Goal: Task Accomplishment & Management: Manage account settings

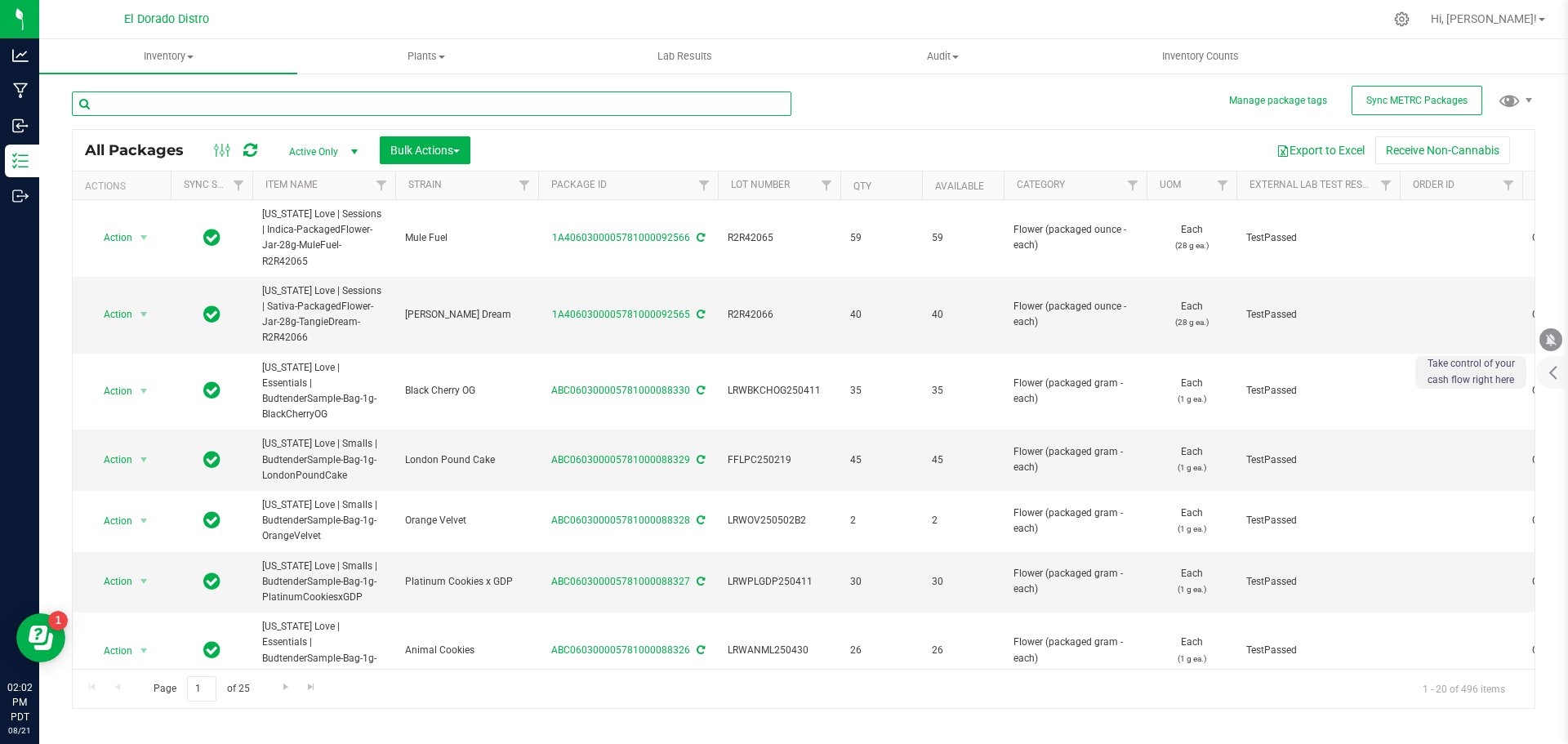
click at [199, 110] on input "text" at bounding box center [432, 104] width 720 height 24
type input "DIP42029"
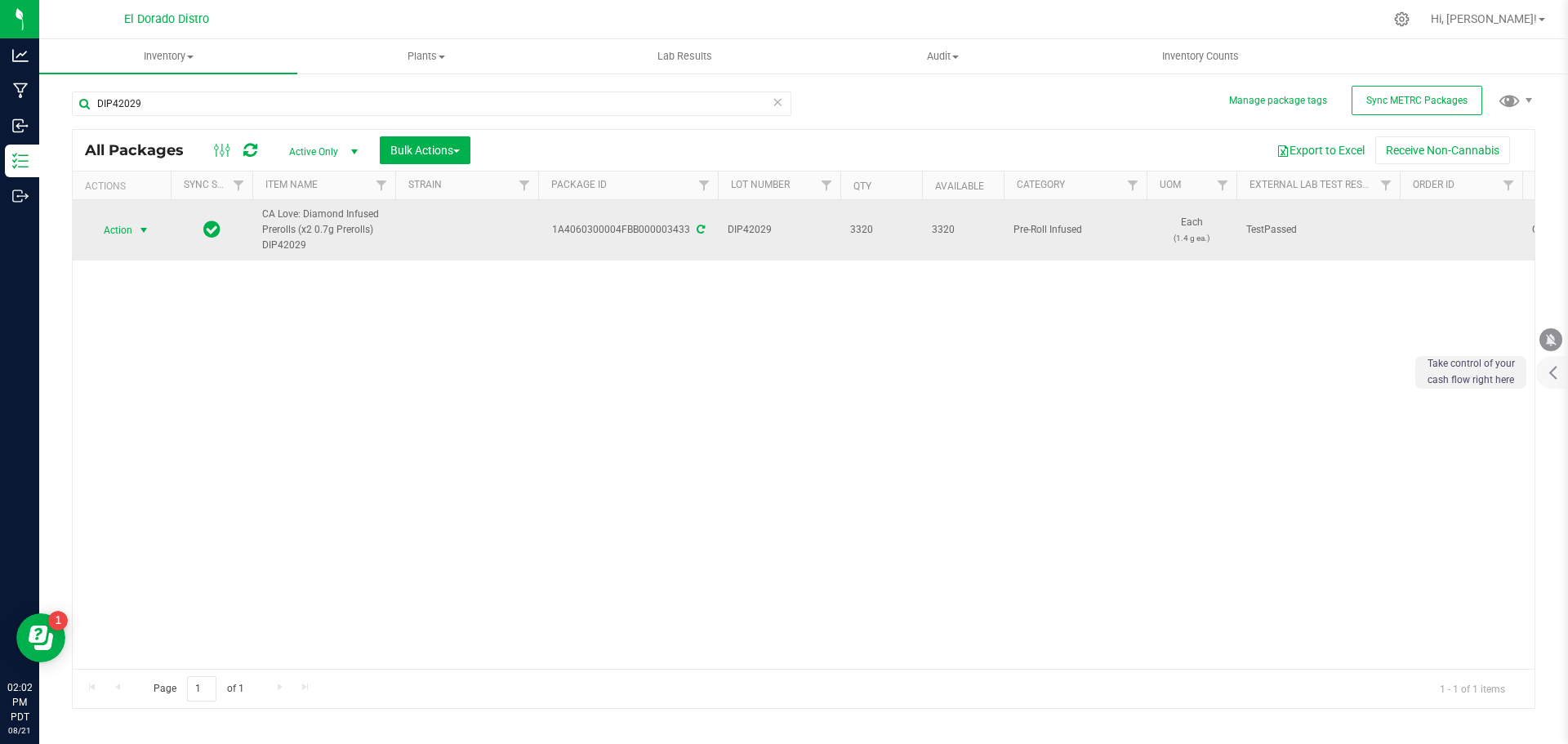
click at [148, 238] on span "select" at bounding box center [144, 231] width 21 height 22
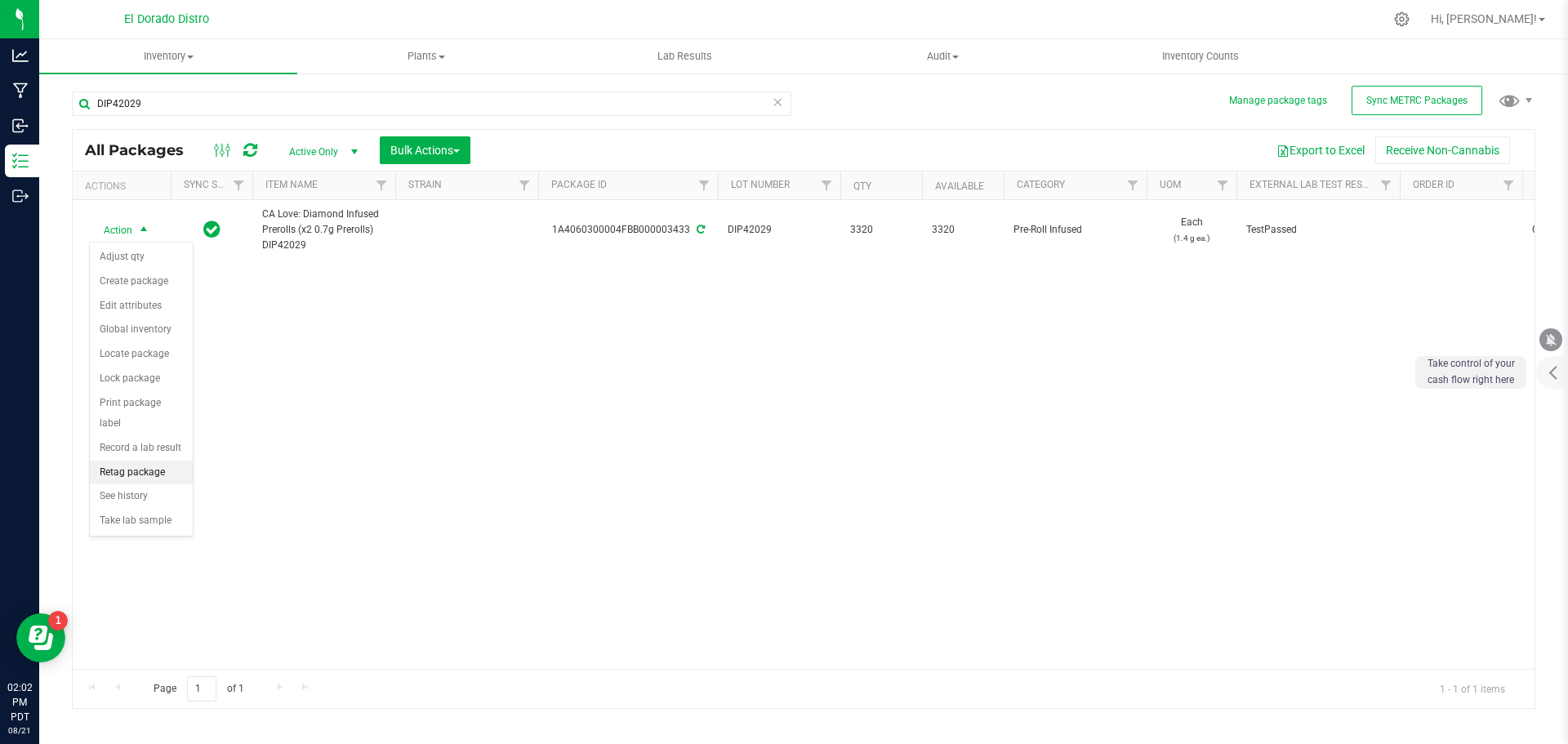
click at [176, 460] on li "Retag package" at bounding box center [142, 472] width 103 height 24
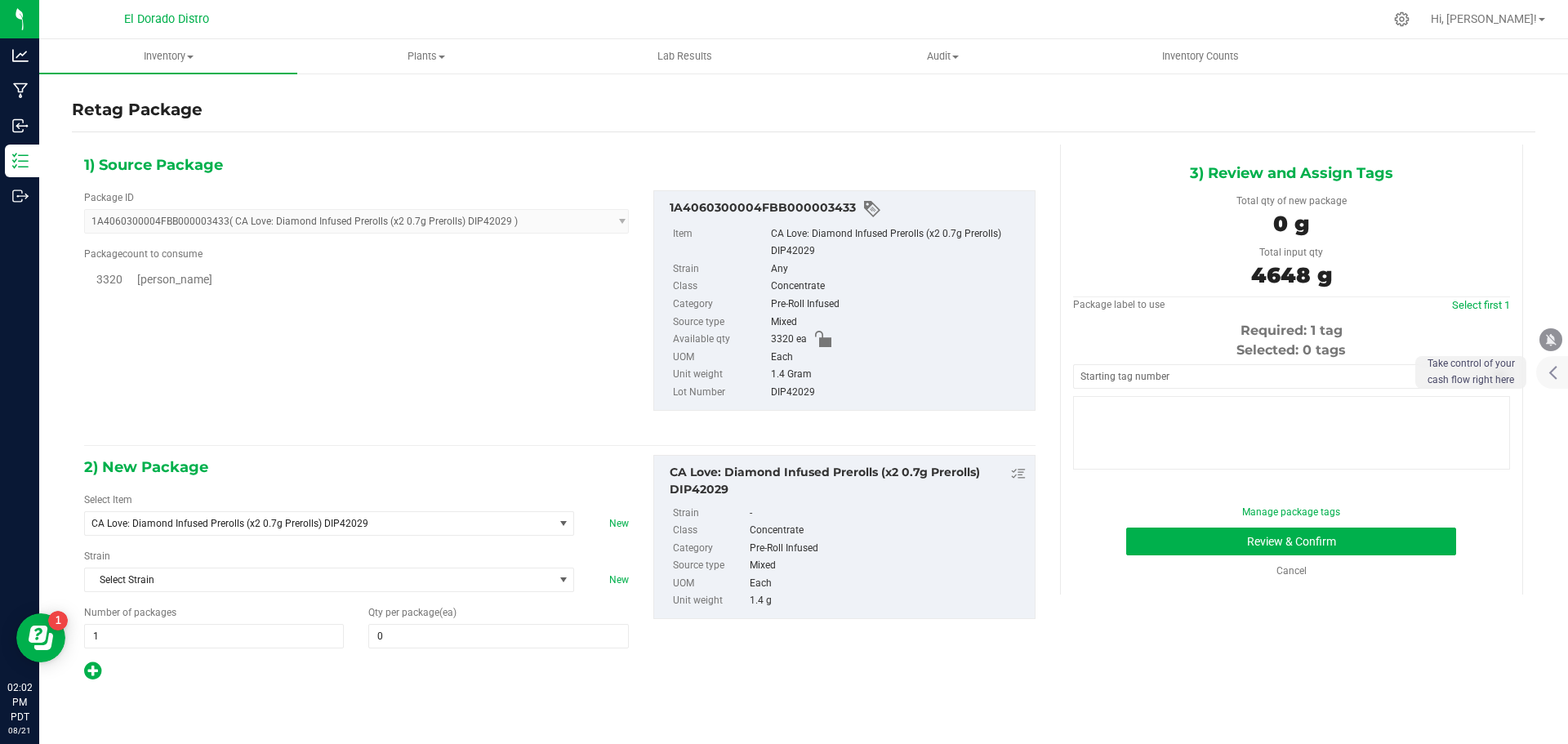
type input "0"
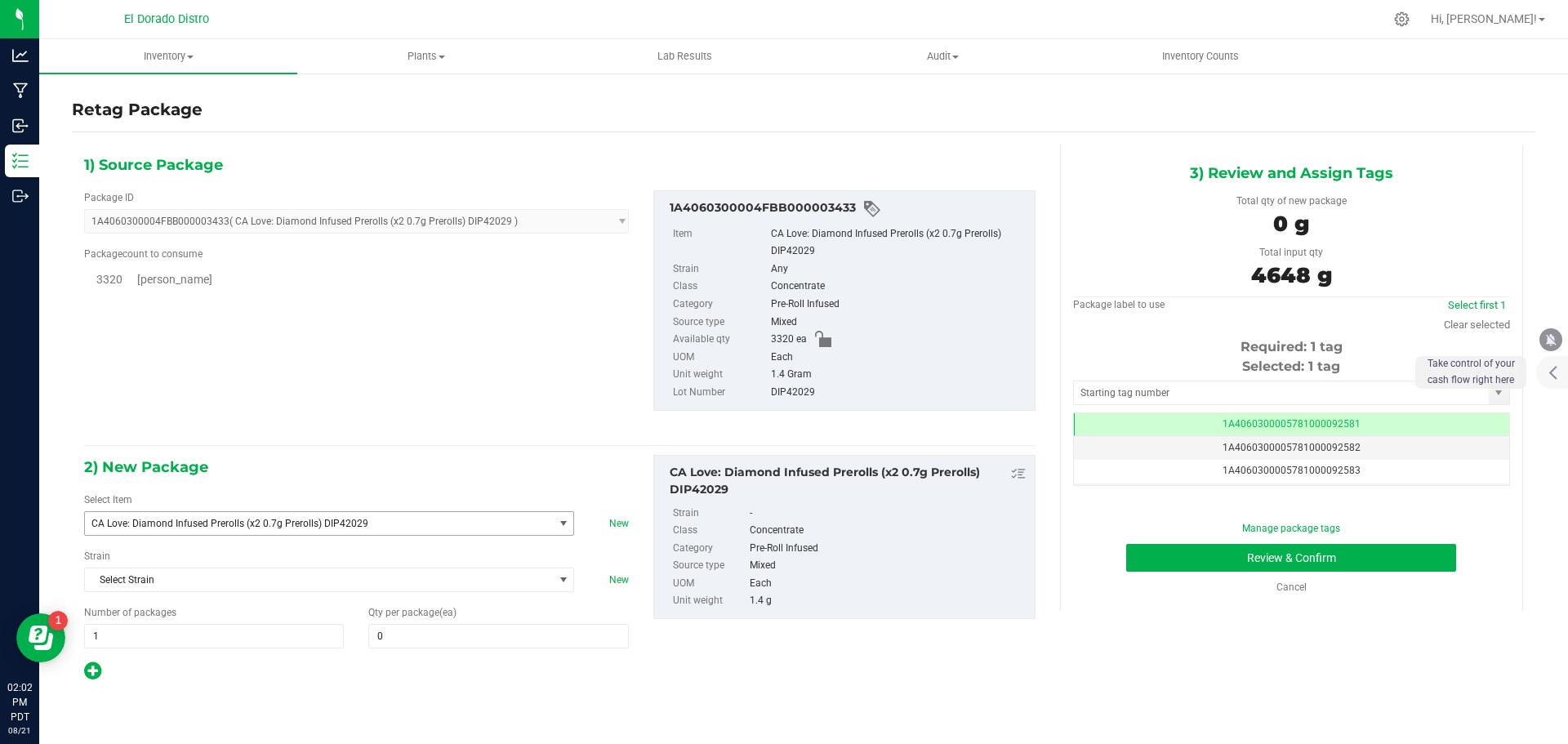
click at [322, 522] on span "CA Love: Diamond Infused Prerolls (x2 0.7g Prerolls) DIP42029" at bounding box center [310, 523] width 437 height 11
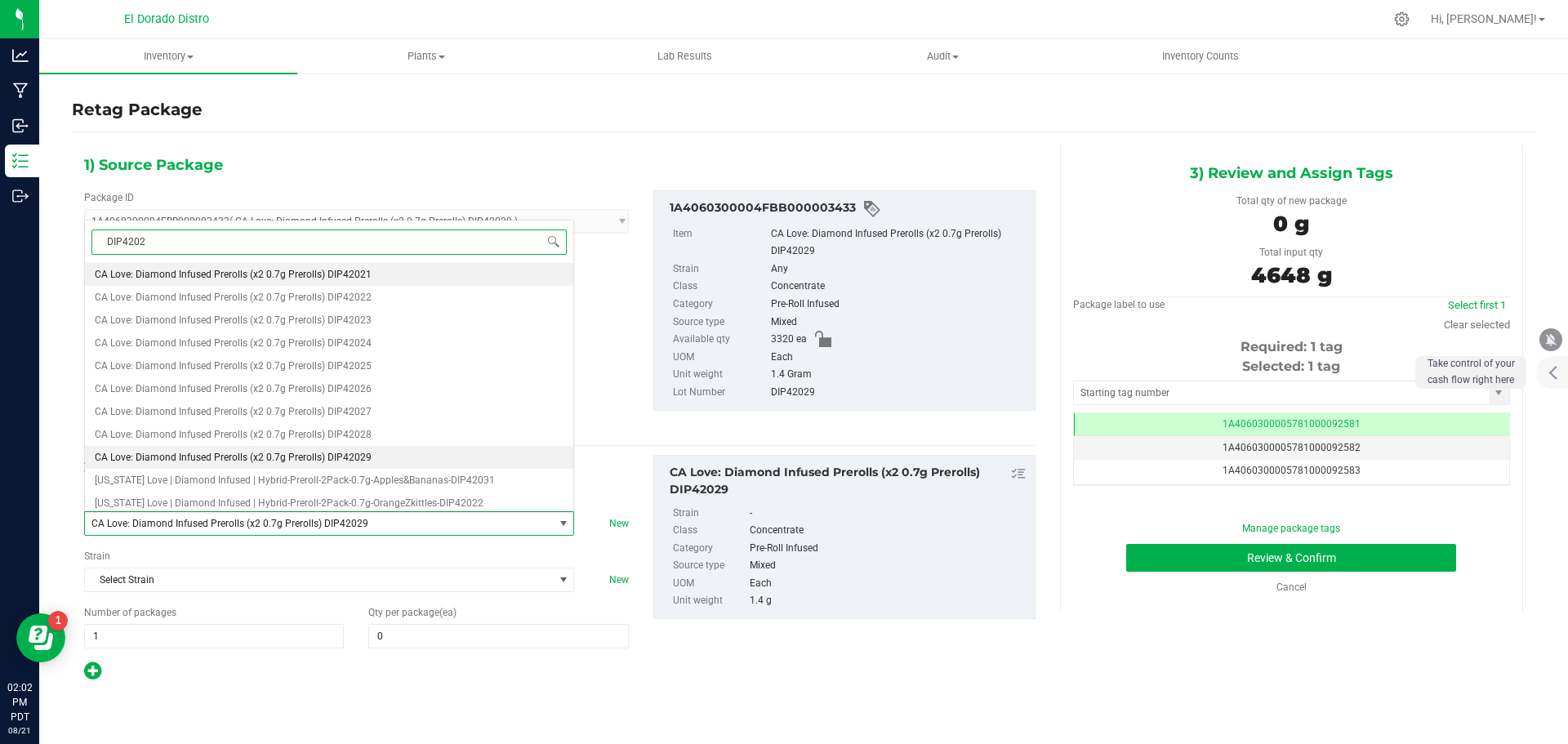
type input "DIP42029"
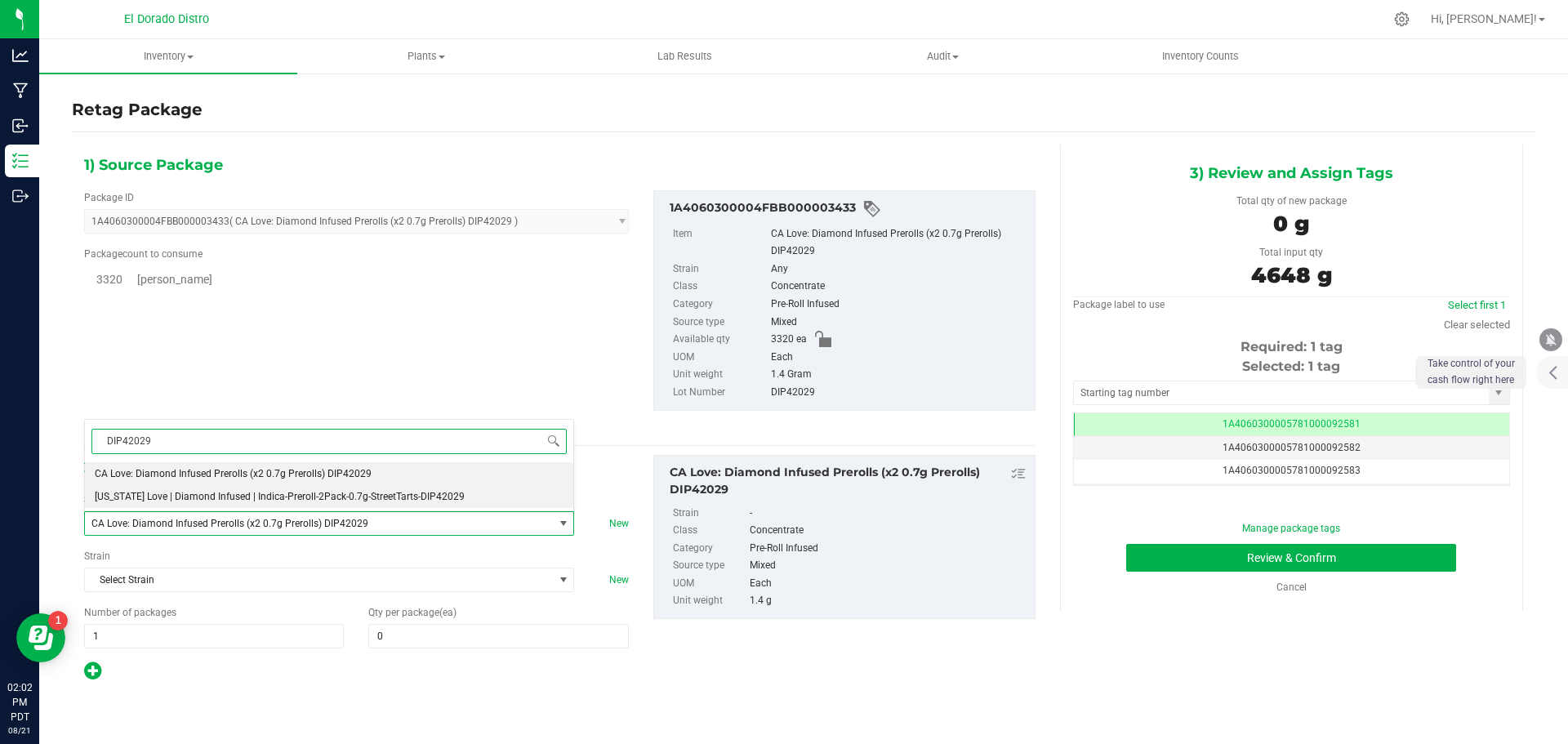
click at [327, 497] on span "[US_STATE] Love | Diamond Infused | Indica-Preroll-2Pack-0.7g-StreetTarts-DIP42…" at bounding box center [279, 497] width 370 height 11
type input "0"
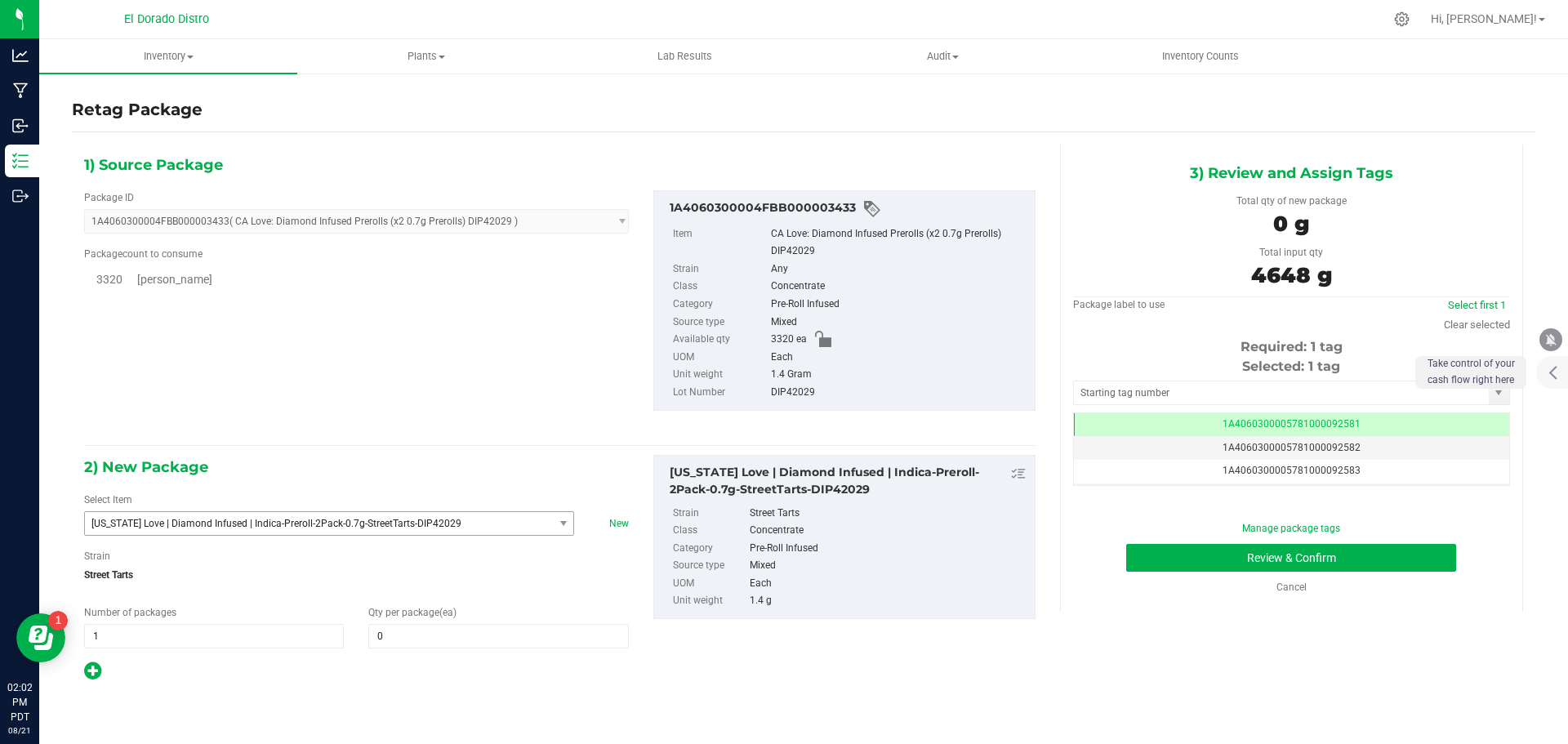
click at [324, 412] on div "Package ID 1A4060300004FBB000003433 ( CA Love: Diamond Infused Prerolls (x2 0.7…" at bounding box center [560, 300] width 976 height 246
click at [396, 639] on span at bounding box center [498, 636] width 260 height 24
type input "0"
click at [1274, 586] on div "Cancel" at bounding box center [1292, 588] width 124 height 15
click at [1277, 586] on link "Cancel" at bounding box center [1292, 587] width 30 height 11
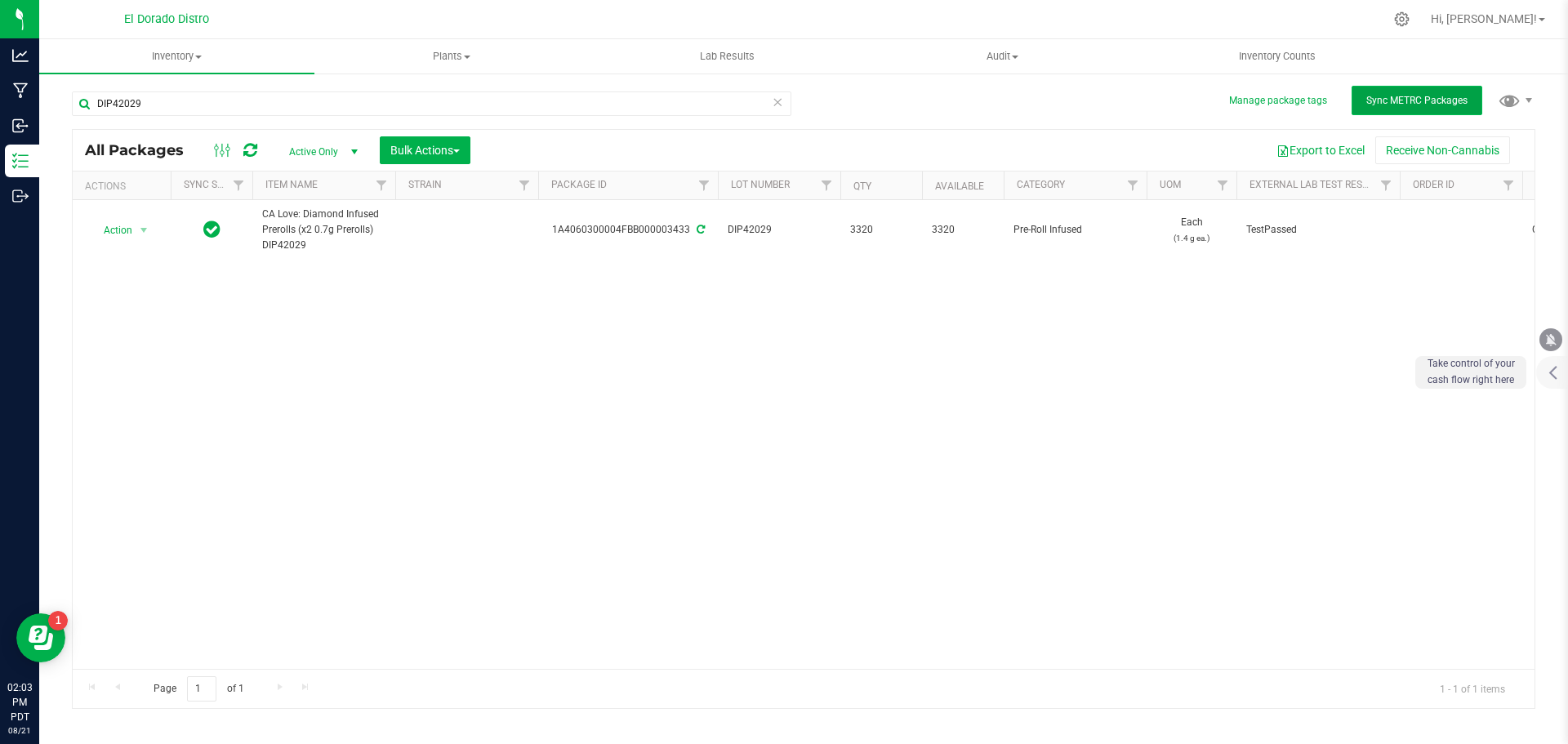
click at [1383, 101] on span "Sync METRC Packages" at bounding box center [1417, 100] width 101 height 11
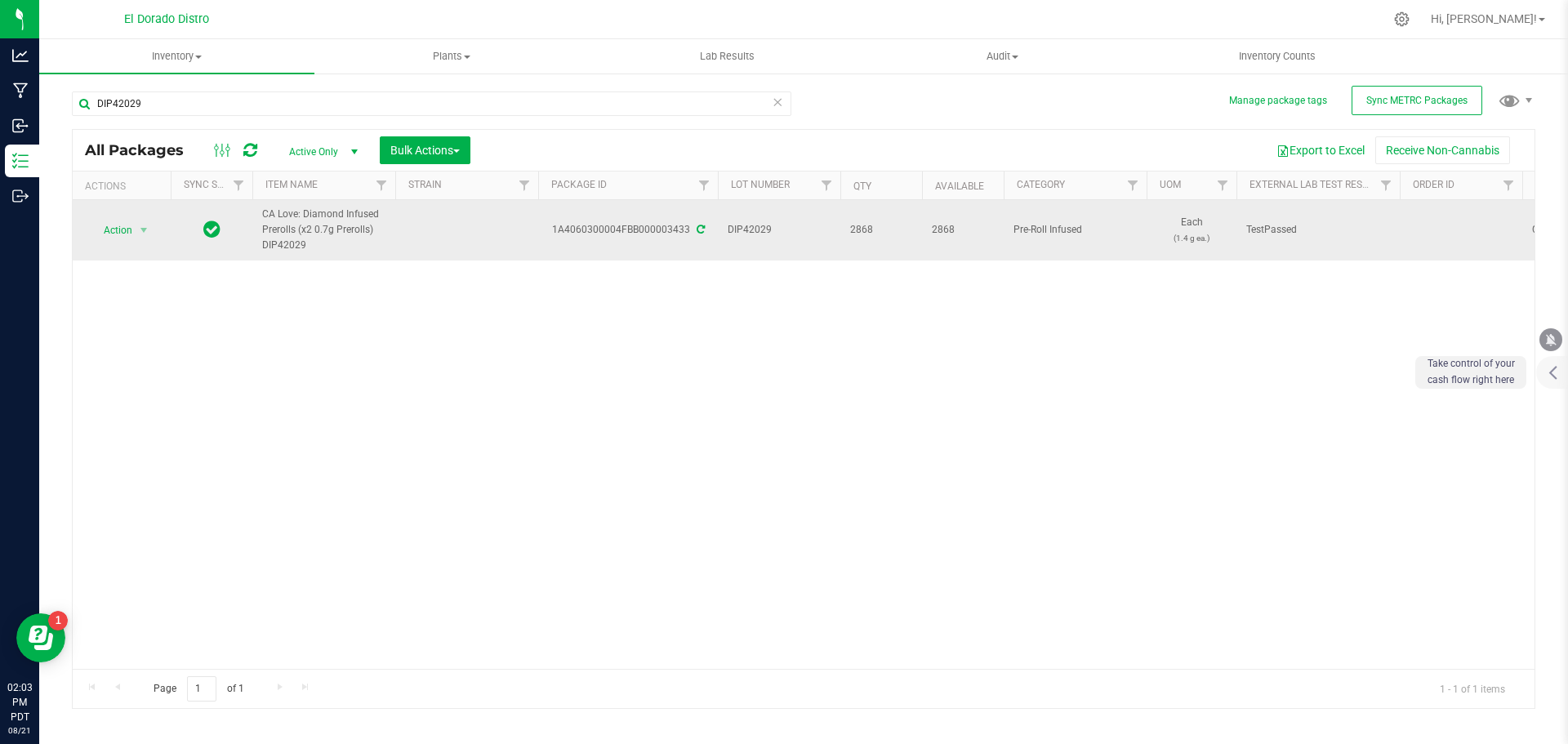
click at [122, 224] on span "Action" at bounding box center [111, 231] width 44 height 22
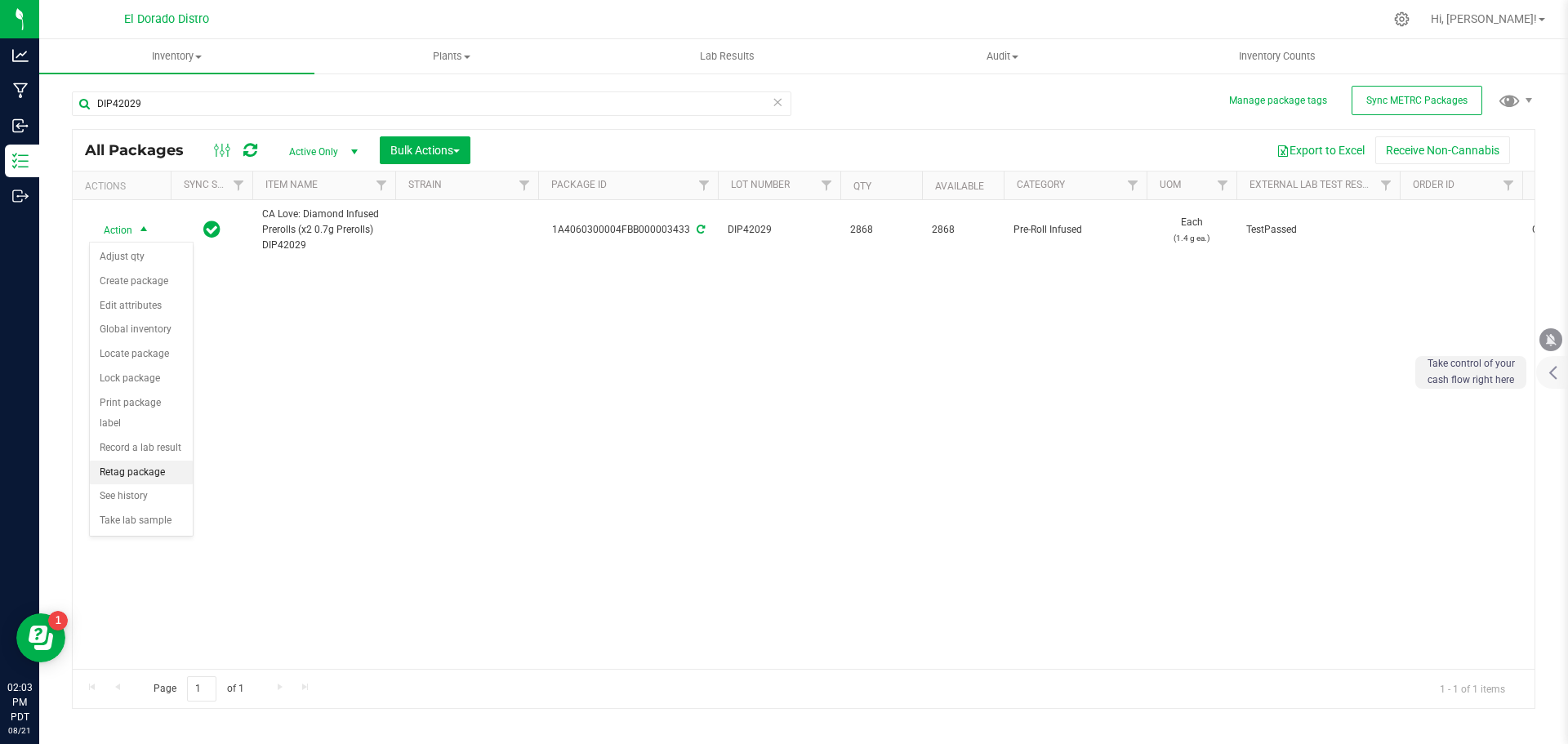
click at [175, 460] on li "Retag package" at bounding box center [142, 472] width 103 height 24
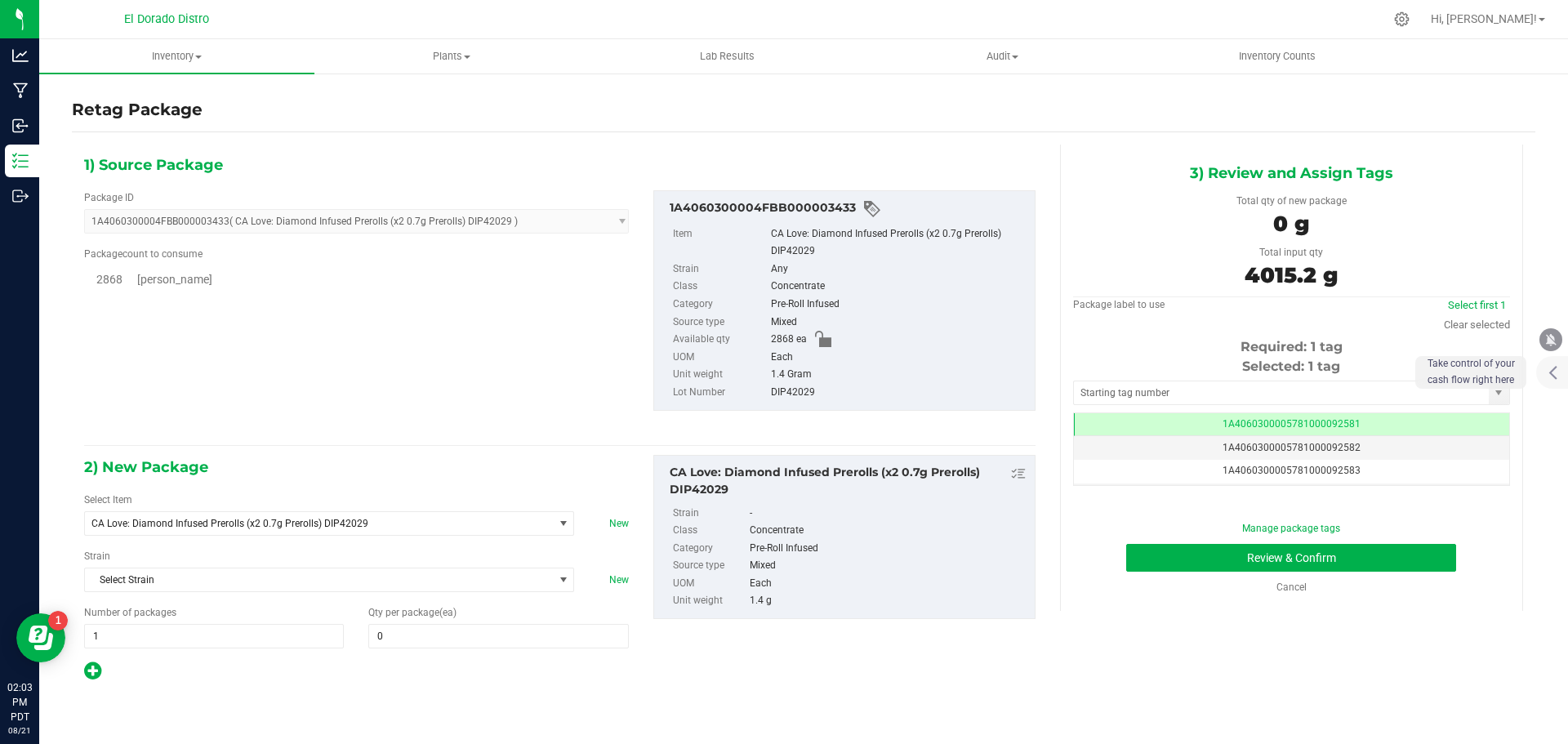
type input "0"
click at [337, 521] on span "CA Love: Diamond Infused Prerolls (x2 0.7g Prerolls) DIP42029" at bounding box center [310, 523] width 437 height 11
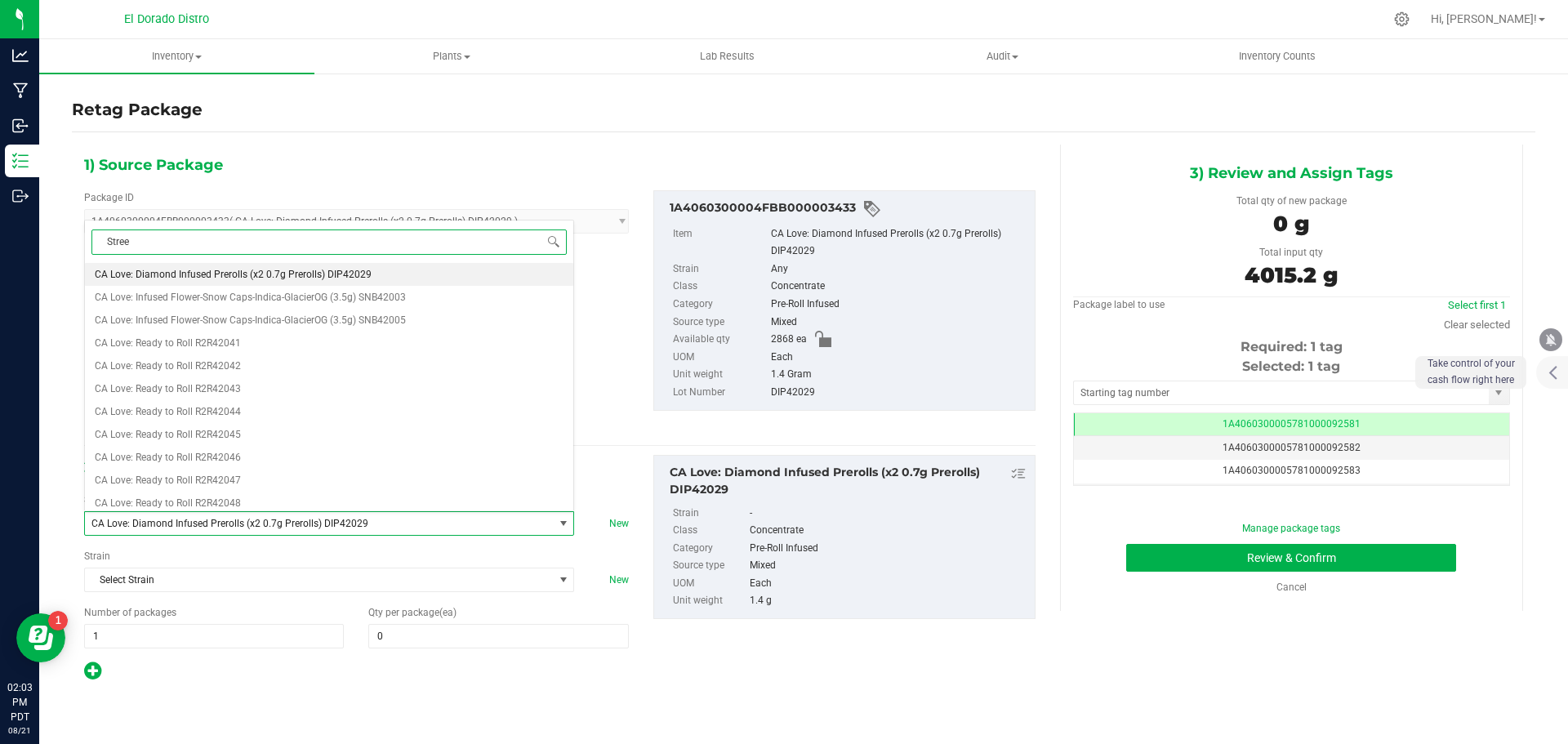
type input "Street"
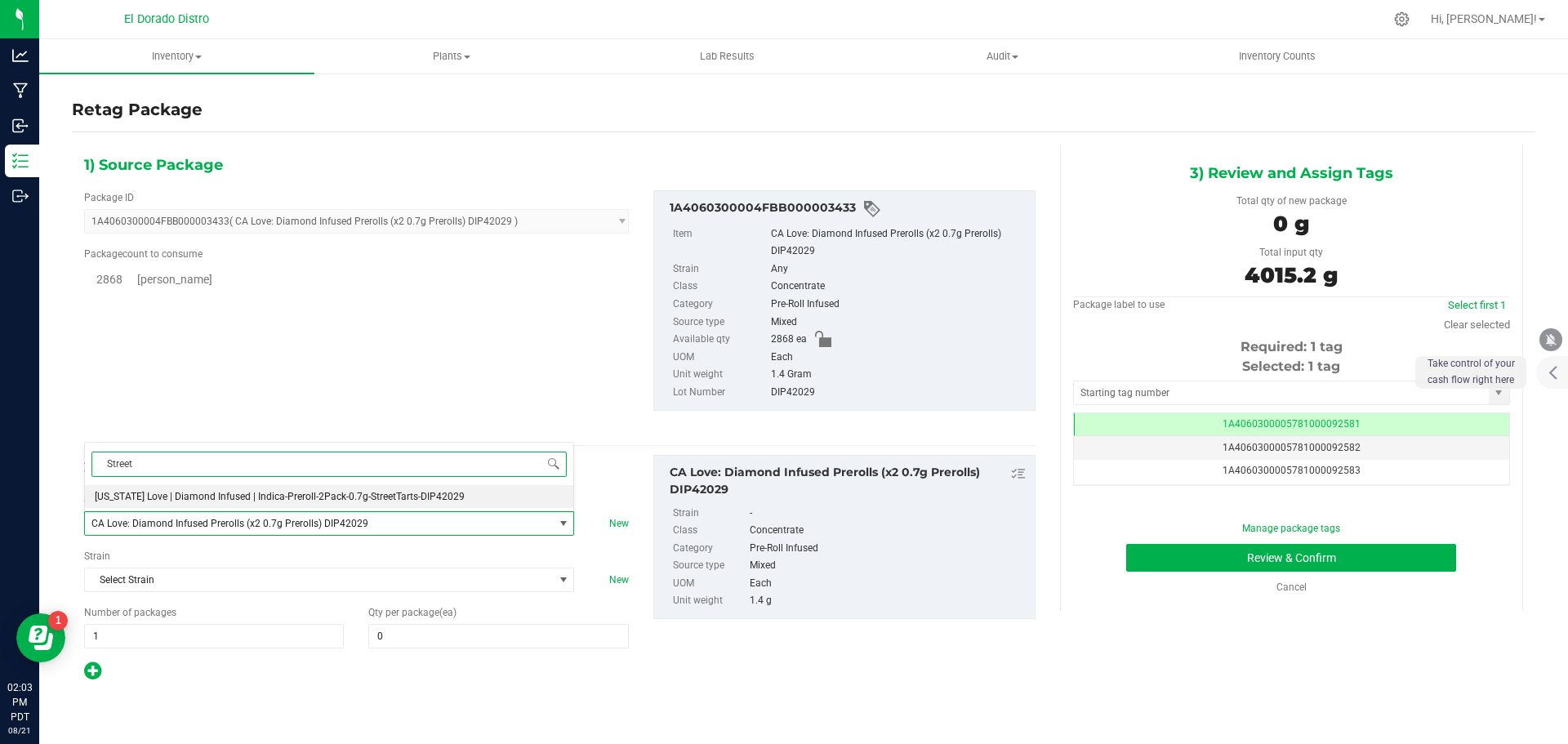
click at [345, 490] on li "[US_STATE] Love | Diamond Infused | Indica-Preroll-2Pack-0.7g-StreetTarts-DIP42…" at bounding box center [329, 497] width 488 height 22
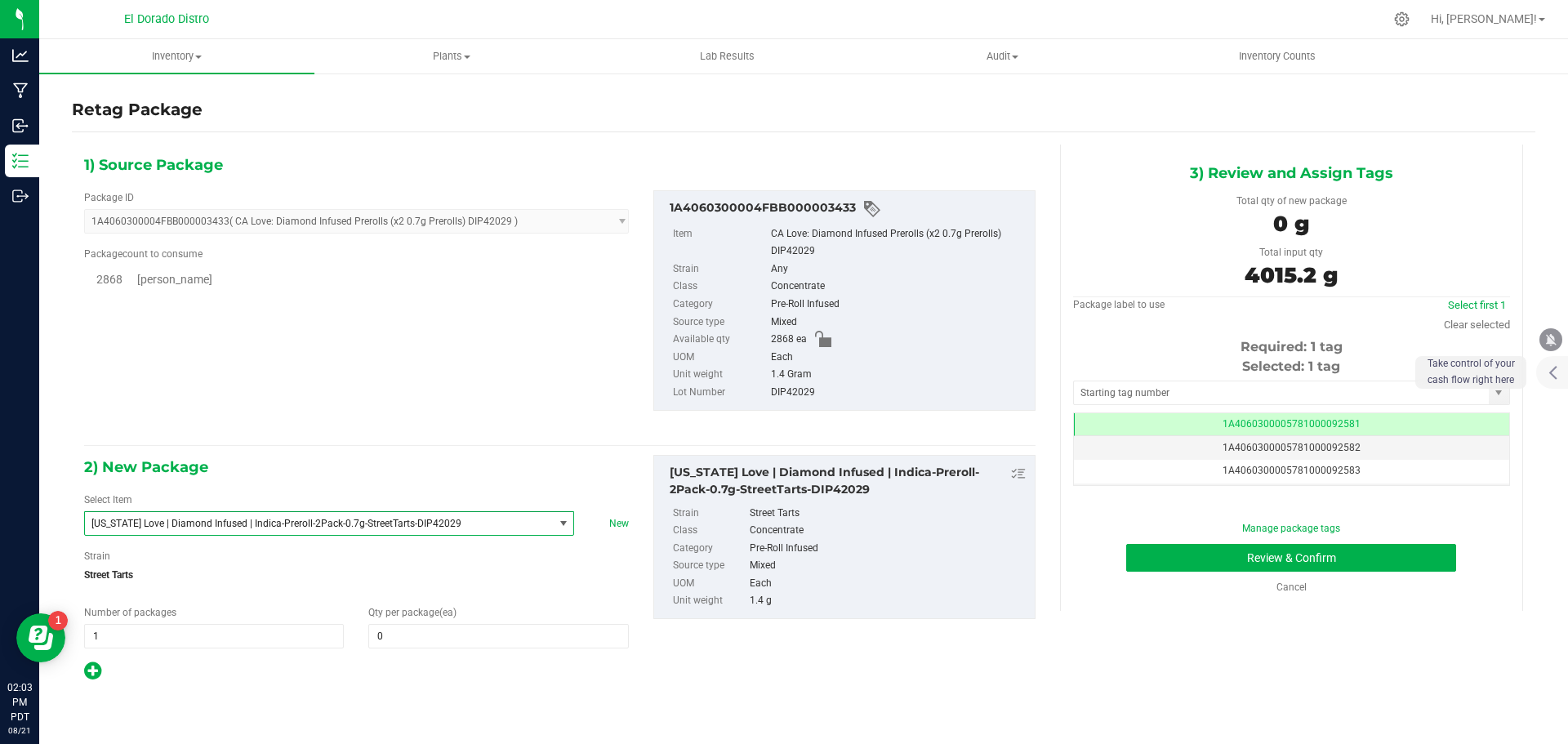
type input "0"
click at [361, 413] on div "Package ID 1A4060300004FBB000003433 ( CA Love: Diamond Infused Prerolls (x2 0.7…" at bounding box center [560, 300] width 976 height 246
click at [429, 646] on span at bounding box center [498, 636] width 260 height 24
type input "2868"
type input "2,868"
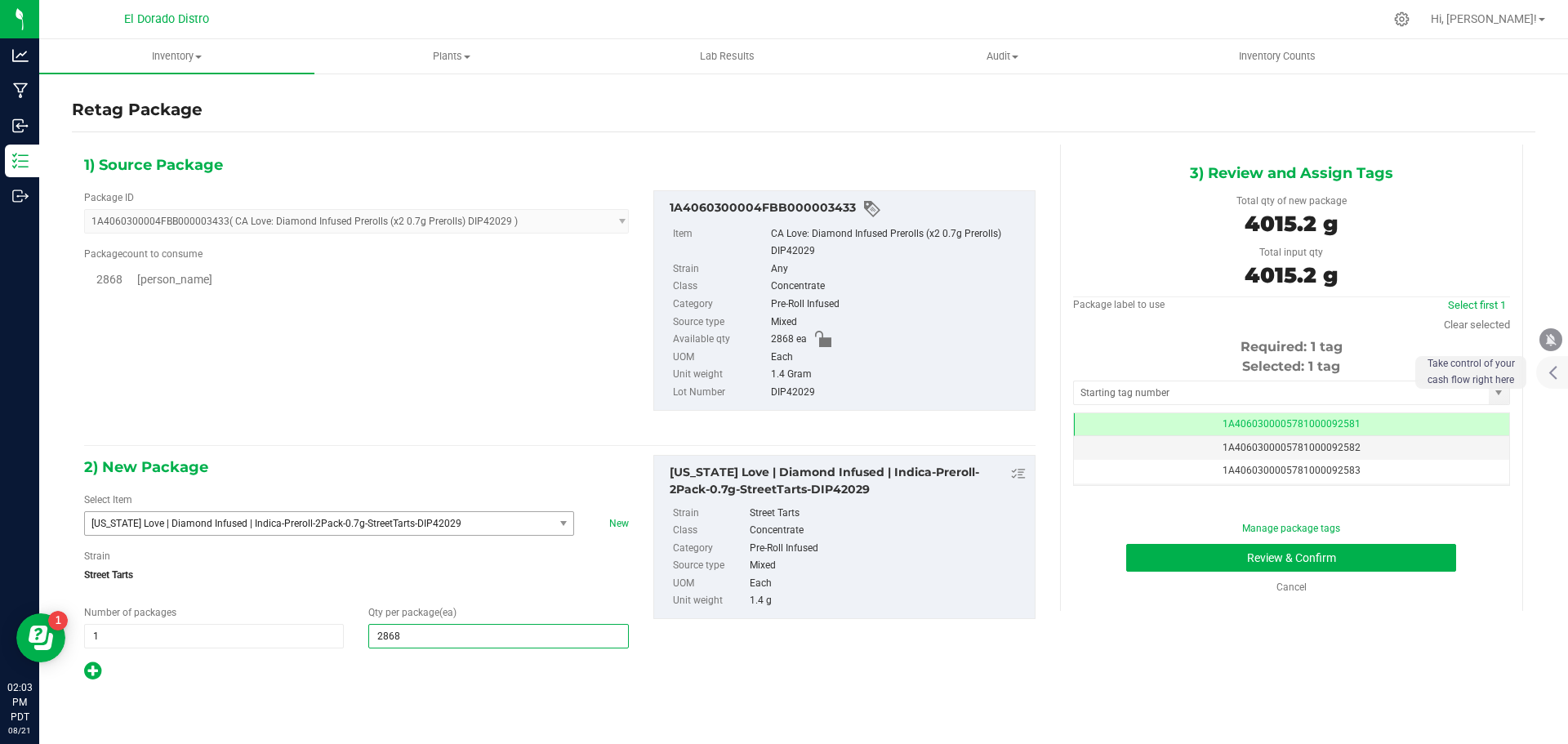
click at [435, 685] on div "1) Source Package Package ID 1A4060300004FBB000003433 ( CA Love: Diamond Infuse…" at bounding box center [560, 417] width 976 height 545
click at [1153, 553] on button "Review & Confirm" at bounding box center [1292, 558] width 330 height 28
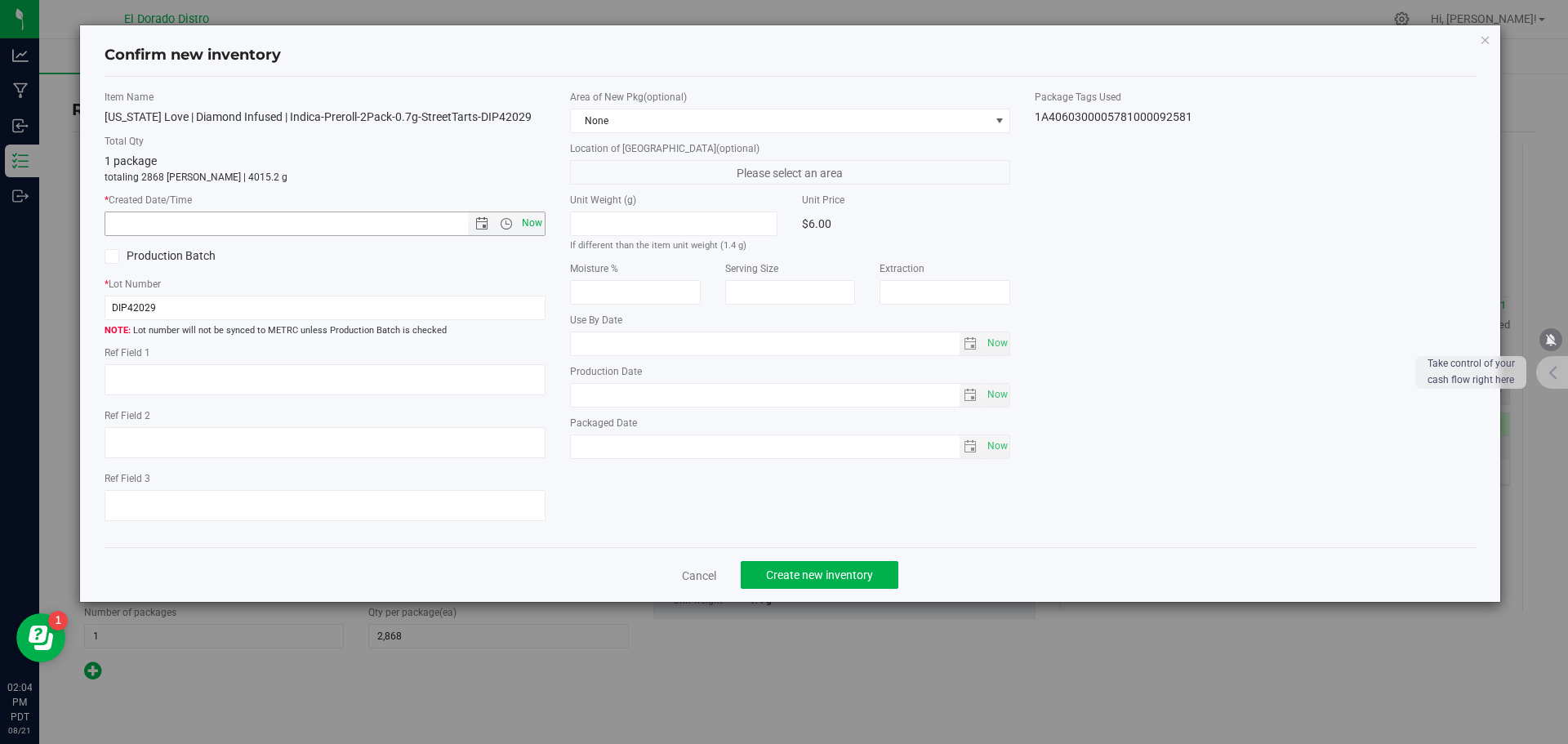
click at [533, 226] on span "Now" at bounding box center [531, 223] width 28 height 23
type input "8/21/2025 2:04 PM"
click at [778, 578] on span "Create new inventory" at bounding box center [819, 575] width 107 height 13
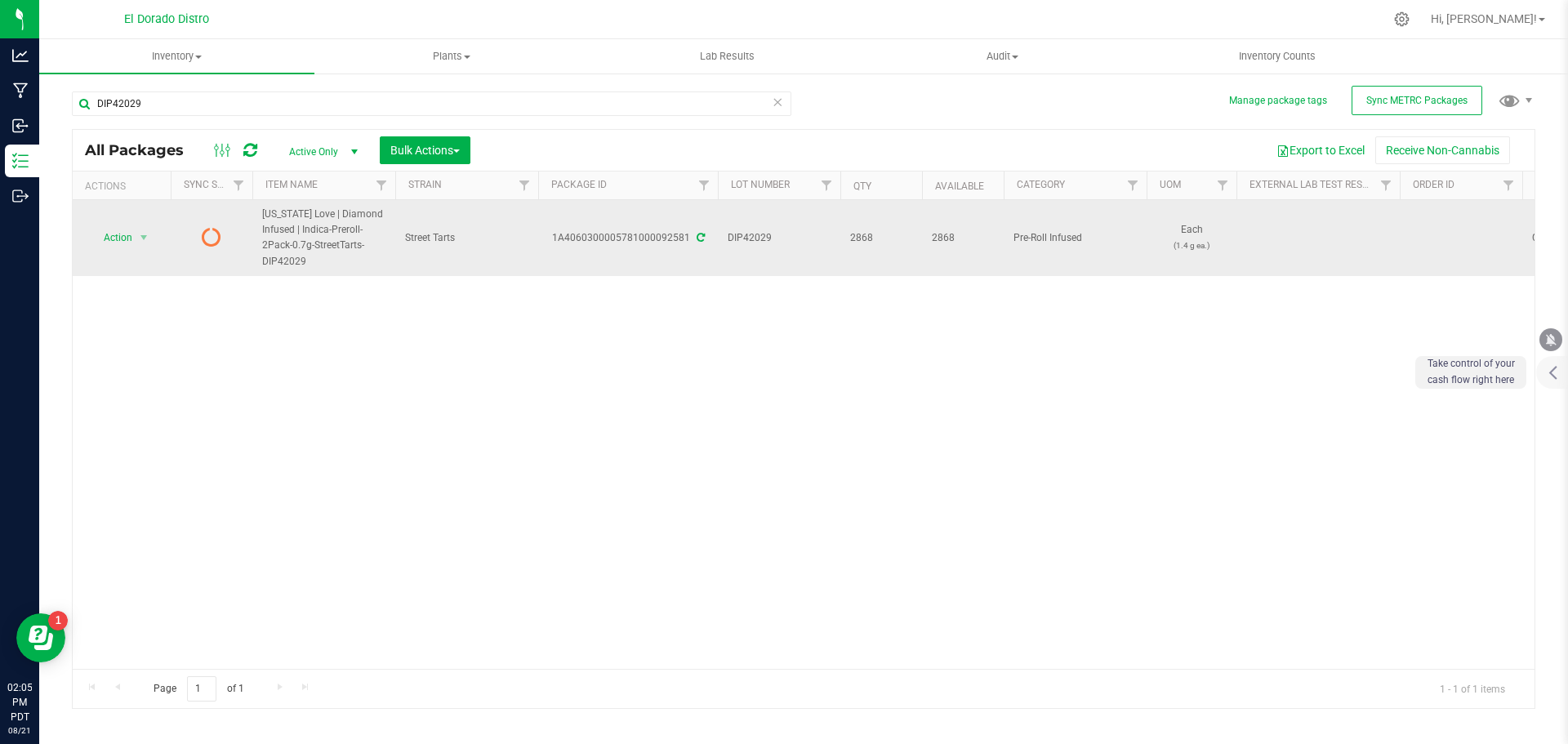
drag, startPoint x: 532, startPoint y: 238, endPoint x: 689, endPoint y: 231, distance: 157.2
copy tr "1A4060300005781000092581"
click at [150, 238] on span "select" at bounding box center [143, 238] width 13 height 13
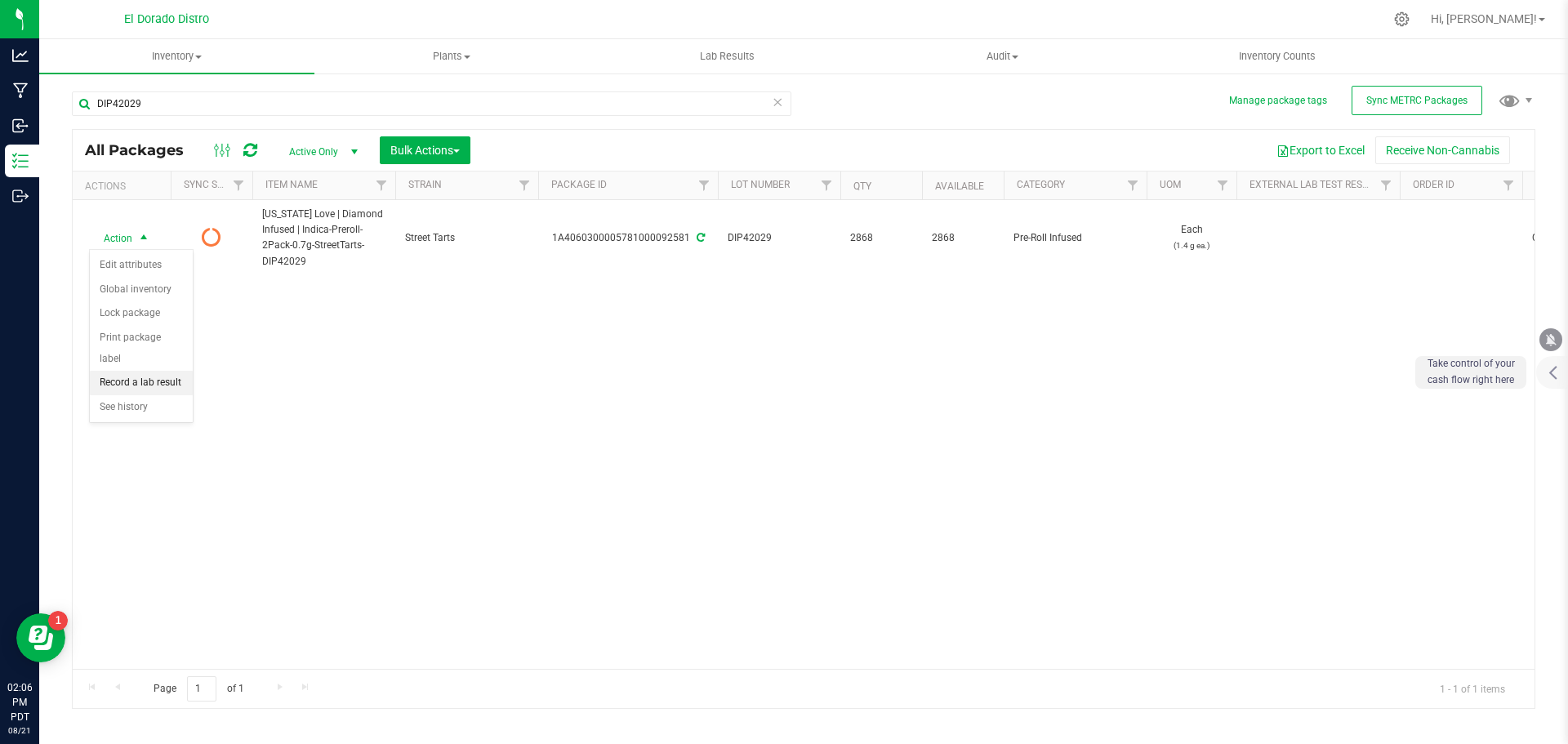
click at [164, 371] on li "Record a lab result" at bounding box center [142, 383] width 103 height 24
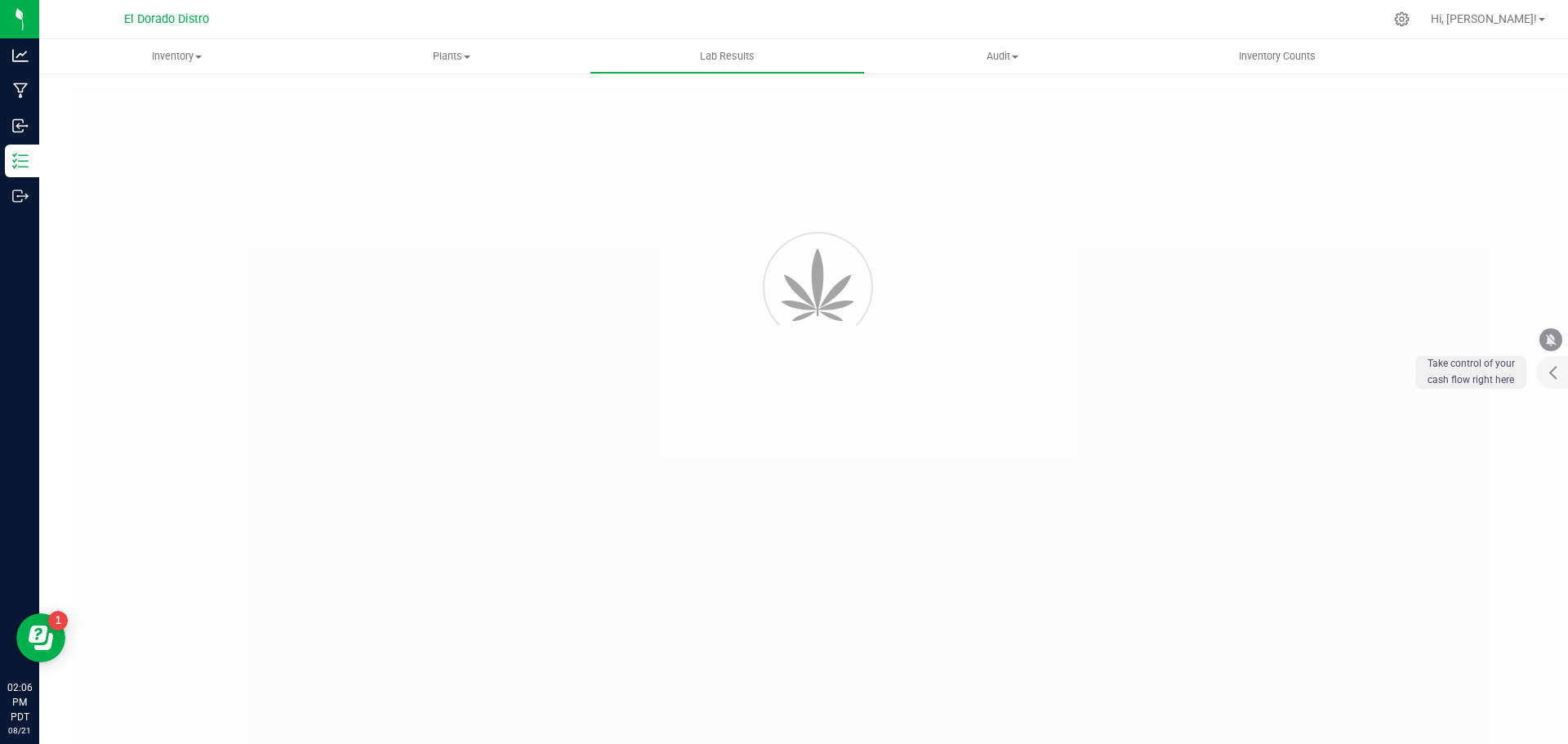
type input "1A4060300005781000092581"
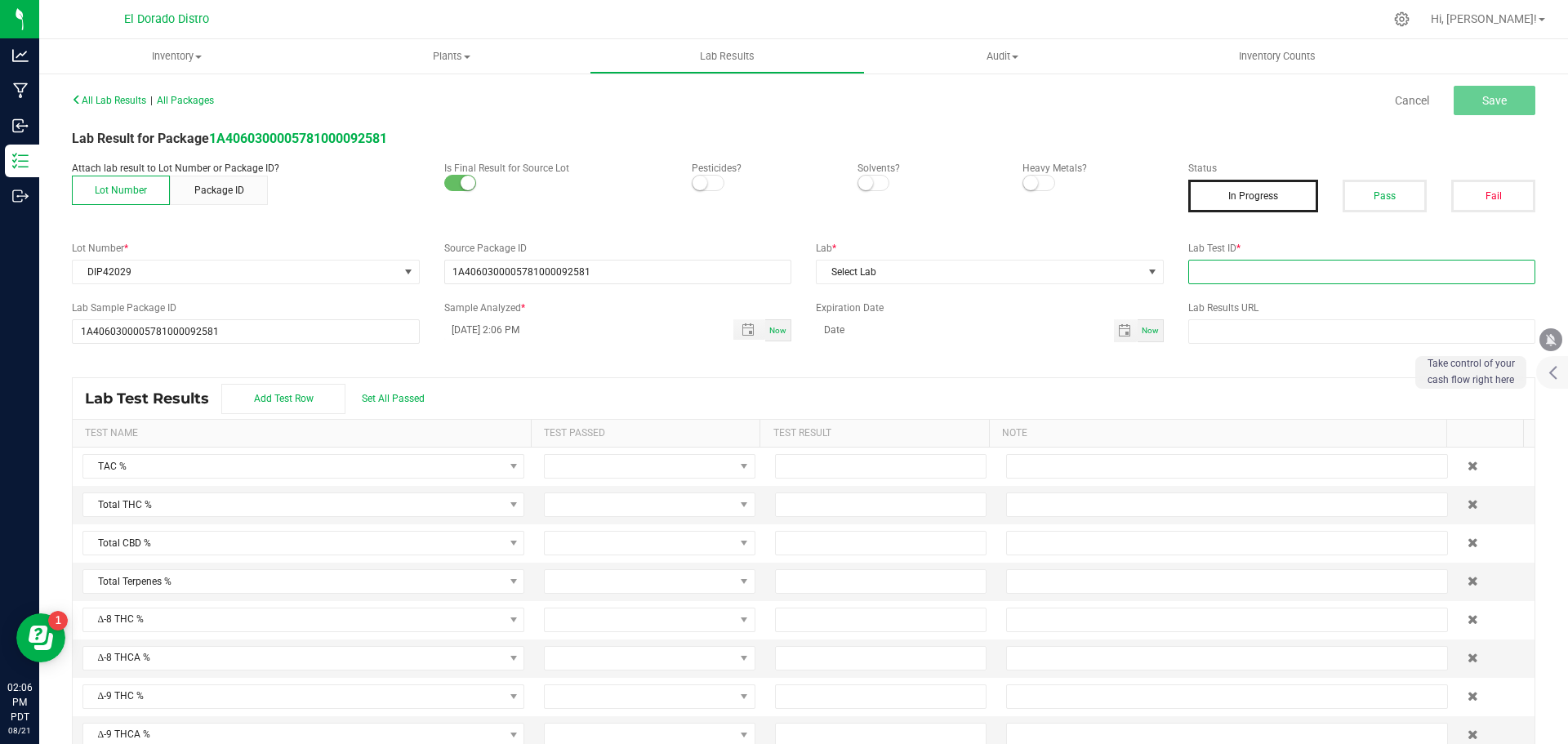
click at [1192, 269] on input "text" at bounding box center [1362, 272] width 348 height 24
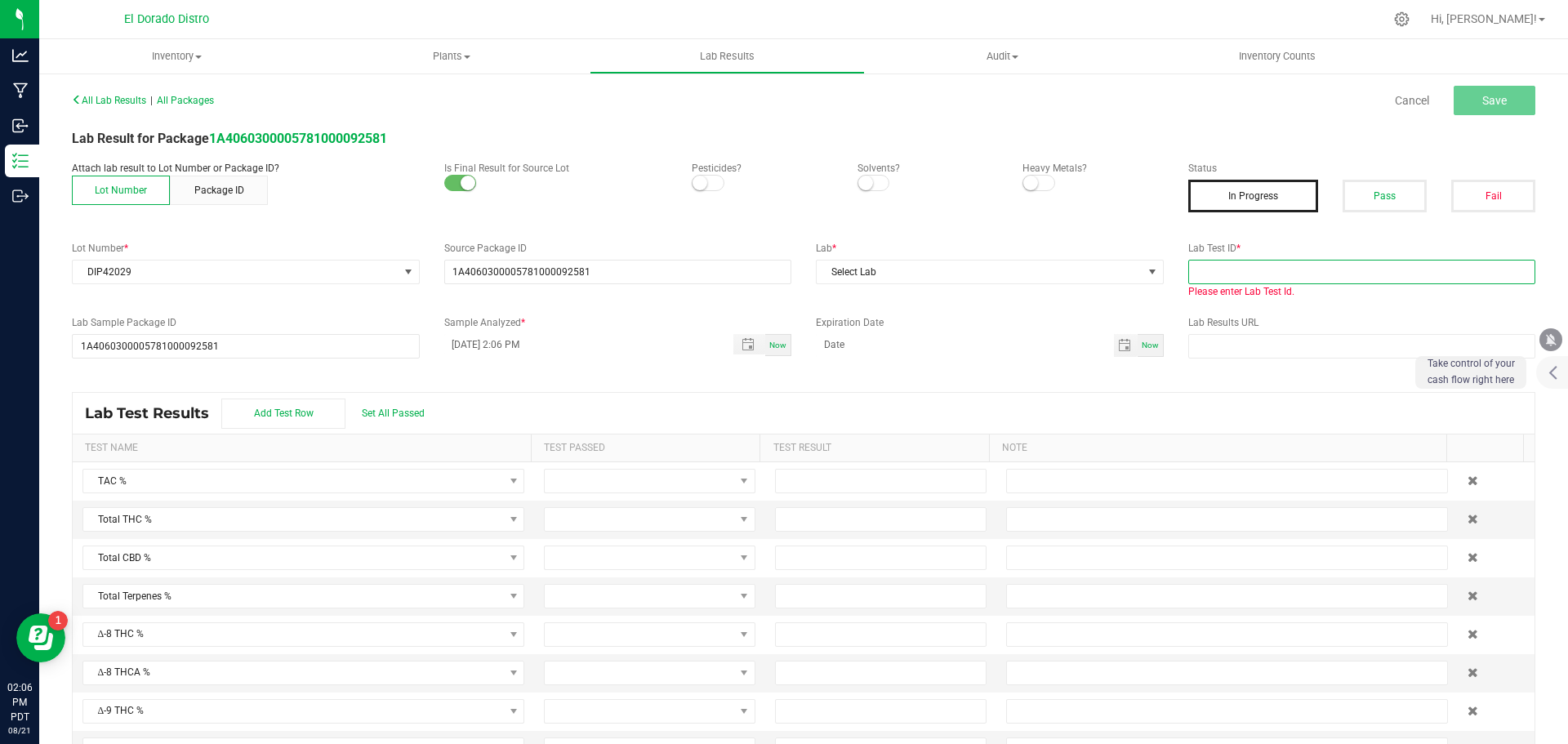
click at [1259, 278] on input "text" at bounding box center [1362, 272] width 348 height 24
paste input "DIP42029"
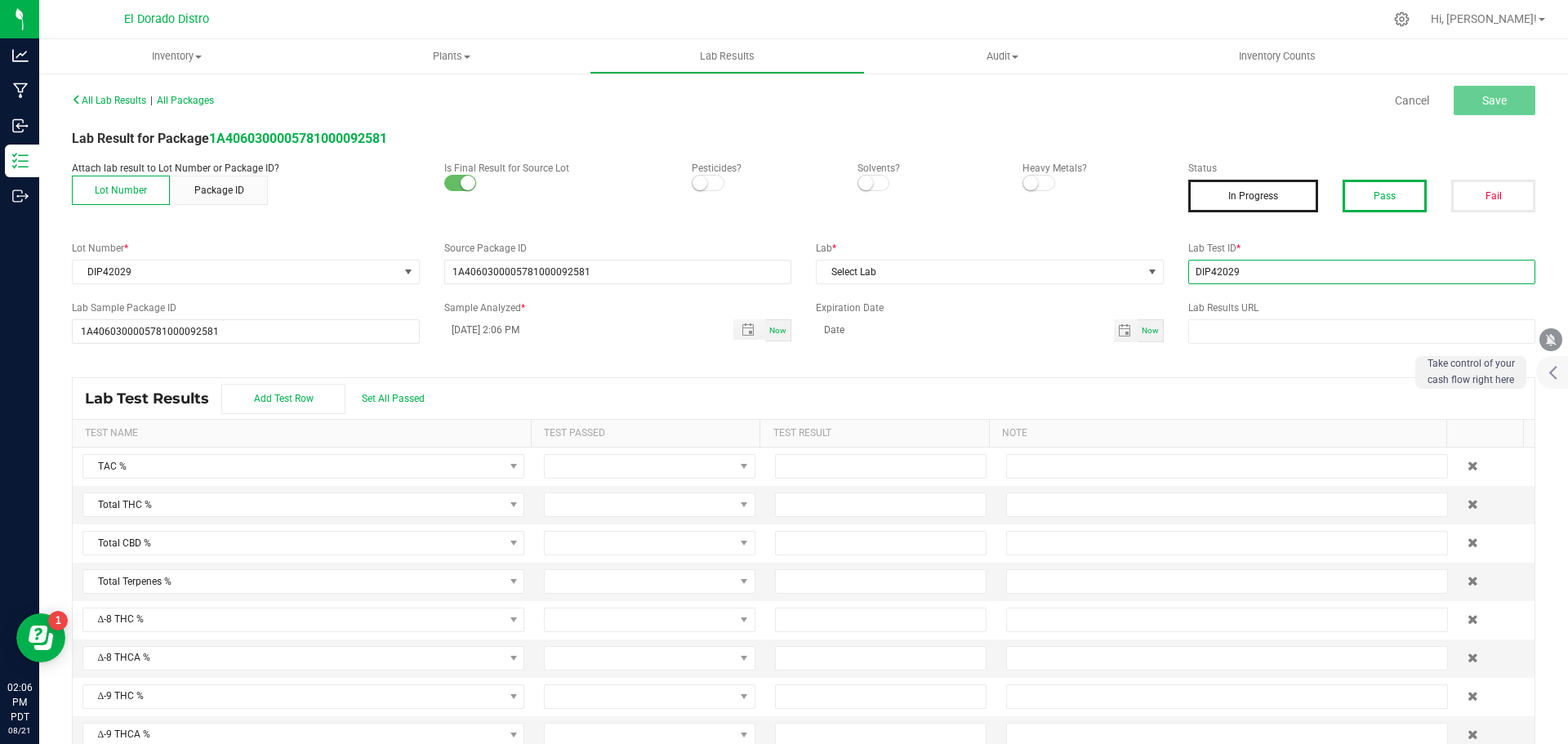
type input "DIP42029"
click at [1353, 204] on button "Pass" at bounding box center [1385, 196] width 84 height 33
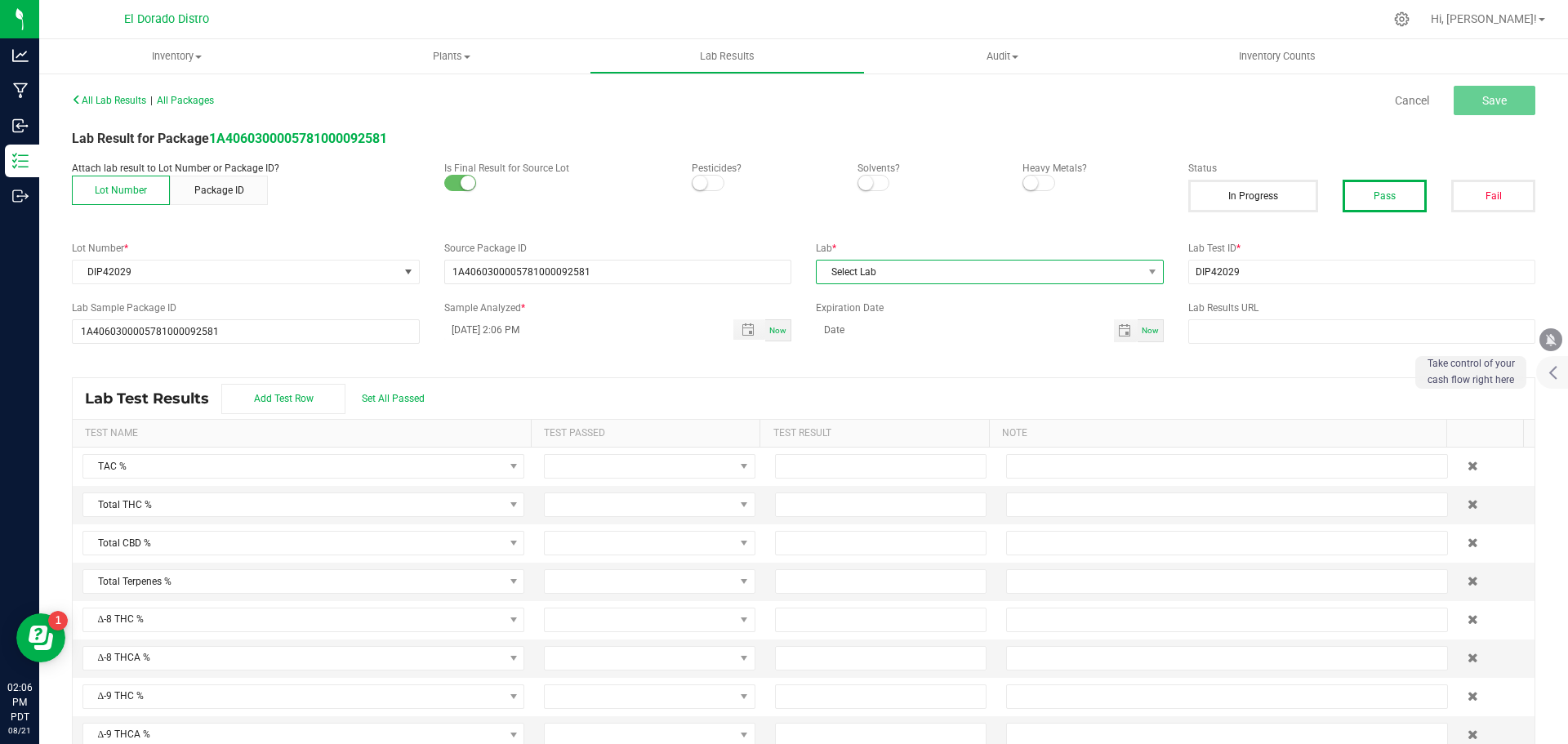
click at [960, 264] on span "Select Lab" at bounding box center [979, 272] width 326 height 22
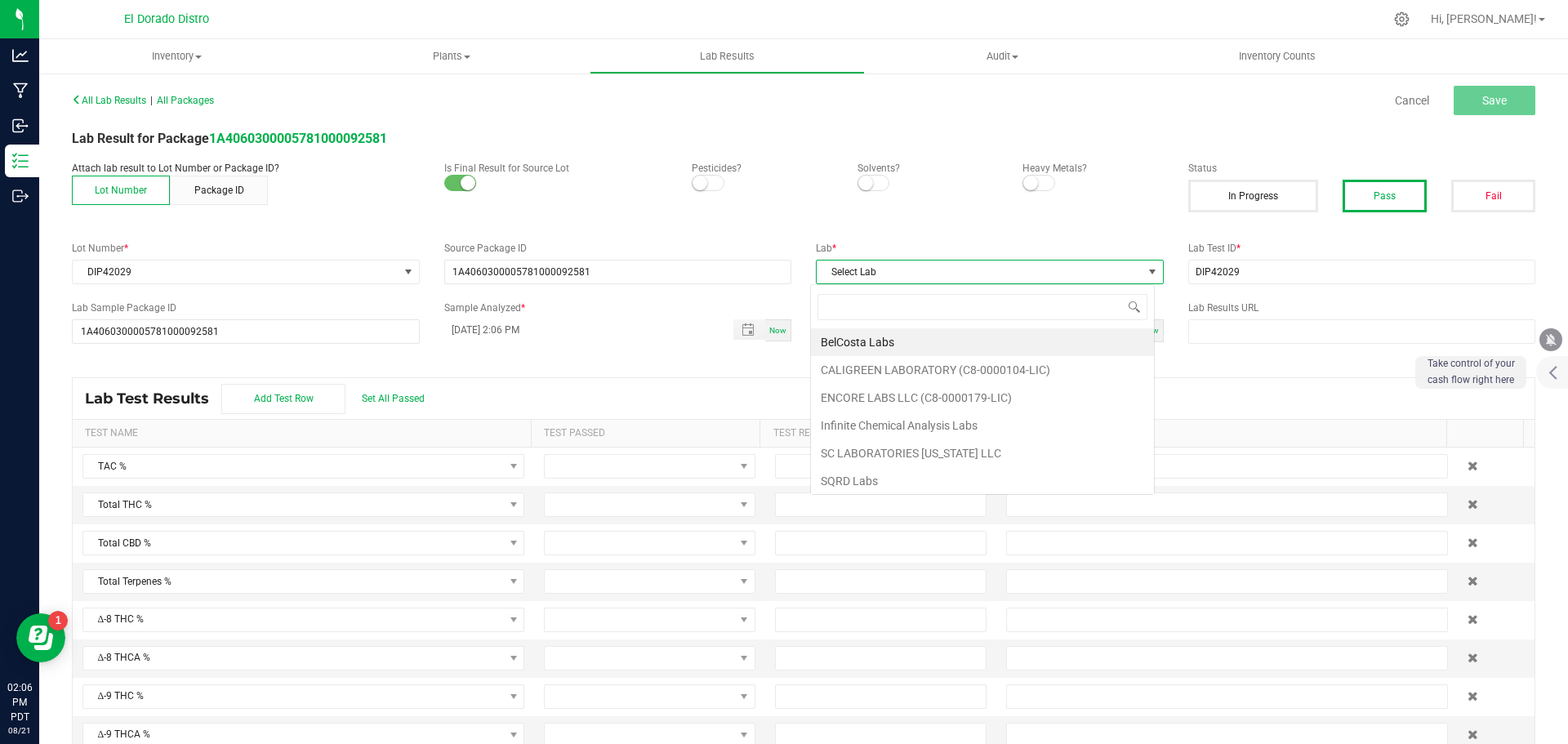
scroll to position [24, 345]
click at [924, 424] on li "Infinite Chemical Analysis Labs" at bounding box center [982, 425] width 343 height 28
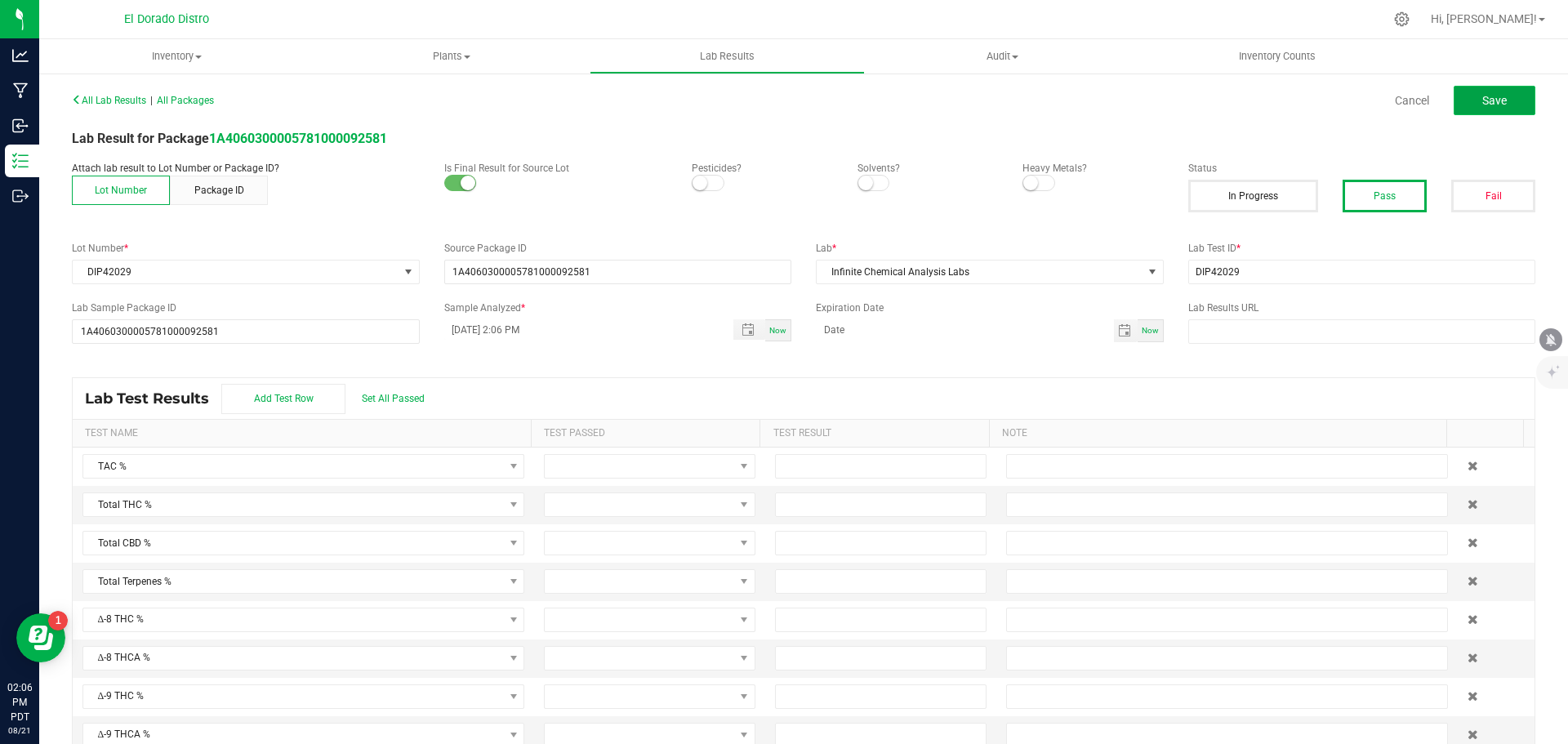
click at [1483, 105] on span "Save" at bounding box center [1495, 100] width 24 height 13
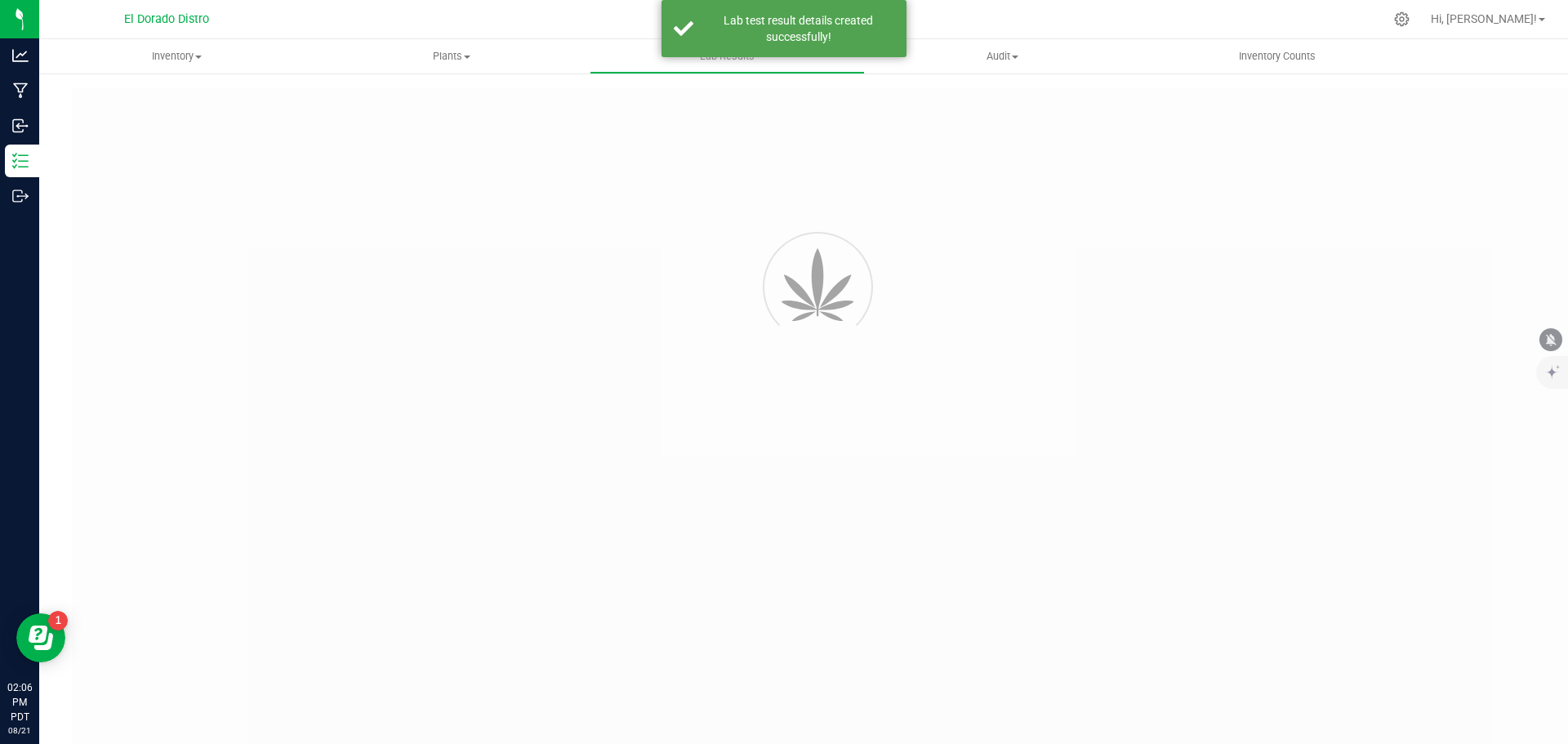
type input "1A4060300005781000092581"
type input "DIP42029"
type input "1A4060300005781000092581"
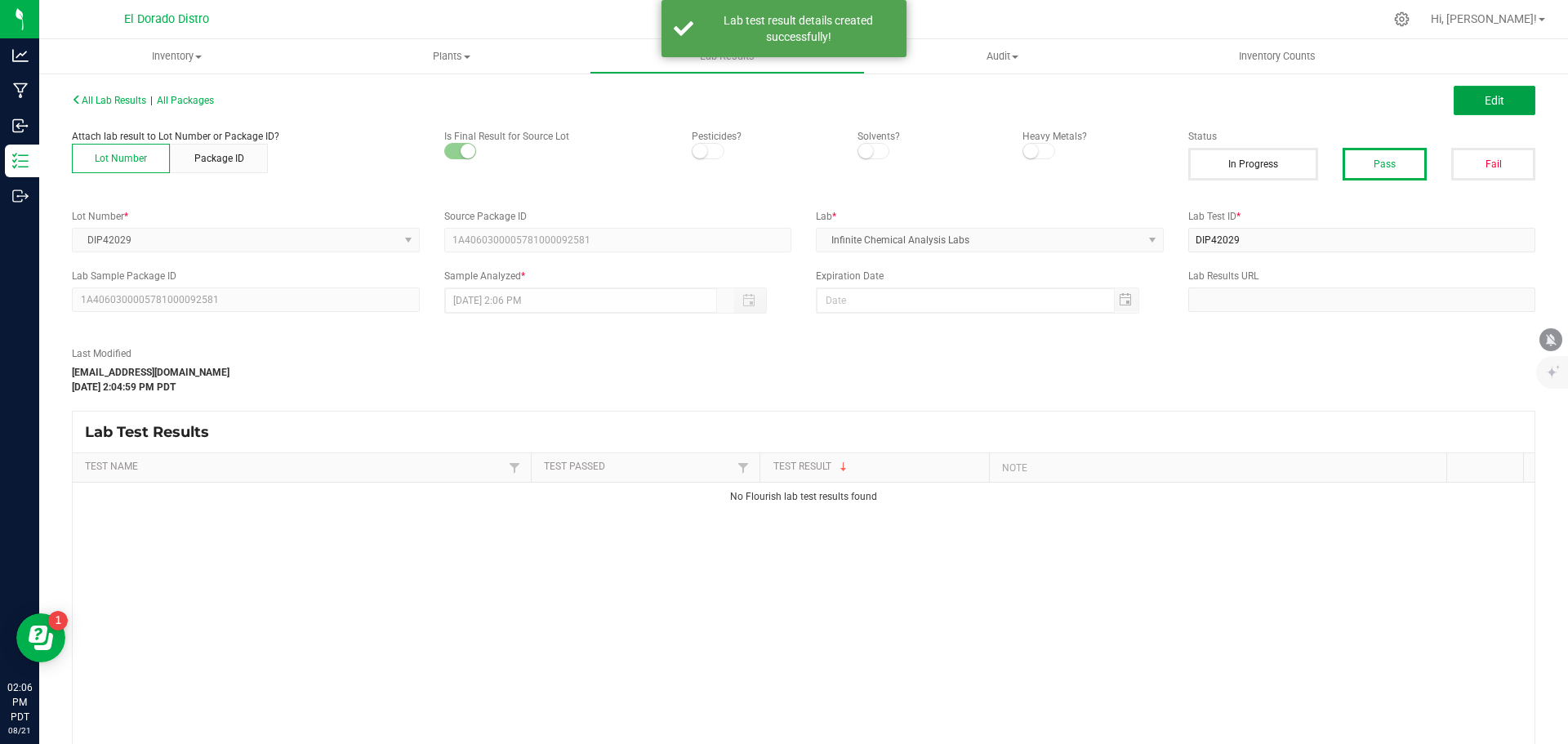
click at [1471, 105] on button "Edit" at bounding box center [1494, 100] width 82 height 29
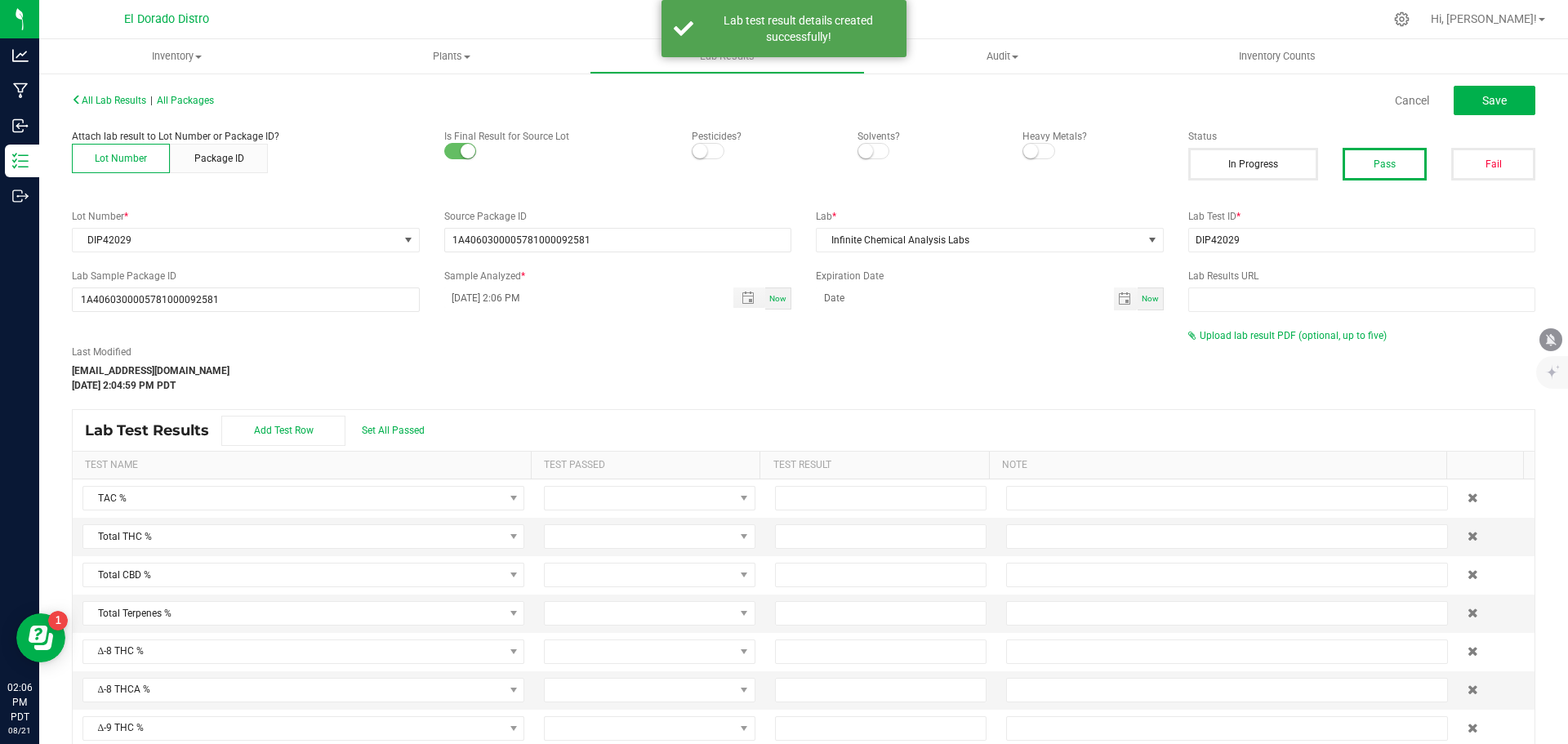
click at [1261, 350] on div "Last Modified pat@eldorado.group Aug 21, 2025 2:04:59 PM PDT Upload lab result …" at bounding box center [804, 360] width 1488 height 65
click at [1262, 341] on div "Upload lab result PDF (optional, up to five)" at bounding box center [1362, 335] width 348 height 15
click at [1262, 335] on span "Upload lab result PDF (optional, up to five)" at bounding box center [1293, 335] width 187 height 11
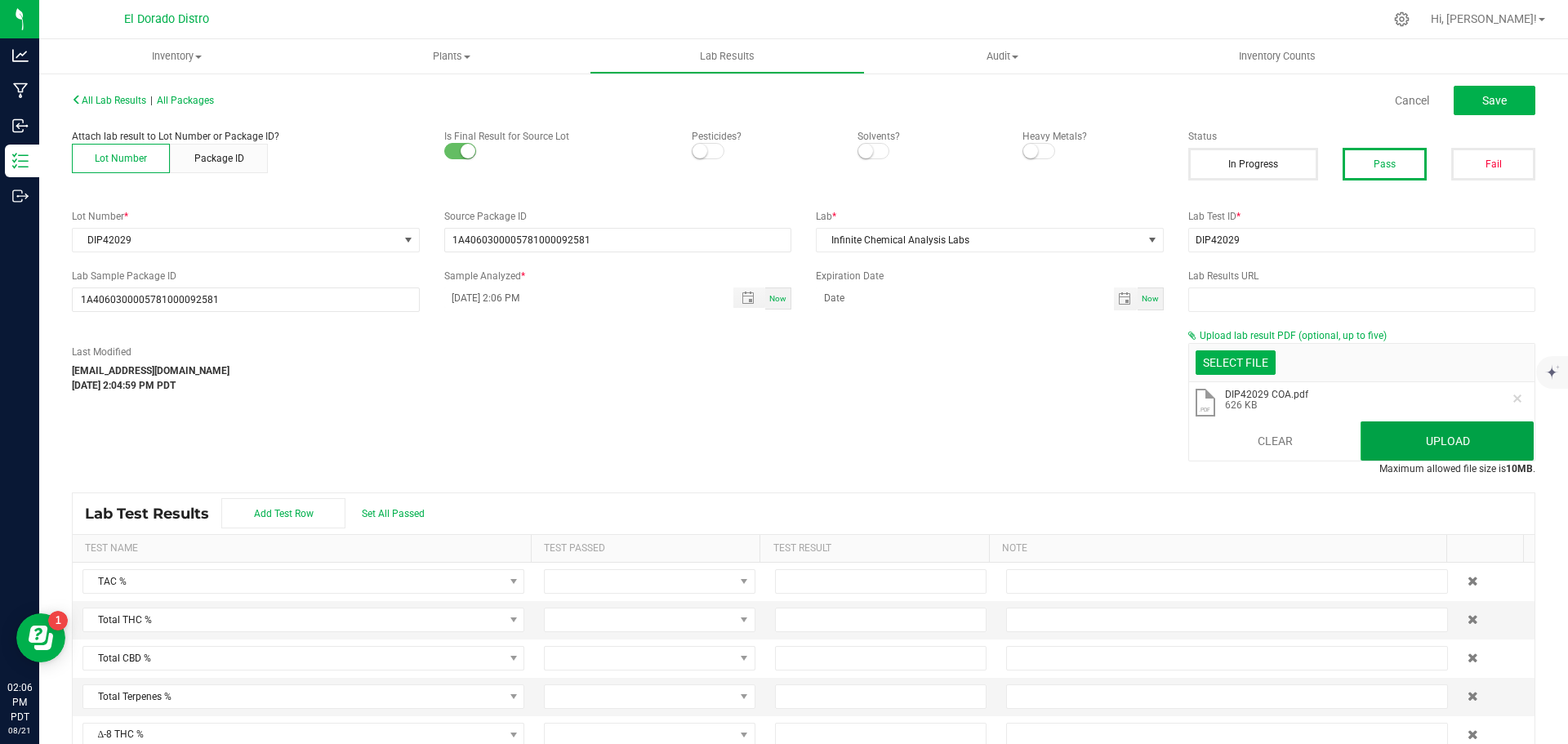
click at [1415, 440] on button "Upload" at bounding box center [1447, 441] width 173 height 39
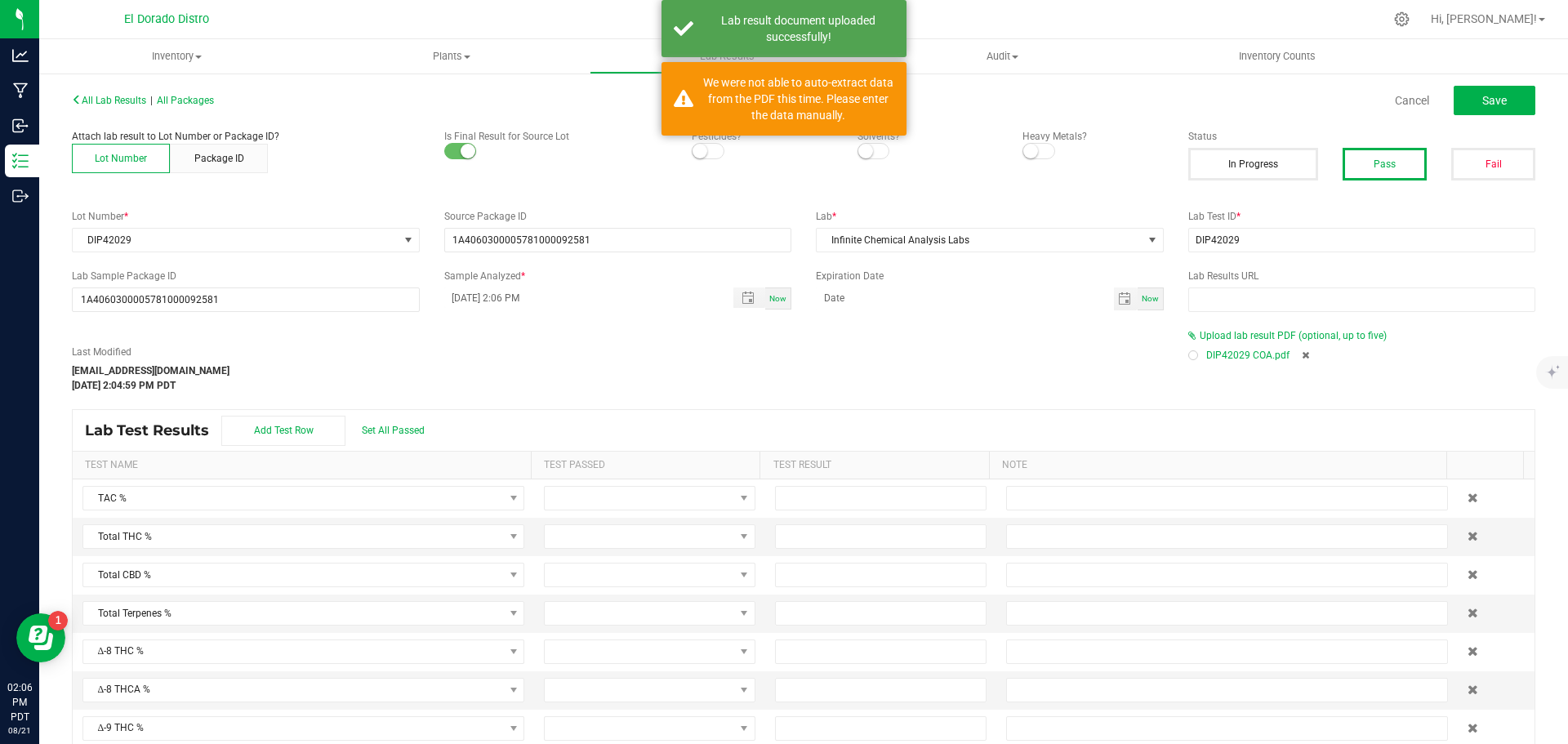
click at [1188, 358] on div at bounding box center [1193, 355] width 9 height 9
click at [1514, 92] on button "Save" at bounding box center [1494, 100] width 82 height 29
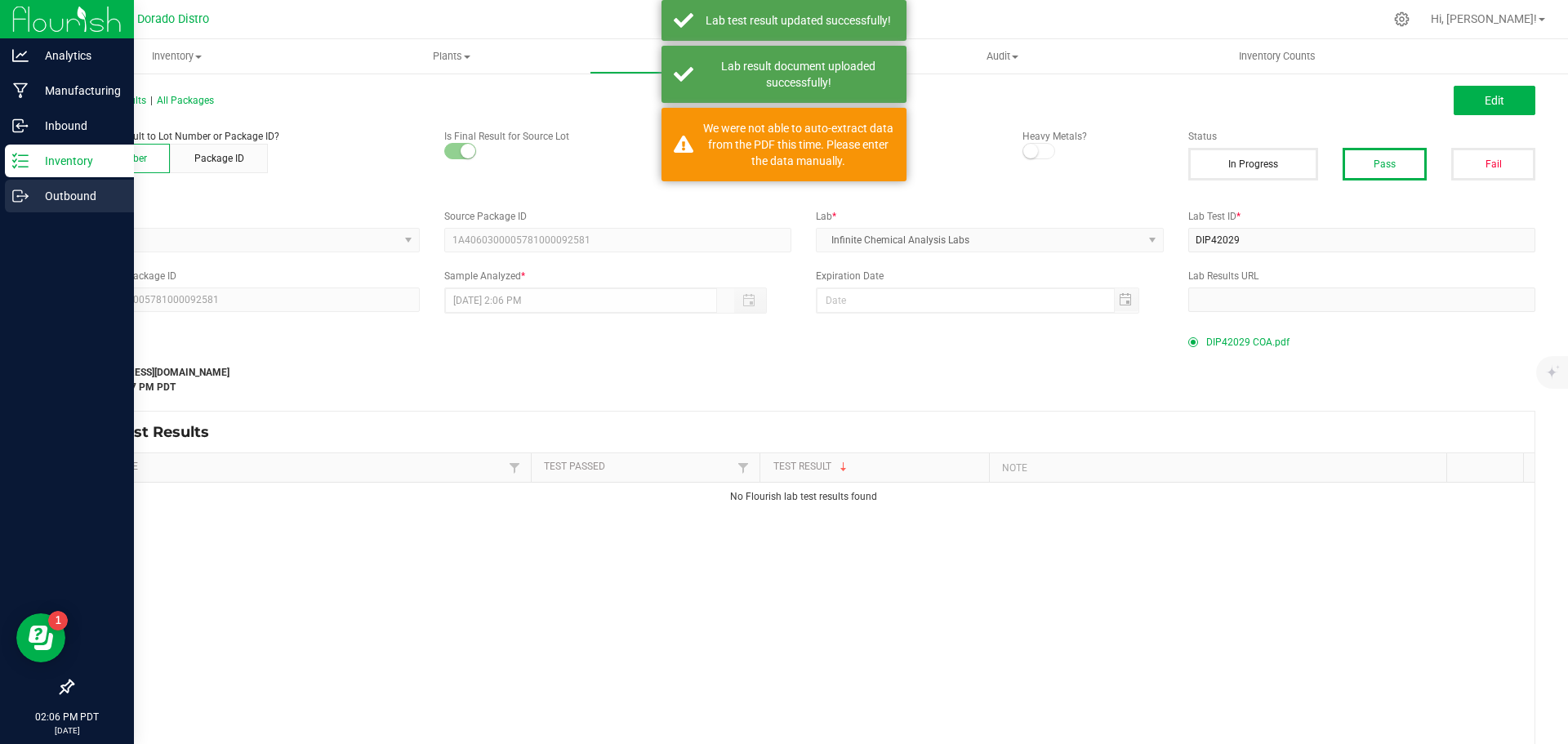
click at [19, 196] on circle at bounding box center [18, 196] width 3 height 3
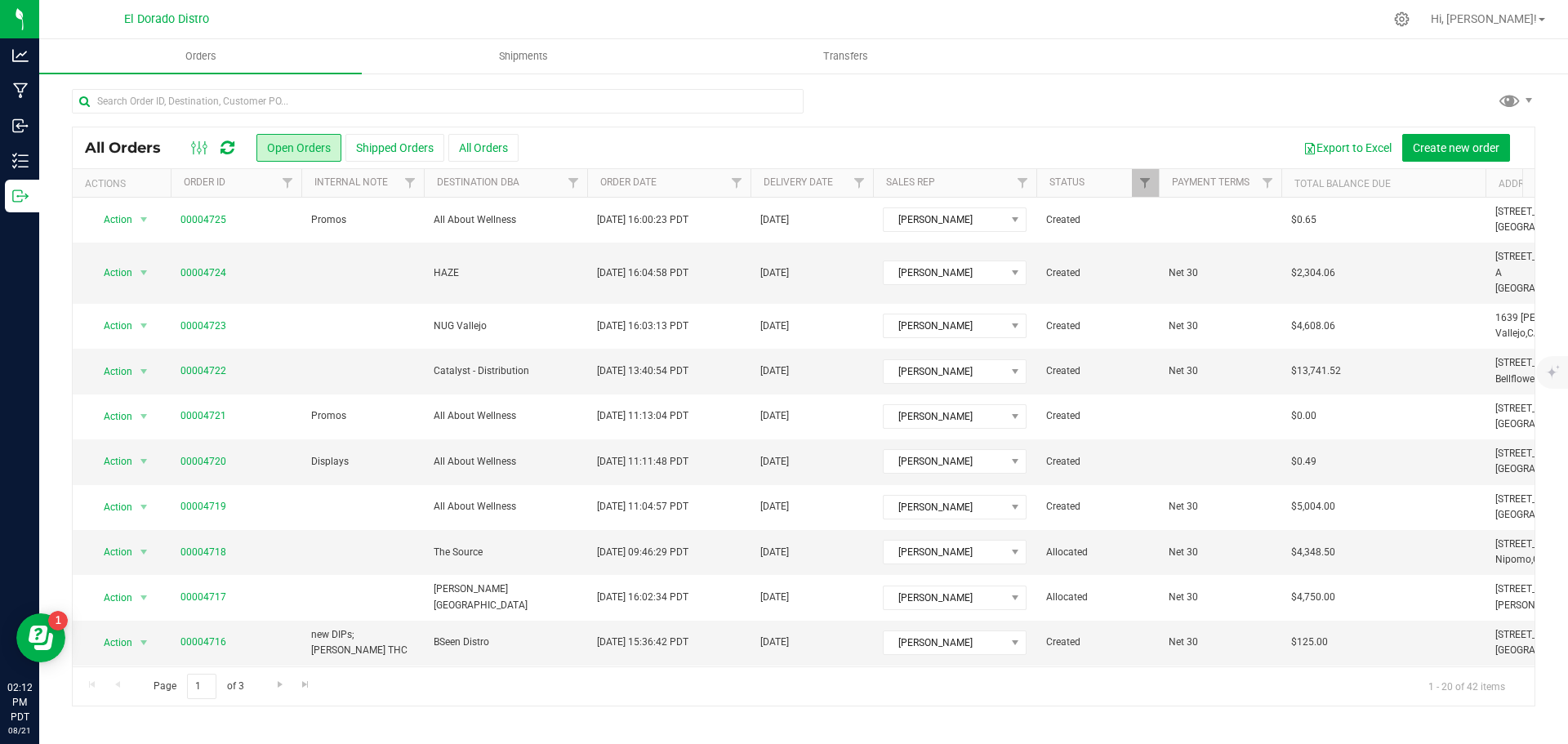
click at [144, 113] on div at bounding box center [438, 108] width 732 height 37
click at [138, 110] on input "text" at bounding box center [438, 101] width 732 height 24
type input "4711"
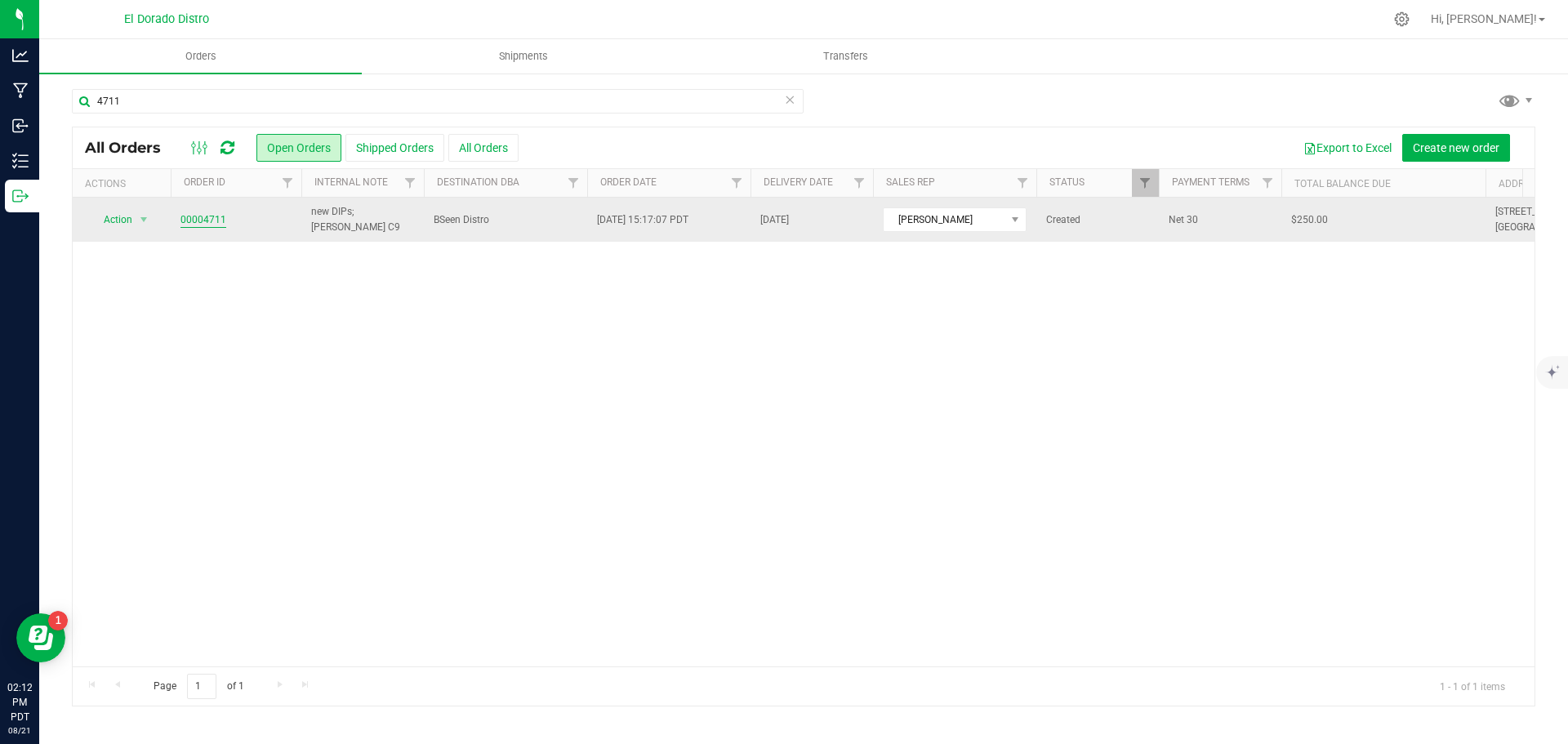
click at [195, 226] on link "00004711" at bounding box center [203, 220] width 46 height 16
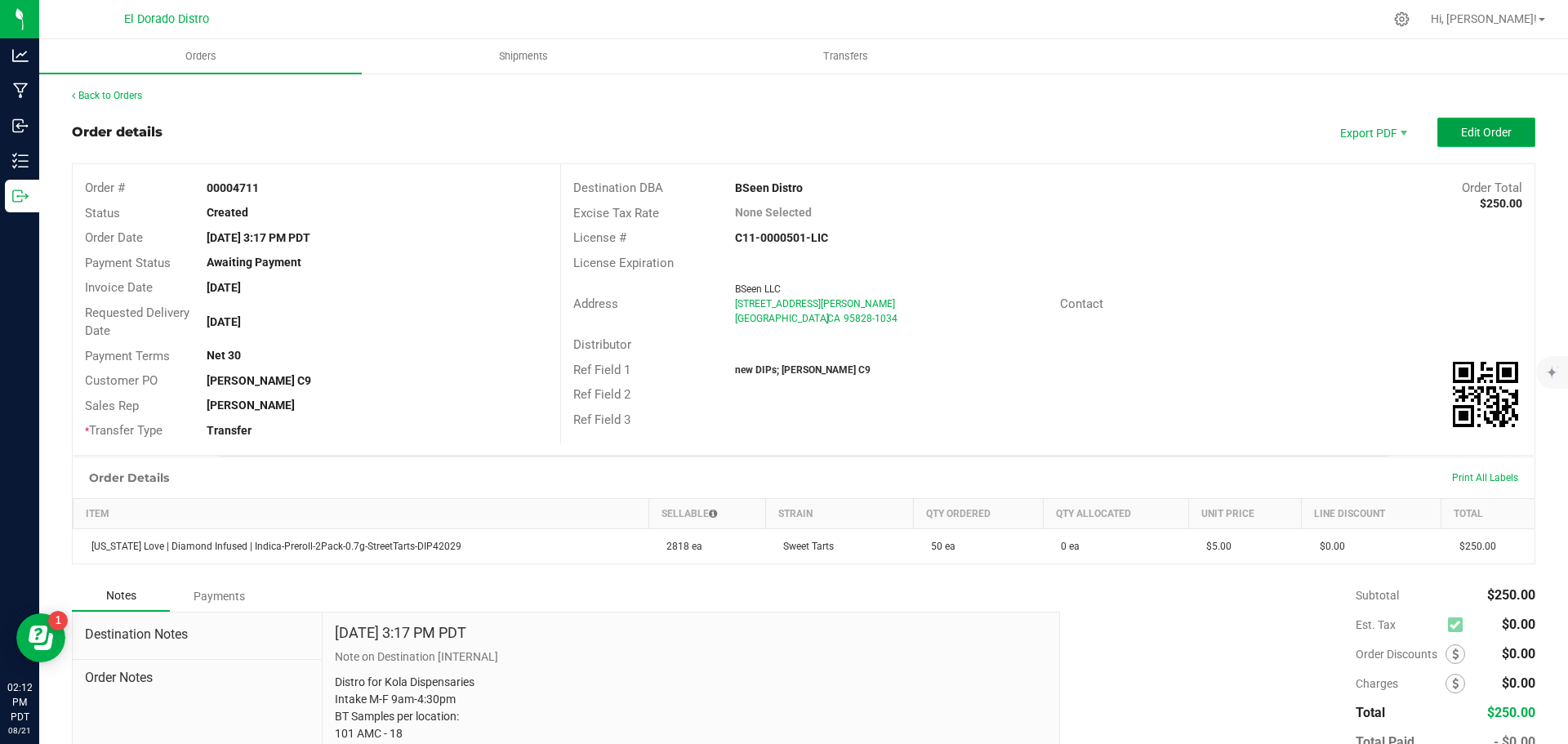
click at [1445, 133] on button "Edit Order" at bounding box center [1486, 131] width 98 height 29
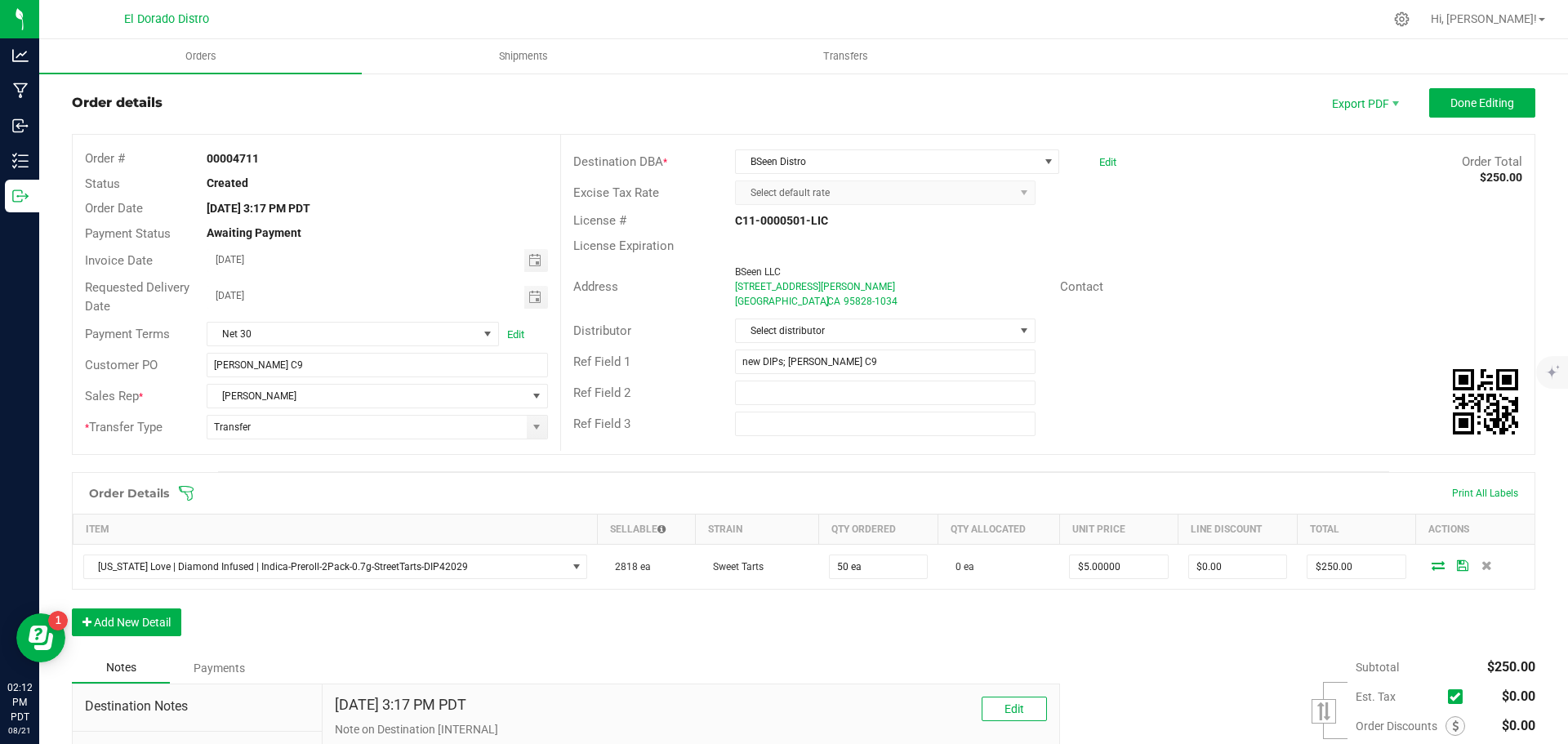
scroll to position [82, 0]
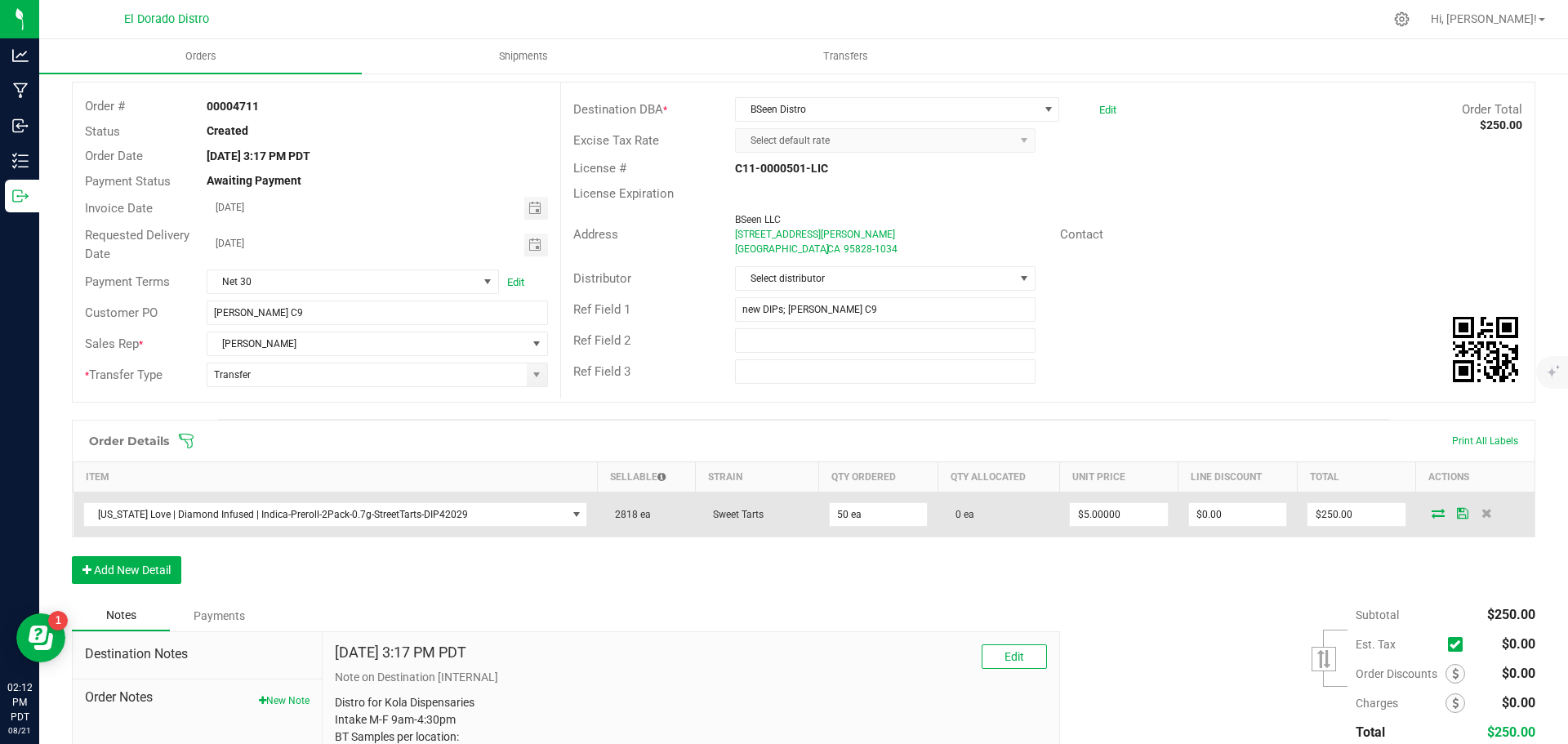
click at [1432, 513] on icon at bounding box center [1439, 513] width 13 height 9
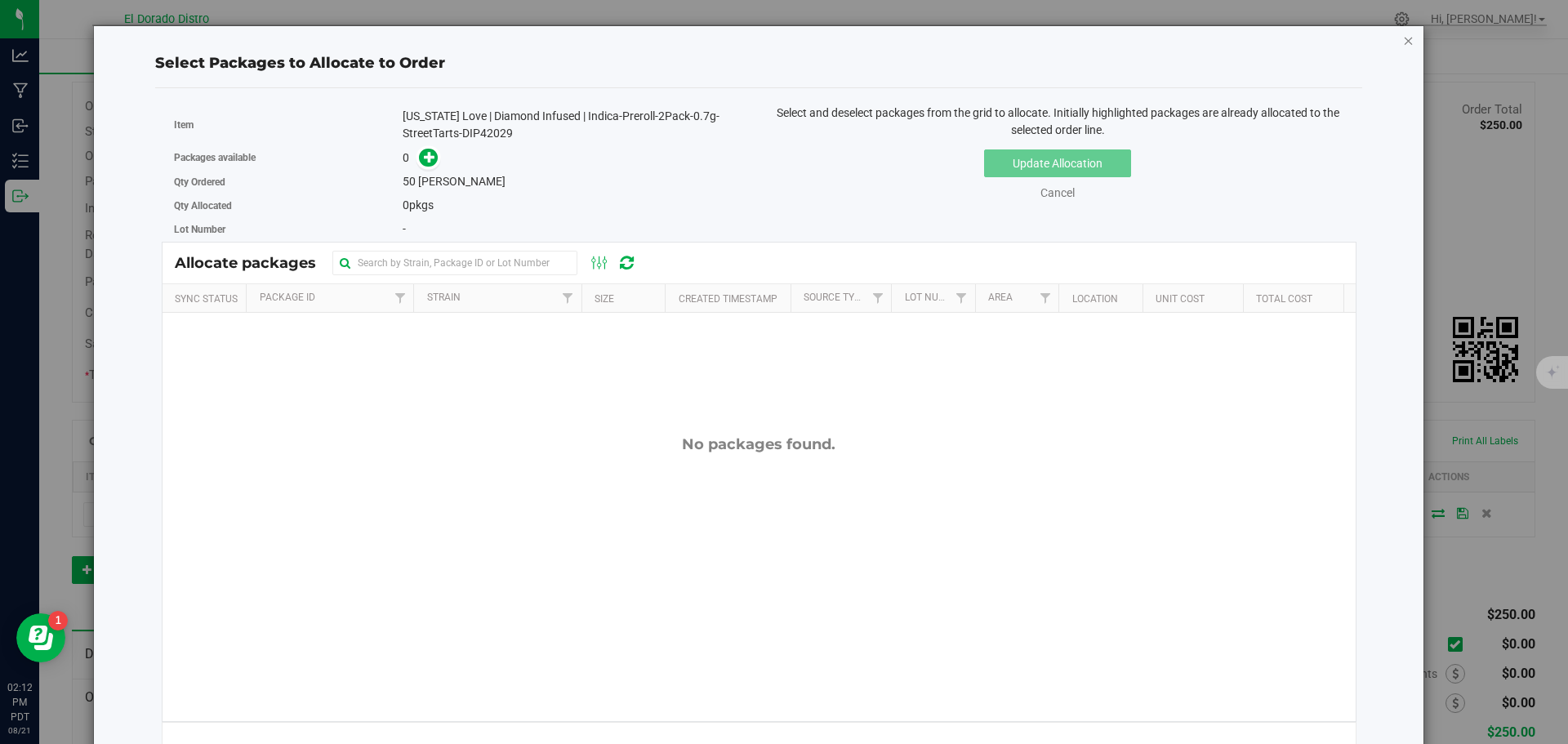
click at [1403, 40] on icon "button" at bounding box center [1409, 39] width 11 height 20
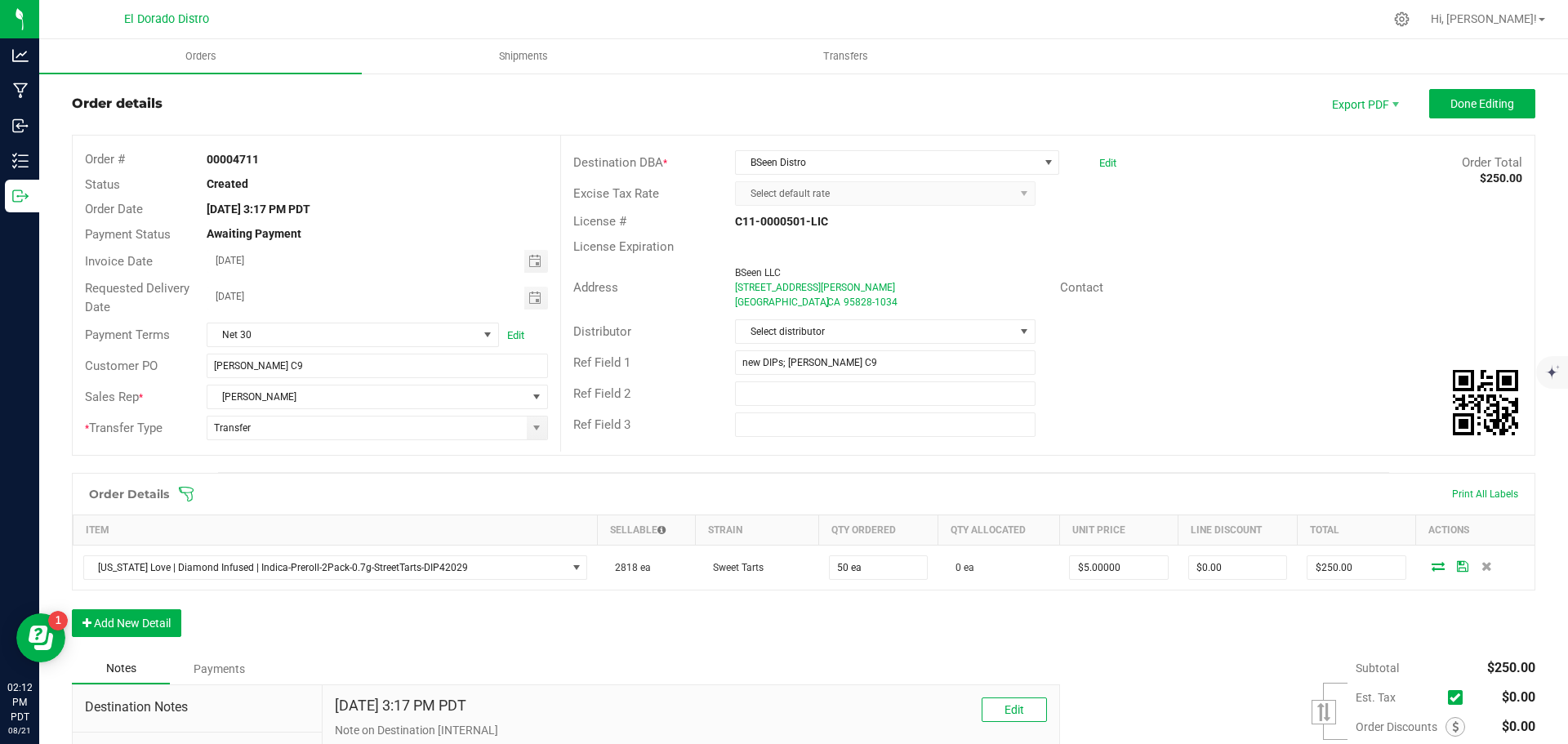
scroll to position [0, 0]
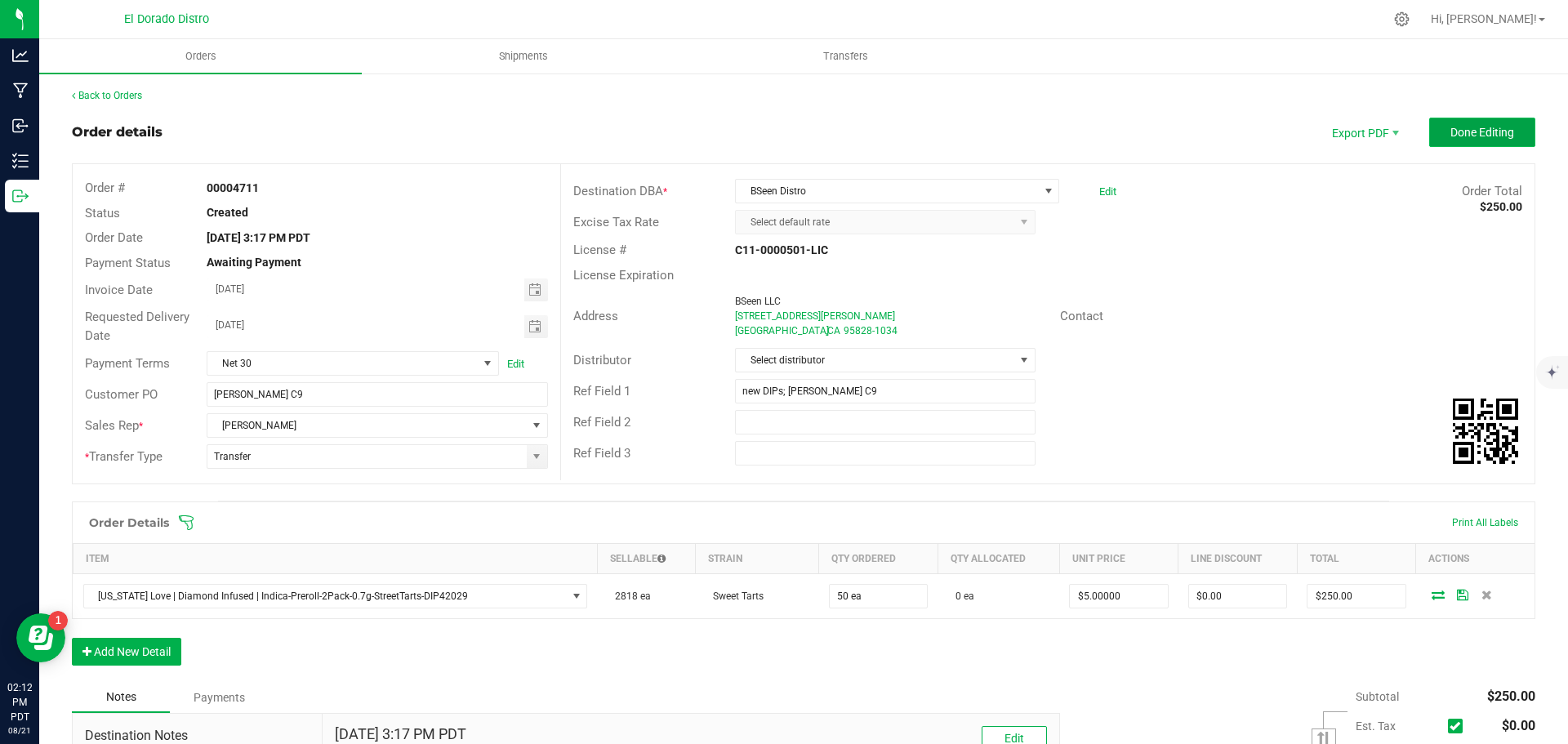
click at [1451, 137] on span "Done Editing" at bounding box center [1483, 132] width 64 height 13
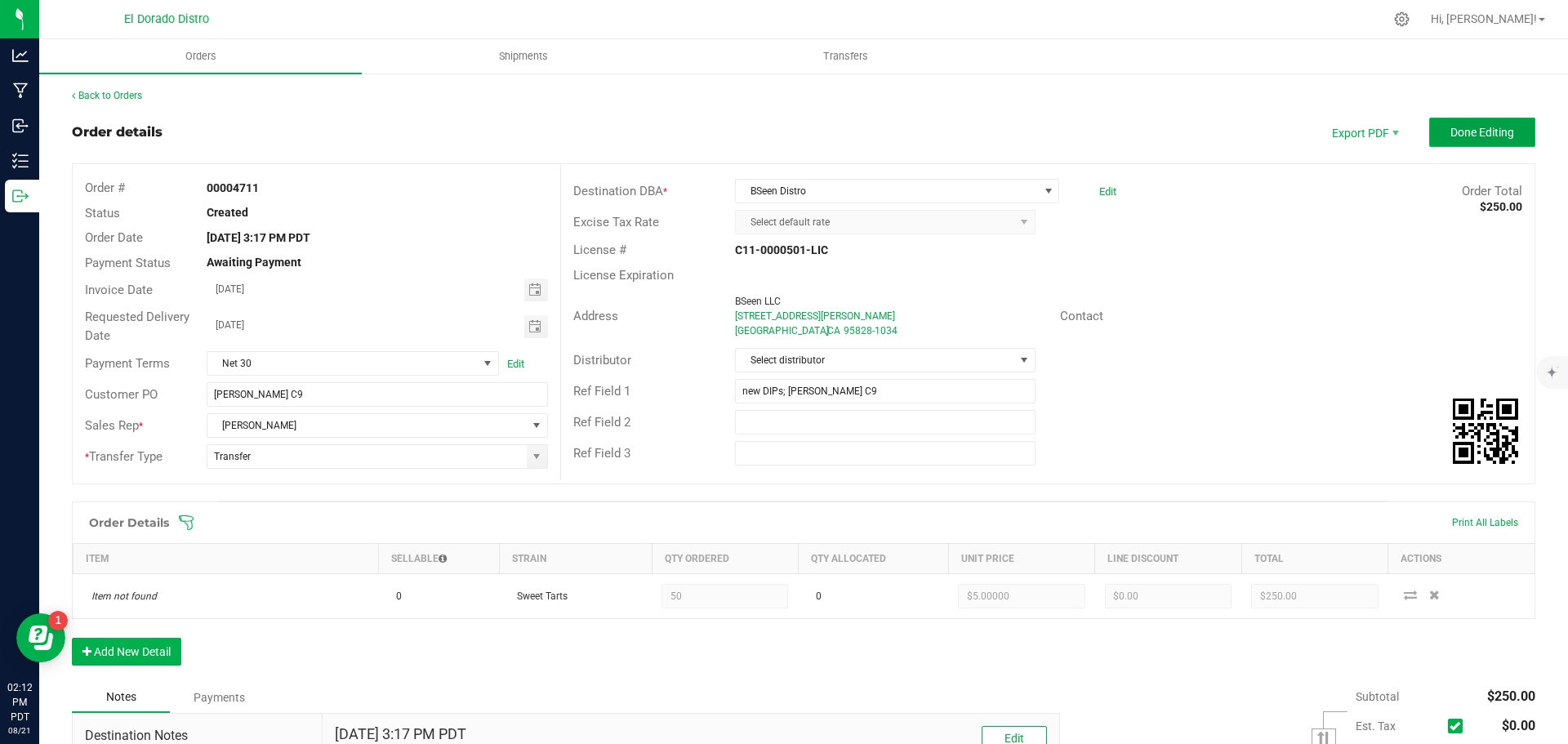
click at [1437, 130] on button "Done Editing" at bounding box center [1482, 131] width 106 height 29
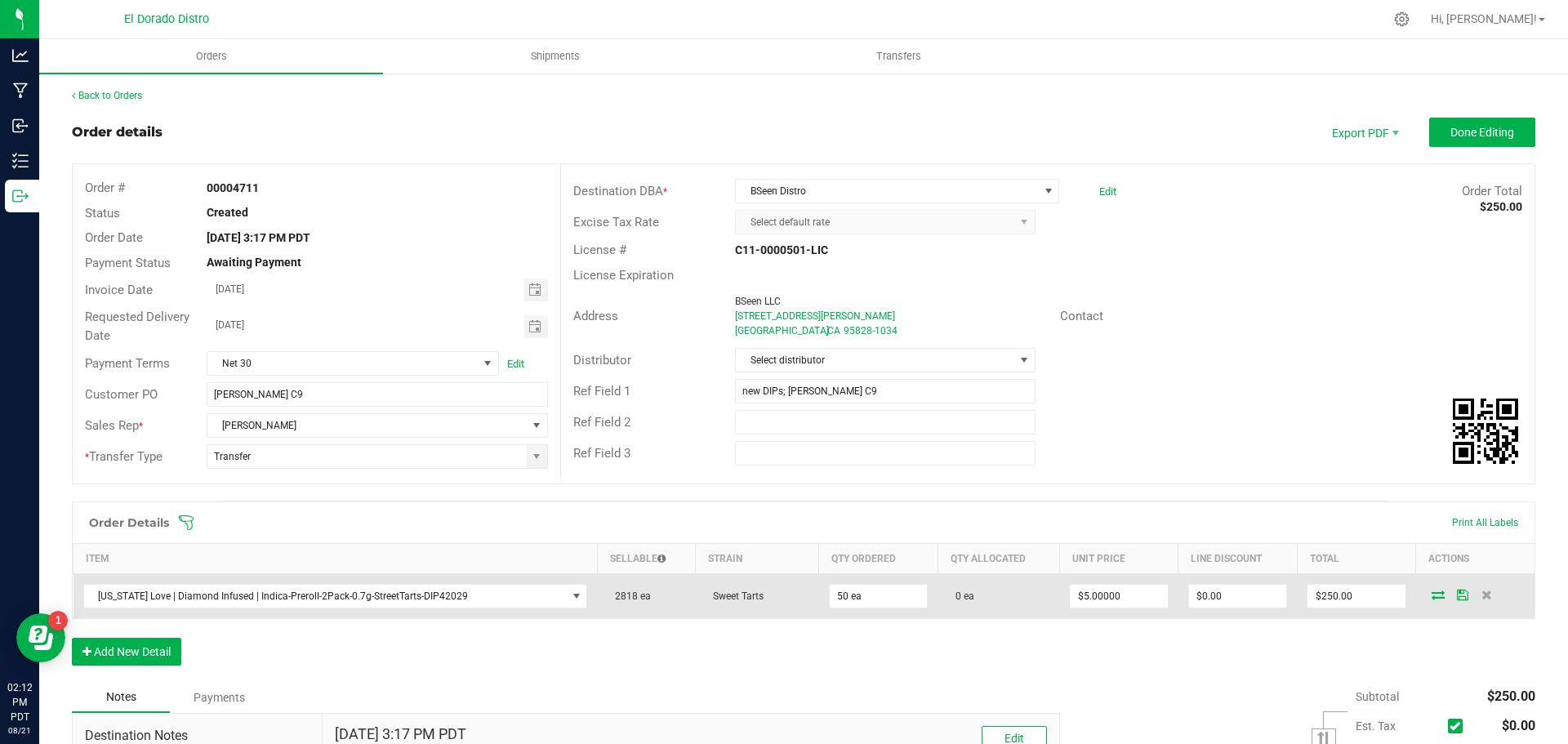
click at [1432, 590] on icon at bounding box center [1439, 594] width 13 height 9
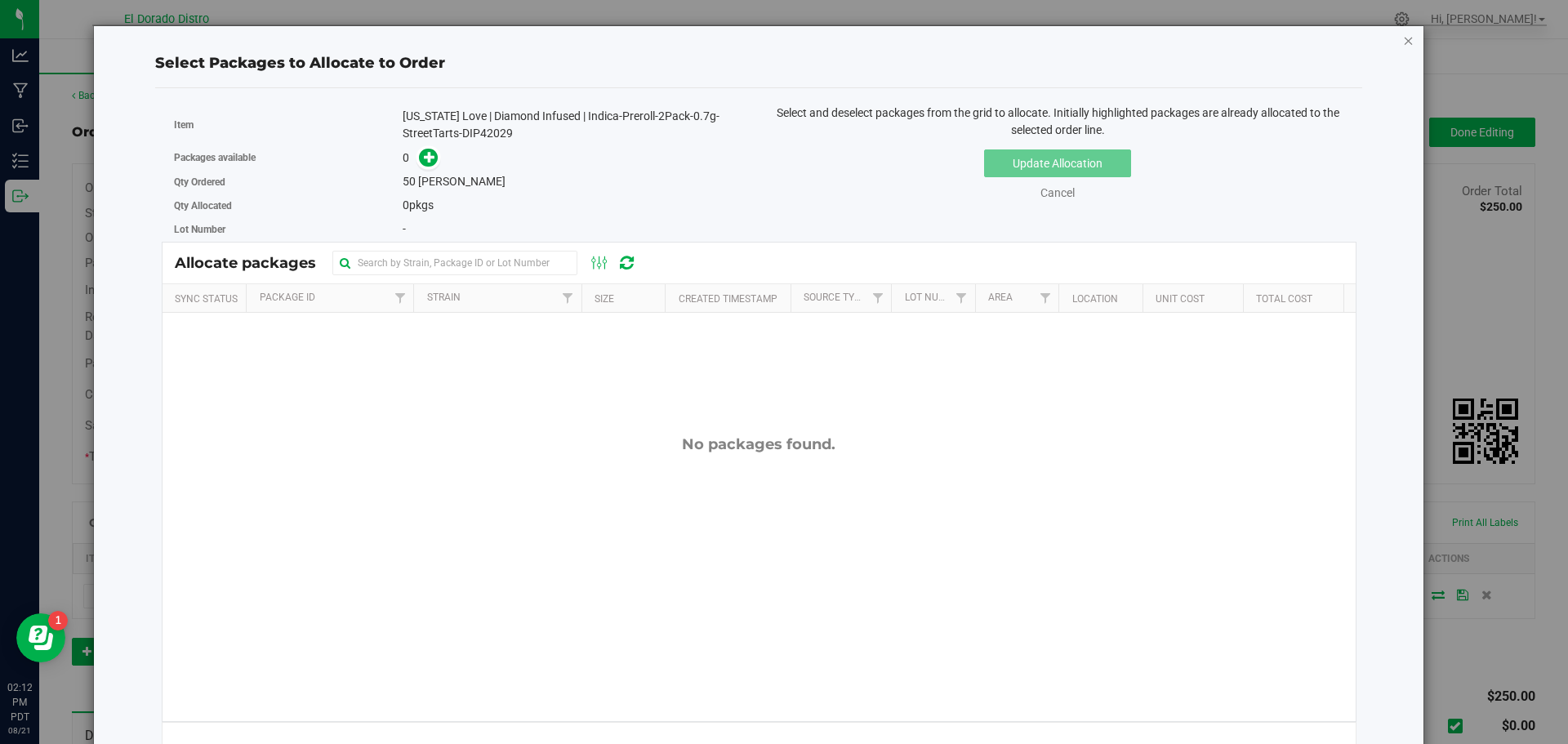
click at [1403, 45] on icon "button" at bounding box center [1409, 39] width 11 height 20
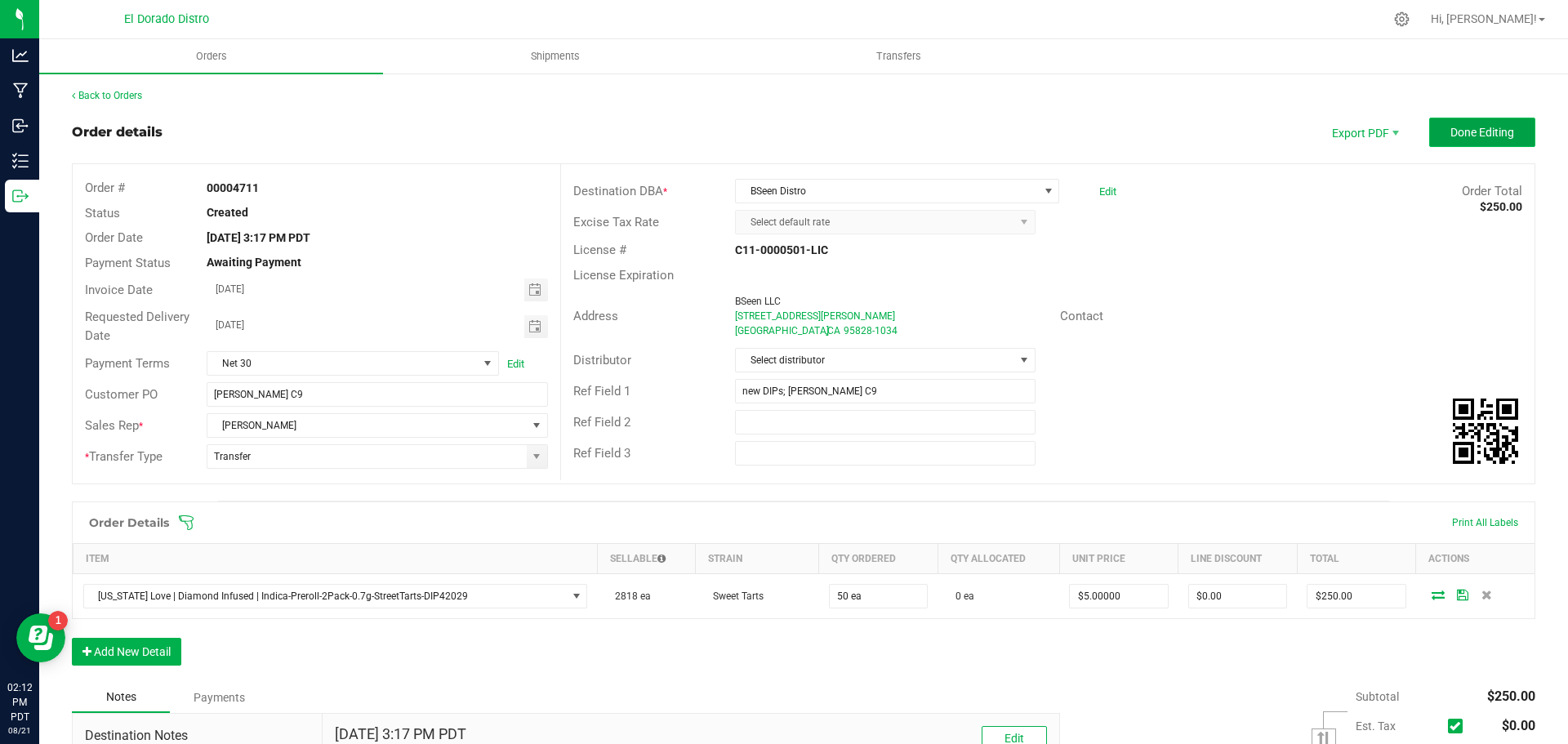
click at [1432, 130] on button "Done Editing" at bounding box center [1482, 131] width 106 height 29
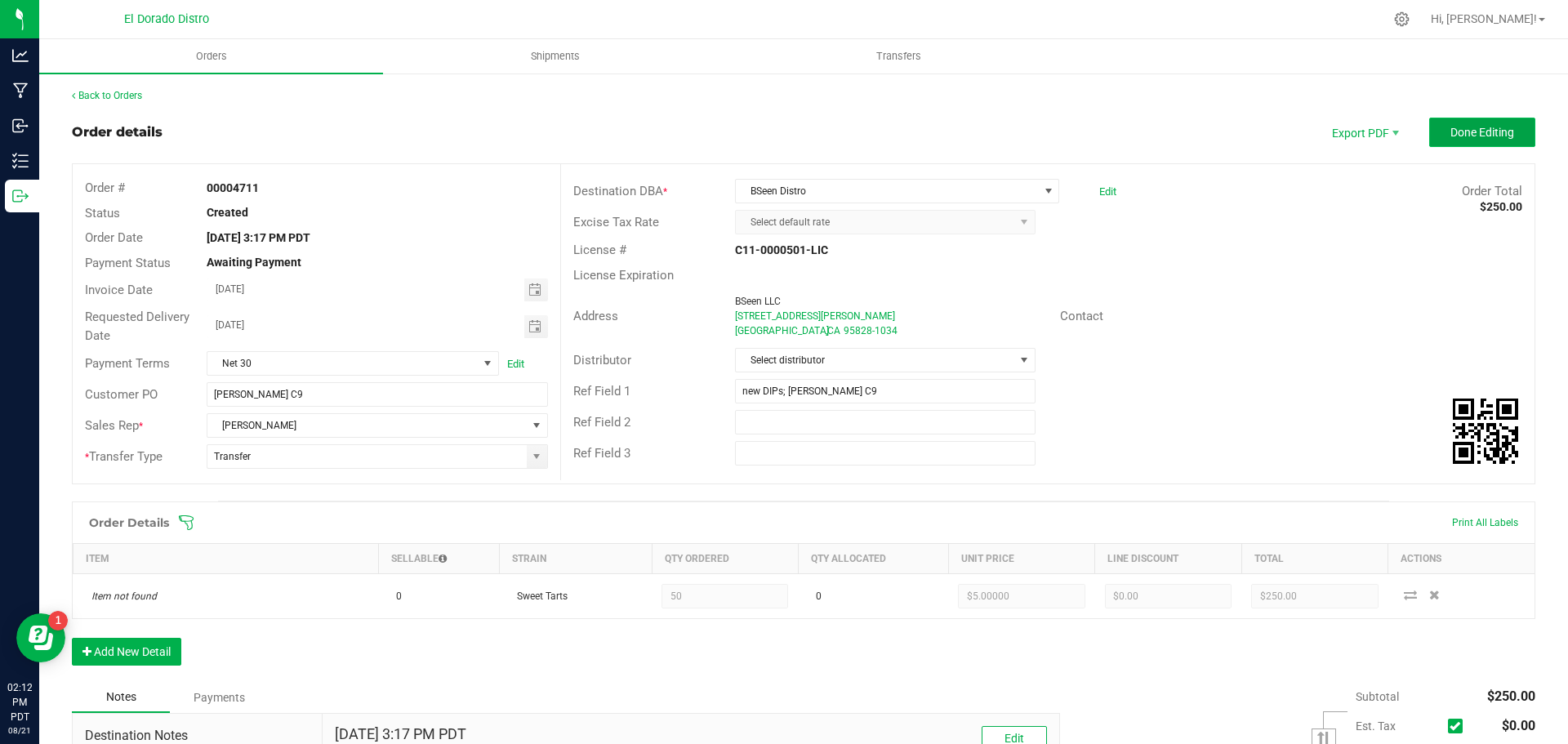
click at [1451, 136] on span "Done Editing" at bounding box center [1483, 132] width 64 height 13
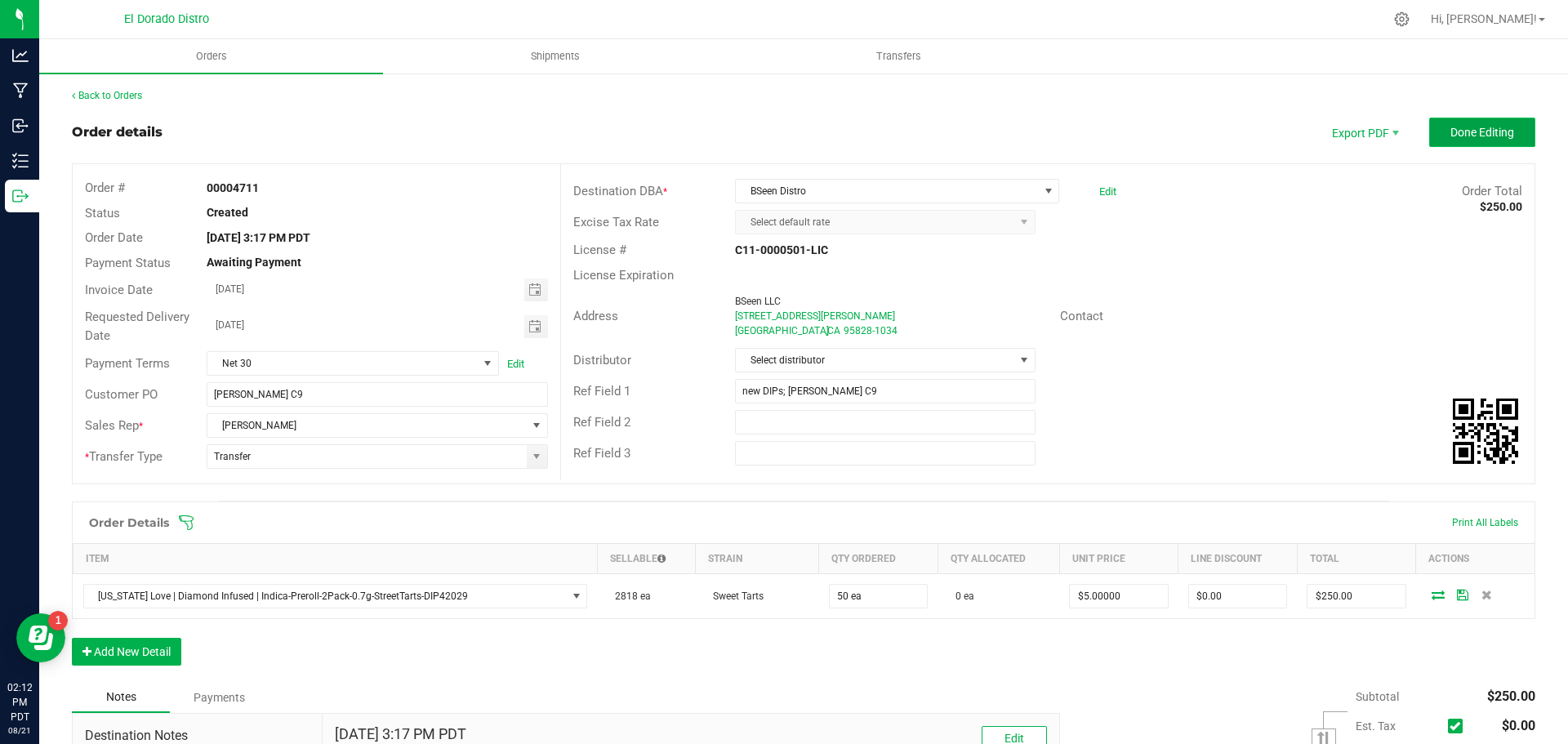
click at [1458, 139] on span "Done Editing" at bounding box center [1483, 132] width 64 height 13
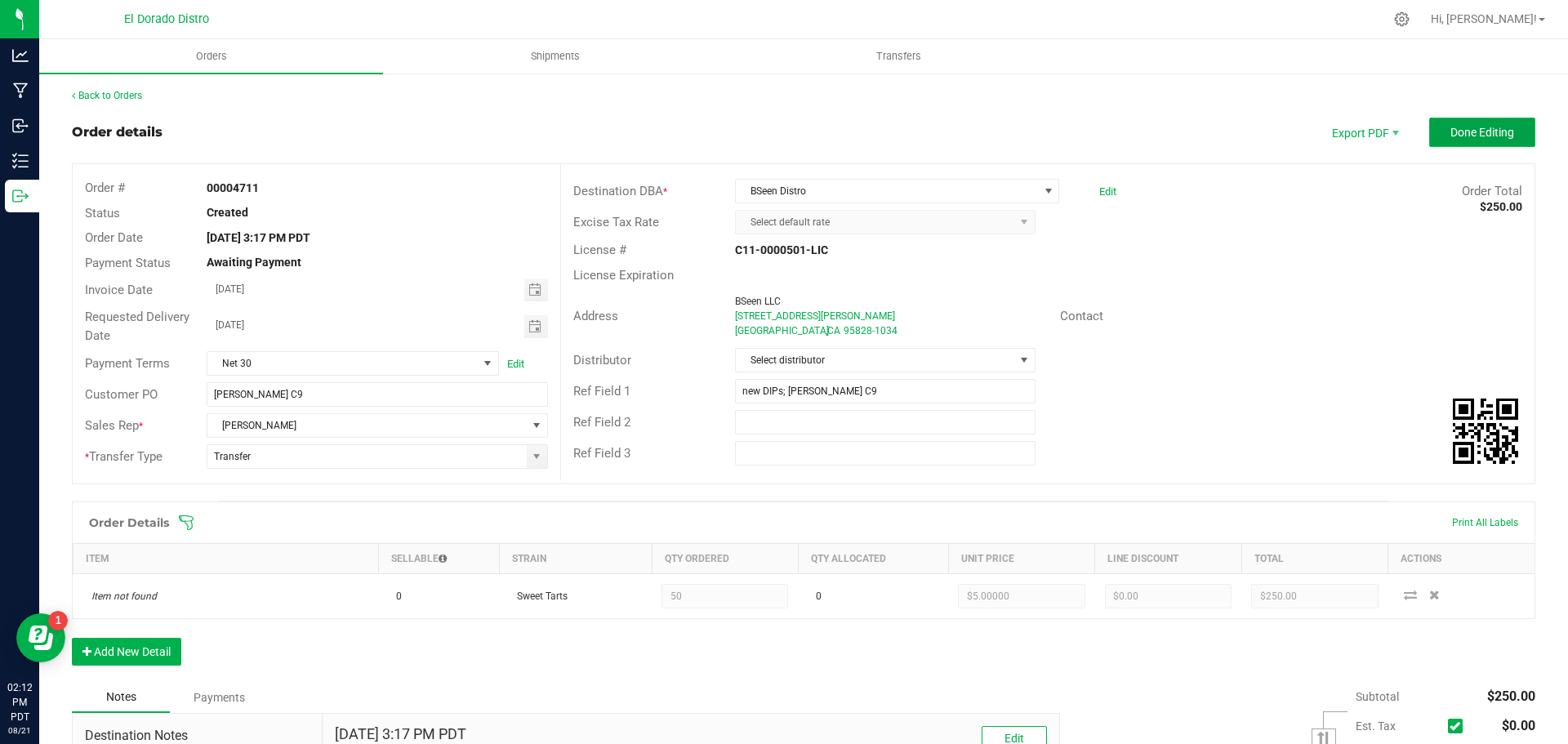
click at [1437, 131] on button "Done Editing" at bounding box center [1482, 131] width 106 height 29
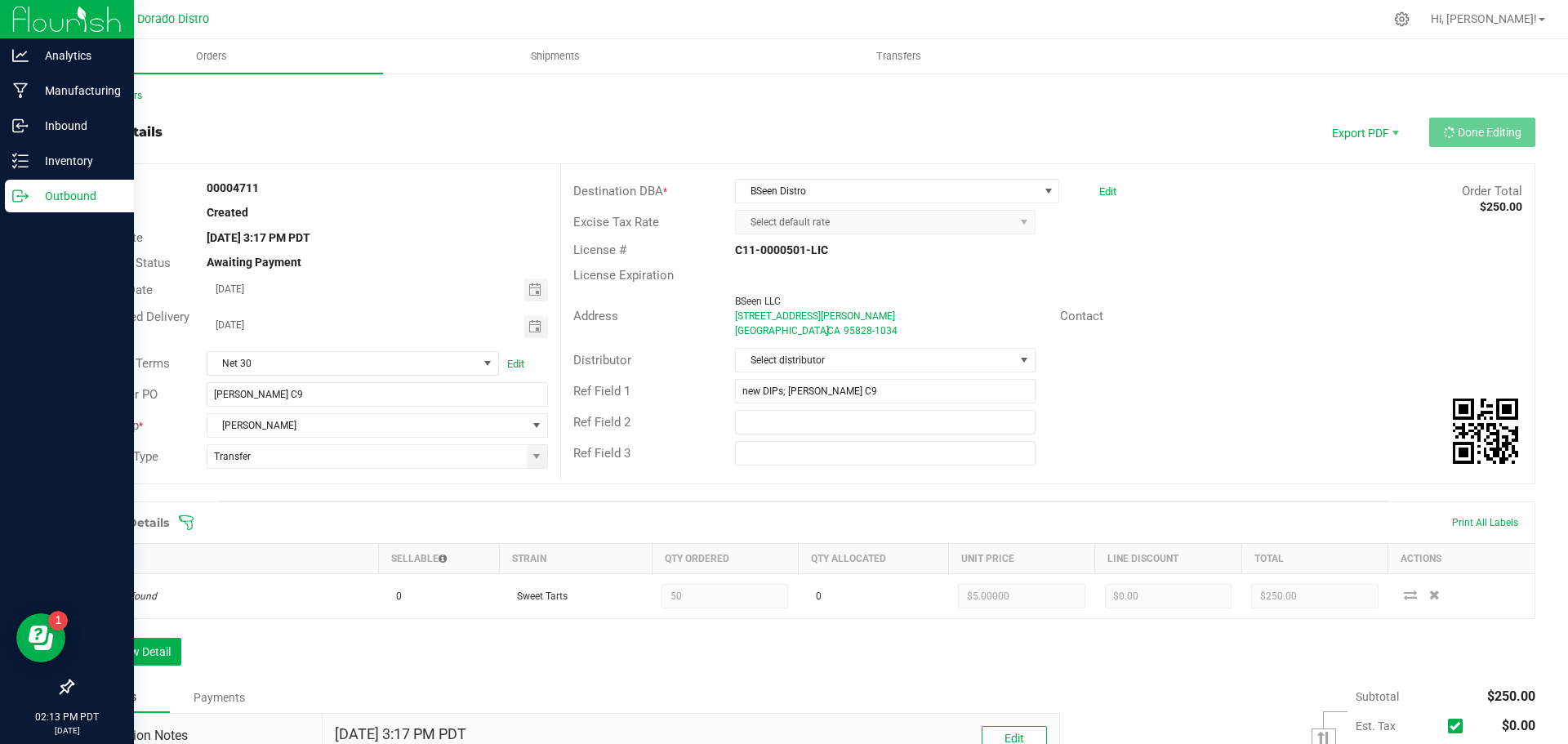
click at [19, 195] on icon at bounding box center [20, 195] width 16 height 16
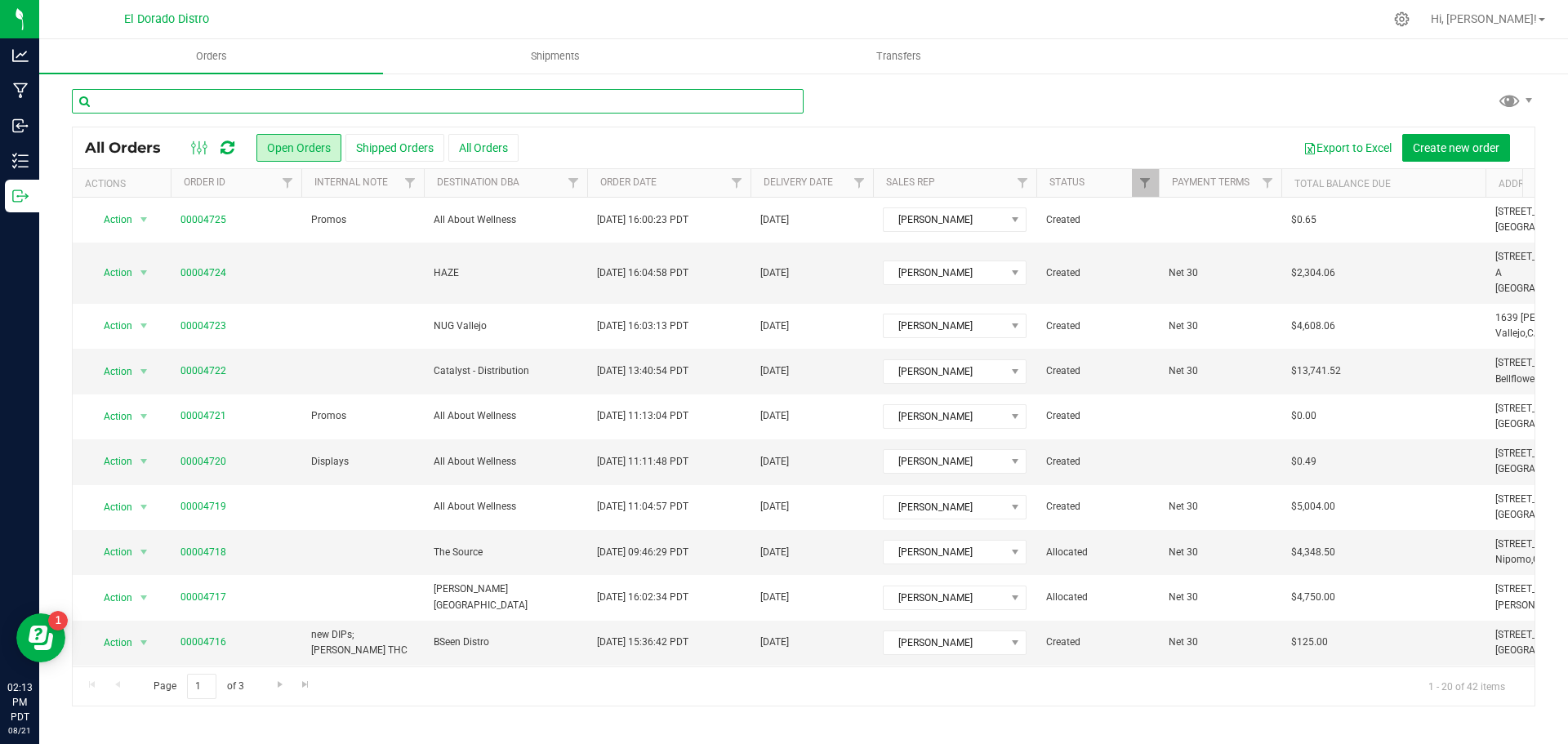
click at [224, 112] on input "text" at bounding box center [438, 101] width 732 height 24
type input "4711"
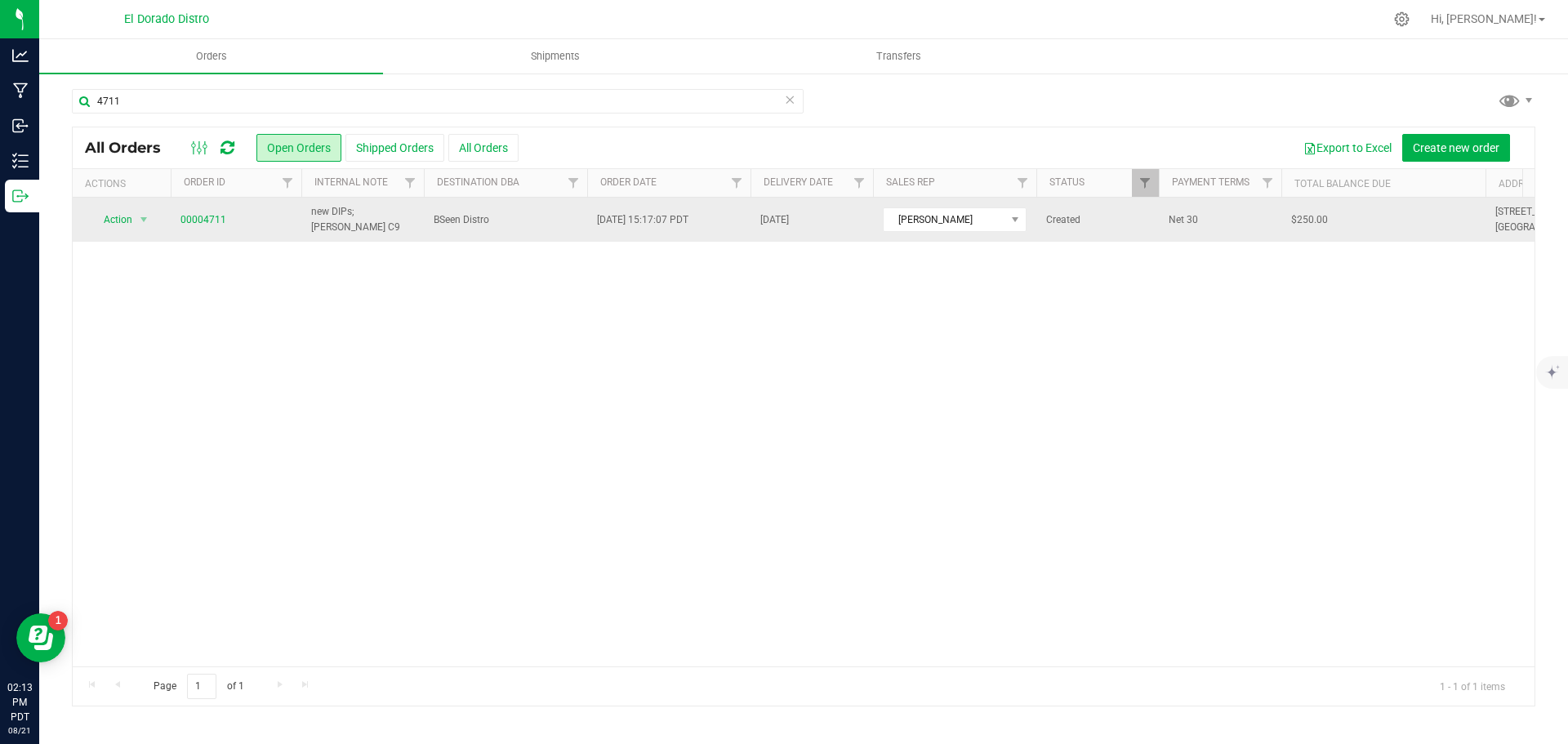
click at [208, 211] on td "00004711" at bounding box center [235, 219] width 130 height 44
click at [206, 218] on link "00004711" at bounding box center [203, 220] width 46 height 16
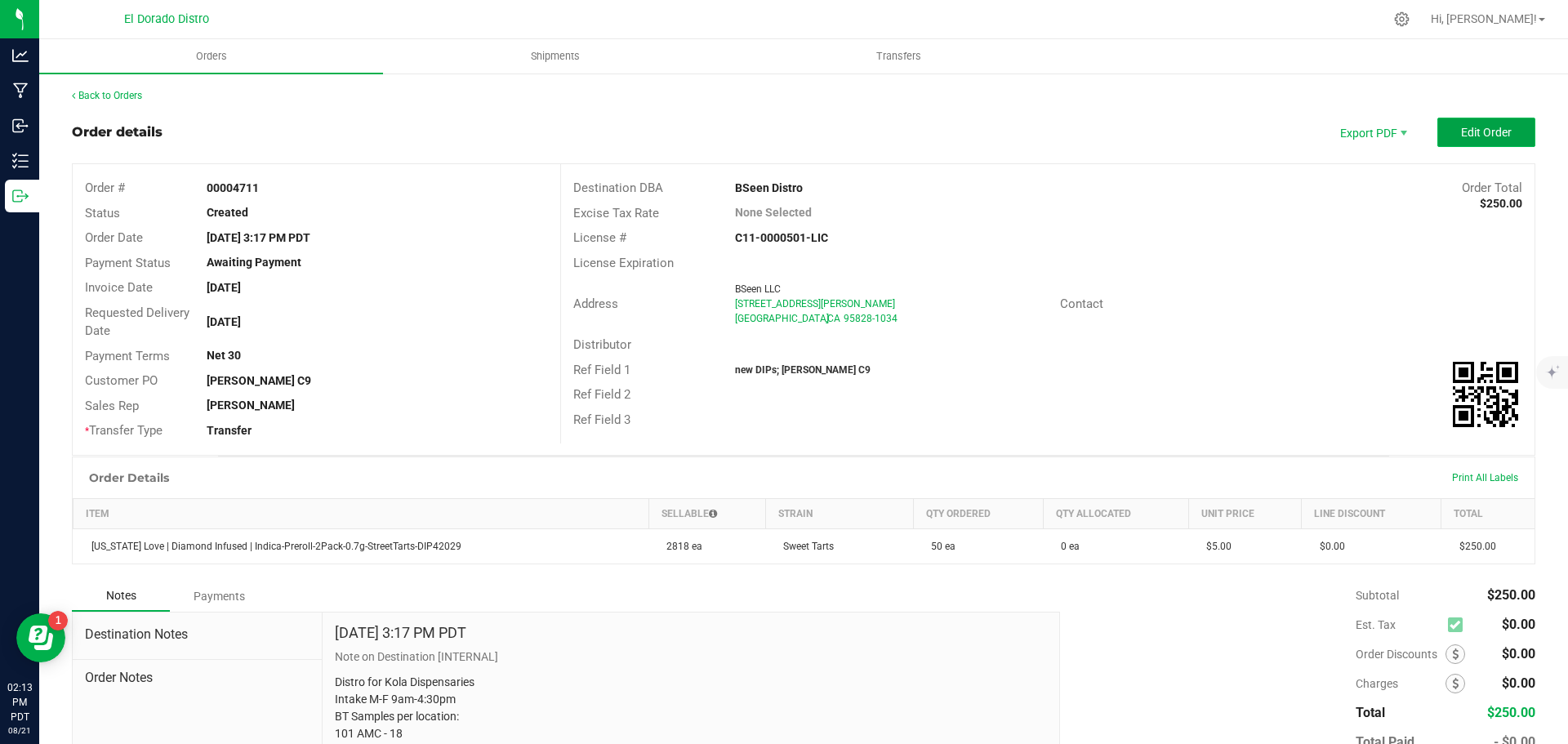
click at [1447, 141] on button "Edit Order" at bounding box center [1486, 131] width 98 height 29
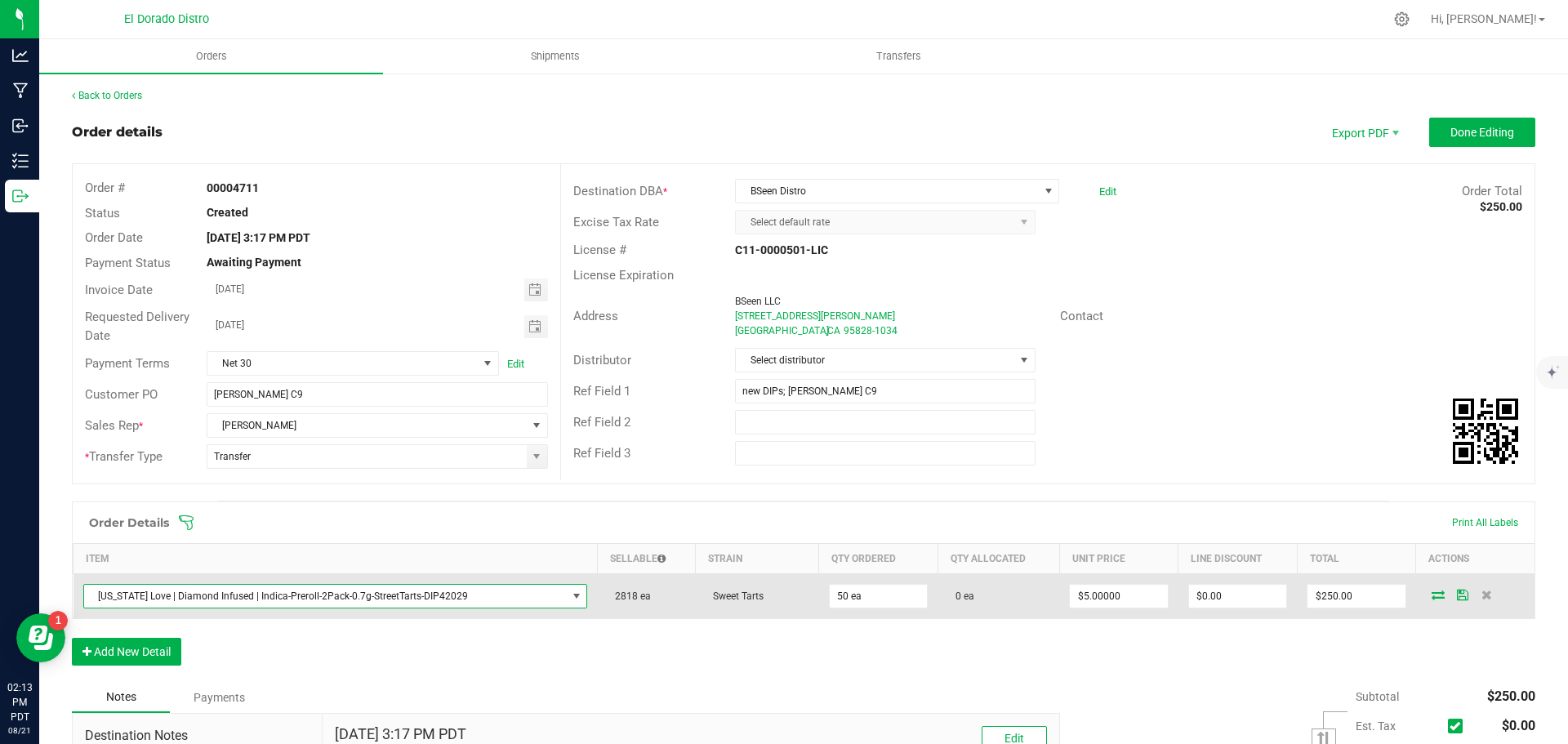
click at [395, 596] on span "[US_STATE] Love | Diamond Infused | Indica-Preroll-2Pack-0.7g-StreetTarts-DIP42…" at bounding box center [325, 596] width 483 height 22
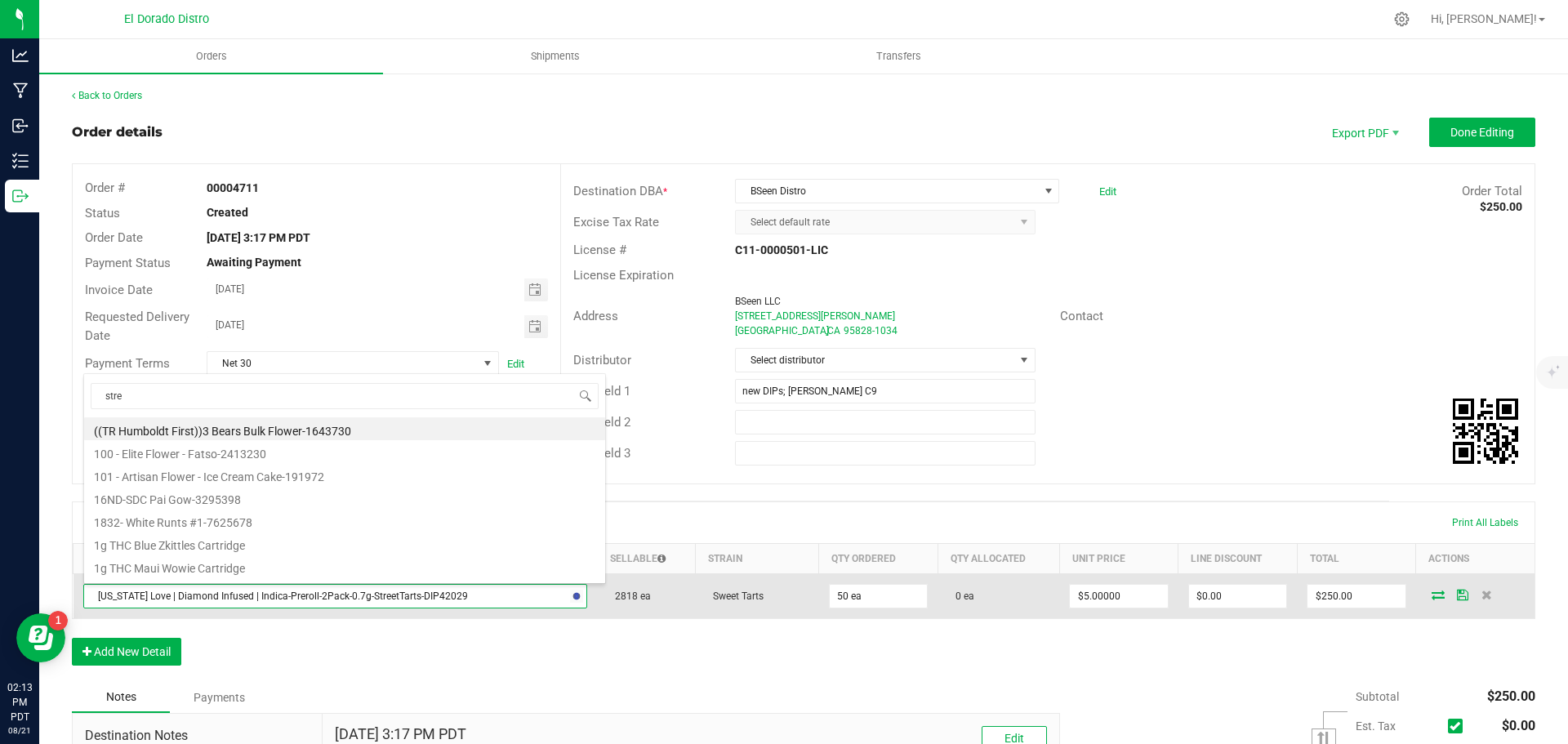
type input "stree"
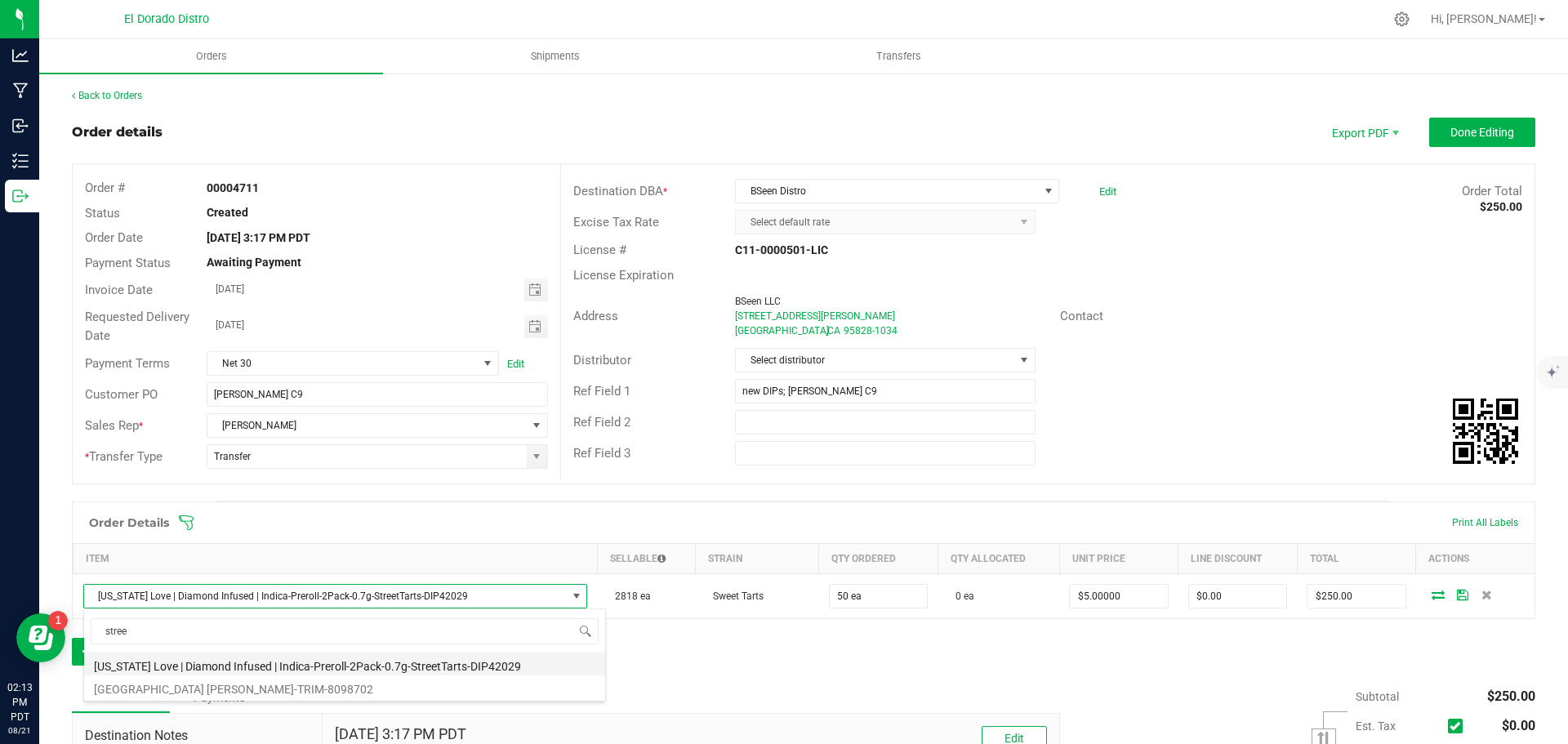
click at [397, 662] on li "[US_STATE] Love | Diamond Infused | Indica-Preroll-2Pack-0.7g-StreetTarts-DIP42…" at bounding box center [345, 663] width 521 height 22
type input "$6.00000"
type input "$300.00"
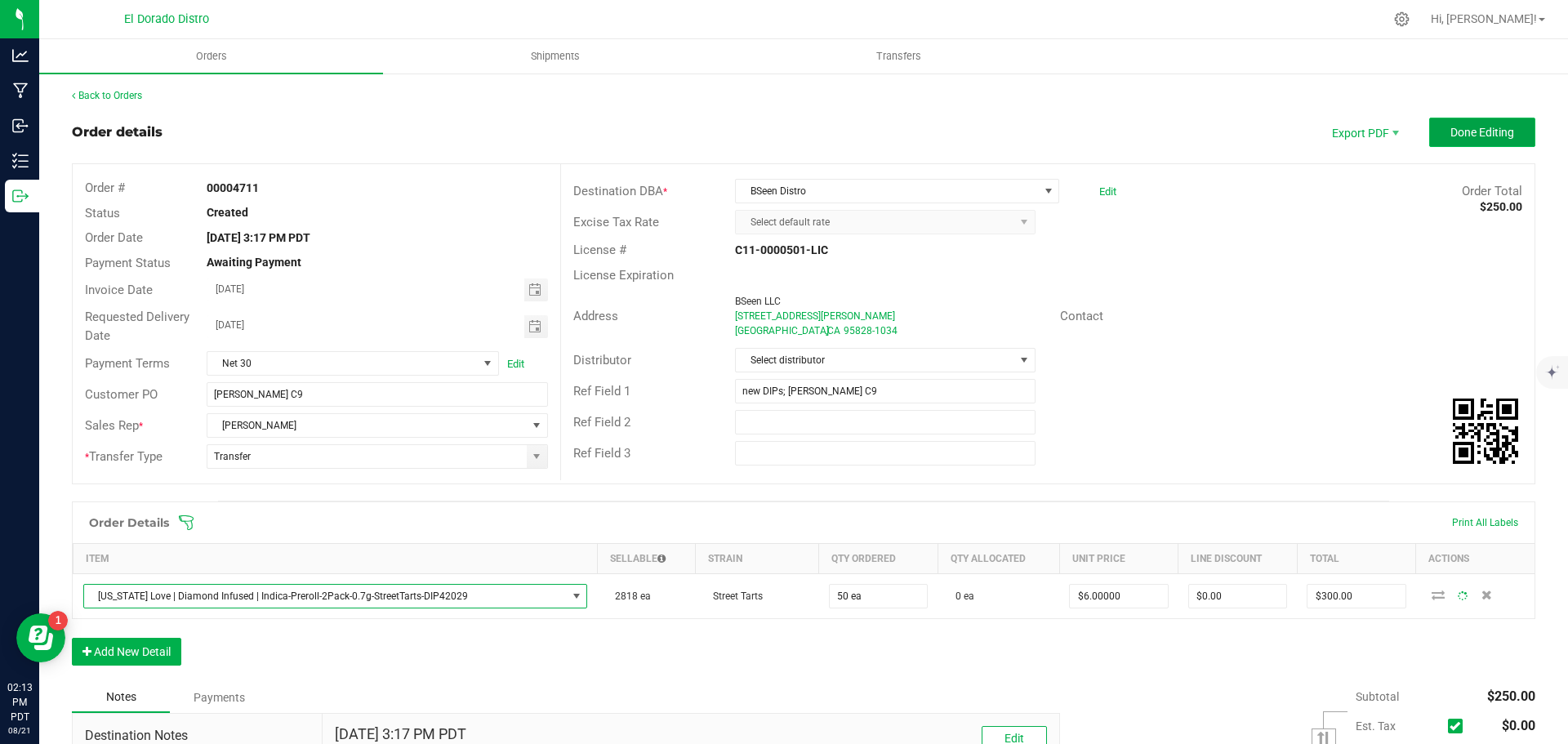
click at [1438, 123] on button "Done Editing" at bounding box center [1482, 131] width 106 height 29
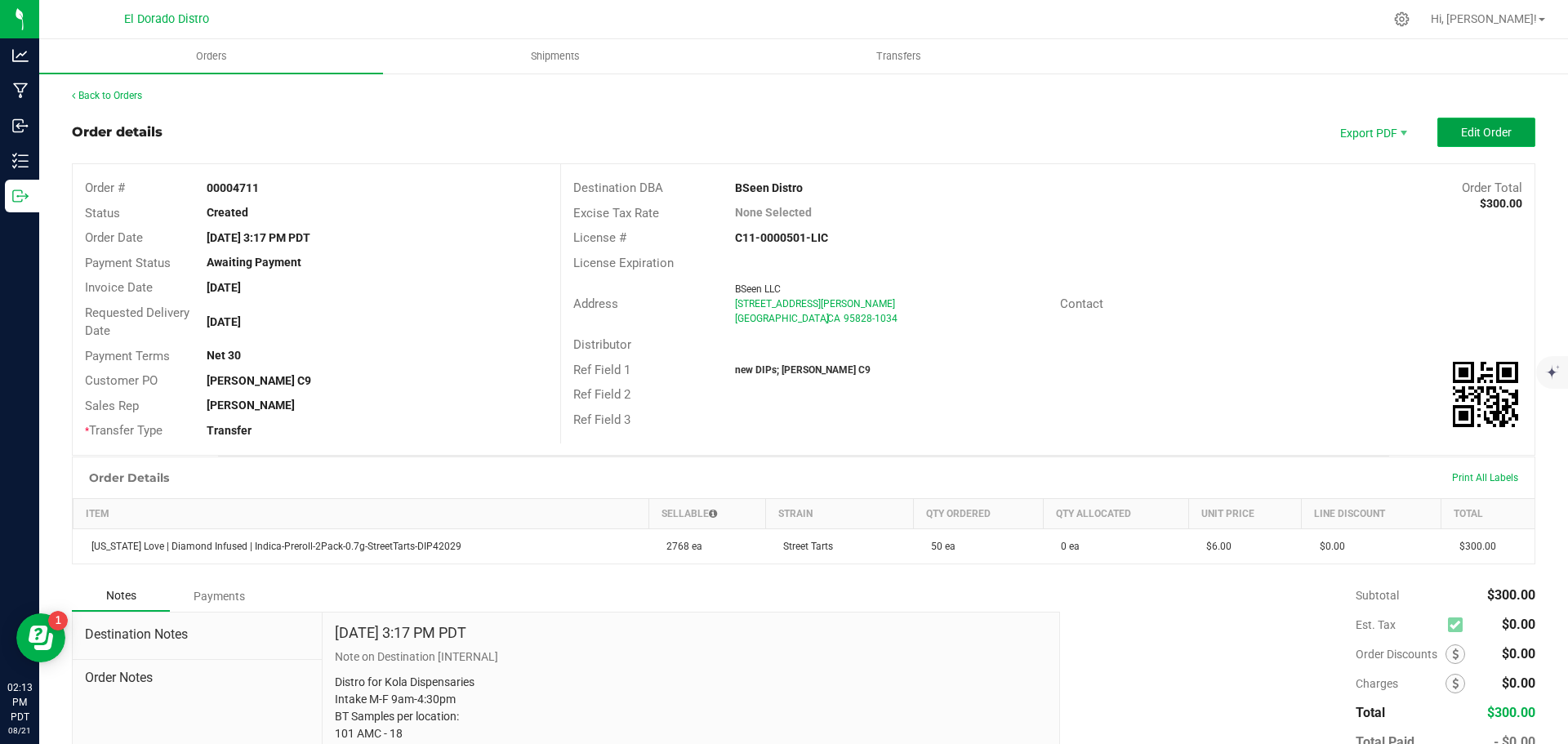
click at [1441, 135] on button "Edit Order" at bounding box center [1486, 131] width 98 height 29
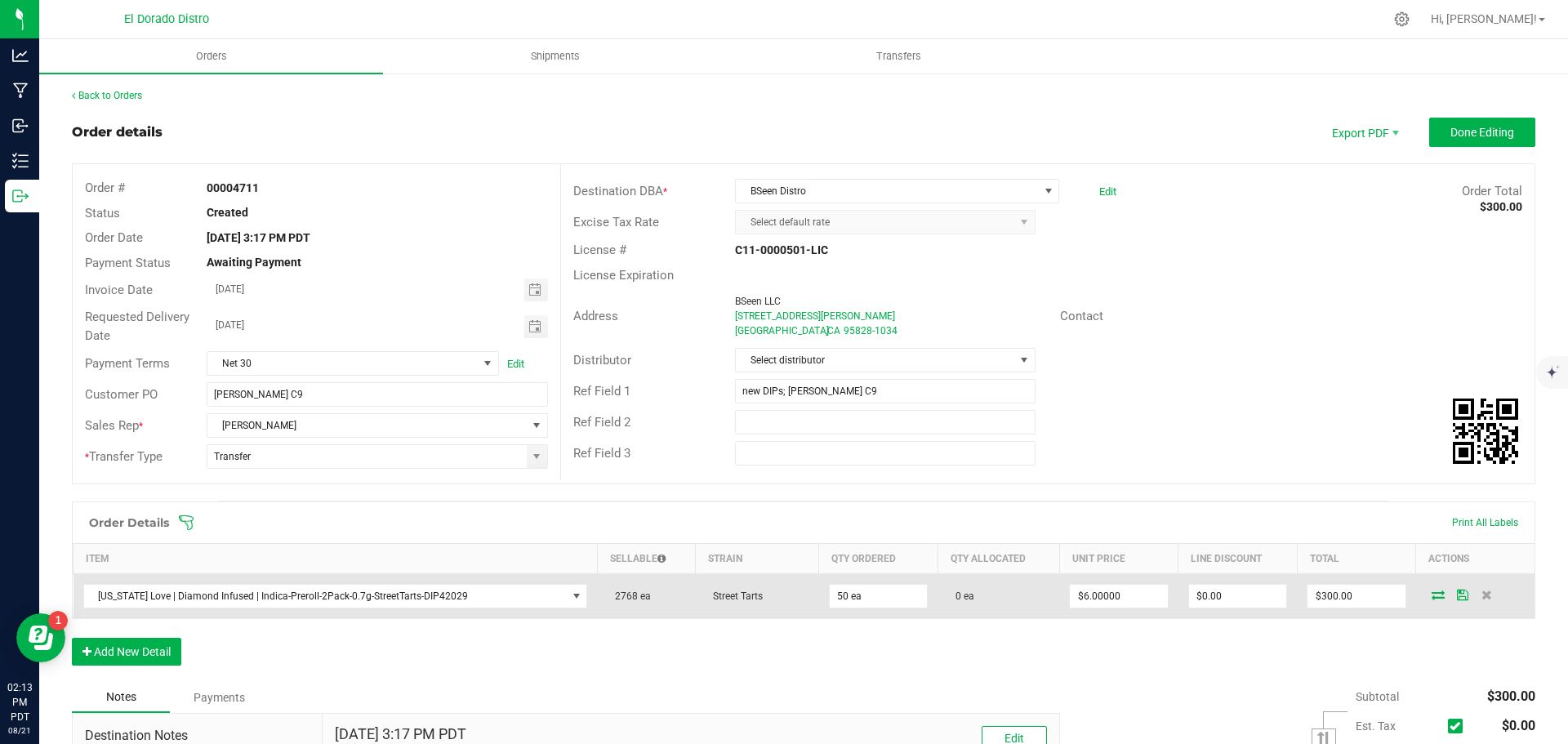
click at [1432, 595] on icon at bounding box center [1439, 594] width 13 height 9
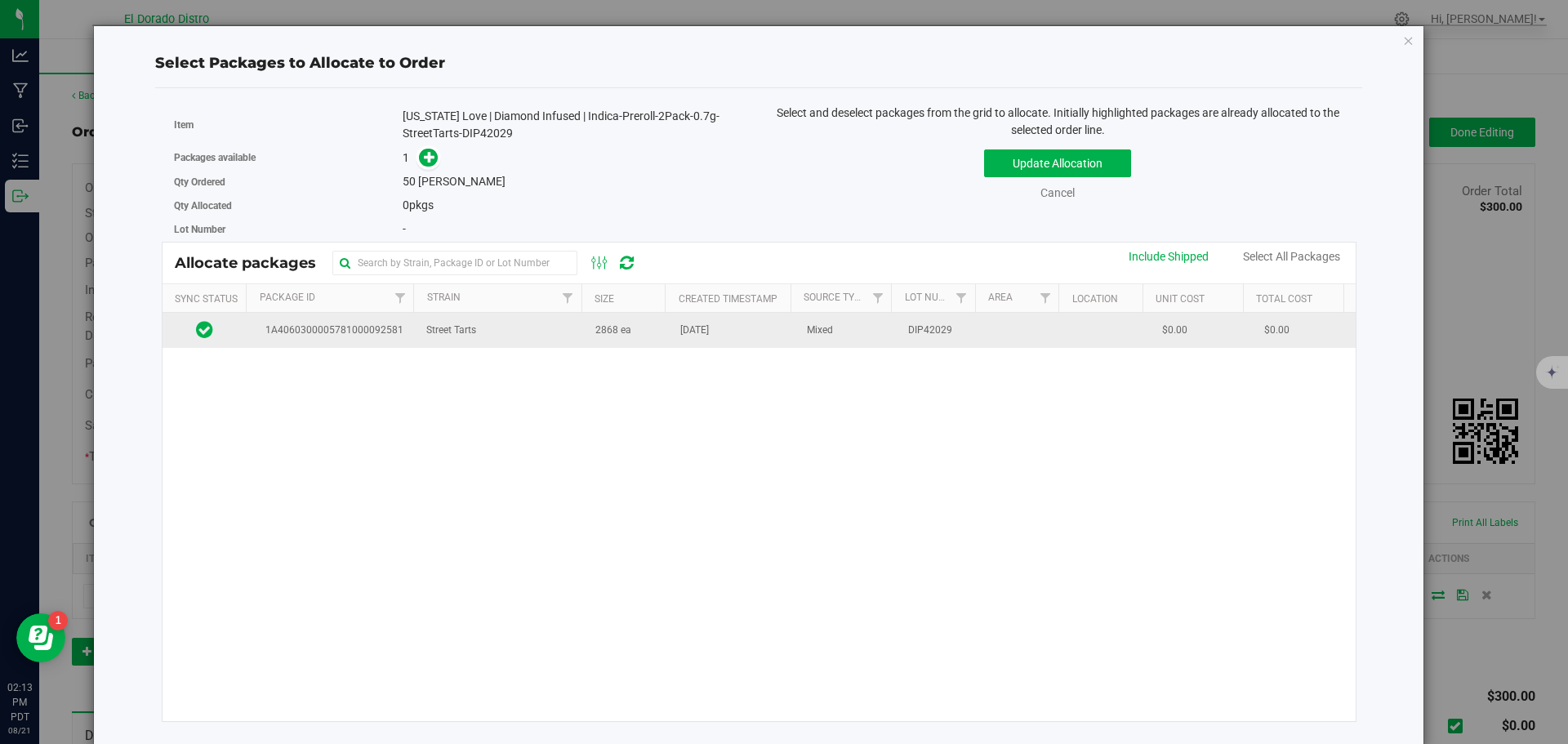
click at [743, 323] on td "[DATE]" at bounding box center [733, 330] width 127 height 35
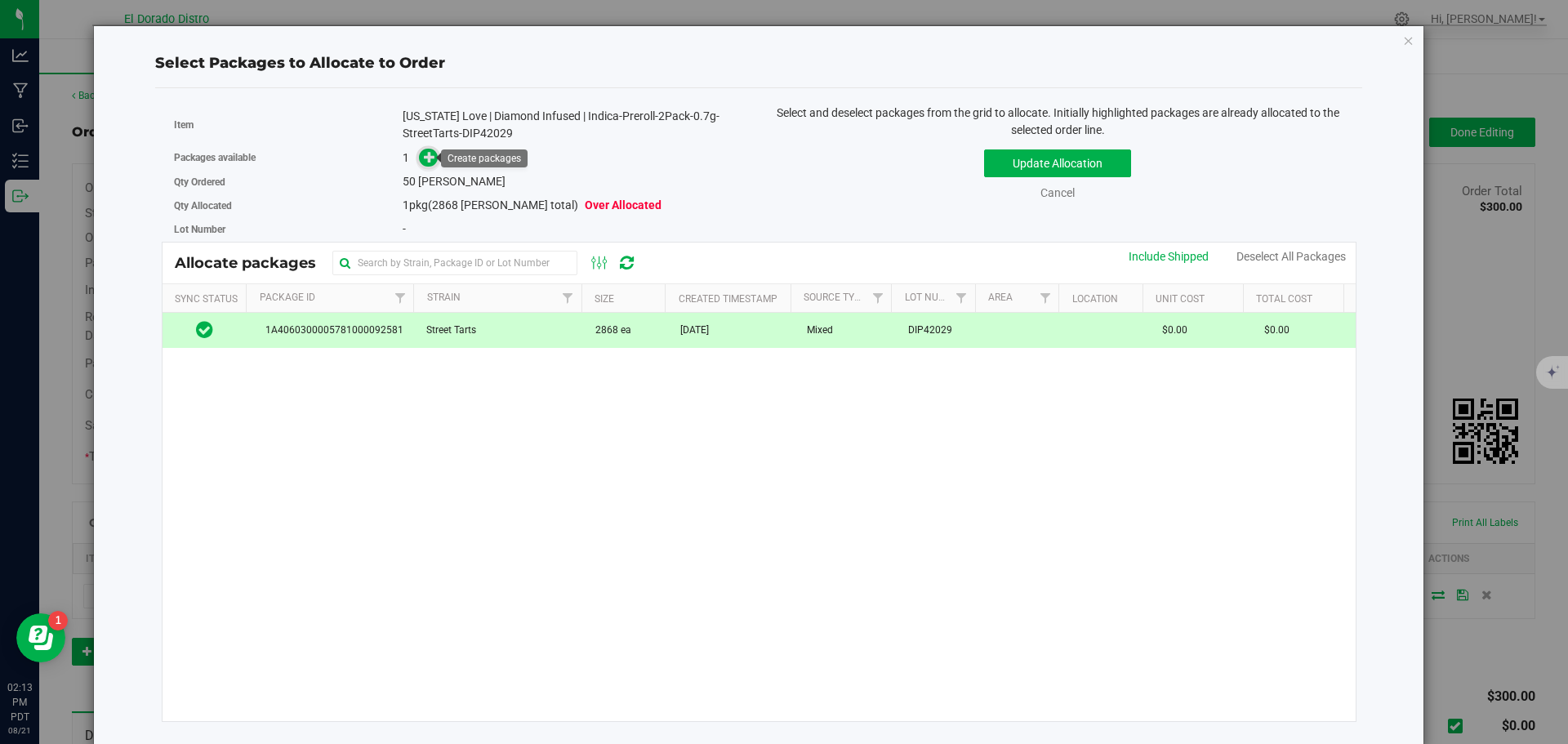
click at [421, 158] on span at bounding box center [428, 158] width 19 height 19
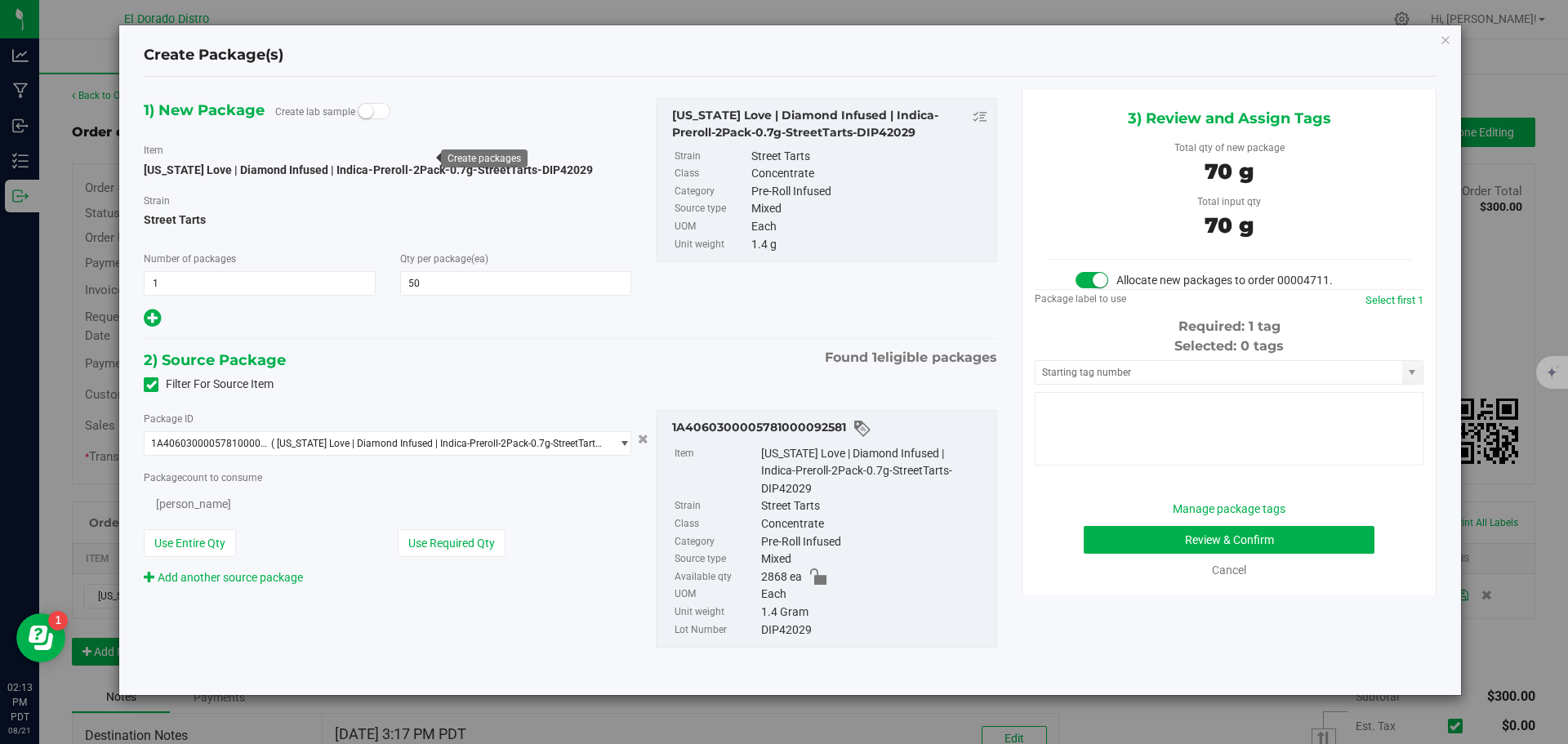
type input "50"
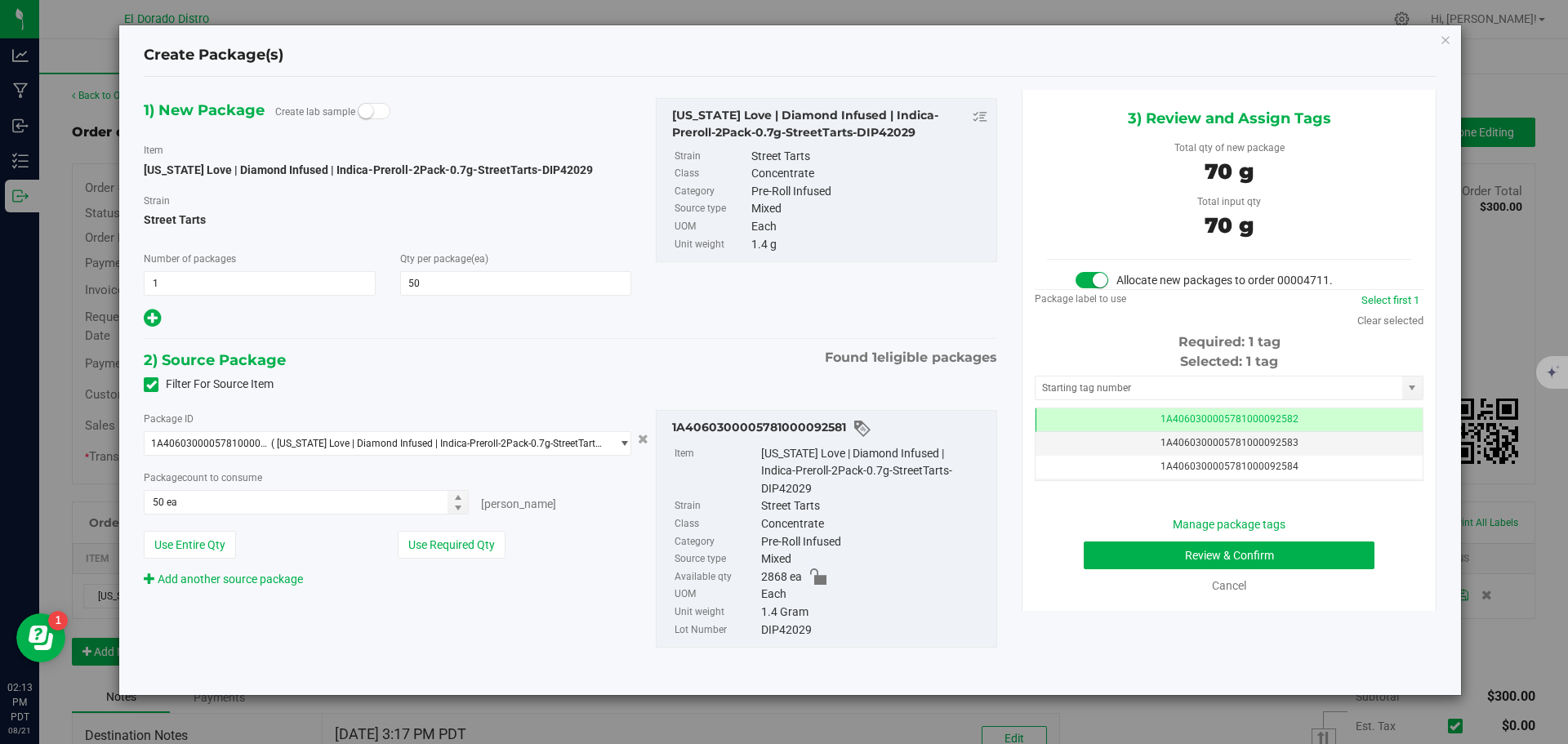
click at [1156, 534] on div "Manage package tags Review & Confirm Cancel" at bounding box center [1229, 556] width 365 height 79
click at [1150, 547] on button "Review & Confirm" at bounding box center [1229, 556] width 291 height 28
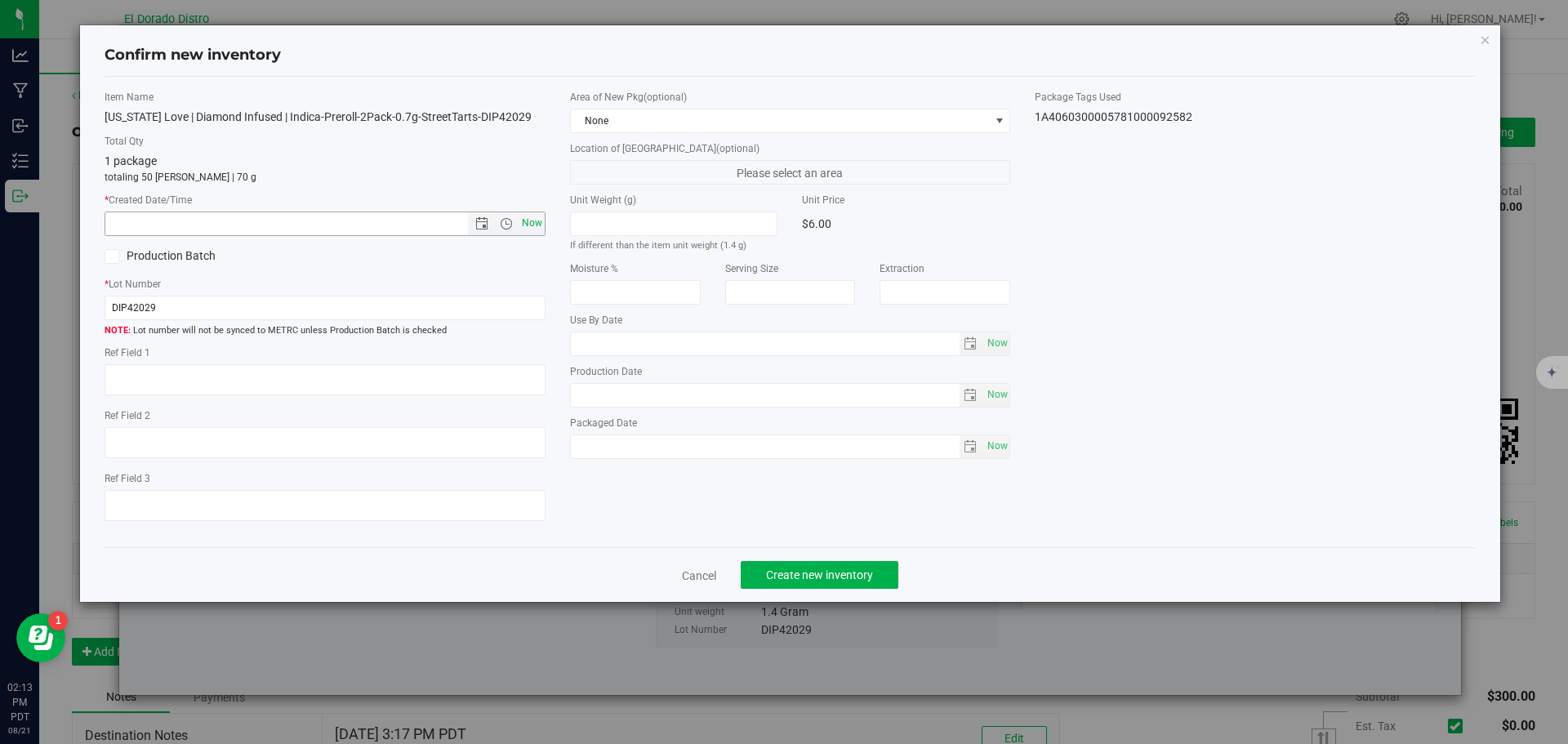
click at [531, 224] on span "Now" at bounding box center [531, 223] width 28 height 23
type input "8/21/2025 2:13 PM"
click at [824, 569] on span "Create new inventory" at bounding box center [819, 575] width 107 height 13
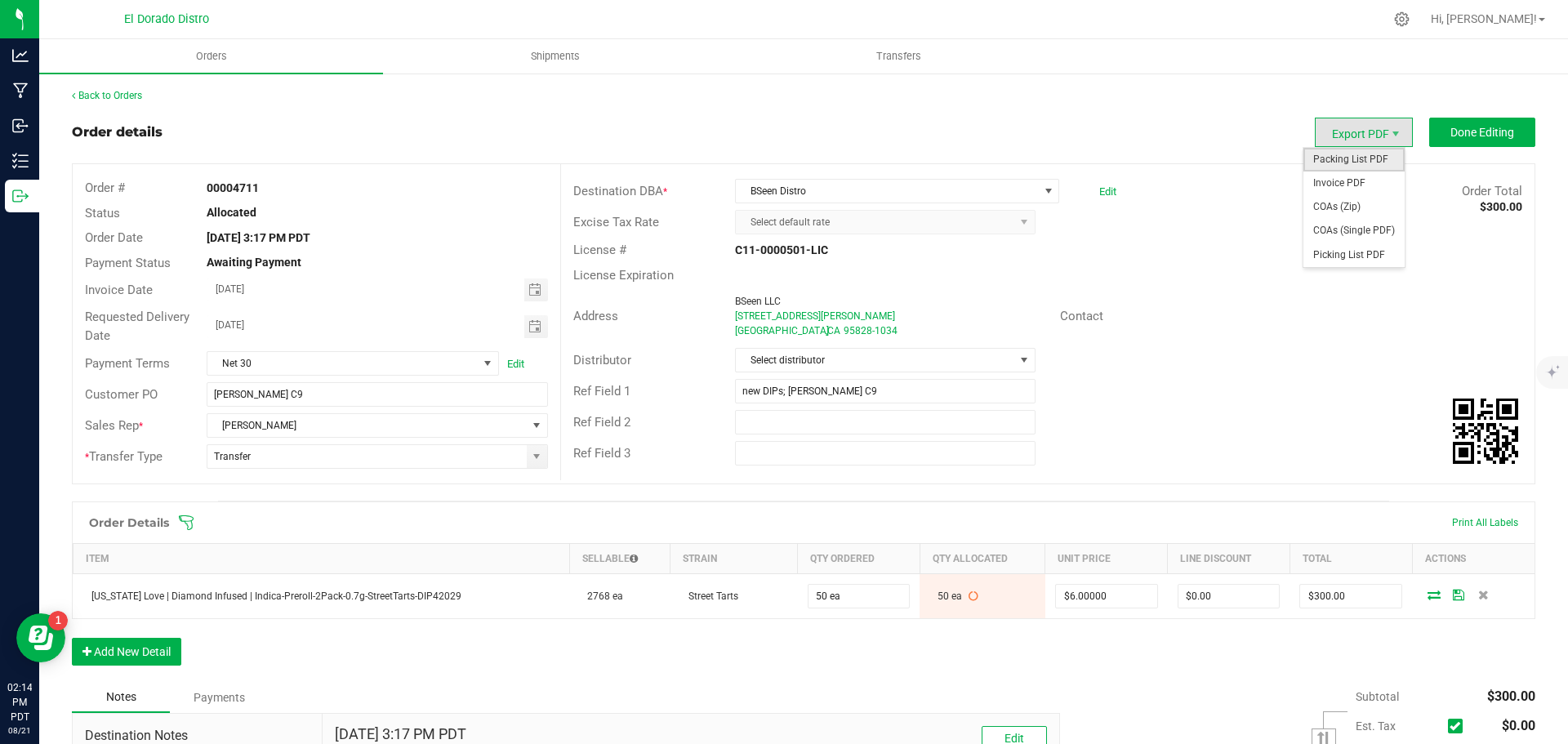
click at [1369, 153] on span "Packing List PDF" at bounding box center [1354, 159] width 101 height 23
click at [1350, 179] on span "Invoice PDF" at bounding box center [1354, 183] width 101 height 23
click at [1350, 234] on span "COAs (Single PDF)" at bounding box center [1354, 231] width 101 height 23
click at [1452, 139] on span "Done Editing" at bounding box center [1483, 132] width 64 height 13
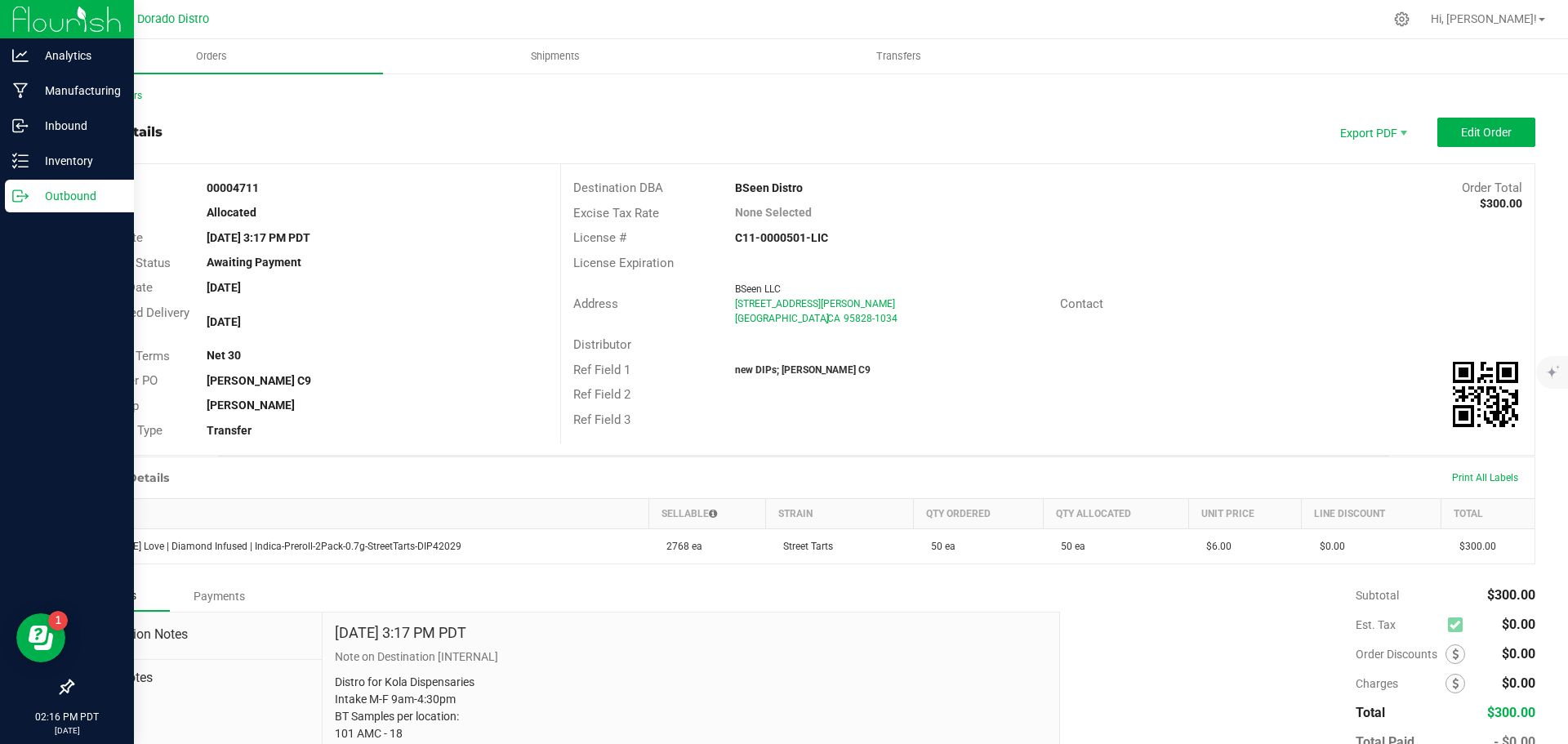
click at [28, 192] on icon at bounding box center [20, 195] width 16 height 16
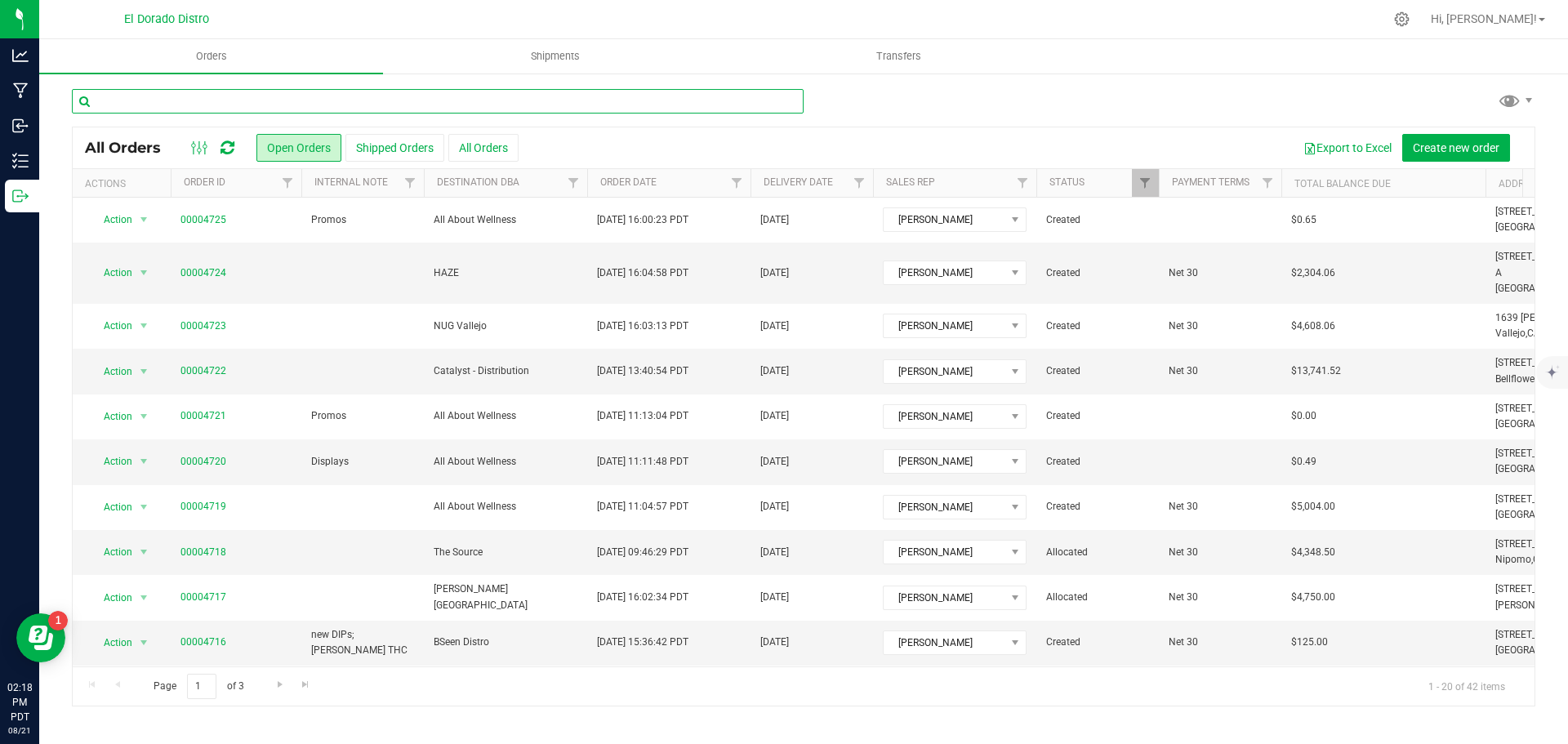
click at [222, 104] on input "text" at bounding box center [438, 101] width 732 height 24
type input "4712"
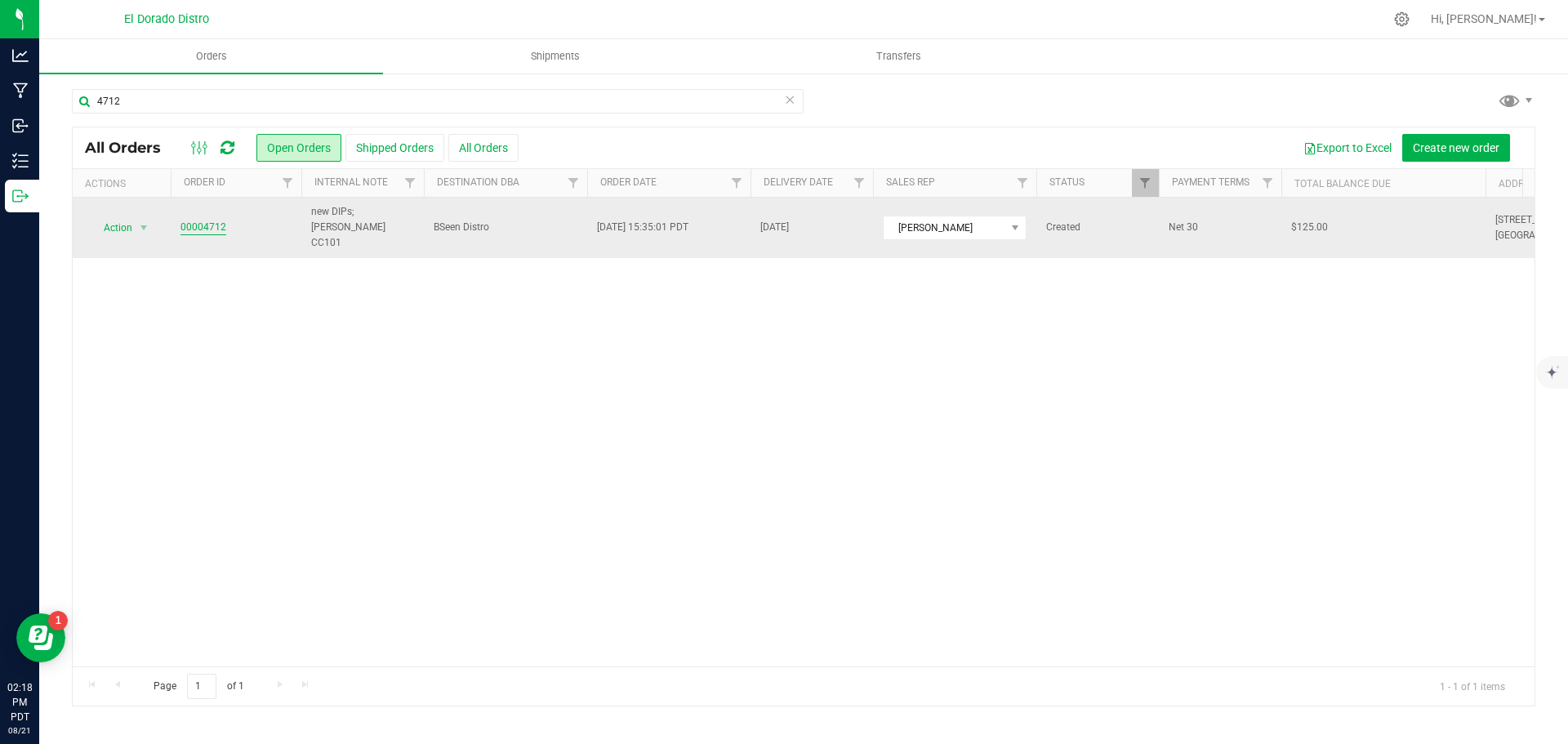
click at [204, 219] on link "00004712" at bounding box center [203, 227] width 46 height 16
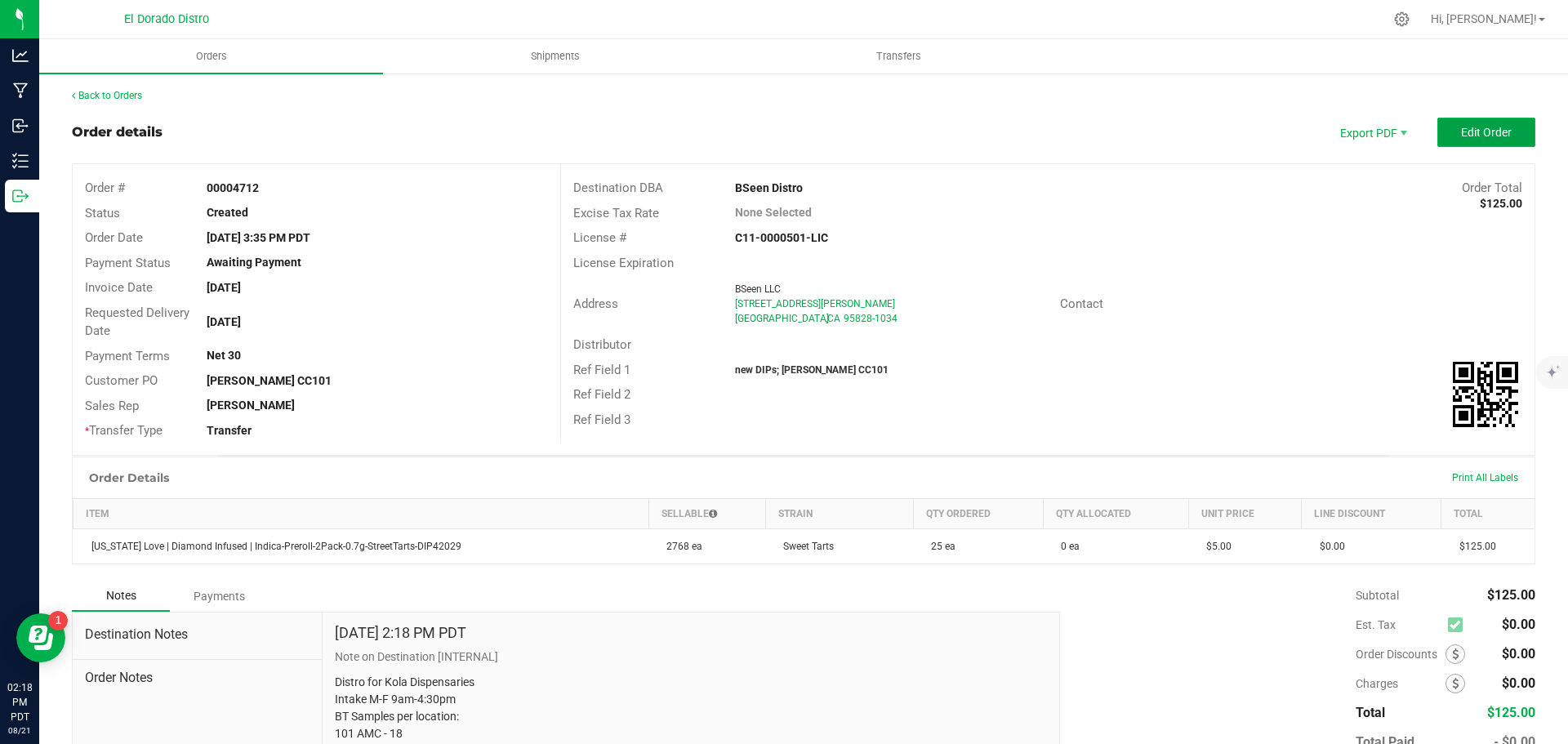
click at [1465, 133] on span "Edit Order" at bounding box center [1486, 132] width 51 height 13
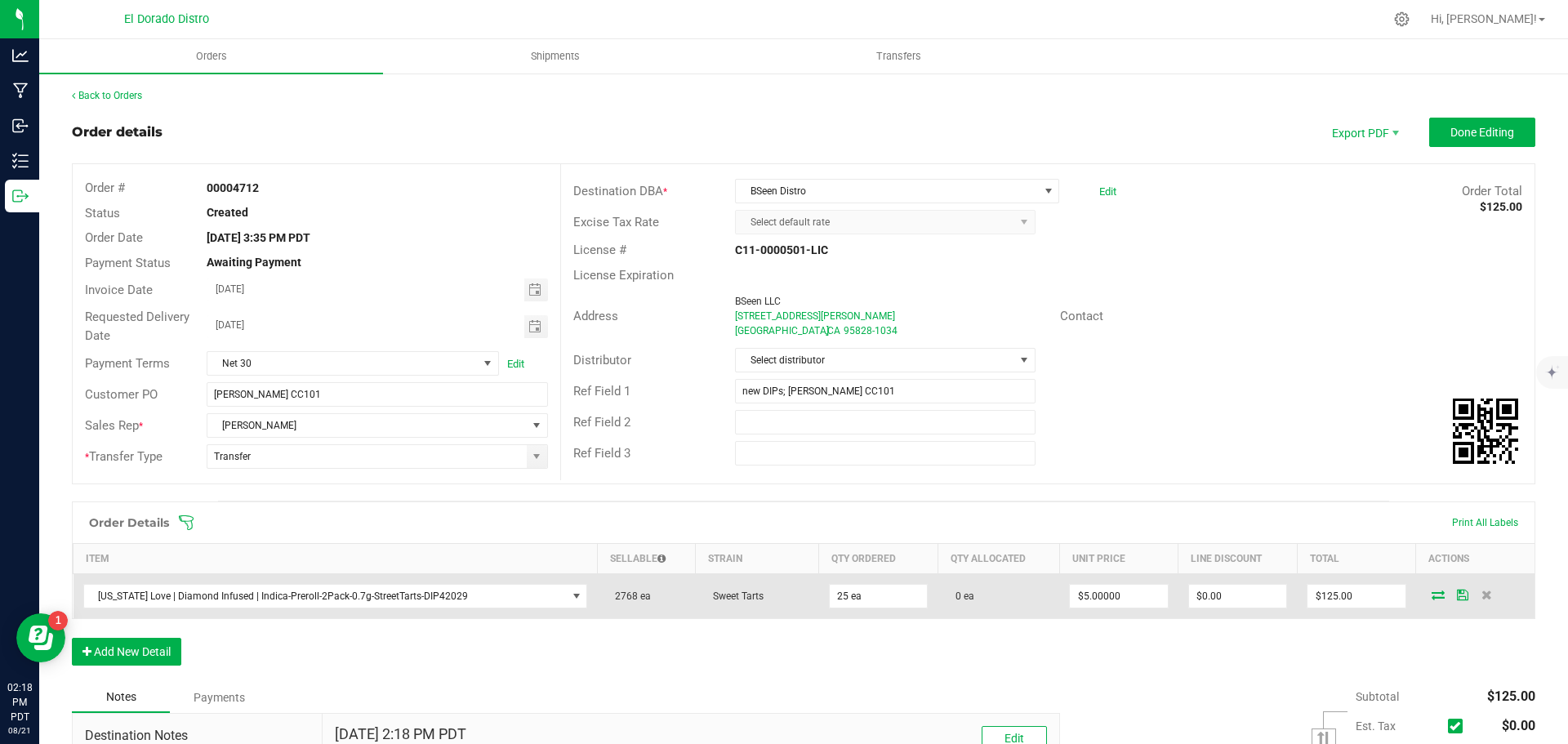
click at [1432, 596] on icon at bounding box center [1439, 594] width 13 height 9
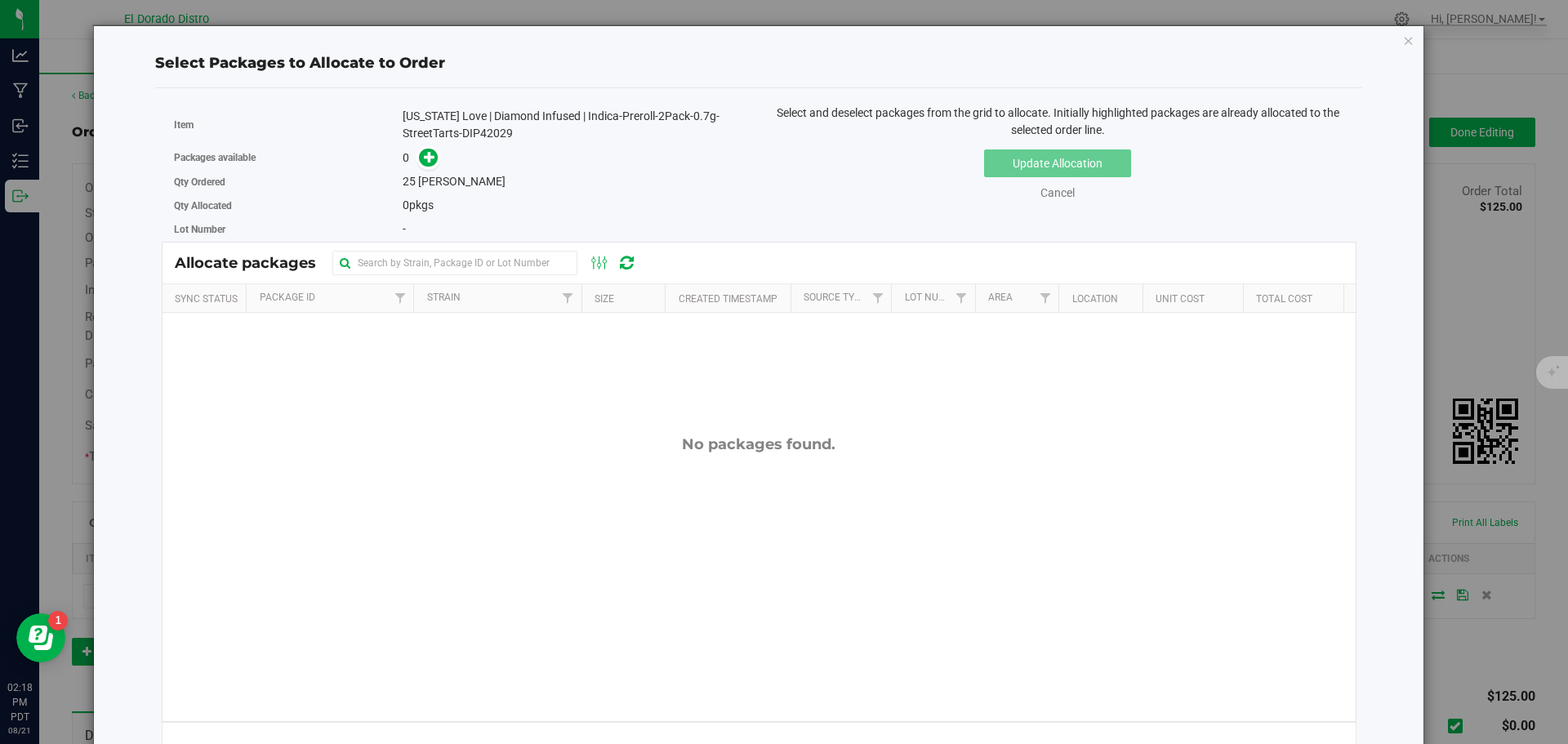
click at [1403, 35] on icon "button" at bounding box center [1409, 39] width 11 height 20
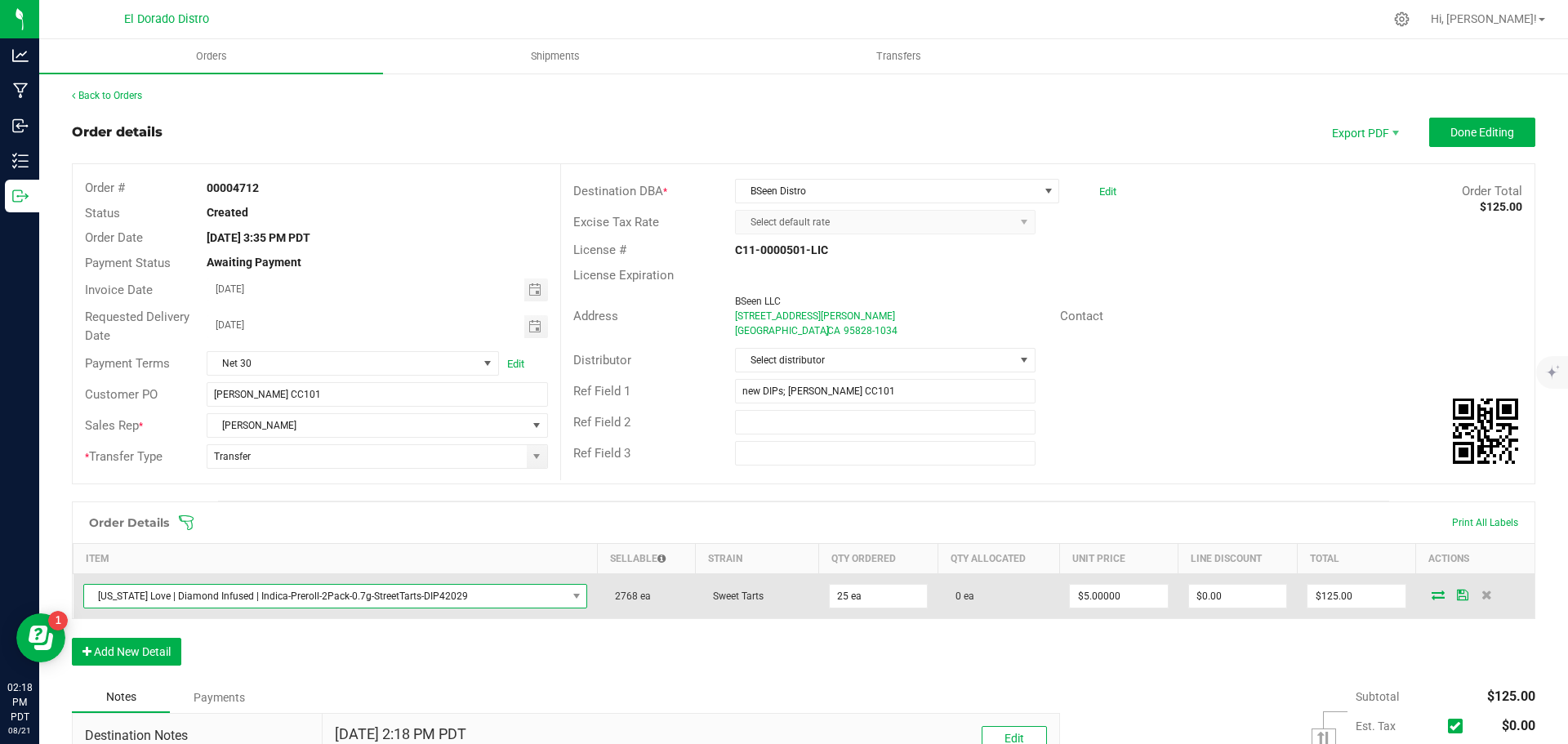
click at [411, 593] on span "[US_STATE] Love | Diamond Infused | Indica-Preroll-2Pack-0.7g-StreetTarts-DIP42…" at bounding box center [325, 596] width 483 height 22
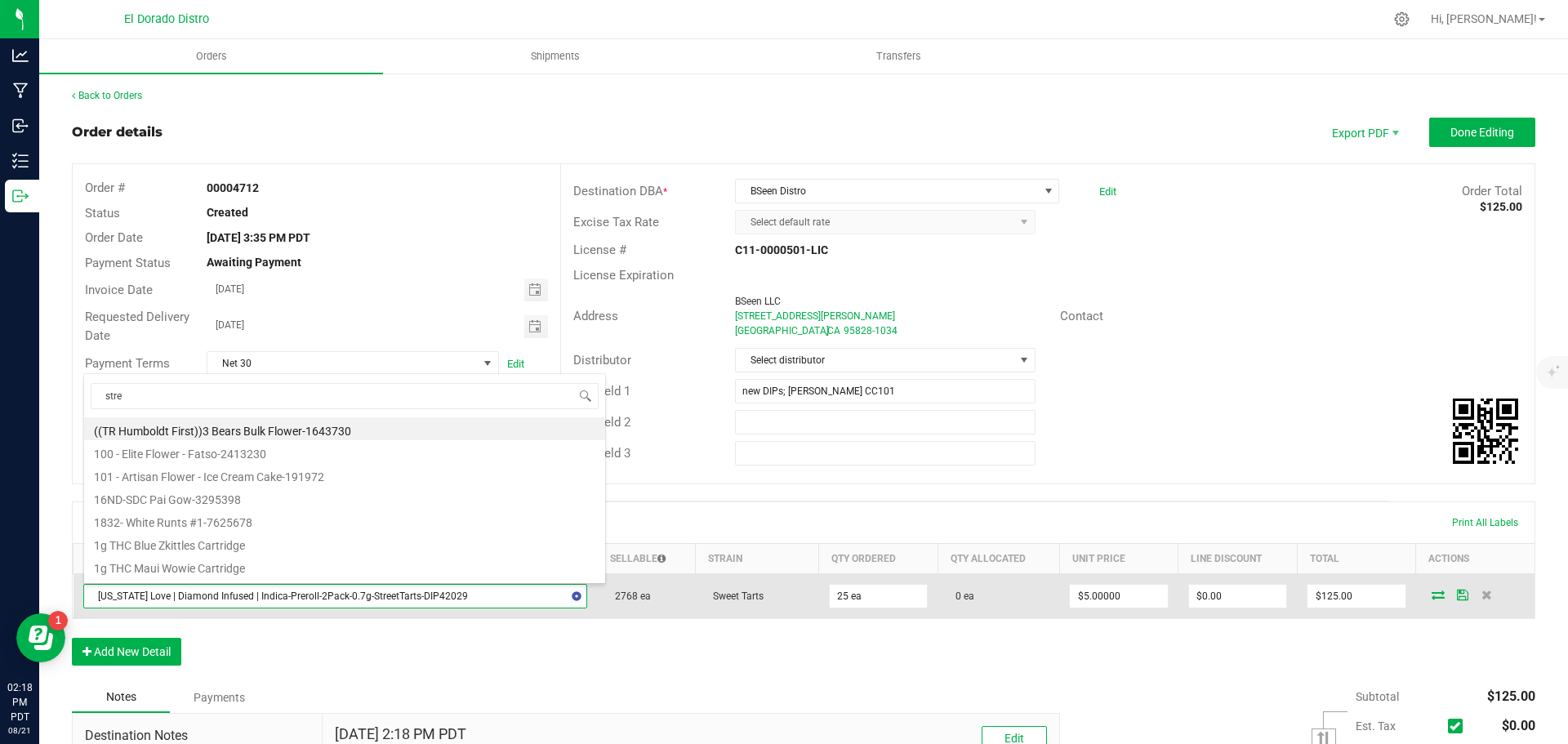
type input "stree"
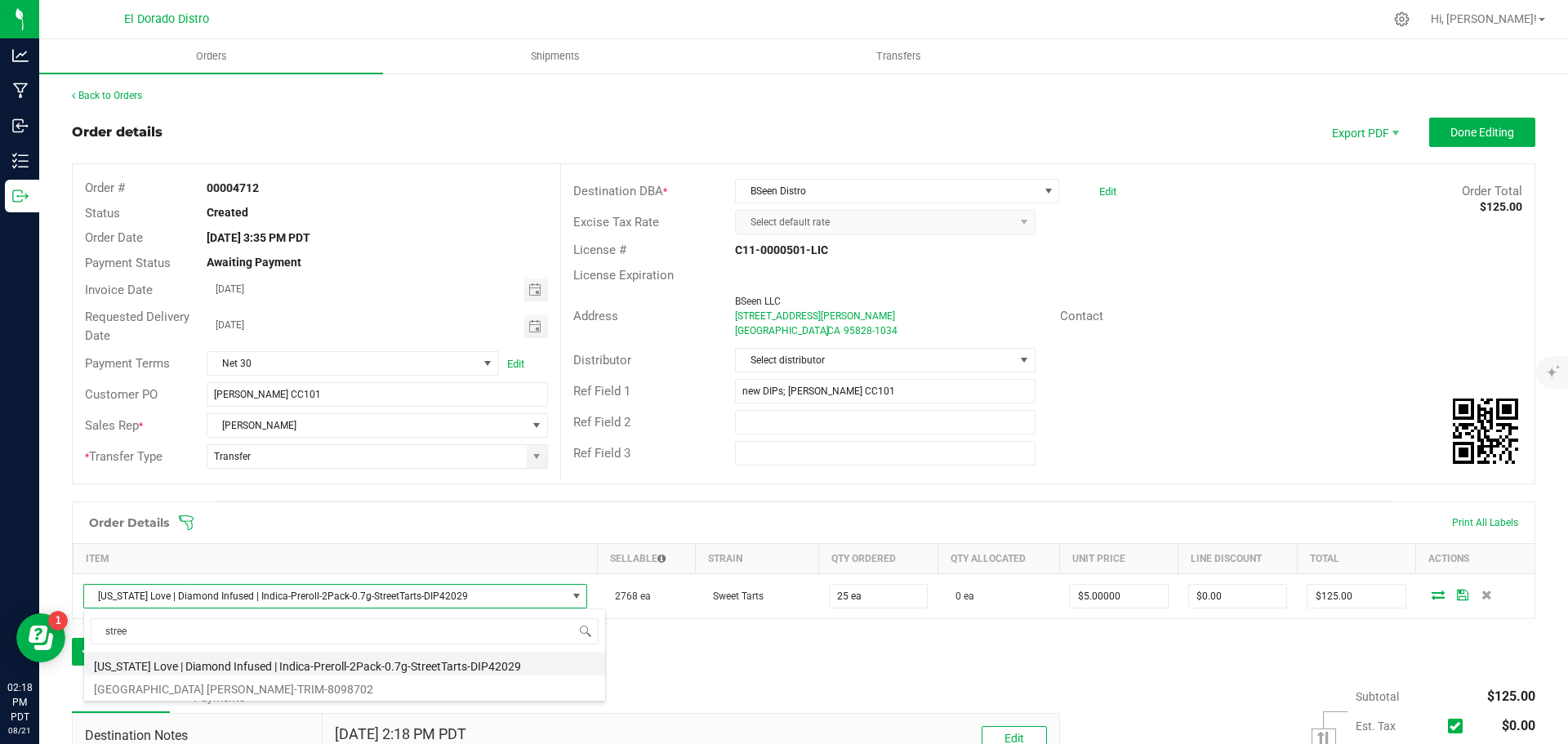
click at [421, 662] on li "[US_STATE] Love | Diamond Infused | Indica-Preroll-2Pack-0.7g-StreetTarts-DIP42…" at bounding box center [345, 663] width 521 height 22
type input "$6.00000"
type input "$150.00"
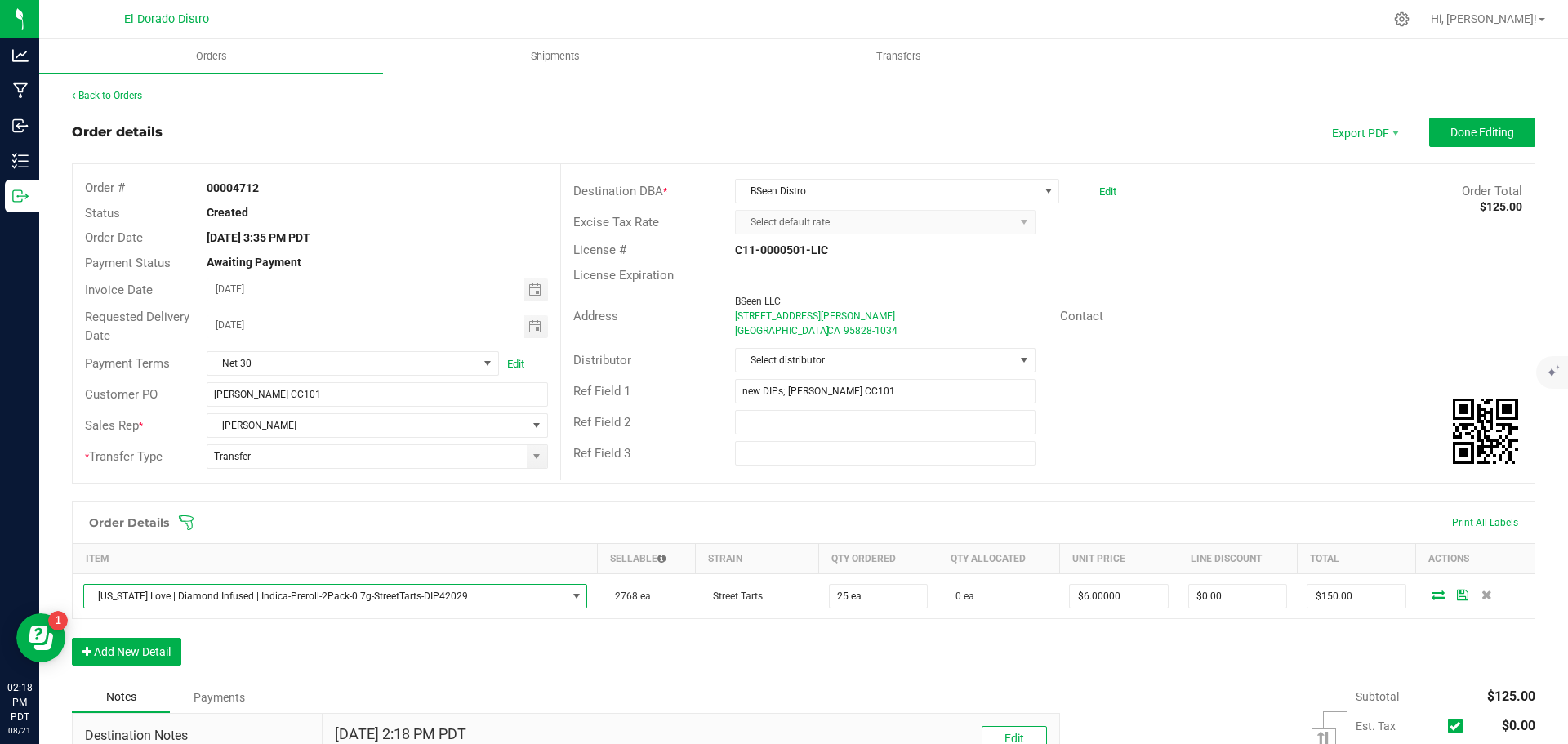
click at [529, 656] on div "Order Details Print All Labels Item Sellable Strain Qty Ordered Qty Allocated U…" at bounding box center [804, 591] width 1464 height 181
drag, startPoint x: 1458, startPoint y: 125, endPoint x: 1457, endPoint y: 138, distance: 13.0
click at [1458, 124] on button "Done Editing" at bounding box center [1482, 131] width 106 height 29
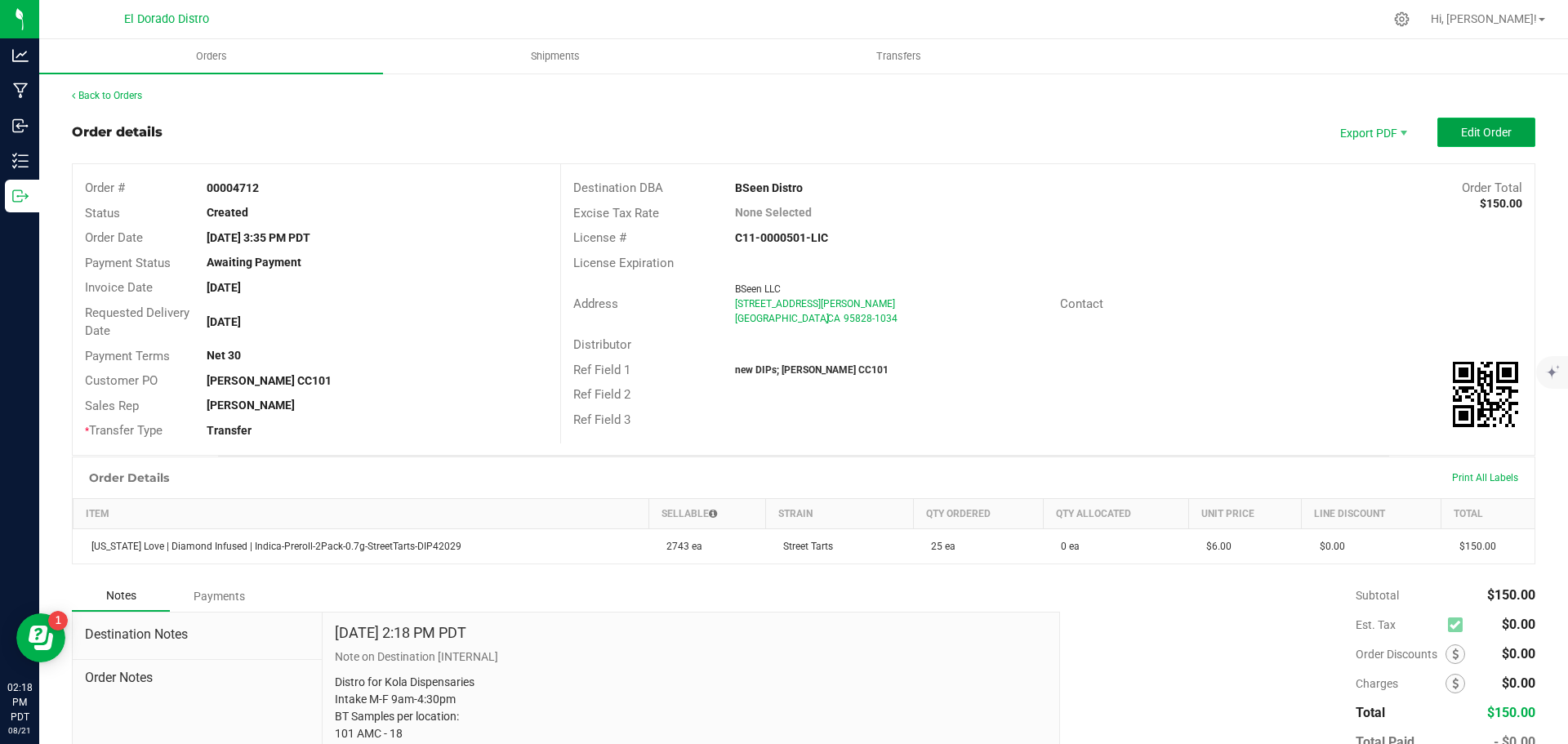
click at [1461, 139] on span "Edit Order" at bounding box center [1486, 132] width 51 height 13
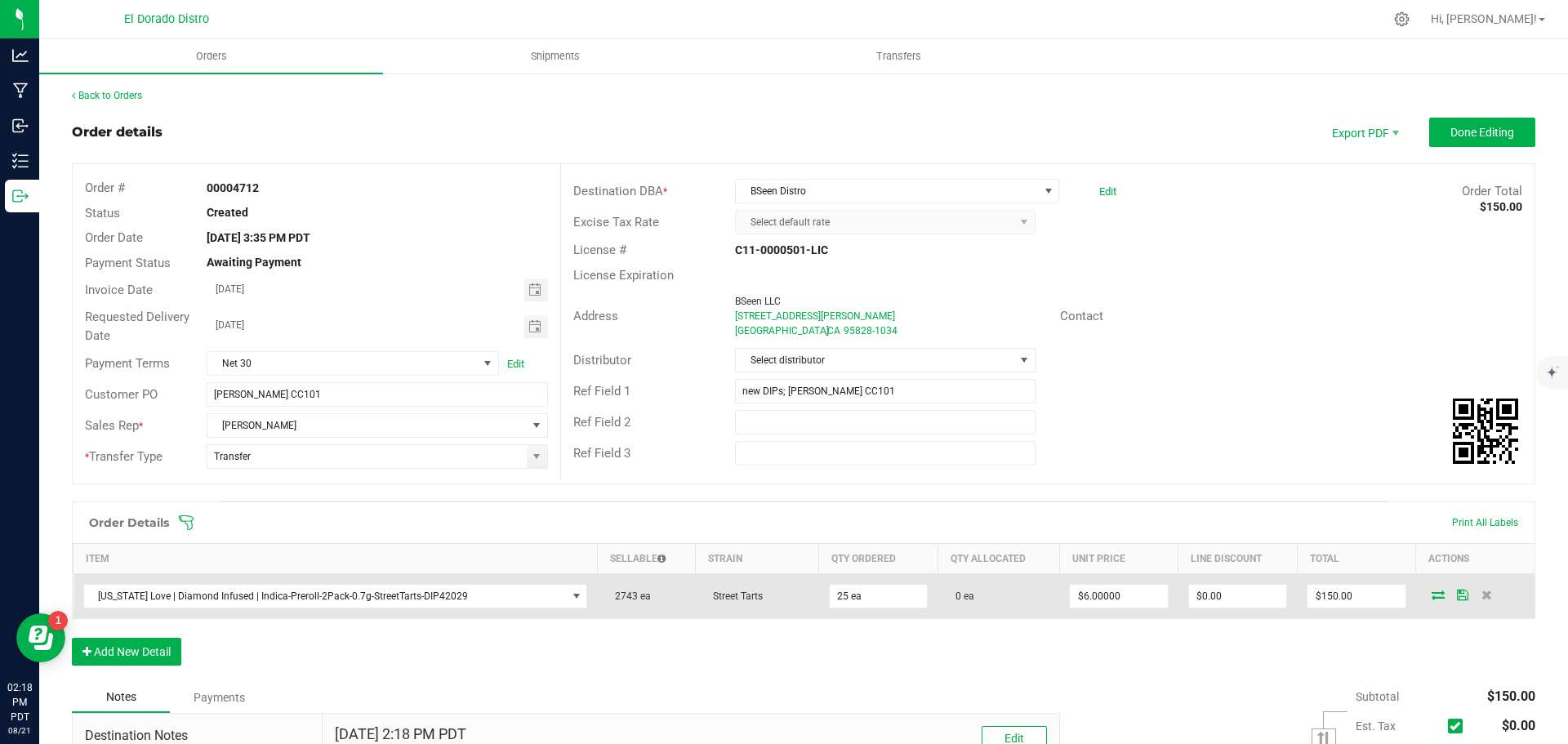
click at [1432, 594] on icon at bounding box center [1439, 594] width 13 height 9
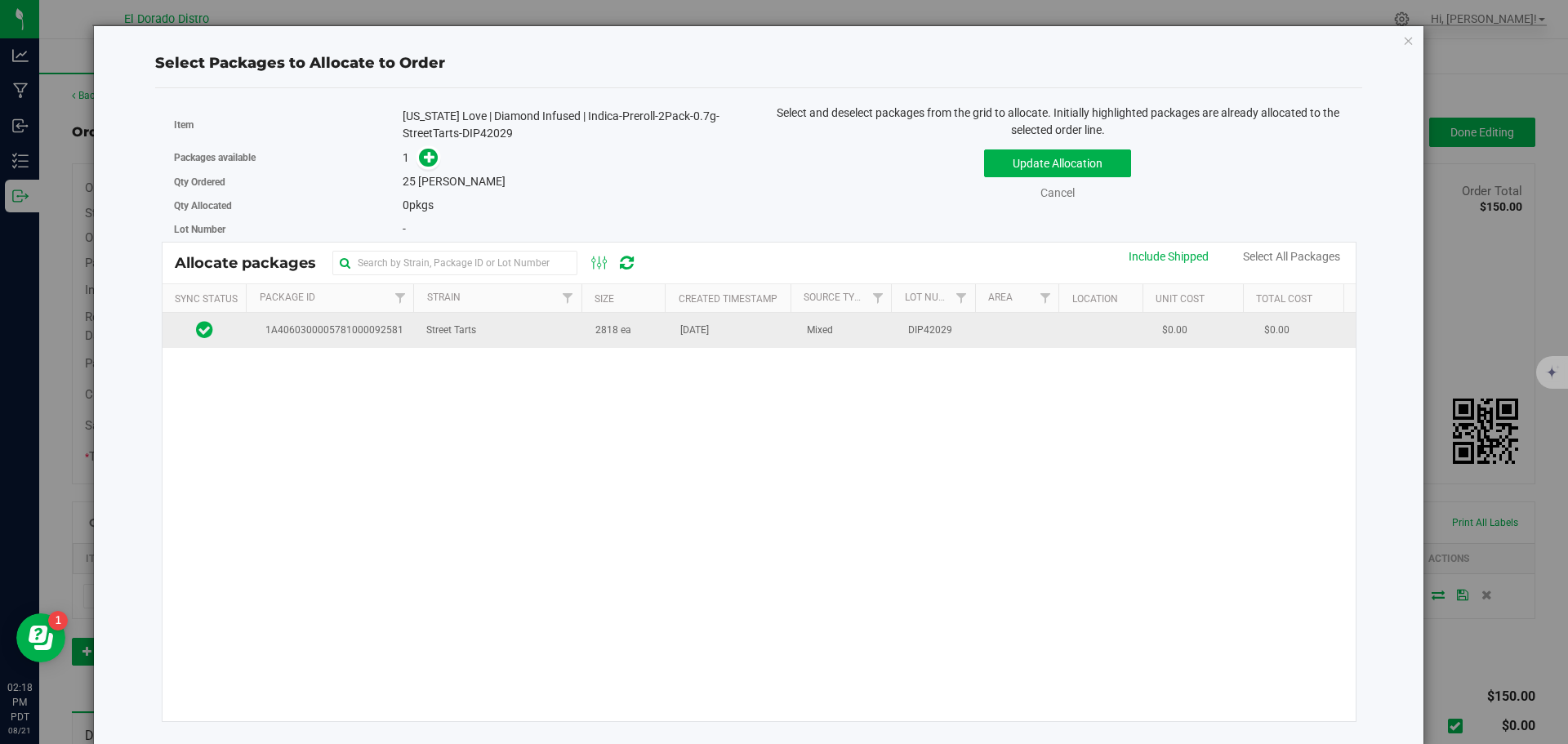
click at [601, 332] on span "2818 ea" at bounding box center [613, 330] width 36 height 16
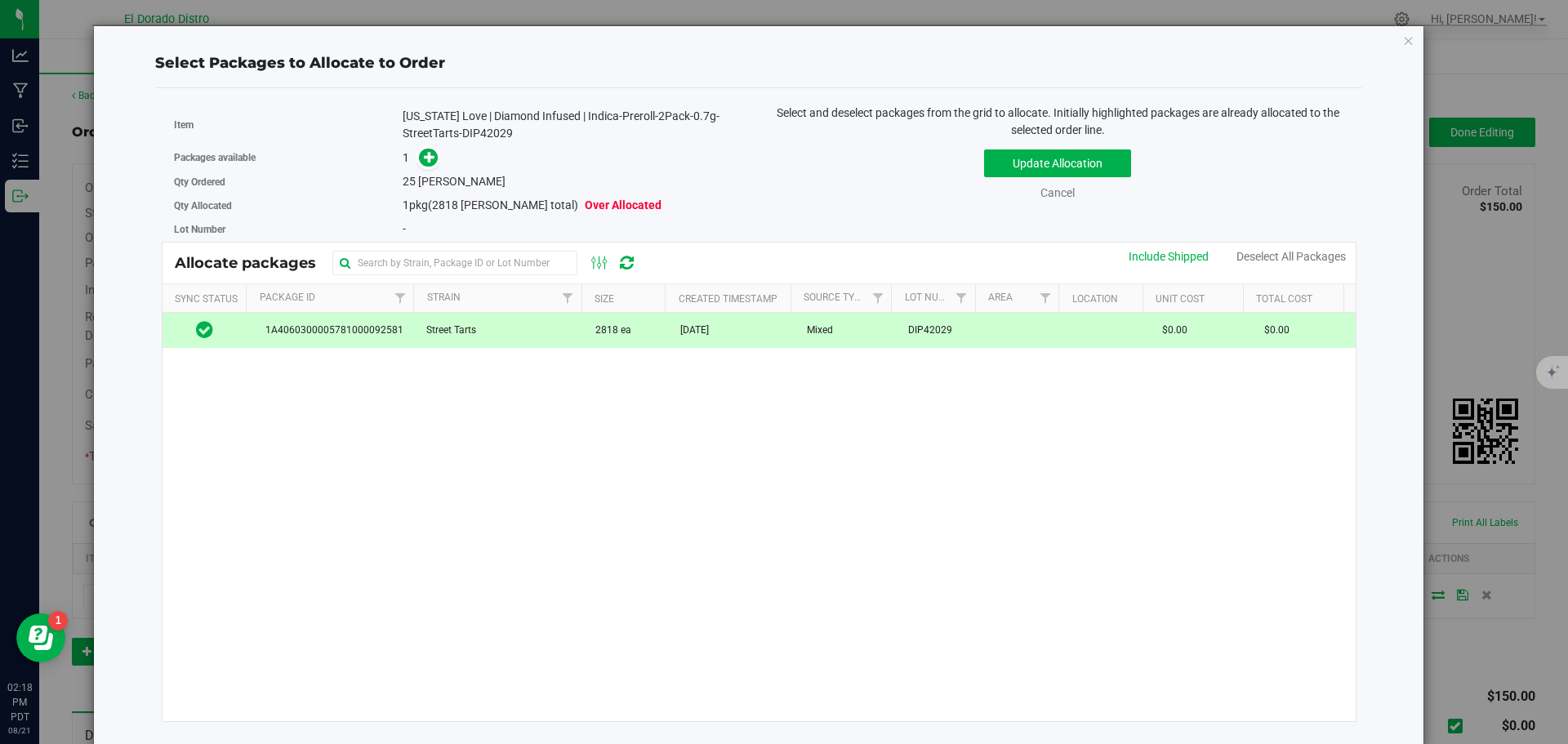
click at [440, 160] on div "1" at bounding box center [575, 158] width 344 height 19
click at [432, 158] on icon at bounding box center [429, 156] width 11 height 11
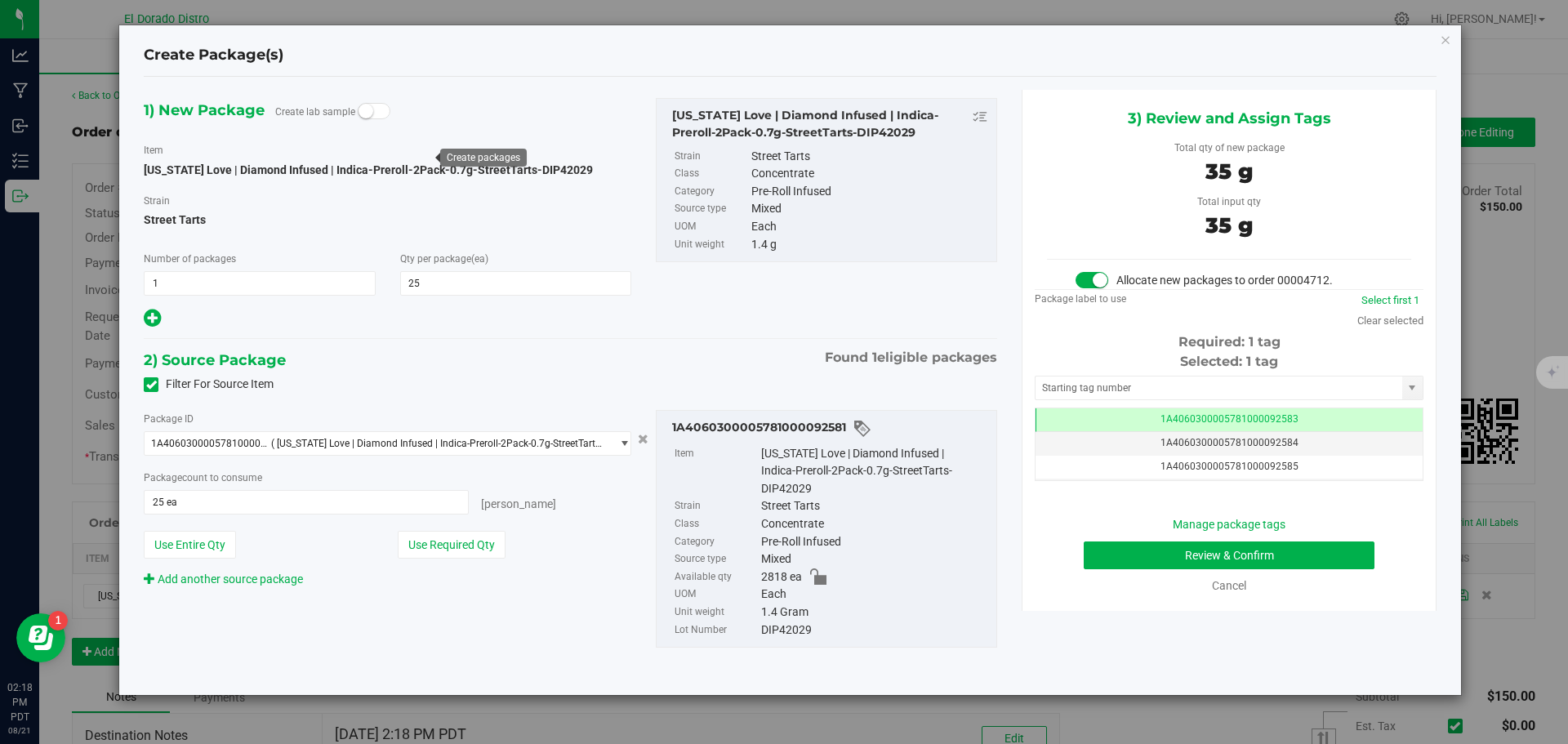
scroll to position [0, -1]
click at [1101, 558] on button "Review & Confirm" at bounding box center [1229, 556] width 291 height 28
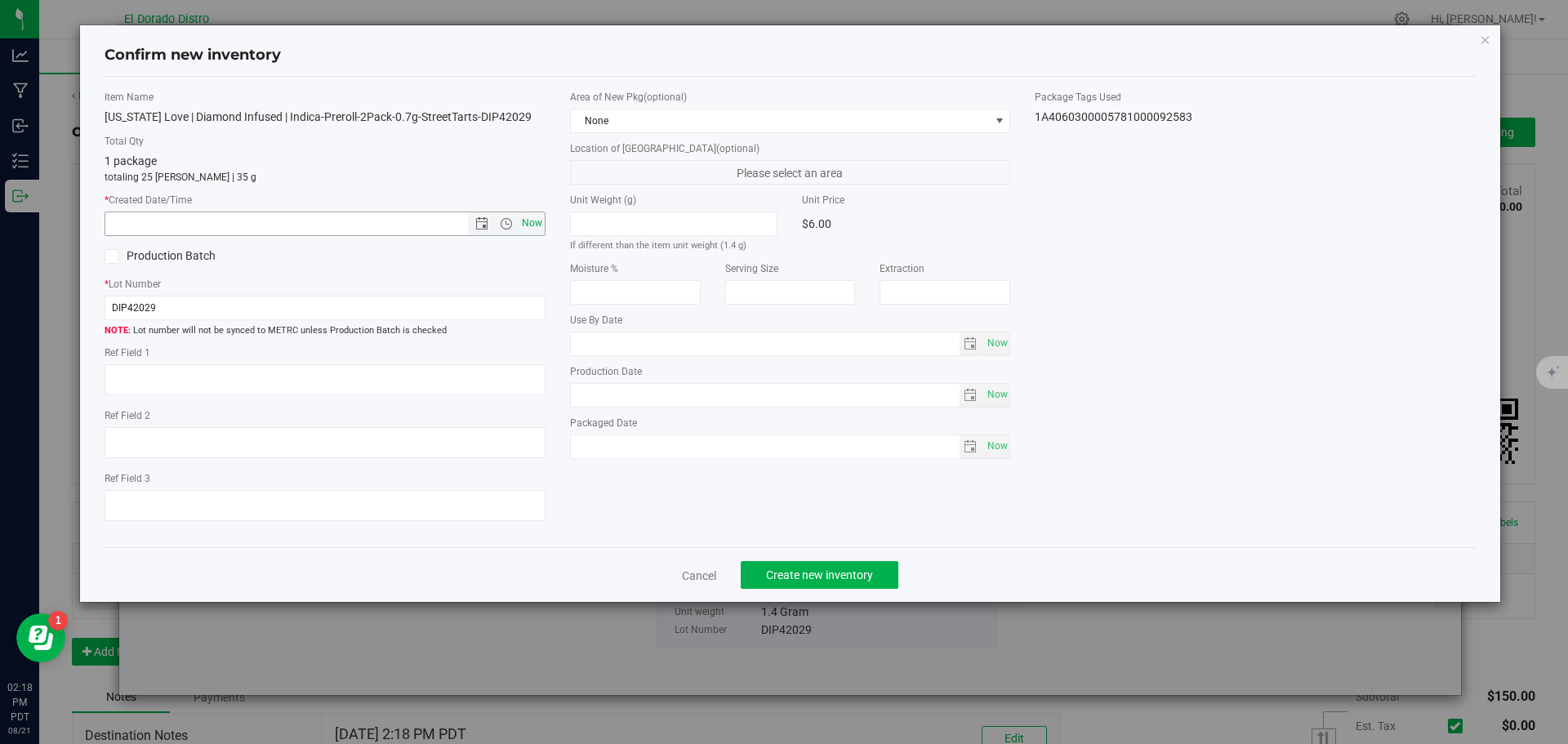
click at [530, 222] on span "Now" at bounding box center [531, 223] width 28 height 23
type input "8/21/2025 2:18 PM"
click at [800, 569] on span "Create new inventory" at bounding box center [819, 575] width 107 height 13
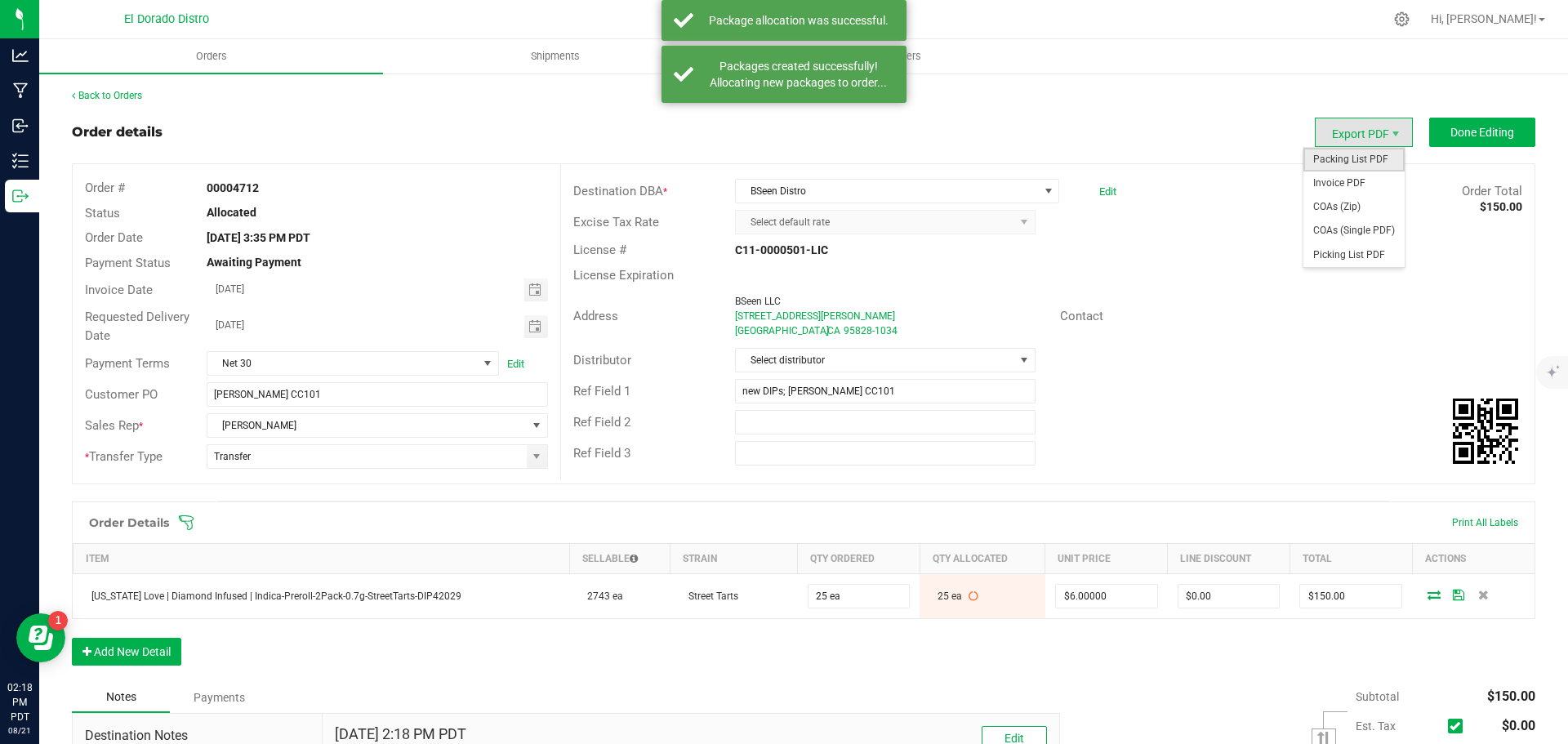
click at [1318, 156] on span "Packing List PDF" at bounding box center [1354, 159] width 101 height 23
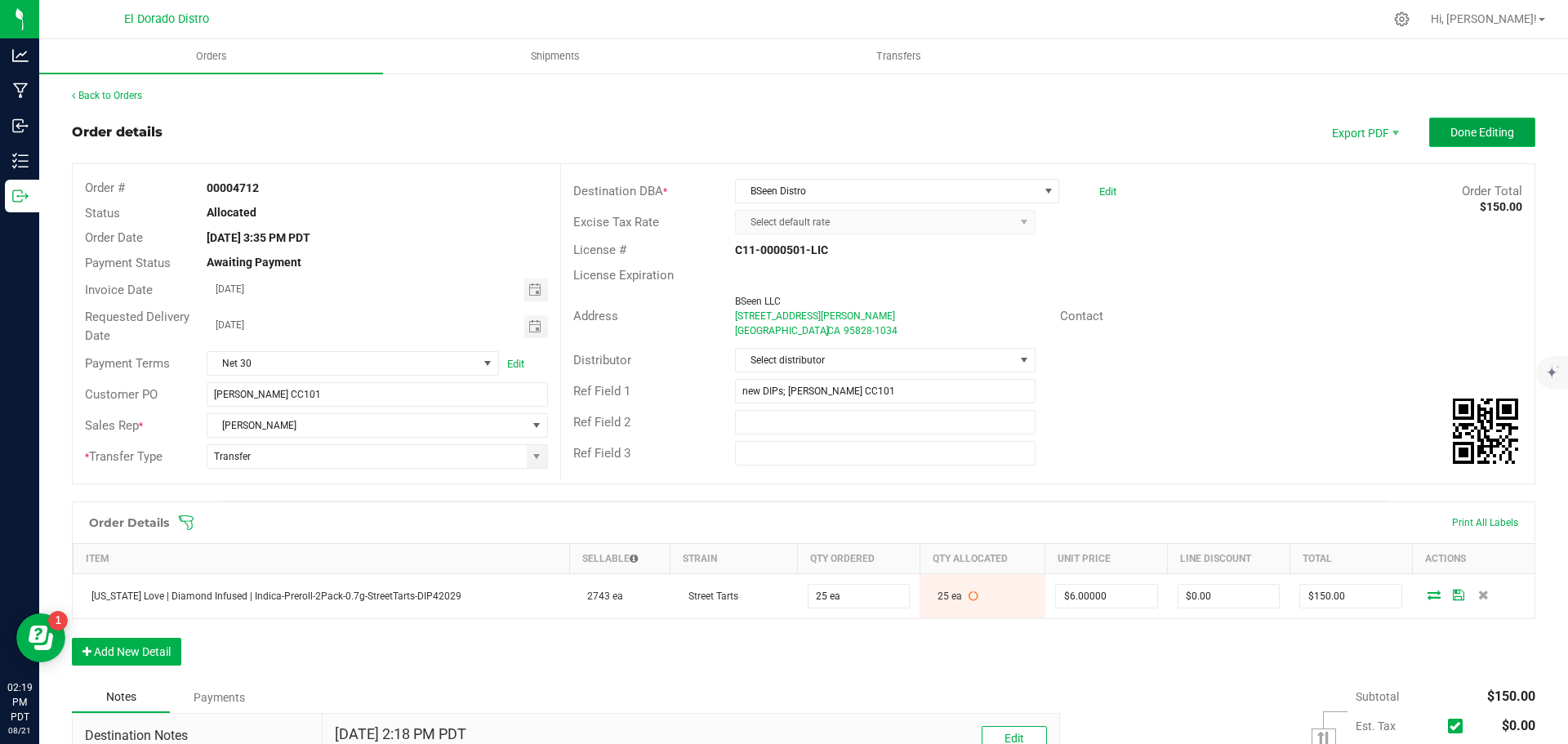
click at [1461, 144] on button "Done Editing" at bounding box center [1482, 131] width 106 height 29
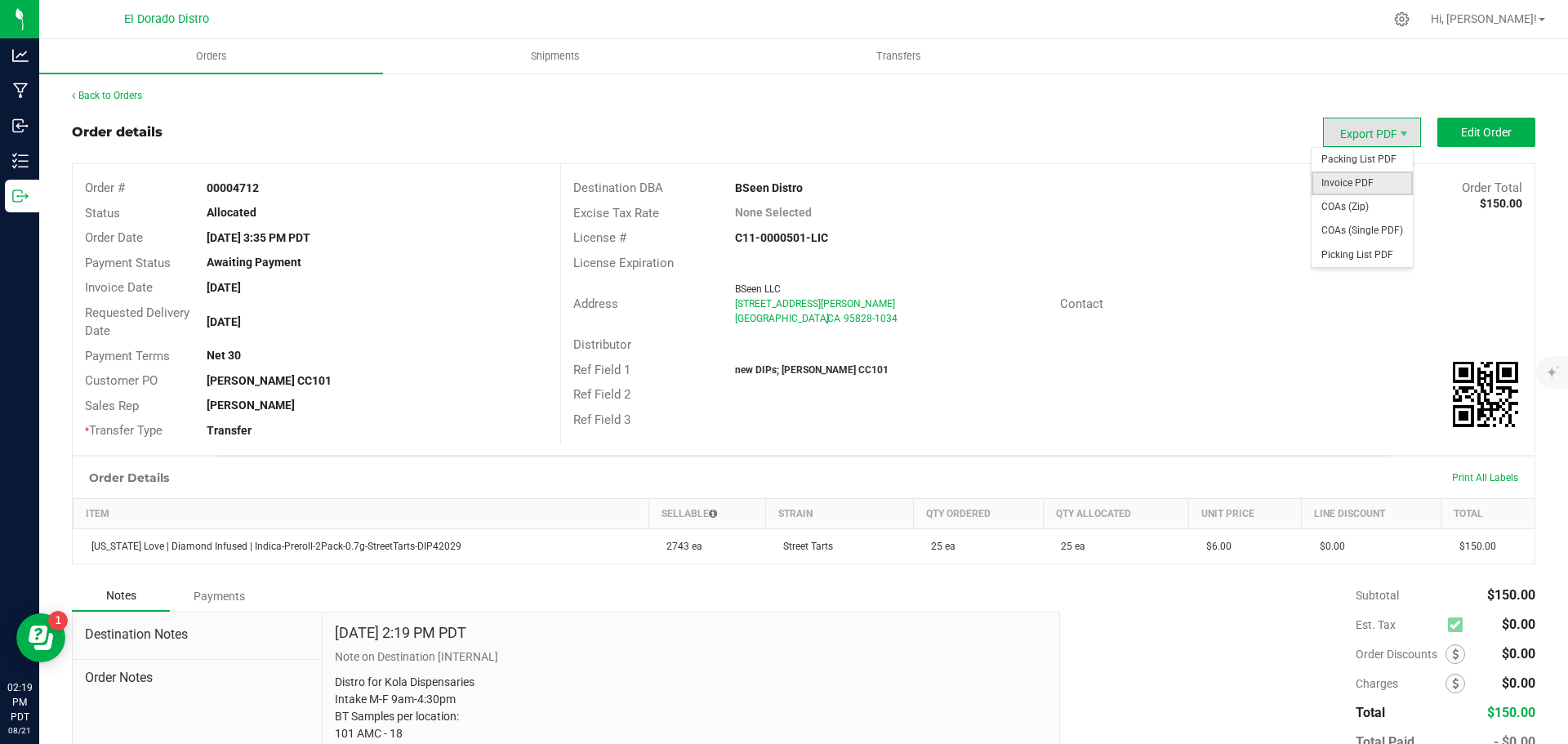
click at [1350, 175] on span "Invoice PDF" at bounding box center [1363, 183] width 101 height 23
click at [1344, 225] on span "COAs (Single PDF)" at bounding box center [1363, 231] width 101 height 23
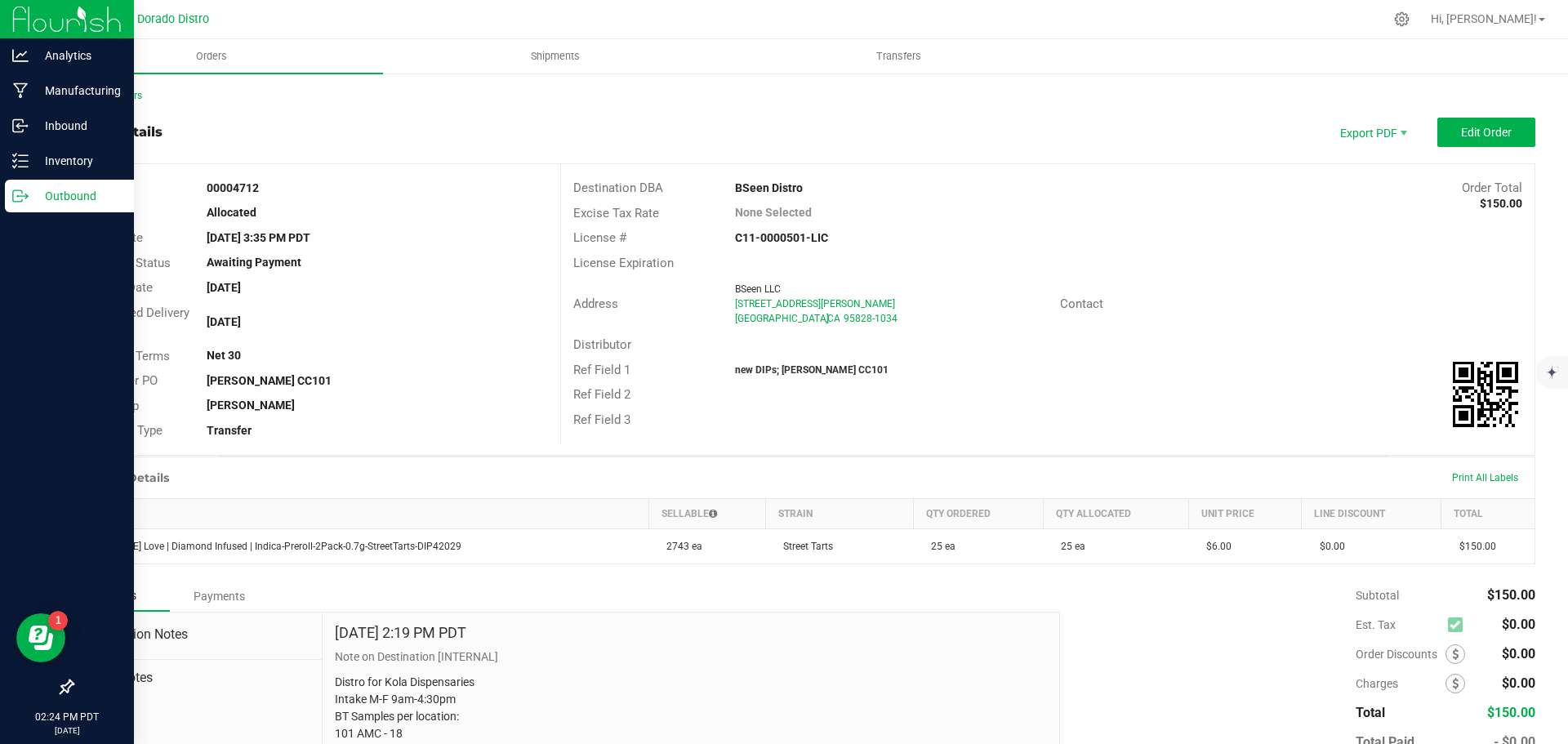
click at [22, 195] on icon at bounding box center [20, 195] width 16 height 16
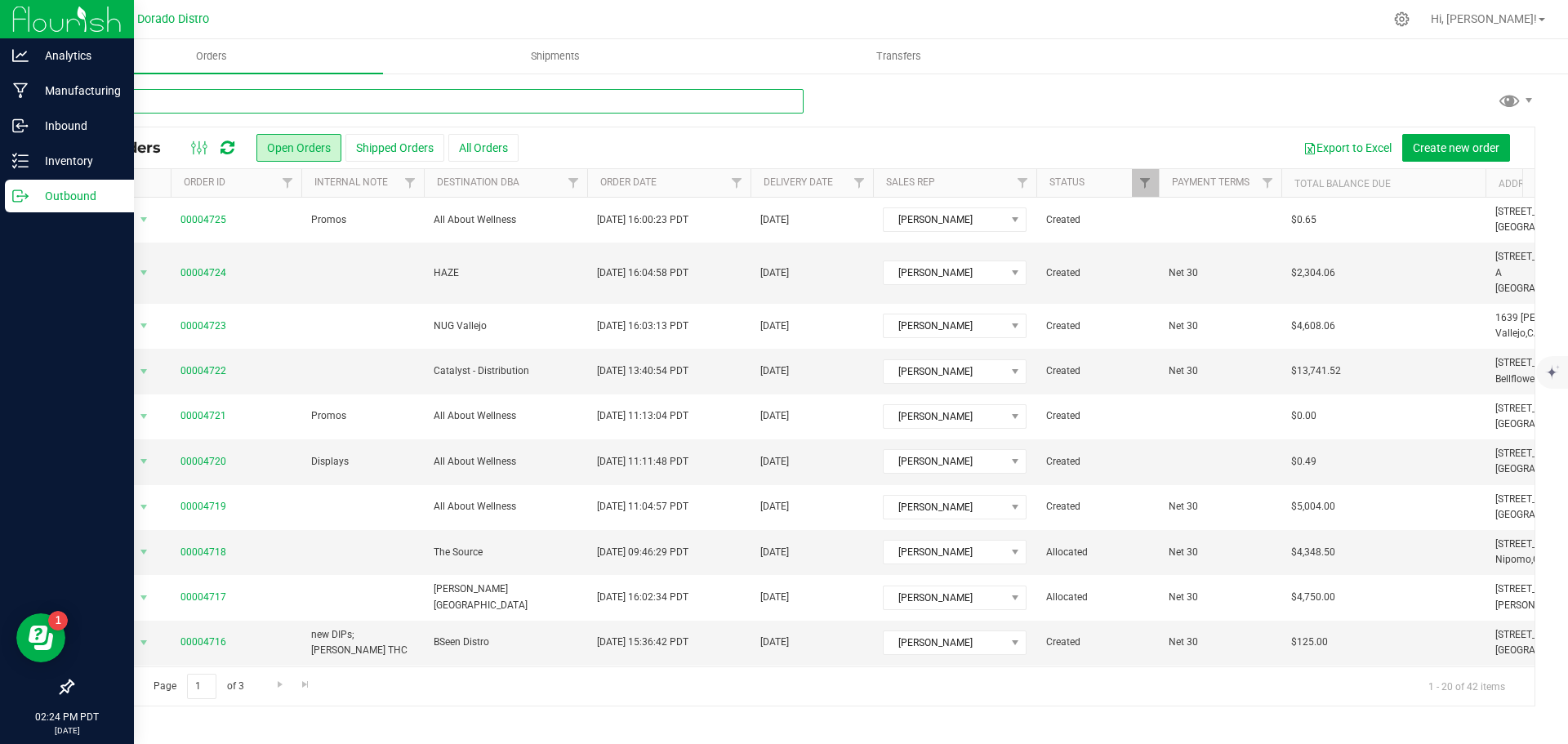
click at [318, 104] on input "text" at bounding box center [438, 101] width 732 height 24
type input "4713"
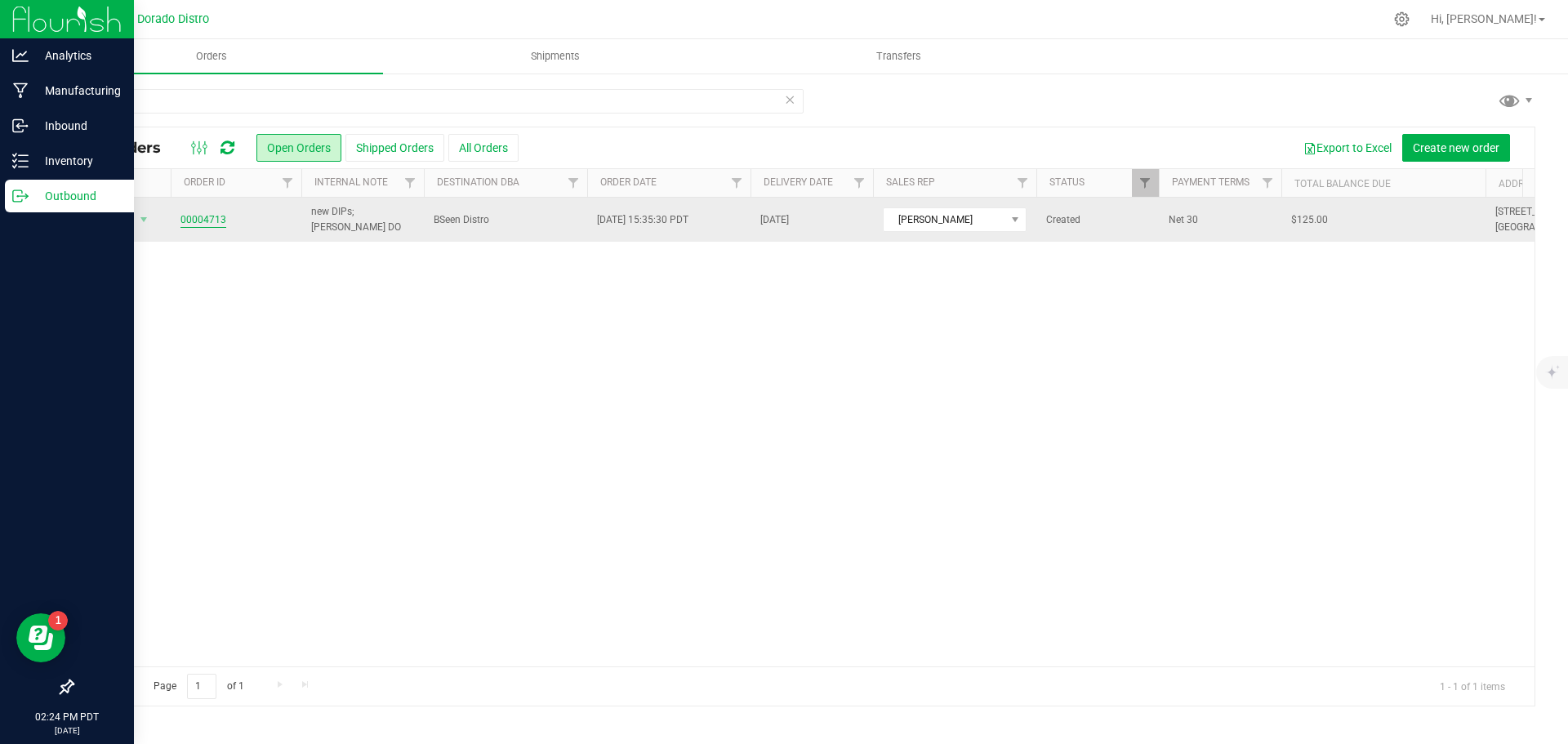
click at [219, 216] on link "00004713" at bounding box center [203, 220] width 46 height 16
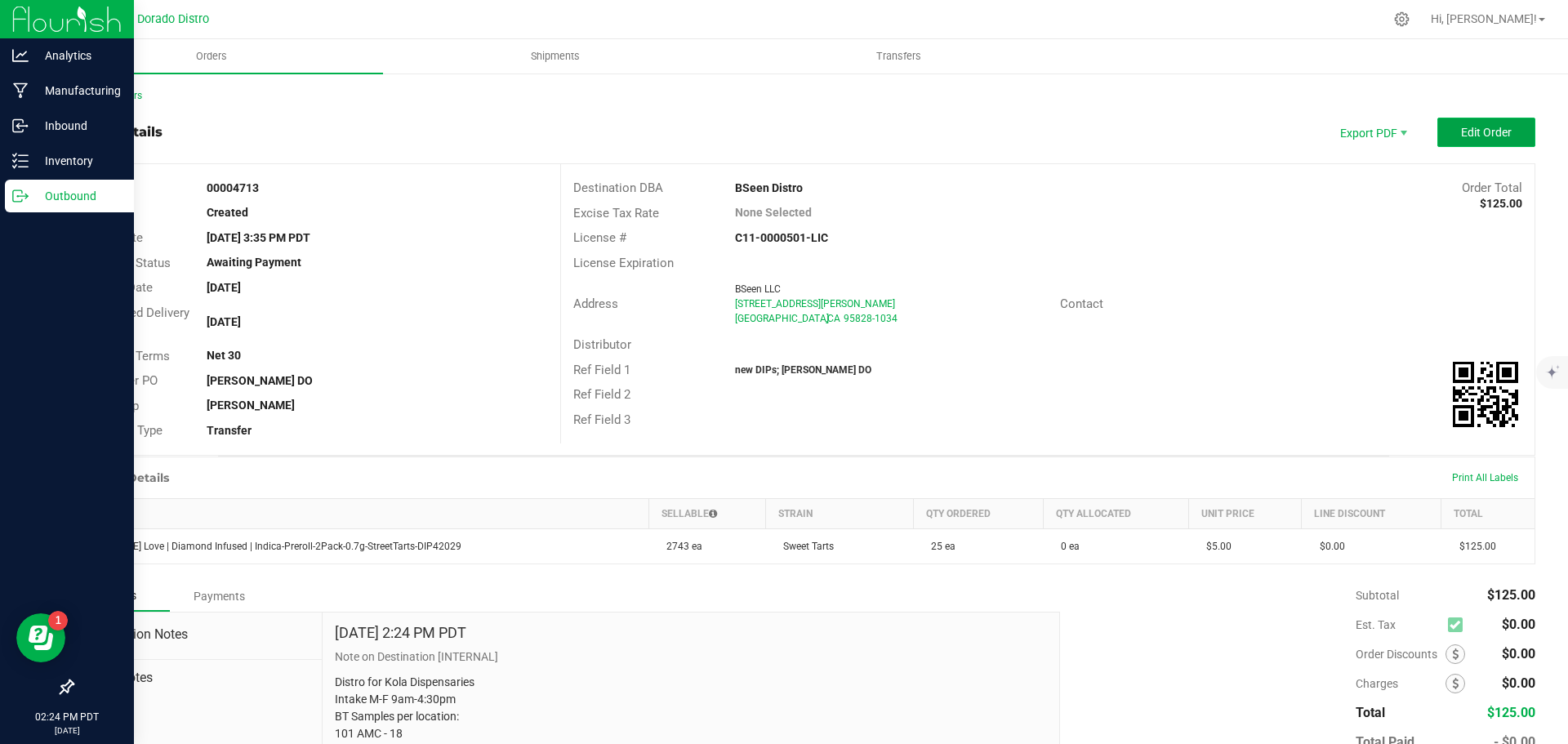
click at [1438, 135] on button "Edit Order" at bounding box center [1486, 131] width 98 height 29
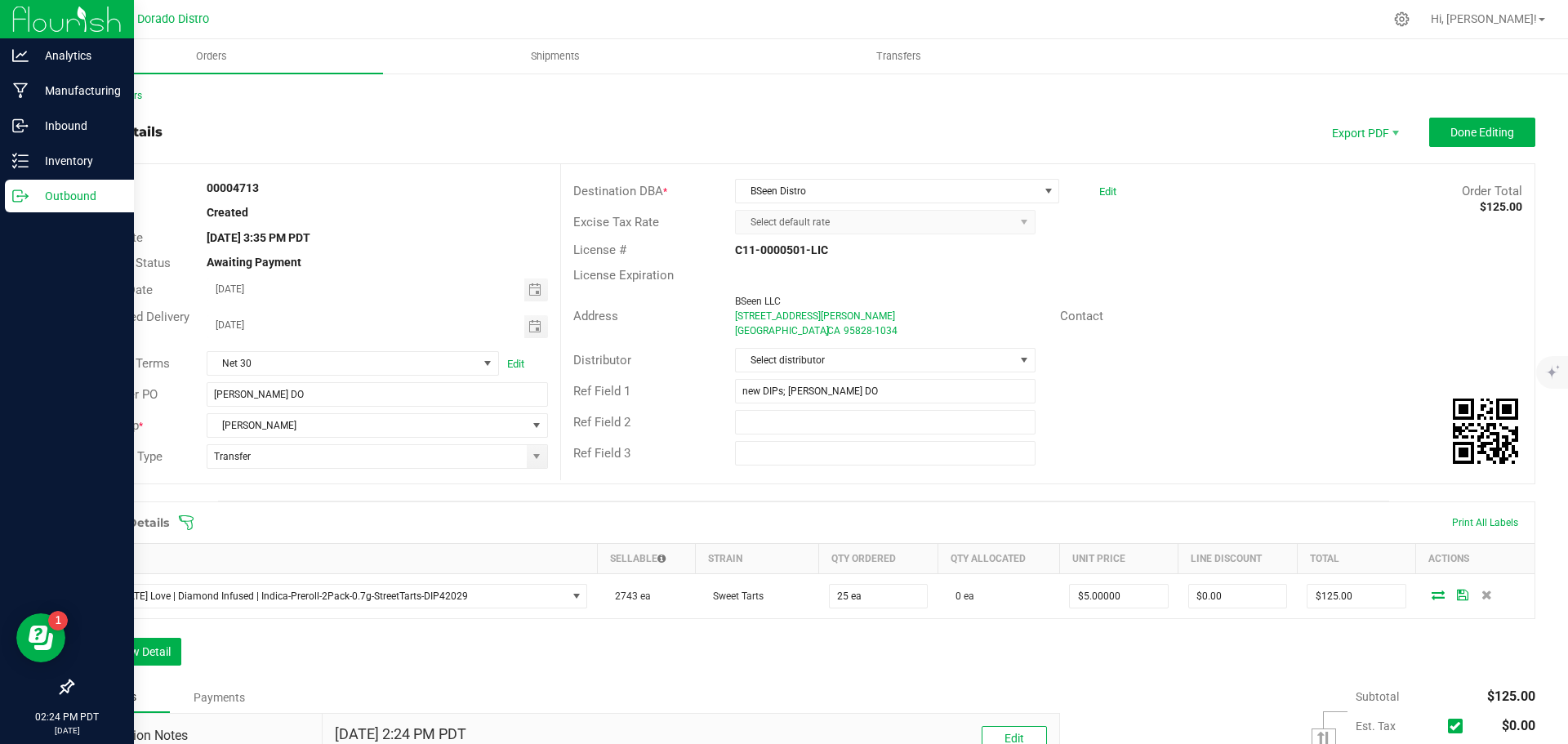
scroll to position [82, 0]
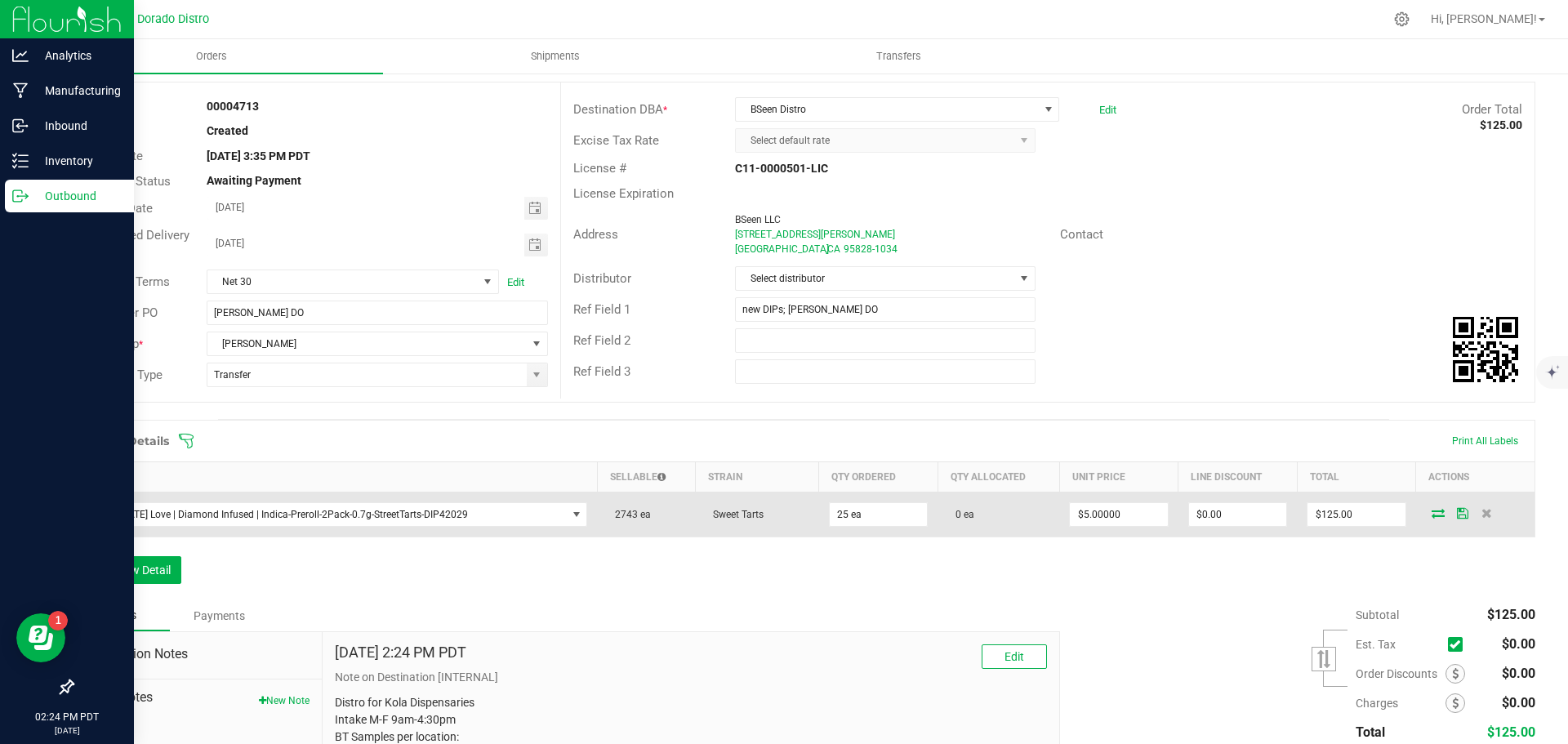
click at [1432, 512] on icon at bounding box center [1439, 513] width 13 height 9
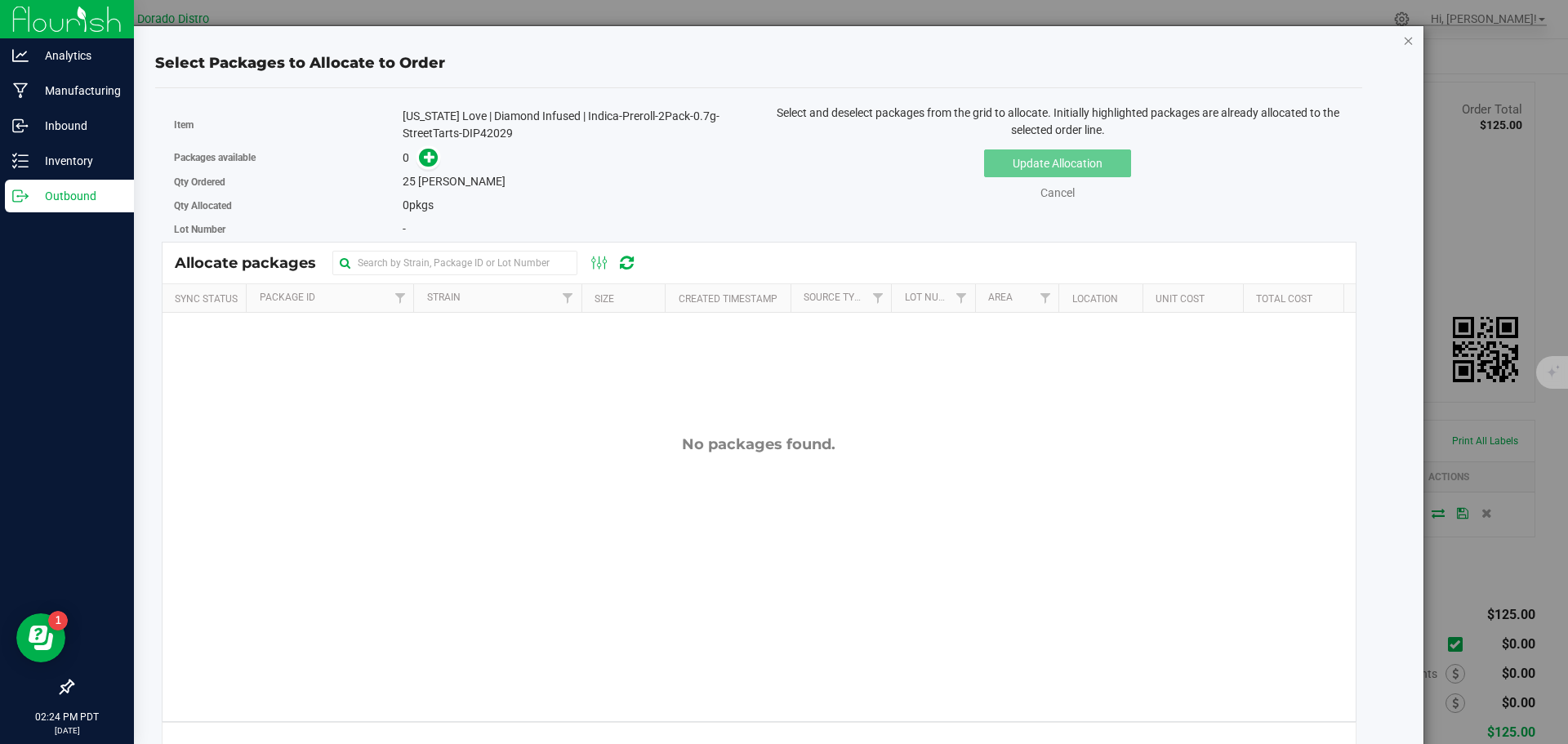
click at [1403, 47] on icon "button" at bounding box center [1409, 39] width 11 height 20
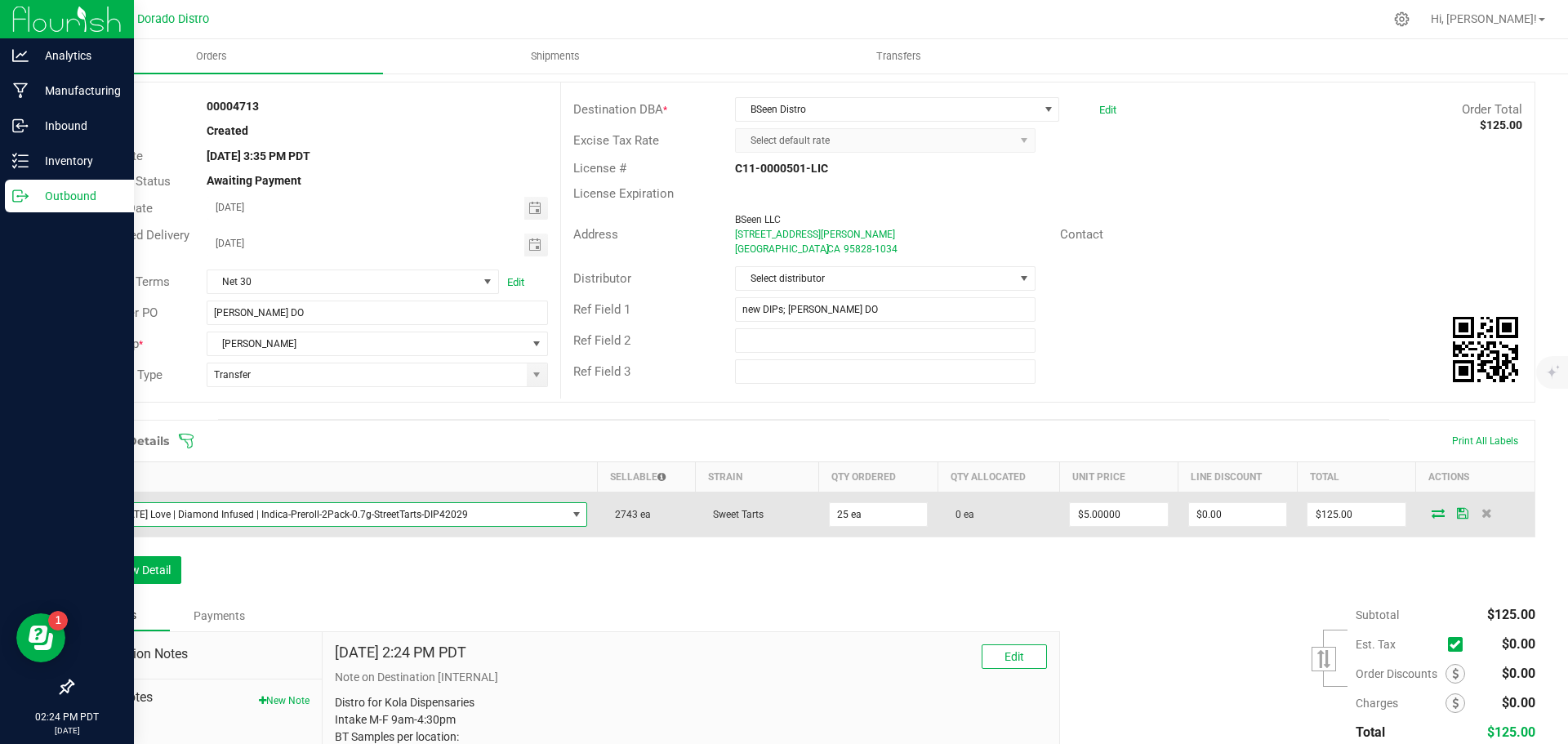
click at [332, 507] on span "[US_STATE] Love | Diamond Infused | Indica-Preroll-2Pack-0.7g-StreetTarts-DIP42…" at bounding box center [325, 514] width 483 height 22
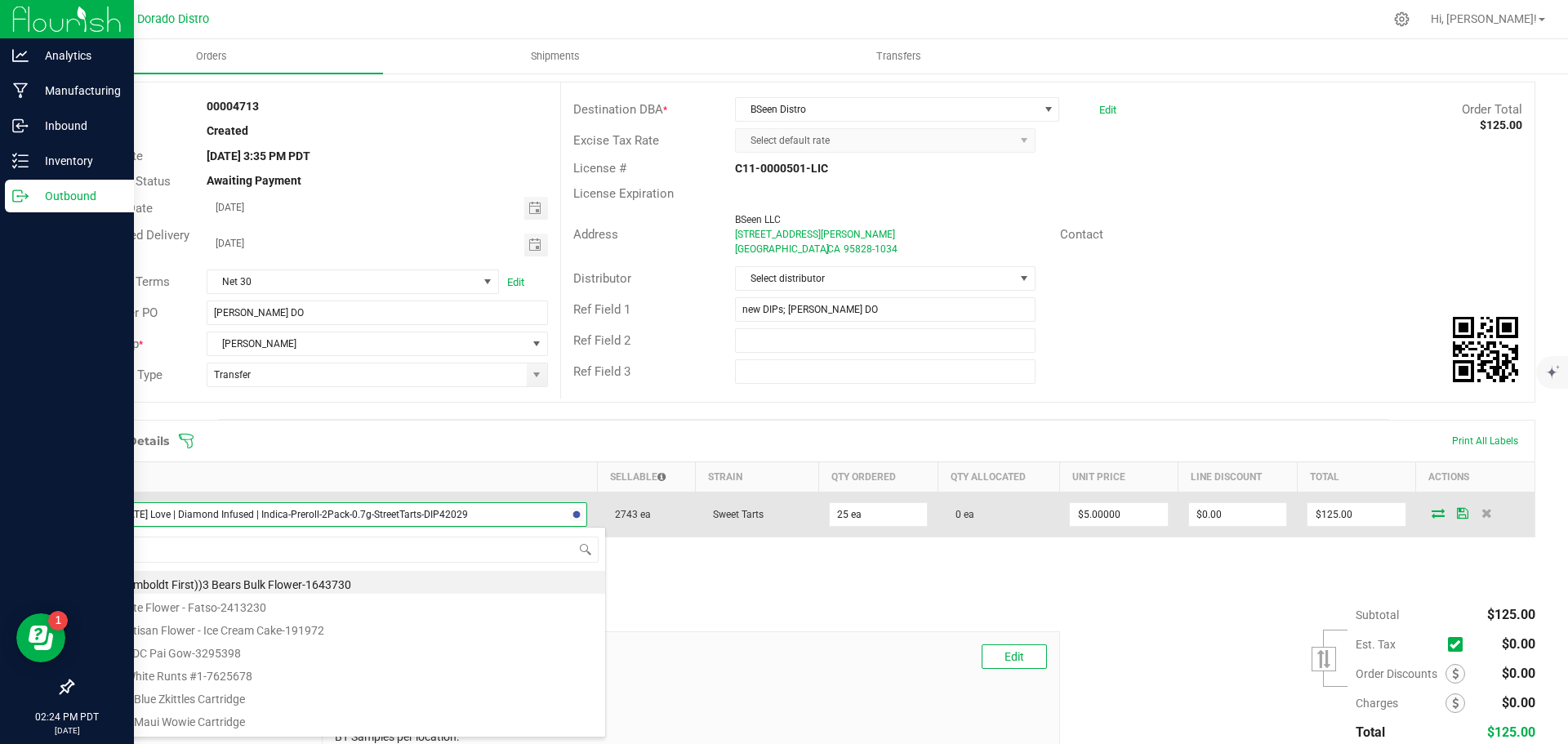
scroll to position [24, 487]
type input "street"
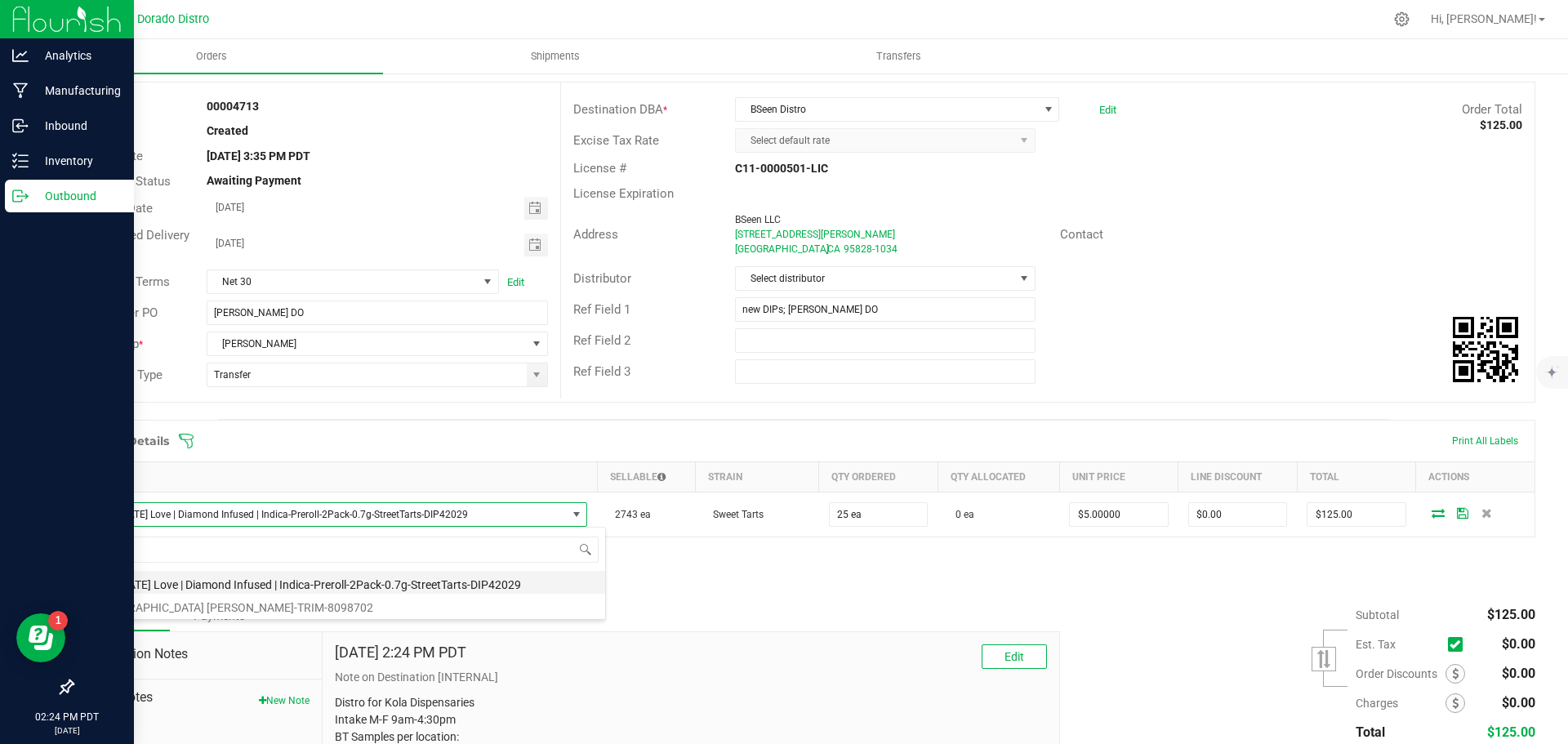
click at [378, 576] on li "[US_STATE] Love | Diamond Infused | Indica-Preroll-2Pack-0.7g-StreetTarts-DIP42…" at bounding box center [345, 582] width 521 height 22
type input "$6.00000"
type input "$150.00"
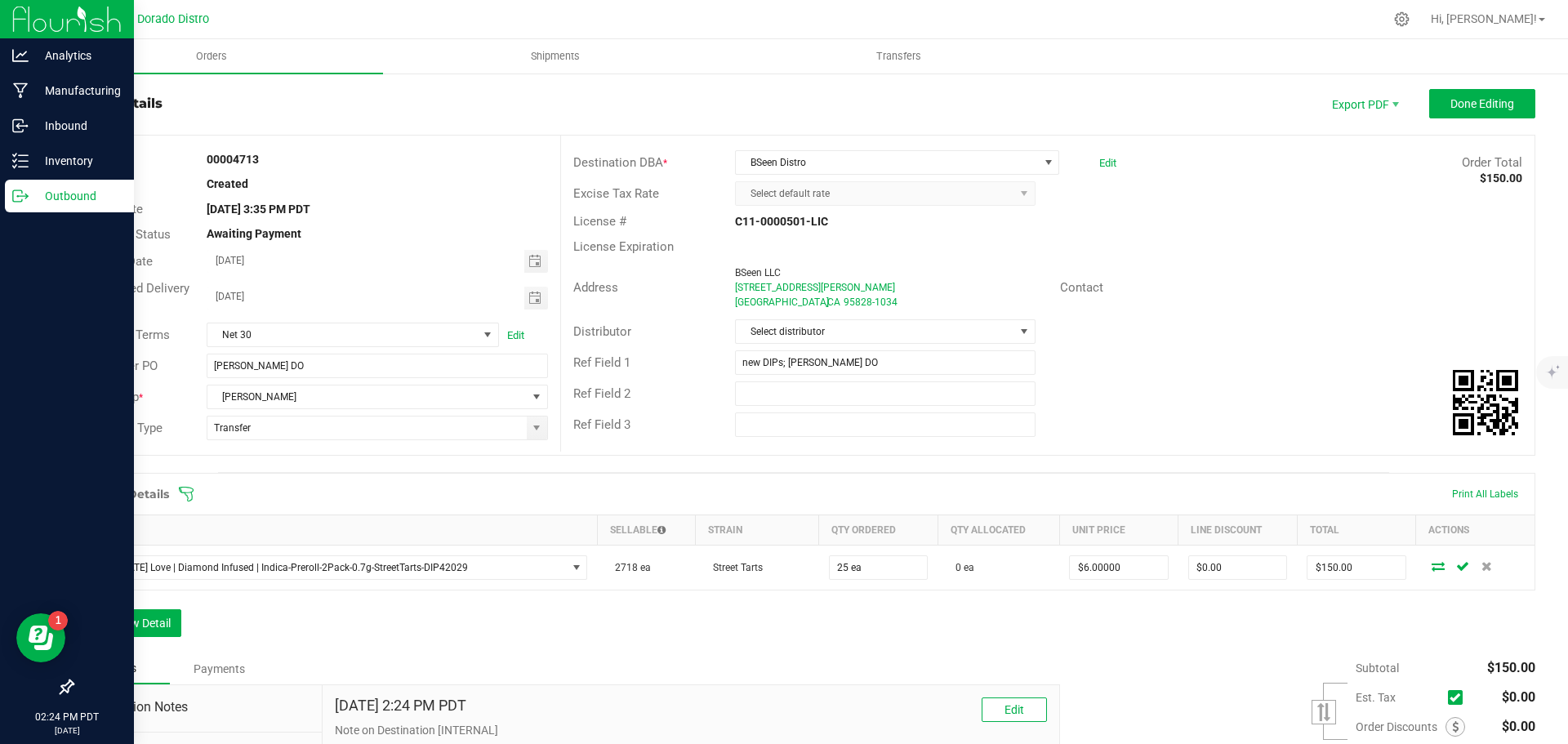
scroll to position [0, 0]
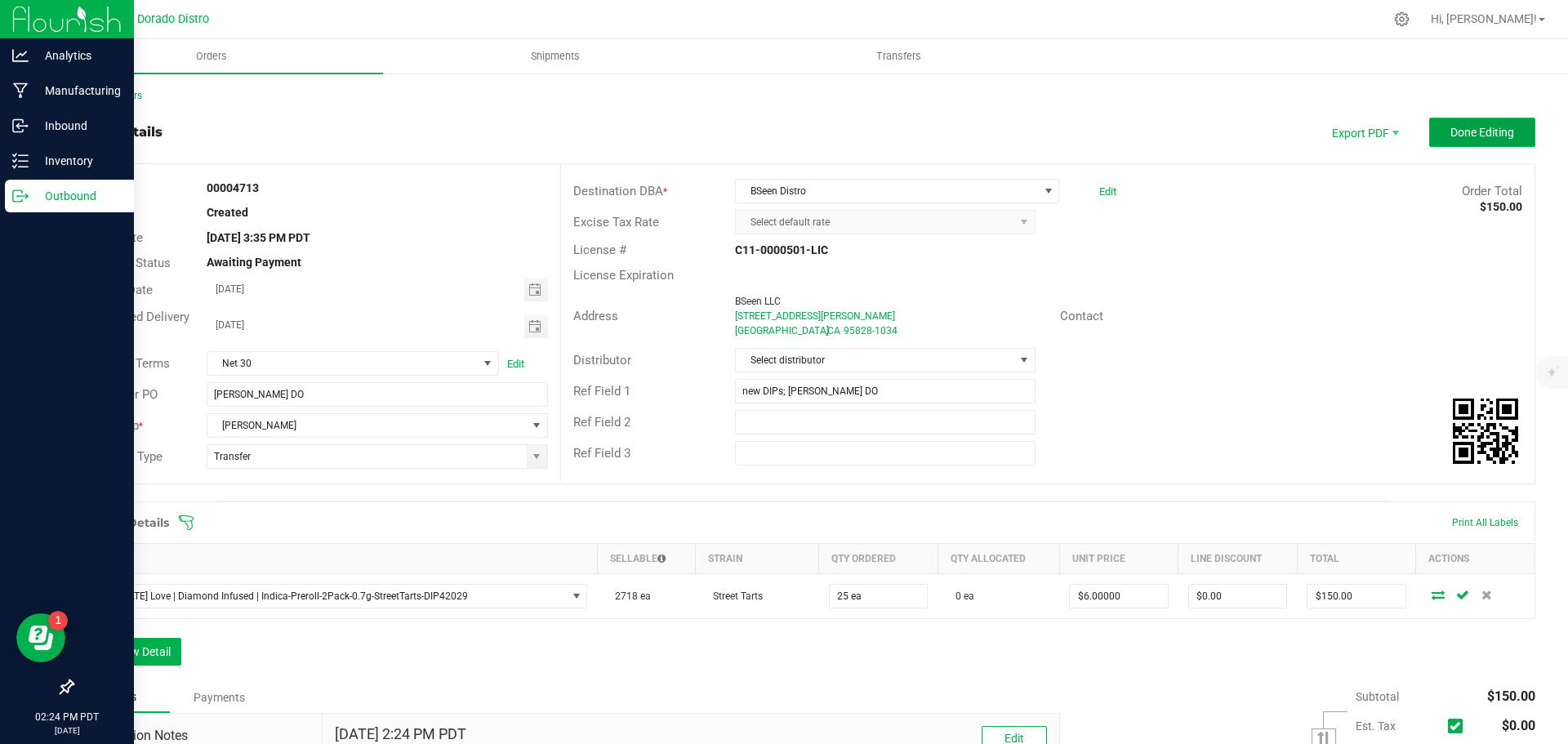
click at [1451, 136] on span "Done Editing" at bounding box center [1483, 132] width 64 height 13
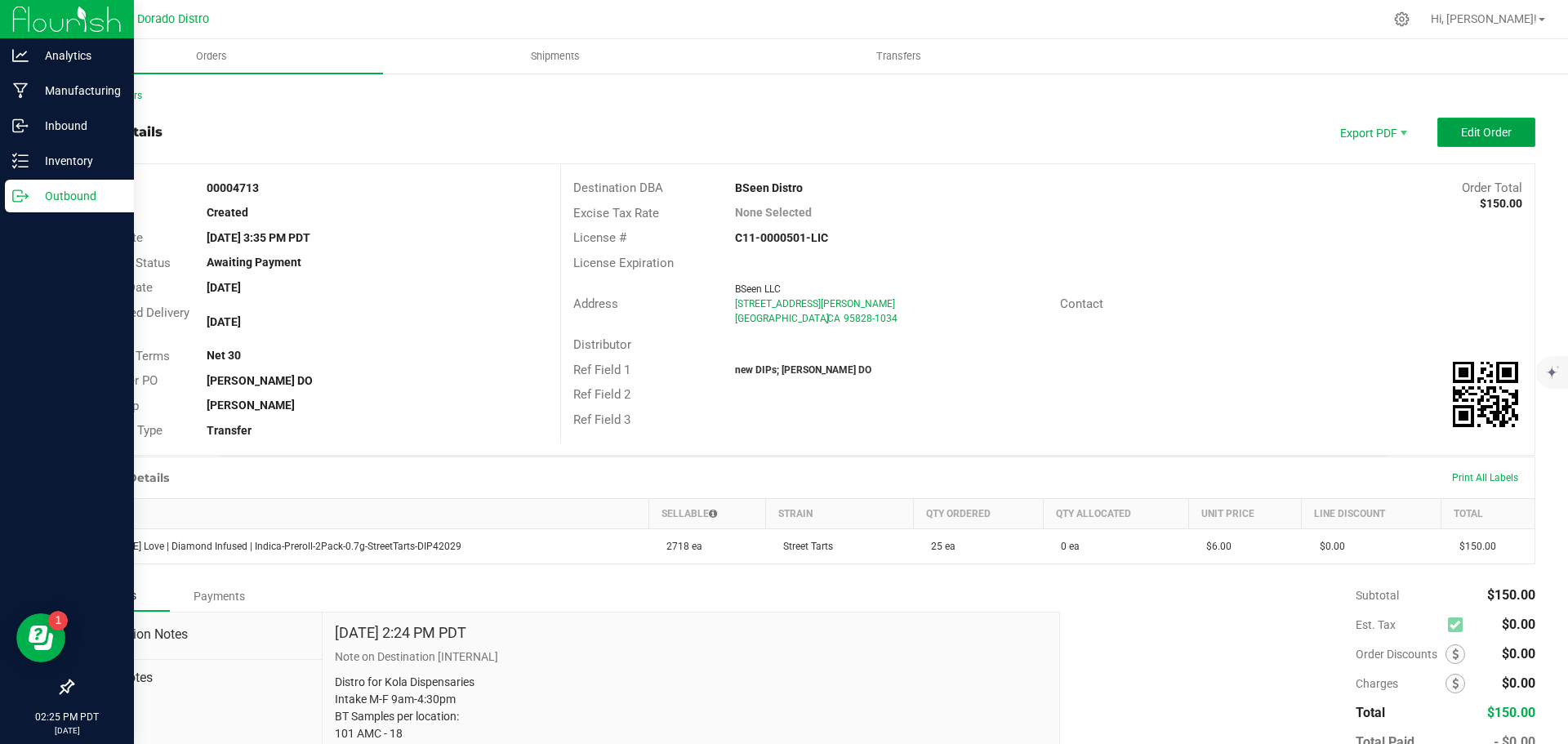
click at [1484, 130] on span "Edit Order" at bounding box center [1486, 132] width 51 height 13
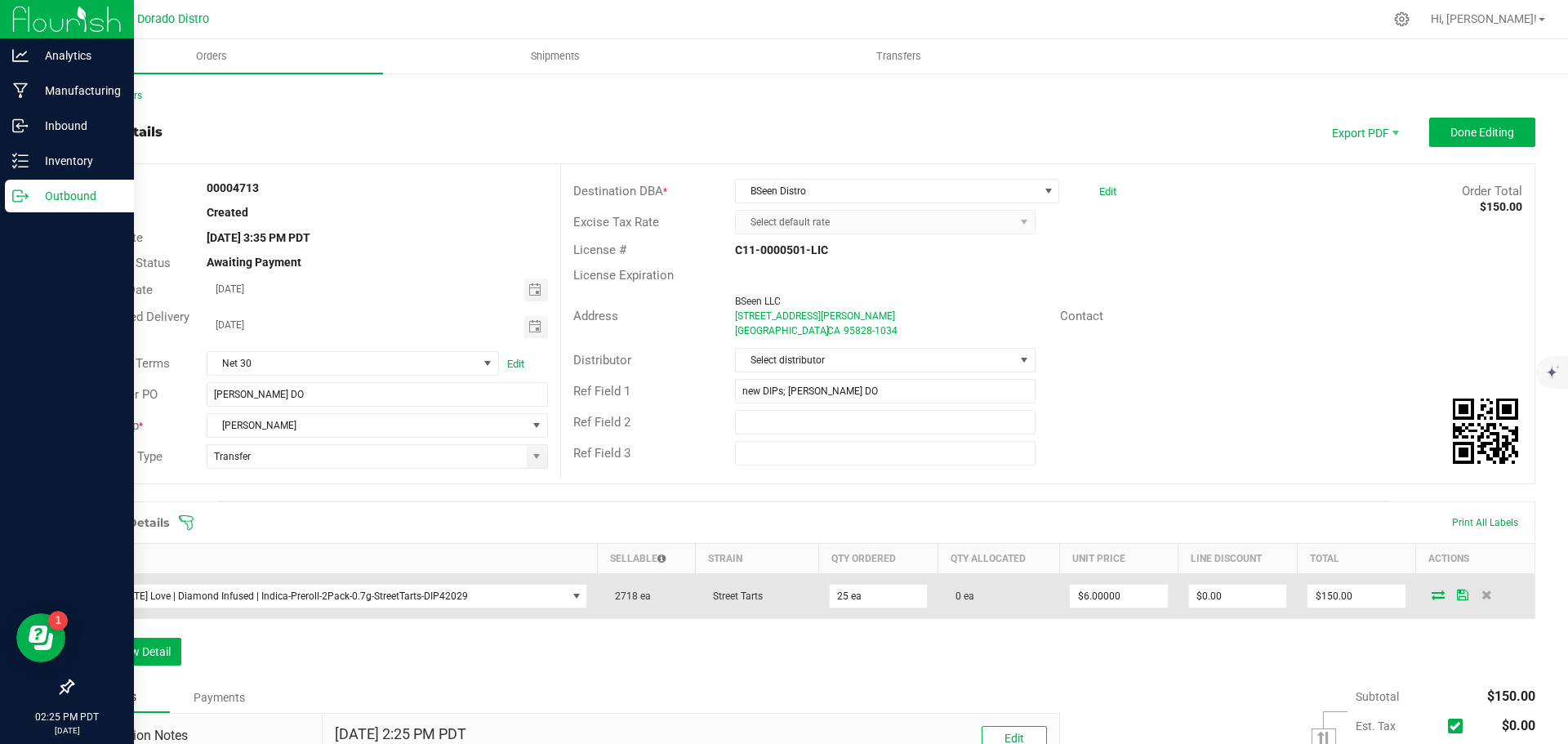
click at [1432, 592] on span at bounding box center [1439, 594] width 24 height 9
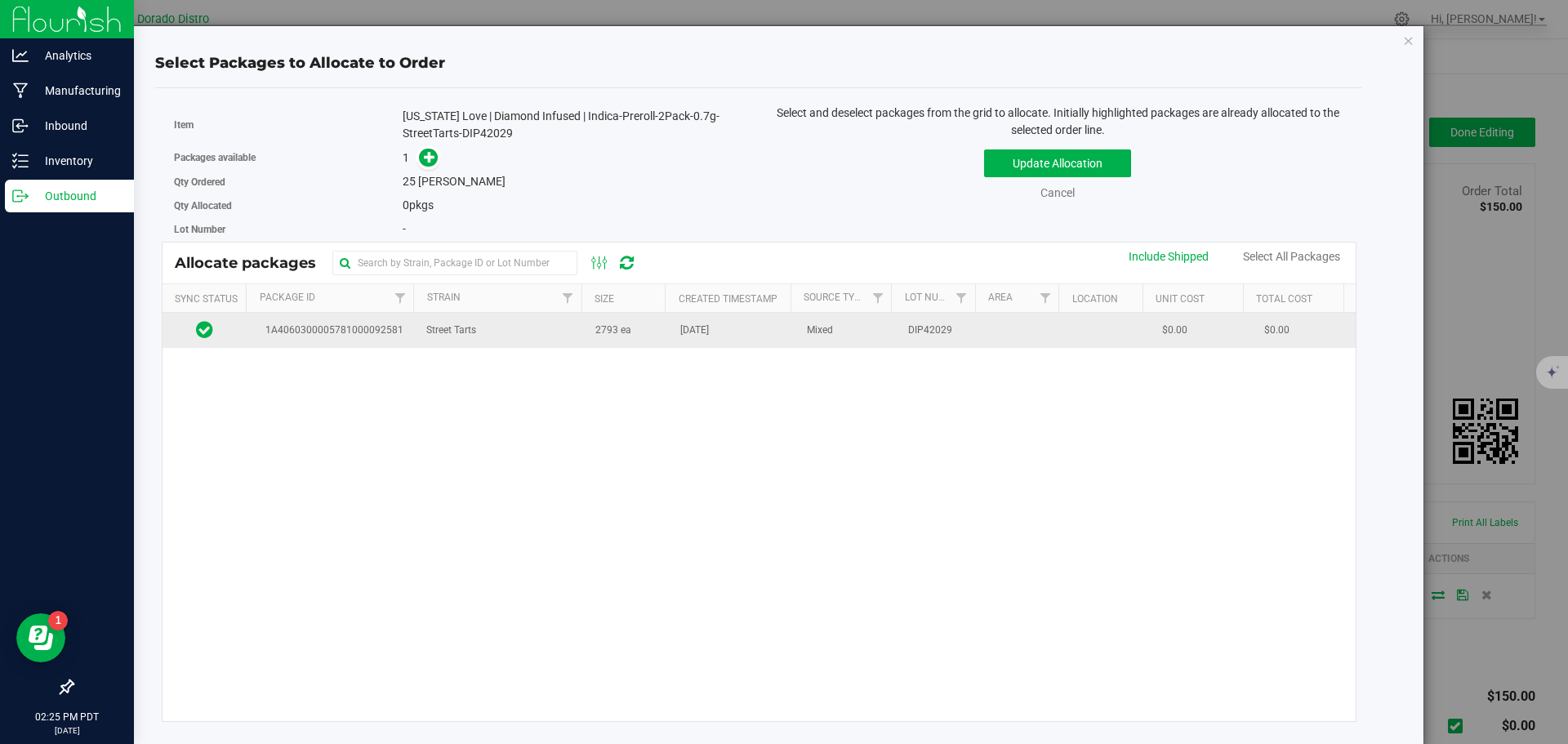
click at [637, 343] on td "2793 ea" at bounding box center [628, 330] width 85 height 35
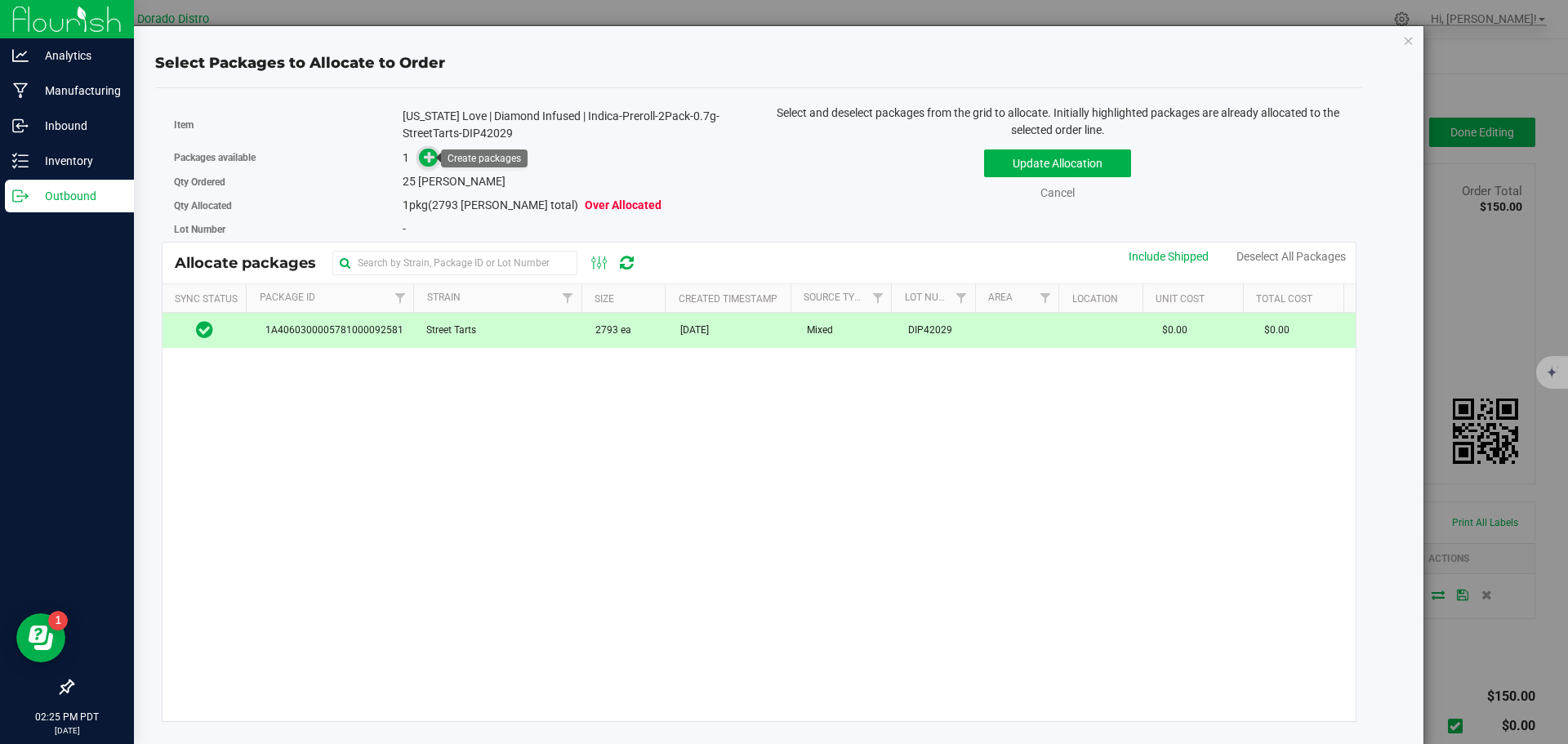
click at [419, 156] on span at bounding box center [428, 158] width 19 height 19
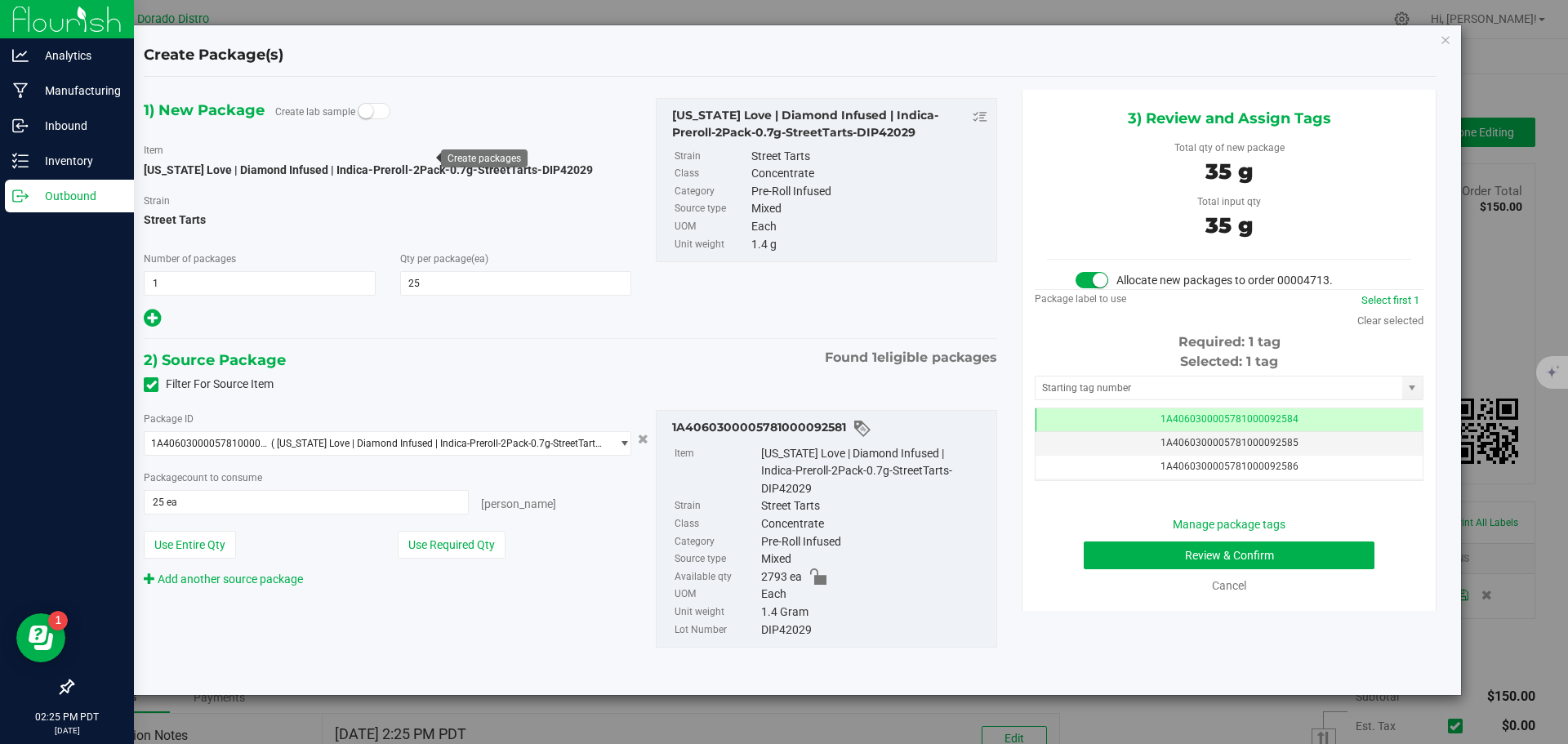
scroll to position [0, -1]
click at [1129, 567] on button "Review & Confirm" at bounding box center [1229, 556] width 291 height 28
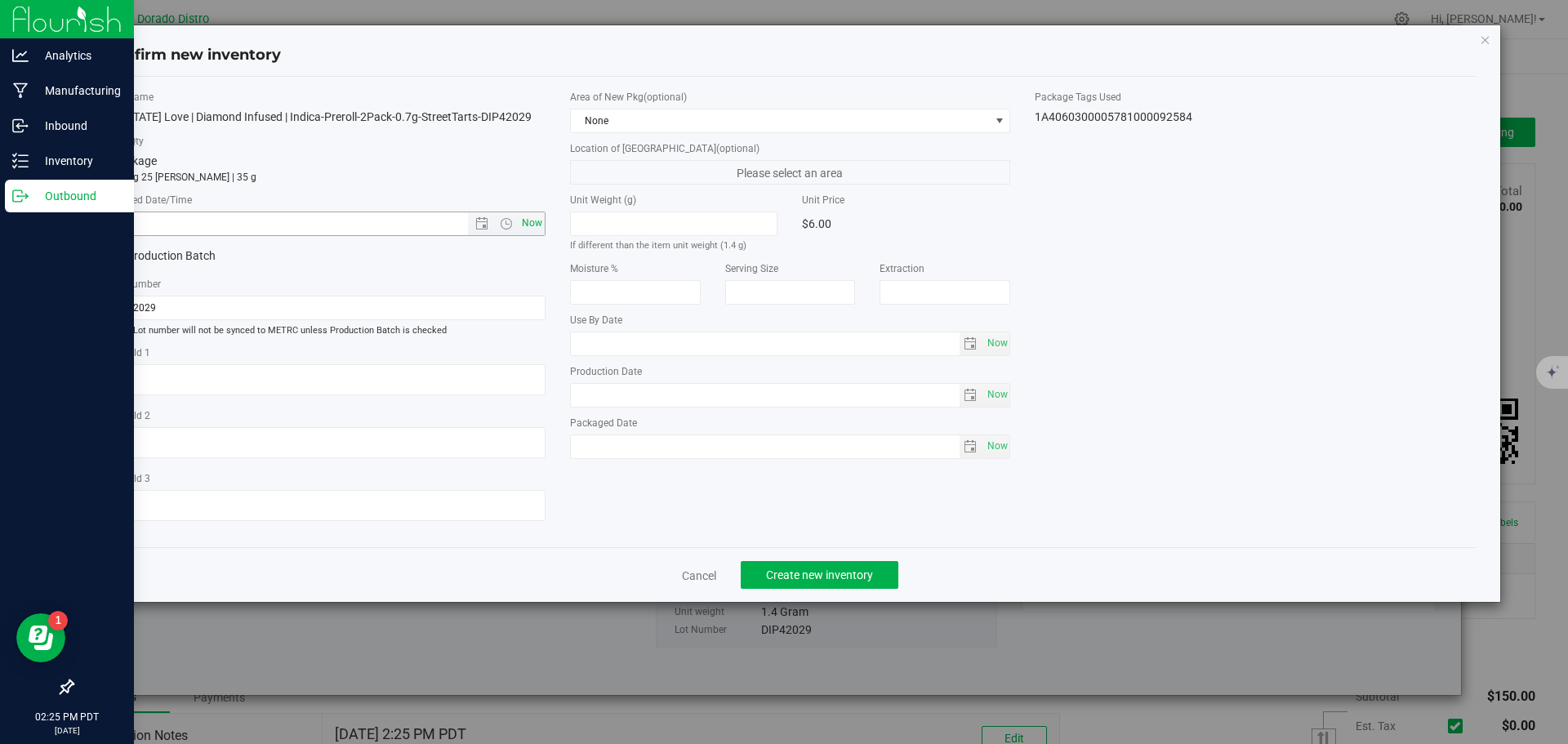
click at [530, 232] on span "Now" at bounding box center [531, 223] width 28 height 23
type input "8/21/2025 2:25 PM"
click at [804, 579] on span "Create new inventory" at bounding box center [819, 575] width 107 height 13
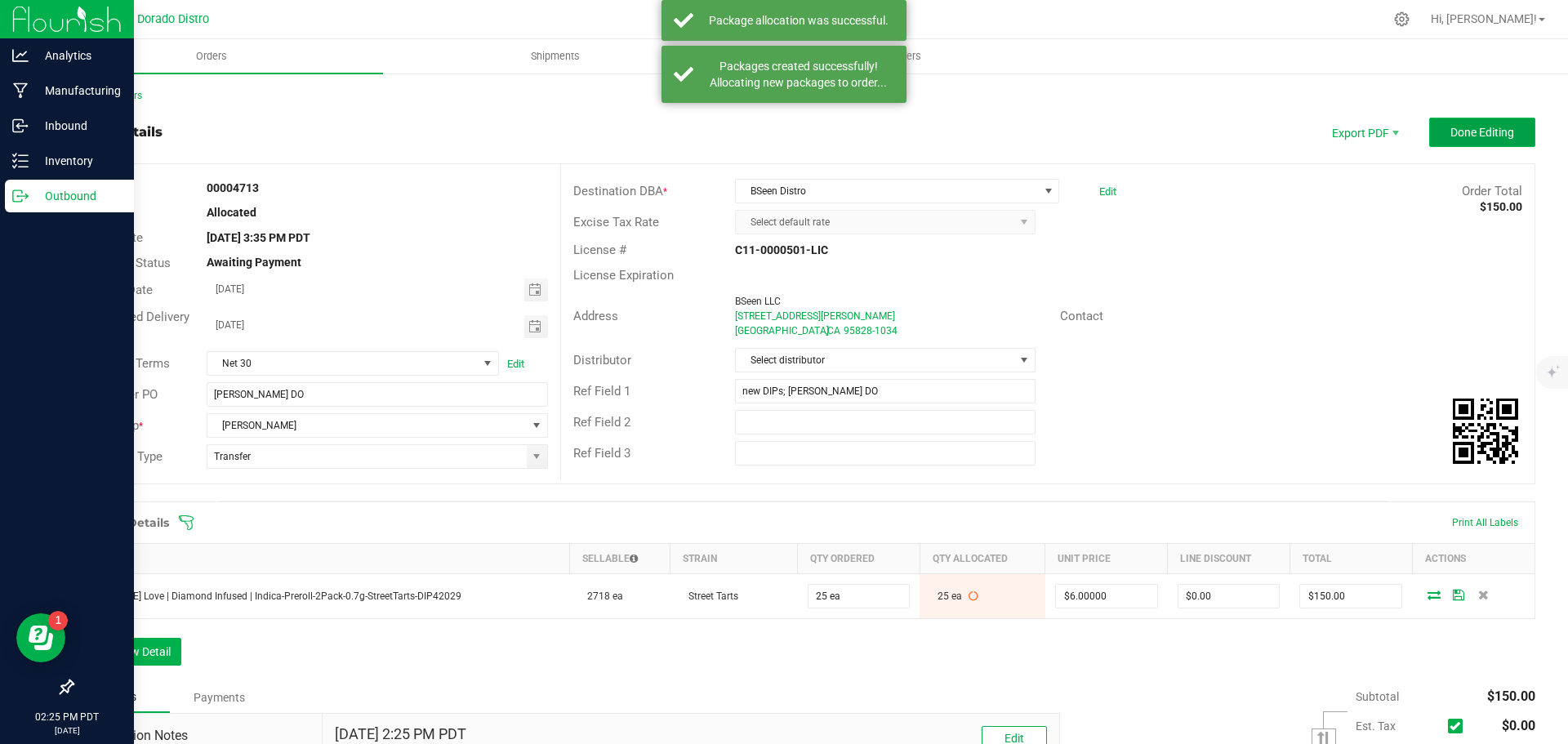
click at [1468, 142] on button "Done Editing" at bounding box center [1482, 131] width 106 height 29
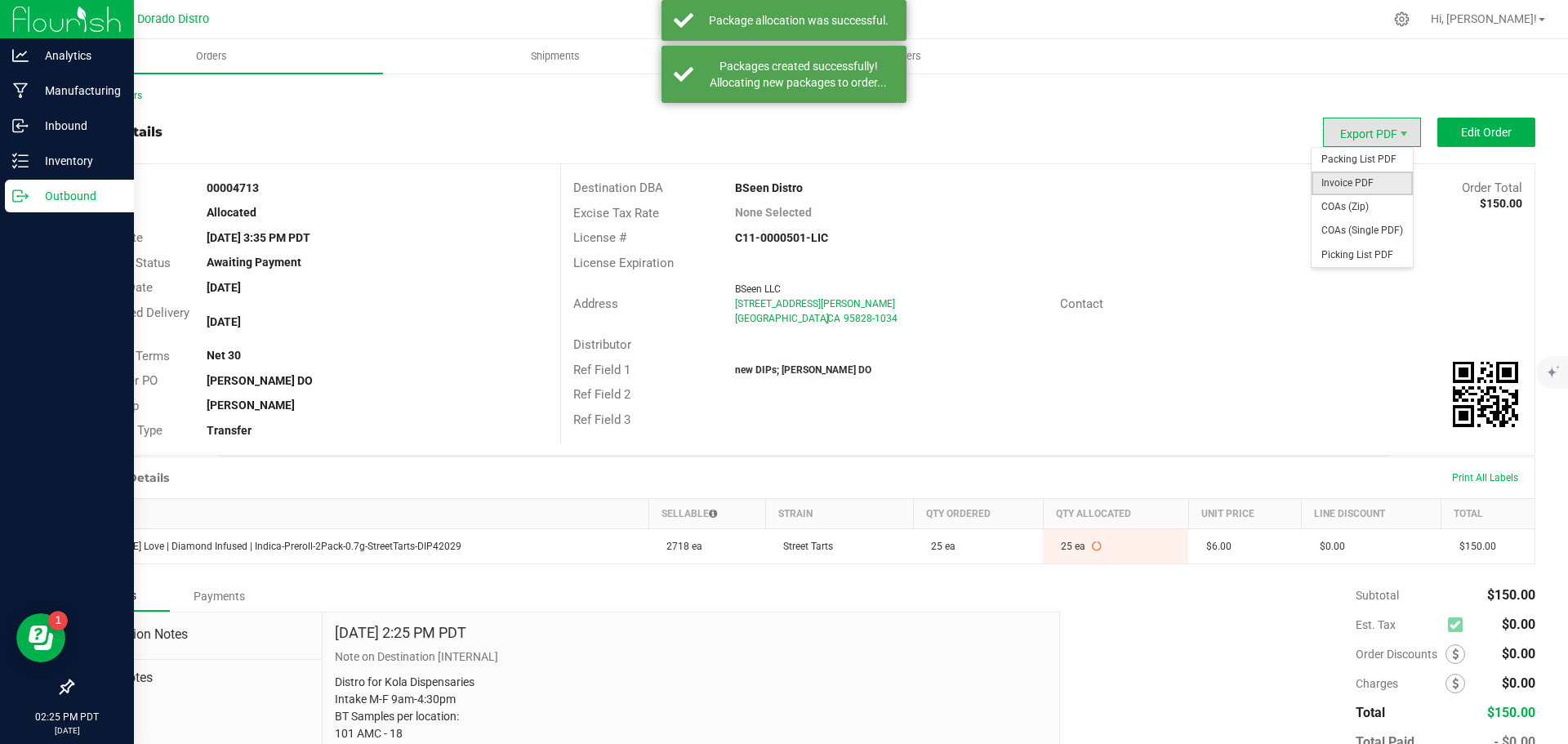
click at [1370, 175] on span "Invoice PDF" at bounding box center [1363, 183] width 101 height 23
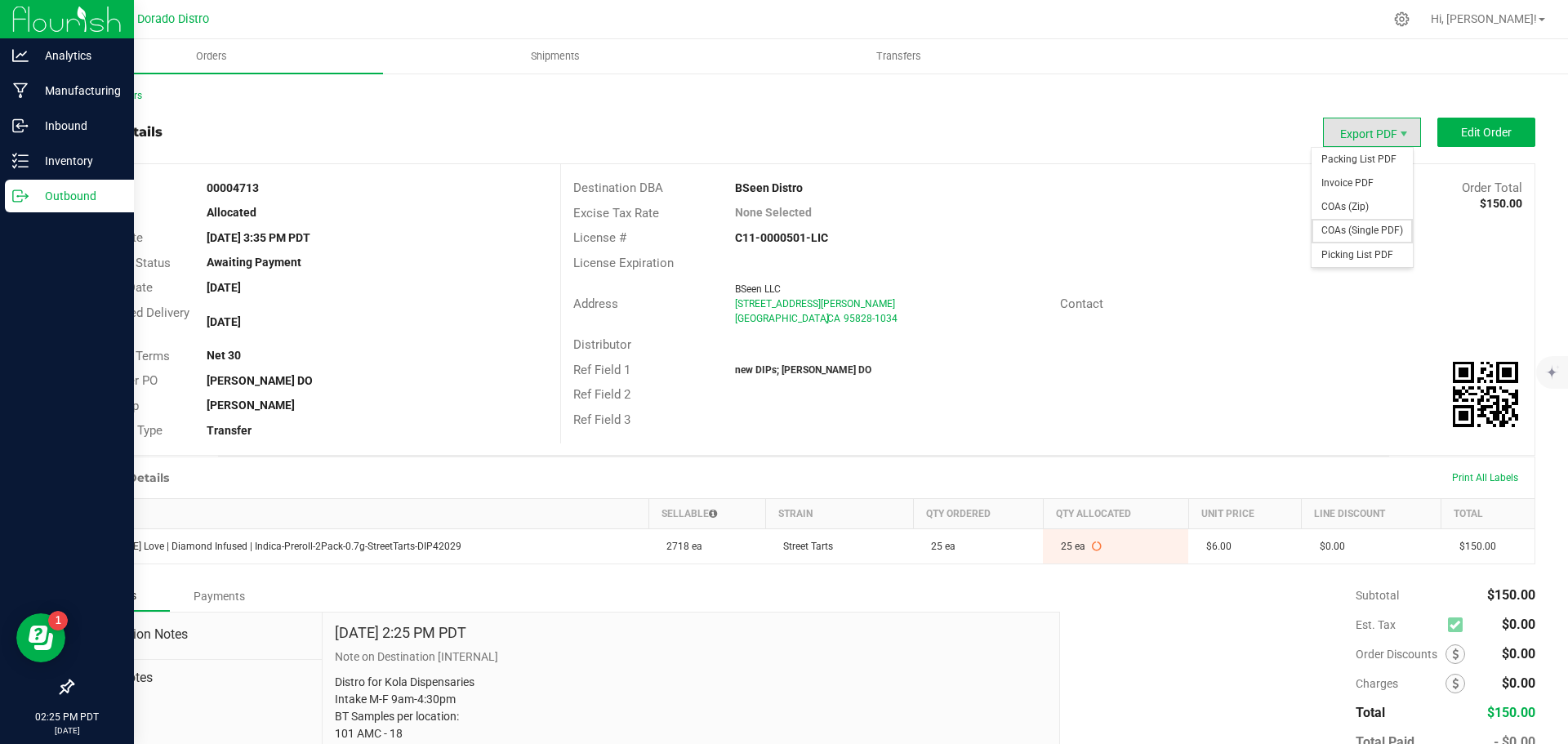
click at [1355, 224] on span "COAs (Single PDF)" at bounding box center [1363, 231] width 101 height 23
click at [1363, 149] on span "Packing List PDF" at bounding box center [1363, 159] width 101 height 23
click at [19, 201] on icon at bounding box center [20, 195] width 16 height 16
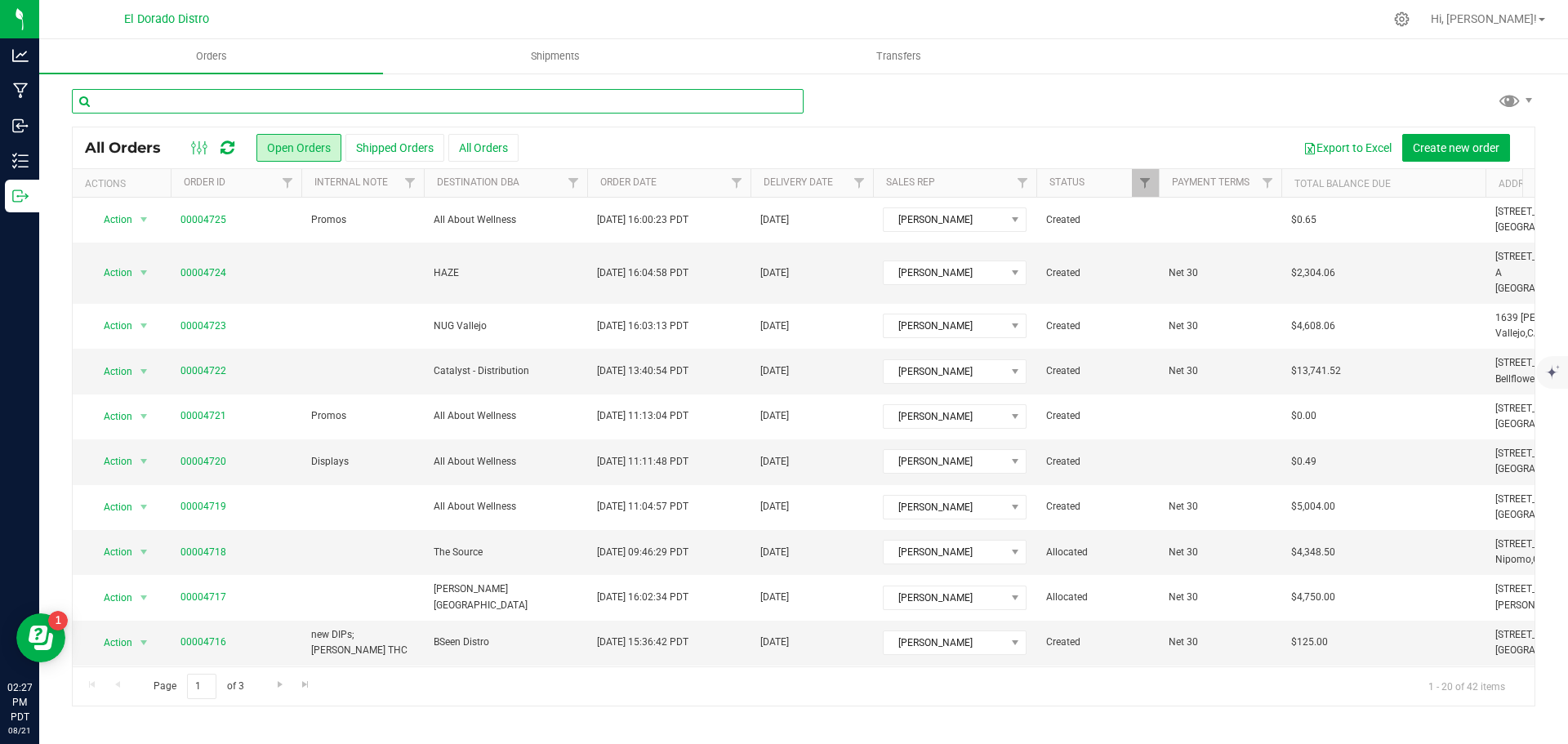
click at [371, 98] on input "text" at bounding box center [438, 101] width 732 height 24
type input "4714"
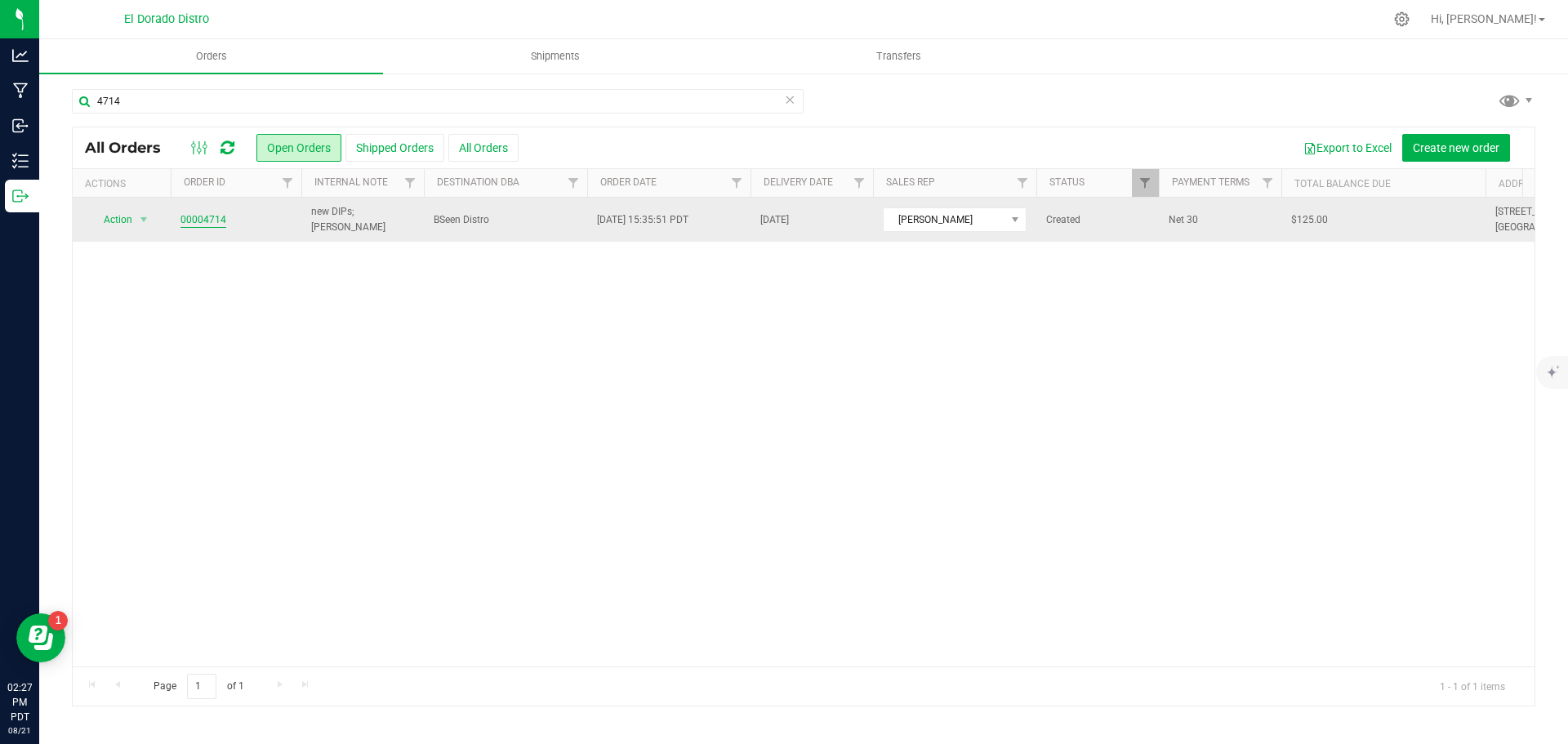
click at [203, 222] on link "00004714" at bounding box center [203, 220] width 46 height 16
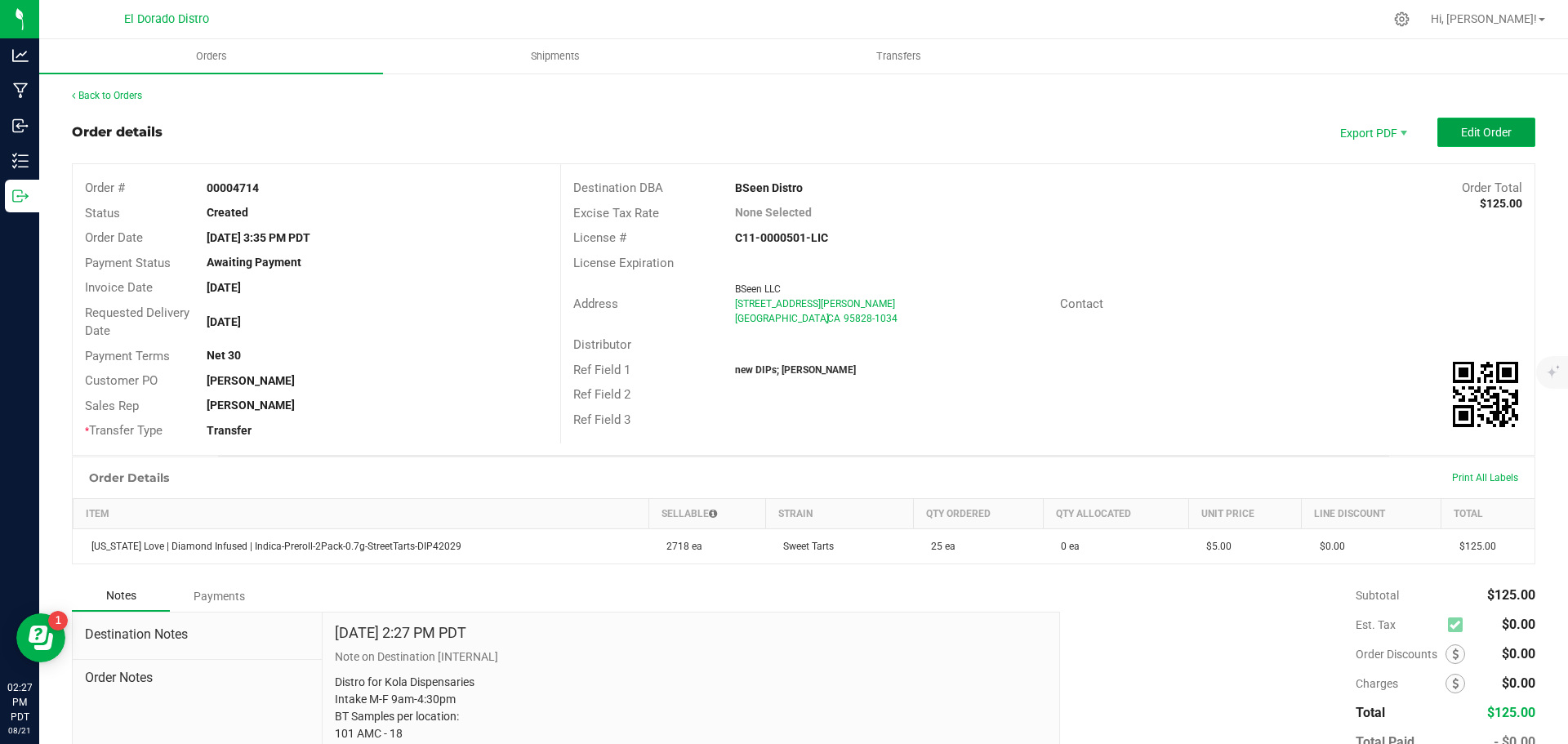
click at [1507, 137] on button "Edit Order" at bounding box center [1486, 131] width 98 height 29
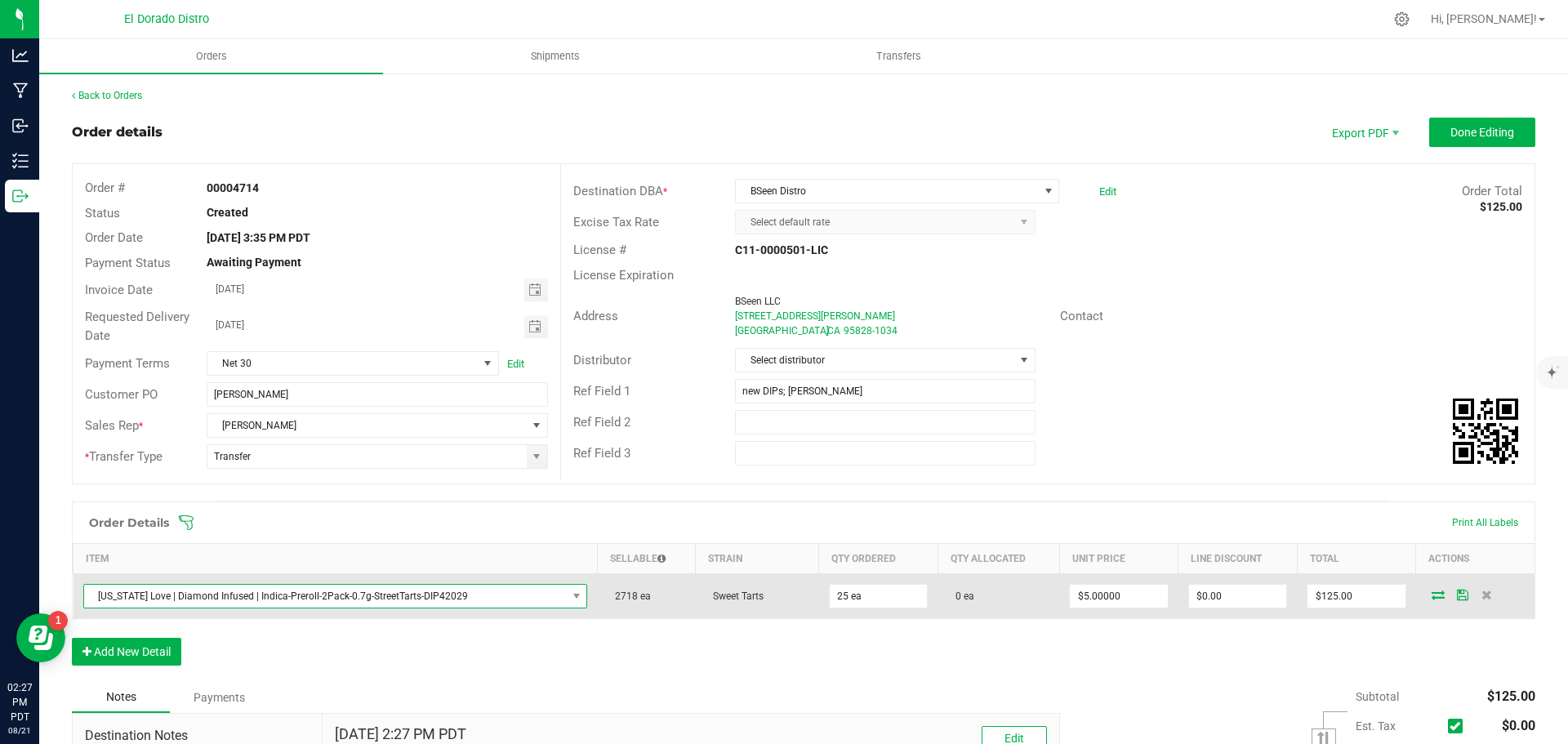
click at [442, 588] on span "California Love | Diamond Infused | Indica-Preroll-2Pack-0.7g-StreetTarts-DIP42…" at bounding box center [325, 596] width 483 height 22
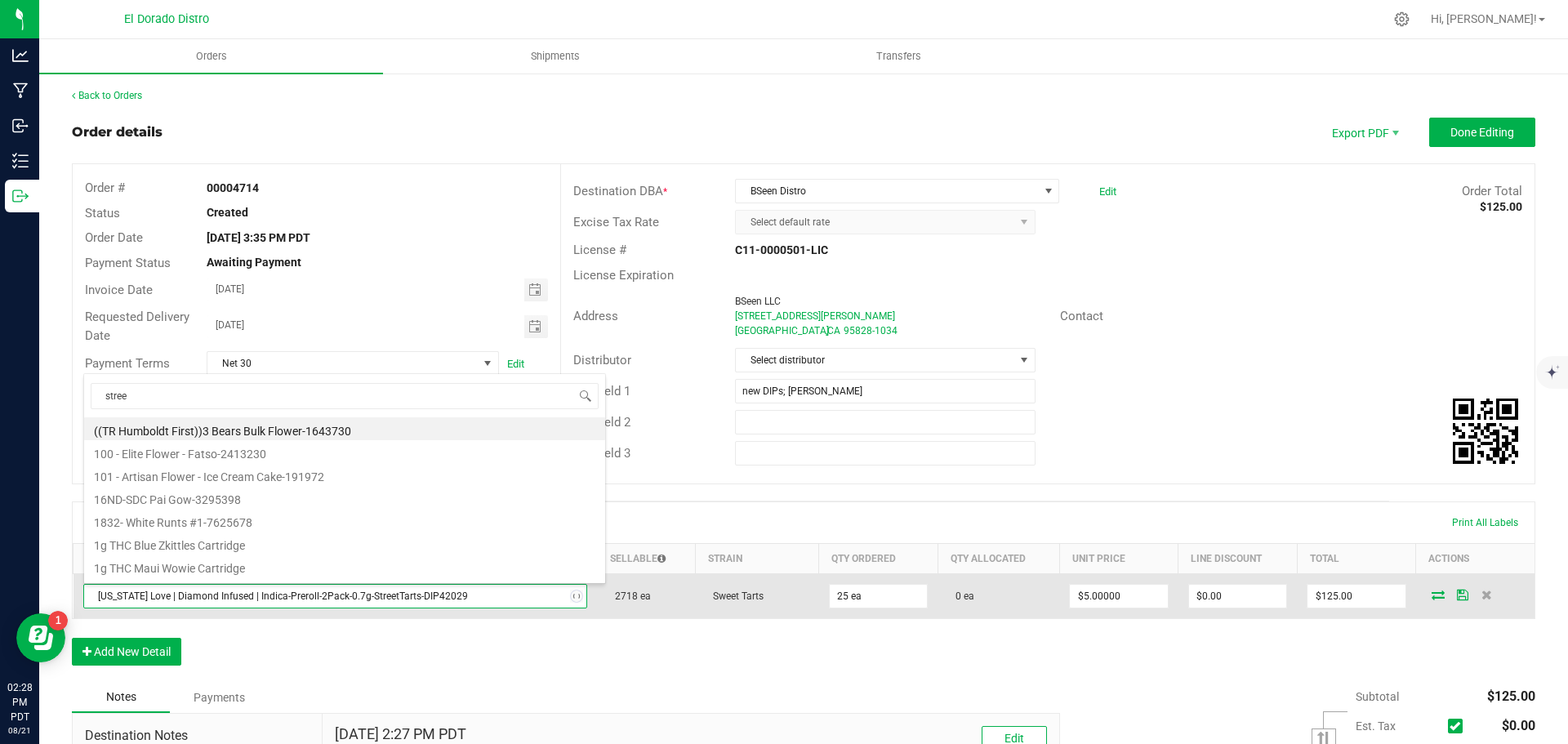
type input "street"
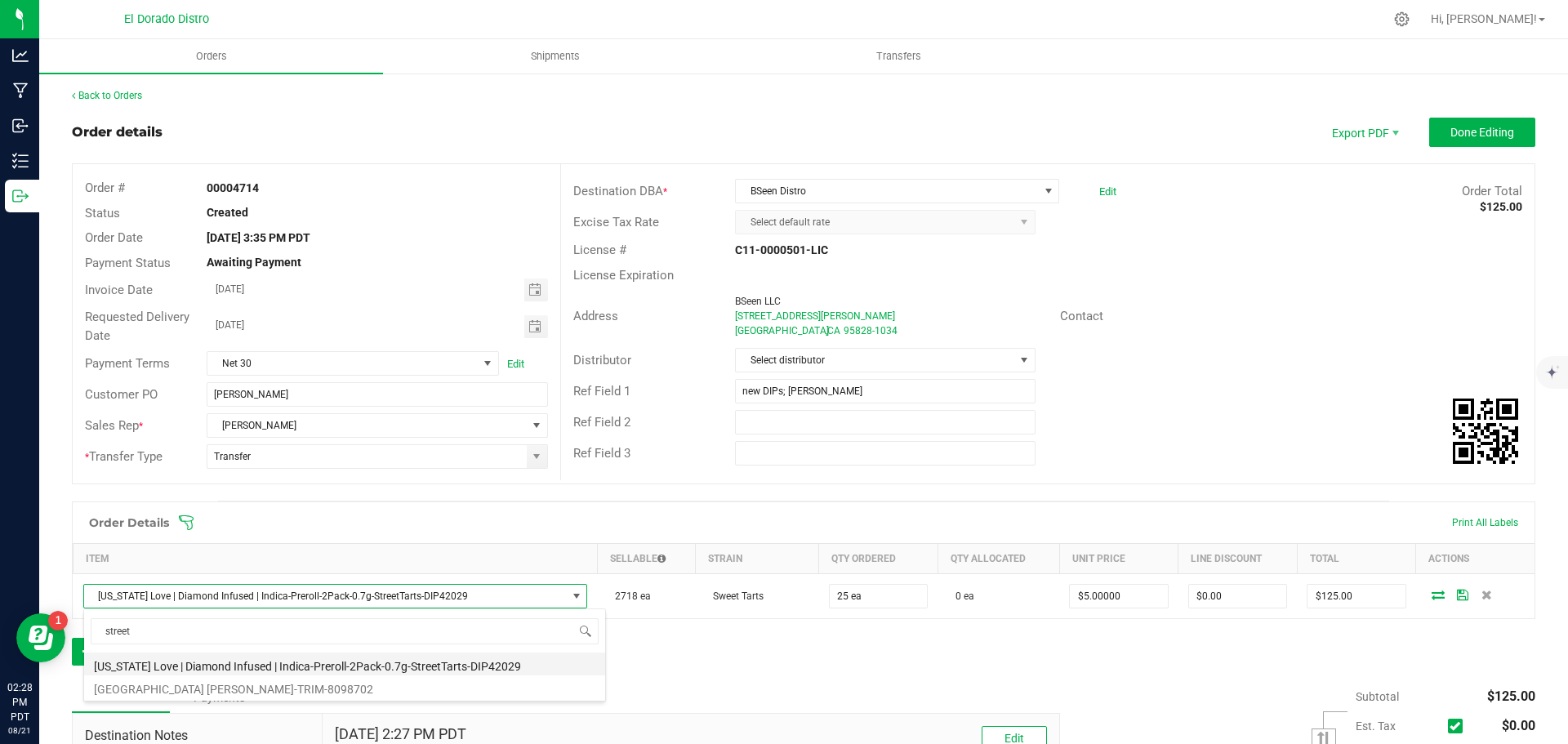
click at [440, 656] on li "California Love | Diamond Infused | Indica-Preroll-2Pack-0.7g-StreetTarts-DIP42…" at bounding box center [345, 663] width 521 height 22
type input "$6.00000"
type input "$150.00"
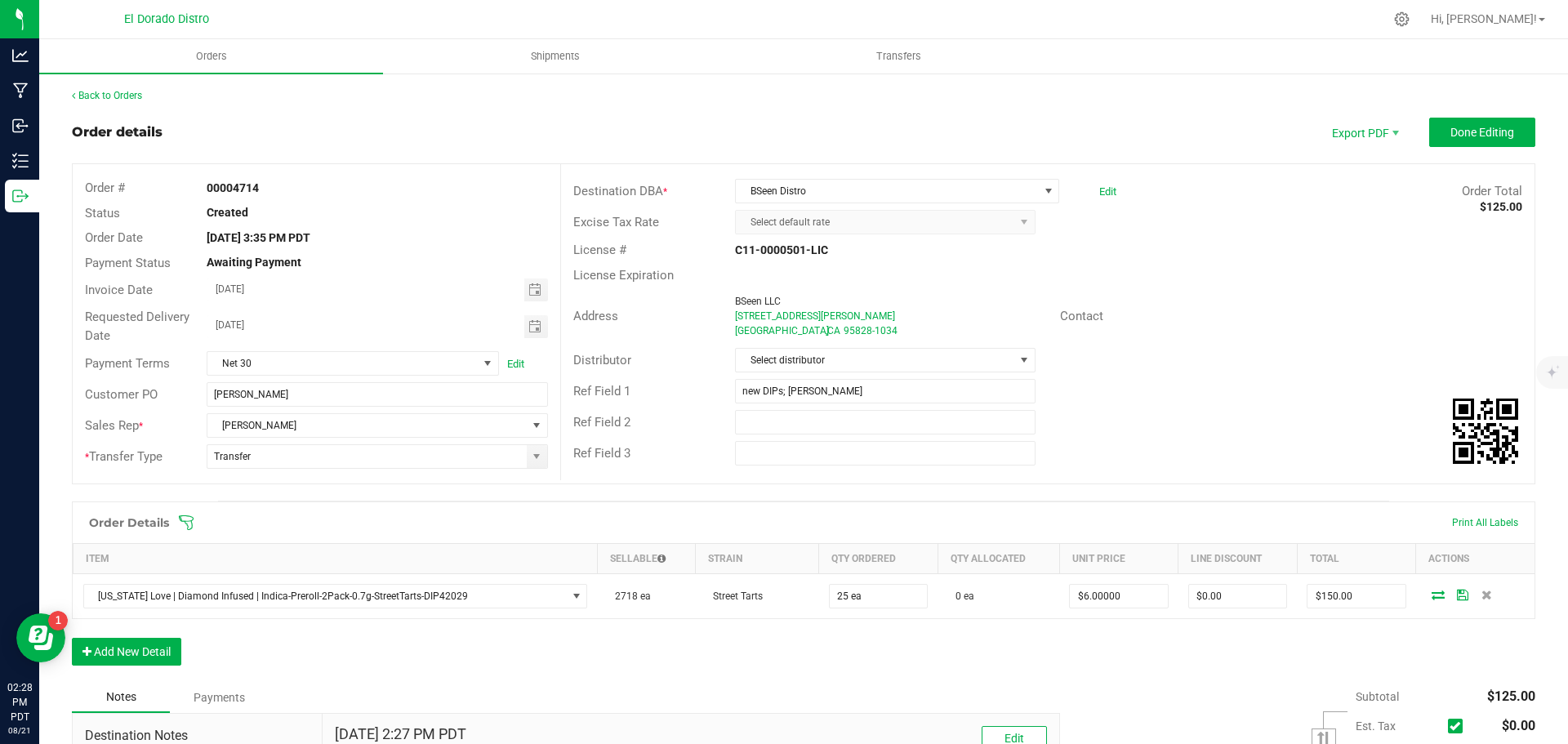
click at [544, 657] on div "Order Details Print All Labels Item Sellable Strain Qty Ordered Qty Allocated U…" at bounding box center [804, 591] width 1464 height 181
click at [1502, 144] on button "Done Editing" at bounding box center [1482, 131] width 106 height 29
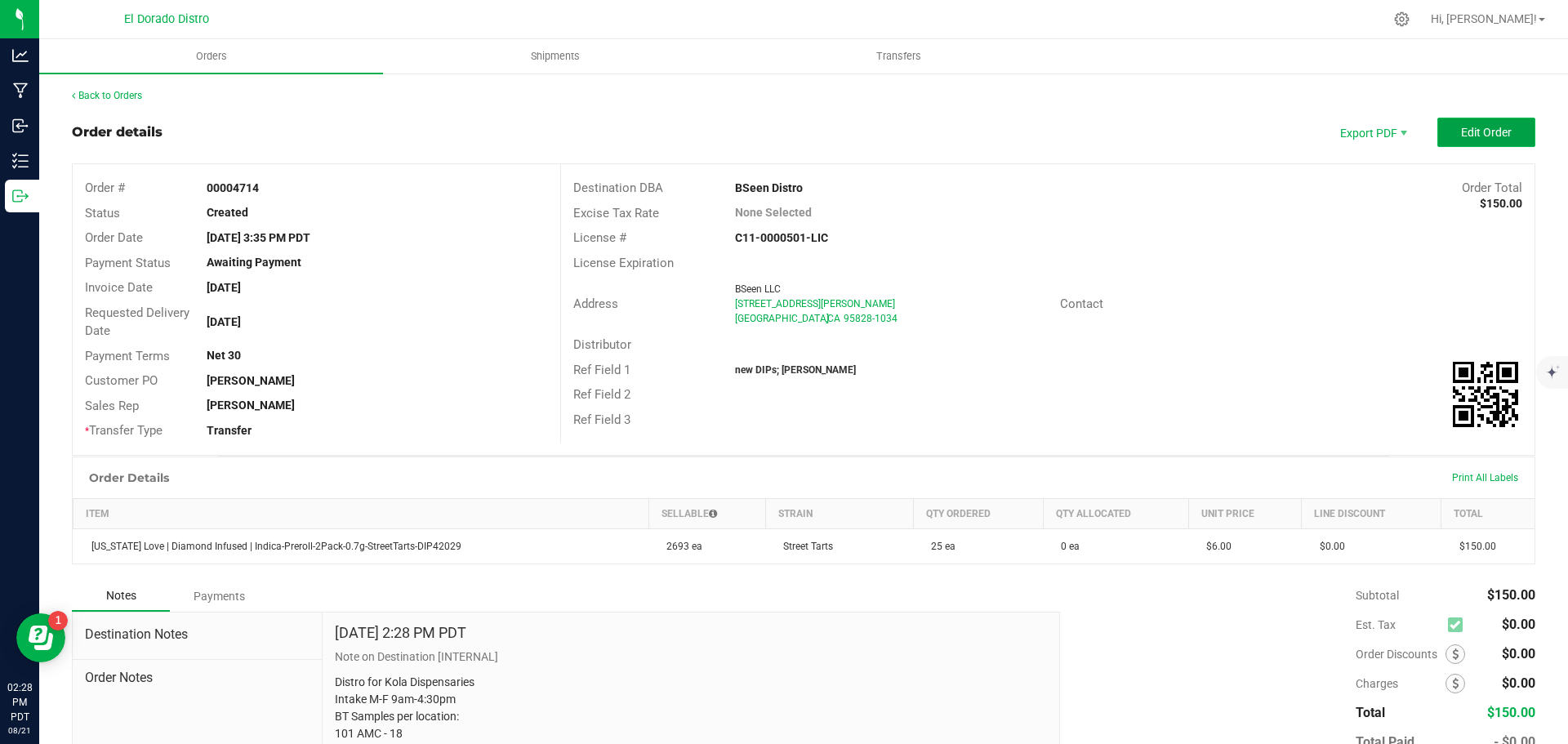
click at [1471, 123] on button "Edit Order" at bounding box center [1486, 131] width 98 height 29
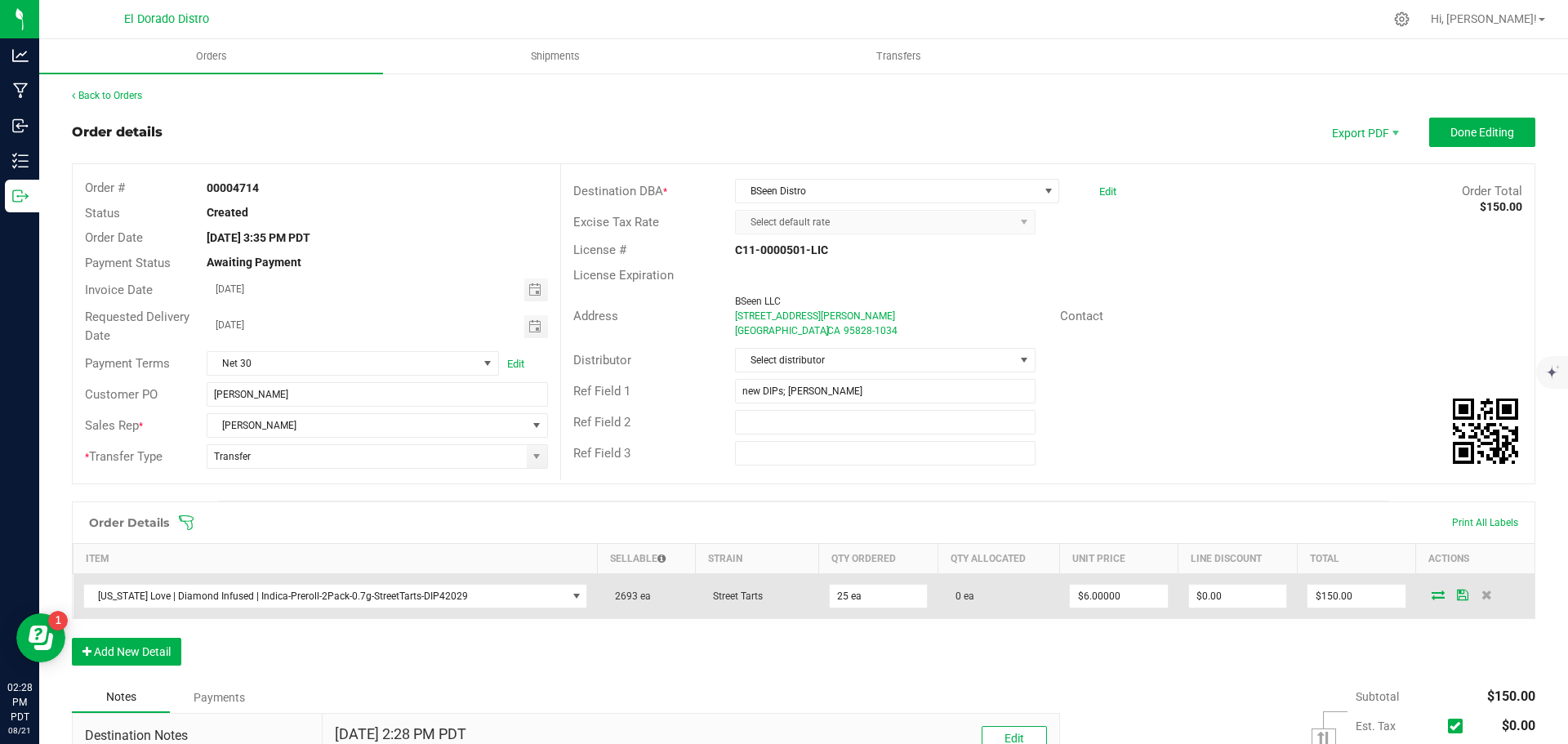
click at [1432, 600] on icon at bounding box center [1439, 594] width 13 height 9
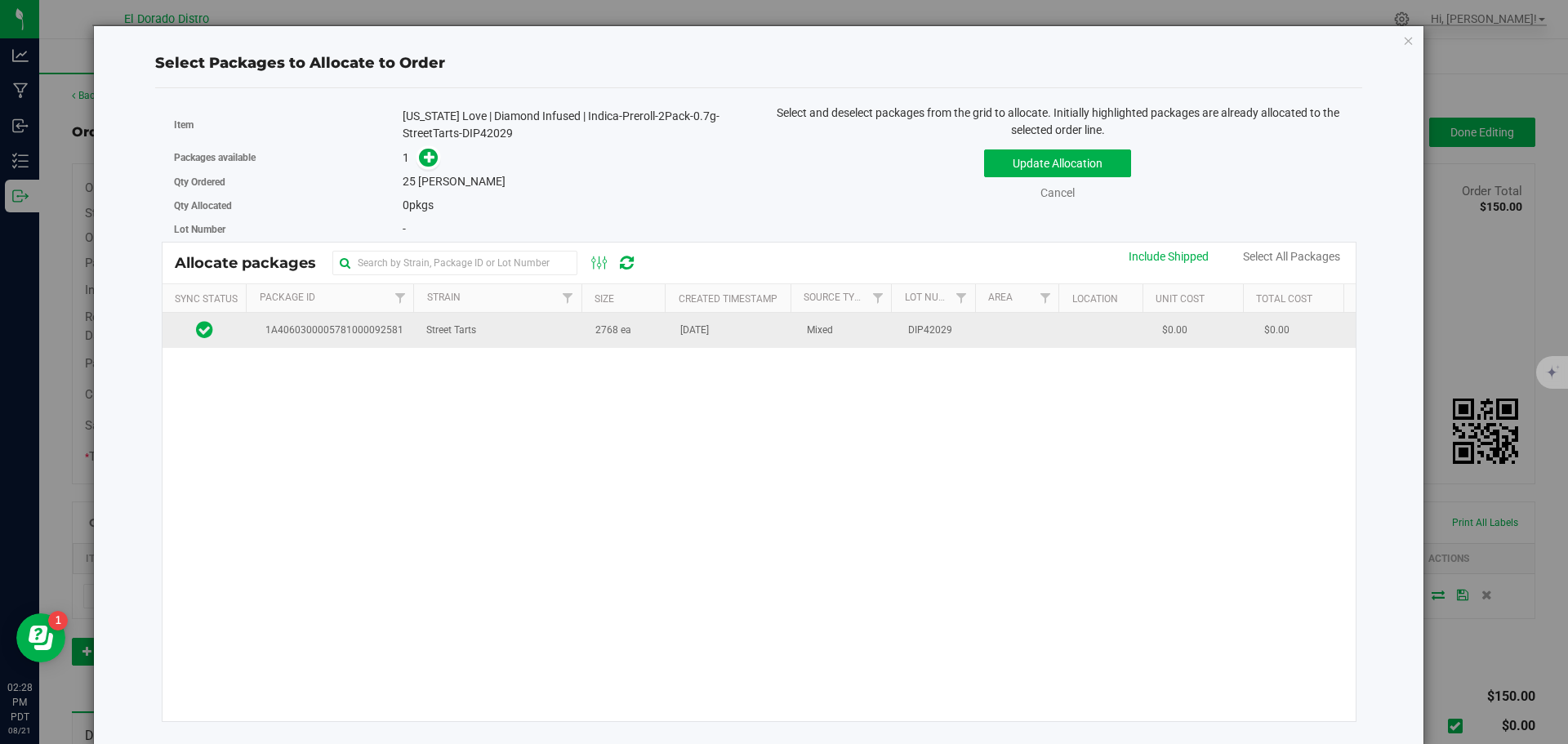
click at [558, 332] on td "Street Tarts" at bounding box center [500, 330] width 169 height 35
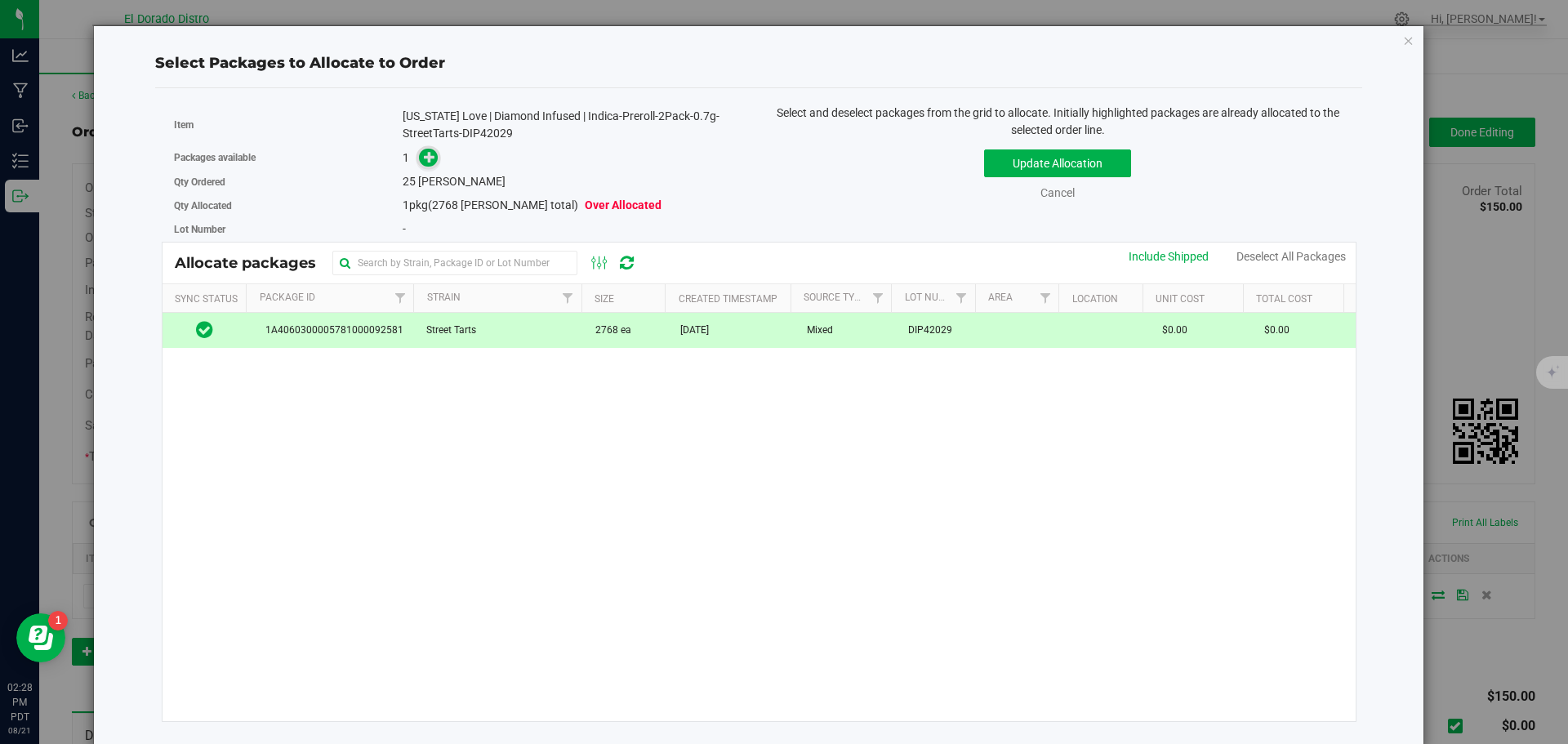
click at [424, 156] on icon at bounding box center [429, 156] width 11 height 11
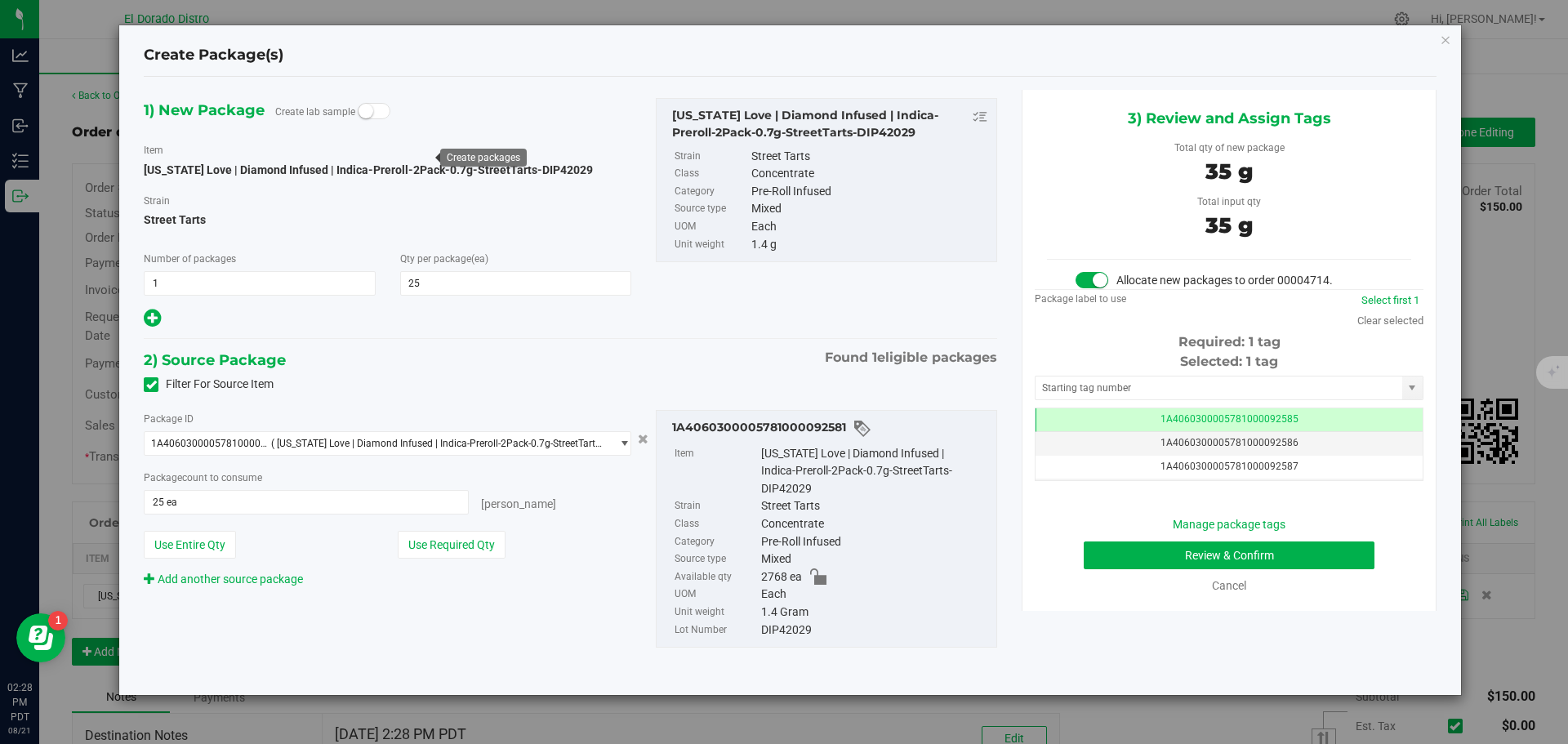
scroll to position [0, -1]
click at [1098, 554] on button "Review & Confirm" at bounding box center [1229, 556] width 291 height 28
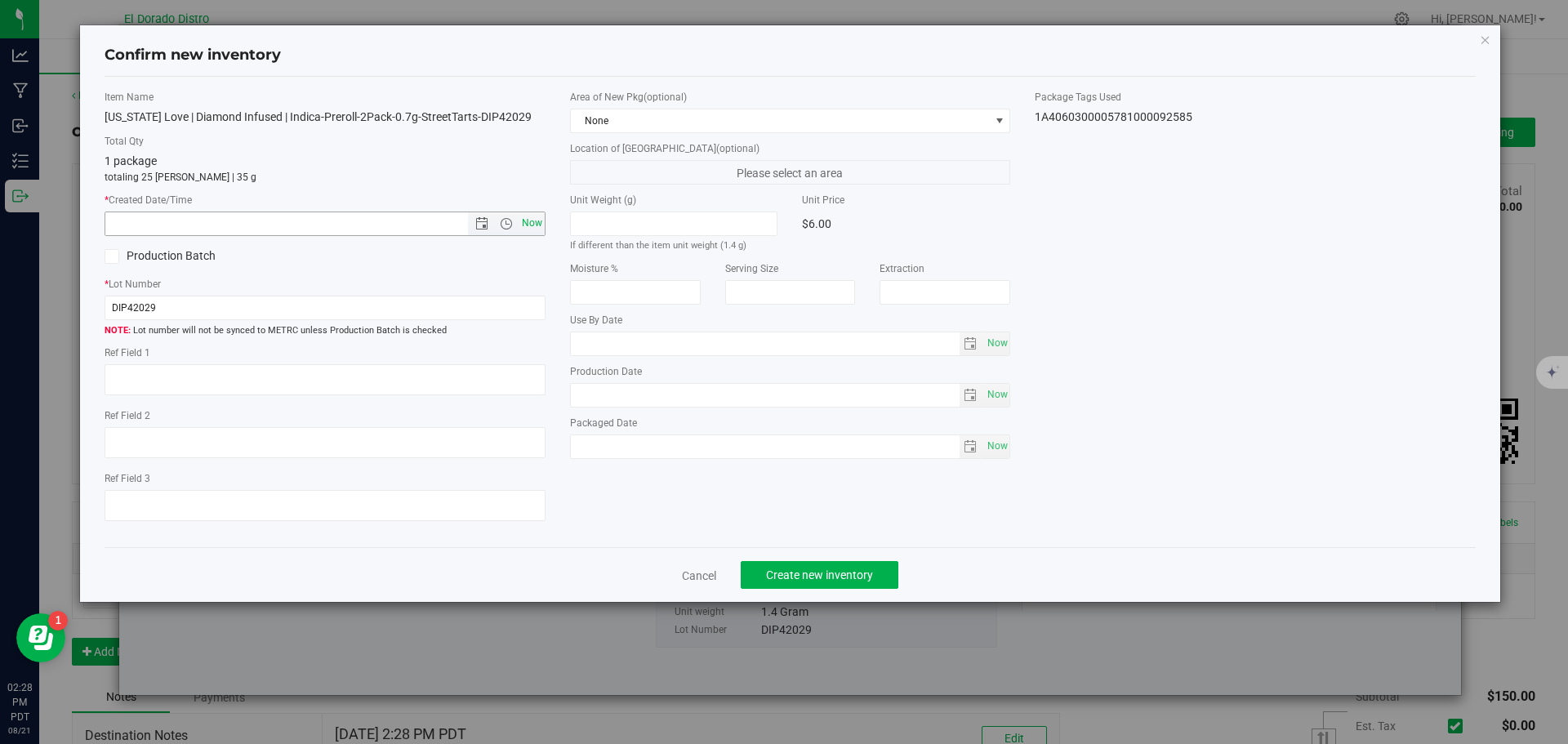
click at [535, 221] on span "Now" at bounding box center [531, 223] width 28 height 23
type input "8/21/2025 2:28 PM"
click at [773, 571] on span "Create new inventory" at bounding box center [819, 575] width 107 height 13
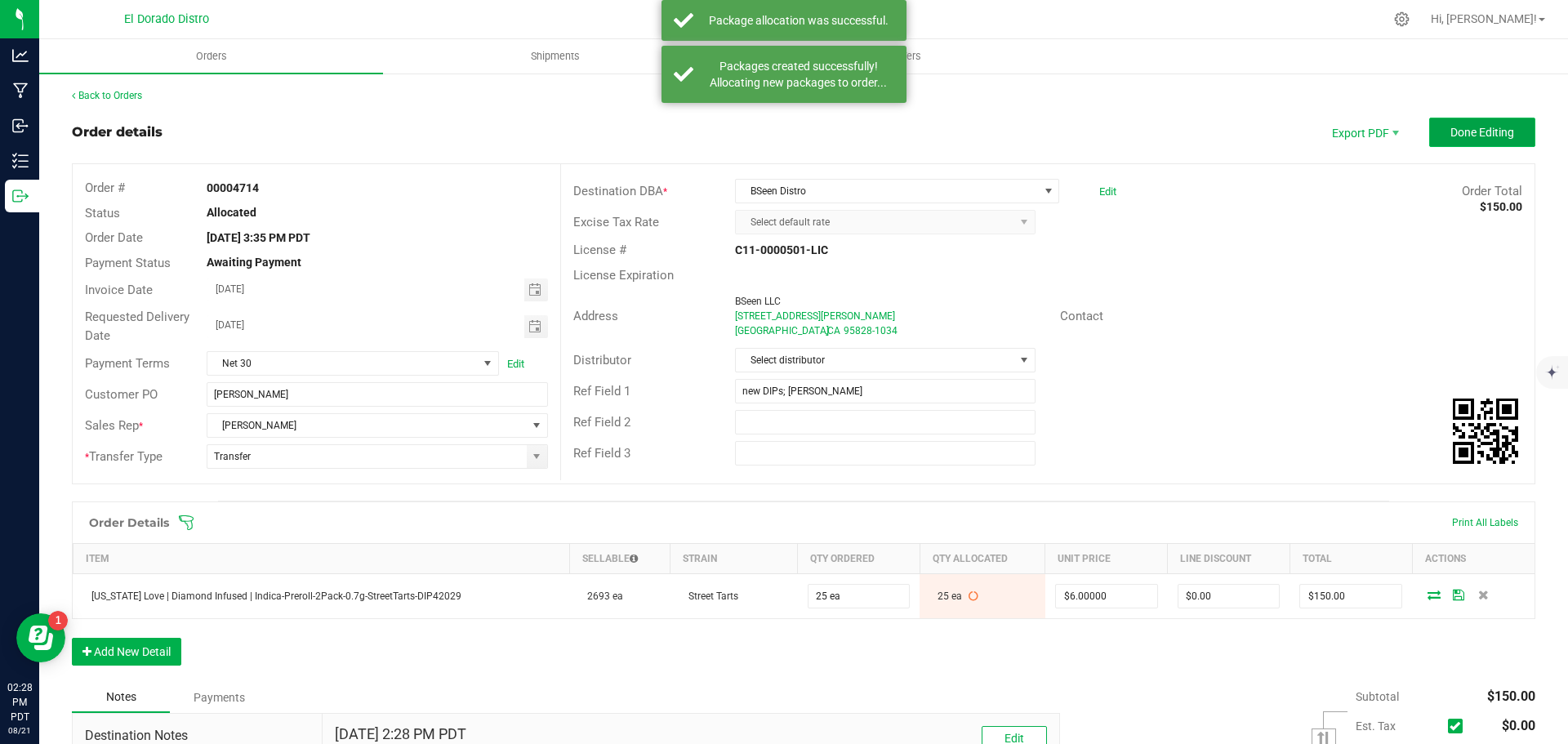
click at [1451, 130] on span "Done Editing" at bounding box center [1483, 132] width 64 height 13
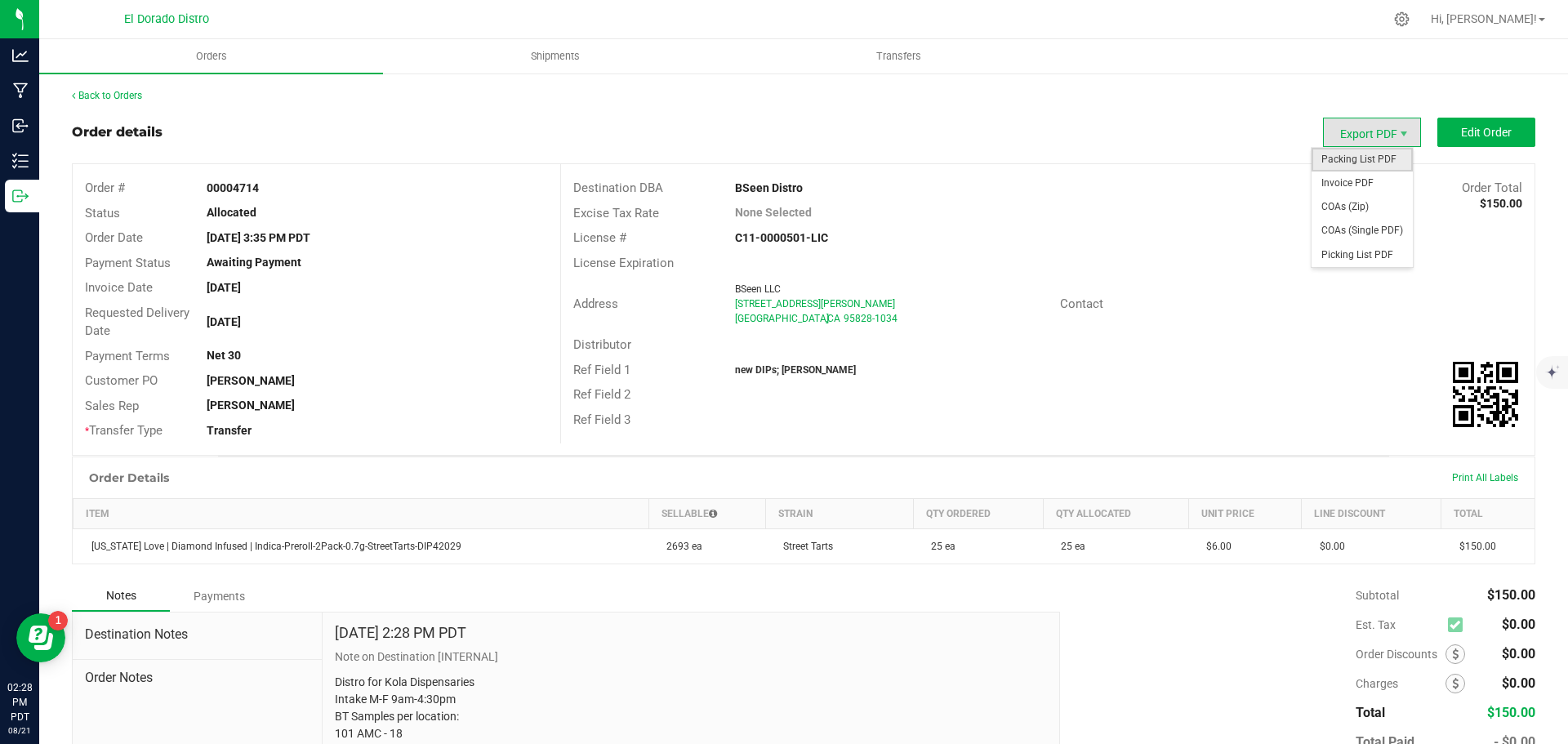
click at [1364, 156] on span "Packing List PDF" at bounding box center [1363, 159] width 101 height 23
click at [1337, 182] on span "Invoice PDF" at bounding box center [1363, 183] width 101 height 23
click at [1337, 237] on span "COAs (Single PDF)" at bounding box center [1363, 231] width 101 height 23
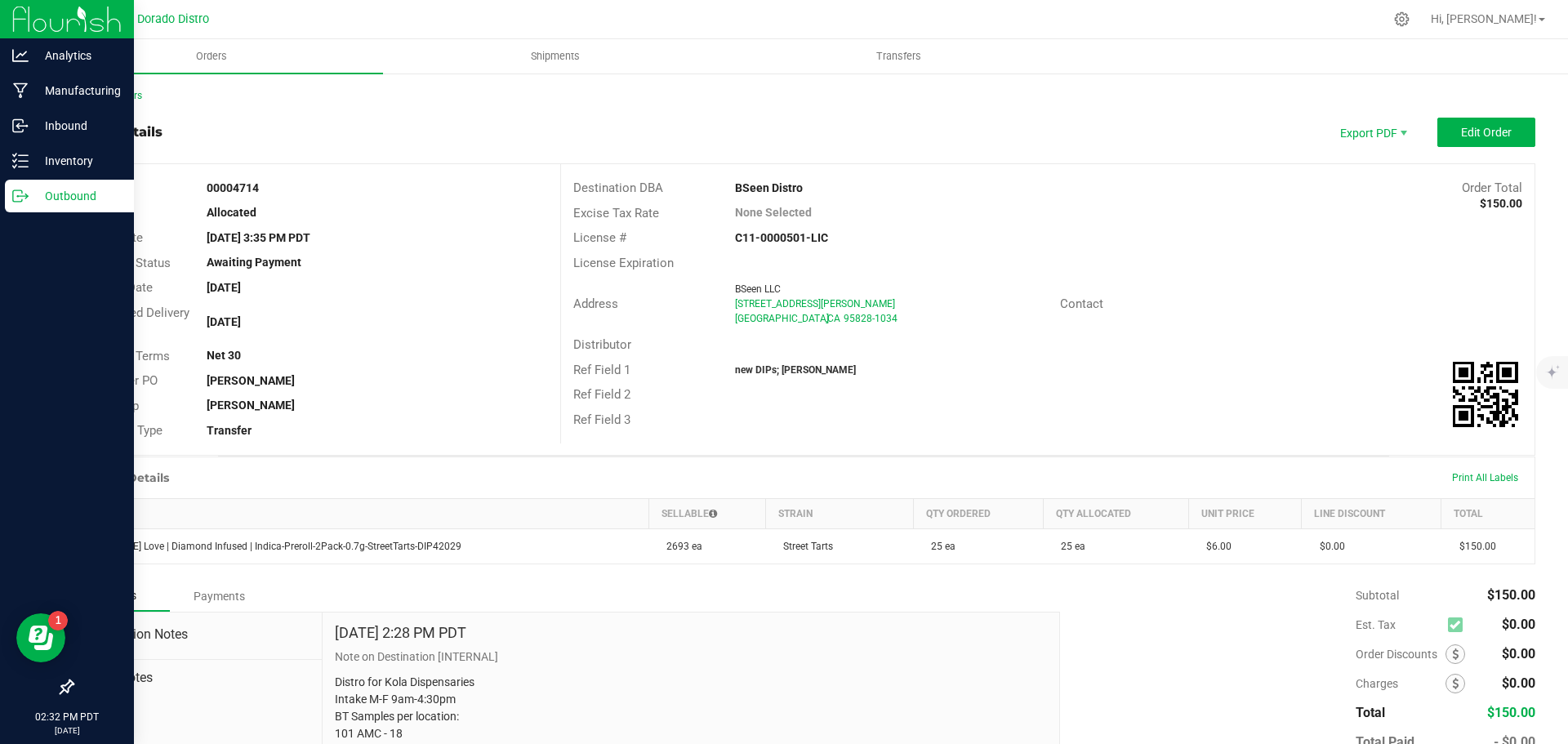
click at [30, 200] on p "Outbound" at bounding box center [78, 196] width 98 height 20
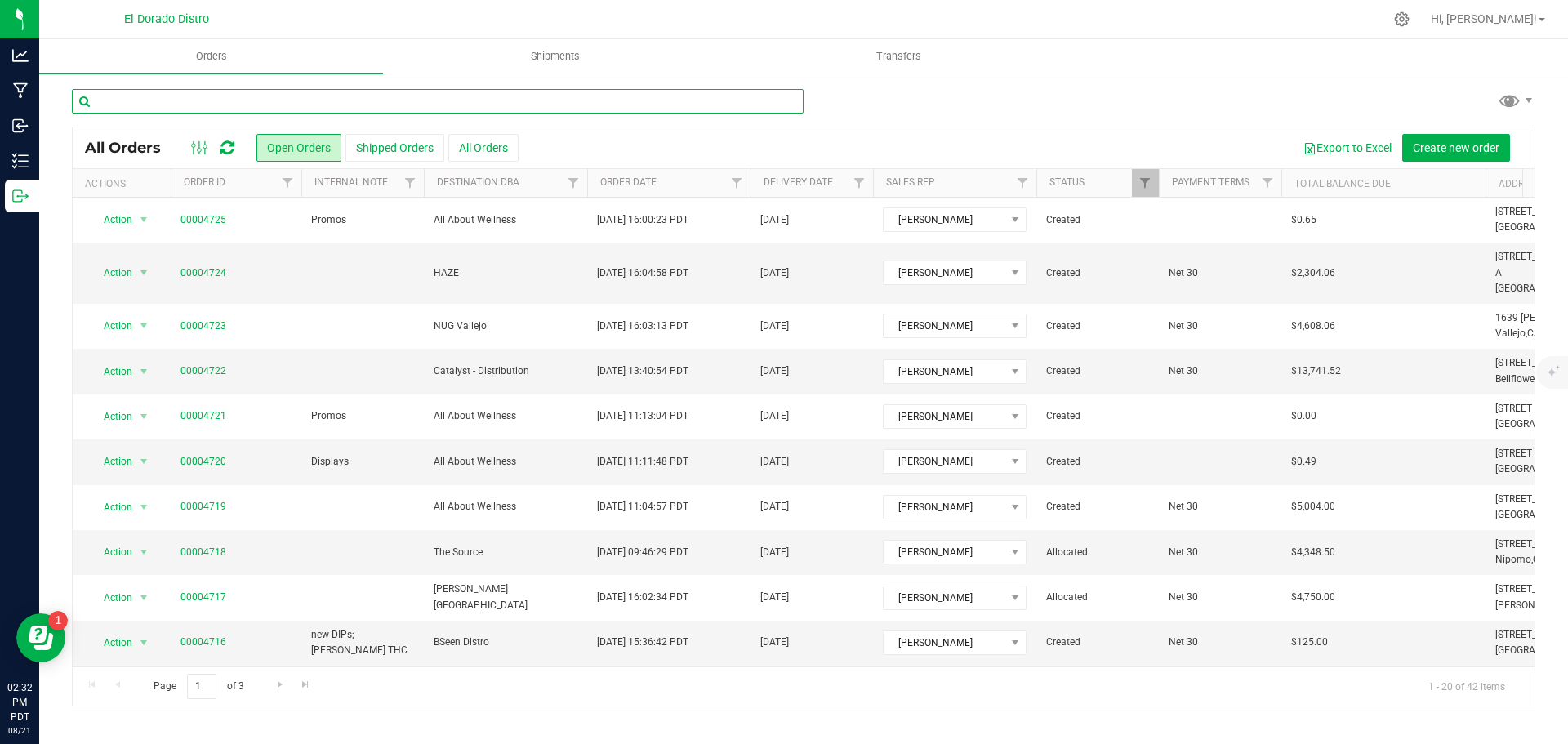
click at [213, 102] on input "text" at bounding box center [438, 101] width 732 height 24
type input "4715"
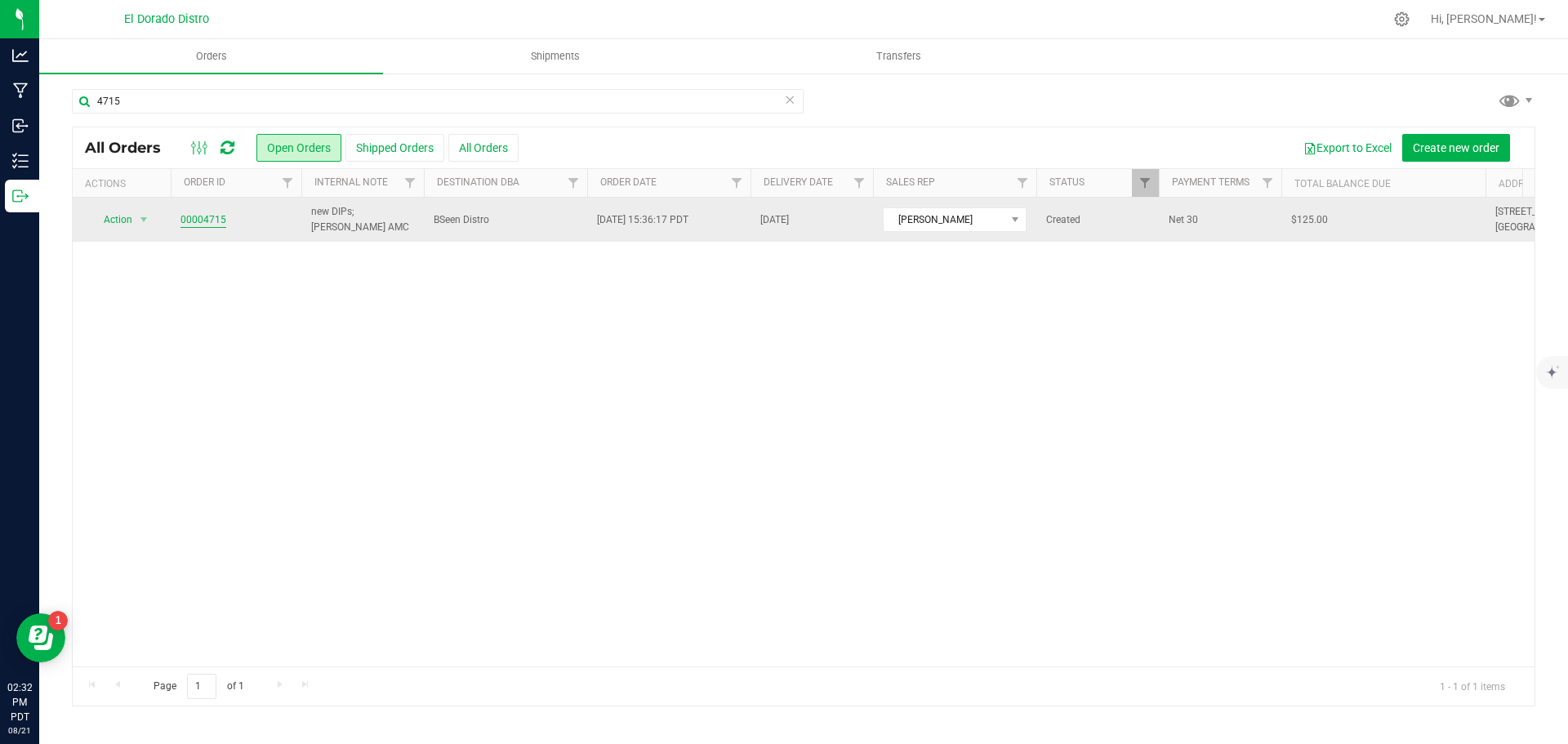
click at [207, 220] on link "00004715" at bounding box center [203, 220] width 46 height 16
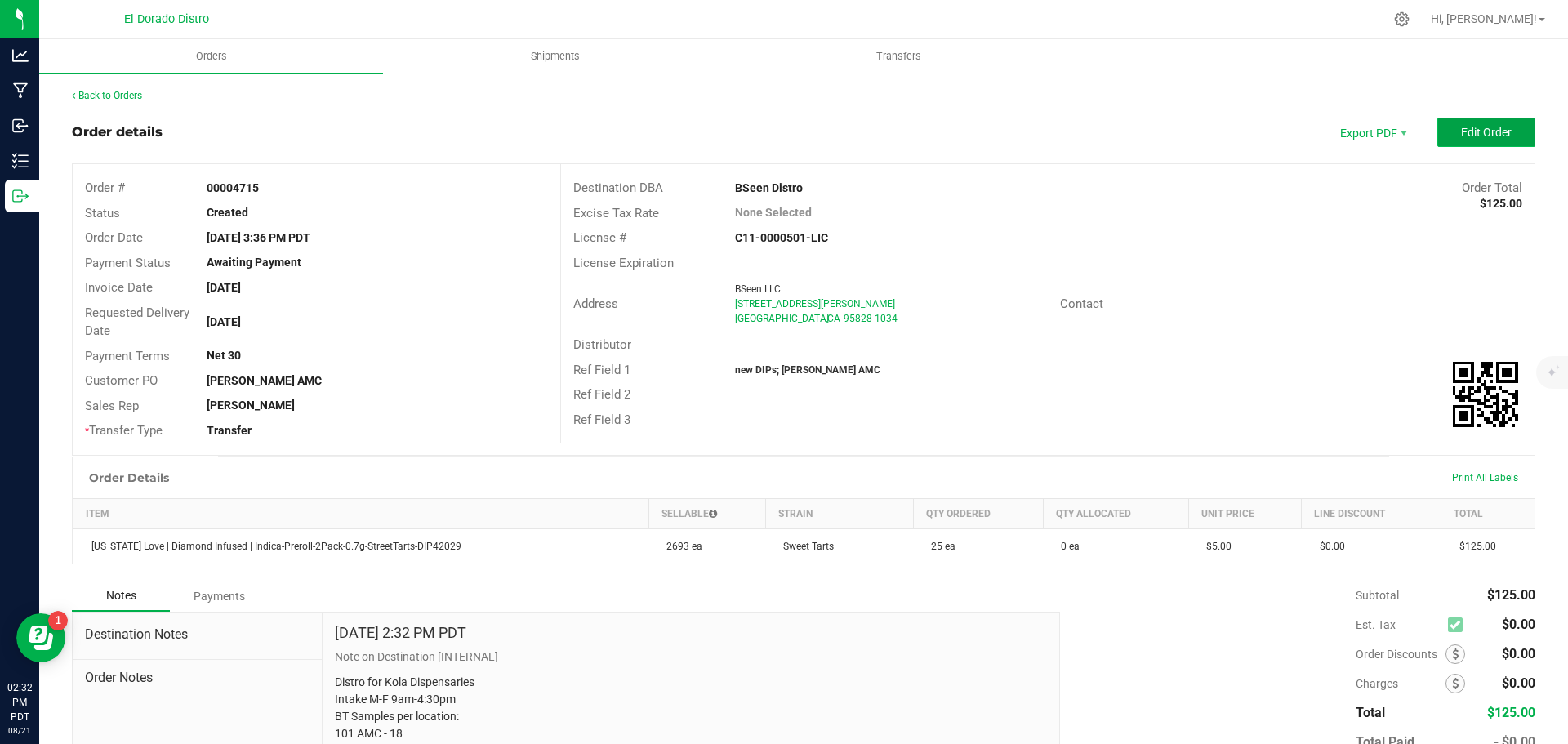
click at [1438, 145] on button "Edit Order" at bounding box center [1486, 131] width 98 height 29
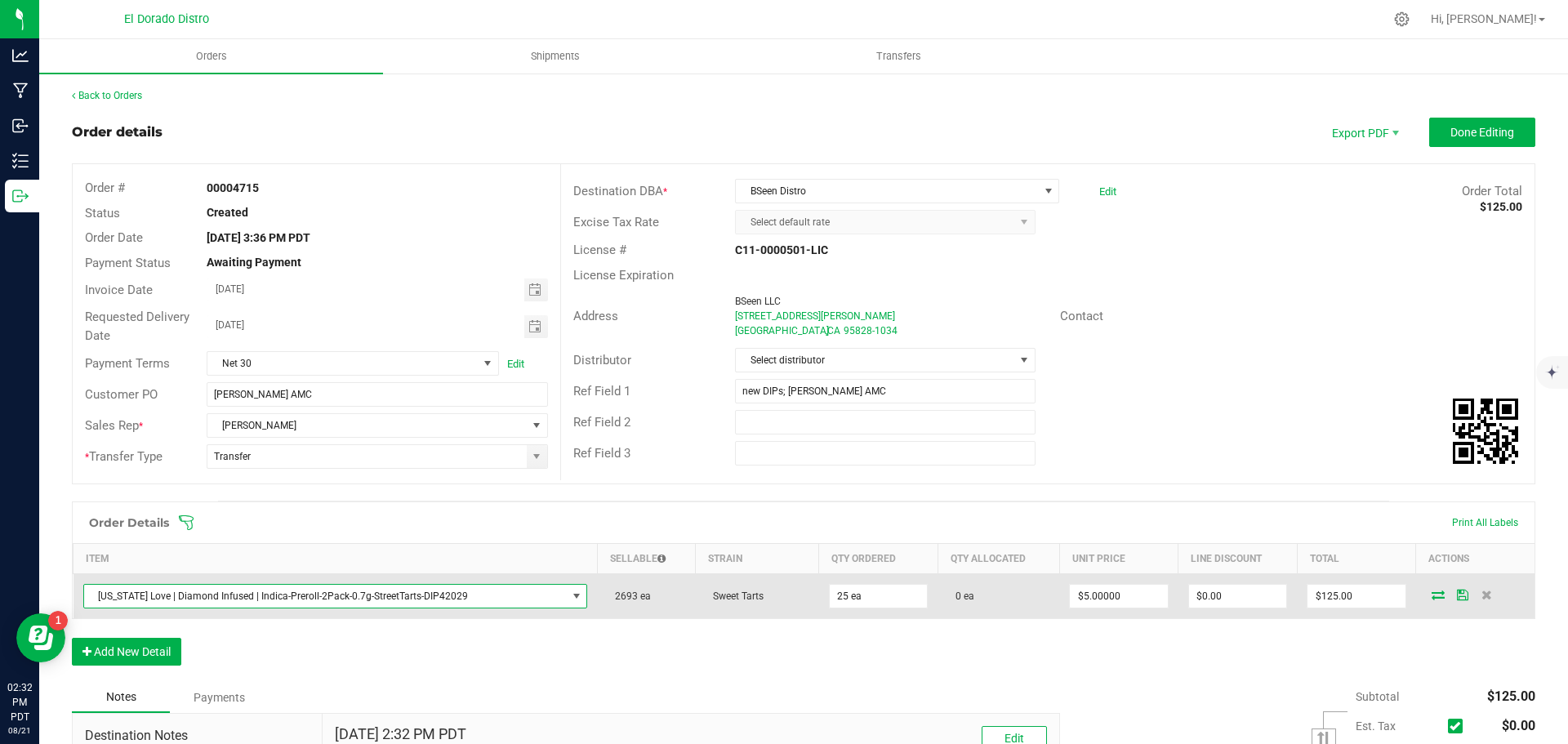
click at [316, 594] on span "California Love | Diamond Infused | Indica-Preroll-2Pack-0.7g-StreetTarts-DIP42…" at bounding box center [325, 596] width 483 height 22
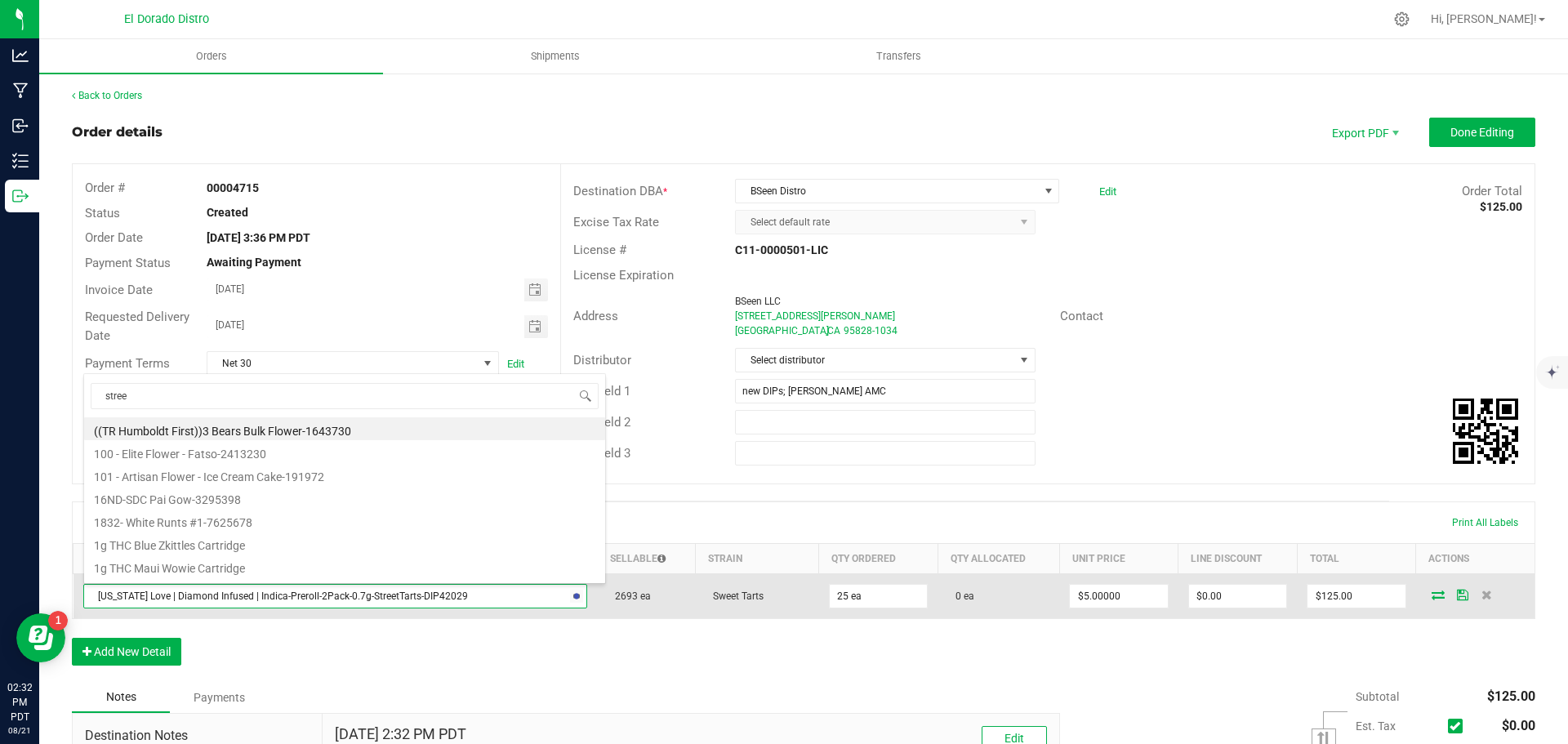
type input "street"
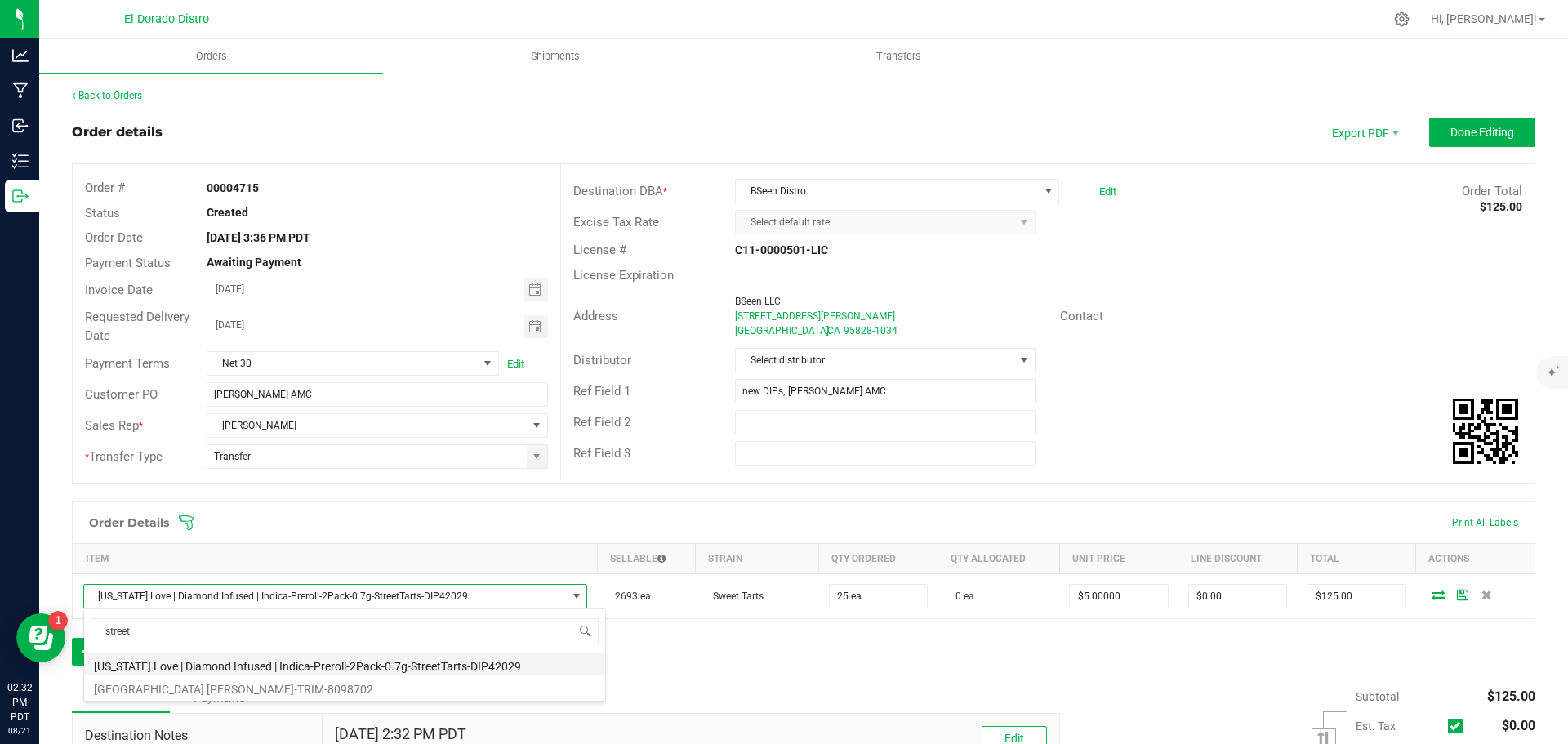
click at [351, 660] on li "California Love | Diamond Infused | Indica-Preroll-2Pack-0.7g-StreetTarts-DIP42…" at bounding box center [345, 663] width 521 height 22
type input "$6.00000"
type input "$150.00"
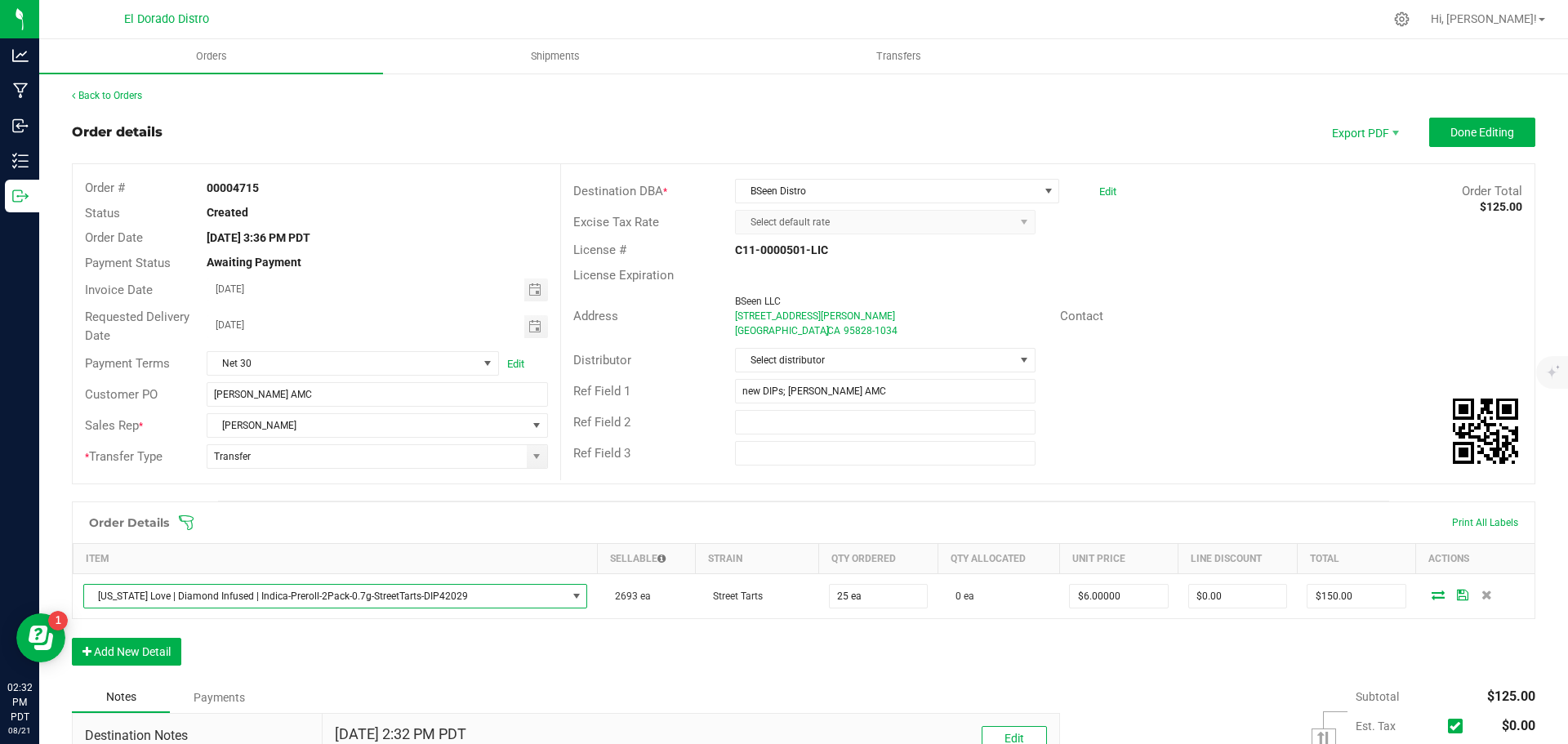
click at [459, 657] on div "Order Details Print All Labels Item Sellable Strain Qty Ordered Qty Allocated U…" at bounding box center [804, 591] width 1464 height 181
click at [1468, 141] on button "Done Editing" at bounding box center [1482, 131] width 106 height 29
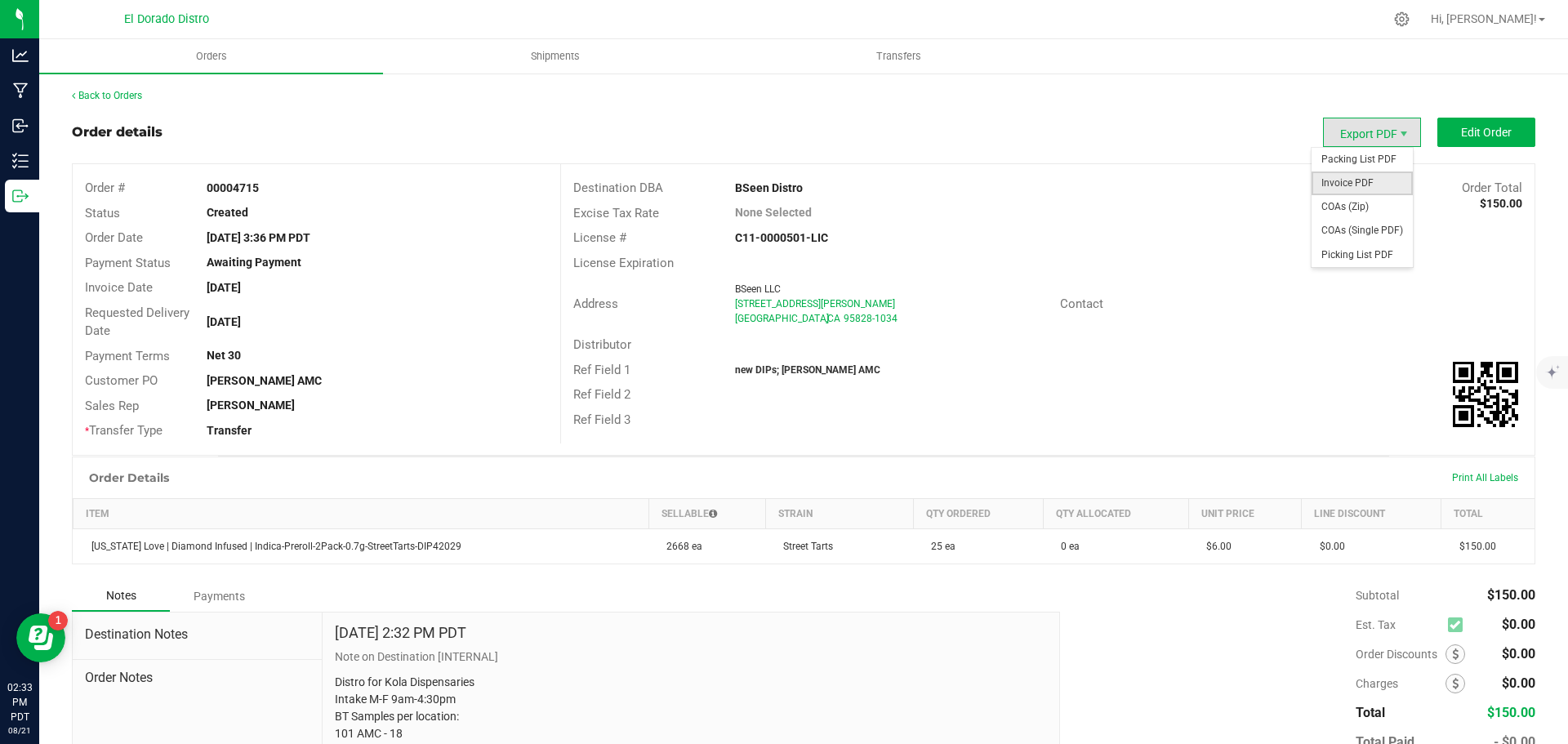
click at [1374, 181] on span "Invoice PDF" at bounding box center [1363, 183] width 101 height 23
click at [1333, 226] on span "COAs (Single PDF)" at bounding box center [1363, 231] width 101 height 23
click at [1325, 137] on span "Export PDF" at bounding box center [1372, 131] width 98 height 29
click at [1332, 227] on span "COAs (Single PDF)" at bounding box center [1363, 231] width 101 height 23
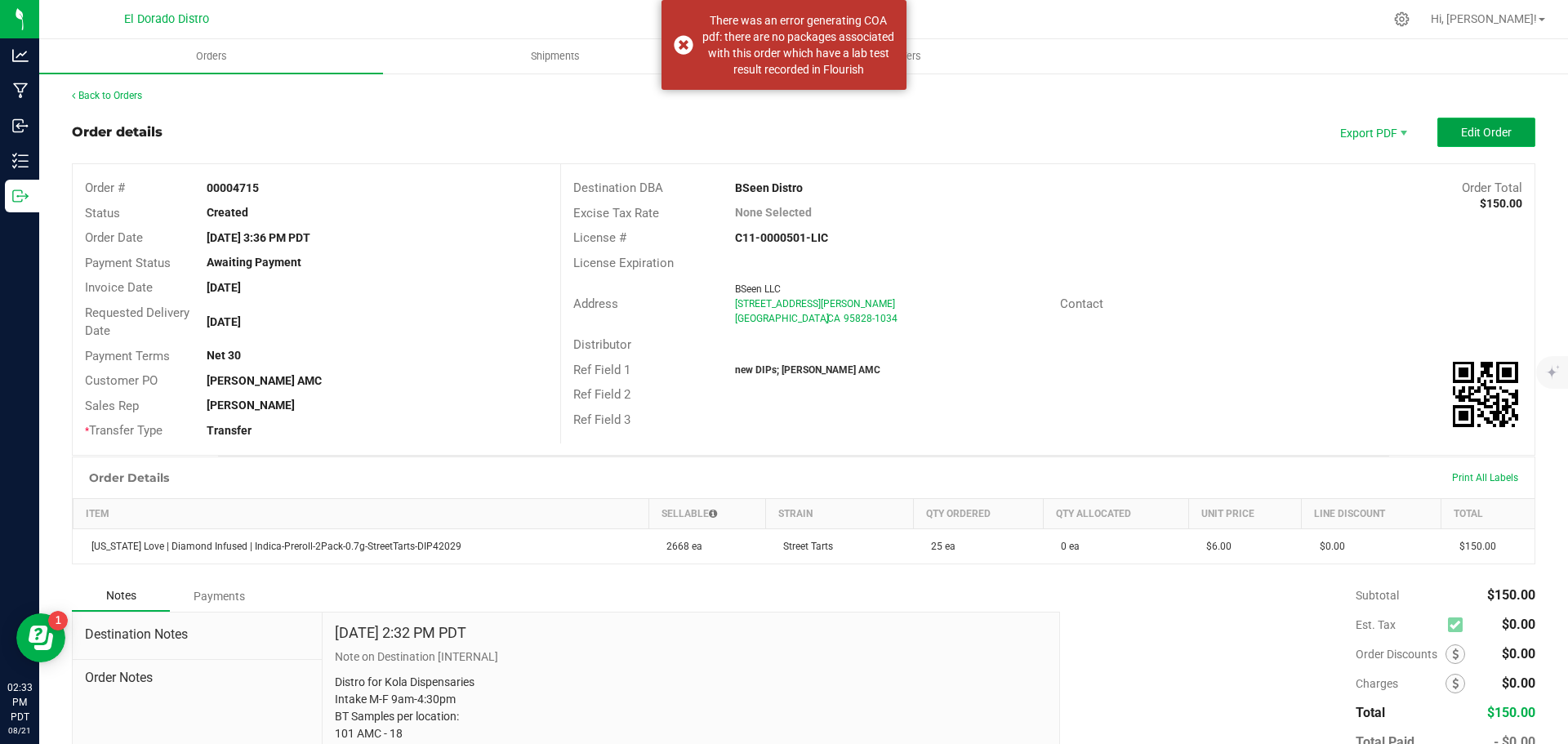
click at [1448, 126] on button "Edit Order" at bounding box center [1486, 131] width 98 height 29
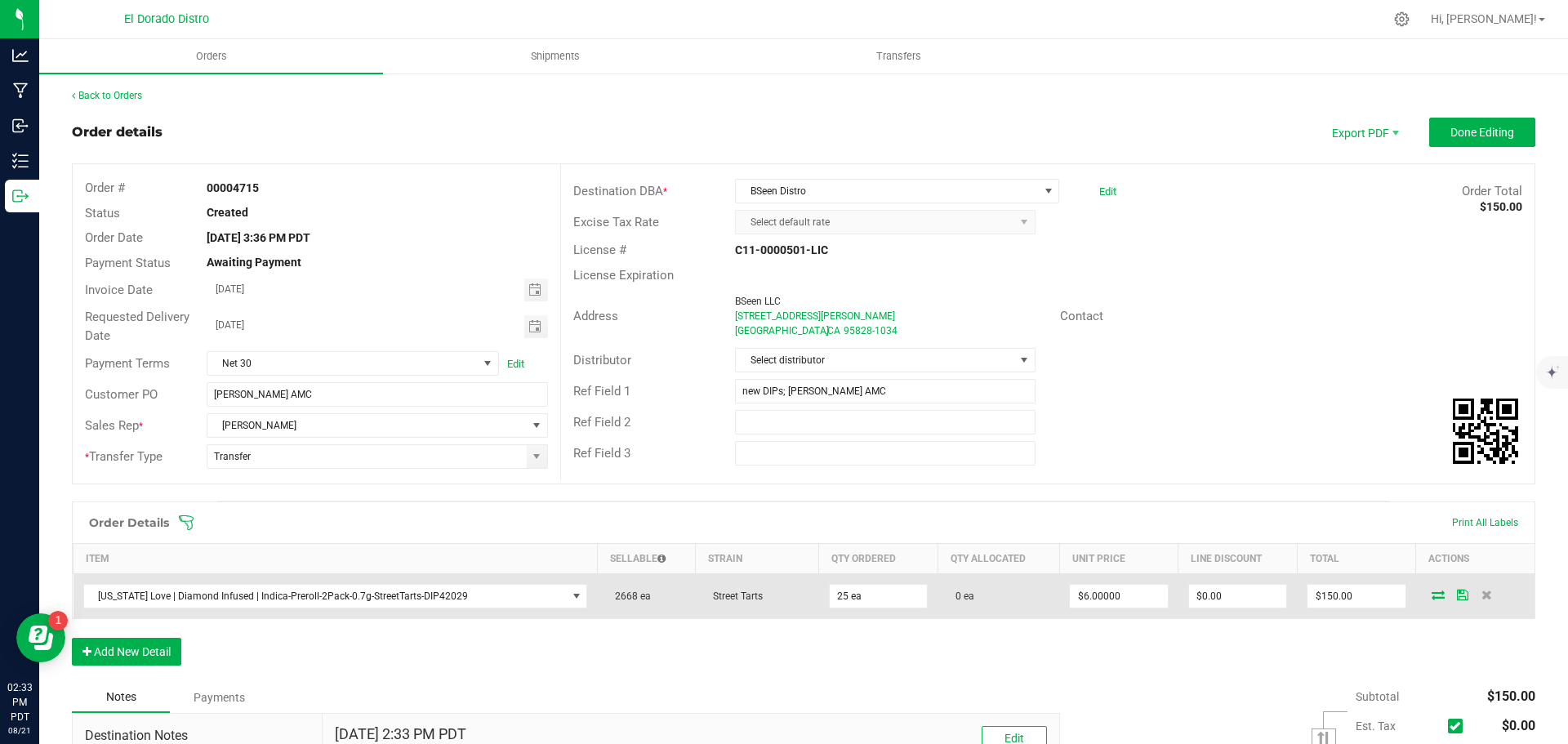
click at [1432, 592] on icon at bounding box center [1439, 594] width 13 height 9
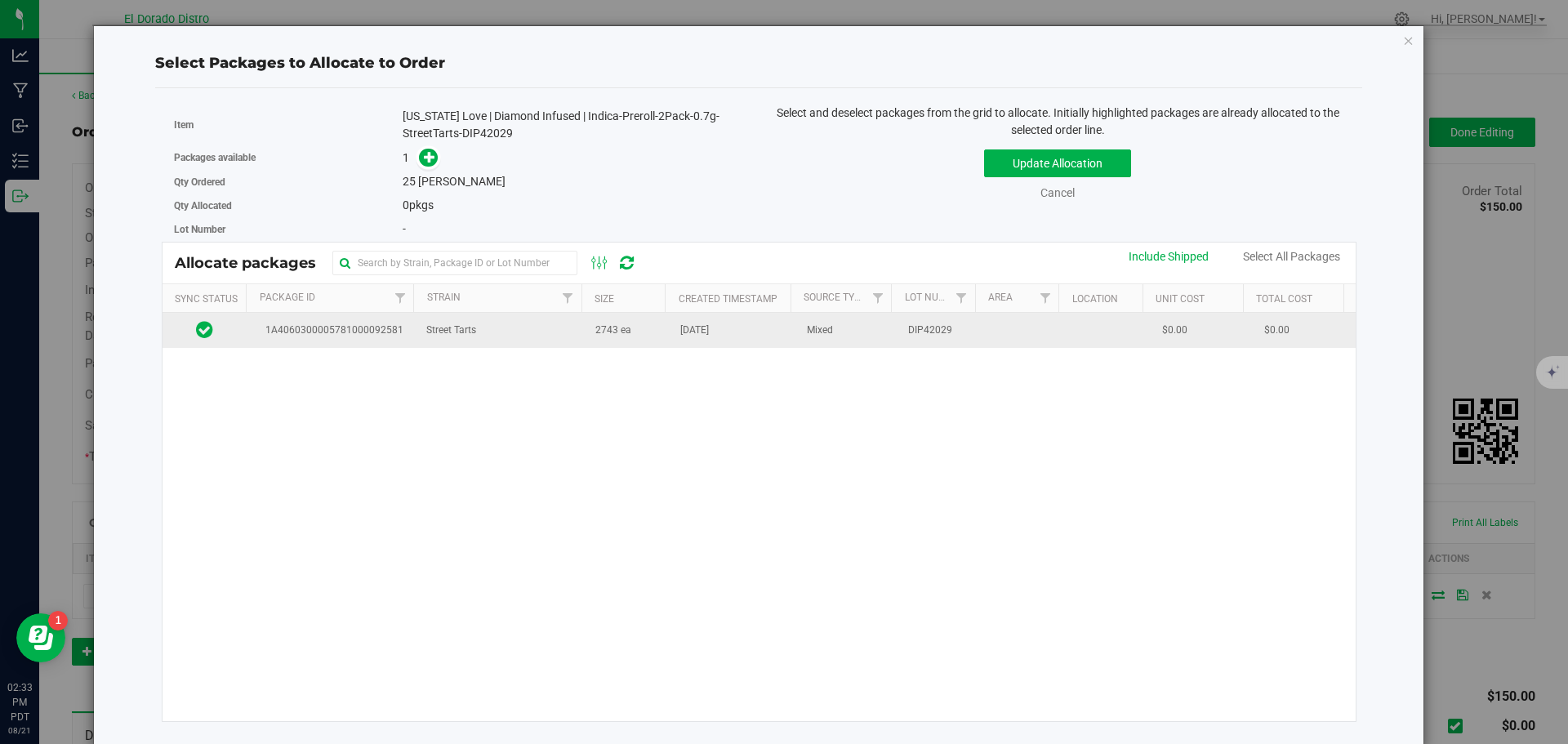
click at [680, 336] on span "[DATE]" at bounding box center [694, 330] width 29 height 16
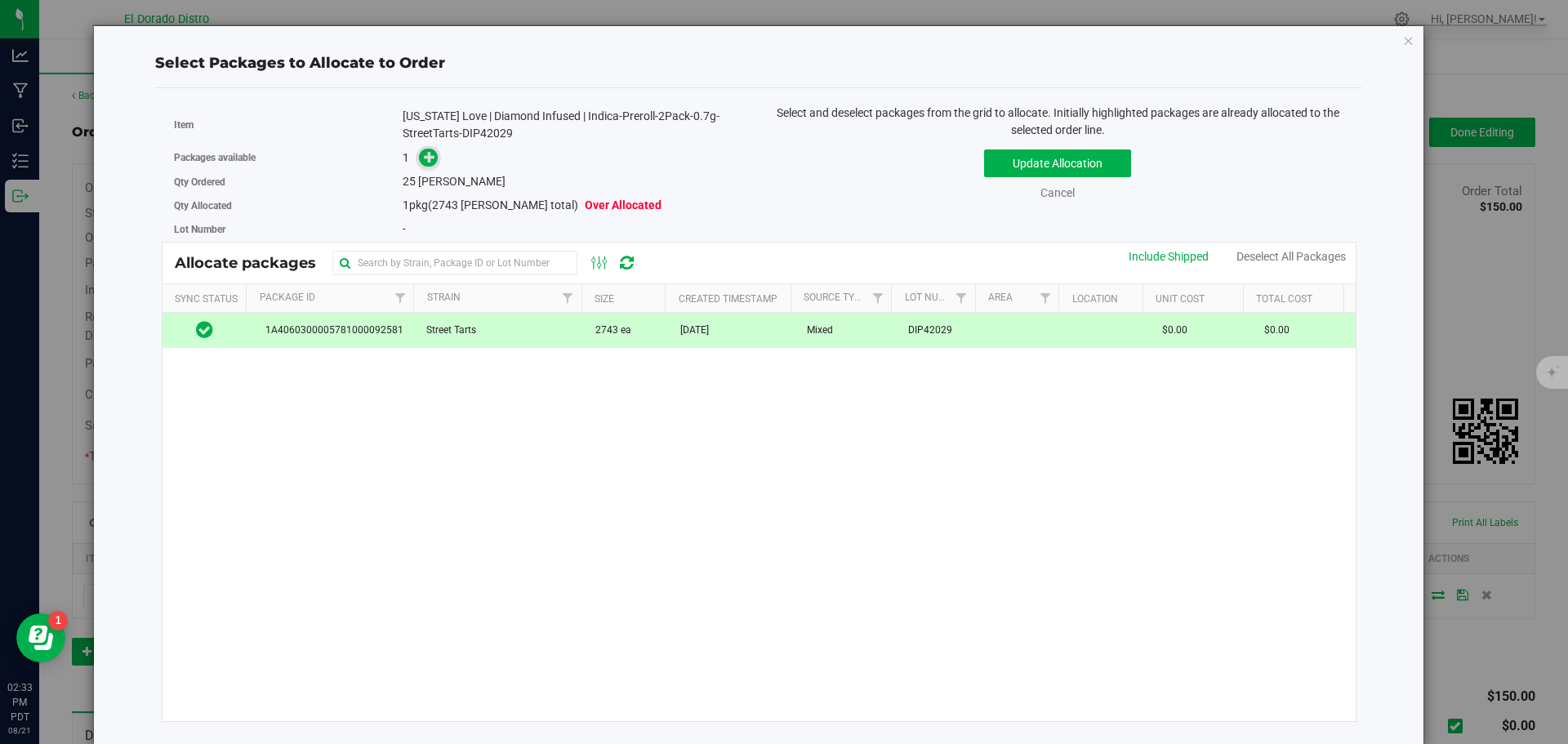
click at [425, 158] on icon at bounding box center [429, 156] width 11 height 11
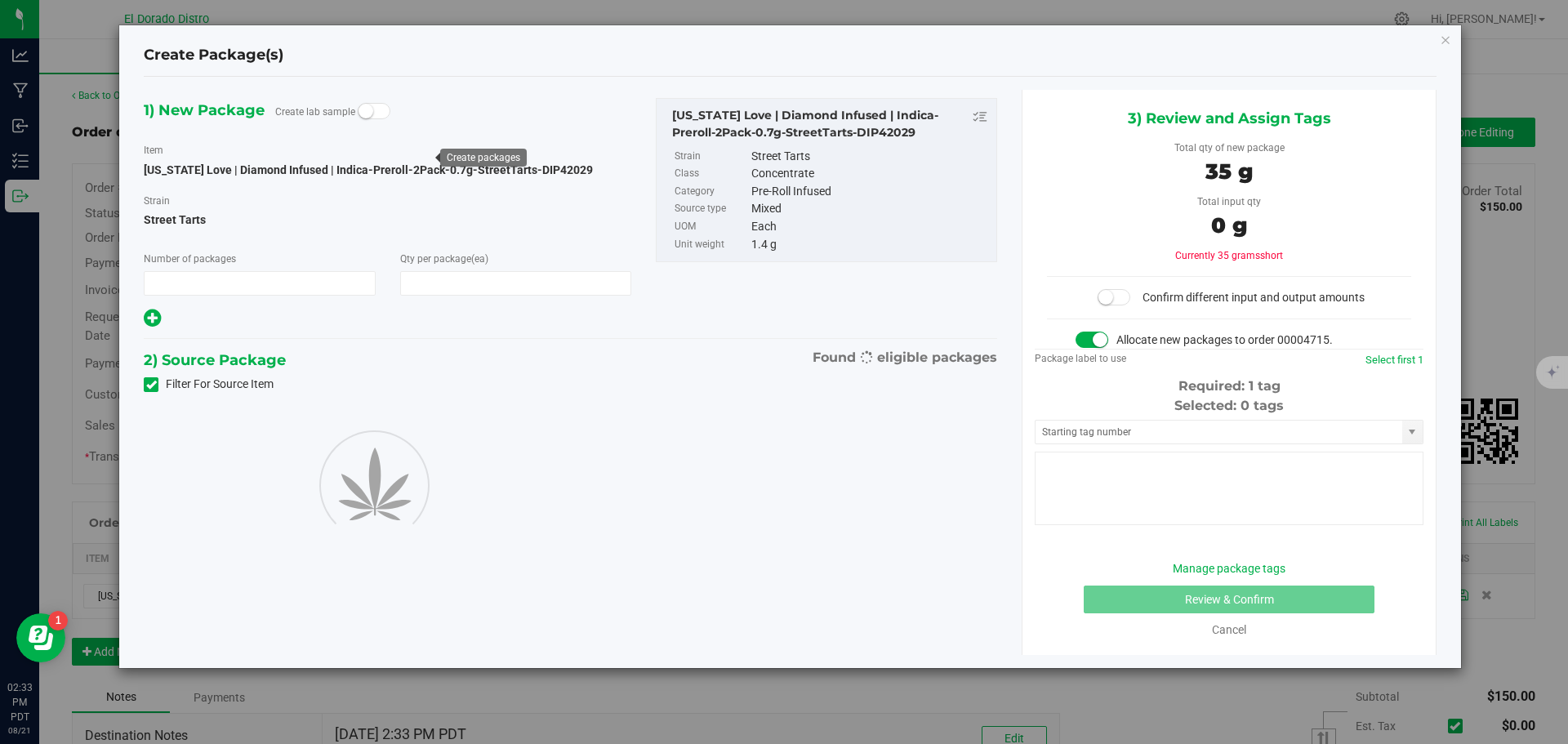
type input "1"
type input "25"
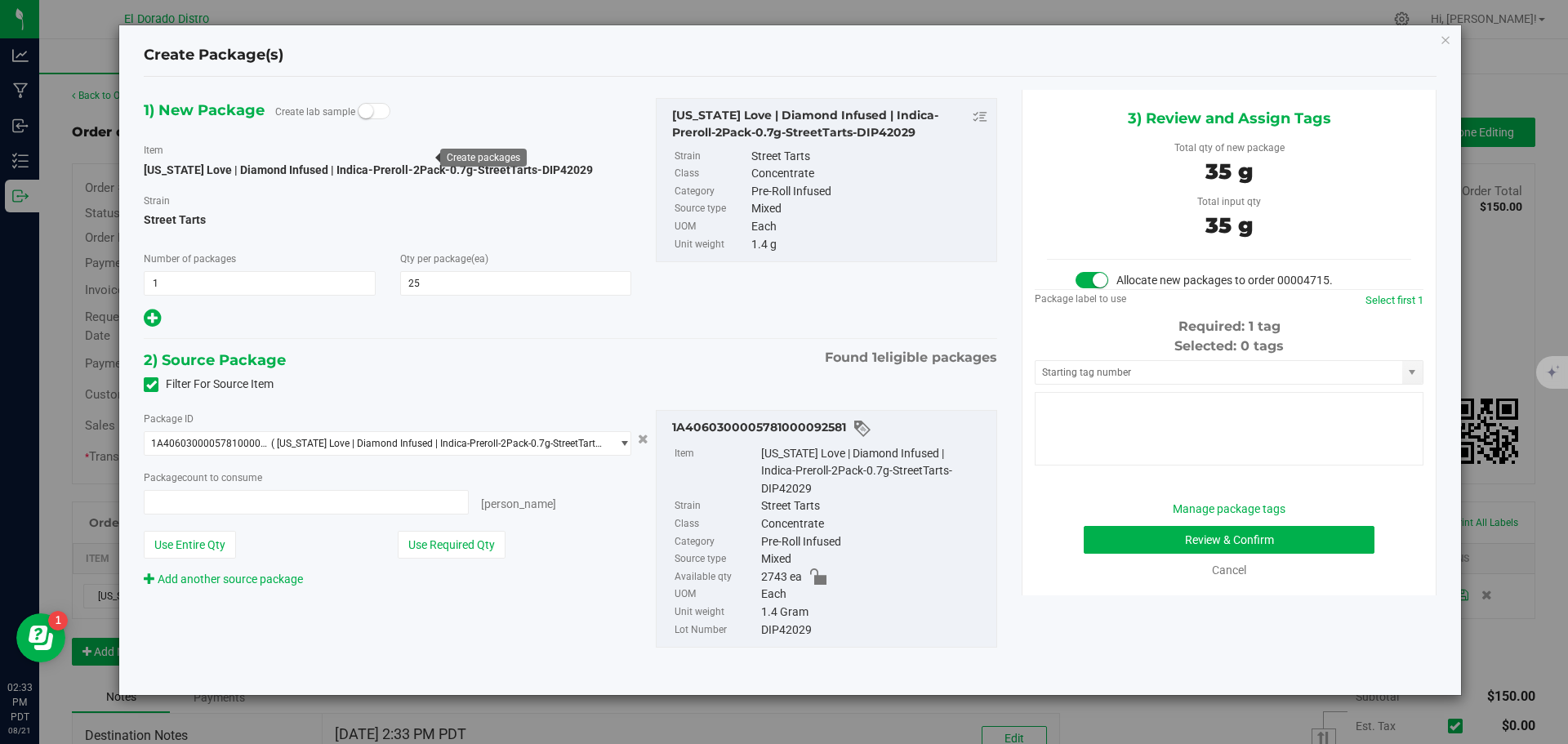
type input "25 ea"
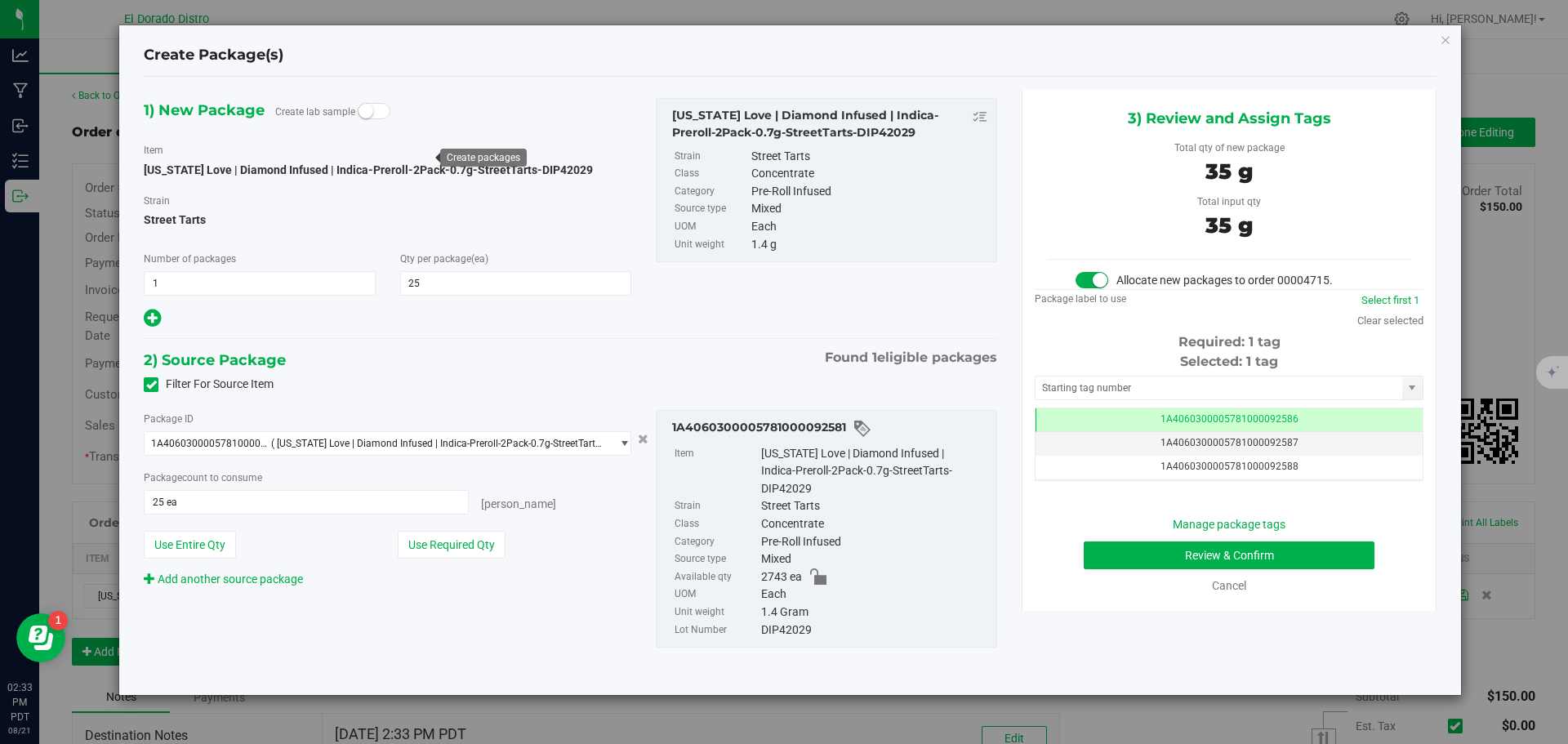
scroll to position [0, -1]
click at [1123, 558] on button "Review & Confirm" at bounding box center [1229, 556] width 291 height 28
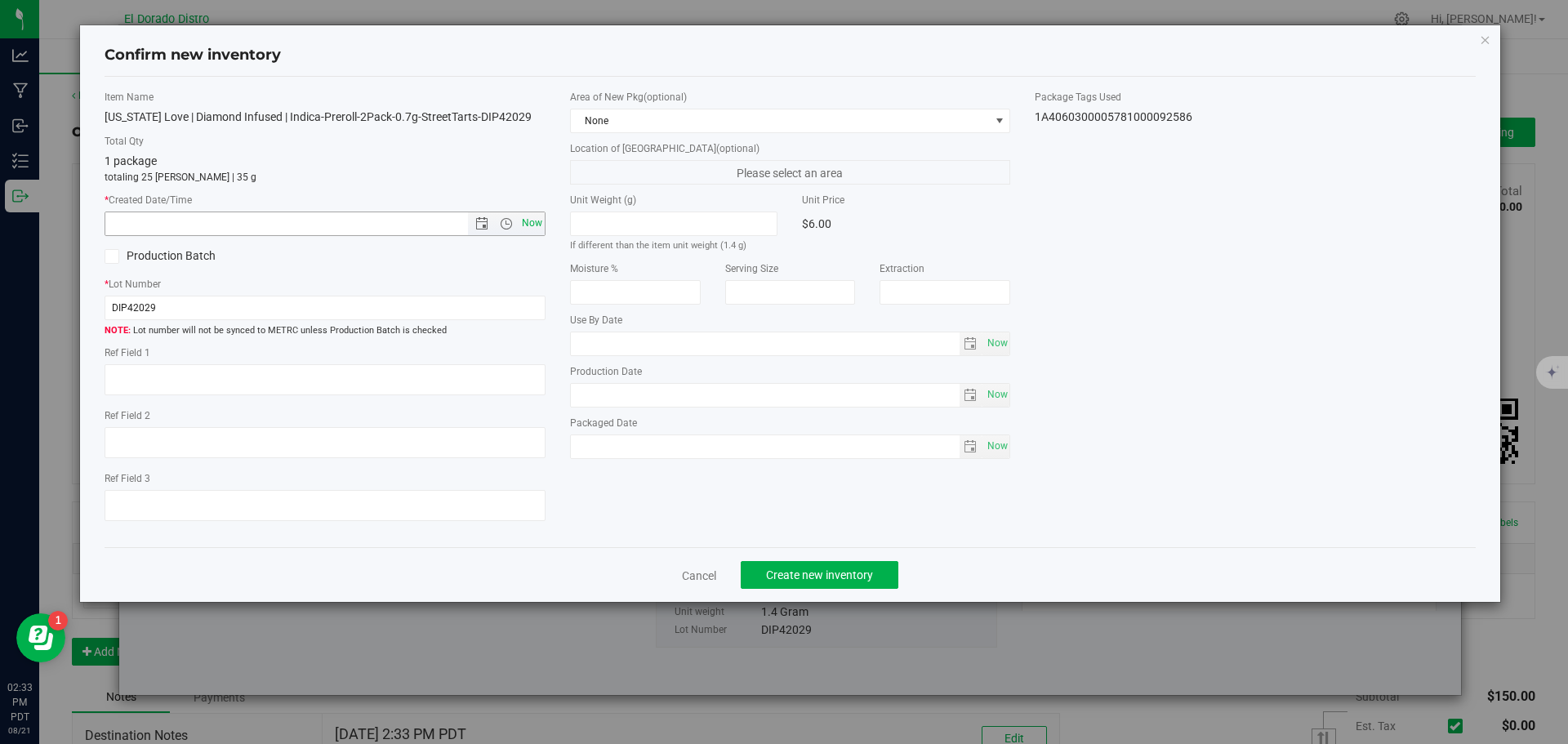
click at [530, 213] on span "Now" at bounding box center [531, 223] width 28 height 23
type input "8/21/2025 2:33 PM"
click at [843, 585] on button "Create new inventory" at bounding box center [819, 575] width 157 height 28
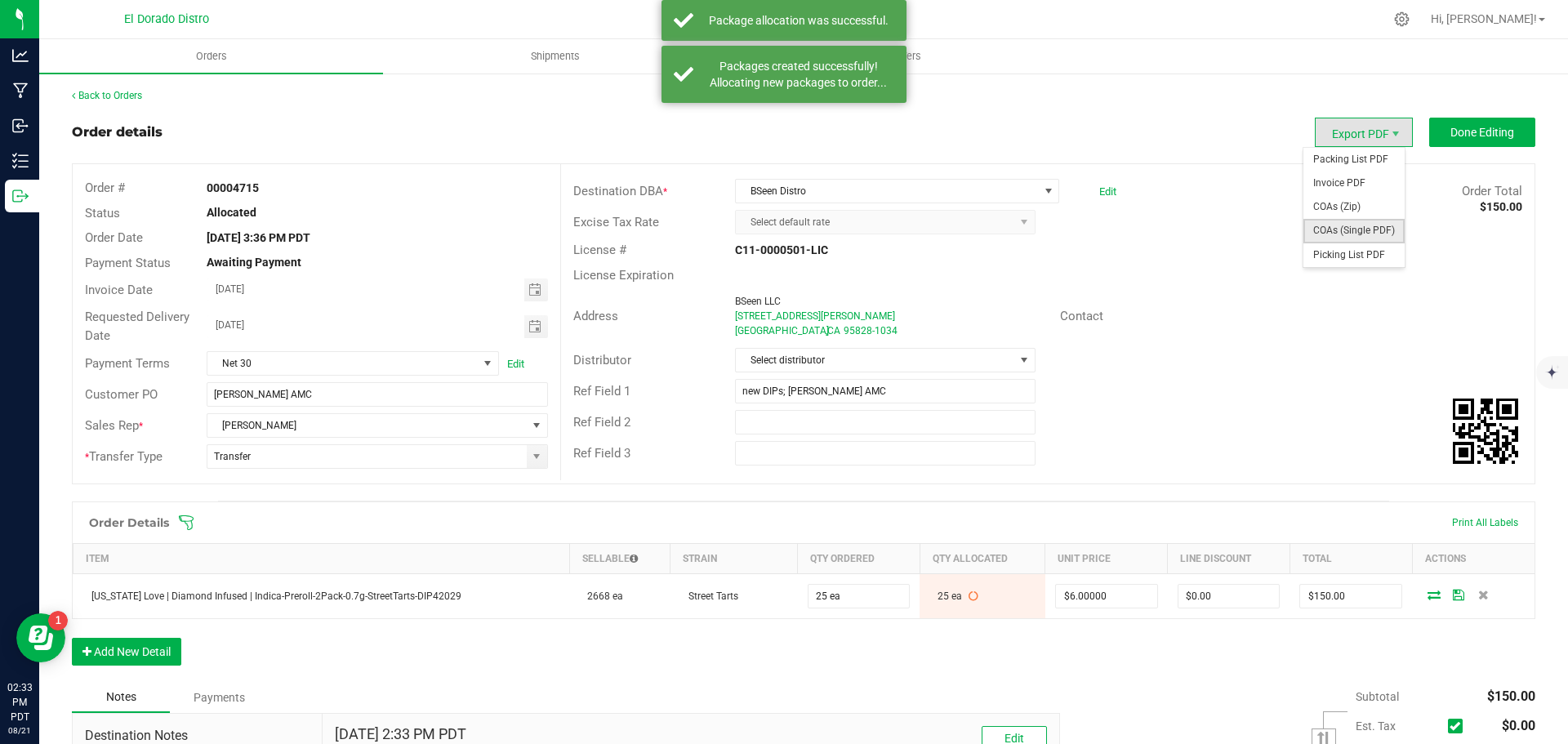
click at [1342, 237] on span "COAs (Single PDF)" at bounding box center [1354, 231] width 101 height 23
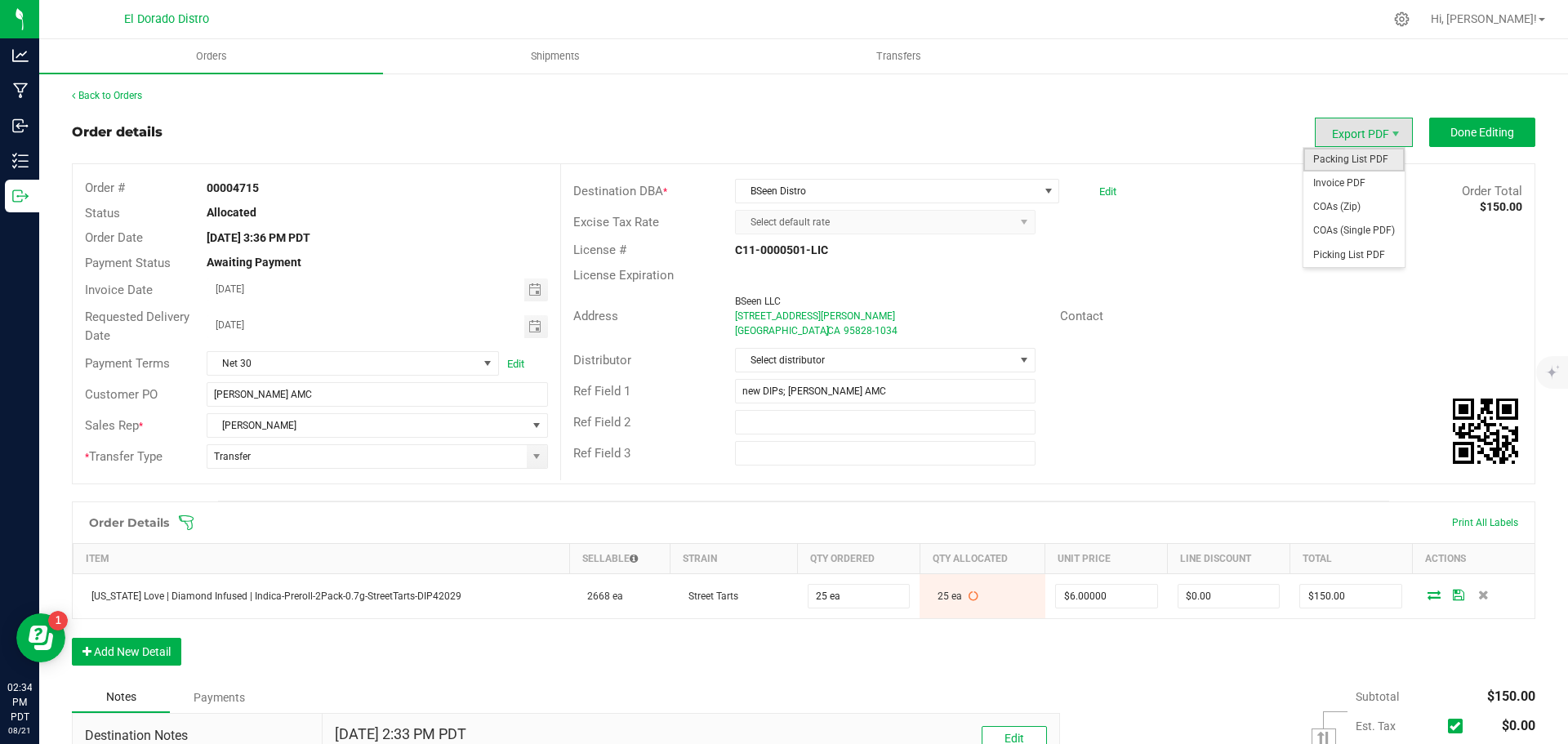
click at [1346, 158] on span "Packing List PDF" at bounding box center [1354, 159] width 101 height 23
click at [1501, 124] on button "Done Editing" at bounding box center [1482, 131] width 106 height 29
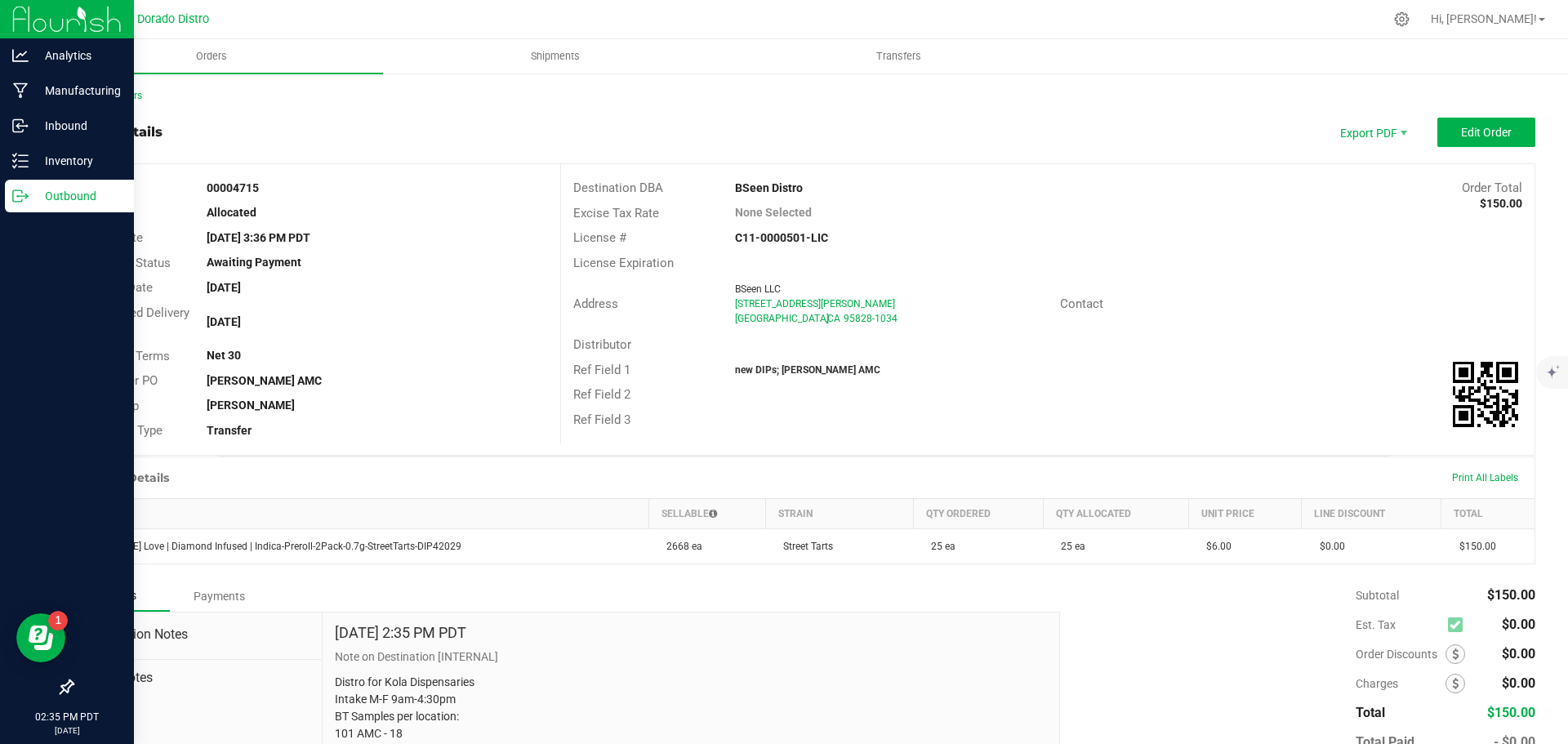
click at [9, 199] on div "Outbound" at bounding box center [69, 196] width 129 height 33
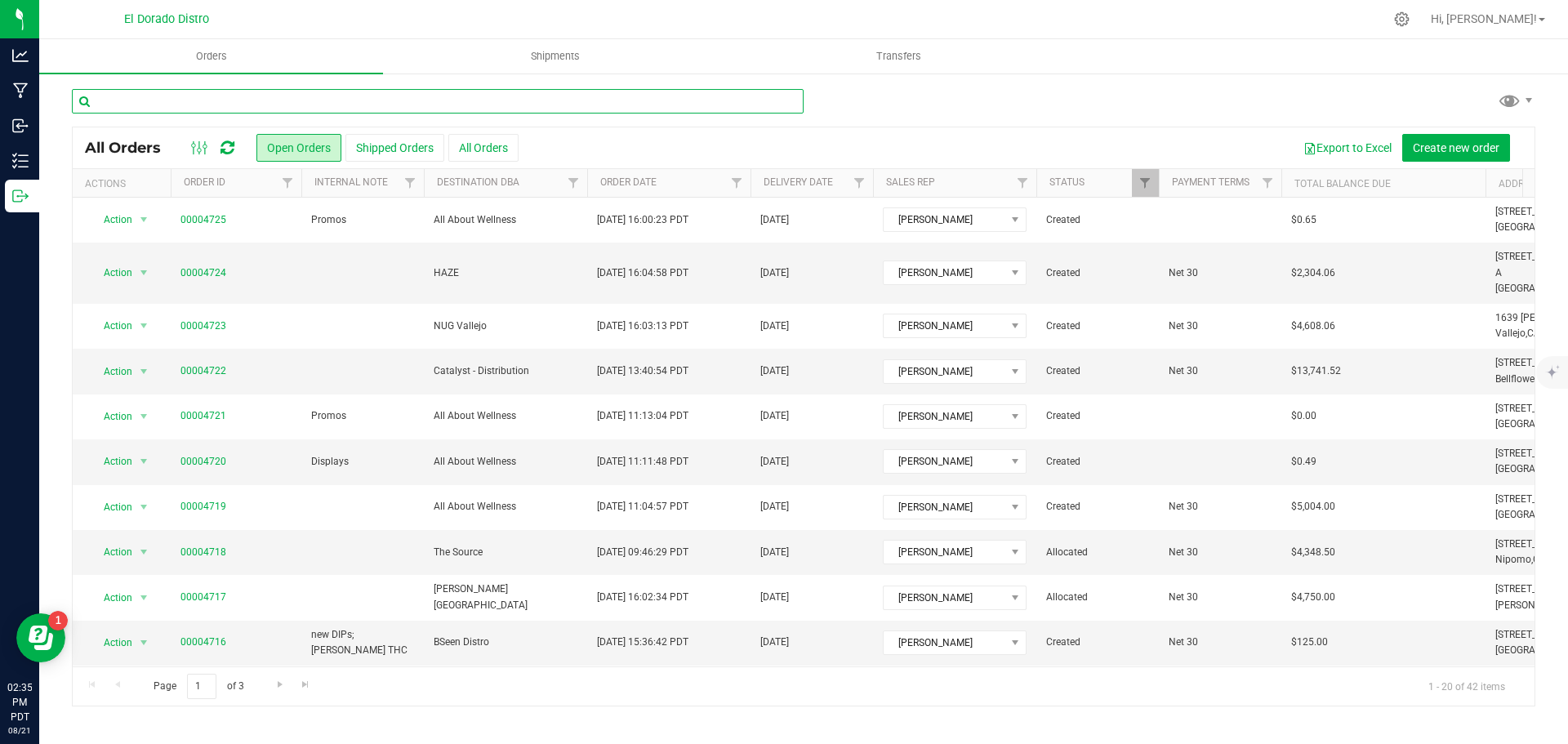
click at [169, 97] on input "text" at bounding box center [438, 101] width 732 height 24
type input "4716"
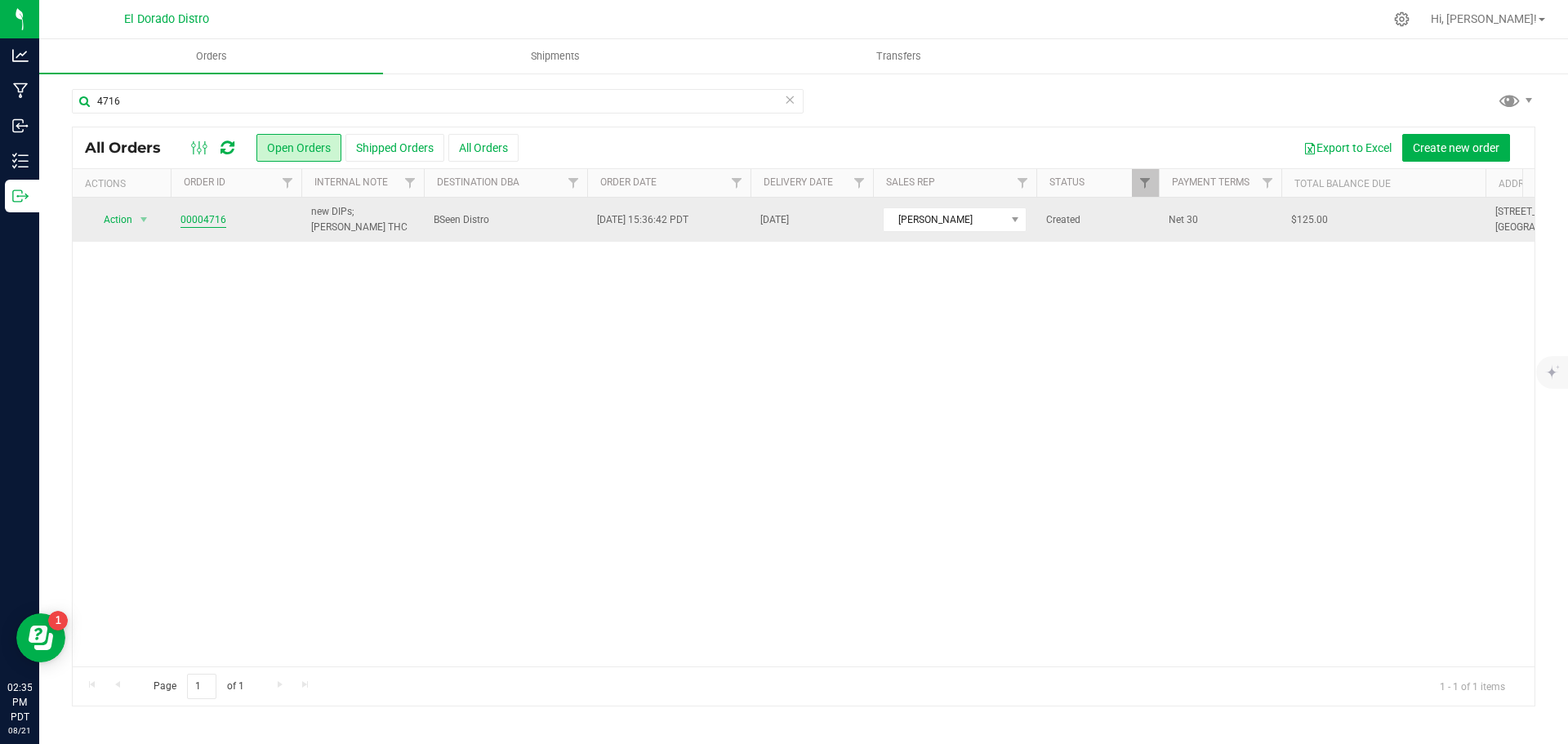
click at [187, 219] on link "00004716" at bounding box center [203, 220] width 46 height 16
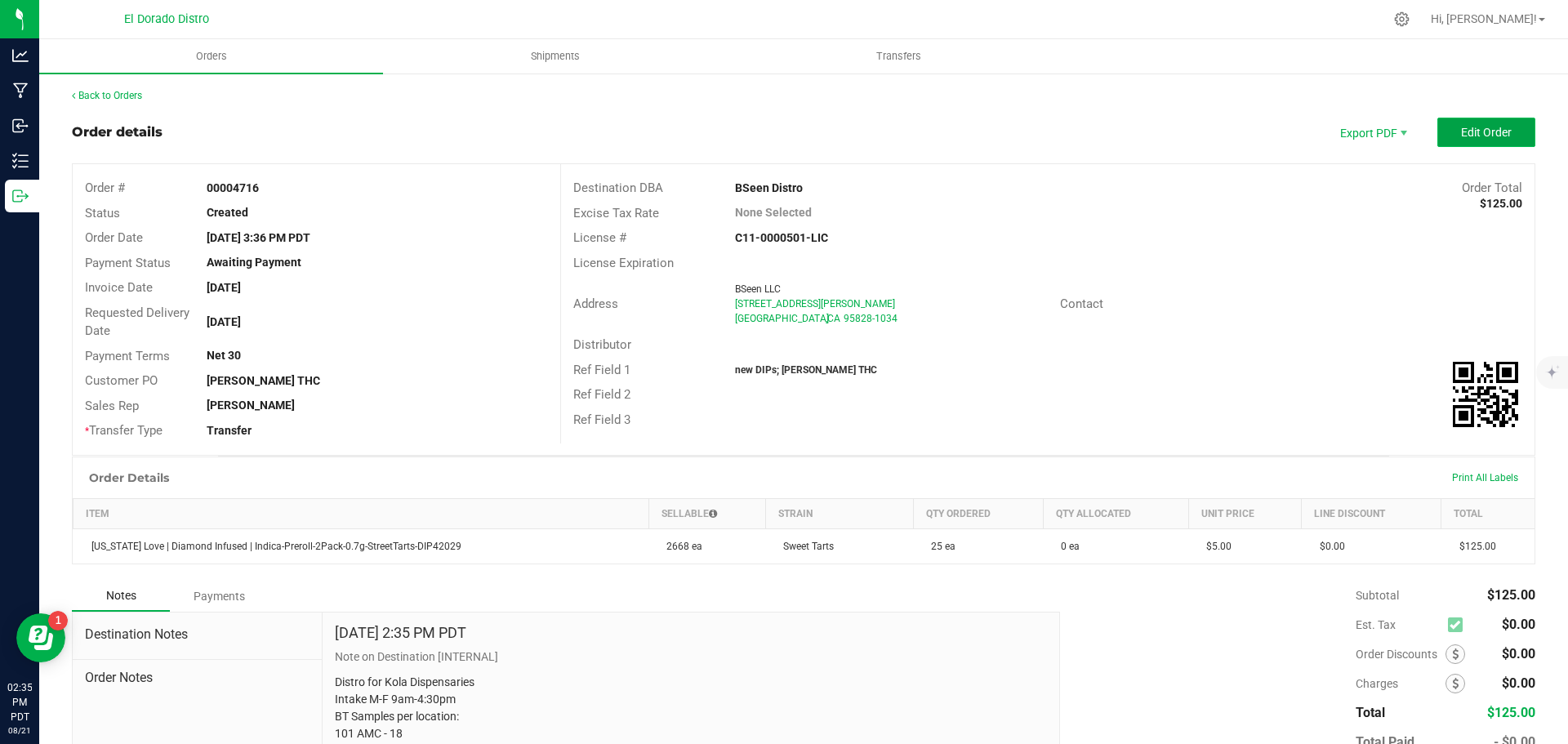
click at [1483, 141] on button "Edit Order" at bounding box center [1486, 131] width 98 height 29
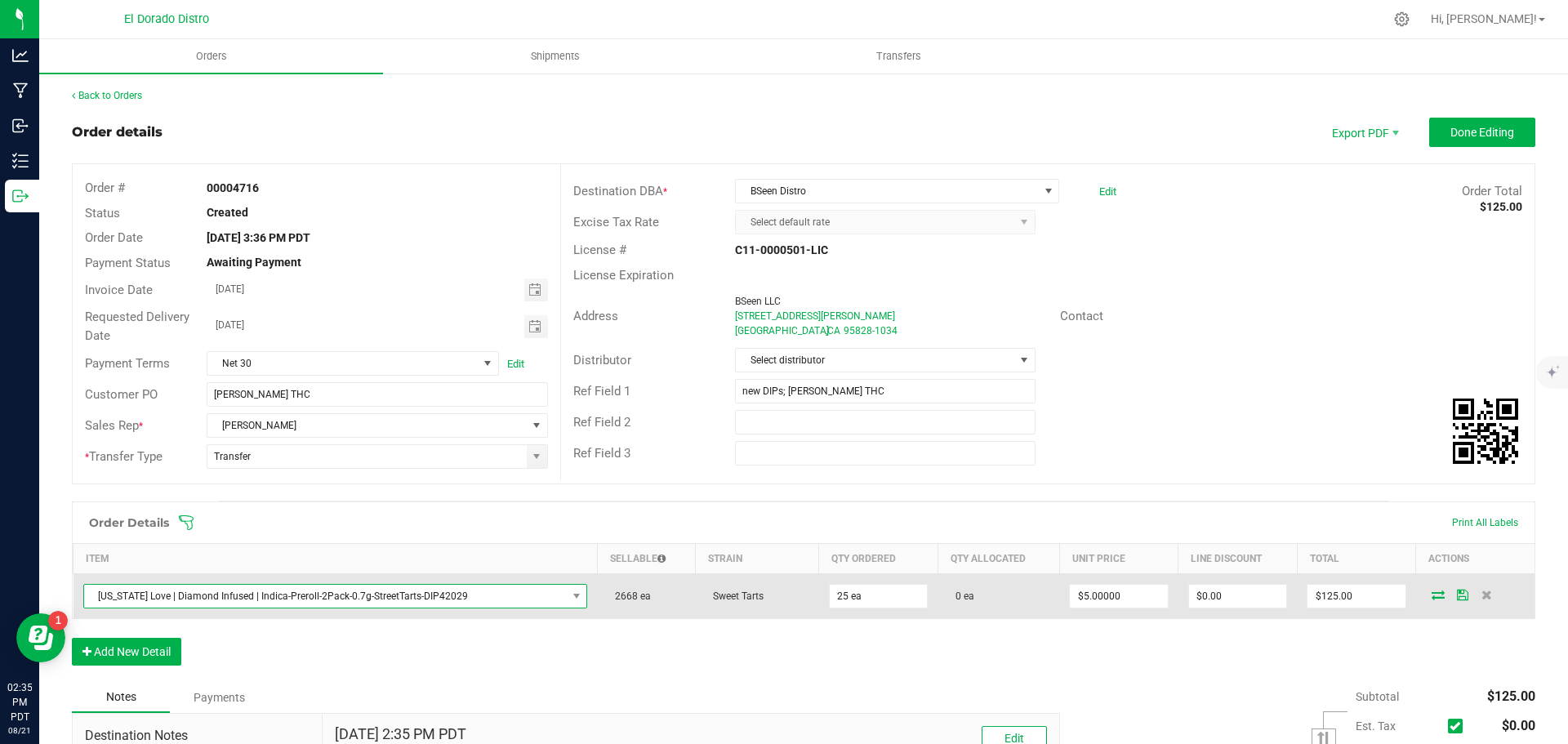
click at [465, 589] on span "California Love | Diamond Infused | Indica-Preroll-2Pack-0.7g-StreetTarts-DIP42…" at bounding box center [325, 596] width 483 height 22
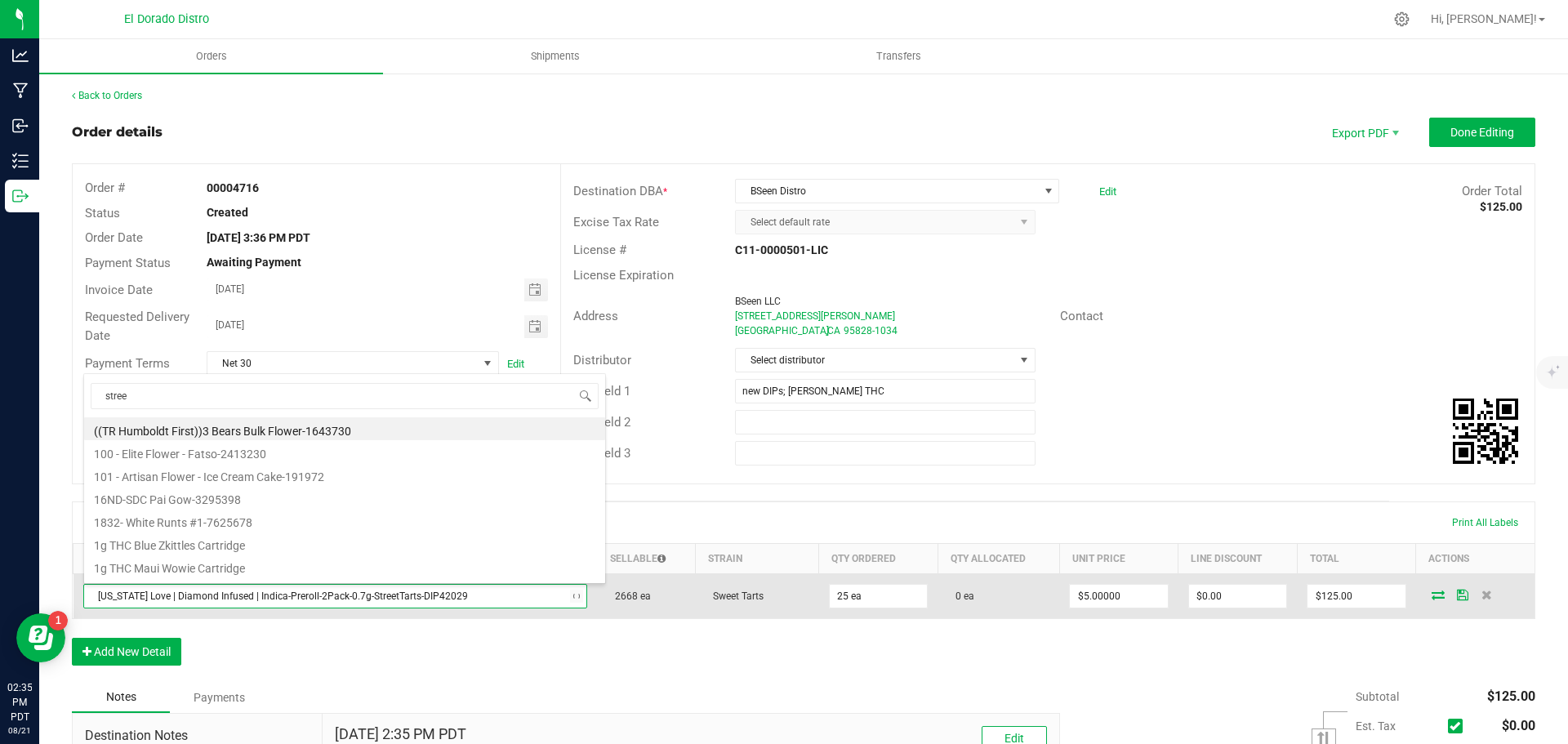
type input "street"
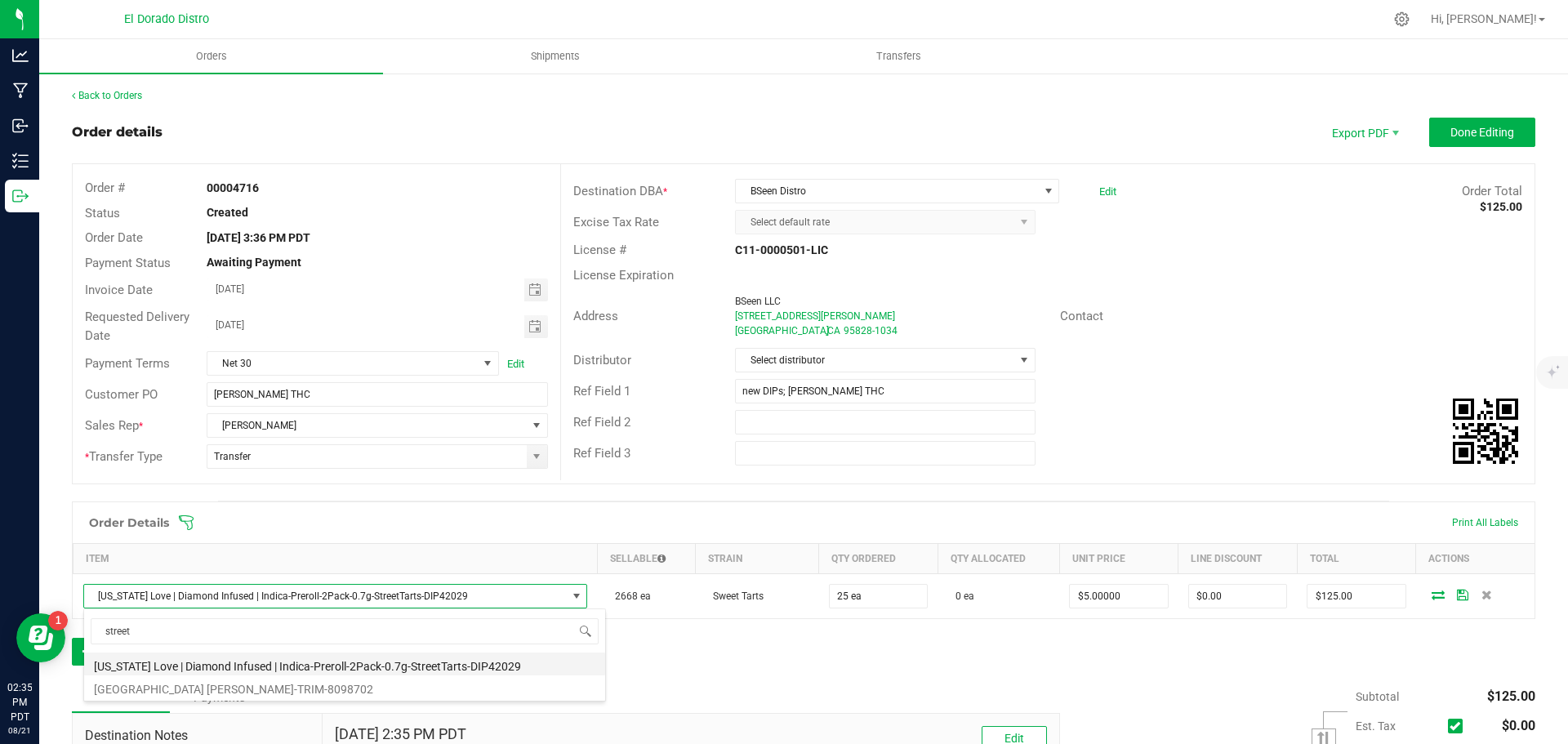
click at [472, 663] on li "California Love | Diamond Infused | Indica-Preroll-2Pack-0.7g-StreetTarts-DIP42…" at bounding box center [345, 663] width 521 height 22
type input "$6.00000"
type input "$150.00"
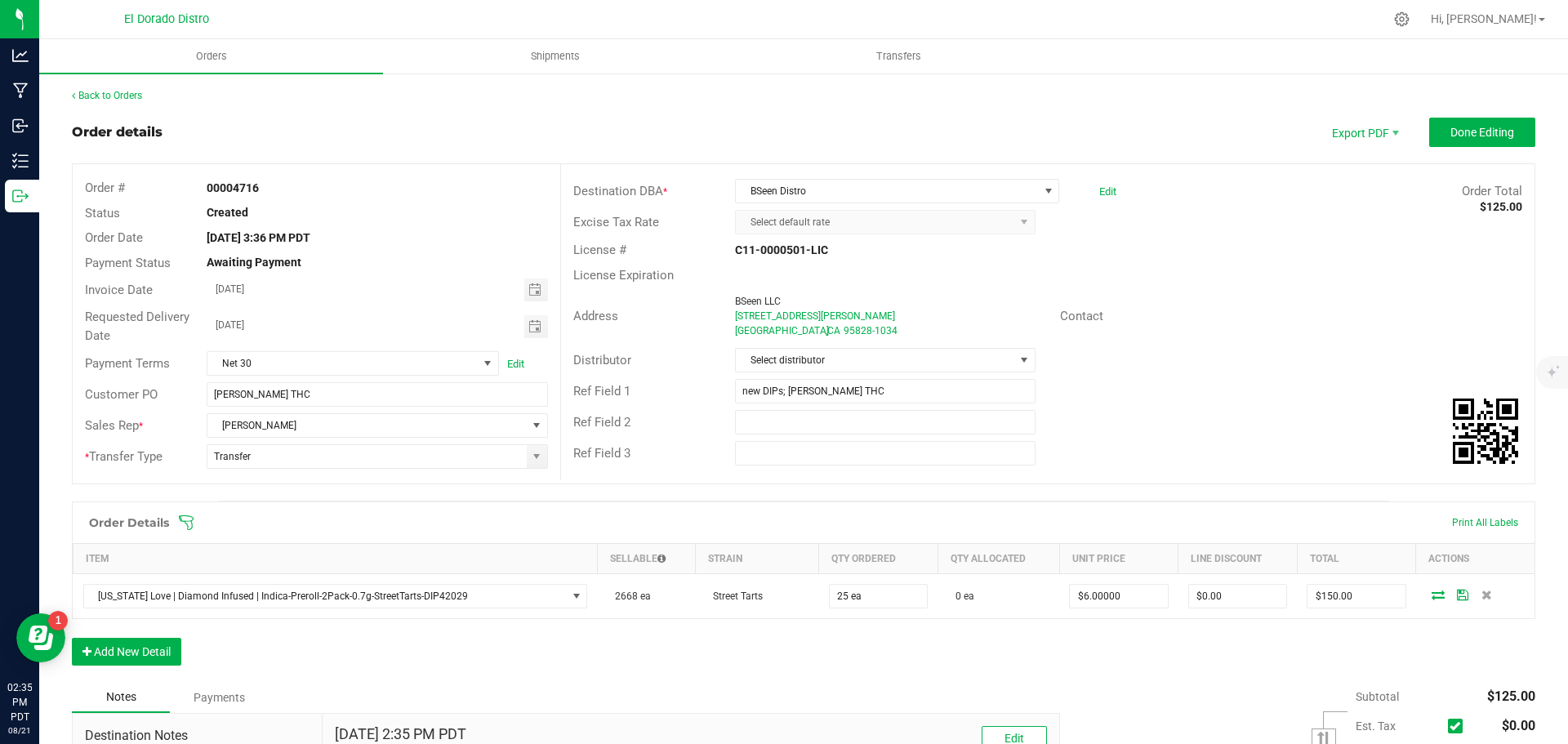
click at [537, 655] on div "Order Details Print All Labels Item Sellable Strain Qty Ordered Qty Allocated U…" at bounding box center [804, 591] width 1464 height 181
click at [1429, 143] on button "Done Editing" at bounding box center [1482, 131] width 106 height 29
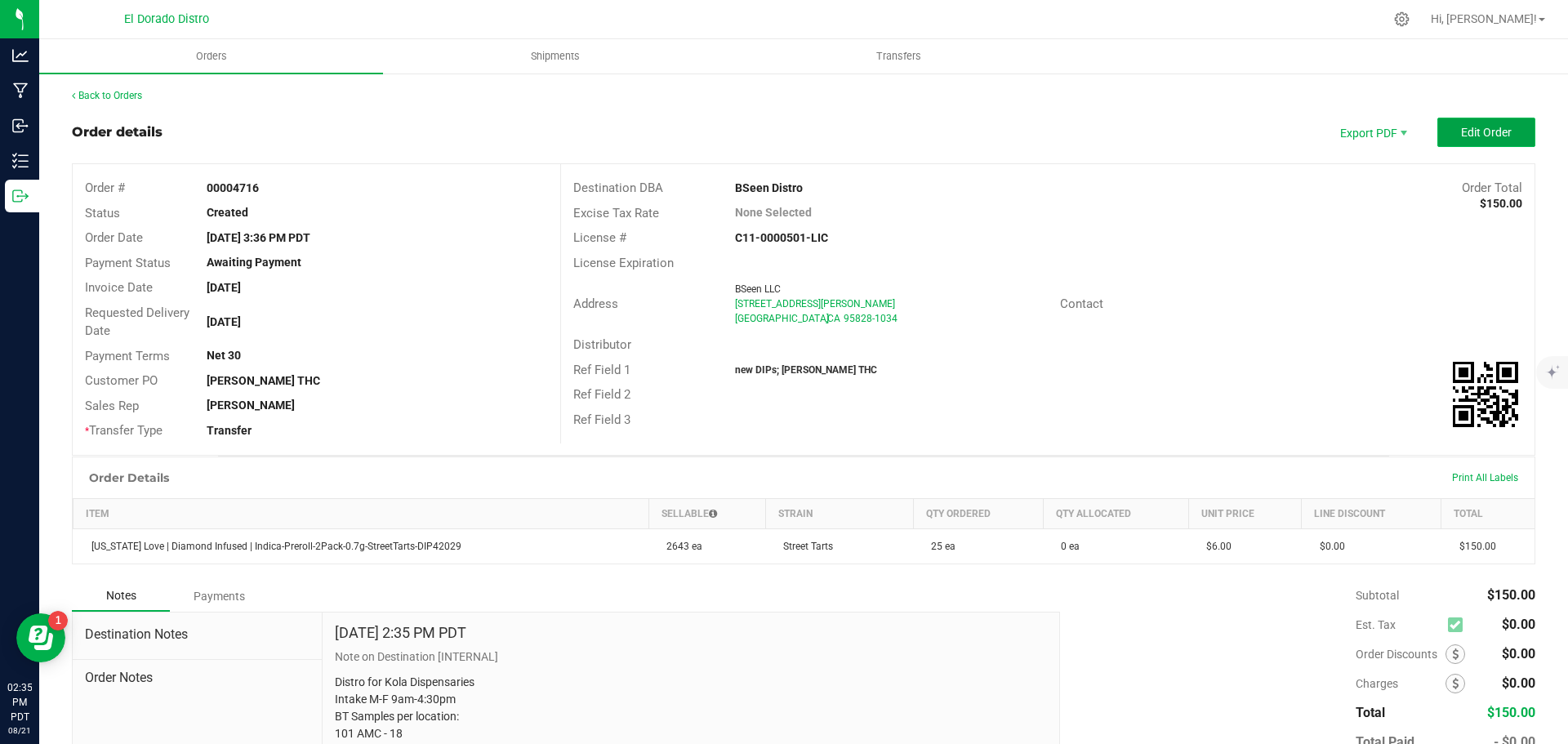
click at [1461, 139] on span "Edit Order" at bounding box center [1486, 132] width 51 height 13
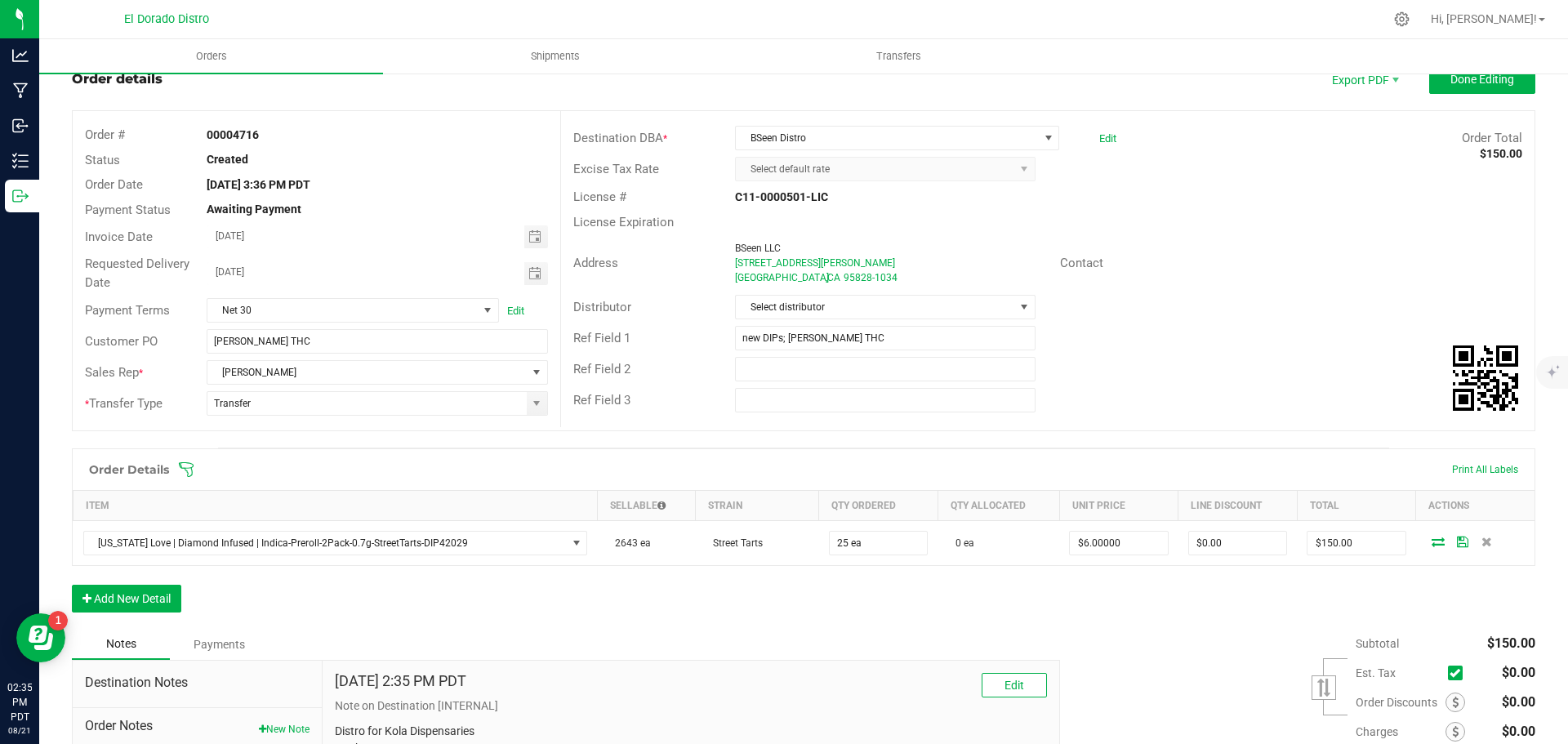
scroll to position [82, 0]
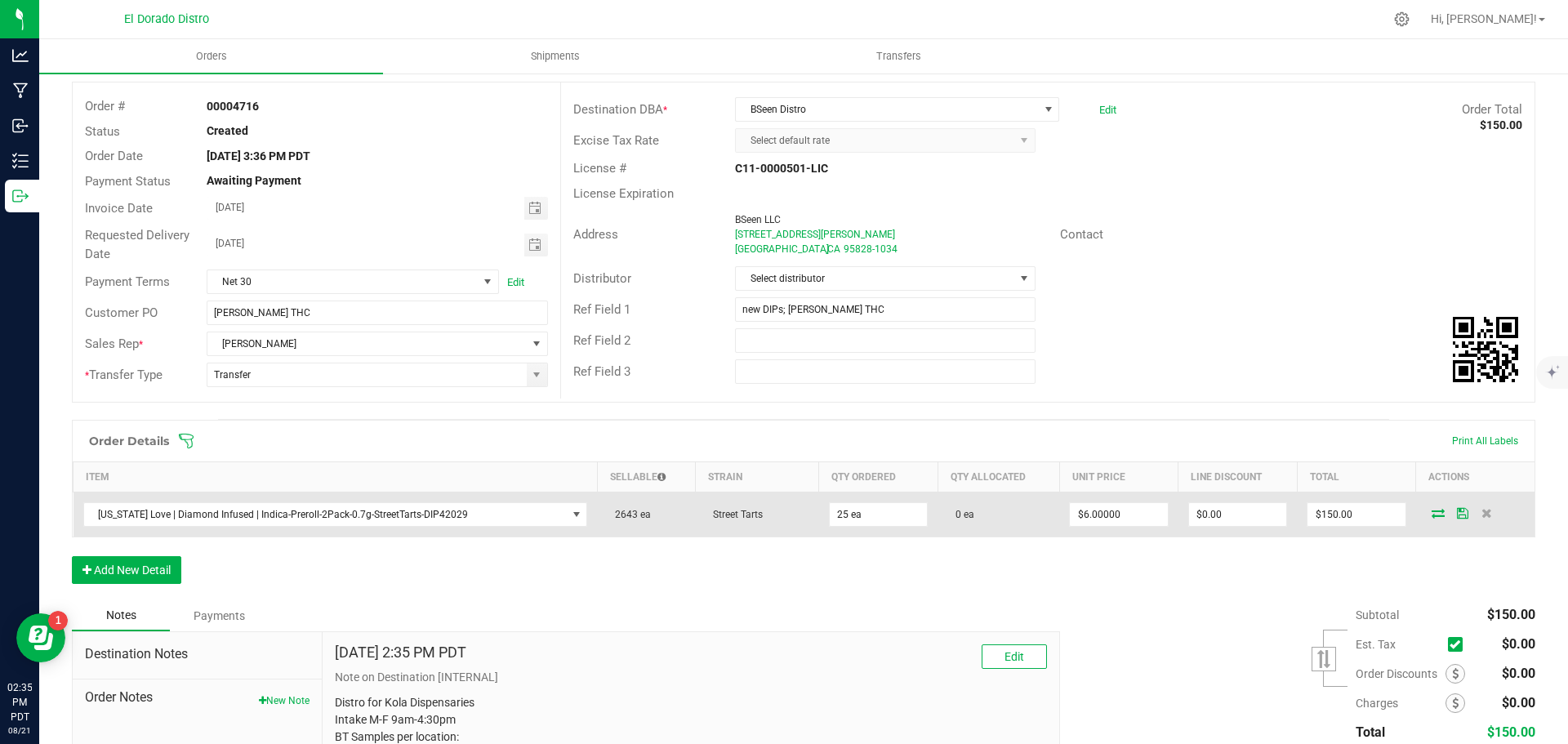
click at [1432, 511] on icon at bounding box center [1439, 513] width 13 height 9
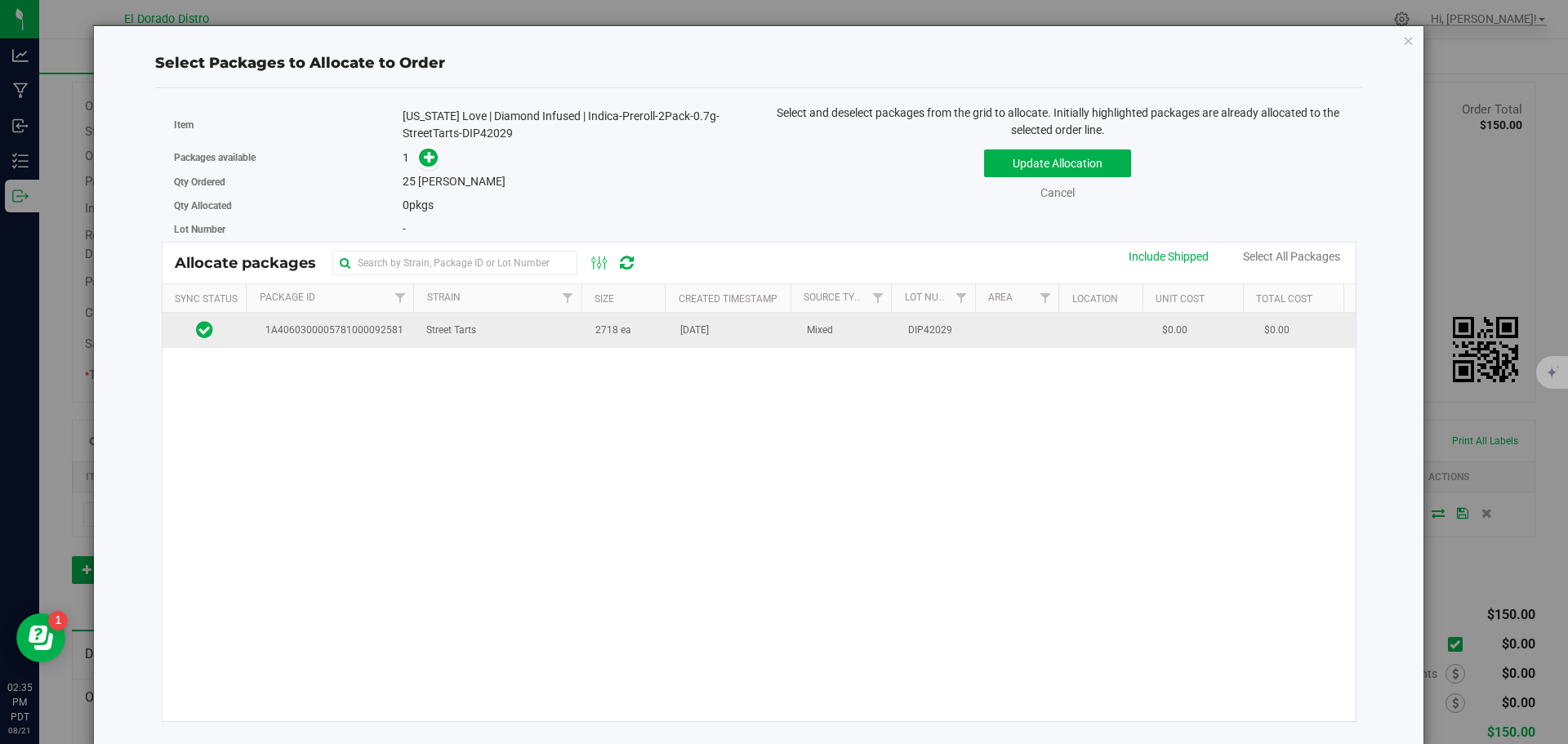
click at [560, 334] on td "Street Tarts" at bounding box center [500, 330] width 169 height 35
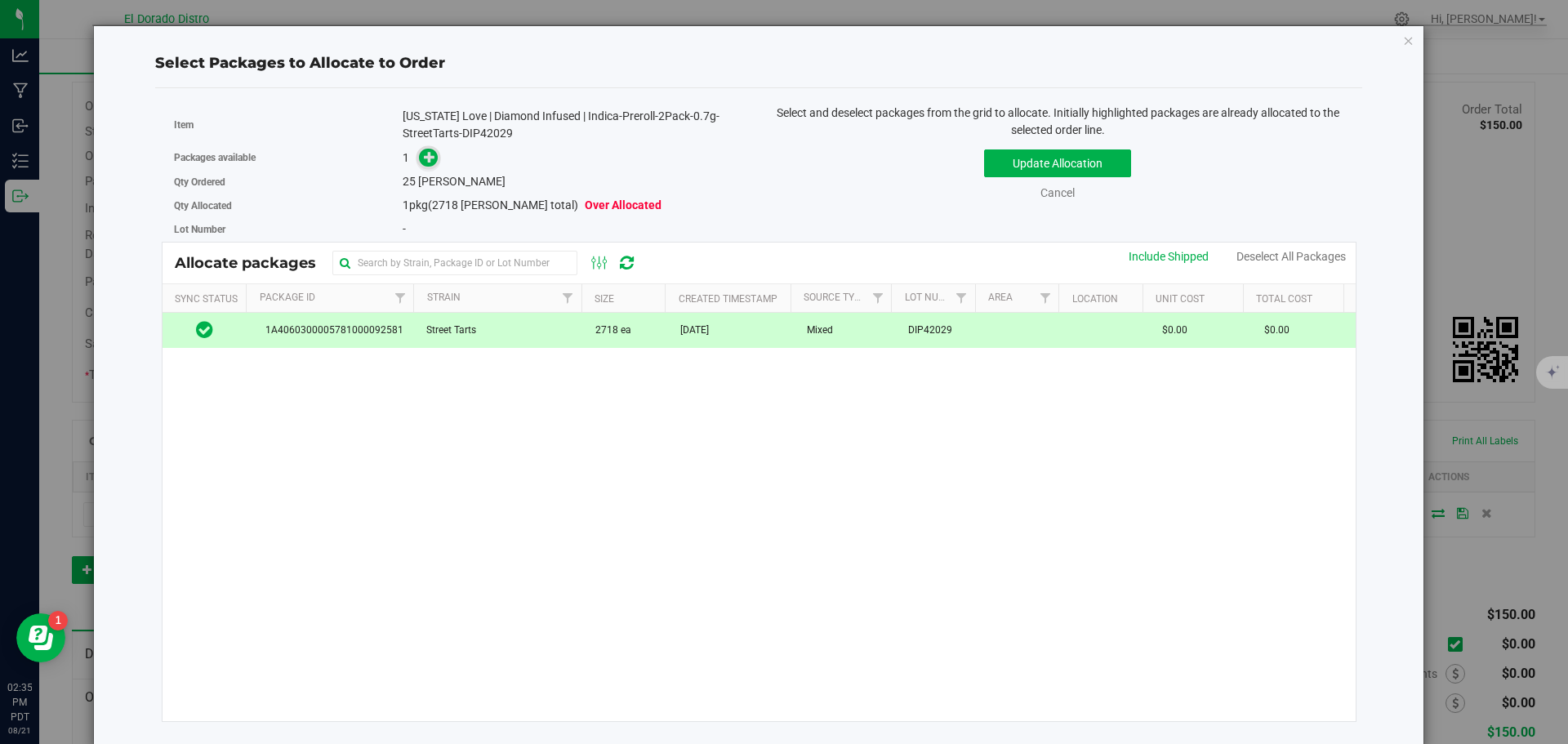
click at [429, 156] on icon at bounding box center [429, 156] width 11 height 11
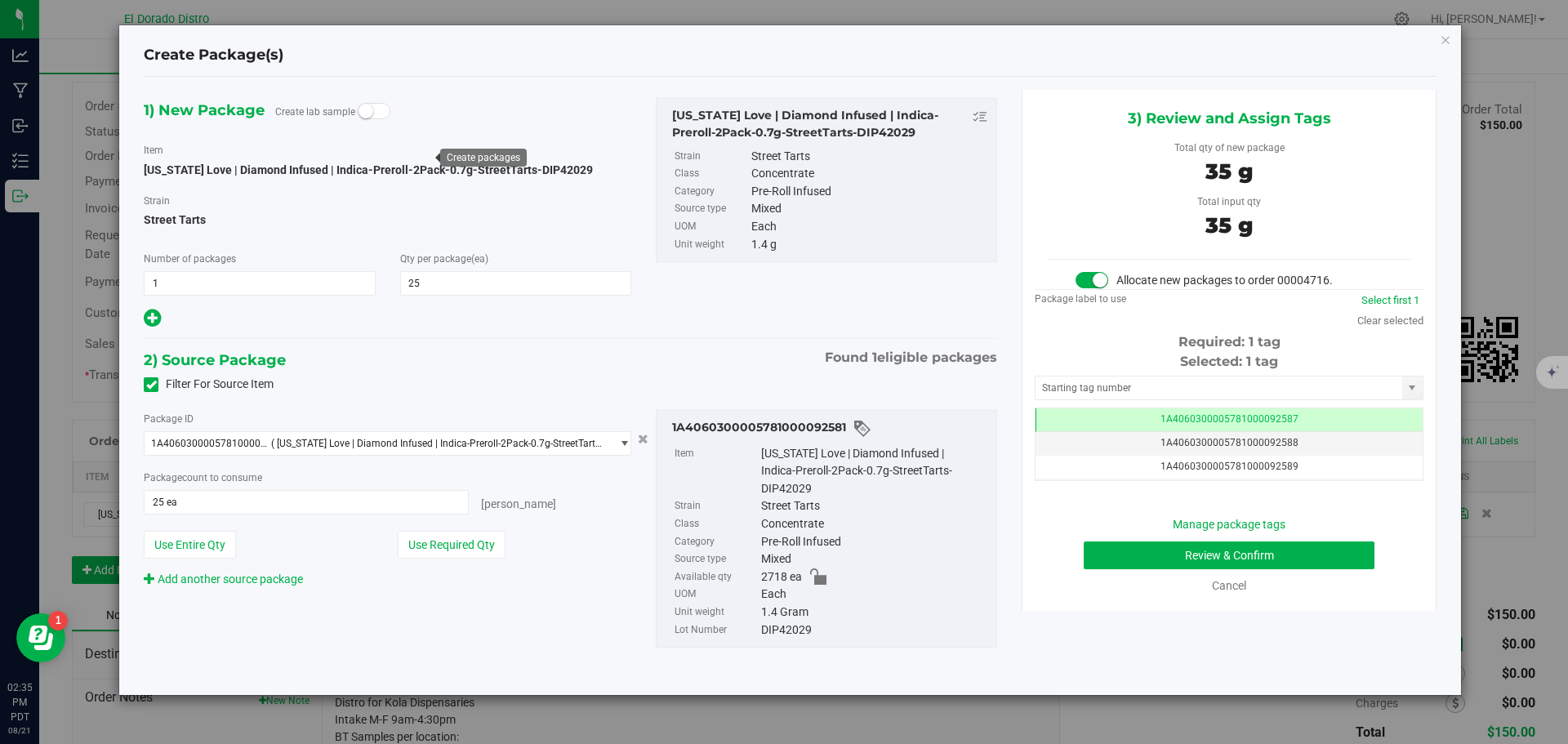
scroll to position [0, -1]
click at [1113, 558] on button "Review & Confirm" at bounding box center [1229, 556] width 291 height 28
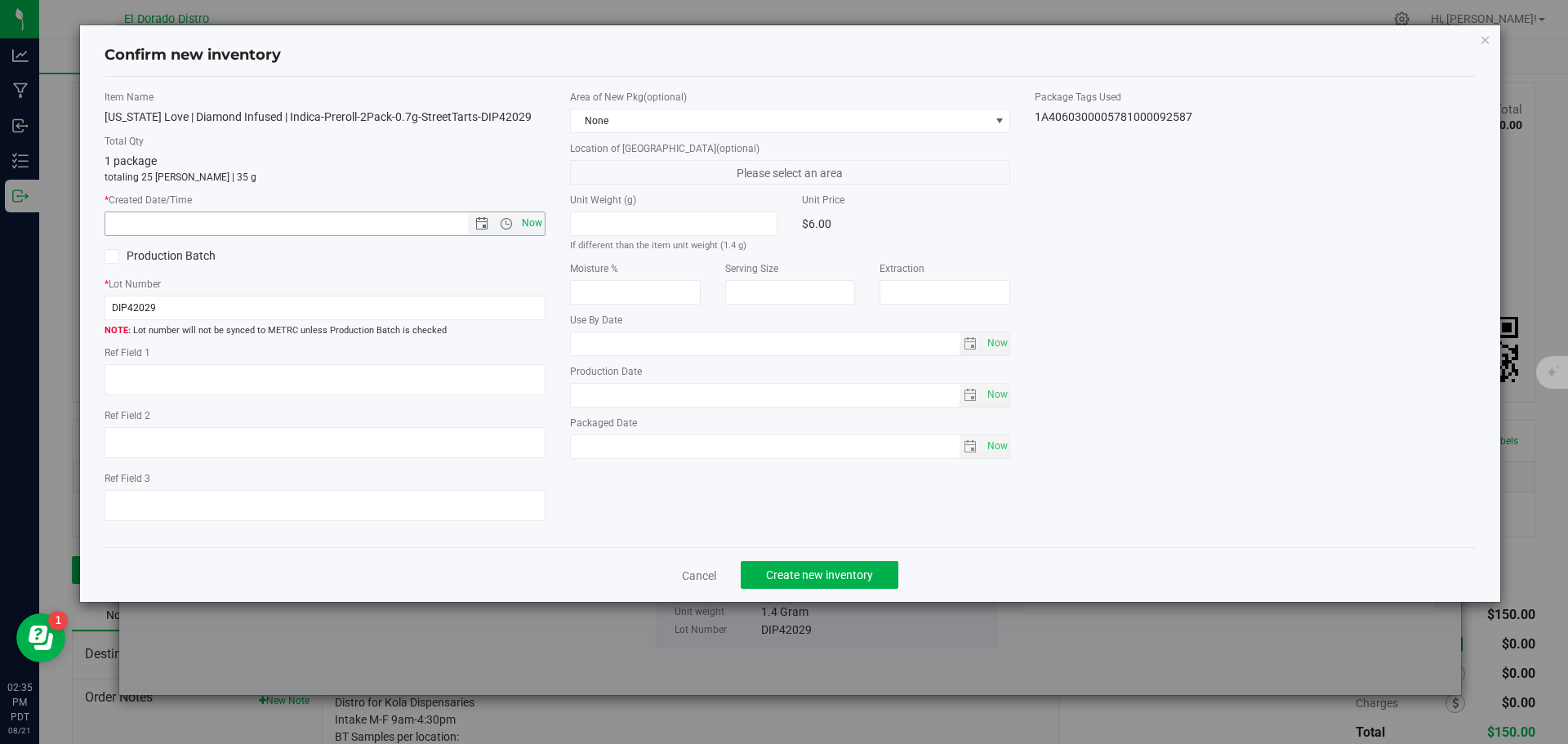
click at [533, 220] on span "Now" at bounding box center [531, 223] width 28 height 23
type input "8/21/2025 2:35 PM"
click at [814, 572] on span "Create new inventory" at bounding box center [819, 575] width 107 height 13
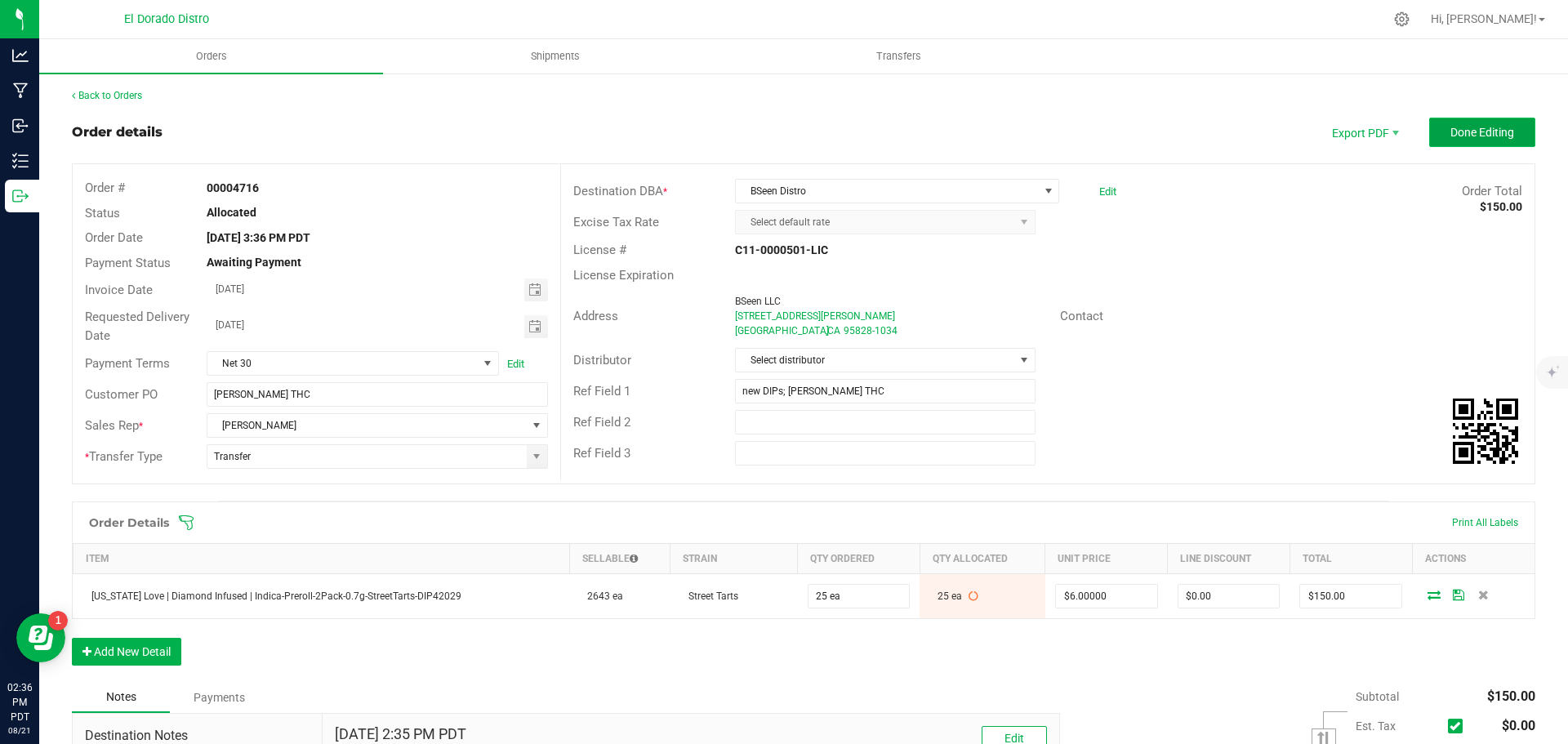
click at [1455, 126] on span "Done Editing" at bounding box center [1483, 132] width 64 height 13
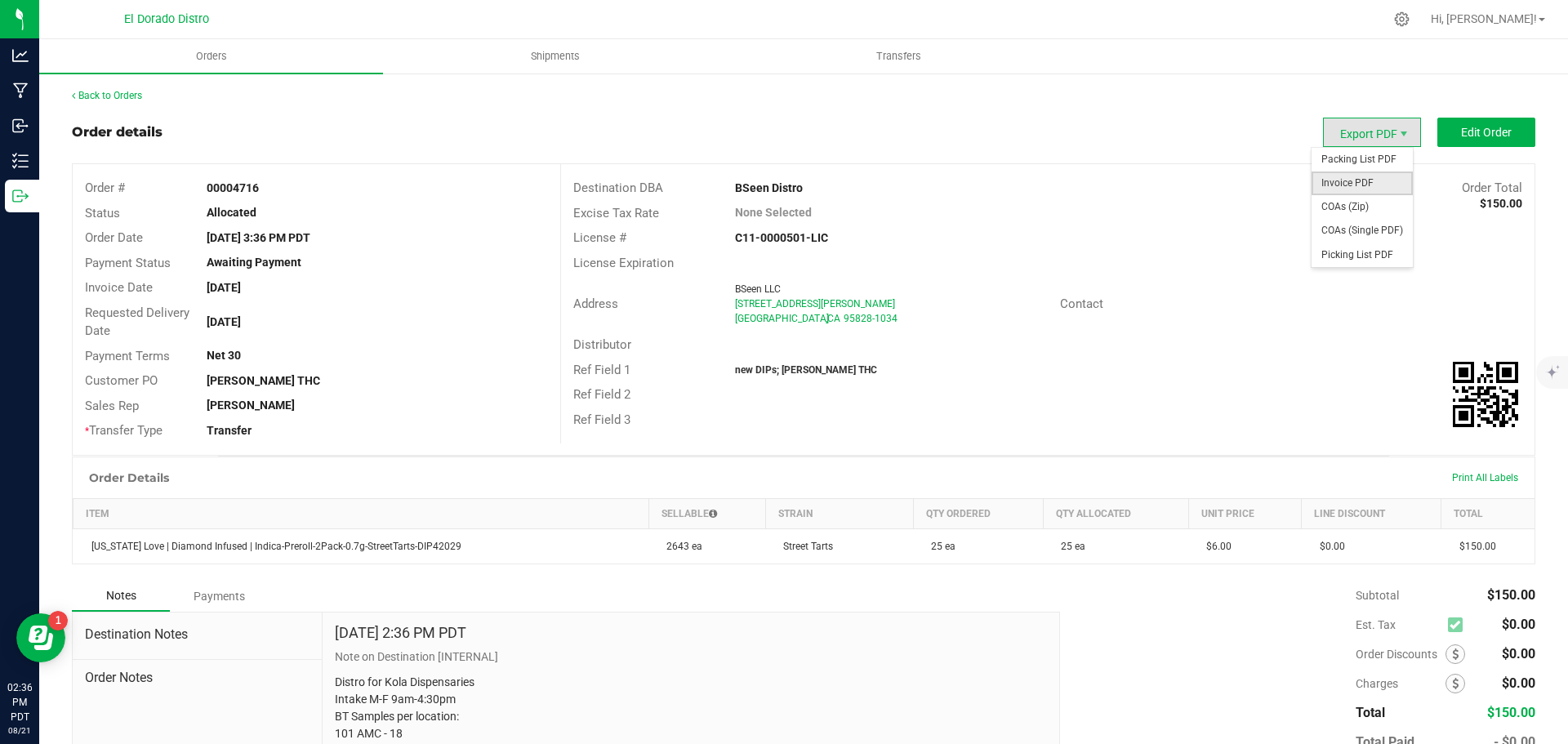
click at [1349, 184] on span "Invoice PDF" at bounding box center [1363, 183] width 101 height 23
click at [1383, 230] on span "COAs (Single PDF)" at bounding box center [1363, 231] width 101 height 23
click at [1380, 156] on span "Packing List PDF" at bounding box center [1363, 159] width 101 height 23
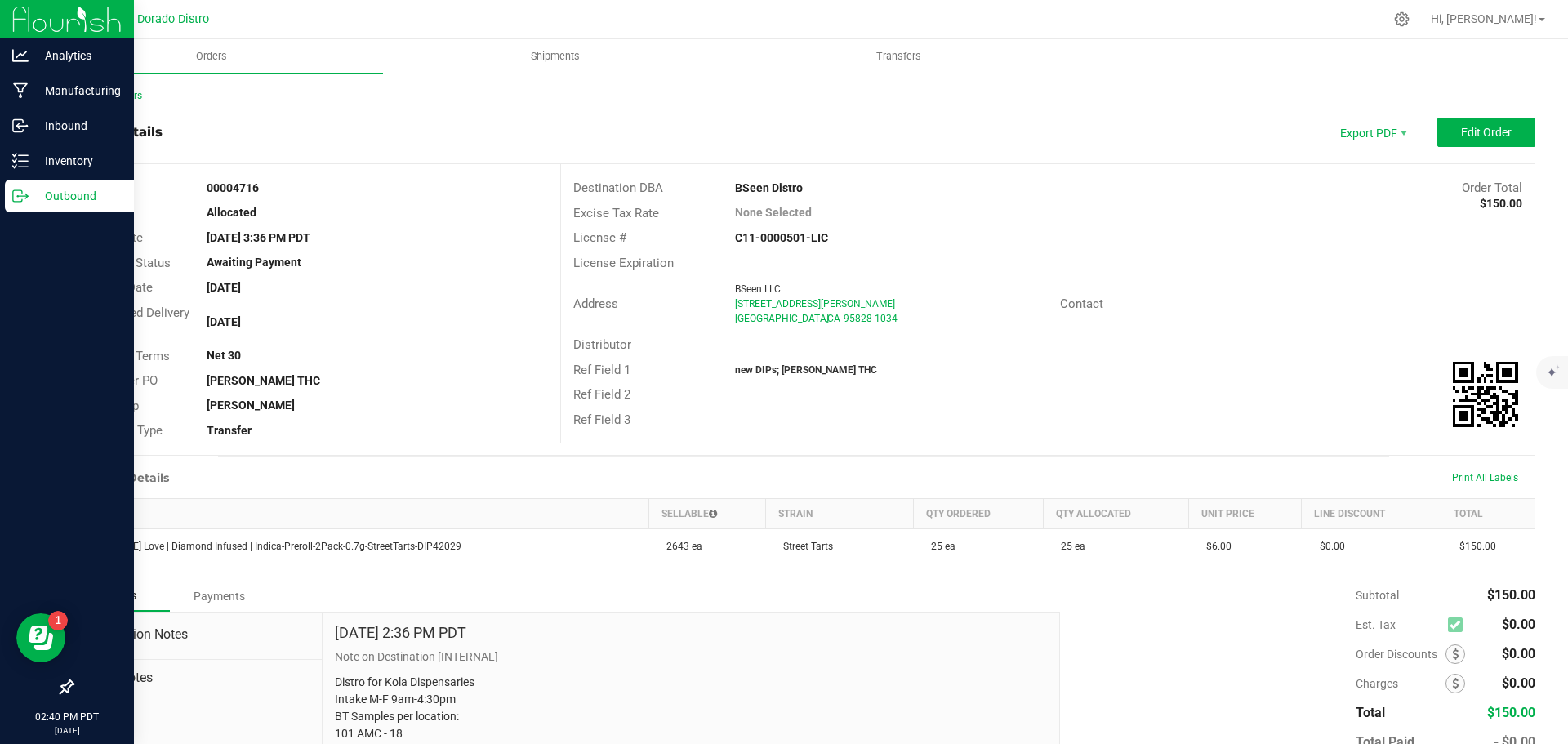
click at [18, 201] on icon at bounding box center [20, 195] width 16 height 16
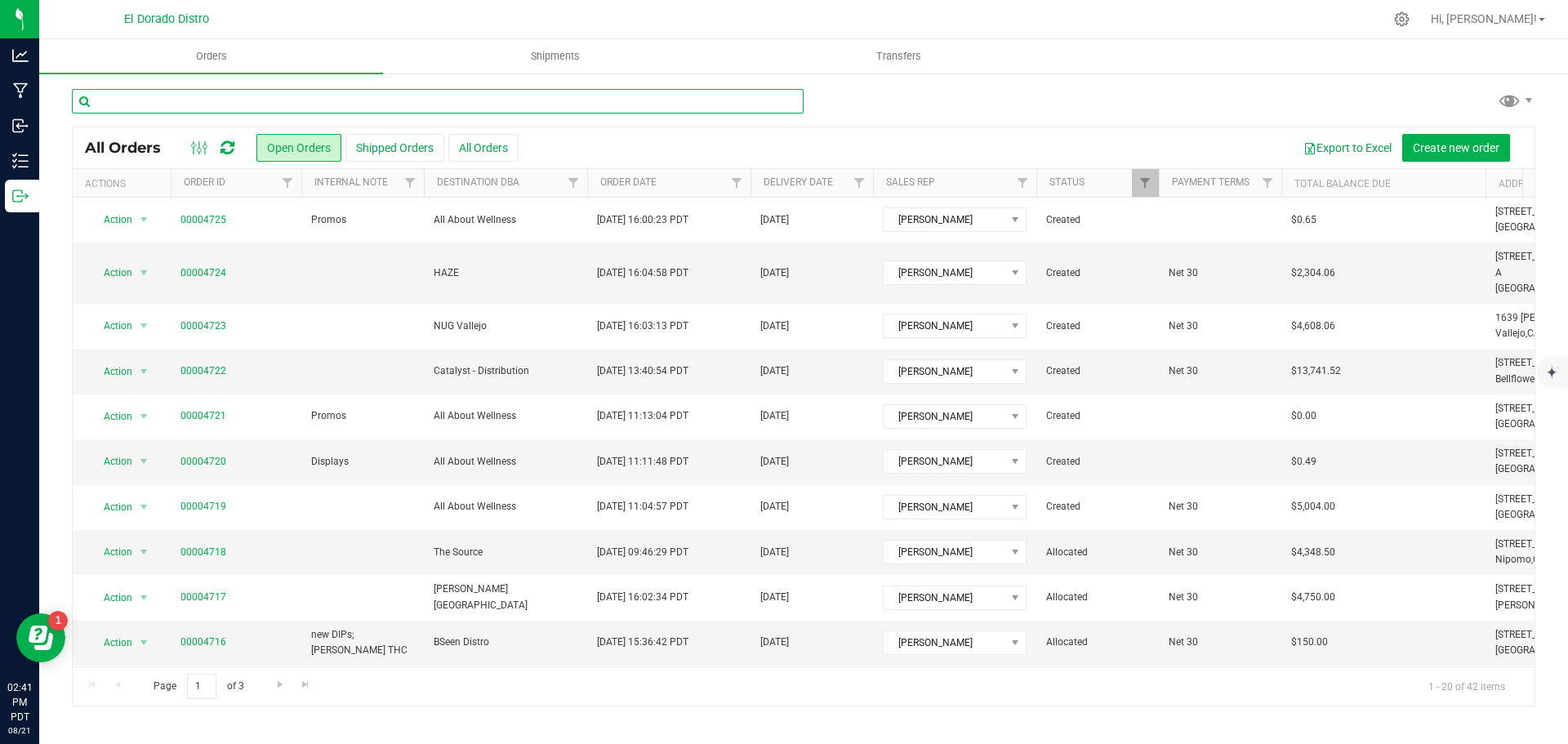
click at [168, 103] on input "text" at bounding box center [438, 101] width 732 height 24
type input "4719"
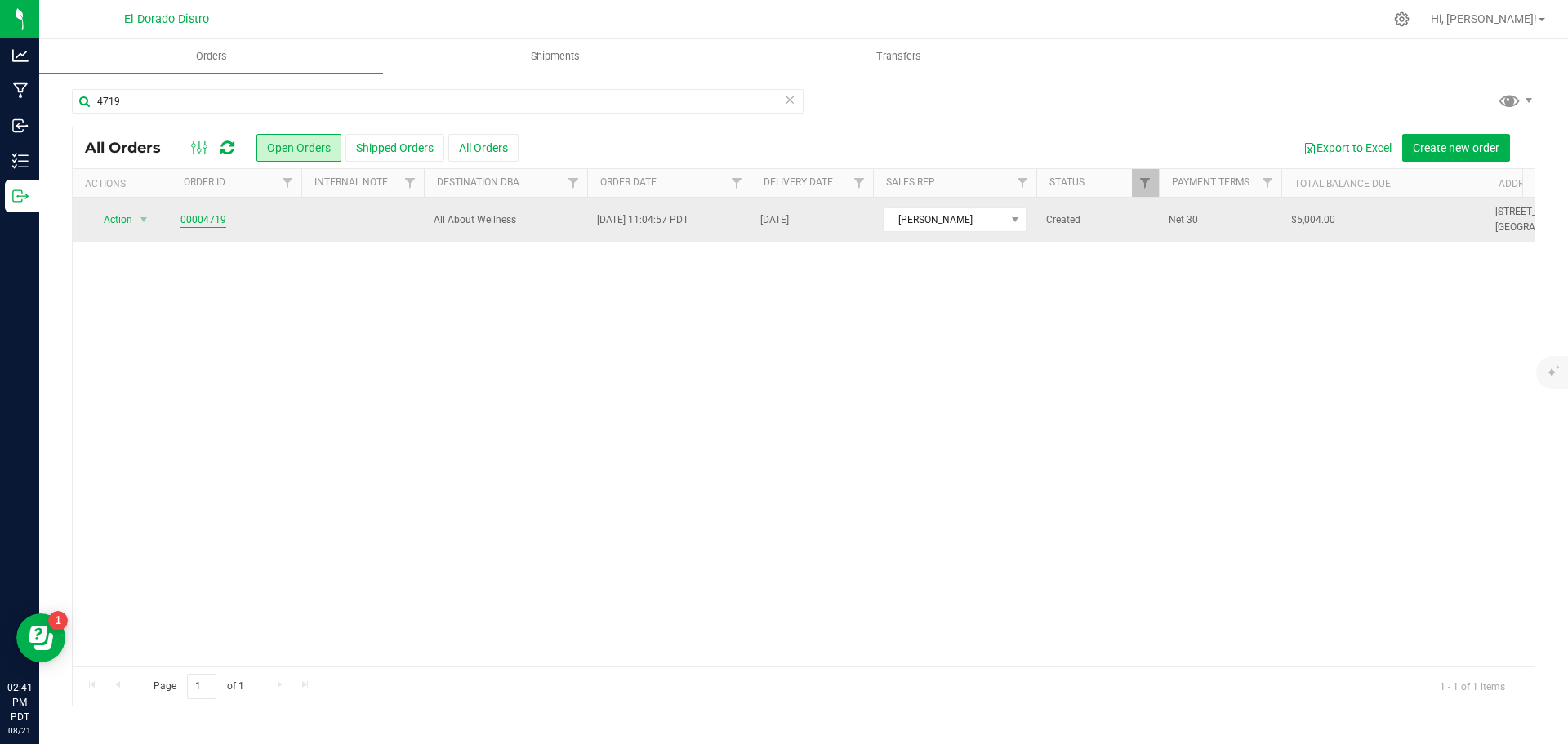
click at [198, 219] on link "00004719" at bounding box center [203, 220] width 46 height 16
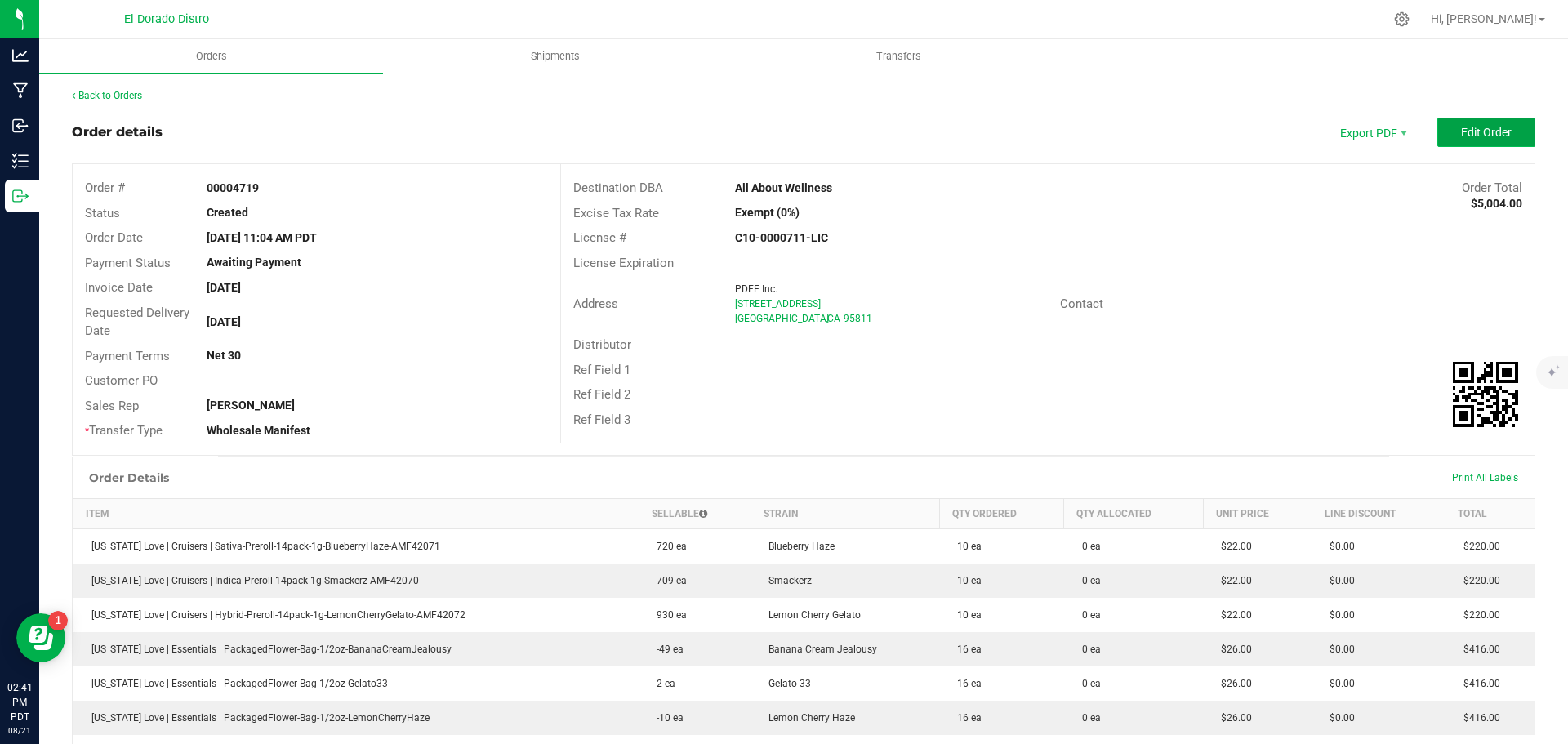
click at [1457, 140] on button "Edit Order" at bounding box center [1486, 131] width 98 height 29
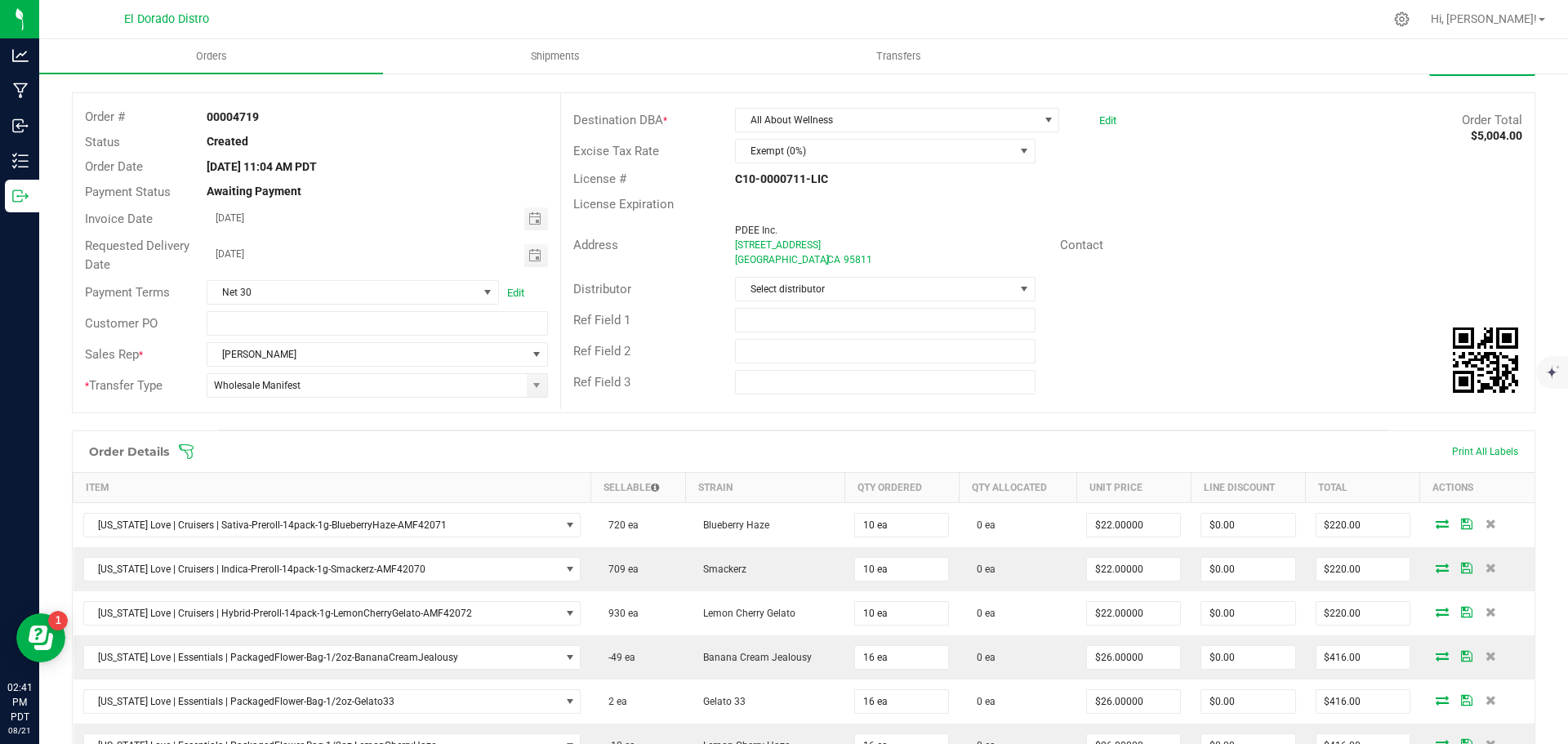
scroll to position [82, 0]
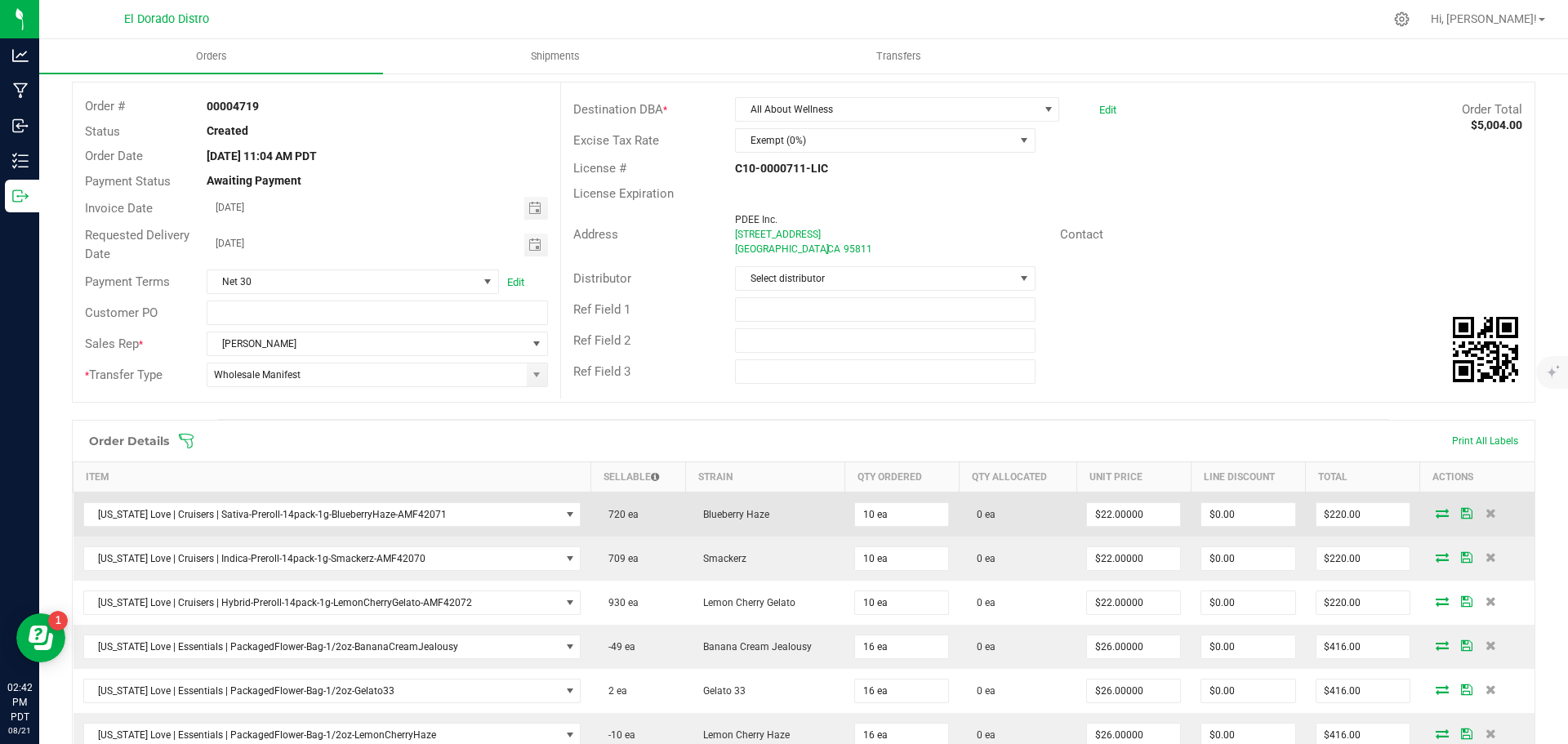
click at [1436, 512] on icon at bounding box center [1442, 513] width 13 height 9
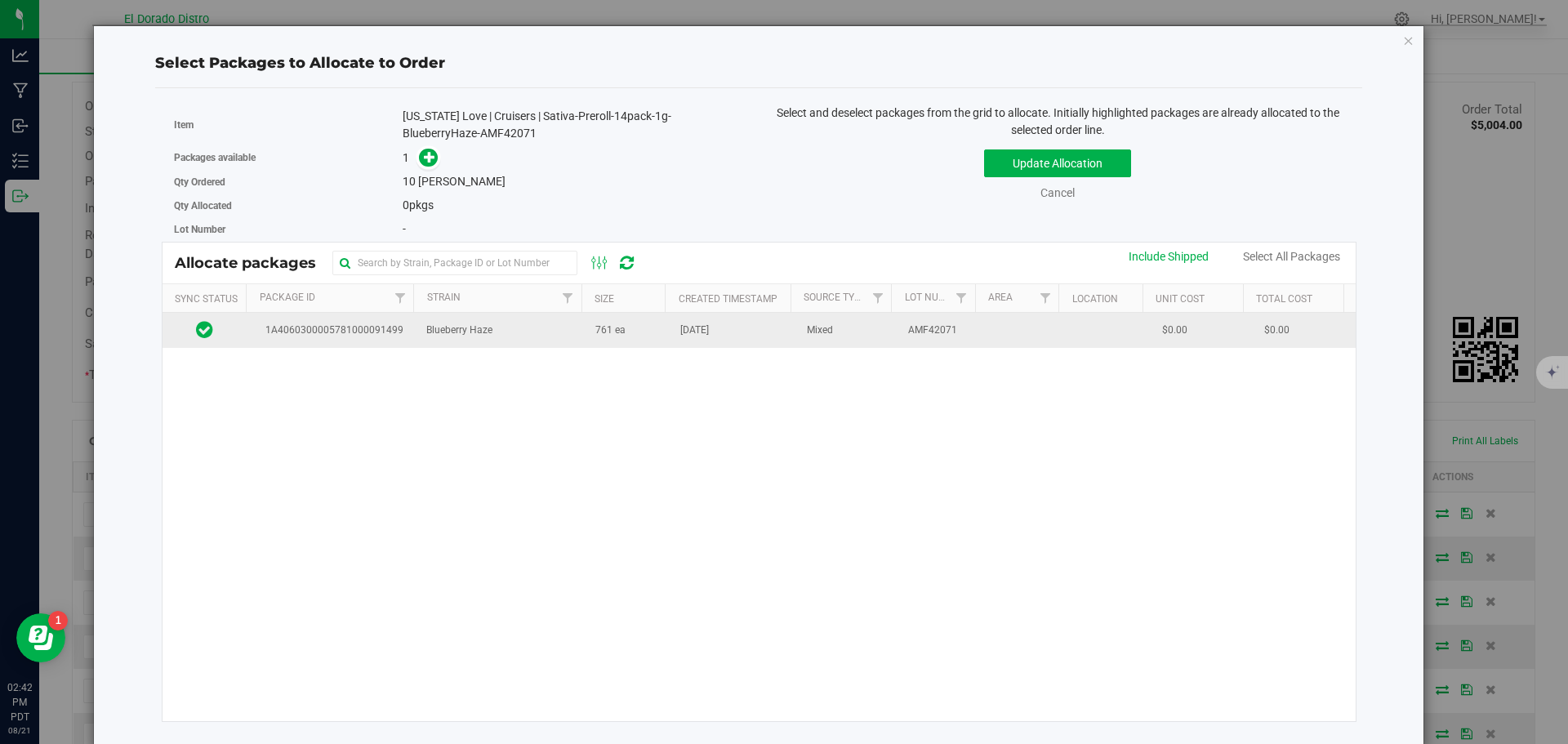
click at [638, 334] on td "761 ea" at bounding box center [628, 330] width 85 height 35
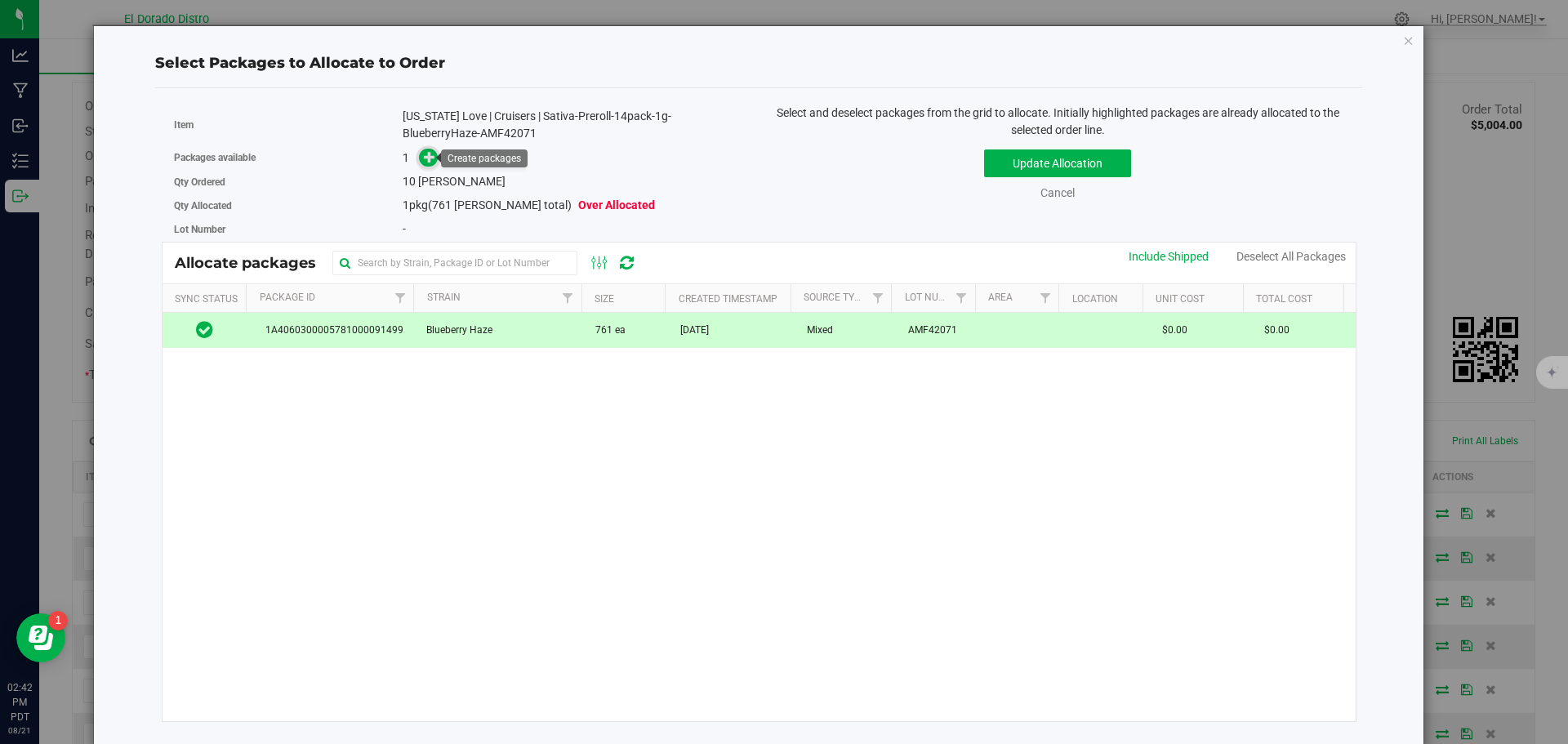
click at [432, 152] on icon at bounding box center [429, 156] width 11 height 11
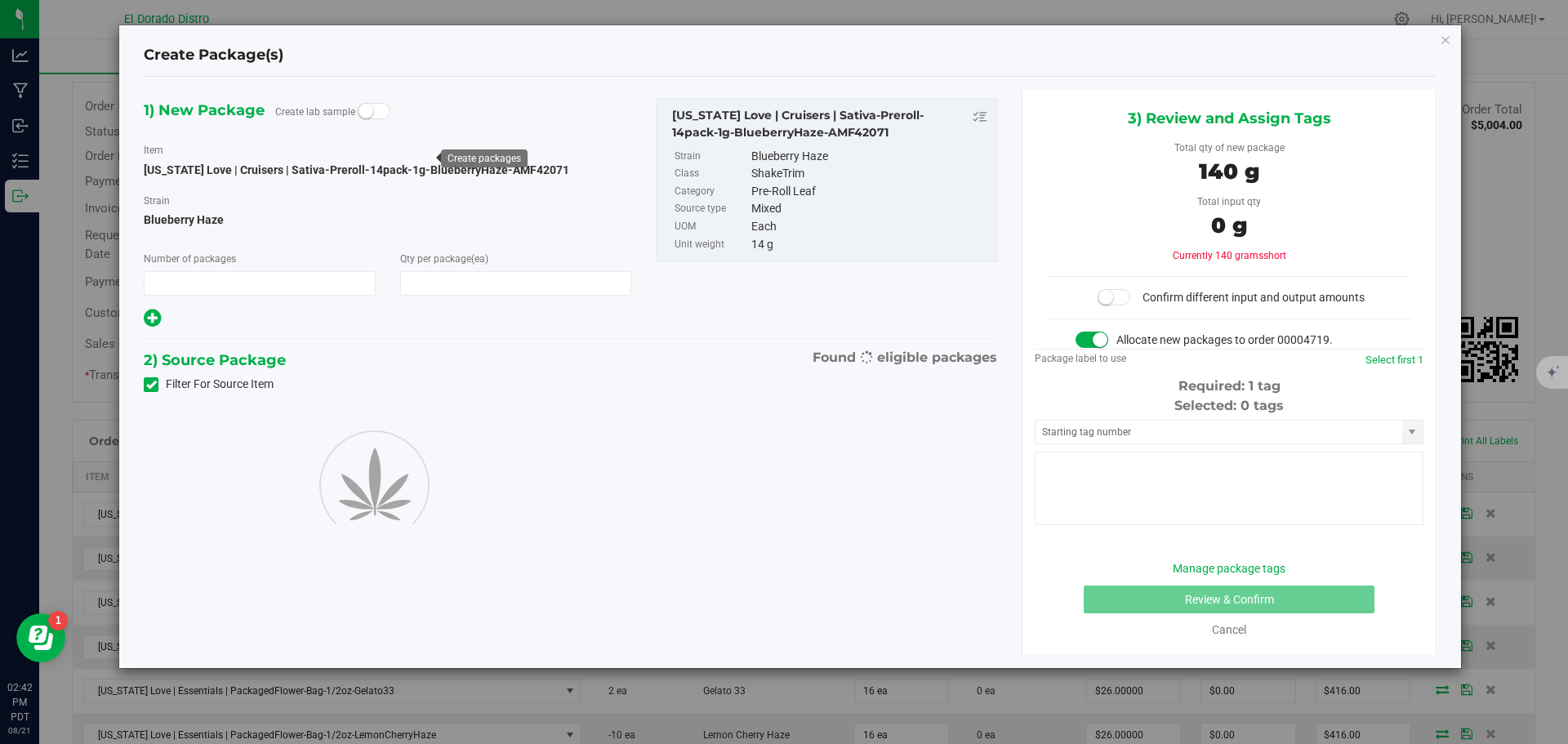
type input "1"
type input "10"
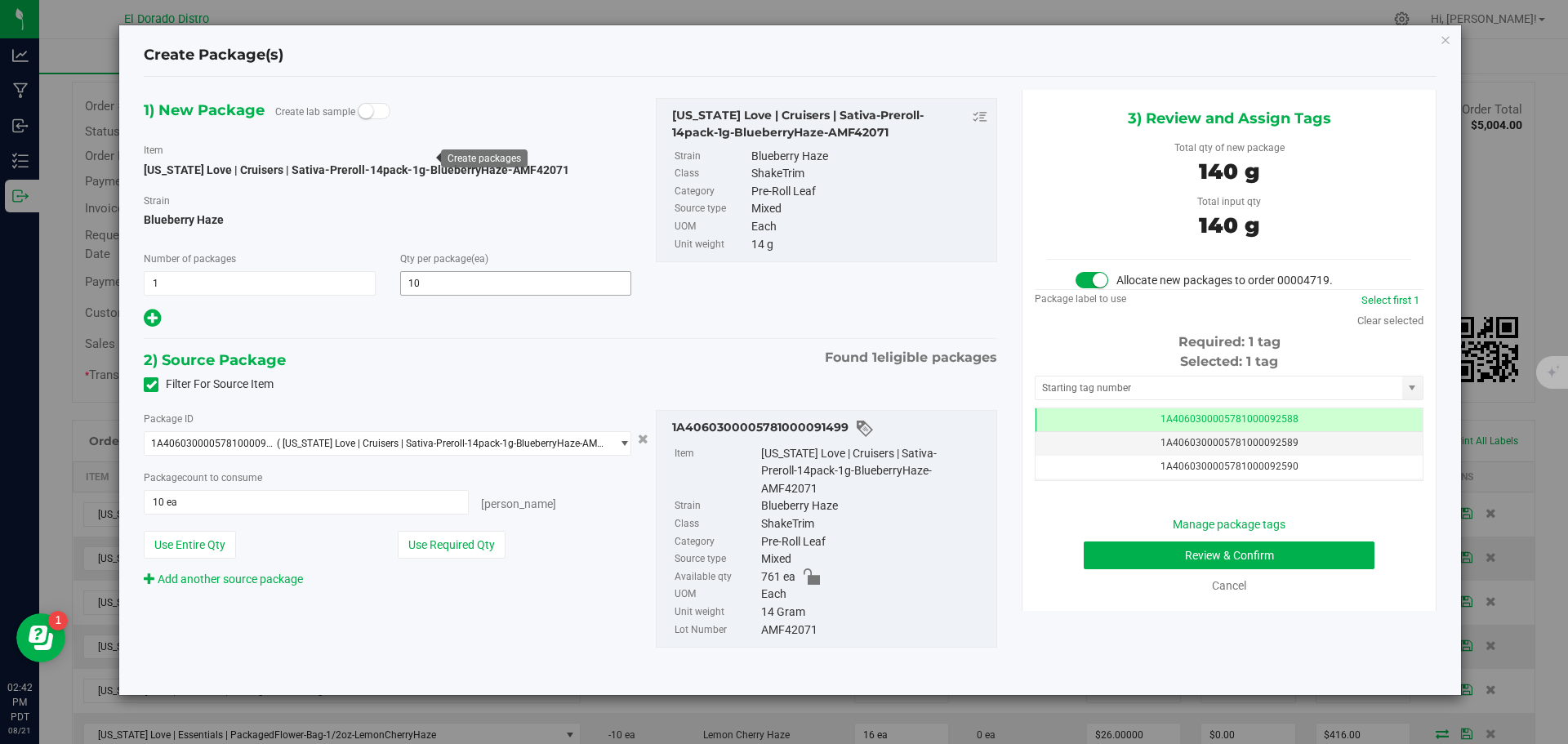
scroll to position [0, -1]
click at [1103, 561] on button "Review & Confirm" at bounding box center [1229, 556] width 291 height 28
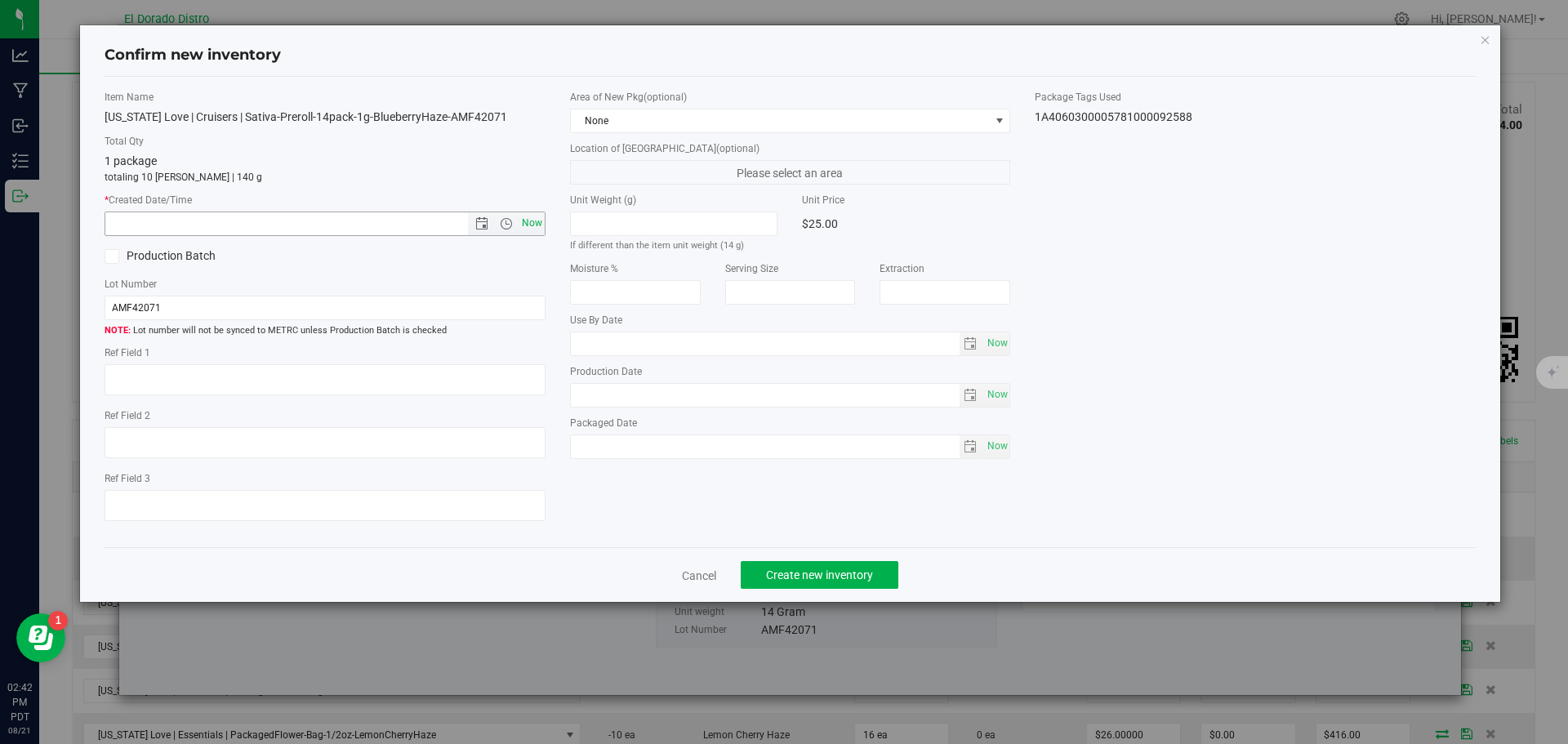
click at [538, 225] on span "Now" at bounding box center [531, 223] width 28 height 23
type input "8/21/2025 2:42 PM"
click at [785, 575] on span "Create new inventory" at bounding box center [819, 575] width 107 height 13
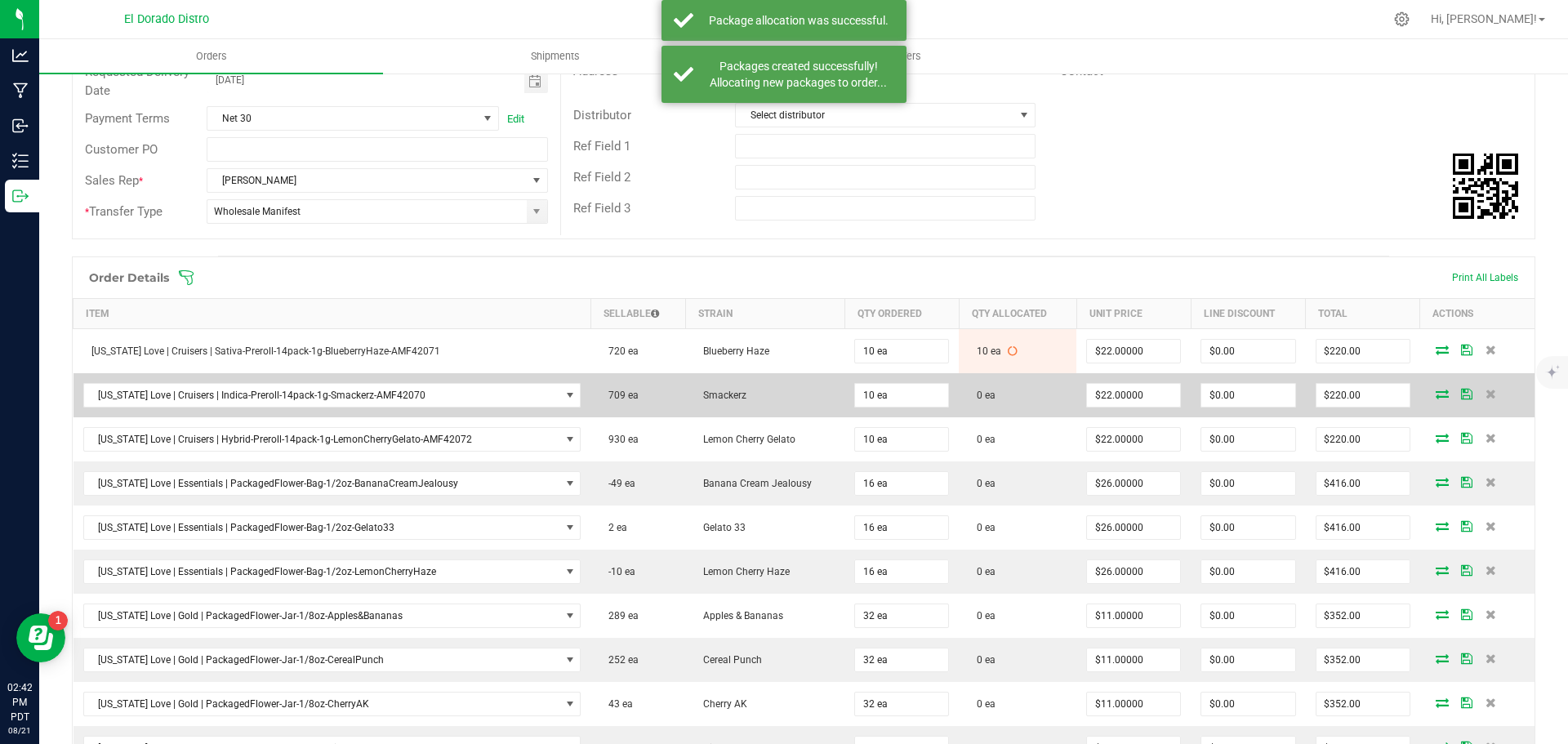
click at [1436, 395] on icon at bounding box center [1442, 394] width 13 height 9
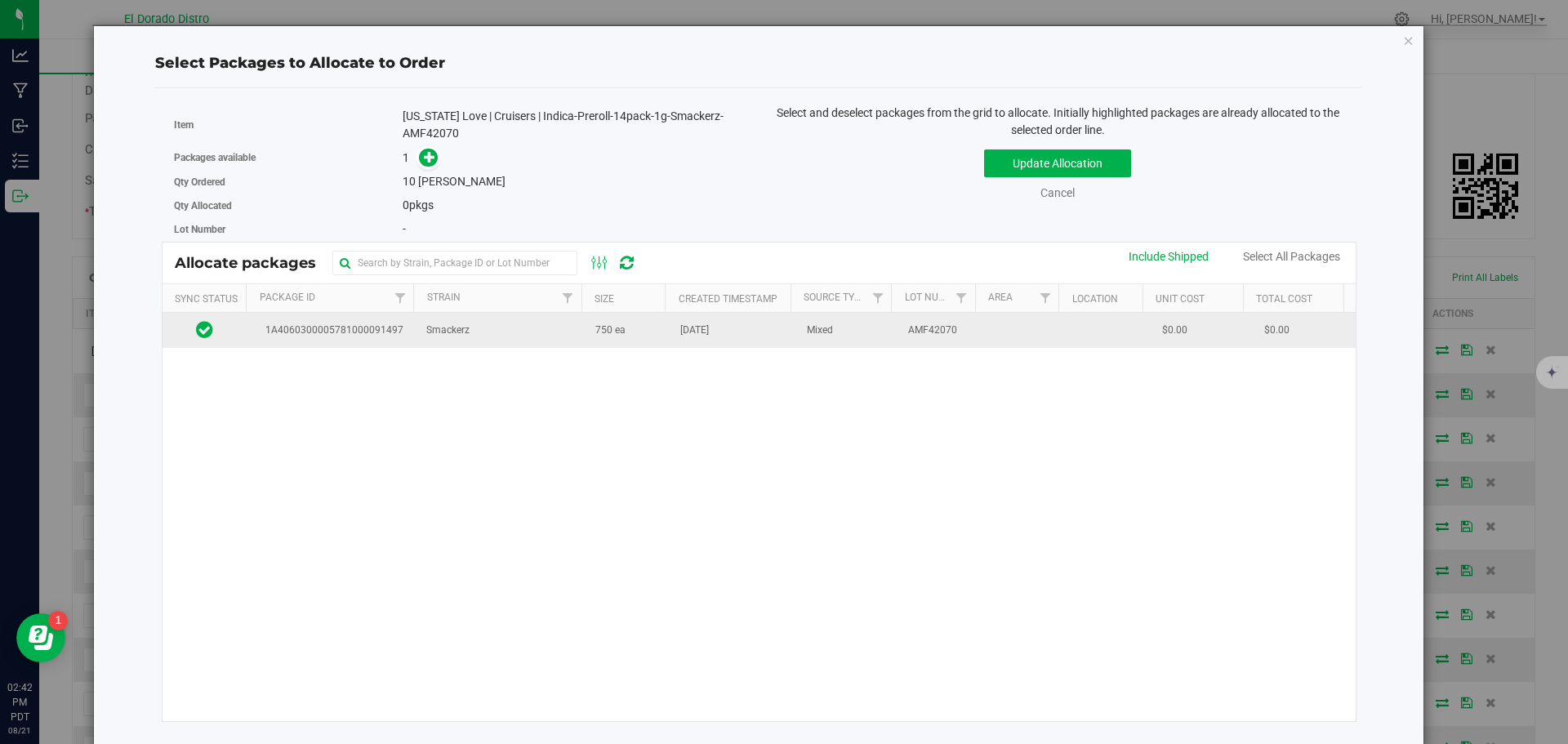
click at [540, 340] on td "Smackerz" at bounding box center [500, 330] width 169 height 35
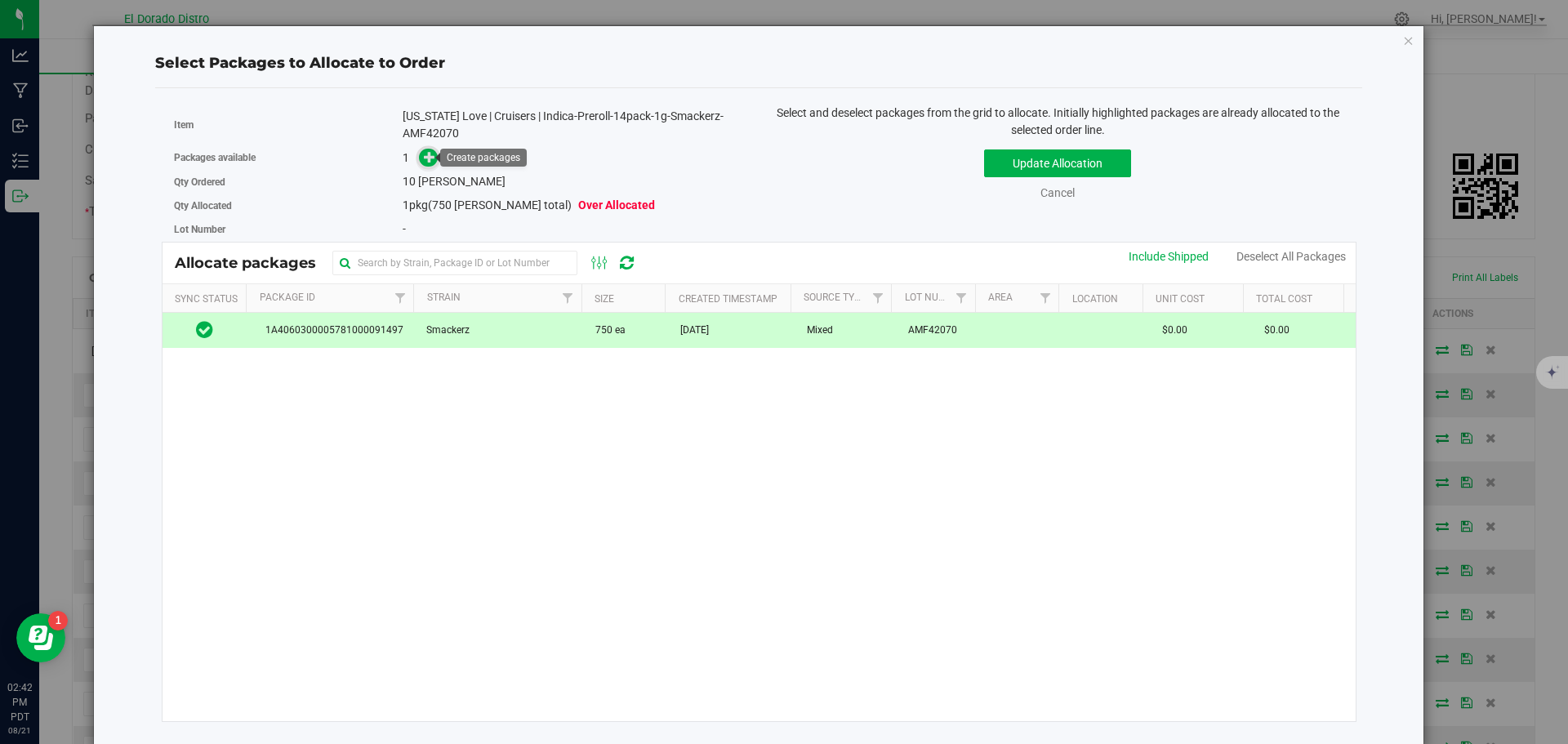
click at [429, 159] on icon at bounding box center [429, 156] width 11 height 11
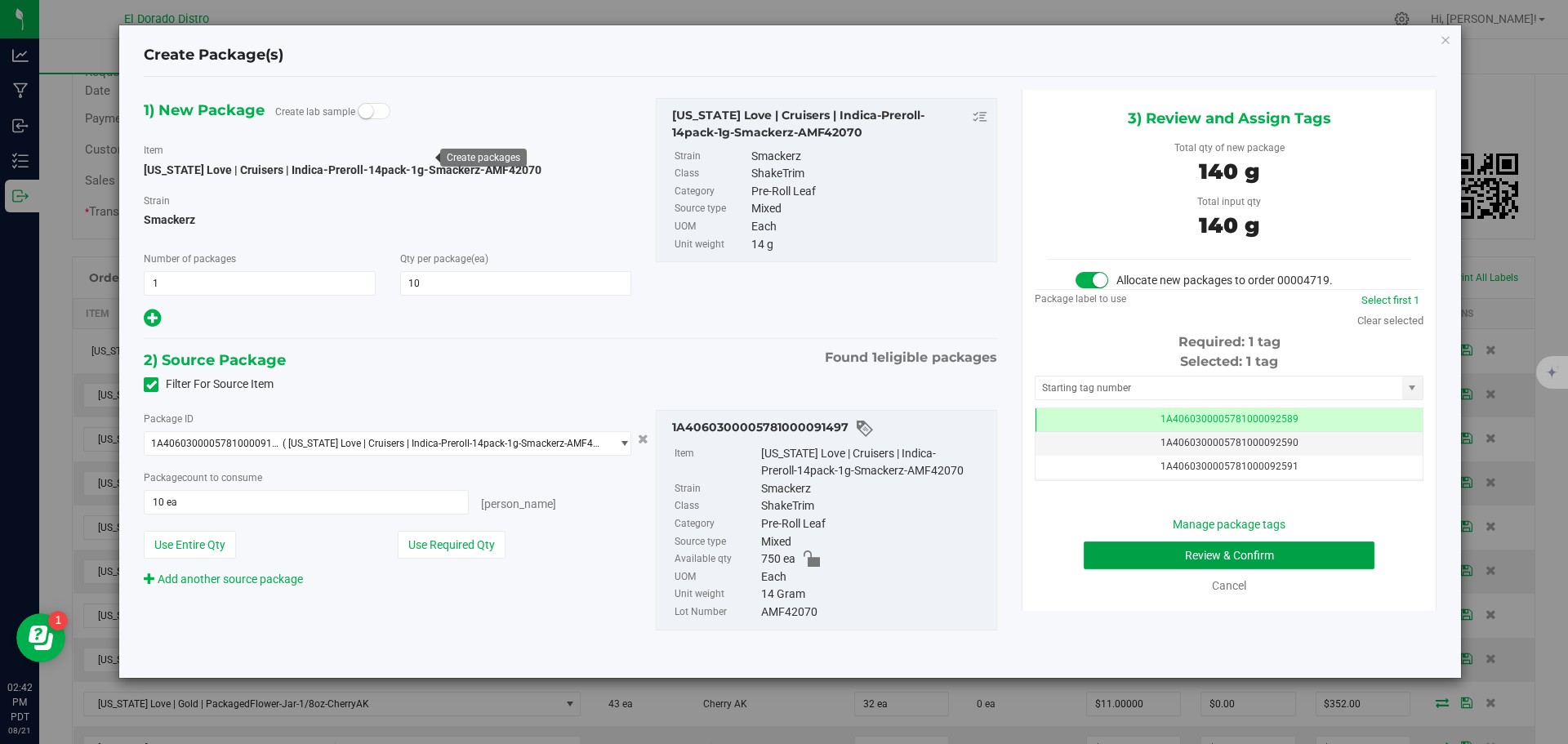
click at [1109, 549] on button "Review & Confirm" at bounding box center [1229, 556] width 291 height 28
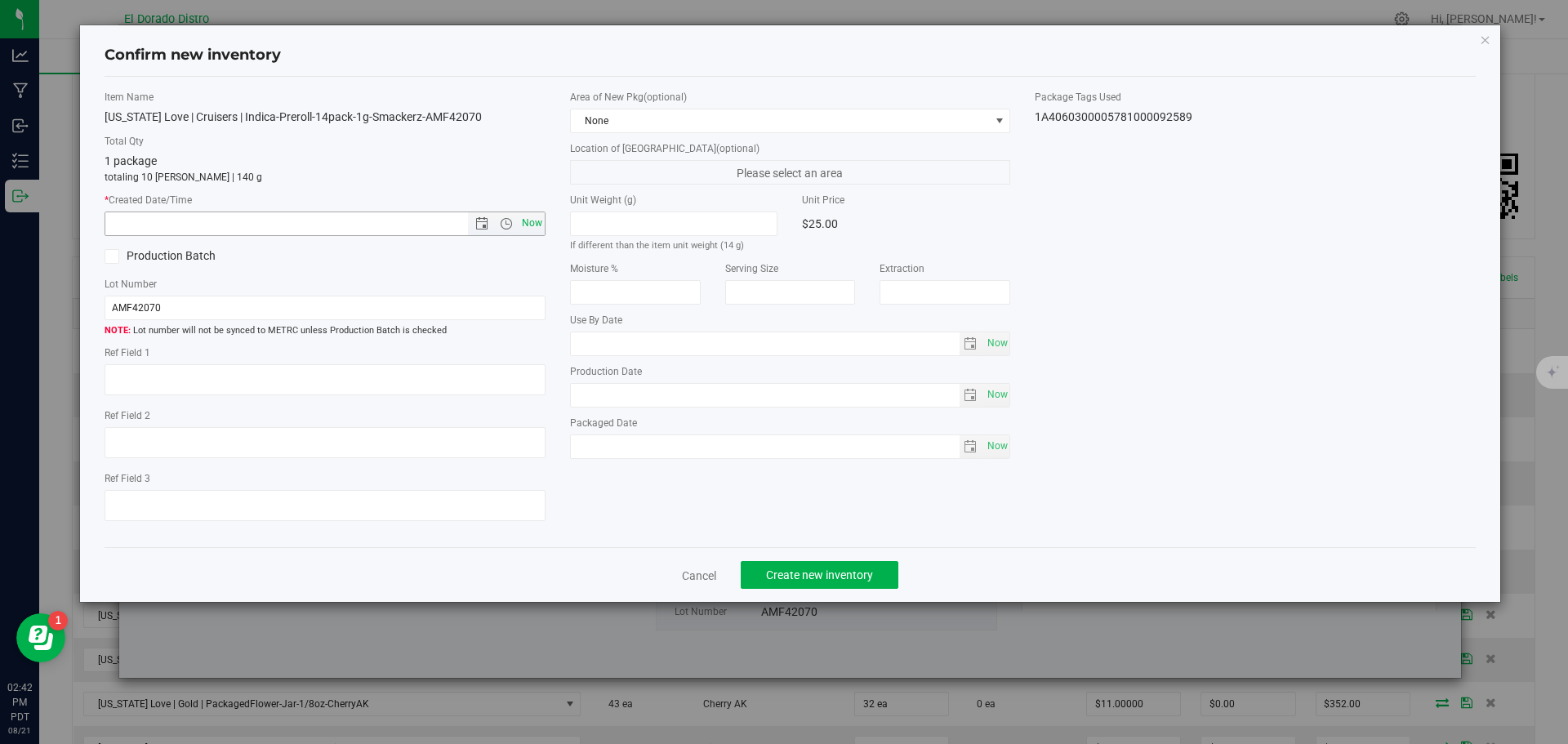
click at [531, 231] on span "Now" at bounding box center [531, 223] width 28 height 23
type input "8/21/2025 2:42 PM"
click at [813, 571] on span "Create new inventory" at bounding box center [819, 575] width 107 height 13
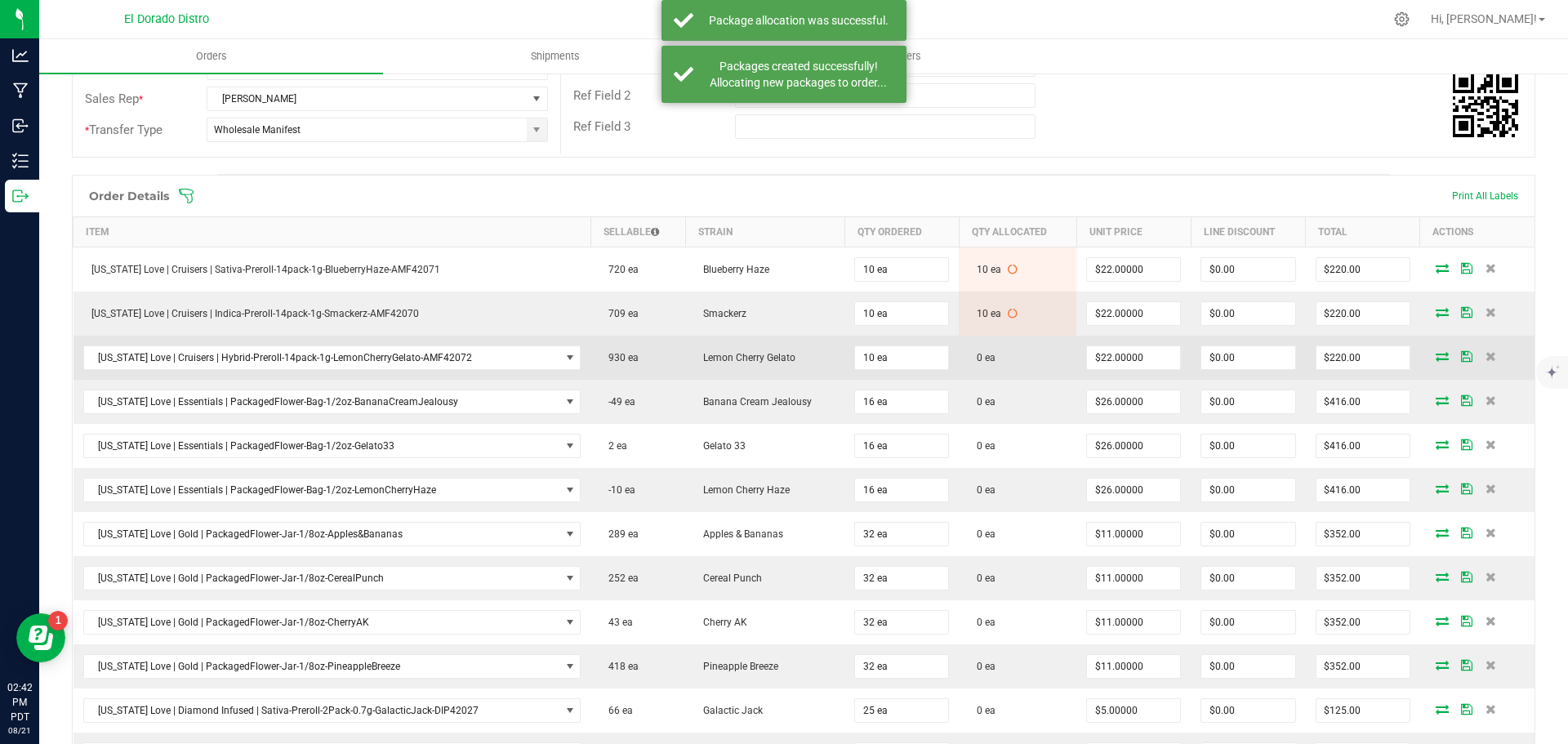
click at [1436, 358] on icon at bounding box center [1442, 356] width 13 height 9
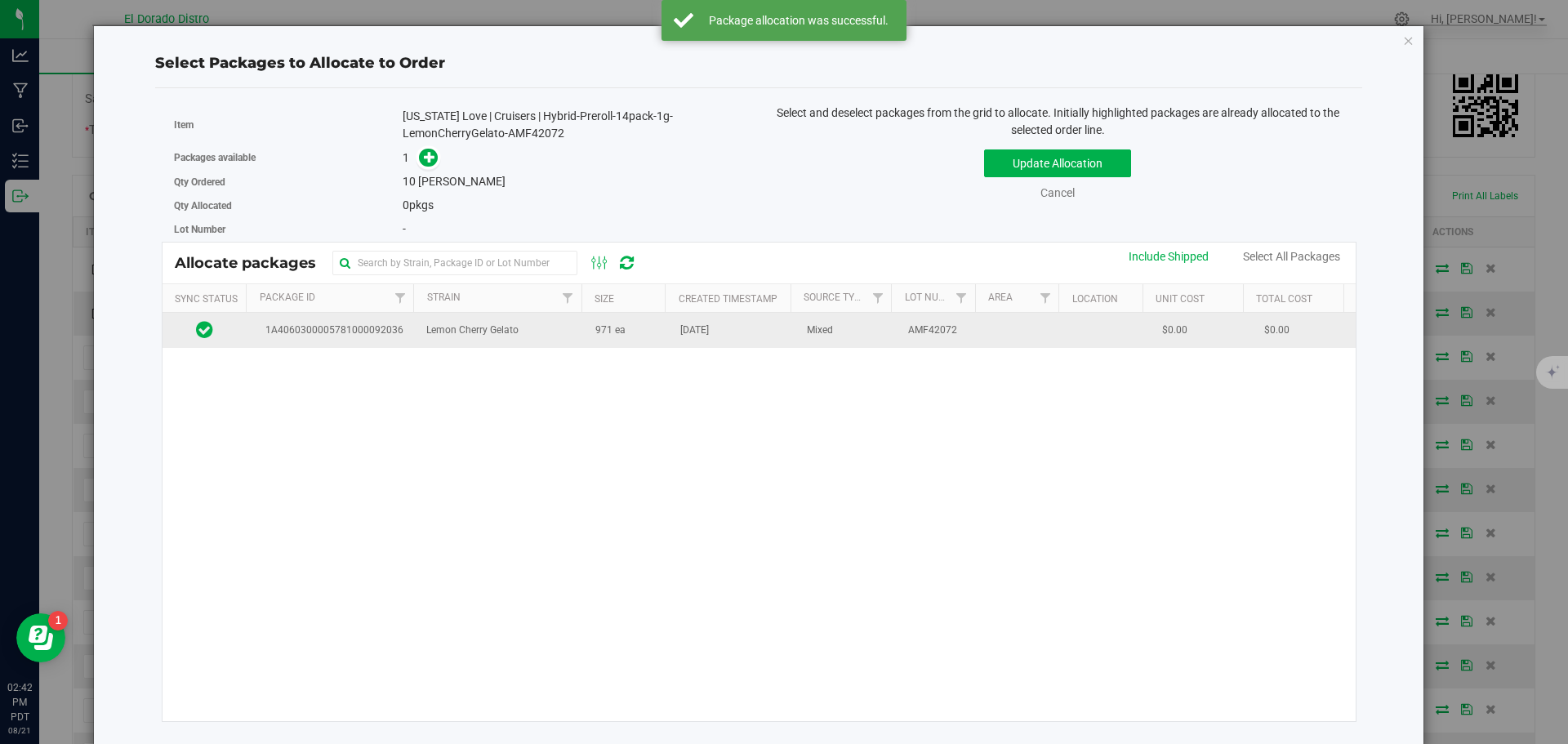
click at [591, 339] on td "971 ea" at bounding box center [628, 330] width 85 height 35
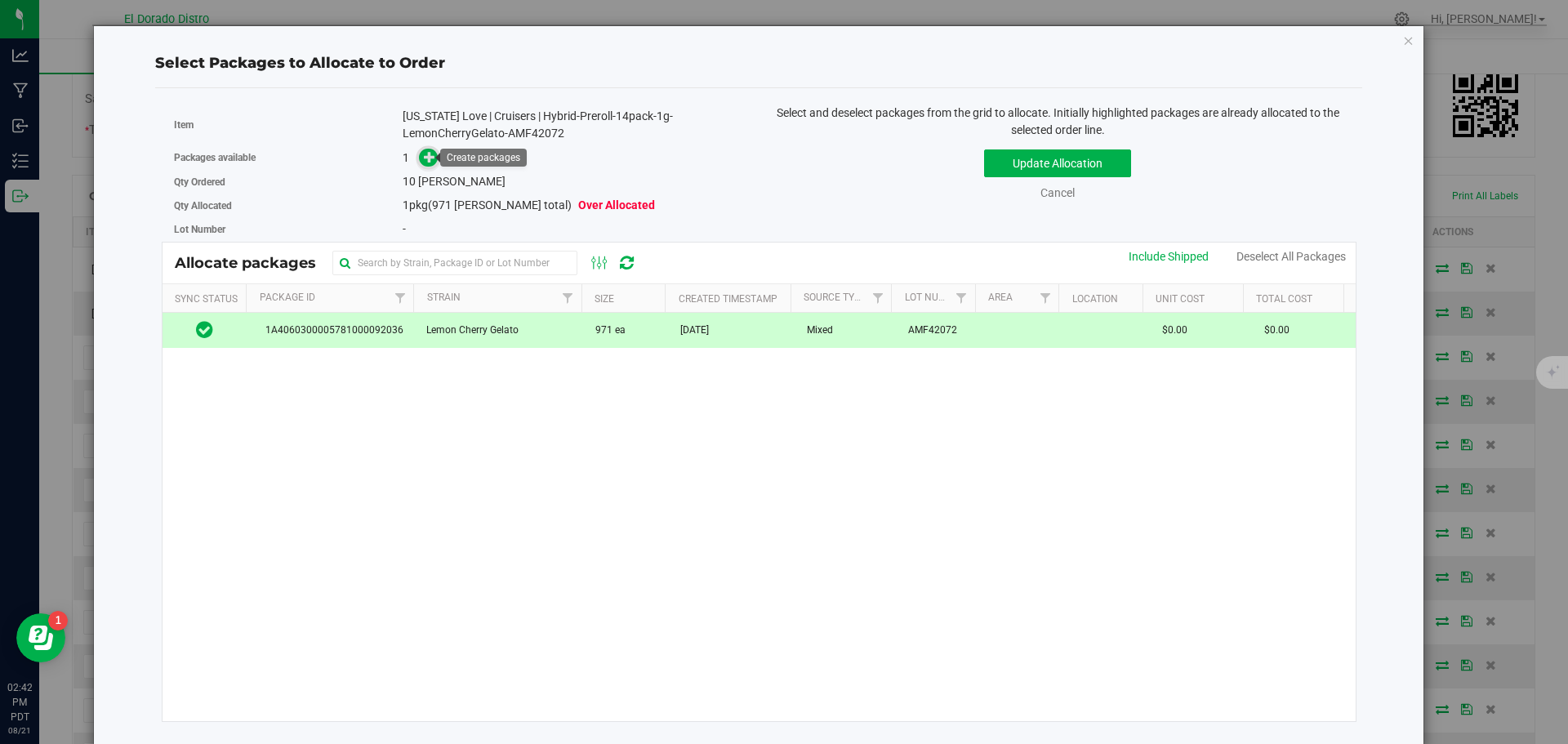
click at [430, 160] on icon at bounding box center [429, 156] width 11 height 11
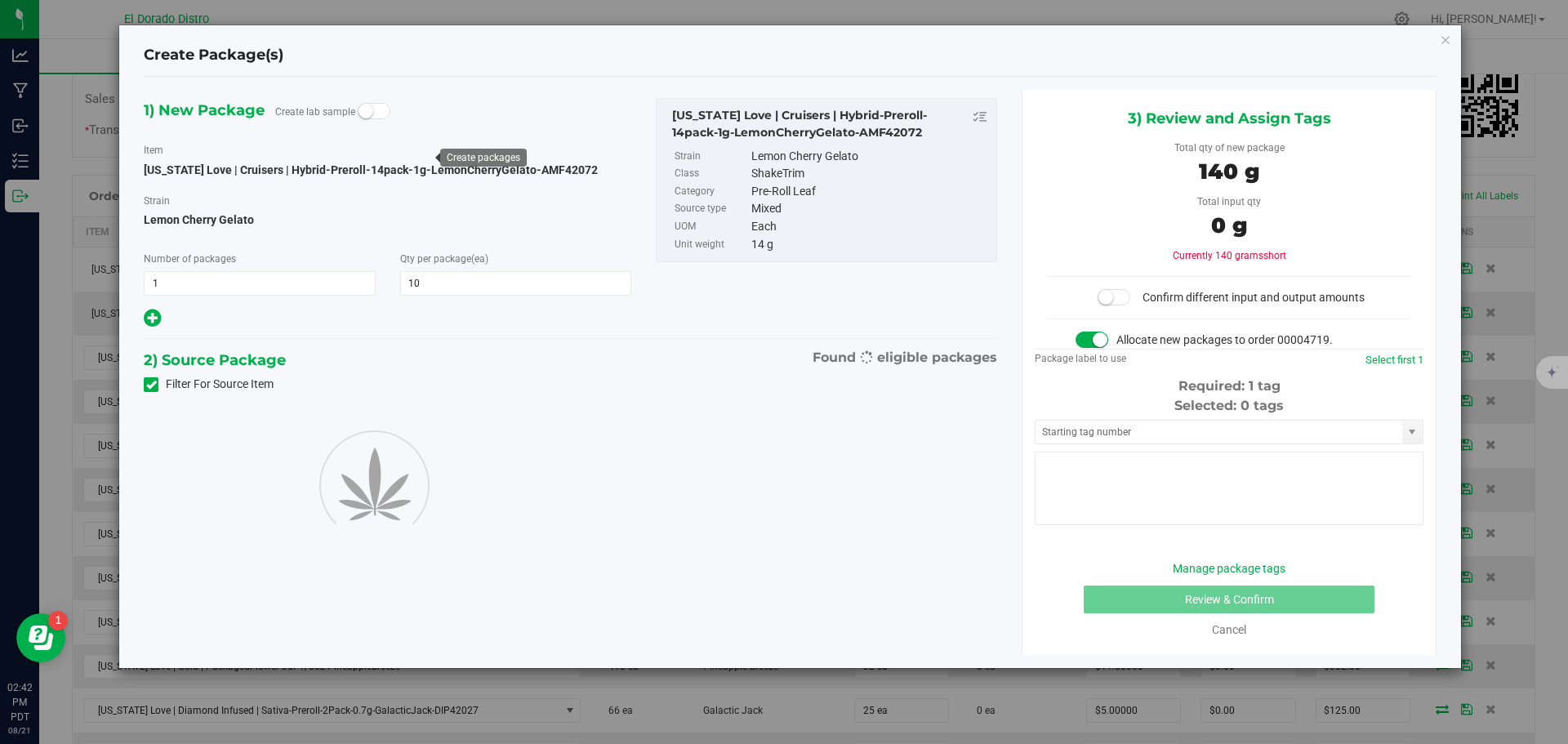
type input "10"
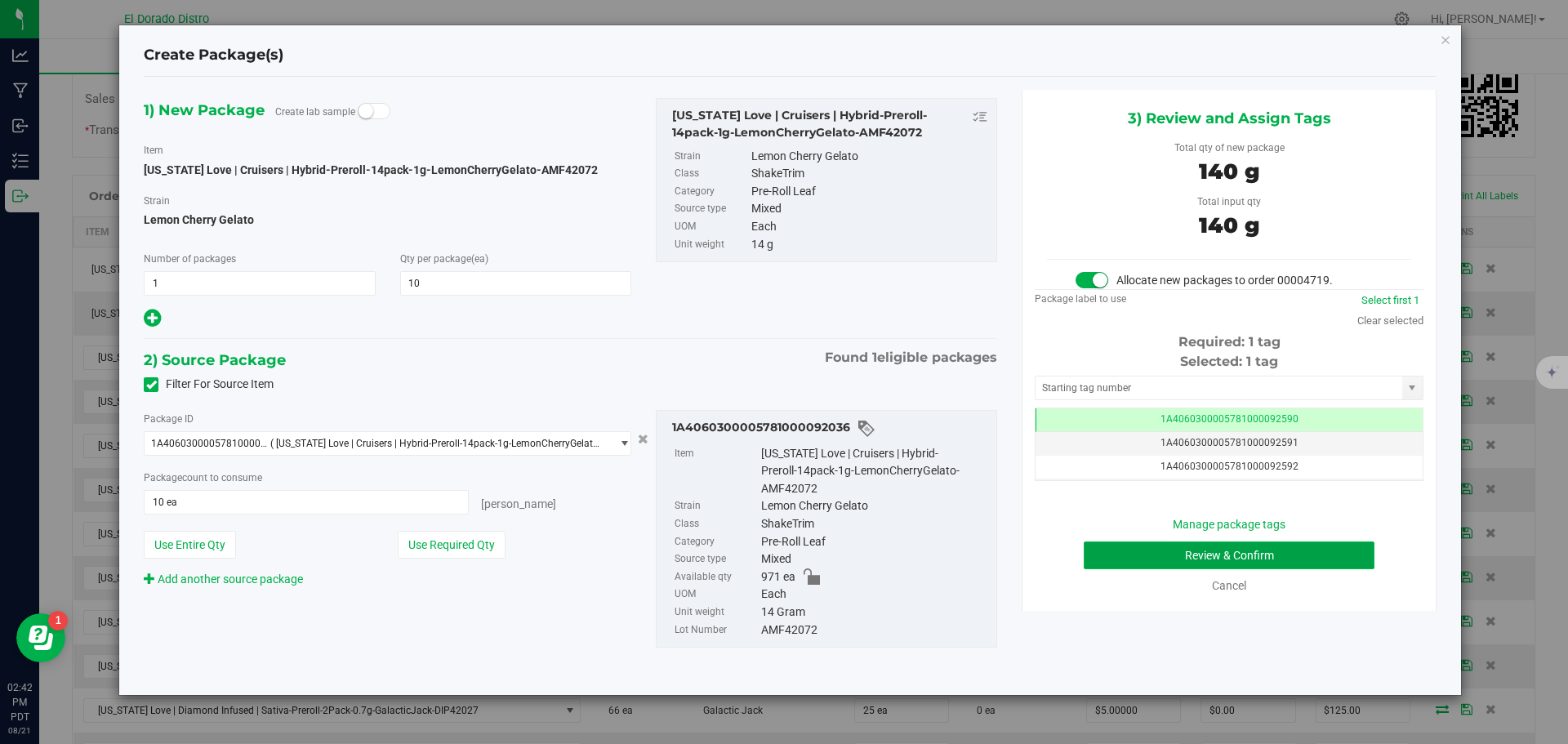
click at [1096, 556] on button "Review & Confirm" at bounding box center [1229, 556] width 291 height 28
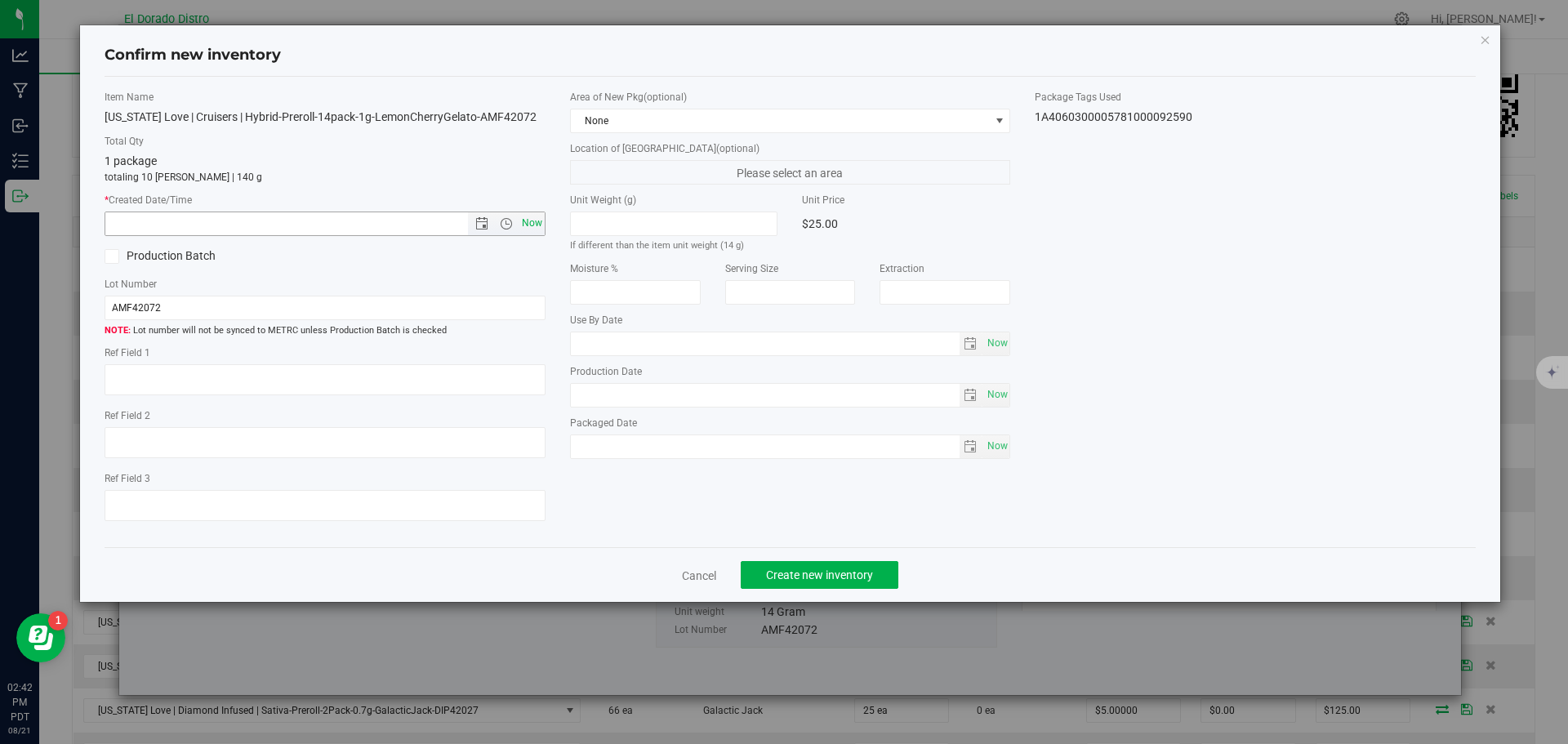
click at [525, 222] on span "Now" at bounding box center [531, 223] width 28 height 23
type input "8/21/2025 2:42 PM"
click at [772, 569] on span "Create new inventory" at bounding box center [819, 575] width 107 height 13
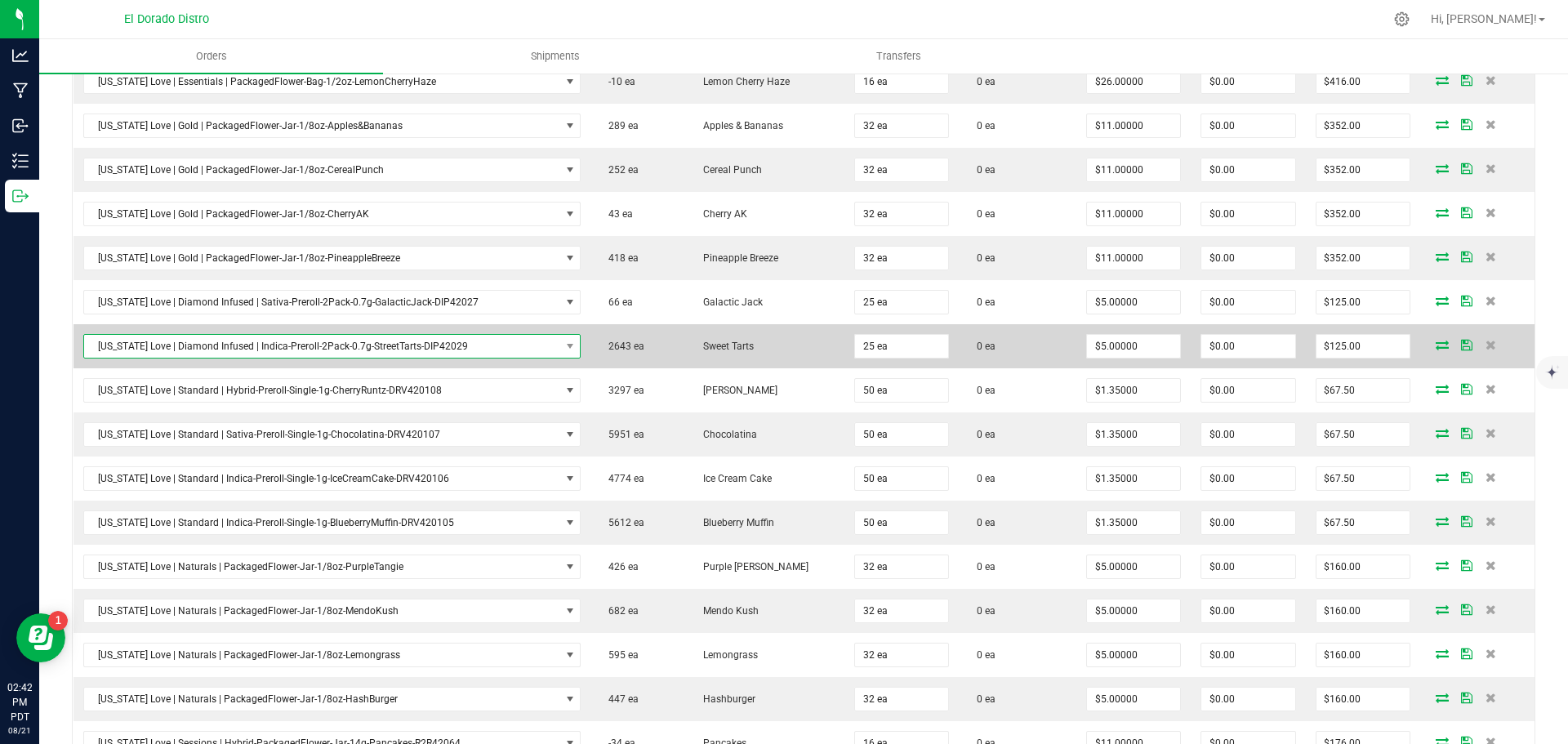
click at [440, 341] on span "California Love | Diamond Infused | Indica-Preroll-2Pack-0.7g-StreetTarts-DIP42…" at bounding box center [322, 346] width 476 height 22
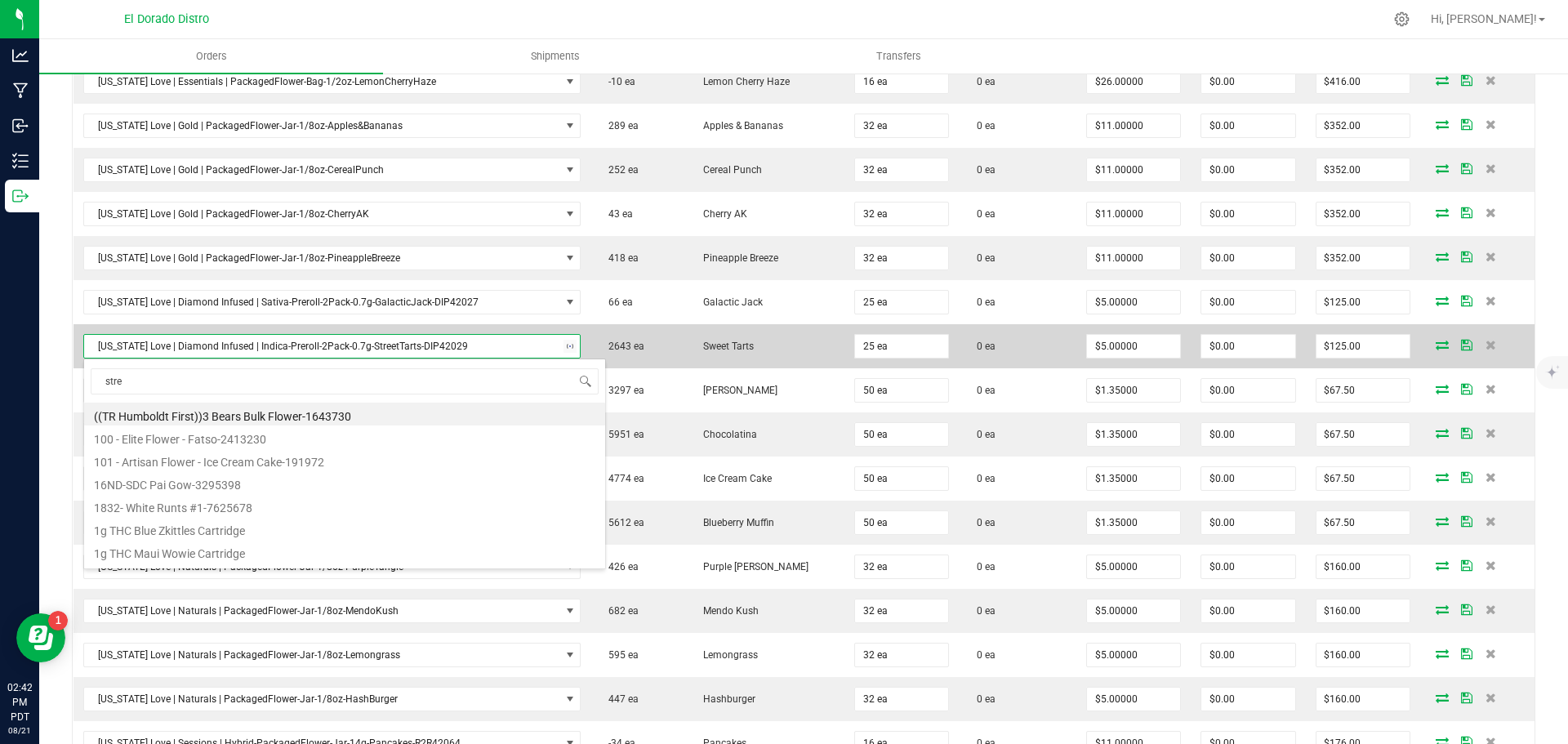
type input "stree"
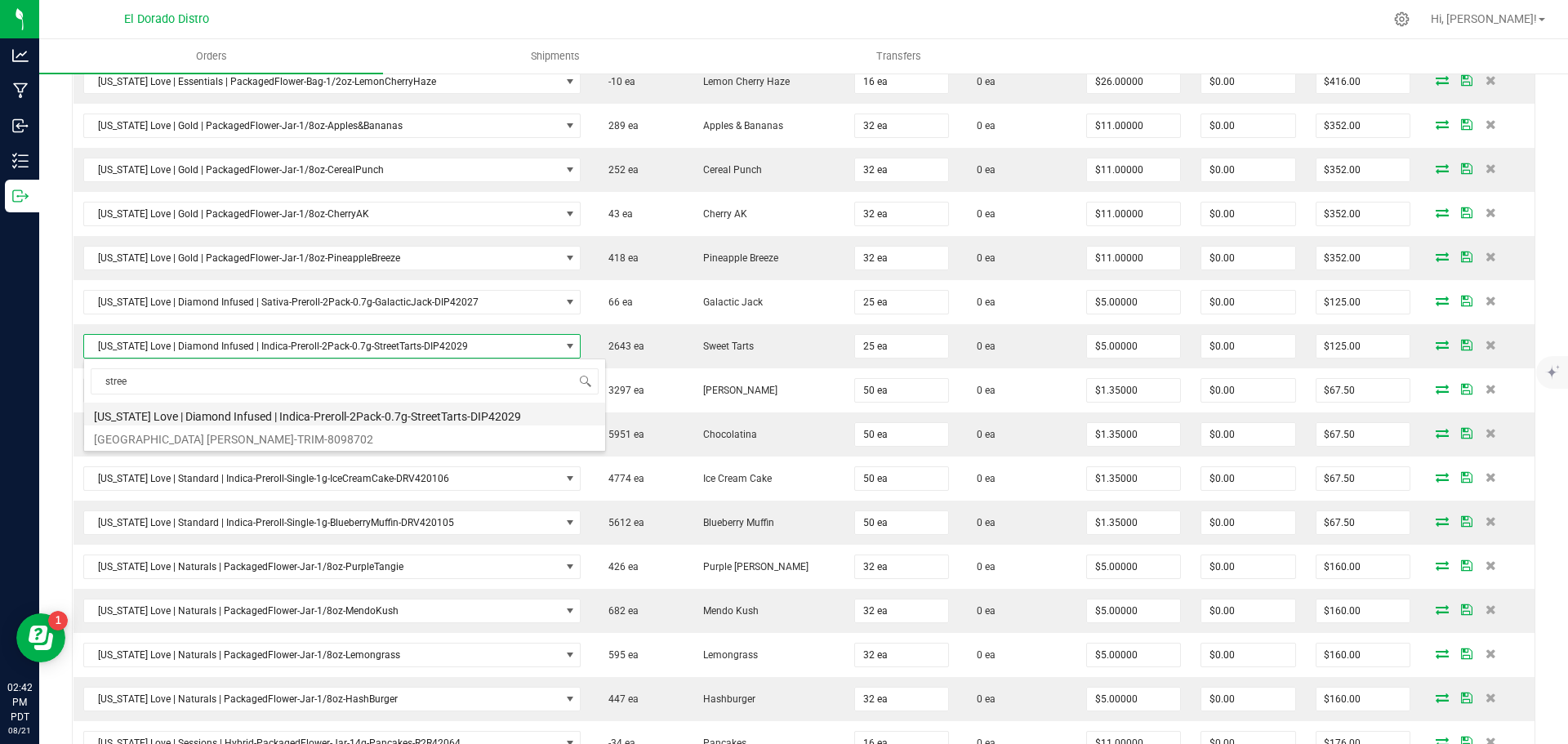
click at [429, 408] on li "California Love | Diamond Infused | Indica-Preroll-2Pack-0.7g-StreetTarts-DIP42…" at bounding box center [345, 414] width 521 height 22
type input "$6.00000"
type input "$150.00"
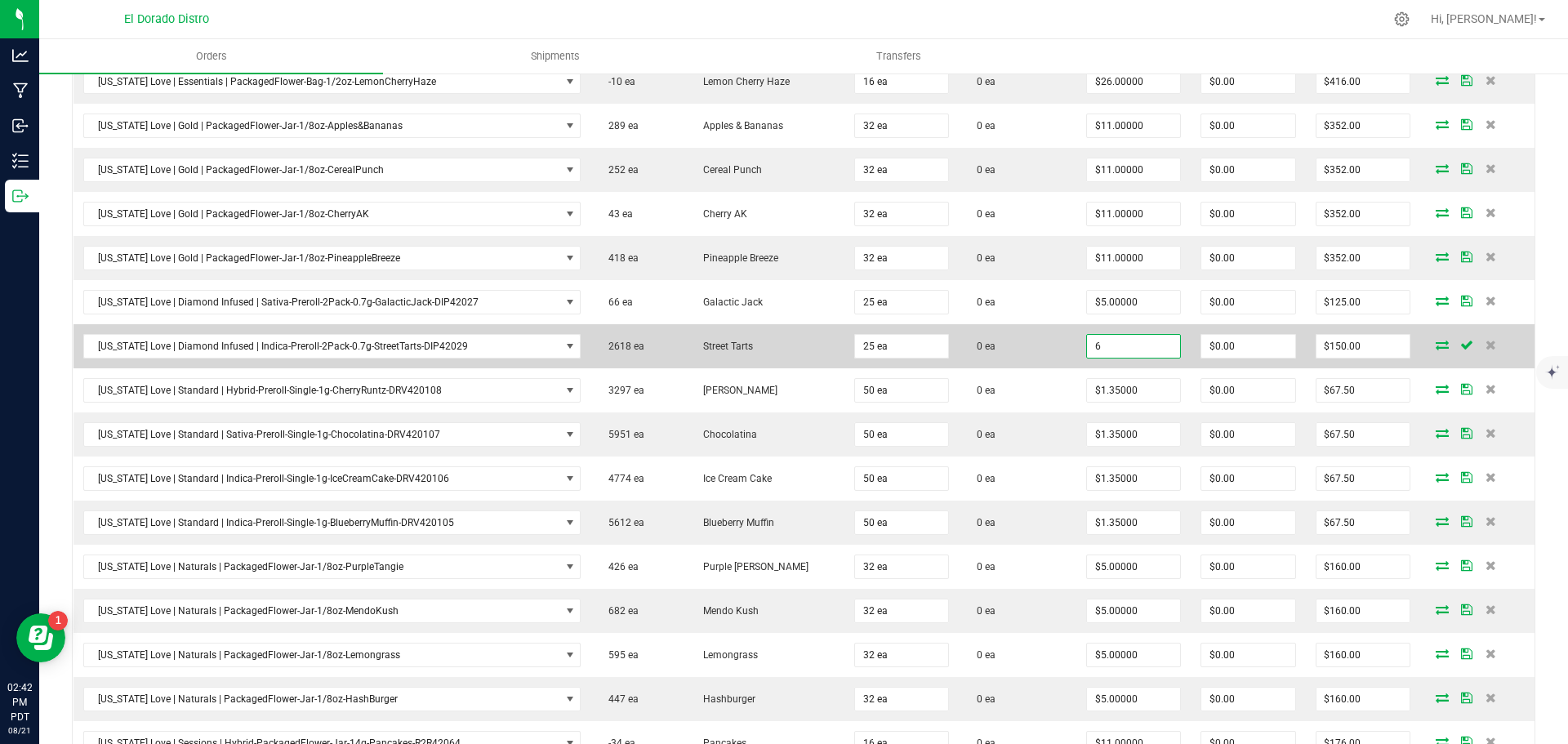
click at [1095, 342] on input "6" at bounding box center [1133, 346] width 93 height 22
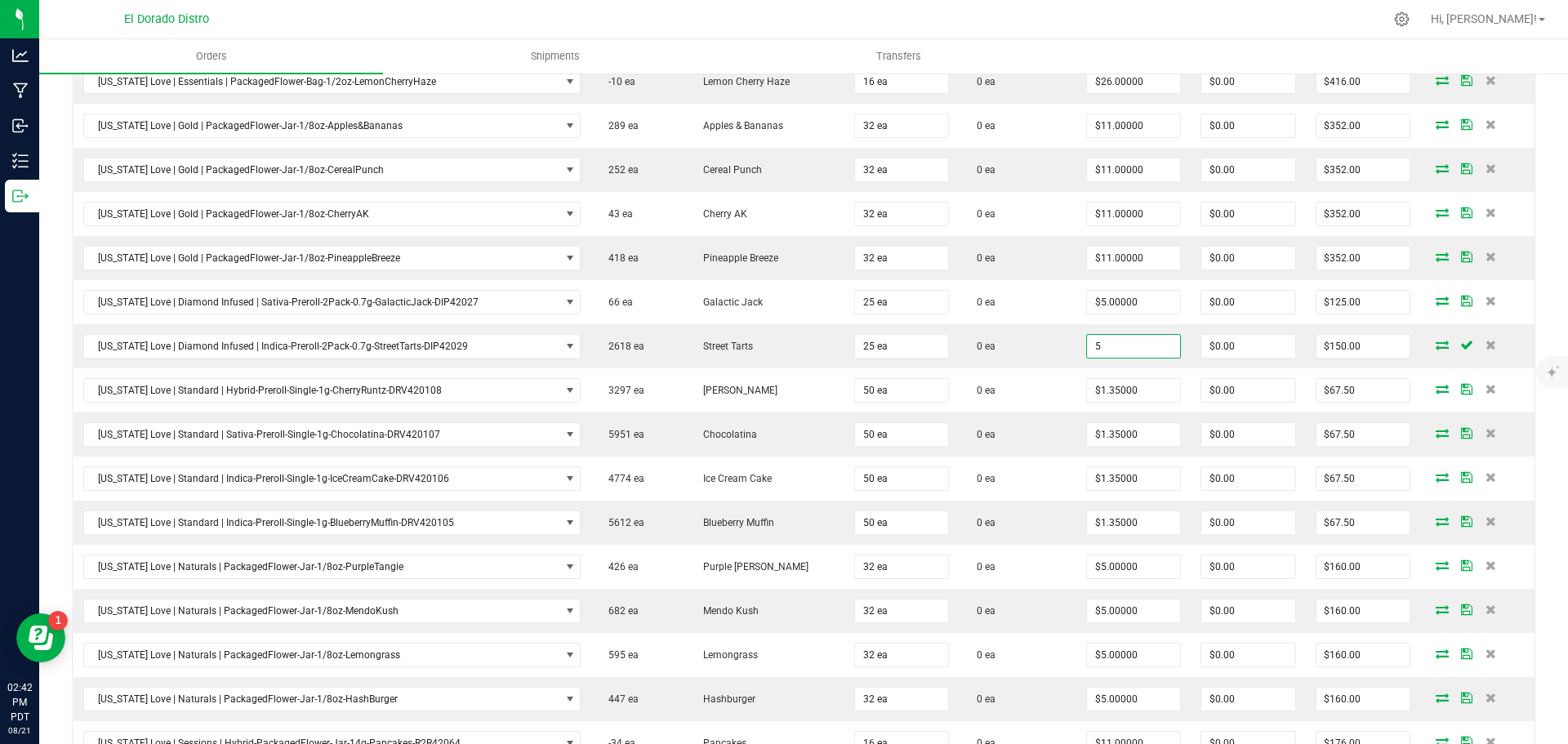
type input "$5.00000"
type input "$125.00"
click at [1074, 27] on div at bounding box center [838, 19] width 1091 height 32
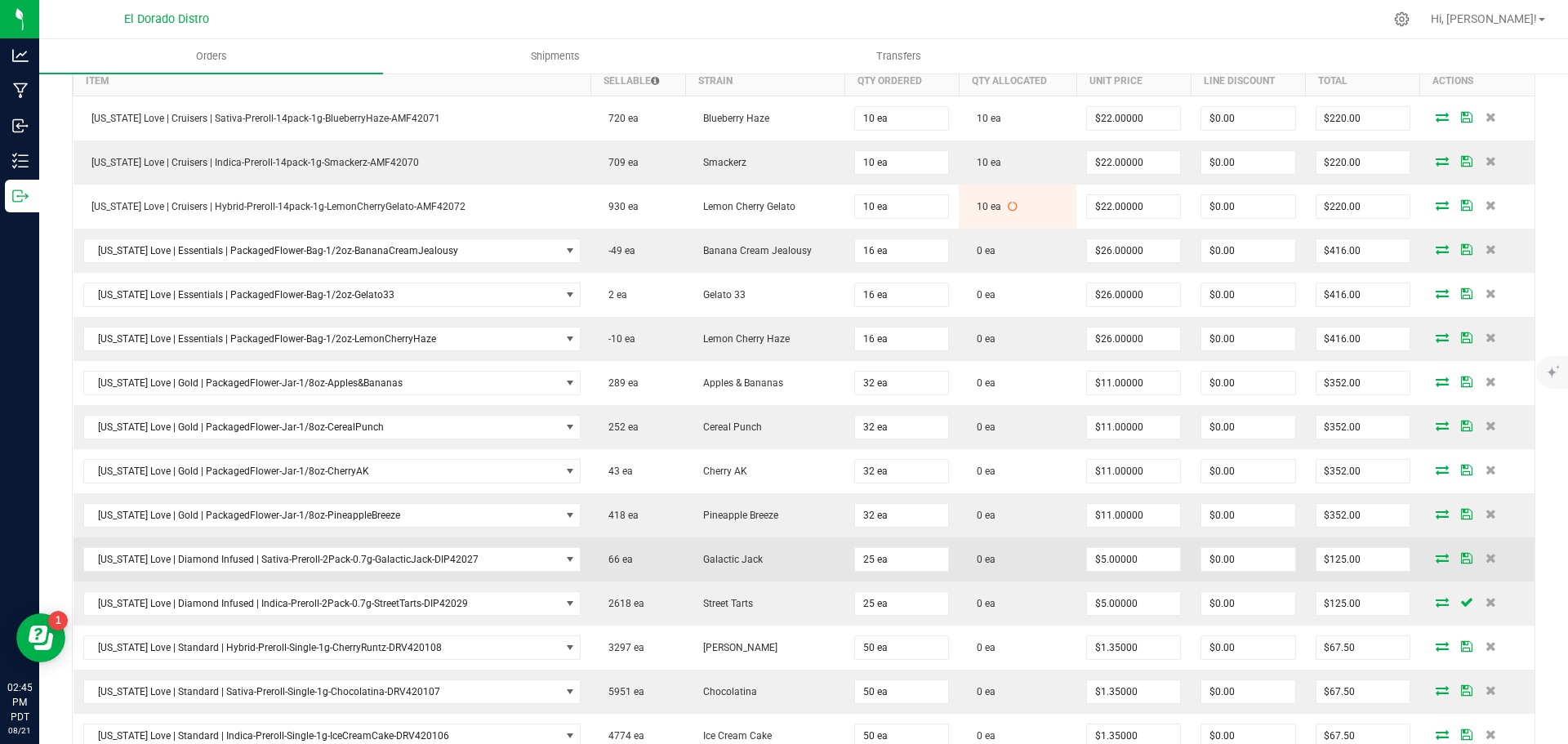
scroll to position [572, 0]
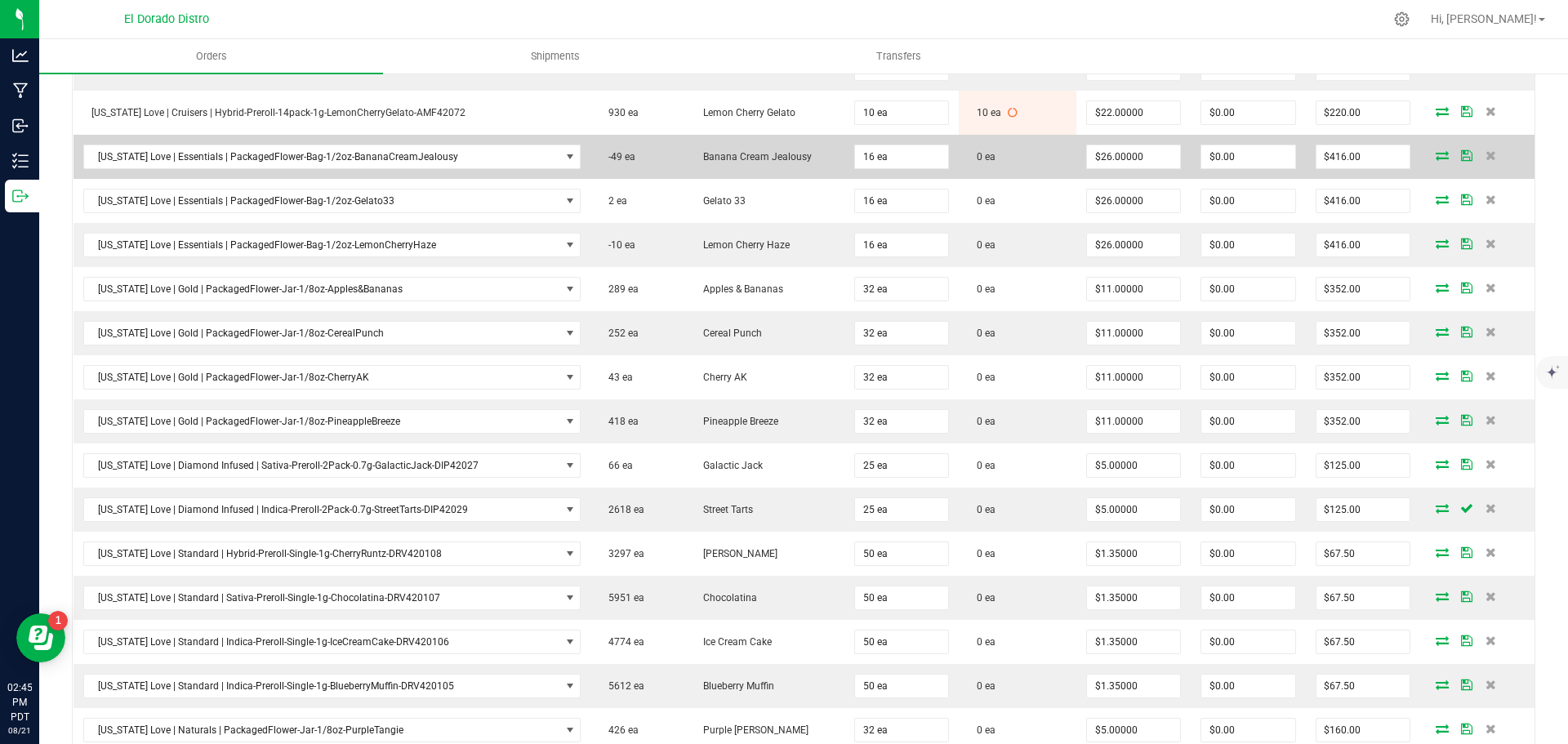
click at [1436, 153] on icon at bounding box center [1442, 155] width 13 height 9
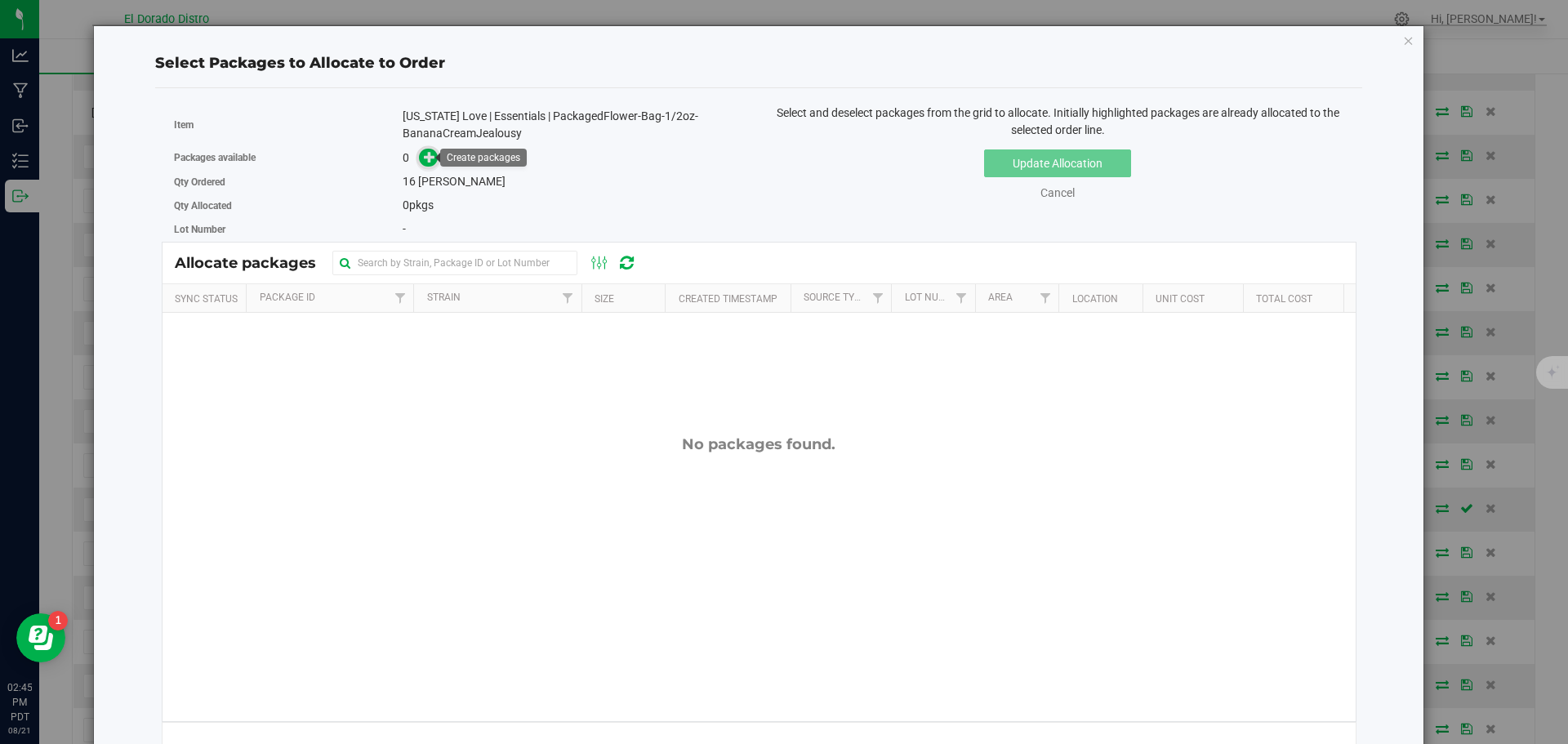
click at [428, 162] on icon at bounding box center [429, 156] width 11 height 11
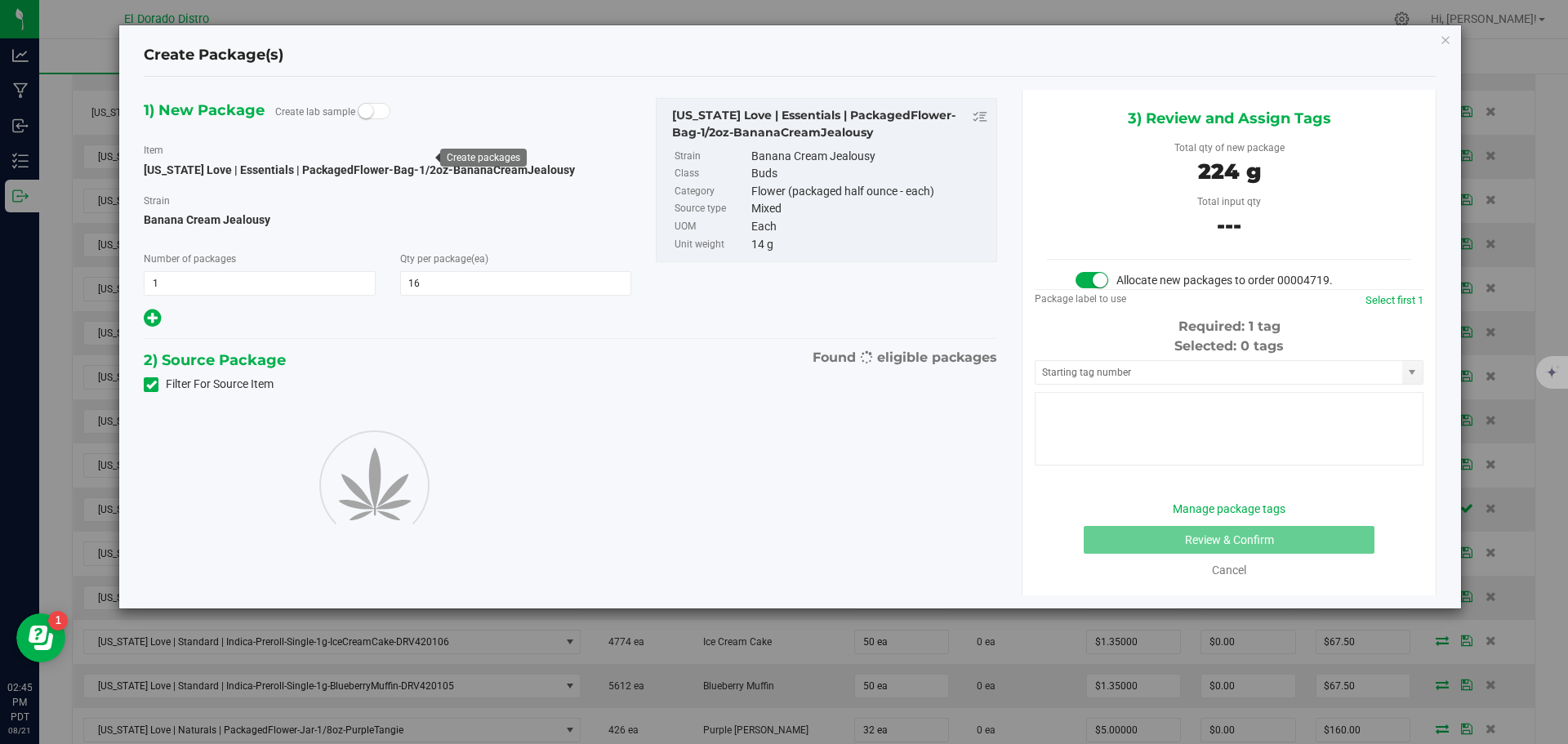
type input "16"
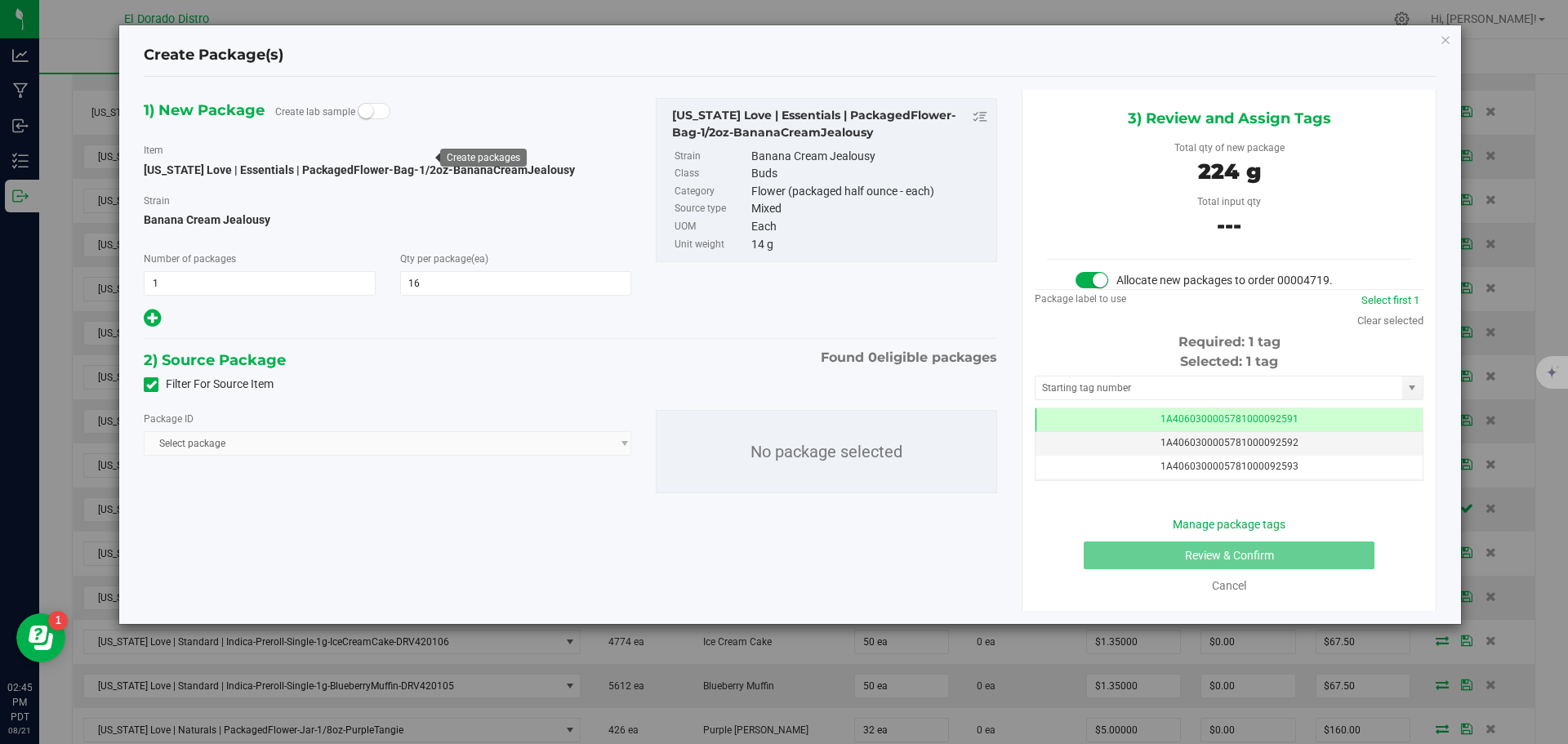
scroll to position [0, -1]
click at [156, 385] on span at bounding box center [151, 385] width 15 height 15
click at [153, 384] on icon at bounding box center [151, 384] width 10 height 0
click at [0, 0] on input "Filter For Source Item" at bounding box center [0, 0] width 0 height 0
click at [353, 445] on span "Select package" at bounding box center [377, 443] width 466 height 22
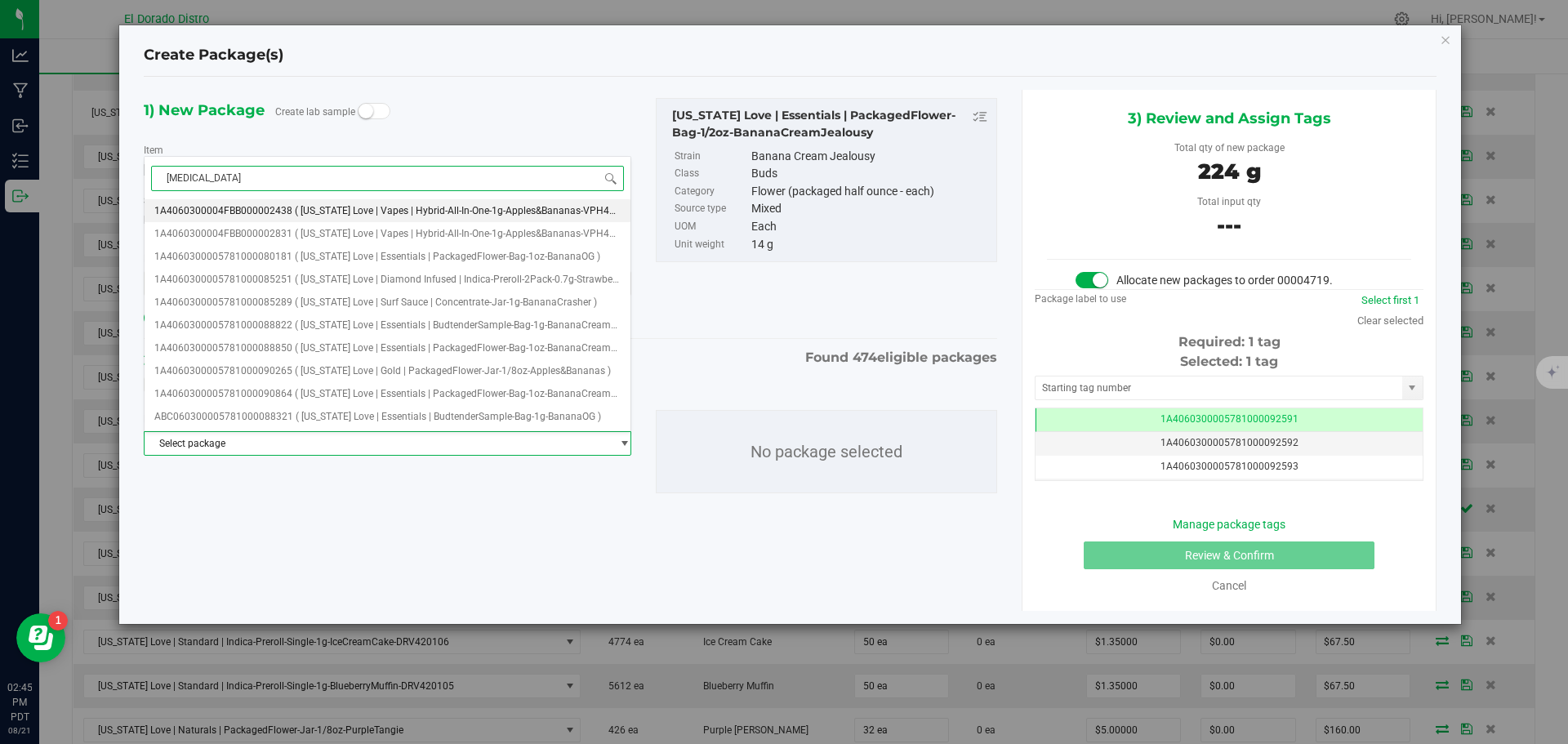
type input "banana"
click at [473, 352] on span "( [US_STATE] Love | Essentials | PackagedFlower-Bag-1oz-BananaCreamJealousy )" at bounding box center [476, 348] width 362 height 11
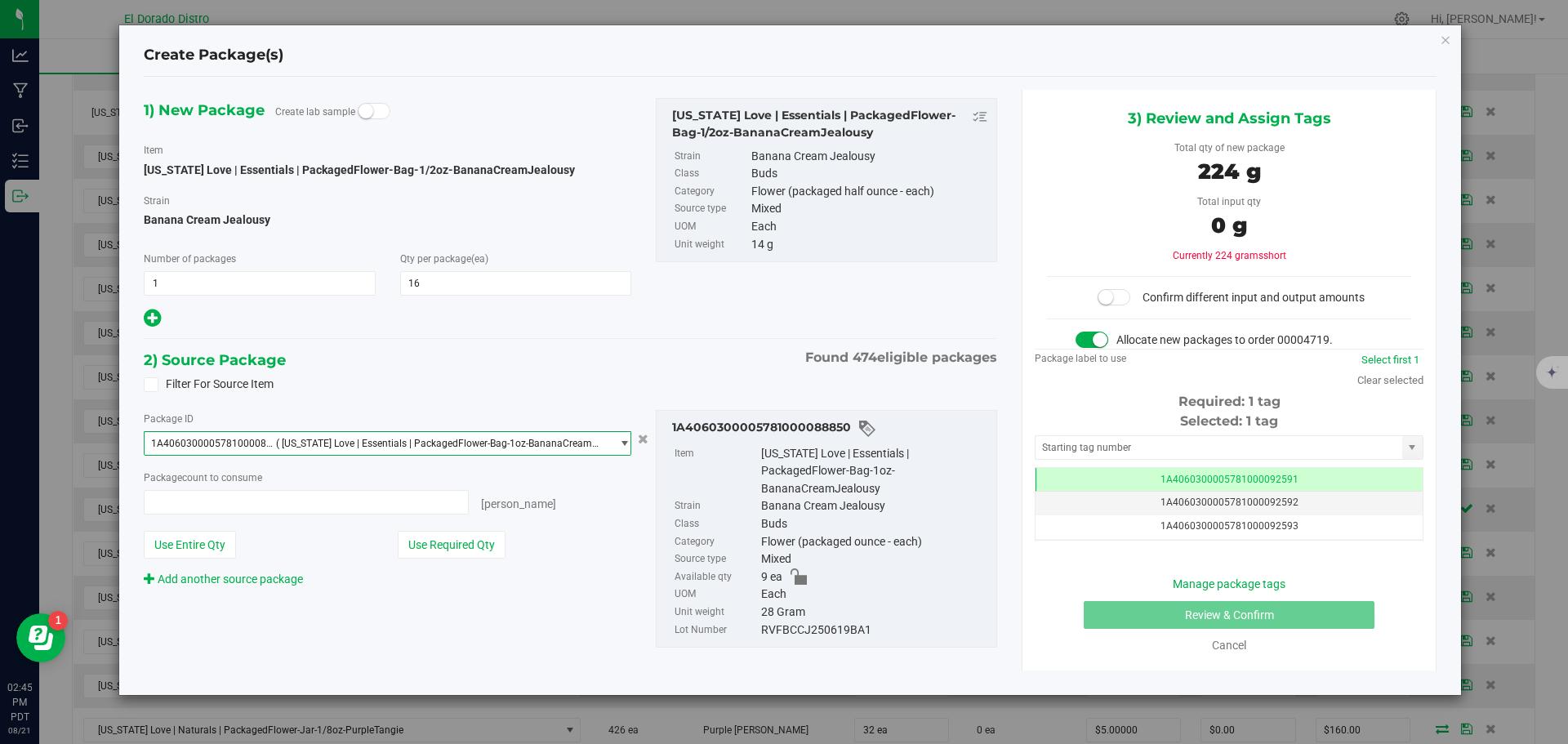
scroll to position [5259, 0]
click at [489, 539] on button "Use Required Qty" at bounding box center [451, 544] width 108 height 28
type input "8 ea"
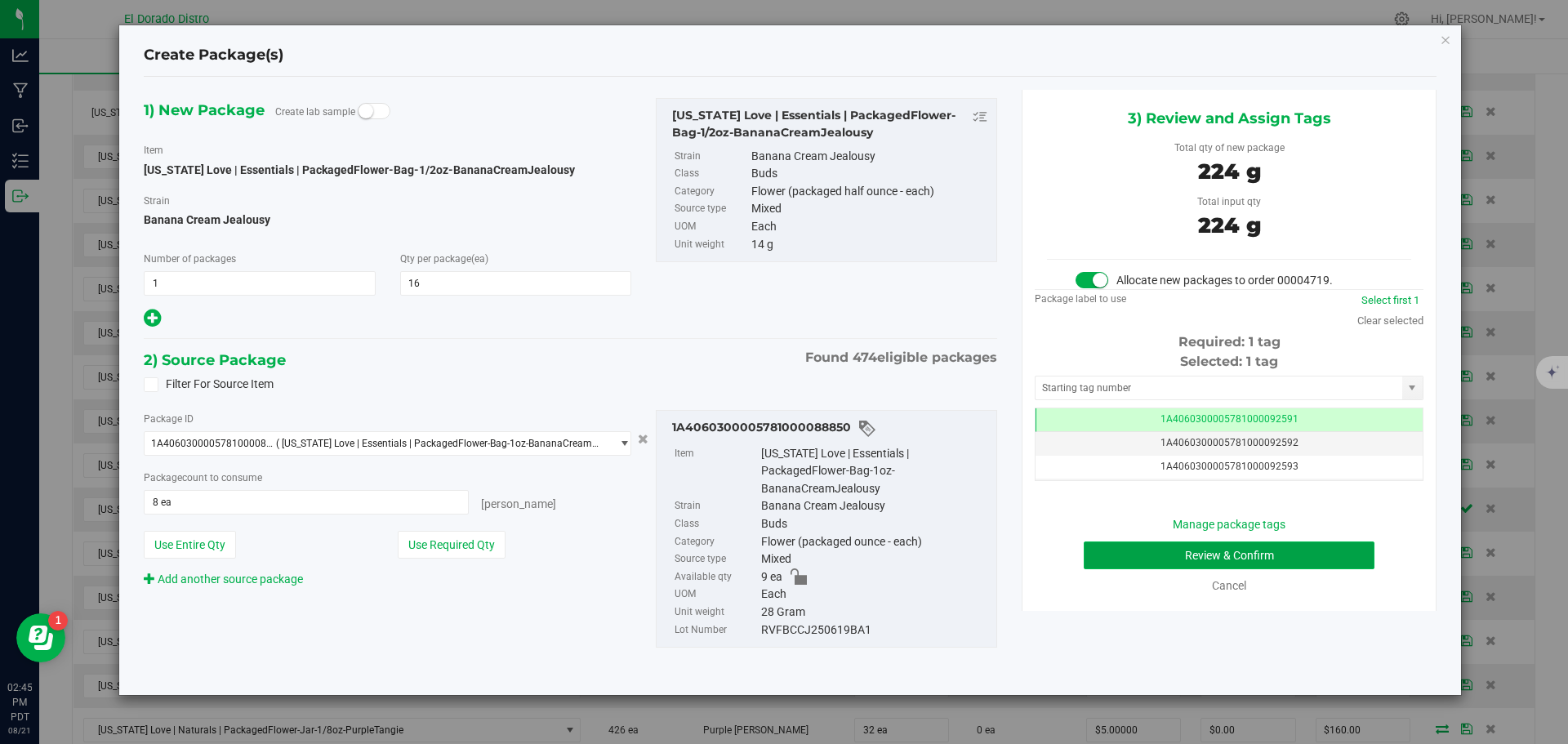
click at [1113, 556] on button "Review & Confirm" at bounding box center [1229, 556] width 291 height 28
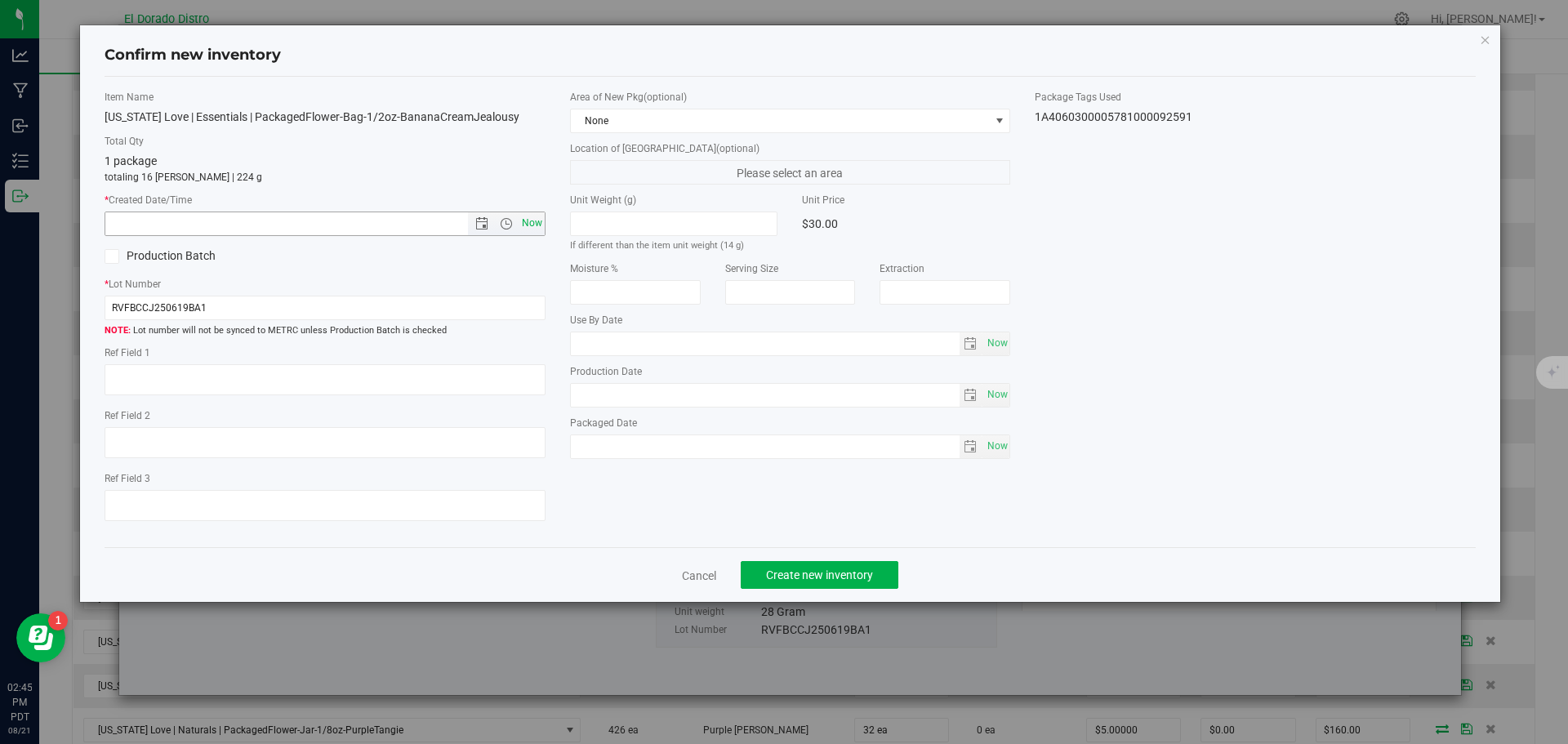
click at [539, 218] on span "Now" at bounding box center [531, 223] width 28 height 23
type input "8/21/2025 2:45 PM"
click at [776, 573] on span "Create new inventory" at bounding box center [819, 575] width 107 height 13
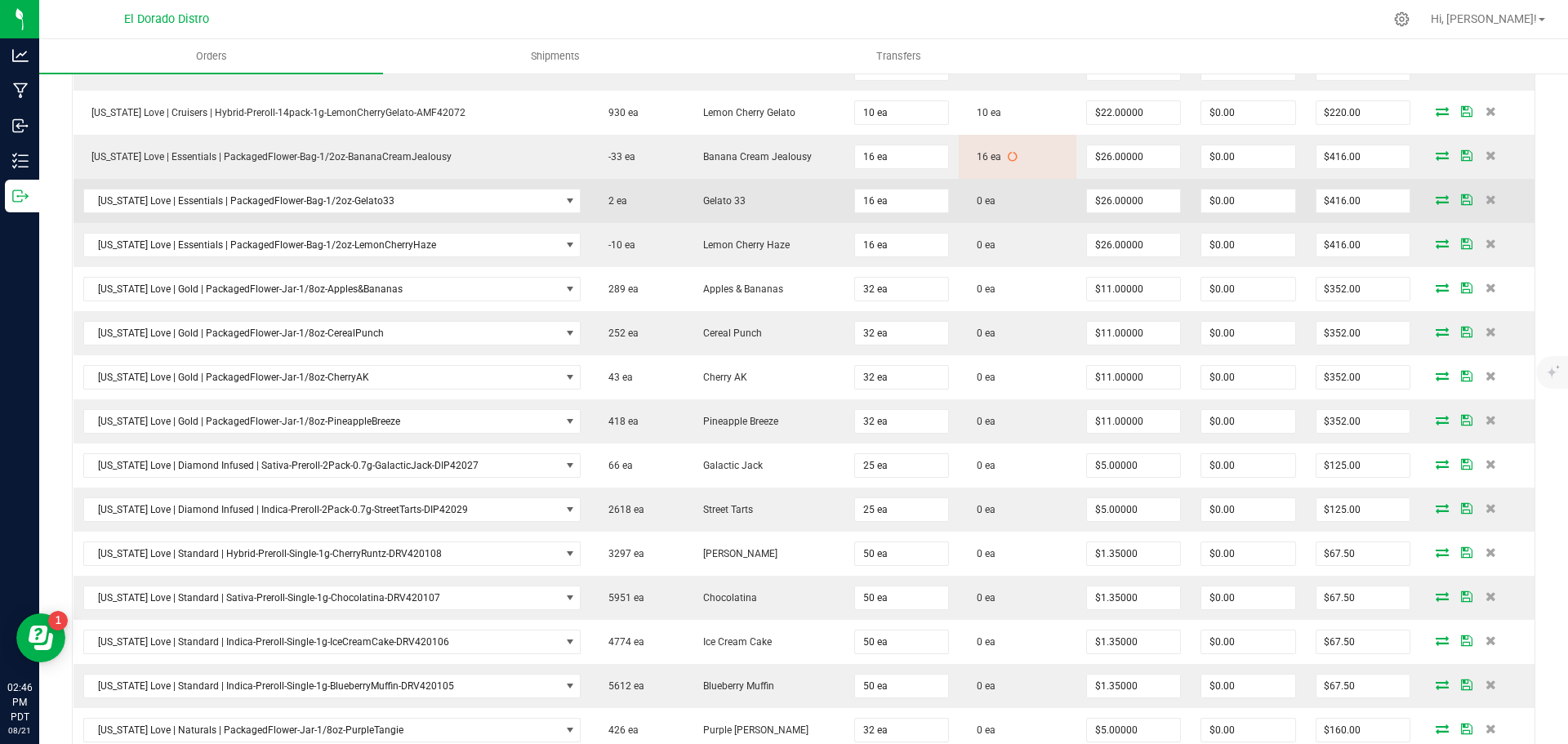
click at [1436, 196] on icon at bounding box center [1442, 199] width 13 height 9
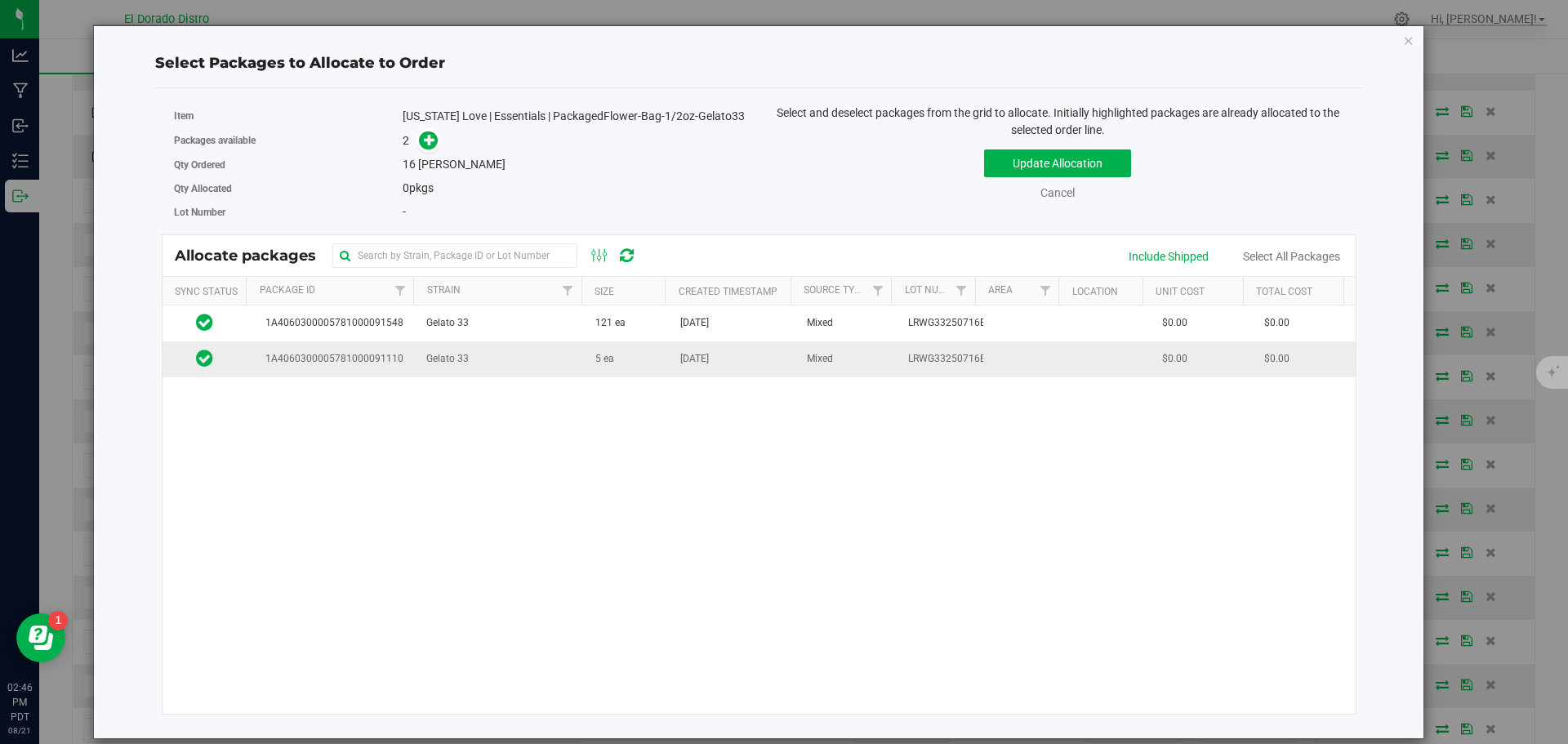
click at [662, 365] on td "5 ea" at bounding box center [628, 358] width 85 height 35
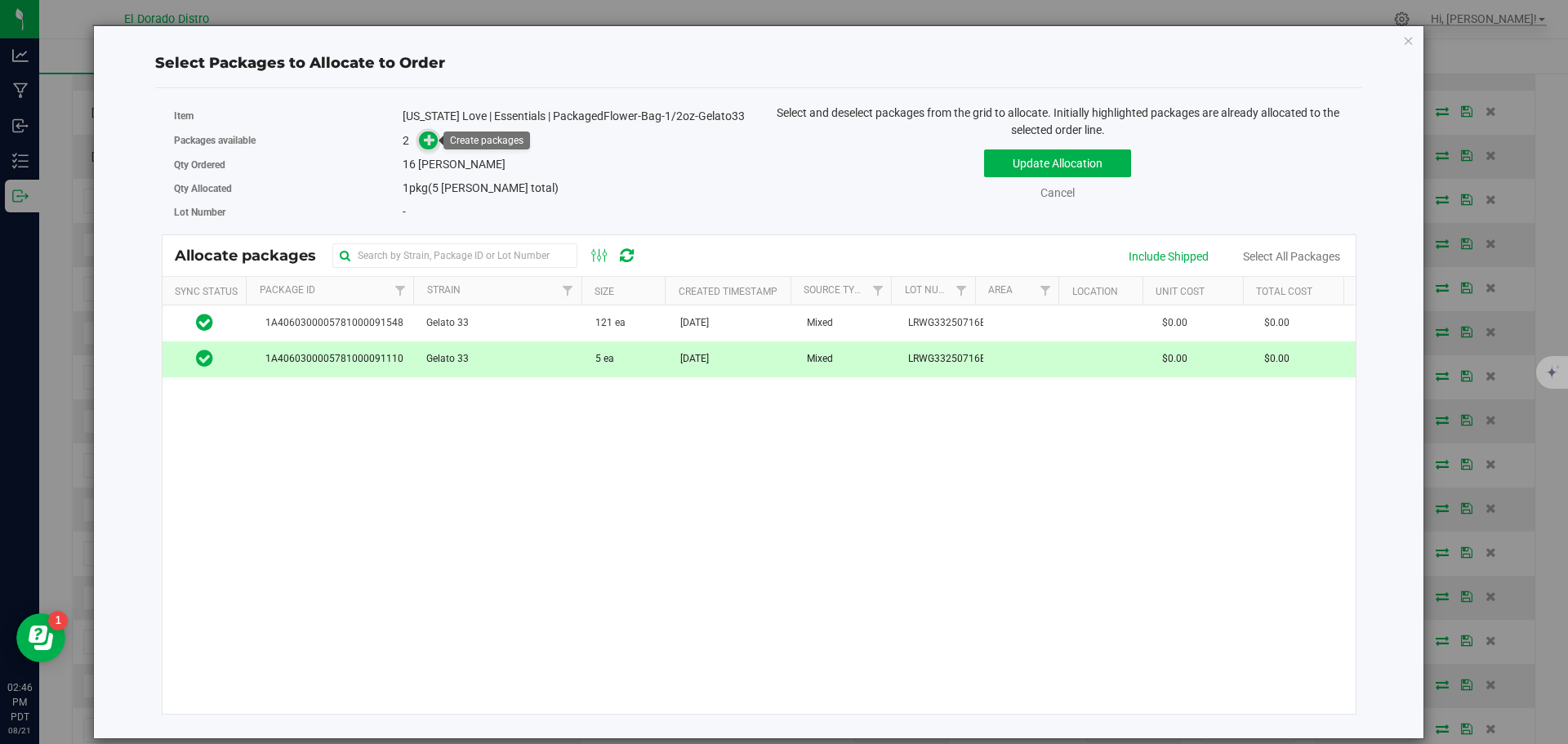
click at [427, 143] on icon at bounding box center [429, 140] width 11 height 11
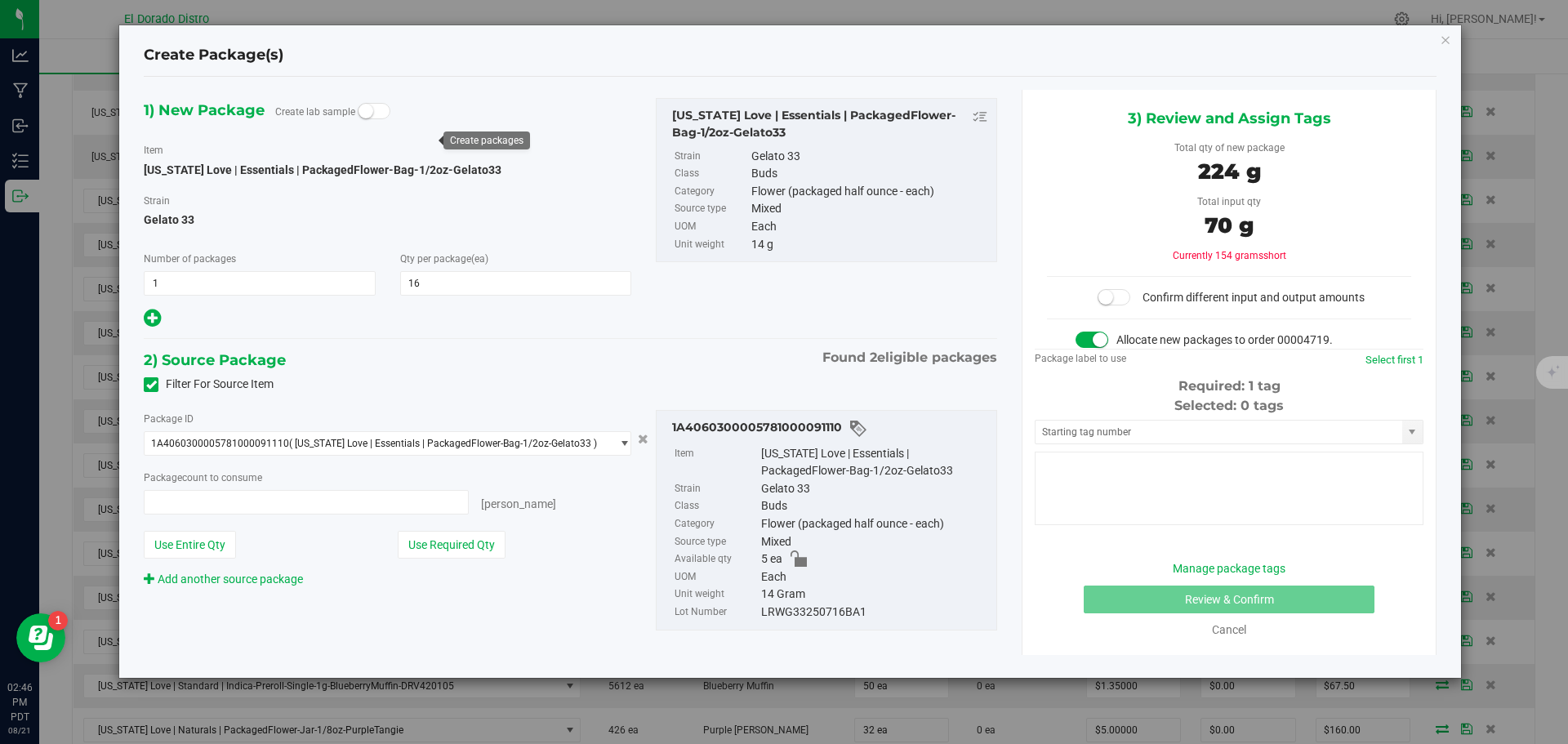
type input "5 ea"
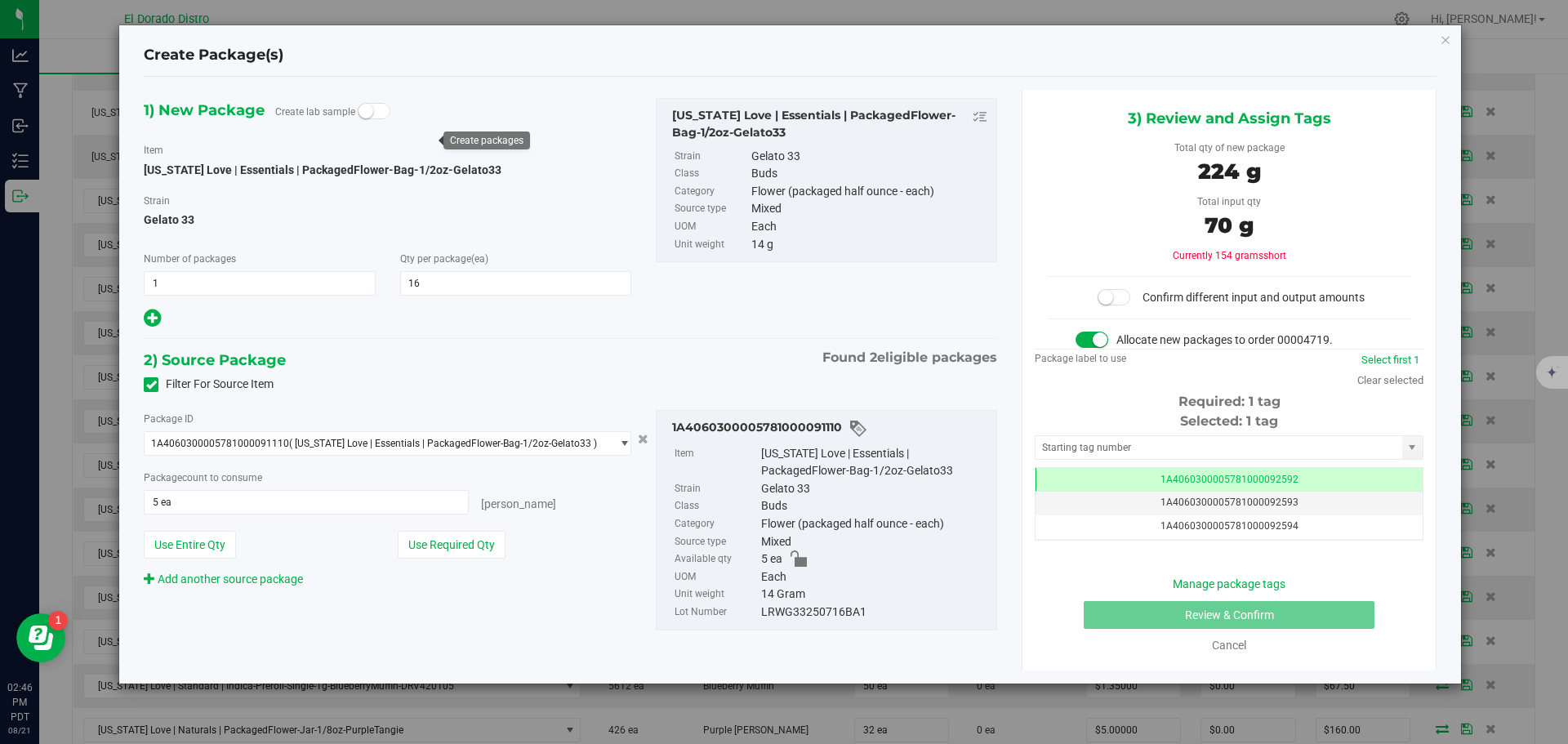
scroll to position [0, -1]
click at [280, 579] on link "Add another source package" at bounding box center [223, 579] width 159 height 13
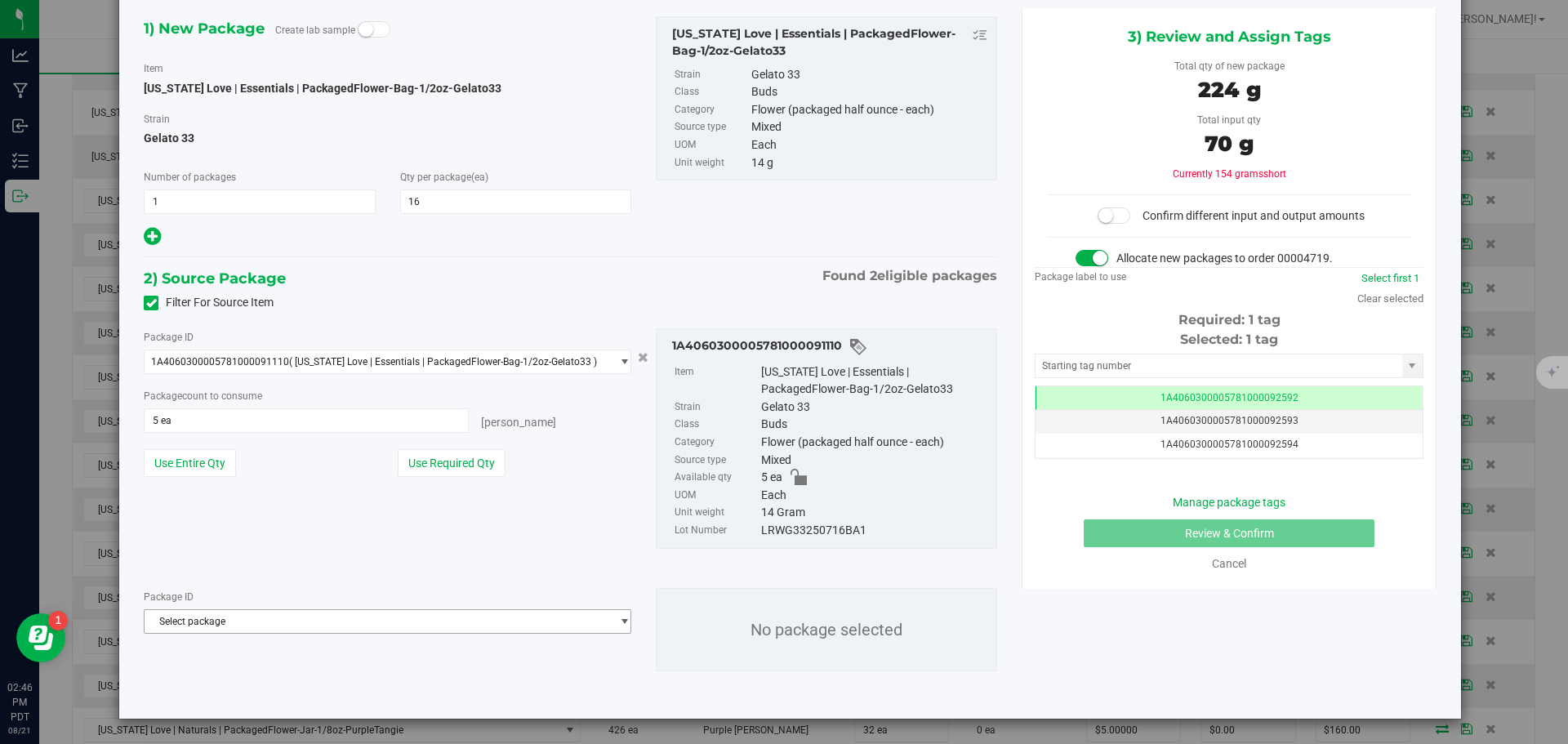
click at [294, 626] on span "Select package" at bounding box center [377, 621] width 466 height 22
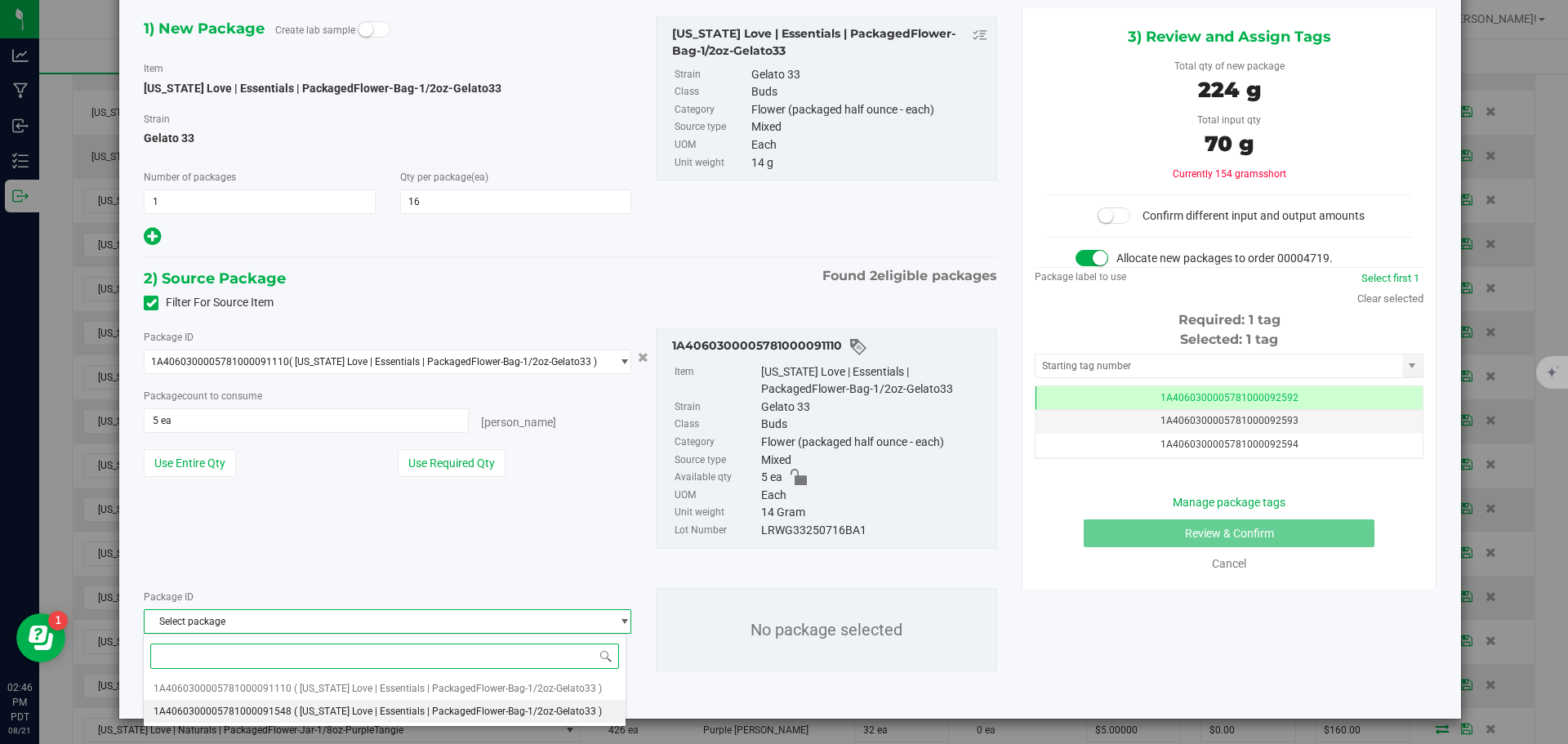
click at [329, 710] on span "( [US_STATE] Love | Essentials | PackagedFlower-Bag-1/2oz-Gelato33 )" at bounding box center [448, 711] width 308 height 11
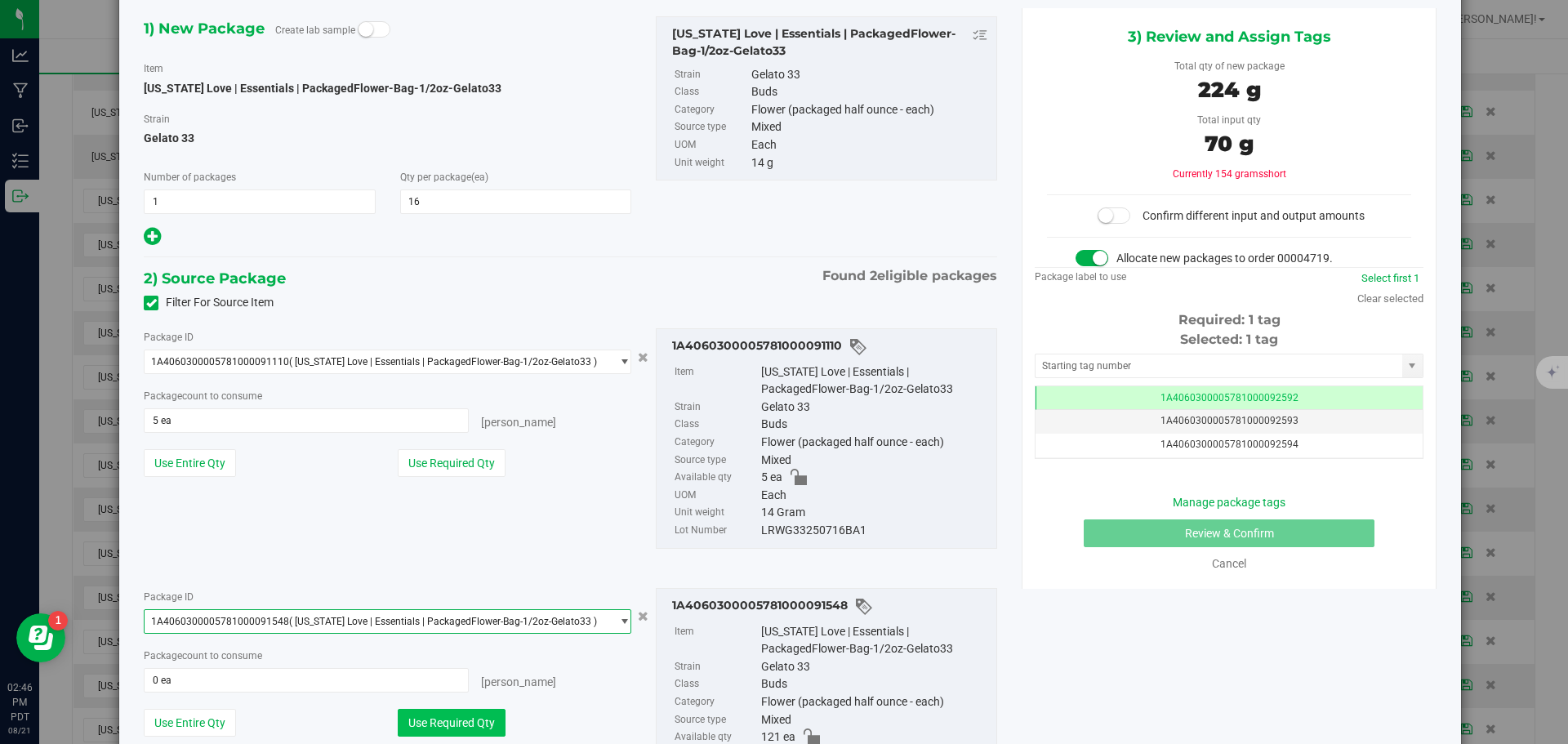
click at [473, 720] on button "Use Required Qty" at bounding box center [451, 722] width 108 height 28
type input "11 ea"
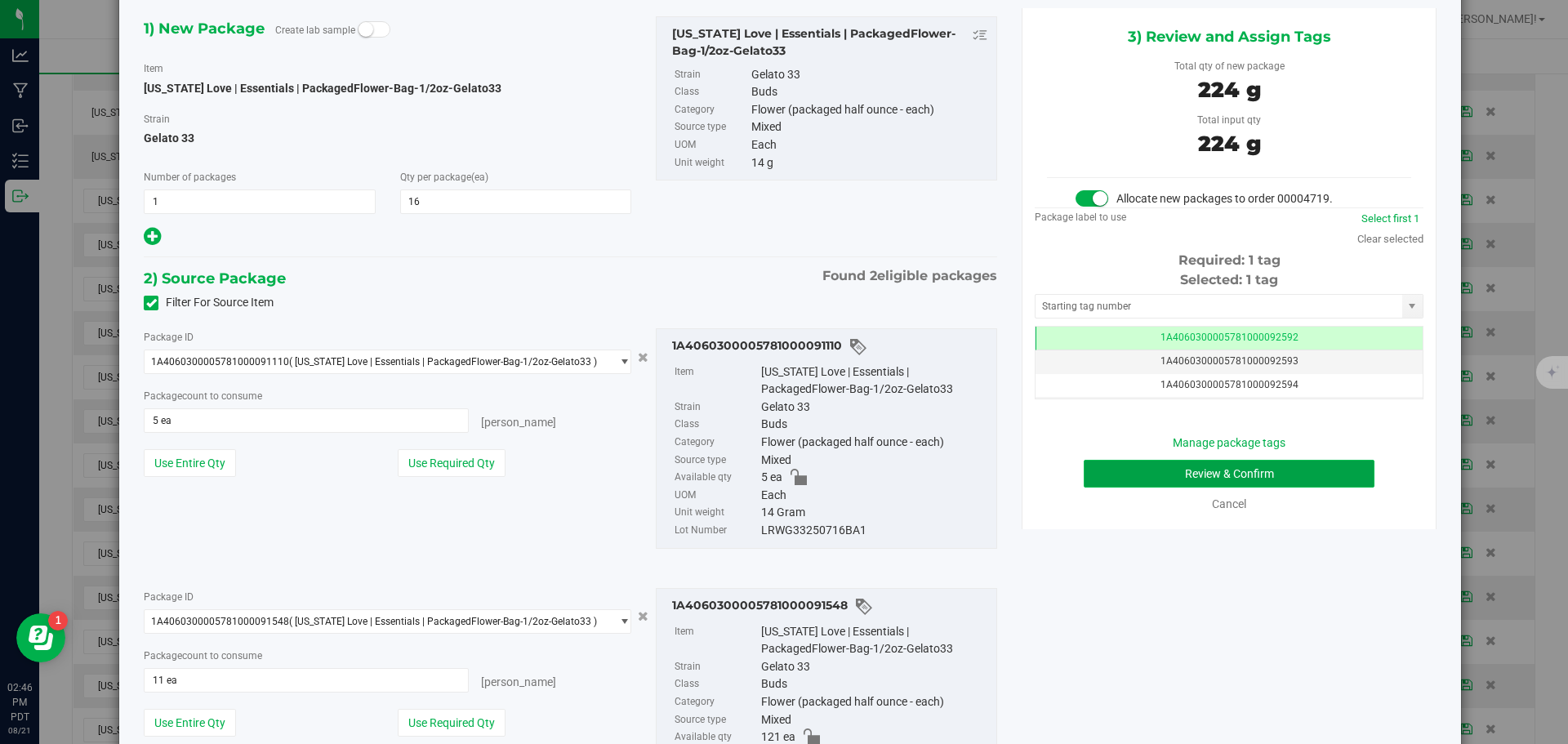
click at [1107, 475] on button "Review & Confirm" at bounding box center [1229, 474] width 291 height 28
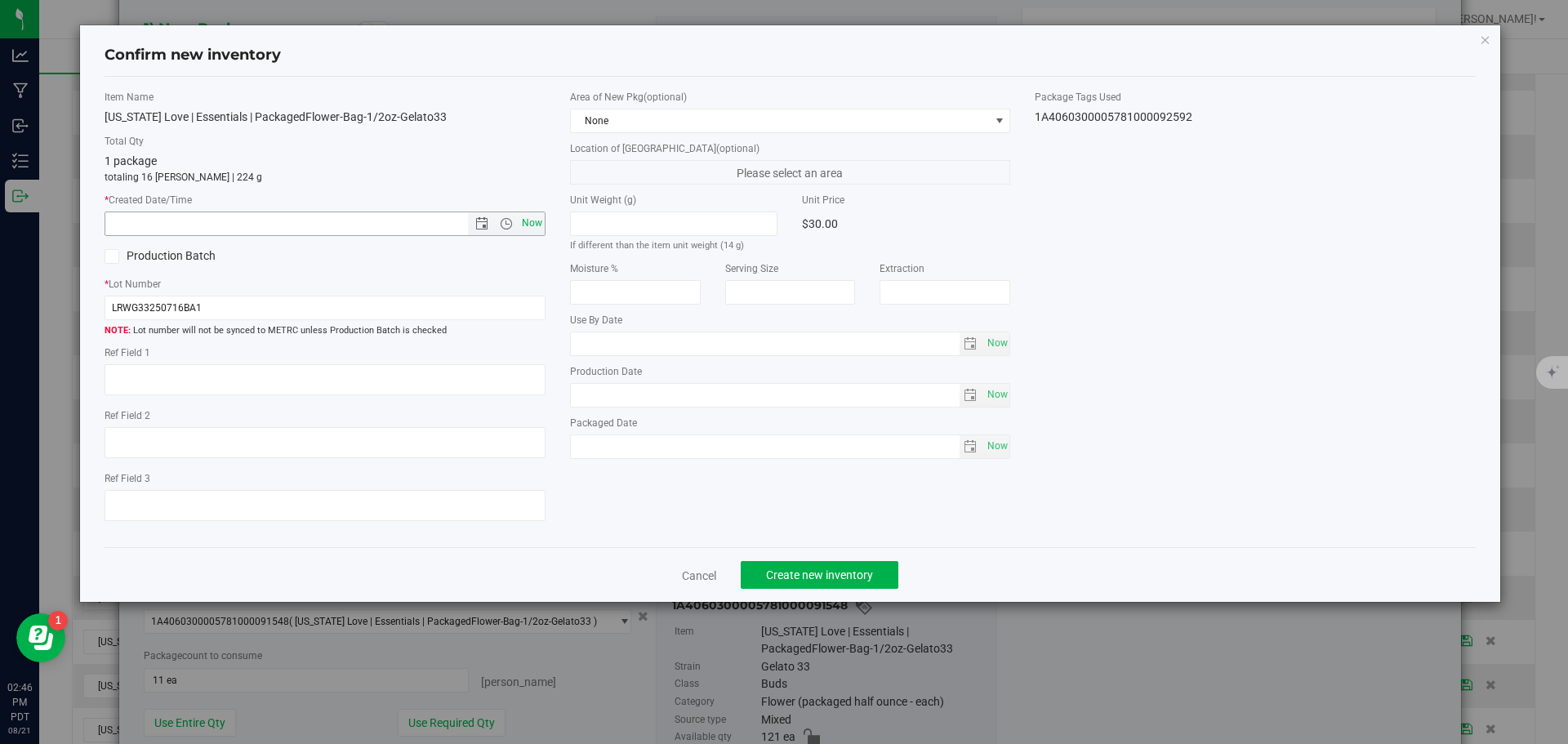
click at [536, 215] on span "Now" at bounding box center [531, 223] width 28 height 23
type input "8/21/2025 2:46 PM"
click at [819, 566] on button "Create new inventory" at bounding box center [819, 575] width 157 height 28
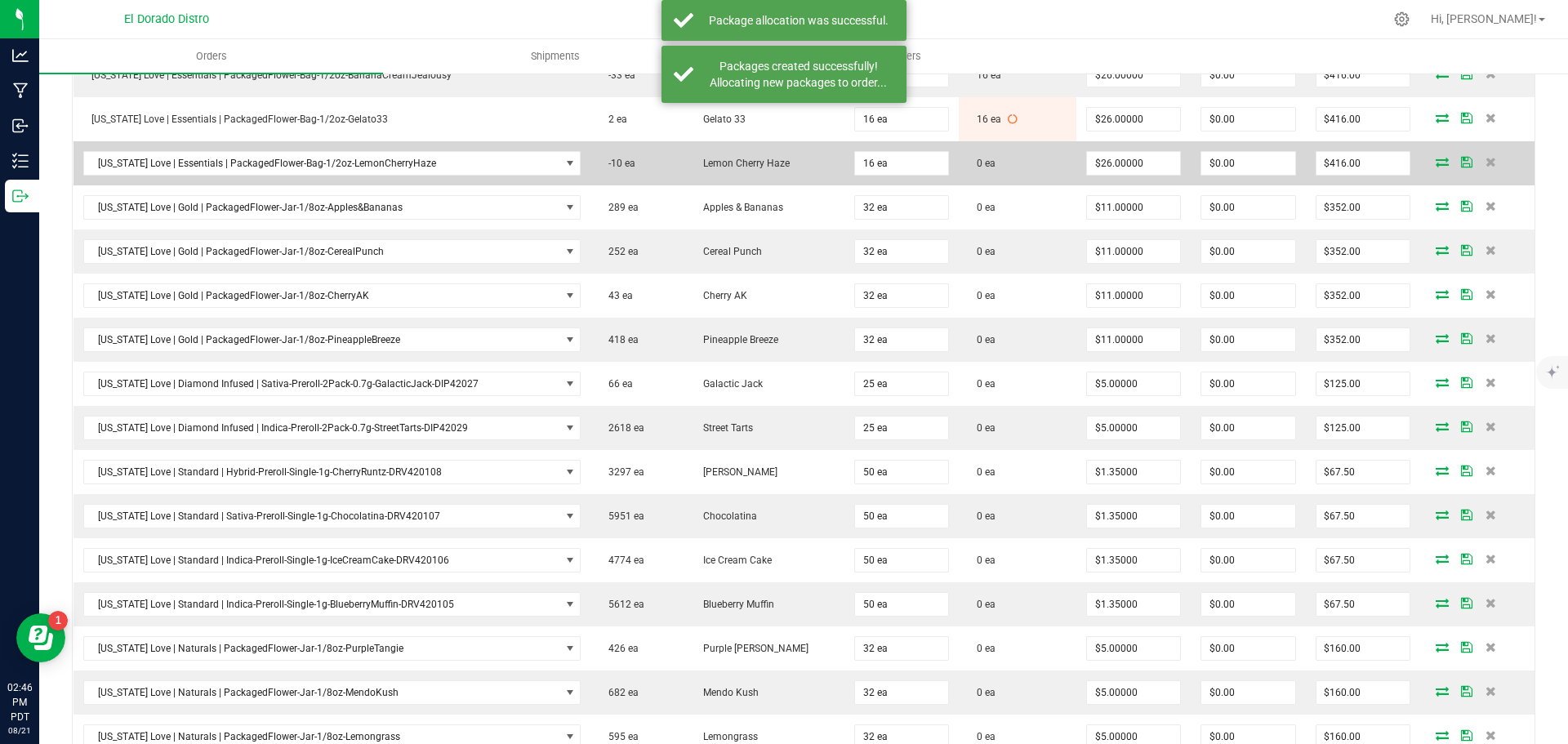
click at [1436, 158] on icon at bounding box center [1442, 161] width 13 height 9
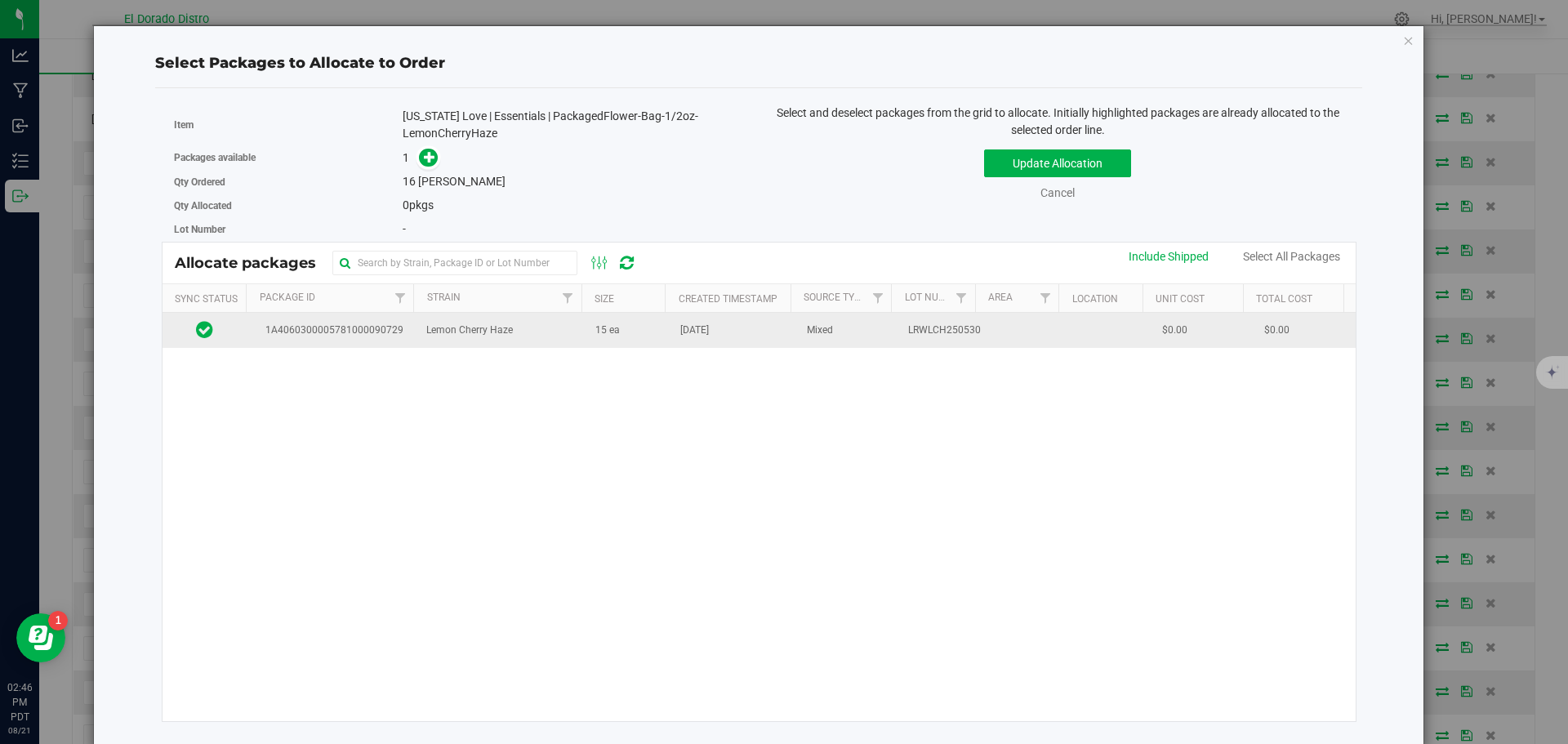
click at [650, 342] on td "15 ea" at bounding box center [628, 330] width 85 height 35
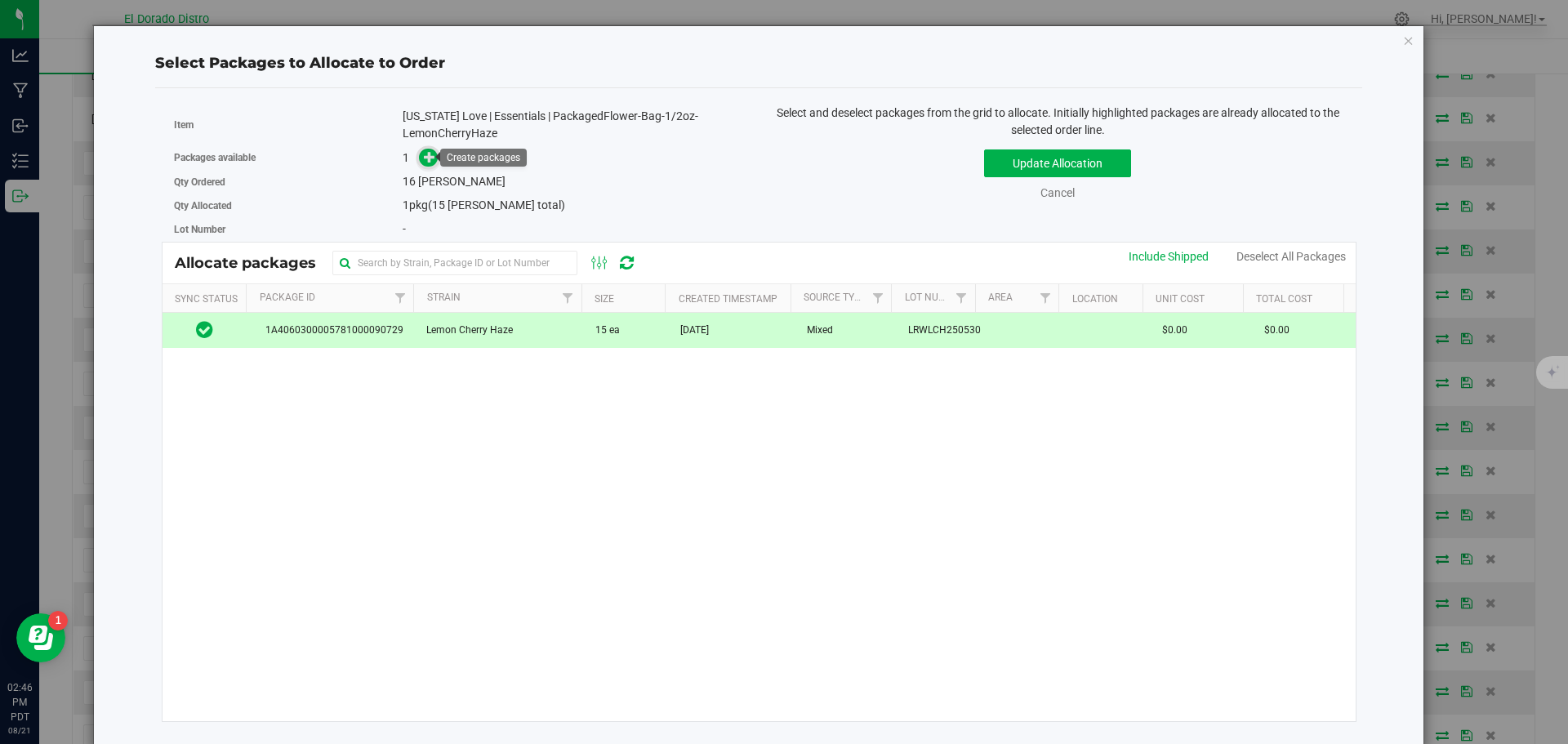
click at [420, 153] on span at bounding box center [428, 158] width 19 height 19
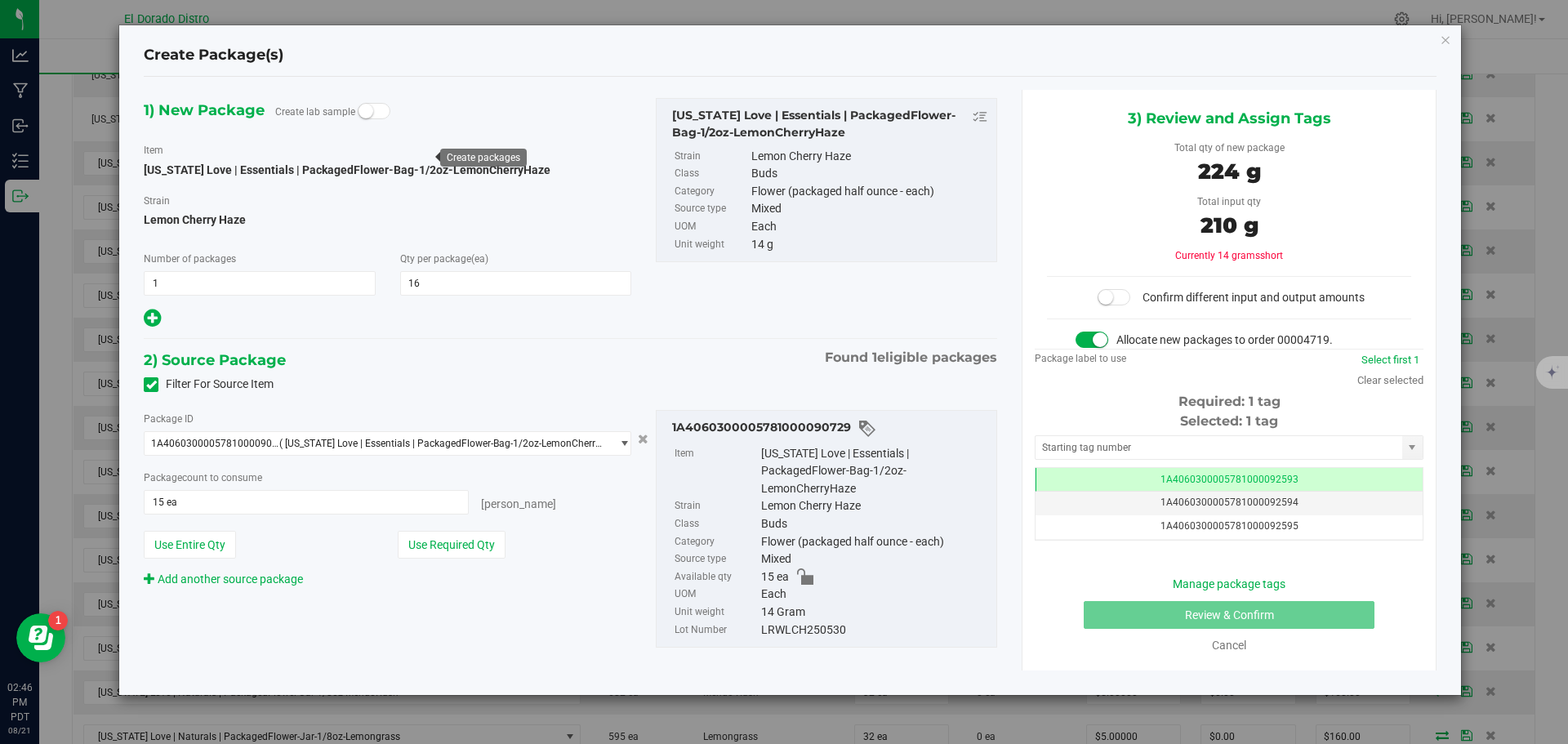
scroll to position [0, -1]
click at [297, 572] on div "Add another source package" at bounding box center [225, 579] width 163 height 17
click at [291, 581] on link "Add another source package" at bounding box center [223, 579] width 159 height 13
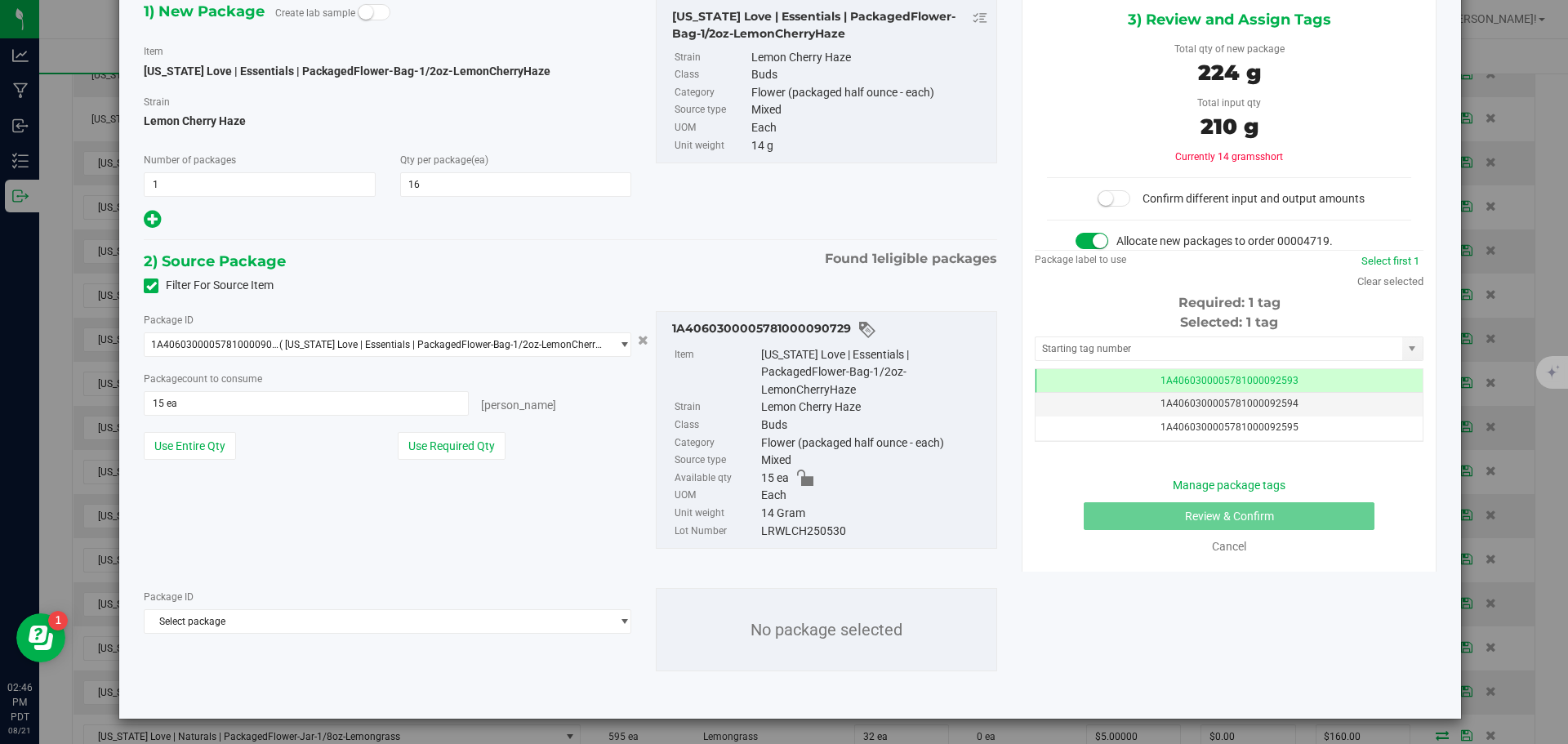
click at [770, 531] on div "LRWLCH250530" at bounding box center [874, 531] width 227 height 18
click at [770, 530] on div "LRWLCH250530" at bounding box center [874, 531] width 227 height 18
copy div "LRWLCH250530"
click at [499, 622] on span "Select package" at bounding box center [377, 621] width 466 height 22
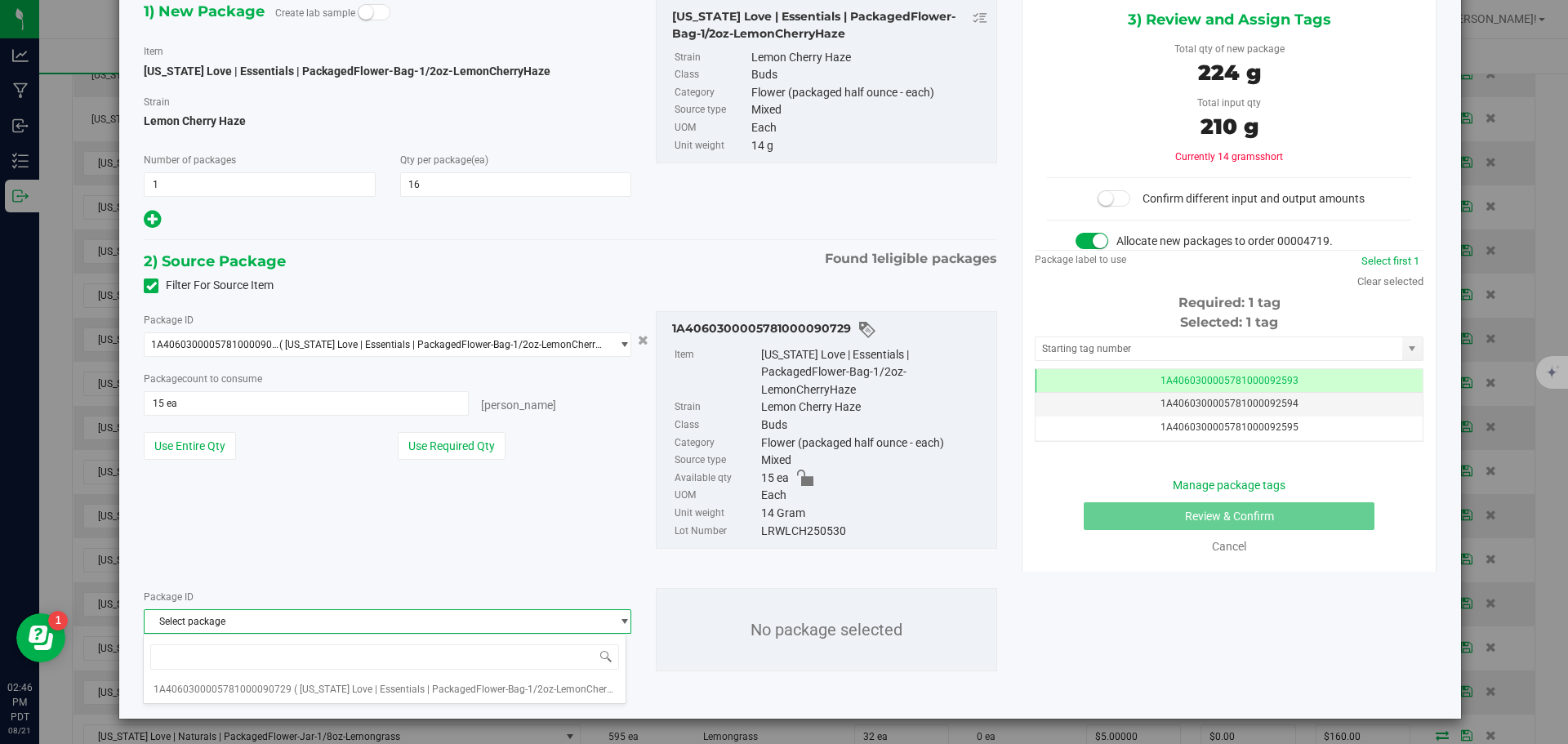
click at [149, 286] on icon at bounding box center [151, 286] width 10 height 0
click at [0, 0] on input "Filter For Source Item" at bounding box center [0, 0] width 0 height 0
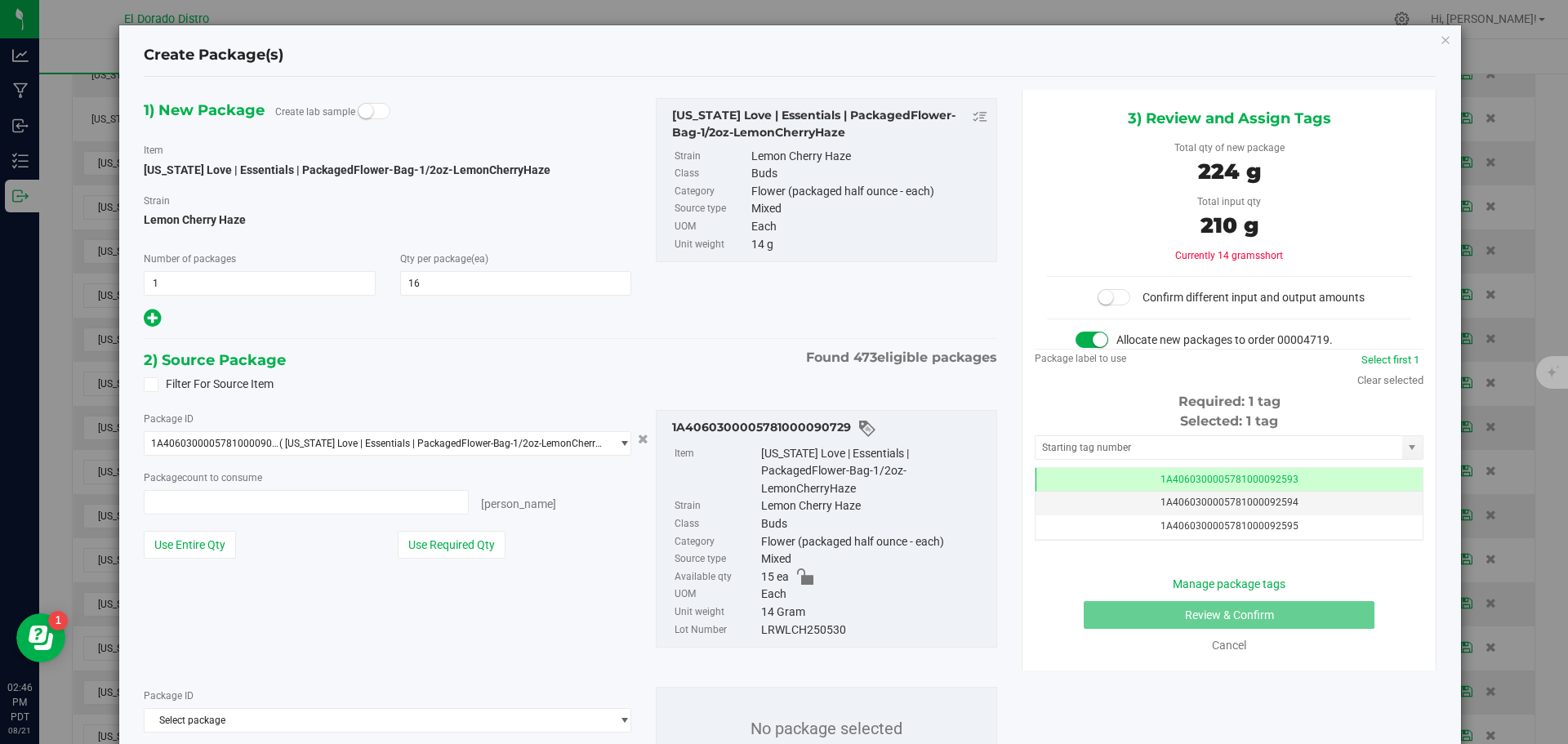
type input "15 ea"
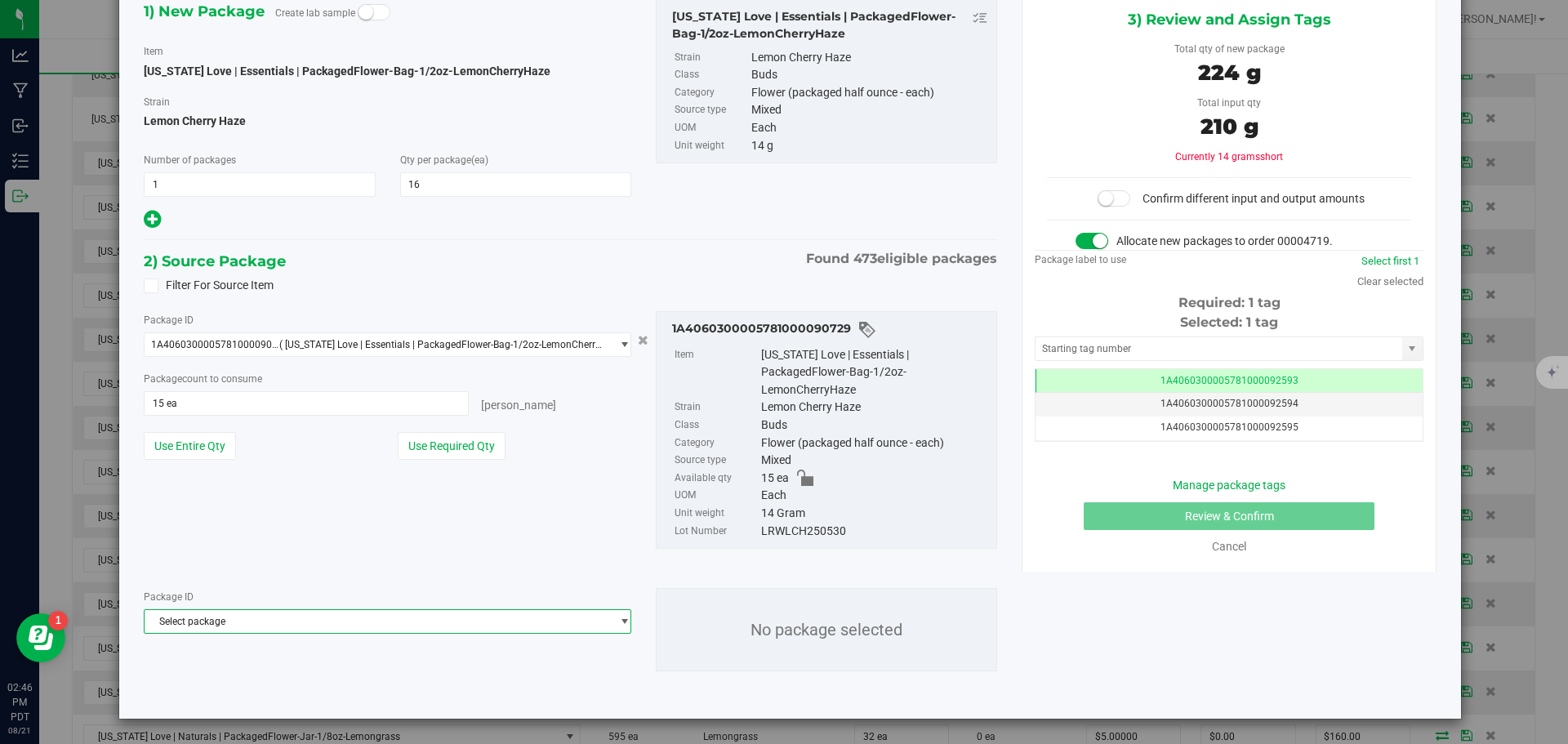
click at [384, 625] on span "Select package" at bounding box center [377, 621] width 466 height 22
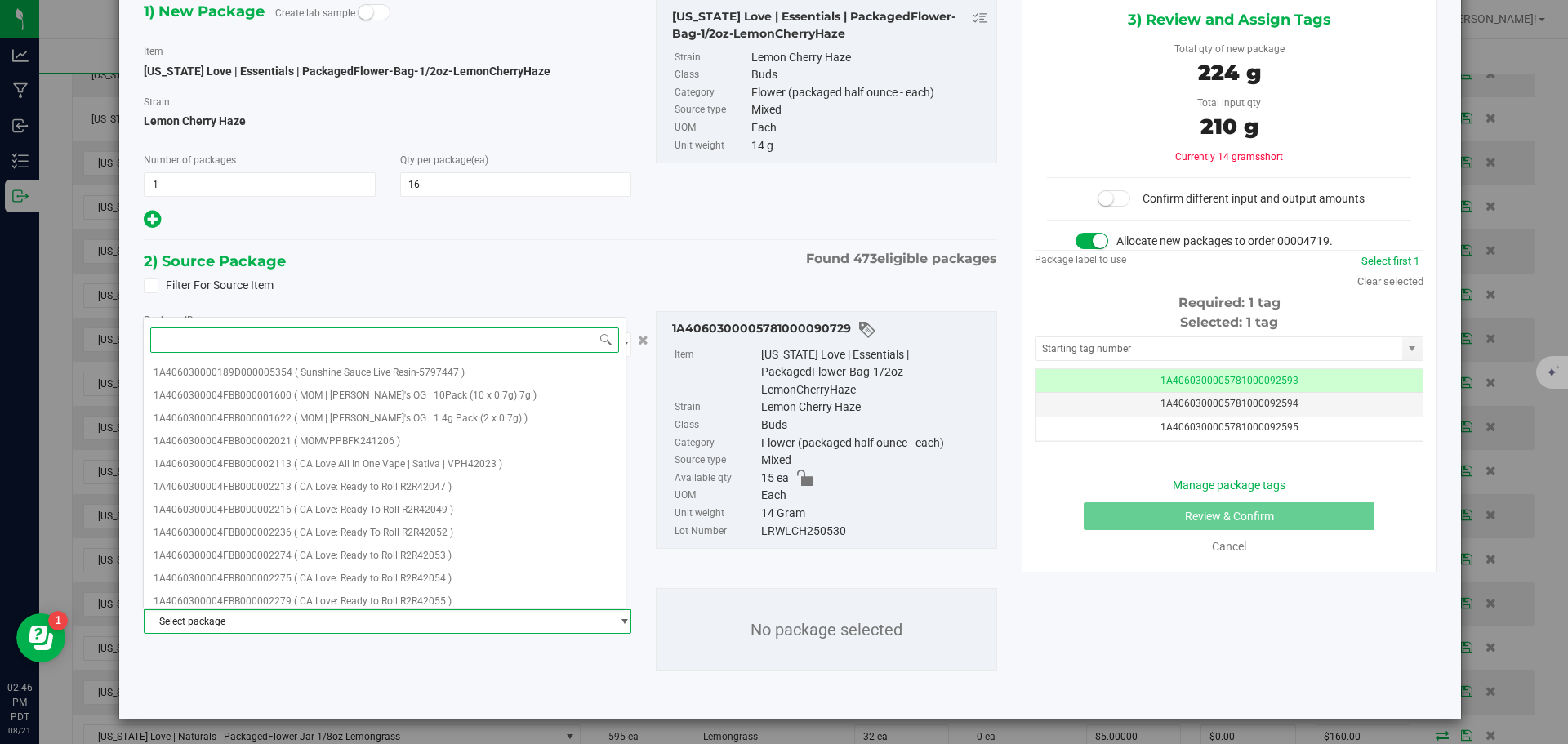
paste input "LRWLCH250530"
type input "LRWLCH250530"
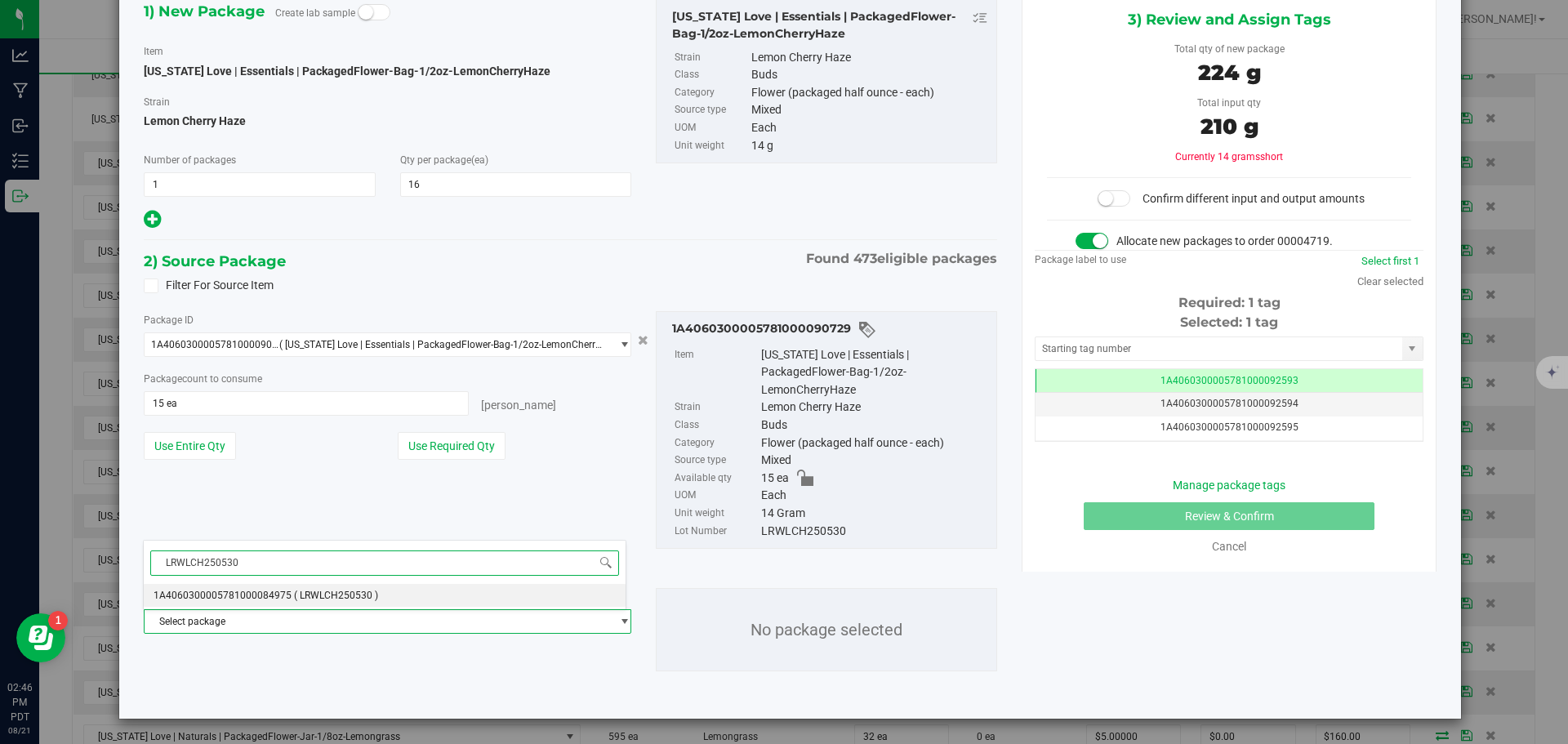
click at [392, 597] on li "1A4060300005781000084975 ( LRWLCH250530 )" at bounding box center [384, 595] width 482 height 22
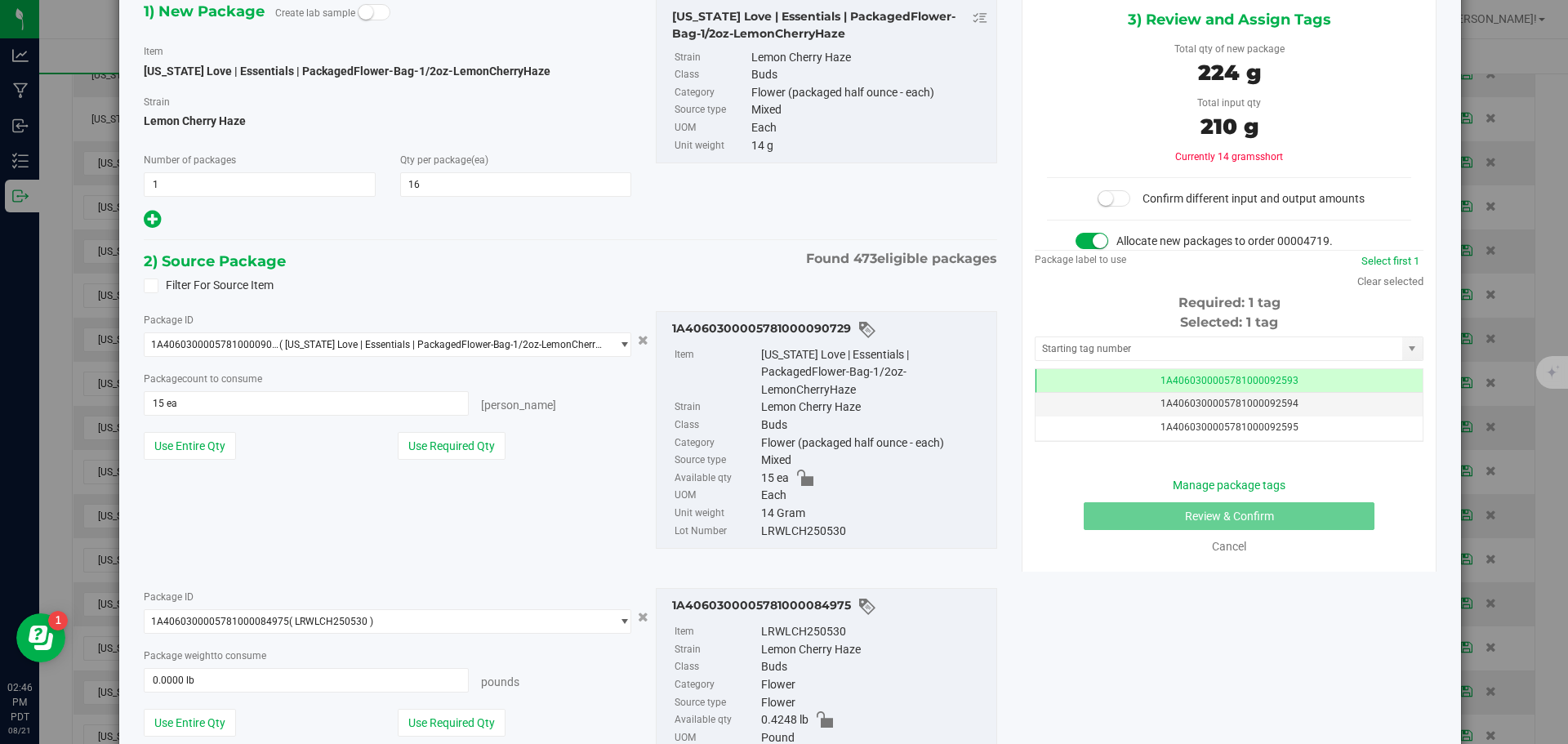
click at [445, 526] on div "Package ID 1A4060300005781000090729 ( California Love | Essentials | PackagedFl…" at bounding box center [570, 430] width 878 height 264
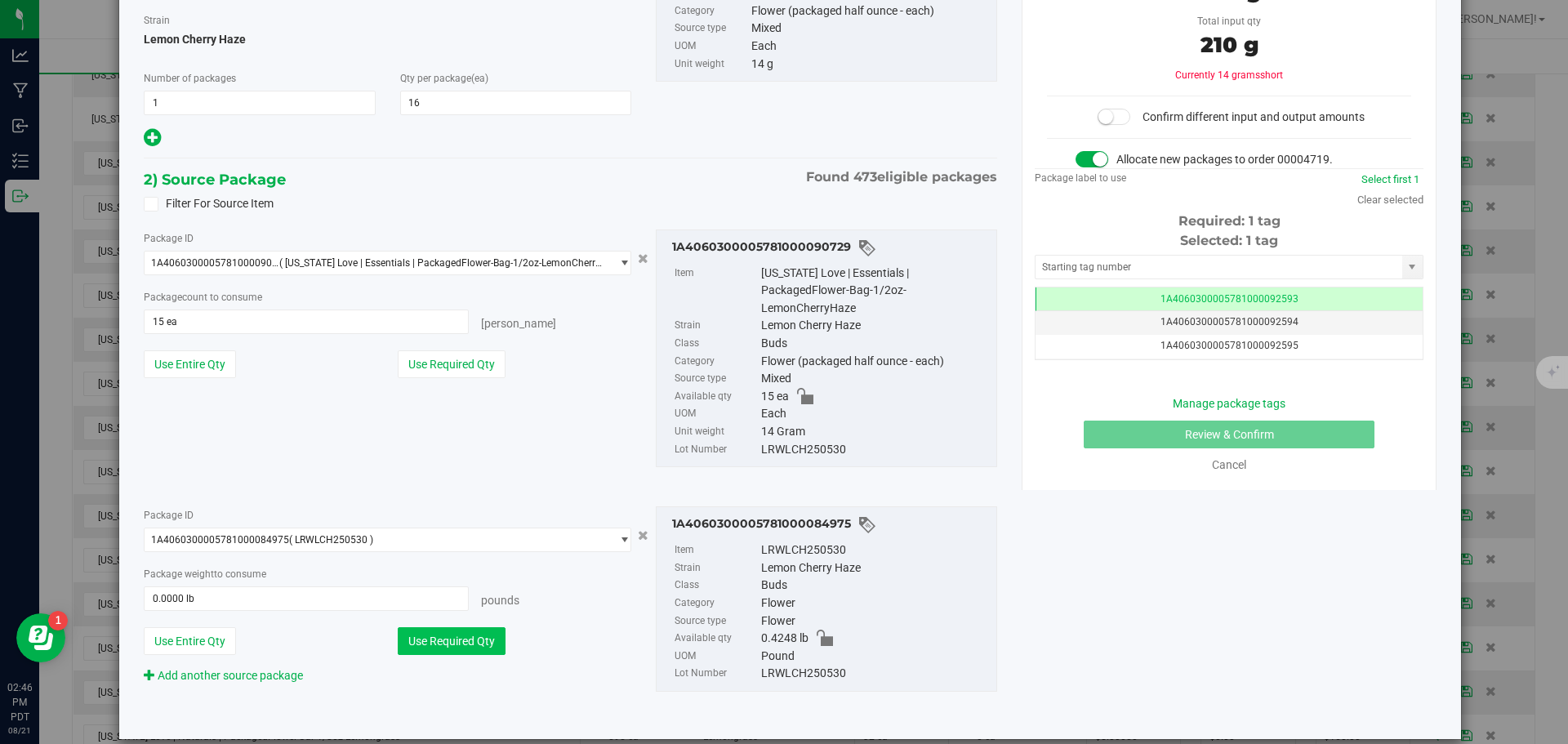
click at [488, 632] on button "Use Required Qty" at bounding box center [451, 641] width 108 height 28
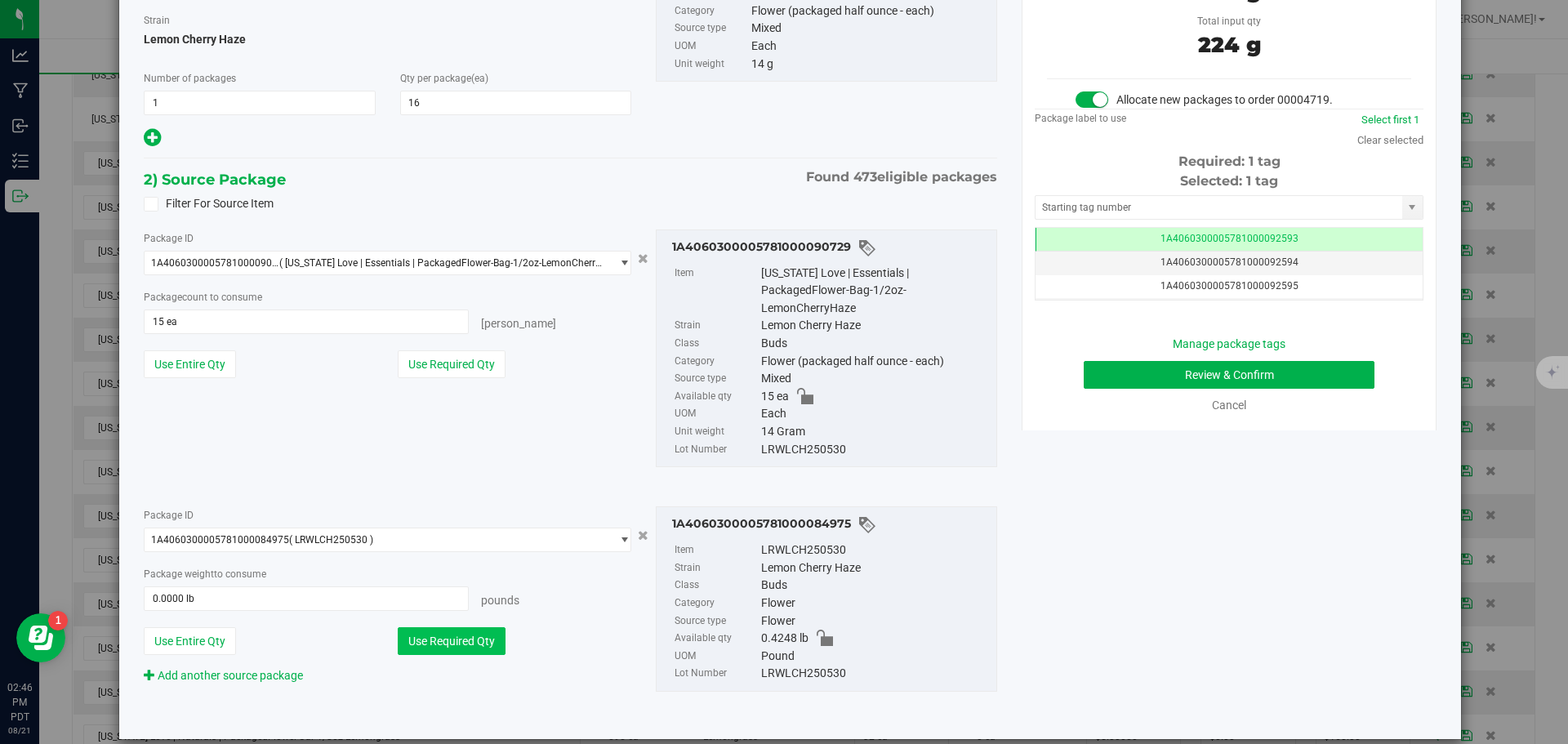
type input "0.0309 lb"
click at [1087, 382] on button "Review & Confirm" at bounding box center [1229, 375] width 291 height 28
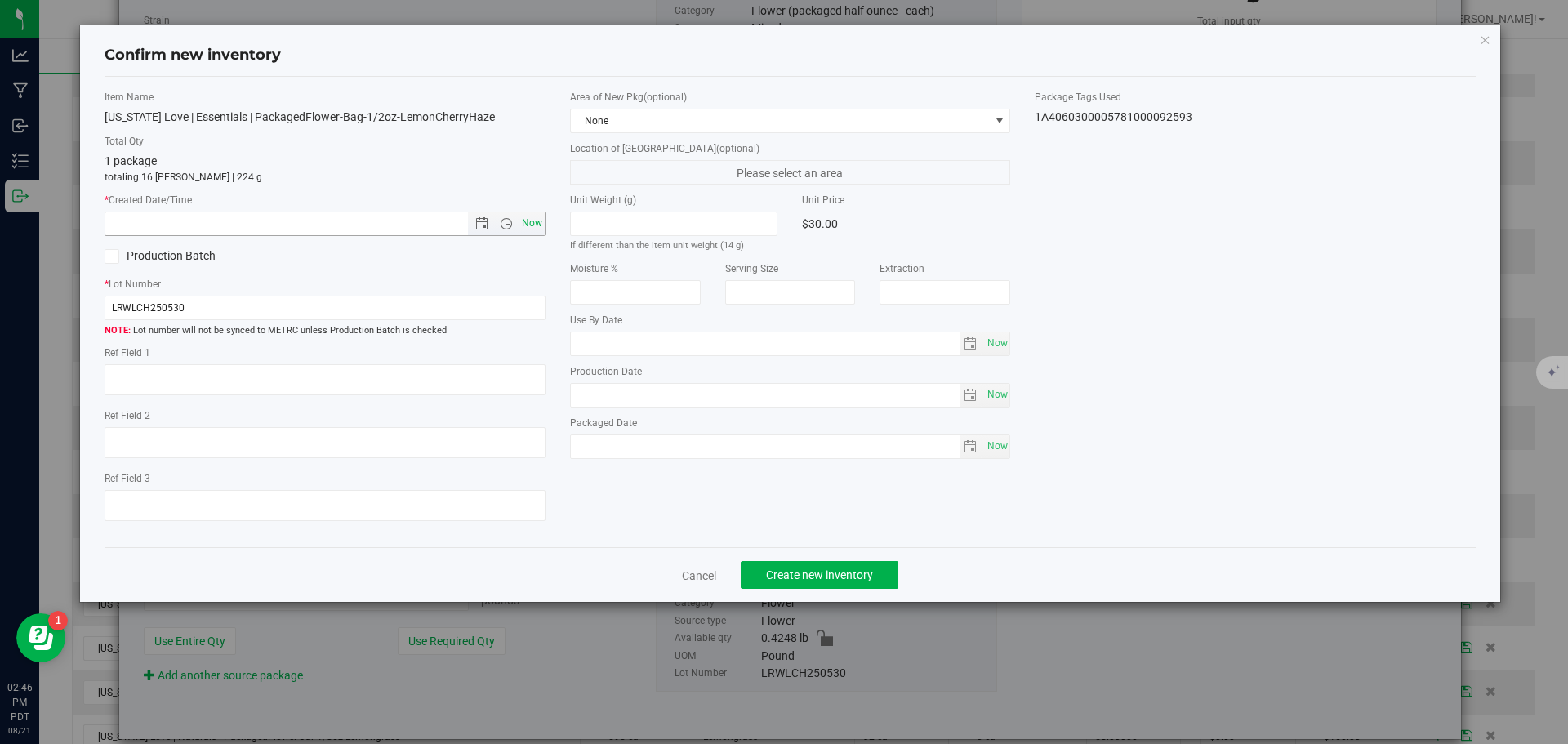
click at [527, 217] on span "Now" at bounding box center [531, 223] width 28 height 23
type input "8/21/2025 2:46 PM"
click at [808, 577] on span "Create new inventory" at bounding box center [819, 575] width 107 height 13
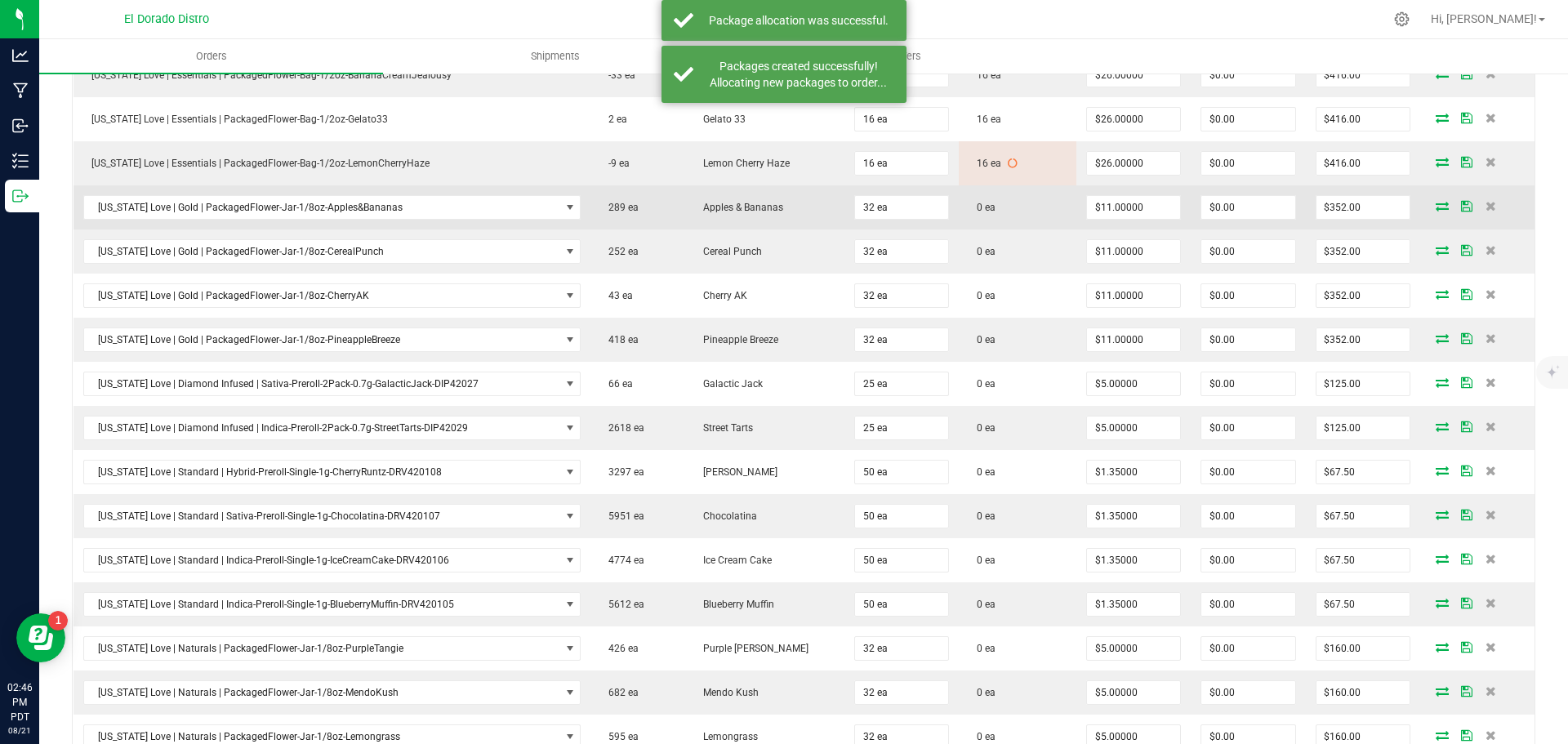
click at [1436, 206] on icon at bounding box center [1442, 205] width 13 height 9
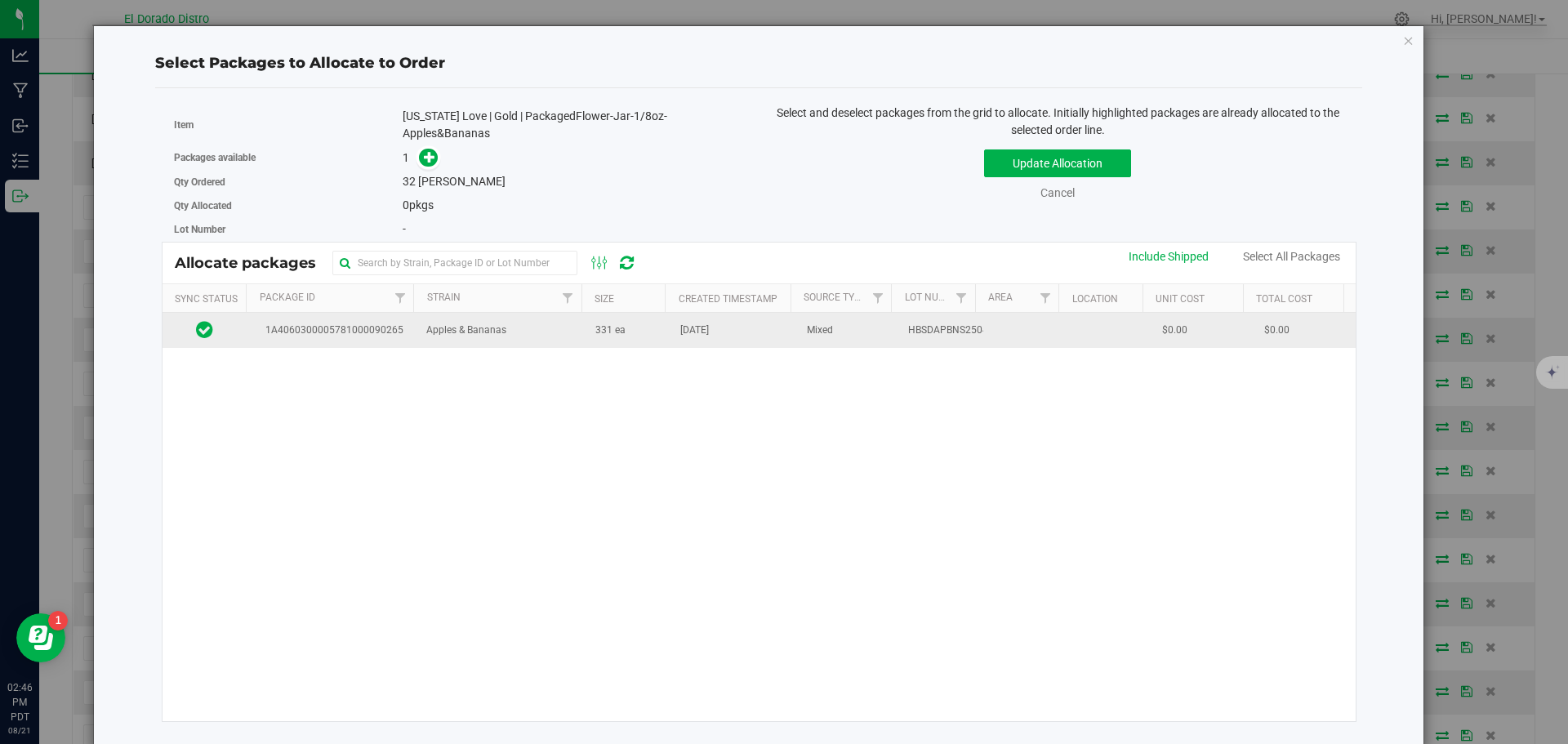
click at [605, 345] on td "331 ea" at bounding box center [628, 330] width 85 height 35
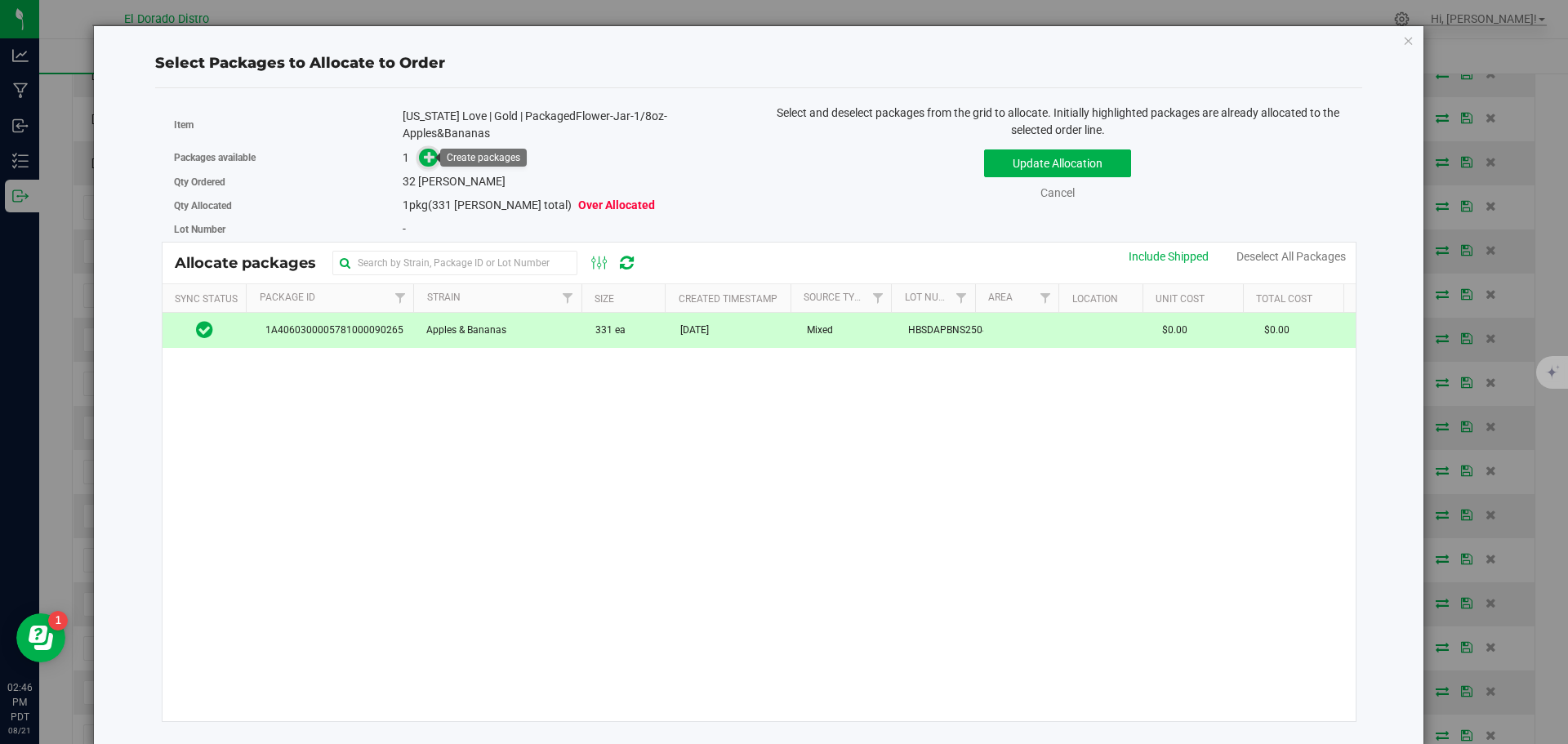
click at [429, 157] on icon at bounding box center [429, 156] width 11 height 11
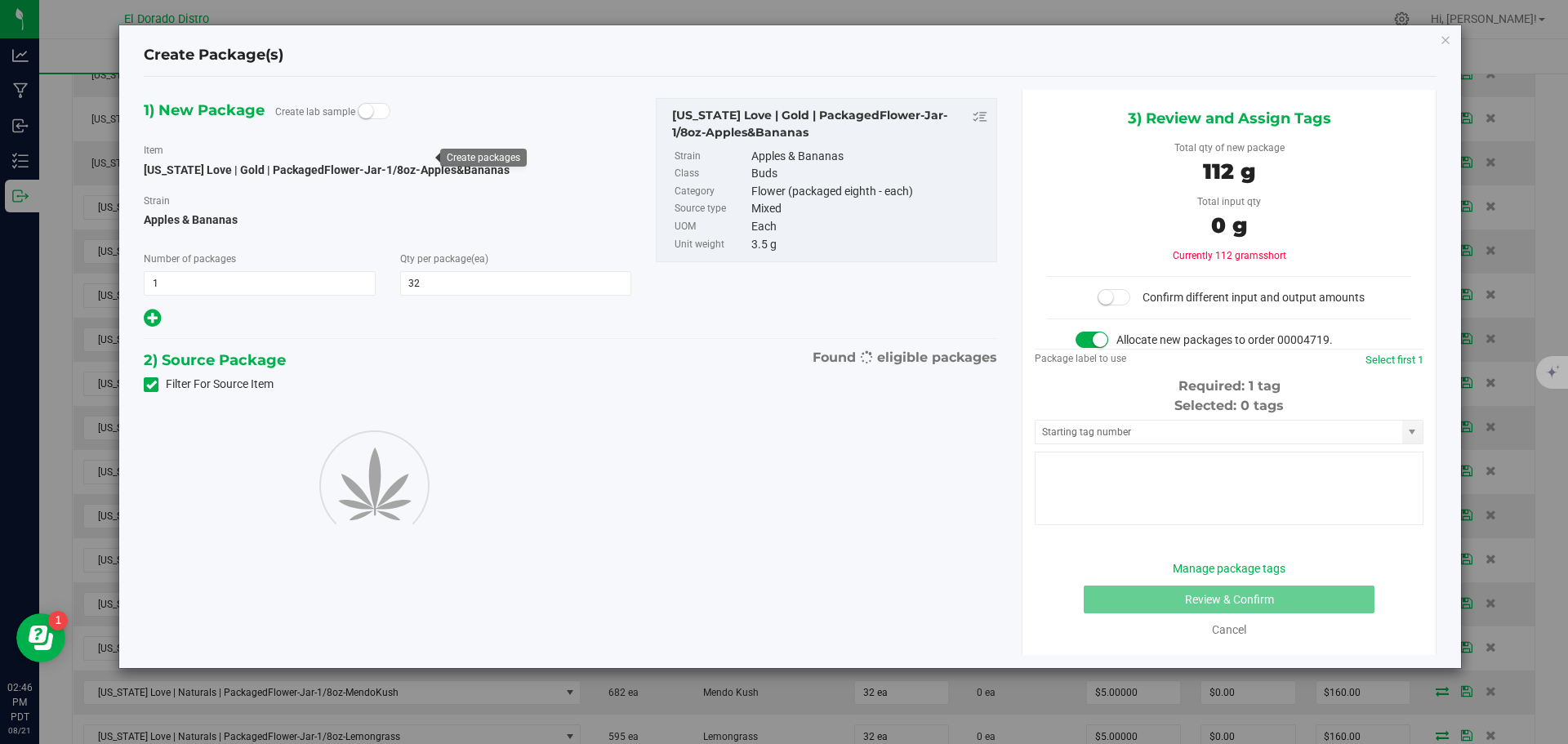
type input "32"
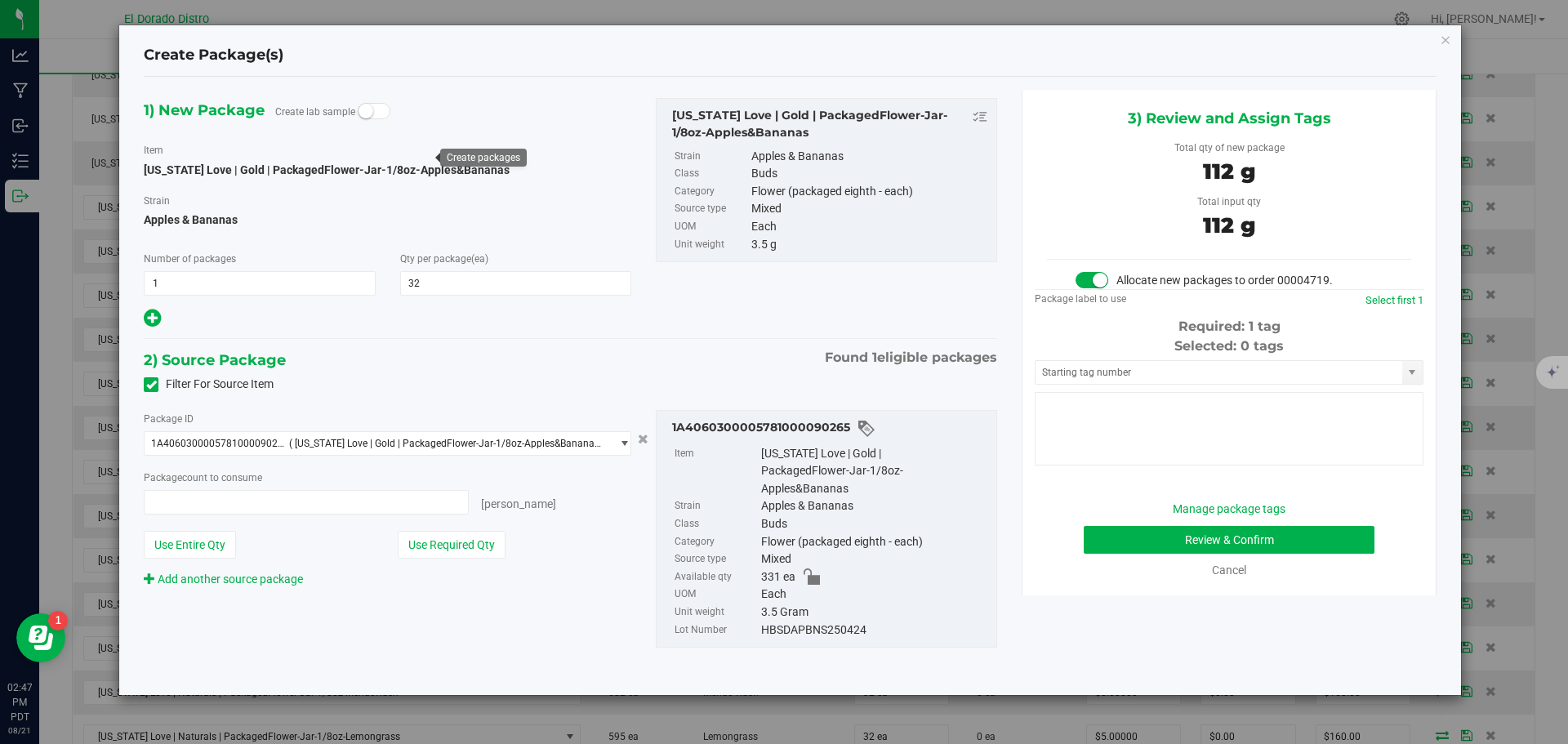
type input "32 ea"
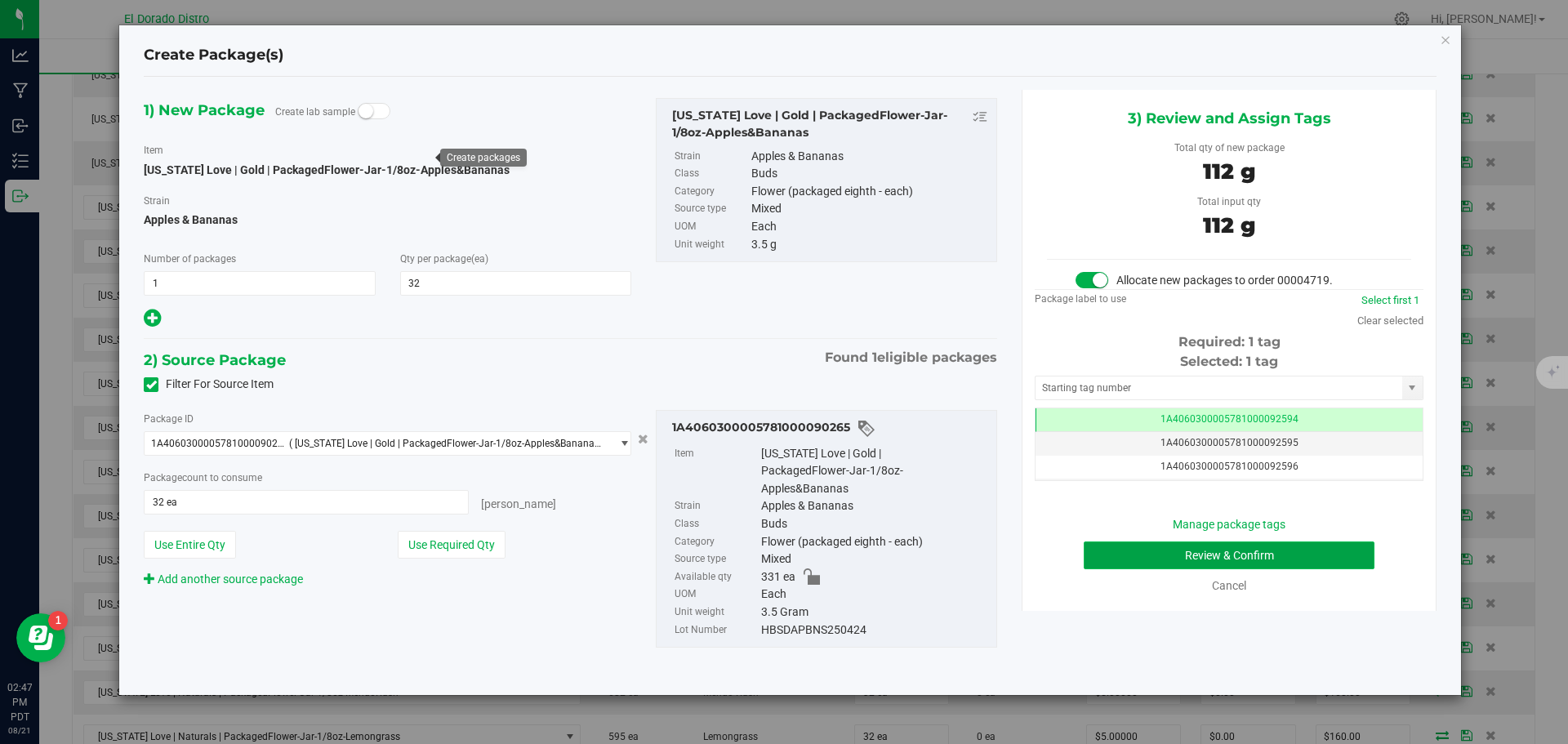
click at [1114, 557] on button "Review & Confirm" at bounding box center [1229, 556] width 291 height 28
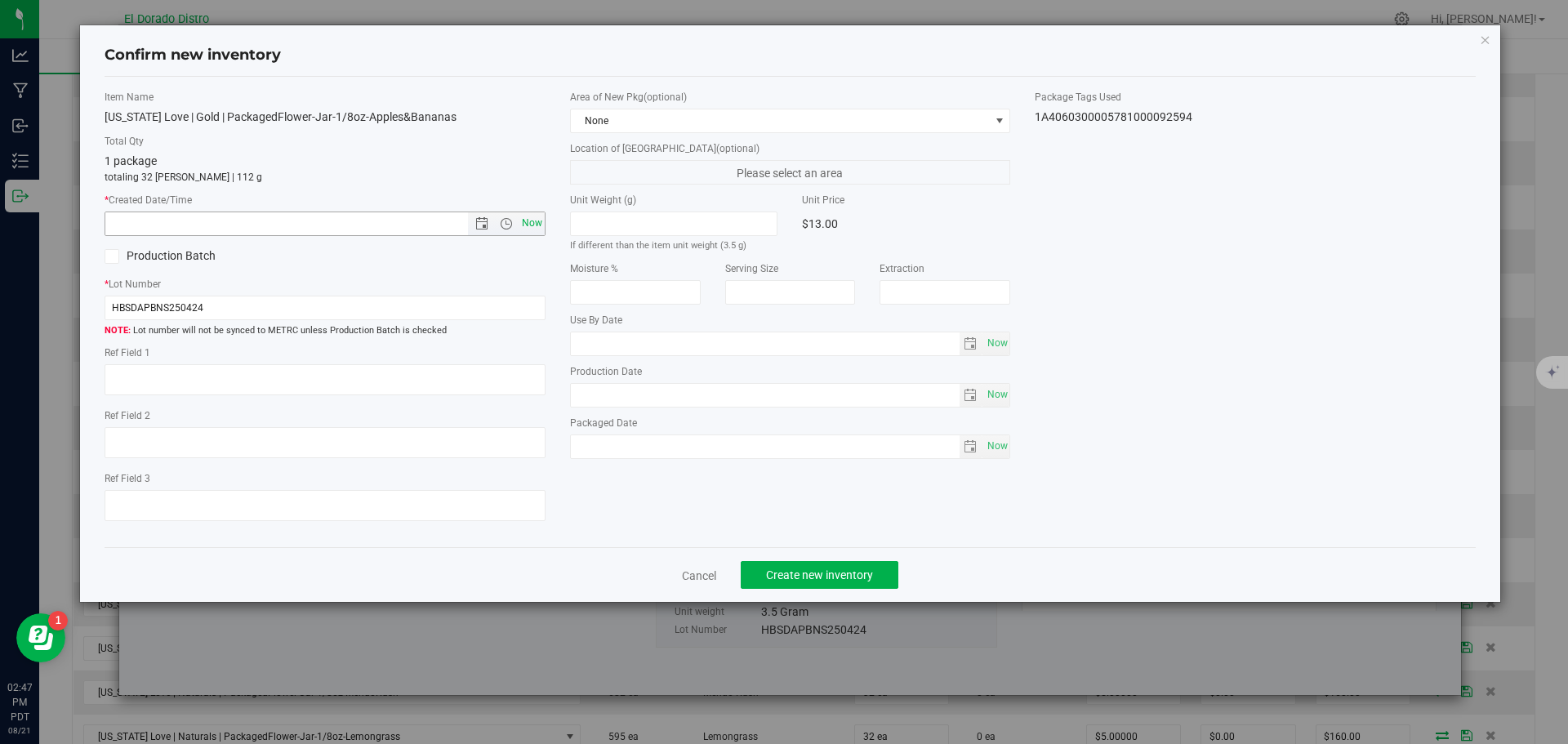
click at [529, 216] on span "Now" at bounding box center [531, 223] width 28 height 23
type input "8/21/2025 2:47 PM"
click at [789, 579] on span "Create new inventory" at bounding box center [819, 575] width 107 height 13
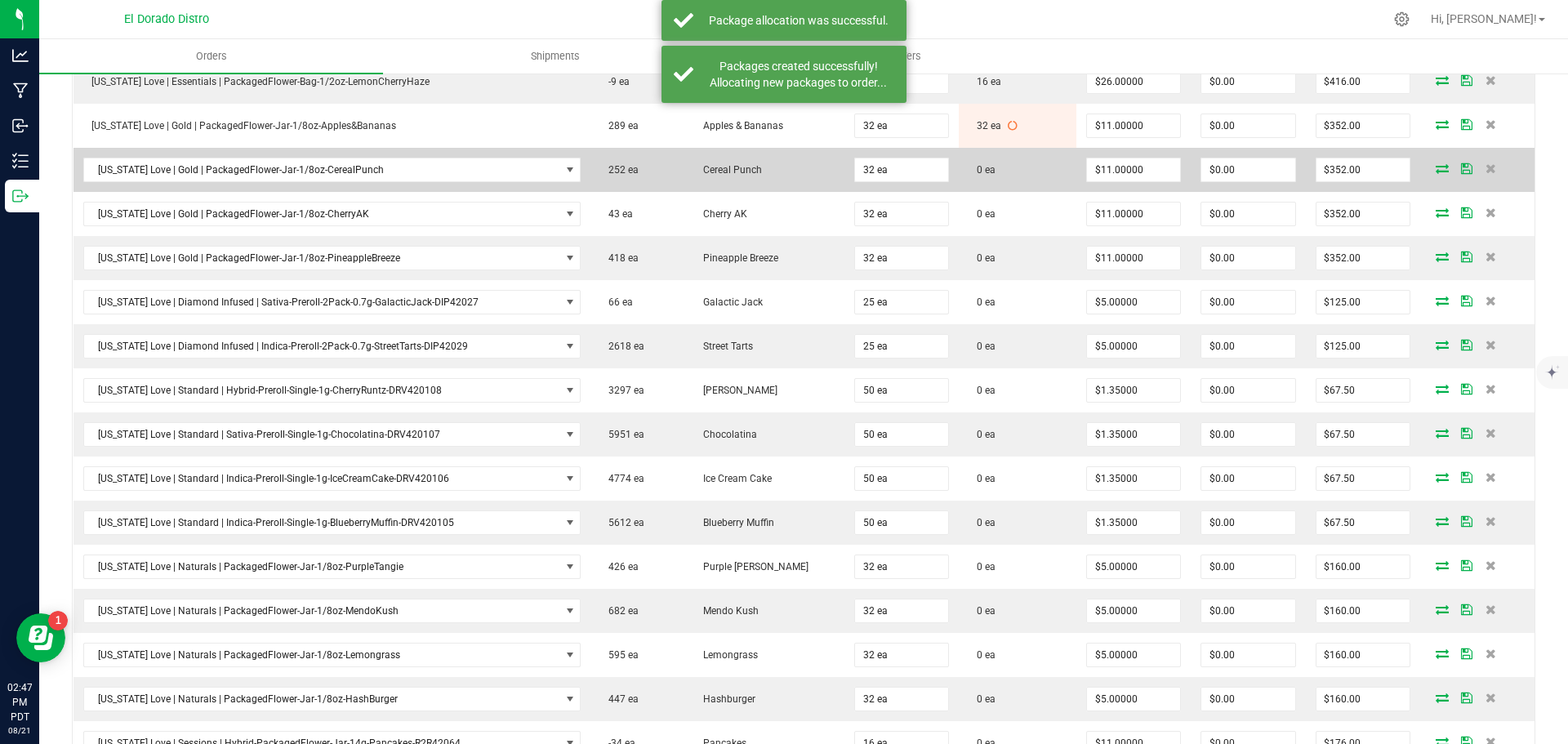
click at [1436, 169] on icon at bounding box center [1442, 168] width 13 height 9
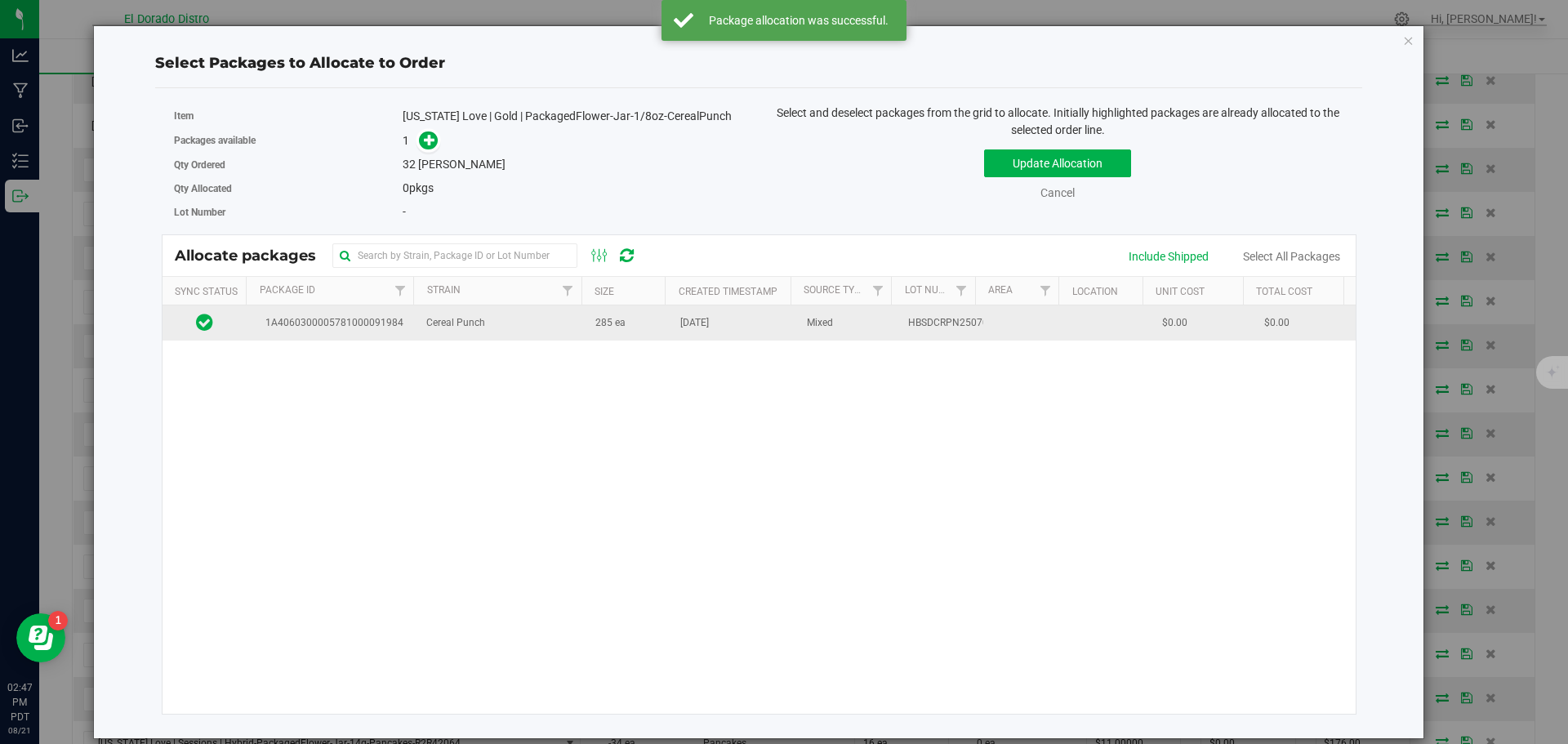
click at [779, 315] on td "Aug 12, 2025" at bounding box center [733, 322] width 127 height 35
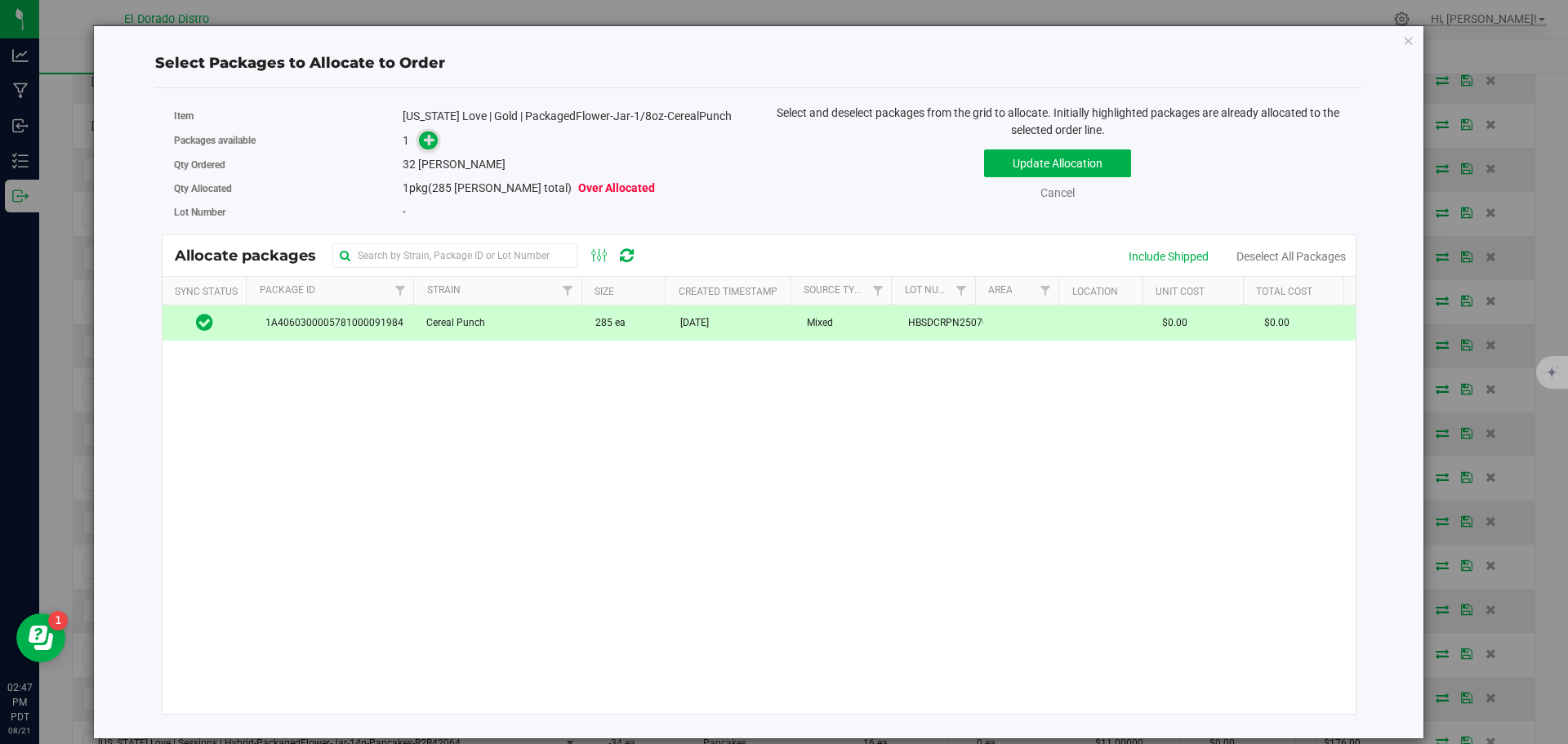
click at [436, 141] on span at bounding box center [428, 141] width 19 height 19
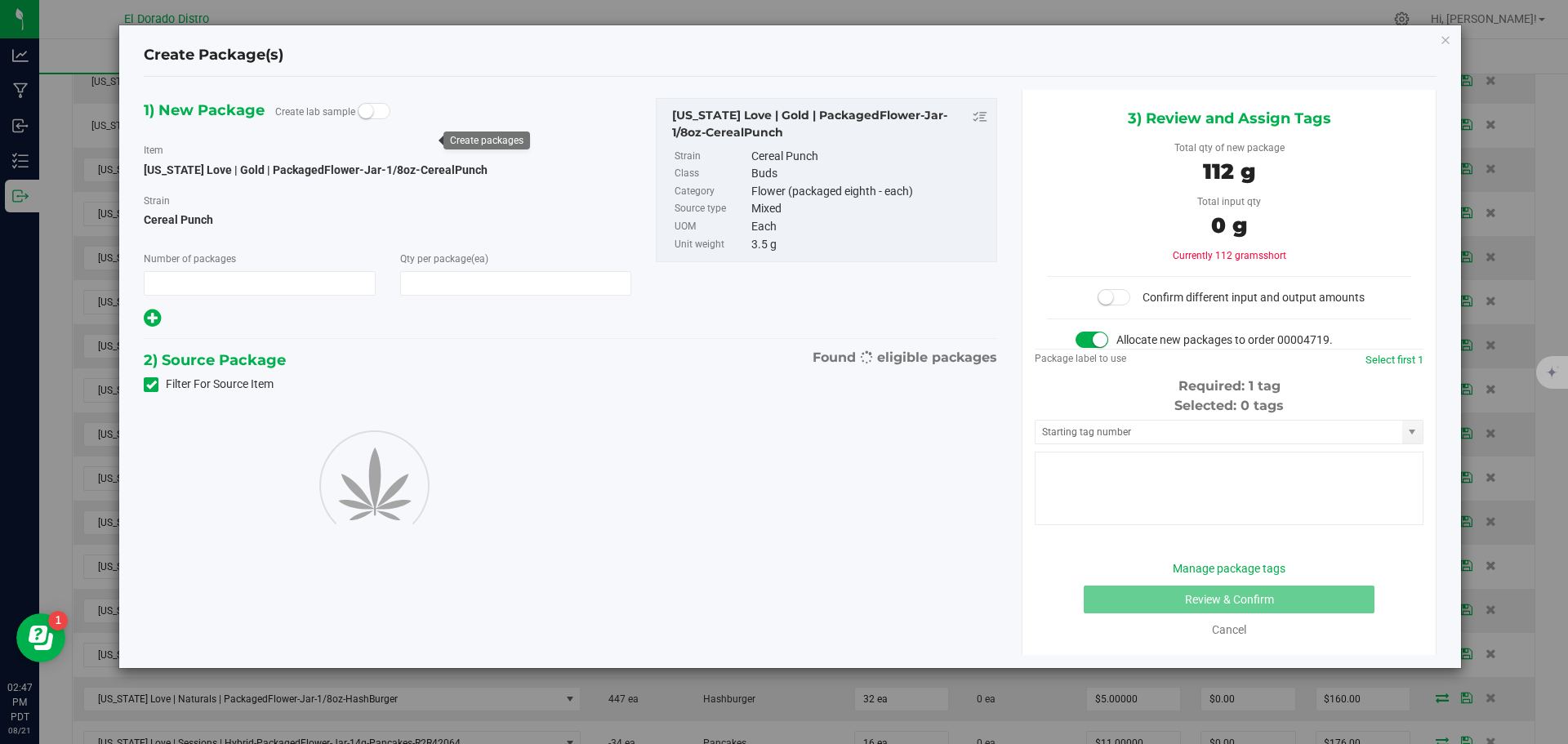
type input "1"
type input "32"
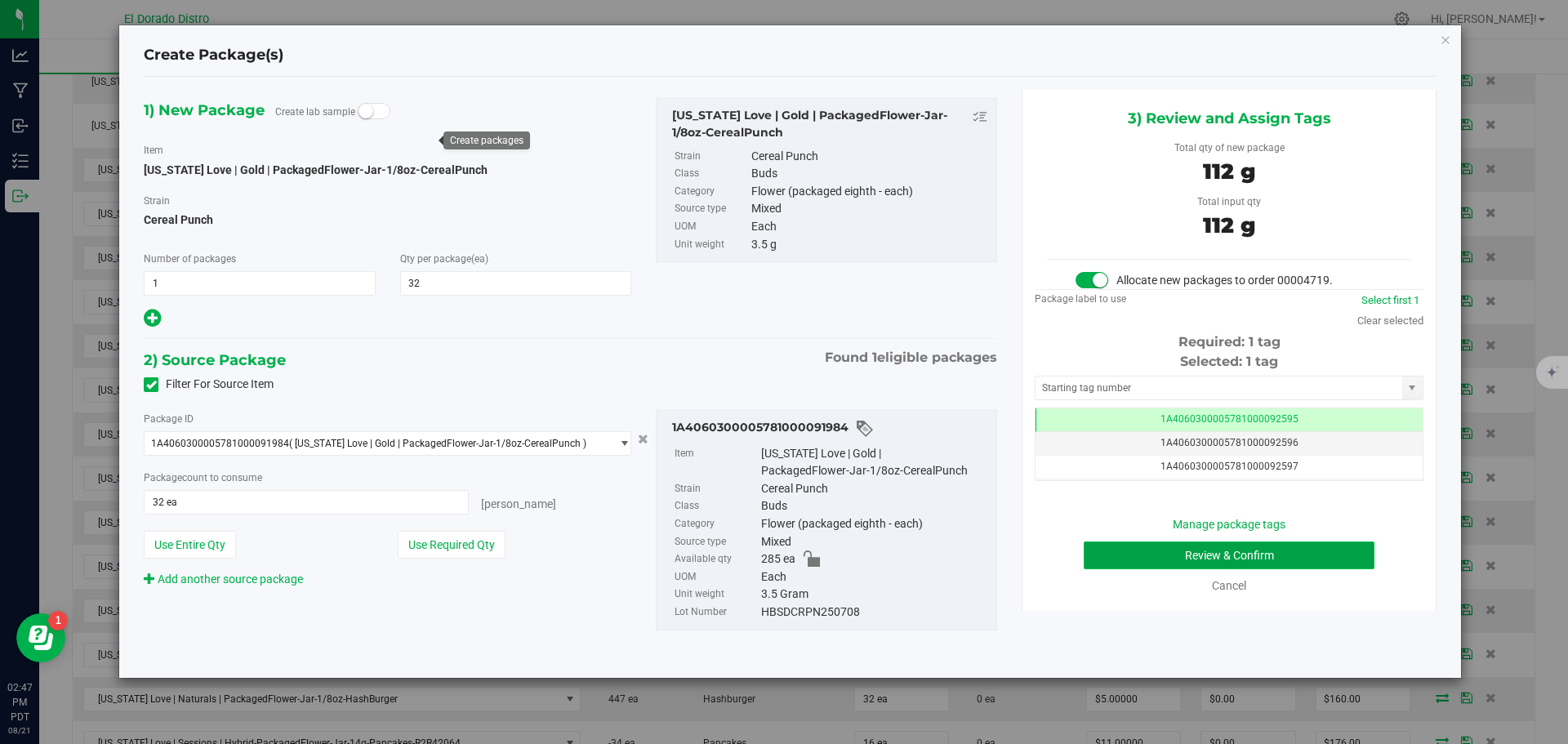
click at [1085, 548] on button "Review & Confirm" at bounding box center [1229, 556] width 291 height 28
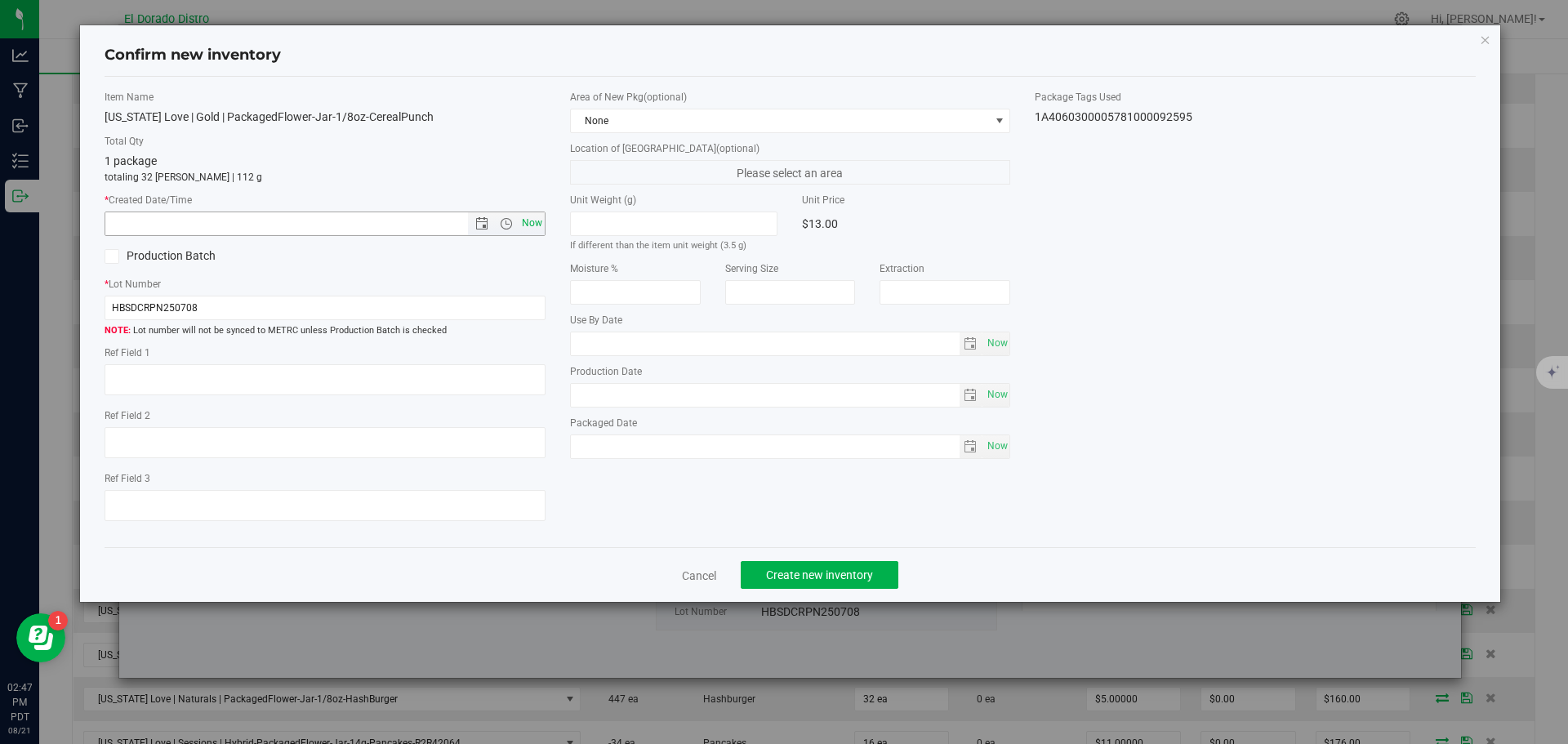
click at [539, 219] on span "Now" at bounding box center [531, 223] width 28 height 23
type input "8/21/2025 2:47 PM"
click at [775, 573] on span "Create new inventory" at bounding box center [819, 575] width 107 height 13
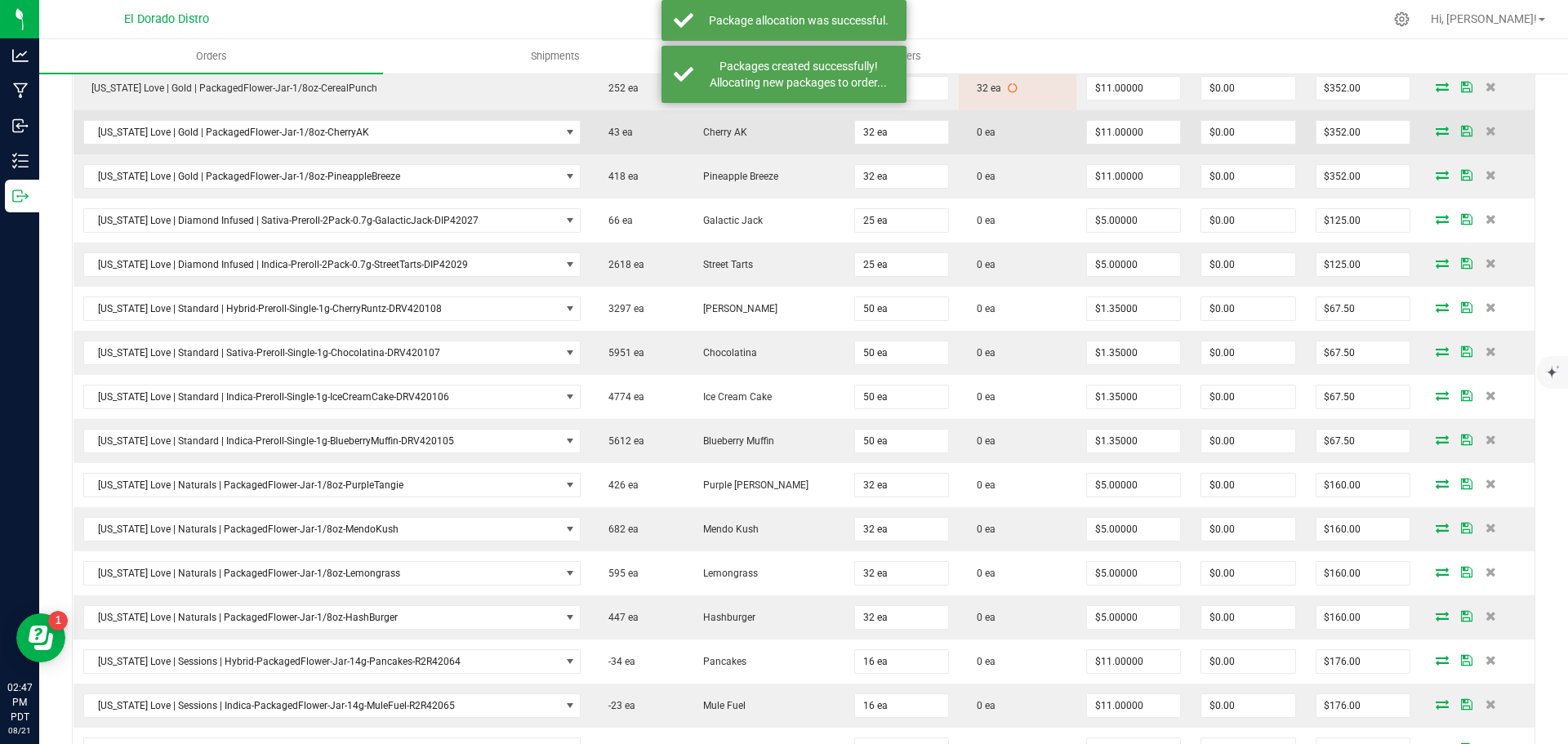
click at [1436, 126] on icon at bounding box center [1442, 130] width 13 height 9
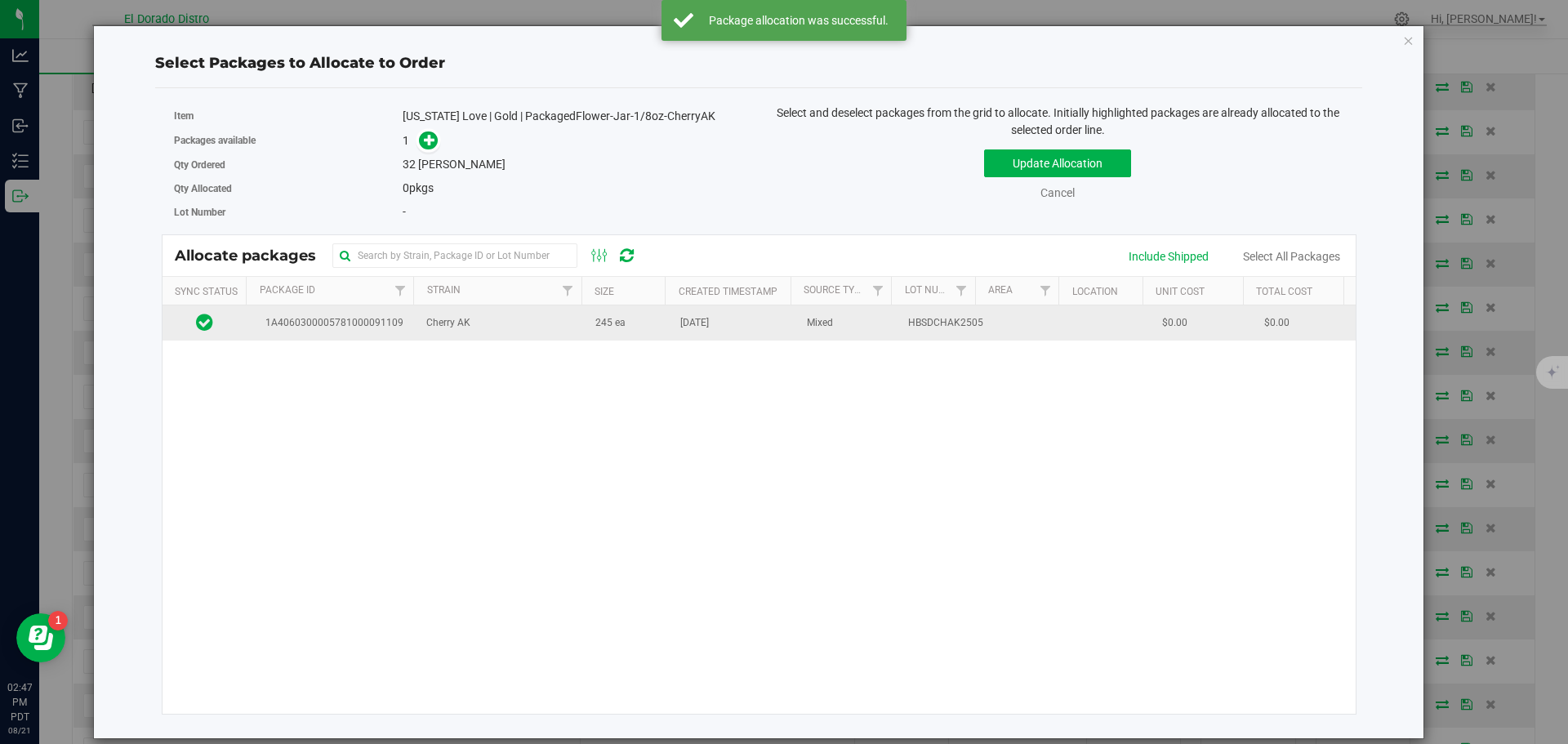
click at [709, 322] on span "[DATE]" at bounding box center [694, 322] width 29 height 16
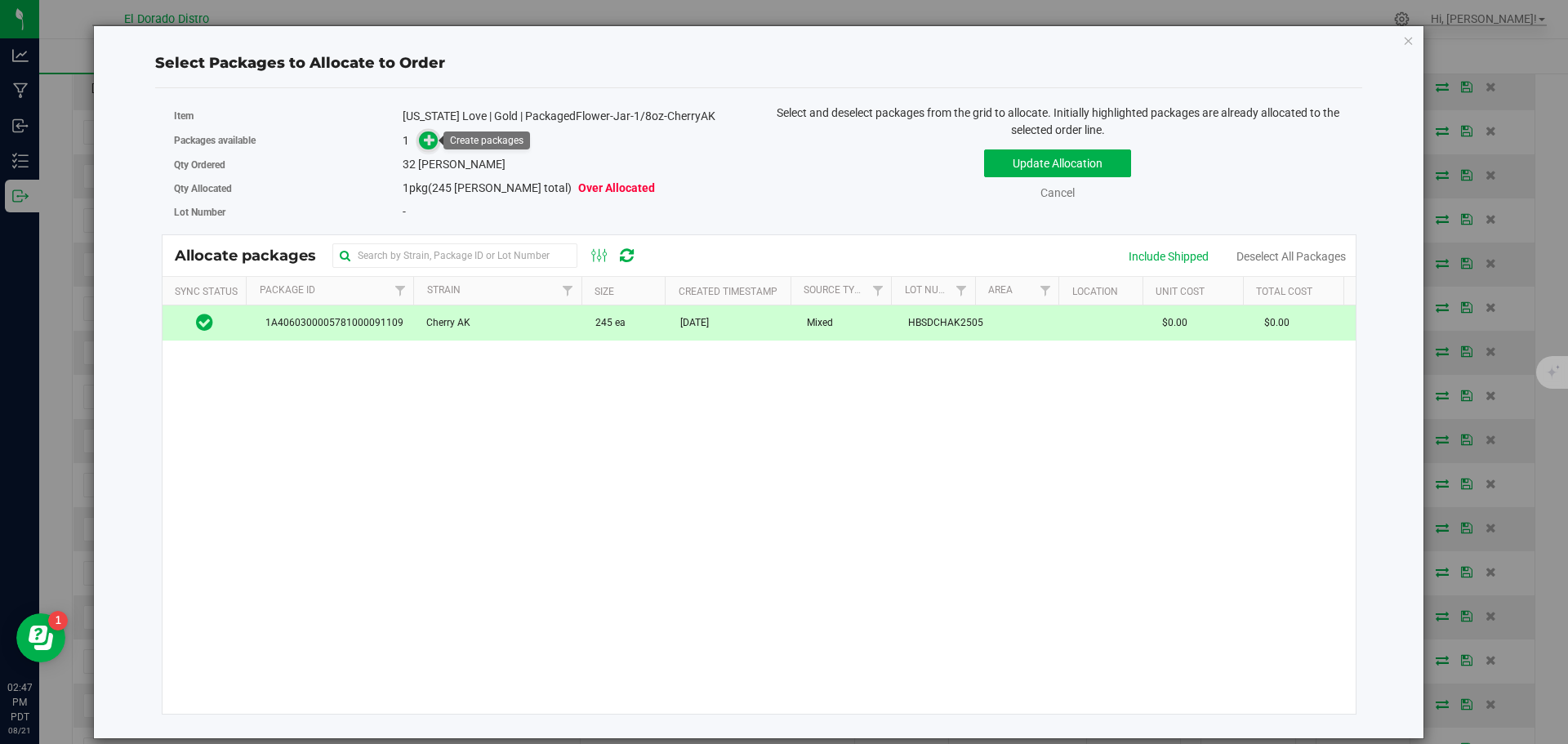
click at [433, 141] on icon at bounding box center [429, 140] width 11 height 11
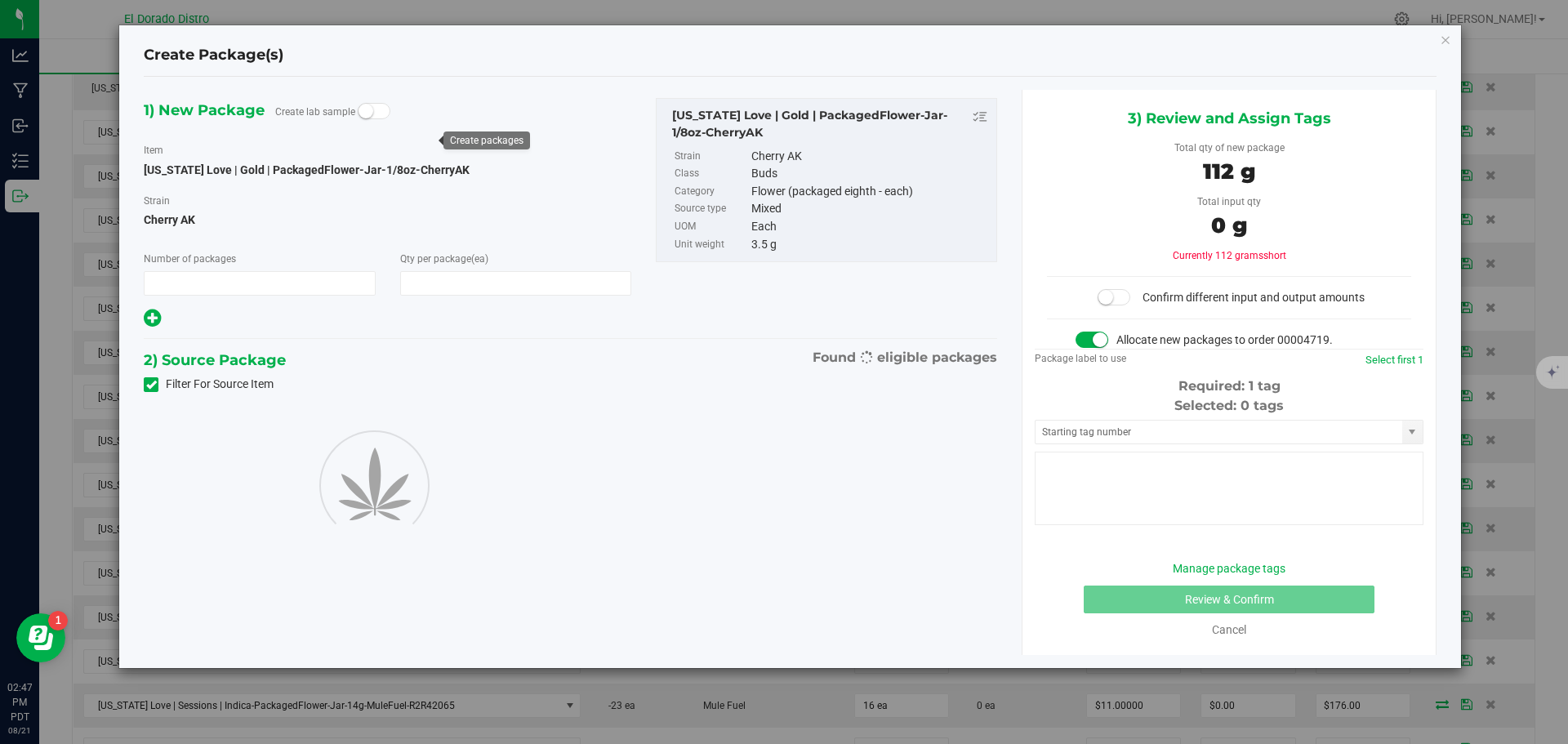
type input "1"
type input "32"
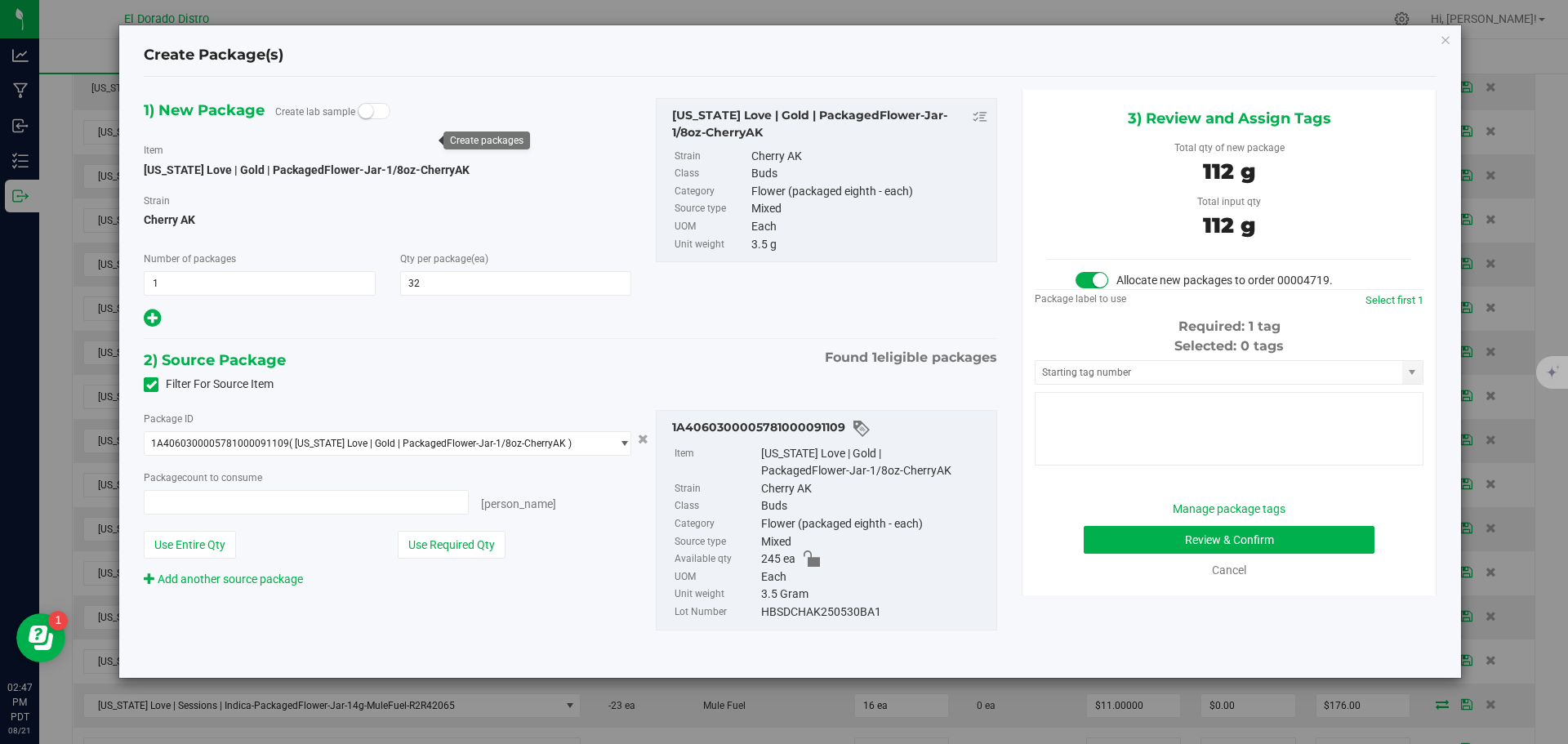
type input "32 ea"
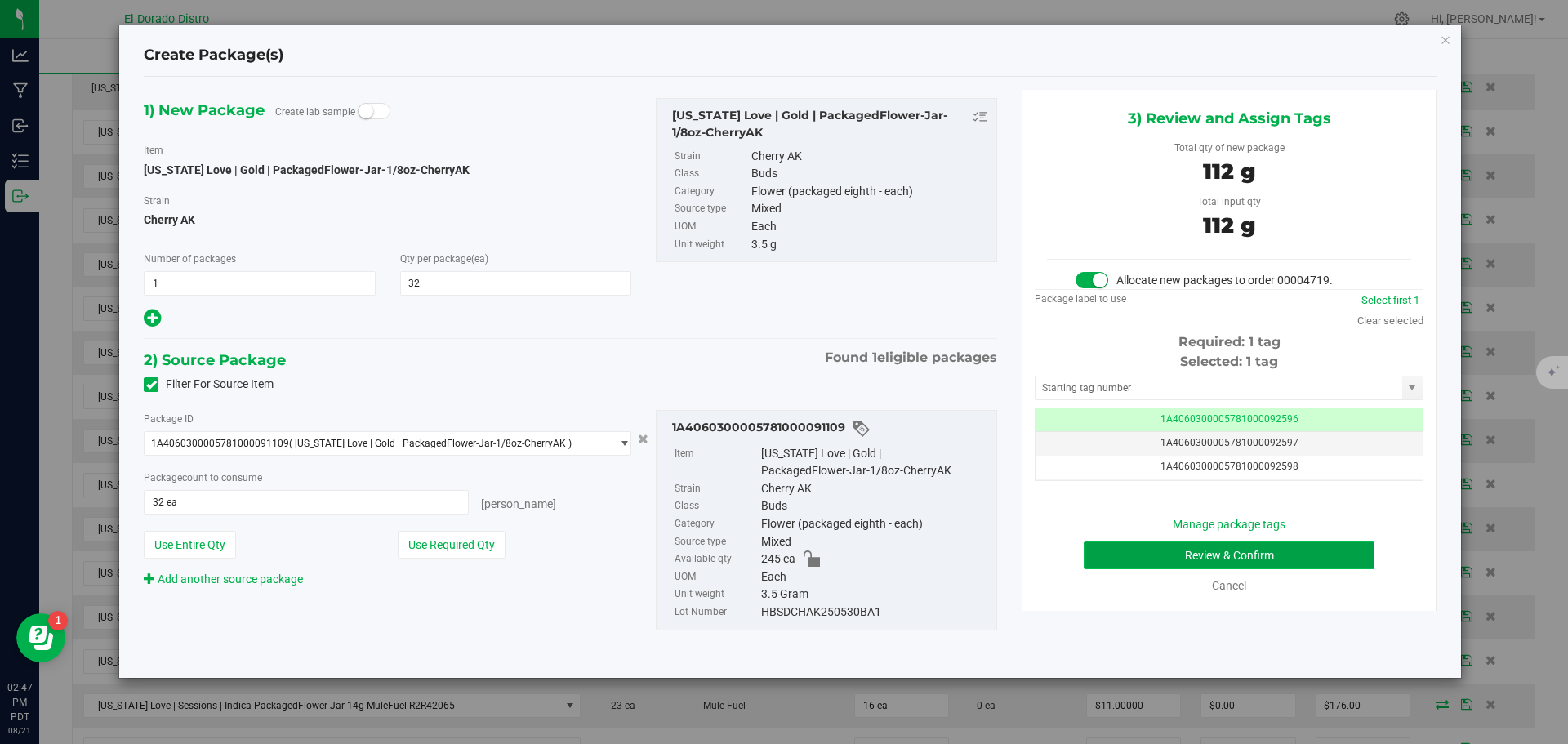
click at [1108, 554] on button "Review & Confirm" at bounding box center [1229, 556] width 291 height 28
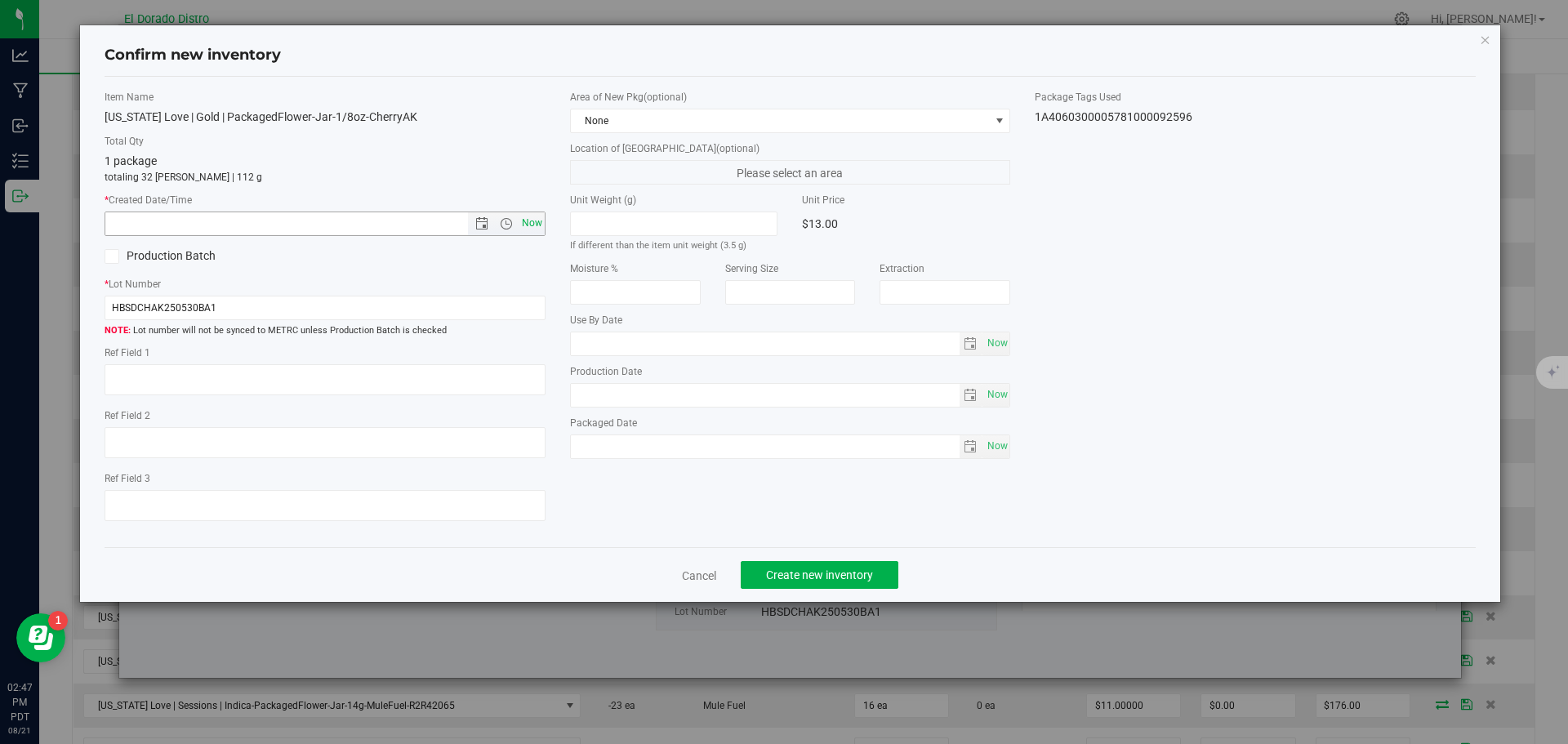
click at [535, 219] on span "Now" at bounding box center [531, 223] width 28 height 23
type input "8/21/2025 2:47 PM"
click at [826, 565] on button "Create new inventory" at bounding box center [819, 575] width 157 height 28
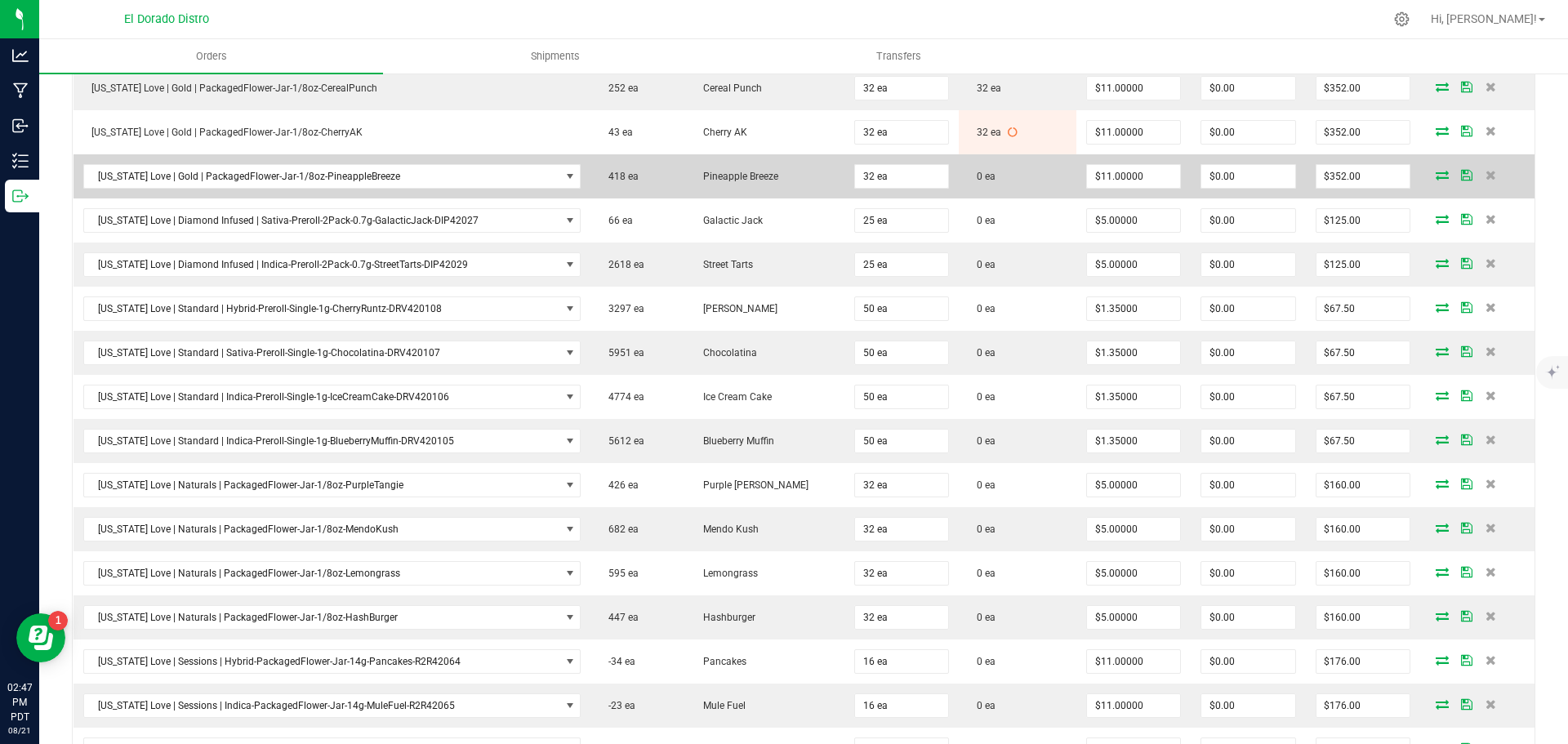
click at [1436, 174] on icon at bounding box center [1442, 174] width 13 height 9
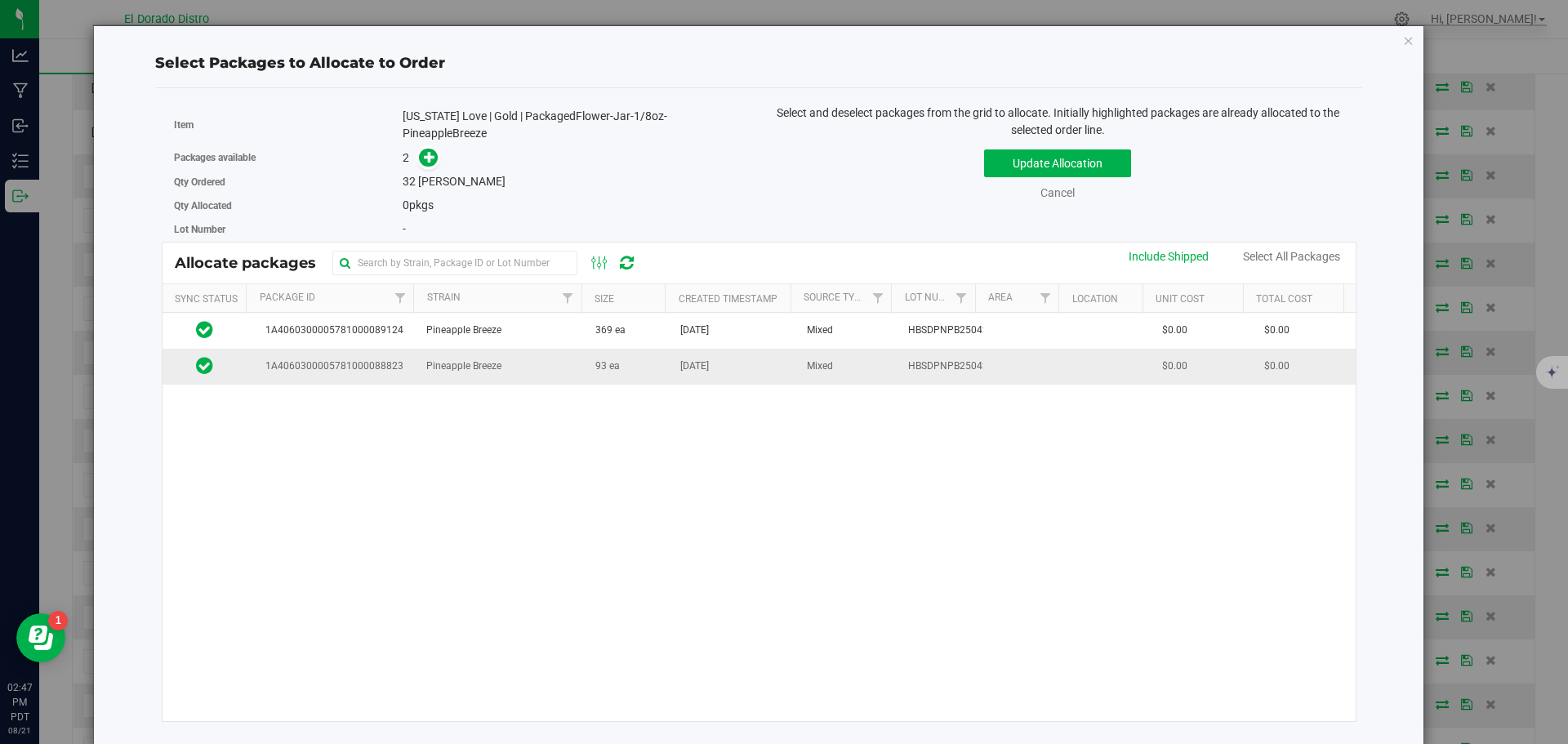
click at [517, 370] on td "Pineapple Breeze" at bounding box center [500, 365] width 169 height 35
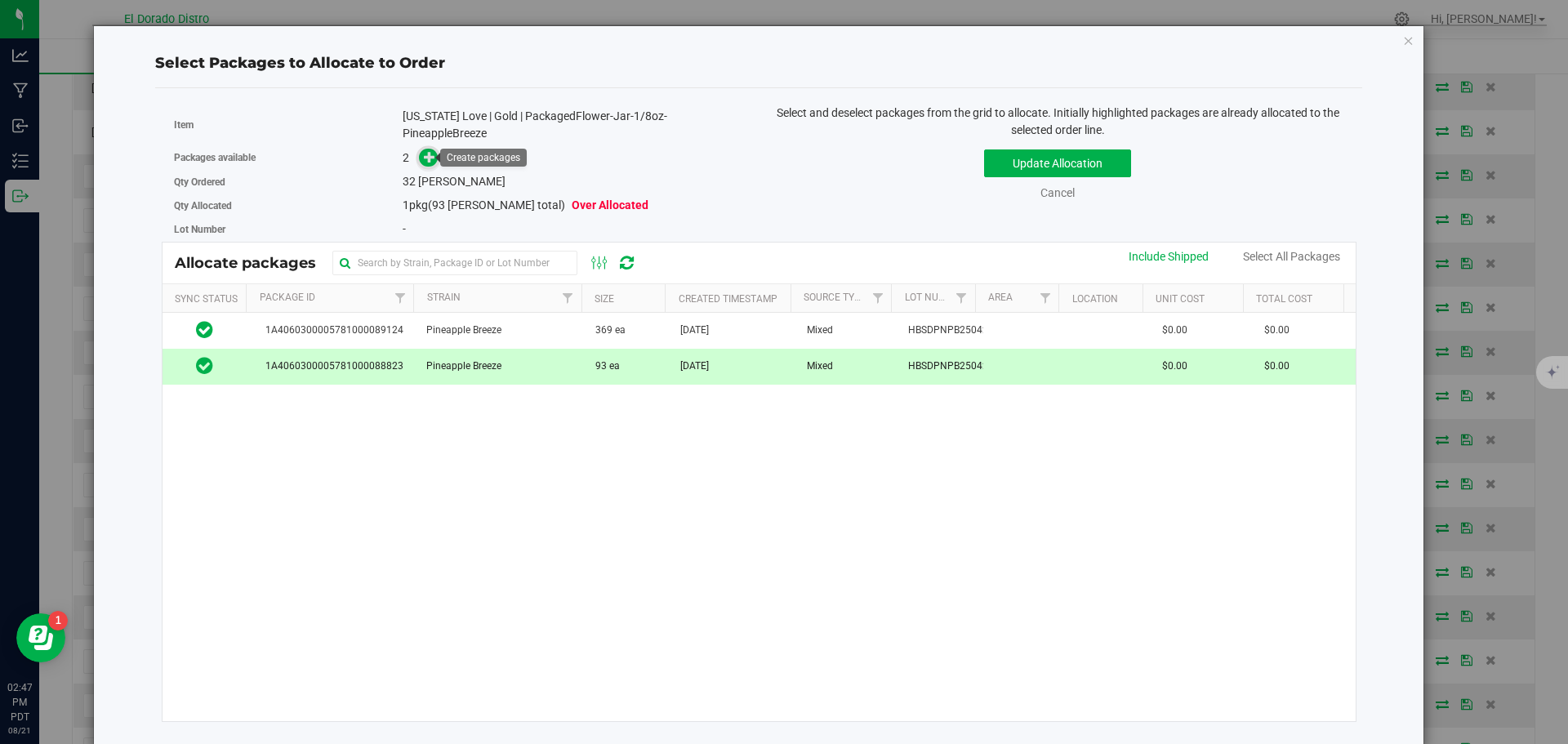
click at [426, 154] on icon at bounding box center [429, 156] width 11 height 11
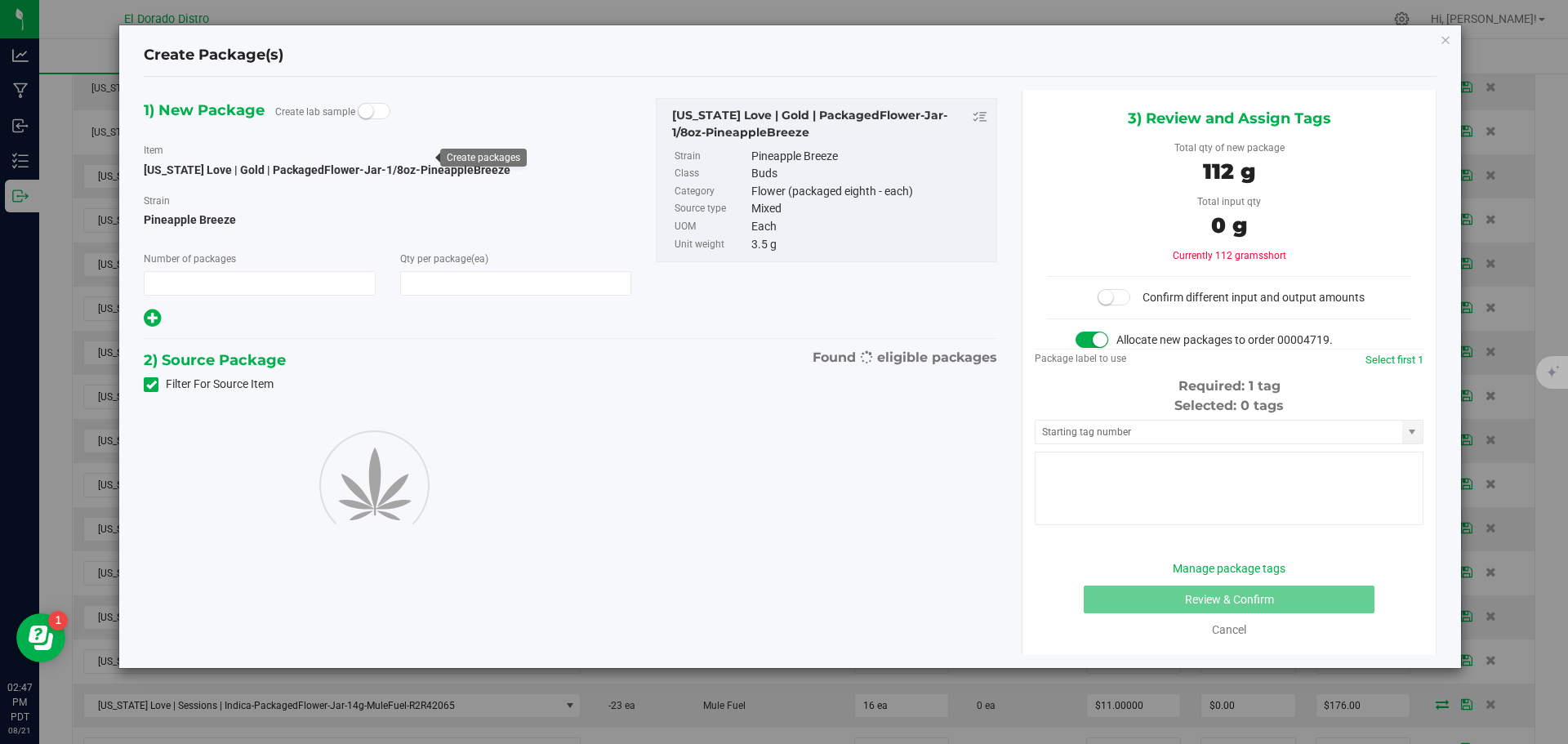
type input "1"
type input "32"
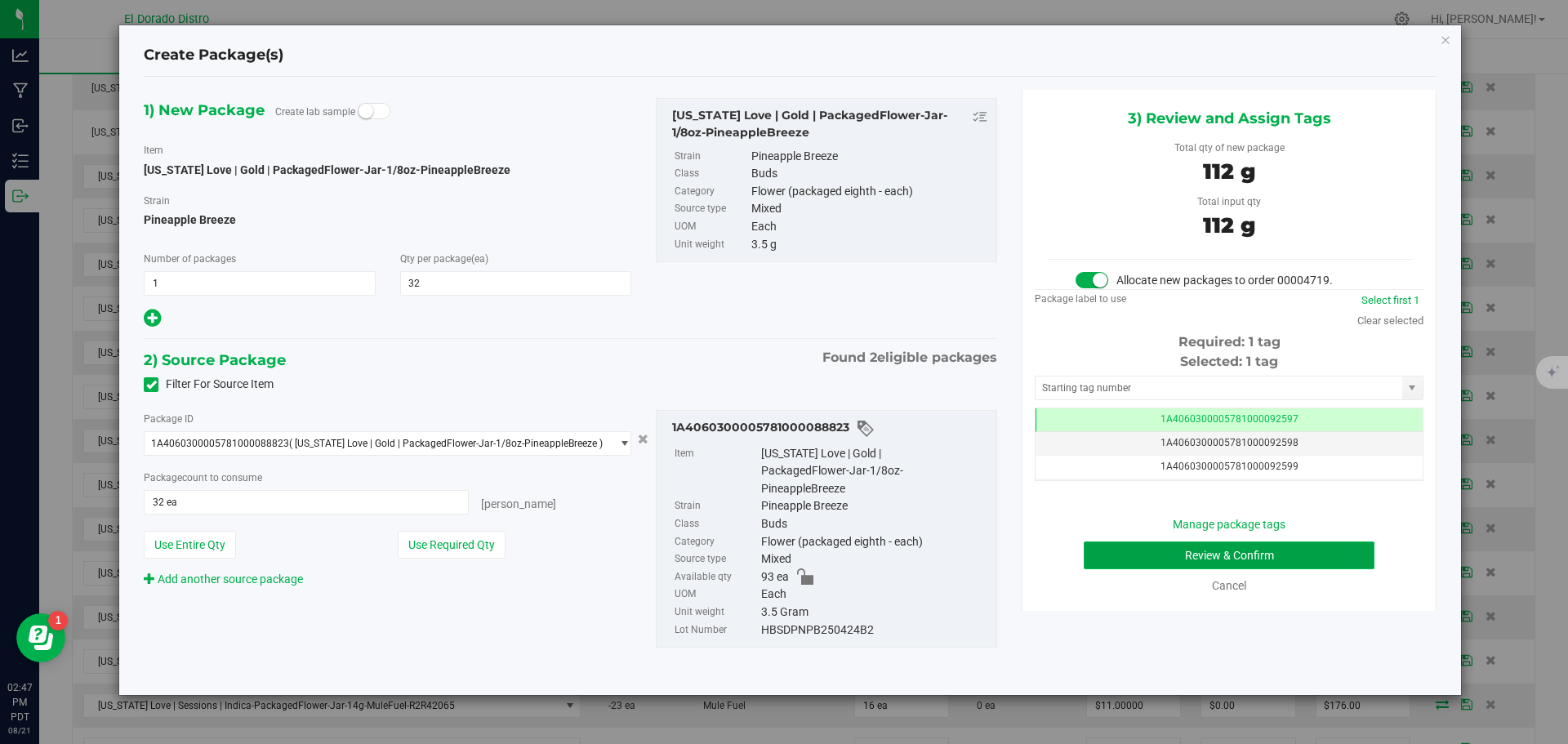
click at [1214, 560] on button "Review & Confirm" at bounding box center [1229, 556] width 291 height 28
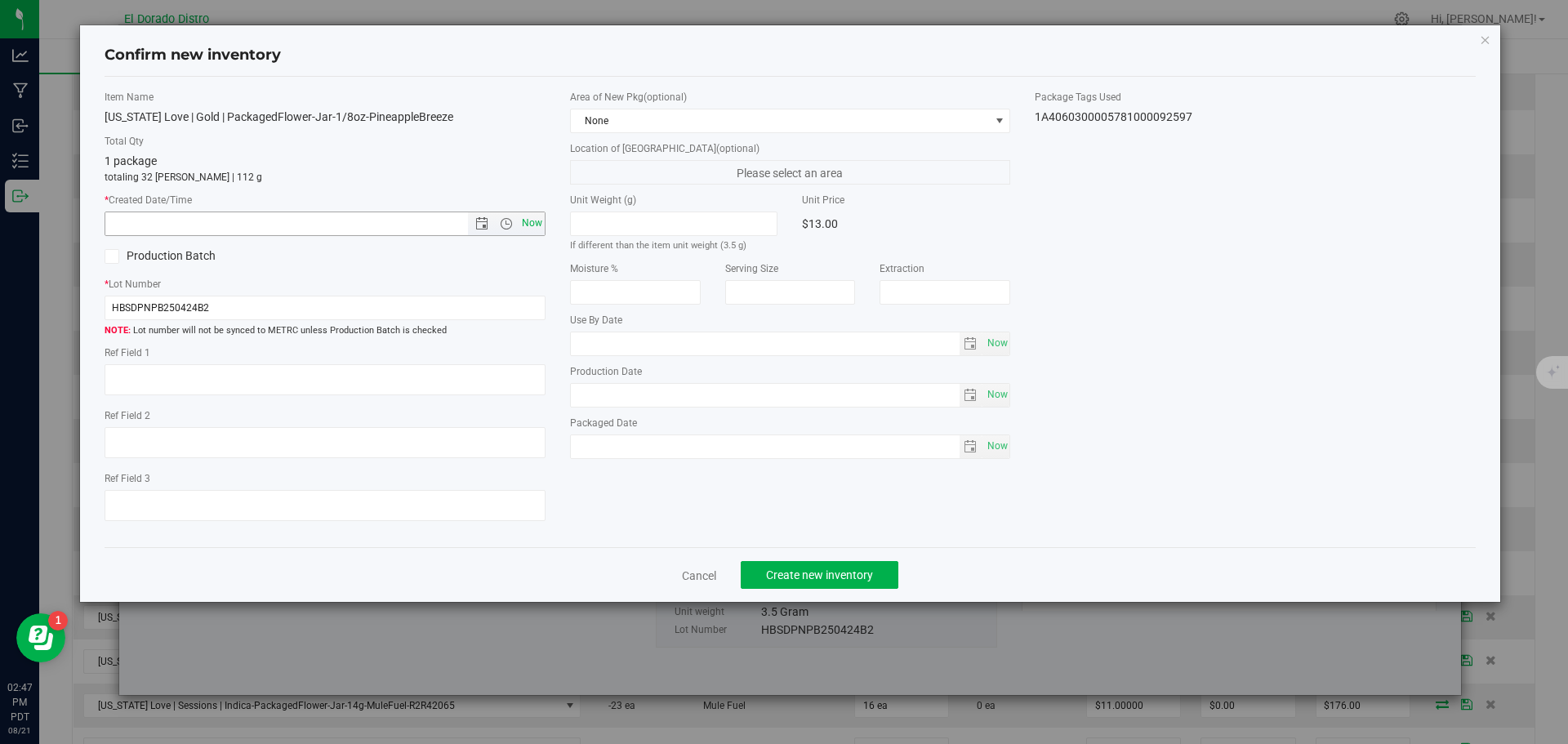
click at [536, 216] on span "Now" at bounding box center [531, 223] width 28 height 23
type input "8/21/2025 2:47 PM"
click at [785, 574] on span "Create new inventory" at bounding box center [819, 575] width 107 height 13
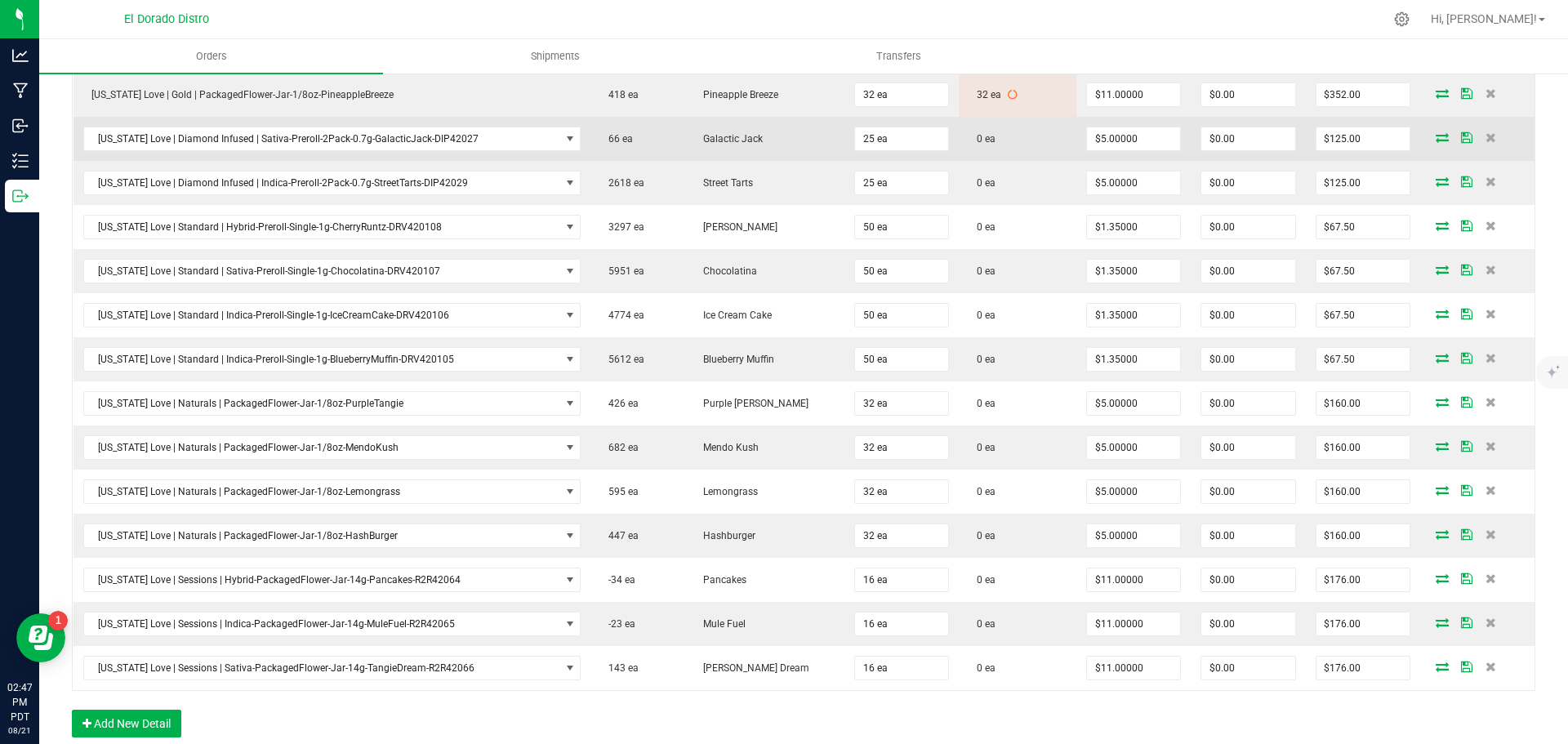
click at [1436, 132] on icon at bounding box center [1442, 137] width 13 height 9
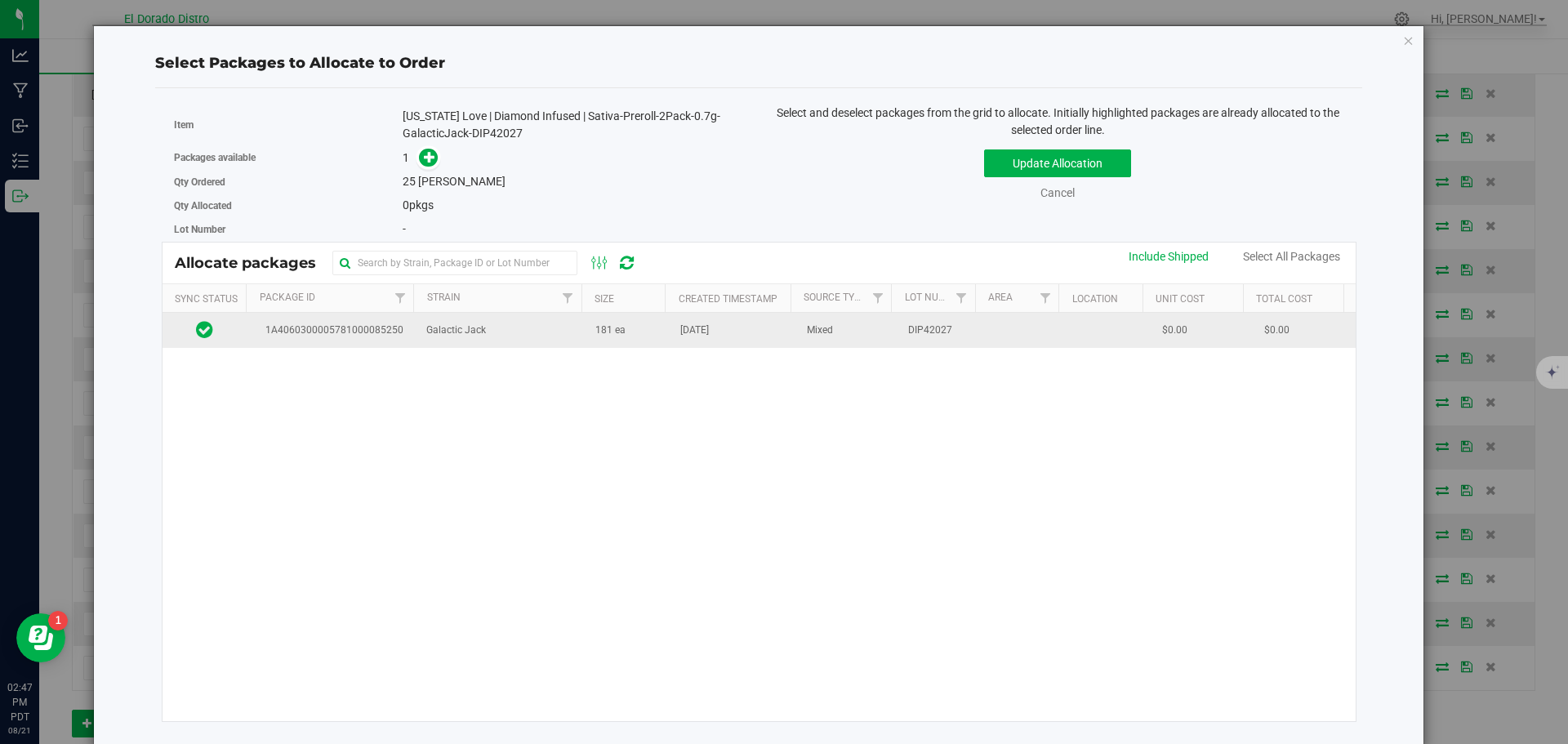
click at [637, 340] on td "181 ea" at bounding box center [628, 330] width 85 height 35
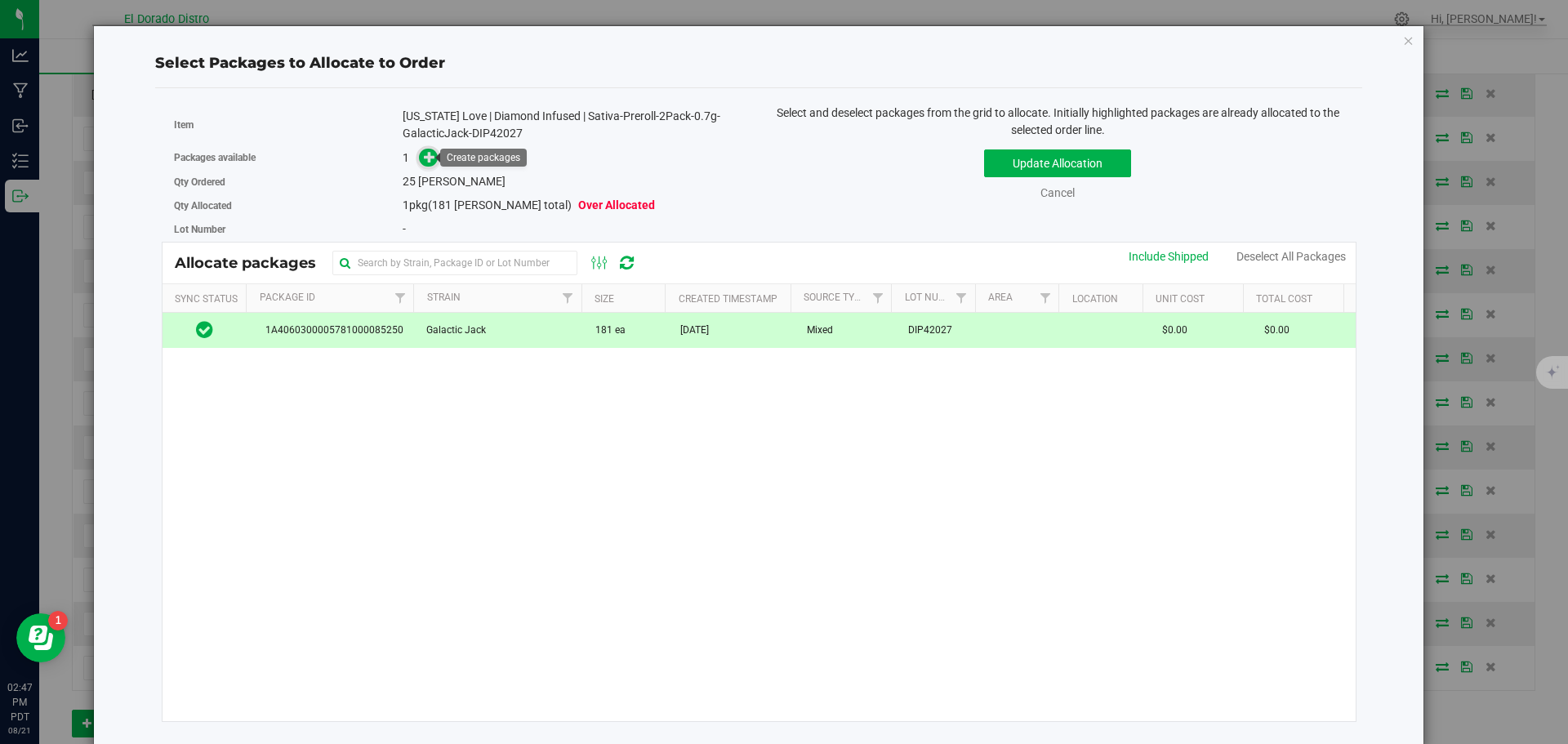
click at [424, 156] on icon at bounding box center [429, 156] width 11 height 11
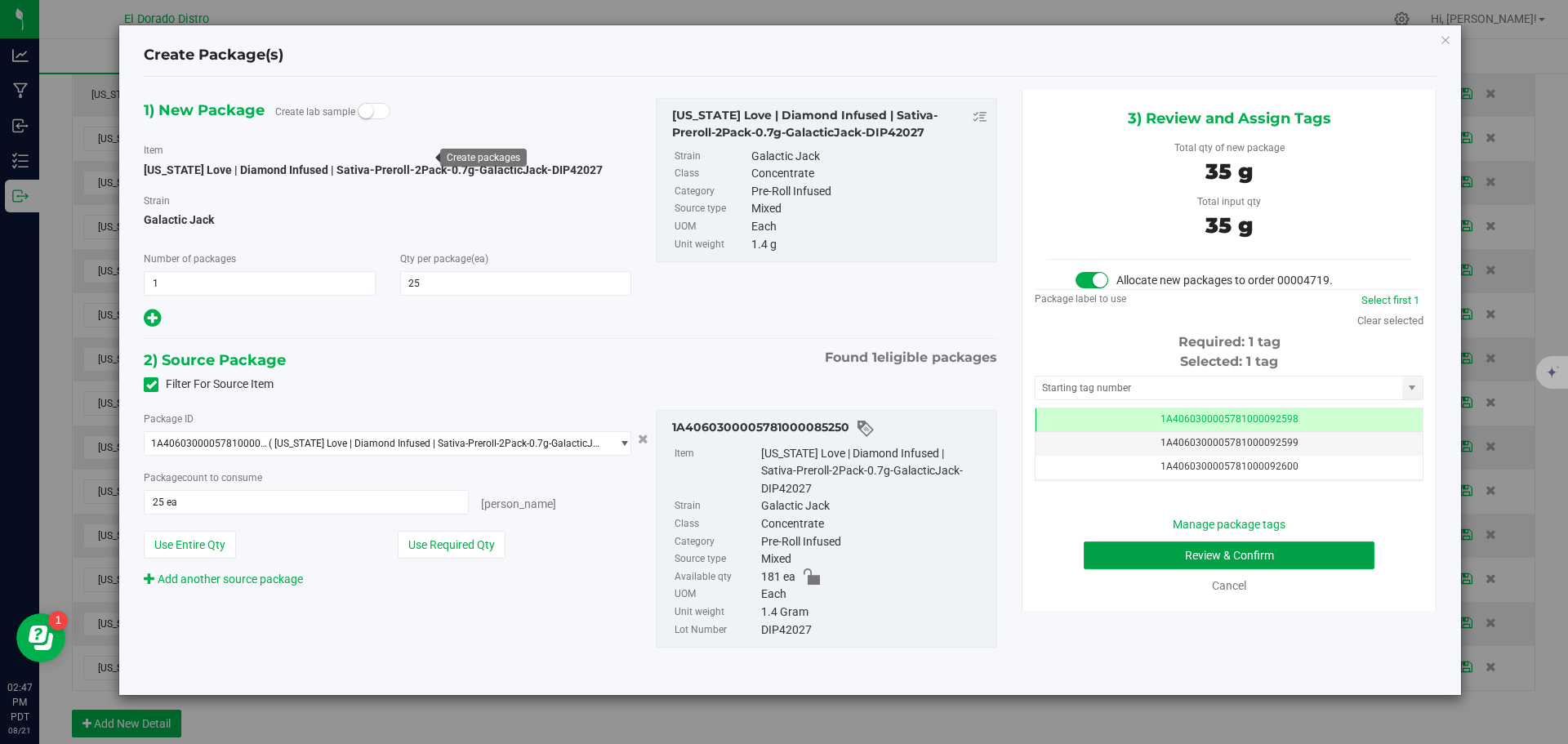
click at [1107, 557] on button "Review & Confirm" at bounding box center [1229, 556] width 291 height 28
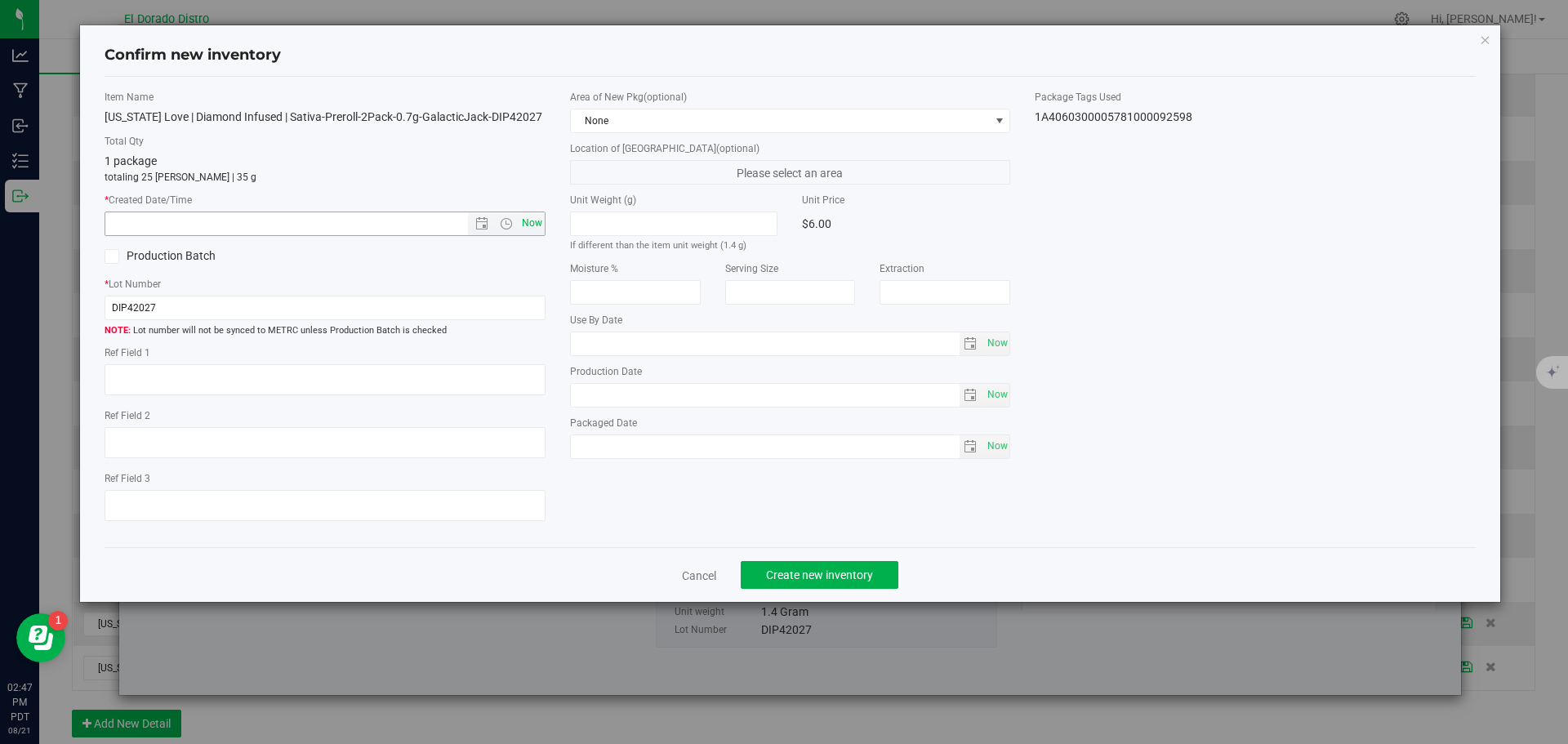
click at [536, 216] on span "Now" at bounding box center [531, 223] width 28 height 23
type input "8/21/2025 2:48 PM"
click at [786, 567] on button "Create new inventory" at bounding box center [819, 575] width 157 height 28
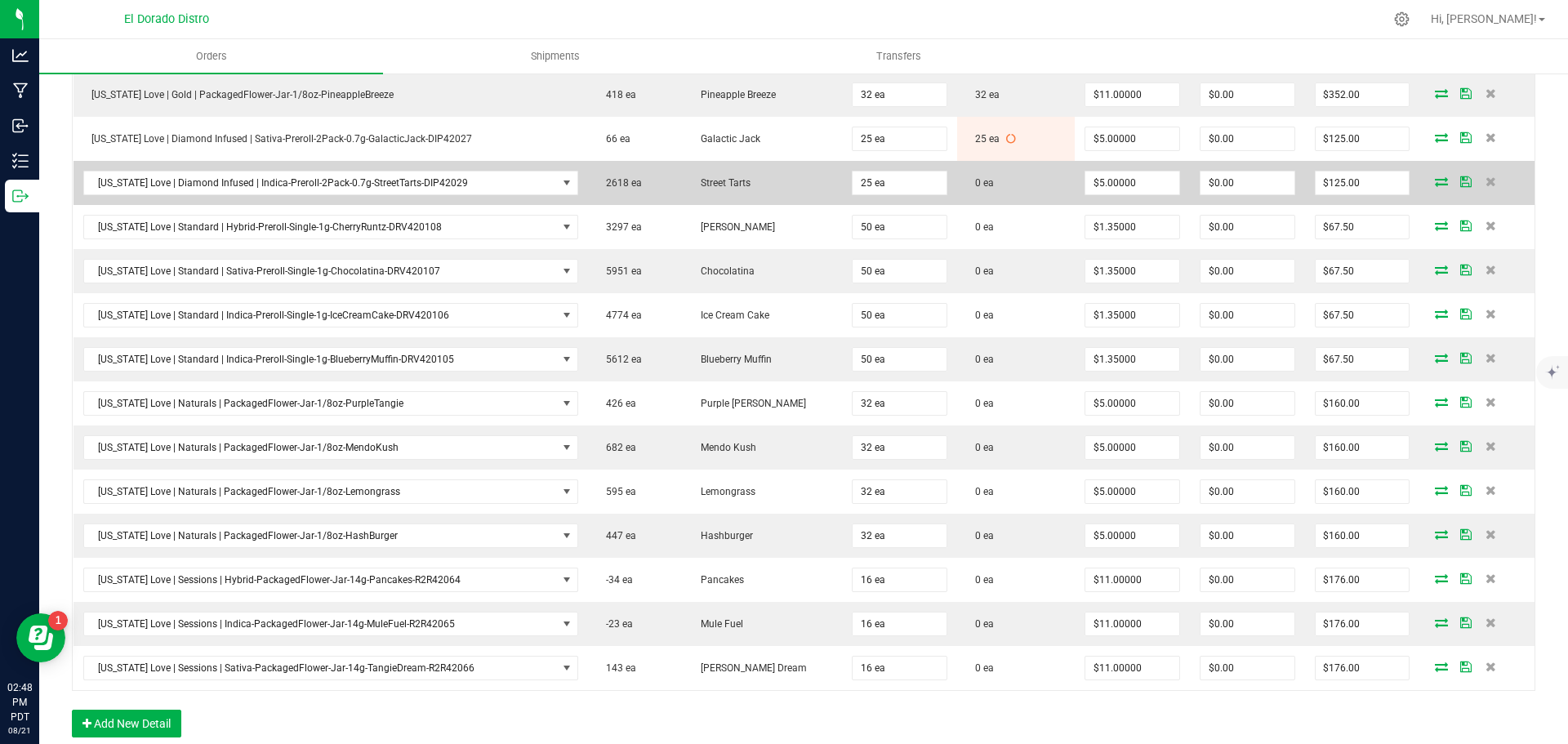
click at [1435, 184] on icon at bounding box center [1441, 181] width 13 height 9
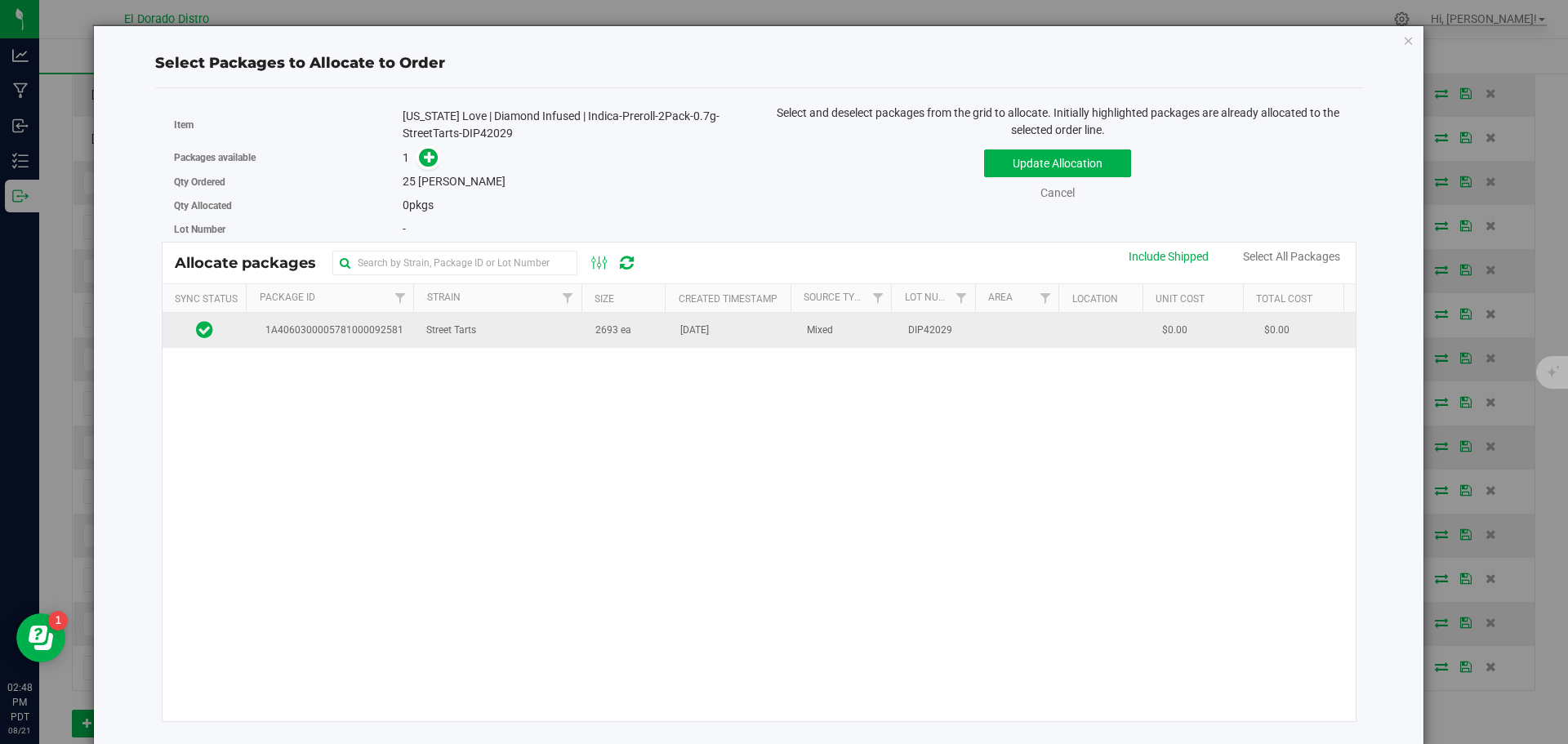
click at [519, 340] on td "Street Tarts" at bounding box center [500, 330] width 169 height 35
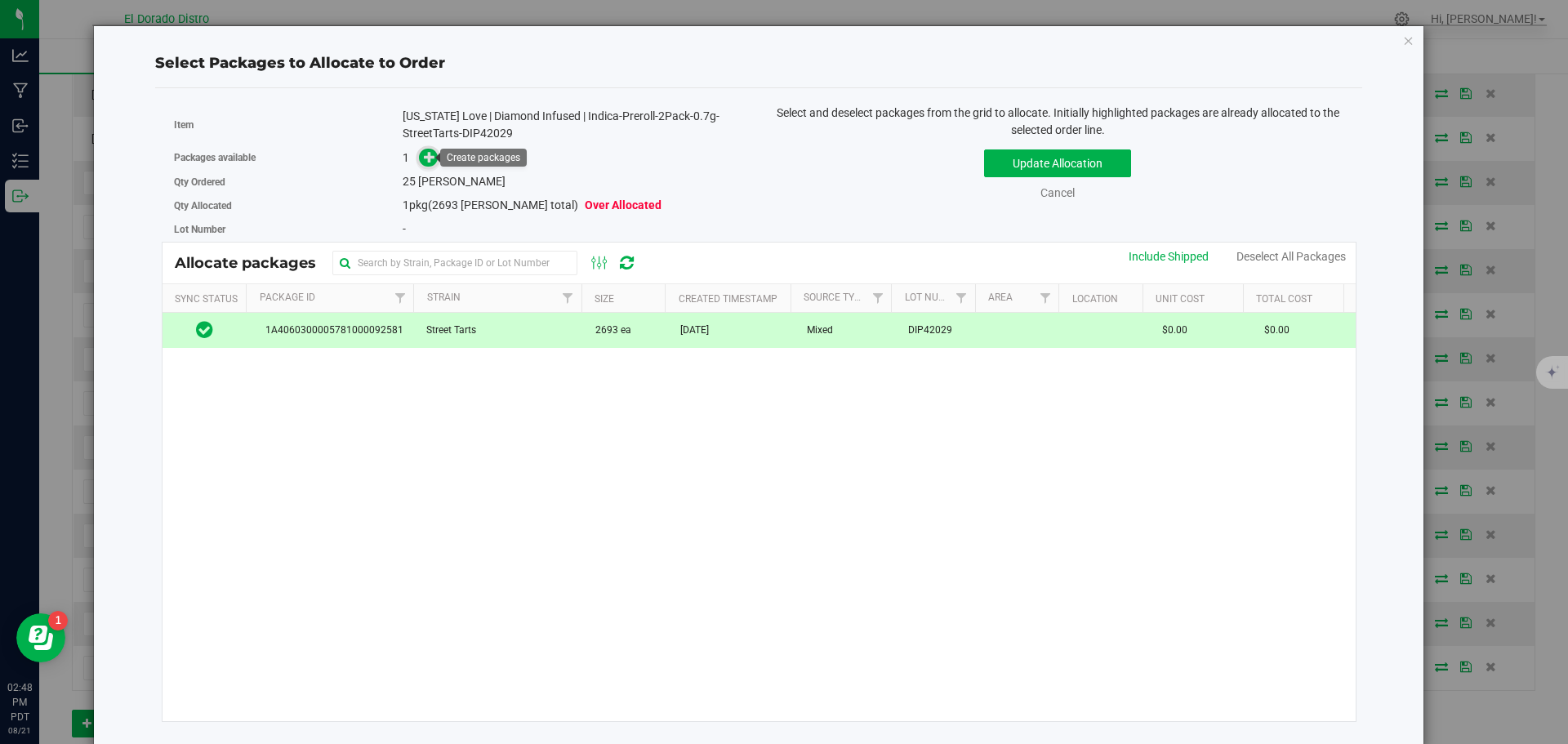
click at [432, 162] on icon at bounding box center [429, 156] width 11 height 11
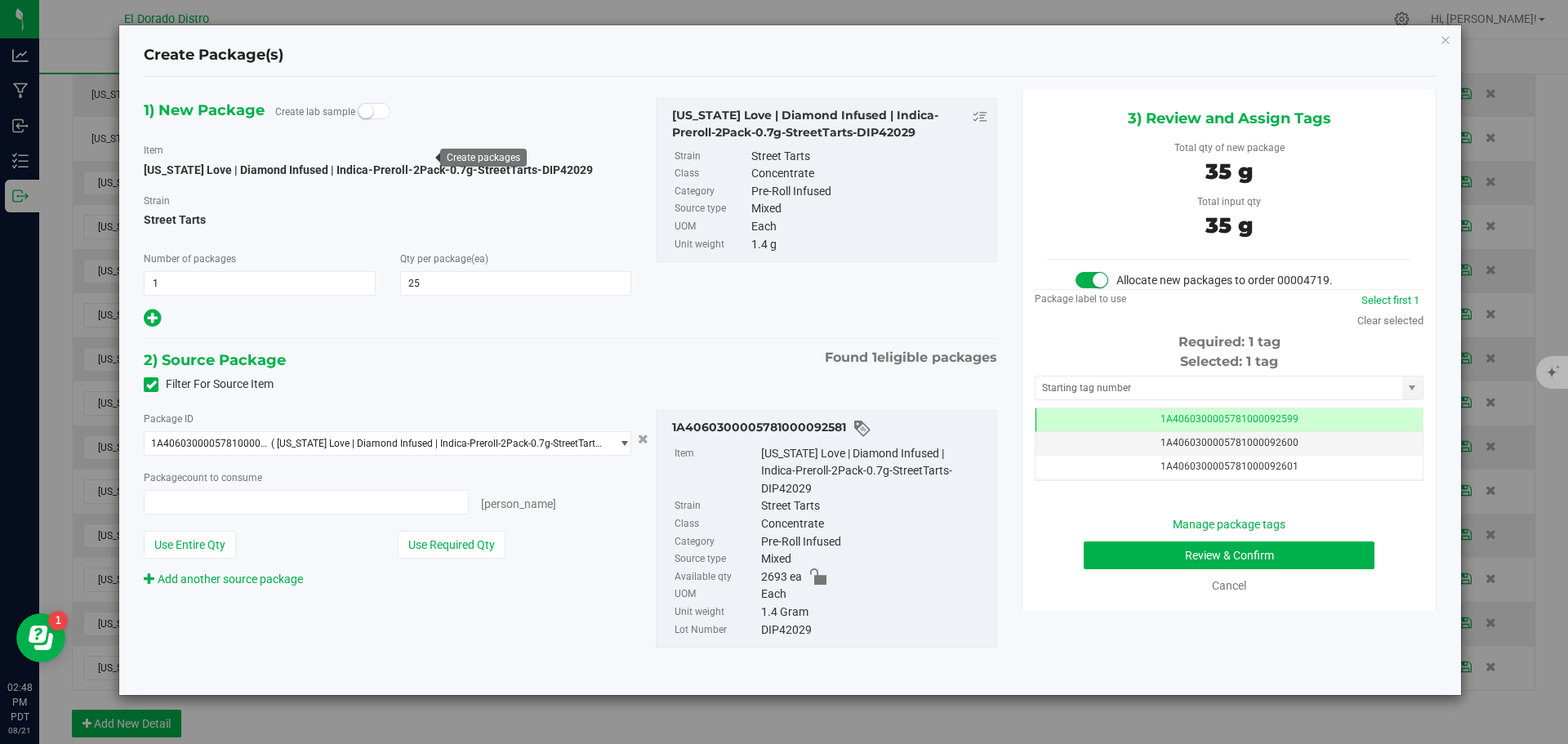
type input "25 ea"
click at [1098, 561] on button "Review & Confirm" at bounding box center [1229, 556] width 291 height 28
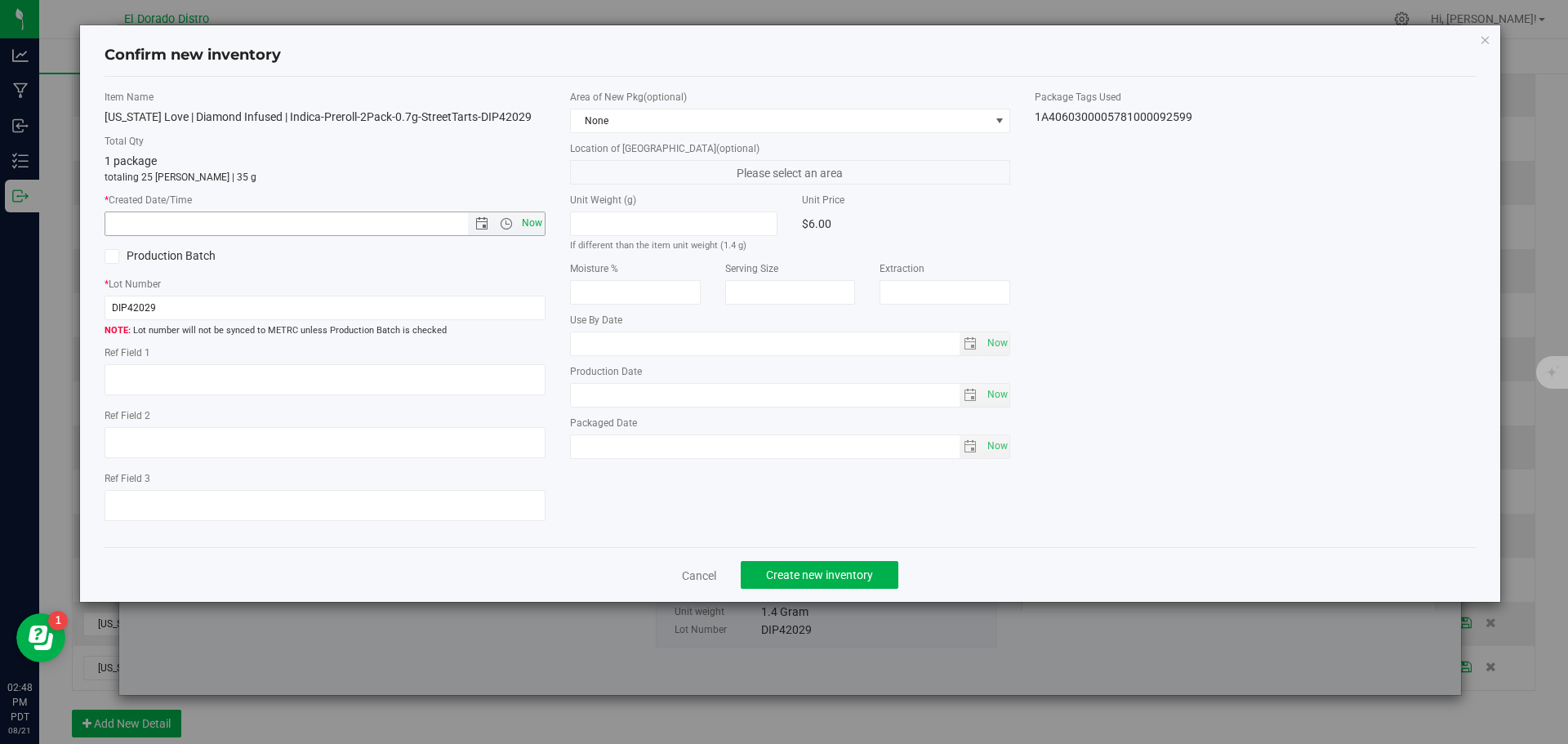
click at [534, 225] on span "Now" at bounding box center [531, 223] width 28 height 23
type input "8/21/2025 2:48 PM"
click at [815, 588] on button "Create new inventory" at bounding box center [819, 575] width 157 height 28
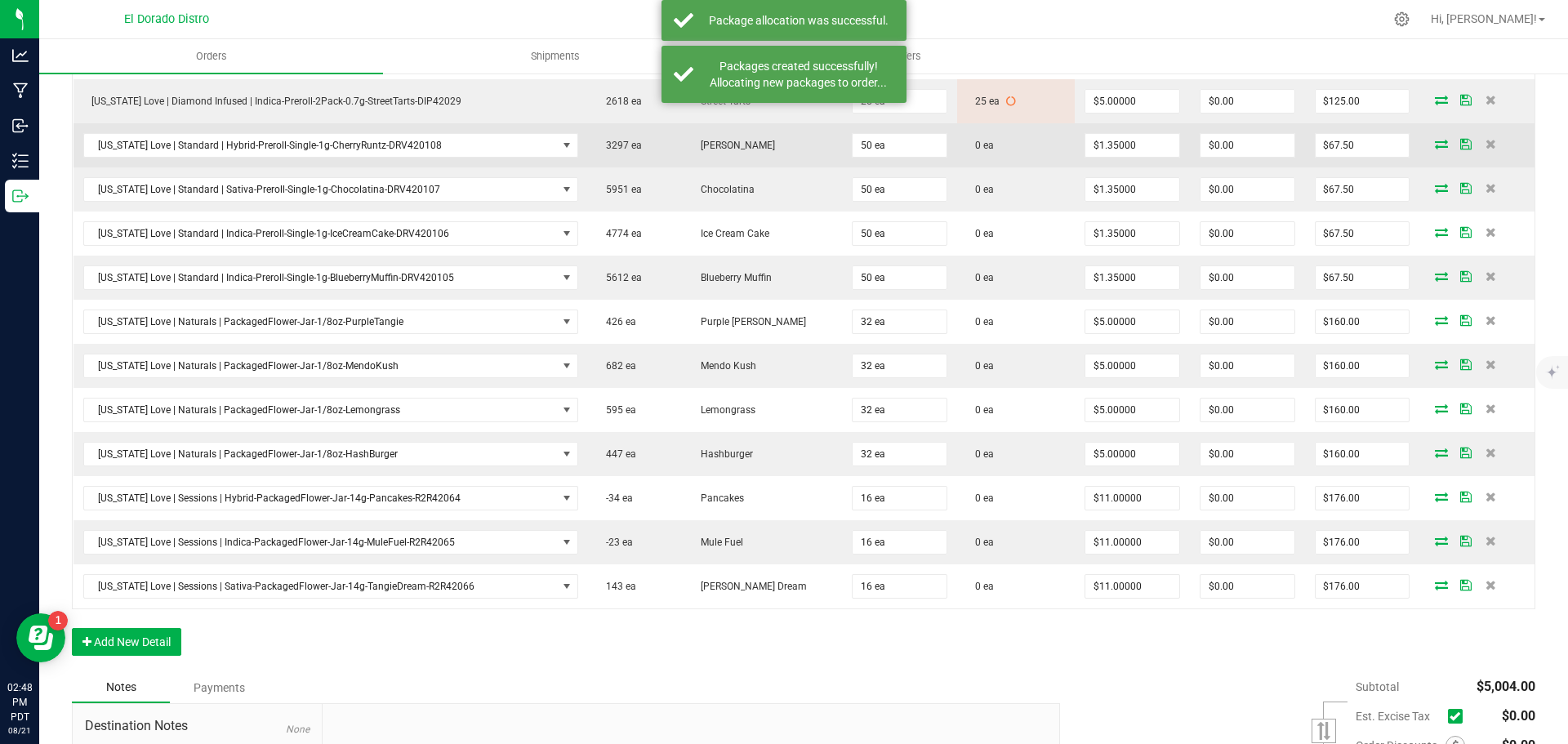
click at [1435, 147] on icon at bounding box center [1441, 143] width 13 height 9
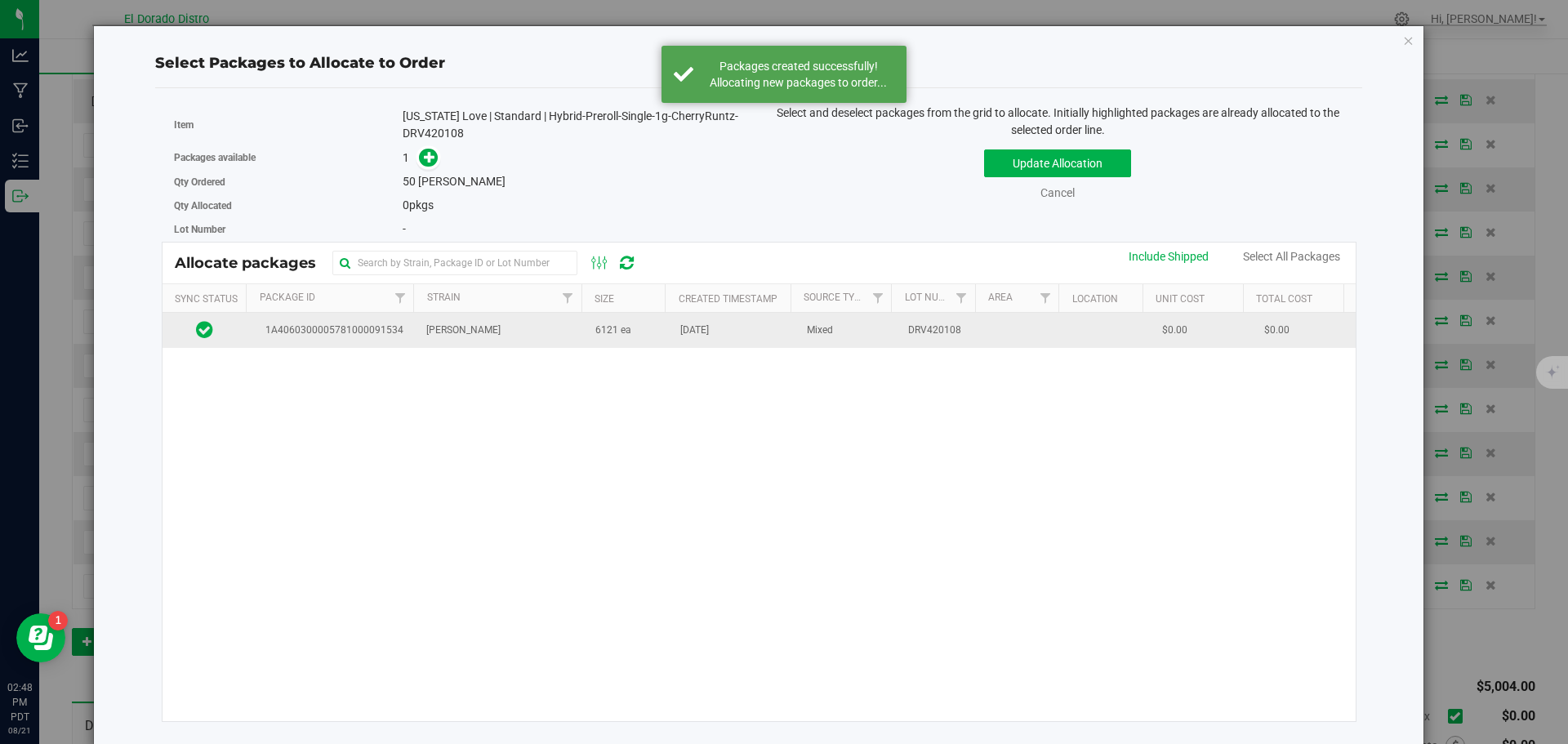
click at [706, 323] on span "[DATE]" at bounding box center [694, 330] width 29 height 16
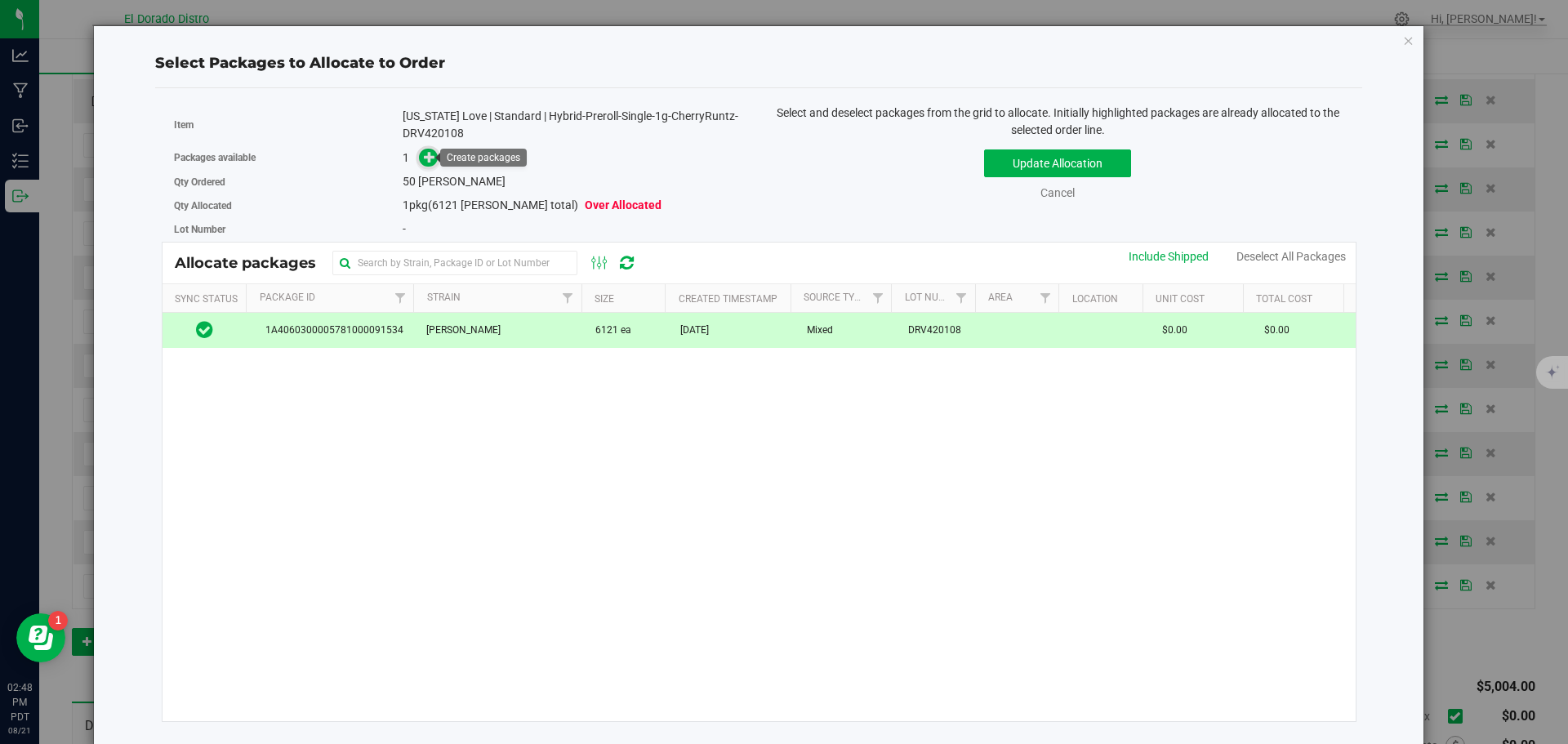
click at [435, 157] on span at bounding box center [428, 158] width 19 height 19
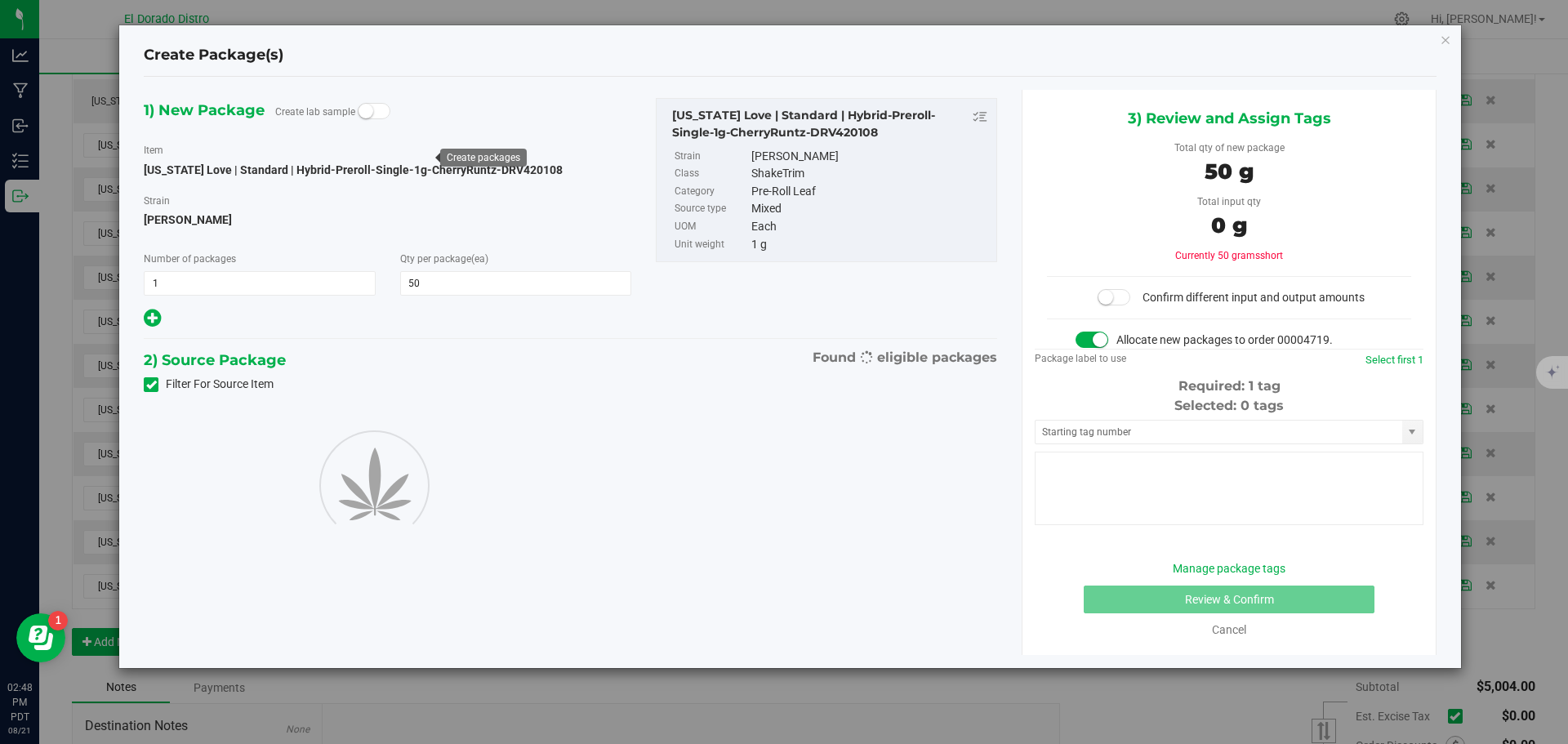
type input "50"
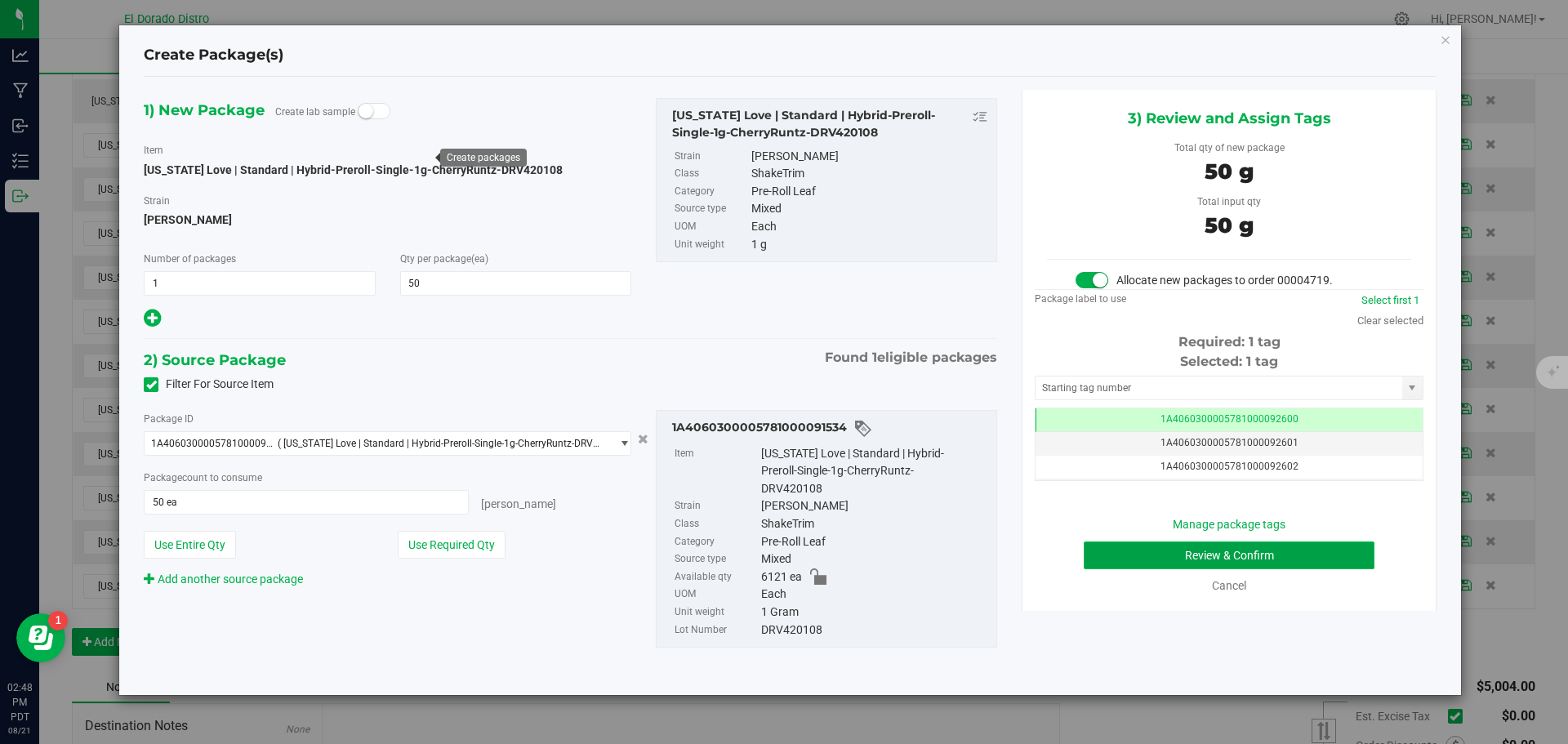
click at [1109, 551] on button "Review & Confirm" at bounding box center [1229, 556] width 291 height 28
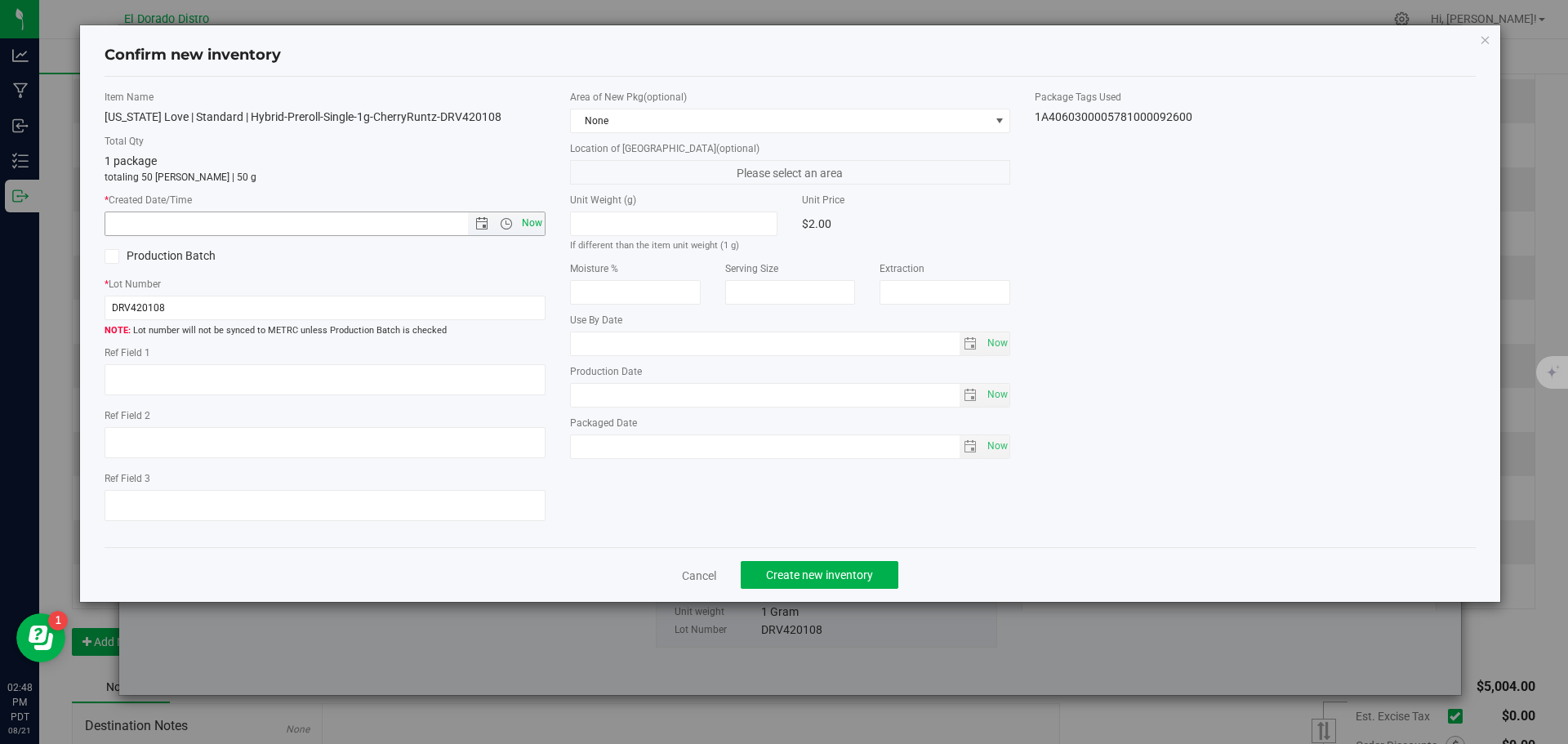
click at [543, 229] on span "Now" at bounding box center [531, 223] width 28 height 23
type input "8/21/2025 2:48 PM"
click at [774, 569] on span "Create new inventory" at bounding box center [819, 575] width 107 height 13
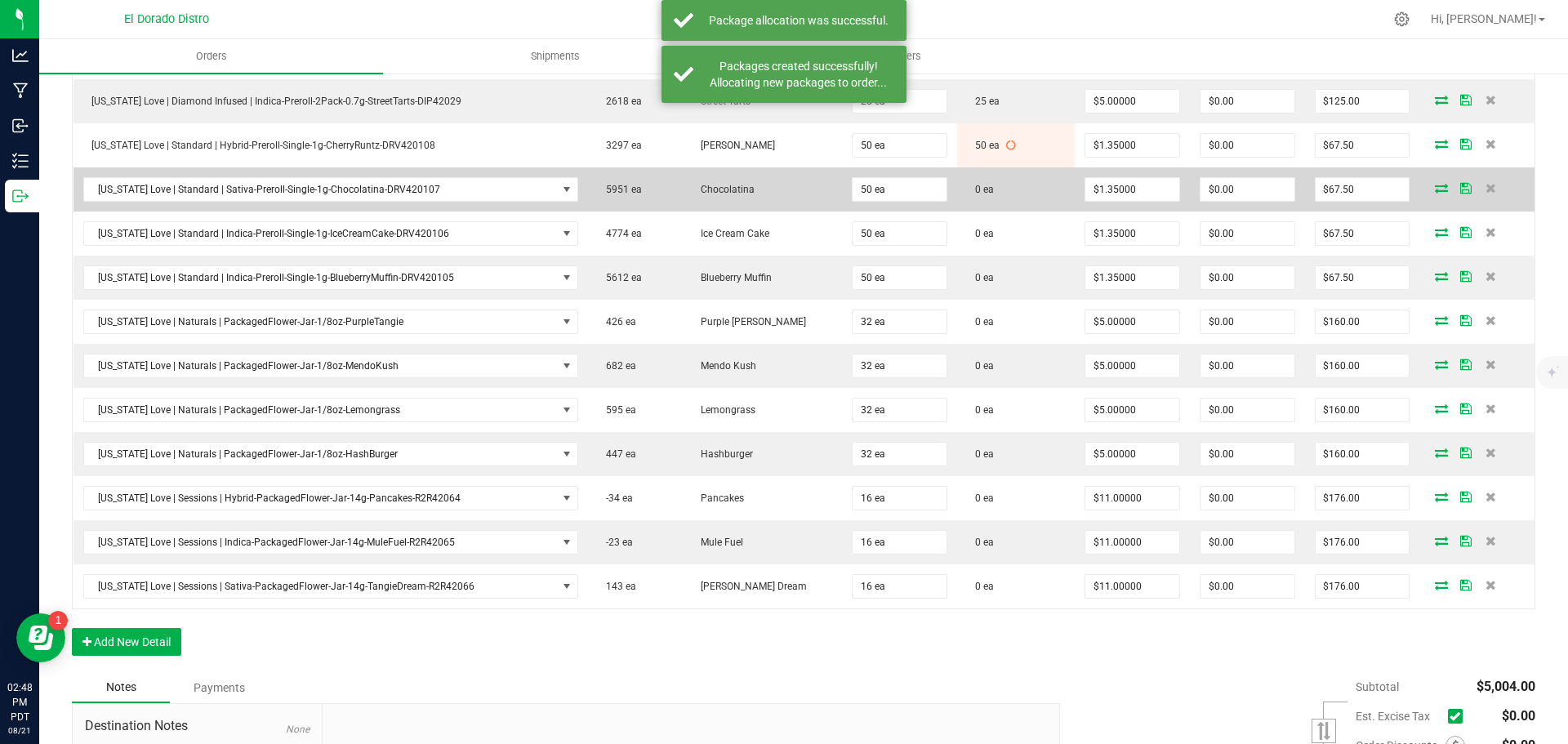
click at [1436, 186] on icon at bounding box center [1441, 187] width 13 height 9
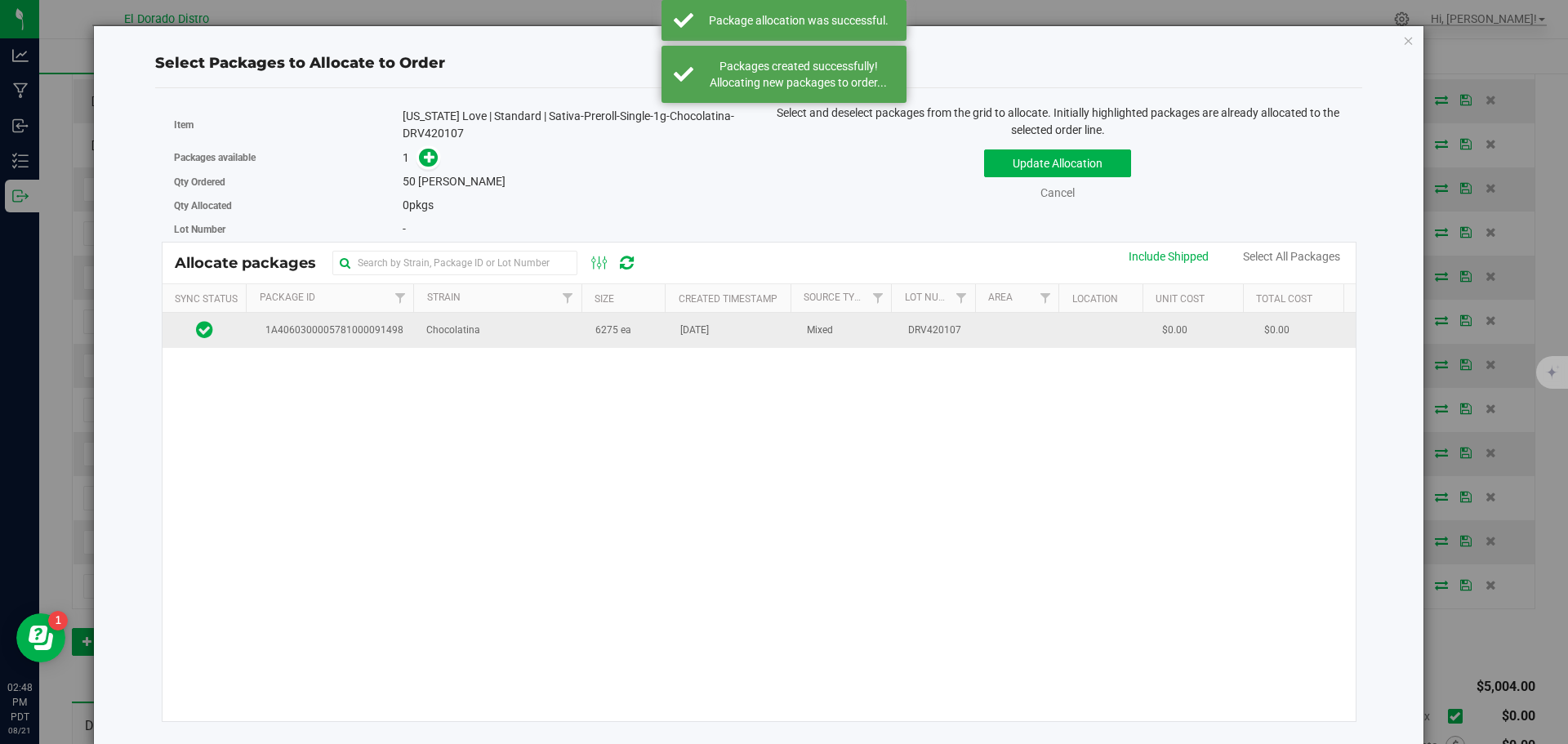
click at [657, 342] on td "6275 ea" at bounding box center [628, 330] width 85 height 35
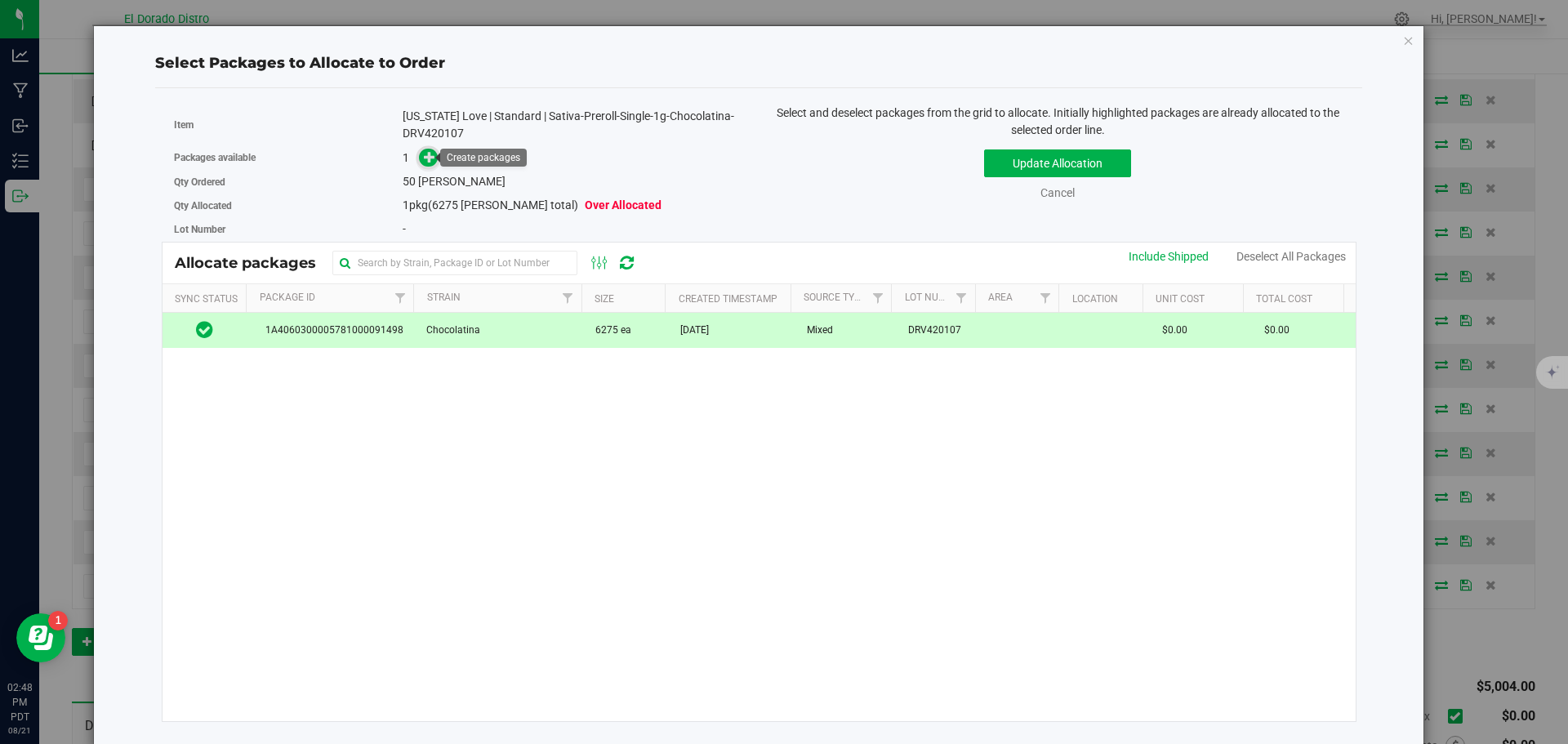
click at [428, 154] on icon at bounding box center [429, 156] width 11 height 11
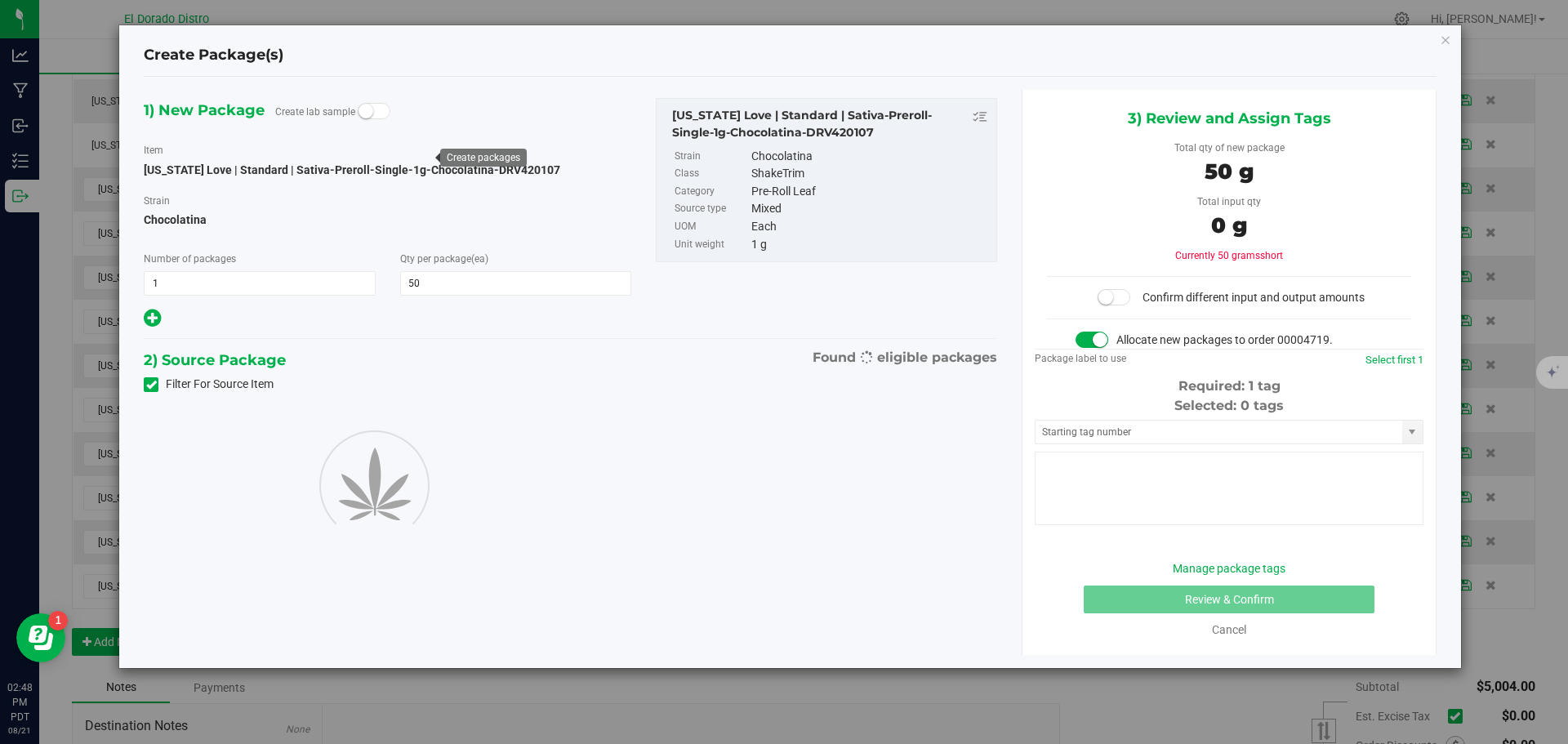
type input "50"
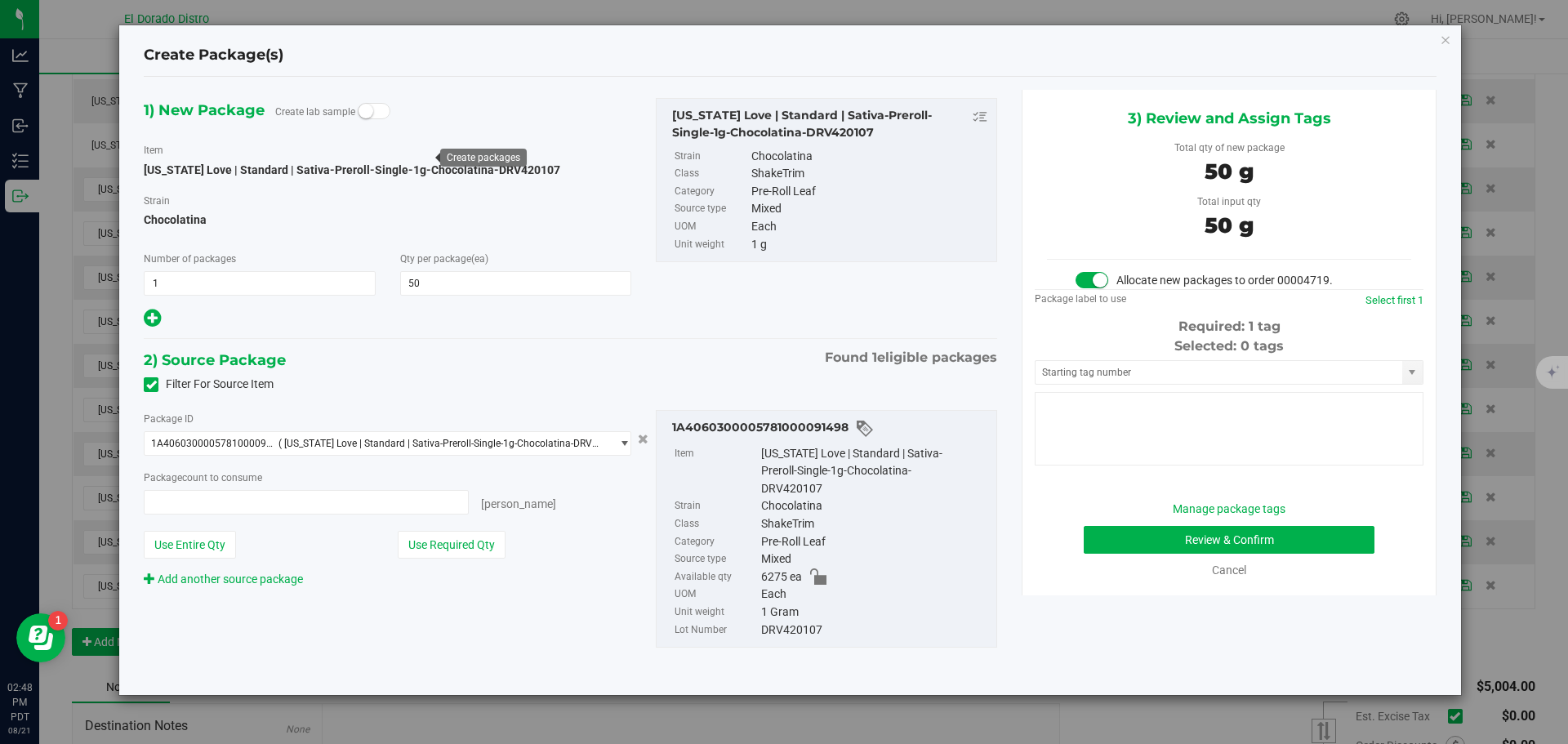
type input "50 ea"
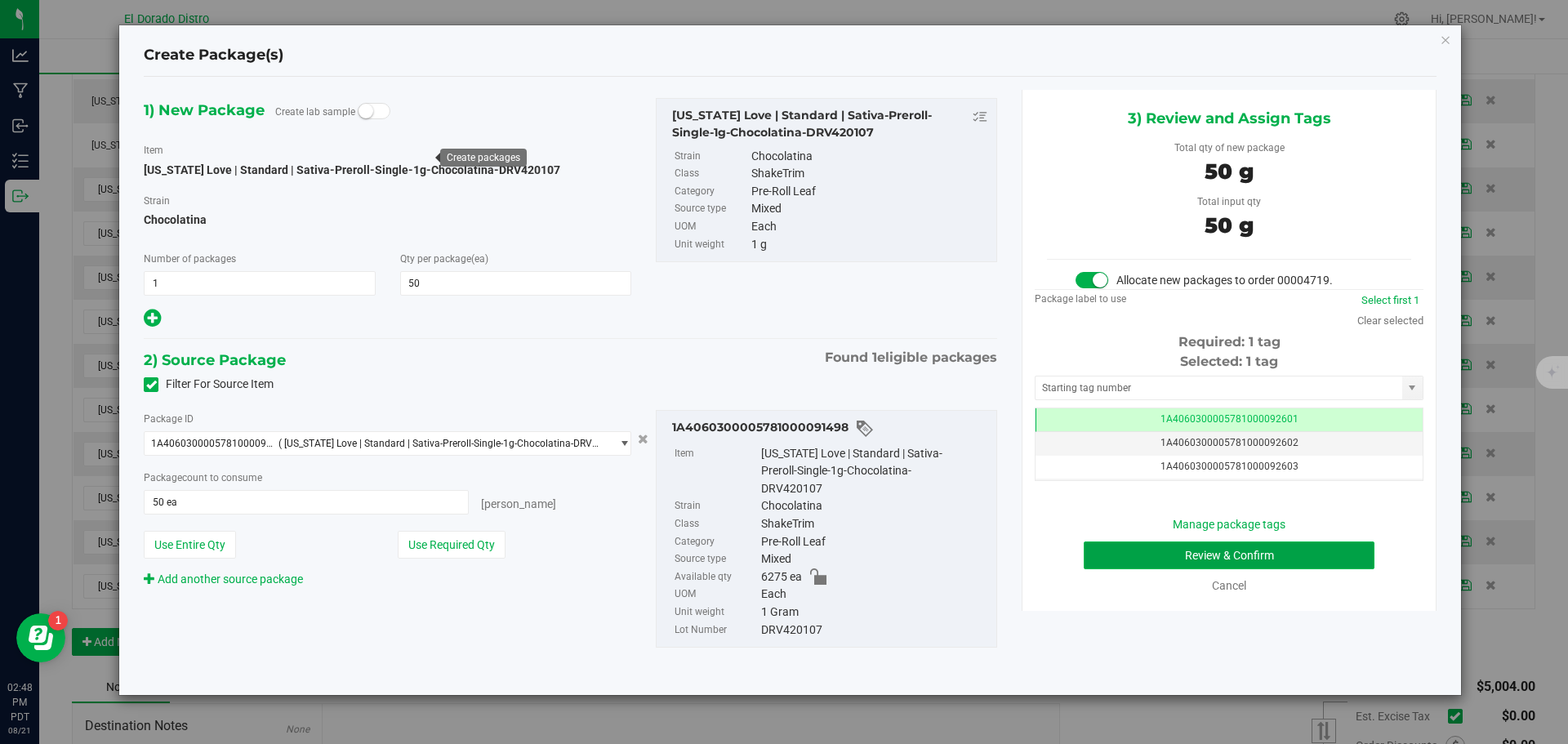
click at [1118, 551] on button "Review & Confirm" at bounding box center [1229, 556] width 291 height 28
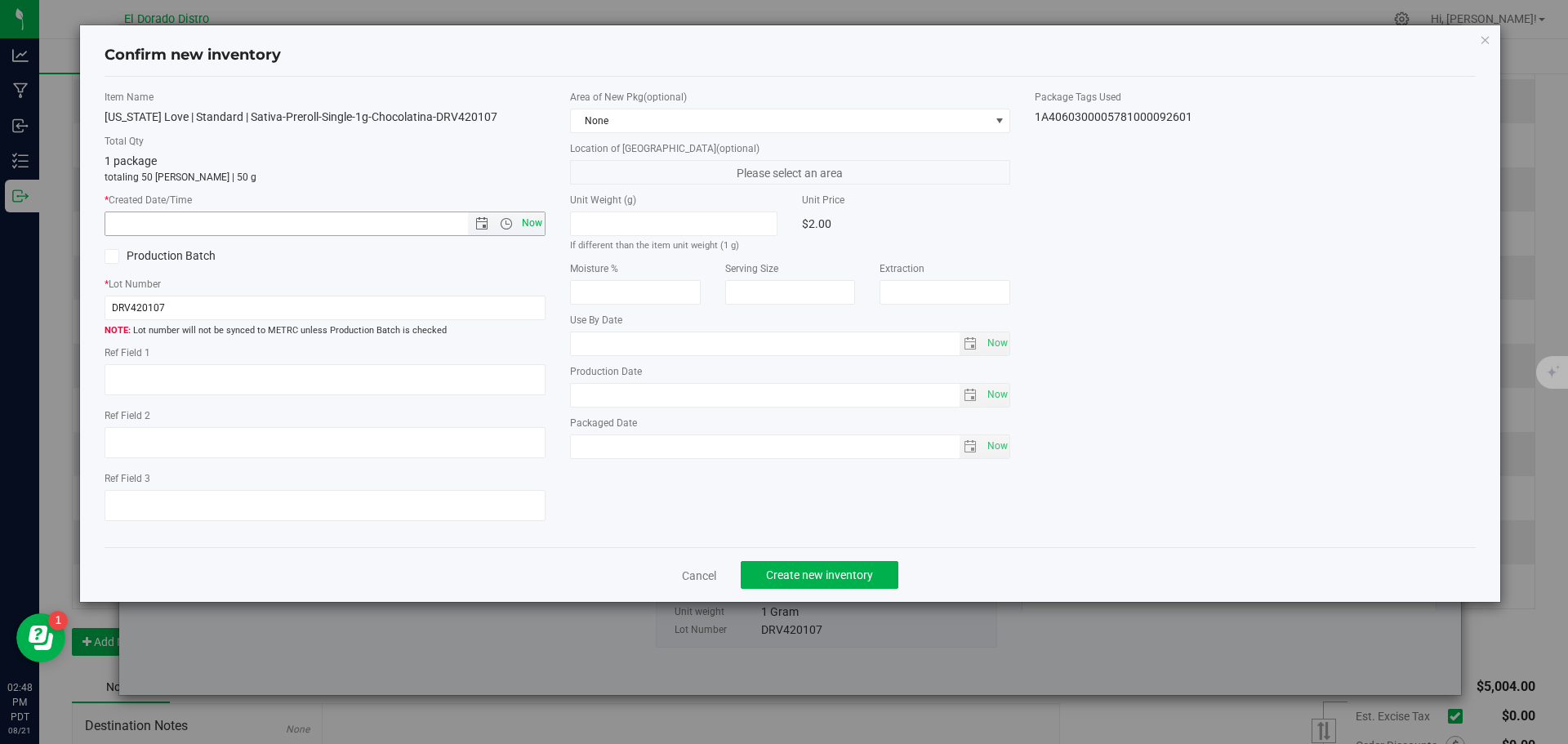
click at [534, 220] on span "Now" at bounding box center [531, 223] width 28 height 23
type input "8/21/2025 2:48 PM"
click at [769, 566] on button "Create new inventory" at bounding box center [819, 575] width 157 height 28
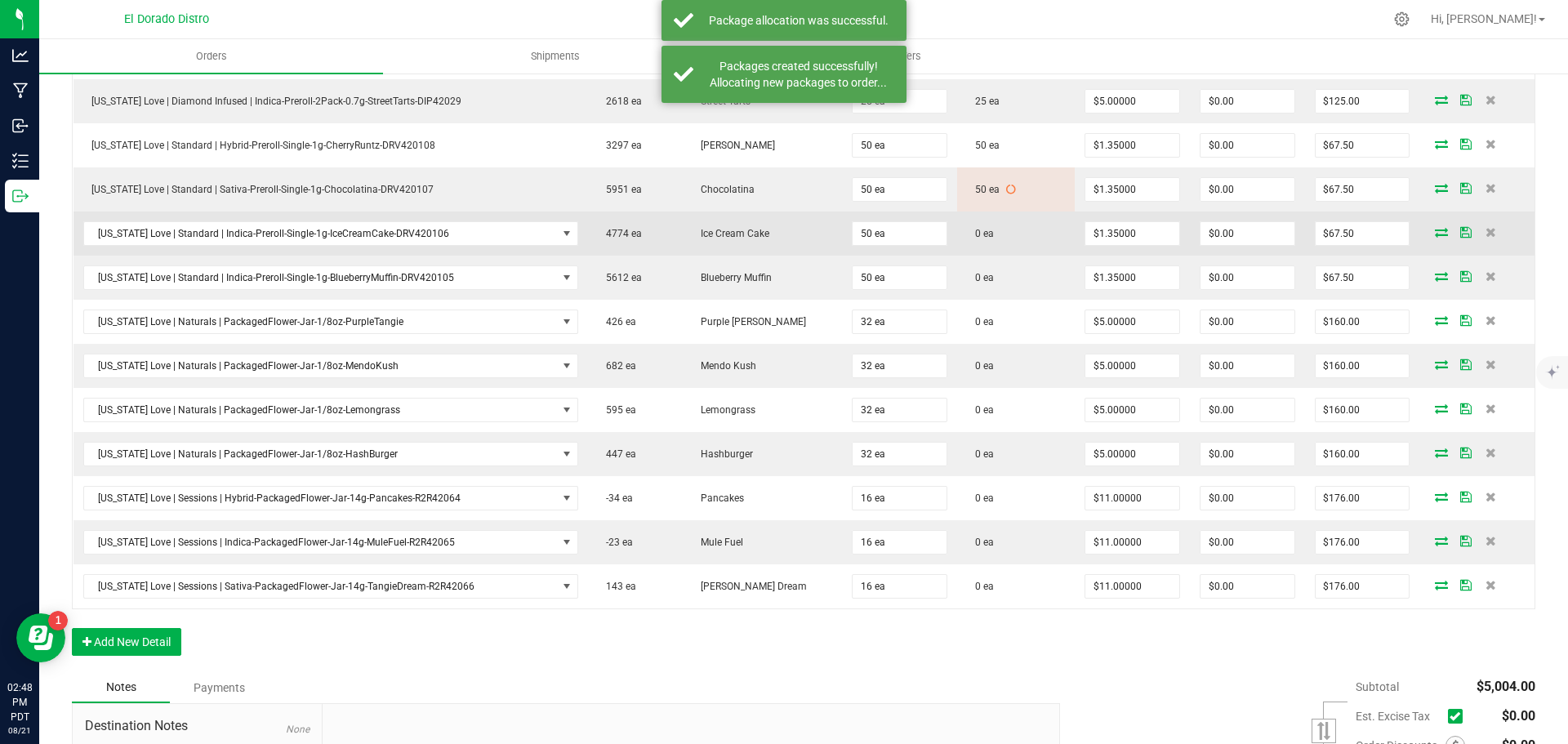
click at [1429, 231] on span at bounding box center [1441, 231] width 24 height 9
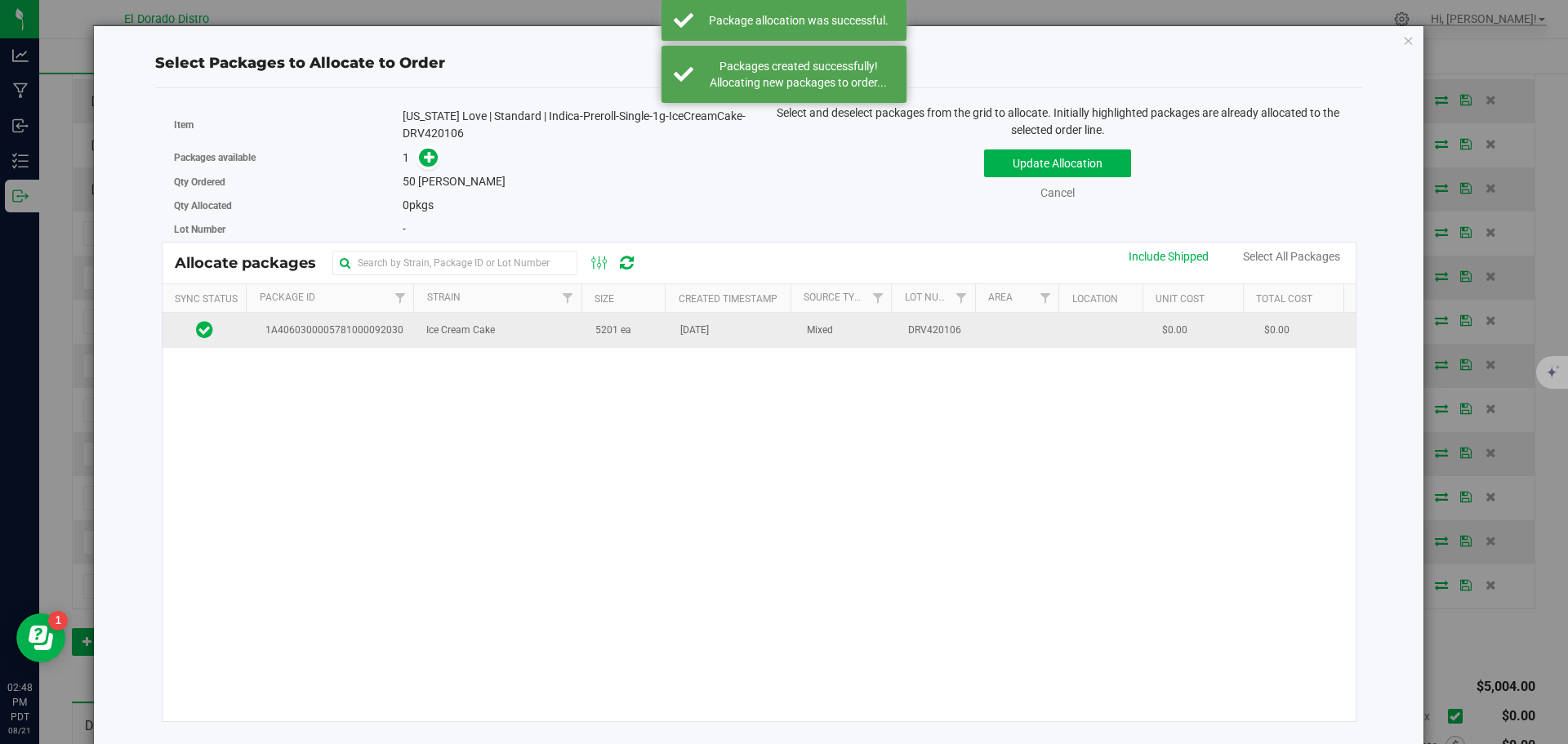
click at [650, 348] on td "5201 ea" at bounding box center [628, 330] width 85 height 35
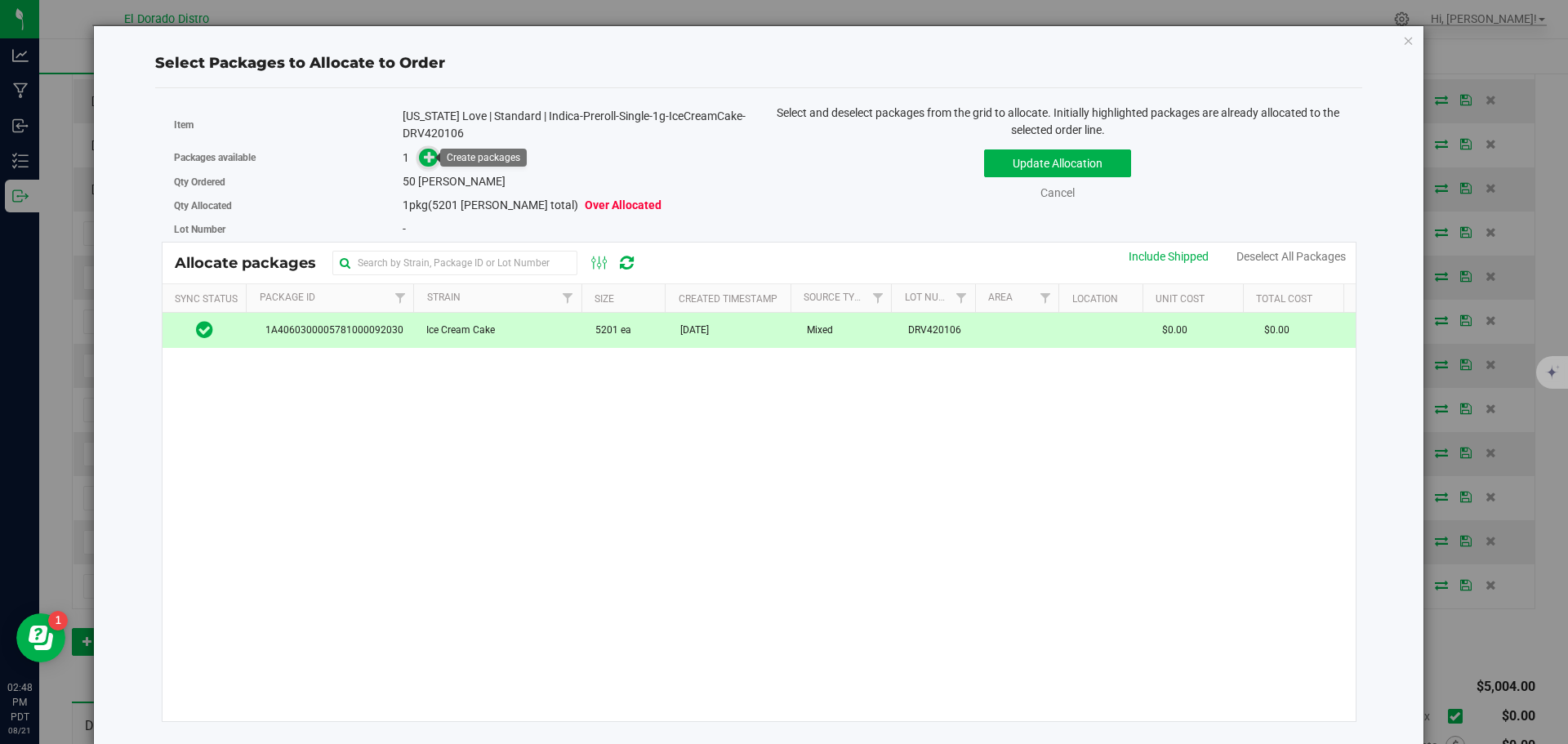
click at [426, 156] on icon at bounding box center [429, 156] width 11 height 11
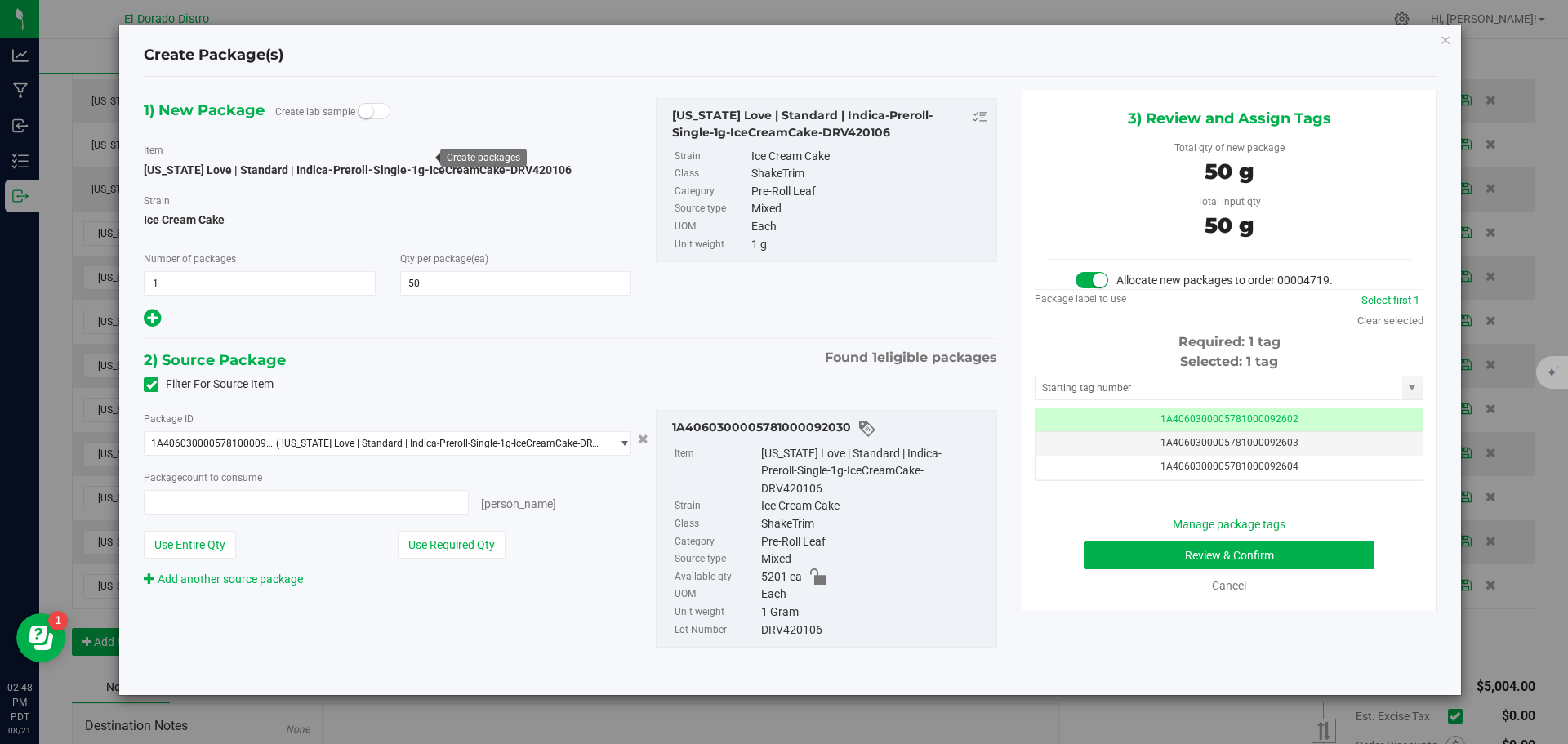
type input "50 ea"
click at [1096, 549] on button "Review & Confirm" at bounding box center [1229, 556] width 291 height 28
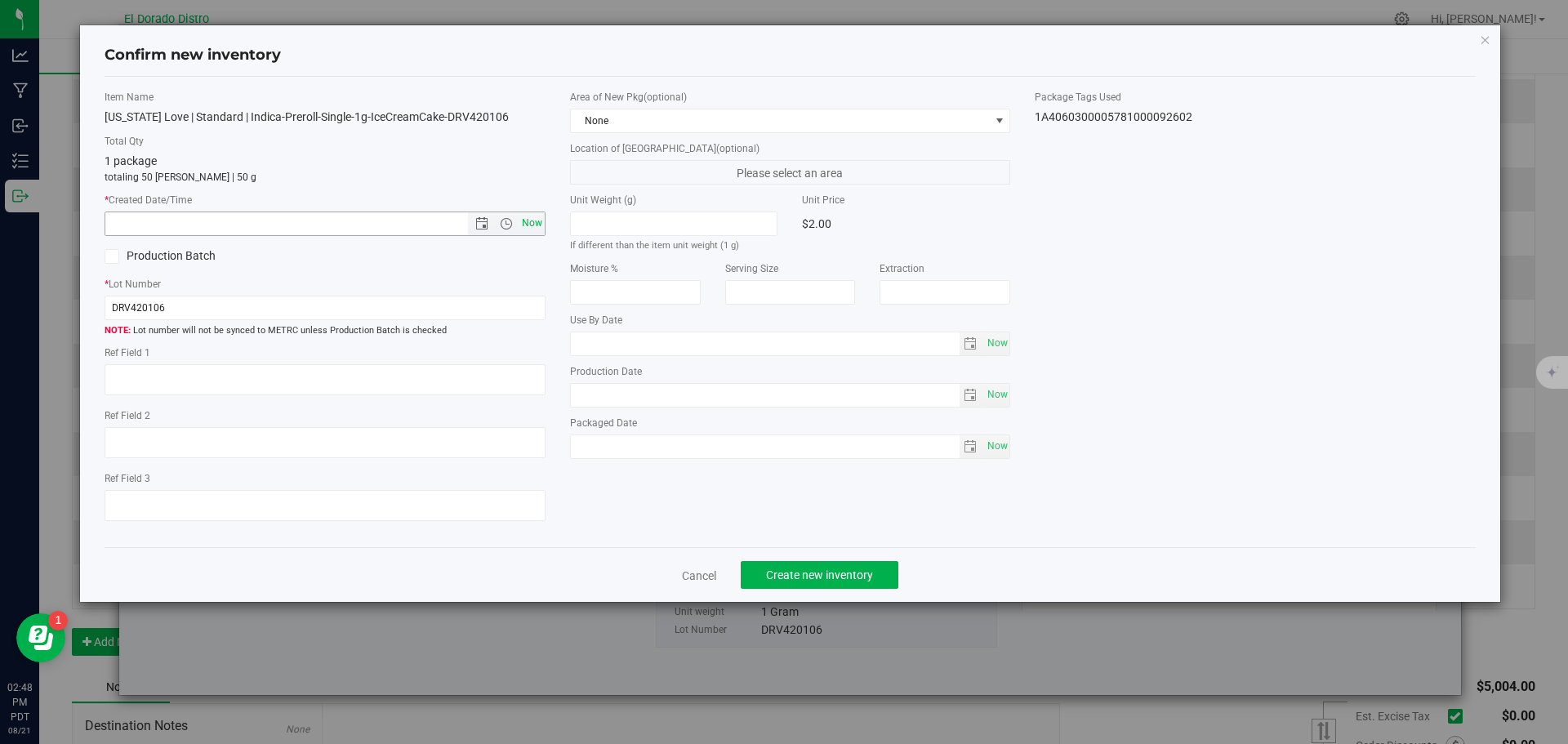
click at [535, 219] on span "Now" at bounding box center [531, 223] width 28 height 23
type input "8/21/2025 2:48 PM"
click at [794, 573] on span "Create new inventory" at bounding box center [819, 575] width 107 height 13
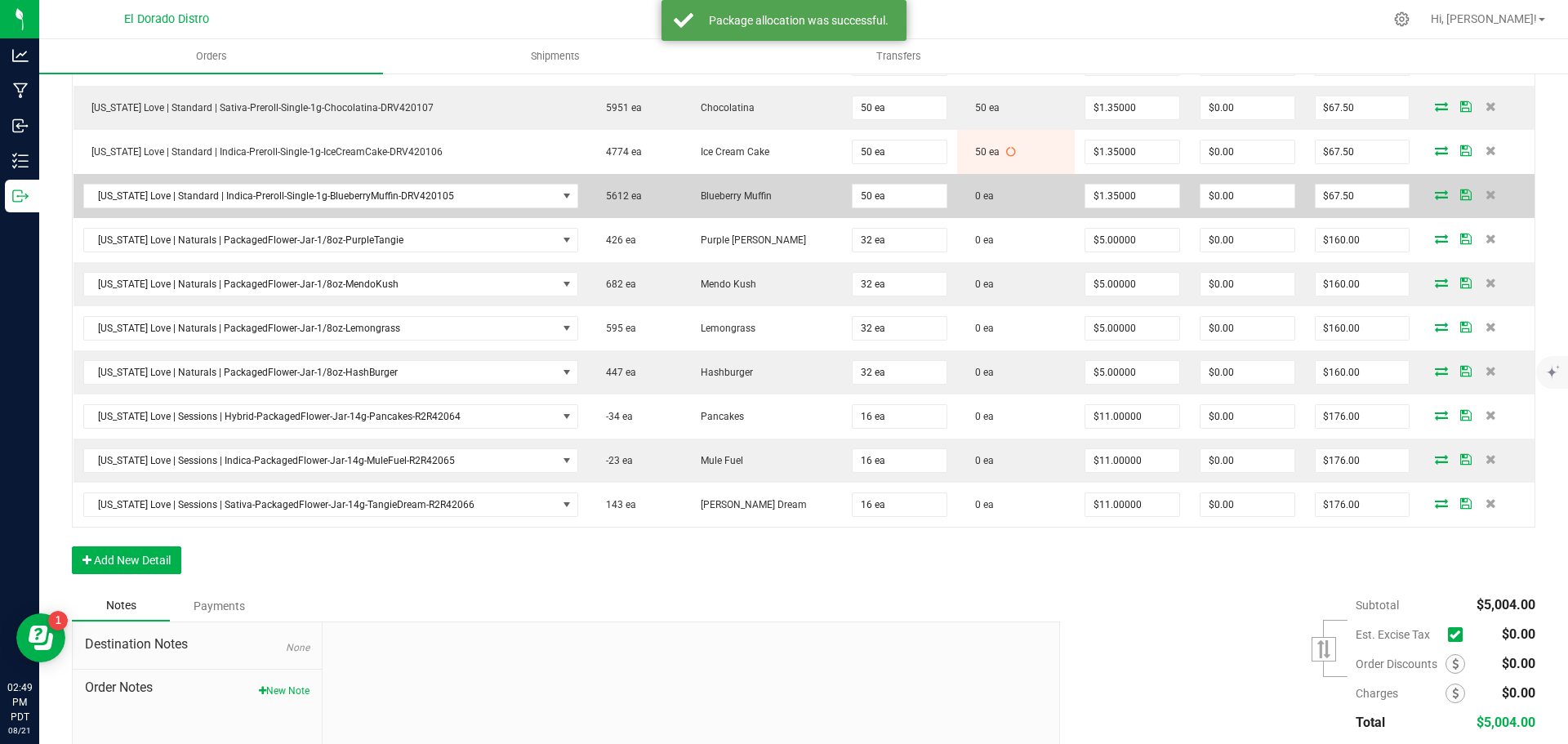
click at [1435, 192] on icon at bounding box center [1441, 194] width 13 height 9
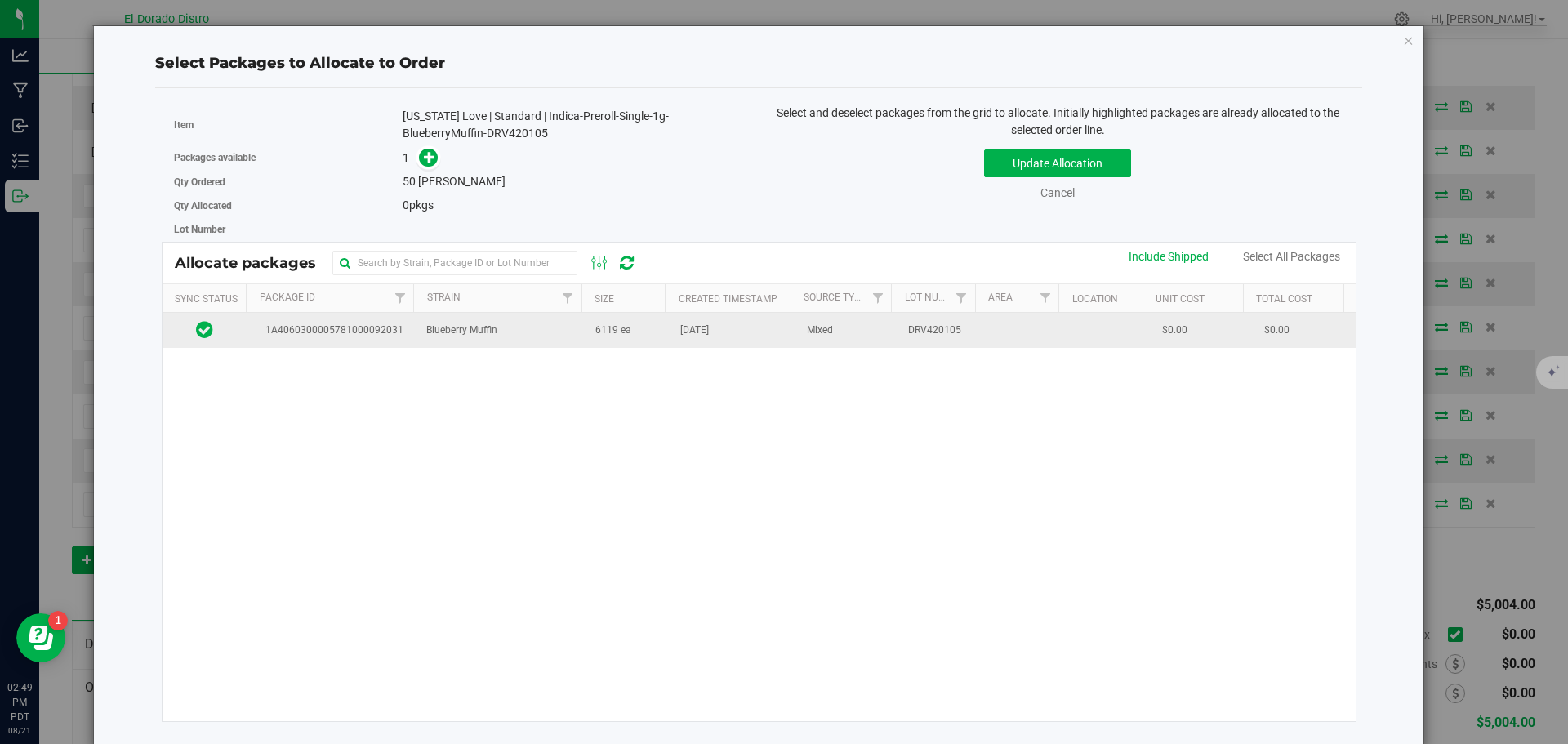
click at [498, 343] on td "Blueberry Muffin" at bounding box center [500, 330] width 169 height 35
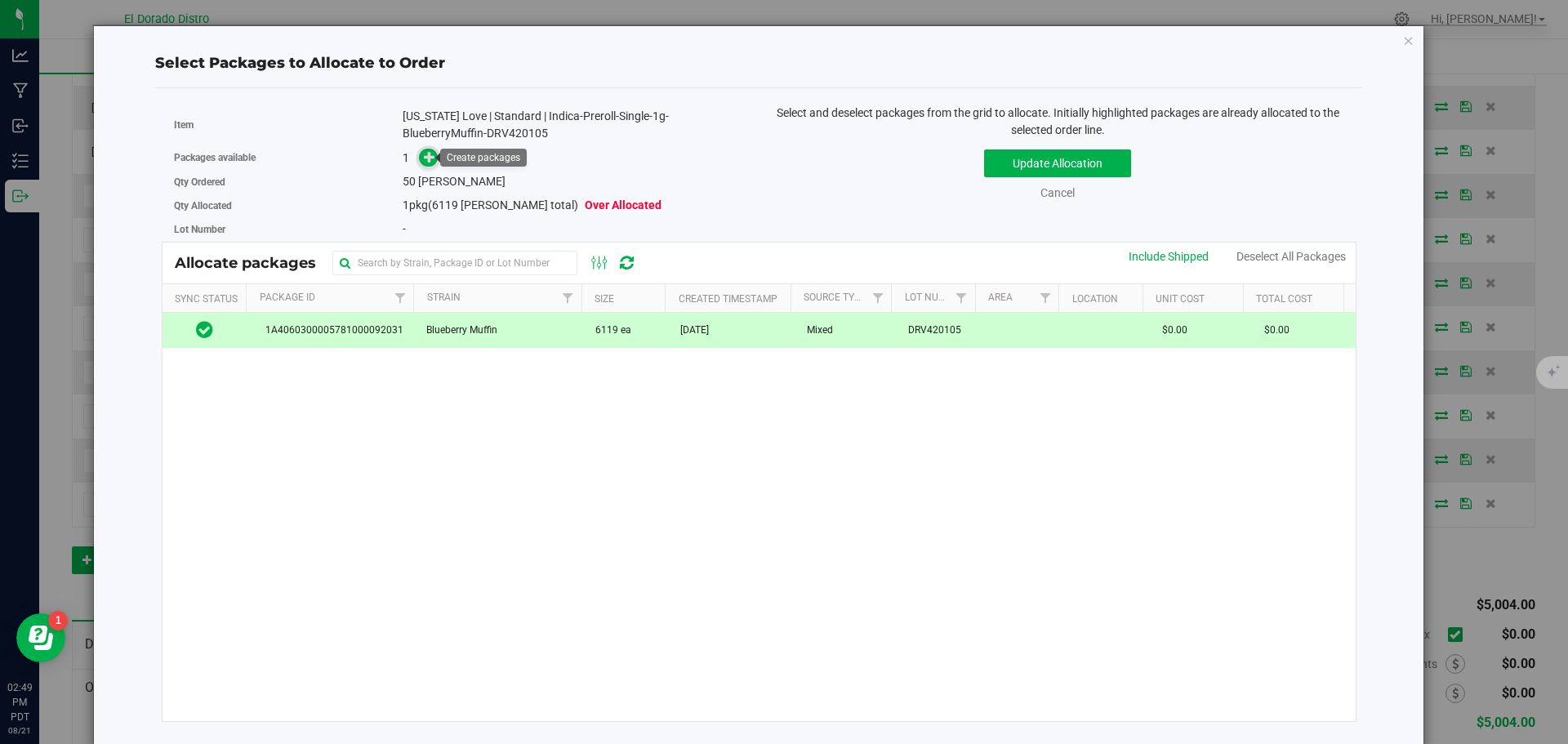
click at [432, 151] on icon at bounding box center [429, 156] width 11 height 11
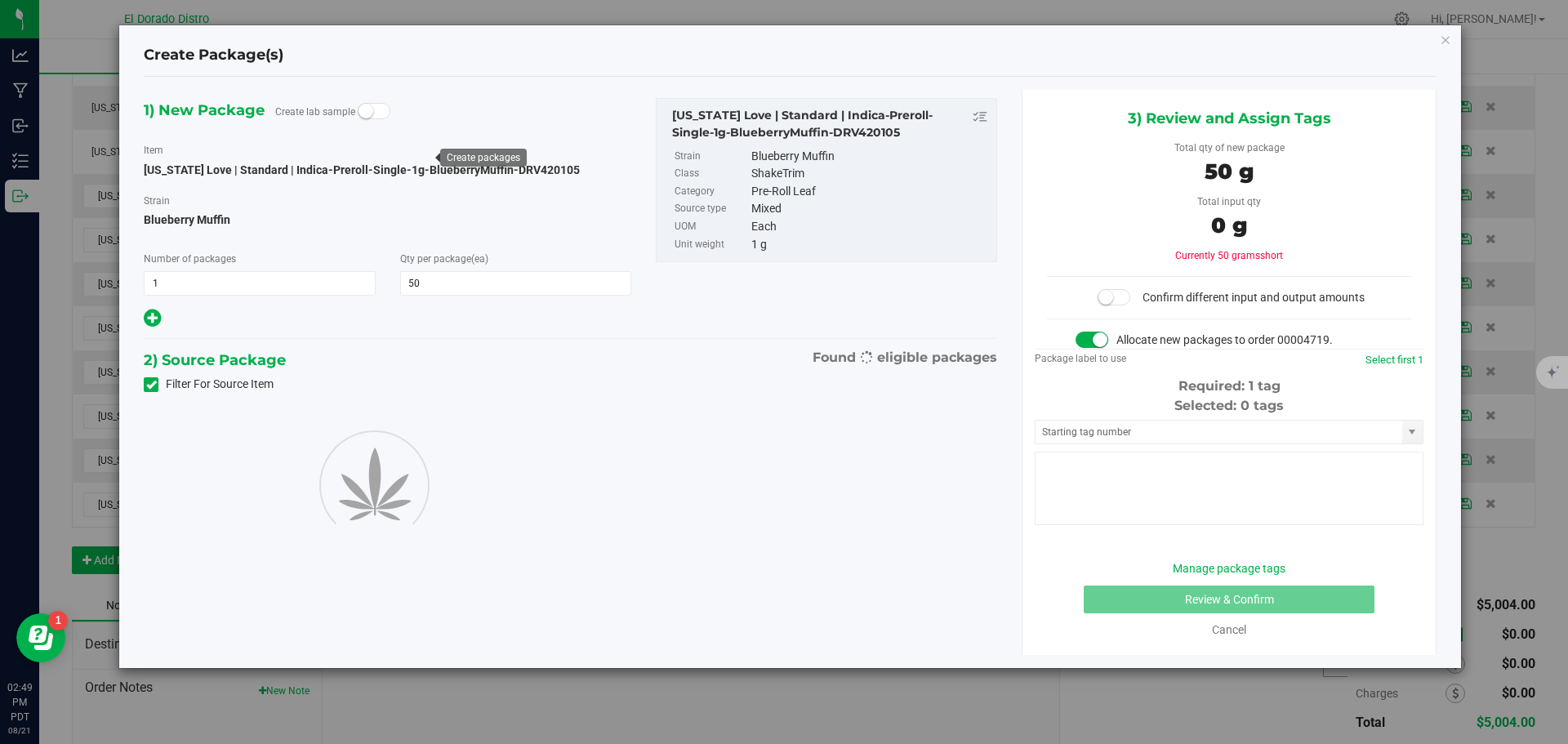
type input "50"
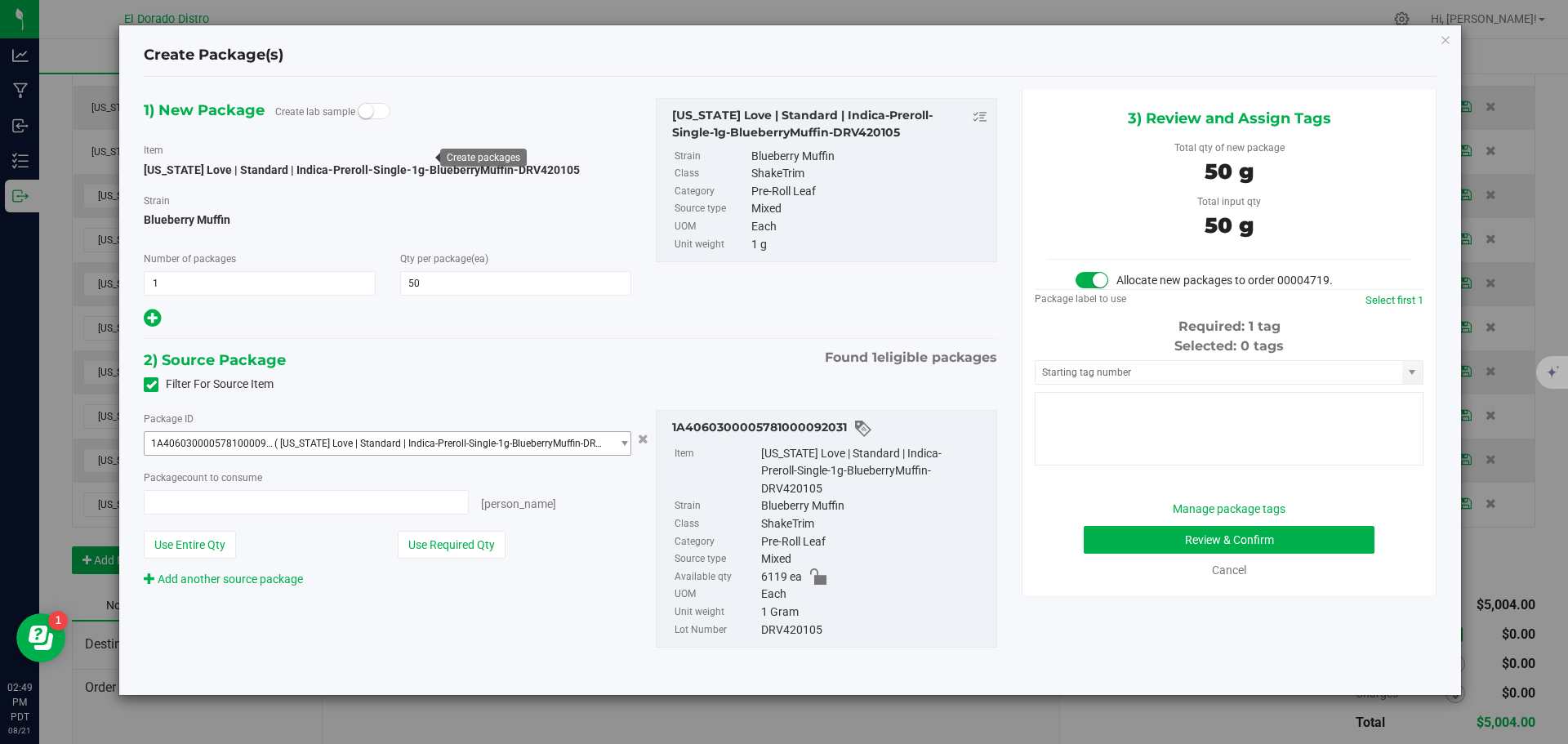
type input "50 ea"
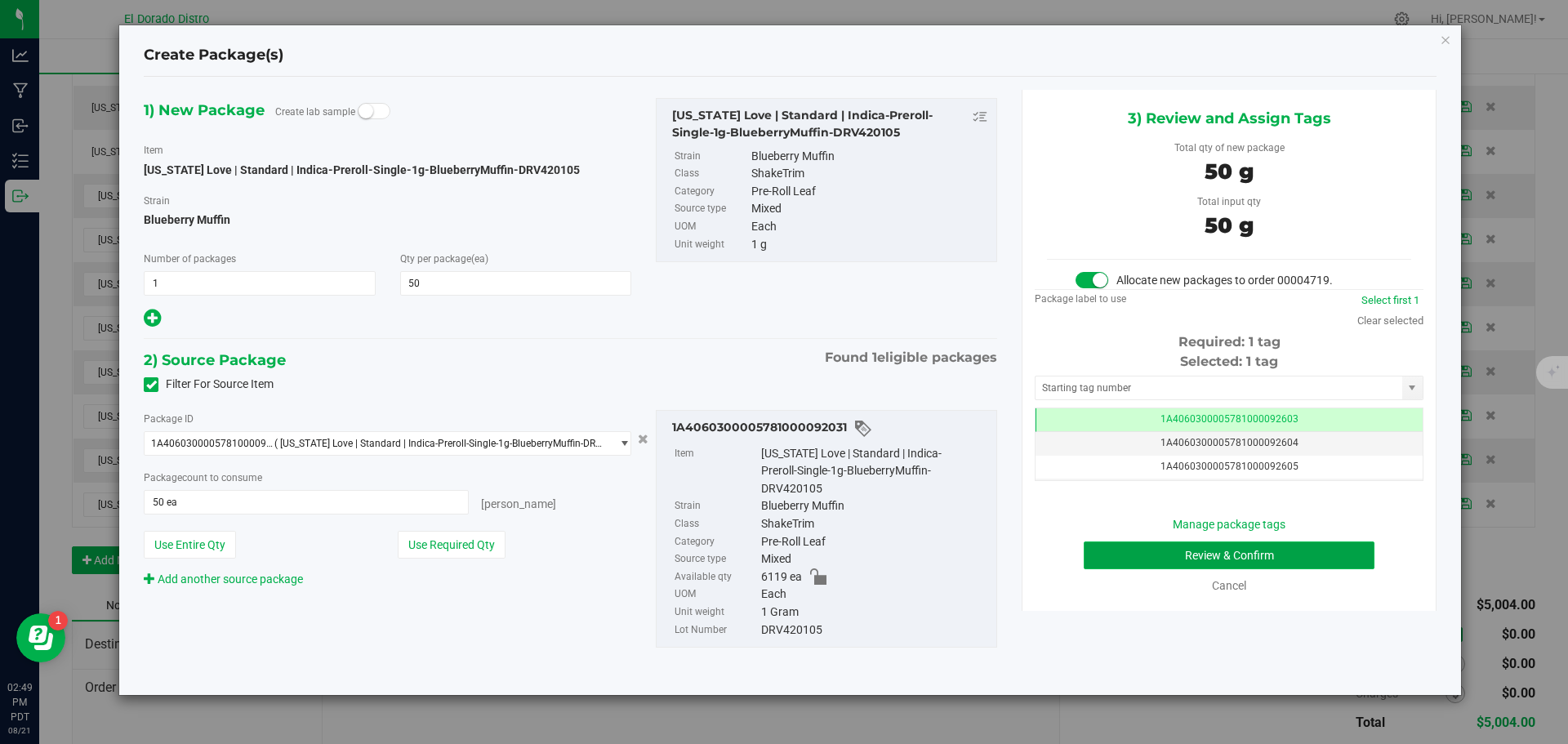
click at [1102, 554] on button "Review & Confirm" at bounding box center [1229, 556] width 291 height 28
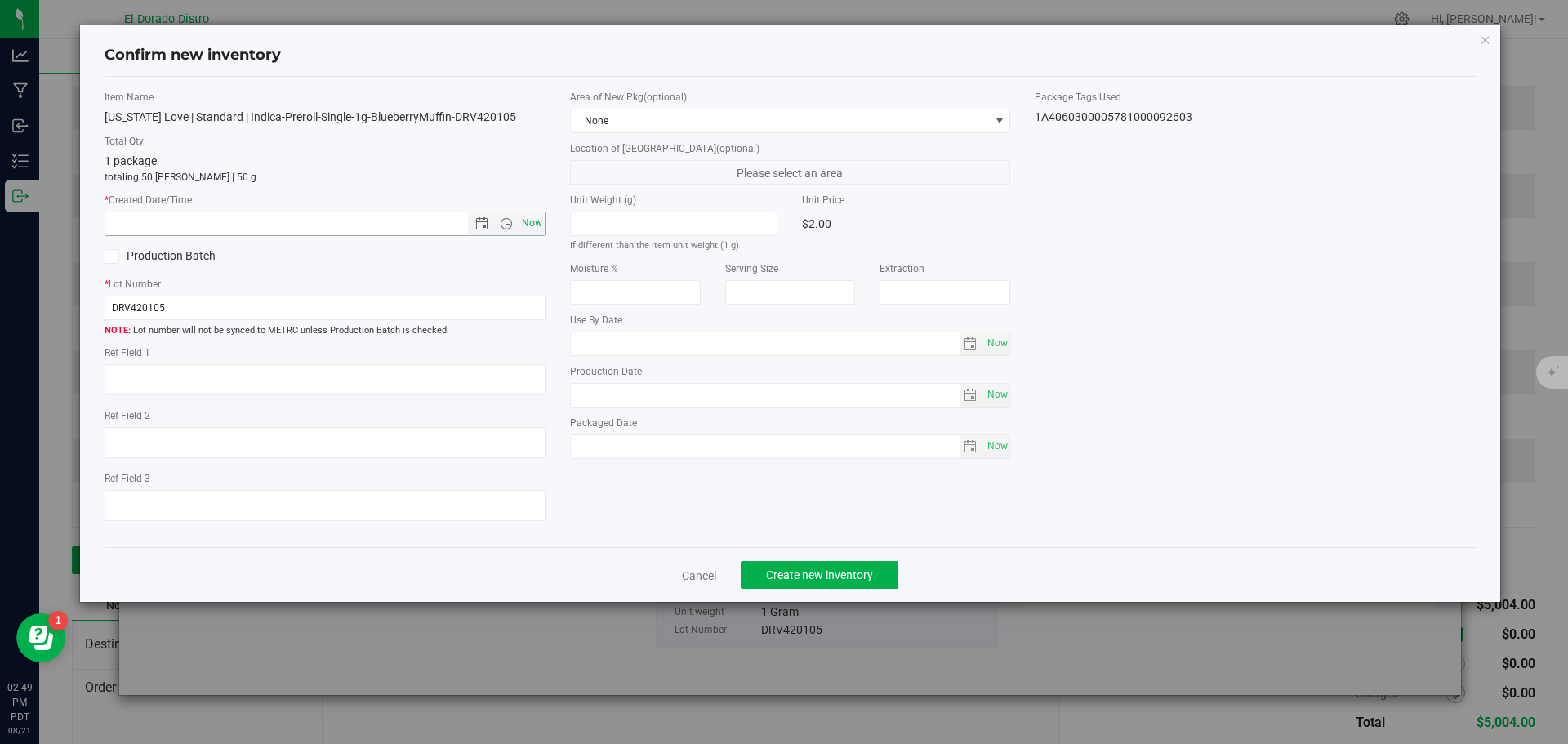
click at [537, 226] on span "Now" at bounding box center [531, 223] width 28 height 23
type input "8/21/2025 2:49 PM"
click at [791, 565] on button "Create new inventory" at bounding box center [819, 575] width 157 height 28
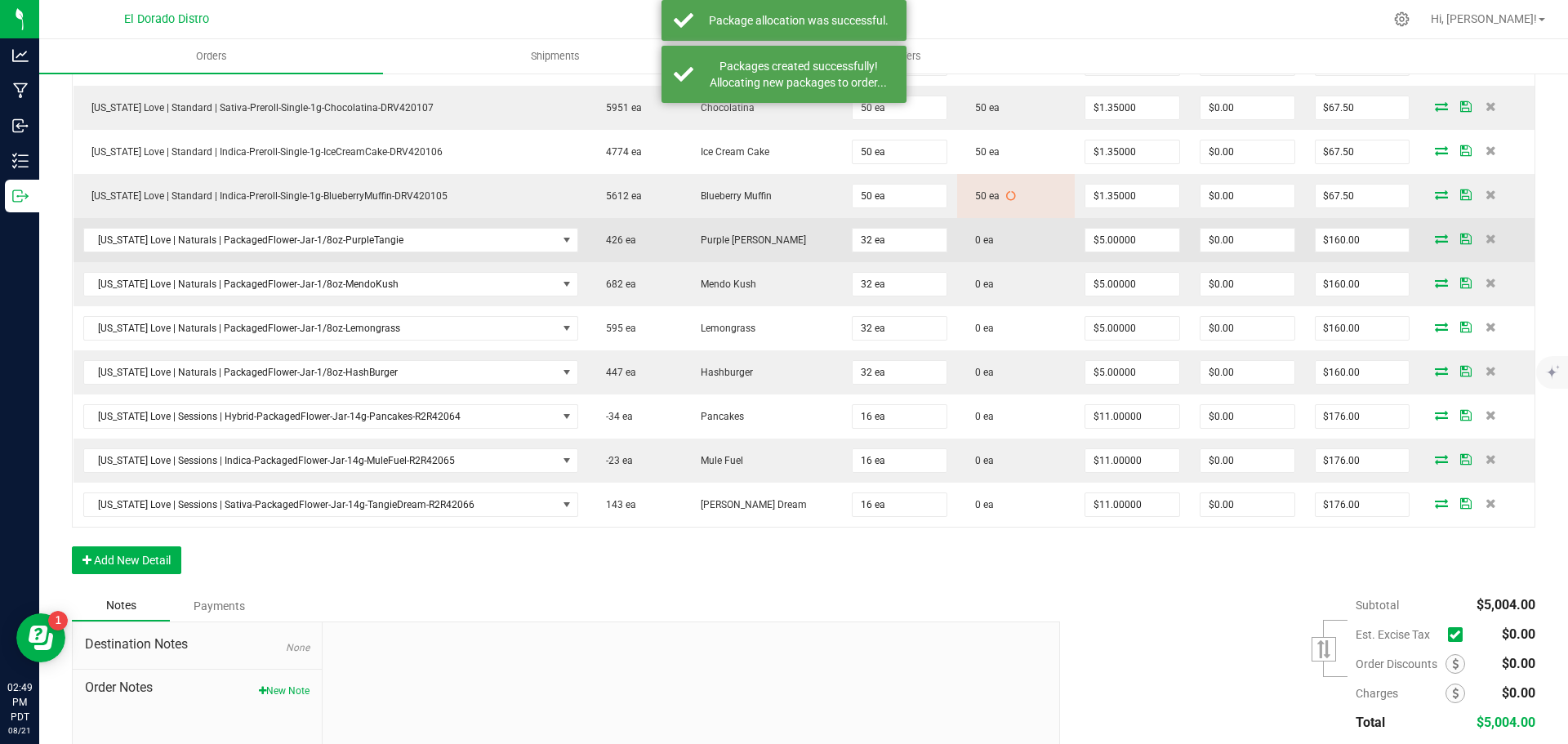
click at [1435, 244] on icon at bounding box center [1441, 238] width 13 height 9
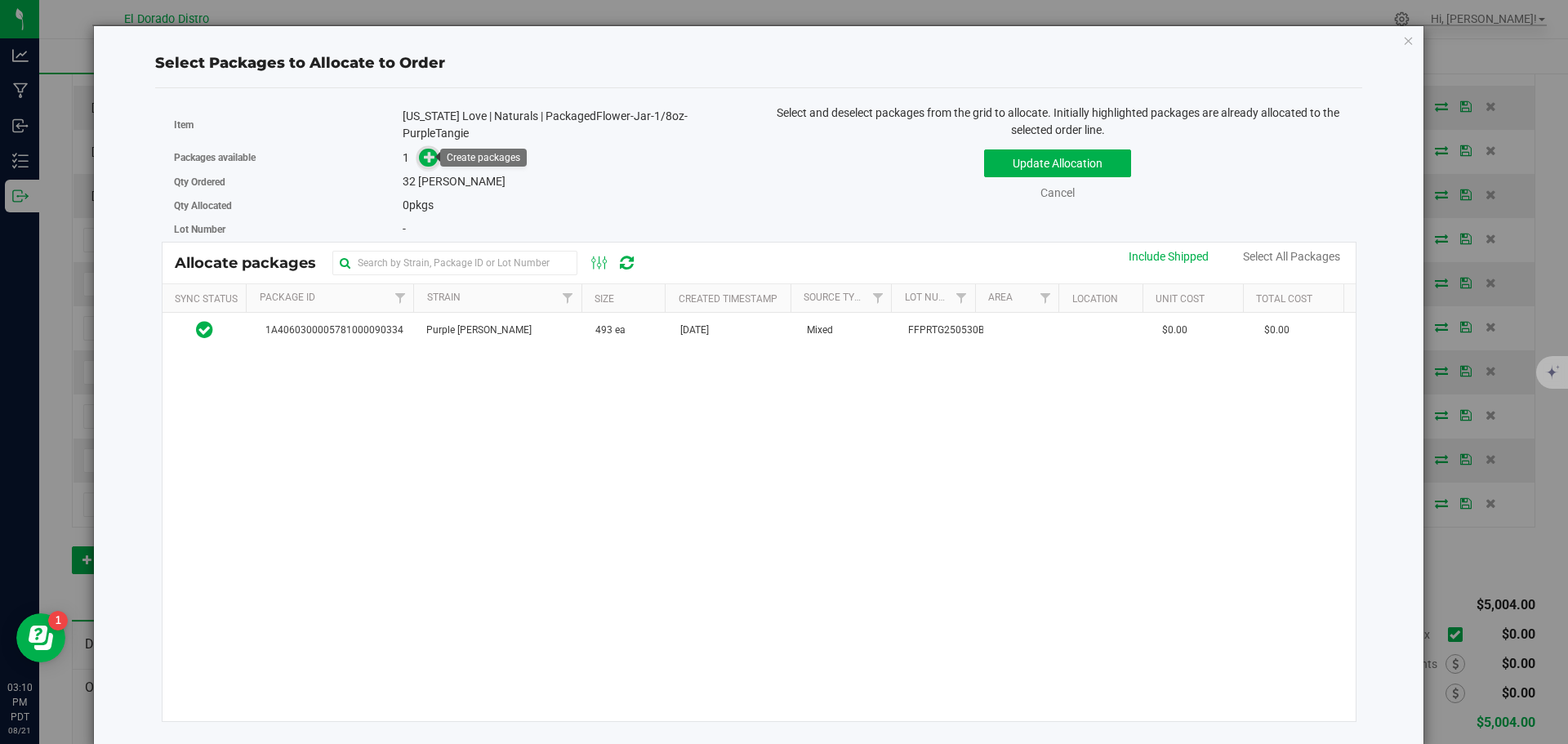
click at [424, 157] on icon at bounding box center [429, 156] width 11 height 11
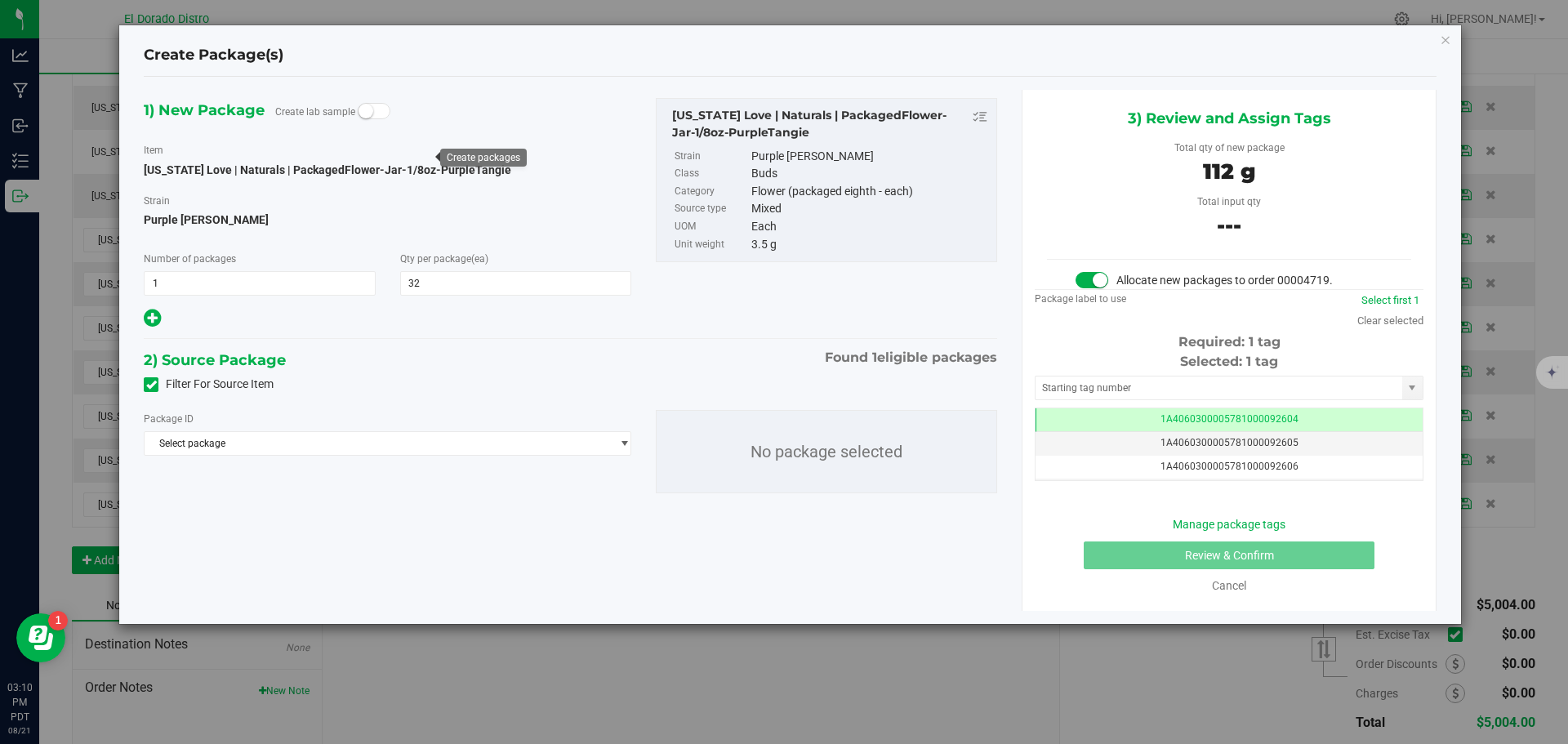
scroll to position [0, -1]
click at [143, 380] on span at bounding box center [151, 385] width 15 height 15
click at [0, 0] on input "Filter For Source Item" at bounding box center [0, 0] width 0 height 0
click at [276, 444] on span "Select package" at bounding box center [377, 443] width 466 height 22
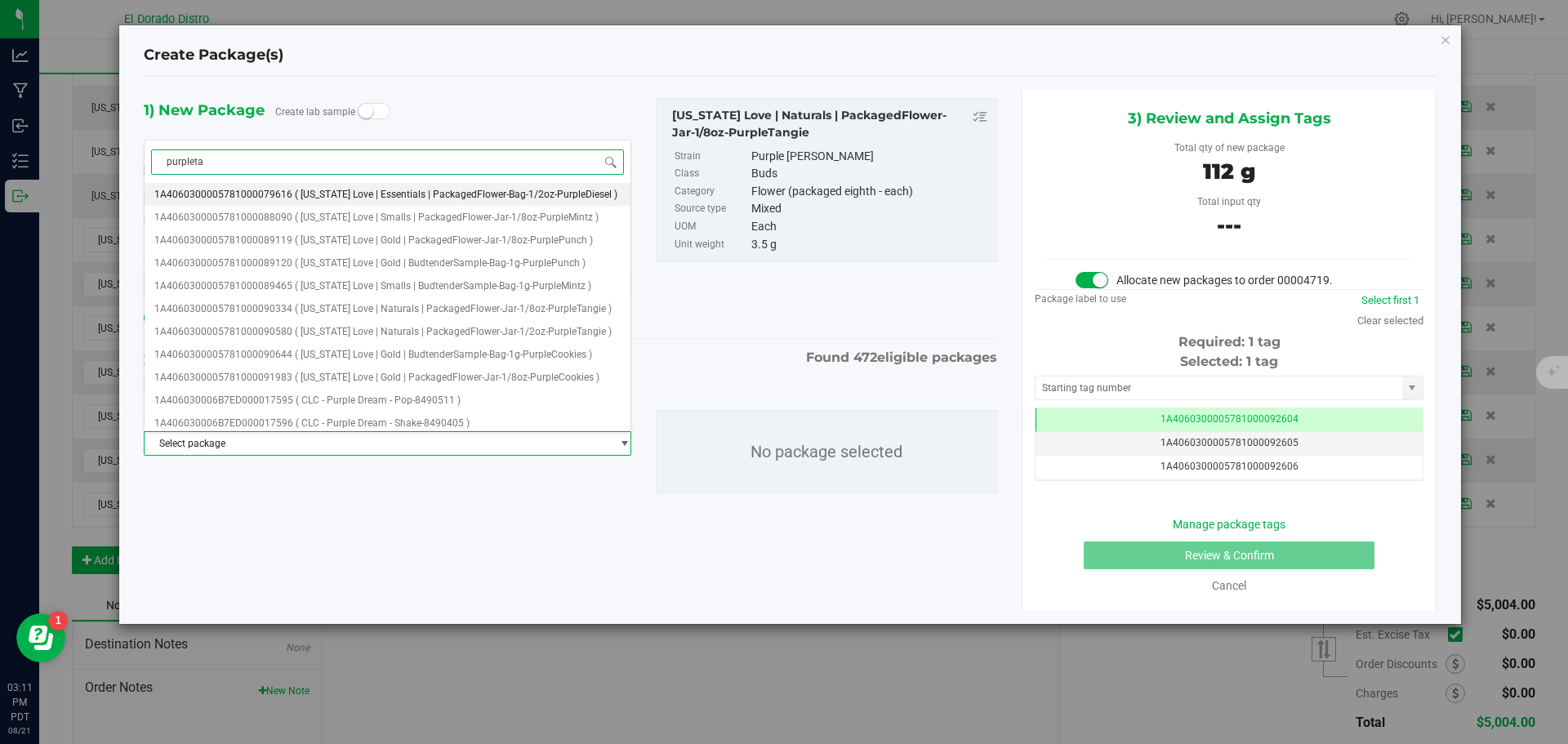
type input "purpletan"
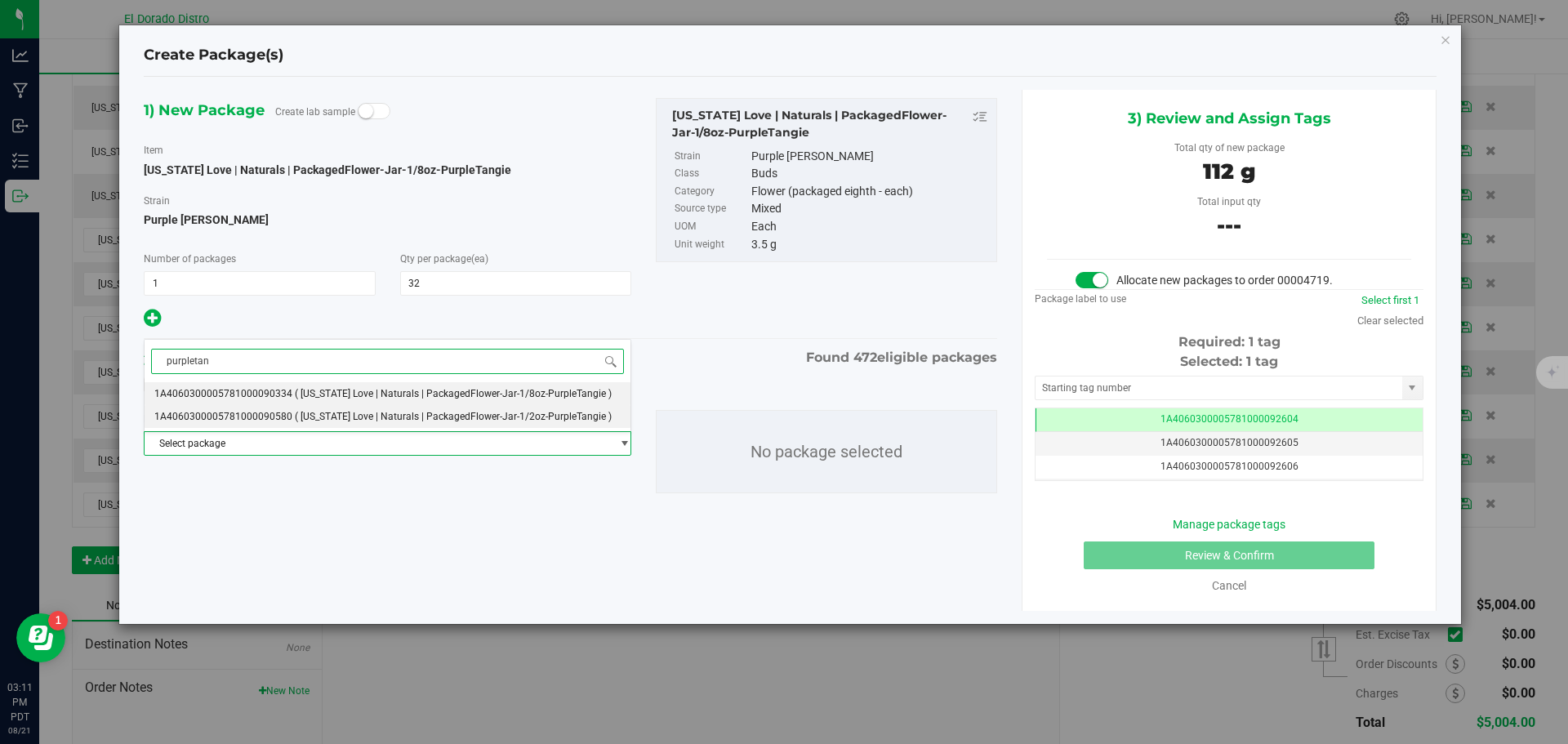
click at [295, 418] on span "( [US_STATE] Love | Naturals | PackagedFlower-Jar-1/2oz-PurpleTangie )" at bounding box center [454, 416] width 317 height 11
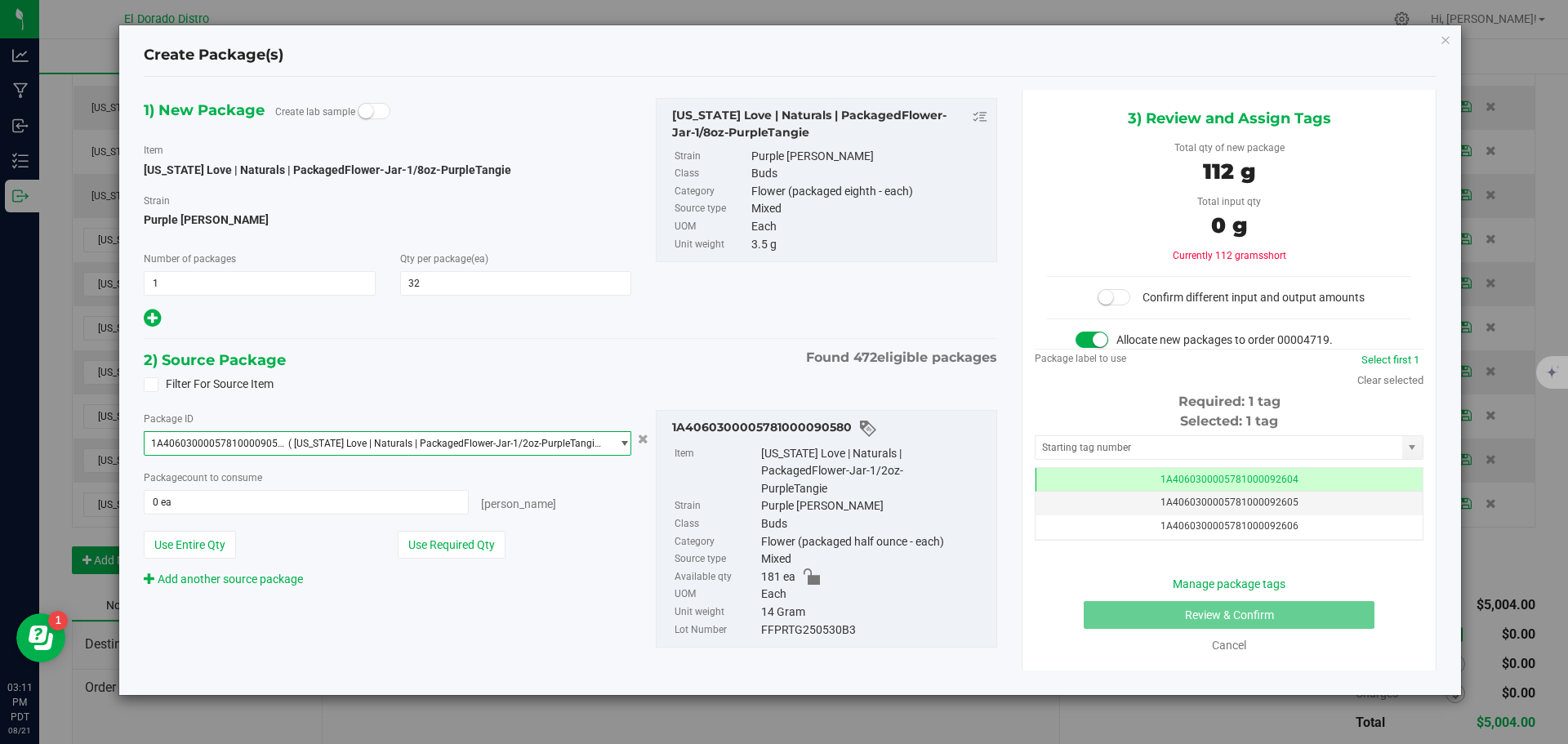
scroll to position [0, 0]
click at [446, 537] on button "Use Required Qty" at bounding box center [451, 544] width 108 height 28
type input "8 ea"
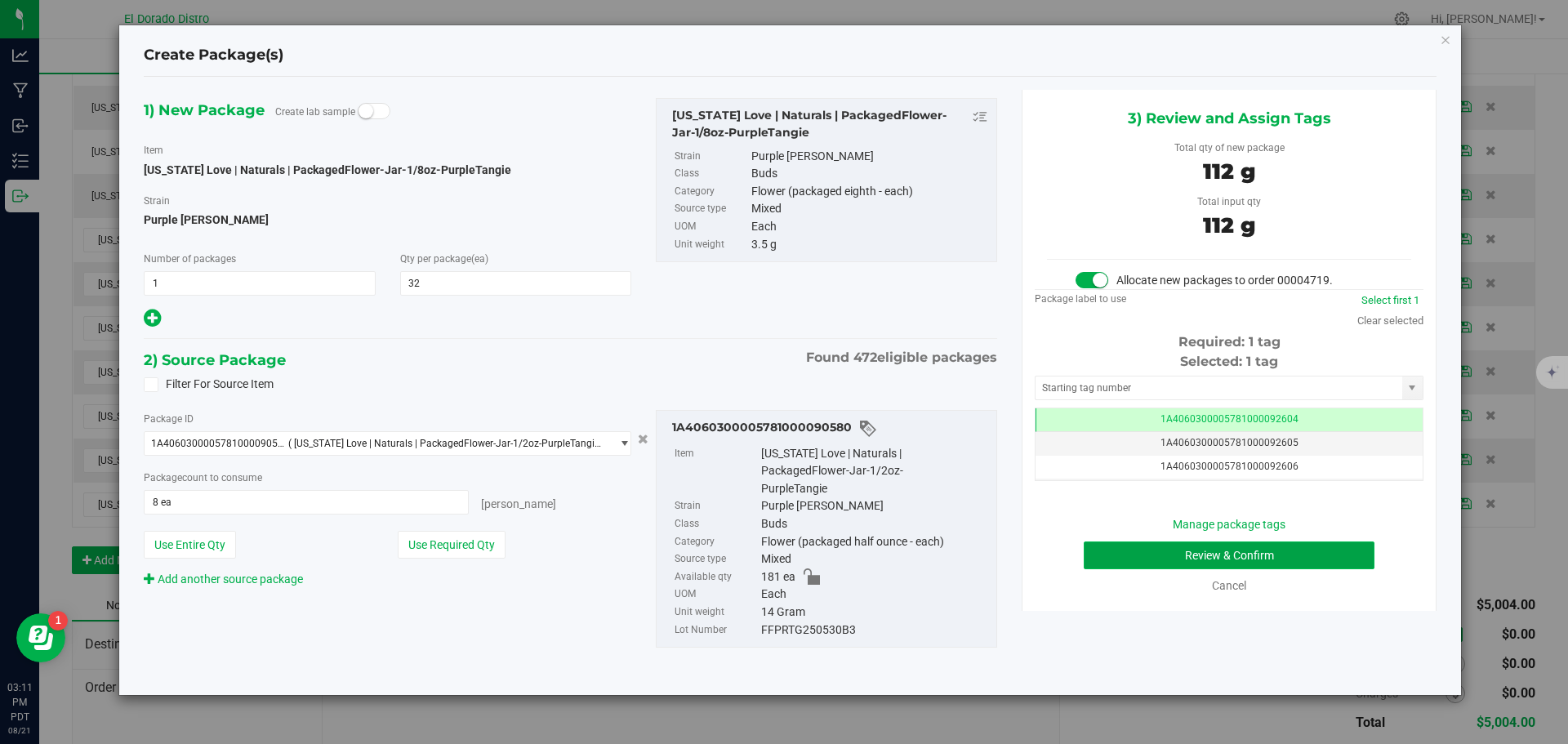
click at [1097, 556] on button "Review & Confirm" at bounding box center [1229, 556] width 291 height 28
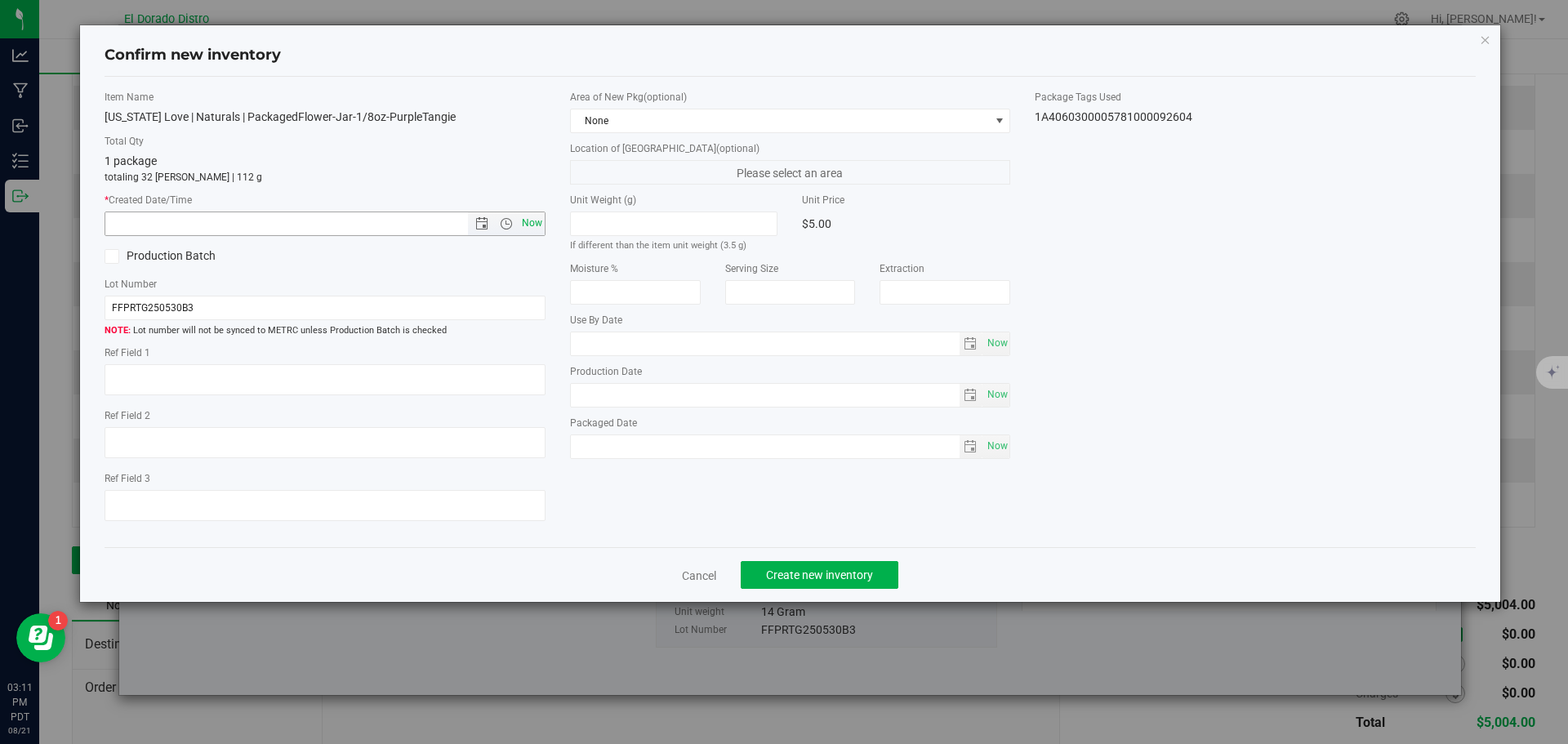
click at [536, 223] on span "Now" at bounding box center [531, 223] width 28 height 23
type input "8/21/2025 3:11 PM"
click at [880, 570] on button "Create new inventory" at bounding box center [819, 575] width 157 height 28
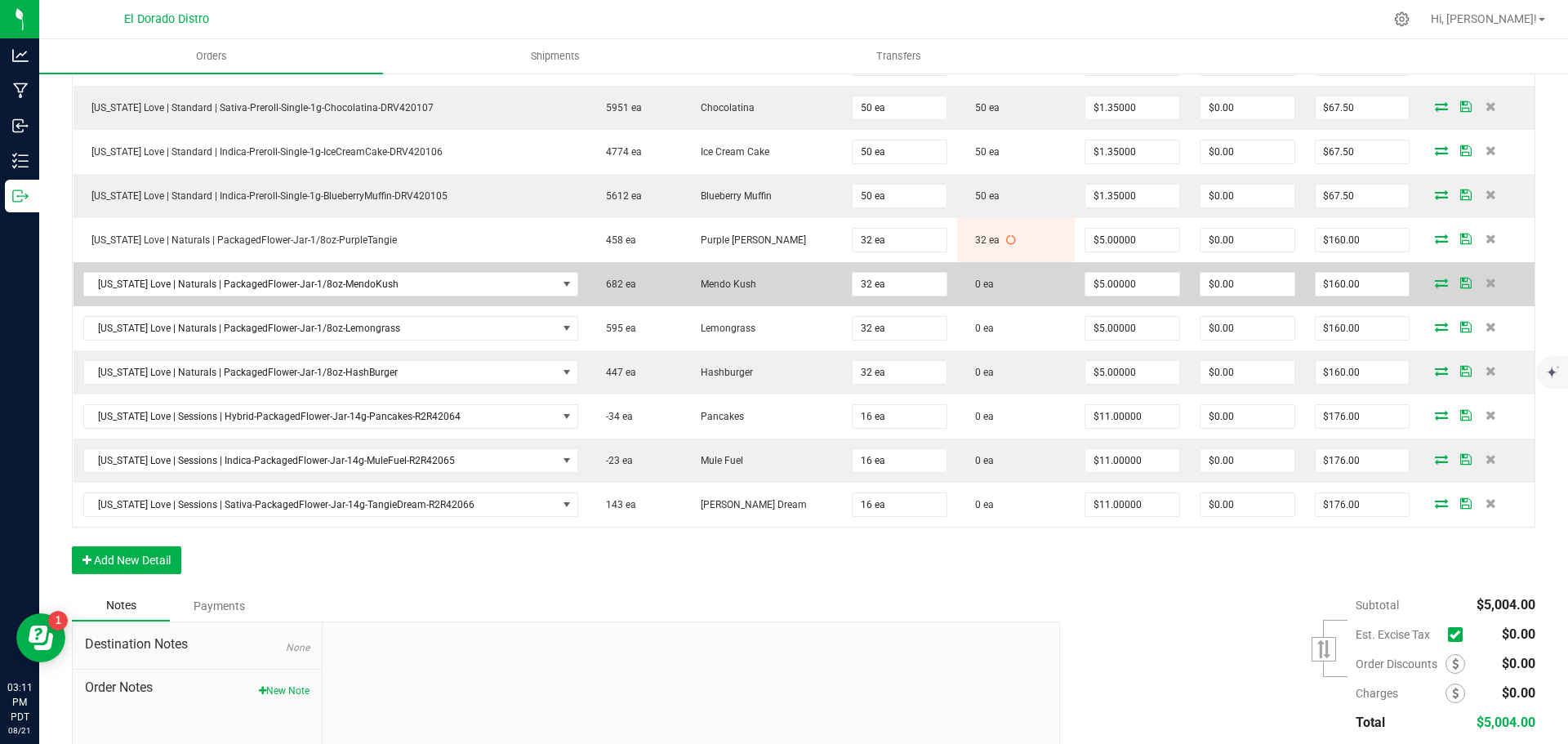
click at [1435, 283] on icon at bounding box center [1441, 282] width 13 height 9
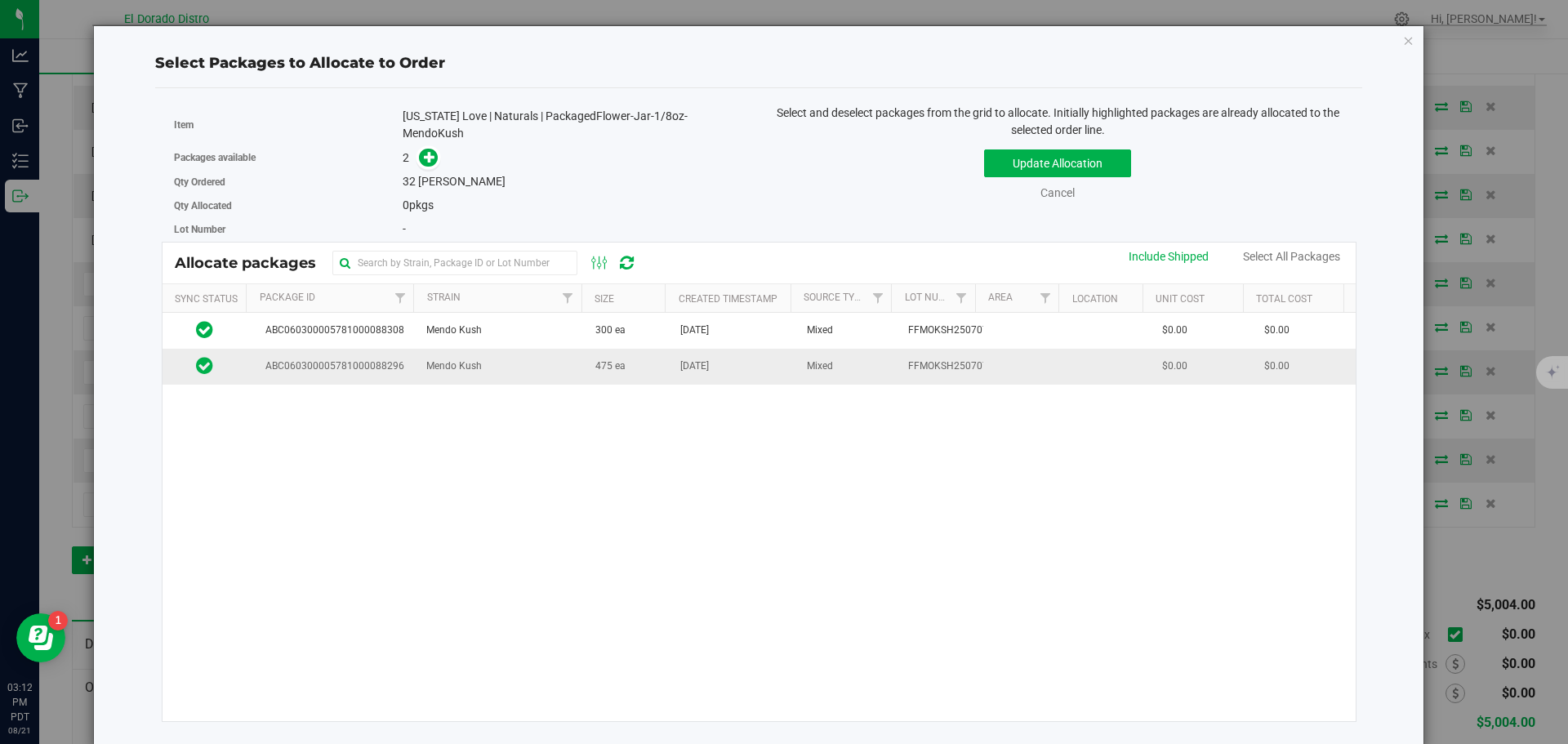
click at [651, 359] on td "475 ea" at bounding box center [628, 365] width 85 height 35
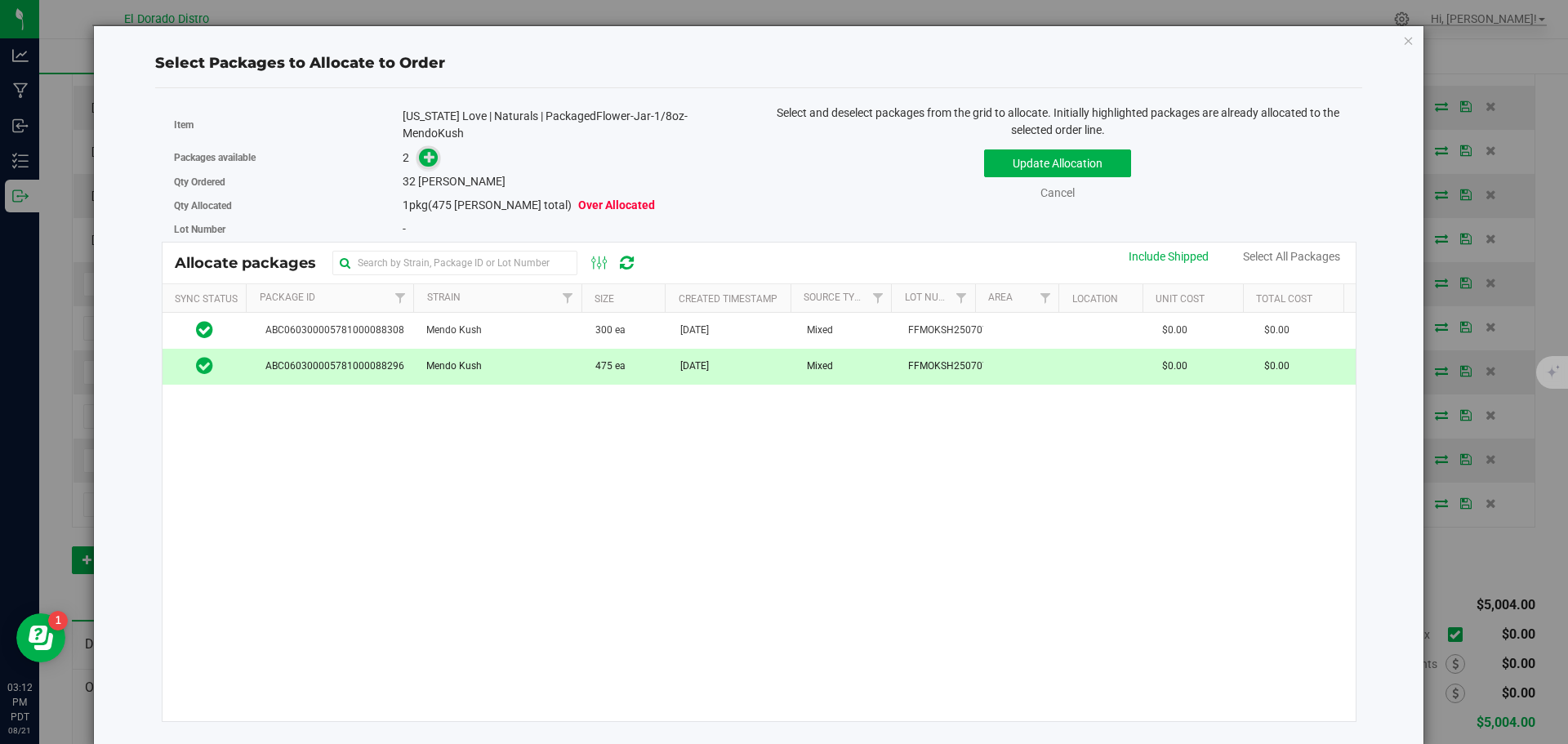
click at [429, 151] on icon at bounding box center [429, 156] width 11 height 11
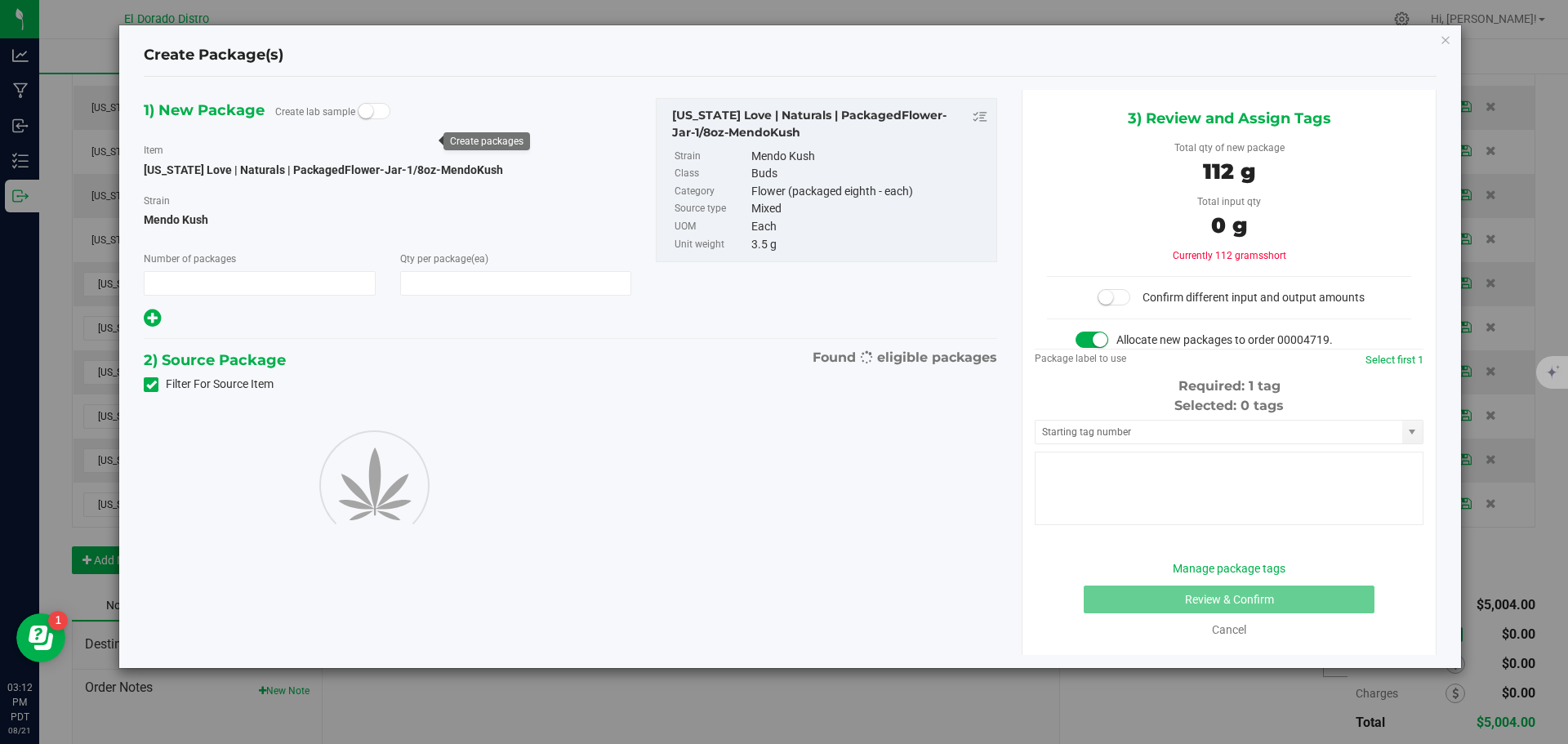
type input "1"
type input "32"
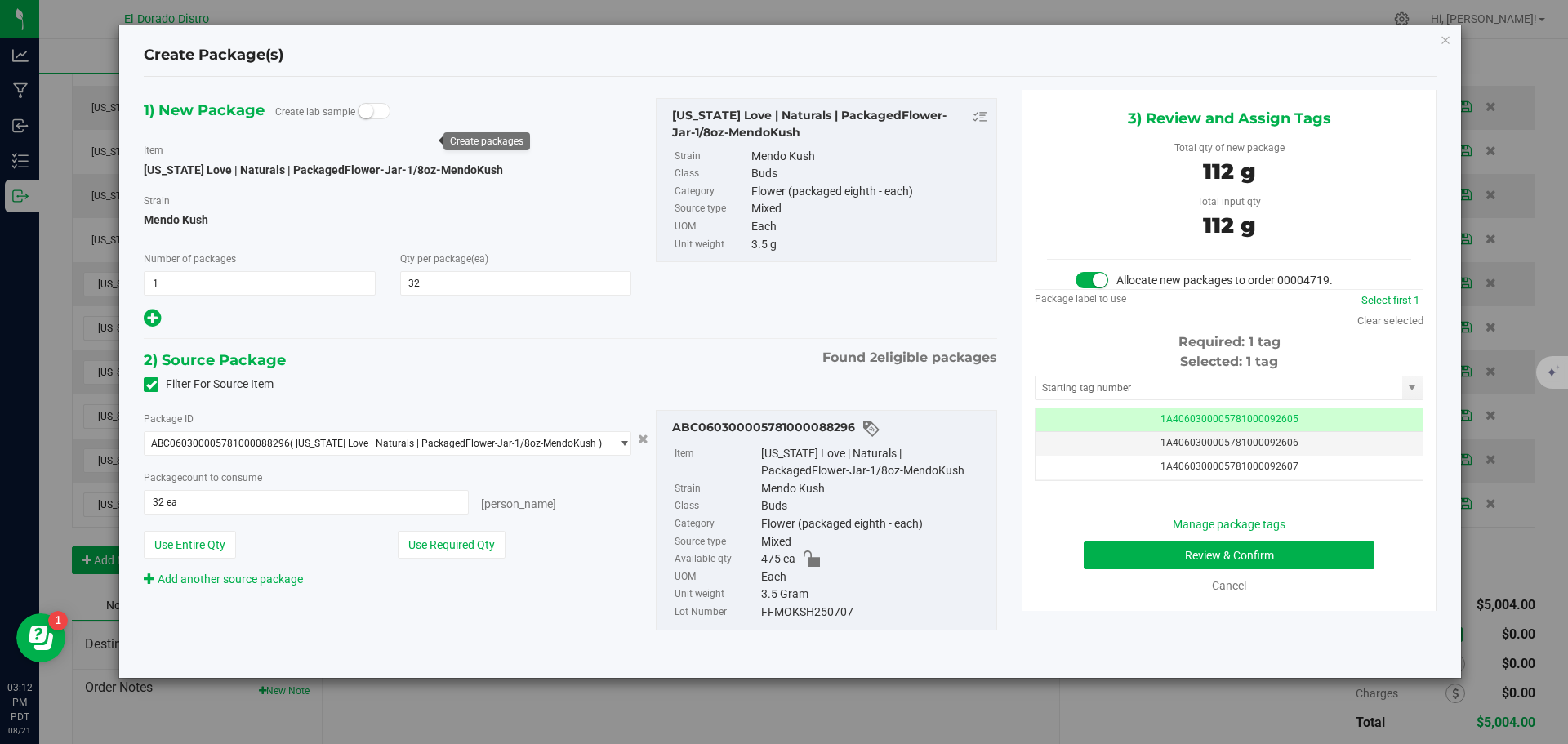
scroll to position [0, -1]
click at [1129, 558] on button "Review & Confirm" at bounding box center [1229, 556] width 291 height 28
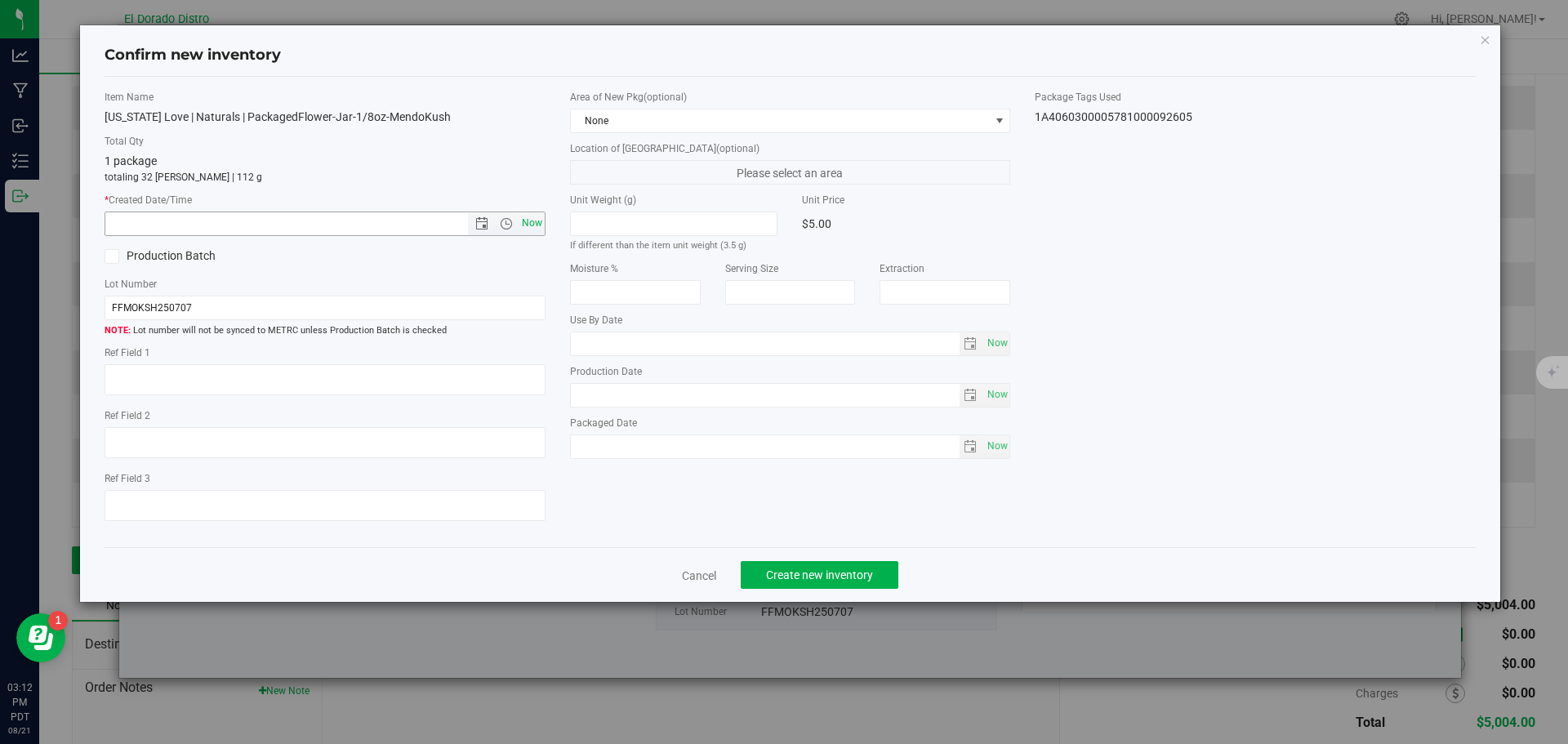
click at [524, 225] on span "Now" at bounding box center [531, 223] width 28 height 23
type input "8/21/2025 3:12 PM"
click at [798, 569] on span "Create new inventory" at bounding box center [819, 575] width 107 height 13
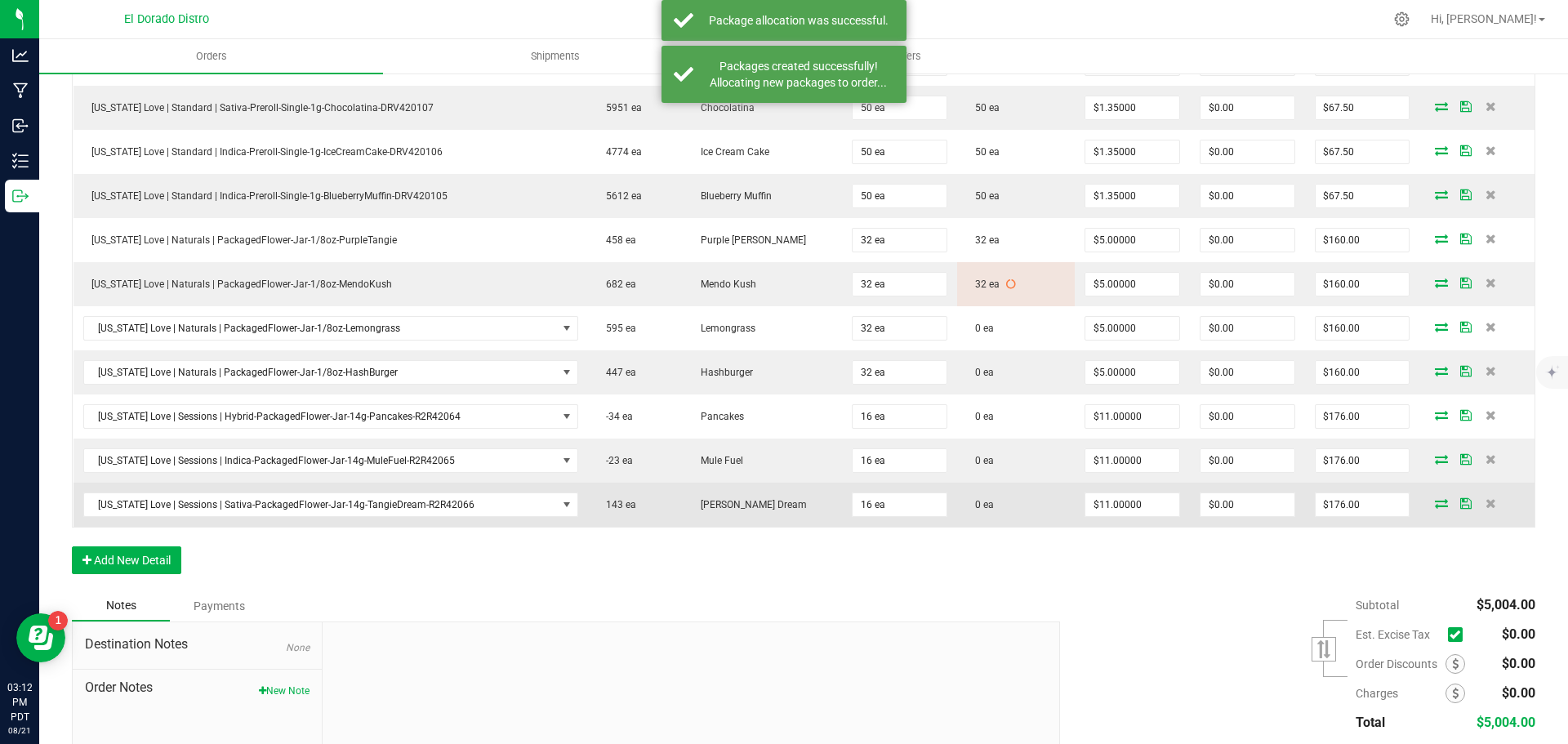
scroll to position [1143, 0]
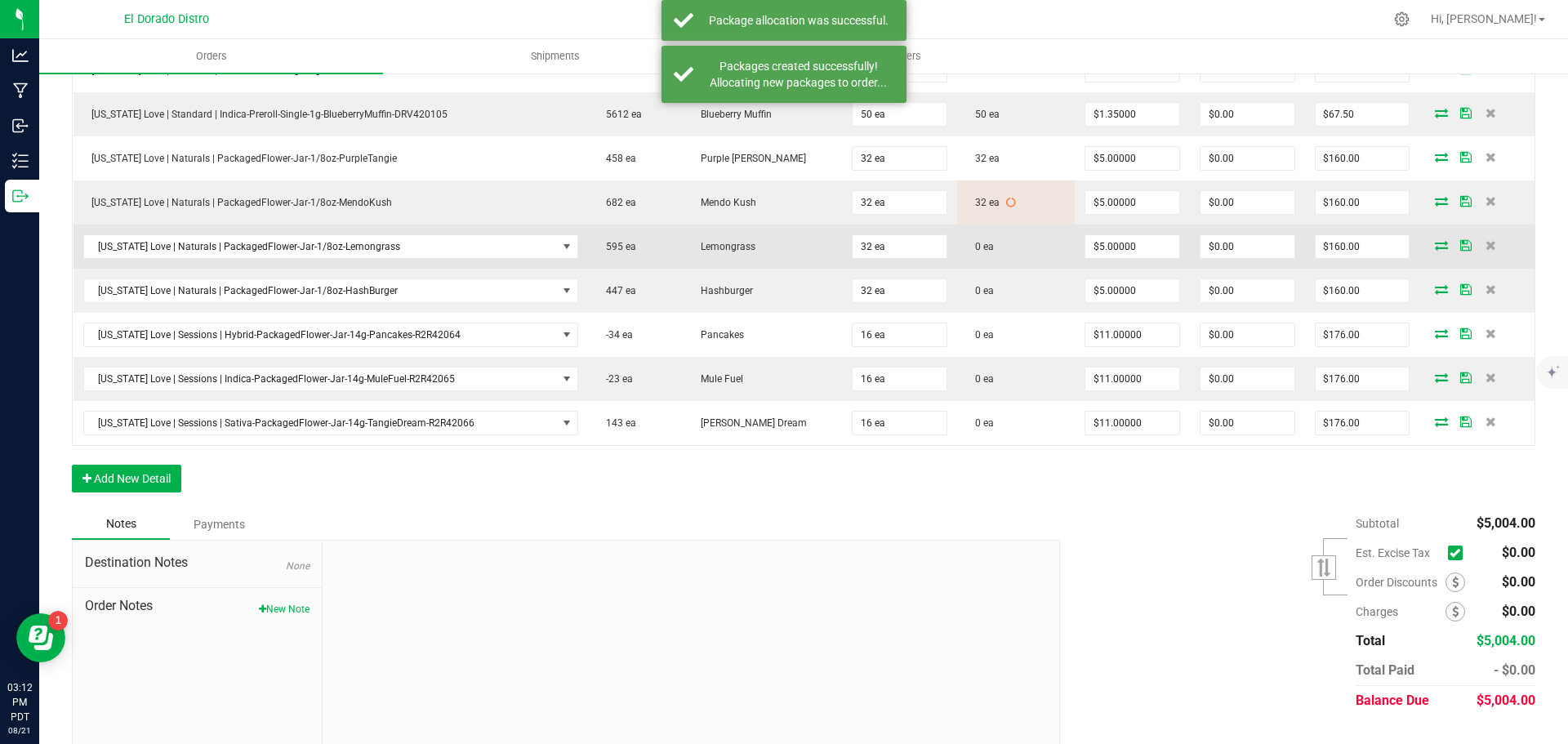
click at [1435, 245] on icon at bounding box center [1441, 245] width 13 height 9
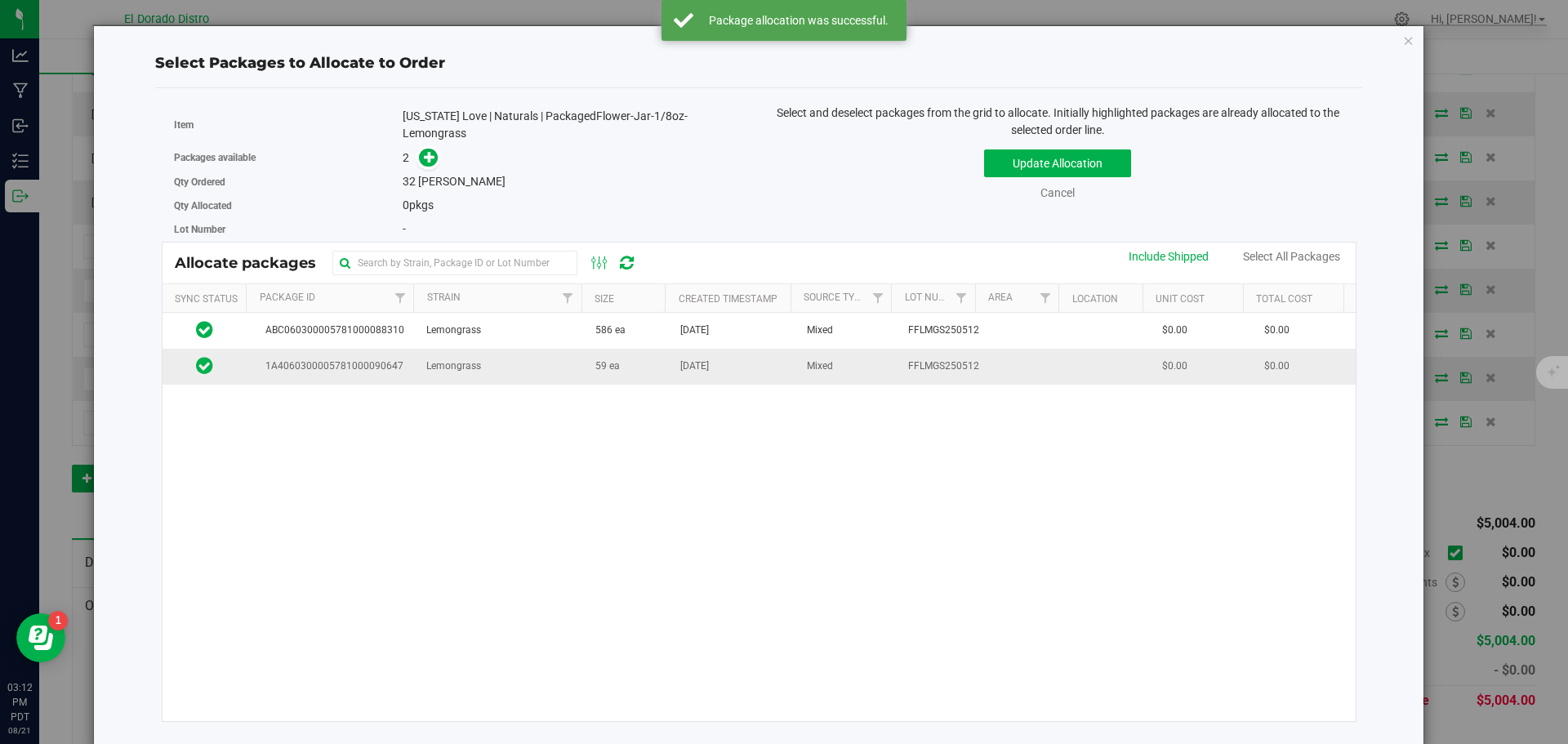
click at [546, 368] on td "Lemongrass" at bounding box center [500, 365] width 169 height 35
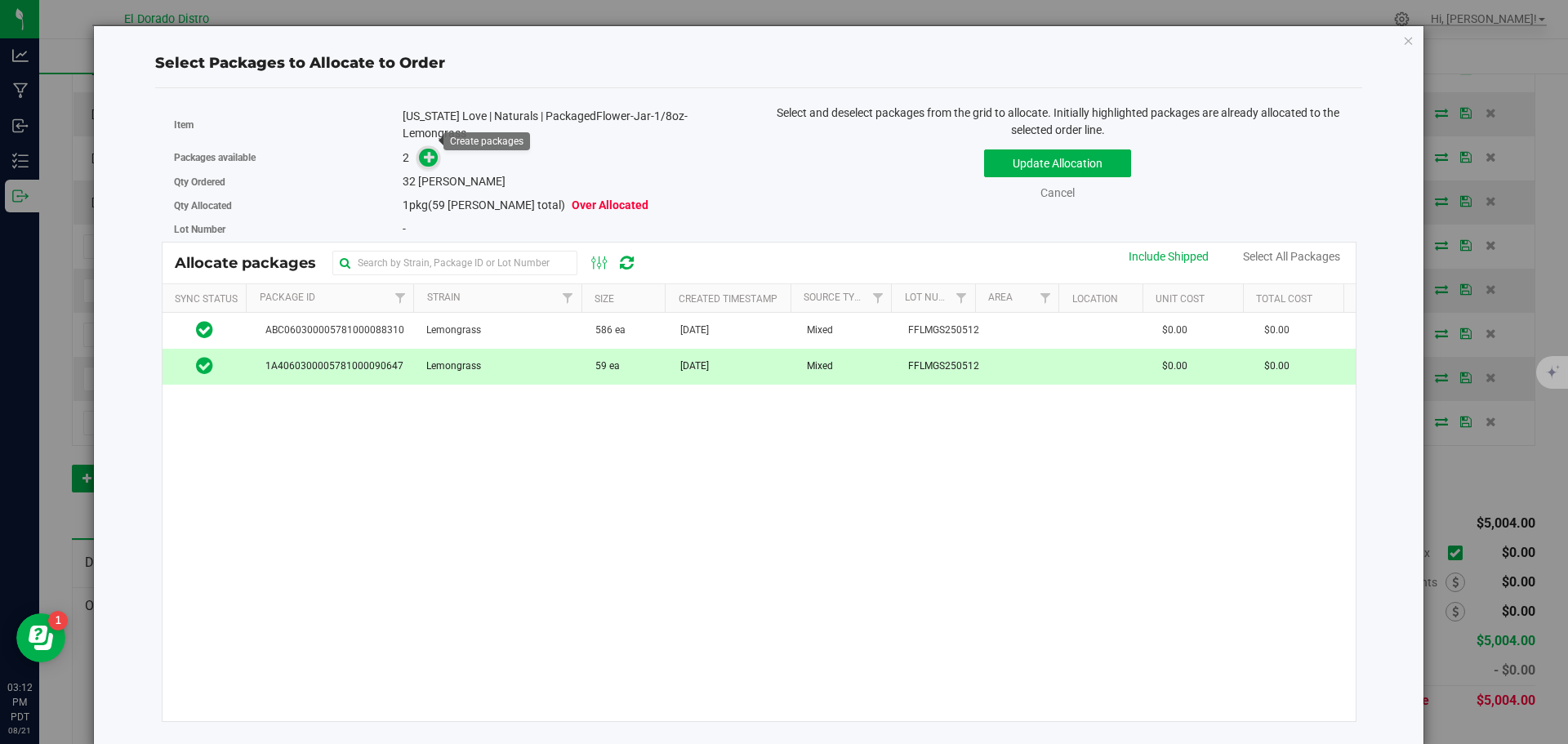
click at [422, 149] on span at bounding box center [428, 158] width 19 height 19
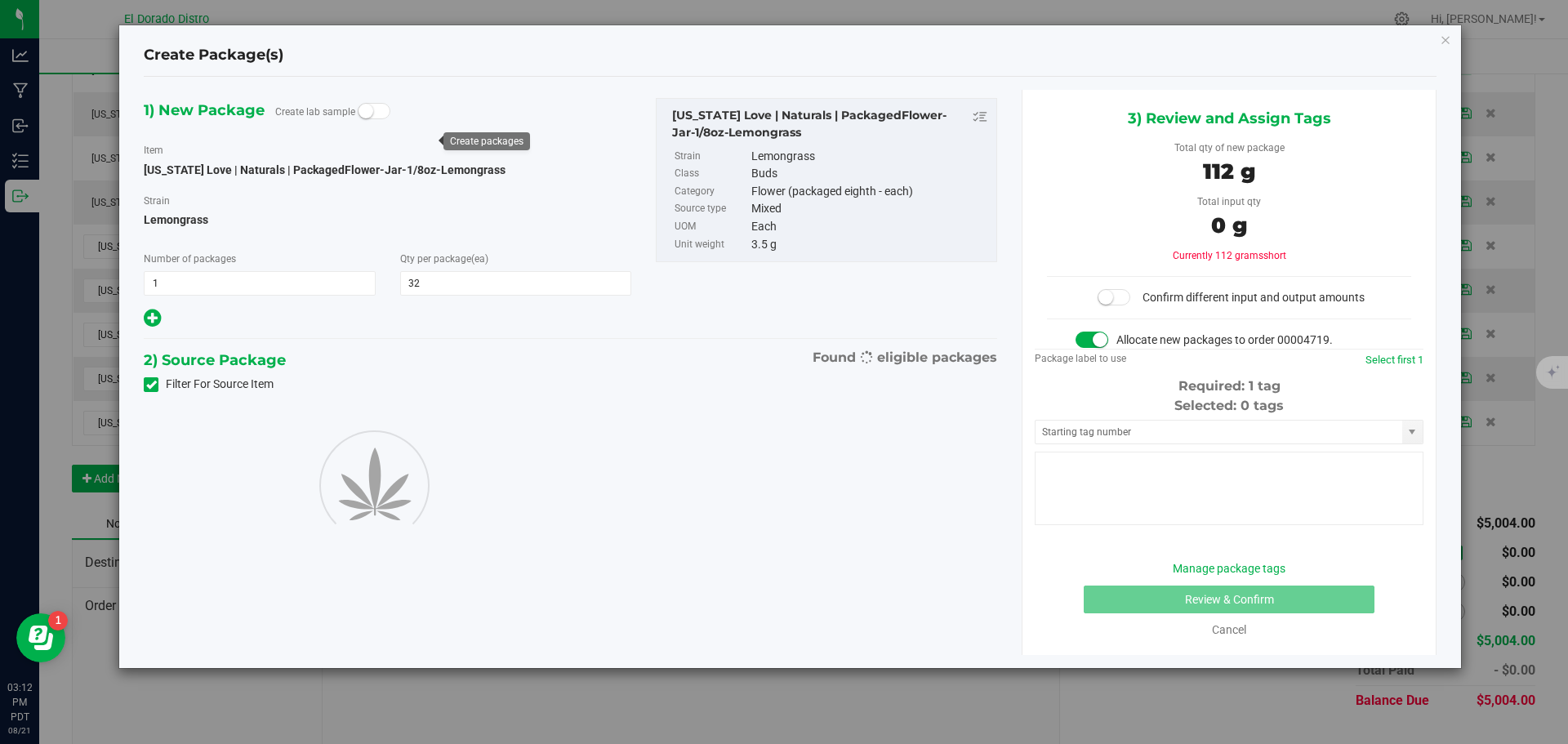
type input "32"
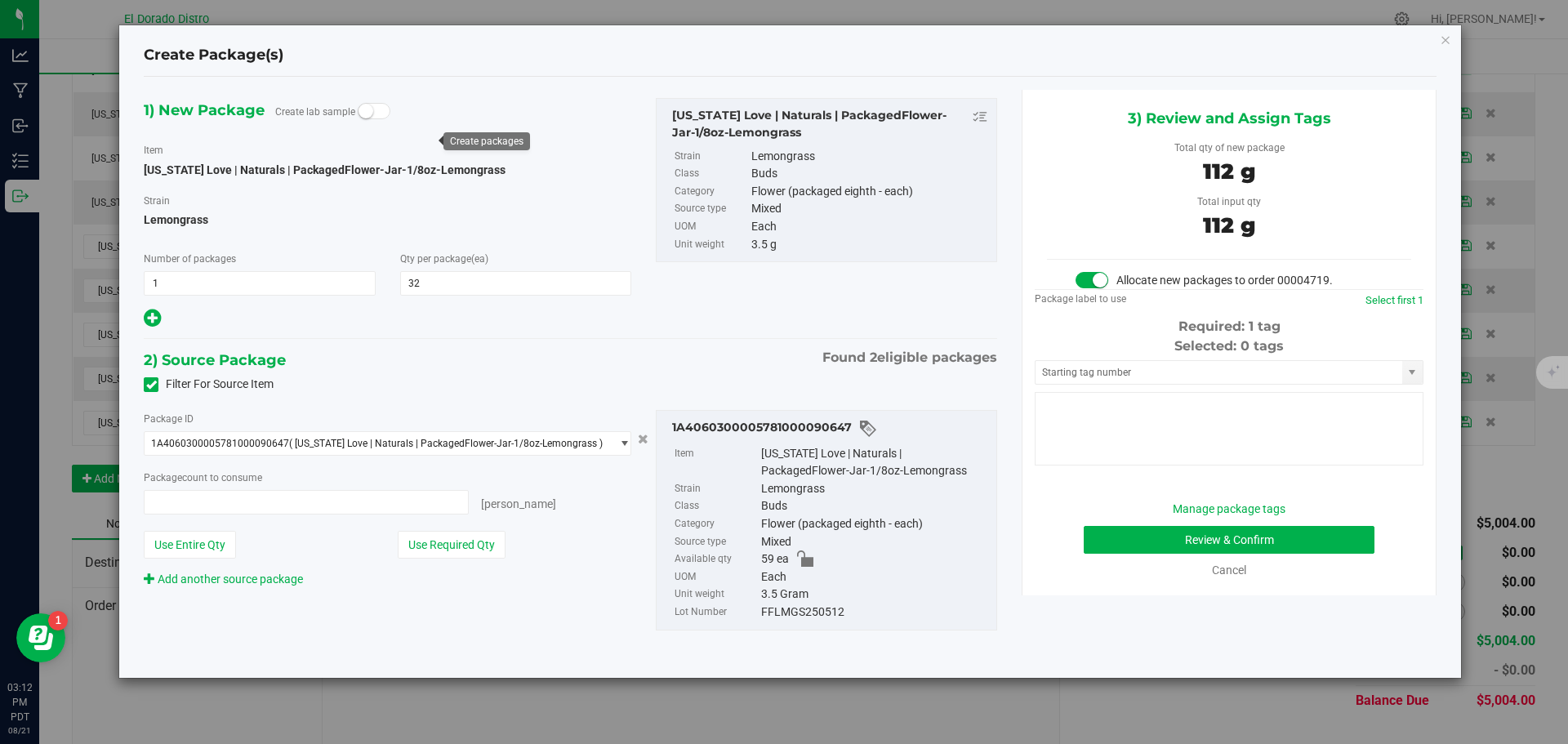
type input "32 ea"
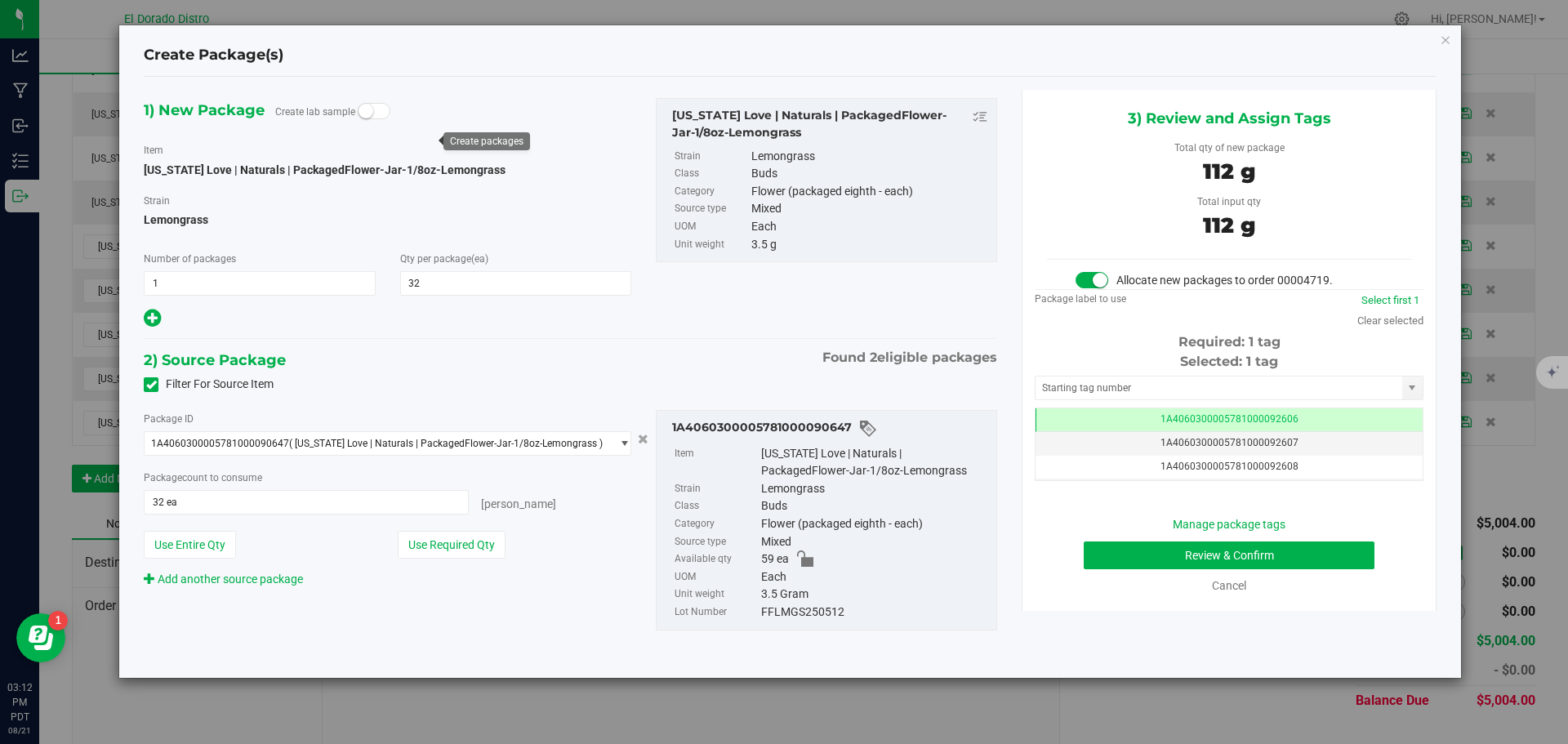
scroll to position [0, -1]
click at [1102, 566] on button "Review & Confirm" at bounding box center [1229, 556] width 291 height 28
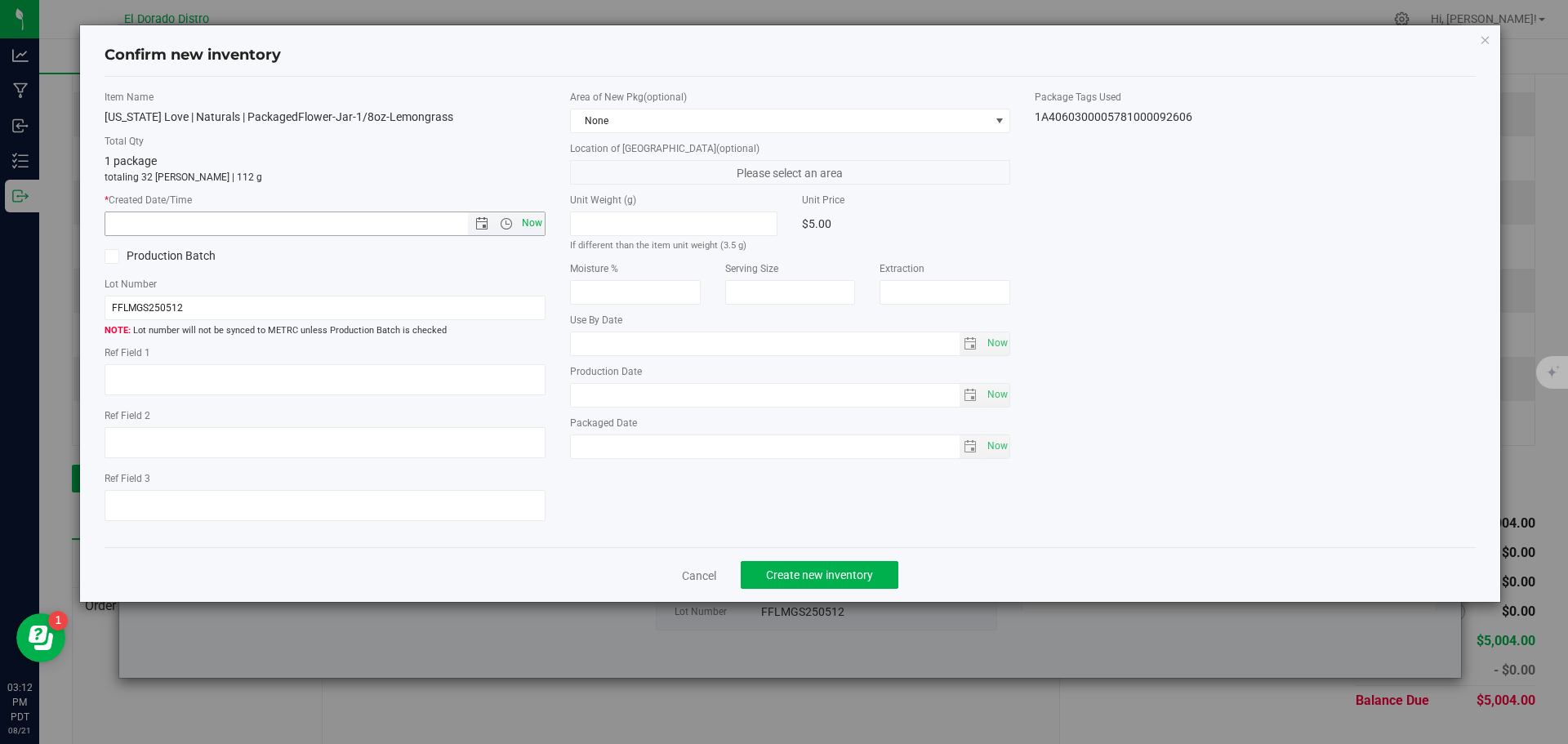
click at [541, 228] on span "Now" at bounding box center [531, 223] width 28 height 23
type input "8/21/2025 3:12 PM"
click at [788, 573] on span "Create new inventory" at bounding box center [819, 575] width 107 height 13
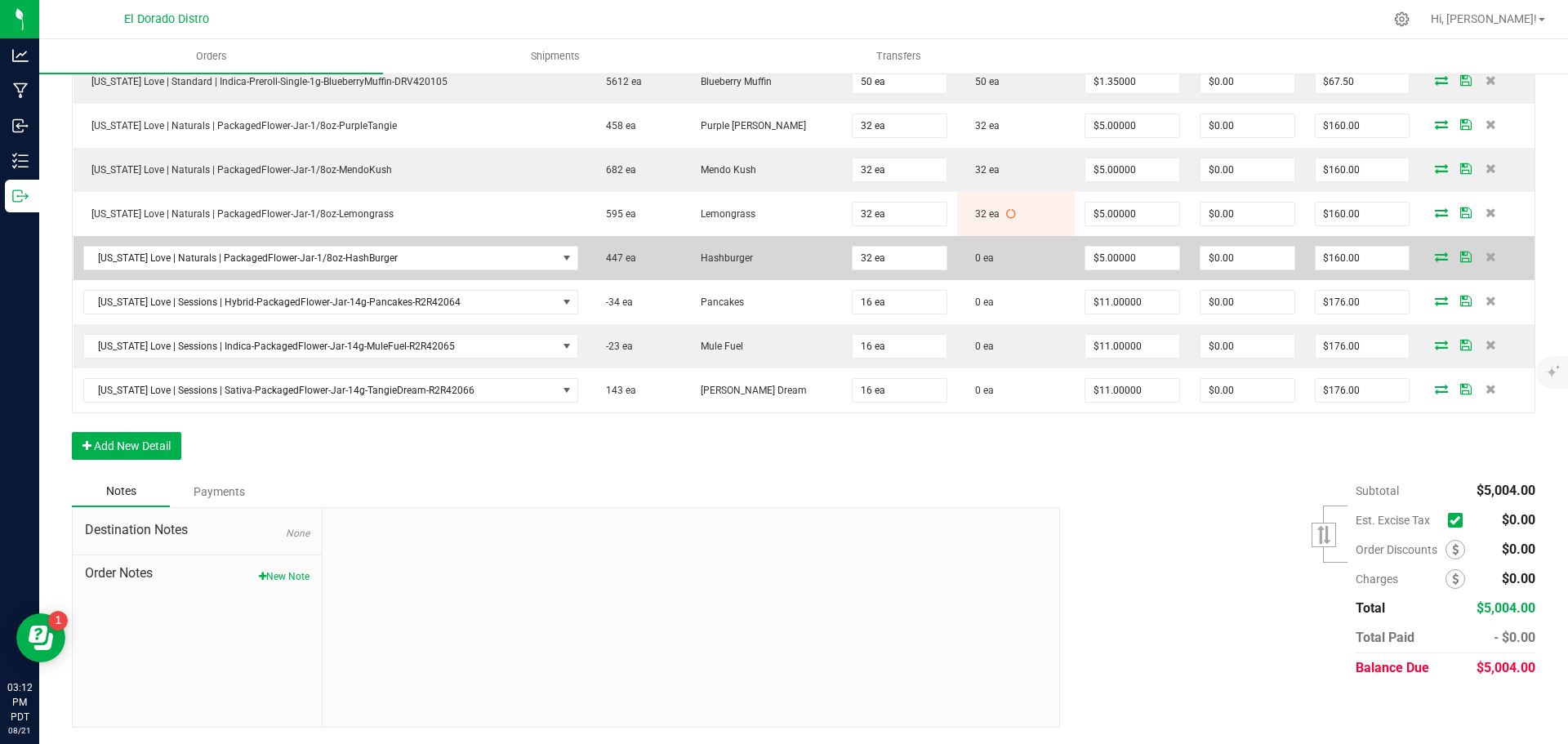
click at [1435, 255] on icon at bounding box center [1441, 256] width 13 height 9
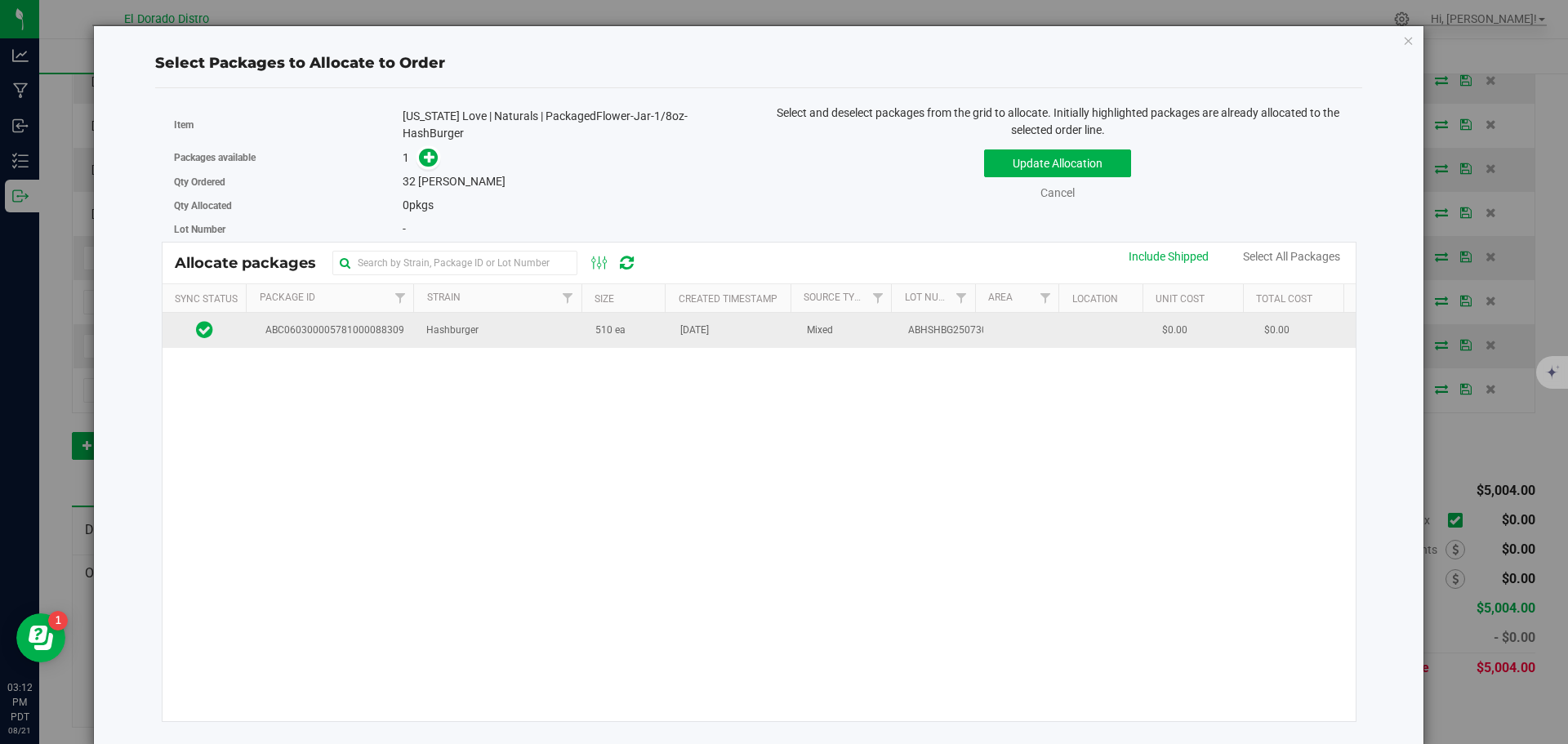
click at [739, 338] on td "Aug 20, 2025" at bounding box center [733, 330] width 127 height 35
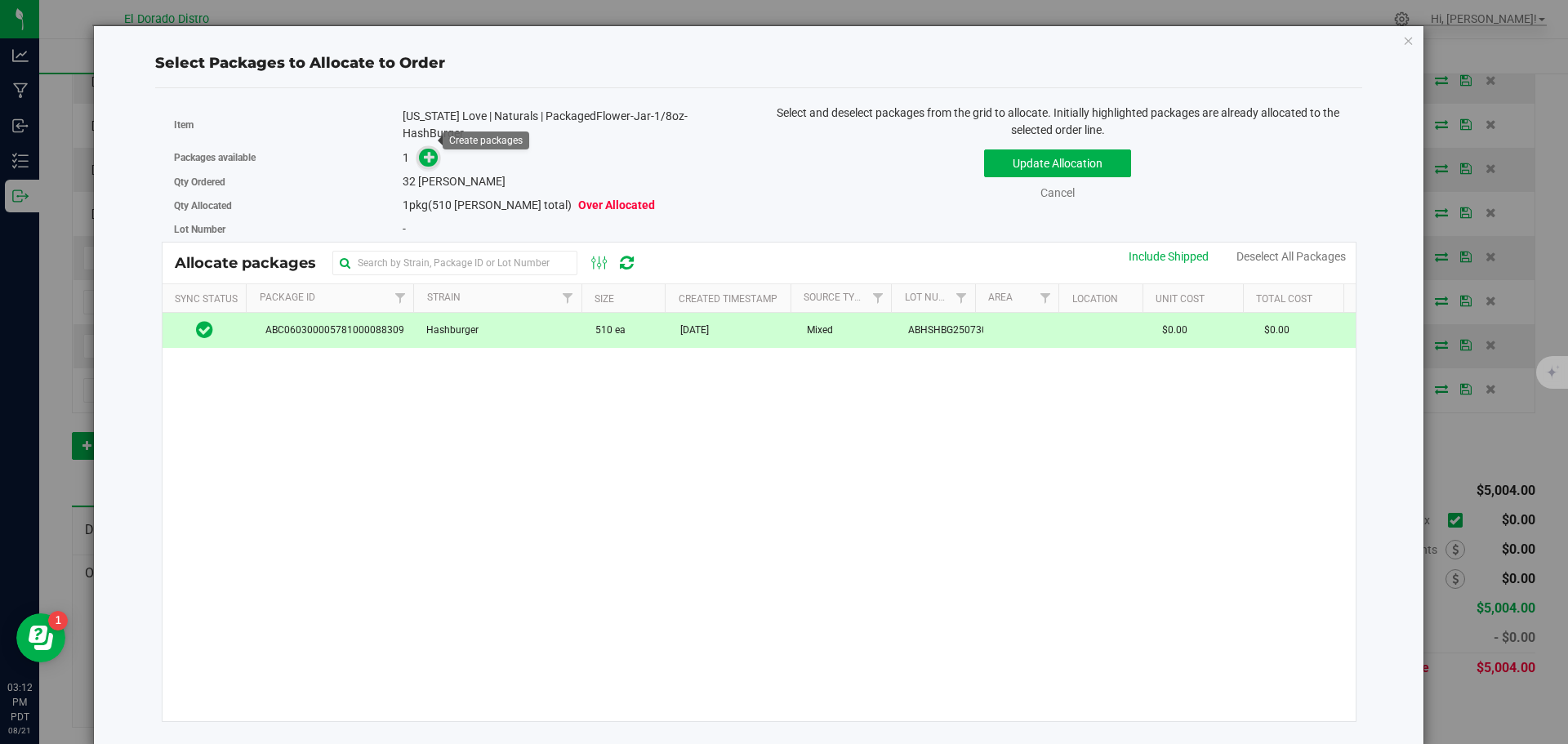
click at [425, 149] on span at bounding box center [428, 158] width 19 height 19
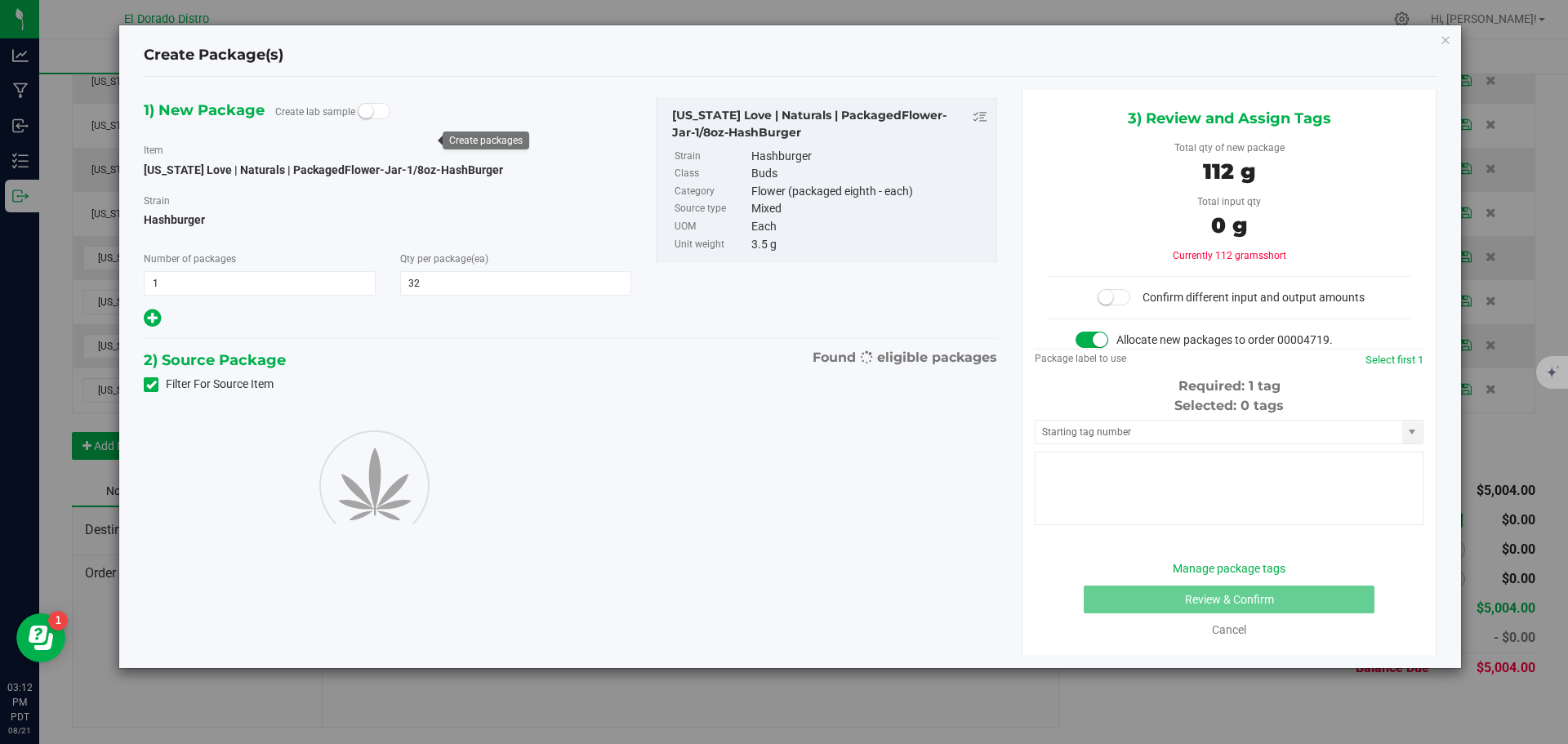
type input "32"
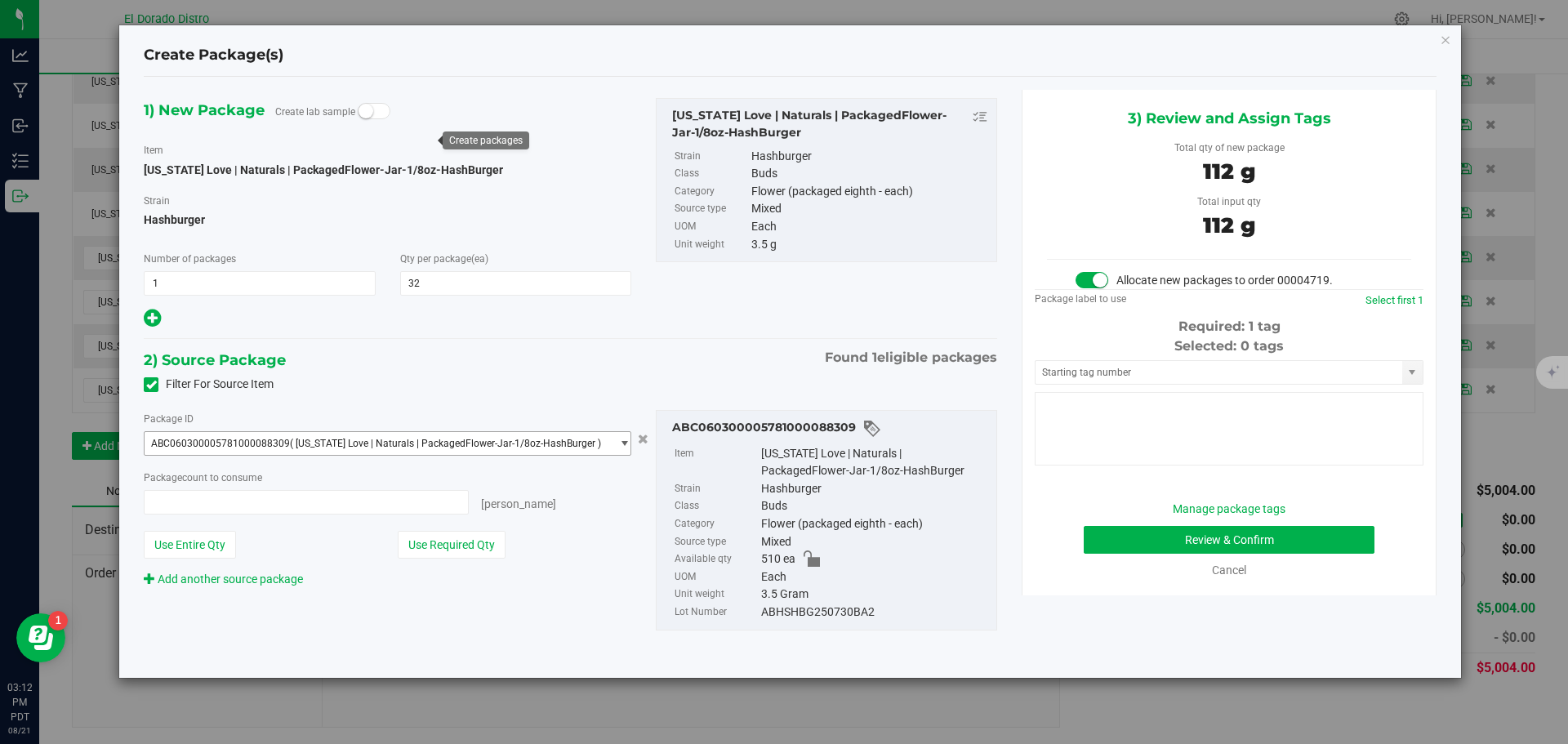
type input "32 ea"
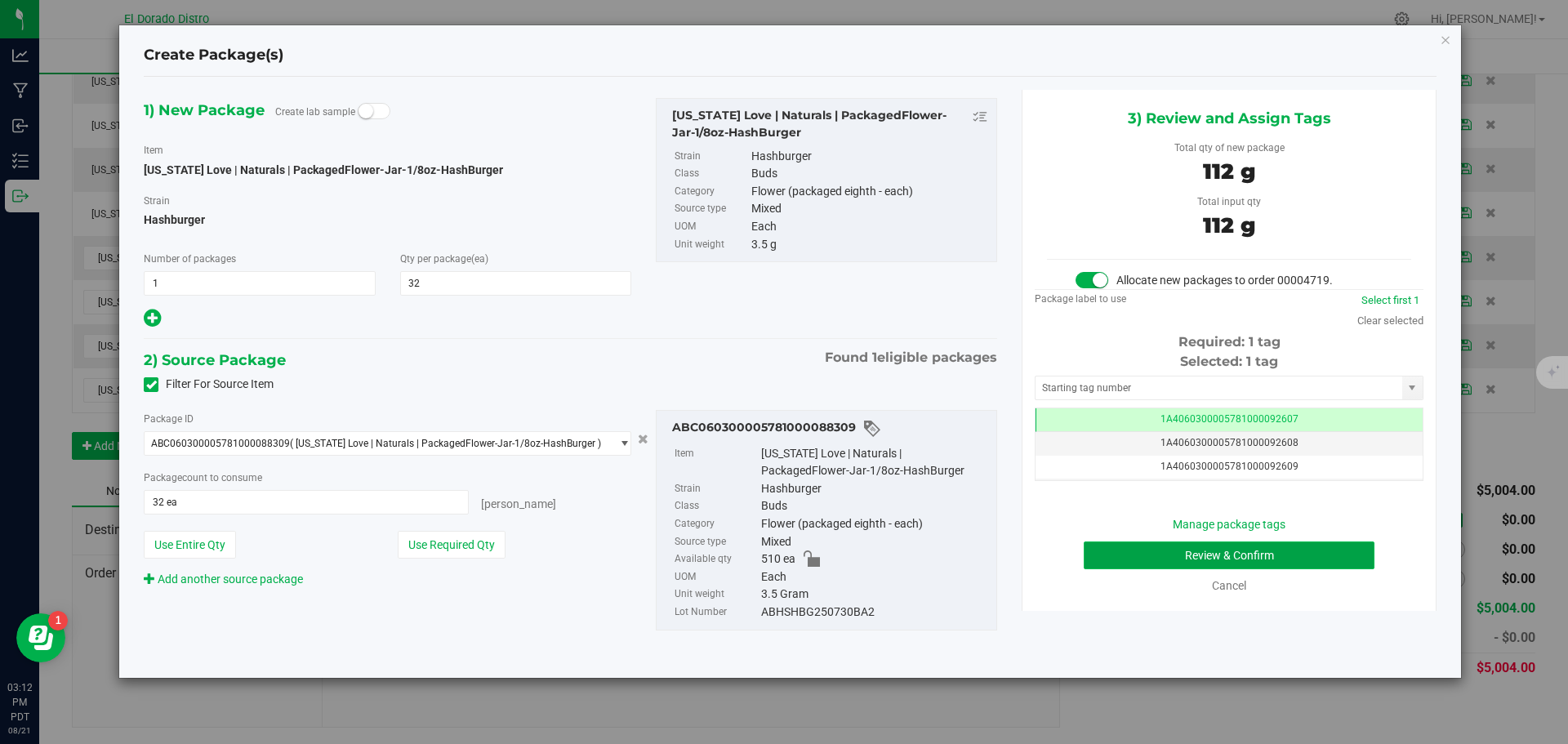
click at [1093, 556] on button "Review & Confirm" at bounding box center [1229, 556] width 291 height 28
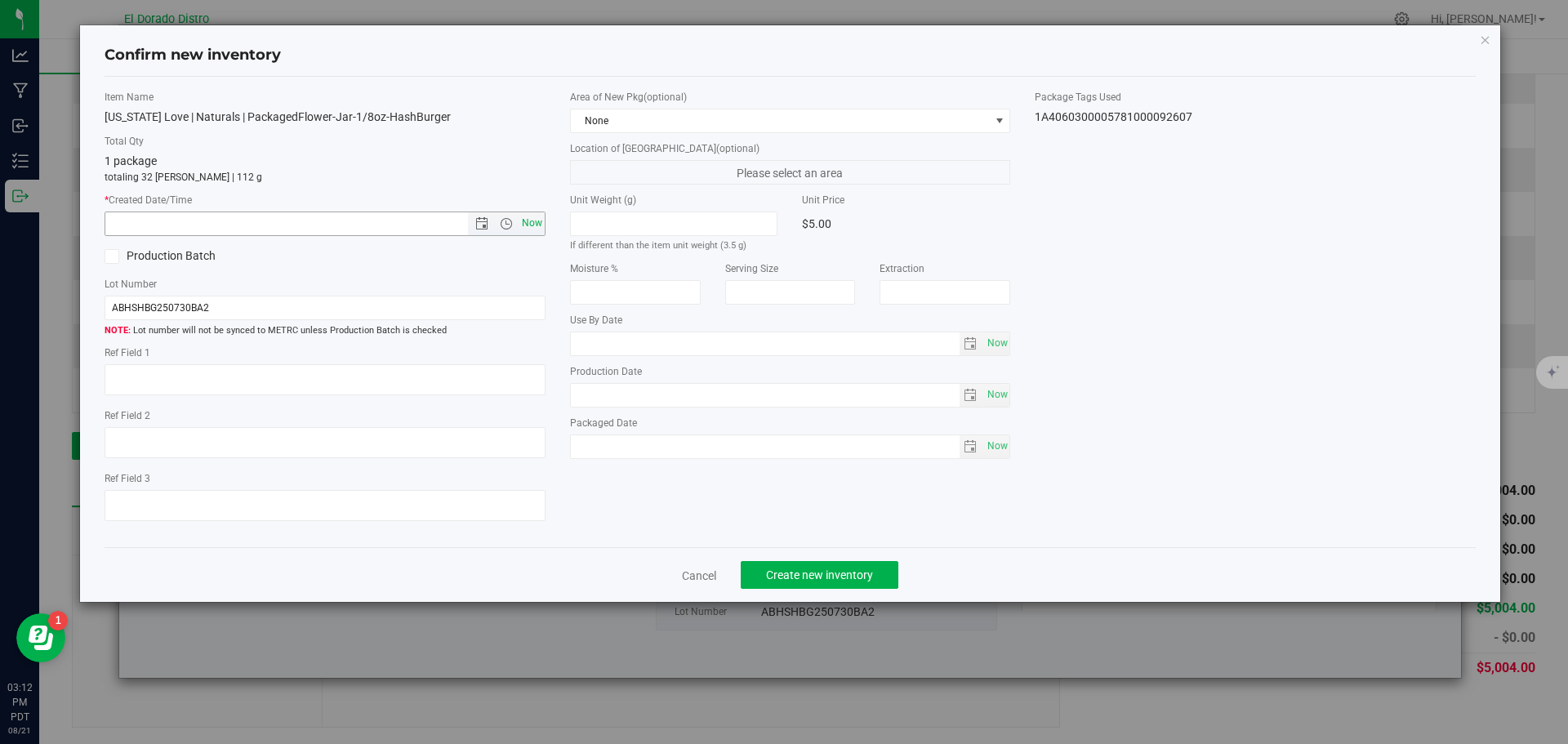
click at [533, 219] on span "Now" at bounding box center [531, 223] width 28 height 23
type input "8/21/2025 3:12 PM"
click at [783, 570] on span "Create new inventory" at bounding box center [819, 575] width 107 height 13
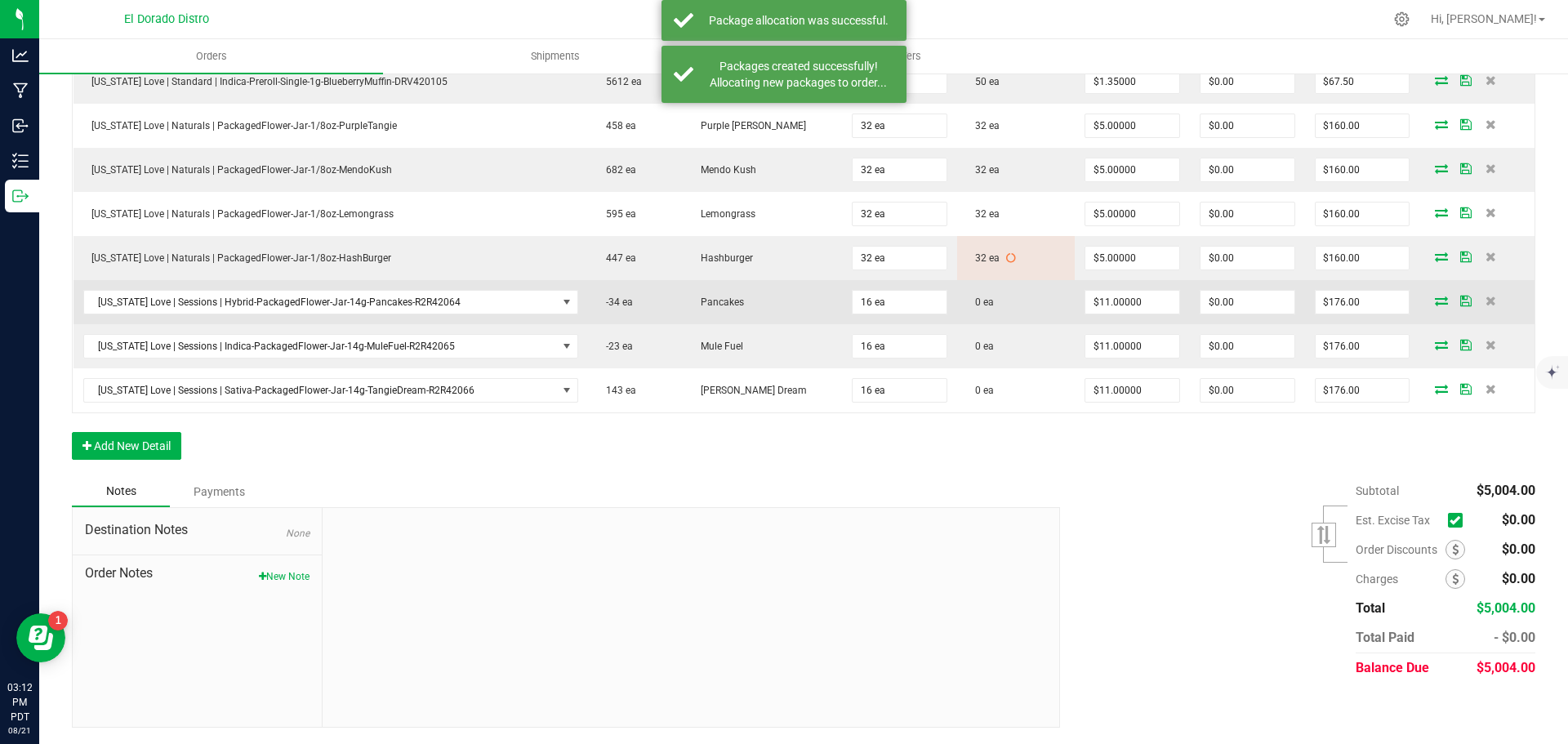
click at [1435, 301] on icon at bounding box center [1441, 300] width 13 height 9
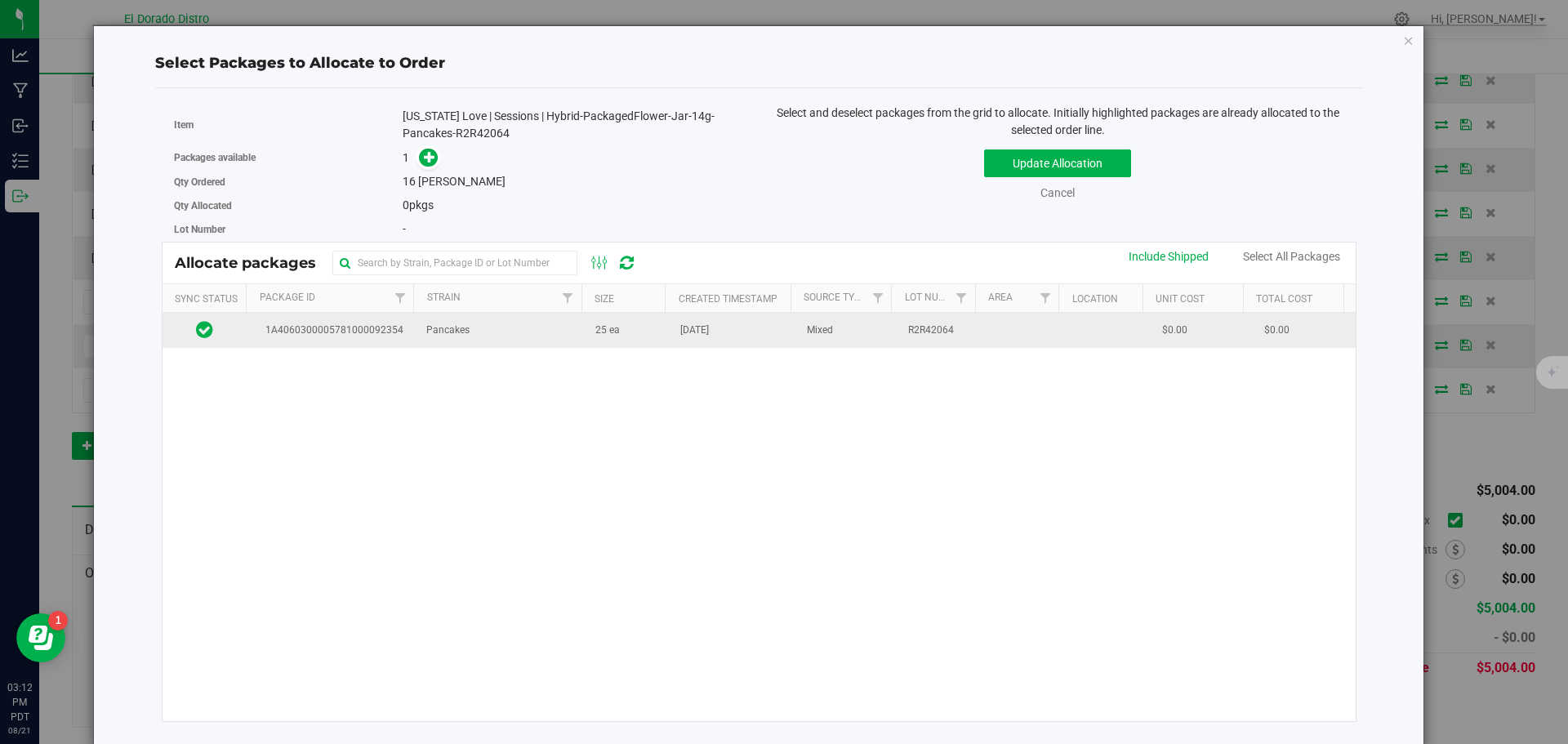
click at [605, 336] on span "25 ea" at bounding box center [607, 330] width 24 height 16
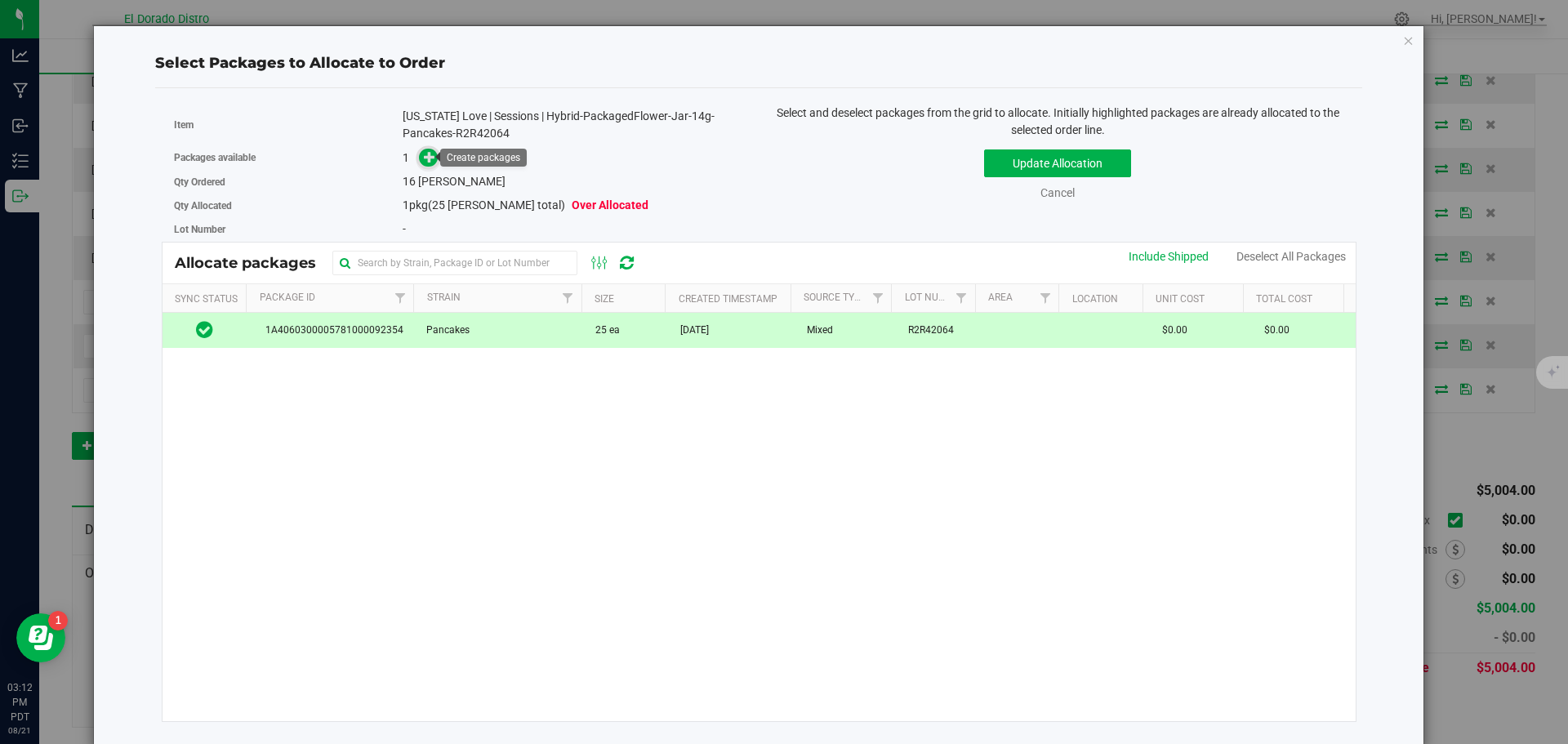
click at [427, 165] on span at bounding box center [428, 157] width 19 height 19
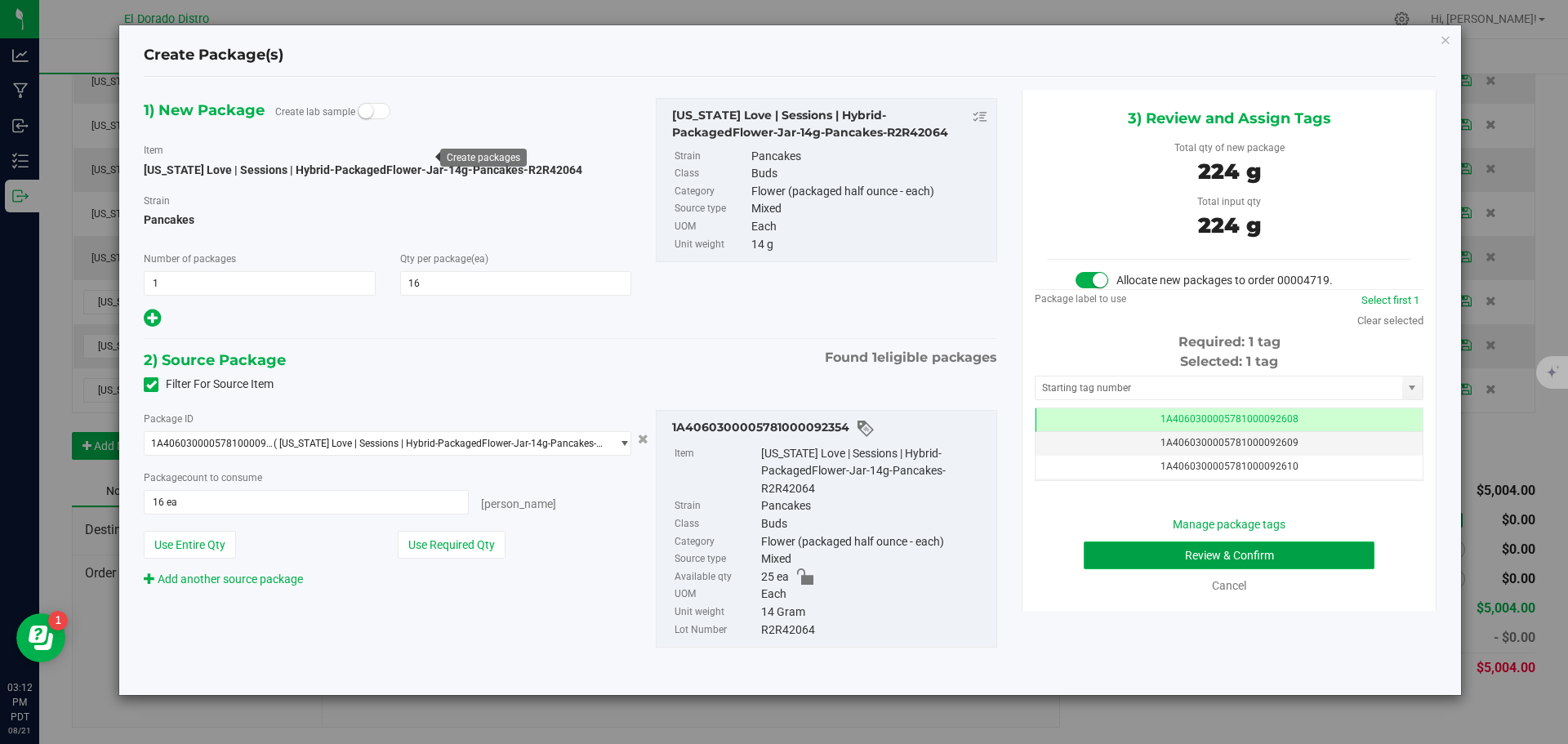
click at [1109, 550] on button "Review & Confirm" at bounding box center [1229, 556] width 291 height 28
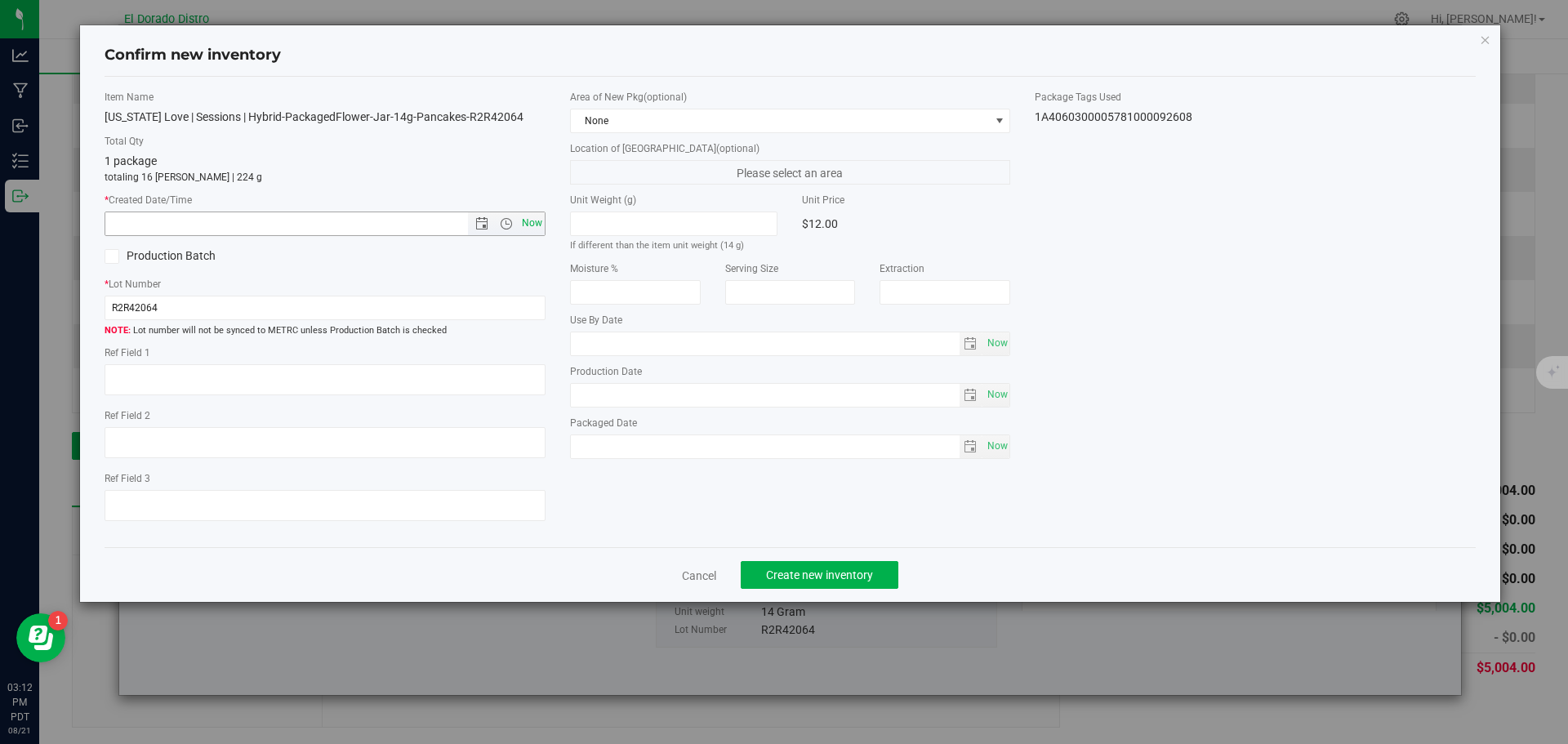
click at [540, 226] on span "Now" at bounding box center [531, 223] width 28 height 23
type input "8/21/2025 3:12 PM"
click at [835, 576] on span "Create new inventory" at bounding box center [819, 575] width 107 height 13
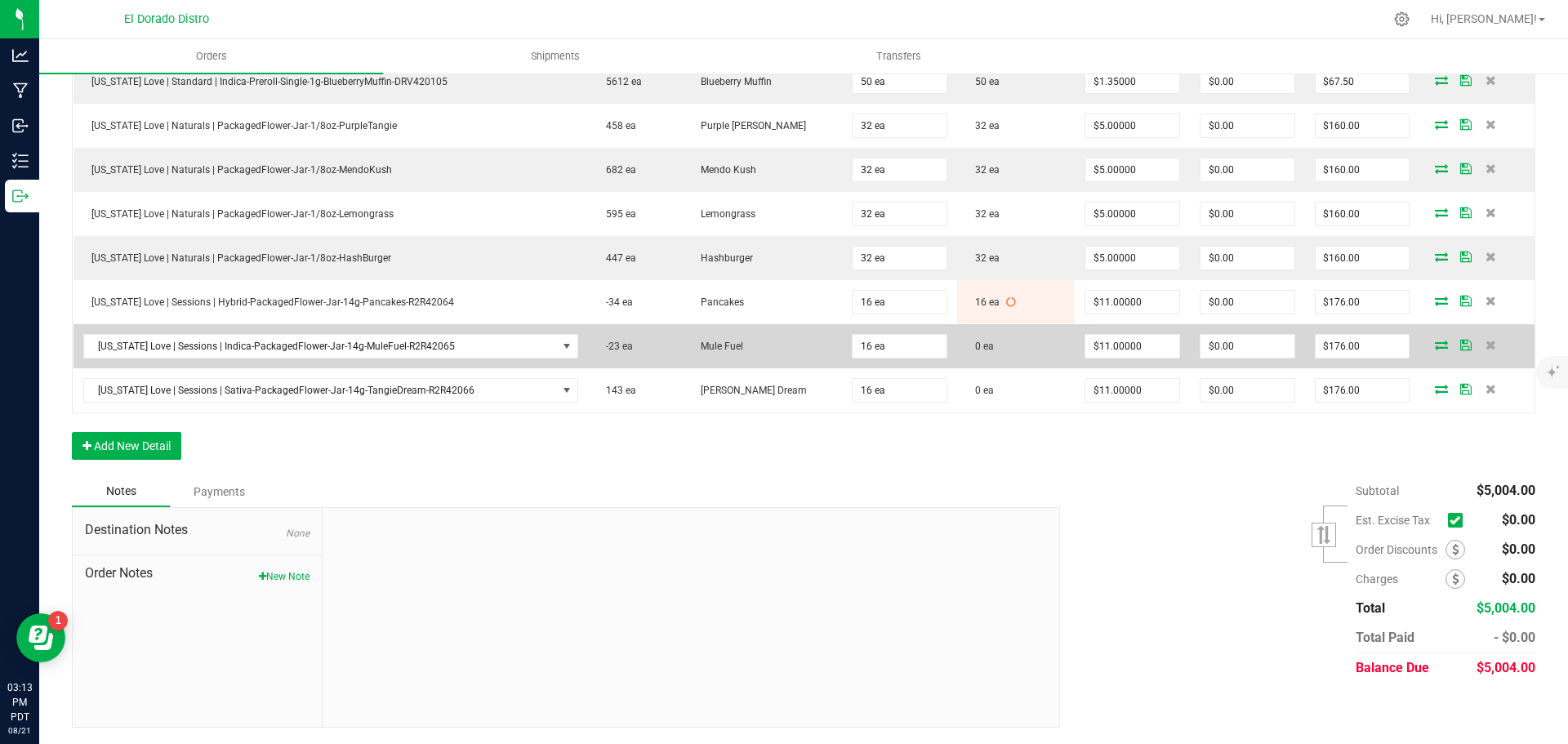
click at [1435, 348] on icon at bounding box center [1441, 345] width 13 height 9
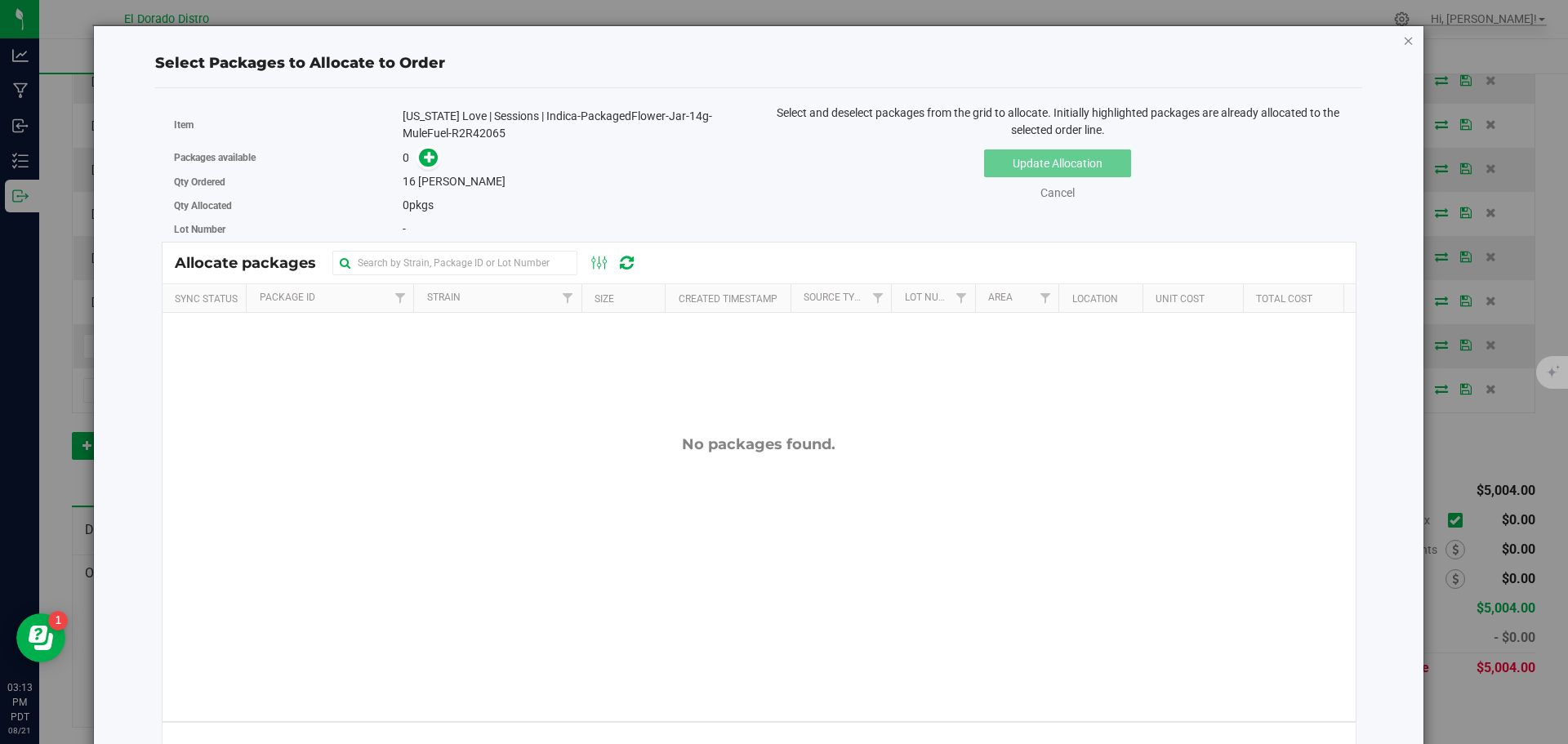
click at [1403, 41] on icon "button" at bounding box center [1409, 39] width 11 height 20
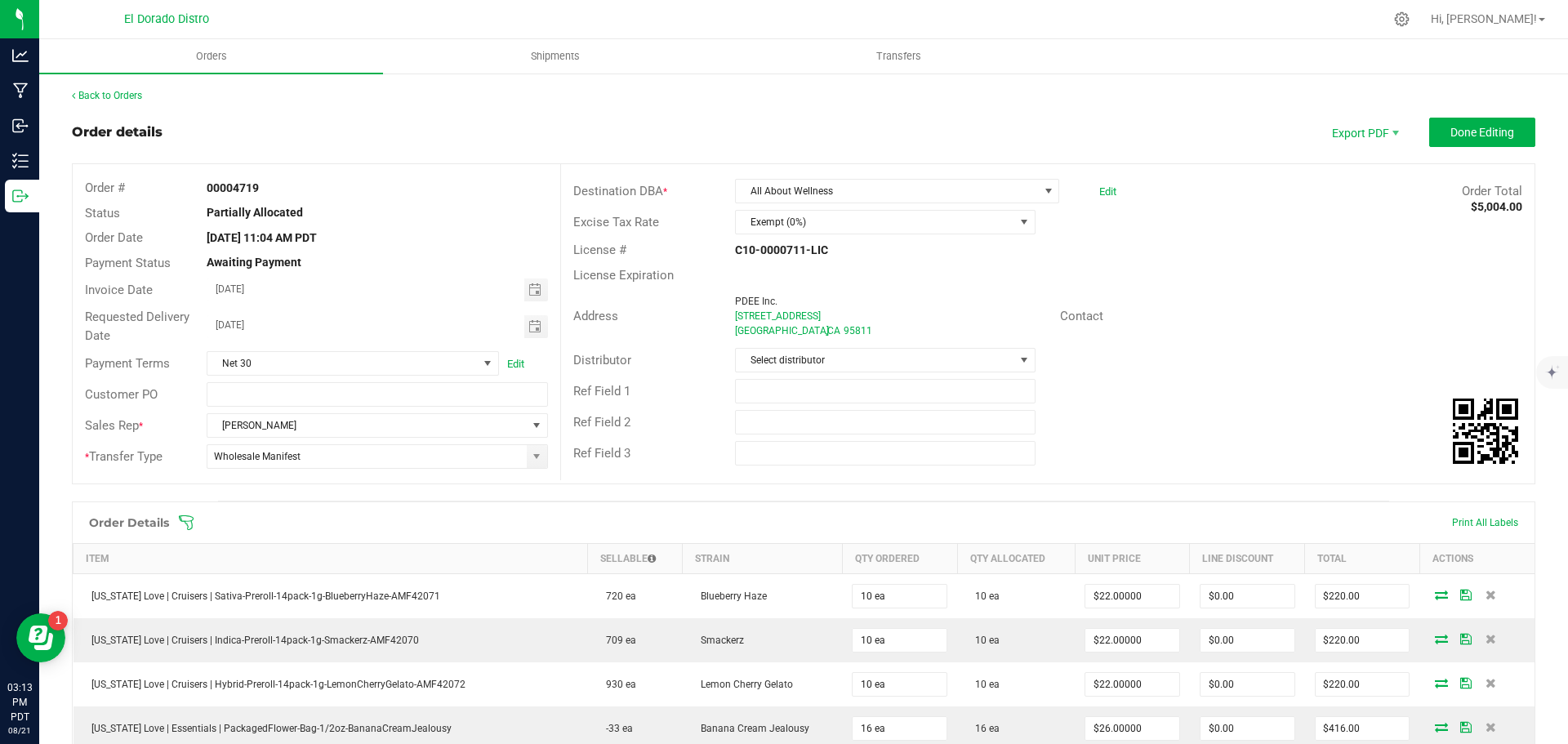
click at [1451, 148] on outbound-order-header "Order details Export PDF Done Editing Order # 00004719 Status Partially Allocat…" at bounding box center [804, 308] width 1464 height 383
click at [1452, 142] on button "Done Editing" at bounding box center [1482, 131] width 106 height 29
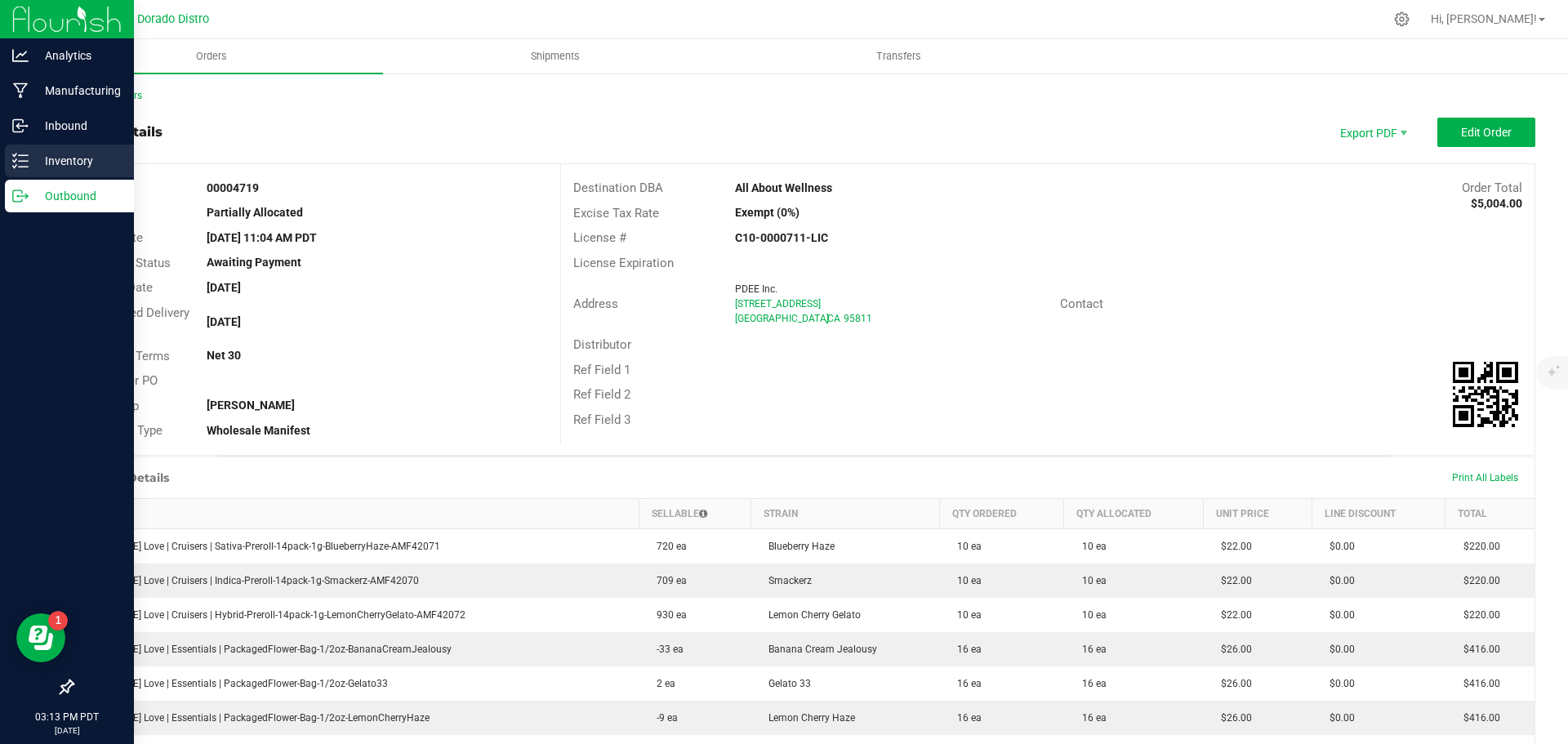
click at [15, 166] on icon at bounding box center [20, 160] width 16 height 16
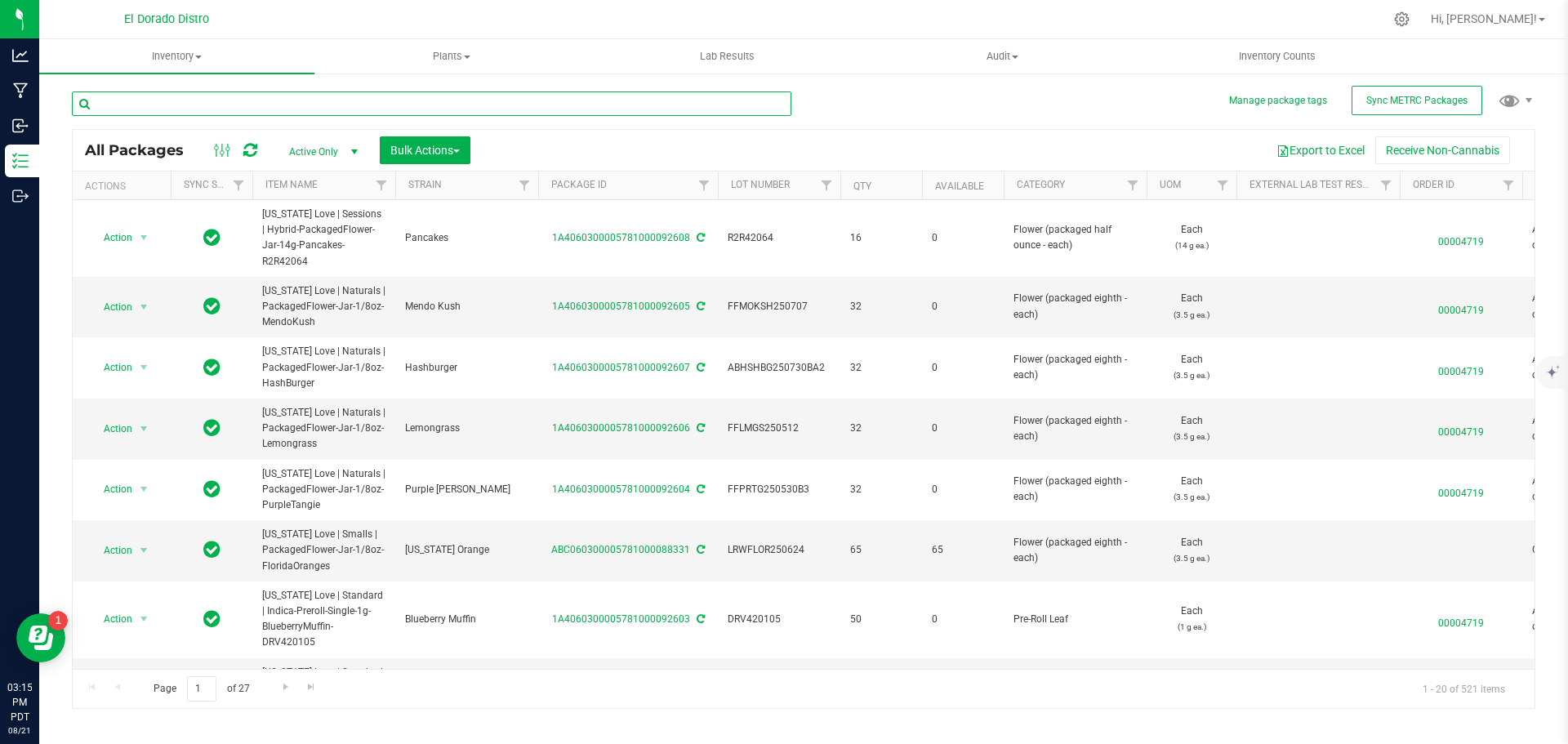
click at [114, 106] on input "text" at bounding box center [432, 104] width 720 height 24
type input "R2R42065"
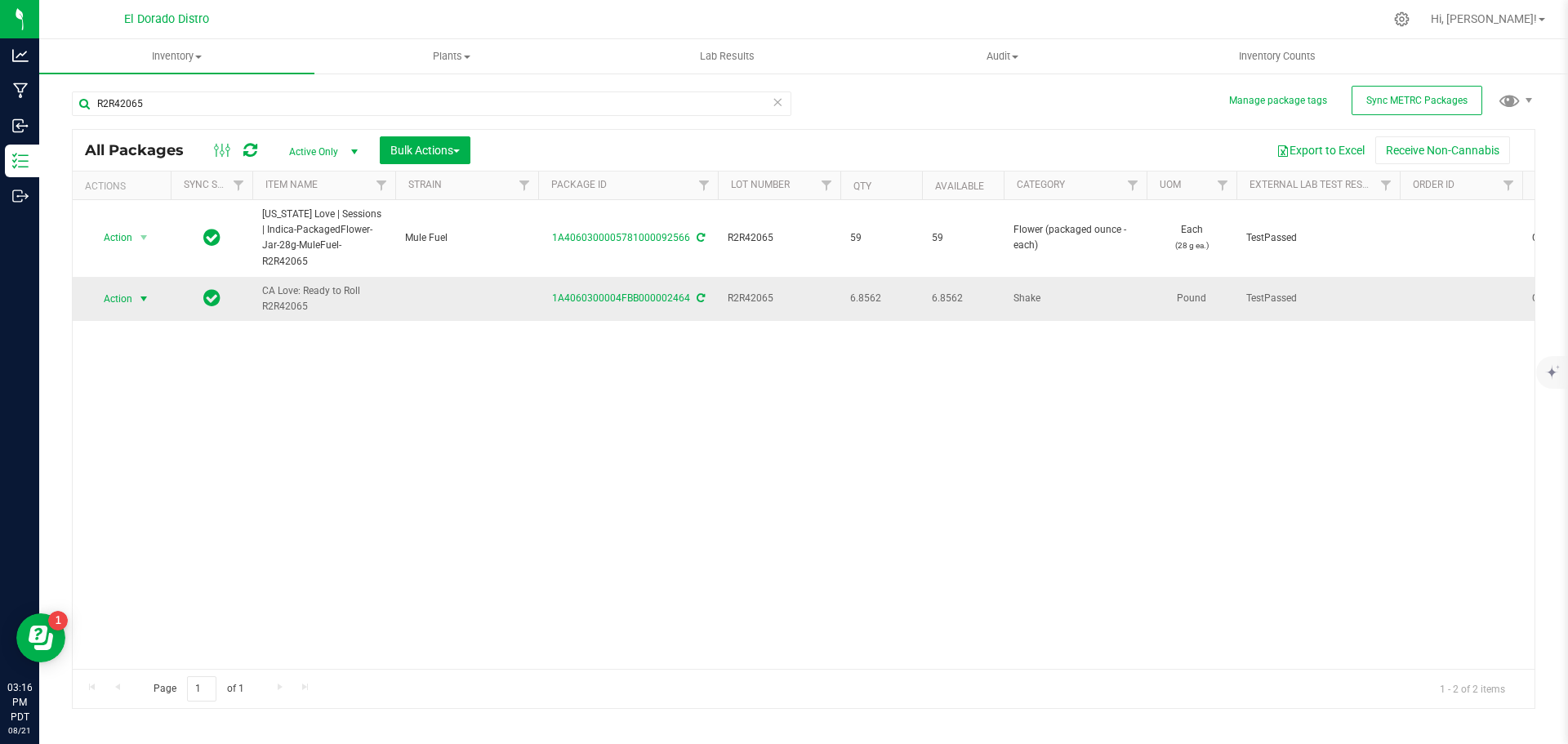
click at [117, 289] on span "Action" at bounding box center [111, 299] width 44 height 22
click at [161, 330] on li "Create package" at bounding box center [142, 335] width 103 height 24
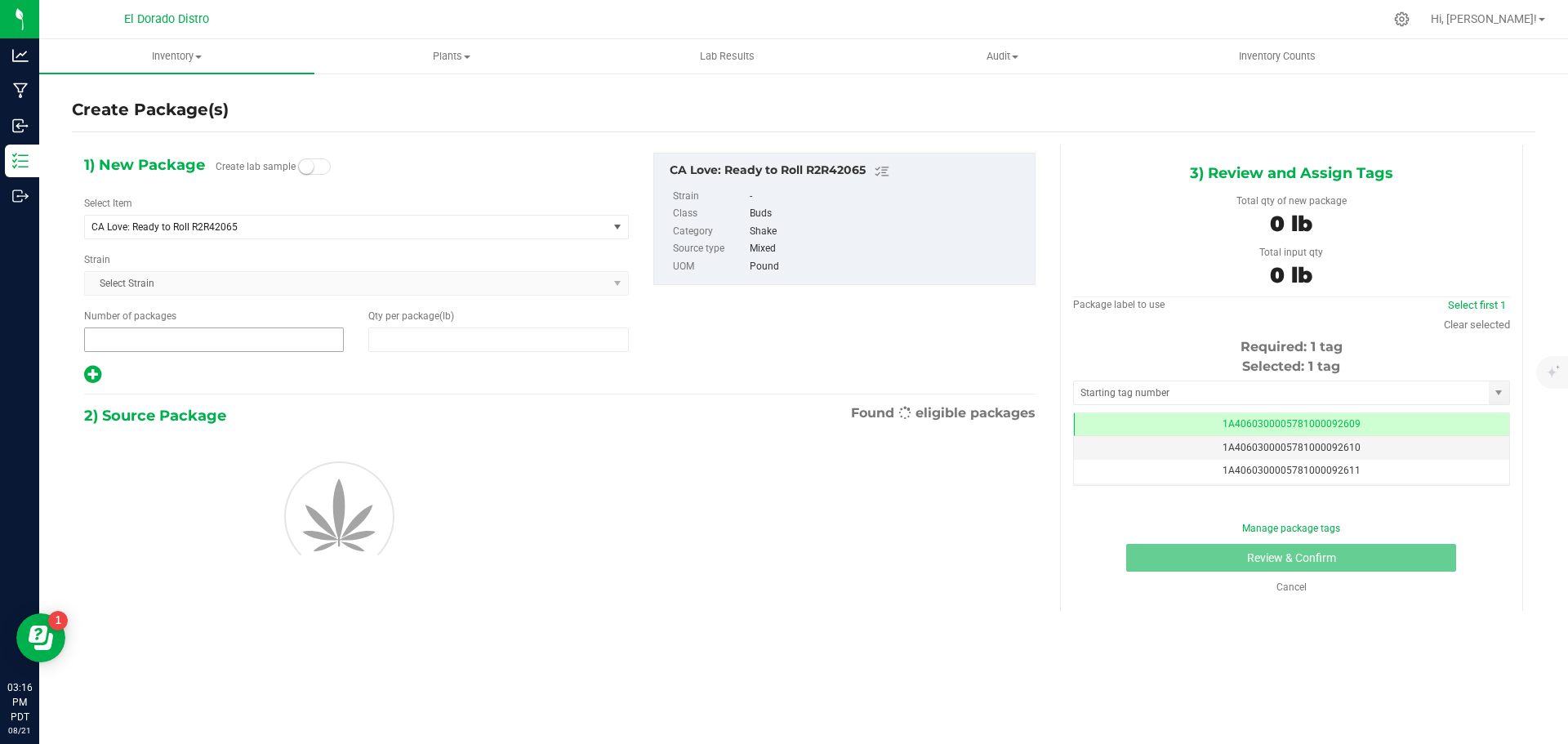
type input "1"
type input "0.0000"
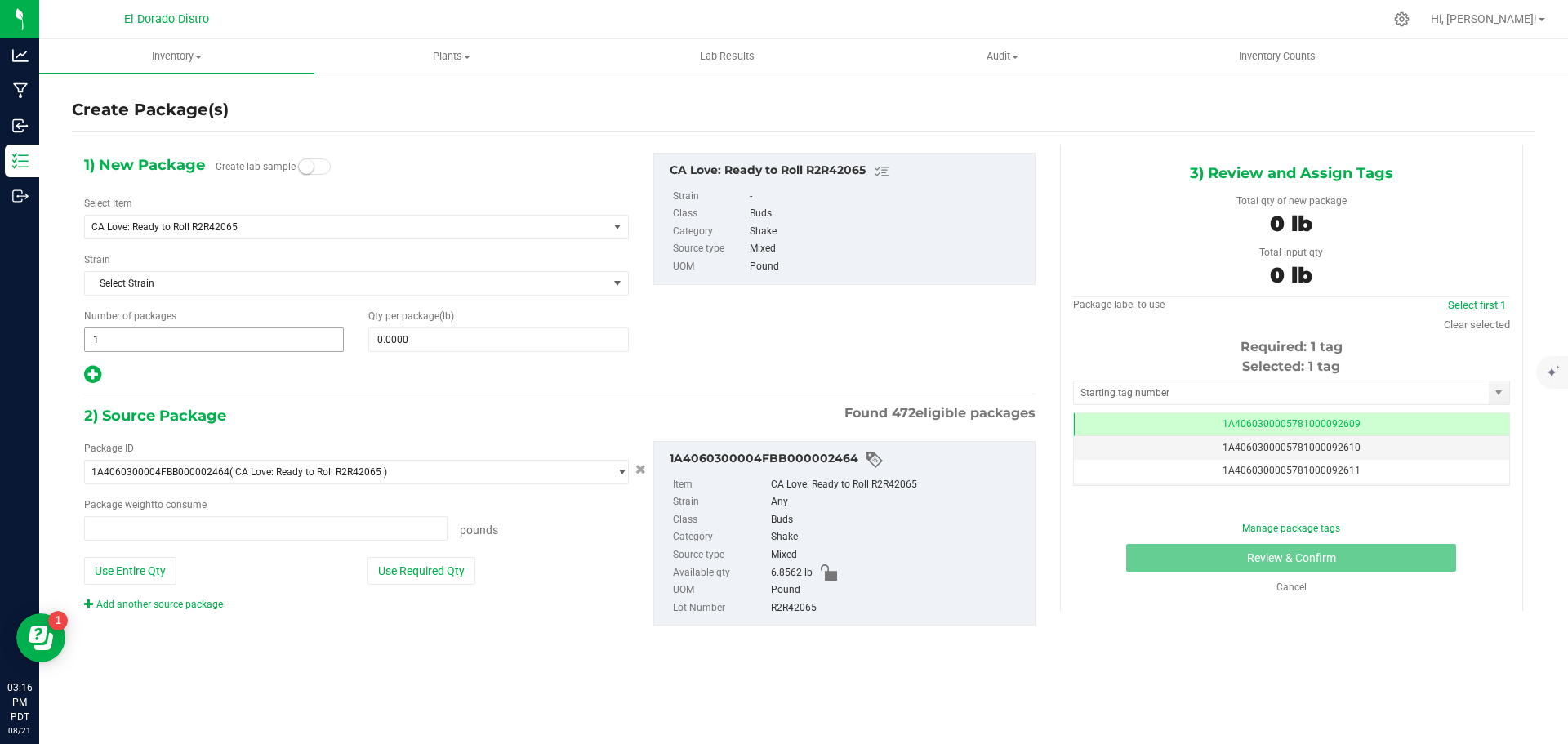
type input "0.0000 lb"
click at [183, 235] on span "CA Love: Ready to Roll R2R42065" at bounding box center [347, 227] width 523 height 22
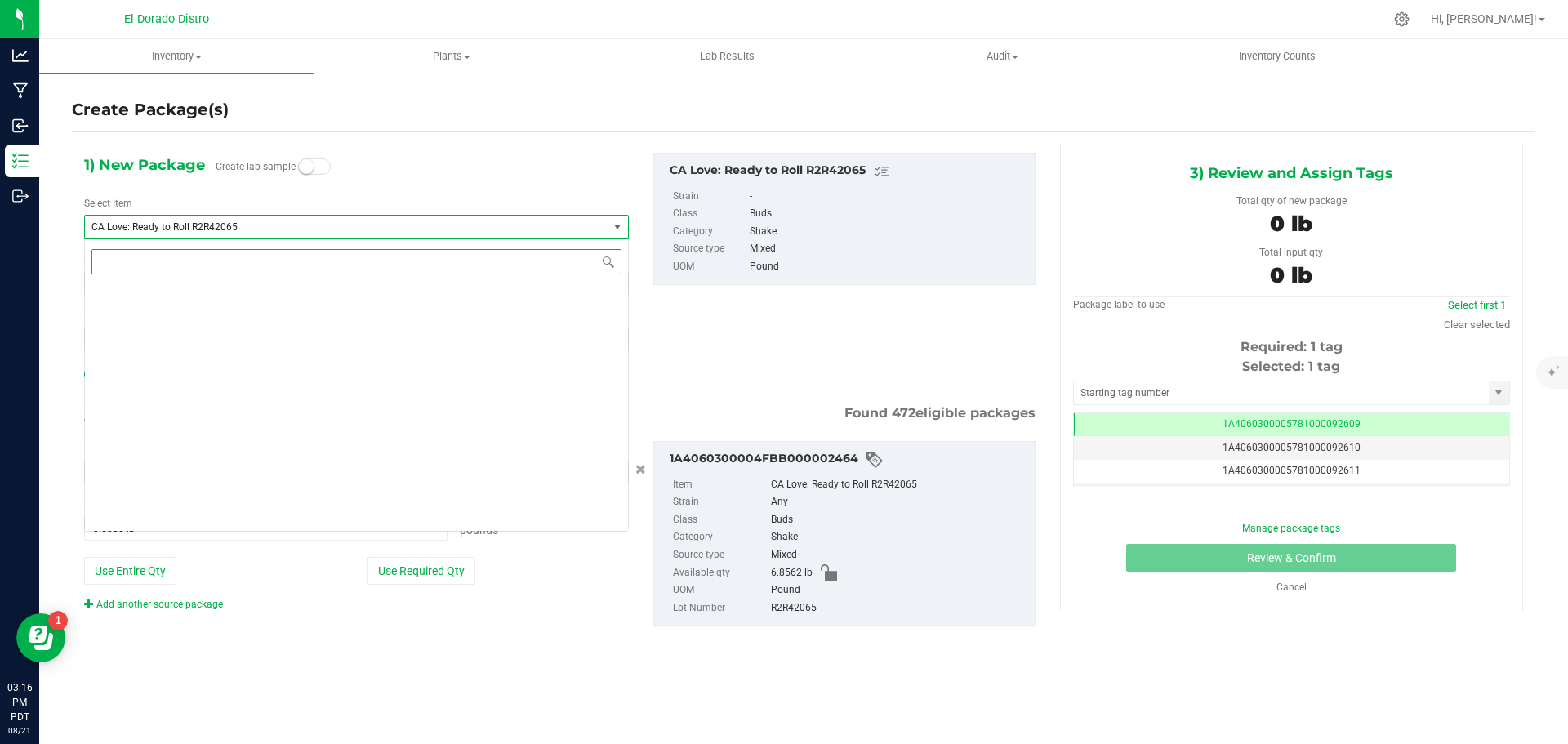
scroll to position [5281, 0]
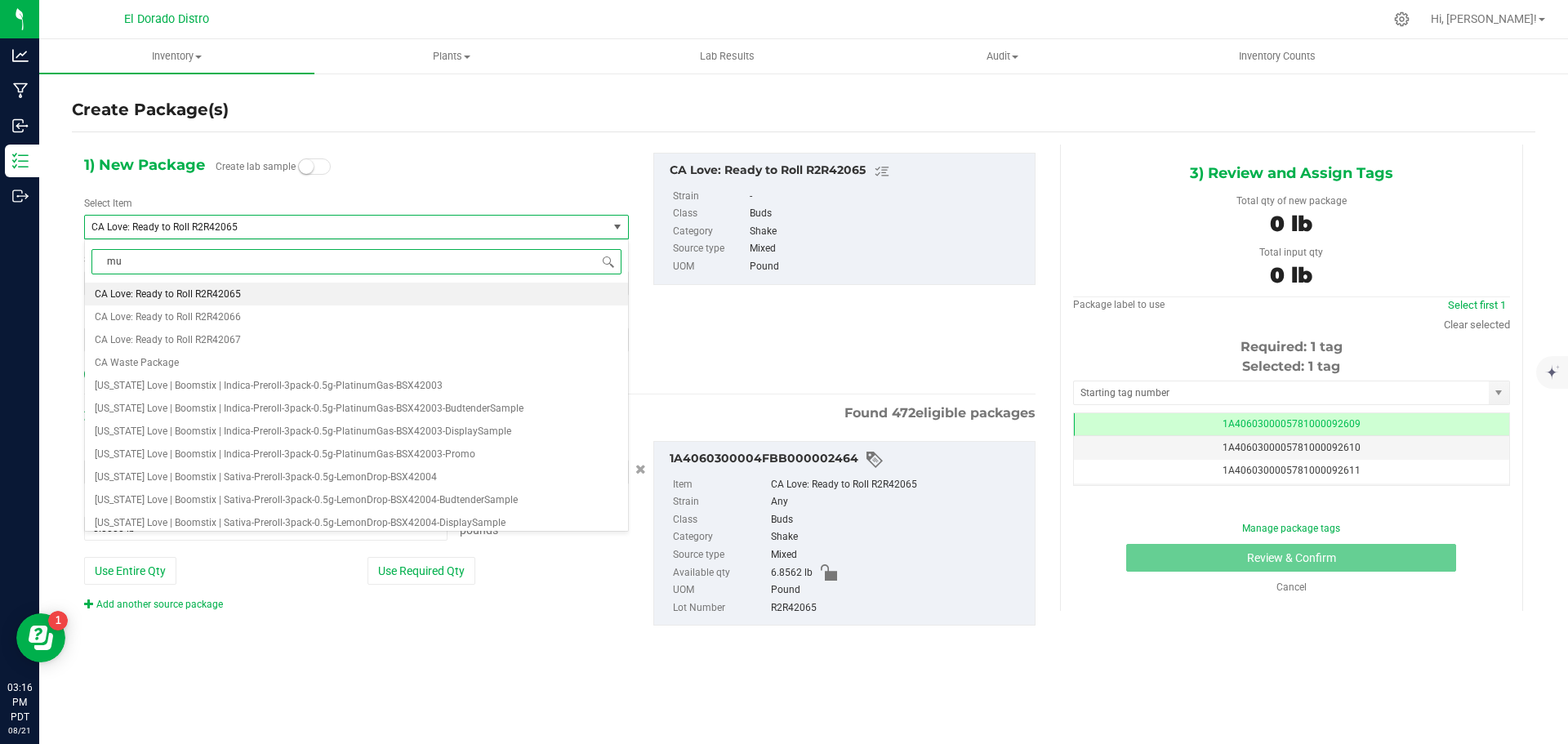
type input "mul"
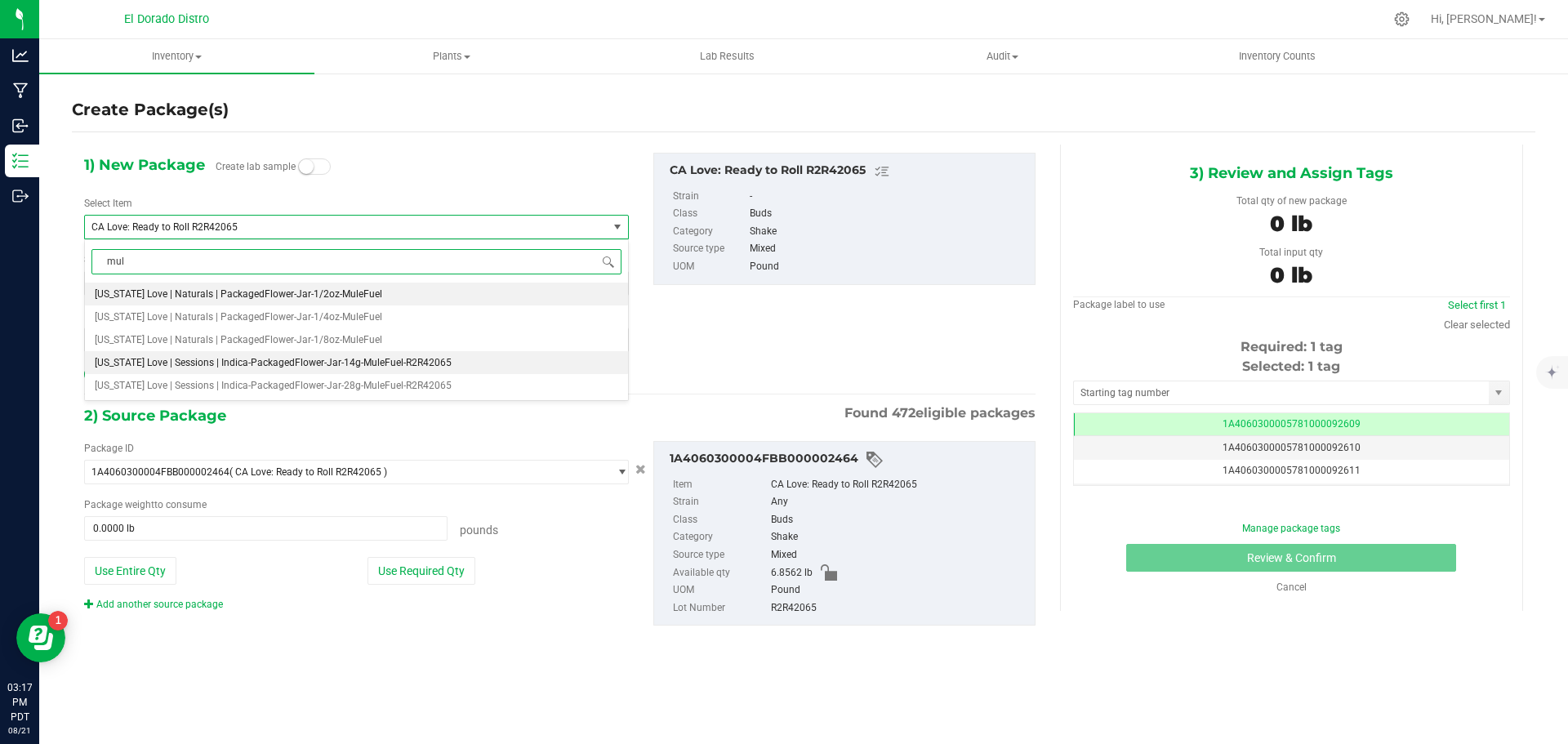
click at [342, 358] on span "California Love | Sessions | Indica-PackagedFlower-Jar-14g-MuleFuel-R2R42065" at bounding box center [273, 363] width 357 height 11
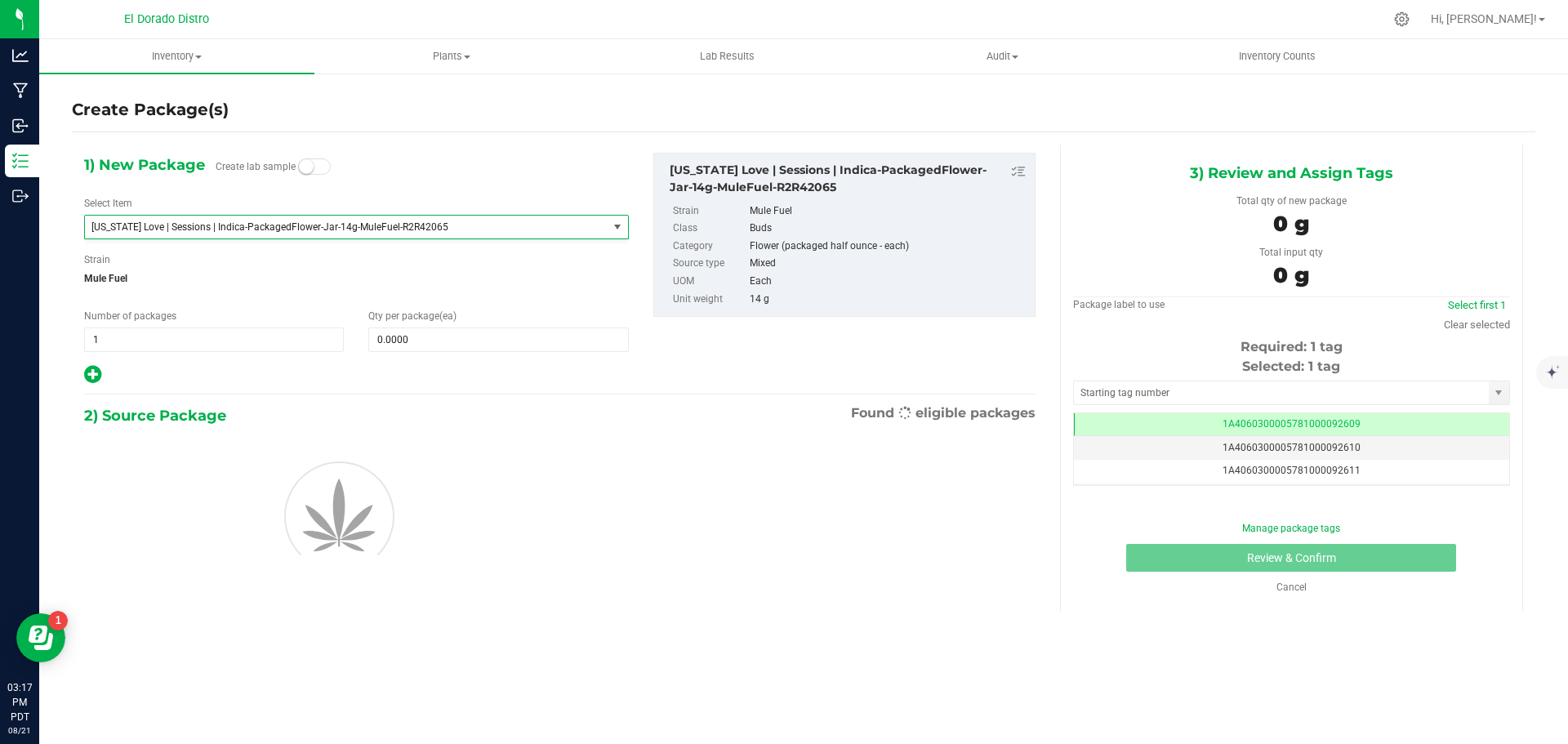
type input "0"
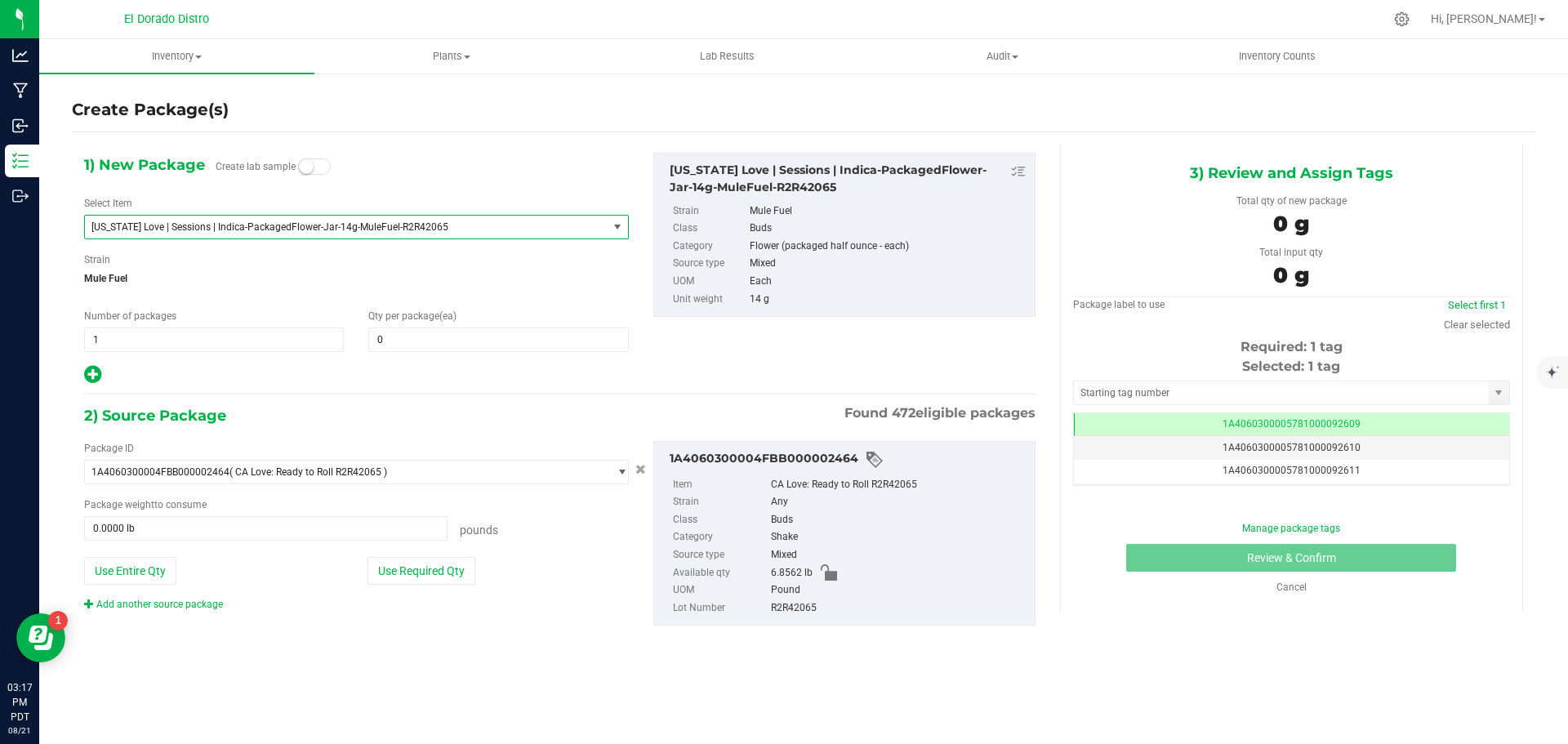
click at [324, 266] on span "Mule Fuel" at bounding box center [356, 278] width 545 height 24
click at [391, 334] on span "0 0" at bounding box center [498, 339] width 260 height 24
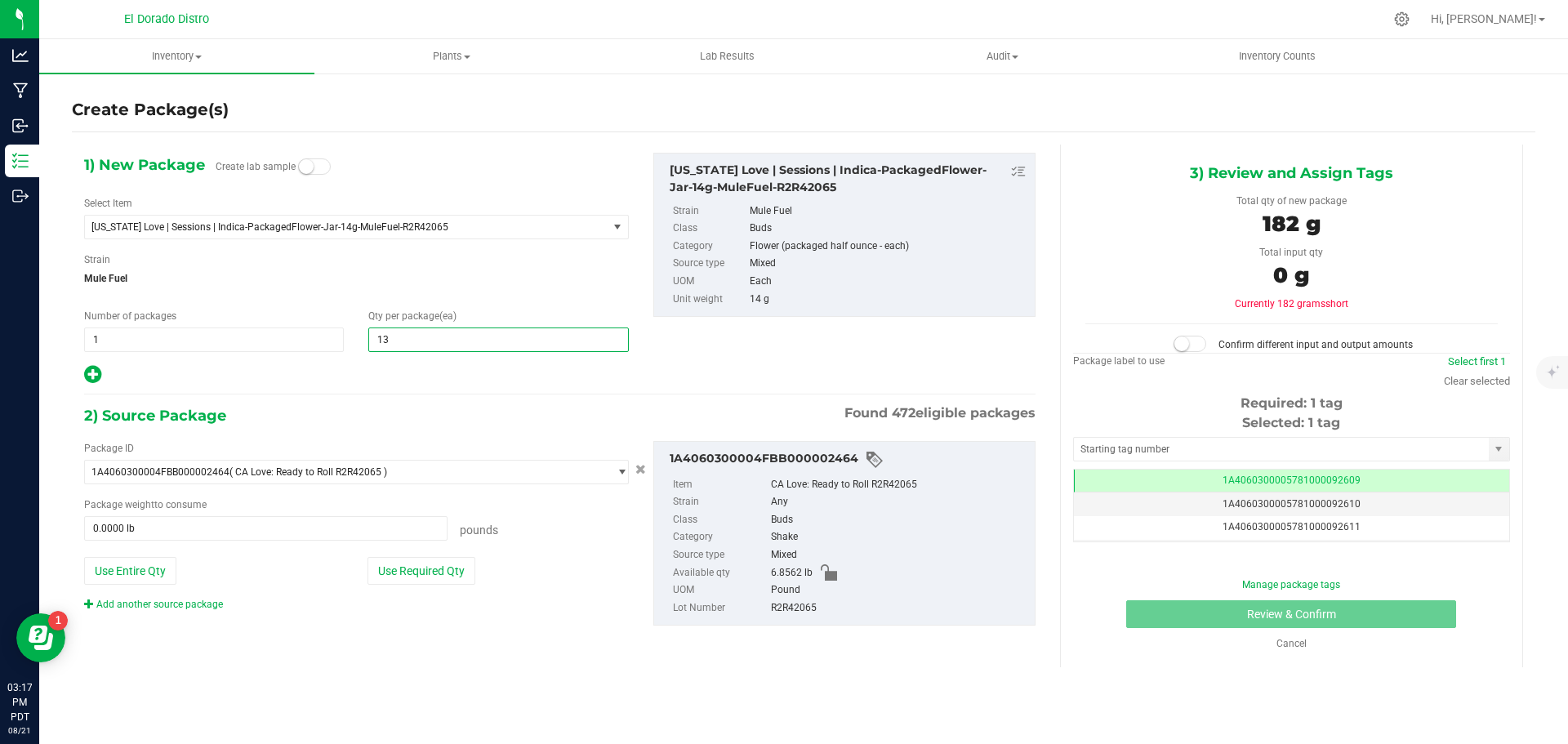
type input "139"
click at [335, 276] on span "Mule Fuel" at bounding box center [356, 278] width 545 height 24
type input "139"
click at [455, 577] on button "Use Required Qty" at bounding box center [421, 571] width 108 height 28
type input "4.2902 lb"
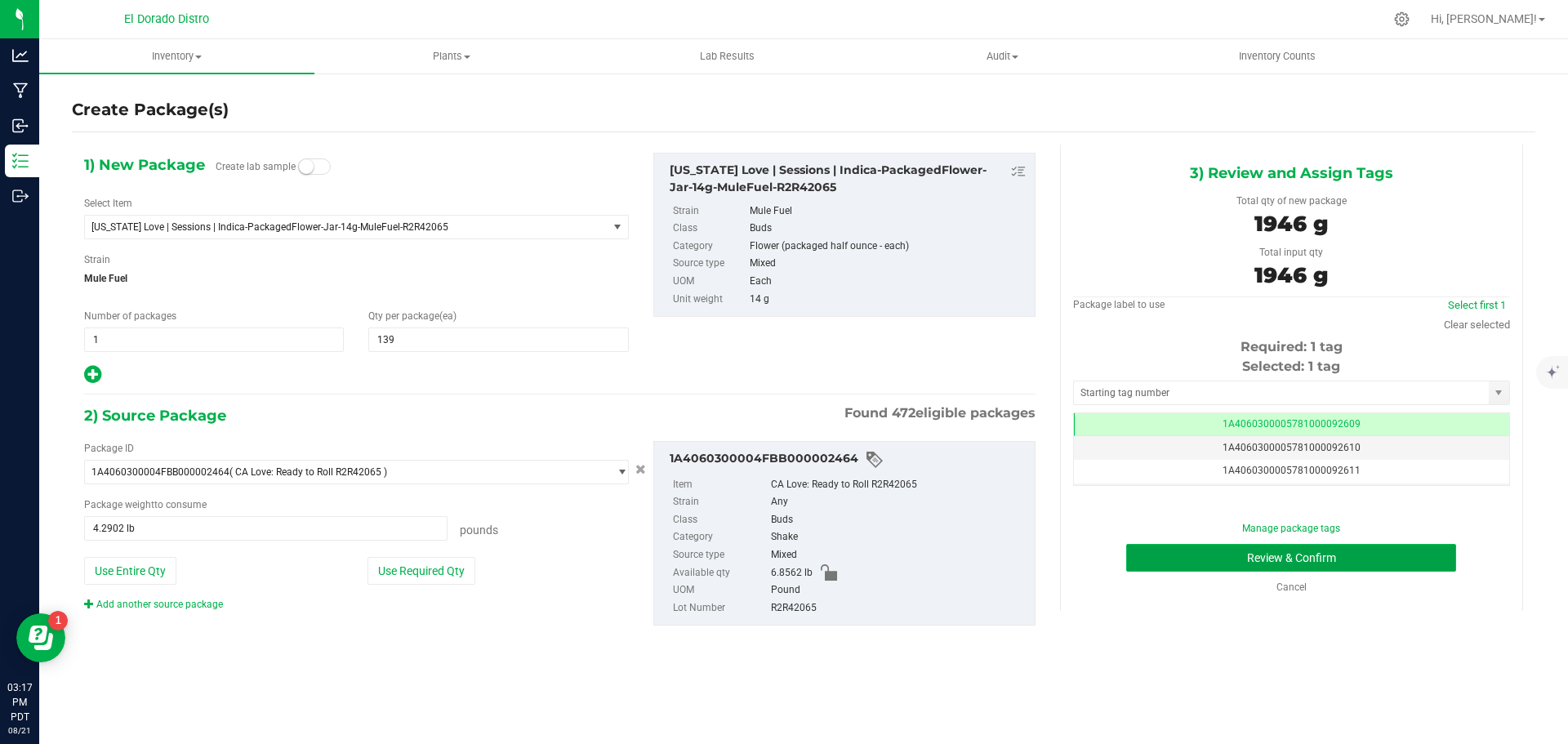
click at [1144, 552] on button "Review & Confirm" at bounding box center [1292, 558] width 330 height 28
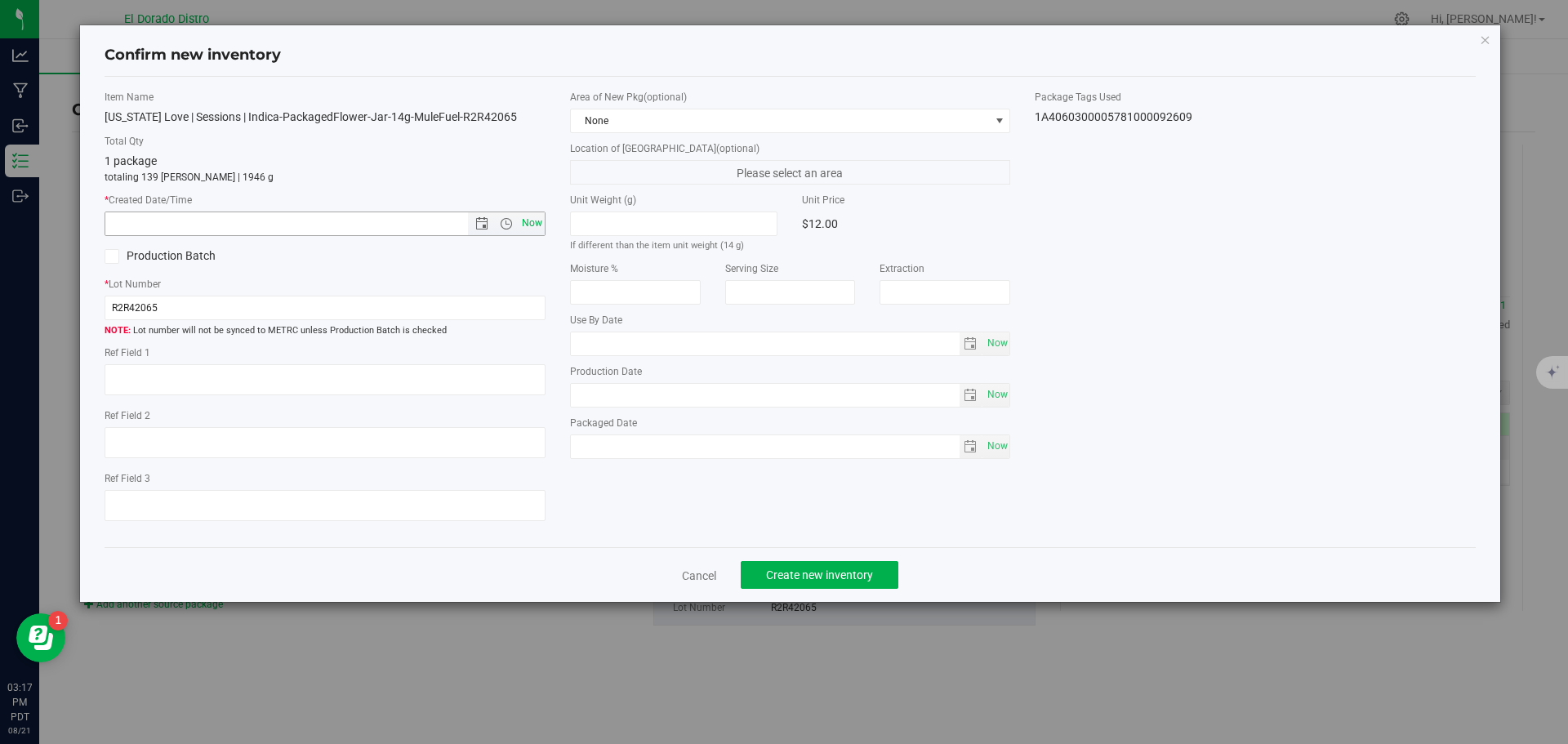
click at [530, 221] on span "Now" at bounding box center [531, 223] width 28 height 23
type input "8/21/2025 3:17 PM"
click at [782, 565] on button "Create new inventory" at bounding box center [819, 575] width 157 height 28
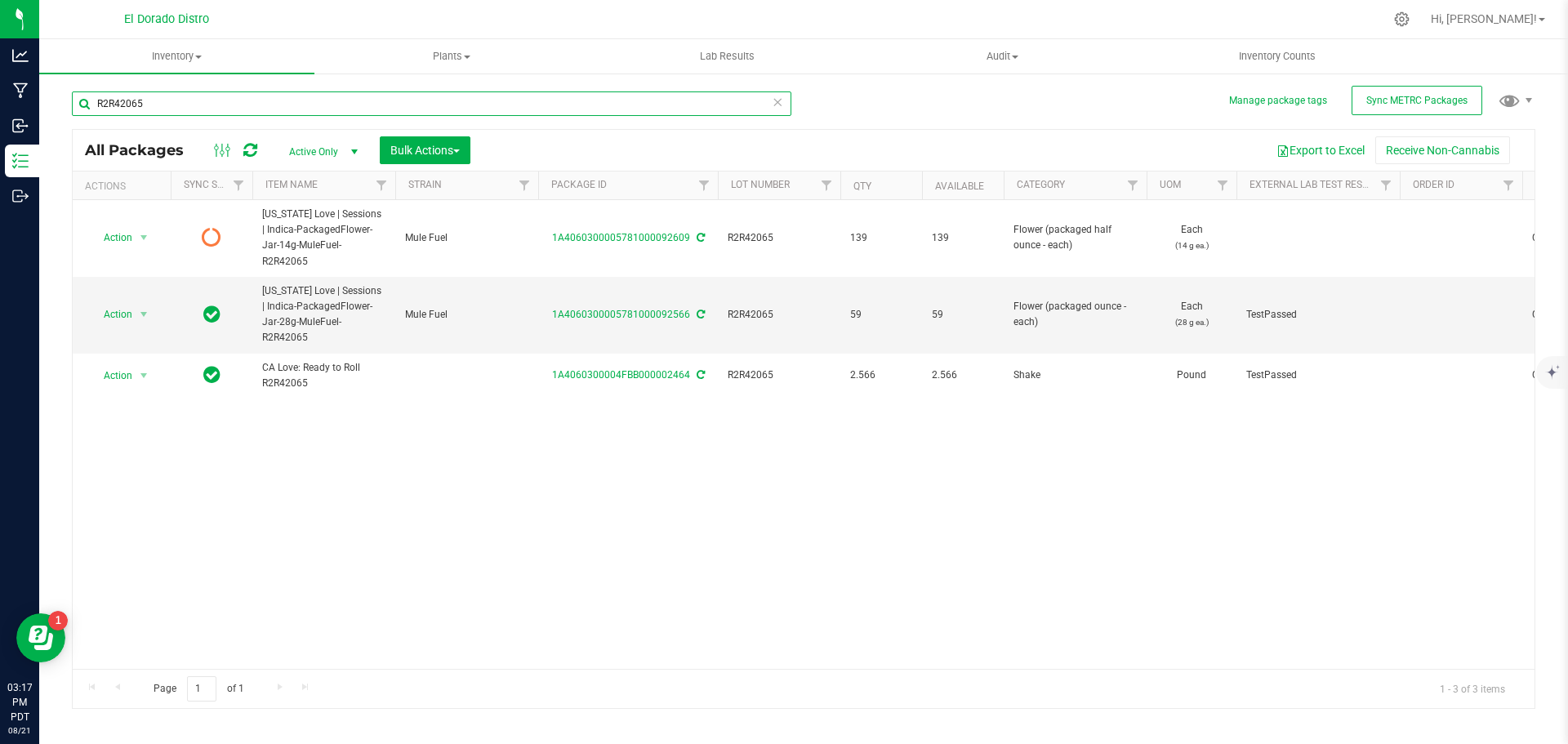
click at [218, 107] on input "R2R42065" at bounding box center [432, 104] width 720 height 24
type input "R2R42066"
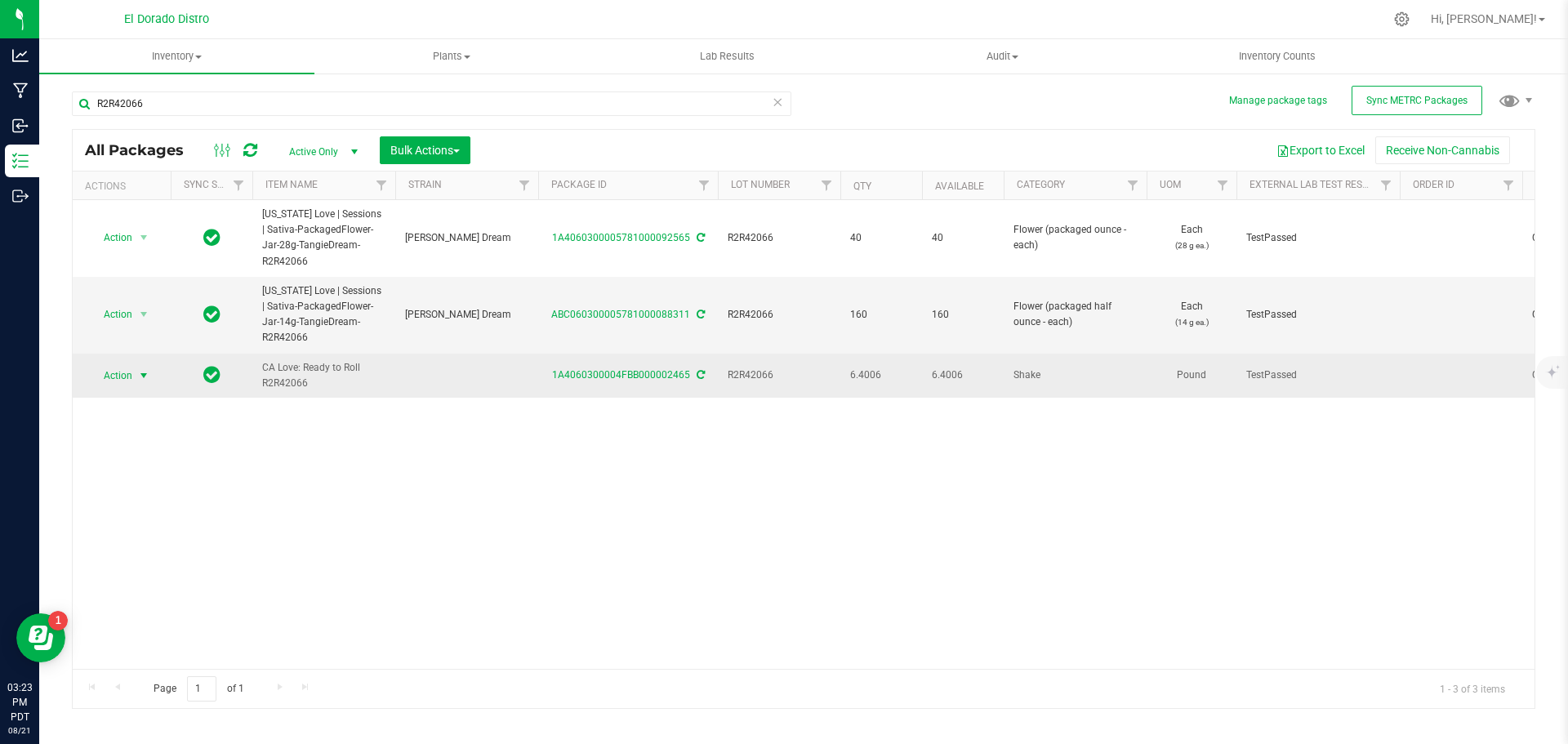
click at [116, 372] on span "Action" at bounding box center [111, 376] width 44 height 22
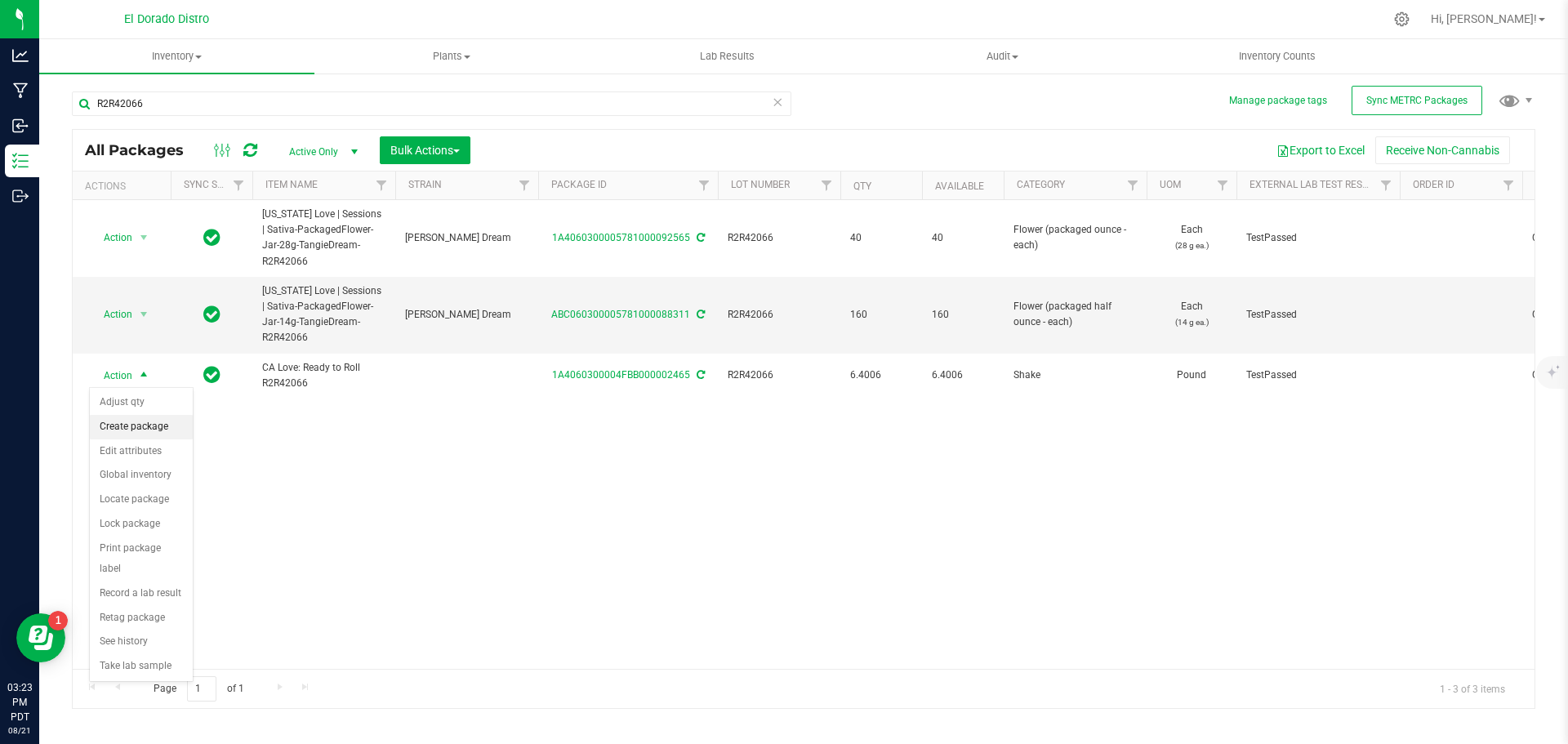
click at [179, 424] on li "Create package" at bounding box center [142, 427] width 103 height 24
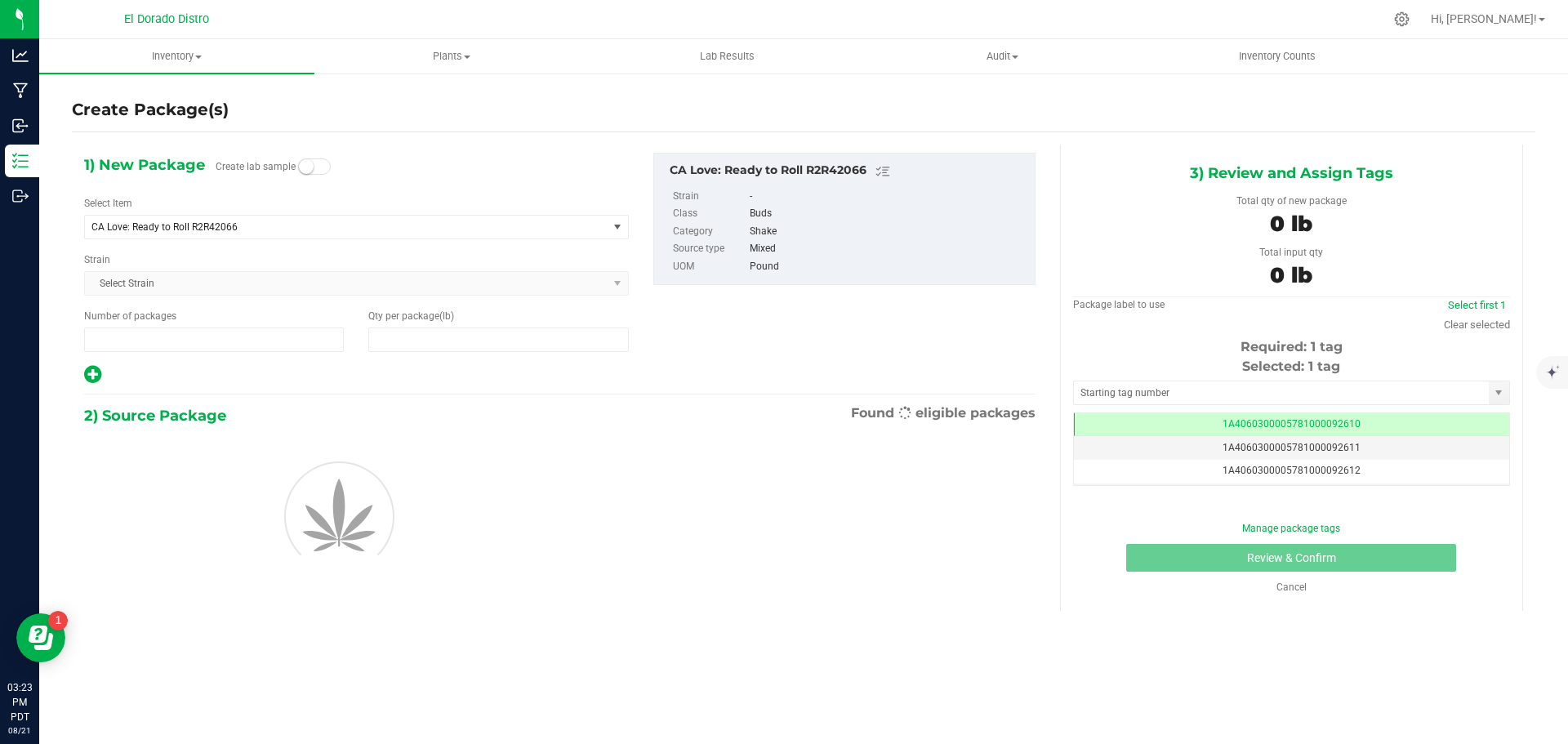
type input "1"
type input "0.0000"
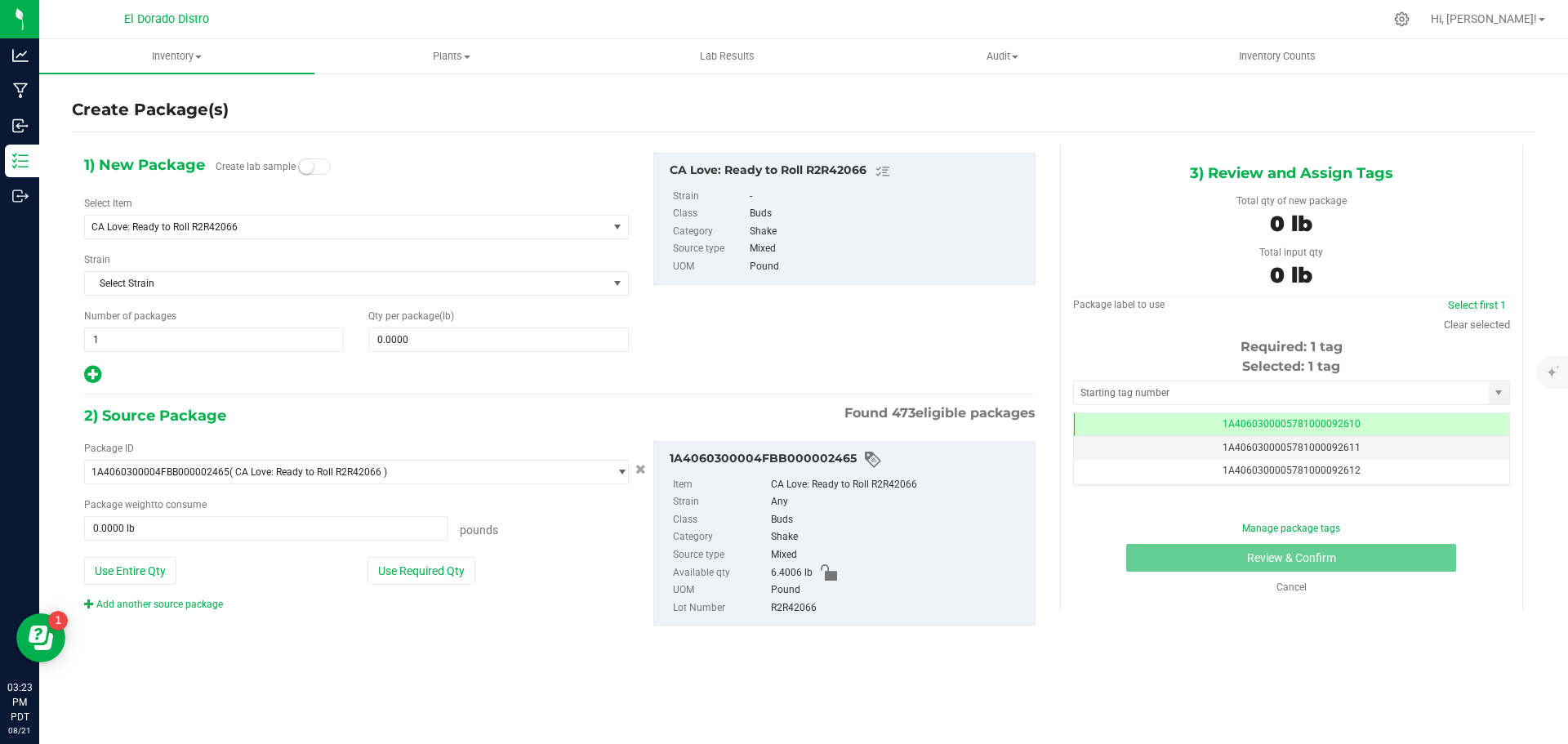
scroll to position [0, -1]
click at [260, 227] on span "CA Love: Ready to Roll R2R42066" at bounding box center [336, 227] width 489 height 11
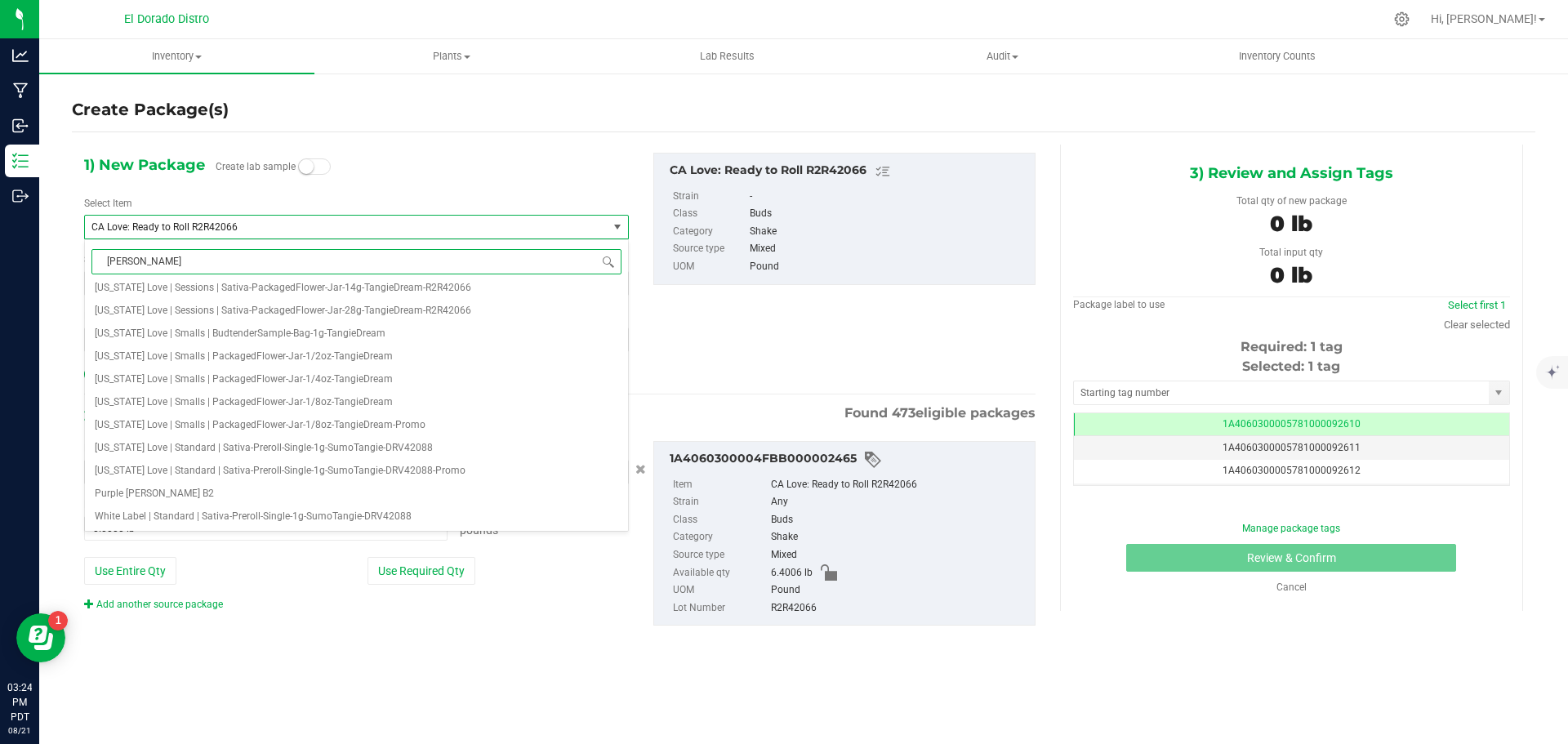
scroll to position [0, 0]
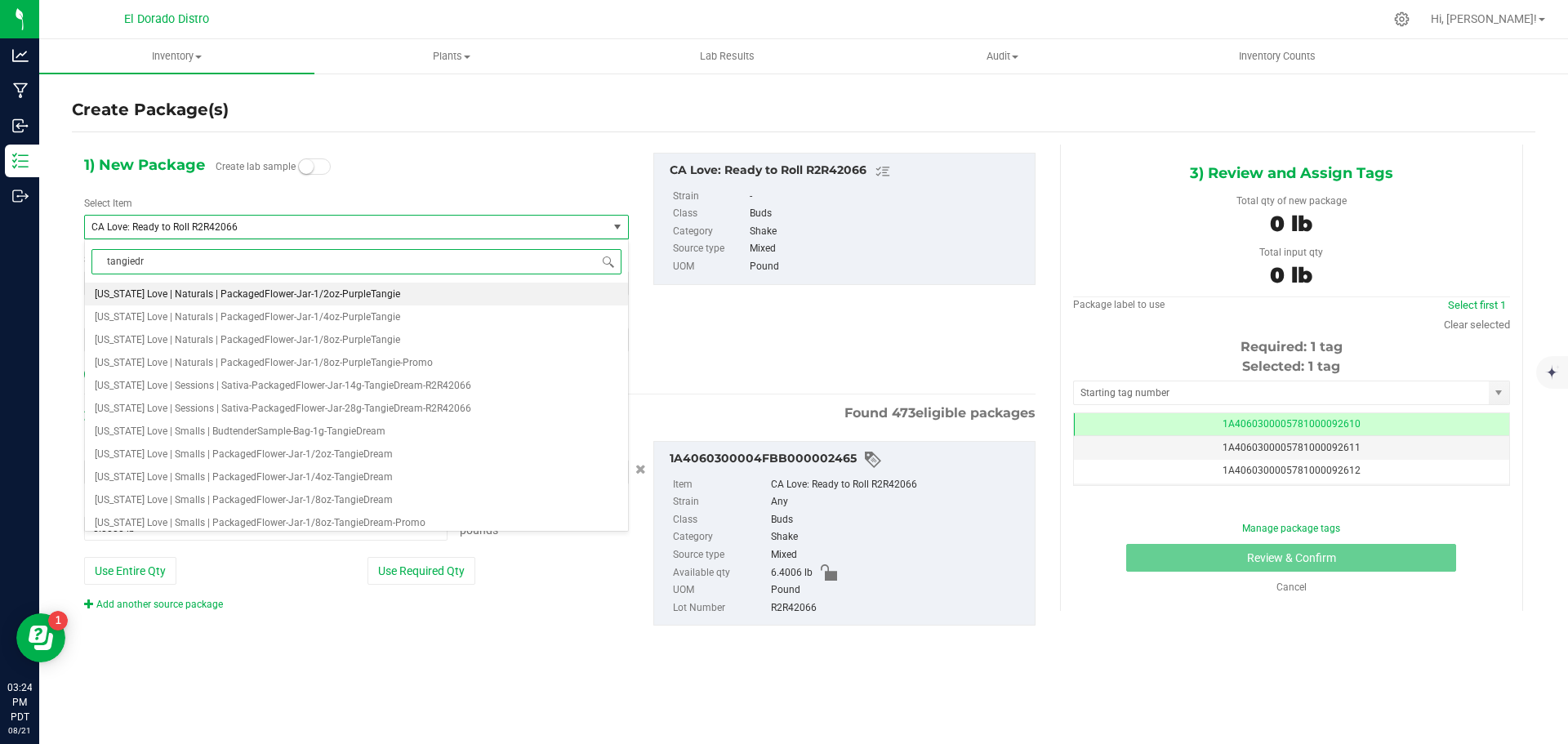
type input "tangiedre"
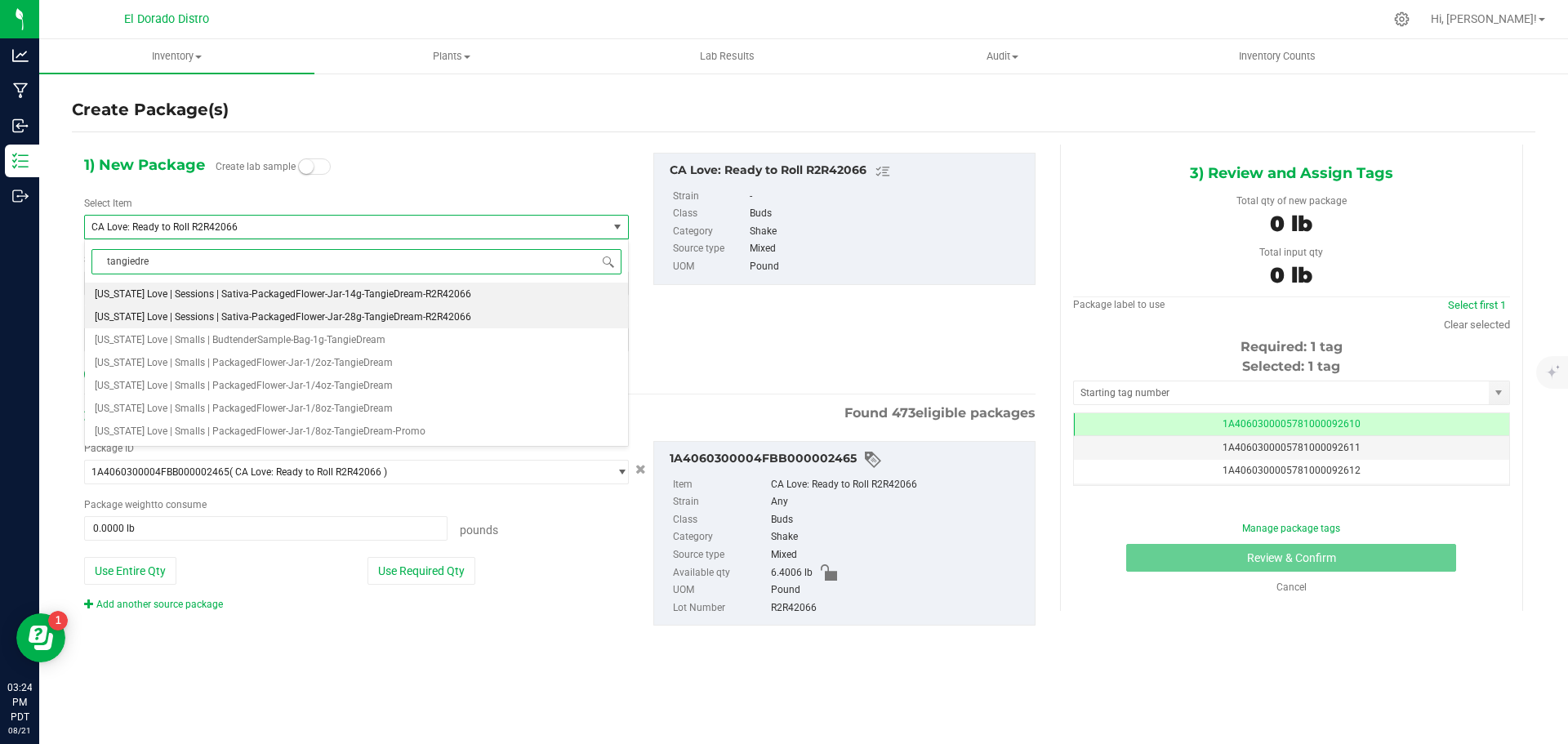
click at [348, 313] on span "[US_STATE] Love | Sessions | Sativa-PackagedFlower-Jar-28g-TangieDream-R2R42066" at bounding box center [283, 317] width 377 height 11
type input "0"
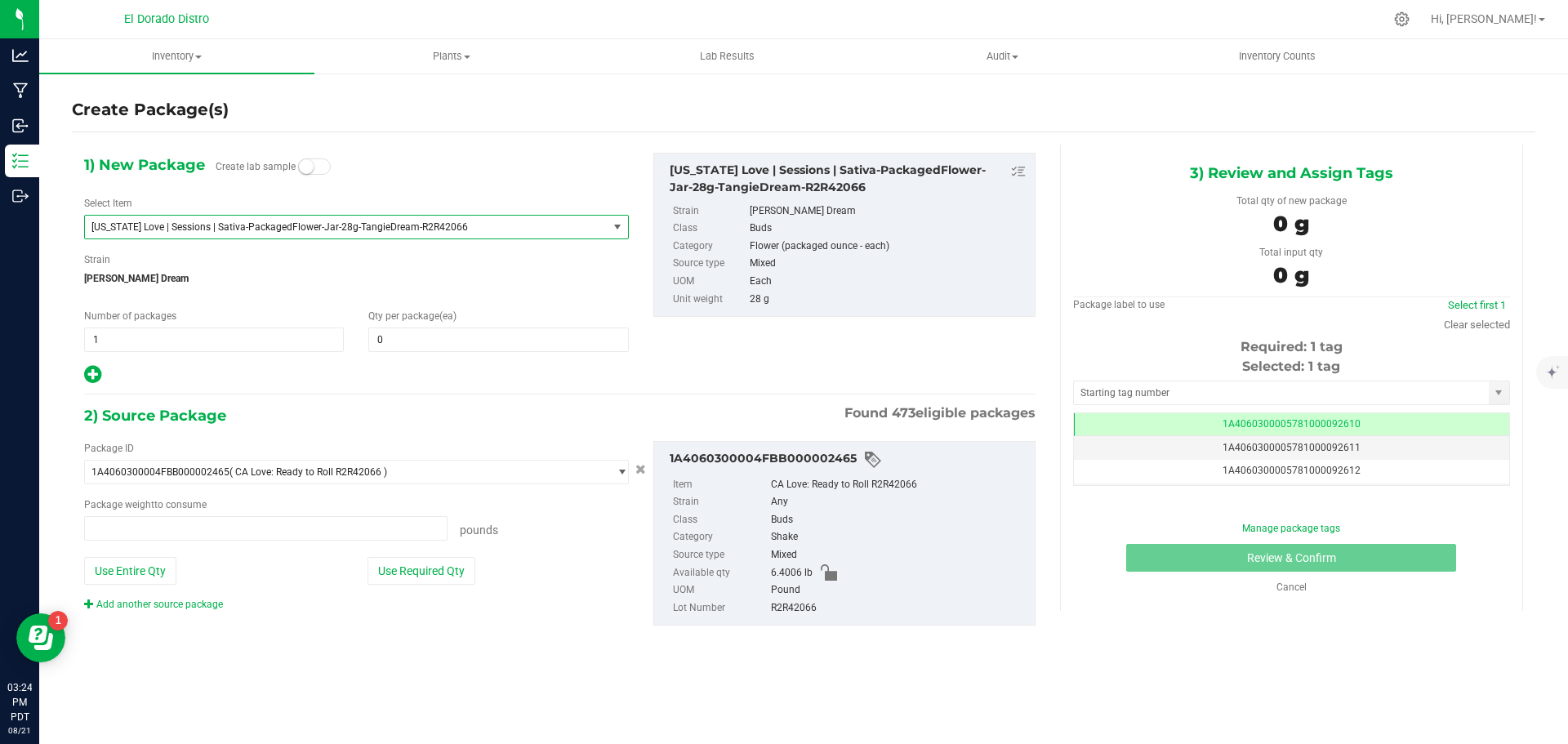
type input "0.0000 lb"
click at [350, 280] on span "[PERSON_NAME] Dream" at bounding box center [356, 278] width 545 height 24
click at [417, 350] on span "0 0" at bounding box center [498, 339] width 260 height 24
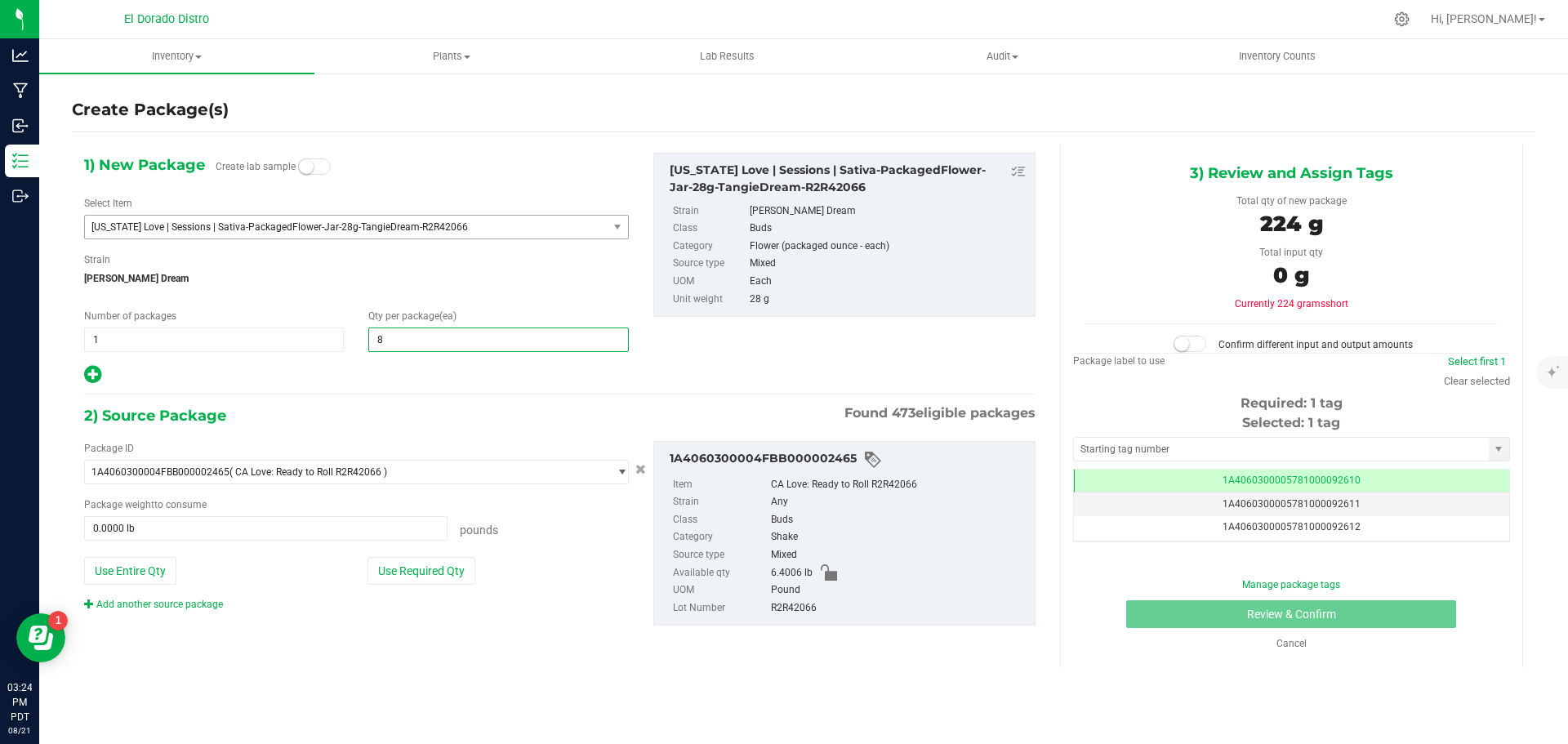
type input "80"
click at [447, 288] on span "[PERSON_NAME] Dream" at bounding box center [356, 278] width 545 height 24
click at [447, 577] on button "Use Required Qty" at bounding box center [421, 571] width 108 height 28
type input "4.9384 lb"
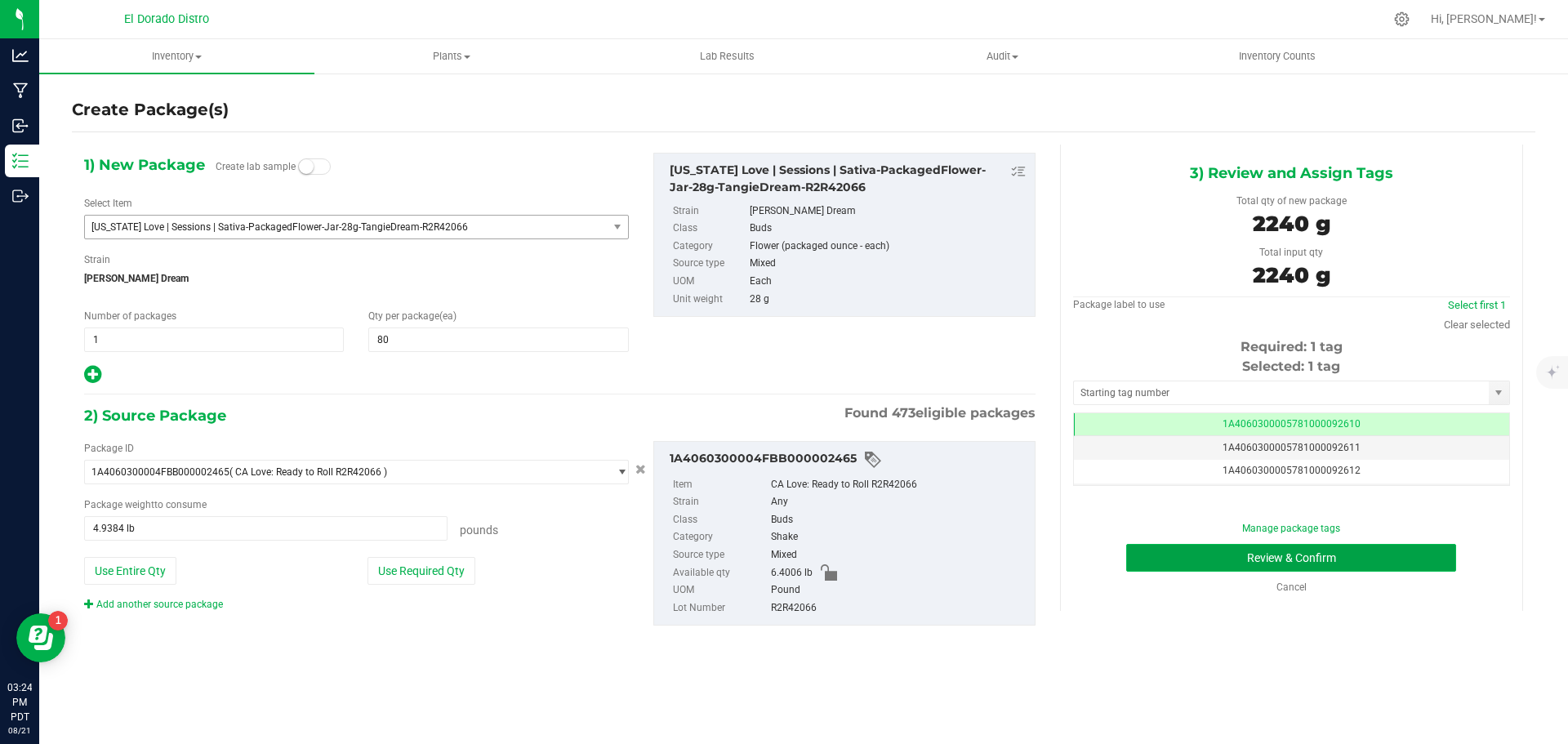
click at [1154, 565] on button "Review & Confirm" at bounding box center [1292, 558] width 330 height 28
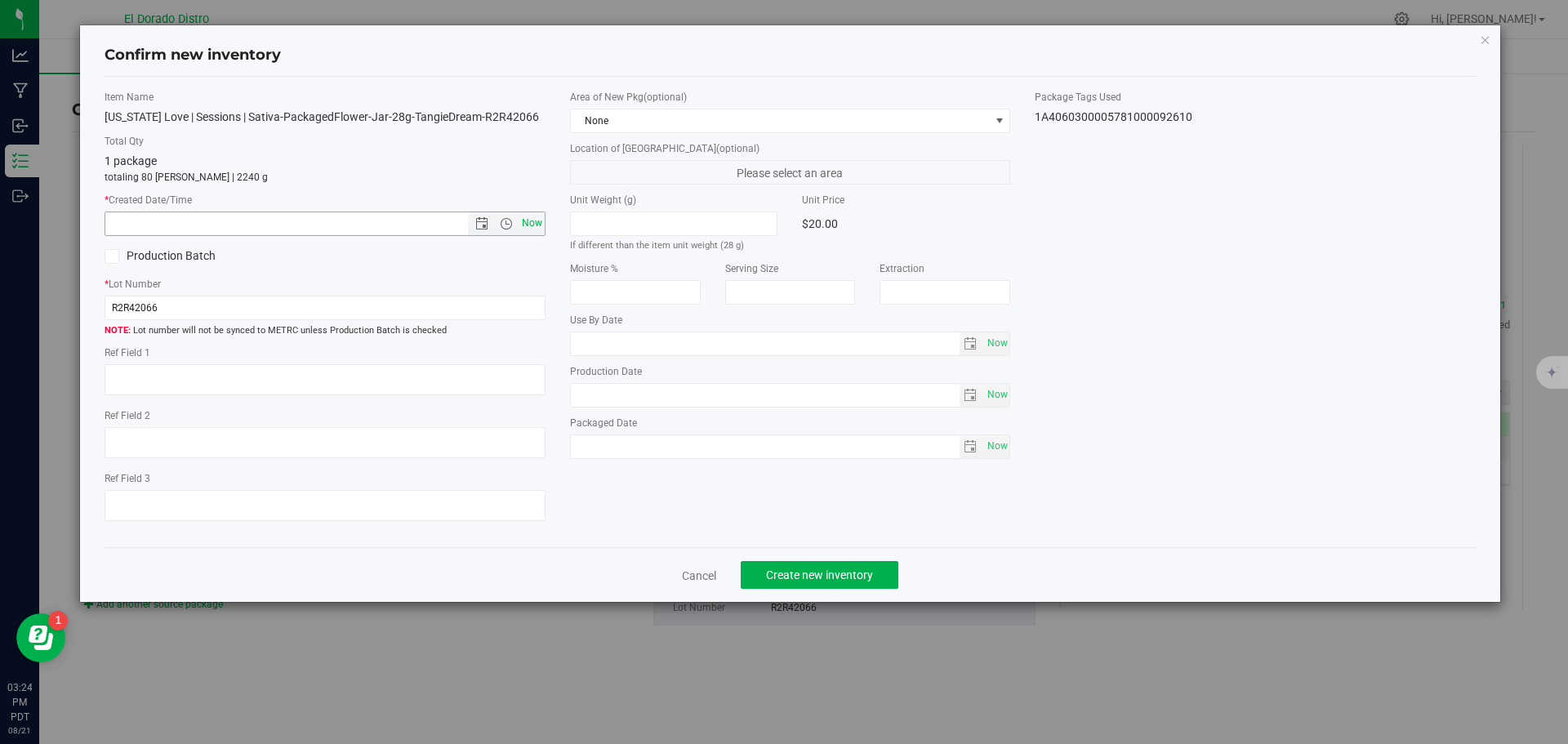
click at [536, 221] on span "Now" at bounding box center [531, 223] width 28 height 23
type input "8/21/2025 3:24 PM"
drag, startPoint x: 810, startPoint y: 581, endPoint x: 810, endPoint y: 553, distance: 28.0
click at [810, 581] on span "Create new inventory" at bounding box center [819, 575] width 107 height 13
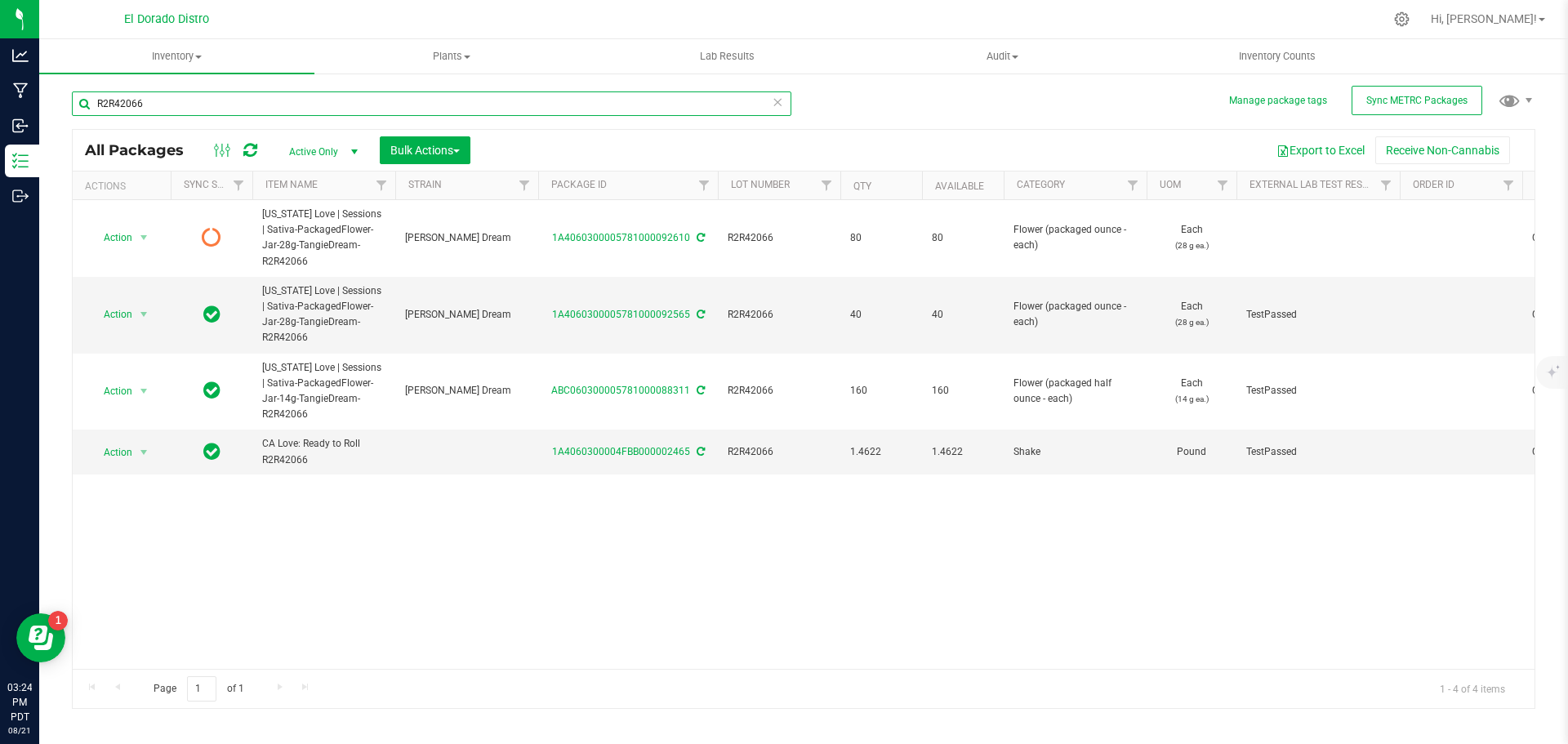
click at [183, 107] on input "R2R42066" at bounding box center [432, 104] width 720 height 24
type input "R2R42065"
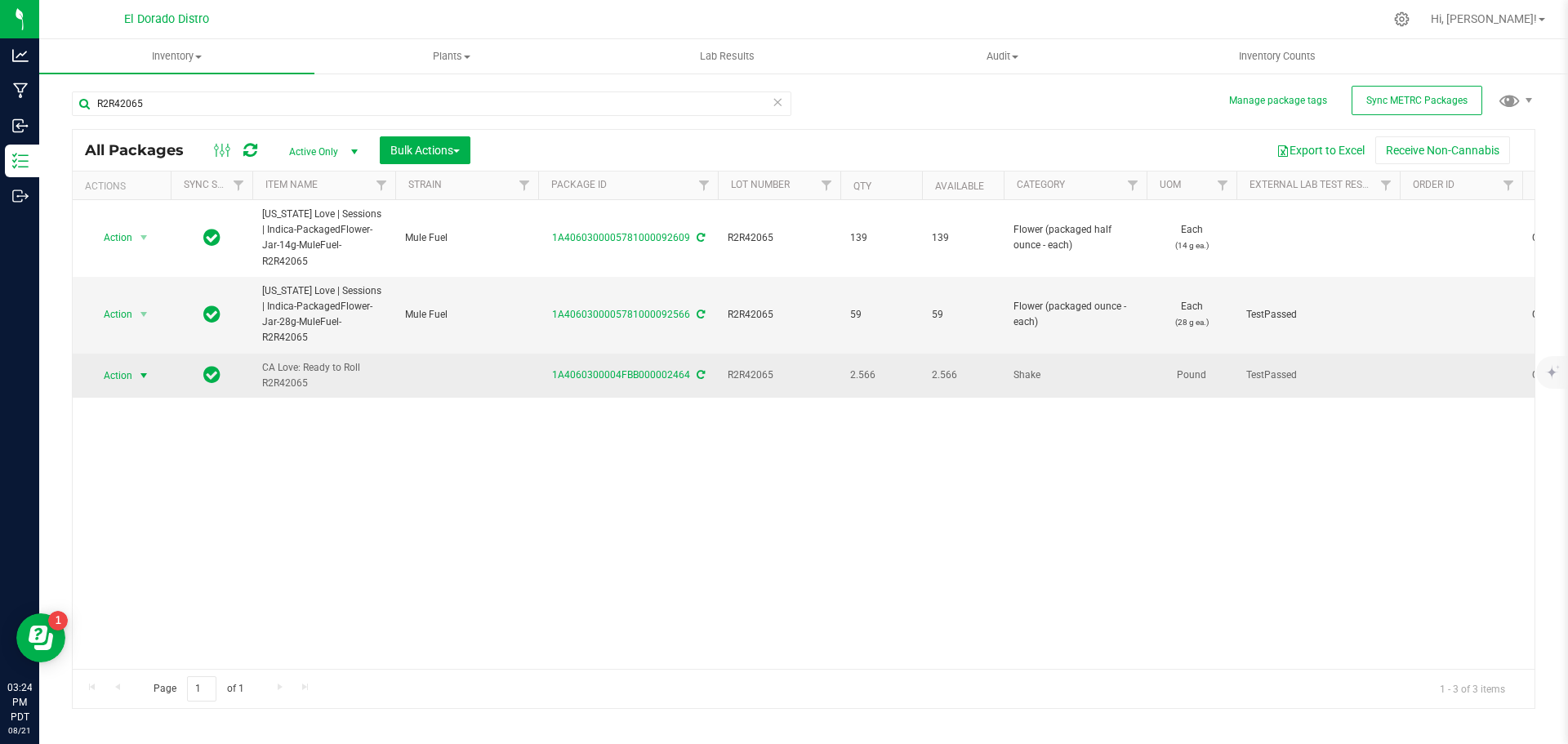
click at [131, 365] on span "Action" at bounding box center [111, 376] width 44 height 22
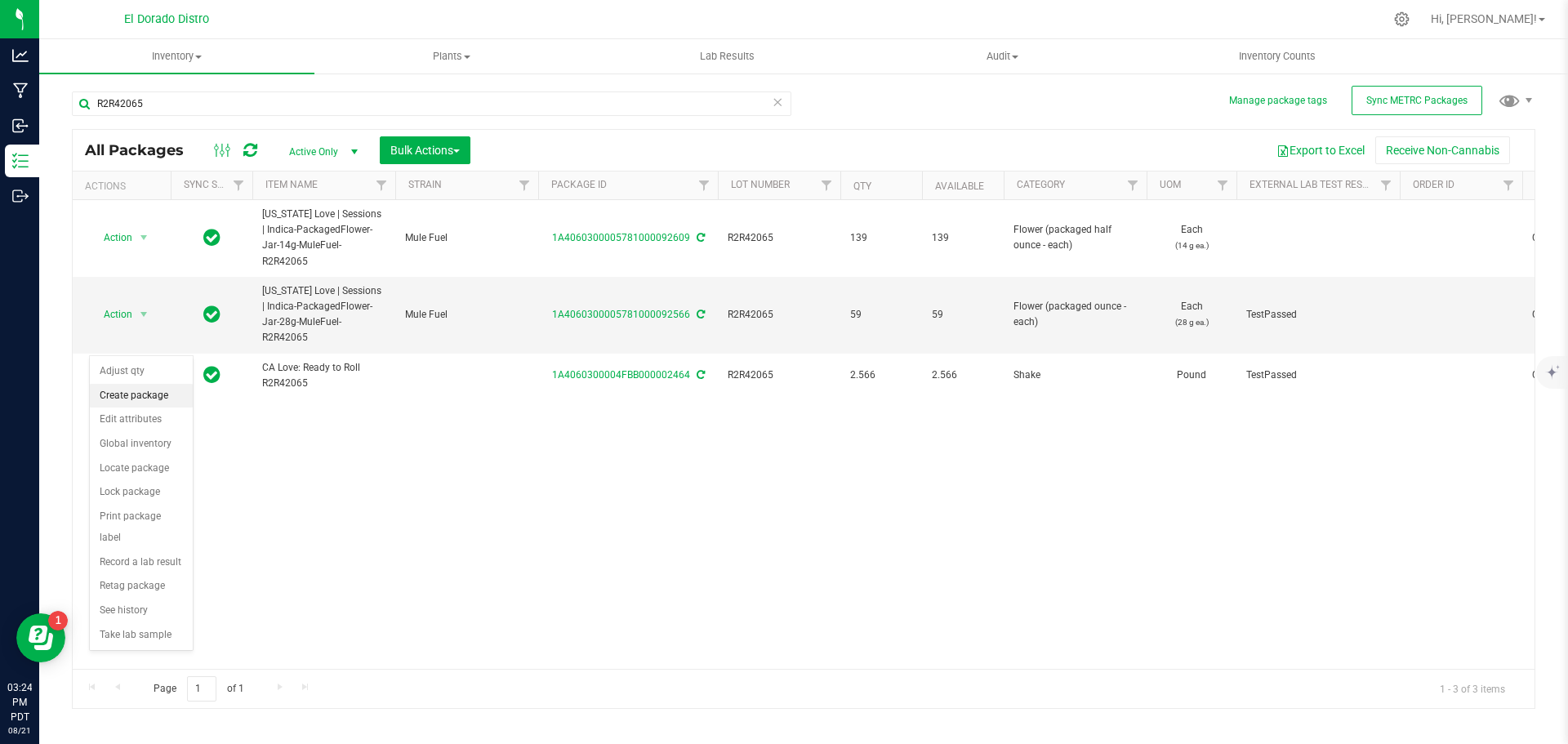
click at [167, 403] on li "Create package" at bounding box center [142, 396] width 103 height 24
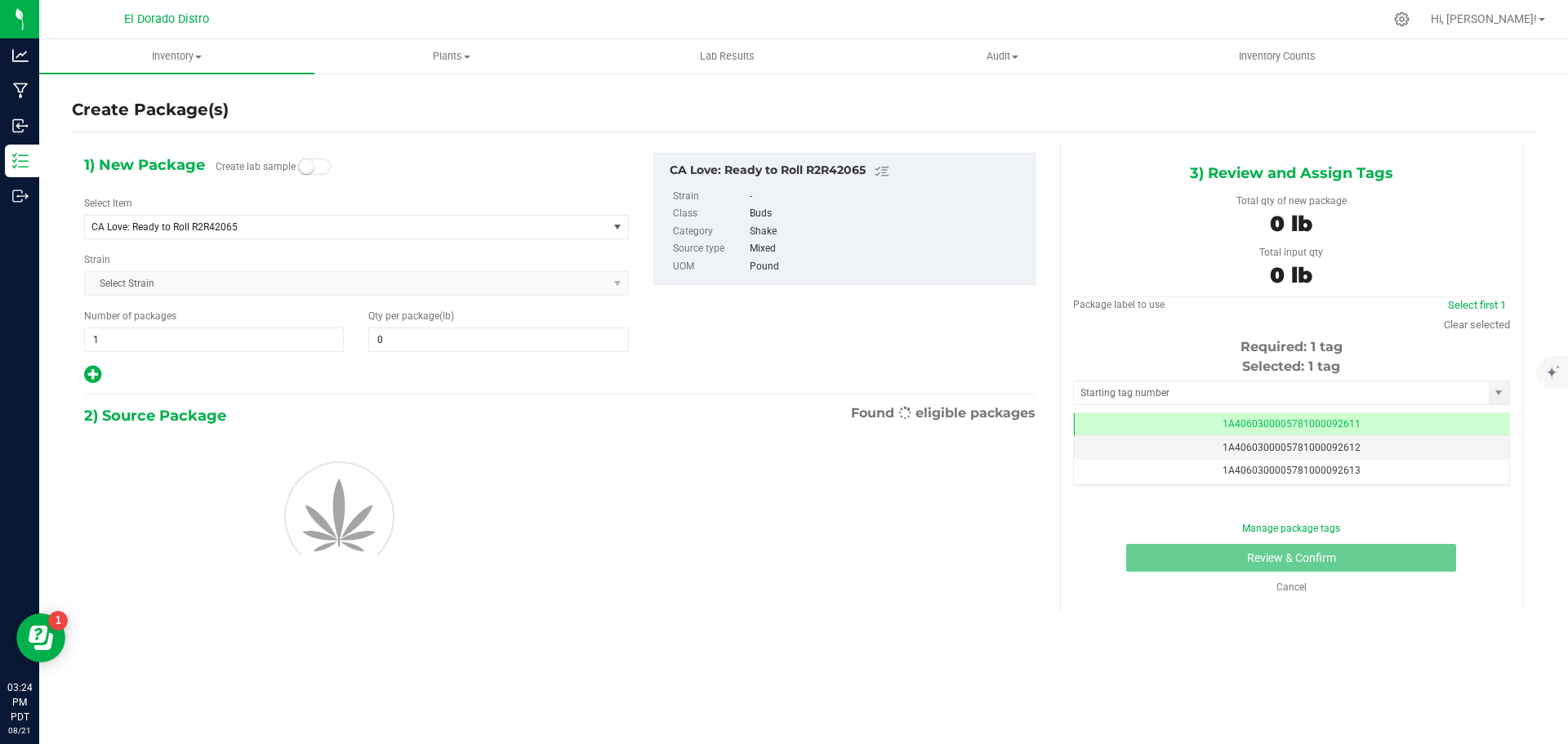
type input "0.0000"
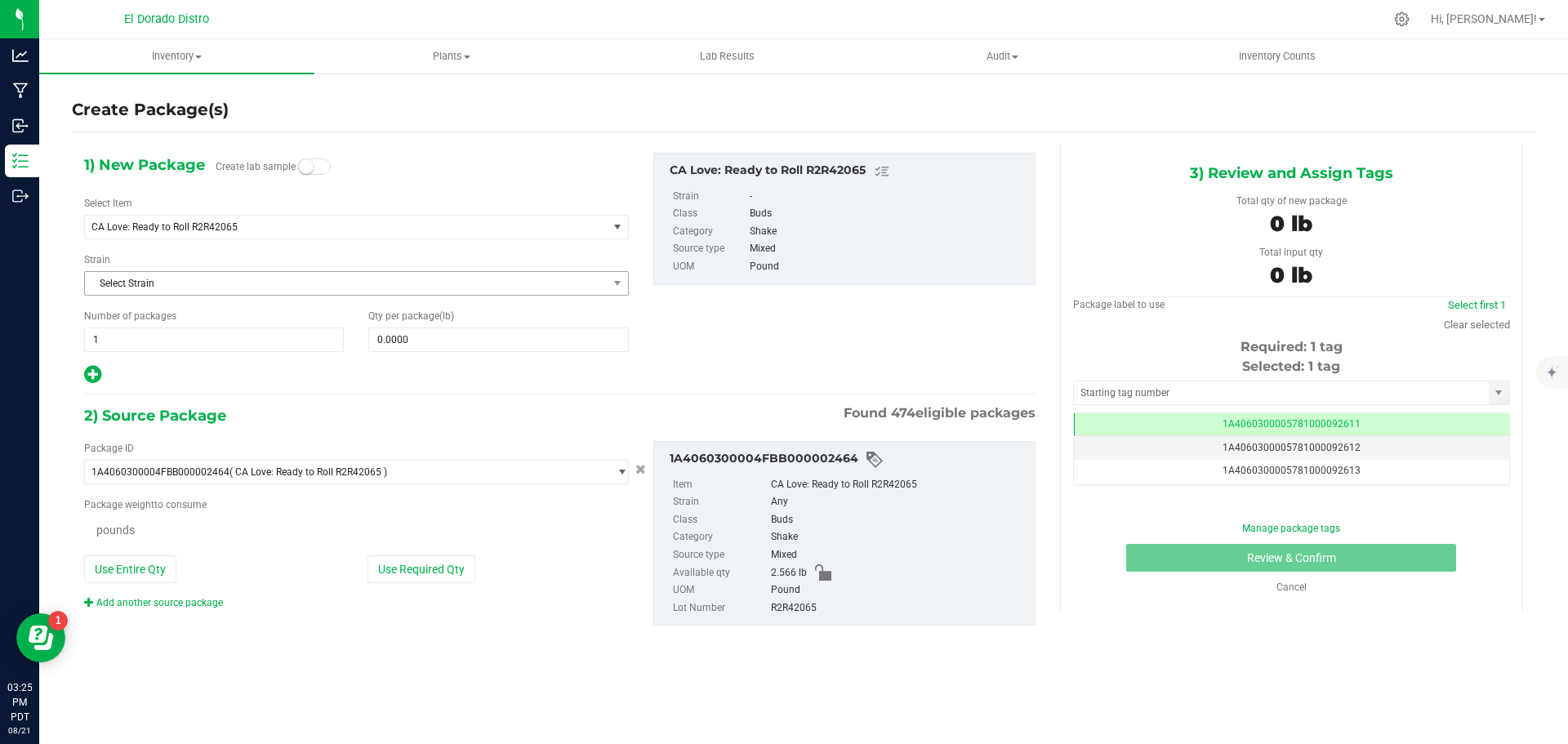
scroll to position [0, -1]
click at [258, 227] on span "CA Love: Ready to Roll R2R42065" at bounding box center [336, 227] width 489 height 11
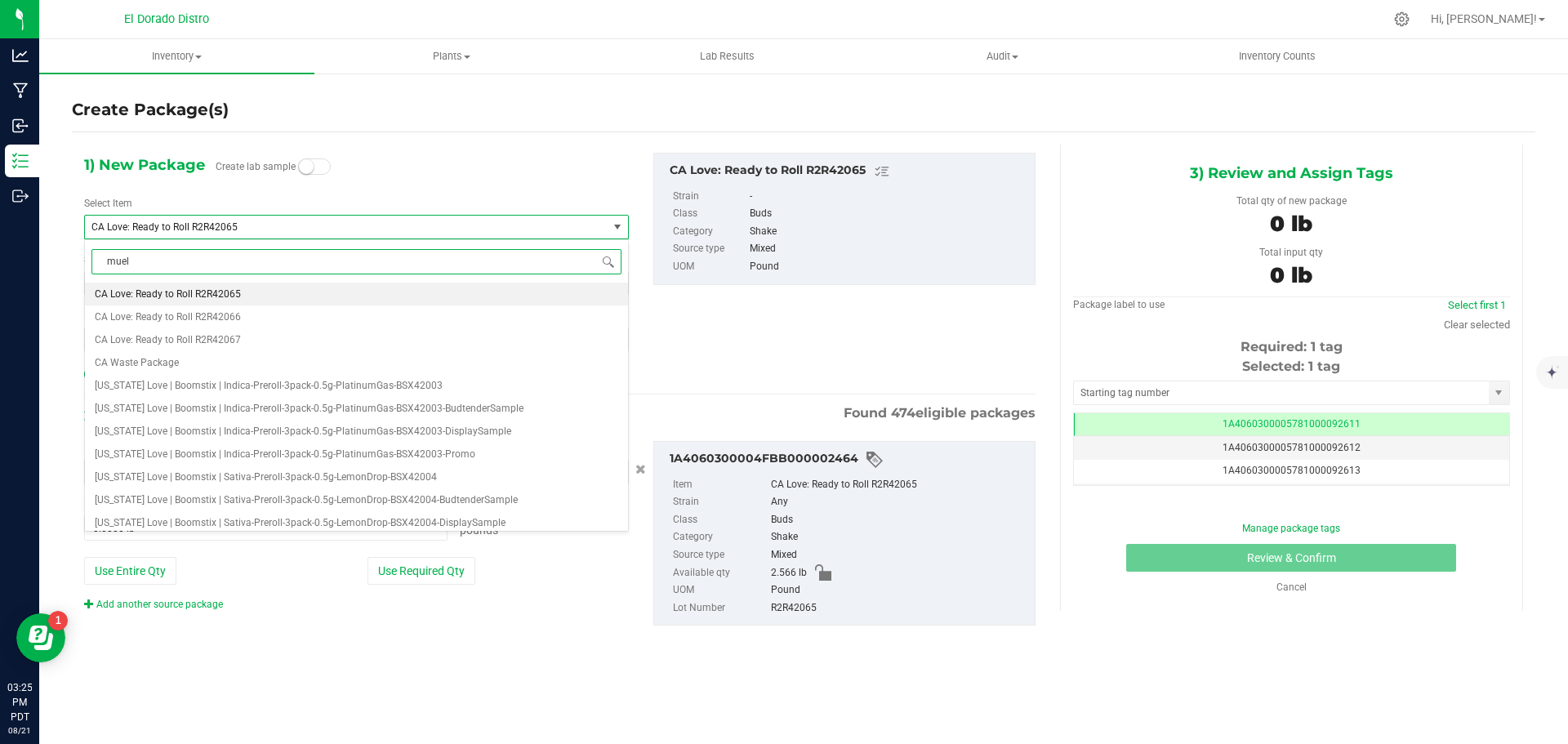
scroll to position [0, 0]
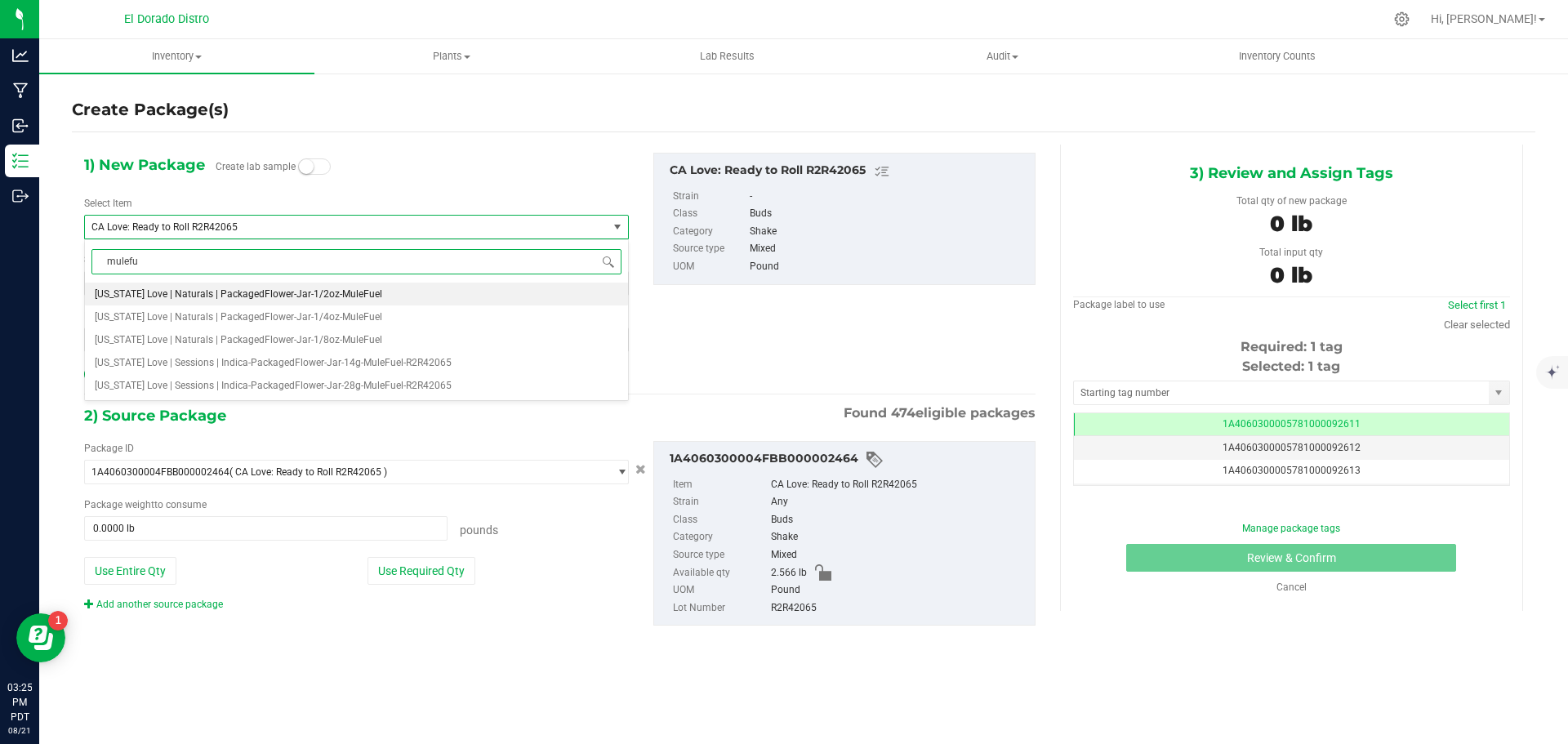
type input "mulefue"
click at [366, 380] on span "[US_STATE] Love | Sessions | Indica-PackagedFlower-Jar-28g-MuleFuel-R2R42065" at bounding box center [273, 385] width 357 height 11
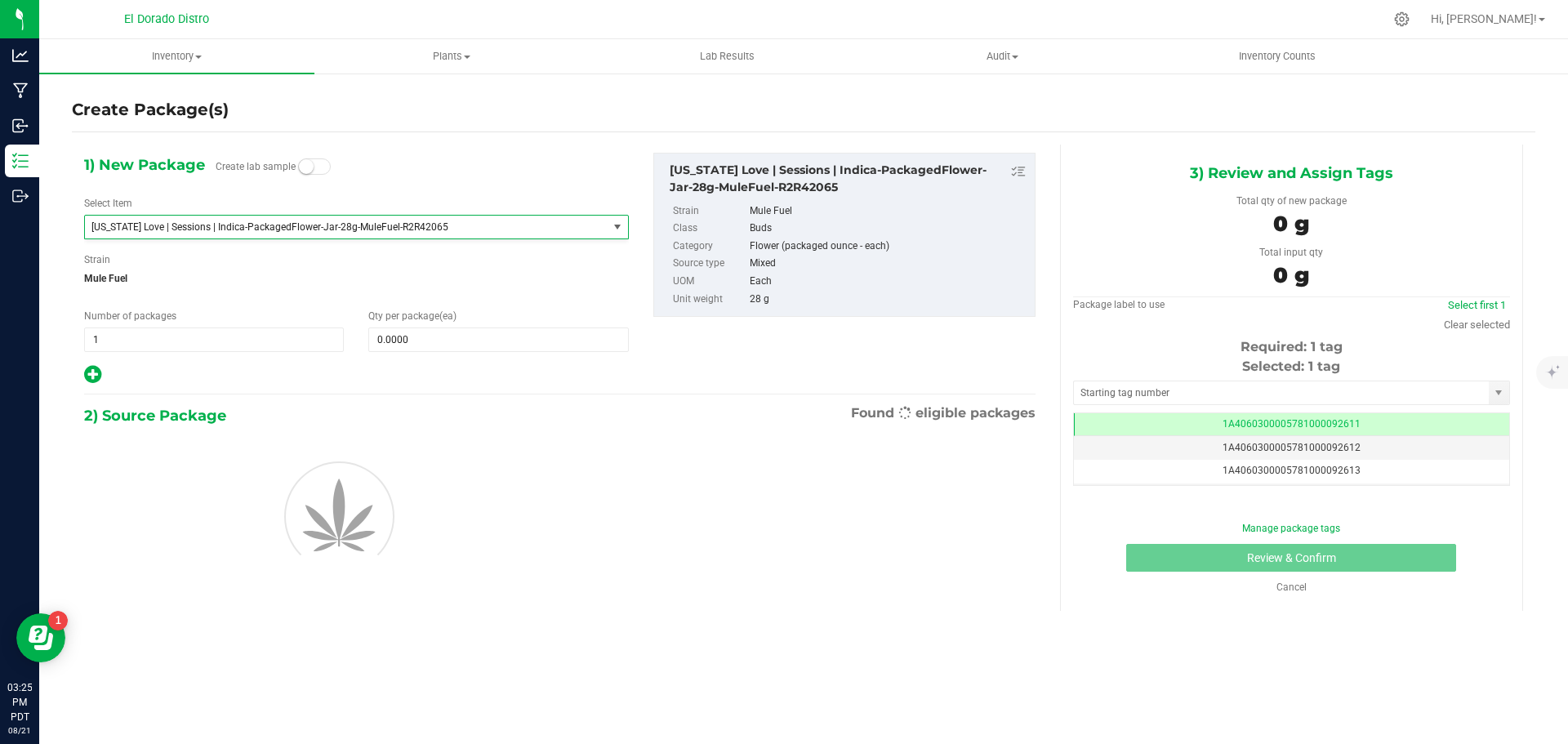
type input "0"
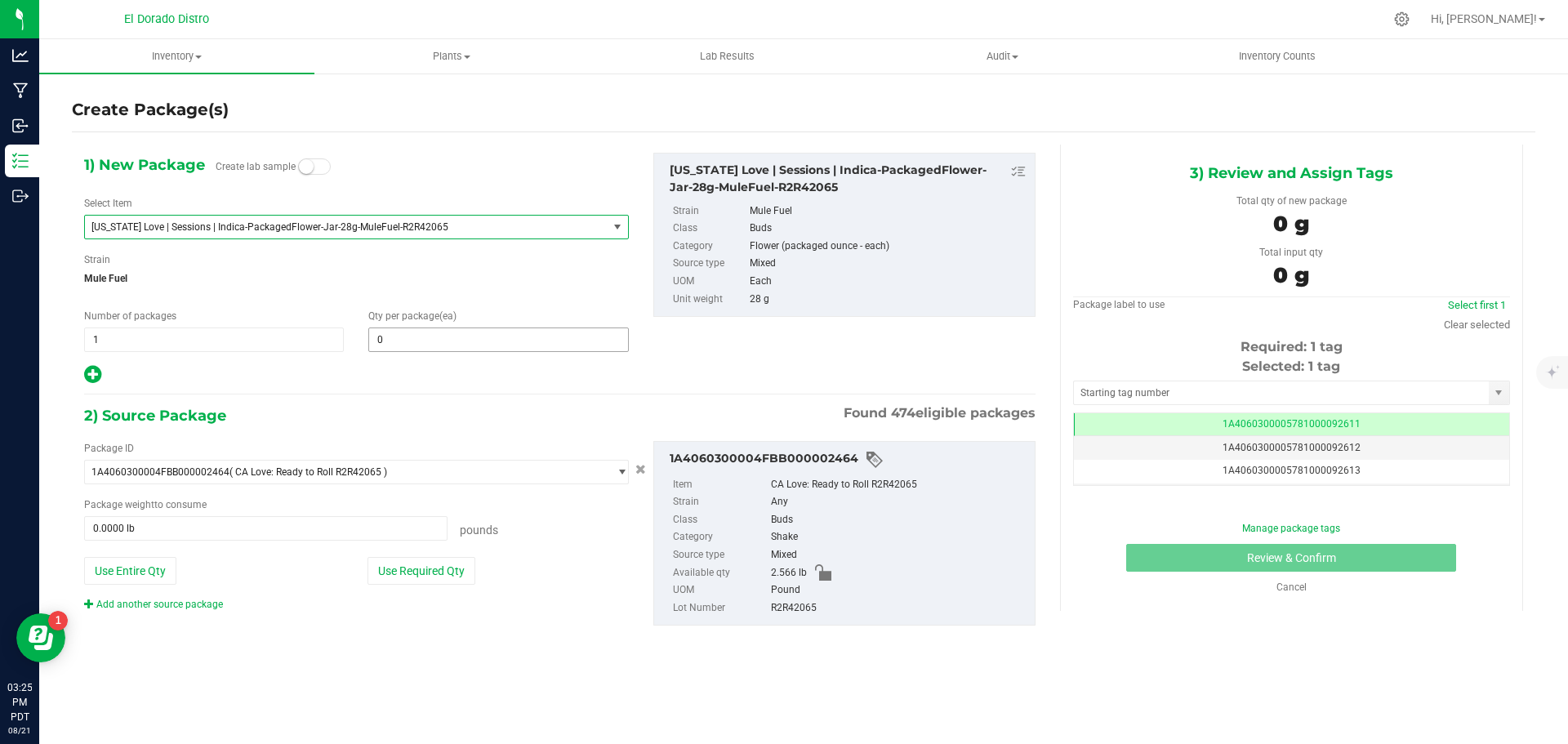
click at [419, 336] on span "0 0" at bounding box center [498, 339] width 260 height 24
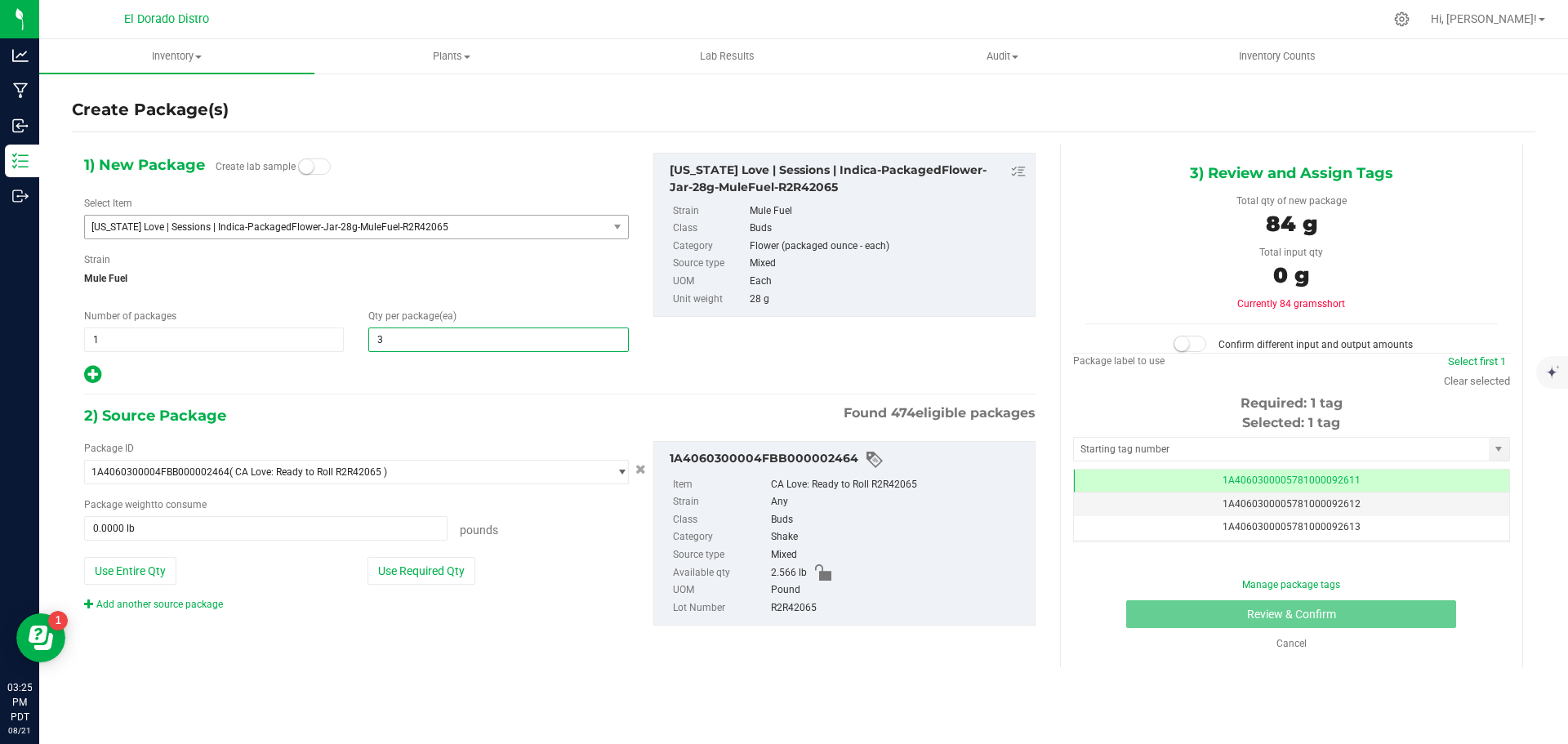
type input "38"
click at [421, 279] on span "Mule Fuel" at bounding box center [356, 278] width 545 height 24
click at [390, 580] on button "Use Required Qty" at bounding box center [421, 571] width 108 height 28
type input "2.3457 lb"
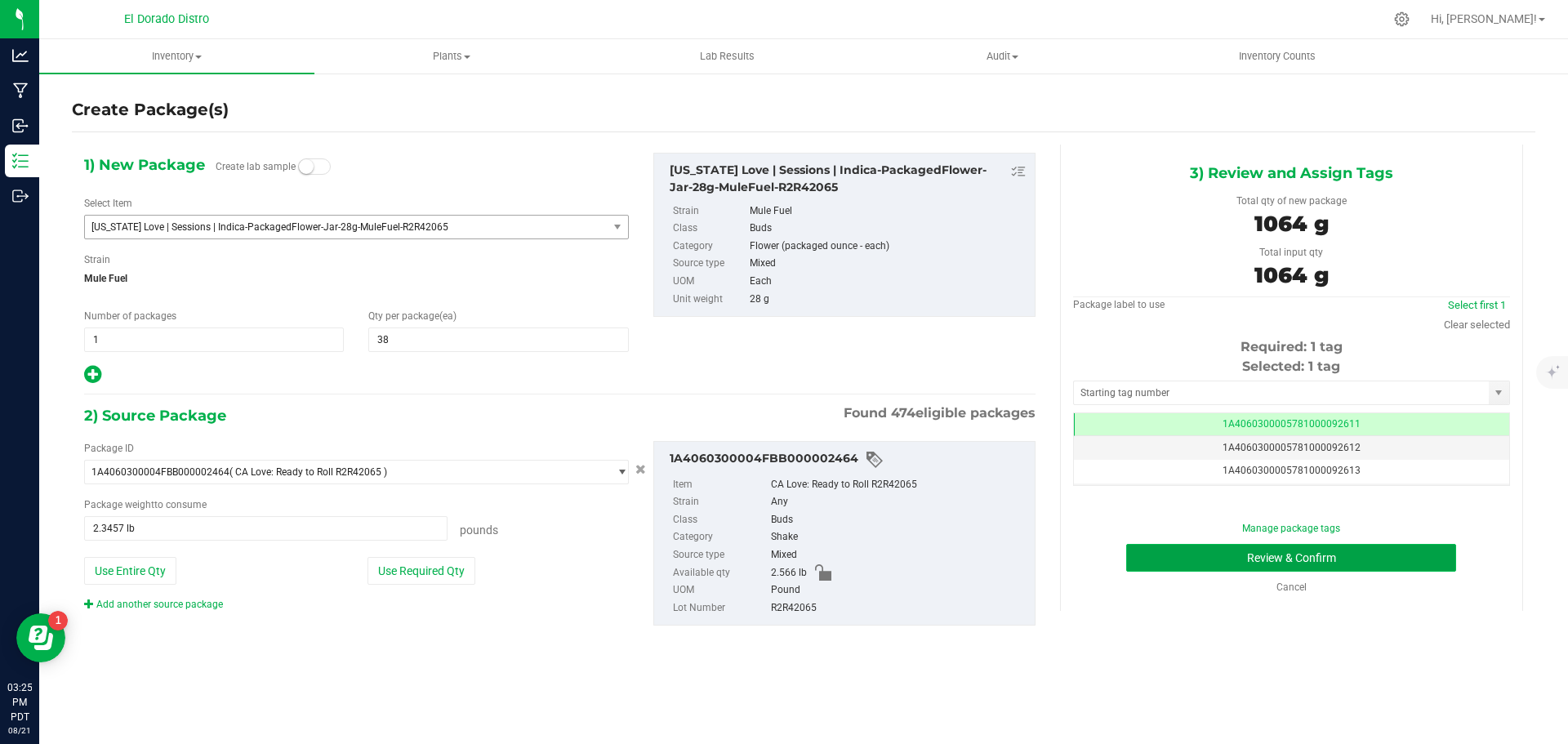
click at [1183, 562] on button "Review & Confirm" at bounding box center [1292, 558] width 330 height 28
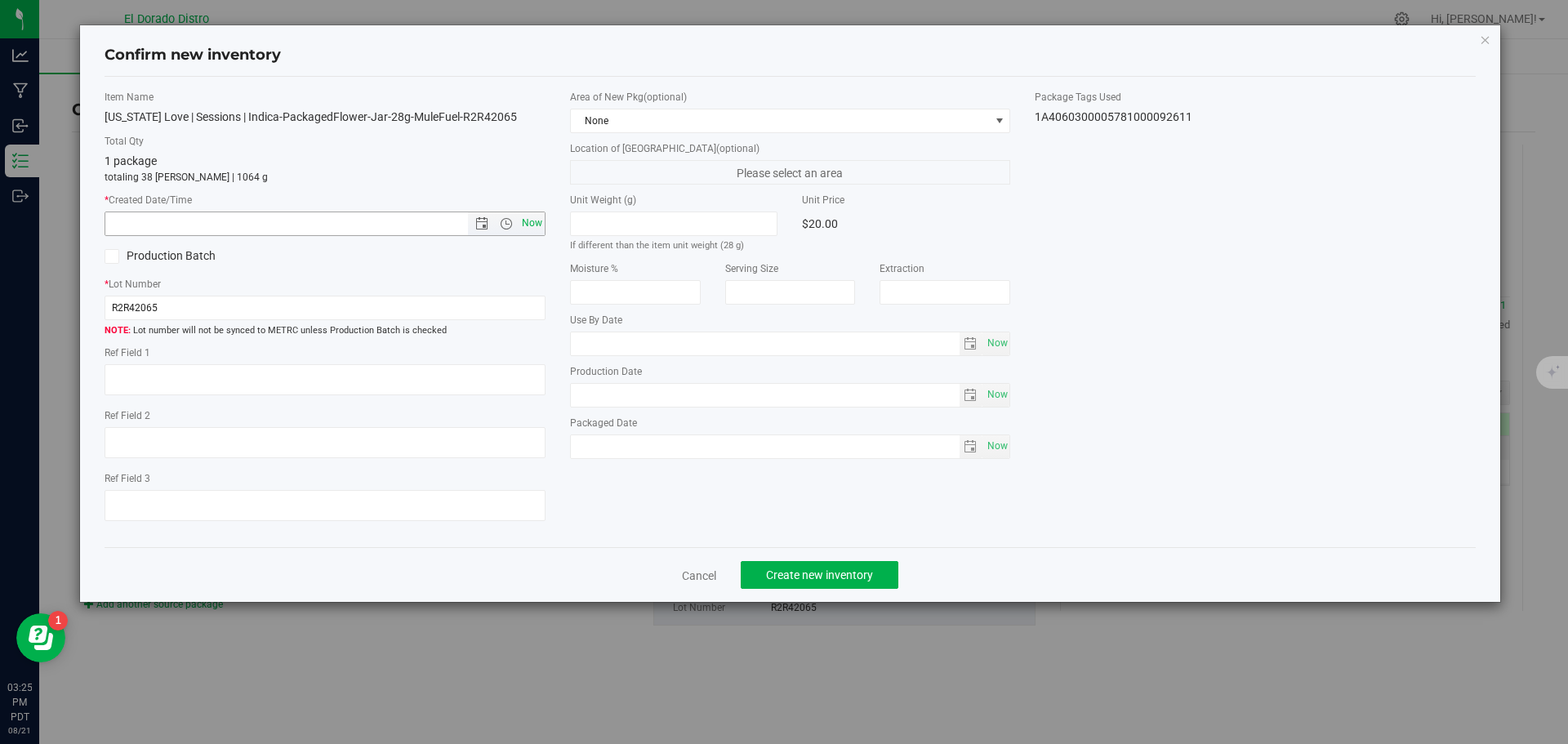
click at [531, 222] on span "Now" at bounding box center [531, 223] width 28 height 23
type input "8/21/2025 3:25 PM"
click at [792, 573] on span "Create new inventory" at bounding box center [819, 575] width 107 height 13
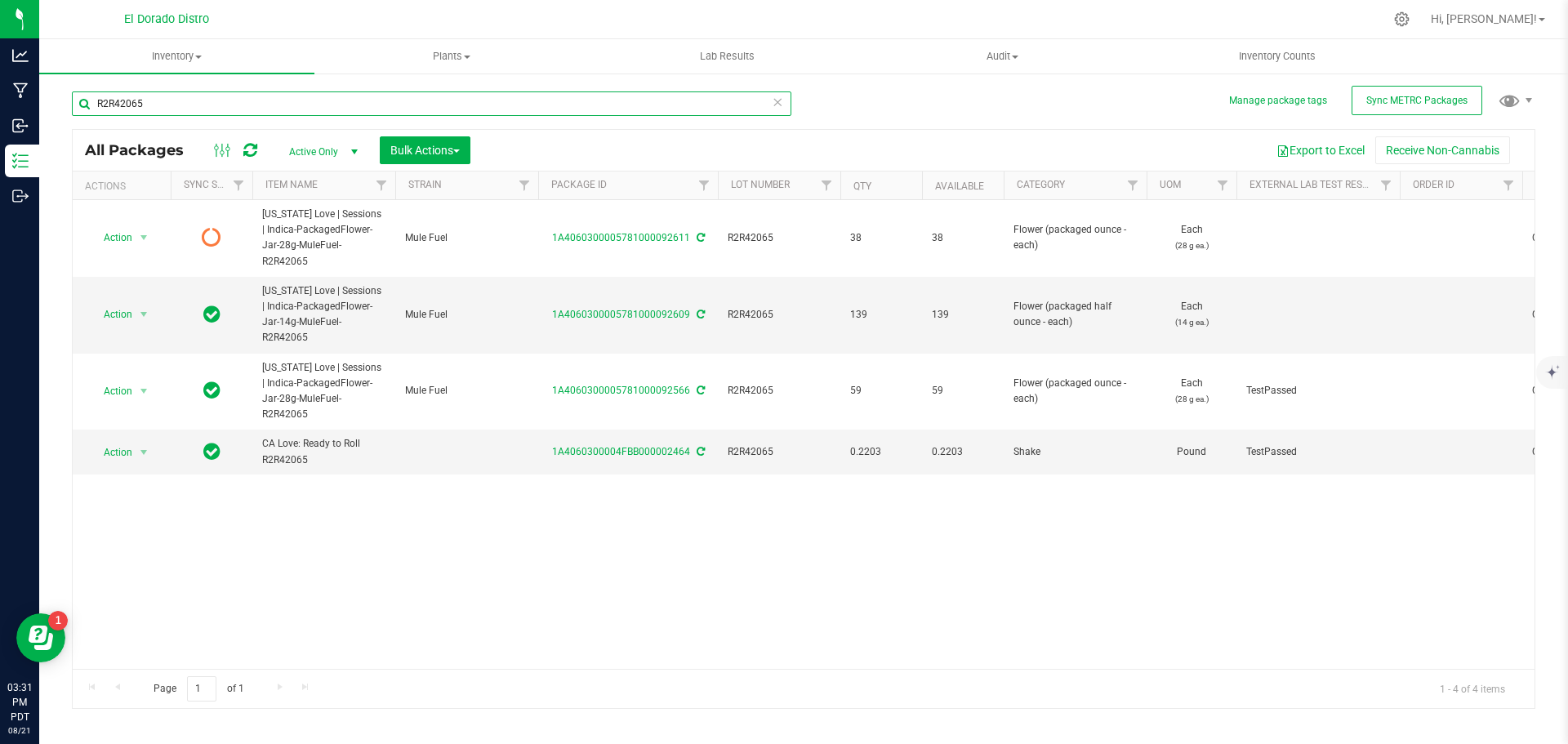
click at [112, 110] on input "R2R42065" at bounding box center [432, 104] width 720 height 24
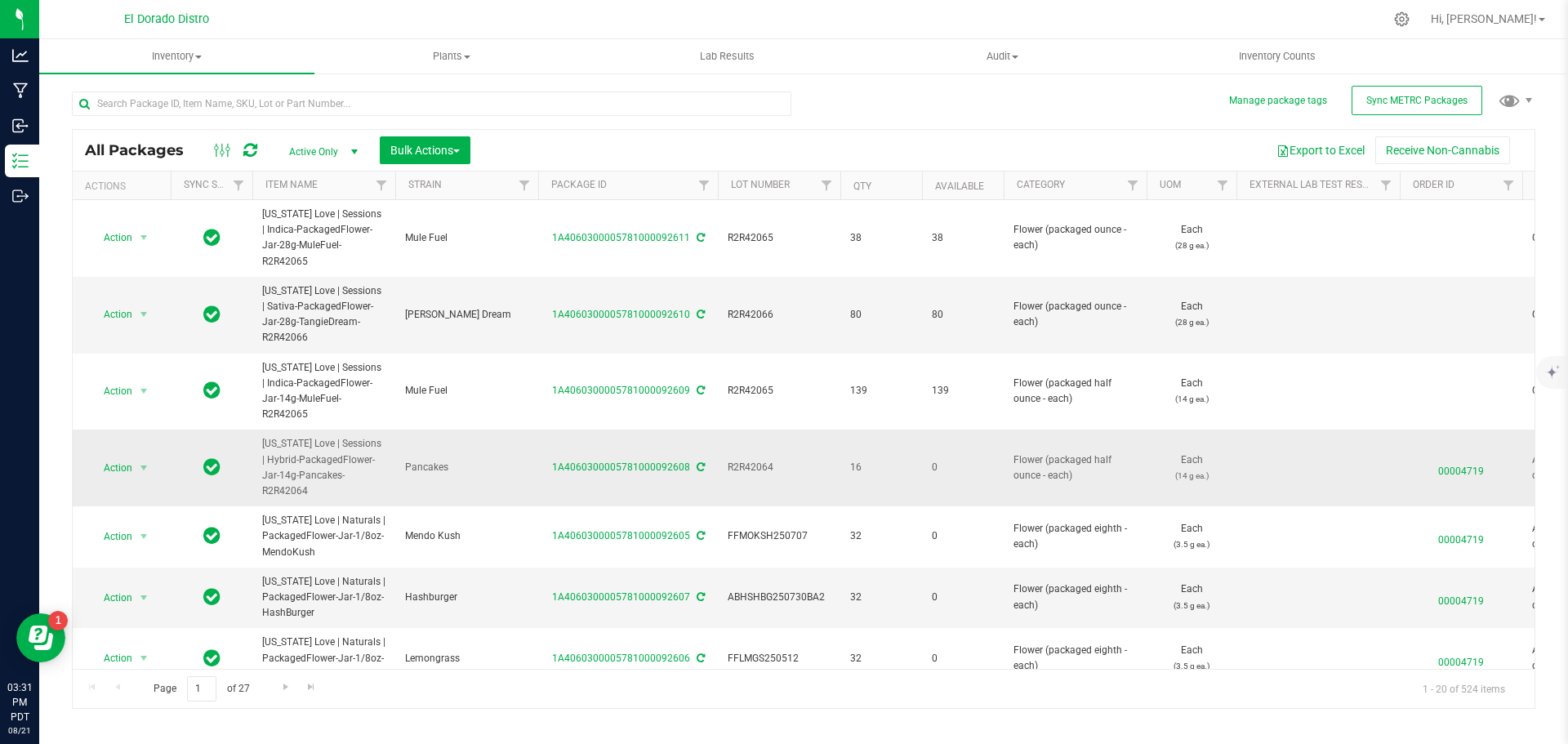
click at [1479, 455] on span "00004719" at bounding box center [1461, 467] width 103 height 23
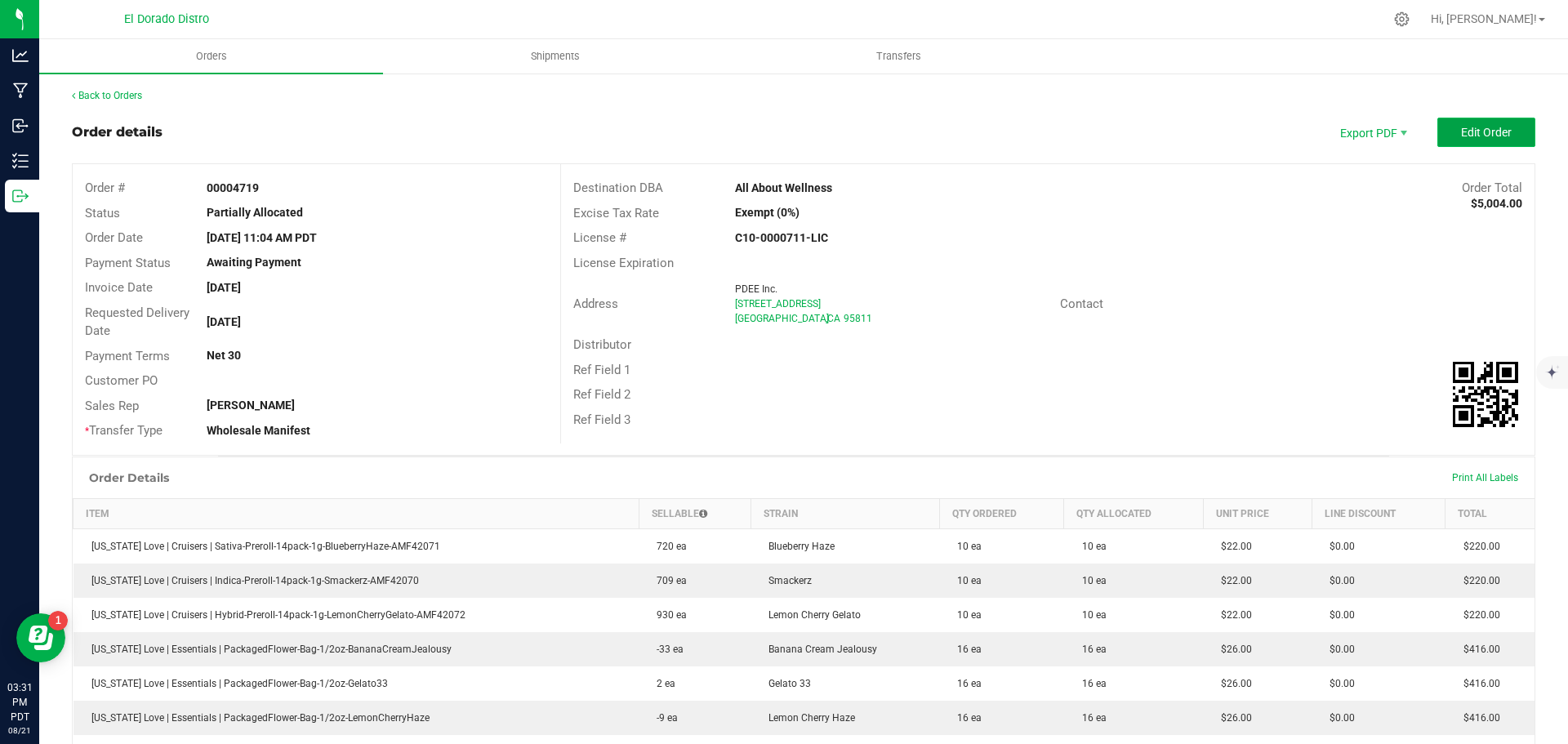
click at [1438, 136] on button "Edit Order" at bounding box center [1486, 131] width 98 height 29
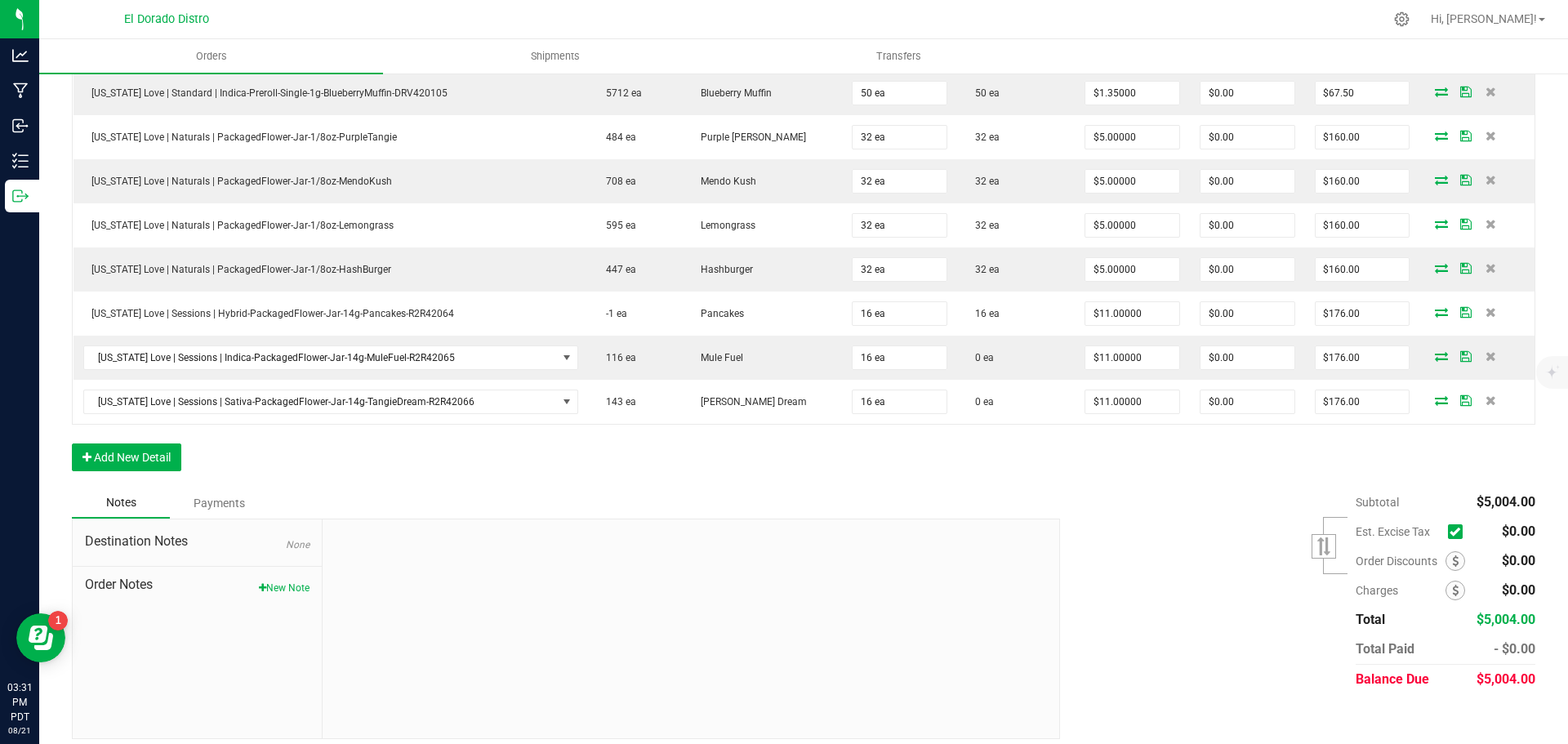
scroll to position [1176, 0]
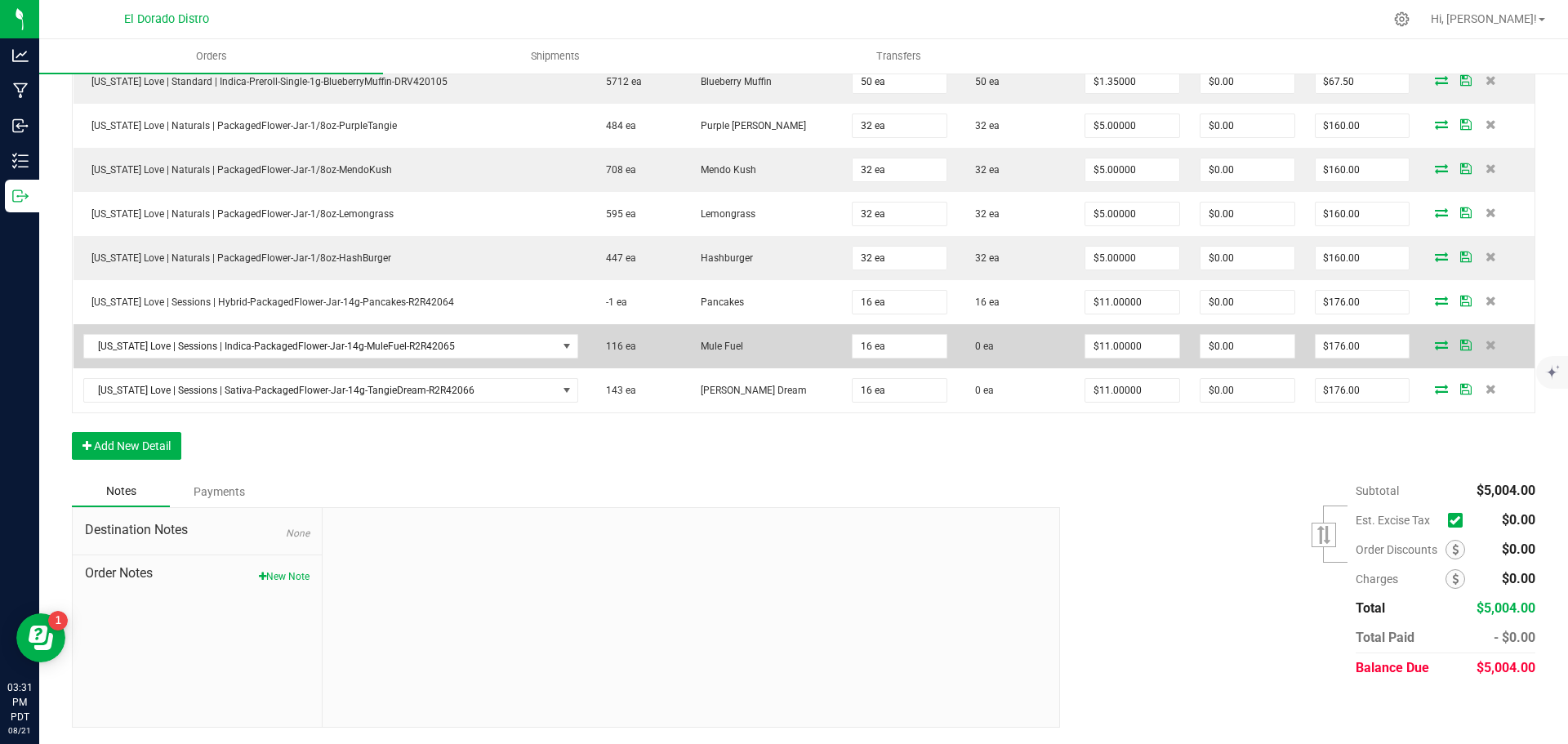
click at [1435, 340] on icon at bounding box center [1441, 345] width 13 height 9
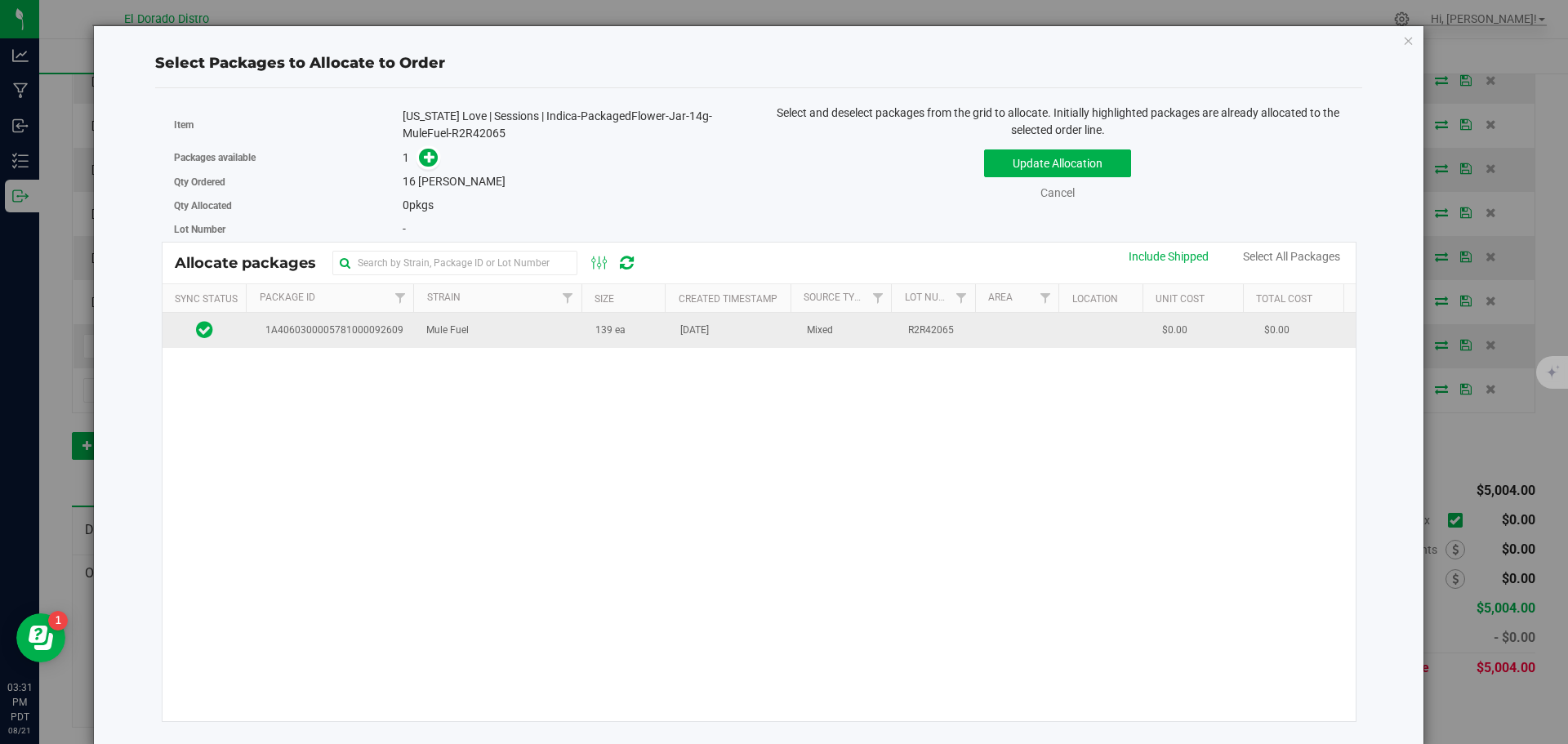
click at [650, 338] on td "139 ea" at bounding box center [628, 330] width 85 height 35
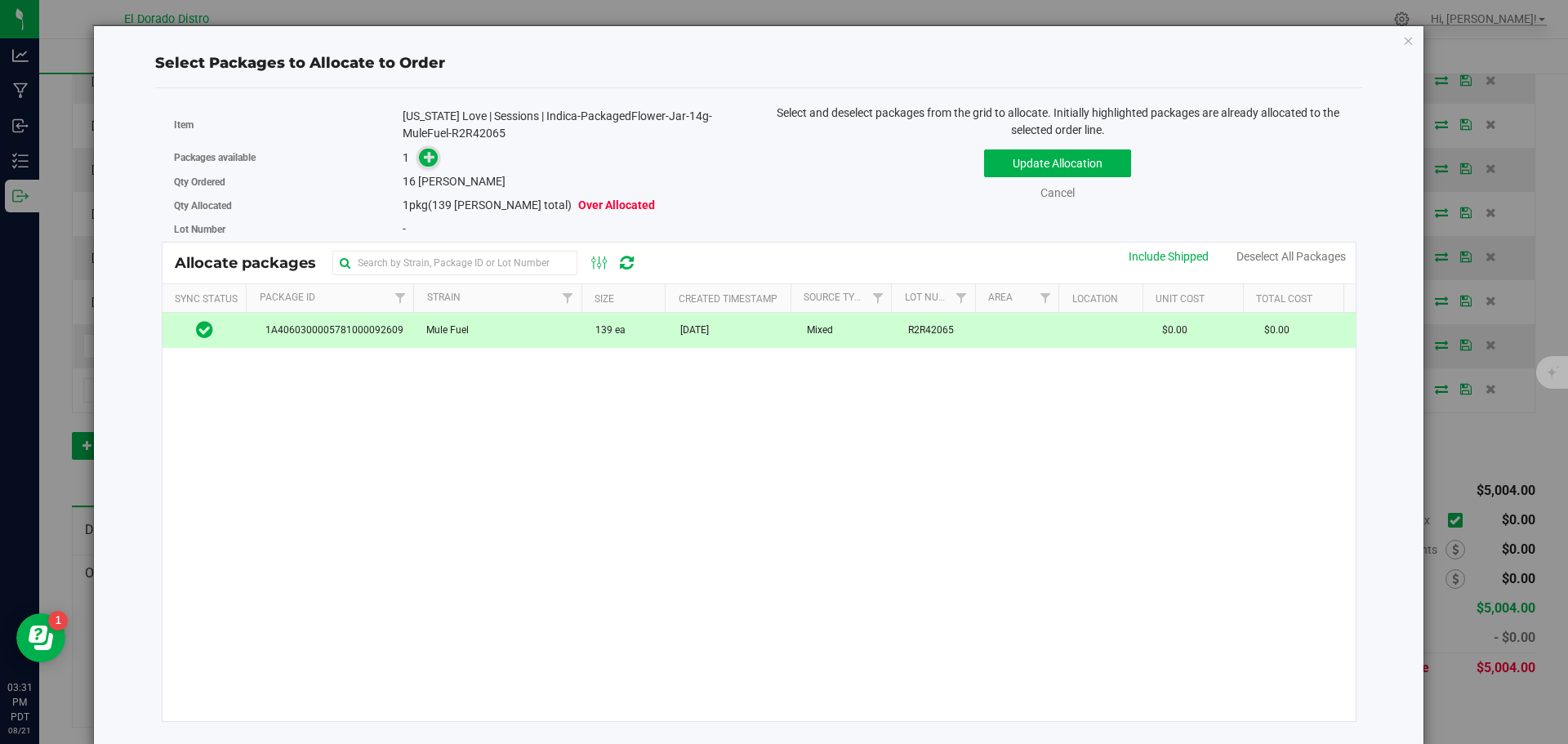
click at [424, 153] on icon at bounding box center [429, 156] width 11 height 11
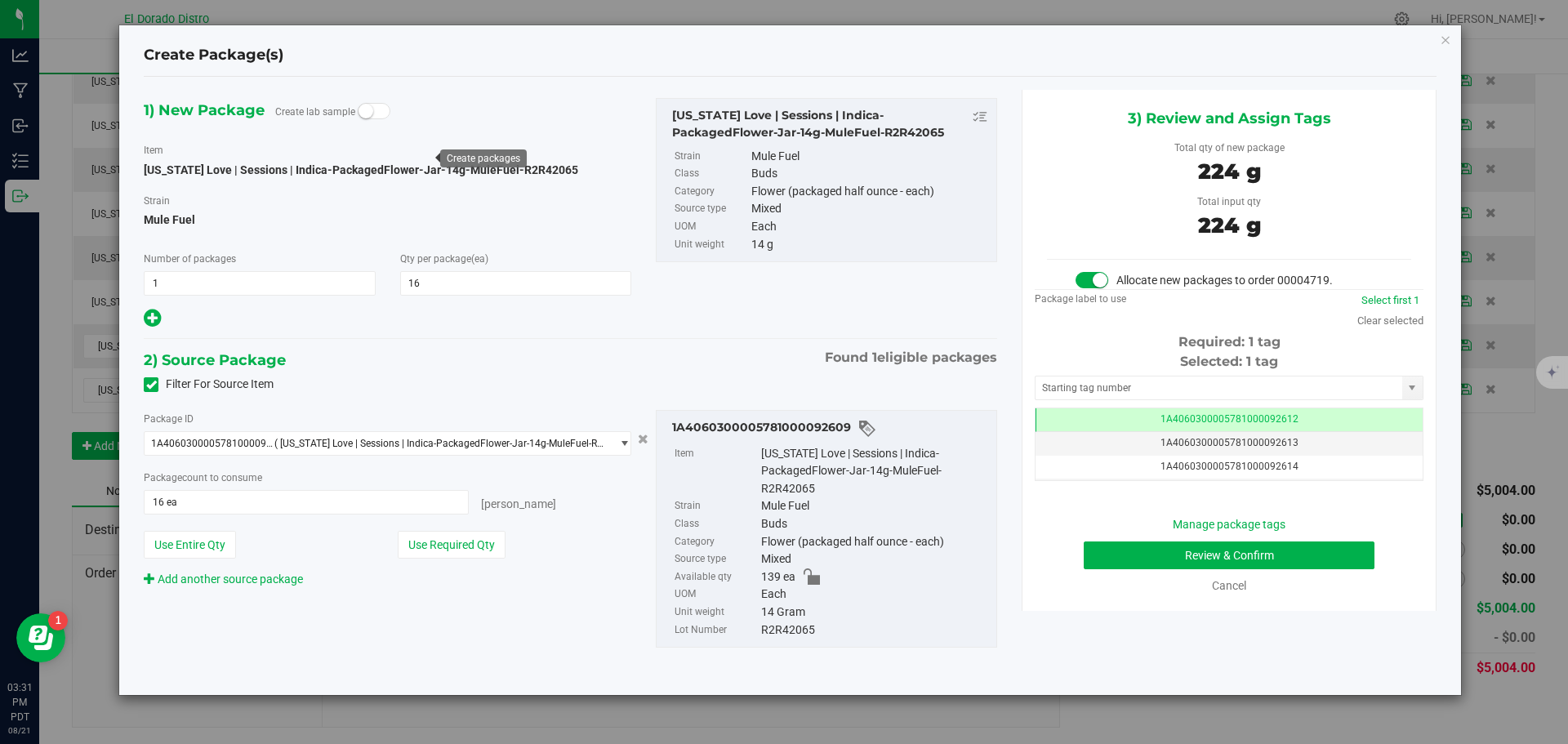
scroll to position [0, -1]
click at [1123, 547] on button "Review & Confirm" at bounding box center [1229, 556] width 291 height 28
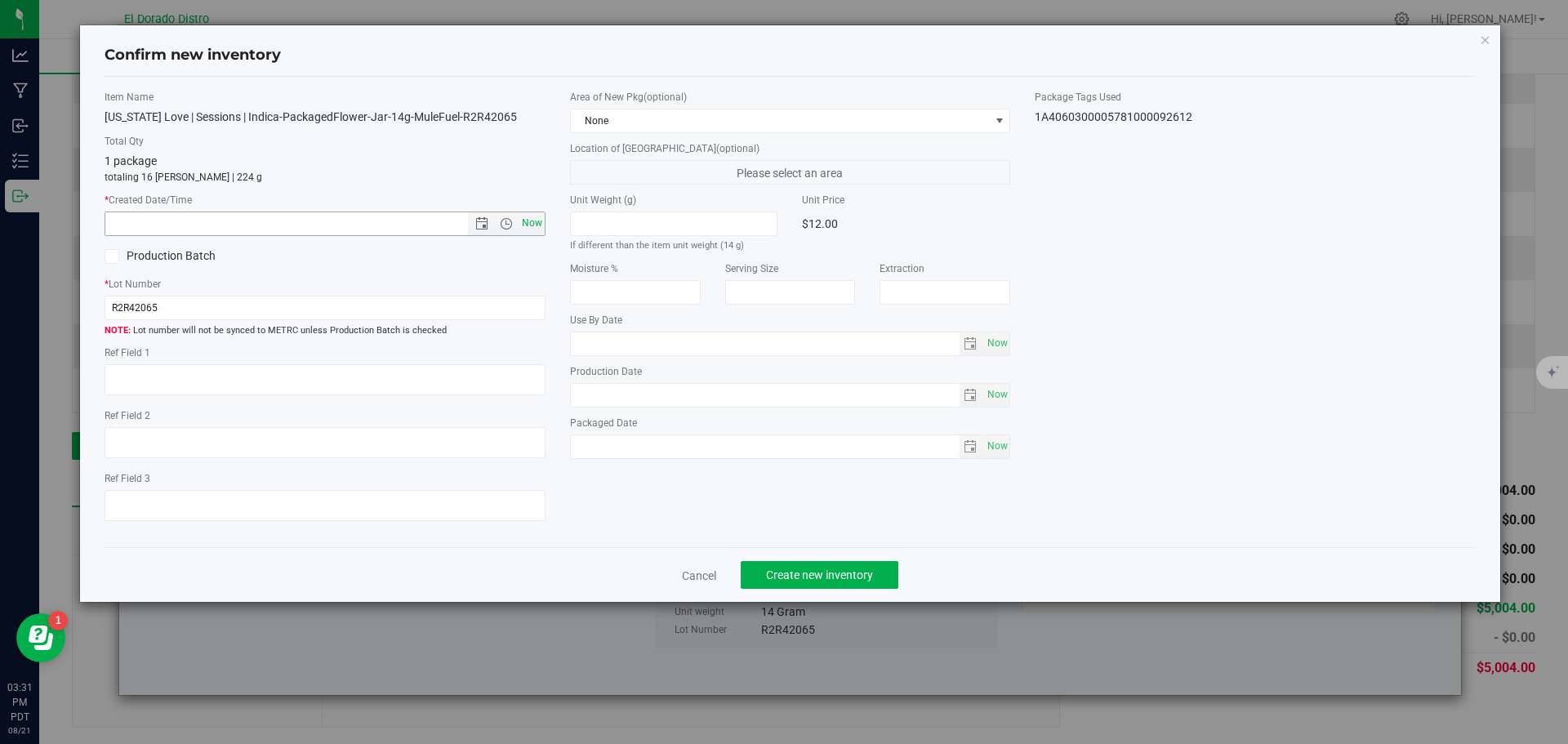
click at [522, 226] on span "Now" at bounding box center [531, 223] width 28 height 23
type input "8/21/2025 3:31 PM"
click at [806, 572] on span "Create new inventory" at bounding box center [819, 575] width 107 height 13
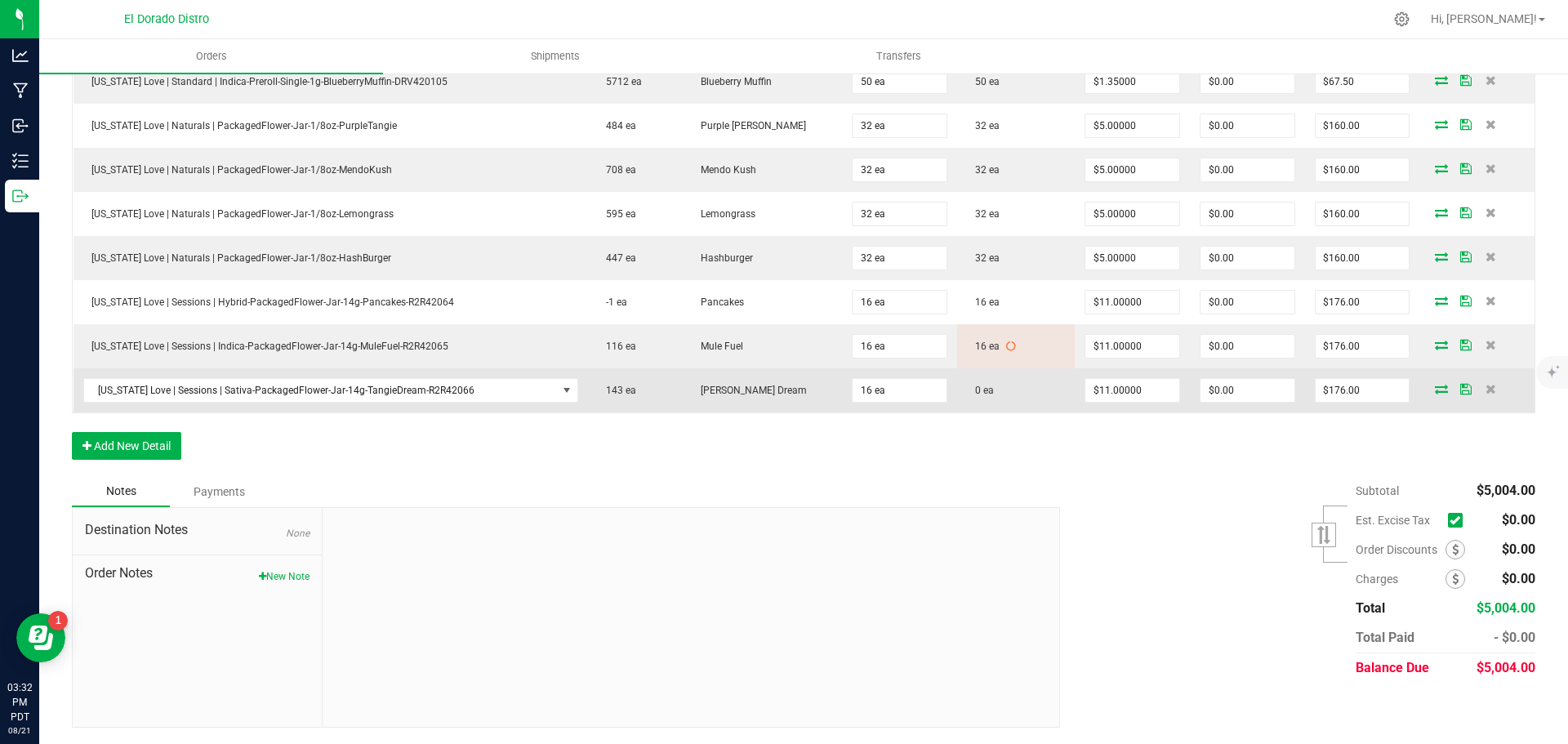
click at [1435, 391] on icon at bounding box center [1441, 389] width 13 height 9
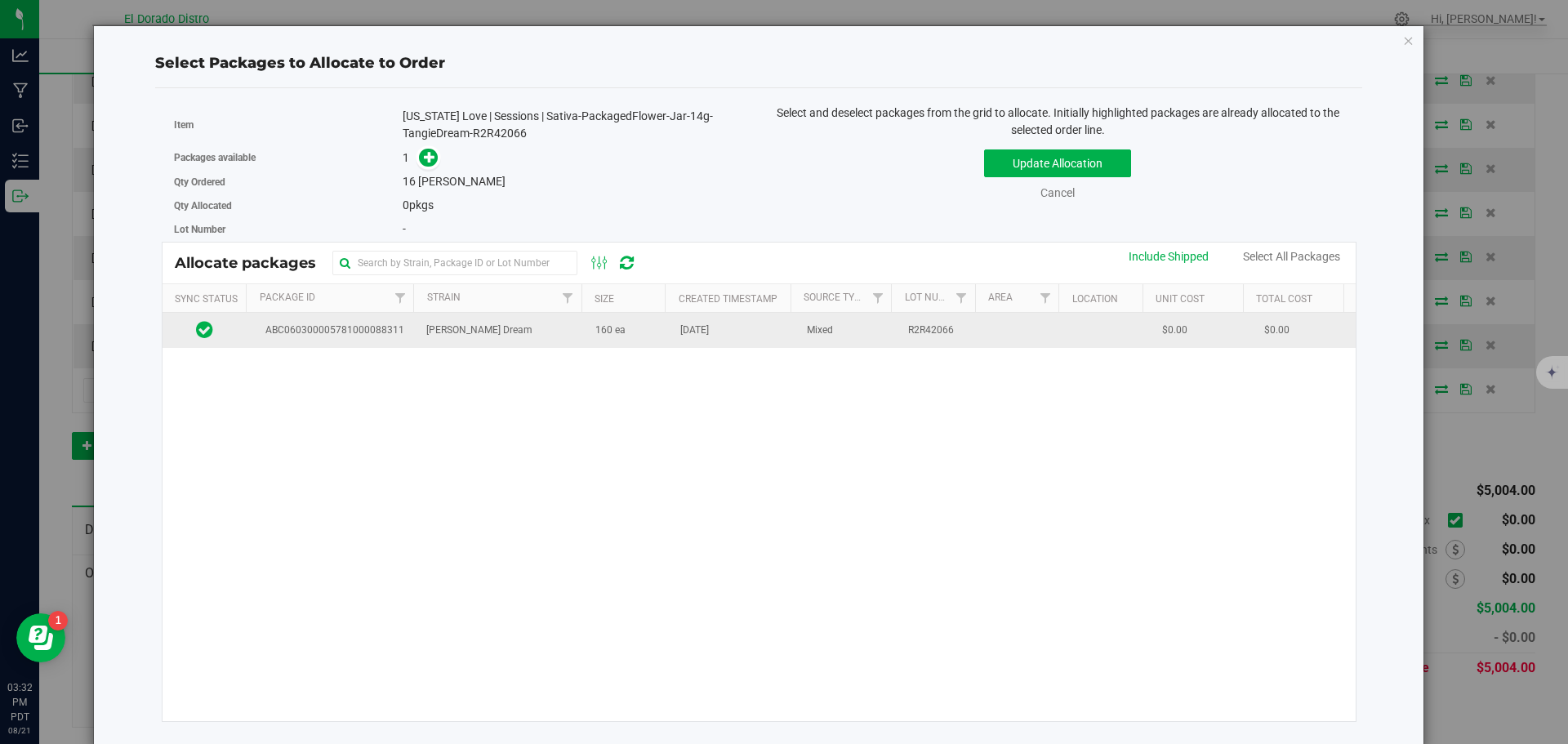
click at [586, 335] on td "160 ea" at bounding box center [628, 330] width 85 height 35
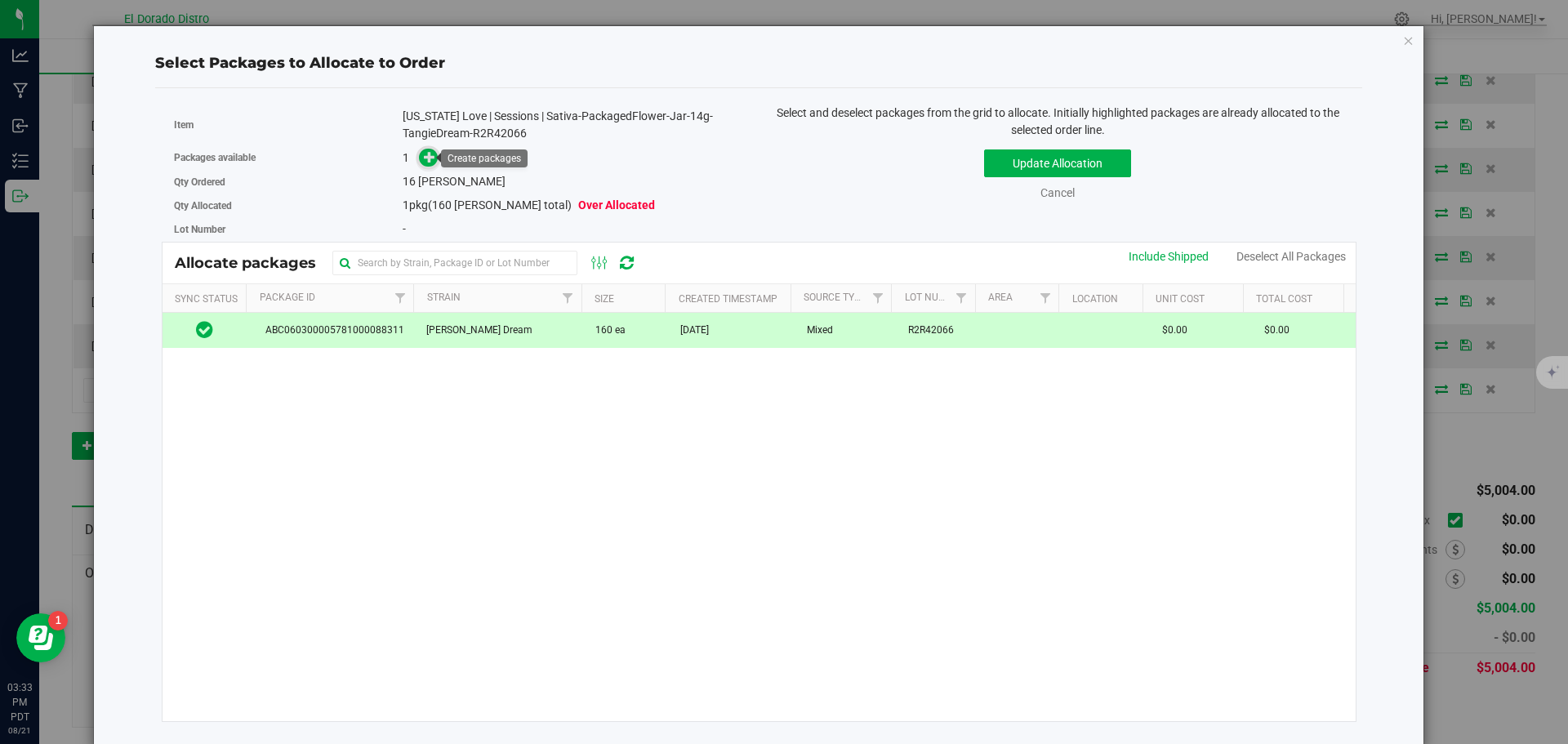
click at [424, 158] on icon at bounding box center [429, 156] width 11 height 11
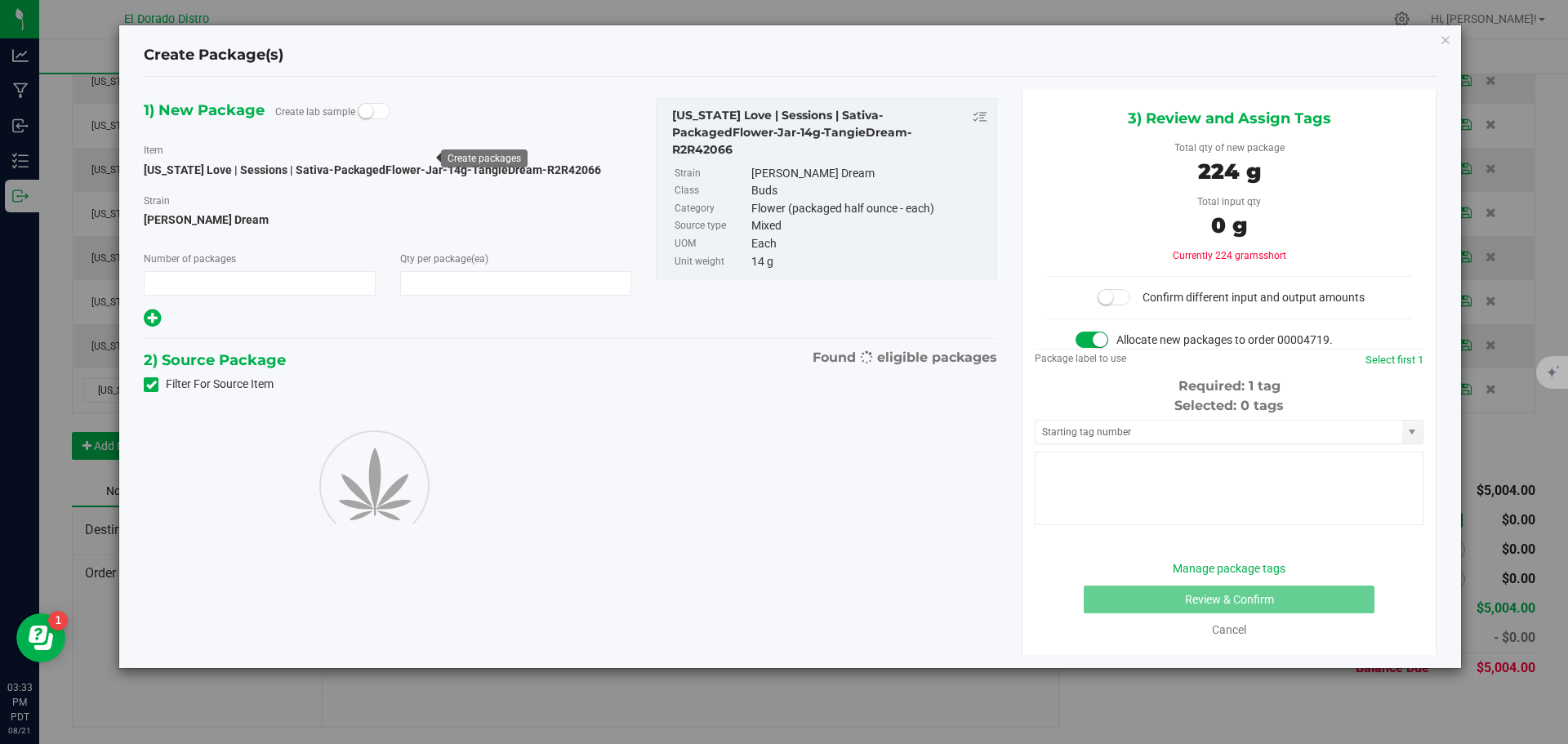
type input "1"
type input "16"
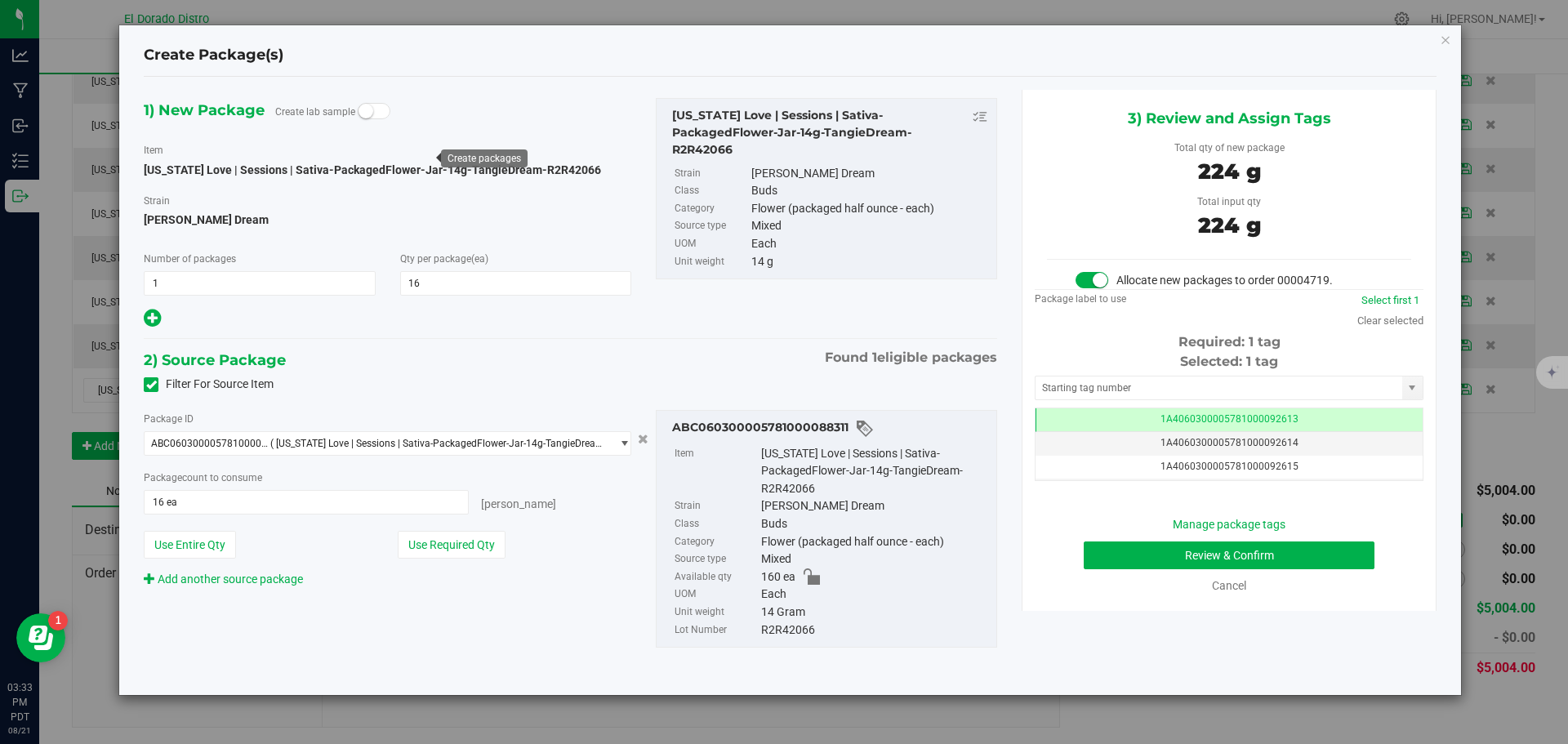
scroll to position [0, -1]
click at [1123, 555] on button "Review & Confirm" at bounding box center [1229, 556] width 291 height 28
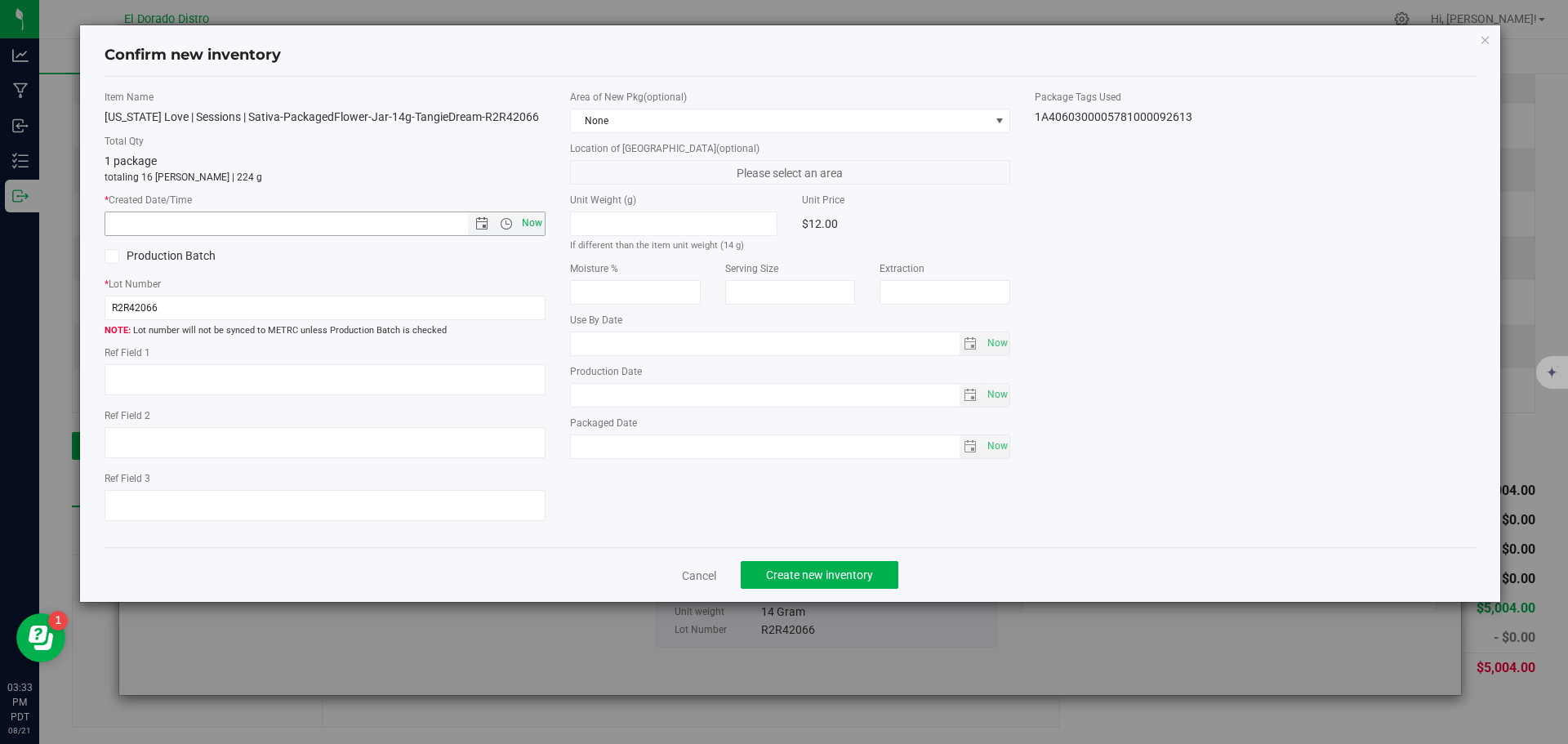
click at [537, 225] on span "Now" at bounding box center [531, 223] width 28 height 23
type input "8/21/2025 3:33 PM"
click at [796, 572] on span "Create new inventory" at bounding box center [819, 575] width 107 height 13
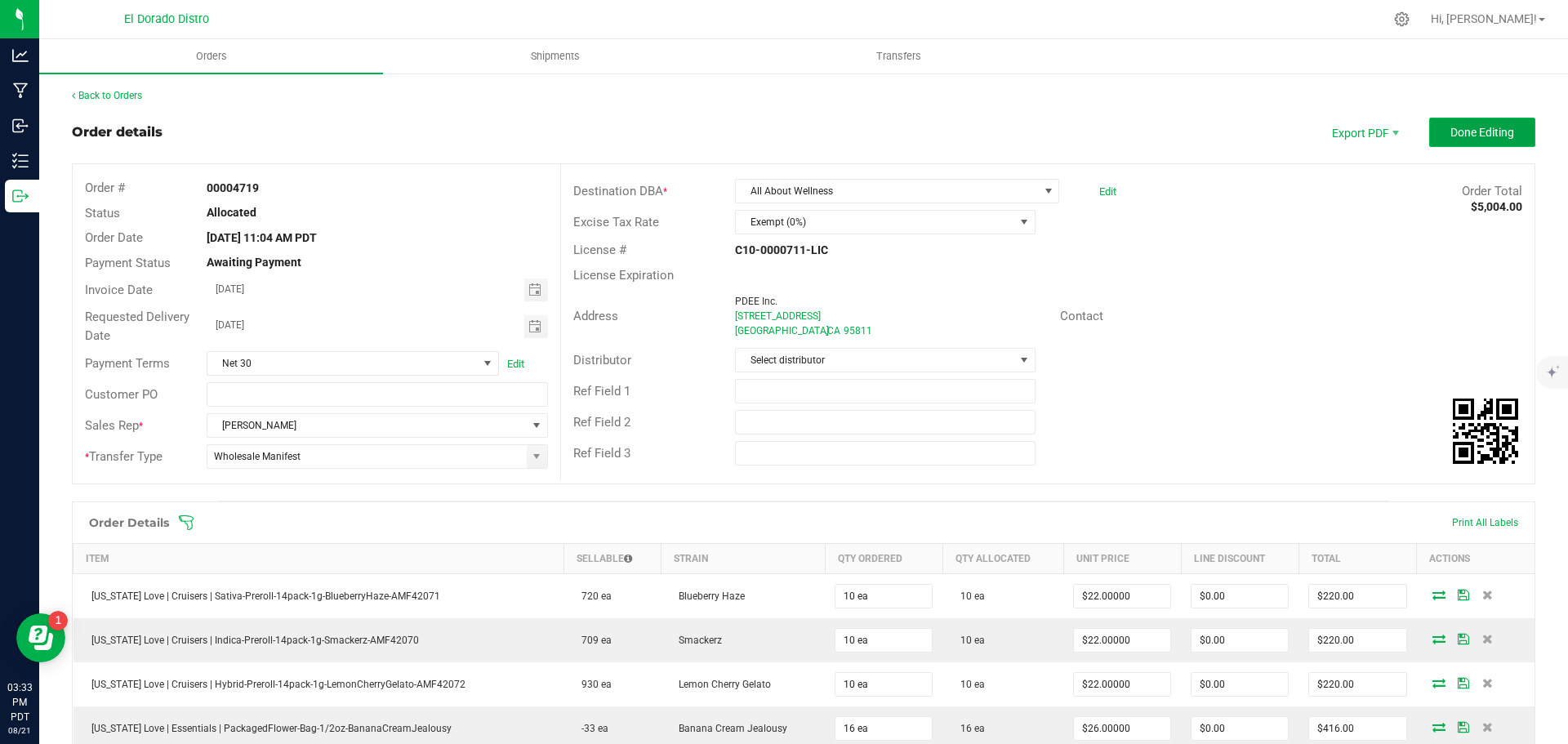
click at [1492, 126] on span "Done Editing" at bounding box center [1483, 132] width 64 height 13
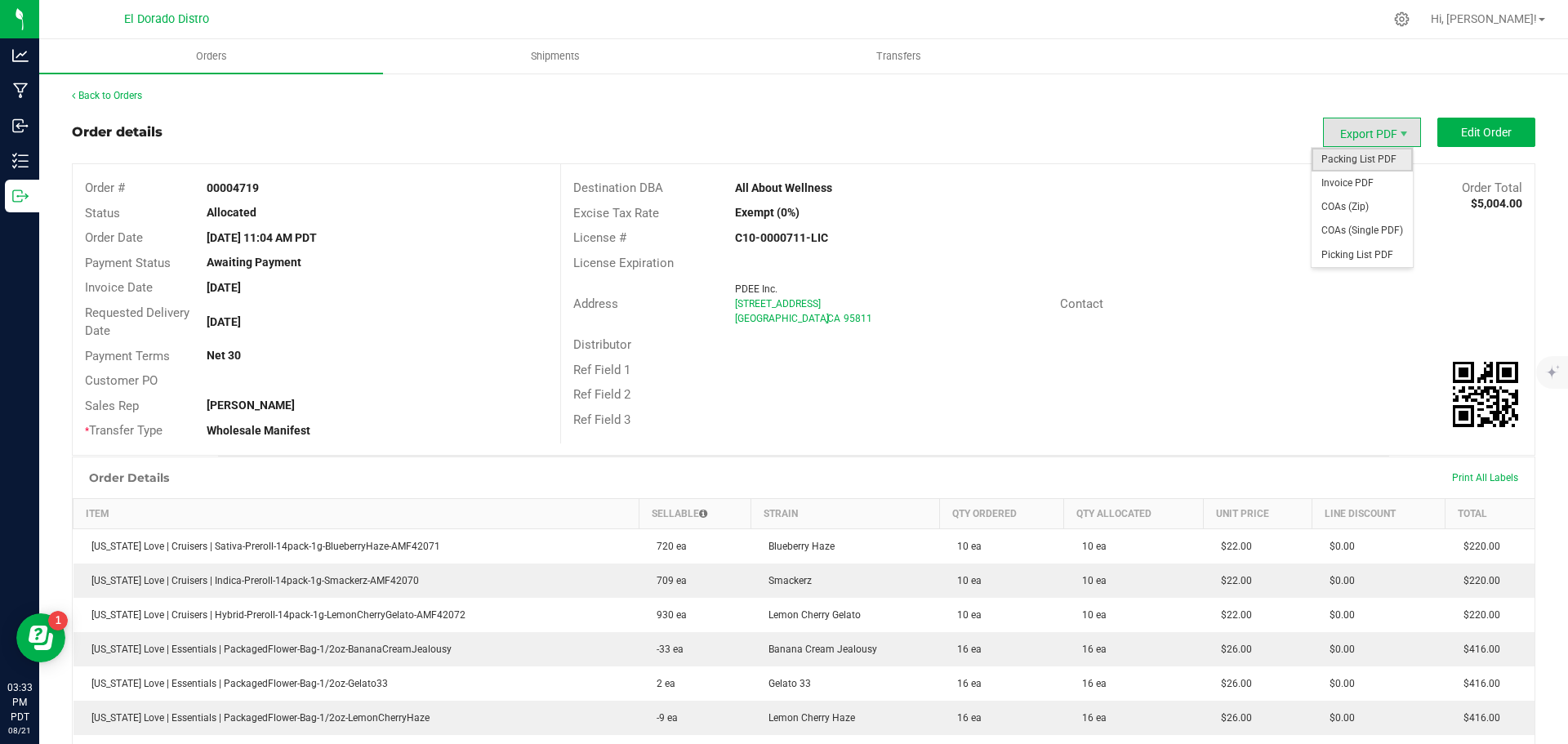
click at [1347, 162] on span "Packing List PDF" at bounding box center [1363, 159] width 101 height 23
click at [1351, 180] on span "Invoice PDF" at bounding box center [1363, 183] width 101 height 23
click at [1344, 228] on span "COAs (Single PDF)" at bounding box center [1363, 231] width 101 height 23
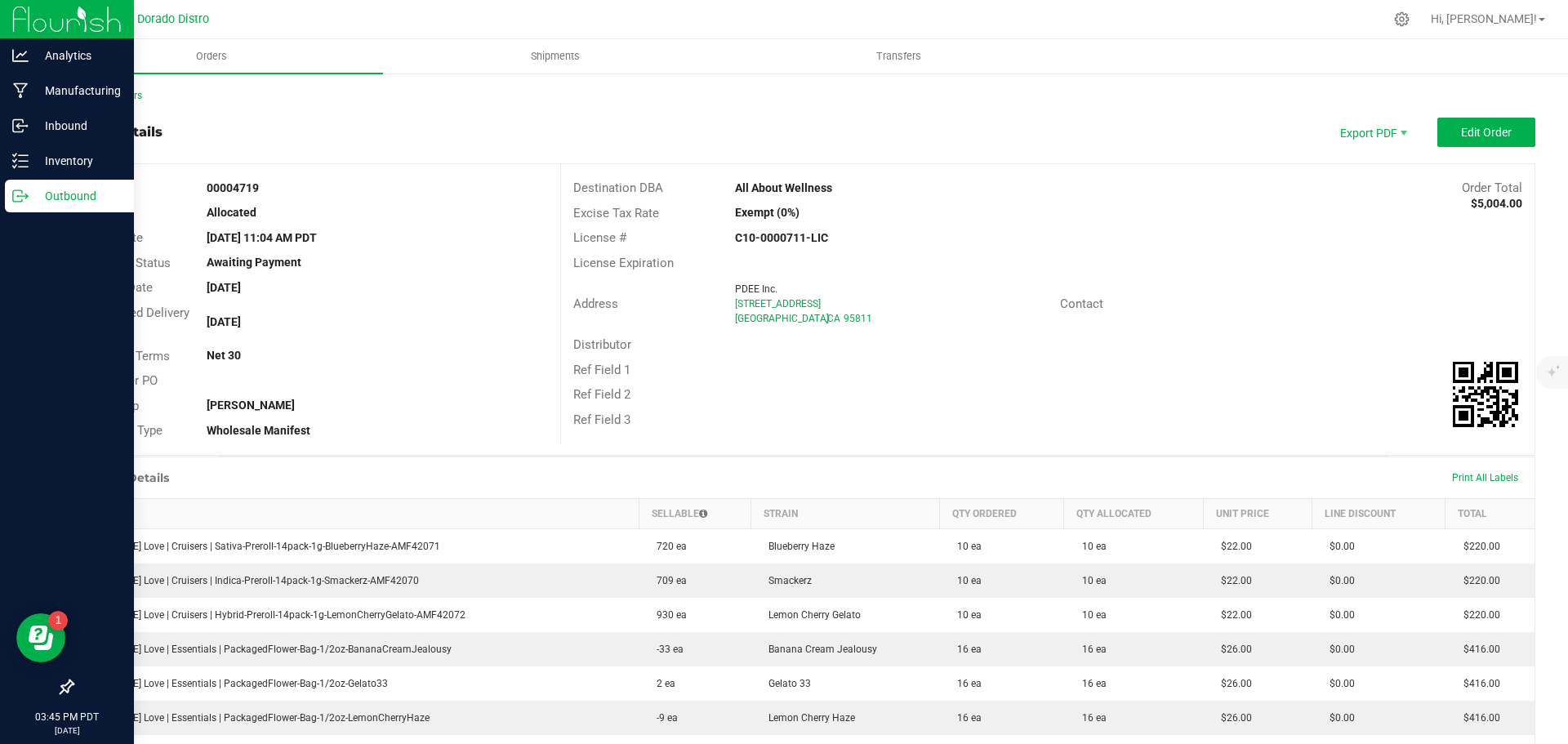
click at [33, 198] on p "Outbound" at bounding box center [78, 196] width 98 height 20
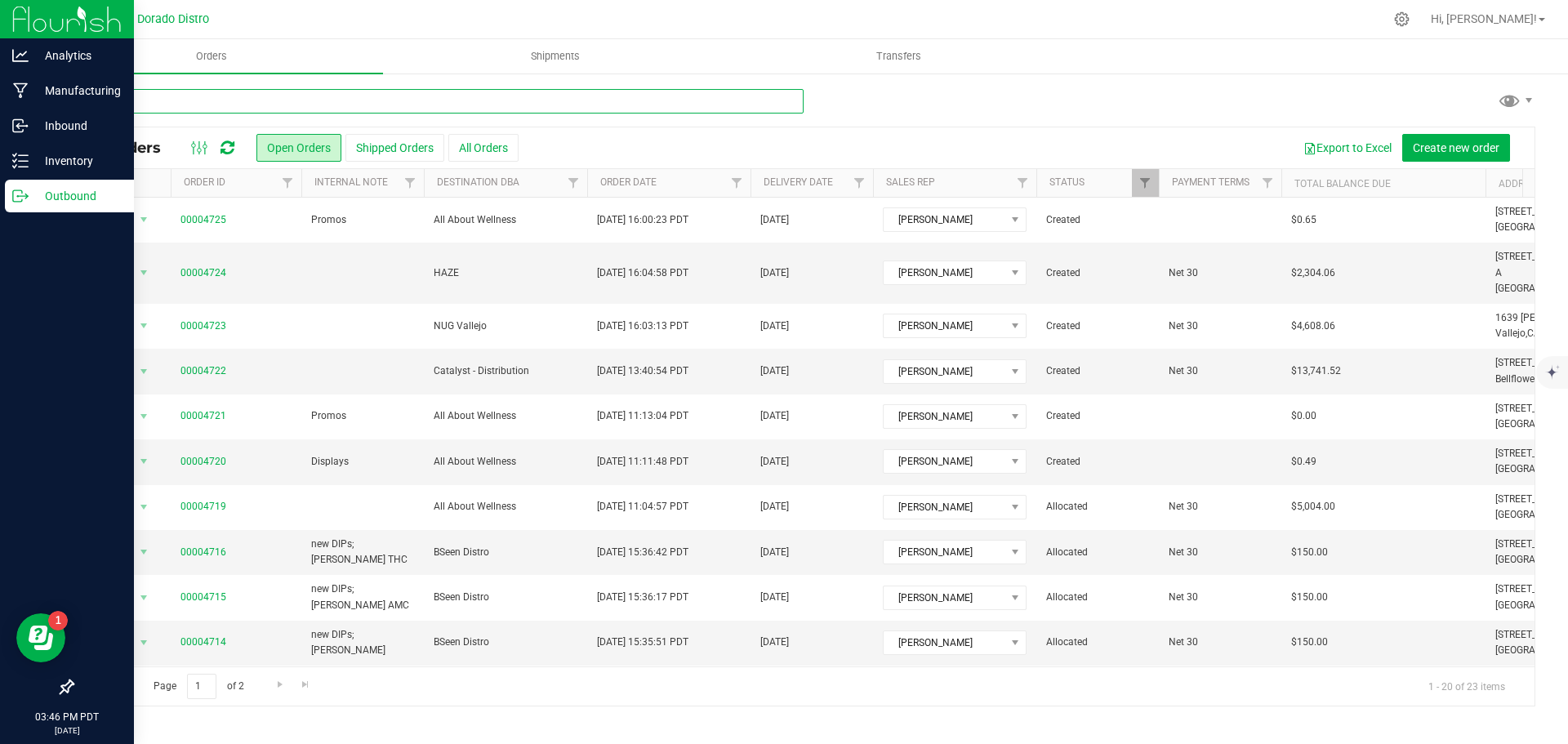
click at [174, 101] on input "text" at bounding box center [438, 101] width 732 height 24
type input "4720"
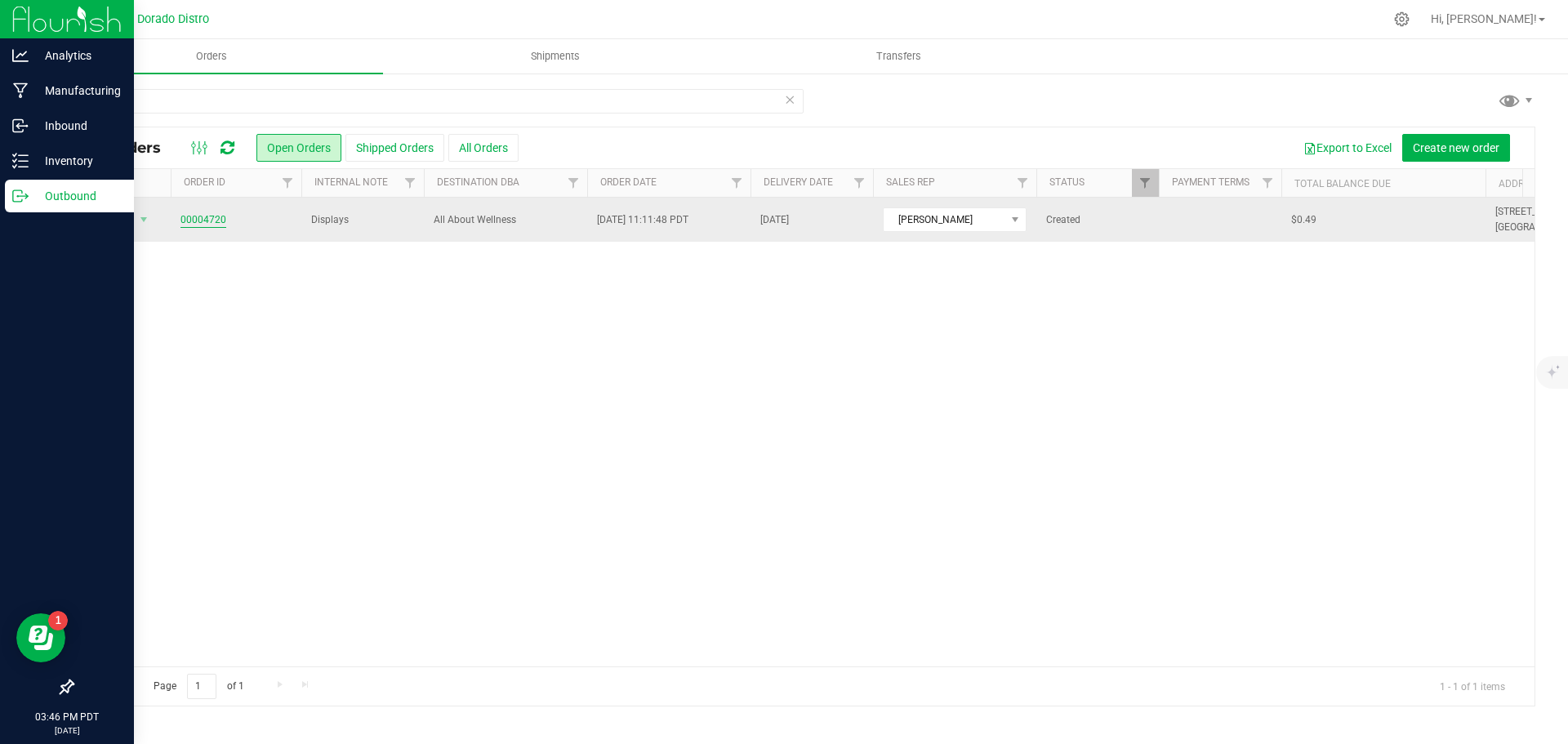
click at [199, 216] on link "00004720" at bounding box center [203, 220] width 46 height 16
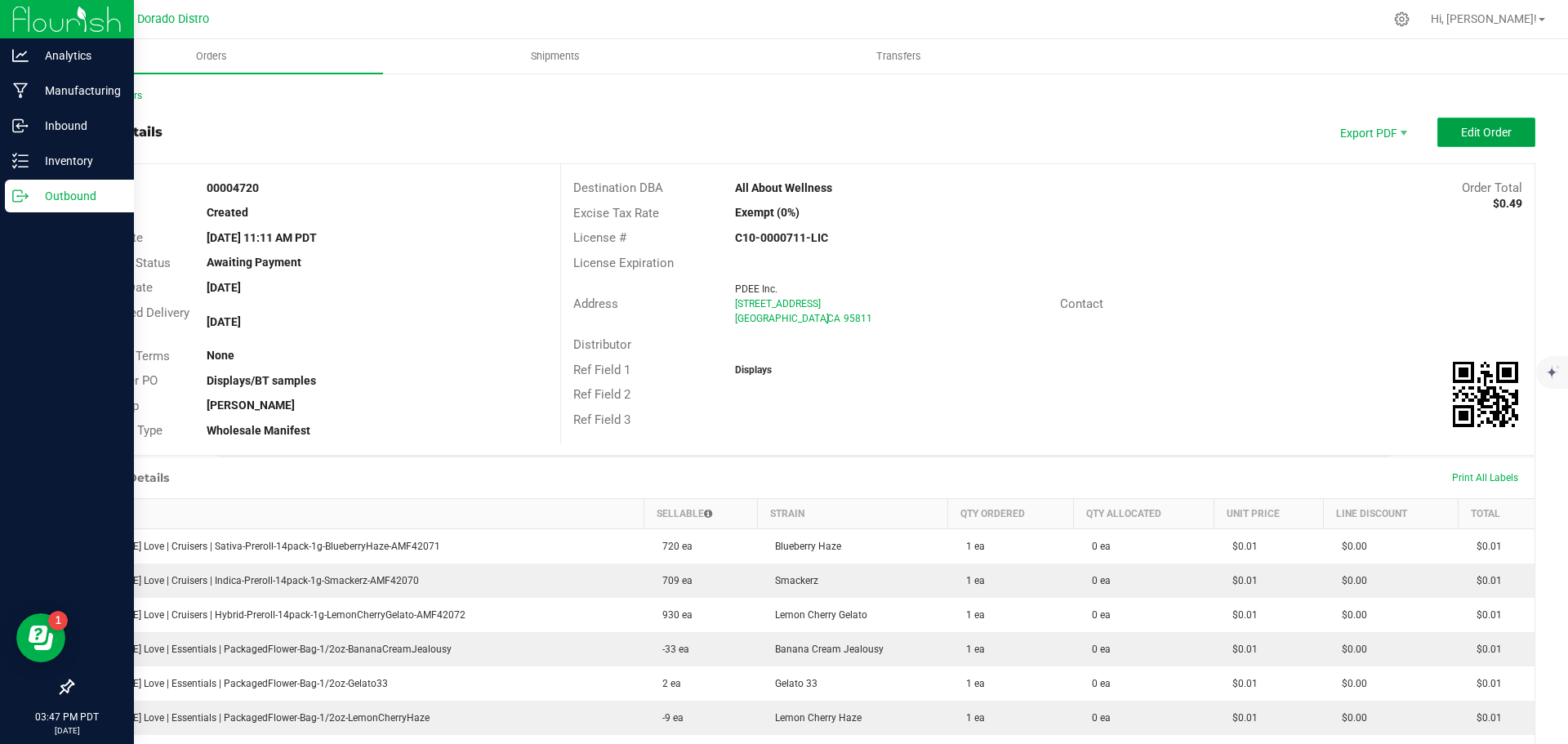
click at [1443, 143] on button "Edit Order" at bounding box center [1486, 131] width 98 height 29
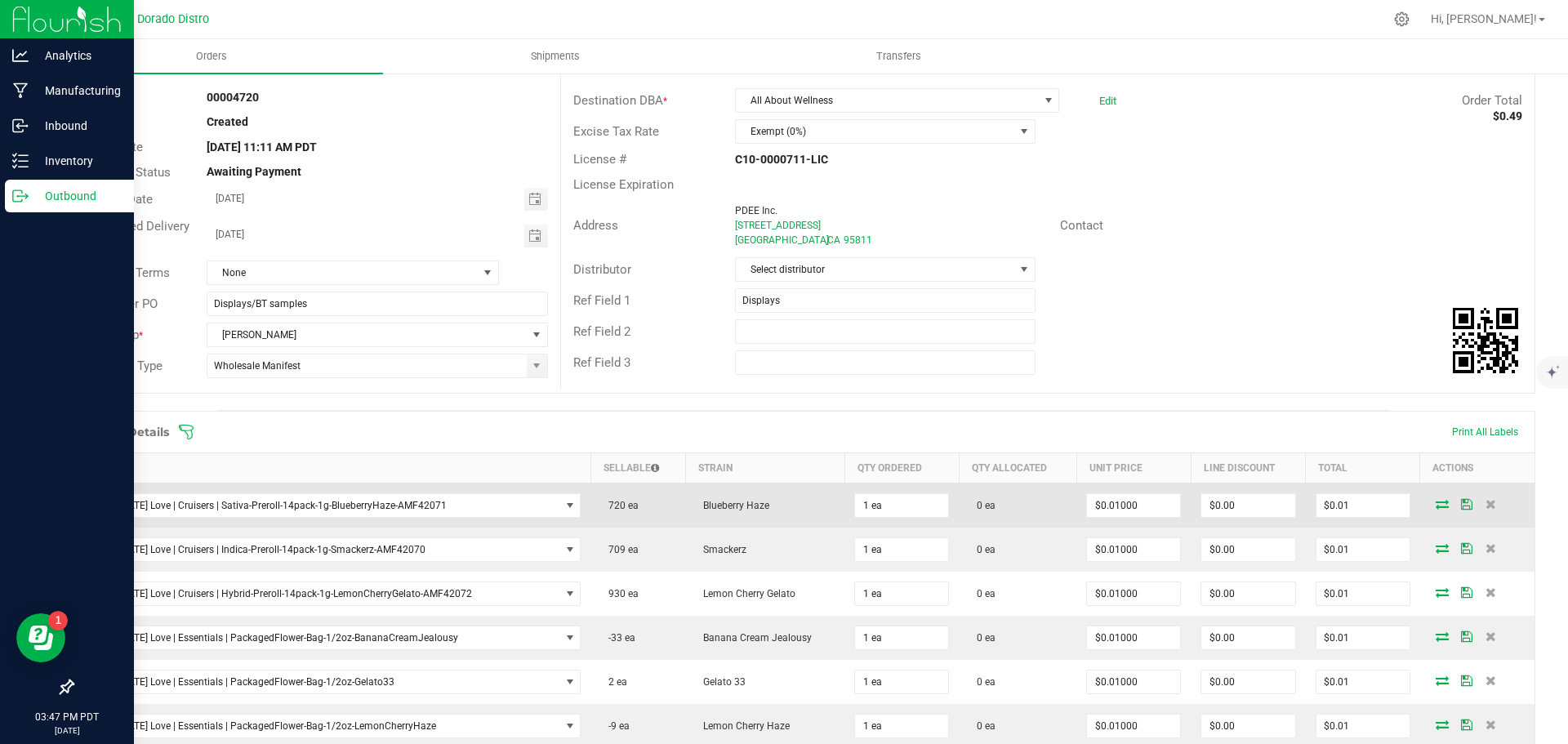
scroll to position [163, 0]
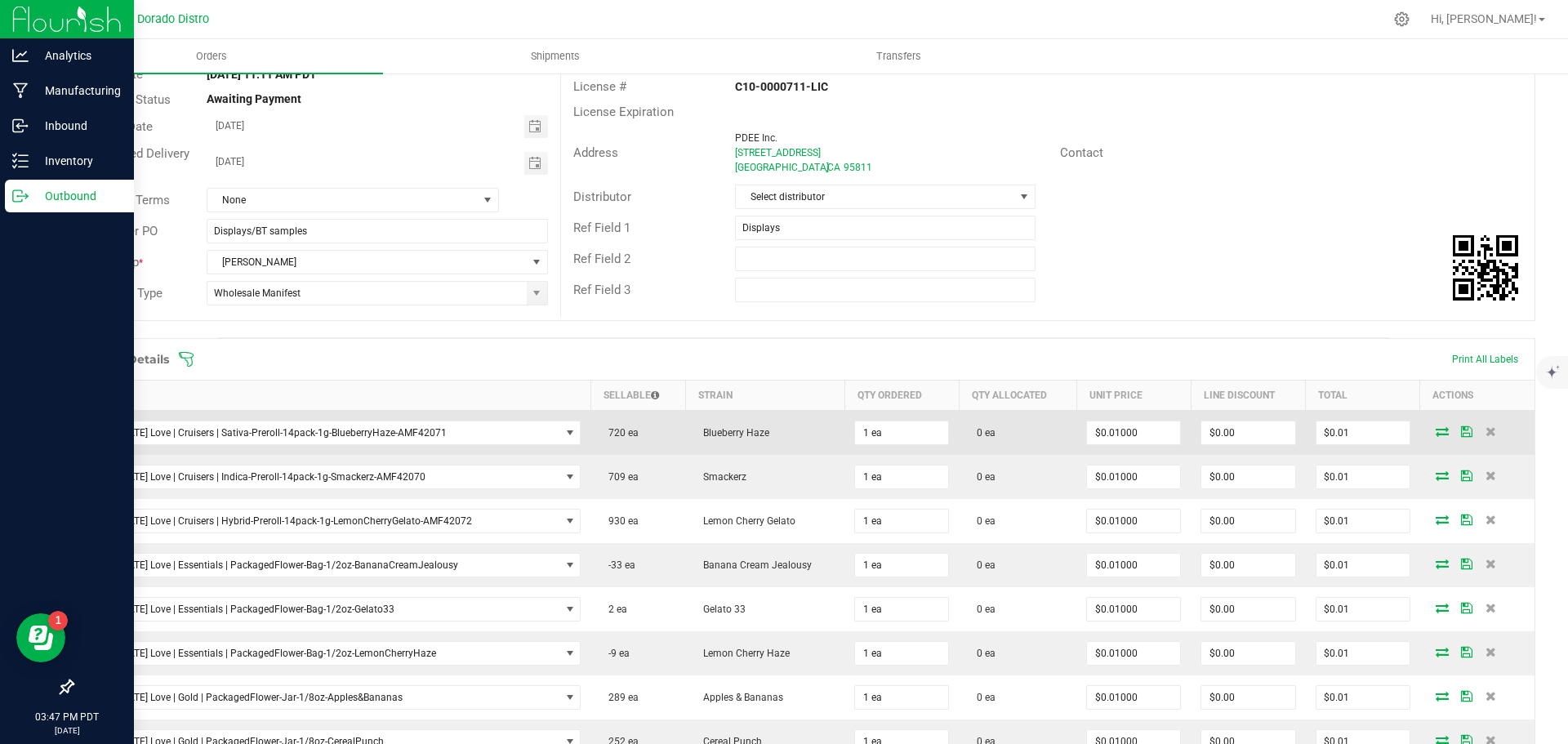
click at [1436, 432] on icon at bounding box center [1442, 431] width 13 height 9
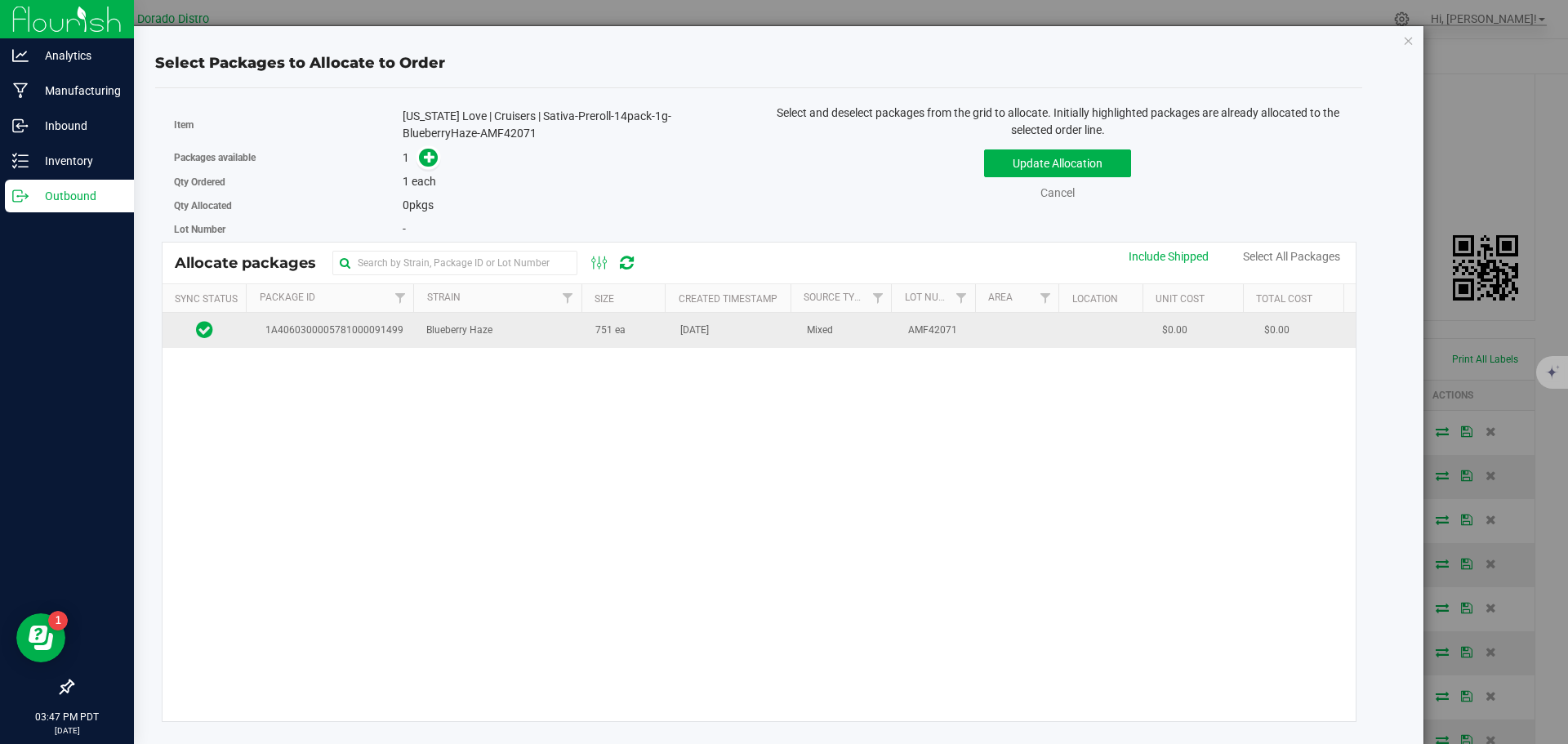
click at [545, 334] on td "Blueberry Haze" at bounding box center [500, 330] width 169 height 35
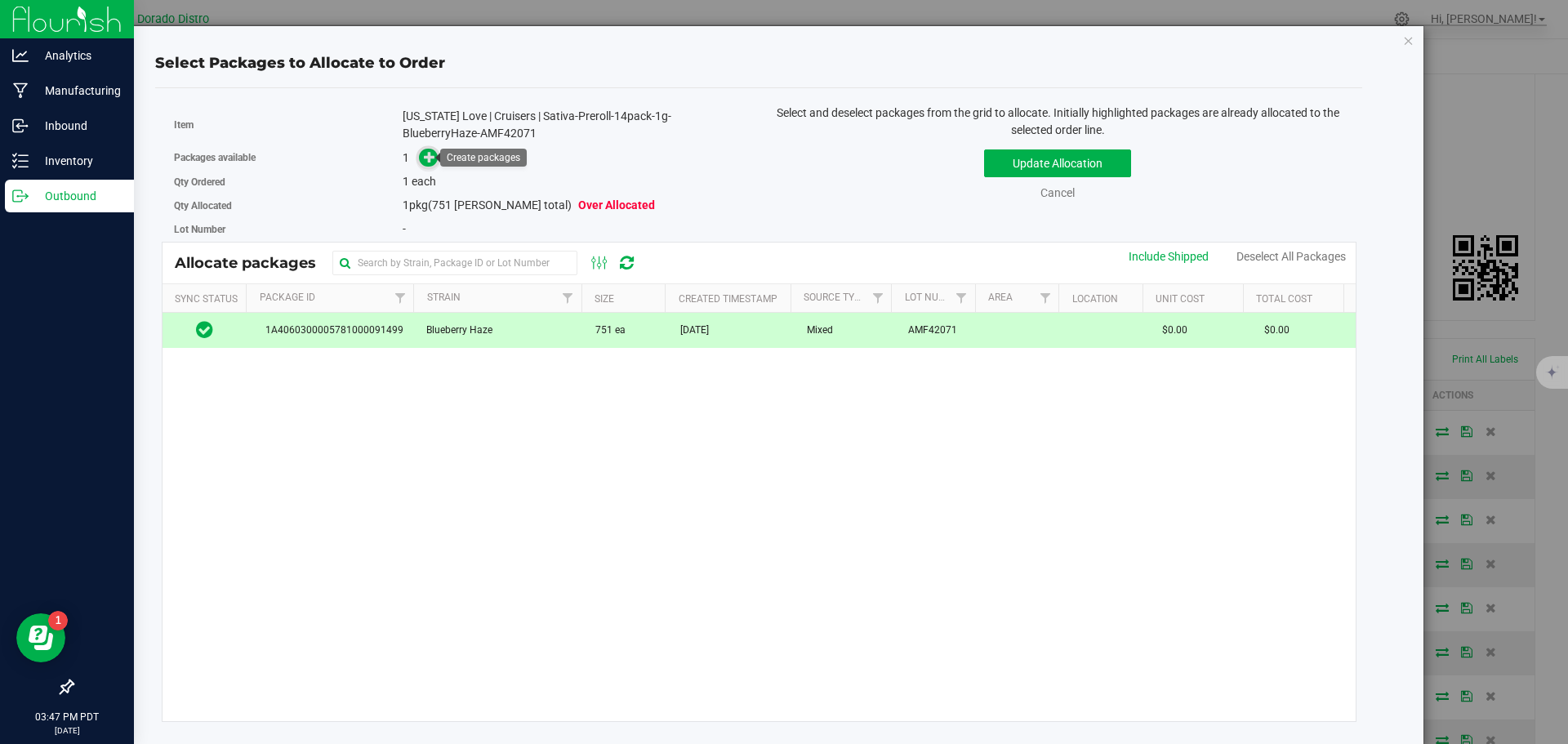
click at [427, 152] on icon at bounding box center [429, 156] width 11 height 11
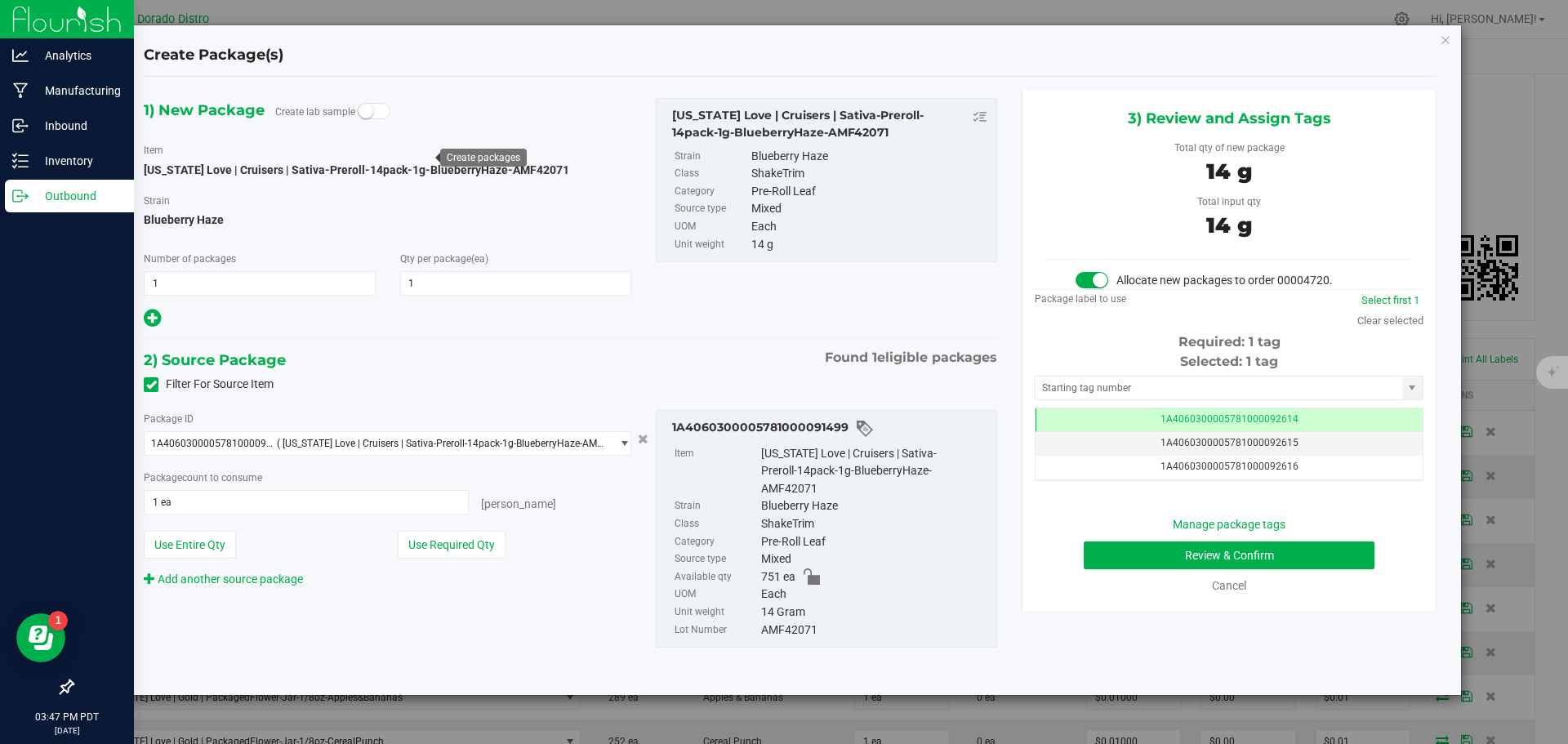
scroll to position [0, -1]
click at [1084, 555] on button "Review & Confirm" at bounding box center [1229, 556] width 291 height 28
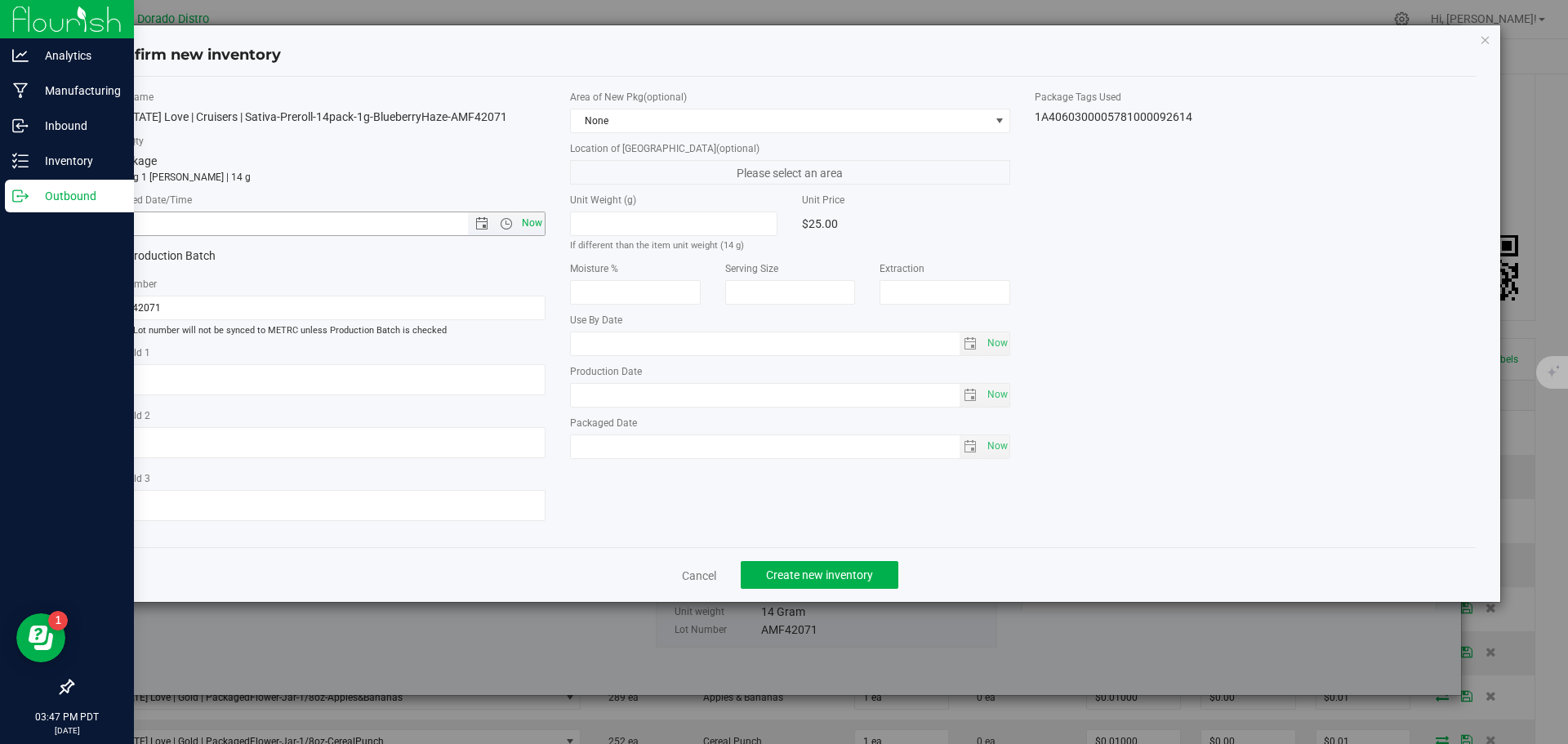
click at [534, 222] on span "Now" at bounding box center [531, 223] width 28 height 23
type input "8/21/2025 3:47 PM"
click at [761, 571] on button "Create new inventory" at bounding box center [819, 575] width 157 height 28
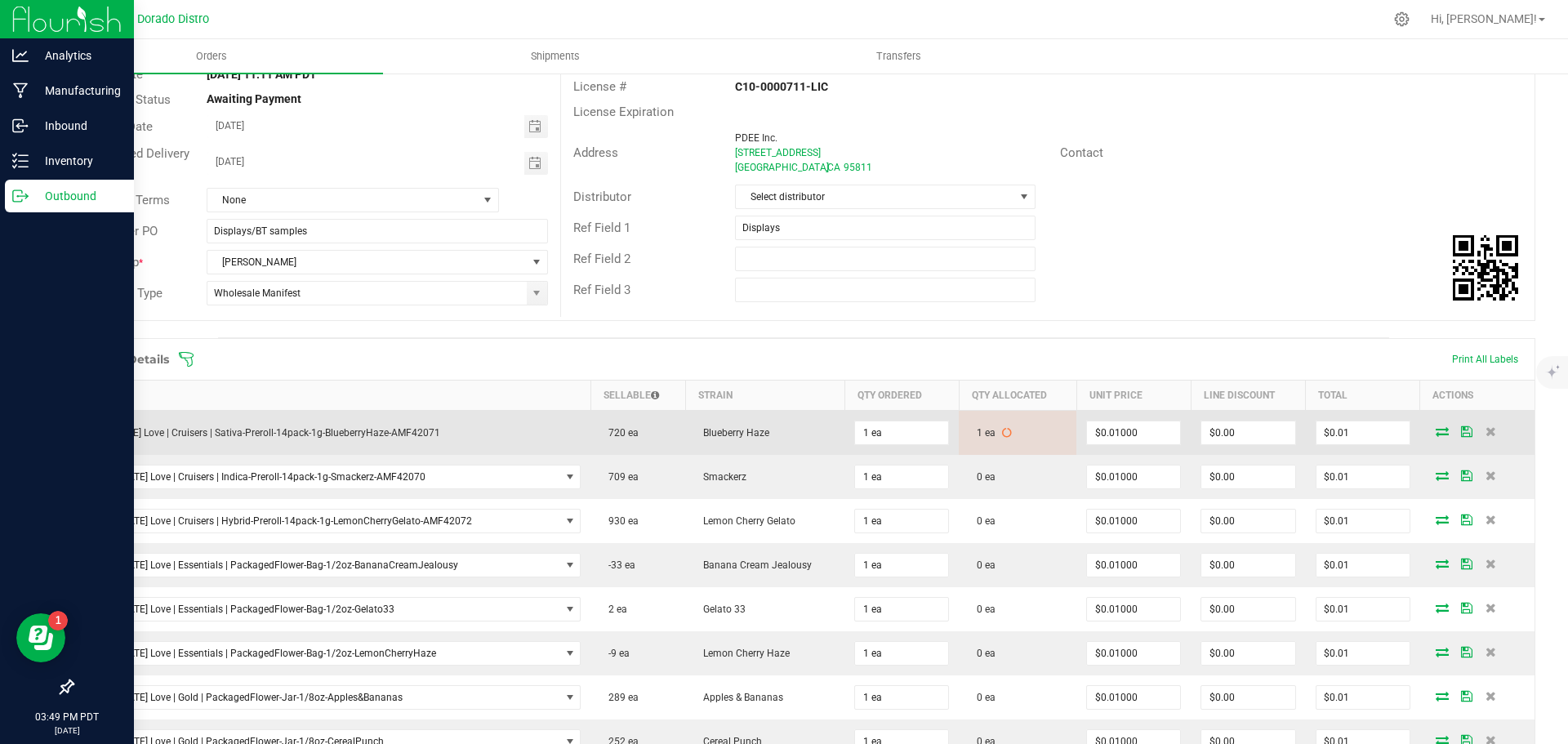
scroll to position [245, 0]
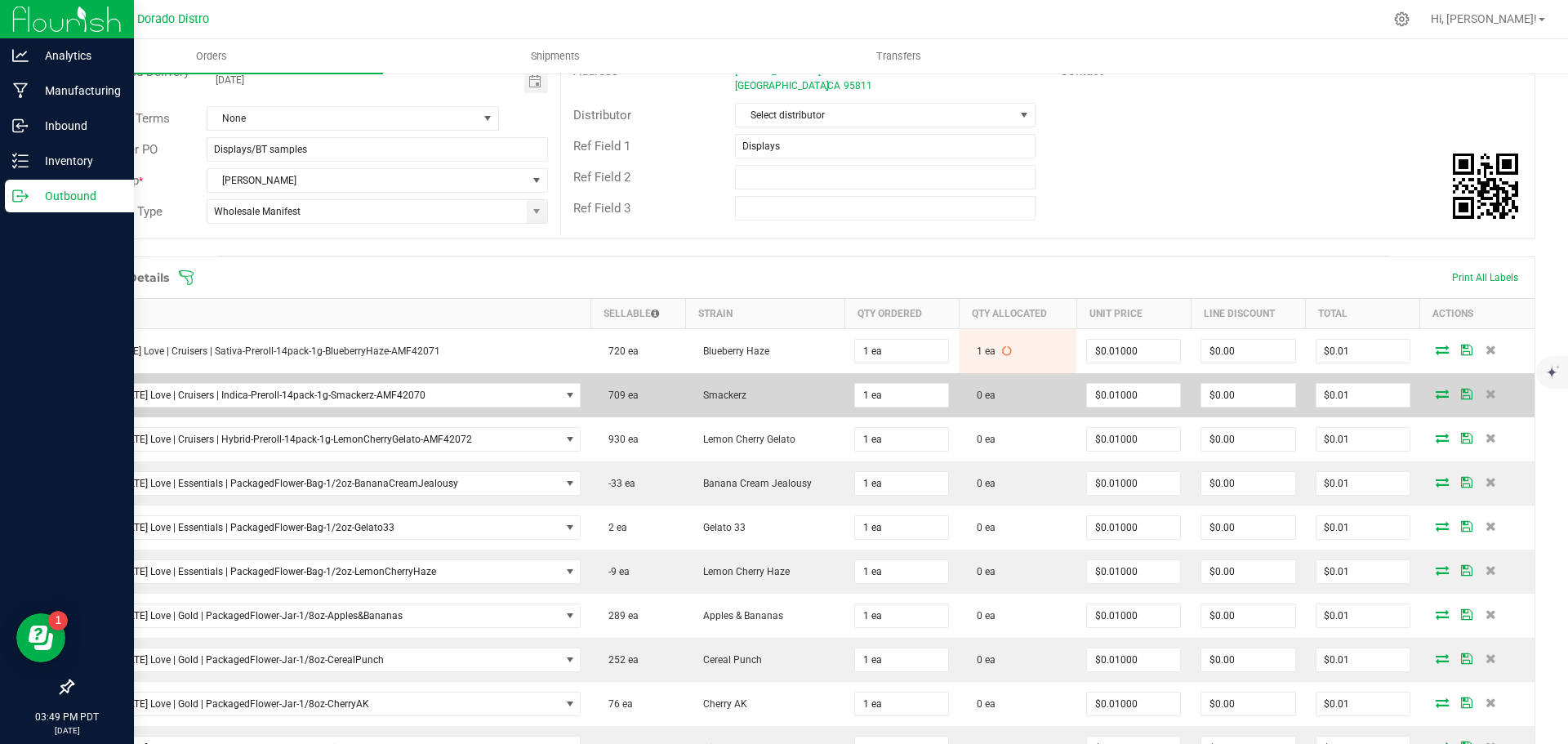
click at [1436, 392] on icon at bounding box center [1442, 394] width 13 height 9
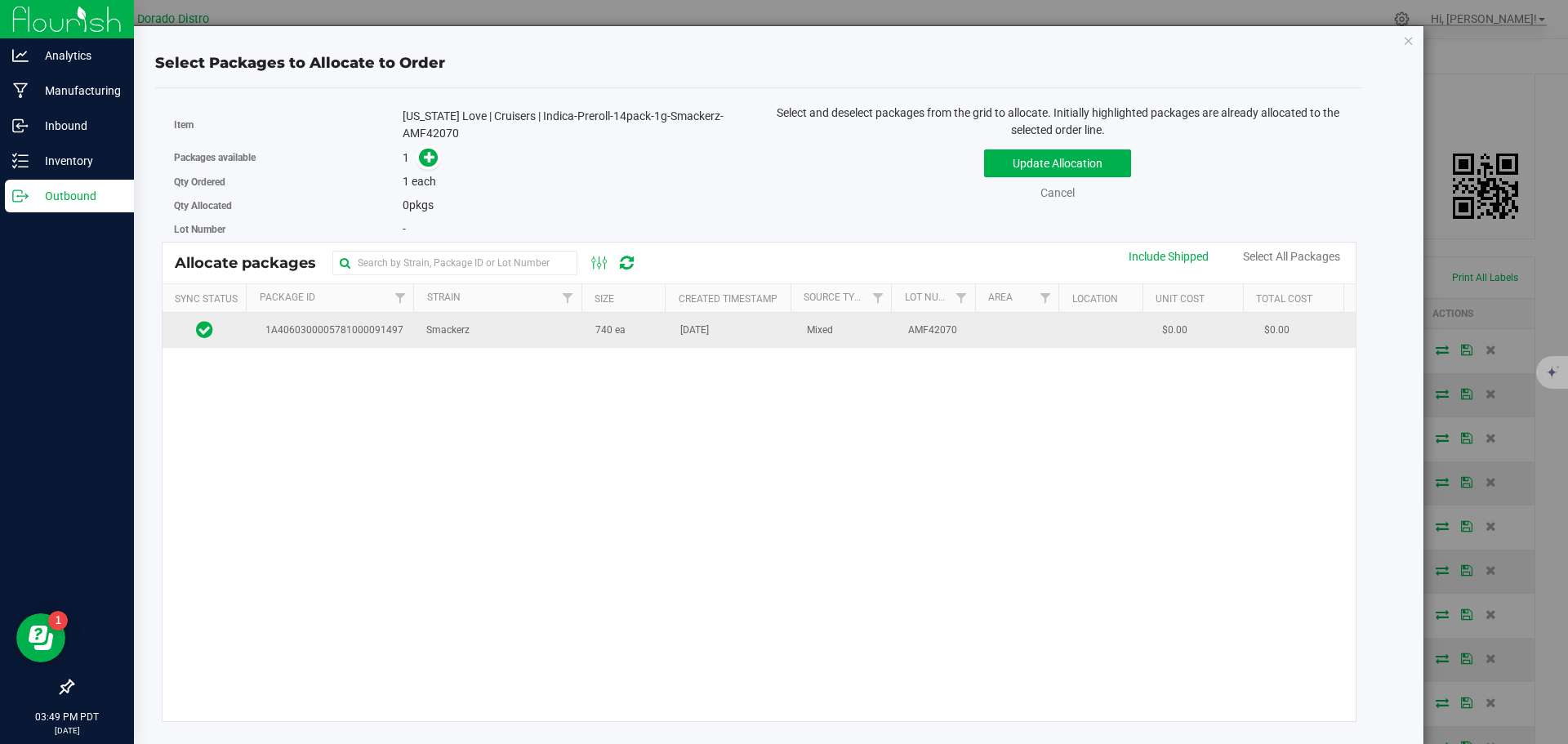
click at [651, 345] on td "740 ea" at bounding box center [628, 330] width 85 height 35
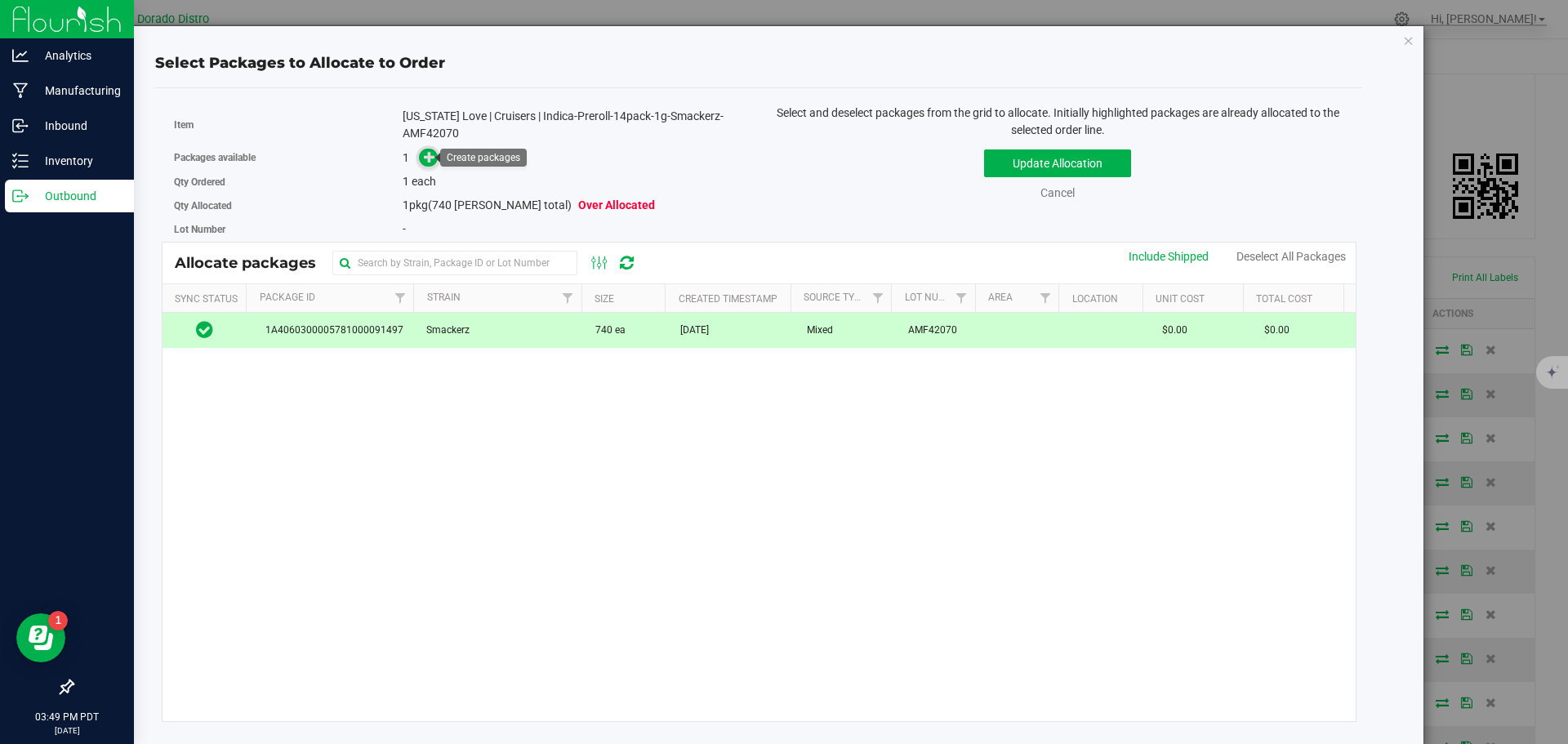
click at [419, 157] on span at bounding box center [428, 158] width 19 height 19
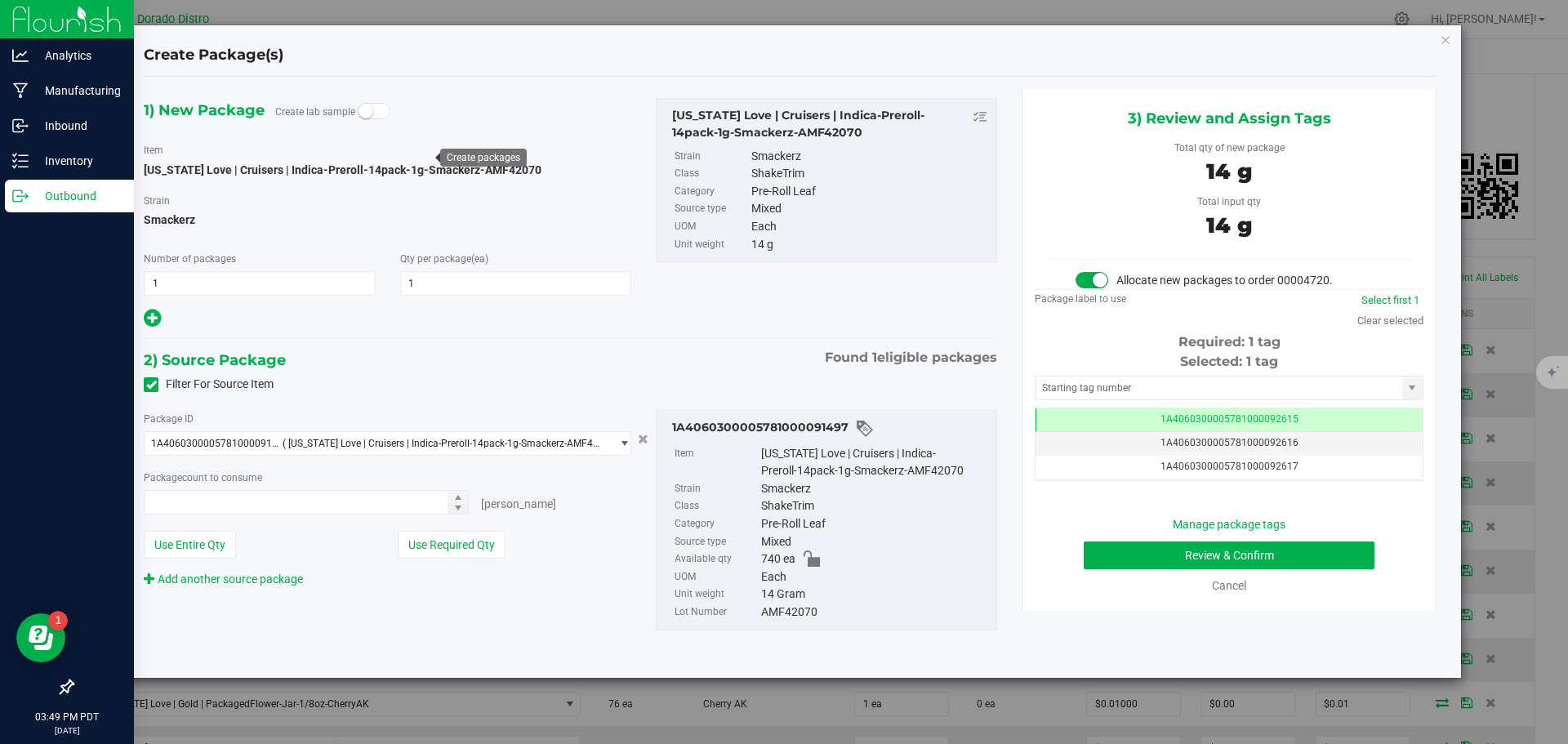
type input "1 ea"
click at [1105, 558] on button "Review & Confirm" at bounding box center [1229, 556] width 291 height 28
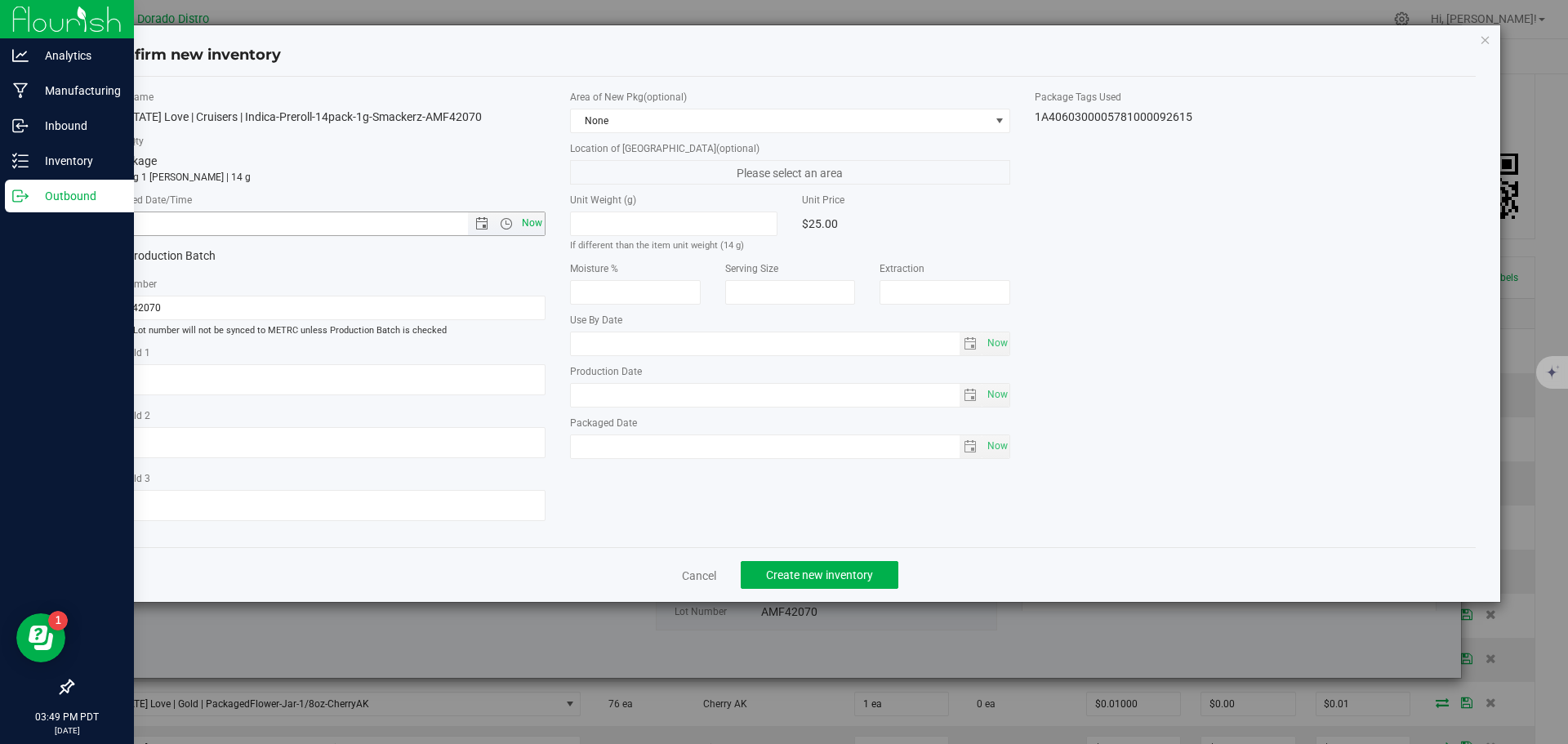
click at [526, 220] on span "Now" at bounding box center [531, 223] width 28 height 23
type input "8/21/2025 3:49 PM"
click at [791, 578] on span "Create new inventory" at bounding box center [819, 575] width 107 height 13
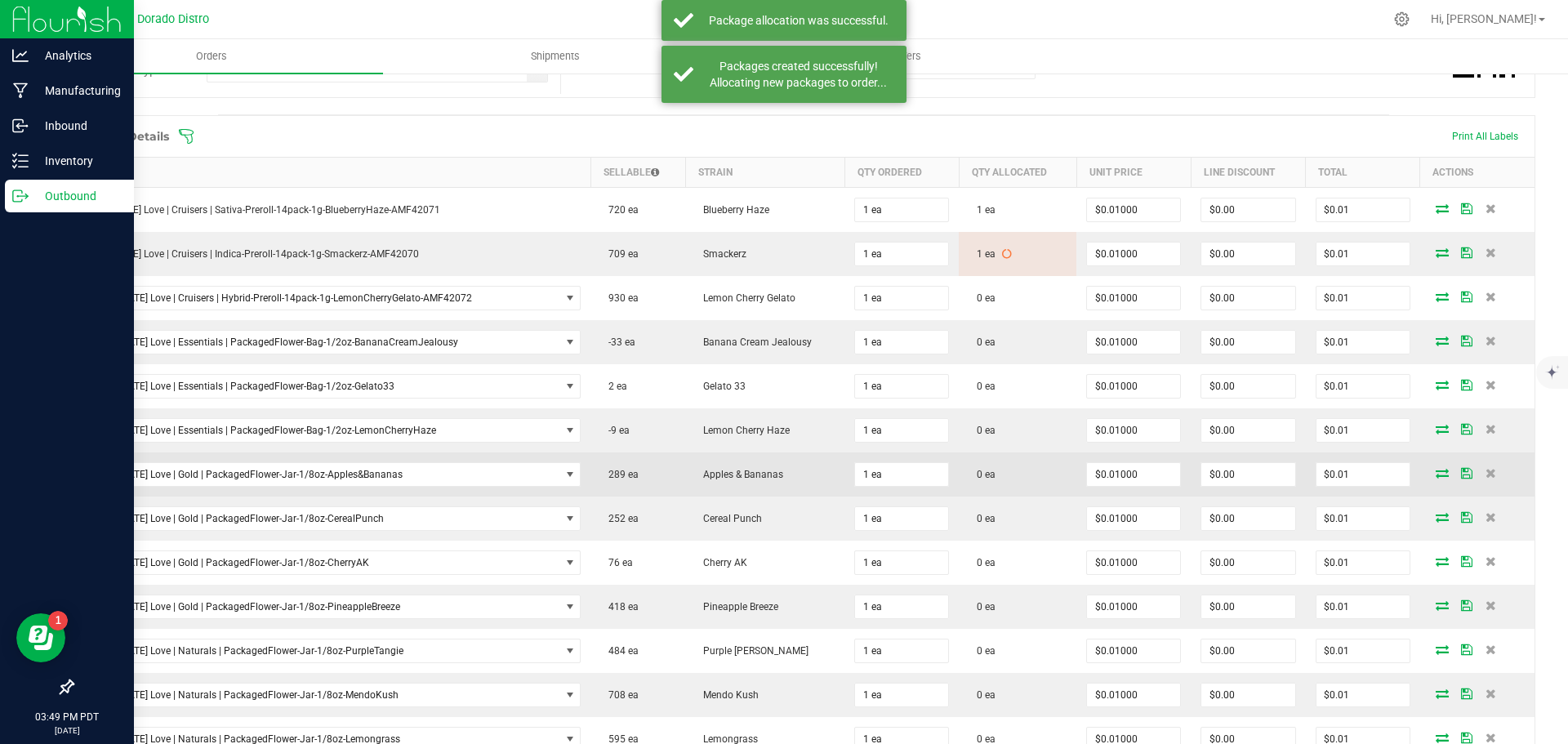
scroll to position [409, 0]
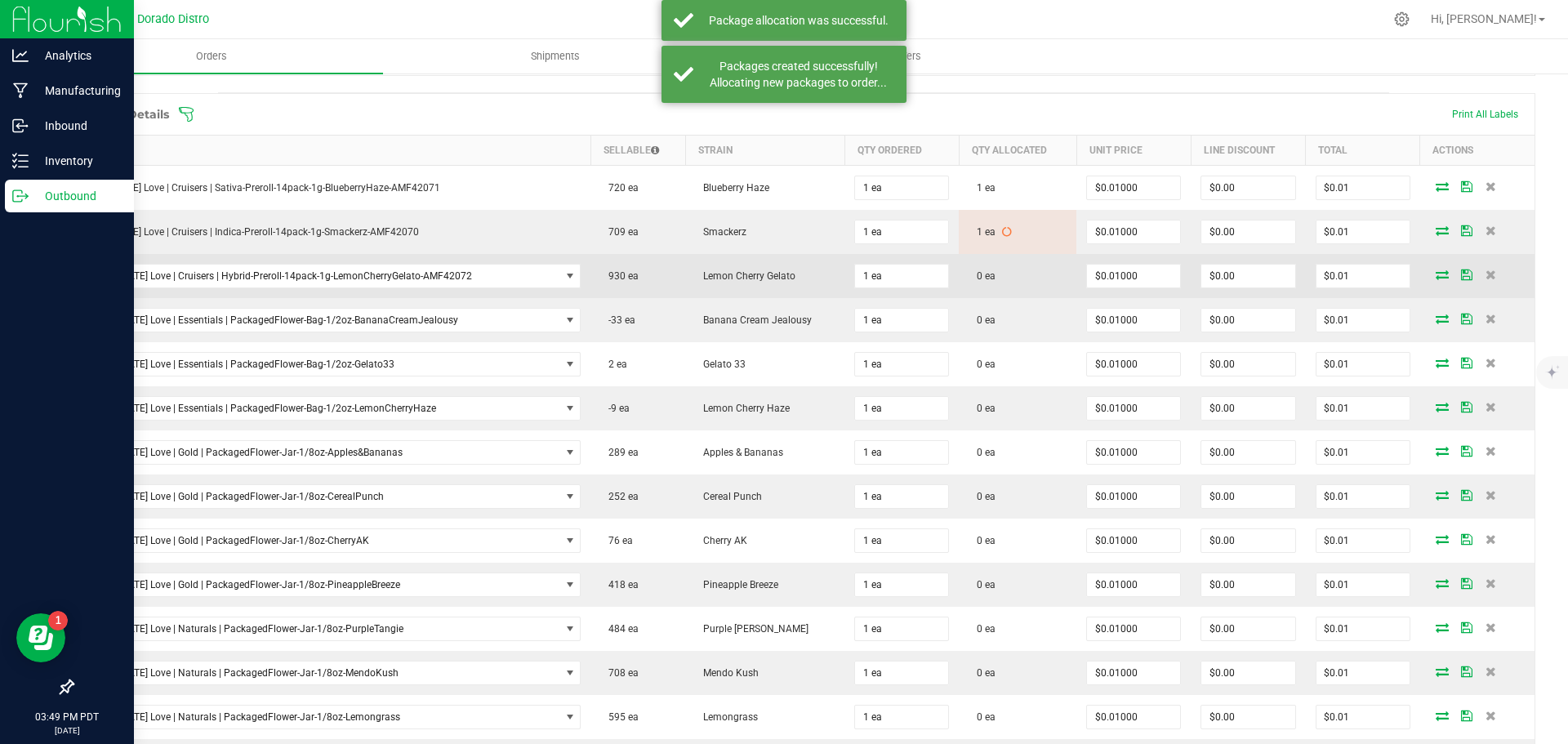
click at [1436, 270] on icon at bounding box center [1442, 275] width 13 height 9
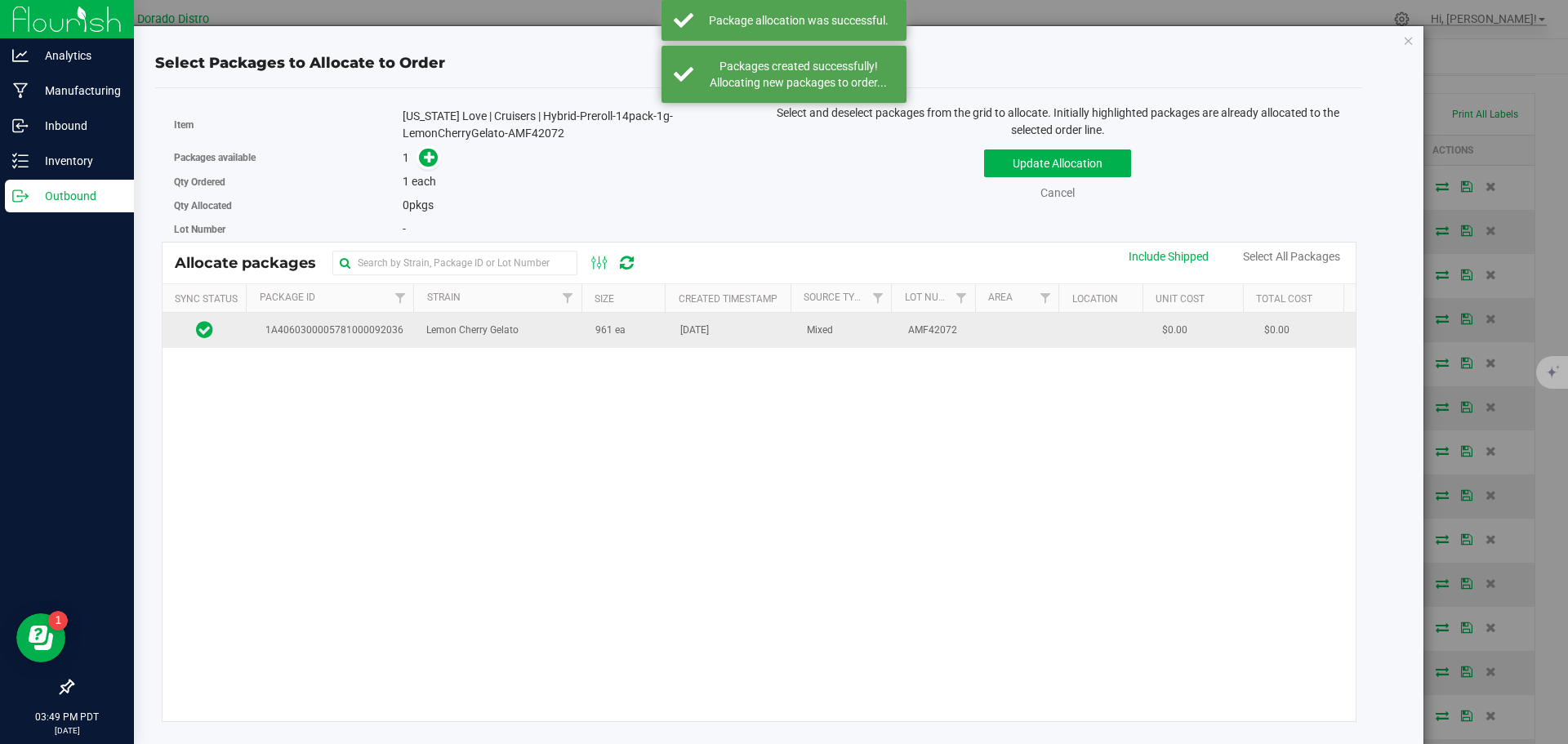
click at [658, 340] on td "961 ea" at bounding box center [628, 330] width 85 height 35
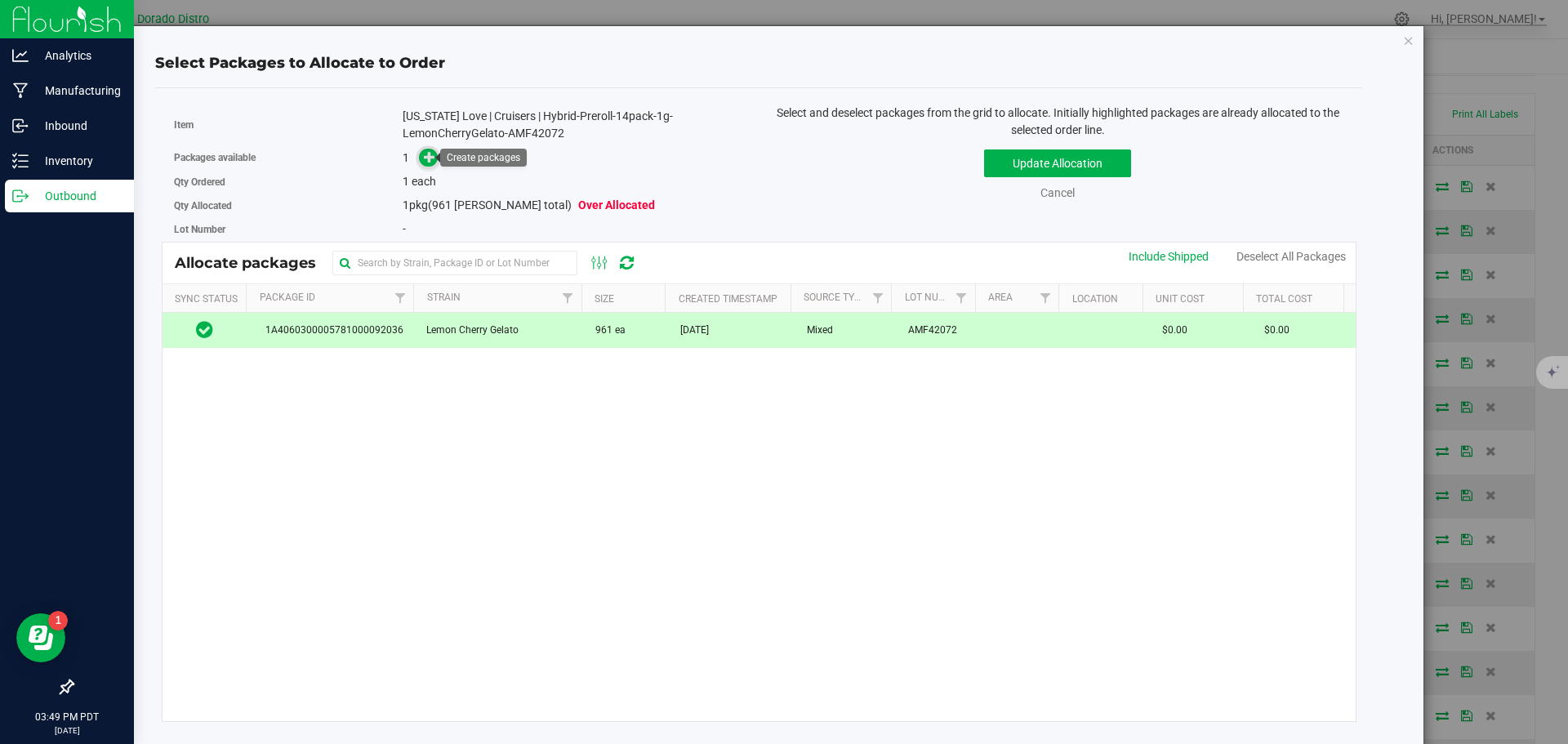
click at [433, 159] on icon at bounding box center [429, 156] width 11 height 11
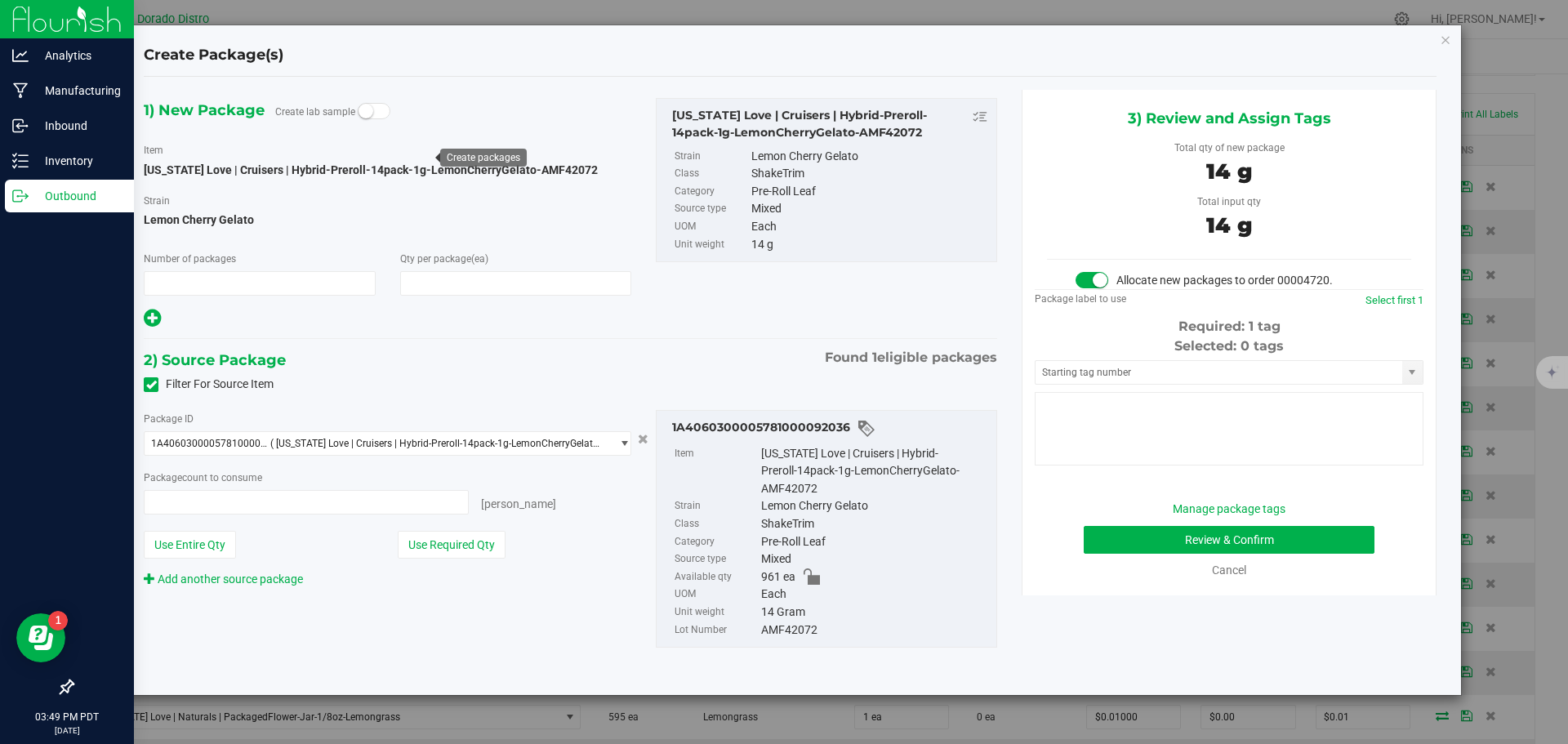
type input "1"
type input "1 ea"
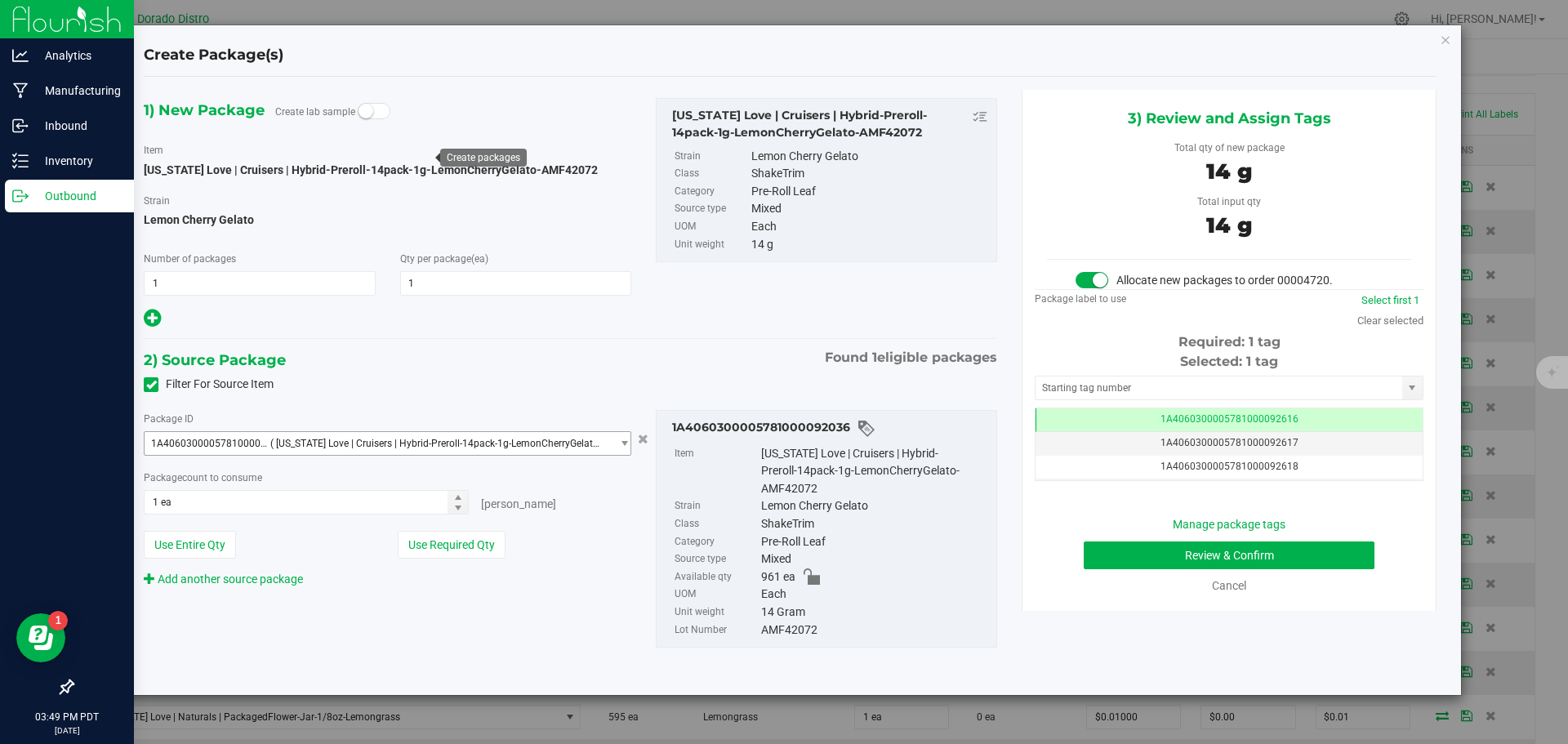
scroll to position [0, -1]
click at [1095, 556] on button "Review & Confirm" at bounding box center [1229, 556] width 291 height 28
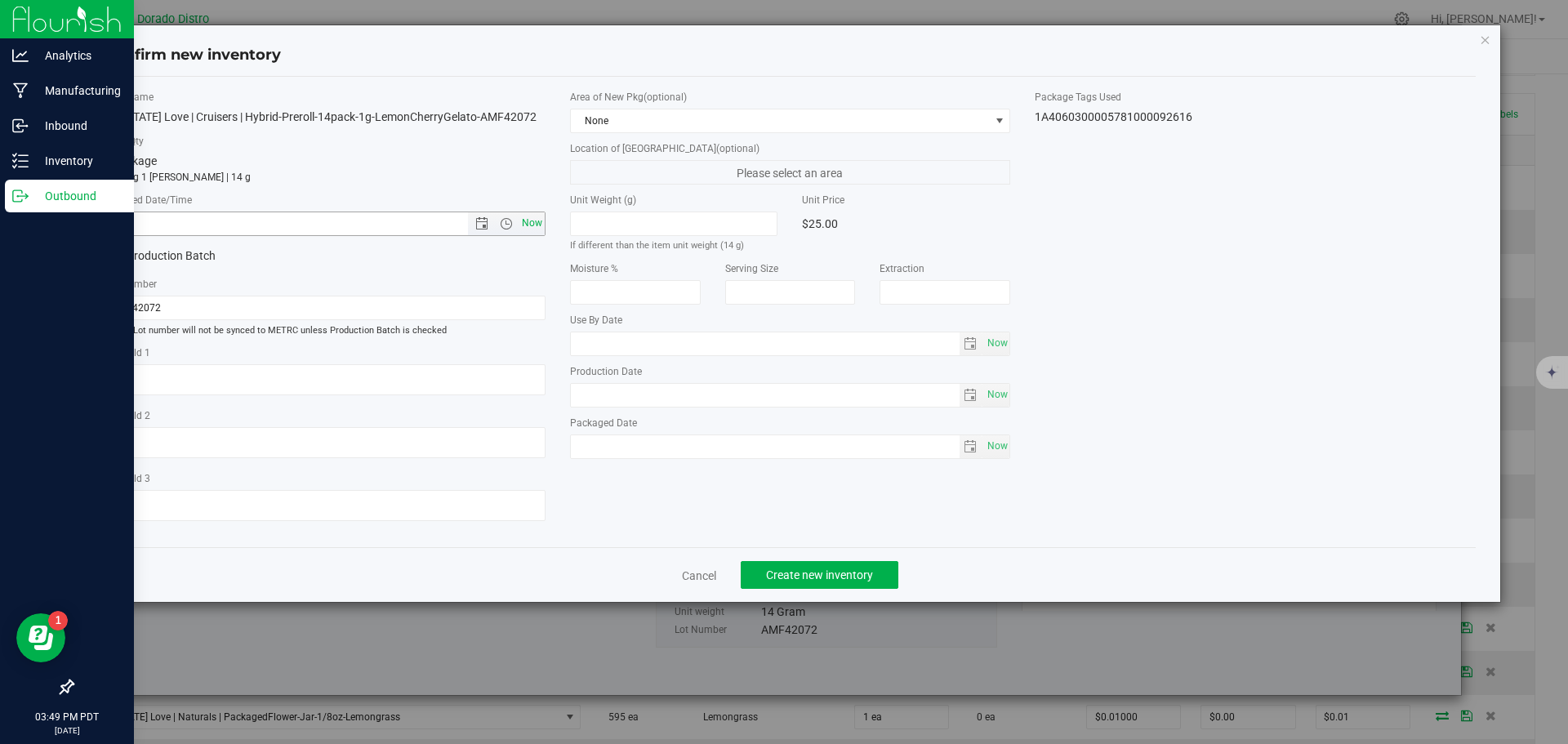
click at [537, 215] on span "Now" at bounding box center [531, 223] width 28 height 23
type input "8/21/2025 3:49 PM"
click at [789, 580] on span "Create new inventory" at bounding box center [819, 575] width 107 height 13
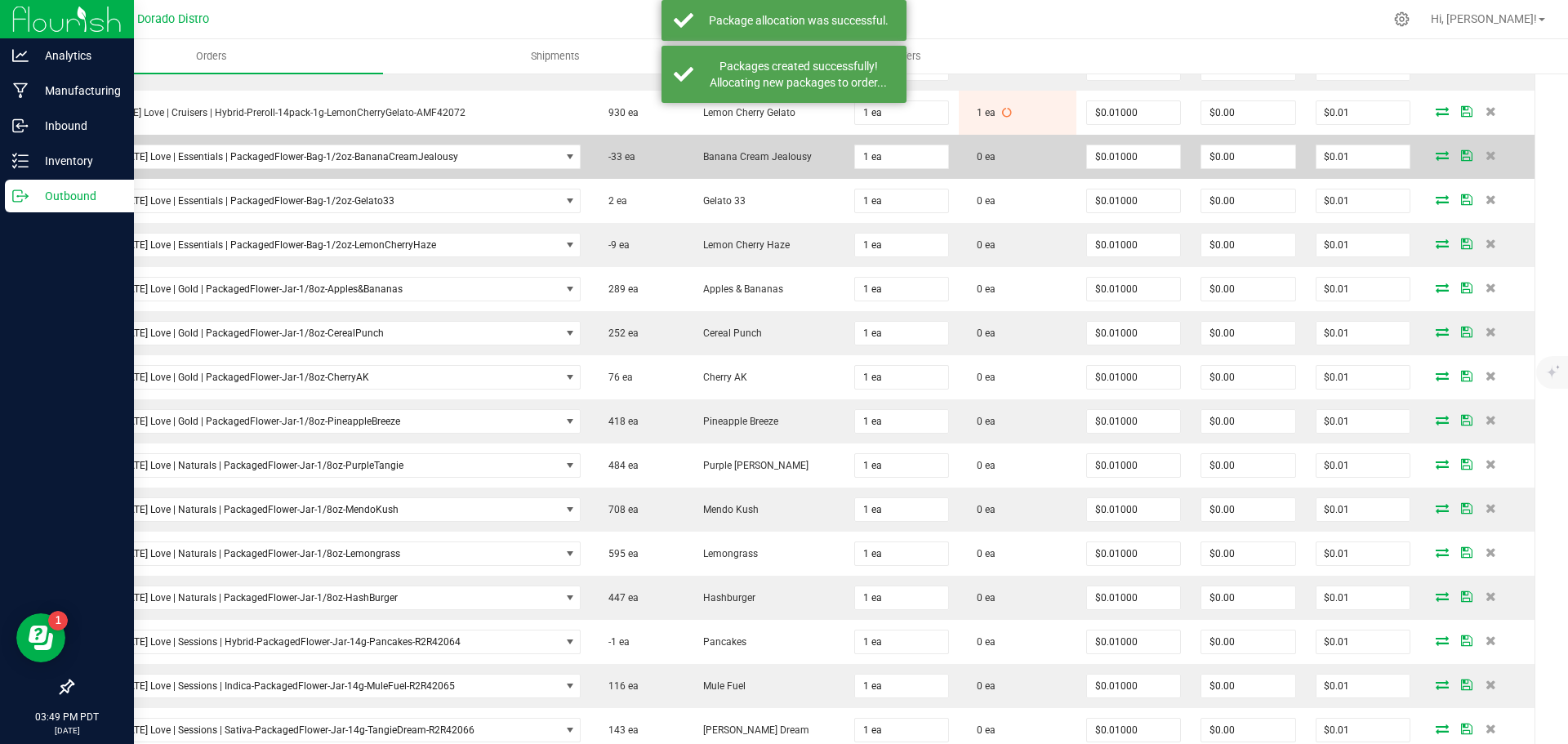
click at [1436, 156] on icon at bounding box center [1442, 155] width 13 height 9
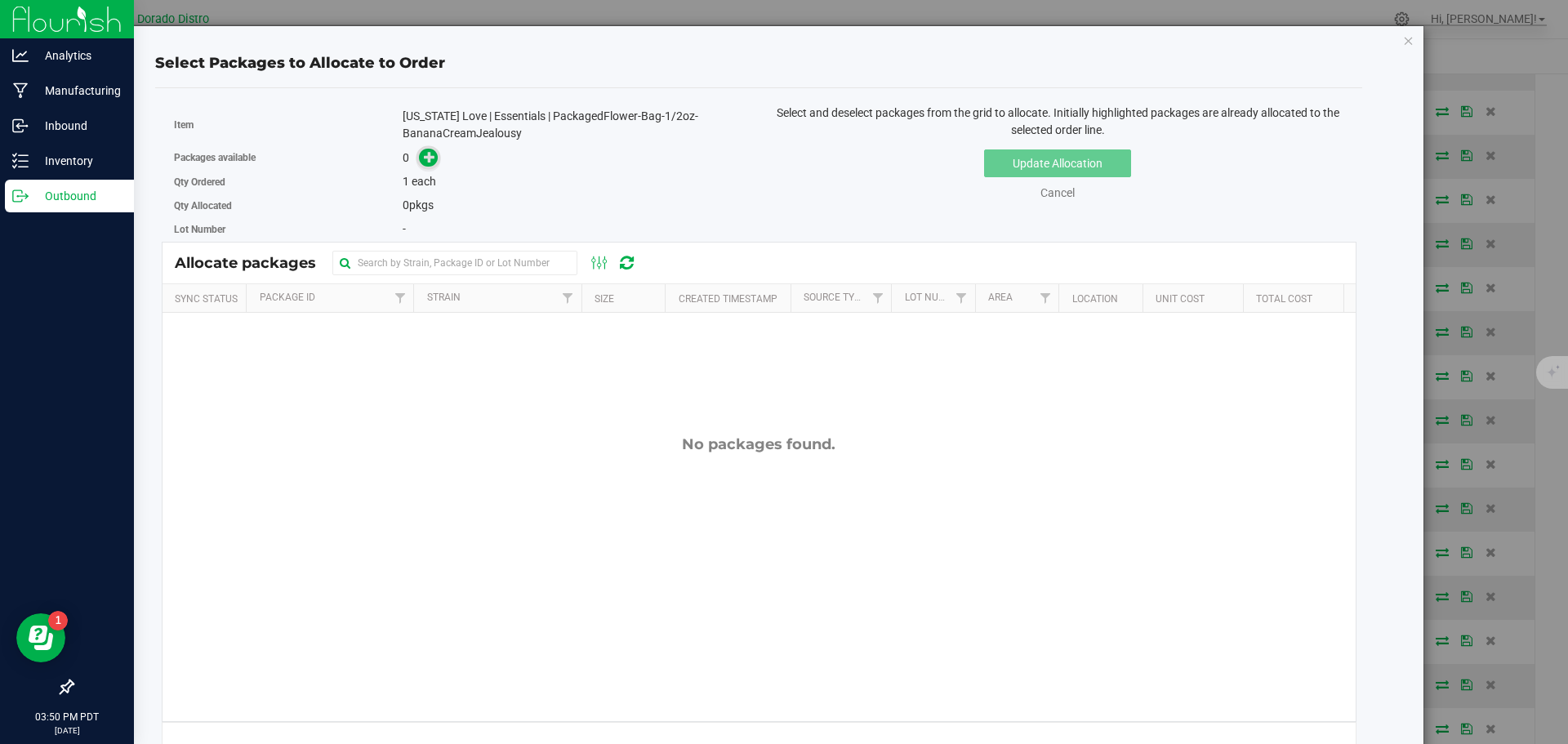
click at [430, 161] on icon at bounding box center [429, 156] width 11 height 11
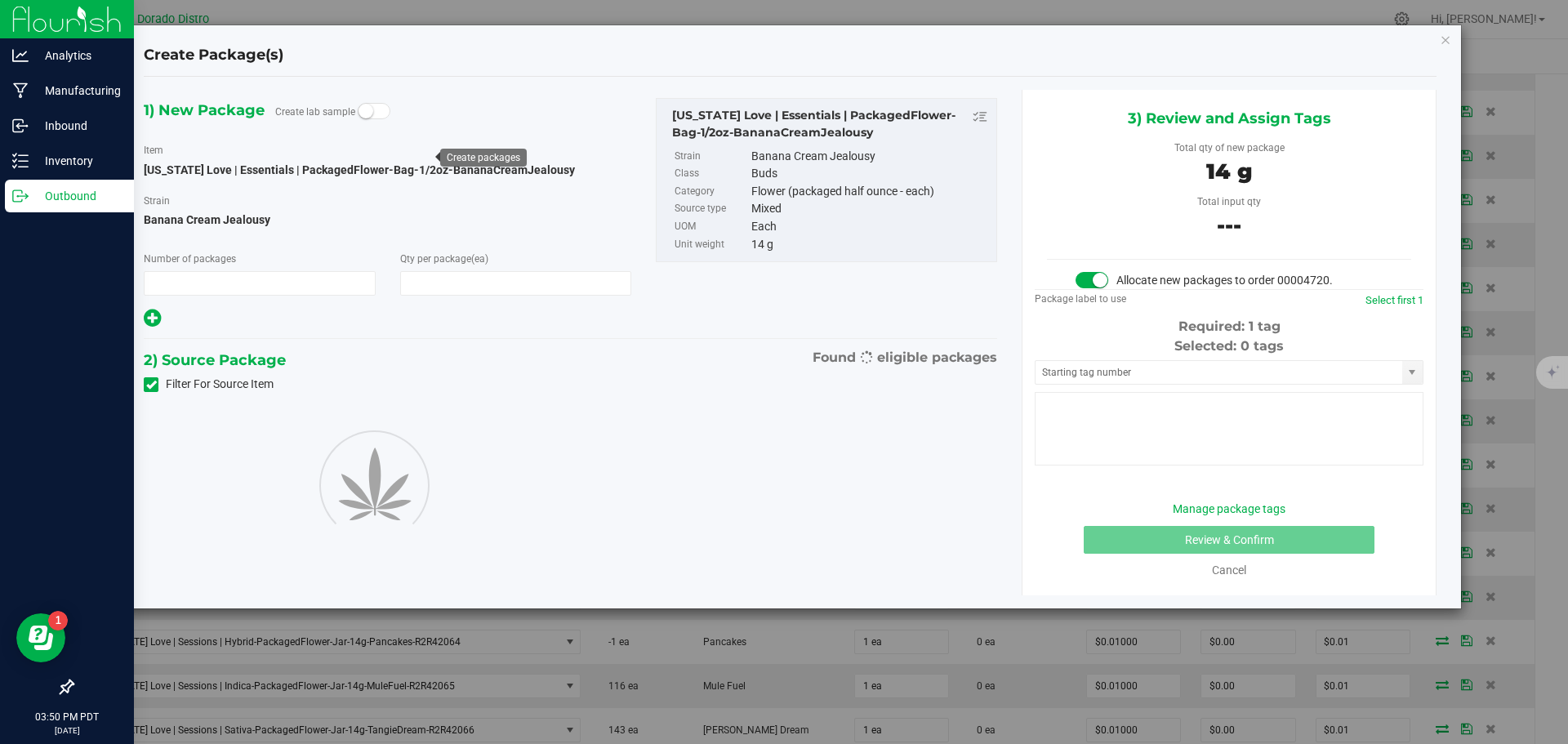
type input "1"
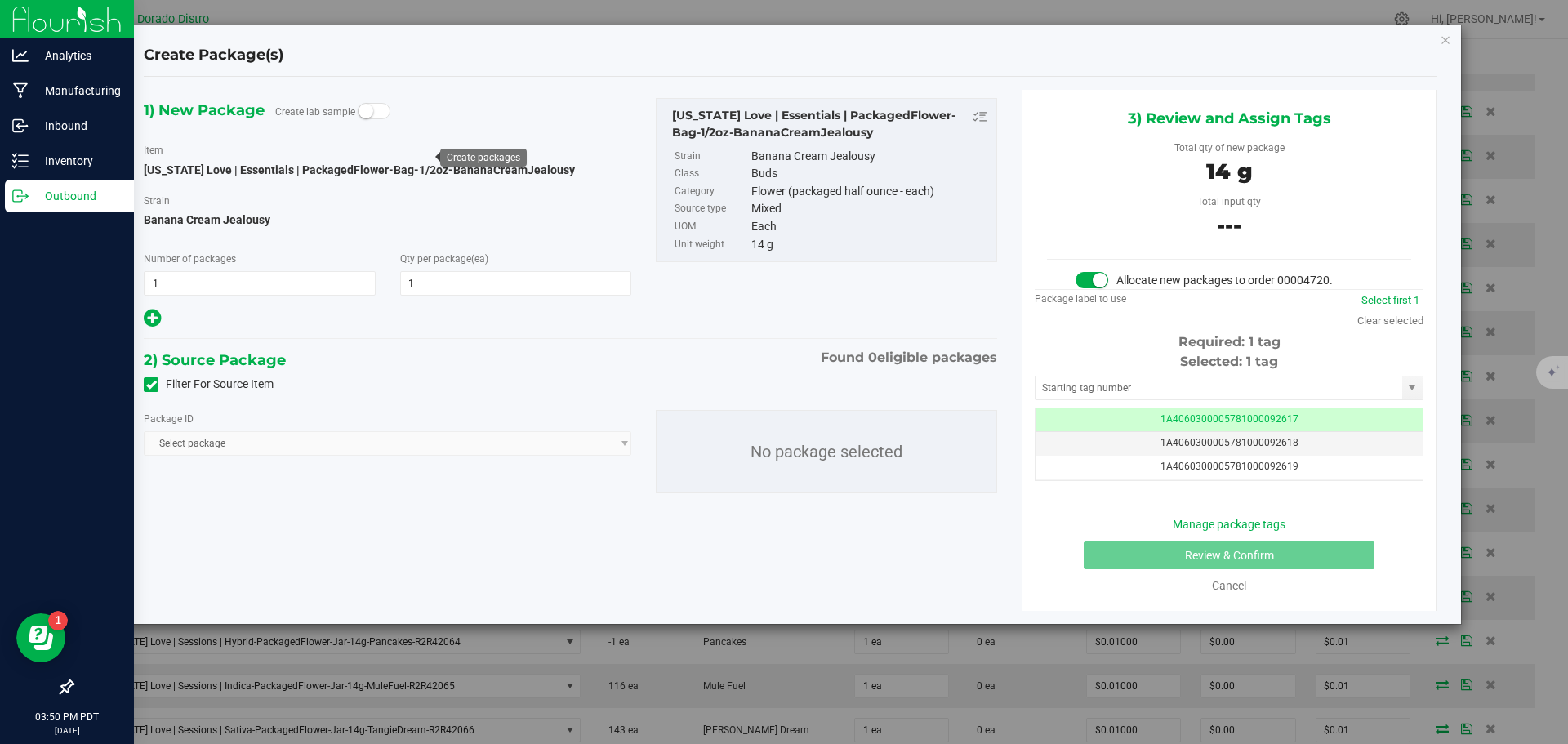
click at [150, 384] on icon at bounding box center [151, 384] width 10 height 0
click at [0, 0] on input "Filter For Source Item" at bounding box center [0, 0] width 0 height 0
click at [336, 448] on span "Select package" at bounding box center [377, 443] width 466 height 22
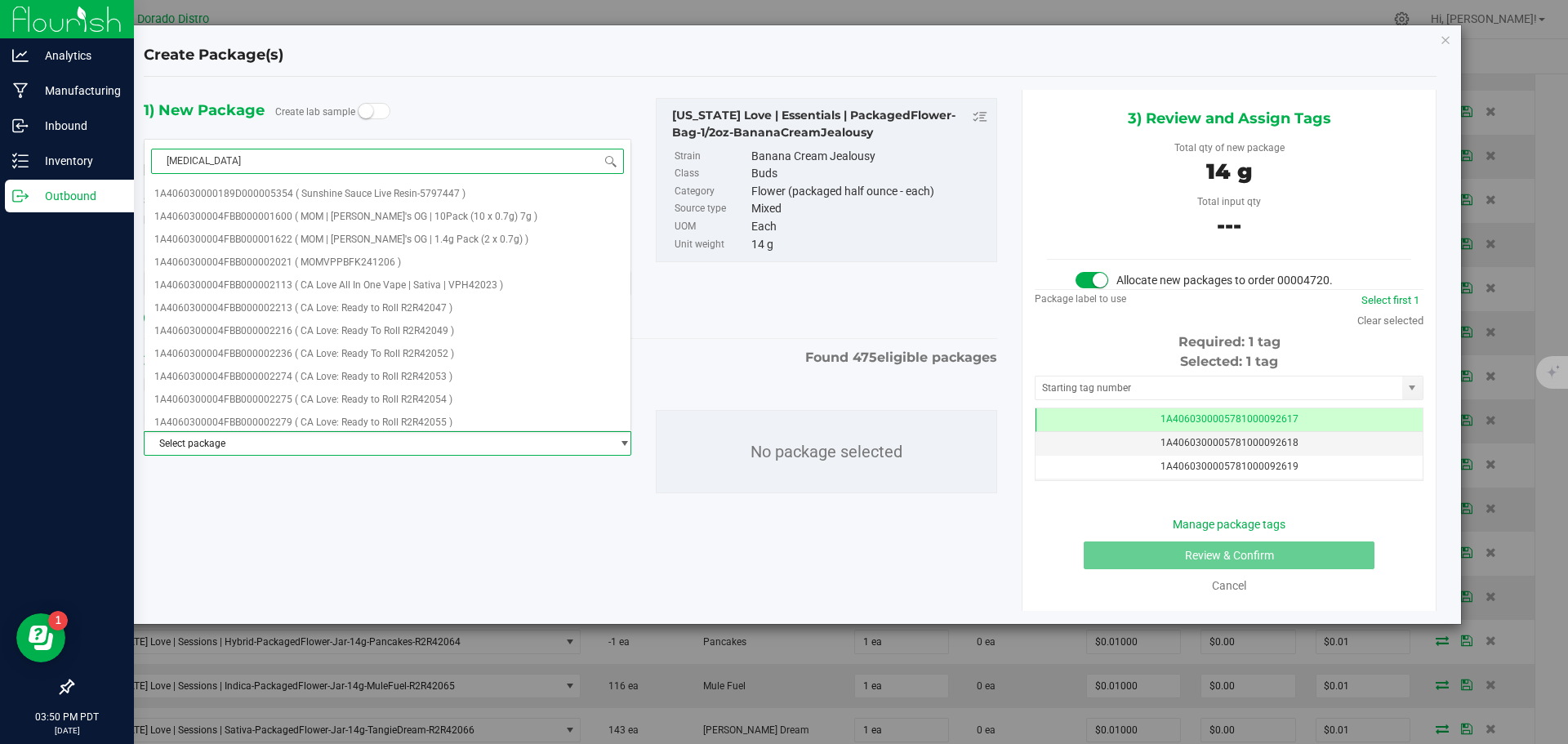
type input "banana"
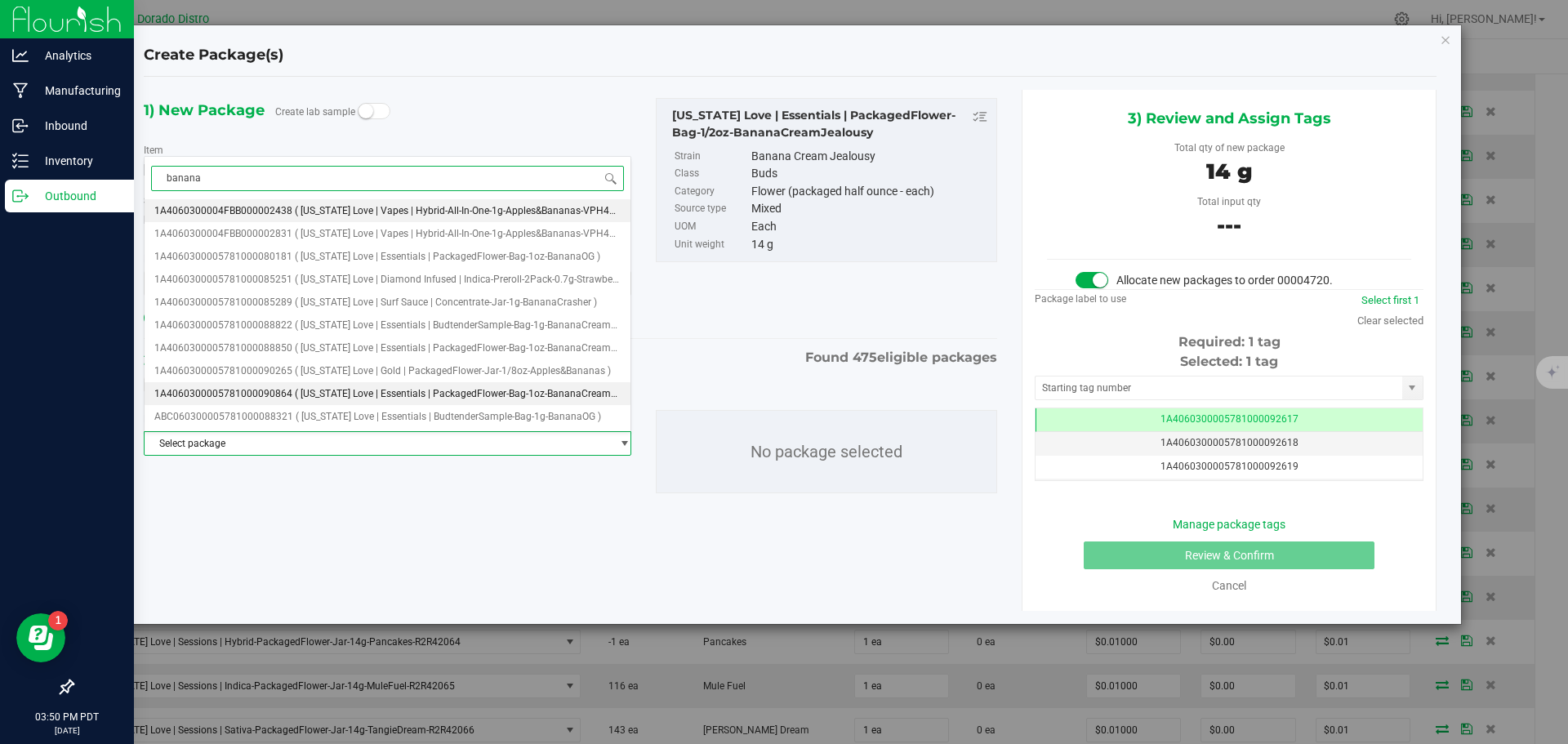
click at [373, 397] on span "( [US_STATE] Love | Essentials | PackagedFlower-Bag-1oz-BananaCreamJealousy )" at bounding box center [476, 394] width 362 height 11
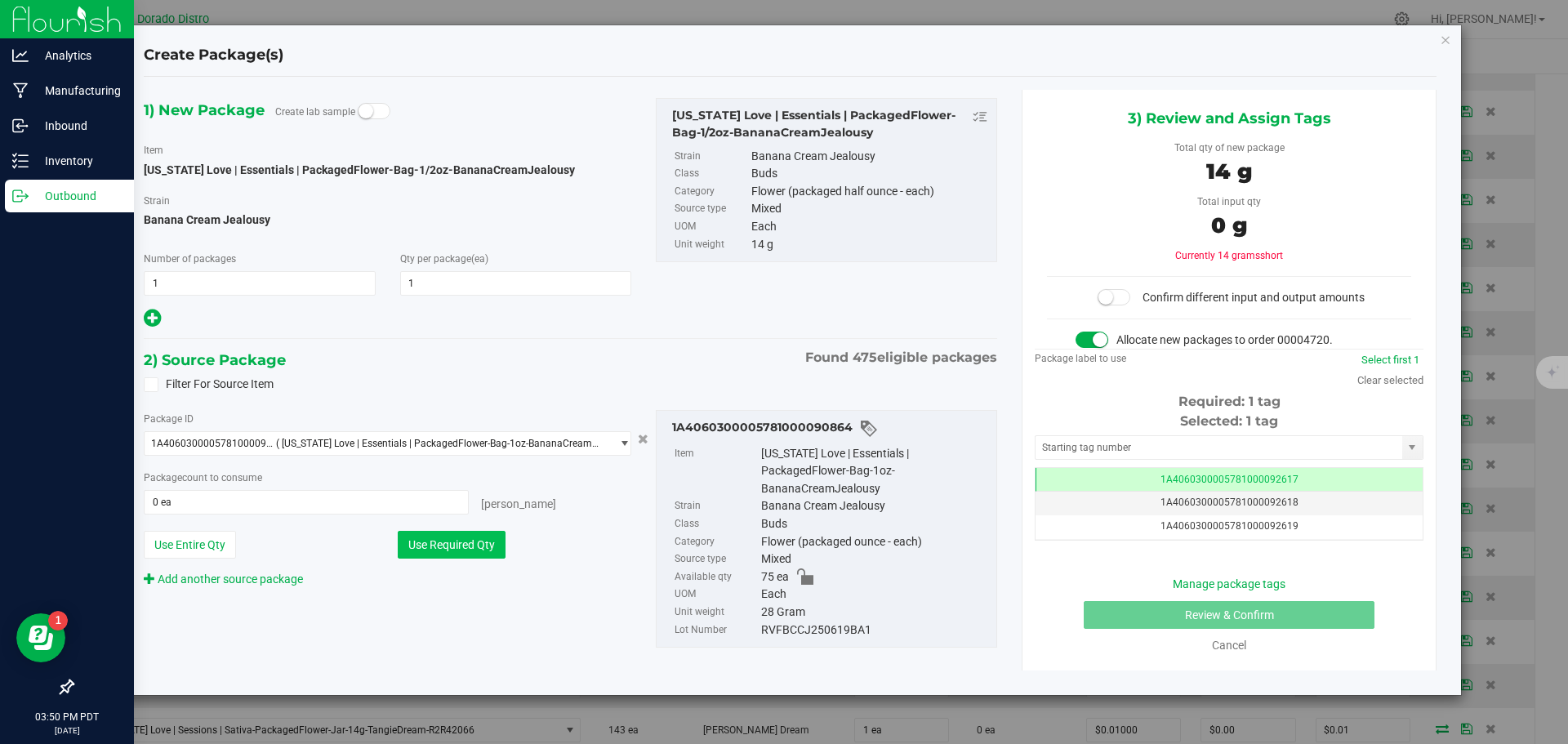
click at [481, 553] on button "Use Required Qty" at bounding box center [451, 544] width 108 height 28
type input "1 ea"
click at [1115, 295] on span at bounding box center [1113, 296] width 33 height 16
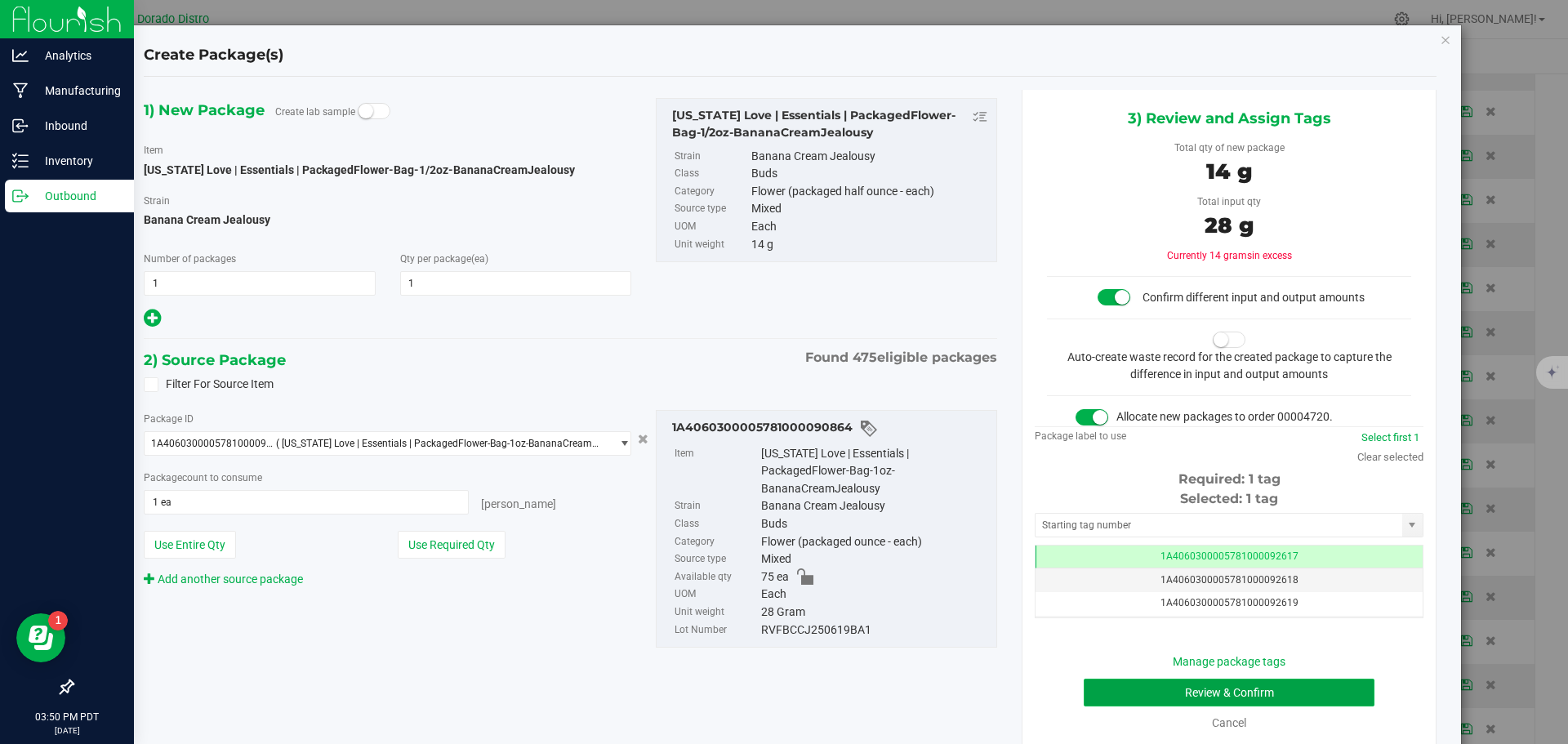
click at [1109, 699] on button "Review & Confirm" at bounding box center [1229, 692] width 291 height 28
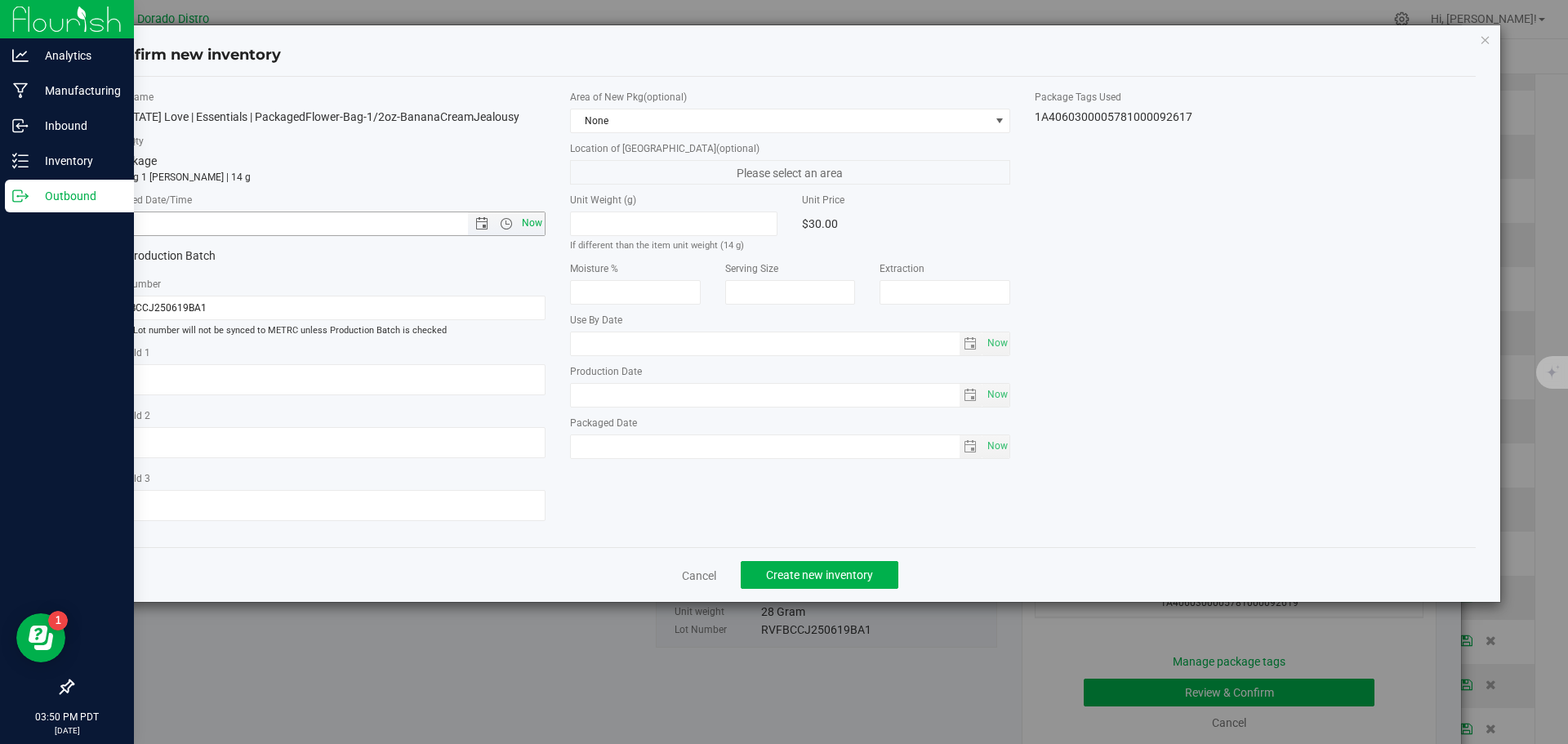
click at [535, 218] on span "Now" at bounding box center [531, 223] width 28 height 23
type input "8/21/2025 3:50 PM"
click at [791, 566] on button "Create new inventory" at bounding box center [819, 575] width 157 height 28
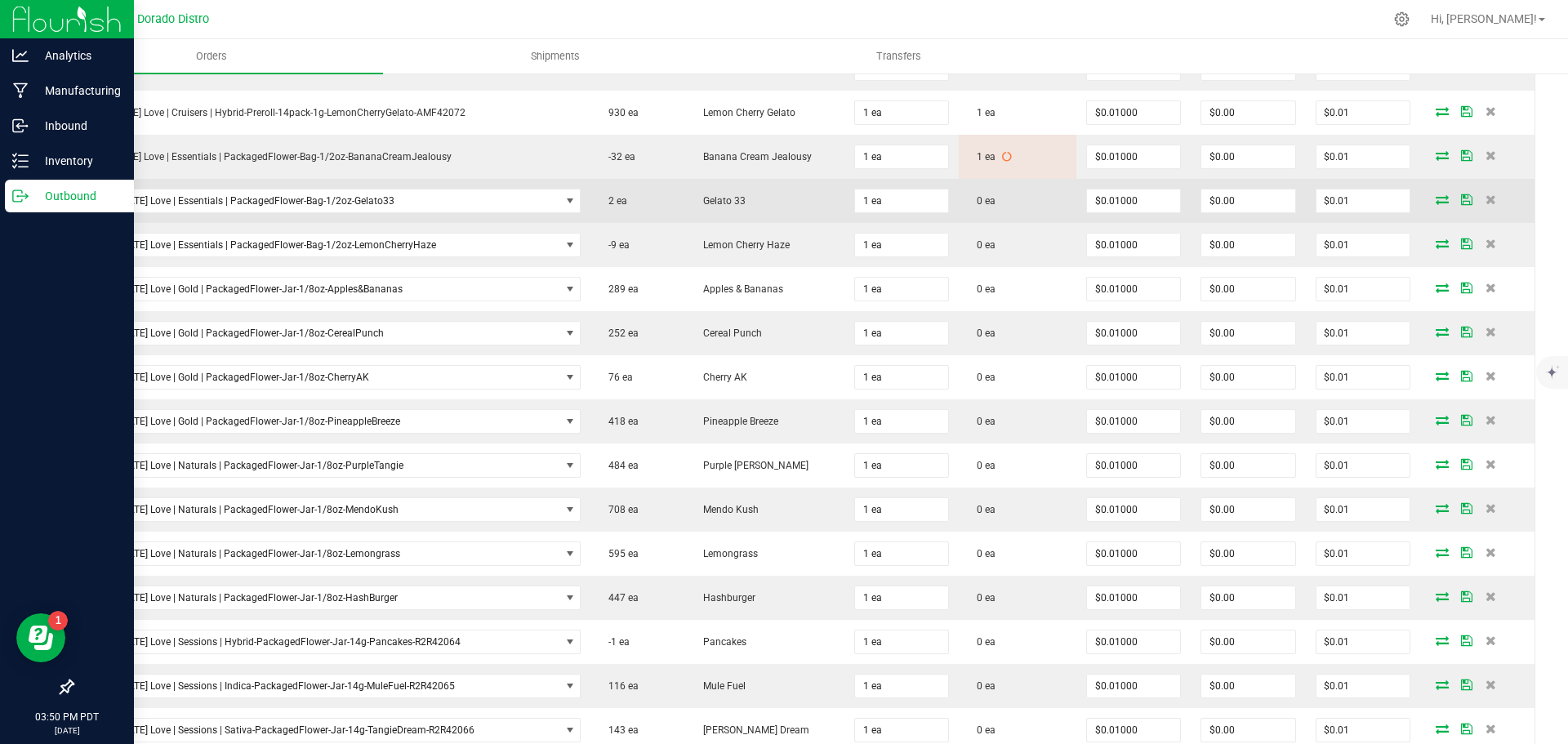
click at [1436, 200] on icon at bounding box center [1442, 199] width 13 height 9
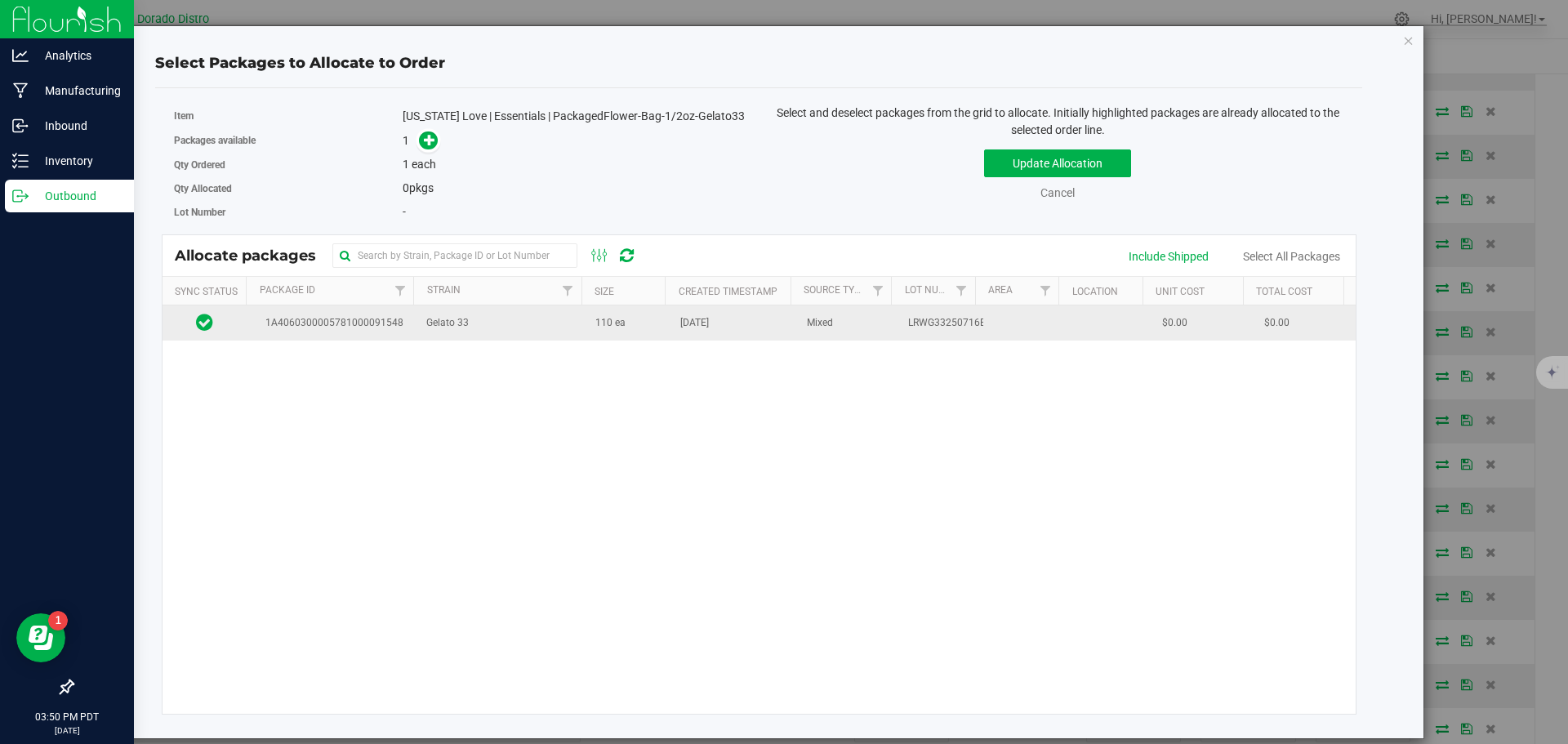
click at [639, 330] on td "110 ea" at bounding box center [628, 322] width 85 height 35
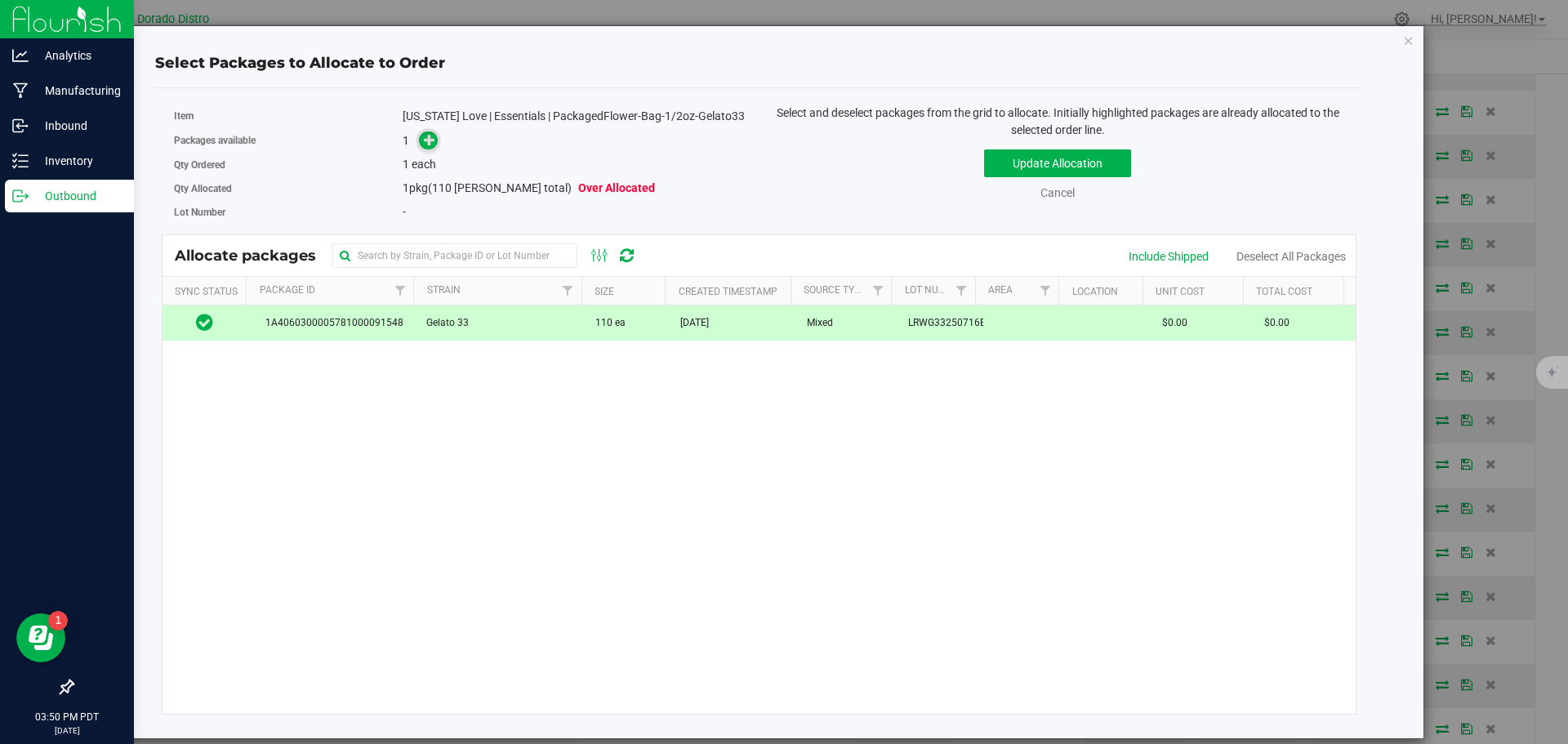
click at [432, 137] on icon at bounding box center [429, 140] width 11 height 11
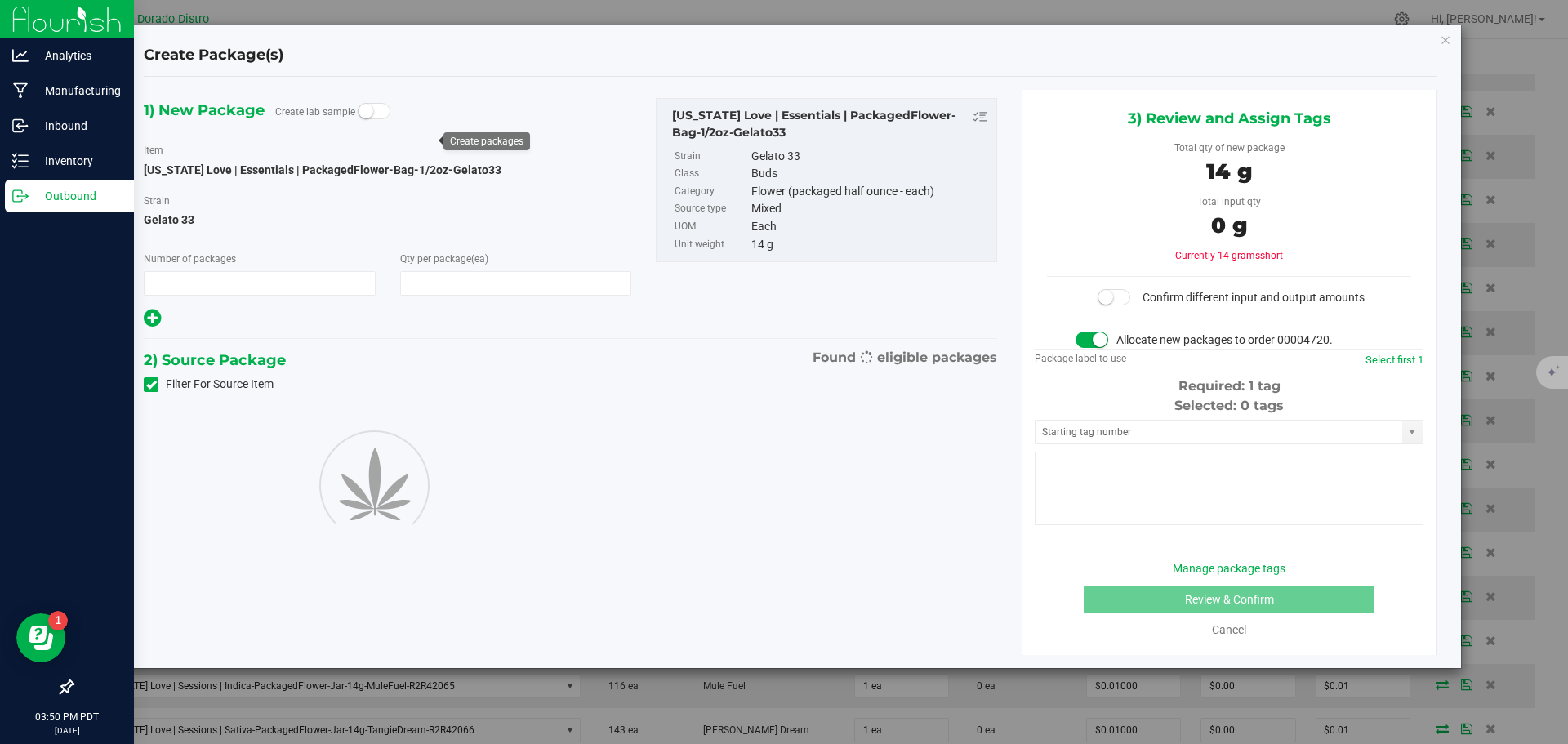
type input "1"
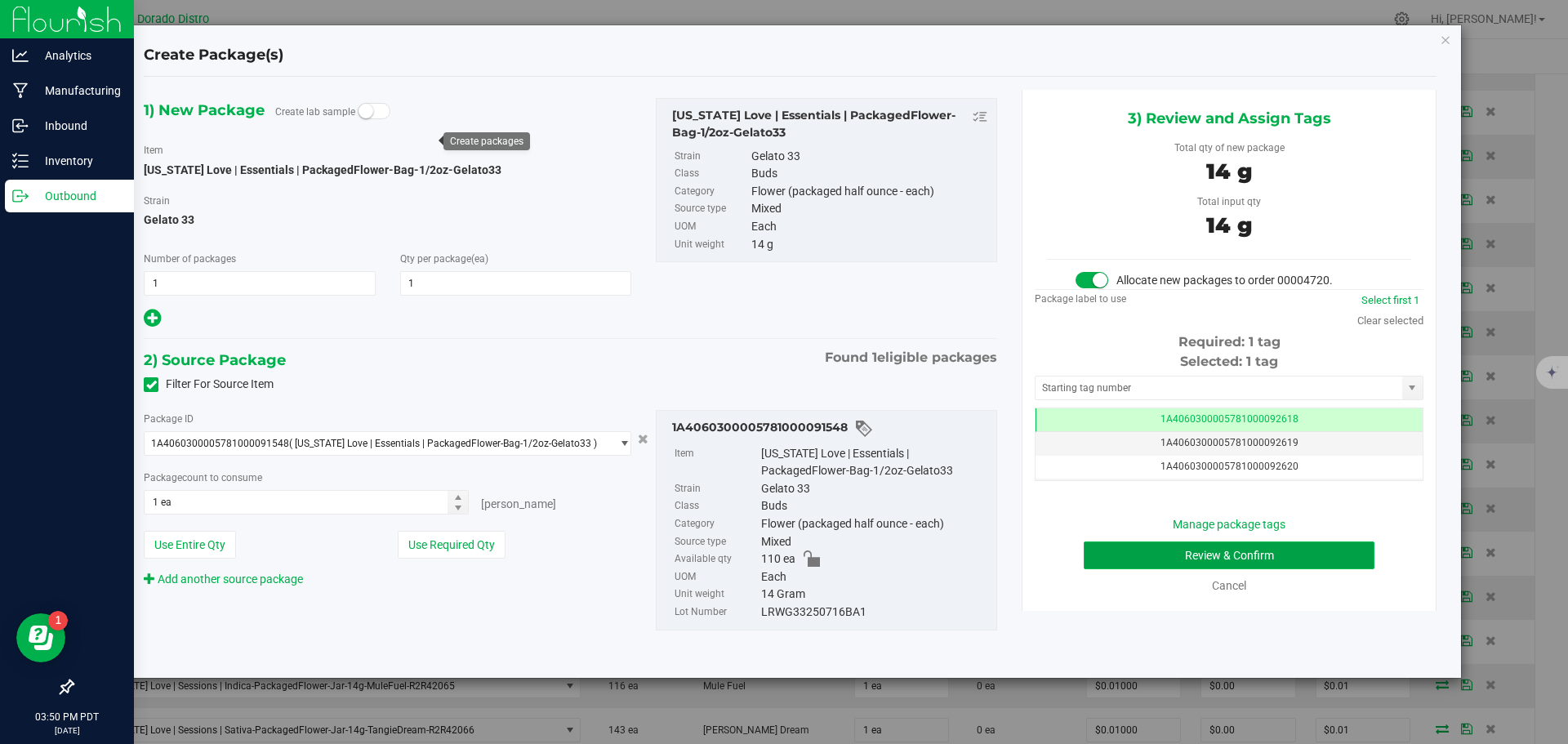
click at [1104, 555] on button "Review & Confirm" at bounding box center [1229, 556] width 291 height 28
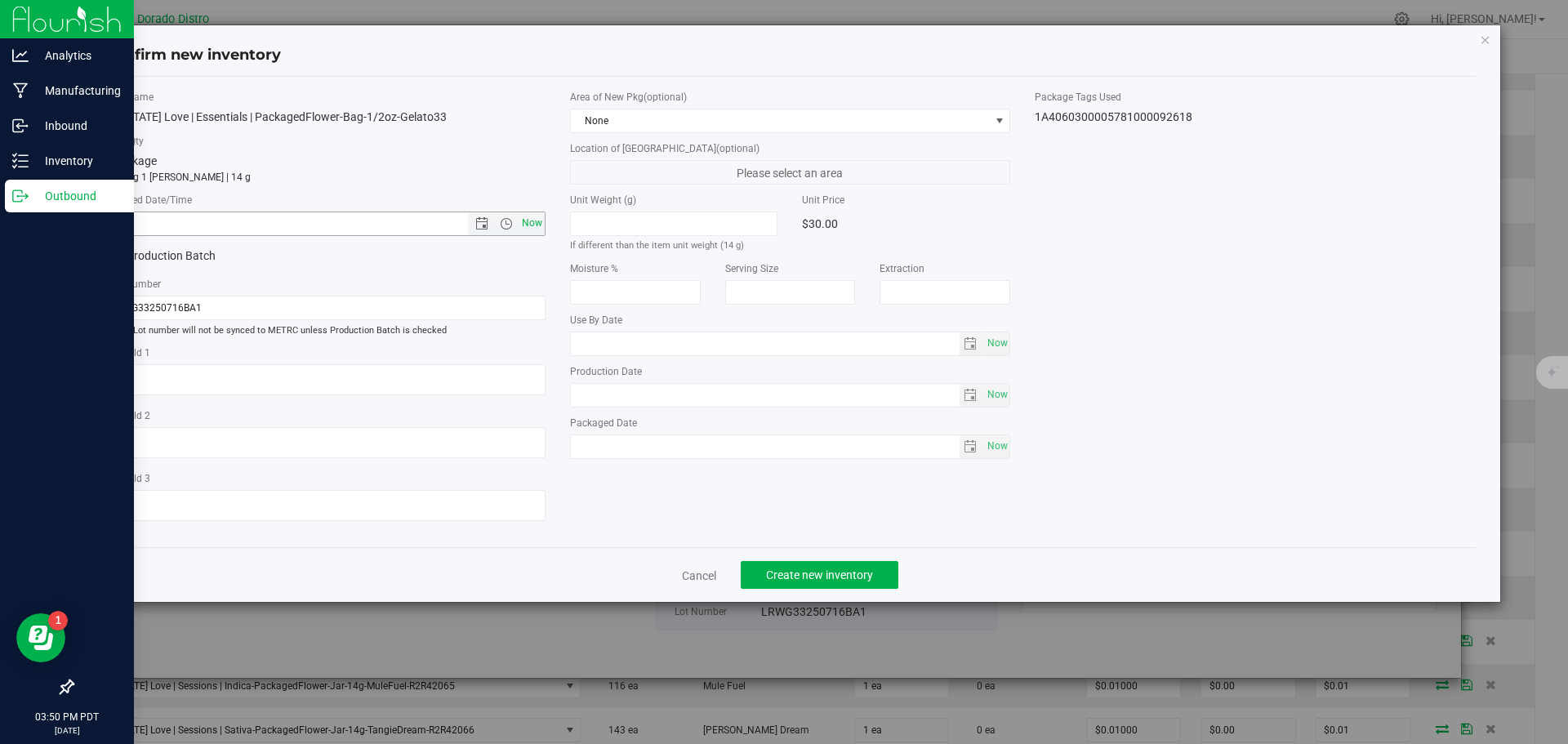
click at [541, 220] on span "Now" at bounding box center [531, 223] width 28 height 23
type input "8/21/2025 3:50 PM"
click at [814, 581] on span "Create new inventory" at bounding box center [819, 575] width 107 height 13
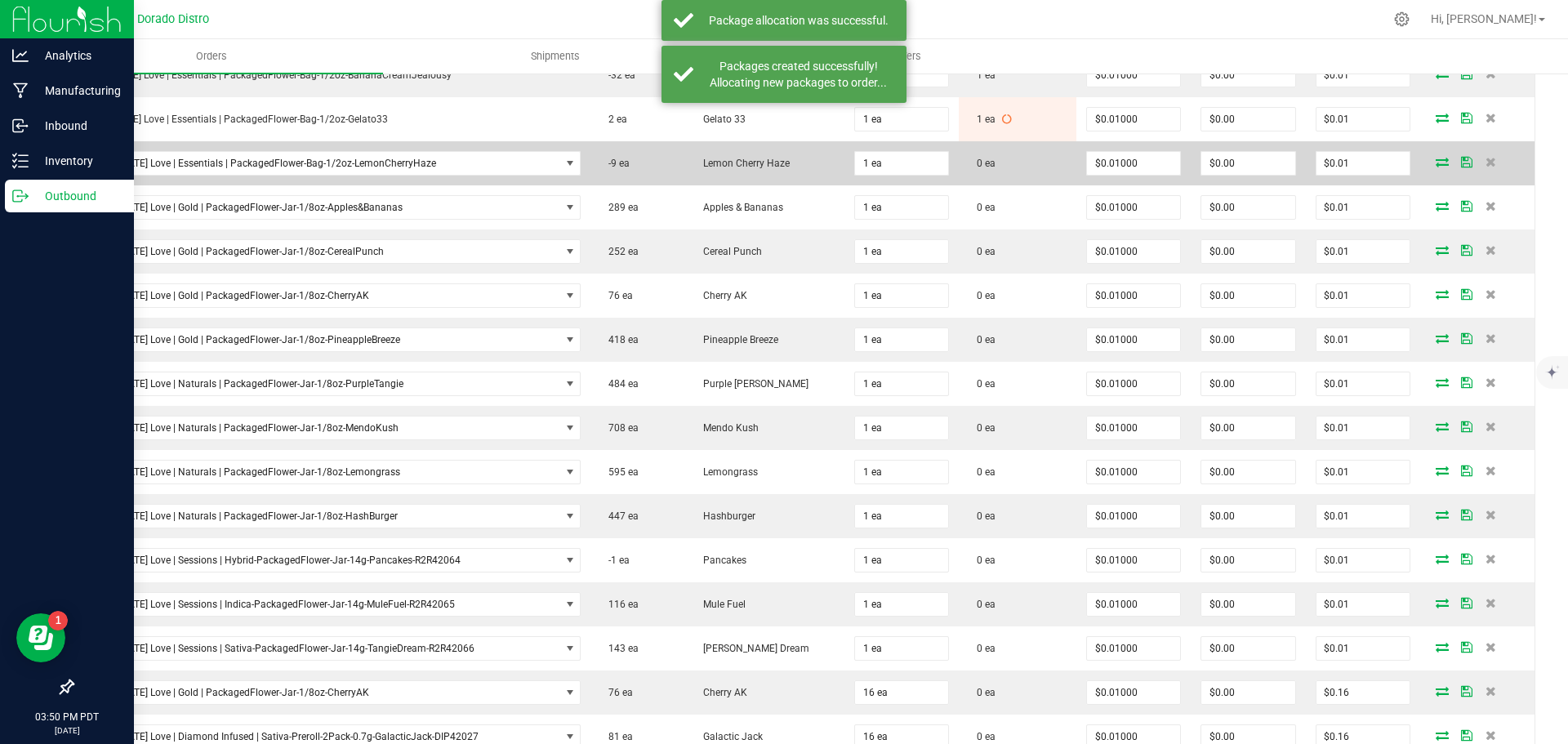
click at [1436, 167] on icon at bounding box center [1442, 161] width 13 height 9
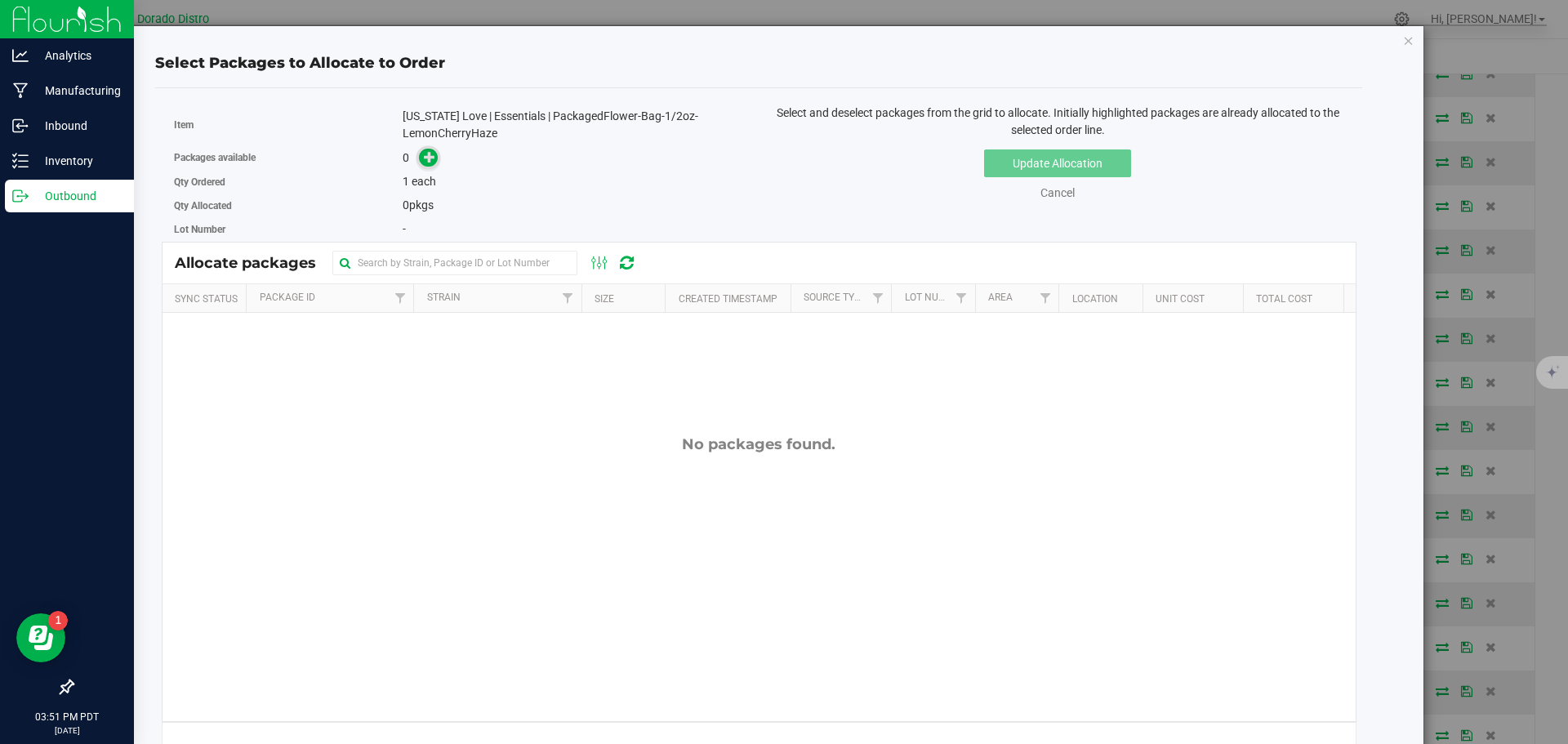
click at [428, 156] on icon at bounding box center [429, 156] width 11 height 11
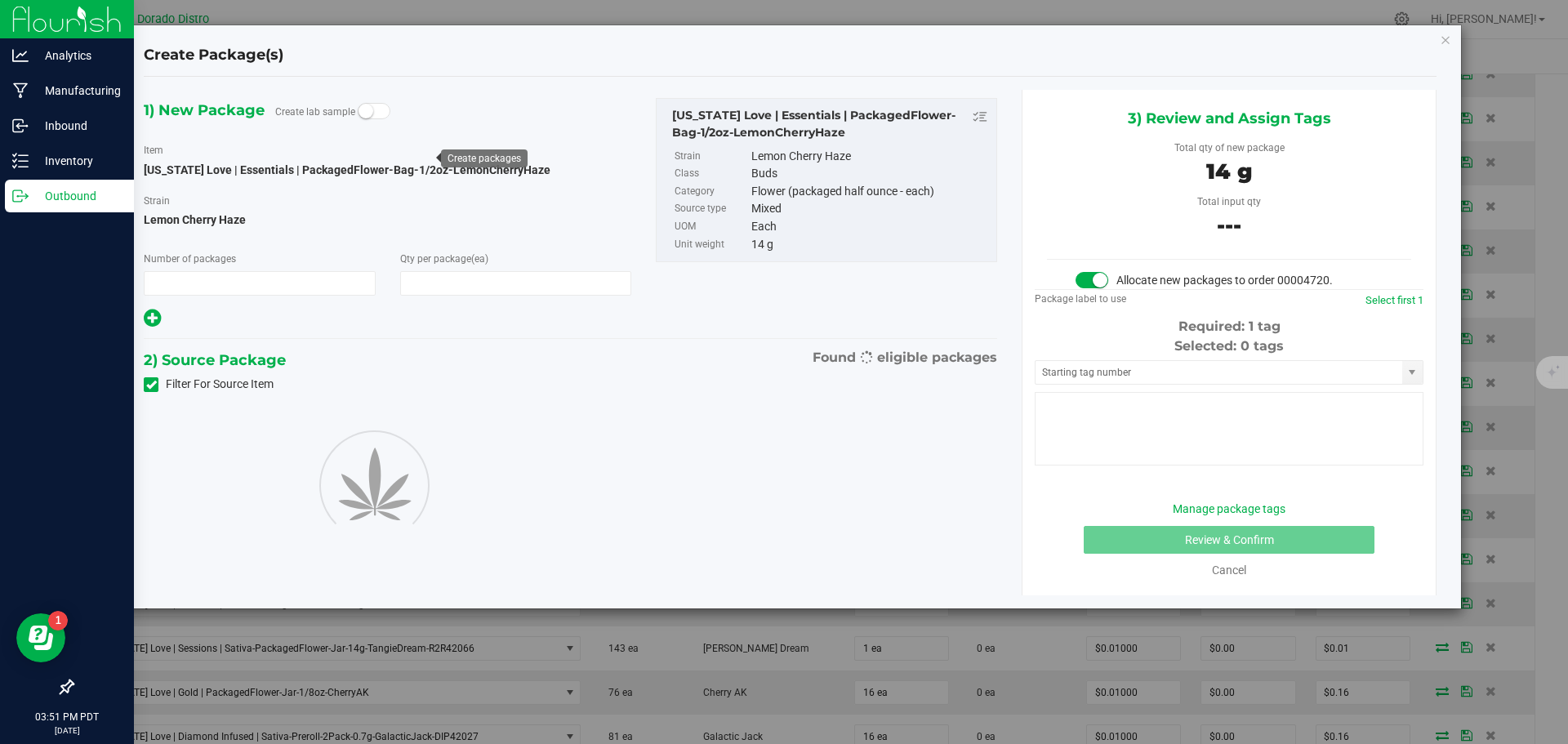
type input "1"
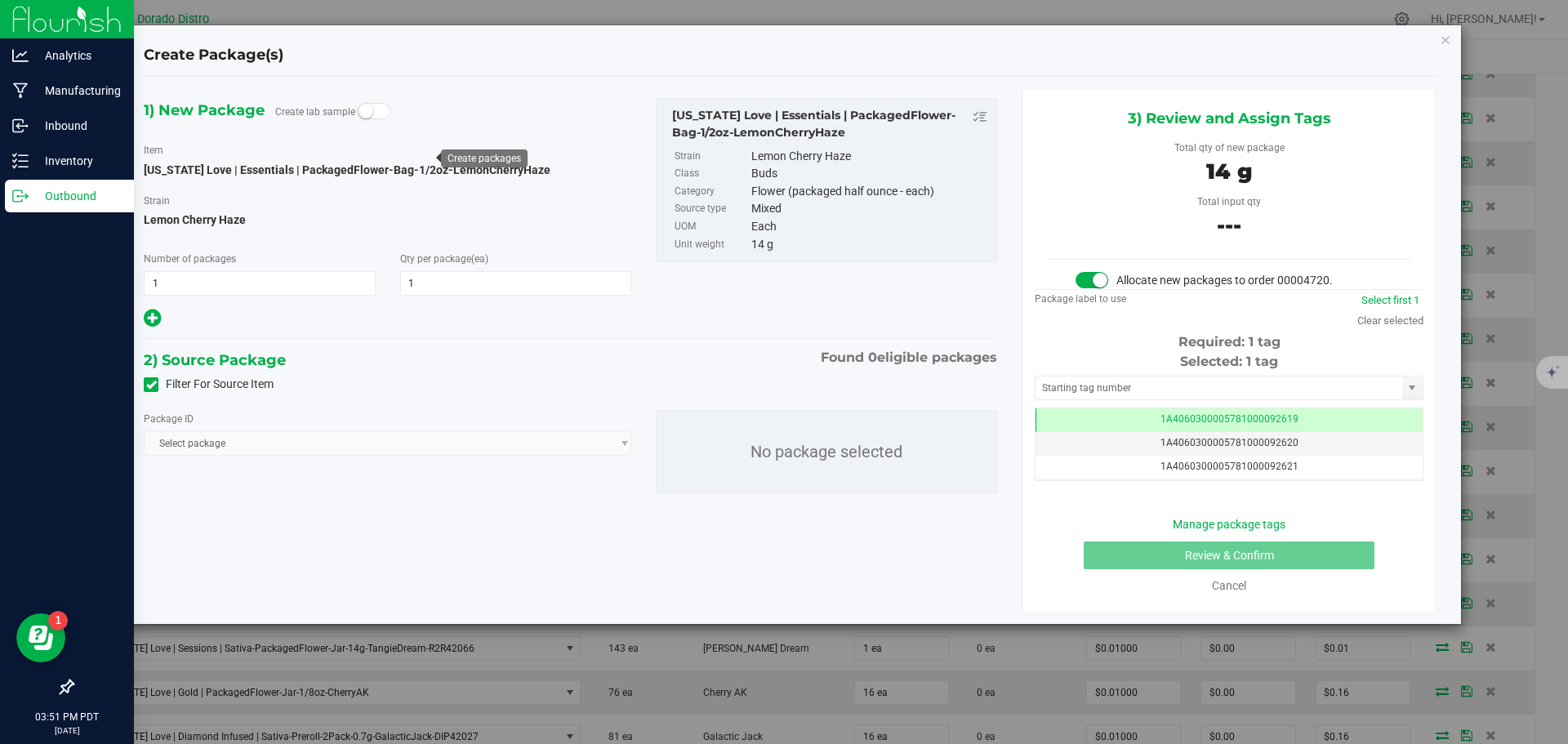
scroll to position [0, -1]
click at [142, 385] on div "Filter For Source Item" at bounding box center [570, 384] width 878 height 24
click at [148, 384] on icon at bounding box center [151, 384] width 10 height 0
click at [0, 0] on input "Filter For Source Item" at bounding box center [0, 0] width 0 height 0
click at [356, 443] on span "Select package" at bounding box center [377, 443] width 466 height 22
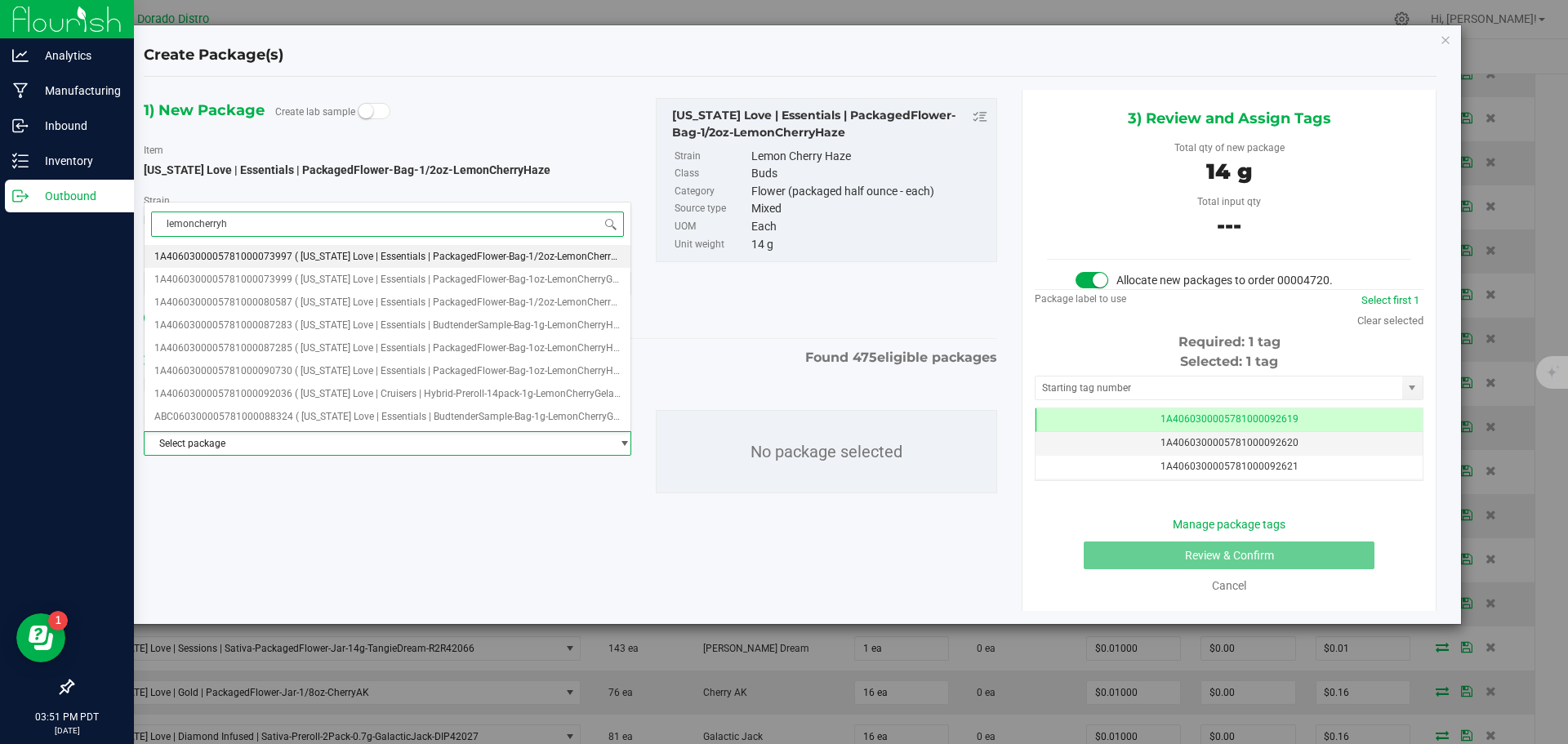
type input "lemoncherryha"
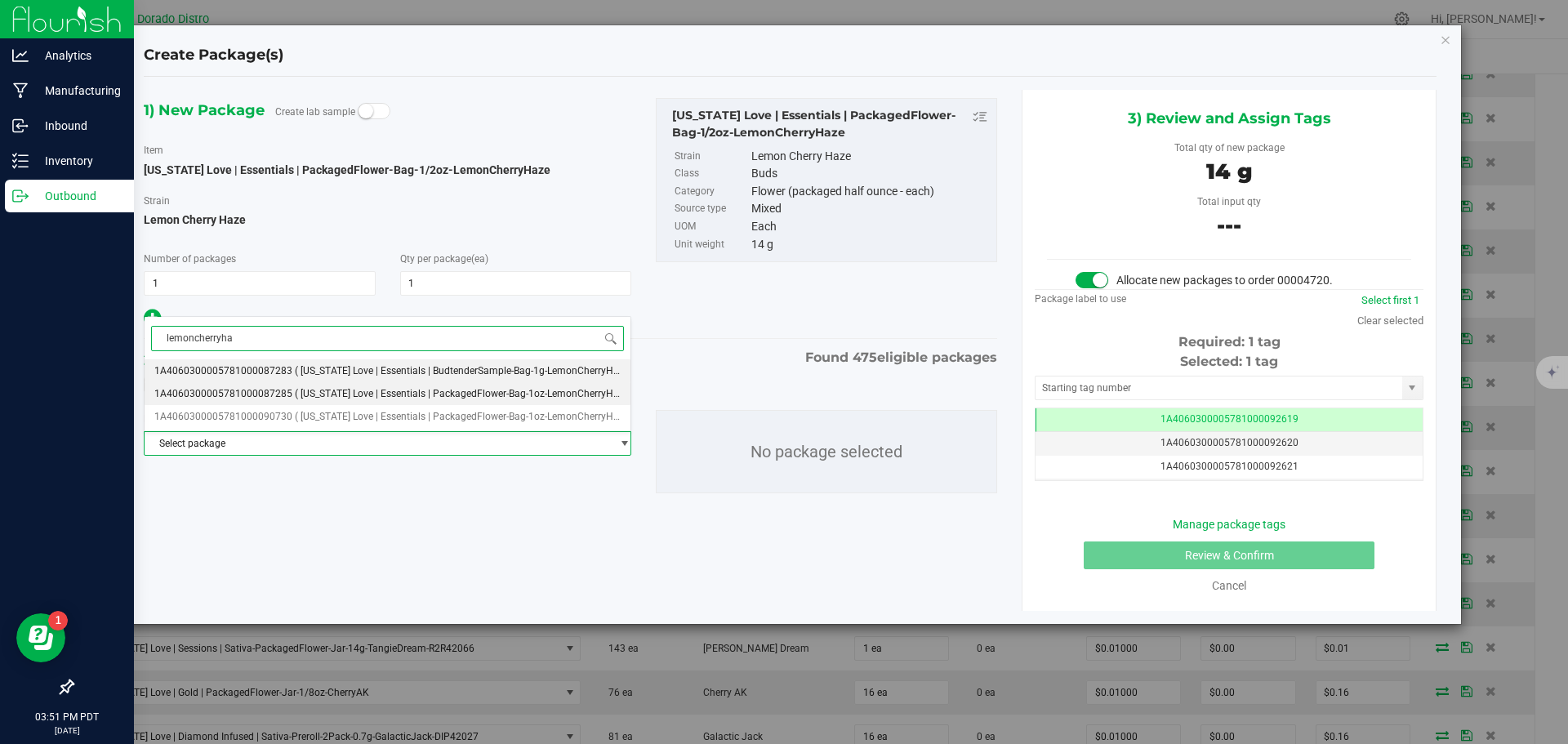
click at [448, 401] on li "1A4060300005781000087285 ( California Love | Essentials | PackagedFlower-Bag-1o…" at bounding box center [387, 394] width 486 height 22
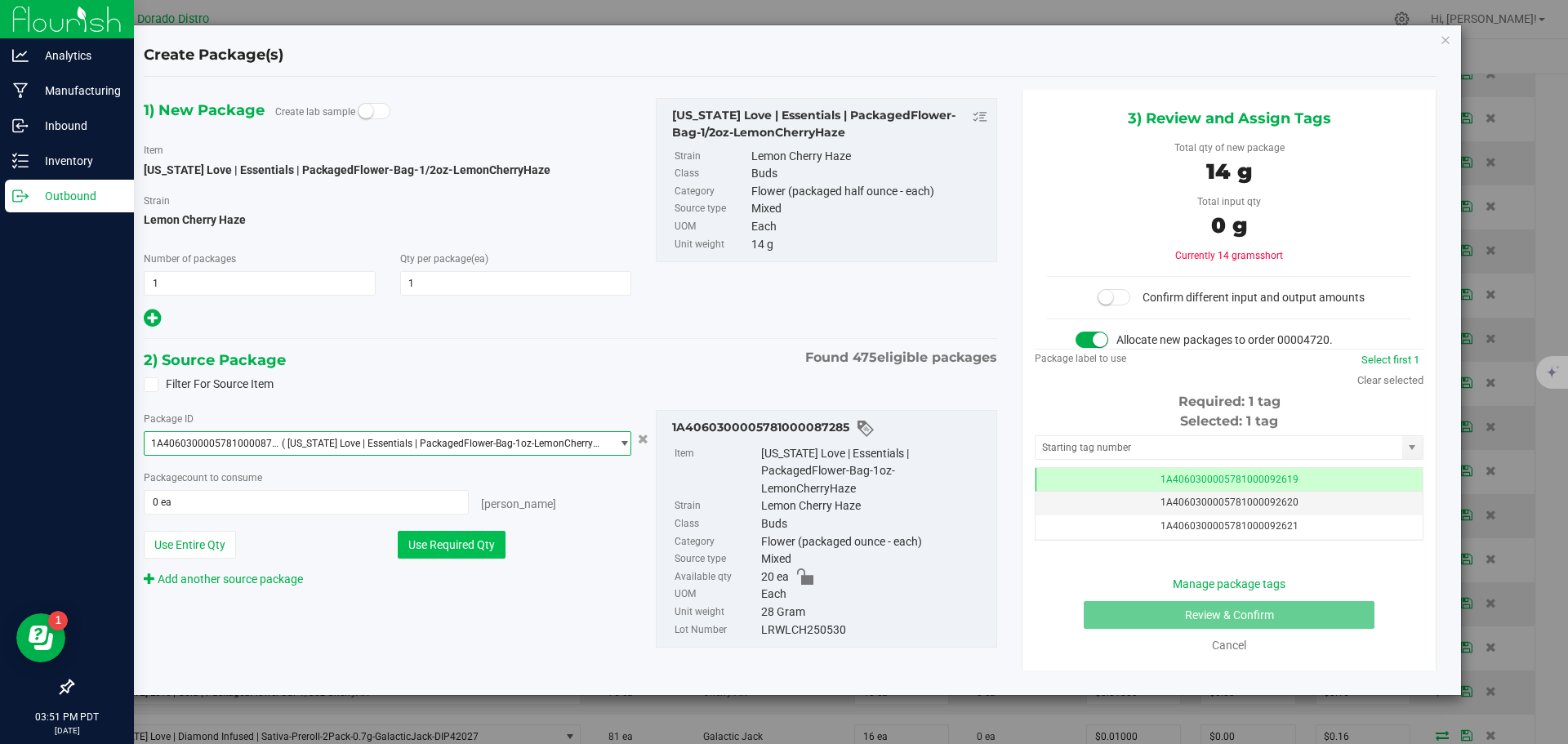
click at [469, 546] on button "Use Required Qty" at bounding box center [451, 544] width 108 height 28
type input "1 ea"
click at [1130, 298] on span at bounding box center [1113, 296] width 33 height 16
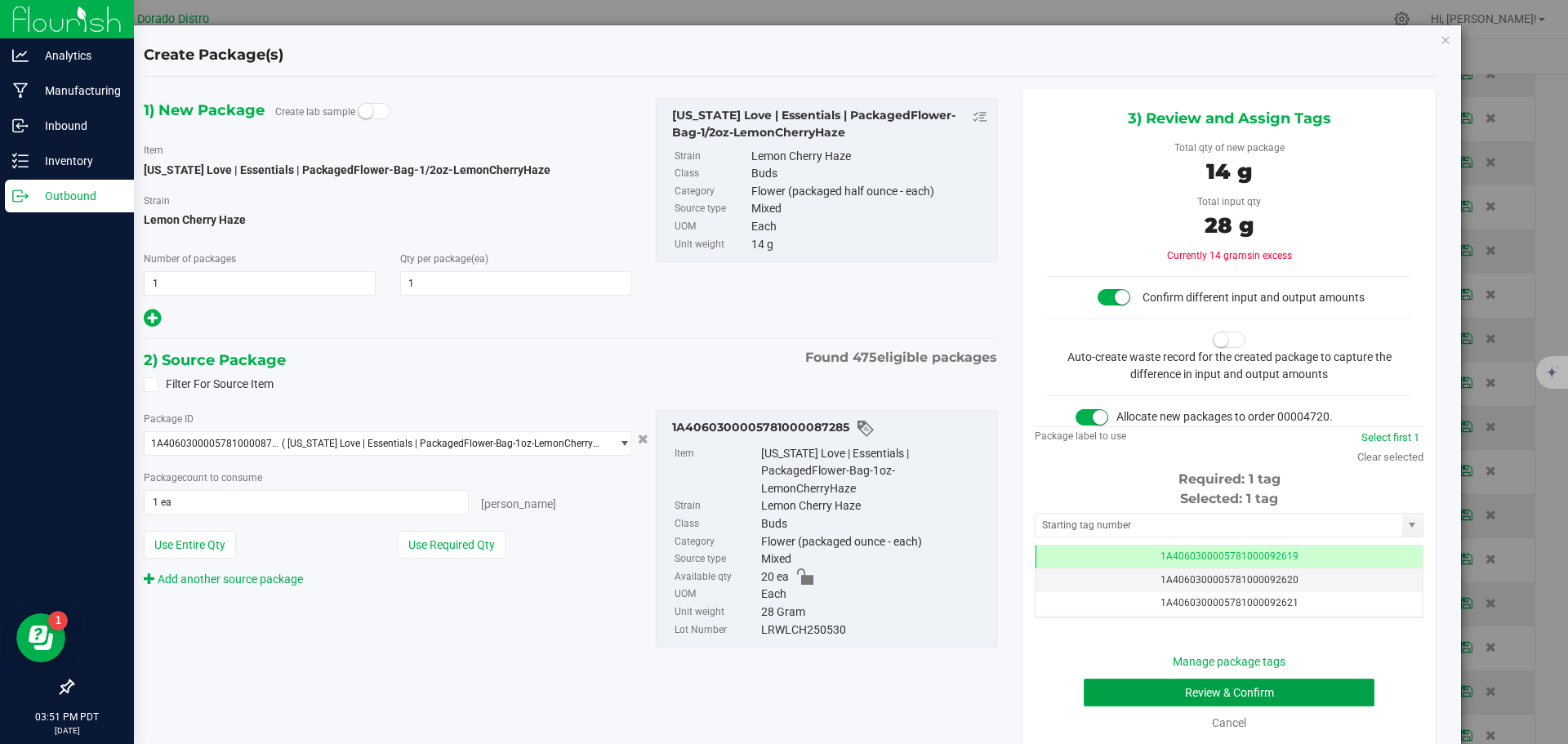
click at [1096, 696] on button "Review & Confirm" at bounding box center [1229, 692] width 291 height 28
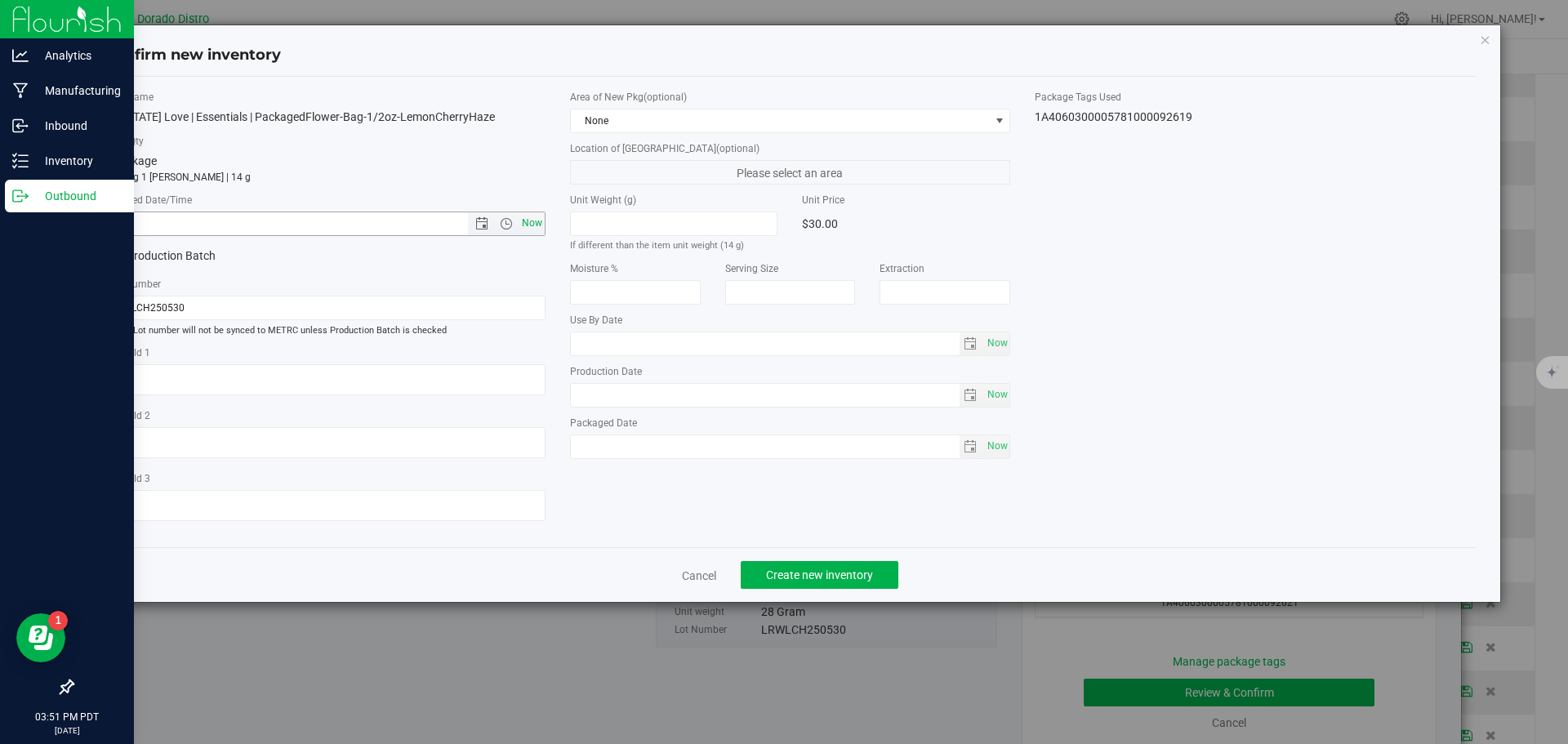
click at [537, 224] on span "Now" at bounding box center [531, 223] width 28 height 23
type input "8/21/2025 3:51 PM"
click at [792, 571] on span "Create new inventory" at bounding box center [819, 575] width 107 height 13
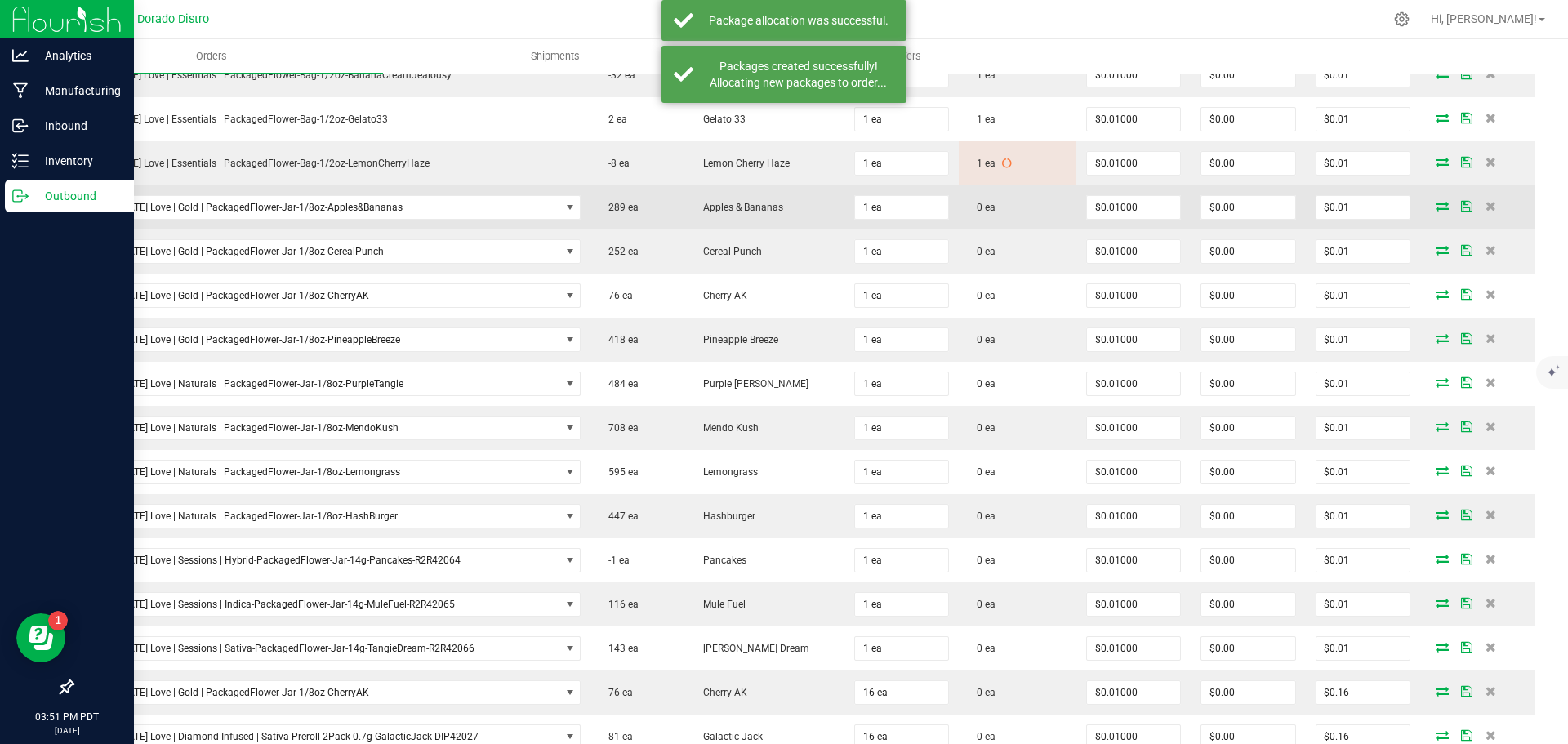
click at [1436, 206] on icon at bounding box center [1442, 205] width 13 height 9
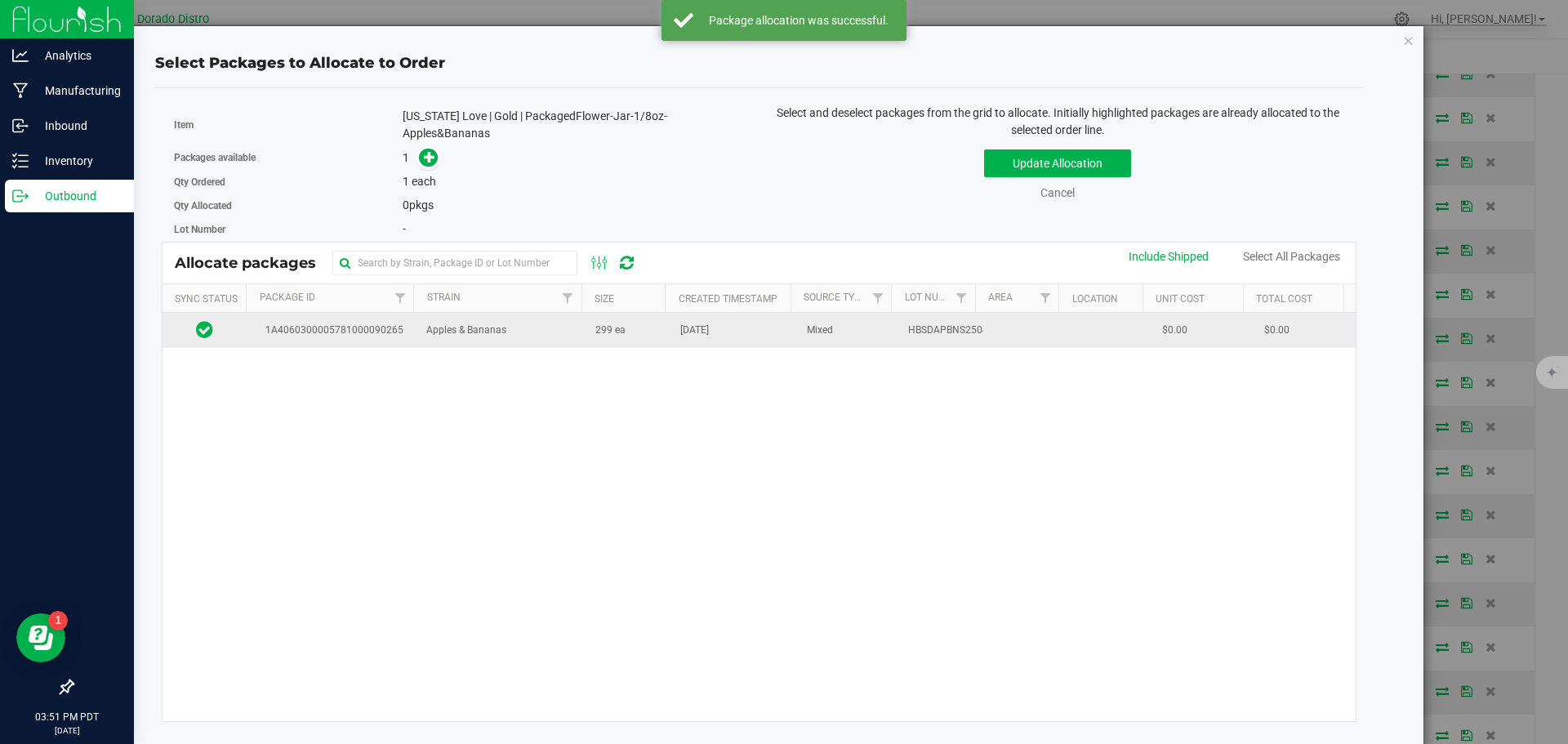
click at [607, 343] on td "299 ea" at bounding box center [628, 330] width 85 height 35
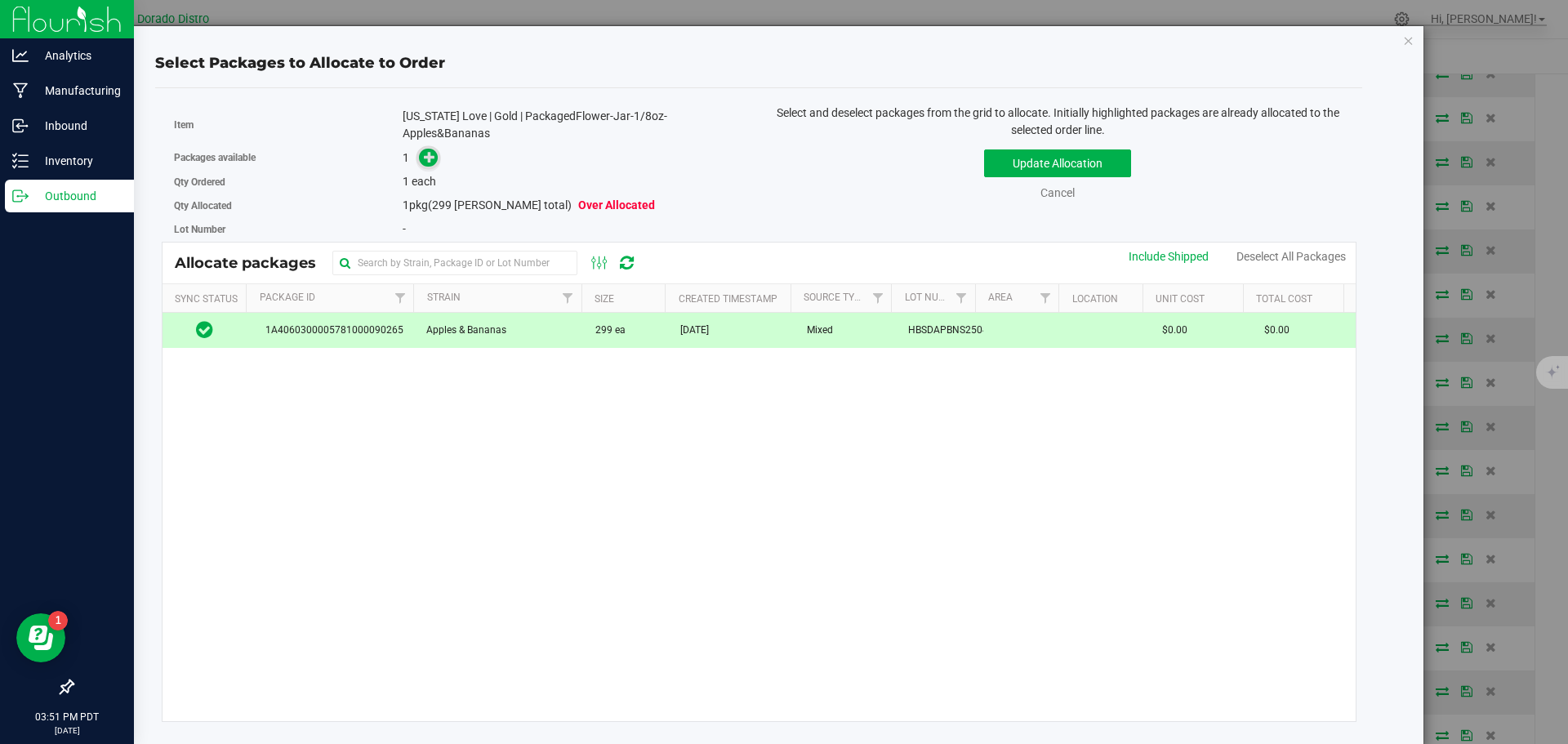
click at [432, 156] on icon at bounding box center [429, 156] width 11 height 11
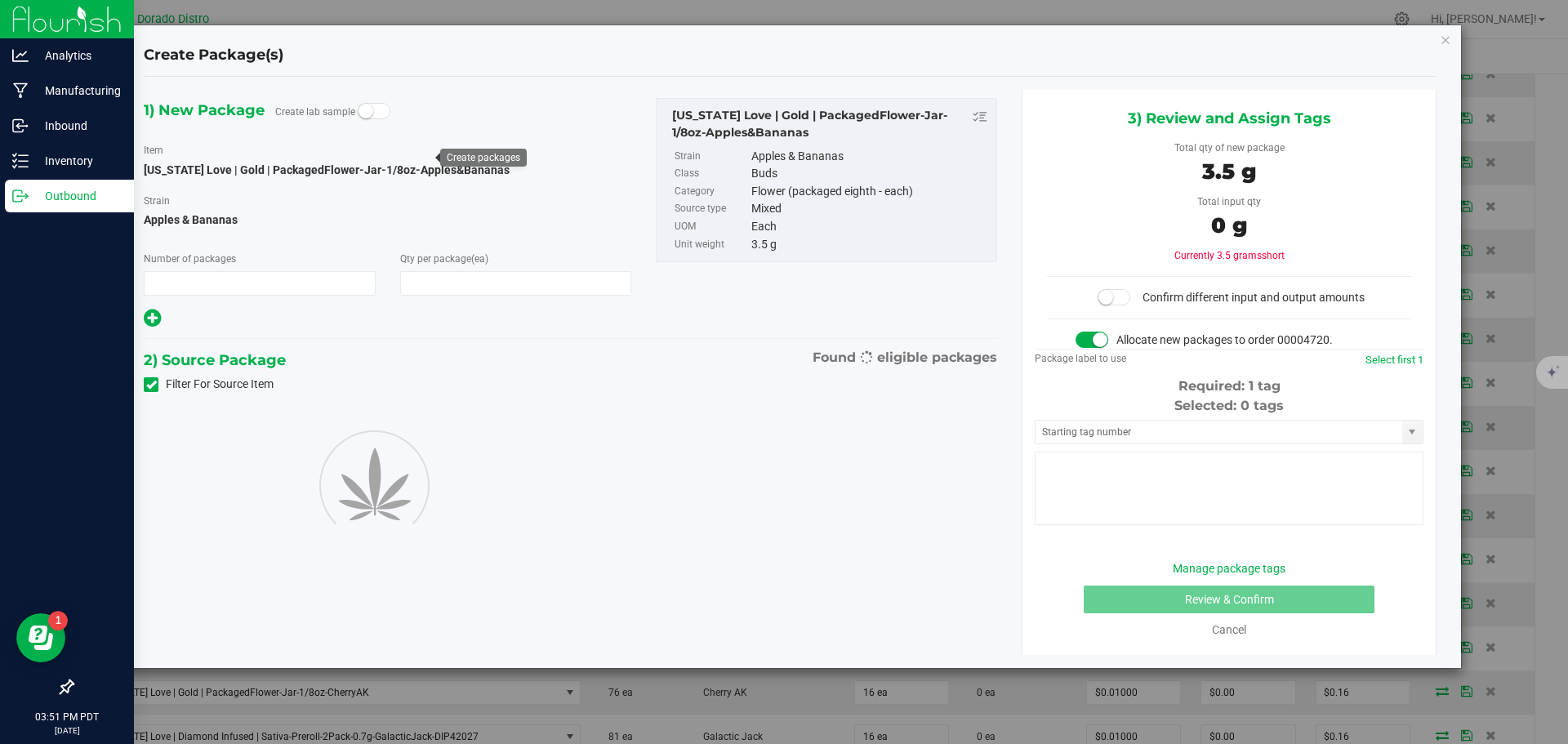
type input "1"
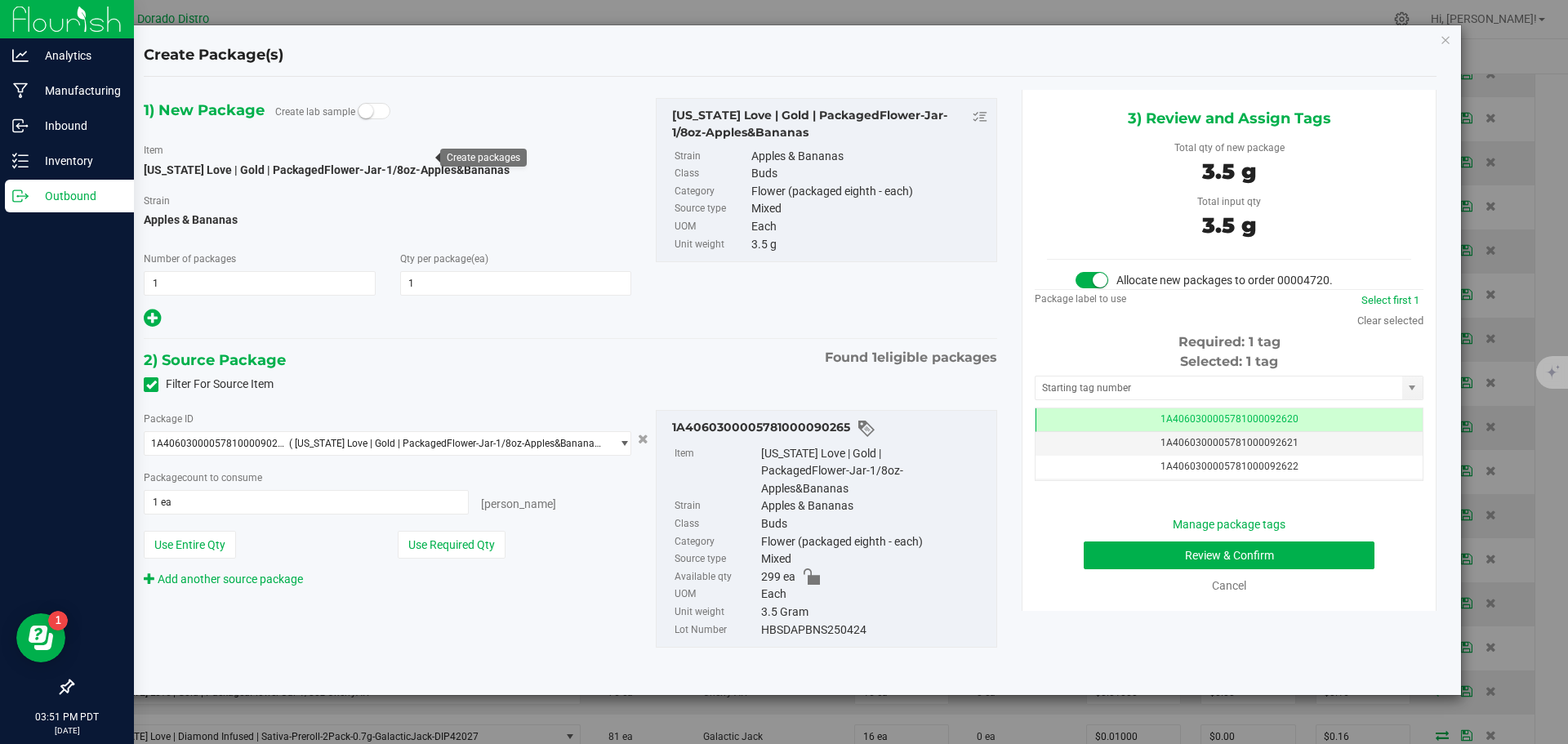
scroll to position [0, -1]
click at [1091, 548] on button "Review & Confirm" at bounding box center [1229, 556] width 291 height 28
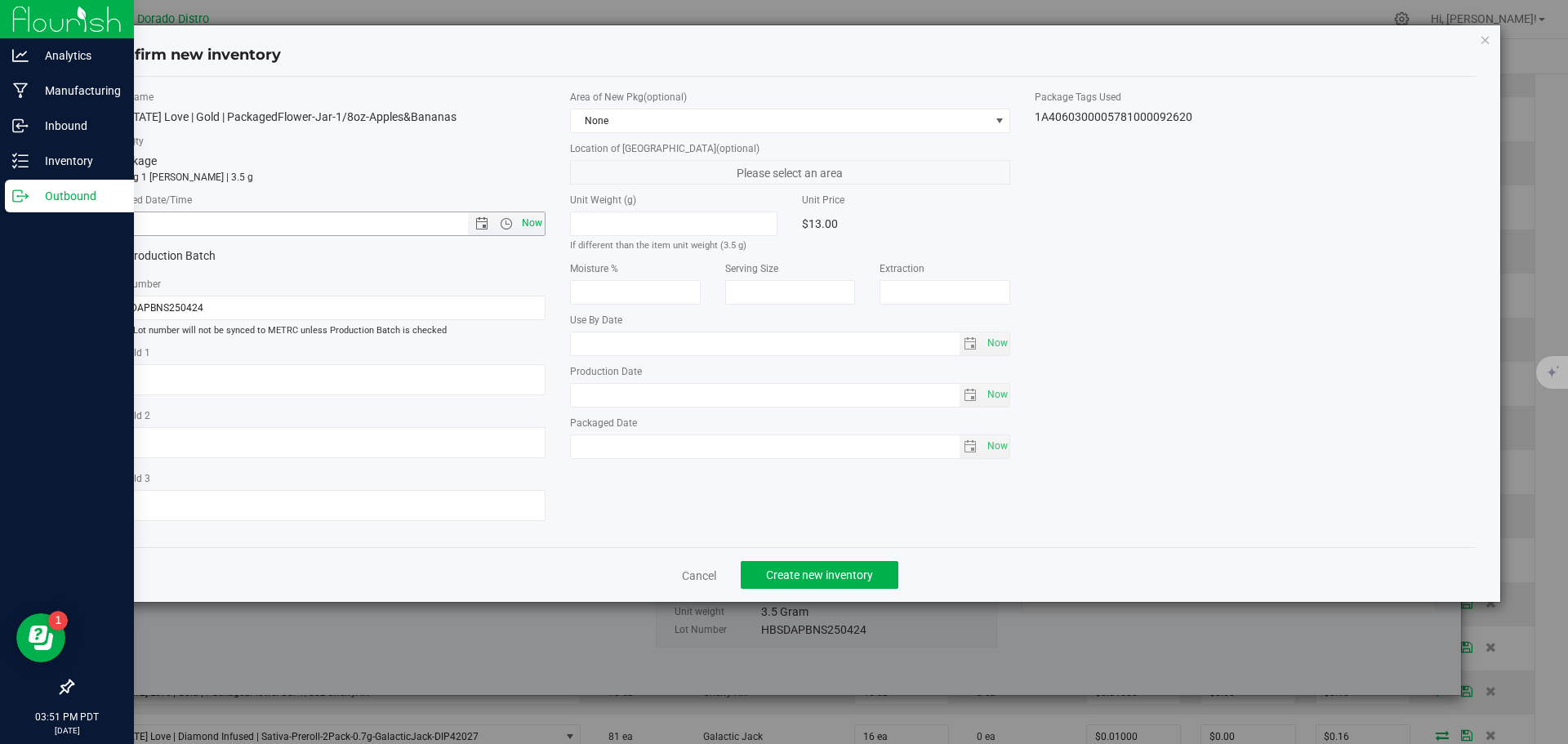
click at [541, 221] on span "Now" at bounding box center [531, 223] width 28 height 23
type input "8/21/2025 3:51 PM"
click at [770, 564] on button "Create new inventory" at bounding box center [819, 575] width 157 height 28
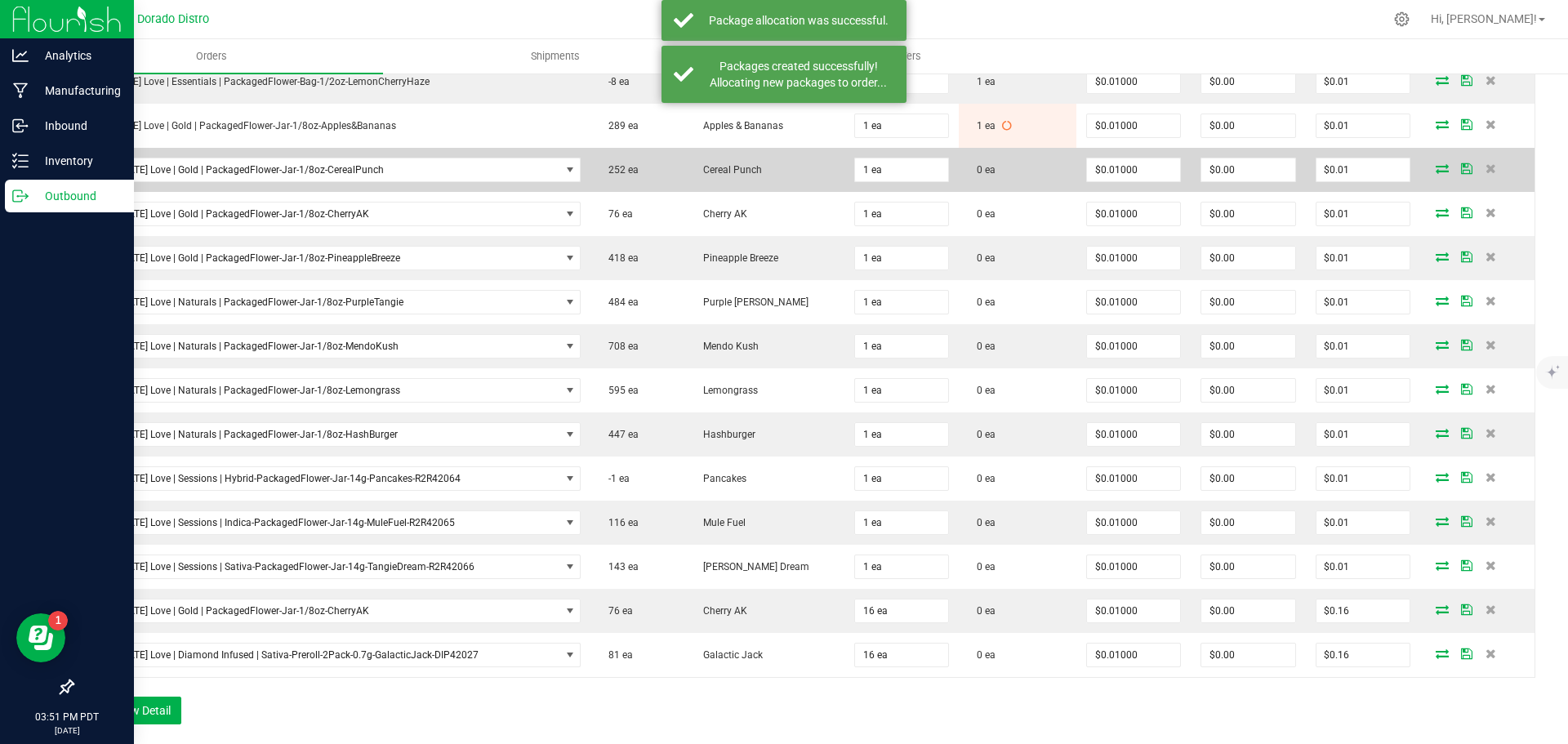
click at [1436, 167] on icon at bounding box center [1442, 168] width 13 height 9
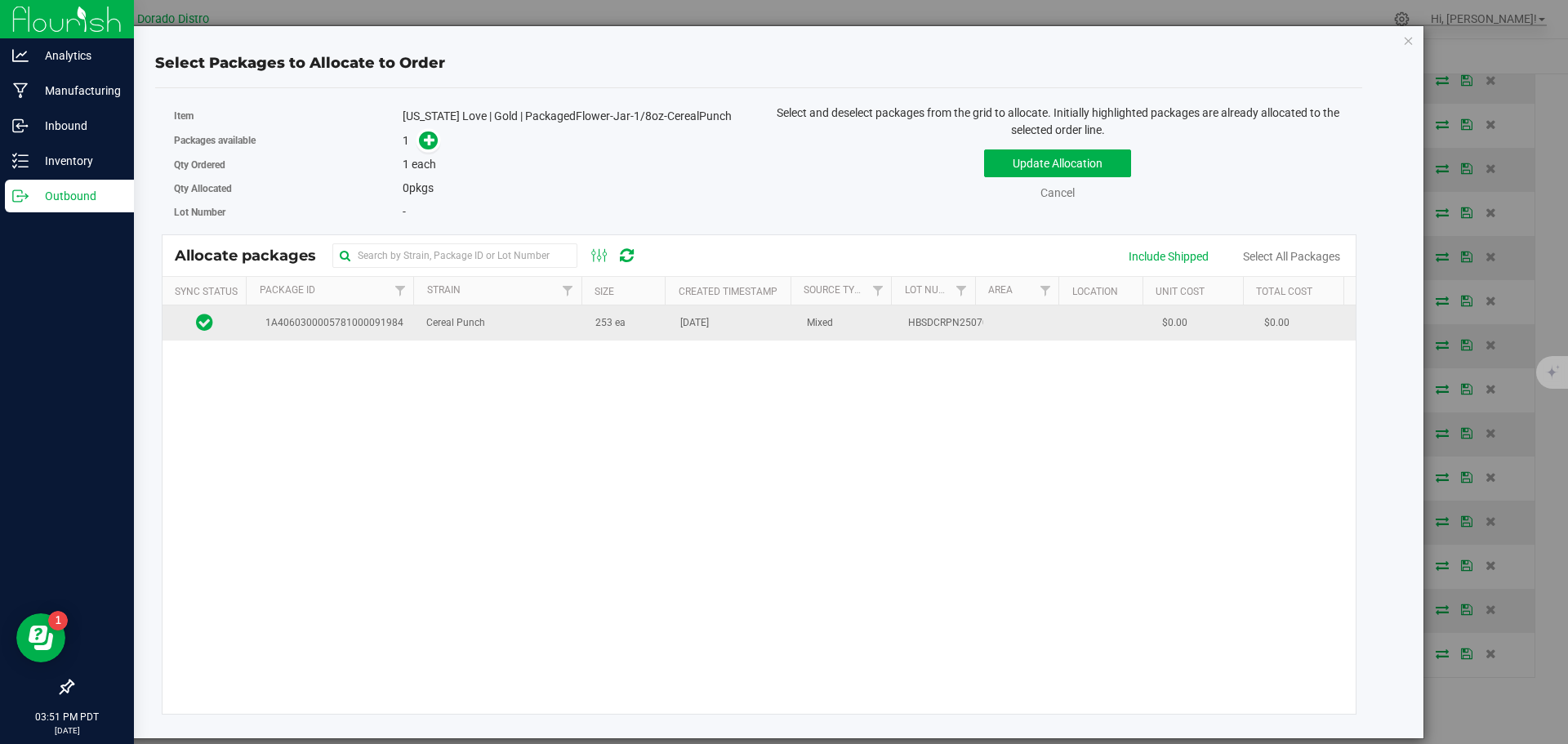
click at [709, 320] on span "Aug 12, 2025" at bounding box center [694, 322] width 29 height 16
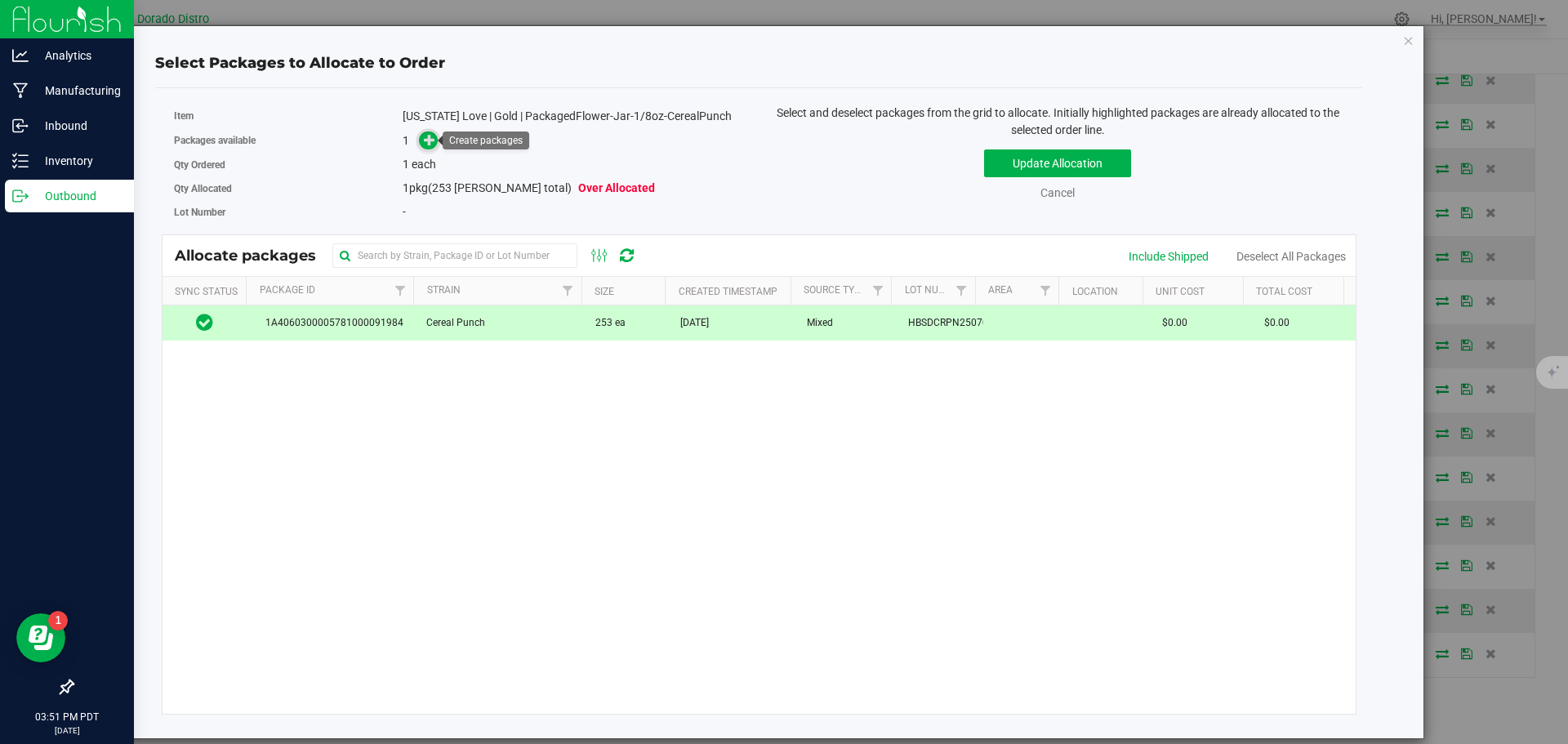
click at [433, 134] on icon at bounding box center [429, 140] width 11 height 11
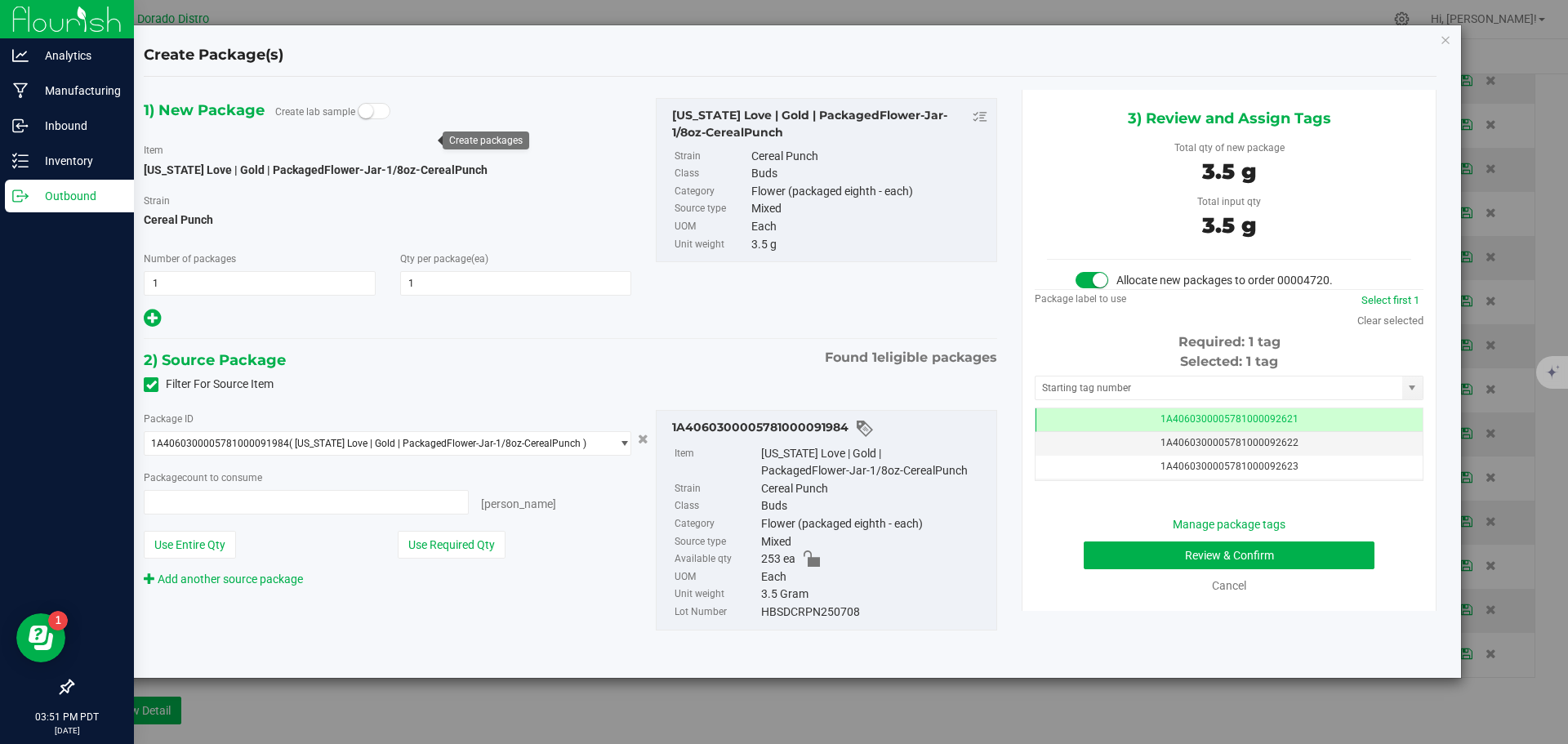
type input "1 ea"
click at [1089, 546] on button "Review & Confirm" at bounding box center [1229, 556] width 291 height 28
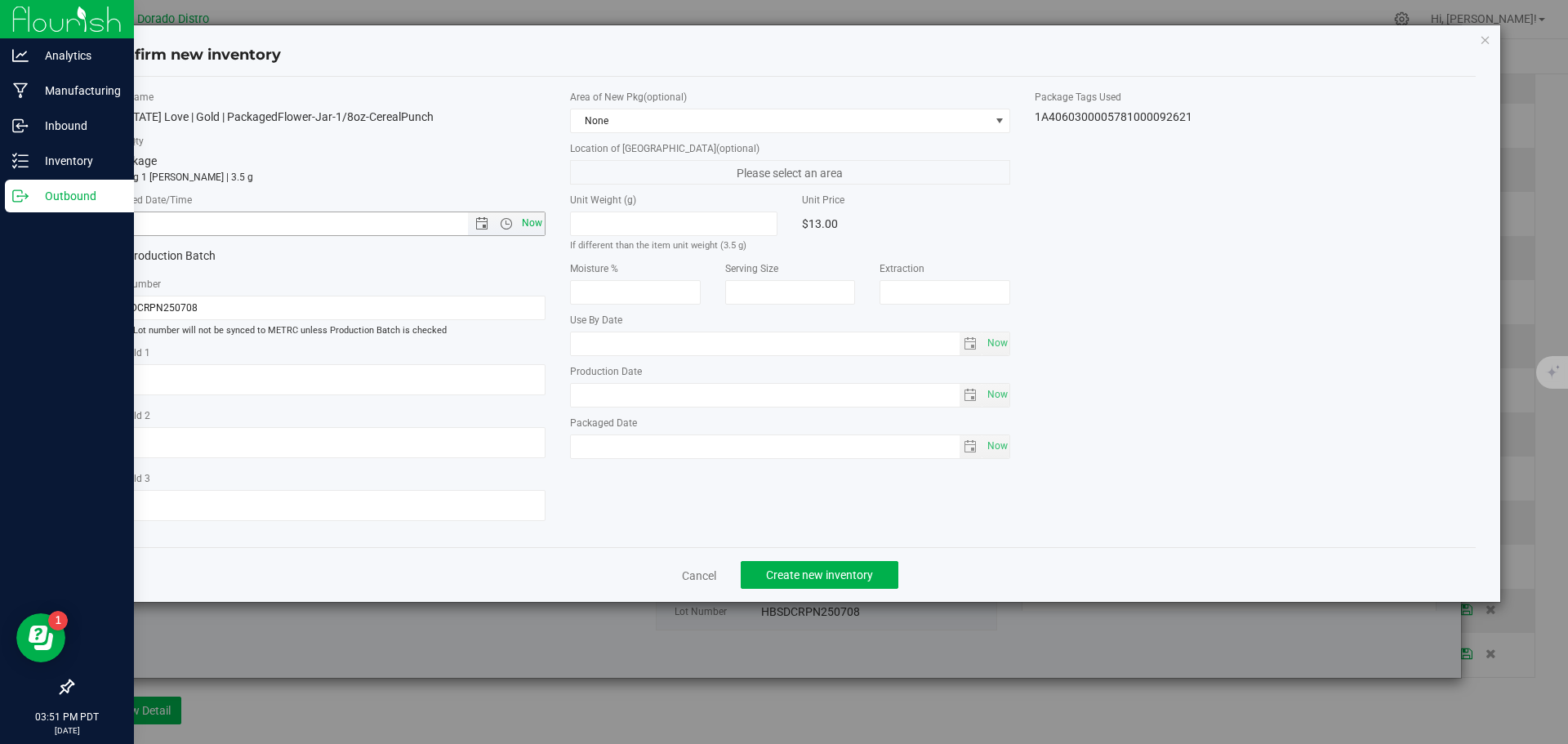
click at [541, 224] on span "Now" at bounding box center [531, 223] width 28 height 23
type input "8/21/2025 3:51 PM"
click at [782, 571] on span "Create new inventory" at bounding box center [819, 575] width 107 height 13
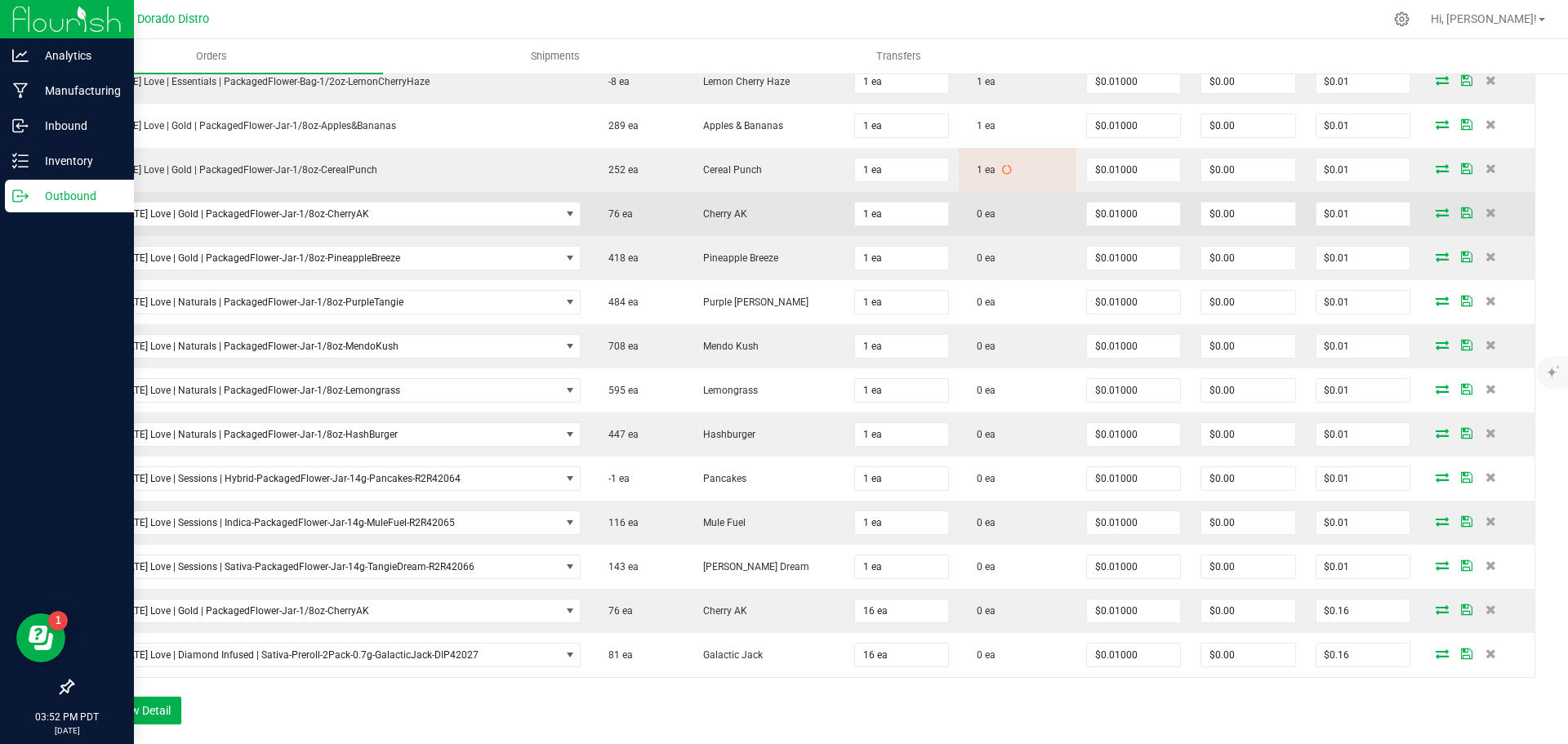
click at [1436, 214] on icon at bounding box center [1442, 212] width 13 height 9
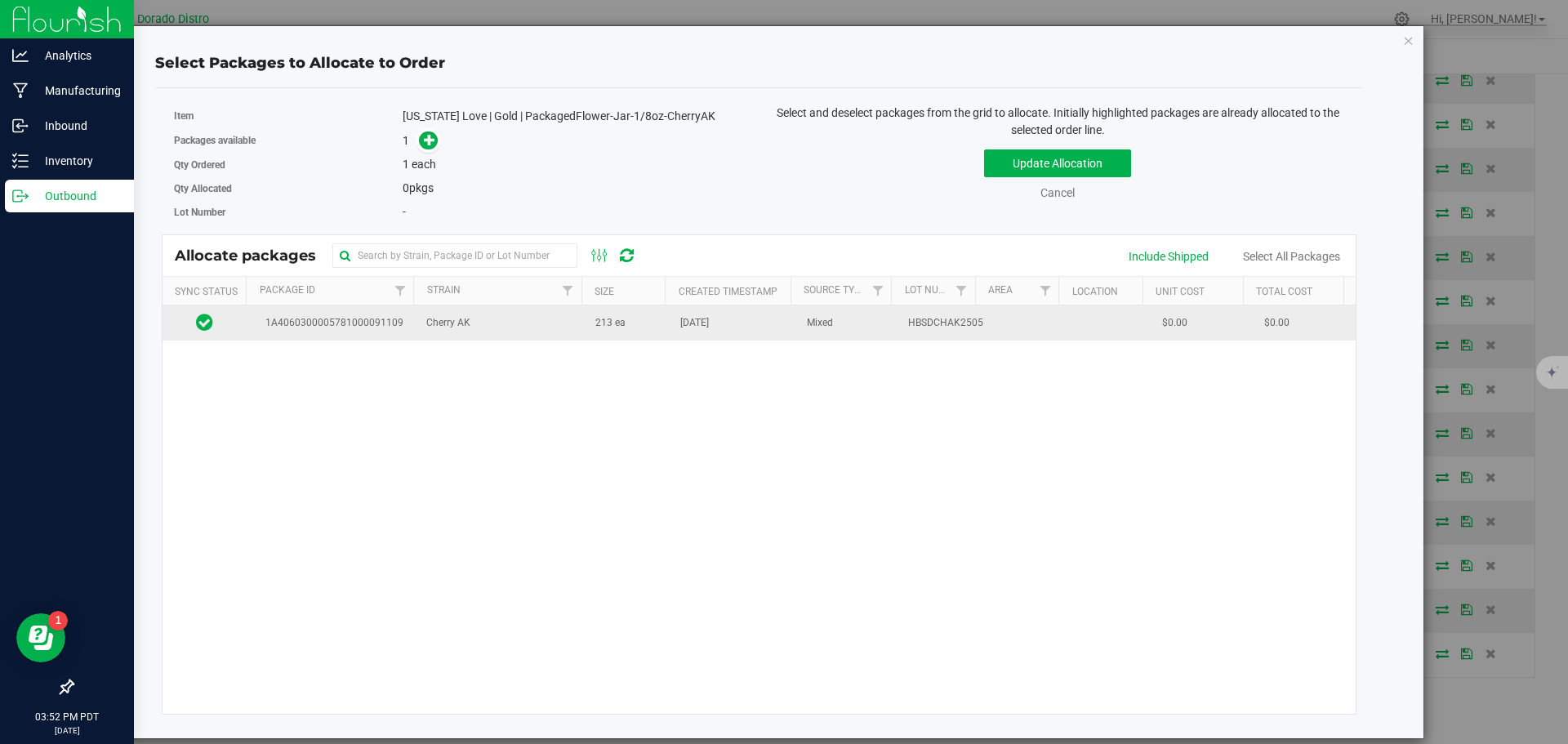
click at [632, 330] on td "213 ea" at bounding box center [628, 322] width 85 height 35
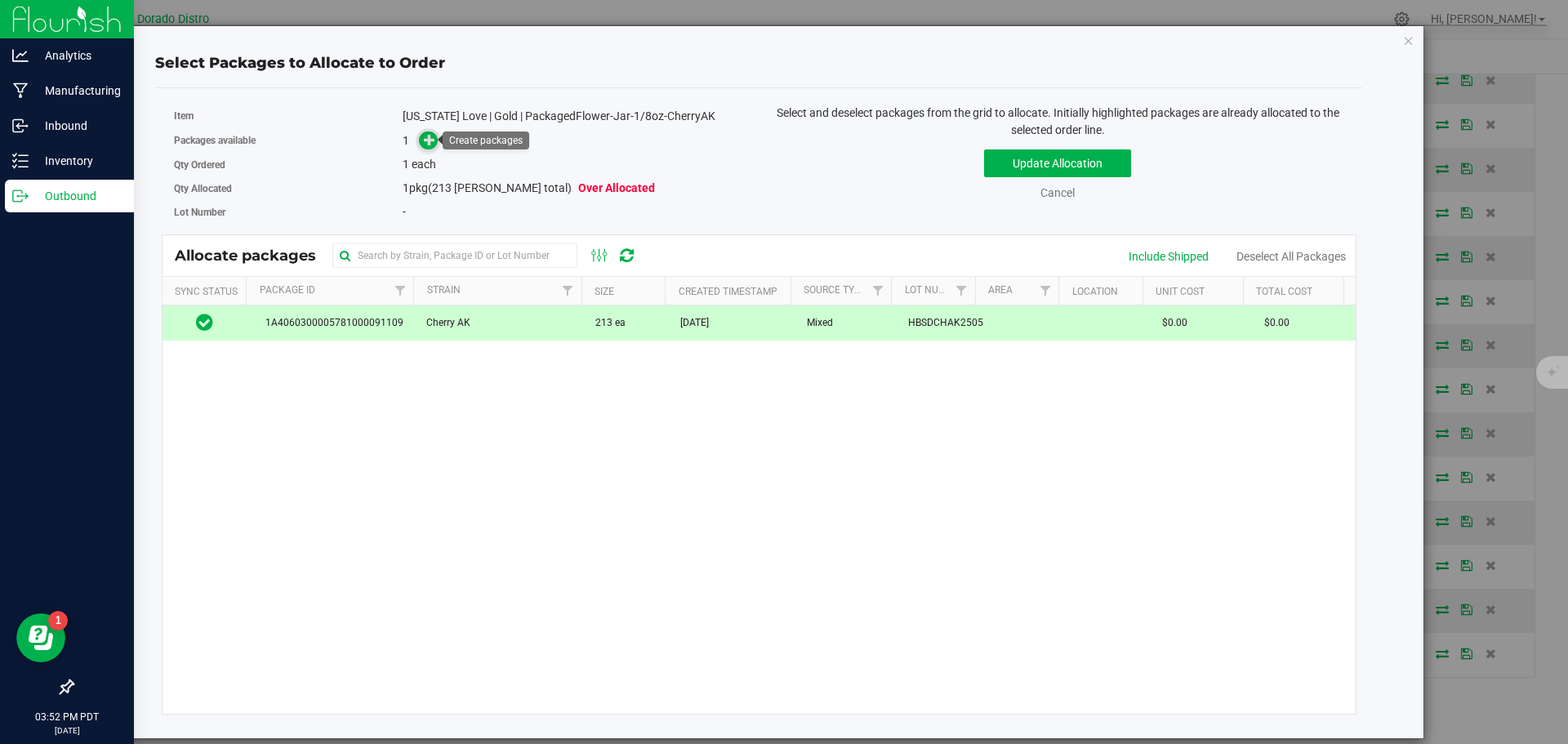
click at [424, 137] on icon at bounding box center [429, 140] width 11 height 11
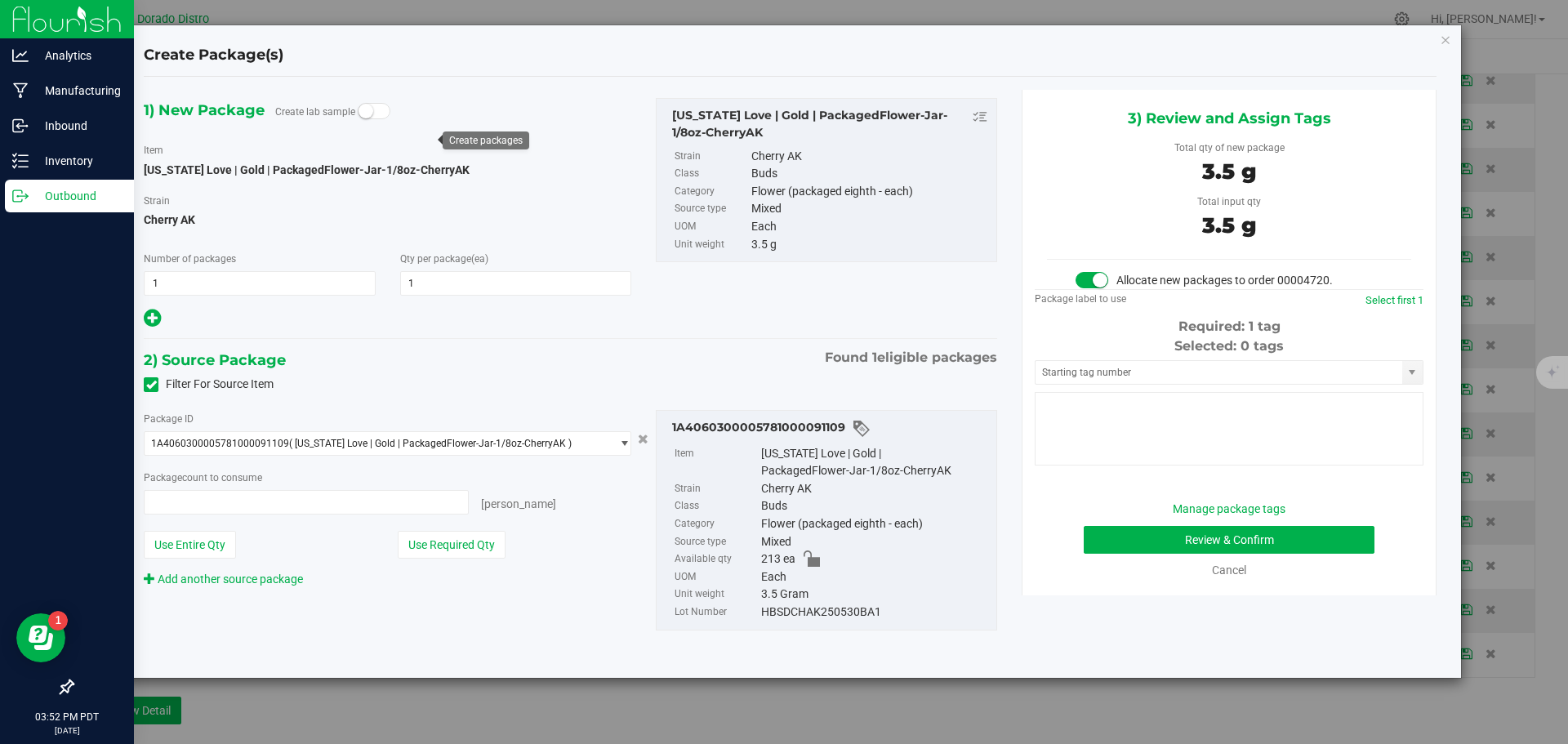
type input "1 ea"
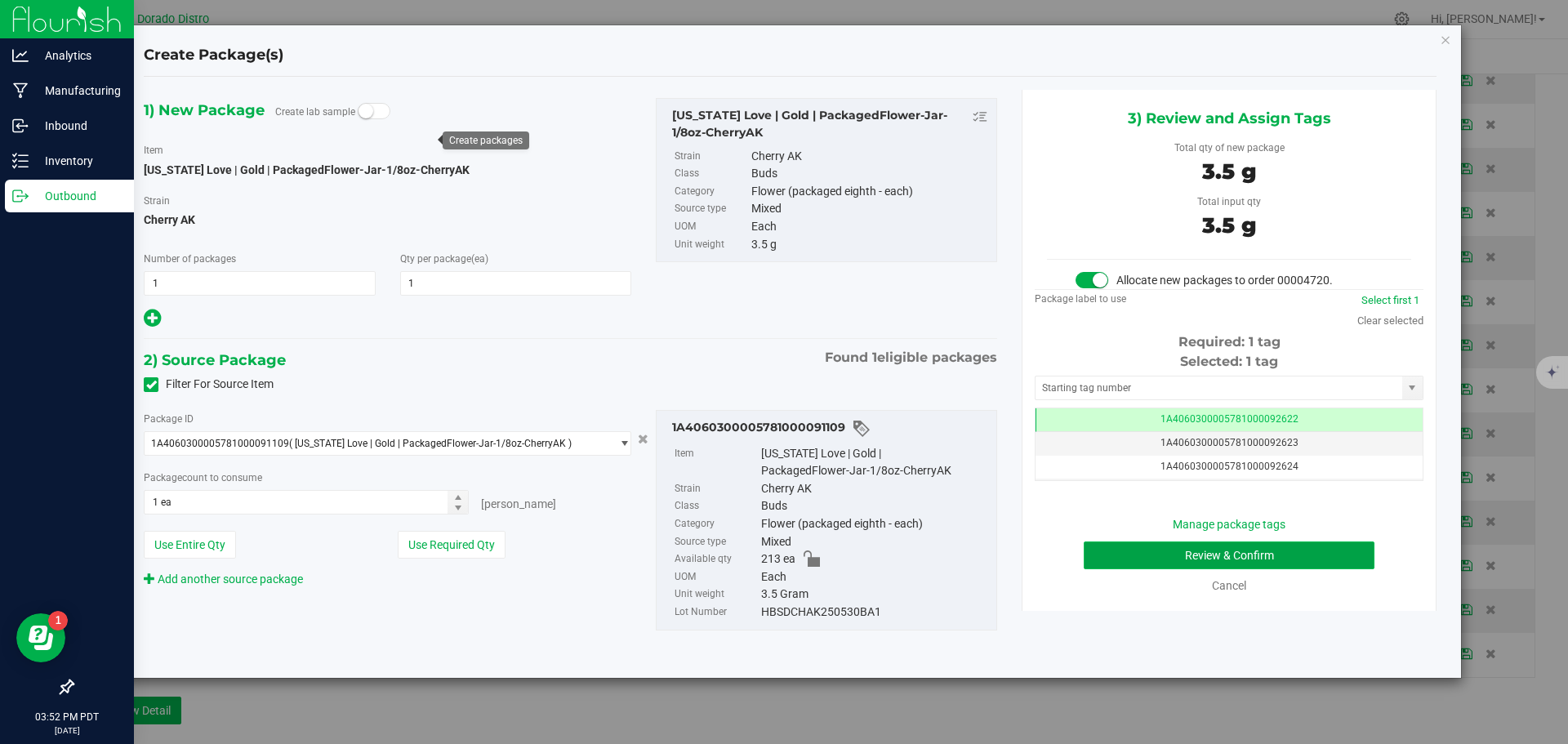
click at [1098, 555] on button "Review & Confirm" at bounding box center [1229, 556] width 291 height 28
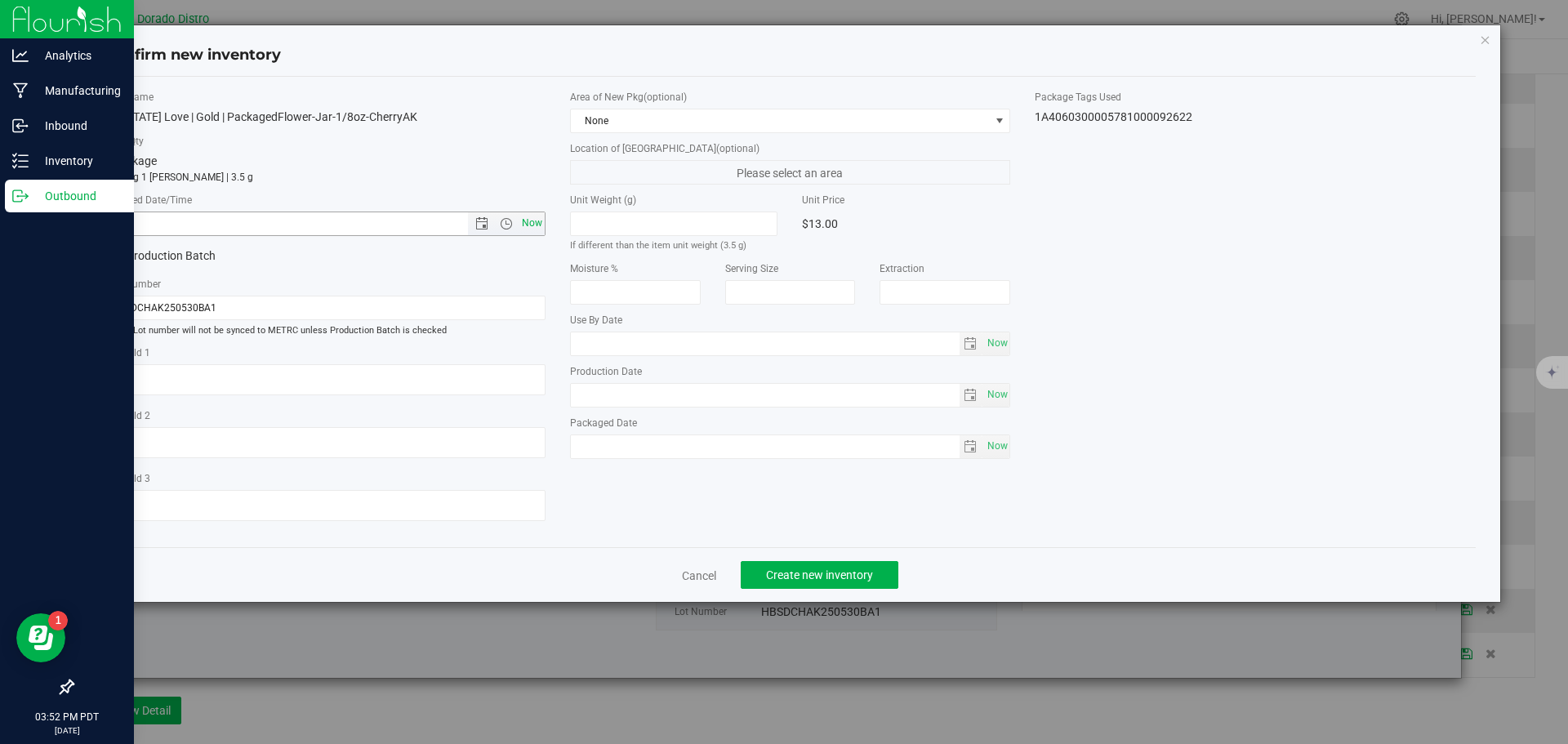
click at [535, 221] on span "Now" at bounding box center [531, 223] width 28 height 23
type input "8/21/2025 3:52 PM"
click at [811, 571] on span "Create new inventory" at bounding box center [819, 575] width 107 height 13
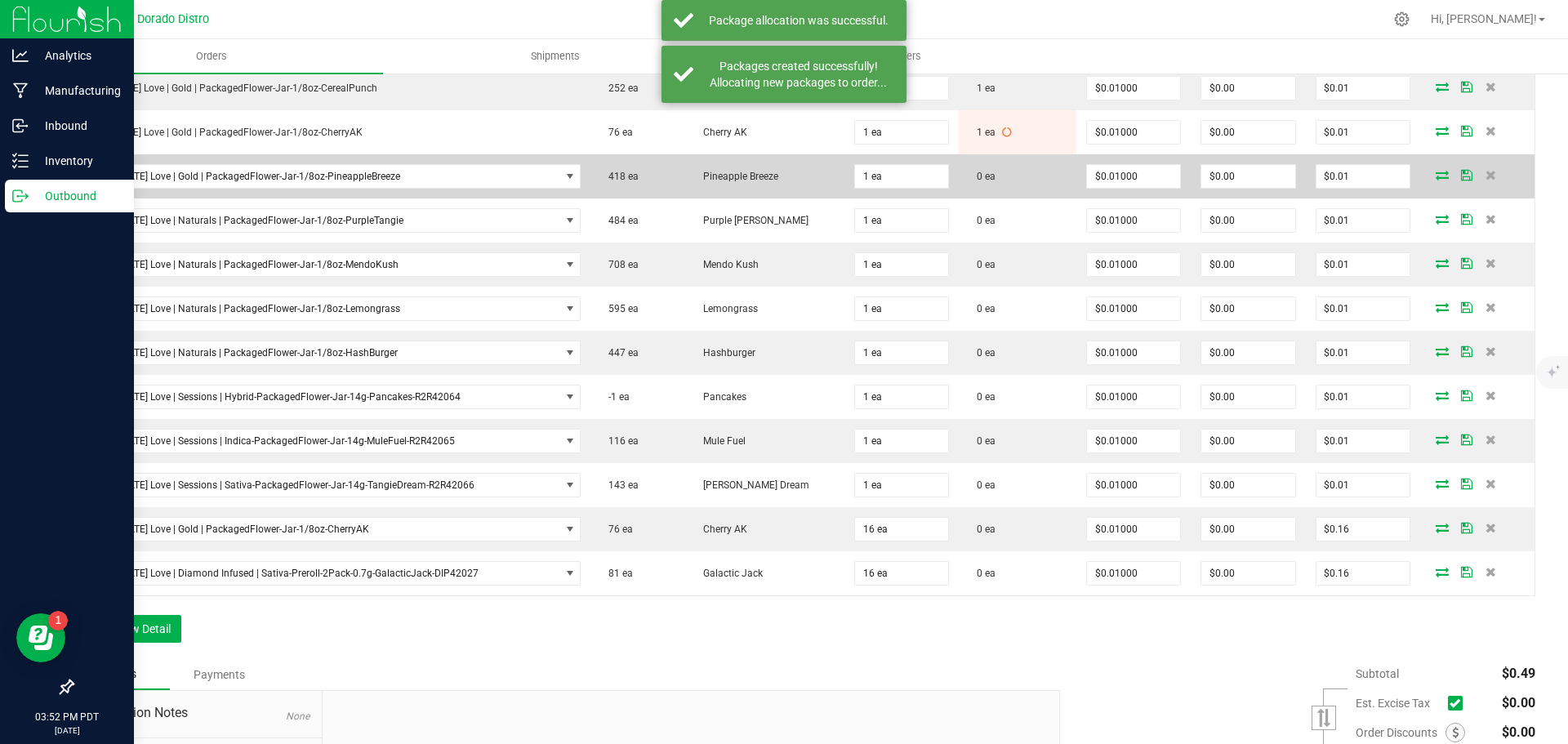
click at [1436, 172] on icon at bounding box center [1442, 174] width 13 height 9
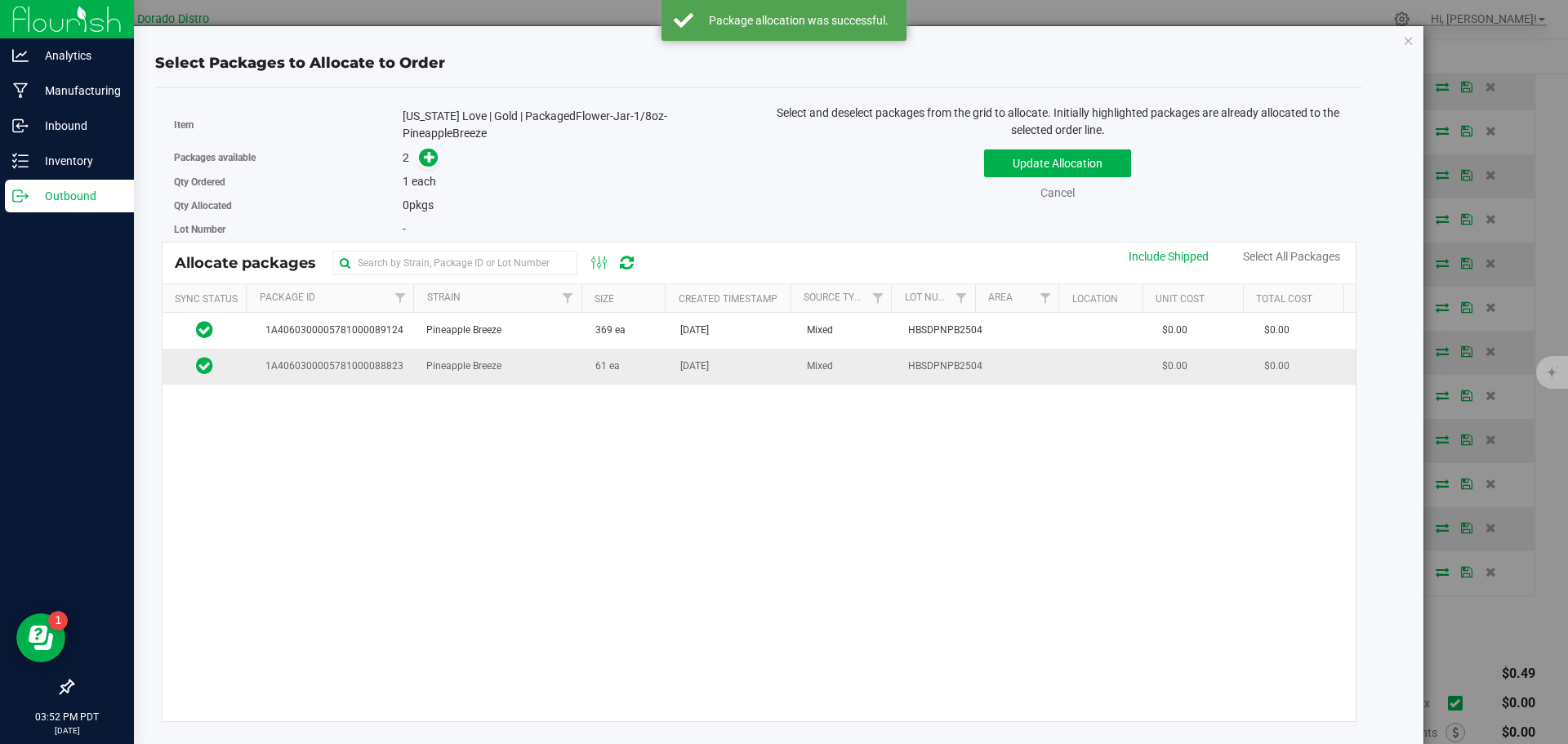
click at [605, 373] on span "61 ea" at bounding box center [607, 366] width 24 height 16
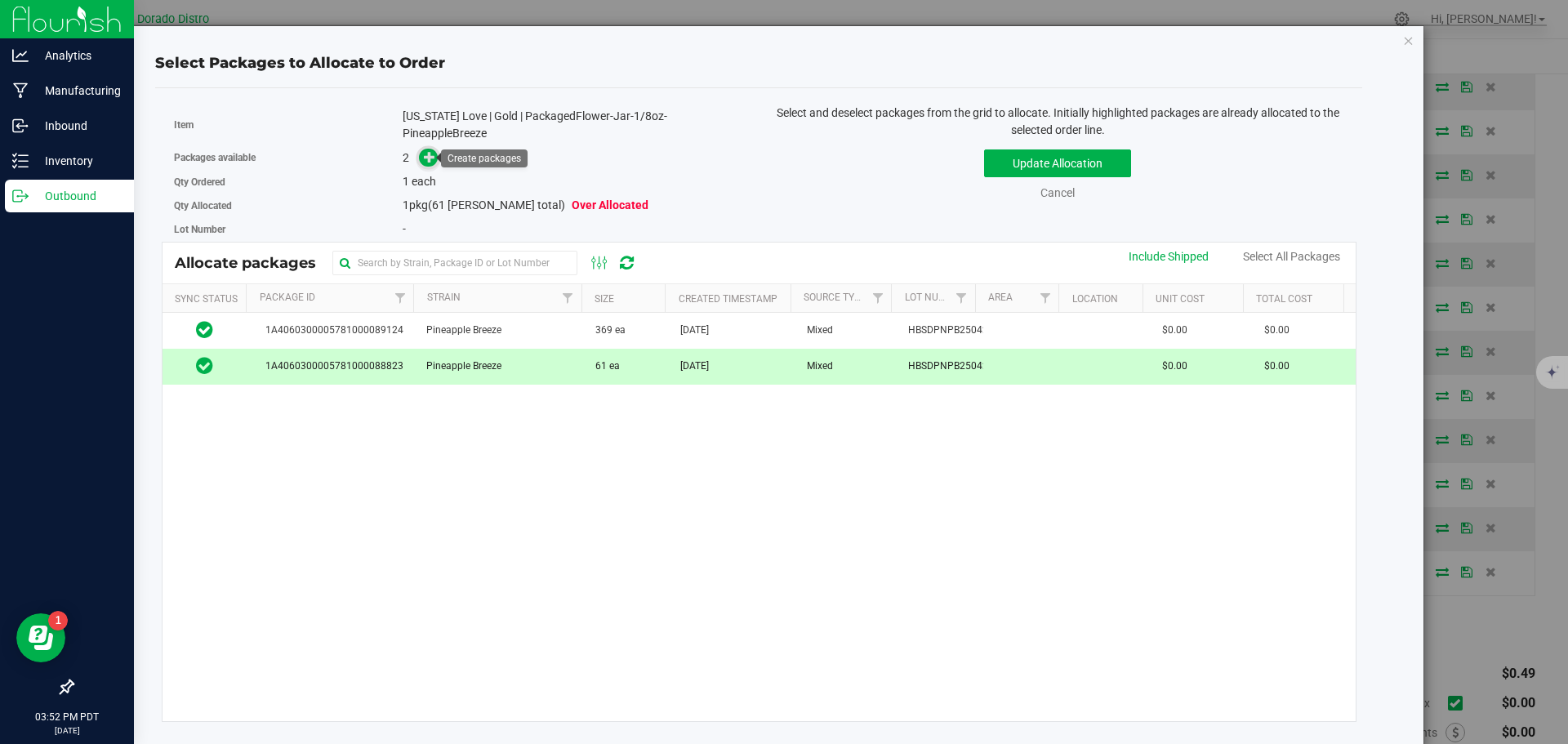
click at [432, 160] on icon at bounding box center [429, 156] width 11 height 11
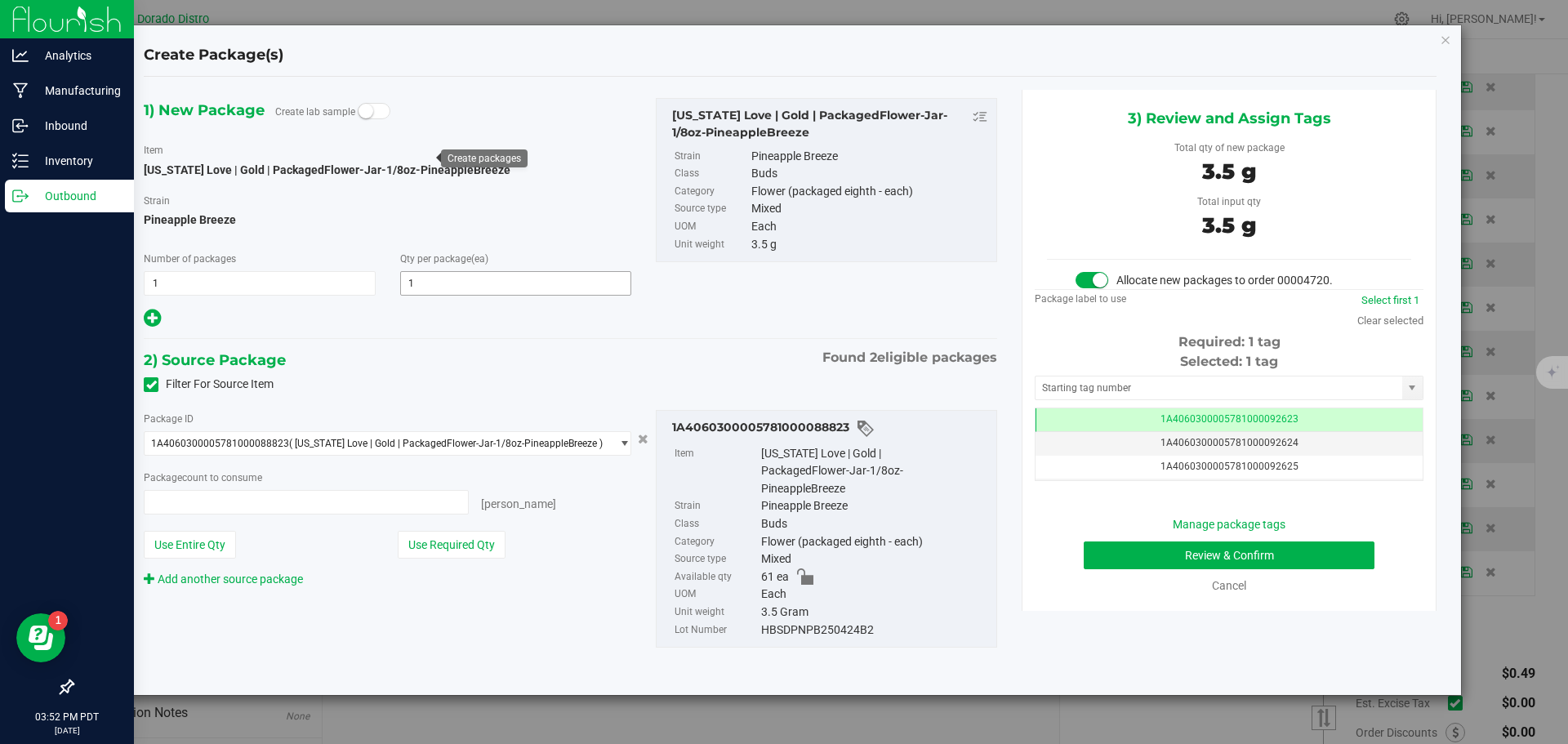
type input "1 ea"
click at [1089, 557] on button "Review & Confirm" at bounding box center [1229, 556] width 291 height 28
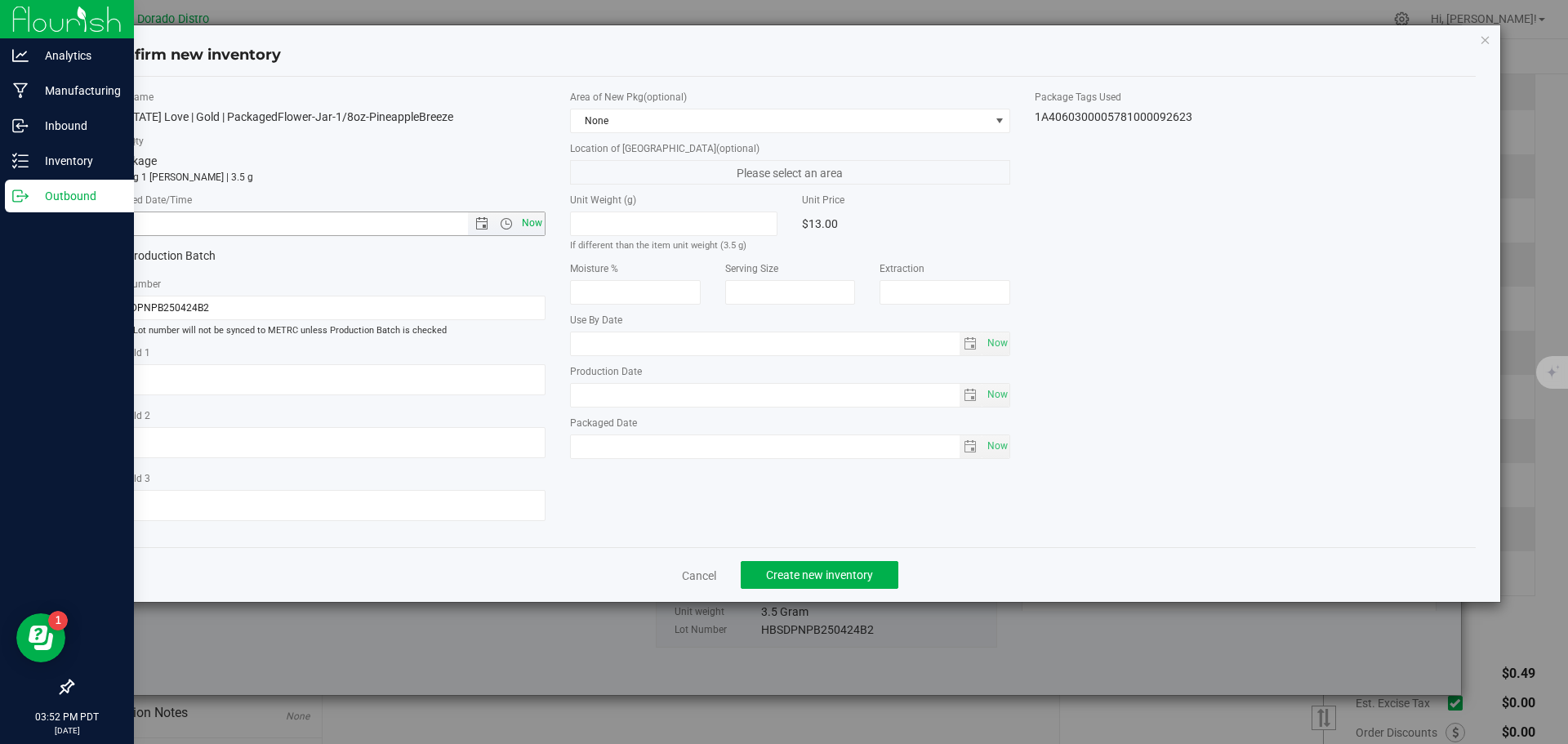
click at [530, 228] on span "Now" at bounding box center [531, 223] width 28 height 23
type input "8/21/2025 3:52 PM"
click at [841, 564] on button "Create new inventory" at bounding box center [819, 575] width 157 height 28
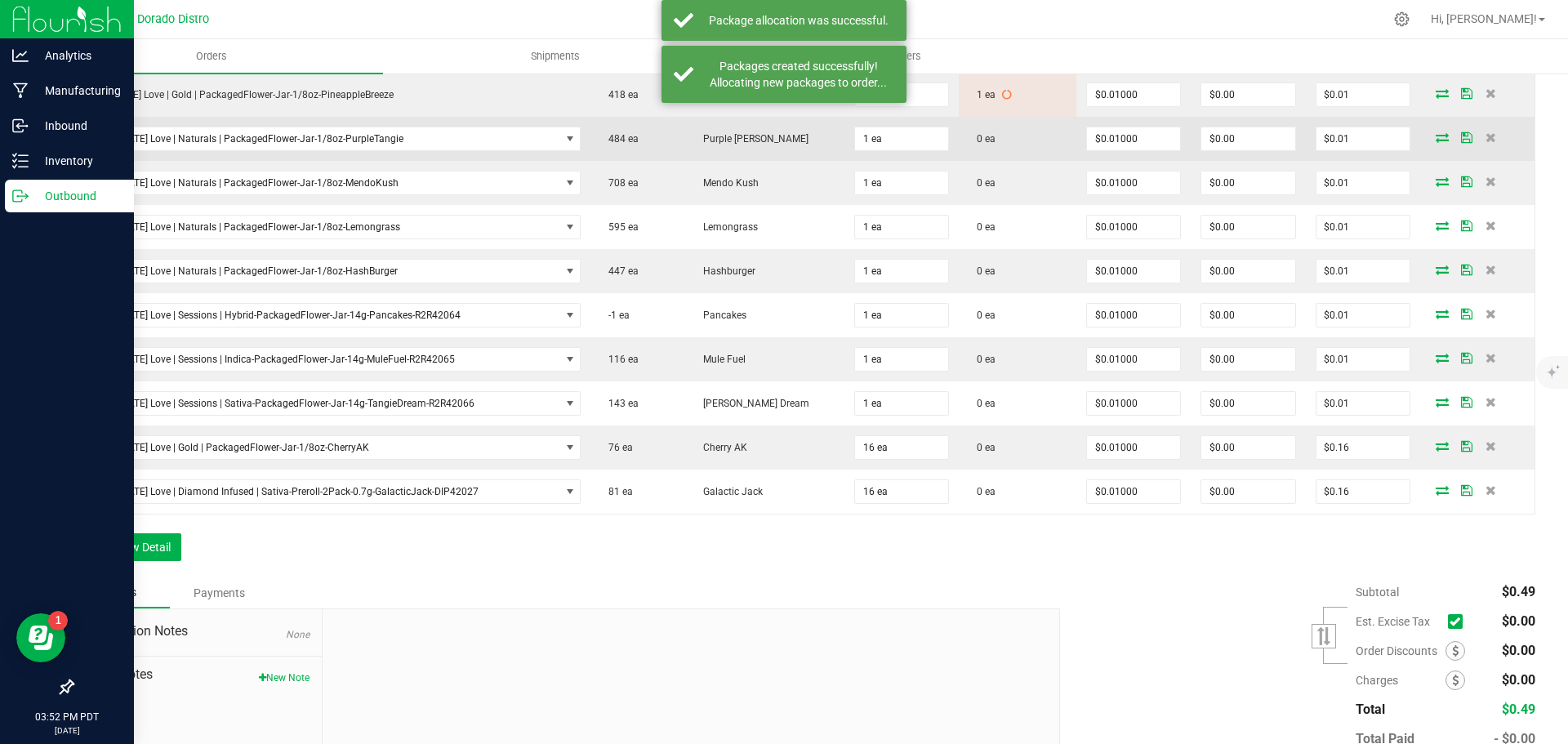
click at [1436, 137] on icon at bounding box center [1442, 137] width 13 height 9
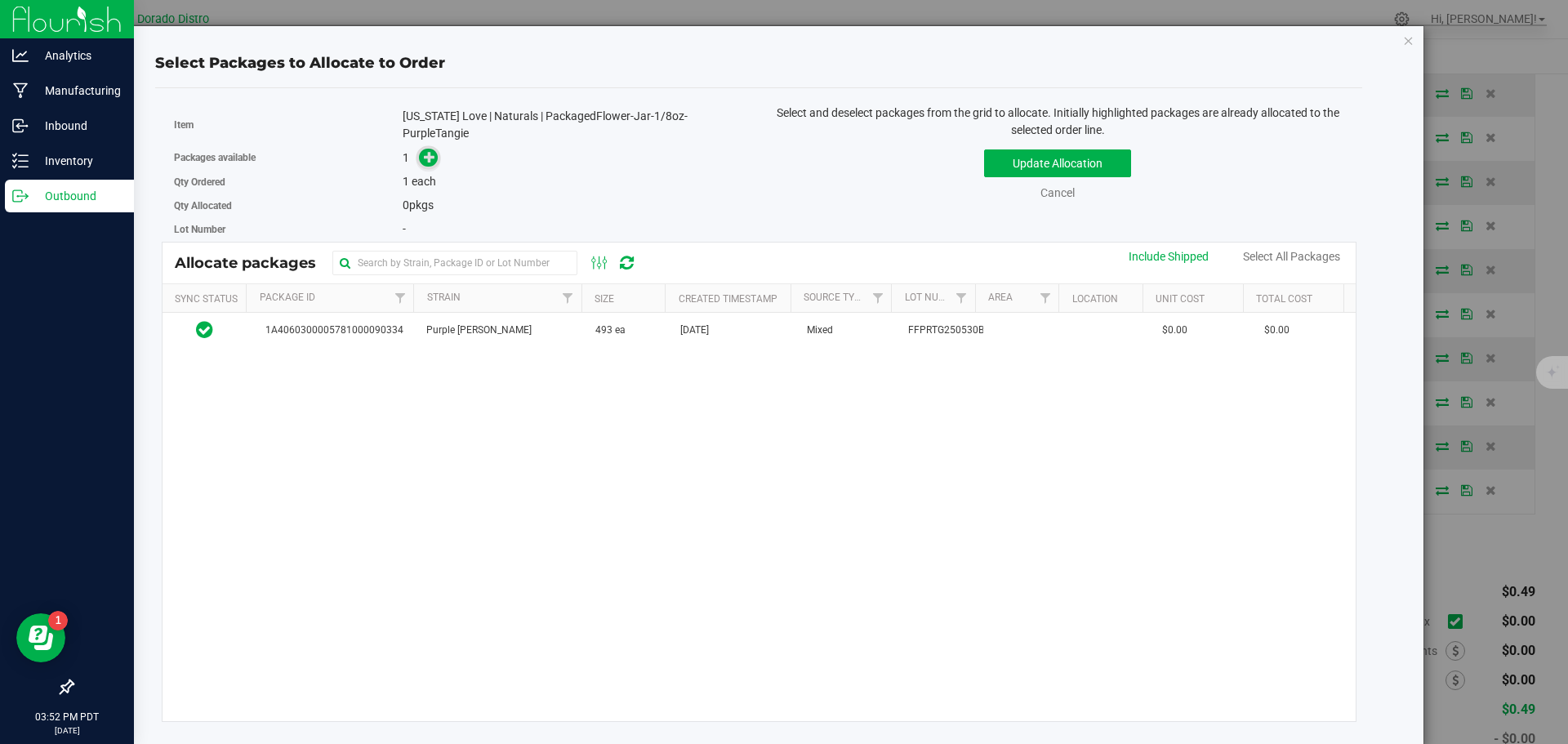
click at [432, 156] on icon at bounding box center [429, 156] width 11 height 11
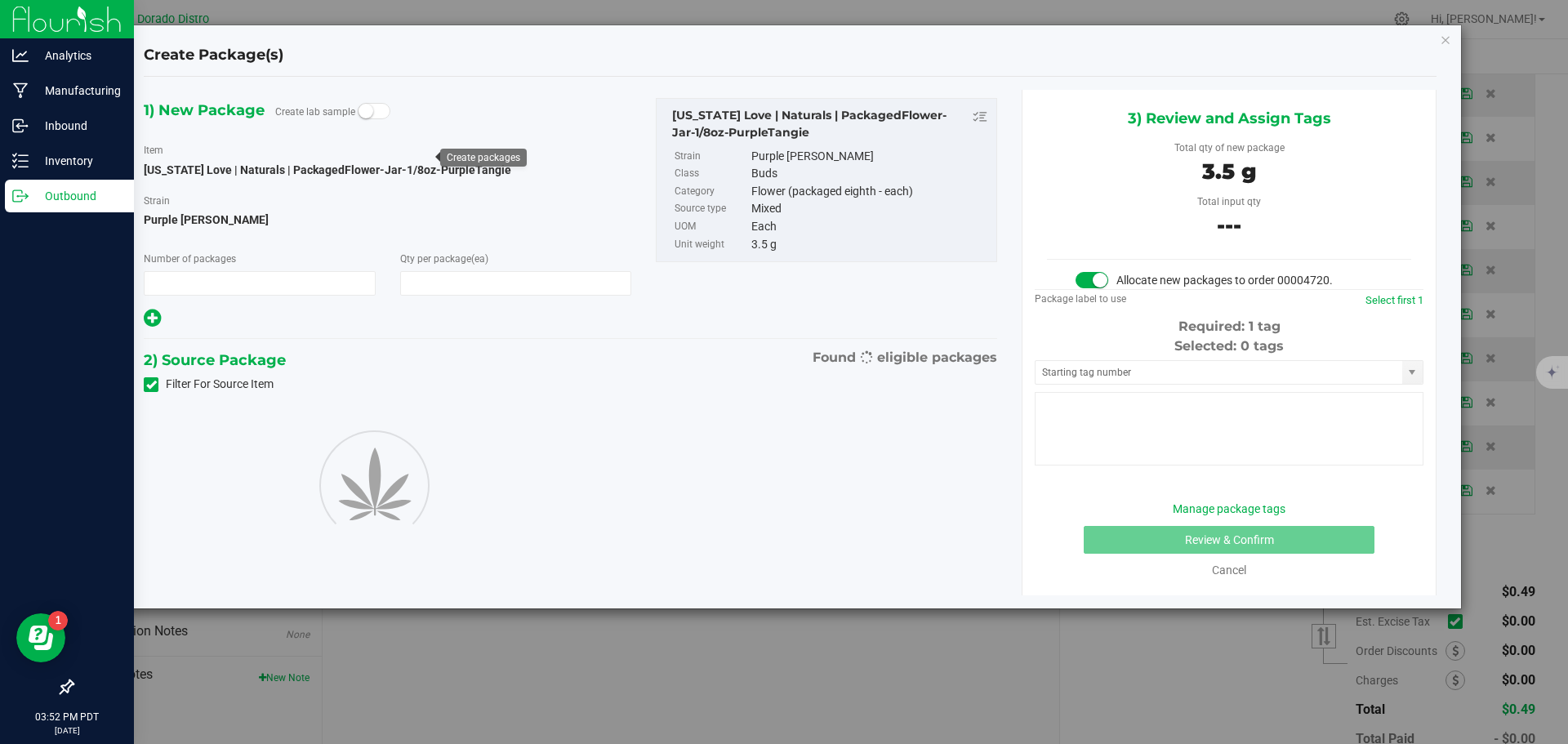
type input "1"
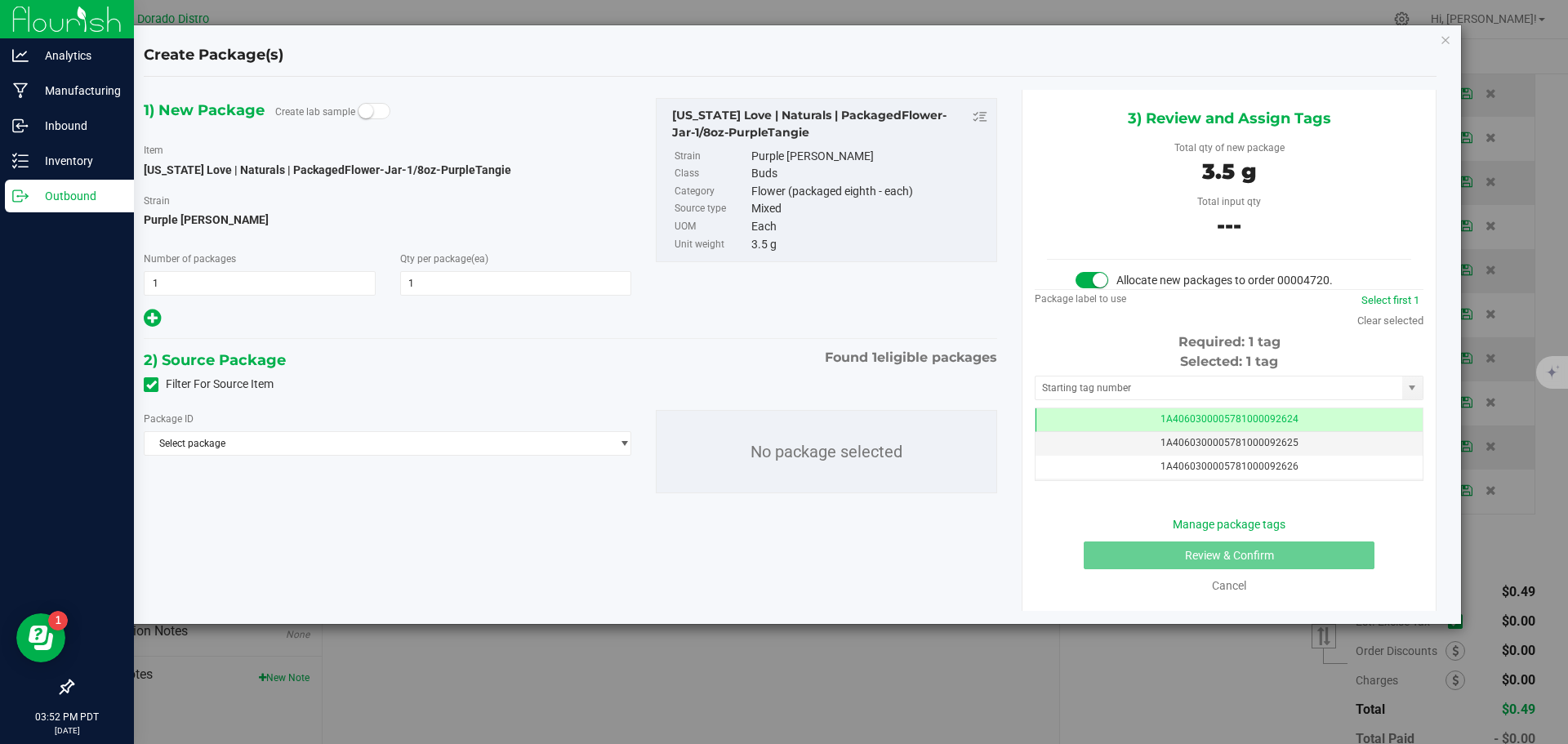
click at [151, 378] on span at bounding box center [151, 385] width 15 height 15
click at [151, 384] on icon at bounding box center [151, 384] width 10 height 0
click at [0, 0] on input "Filter For Source Item" at bounding box center [0, 0] width 0 height 0
click at [352, 441] on span "Select package" at bounding box center [377, 443] width 466 height 22
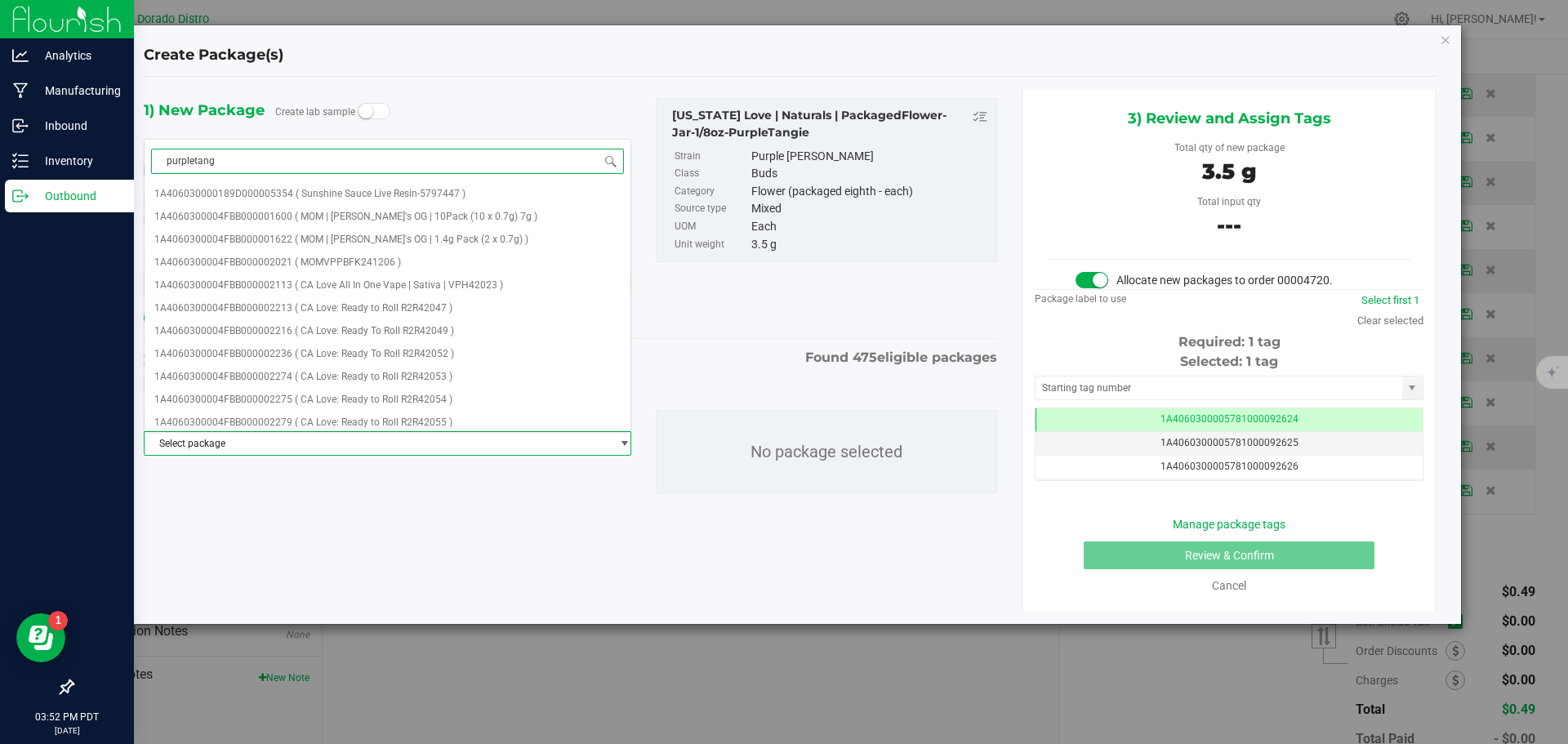
type input "purpletangi"
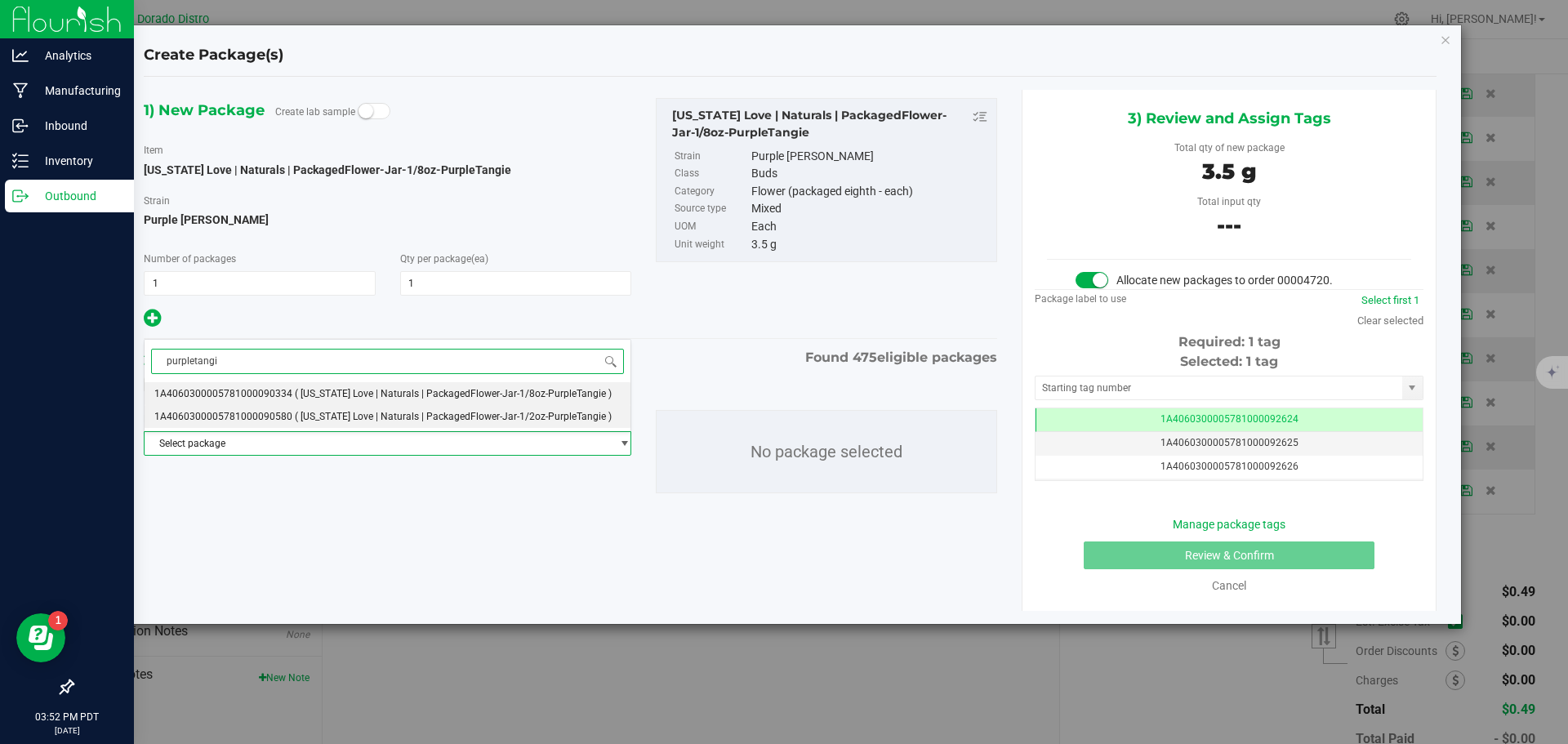
click at [354, 425] on li "1A4060300005781000090580 ( California Love | Naturals | PackagedFlower-Jar-1/2o…" at bounding box center [387, 416] width 486 height 22
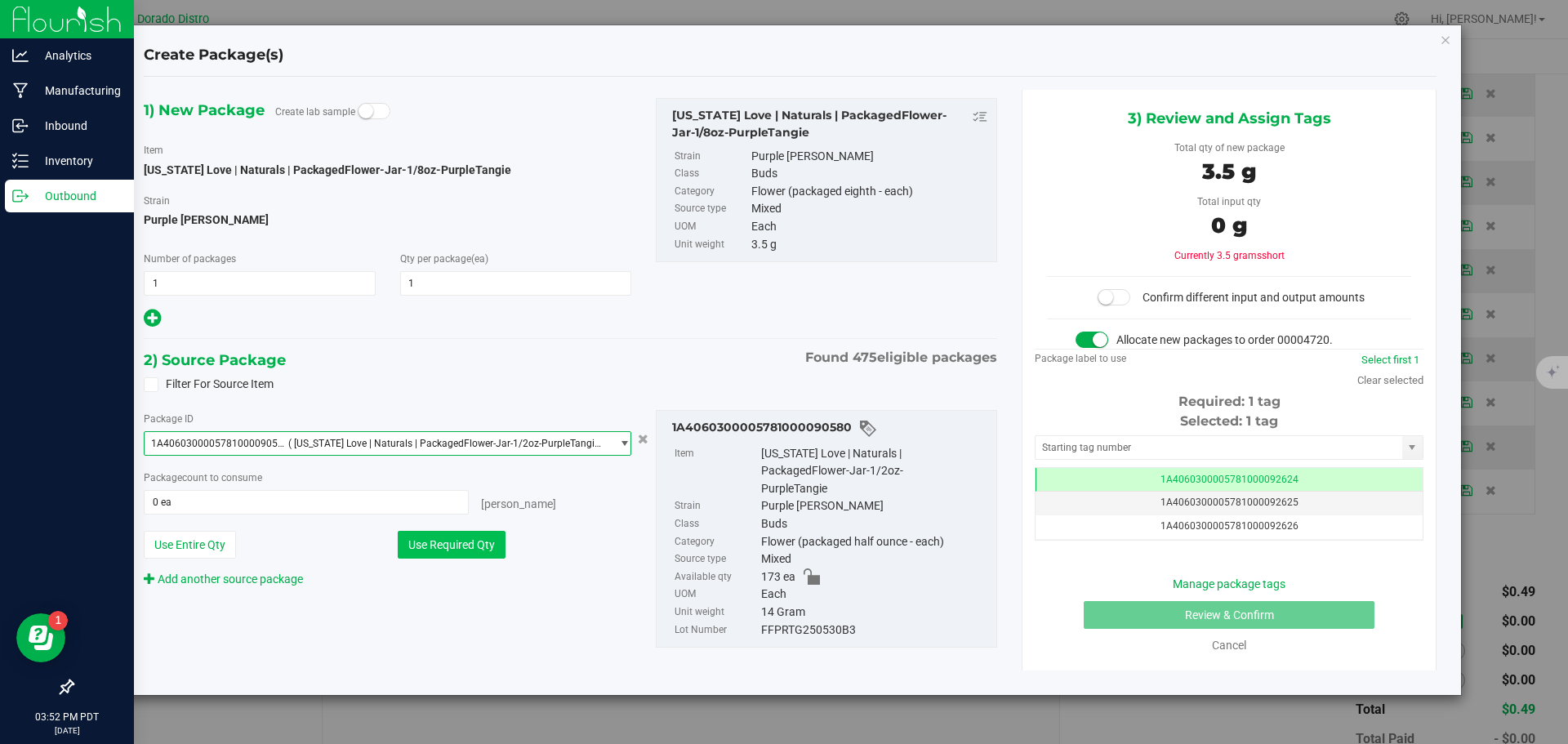
click at [464, 543] on button "Use Required Qty" at bounding box center [451, 544] width 108 height 28
type input "1 ea"
click at [1126, 295] on span at bounding box center [1113, 296] width 33 height 16
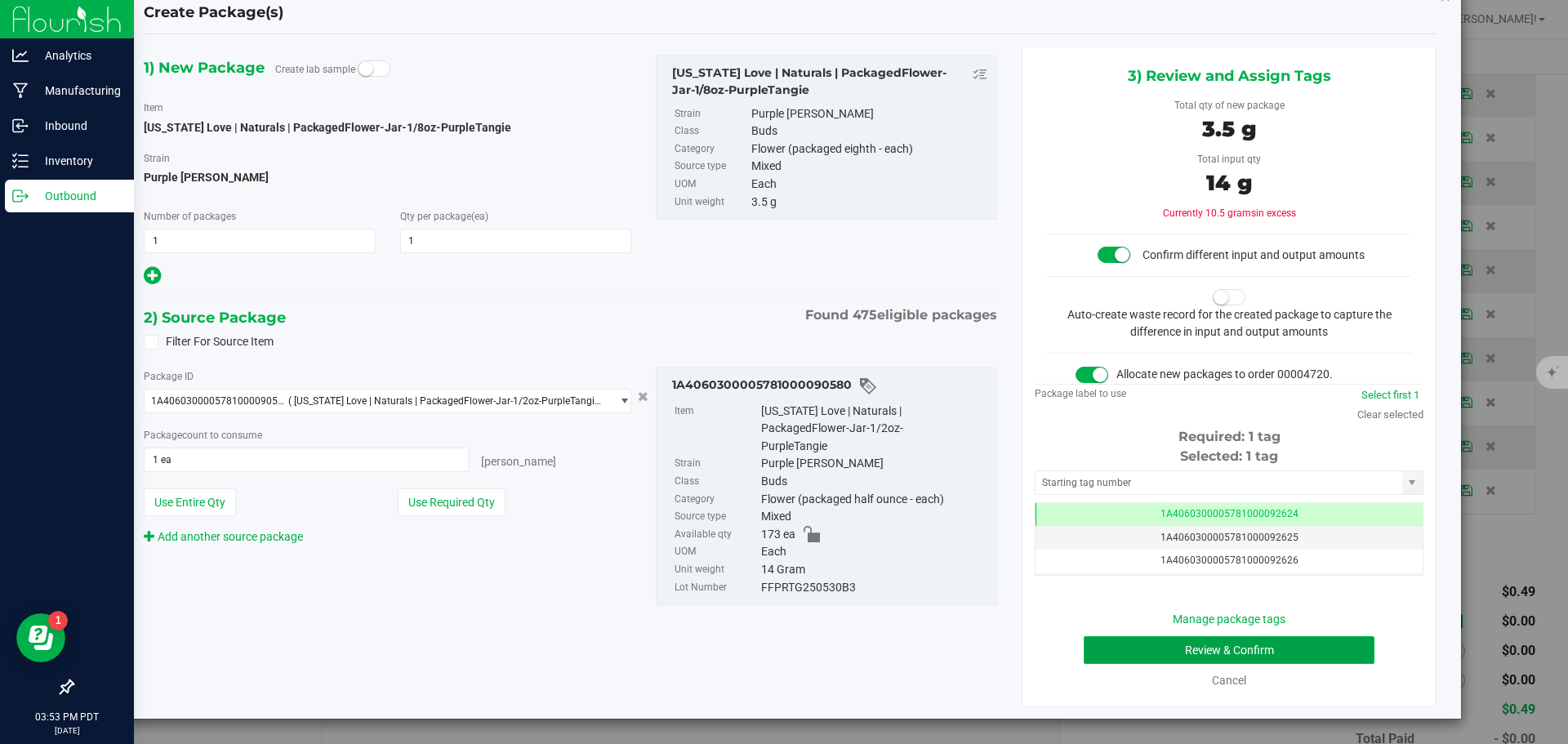
click at [1093, 650] on button "Review & Confirm" at bounding box center [1229, 650] width 291 height 28
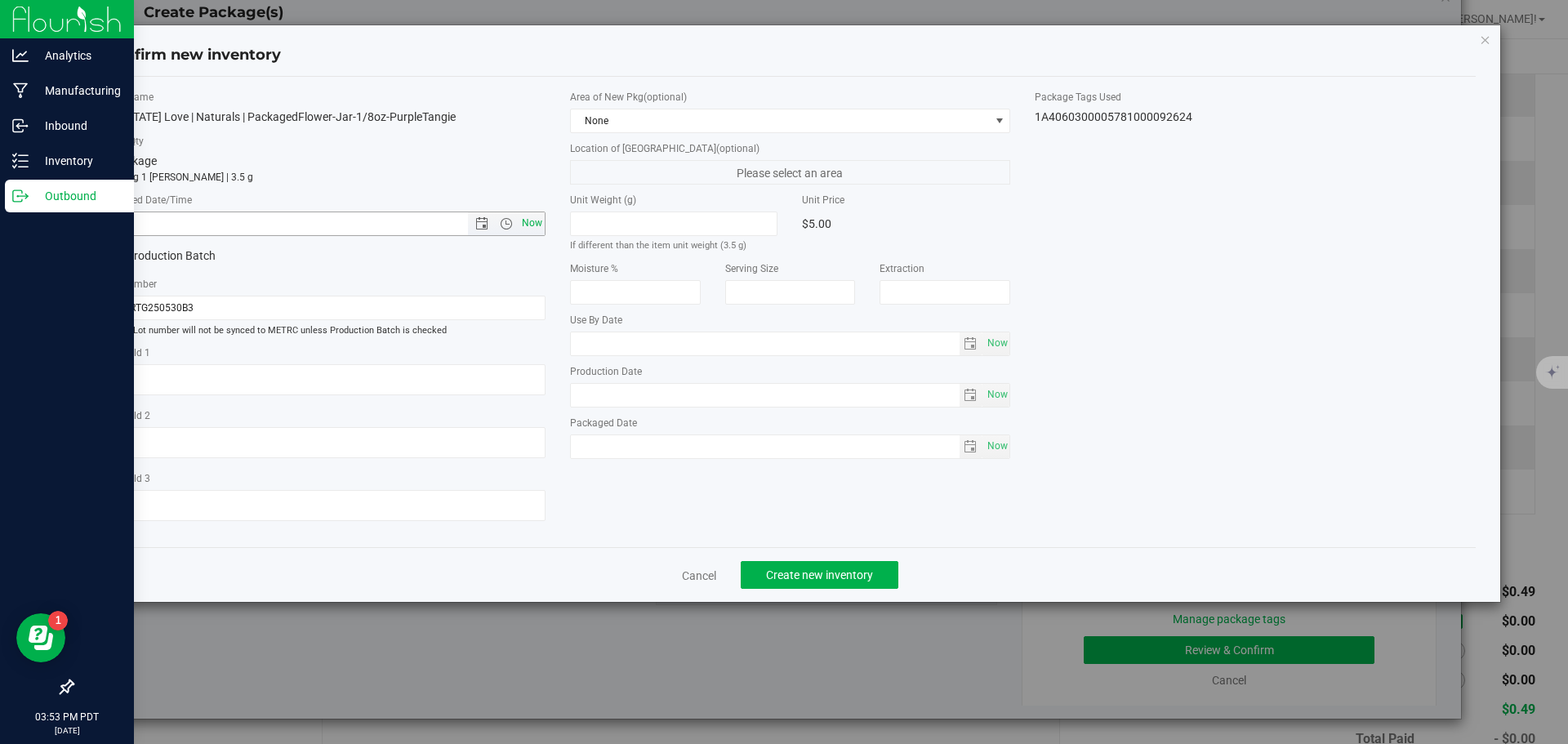
click at [524, 227] on span "Now" at bounding box center [531, 223] width 28 height 23
type input "8/21/2025 3:53 PM"
click at [814, 572] on span "Create new inventory" at bounding box center [819, 575] width 107 height 13
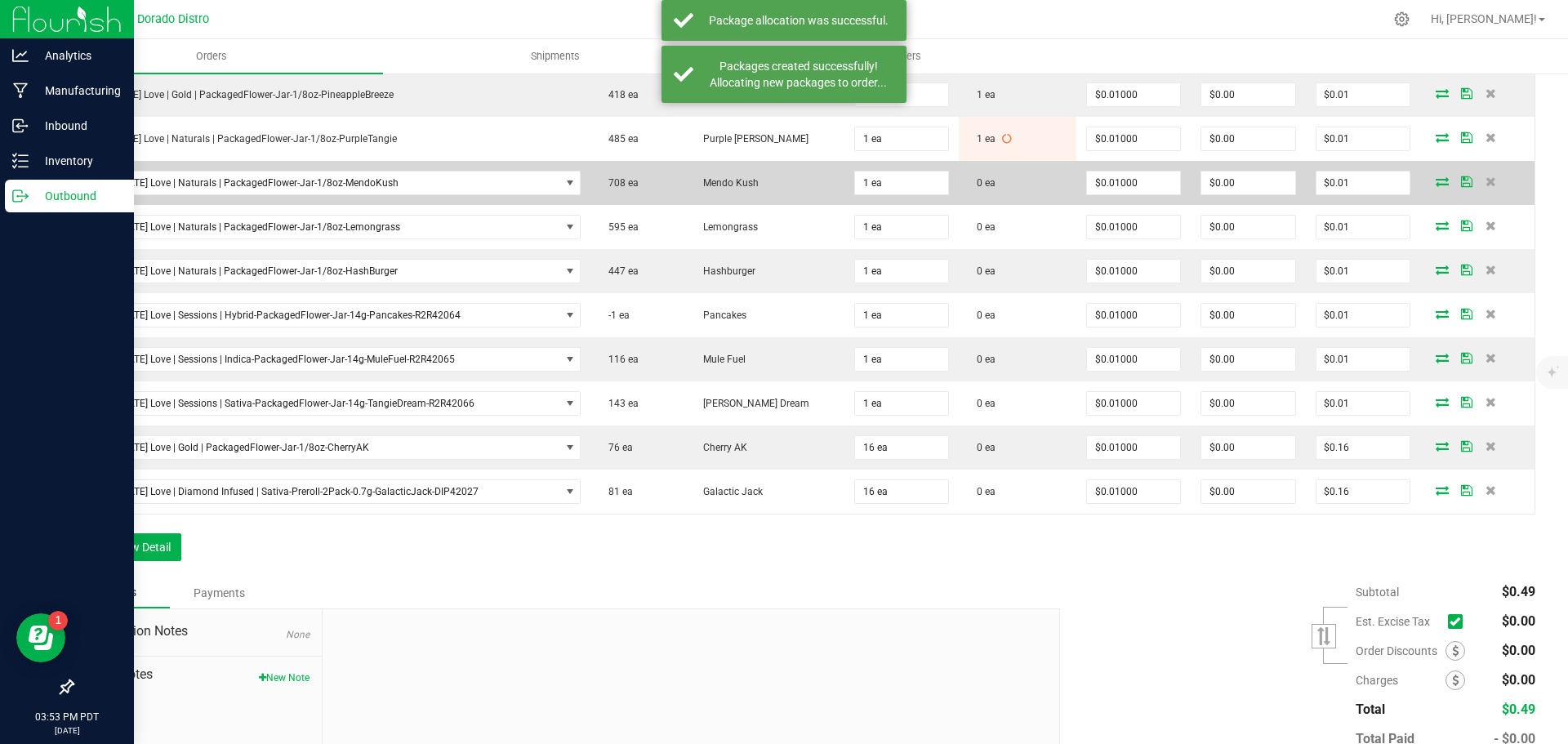
click at [1436, 178] on icon at bounding box center [1442, 181] width 13 height 9
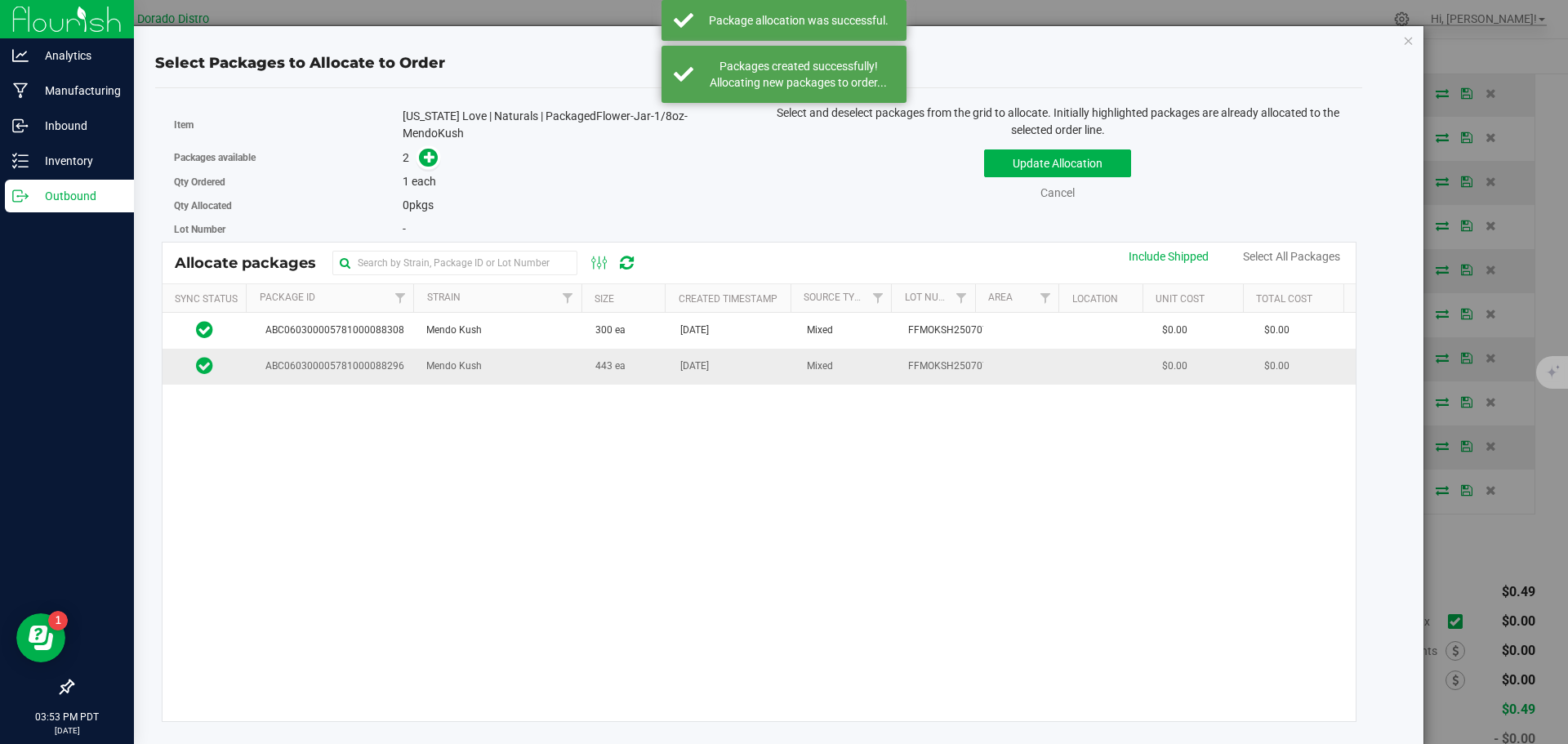
click at [631, 371] on td "443 ea" at bounding box center [628, 365] width 85 height 35
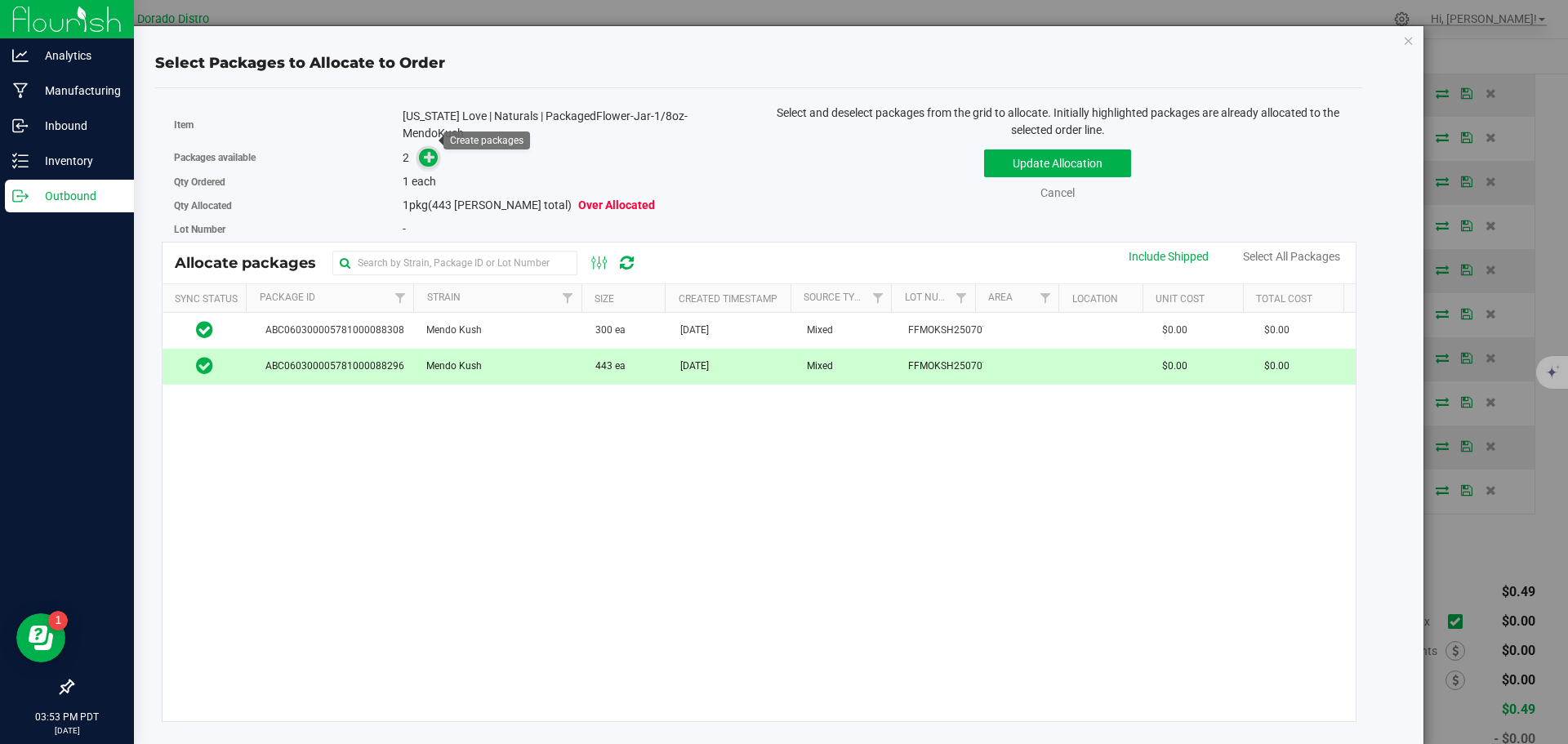
click at [431, 151] on icon at bounding box center [429, 156] width 11 height 11
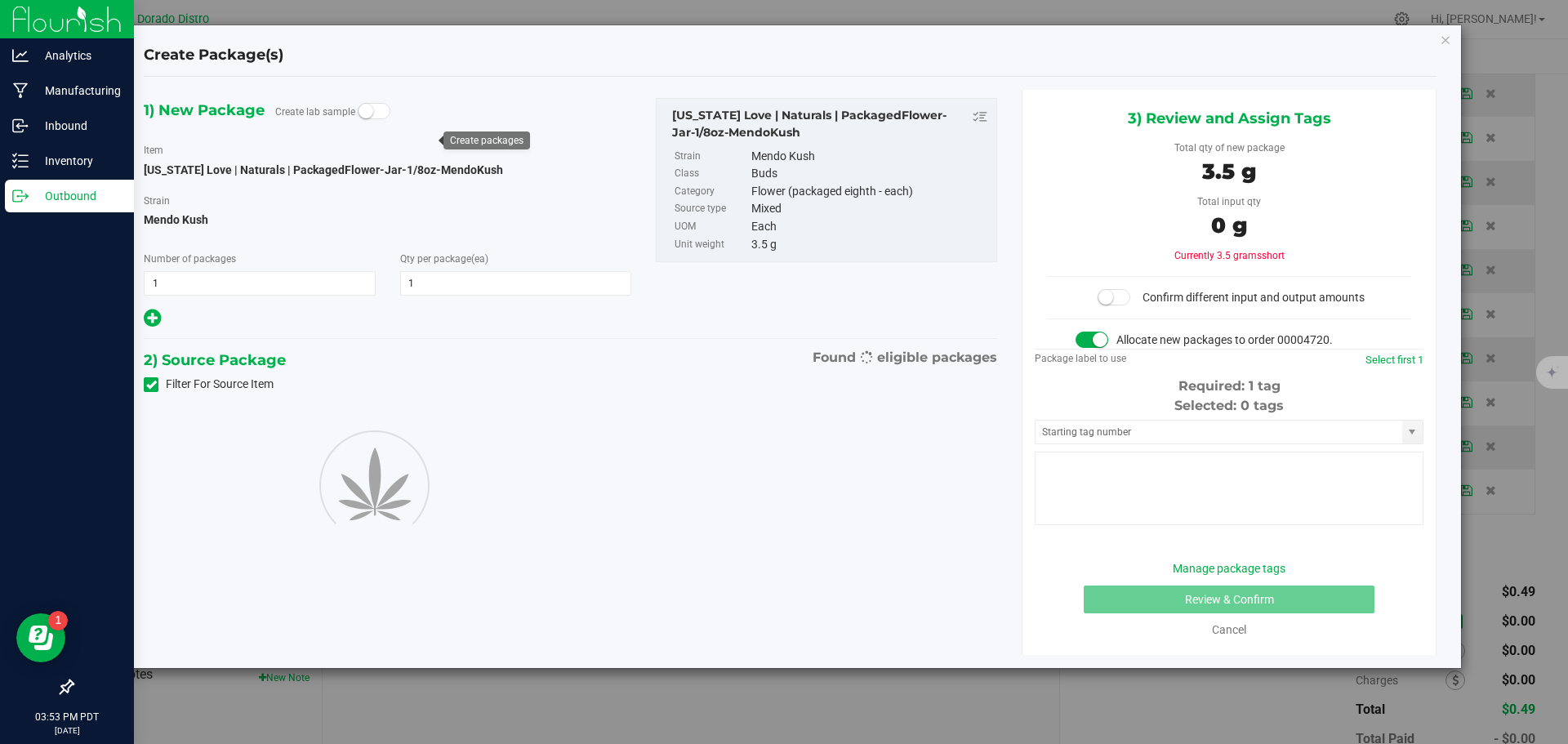
type input "1"
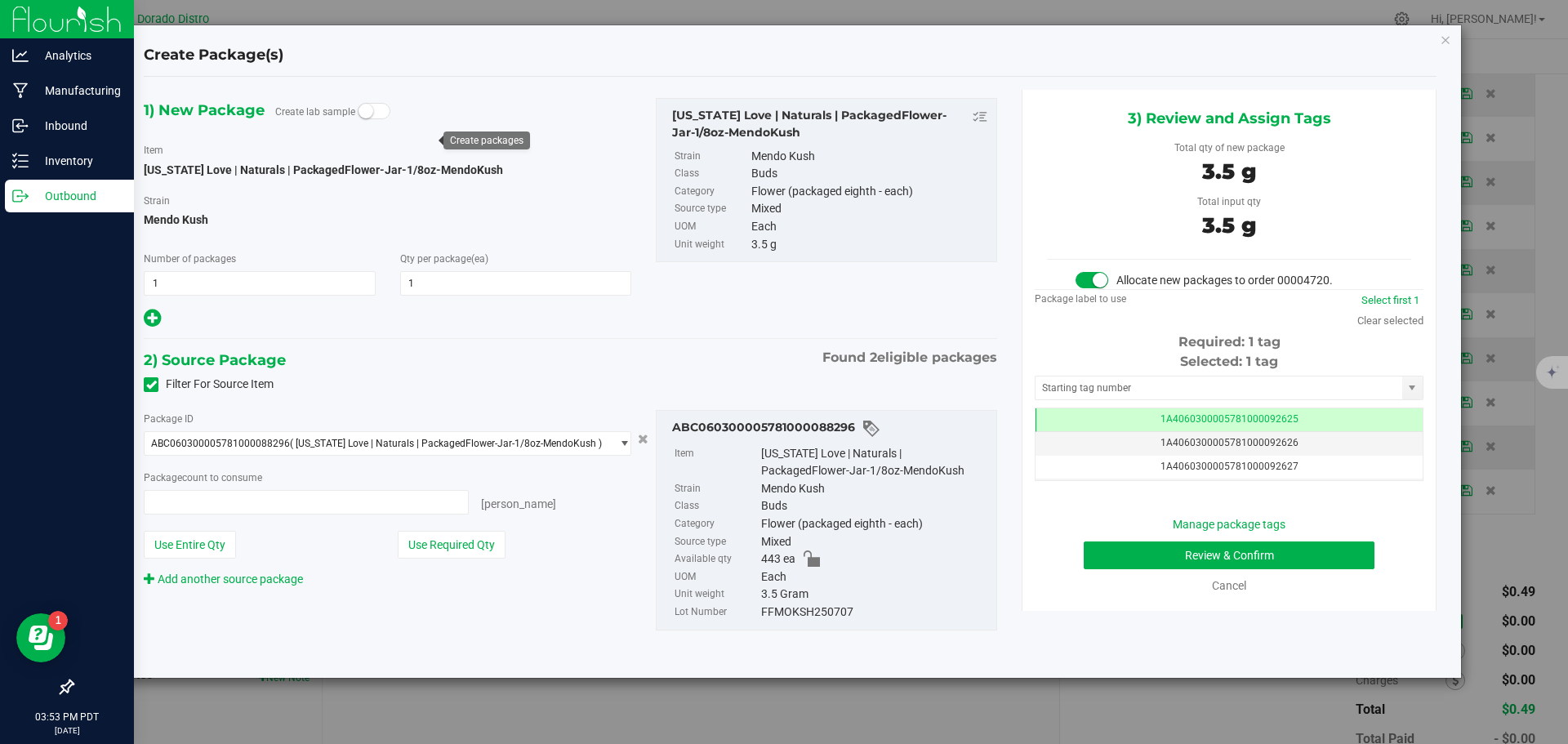
type input "1 ea"
click at [1111, 558] on button "Review & Confirm" at bounding box center [1229, 556] width 291 height 28
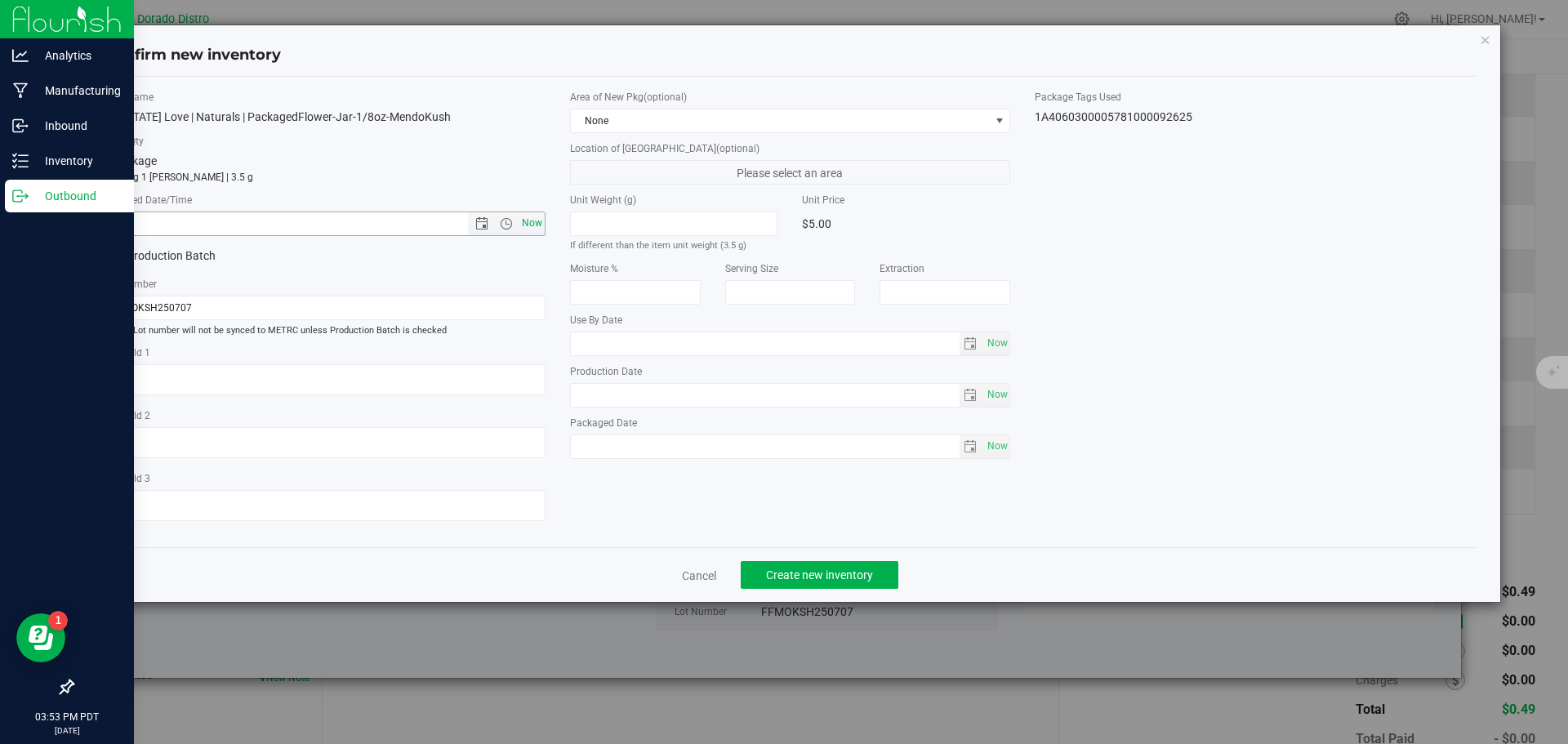
click at [530, 220] on span "Now" at bounding box center [531, 223] width 28 height 23
type input "8/21/2025 3:53 PM"
click at [816, 573] on span "Create new inventory" at bounding box center [819, 575] width 107 height 13
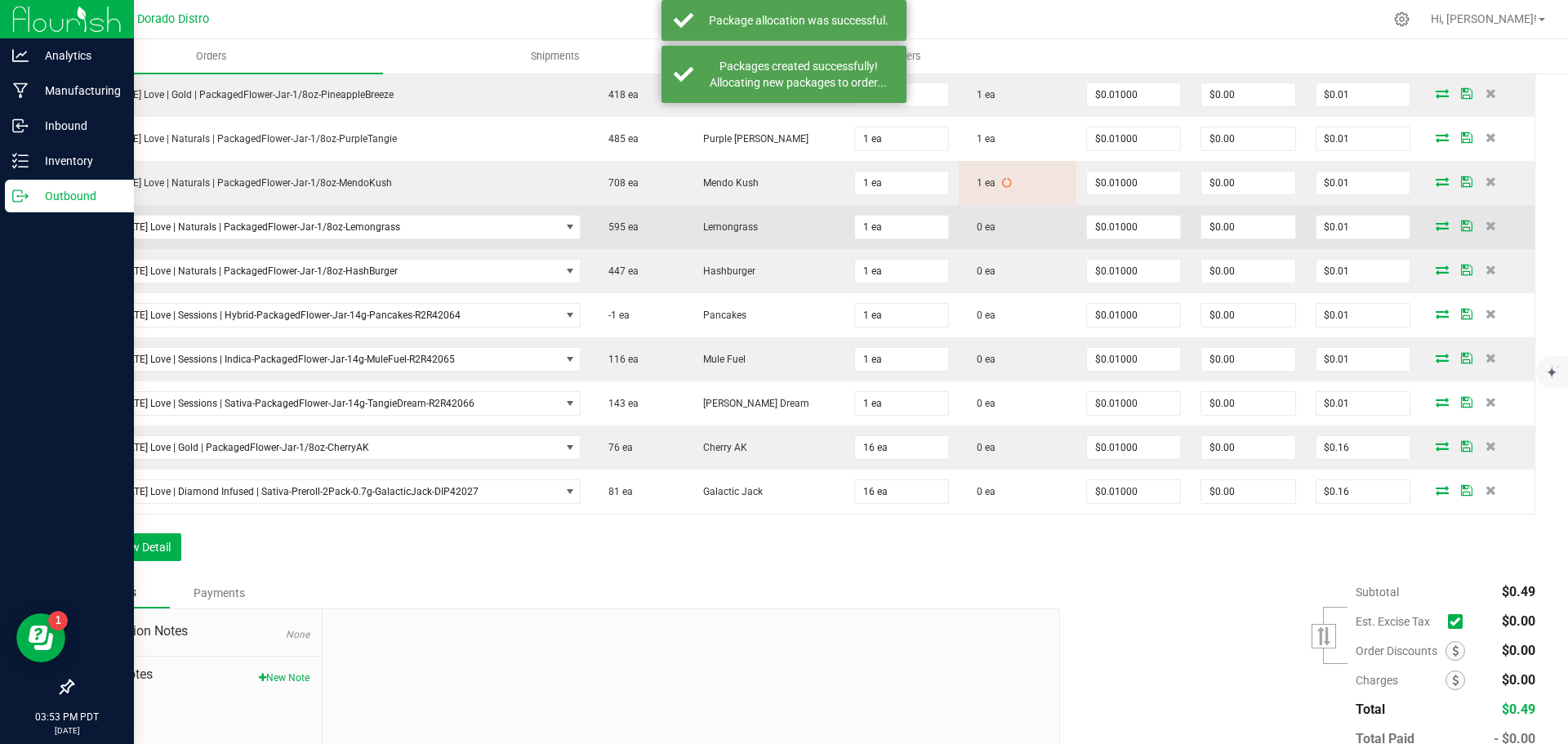
click at [1430, 225] on span at bounding box center [1442, 225] width 24 height 9
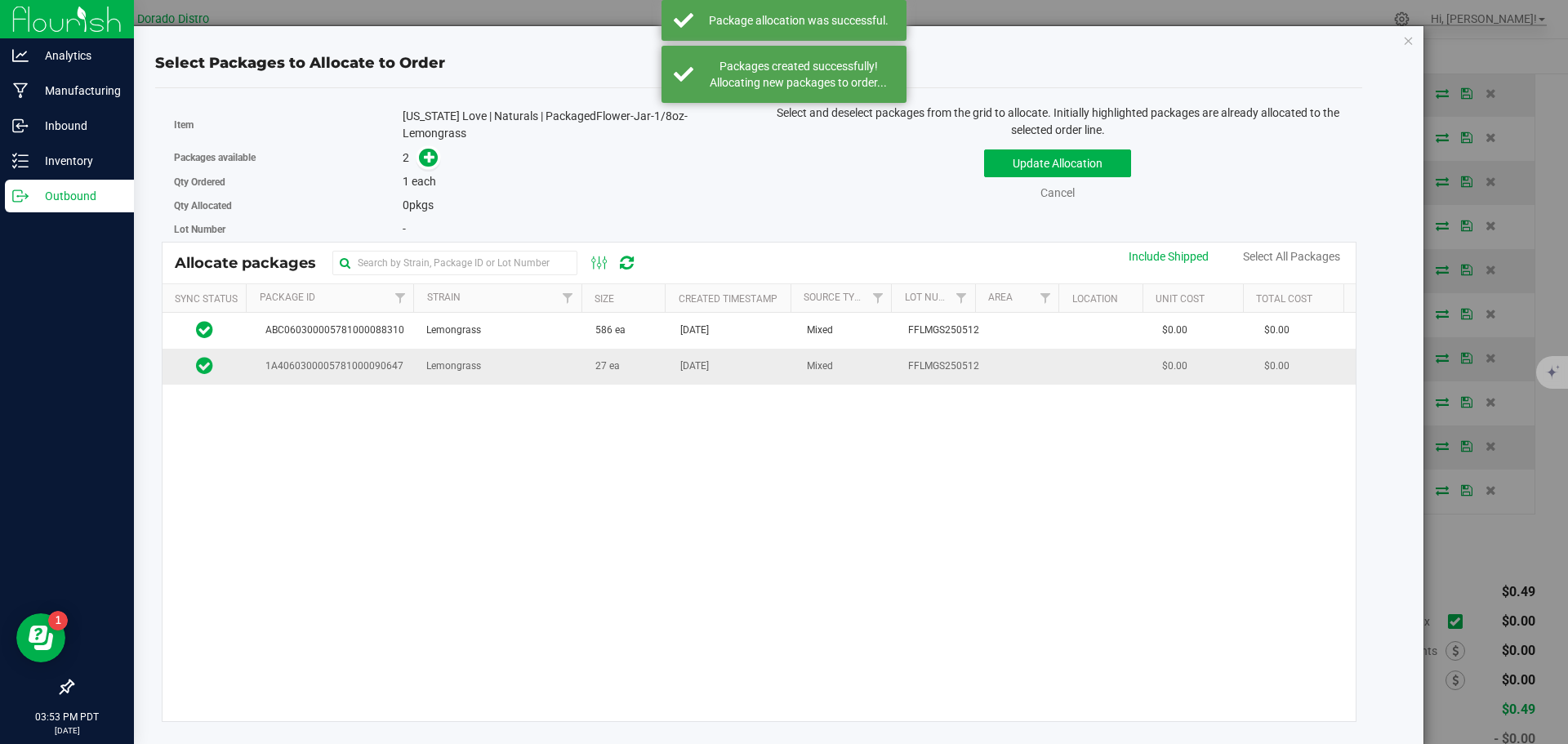
click at [594, 372] on td "27 ea" at bounding box center [628, 365] width 85 height 35
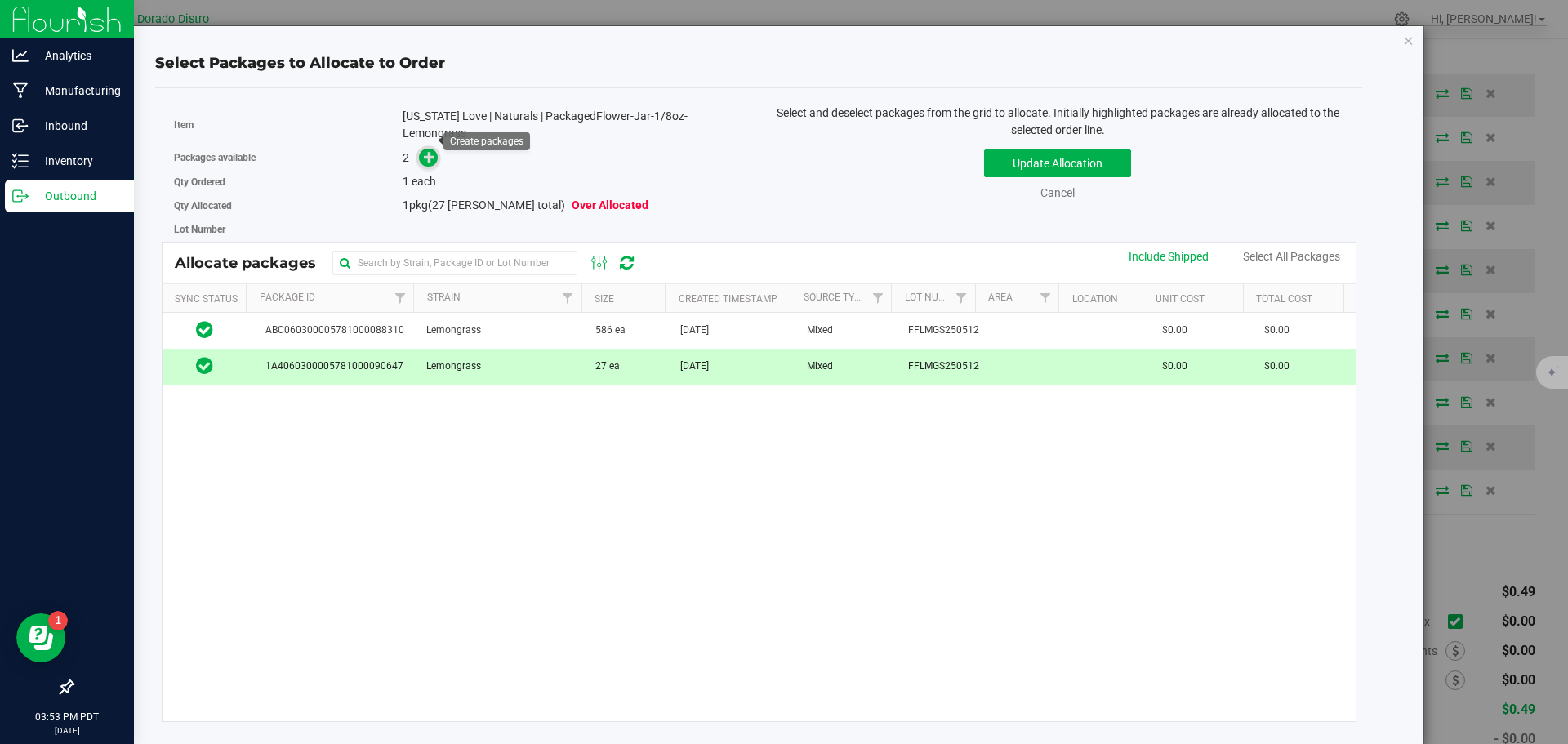
click at [435, 151] on icon at bounding box center [429, 156] width 11 height 11
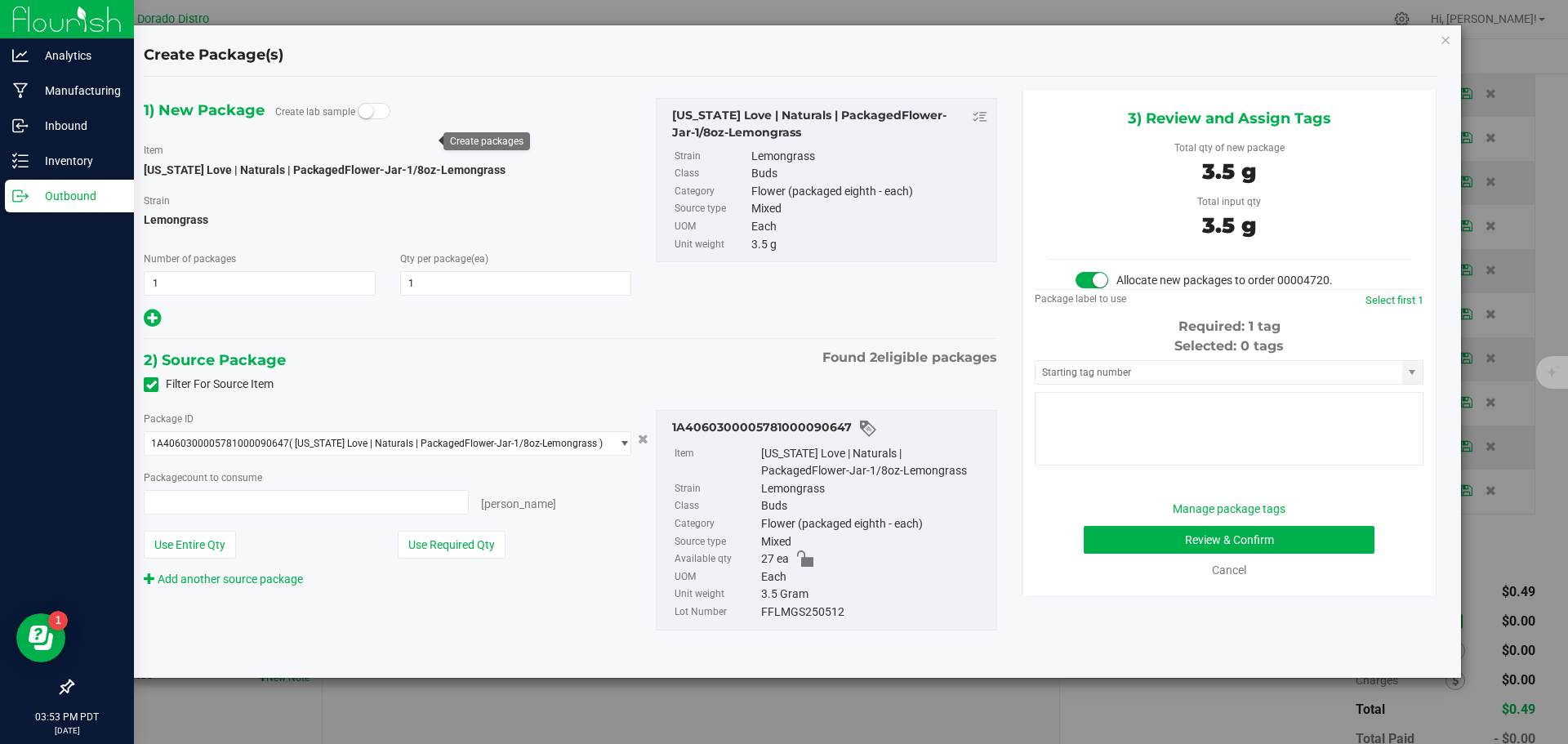
type input "1 ea"
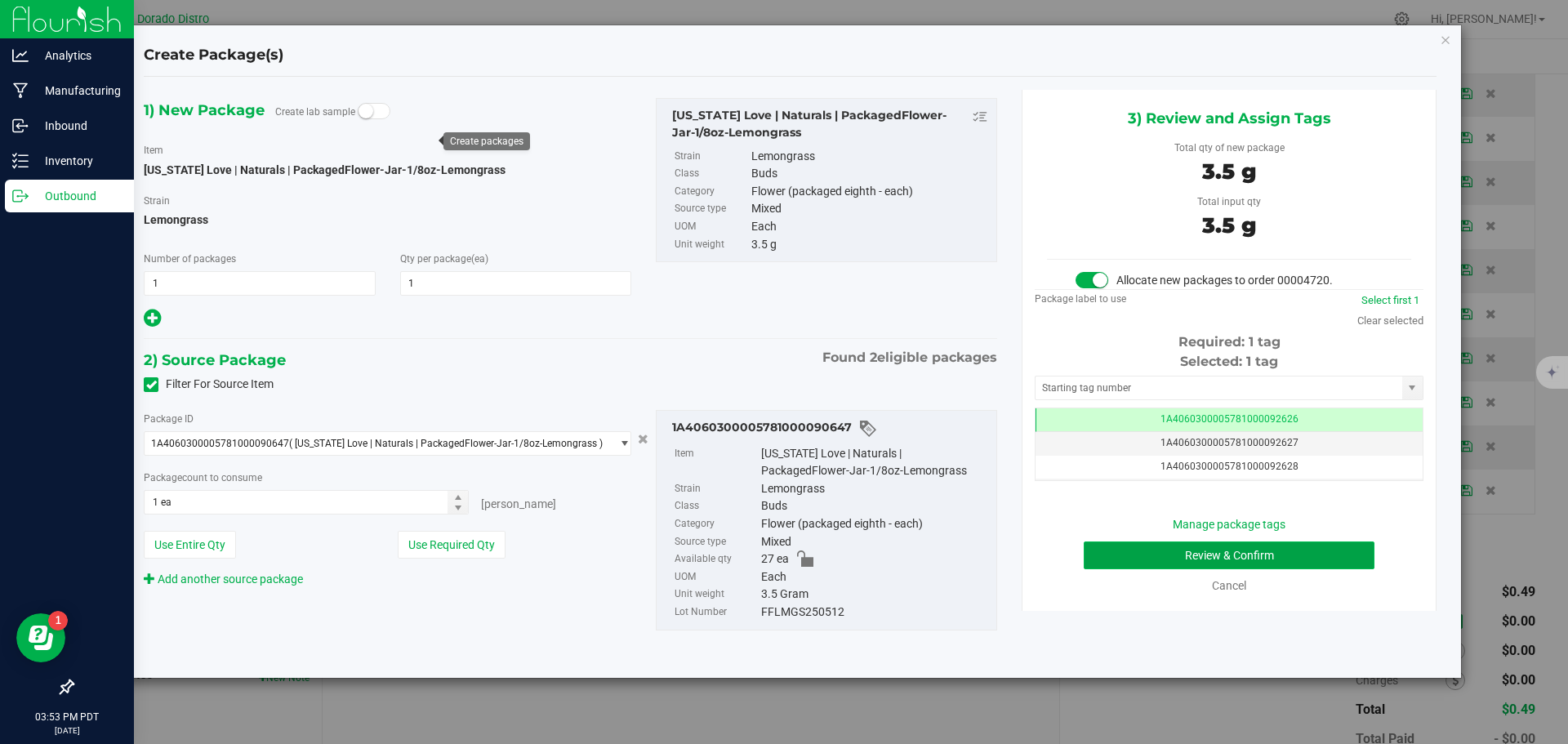
click at [1111, 562] on button "Review & Confirm" at bounding box center [1229, 556] width 291 height 28
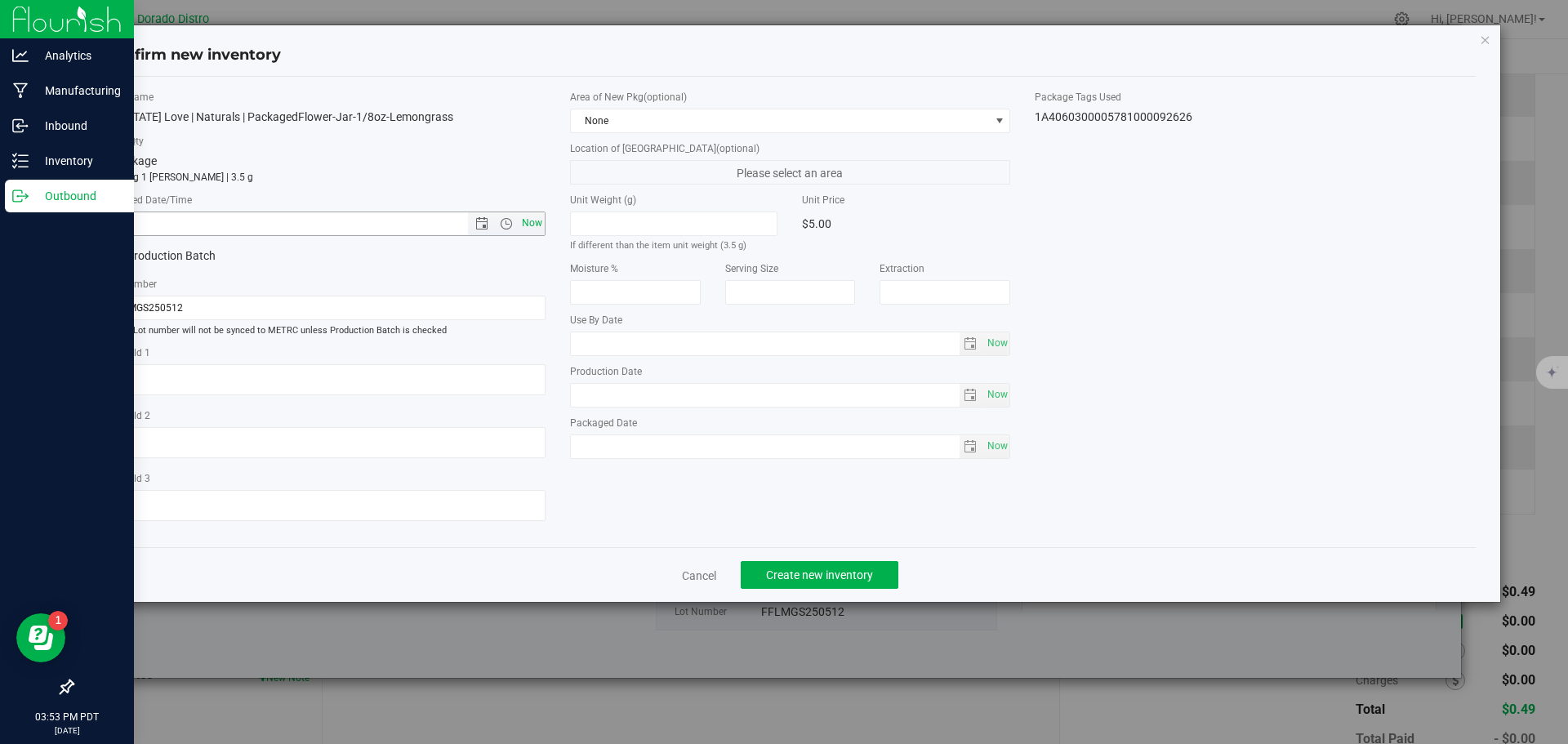
click at [530, 219] on span "Now" at bounding box center [531, 223] width 28 height 23
type input "8/21/2025 3:53 PM"
click at [834, 571] on span "Create new inventory" at bounding box center [819, 575] width 107 height 13
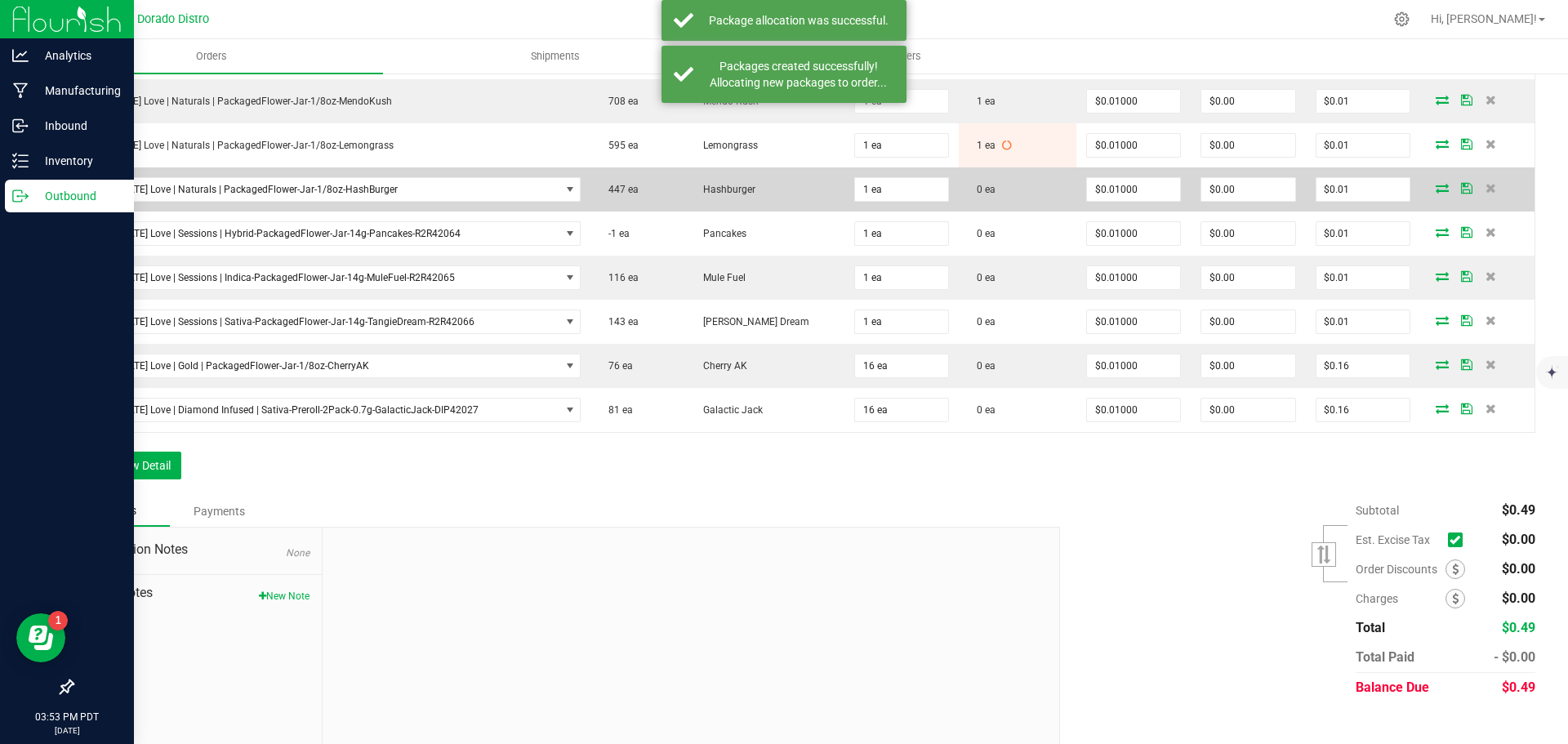
click at [1436, 190] on icon at bounding box center [1442, 187] width 13 height 9
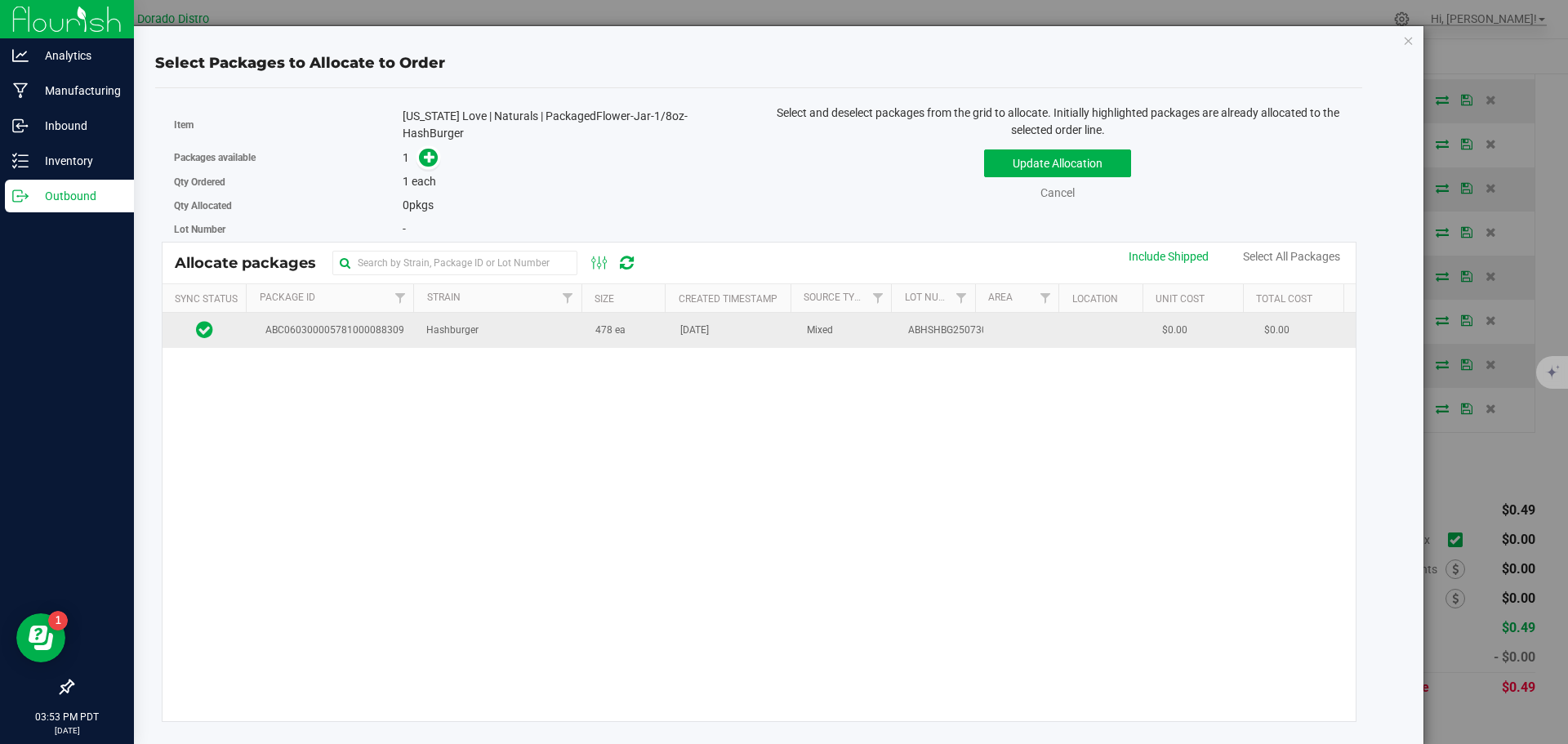
click at [702, 330] on span "[DATE]" at bounding box center [694, 330] width 29 height 16
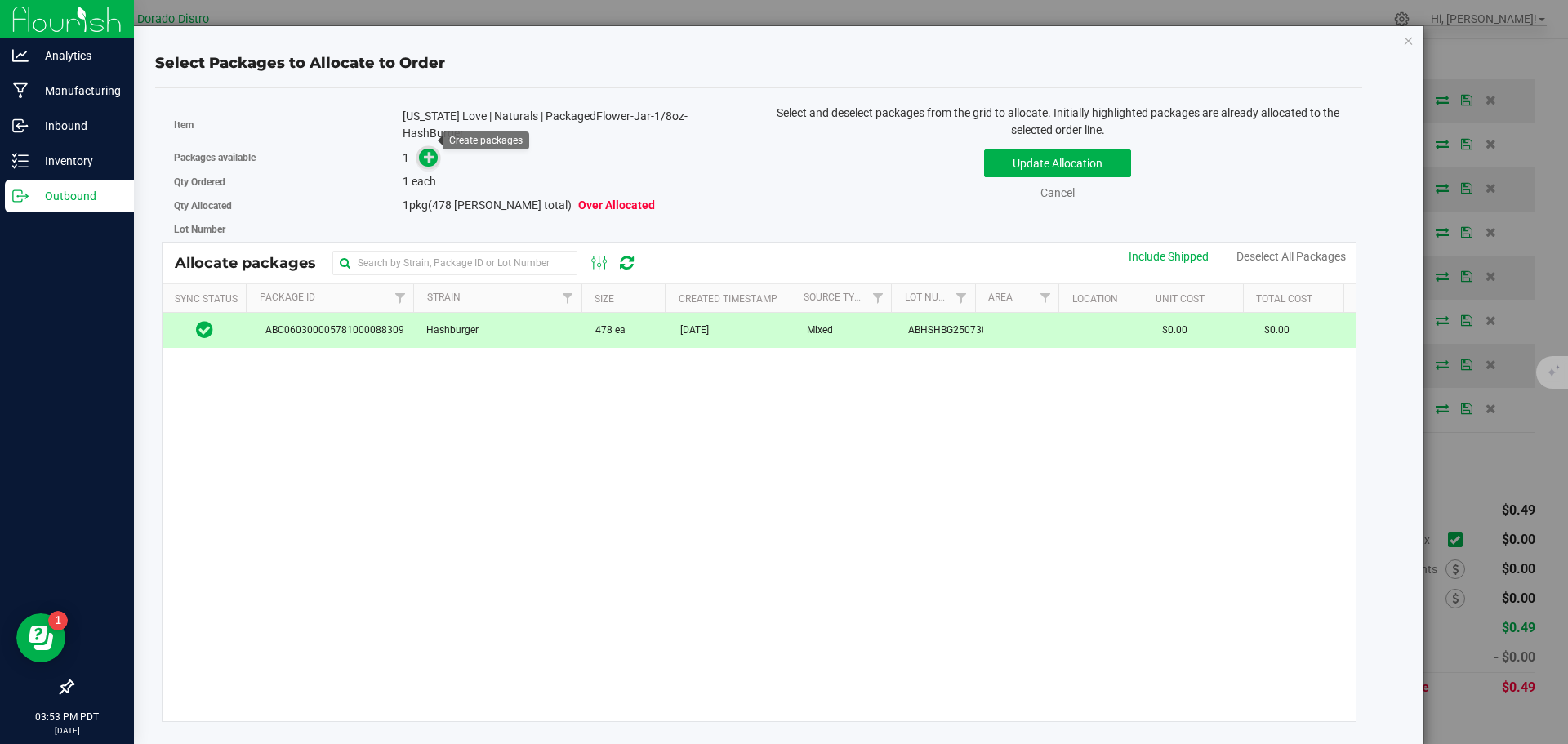
click at [428, 151] on icon at bounding box center [429, 156] width 11 height 11
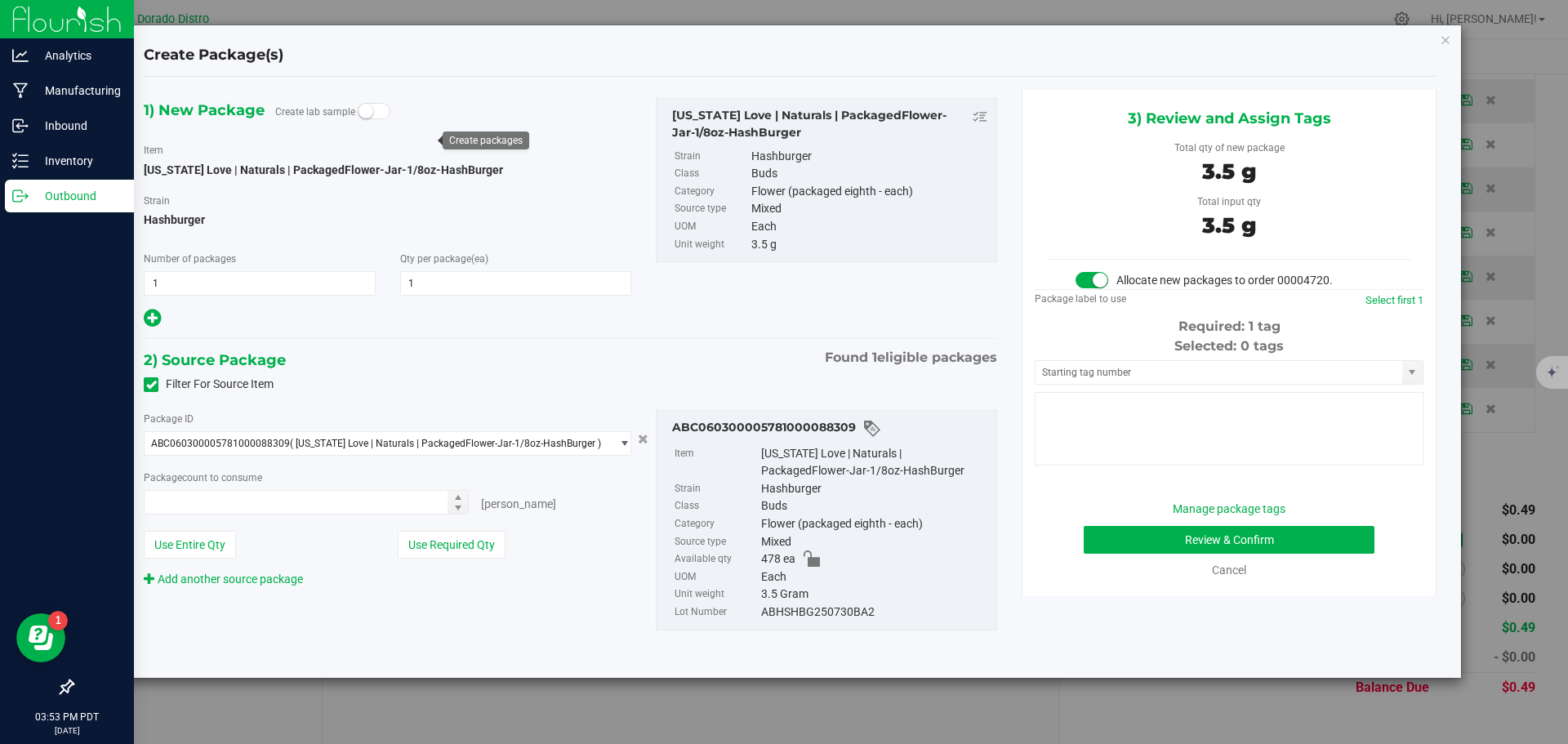
type input "1 ea"
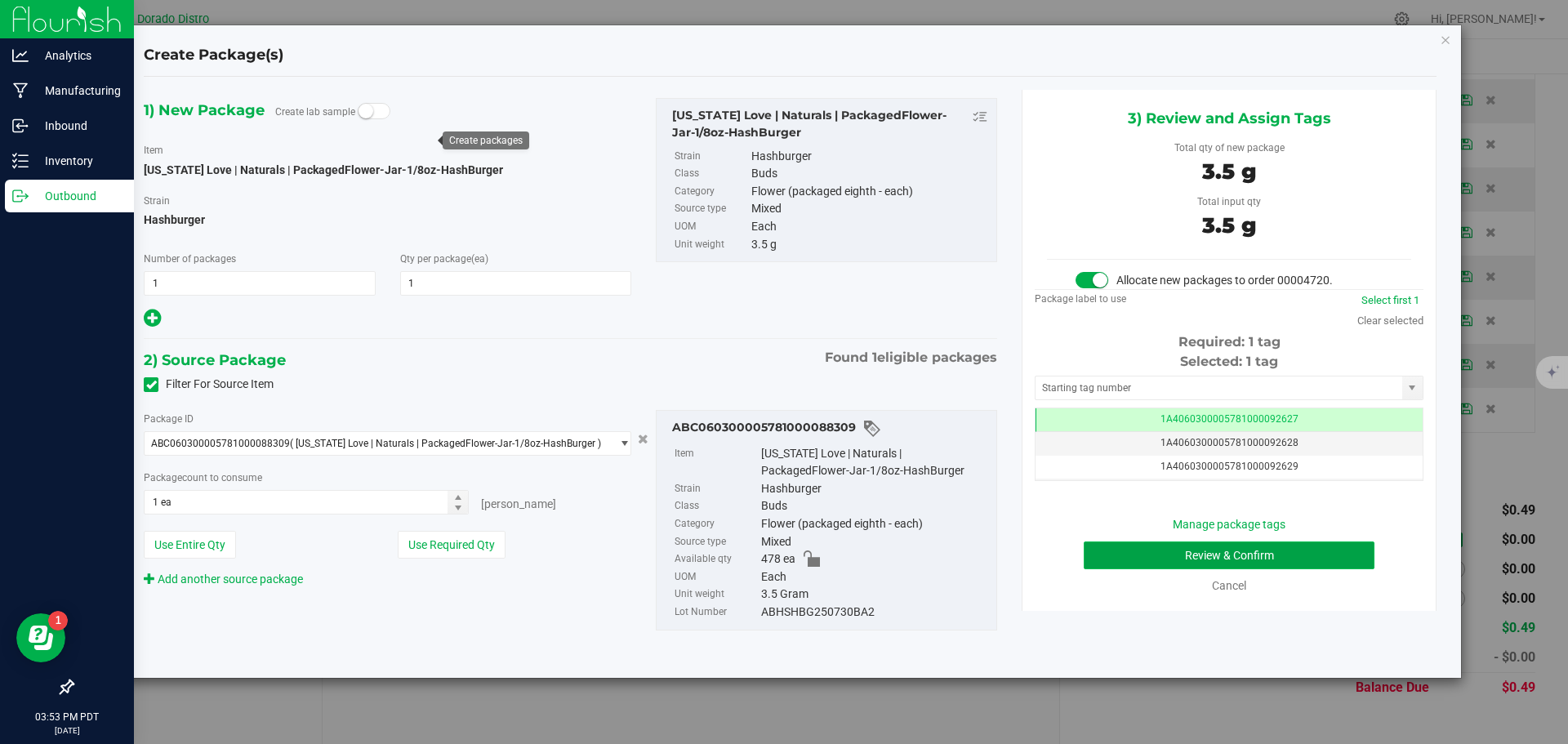
click at [1092, 564] on button "Review & Confirm" at bounding box center [1229, 556] width 291 height 28
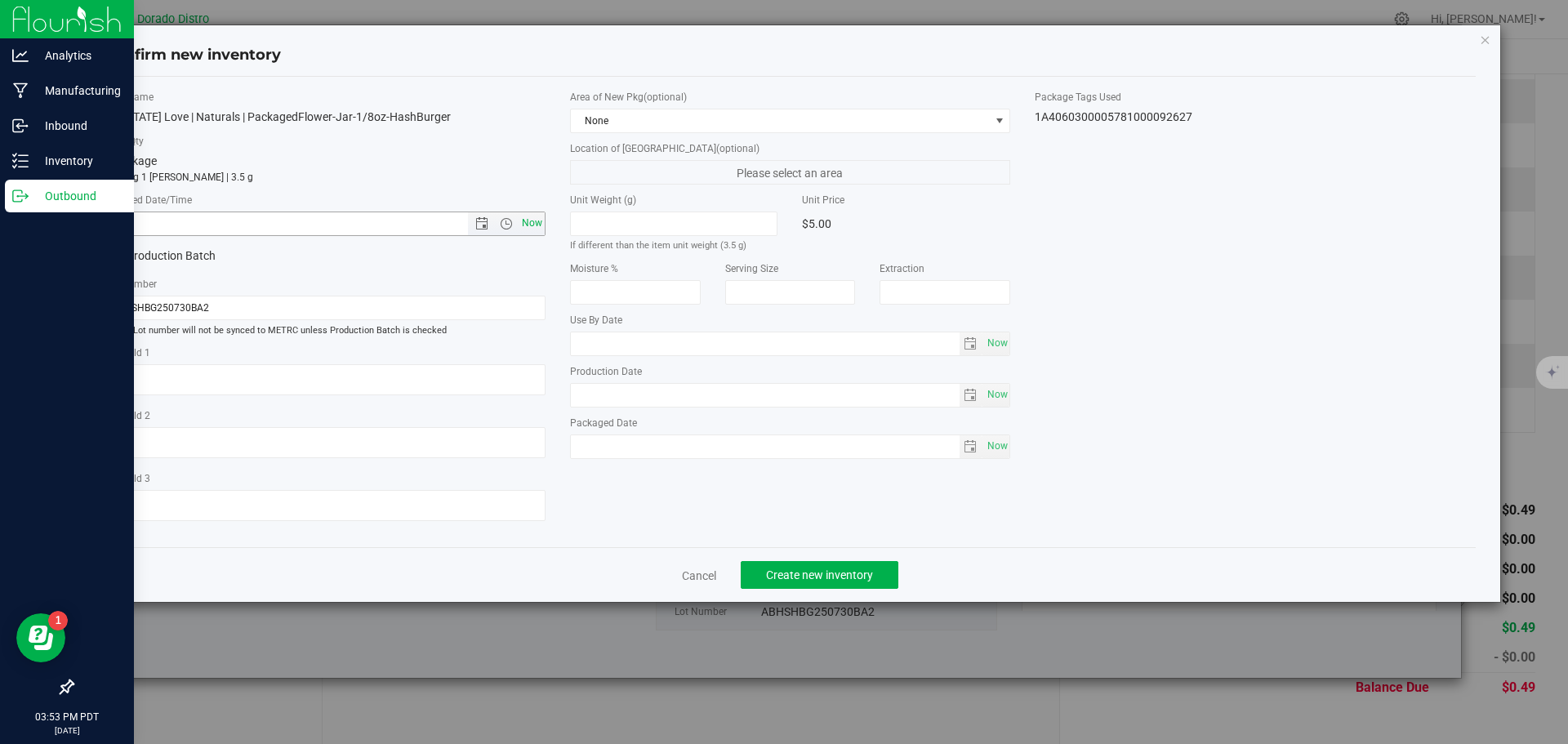
click at [534, 226] on span "Now" at bounding box center [531, 223] width 28 height 23
type input "8/21/2025 3:53 PM"
click at [810, 575] on span "Create new inventory" at bounding box center [819, 575] width 107 height 13
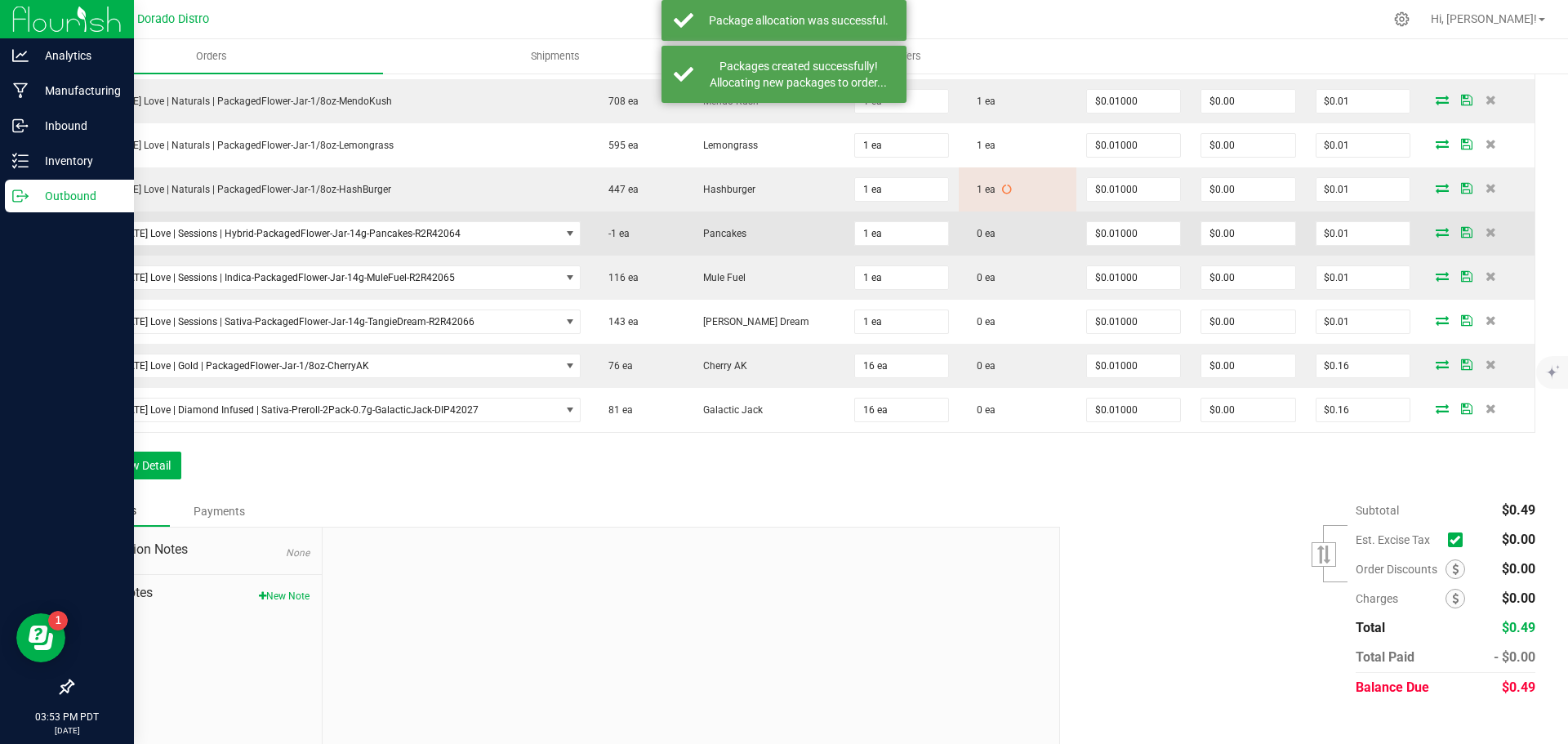
click at [1436, 230] on icon at bounding box center [1442, 231] width 13 height 9
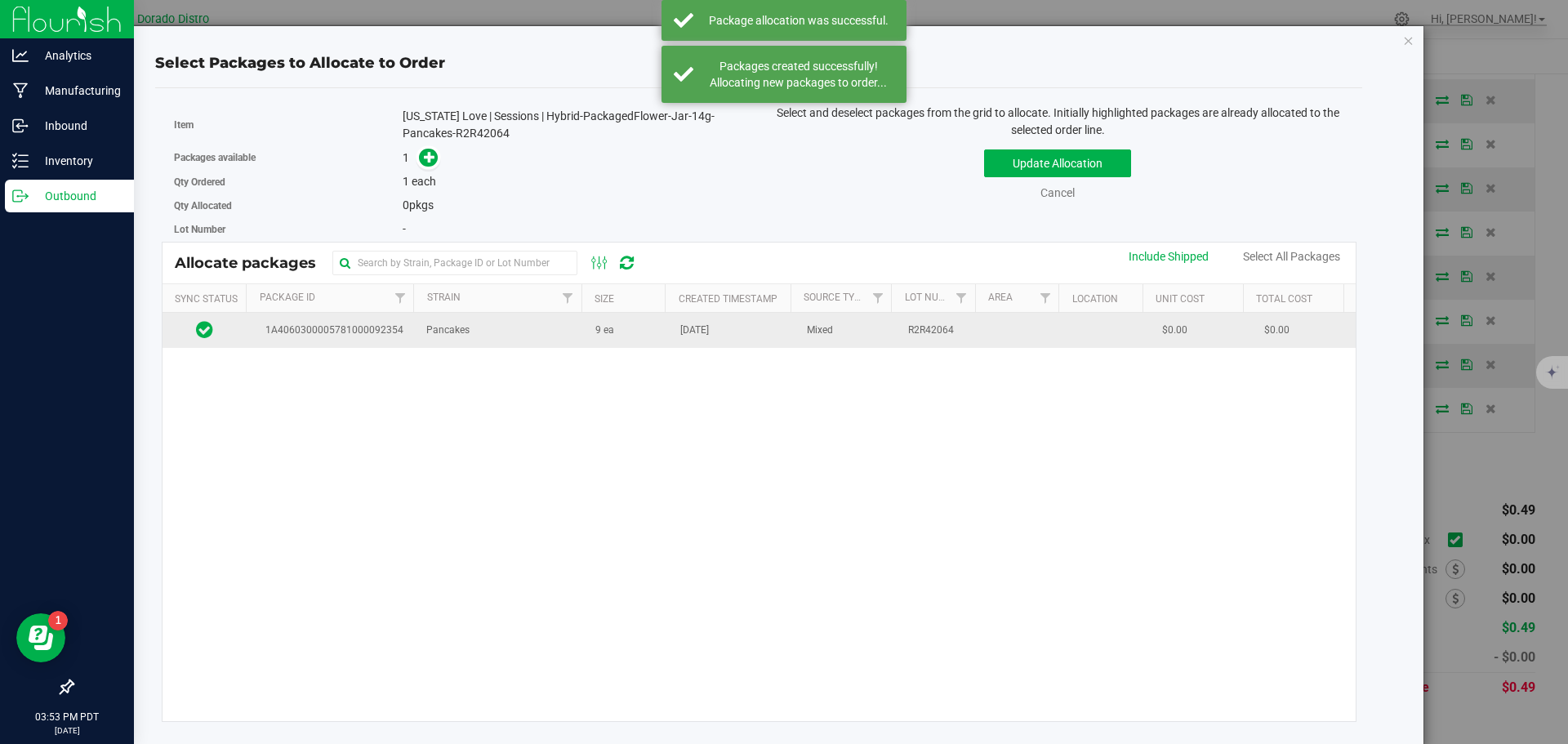
click at [703, 335] on span "Aug 18, 2025" at bounding box center [694, 330] width 29 height 16
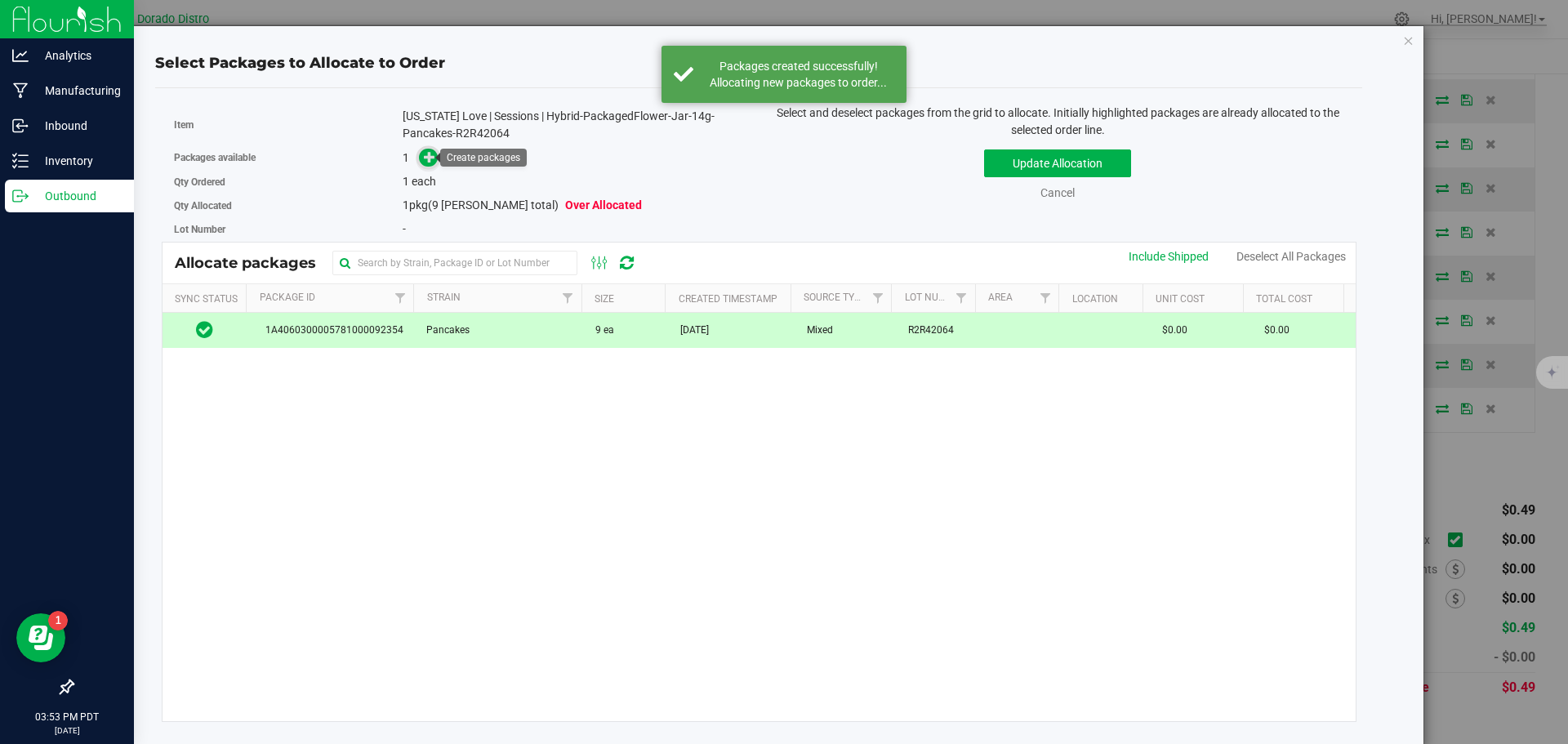
click at [425, 151] on icon at bounding box center [429, 156] width 11 height 11
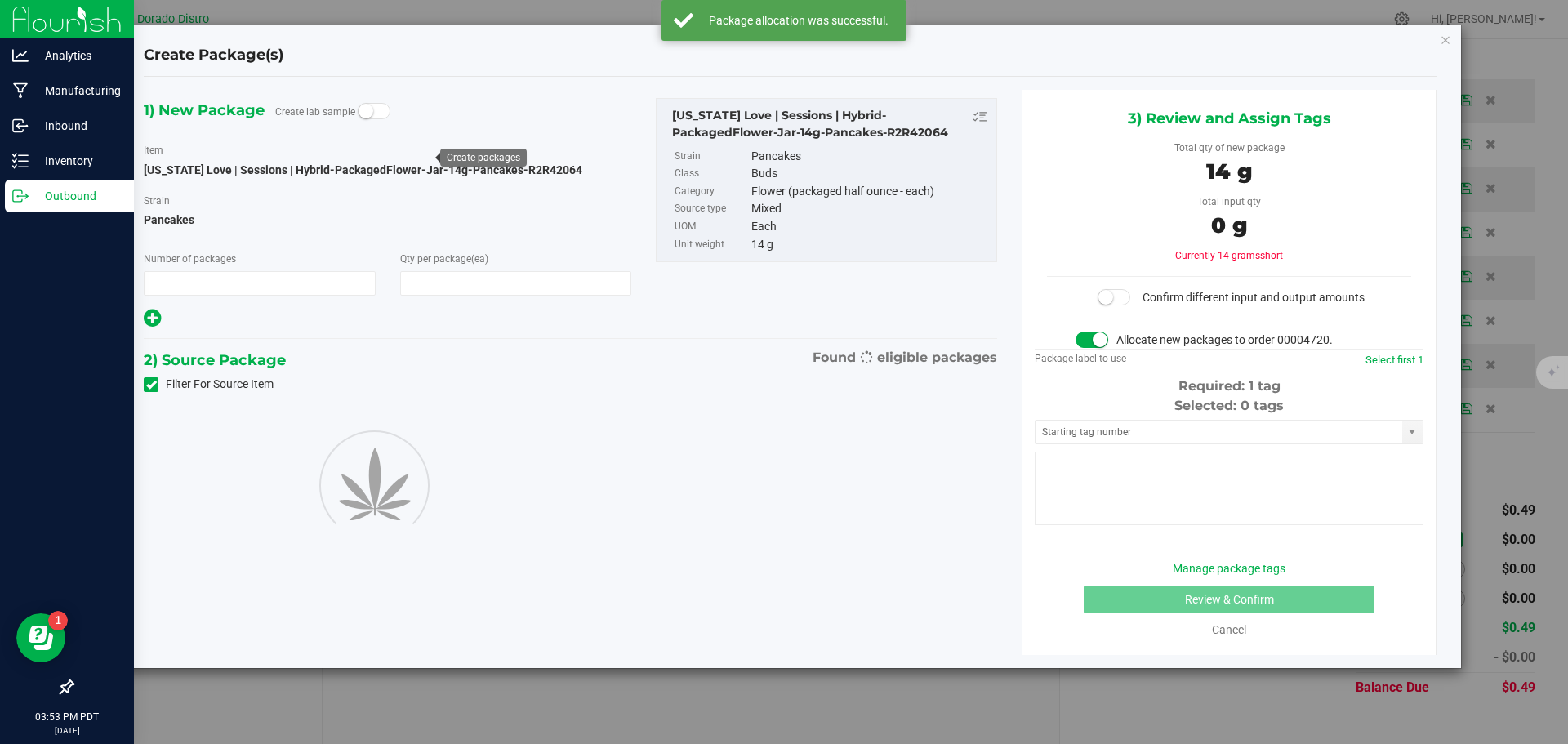
type input "1"
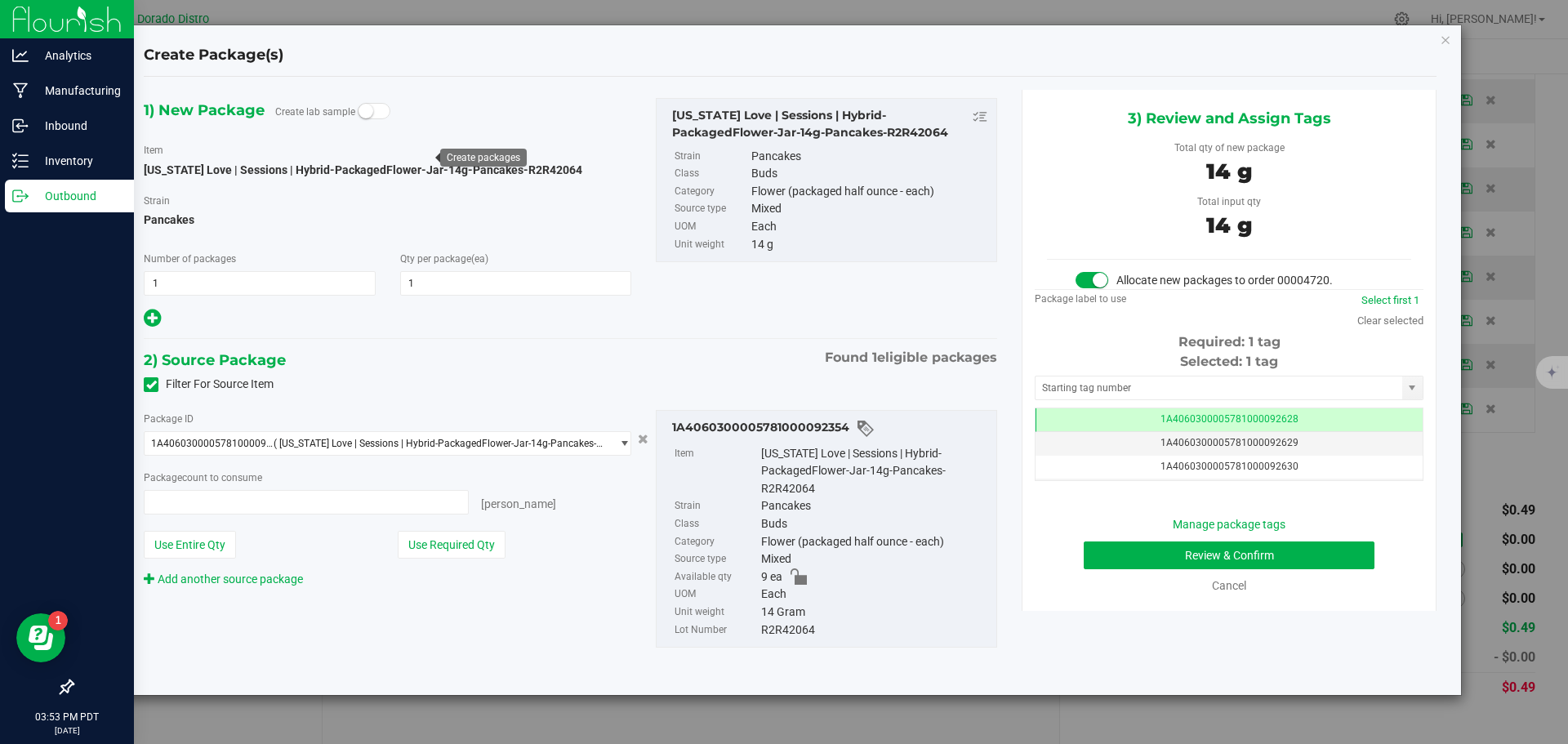
type input "1 ea"
click at [1098, 550] on button "Review & Confirm" at bounding box center [1229, 556] width 291 height 28
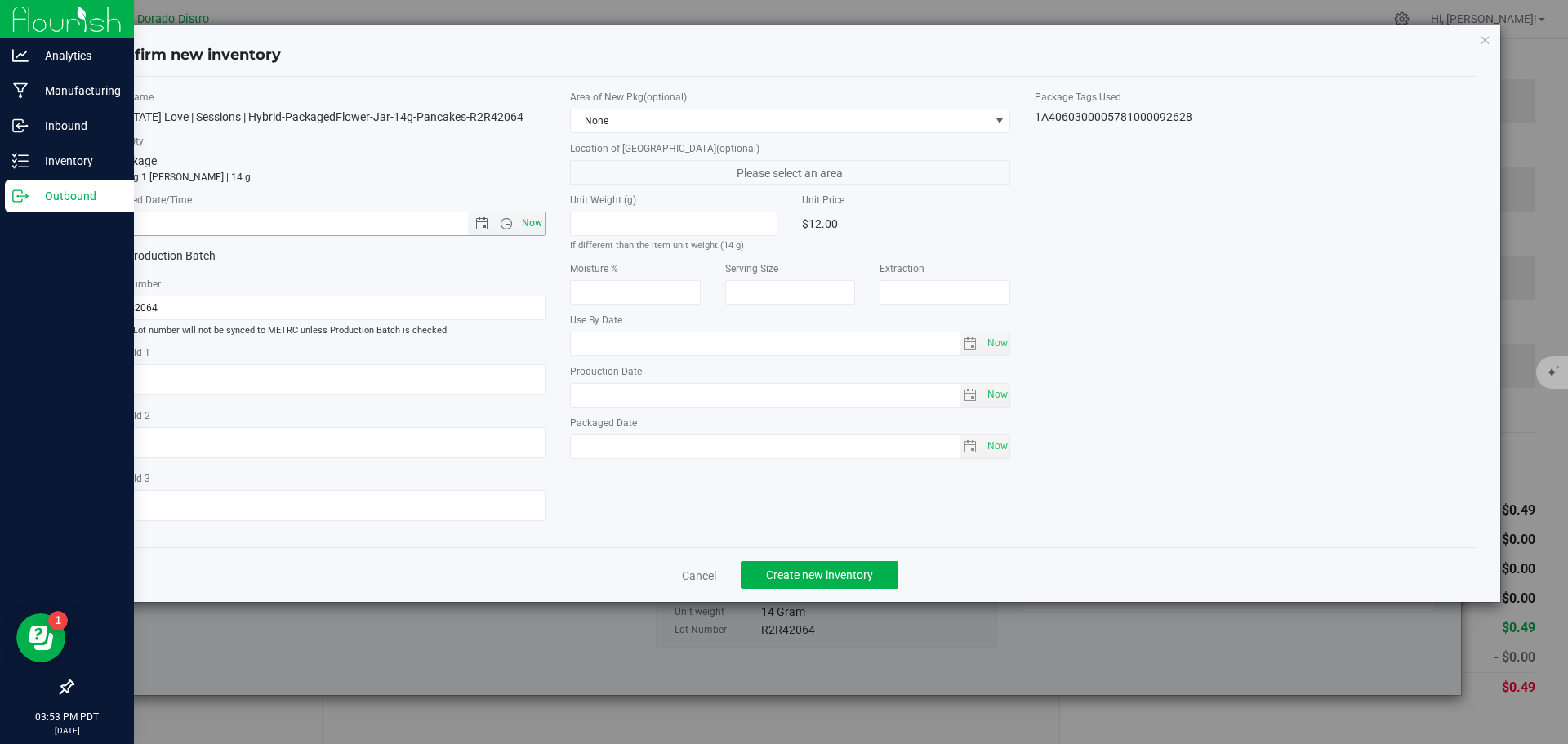
click at [541, 227] on span "Now" at bounding box center [531, 223] width 28 height 23
type input "8/21/2025 3:53 PM"
click at [805, 571] on span "Create new inventory" at bounding box center [819, 575] width 107 height 13
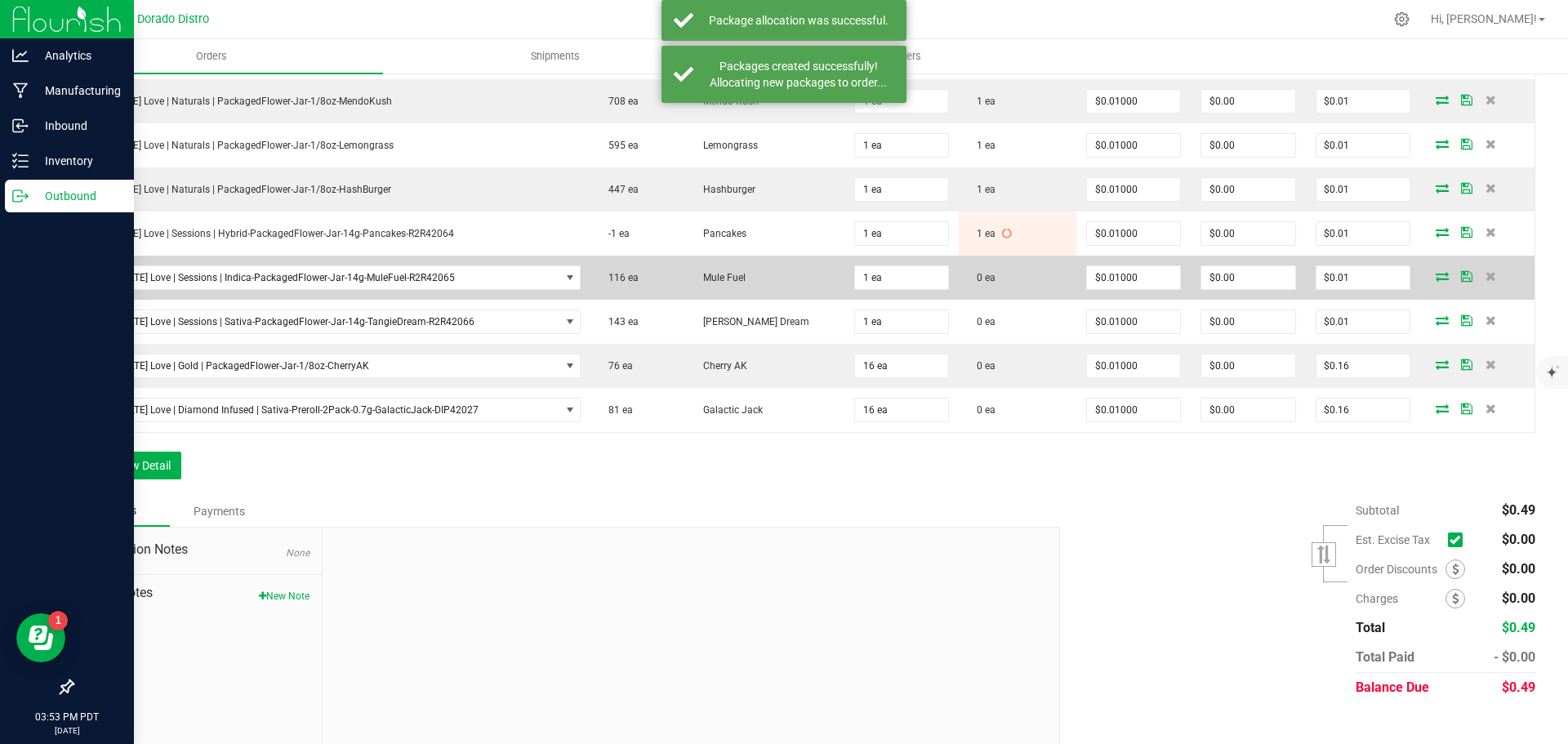
click at [1436, 273] on icon at bounding box center [1442, 275] width 13 height 9
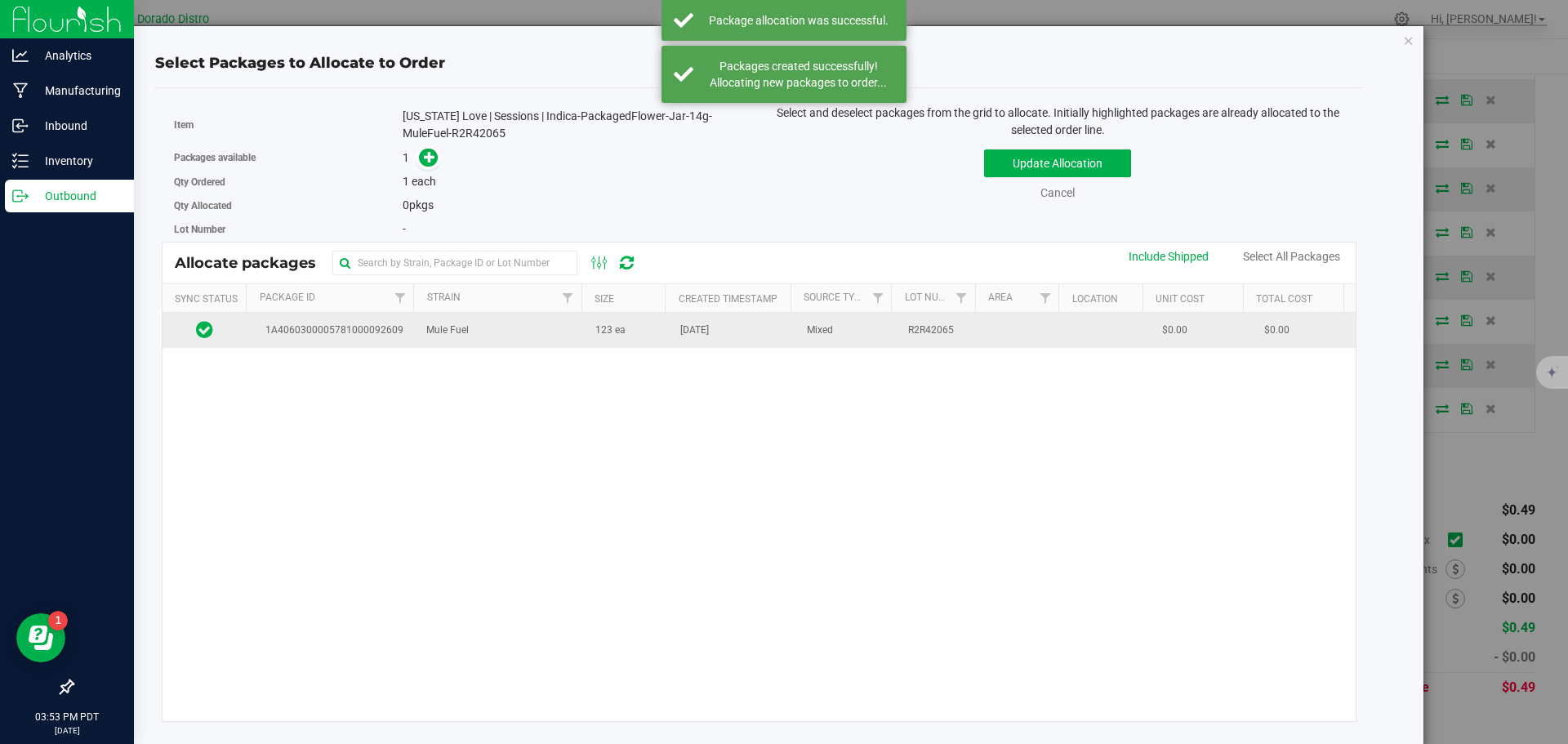
click at [670, 340] on td "[DATE]" at bounding box center [733, 330] width 127 height 35
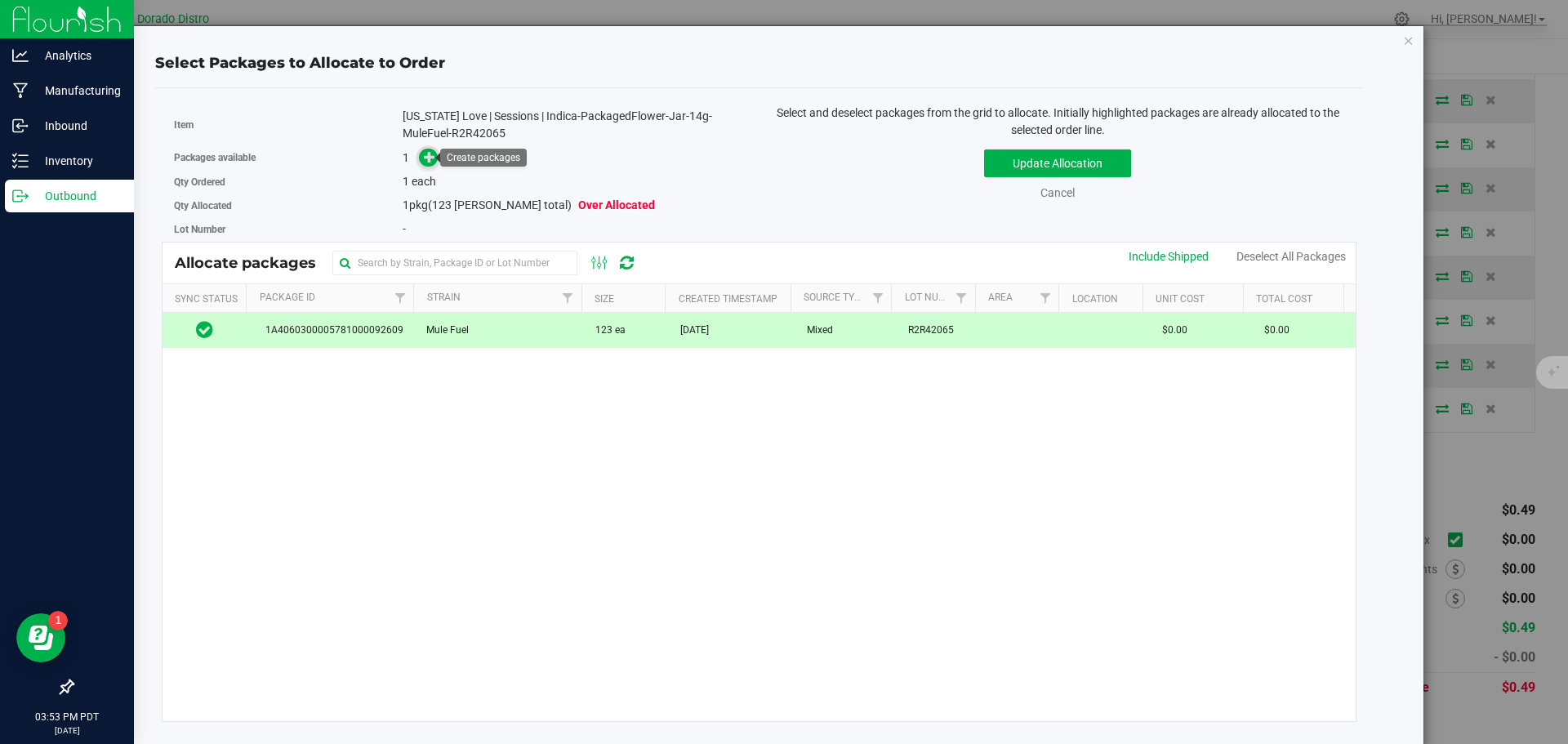
click at [430, 155] on icon at bounding box center [429, 156] width 11 height 11
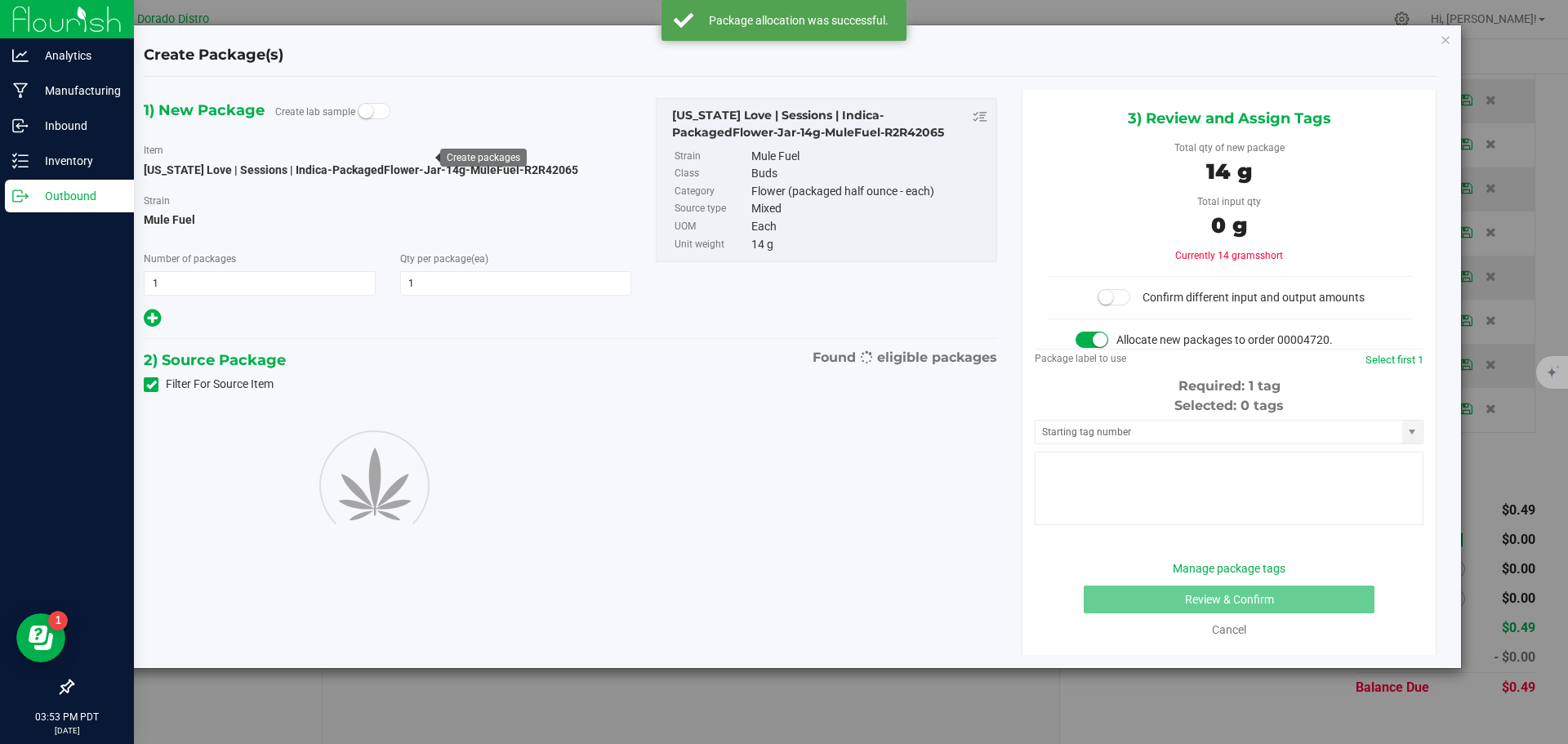
type input "1"
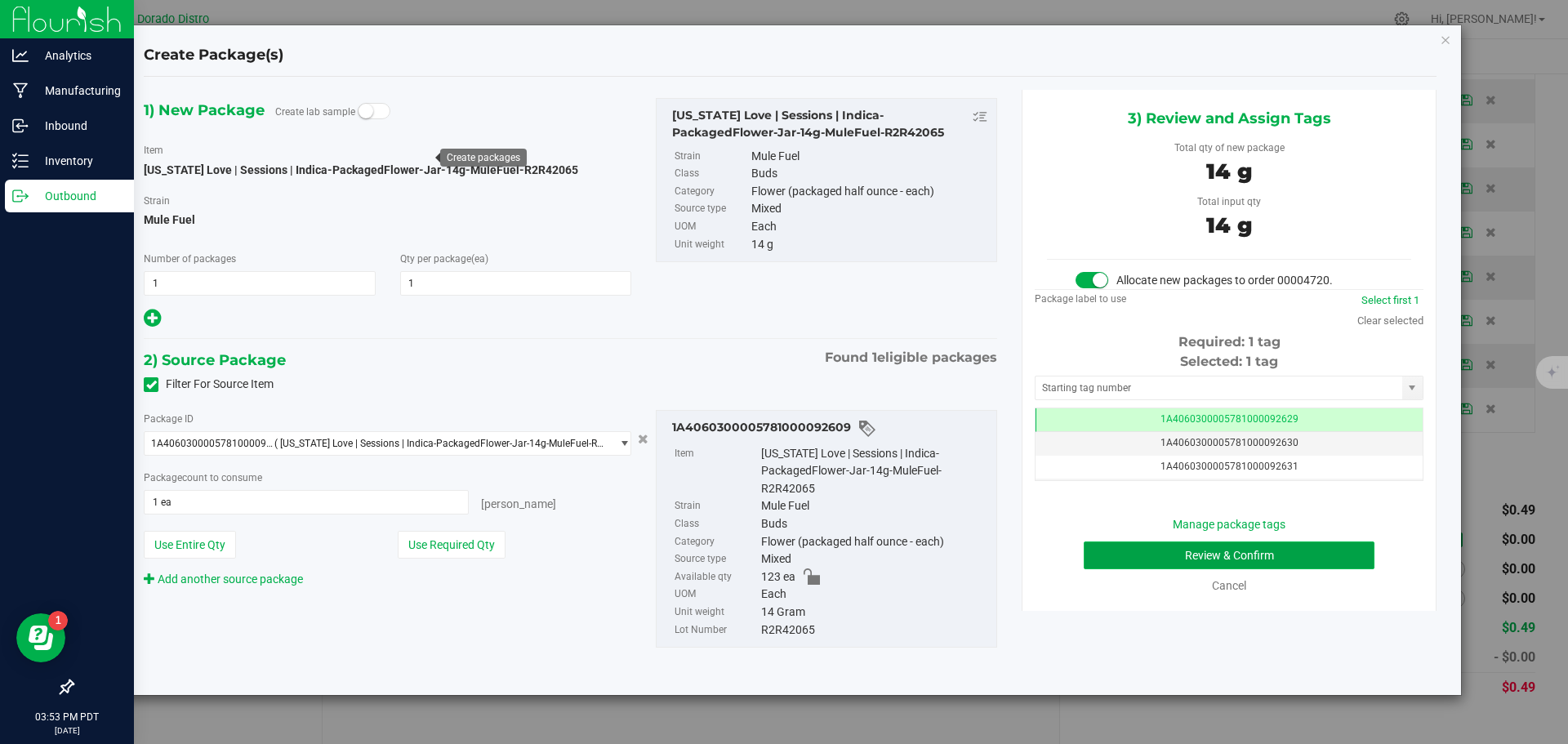
click at [1144, 559] on button "Review & Confirm" at bounding box center [1229, 556] width 291 height 28
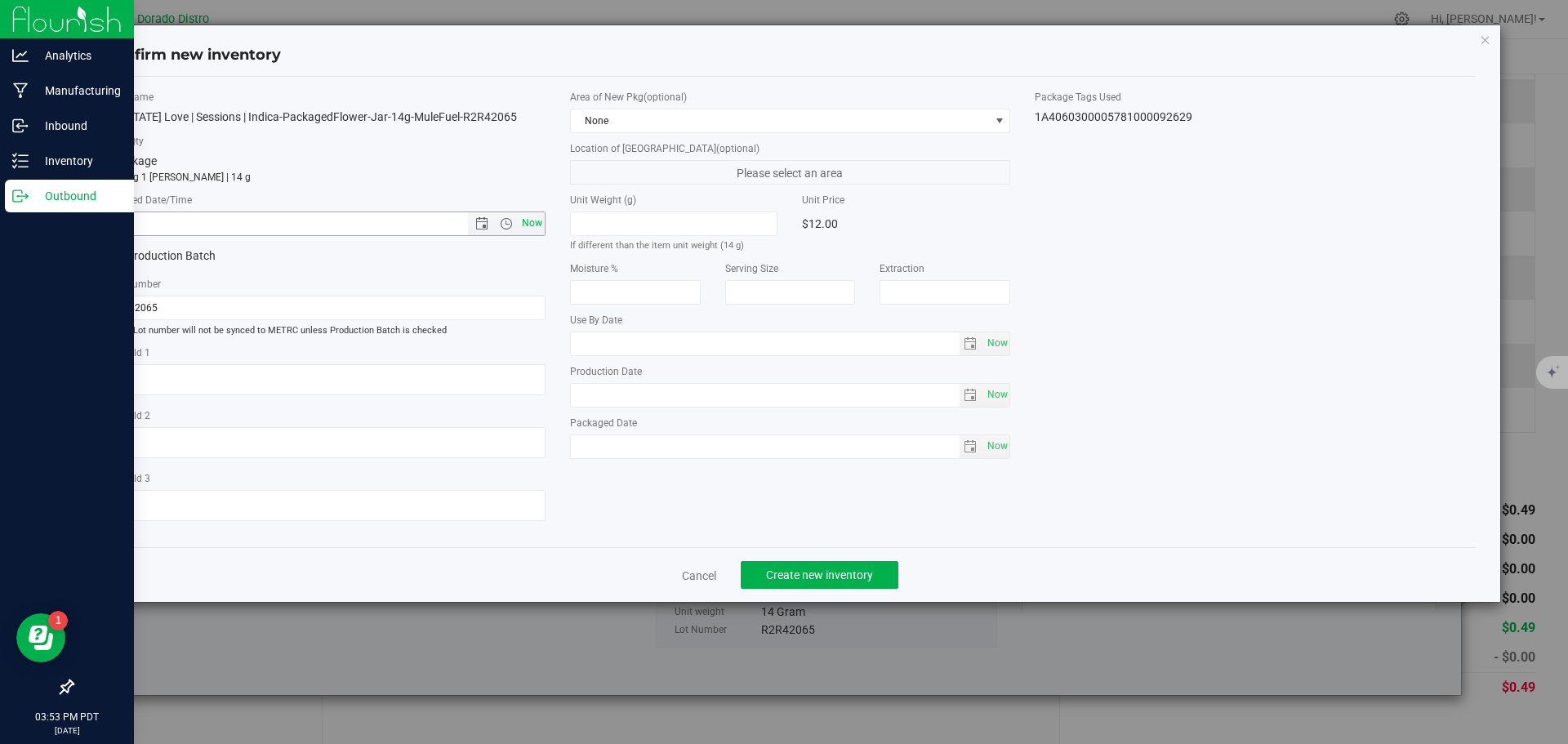
click at [525, 223] on span "Now" at bounding box center [531, 223] width 28 height 23
type input "8/21/2025 3:54 PM"
click at [821, 569] on span "Create new inventory" at bounding box center [819, 575] width 107 height 13
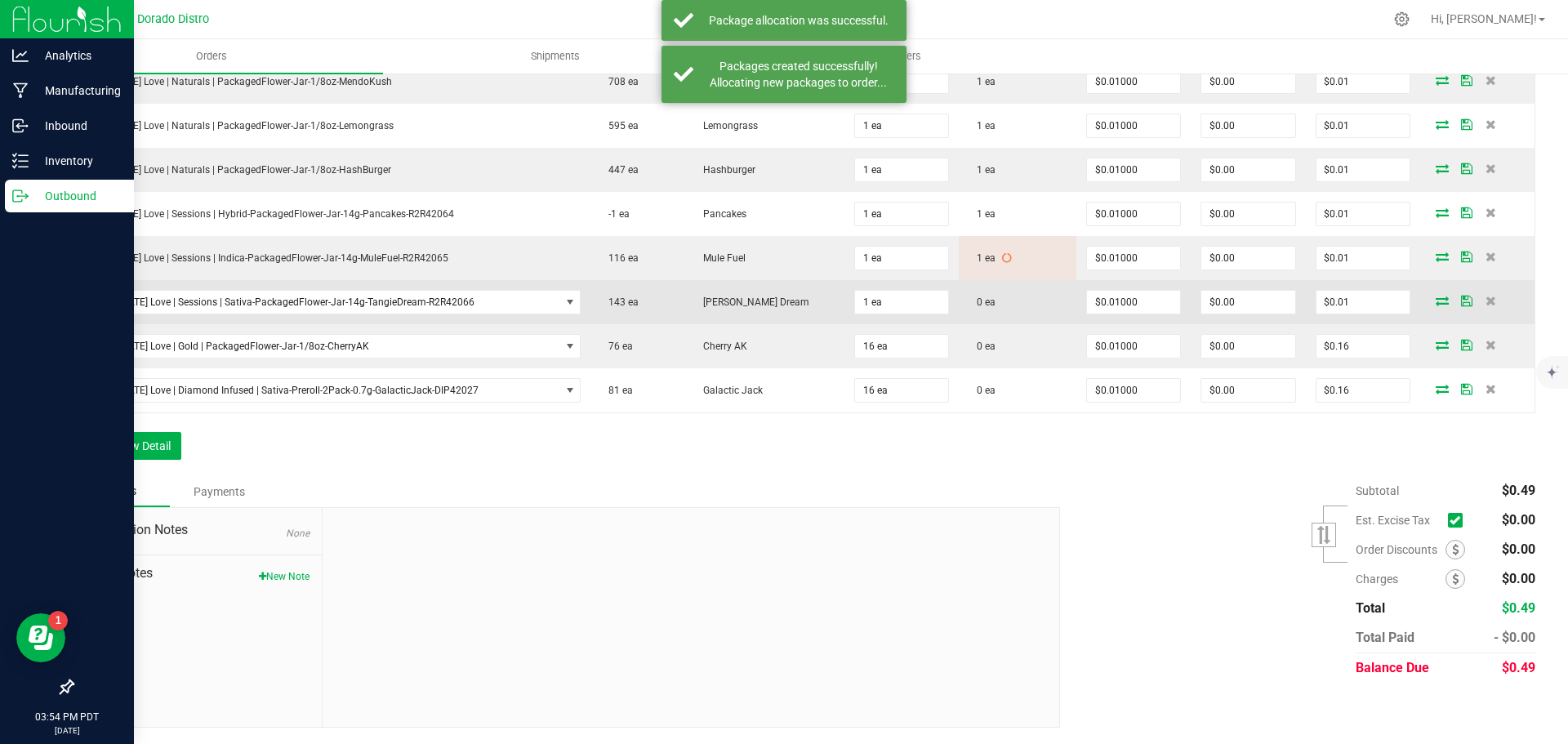
click at [1436, 302] on icon at bounding box center [1442, 300] width 13 height 9
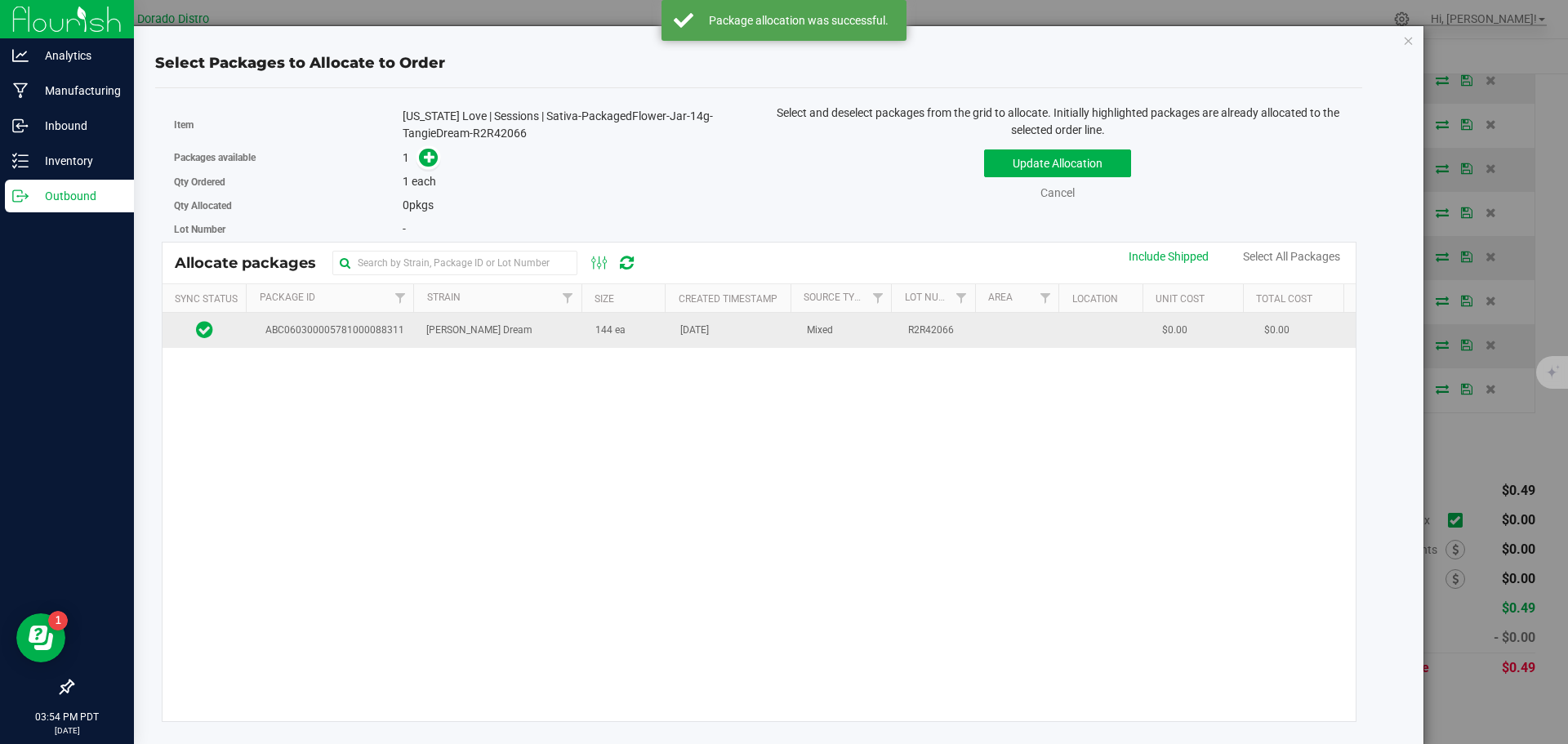
click at [632, 326] on td "144 ea" at bounding box center [628, 330] width 85 height 35
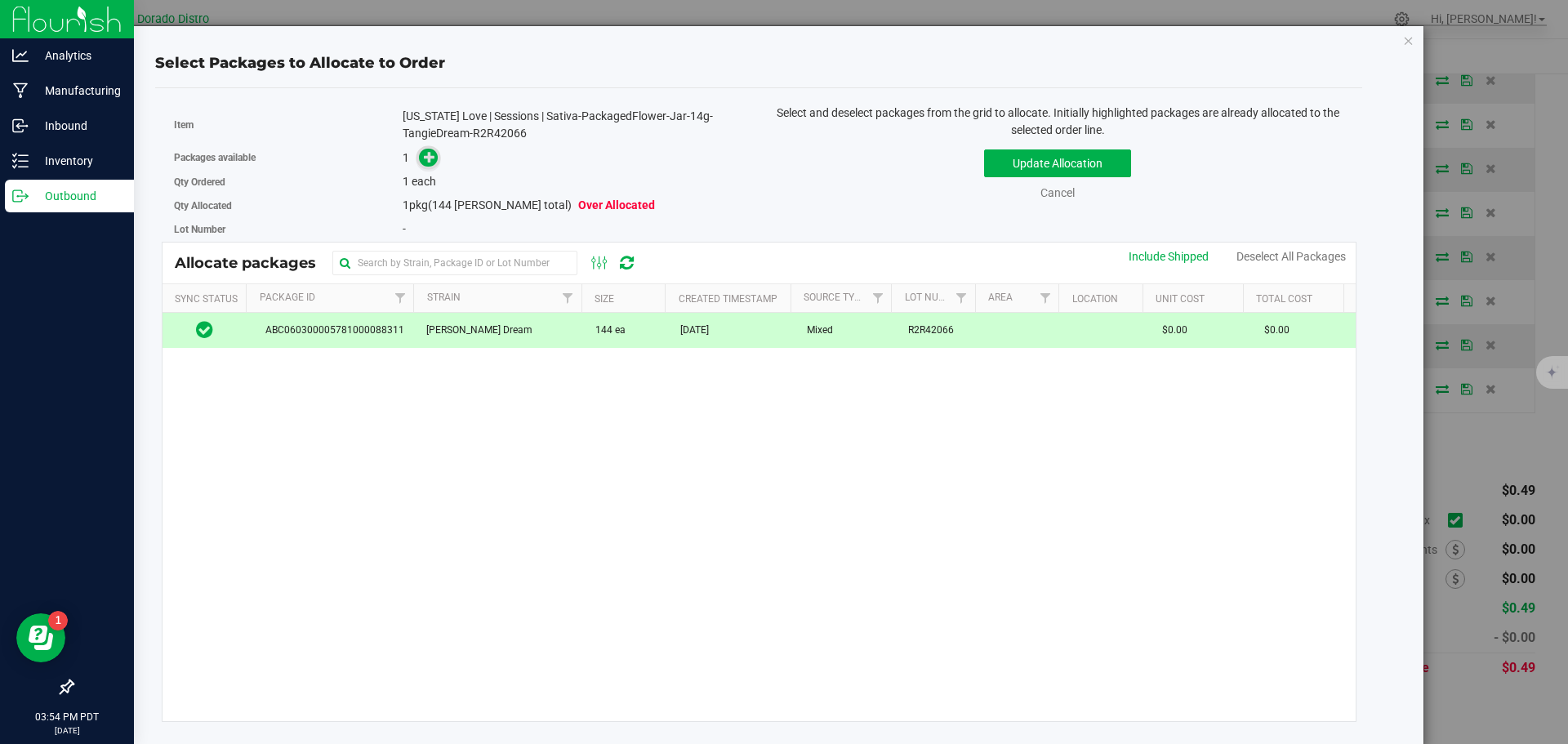
click at [427, 160] on icon at bounding box center [429, 156] width 11 height 11
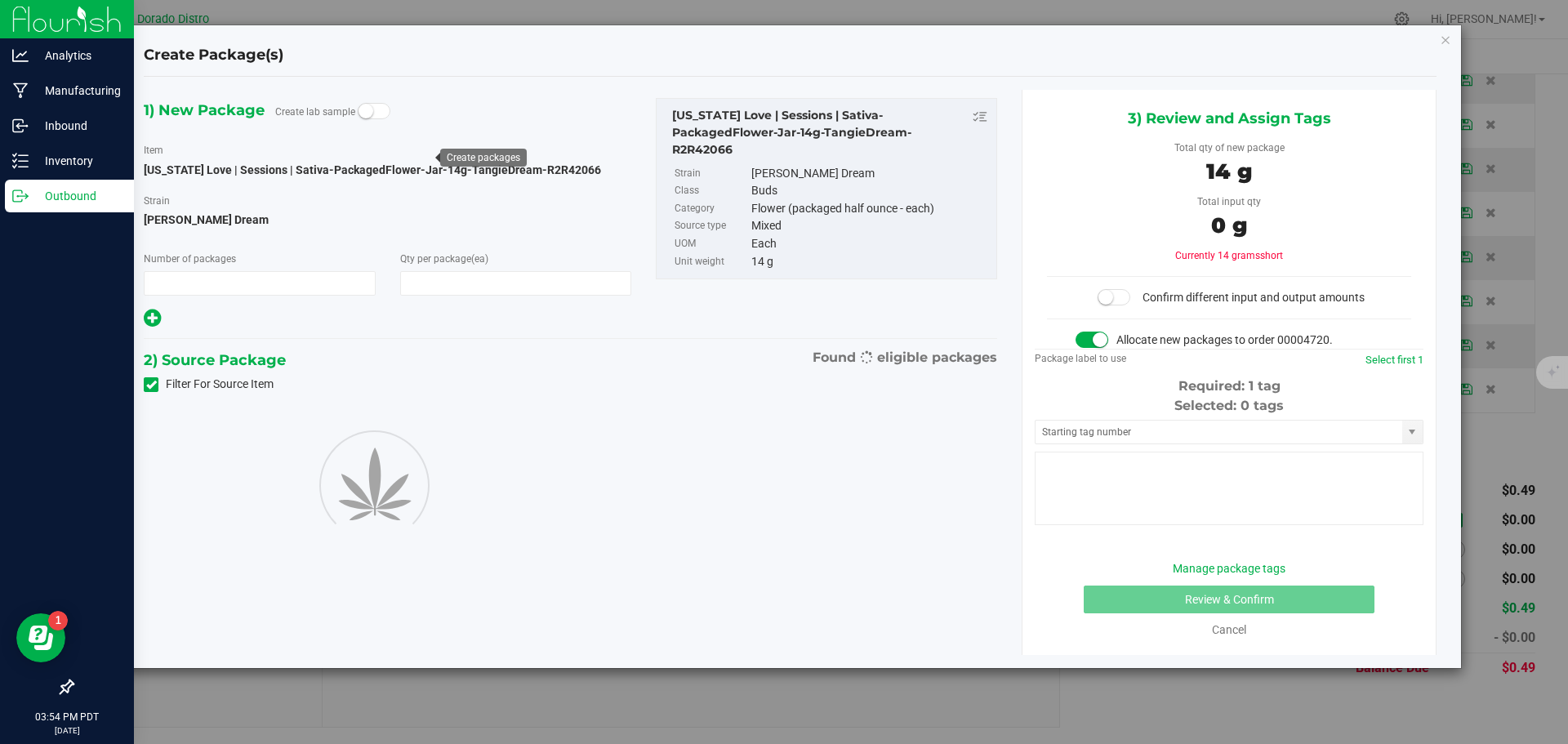
type input "1"
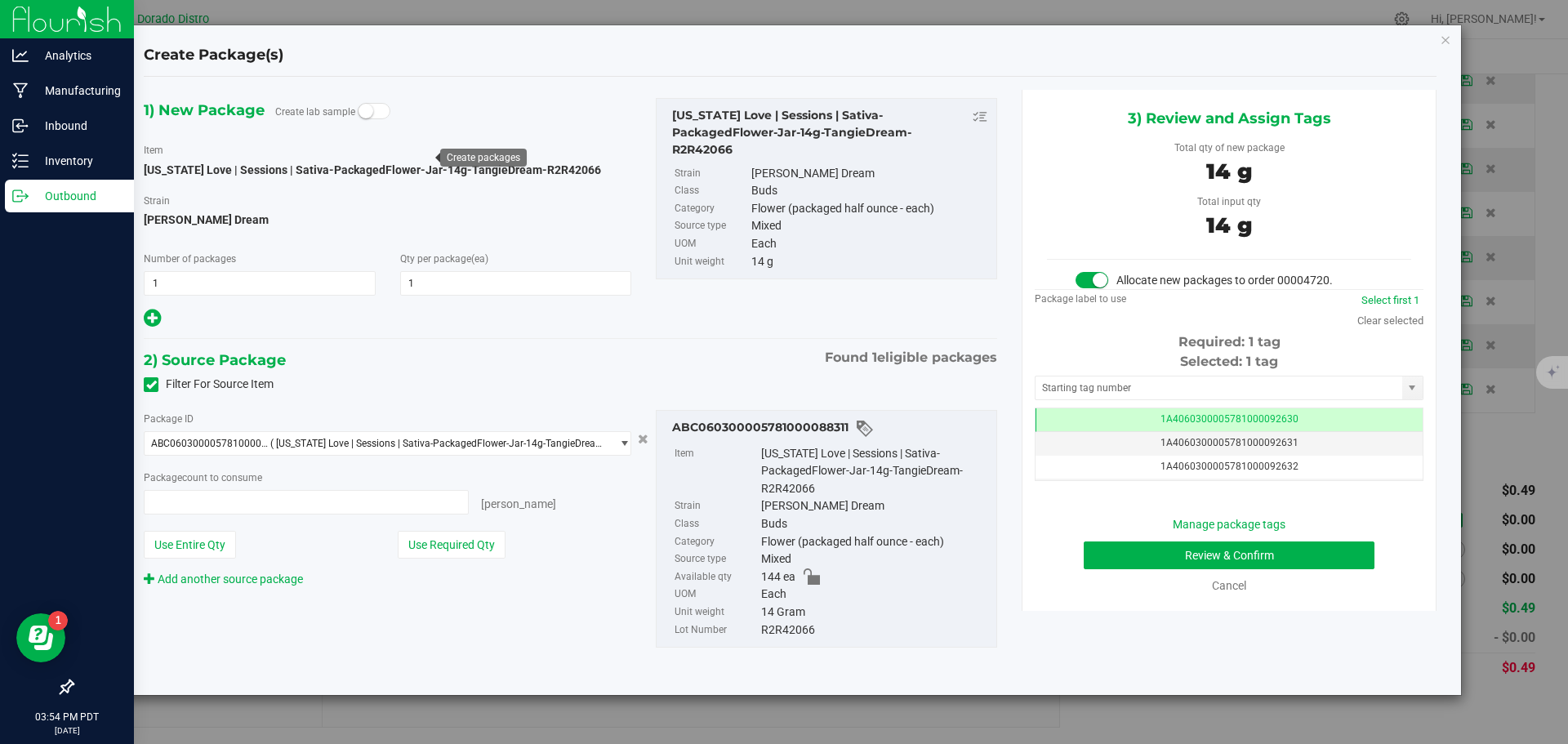
type input "1 ea"
click at [1111, 569] on div "Manage package tags Review & Confirm Cancel" at bounding box center [1229, 556] width 365 height 79
click at [1111, 568] on button "Review & Confirm" at bounding box center [1229, 556] width 291 height 28
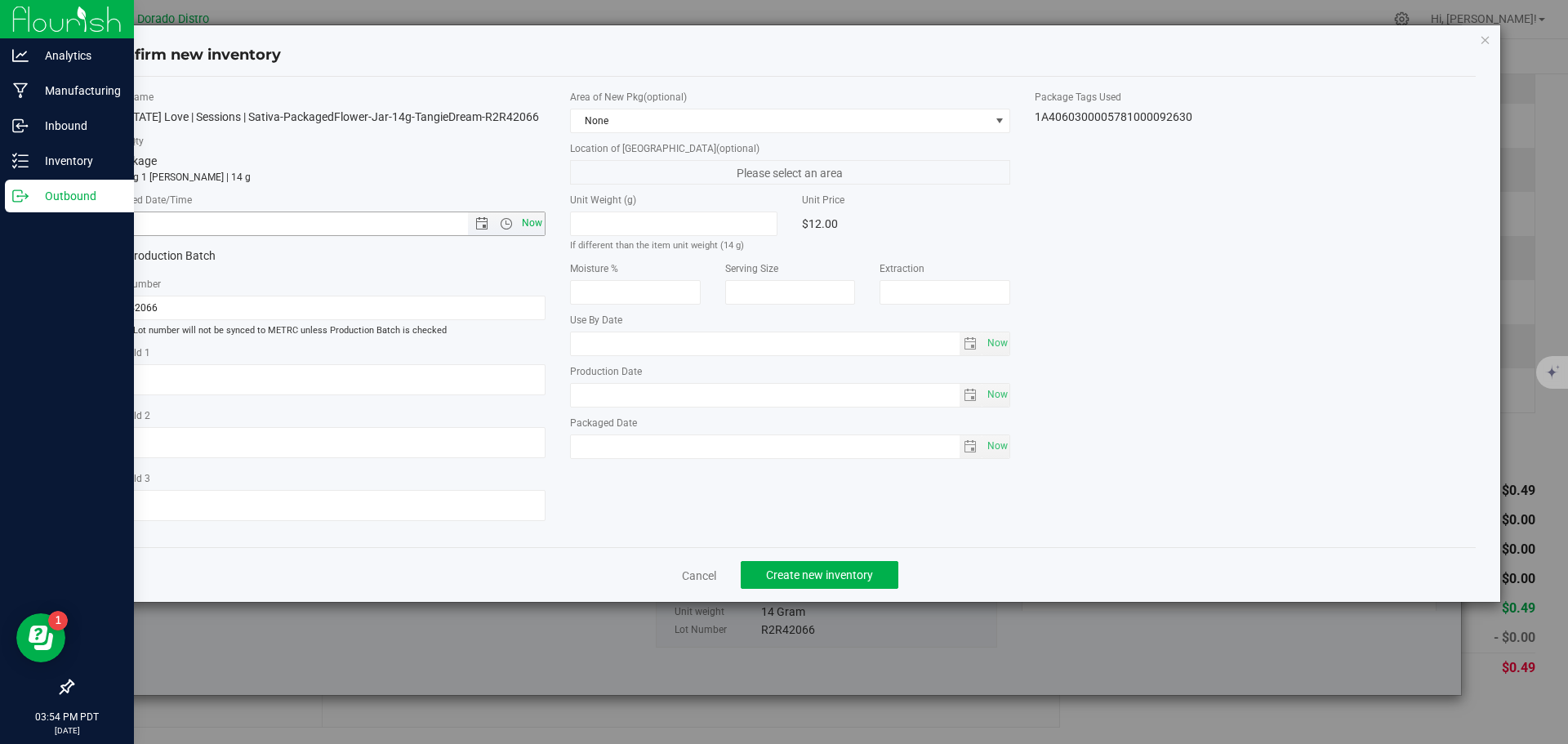
click at [532, 228] on span "Now" at bounding box center [531, 223] width 28 height 23
type input "8/21/2025 3:54 PM"
click at [786, 564] on button "Create new inventory" at bounding box center [819, 575] width 157 height 28
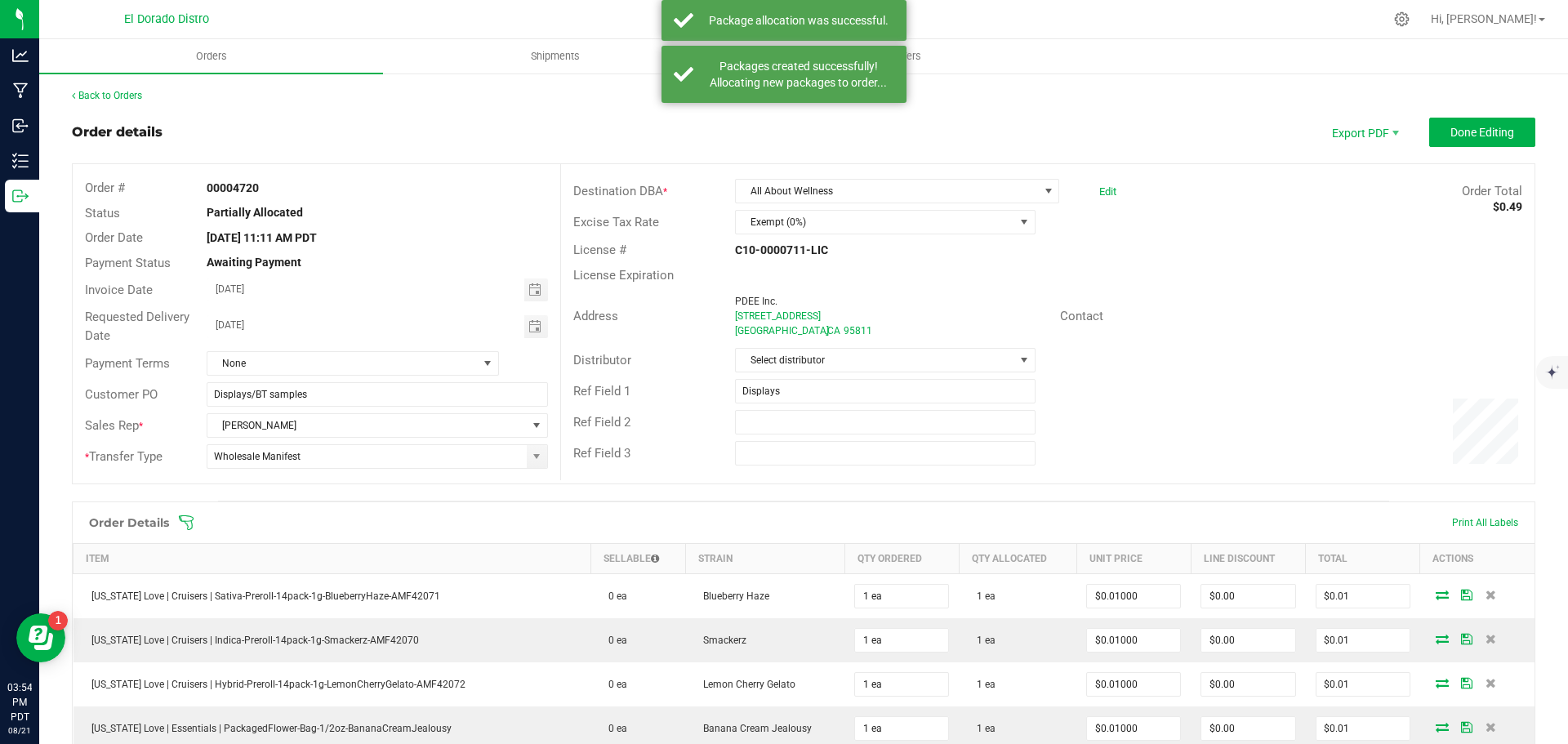
scroll to position [1000, 0]
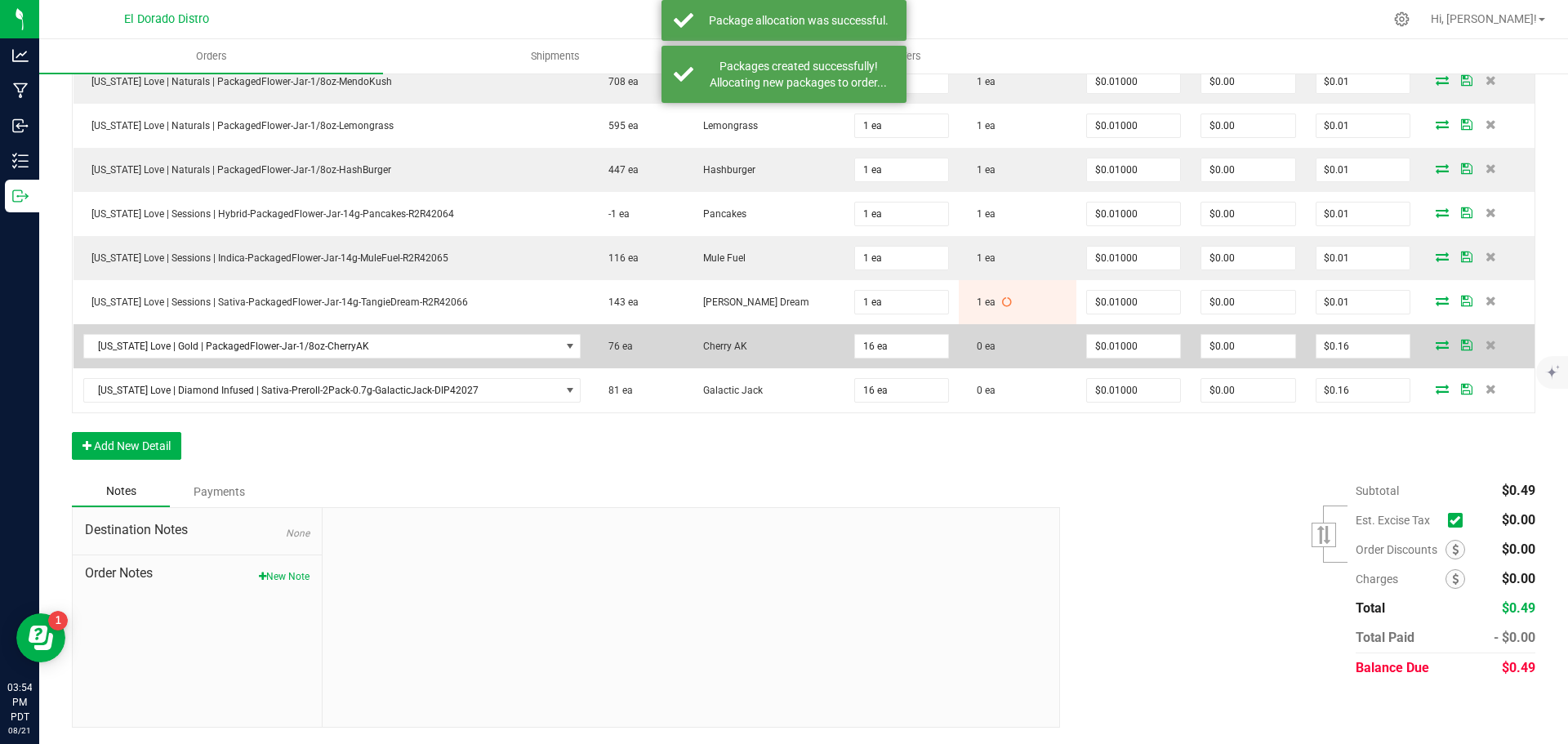
click at [1436, 347] on icon at bounding box center [1442, 345] width 13 height 9
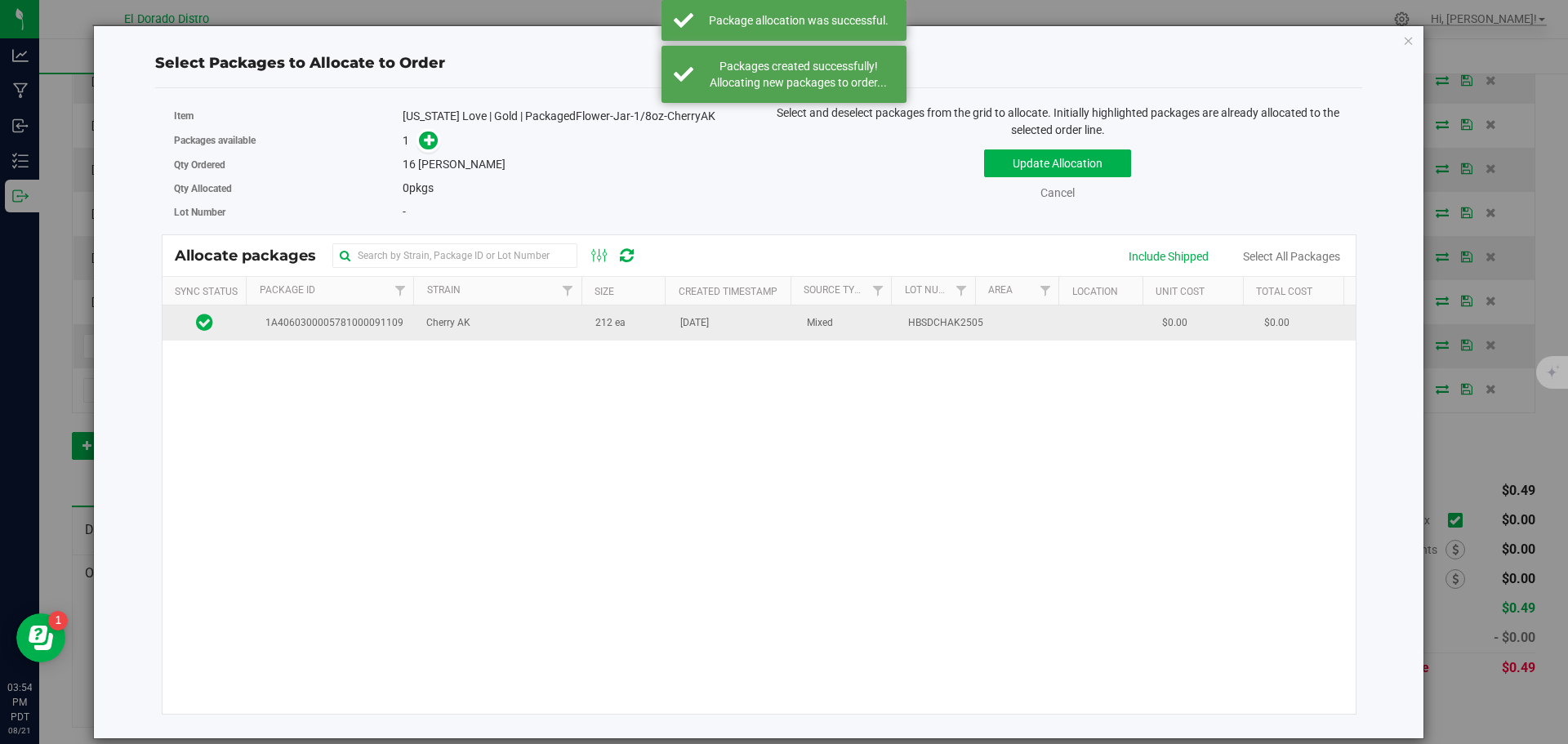
click at [680, 320] on span "[DATE]" at bounding box center [694, 322] width 29 height 16
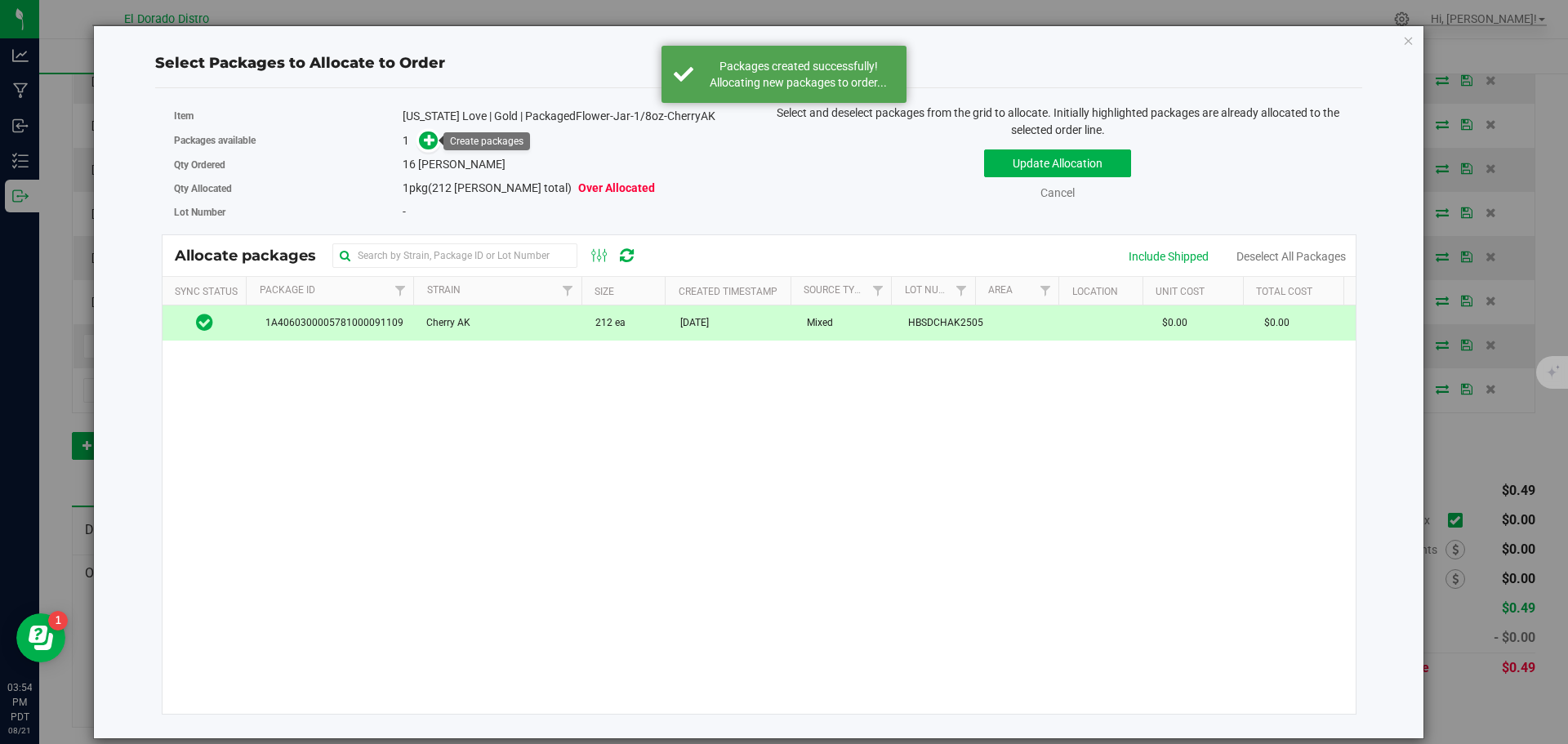
click at [438, 146] on link at bounding box center [428, 141] width 19 height 13
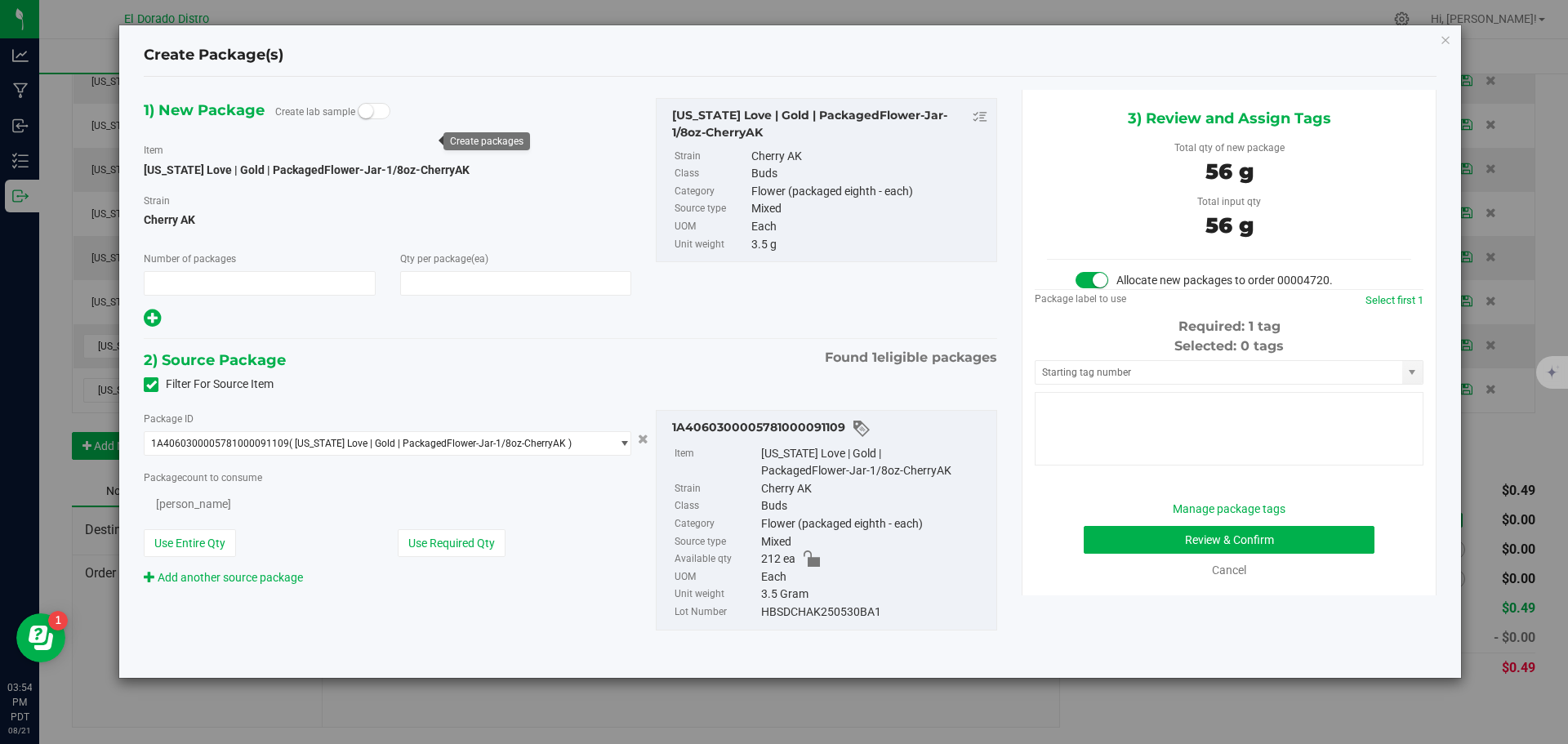
type input "1"
type input "16"
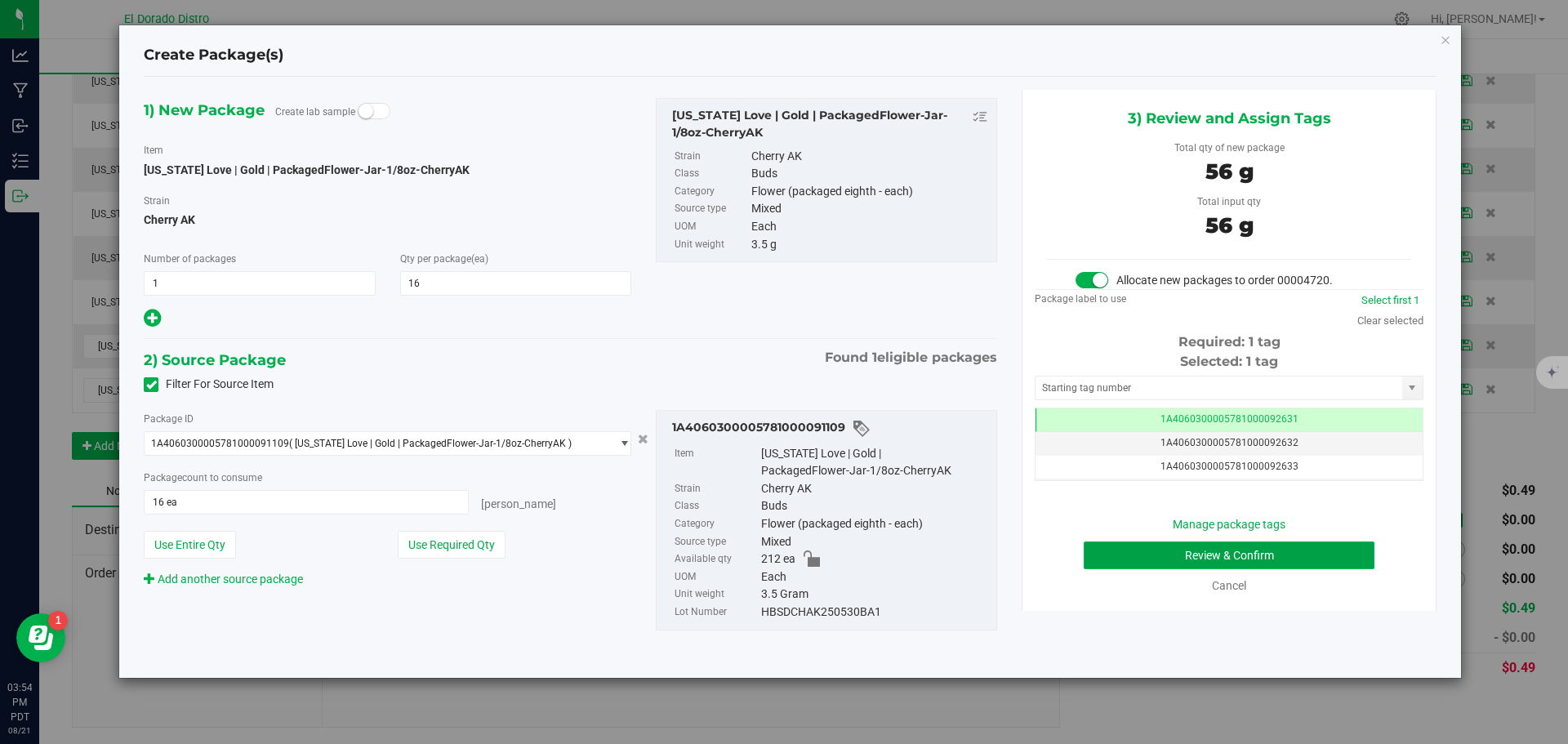
click at [1105, 560] on button "Review & Confirm" at bounding box center [1229, 556] width 291 height 28
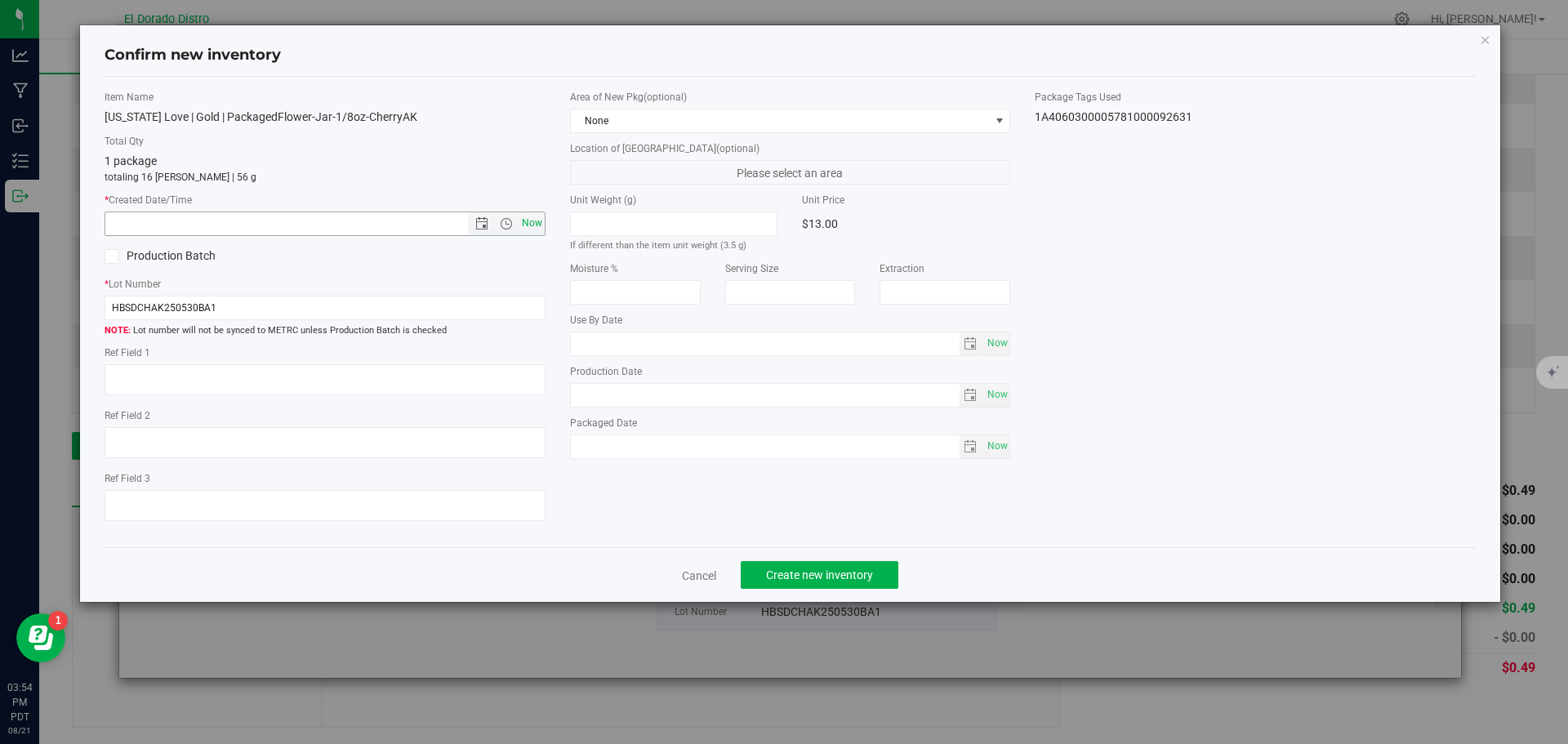
click at [527, 223] on span "Now" at bounding box center [531, 223] width 28 height 23
type input "8/21/2025 3:54 PM"
click at [811, 576] on span "Create new inventory" at bounding box center [819, 575] width 107 height 13
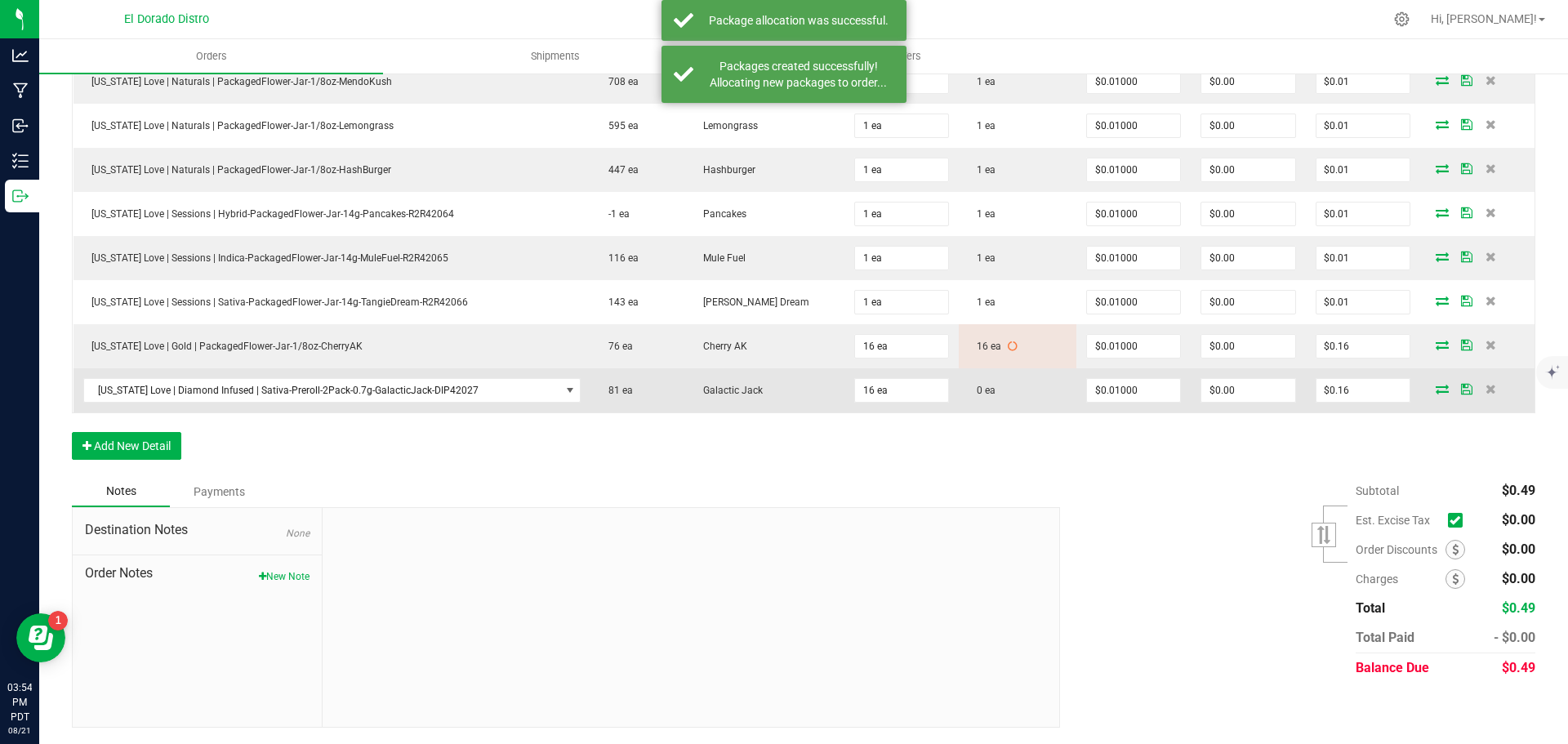
click at [1436, 389] on icon at bounding box center [1442, 389] width 13 height 9
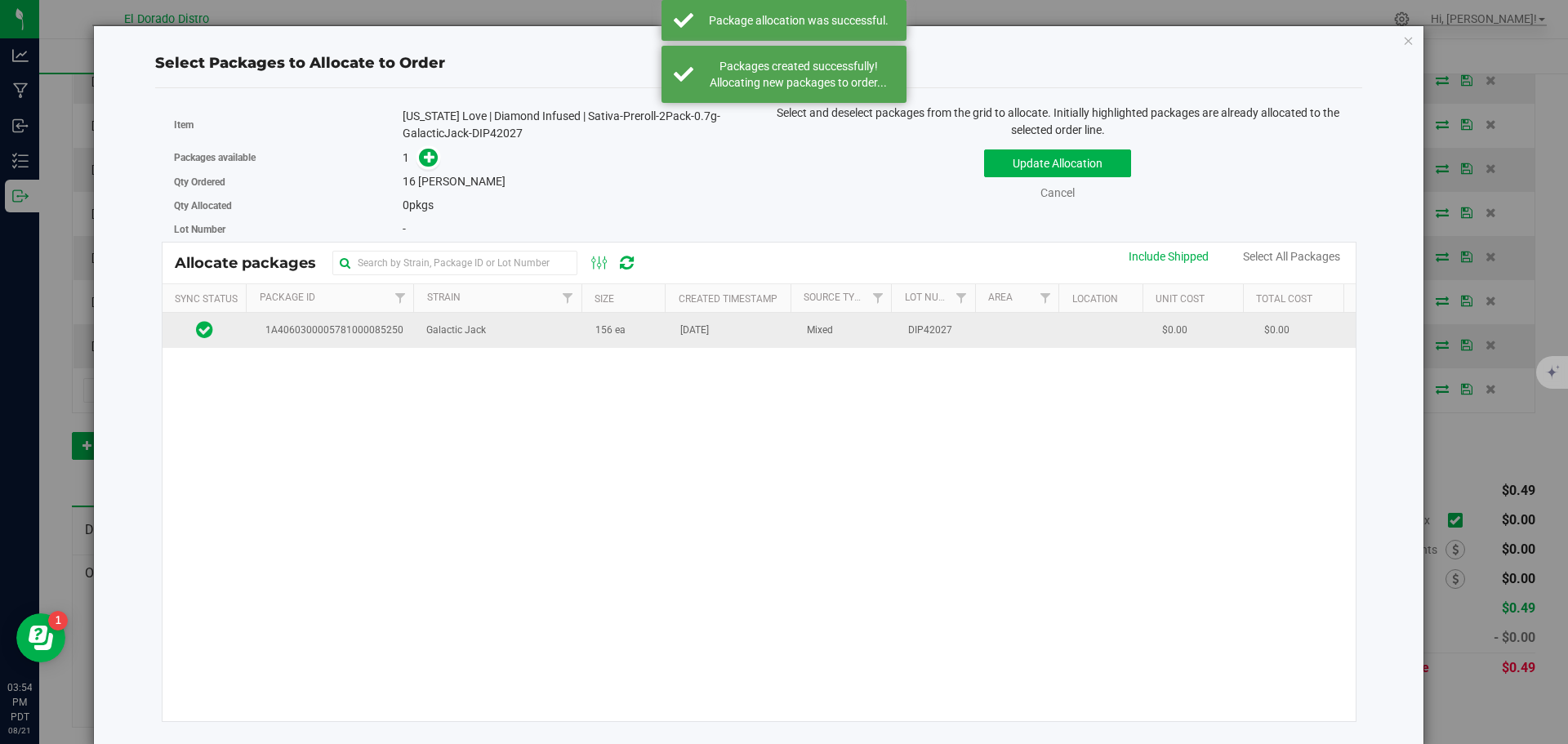
click at [608, 342] on td "156 ea" at bounding box center [628, 330] width 85 height 35
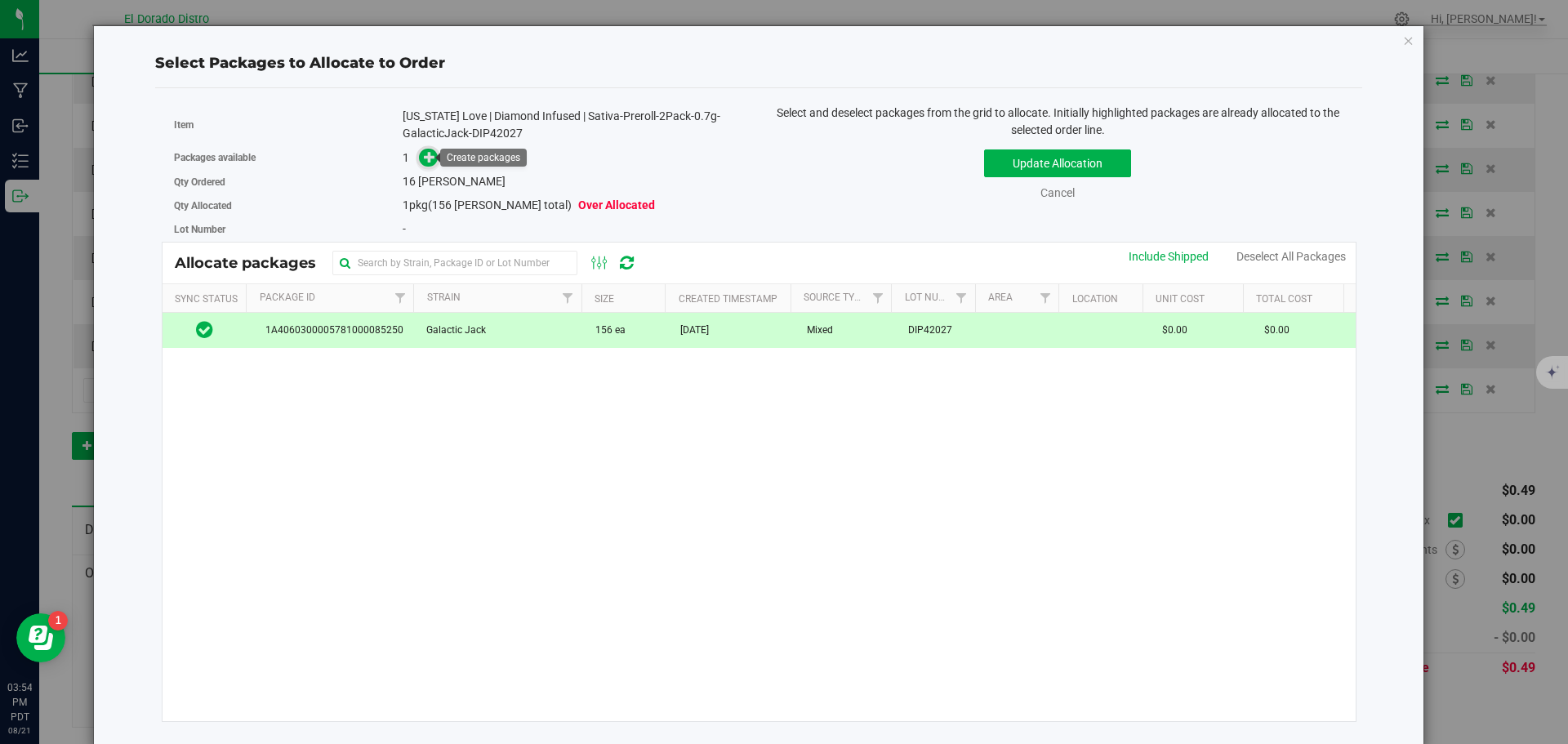
click at [424, 150] on icon at bounding box center [429, 156] width 11 height 11
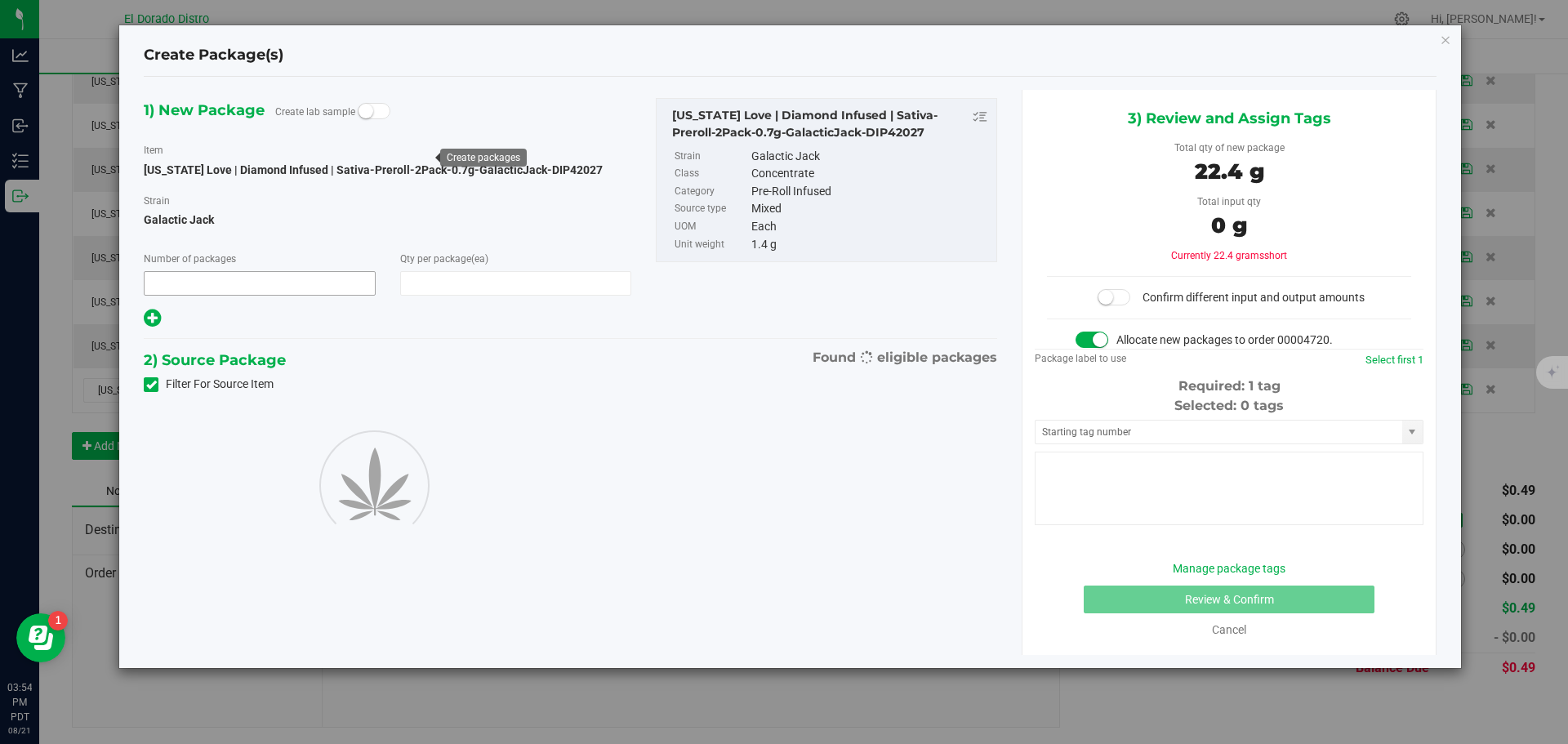
type input "1"
type input "16"
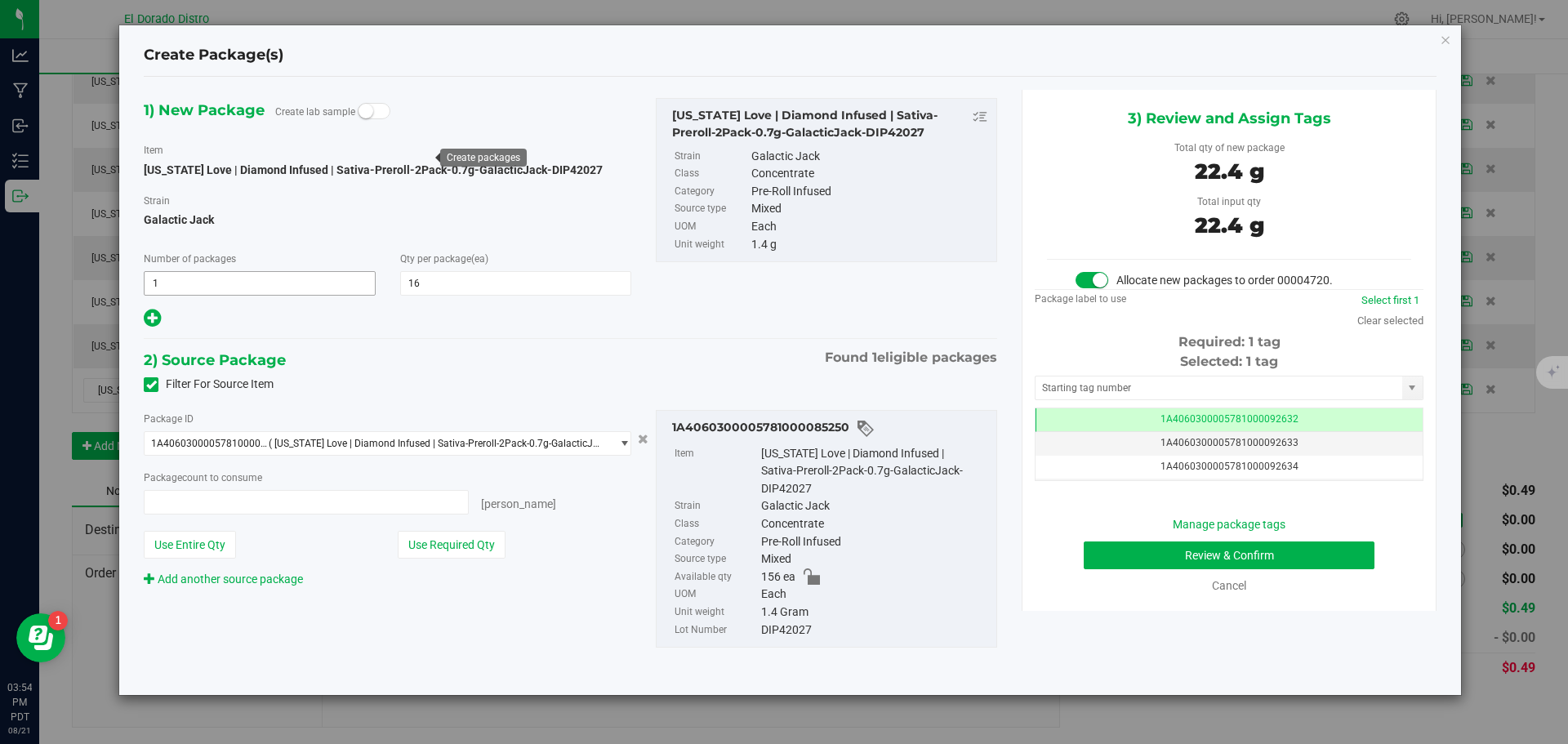
type input "16 ea"
click at [1127, 555] on button "Review & Confirm" at bounding box center [1229, 556] width 291 height 28
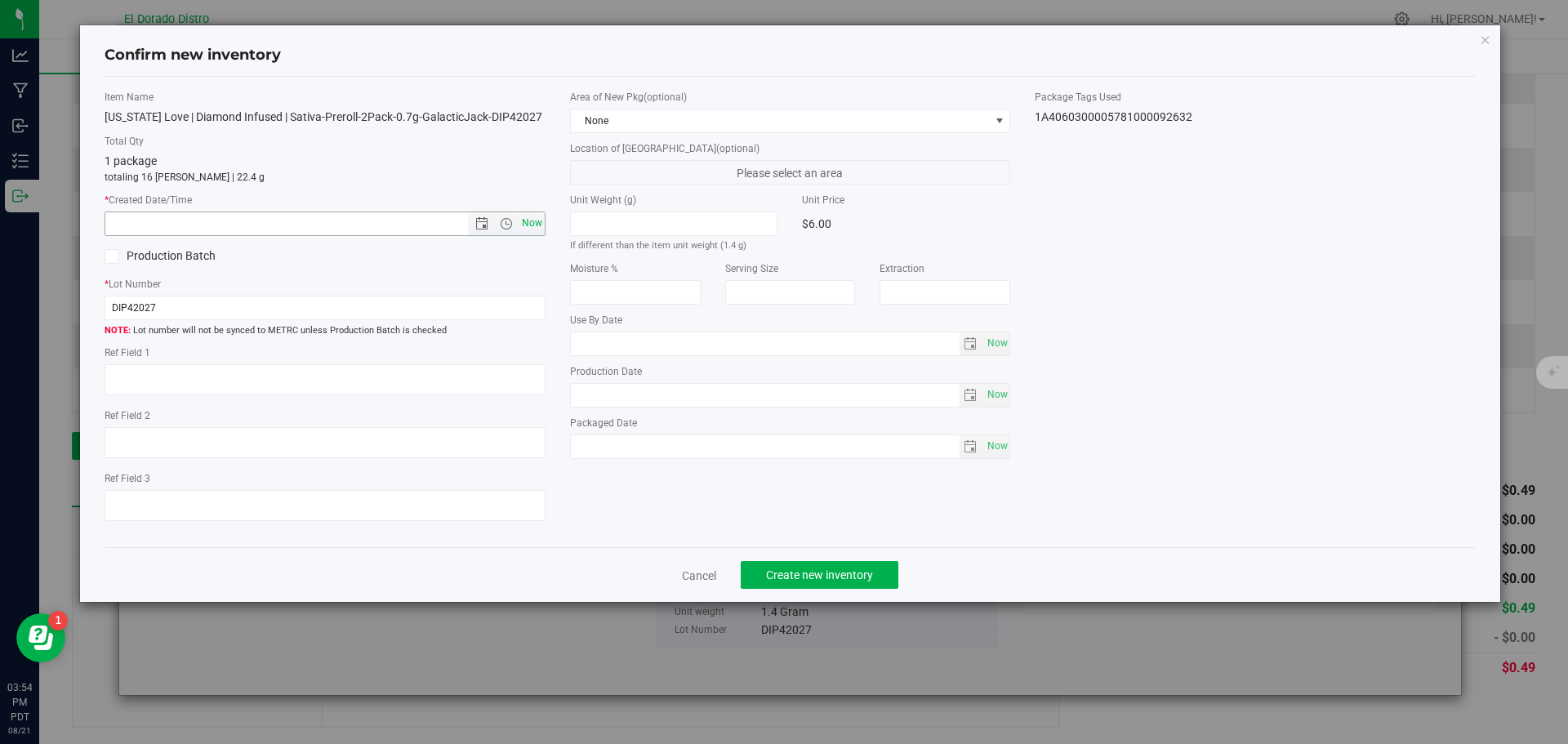
click at [534, 225] on span "Now" at bounding box center [531, 223] width 28 height 23
type input "8/21/2025 3:54 PM"
click at [851, 573] on span "Create new inventory" at bounding box center [819, 575] width 107 height 13
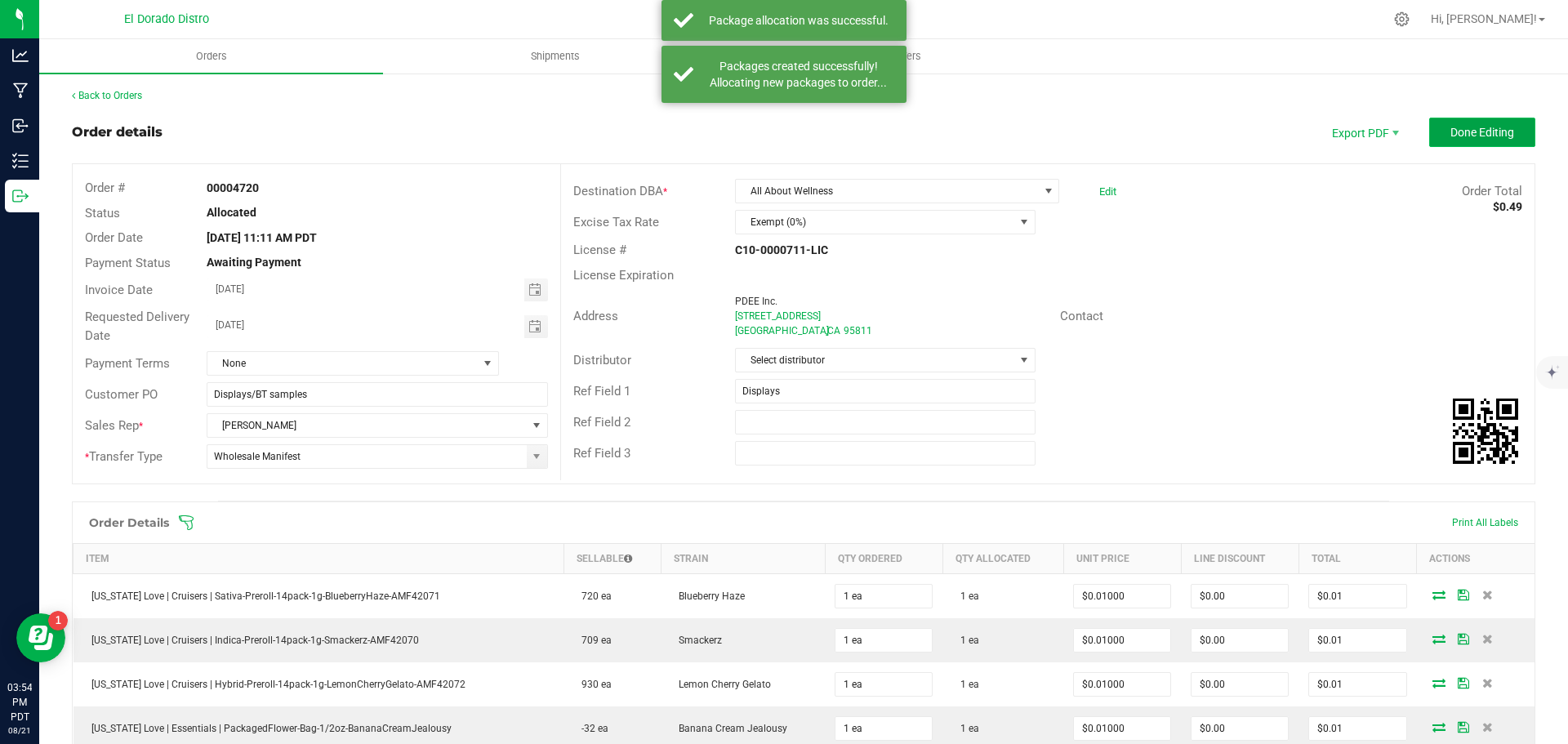
click at [1430, 140] on button "Done Editing" at bounding box center [1482, 131] width 106 height 29
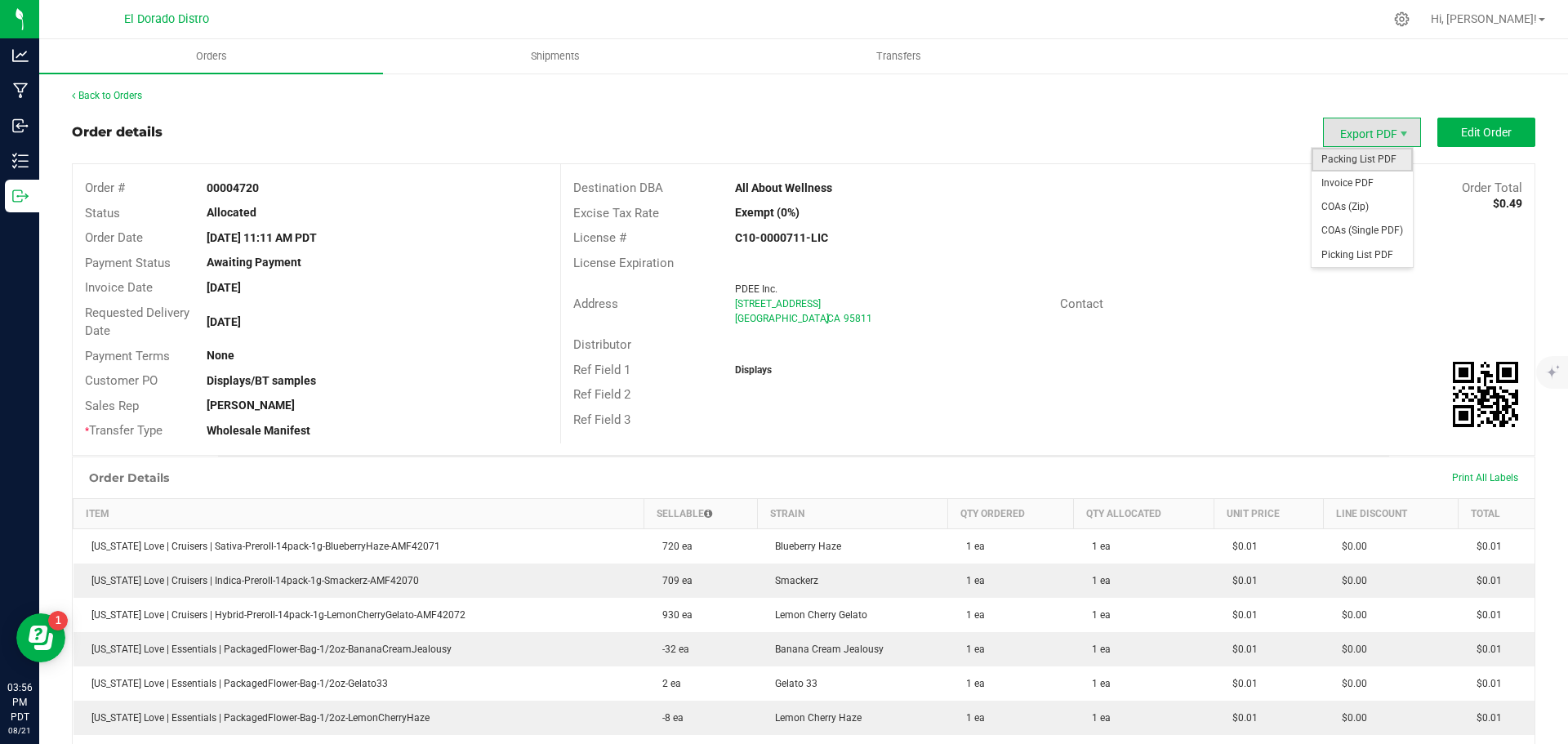
click at [1346, 156] on span "Packing List PDF" at bounding box center [1363, 159] width 101 height 23
click at [1336, 178] on span "Invoice PDF" at bounding box center [1363, 183] width 101 height 23
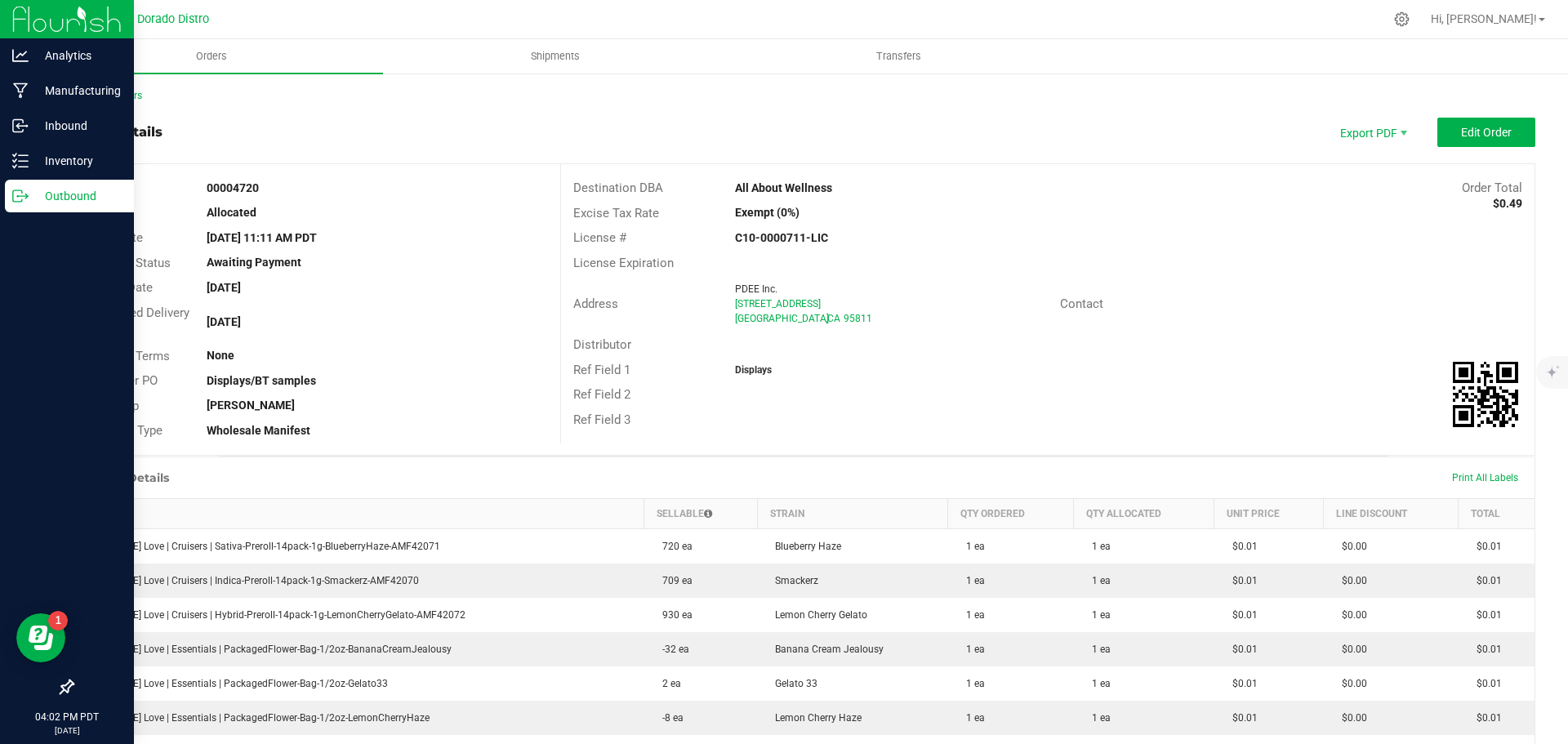
click at [32, 195] on p "Outbound" at bounding box center [78, 196] width 98 height 20
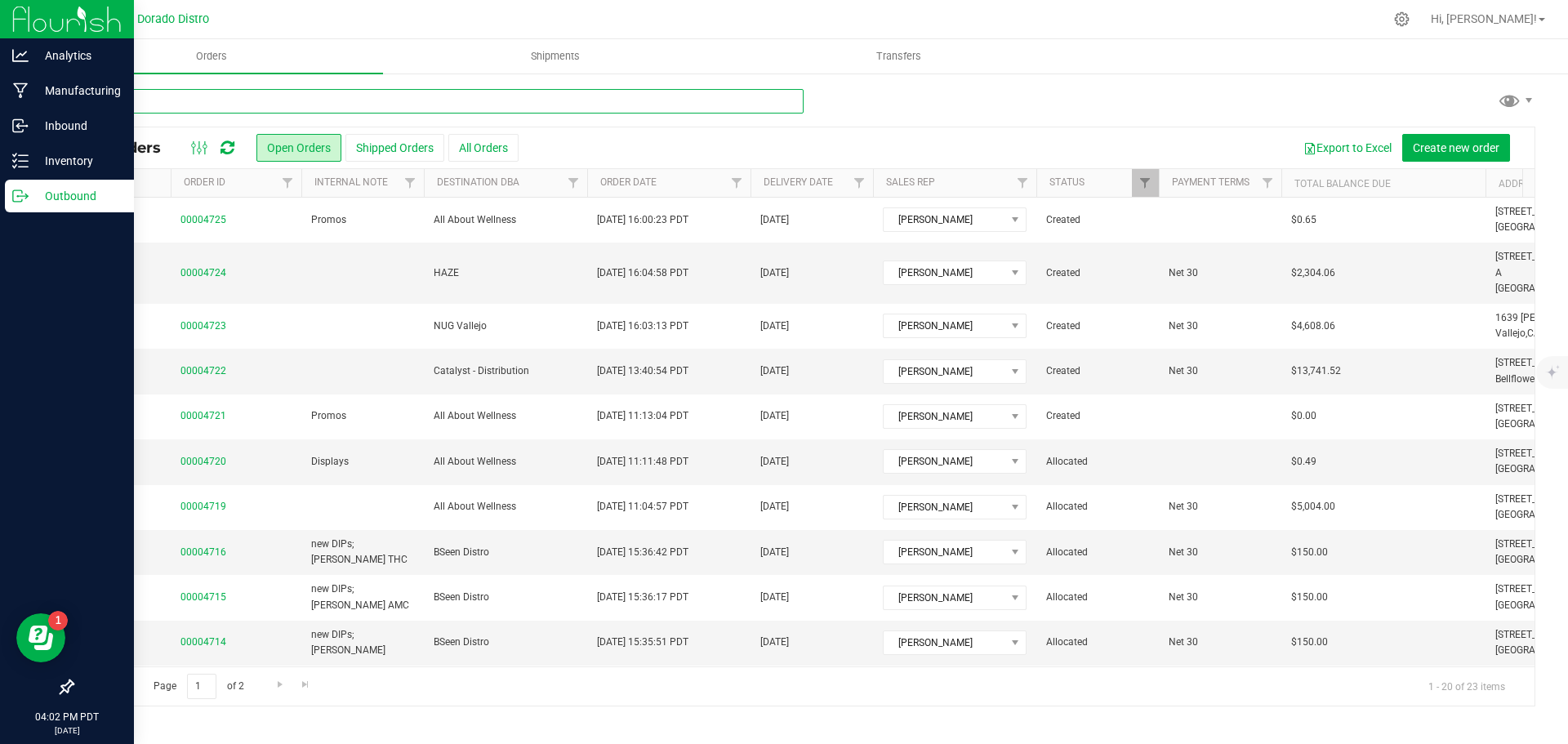
click at [164, 105] on input "text" at bounding box center [438, 101] width 732 height 24
type input "4725"
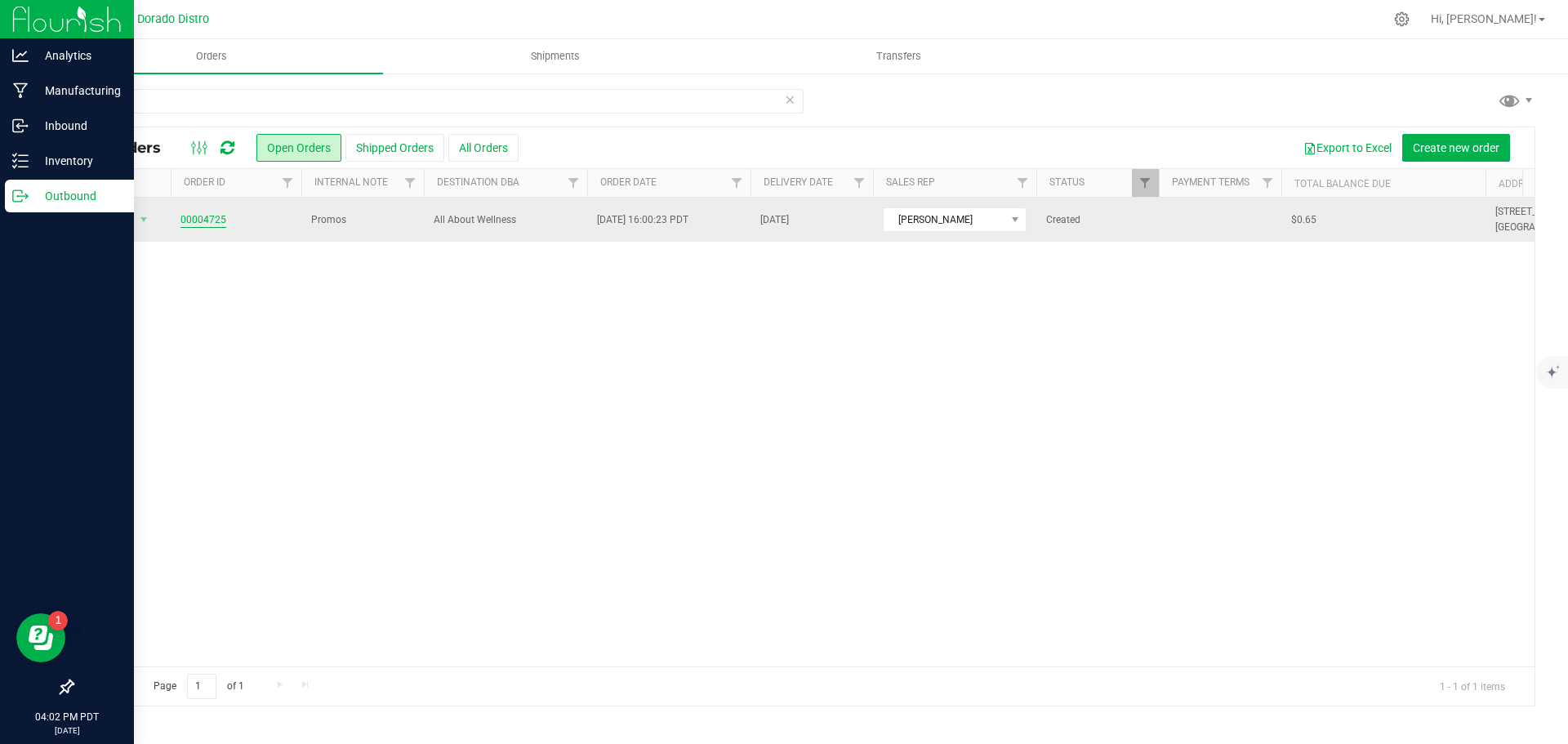
click at [202, 225] on link "00004725" at bounding box center [203, 220] width 46 height 16
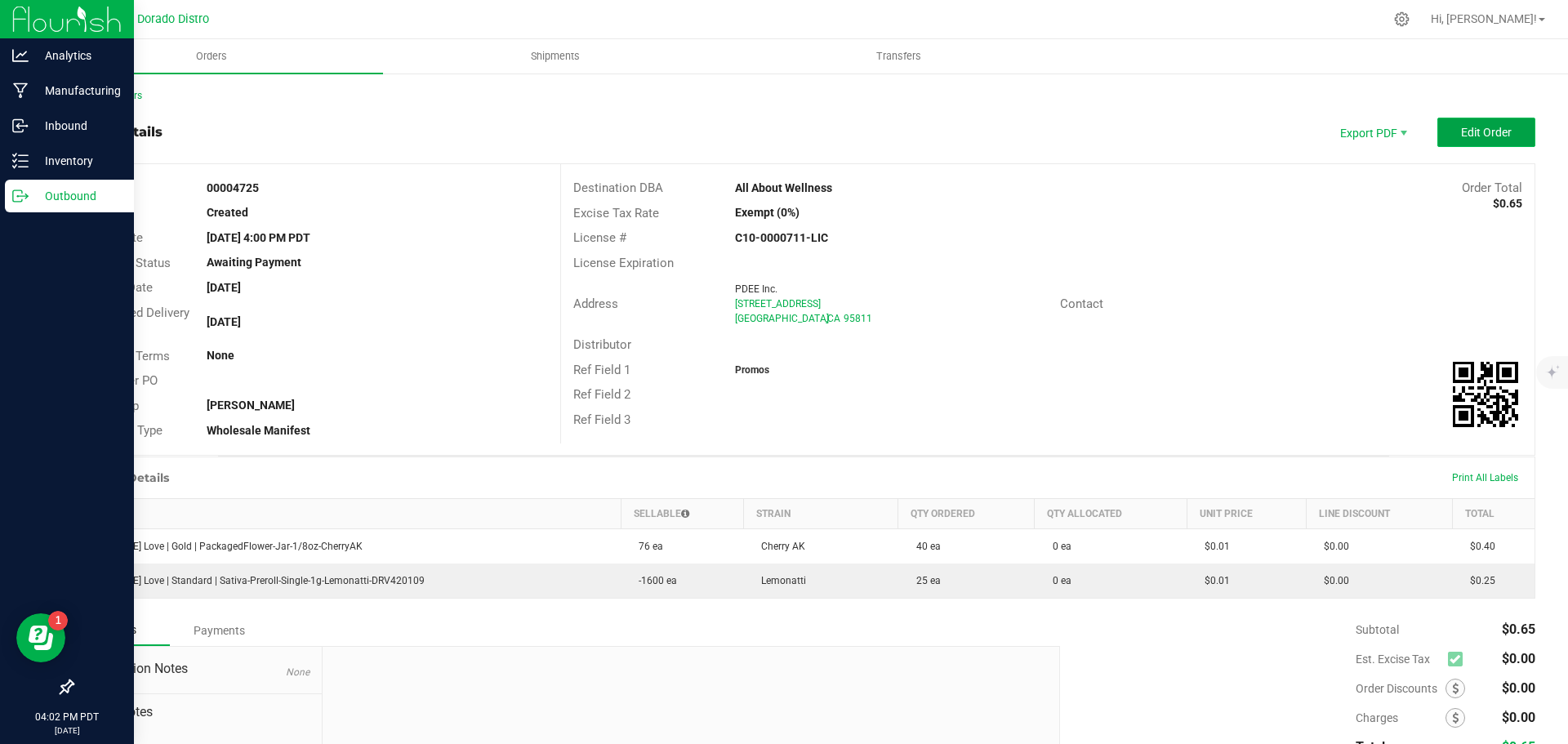
click at [1467, 123] on button "Edit Order" at bounding box center [1486, 131] width 98 height 29
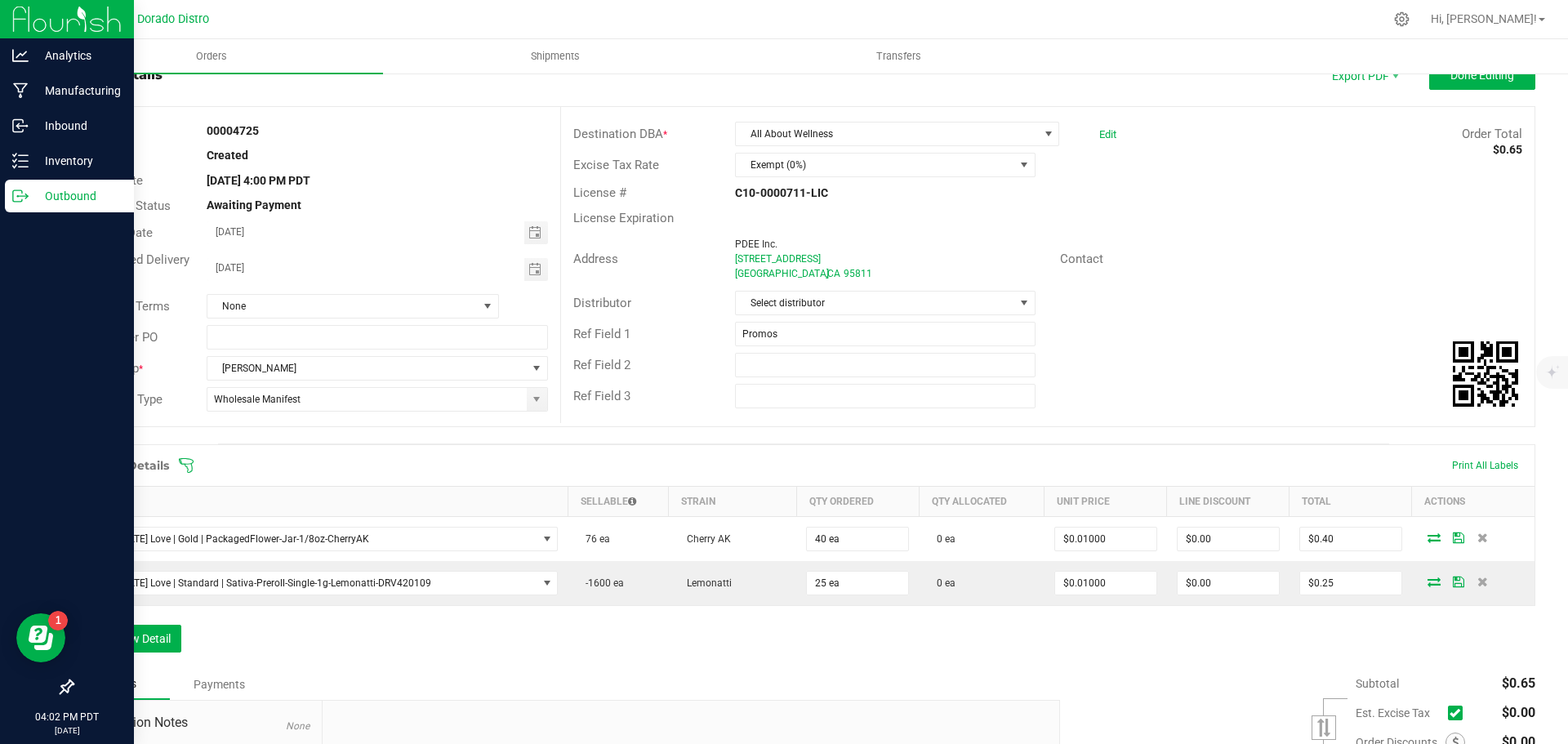
scroll to position [82, 0]
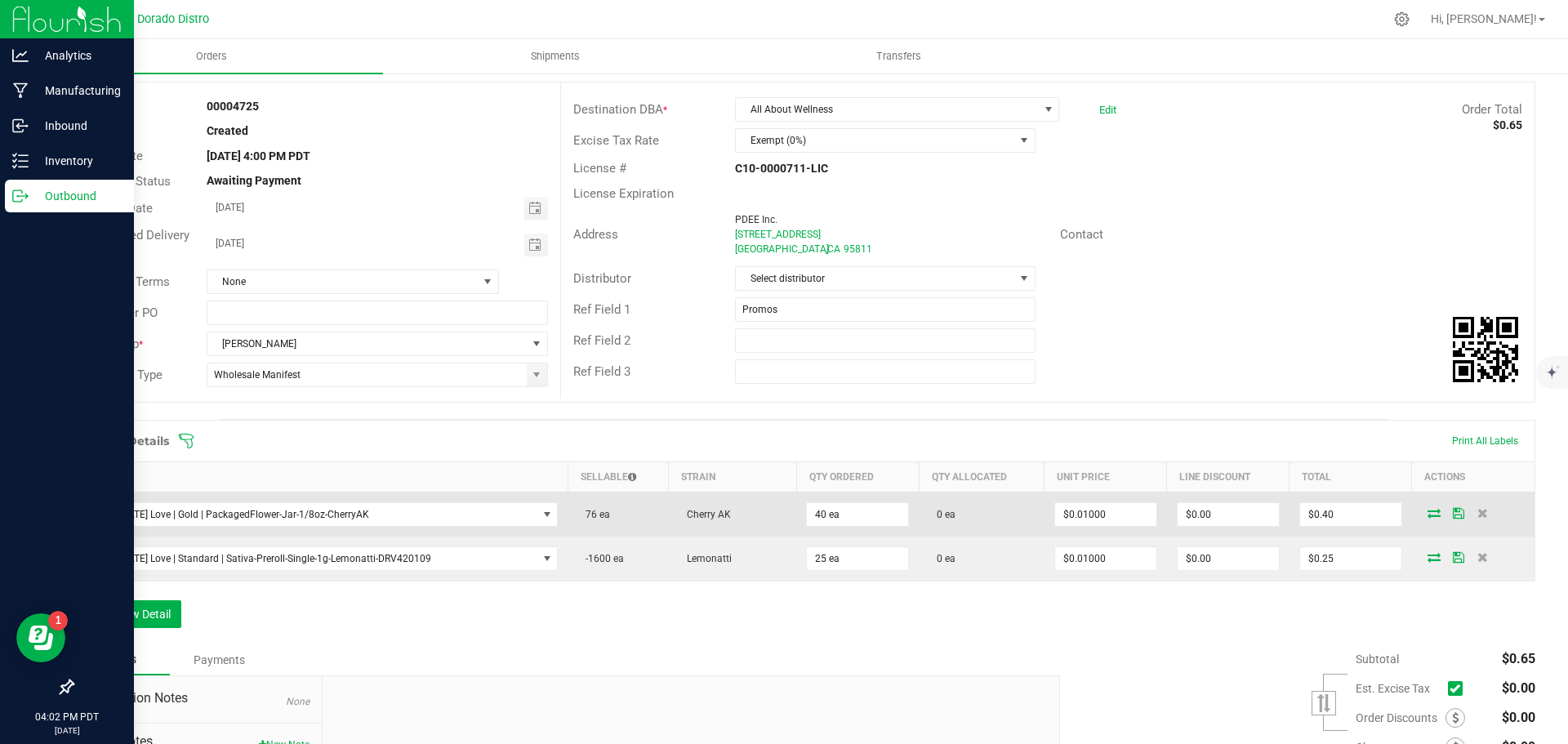
click at [1427, 513] on icon at bounding box center [1434, 513] width 13 height 9
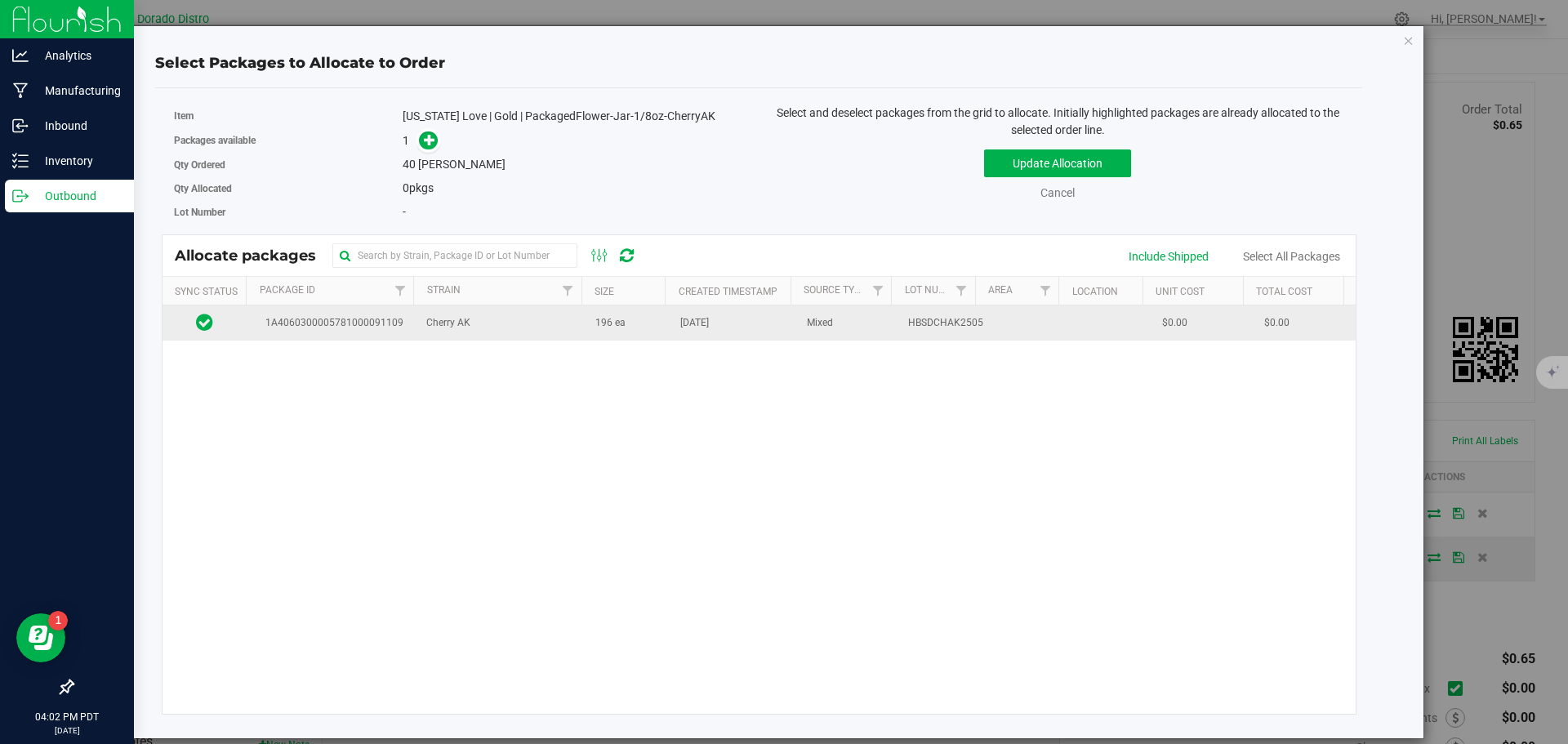
click at [619, 327] on span "196 ea" at bounding box center [610, 322] width 30 height 16
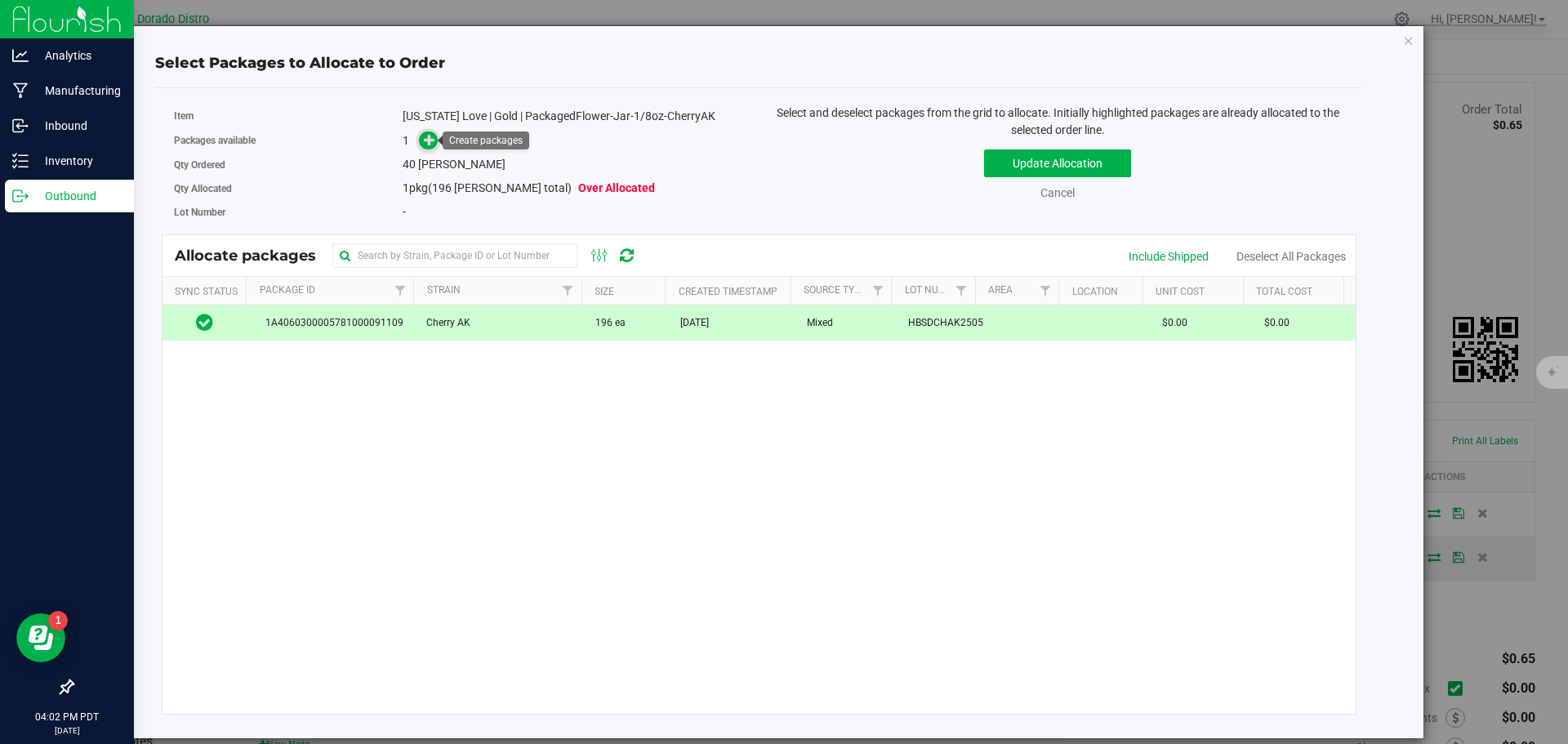
click at [425, 137] on icon at bounding box center [429, 140] width 11 height 11
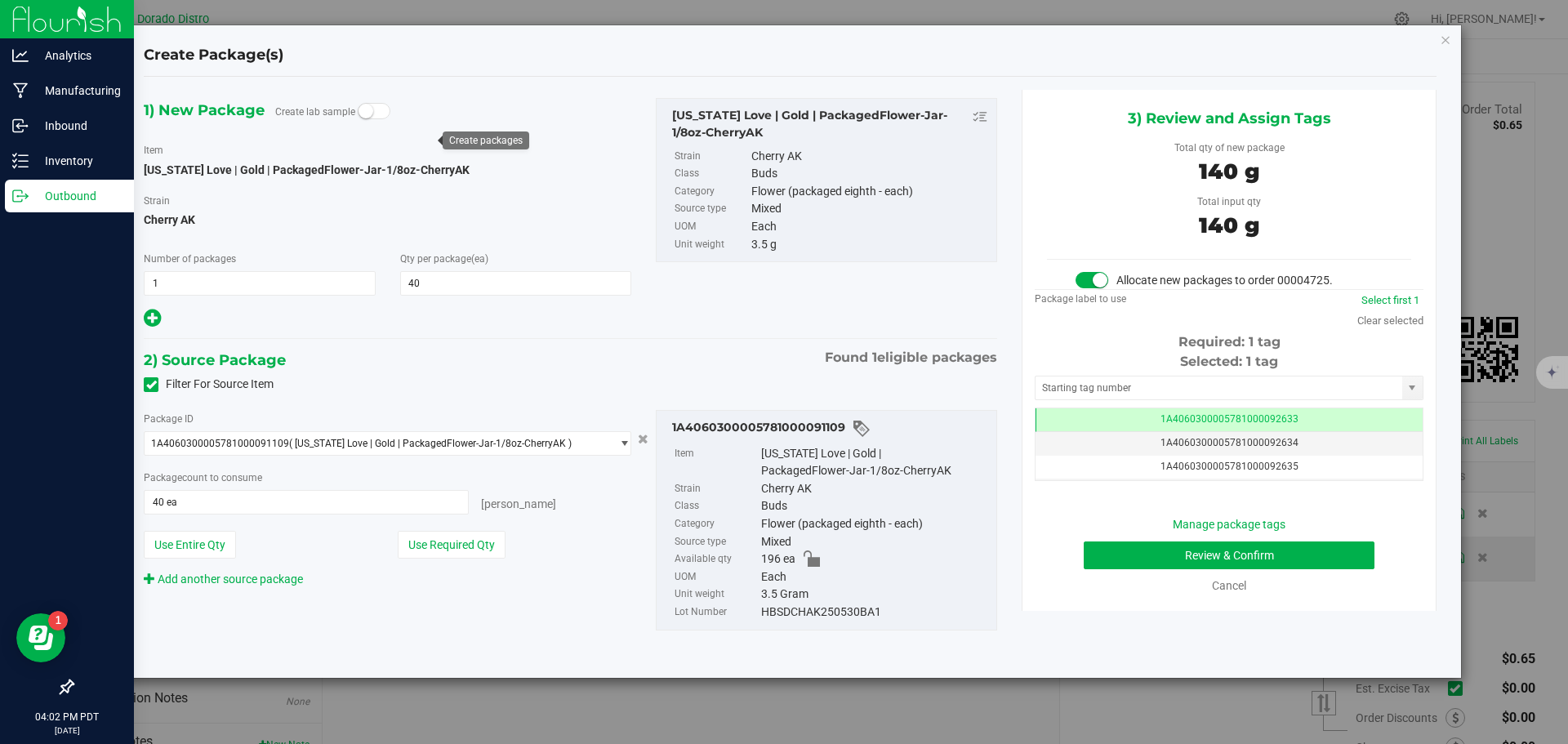
scroll to position [0, -1]
click at [1102, 549] on button "Review & Confirm" at bounding box center [1229, 556] width 291 height 28
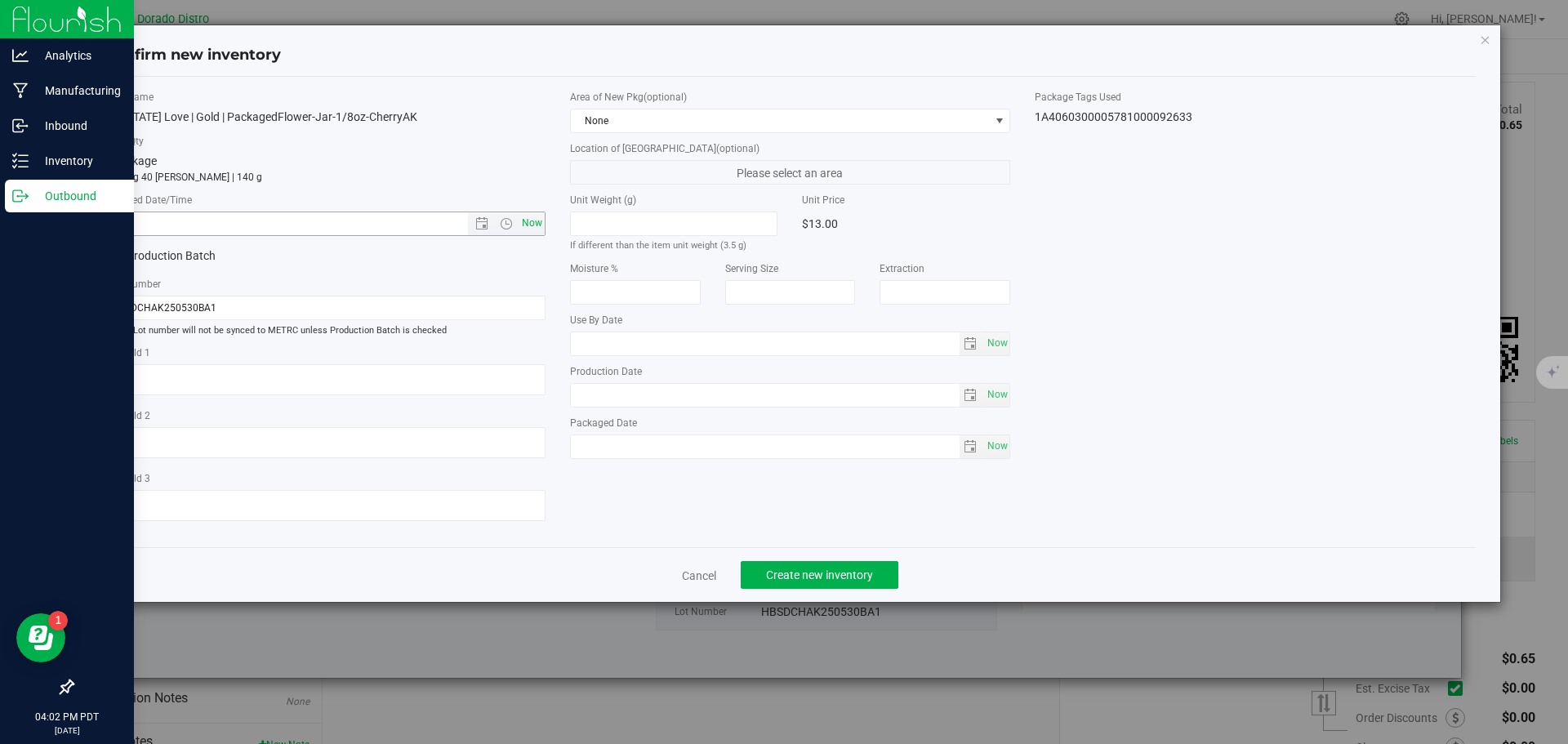
click at [544, 226] on span "Now" at bounding box center [531, 223] width 28 height 23
type input "8/21/2025 4:02 PM"
click at [793, 577] on span "Create new inventory" at bounding box center [819, 575] width 107 height 13
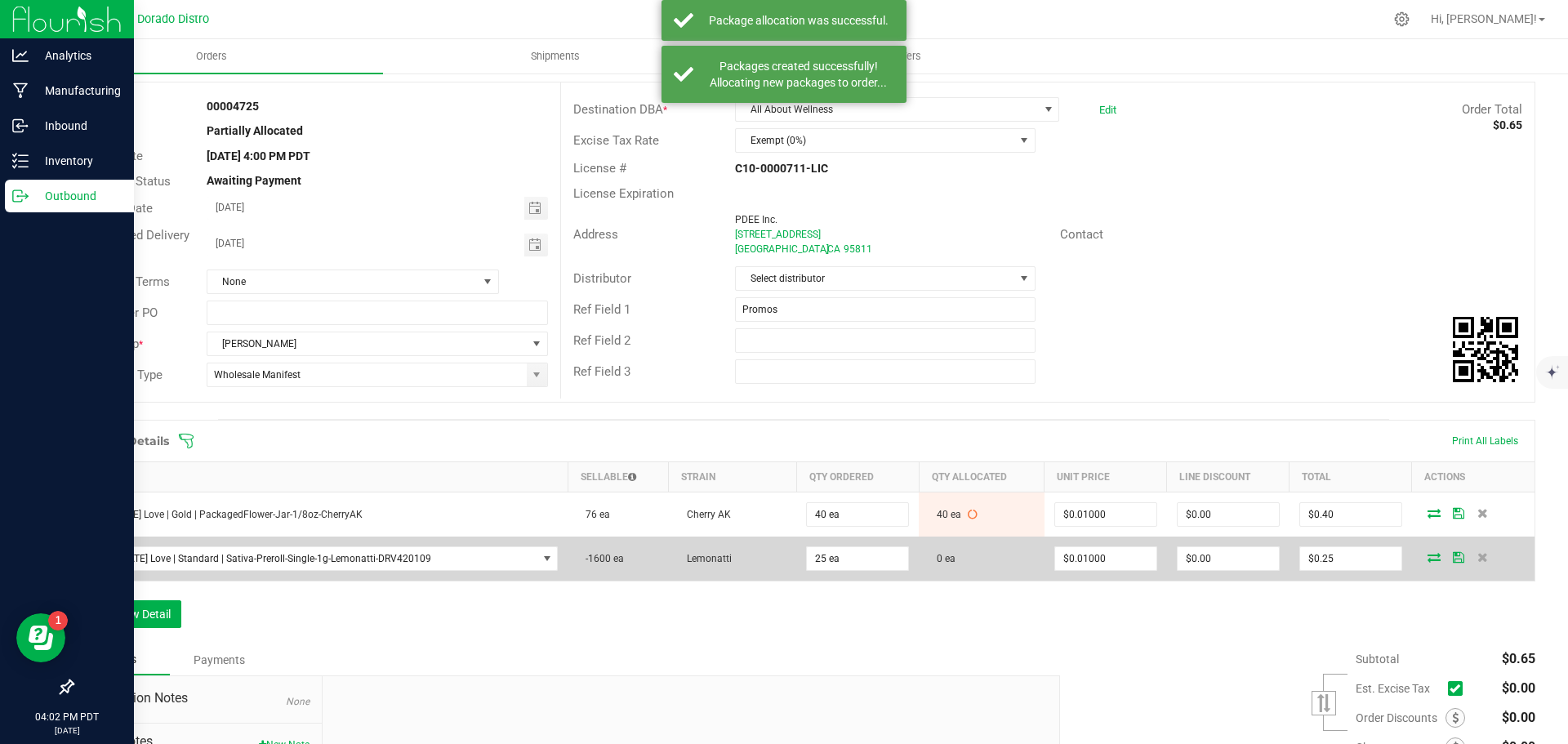
click at [1427, 558] on icon at bounding box center [1434, 557] width 13 height 9
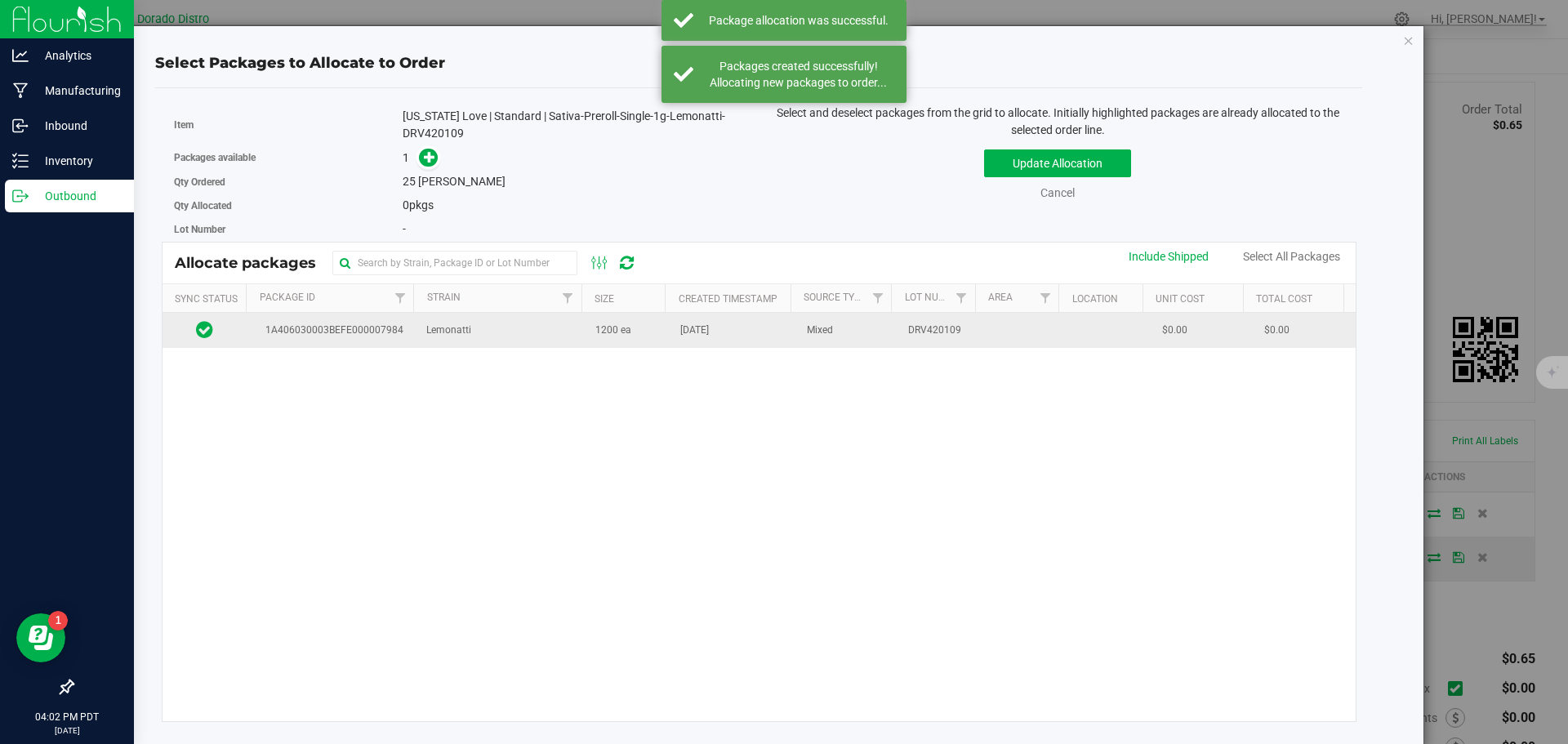
click at [689, 331] on span "[DATE]" at bounding box center [694, 330] width 29 height 16
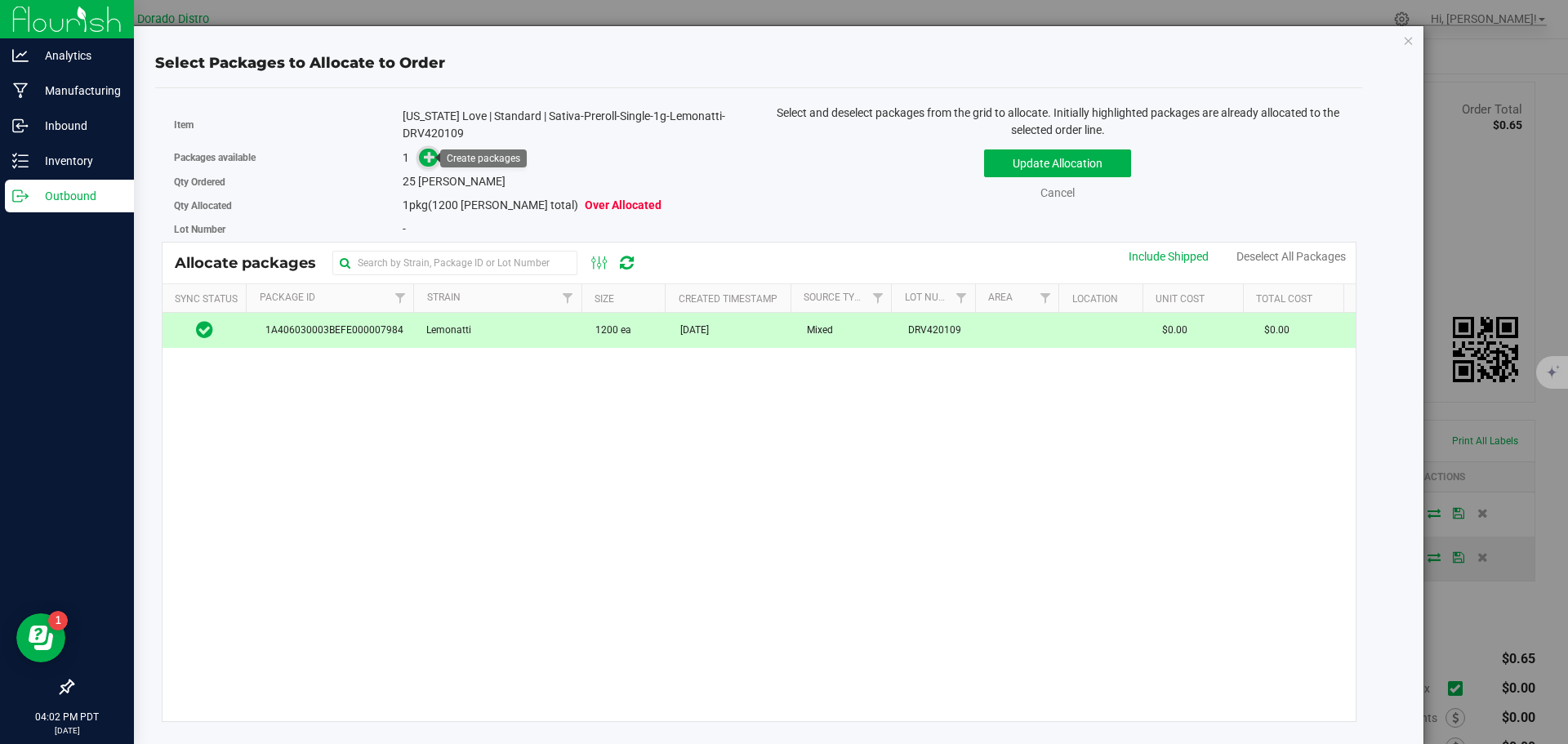
click at [426, 156] on icon at bounding box center [429, 156] width 11 height 11
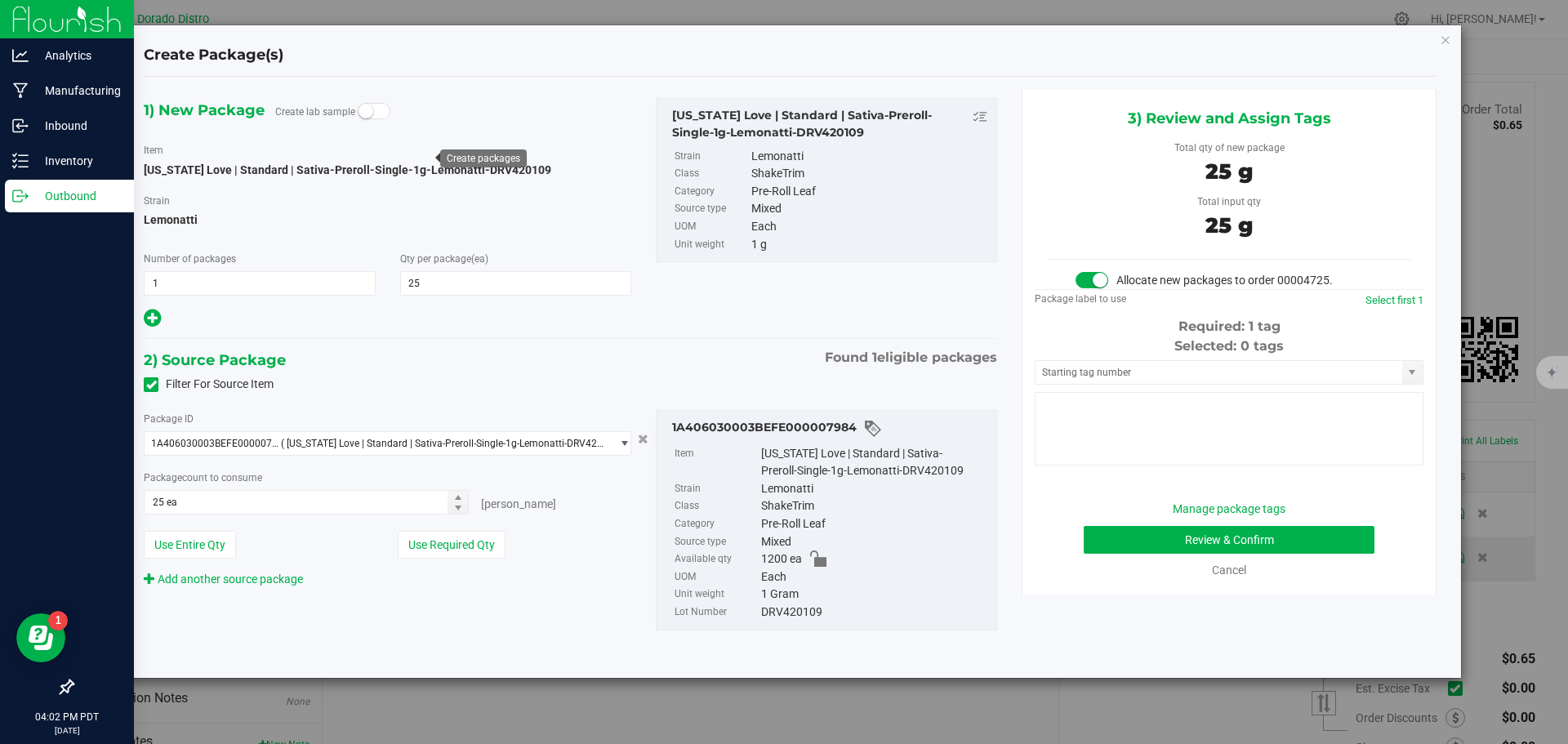
type input "25"
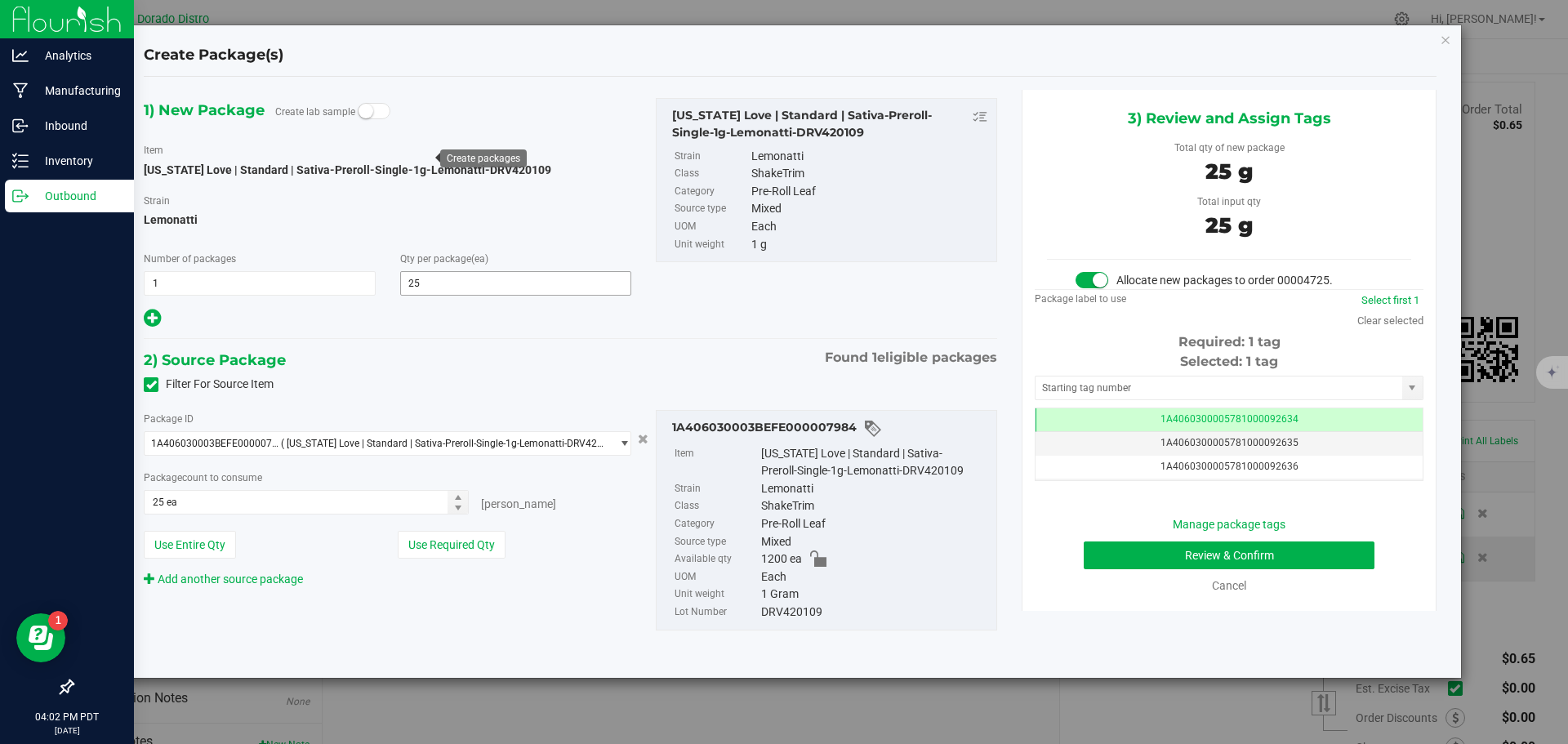
scroll to position [0, -1]
click at [1110, 557] on button "Review & Confirm" at bounding box center [1229, 556] width 291 height 28
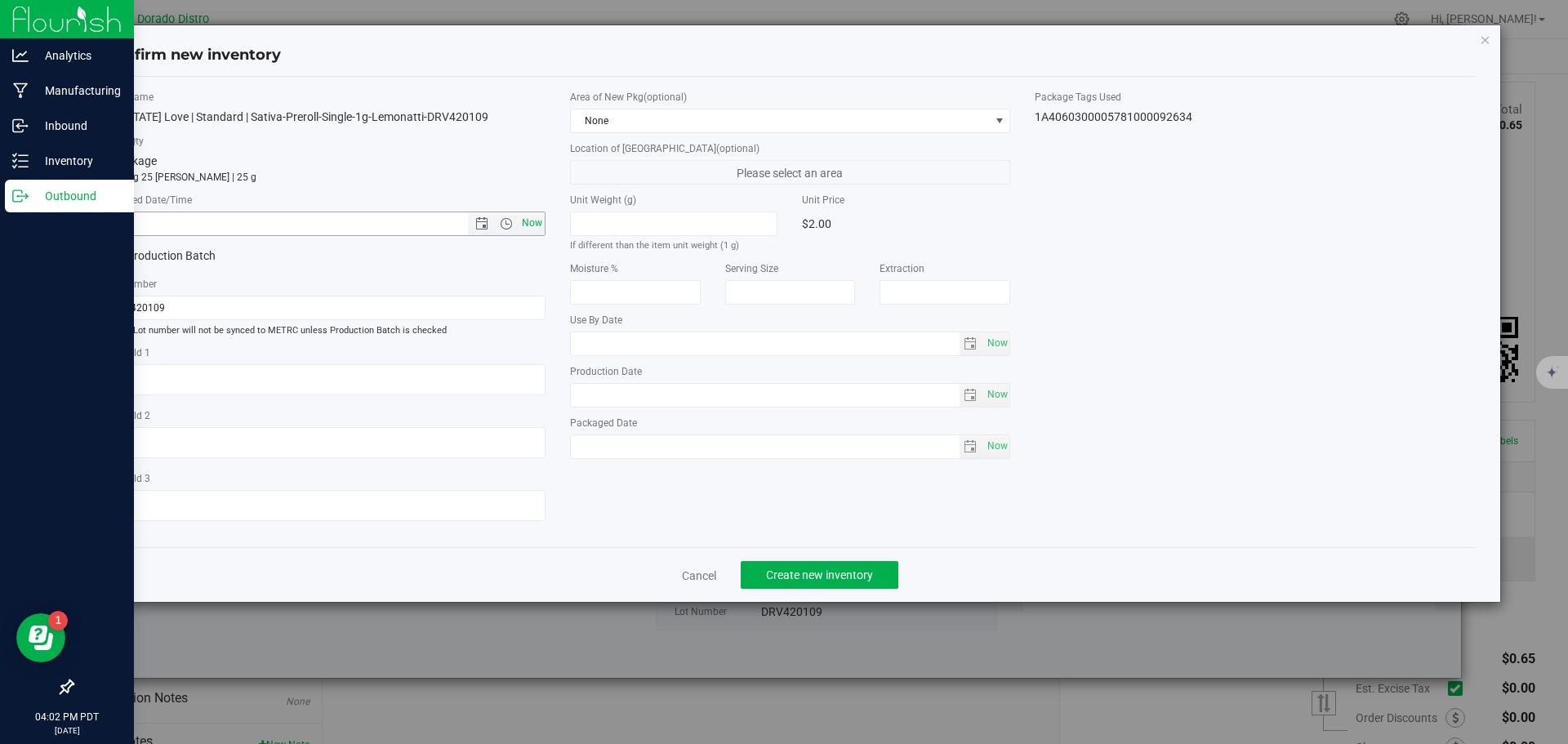
click at [528, 223] on span "Now" at bounding box center [531, 223] width 28 height 23
type input "8/21/2025 4:02 PM"
click at [798, 581] on span "Create new inventory" at bounding box center [819, 575] width 107 height 13
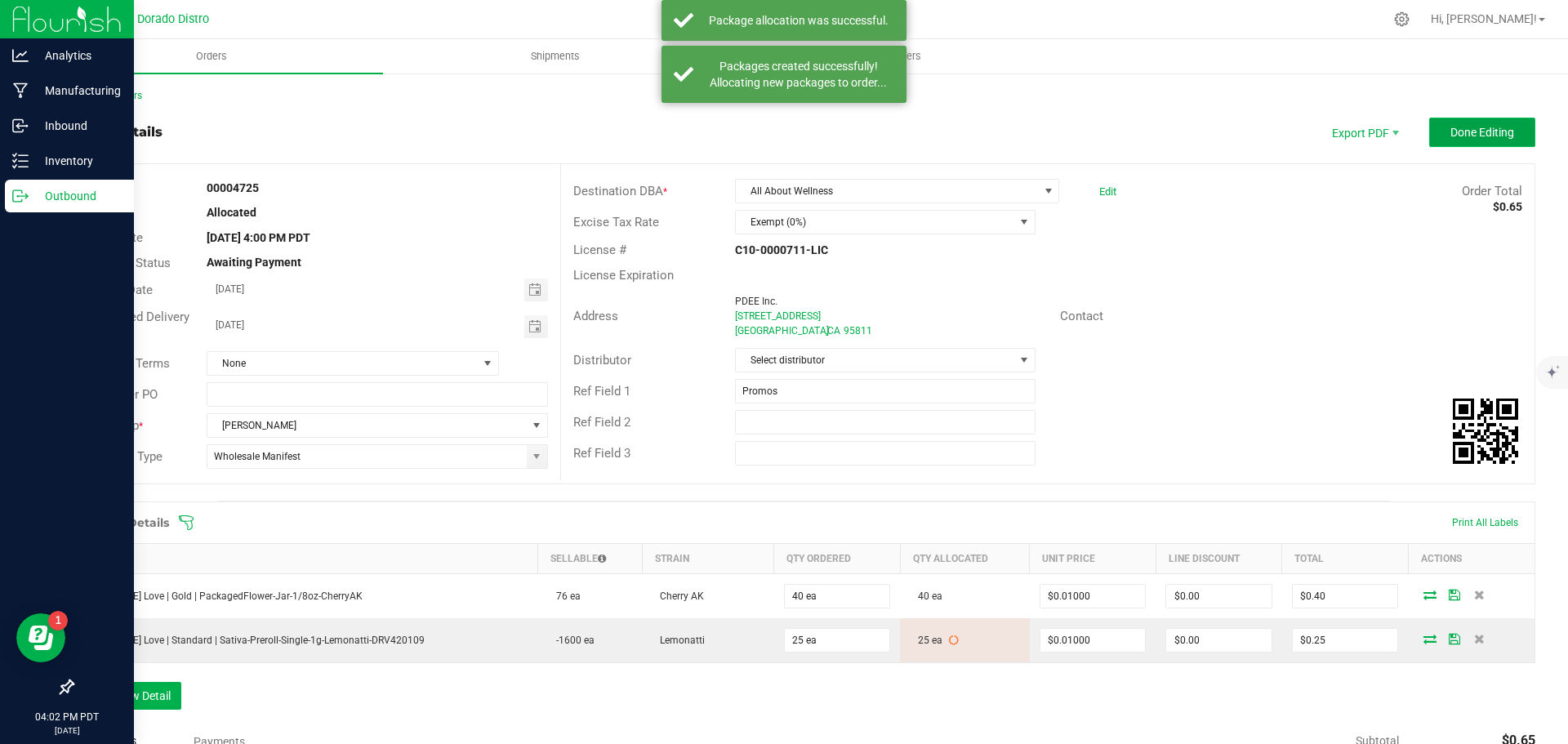
click at [1480, 129] on span "Done Editing" at bounding box center [1483, 132] width 64 height 13
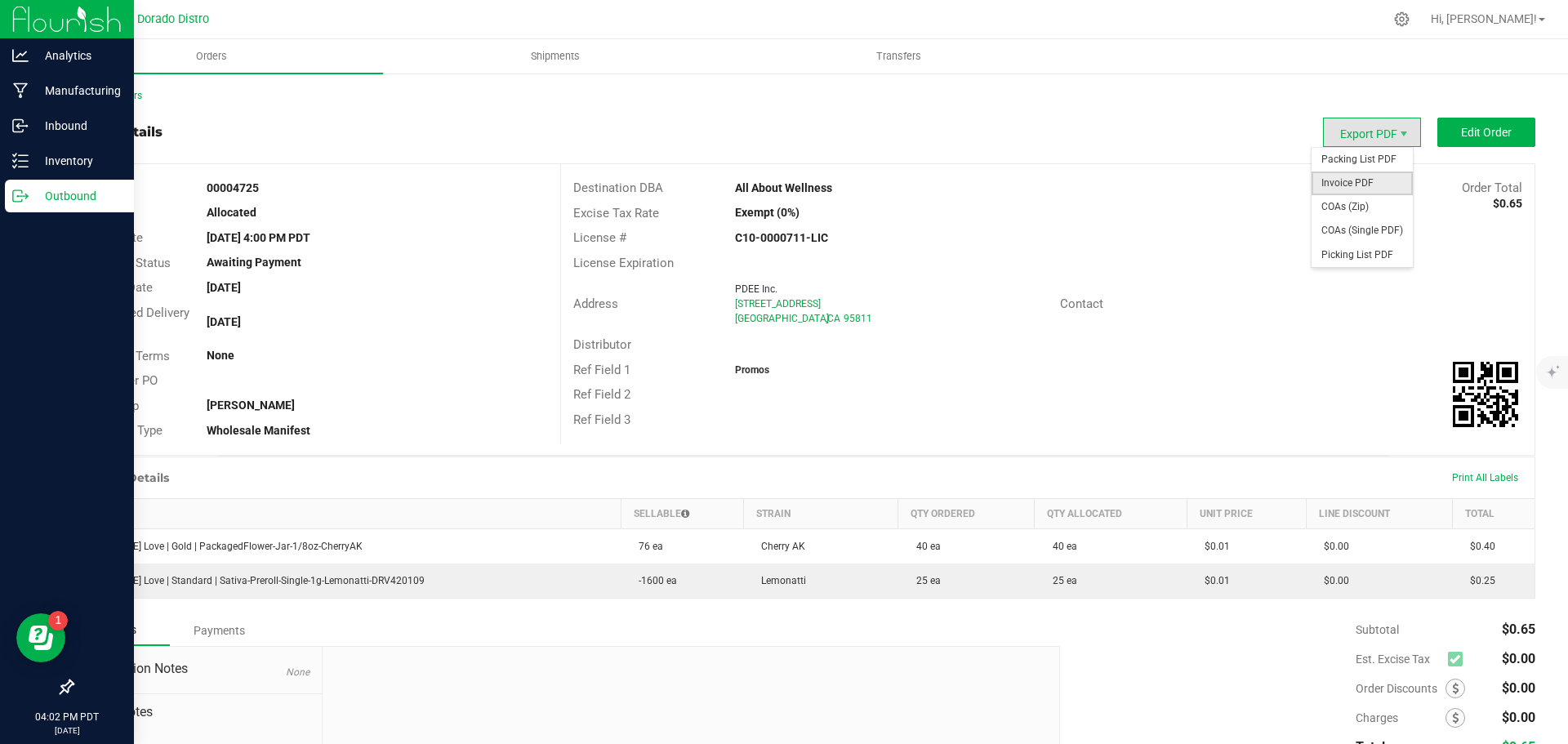
click at [1342, 181] on span "Invoice PDF" at bounding box center [1363, 183] width 101 height 23
click at [1351, 226] on span "COAs (Single PDF)" at bounding box center [1363, 231] width 101 height 23
click at [1358, 156] on span "Packing List PDF" at bounding box center [1363, 159] width 101 height 23
click at [24, 201] on icon at bounding box center [20, 195] width 16 height 16
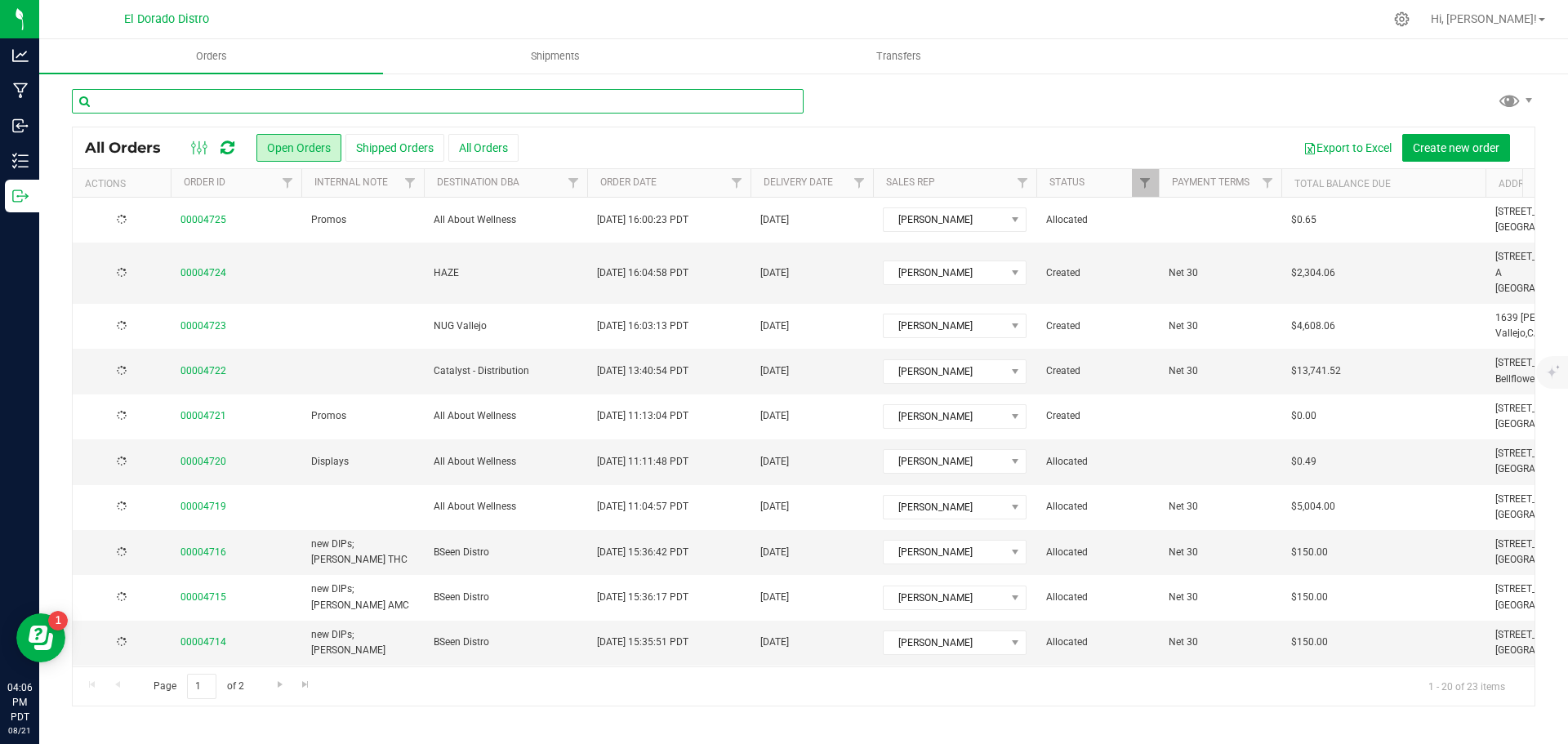
click at [214, 103] on input "text" at bounding box center [438, 101] width 732 height 24
type input "4721"
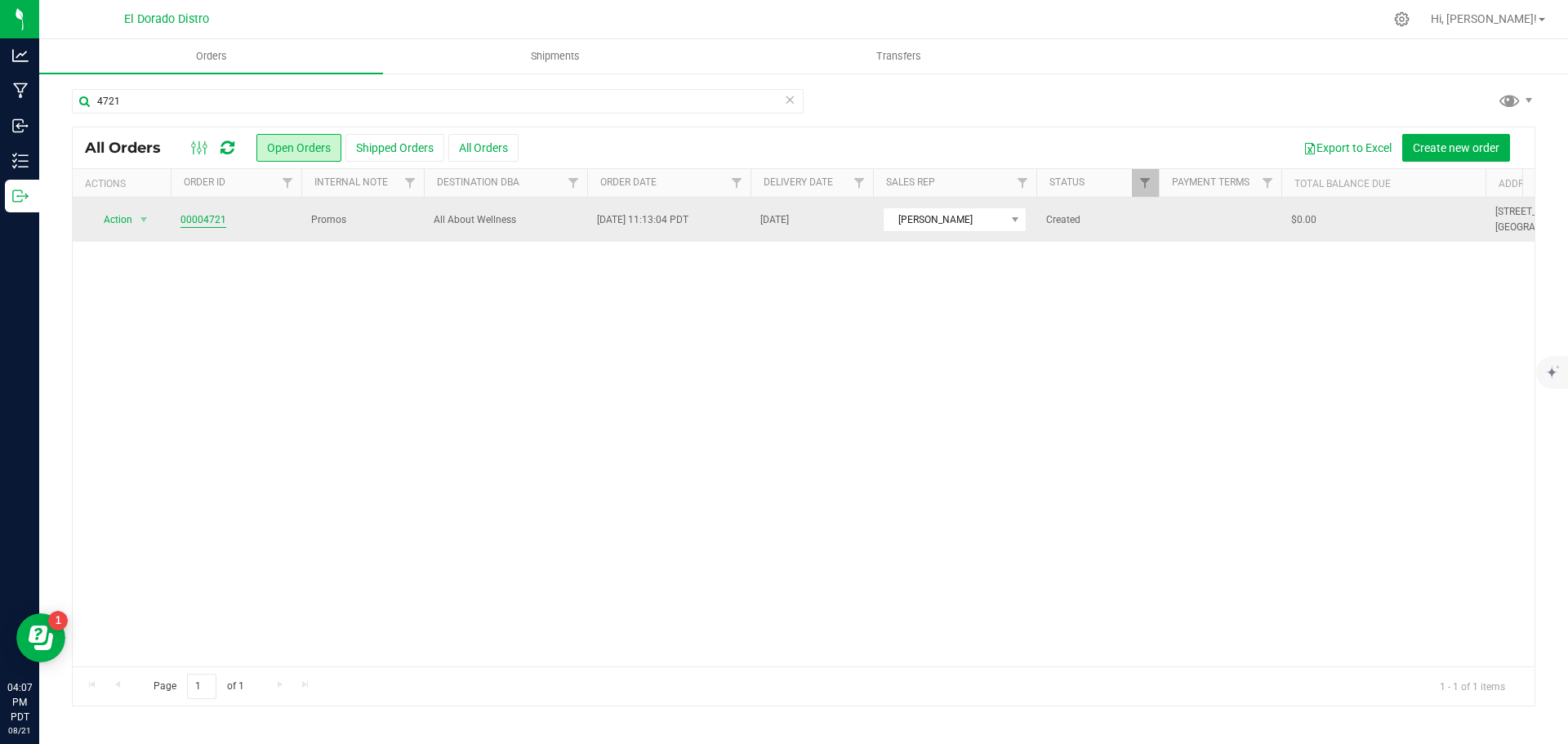
click at [204, 220] on link "00004721" at bounding box center [203, 220] width 46 height 16
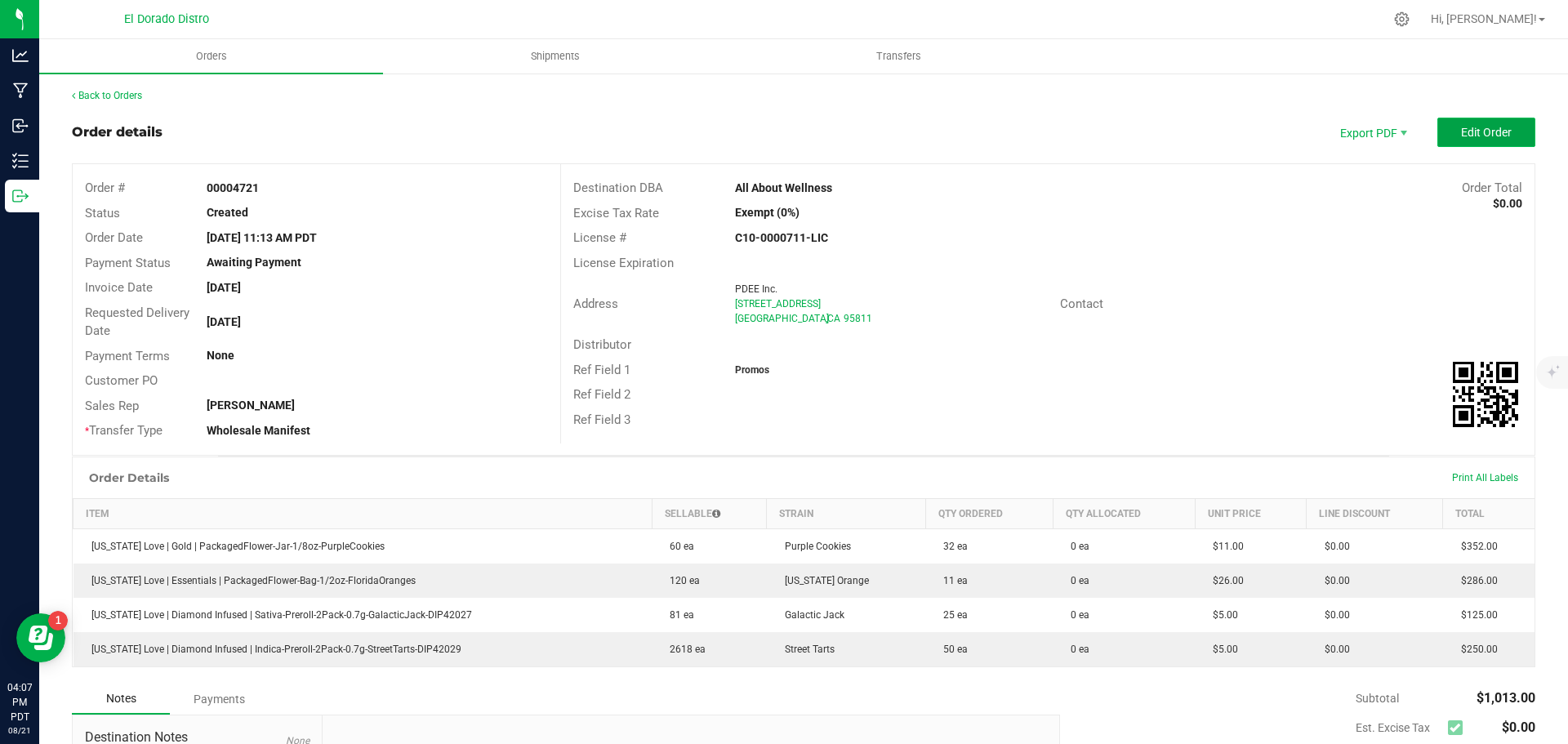
click at [1445, 141] on button "Edit Order" at bounding box center [1486, 131] width 98 height 29
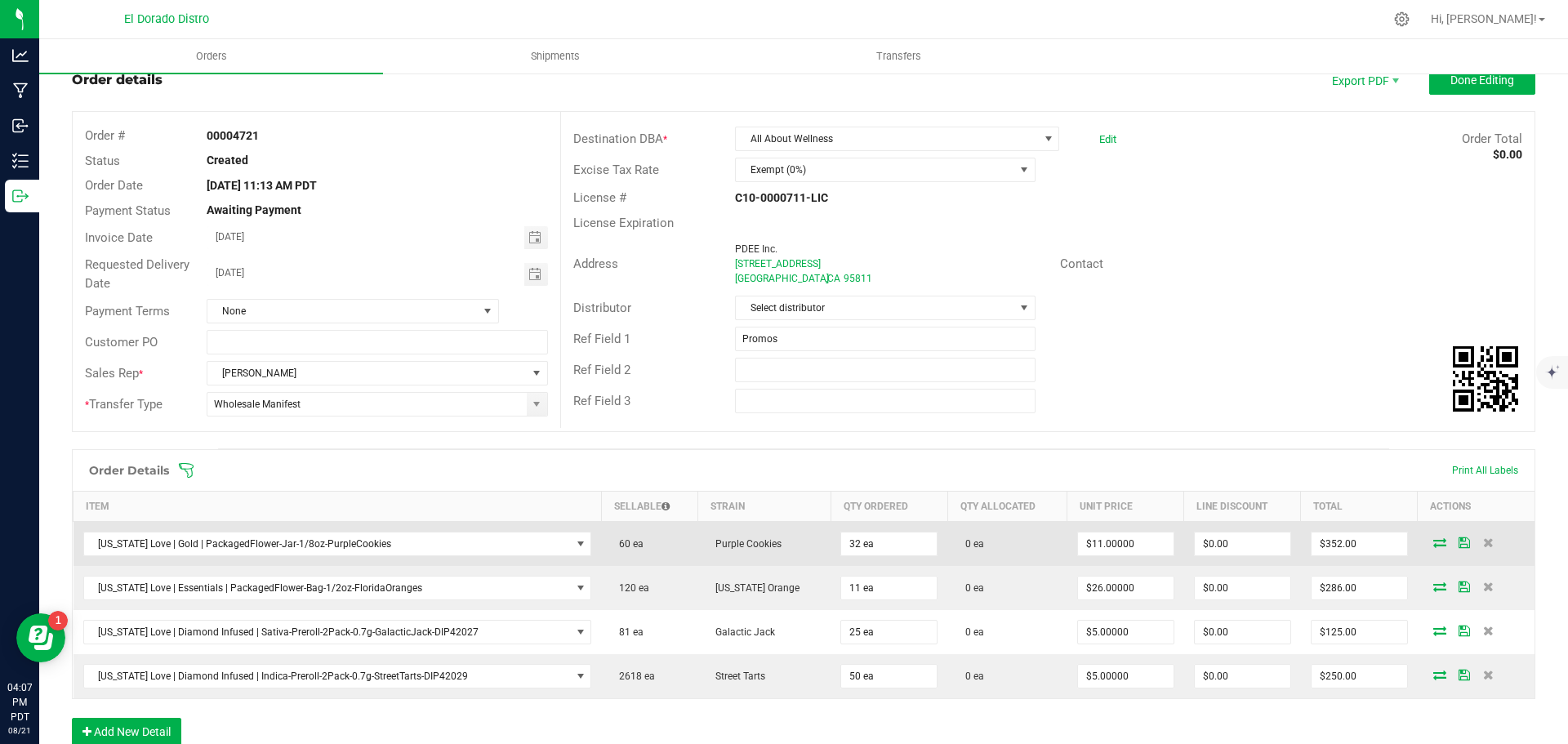
scroll to position [82, 0]
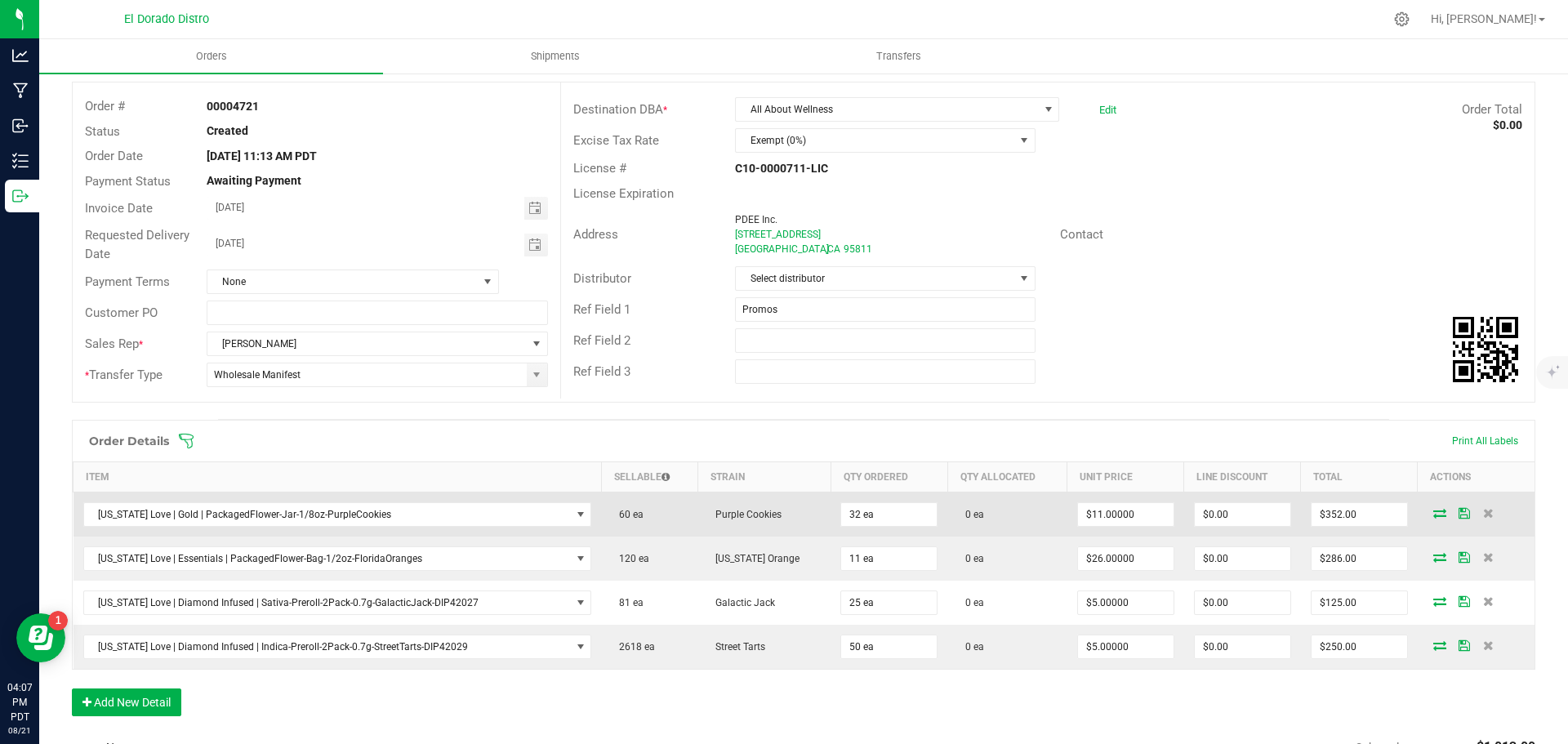
click at [1433, 515] on icon at bounding box center [1440, 513] width 13 height 9
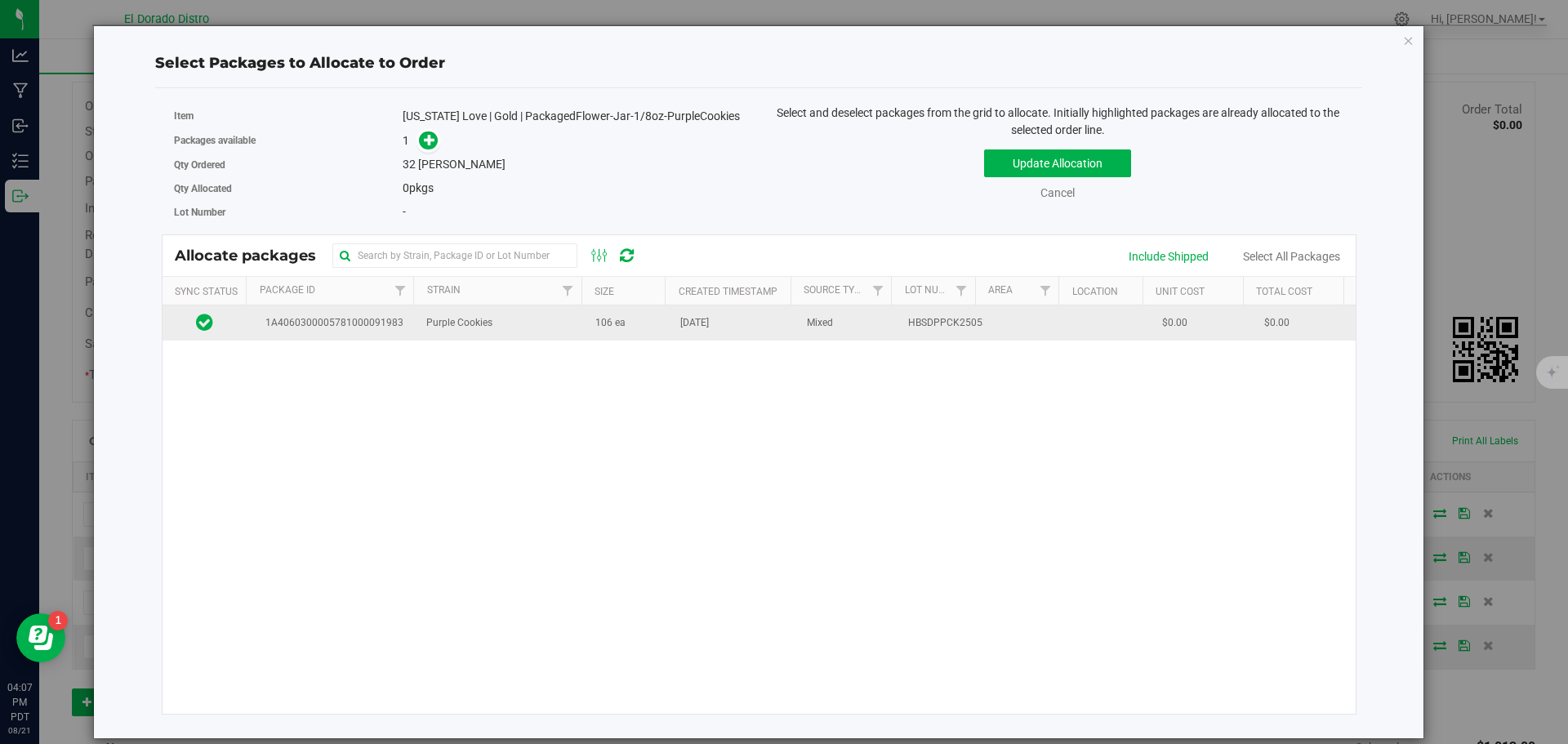
click at [626, 333] on td "106 ea" at bounding box center [628, 322] width 85 height 35
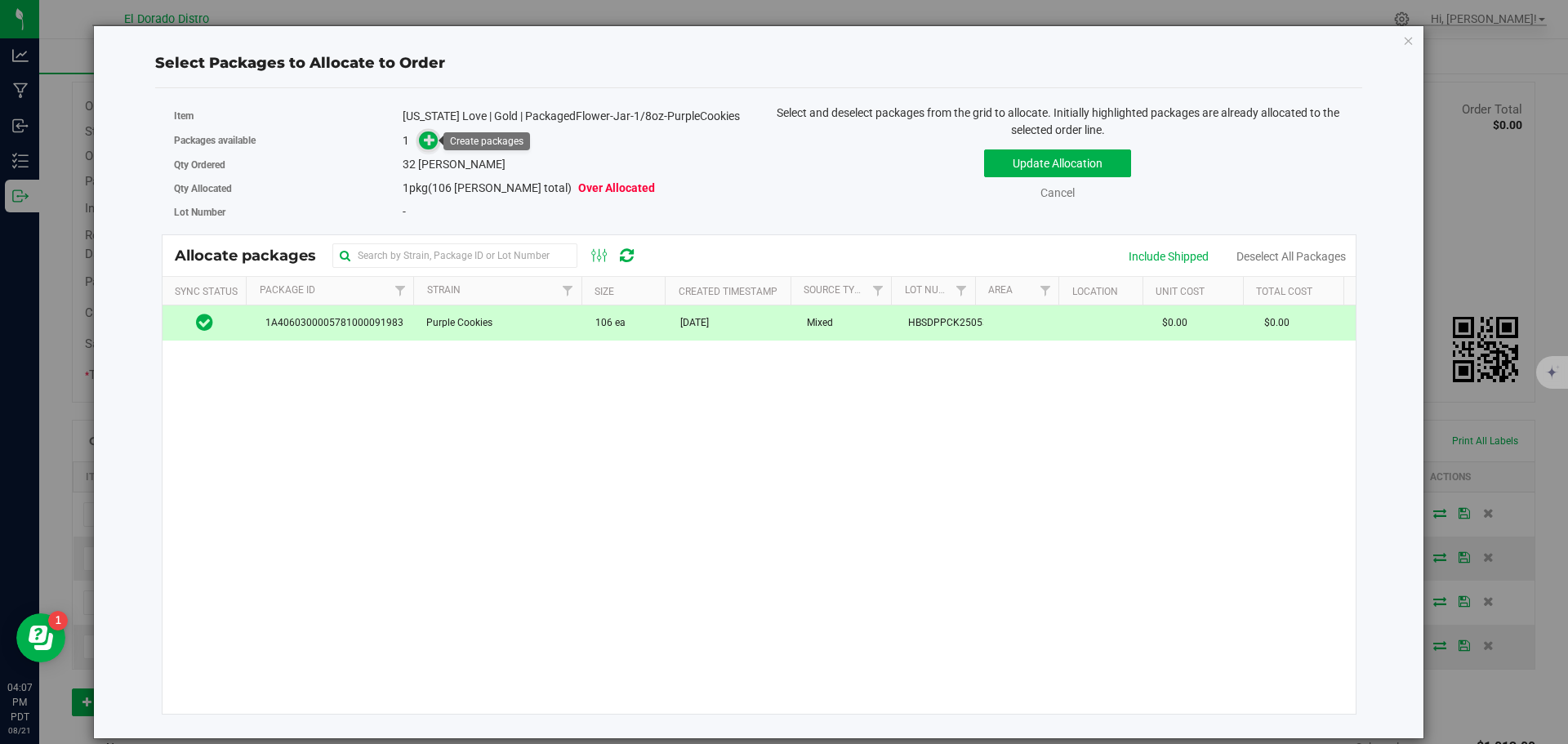
click at [434, 138] on icon at bounding box center [429, 139] width 12 height 12
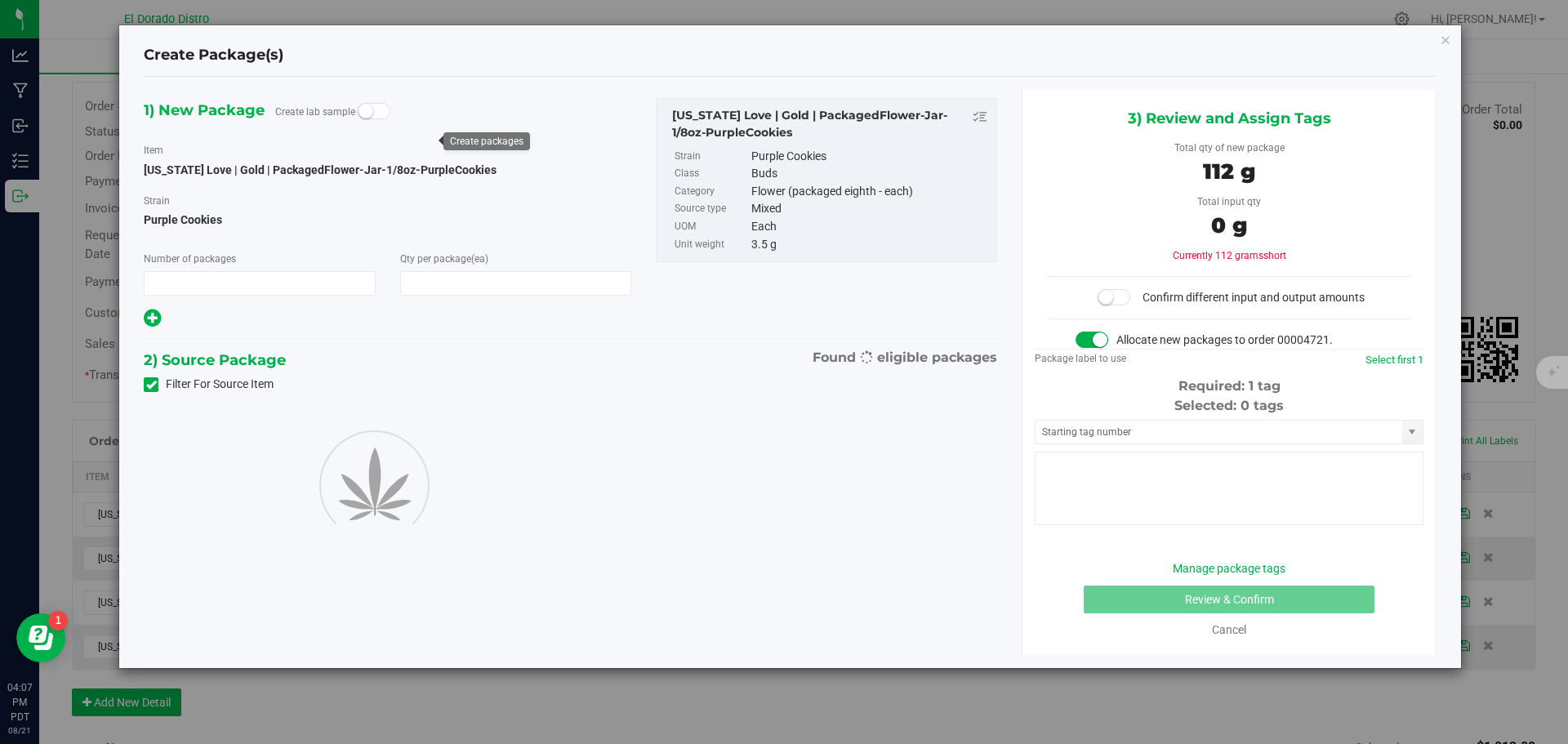
type input "1"
type input "32"
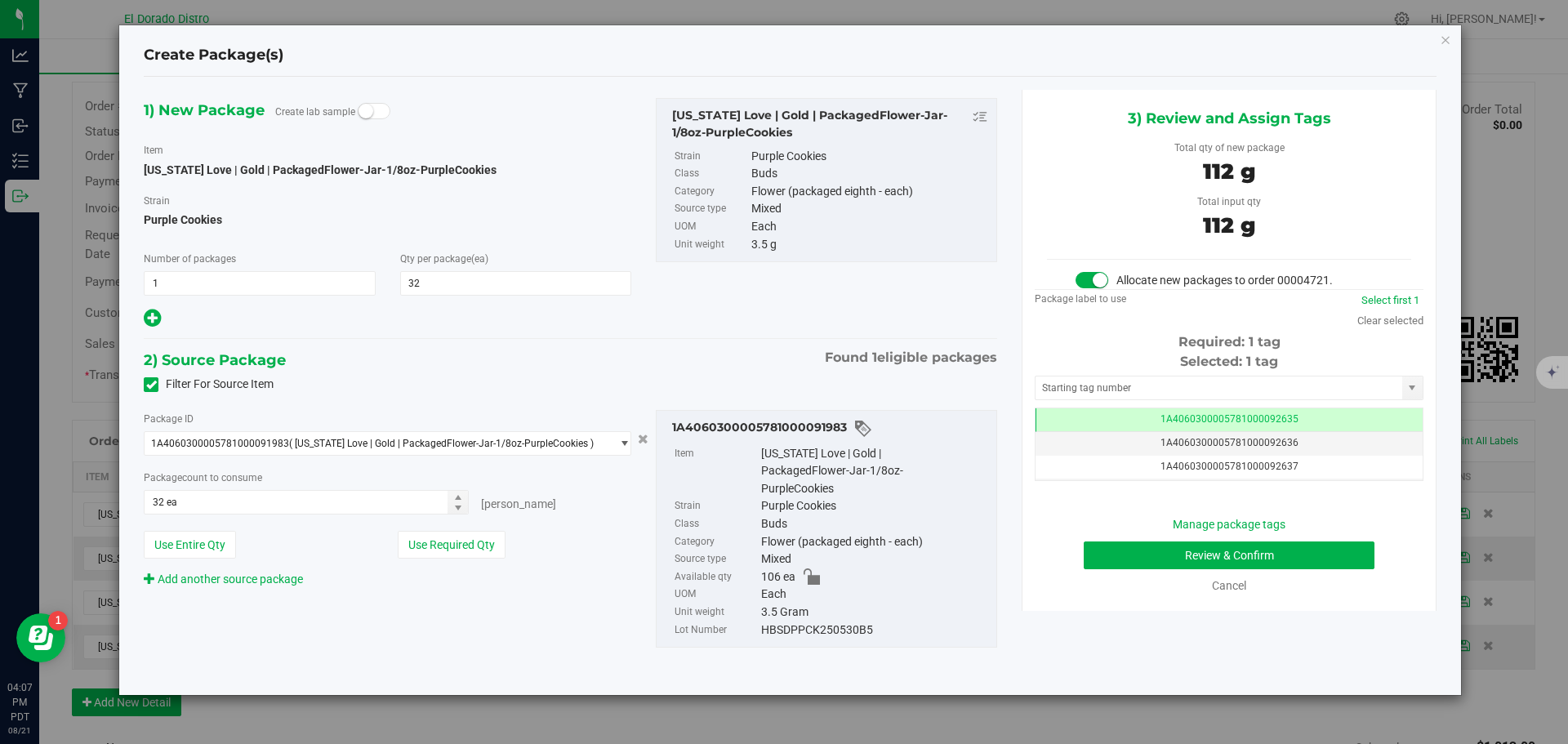
scroll to position [0, -1]
click at [1098, 555] on button "Review & Confirm" at bounding box center [1229, 556] width 291 height 28
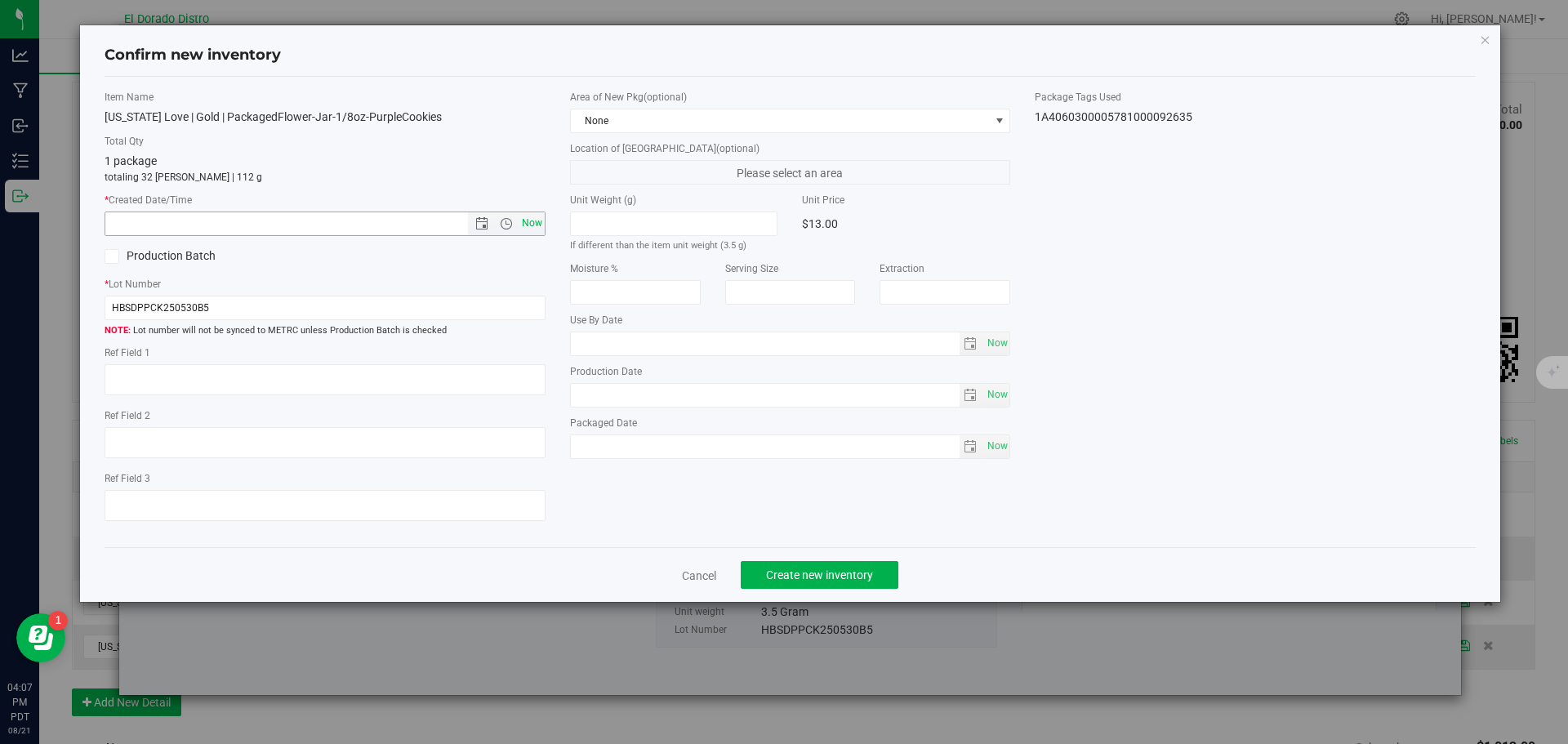
click at [530, 218] on span "Now" at bounding box center [531, 223] width 28 height 23
type input "8/21/2025 4:07 PM"
click at [763, 572] on button "Create new inventory" at bounding box center [819, 575] width 157 height 28
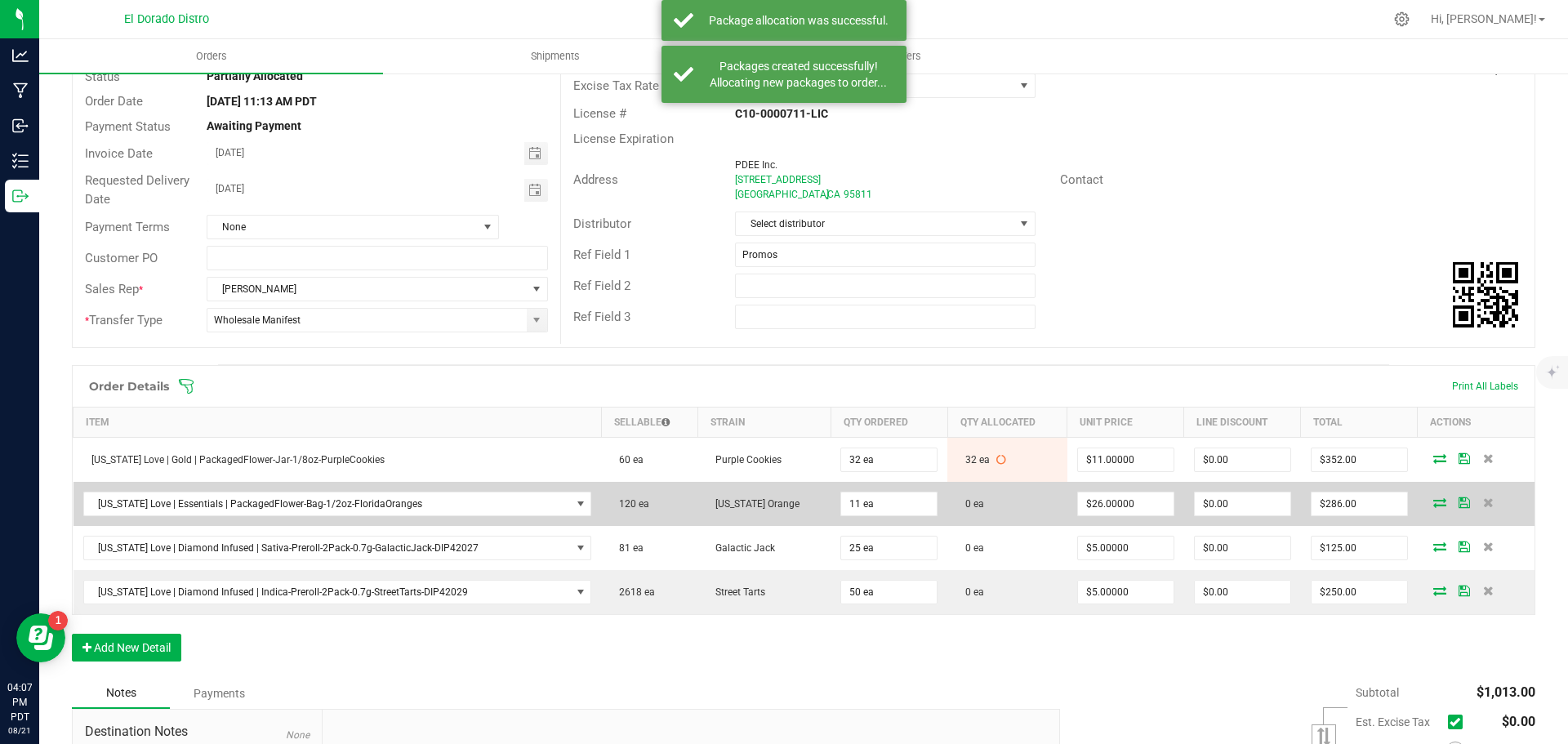
scroll to position [163, 0]
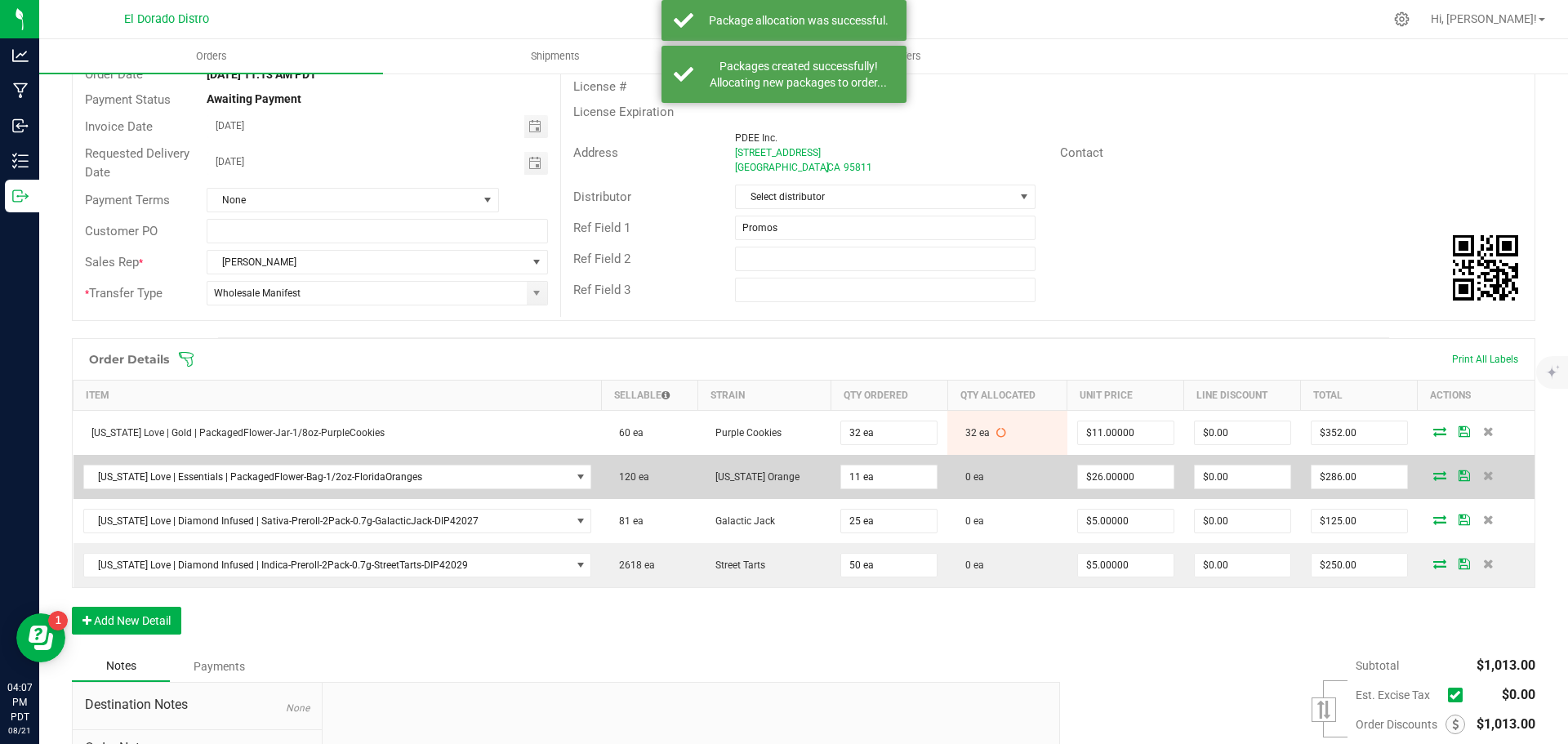
click at [1433, 473] on icon at bounding box center [1440, 475] width 13 height 9
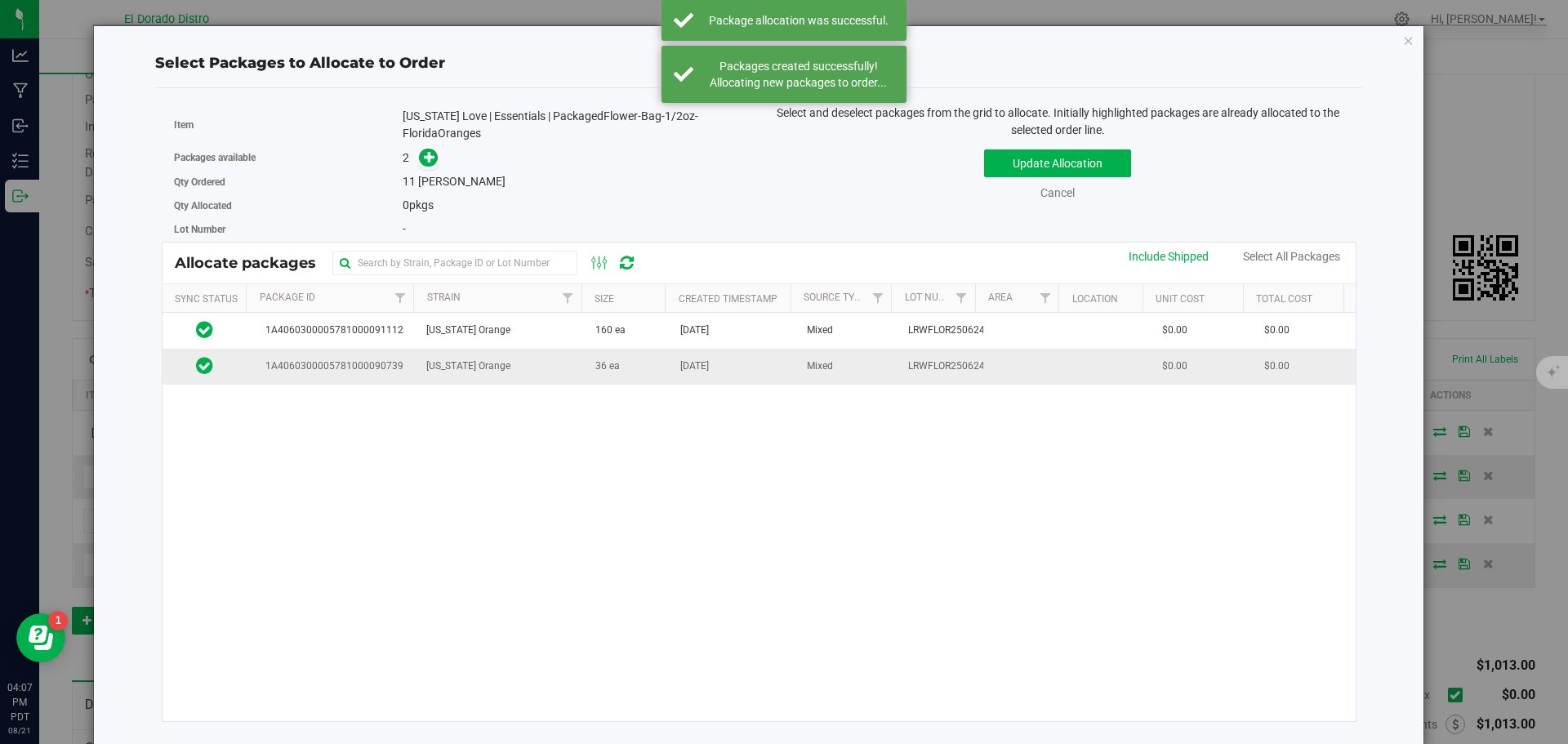
click at [652, 378] on td "36 ea" at bounding box center [628, 365] width 85 height 35
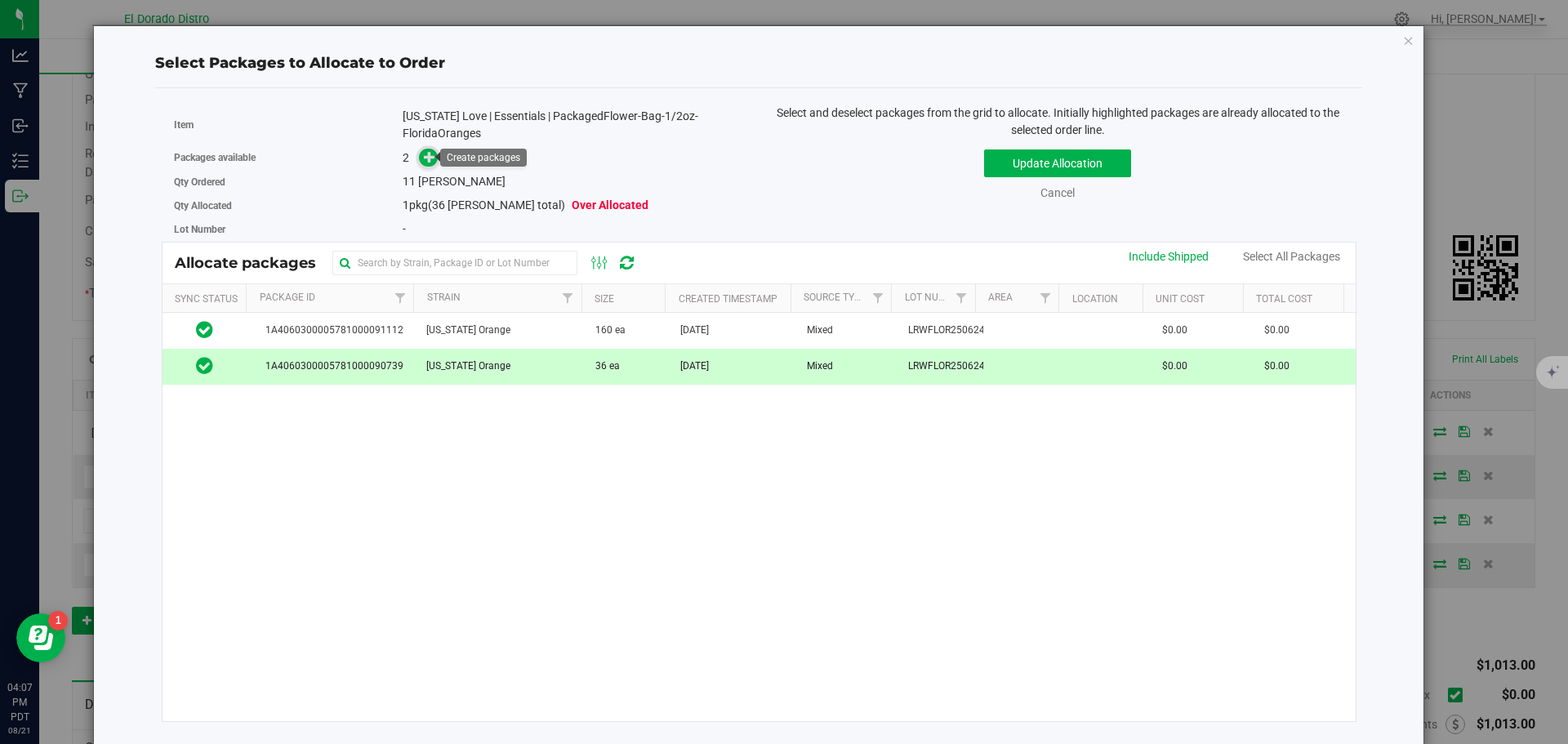
click at [426, 159] on icon at bounding box center [429, 156] width 12 height 12
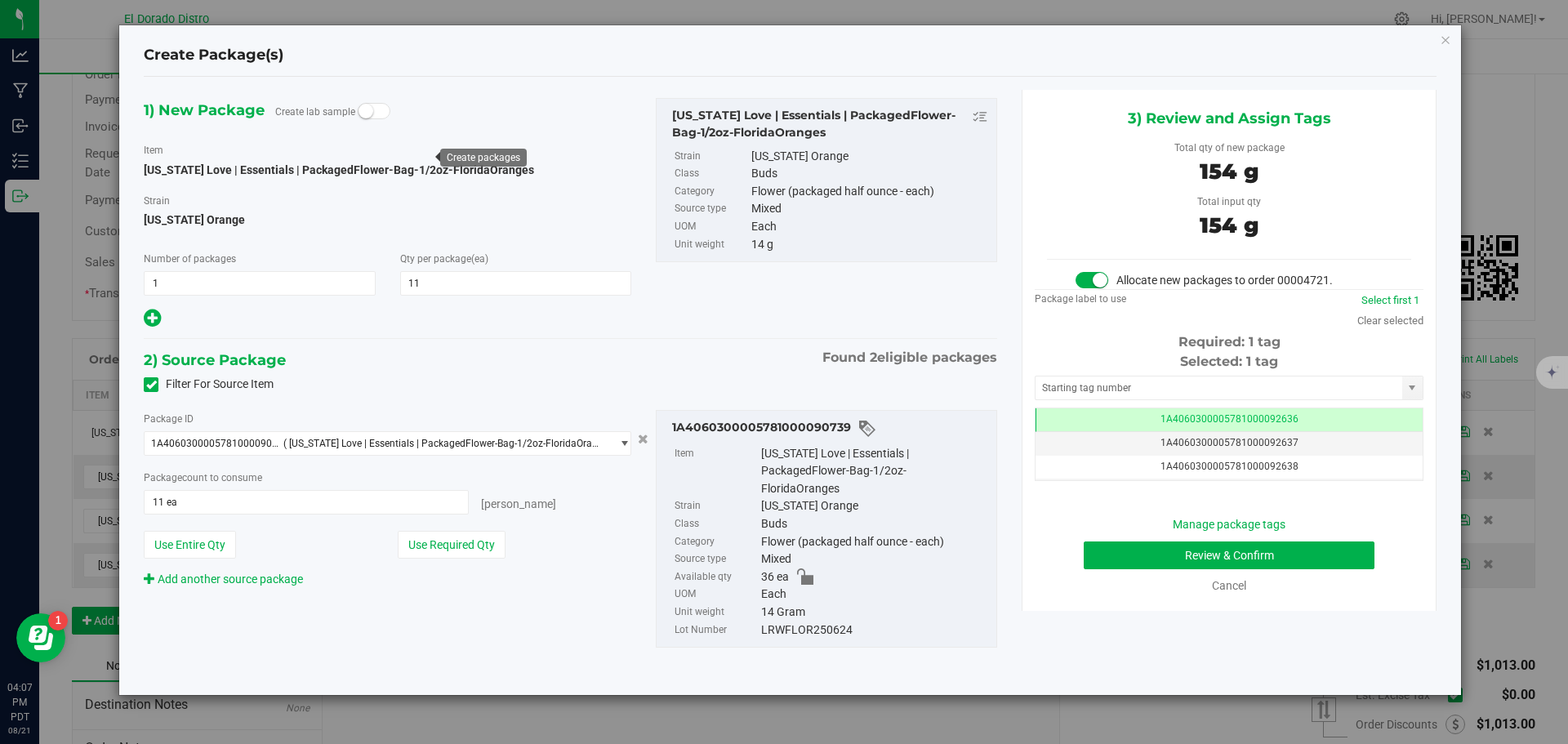
scroll to position [0, -1]
click at [1088, 556] on button "Review & Confirm" at bounding box center [1229, 556] width 291 height 28
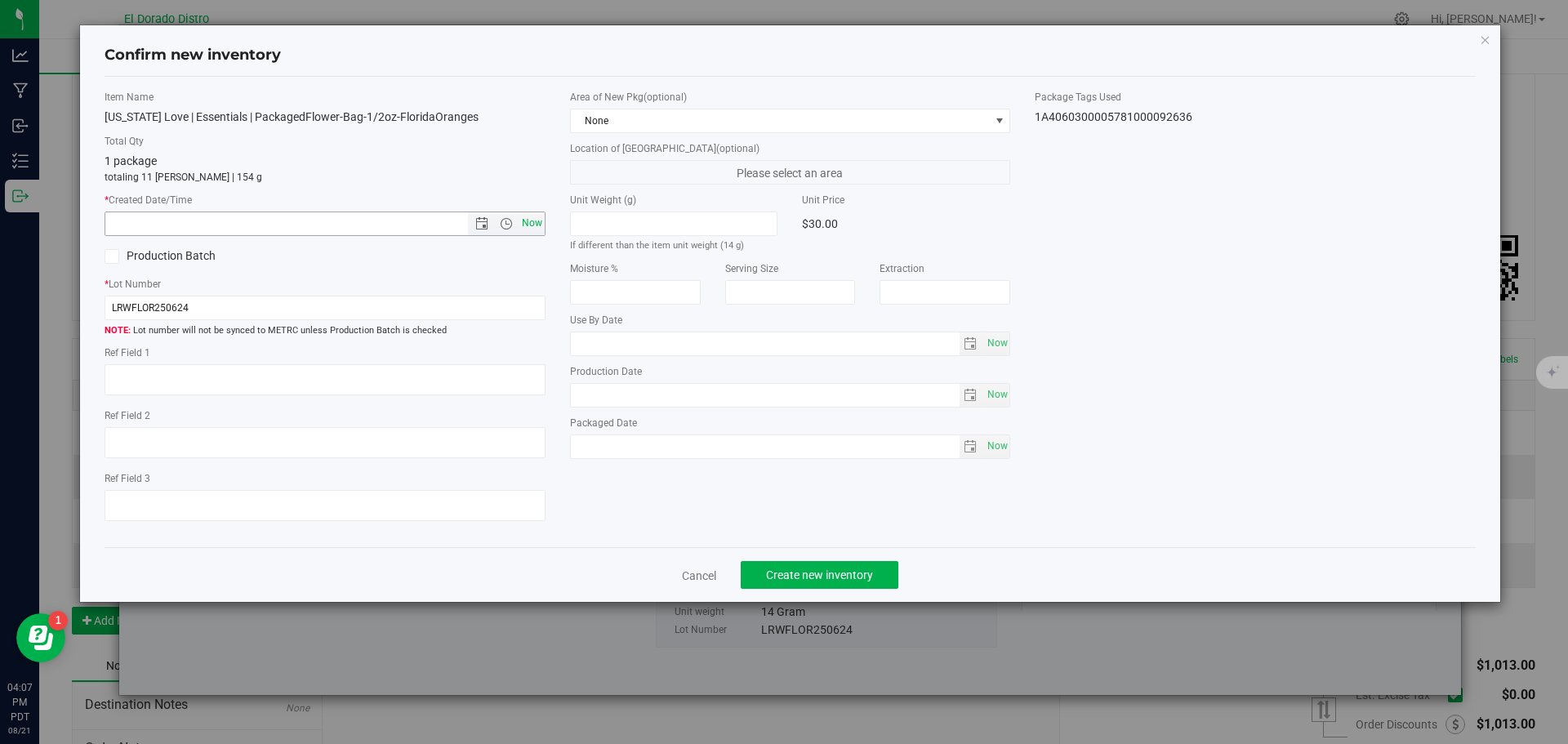
click at [530, 215] on span "Now" at bounding box center [531, 223] width 28 height 23
type input "8/21/2025 4:07 PM"
click at [802, 569] on span "Create new inventory" at bounding box center [819, 575] width 107 height 13
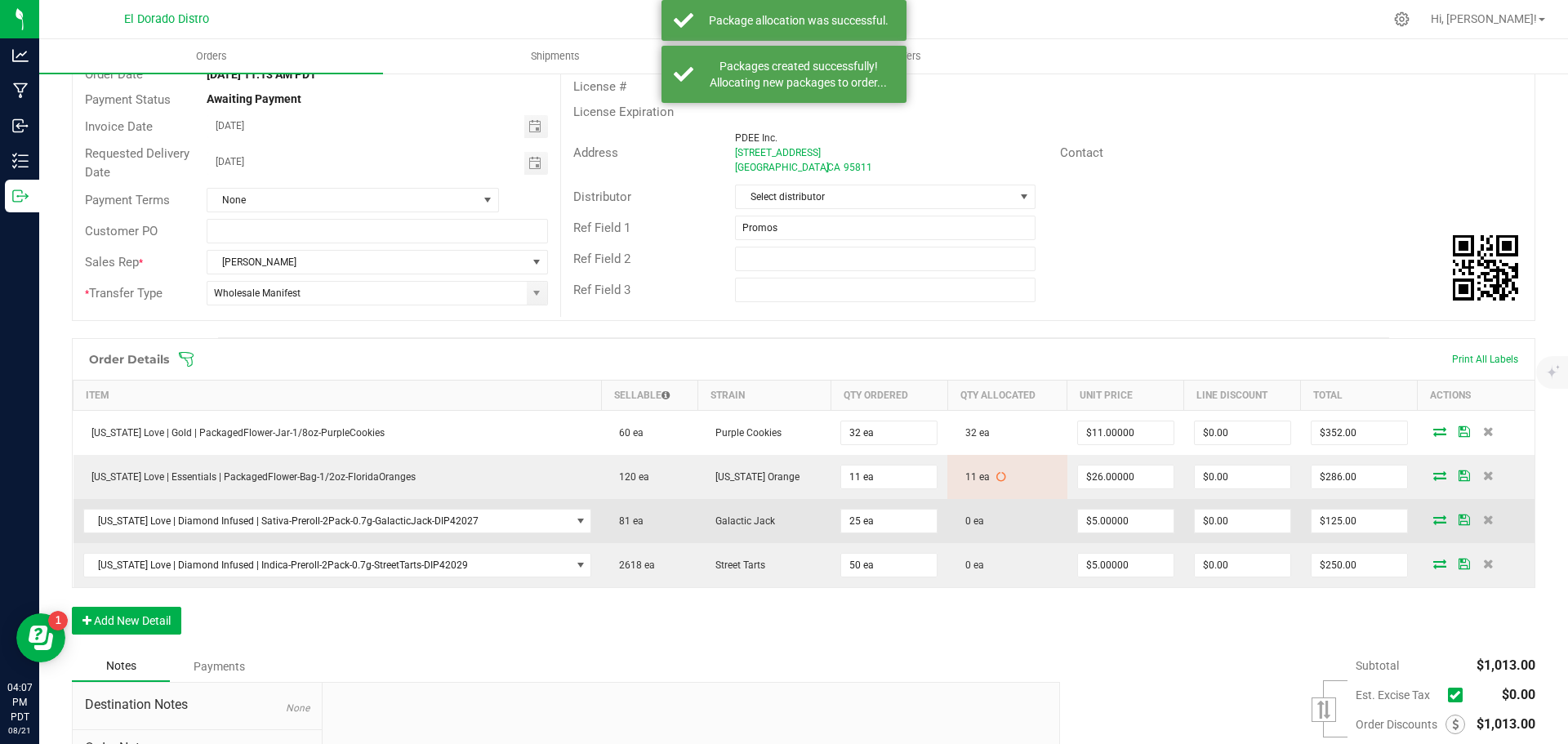
click at [1433, 516] on icon at bounding box center [1440, 519] width 13 height 9
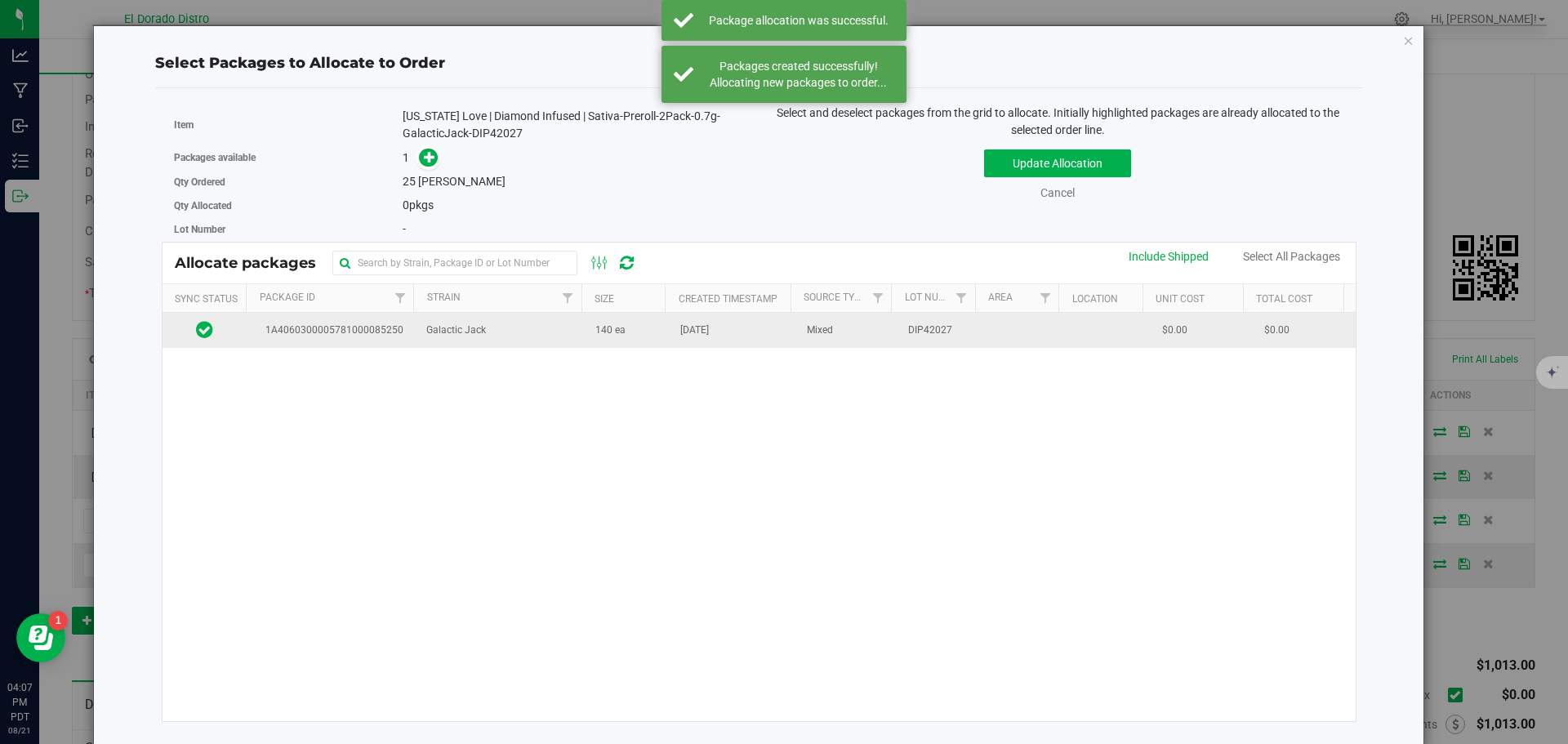
click at [640, 329] on td "140 ea" at bounding box center [628, 330] width 85 height 35
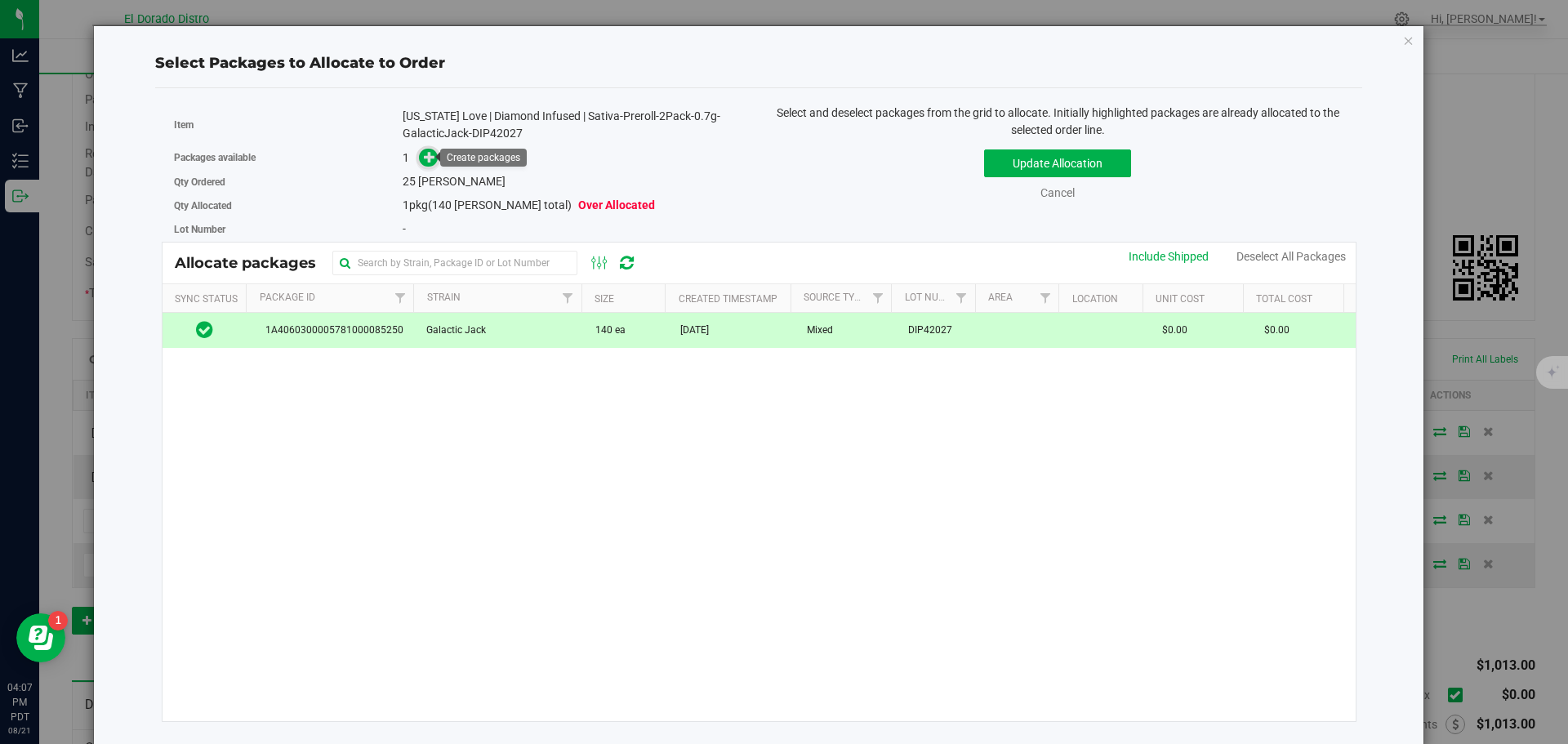
click at [425, 157] on icon at bounding box center [429, 156] width 11 height 11
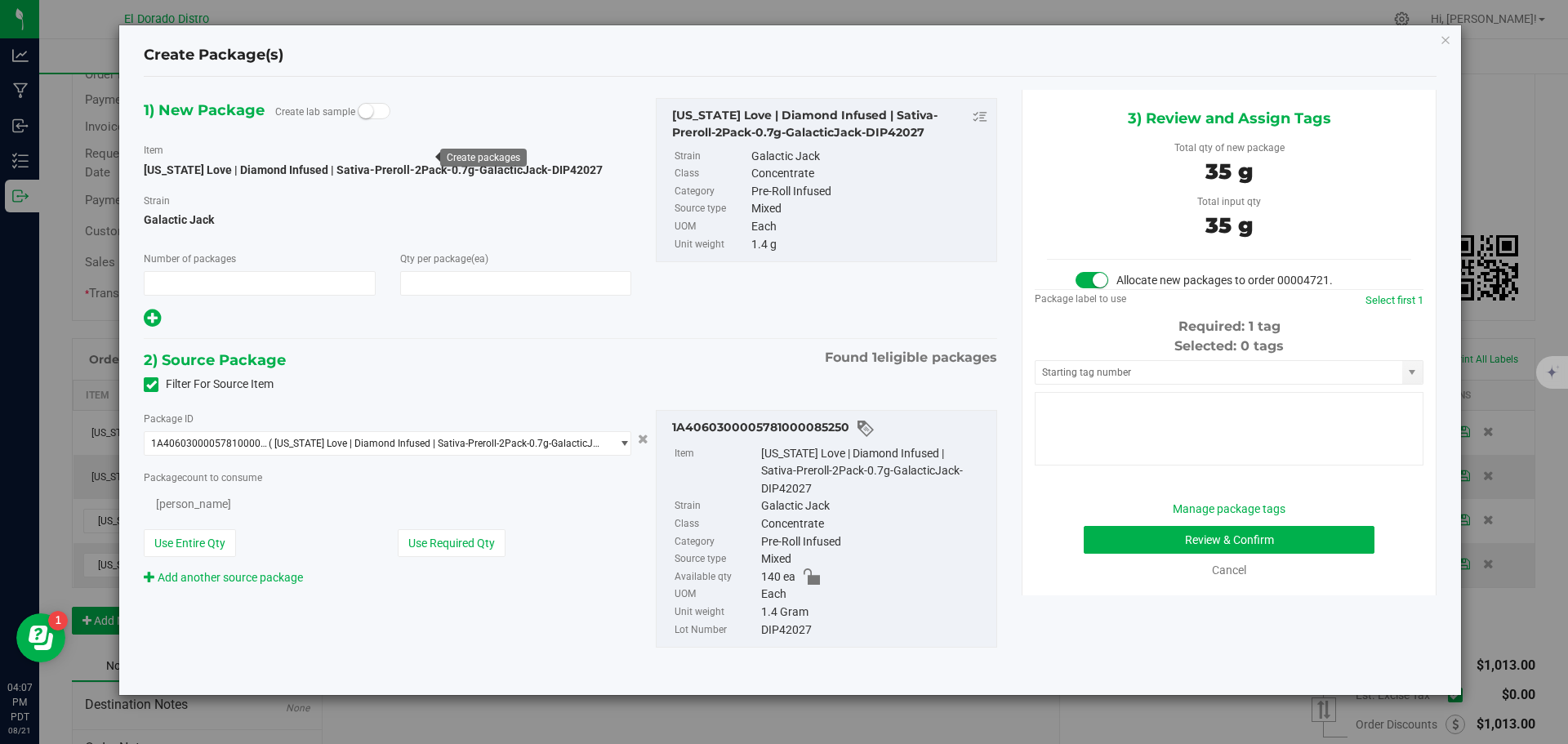
type input "1"
type input "25"
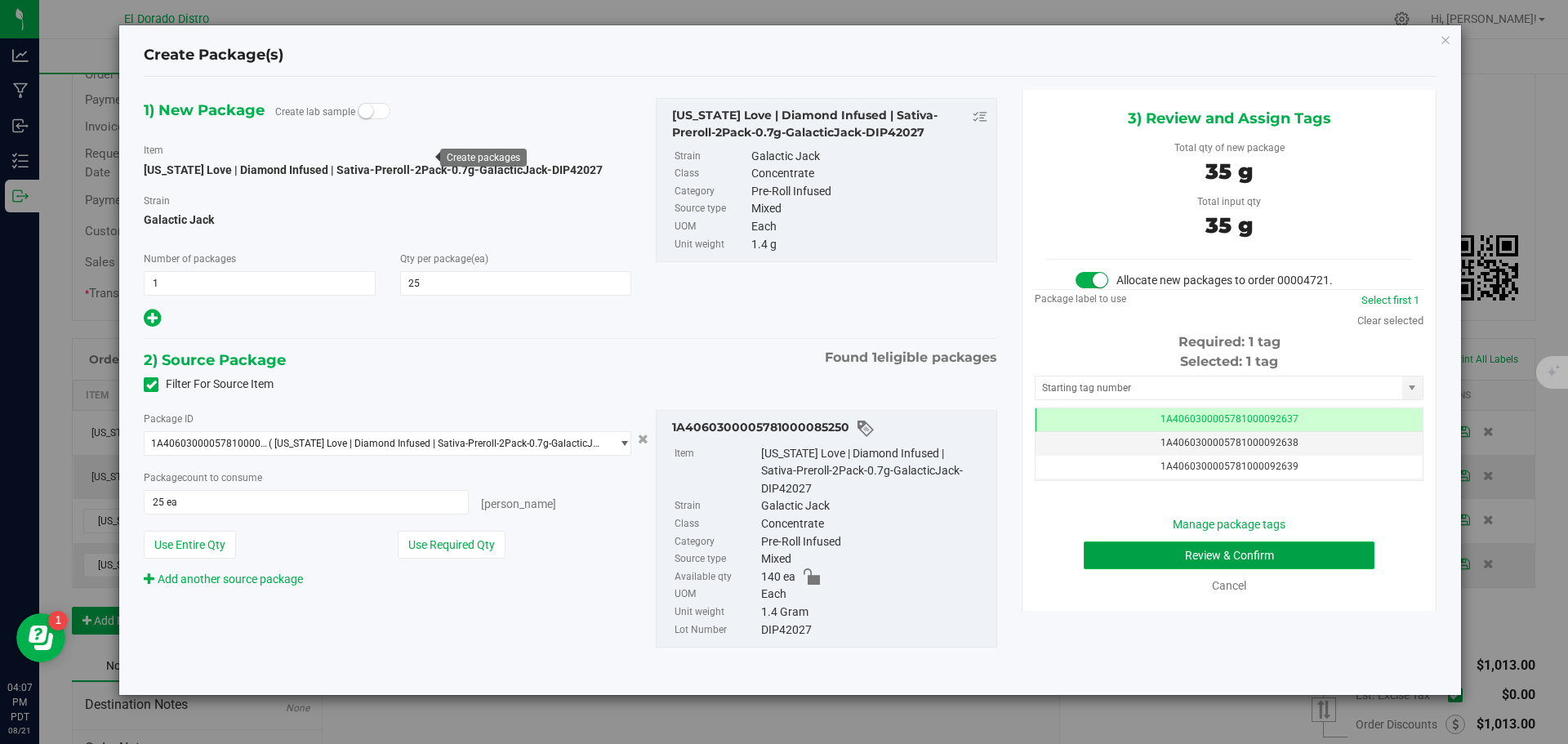
click at [1110, 561] on button "Review & Confirm" at bounding box center [1229, 556] width 291 height 28
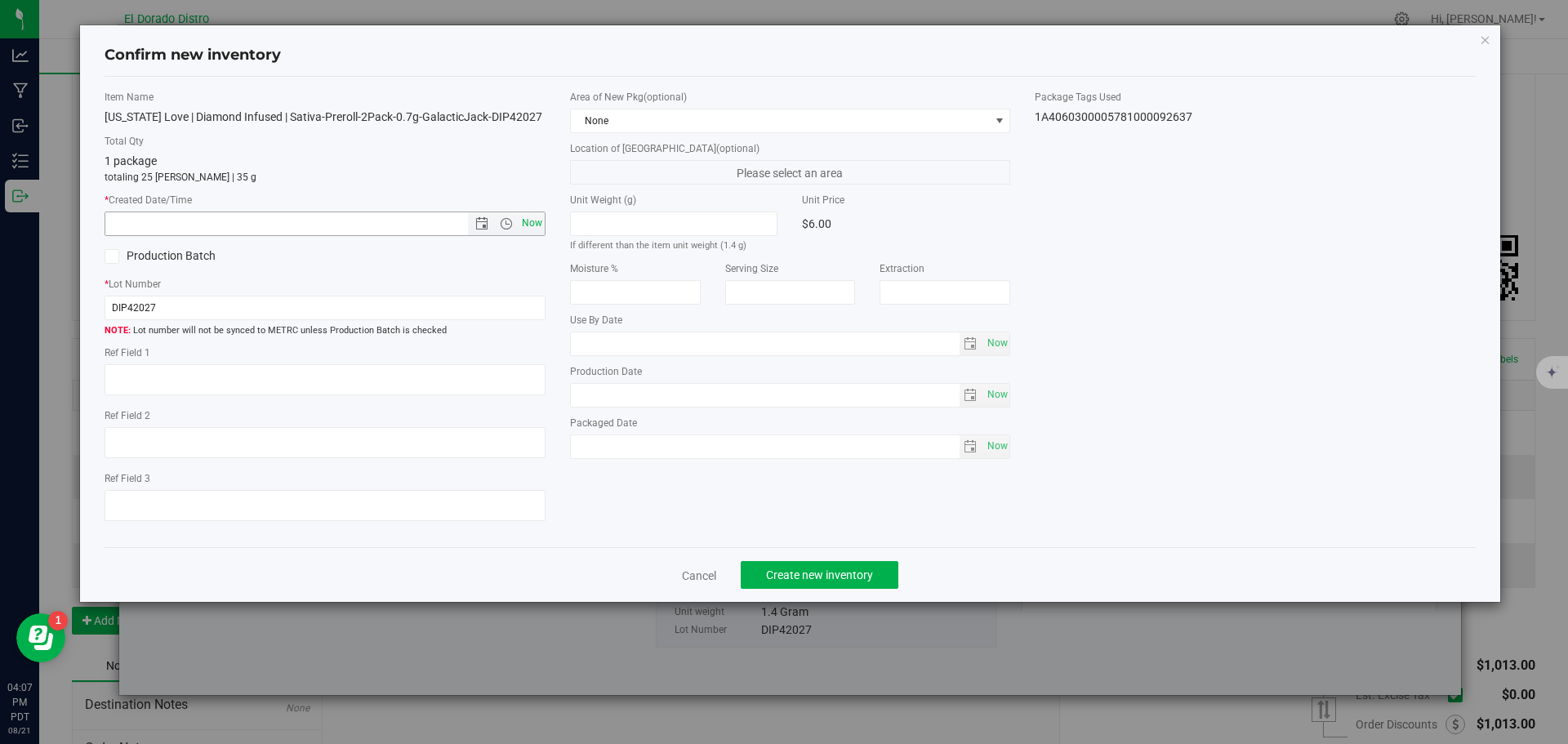
click at [530, 219] on span "Now" at bounding box center [531, 223] width 28 height 23
type input "8/21/2025 4:07 PM"
click at [814, 577] on span "Create new inventory" at bounding box center [819, 575] width 107 height 13
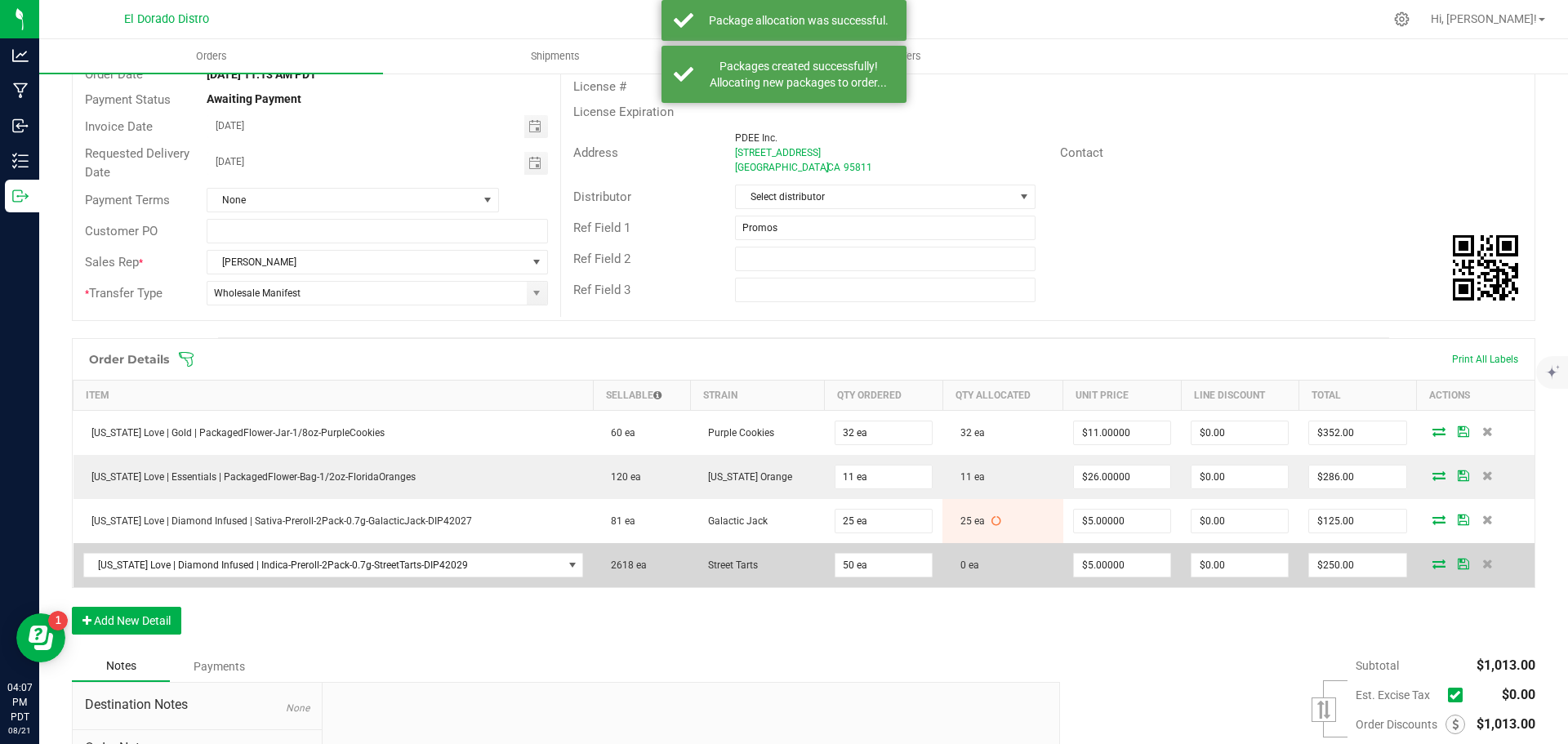
click at [1432, 560] on icon at bounding box center [1439, 563] width 13 height 9
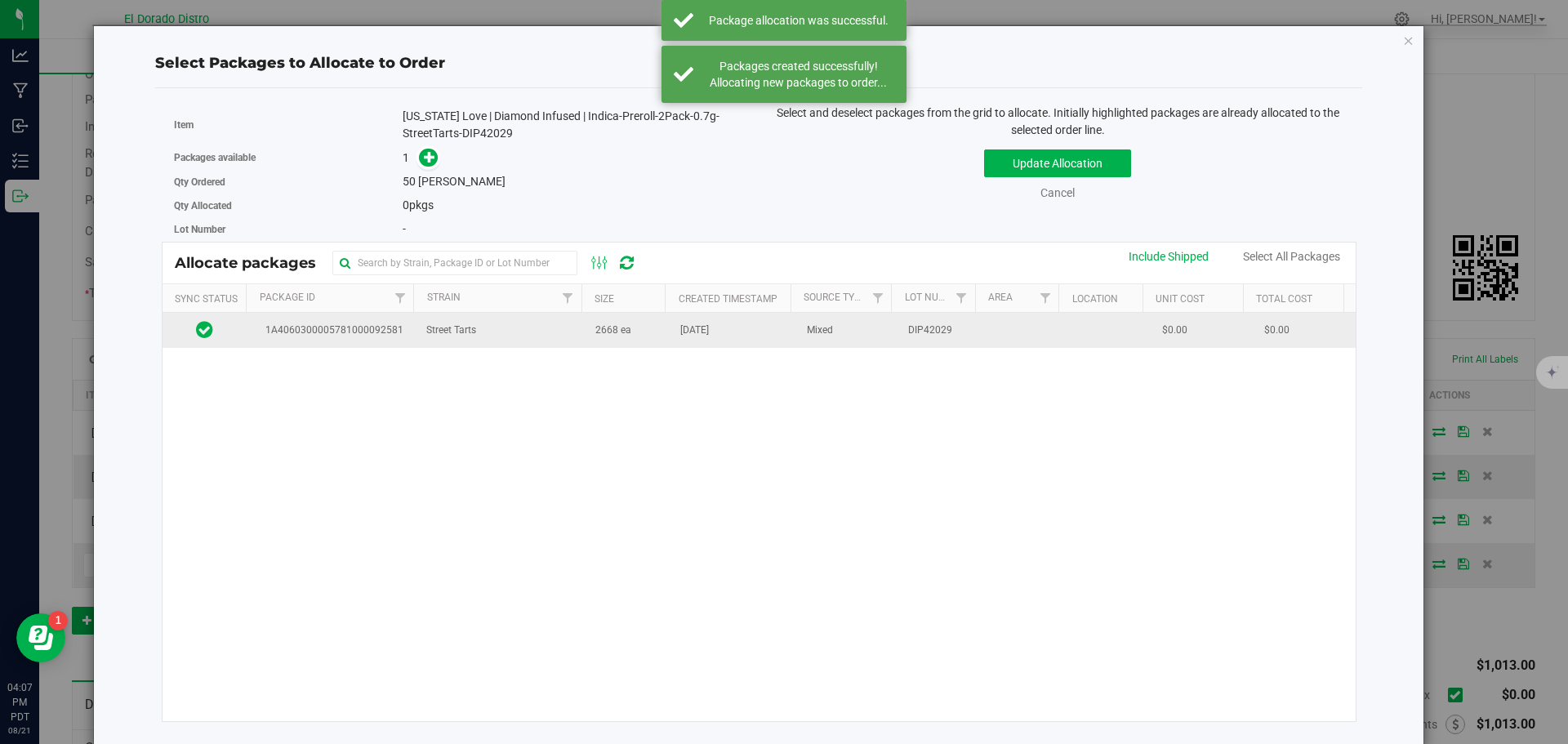
click at [530, 346] on td "Street Tarts" at bounding box center [500, 330] width 169 height 35
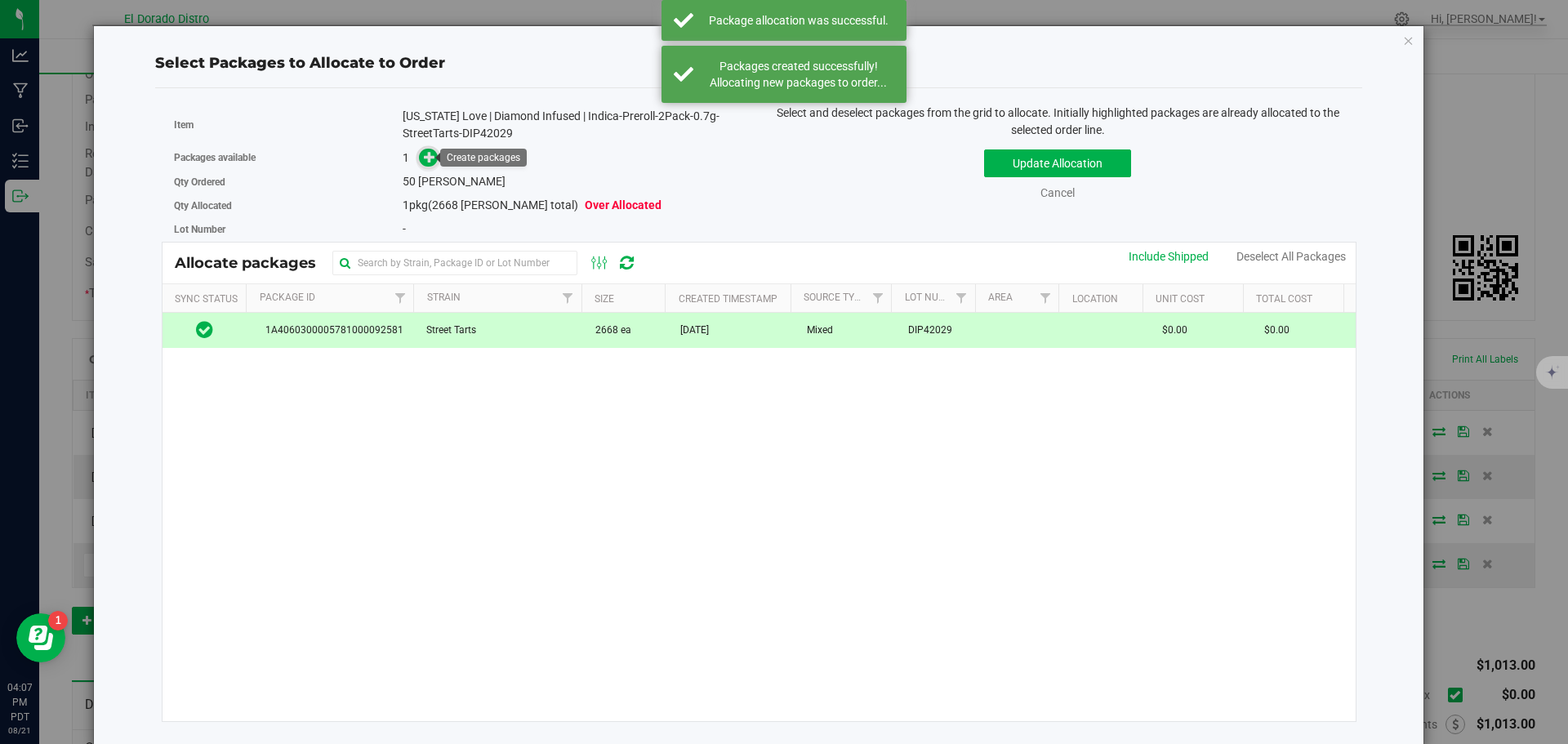
click at [434, 162] on span at bounding box center [428, 158] width 19 height 19
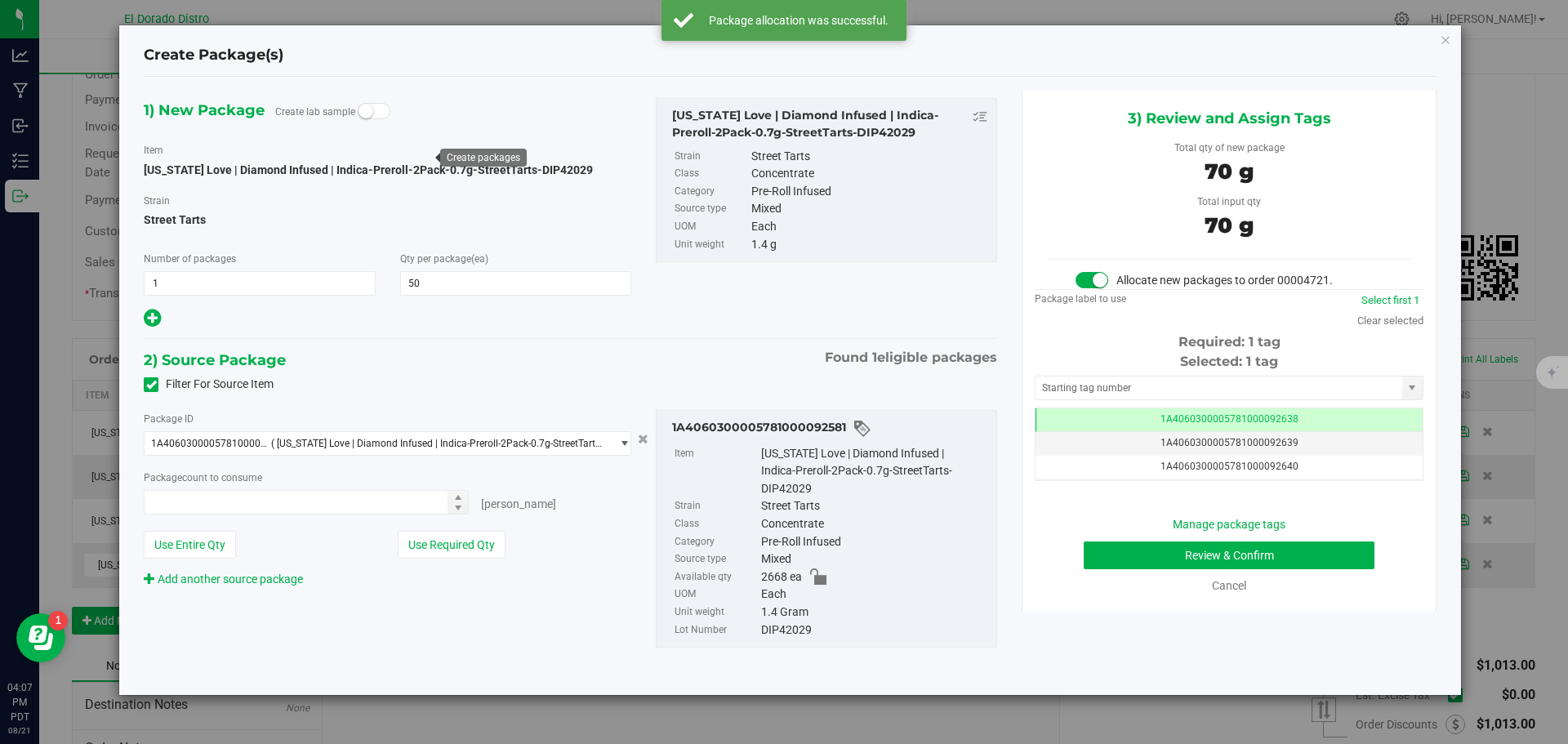
type input "50 ea"
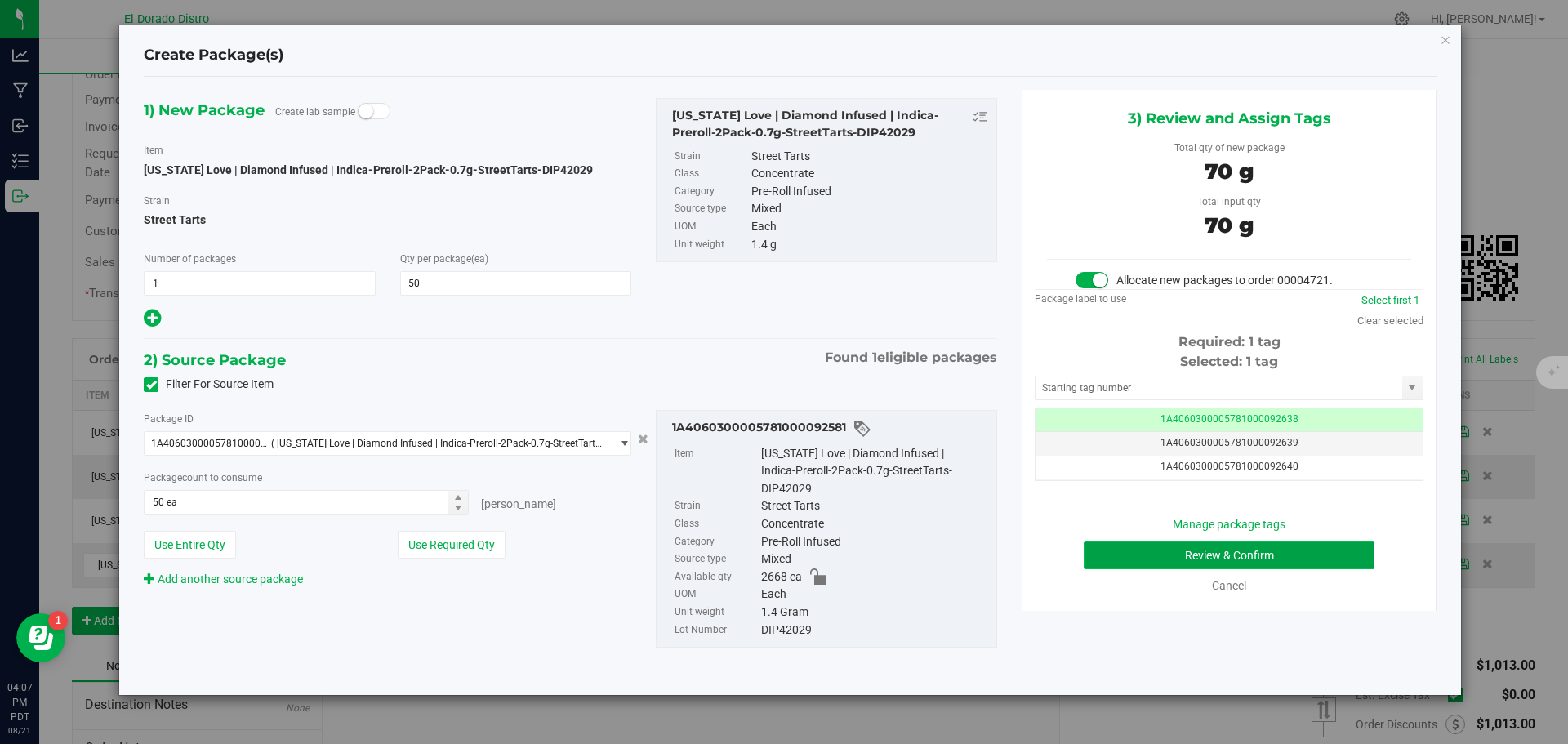
click at [1120, 561] on button "Review & Confirm" at bounding box center [1229, 556] width 291 height 28
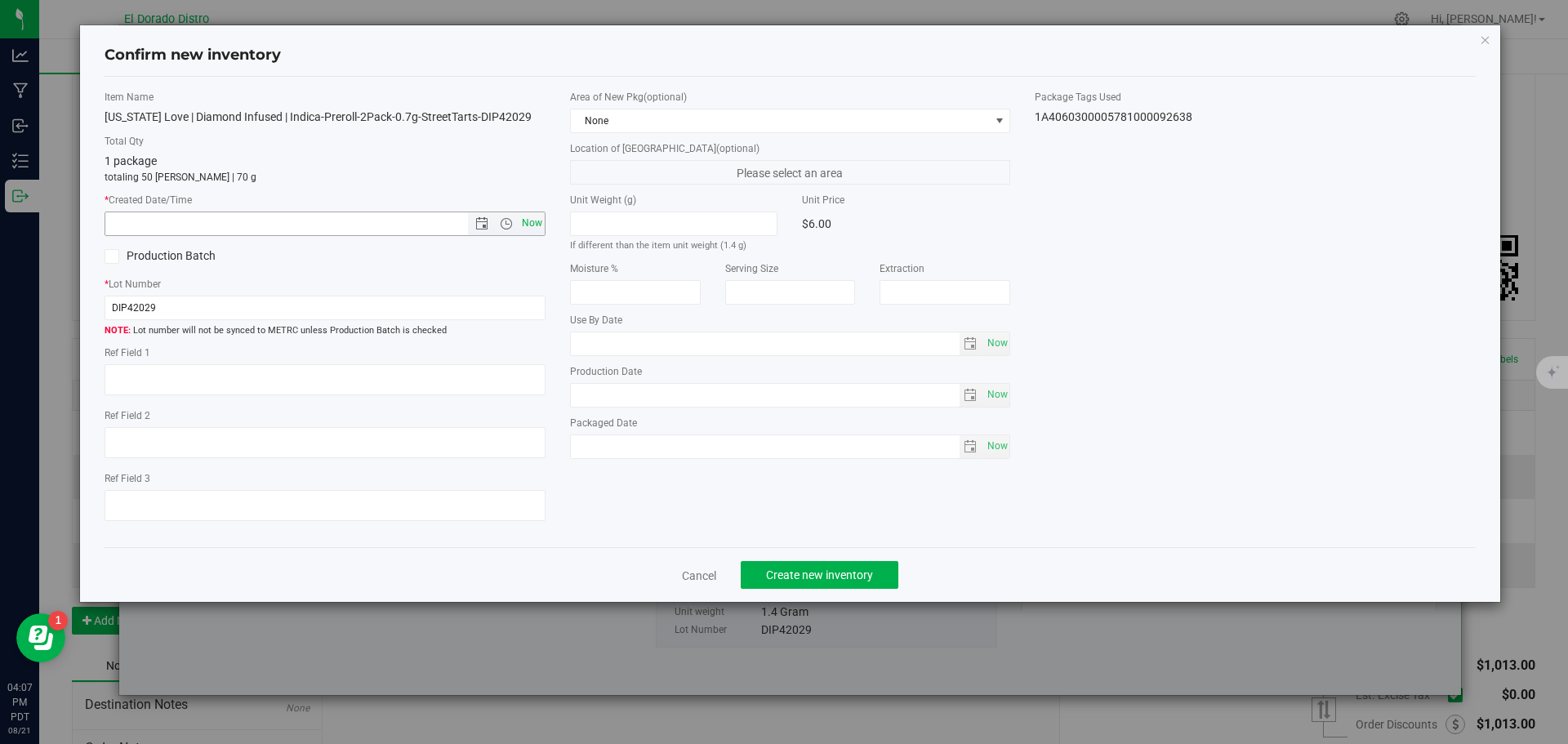
click at [543, 221] on span "Now" at bounding box center [531, 223] width 28 height 23
type input "8/21/2025 4:07 PM"
click at [814, 564] on button "Create new inventory" at bounding box center [819, 575] width 157 height 28
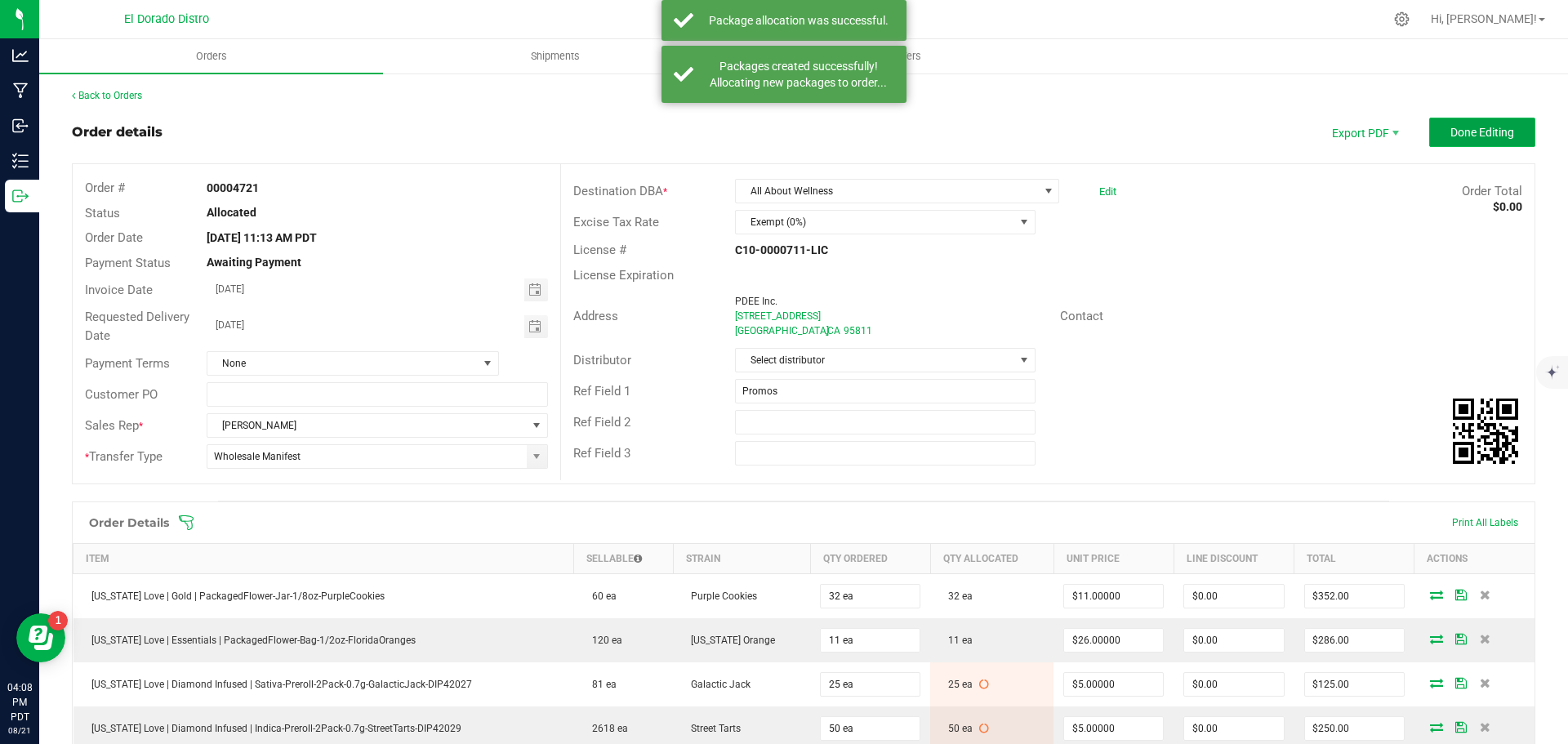
click at [1456, 135] on span "Done Editing" at bounding box center [1483, 132] width 64 height 13
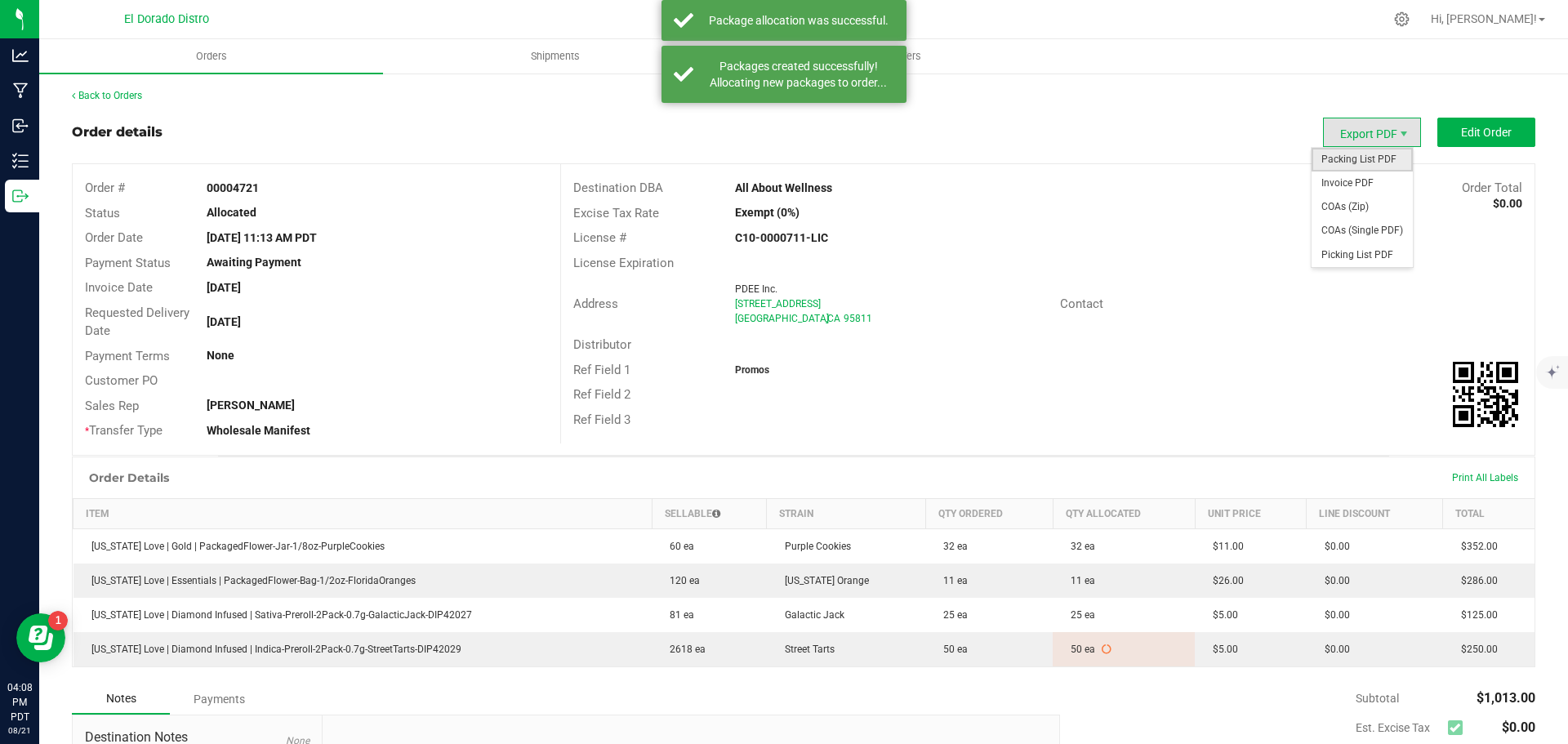
click at [1366, 155] on span "Packing List PDF" at bounding box center [1363, 159] width 101 height 23
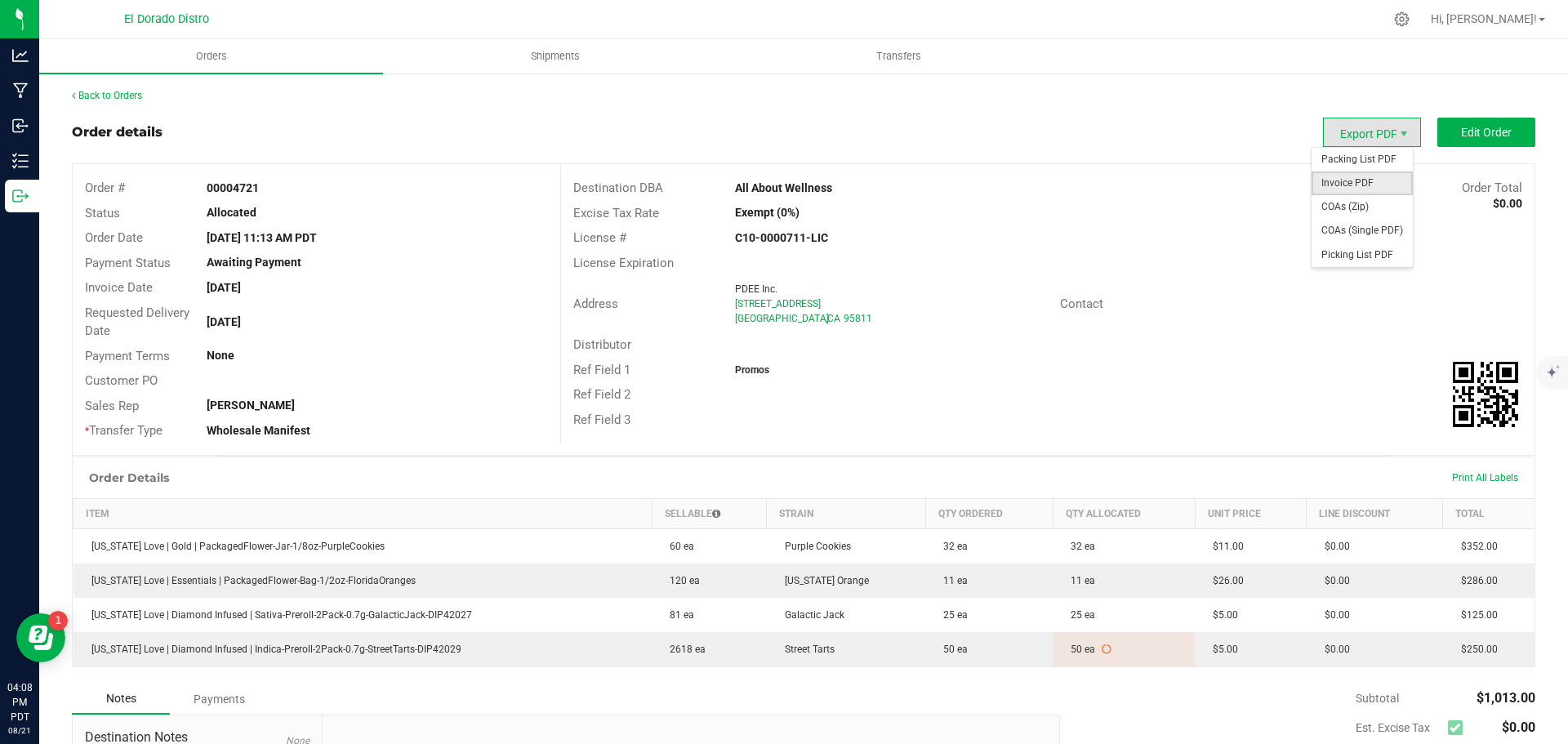
click at [1366, 183] on span "Invoice PDF" at bounding box center [1363, 183] width 101 height 23
click at [1349, 221] on span "COAs (Single PDF)" at bounding box center [1363, 231] width 101 height 23
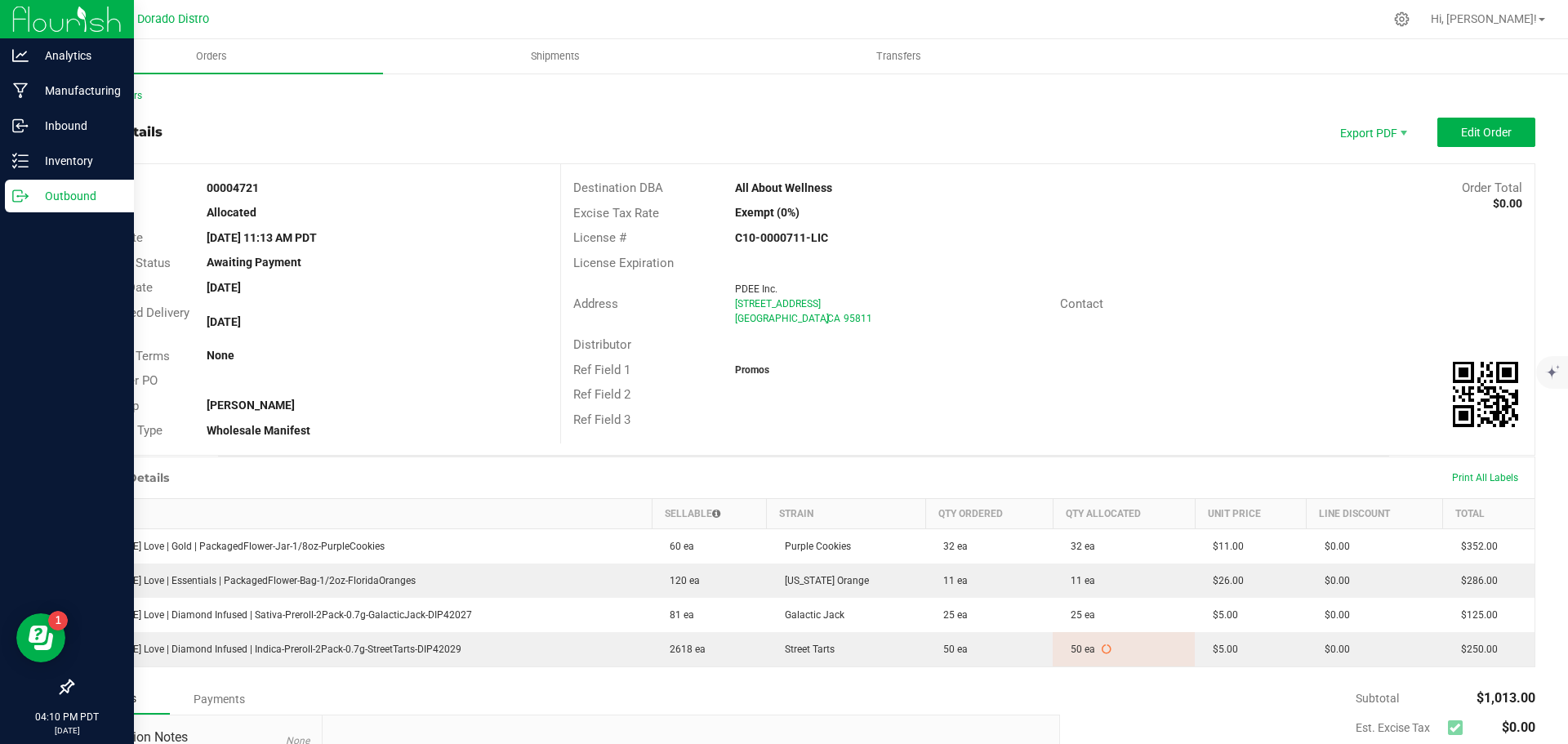
click at [29, 198] on p "Outbound" at bounding box center [78, 196] width 98 height 20
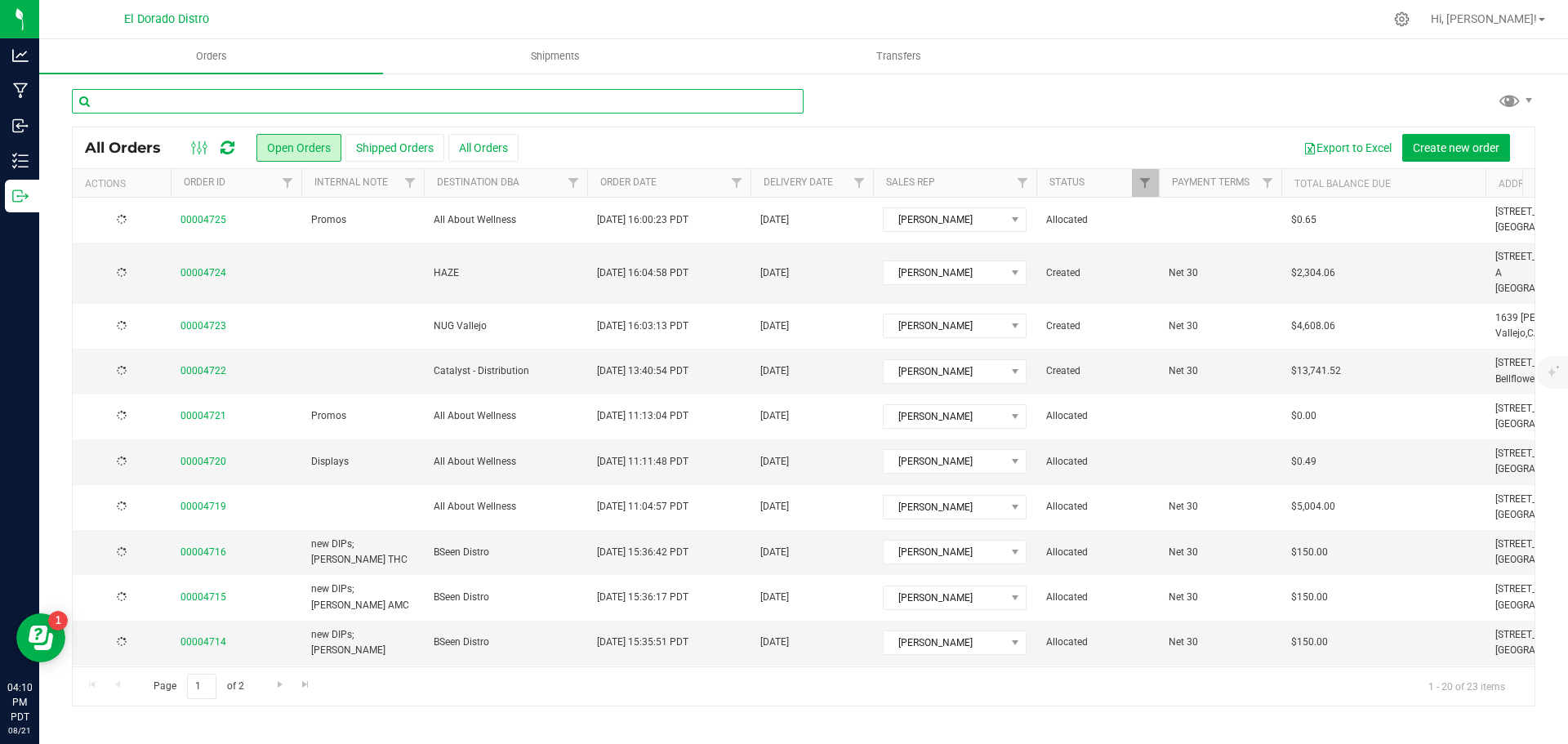
click at [196, 107] on input "text" at bounding box center [438, 101] width 732 height 24
type input "4723"
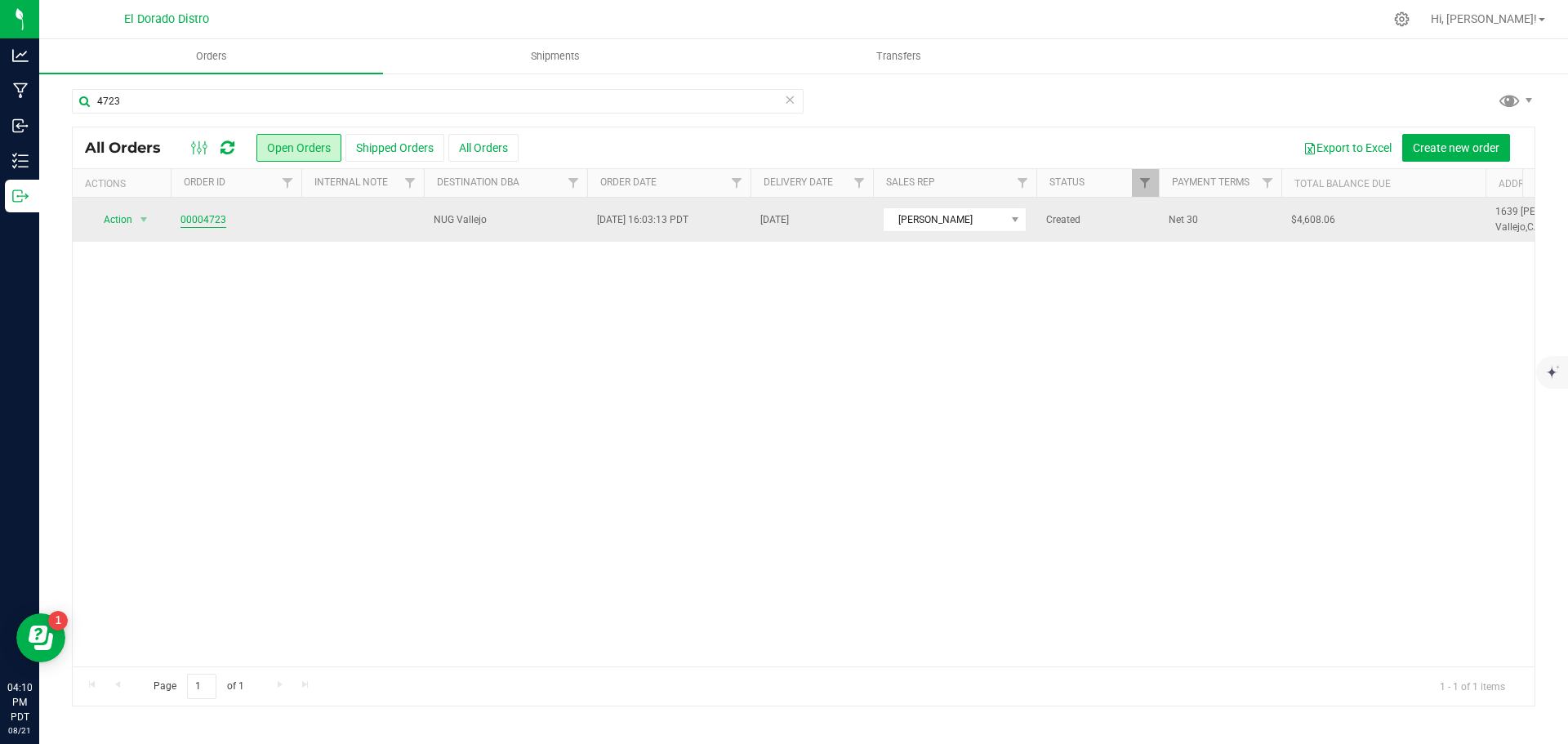
click at [187, 216] on link "00004723" at bounding box center [203, 220] width 46 height 16
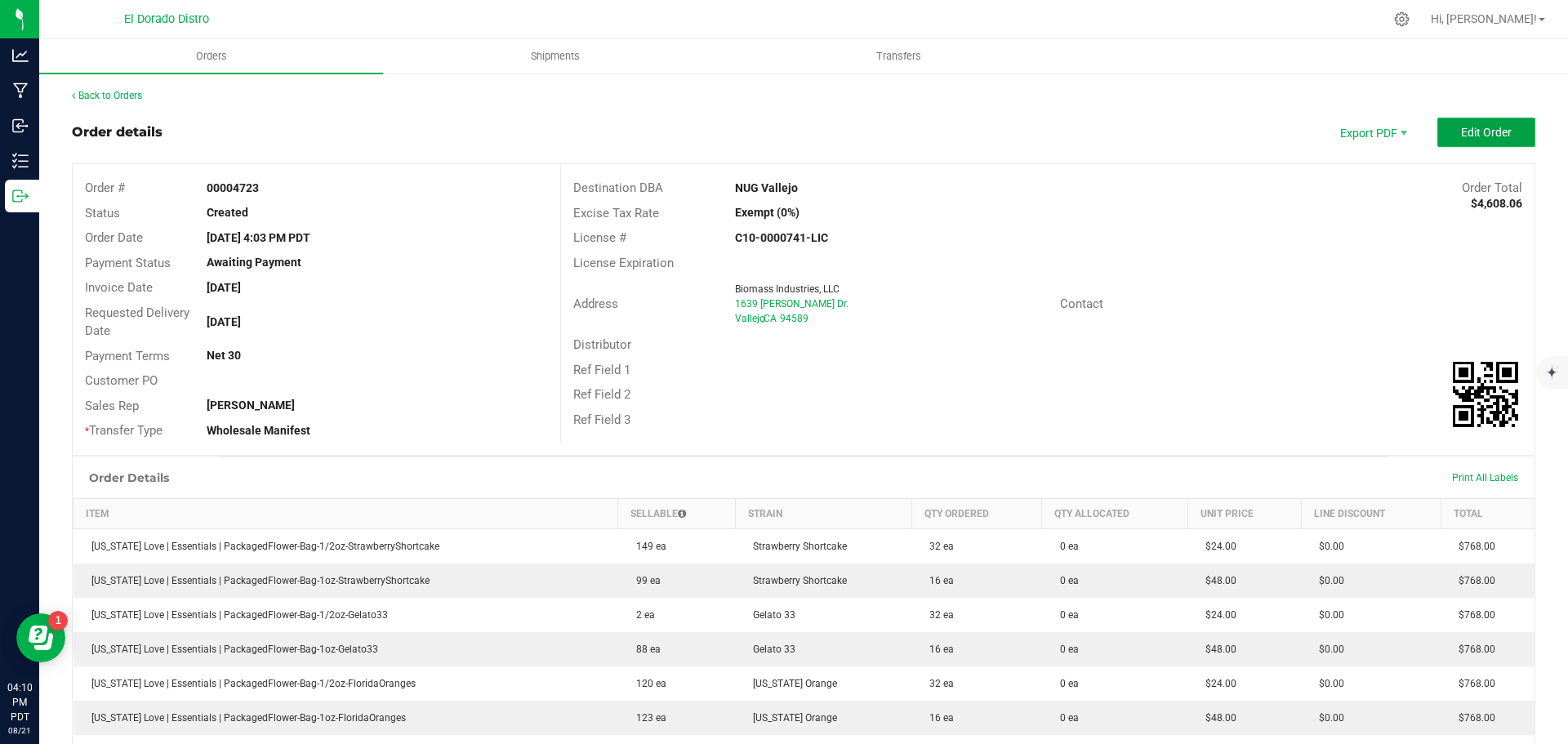
click at [1456, 145] on button "Edit Order" at bounding box center [1486, 131] width 98 height 29
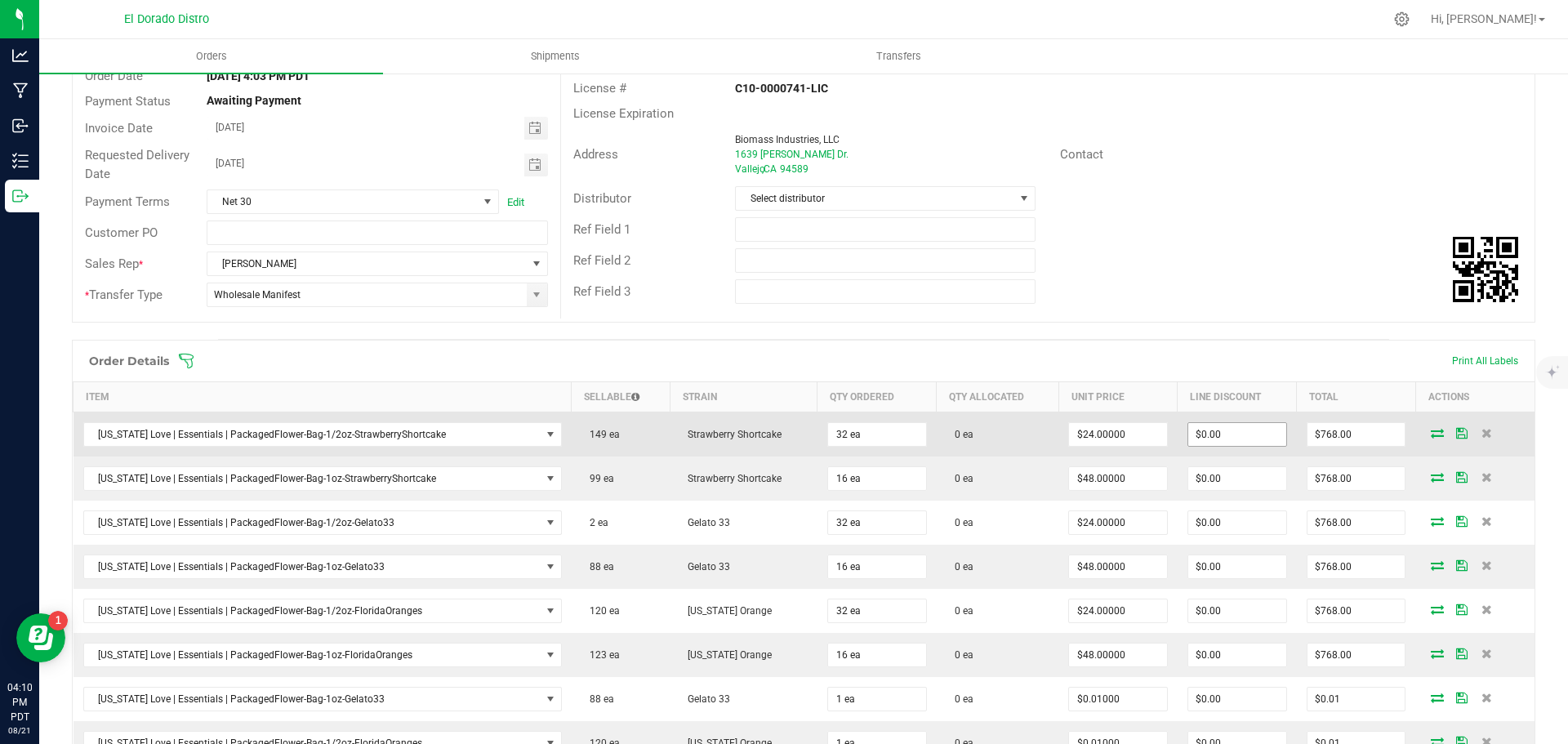
scroll to position [163, 0]
click at [1431, 434] on icon at bounding box center [1438, 431] width 13 height 9
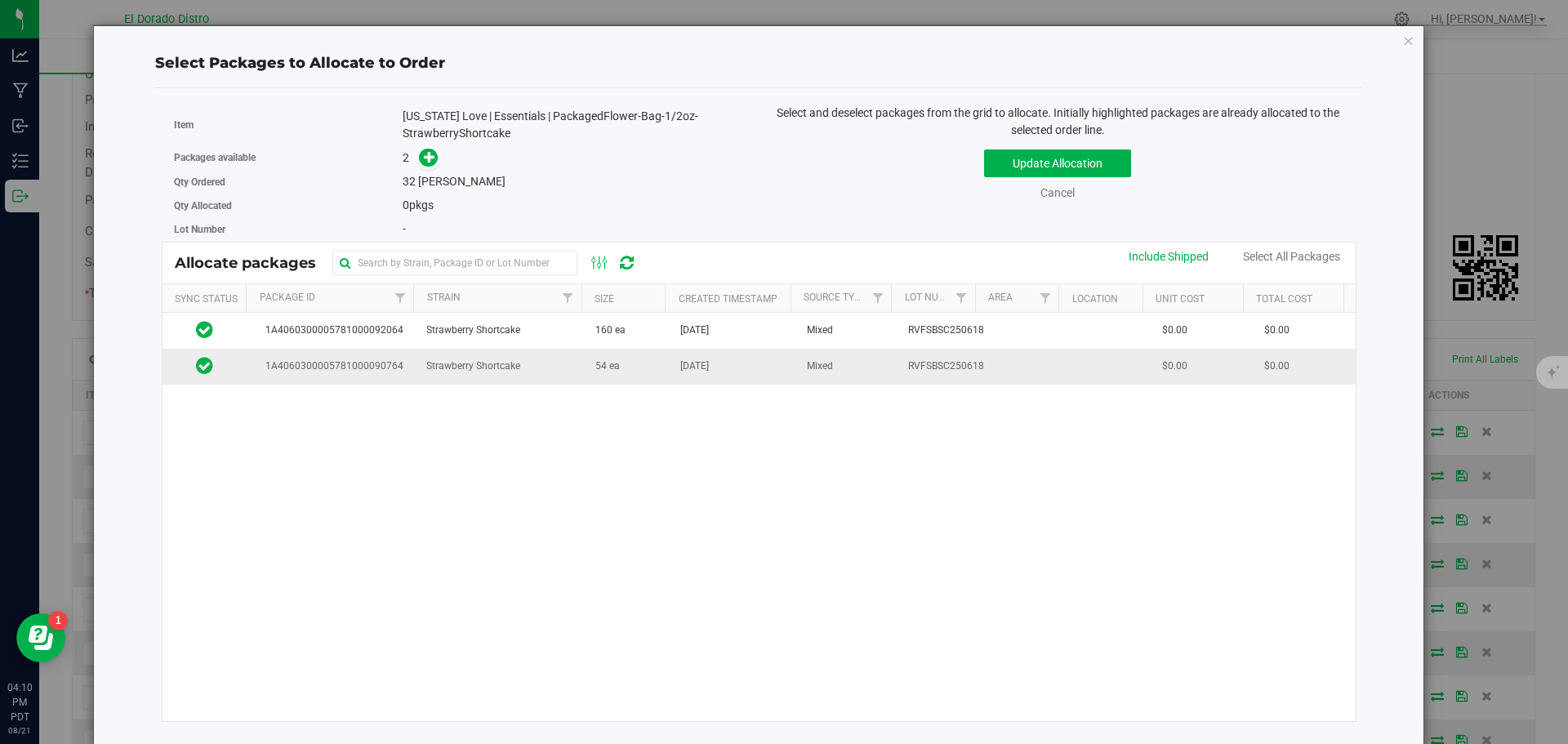
click at [659, 377] on td "54 ea" at bounding box center [628, 365] width 85 height 35
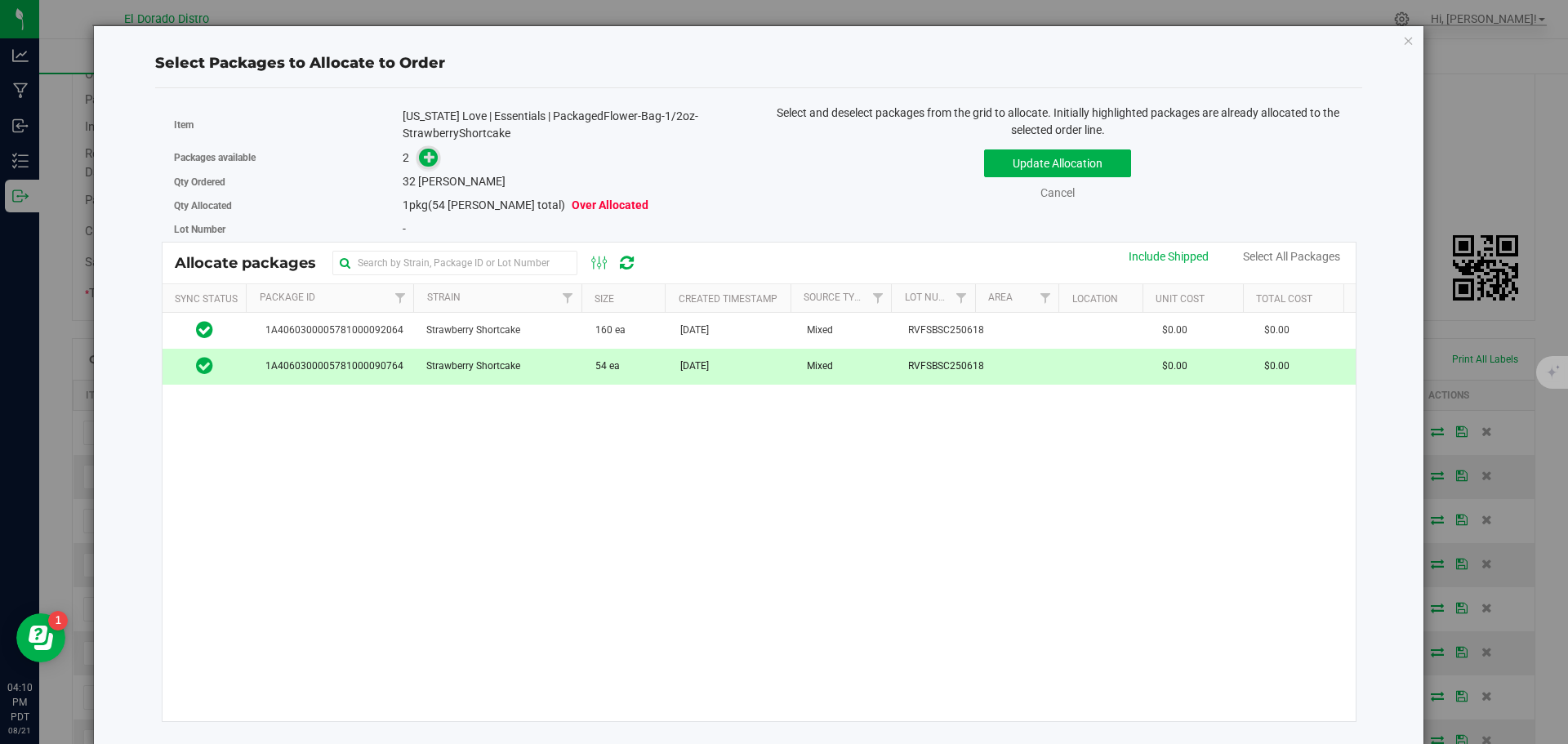
click at [429, 154] on icon at bounding box center [429, 156] width 12 height 12
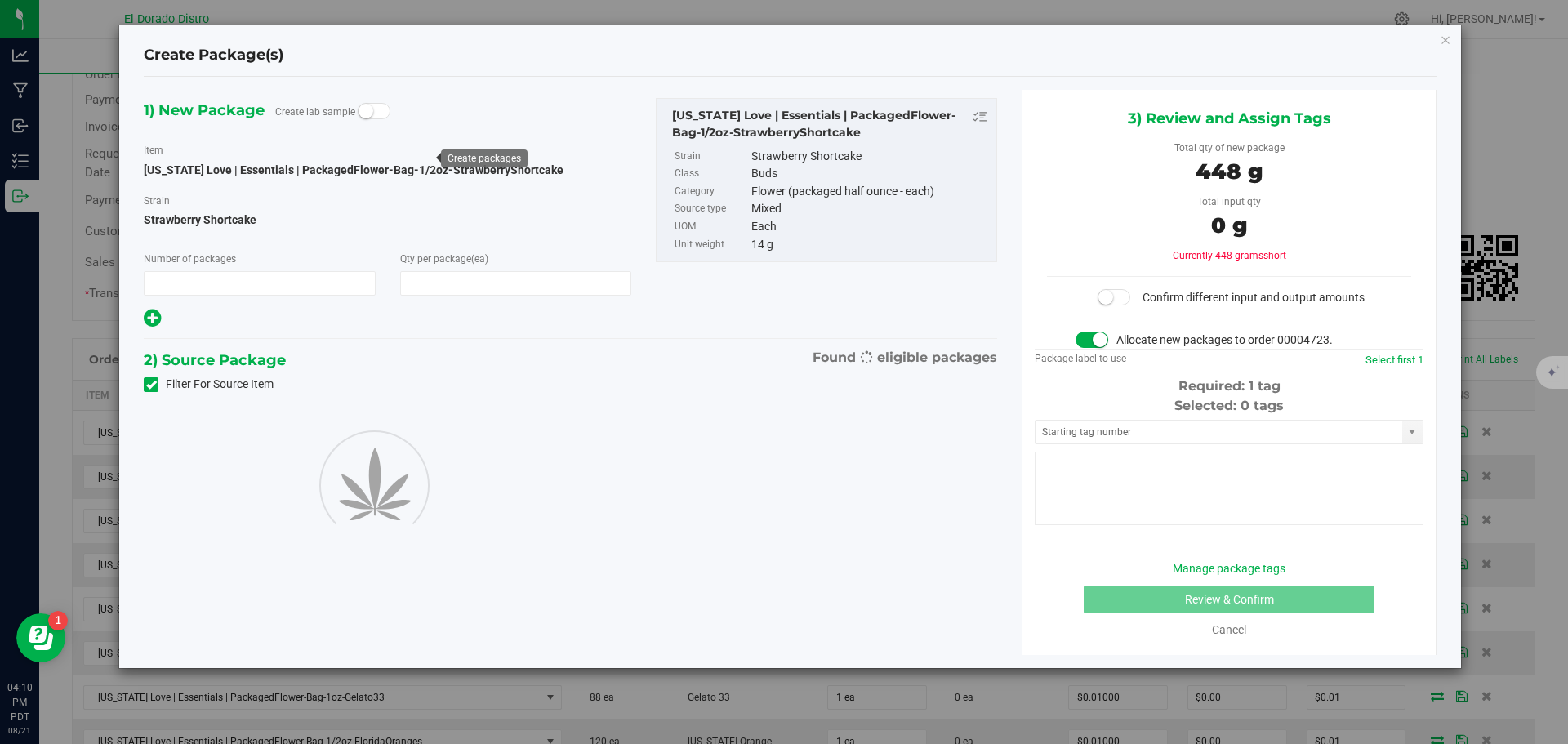
type input "1"
type input "32"
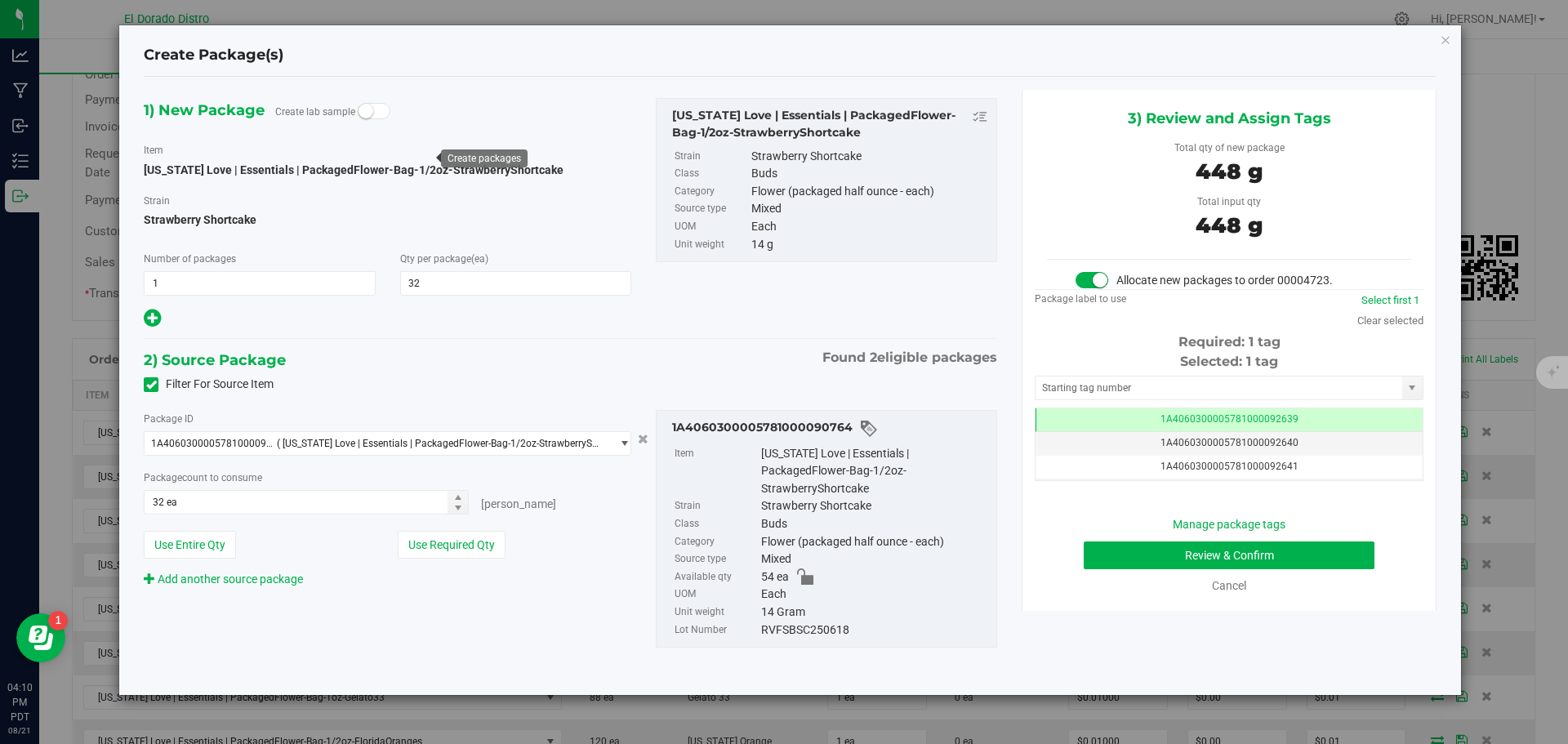
scroll to position [0, -1]
click at [1115, 562] on button "Review & Confirm" at bounding box center [1229, 556] width 291 height 28
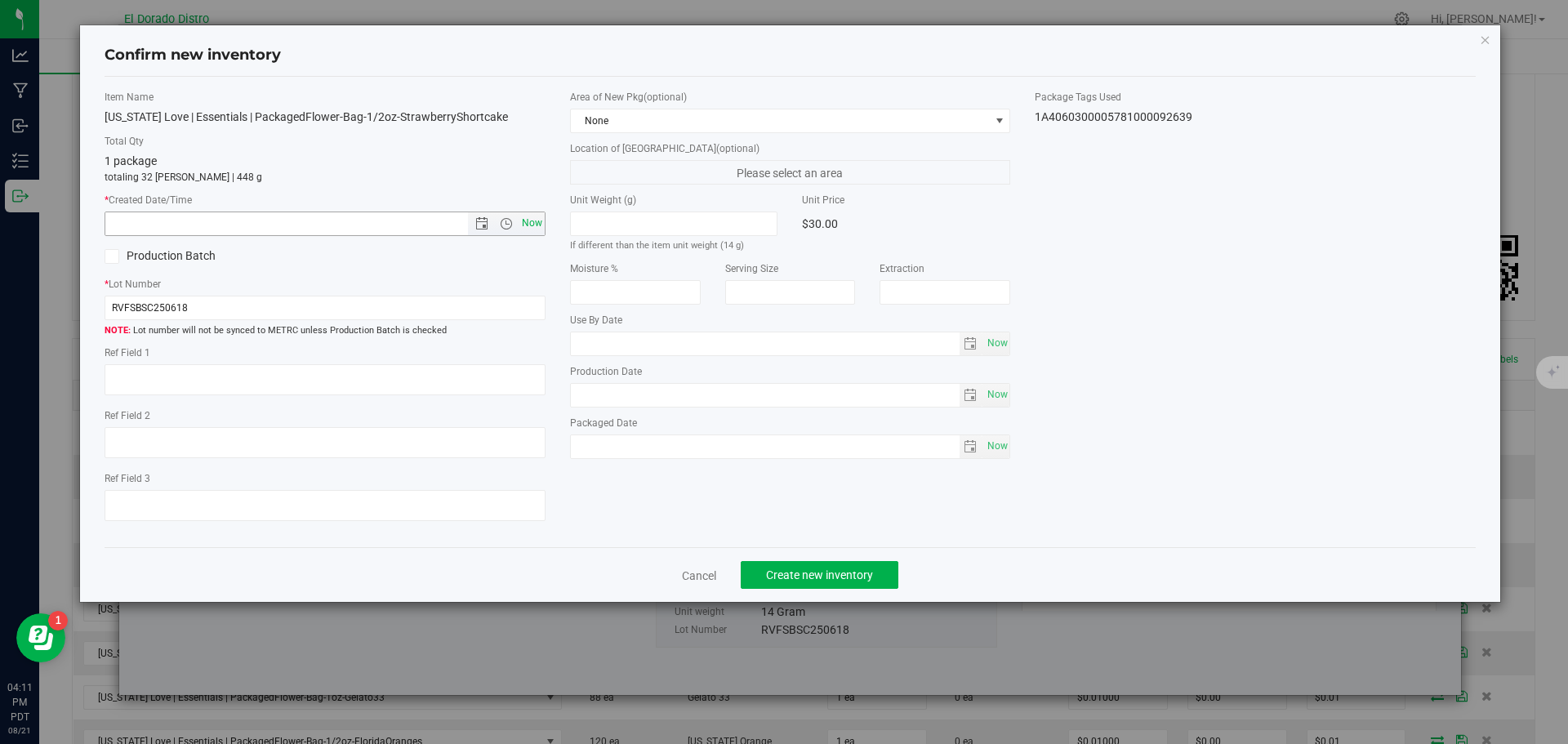
click at [539, 218] on span "Now" at bounding box center [531, 223] width 28 height 23
type input "8/21/2025 4:11 PM"
click at [795, 585] on button "Create new inventory" at bounding box center [819, 575] width 157 height 28
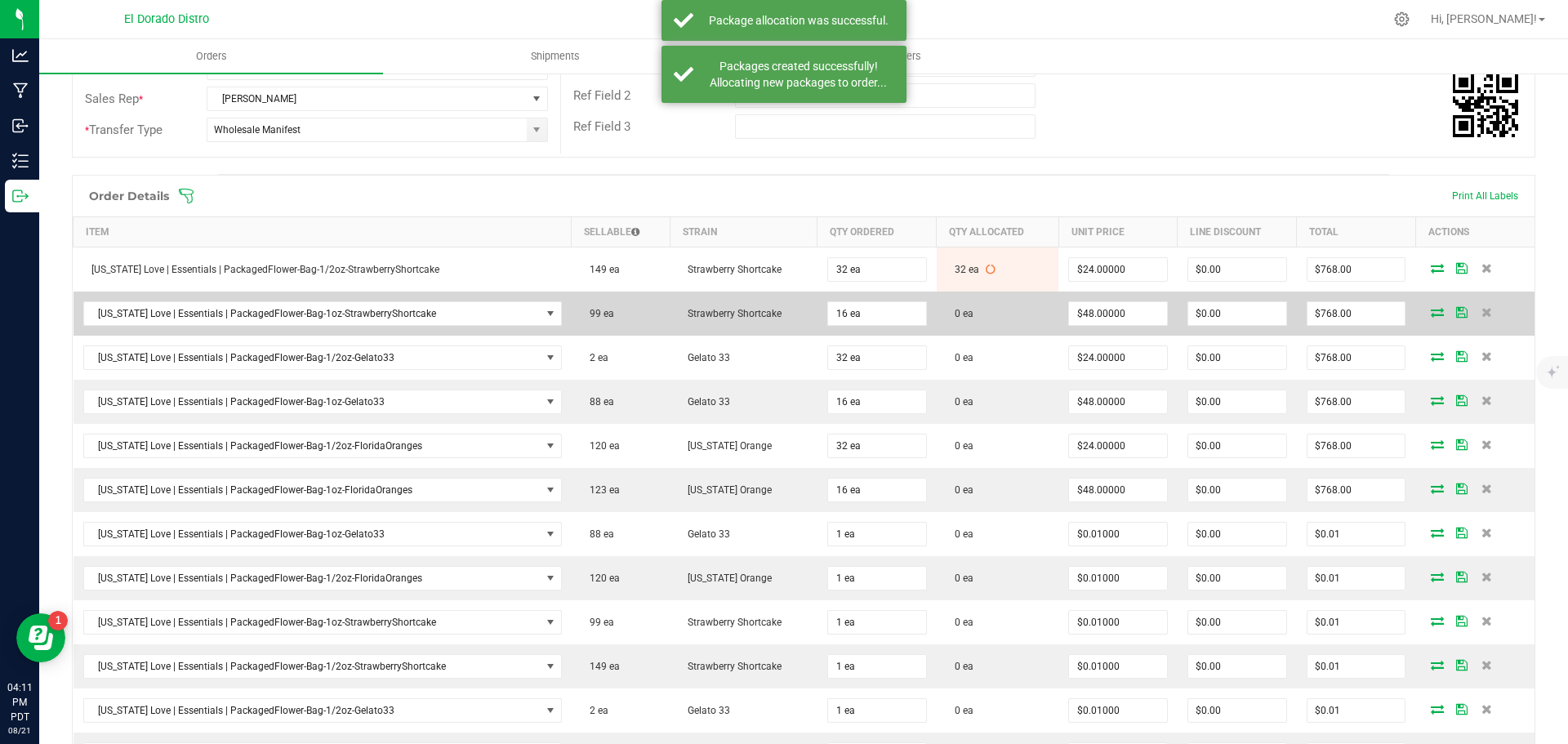
click at [1431, 308] on icon at bounding box center [1438, 312] width 13 height 9
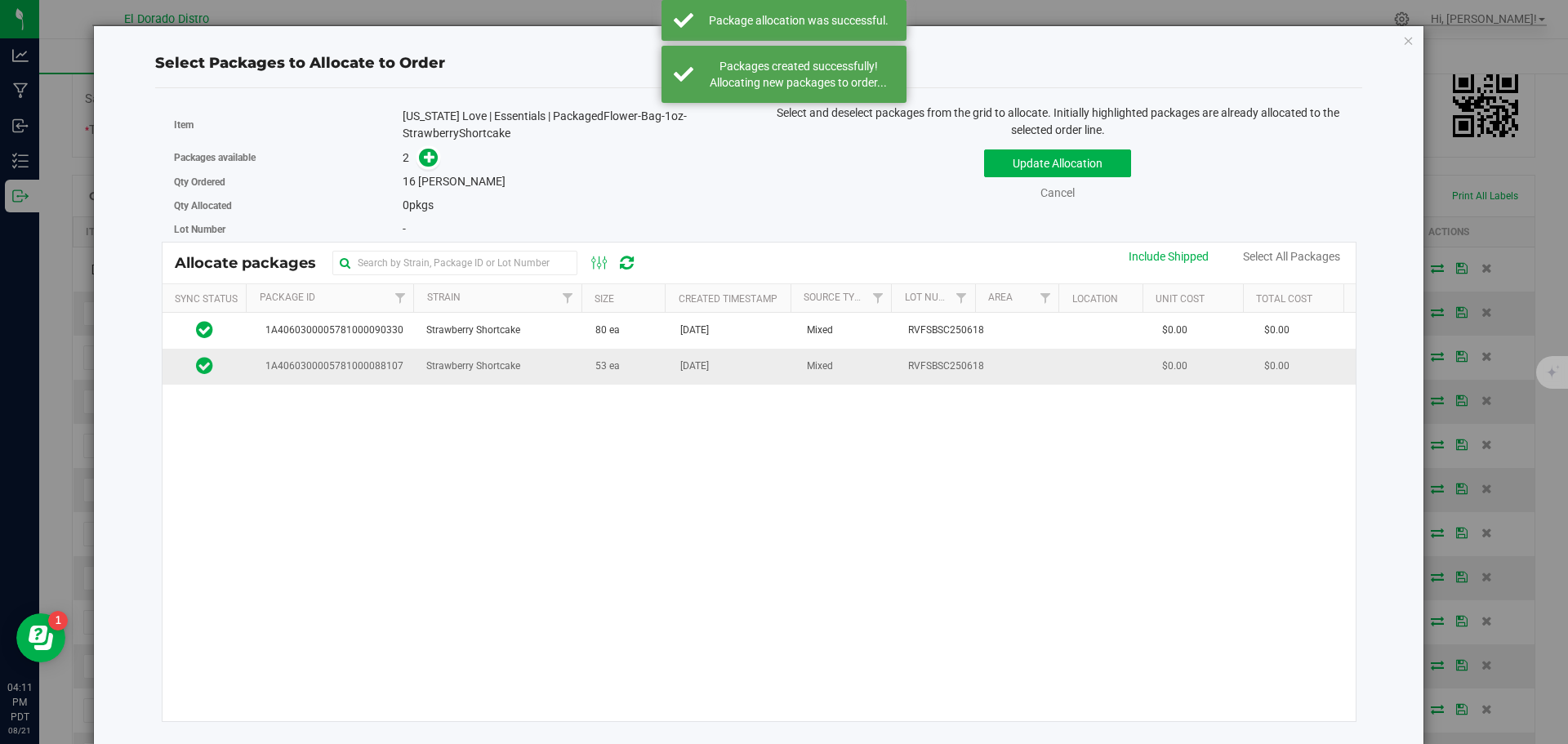
click at [545, 374] on td "Strawberry Shortcake" at bounding box center [500, 365] width 169 height 35
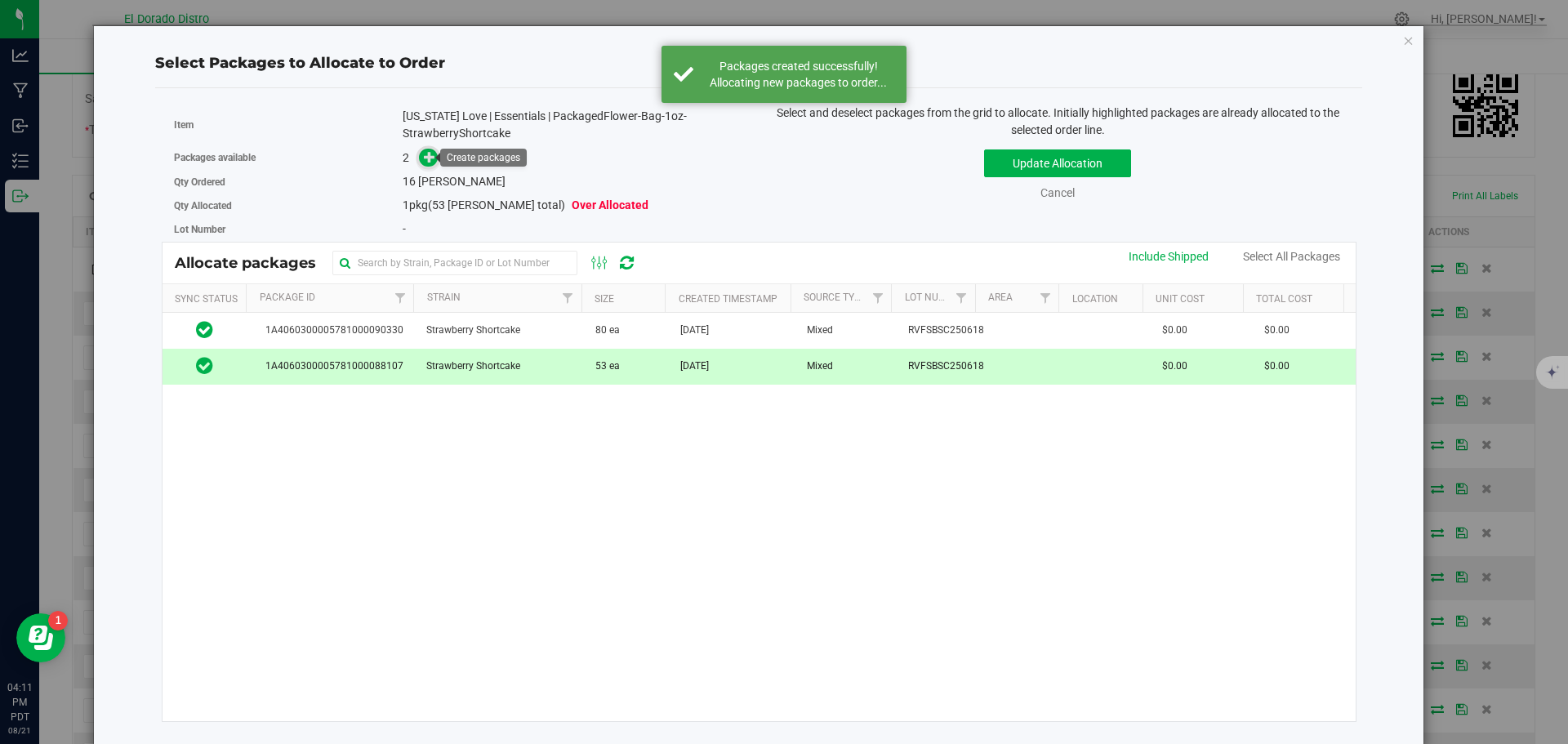
click at [427, 151] on icon at bounding box center [429, 156] width 12 height 12
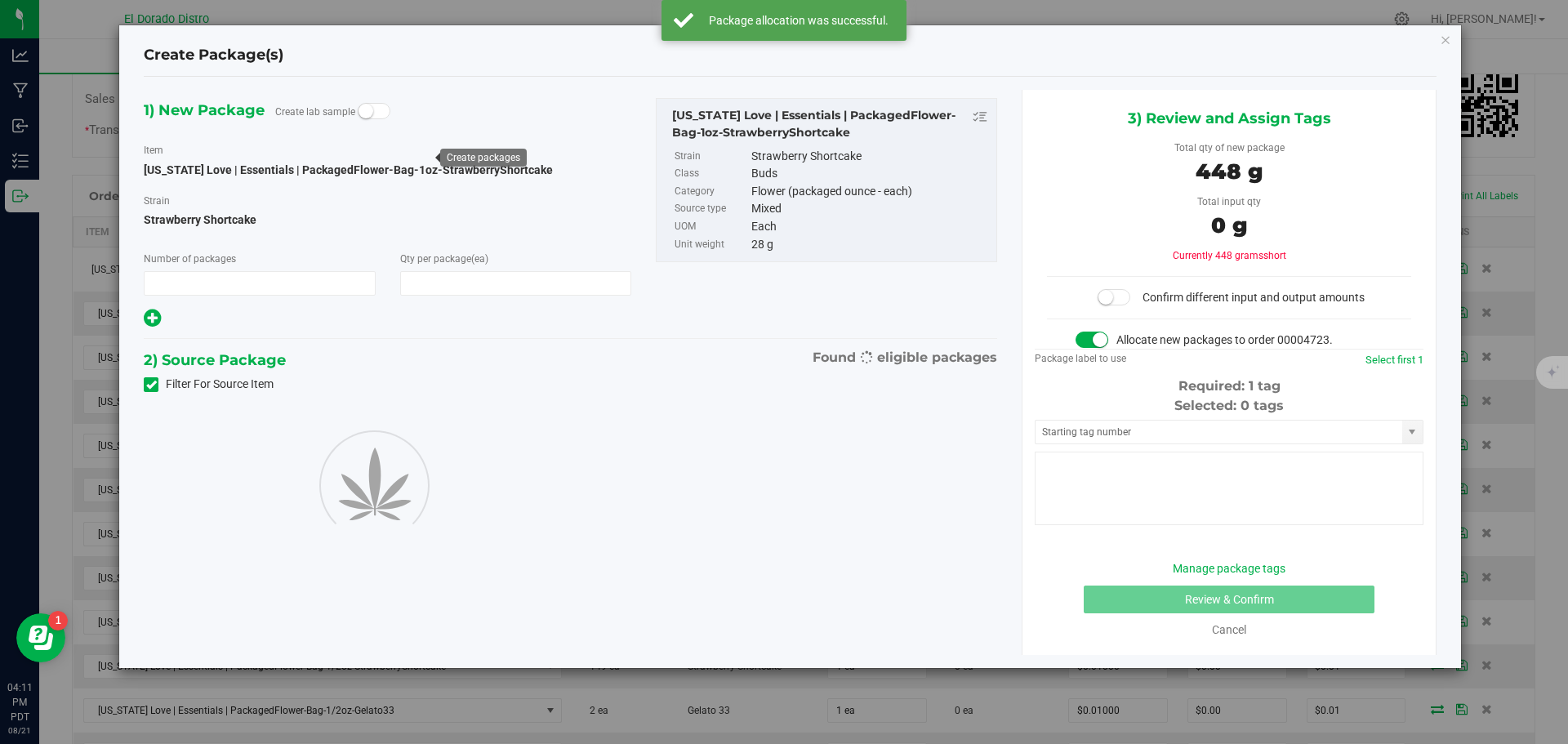
type input "1"
type input "16"
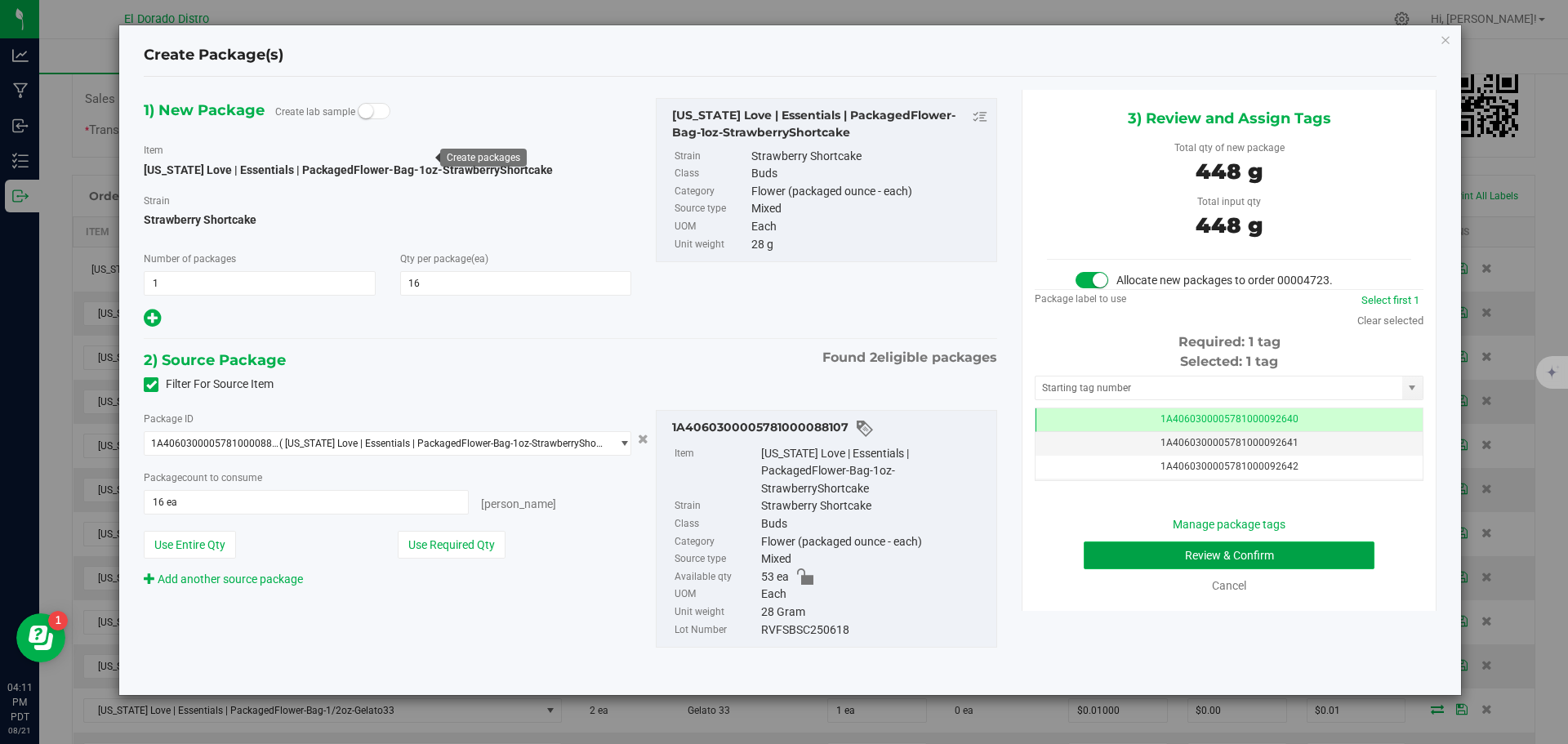
click at [1090, 559] on button "Review & Confirm" at bounding box center [1229, 556] width 291 height 28
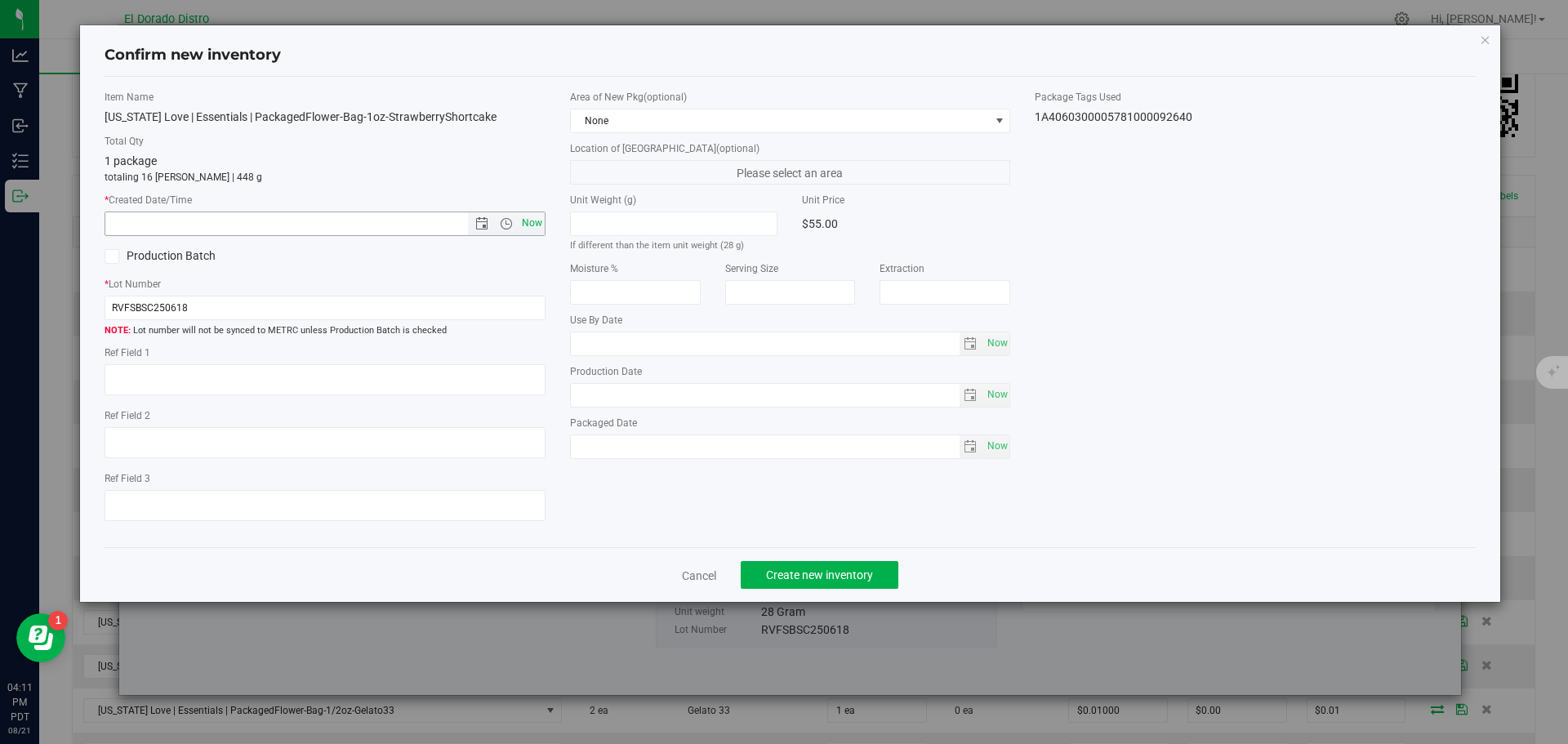
click at [532, 220] on span "Now" at bounding box center [531, 223] width 28 height 23
type input "8/21/2025 4:11 PM"
click at [802, 578] on span "Create new inventory" at bounding box center [819, 575] width 107 height 13
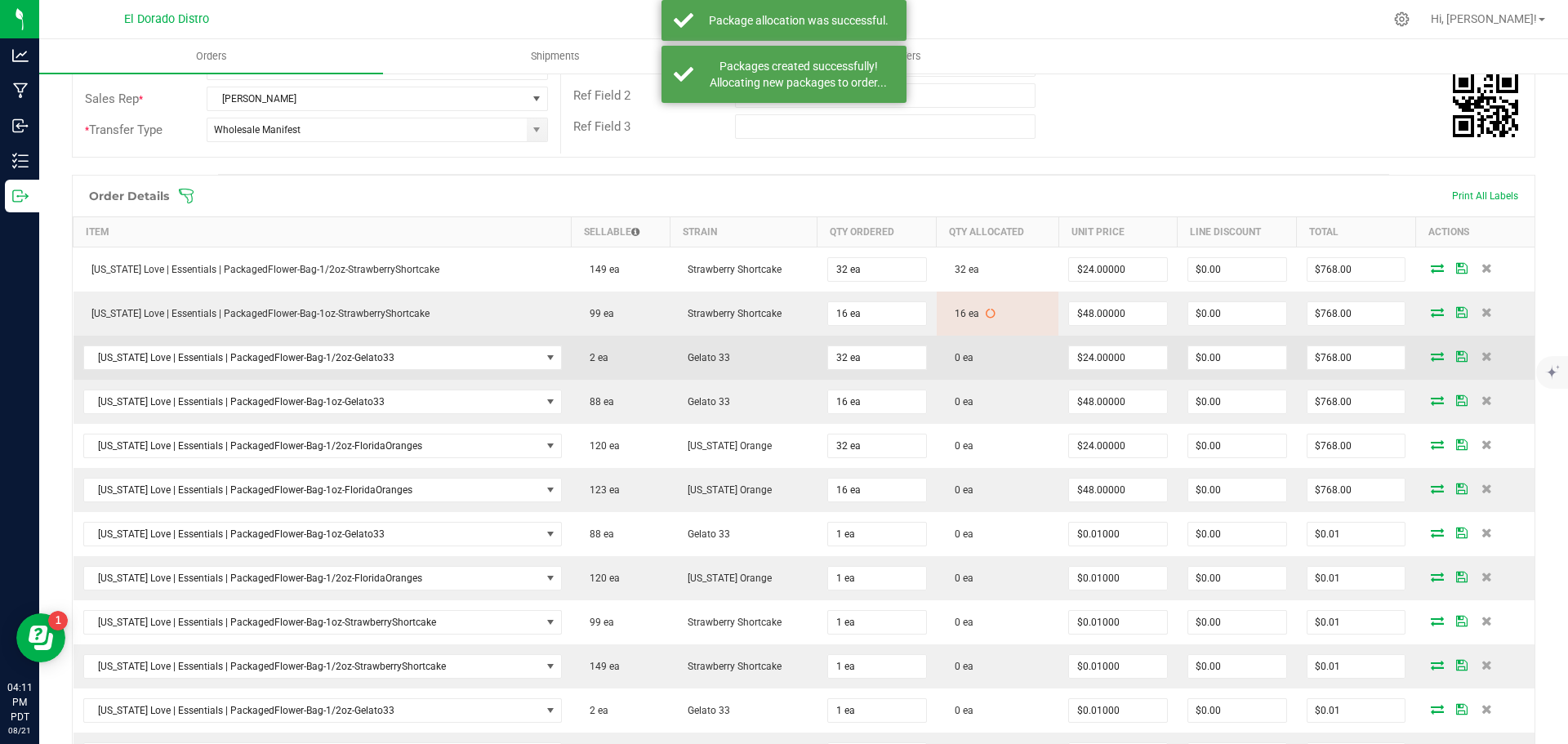
click at [1431, 351] on icon at bounding box center [1438, 356] width 13 height 9
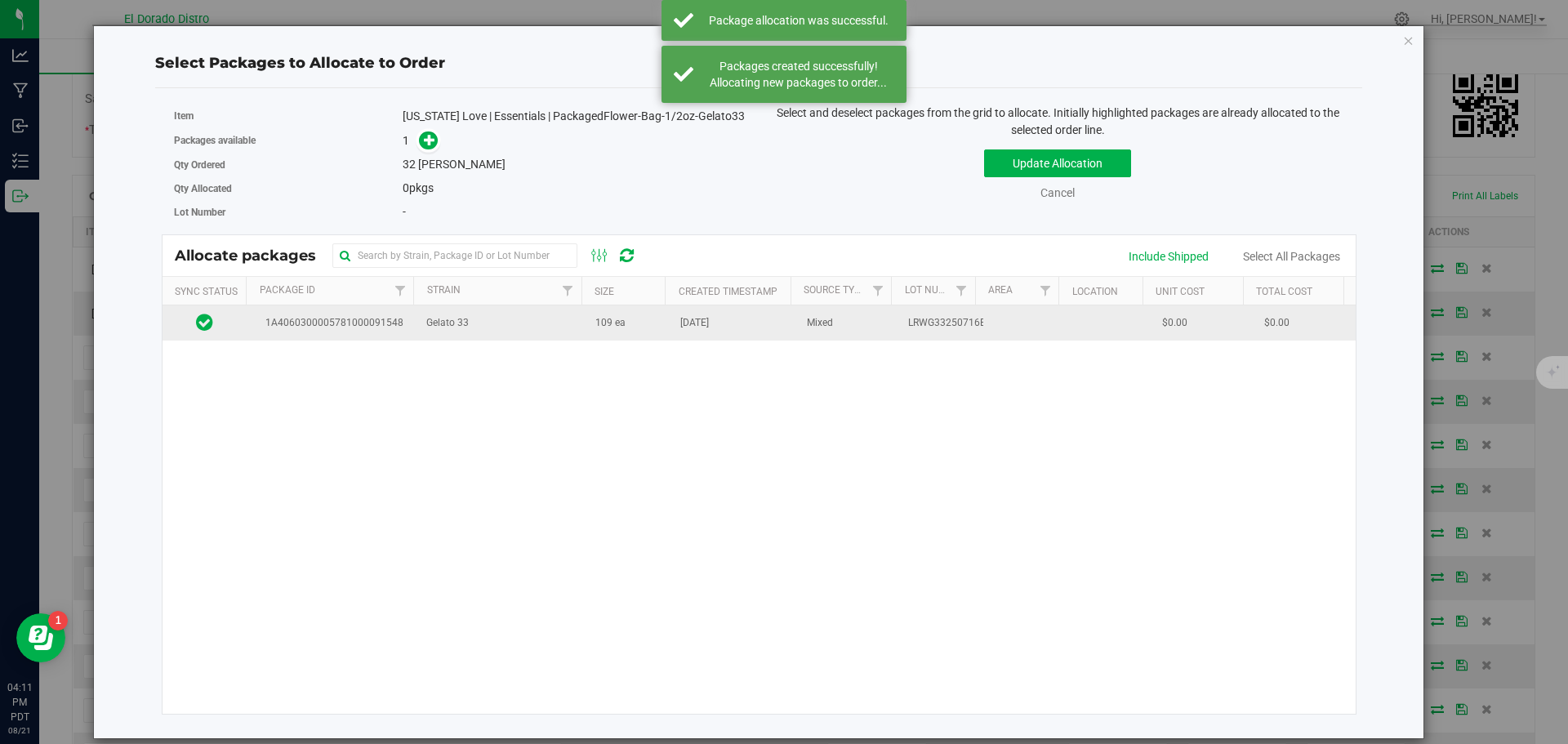
click at [602, 337] on td "109 ea" at bounding box center [628, 322] width 85 height 35
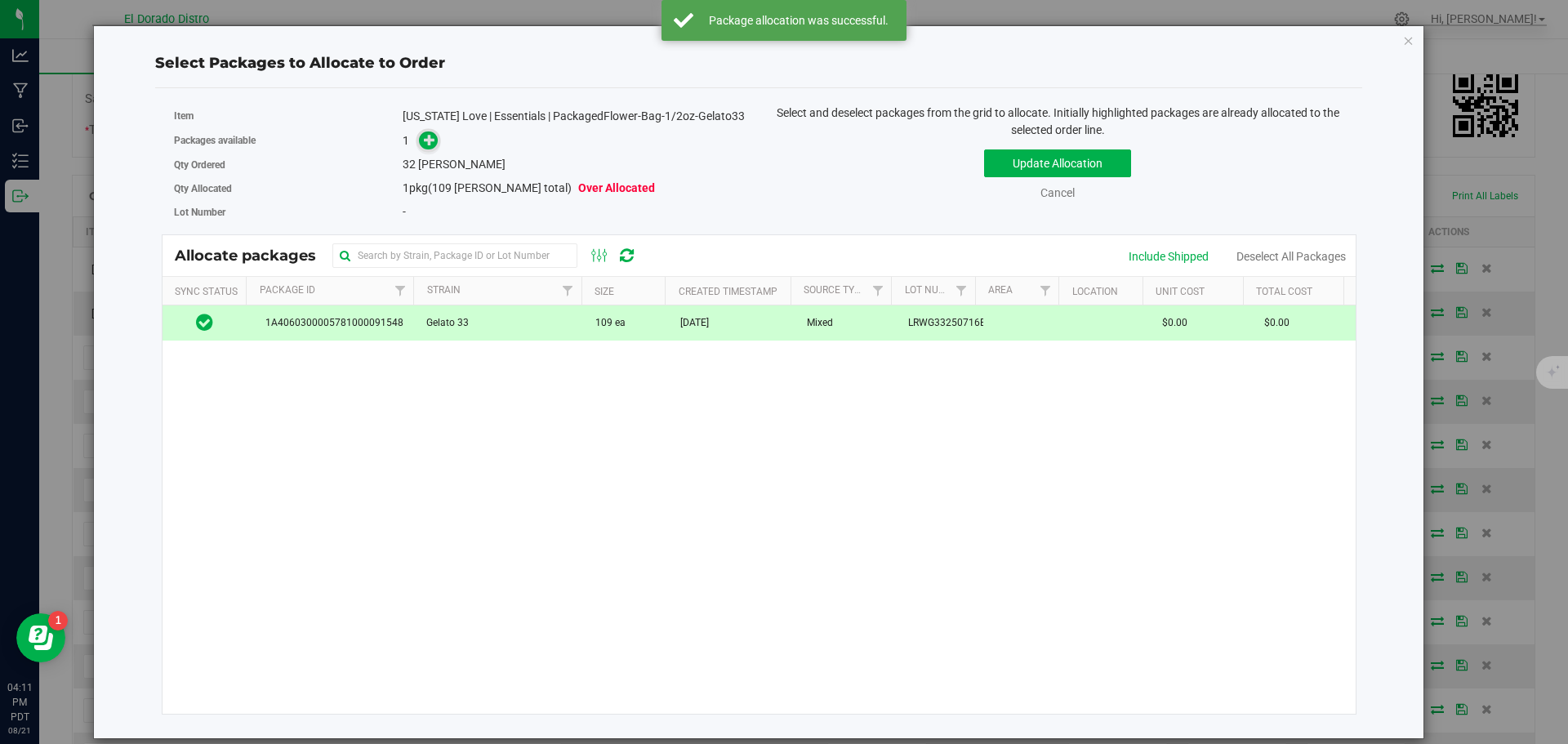
click at [429, 148] on span at bounding box center [428, 141] width 19 height 19
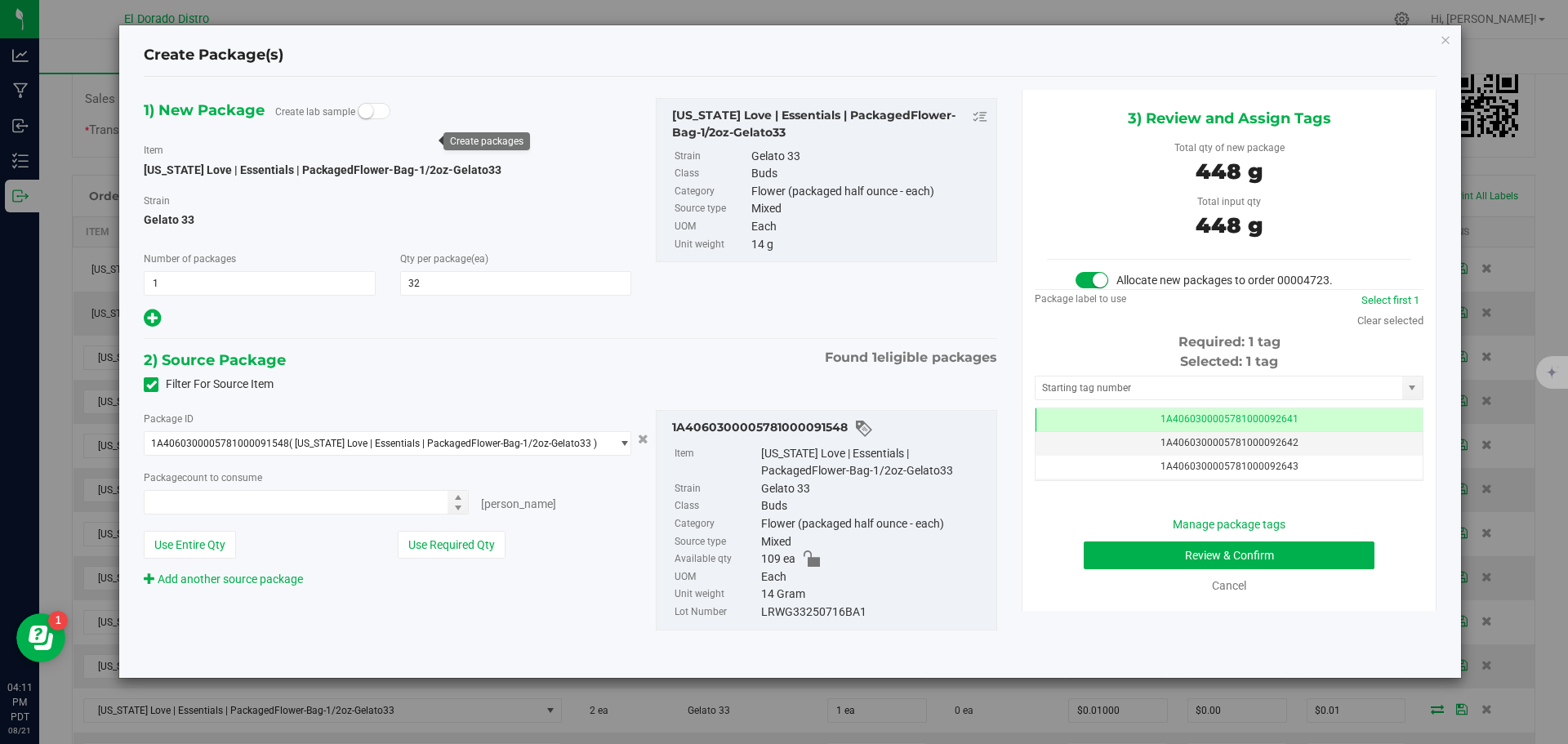
type input "32 ea"
click at [1089, 553] on button "Review & Confirm" at bounding box center [1229, 556] width 291 height 28
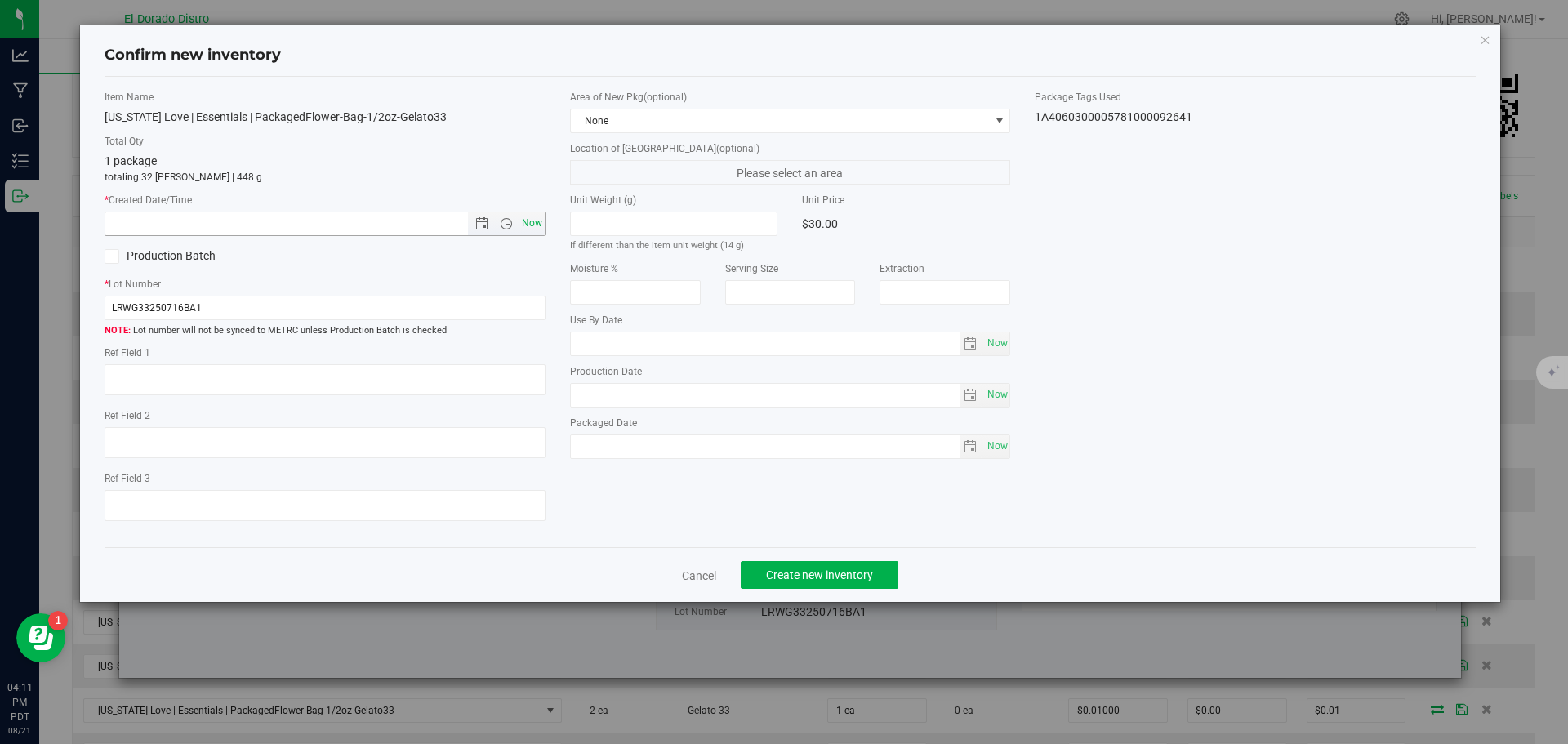
click at [524, 221] on span "Now" at bounding box center [531, 223] width 28 height 23
type input "8/21/2025 4:11 PM"
click at [789, 588] on button "Create new inventory" at bounding box center [819, 575] width 157 height 28
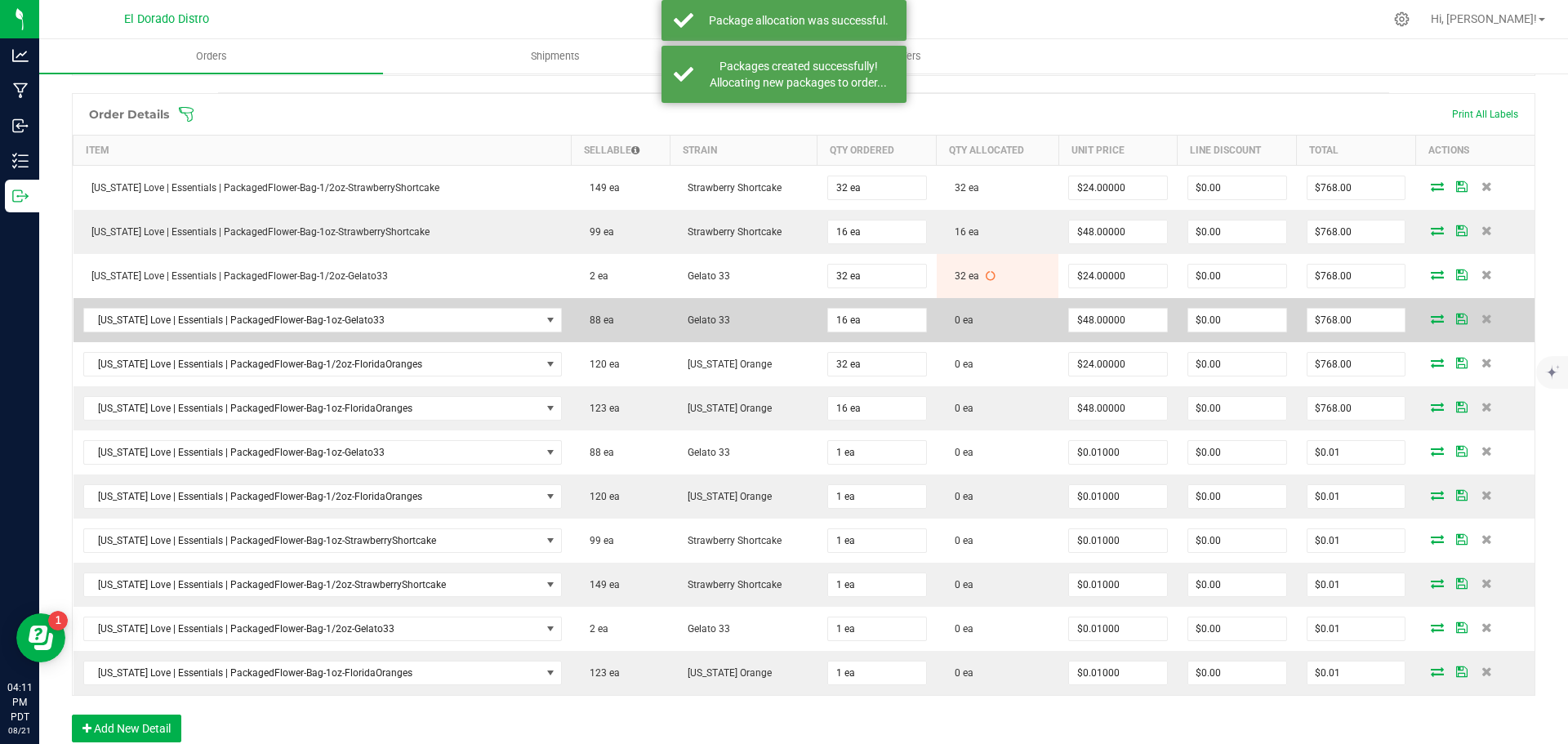
click at [1427, 311] on td at bounding box center [1474, 320] width 119 height 44
click at [1431, 315] on icon at bounding box center [1438, 319] width 13 height 9
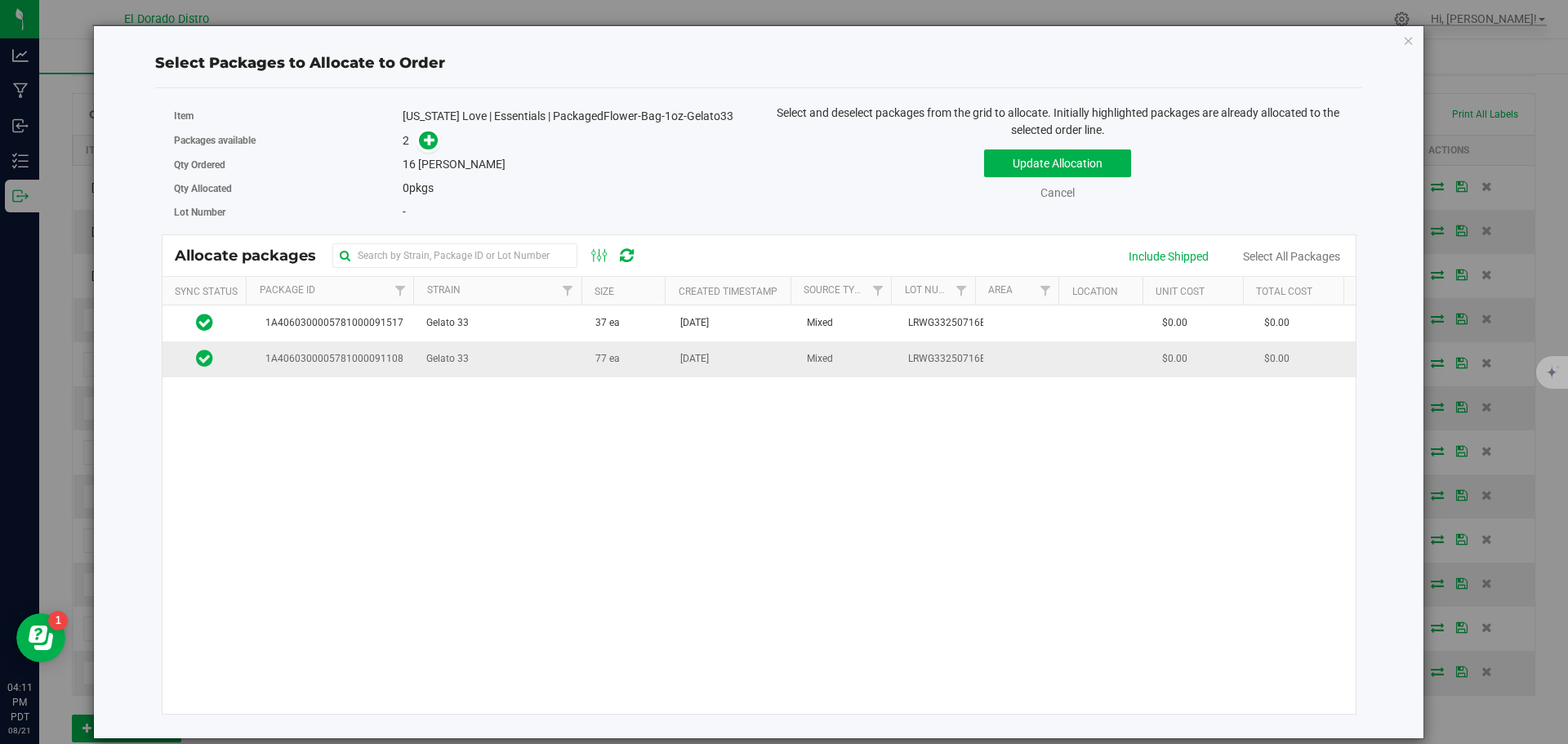
click at [628, 352] on td "77 ea" at bounding box center [628, 358] width 85 height 35
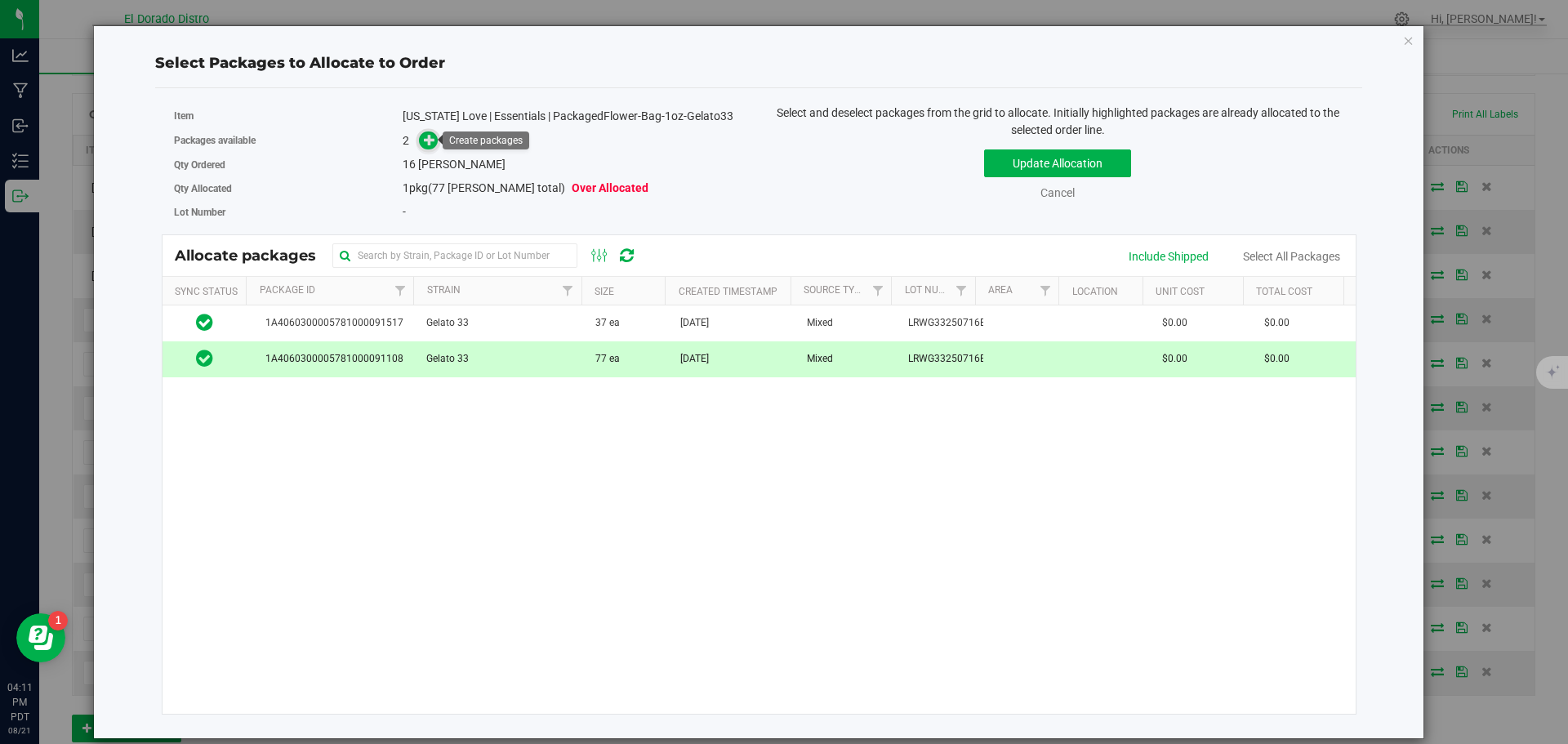
click at [433, 144] on icon at bounding box center [429, 139] width 12 height 12
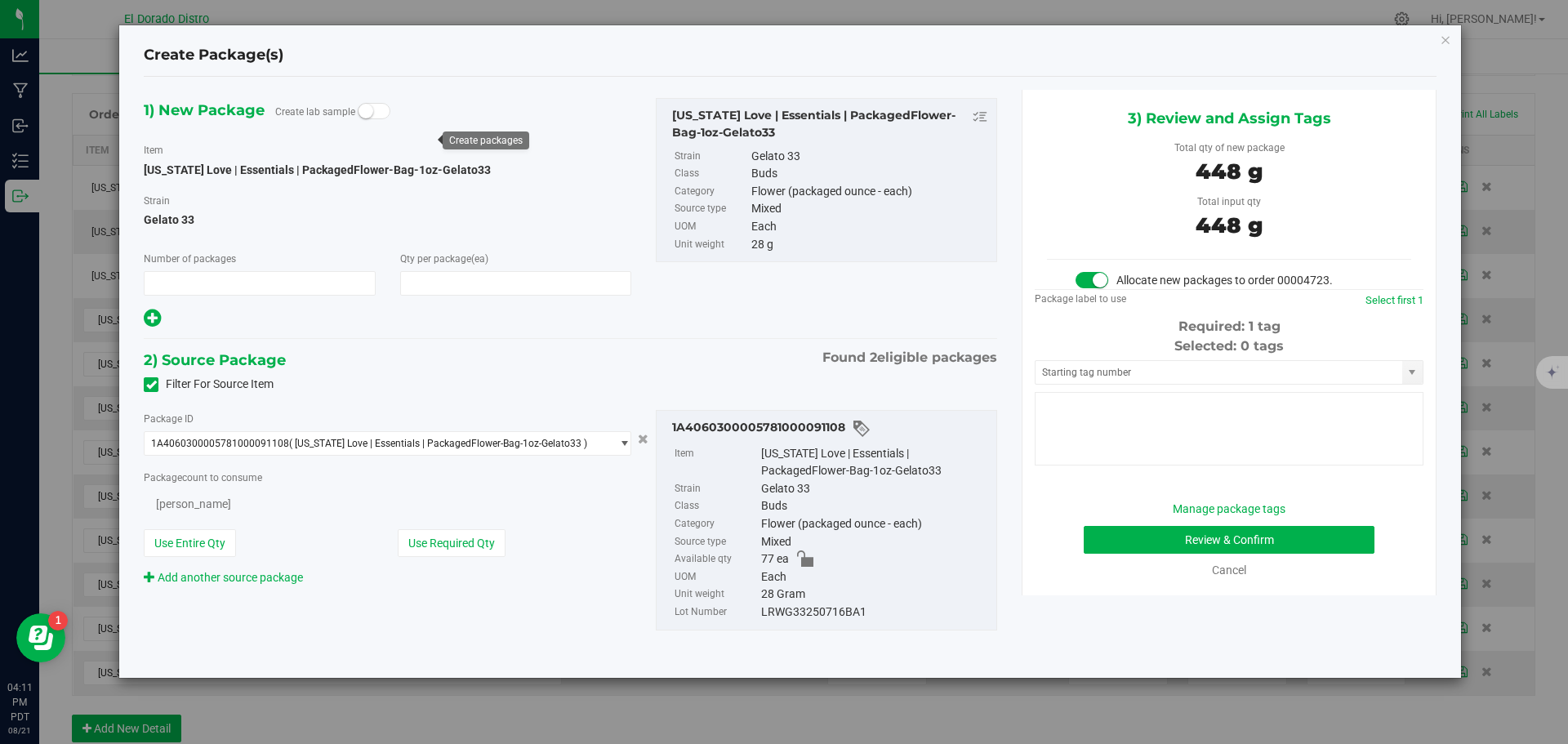
type input "1"
type input "16"
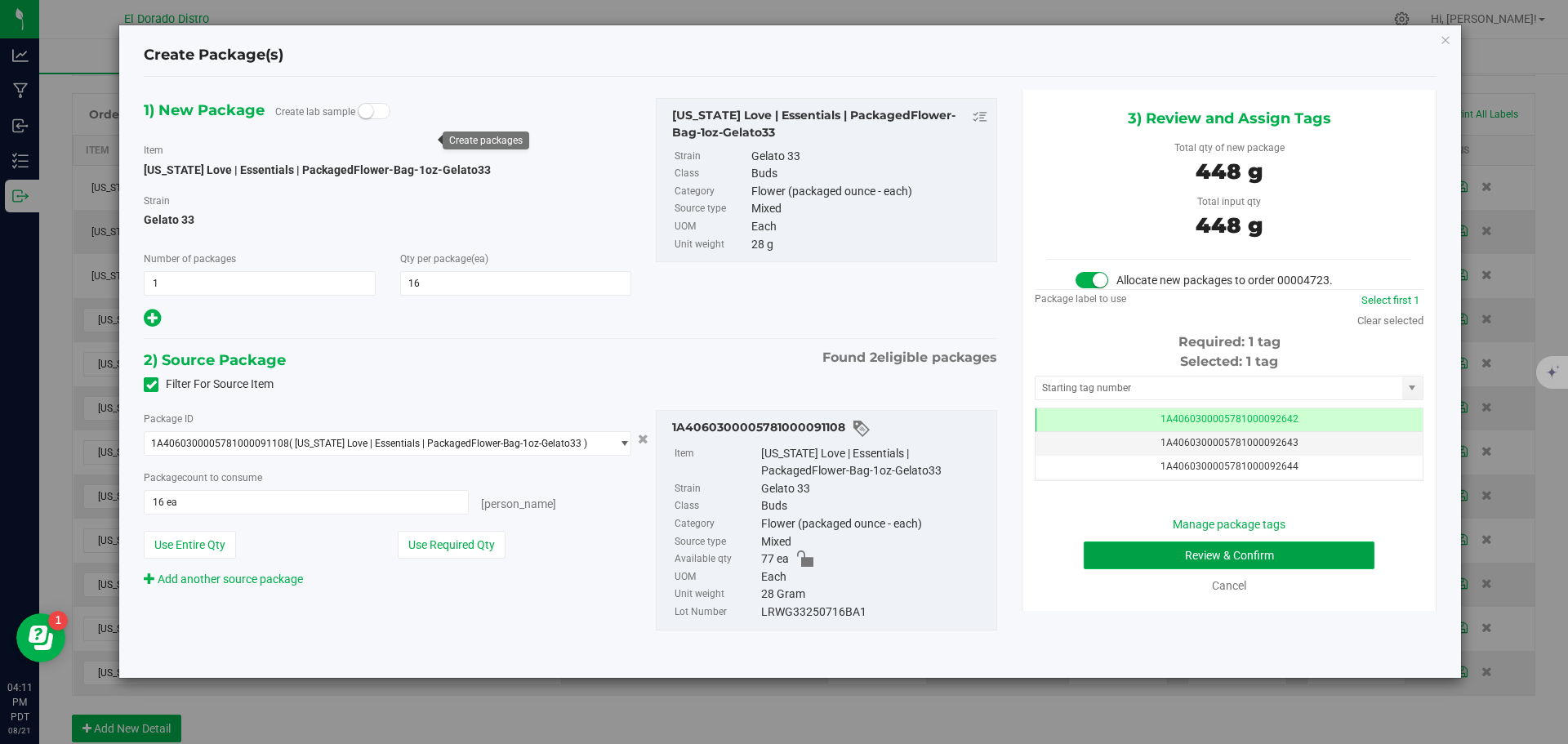
click at [1117, 550] on button "Review & Confirm" at bounding box center [1229, 556] width 291 height 28
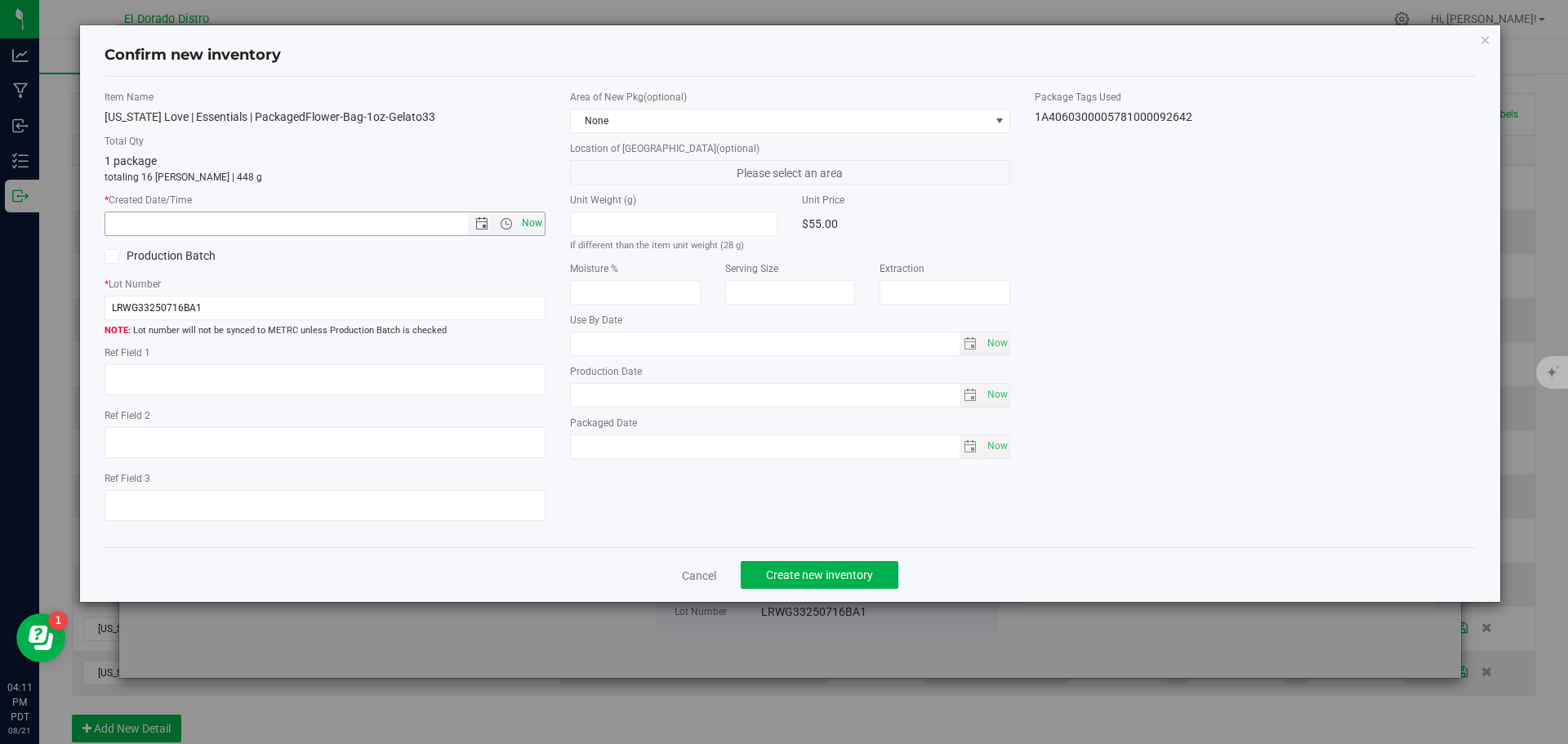
click at [534, 219] on span "Now" at bounding box center [531, 223] width 28 height 23
type input "8/21/2025 4:11 PM"
click at [830, 572] on span "Create new inventory" at bounding box center [819, 575] width 107 height 13
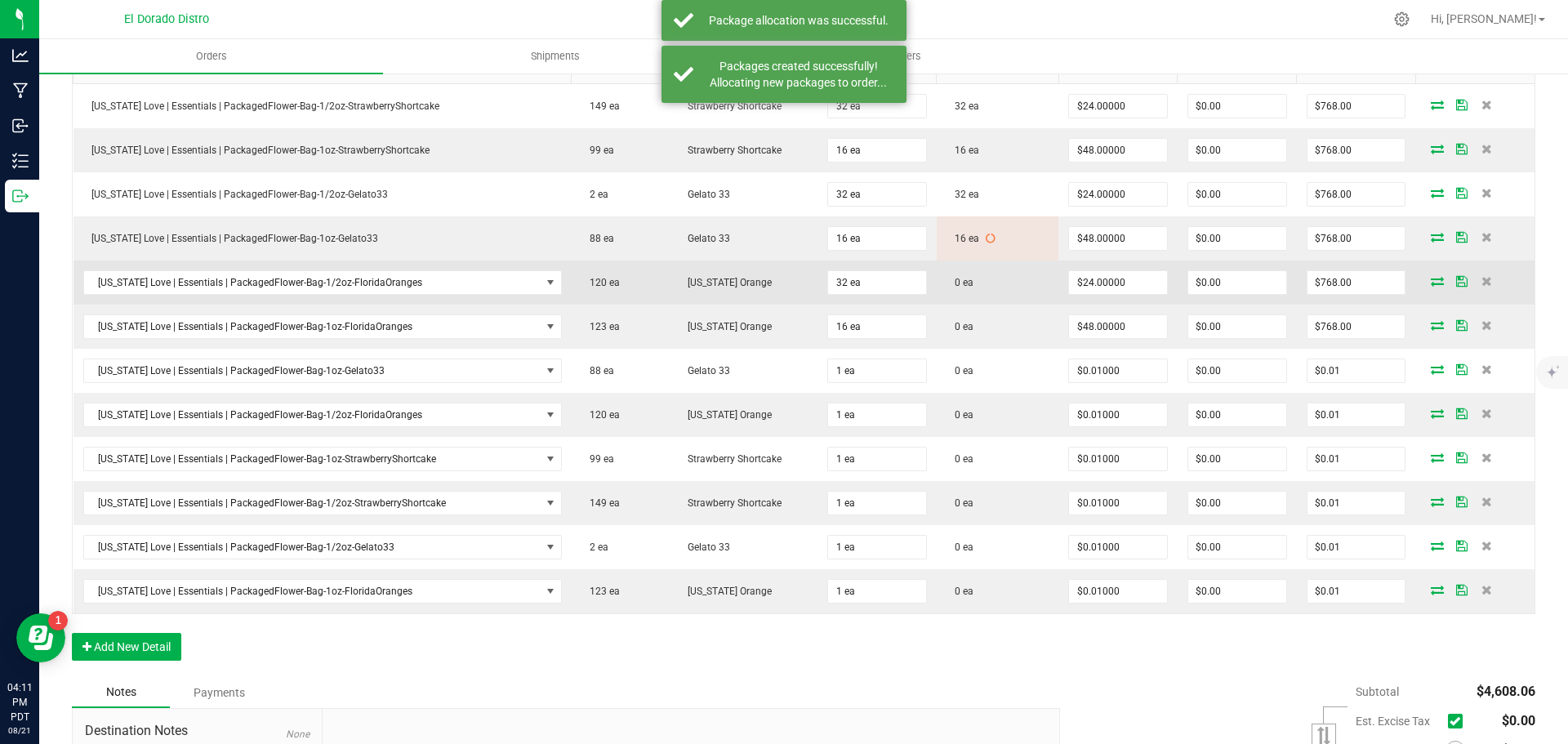
click at [1431, 283] on icon at bounding box center [1438, 281] width 13 height 9
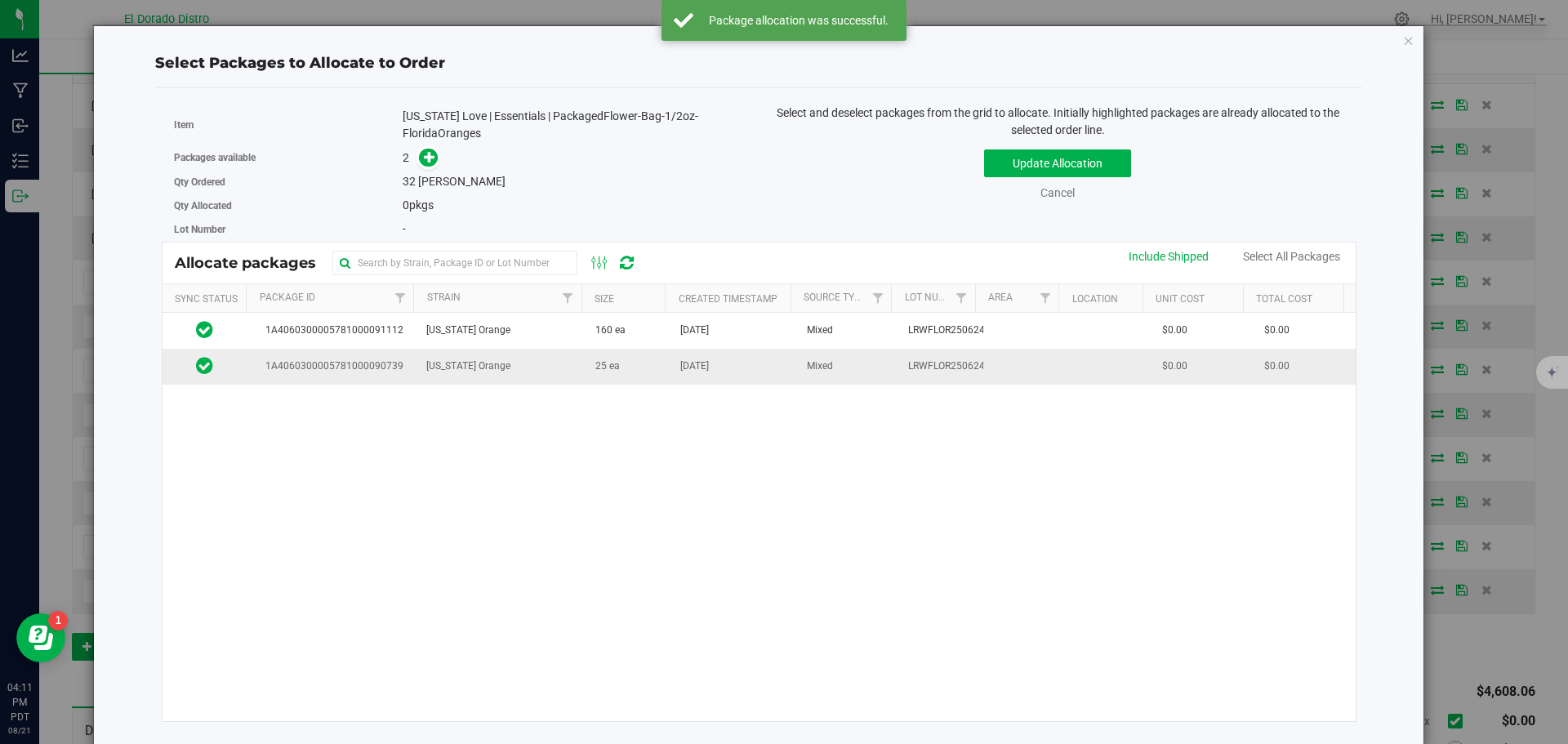
click at [611, 368] on td "25 ea" at bounding box center [628, 365] width 85 height 35
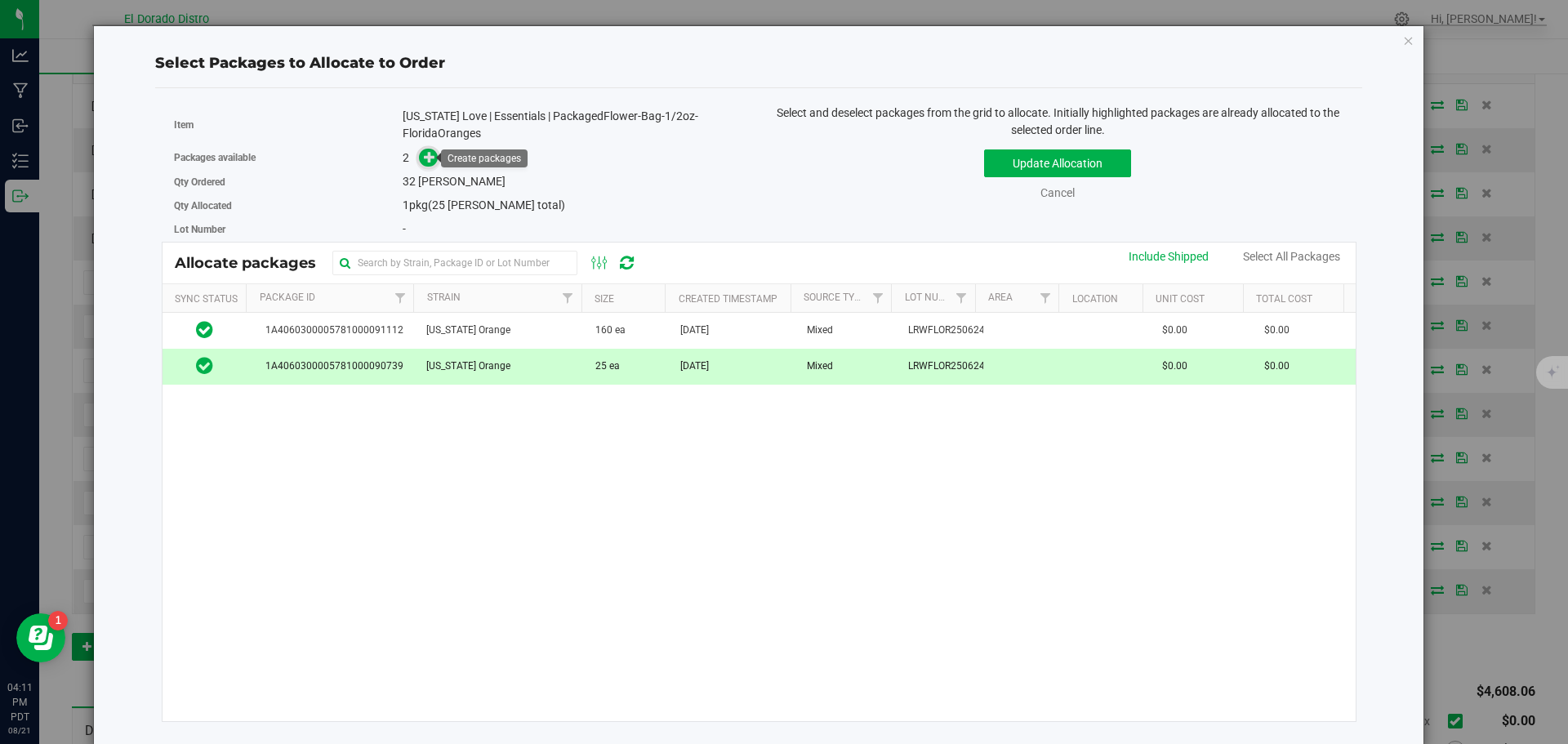
click at [434, 156] on span at bounding box center [428, 157] width 19 height 19
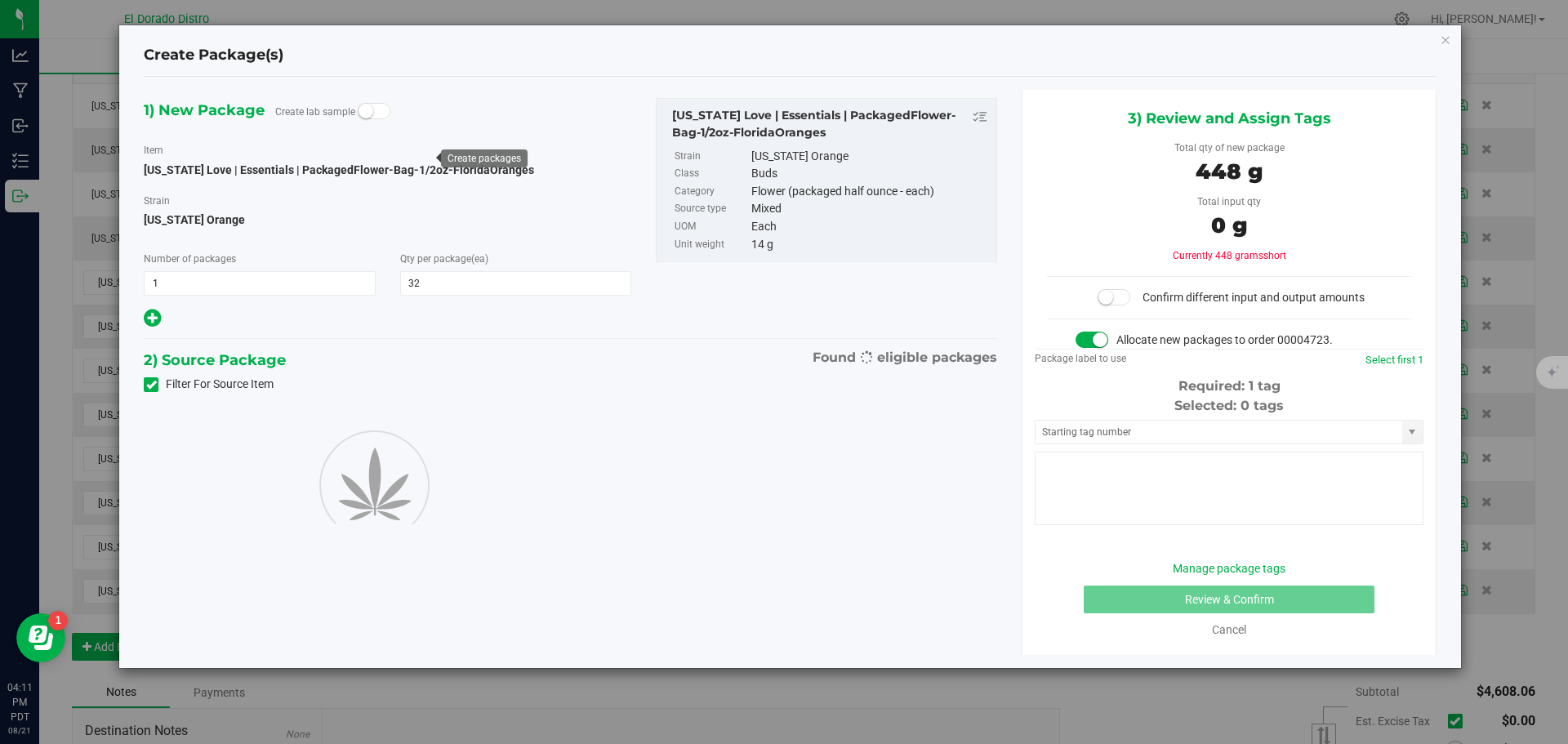
type input "32"
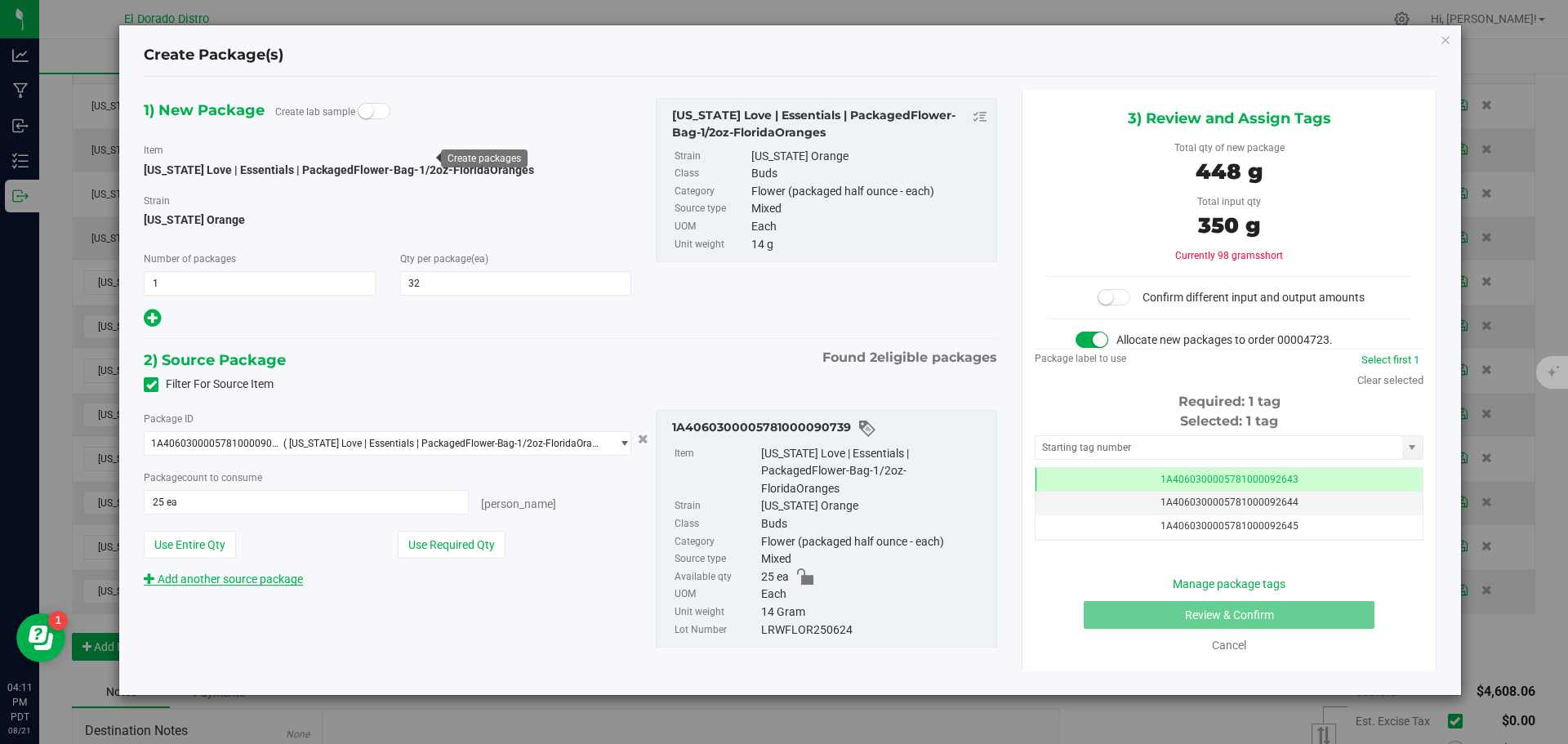
click at [298, 580] on link "Add another source package" at bounding box center [223, 579] width 159 height 13
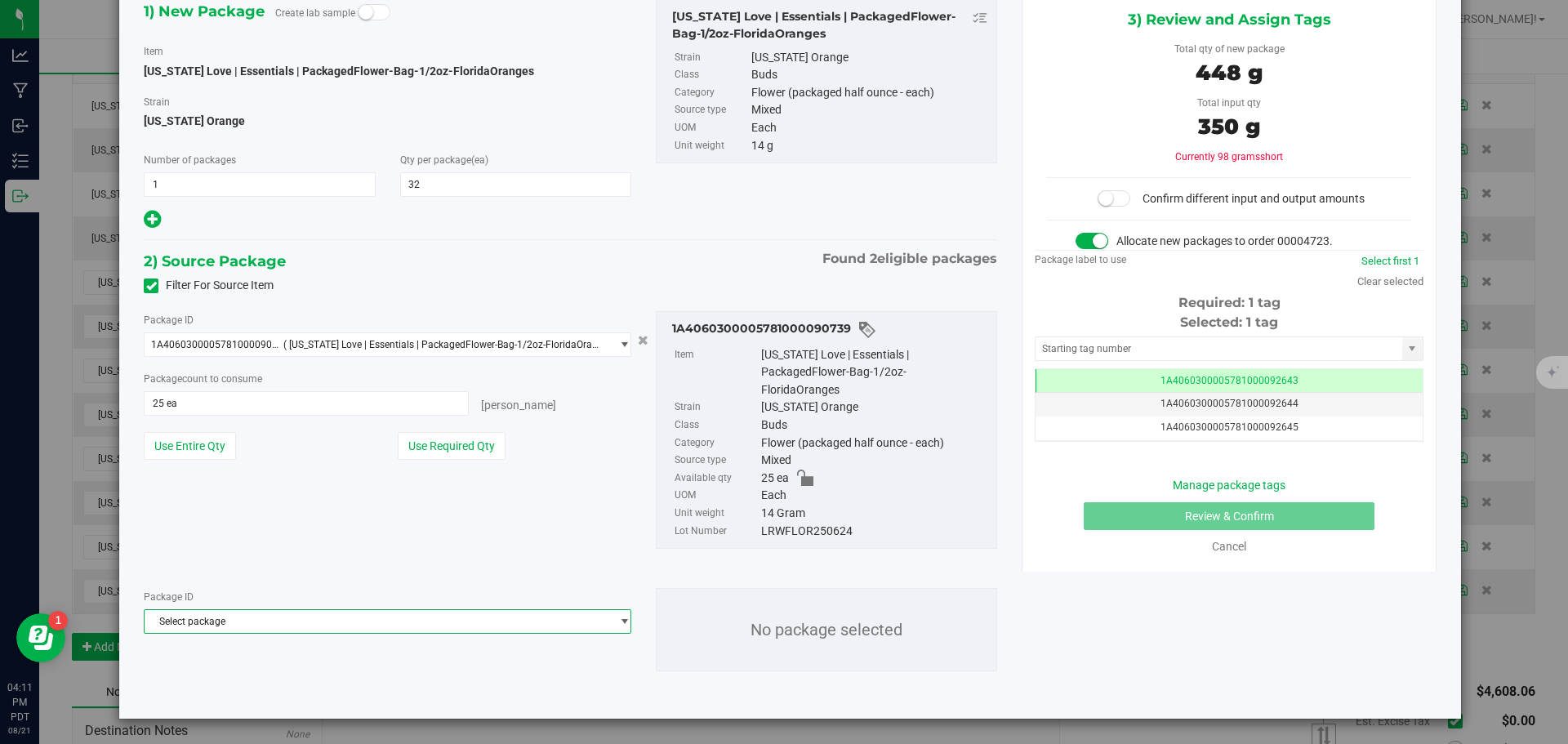
click at [307, 625] on span "Select package" at bounding box center [377, 621] width 466 height 22
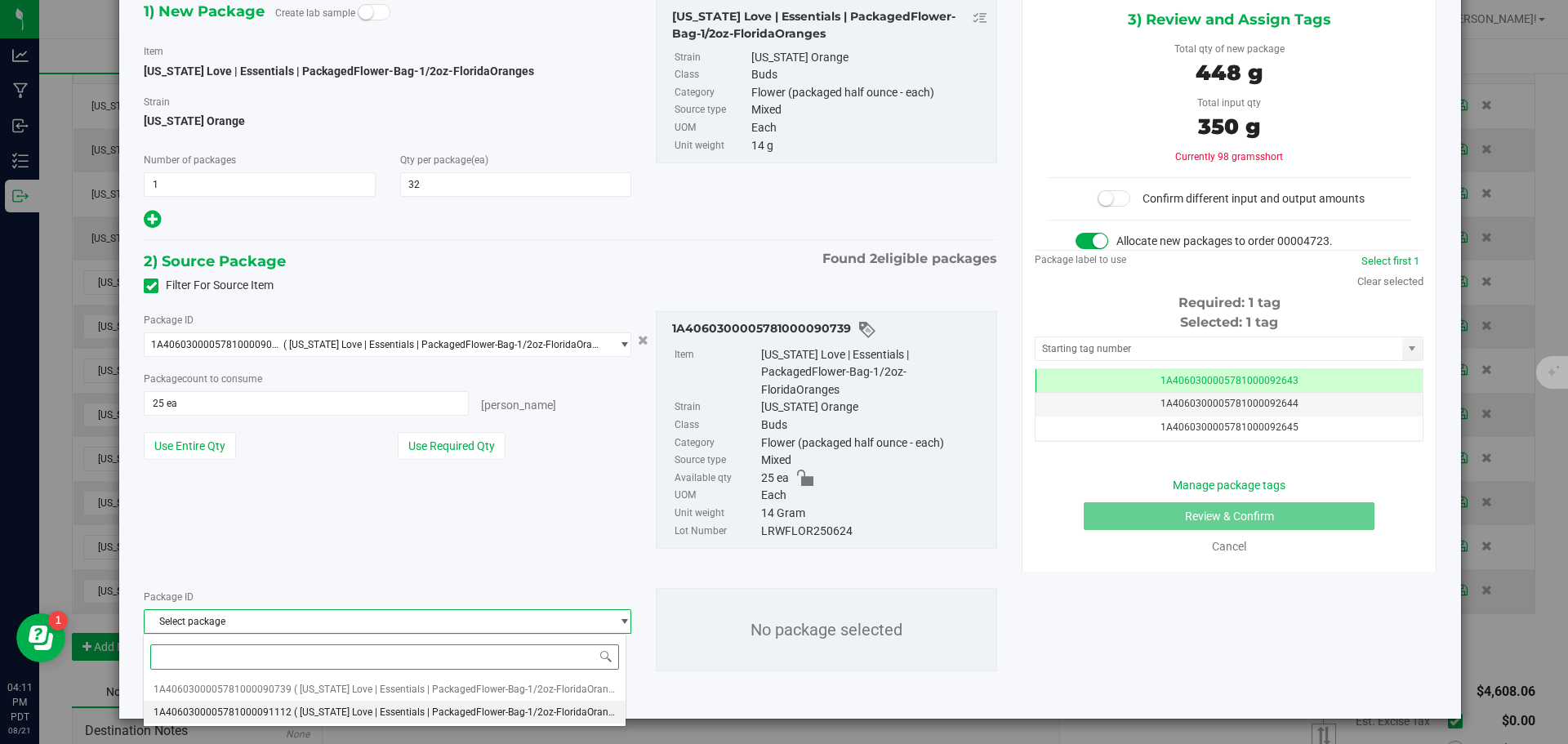
click at [336, 714] on span "( [US_STATE] Love | Essentials | PackagedFlower-Bag-1/2oz-FloridaOranges )" at bounding box center [462, 712] width 336 height 11
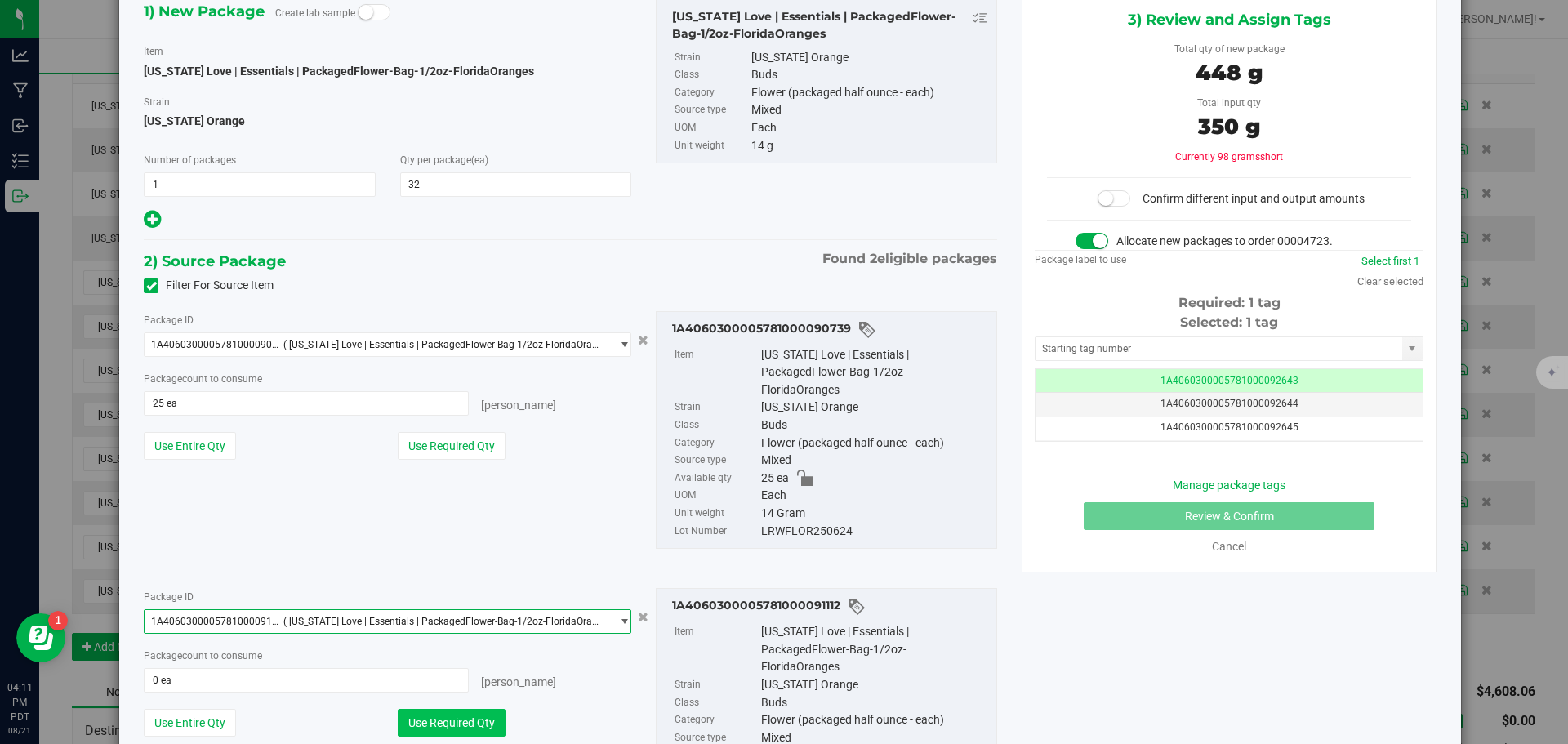
click at [435, 716] on button "Use Required Qty" at bounding box center [451, 722] width 108 height 28
type input "7 ea"
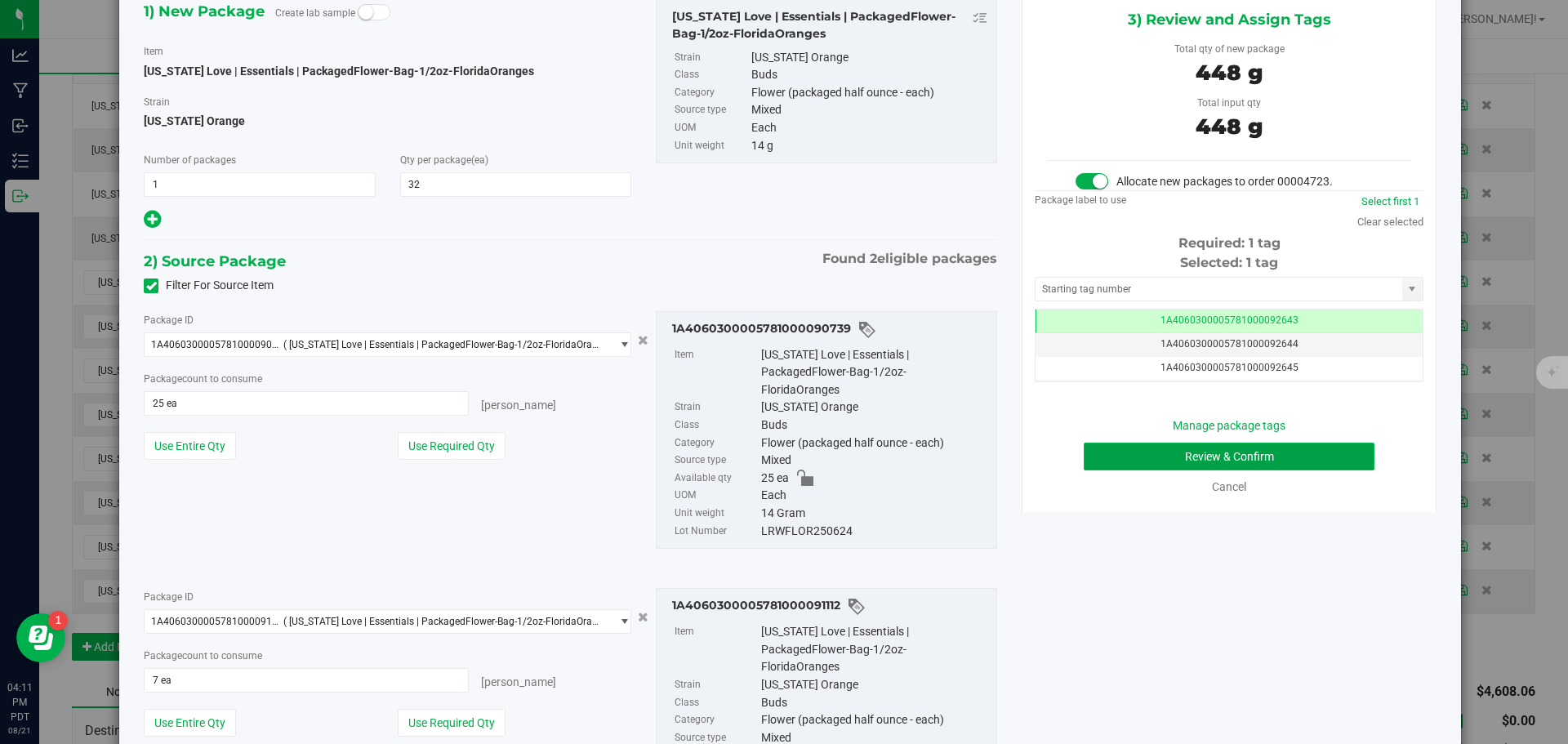
click at [1162, 456] on button "Review & Confirm" at bounding box center [1229, 456] width 291 height 28
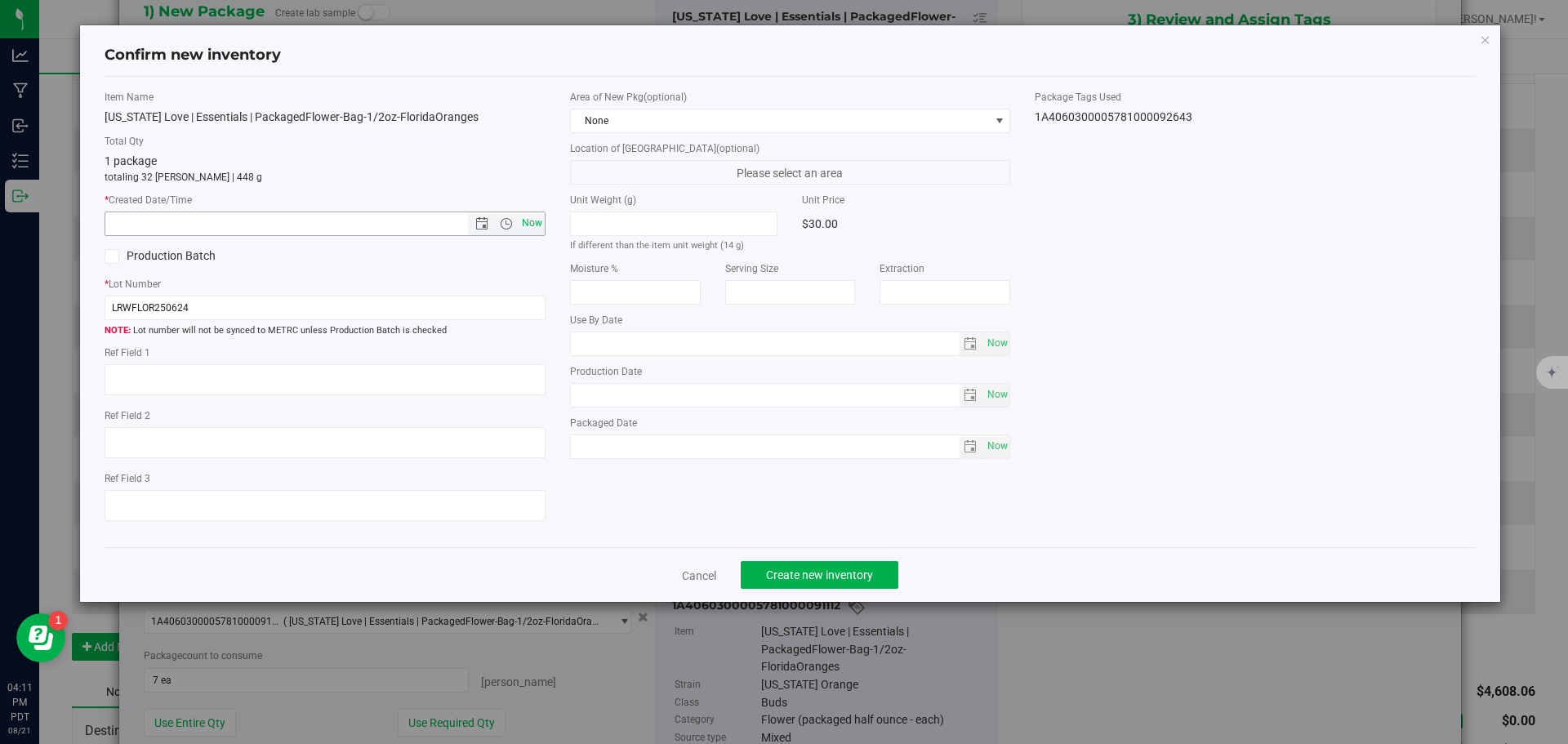
click at [525, 220] on span "Now" at bounding box center [531, 223] width 28 height 23
type input "8/21/2025 4:11 PM"
click at [771, 567] on button "Create new inventory" at bounding box center [819, 575] width 157 height 28
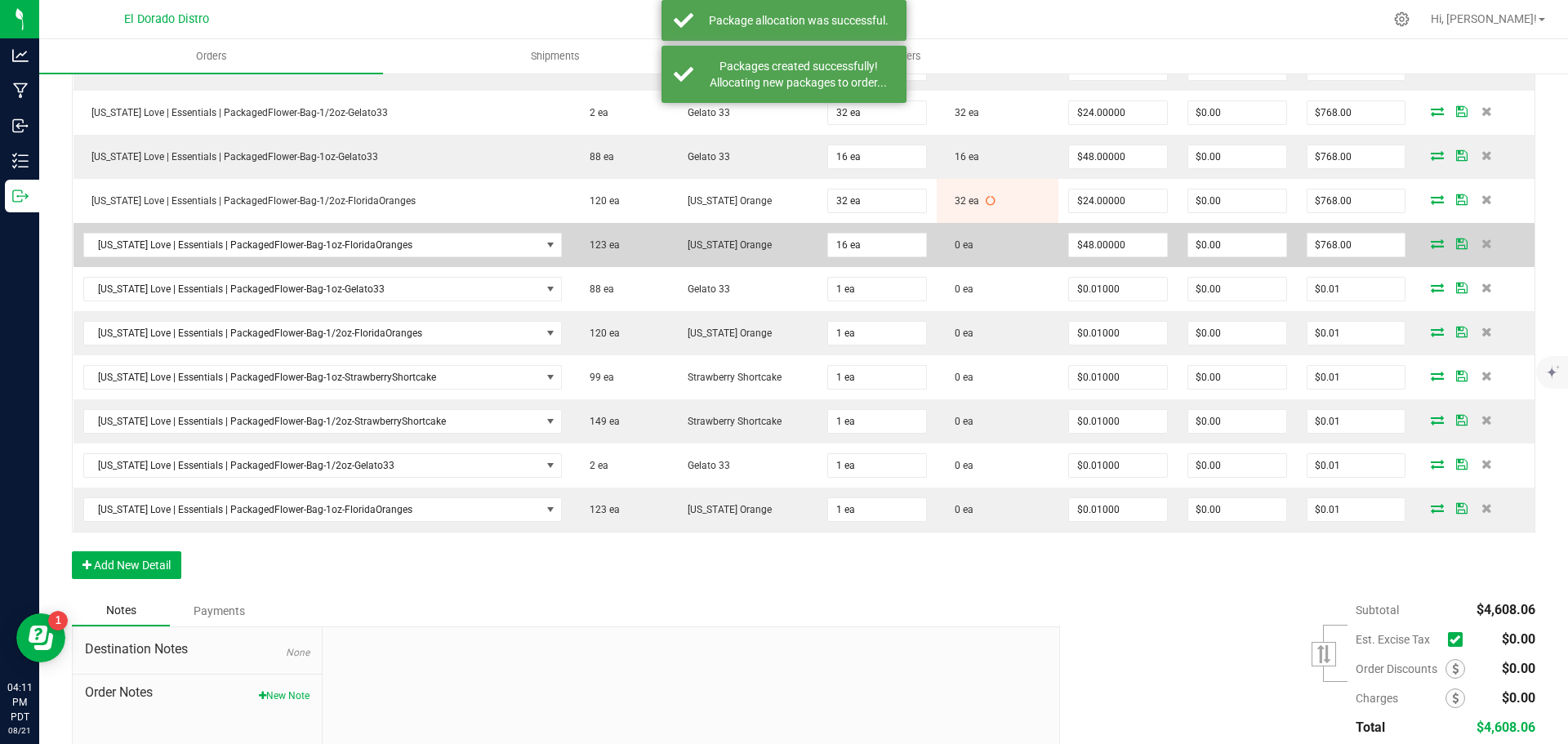
click at [1432, 242] on icon at bounding box center [1438, 243] width 13 height 9
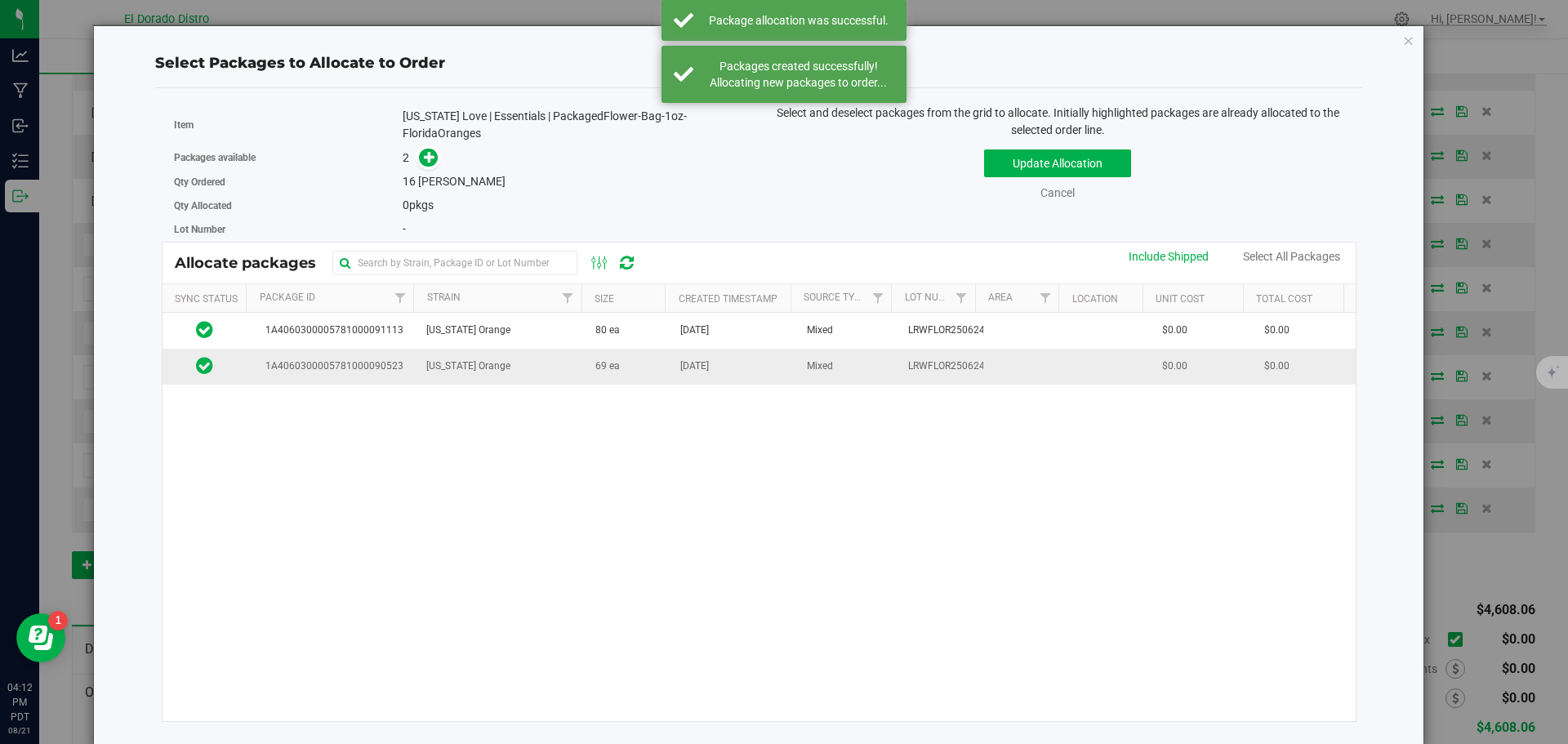
click at [648, 378] on td "69 ea" at bounding box center [628, 365] width 85 height 35
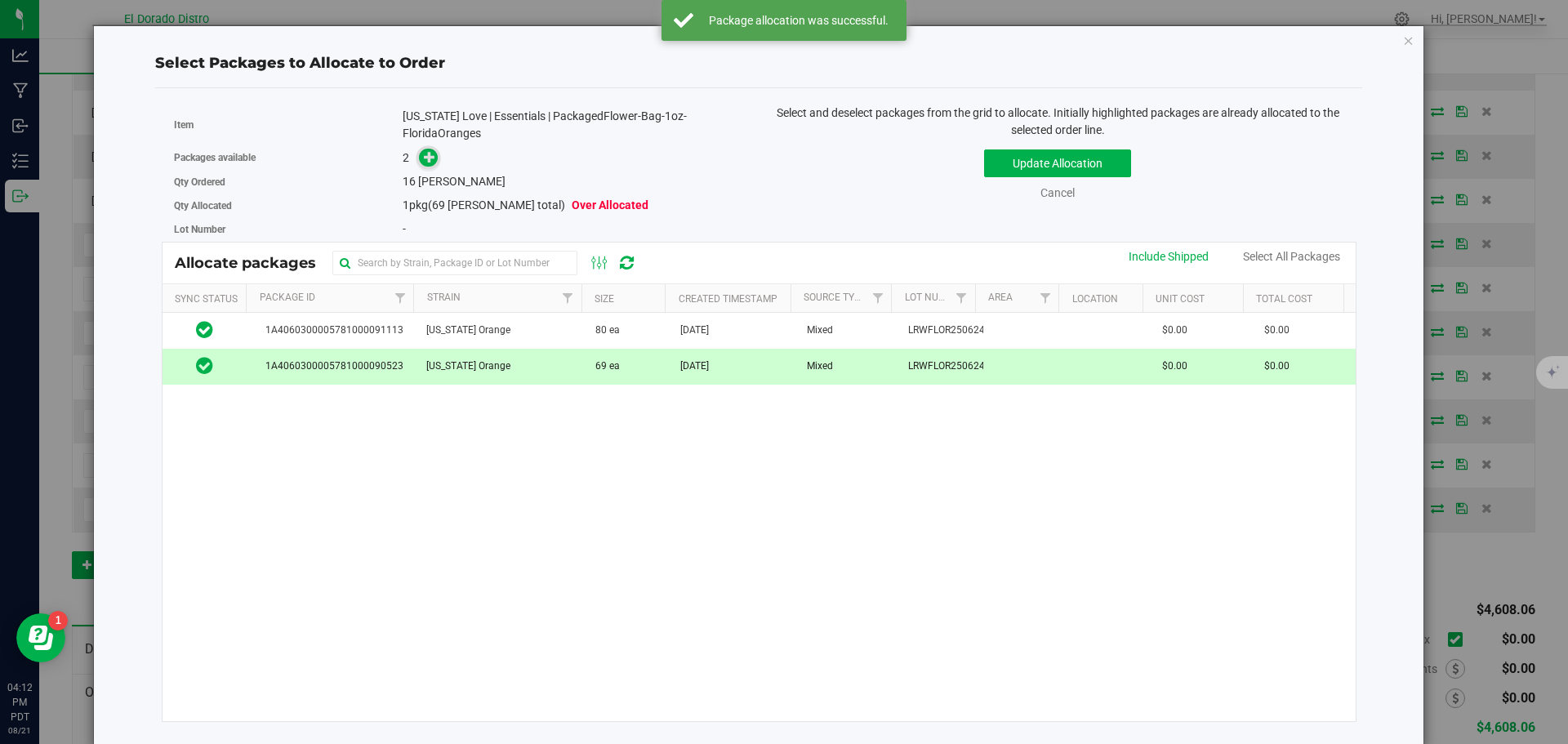
click at [426, 157] on icon at bounding box center [429, 156] width 12 height 12
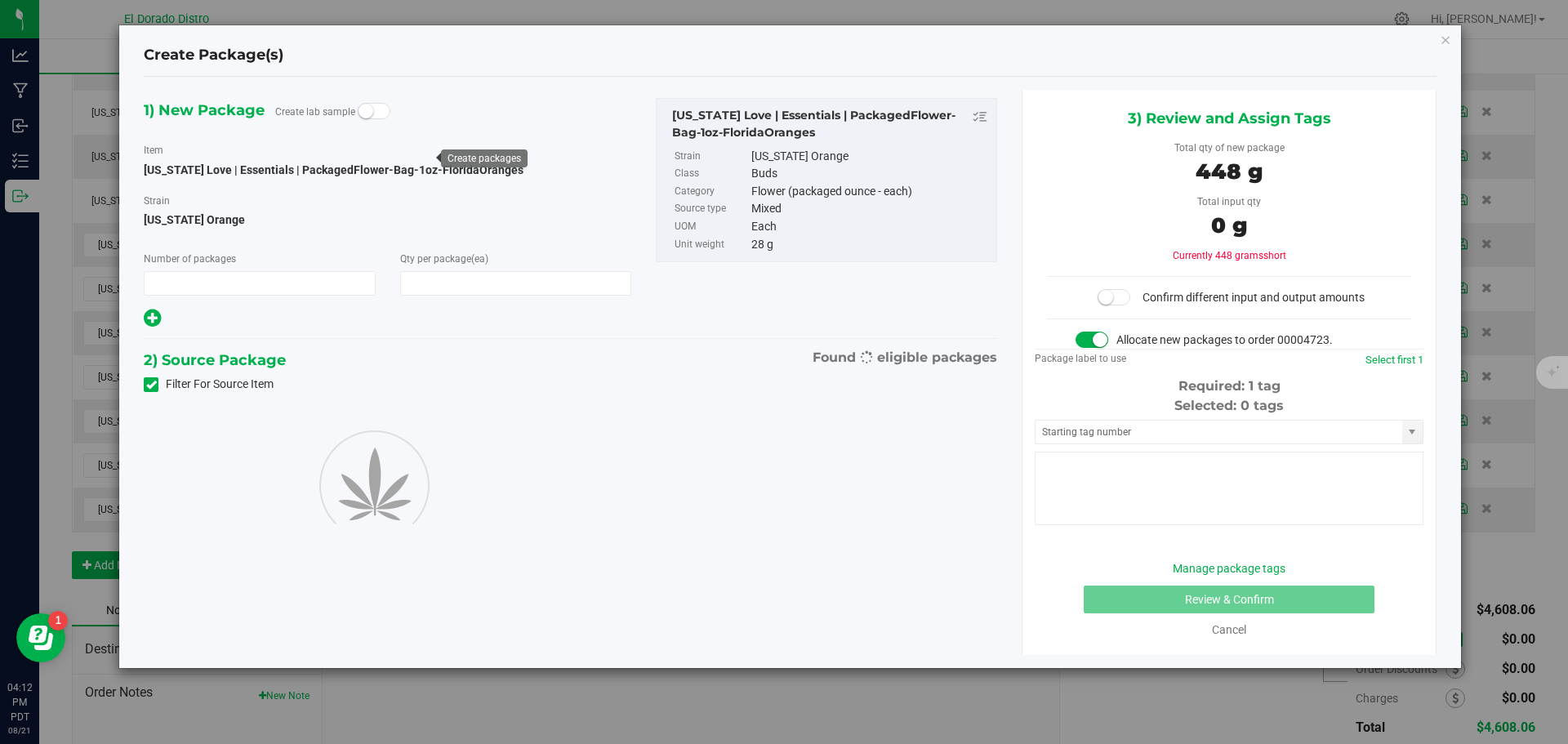
type input "1"
type input "16"
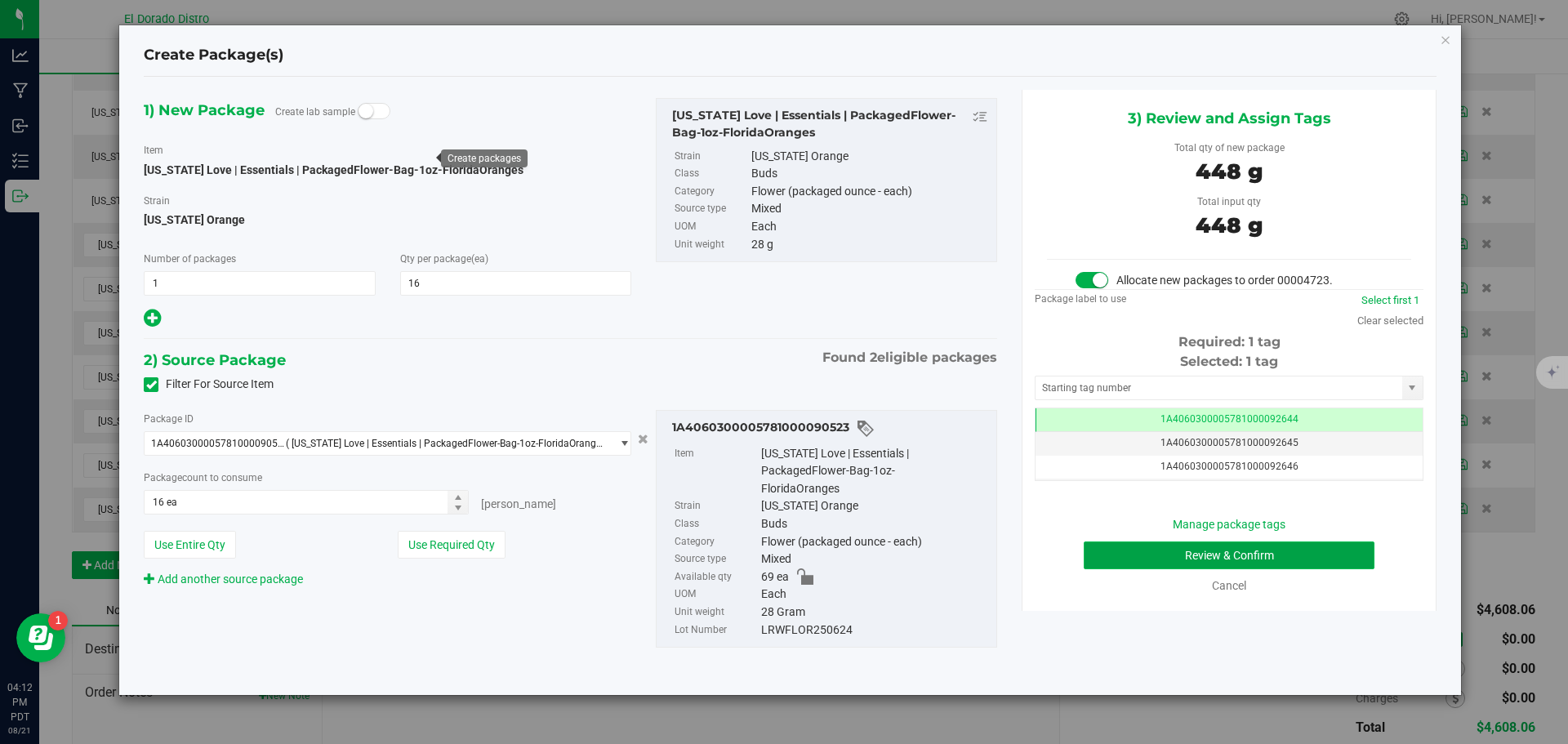
click at [1121, 556] on button "Review & Confirm" at bounding box center [1229, 556] width 291 height 28
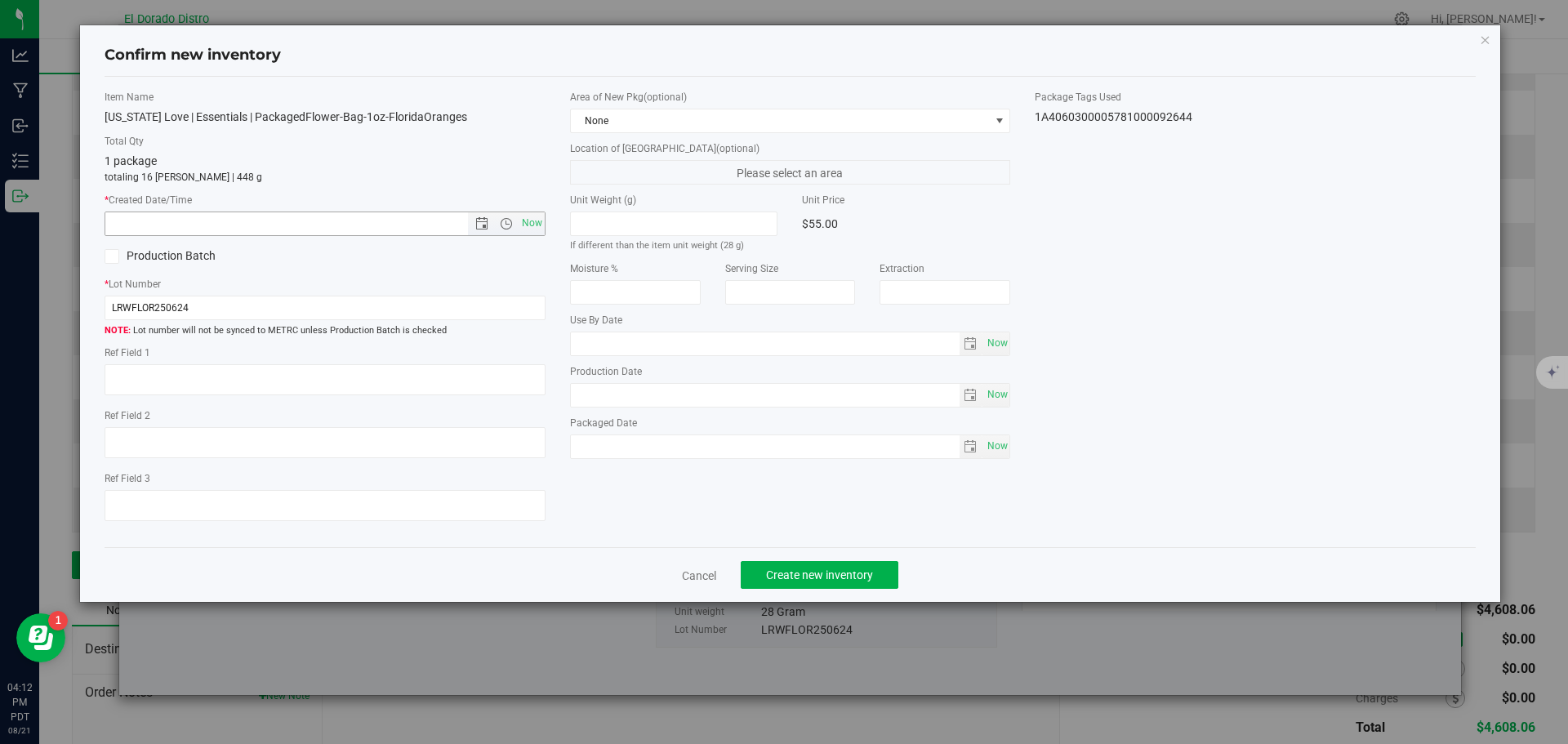
click at [536, 220] on span "Now" at bounding box center [531, 223] width 28 height 23
type input "8/21/2025 4:12 PM"
click at [842, 569] on span "Create new inventory" at bounding box center [819, 575] width 107 height 13
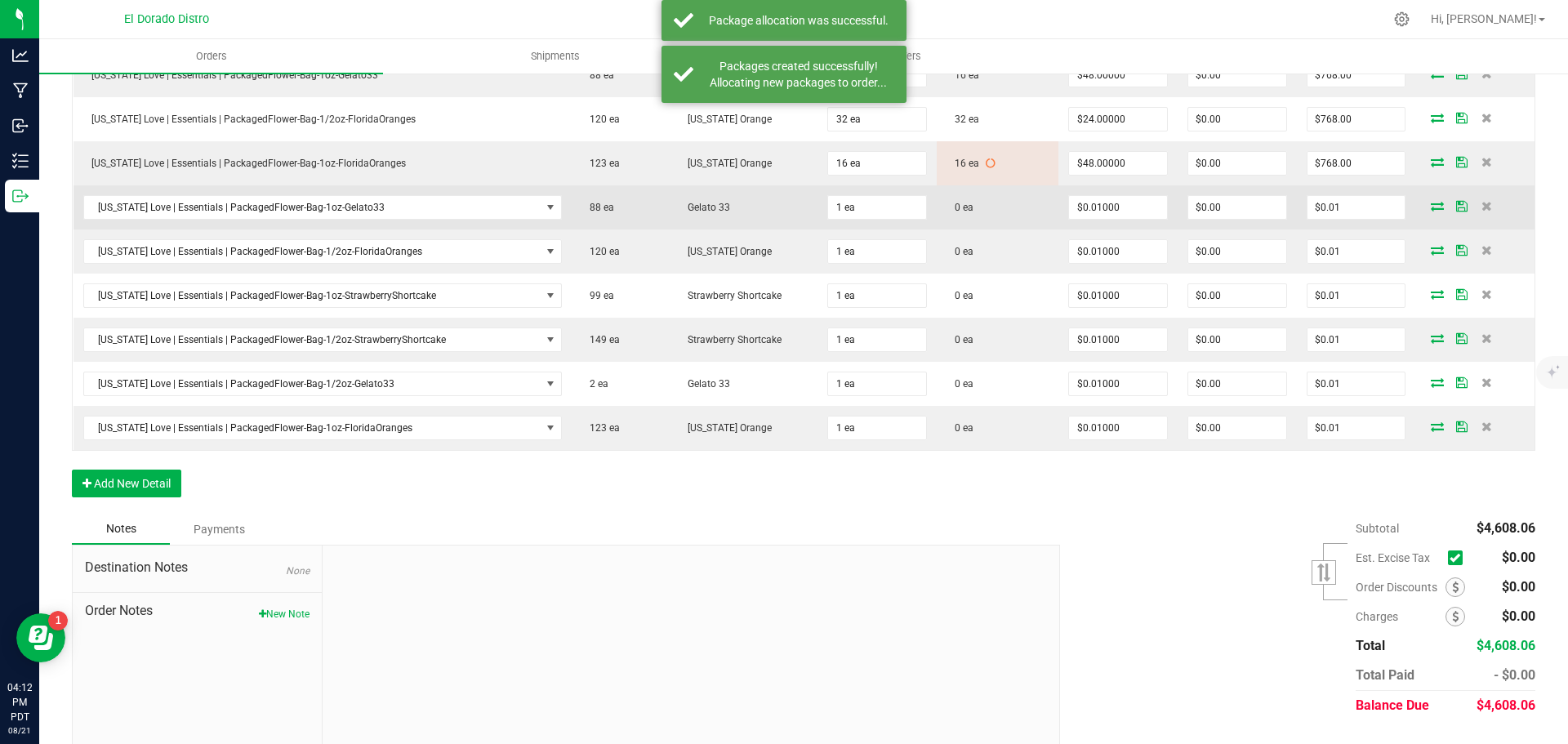
click at [1431, 201] on icon at bounding box center [1438, 205] width 13 height 9
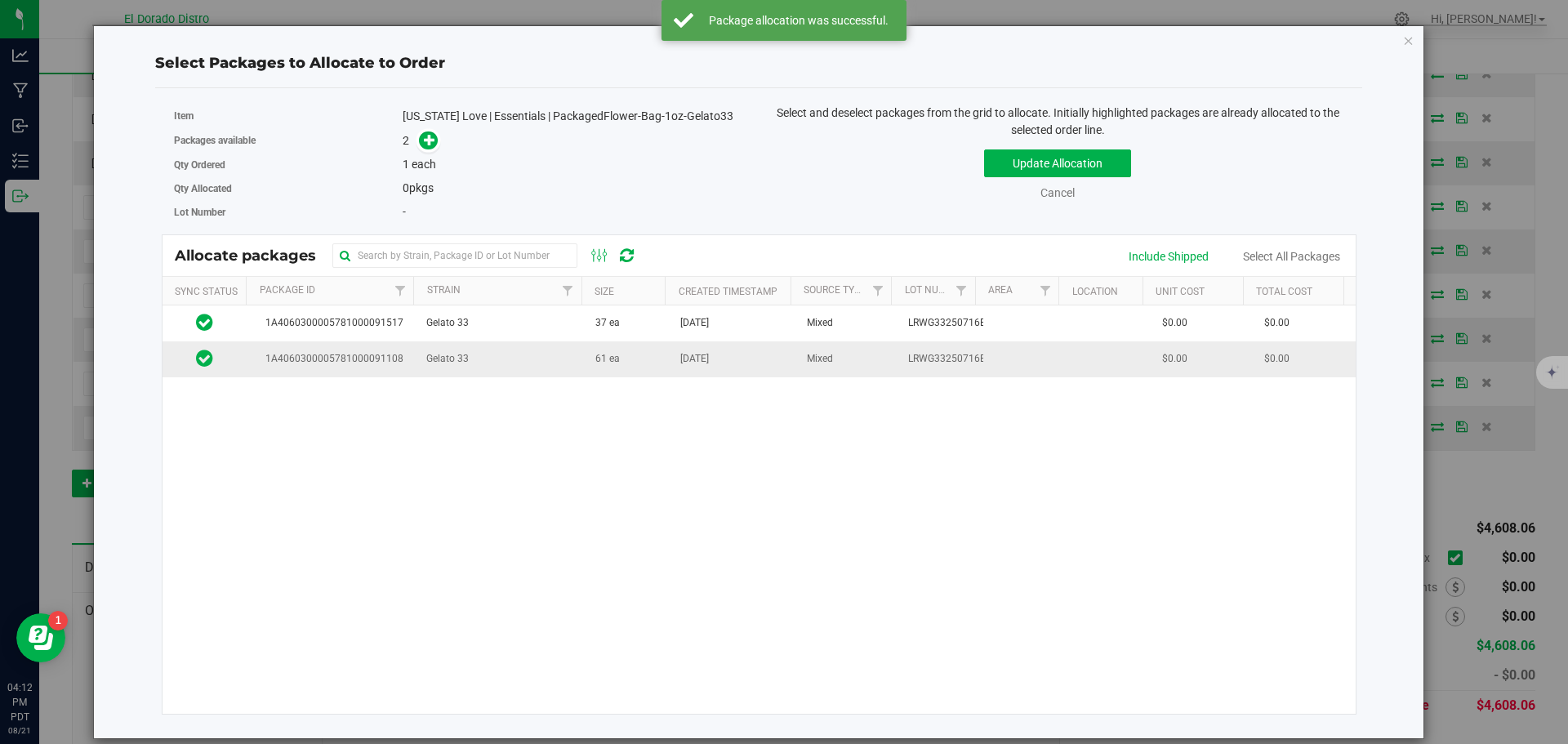
click at [606, 362] on span "61 ea" at bounding box center [607, 359] width 24 height 16
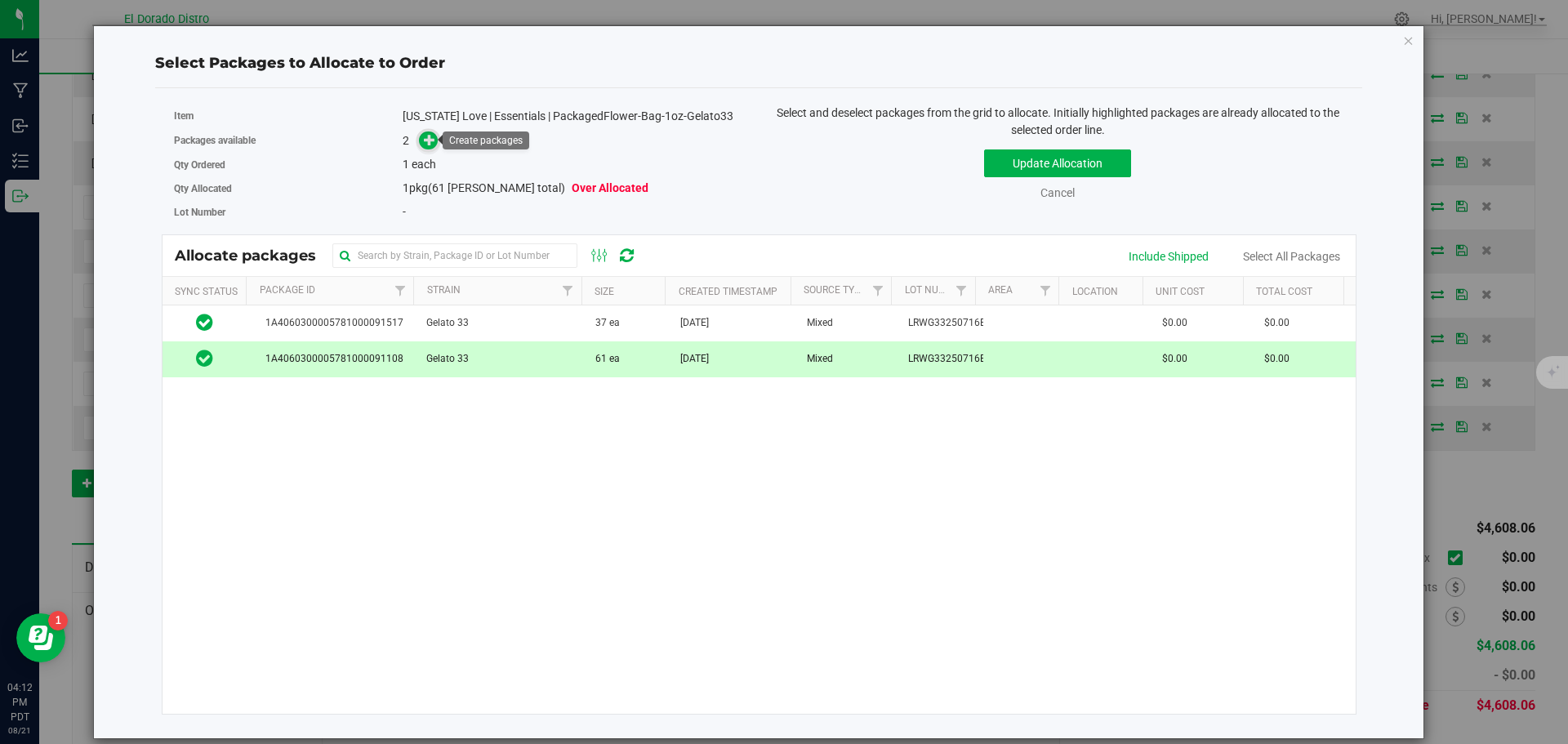
click at [426, 137] on icon at bounding box center [429, 139] width 11 height 11
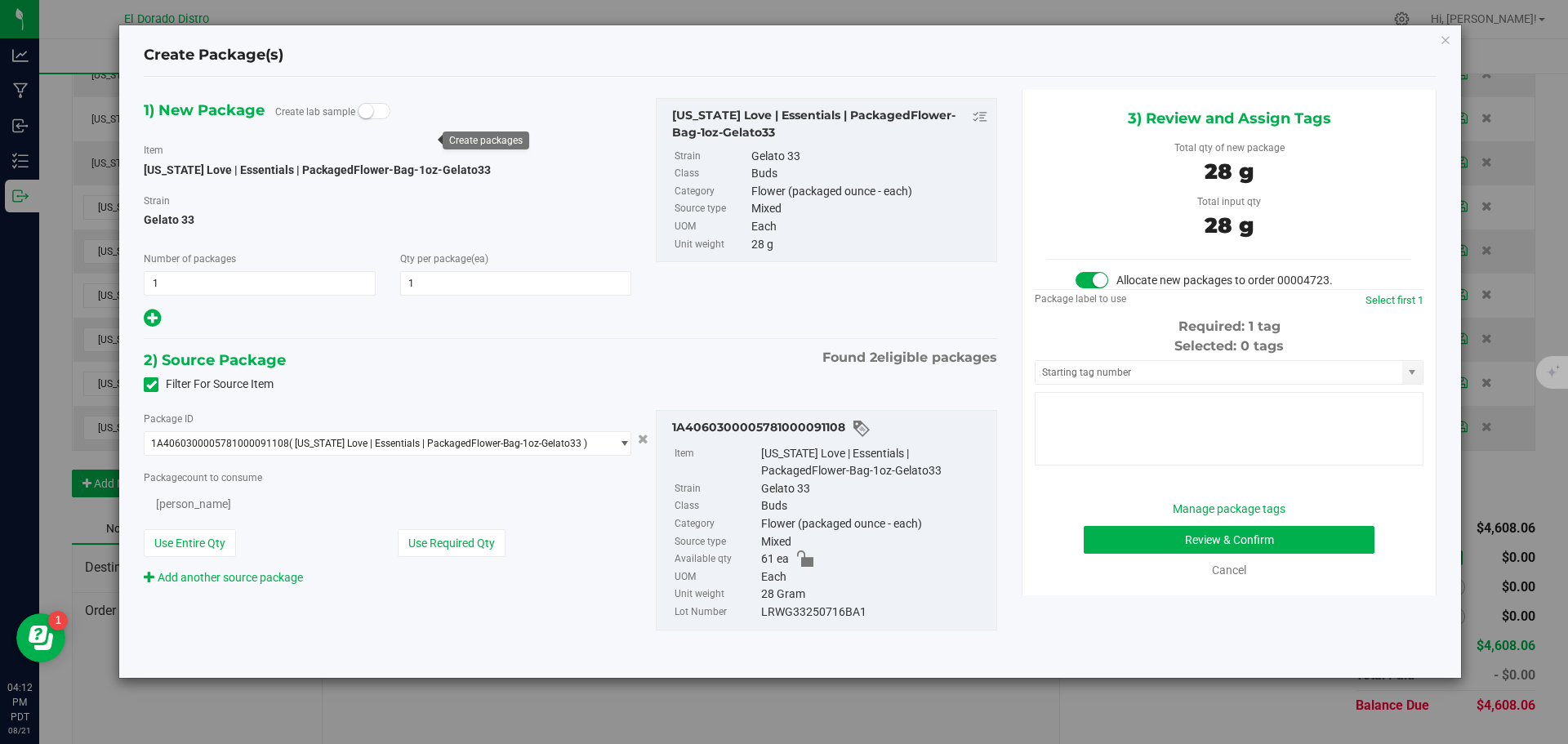
type input "1"
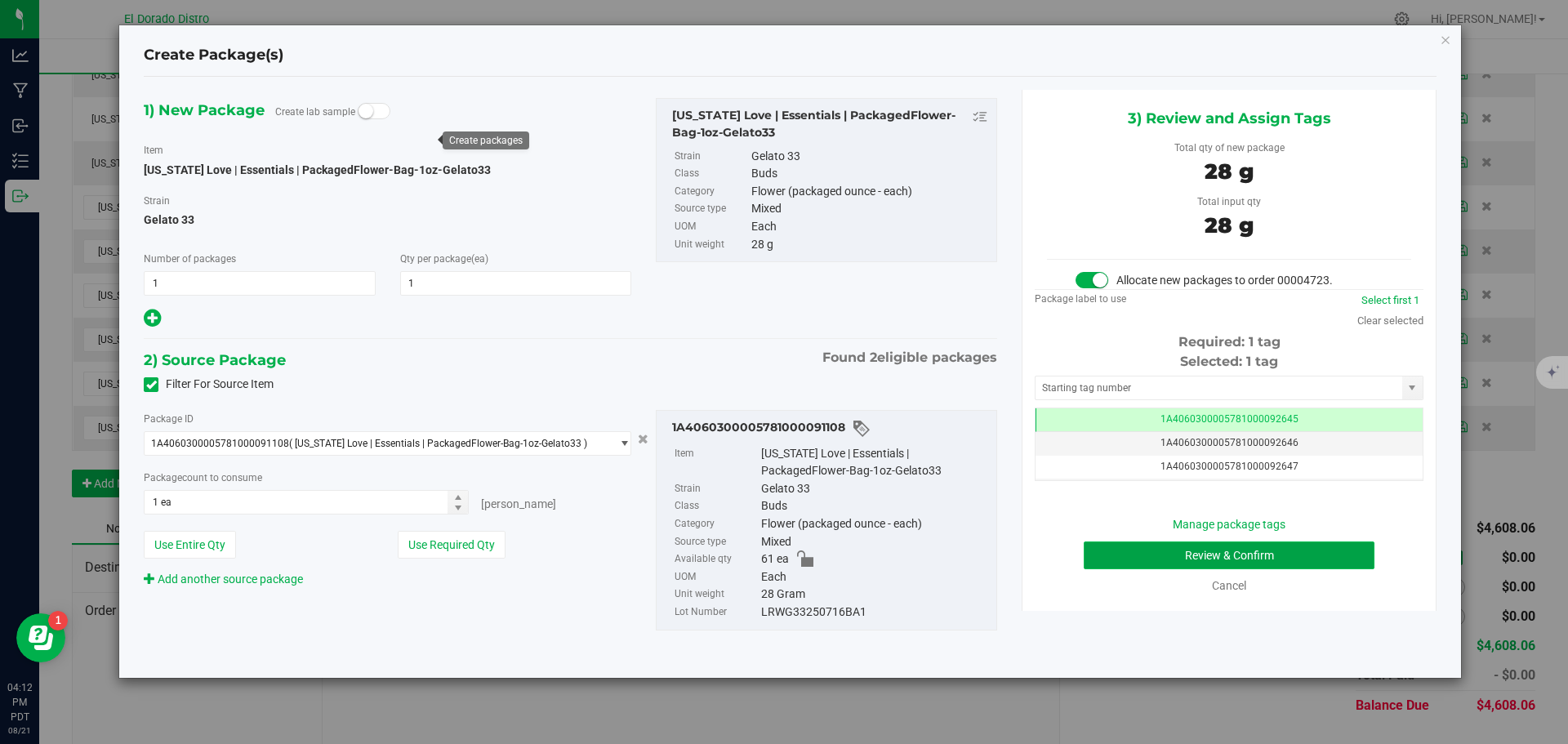
click at [1141, 554] on button "Review & Confirm" at bounding box center [1229, 556] width 291 height 28
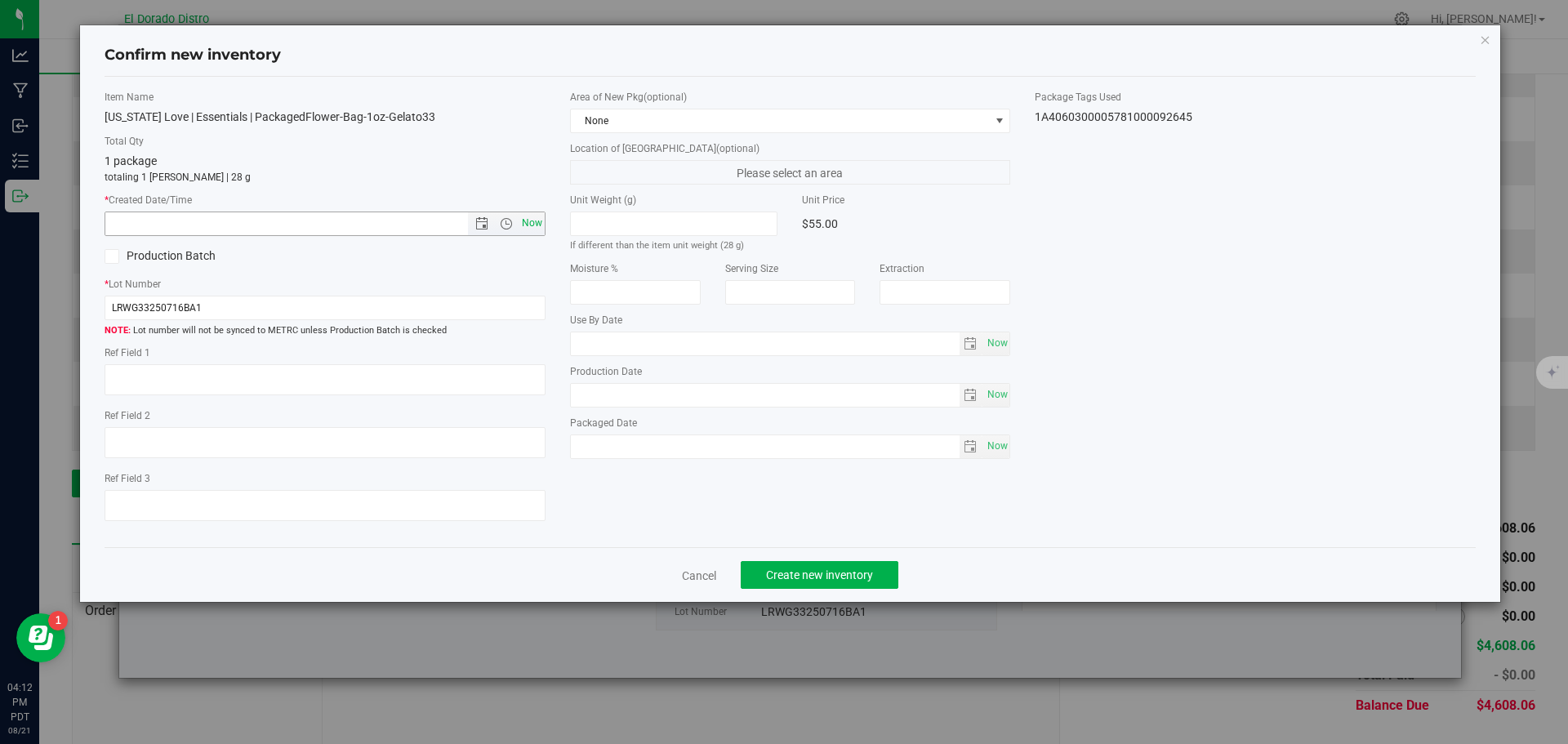
click at [541, 229] on span "Now" at bounding box center [531, 223] width 28 height 23
type input "8/21/2025 4:12 PM"
click at [844, 573] on span "Create new inventory" at bounding box center [819, 575] width 107 height 13
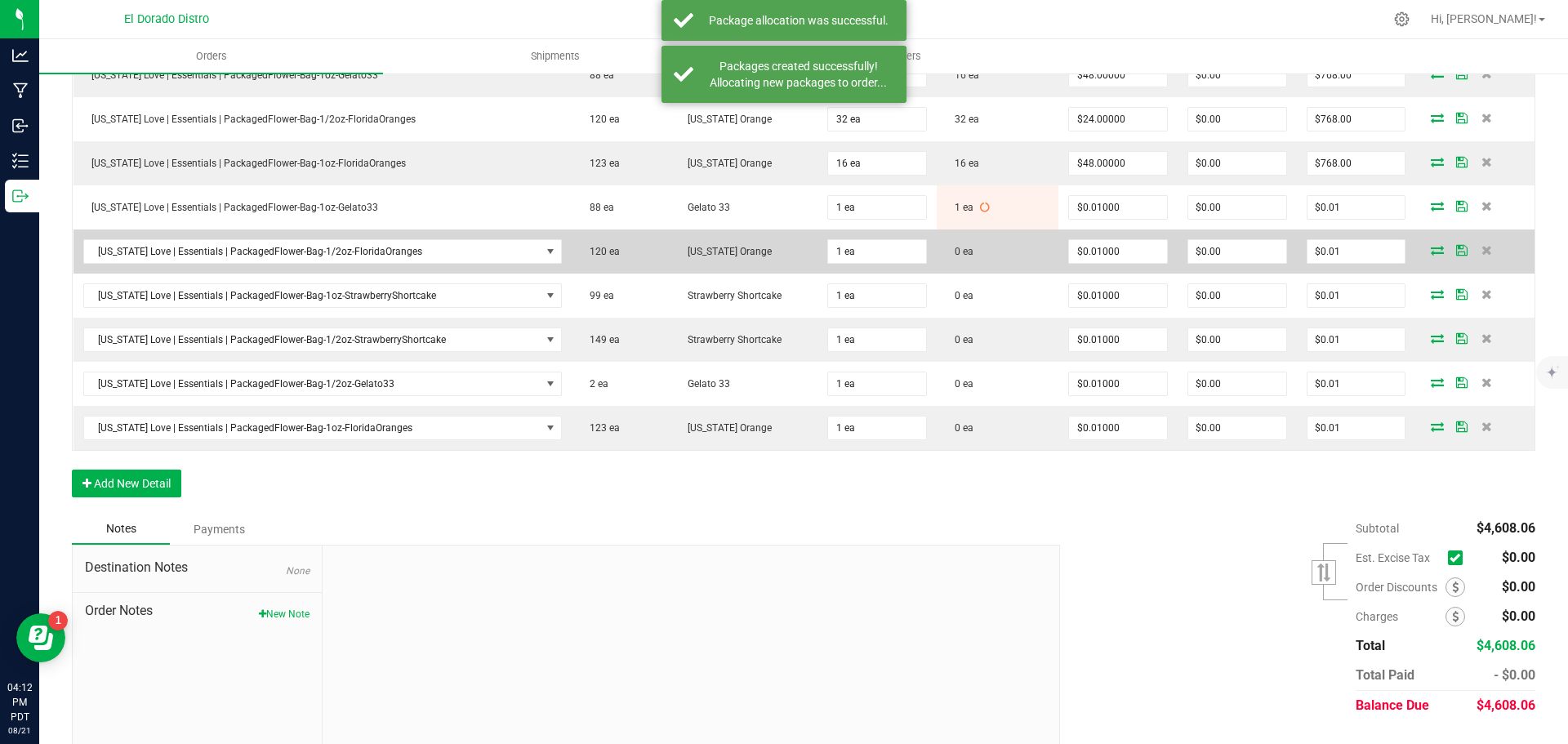
click at [1431, 246] on icon at bounding box center [1438, 249] width 13 height 9
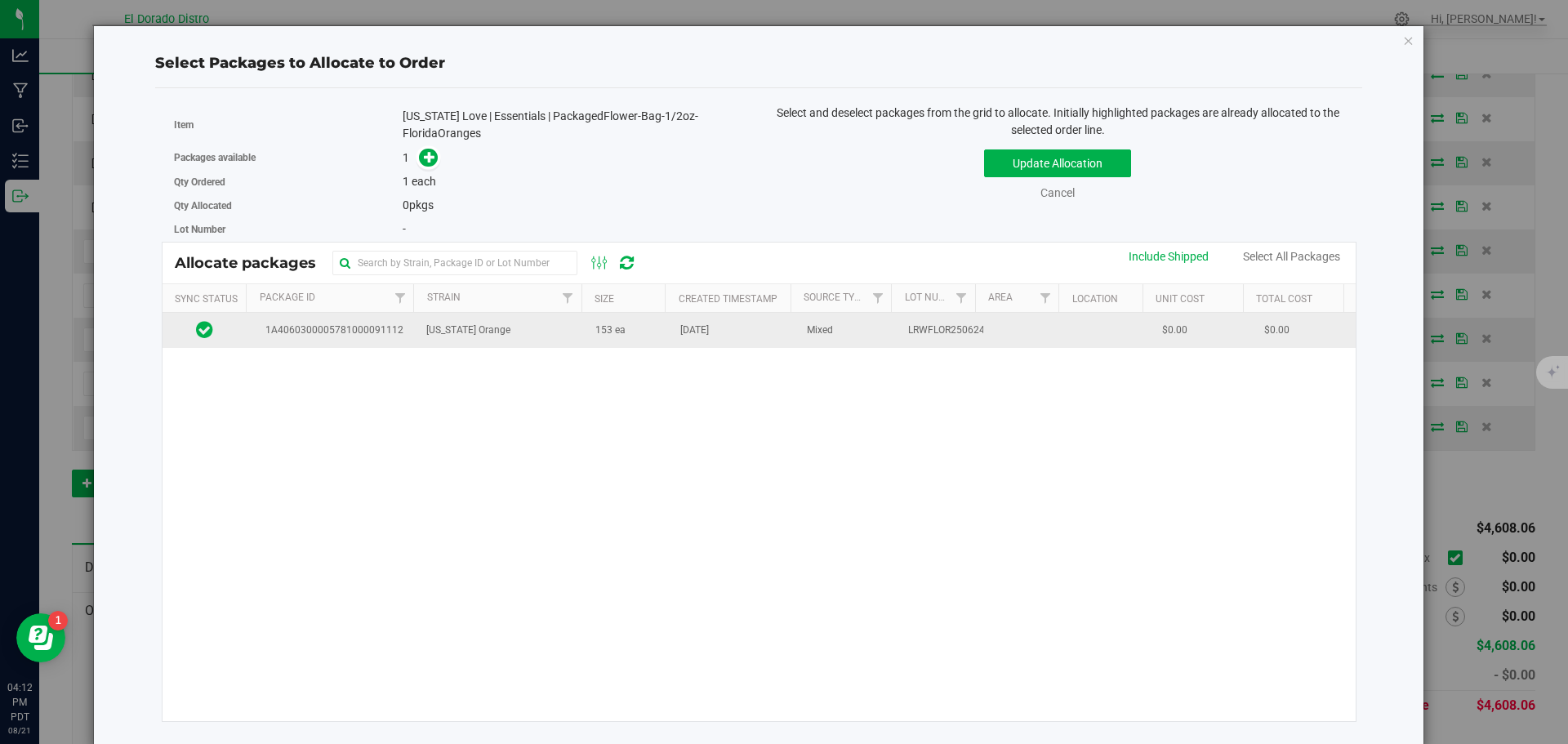
click at [640, 346] on td "153 ea" at bounding box center [628, 330] width 85 height 35
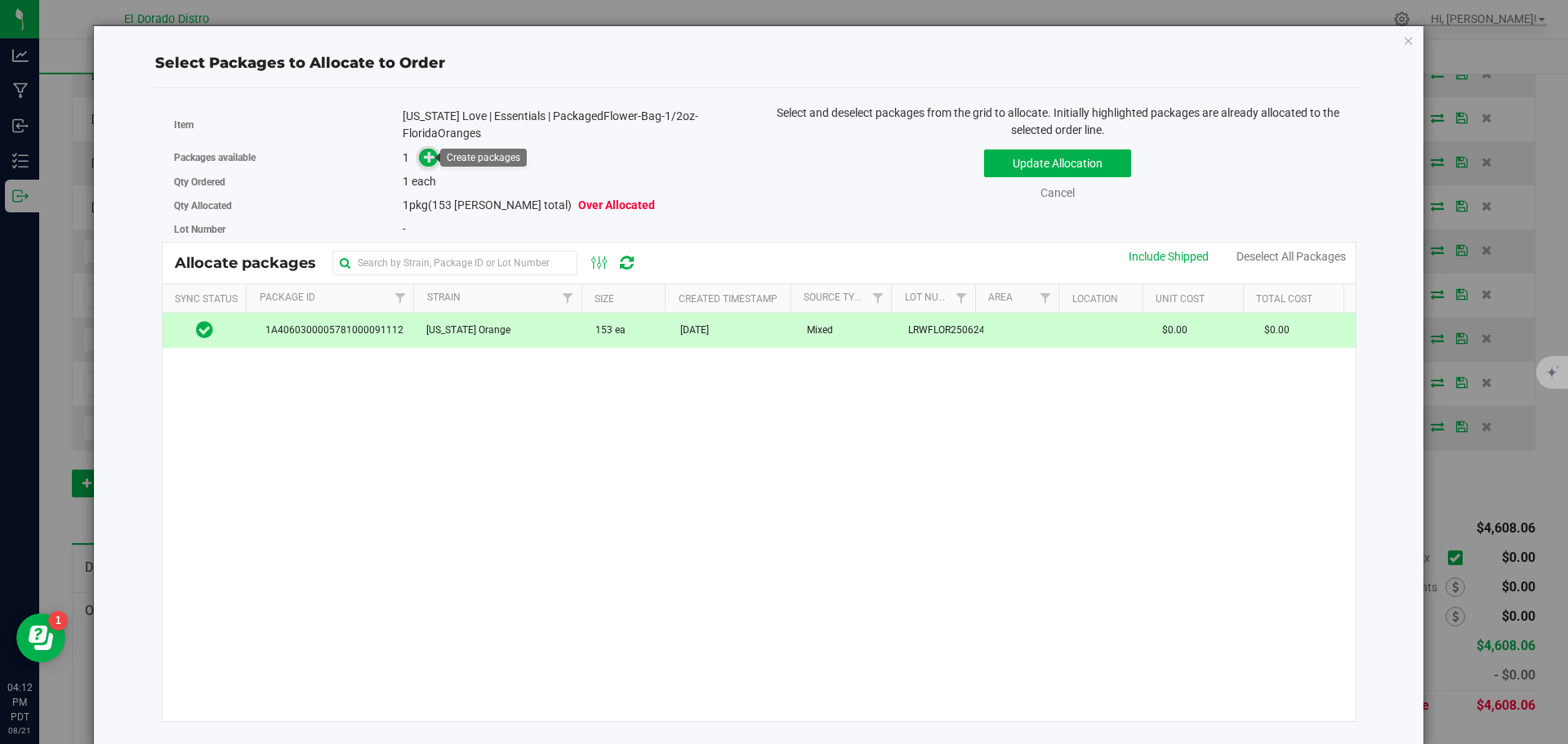
click at [434, 153] on span at bounding box center [428, 158] width 19 height 19
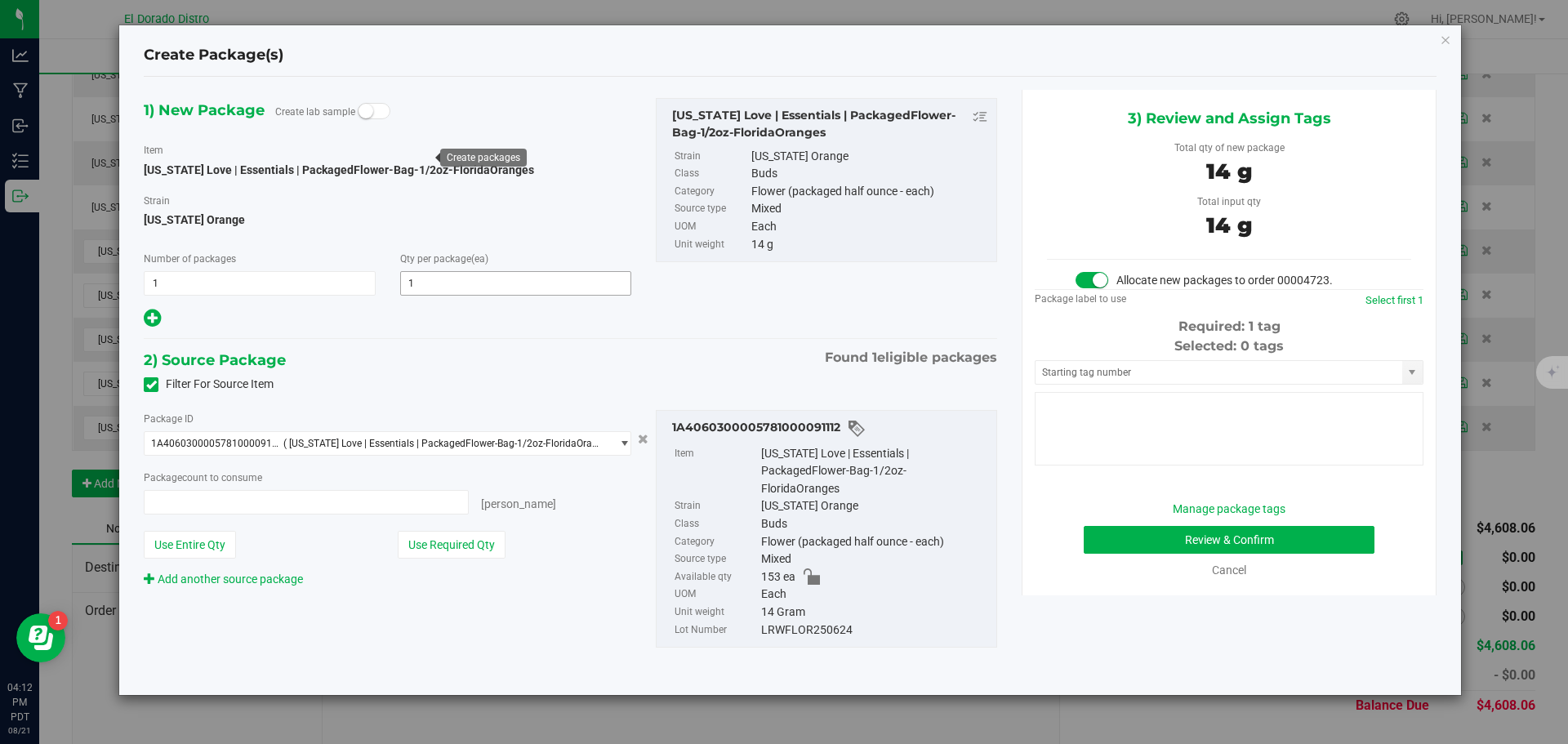
type input "1 ea"
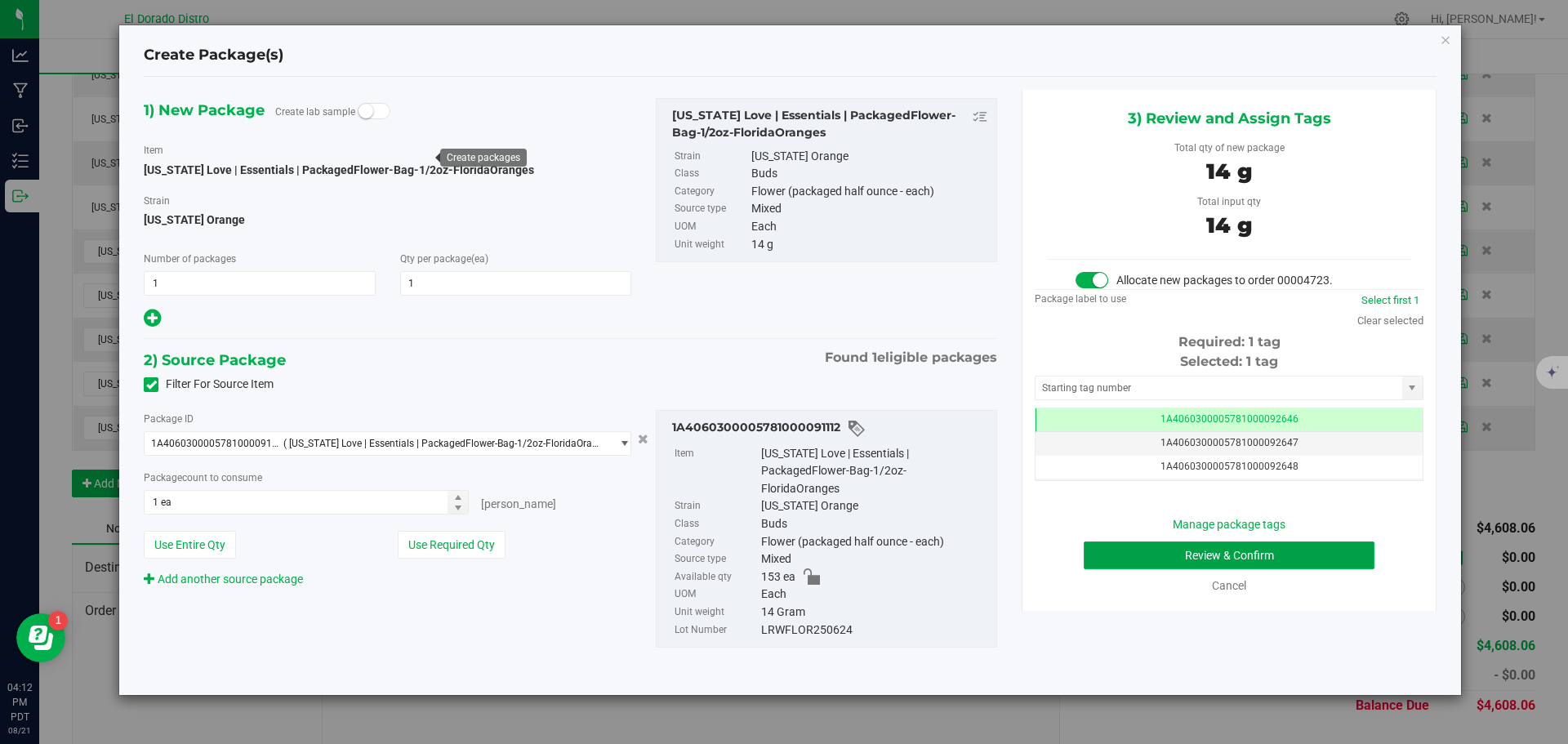
click at [1115, 549] on button "Review & Confirm" at bounding box center [1229, 556] width 291 height 28
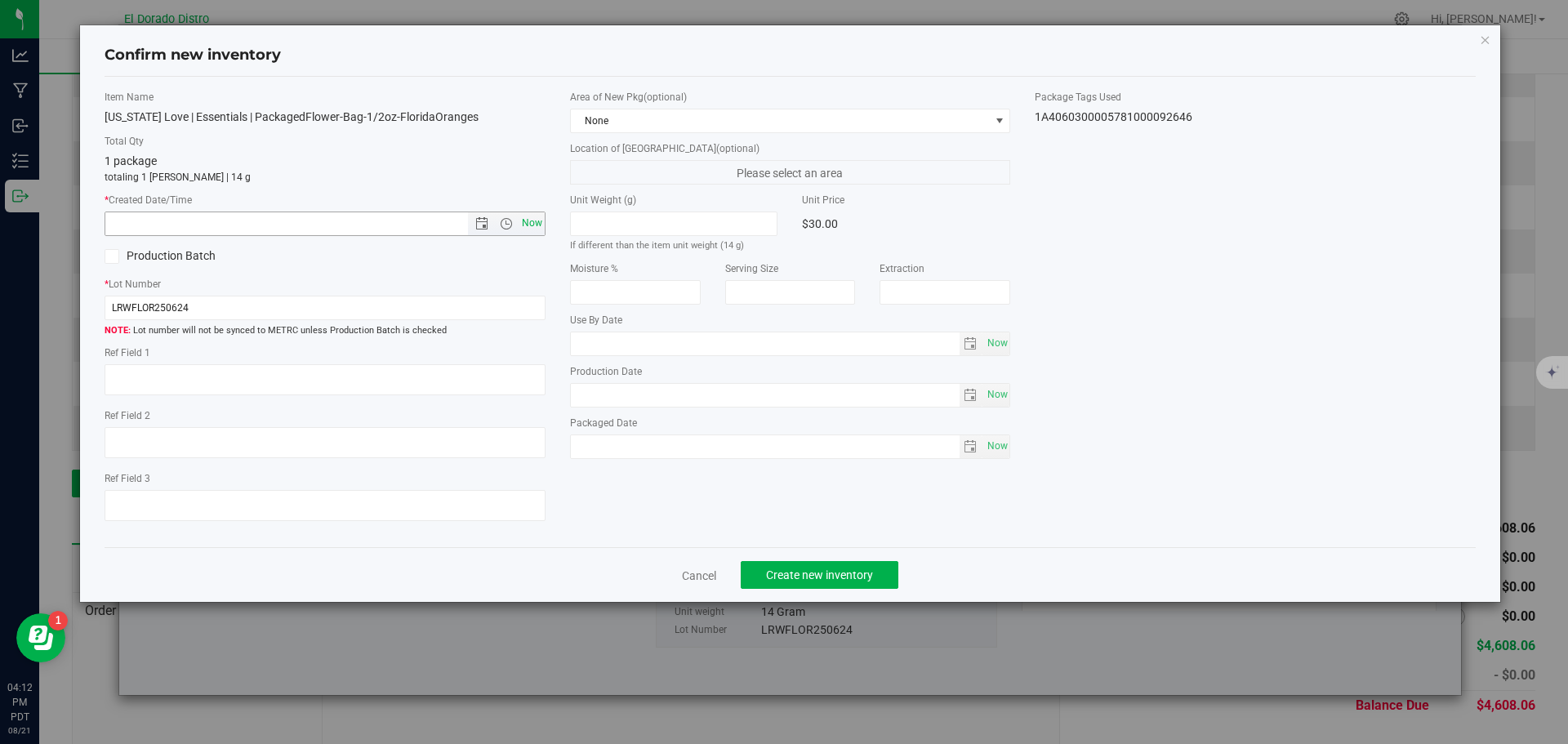
click at [532, 213] on span "Now" at bounding box center [531, 223] width 28 height 23
type input "8/21/2025 4:12 PM"
drag, startPoint x: 823, startPoint y: 569, endPoint x: 827, endPoint y: 543, distance: 26.3
click at [823, 569] on span "Create new inventory" at bounding box center [819, 575] width 107 height 13
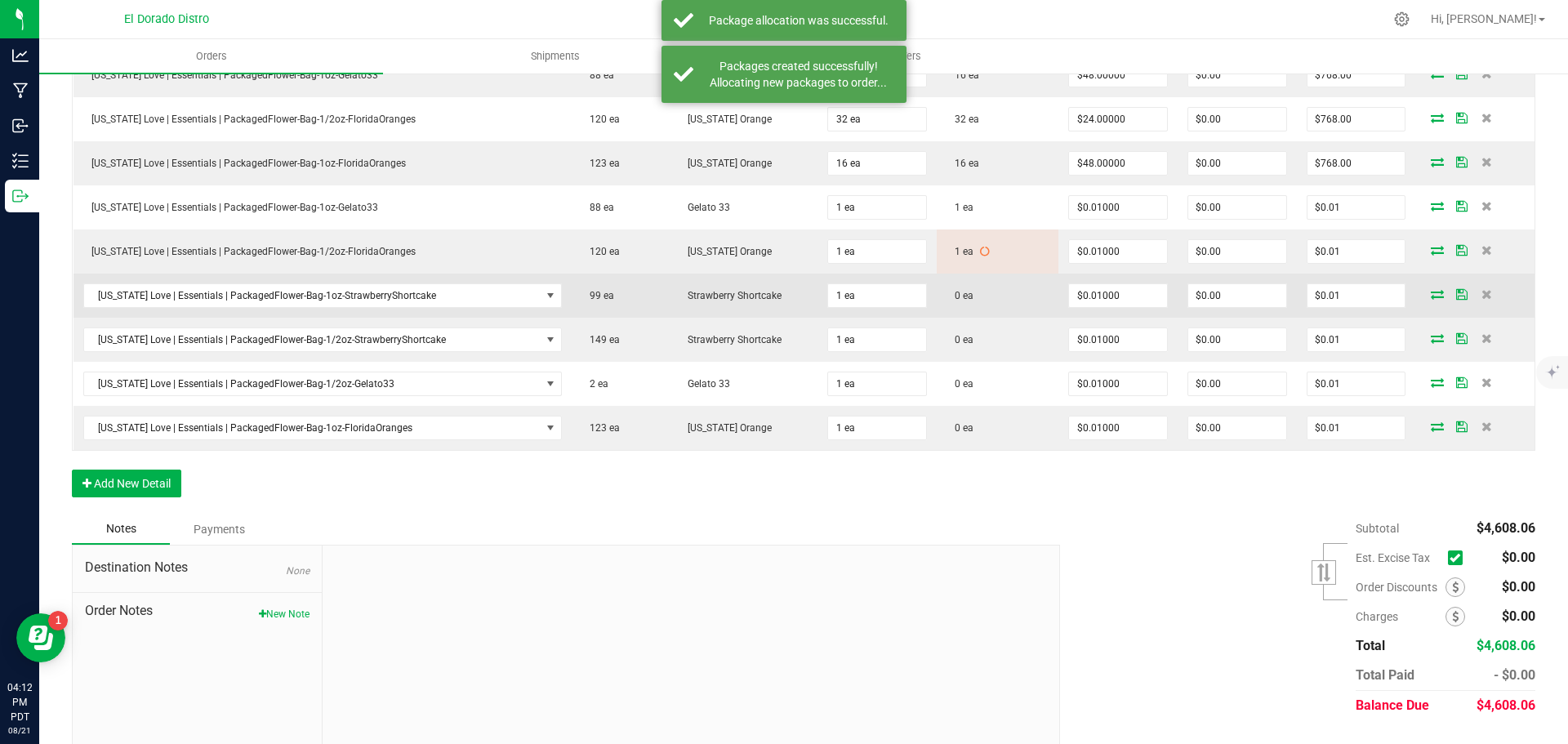
click at [1431, 295] on icon at bounding box center [1438, 293] width 13 height 9
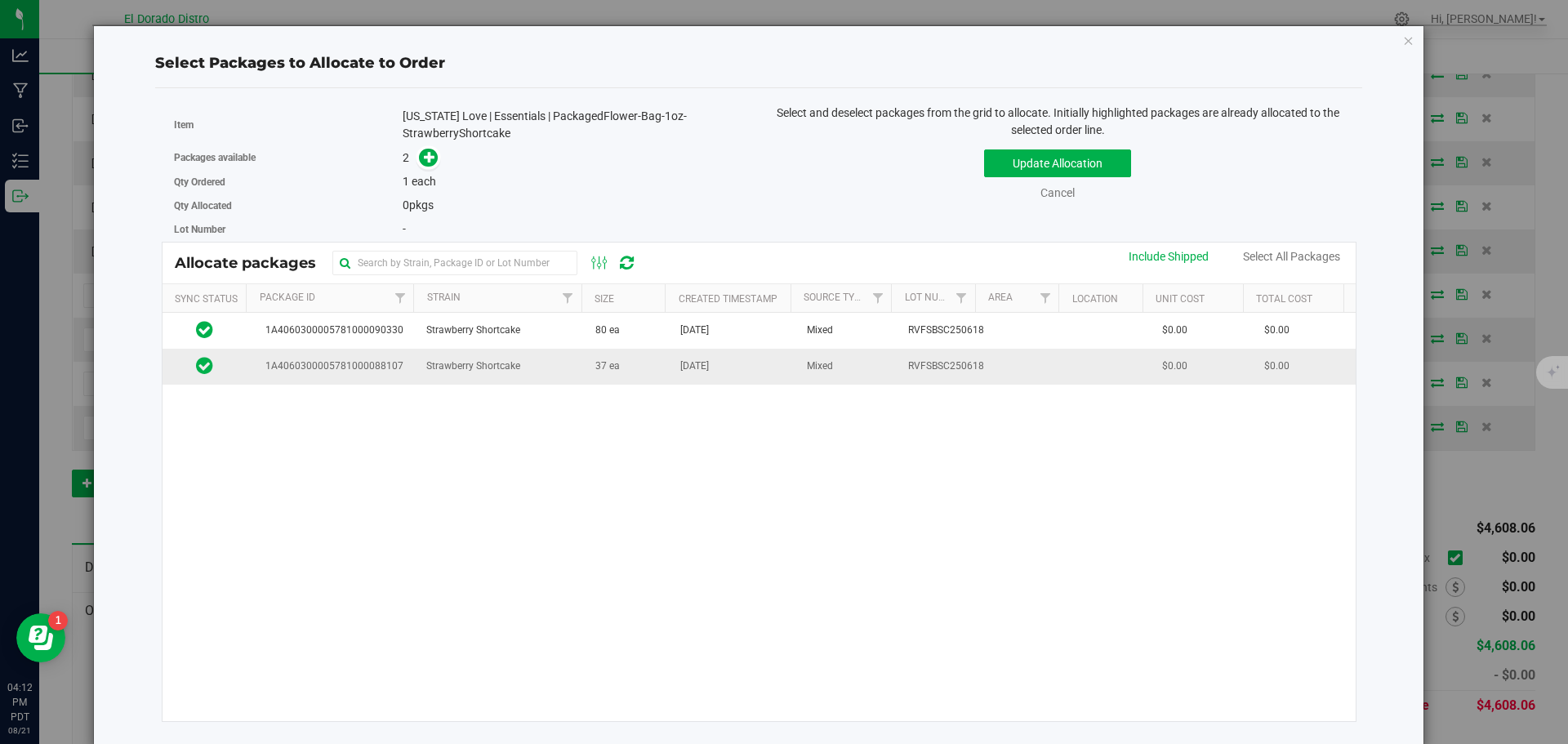
click at [622, 372] on td "37 ea" at bounding box center [628, 365] width 85 height 35
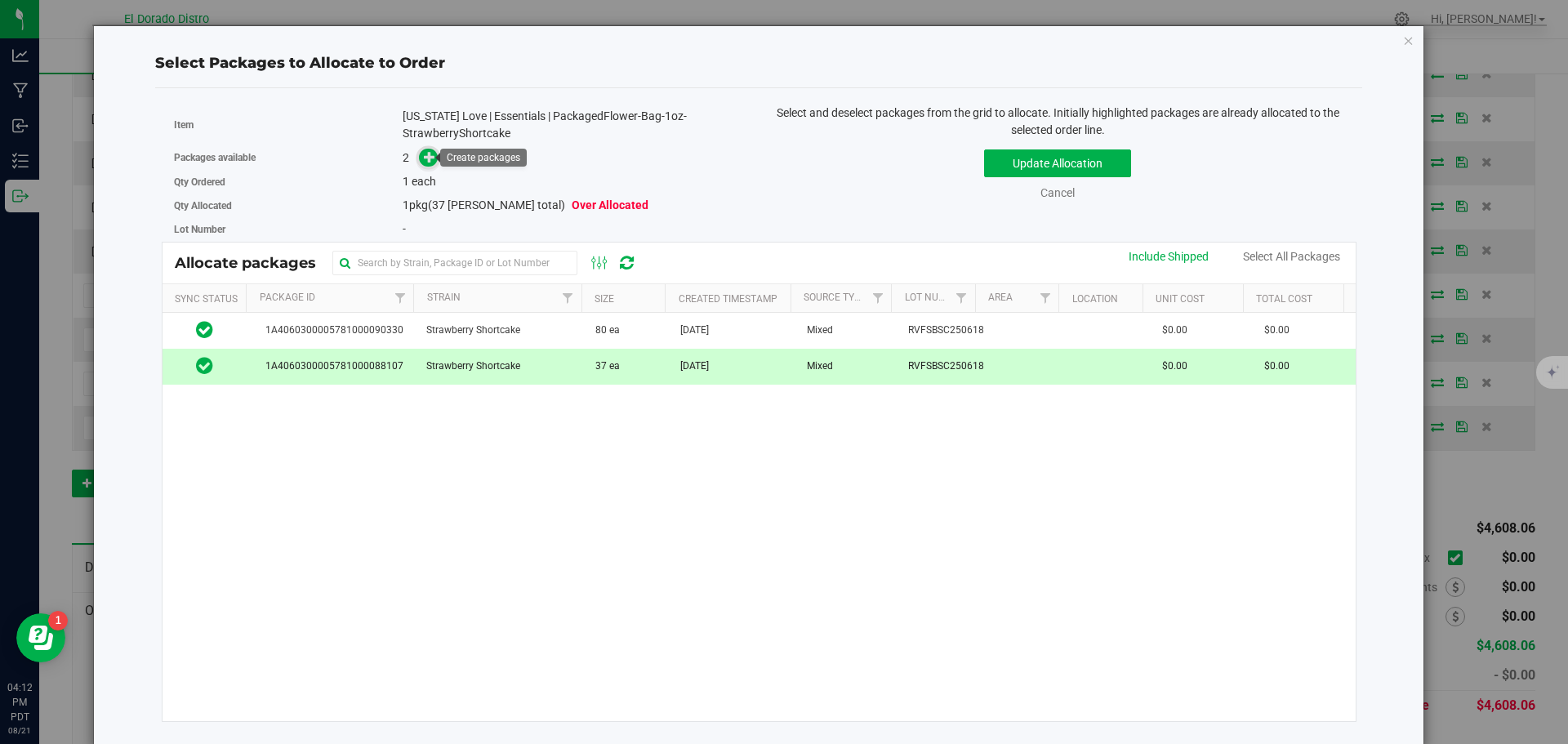
click at [424, 157] on icon at bounding box center [429, 156] width 12 height 12
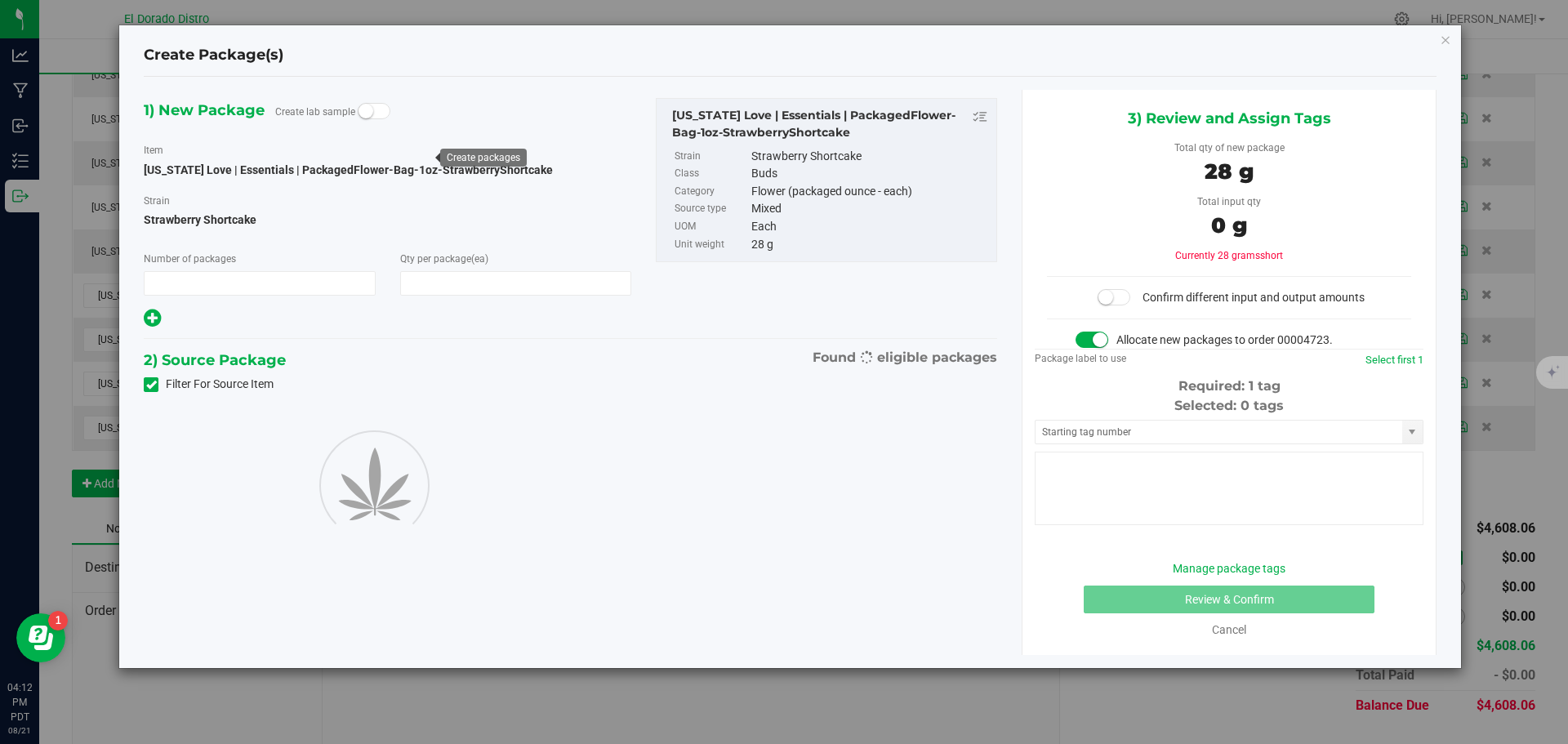
type input "1"
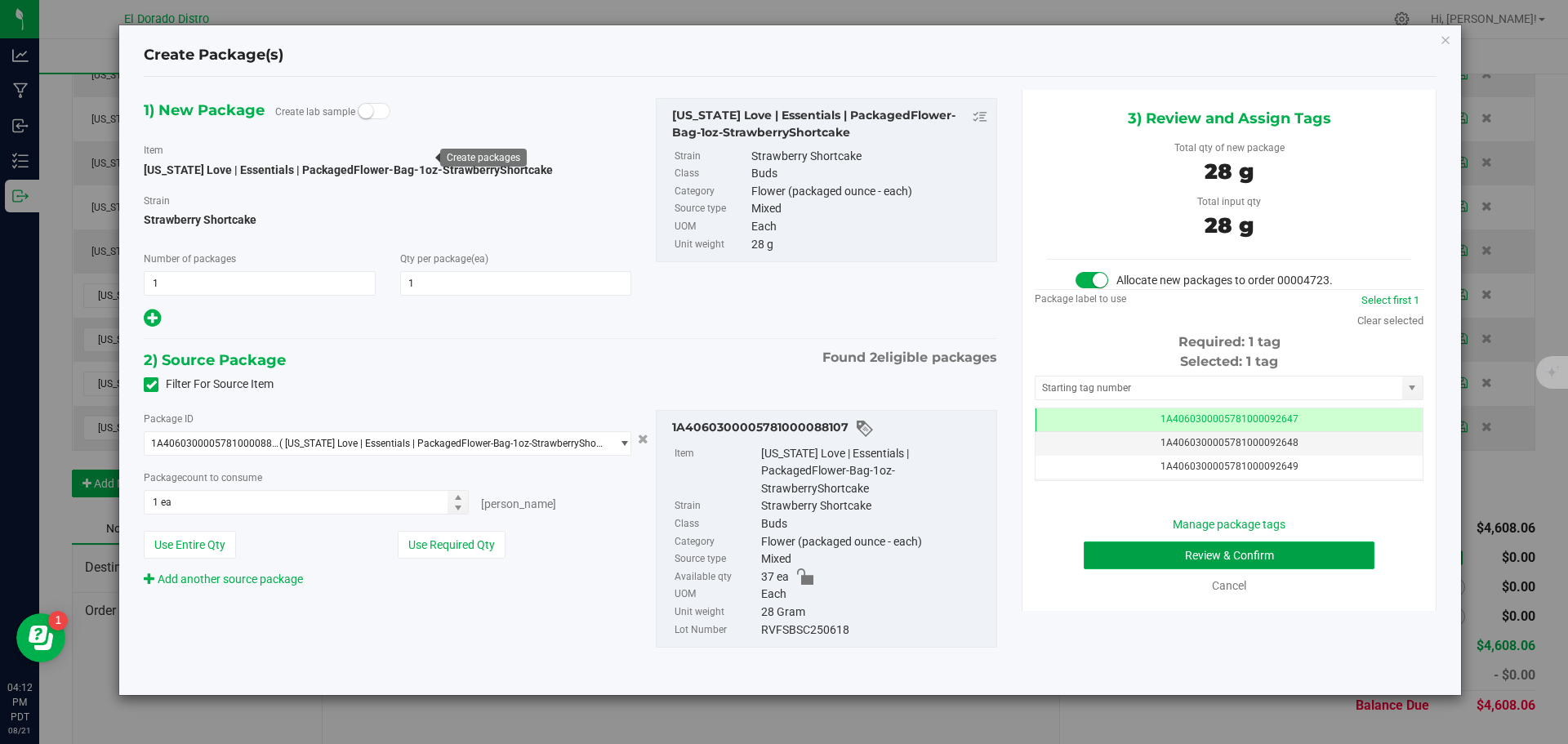
click at [1098, 555] on button "Review & Confirm" at bounding box center [1229, 556] width 291 height 28
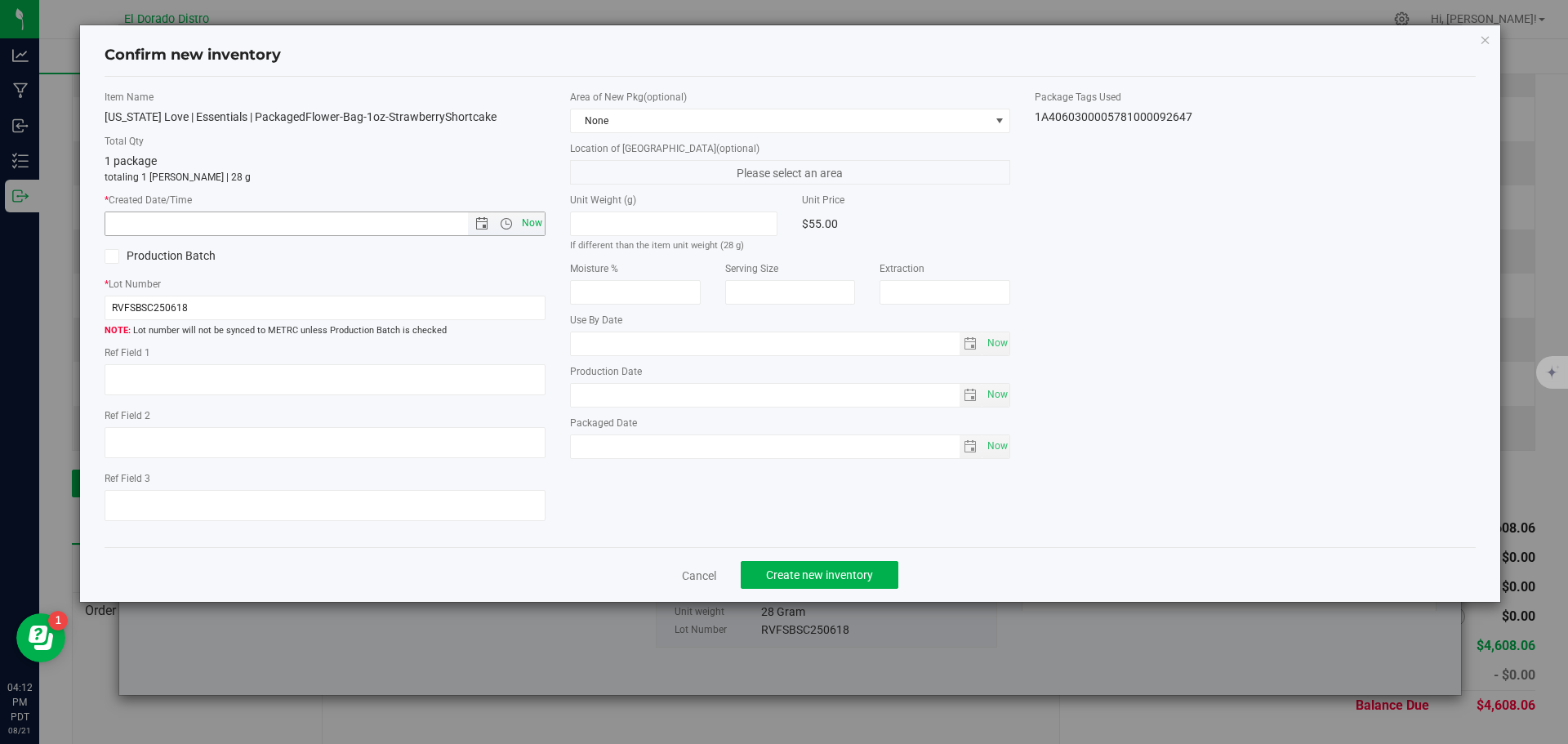
click at [536, 230] on span "Now" at bounding box center [531, 223] width 28 height 23
type input "8/21/2025 4:12 PM"
click at [799, 569] on span "Create new inventory" at bounding box center [819, 575] width 107 height 13
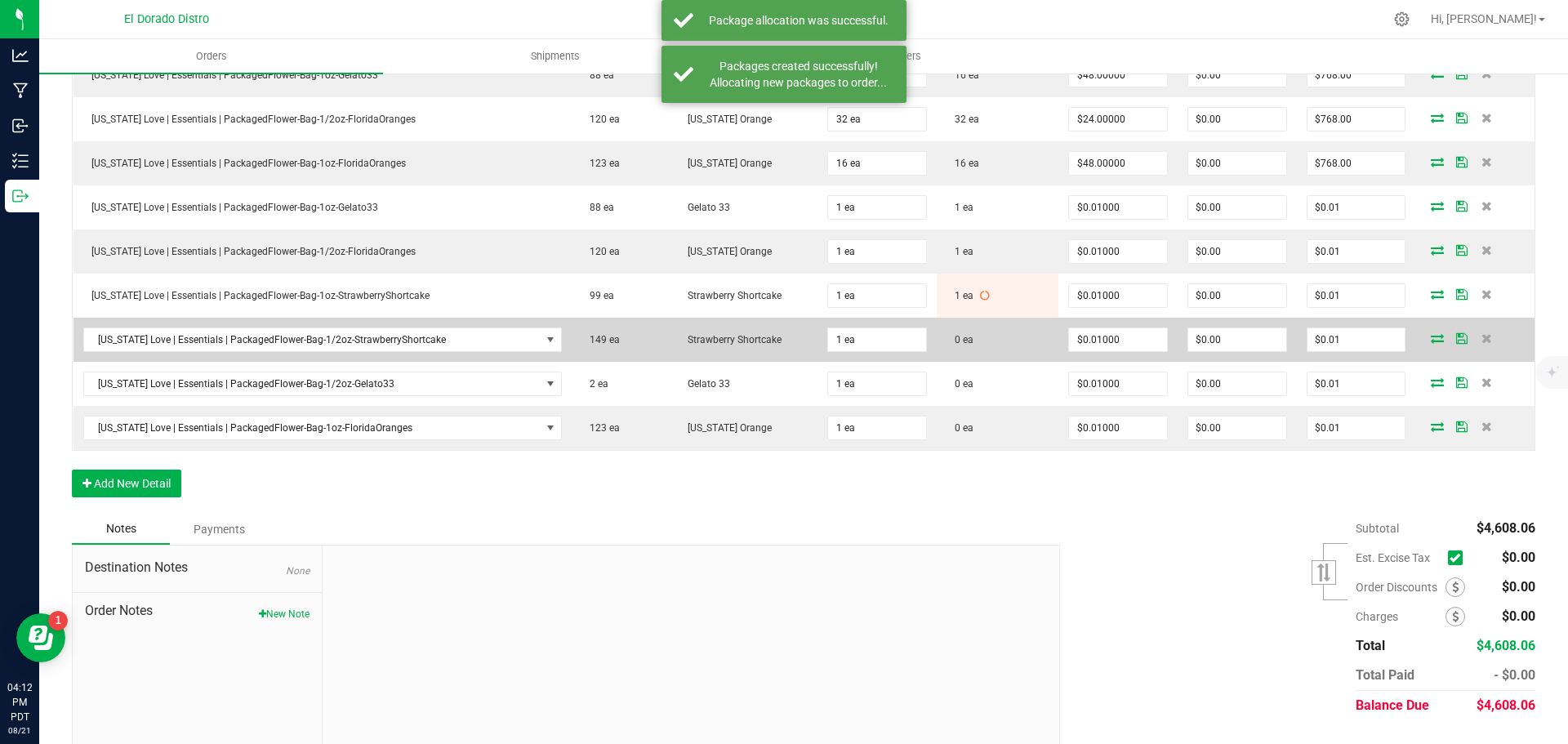
click at [1431, 336] on icon at bounding box center [1438, 338] width 13 height 9
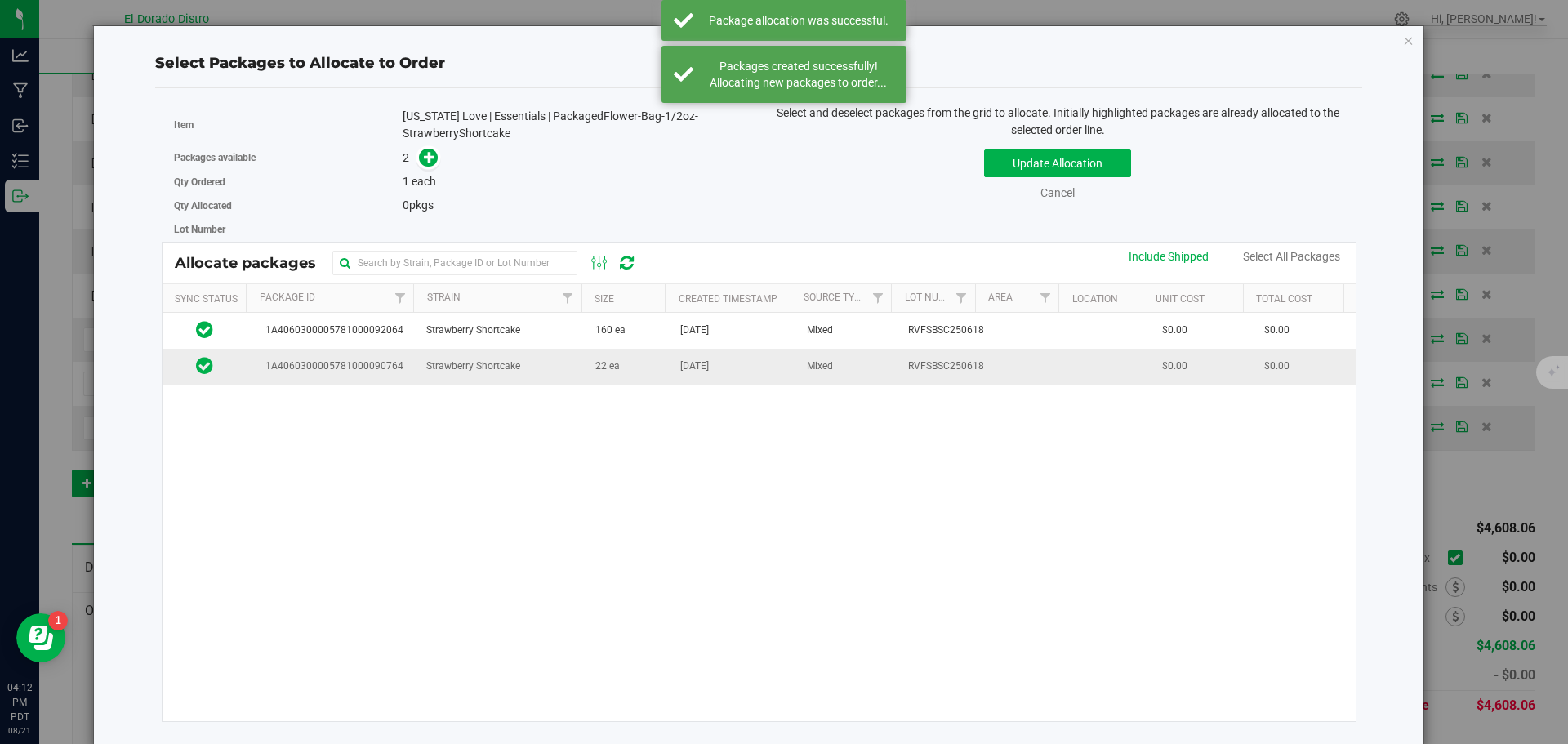
click at [620, 378] on td "22 ea" at bounding box center [628, 365] width 85 height 35
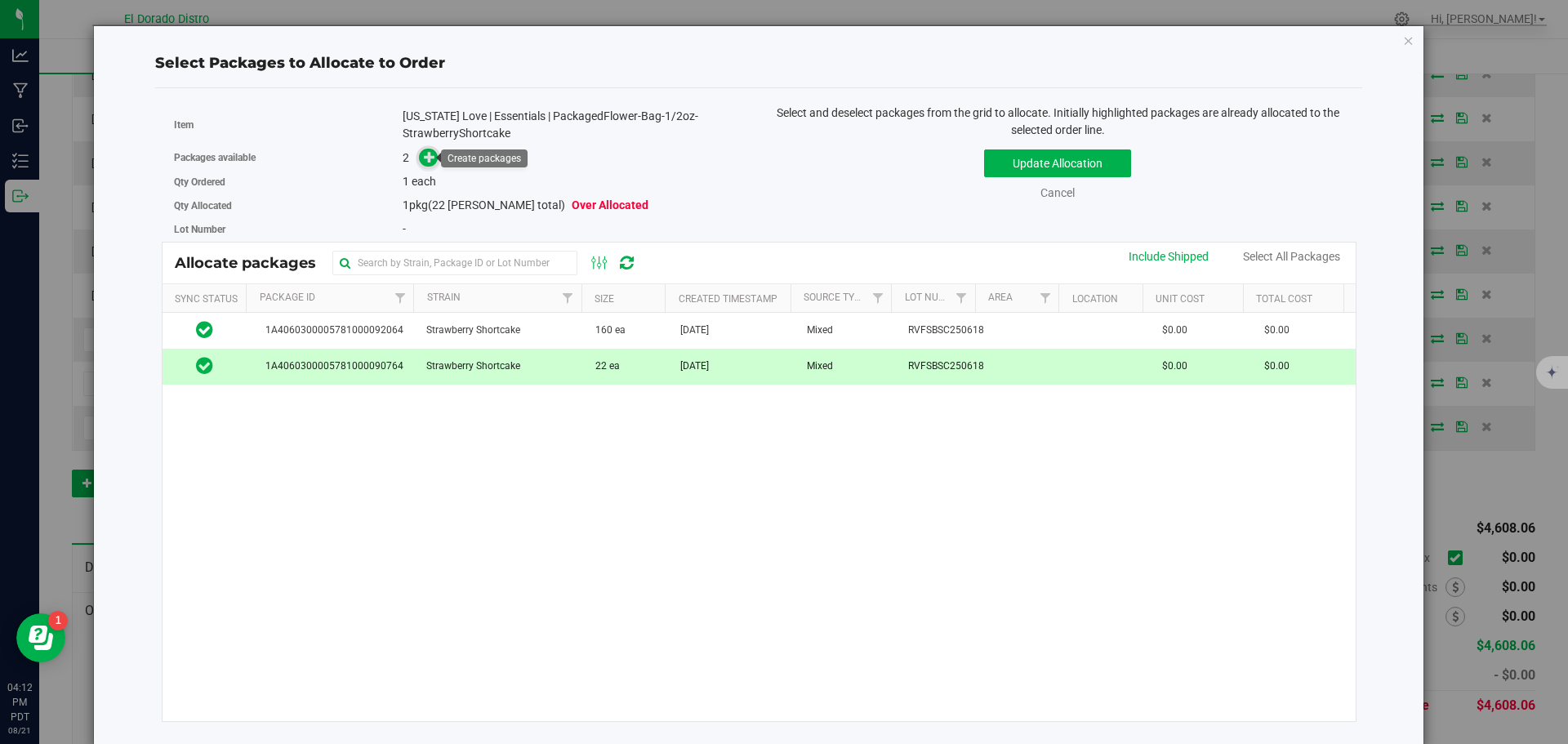
click at [430, 153] on icon at bounding box center [429, 156] width 11 height 11
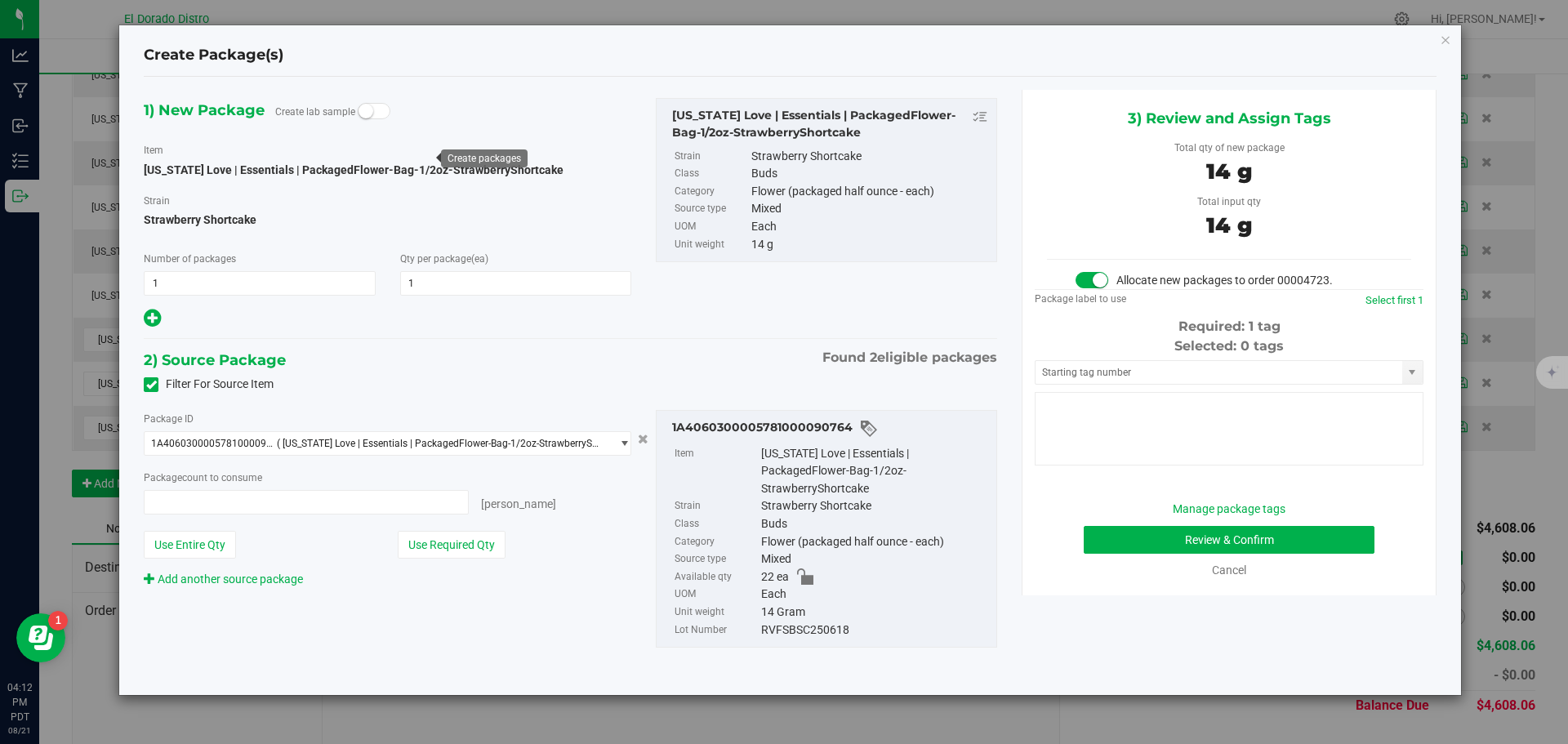
type input "1 ea"
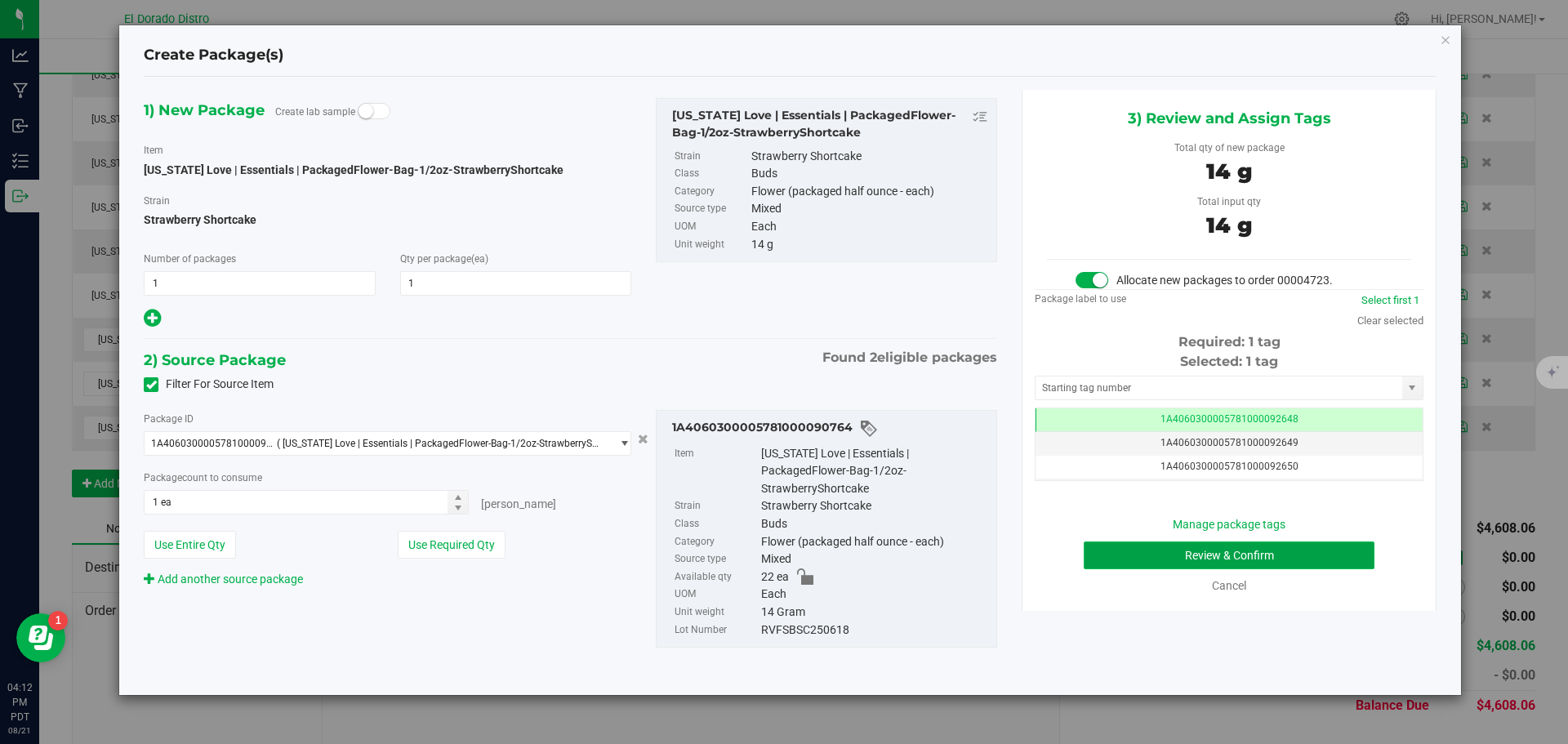
click at [1098, 560] on button "Review & Confirm" at bounding box center [1229, 556] width 291 height 28
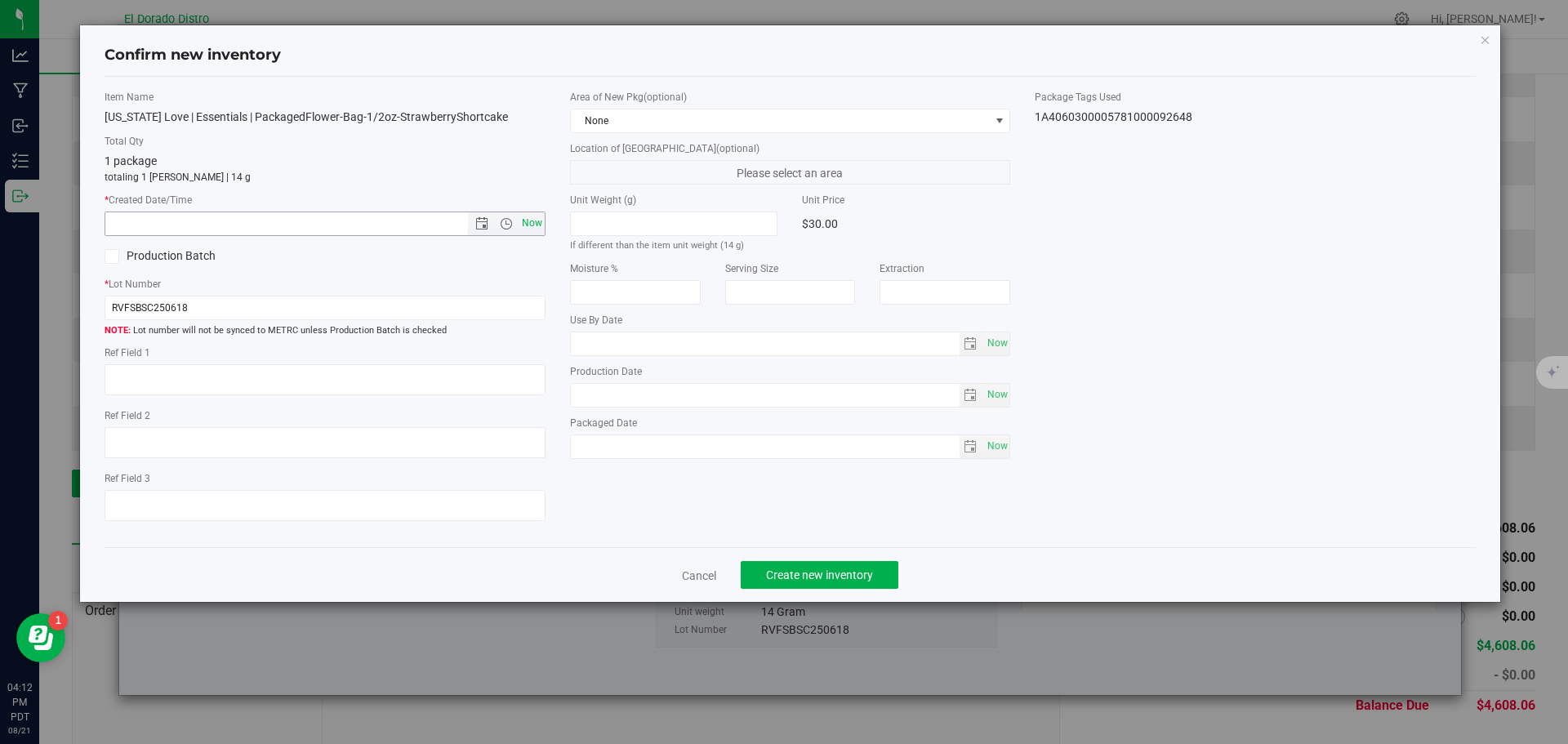
click at [530, 229] on span "Now" at bounding box center [531, 223] width 28 height 23
type input "8/21/2025 4:12 PM"
click at [802, 569] on span "Create new inventory" at bounding box center [819, 575] width 107 height 13
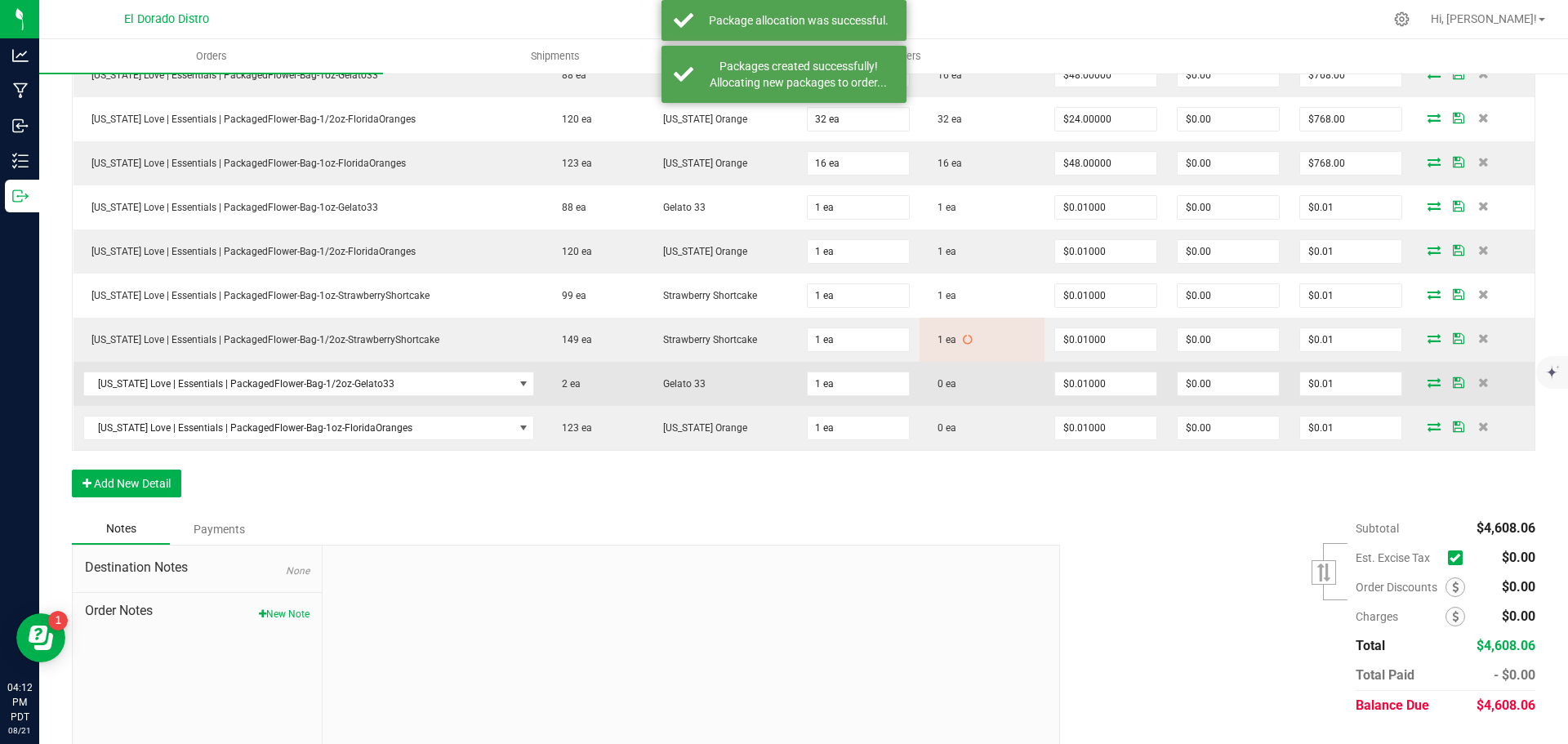
click at [1427, 379] on icon at bounding box center [1434, 382] width 13 height 9
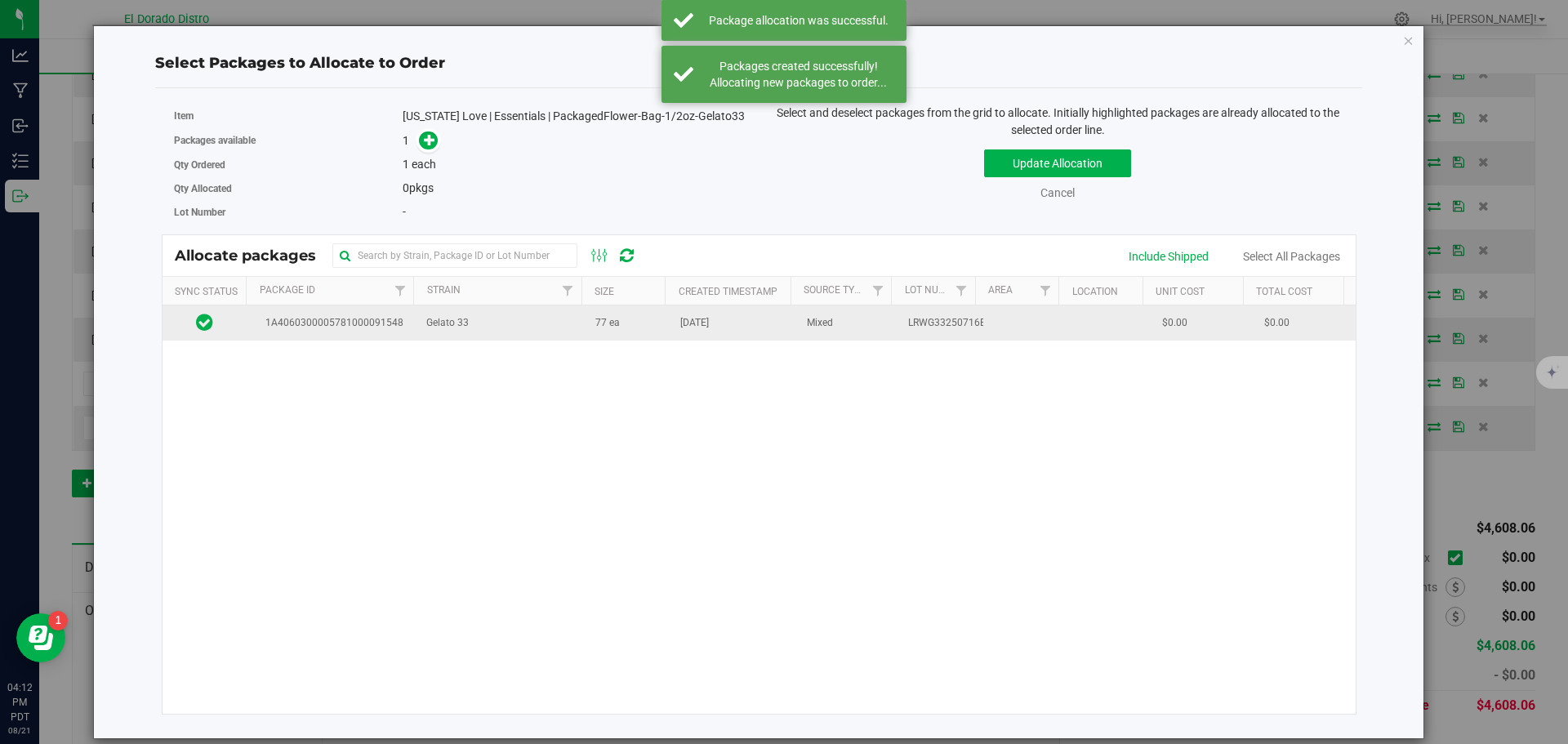
click at [621, 327] on td "77 ea" at bounding box center [628, 322] width 85 height 35
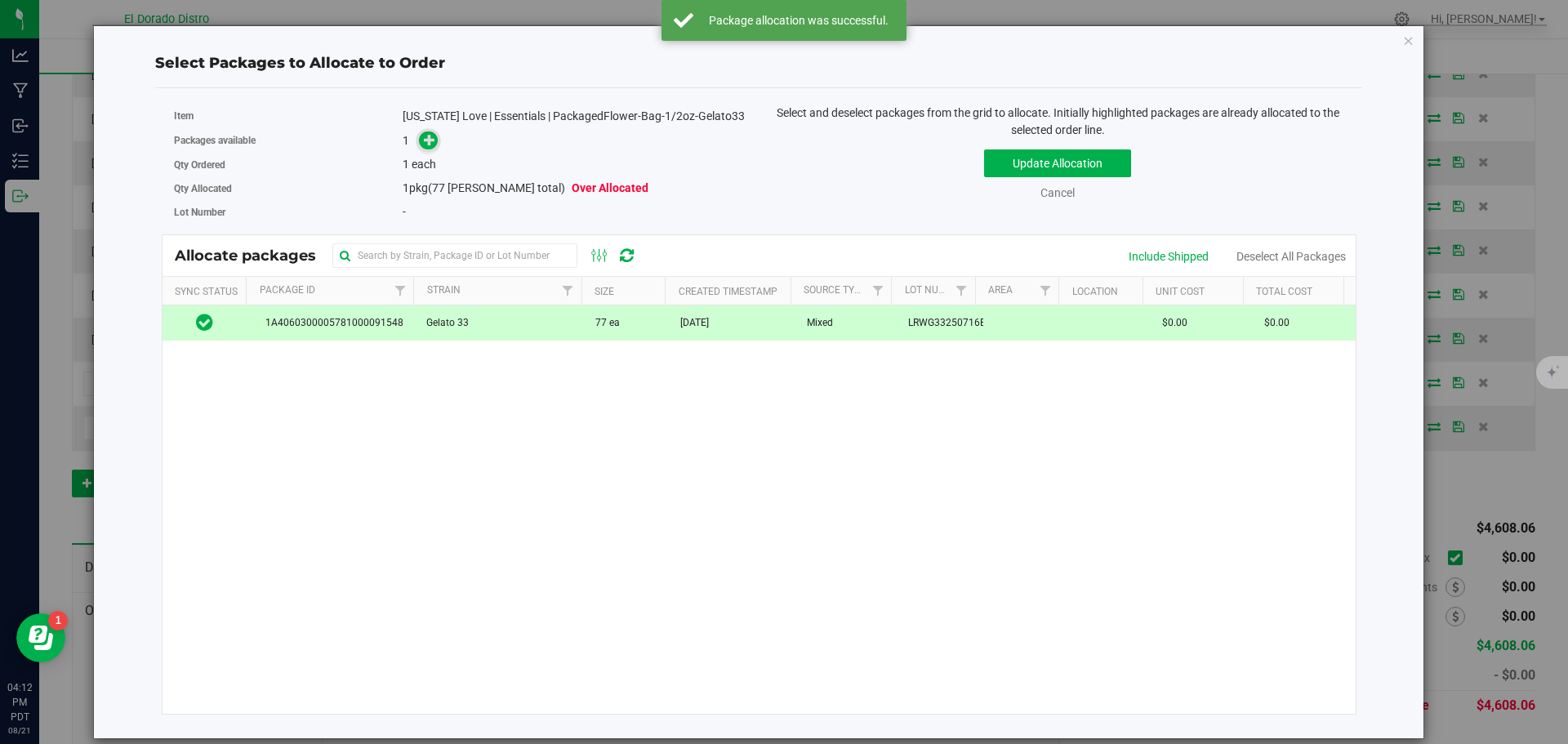
click at [435, 144] on icon at bounding box center [429, 139] width 11 height 11
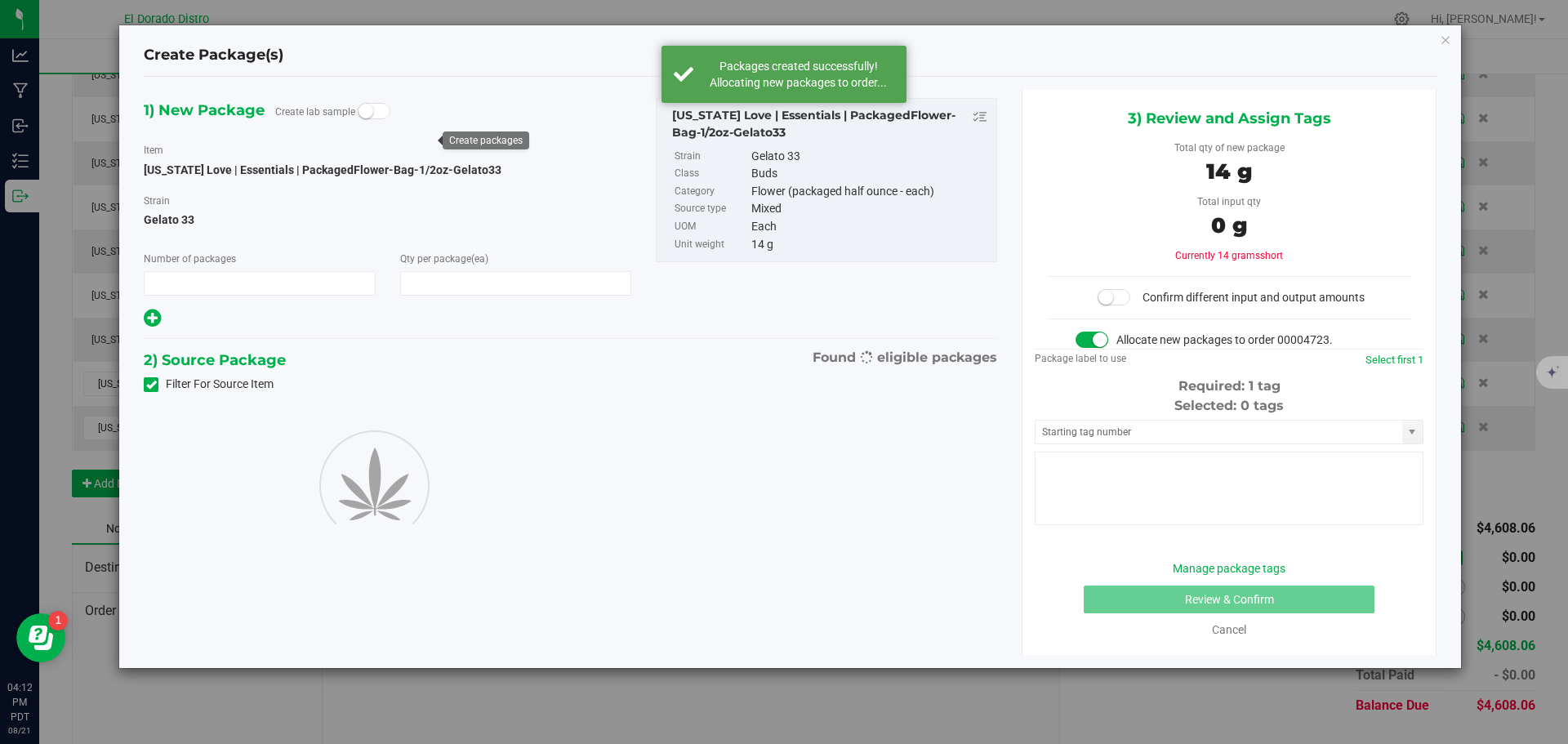
type input "1"
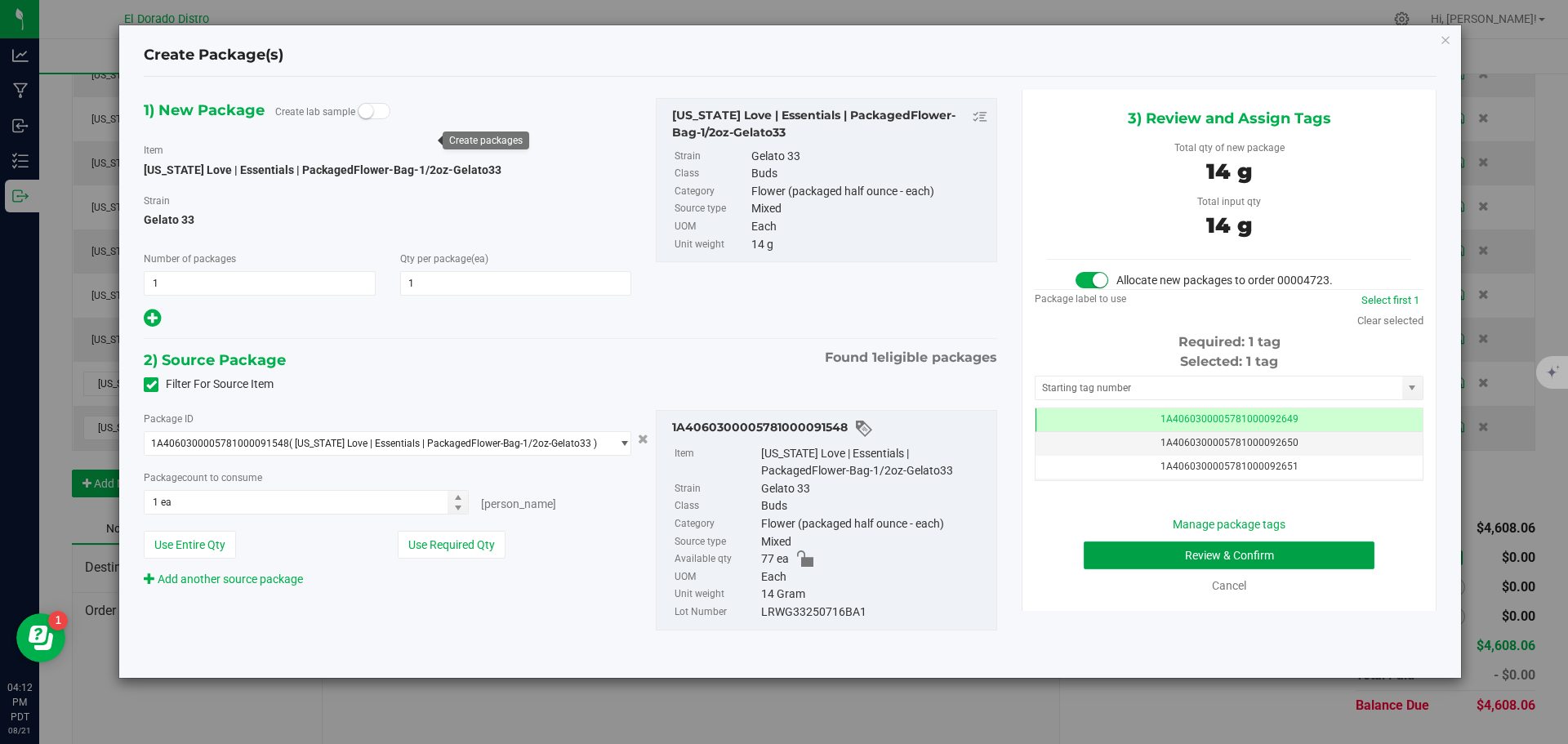
click at [1116, 553] on button "Review & Confirm" at bounding box center [1229, 556] width 291 height 28
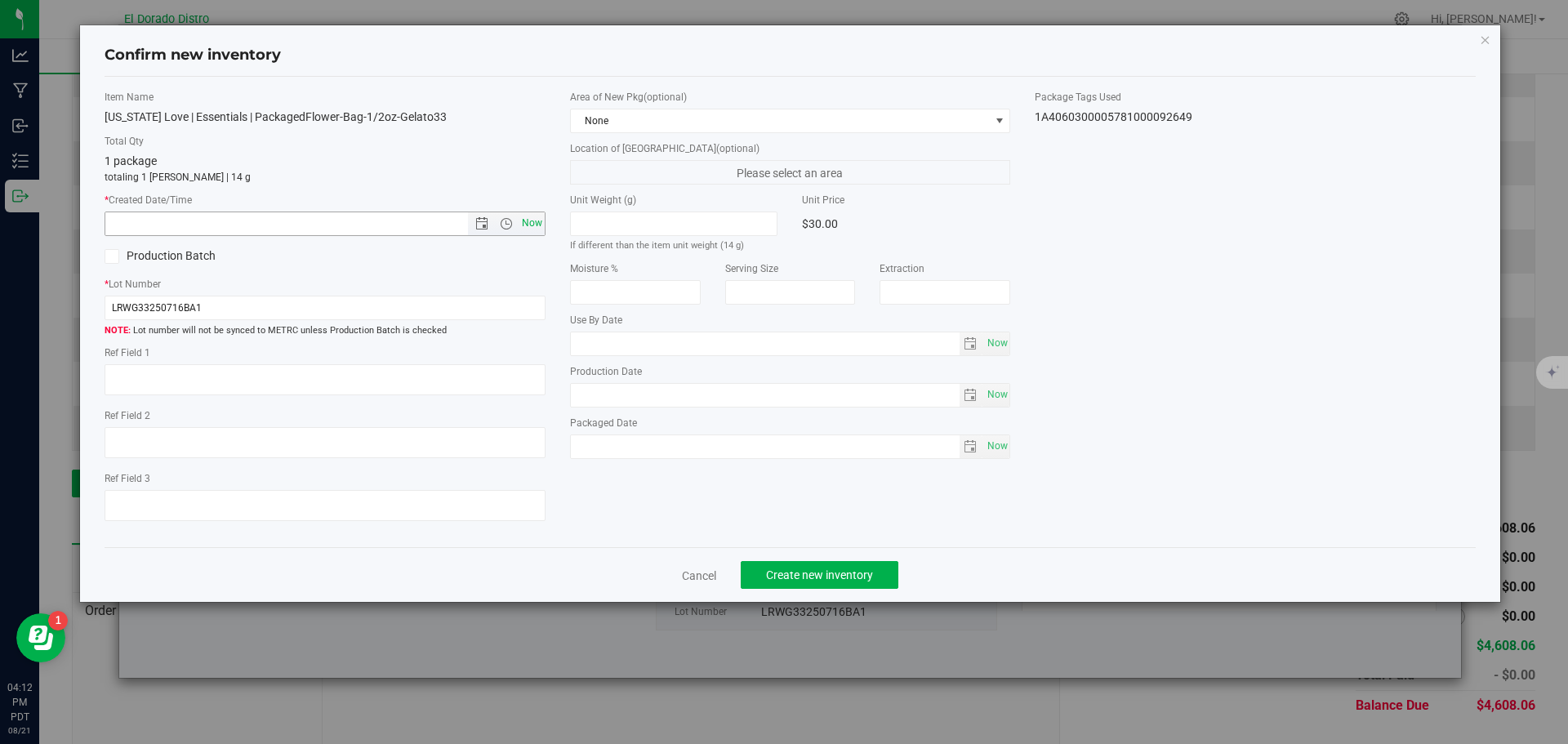
click at [527, 229] on span "Now" at bounding box center [531, 223] width 28 height 23
type input "8/21/2025 4:12 PM"
click at [791, 569] on span "Create new inventory" at bounding box center [819, 575] width 107 height 13
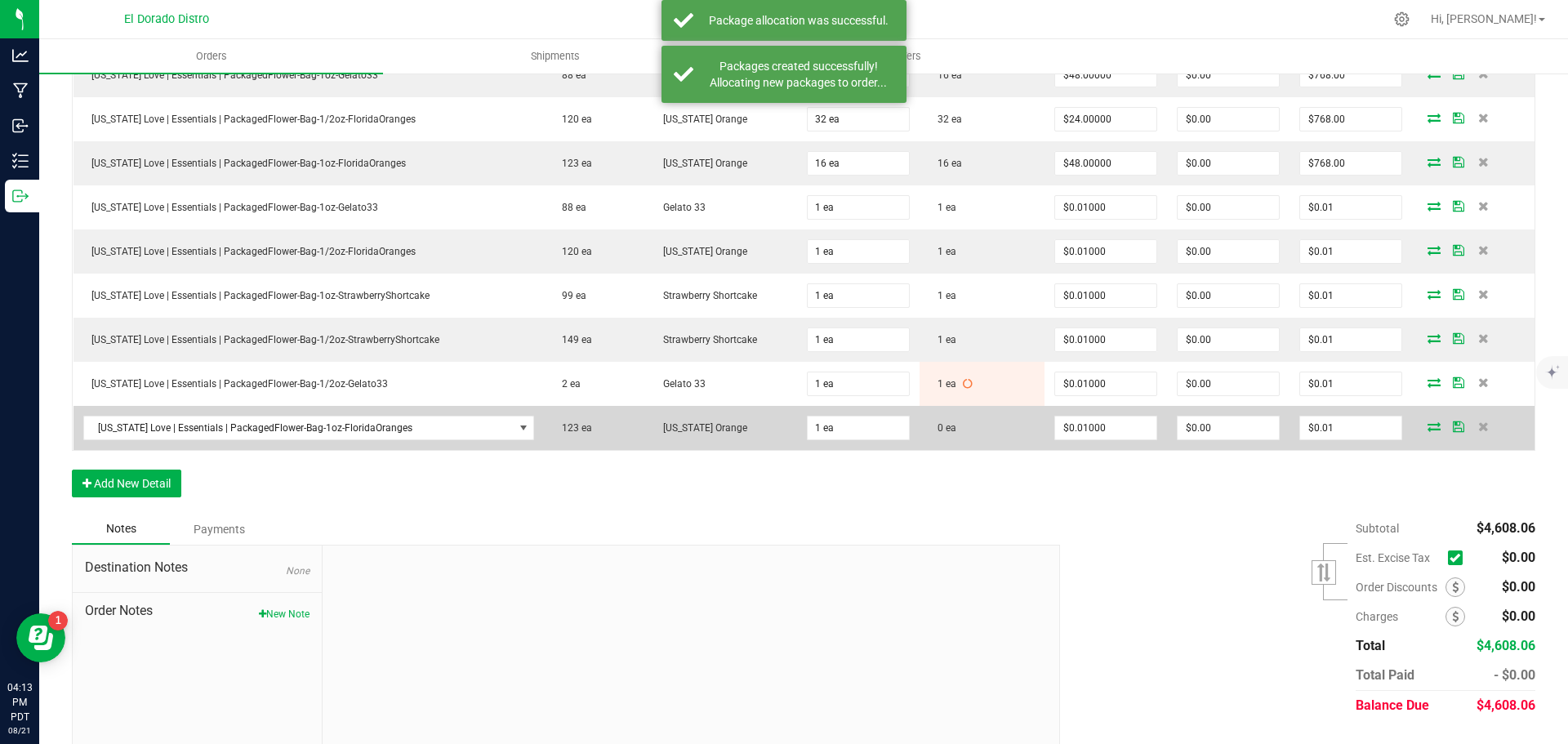
click at [1427, 429] on icon at bounding box center [1434, 426] width 13 height 9
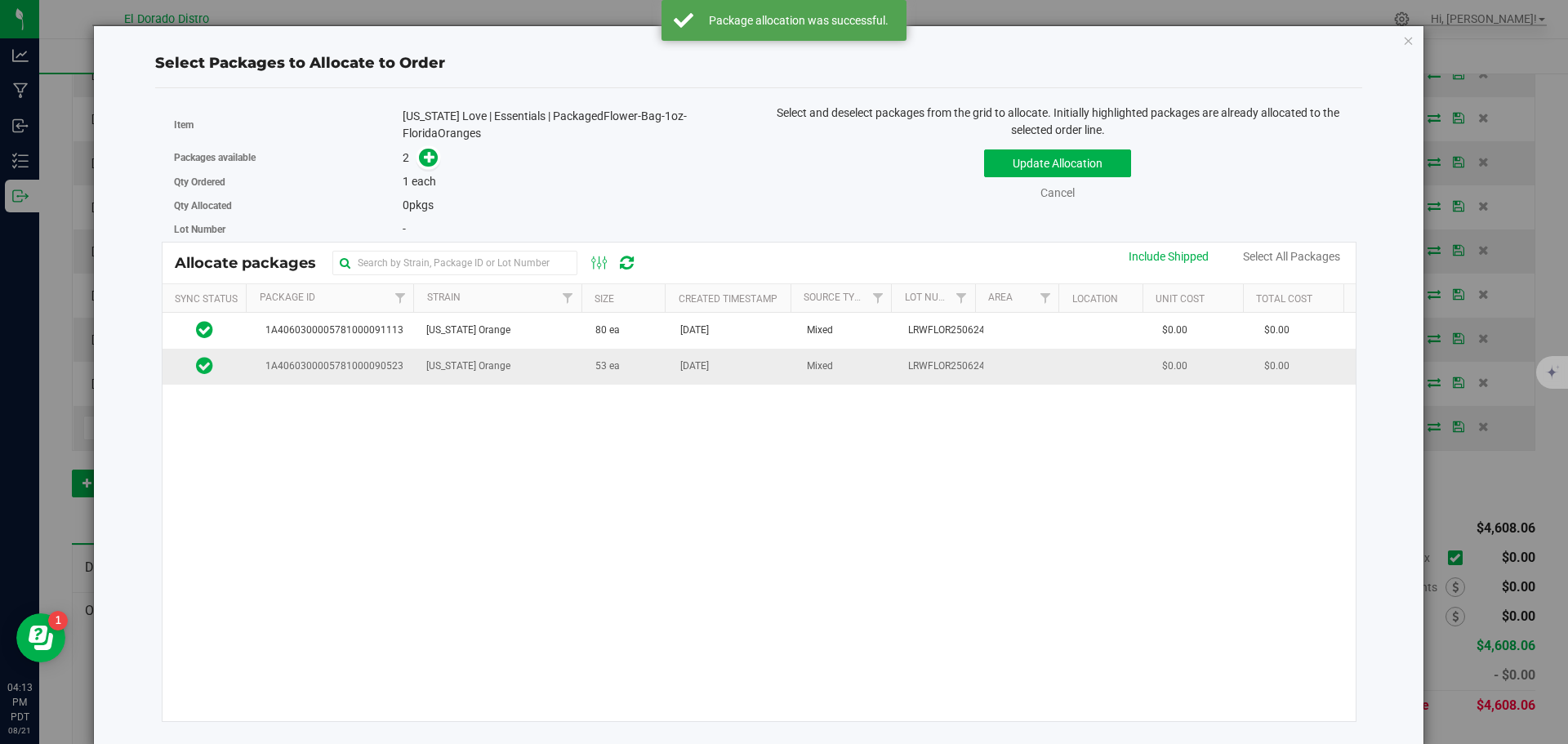
click at [709, 371] on span "Jul 25, 2025" at bounding box center [694, 366] width 29 height 16
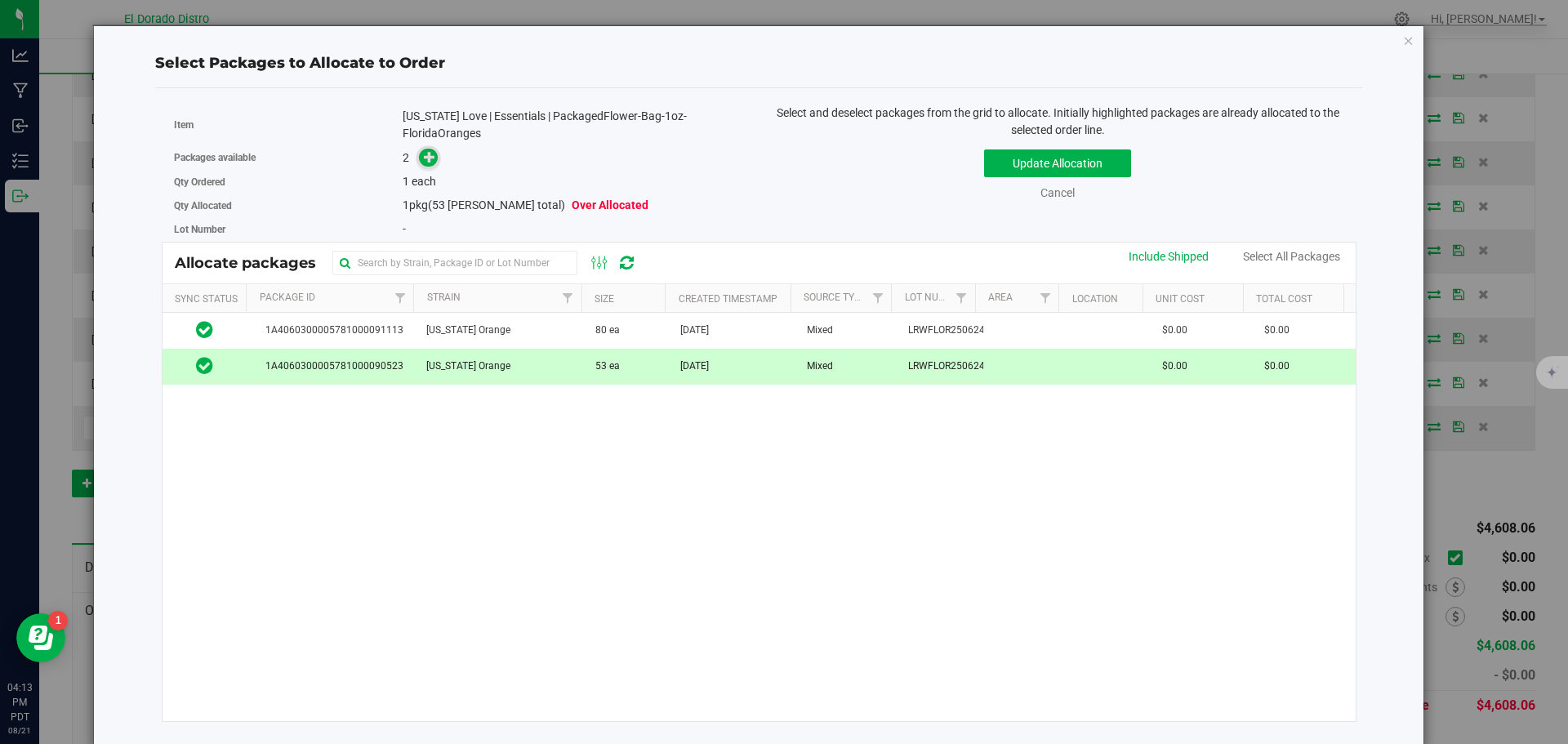
click at [430, 162] on icon at bounding box center [429, 156] width 11 height 11
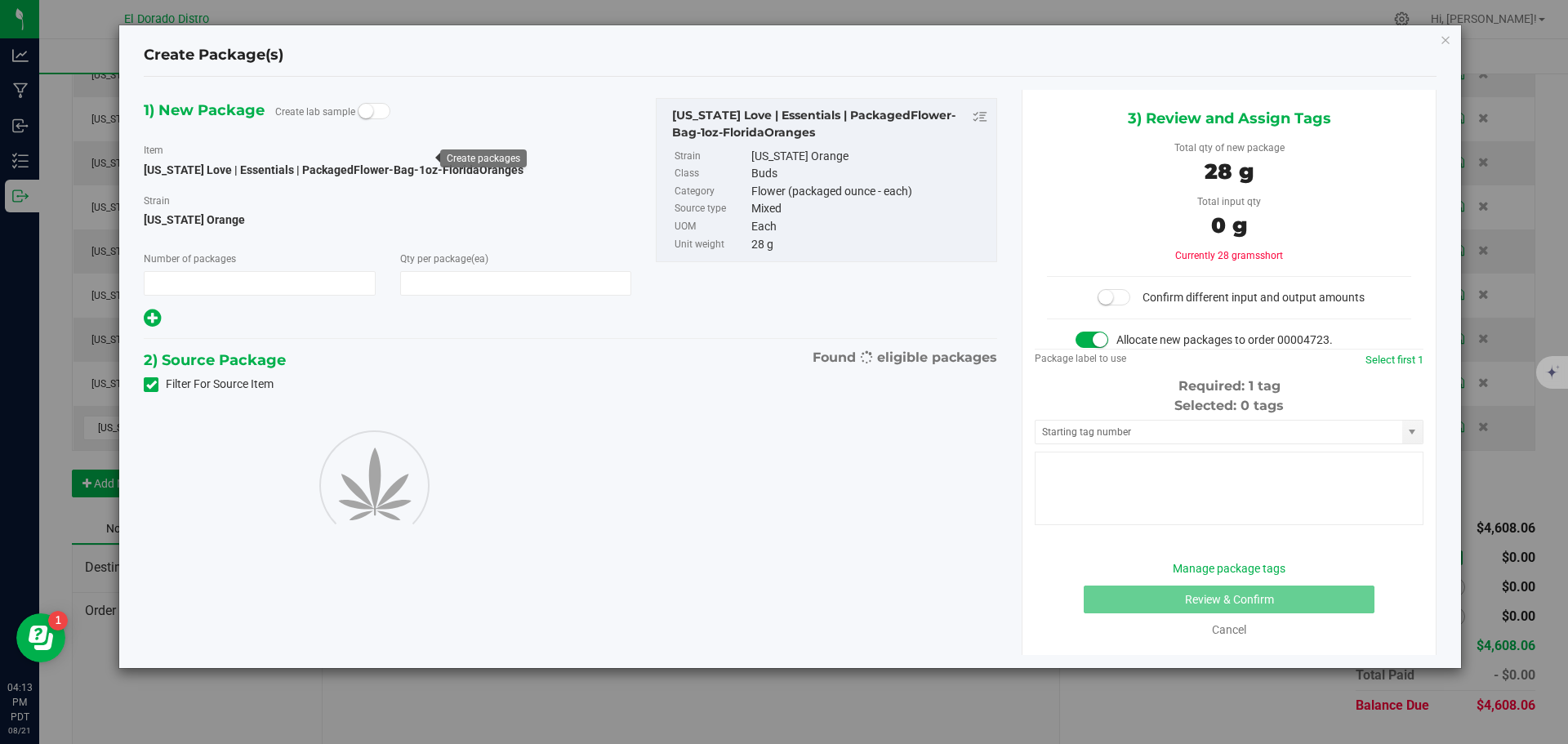
type input "1"
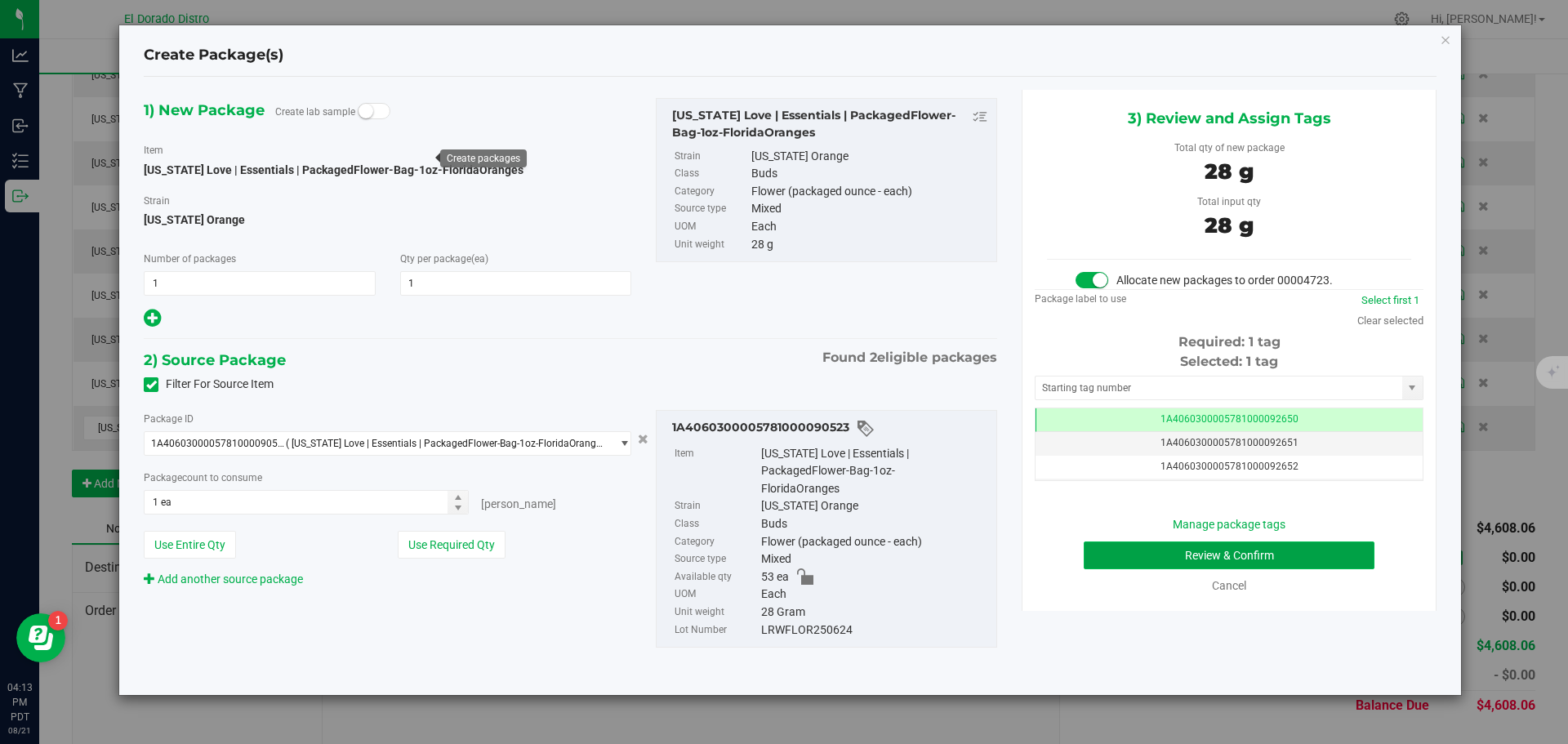
click at [1103, 559] on button "Review & Confirm" at bounding box center [1229, 556] width 291 height 28
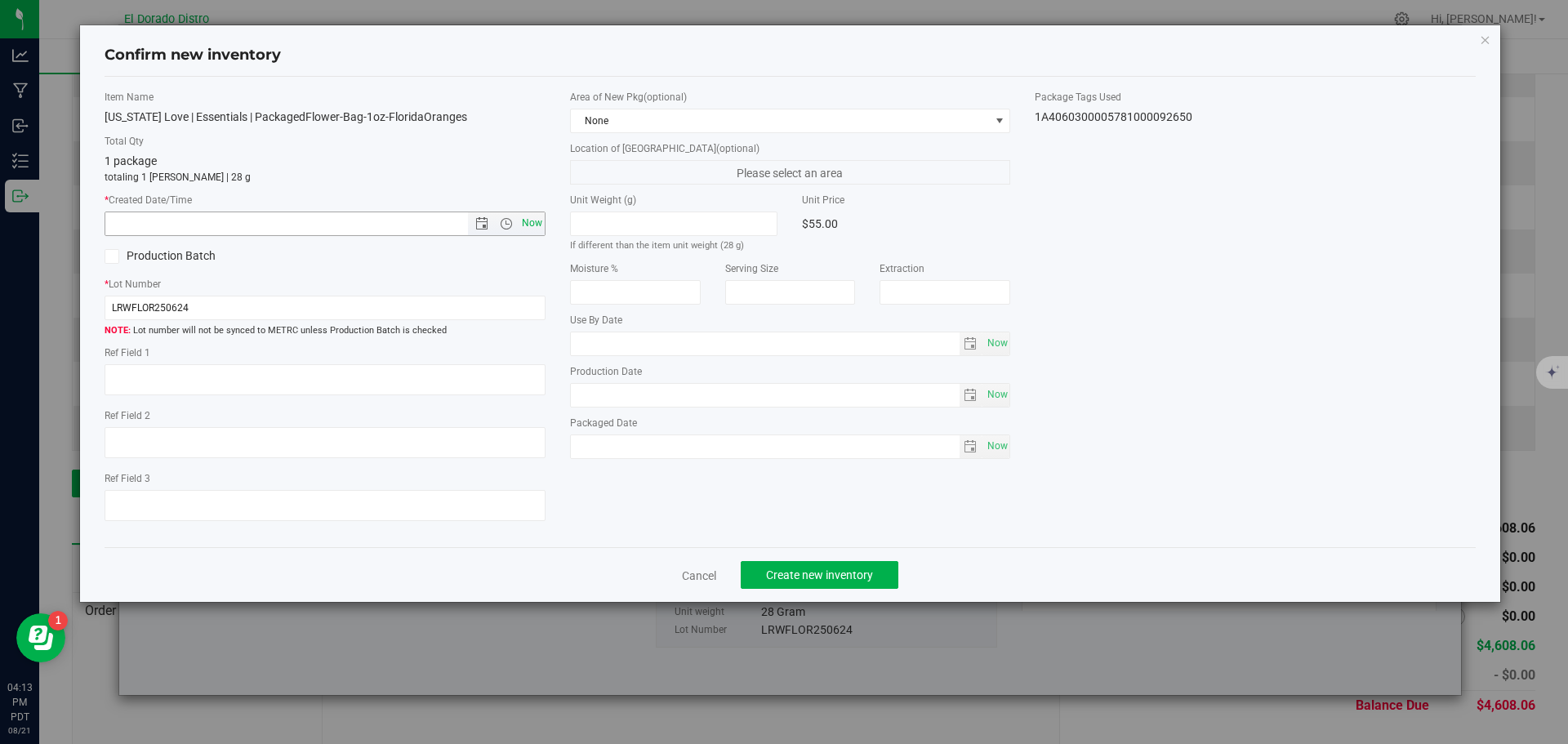
click at [538, 226] on span "Now" at bounding box center [531, 223] width 28 height 23
type input "8/21/2025 4:13 PM"
click at [784, 566] on button "Create new inventory" at bounding box center [819, 575] width 157 height 28
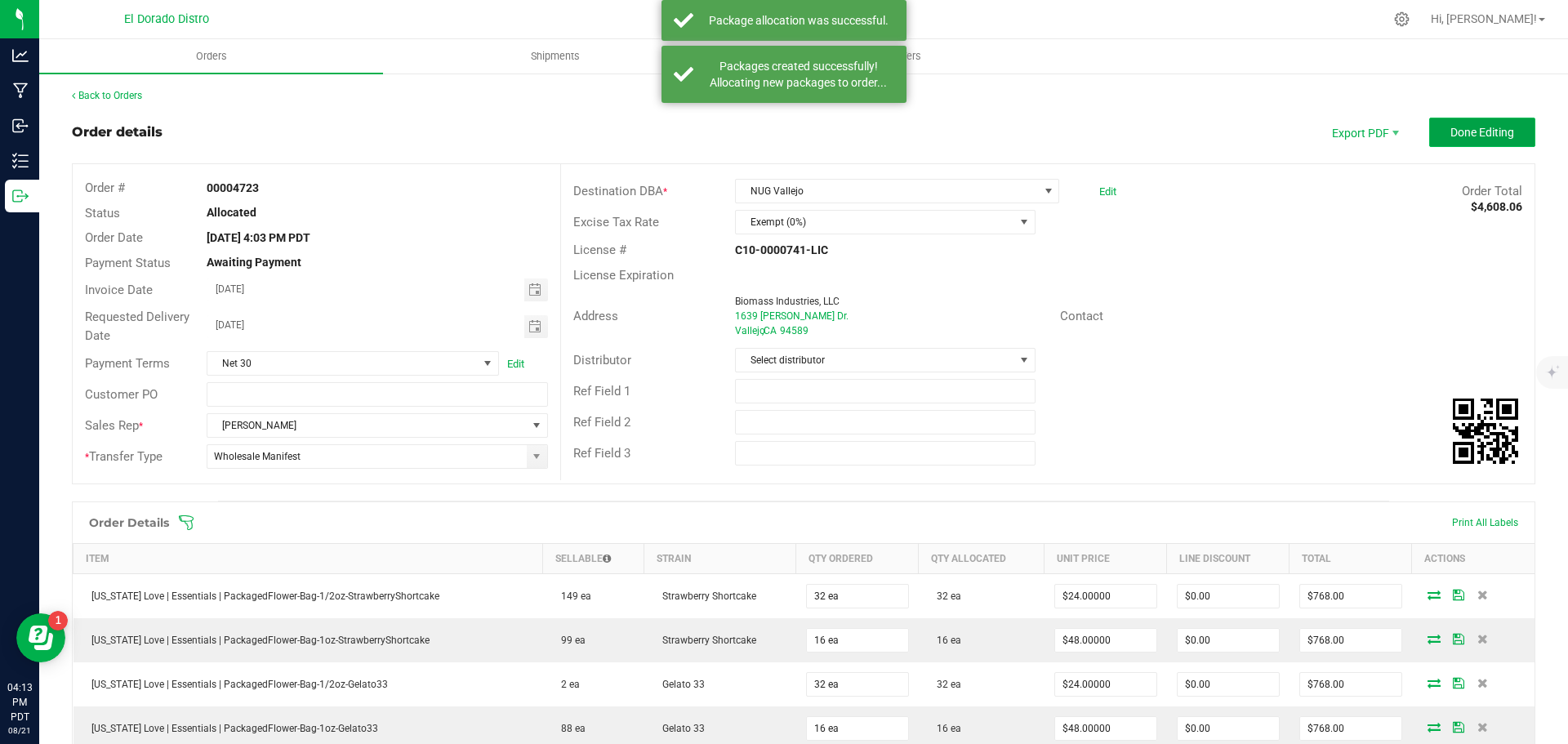
click at [1451, 132] on span "Done Editing" at bounding box center [1483, 132] width 64 height 13
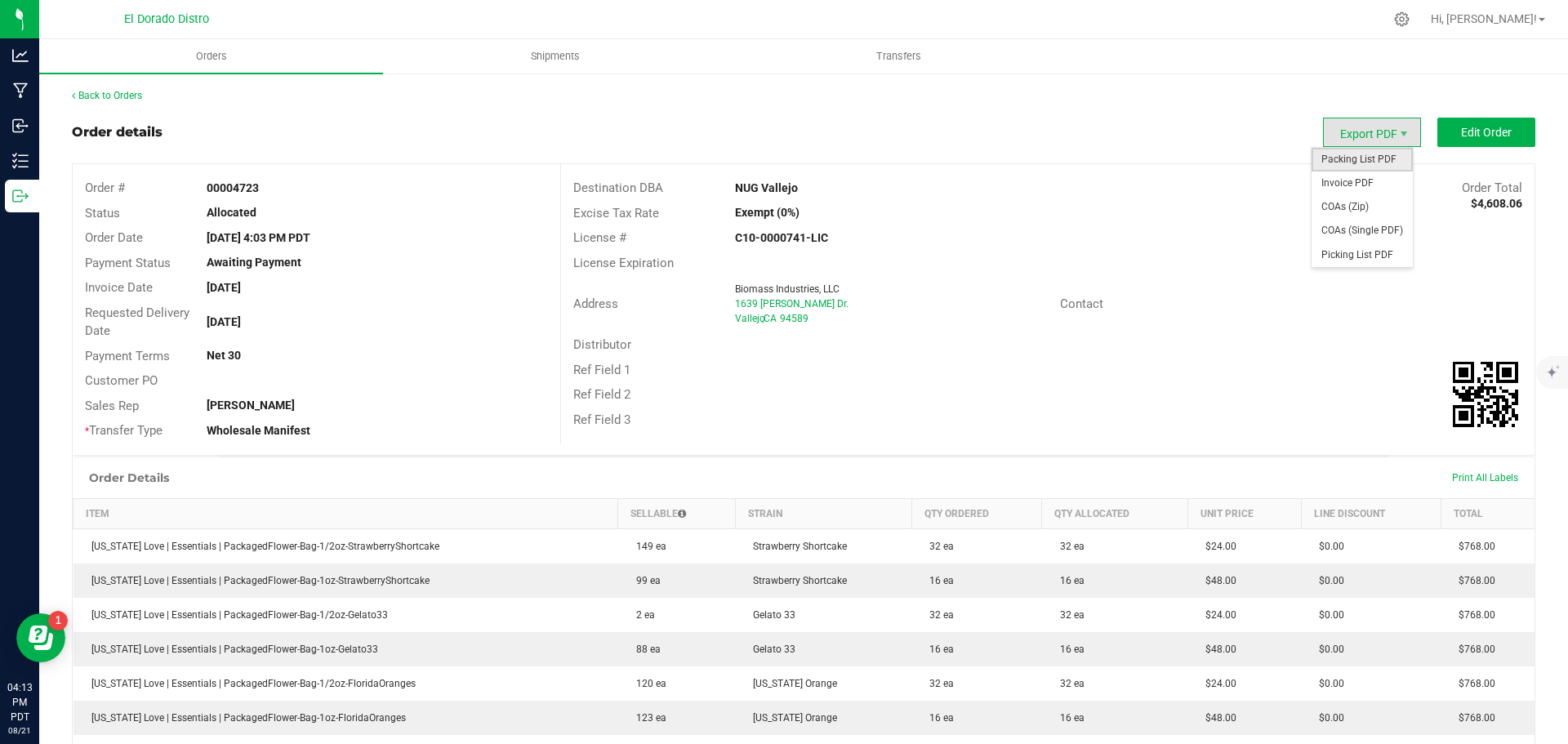
click at [1366, 154] on span "Packing List PDF" at bounding box center [1363, 159] width 101 height 23
click at [1362, 186] on span "Invoice PDF" at bounding box center [1363, 183] width 101 height 23
click at [1363, 226] on span "COAs (Single PDF)" at bounding box center [1363, 231] width 101 height 23
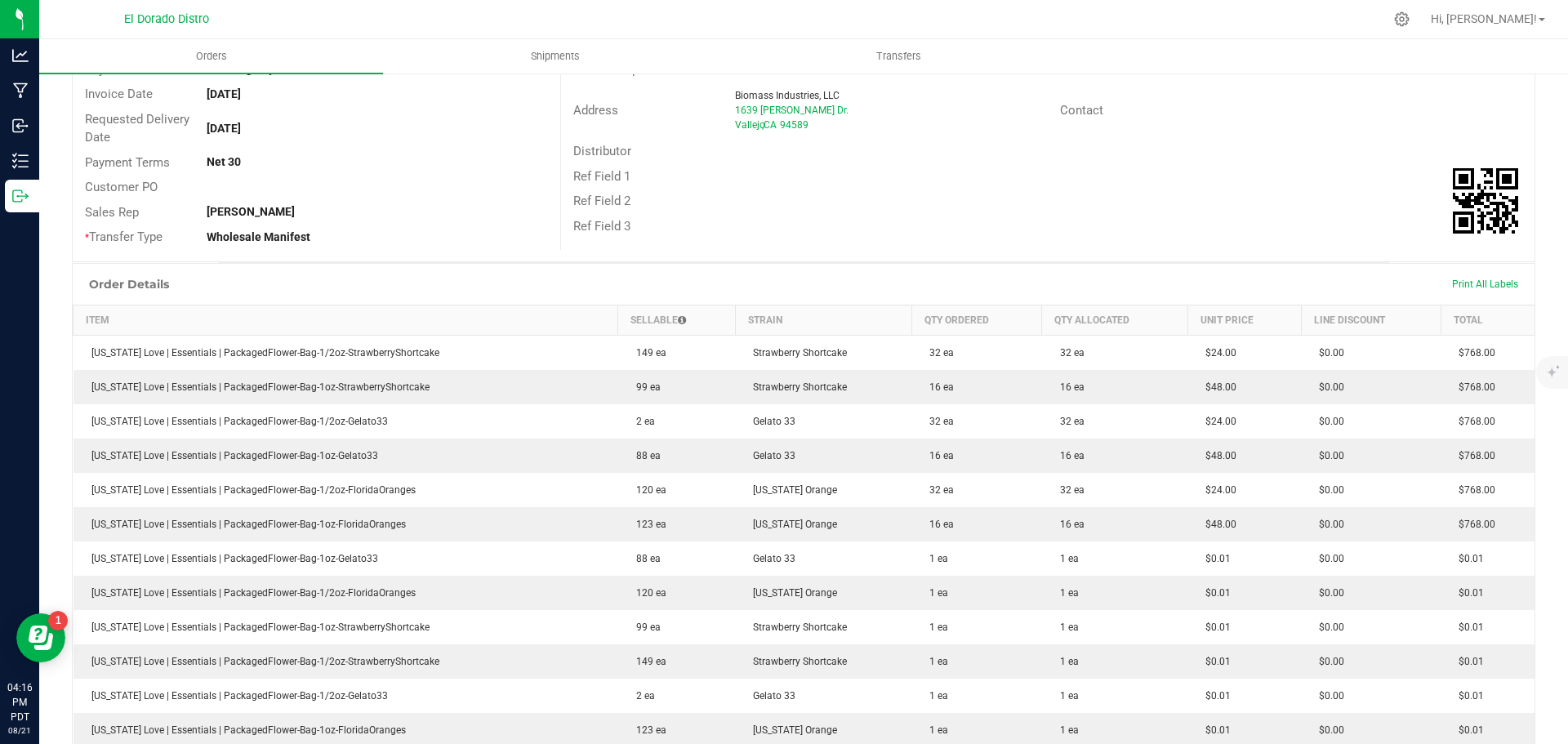
scroll to position [156, 0]
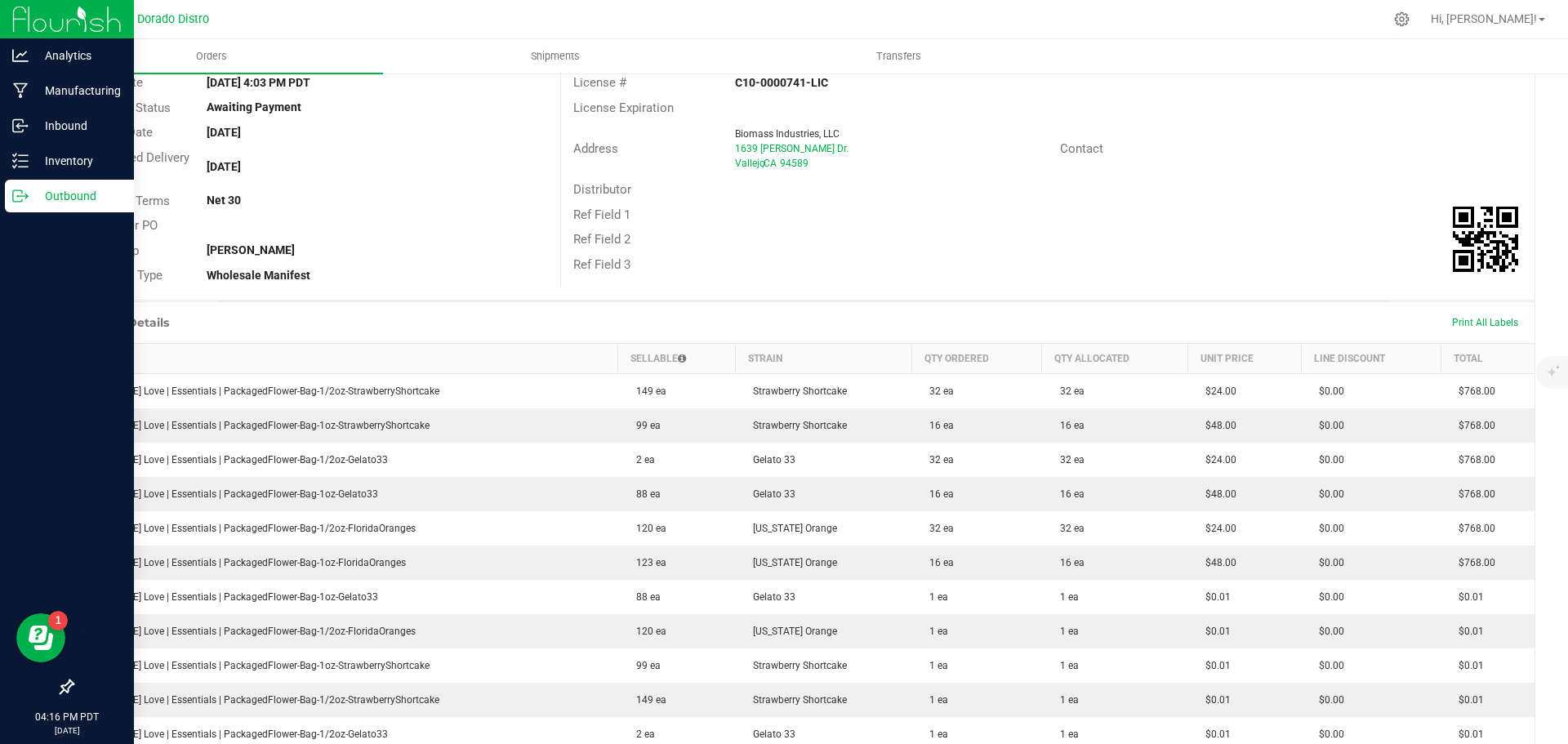
click at [31, 196] on p "Outbound" at bounding box center [78, 196] width 98 height 20
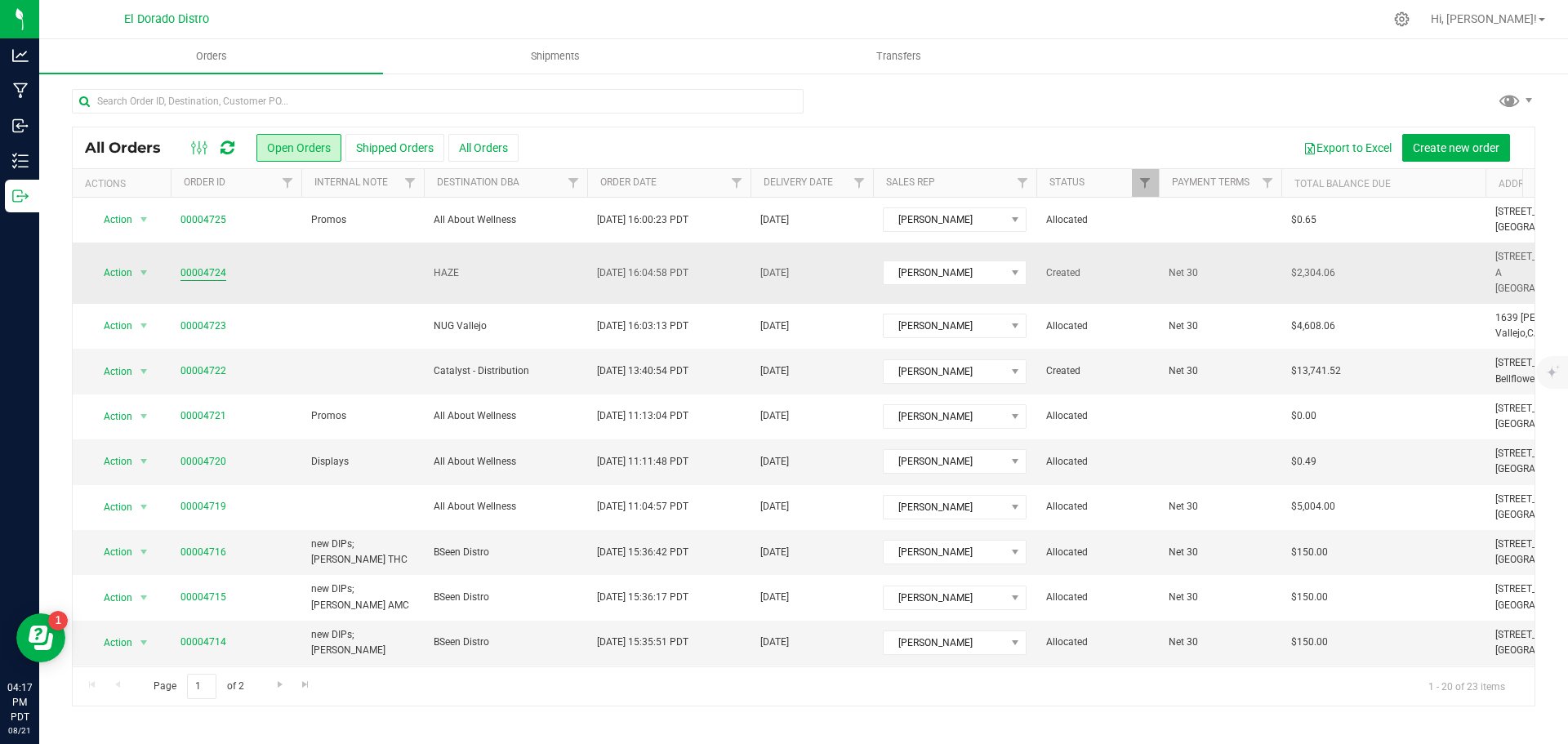
click at [196, 269] on link "00004724" at bounding box center [203, 273] width 46 height 16
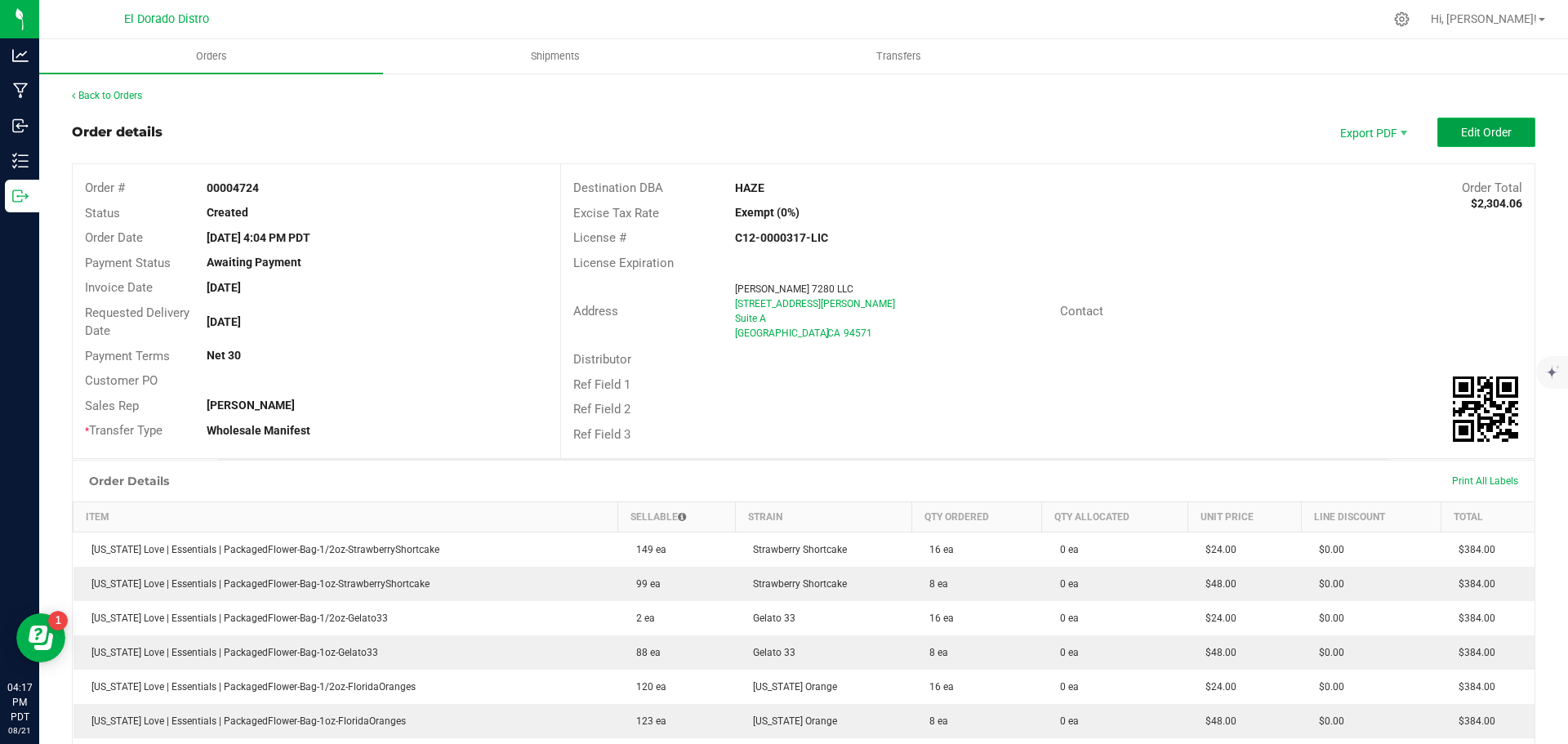
click at [1447, 143] on button "Edit Order" at bounding box center [1486, 131] width 98 height 29
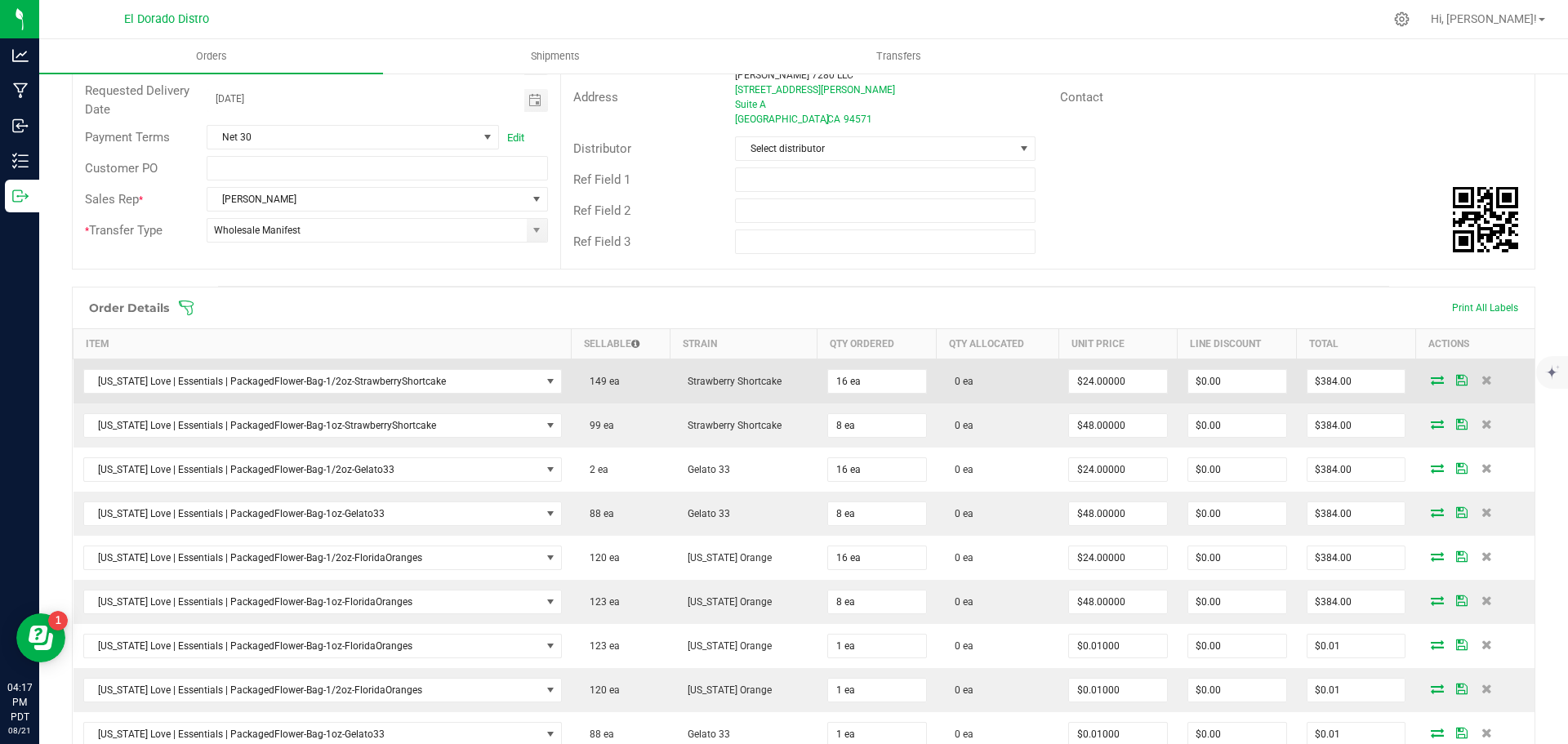
scroll to position [245, 0]
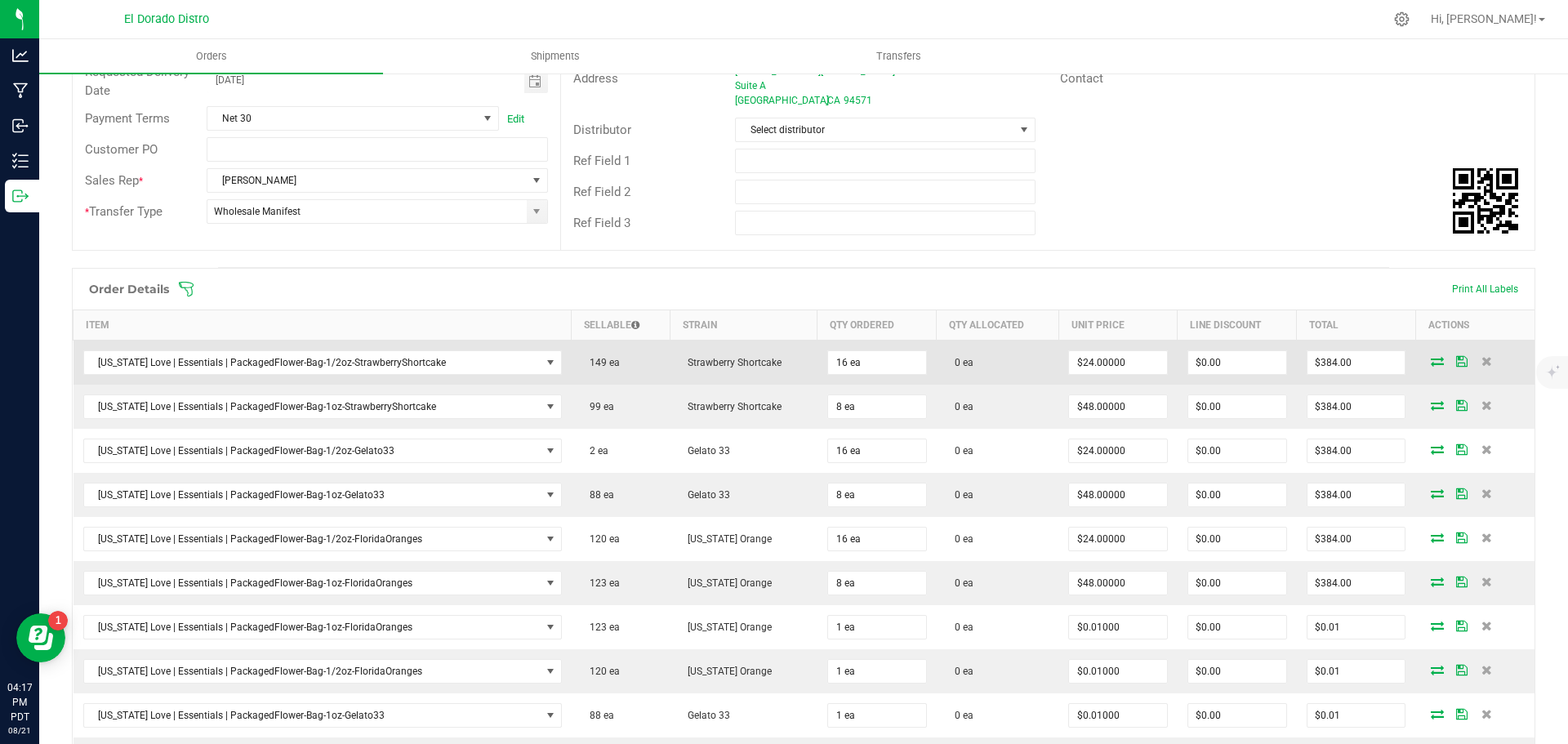
click at [1431, 365] on icon at bounding box center [1438, 361] width 13 height 9
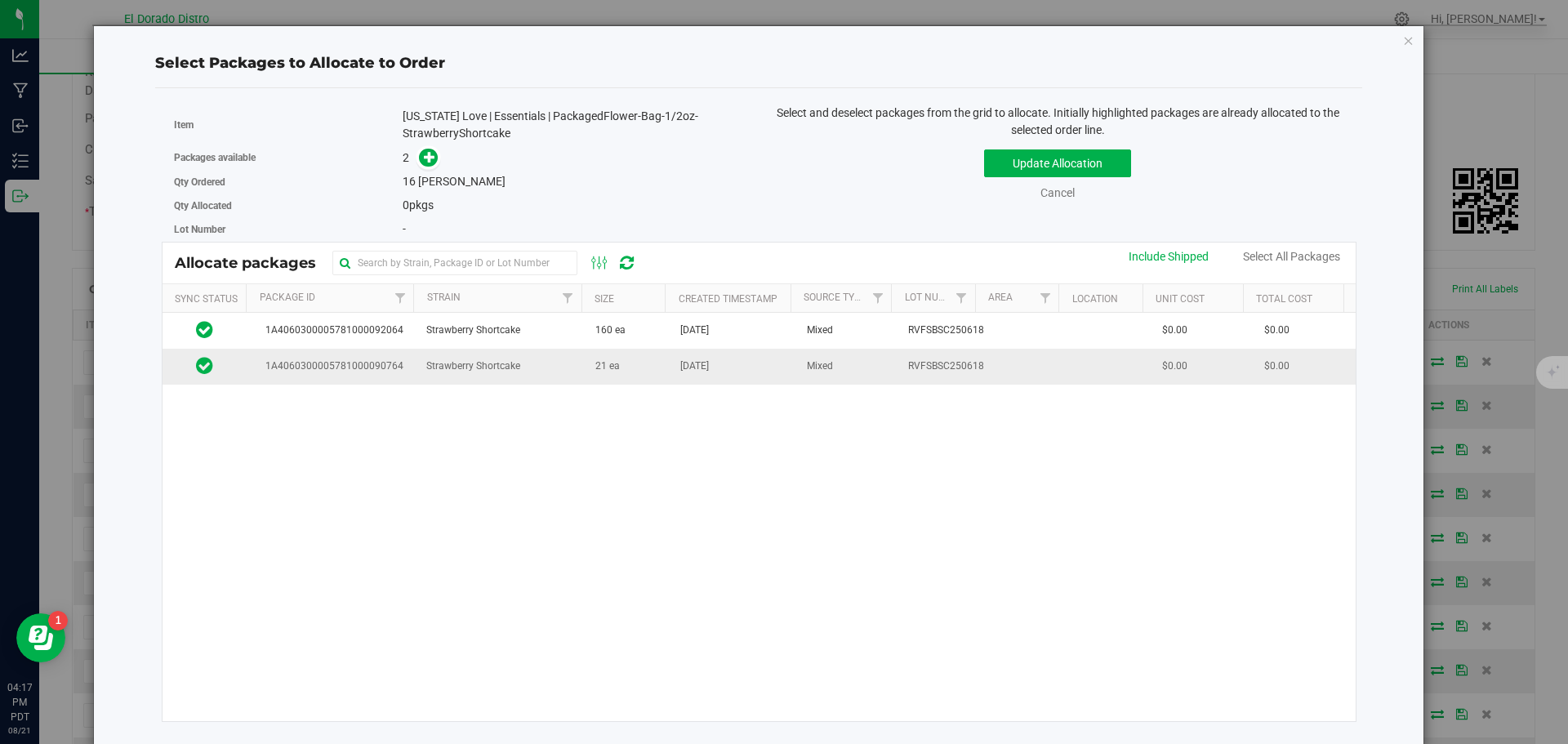
click at [654, 375] on td "21 ea" at bounding box center [628, 365] width 85 height 35
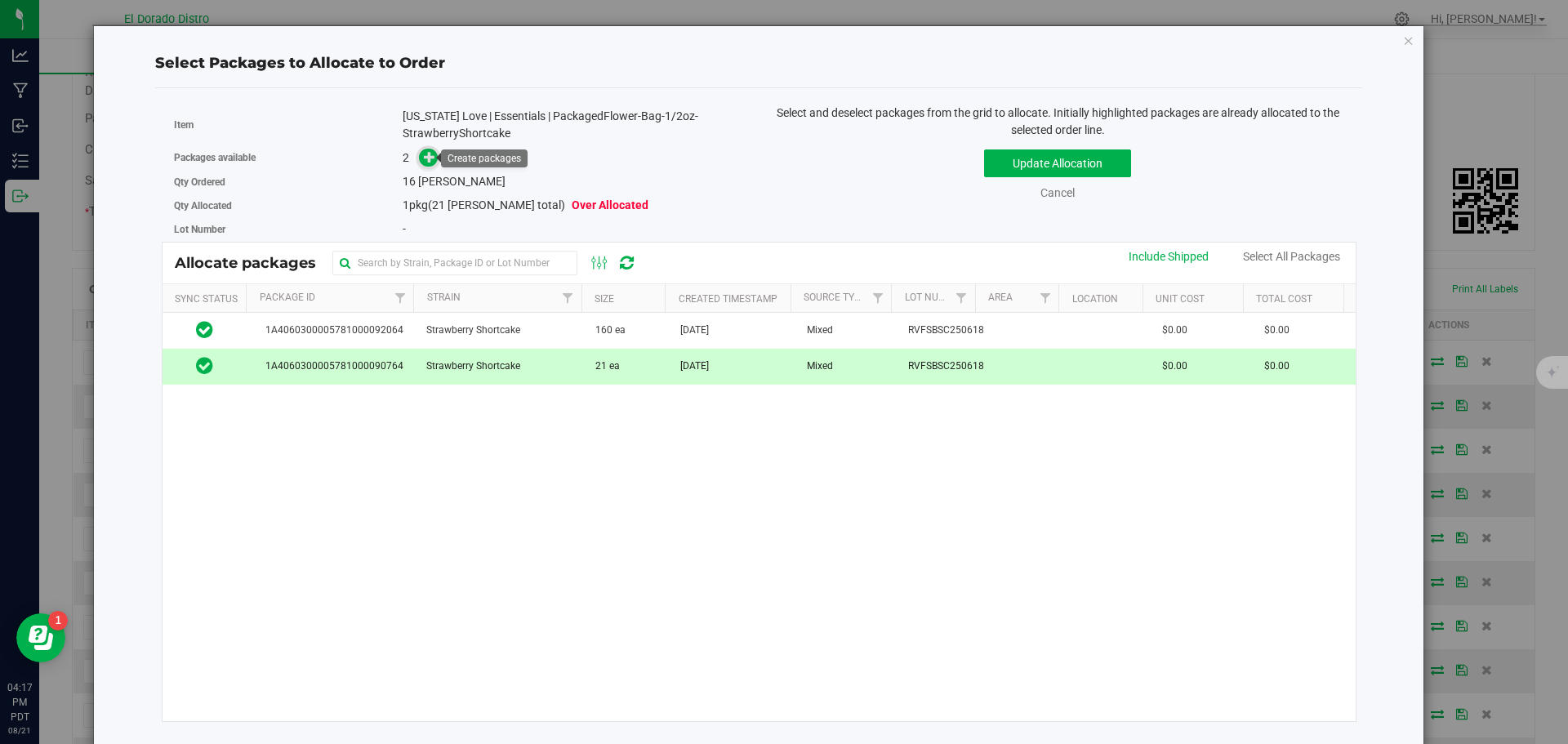
click at [425, 158] on icon at bounding box center [429, 156] width 11 height 11
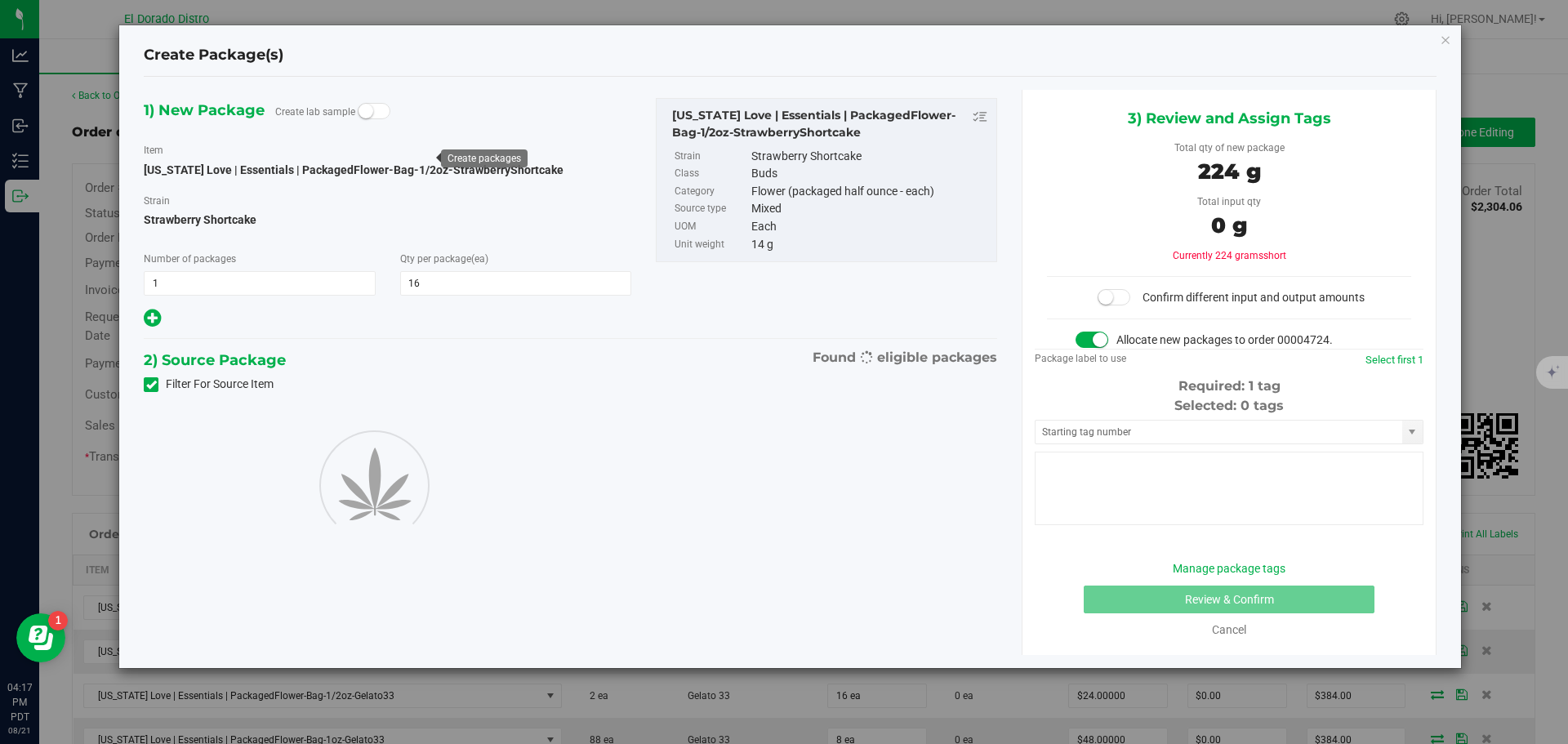
scroll to position [245, 0]
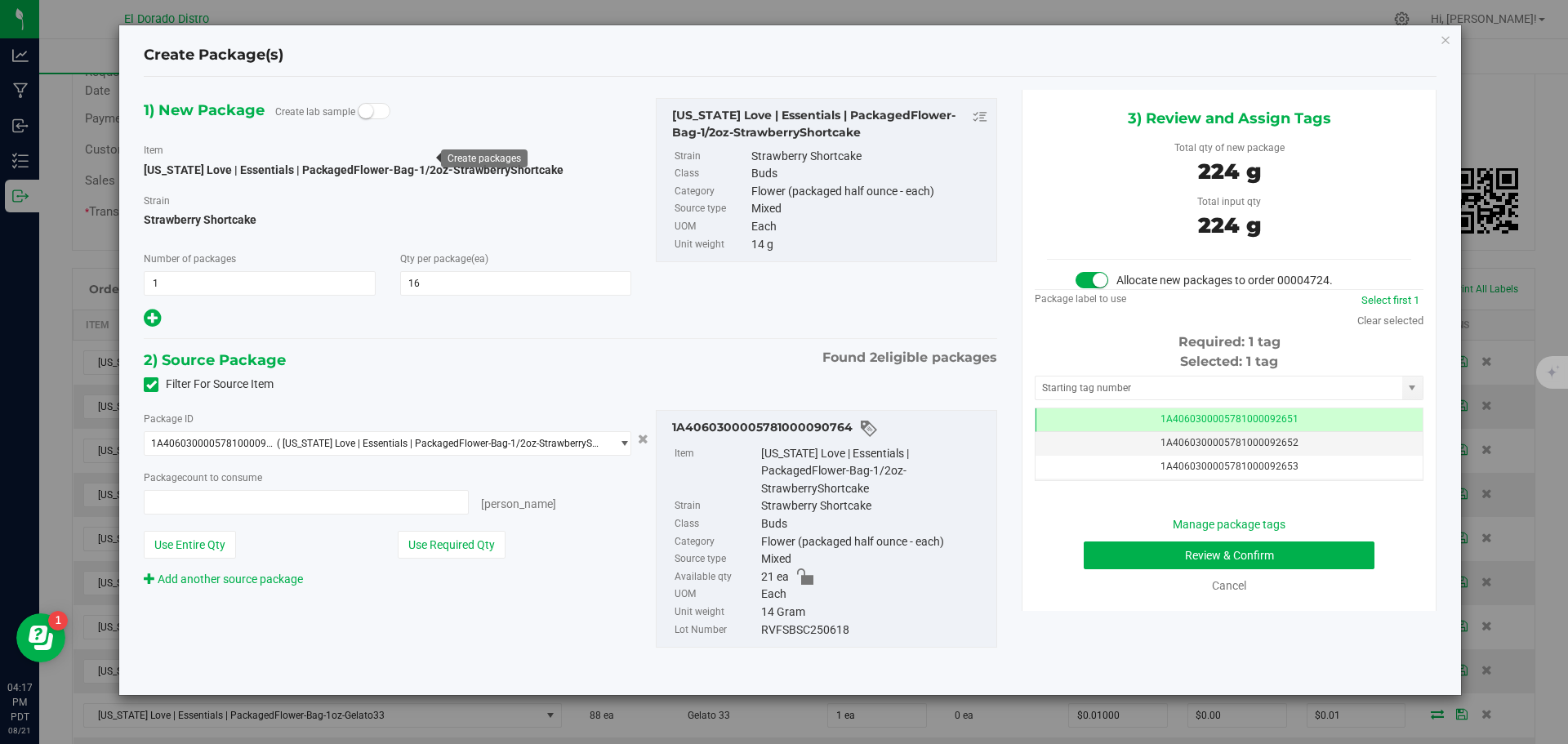
type input "16 ea"
click at [1115, 549] on button "Review & Confirm" at bounding box center [1229, 556] width 291 height 28
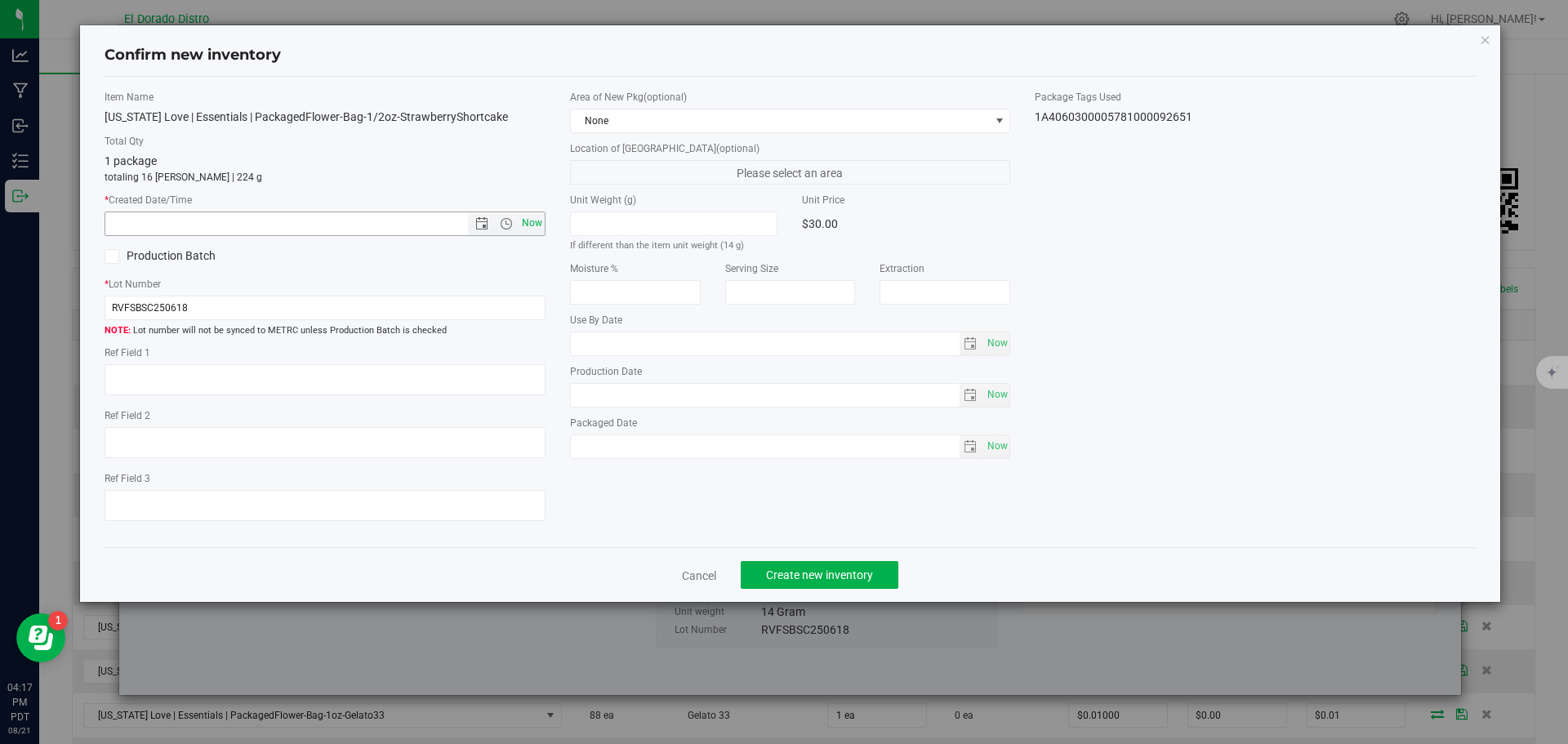
click at [533, 223] on span "Now" at bounding box center [531, 223] width 28 height 23
type input "[DATE] 4:17 PM"
click at [791, 576] on span "Create new inventory" at bounding box center [819, 575] width 107 height 13
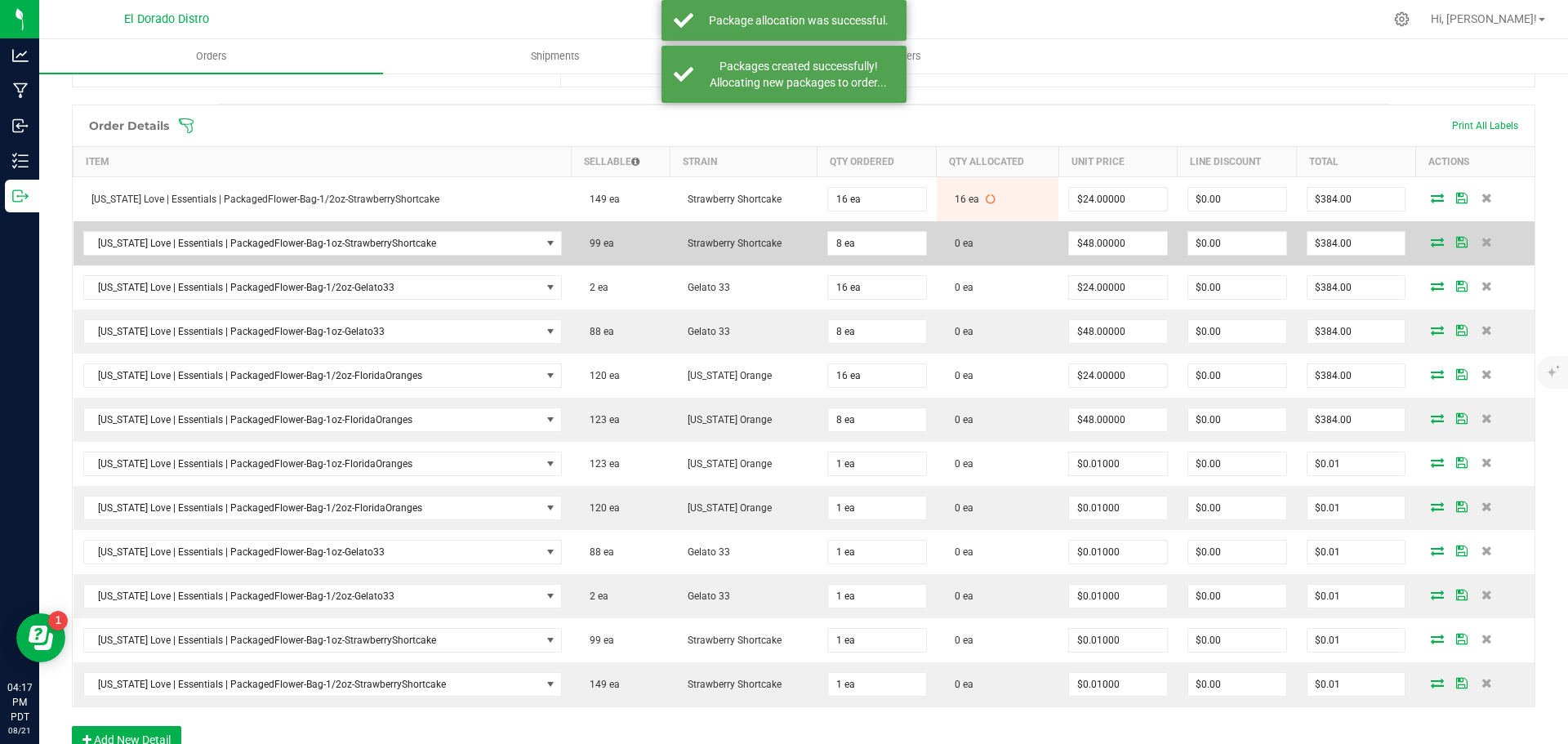
click at [1431, 242] on icon at bounding box center [1438, 242] width 13 height 9
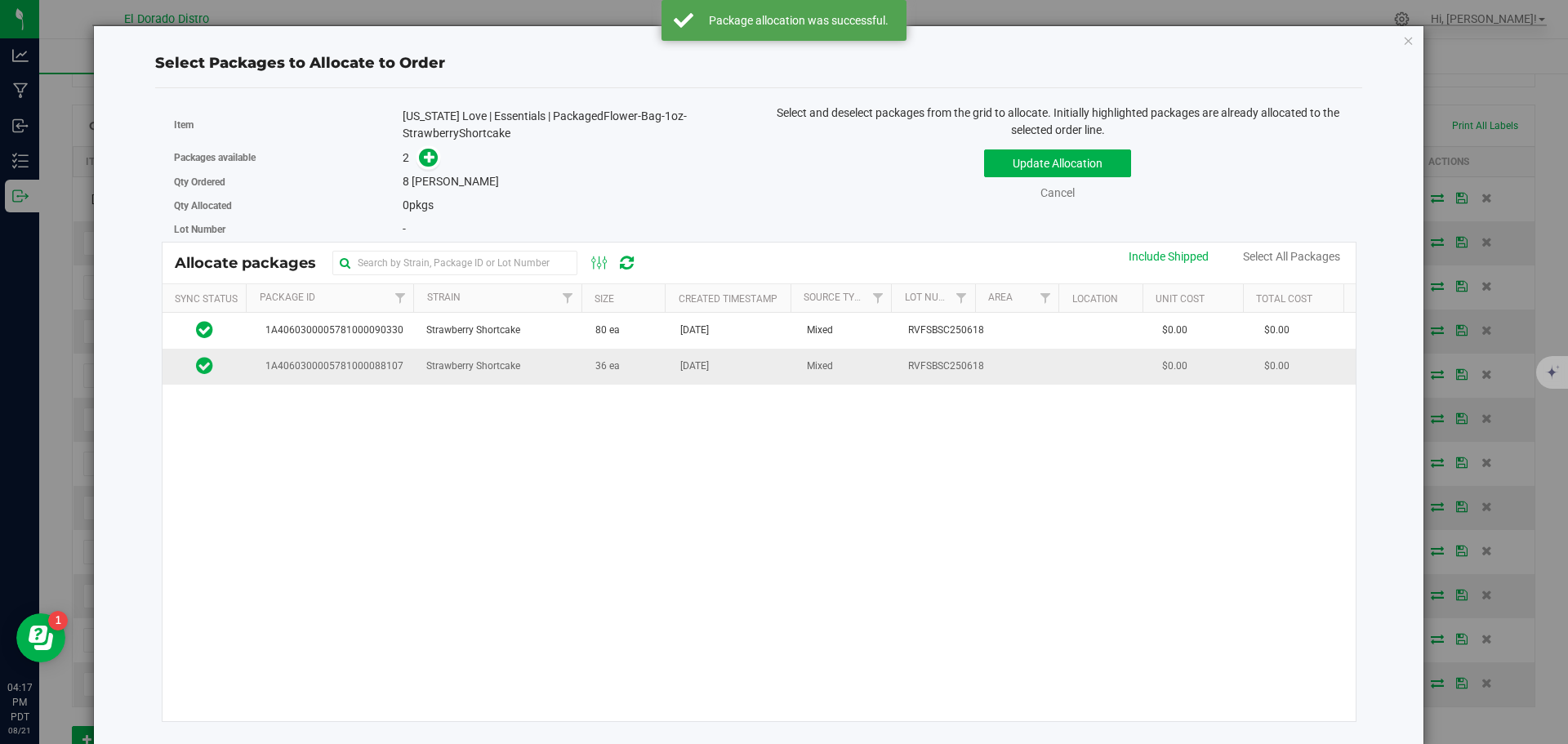
click at [658, 381] on td "36 ea" at bounding box center [628, 365] width 85 height 35
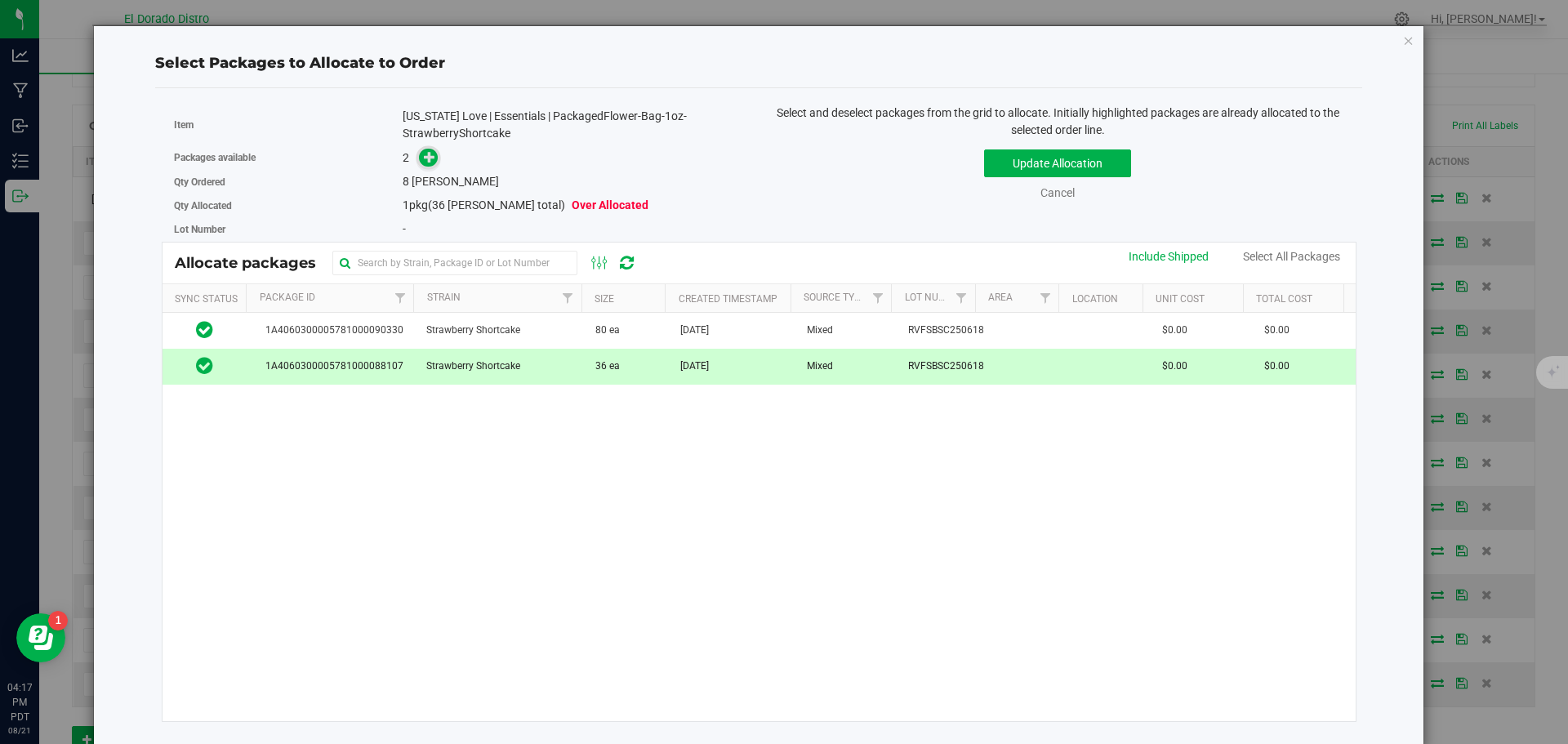
click at [425, 156] on icon at bounding box center [429, 156] width 11 height 11
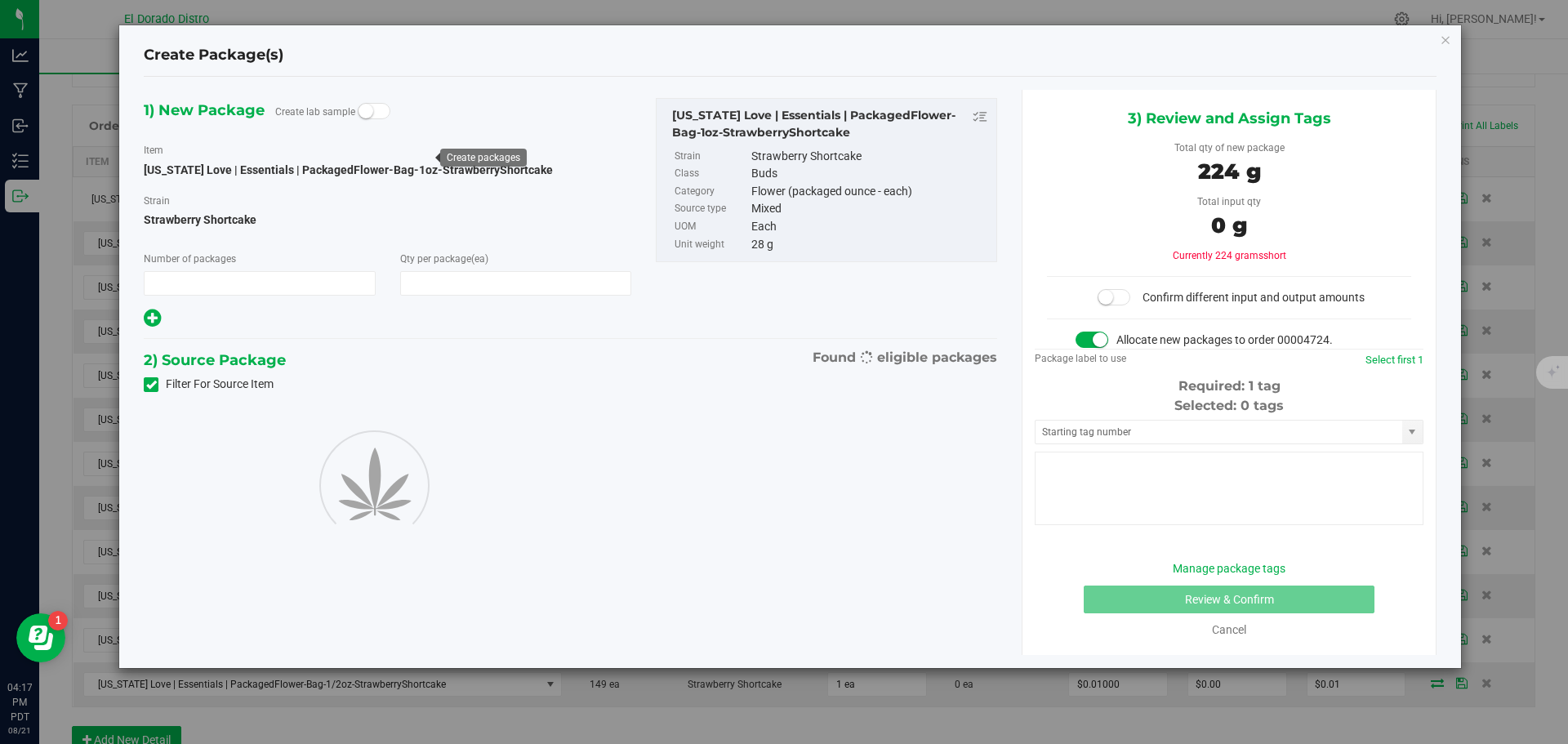
type input "1"
type input "8"
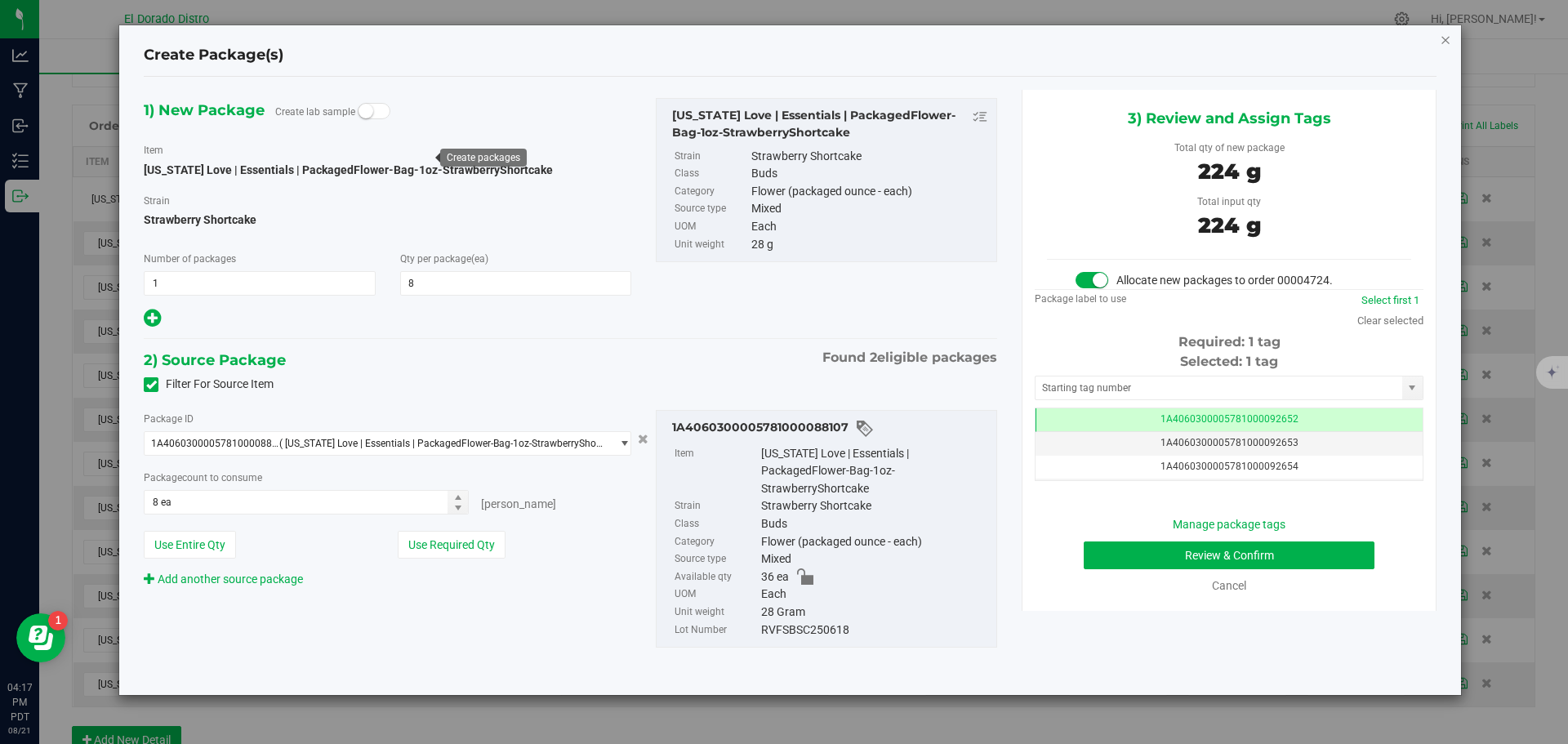
click at [1443, 39] on icon "button" at bounding box center [1445, 38] width 11 height 20
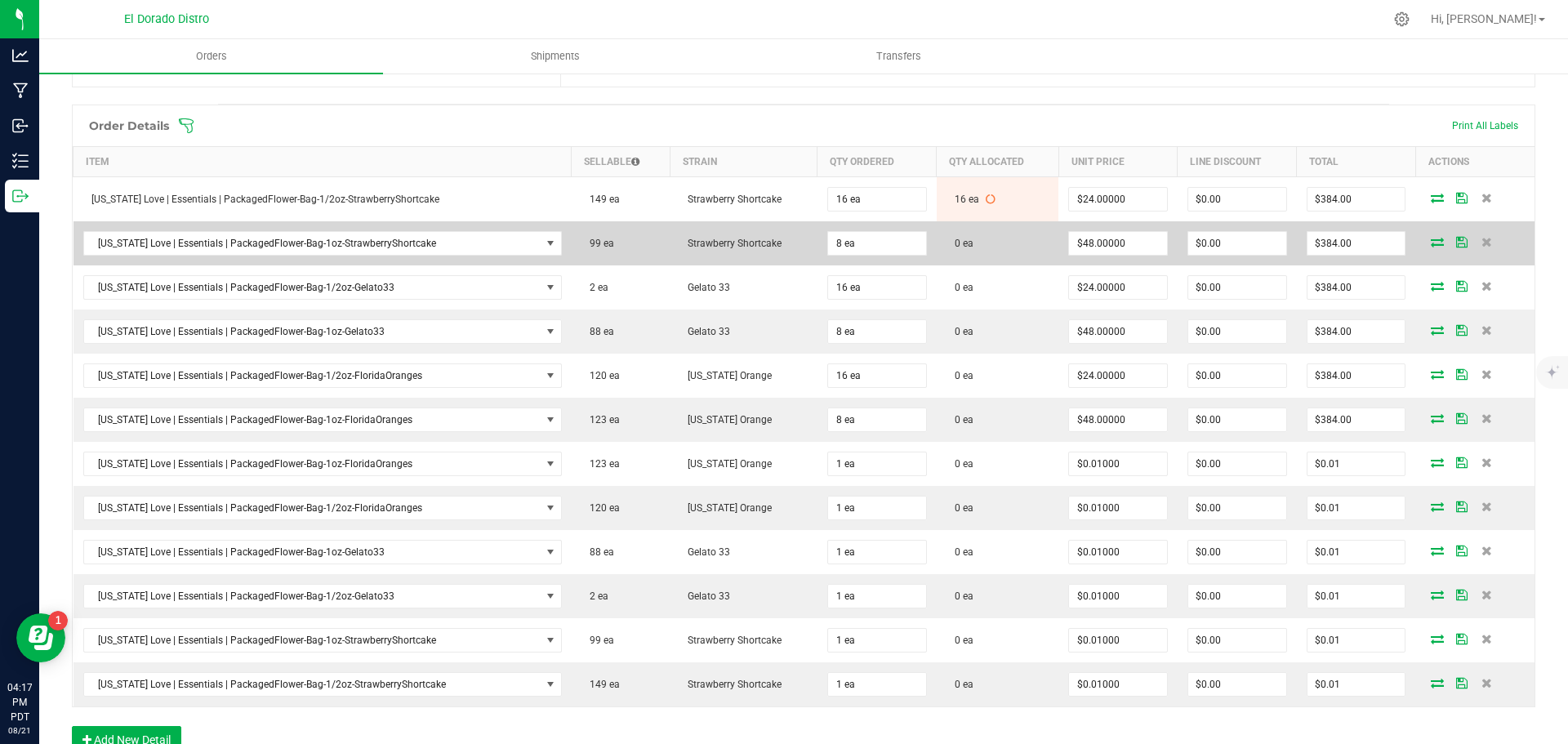
click at [1431, 239] on icon at bounding box center [1438, 242] width 13 height 9
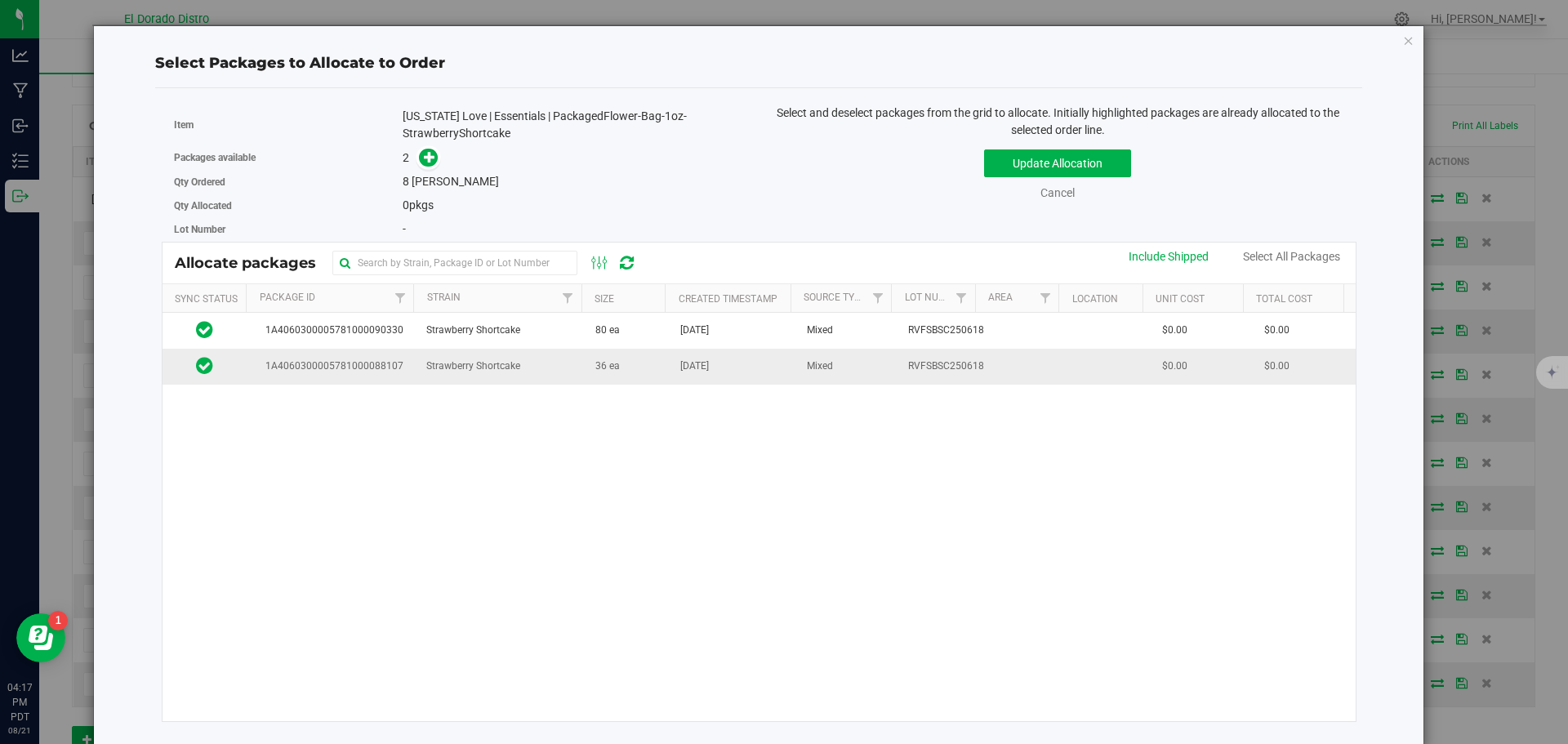
click at [611, 363] on td "36 ea" at bounding box center [628, 365] width 85 height 35
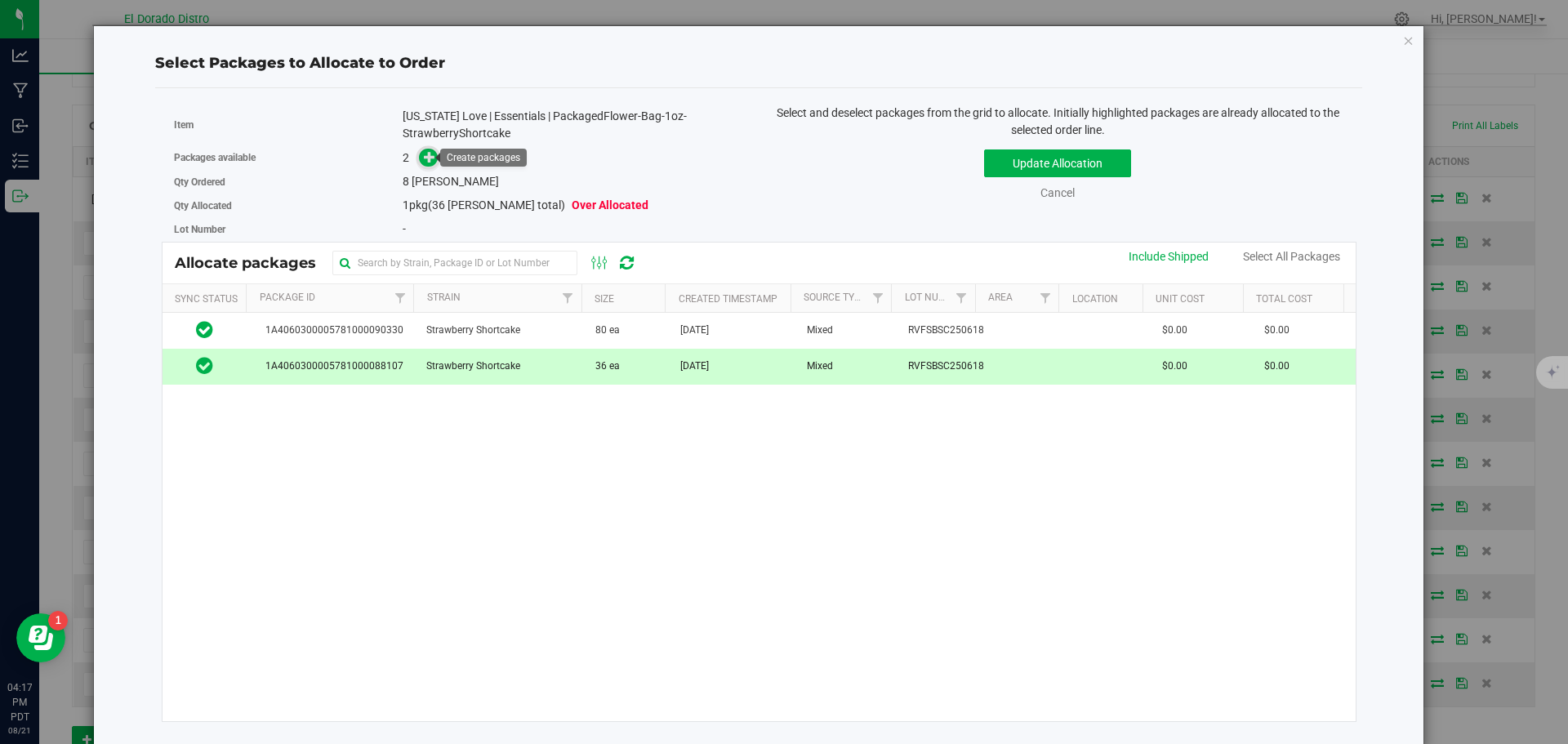
click at [424, 156] on icon at bounding box center [429, 156] width 11 height 11
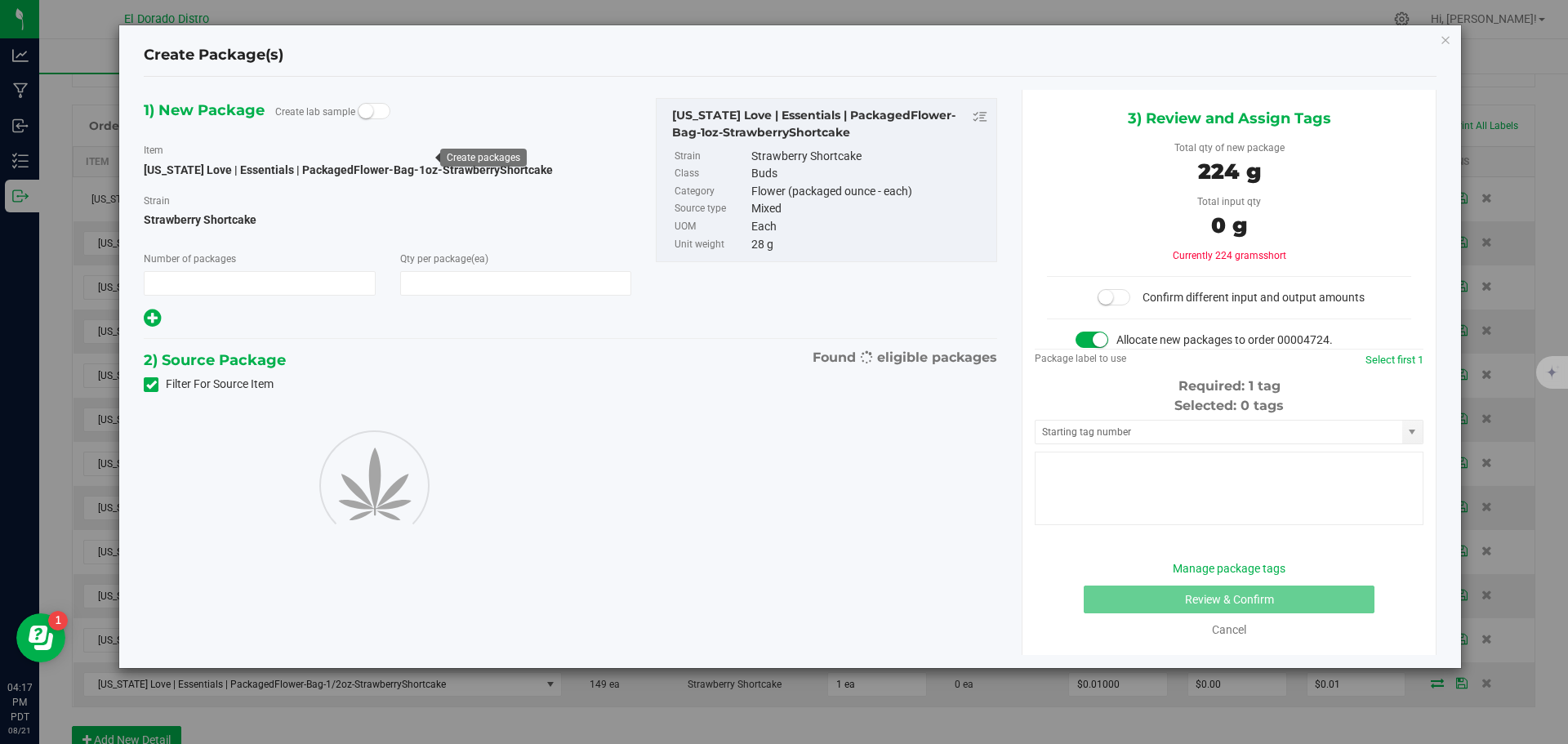
type input "1"
type input "8"
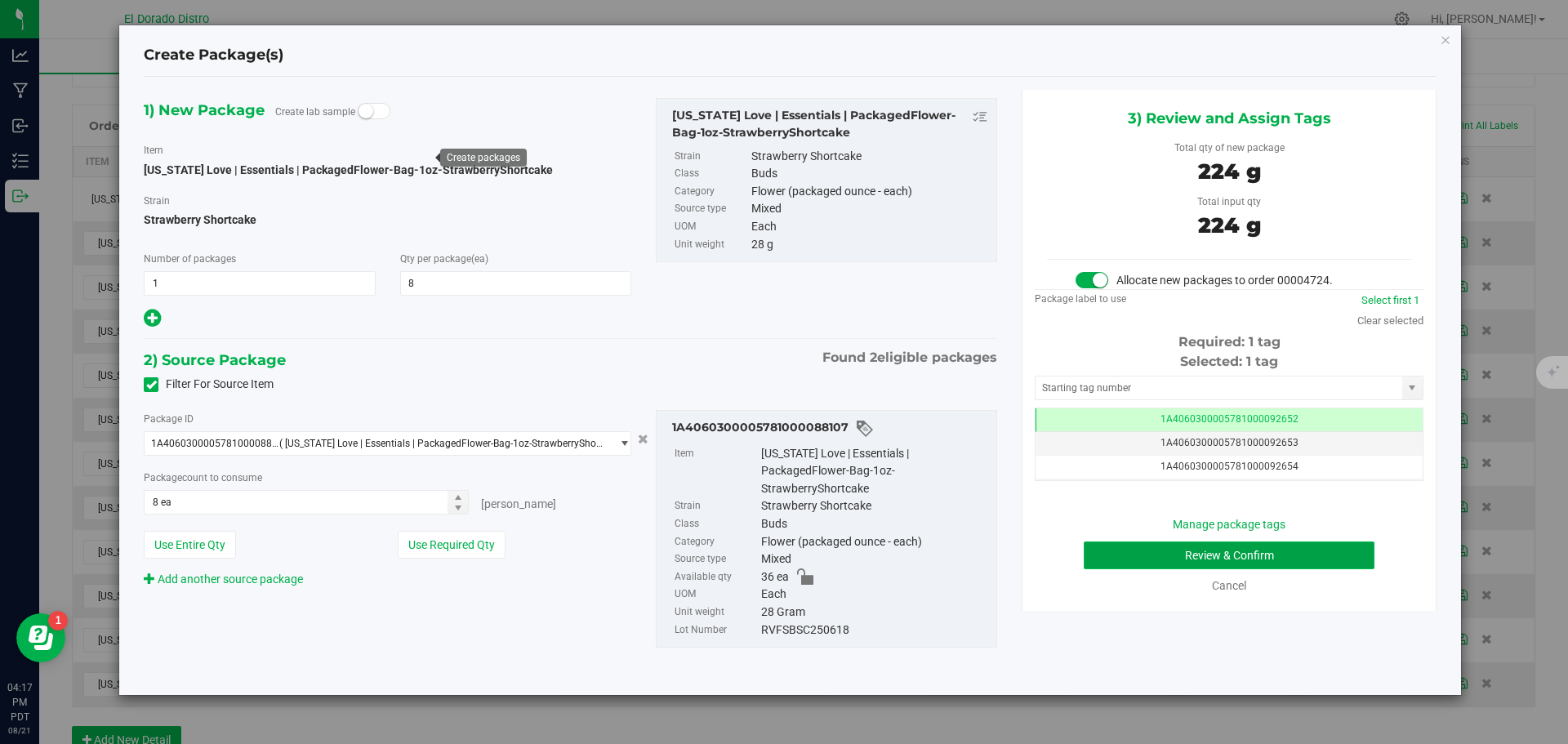
click at [1130, 558] on button "Review & Confirm" at bounding box center [1229, 556] width 291 height 28
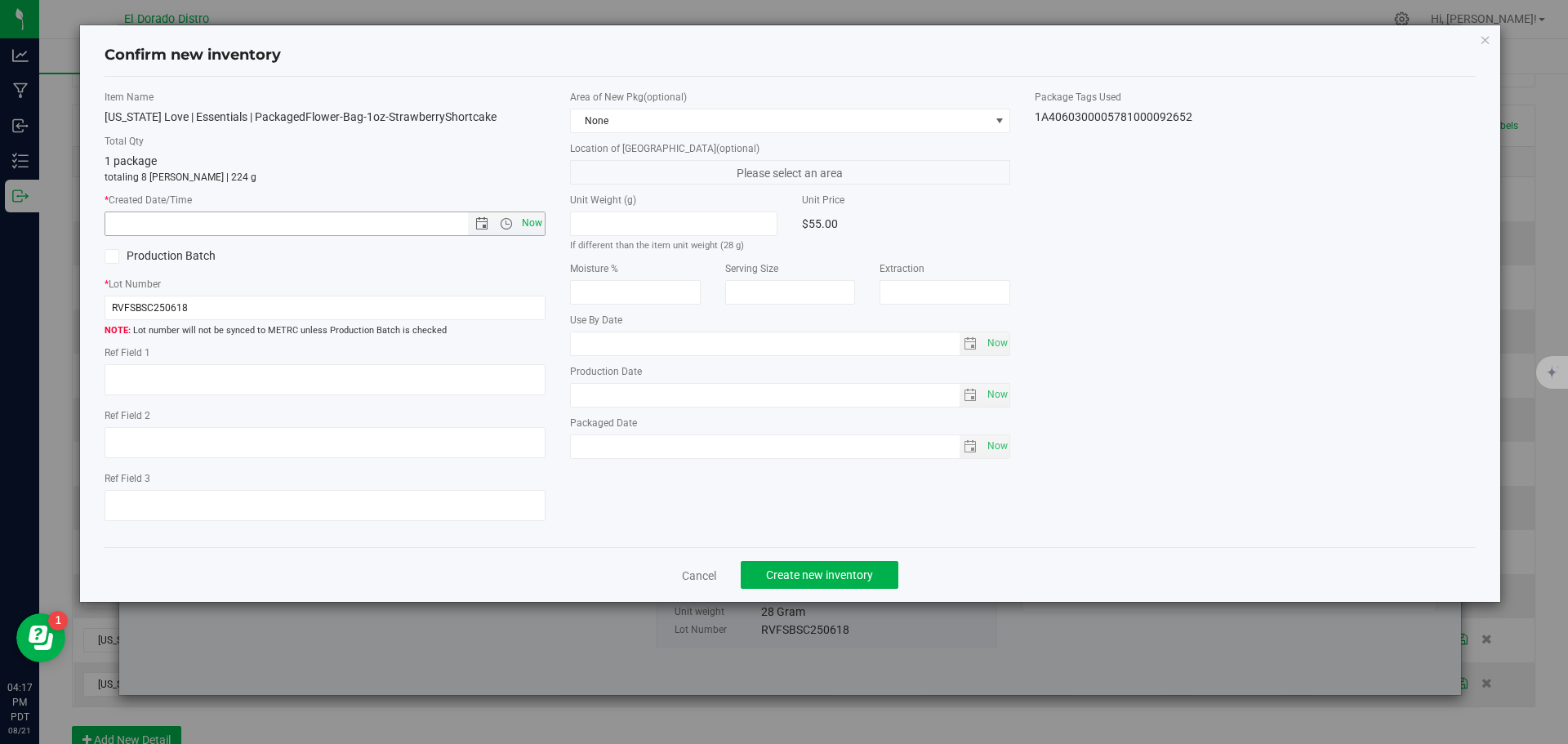
click at [535, 226] on span "Now" at bounding box center [531, 223] width 28 height 23
type input "[DATE] 4:17 PM"
click at [801, 566] on button "Create new inventory" at bounding box center [819, 575] width 157 height 28
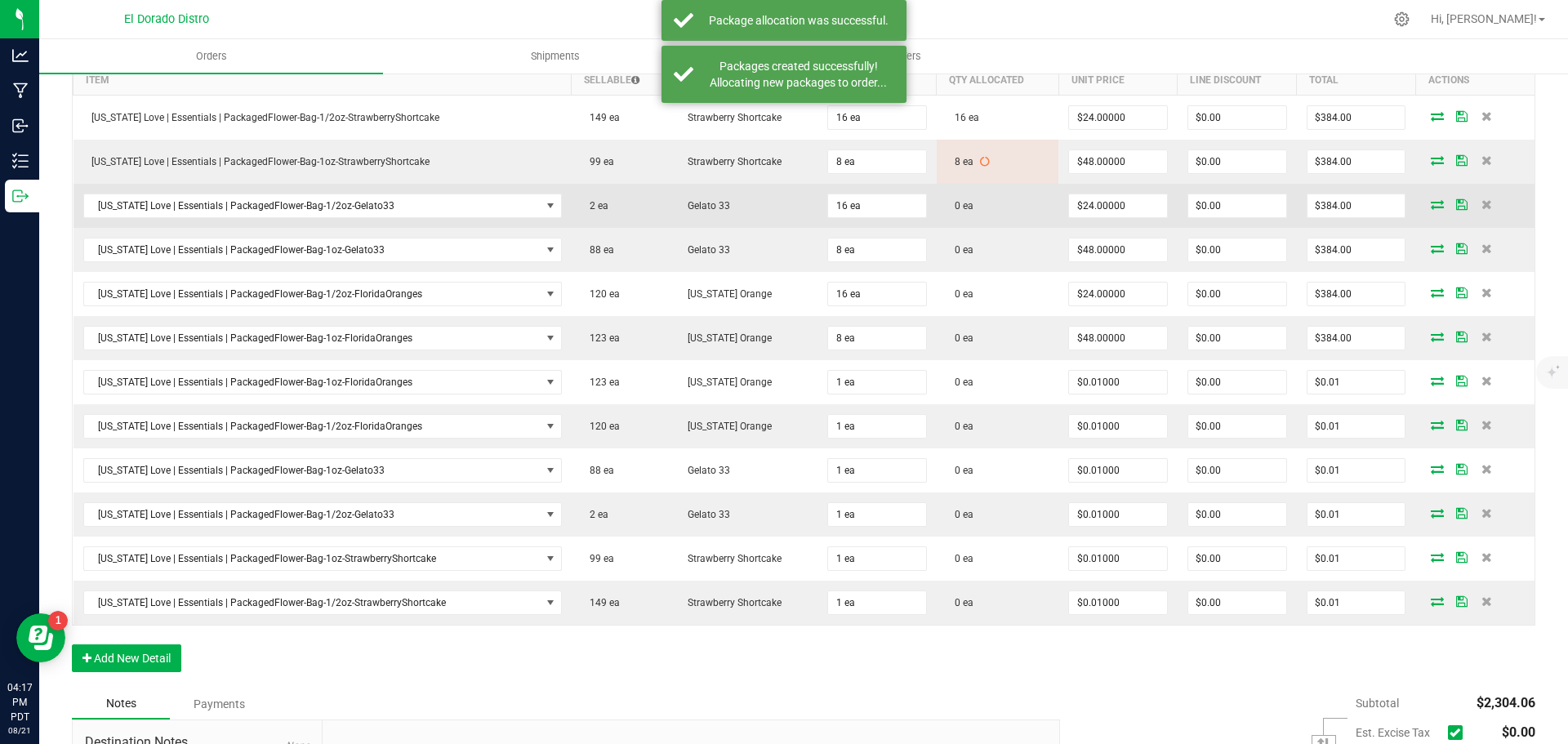
click at [1431, 208] on icon at bounding box center [1438, 204] width 13 height 9
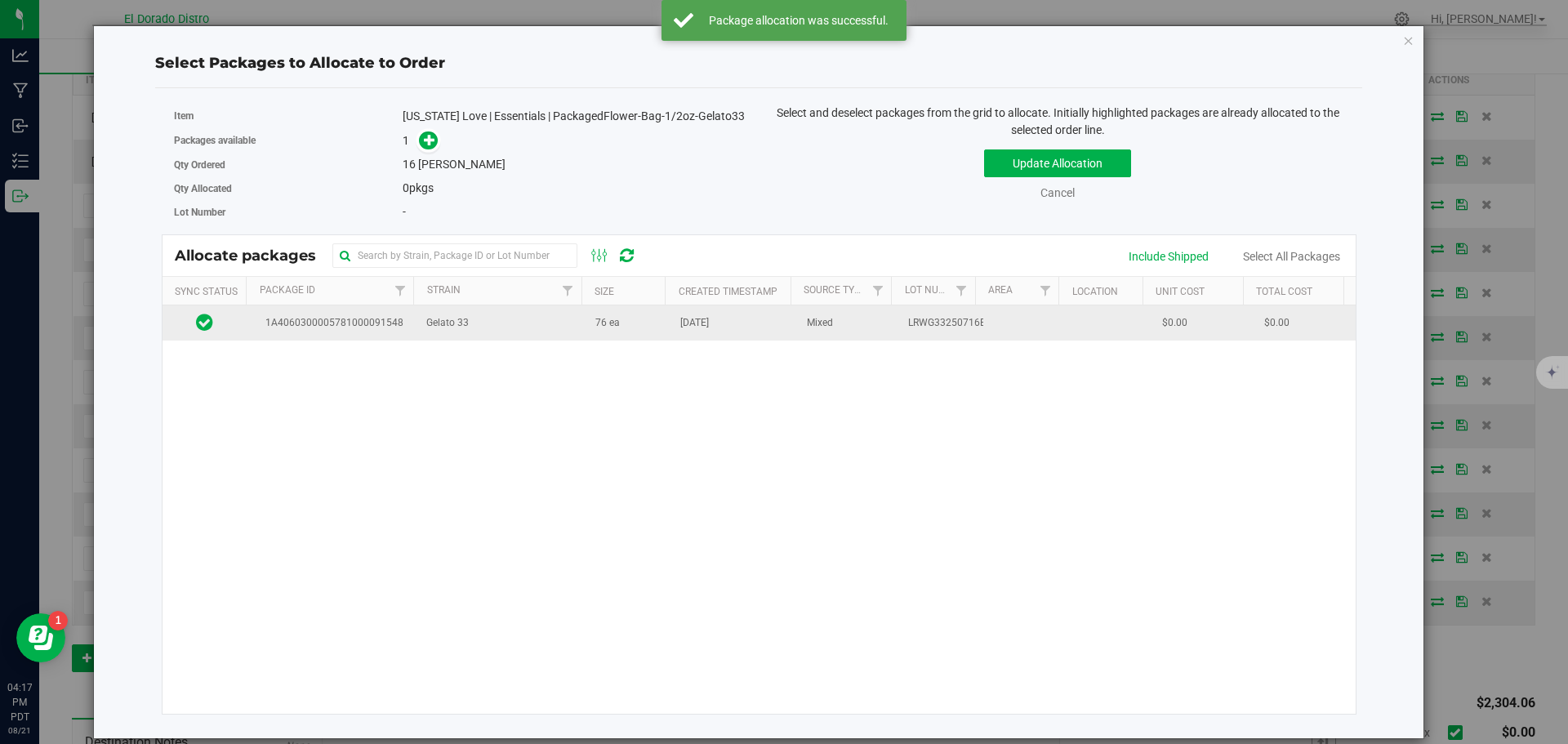
click at [735, 334] on td "[DATE]" at bounding box center [733, 322] width 127 height 35
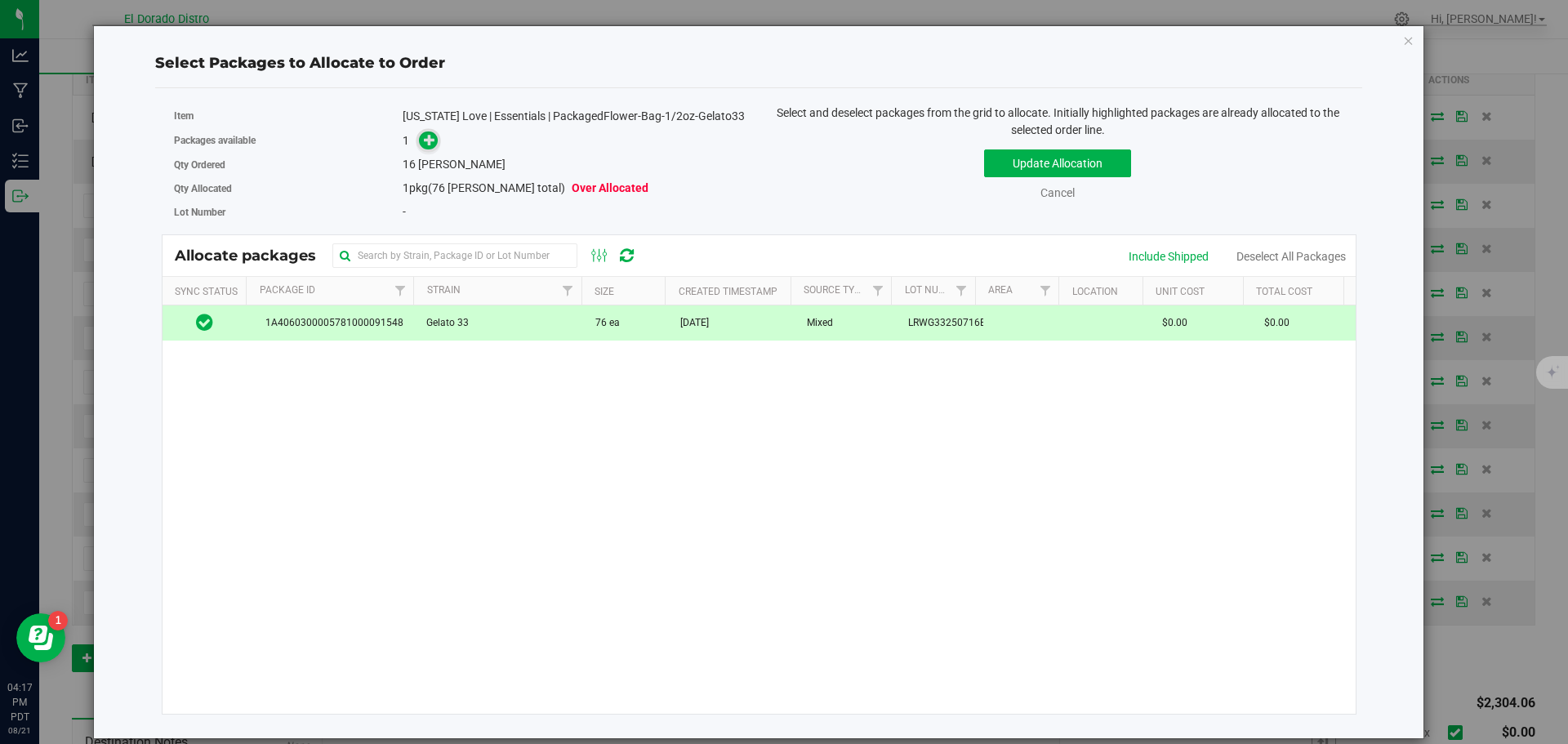
click at [422, 136] on span at bounding box center [428, 141] width 19 height 19
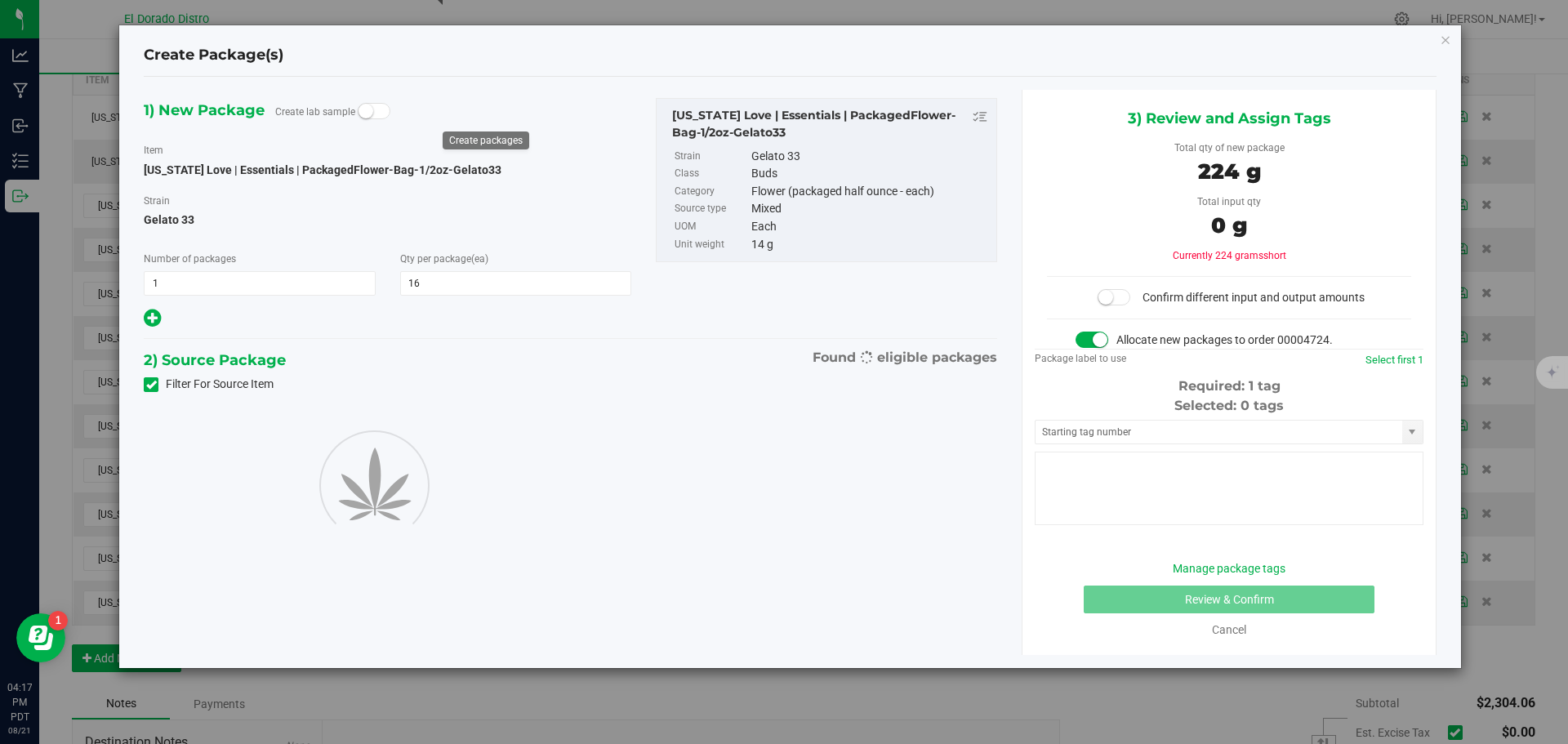
type input "16"
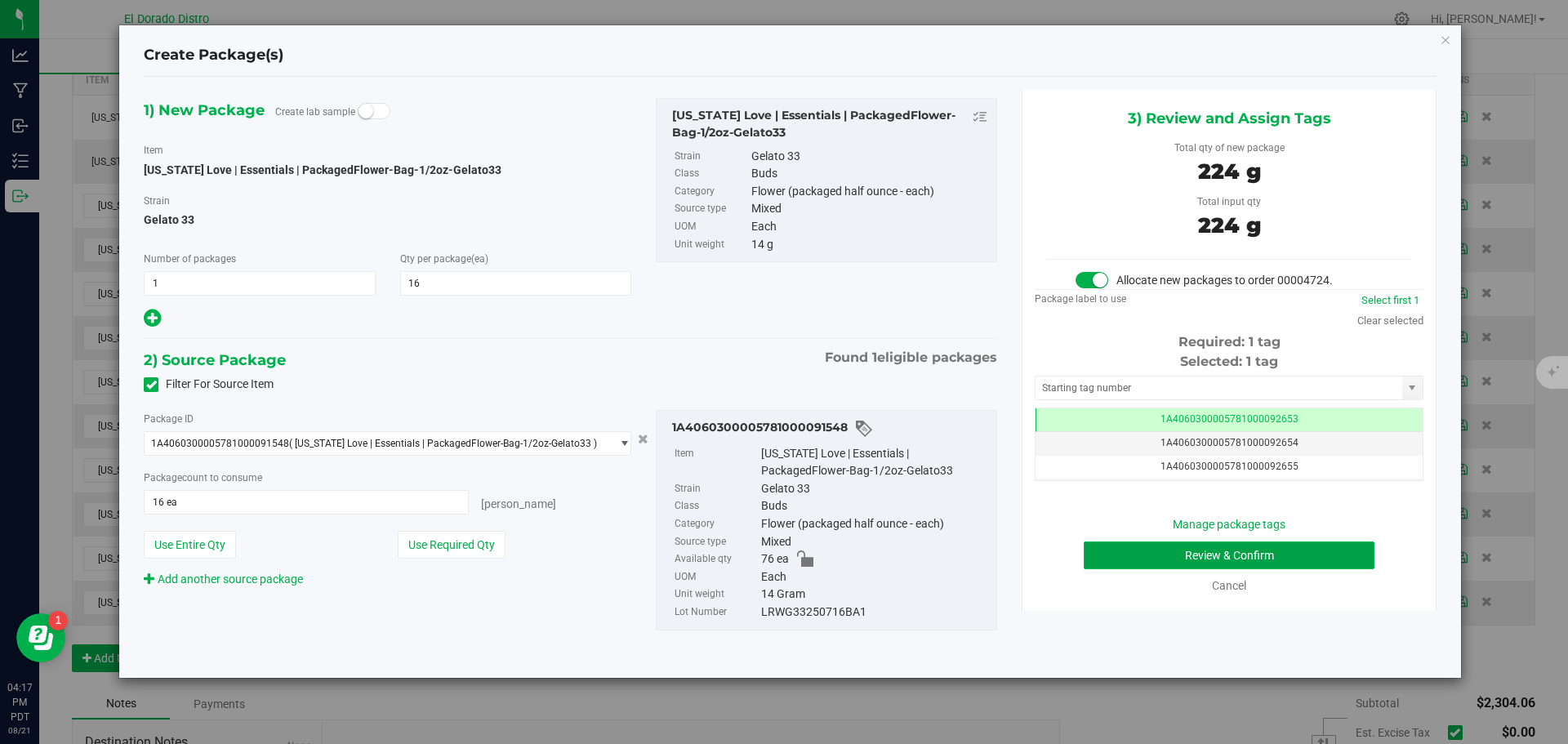
click at [1102, 543] on button "Review & Confirm" at bounding box center [1229, 556] width 291 height 28
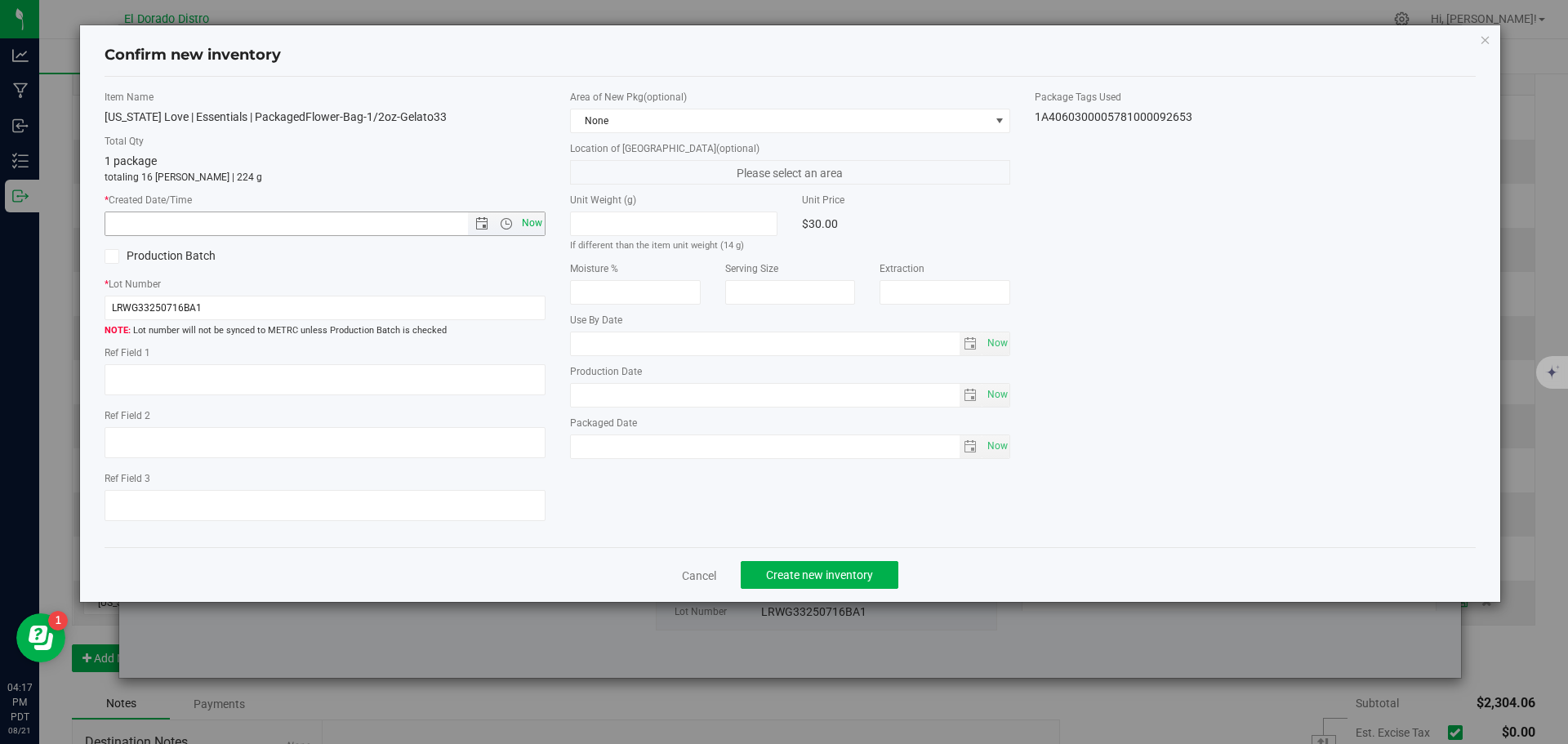
click at [532, 215] on span "Now" at bounding box center [531, 223] width 28 height 23
type input "[DATE] 4:17 PM"
click at [773, 570] on span "Create new inventory" at bounding box center [819, 575] width 107 height 13
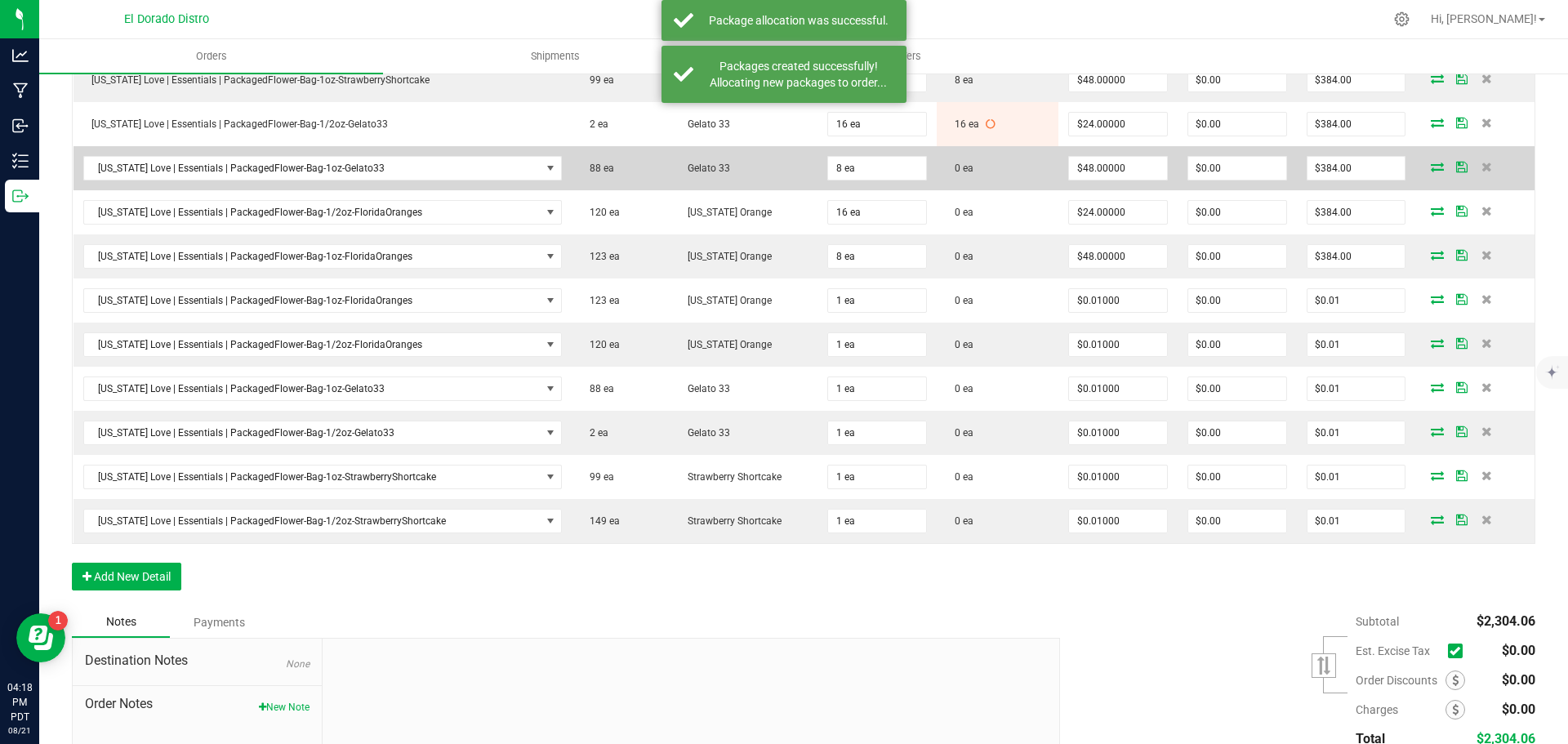
click at [1431, 163] on icon at bounding box center [1438, 167] width 13 height 9
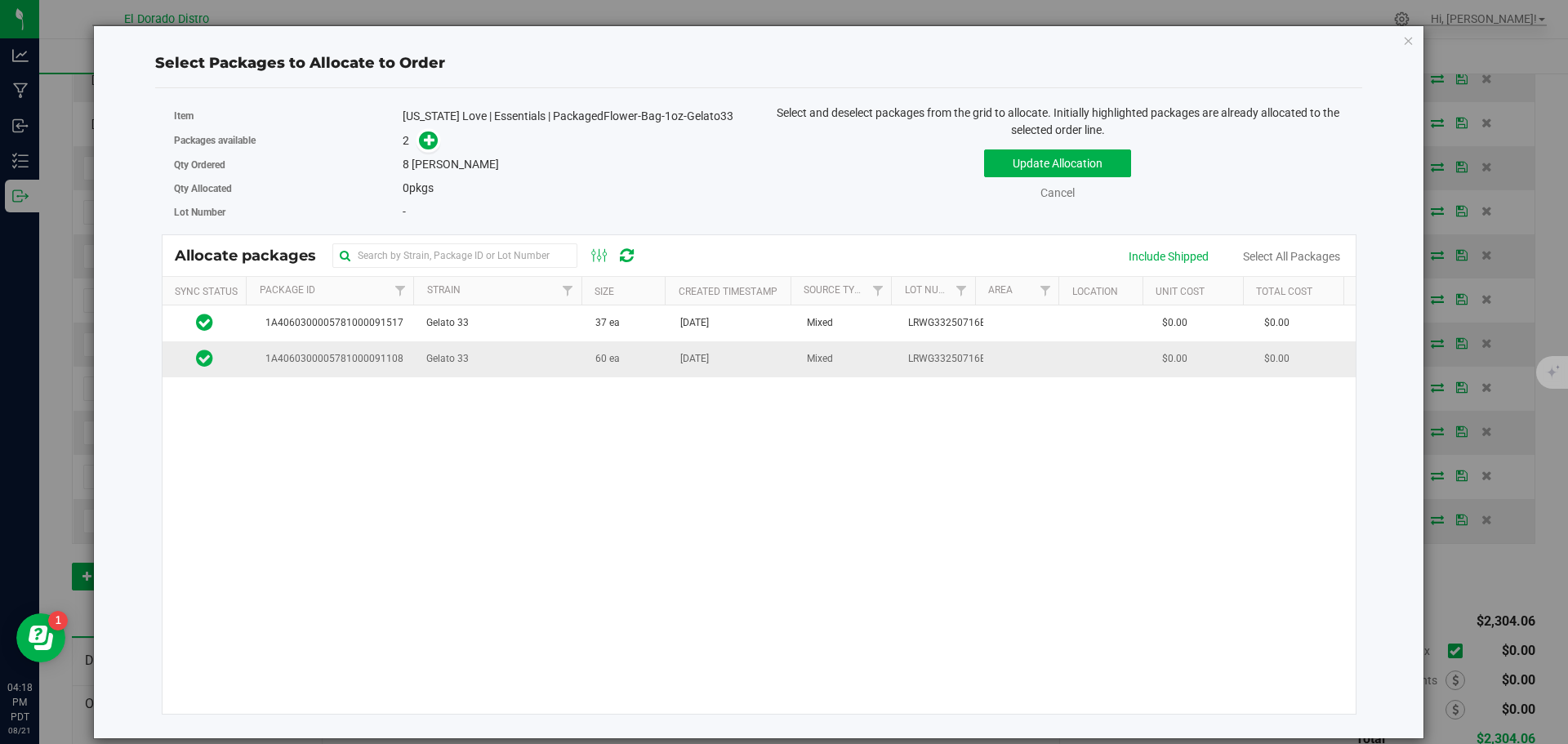
click at [670, 365] on td "[DATE]" at bounding box center [733, 358] width 127 height 35
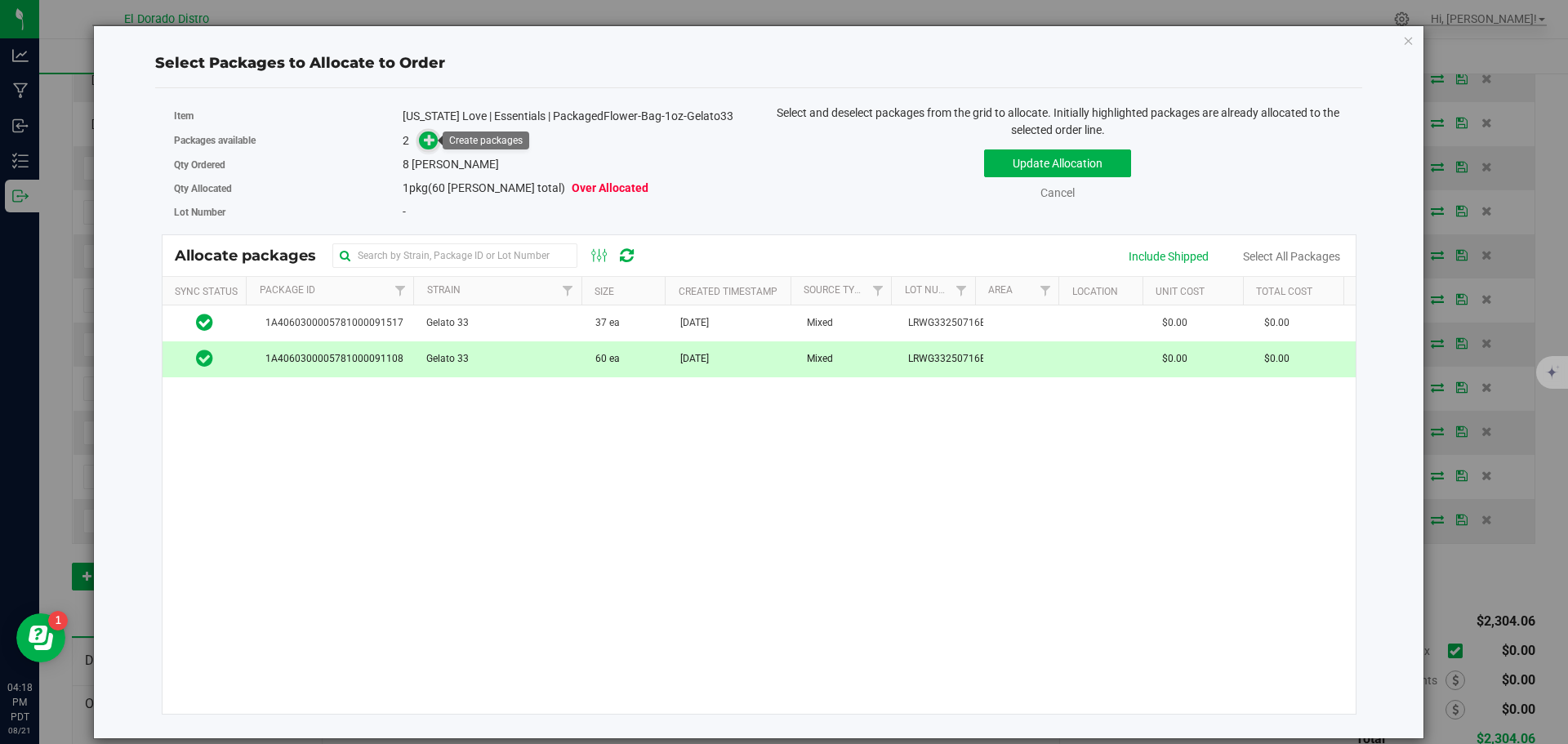
click at [426, 141] on icon at bounding box center [429, 140] width 11 height 11
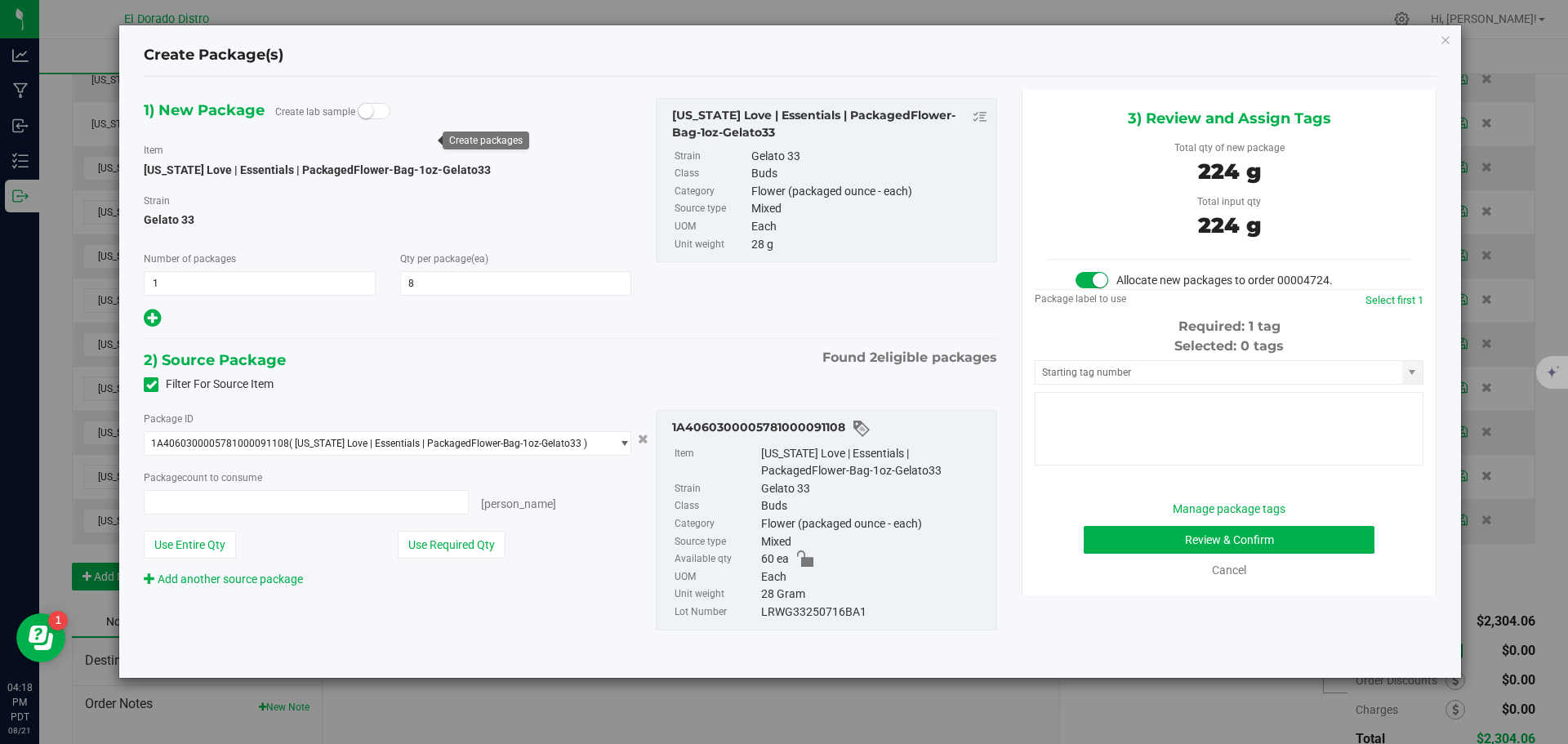
type input "8 ea"
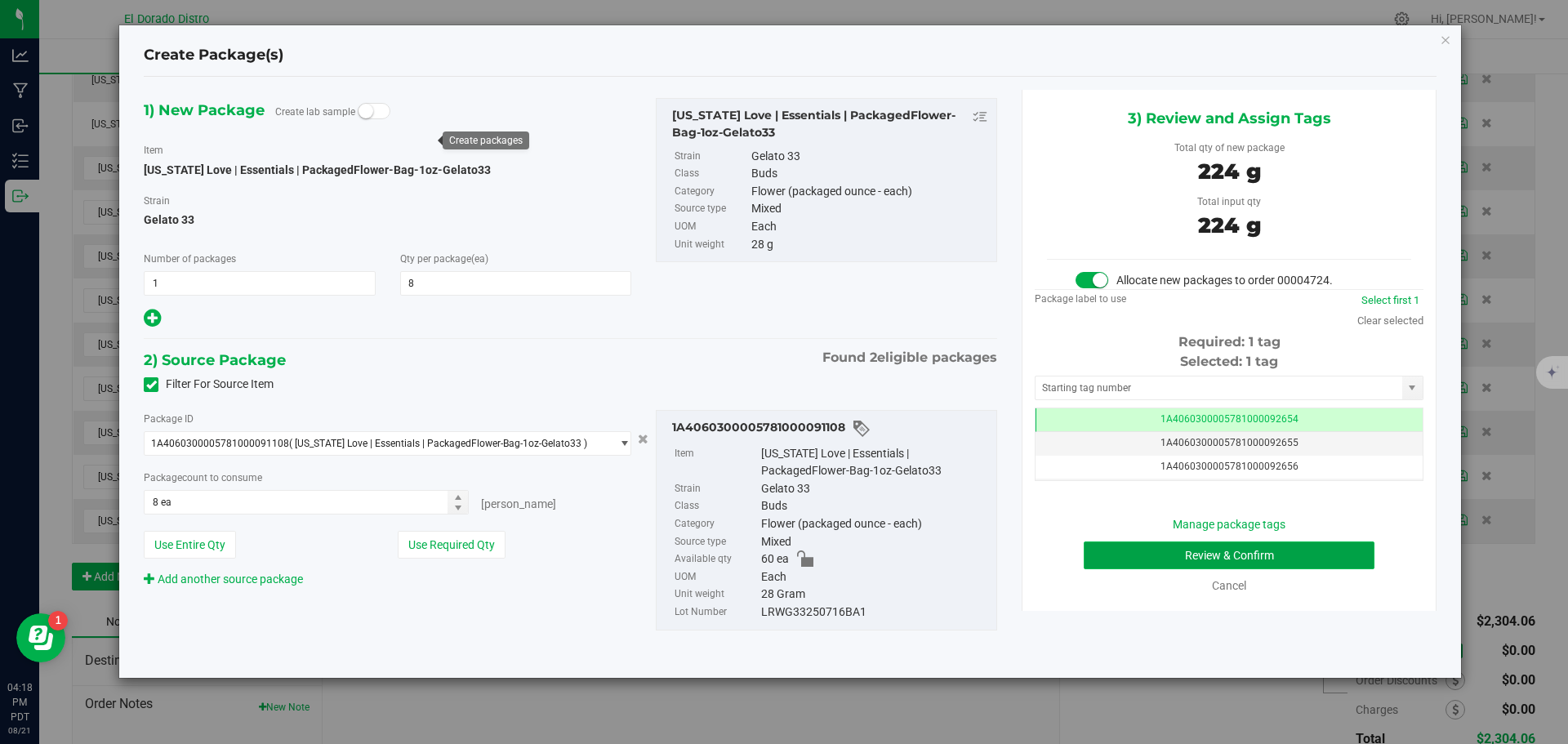
click at [1104, 547] on button "Review & Confirm" at bounding box center [1229, 556] width 291 height 28
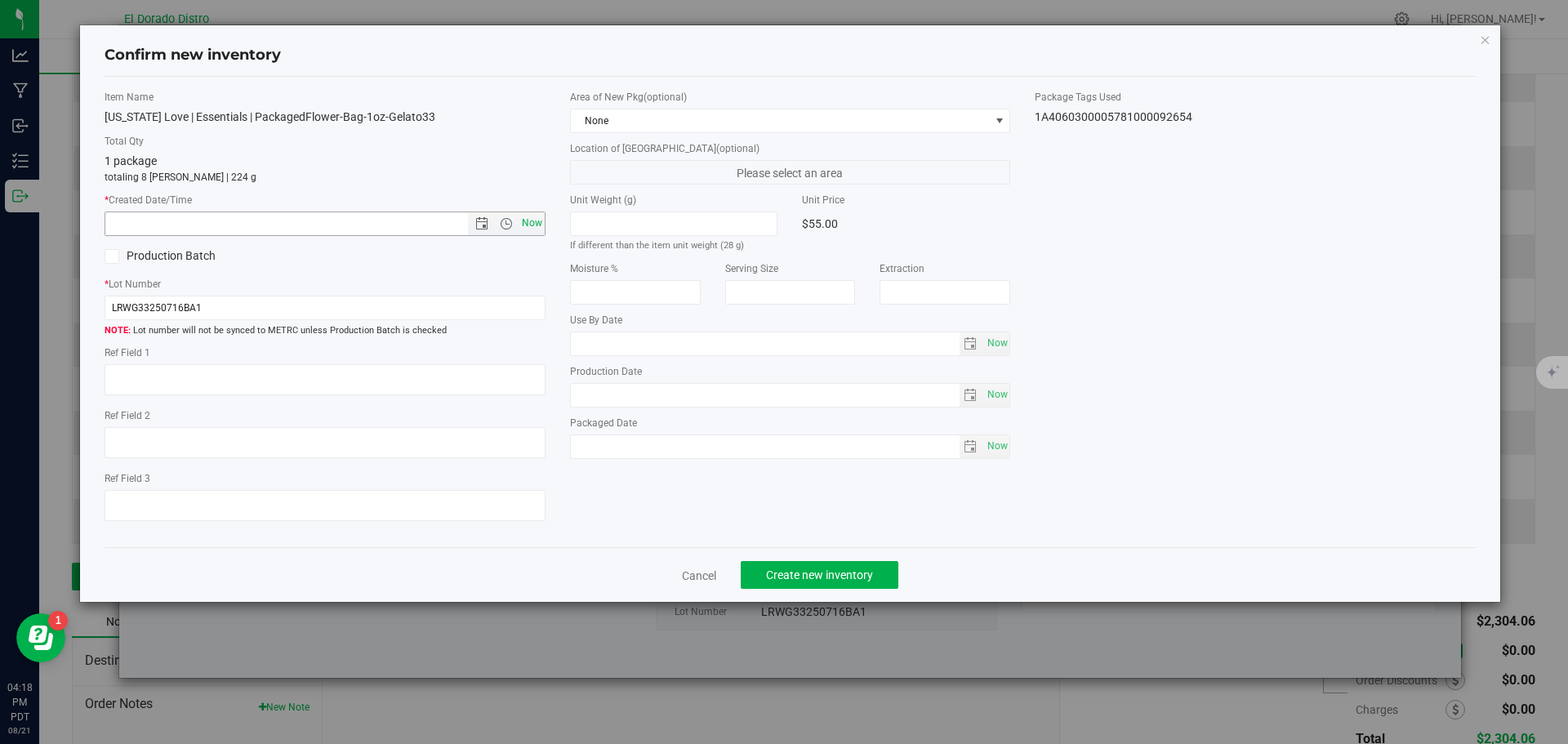
click at [541, 221] on span "Now" at bounding box center [531, 223] width 28 height 23
type input "[DATE] 4:18 PM"
click at [864, 571] on span "Create new inventory" at bounding box center [819, 575] width 107 height 13
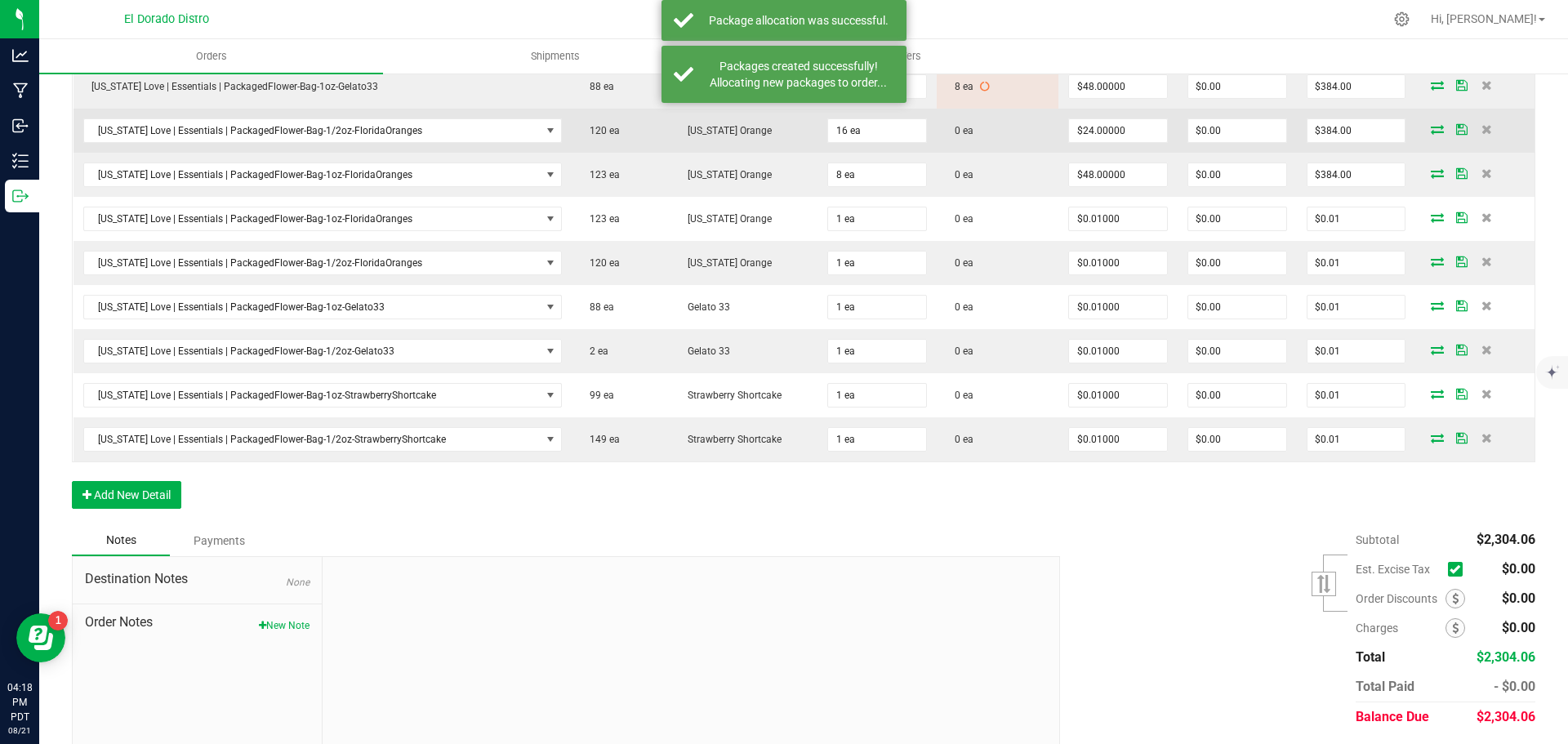
click at [1431, 127] on icon at bounding box center [1438, 128] width 13 height 9
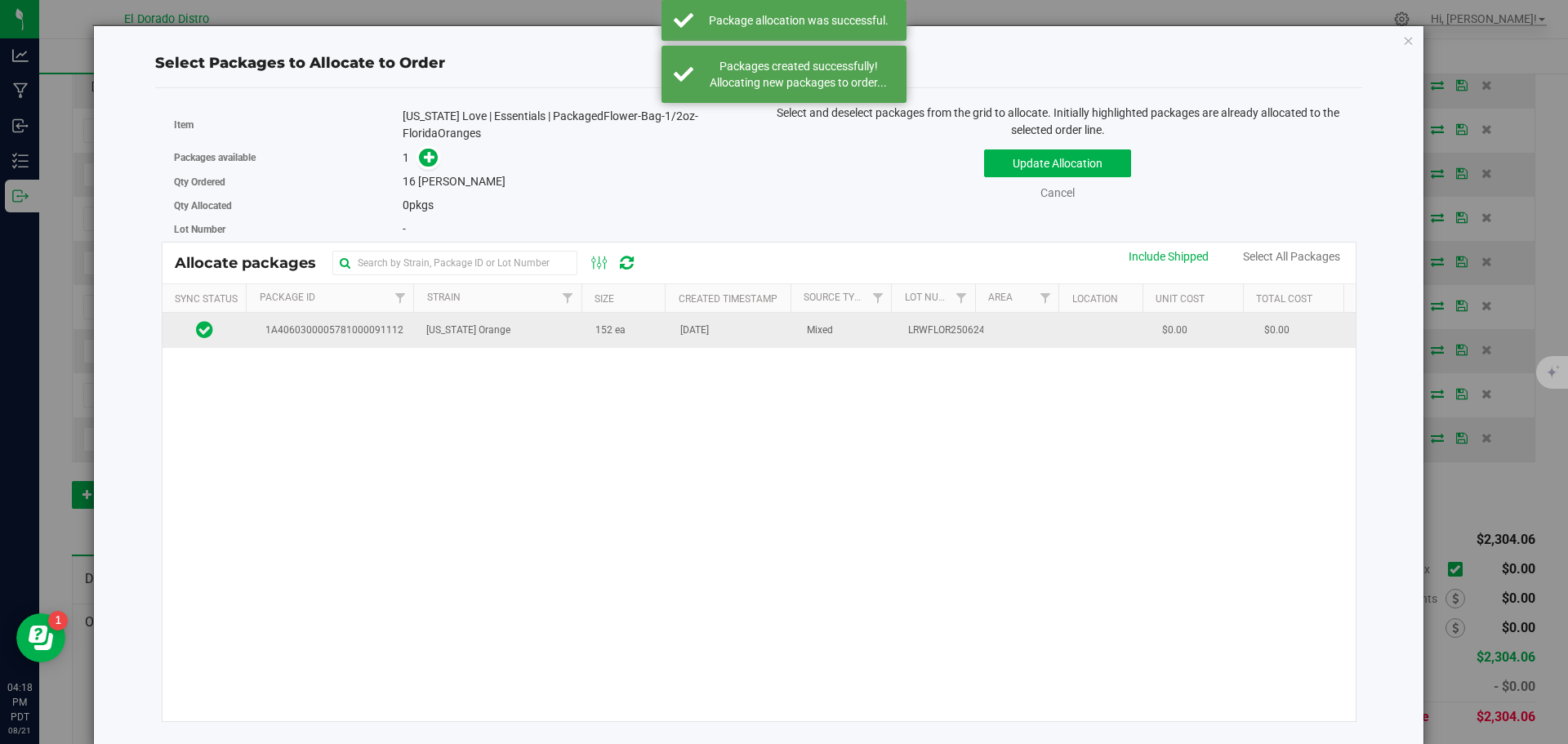
click at [734, 345] on td "[DATE]" at bounding box center [733, 330] width 127 height 35
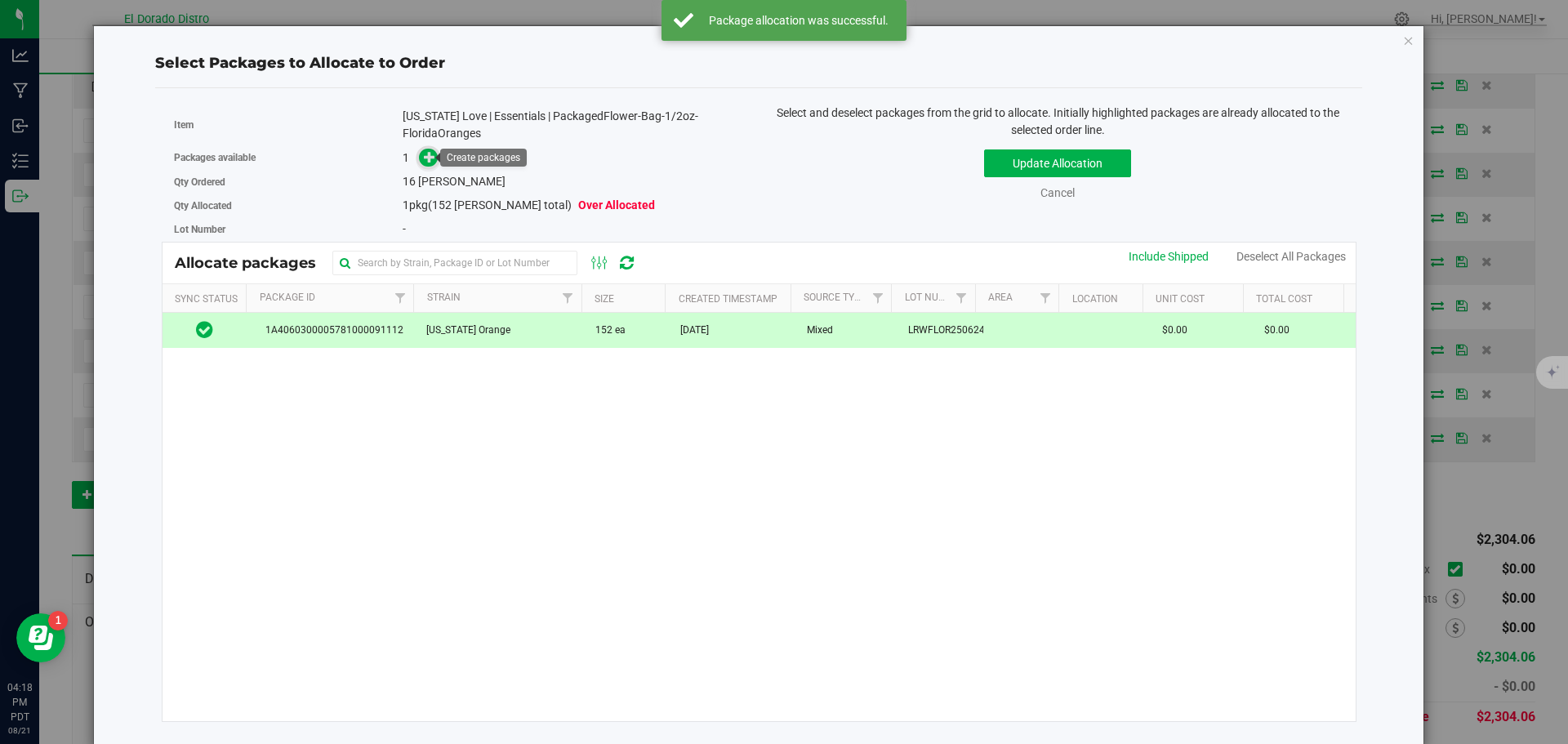
click at [427, 156] on icon at bounding box center [429, 156] width 11 height 11
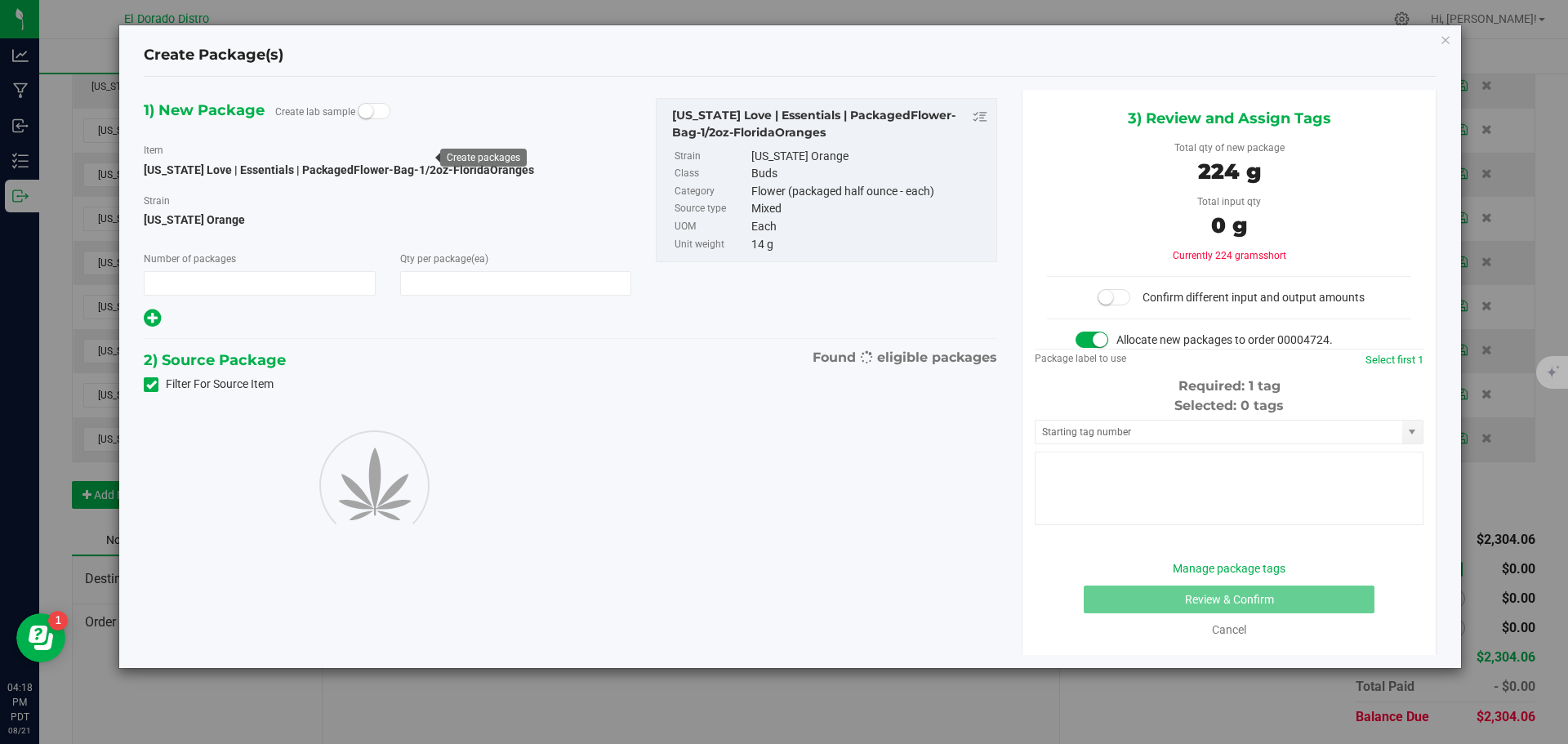
type input "1"
type input "16"
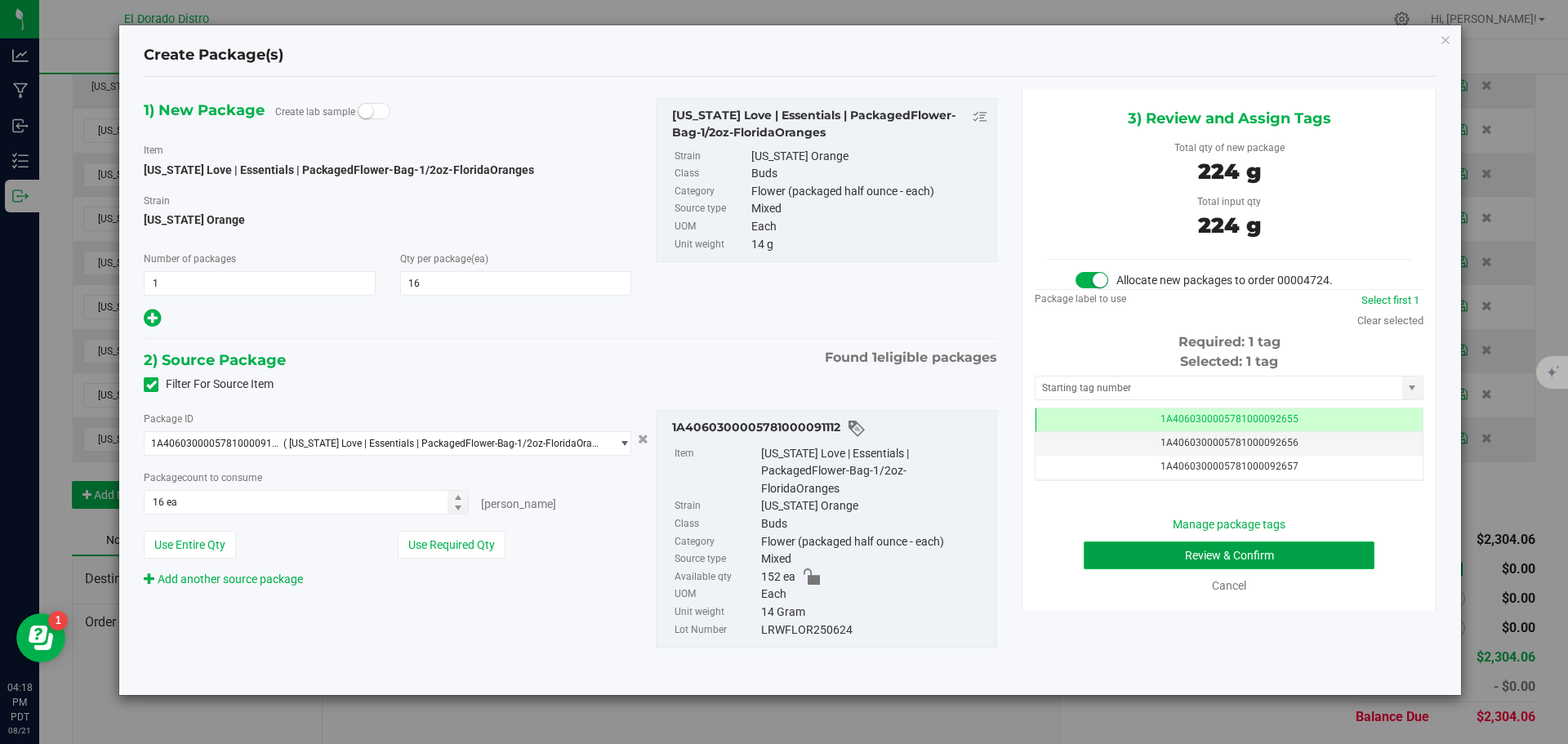
click at [1089, 552] on button "Review & Confirm" at bounding box center [1229, 556] width 291 height 28
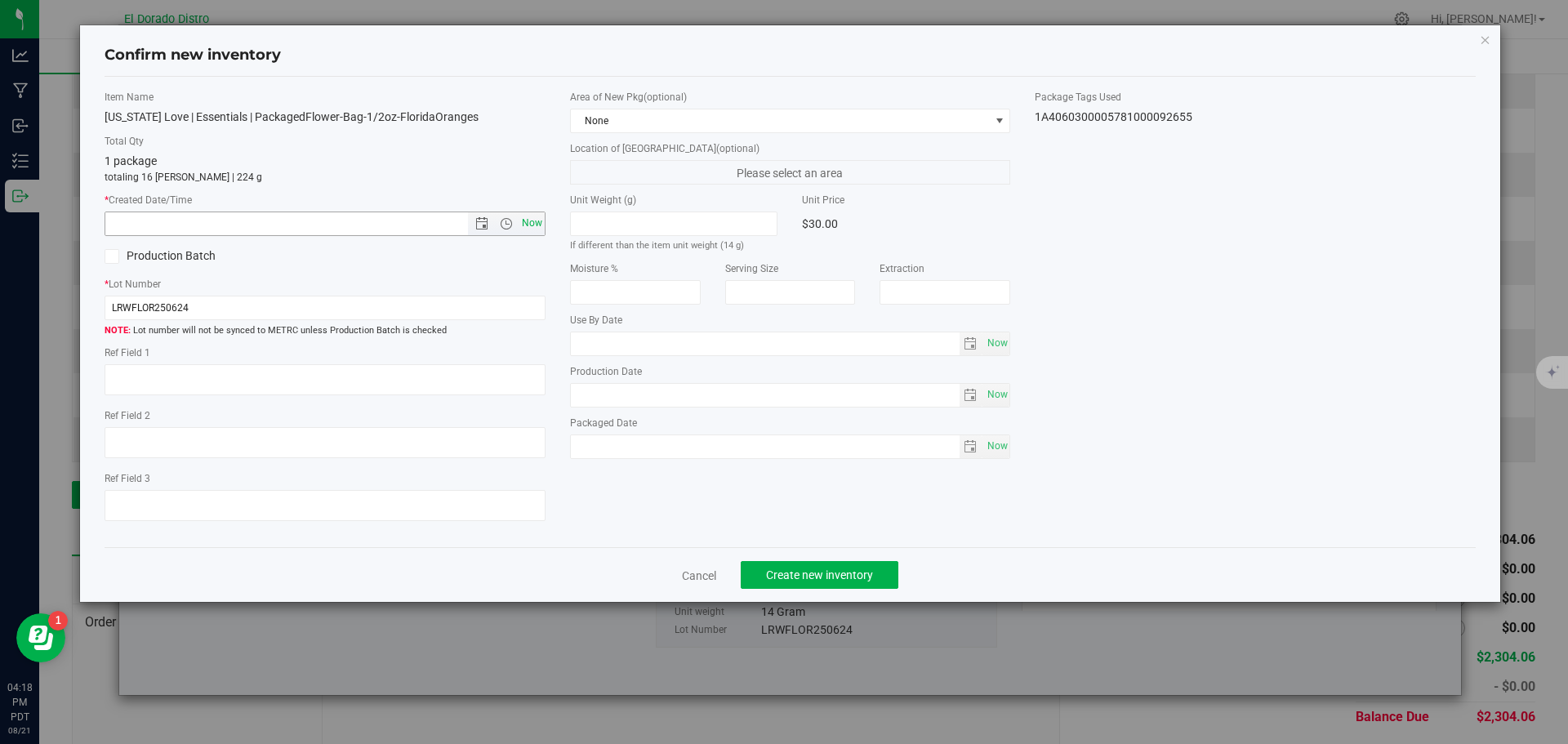
click at [529, 216] on span "Now" at bounding box center [531, 223] width 28 height 23
type input "[DATE] 4:18 PM"
click at [845, 573] on span "Create new inventory" at bounding box center [819, 575] width 107 height 13
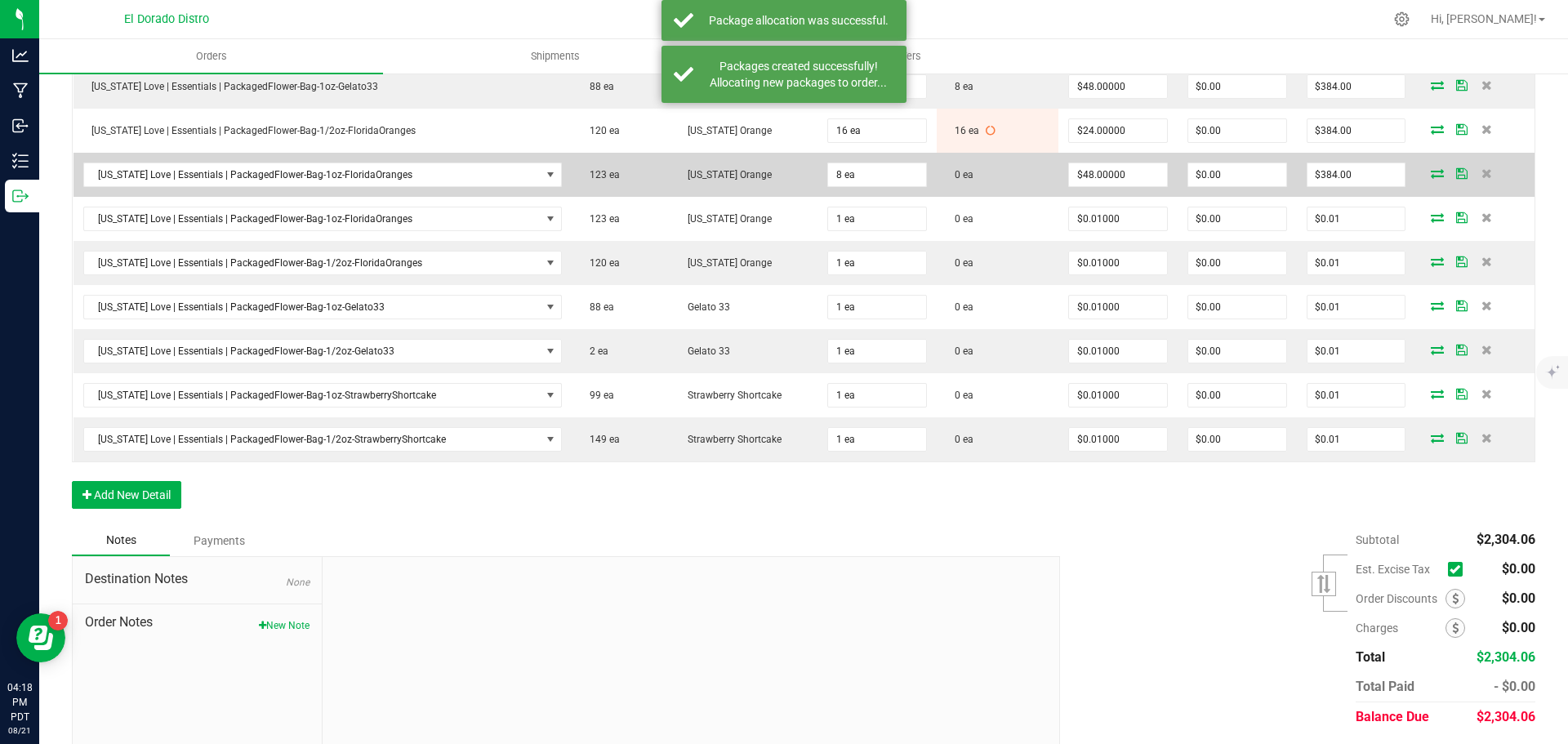
click at [1431, 170] on icon at bounding box center [1438, 173] width 13 height 9
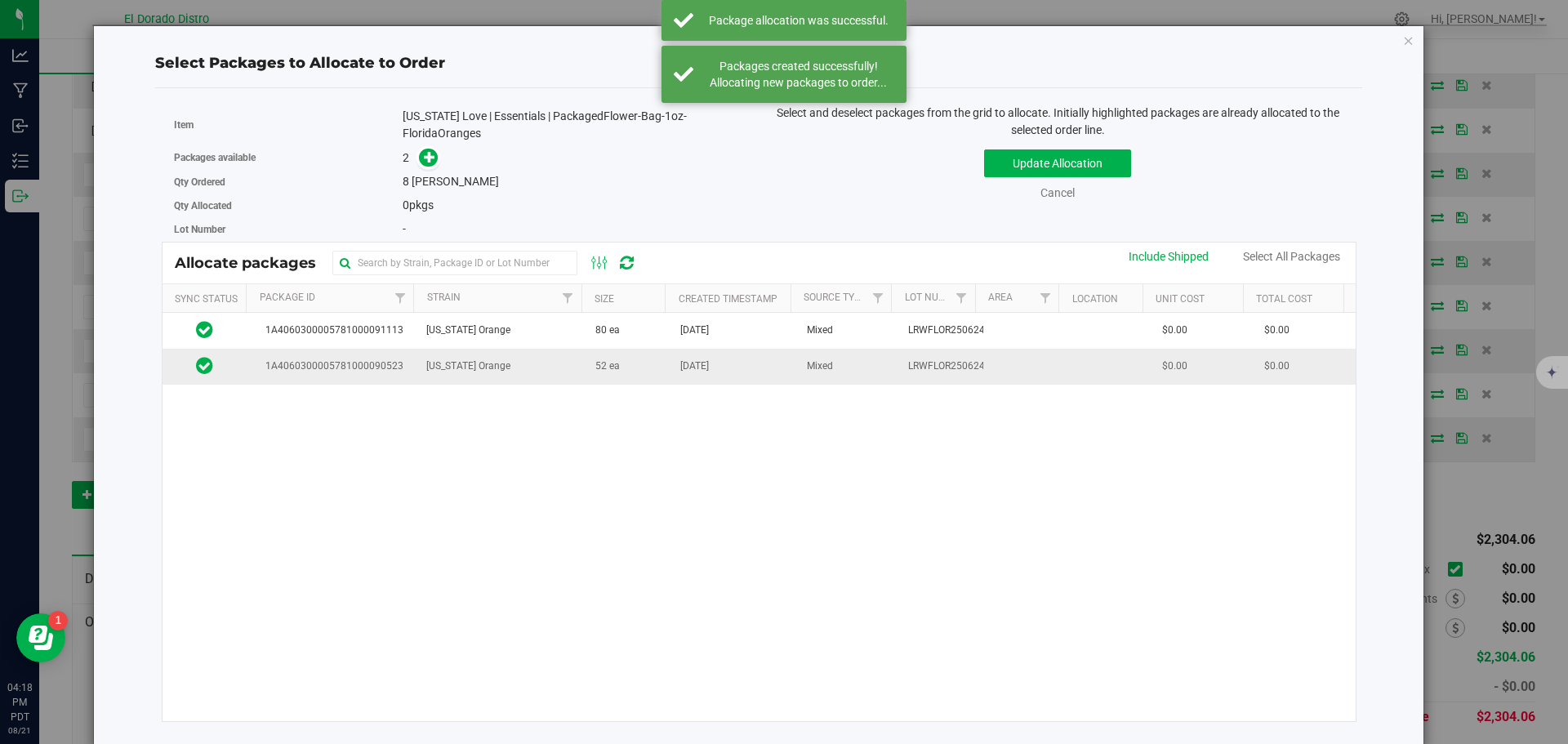
click at [686, 378] on td "[DATE]" at bounding box center [733, 365] width 127 height 35
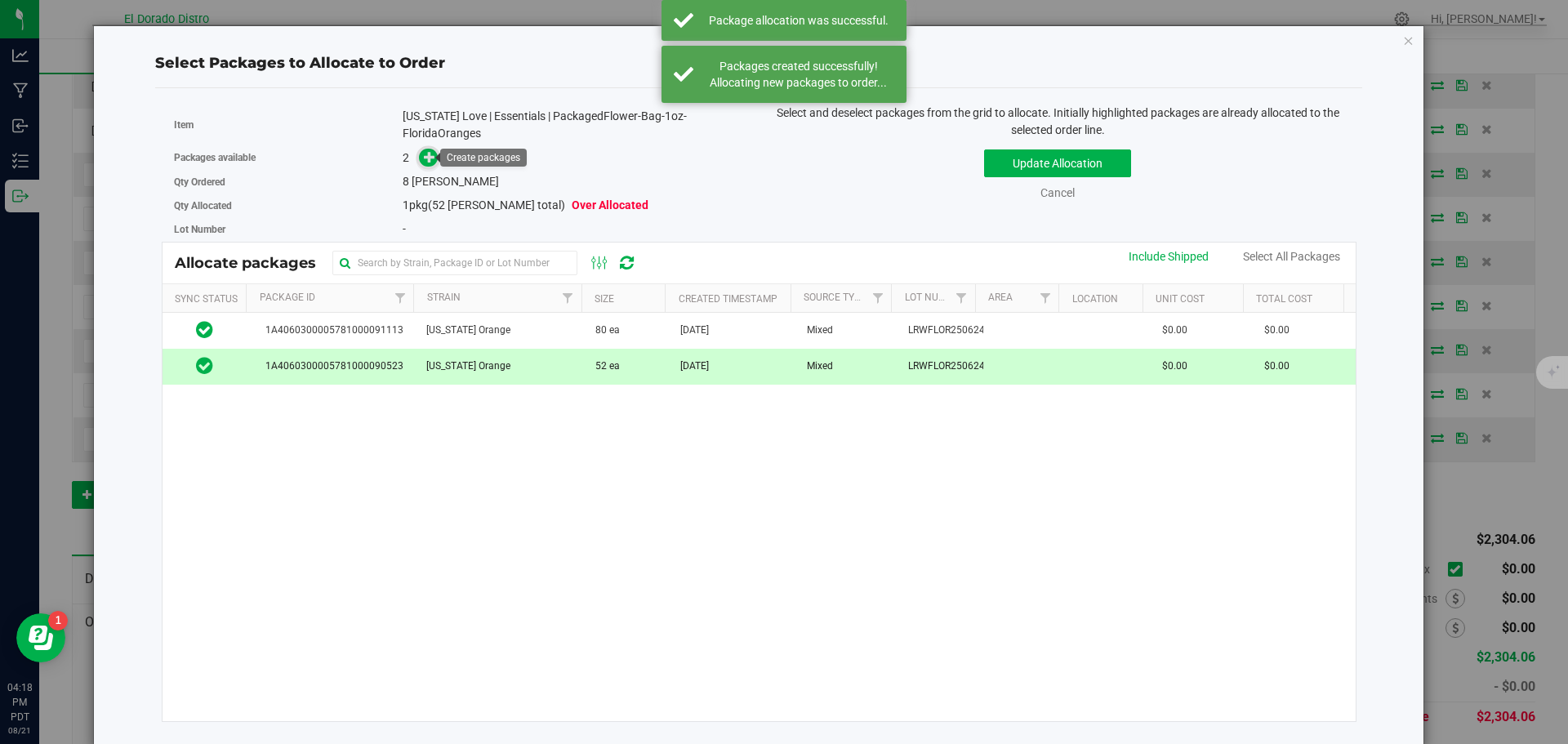
click at [427, 156] on icon at bounding box center [429, 156] width 11 height 11
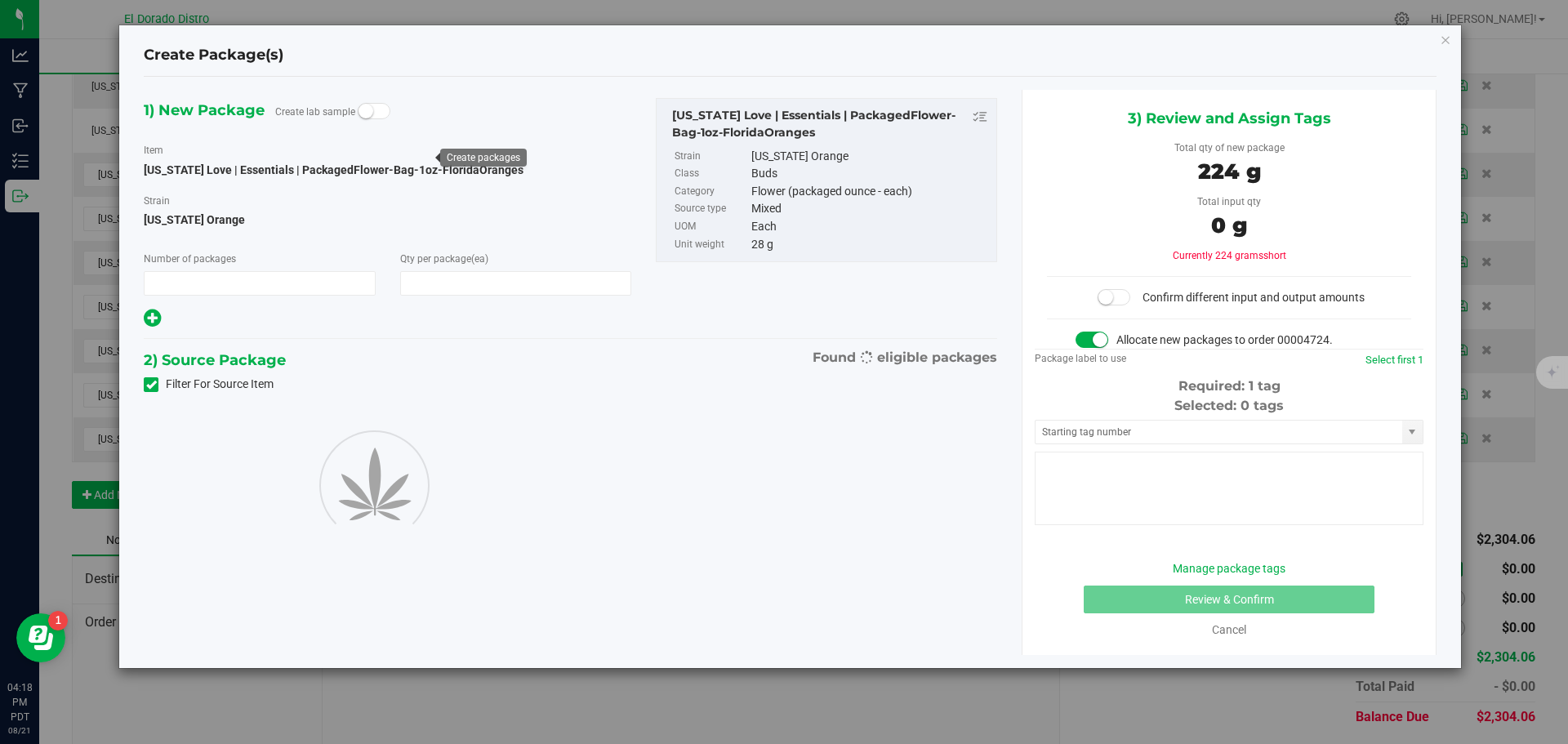
type input "1"
type input "8"
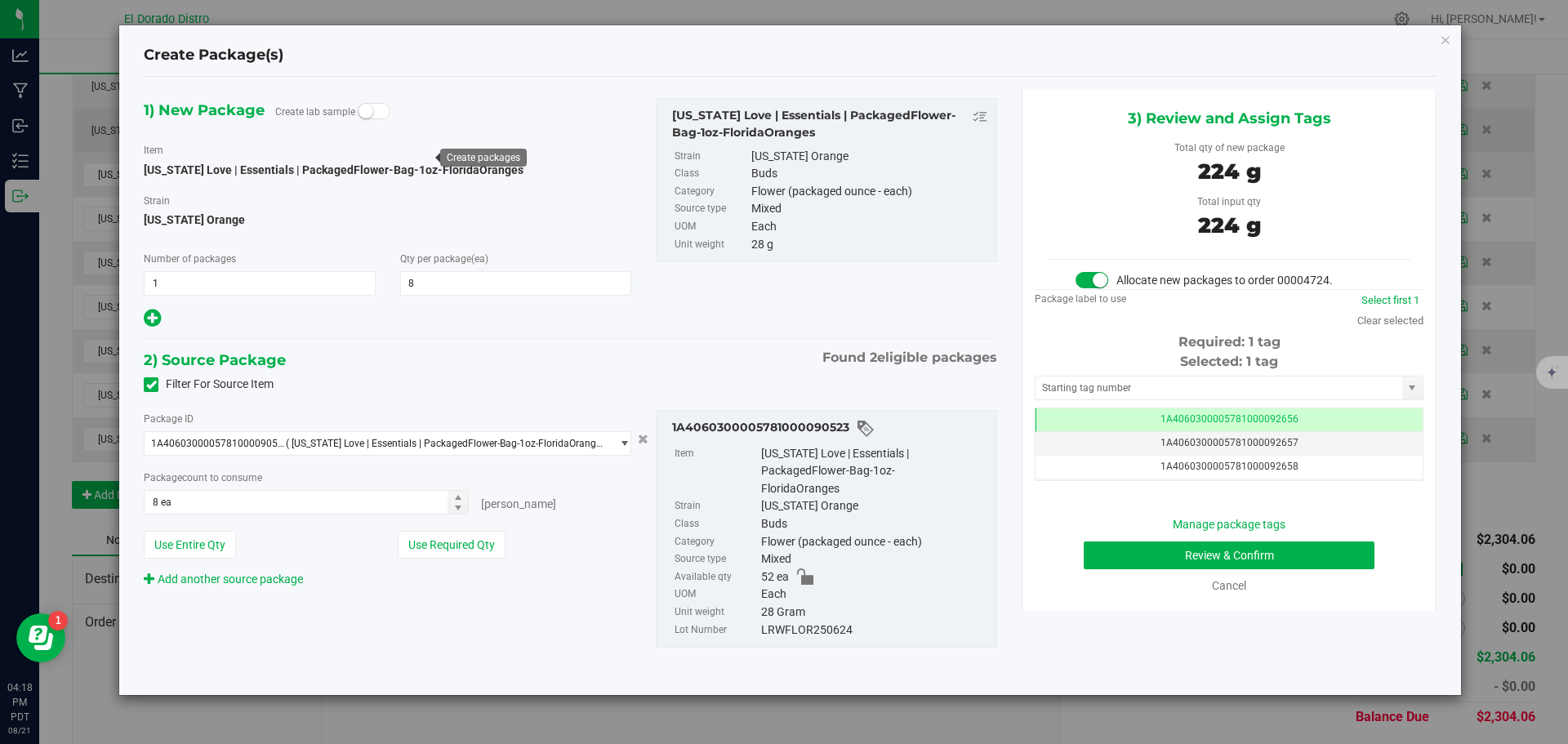
click at [1448, 42] on icon "button" at bounding box center [1445, 38] width 11 height 20
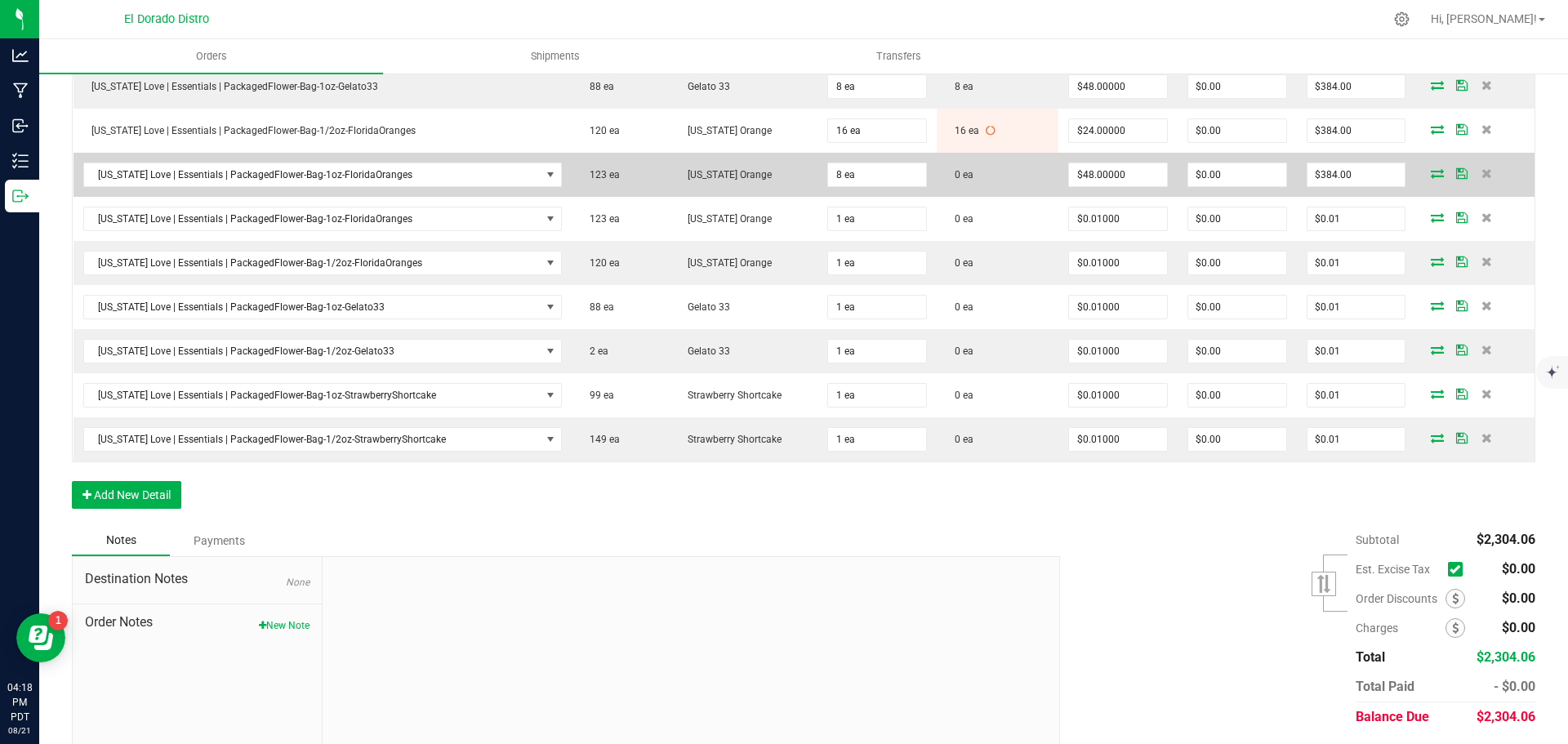
click at [1431, 175] on icon at bounding box center [1438, 173] width 13 height 9
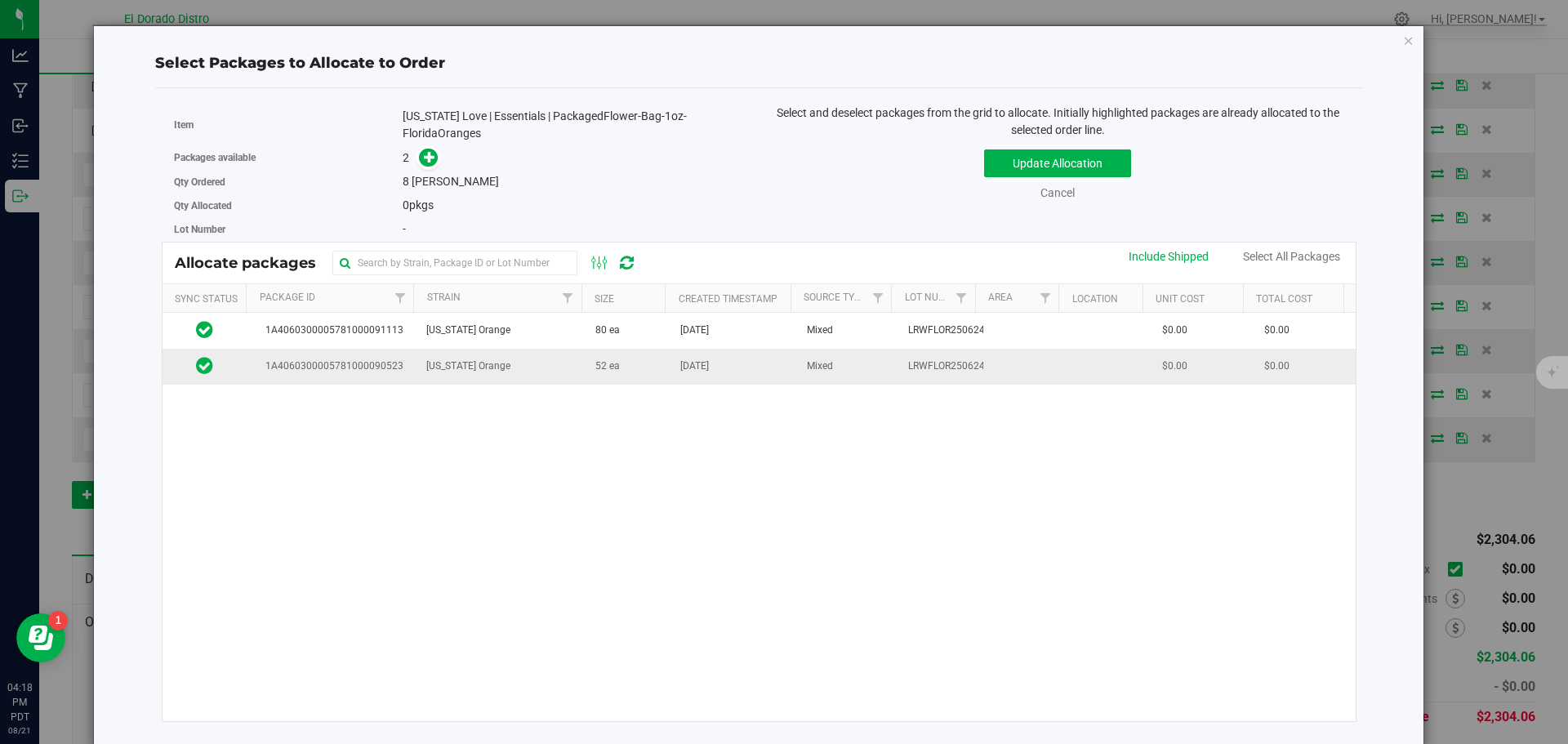
click at [779, 370] on td "[DATE]" at bounding box center [733, 365] width 127 height 35
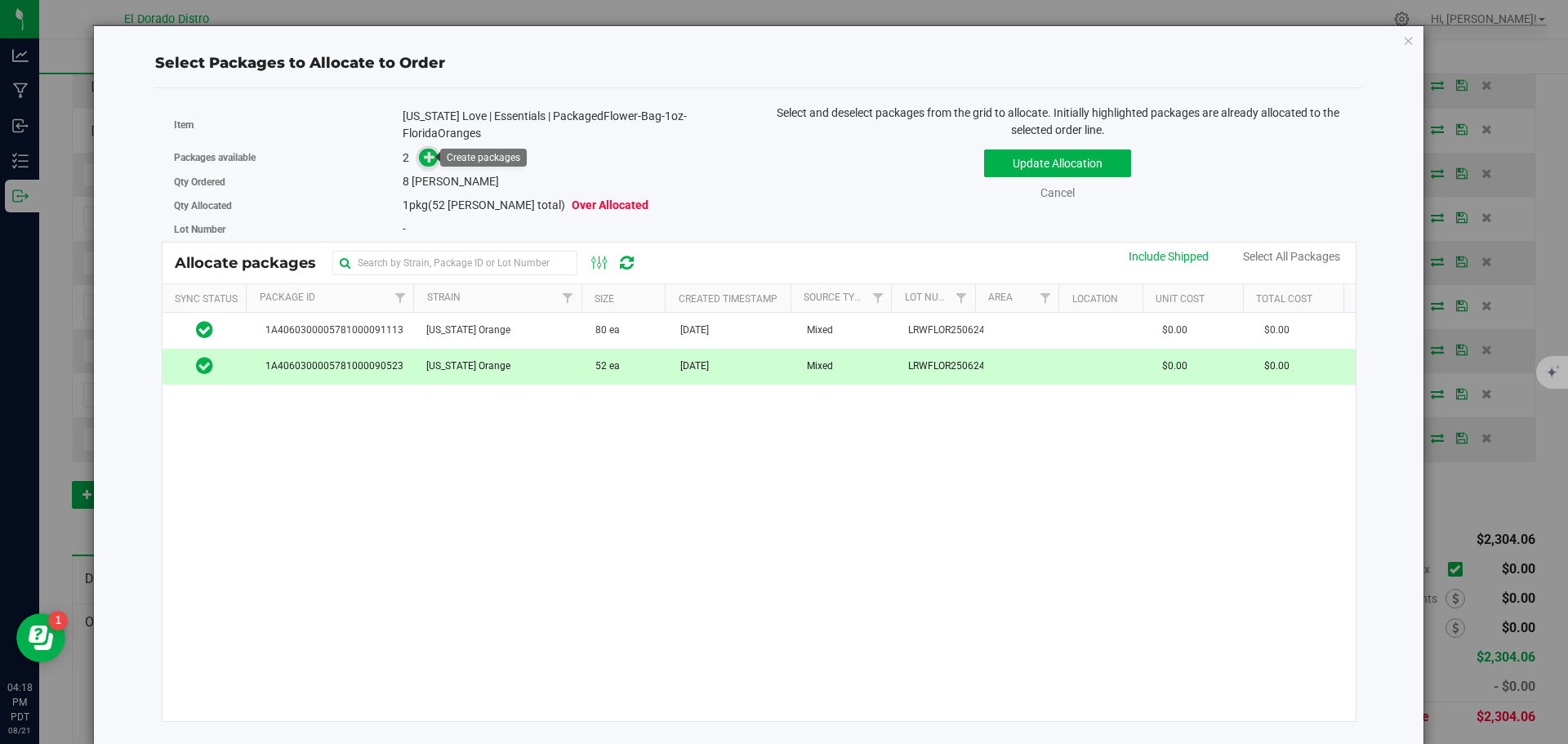
click at [424, 153] on icon at bounding box center [429, 156] width 11 height 11
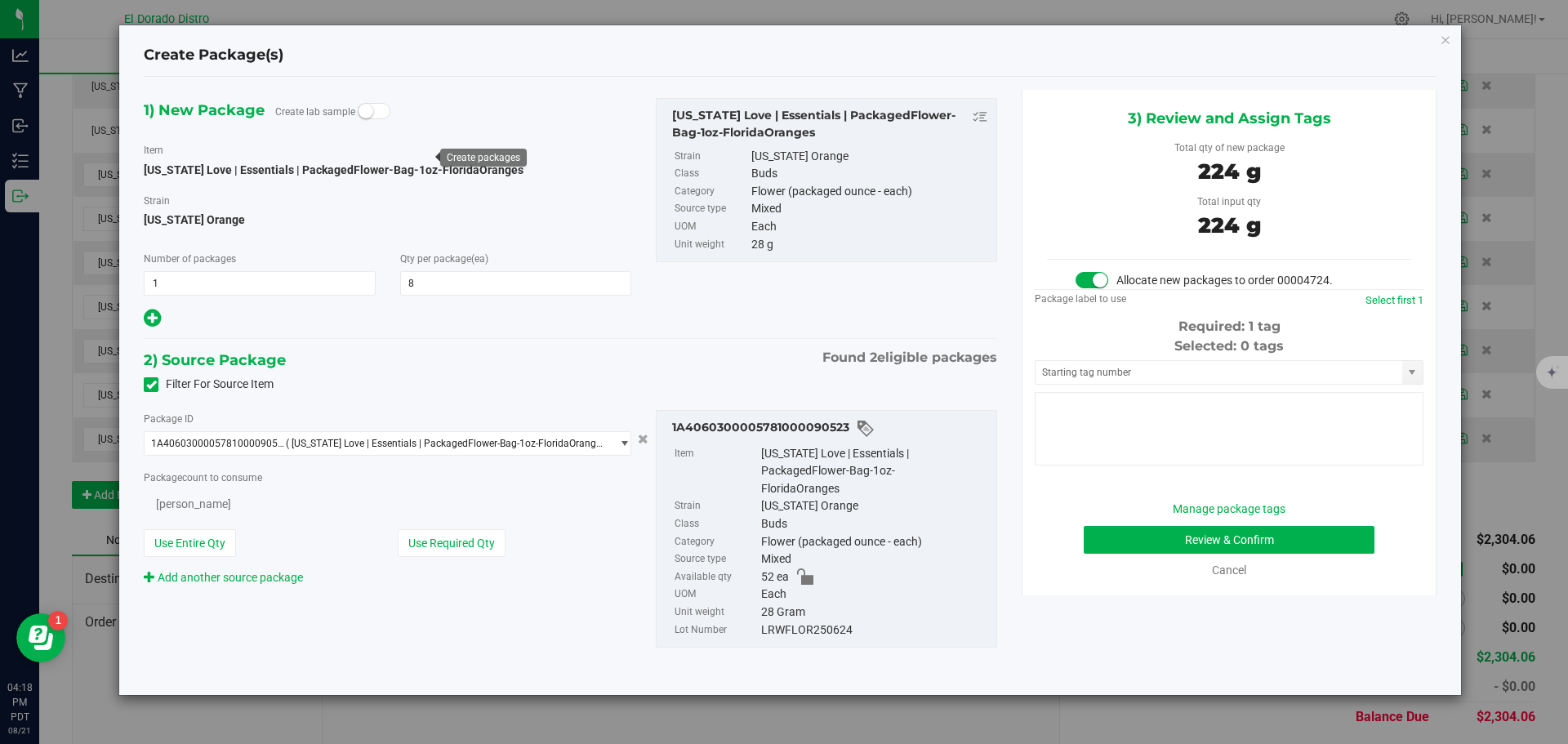
type input "8"
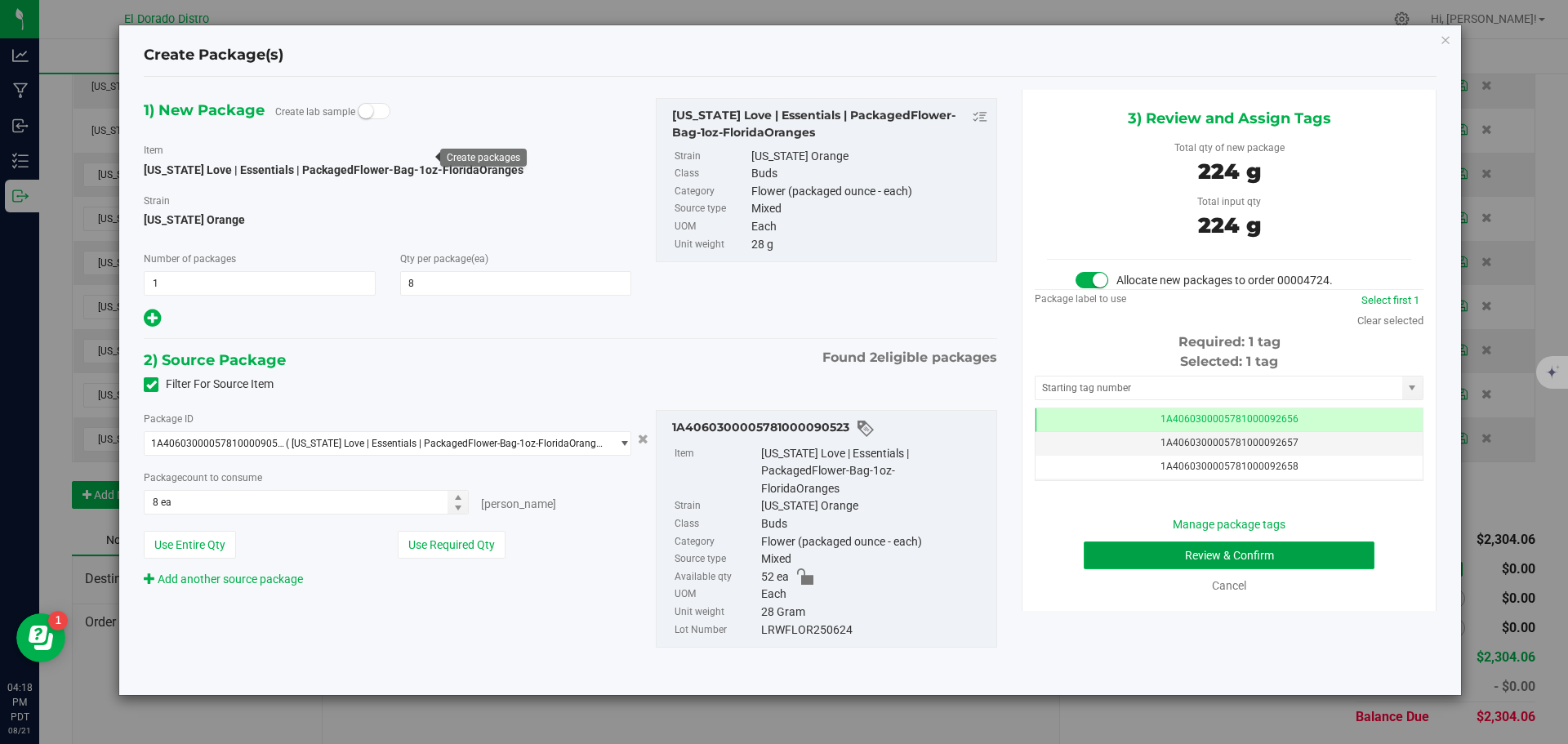
click at [1157, 555] on button "Review & Confirm" at bounding box center [1229, 556] width 291 height 28
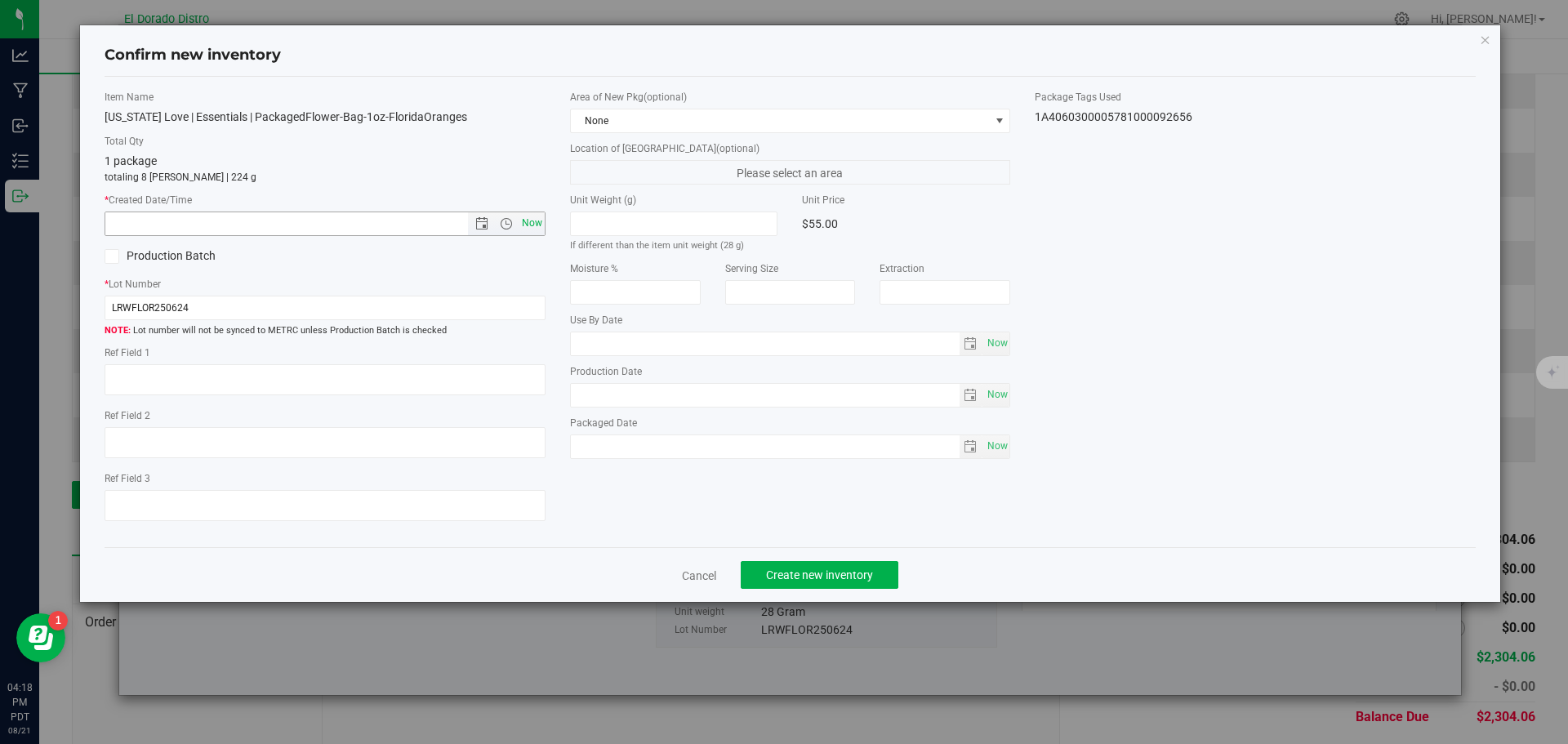
click at [530, 224] on span "Now" at bounding box center [531, 223] width 28 height 23
type input "[DATE] 4:18 PM"
click at [800, 577] on span "Create new inventory" at bounding box center [819, 575] width 107 height 13
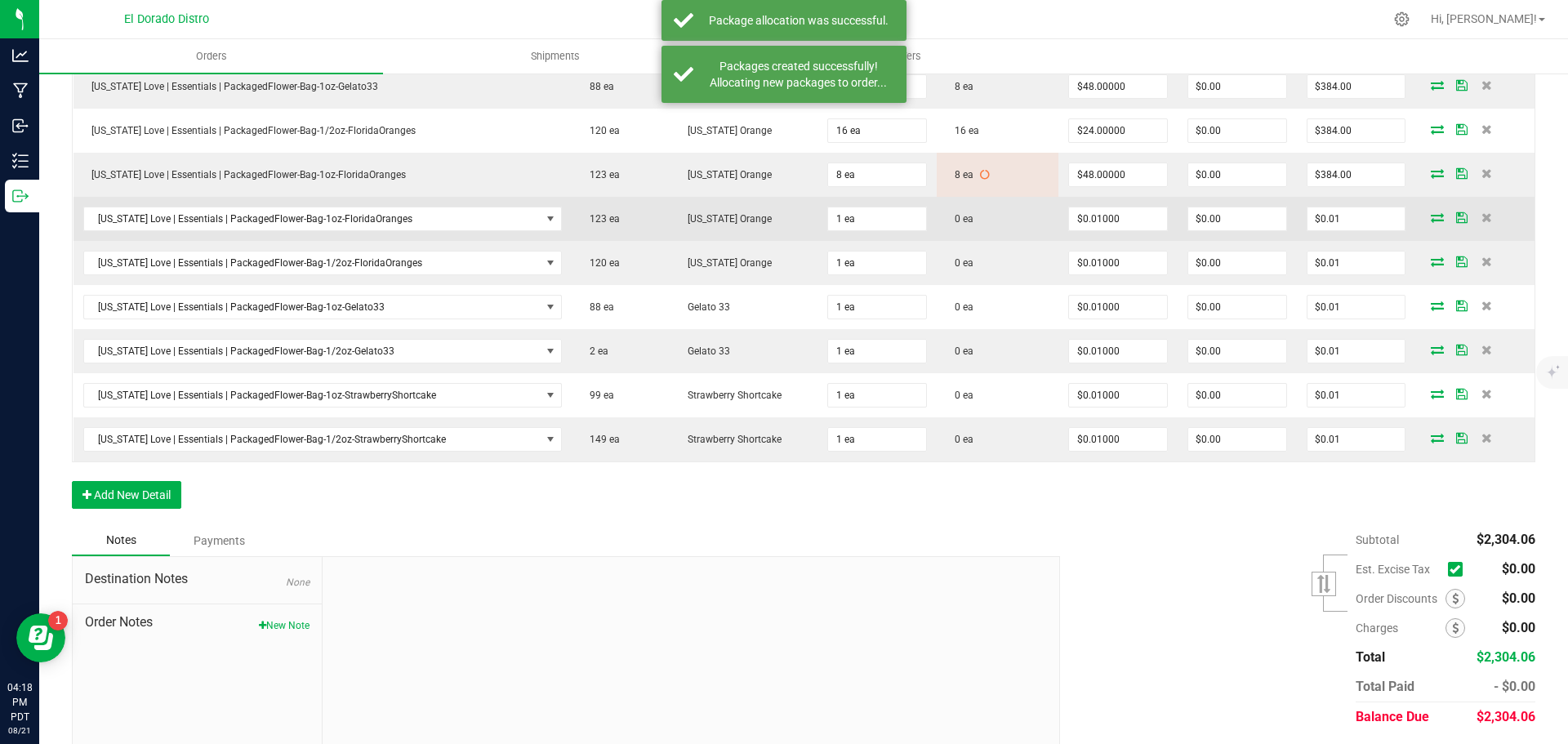
click at [1431, 219] on icon at bounding box center [1438, 217] width 13 height 9
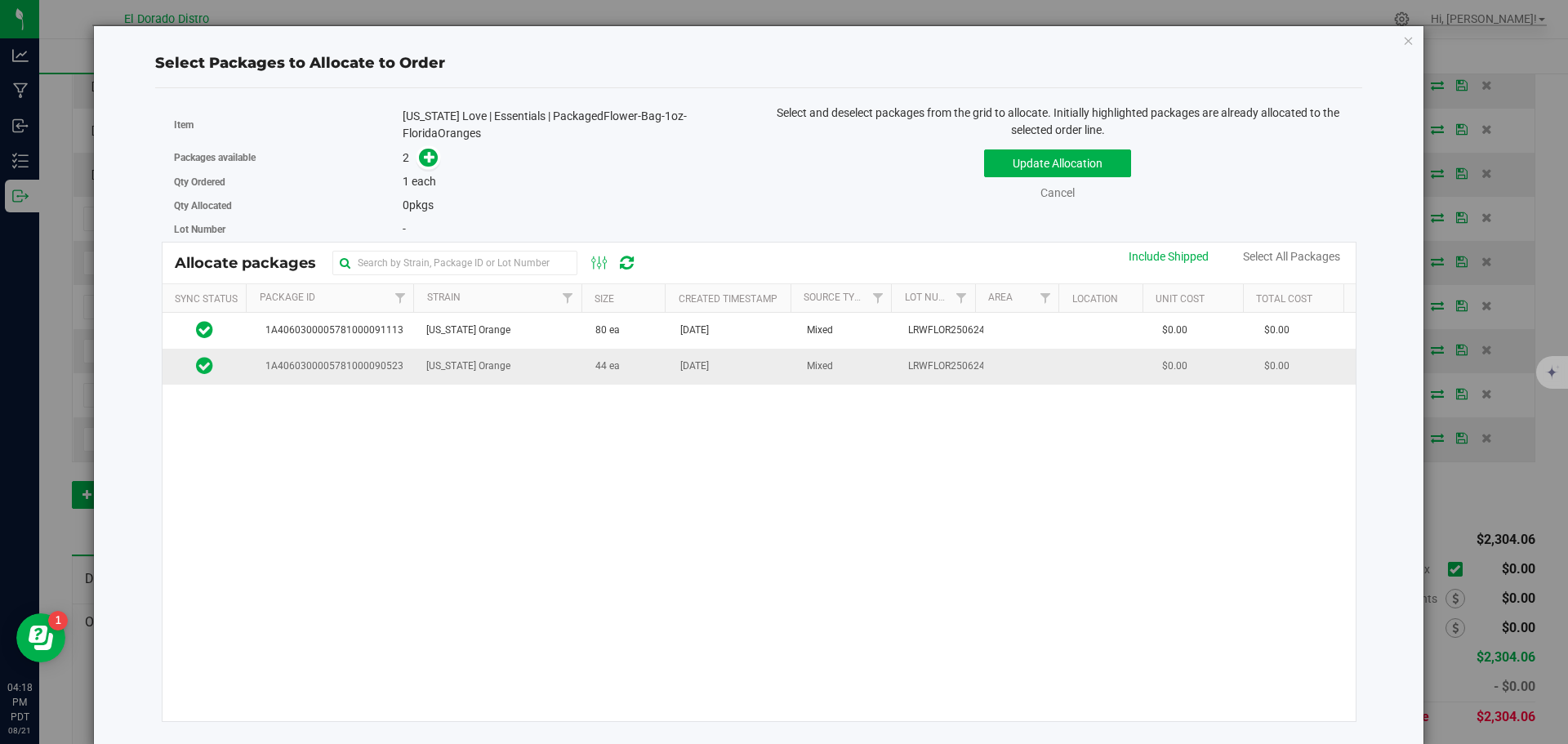
click at [655, 356] on td "44 ea" at bounding box center [628, 365] width 85 height 35
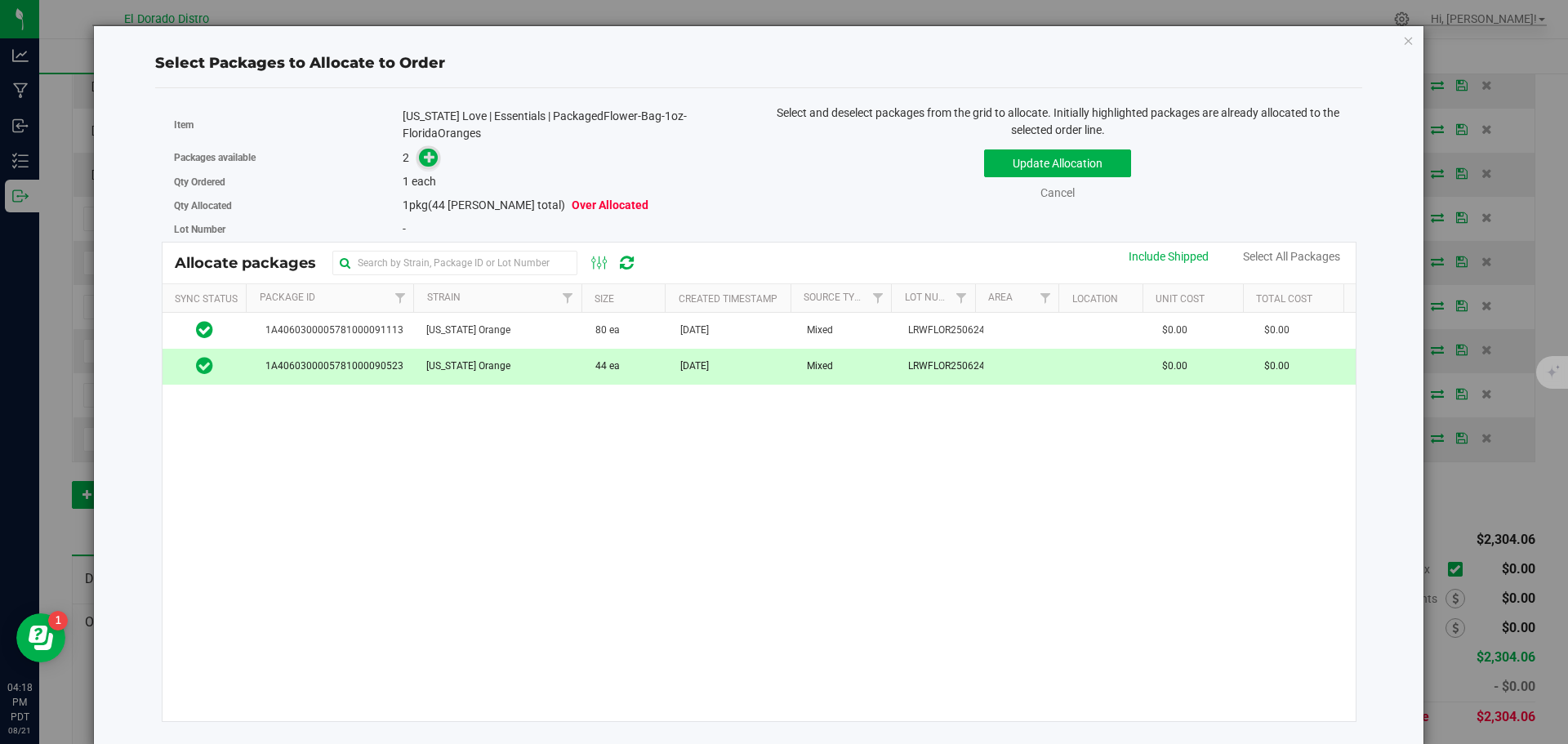
click at [421, 156] on span at bounding box center [428, 158] width 19 height 19
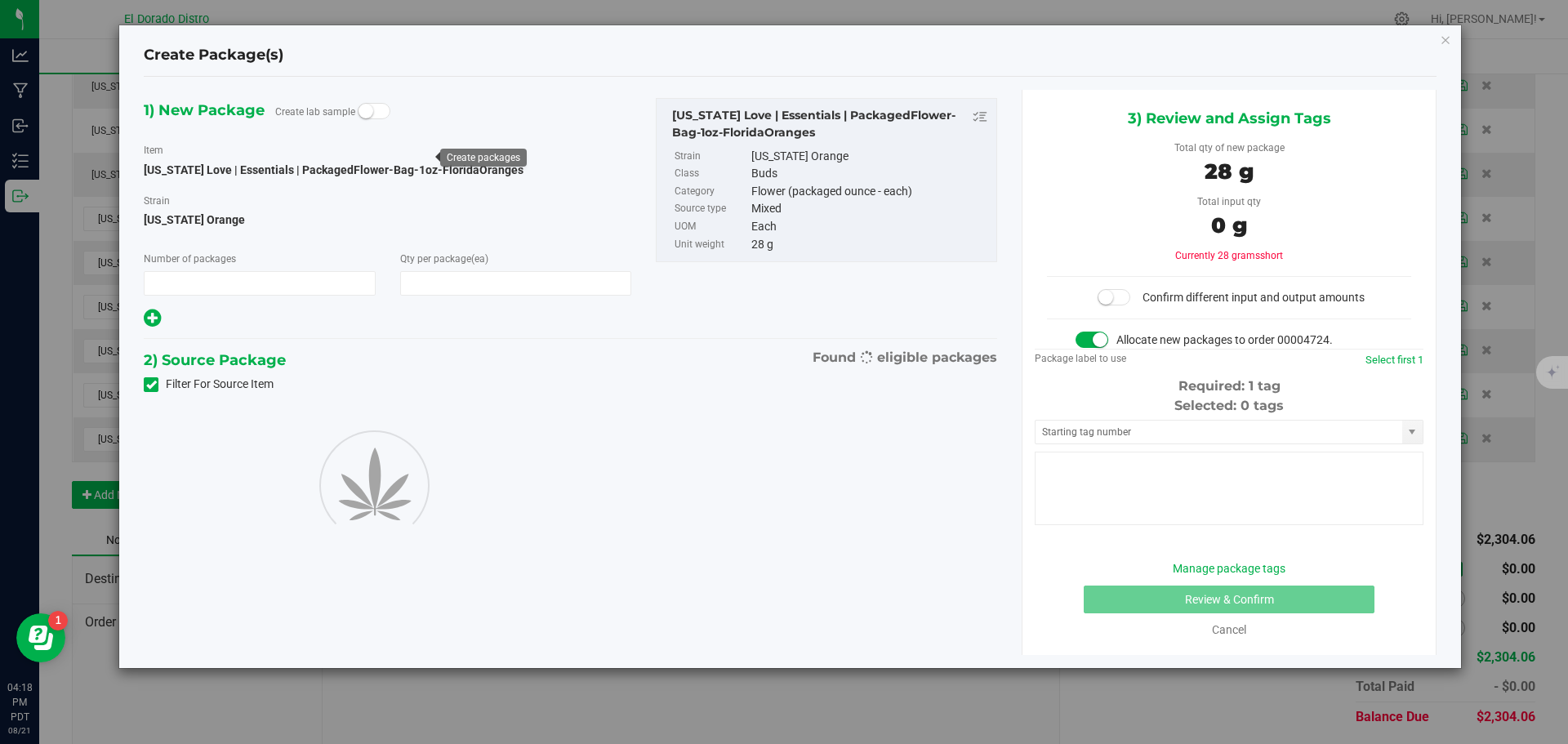
type input "1"
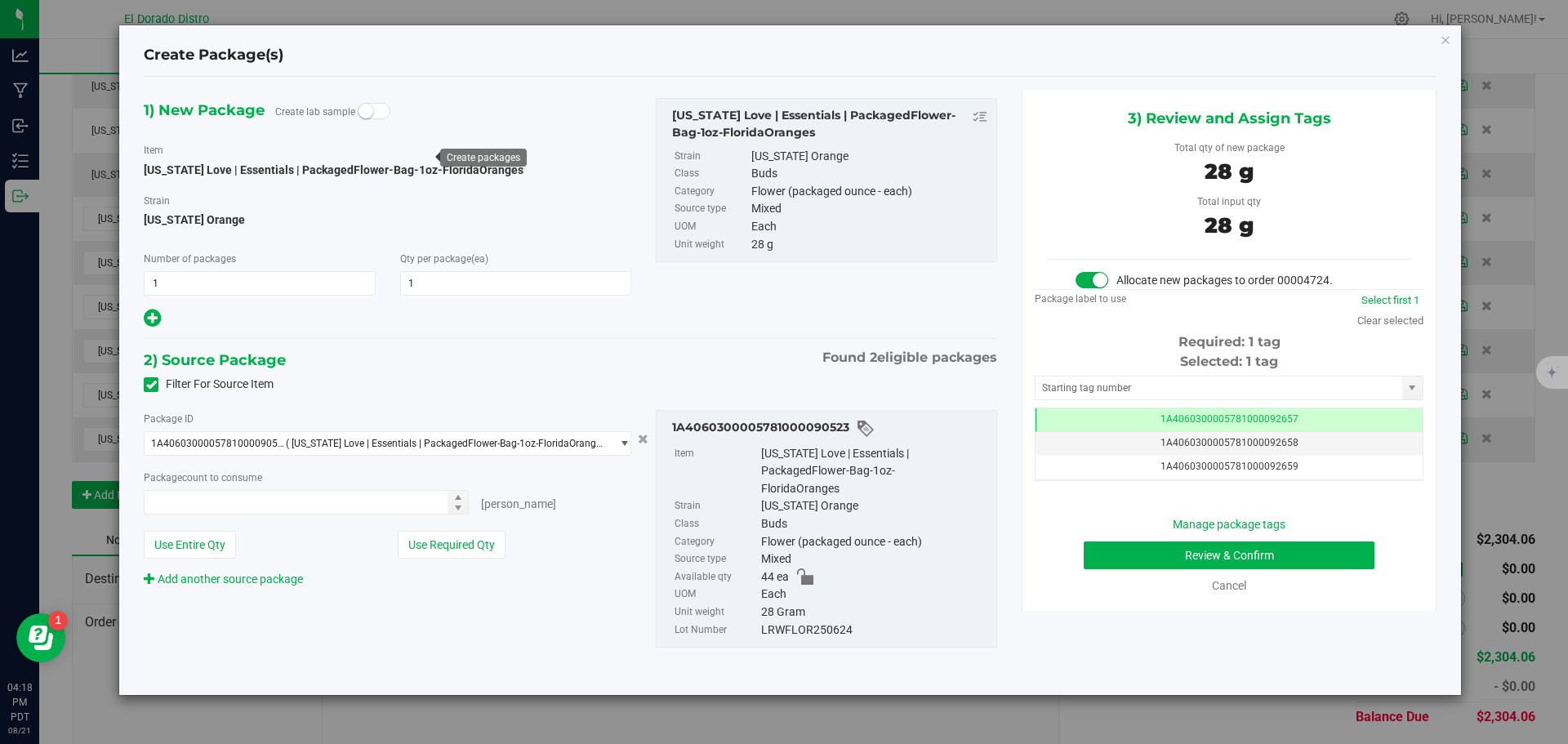
type input "1 ea"
click at [1138, 549] on button "Review & Confirm" at bounding box center [1229, 556] width 291 height 28
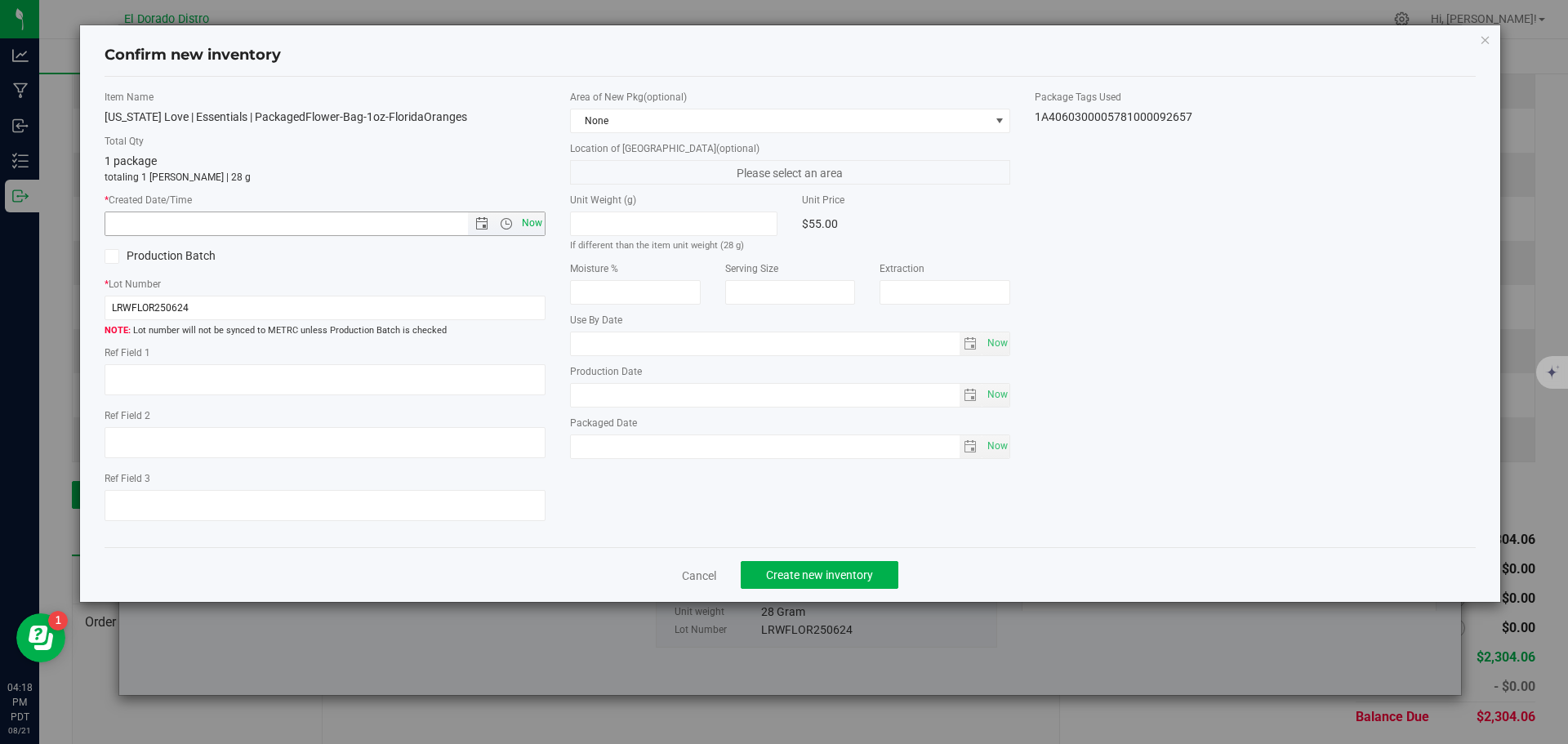
click at [533, 226] on span "Now" at bounding box center [531, 223] width 28 height 23
type input "[DATE] 4:18 PM"
click at [847, 567] on button "Create new inventory" at bounding box center [819, 575] width 157 height 28
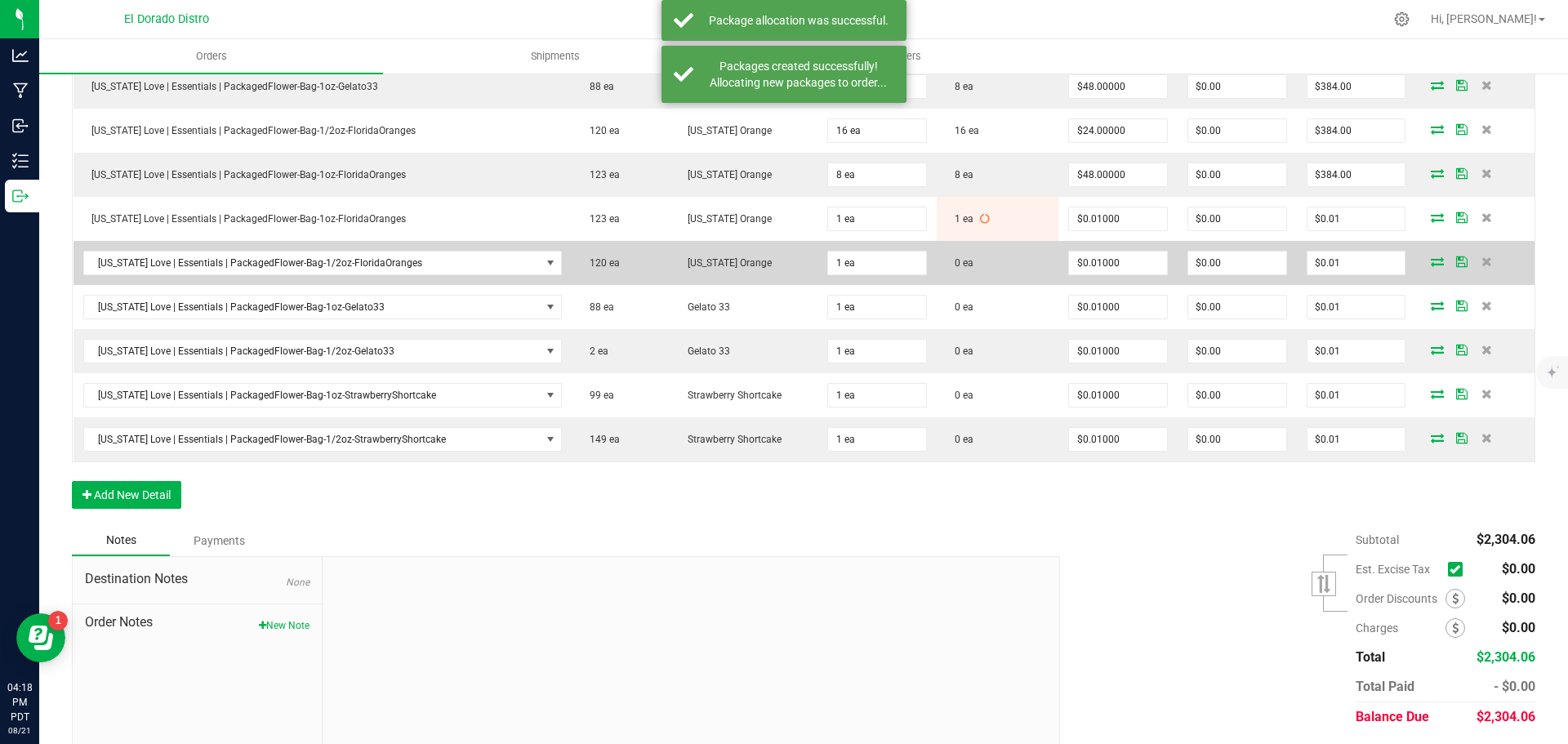
click at [1431, 258] on icon at bounding box center [1438, 261] width 13 height 9
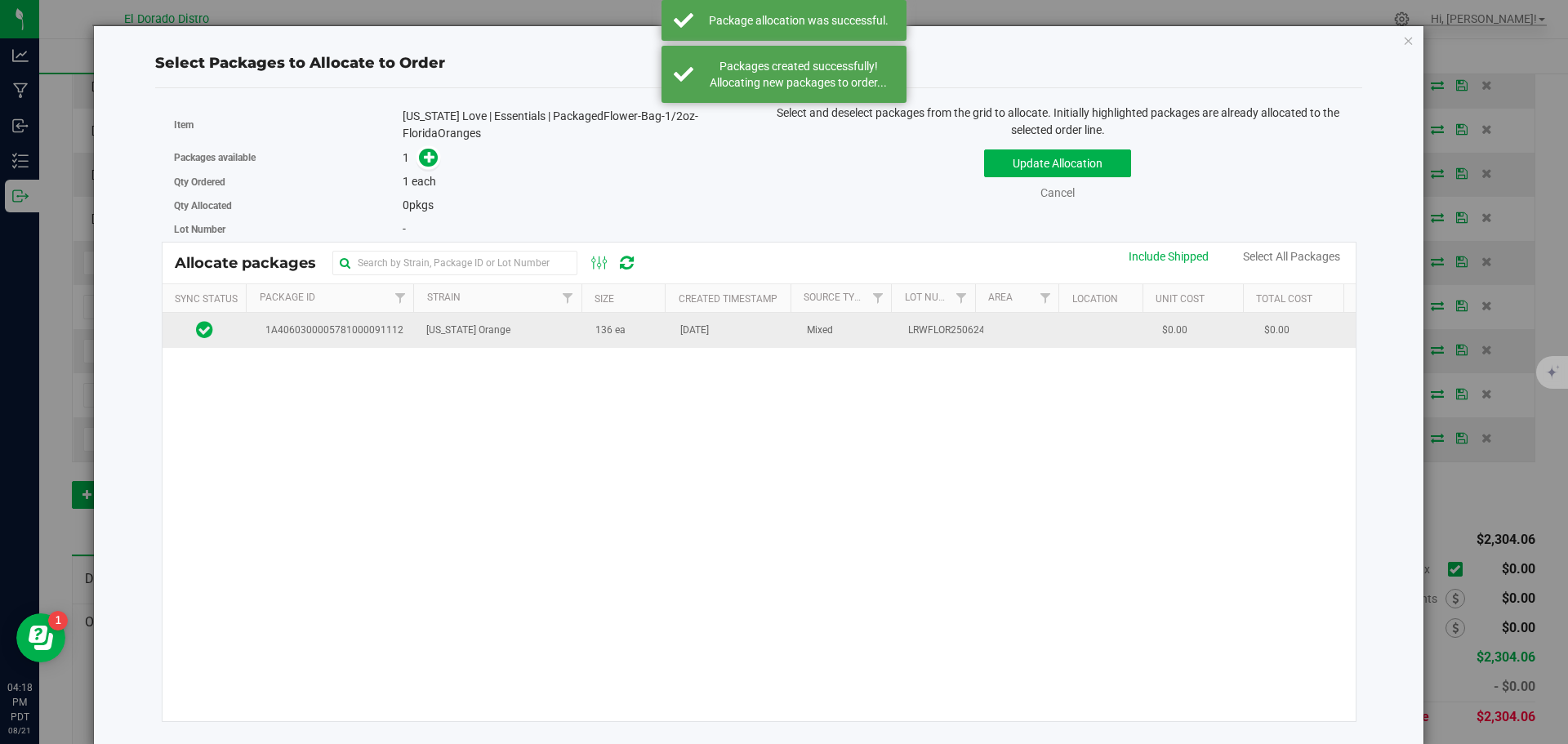
click at [656, 322] on td "136 ea" at bounding box center [628, 330] width 85 height 35
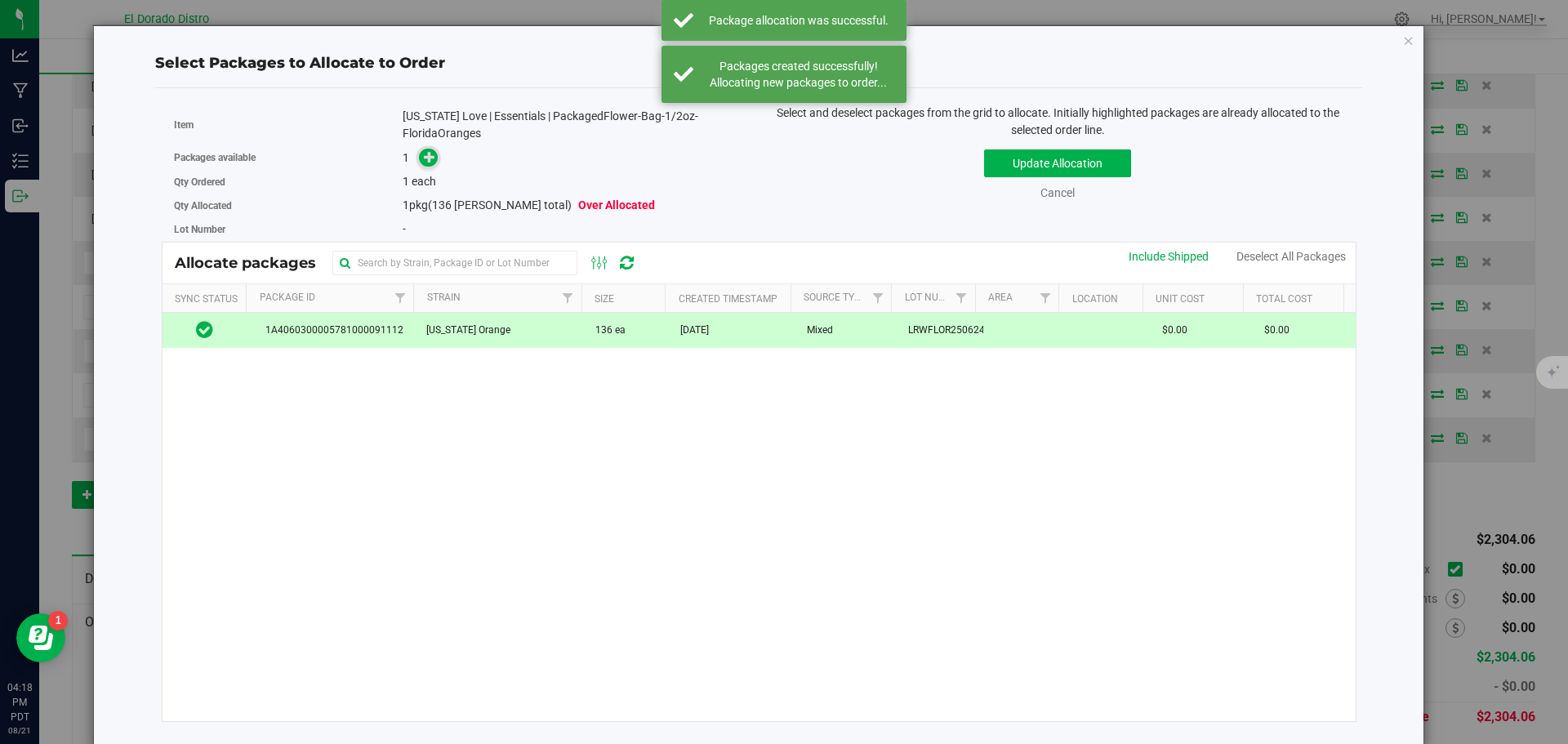
click at [424, 162] on icon at bounding box center [429, 156] width 11 height 11
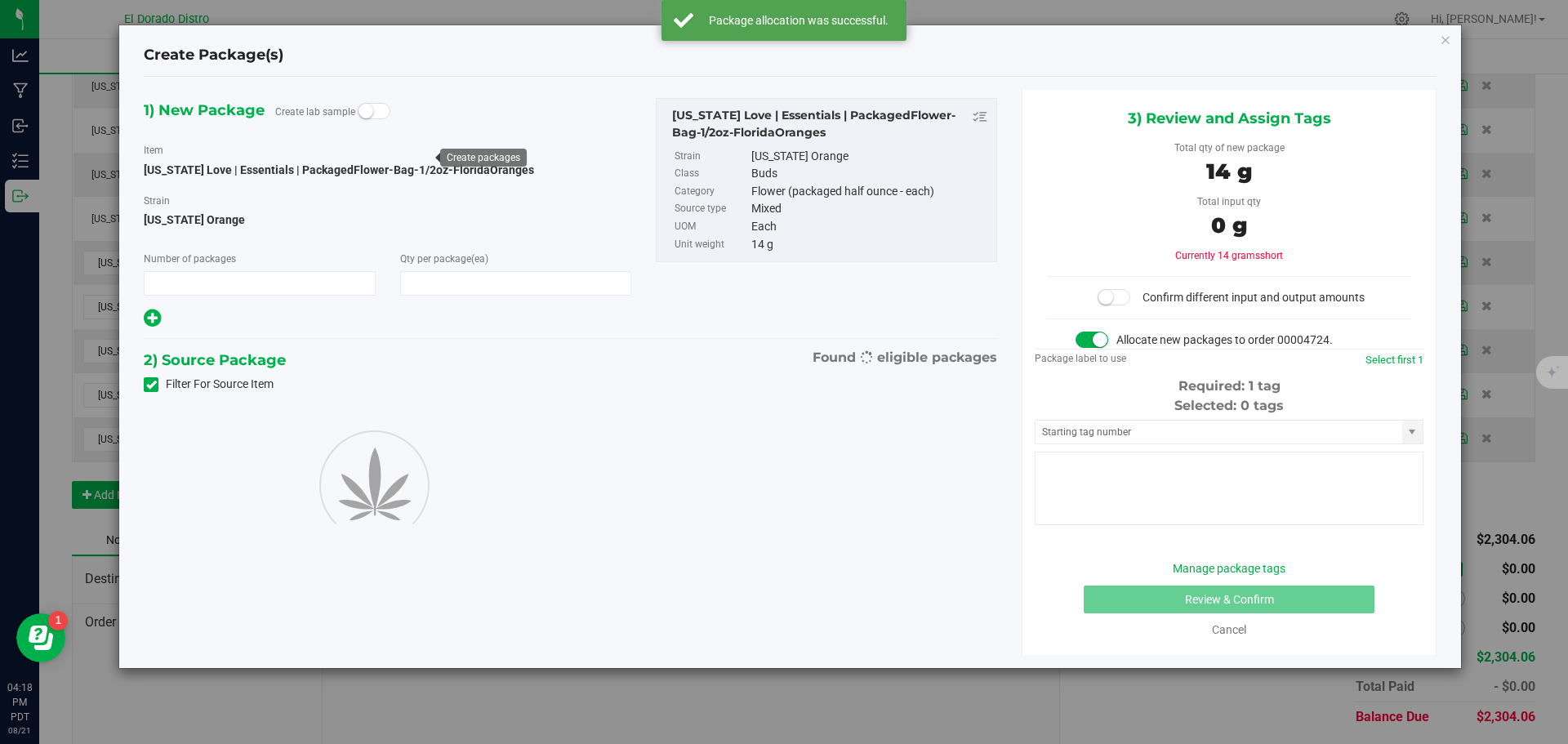
type input "1"
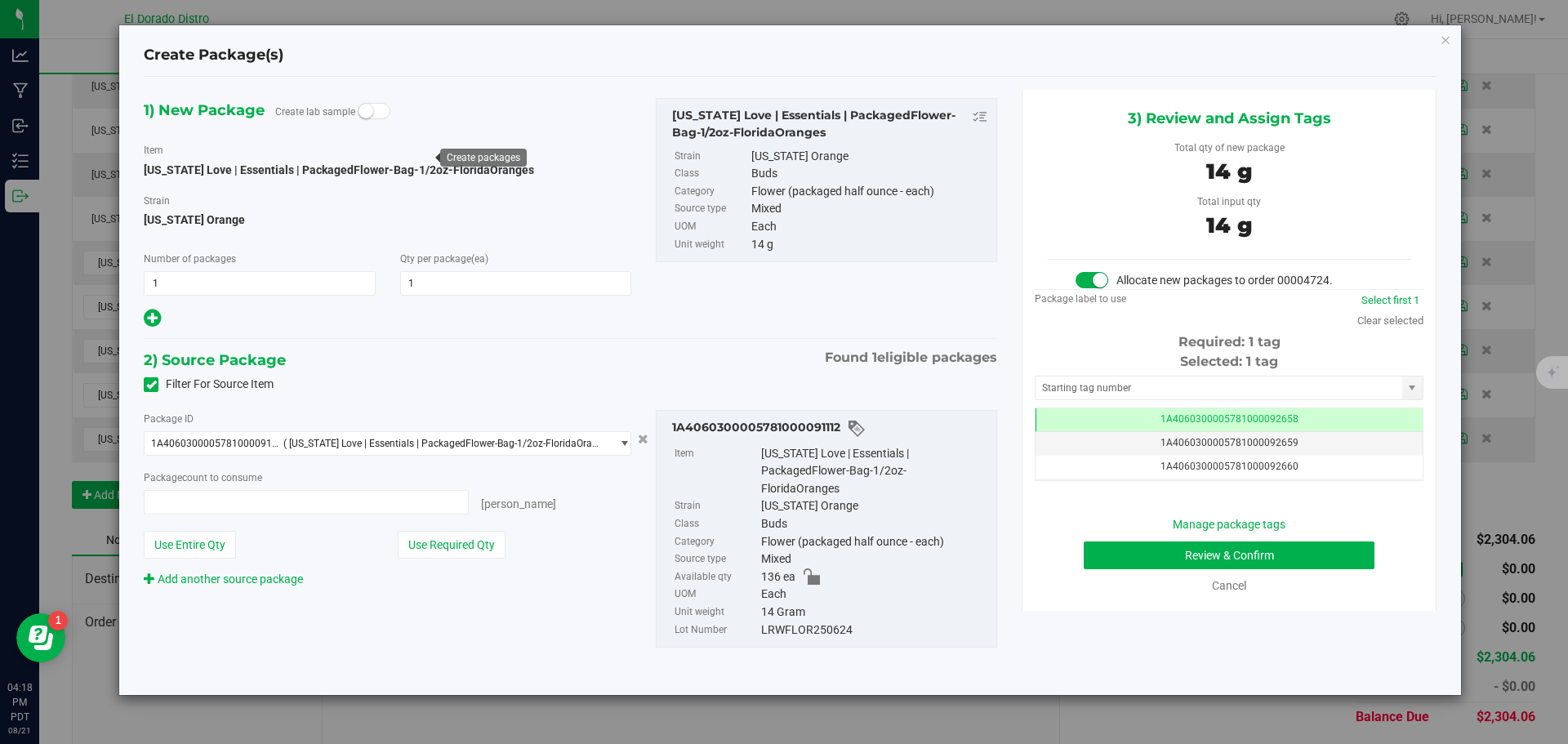
type input "1 ea"
click at [1129, 549] on button "Review & Confirm" at bounding box center [1229, 556] width 291 height 28
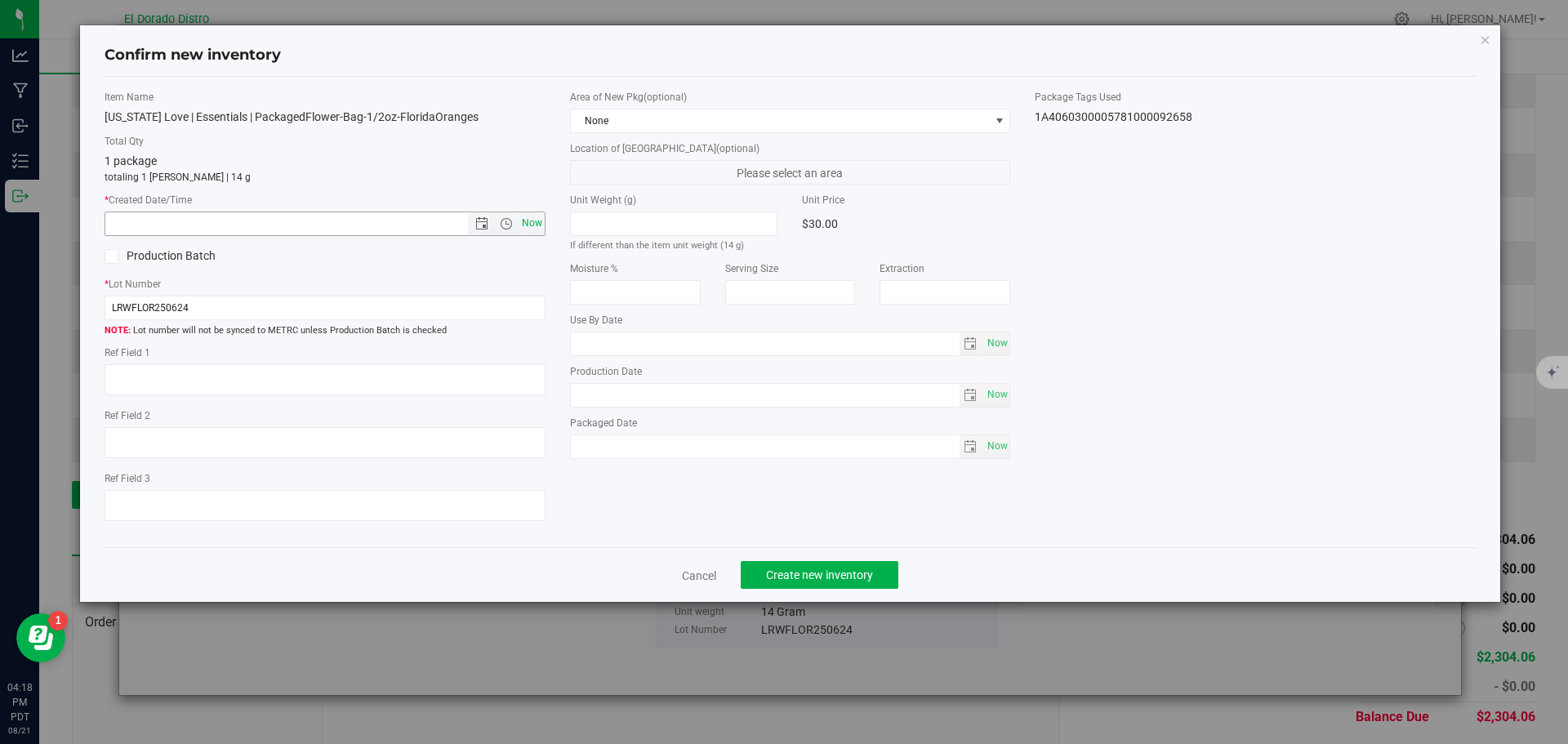
click at [539, 222] on span "Now" at bounding box center [531, 223] width 28 height 23
type input "[DATE] 4:18 PM"
click at [875, 572] on button "Create new inventory" at bounding box center [819, 575] width 157 height 28
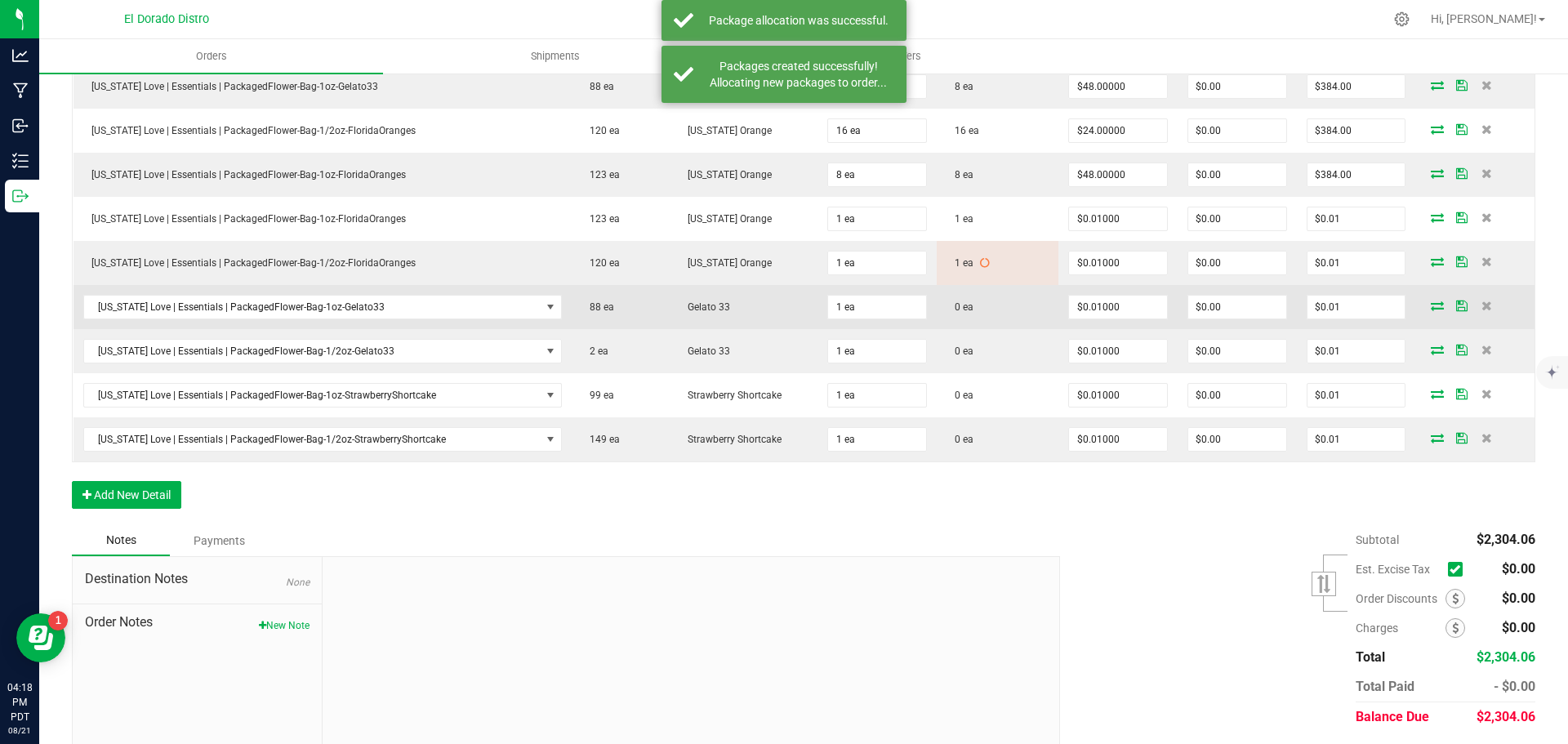
click at [1431, 307] on icon at bounding box center [1438, 305] width 13 height 9
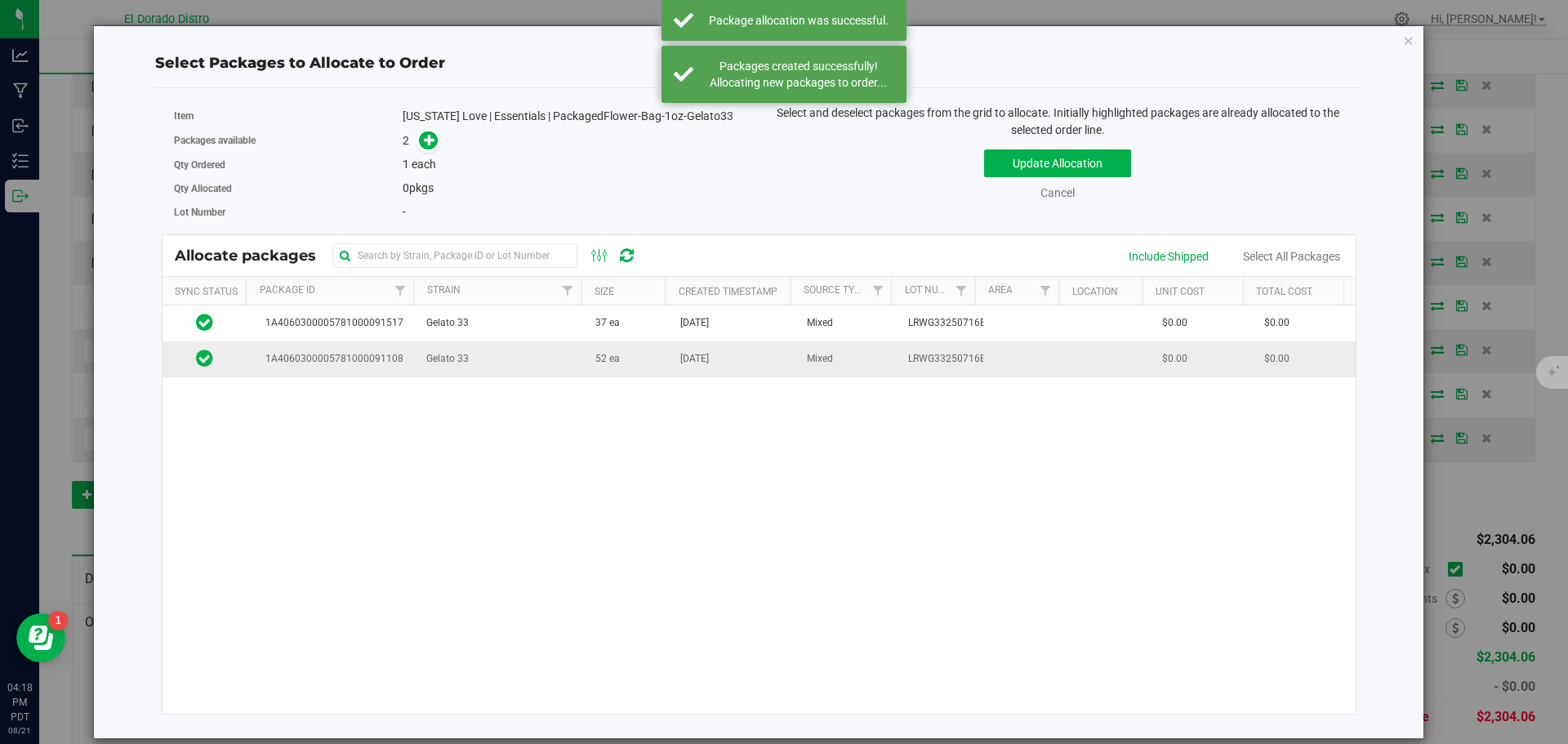
click at [631, 369] on td "52 ea" at bounding box center [628, 358] width 85 height 35
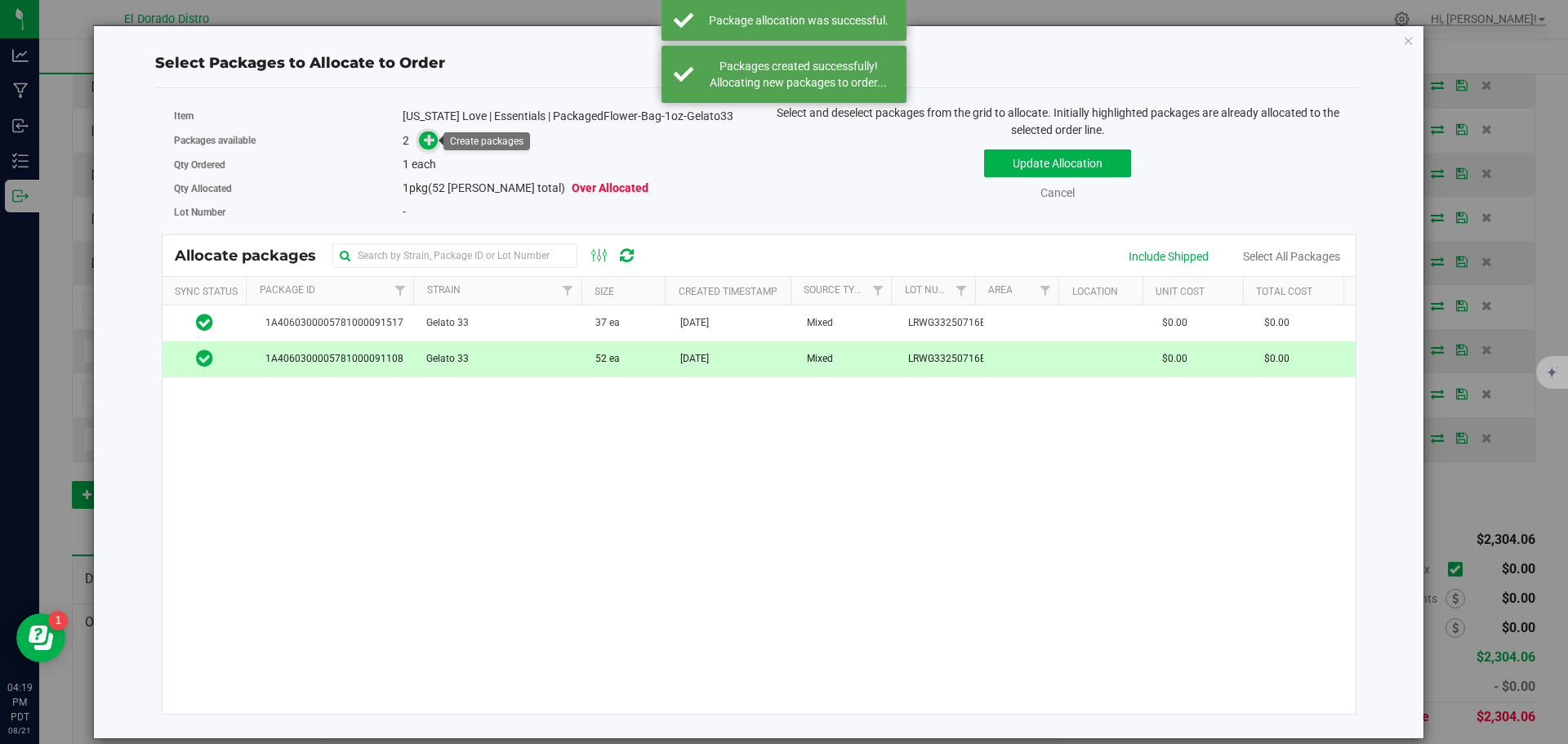
click at [435, 143] on icon at bounding box center [429, 140] width 11 height 11
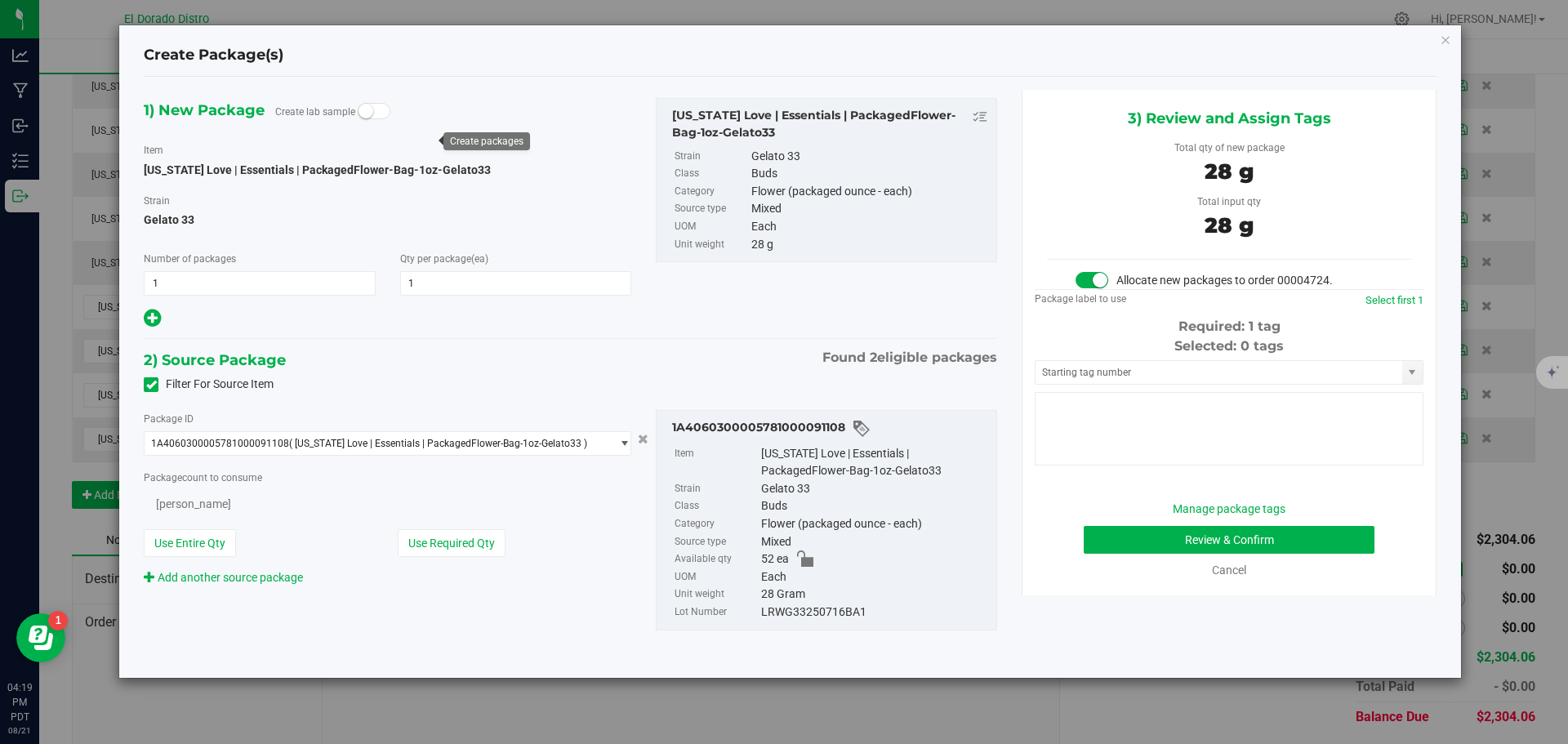
type input "1"
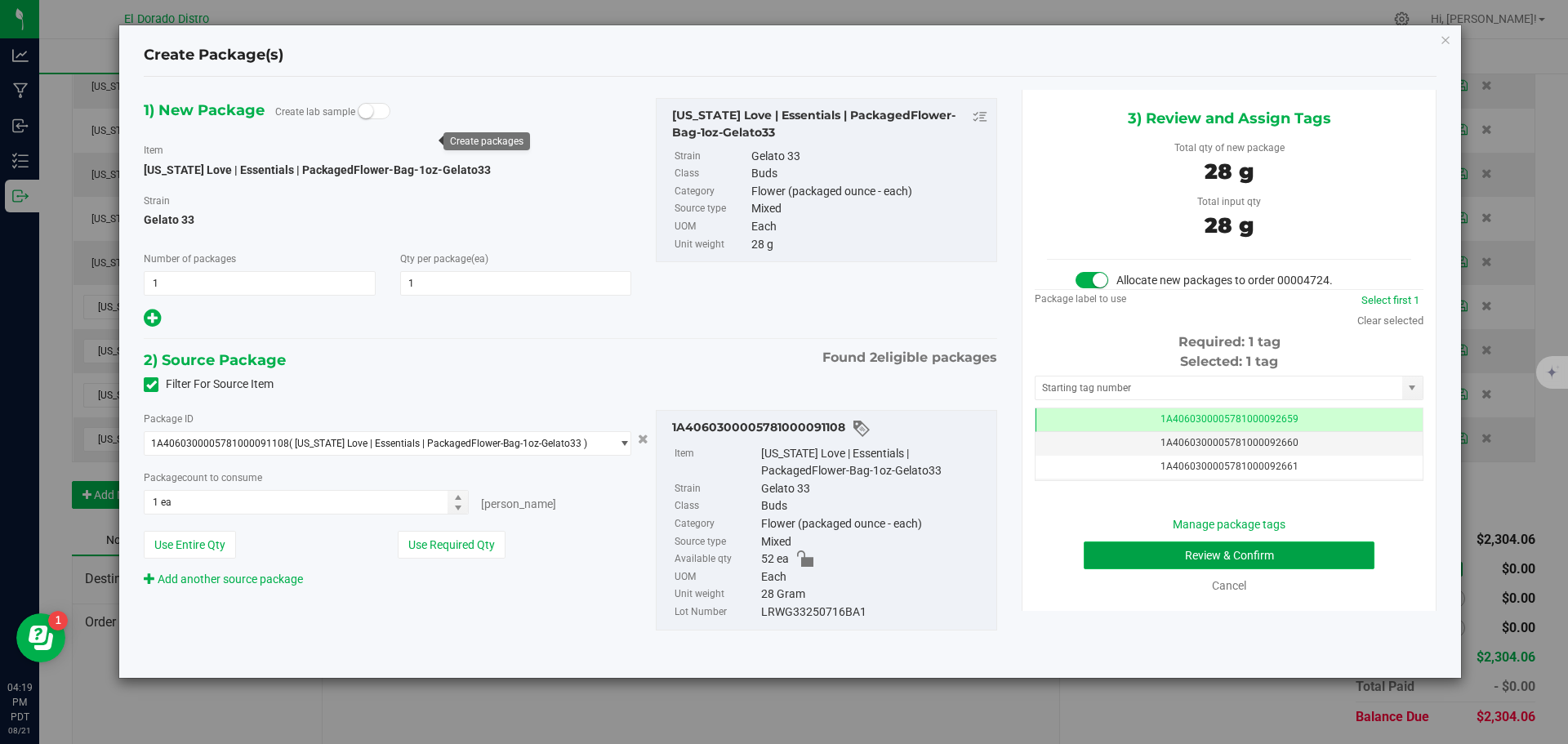
click at [1089, 558] on button "Review & Confirm" at bounding box center [1229, 556] width 291 height 28
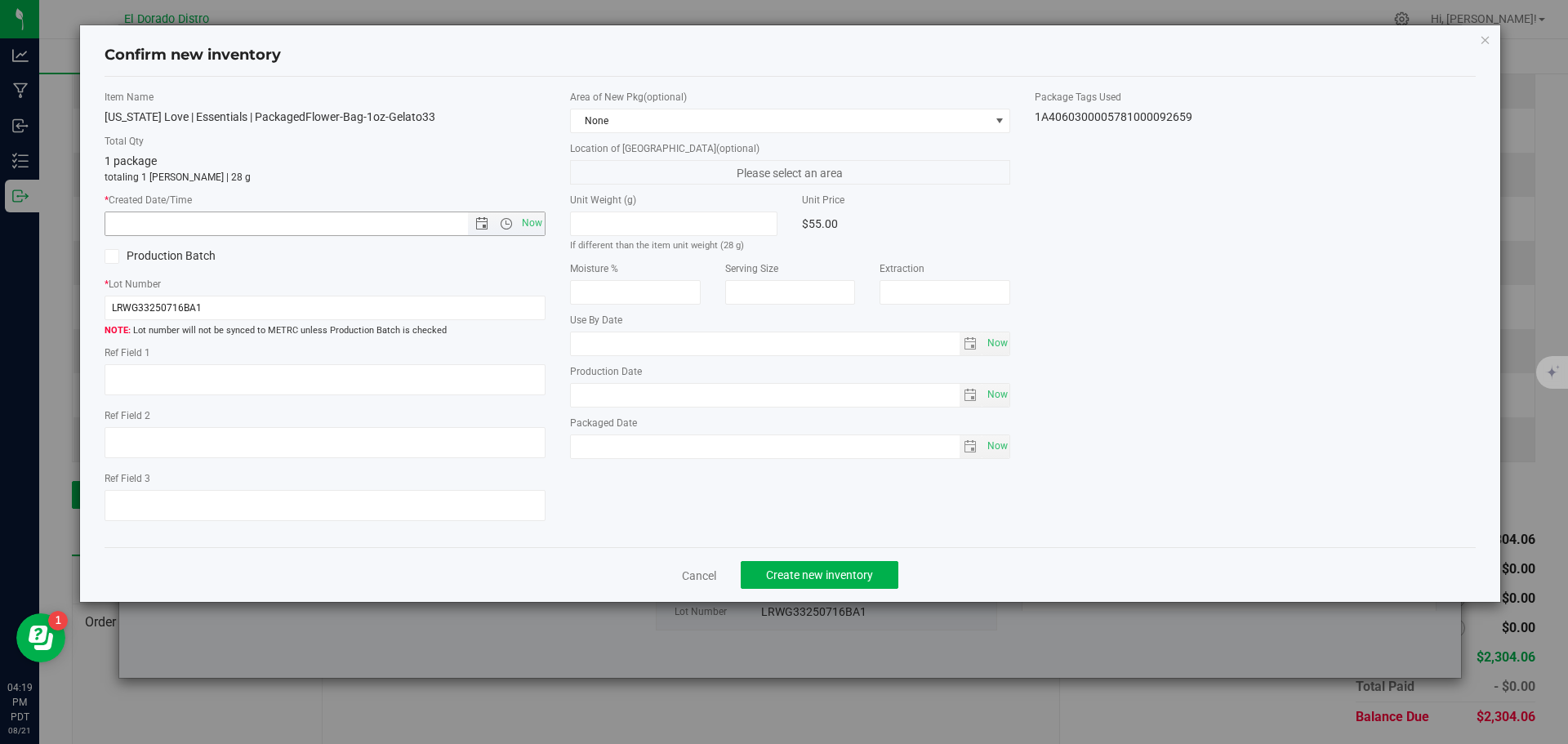
click at [545, 221] on span "Now" at bounding box center [325, 224] width 441 height 24
drag, startPoint x: 540, startPoint y: 220, endPoint x: 542, endPoint y: 231, distance: 11.2
click at [540, 221] on span "Now" at bounding box center [531, 223] width 28 height 23
type input "[DATE] 4:19 PM"
click at [824, 566] on button "Create new inventory" at bounding box center [819, 575] width 157 height 28
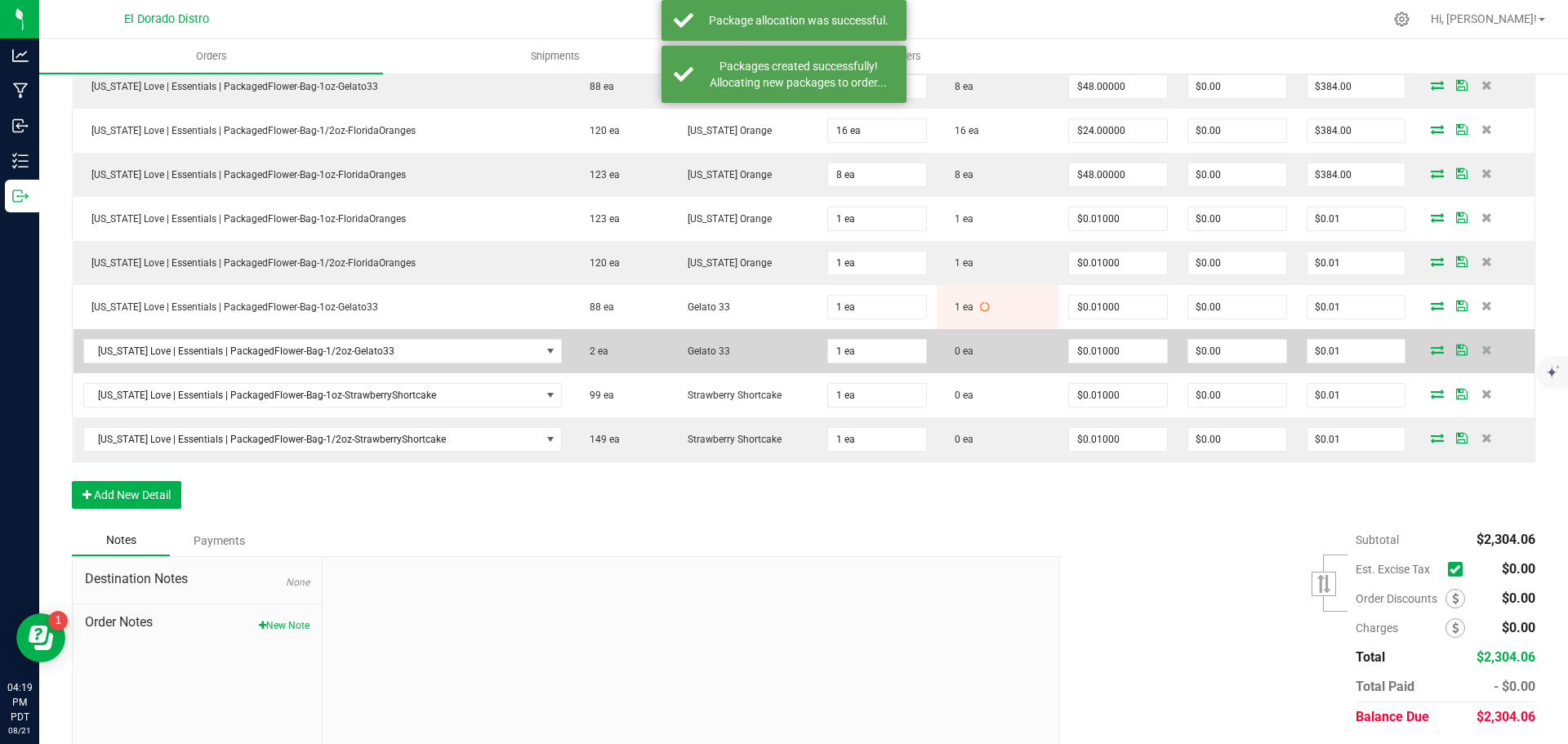
click at [1431, 352] on icon at bounding box center [1438, 350] width 13 height 9
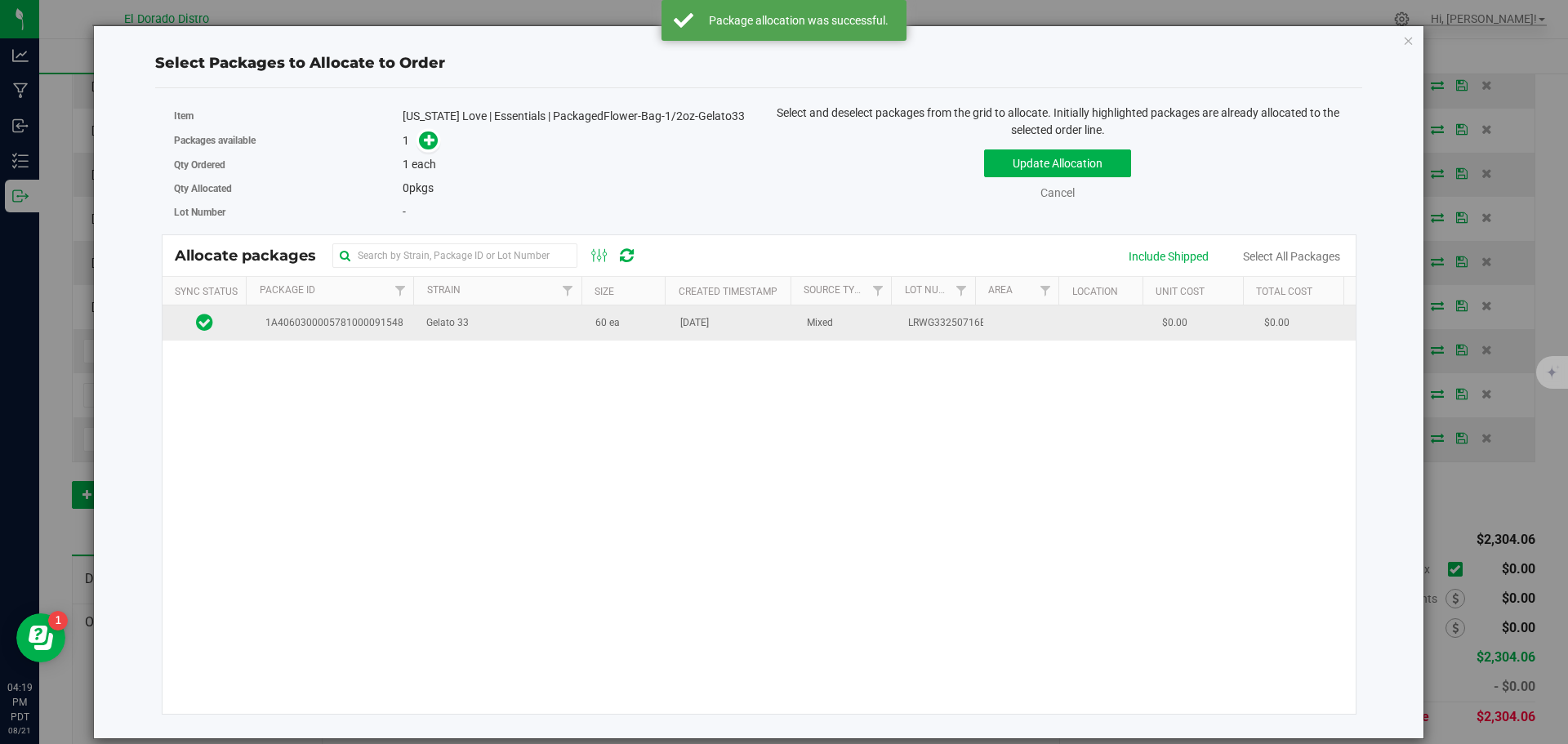
click at [644, 331] on td "60 ea" at bounding box center [628, 322] width 85 height 35
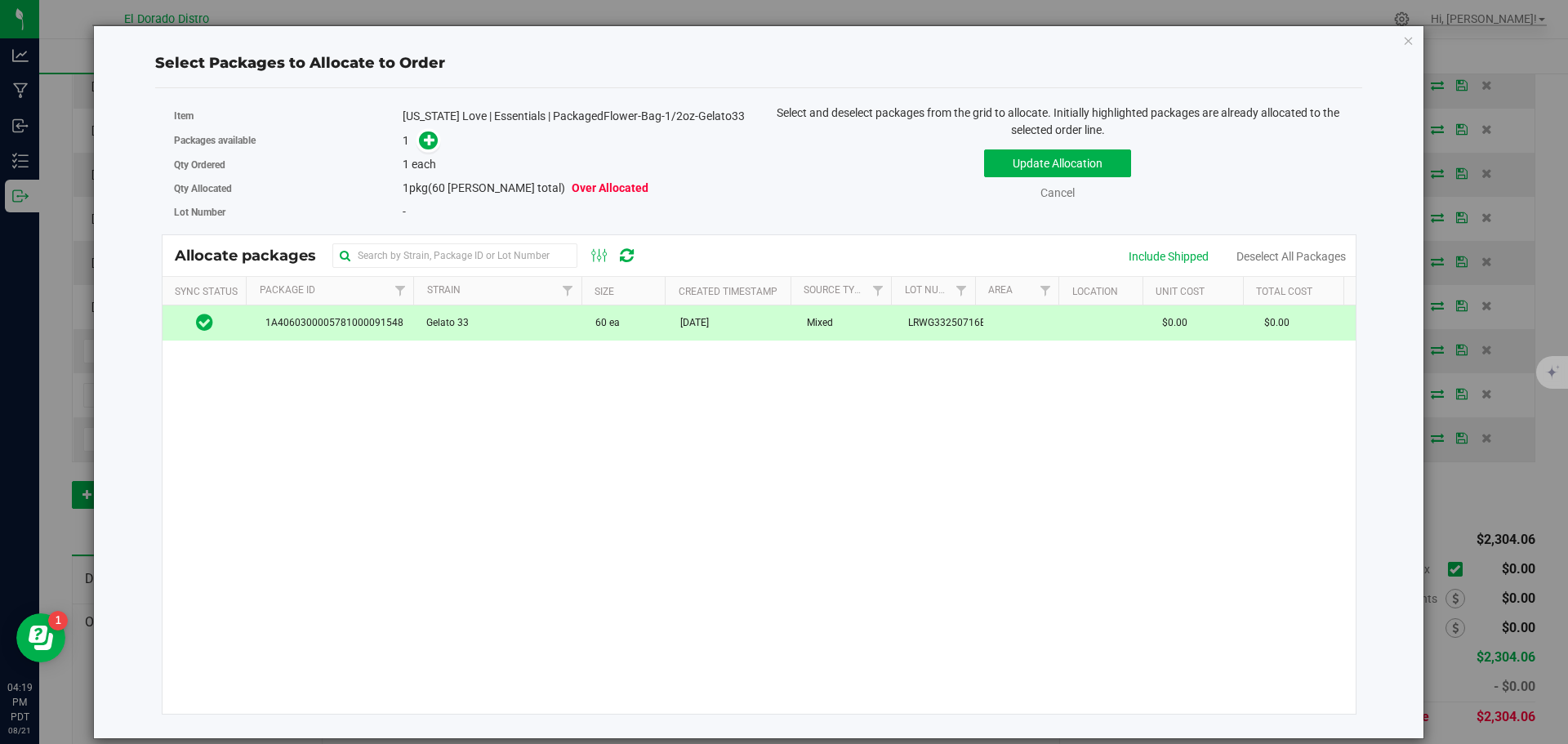
click at [436, 144] on span at bounding box center [428, 141] width 19 height 19
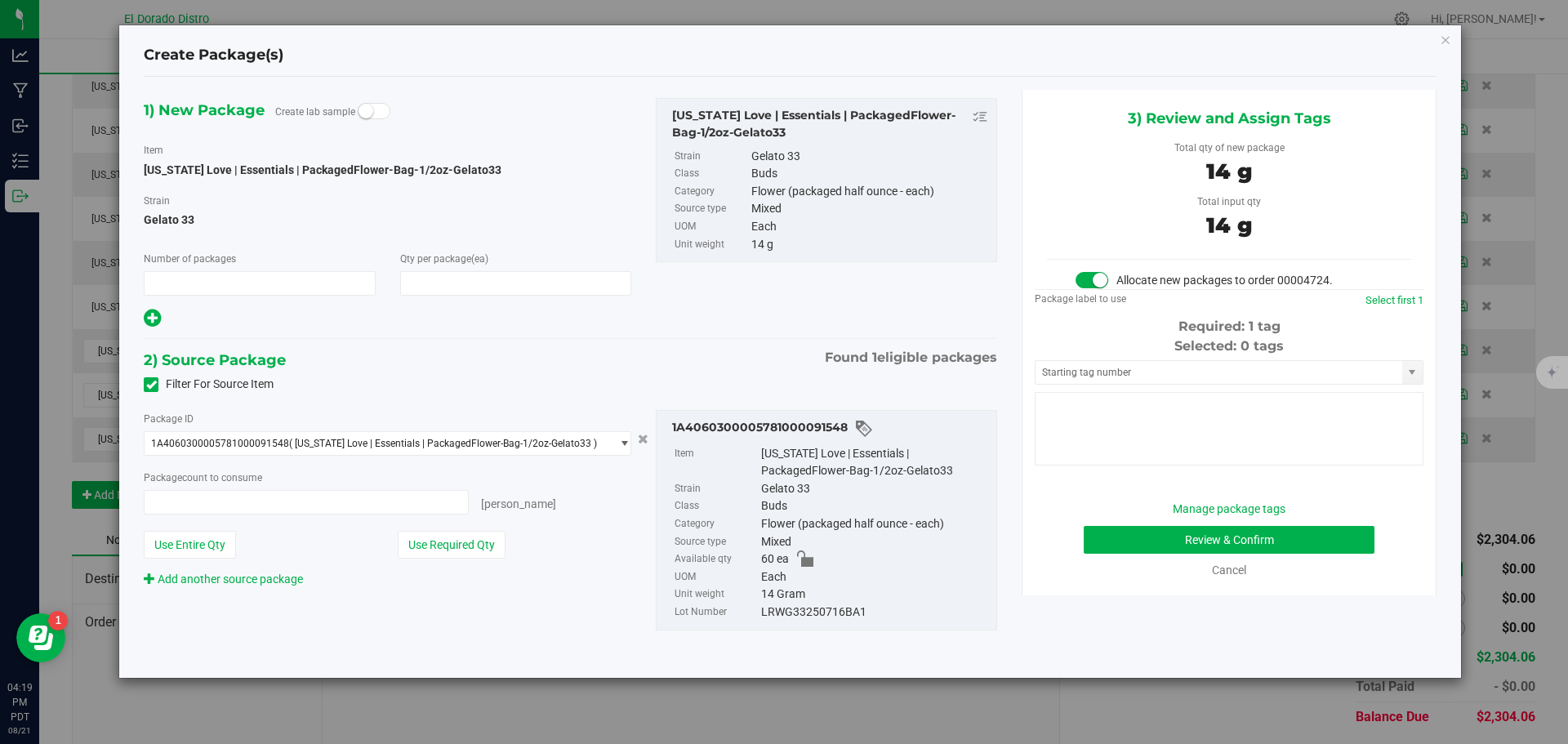
type input "1"
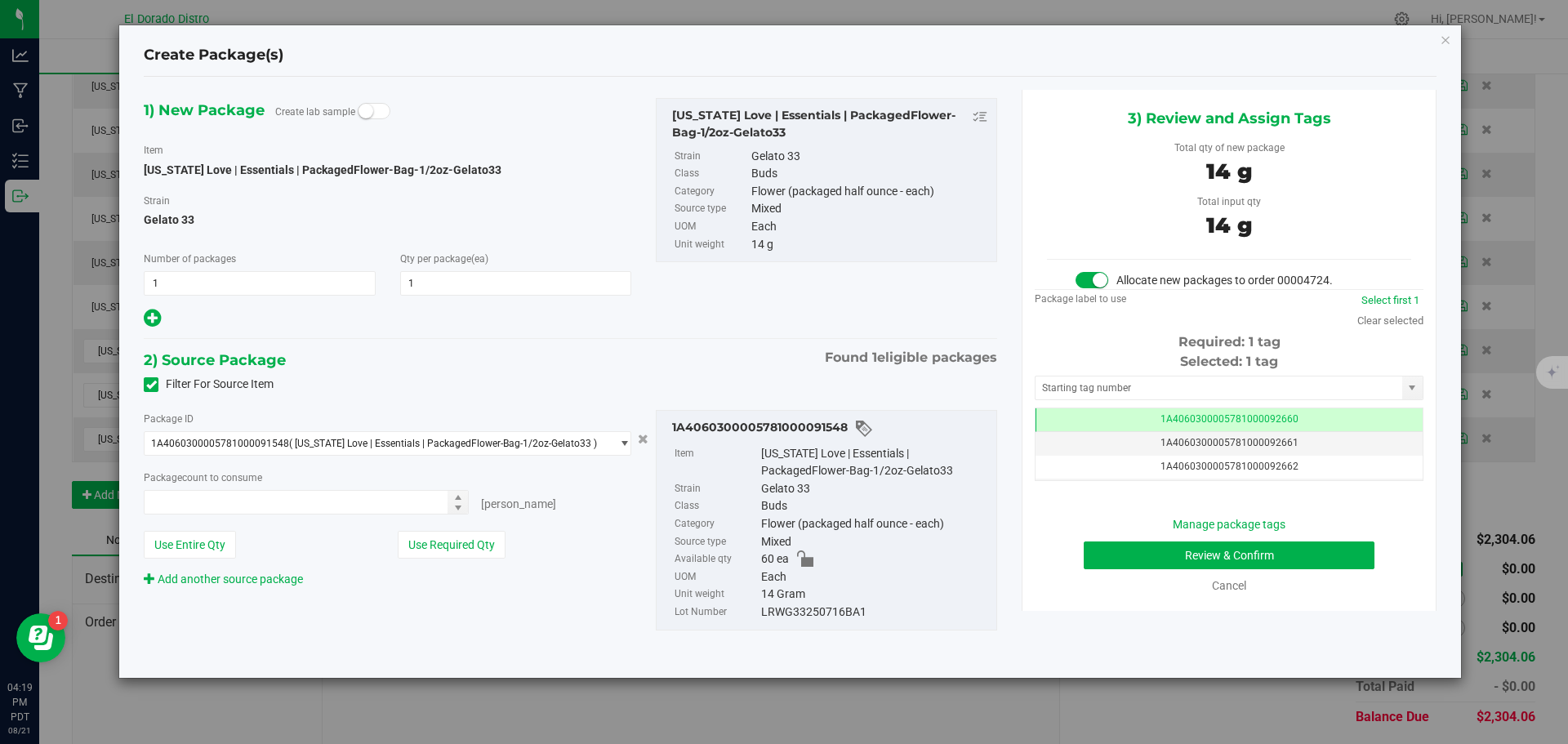
type input "1 ea"
click at [1128, 550] on button "Review & Confirm" at bounding box center [1229, 556] width 291 height 28
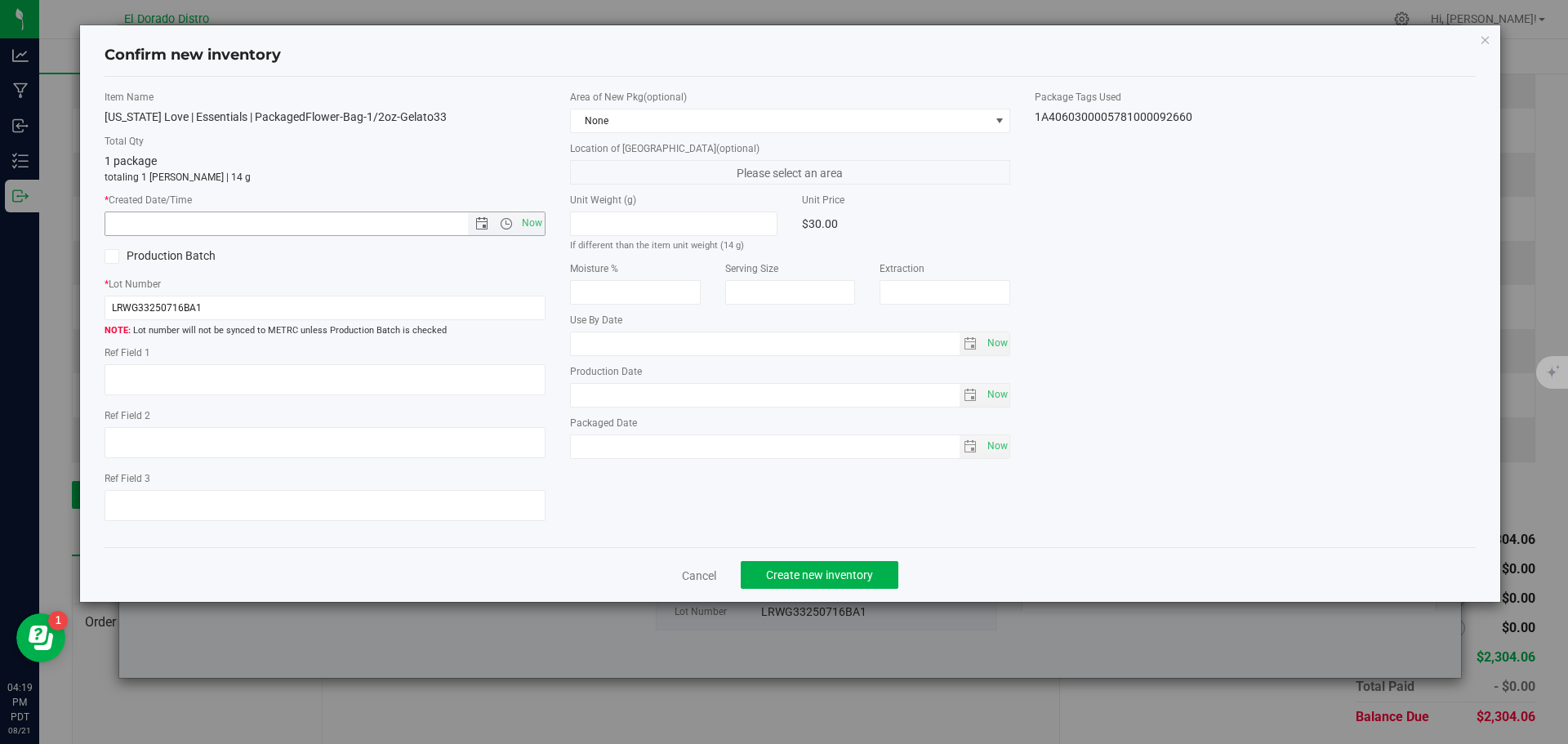
click at [537, 214] on span "Now" at bounding box center [531, 223] width 28 height 23
type input "[DATE] 4:19 PM"
click at [797, 566] on button "Create new inventory" at bounding box center [819, 575] width 157 height 28
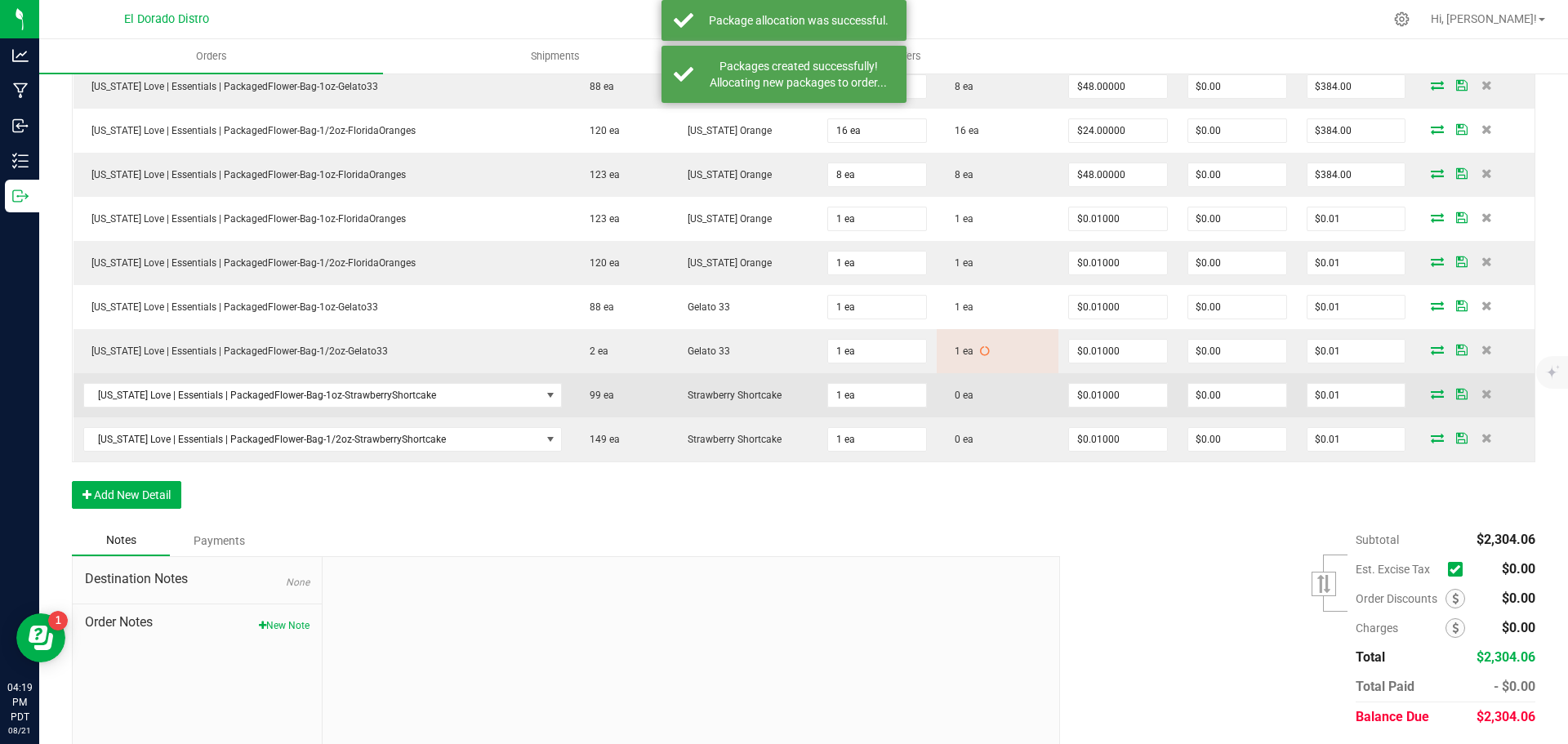
click at [1431, 389] on icon at bounding box center [1438, 394] width 13 height 9
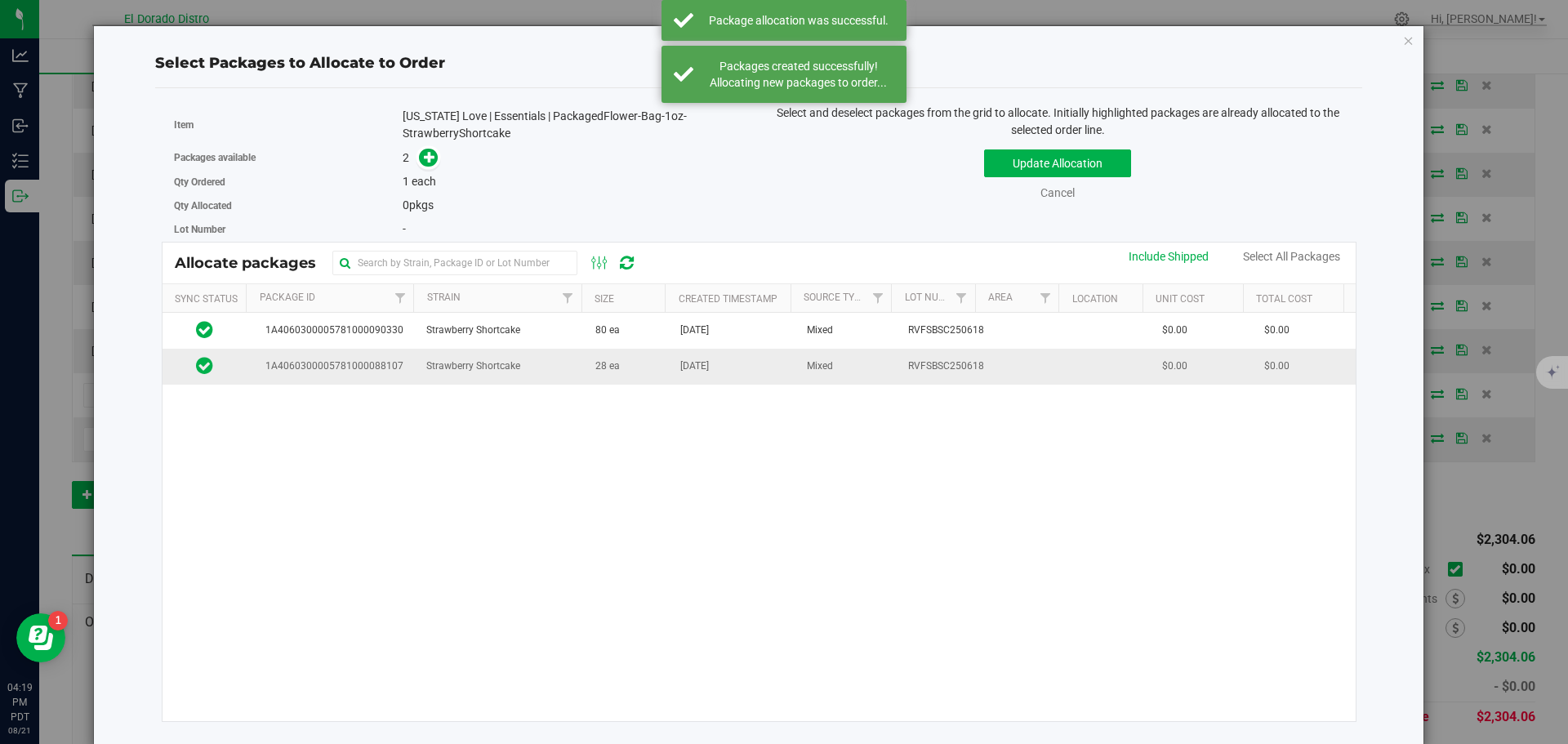
click at [670, 377] on td "[DATE]" at bounding box center [733, 365] width 127 height 35
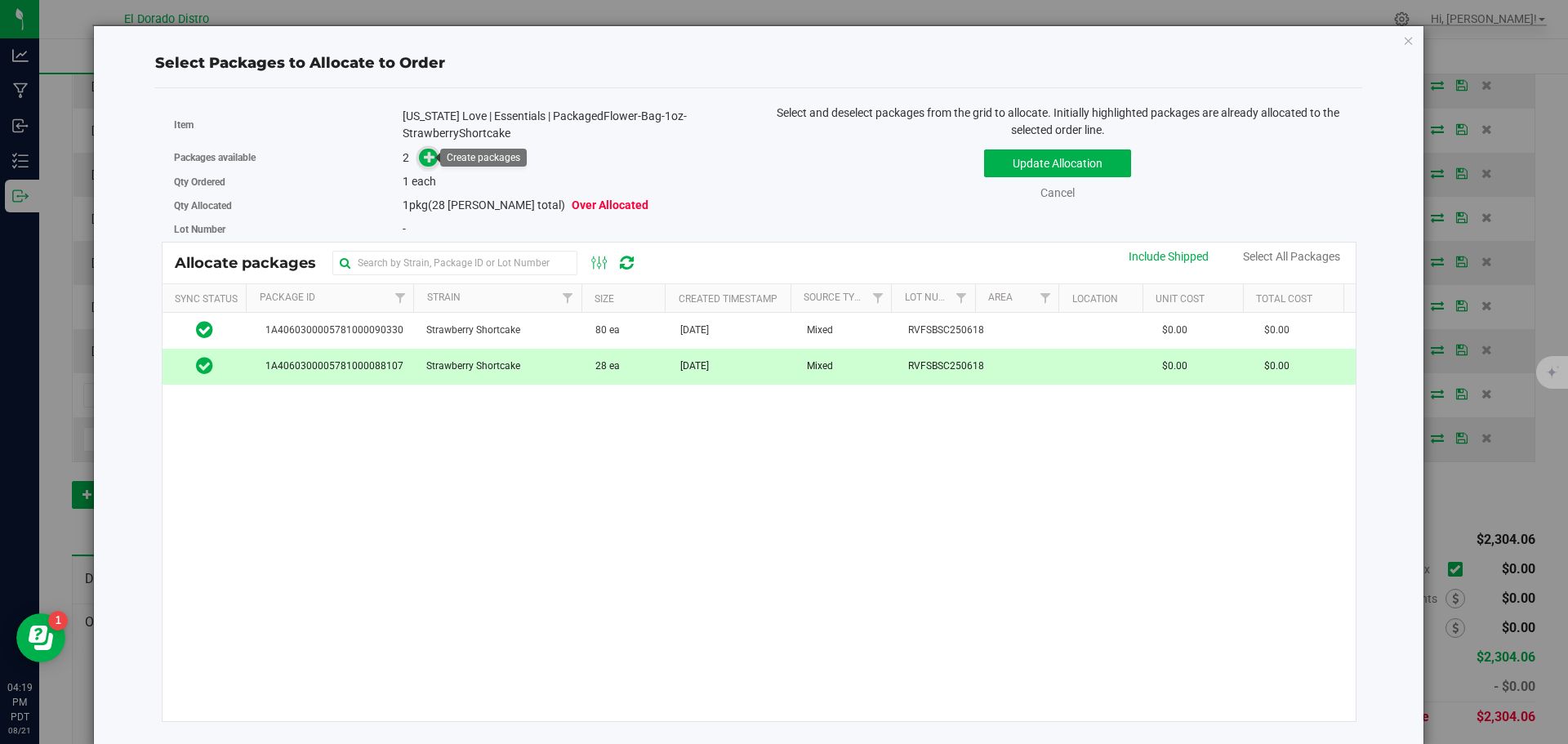
click at [421, 158] on span at bounding box center [428, 158] width 19 height 19
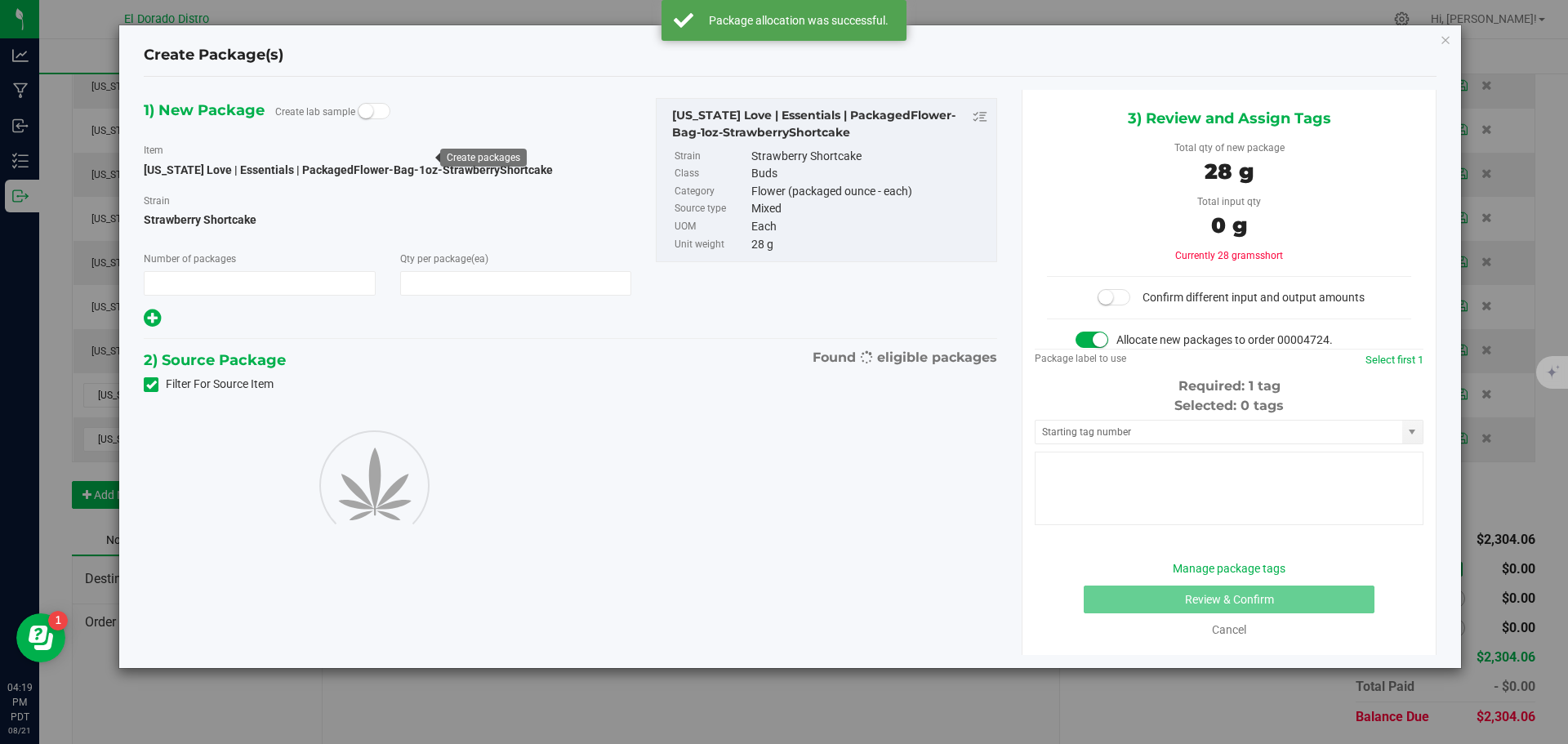
type input "1"
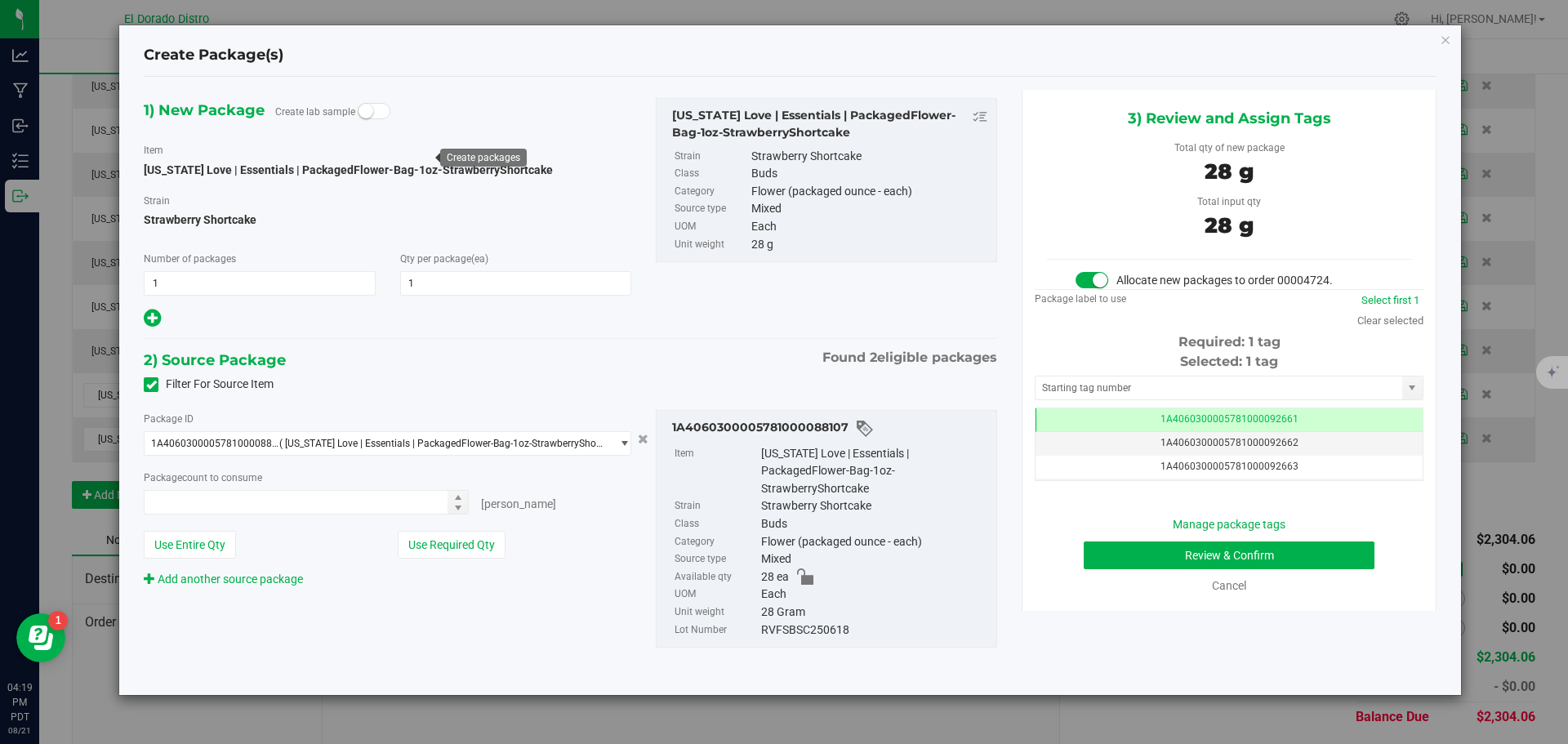
type input "1 ea"
click at [1131, 557] on button "Review & Confirm" at bounding box center [1229, 556] width 291 height 28
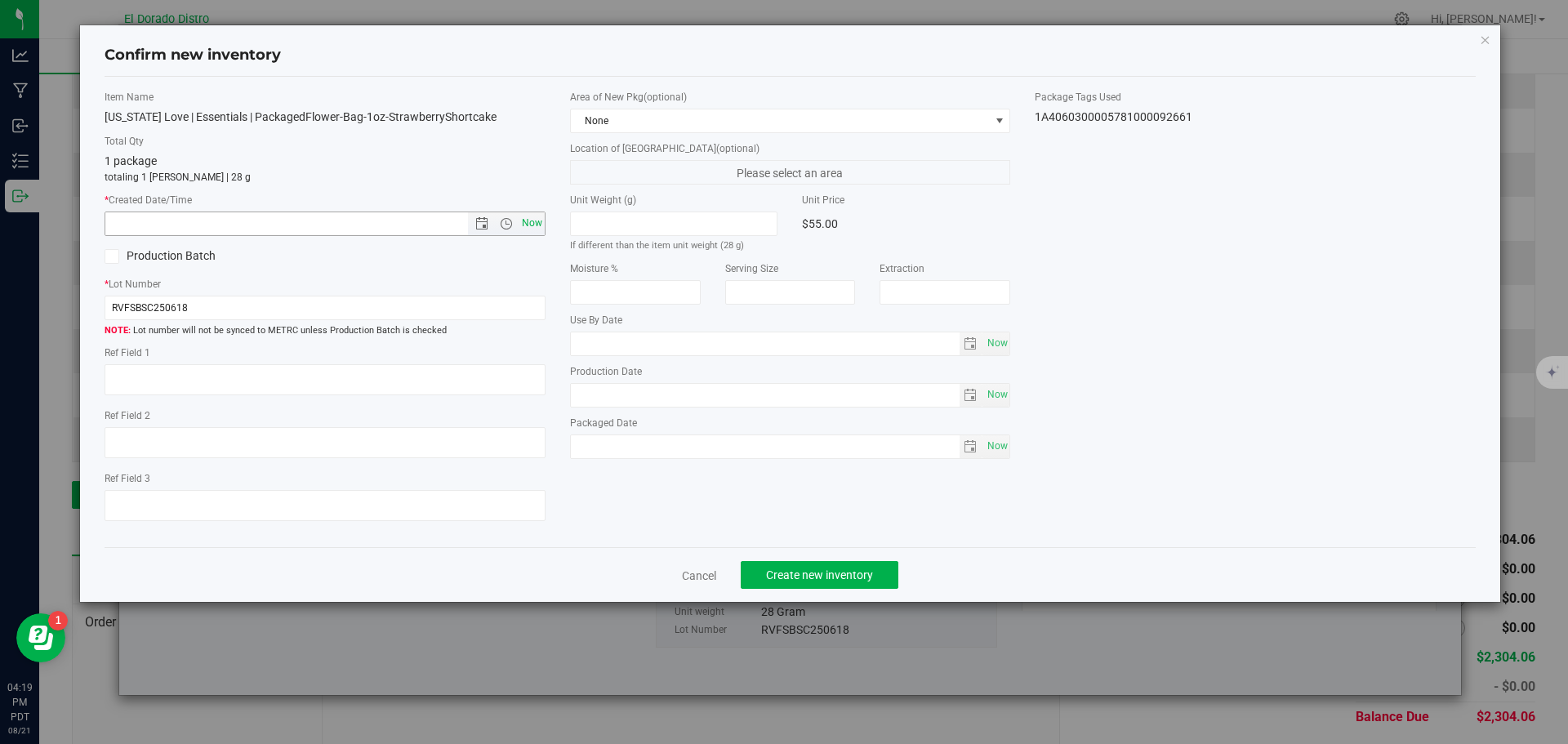
click at [532, 228] on span "Now" at bounding box center [531, 223] width 28 height 23
type input "[DATE] 4:19 PM"
click at [801, 569] on span "Create new inventory" at bounding box center [819, 575] width 107 height 13
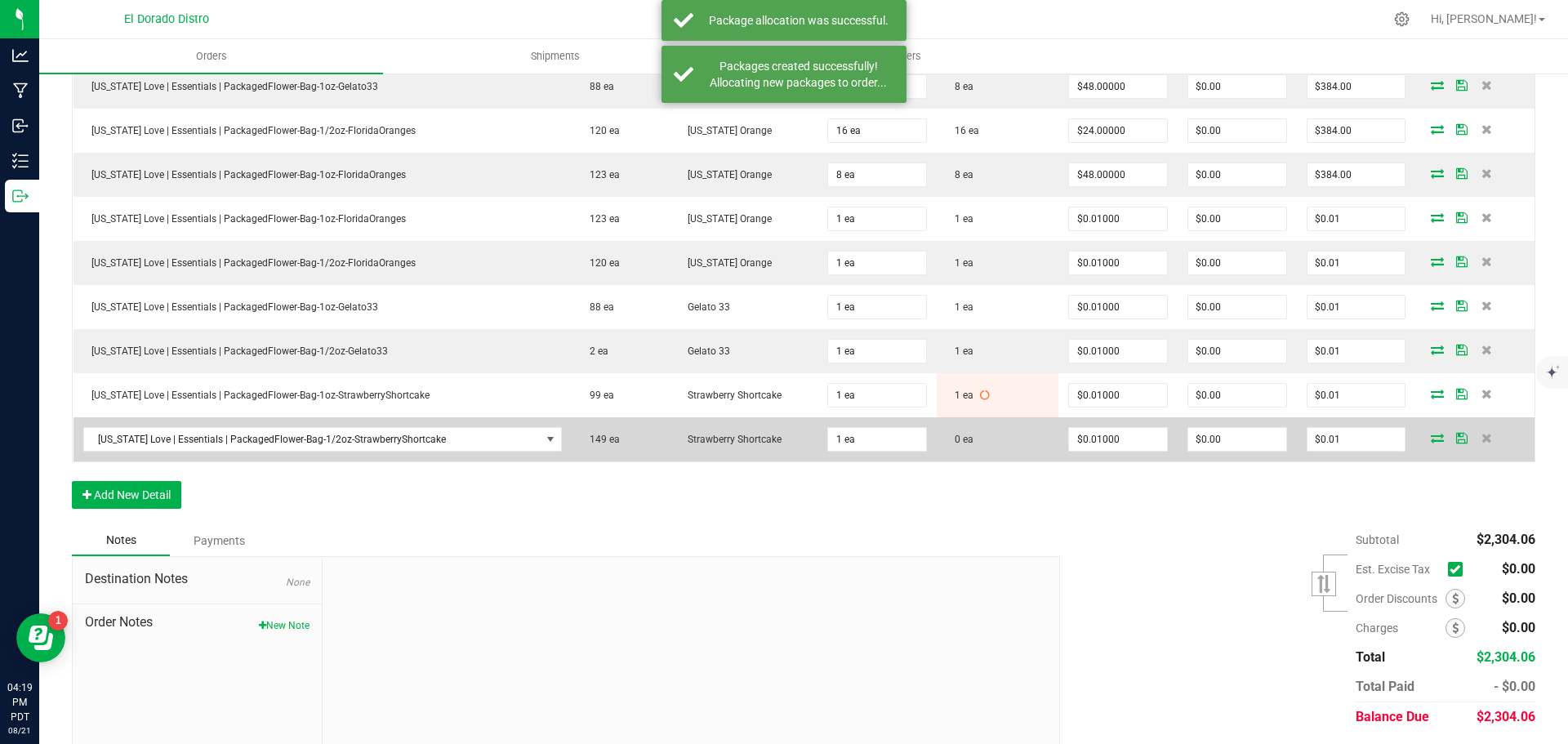
click at [1432, 439] on icon at bounding box center [1438, 438] width 13 height 9
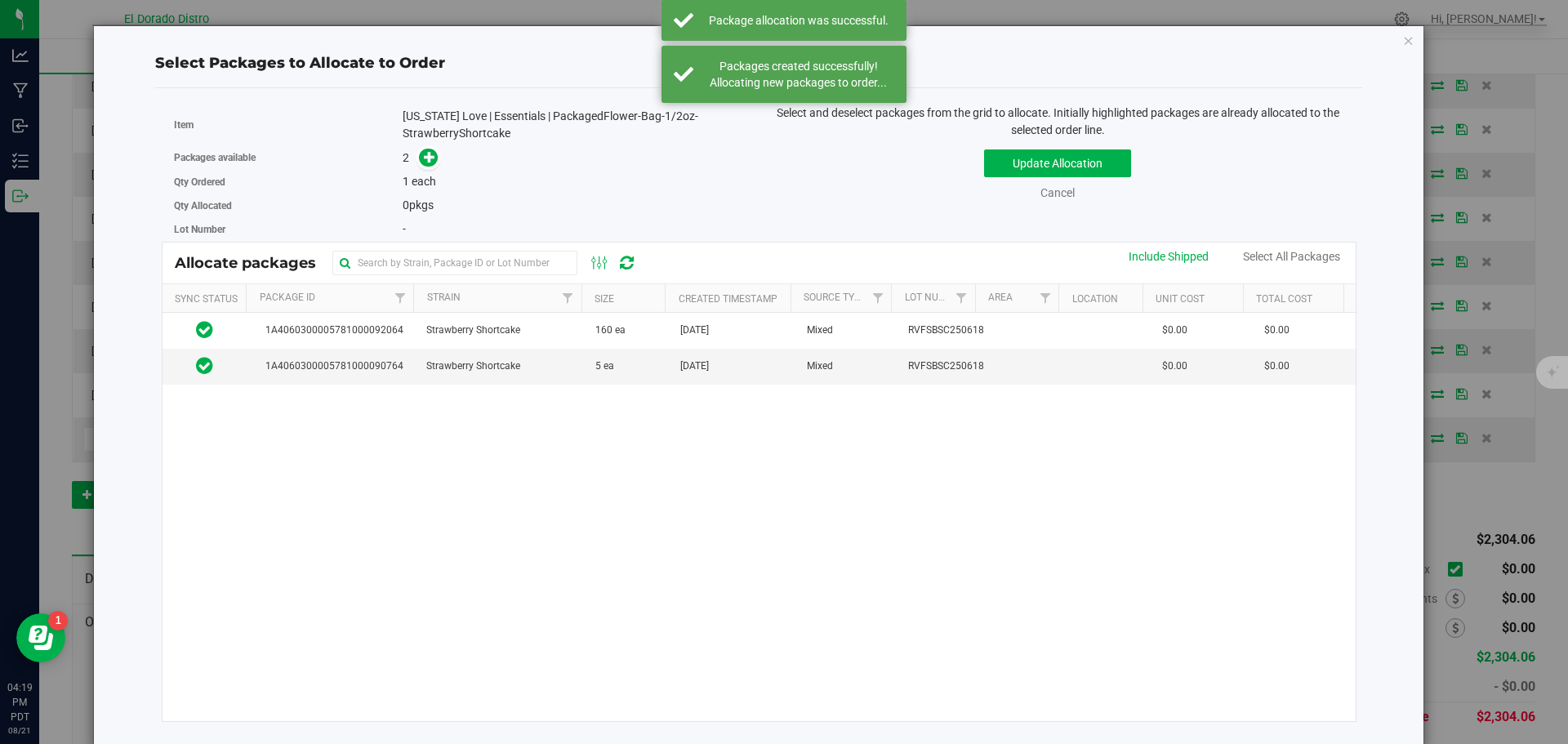
click at [660, 385] on div "1A4060300005781000092064 Strawberry Shortcake 160 ea [DATE] Mixed RVFSBSC250618…" at bounding box center [759, 517] width 1194 height 409
click at [657, 361] on td "5 ea" at bounding box center [628, 365] width 85 height 35
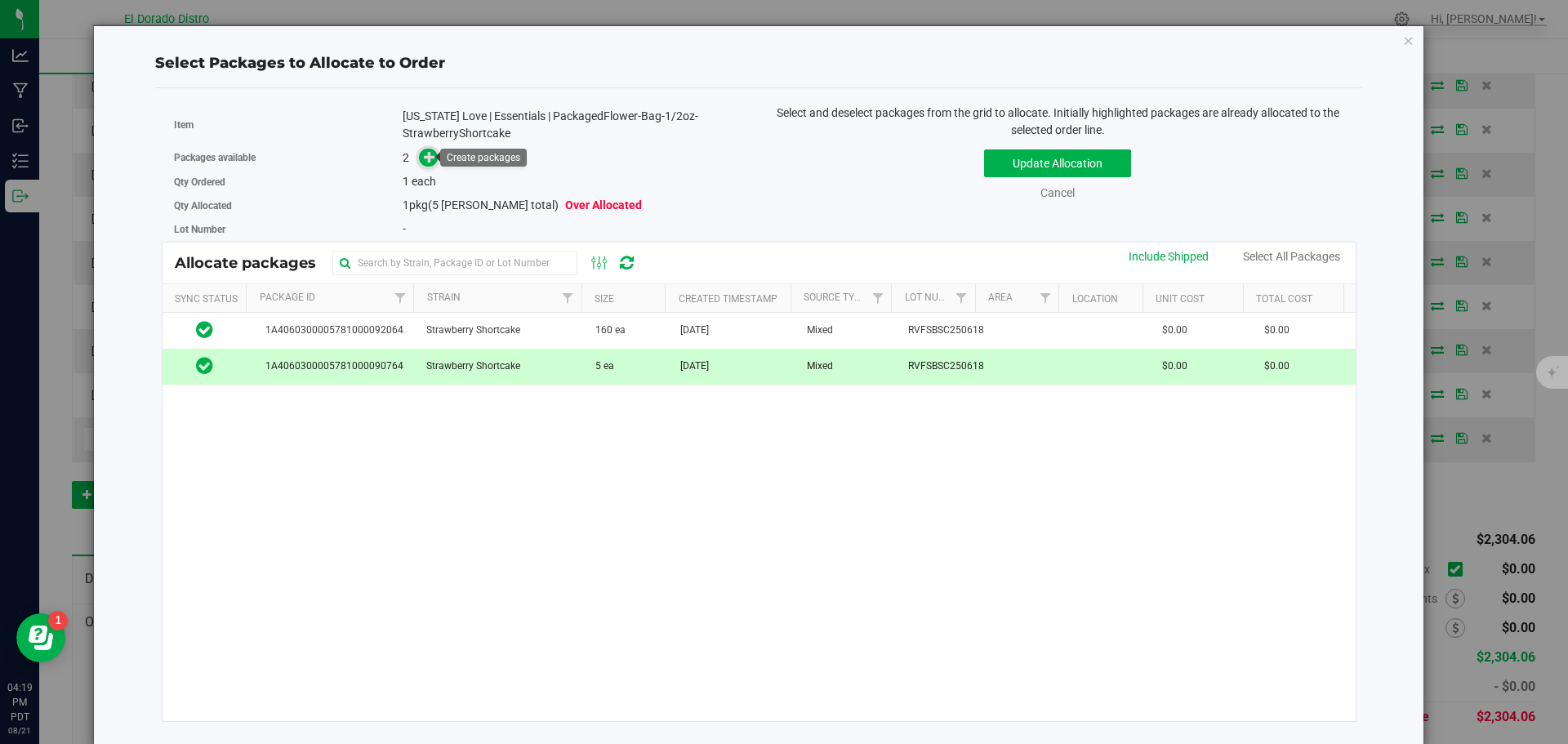
click at [424, 153] on icon at bounding box center [429, 156] width 11 height 11
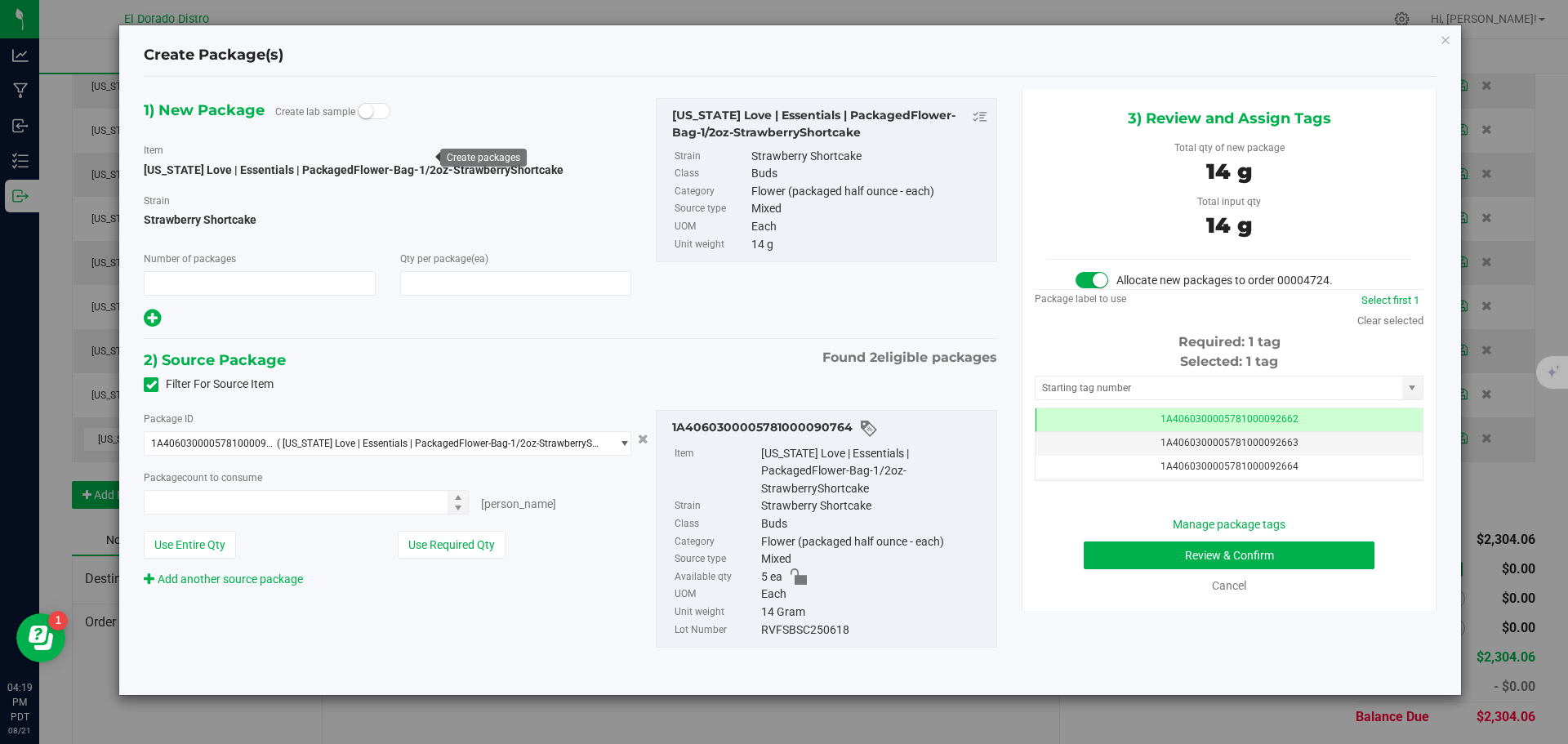
type input "1"
type input "1 ea"
click at [1128, 549] on button "Review & Confirm" at bounding box center [1229, 556] width 291 height 28
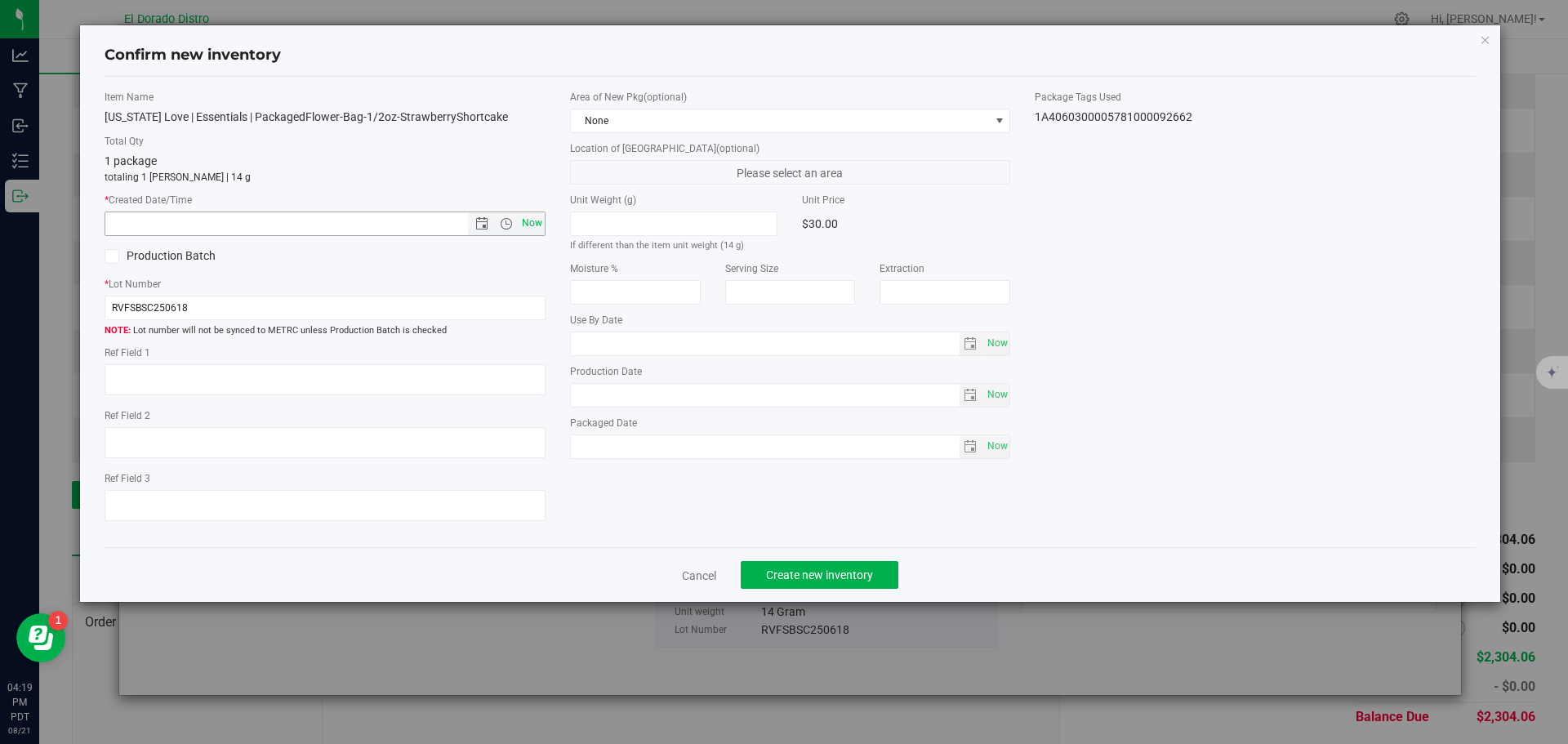
click at [536, 216] on span "Now" at bounding box center [531, 223] width 28 height 23
type input "[DATE] 4:19 PM"
click at [798, 569] on span "Create new inventory" at bounding box center [819, 575] width 107 height 13
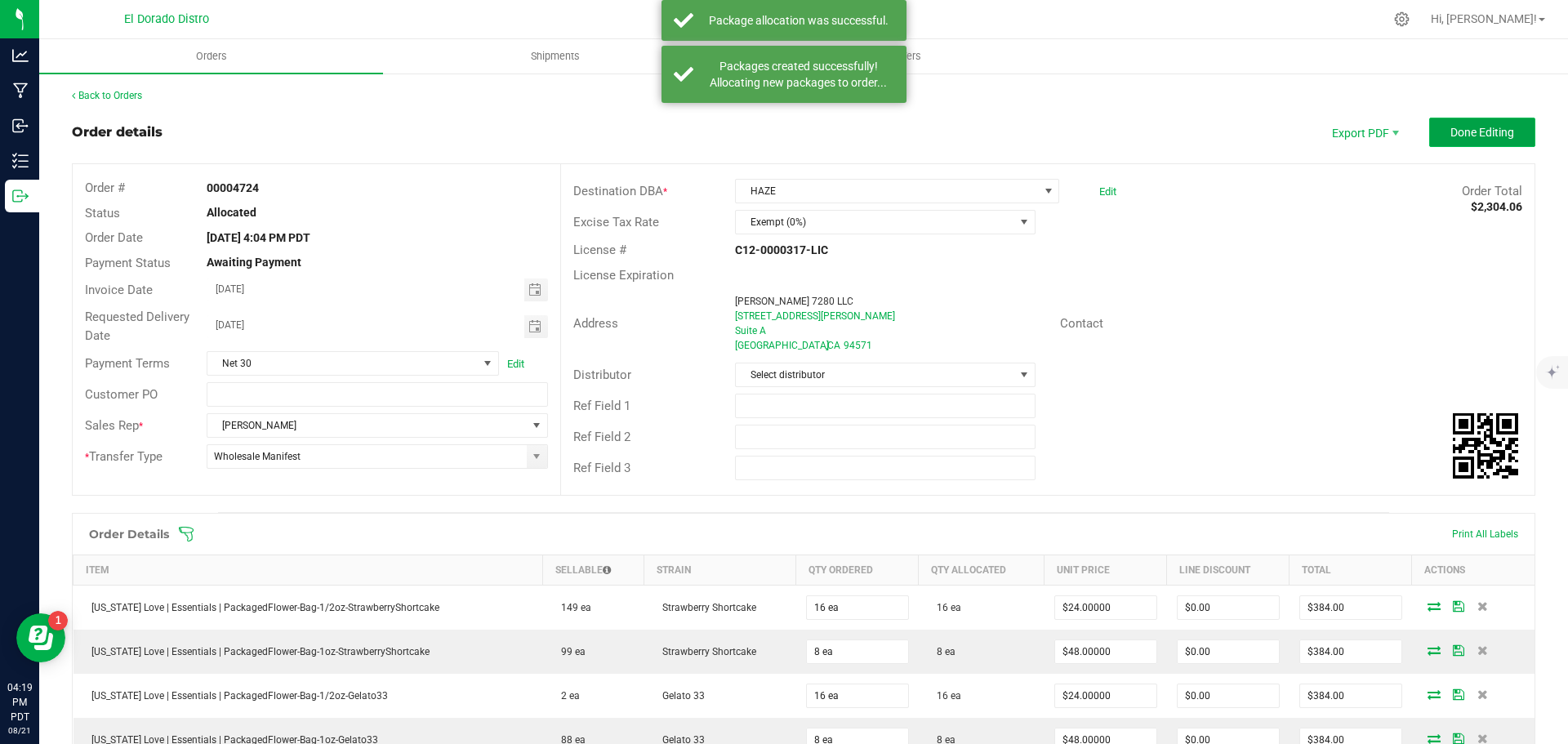
click at [1488, 135] on span "Done Editing" at bounding box center [1483, 132] width 64 height 13
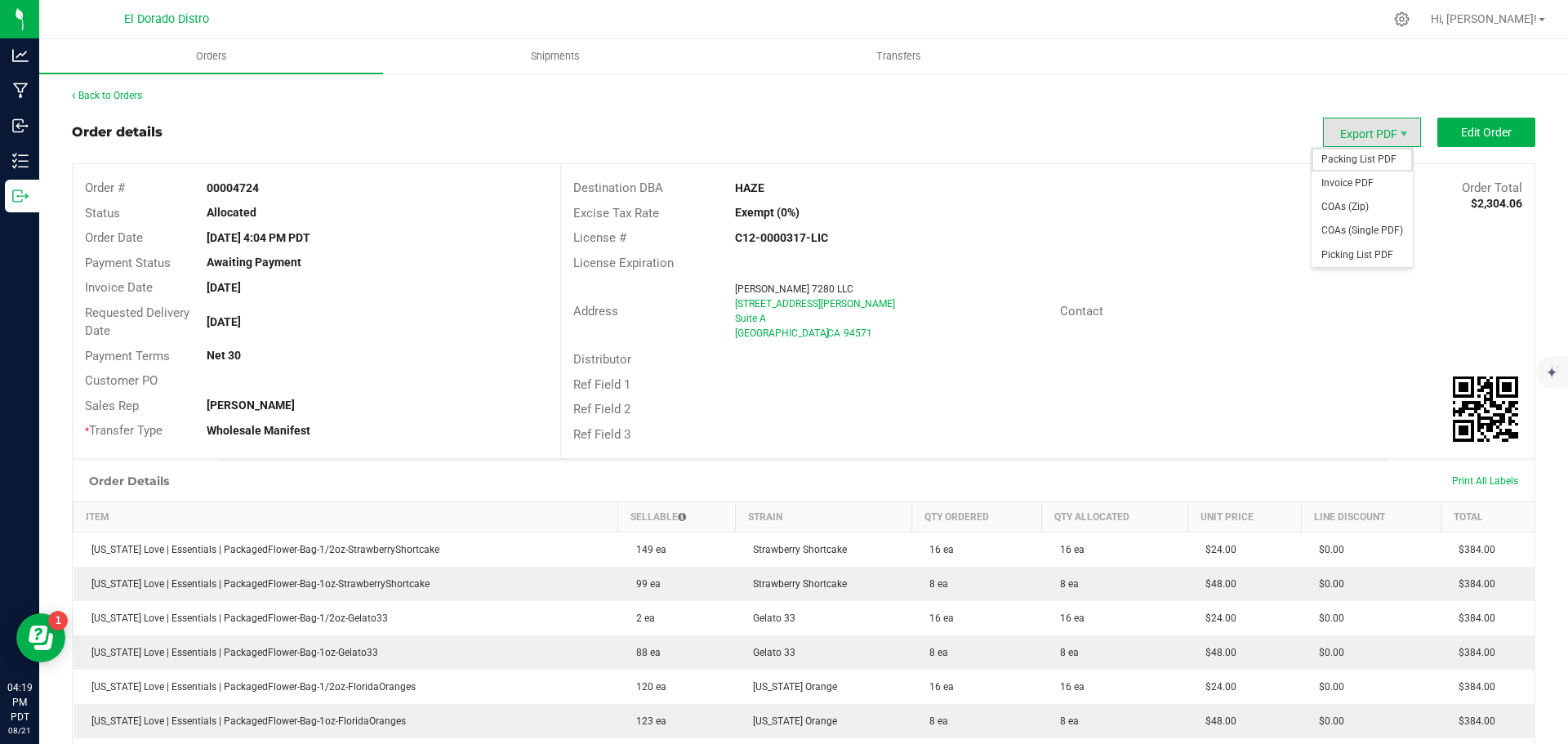
click at [1351, 153] on span "Packing List PDF" at bounding box center [1363, 159] width 101 height 23
click at [1375, 185] on span "Invoice PDF" at bounding box center [1363, 183] width 101 height 23
click at [1359, 230] on span "COAs (Single PDF)" at bounding box center [1363, 231] width 101 height 23
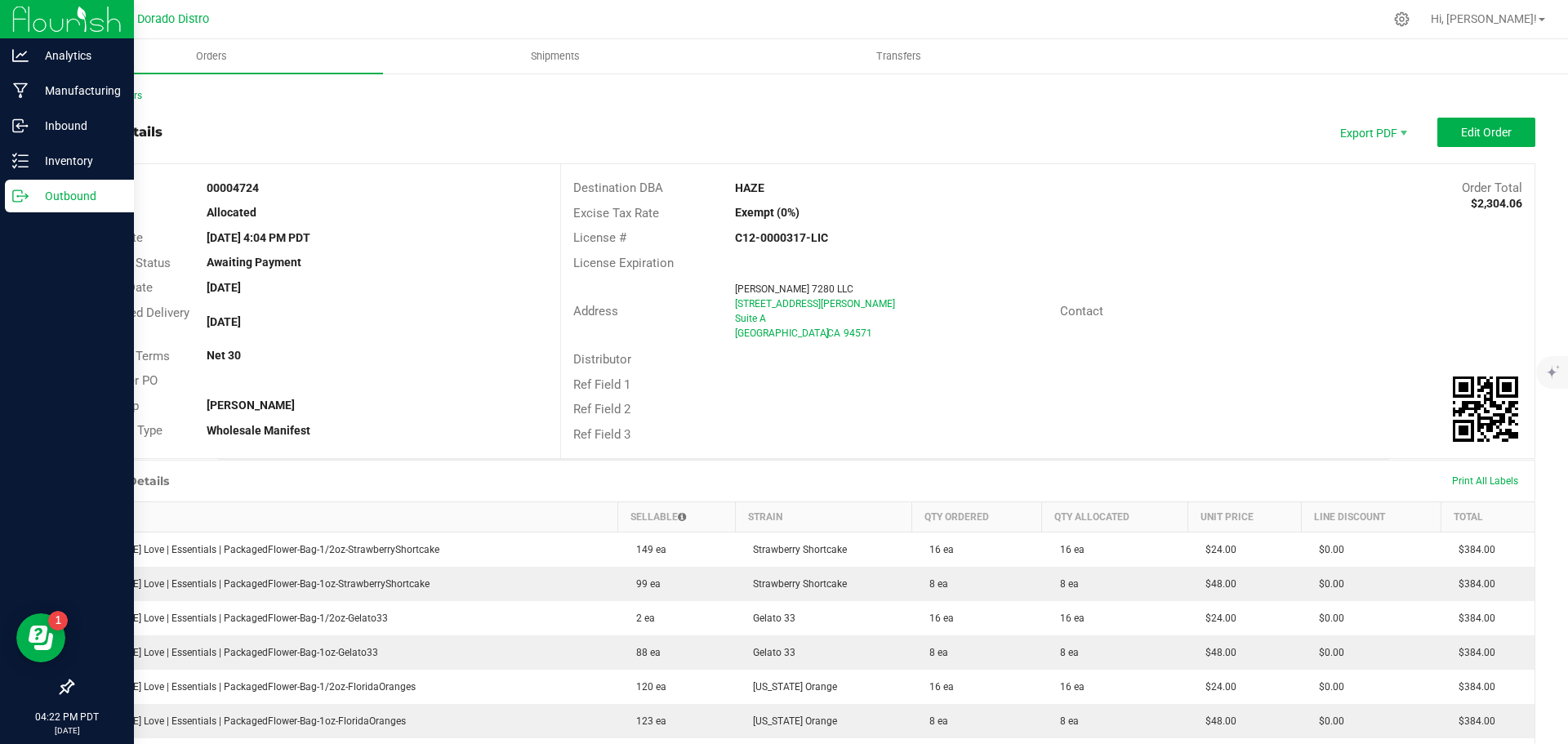
click at [29, 193] on p "Outbound" at bounding box center [78, 196] width 98 height 20
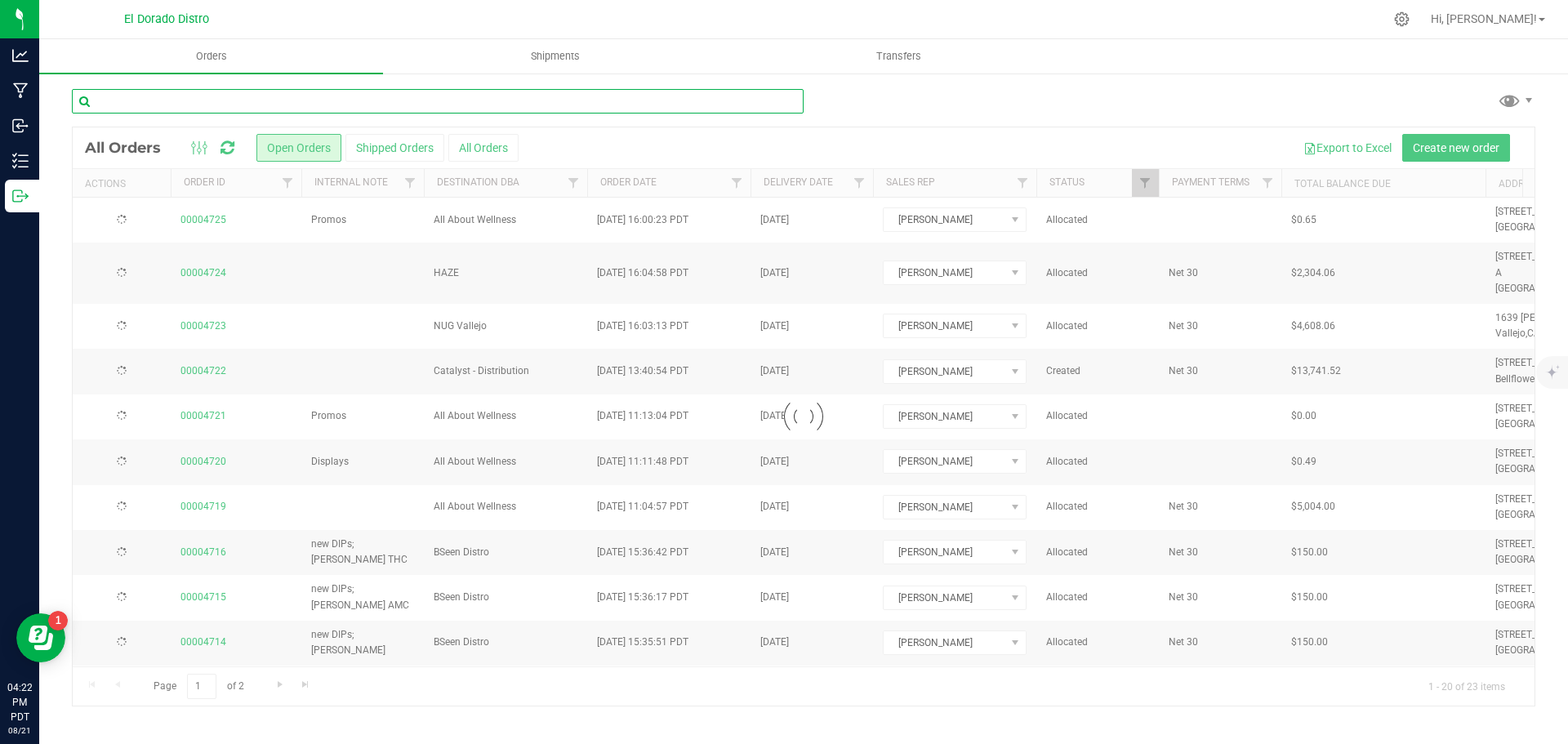
click at [248, 94] on input "text" at bounding box center [438, 101] width 732 height 24
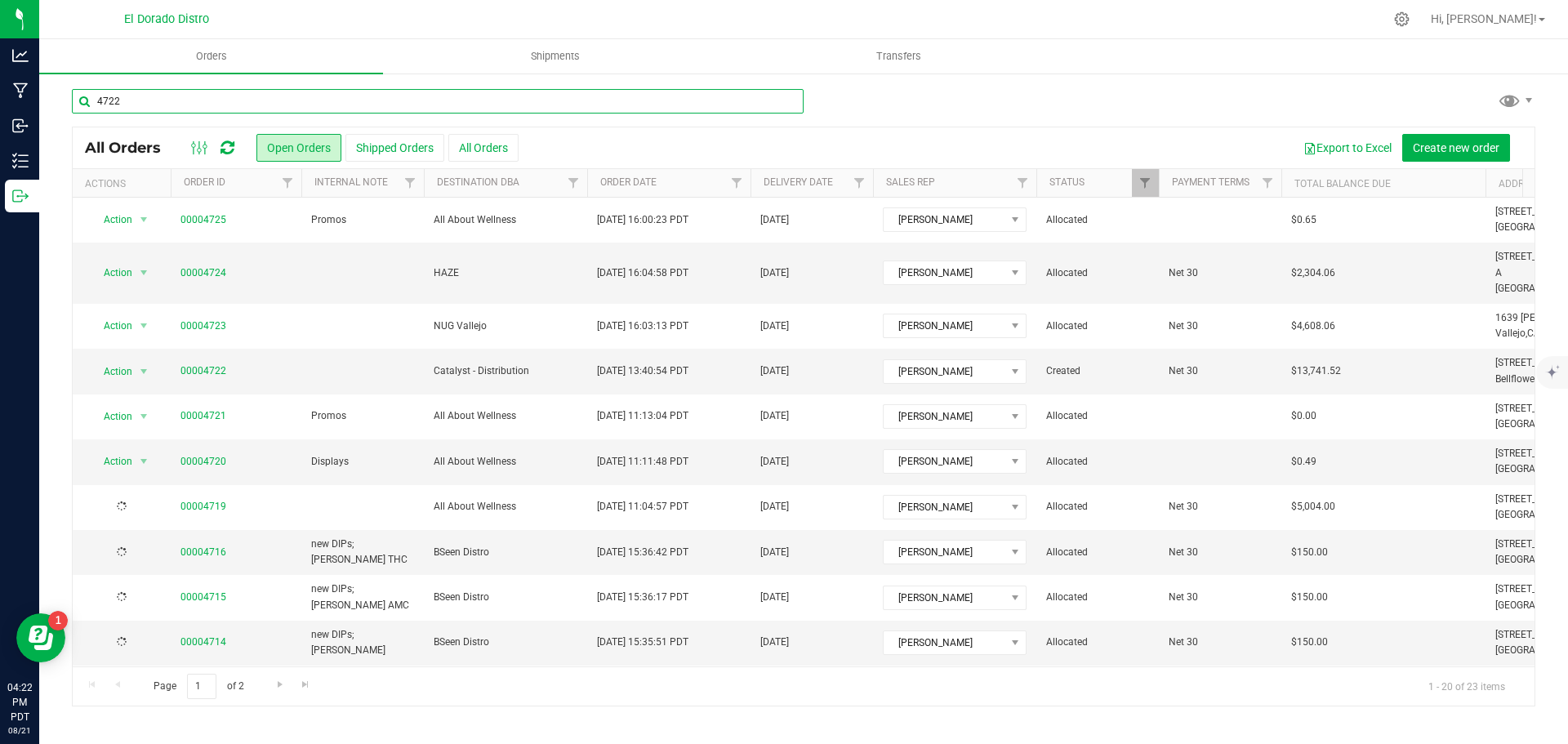
type input "4722"
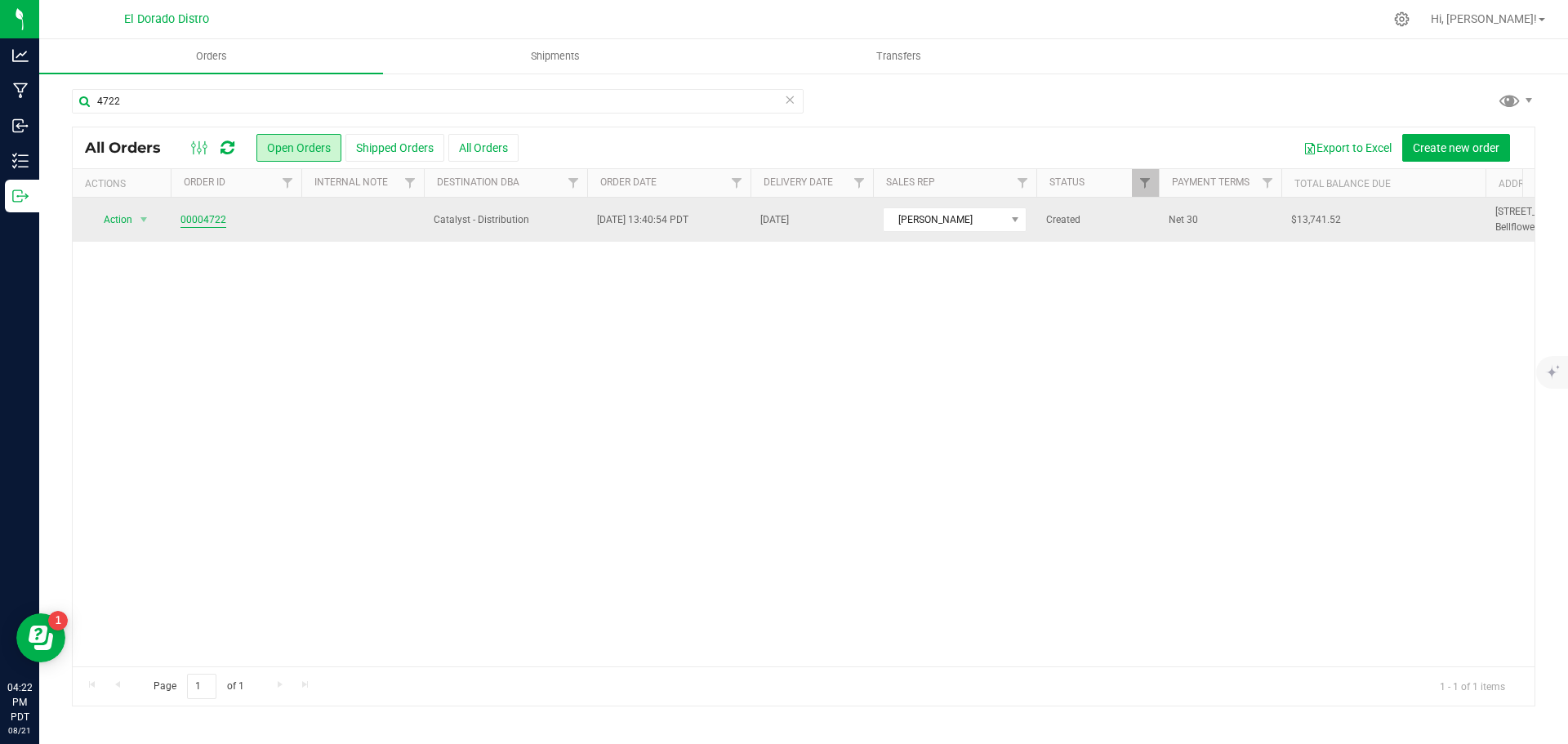
click at [217, 216] on link "00004722" at bounding box center [203, 220] width 46 height 16
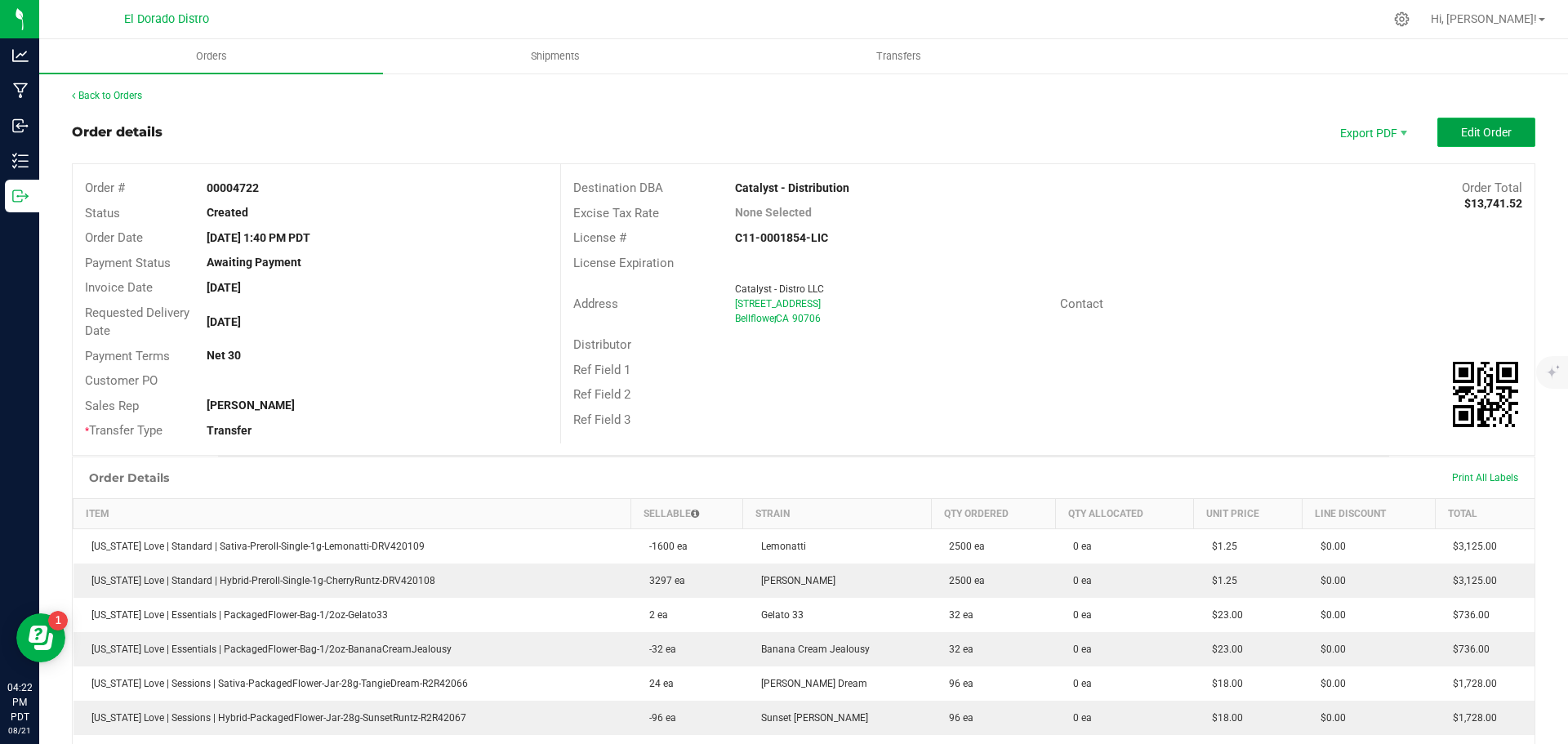
click at [1502, 122] on button "Edit Order" at bounding box center [1486, 131] width 98 height 29
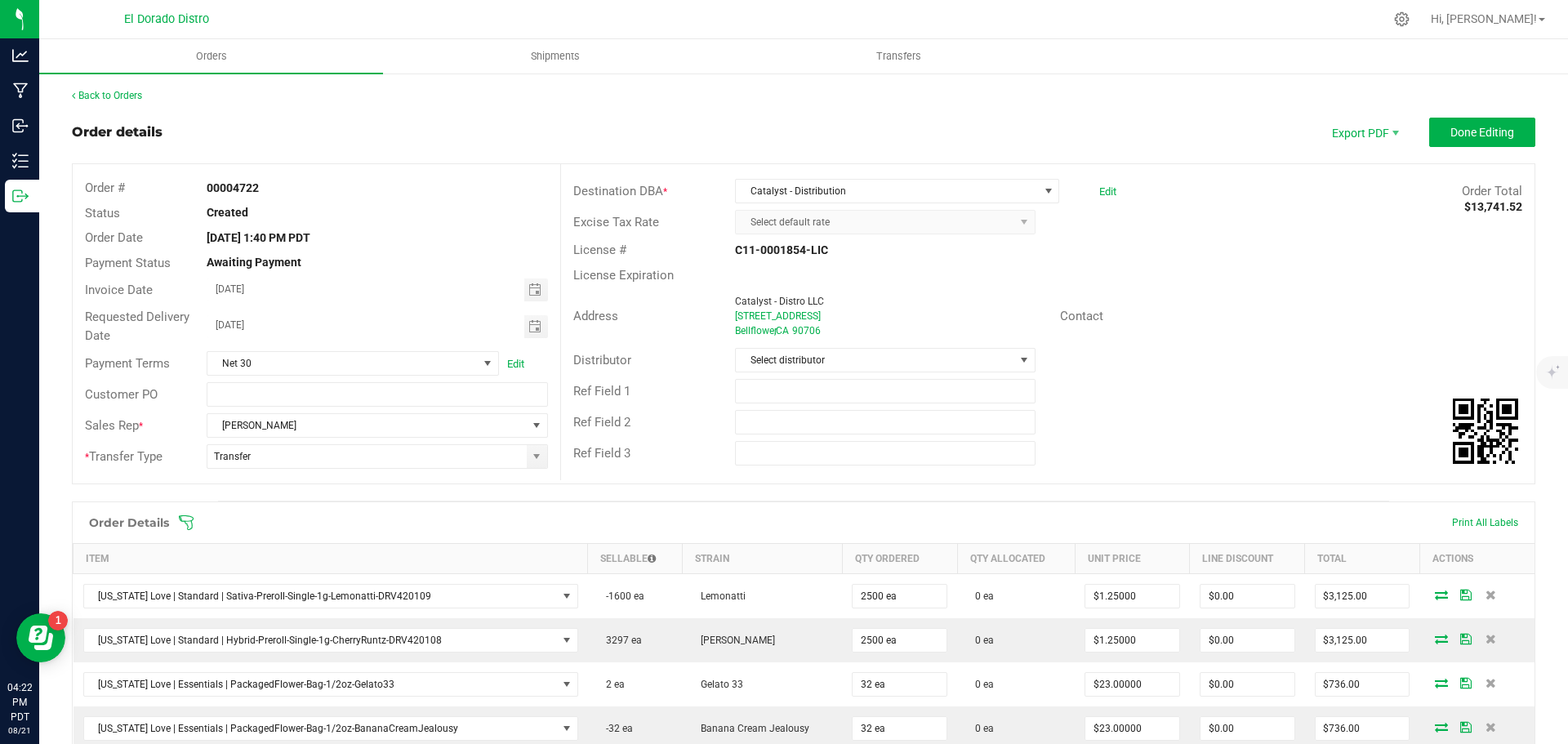
scroll to position [245, 0]
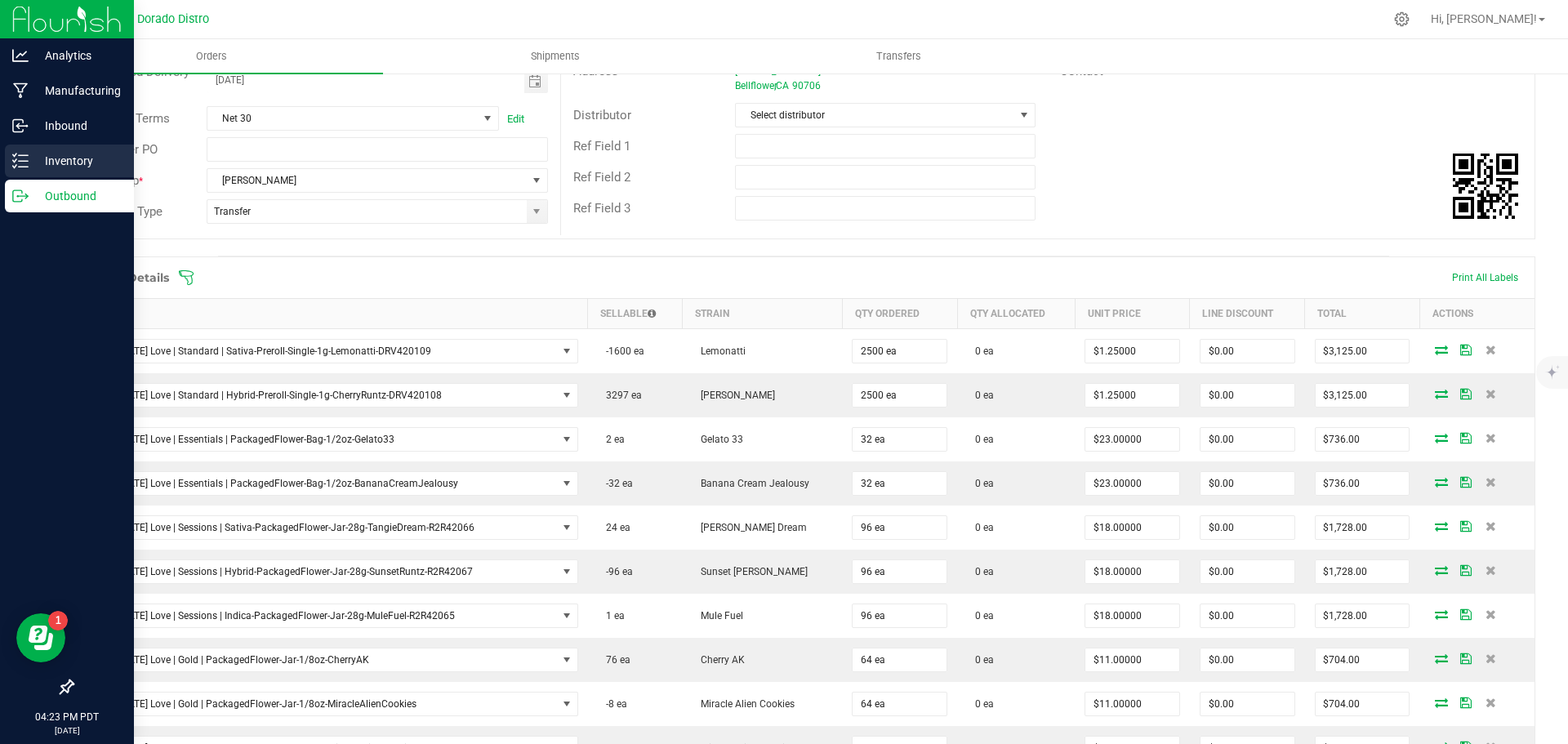
click at [60, 159] on p "Inventory" at bounding box center [78, 160] width 98 height 20
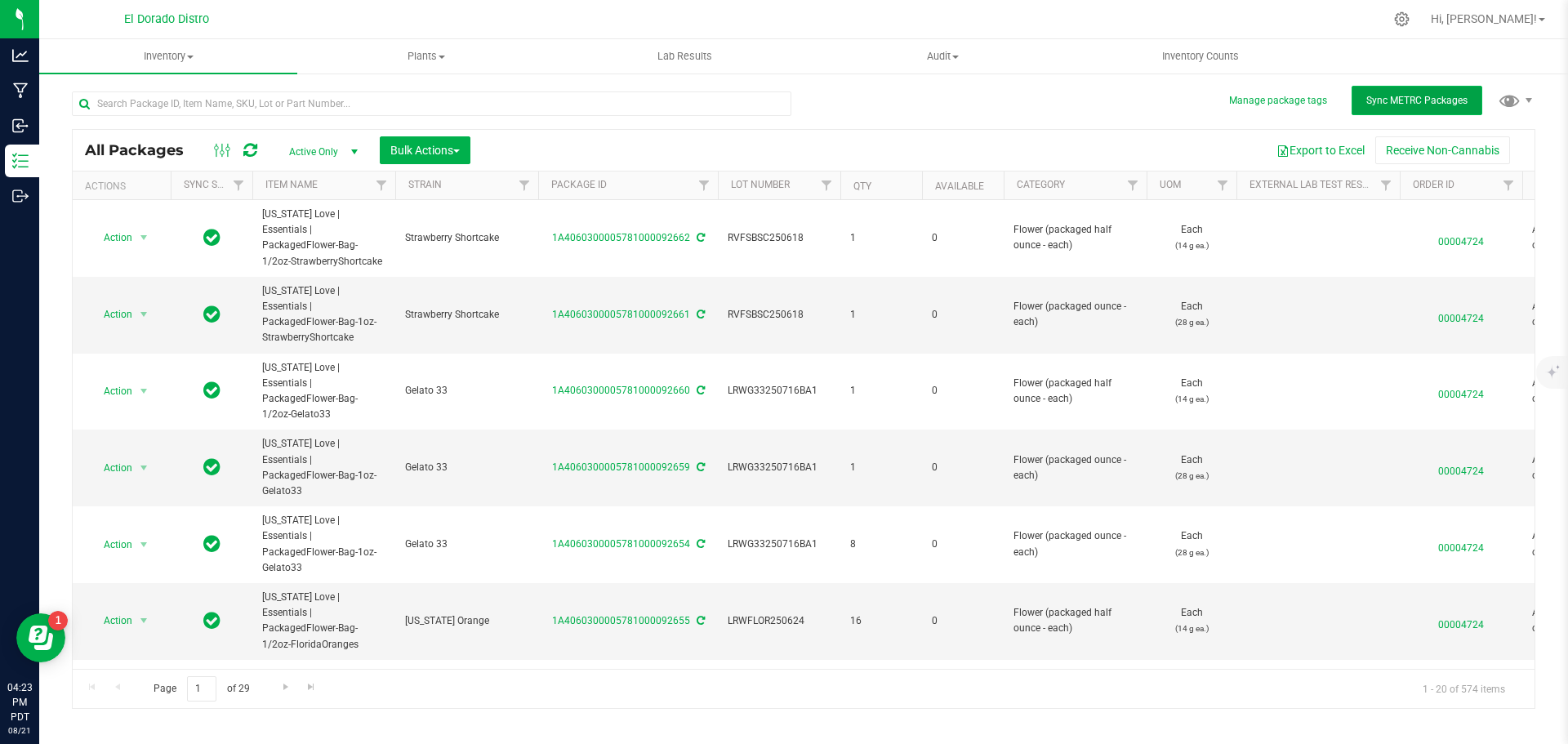
click at [1386, 98] on span "Sync METRC Packages" at bounding box center [1417, 100] width 101 height 11
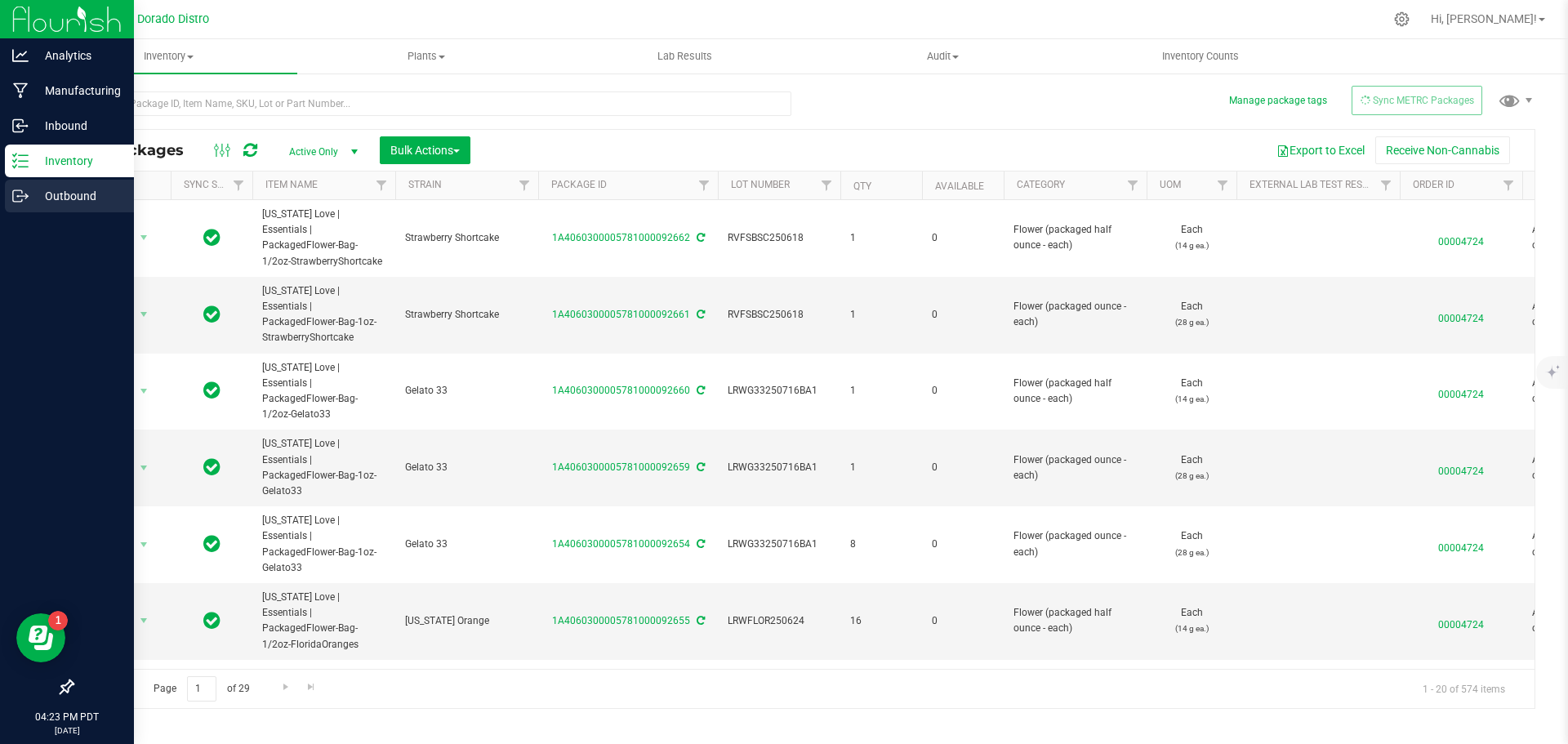
click at [22, 198] on icon at bounding box center [20, 195] width 16 height 16
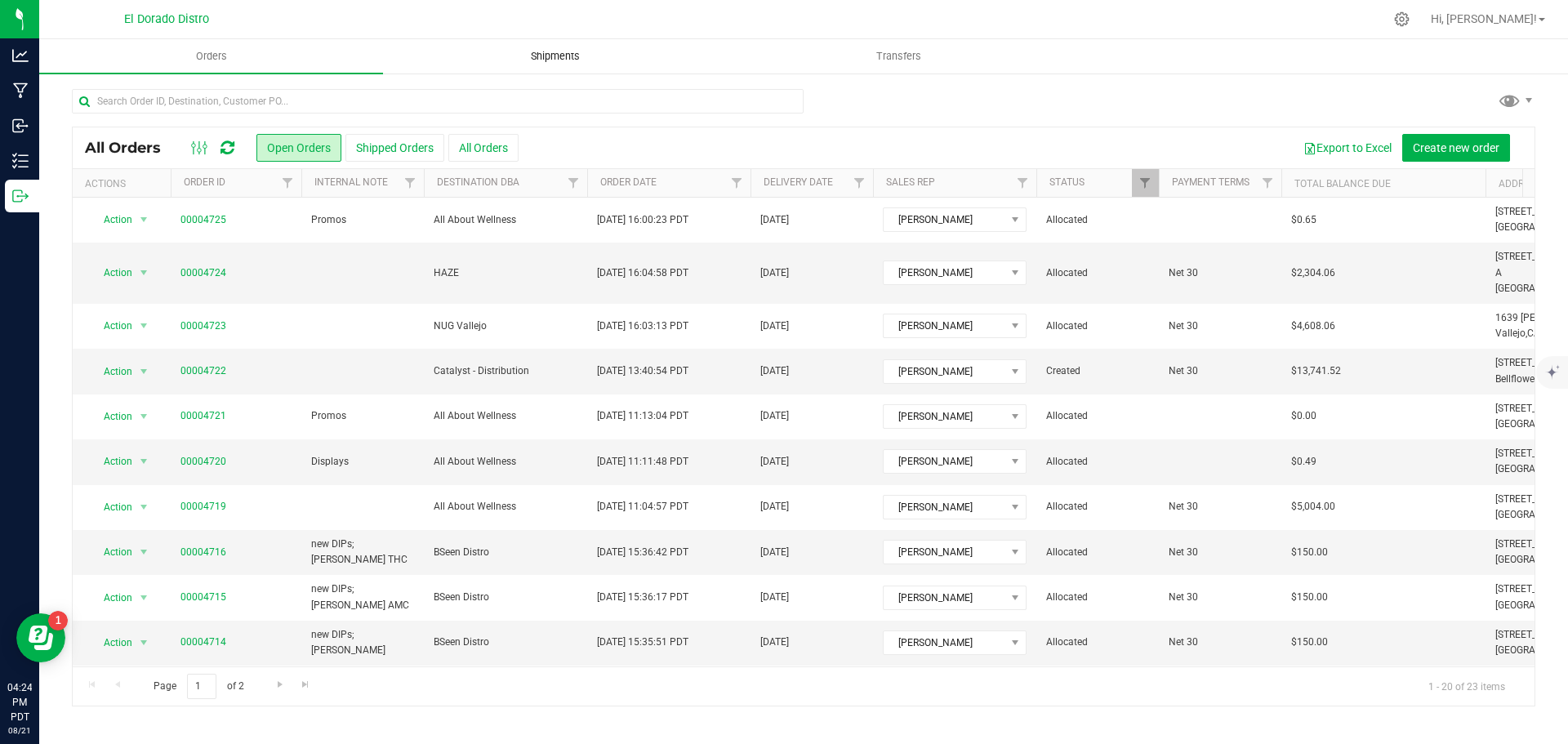
click at [571, 60] on span "Shipments" at bounding box center [555, 56] width 93 height 15
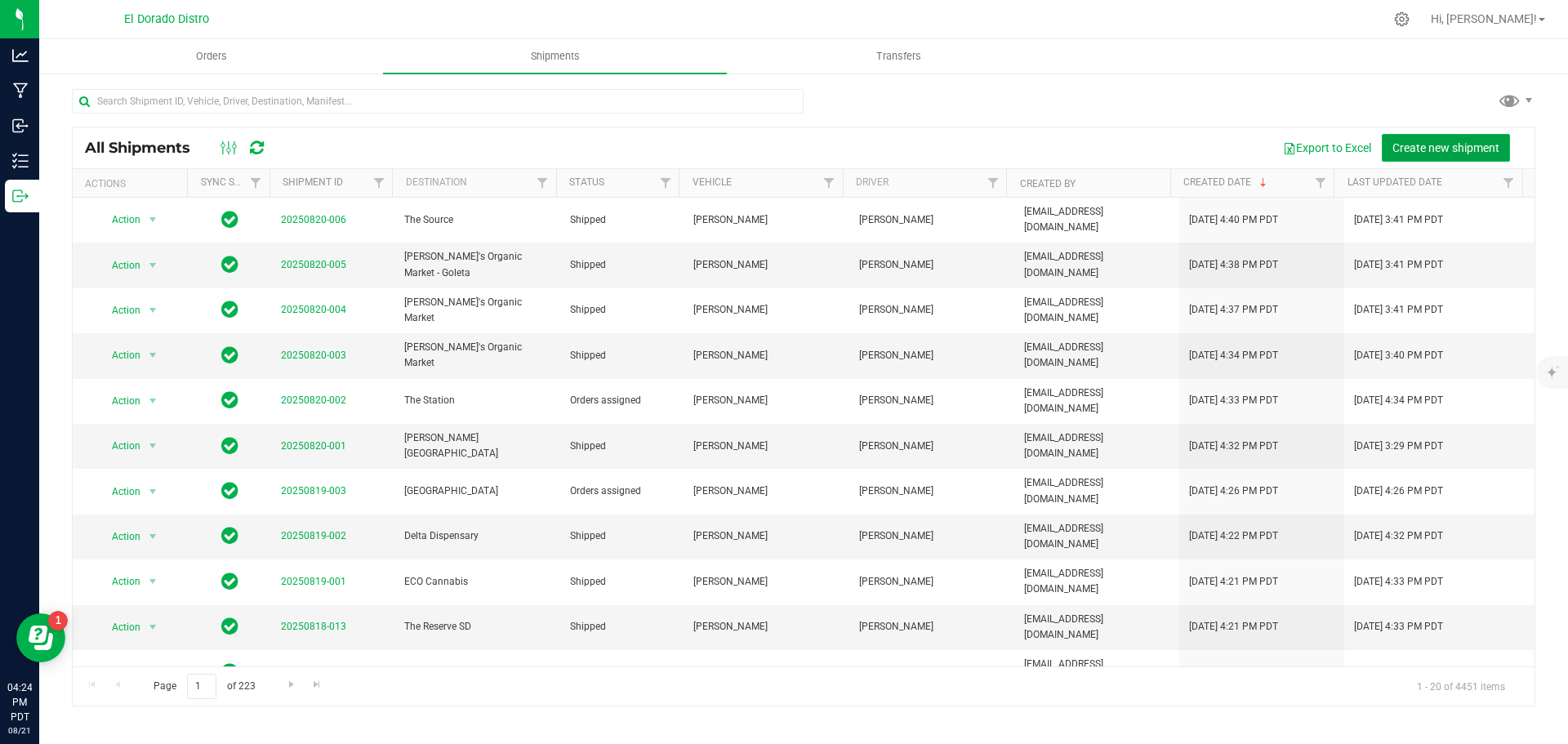
click at [1426, 148] on span "Create new shipment" at bounding box center [1446, 148] width 107 height 13
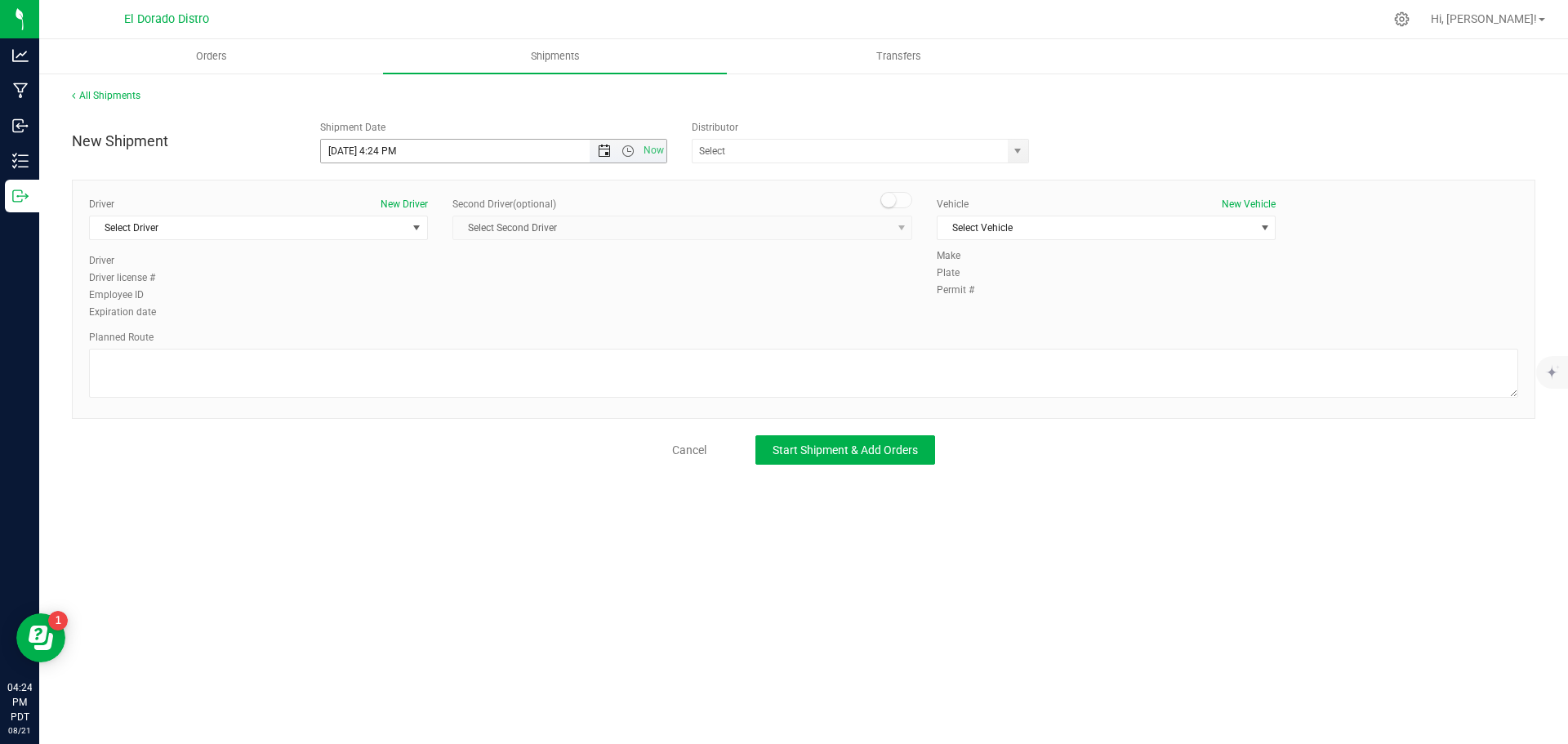
click at [601, 150] on span "Open the date view" at bounding box center [605, 151] width 13 height 13
click at [455, 318] on link "22" at bounding box center [453, 317] width 23 height 25
type input "[DATE] 4:24 PM"
click at [334, 218] on span "Select Driver" at bounding box center [248, 228] width 317 height 22
click at [276, 230] on span "Select Driver" at bounding box center [248, 228] width 317 height 22
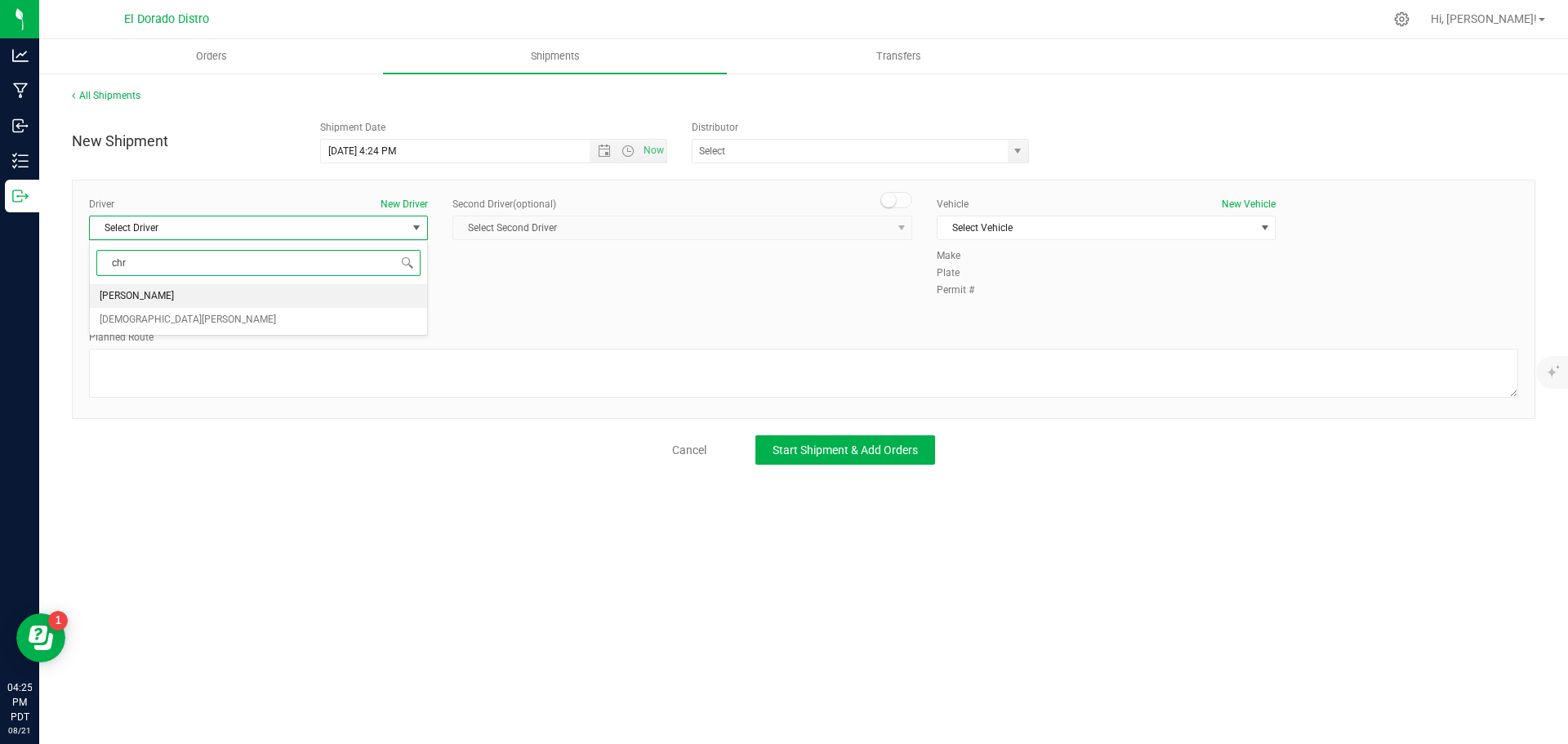
click at [263, 300] on li "[PERSON_NAME]" at bounding box center [259, 296] width 337 height 24
type input "chr"
click at [971, 241] on div "Vehicle New Vehicle Select Vehicle Select Vehicle [PERSON_NAME] Christian's Jet…" at bounding box center [1106, 222] width 364 height 52
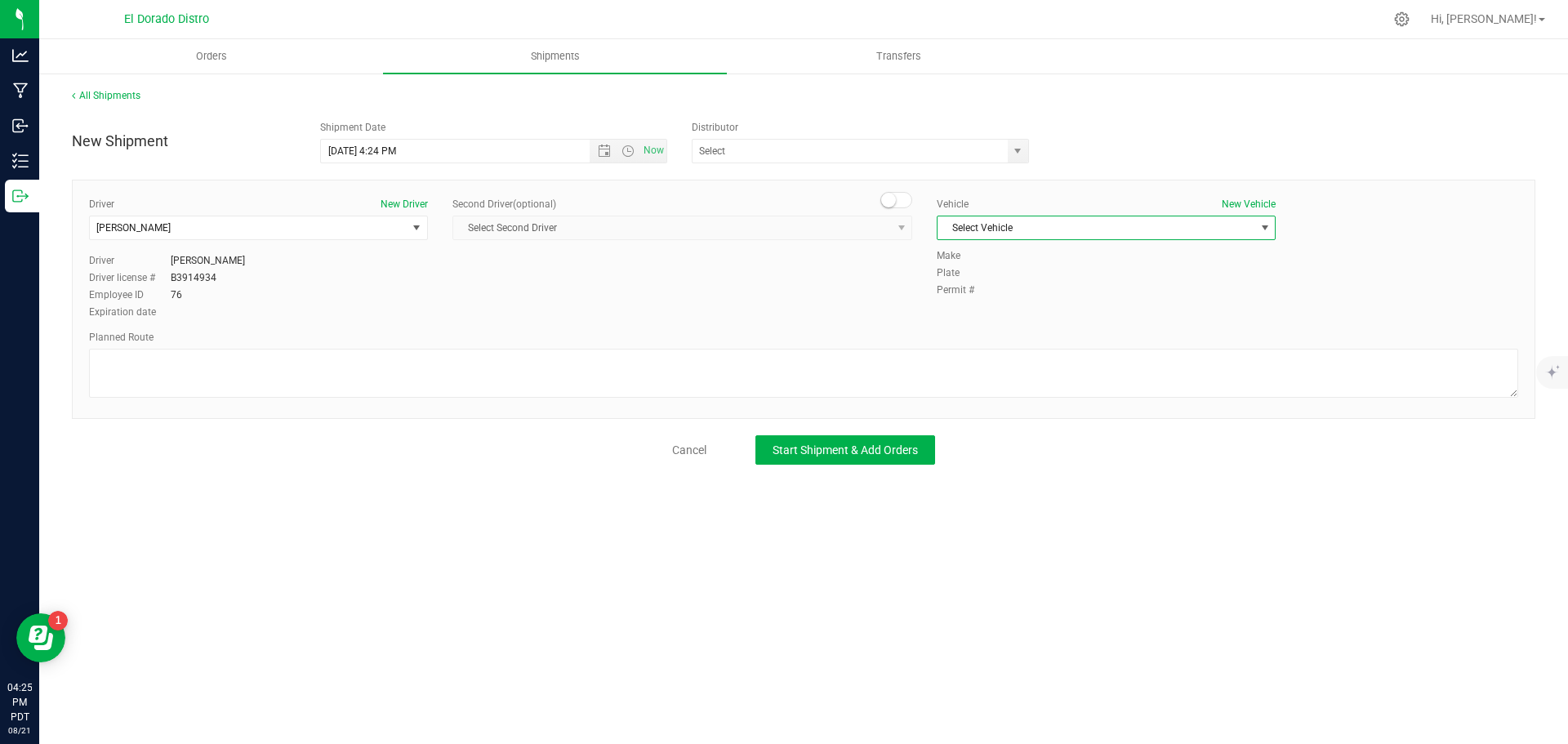
click at [972, 236] on span "Select Vehicle" at bounding box center [1096, 228] width 317 height 22
click at [1000, 397] on li "[PERSON_NAME]" at bounding box center [1106, 402] width 337 height 24
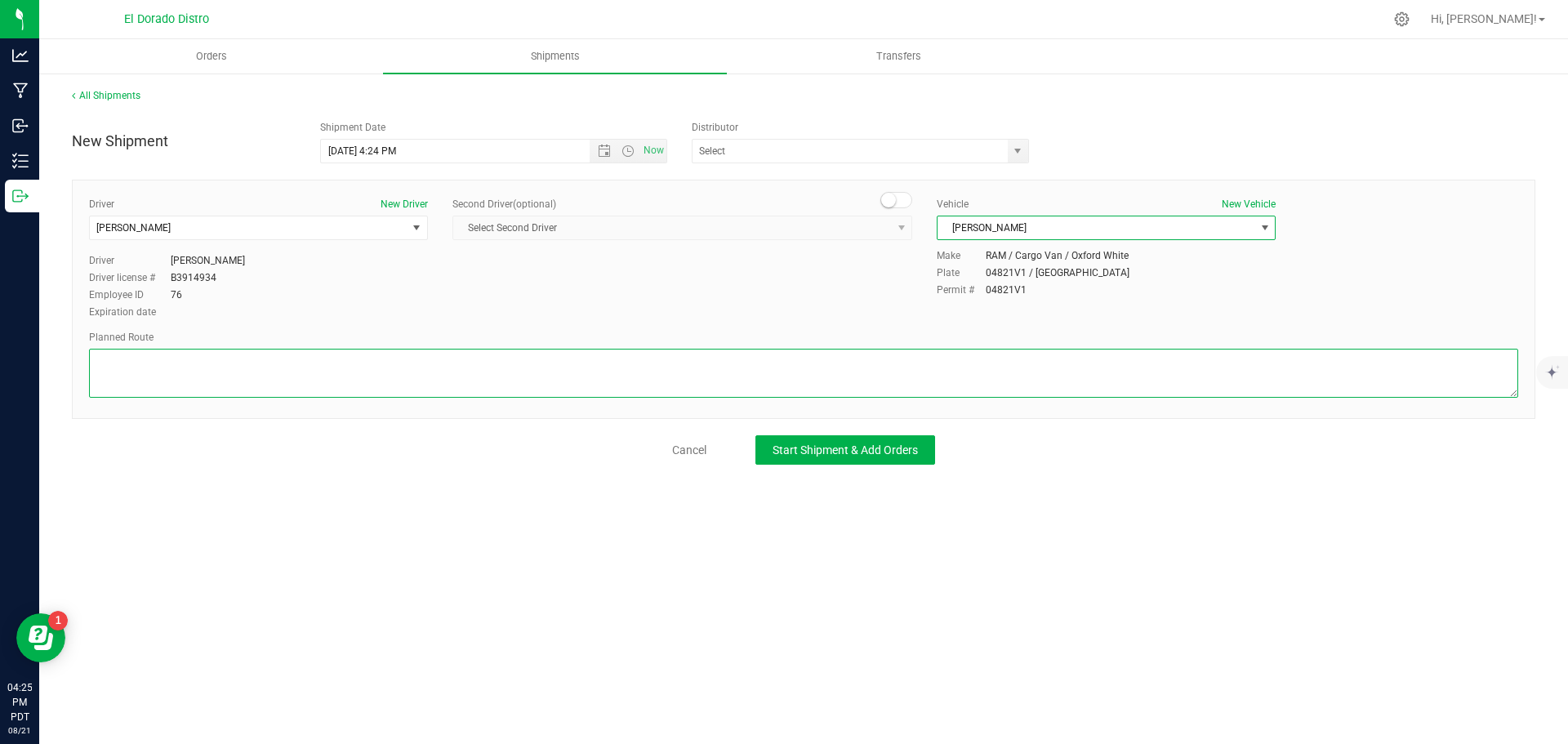
click at [998, 386] on textarea at bounding box center [803, 373] width 1429 height 49
type textarea "Preferred route"
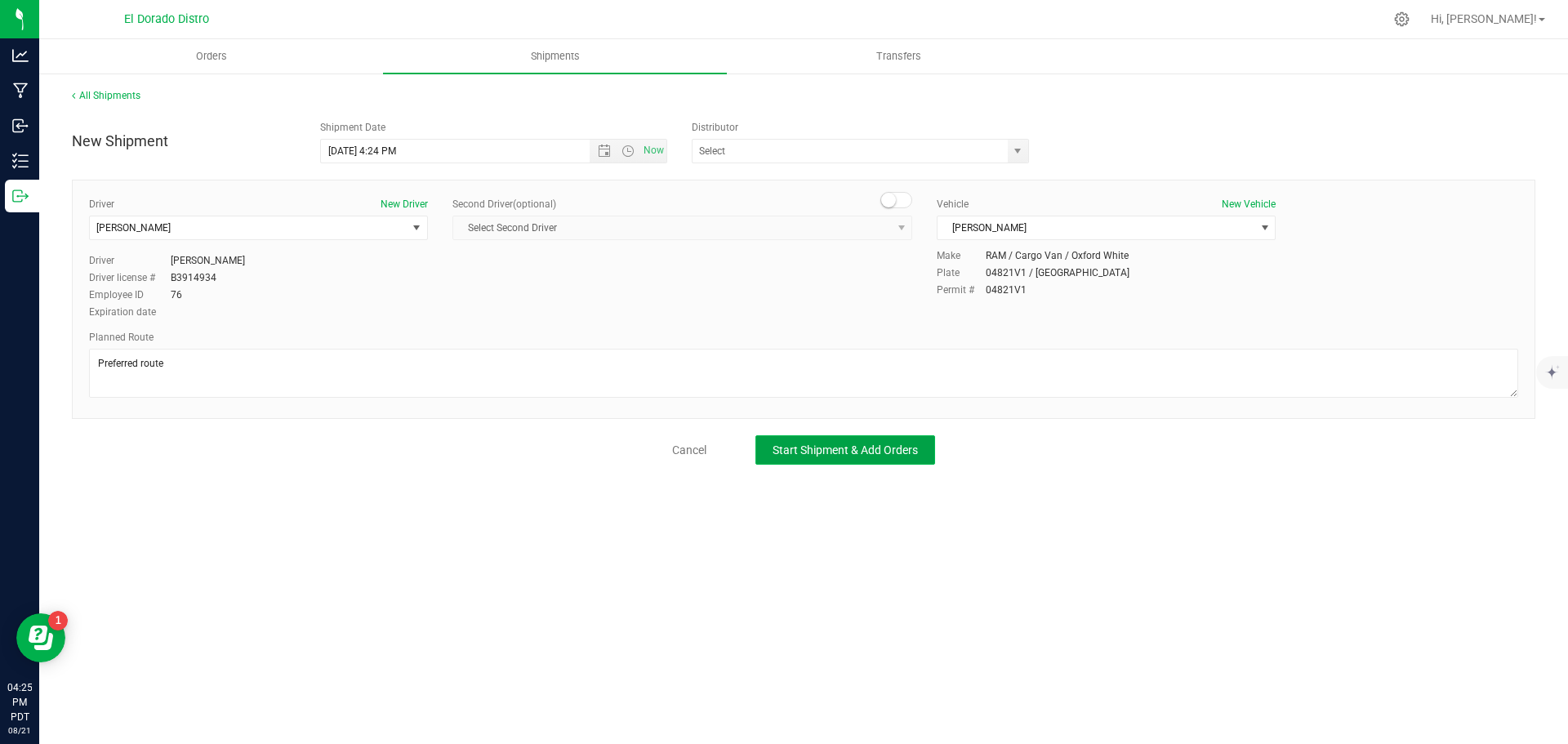
click at [913, 454] on span "Start Shipment & Add Orders" at bounding box center [844, 450] width 145 height 13
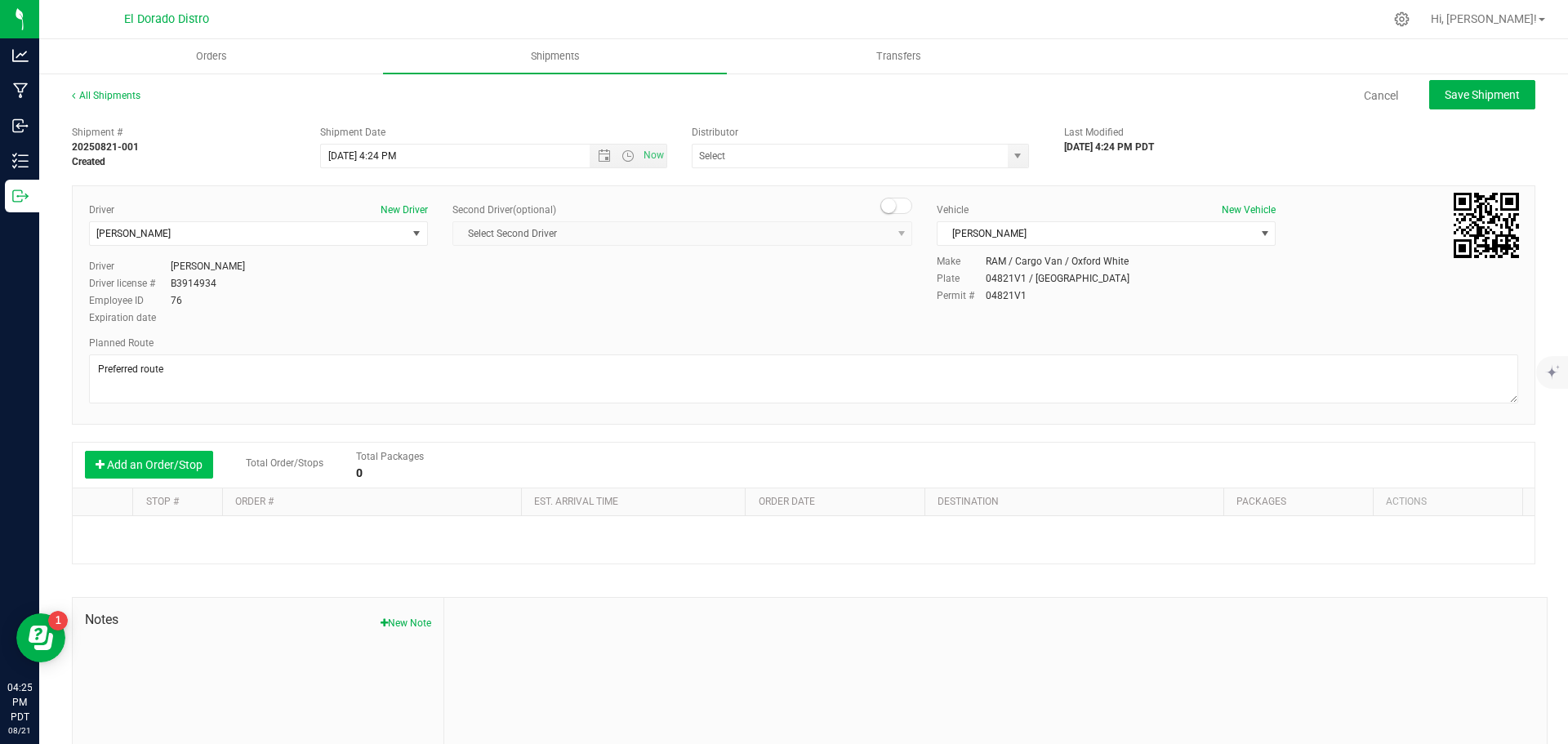
click at [93, 460] on button "Add an Order/Stop" at bounding box center [149, 465] width 128 height 28
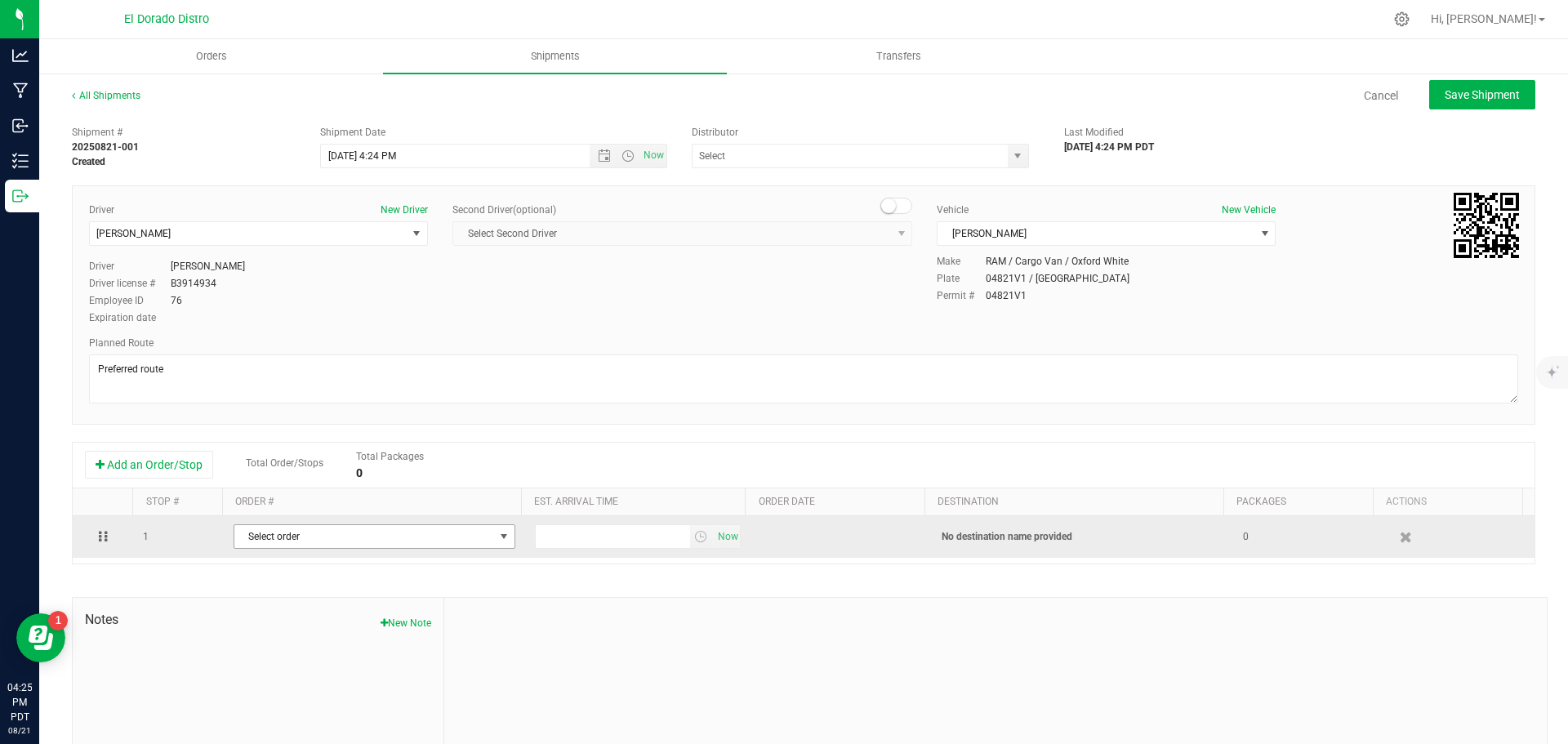
click at [268, 538] on span "Select order" at bounding box center [364, 536] width 260 height 22
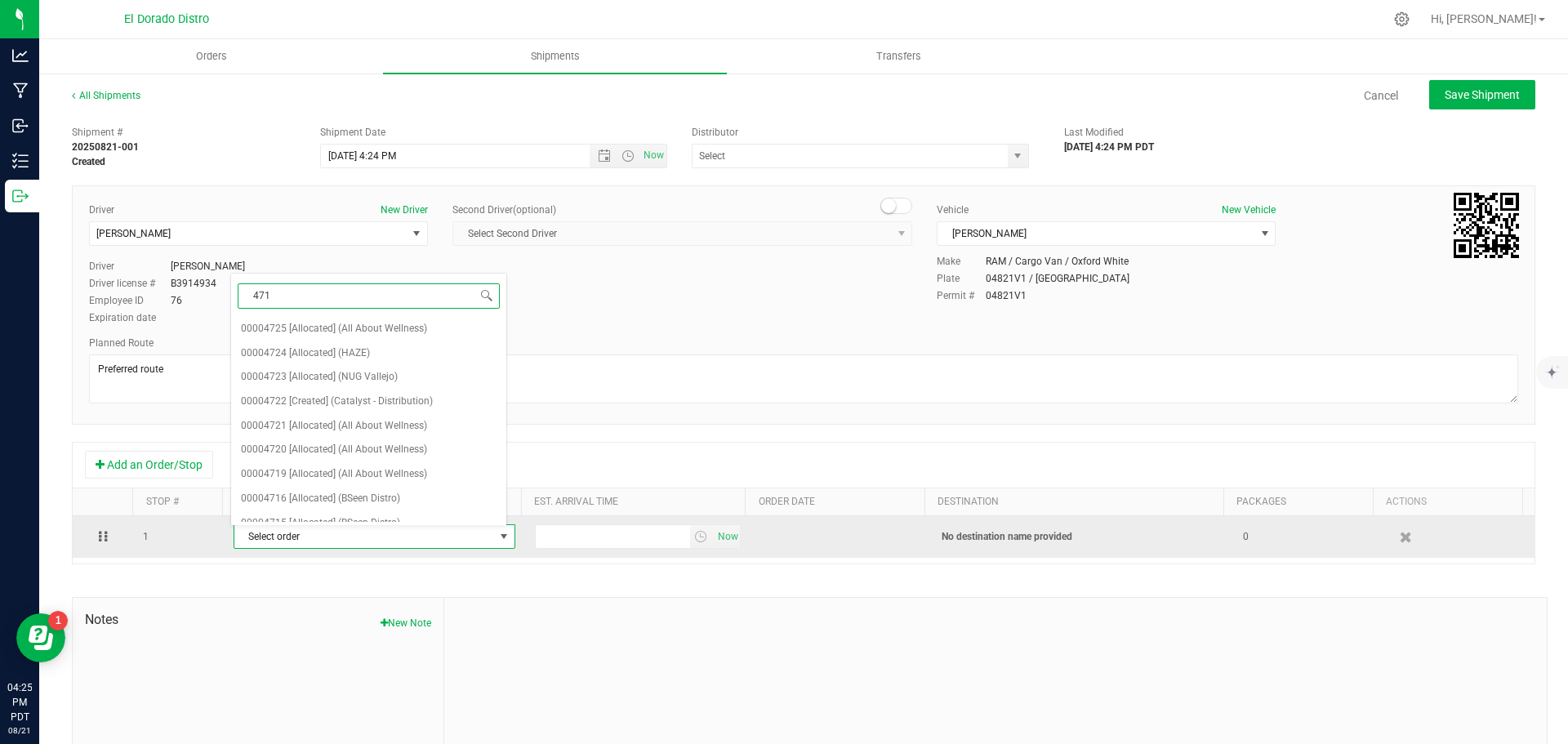
type input "4711"
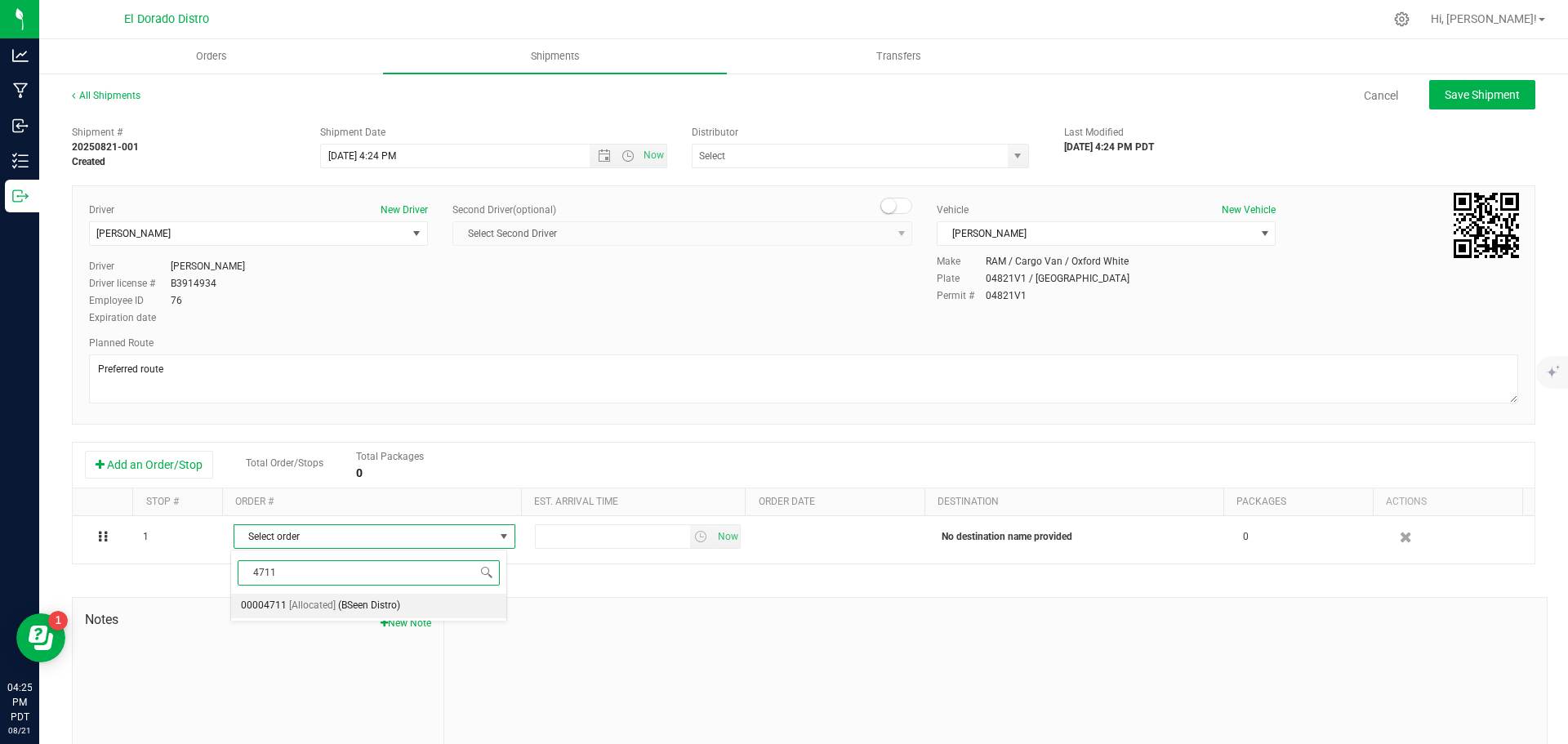
click at [302, 601] on span "[Allocated]" at bounding box center [312, 605] width 47 height 22
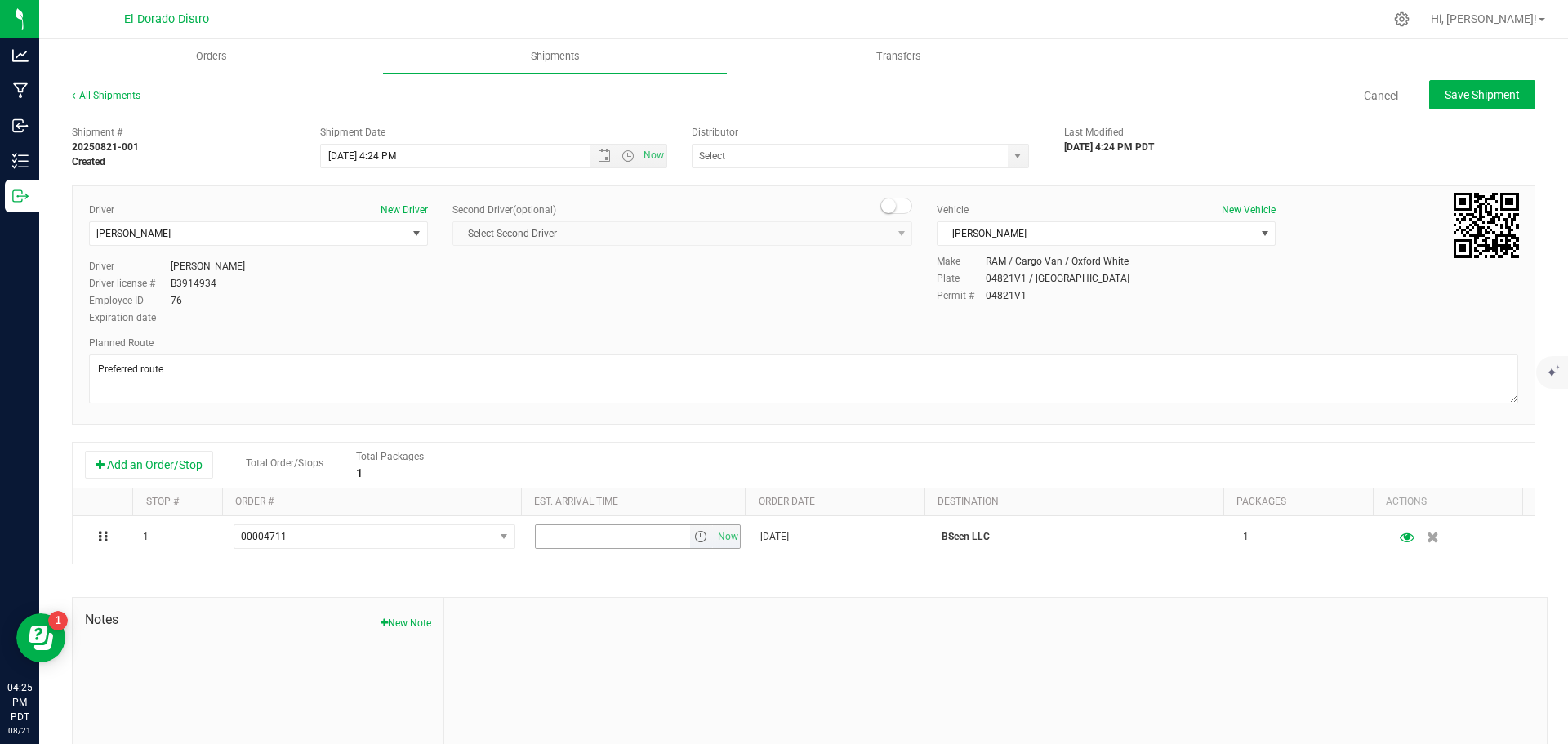
click at [714, 543] on span "Now" at bounding box center [728, 536] width 28 height 23
click at [1460, 92] on span "Save Shipment" at bounding box center [1483, 95] width 75 height 13
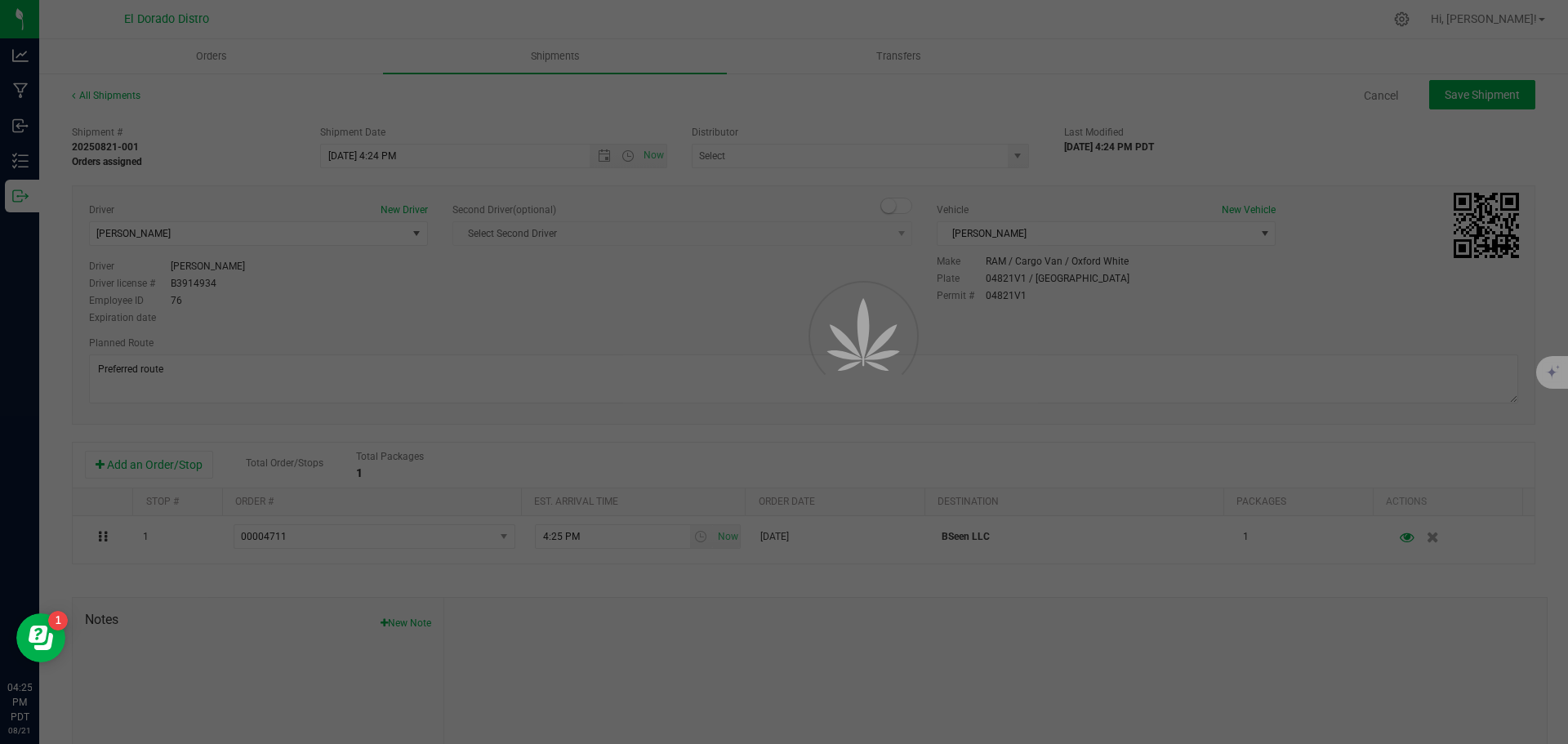
type input "[DATE] 11:24 PM"
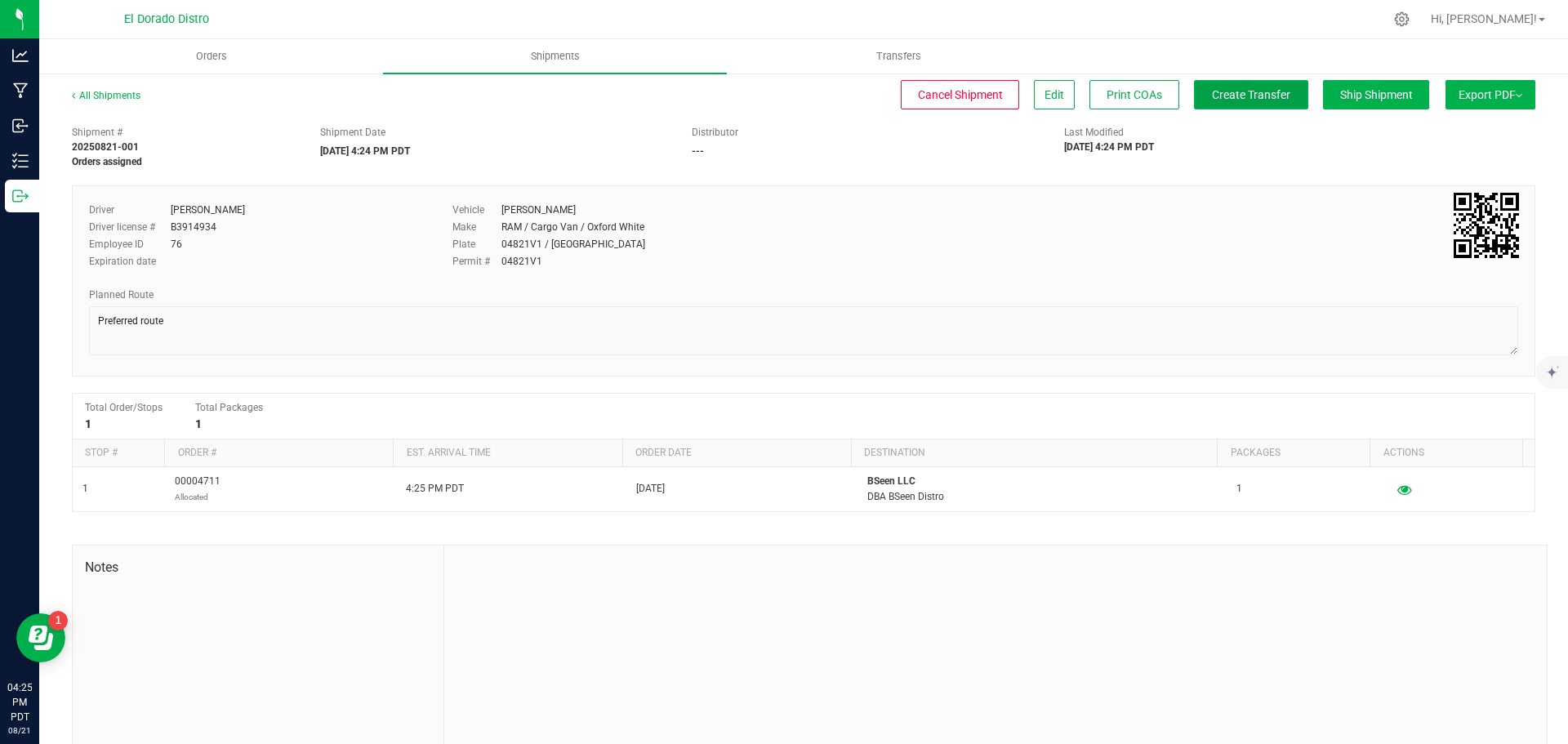
click at [1261, 88] on span "Create Transfer" at bounding box center [1251, 95] width 79 height 13
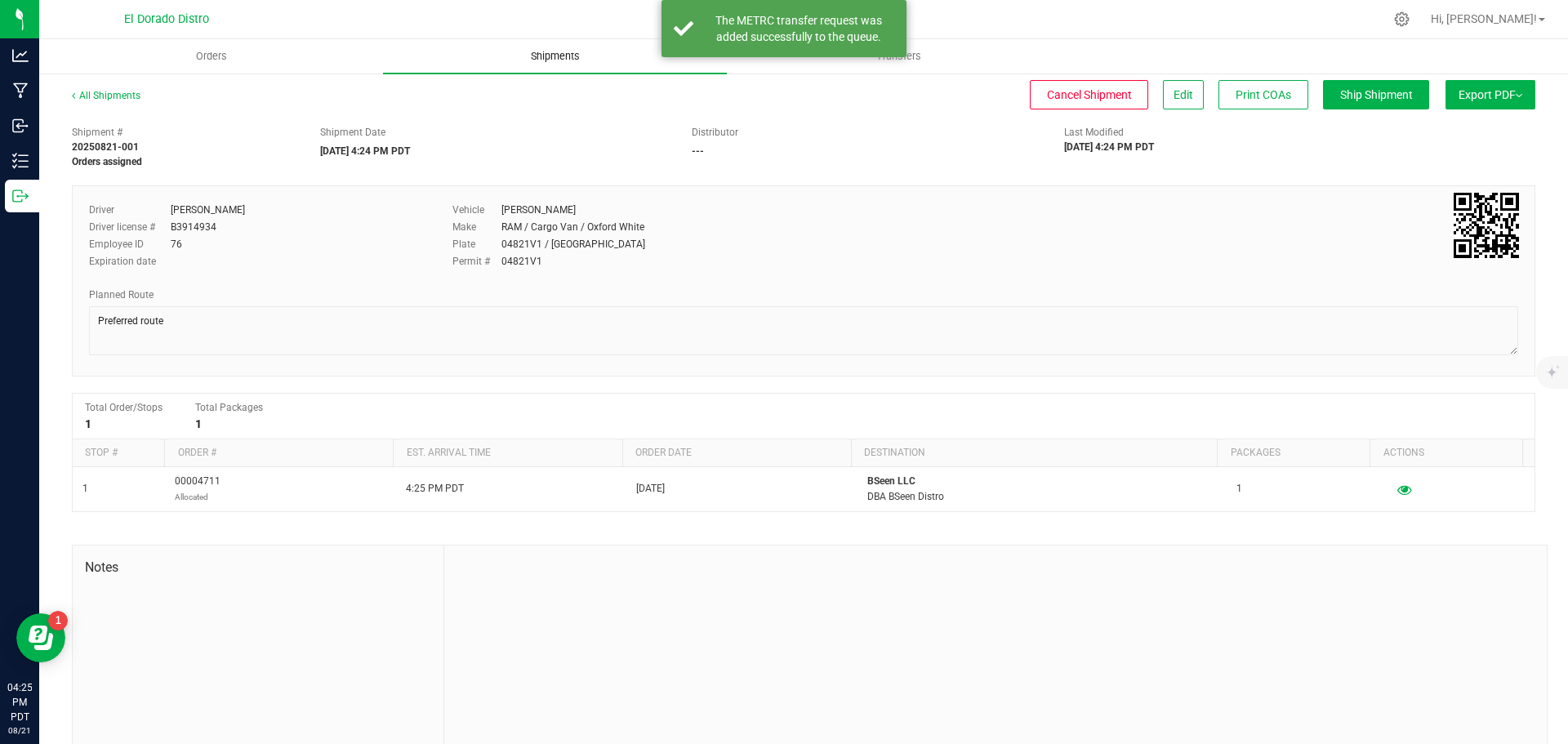
click at [591, 60] on span "Shipments" at bounding box center [555, 56] width 93 height 15
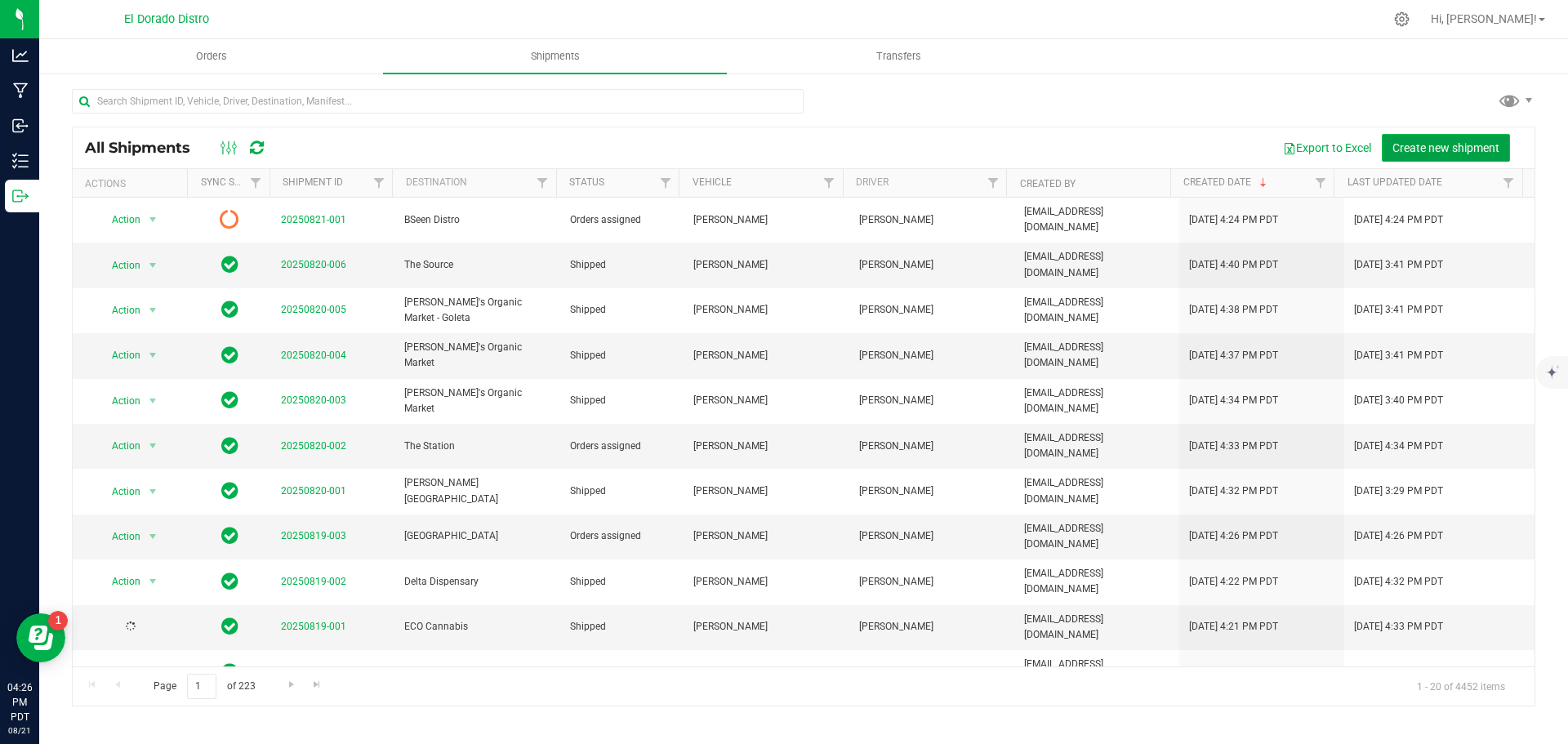
click at [1456, 144] on span "Create new shipment" at bounding box center [1446, 148] width 107 height 13
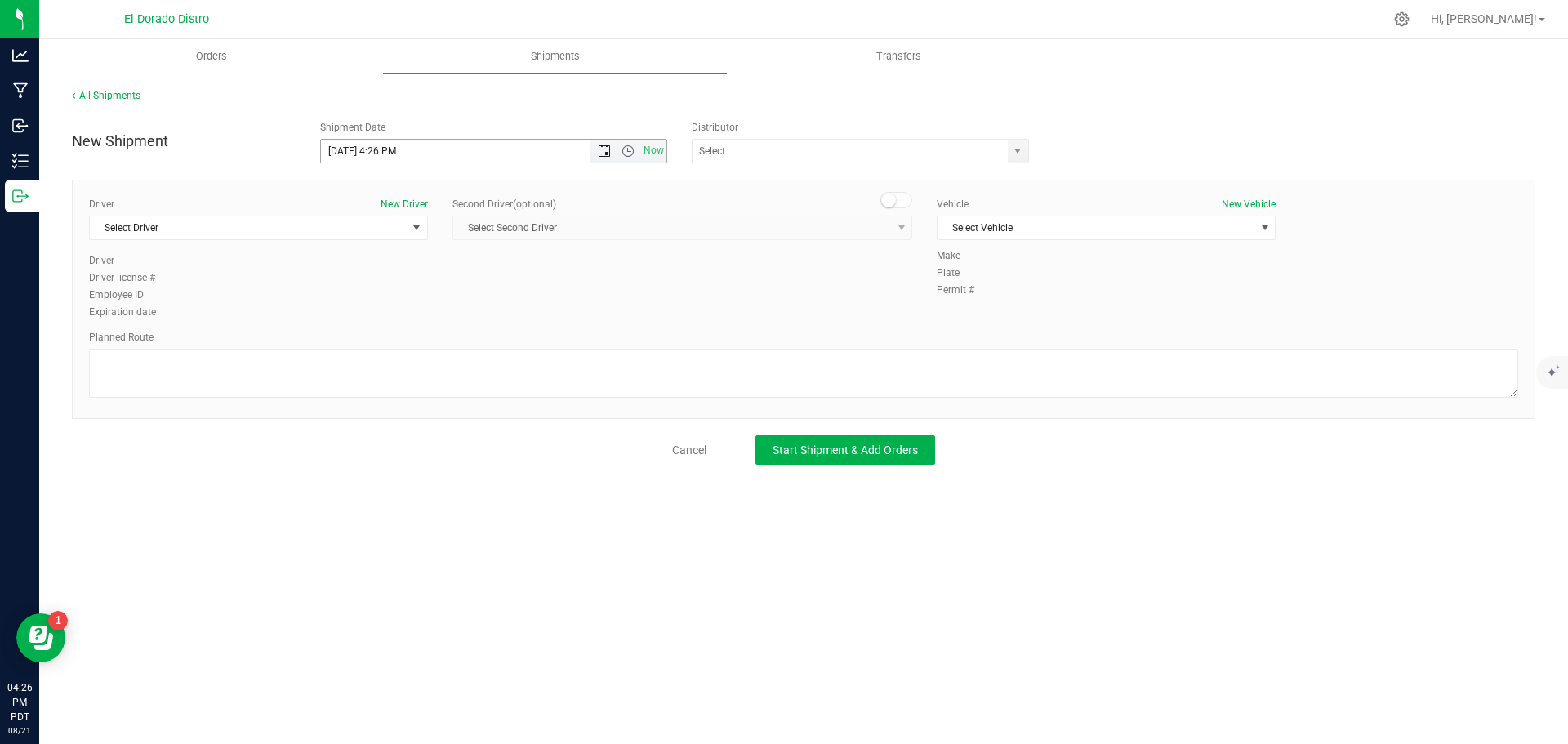
click at [607, 149] on span "Open the date view" at bounding box center [605, 151] width 13 height 13
click at [455, 314] on link "22" at bounding box center [453, 317] width 23 height 25
type input "[DATE] 4:26 PM"
click at [372, 227] on span "Select Driver" at bounding box center [248, 228] width 317 height 22
click at [344, 290] on li "[PERSON_NAME]" at bounding box center [259, 296] width 337 height 24
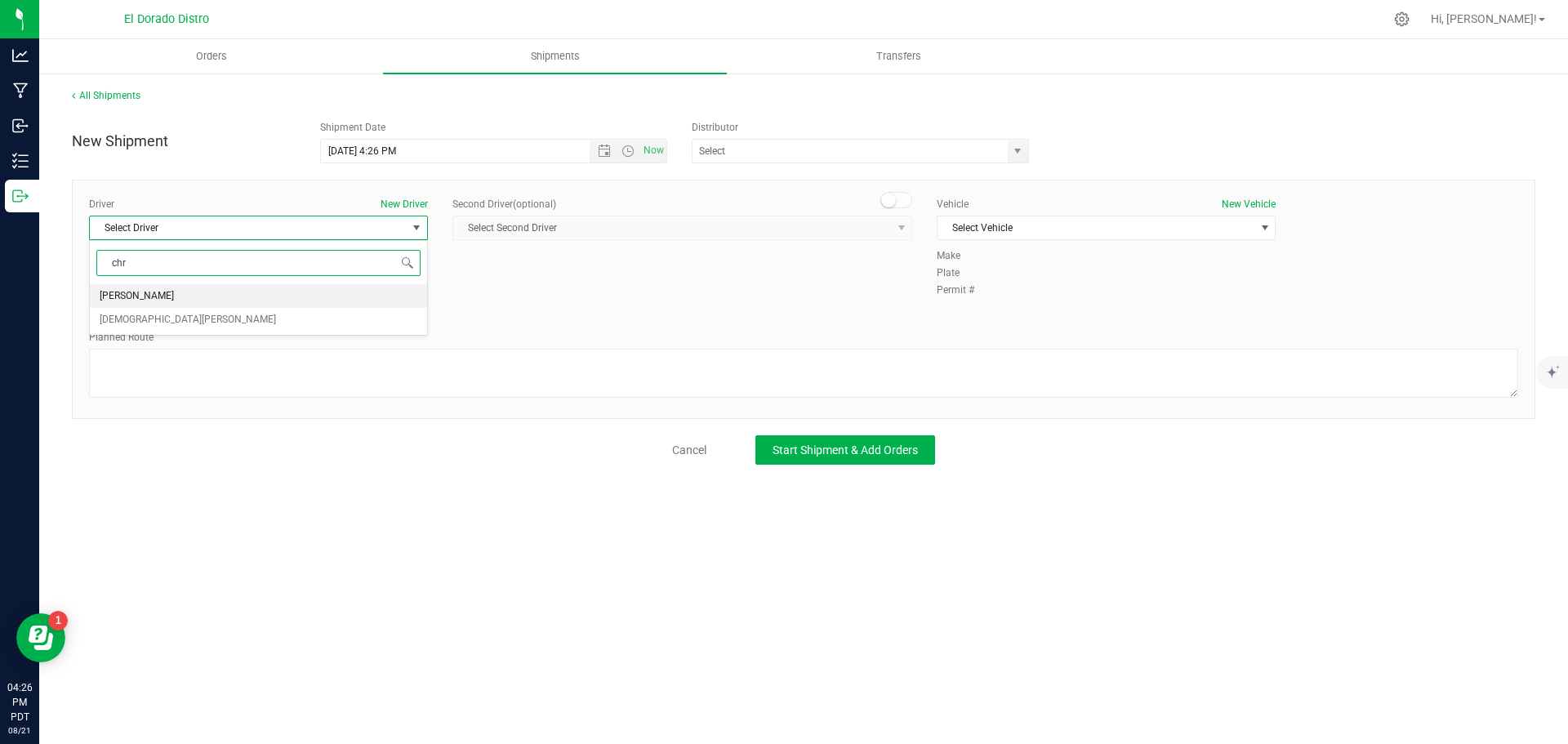
type input "chr"
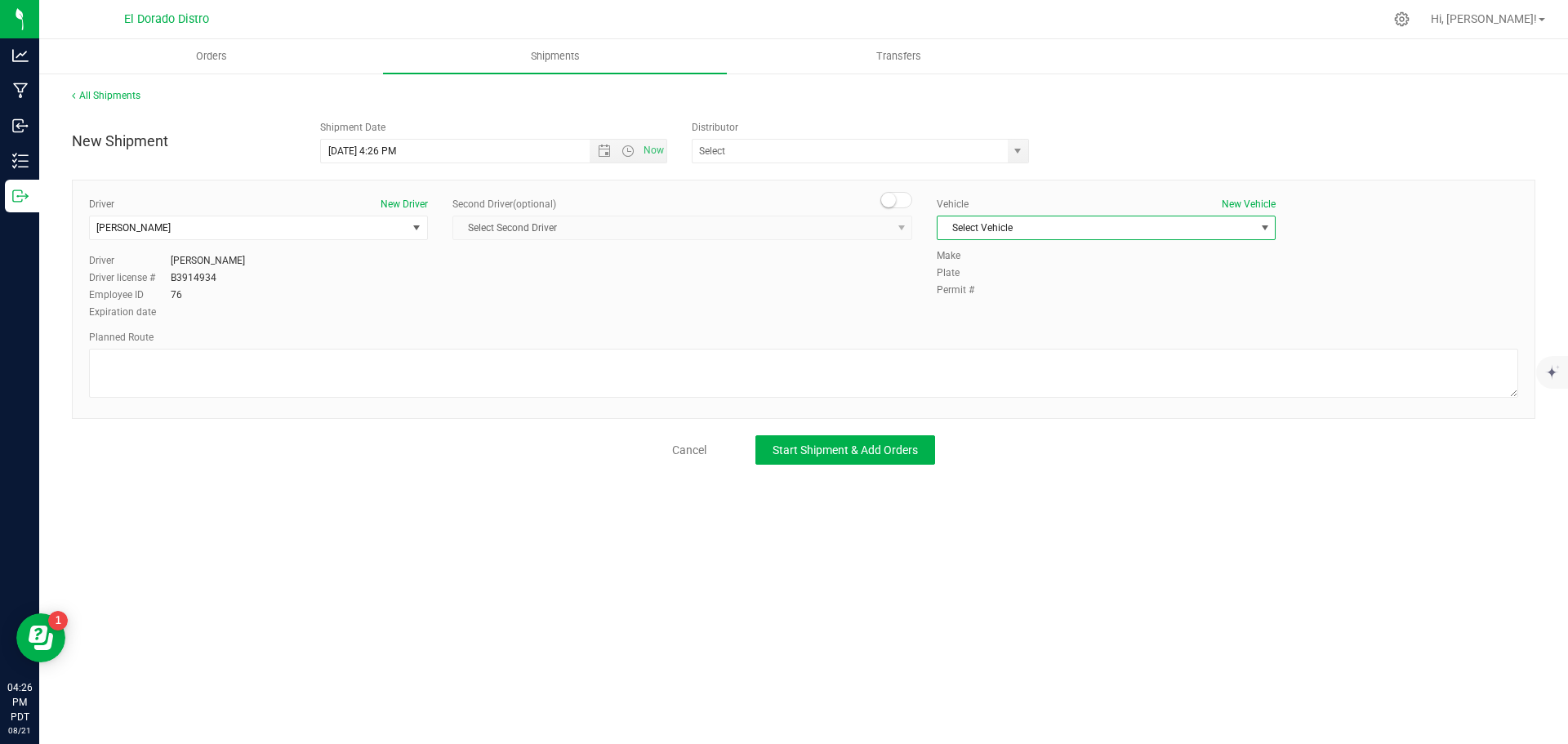
click at [995, 225] on span "Select Vehicle" at bounding box center [1096, 228] width 317 height 22
click at [993, 400] on li "[PERSON_NAME]" at bounding box center [1106, 402] width 337 height 24
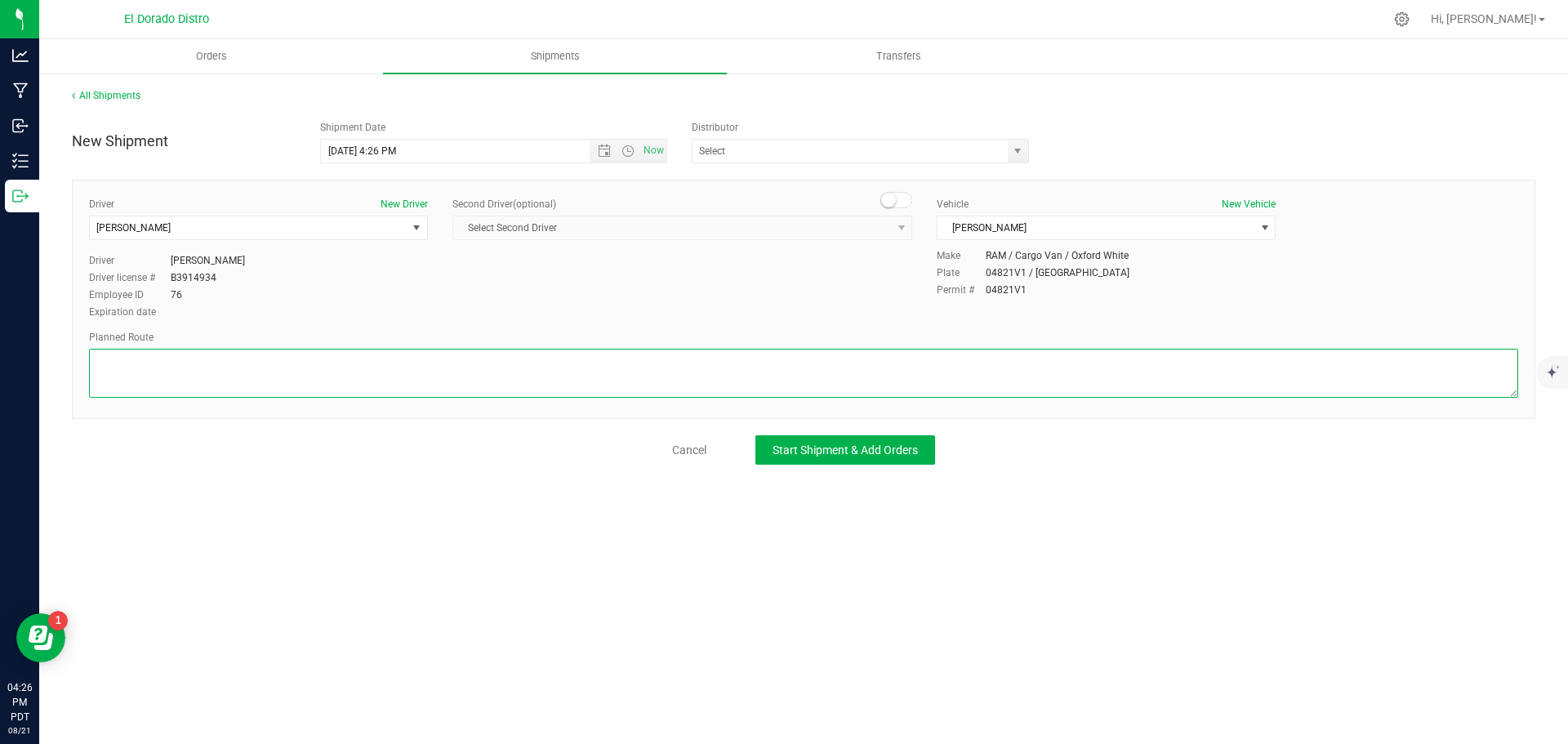
click at [988, 379] on textarea at bounding box center [803, 373] width 1429 height 49
type textarea "Preferred route"
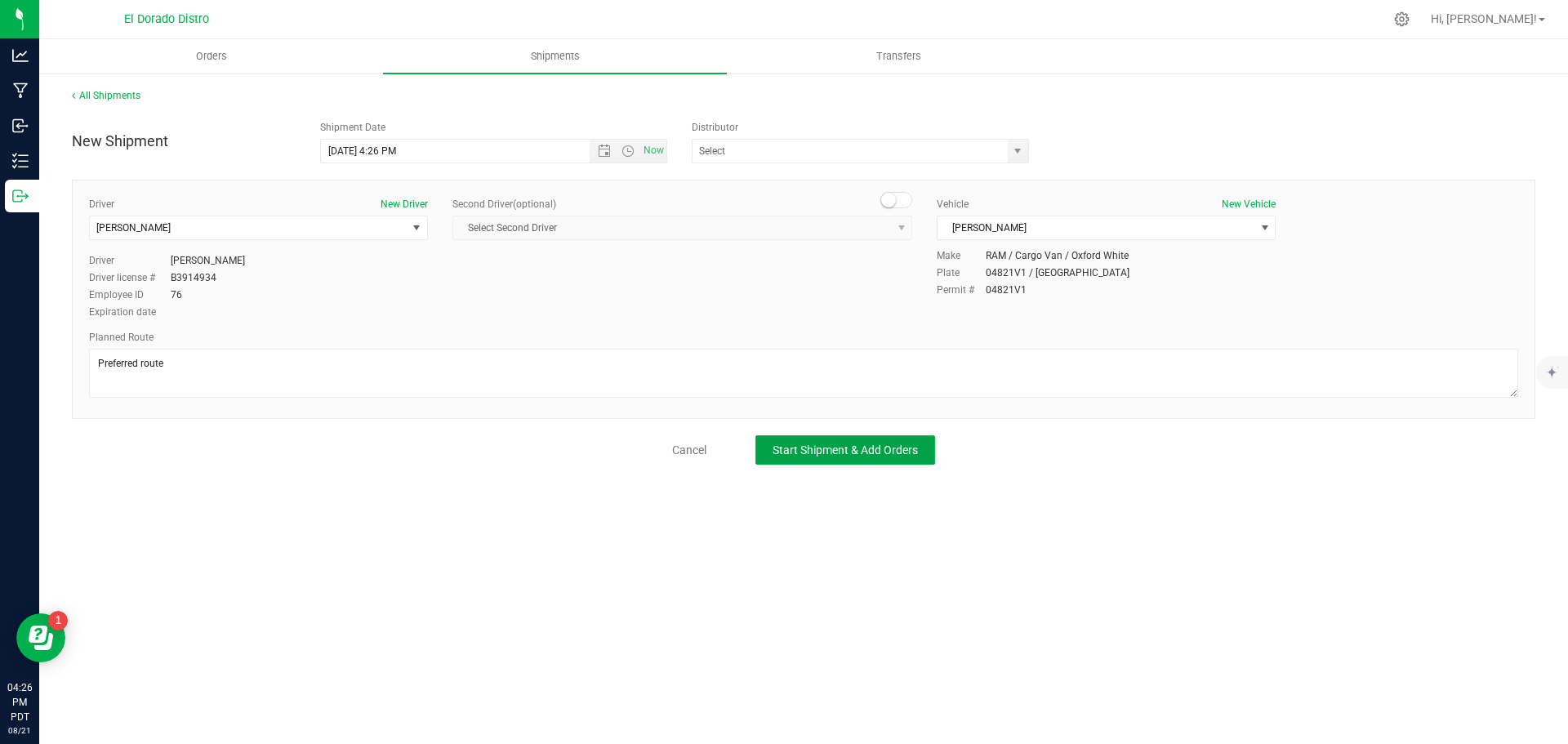
click at [918, 453] on span "Start Shipment & Add Orders" at bounding box center [844, 450] width 145 height 13
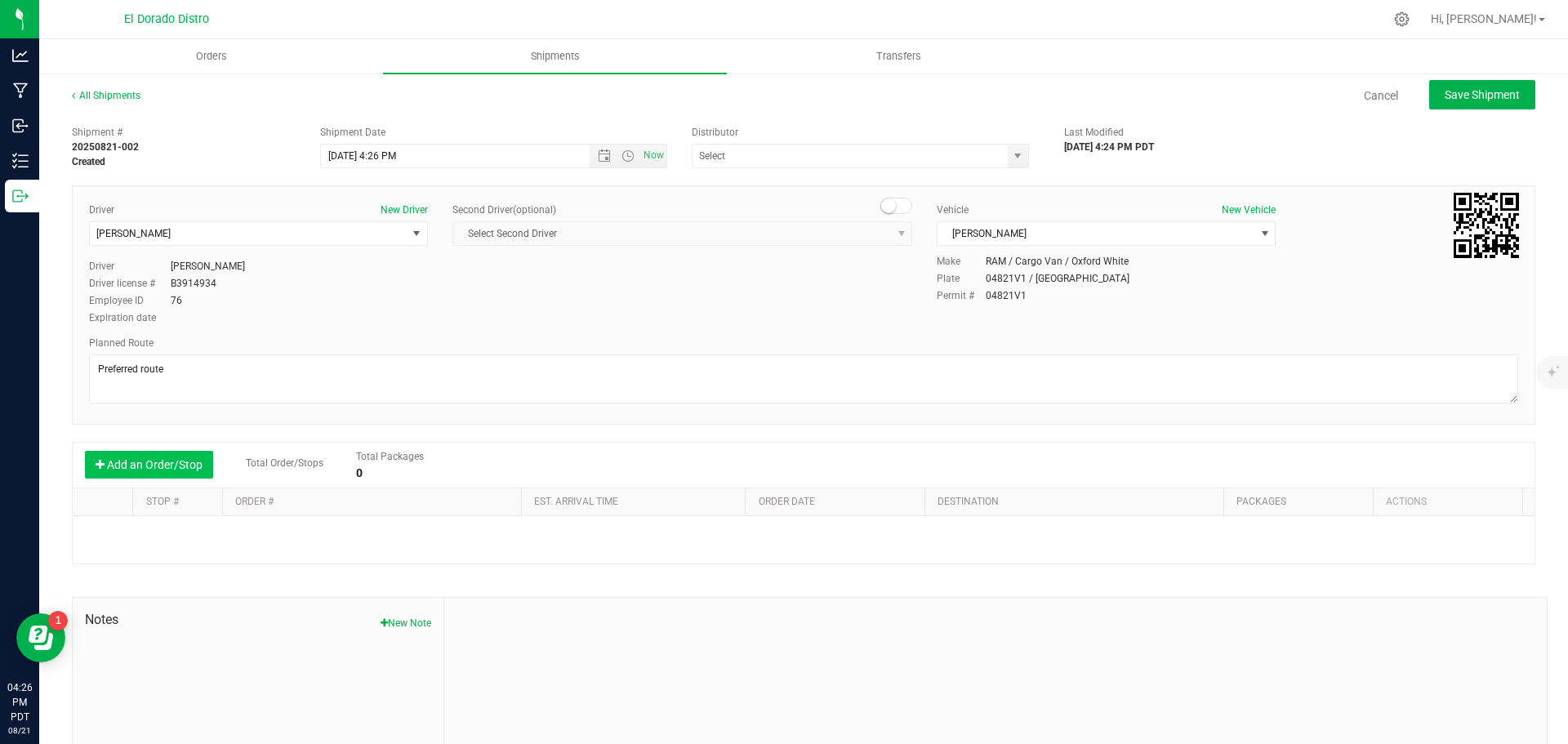
click at [187, 462] on button "Add an Order/Stop" at bounding box center [149, 465] width 128 height 28
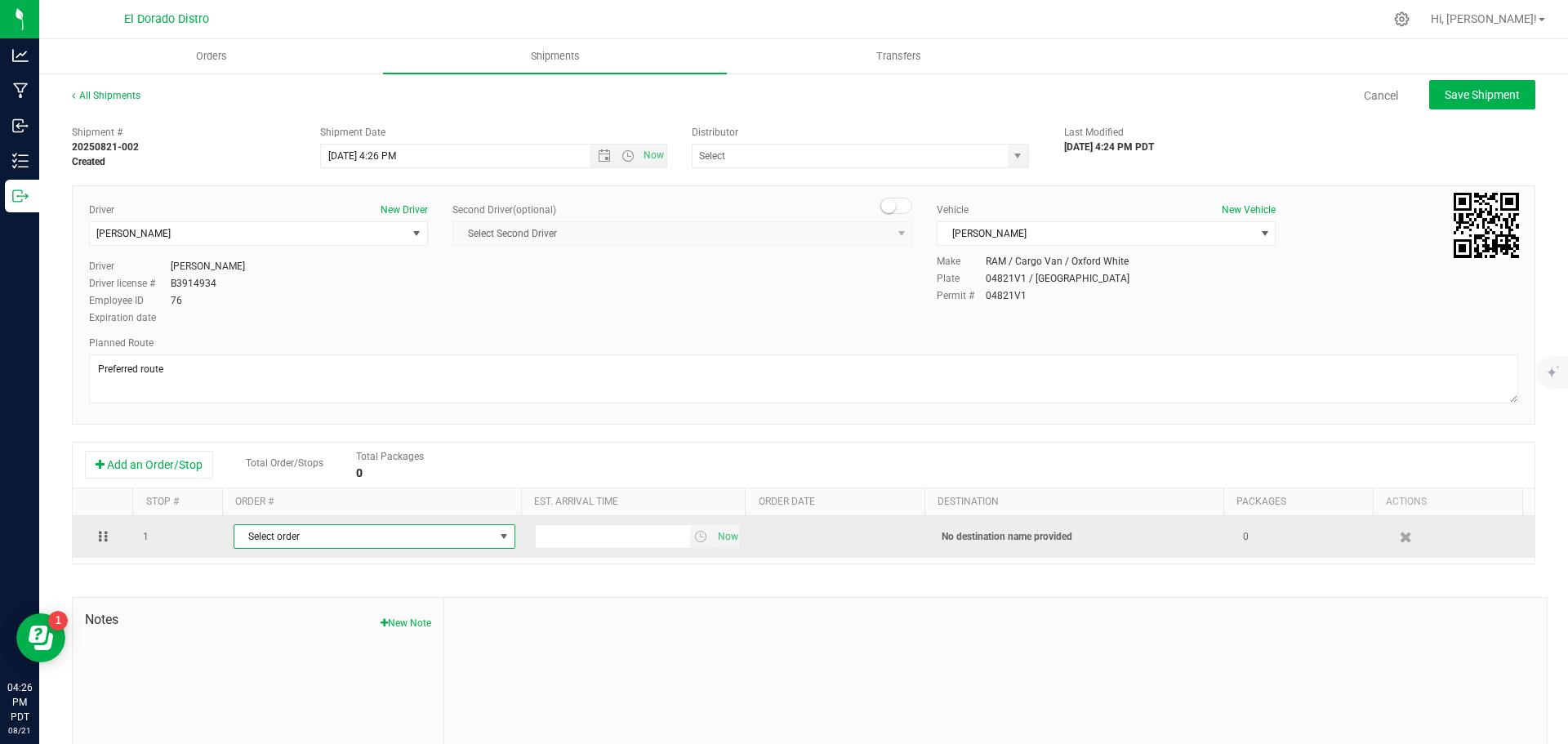
click at [286, 539] on span "Select order" at bounding box center [364, 536] width 260 height 22
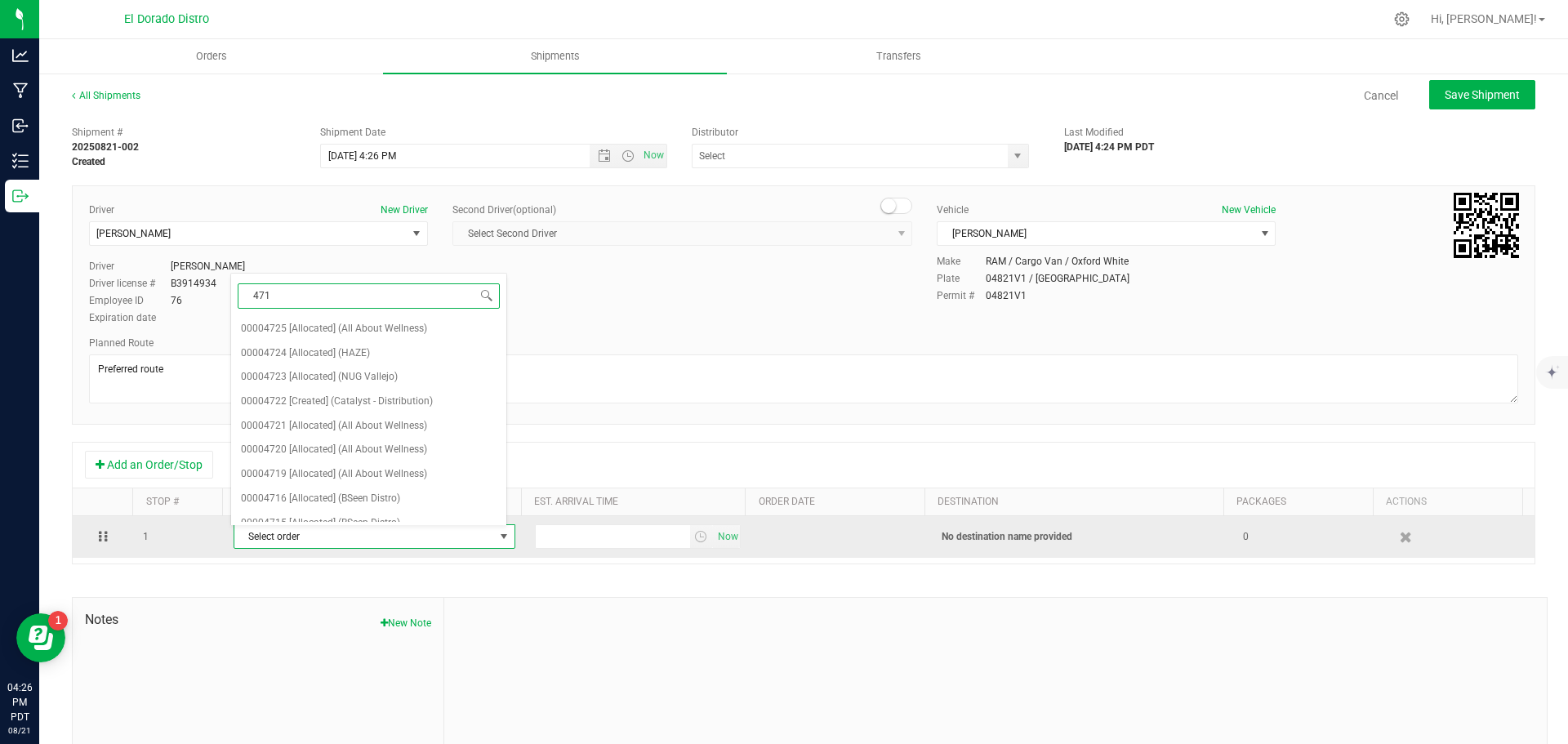
type input "4712"
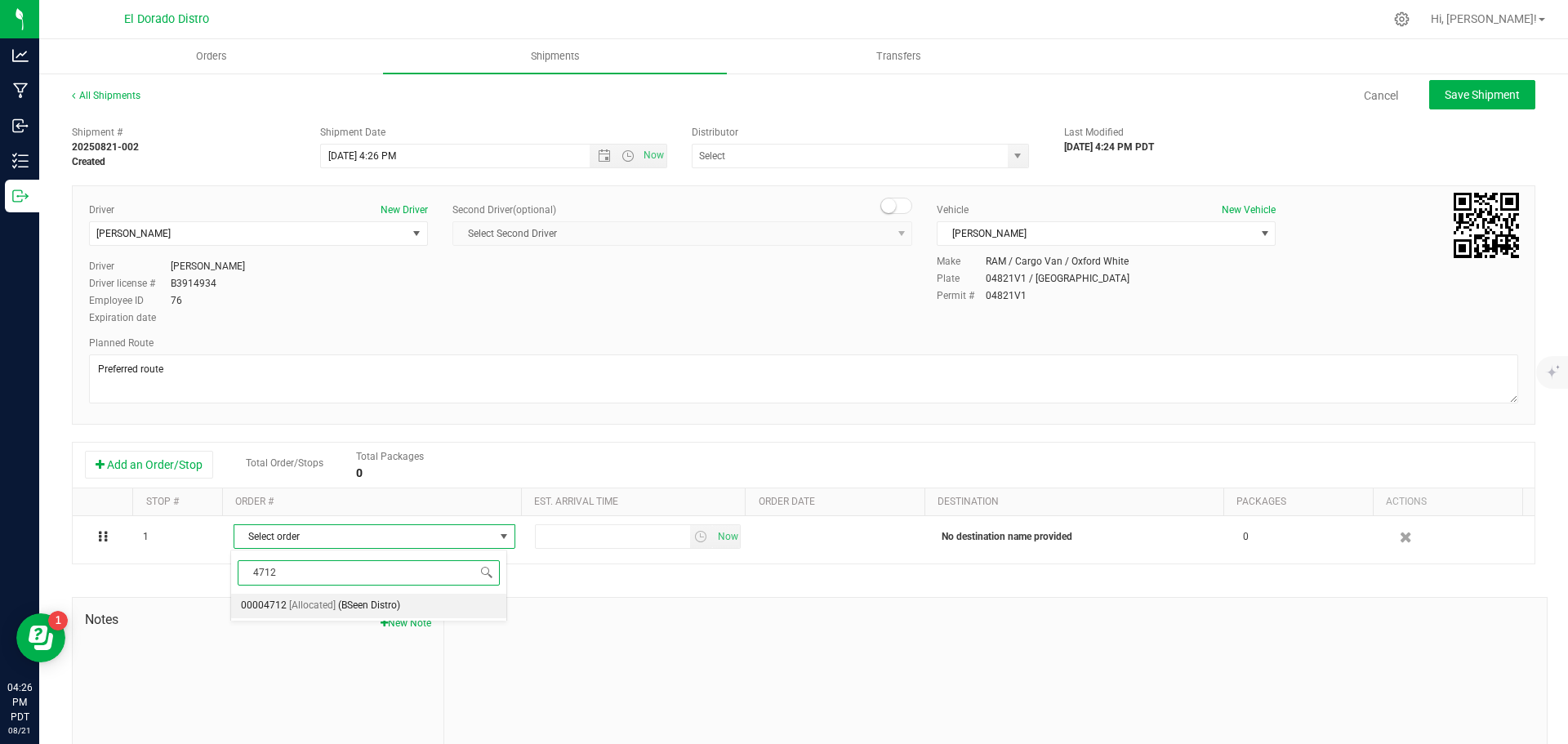
click at [306, 611] on span "[Allocated]" at bounding box center [312, 605] width 47 height 22
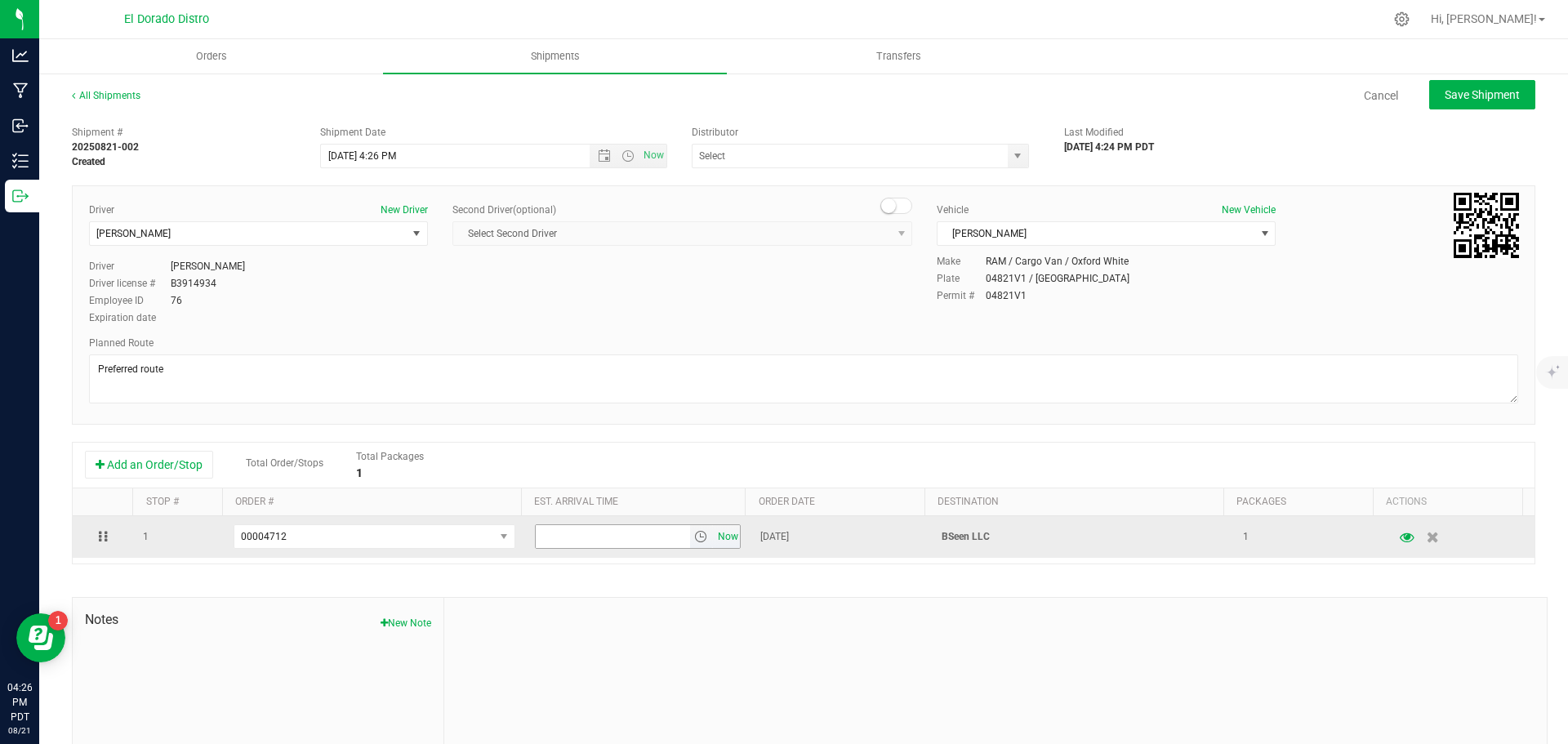
click at [719, 537] on span "Now" at bounding box center [728, 536] width 28 height 23
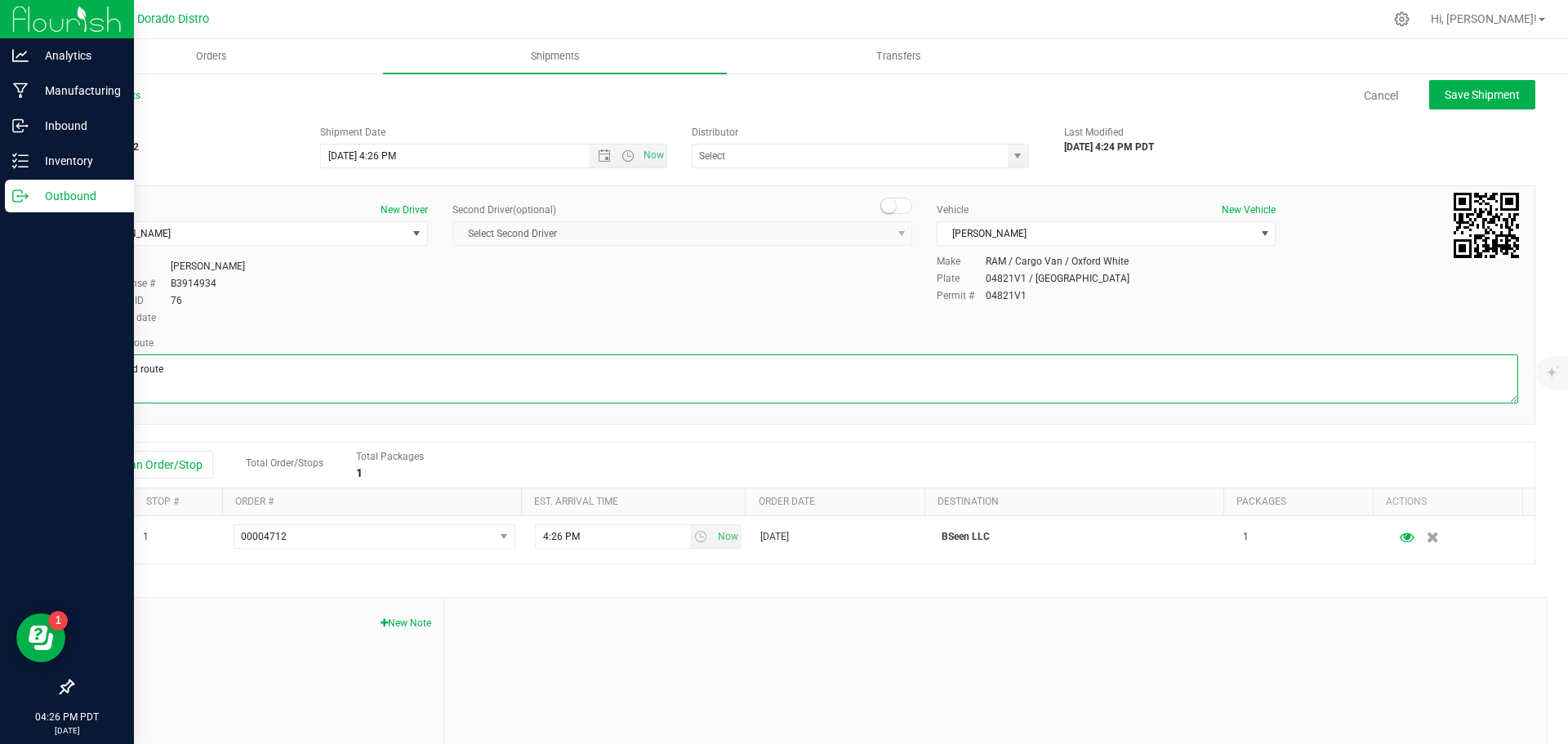
drag, startPoint x: 176, startPoint y: 371, endPoint x: 36, endPoint y: 370, distance: 140.0
click at [36, 370] on div "Analytics Manufacturing Inbound Inventory Outbound 04:26 PM PDT [DATE] 08/21 El…" at bounding box center [784, 372] width 1568 height 744
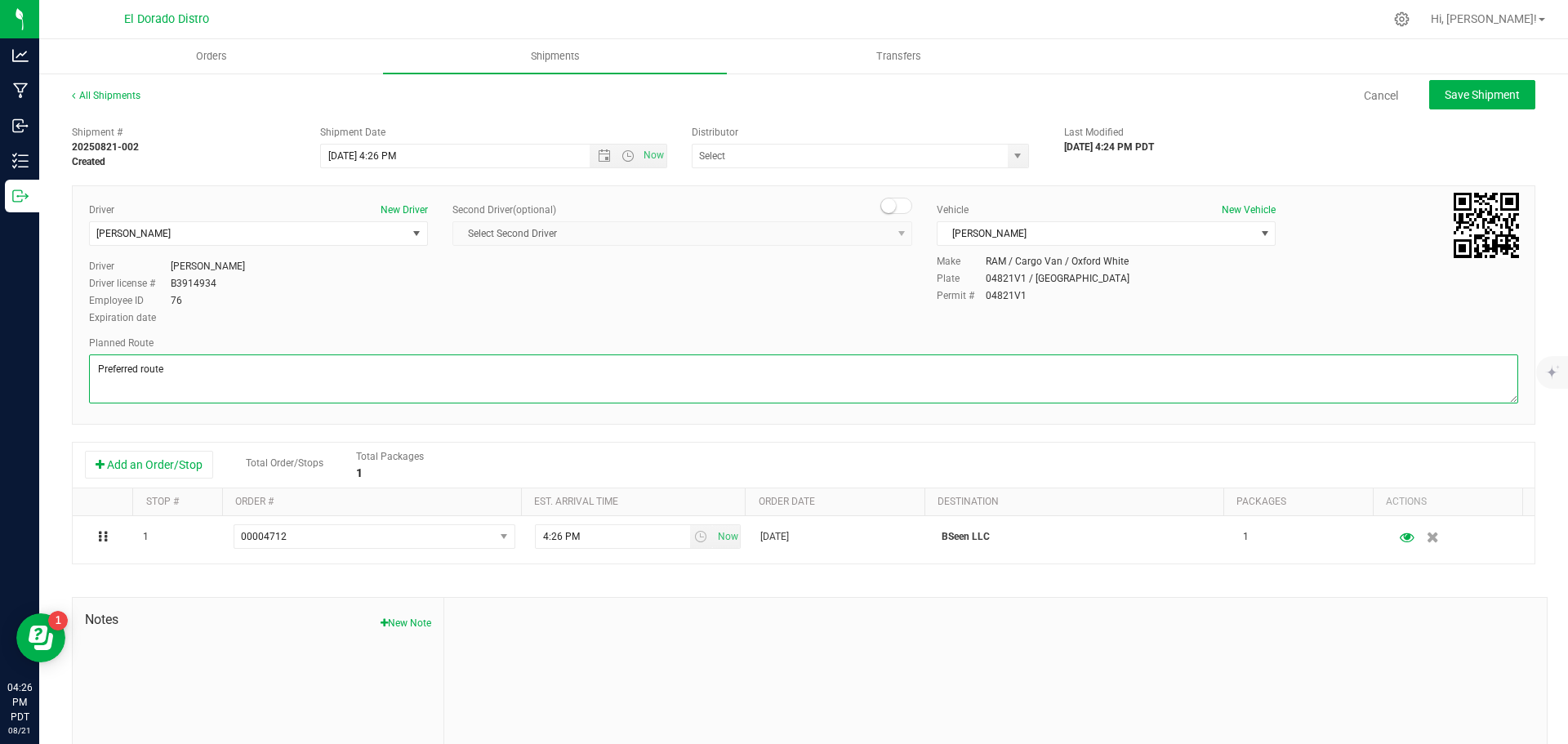
click at [223, 385] on textarea at bounding box center [803, 379] width 1429 height 49
click at [1452, 100] on span "Save Shipment" at bounding box center [1483, 95] width 75 height 13
type input "[DATE] 11:26 PM"
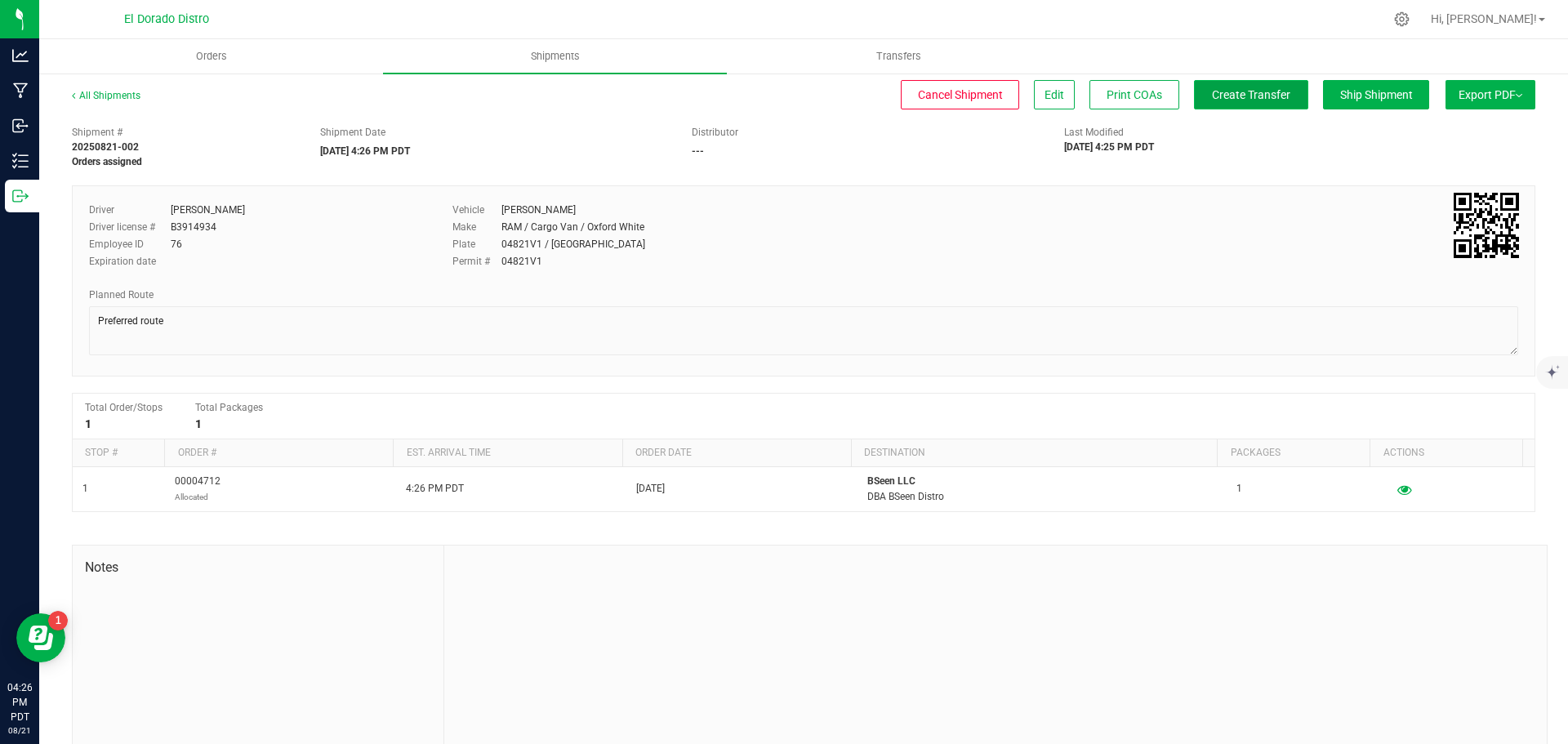
click at [1265, 89] on span "Create Transfer" at bounding box center [1251, 95] width 79 height 13
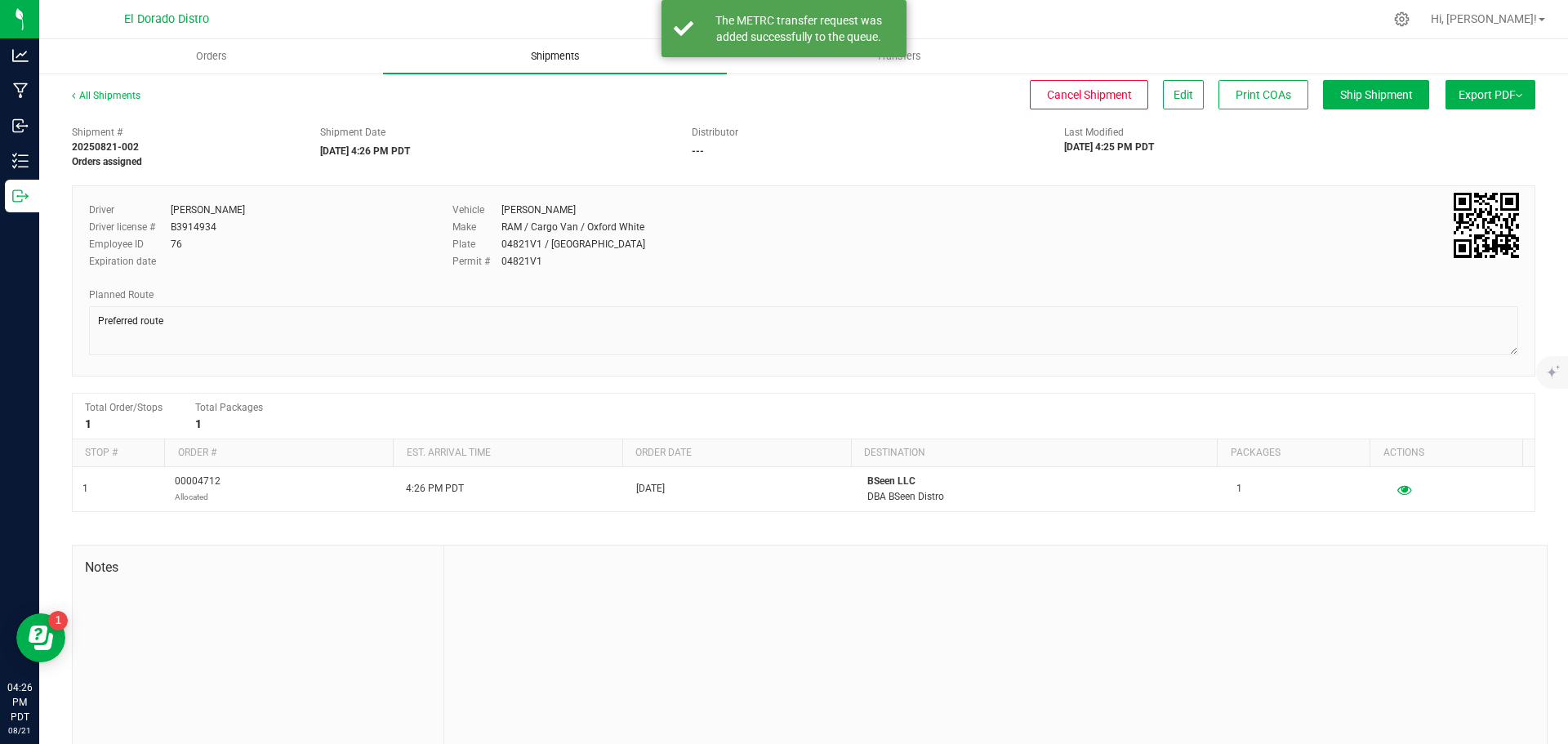
click at [605, 48] on uib-tab-heading "Shipments" at bounding box center [555, 56] width 344 height 35
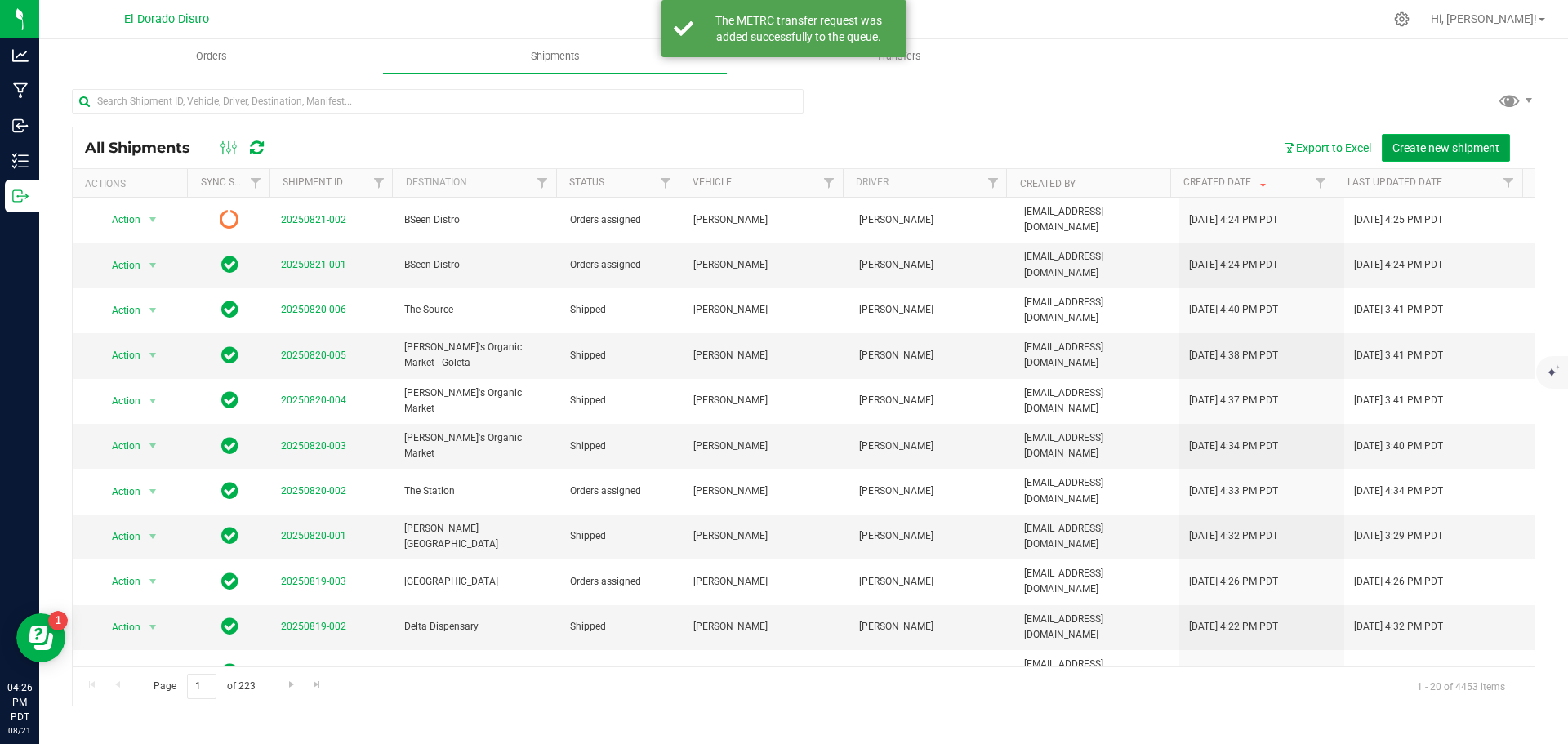
click at [1387, 147] on button "Create new shipment" at bounding box center [1445, 148] width 128 height 28
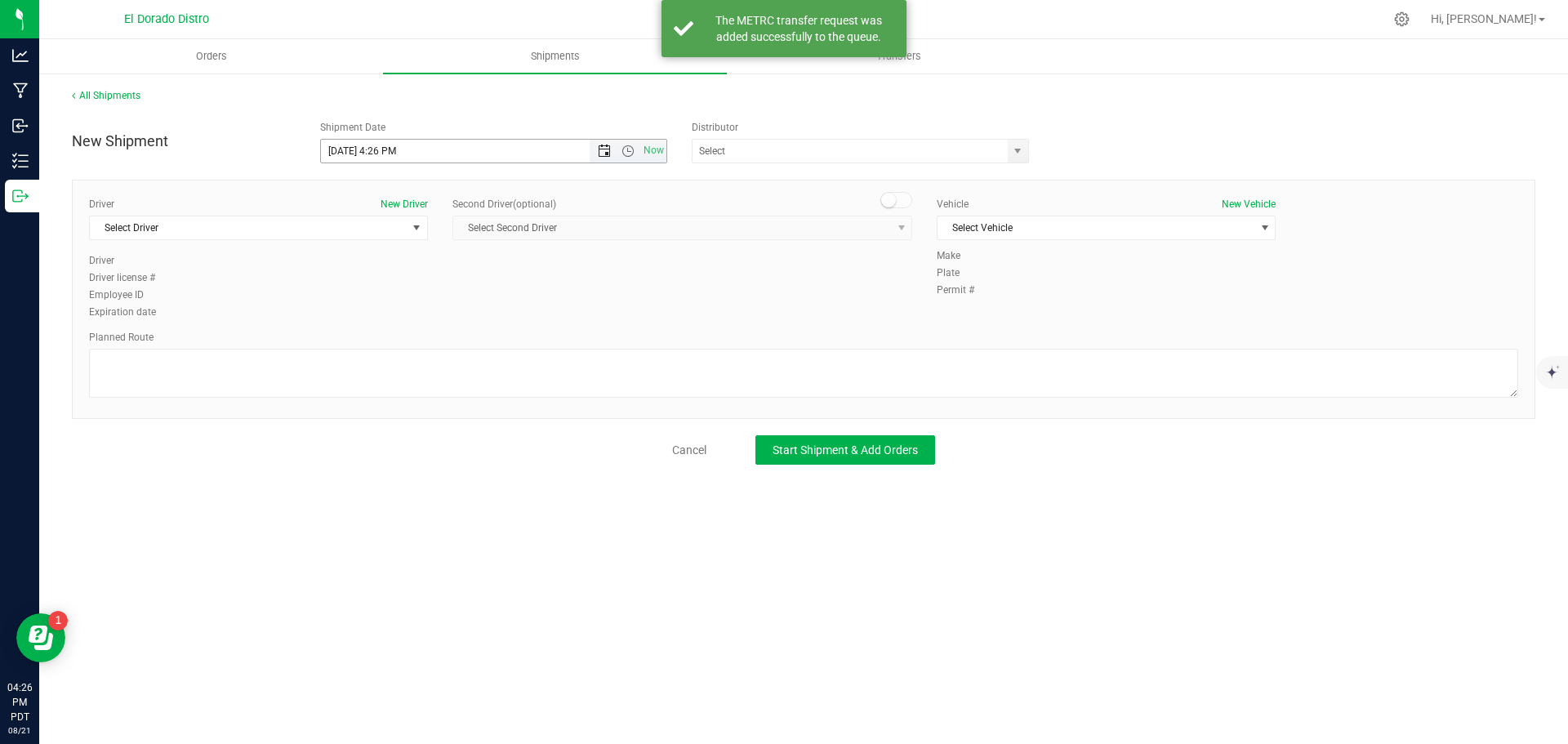
click at [599, 153] on span "Open the date view" at bounding box center [605, 151] width 13 height 13
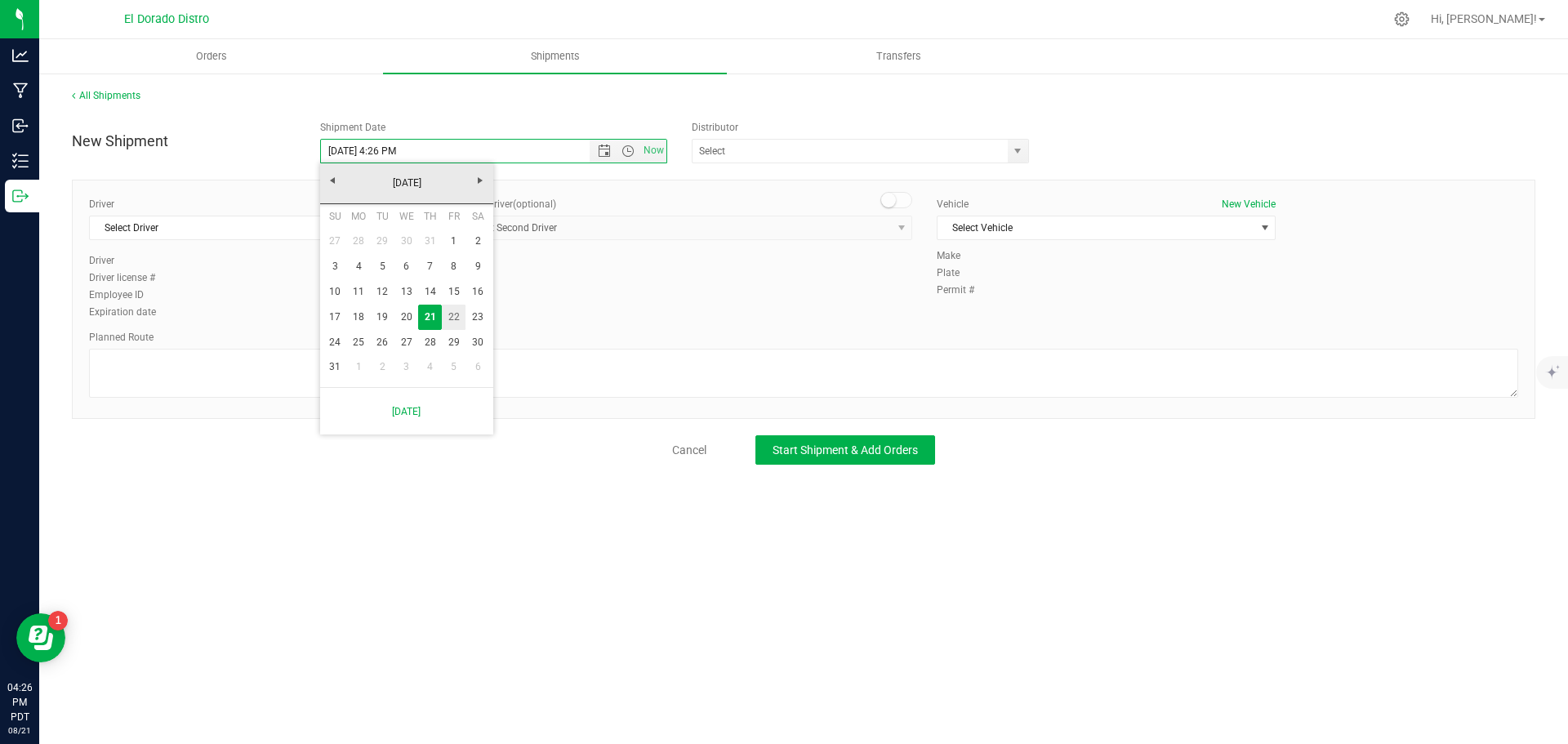
click at [457, 315] on link "22" at bounding box center [453, 317] width 23 height 25
type input "[DATE] 4:26 PM"
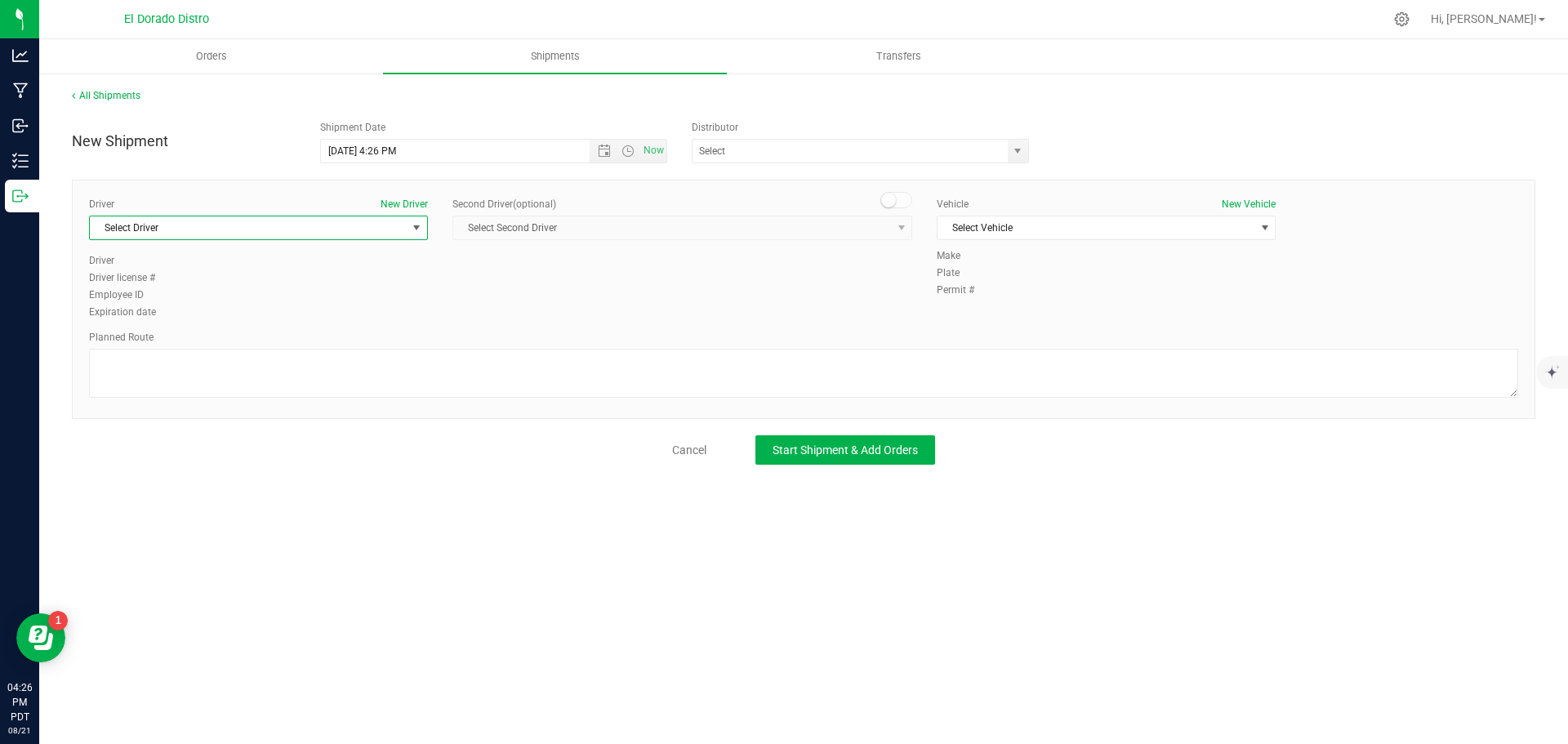
click at [365, 231] on span "Select Driver" at bounding box center [248, 228] width 317 height 22
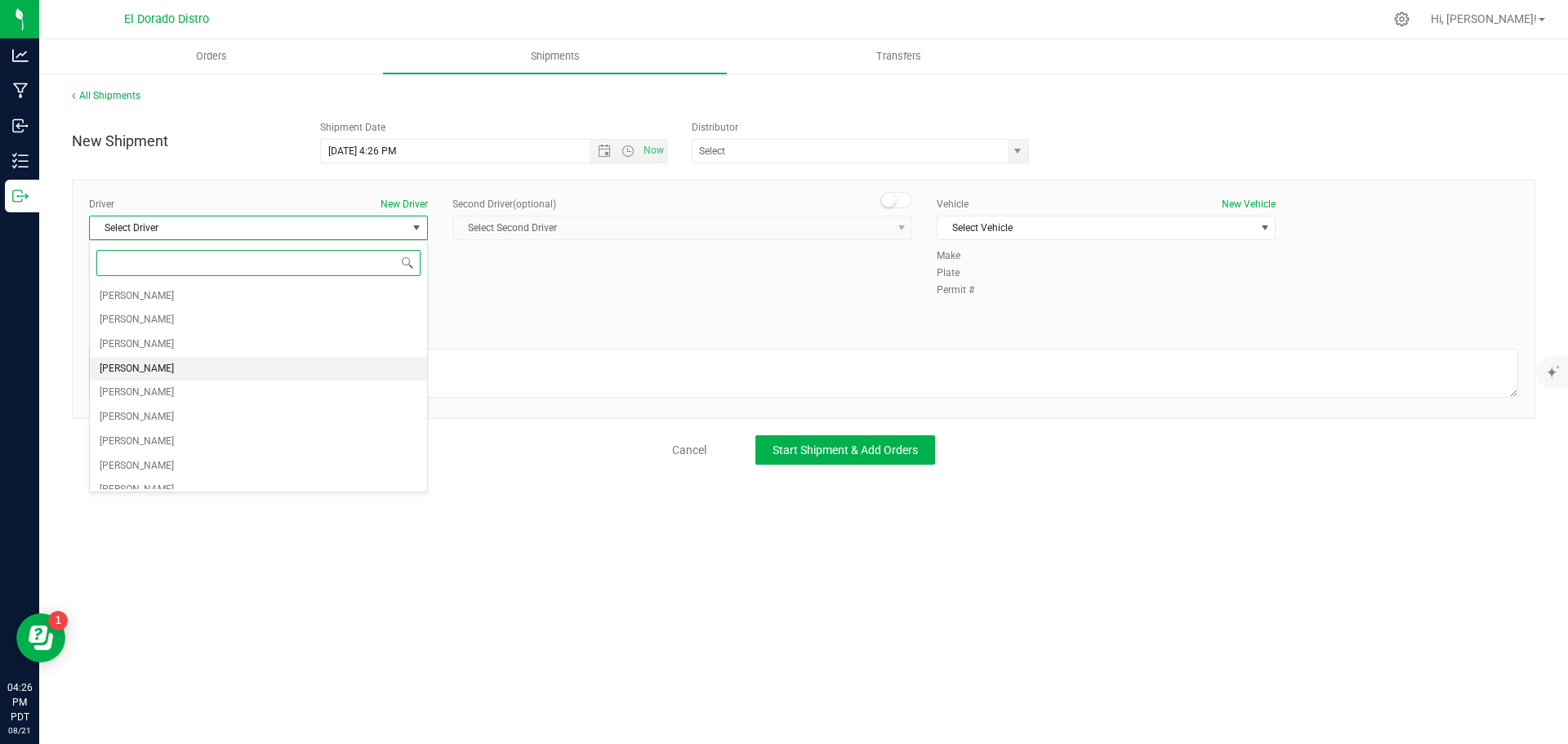
click at [179, 362] on li "[PERSON_NAME]" at bounding box center [259, 369] width 337 height 24
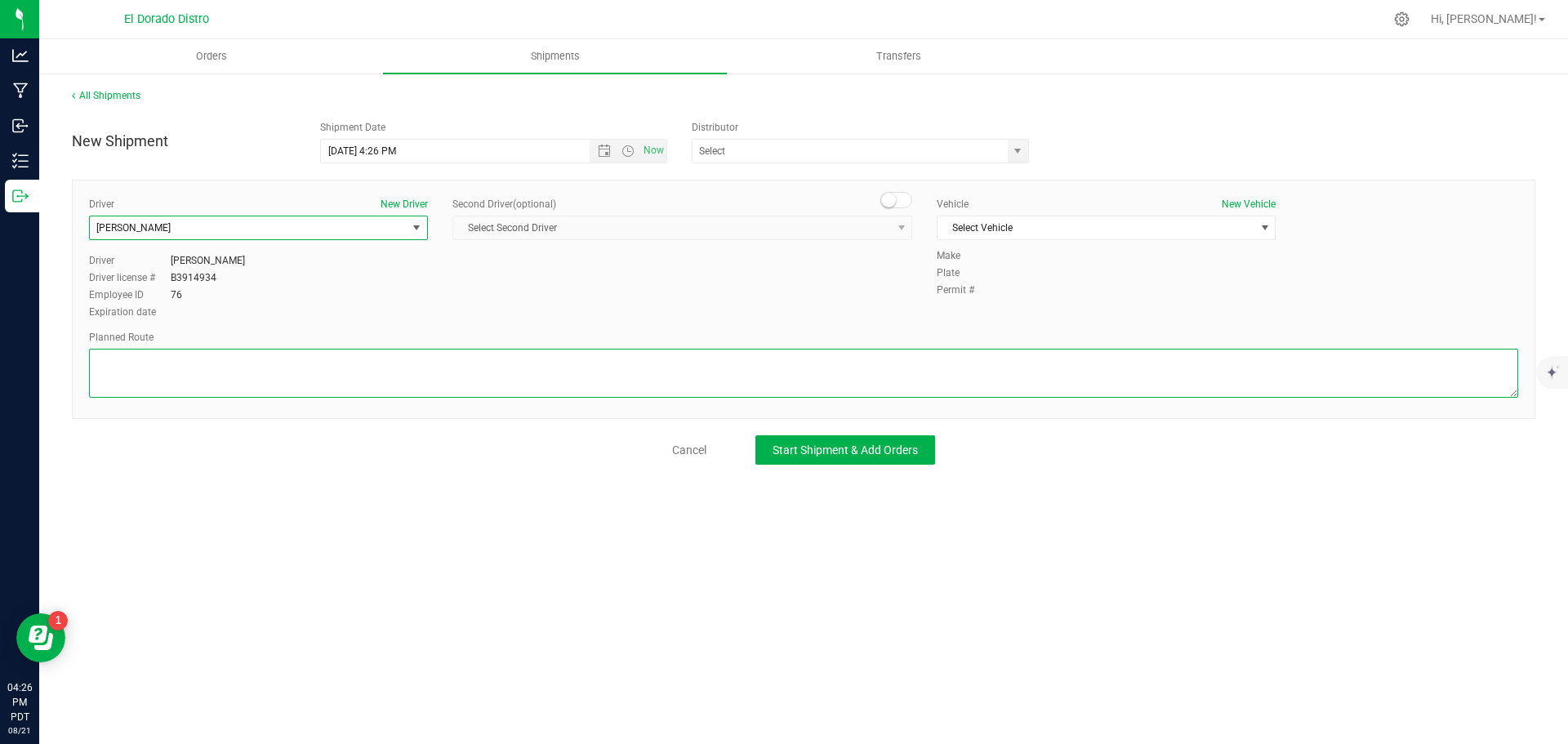
click at [179, 362] on textarea at bounding box center [803, 373] width 1429 height 49
paste textarea "Preferred route"
type textarea "Preferred route"
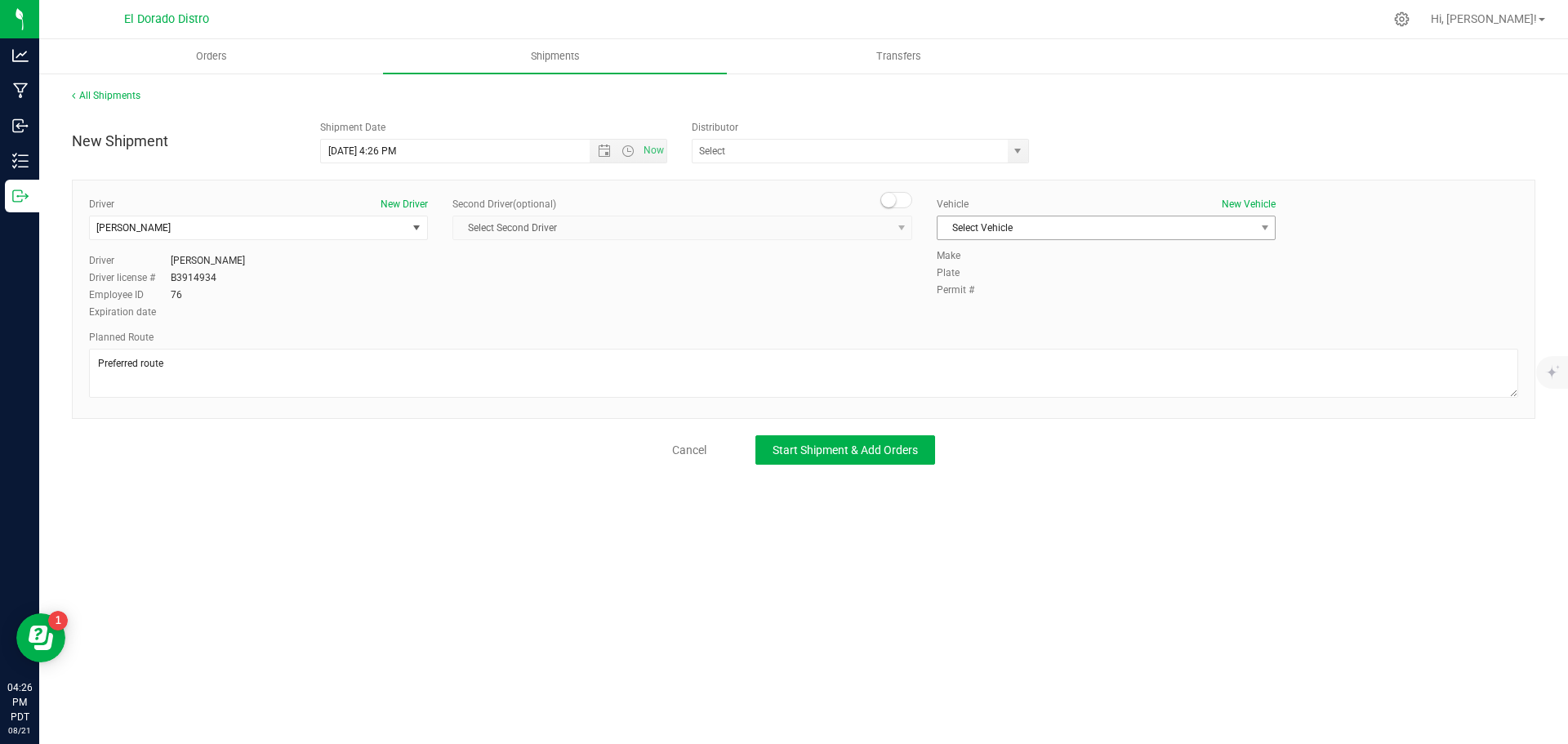
click at [1084, 229] on span "Select Vehicle" at bounding box center [1096, 228] width 317 height 22
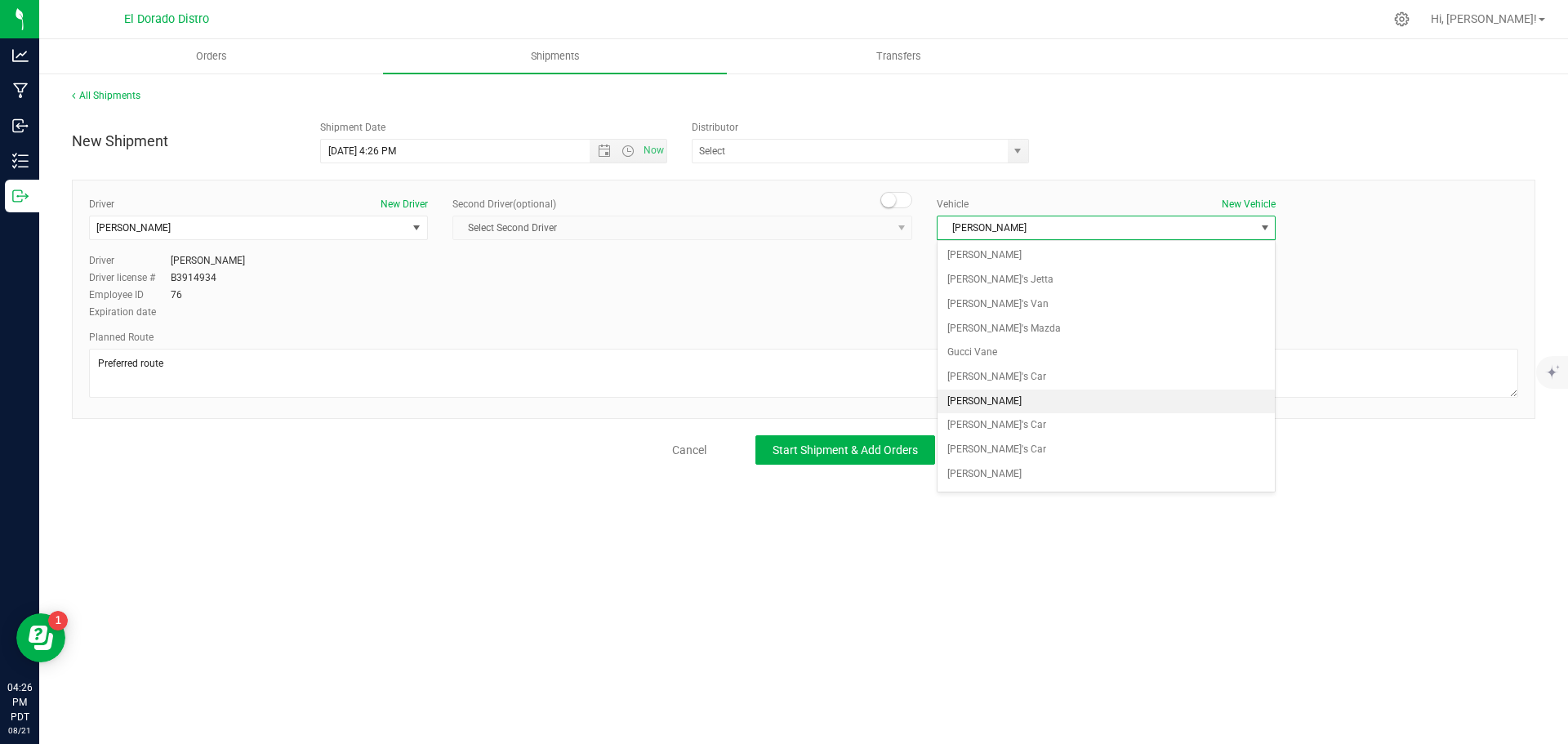
click at [1035, 395] on li "[PERSON_NAME]" at bounding box center [1106, 402] width 337 height 24
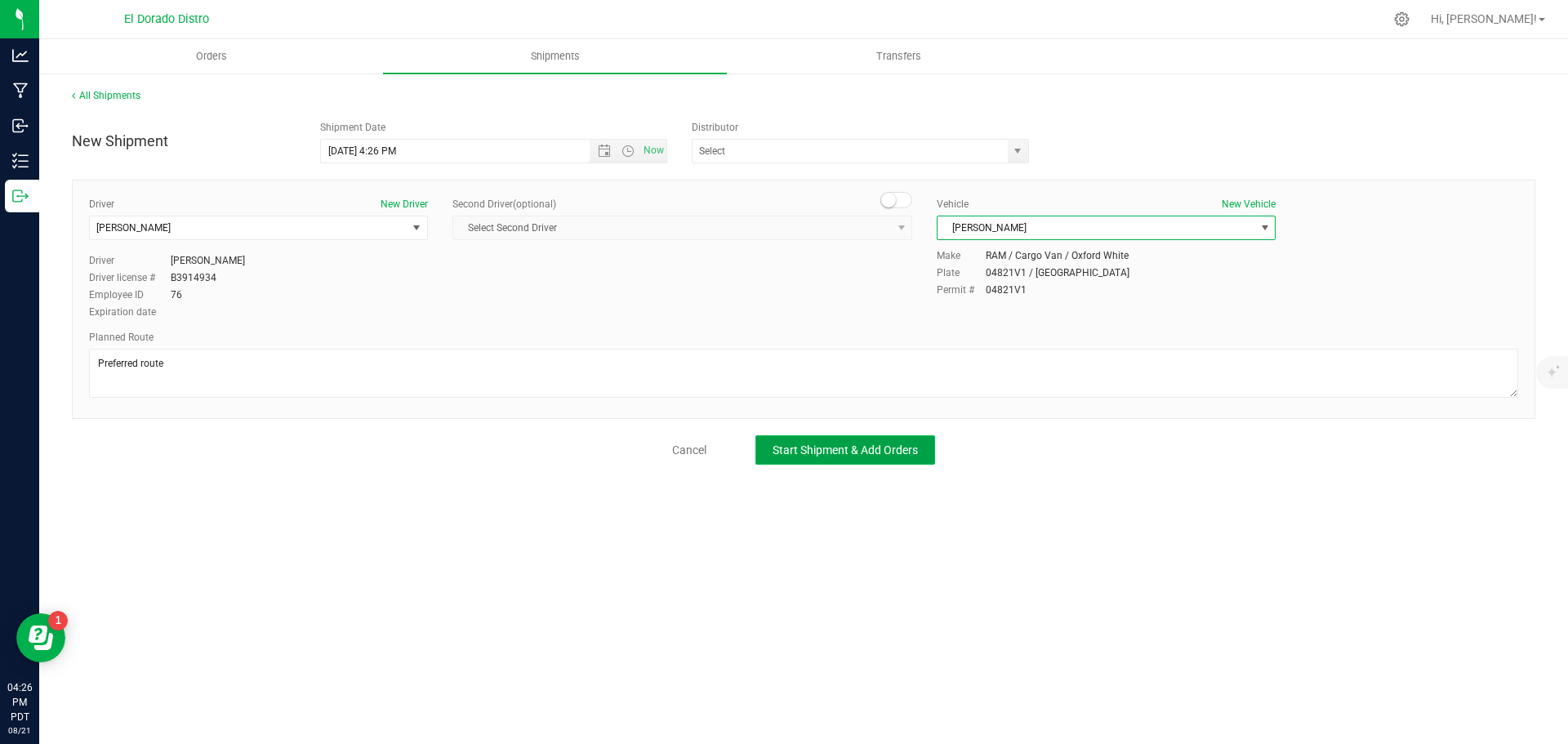
click at [887, 455] on span "Start Shipment & Add Orders" at bounding box center [844, 450] width 145 height 13
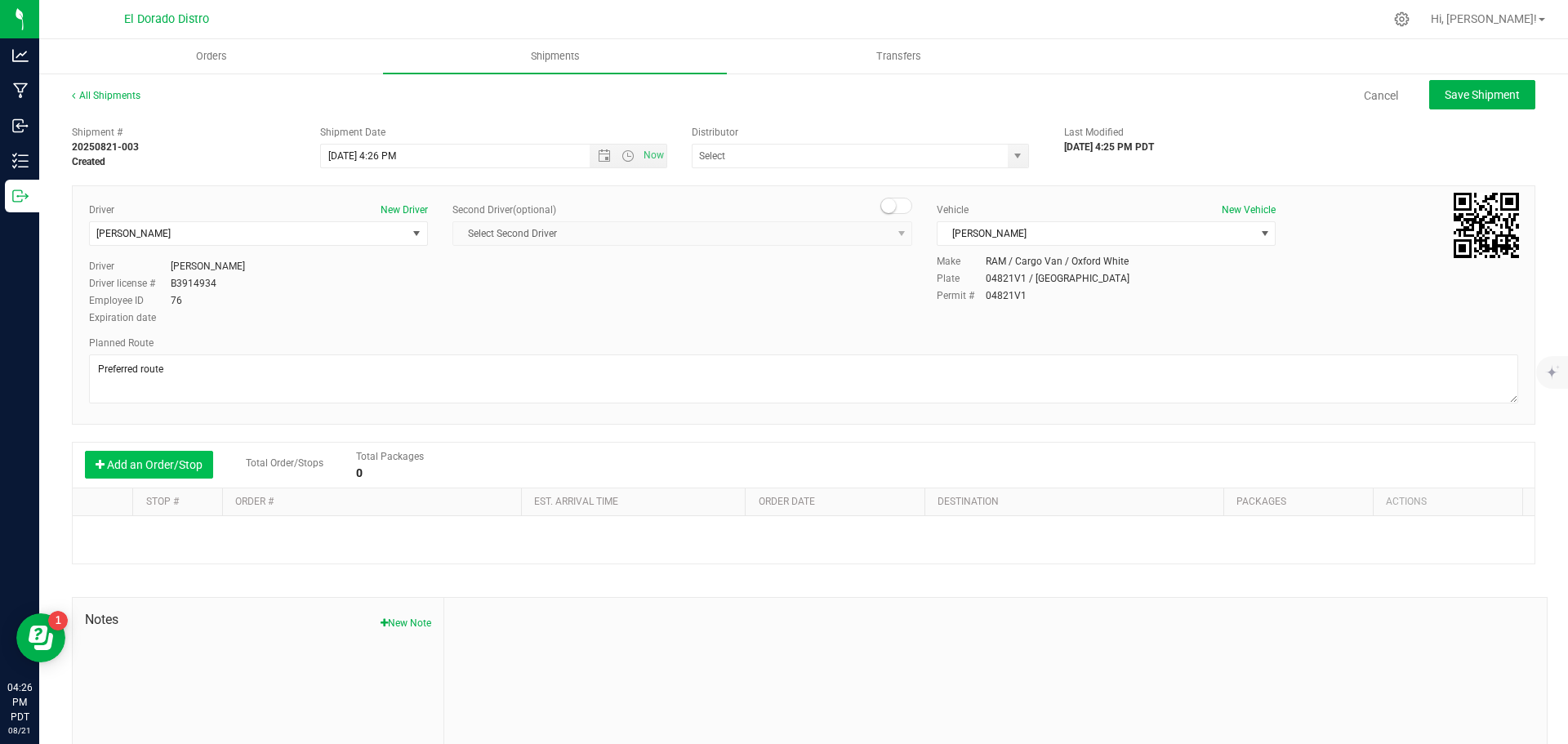
click at [183, 477] on button "Add an Order/Stop" at bounding box center [149, 465] width 128 height 28
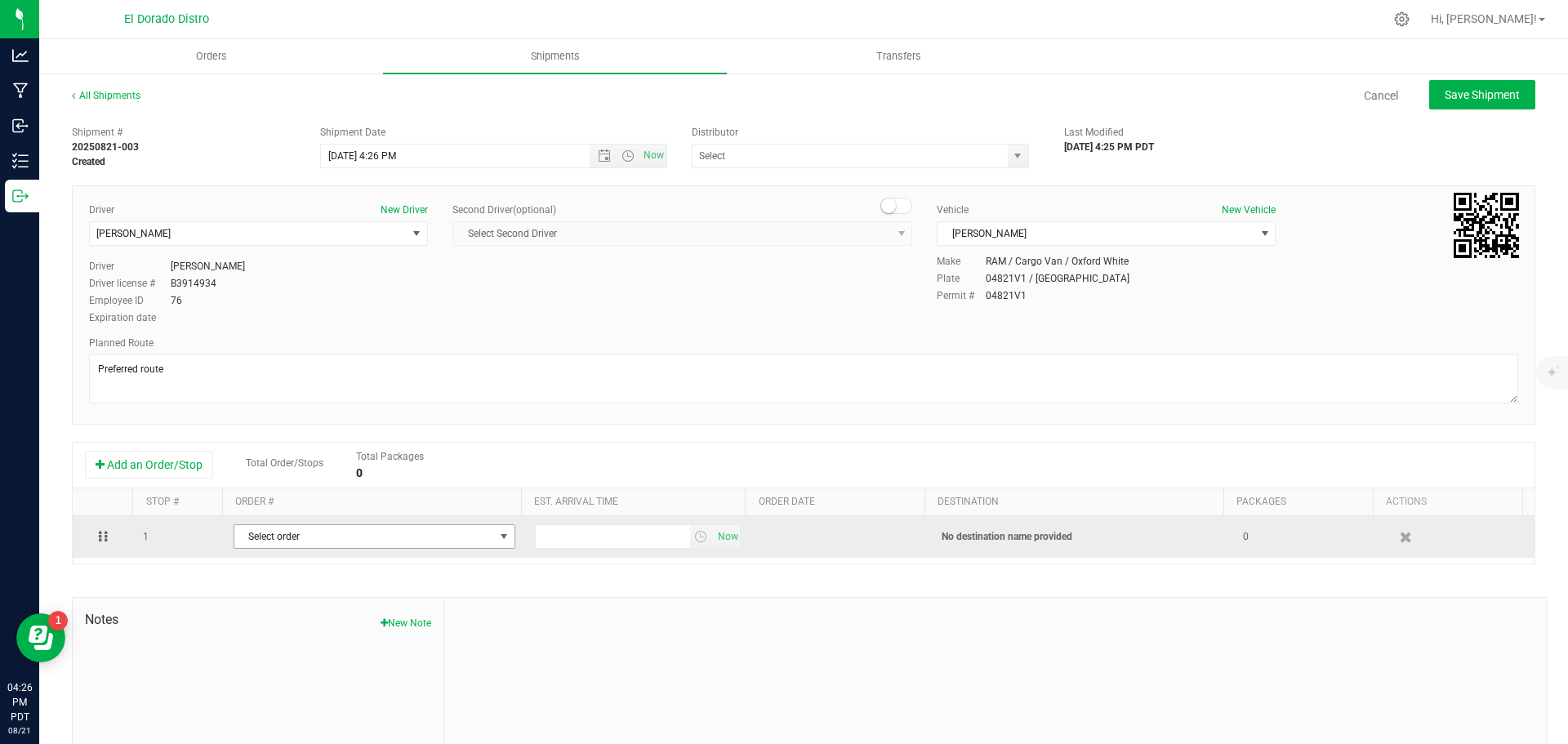
click at [280, 542] on span "Select order" at bounding box center [364, 536] width 260 height 22
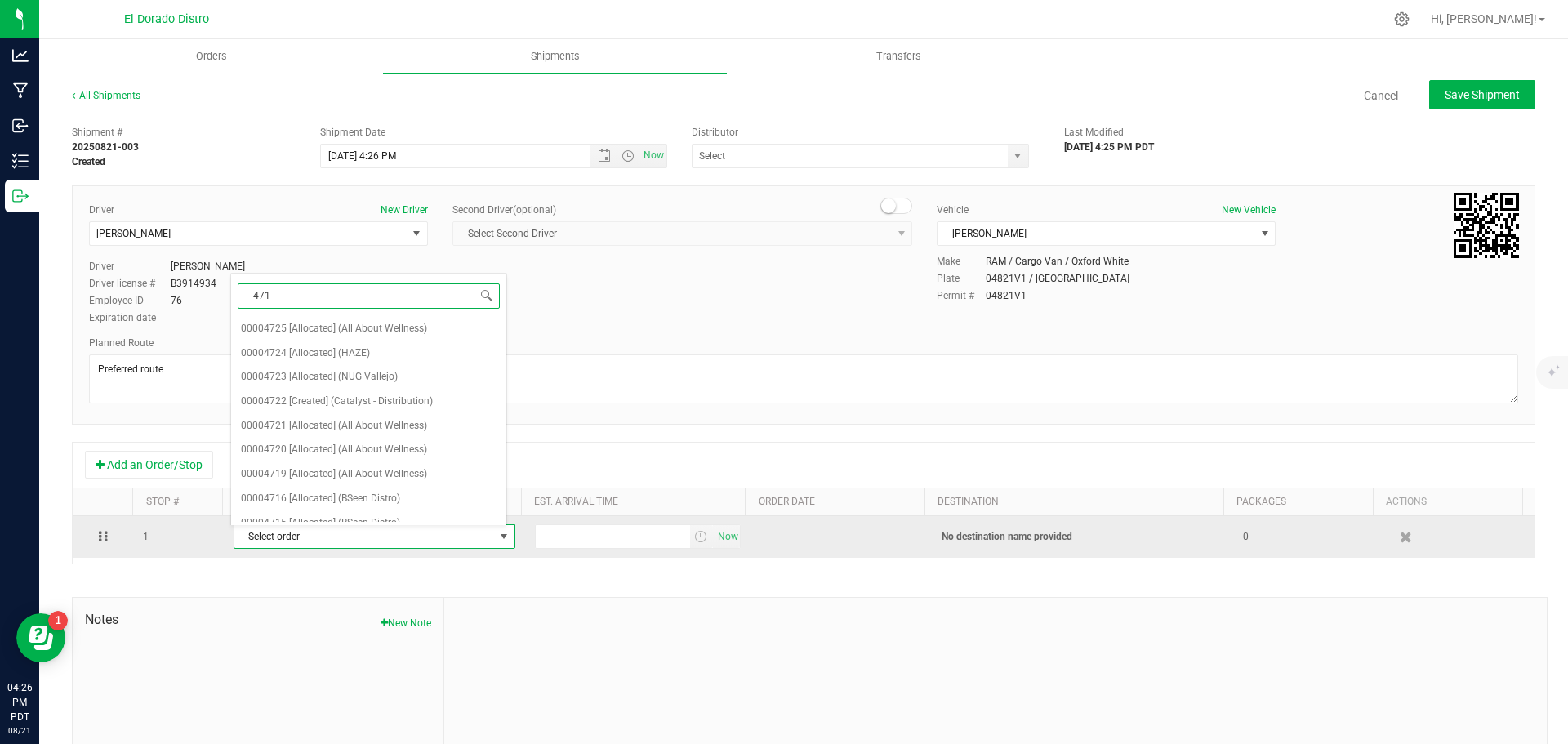
type input "4713"
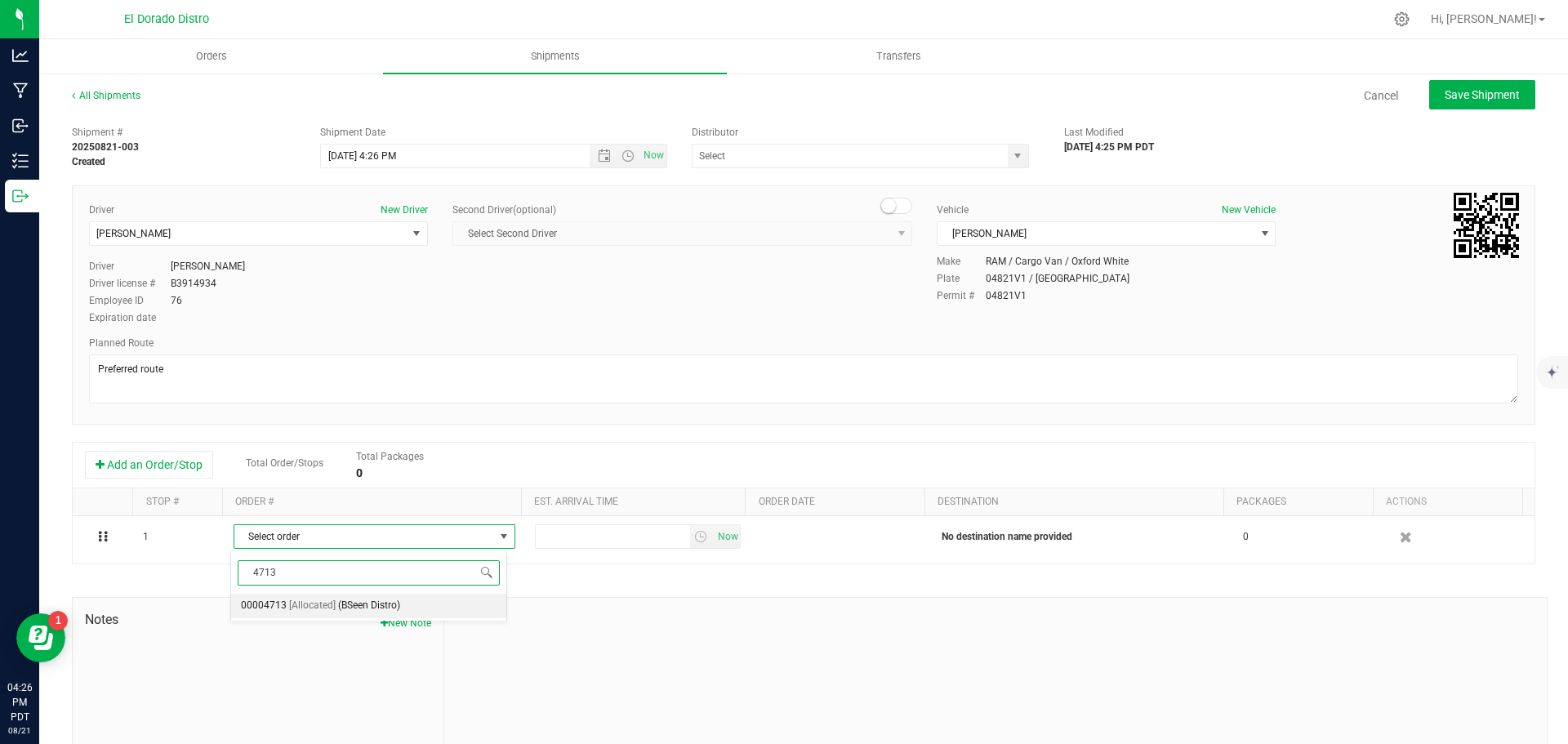
click at [297, 601] on span "[Allocated]" at bounding box center [312, 605] width 47 height 22
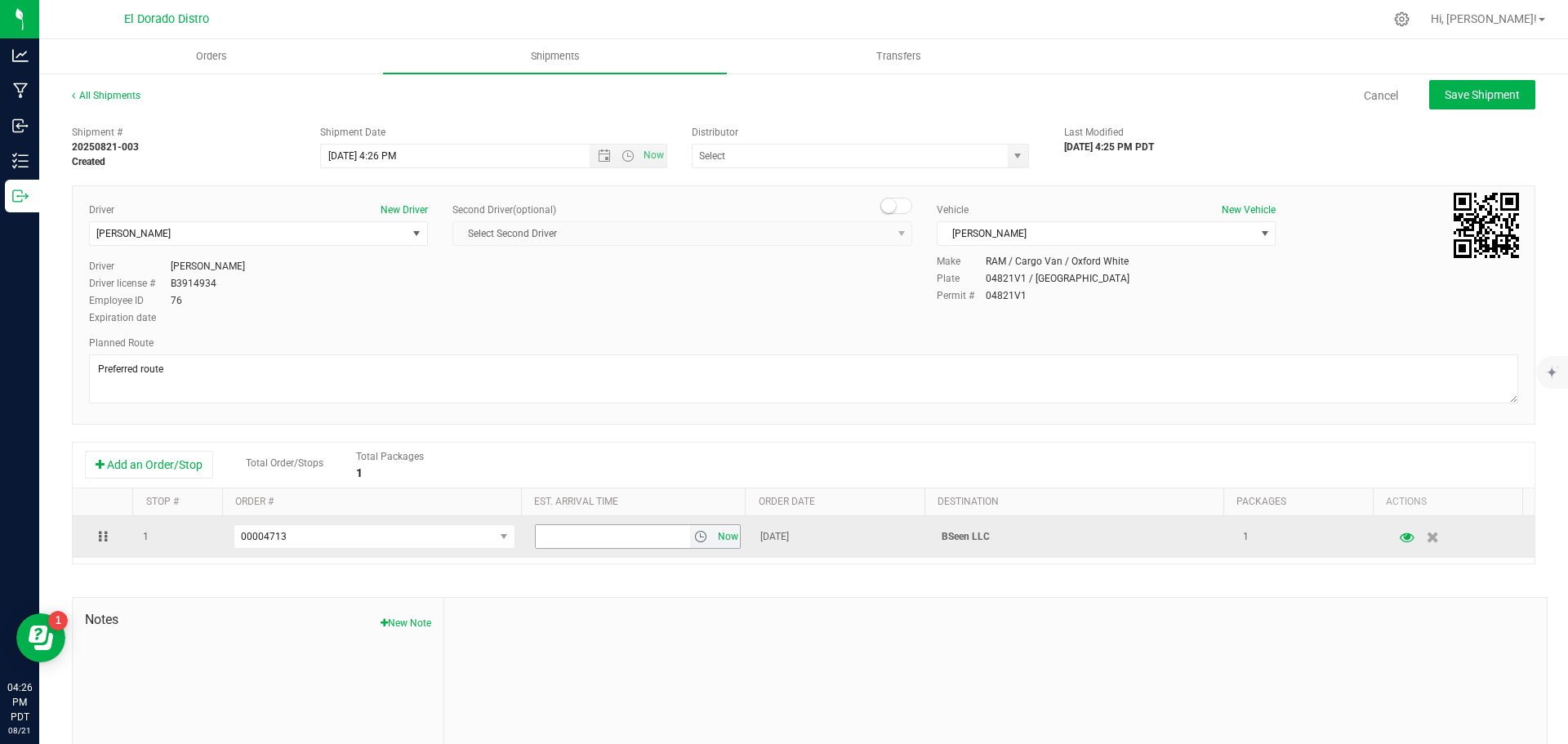
click at [717, 533] on span "Now" at bounding box center [728, 536] width 28 height 23
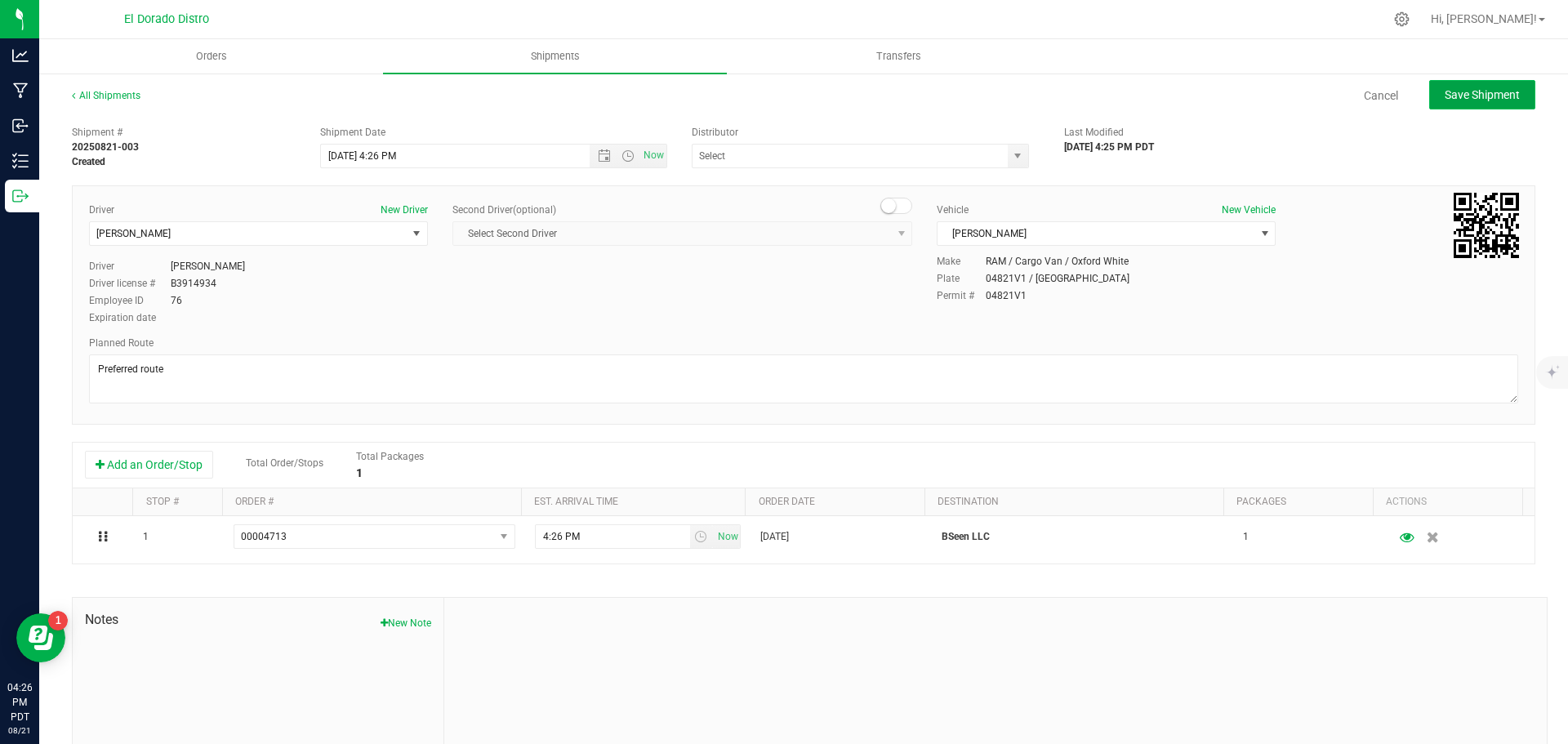
click at [1447, 95] on span "Save Shipment" at bounding box center [1483, 95] width 75 height 13
type input "[DATE] 11:26 PM"
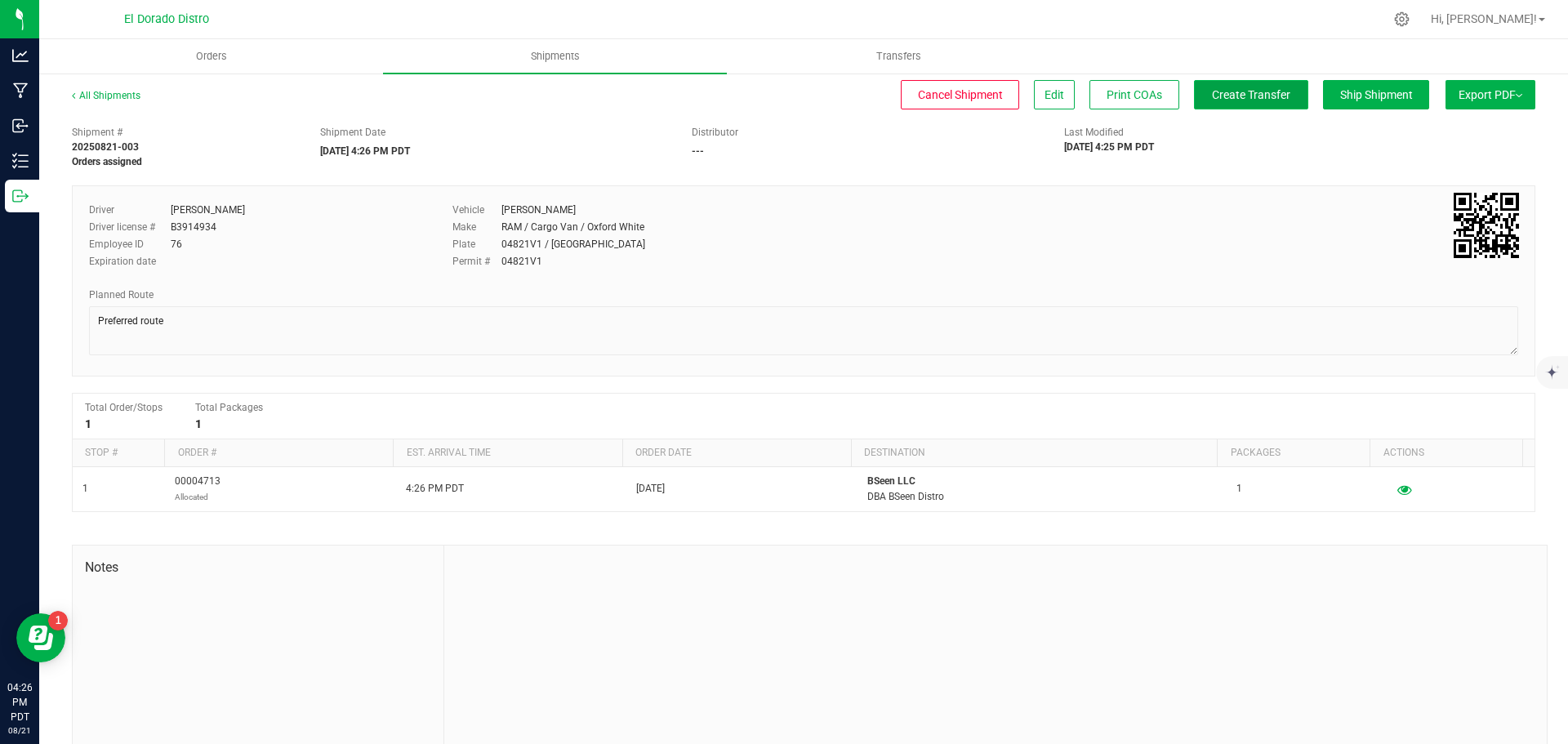
click at [1261, 105] on button "Create Transfer" at bounding box center [1251, 94] width 114 height 29
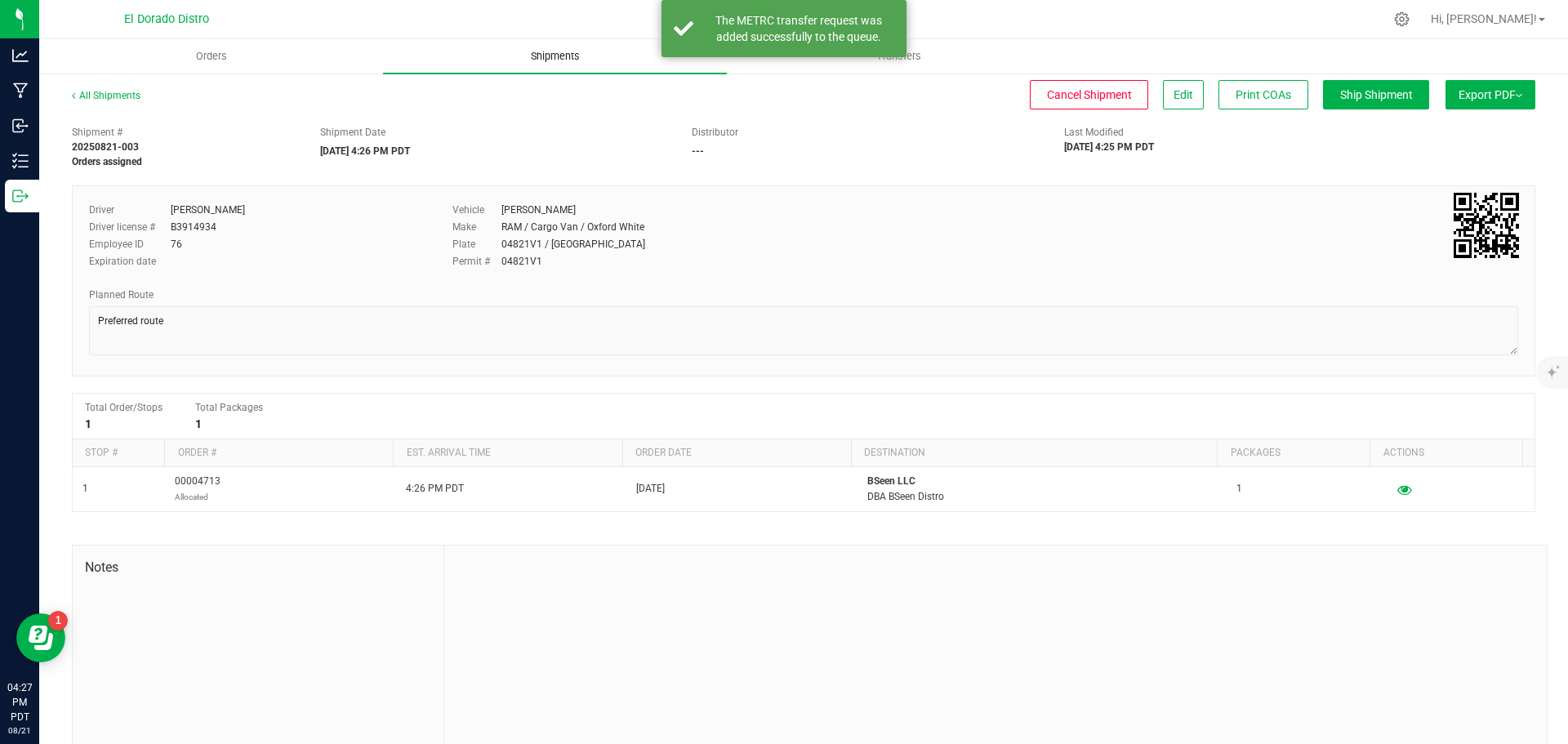
click at [600, 61] on span "Shipments" at bounding box center [555, 56] width 93 height 15
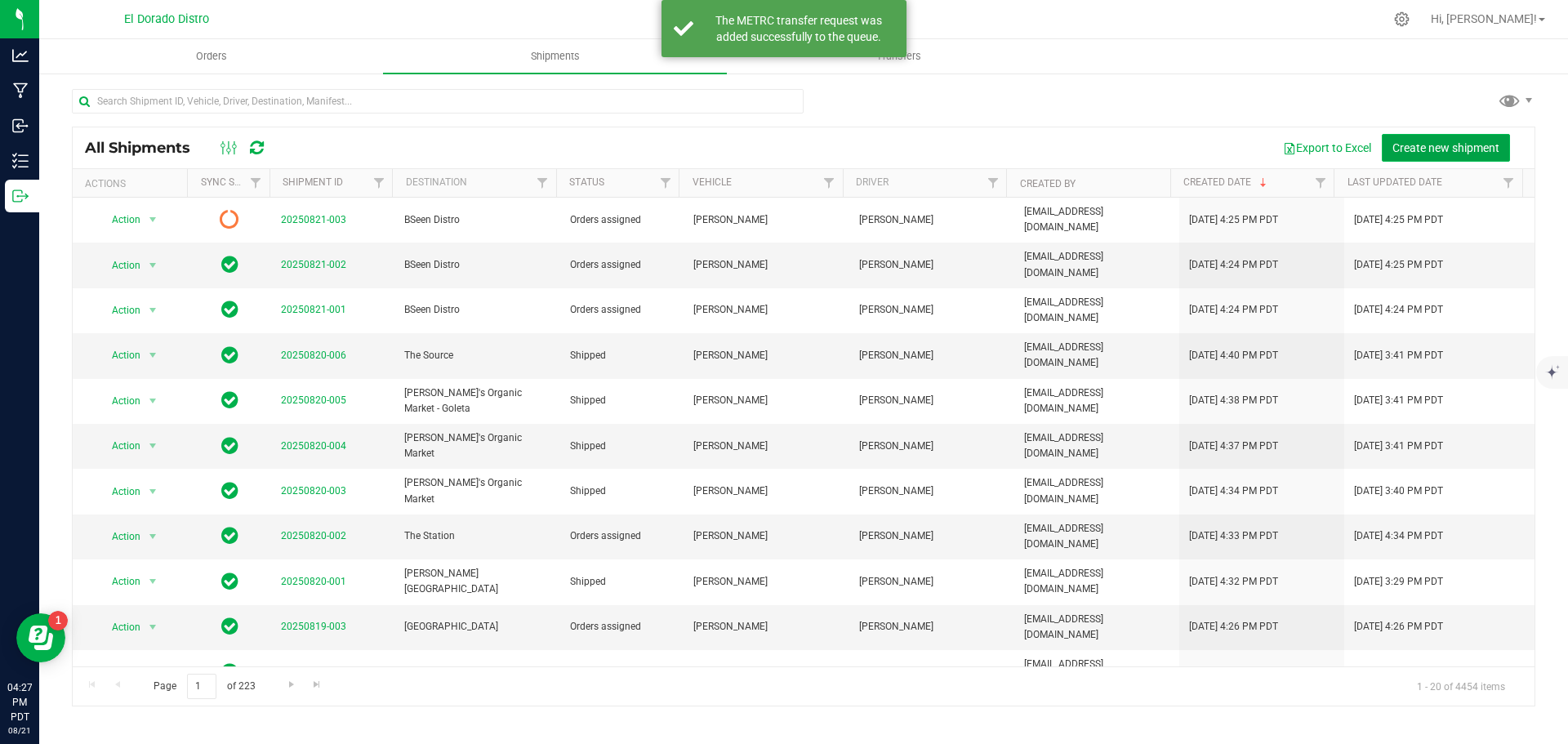
click at [1459, 150] on span "Create new shipment" at bounding box center [1446, 148] width 107 height 13
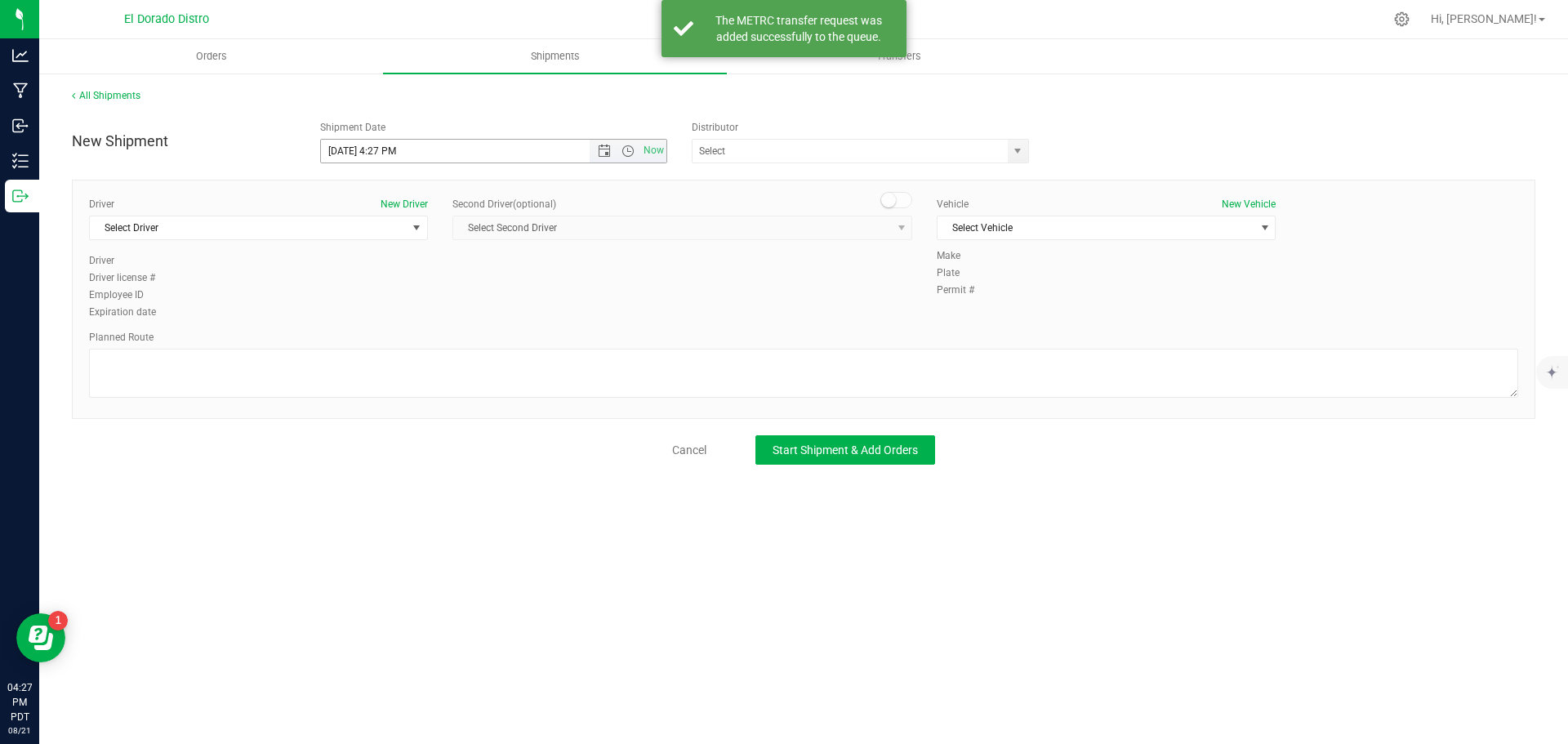
click at [606, 157] on span "Now" at bounding box center [628, 151] width 77 height 22
click at [602, 153] on span "Open the date view" at bounding box center [605, 151] width 13 height 13
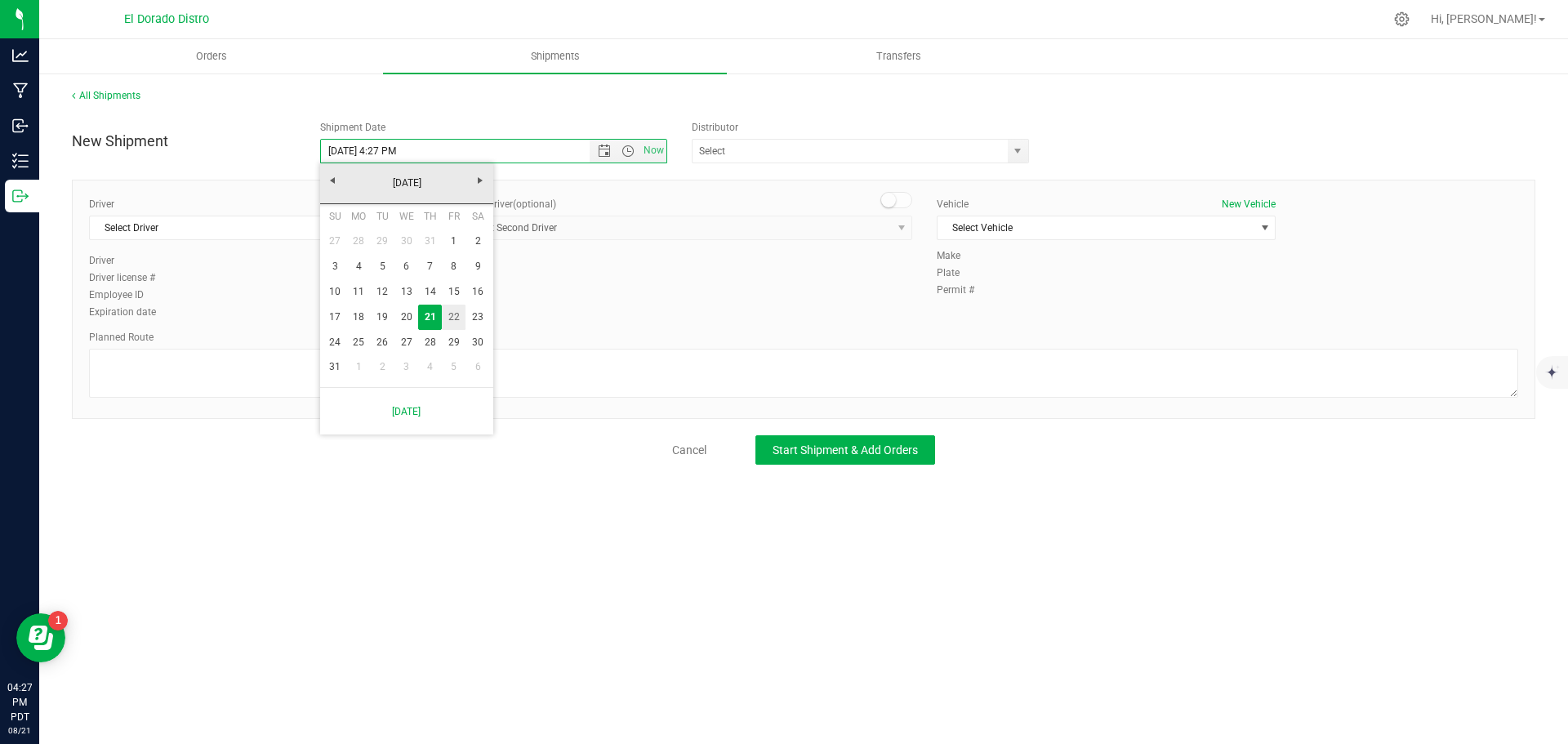
click at [457, 314] on link "22" at bounding box center [453, 317] width 23 height 25
type input "[DATE] 4:27 PM"
click at [347, 228] on span "Select Driver" at bounding box center [248, 228] width 317 height 22
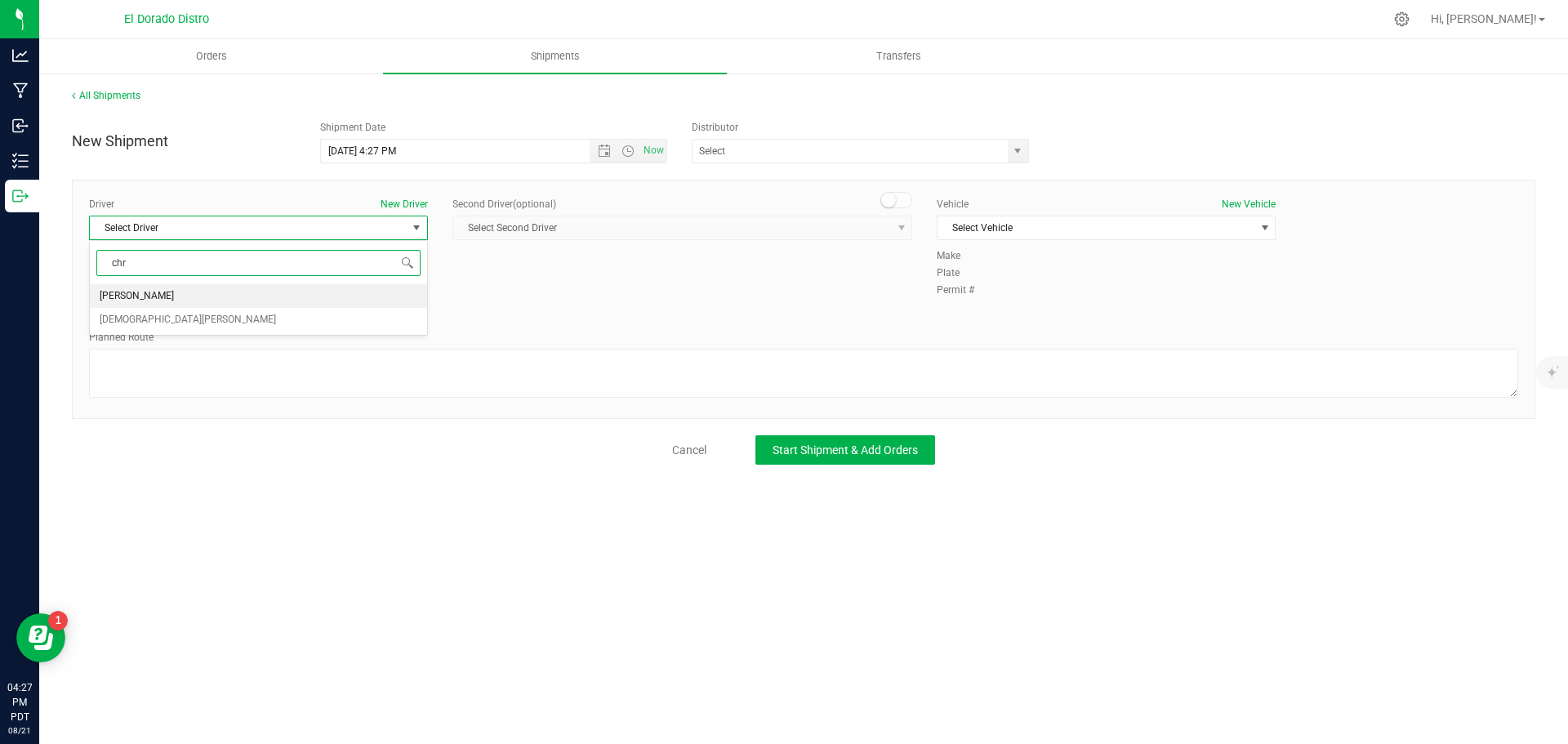
click at [312, 284] on li "[PERSON_NAME]" at bounding box center [259, 296] width 337 height 24
type input "chr"
click at [1003, 232] on span "Select Vehicle" at bounding box center [1096, 228] width 317 height 22
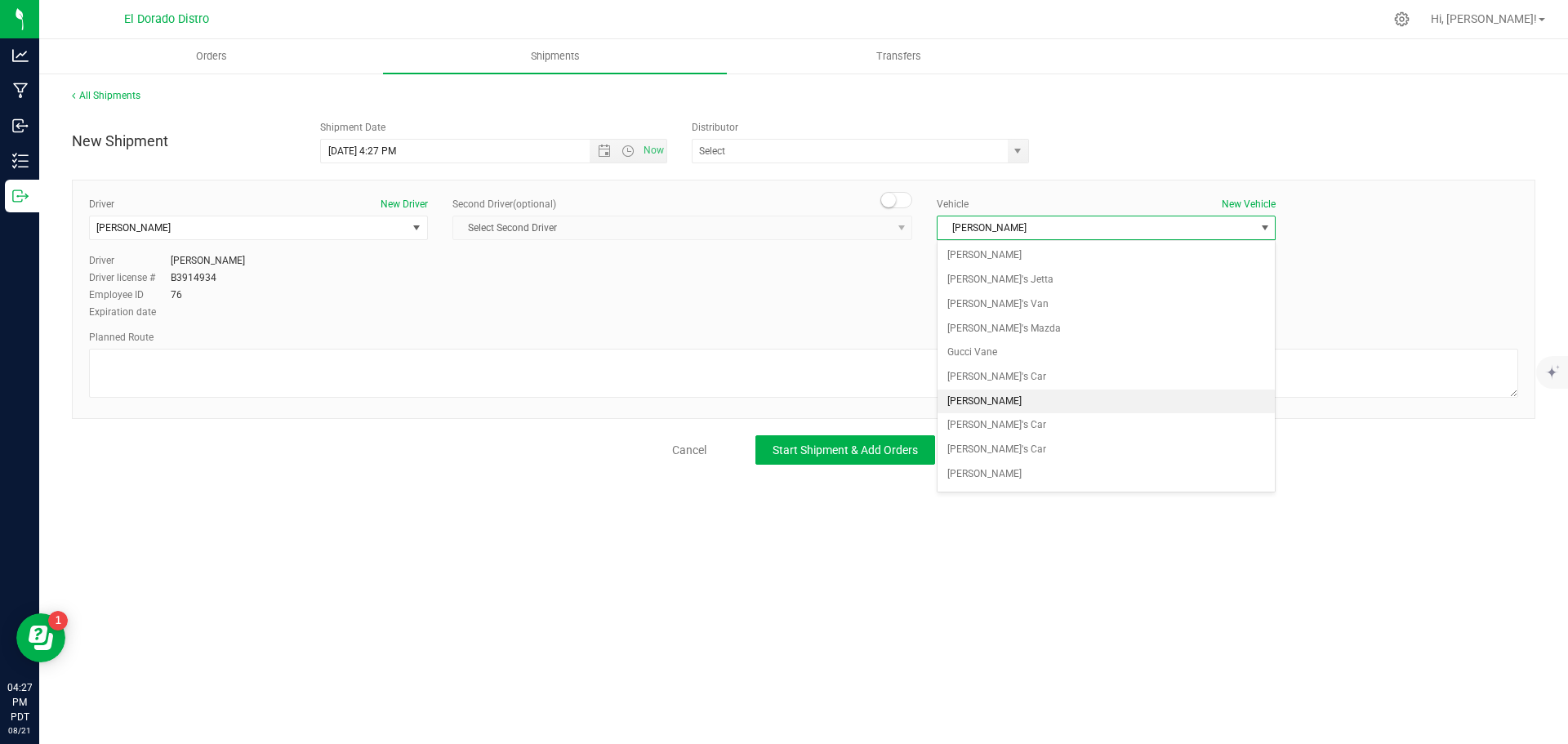
click at [989, 397] on li "[PERSON_NAME]" at bounding box center [1106, 402] width 337 height 24
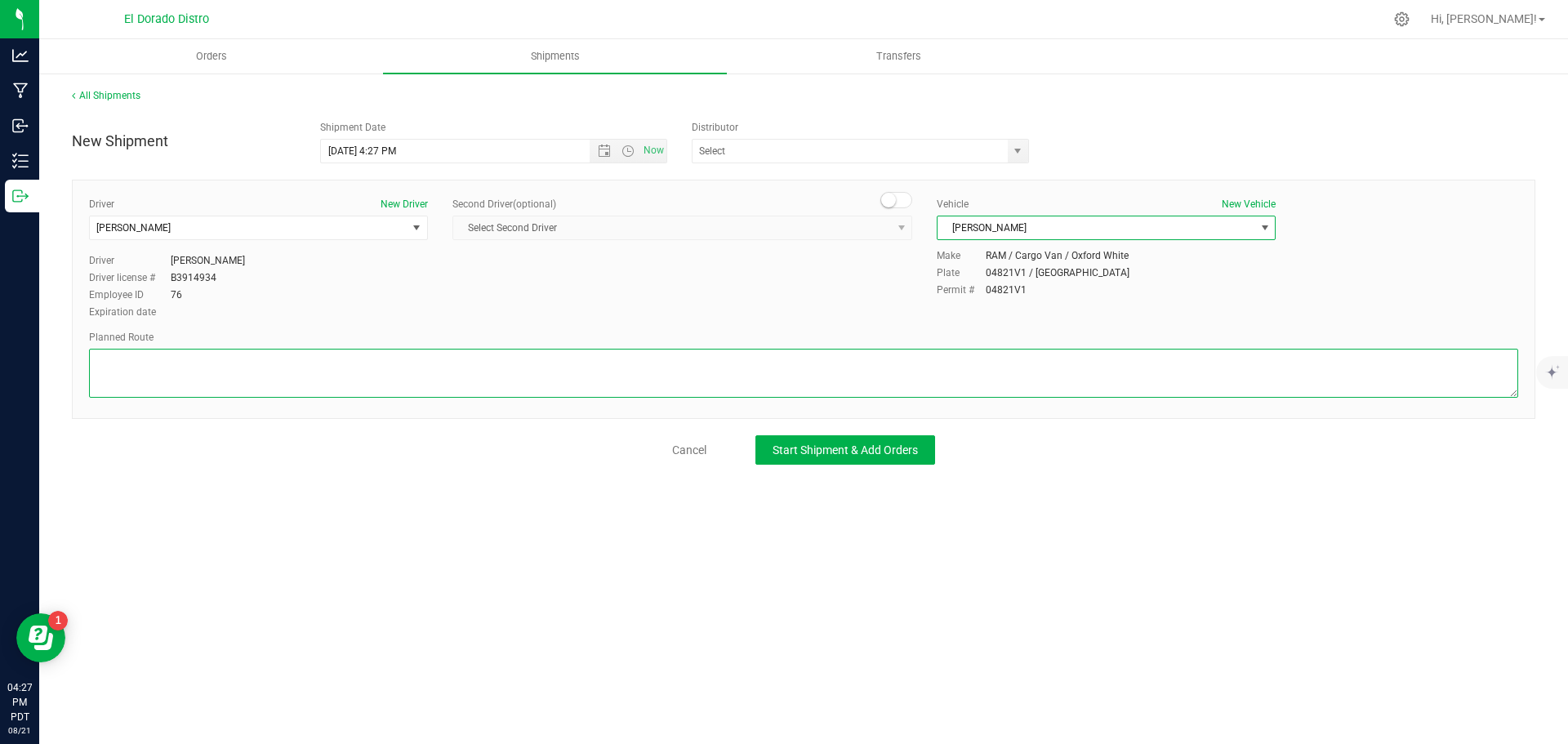
click at [986, 378] on textarea at bounding box center [803, 373] width 1429 height 49
paste textarea "Preferred route"
type textarea "Preferred route"
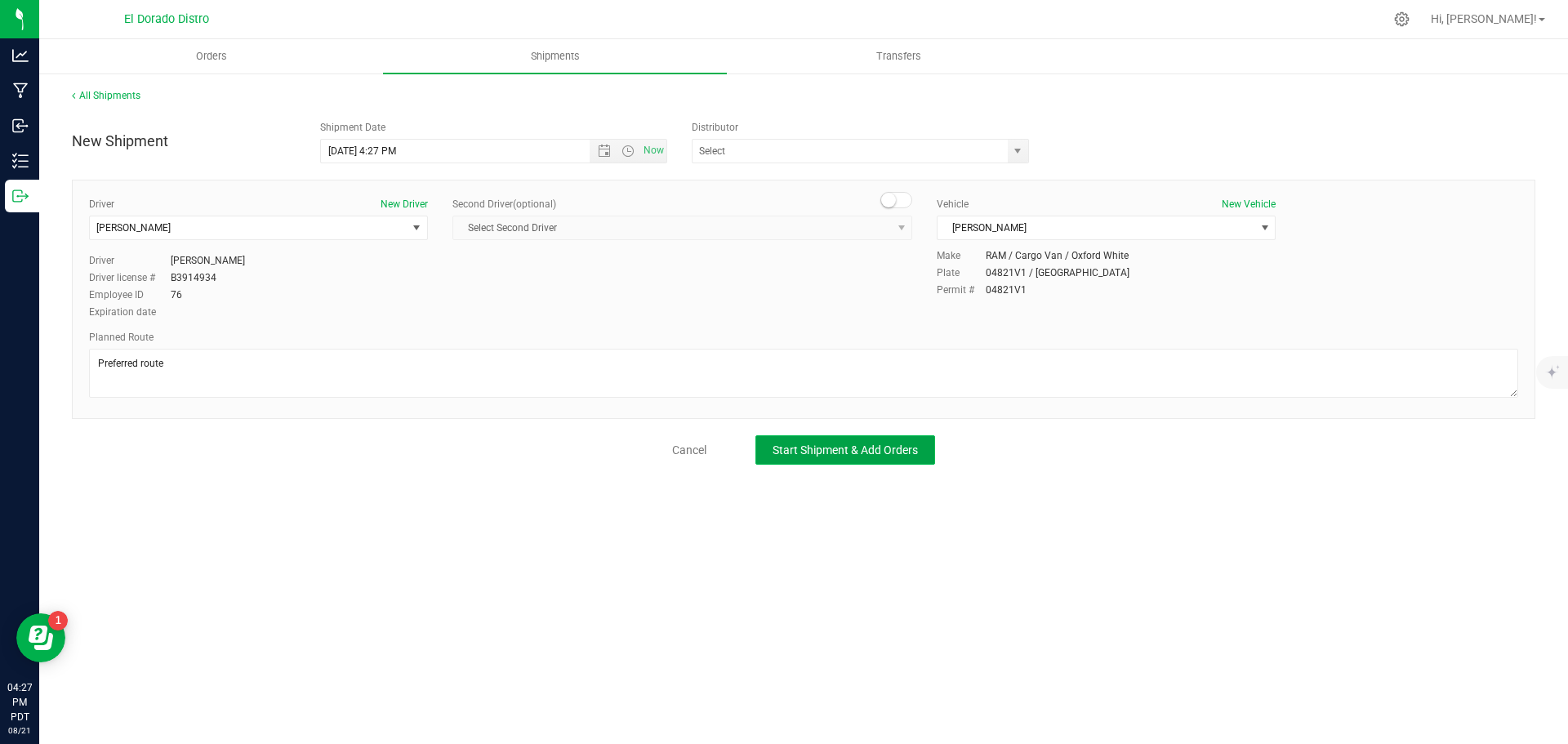
click at [895, 454] on span "Start Shipment & Add Orders" at bounding box center [844, 450] width 145 height 13
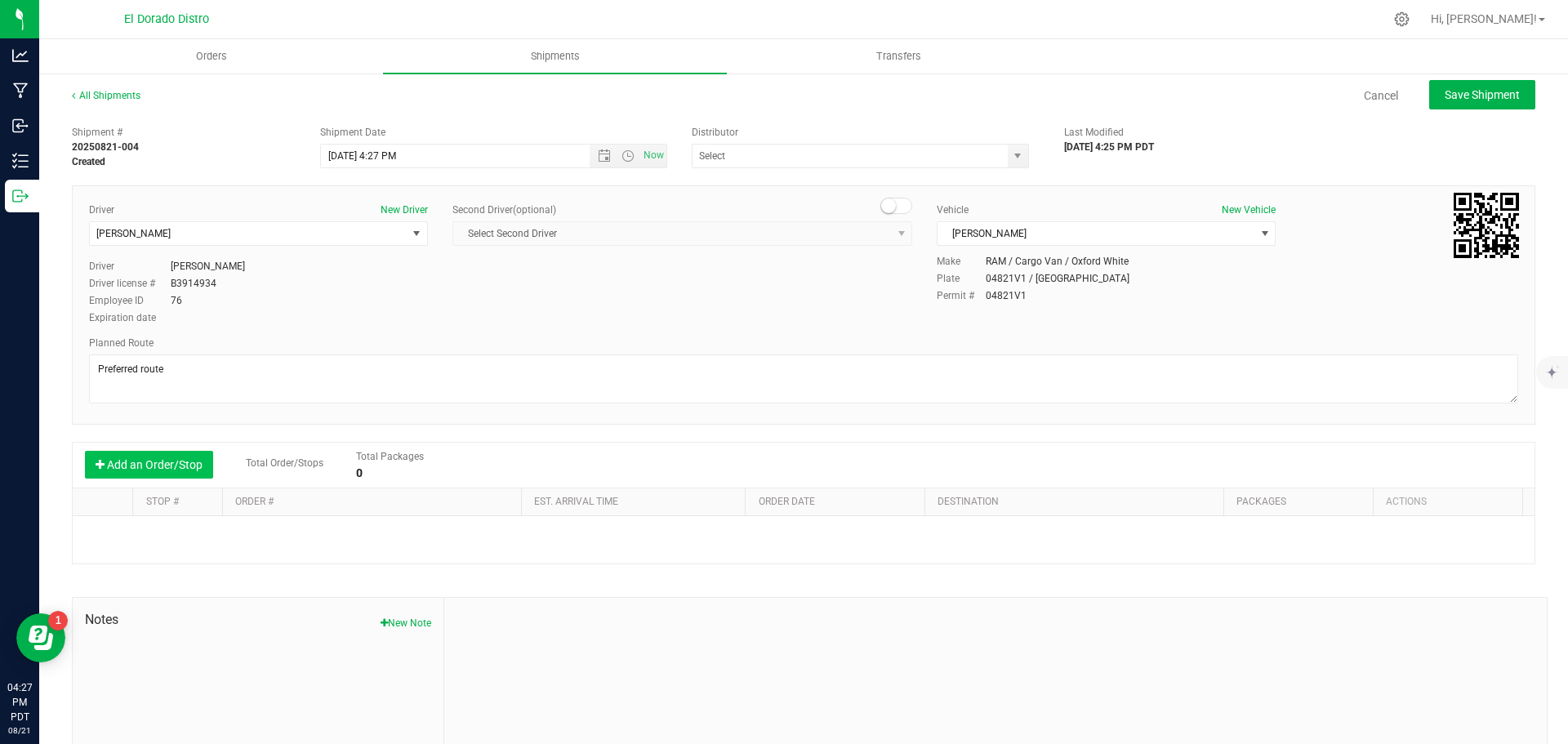
click at [132, 470] on button "Add an Order/Stop" at bounding box center [149, 465] width 128 height 28
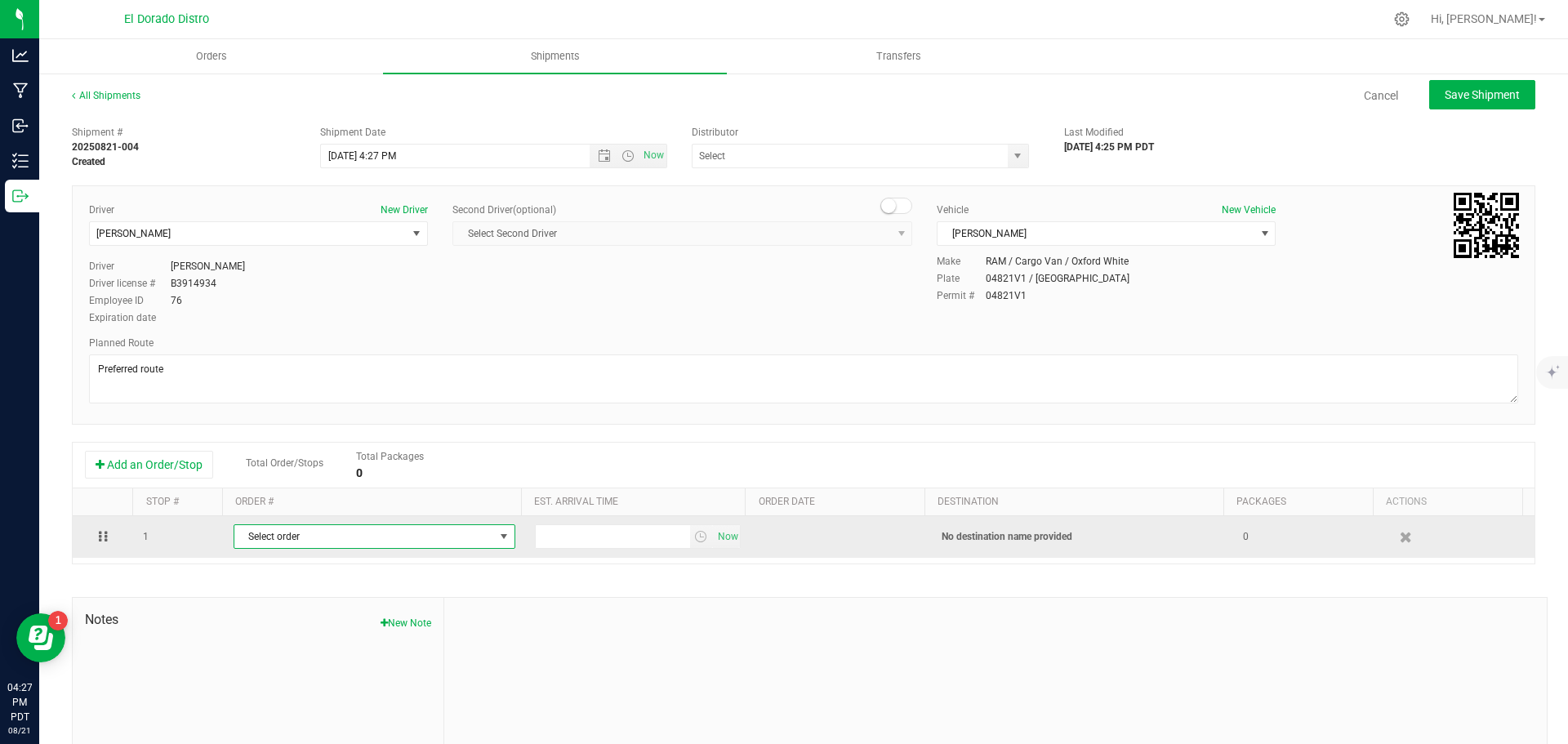
click at [283, 534] on span "Select order" at bounding box center [364, 536] width 260 height 22
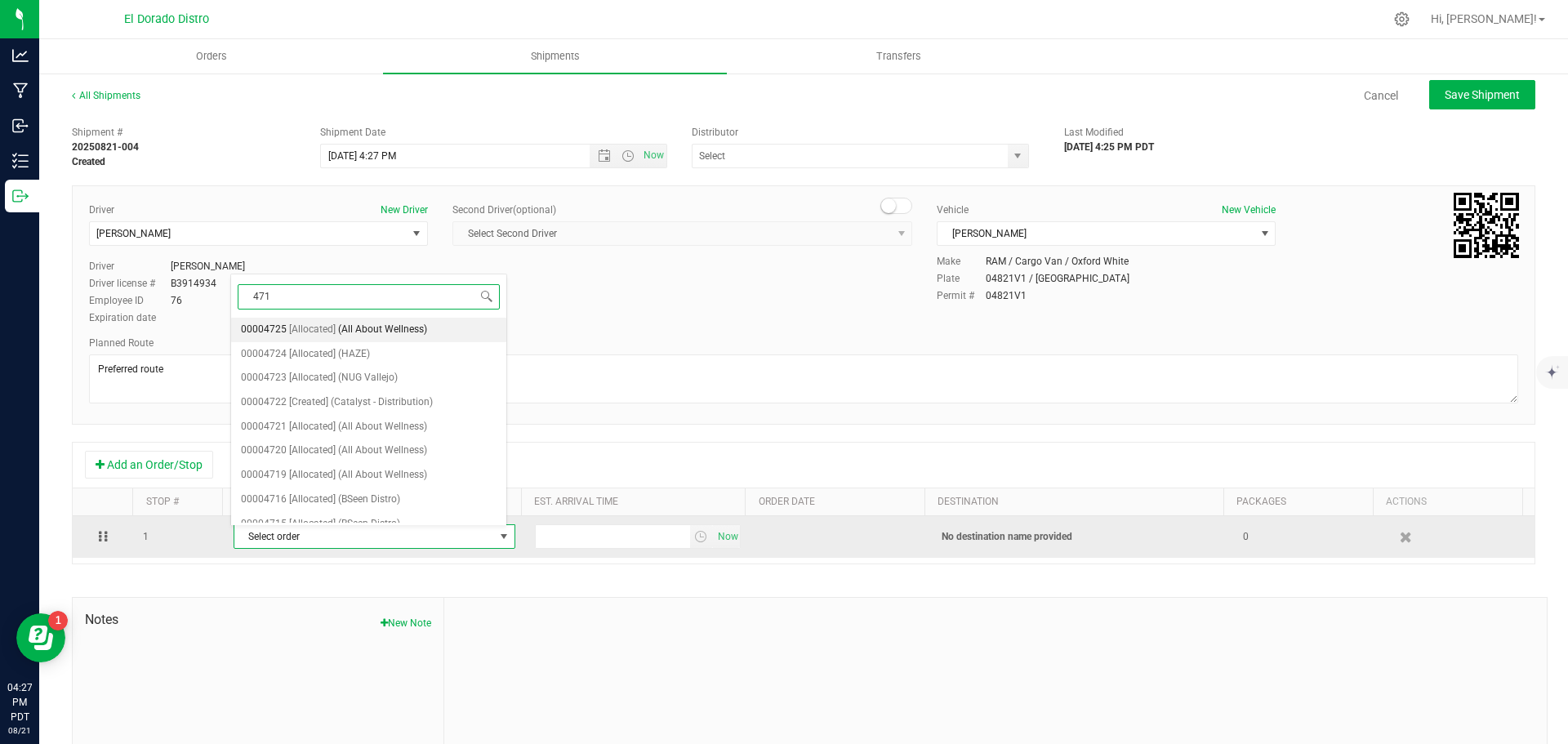
type input "4714"
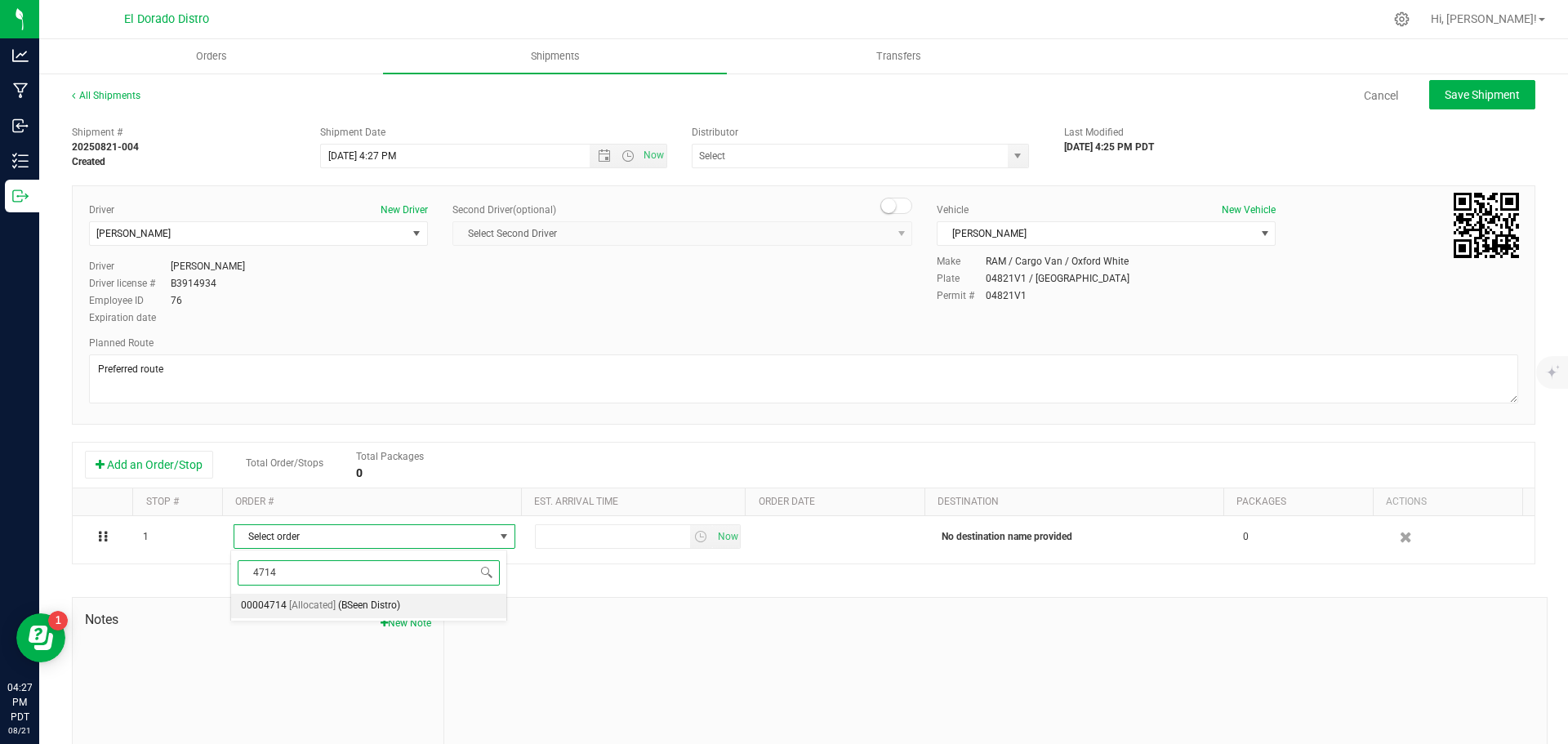
click at [306, 605] on span "[Allocated]" at bounding box center [312, 605] width 47 height 22
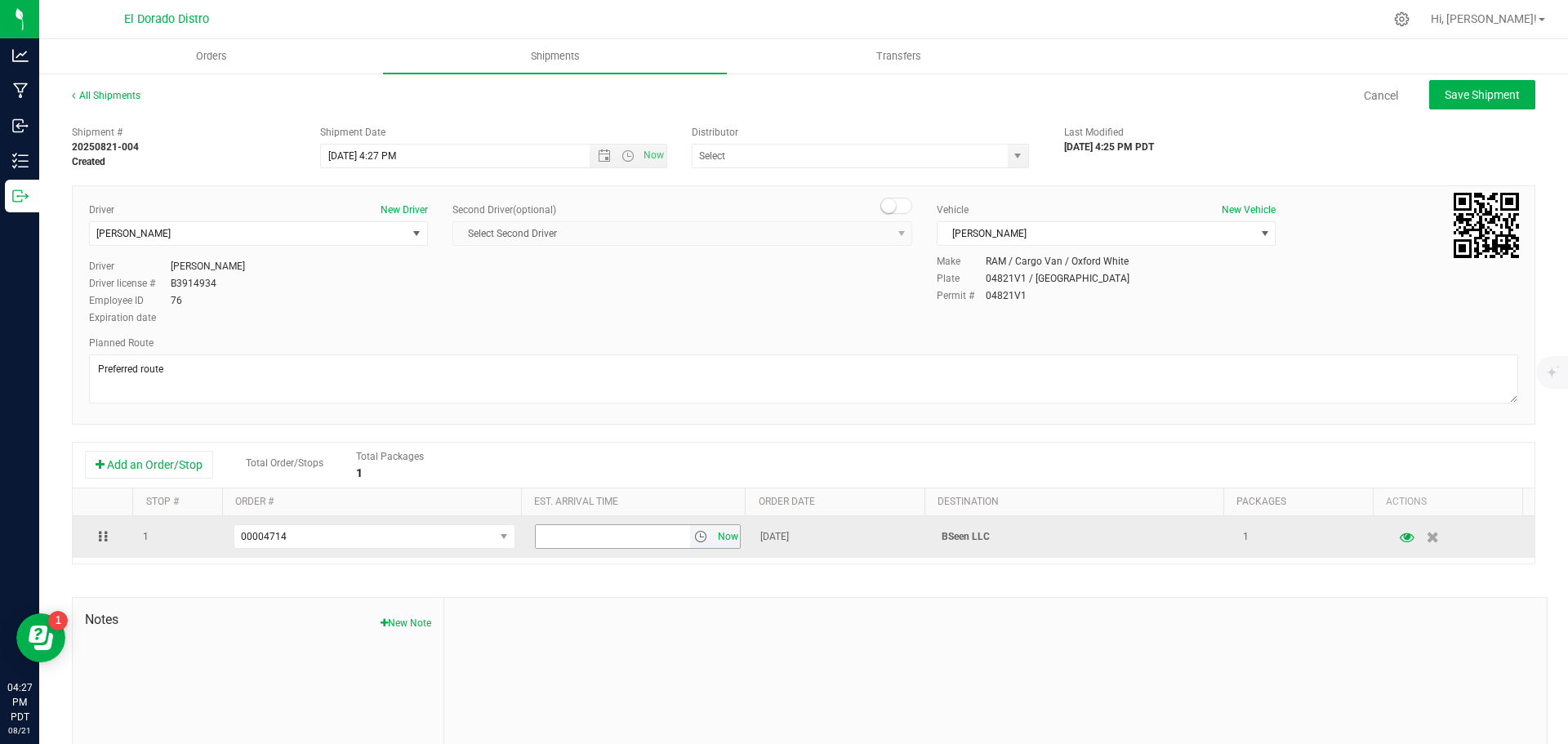
click at [714, 535] on span "Now" at bounding box center [728, 536] width 28 height 23
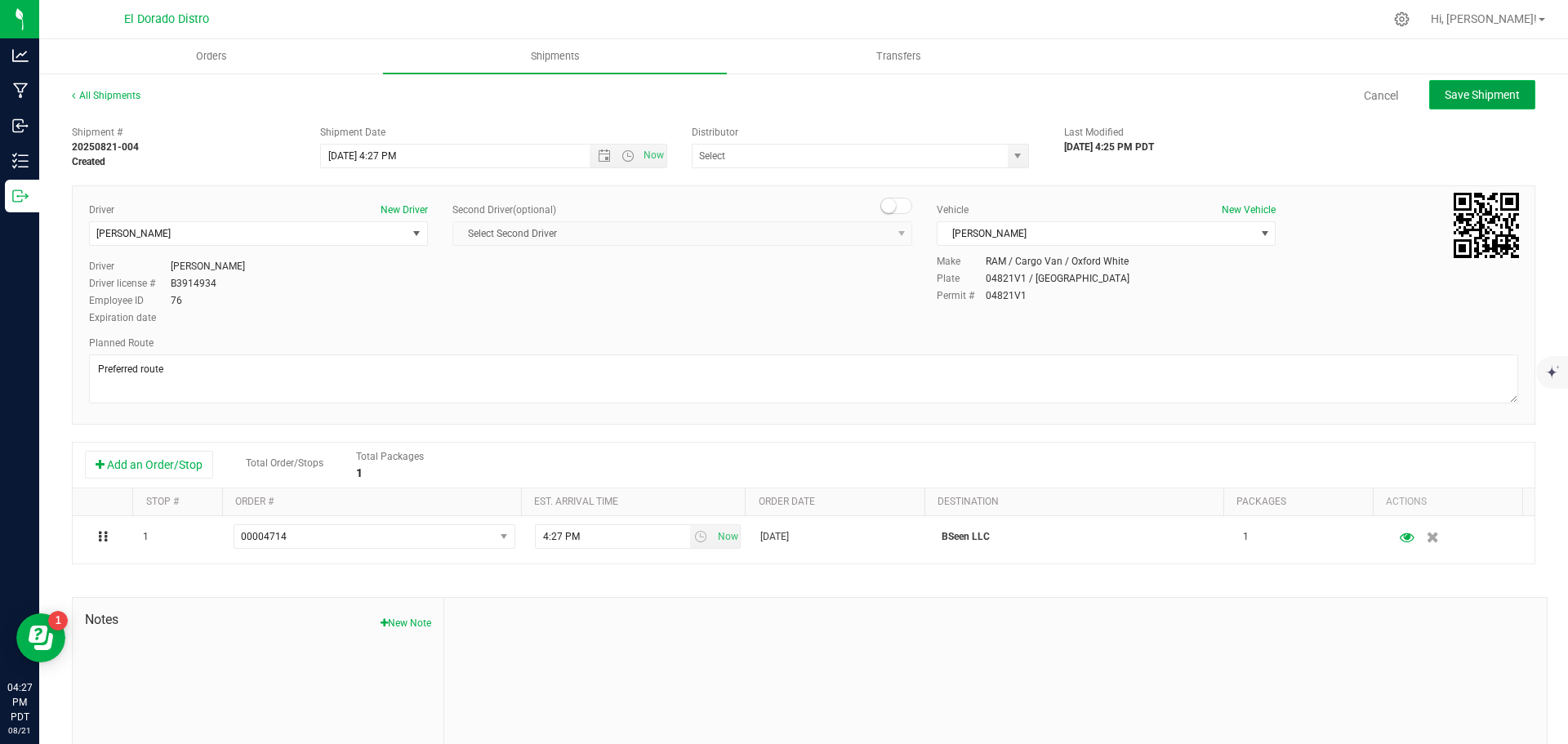
click at [1445, 97] on span "Save Shipment" at bounding box center [1483, 95] width 75 height 13
type input "[DATE] 11:27 PM"
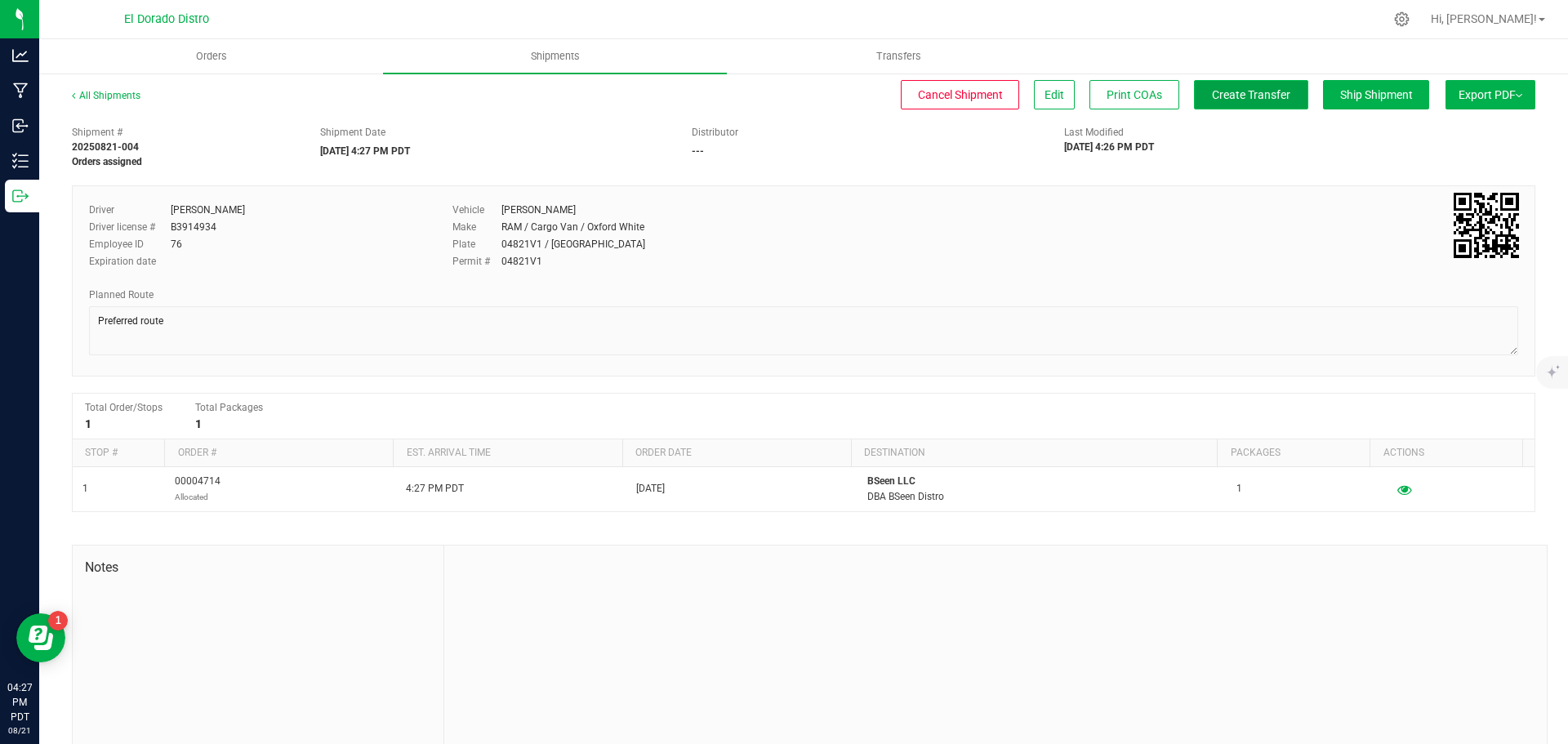
click at [1232, 96] on span "Create Transfer" at bounding box center [1251, 95] width 79 height 13
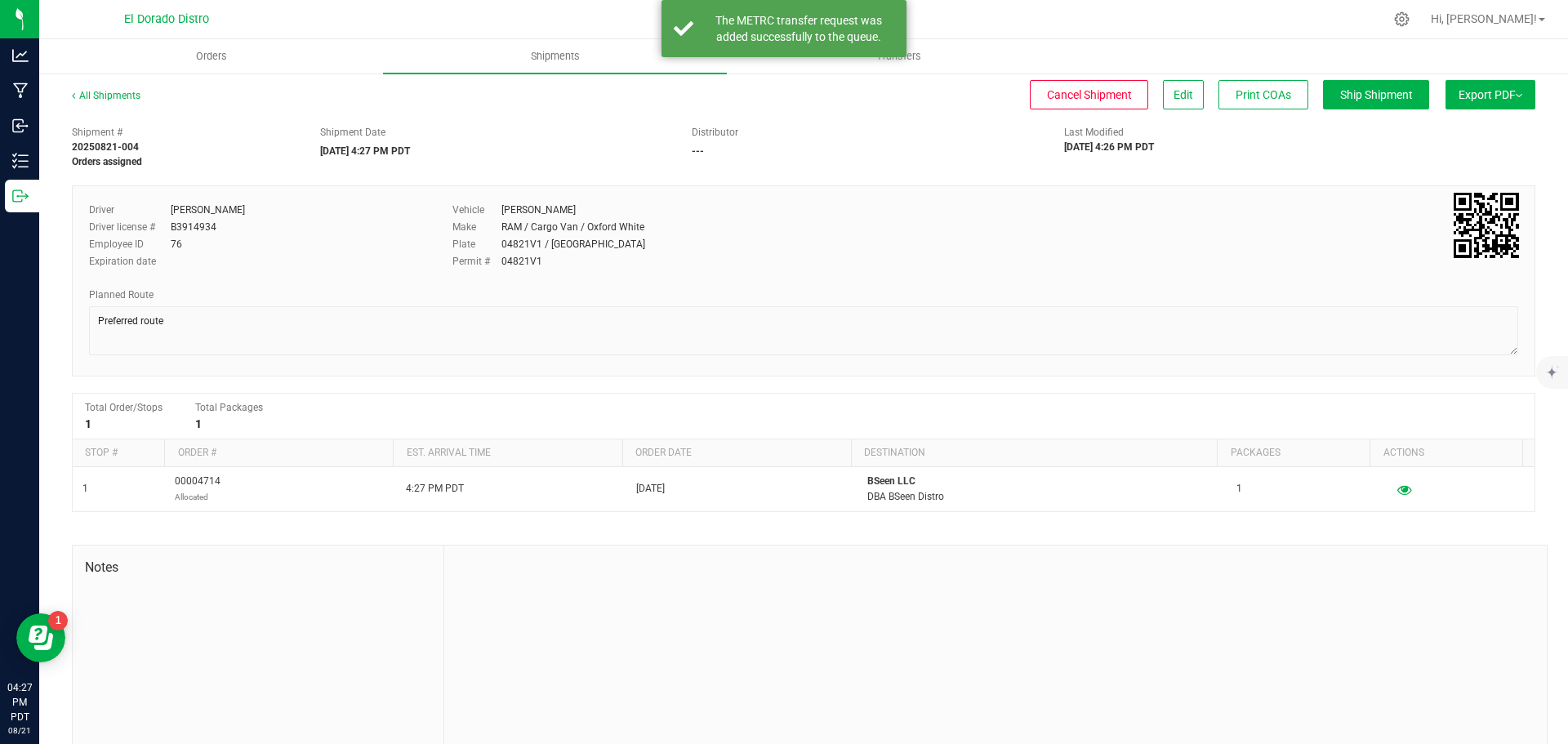
click at [617, 73] on link "Shipments" at bounding box center [555, 56] width 344 height 35
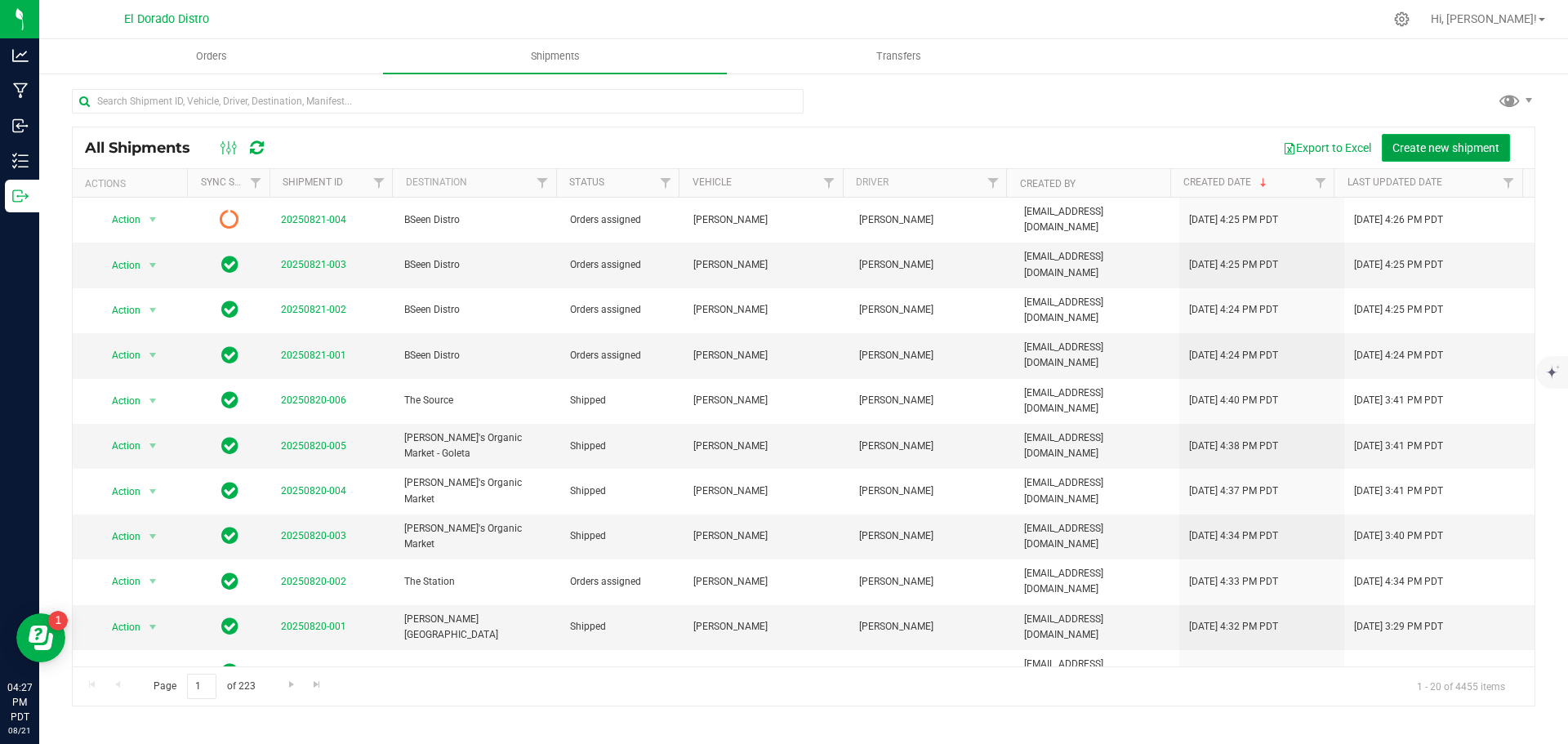
click at [1395, 148] on span "Create new shipment" at bounding box center [1446, 148] width 107 height 13
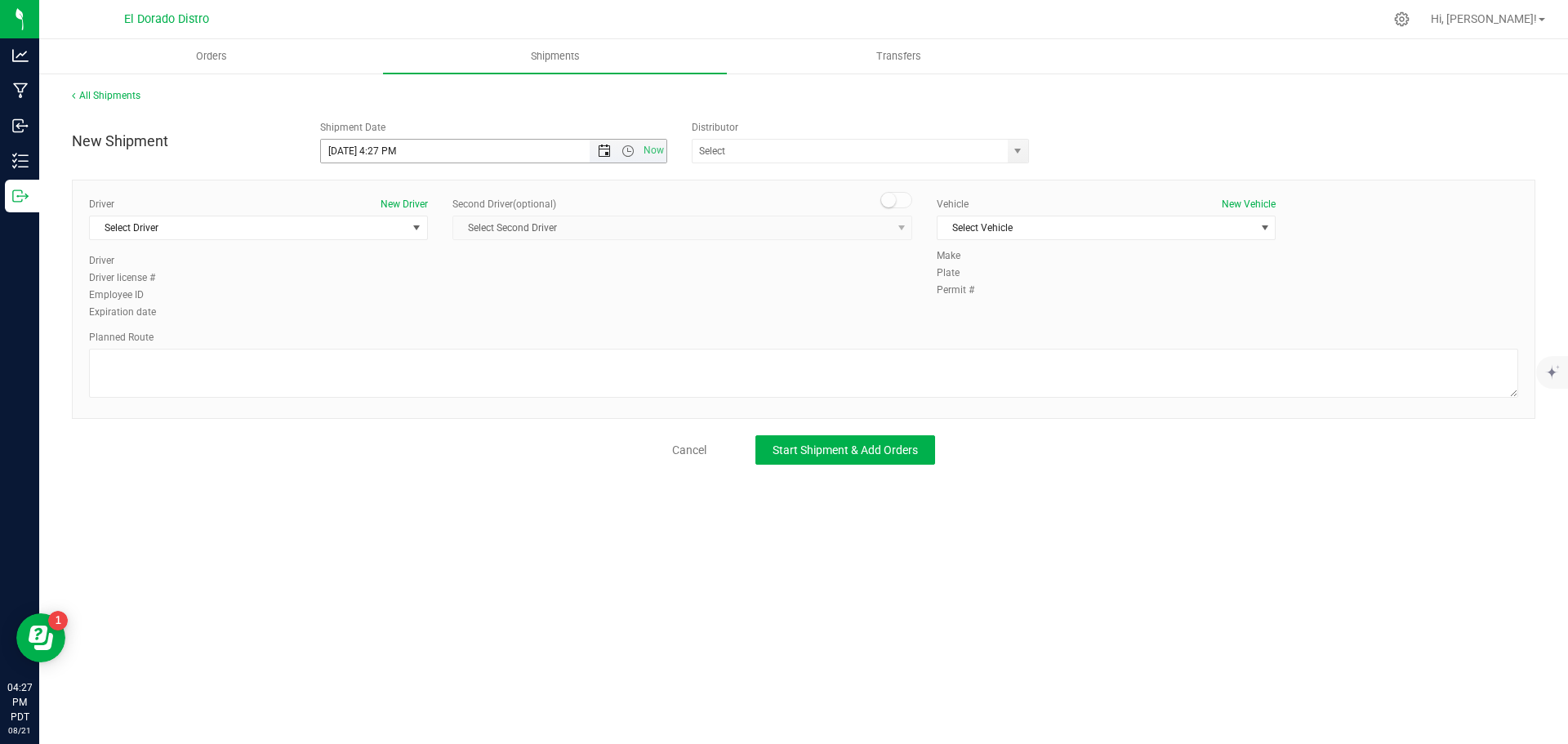
click at [598, 149] on span "Open the date view" at bounding box center [605, 151] width 13 height 13
click at [457, 313] on link "22" at bounding box center [453, 317] width 23 height 25
type input "[DATE] 4:27 PM"
click at [457, 313] on div "Driver New Driver Select Driver Select Driver [PERSON_NAME] [PERSON_NAME] [PERS…" at bounding box center [803, 259] width 1454 height 125
click at [315, 228] on span "Select Driver" at bounding box center [248, 228] width 317 height 22
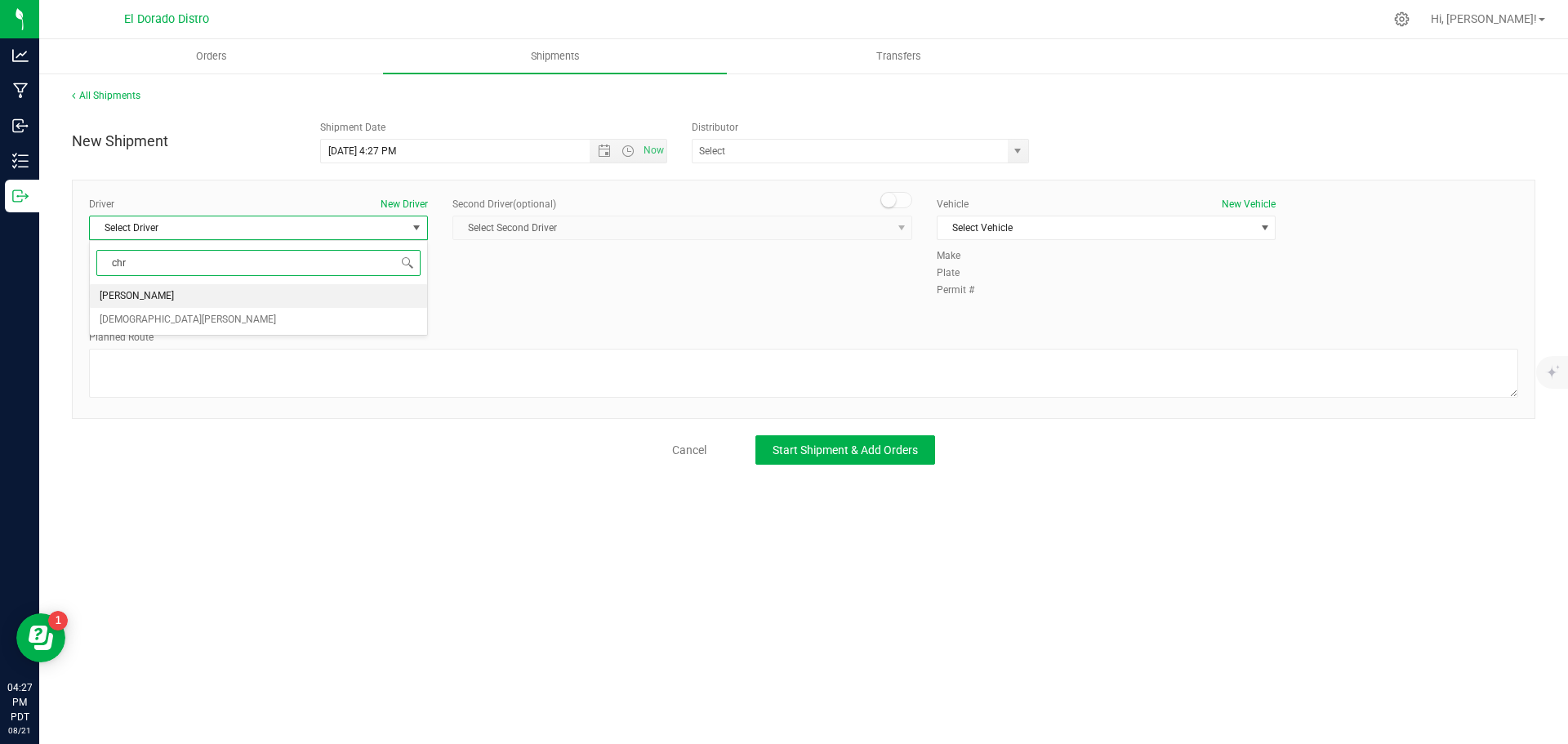
click at [269, 288] on li "[PERSON_NAME]" at bounding box center [259, 296] width 337 height 24
type input "chr"
click at [969, 231] on span "Select Vehicle" at bounding box center [1096, 228] width 317 height 22
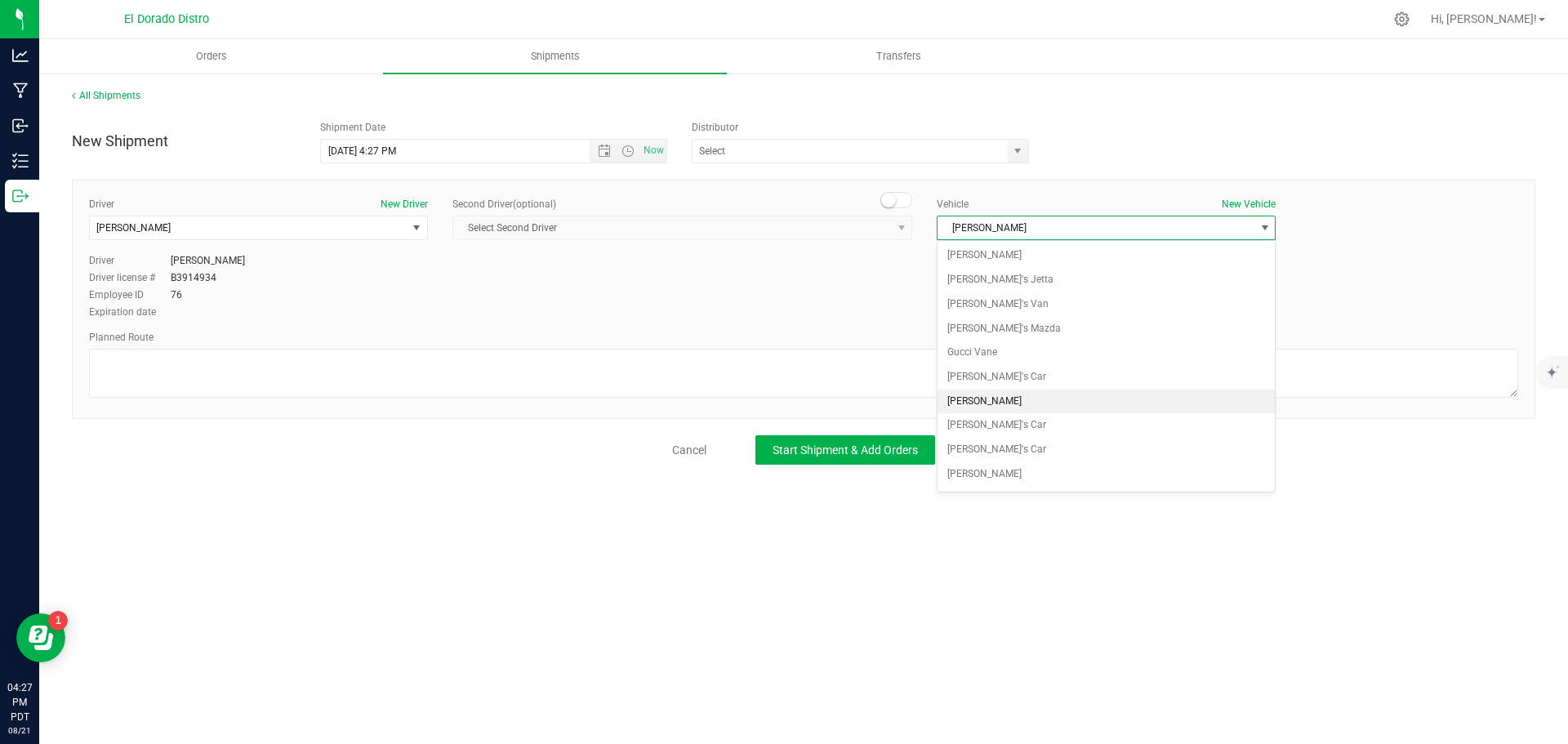
click at [988, 408] on li "[PERSON_NAME]" at bounding box center [1106, 402] width 337 height 24
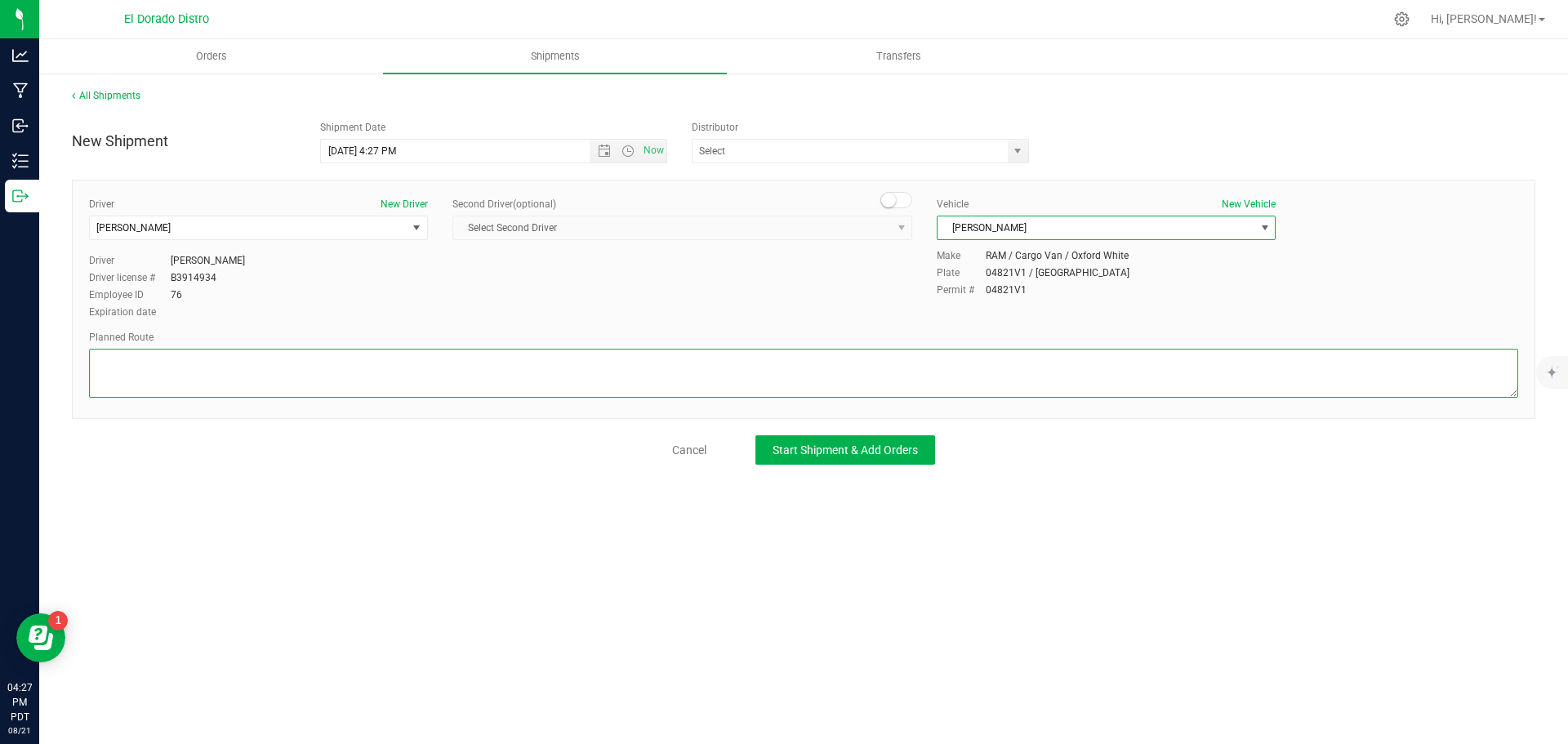
click at [988, 384] on textarea at bounding box center [803, 373] width 1429 height 49
paste textarea "Preferred route"
type textarea "Preferred route"
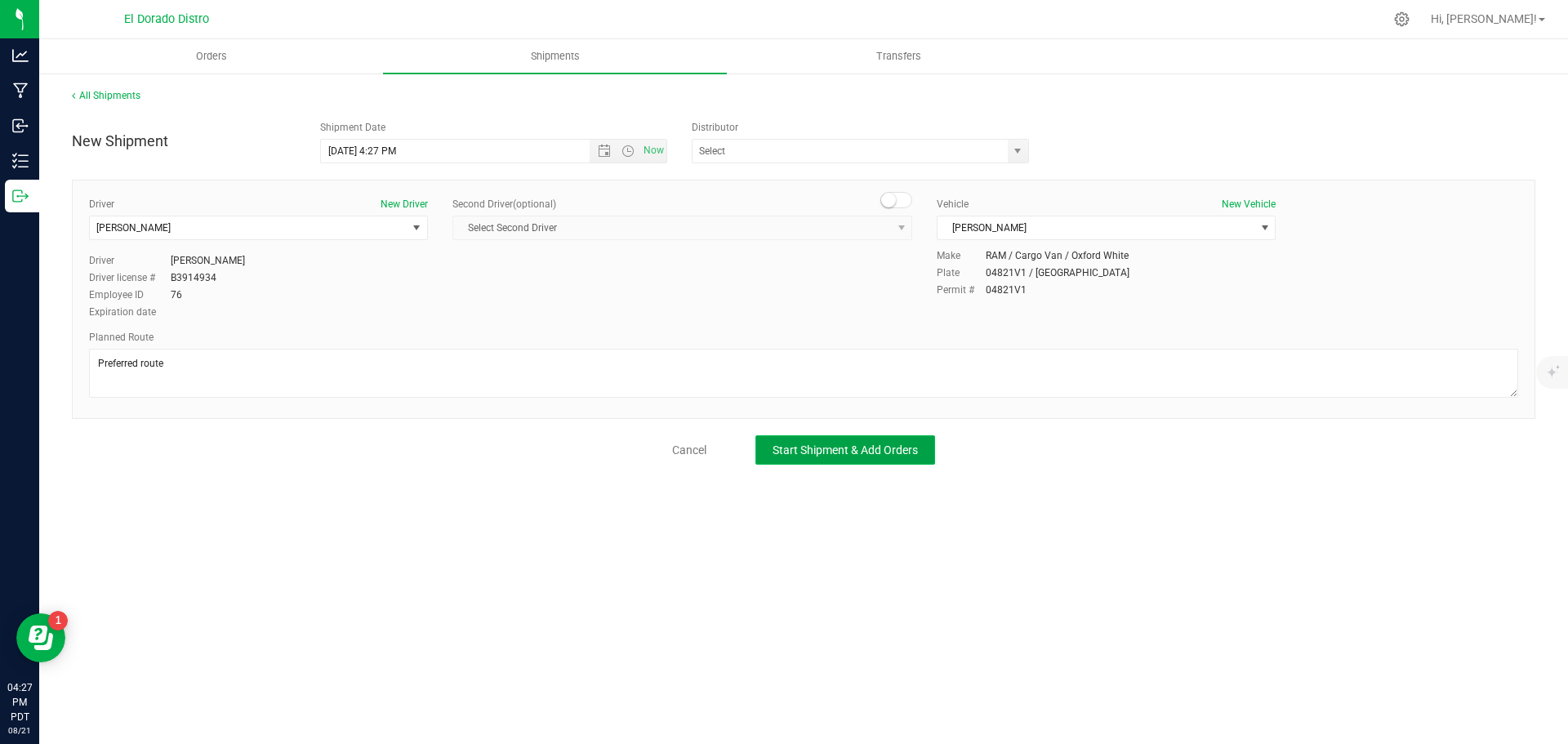
click at [895, 442] on button "Start Shipment & Add Orders" at bounding box center [845, 449] width 180 height 29
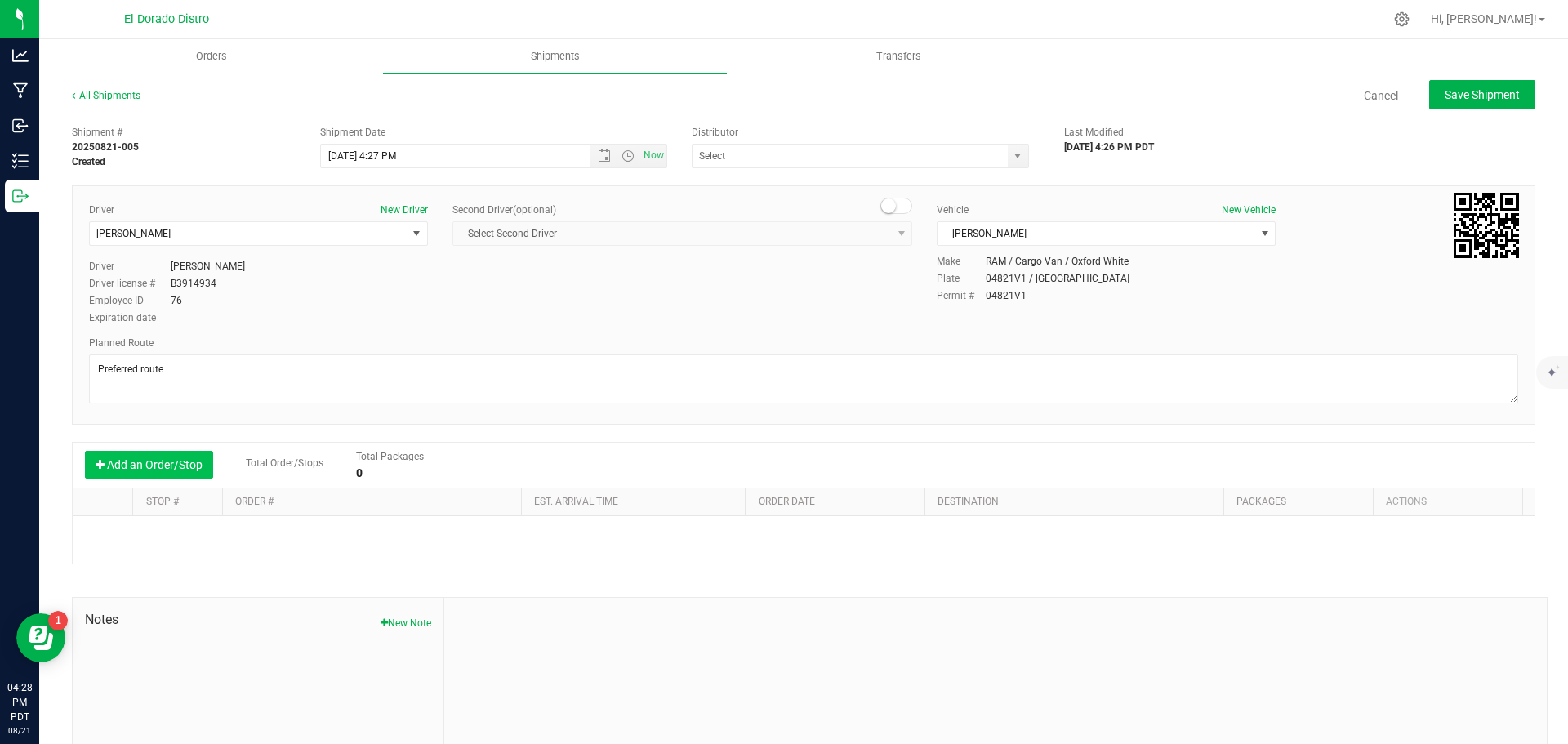
click at [187, 455] on button "Add an Order/Stop" at bounding box center [149, 465] width 128 height 28
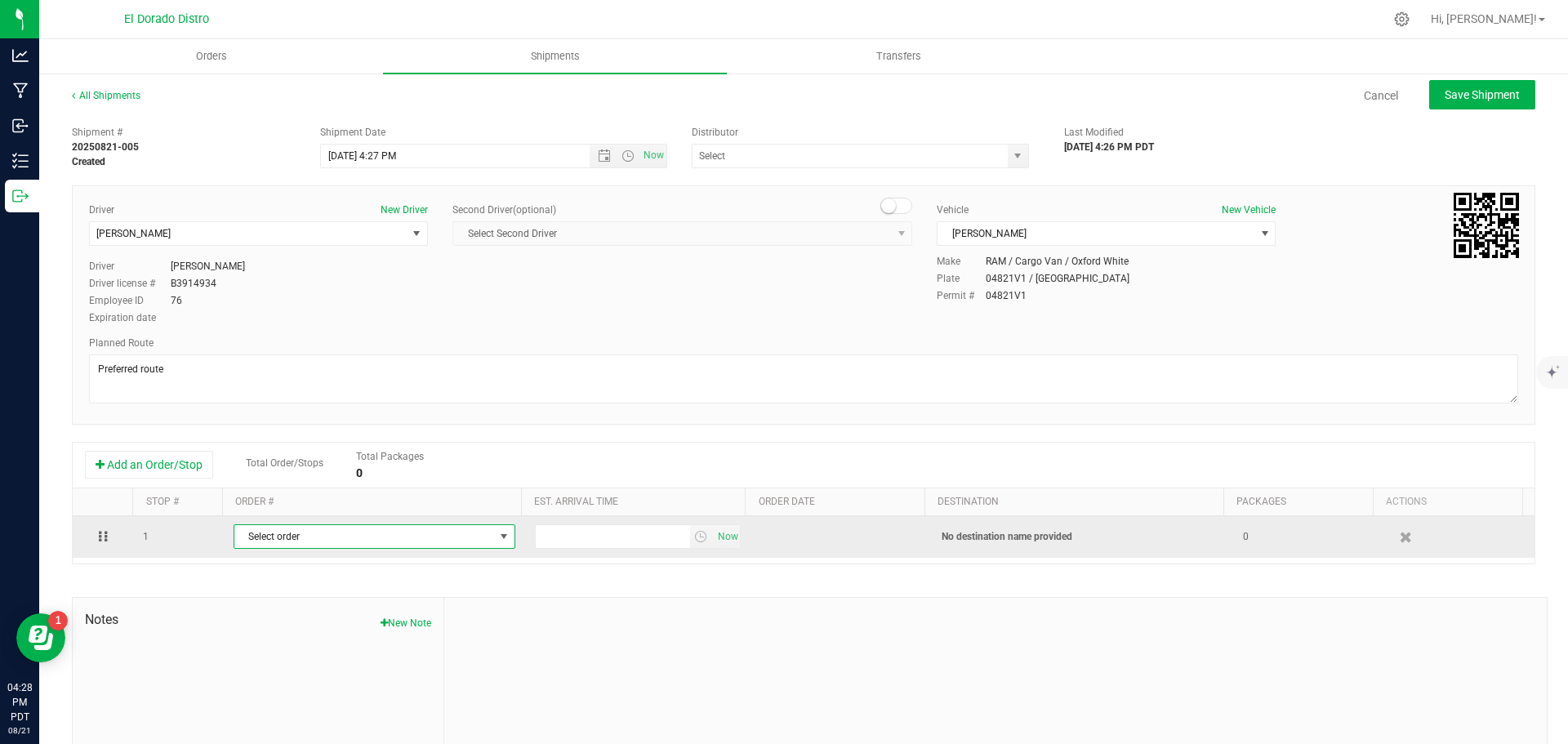
click at [315, 537] on span "Select order" at bounding box center [364, 536] width 260 height 22
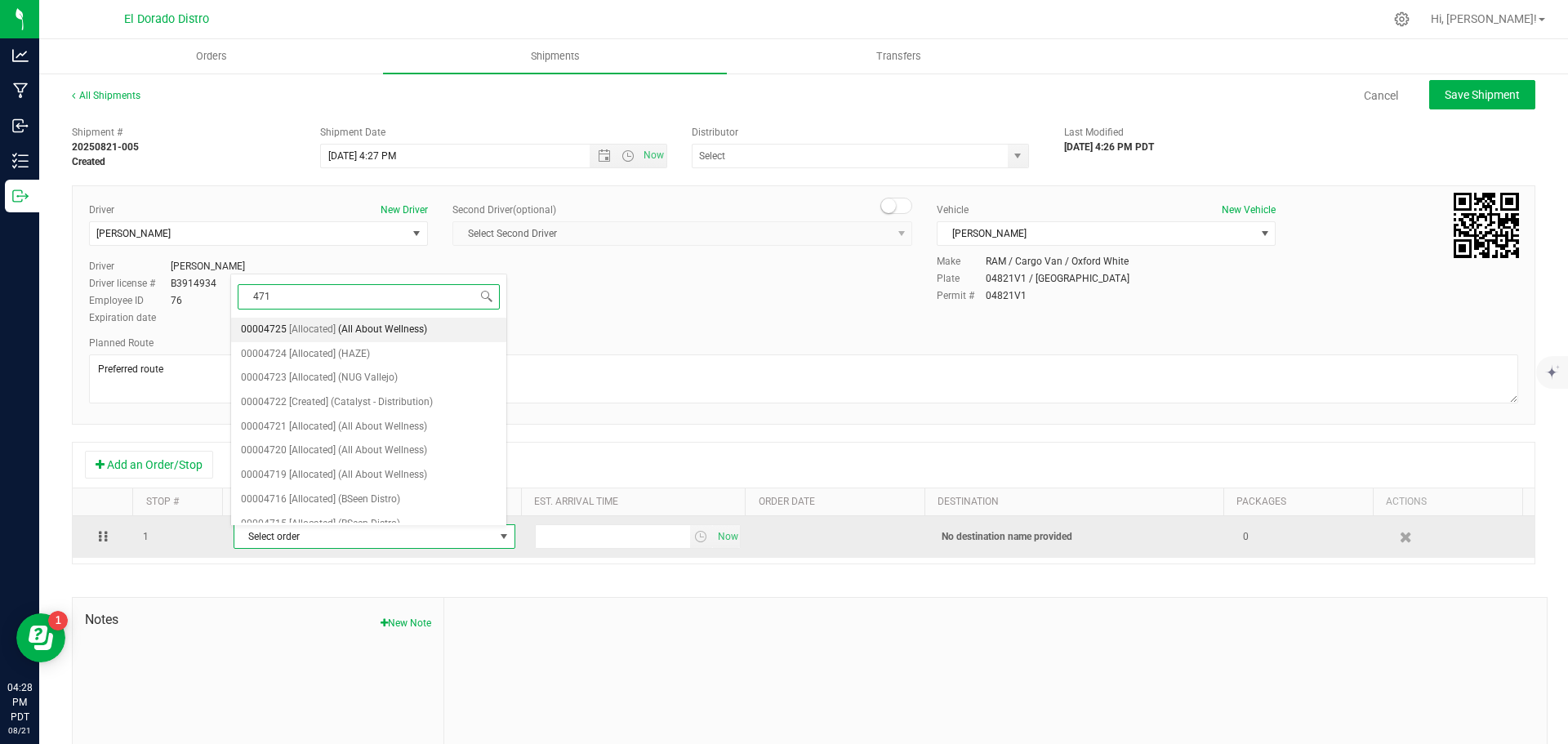
type input "4715"
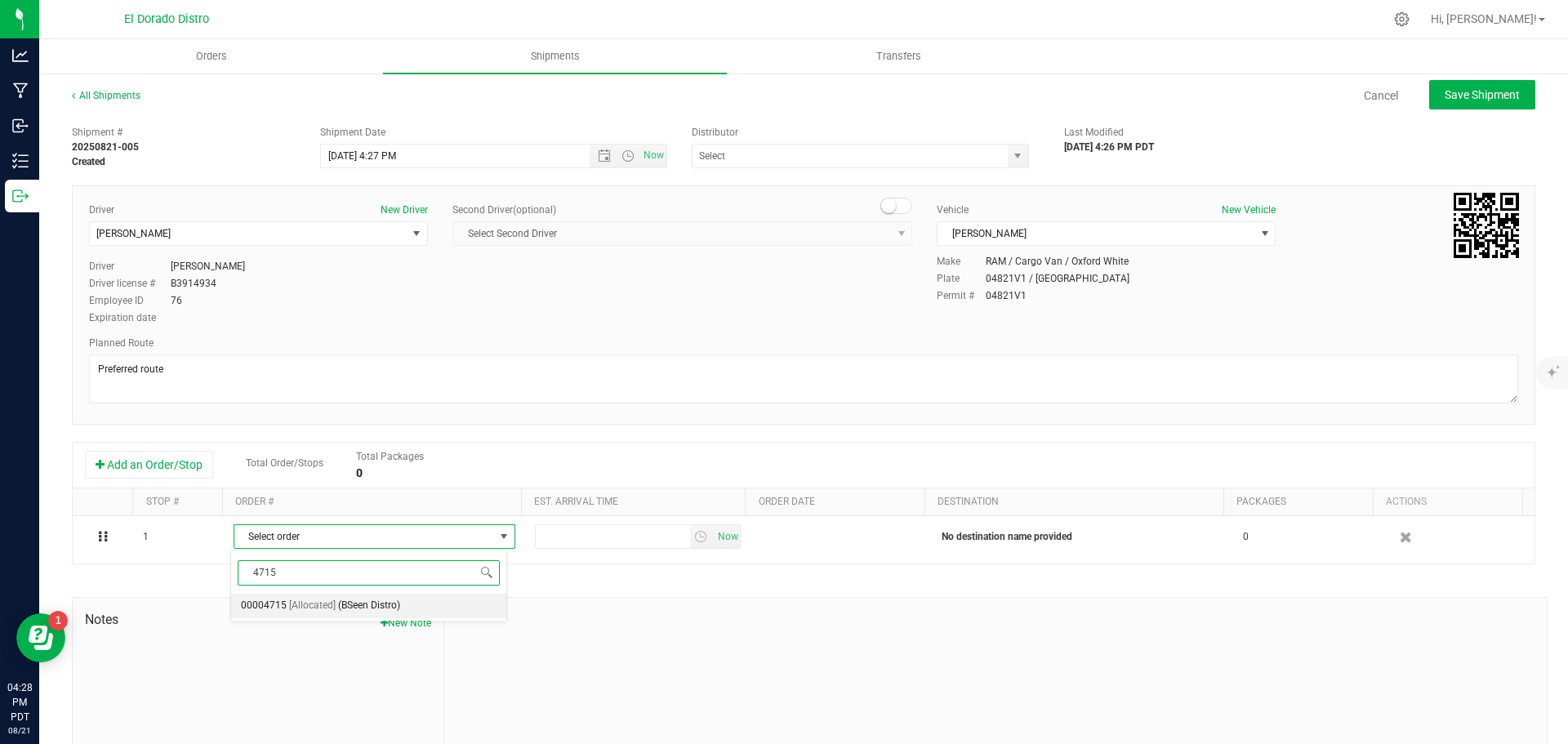
click at [331, 602] on span "[Allocated]" at bounding box center [312, 605] width 47 height 22
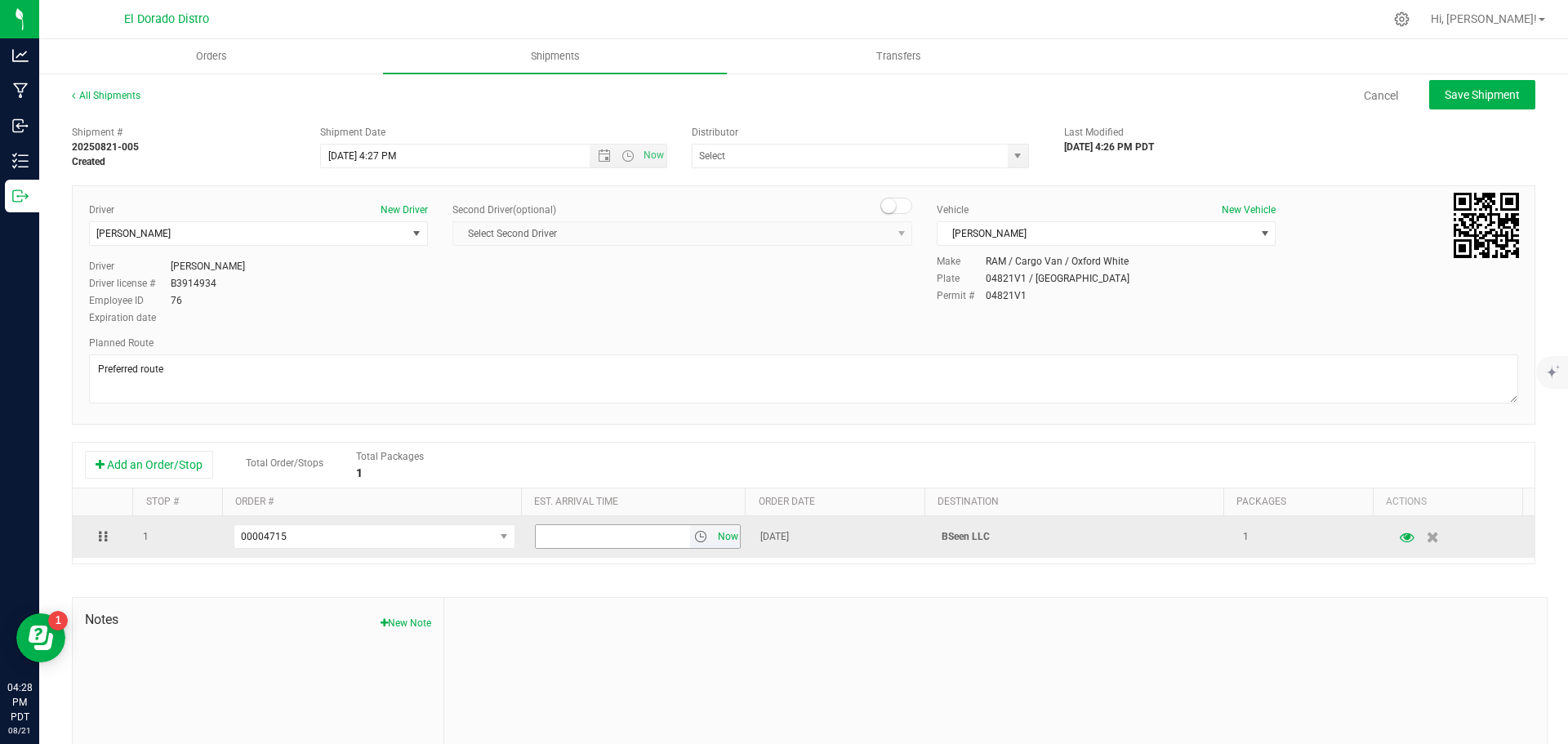
click at [714, 540] on span "Now" at bounding box center [728, 536] width 28 height 23
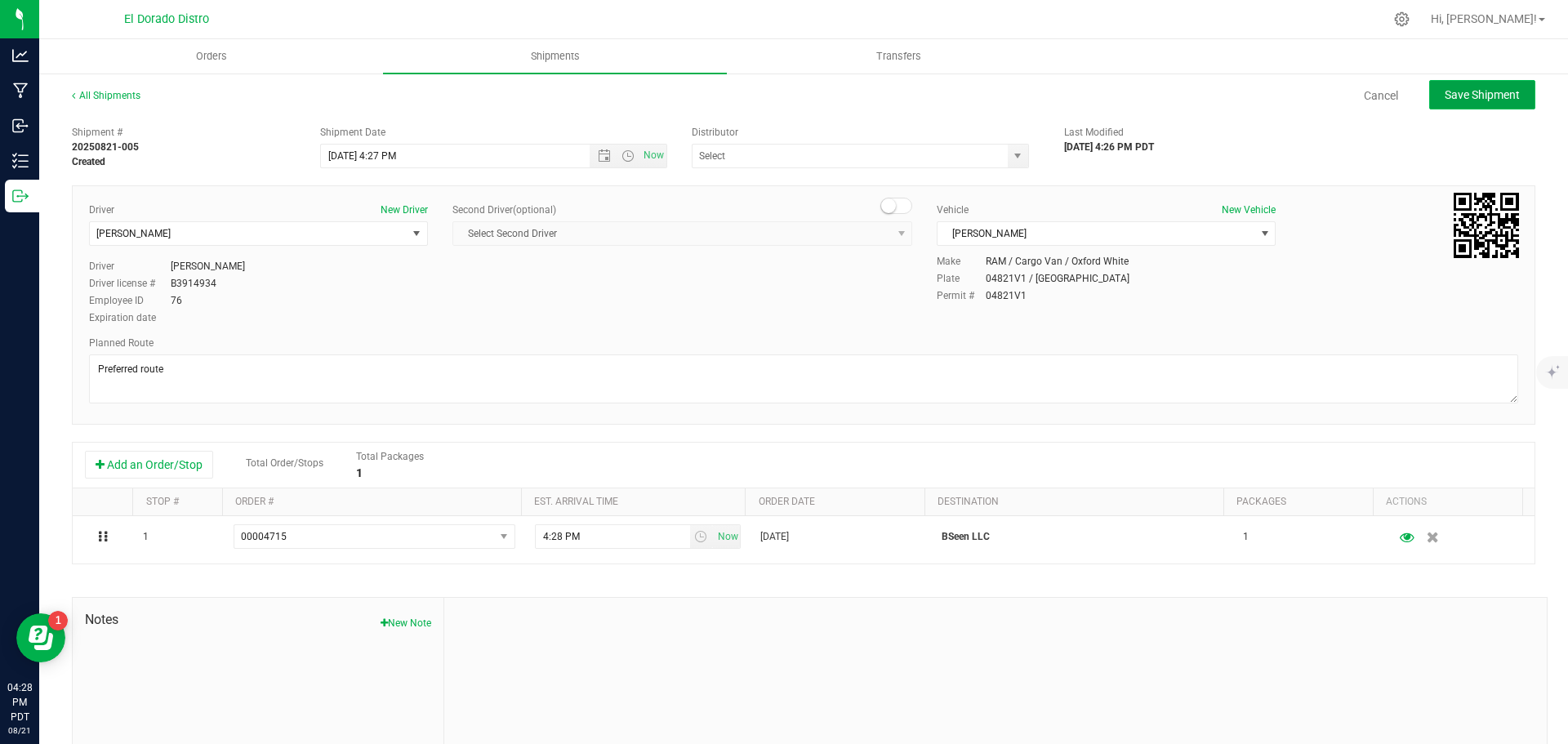
click at [1445, 98] on span "Save Shipment" at bounding box center [1483, 95] width 75 height 13
type input "[DATE] 11:27 PM"
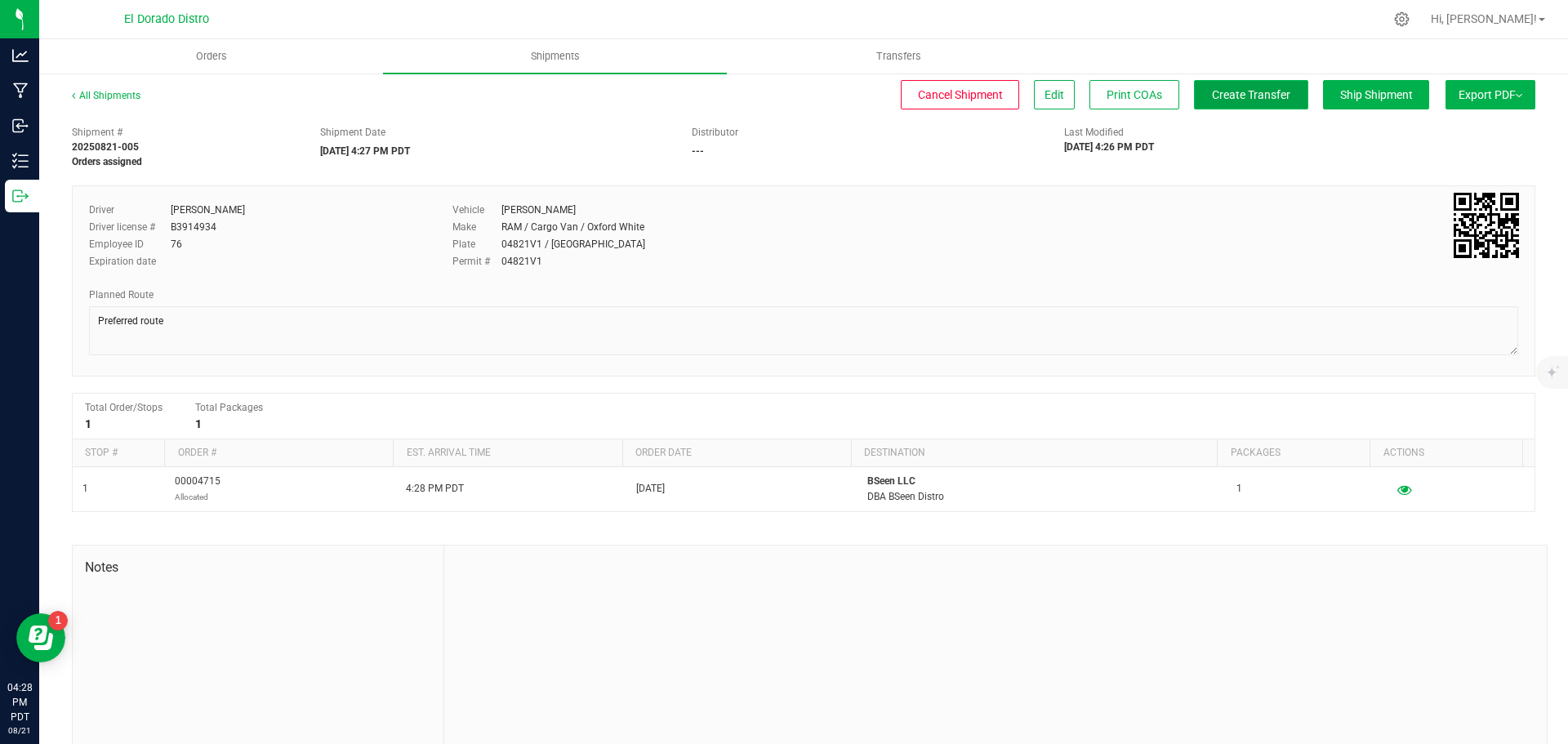
click at [1262, 94] on span "Create Transfer" at bounding box center [1251, 95] width 79 height 13
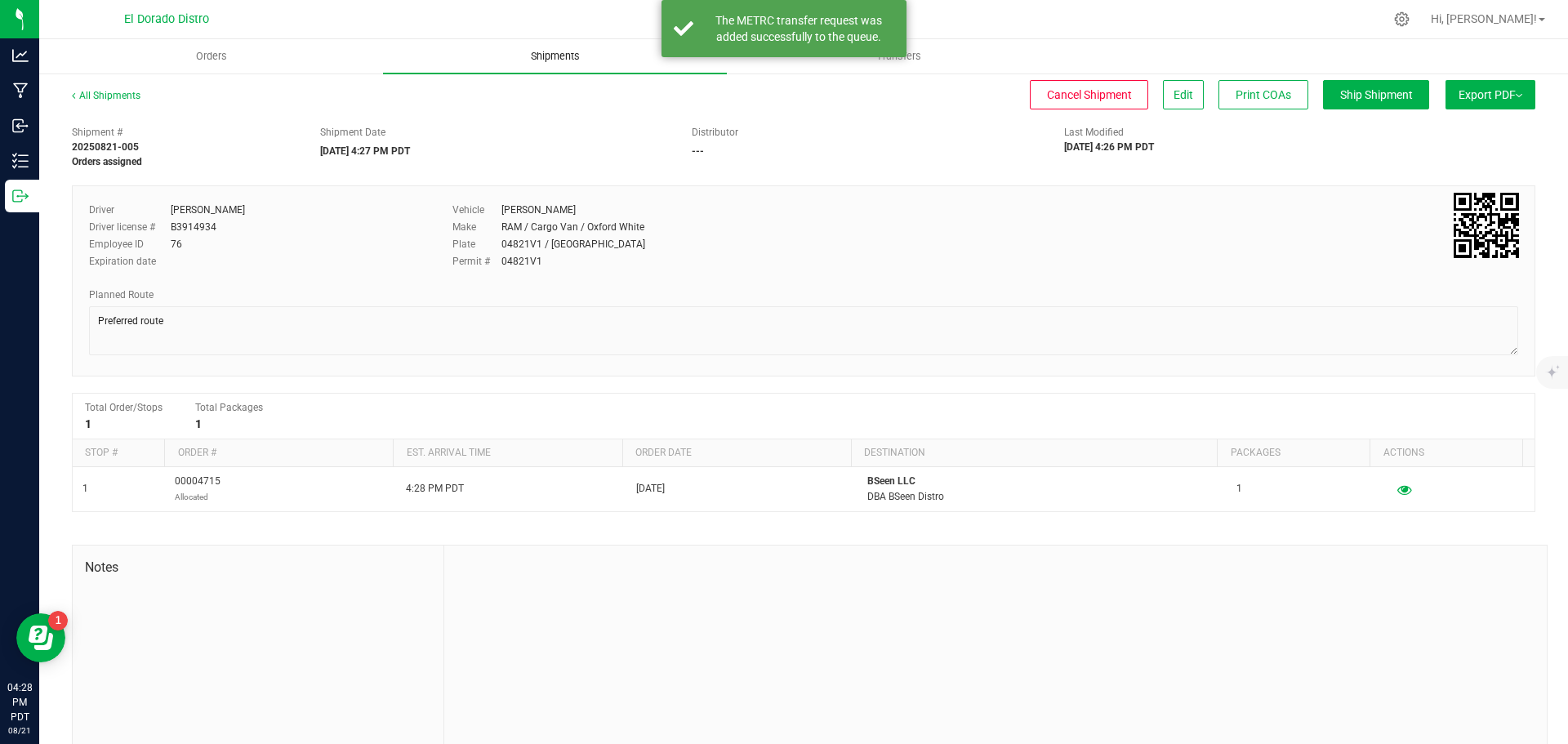
click at [568, 53] on span "Shipments" at bounding box center [555, 56] width 93 height 15
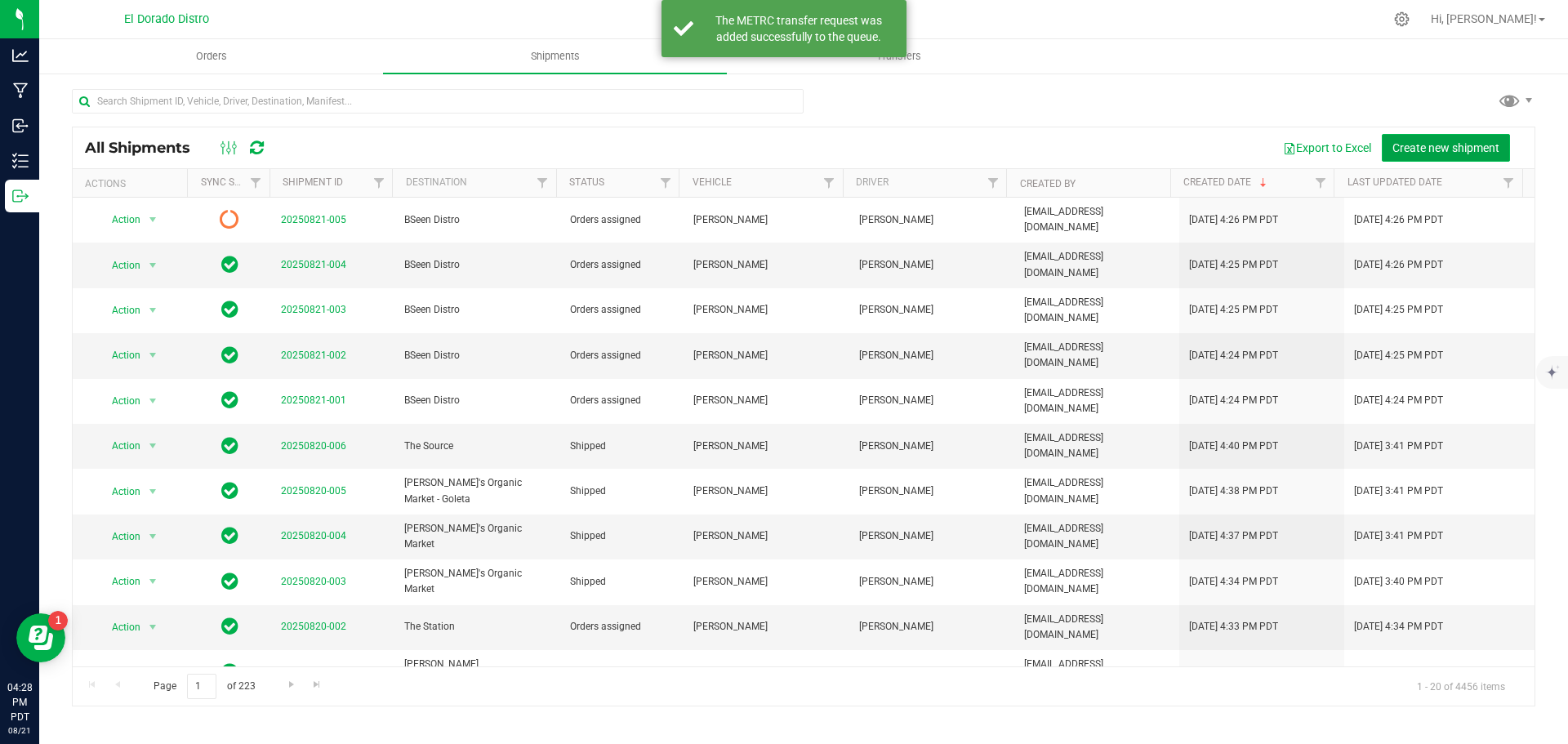
click at [1426, 151] on span "Create new shipment" at bounding box center [1446, 148] width 107 height 13
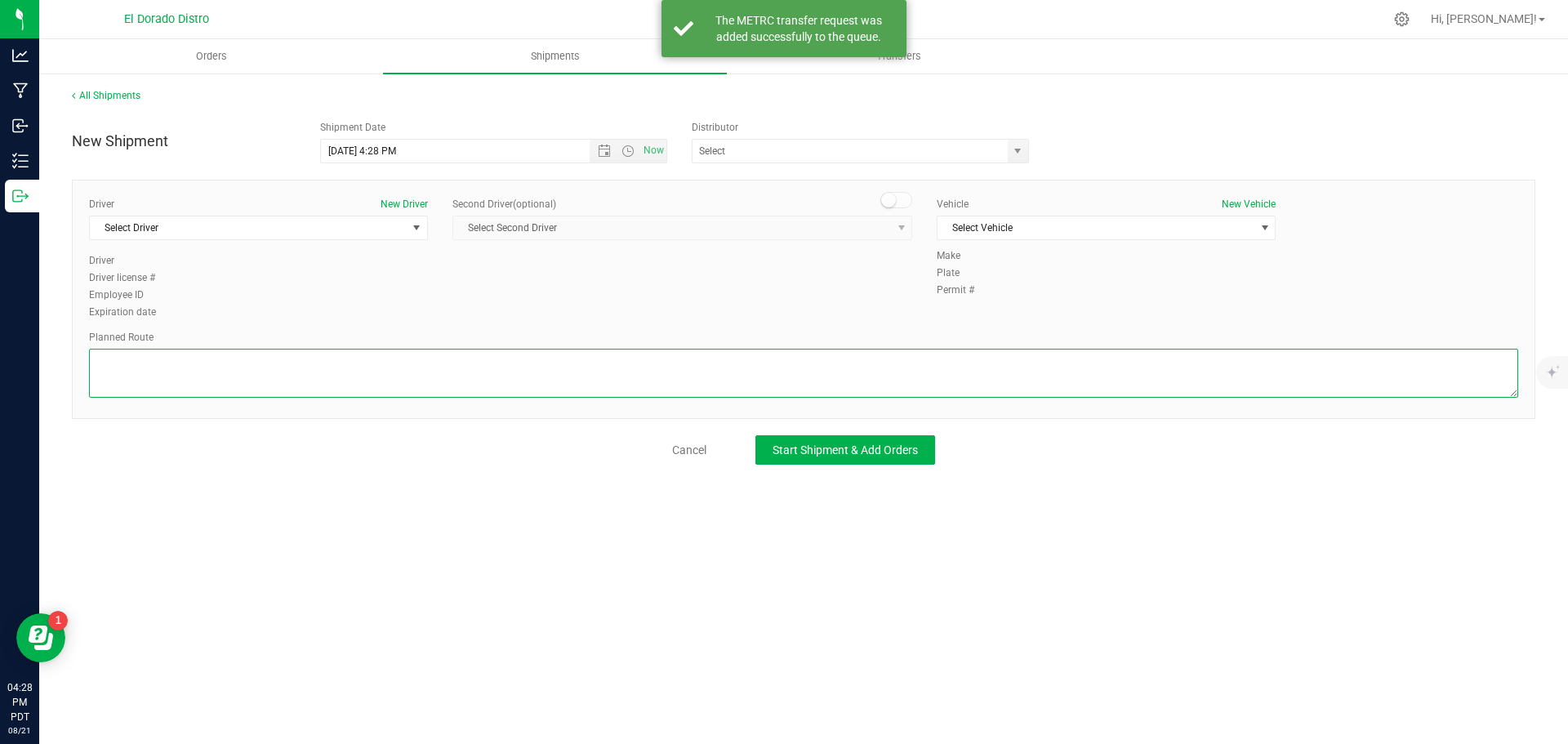
click at [644, 357] on textarea at bounding box center [803, 373] width 1429 height 49
paste textarea "Preferred route"
type textarea "Preferred route"
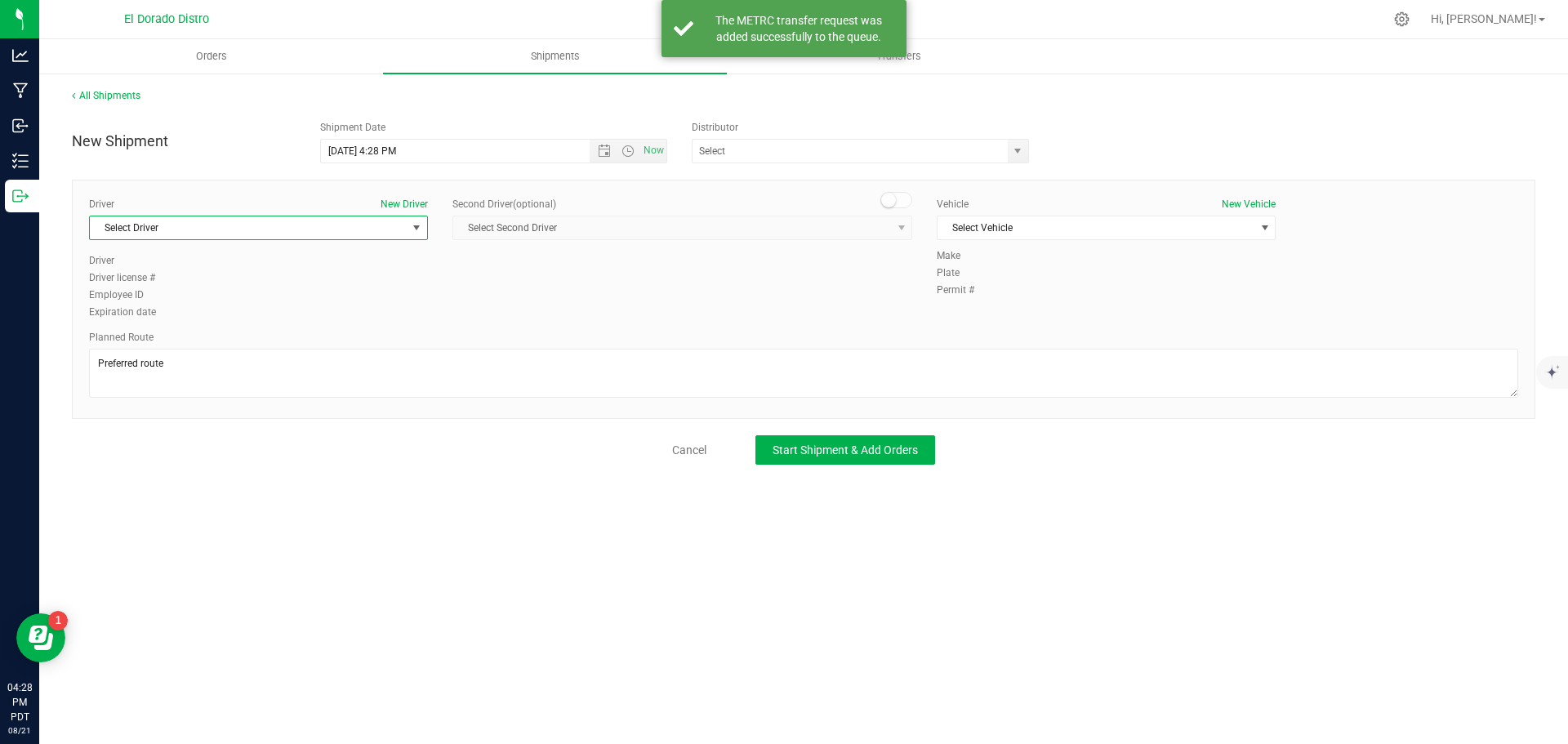
click at [322, 220] on span "Select Driver" at bounding box center [248, 228] width 317 height 22
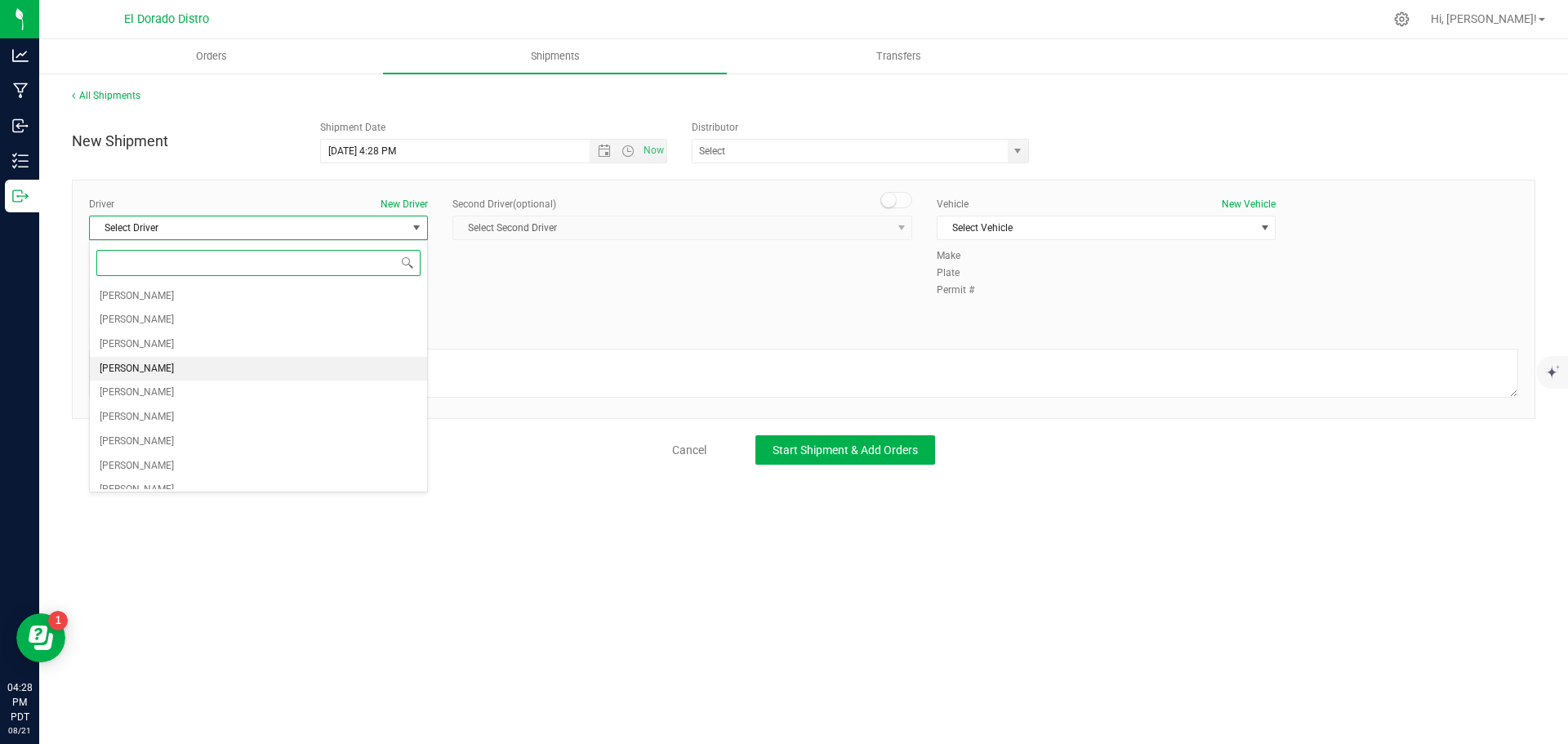
click at [205, 365] on li "[PERSON_NAME]" at bounding box center [259, 369] width 337 height 24
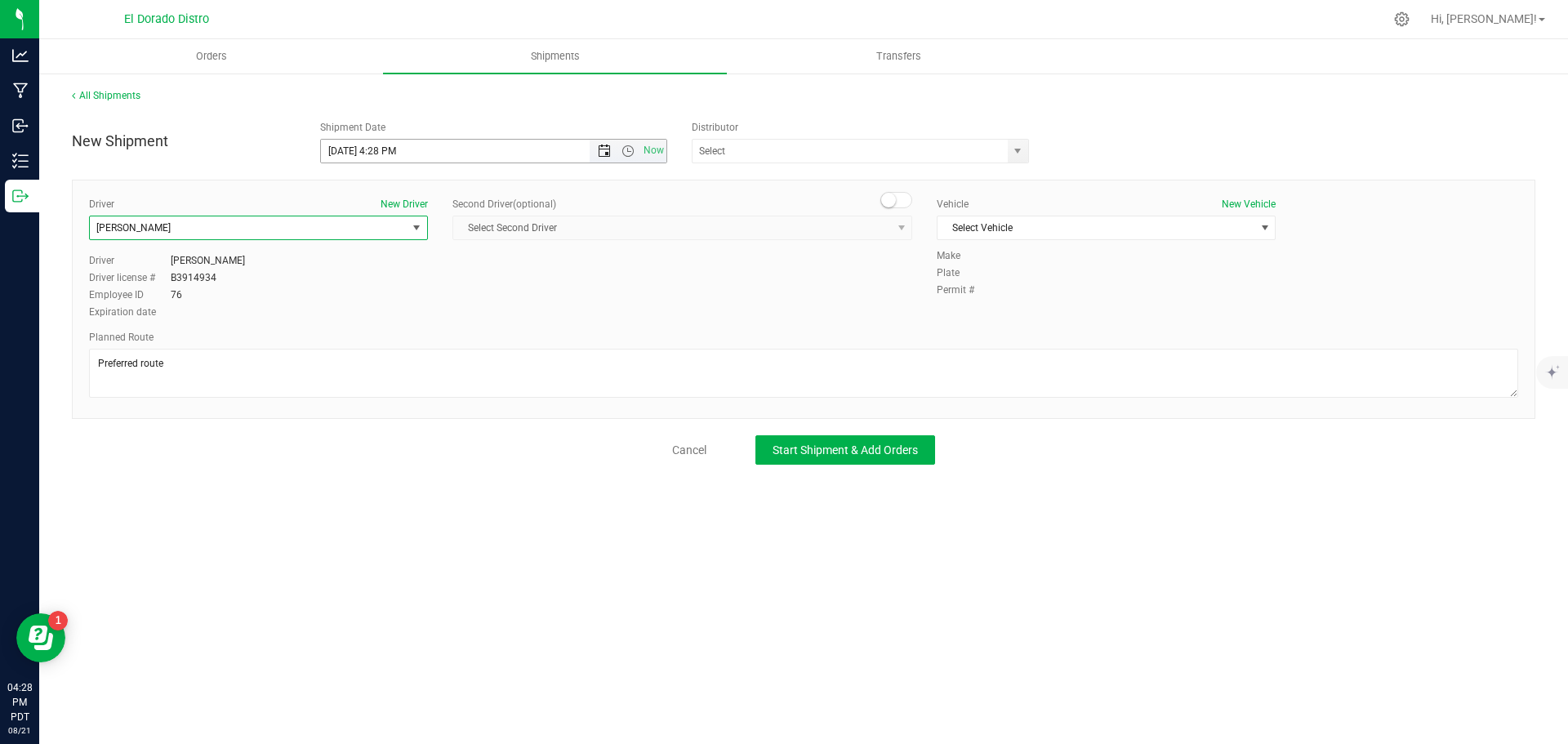
click at [596, 156] on span "Open the date view" at bounding box center [605, 151] width 28 height 13
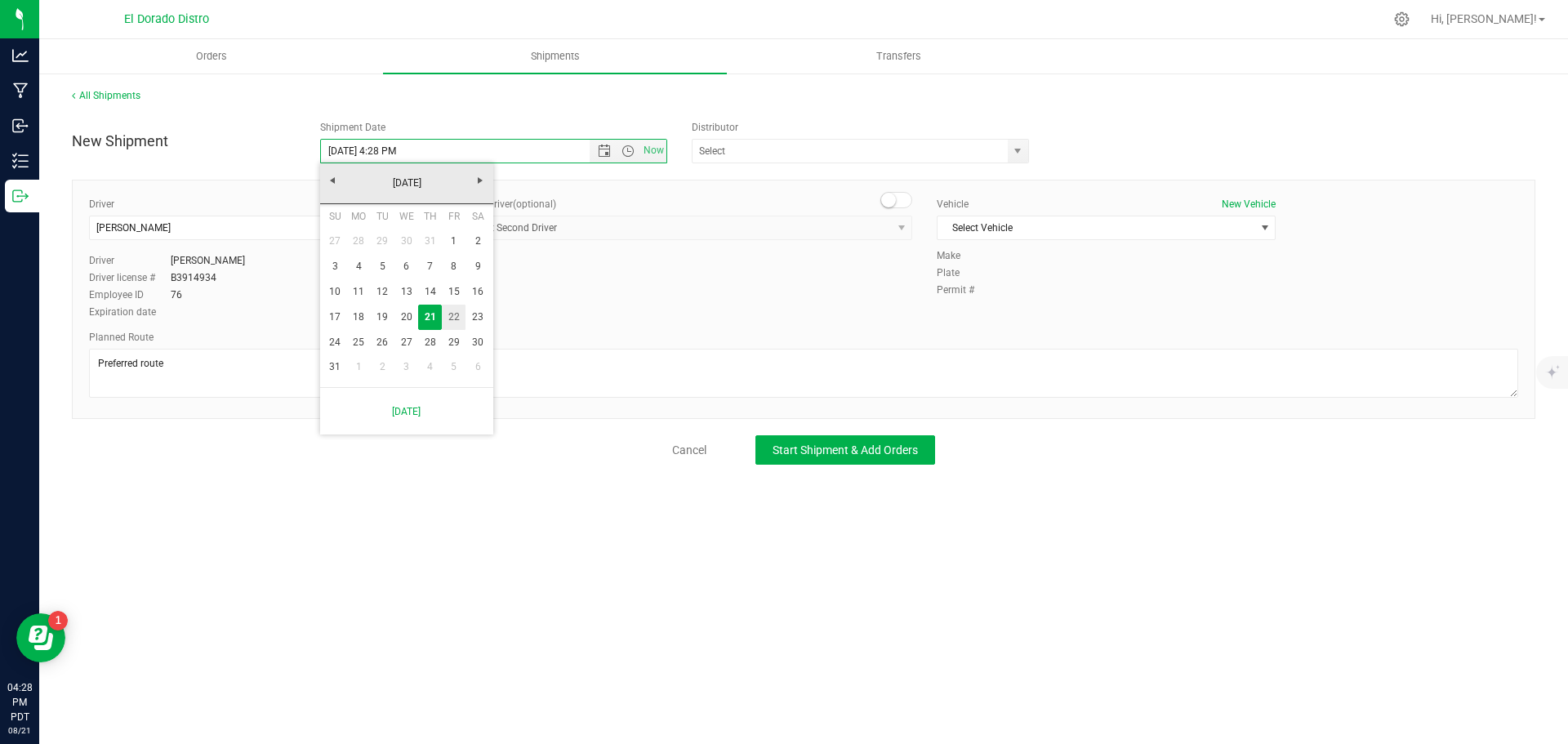
click at [452, 315] on link "22" at bounding box center [453, 317] width 23 height 25
type input "[DATE] 4:28 PM"
click at [1013, 228] on span "Select Vehicle" at bounding box center [1096, 228] width 317 height 22
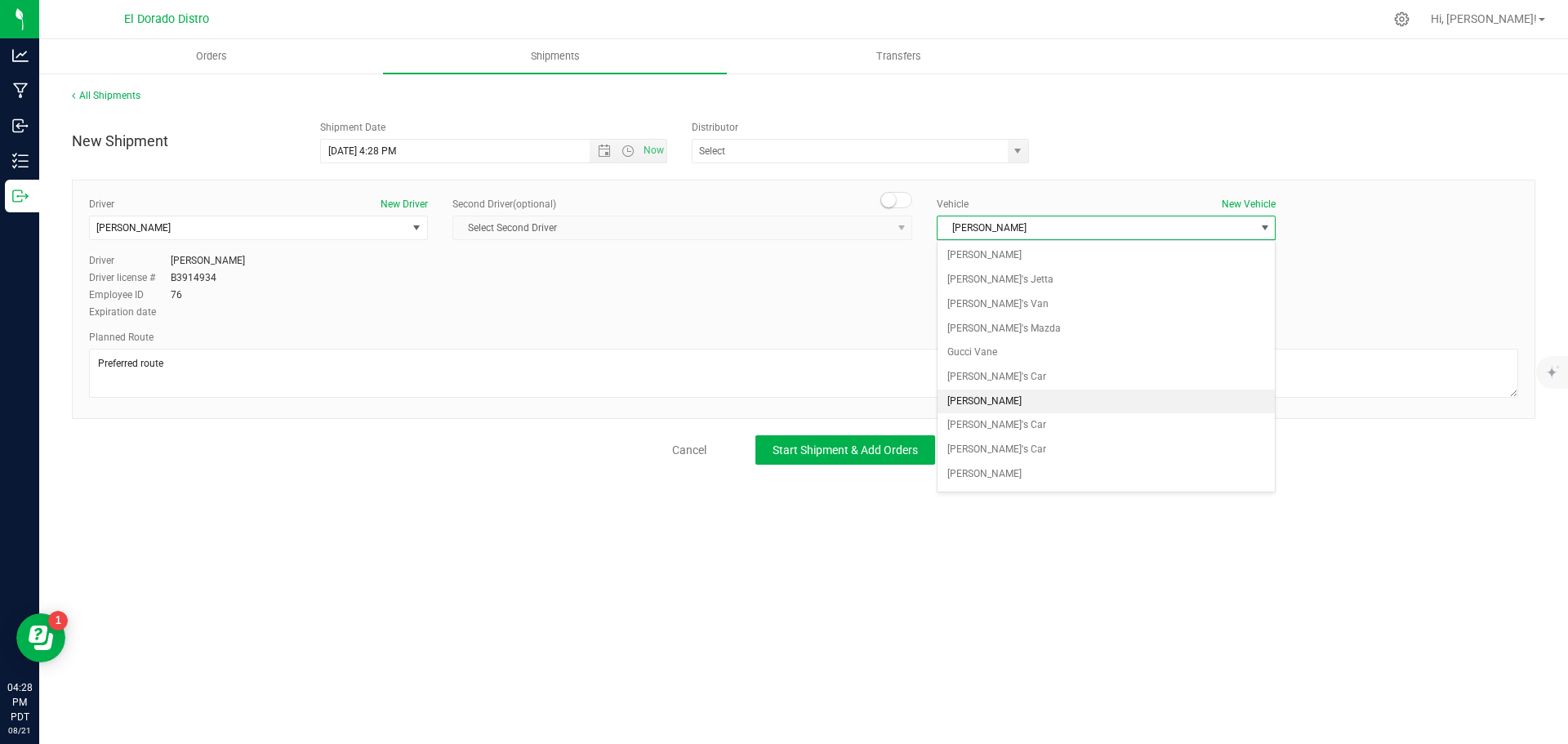
click at [1032, 397] on li "[PERSON_NAME]" at bounding box center [1106, 402] width 337 height 24
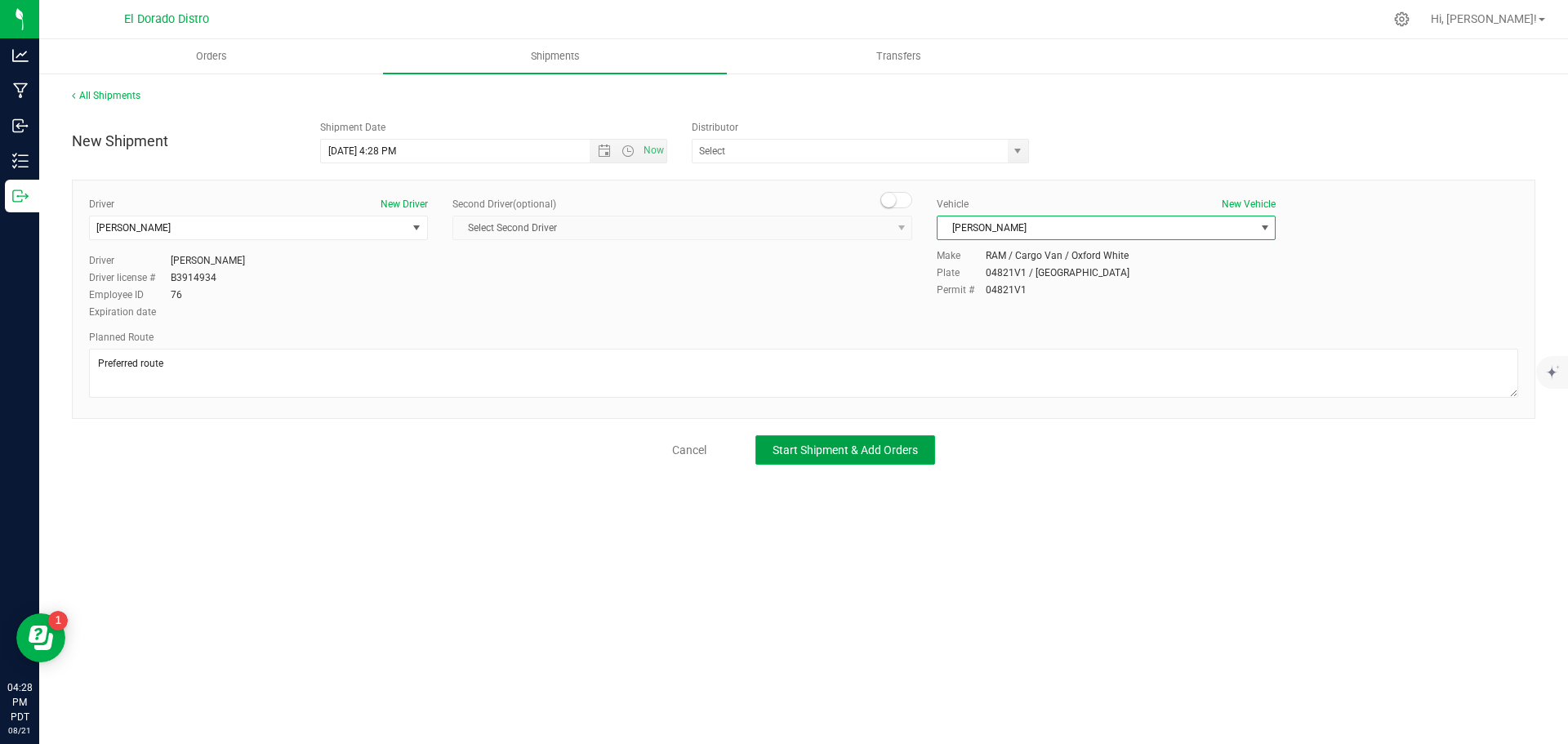
click at [889, 440] on button "Start Shipment & Add Orders" at bounding box center [845, 449] width 180 height 29
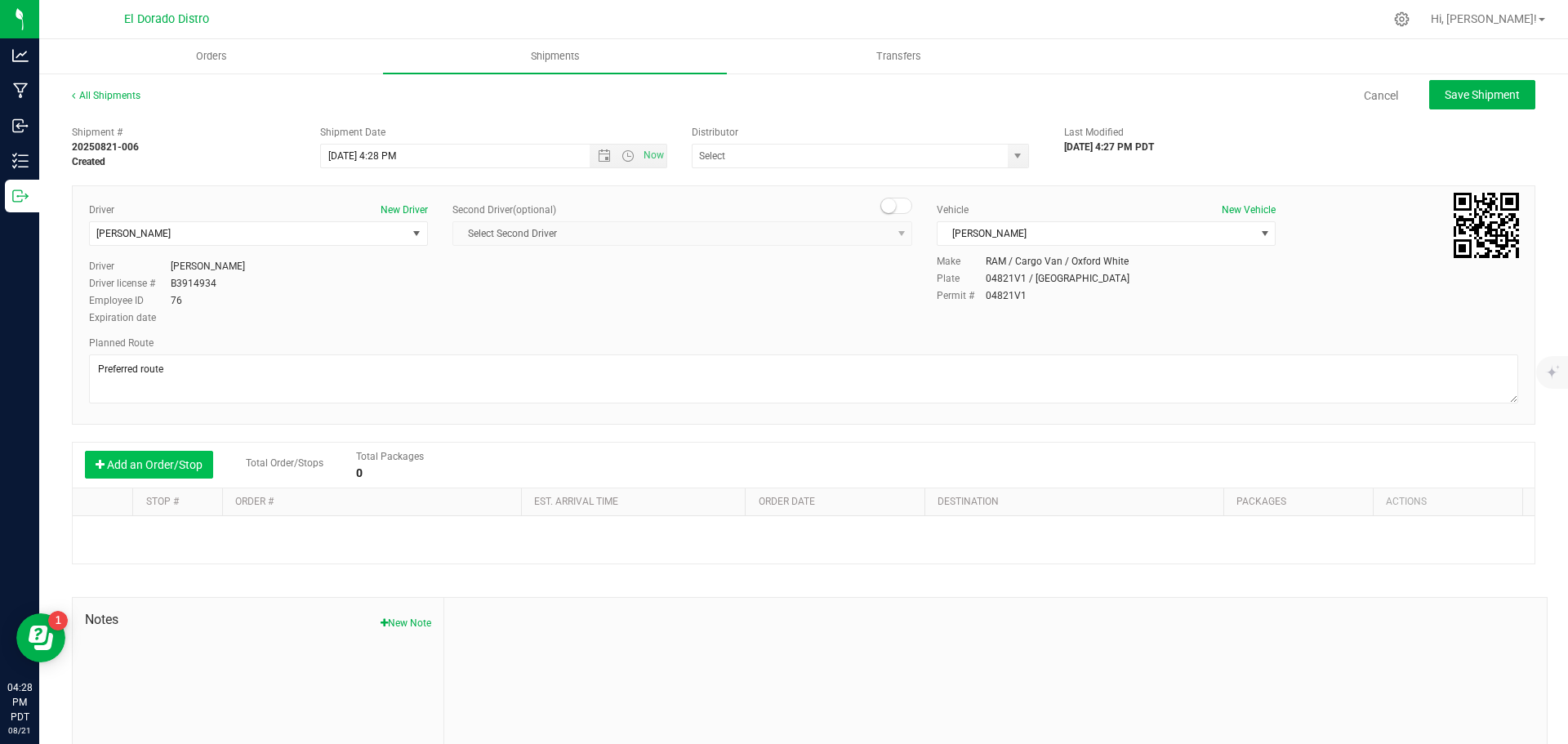
click at [142, 458] on button "Add an Order/Stop" at bounding box center [149, 465] width 128 height 28
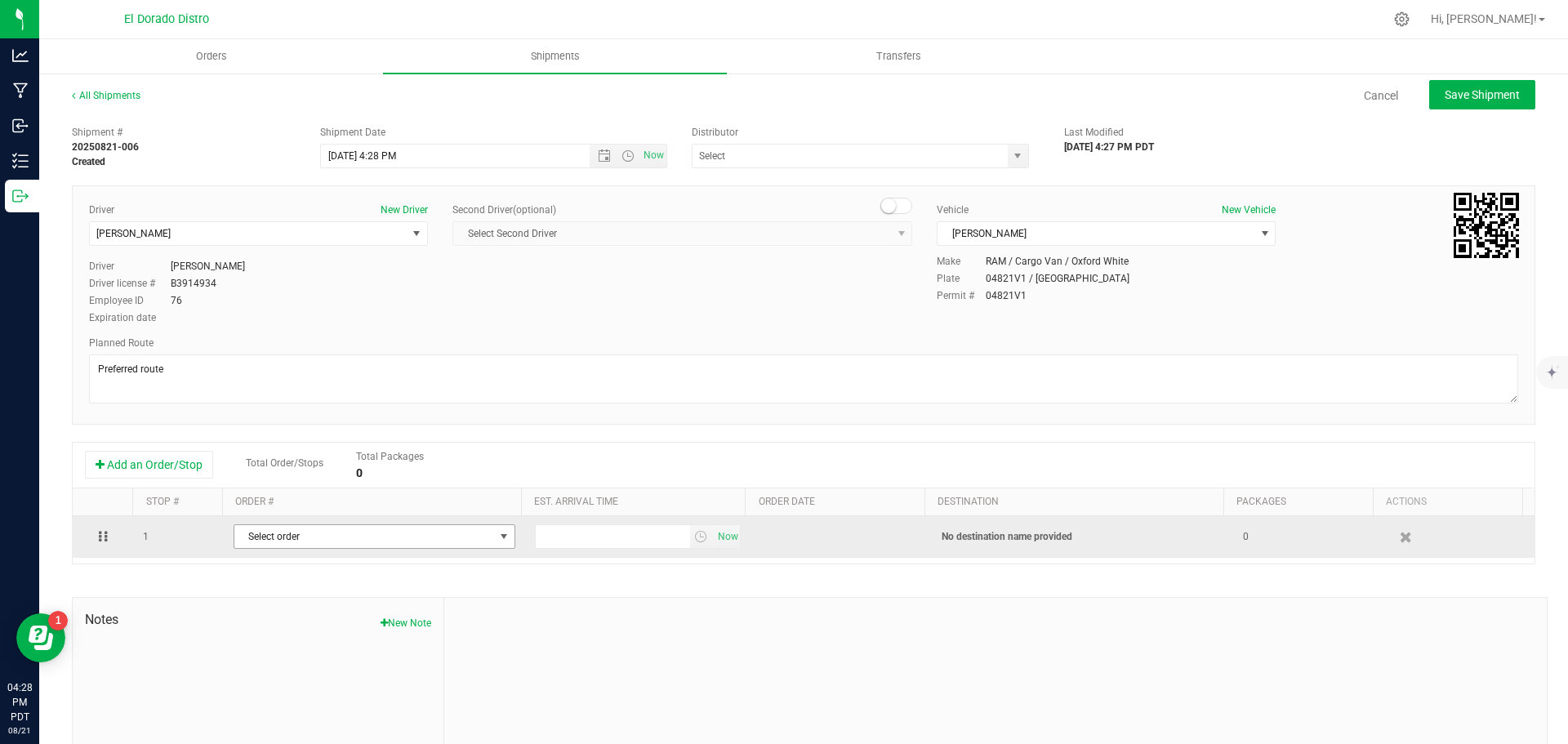
click at [252, 535] on span "Select order" at bounding box center [364, 536] width 260 height 22
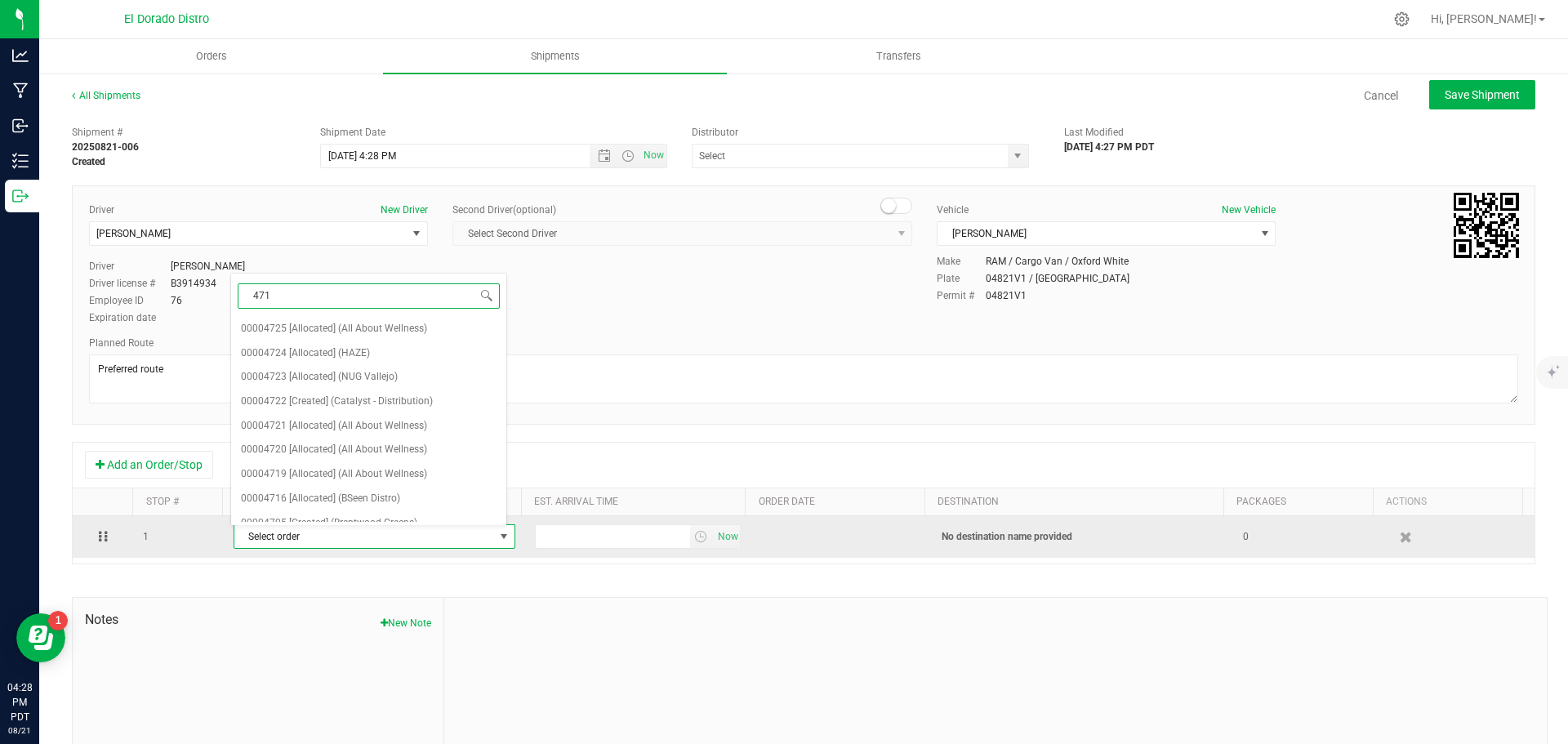
type input "4716"
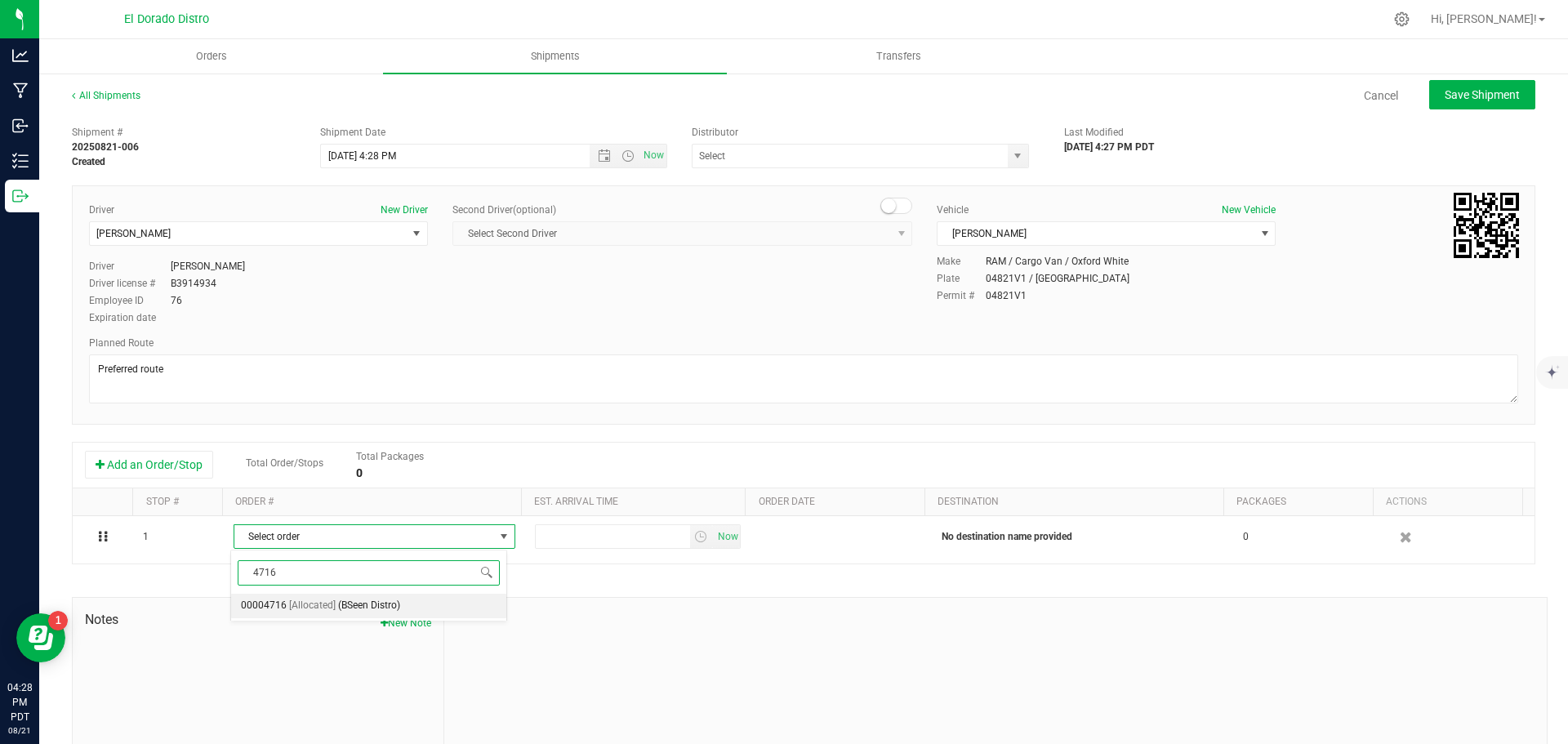
click at [290, 609] on span "[Allocated]" at bounding box center [312, 605] width 47 height 22
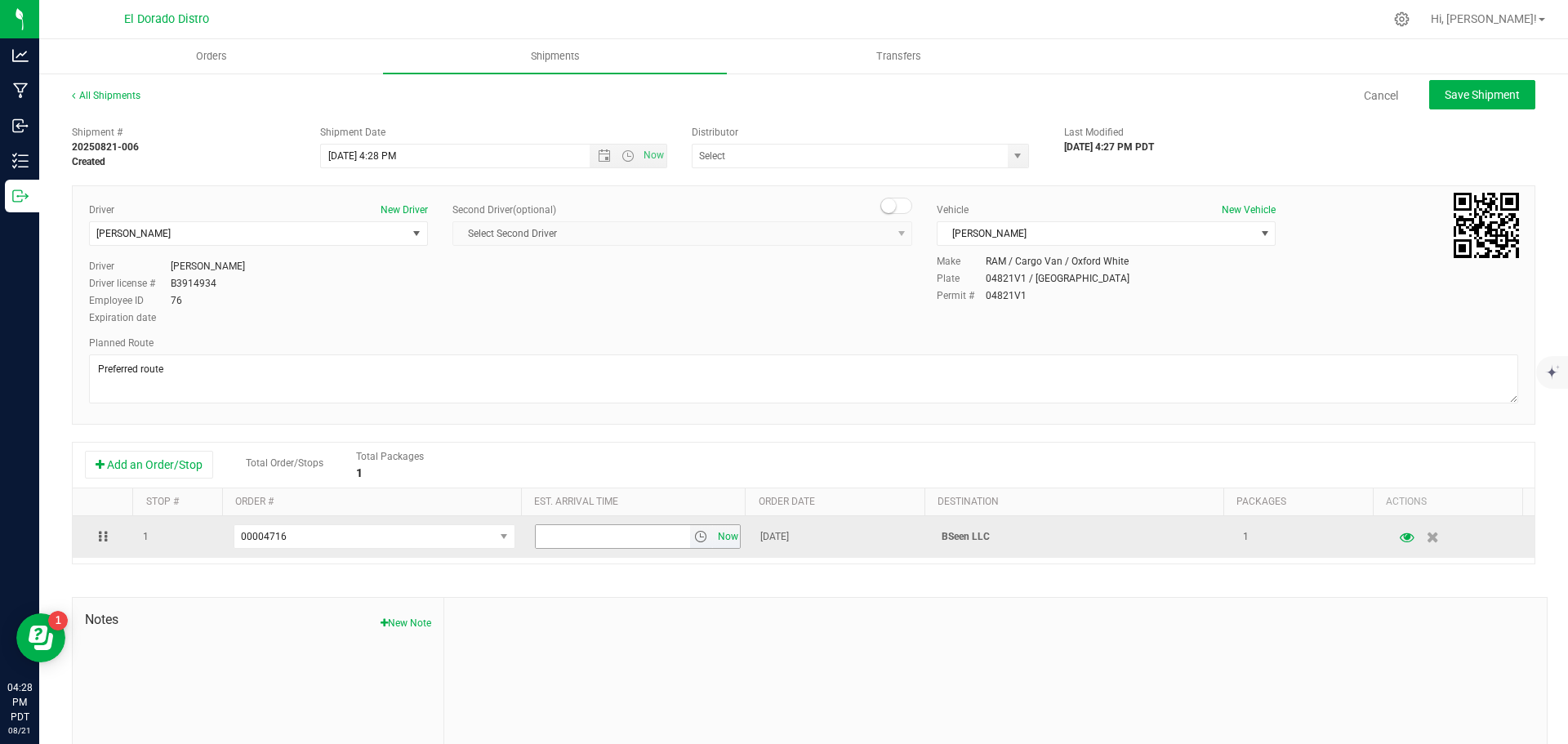
click at [718, 540] on span "Now" at bounding box center [728, 536] width 28 height 23
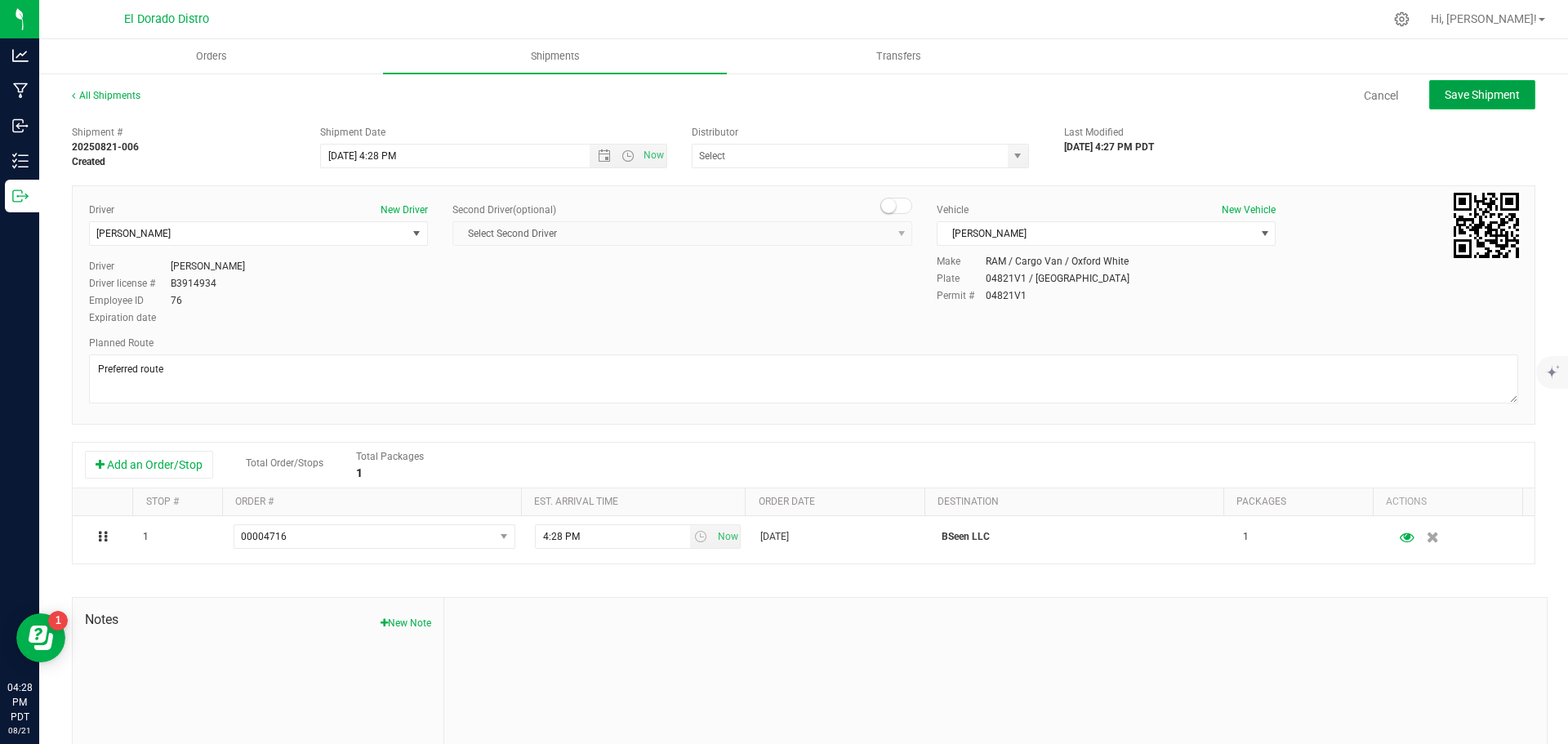
click at [1476, 90] on span "Save Shipment" at bounding box center [1483, 95] width 75 height 13
type input "[DATE] 11:28 PM"
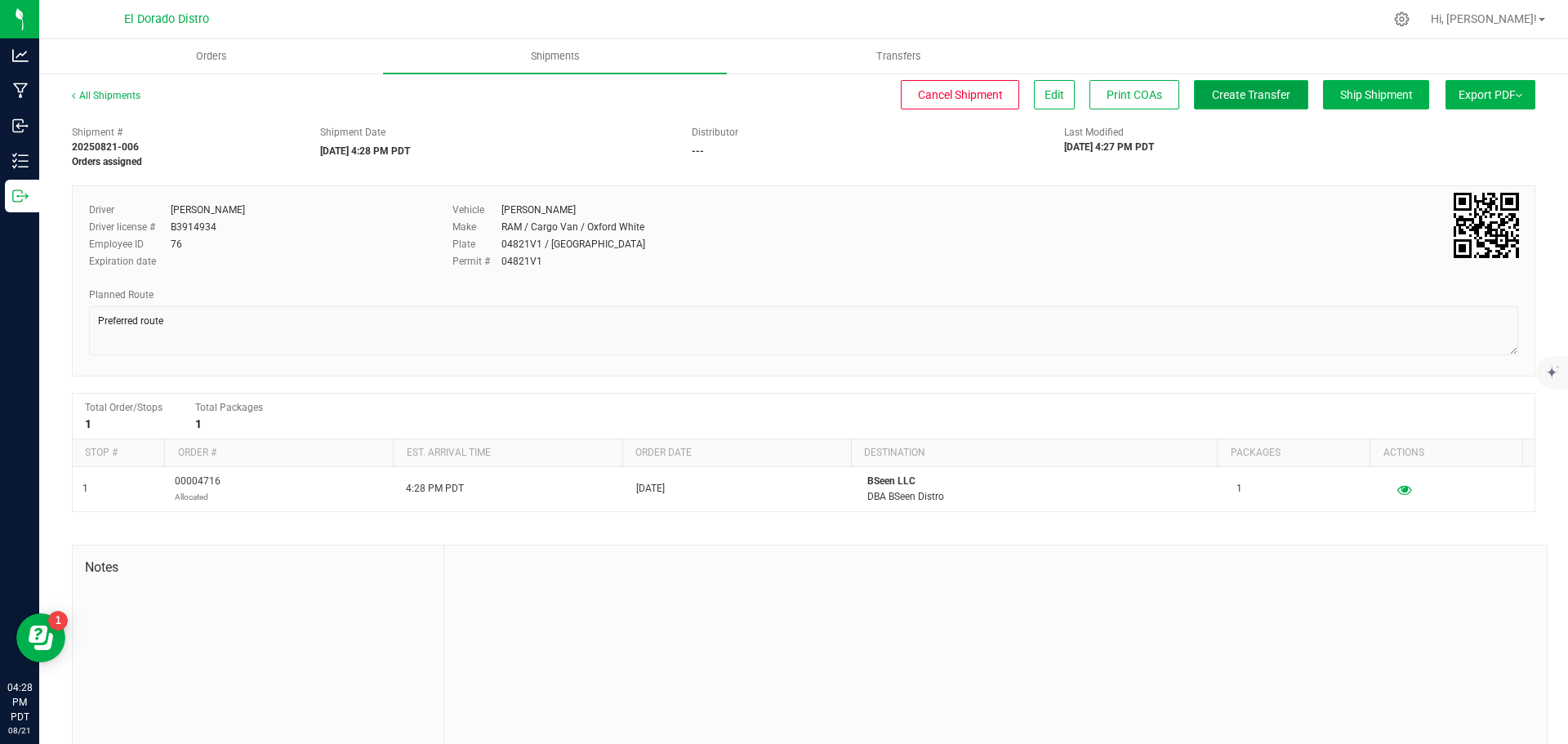
click at [1235, 97] on span "Create Transfer" at bounding box center [1251, 95] width 79 height 13
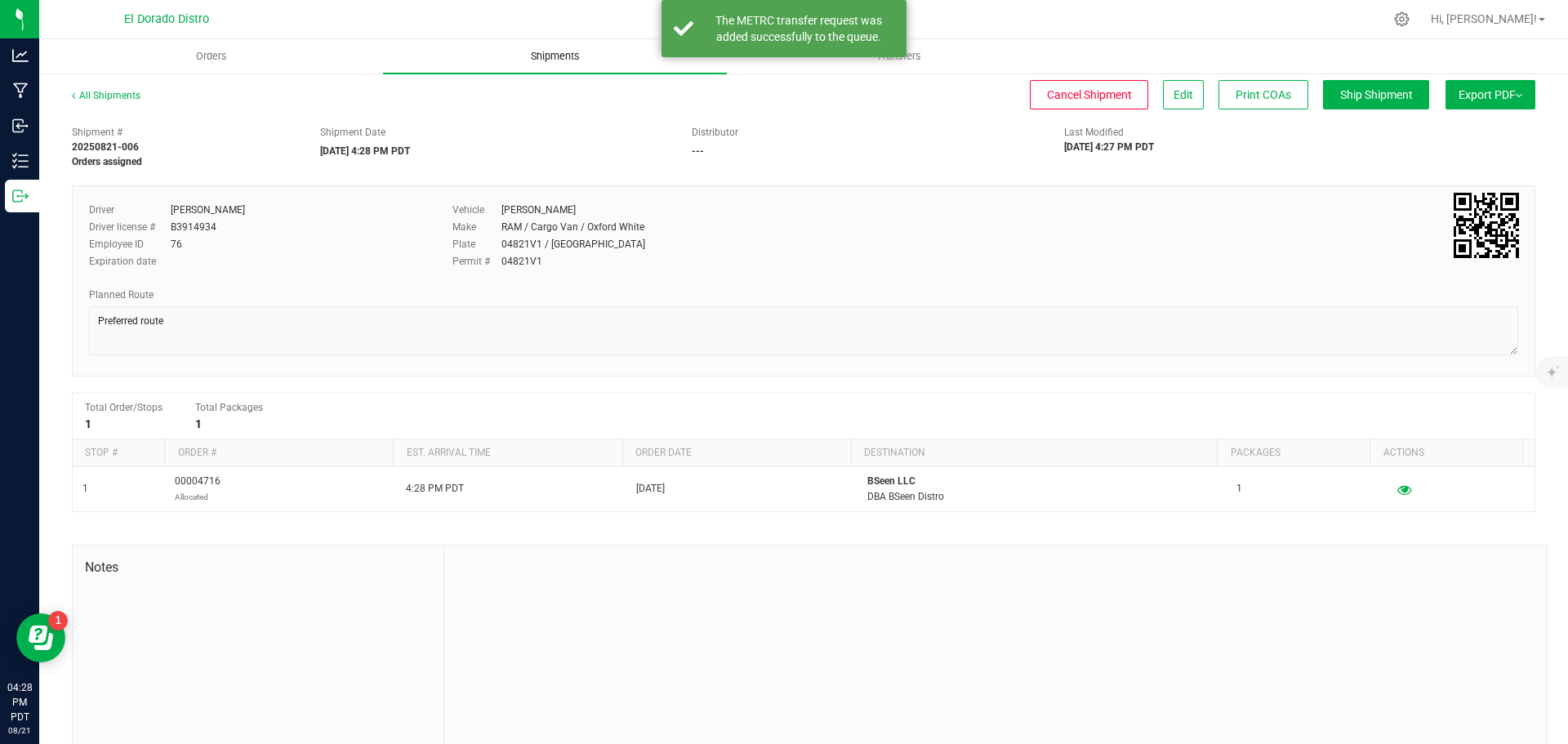
click at [541, 66] on uib-tab-heading "Shipments" at bounding box center [555, 56] width 344 height 35
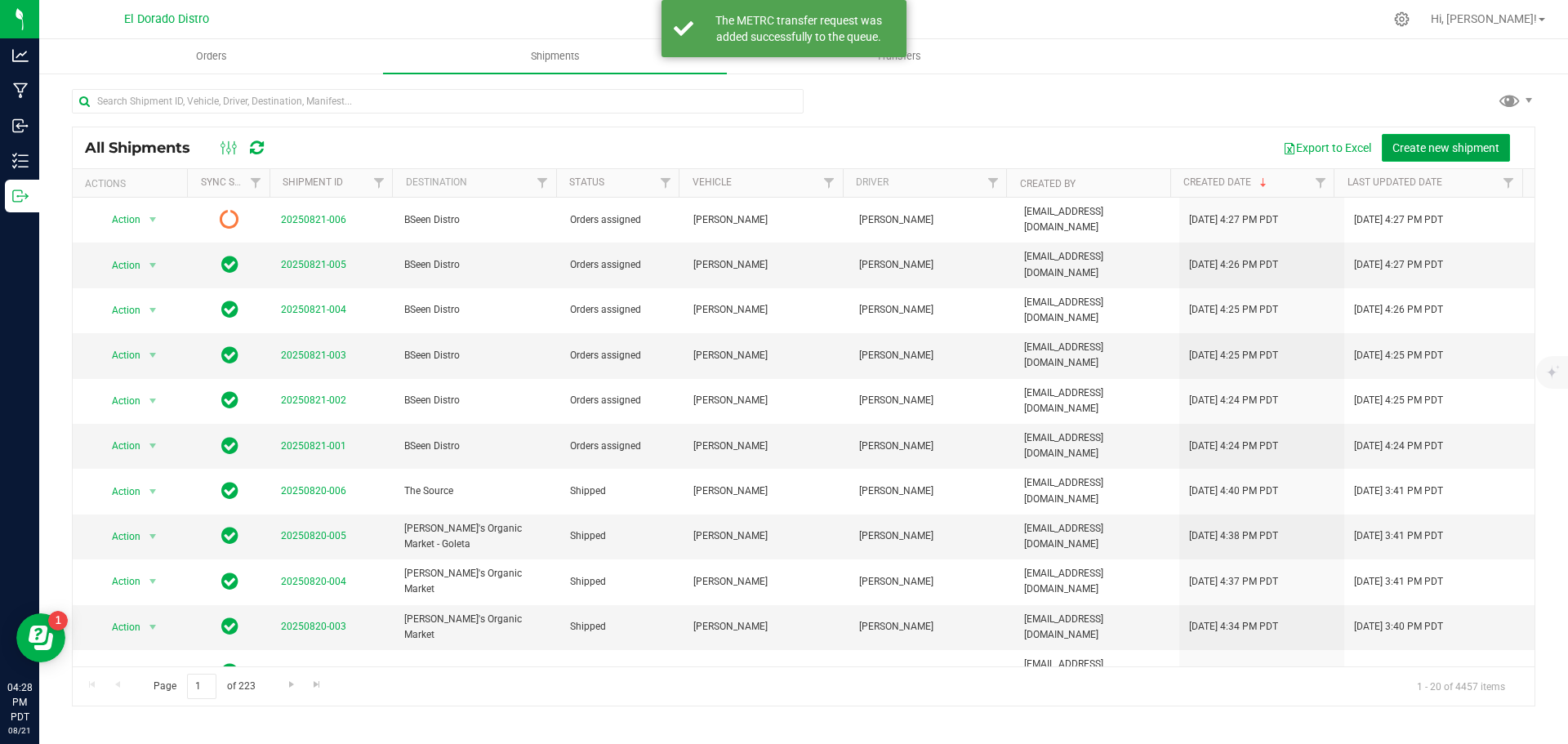
click at [1414, 141] on span "Create new shipment" at bounding box center [1446, 148] width 107 height 13
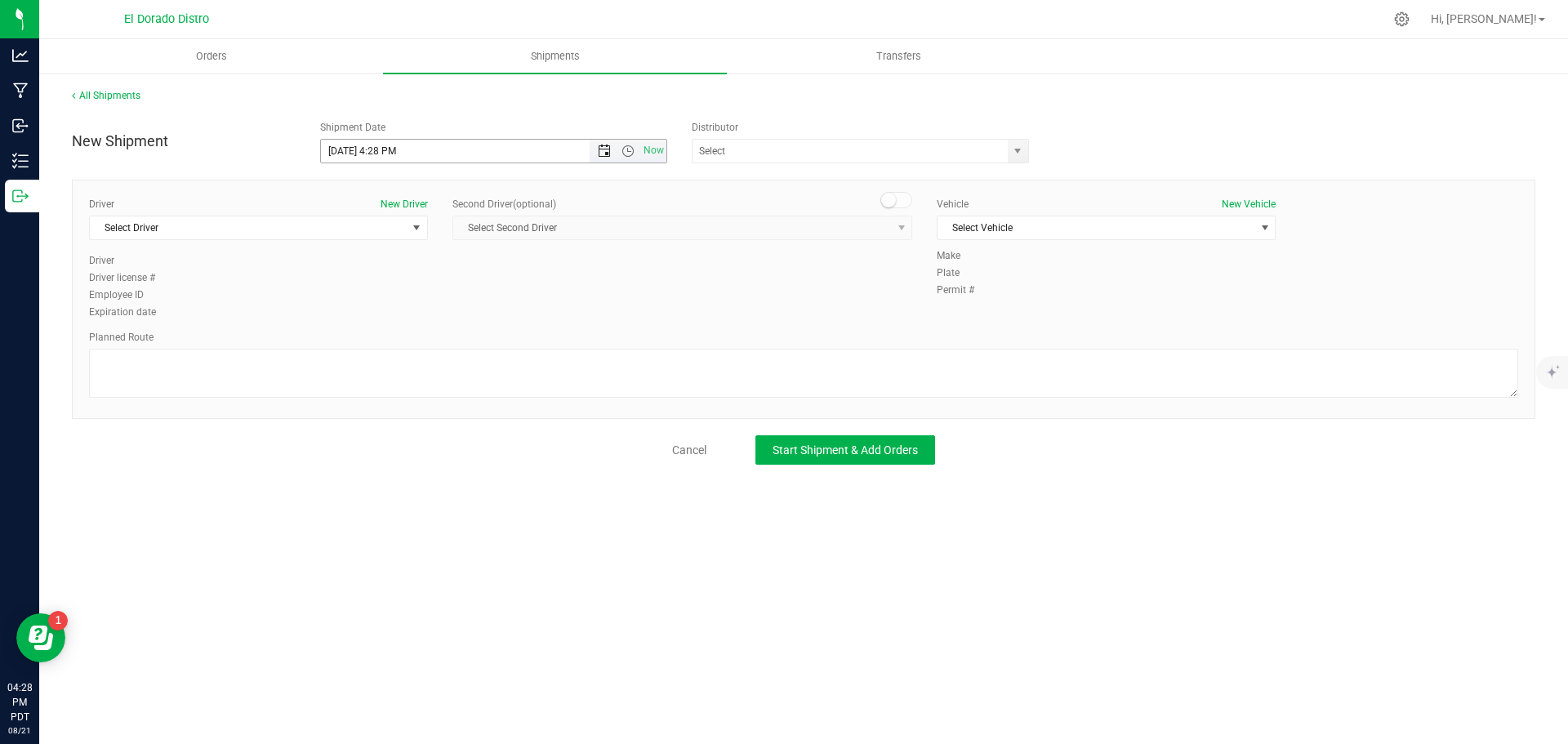
click at [605, 151] on span "Open the date view" at bounding box center [605, 151] width 13 height 13
click at [450, 330] on link "29" at bounding box center [453, 342] width 23 height 25
click at [603, 155] on span "Open the date view" at bounding box center [605, 151] width 13 height 13
click at [455, 318] on link "22" at bounding box center [453, 317] width 23 height 25
type input "[DATE] 4:28 PM"
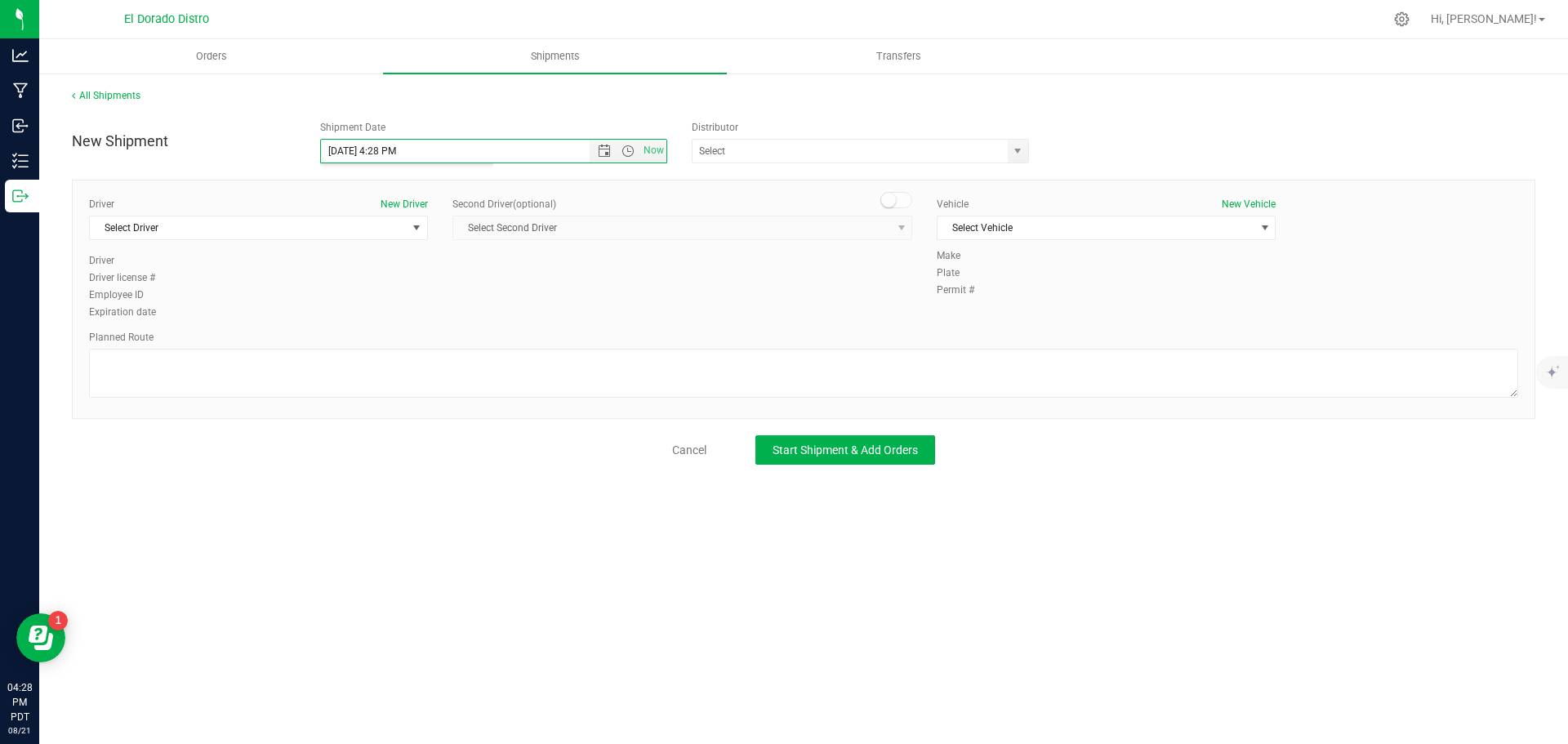
click at [455, 318] on div "Driver New Driver Select Driver Select Driver [PERSON_NAME] [PERSON_NAME] [PERS…" at bounding box center [803, 259] width 1454 height 125
click at [301, 230] on span "Select Driver" at bounding box center [248, 228] width 317 height 22
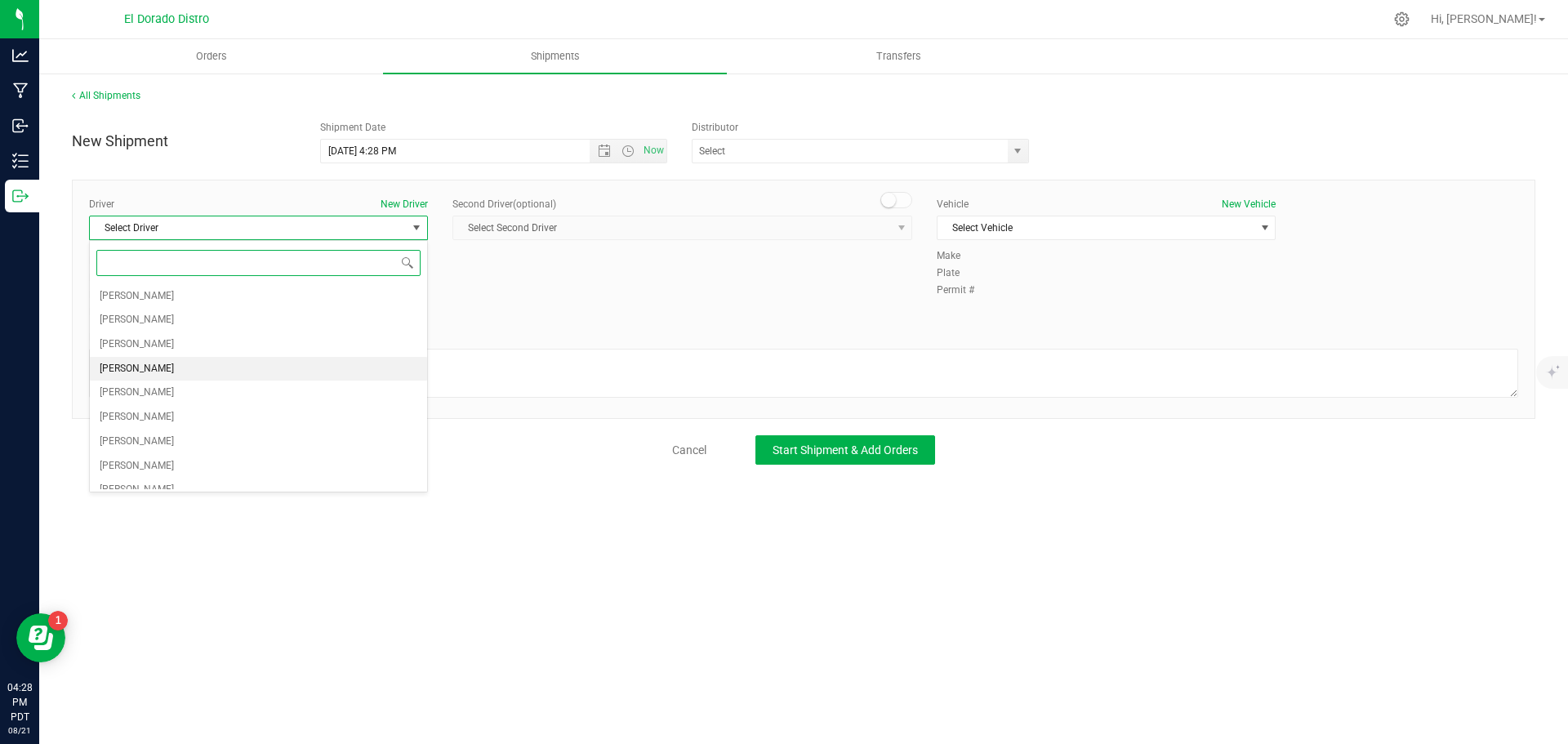
click at [177, 375] on li "[PERSON_NAME]" at bounding box center [259, 369] width 337 height 24
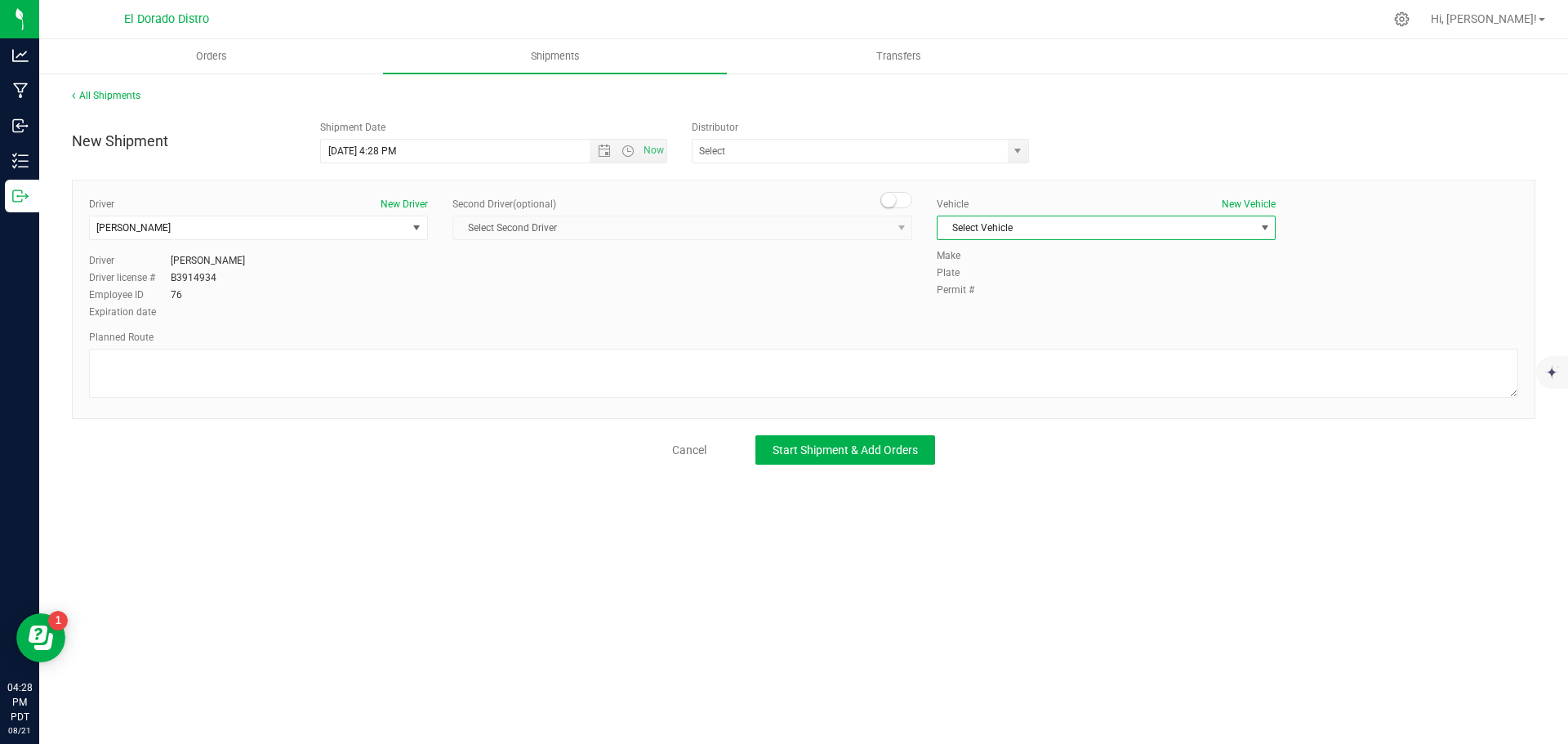
click at [961, 223] on span "Select Vehicle" at bounding box center [1096, 228] width 317 height 22
click at [1001, 397] on li "[PERSON_NAME]" at bounding box center [1106, 402] width 337 height 24
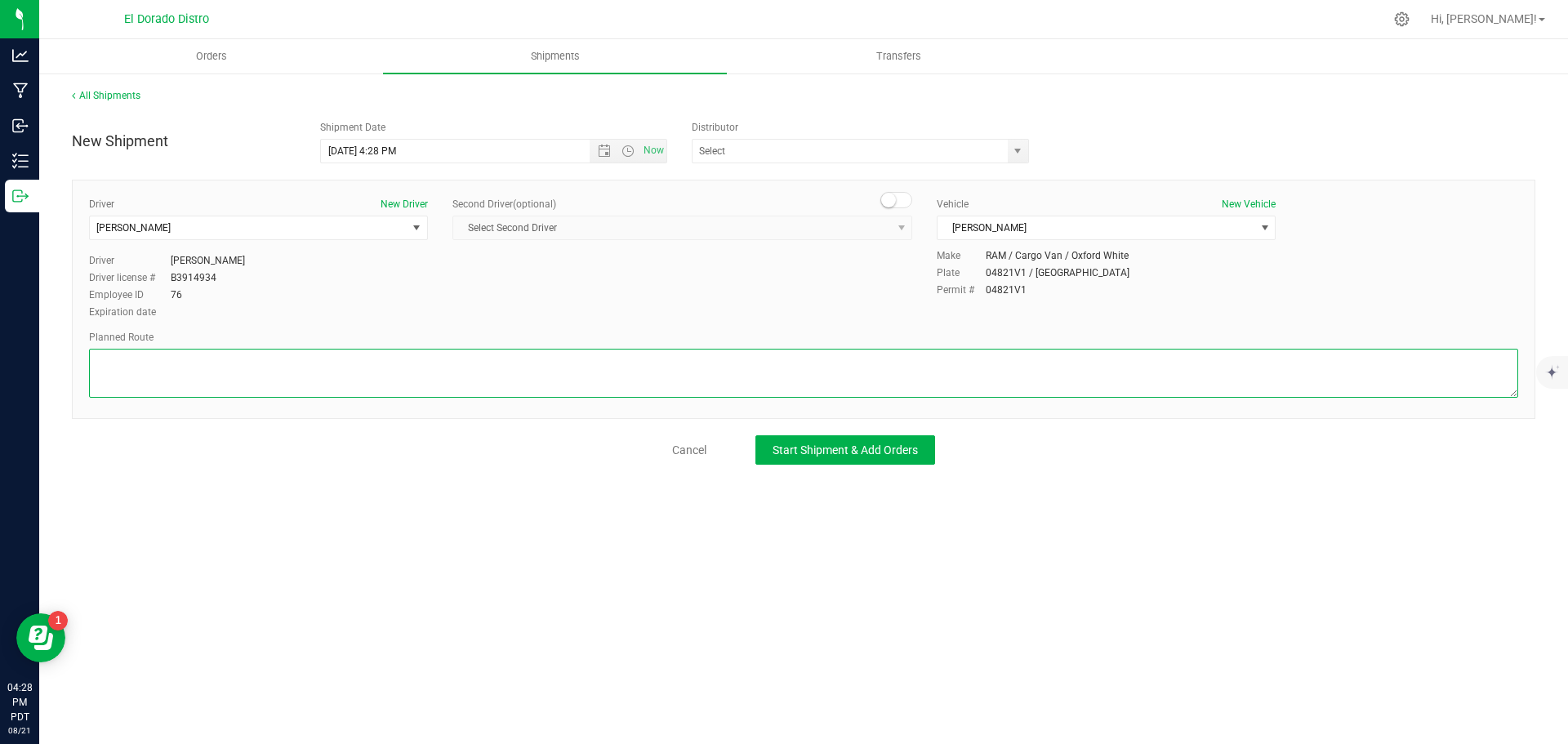
click at [990, 383] on textarea at bounding box center [803, 373] width 1429 height 49
paste textarea "Preferred route"
type textarea "Preferred route"
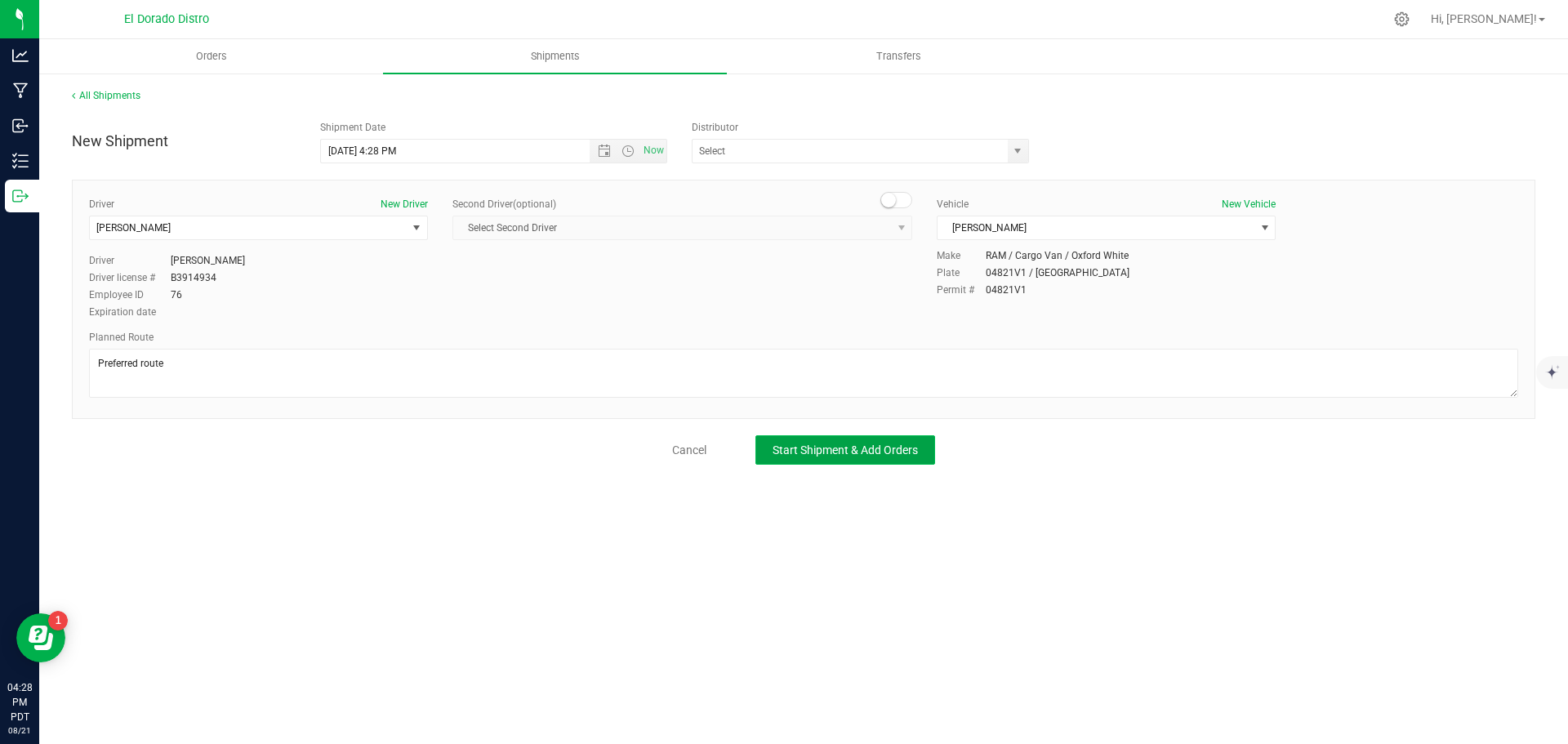
click at [867, 444] on span "Start Shipment & Add Orders" at bounding box center [844, 450] width 145 height 13
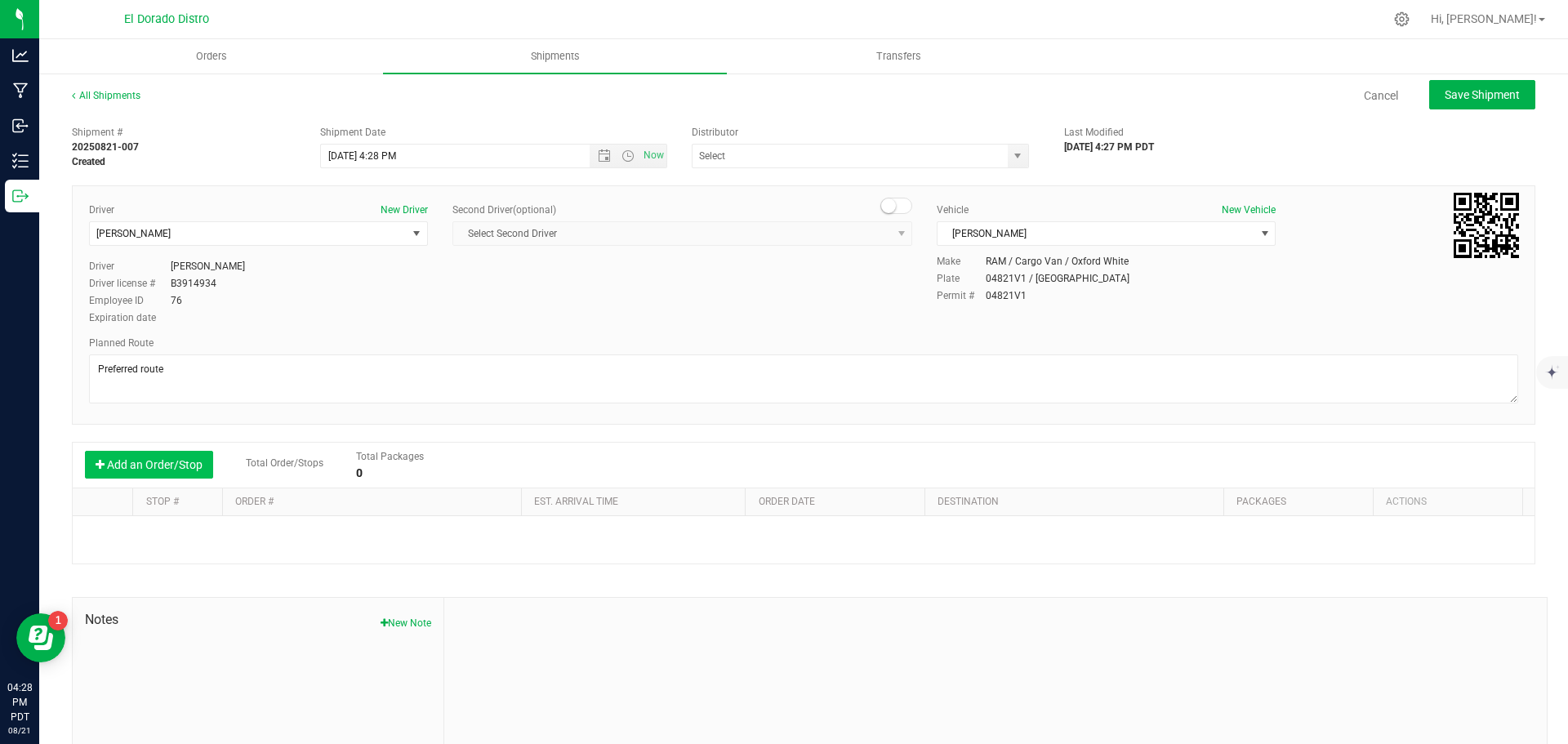
click at [194, 462] on button "Add an Order/Stop" at bounding box center [149, 465] width 128 height 28
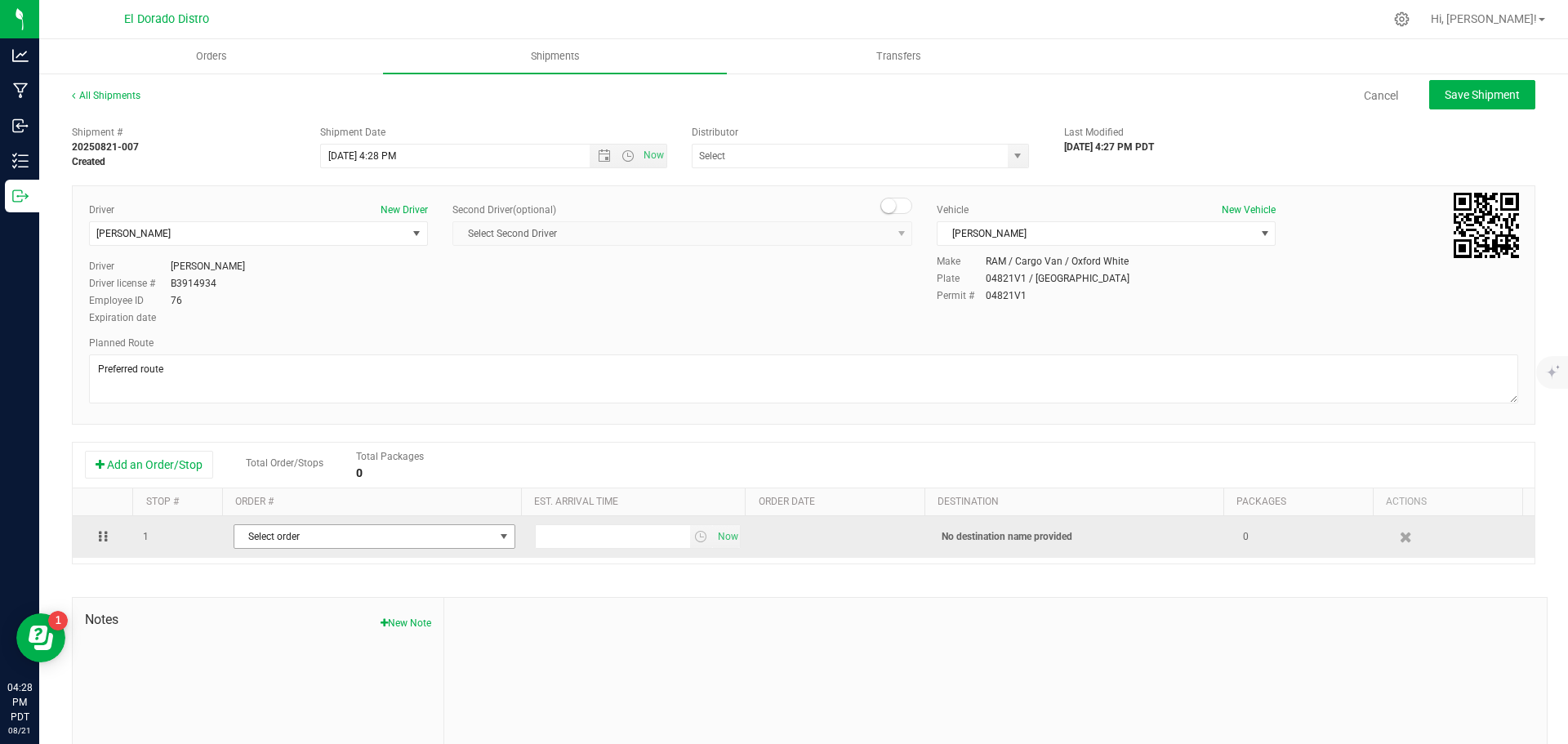
click at [276, 537] on span "Select order" at bounding box center [364, 536] width 260 height 22
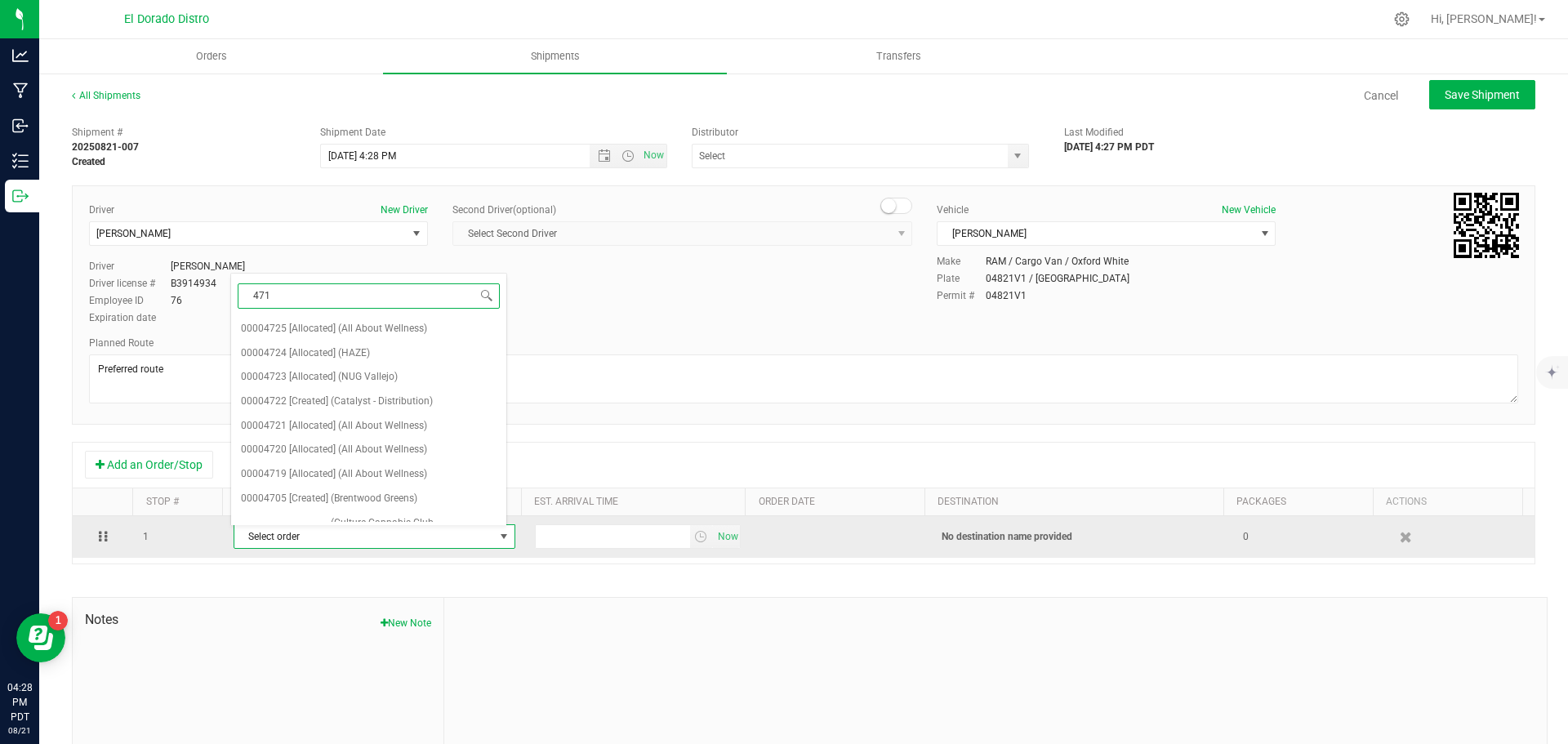
type input "4719"
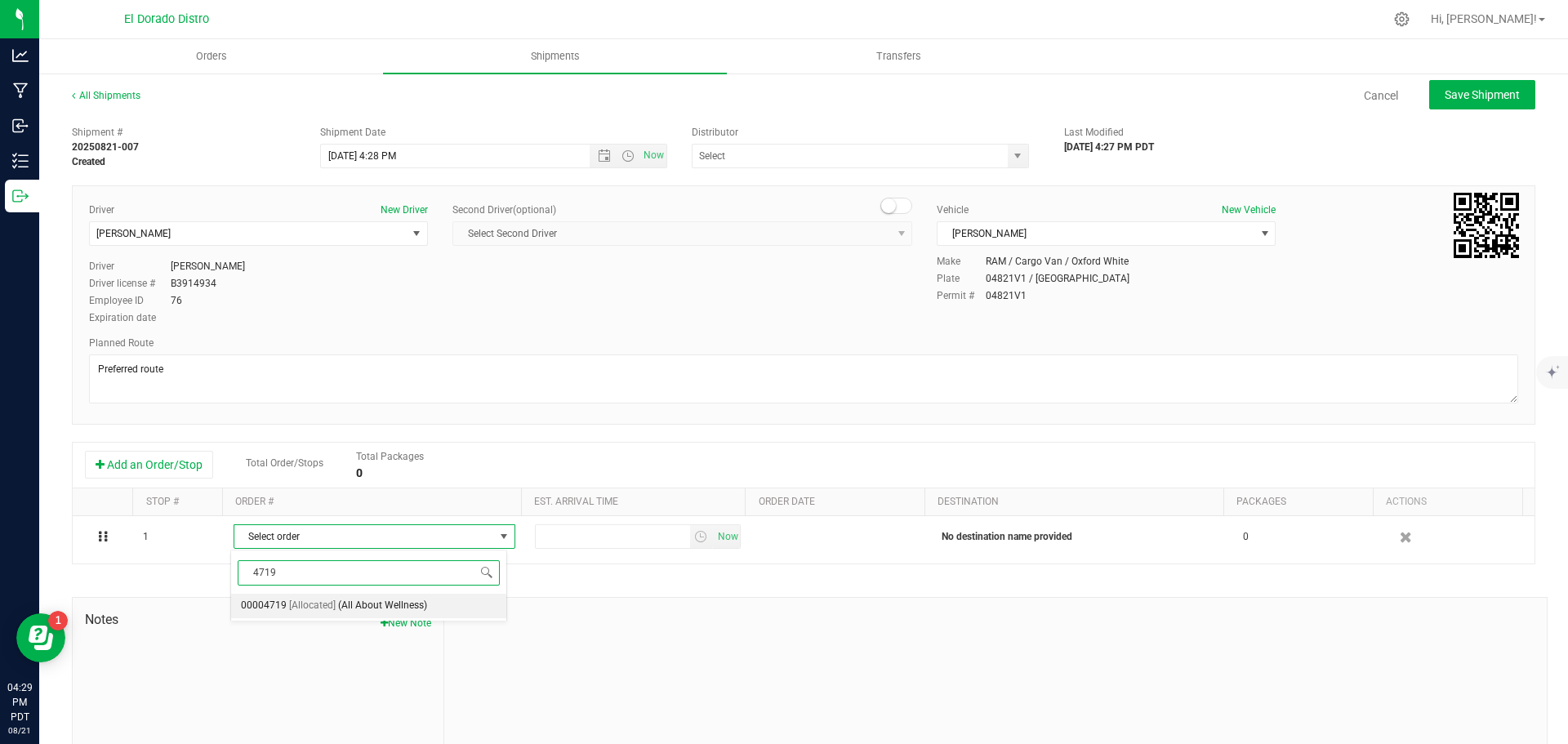
click at [295, 619] on div "4719 Select order 00004719 [Allocated] (All About Wellness) No data found." at bounding box center [368, 585] width 276 height 71
click at [299, 610] on span "[Allocated]" at bounding box center [312, 605] width 47 height 22
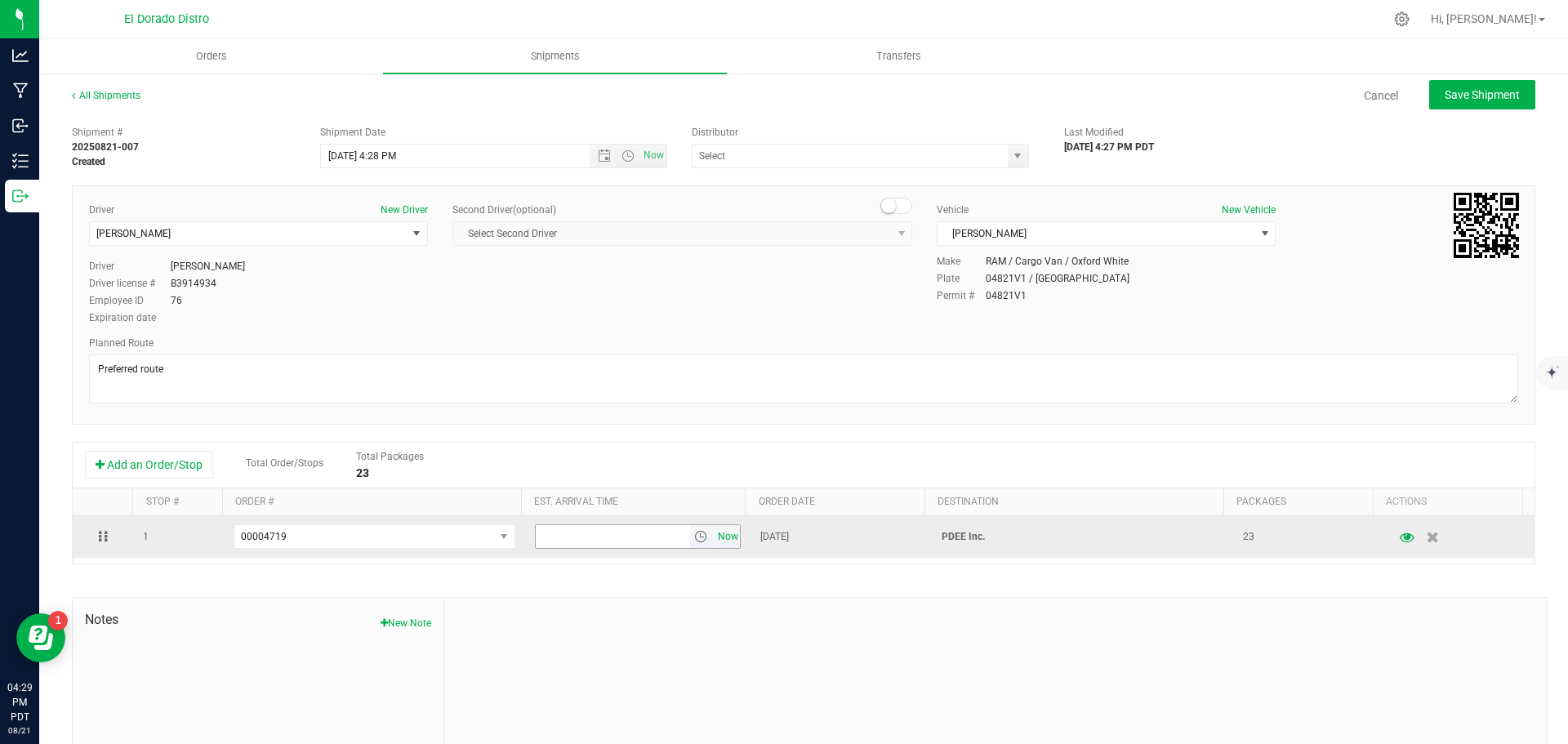
click at [714, 543] on span "Now" at bounding box center [728, 536] width 28 height 23
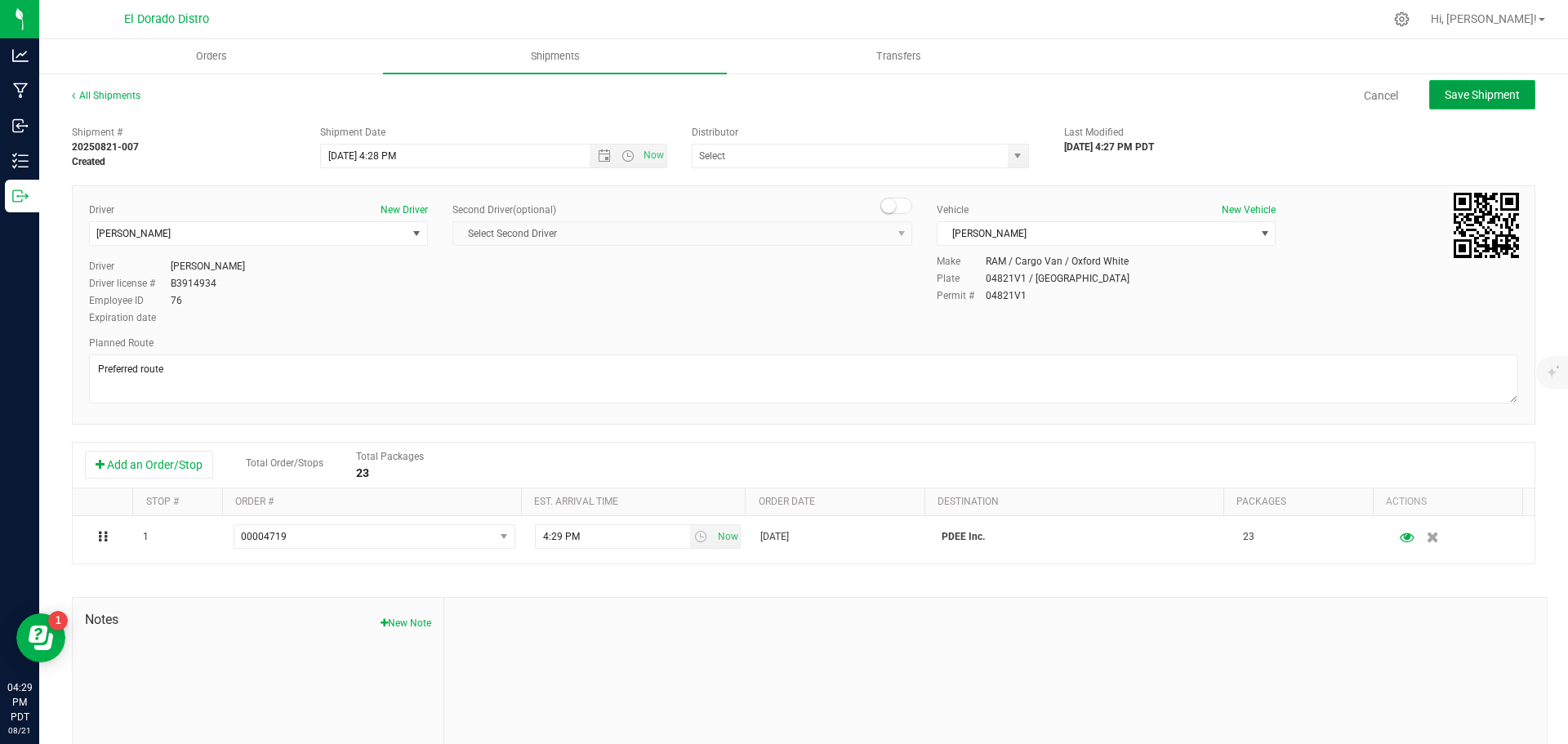
click at [1429, 100] on button "Save Shipment" at bounding box center [1482, 94] width 106 height 29
type input "[DATE] 11:28 PM"
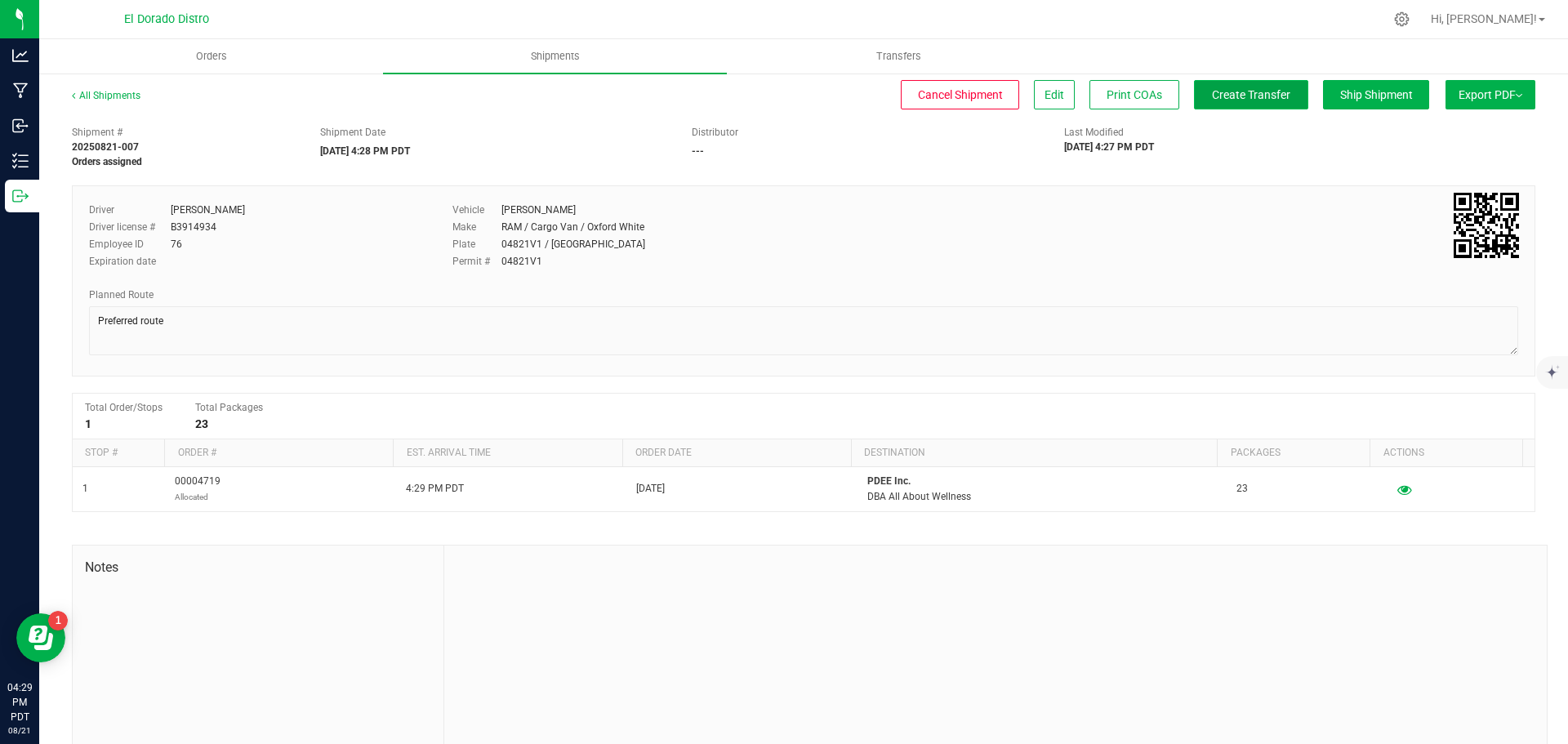
click at [1241, 88] on span "Create Transfer" at bounding box center [1251, 95] width 79 height 13
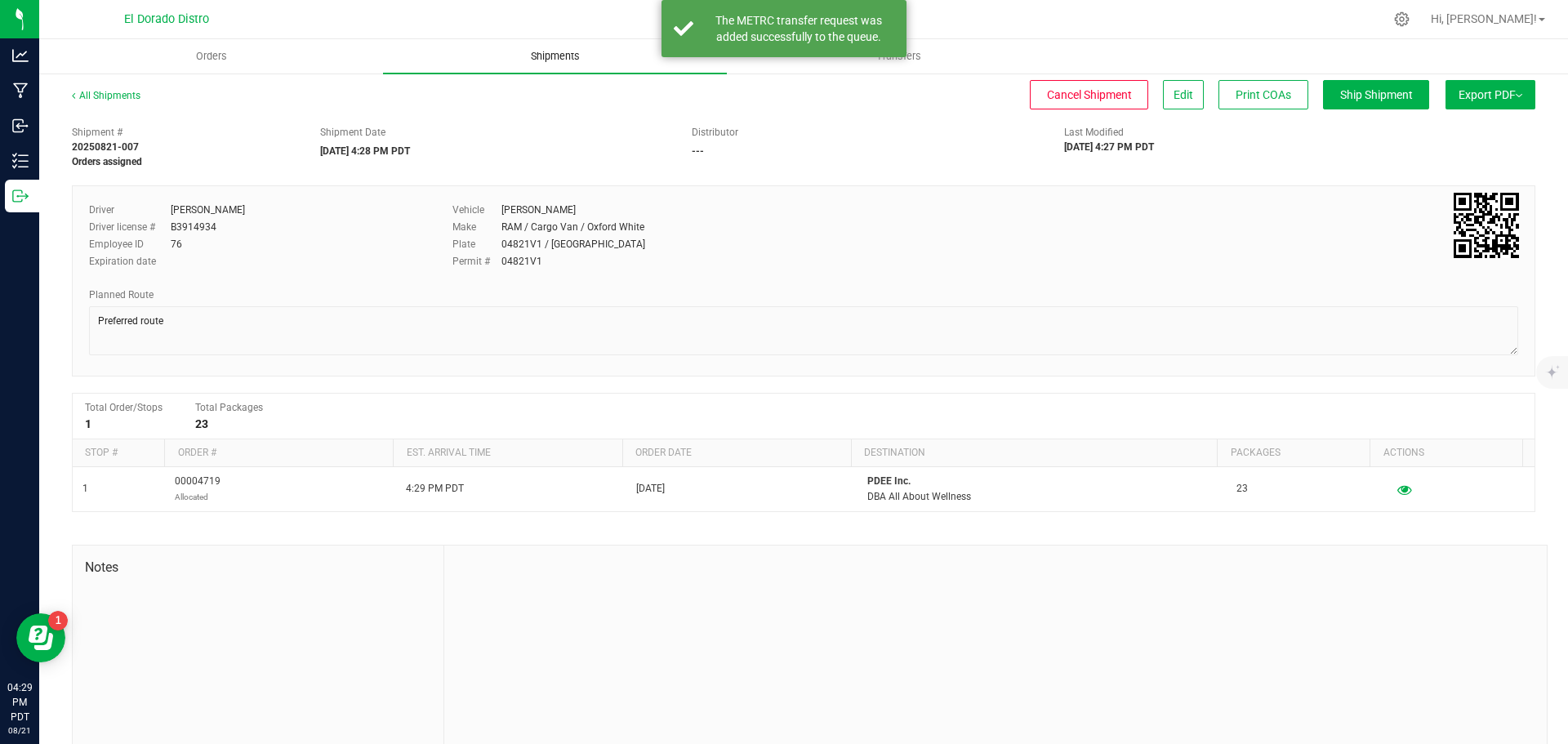
click at [627, 44] on uib-tab-heading "Shipments" at bounding box center [555, 56] width 344 height 35
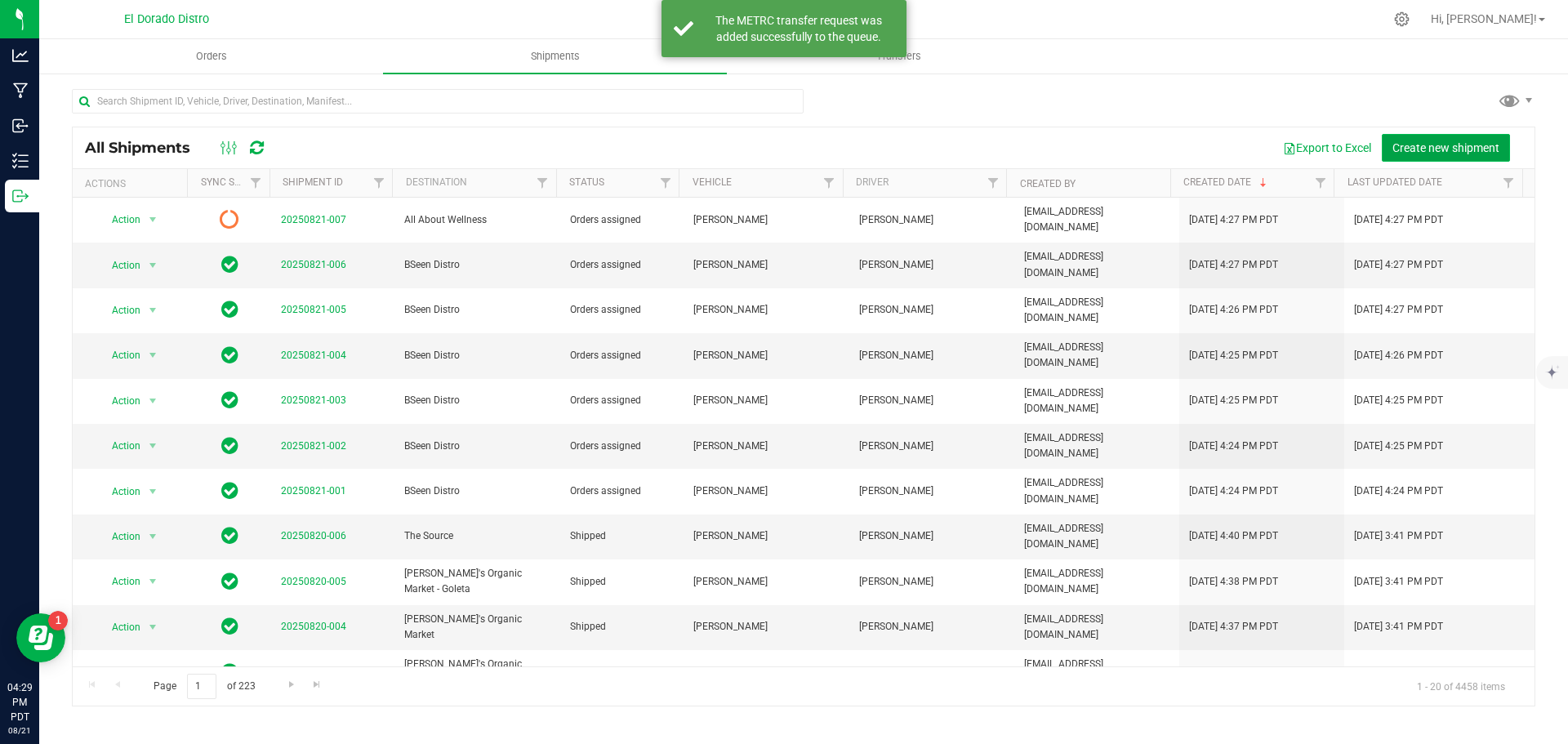
click at [1404, 155] on button "Create new shipment" at bounding box center [1445, 148] width 128 height 28
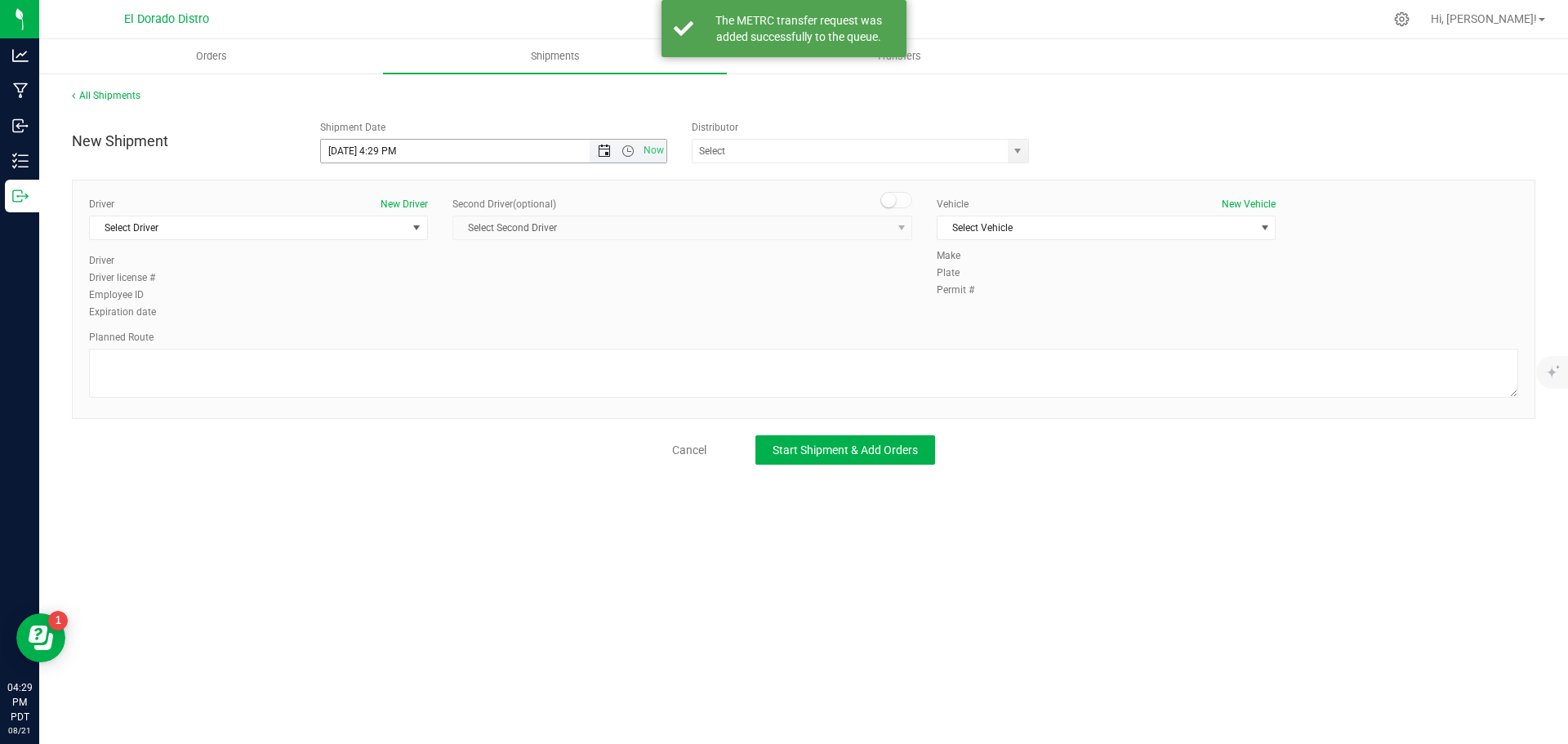
click at [603, 152] on span "Open the date view" at bounding box center [605, 151] width 13 height 13
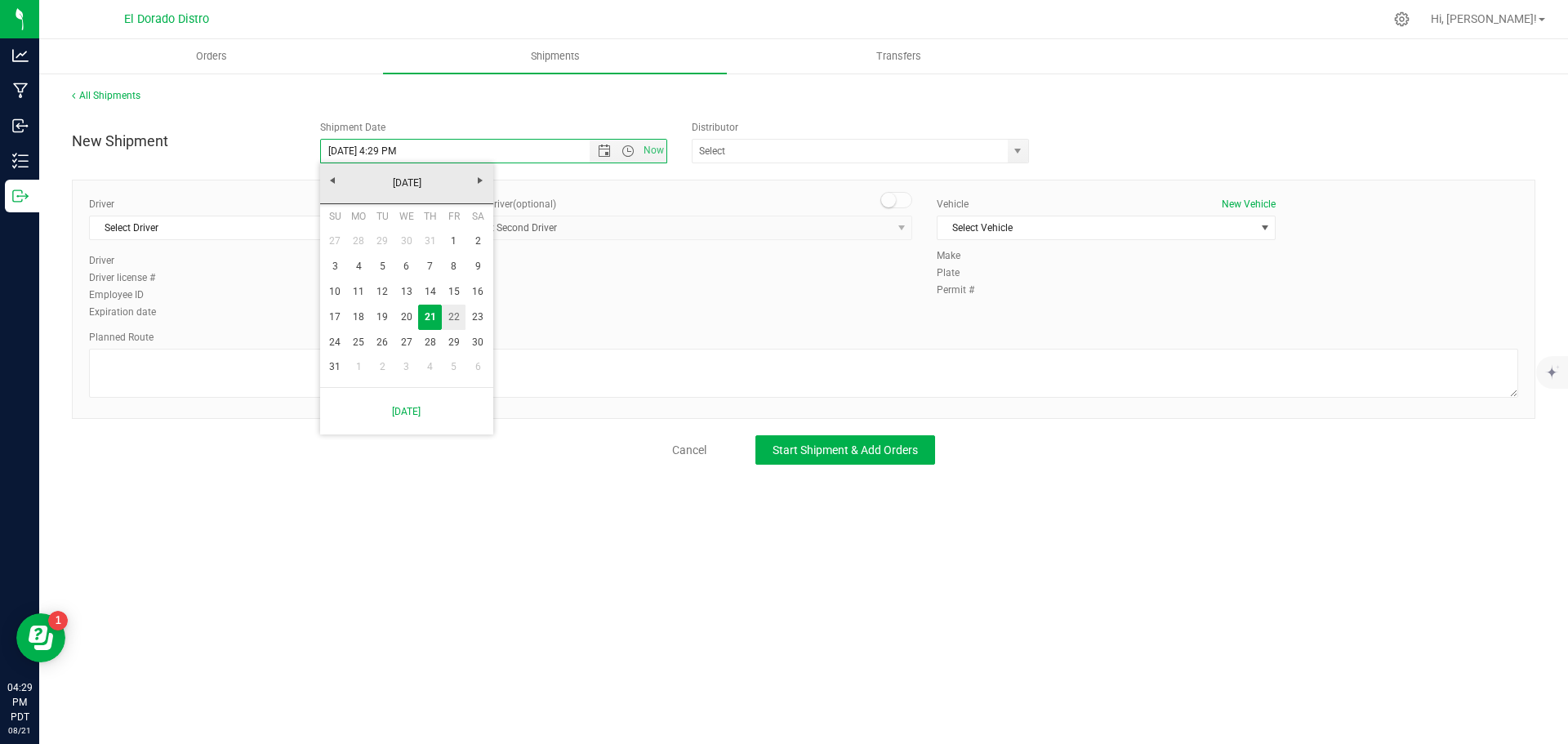
click at [460, 309] on link "22" at bounding box center [453, 317] width 23 height 25
type input "[DATE] 4:29 PM"
click at [360, 317] on div "Expiration date" at bounding box center [259, 312] width 339 height 15
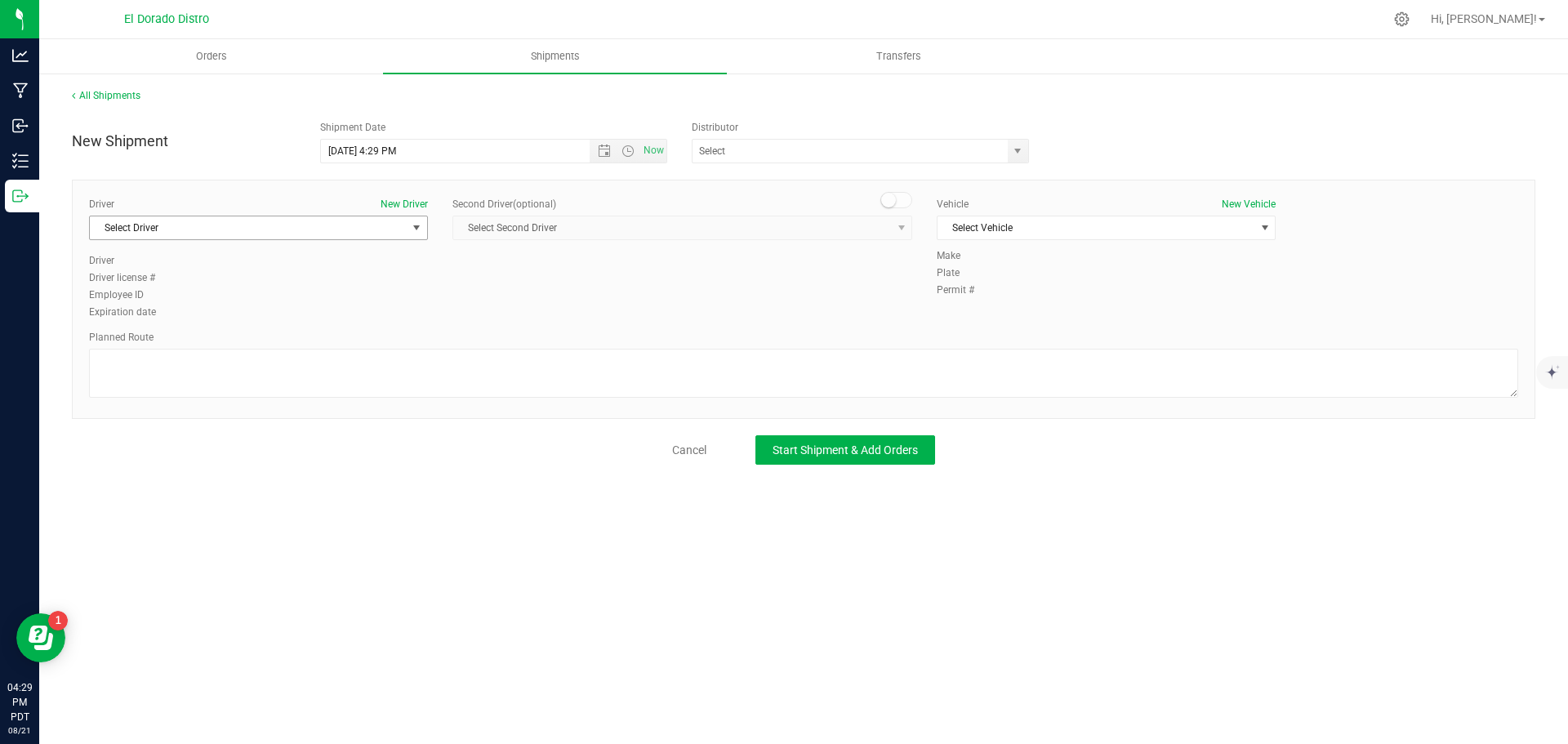
click at [283, 231] on span "Select Driver" at bounding box center [248, 228] width 317 height 22
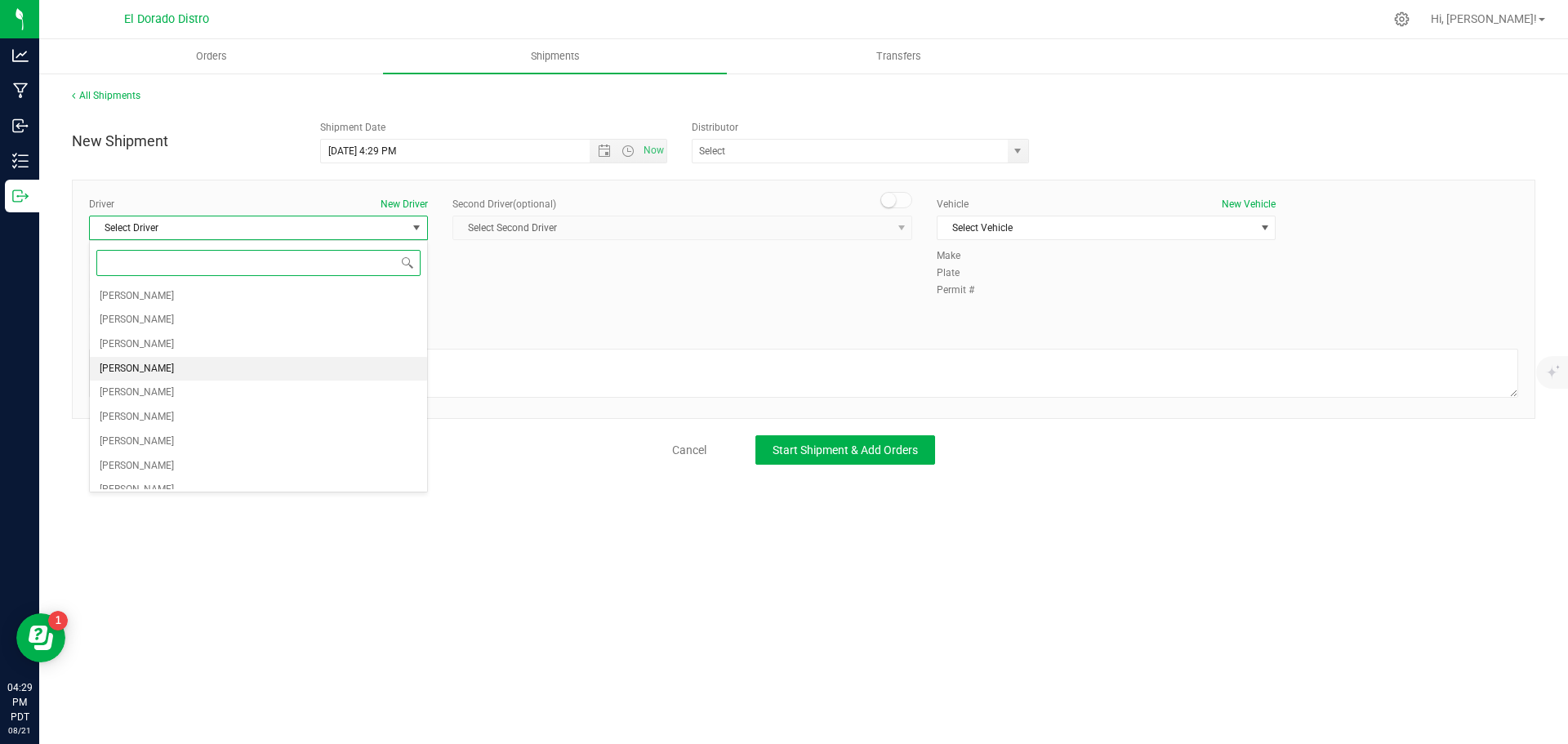
click at [175, 367] on li "[PERSON_NAME]" at bounding box center [259, 369] width 337 height 24
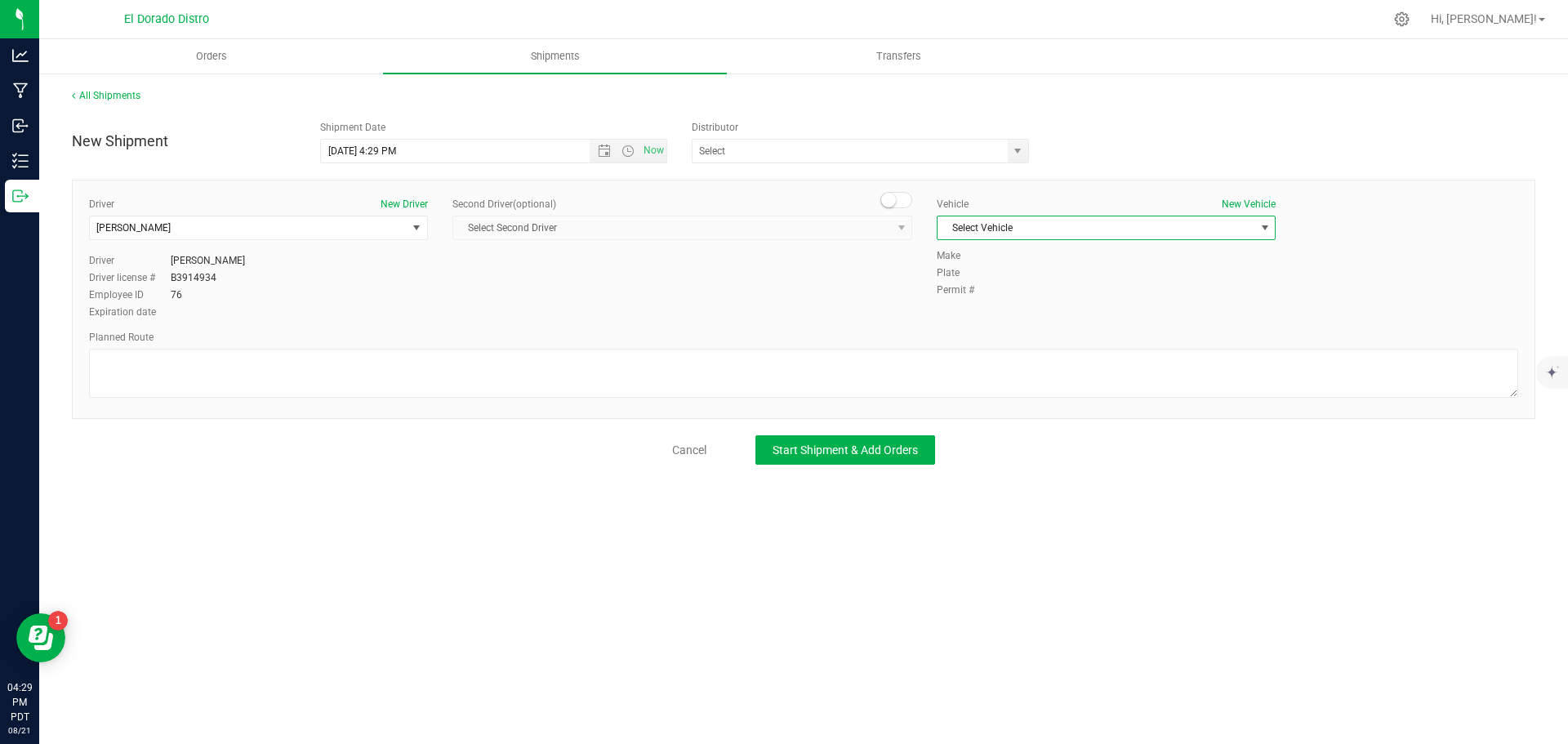
click at [1126, 225] on span "Select Vehicle" at bounding box center [1096, 228] width 317 height 22
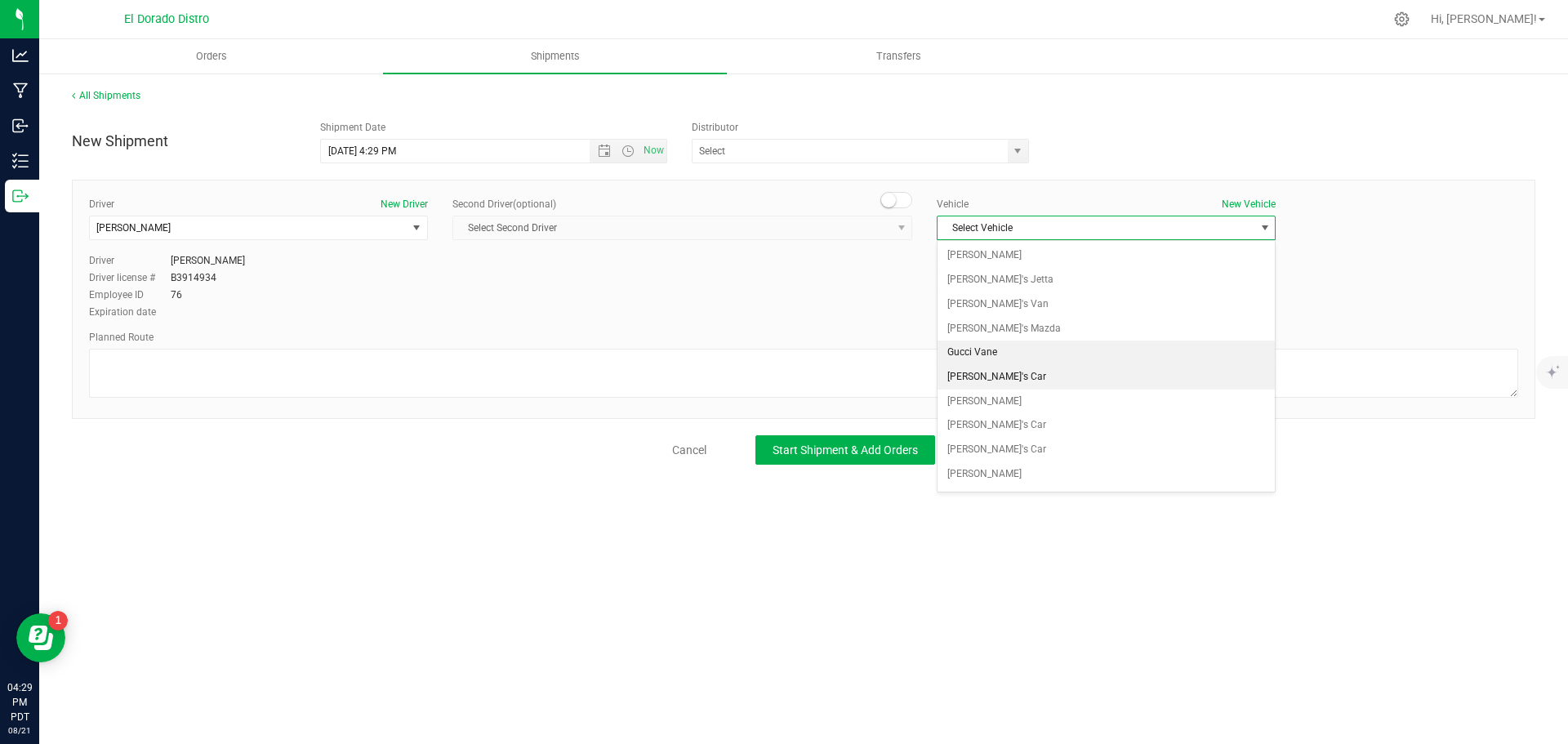
scroll to position [22, 0]
click at [1055, 372] on li "[PERSON_NAME]" at bounding box center [1106, 379] width 337 height 24
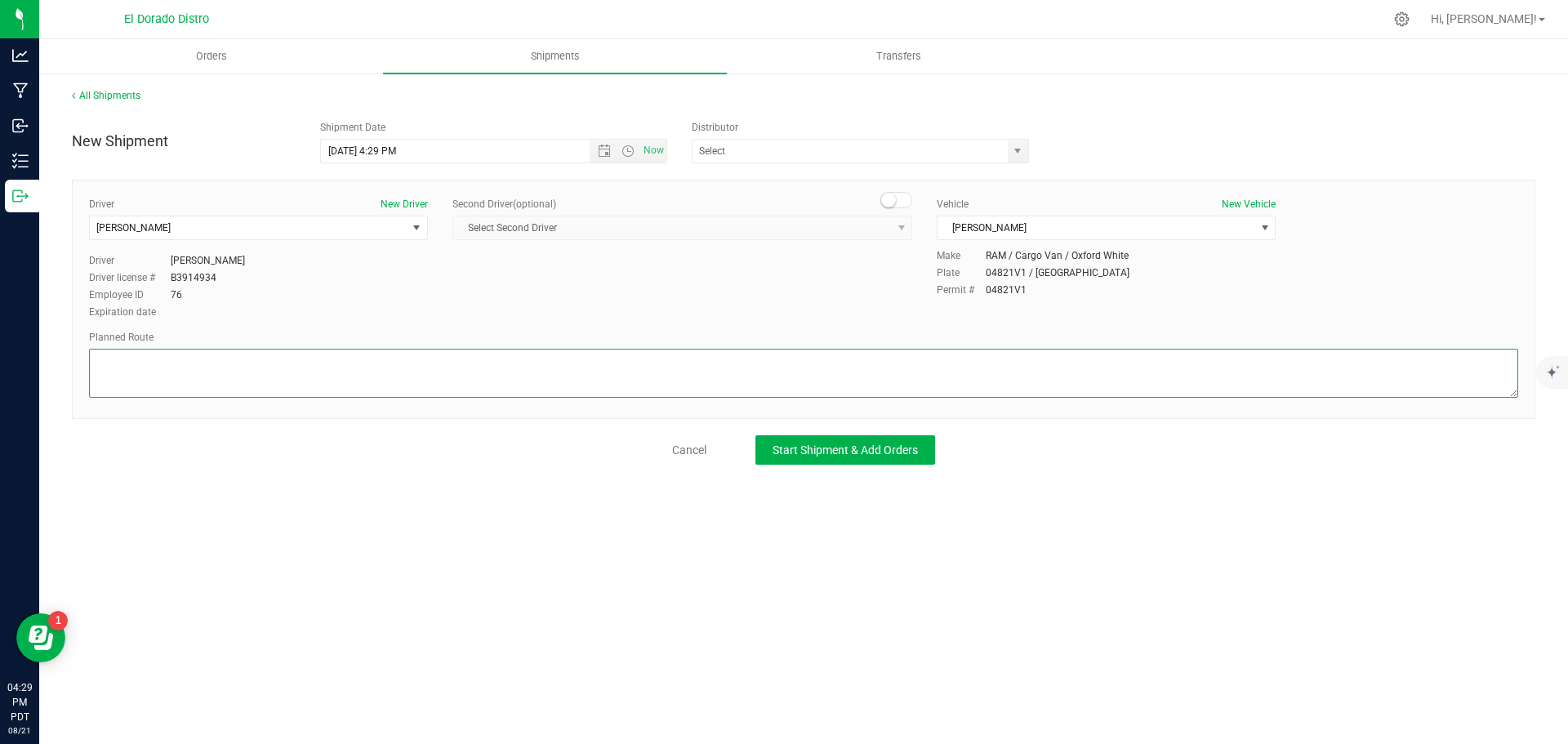
click at [1055, 374] on textarea at bounding box center [803, 373] width 1429 height 49
paste textarea "Preferred route"
type textarea "Preferred route"
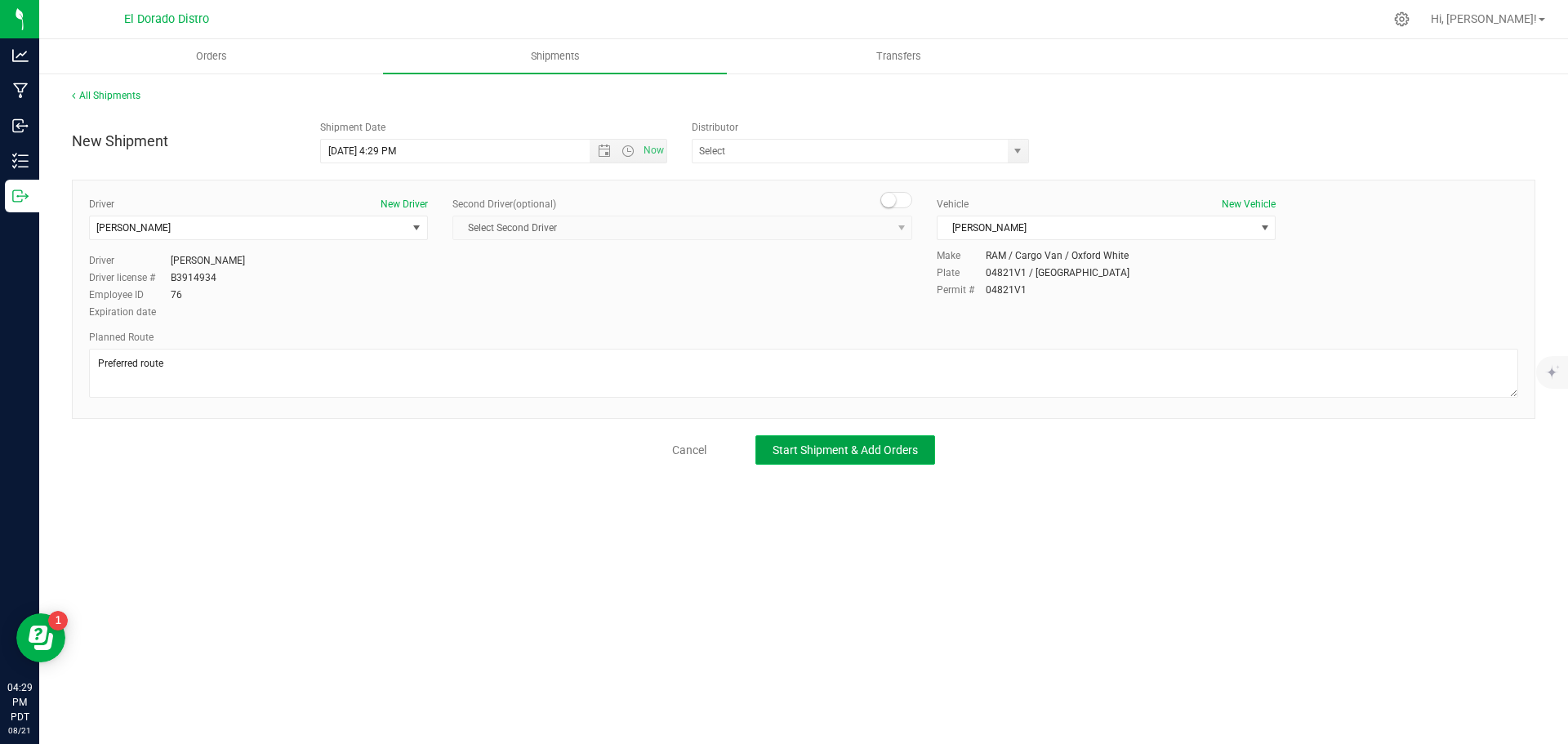
click at [901, 446] on span "Start Shipment & Add Orders" at bounding box center [844, 450] width 145 height 13
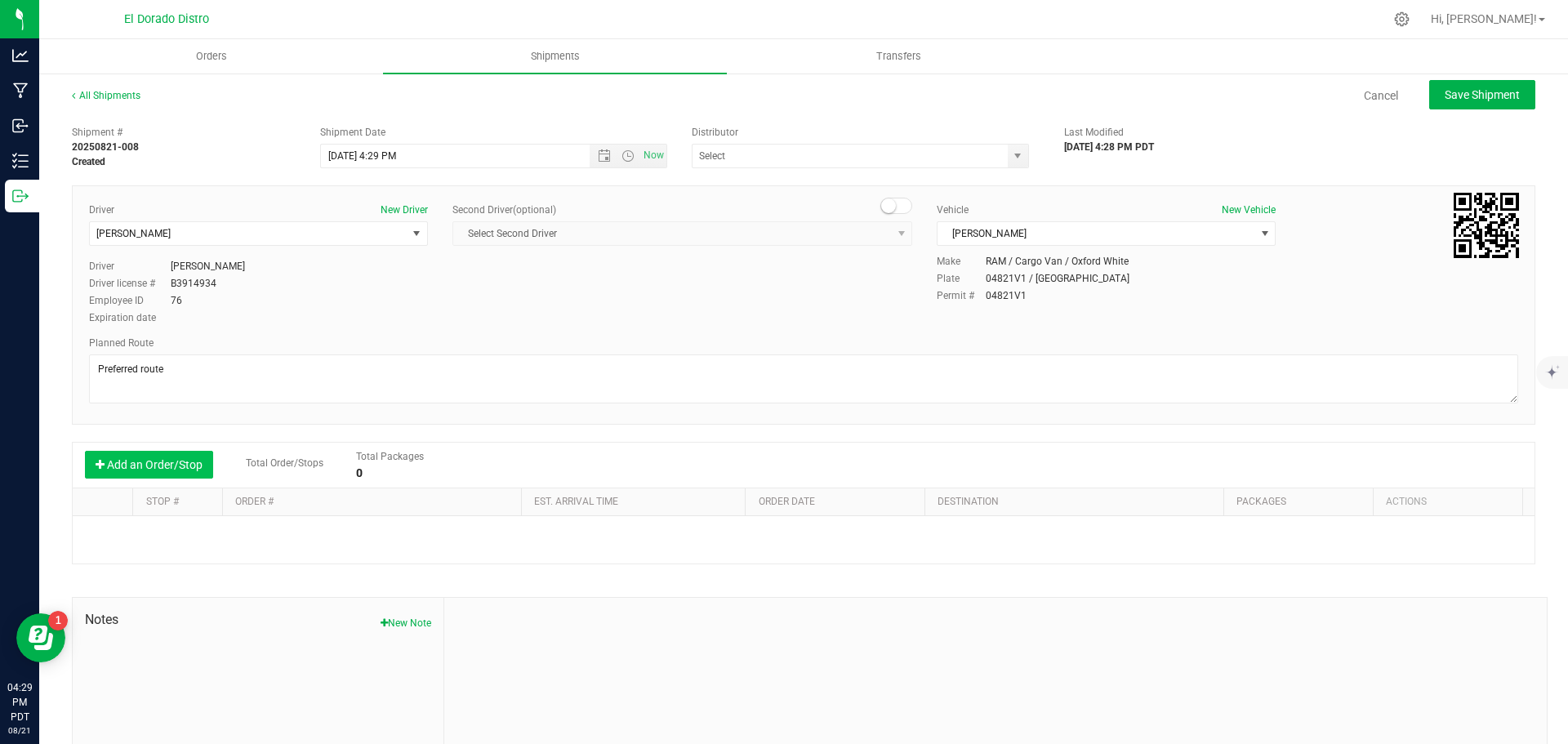
click at [201, 468] on button "Add an Order/Stop" at bounding box center [149, 465] width 128 height 28
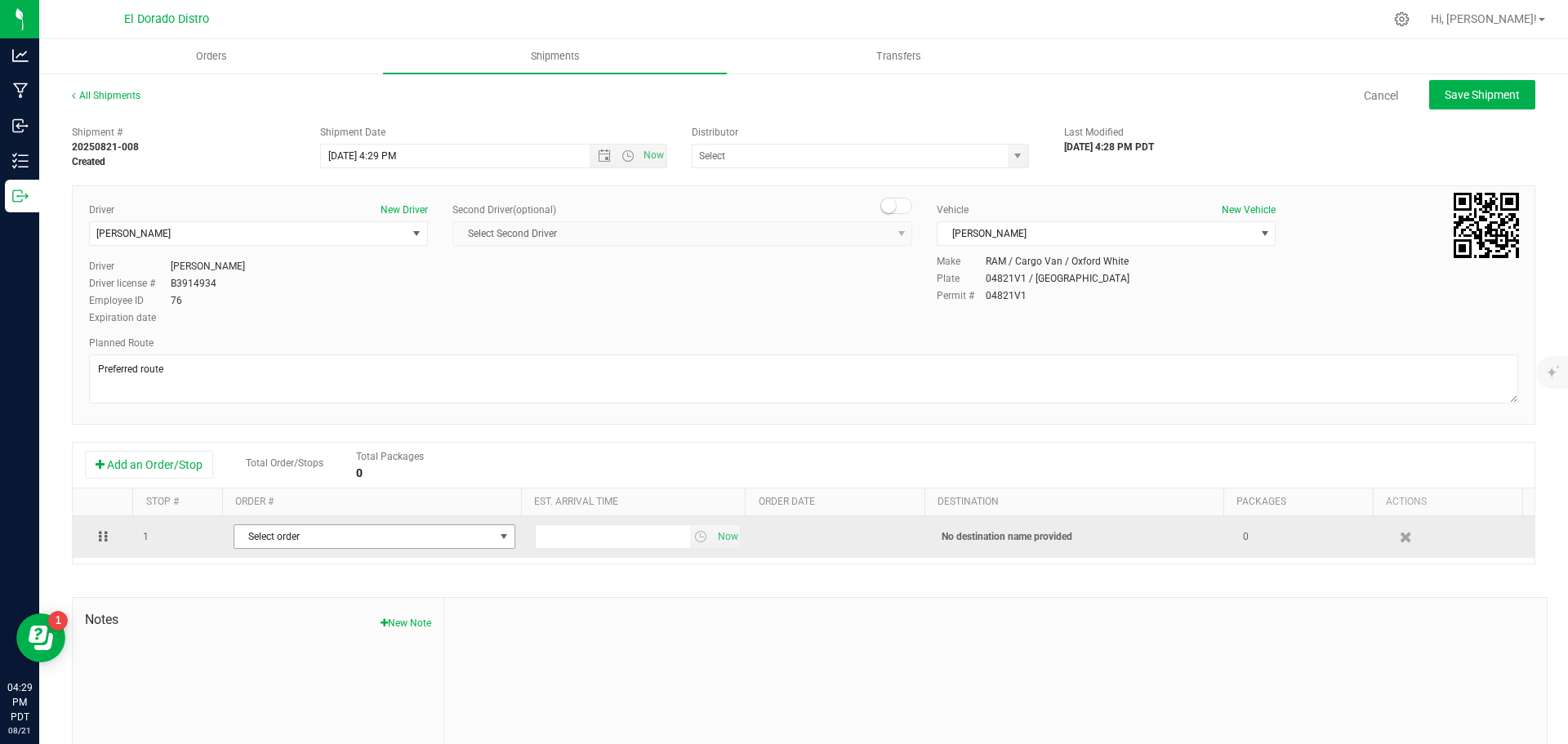
click at [289, 532] on span "Select order" at bounding box center [364, 536] width 260 height 22
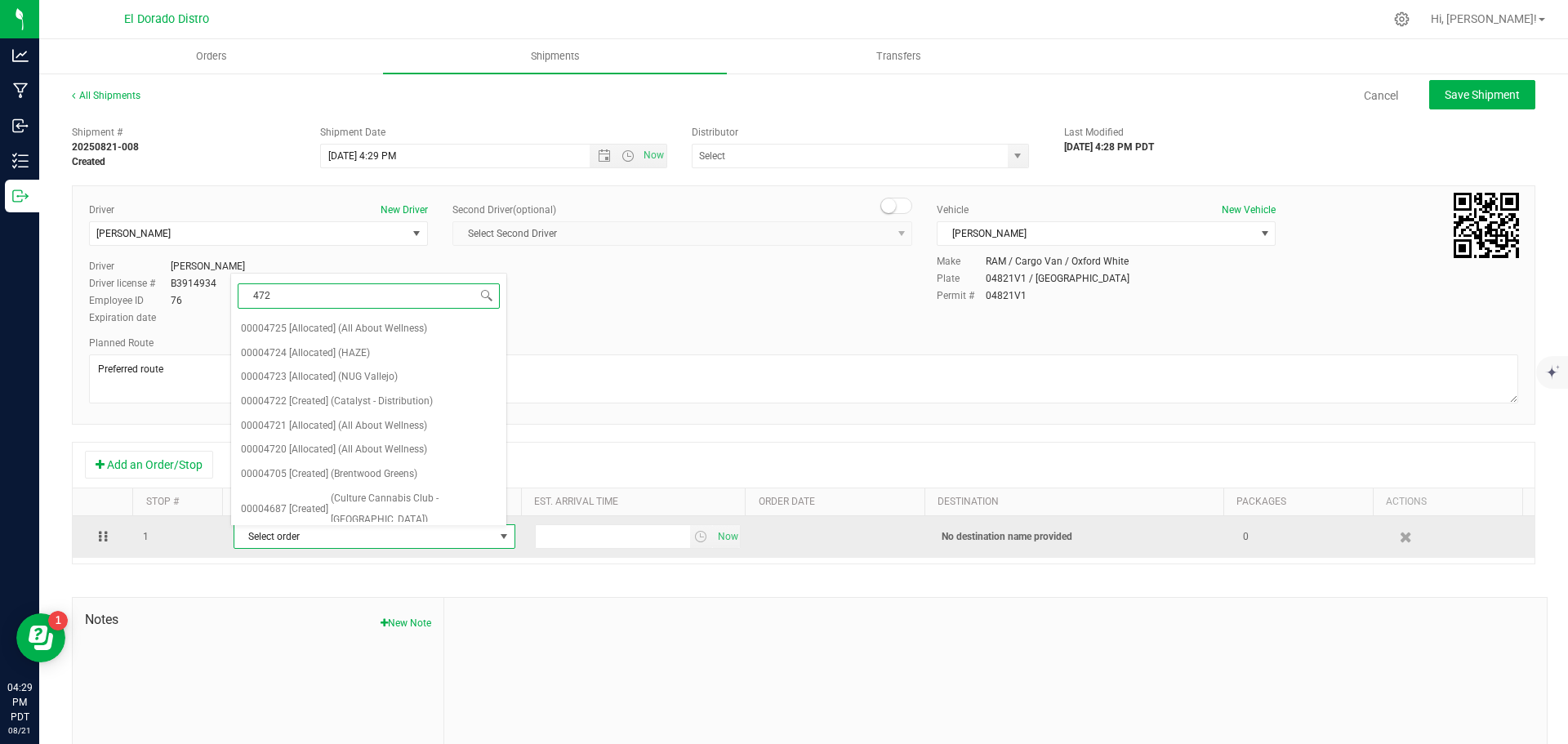
type input "4720"
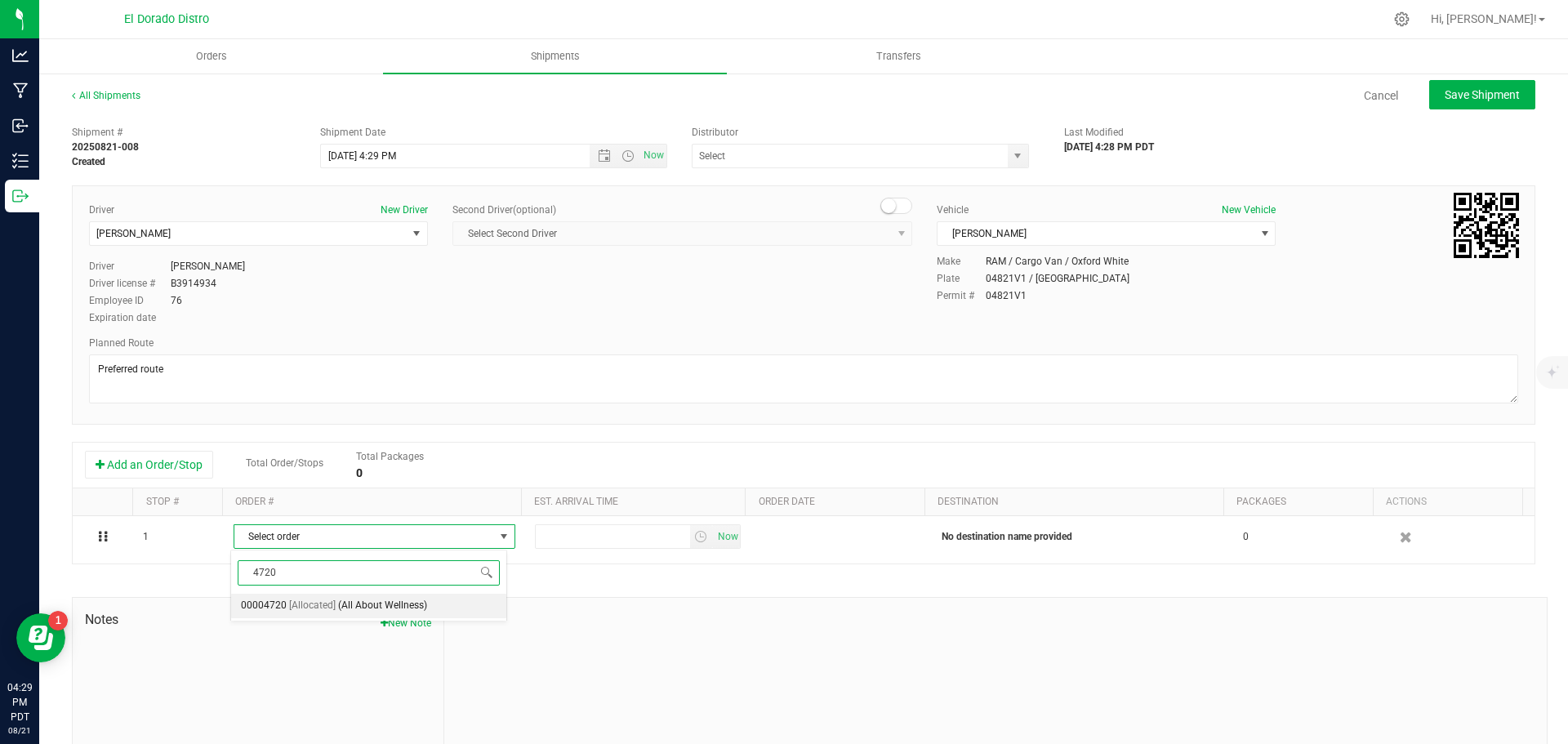
click at [321, 601] on span "[Allocated]" at bounding box center [312, 605] width 47 height 22
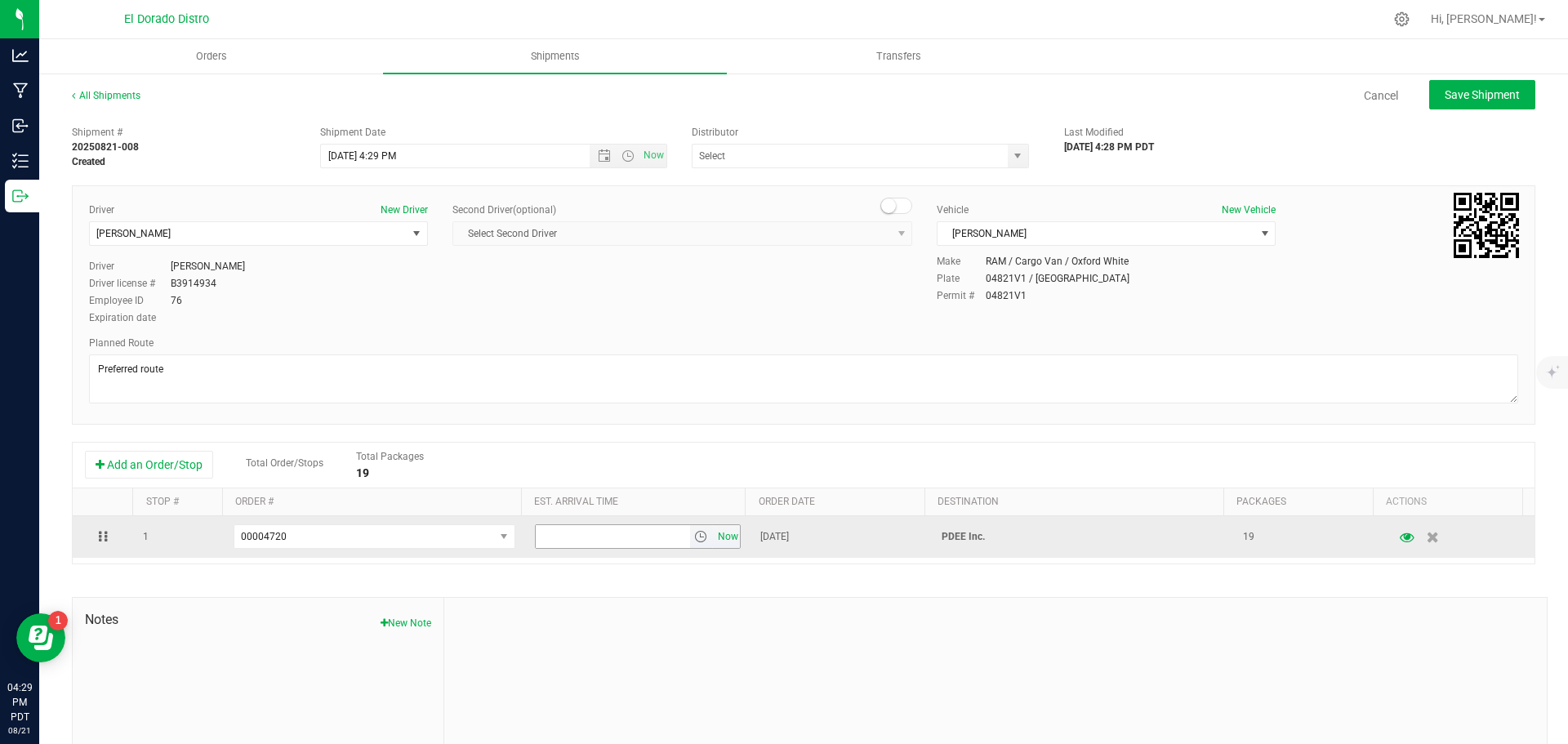
click at [723, 543] on span "Now" at bounding box center [728, 536] width 28 height 23
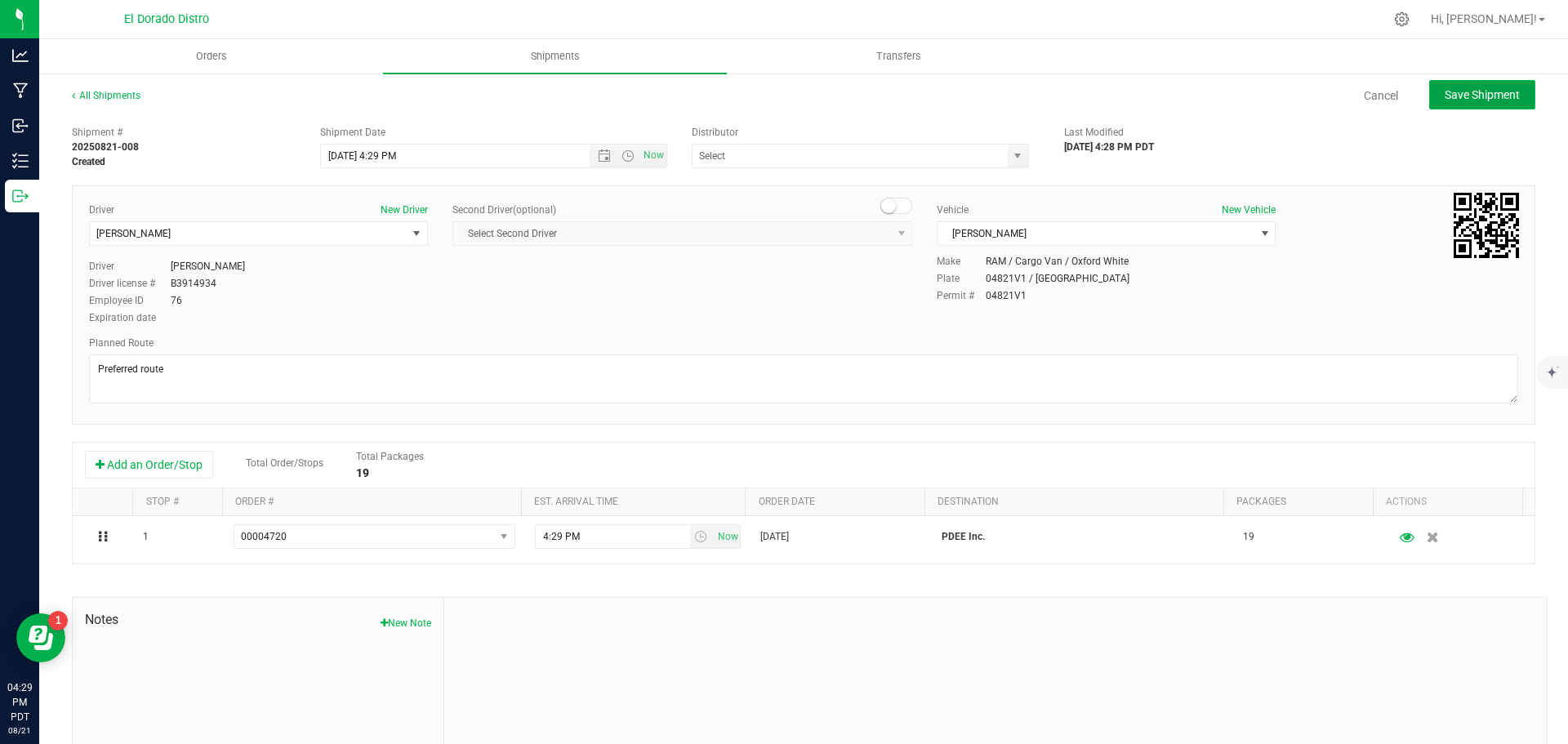
click at [1445, 100] on span "Save Shipment" at bounding box center [1483, 95] width 75 height 13
type input "[DATE] 11:29 PM"
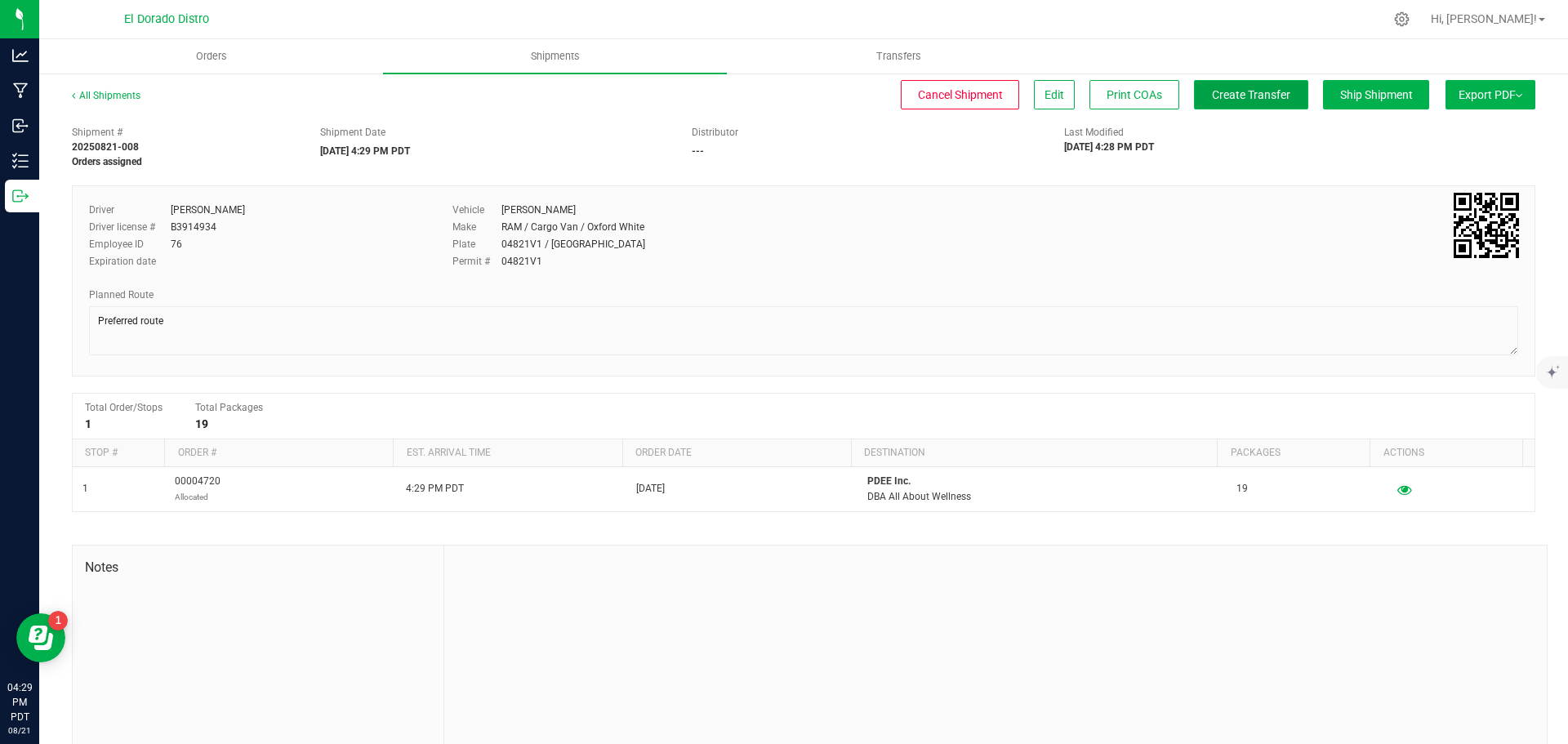
click at [1212, 97] on span "Create Transfer" at bounding box center [1251, 95] width 79 height 13
click at [632, 58] on uib-tab-heading "Shipments" at bounding box center [555, 56] width 344 height 35
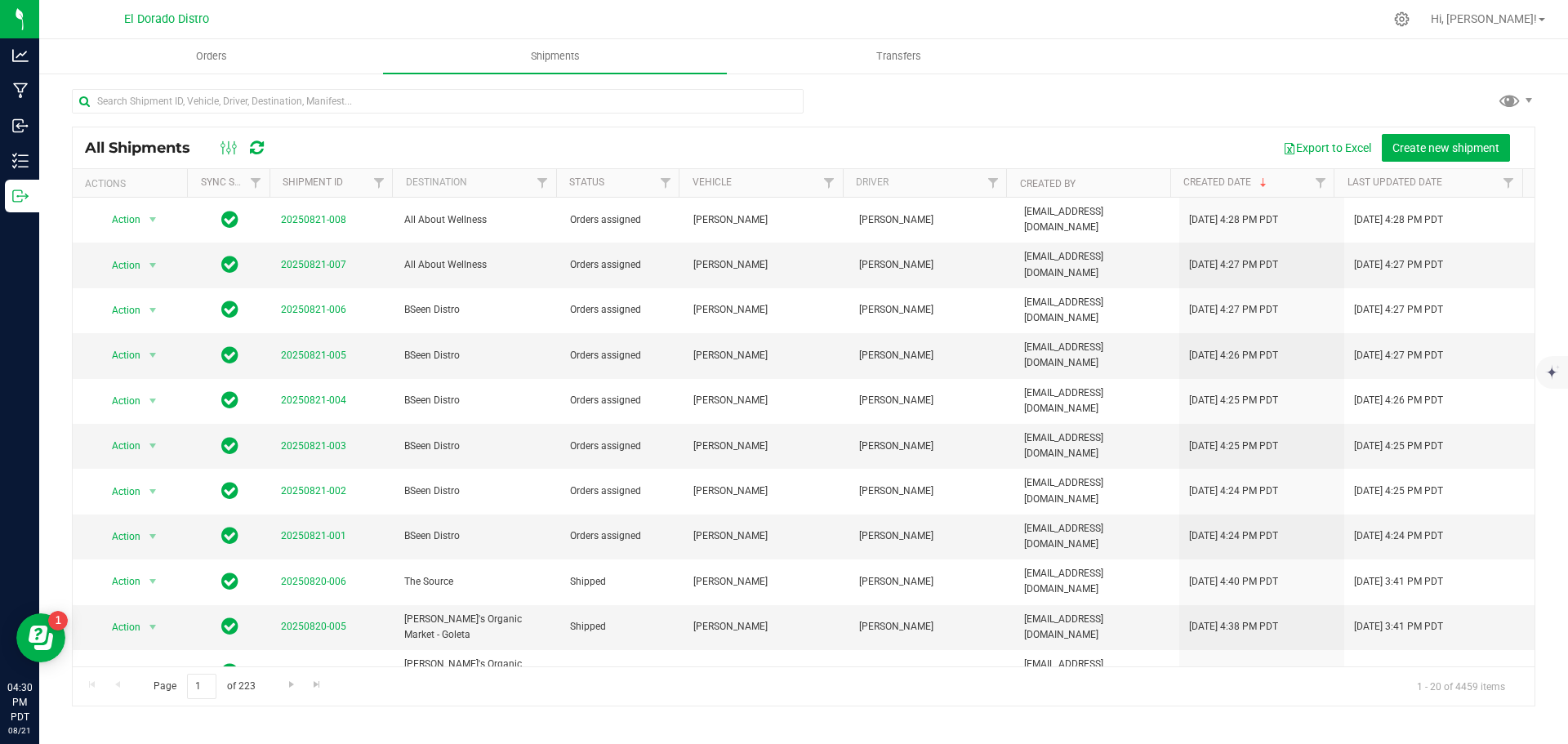
click at [1471, 127] on div "All Shipments Export to Excel Create new shipment" at bounding box center [804, 148] width 1462 height 41
click at [1467, 141] on span "Create new shipment" at bounding box center [1446, 148] width 107 height 13
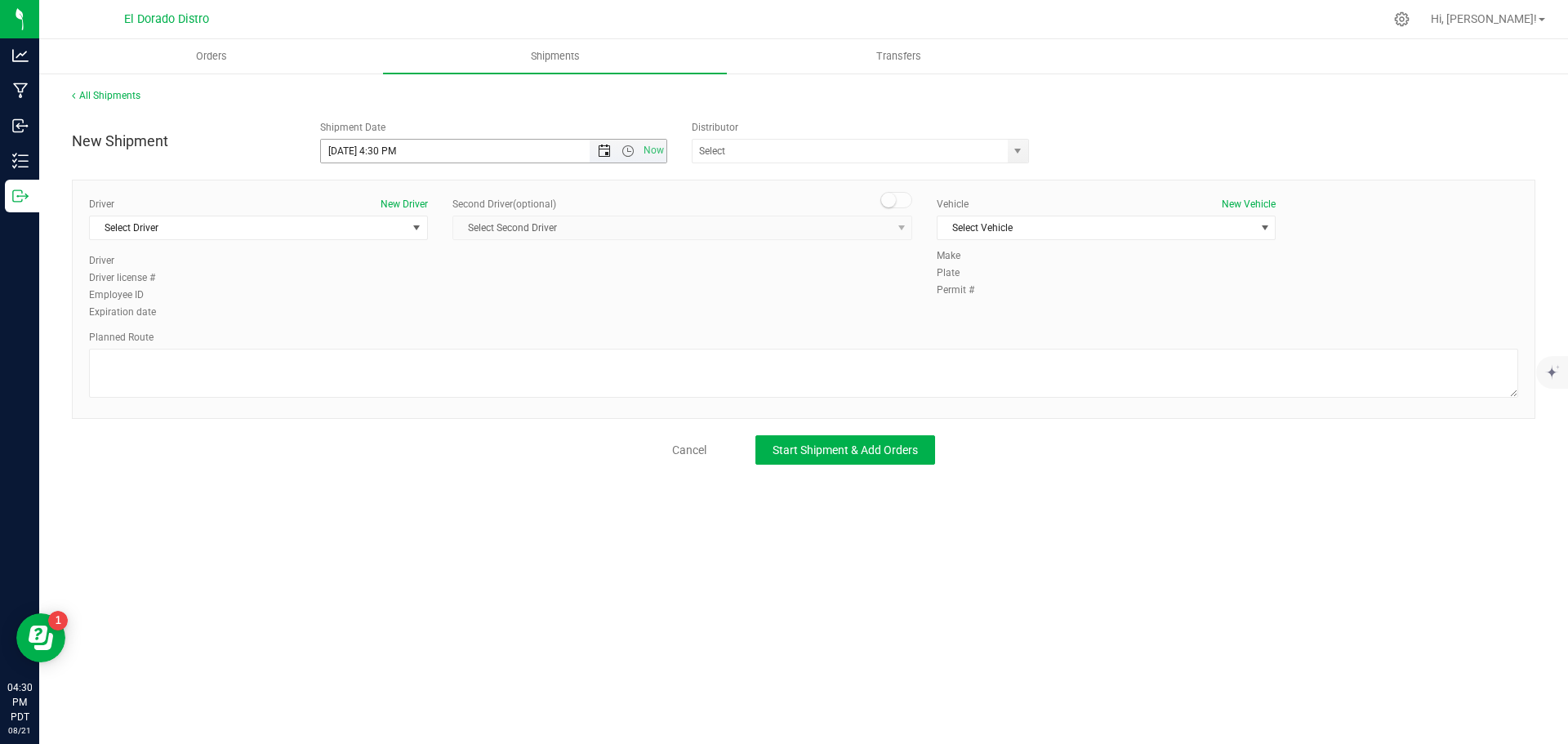
click at [598, 147] on span "Open the date view" at bounding box center [605, 151] width 13 height 13
click at [455, 317] on link "22" at bounding box center [453, 317] width 23 height 25
type input "[DATE] 4:30 PM"
click at [382, 230] on span "Select Driver" at bounding box center [248, 228] width 317 height 22
click at [270, 286] on li "[PERSON_NAME]" at bounding box center [259, 296] width 337 height 24
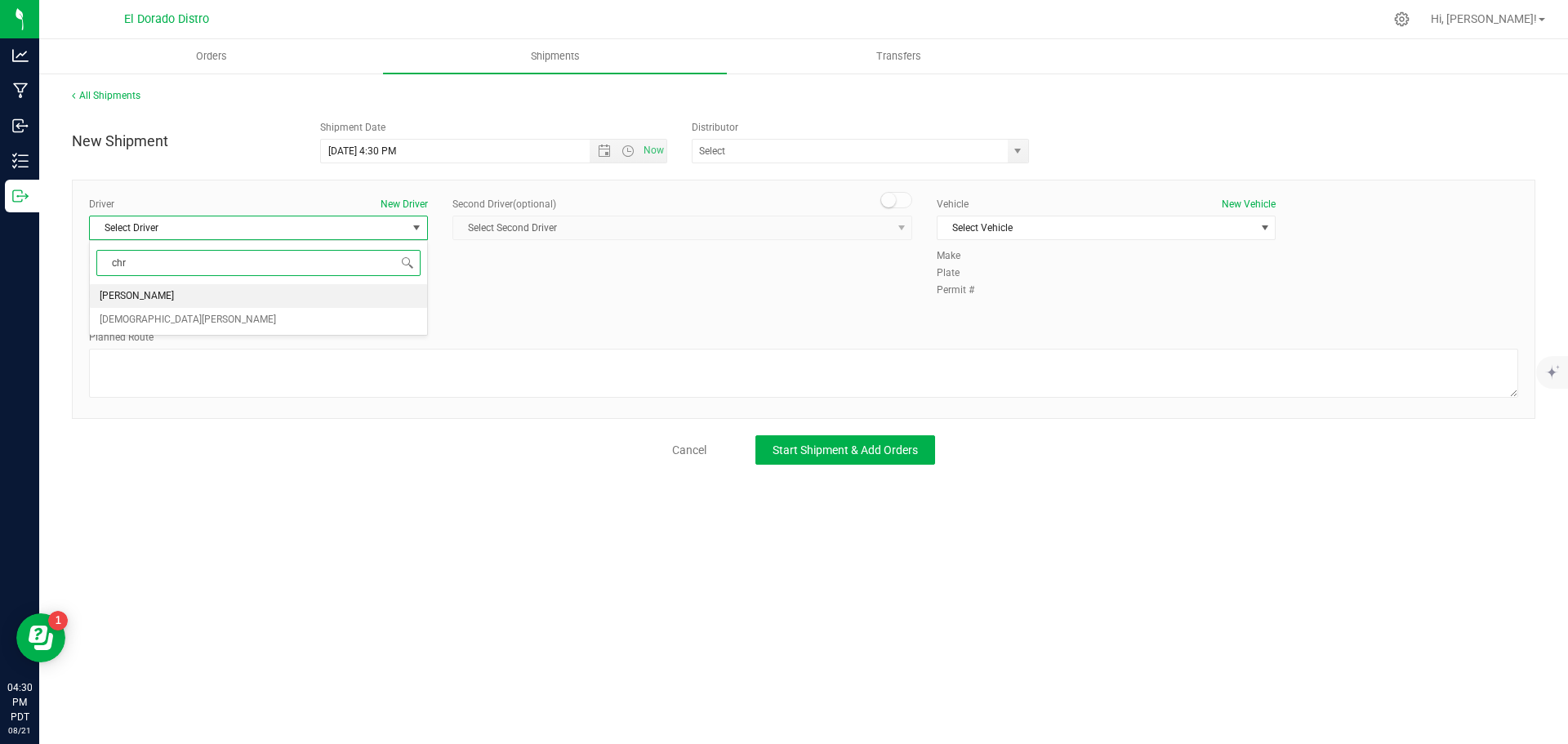
type input "chr"
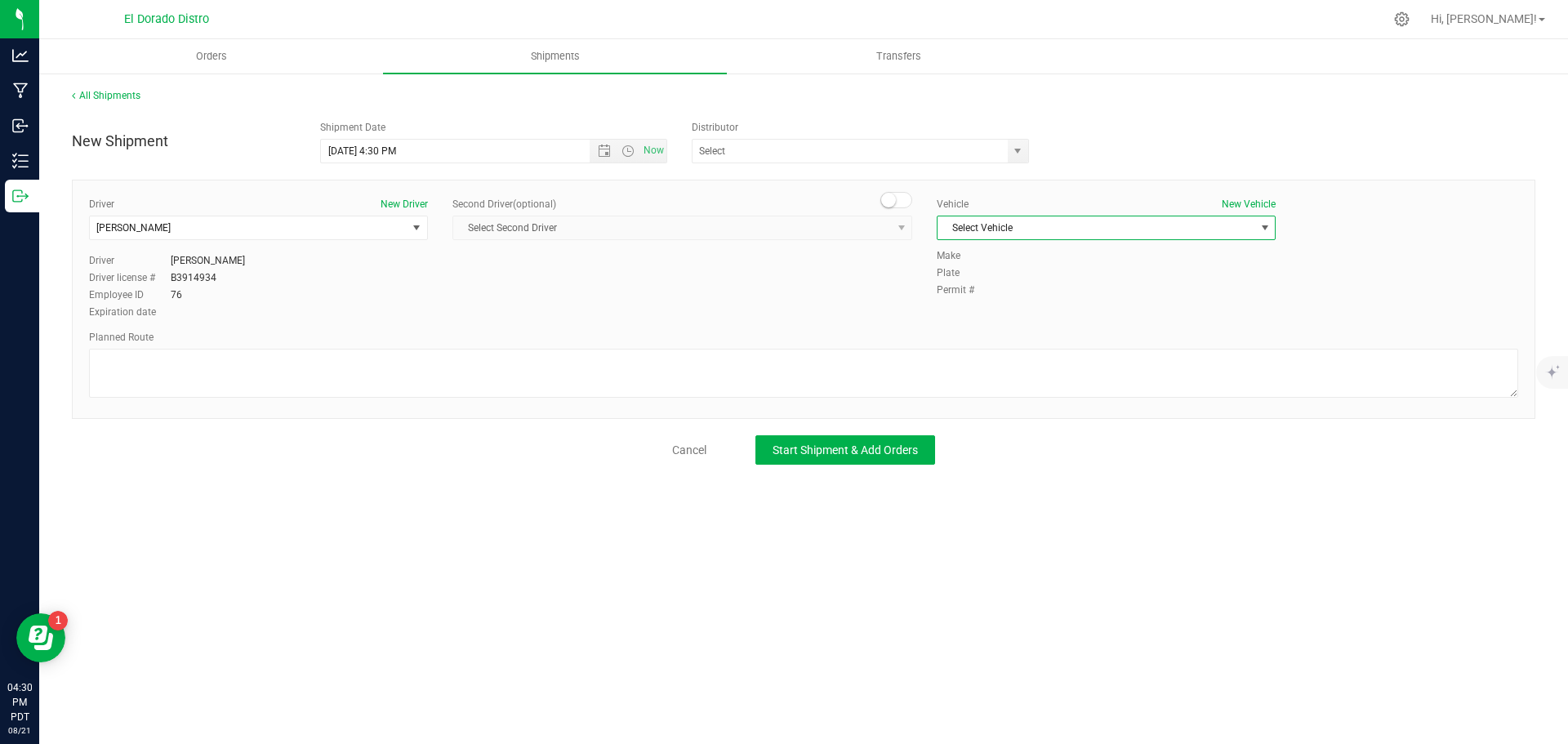
click at [988, 232] on span "Select Vehicle" at bounding box center [1096, 228] width 317 height 22
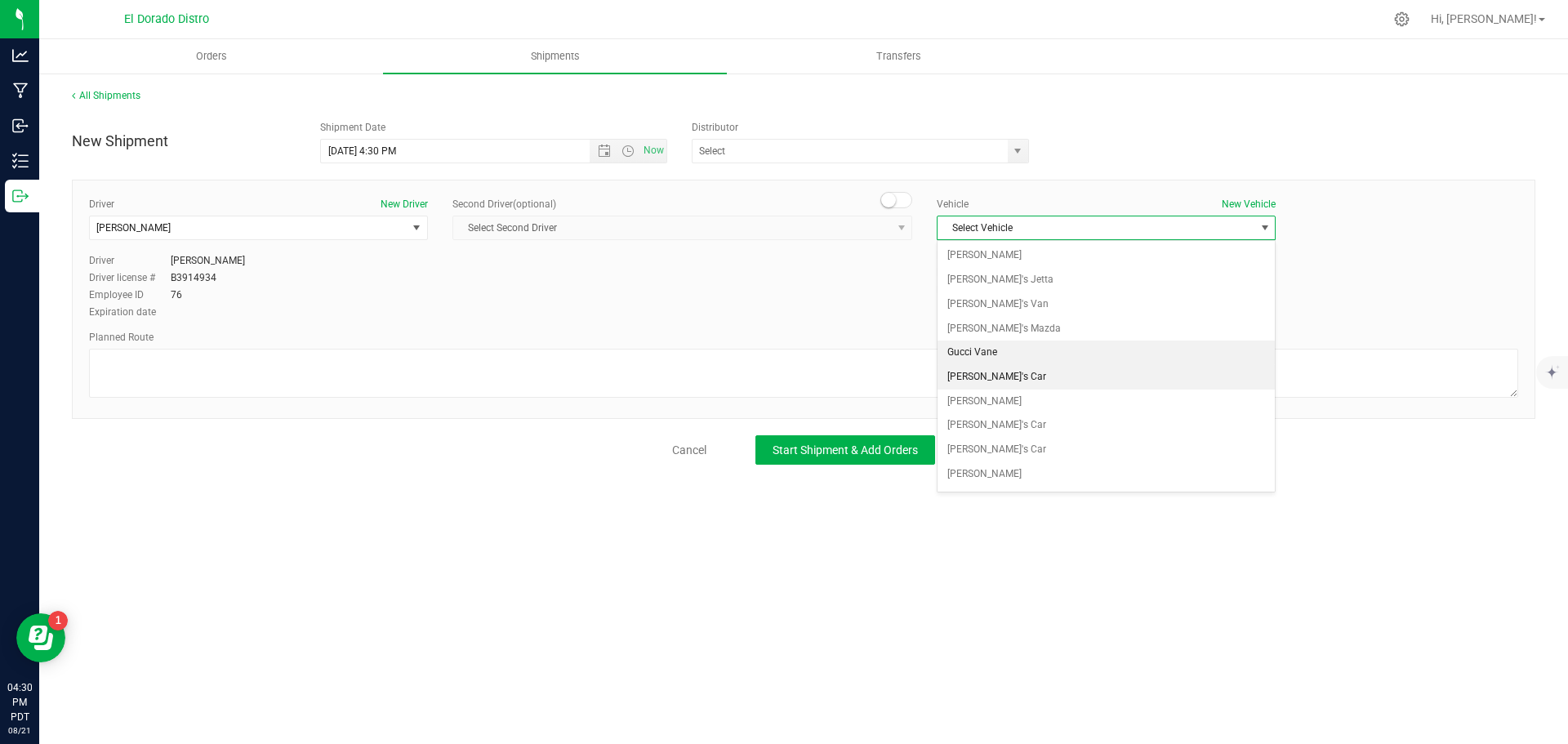
scroll to position [22, 0]
click at [994, 376] on li "[PERSON_NAME]" at bounding box center [1106, 379] width 337 height 24
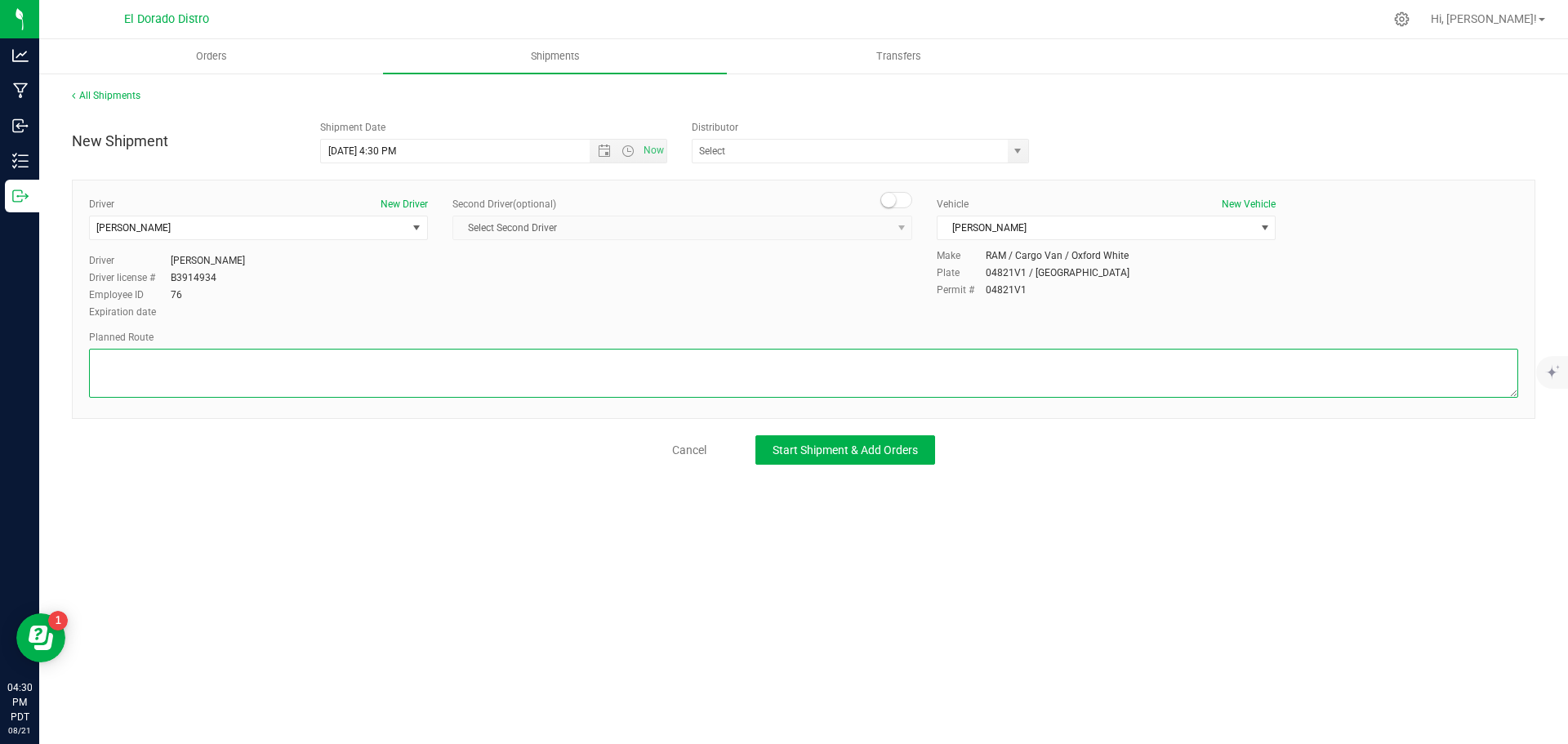
click at [990, 365] on textarea at bounding box center [803, 373] width 1429 height 49
paste textarea "Preferred route"
type textarea "Preferred route"
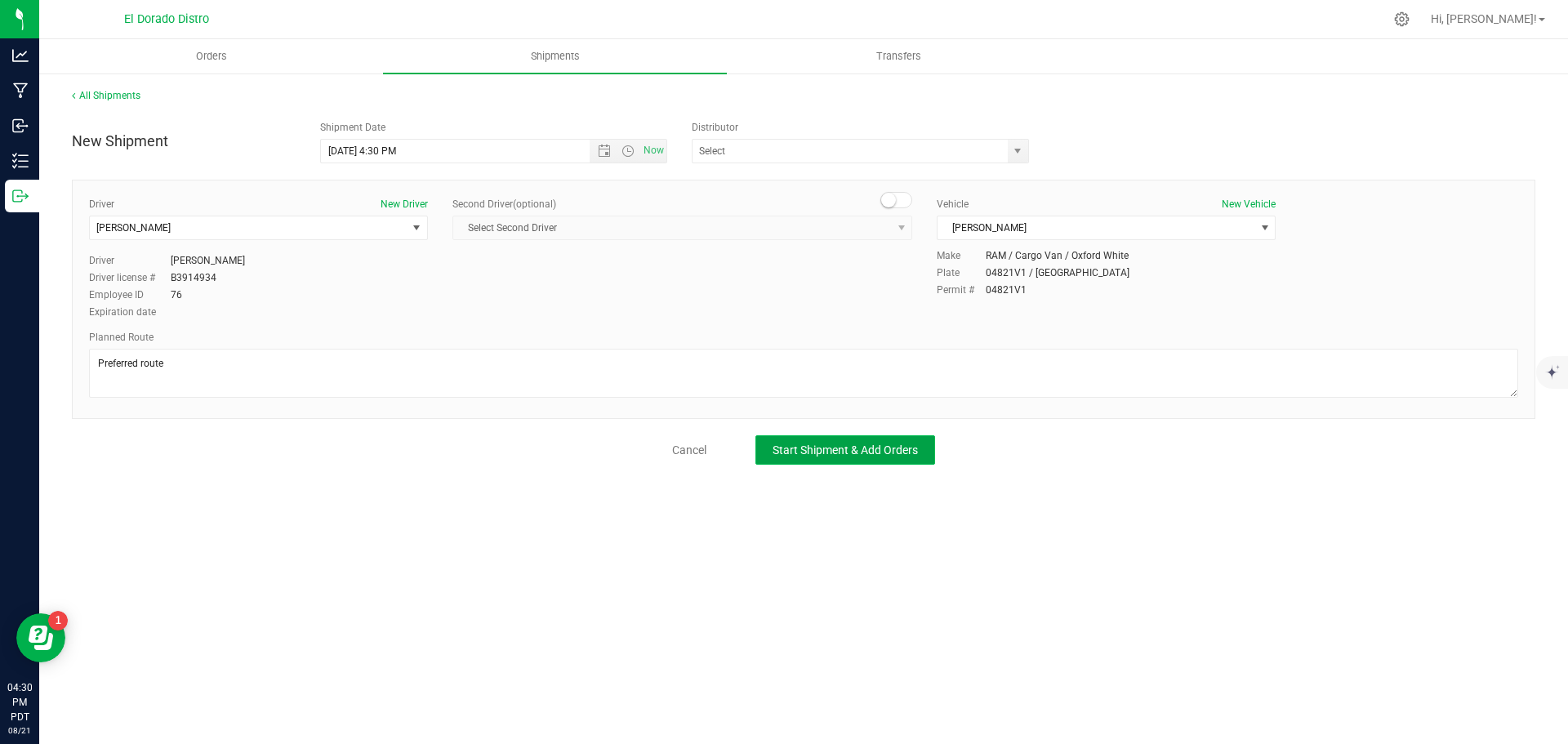
click at [898, 440] on button "Start Shipment & Add Orders" at bounding box center [845, 449] width 180 height 29
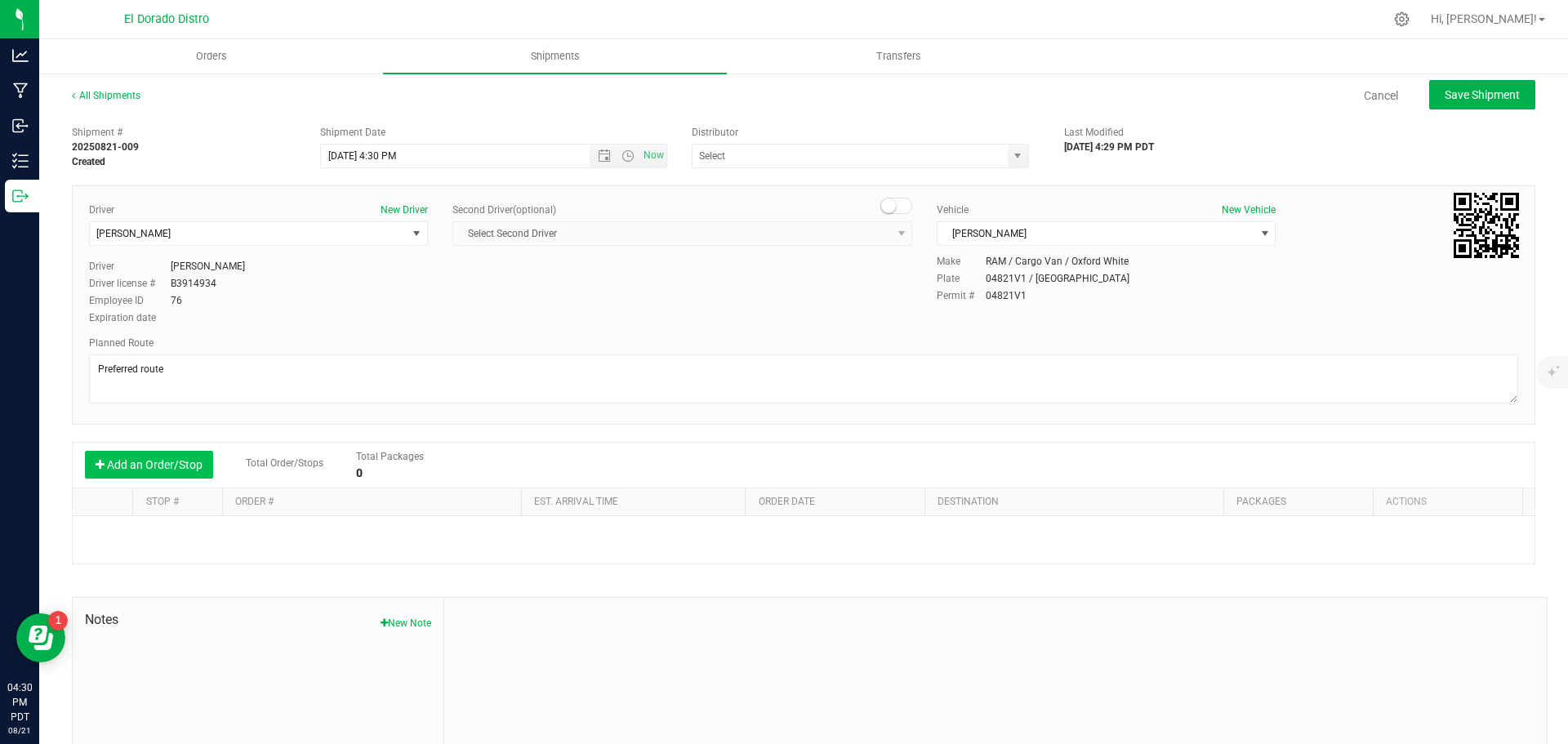
click at [157, 475] on button "Add an Order/Stop" at bounding box center [149, 465] width 128 height 28
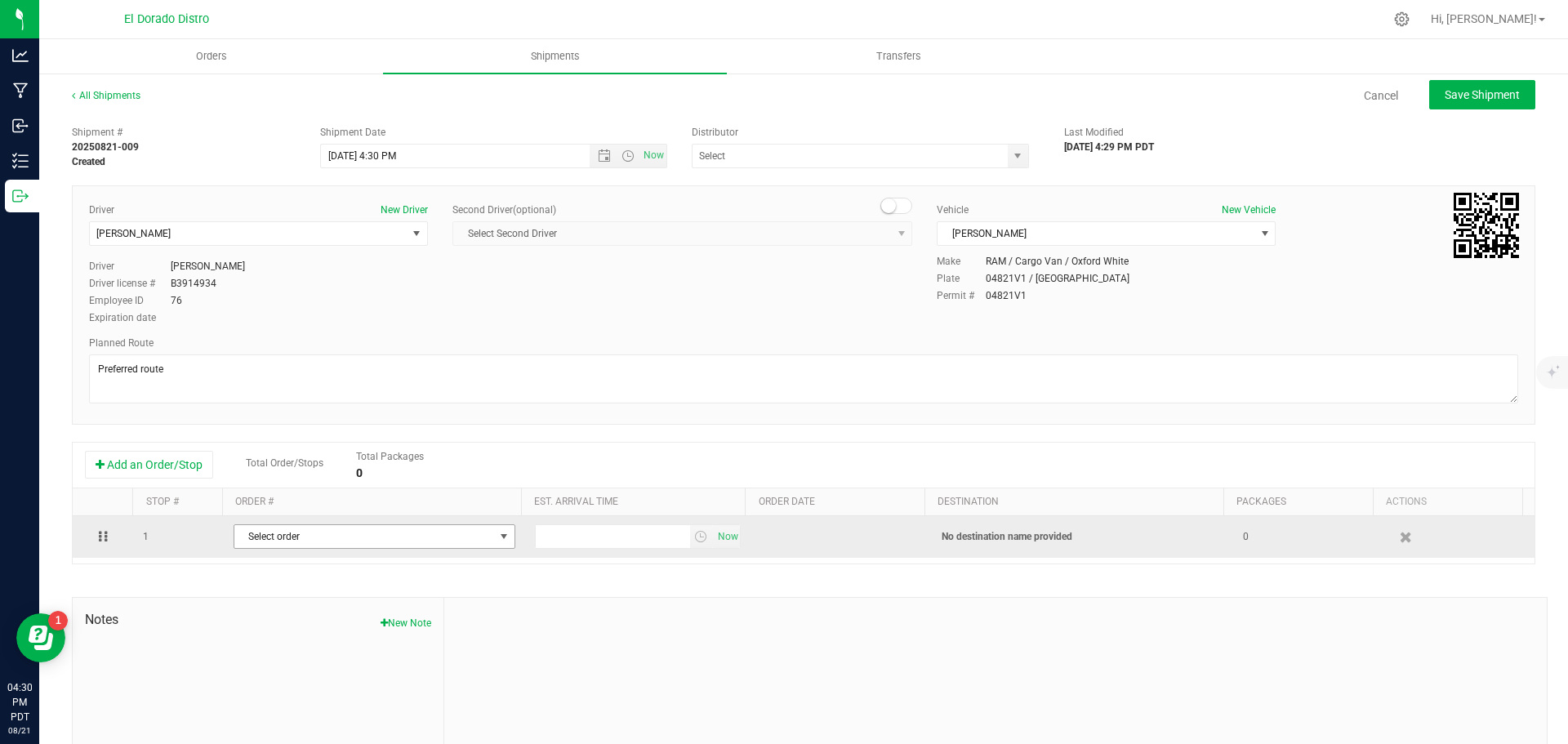
click at [302, 545] on span "Select order" at bounding box center [364, 536] width 260 height 22
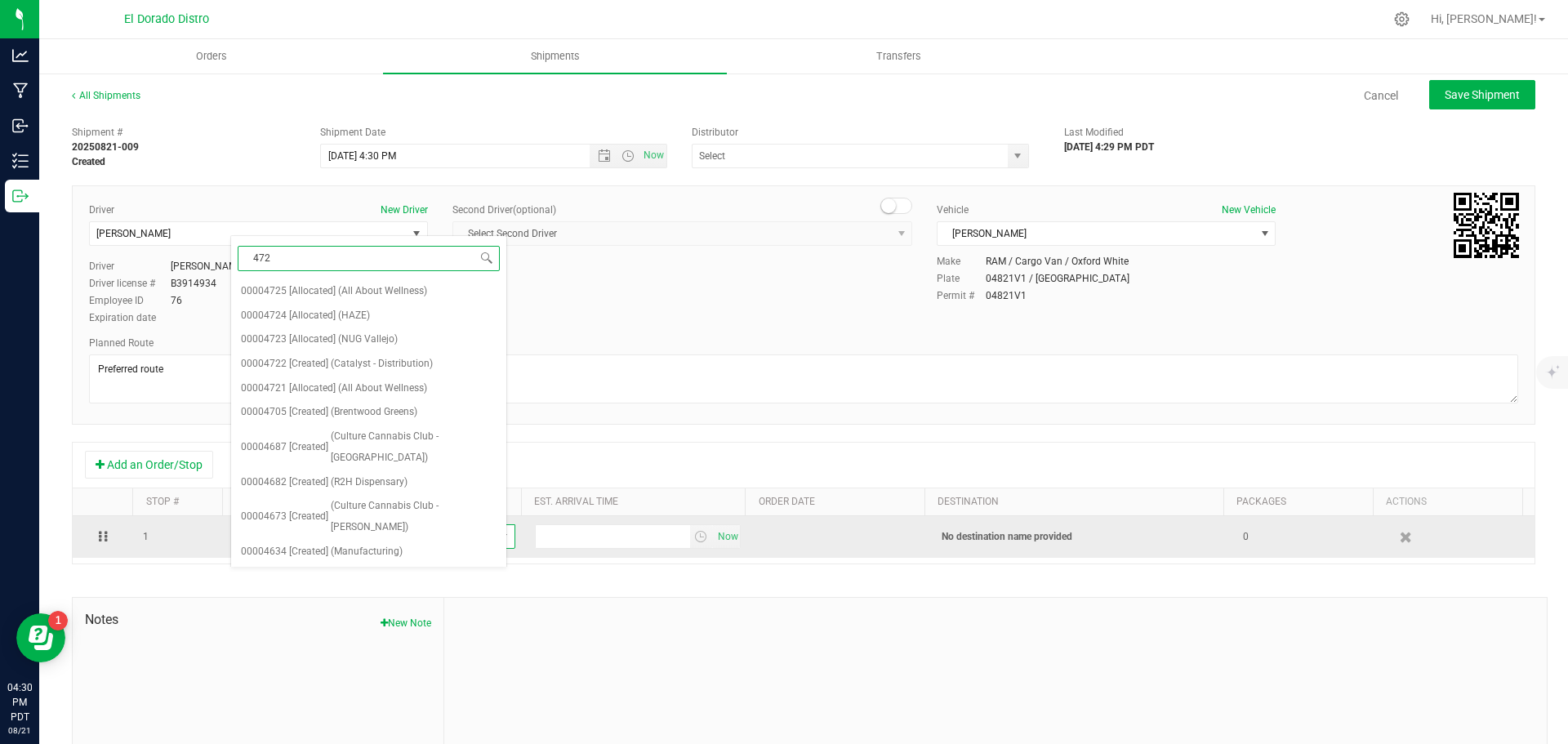
type input "4721"
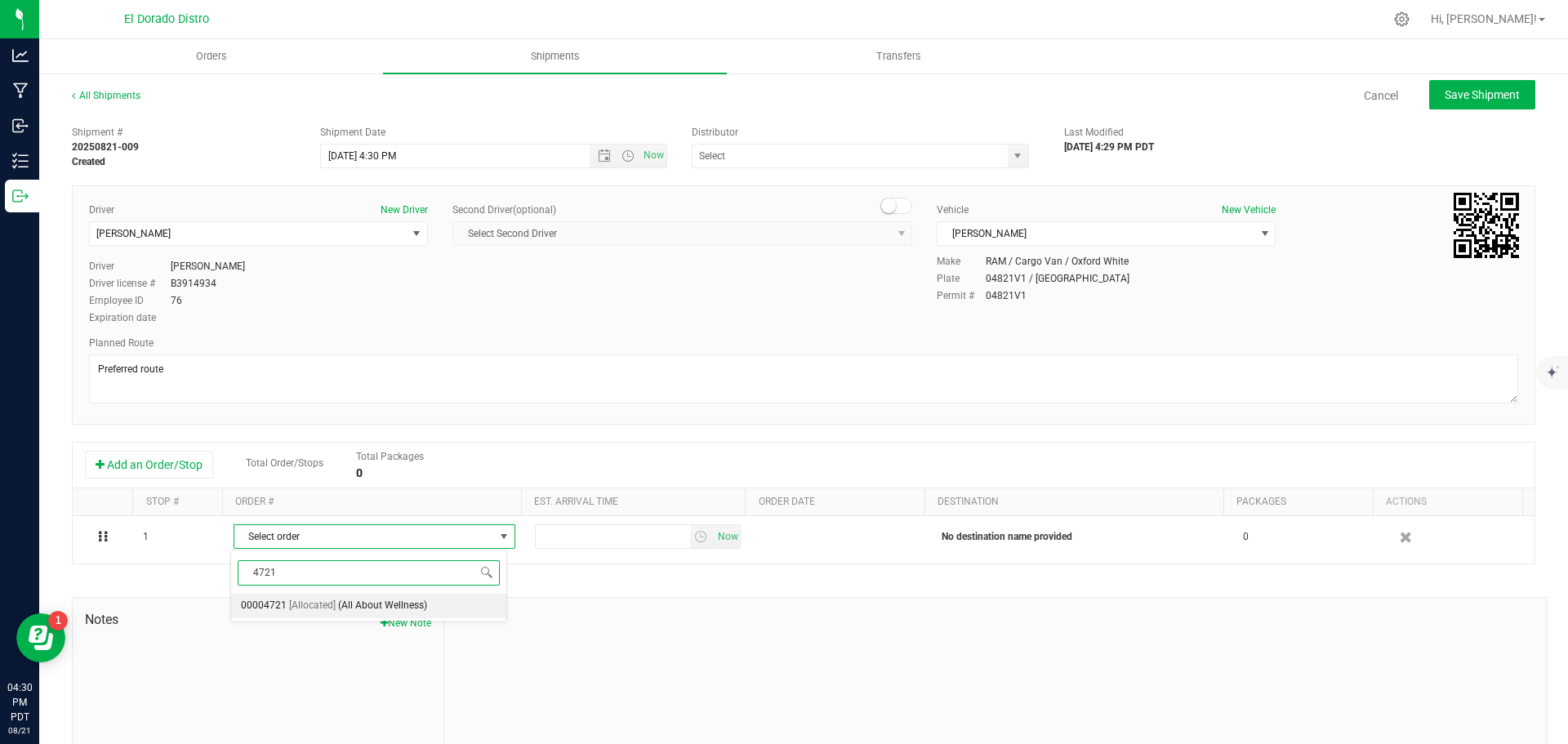
click at [306, 603] on span "[Allocated]" at bounding box center [312, 605] width 47 height 22
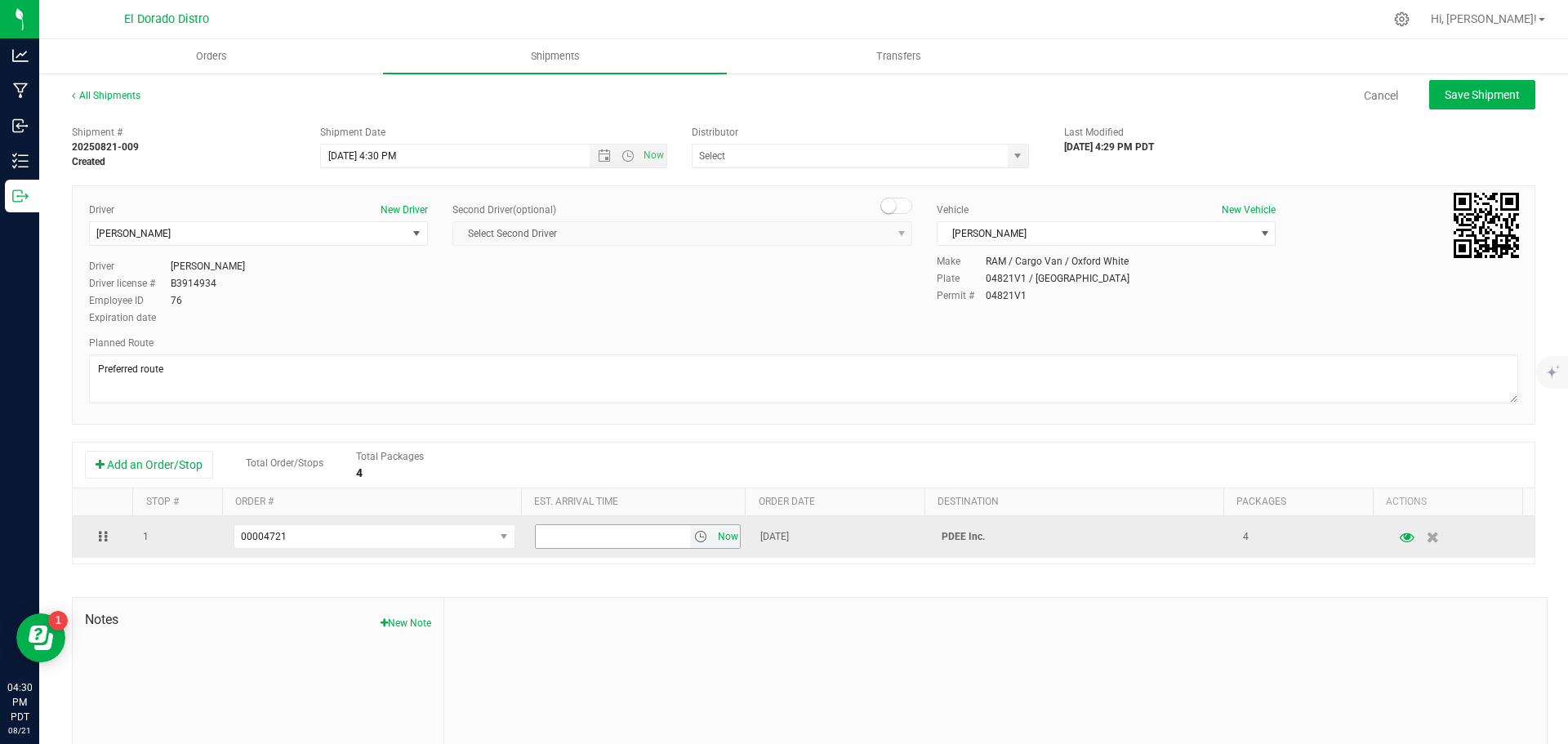
click at [719, 539] on span "Now" at bounding box center [728, 536] width 28 height 23
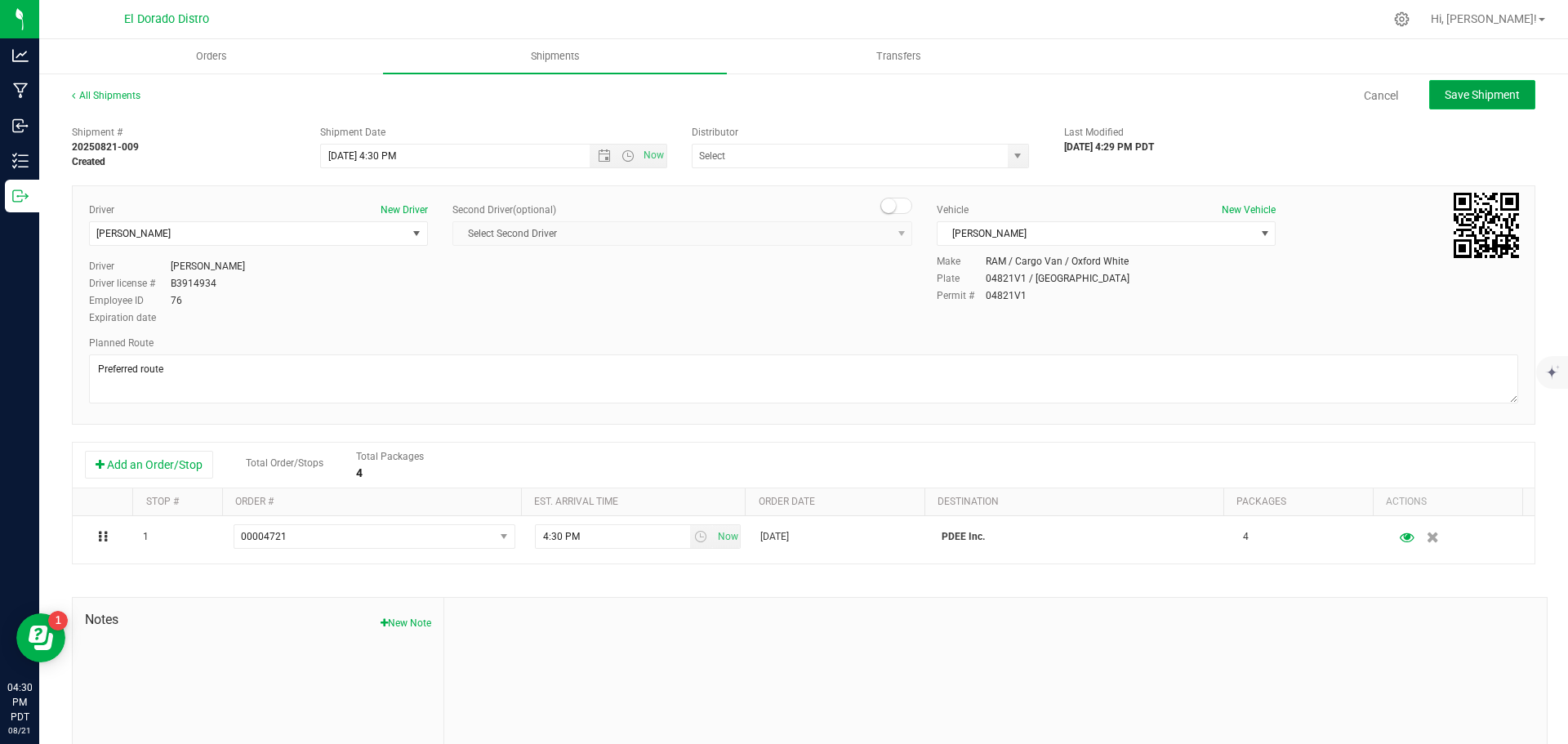
click at [1503, 88] on span "Save Shipment" at bounding box center [1483, 95] width 75 height 13
type input "[DATE] 11:30 PM"
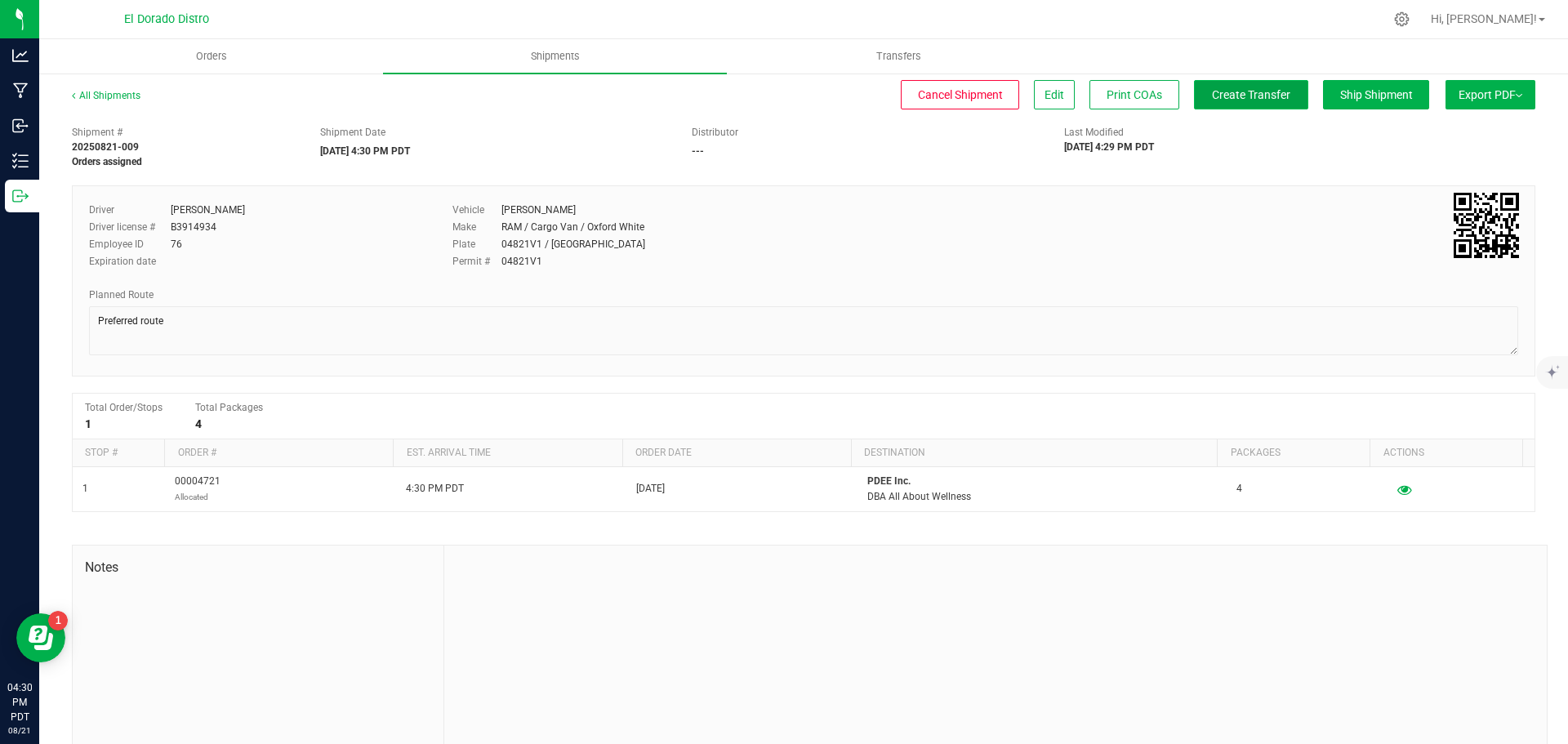
click at [1197, 98] on button "Create Transfer" at bounding box center [1251, 94] width 114 height 29
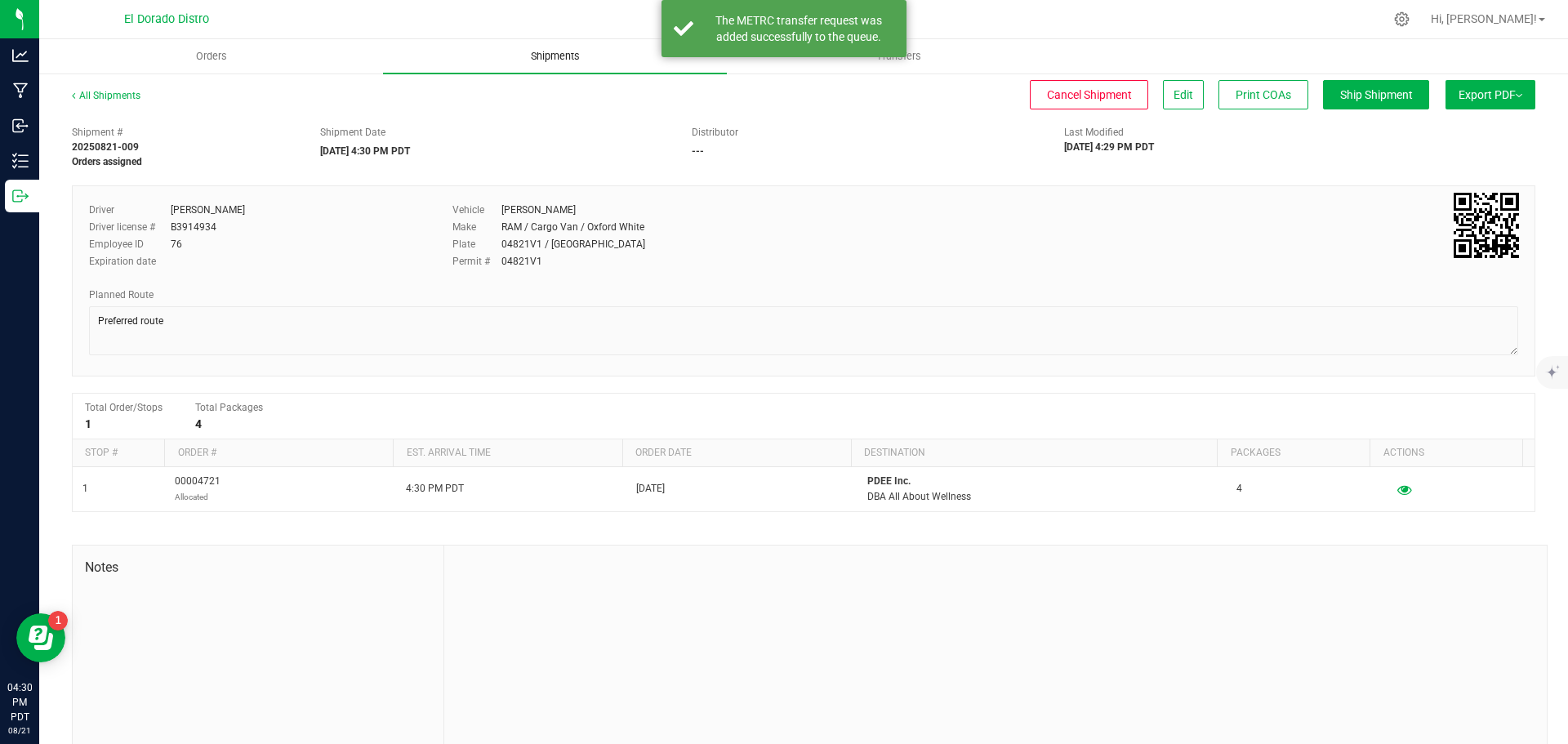
click at [546, 53] on span "Shipments" at bounding box center [555, 56] width 93 height 15
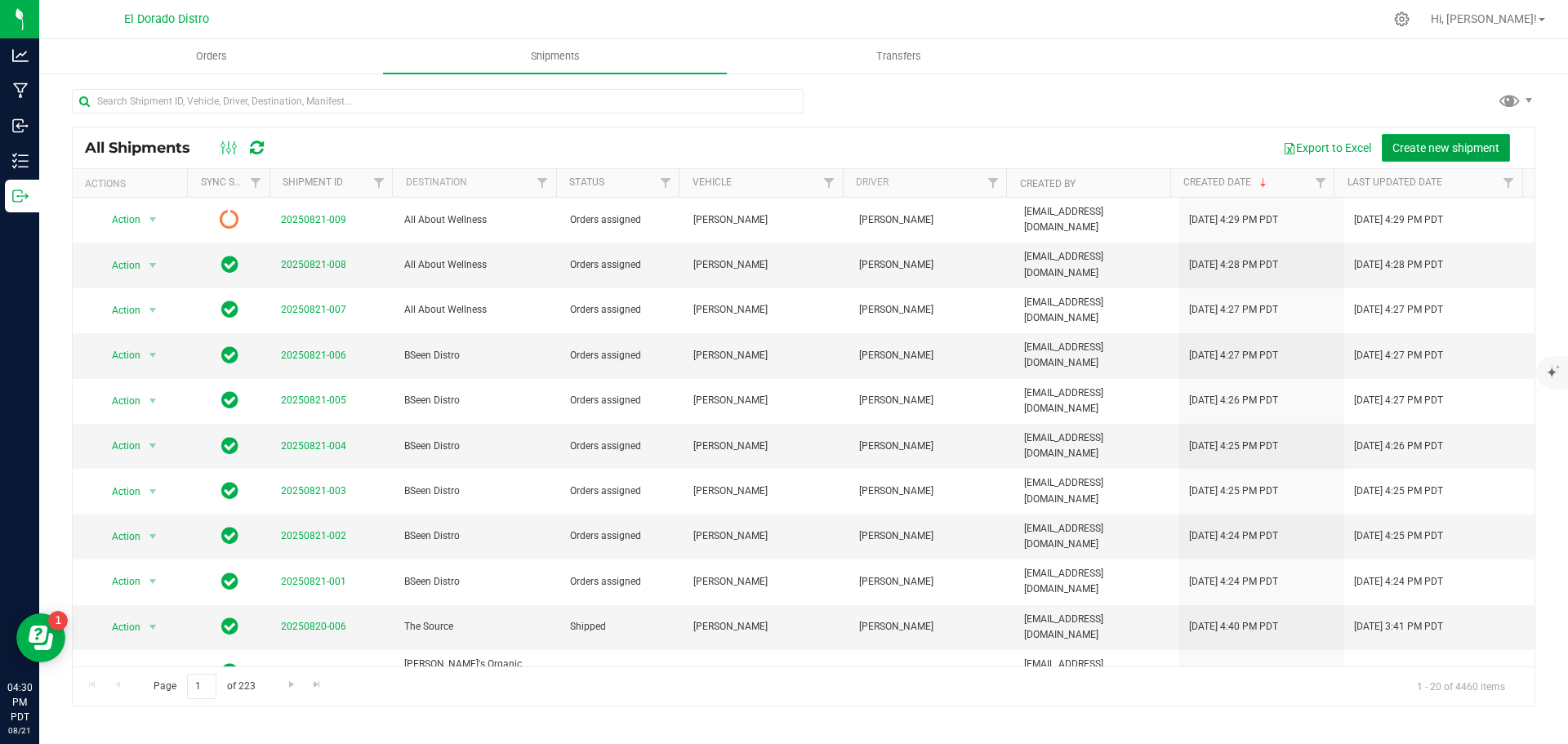
click at [1401, 137] on button "Create new shipment" at bounding box center [1445, 148] width 128 height 28
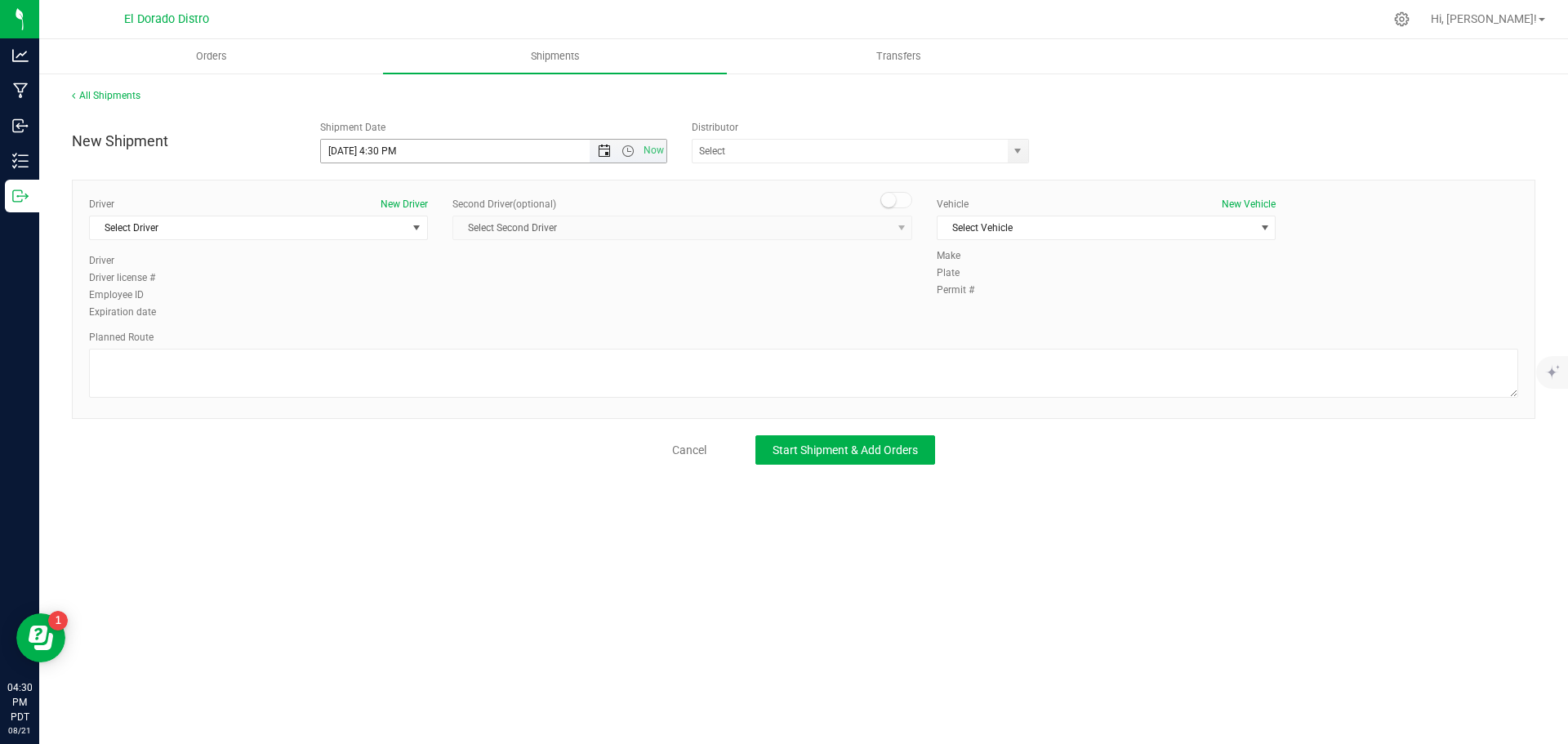
click at [612, 151] on span "Open the date view" at bounding box center [605, 151] width 28 height 13
click at [449, 311] on link "22" at bounding box center [453, 317] width 23 height 25
type input "[DATE] 4:30 PM"
click at [377, 229] on span "Select Driver" at bounding box center [248, 228] width 317 height 22
click at [252, 283] on div "ch Select Driver [PERSON_NAME] [PERSON_NAME] No data found." at bounding box center [259, 288] width 339 height 96
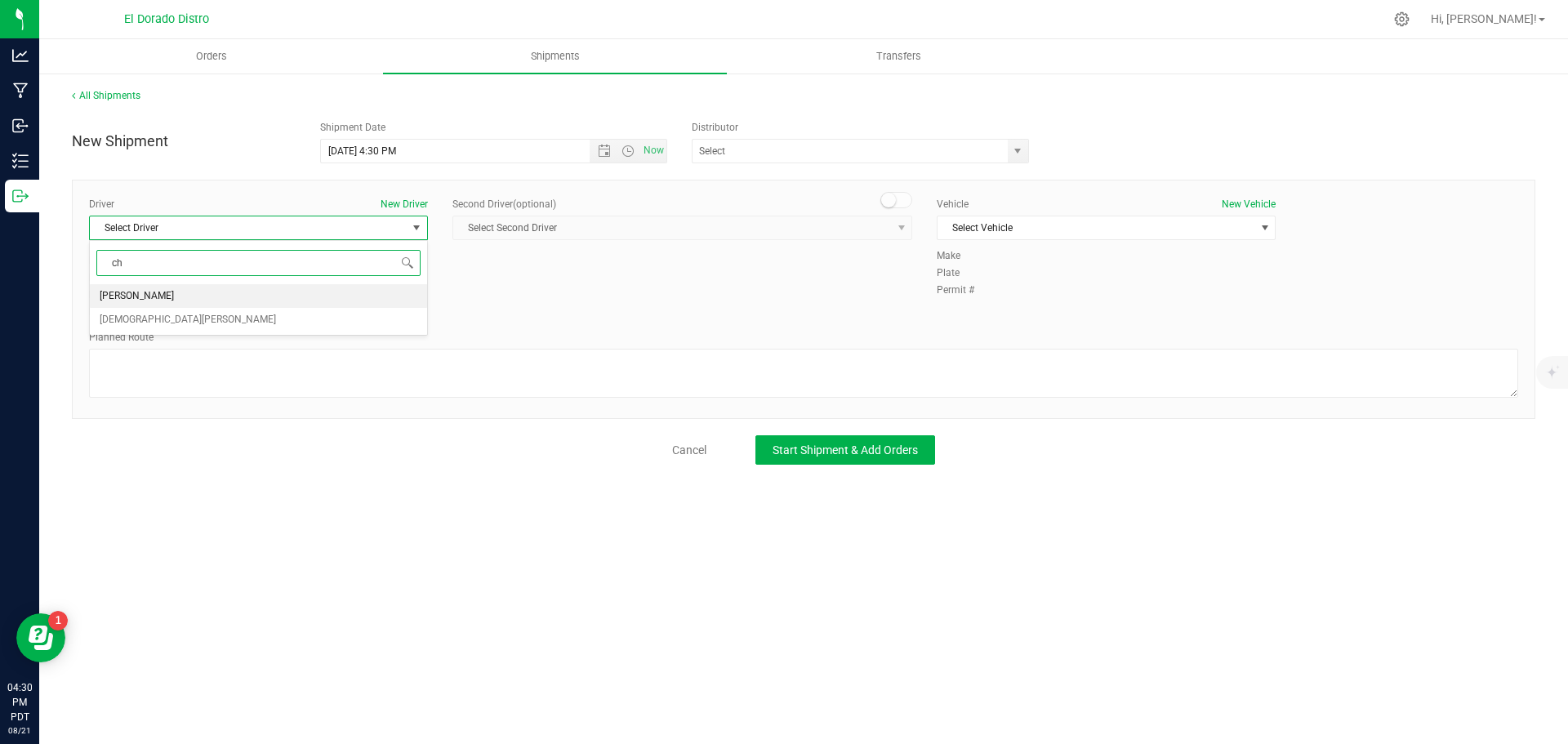
click at [252, 287] on li "[PERSON_NAME]" at bounding box center [259, 296] width 337 height 24
type input "ch"
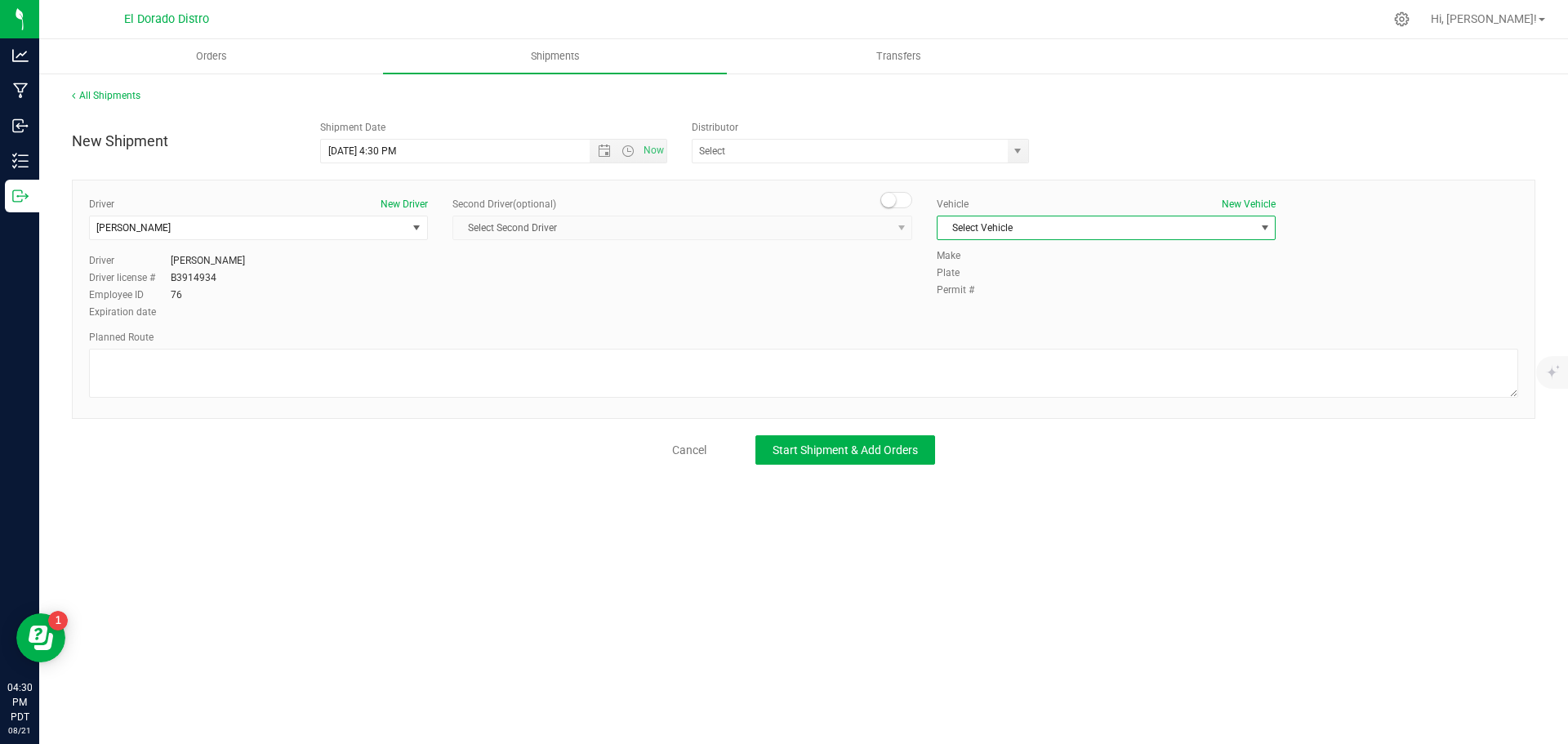
click at [998, 217] on span "Select Vehicle" at bounding box center [1096, 228] width 317 height 22
click at [1014, 397] on li "[PERSON_NAME]" at bounding box center [1106, 402] width 337 height 24
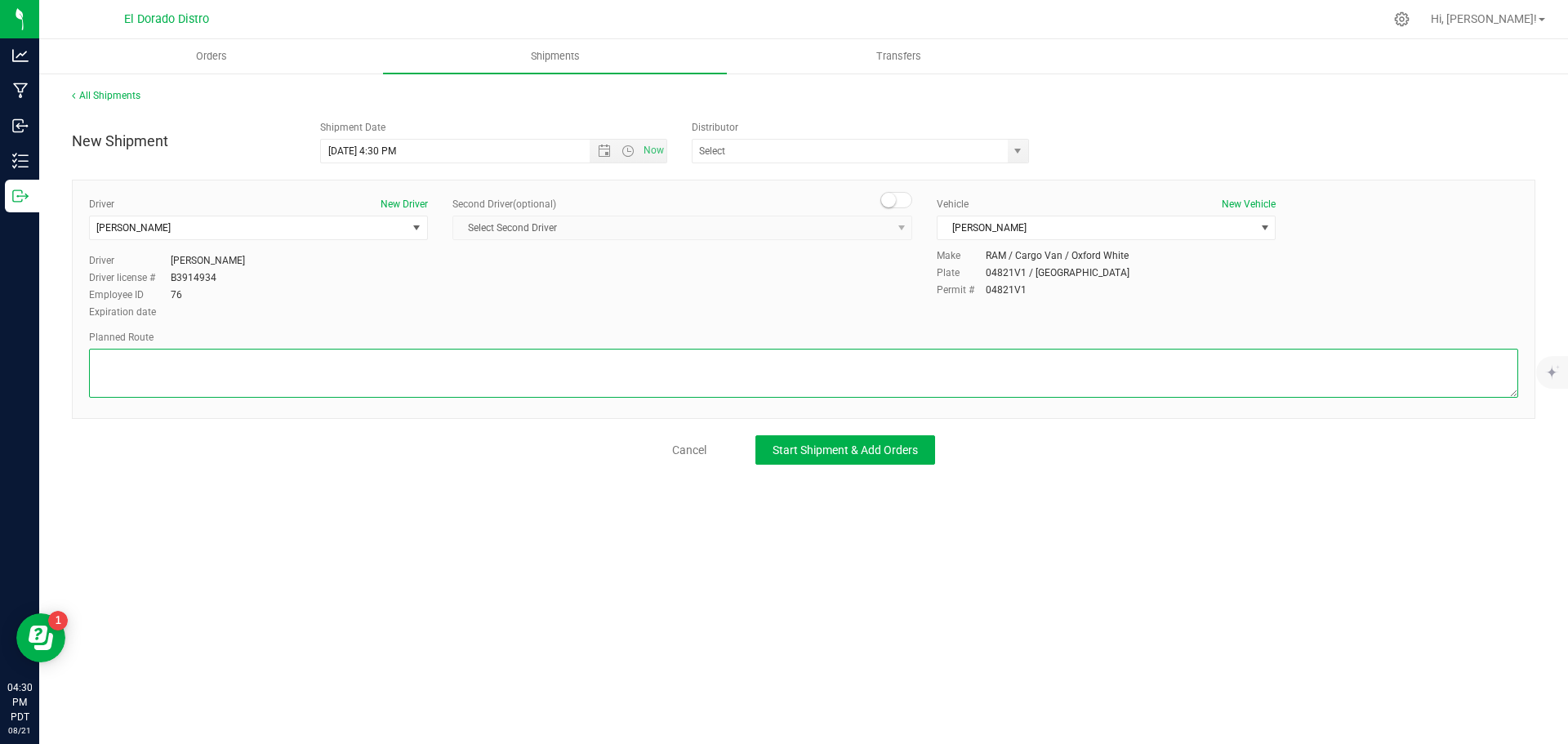
click at [1008, 372] on textarea at bounding box center [803, 373] width 1429 height 49
paste textarea "Preferred route"
type textarea "Preferred route"
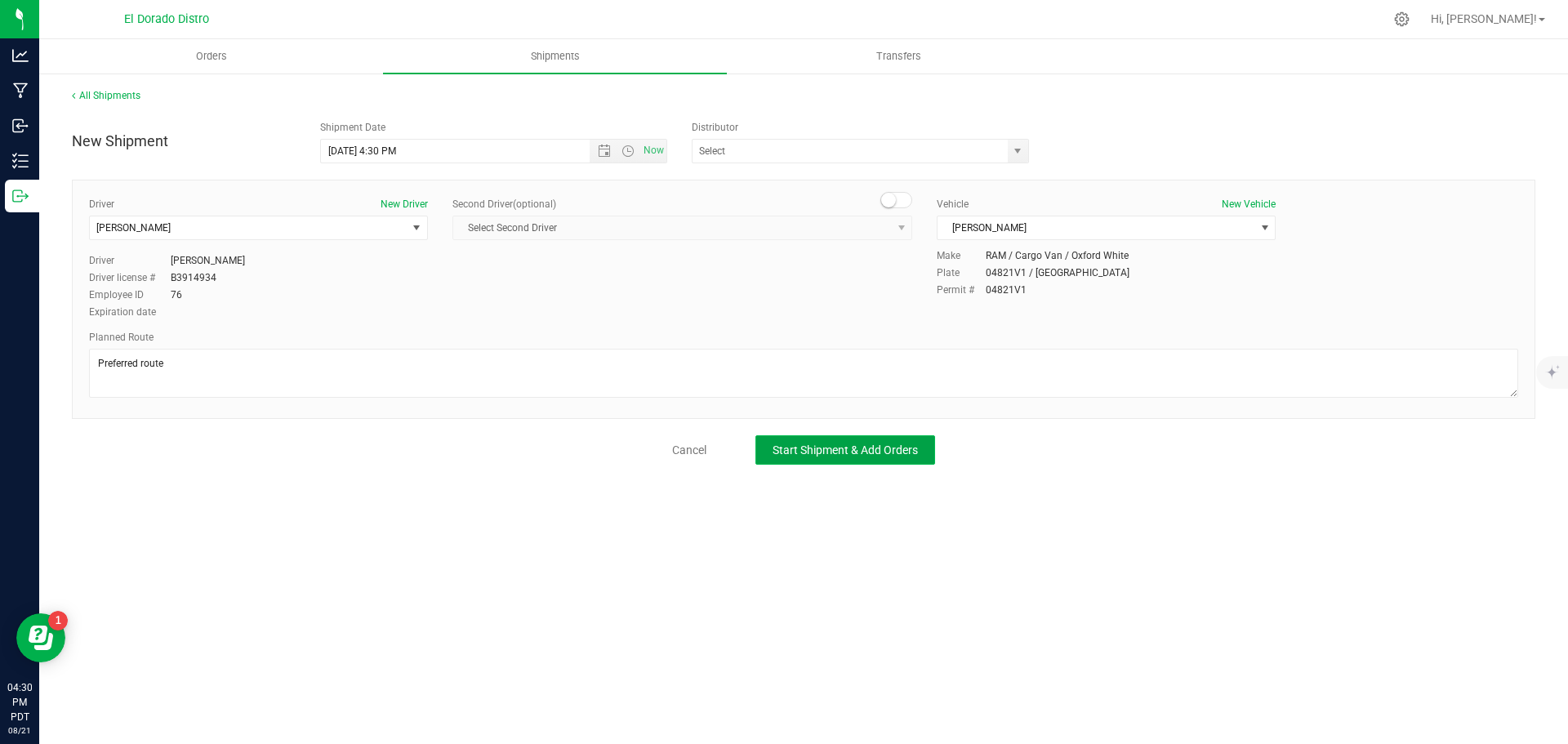
click at [859, 453] on span "Start Shipment & Add Orders" at bounding box center [844, 450] width 145 height 13
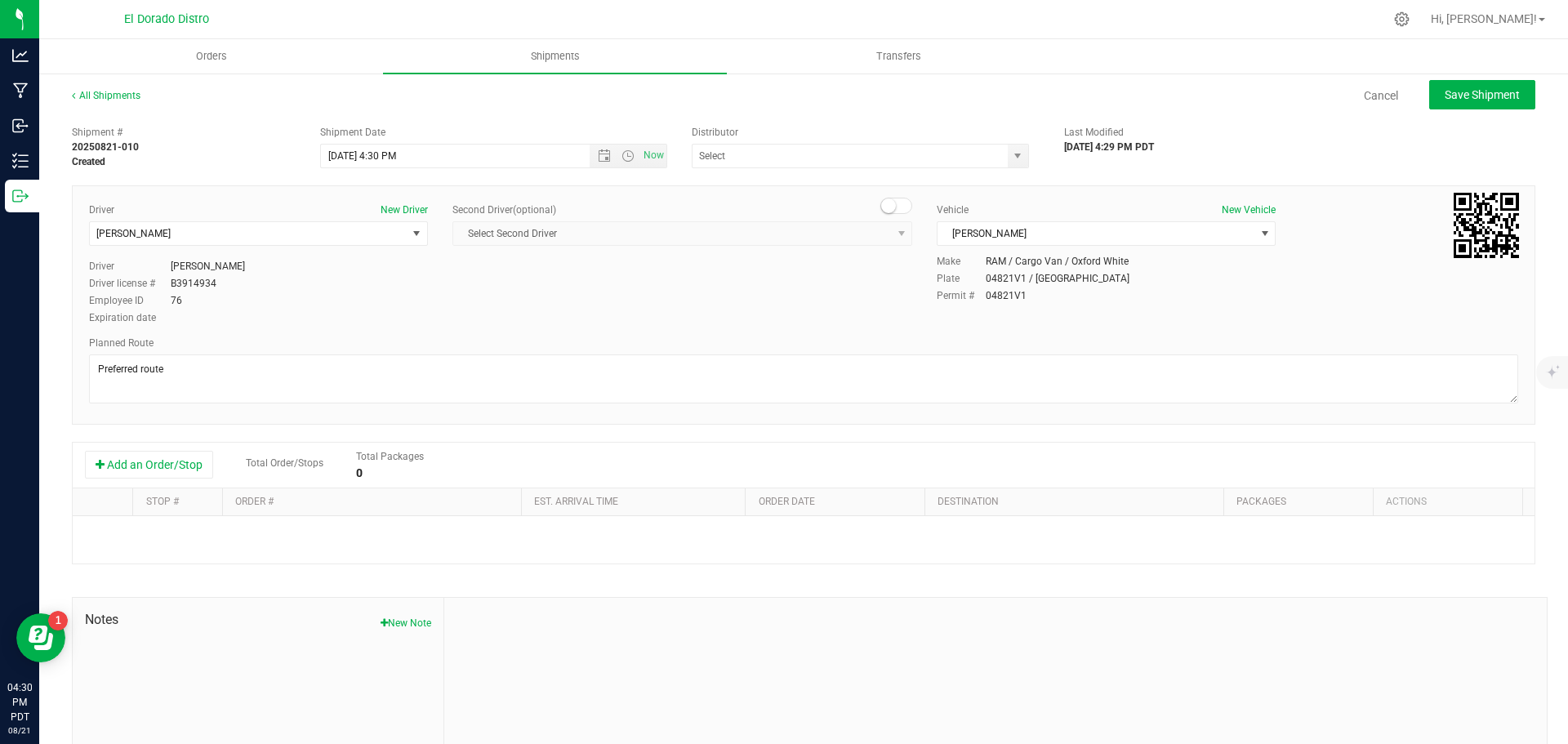
click at [199, 445] on div "Add an Order/Stop Total Order/Stops Total Packages 0" at bounding box center [804, 465] width 1462 height 46
click at [189, 471] on button "Add an Order/Stop" at bounding box center [149, 465] width 128 height 28
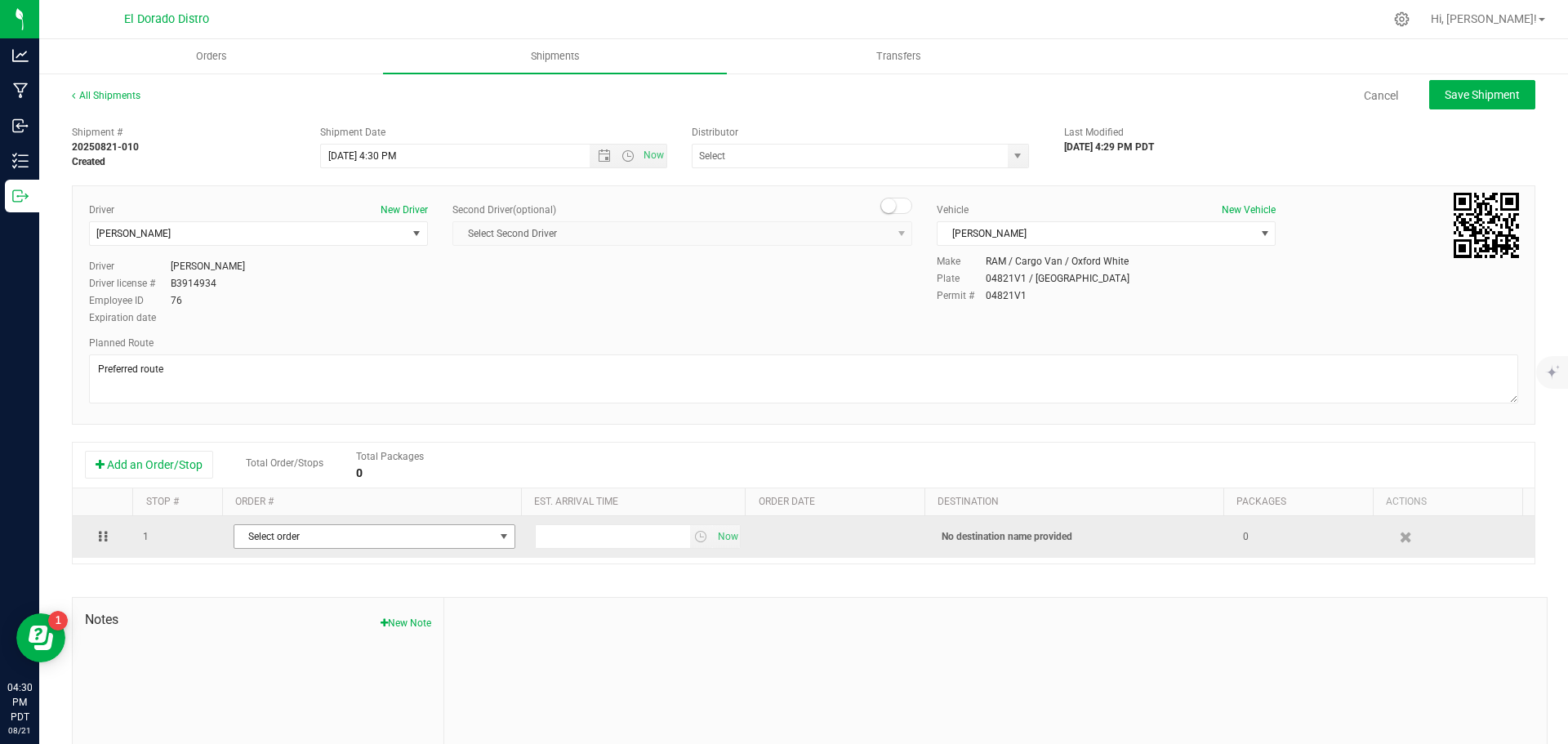
click at [284, 543] on span "Select order" at bounding box center [364, 536] width 260 height 22
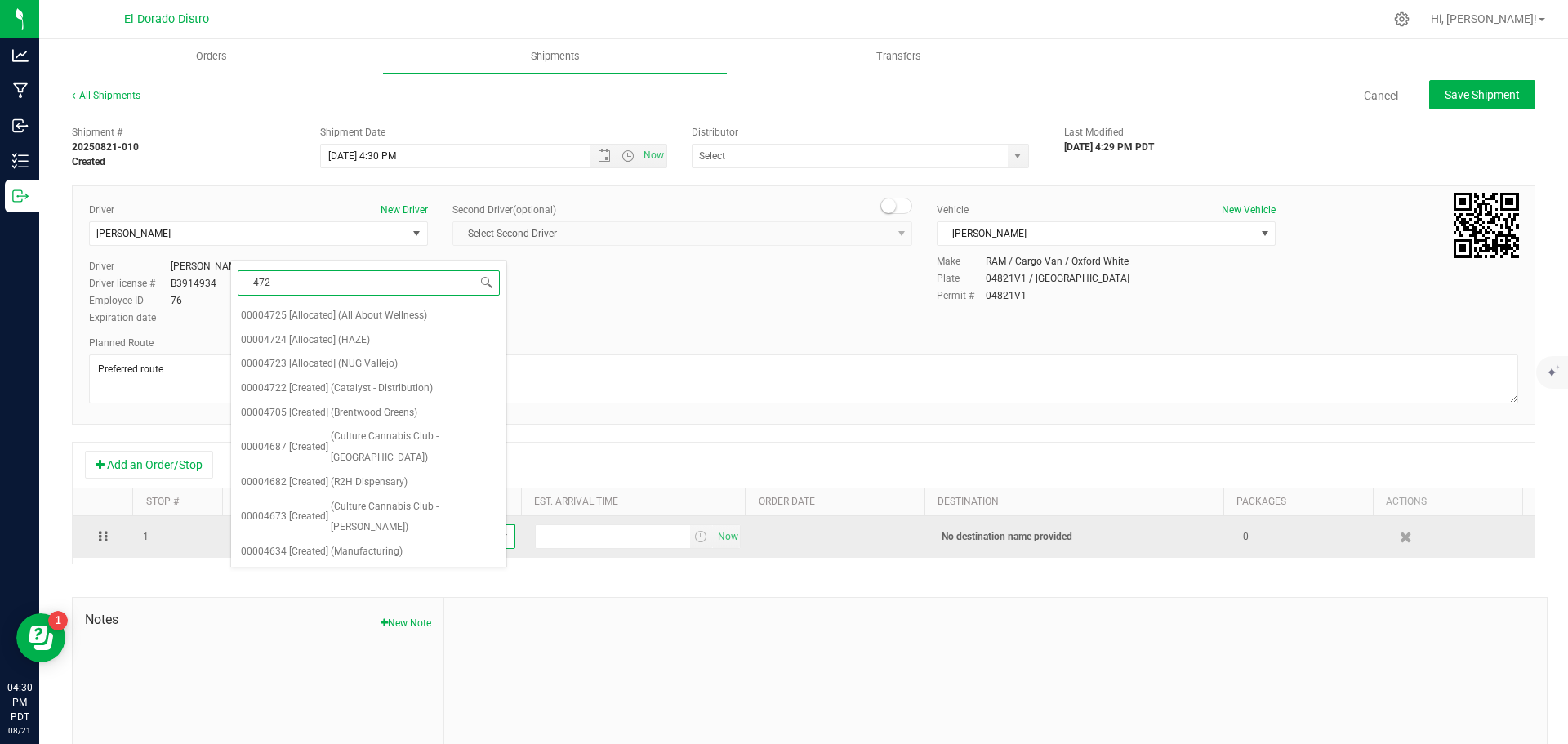
type input "4725"
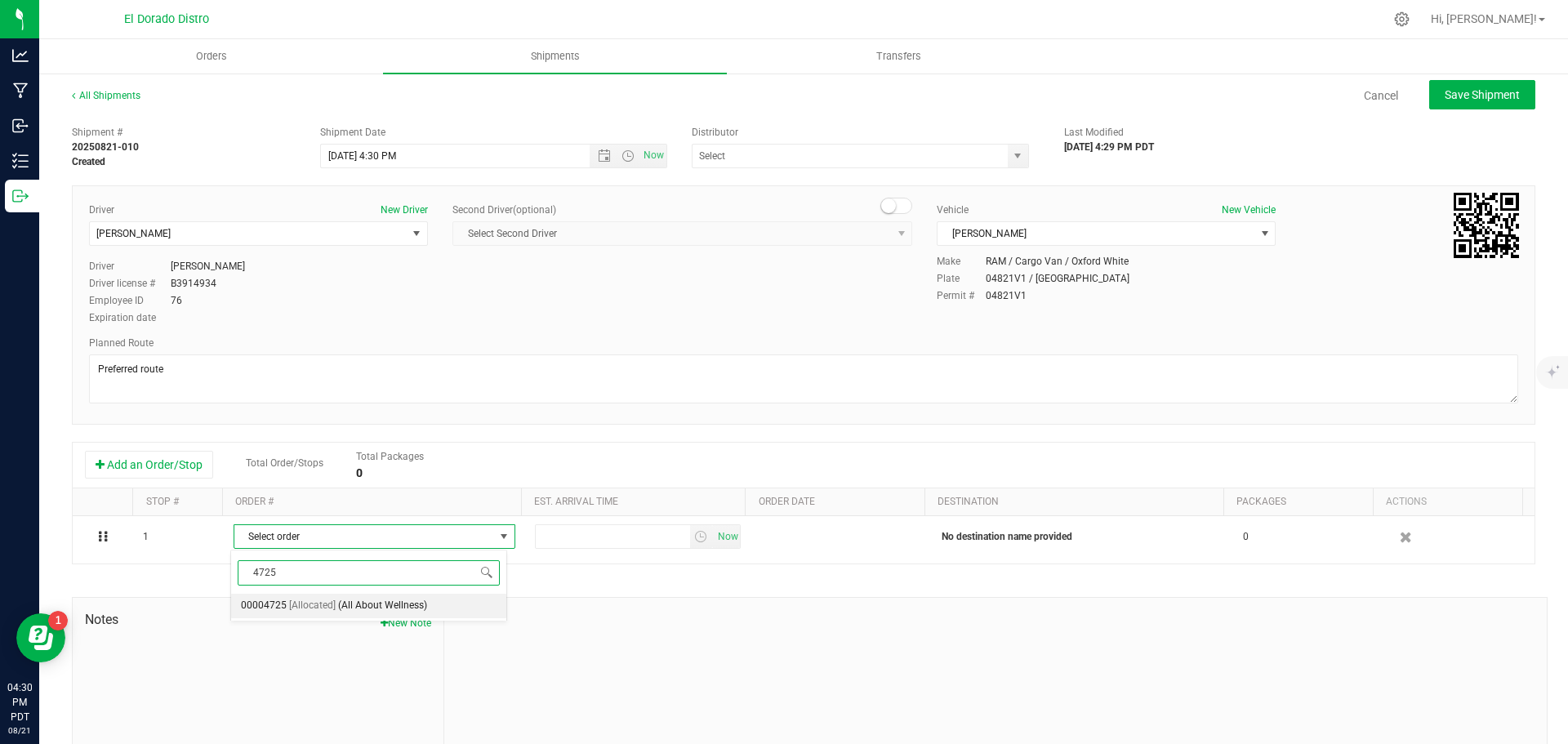
click at [342, 613] on span "(All About Wellness)" at bounding box center [382, 605] width 89 height 22
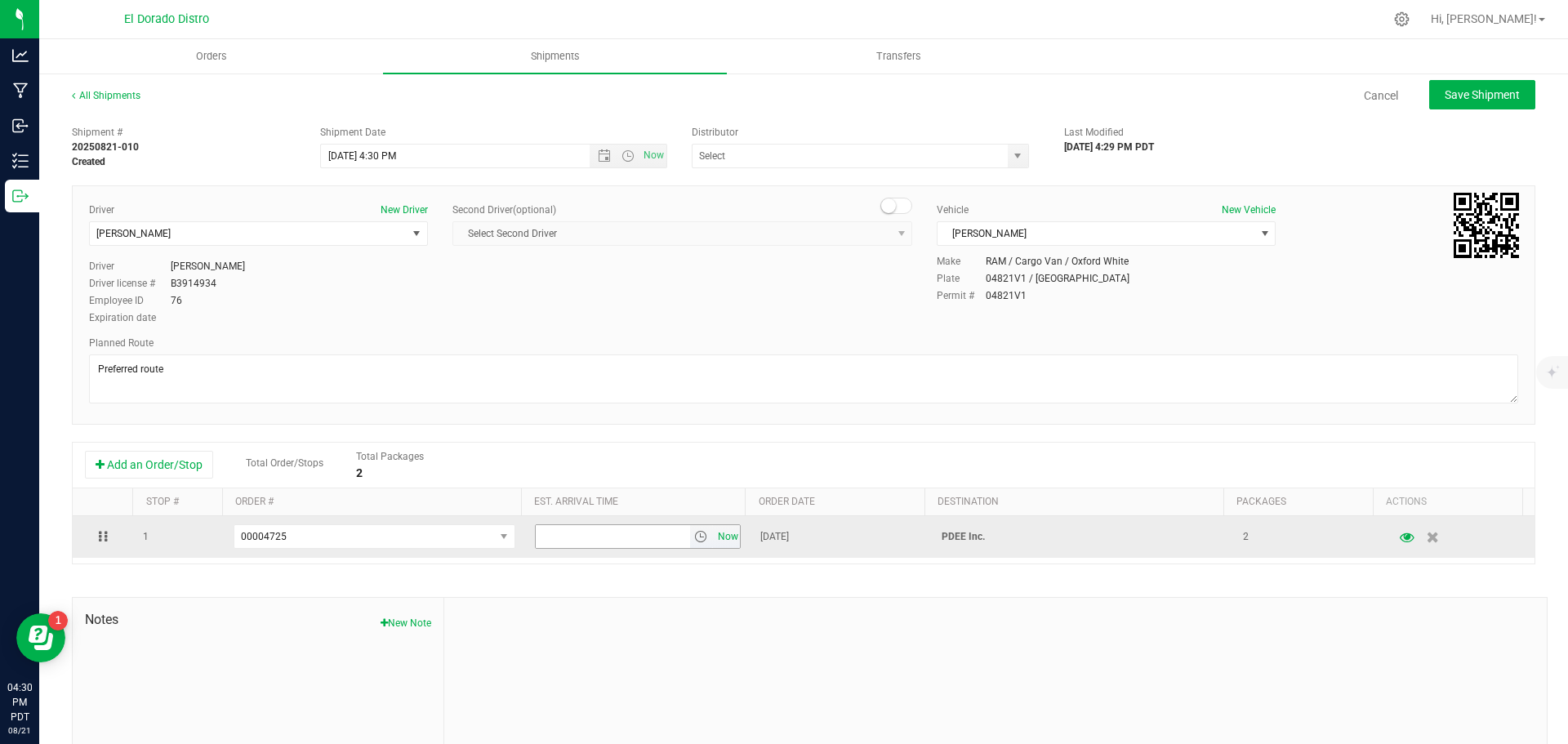
click at [714, 543] on span "Now" at bounding box center [728, 536] width 28 height 23
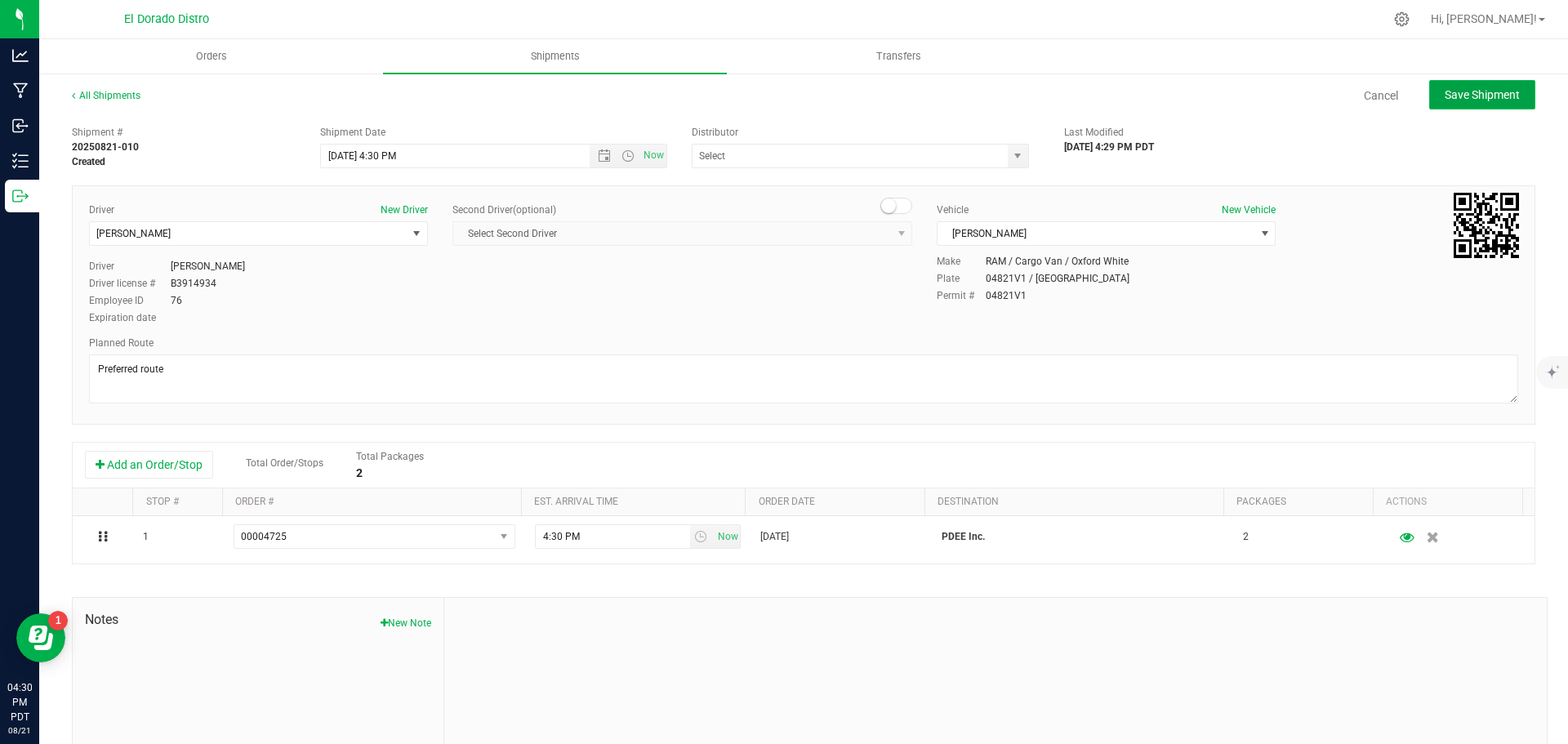
click at [1451, 81] on button "Save Shipment" at bounding box center [1482, 94] width 106 height 29
type input "[DATE] 11:30 PM"
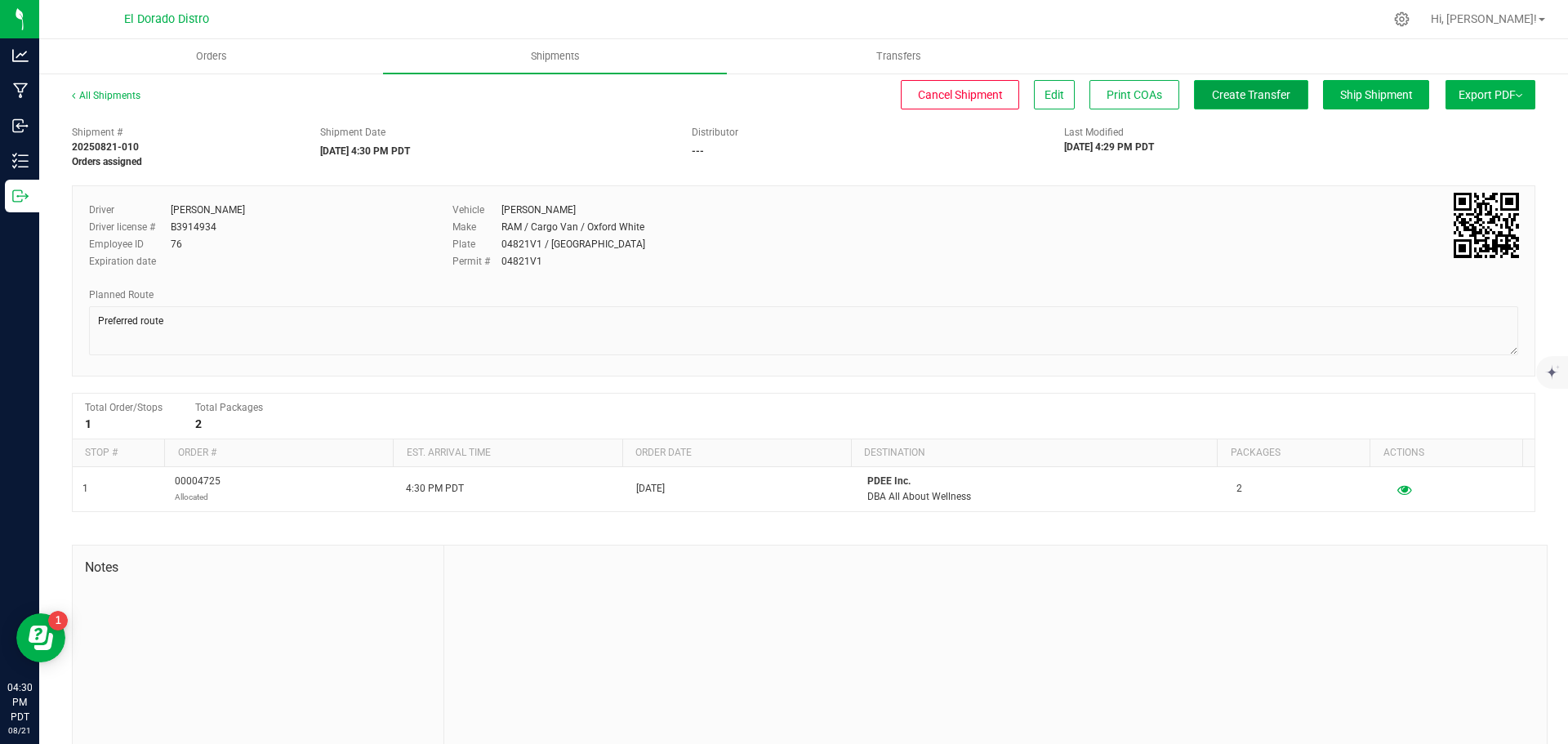
click at [1239, 96] on span "Create Transfer" at bounding box center [1251, 95] width 79 height 13
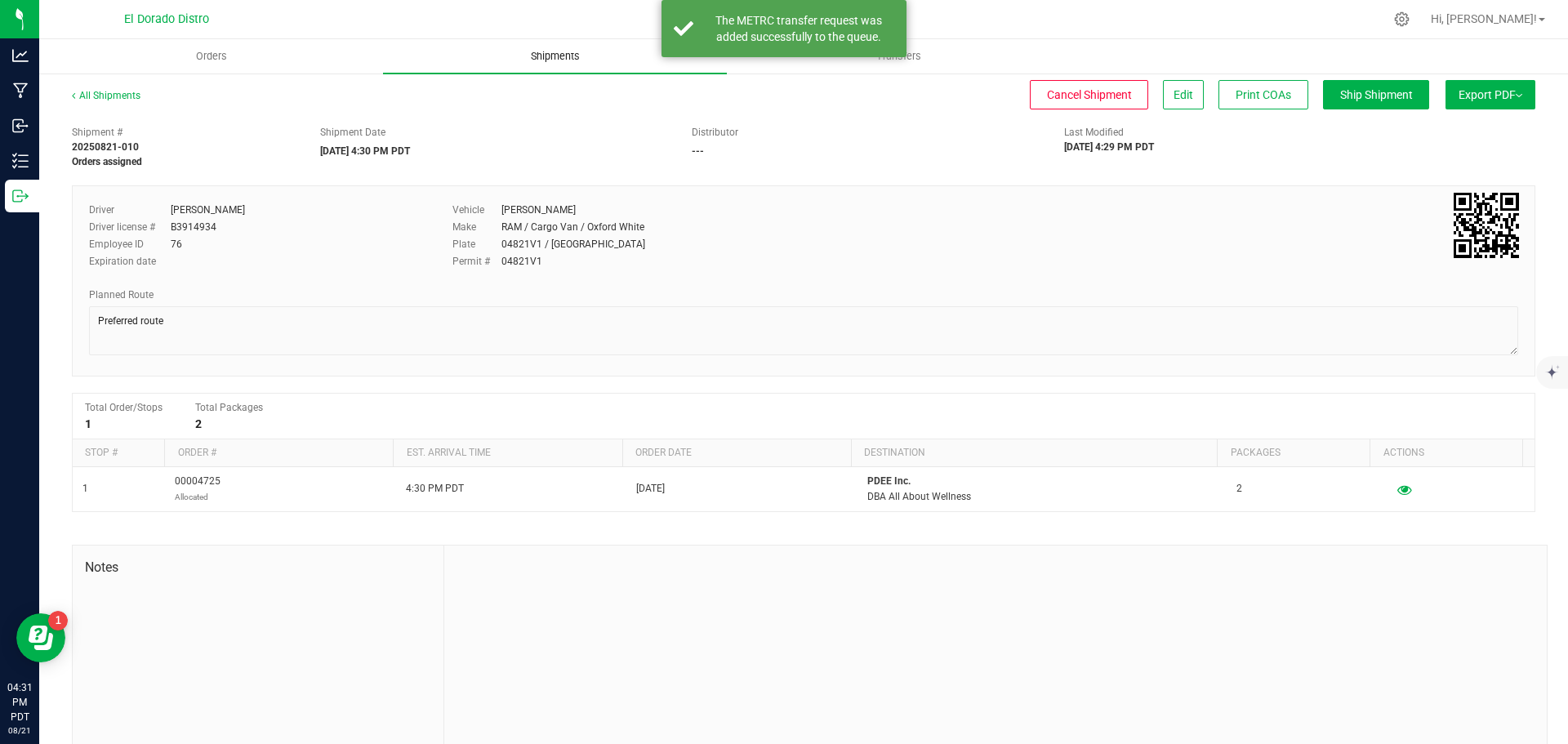
click at [597, 65] on uib-tab-heading "Shipments" at bounding box center [555, 56] width 344 height 35
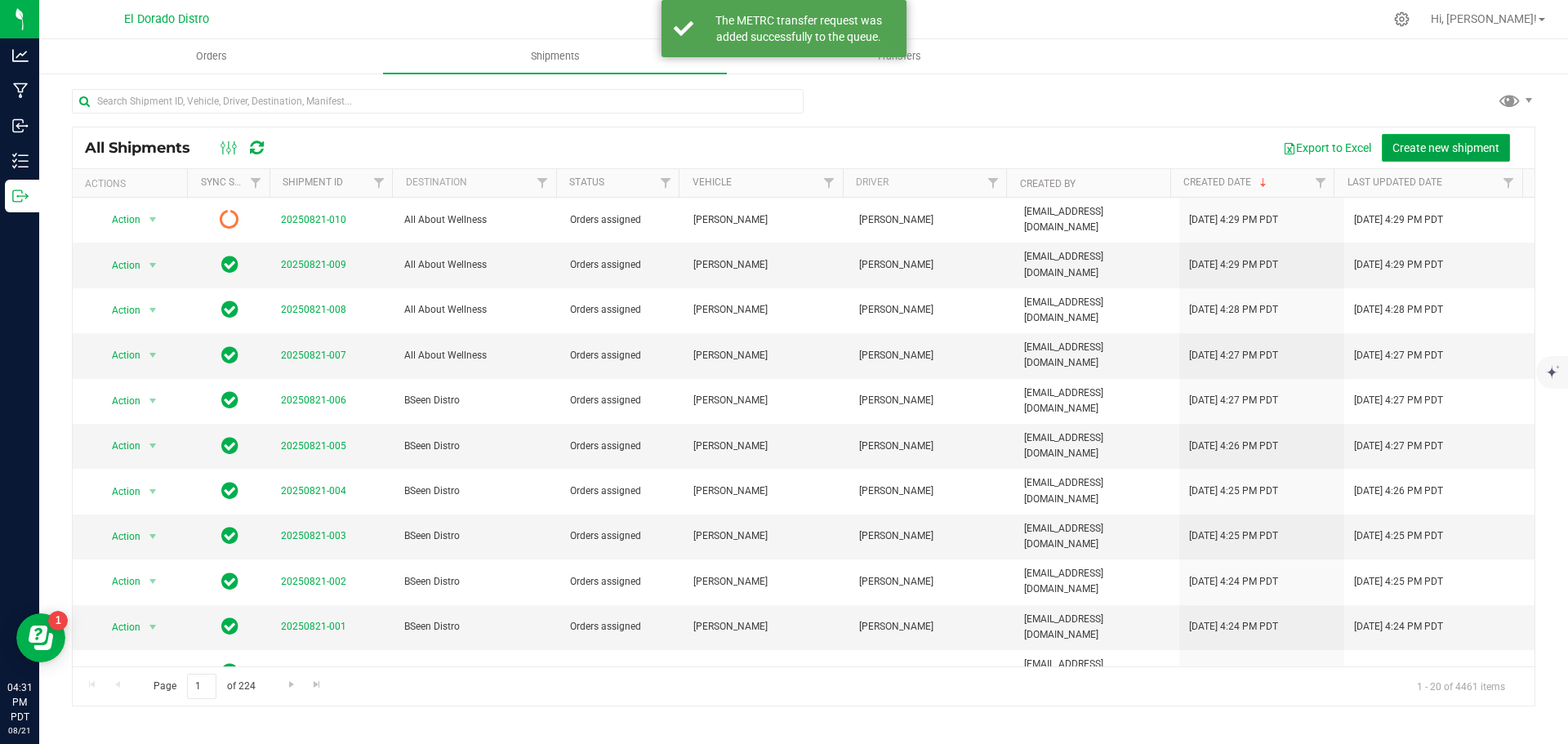
click at [1425, 142] on span "Create new shipment" at bounding box center [1446, 148] width 107 height 13
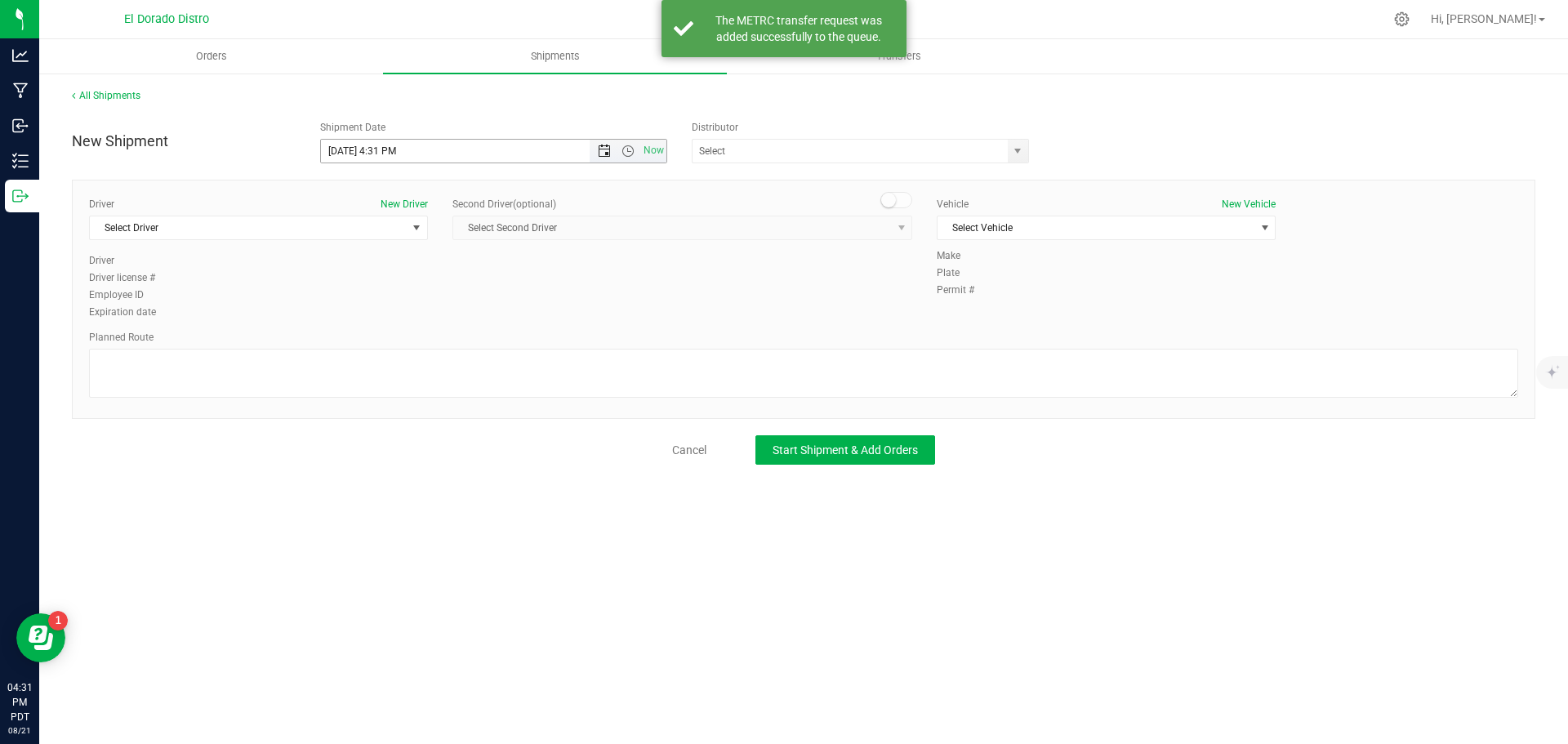
click at [606, 149] on span "Open the date view" at bounding box center [605, 151] width 13 height 13
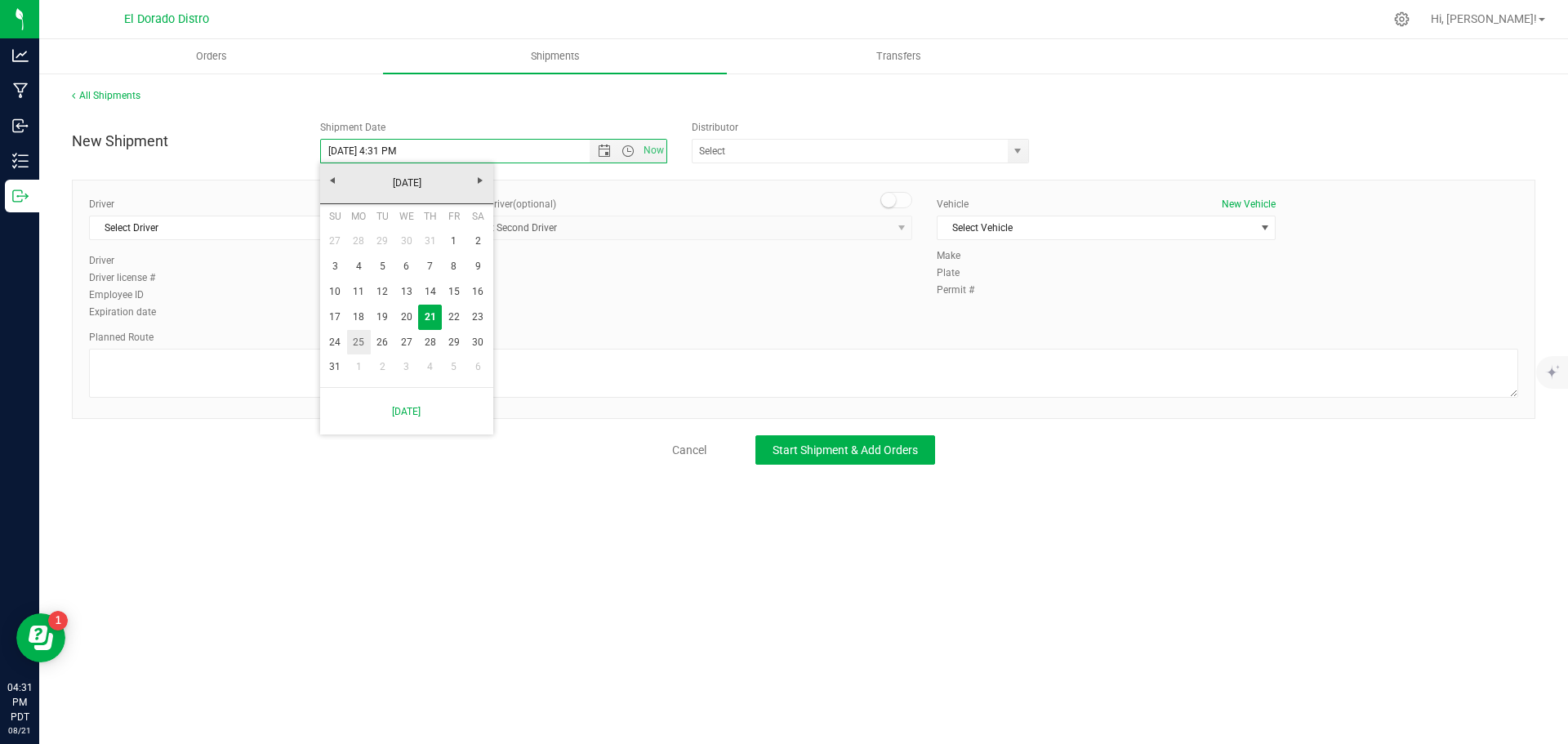
click at [352, 342] on link "25" at bounding box center [358, 342] width 23 height 25
type input "[DATE] 4:31 PM"
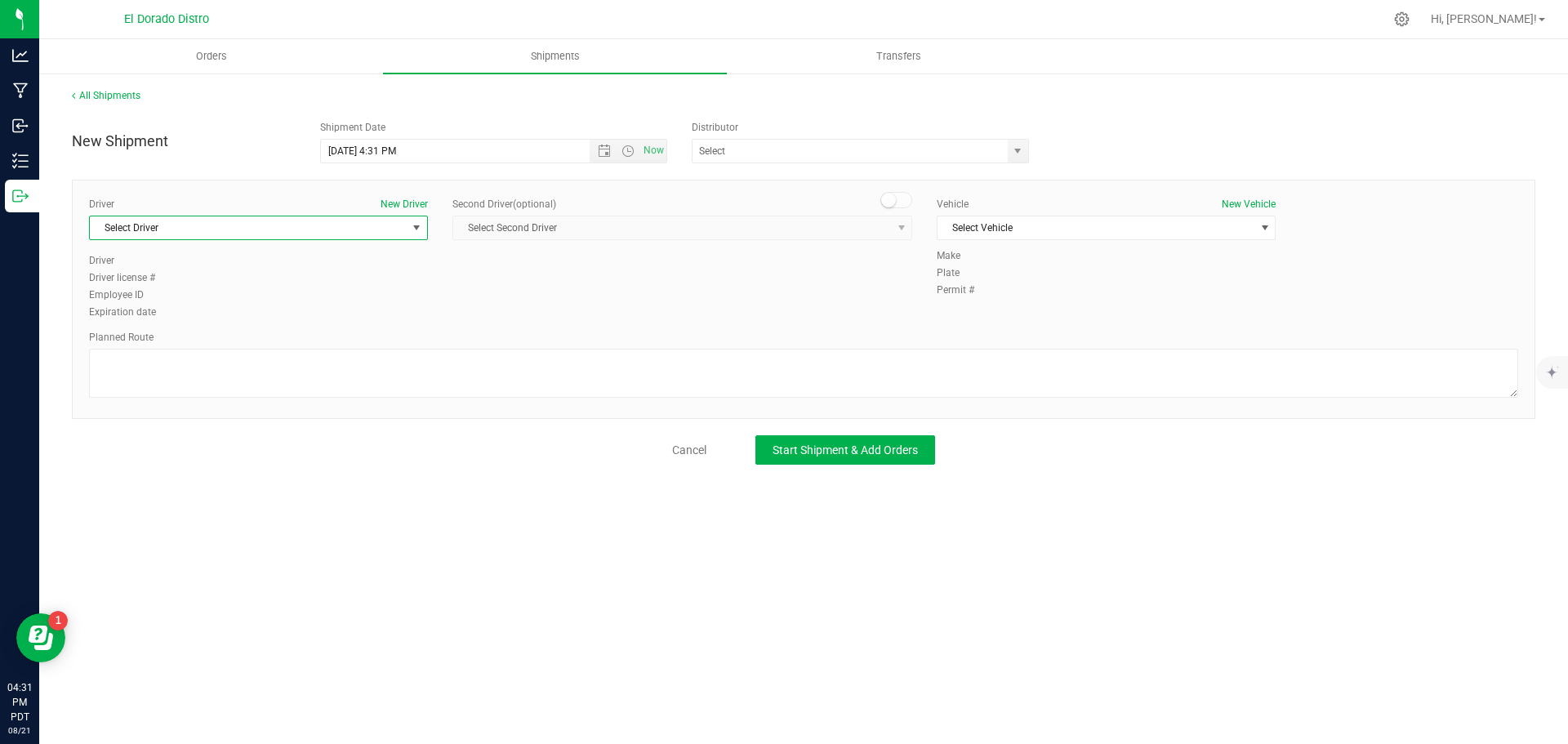
click at [165, 224] on span "Select Driver" at bounding box center [248, 228] width 317 height 22
click at [170, 293] on li "[PERSON_NAME]" at bounding box center [259, 296] width 337 height 24
type input "ry"
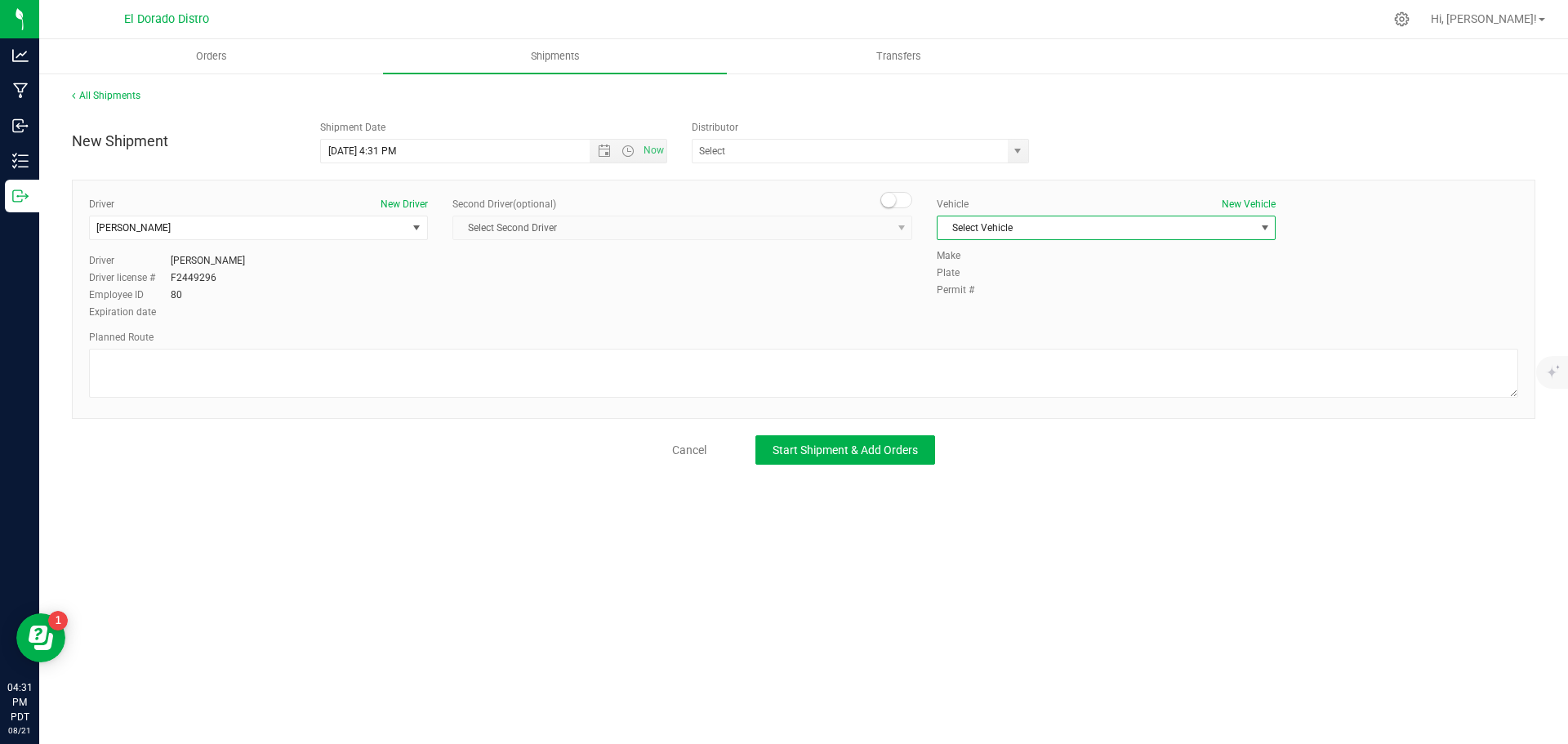
click at [1026, 226] on span "Select Vehicle" at bounding box center [1096, 228] width 317 height 22
click at [1004, 401] on li "[PERSON_NAME]" at bounding box center [1106, 402] width 337 height 24
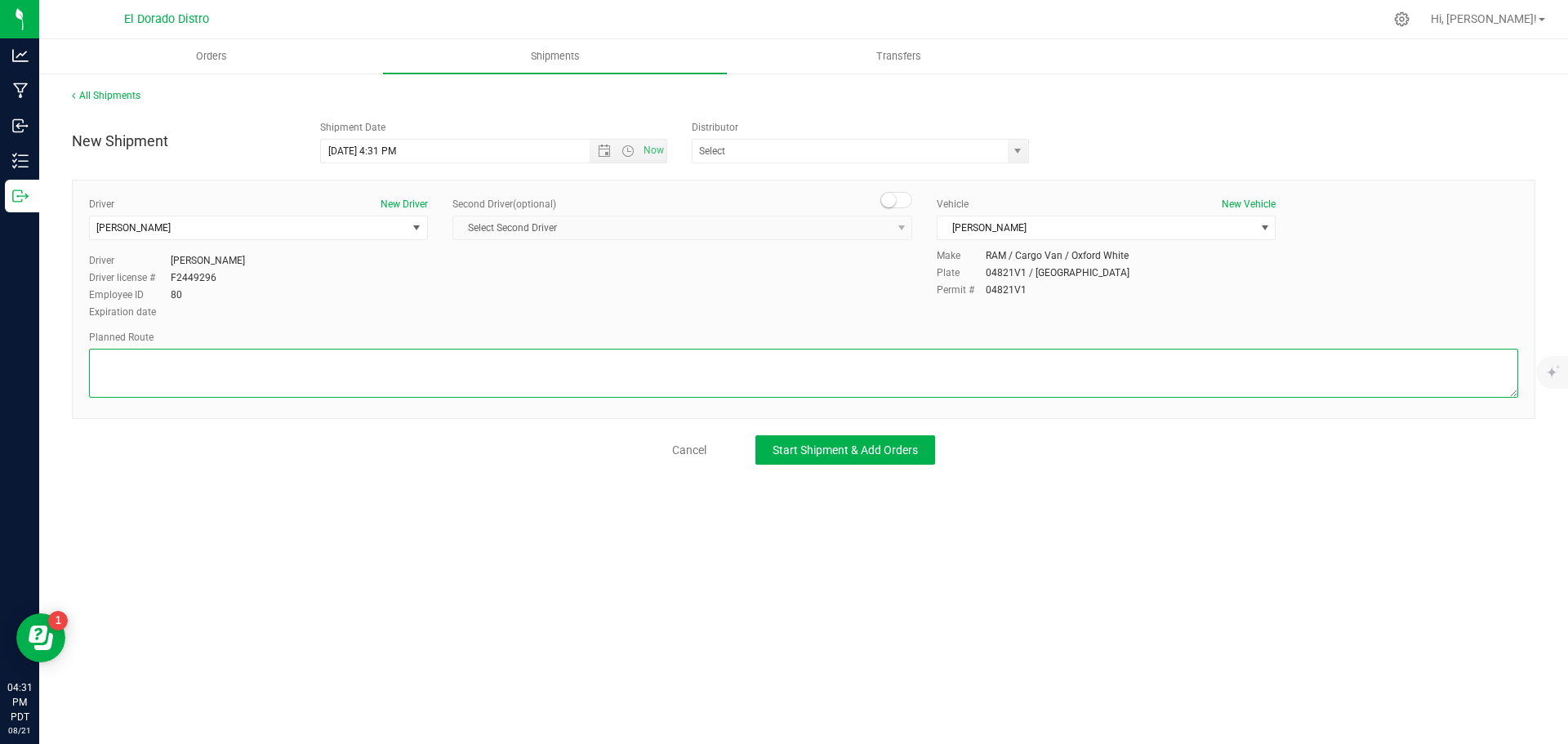
click at [1004, 386] on textarea at bounding box center [803, 373] width 1429 height 49
paste textarea "Preferred route"
type textarea "Preferred route"
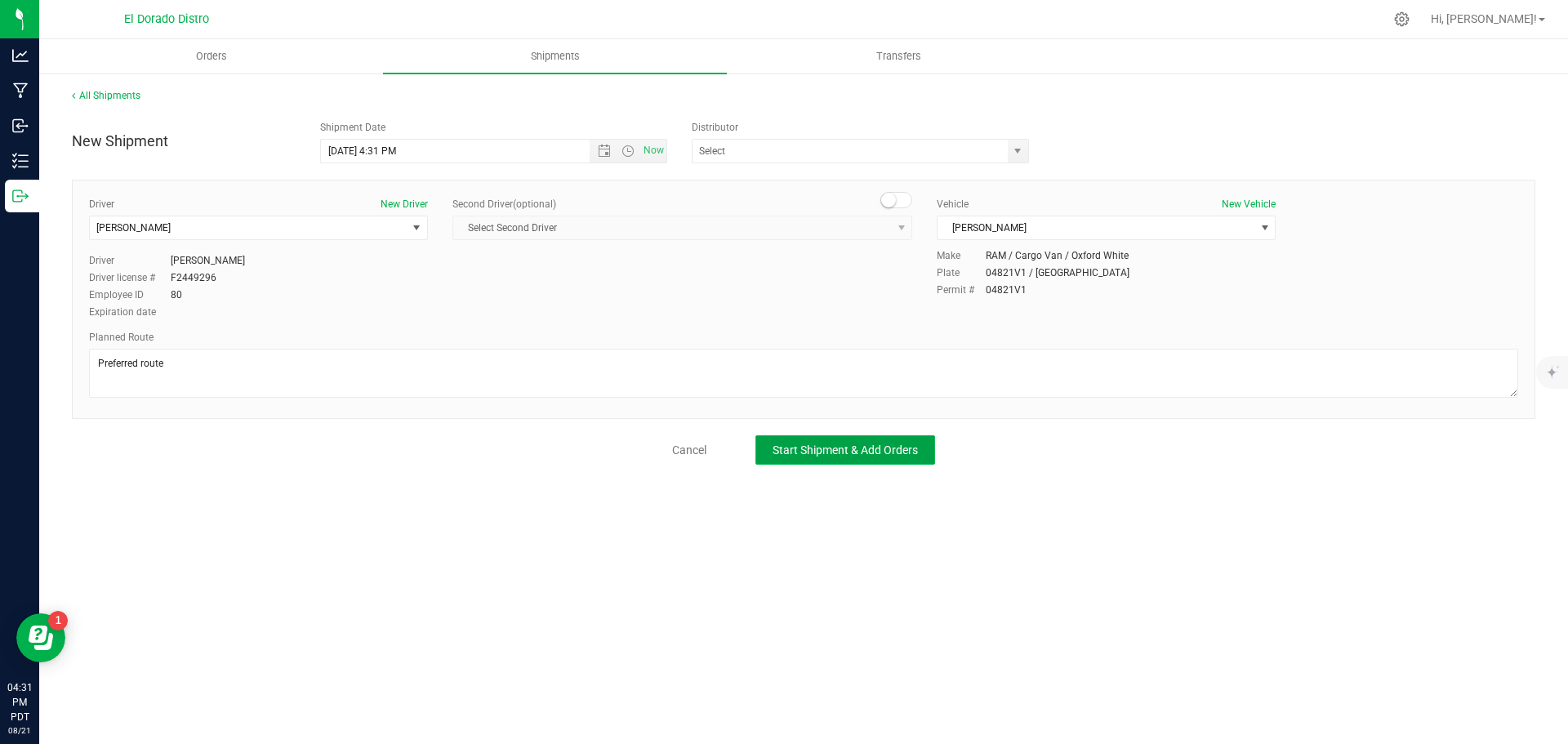
click at [907, 441] on button "Start Shipment & Add Orders" at bounding box center [845, 449] width 180 height 29
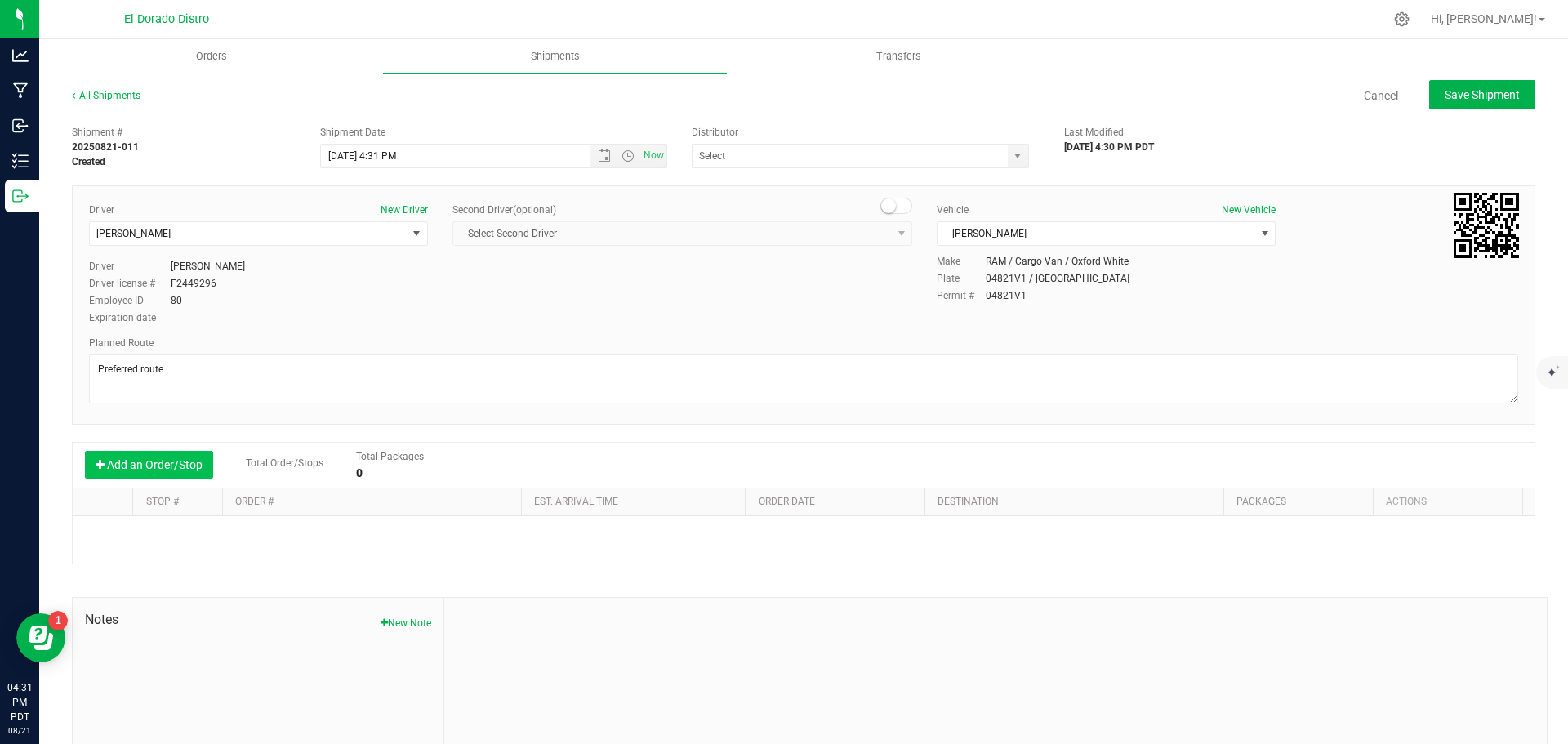
click at [184, 457] on button "Add an Order/Stop" at bounding box center [149, 465] width 128 height 28
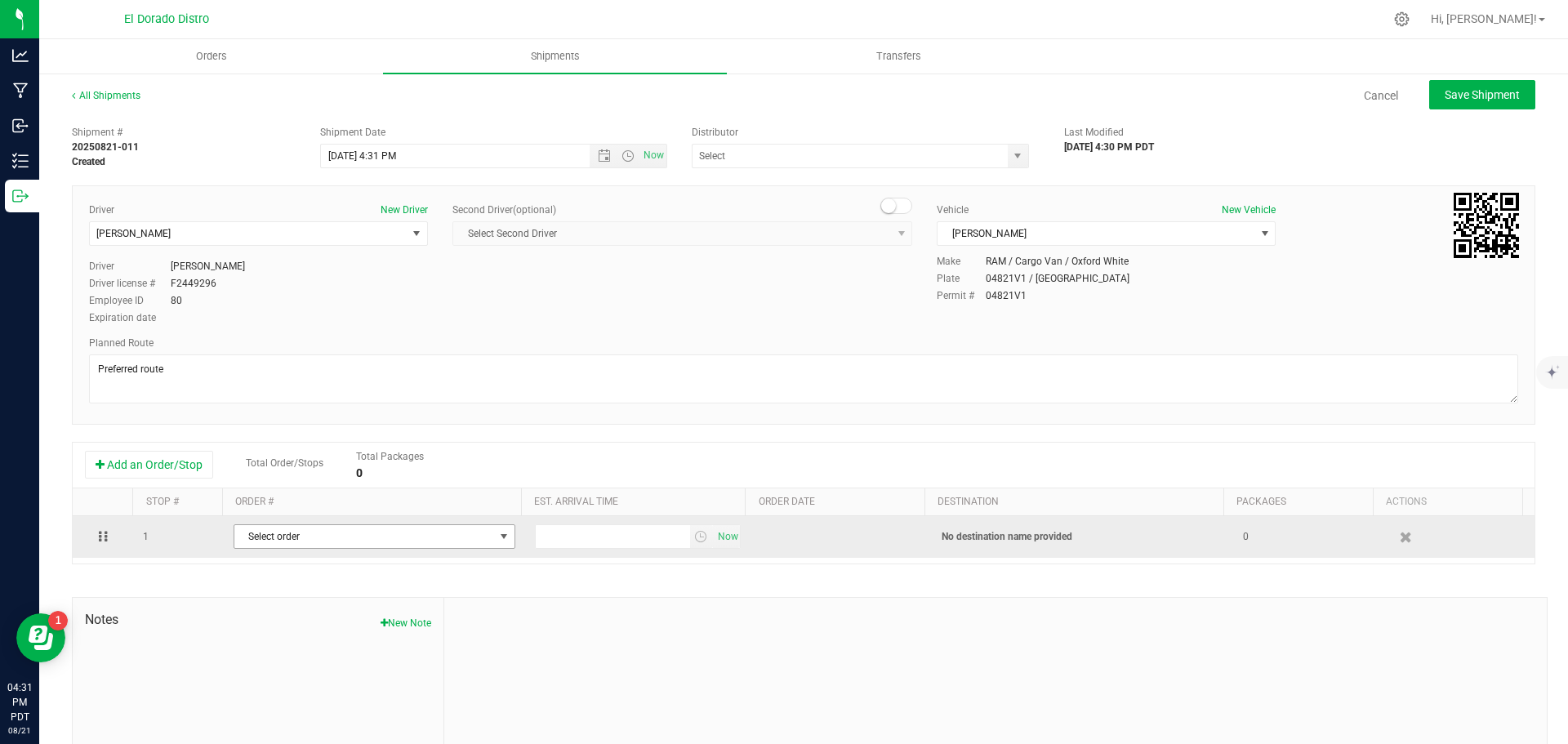
click at [281, 537] on span "Select order" at bounding box center [364, 536] width 260 height 22
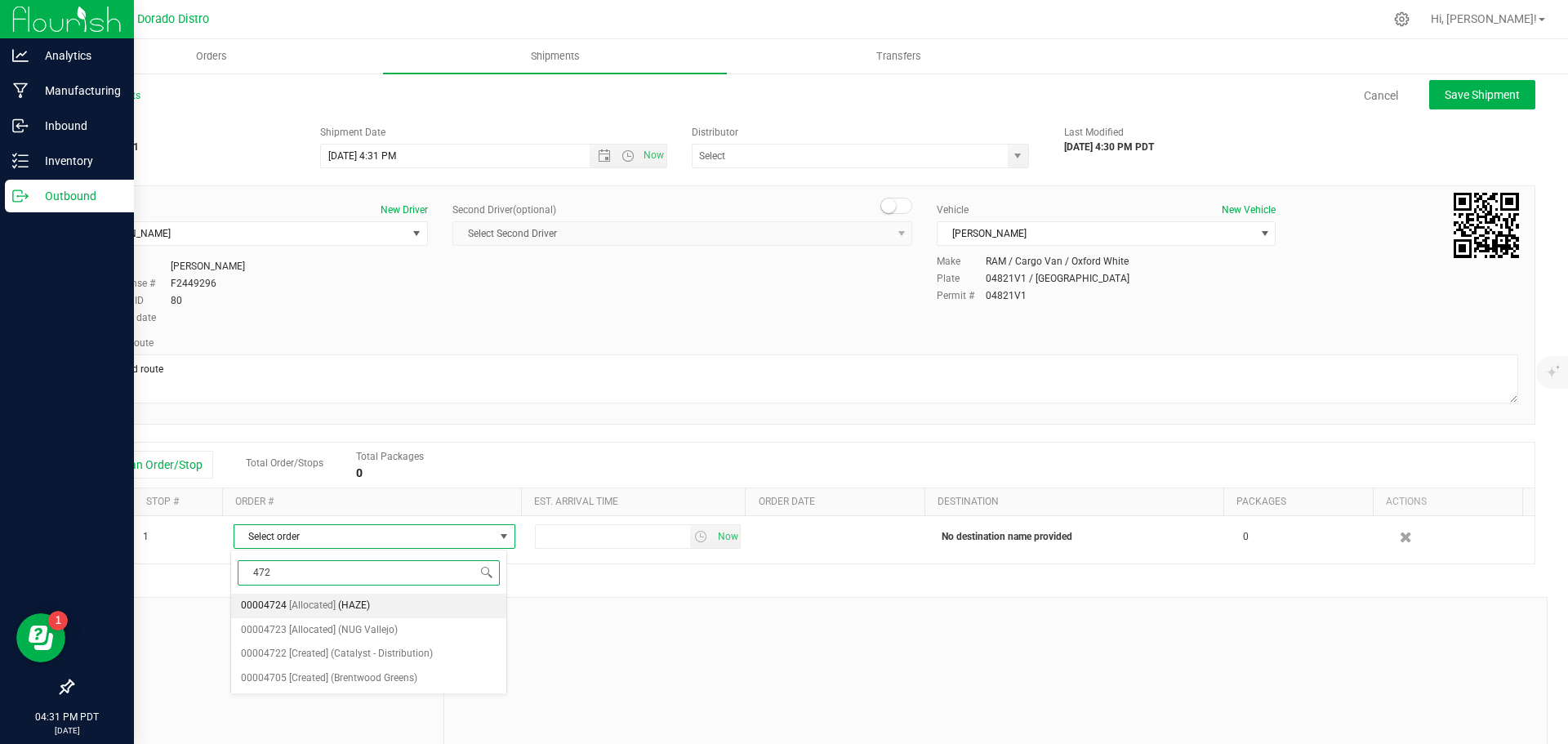
type input "4723"
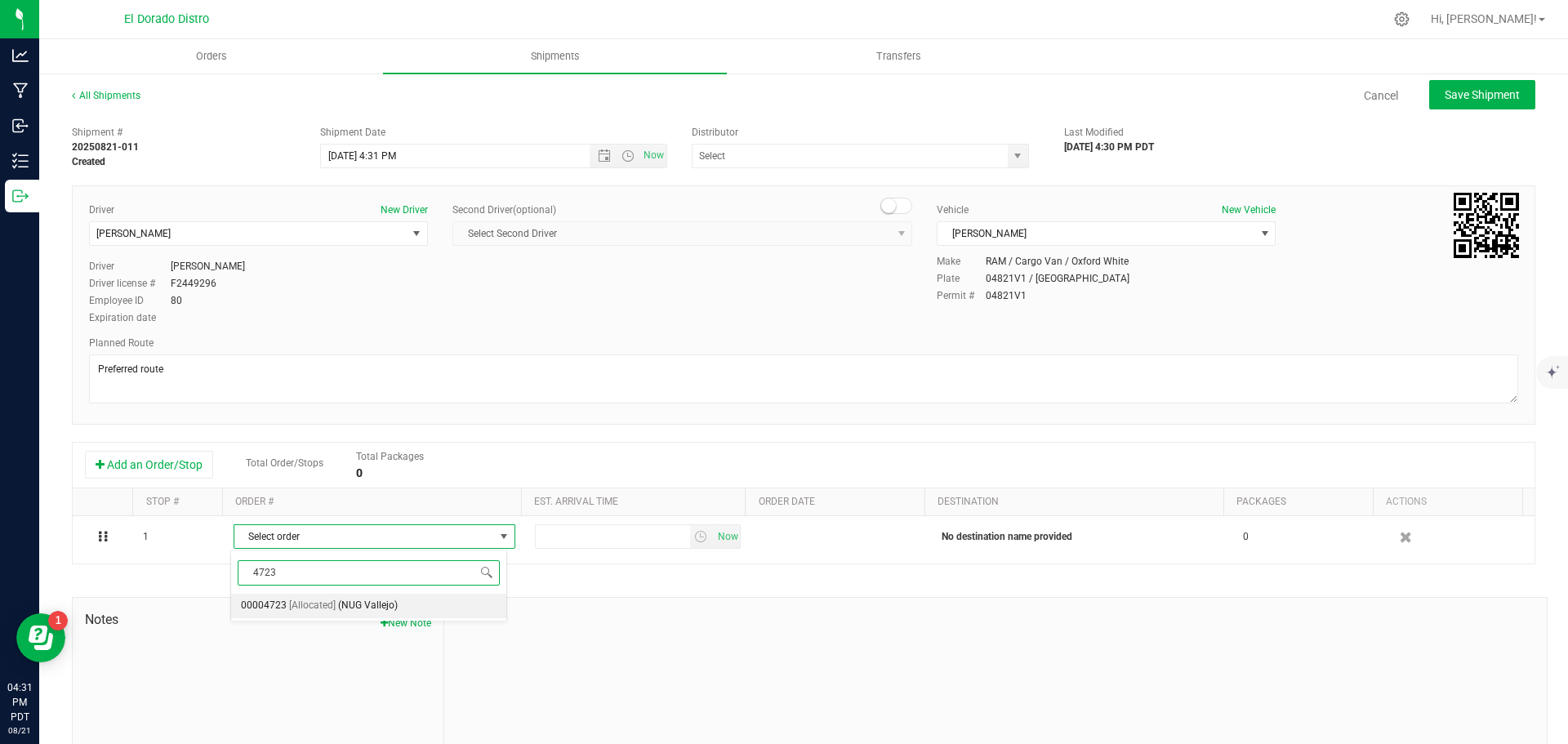
click at [490, 606] on li "00004723 [Allocated] ([GEOGRAPHIC_DATA])" at bounding box center [369, 606] width 276 height 24
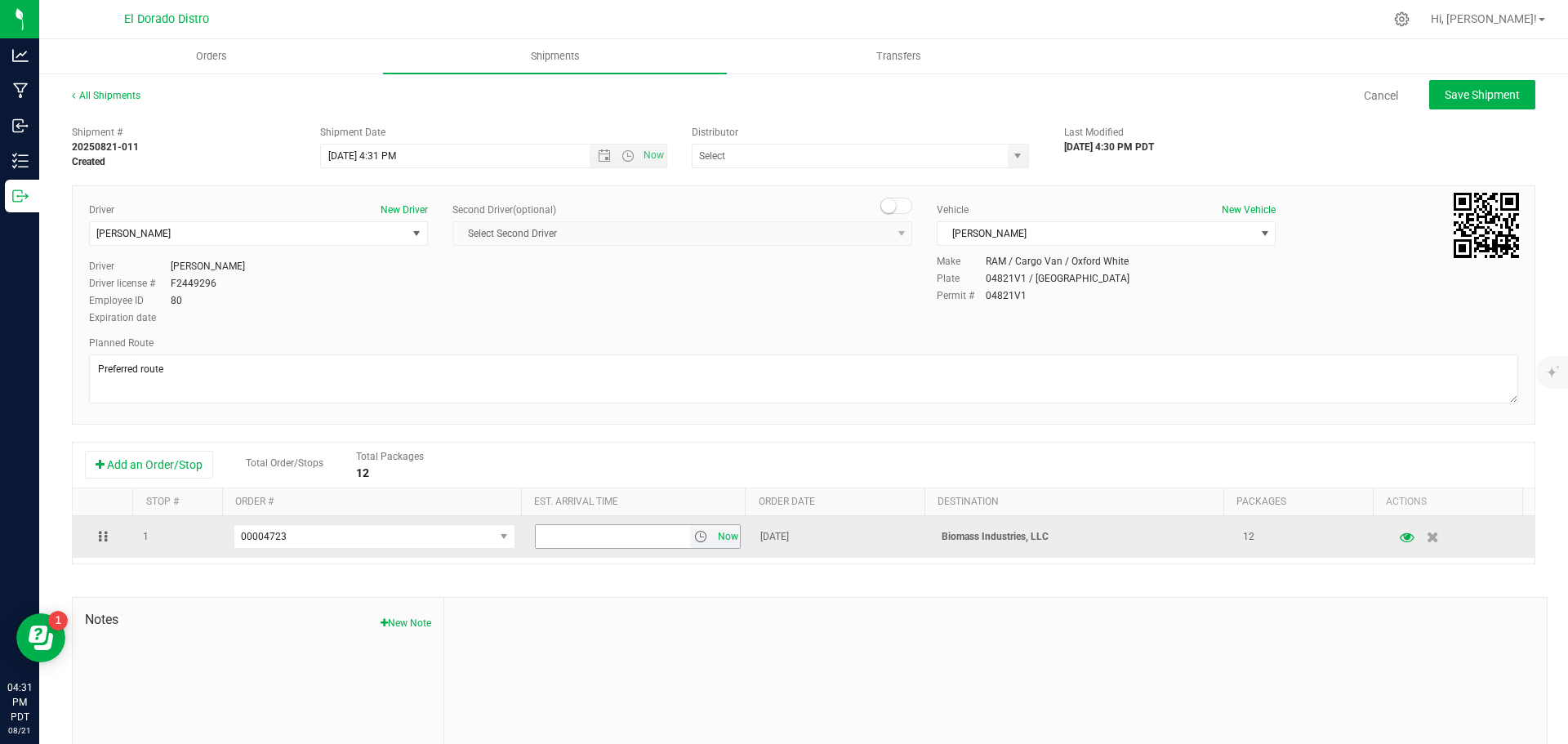
click at [722, 535] on span "Now" at bounding box center [728, 536] width 28 height 23
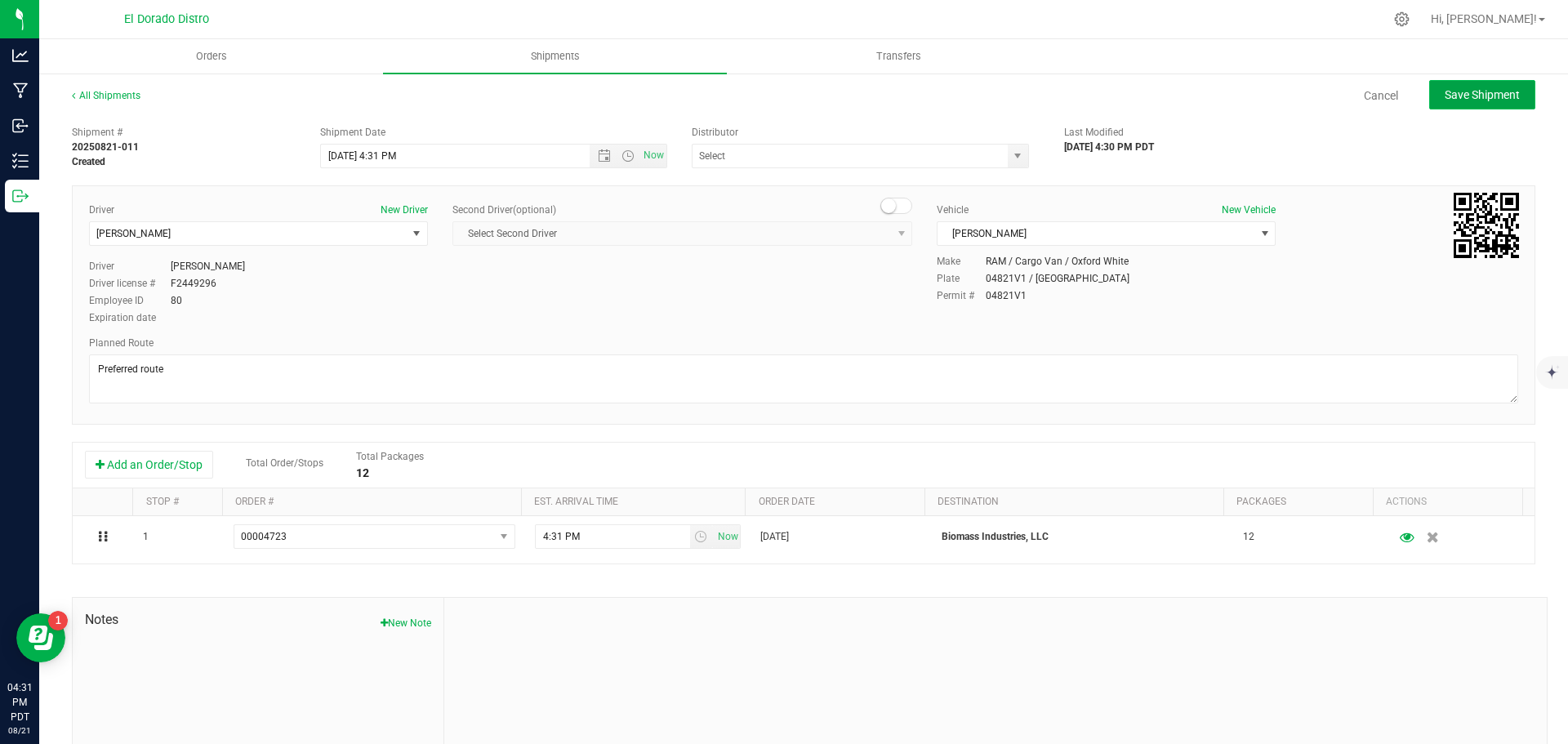
click at [1500, 86] on button "Save Shipment" at bounding box center [1482, 94] width 106 height 29
type input "[DATE] 11:31 PM"
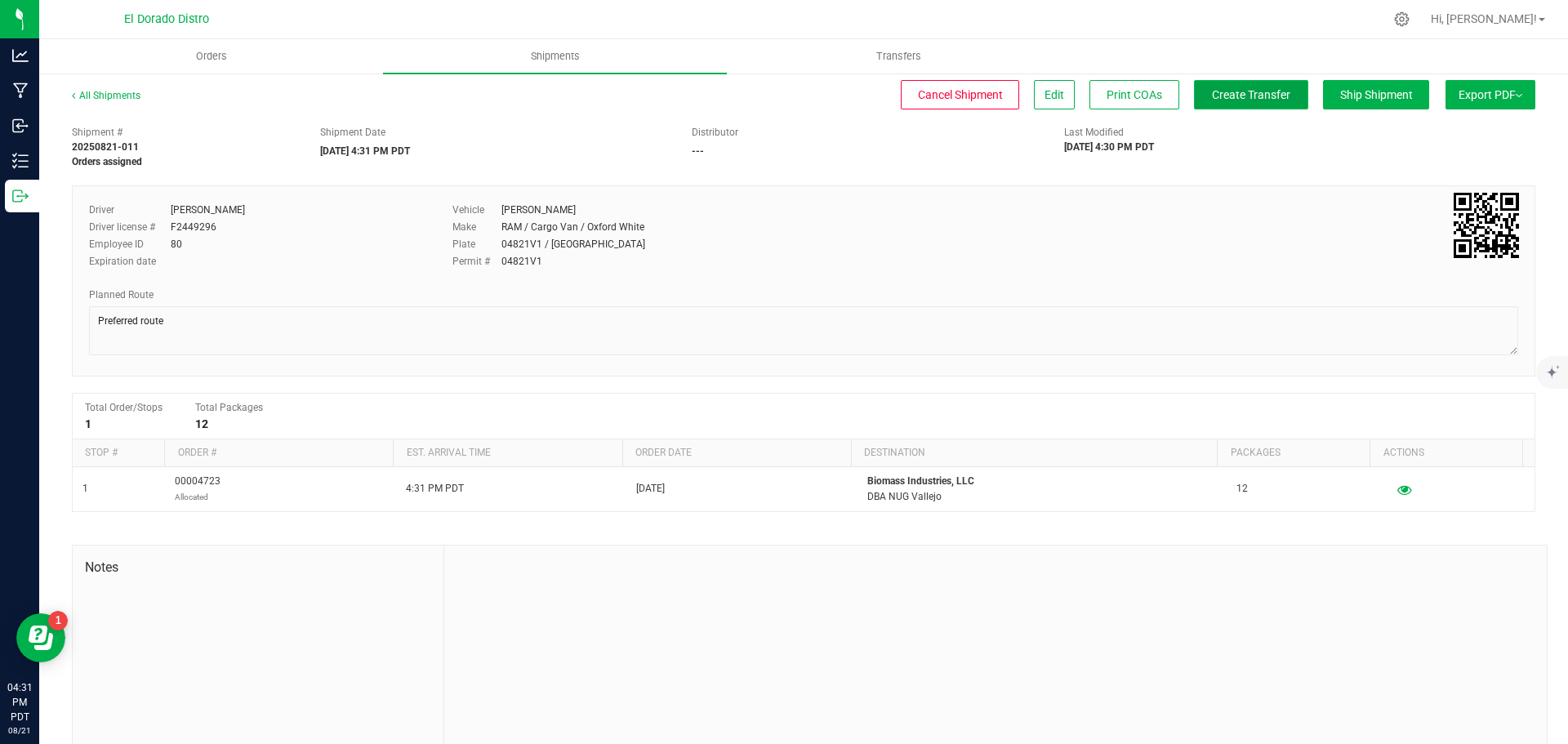
click at [1262, 101] on span "Create Transfer" at bounding box center [1251, 95] width 79 height 13
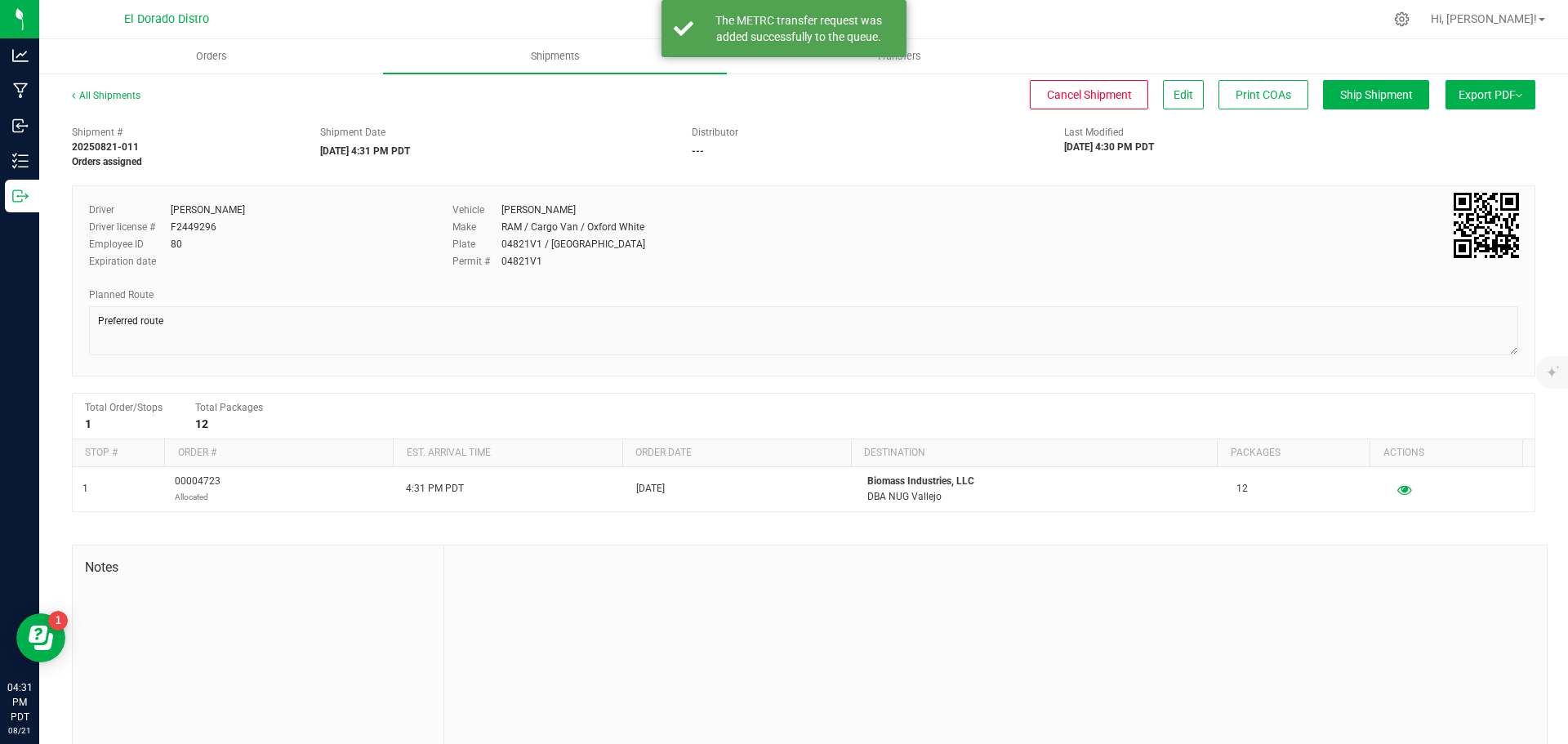
click at [606, 73] on link "Shipments" at bounding box center [555, 56] width 344 height 35
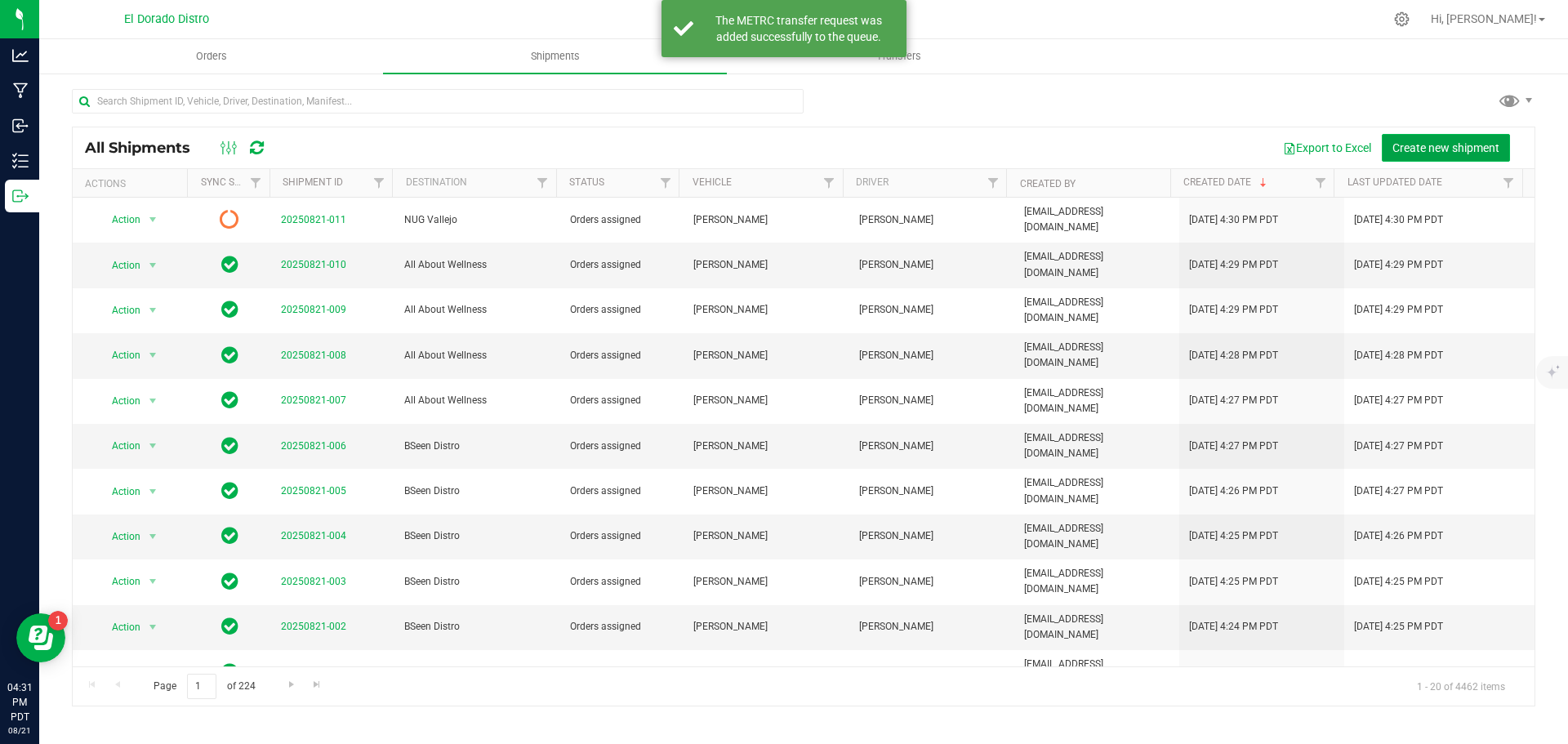
click at [1432, 135] on button "Create new shipment" at bounding box center [1445, 148] width 128 height 28
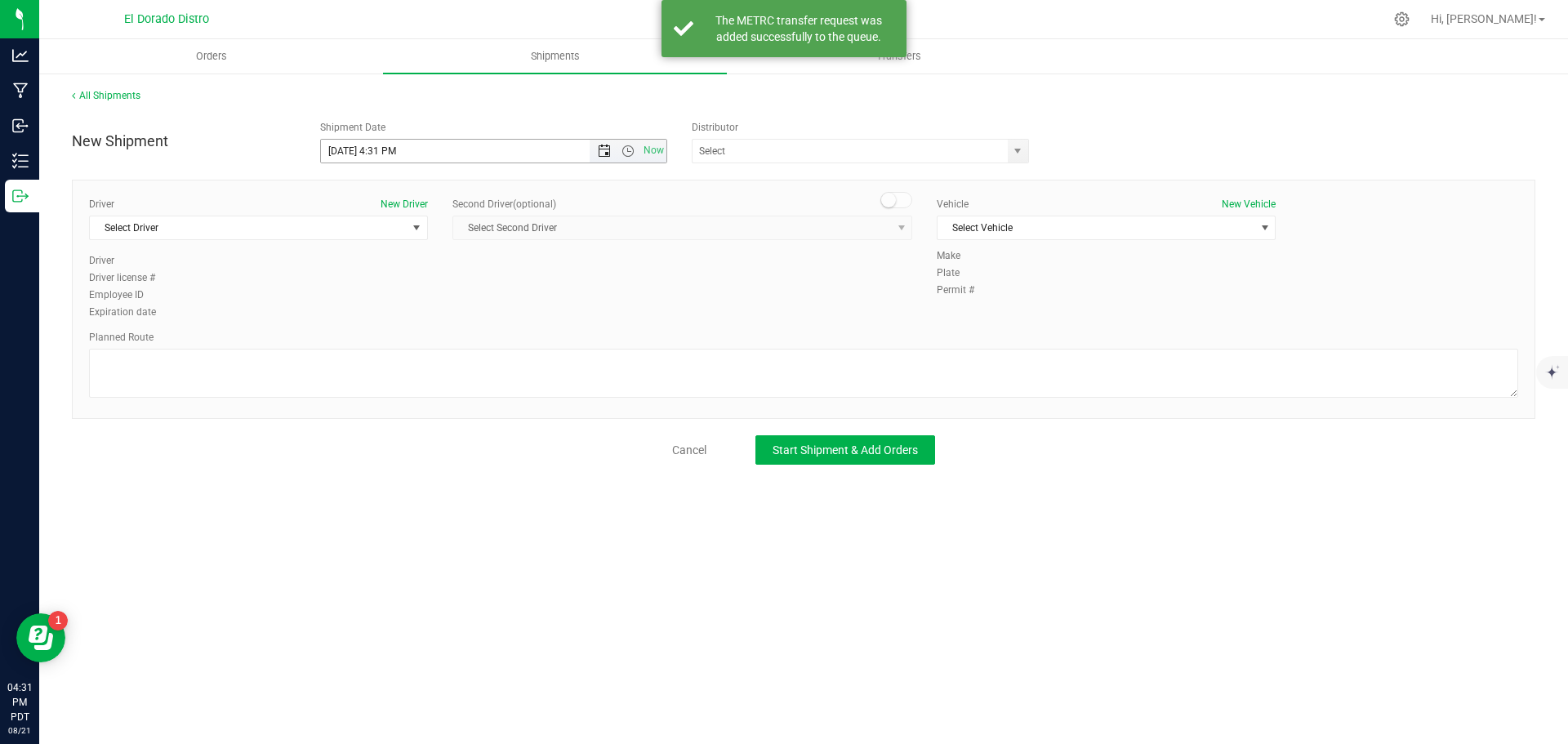
click at [599, 152] on span "Open the date view" at bounding box center [605, 151] width 13 height 13
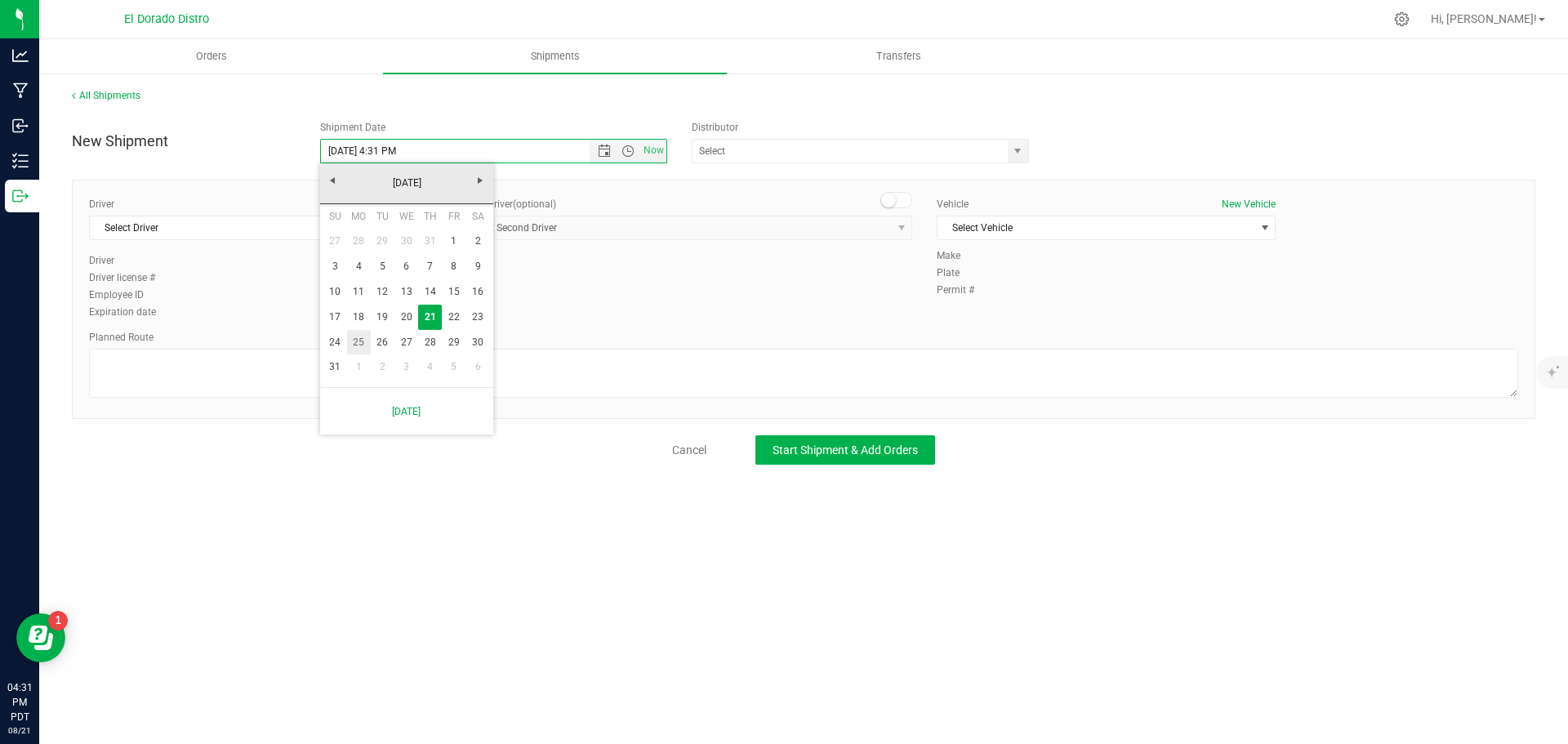
click at [359, 330] on link "25" at bounding box center [358, 342] width 23 height 25
type input "[DATE] 4:31 PM"
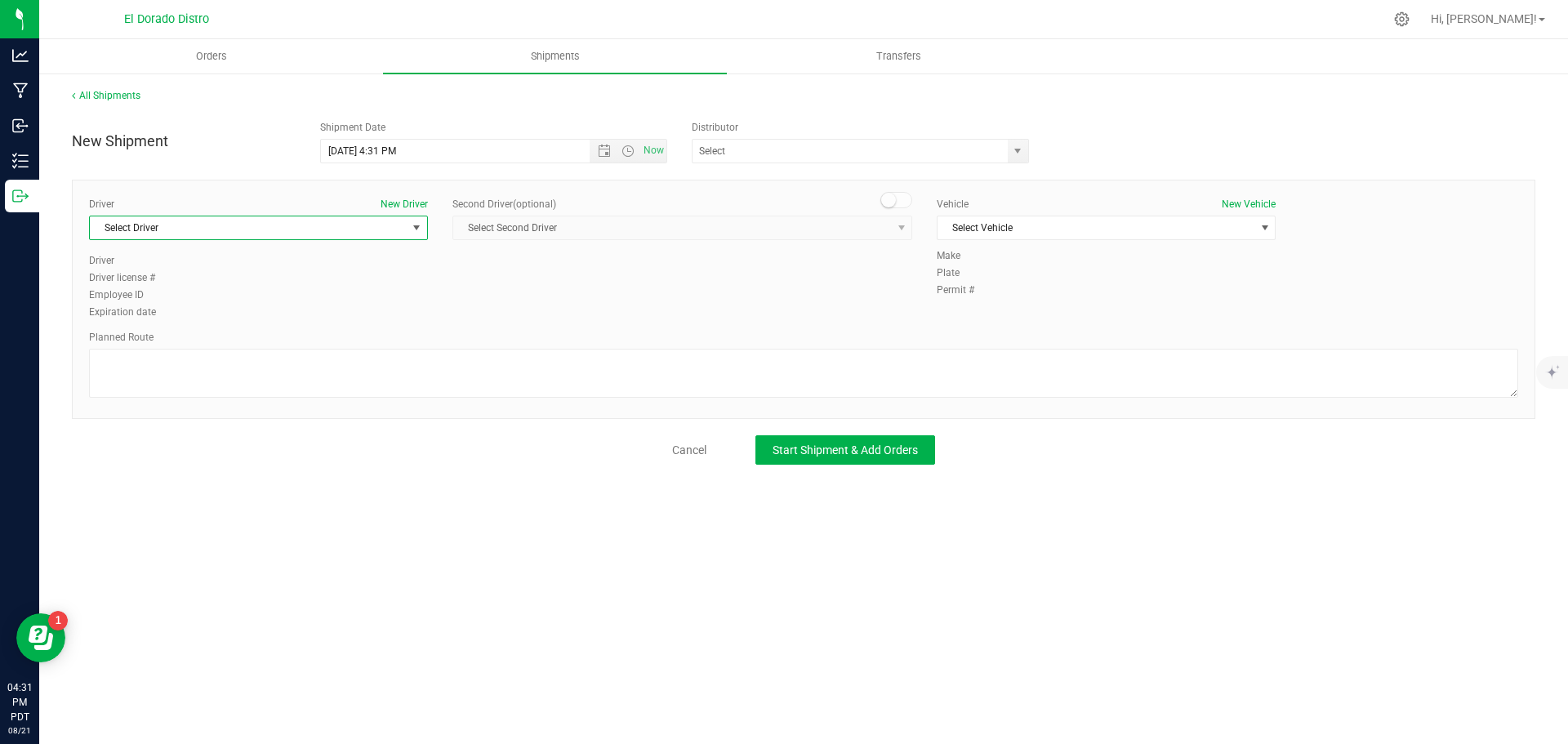
click at [279, 231] on span "Select Driver" at bounding box center [248, 228] width 317 height 22
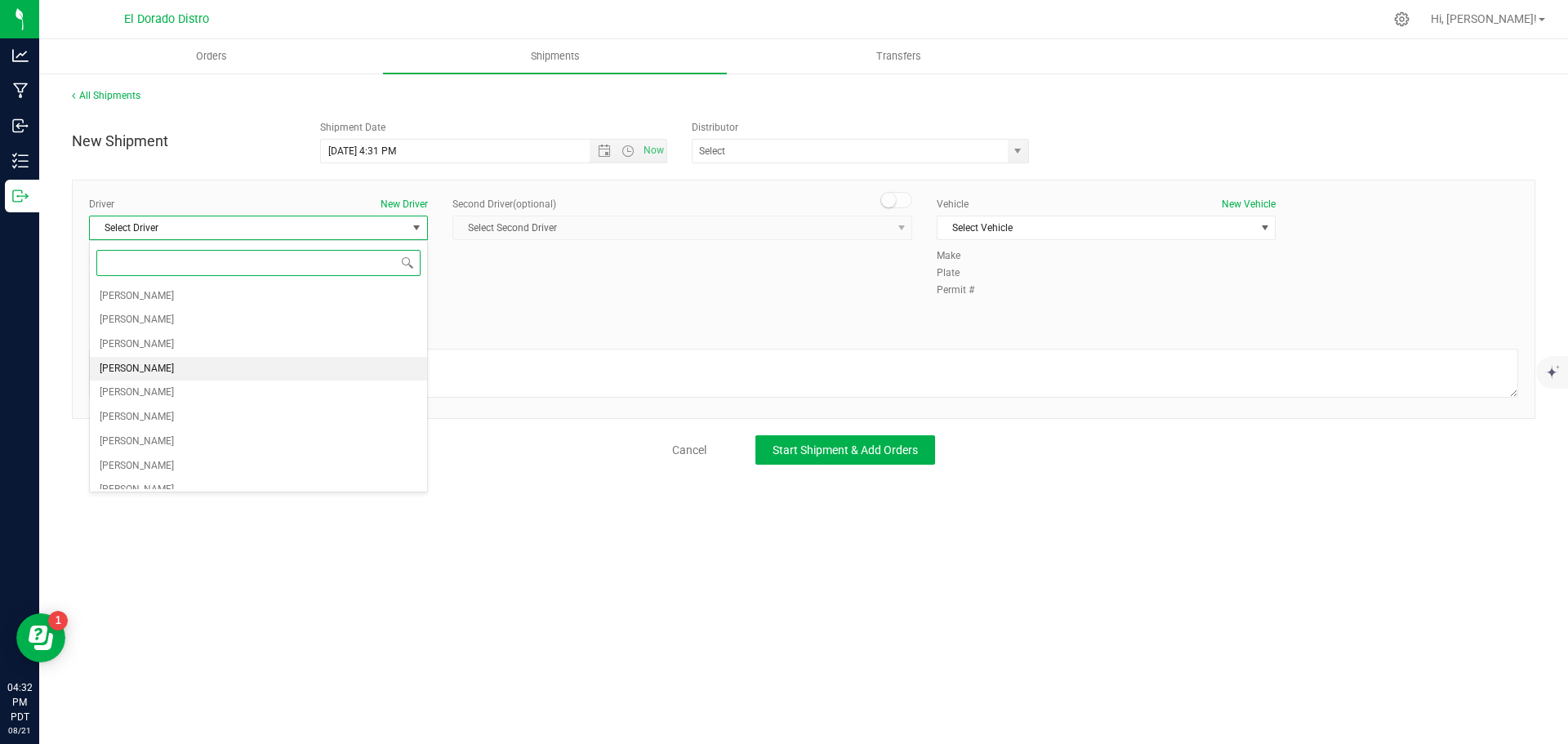
click at [166, 365] on li "[PERSON_NAME]" at bounding box center [259, 369] width 337 height 24
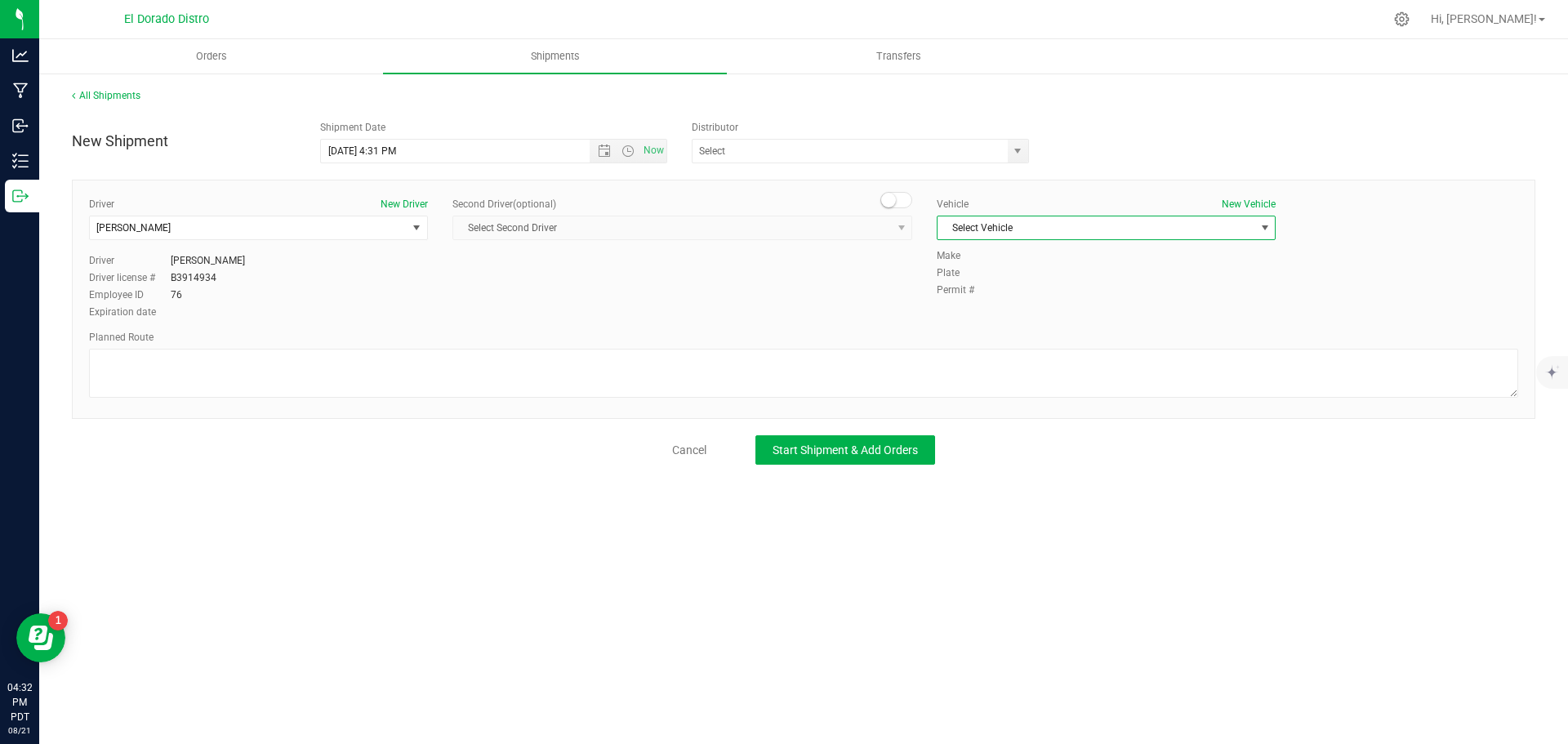
click at [974, 231] on span "Select Vehicle" at bounding box center [1096, 228] width 317 height 22
click at [1004, 405] on li "[PERSON_NAME]" at bounding box center [1106, 402] width 337 height 24
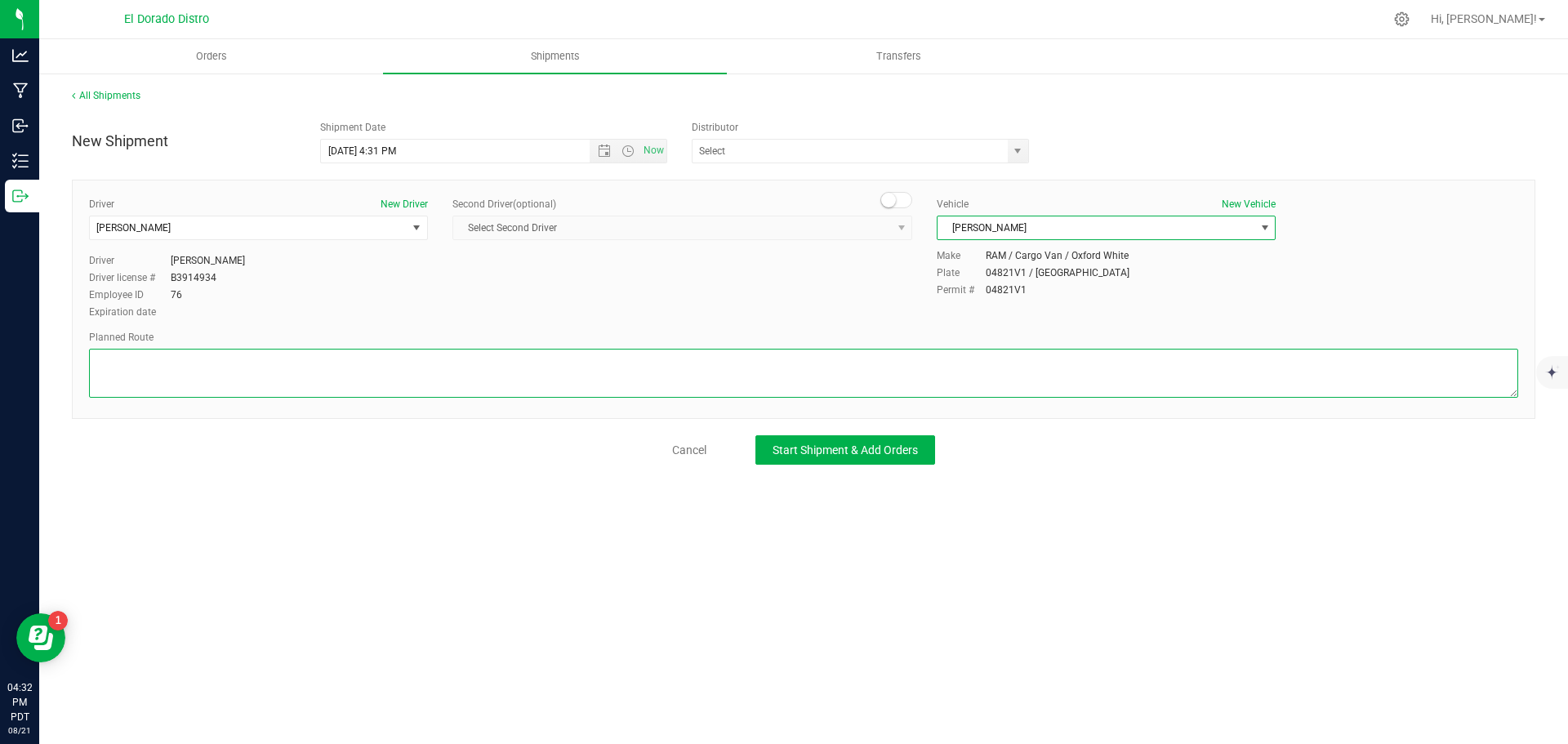
click at [983, 373] on textarea at bounding box center [803, 373] width 1429 height 49
paste textarea "Preferred route"
type textarea "Preferred route"
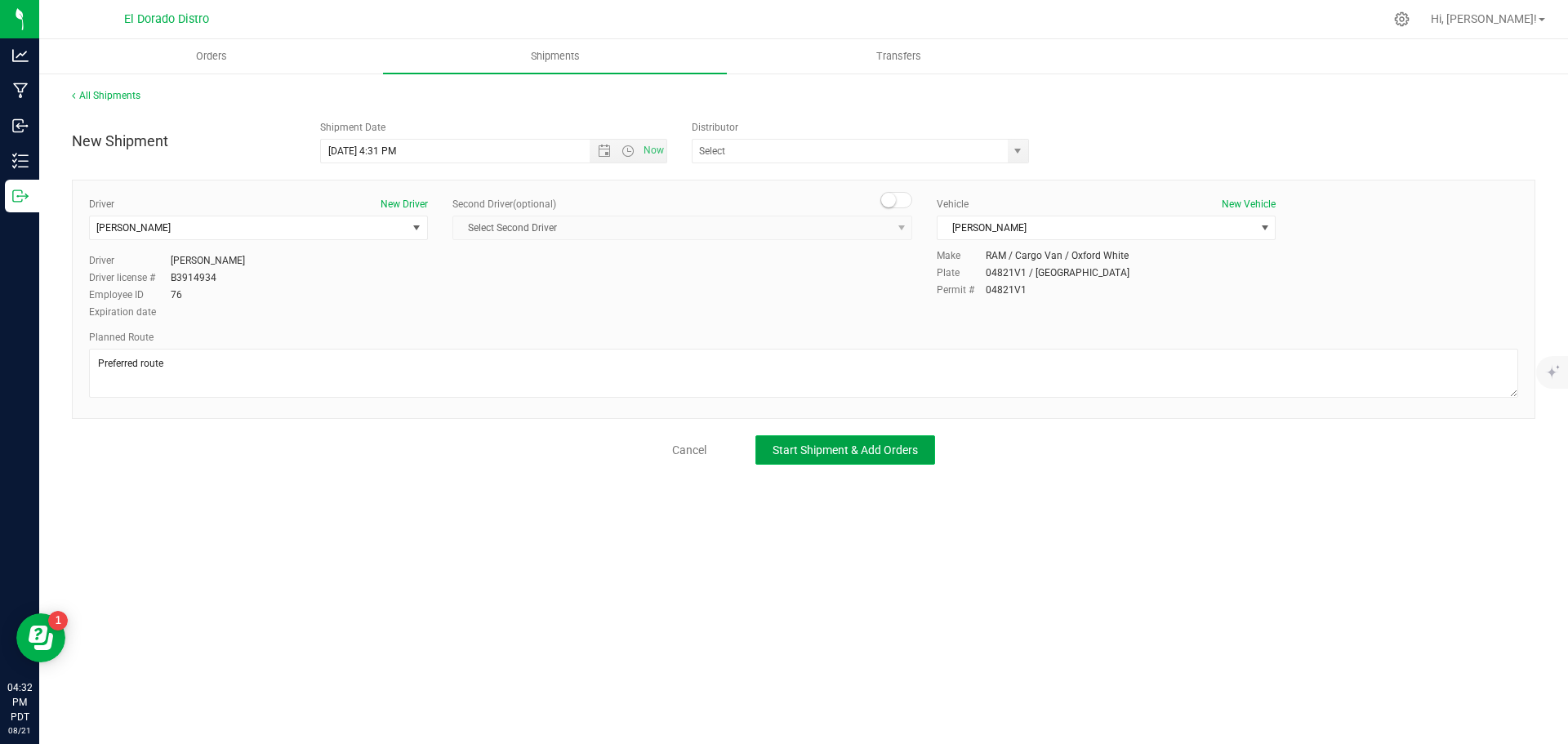
click at [835, 447] on span "Start Shipment & Add Orders" at bounding box center [844, 450] width 145 height 13
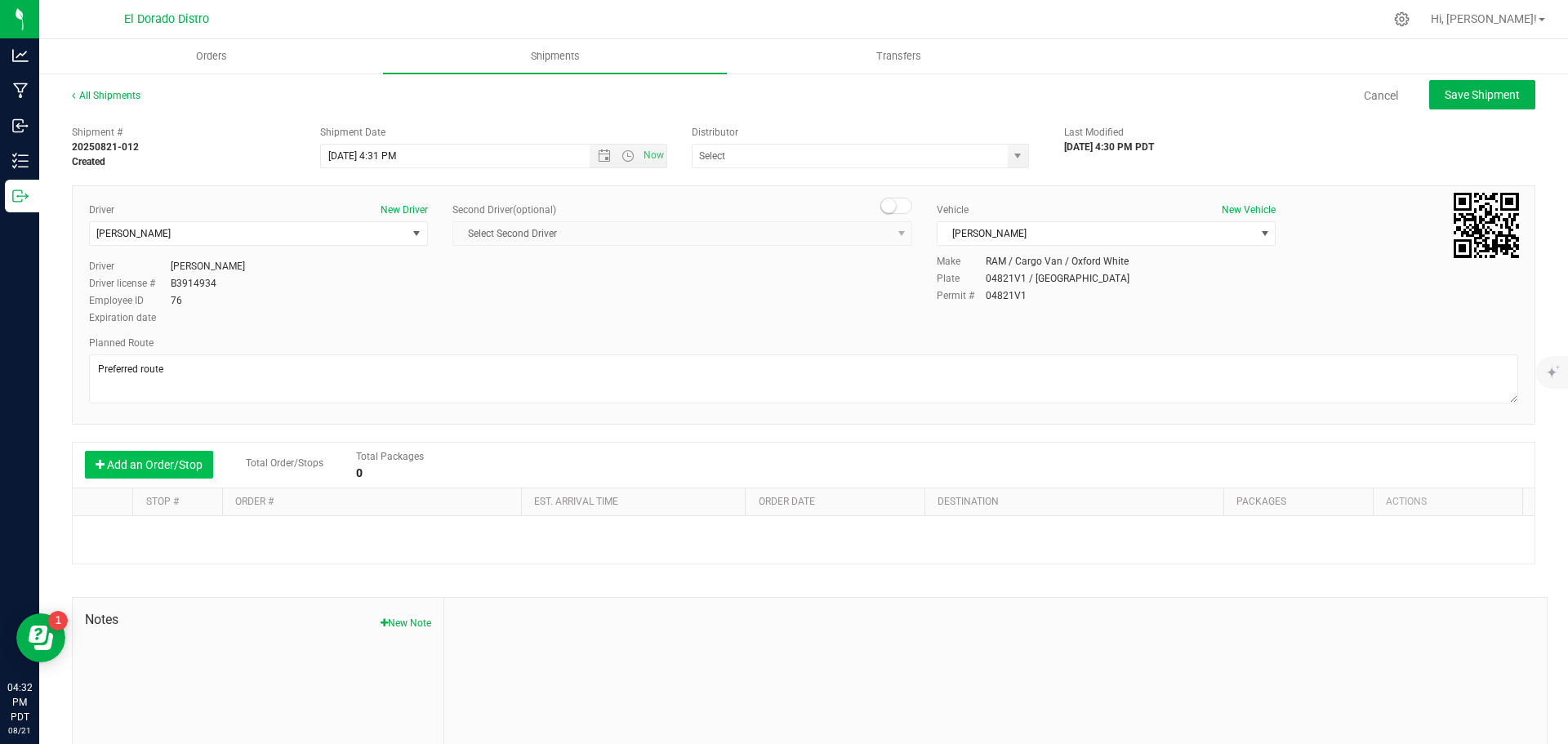
click at [145, 472] on button "Add an Order/Stop" at bounding box center [149, 465] width 128 height 28
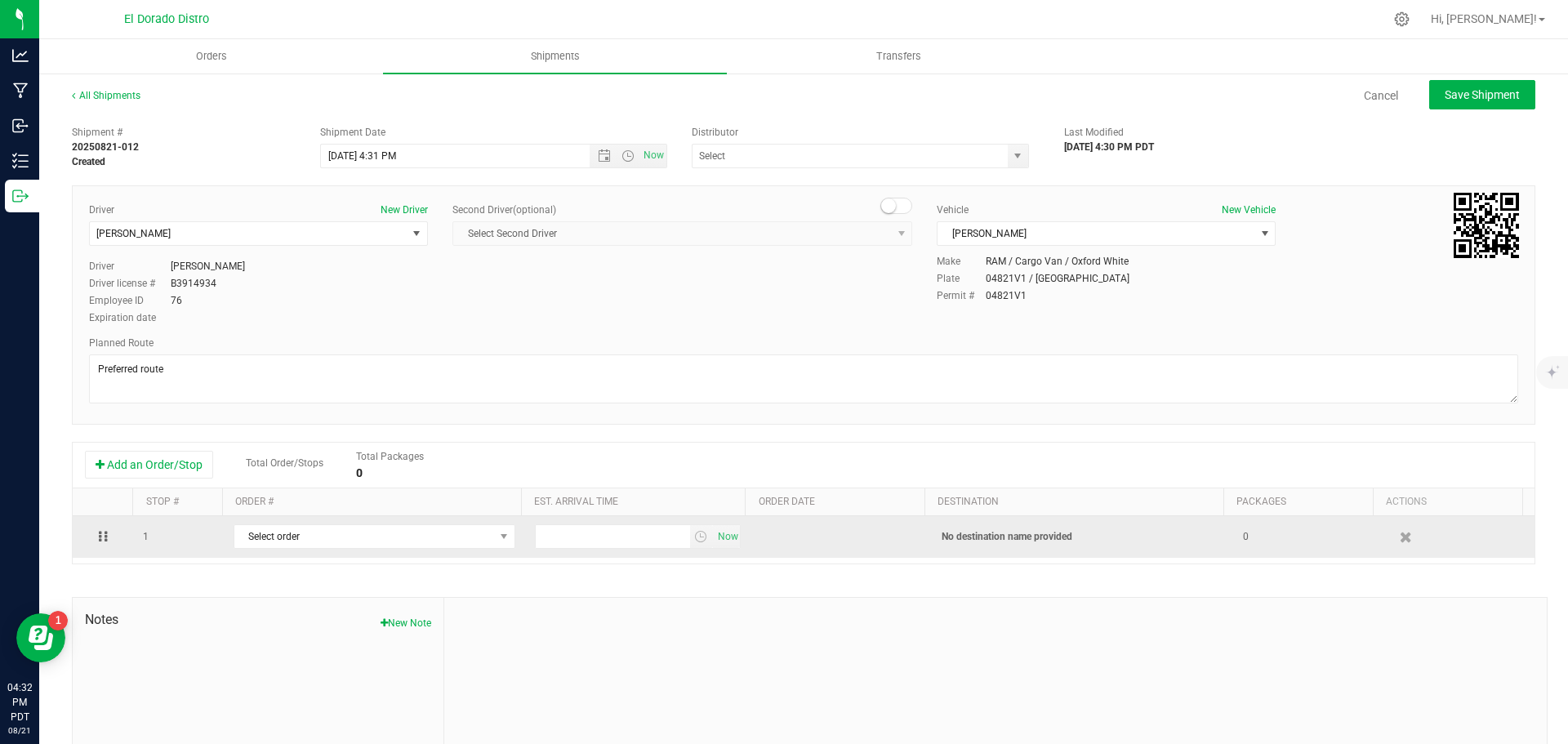
click at [360, 554] on td "Select order 00004724 00004722 00004705 00004687 00004682 00004673 00004634" at bounding box center [375, 537] width 302 height 41
click at [360, 547] on span "Select order" at bounding box center [364, 536] width 260 height 22
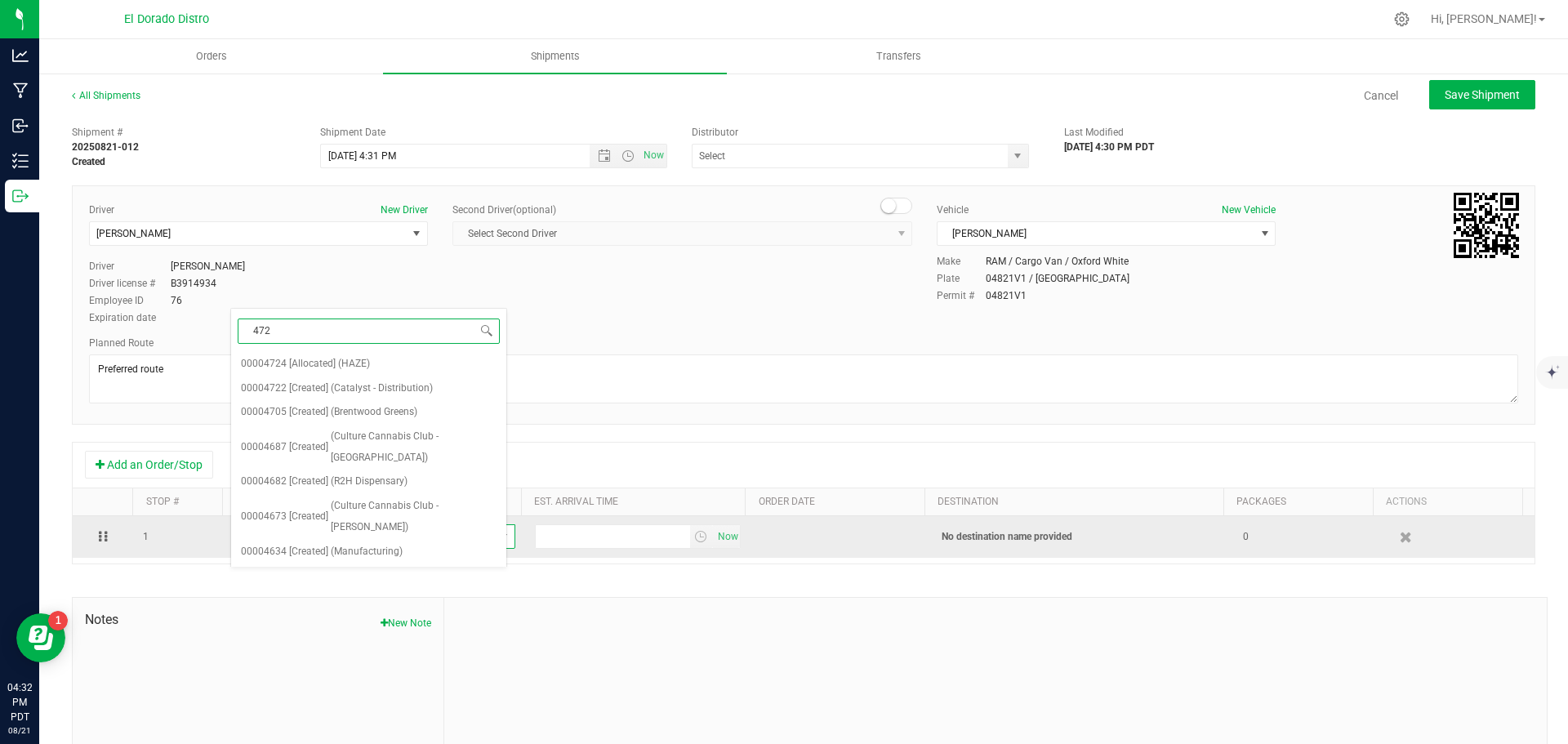
type input "4724"
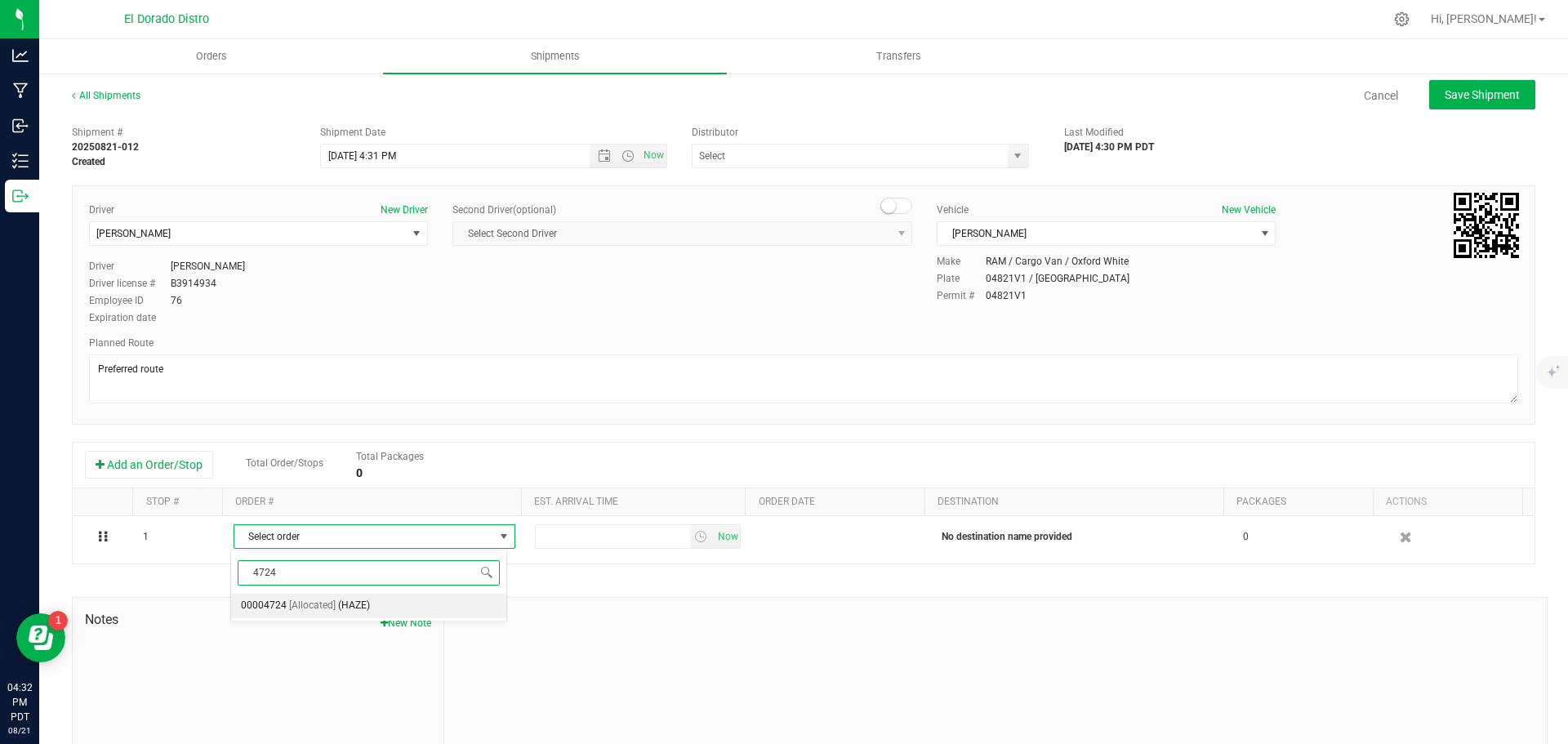
click at [347, 599] on span "(HAZE)" at bounding box center [354, 605] width 32 height 22
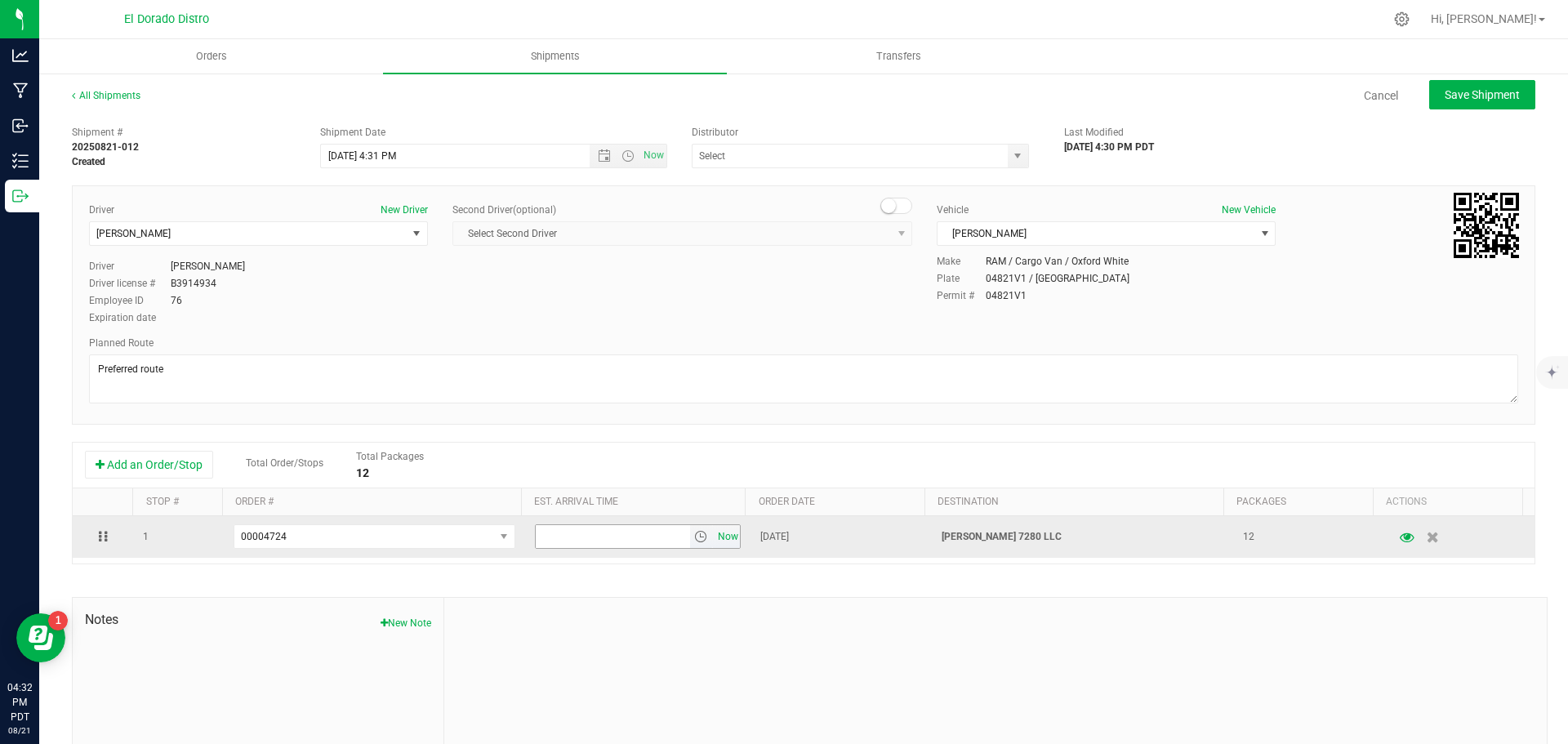
click at [715, 535] on span "Now" at bounding box center [728, 536] width 28 height 23
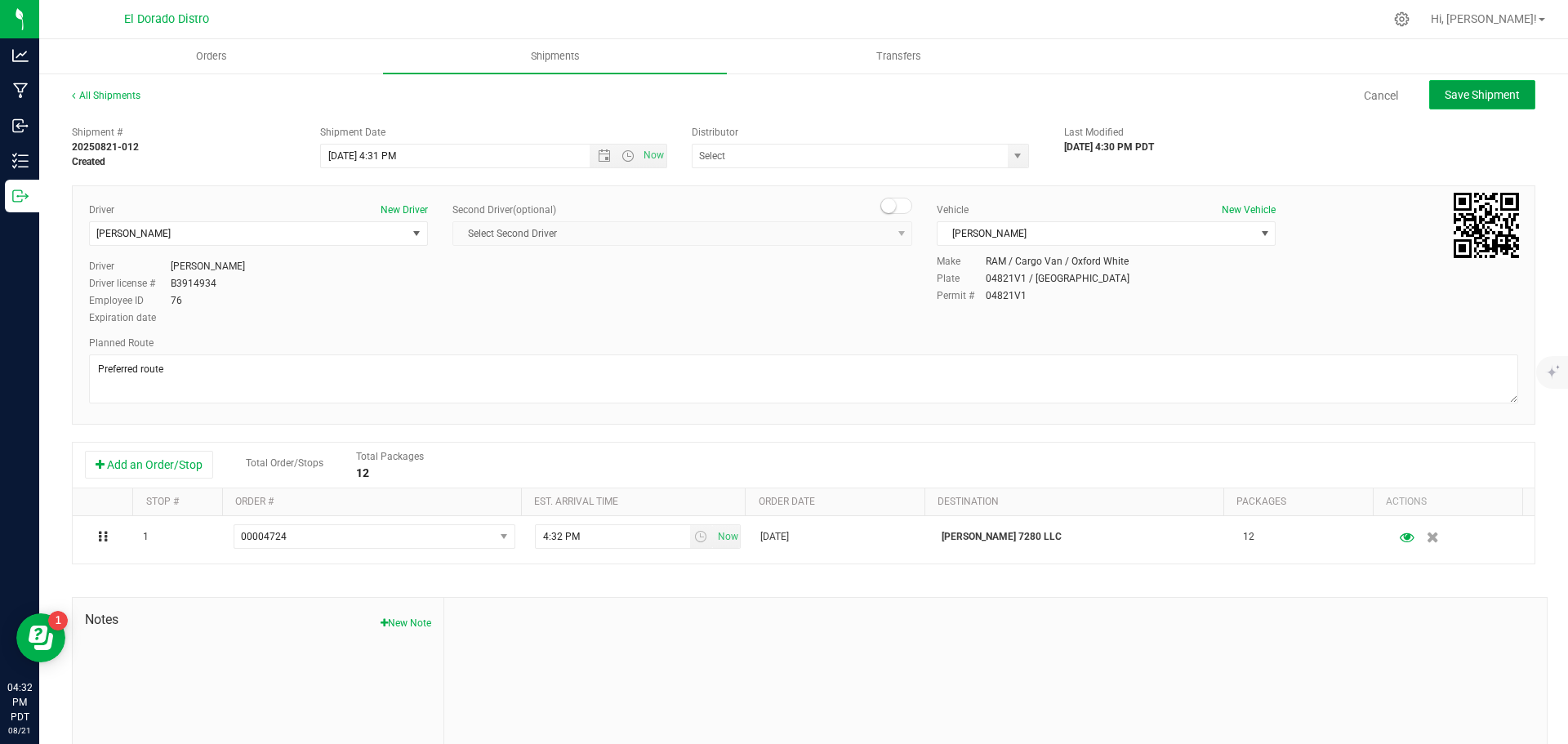
click at [1484, 88] on span "Save Shipment" at bounding box center [1483, 95] width 75 height 13
type input "[DATE] 11:31 PM"
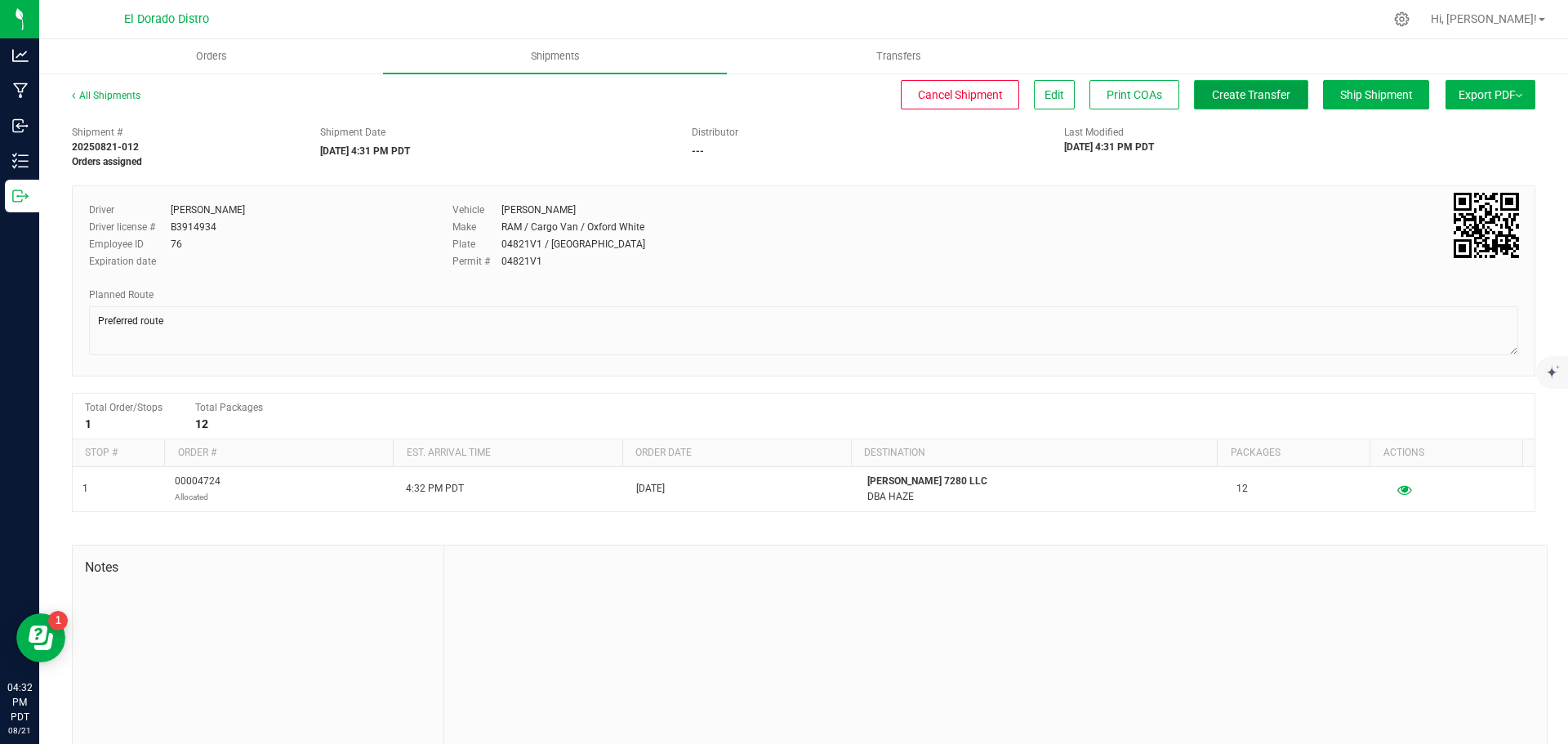
click at [1253, 98] on span "Create Transfer" at bounding box center [1251, 95] width 79 height 13
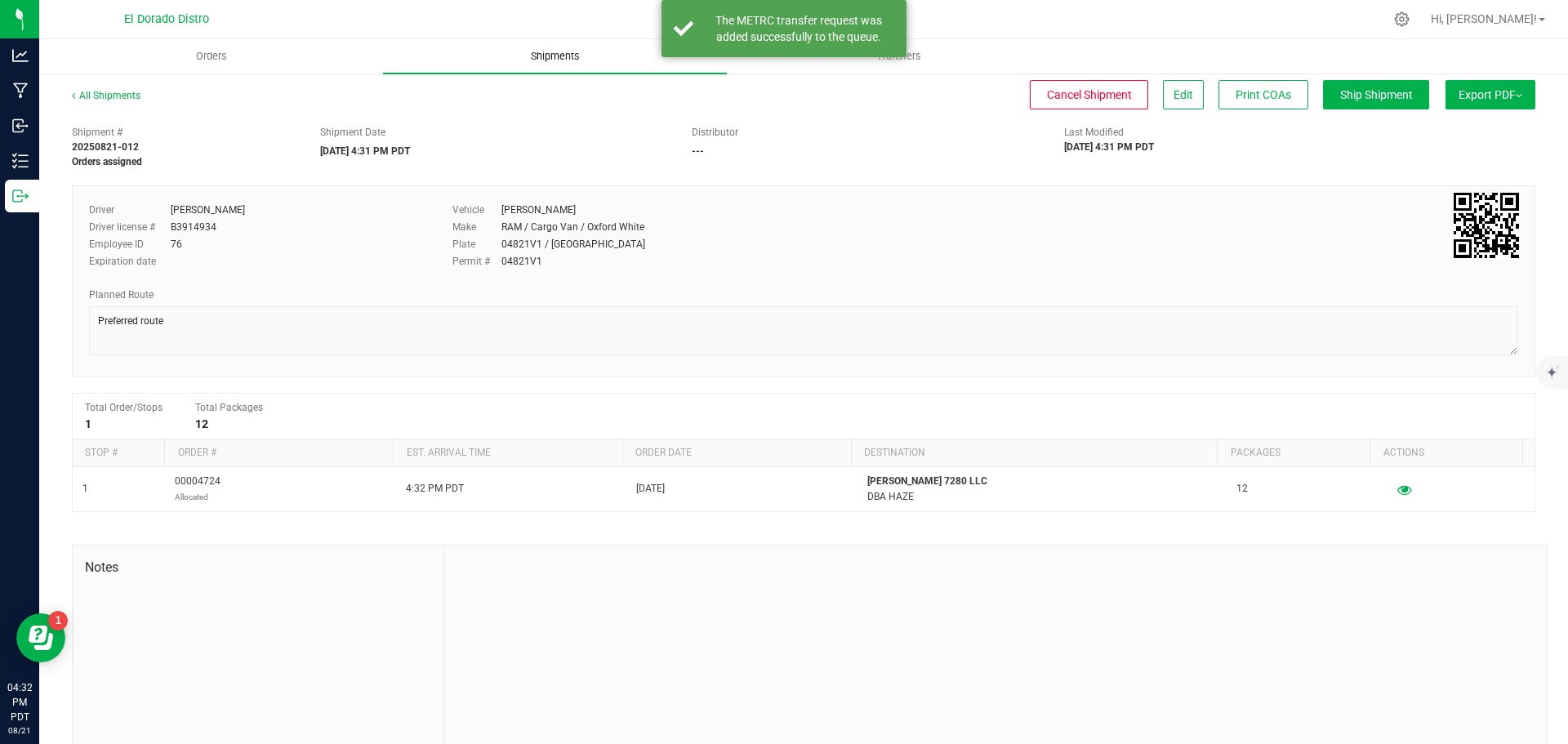
click at [573, 64] on uib-tab-heading "Shipments" at bounding box center [555, 56] width 344 height 35
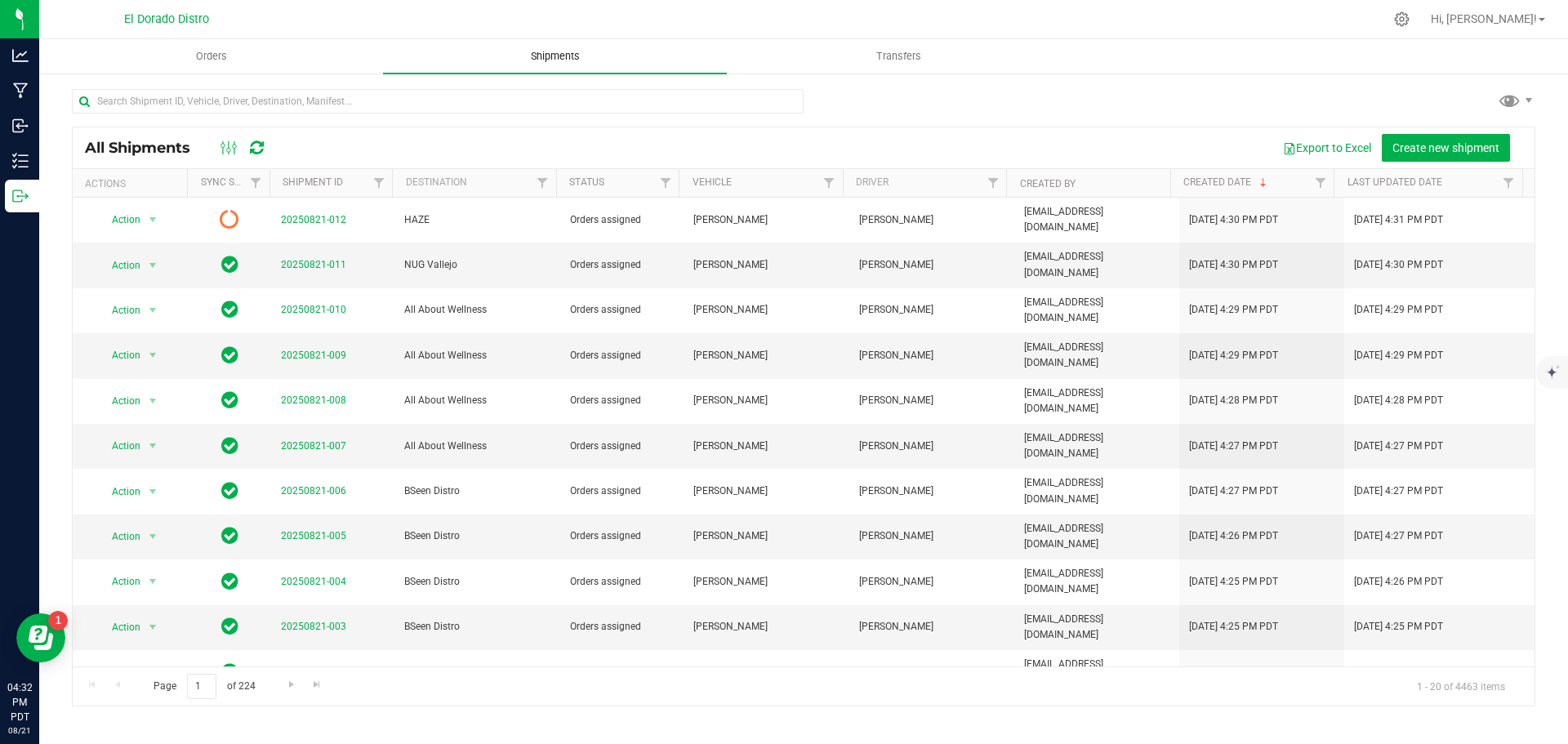
click at [543, 62] on span "Shipments" at bounding box center [555, 56] width 93 height 15
click at [546, 55] on span "Shipments" at bounding box center [555, 56] width 93 height 15
click at [1435, 141] on span "Create new shipment" at bounding box center [1446, 148] width 107 height 13
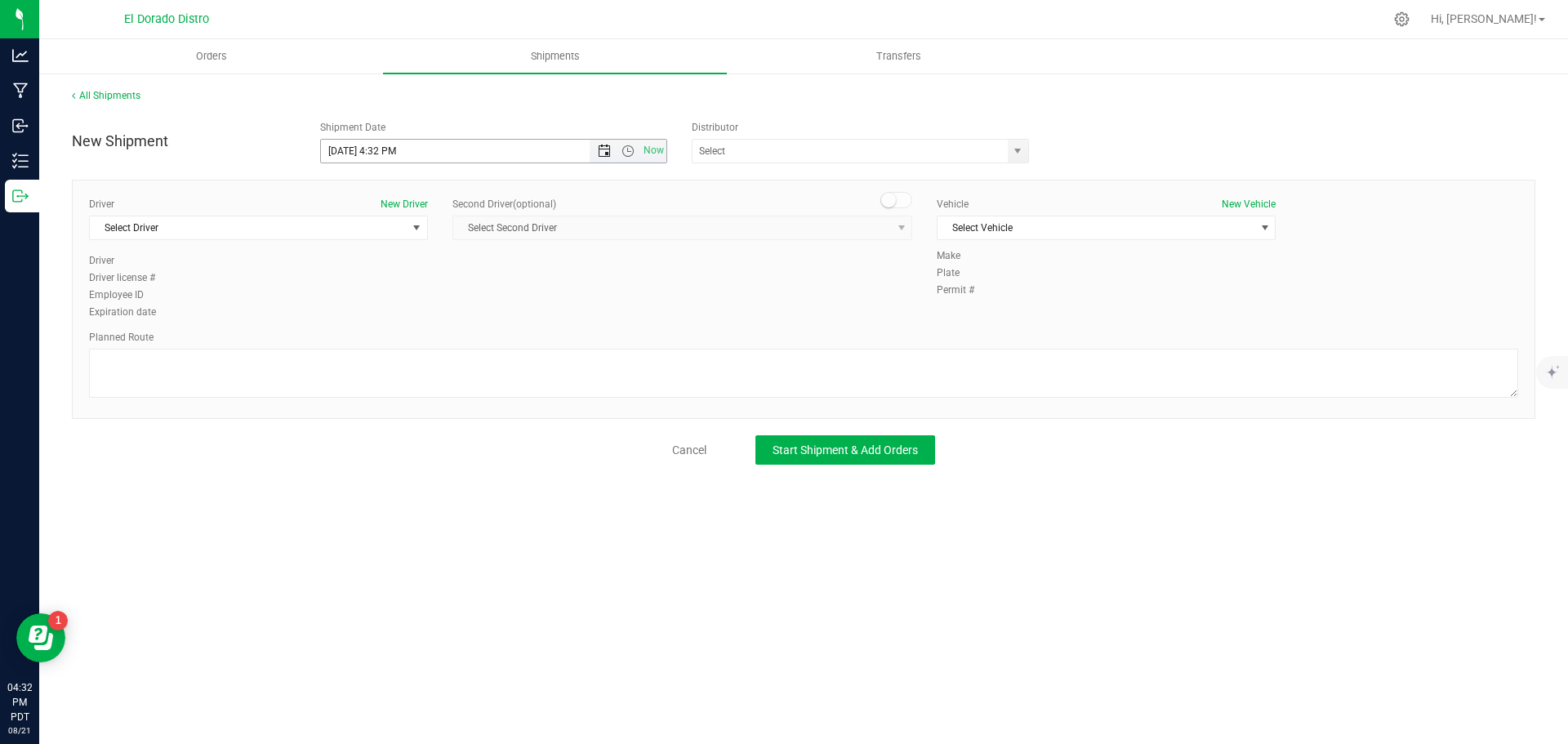
click at [603, 151] on span "Open the date view" at bounding box center [605, 151] width 13 height 13
click at [378, 340] on link "26" at bounding box center [382, 342] width 23 height 25
type input "[DATE] 4:32 PM"
click at [371, 306] on div "Expiration date" at bounding box center [259, 312] width 339 height 15
click at [331, 229] on span "Select Driver" at bounding box center [248, 228] width 317 height 22
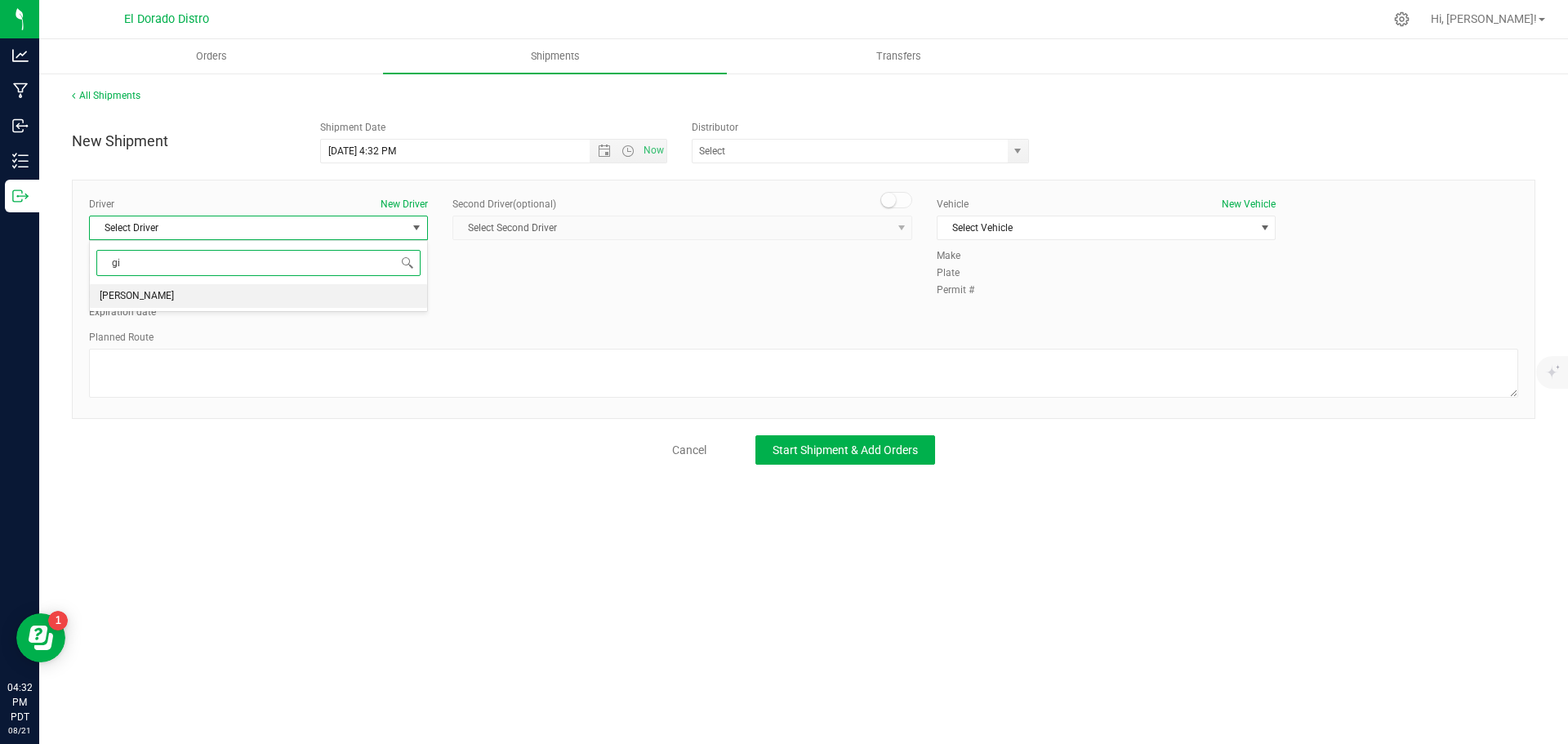
click at [273, 291] on li "[PERSON_NAME]" at bounding box center [259, 296] width 337 height 24
type input "gi"
click at [1038, 228] on span "Select Vehicle" at bounding box center [1096, 228] width 317 height 22
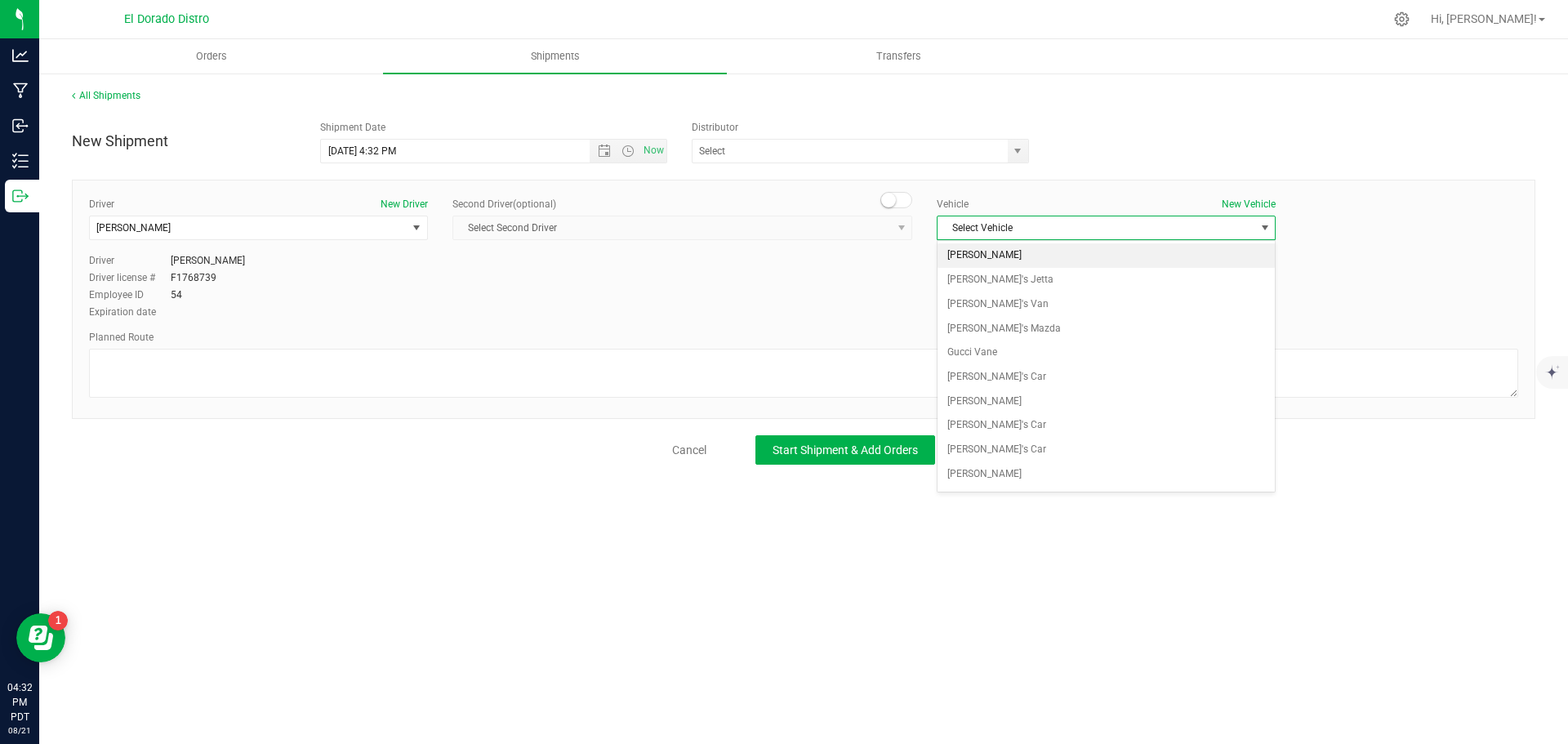
click at [1035, 253] on li "[PERSON_NAME]" at bounding box center [1106, 256] width 337 height 24
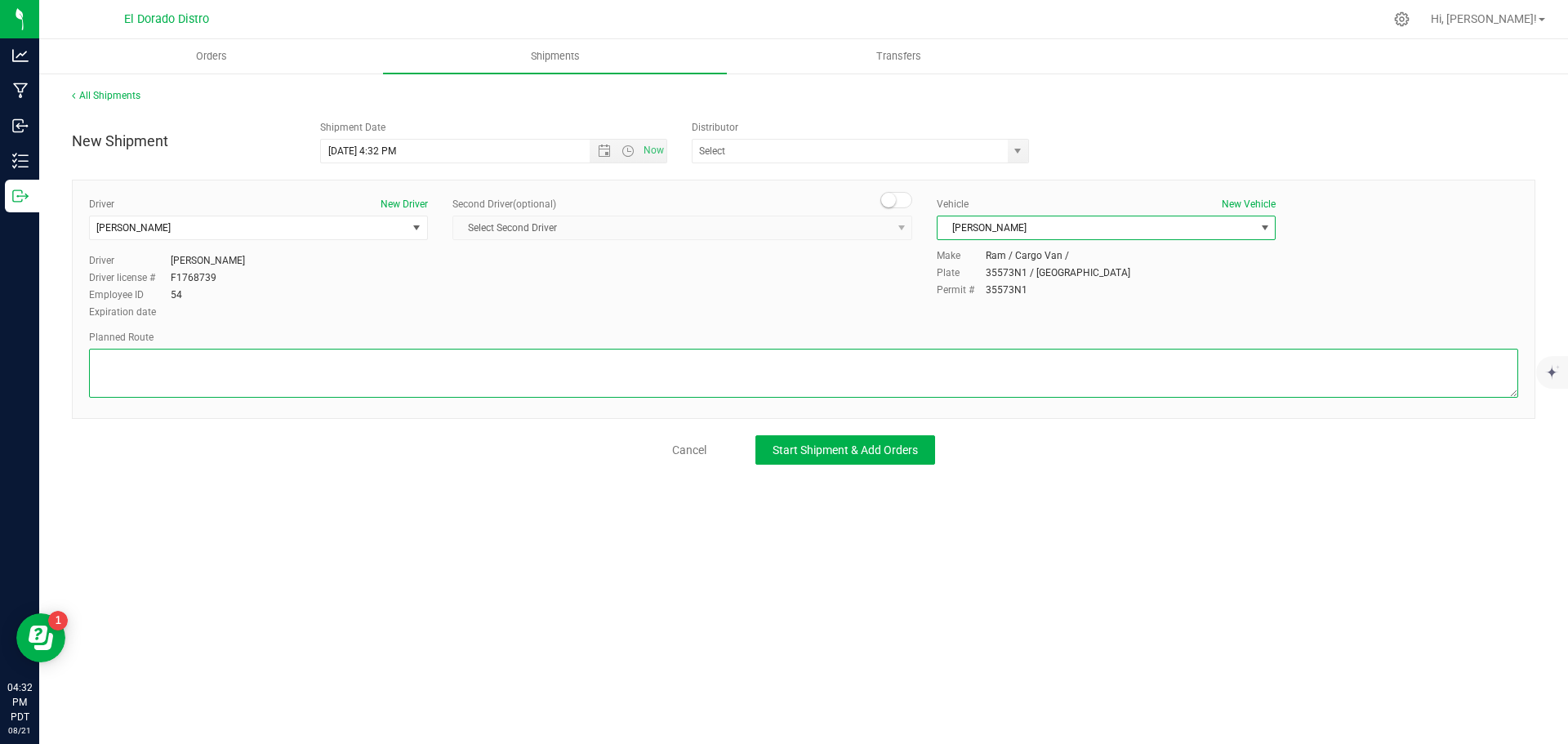
click at [973, 362] on textarea at bounding box center [803, 373] width 1429 height 49
paste textarea "Preferred route"
type textarea "Preferred route"
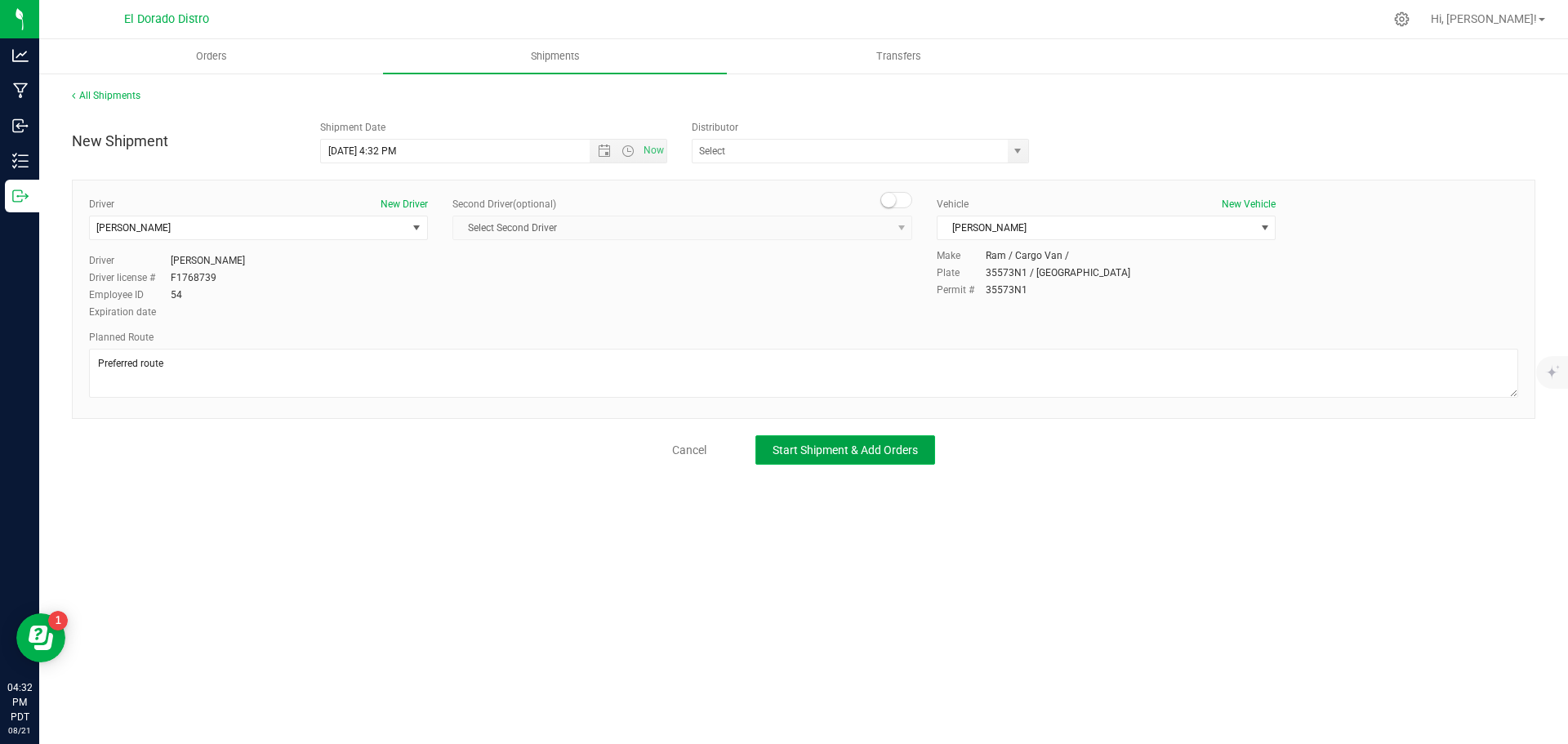
click at [889, 458] on button "Start Shipment & Add Orders" at bounding box center [845, 449] width 180 height 29
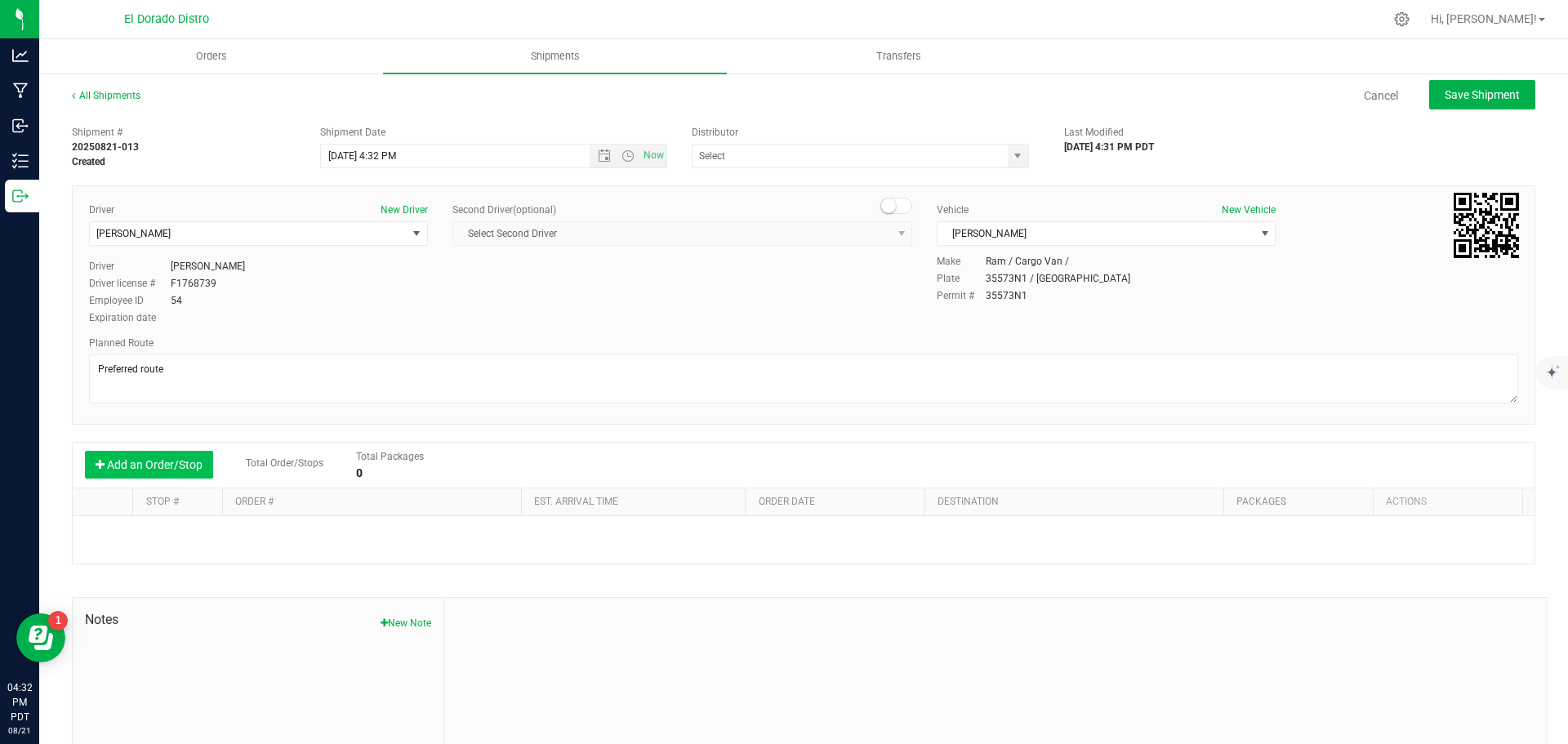
click at [187, 465] on button "Add an Order/Stop" at bounding box center [149, 465] width 128 height 28
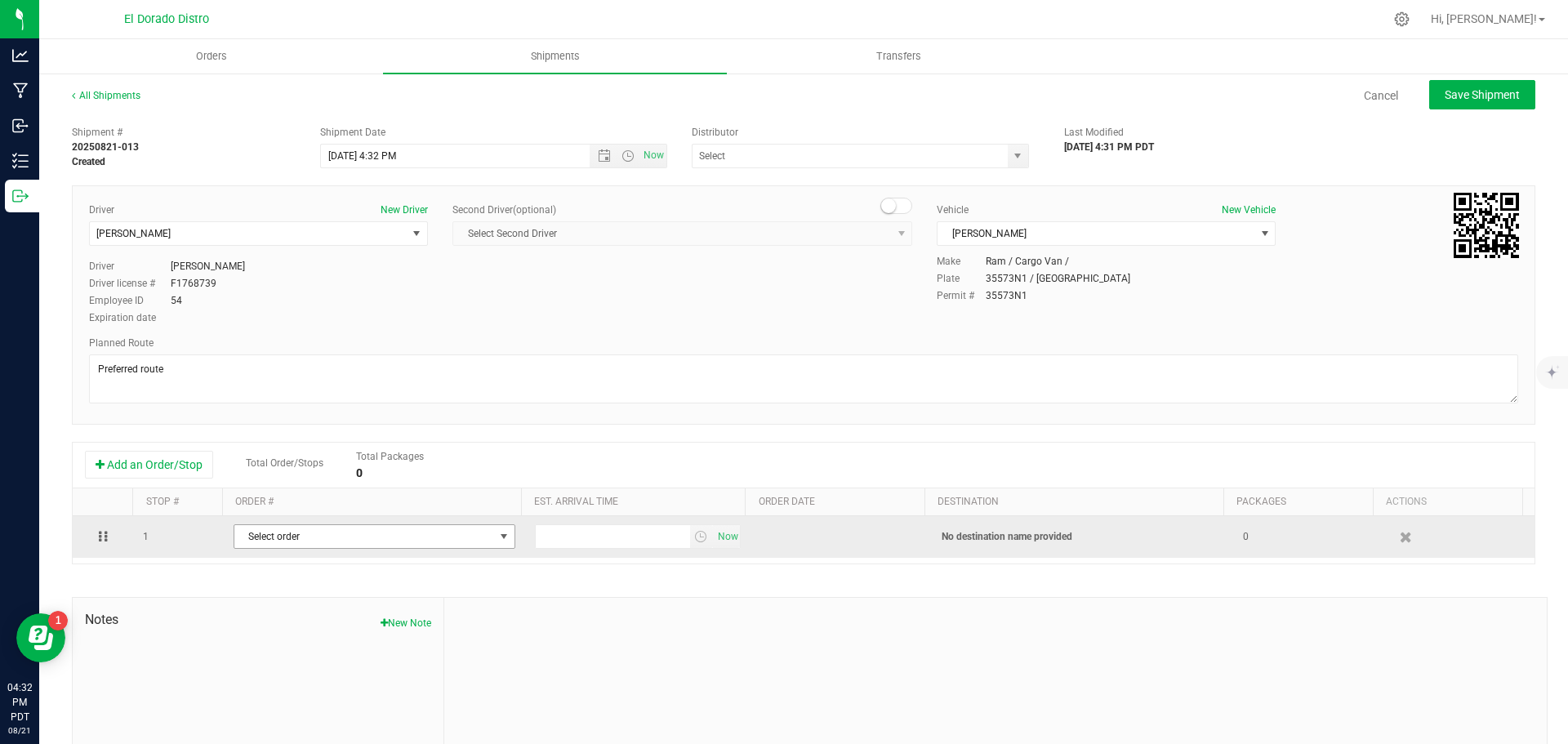
click at [286, 530] on span "Select order" at bounding box center [364, 536] width 260 height 22
type input "4722"
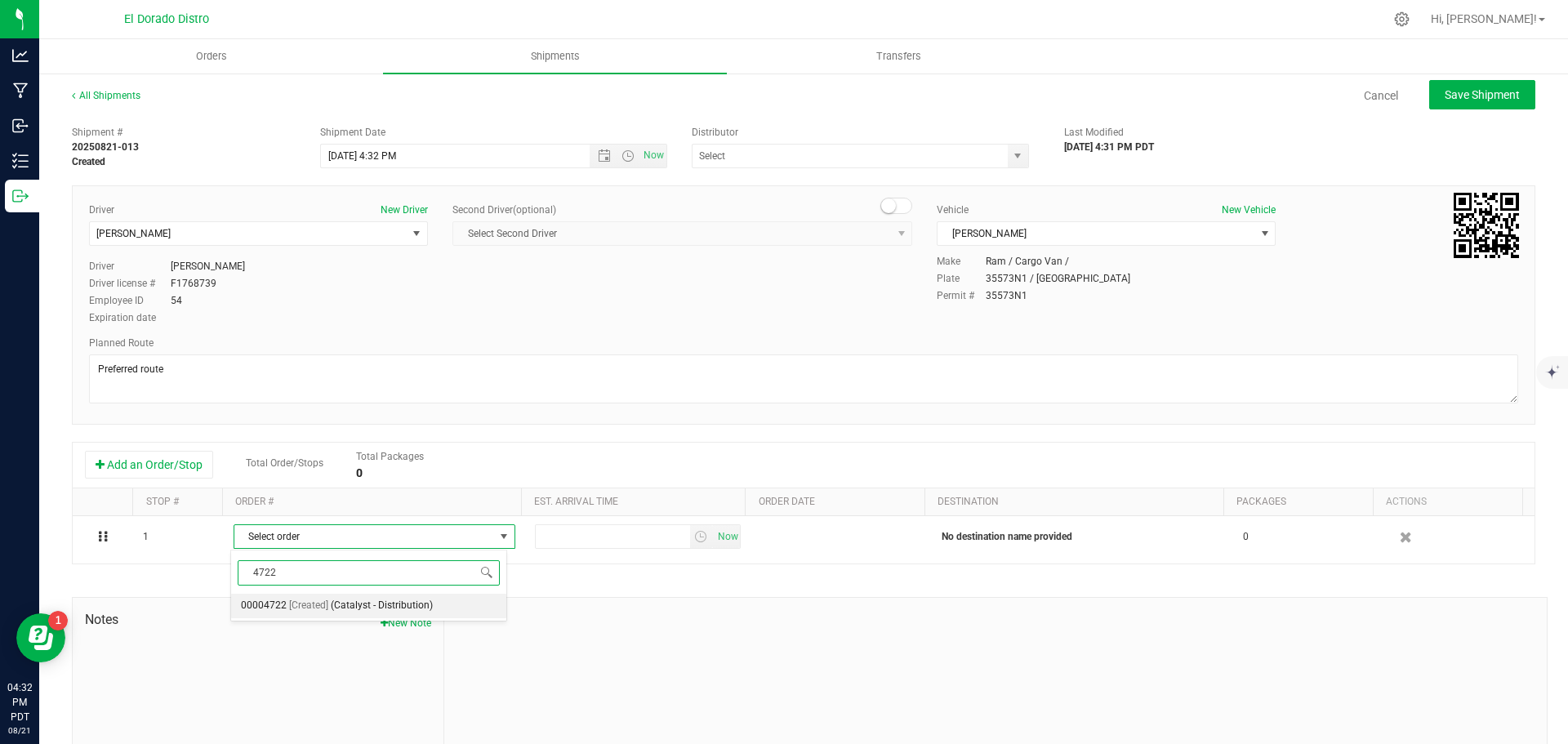
click at [348, 599] on span "(Catalyst - Distribution)" at bounding box center [381, 605] width 102 height 22
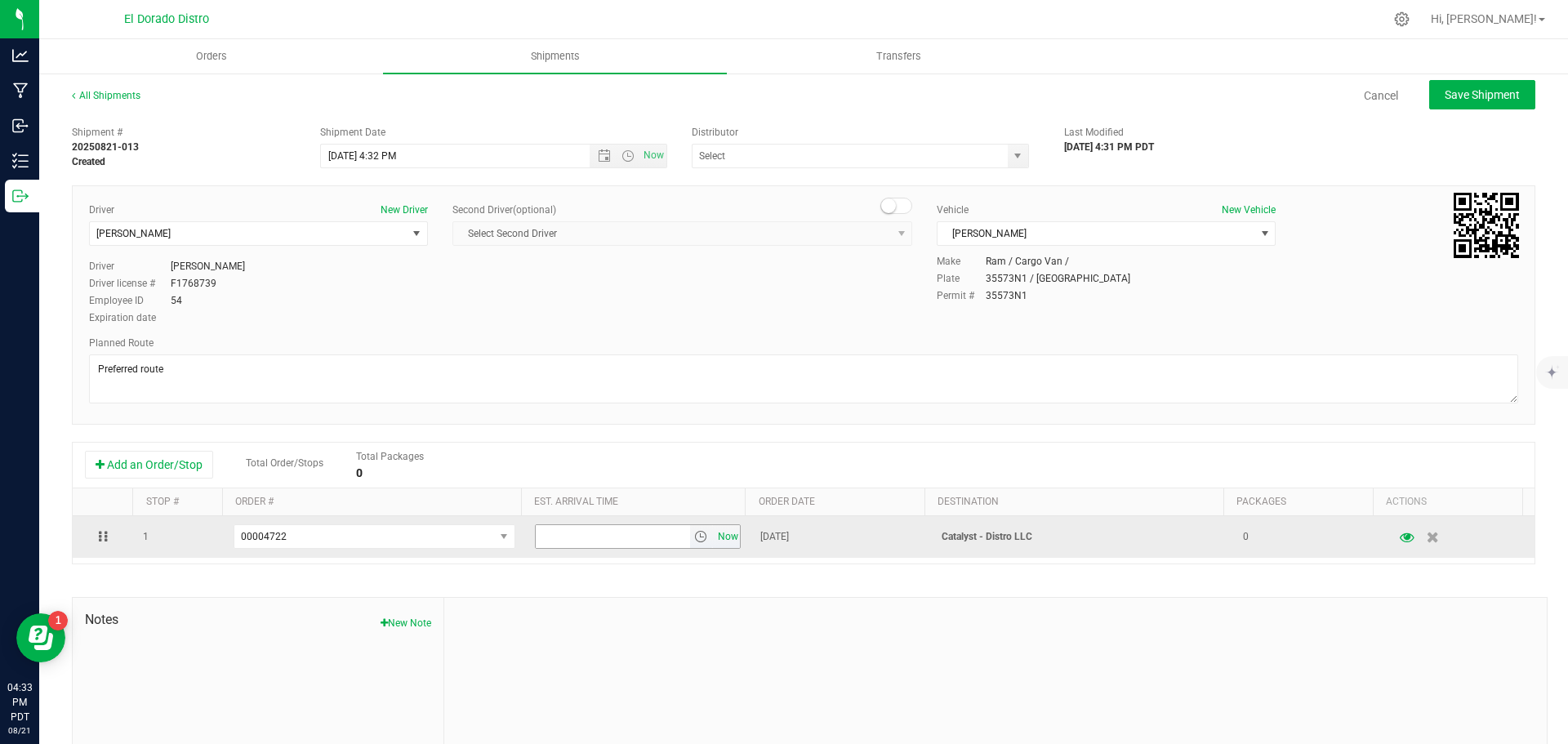
click at [723, 535] on span "Now" at bounding box center [728, 536] width 28 height 23
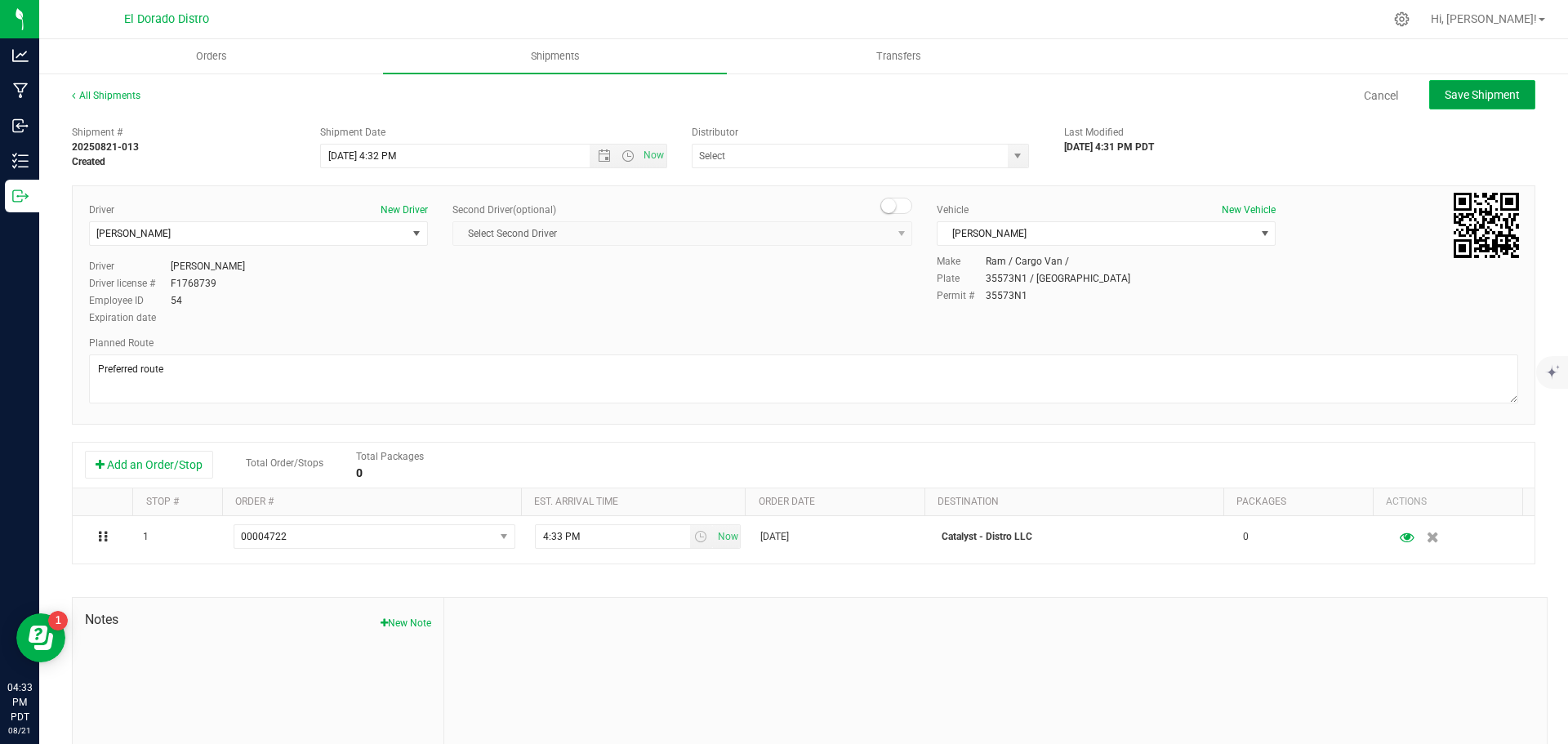
click at [1464, 101] on span "Save Shipment" at bounding box center [1483, 95] width 75 height 13
type input "[DATE] 11:32 PM"
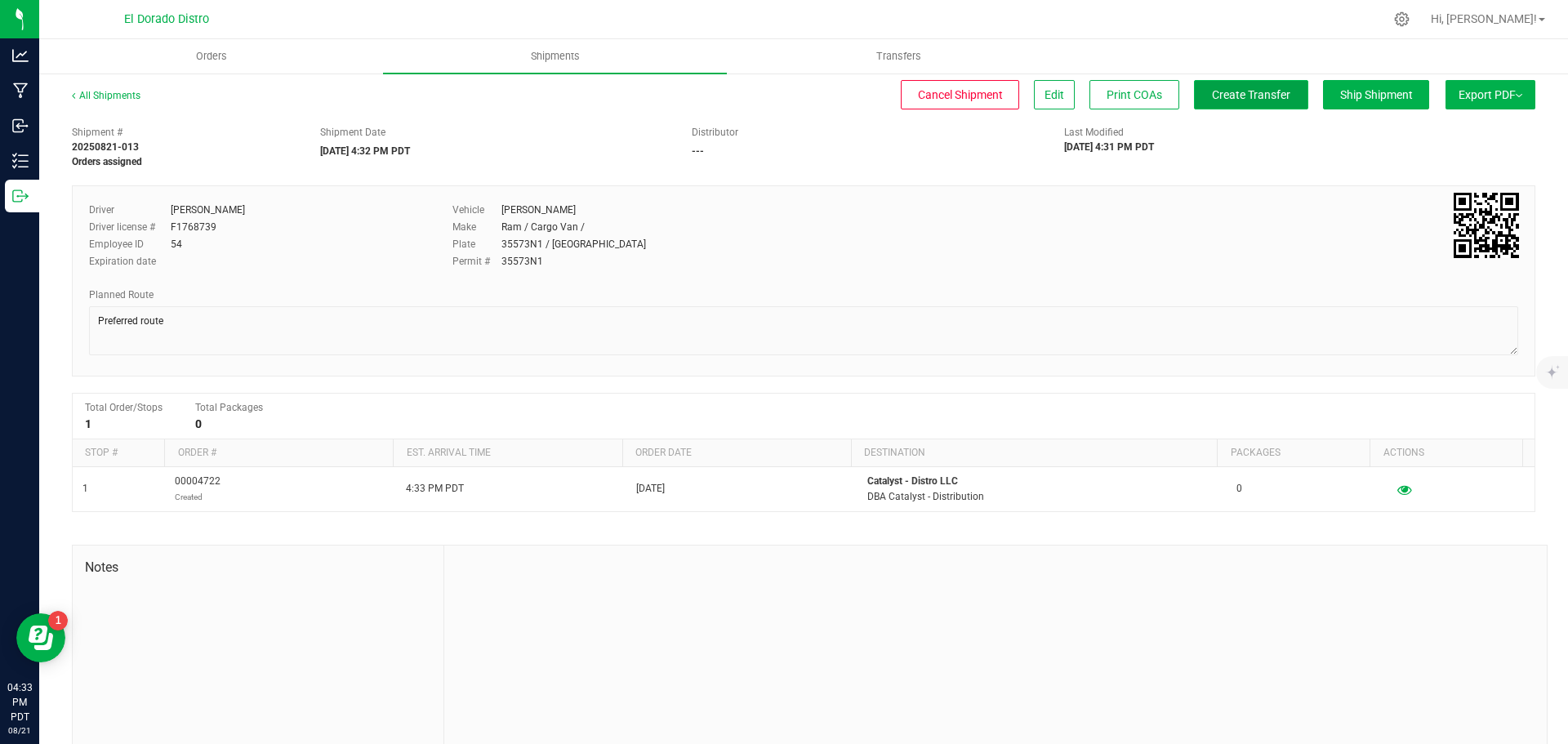
click at [1262, 105] on button "Create Transfer" at bounding box center [1251, 94] width 114 height 29
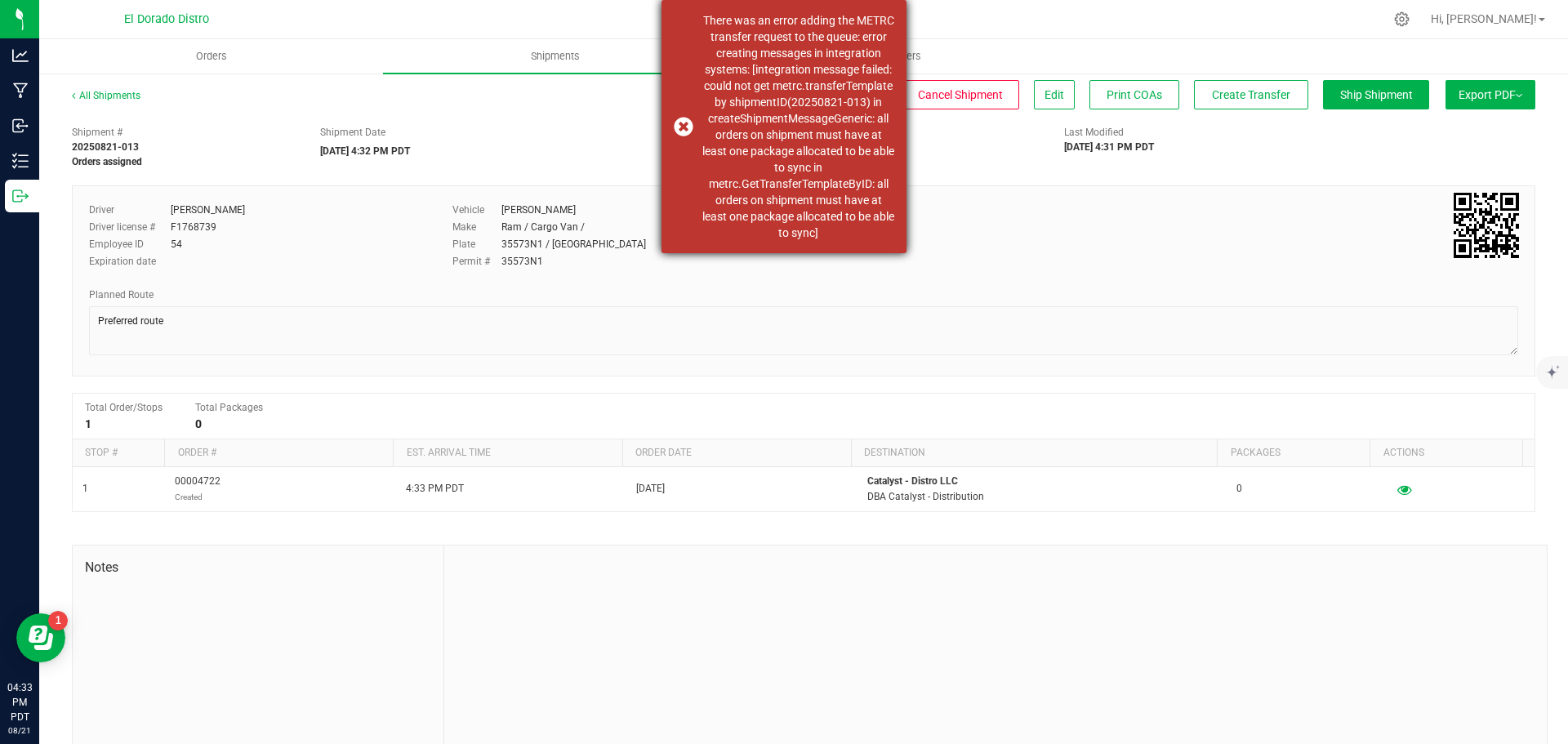
click at [679, 140] on div "There was an error adding the METRC transfer request to the queue: error creati…" at bounding box center [784, 126] width 245 height 253
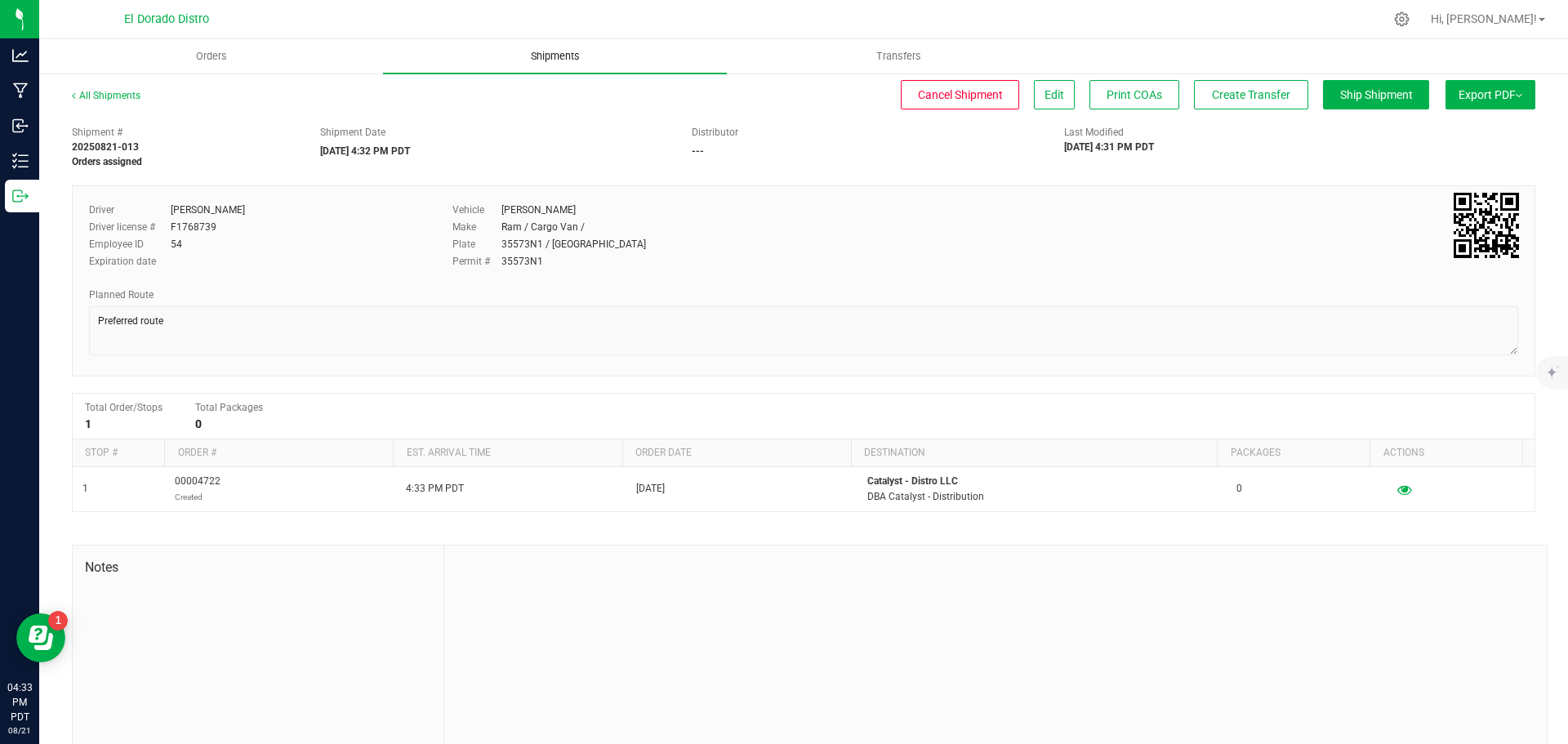
click at [595, 54] on span "Shipments" at bounding box center [555, 56] width 93 height 15
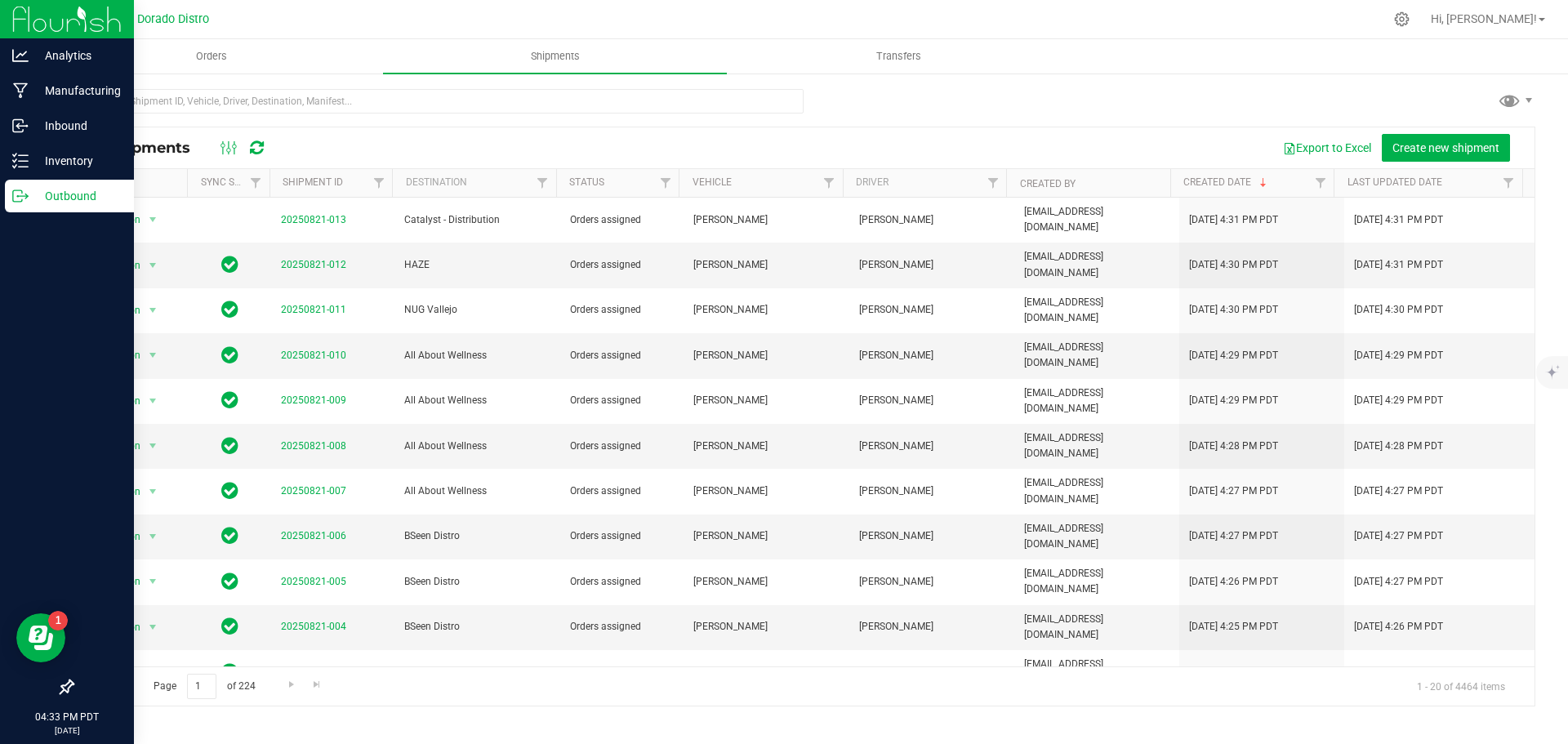
click at [29, 197] on p "Outbound" at bounding box center [78, 196] width 98 height 20
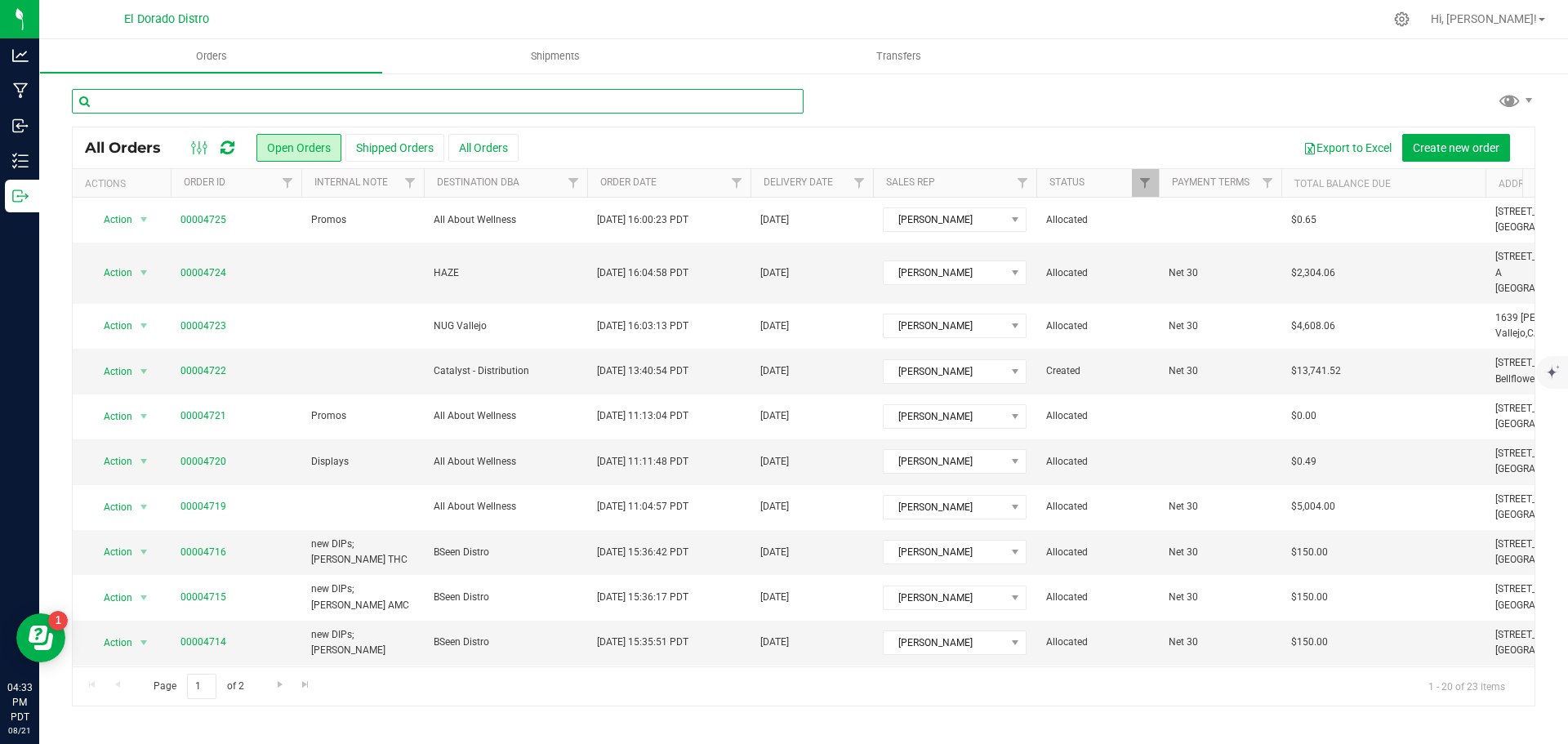
click at [188, 102] on input "text" at bounding box center [438, 101] width 732 height 24
type input "4722"
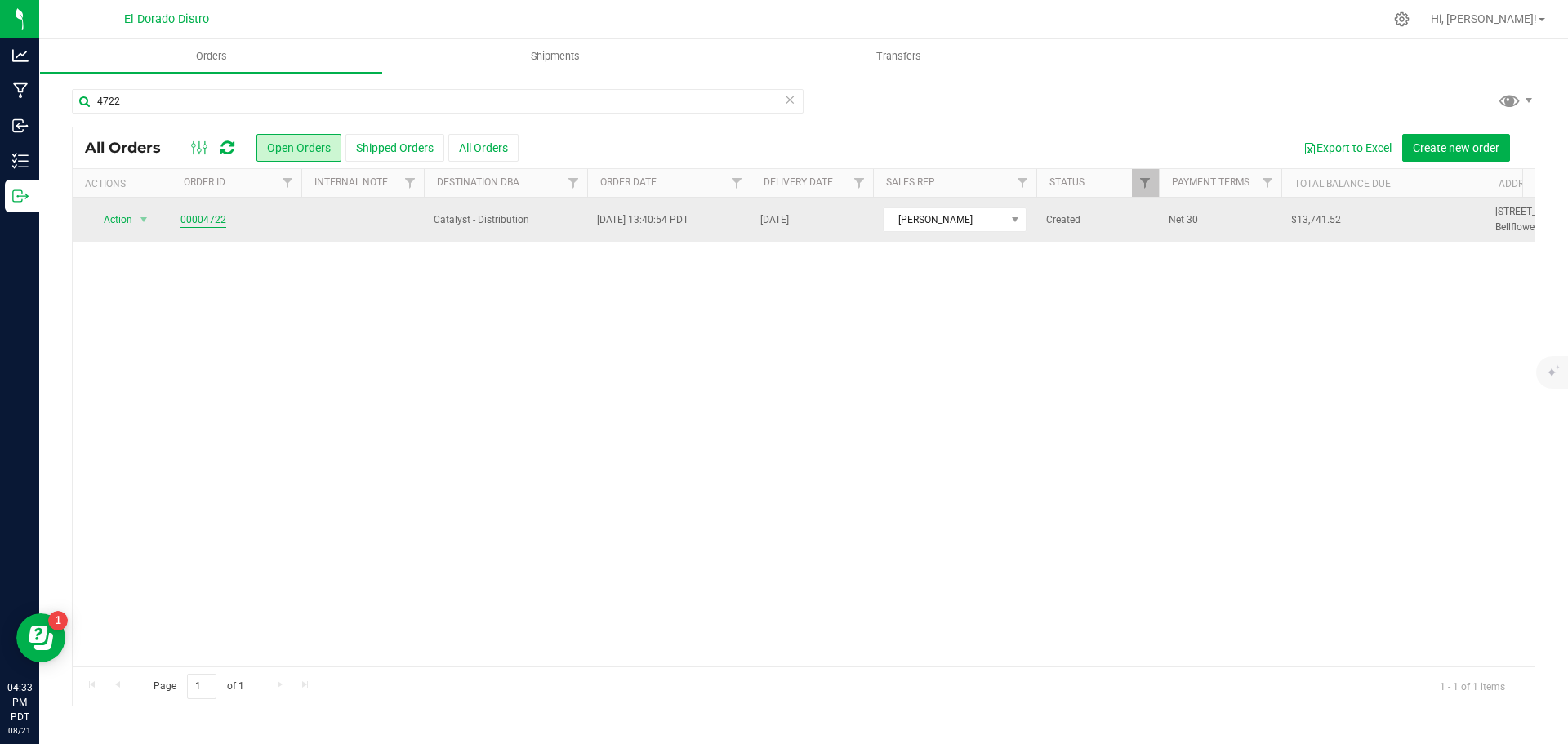
click at [202, 220] on link "00004722" at bounding box center [203, 220] width 46 height 16
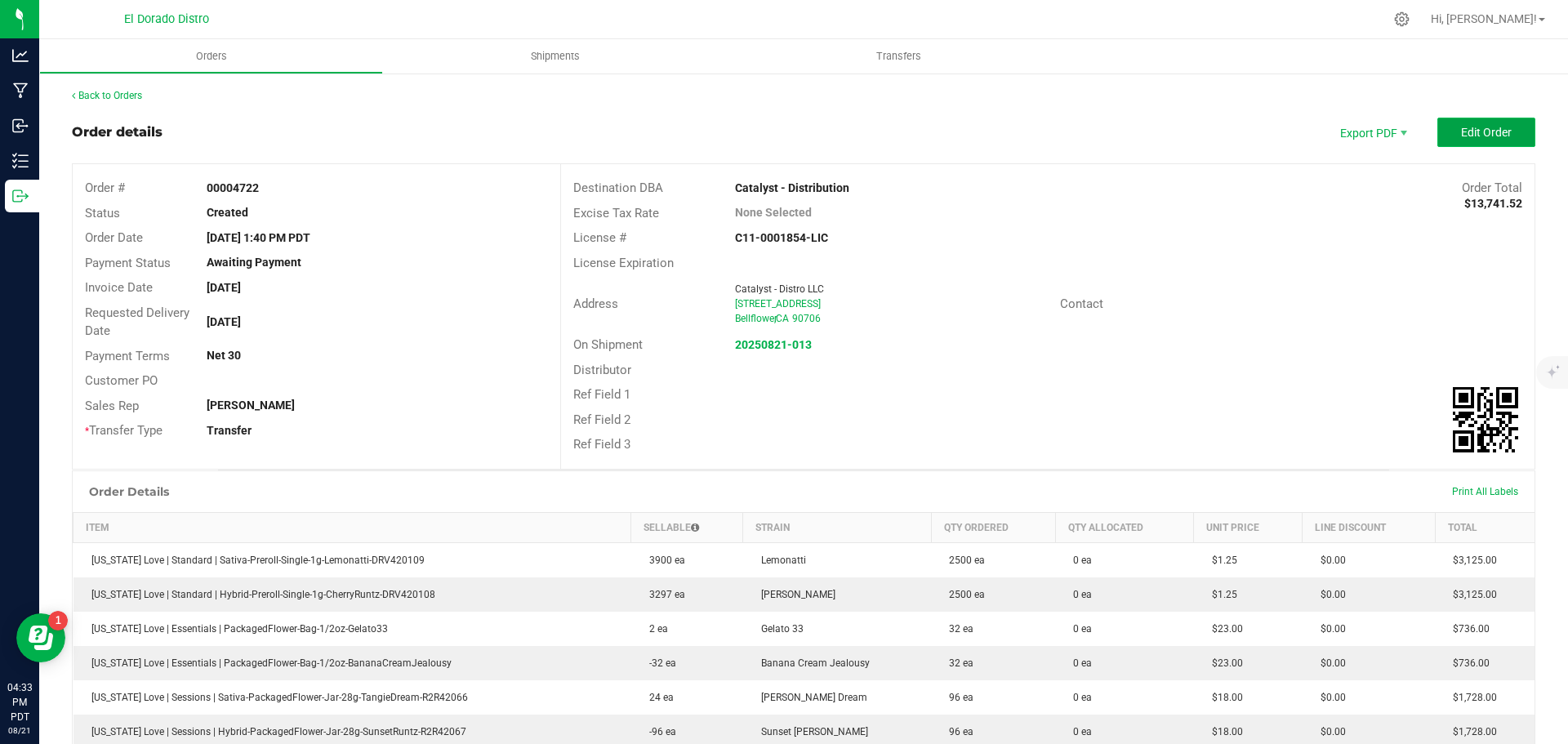
click at [1461, 128] on span "Edit Order" at bounding box center [1486, 132] width 51 height 13
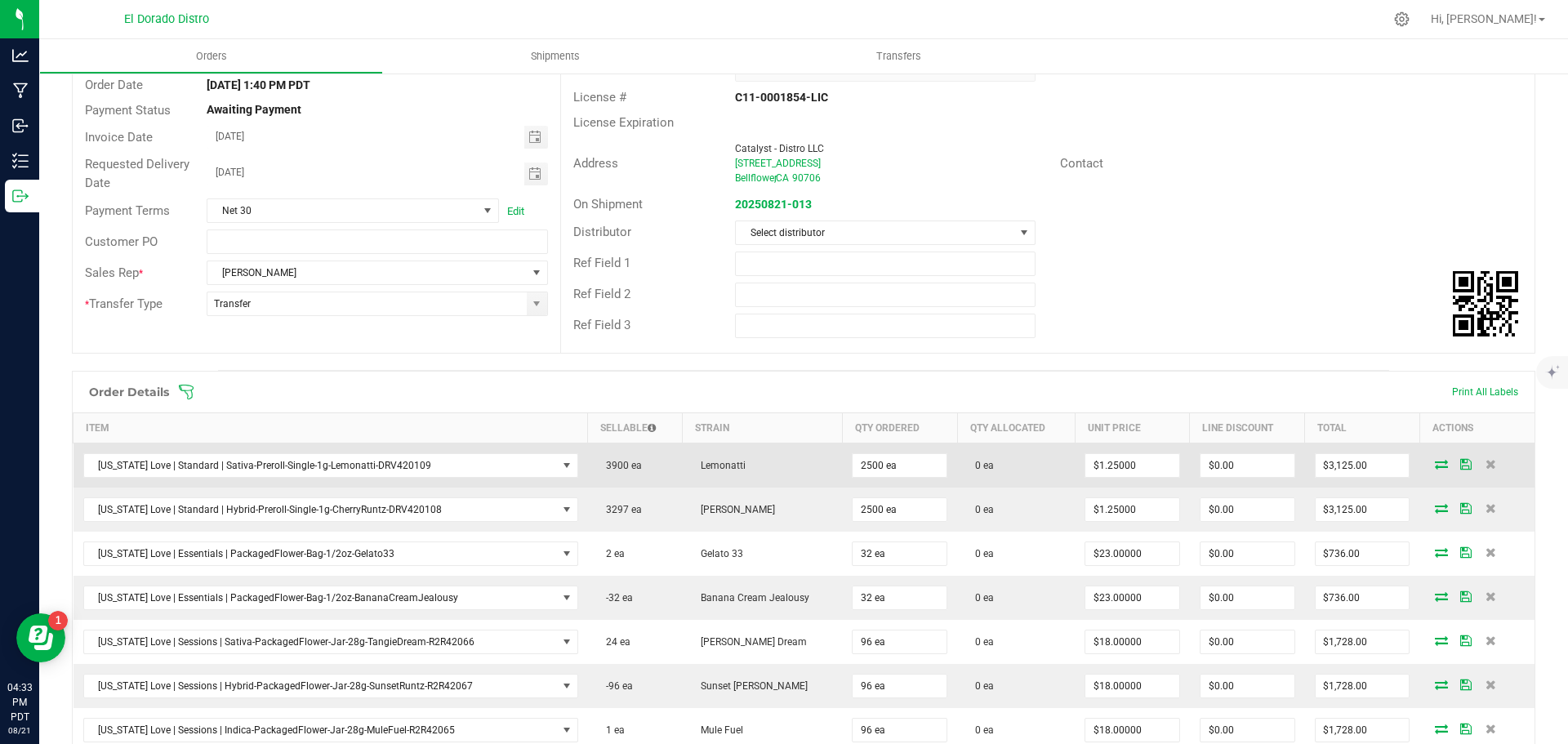
scroll to position [163, 0]
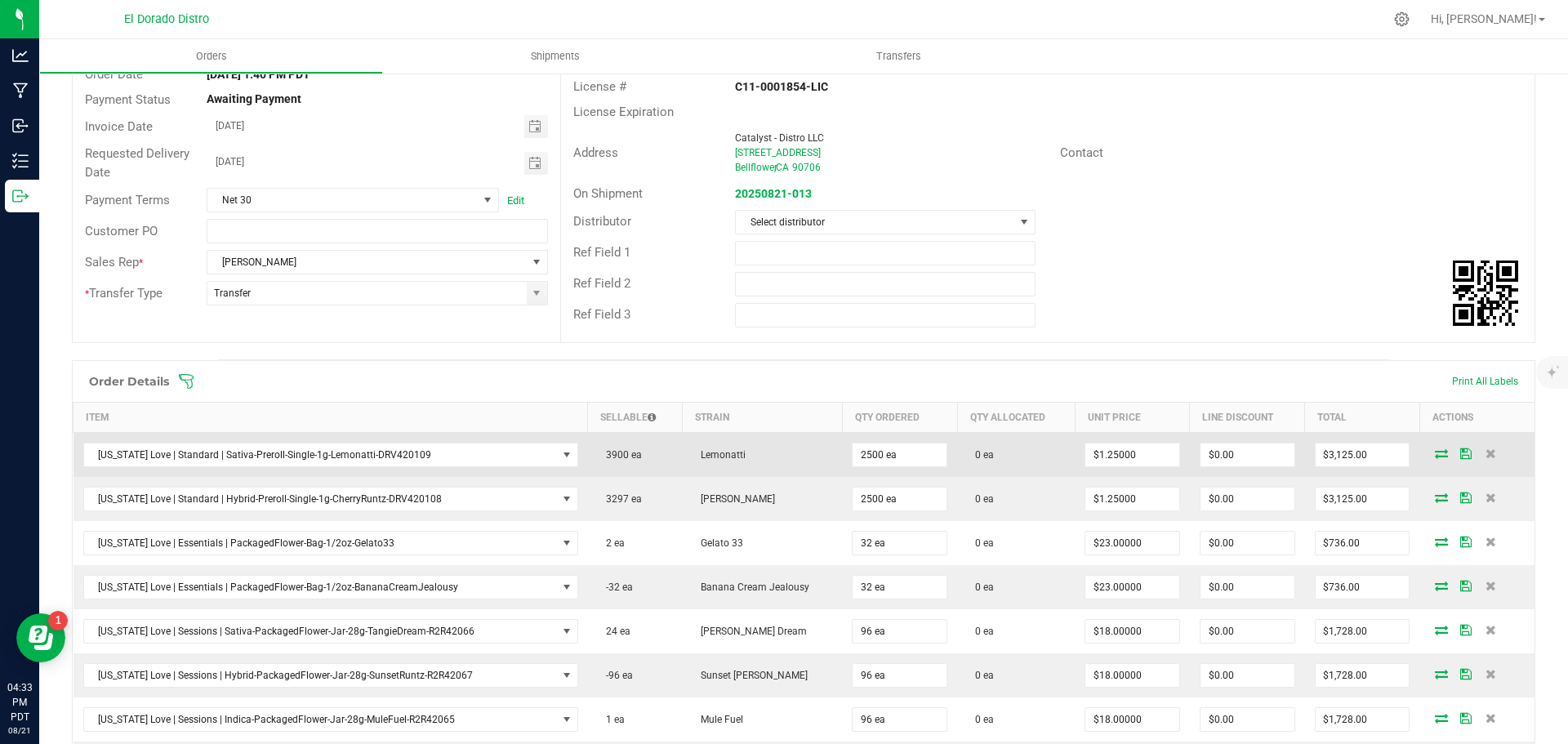
click at [1435, 456] on icon at bounding box center [1441, 453] width 13 height 9
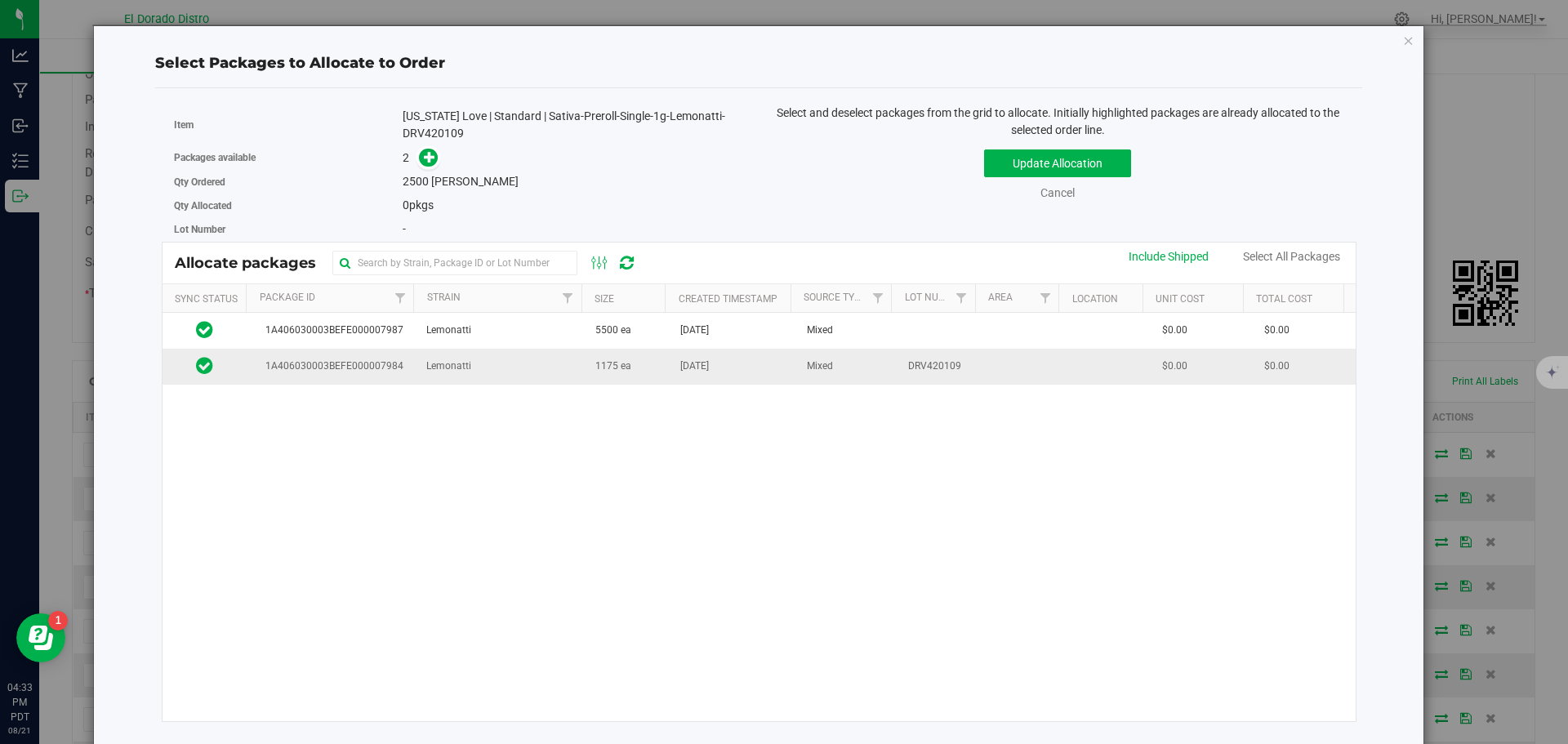
click at [603, 375] on td "1175 ea" at bounding box center [628, 365] width 85 height 35
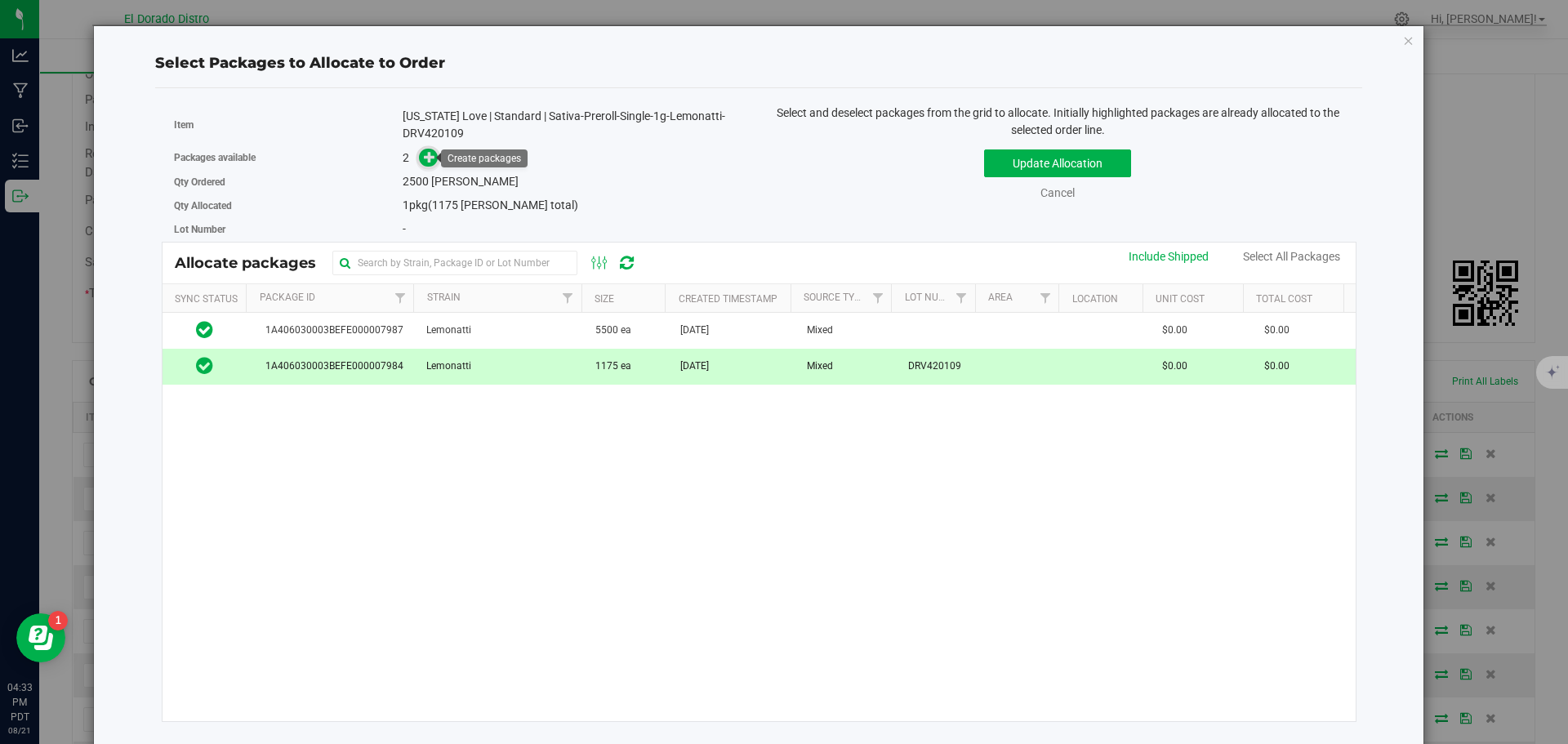
click at [419, 153] on span at bounding box center [428, 158] width 19 height 19
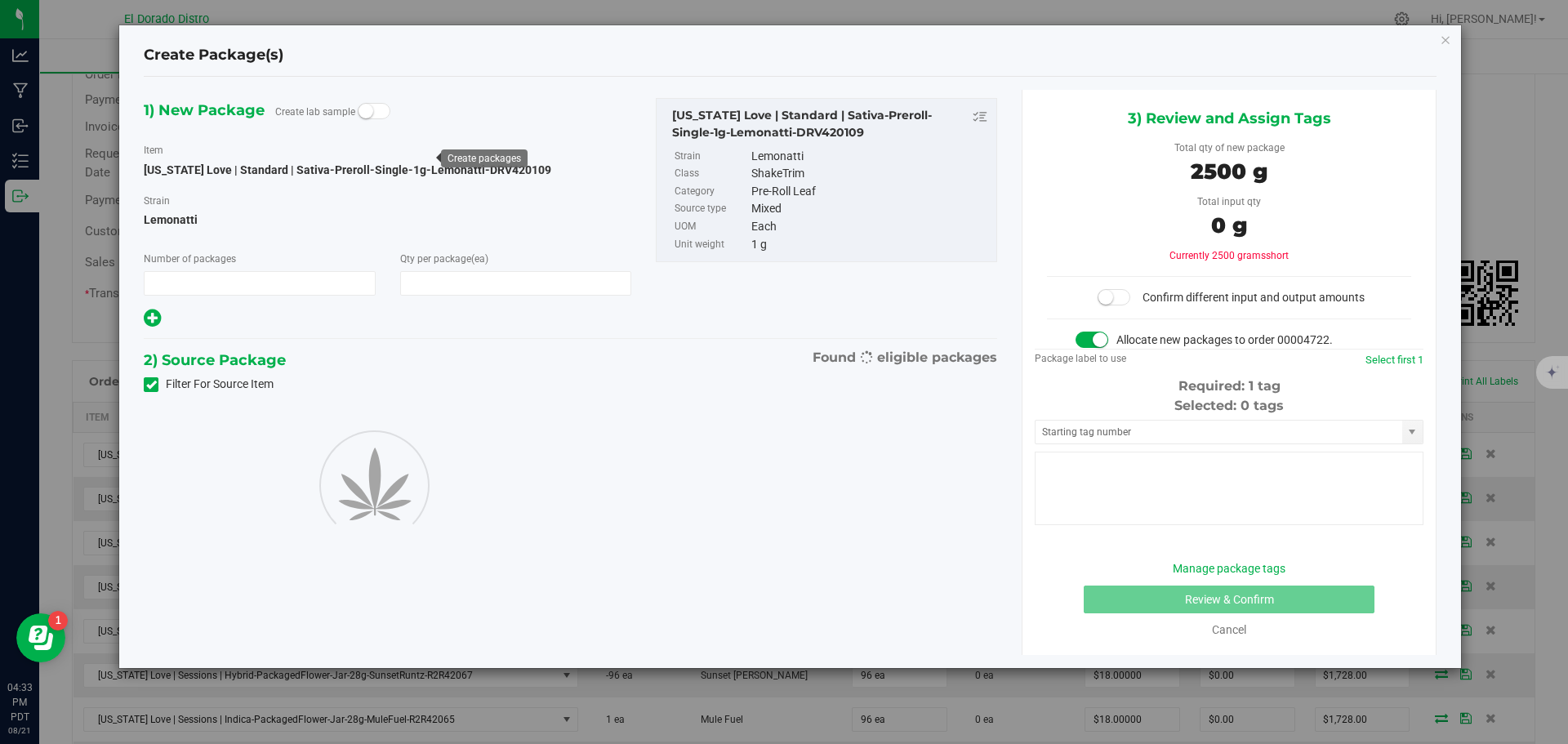
type input "1"
type input "2,500"
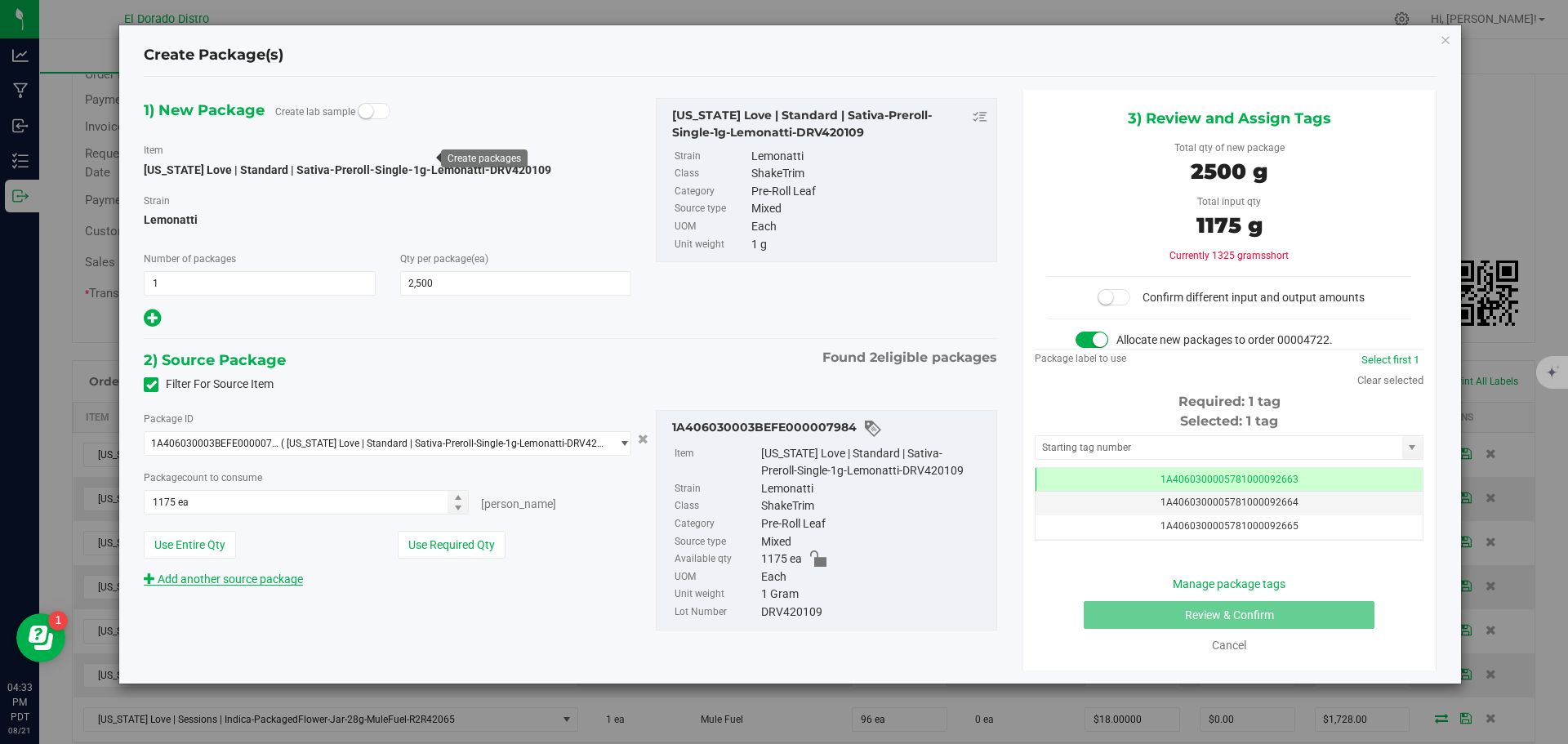
click at [280, 584] on link "Add another source package" at bounding box center [223, 579] width 159 height 13
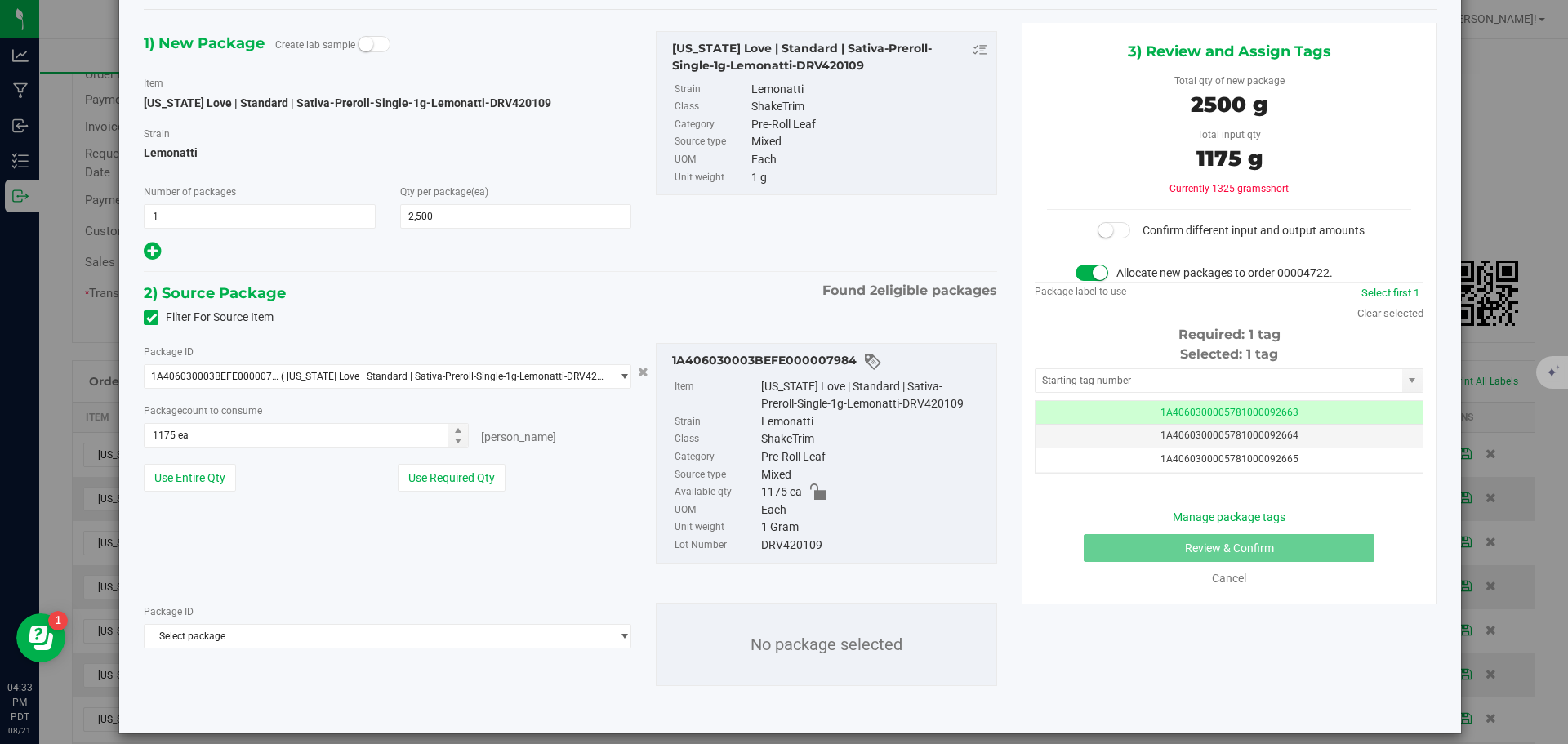
scroll to position [82, 0]
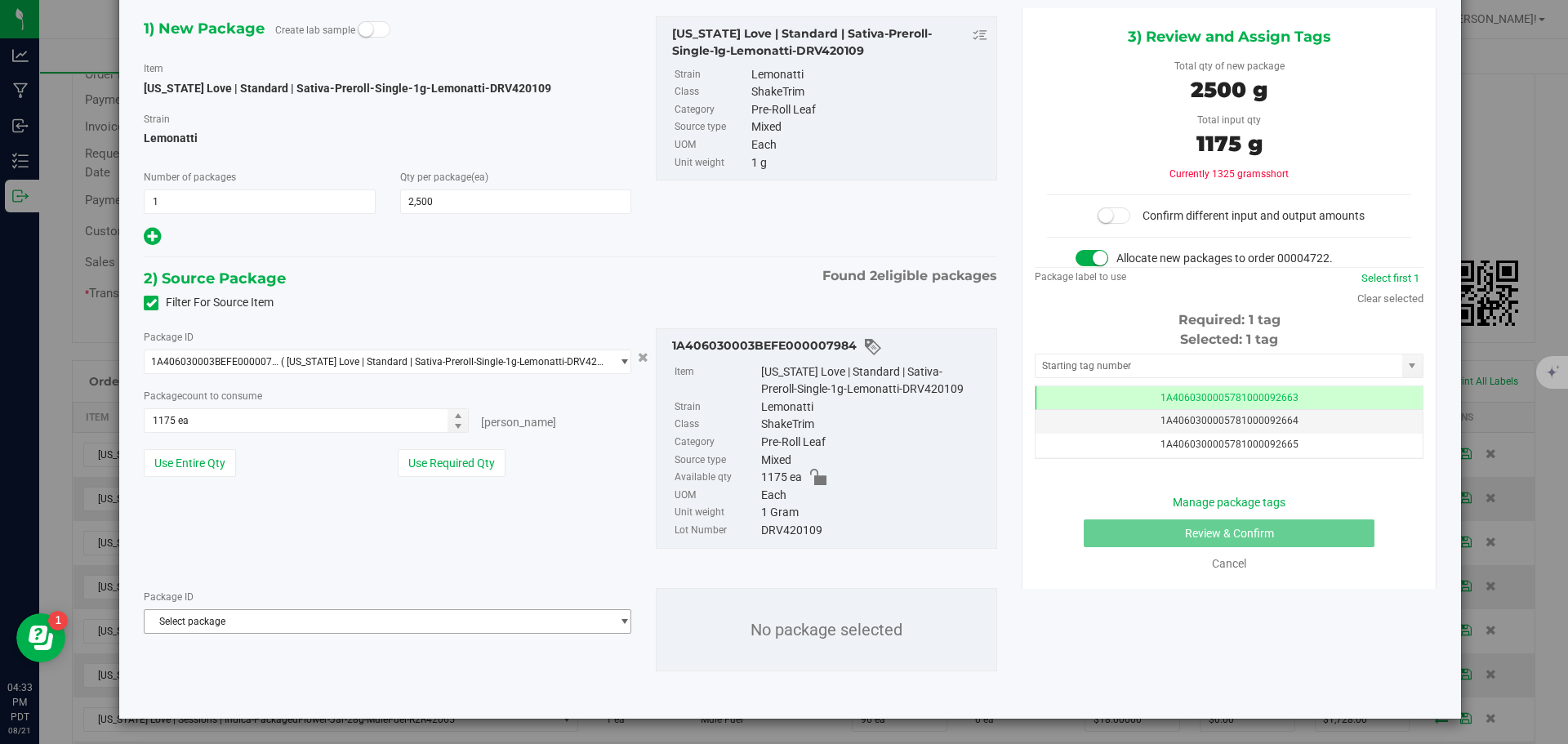
click at [314, 615] on span "Select package" at bounding box center [377, 621] width 466 height 22
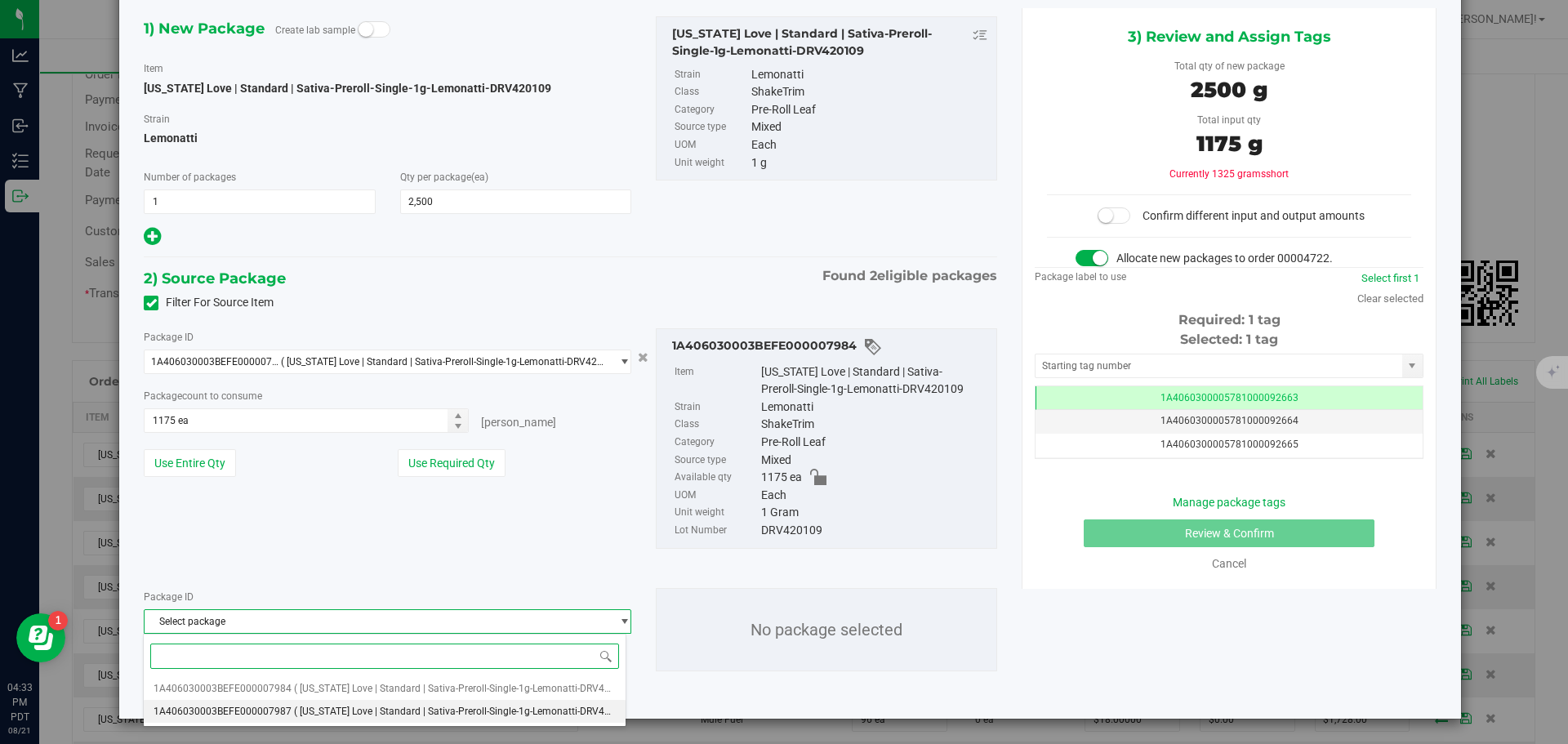
click at [311, 710] on span "( [US_STATE] Love | Standard | Sativa-Preroll-Single-1g-Lemonatti-DRV420109 )" at bounding box center [467, 711] width 345 height 11
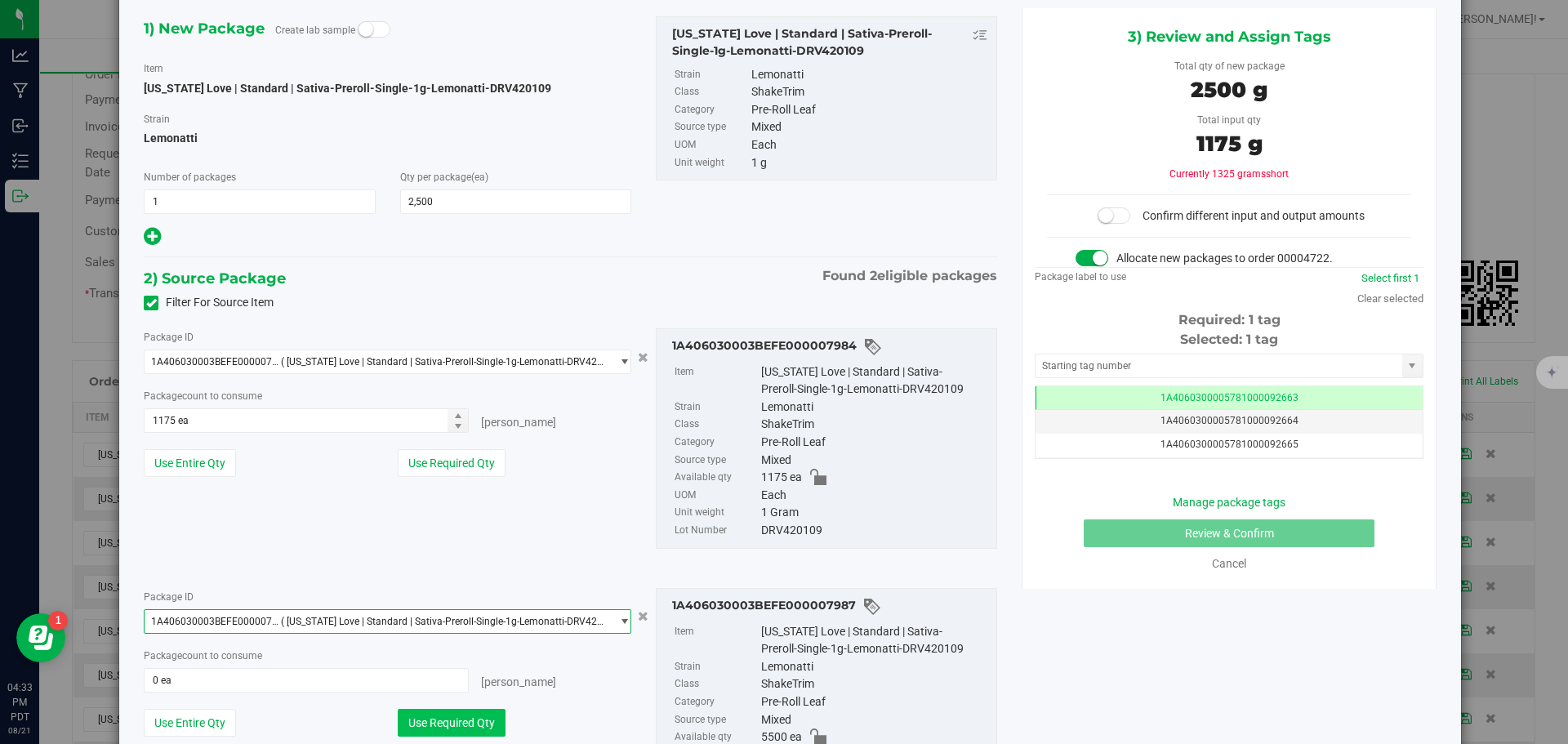
click at [427, 719] on button "Use Required Qty" at bounding box center [451, 722] width 108 height 28
type input "1325 ea"
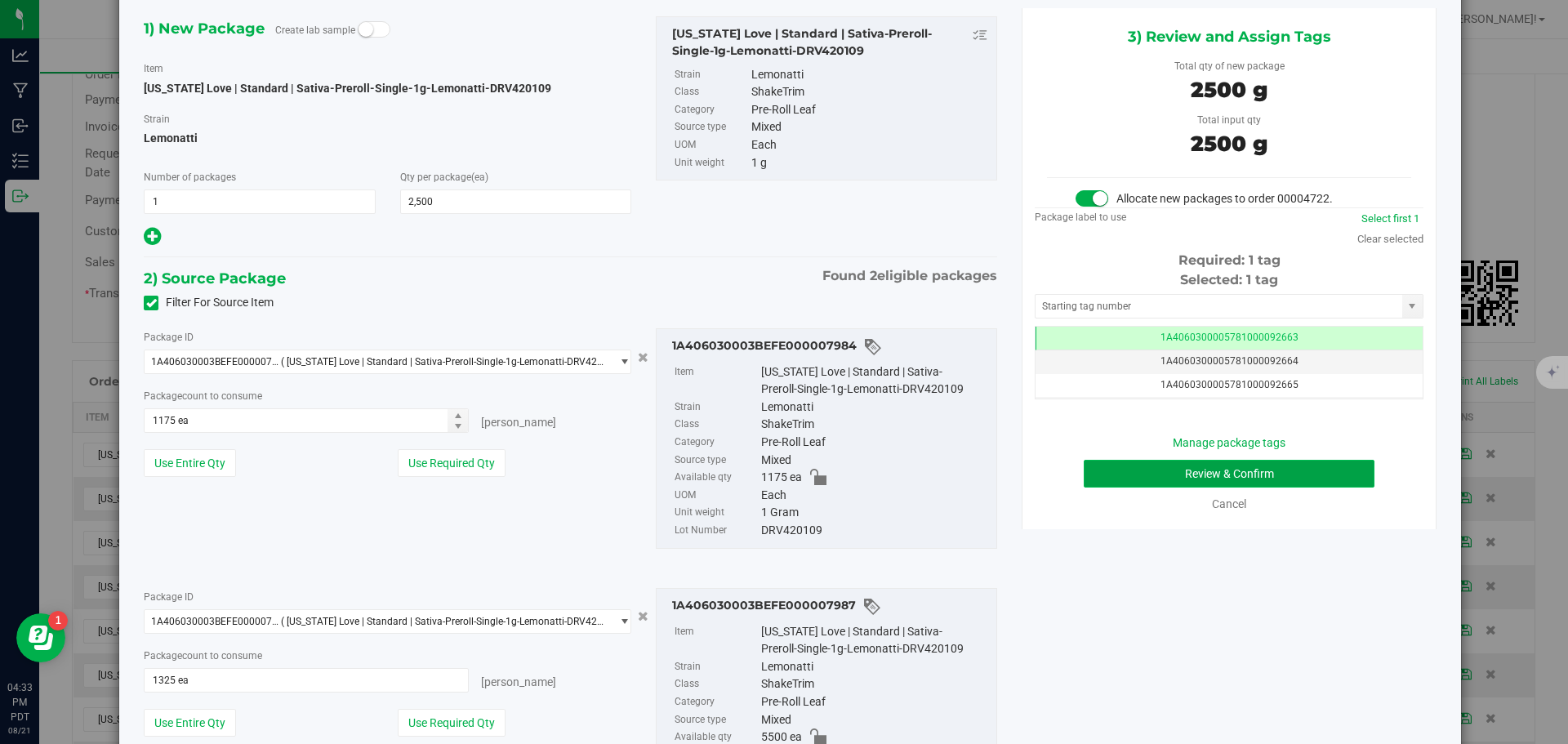
click at [1102, 466] on button "Review & Confirm" at bounding box center [1229, 474] width 291 height 28
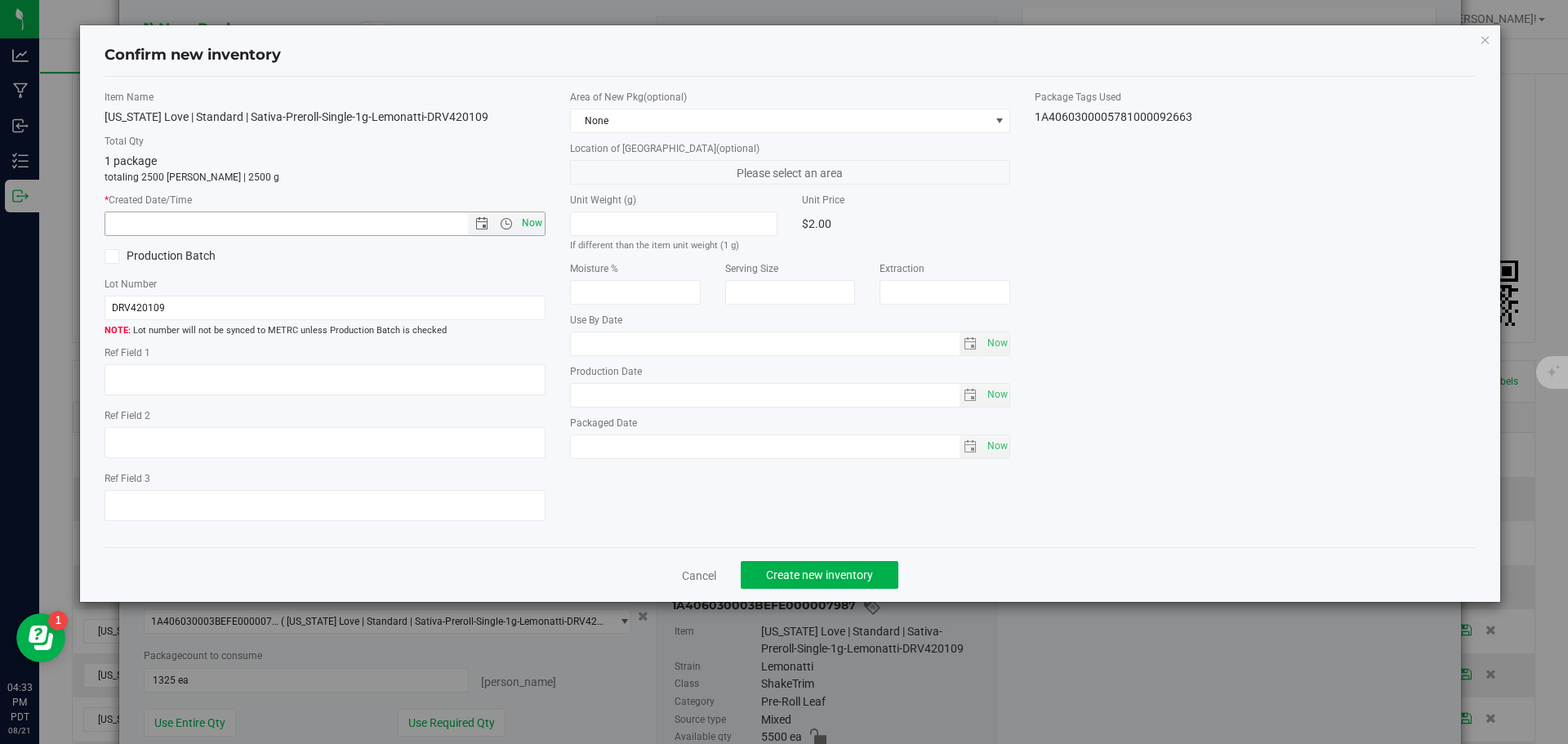
click at [537, 224] on span "Now" at bounding box center [531, 223] width 28 height 23
type input "[DATE] 4:33 PM"
click at [793, 567] on button "Create new inventory" at bounding box center [819, 575] width 157 height 28
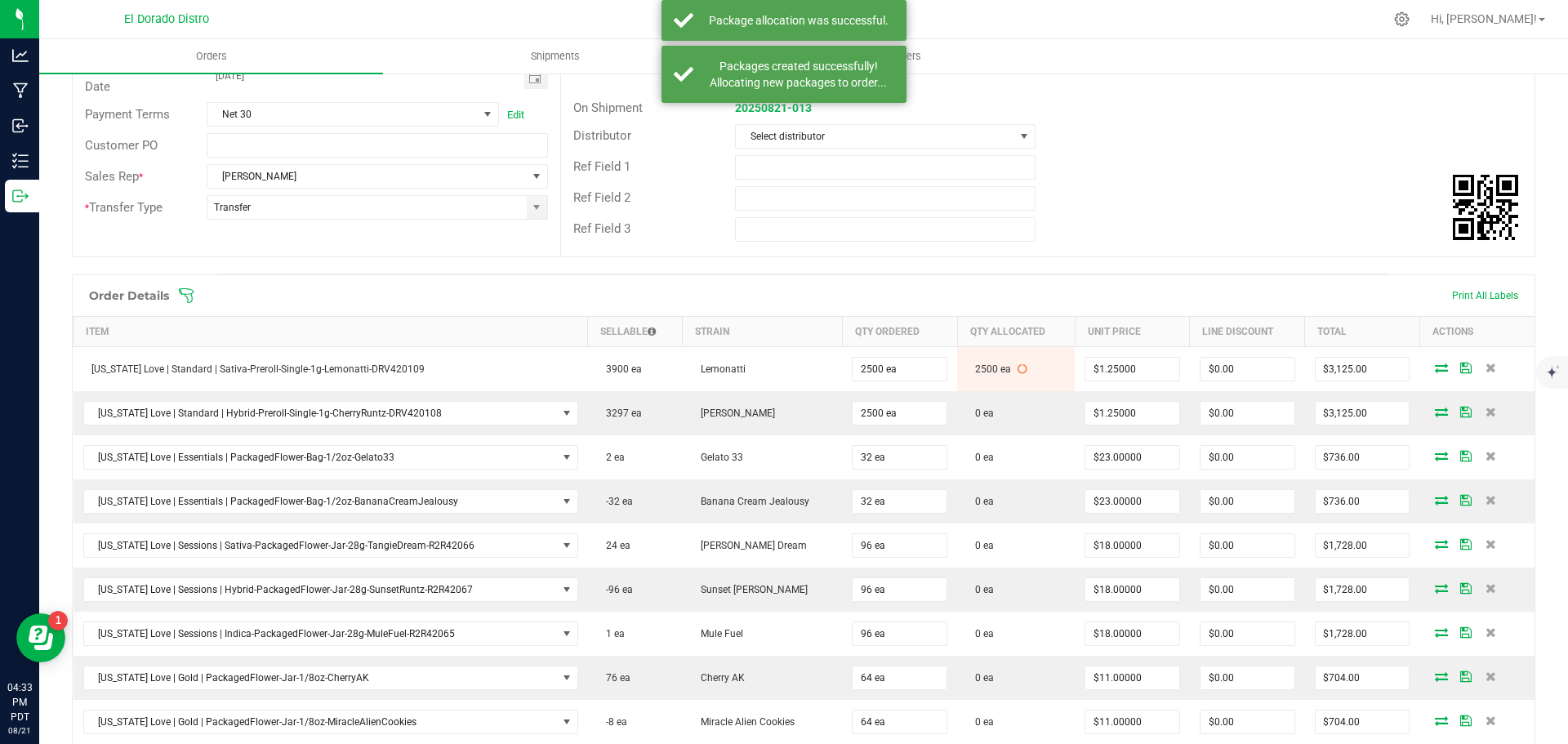
scroll to position [327, 0]
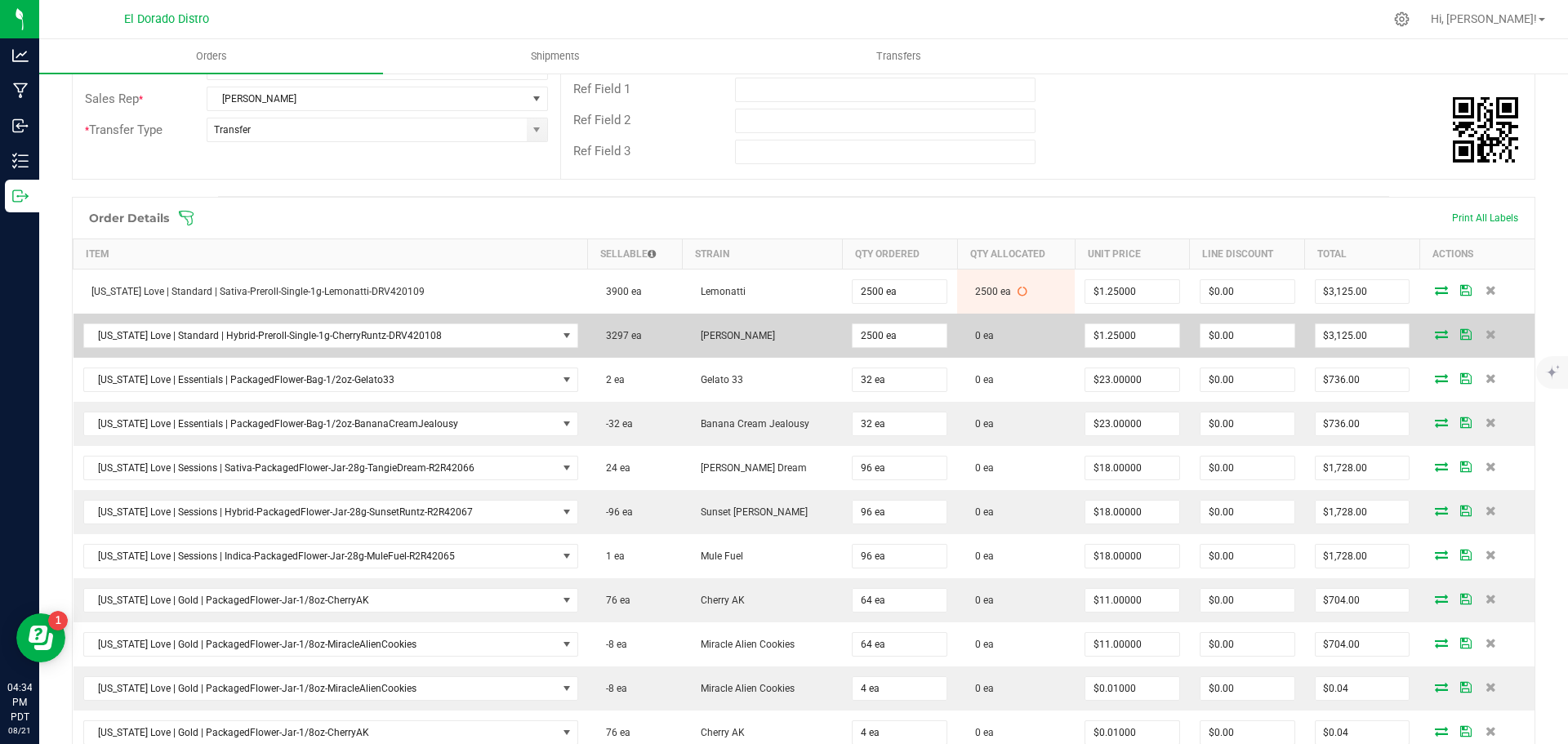
click at [1435, 334] on icon at bounding box center [1441, 334] width 13 height 9
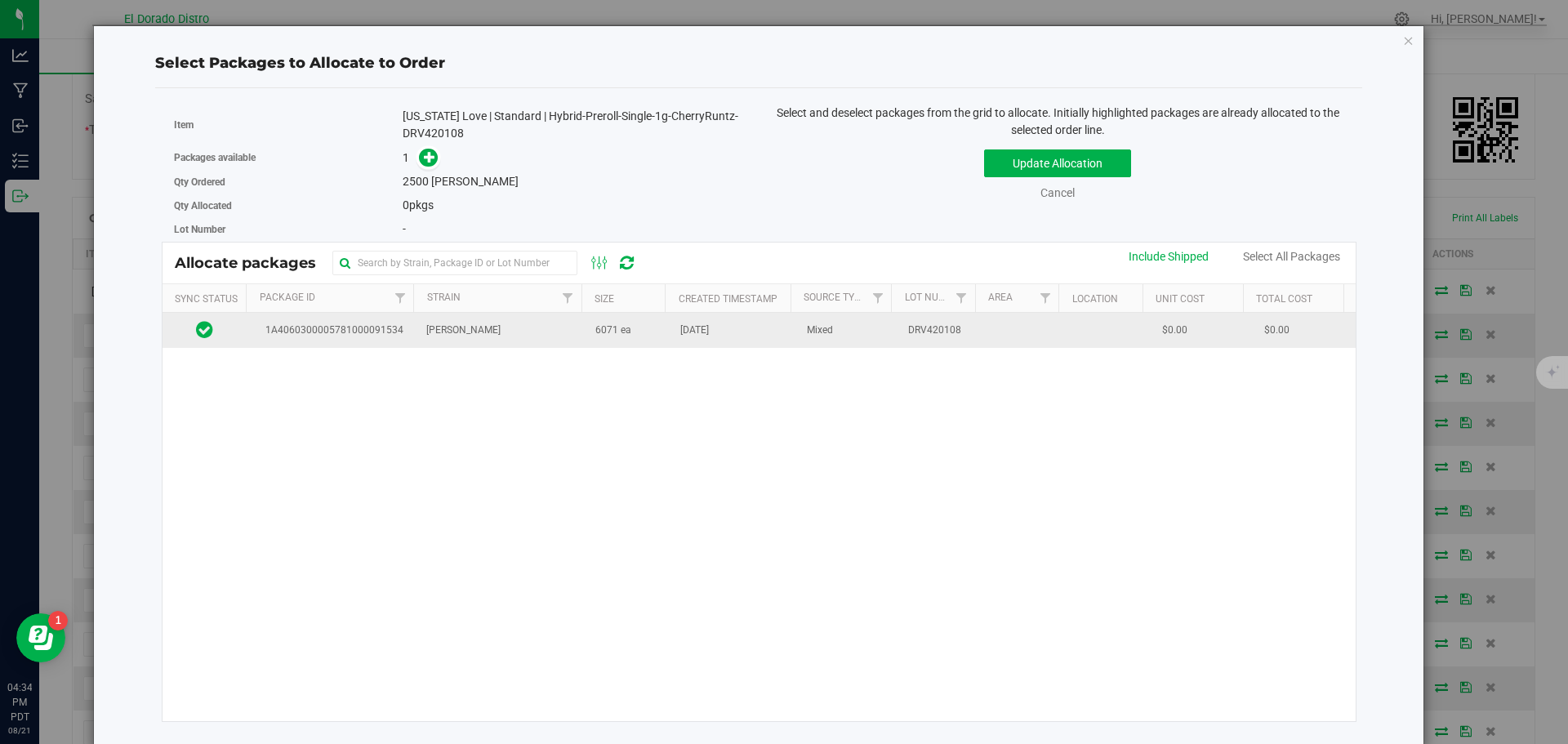
click at [683, 324] on span "[DATE]" at bounding box center [694, 330] width 29 height 16
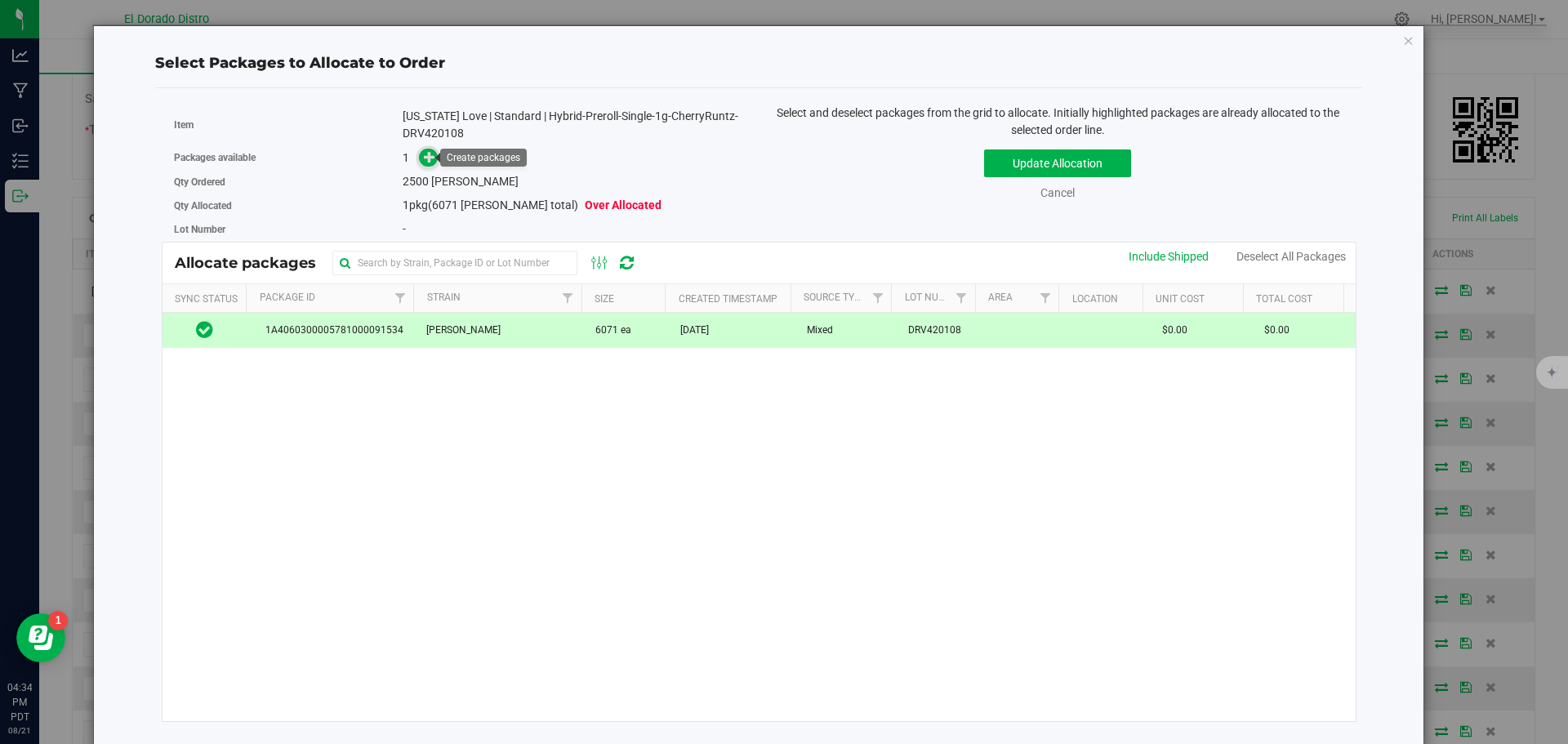
click at [426, 156] on icon at bounding box center [429, 156] width 11 height 11
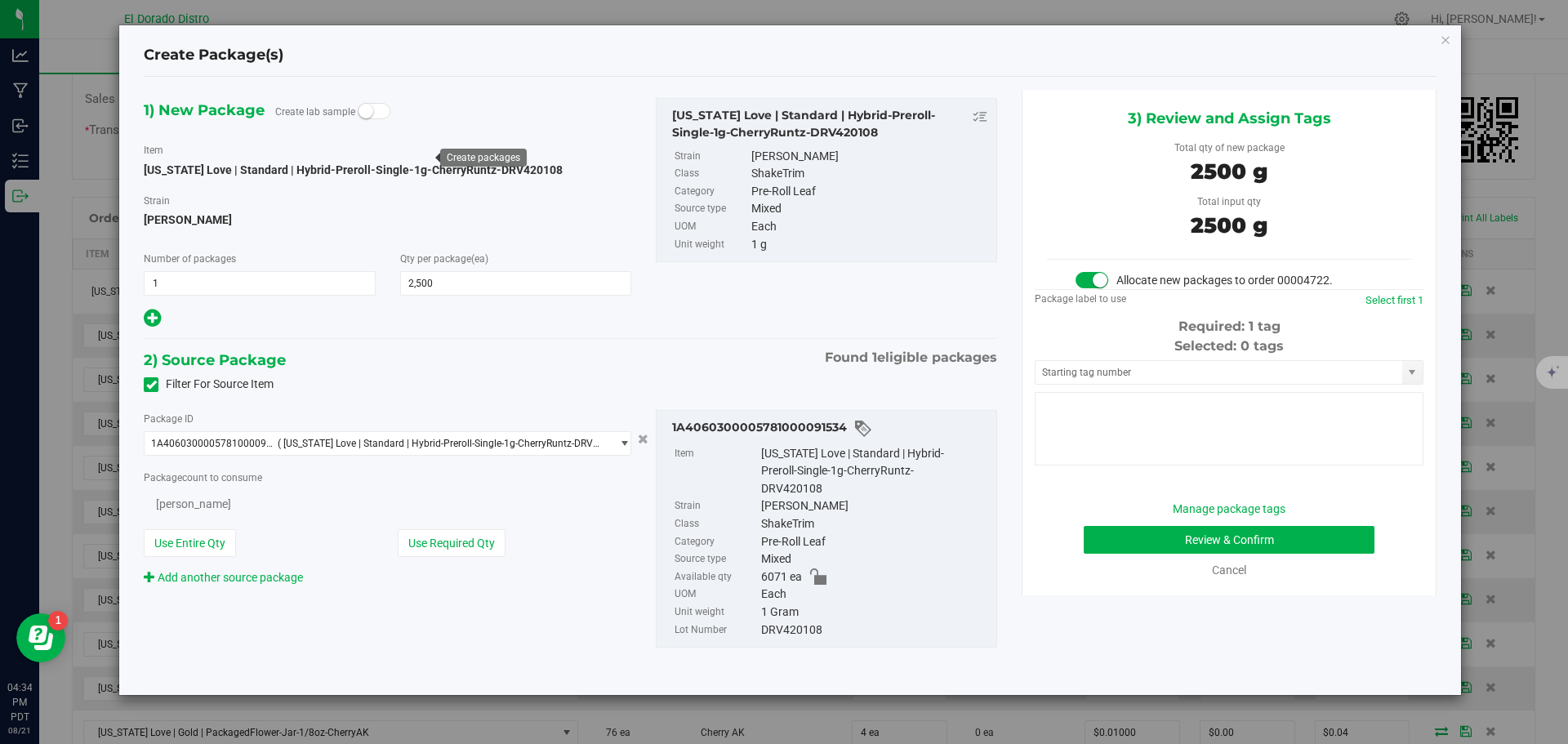
type input "2,500"
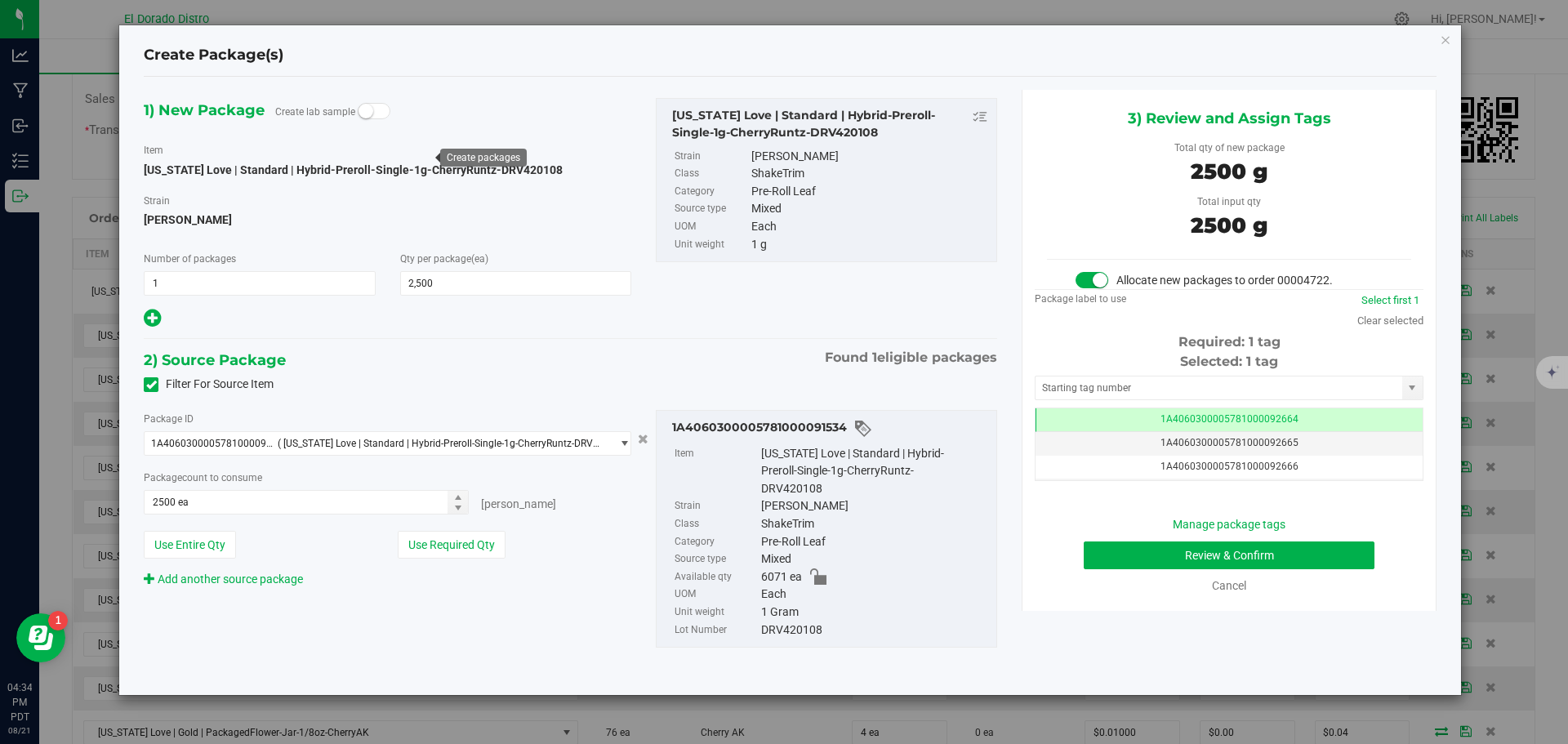
scroll to position [0, -1]
click at [1124, 557] on button "Review & Confirm" at bounding box center [1229, 556] width 291 height 28
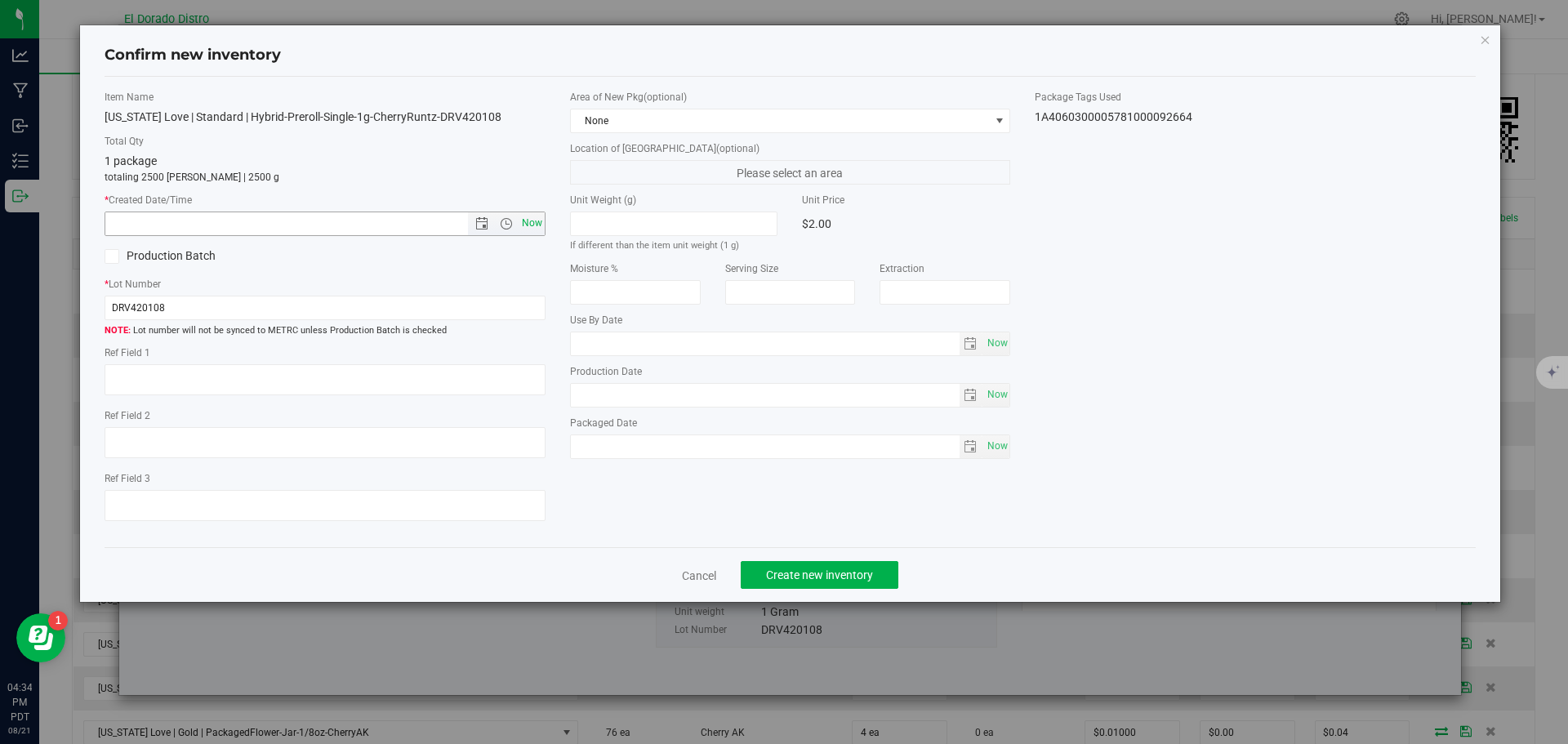
click at [539, 225] on span "Now" at bounding box center [531, 223] width 28 height 23
type input "[DATE] 4:34 PM"
click at [820, 569] on span "Create new inventory" at bounding box center [819, 575] width 107 height 13
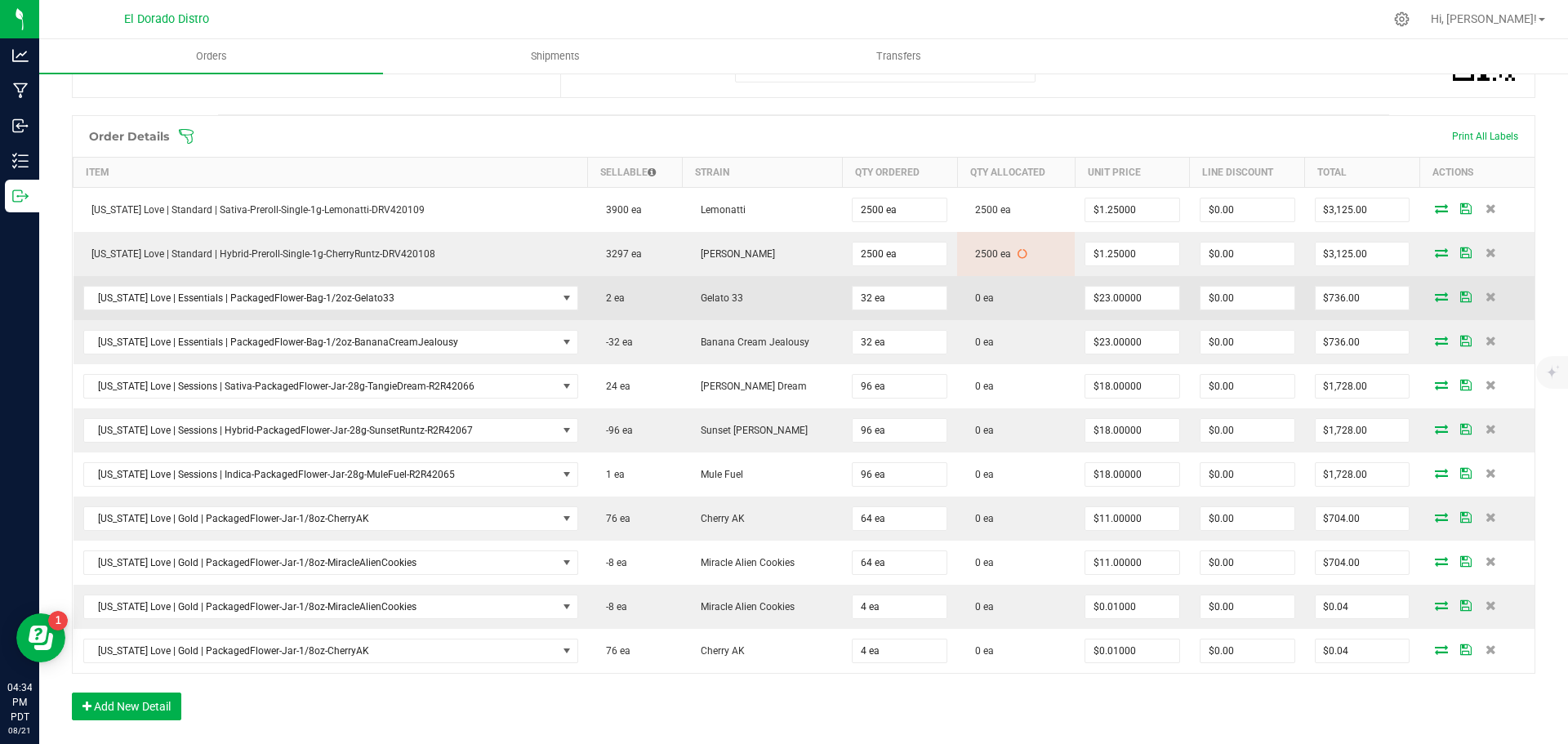
click at [1435, 295] on icon at bounding box center [1441, 296] width 13 height 9
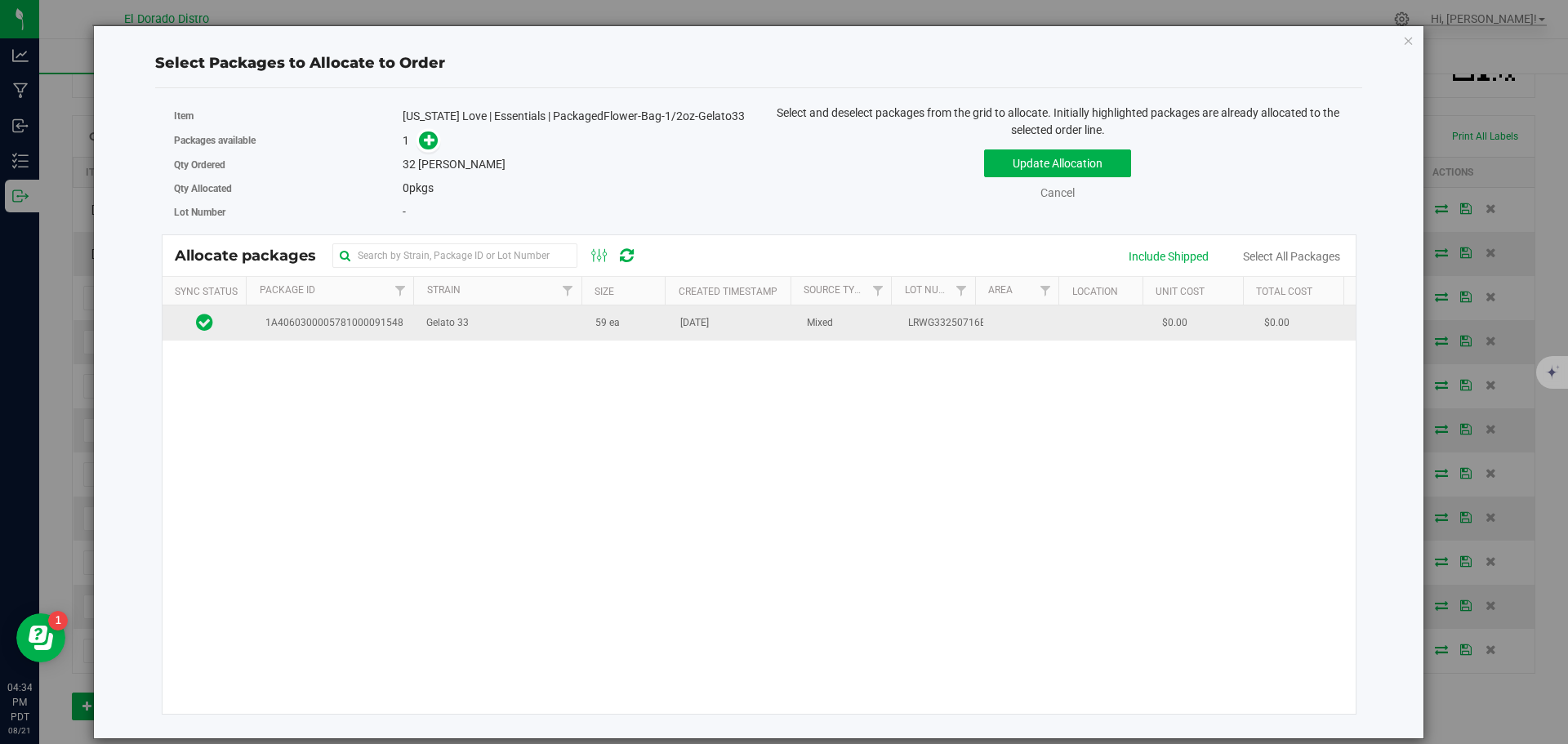
click at [661, 325] on td "59 ea" at bounding box center [628, 322] width 85 height 35
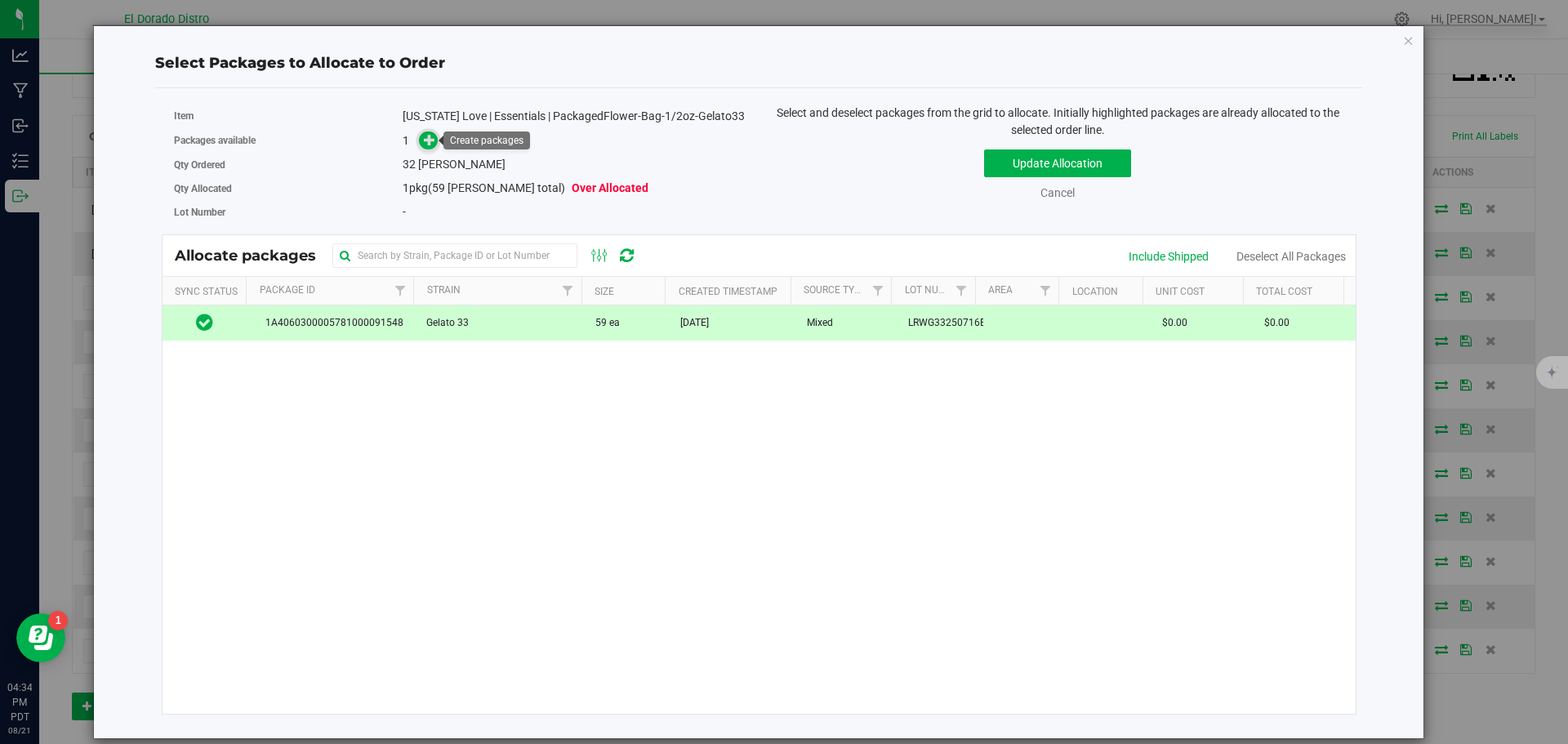
click at [425, 138] on icon at bounding box center [429, 140] width 11 height 11
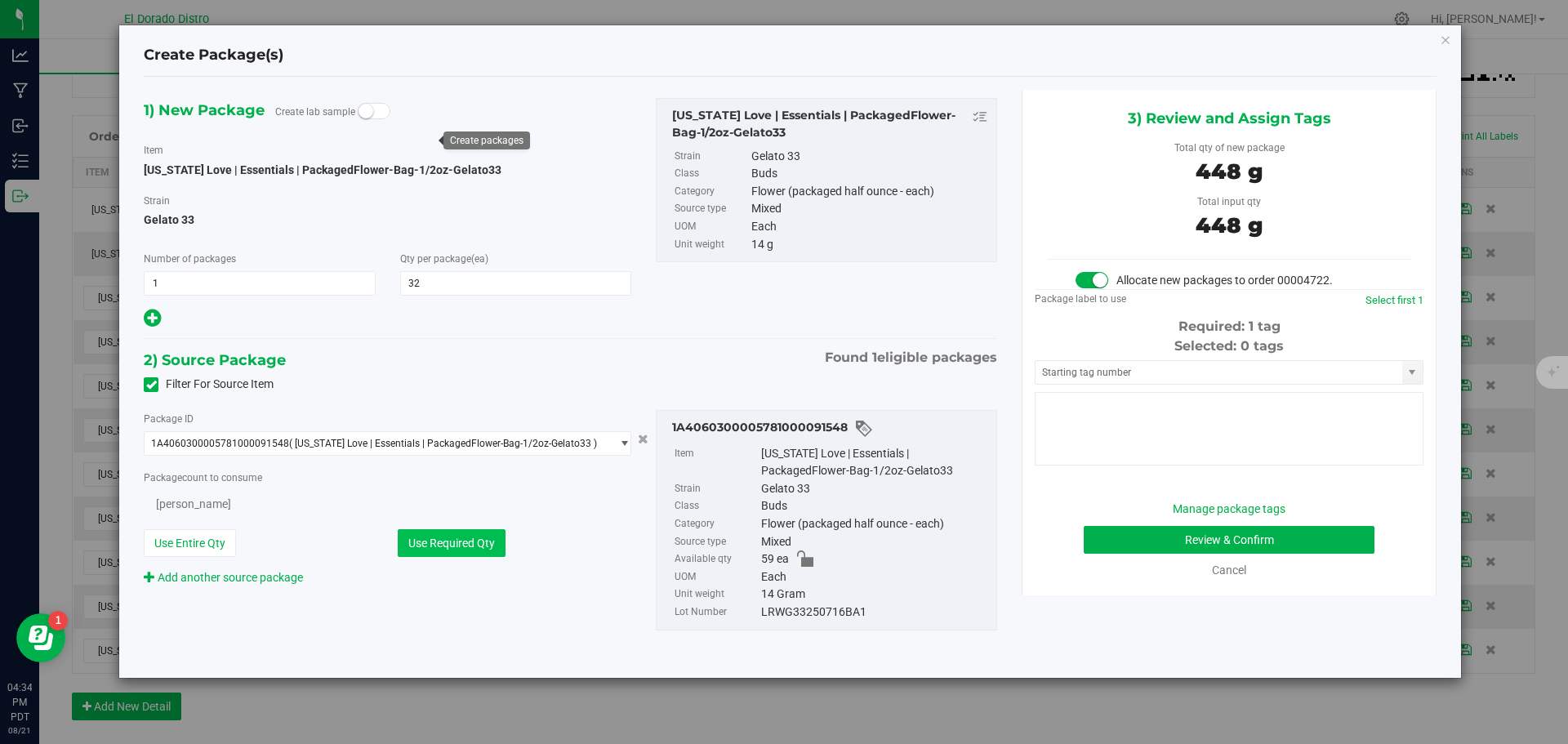
type input "32"
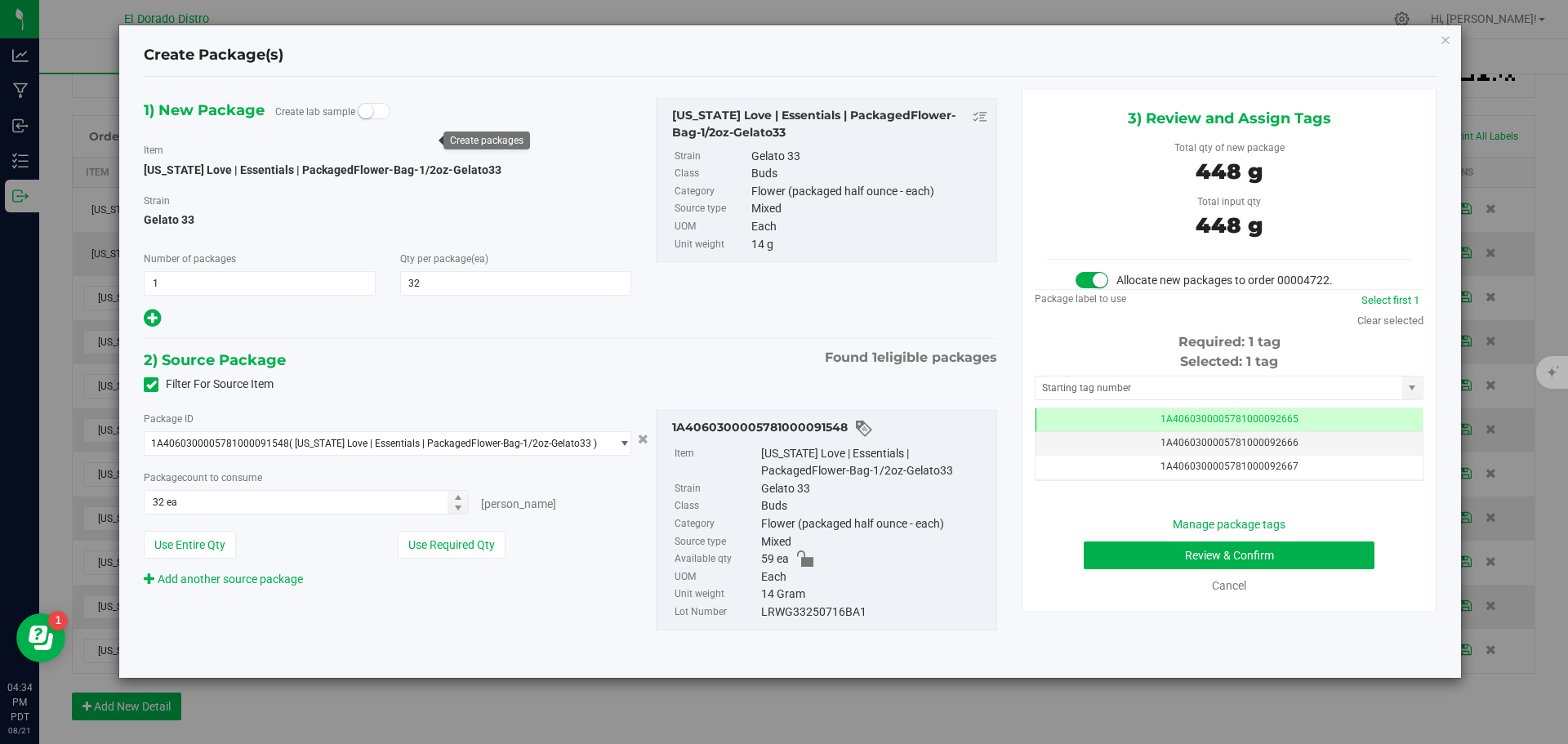
scroll to position [0, -1]
click at [1091, 547] on button "Review & Confirm" at bounding box center [1229, 556] width 291 height 28
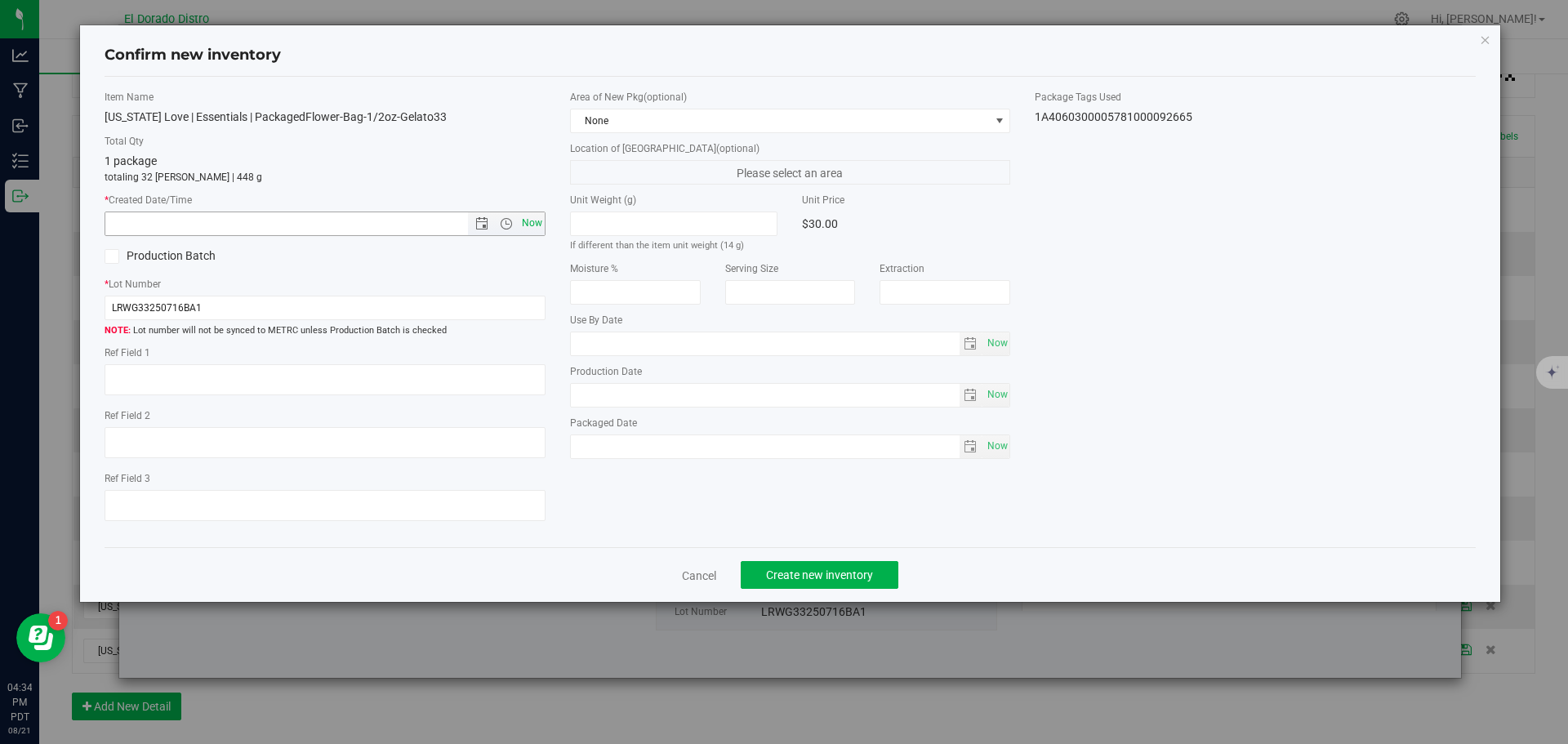
click at [538, 226] on span "Now" at bounding box center [531, 223] width 28 height 23
type input "[DATE] 4:34 PM"
click at [815, 574] on span "Create new inventory" at bounding box center [819, 575] width 107 height 13
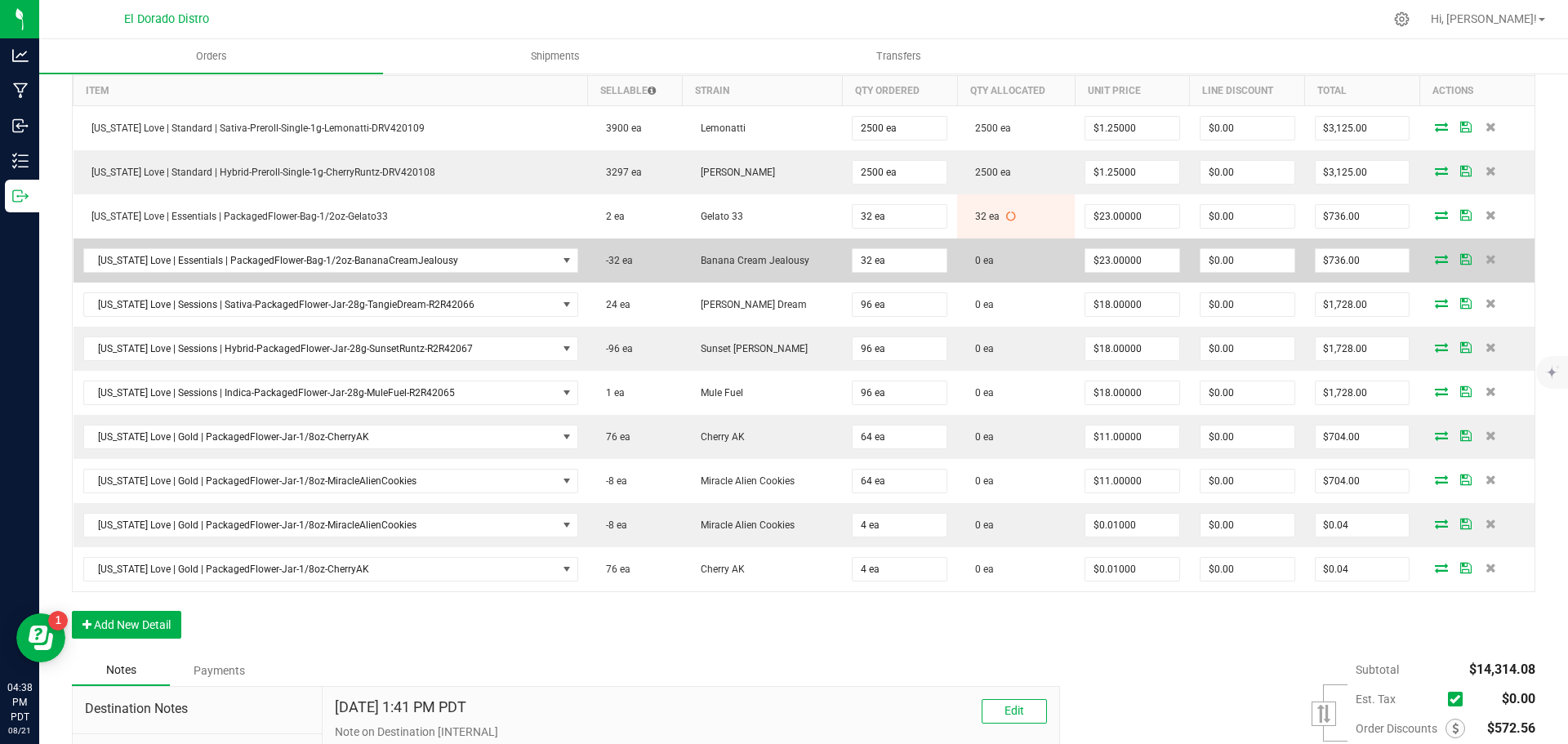
click at [1435, 258] on icon at bounding box center [1441, 259] width 13 height 9
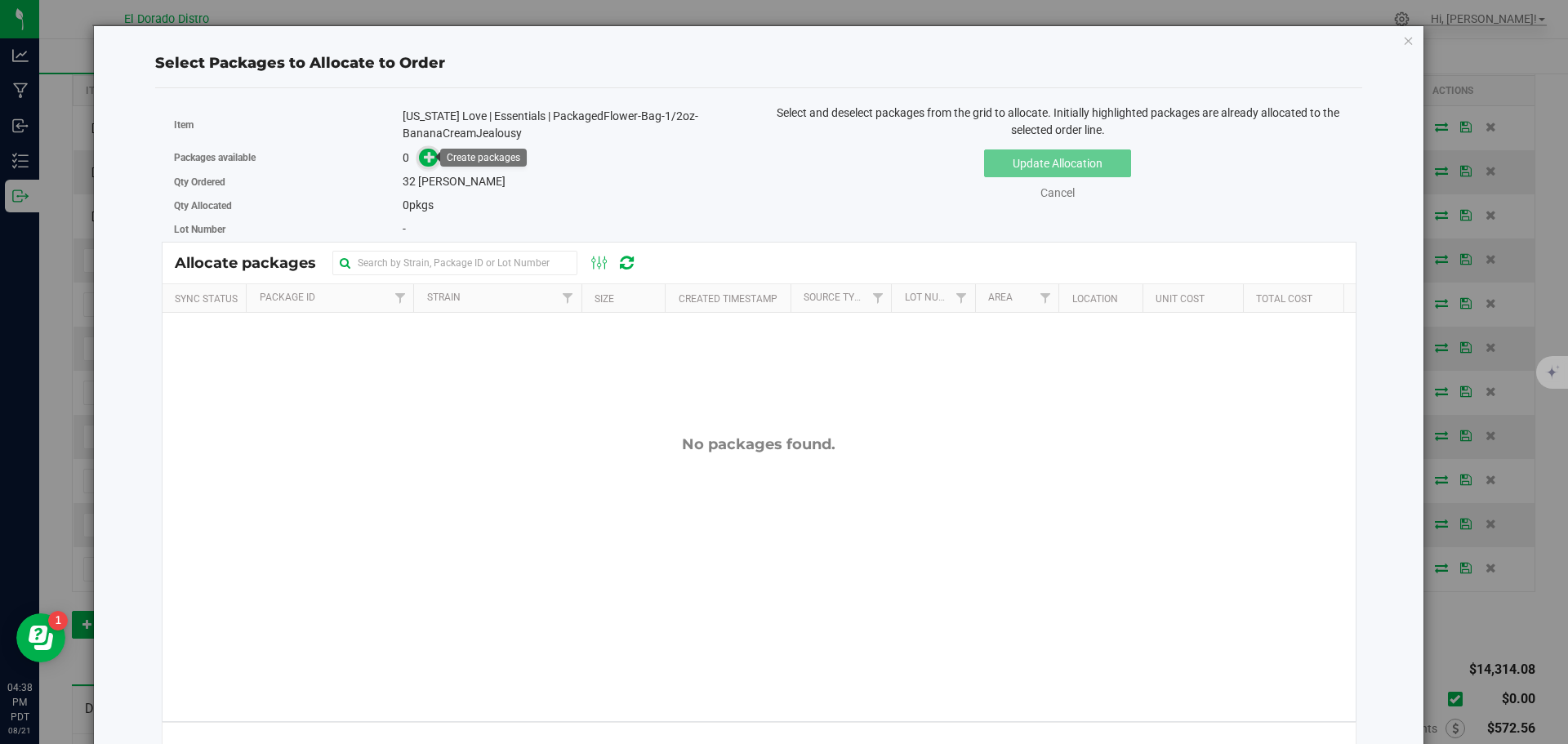
click at [434, 151] on icon at bounding box center [429, 156] width 11 height 11
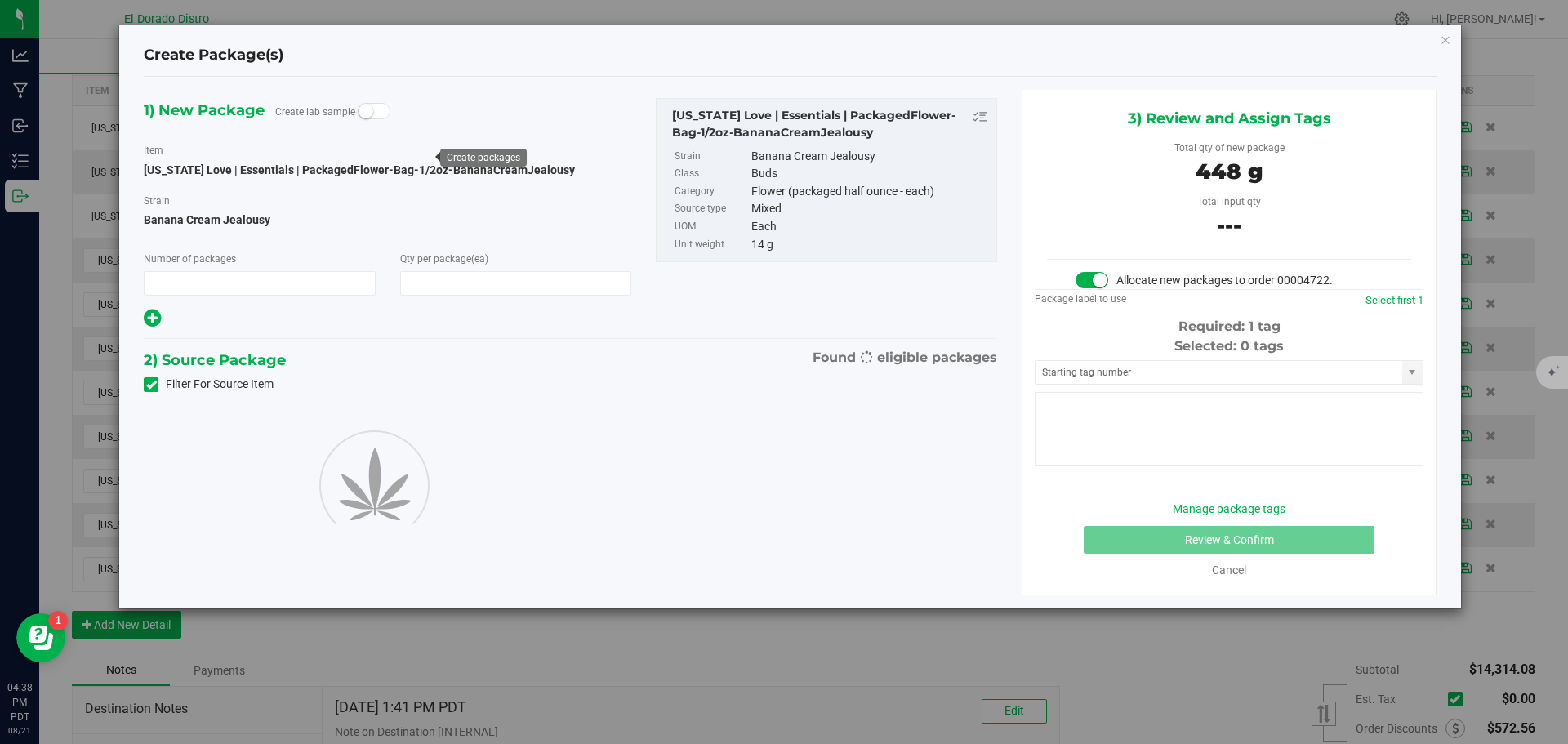
type input "1"
type input "32"
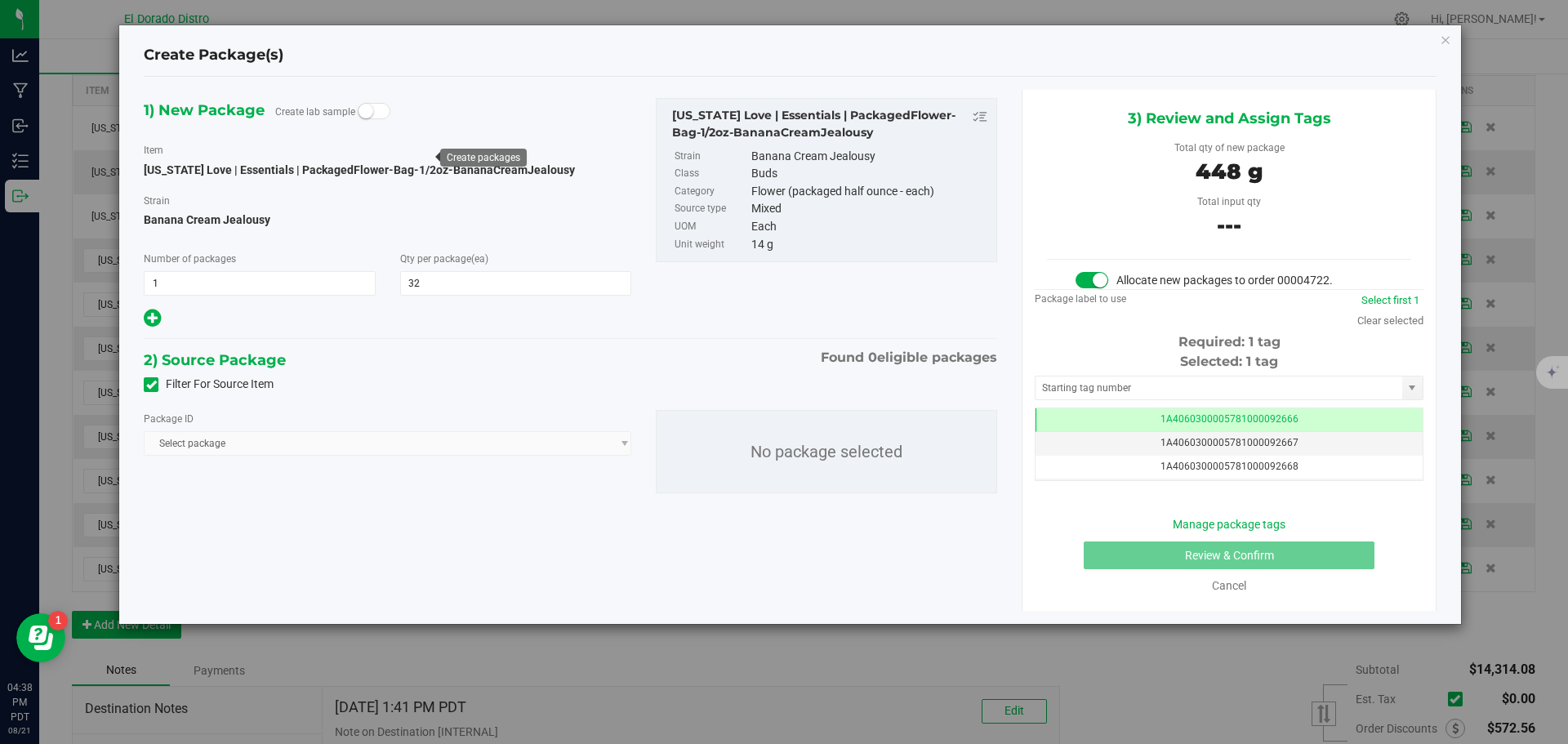
scroll to position [0, -1]
click at [146, 384] on icon at bounding box center [151, 384] width 10 height 0
click at [0, 0] on input "Filter For Source Item" at bounding box center [0, 0] width 0 height 0
click at [337, 439] on span "Select package" at bounding box center [377, 443] width 466 height 22
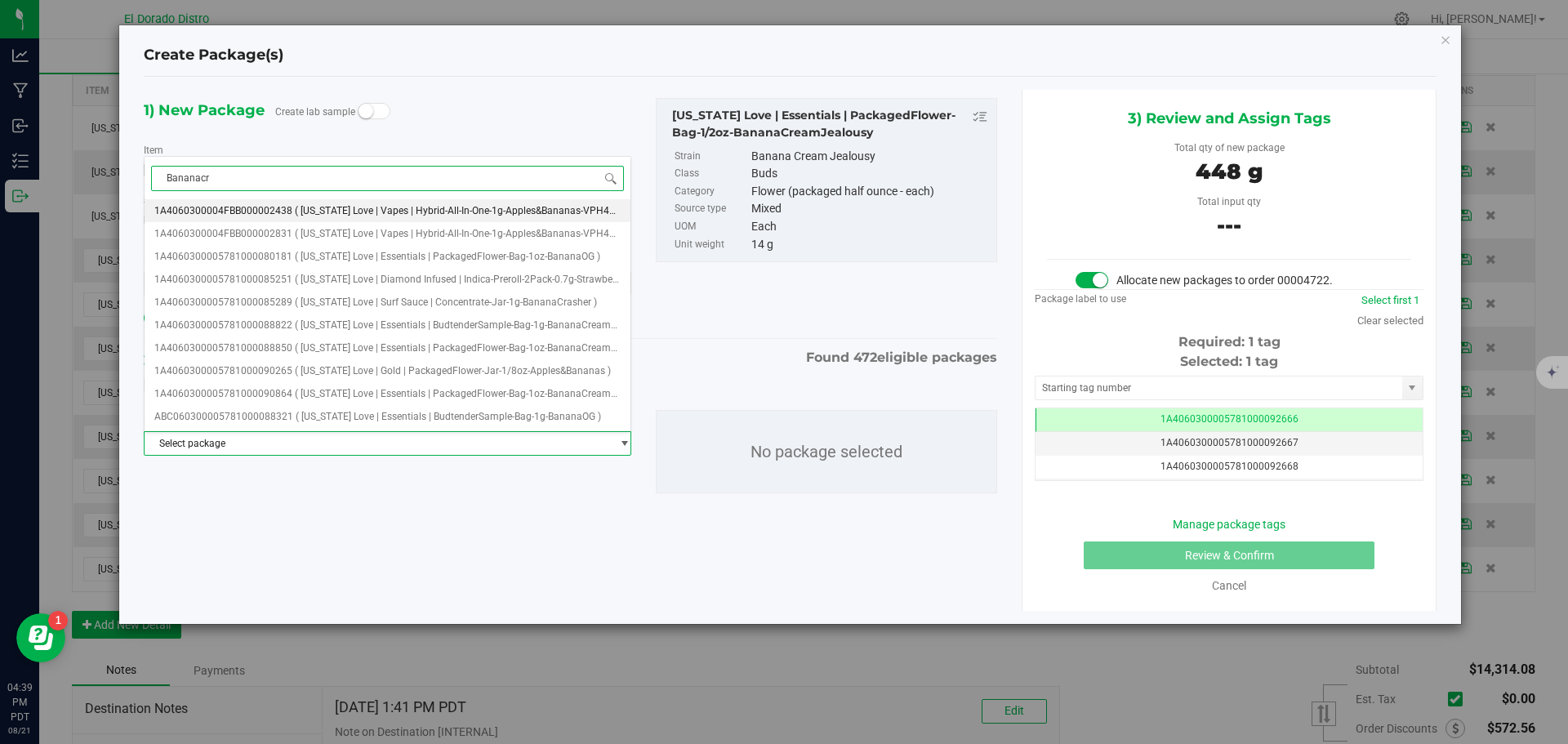
type input "Bananacre"
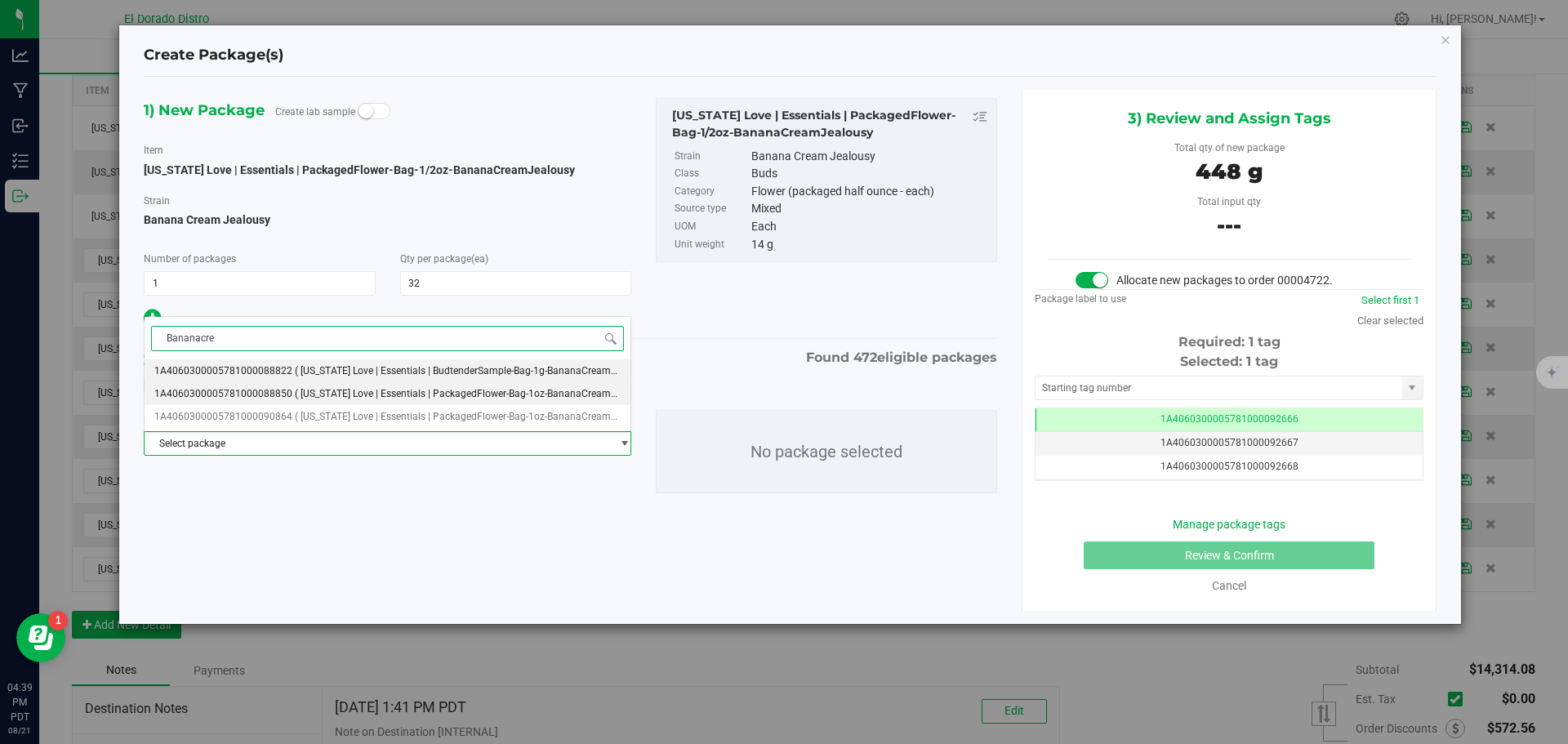
click at [368, 394] on span "( [US_STATE] Love | Essentials | PackagedFlower-Bag-1oz-BananaCreamJealousy )" at bounding box center [476, 394] width 362 height 11
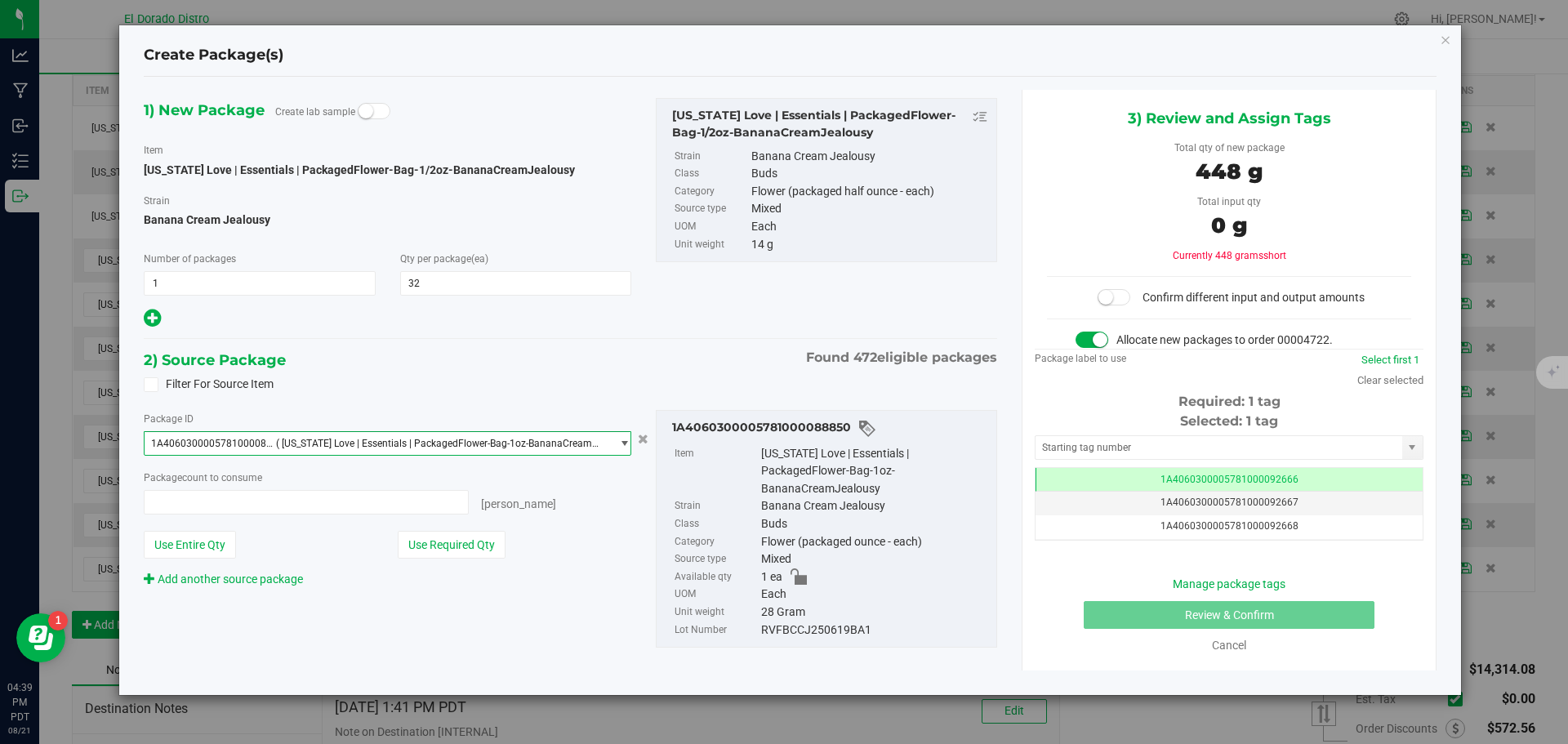
scroll to position [5236, 0]
click at [478, 557] on button "Use Required Qty" at bounding box center [451, 544] width 108 height 28
type input "1 ea"
click at [213, 585] on link "Add another source package" at bounding box center [223, 579] width 159 height 13
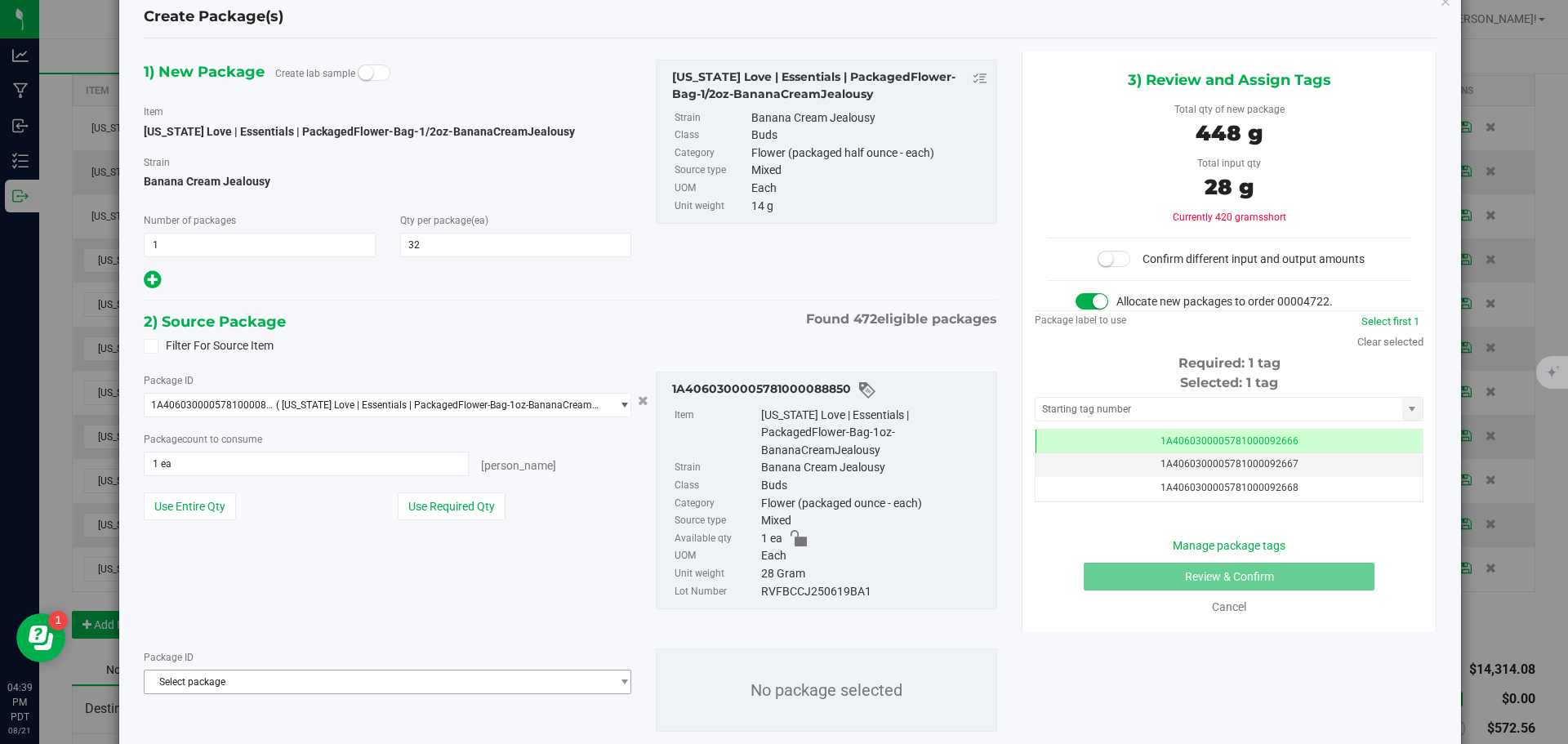
scroll to position [98, 0]
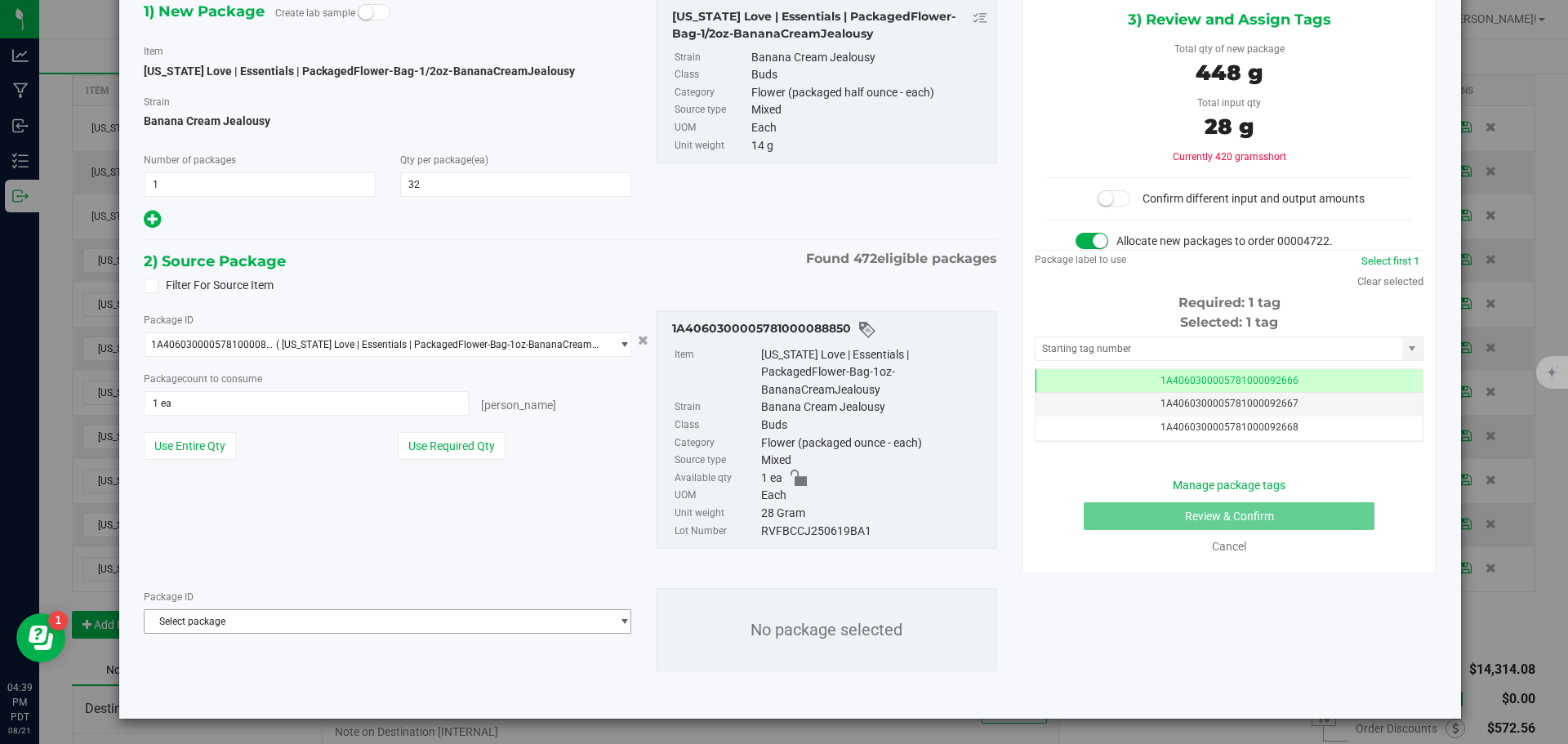
click at [246, 633] on span "Select package" at bounding box center [387, 621] width 487 height 24
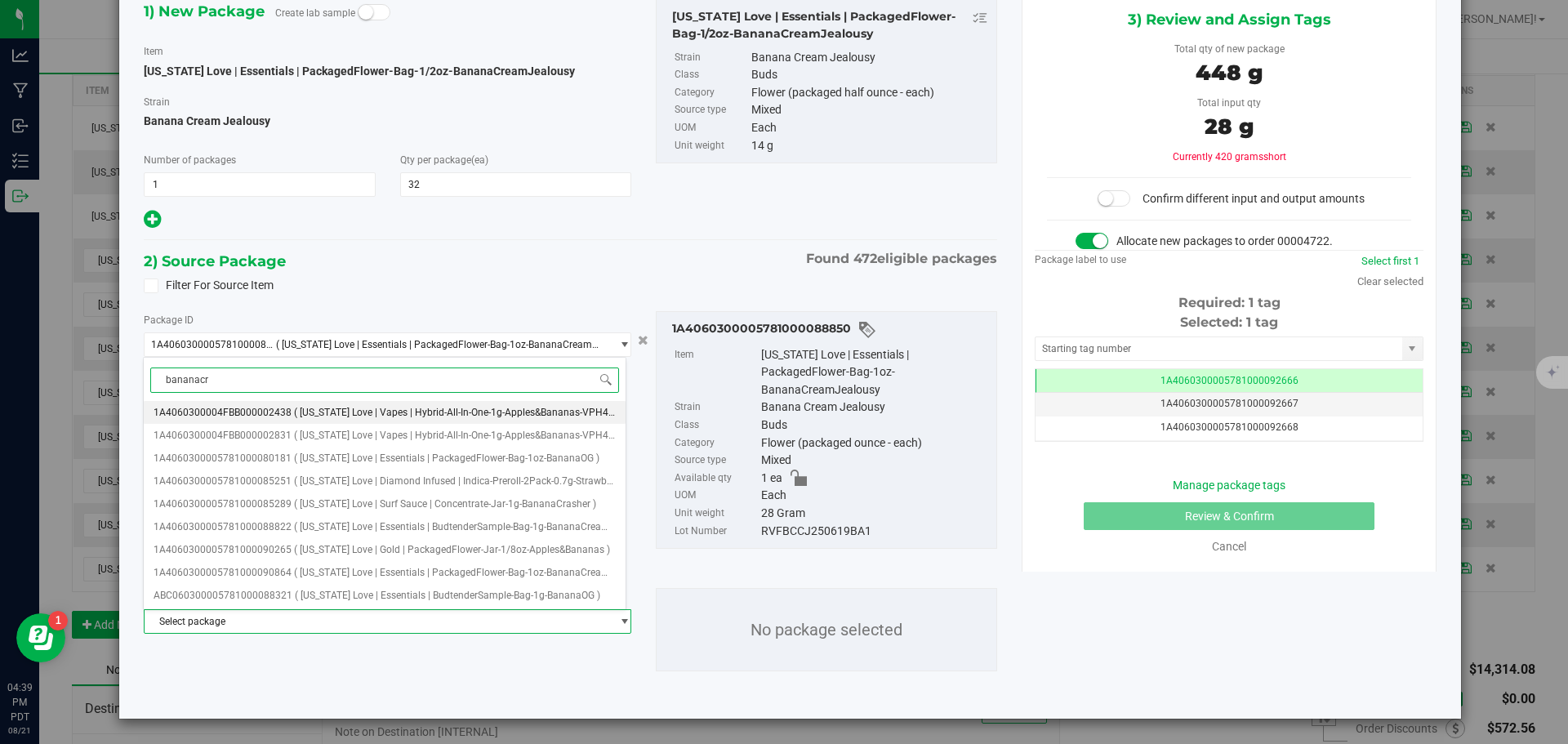
type input "bananacre"
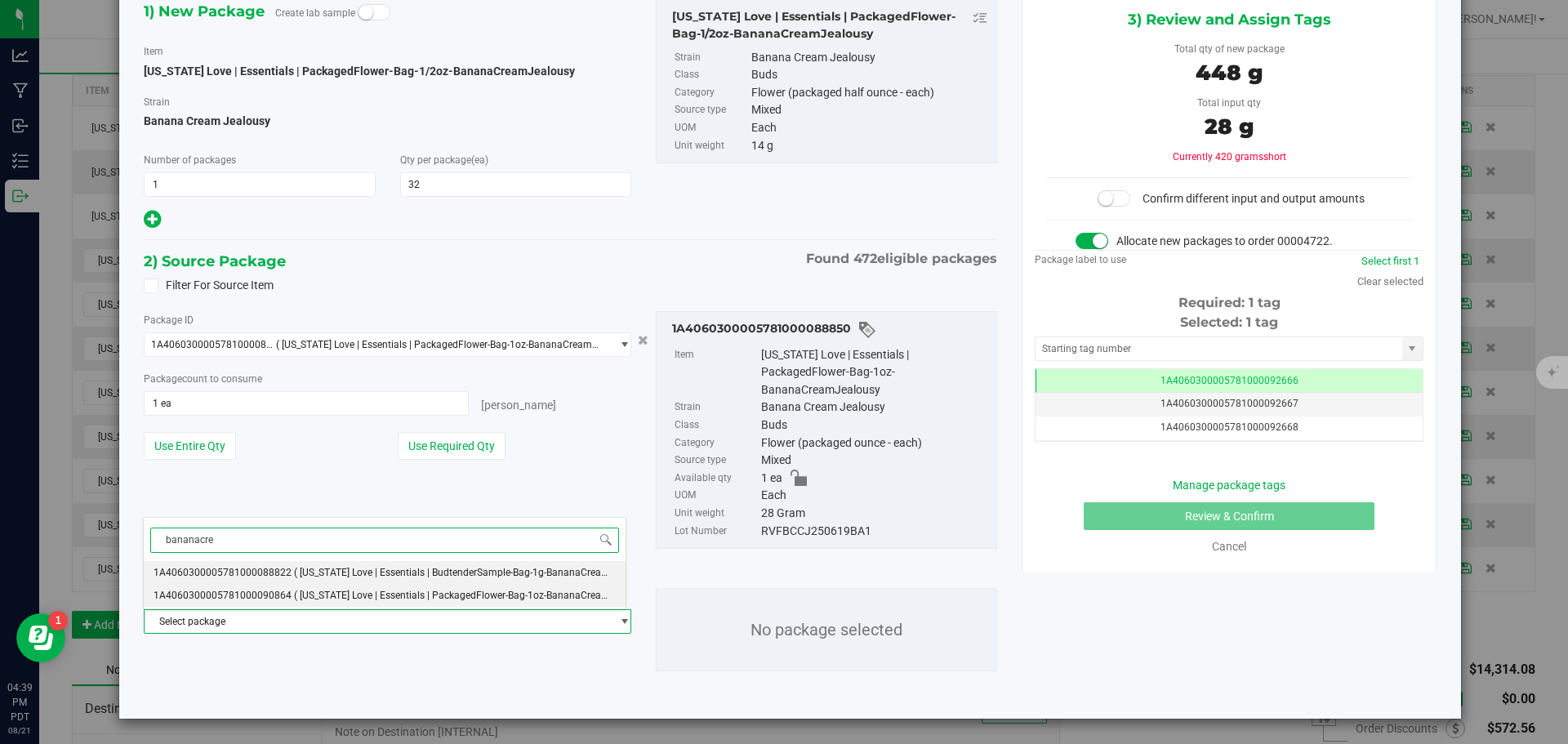
click at [294, 597] on span "( [US_STATE] Love | Essentials | PackagedFlower-Bag-1oz-BananaCreamJealousy )" at bounding box center [475, 595] width 362 height 11
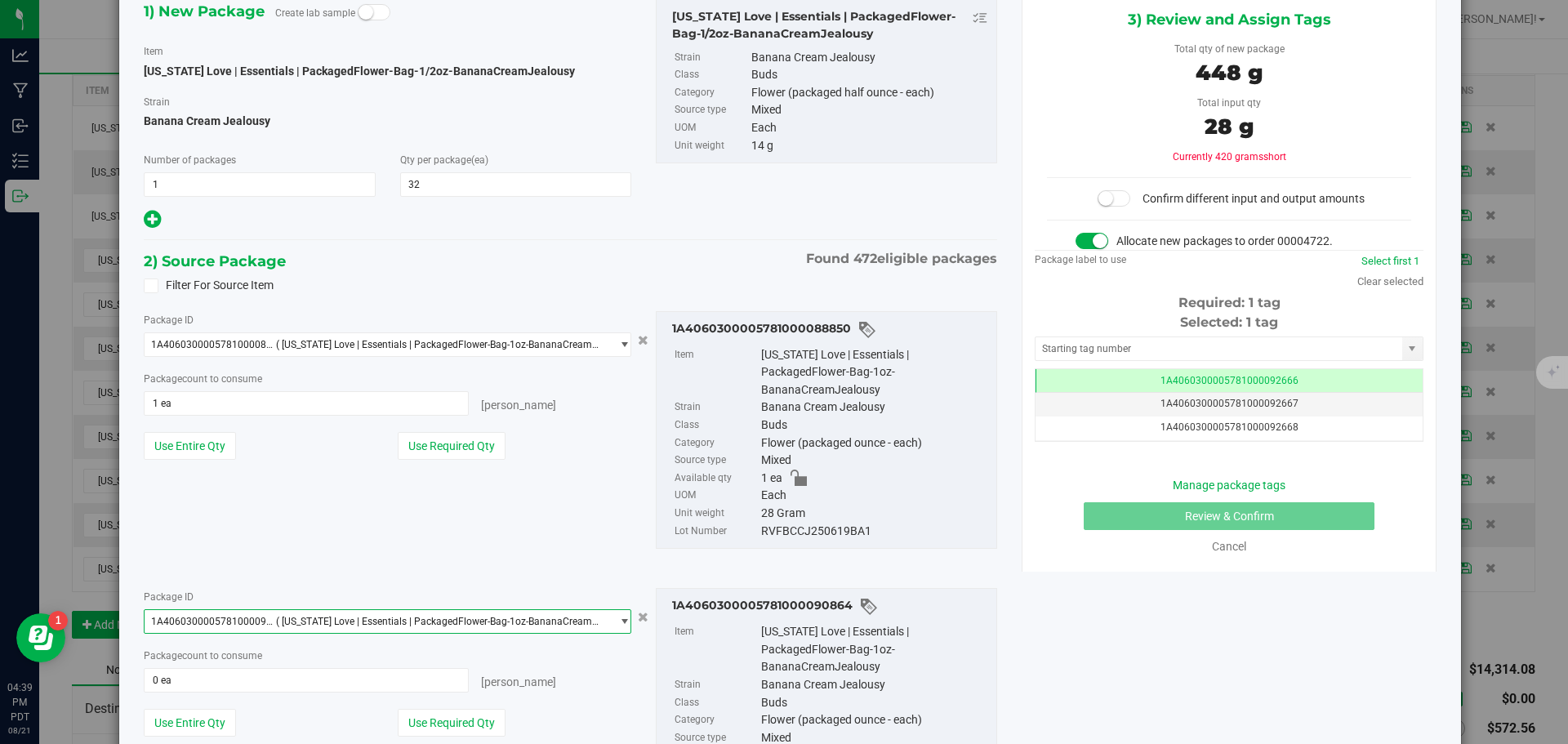
scroll to position [181, 0]
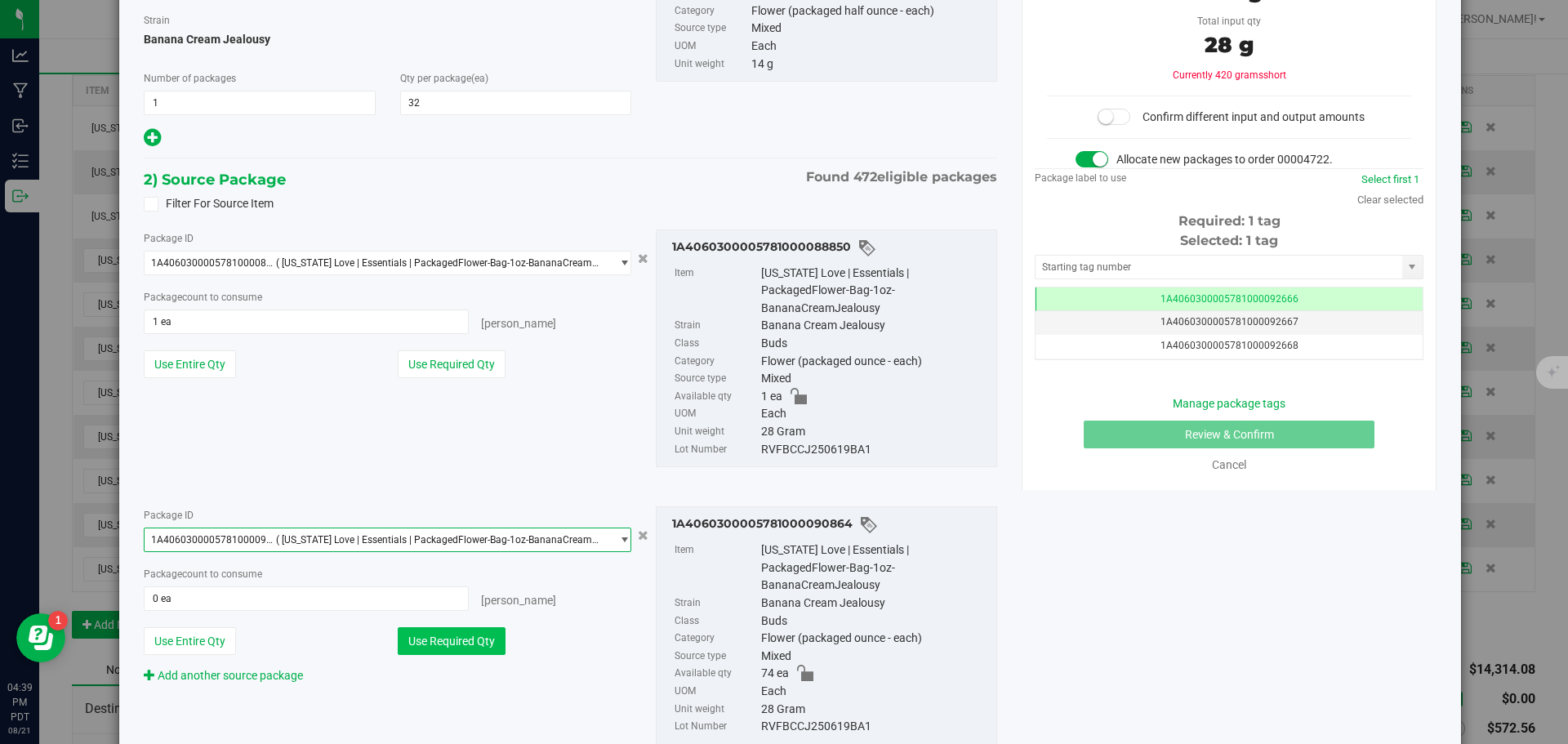
click at [473, 654] on button "Use Required Qty" at bounding box center [451, 641] width 108 height 28
type input "15 ea"
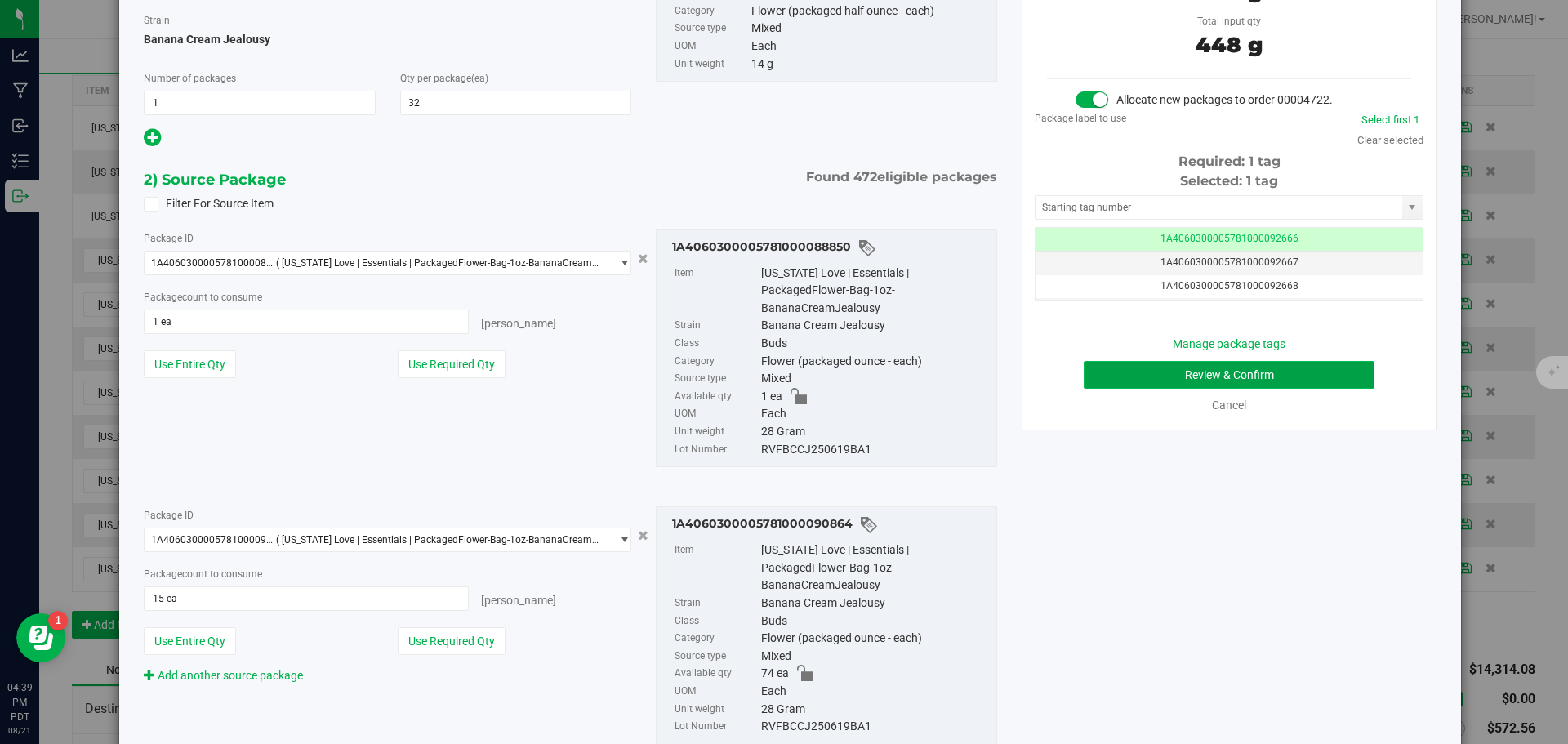
click at [1144, 371] on button "Review & Confirm" at bounding box center [1229, 375] width 291 height 28
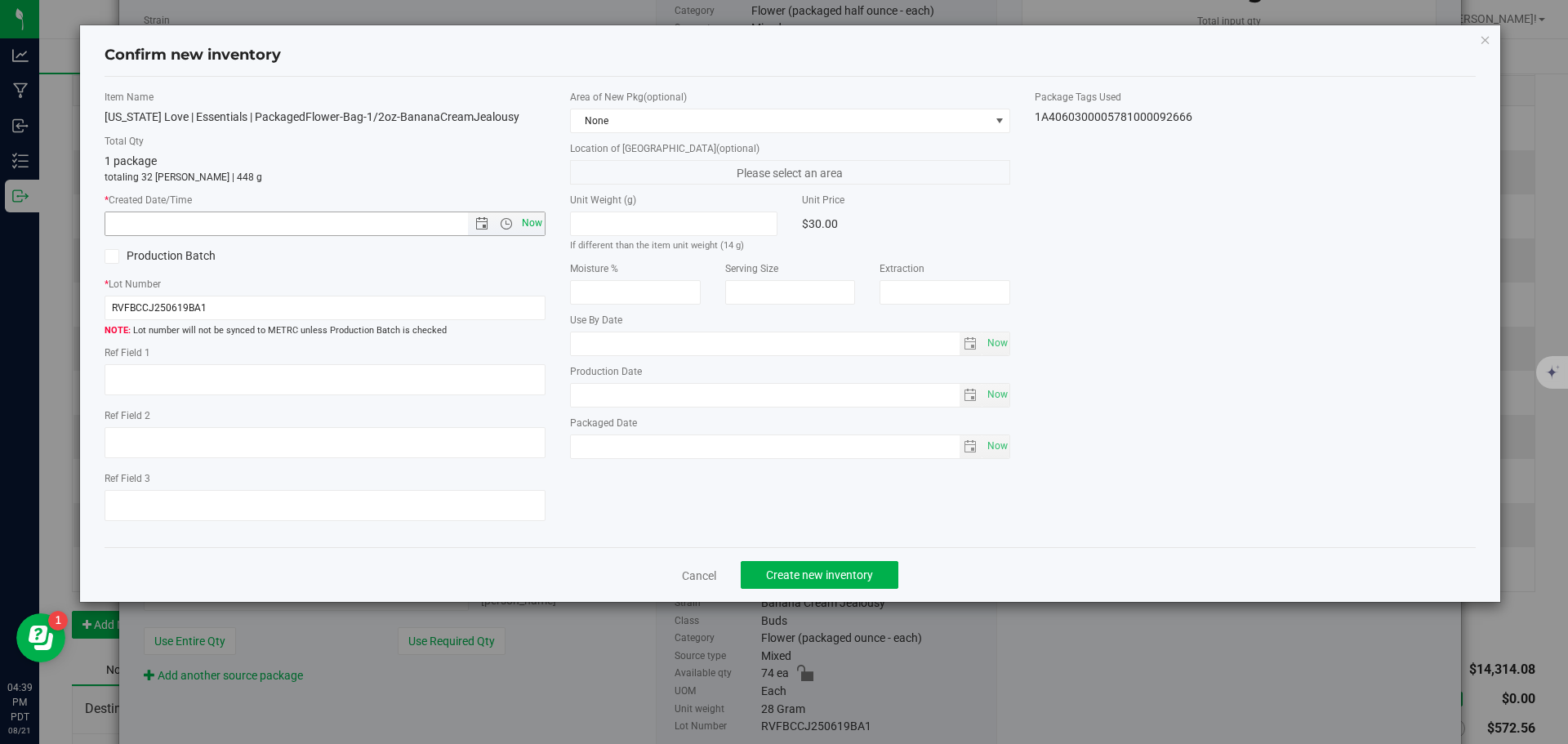
click at [529, 220] on span "Now" at bounding box center [531, 223] width 28 height 23
type input "[DATE] 4:39 PM"
click at [852, 581] on span "Create new inventory" at bounding box center [819, 575] width 107 height 13
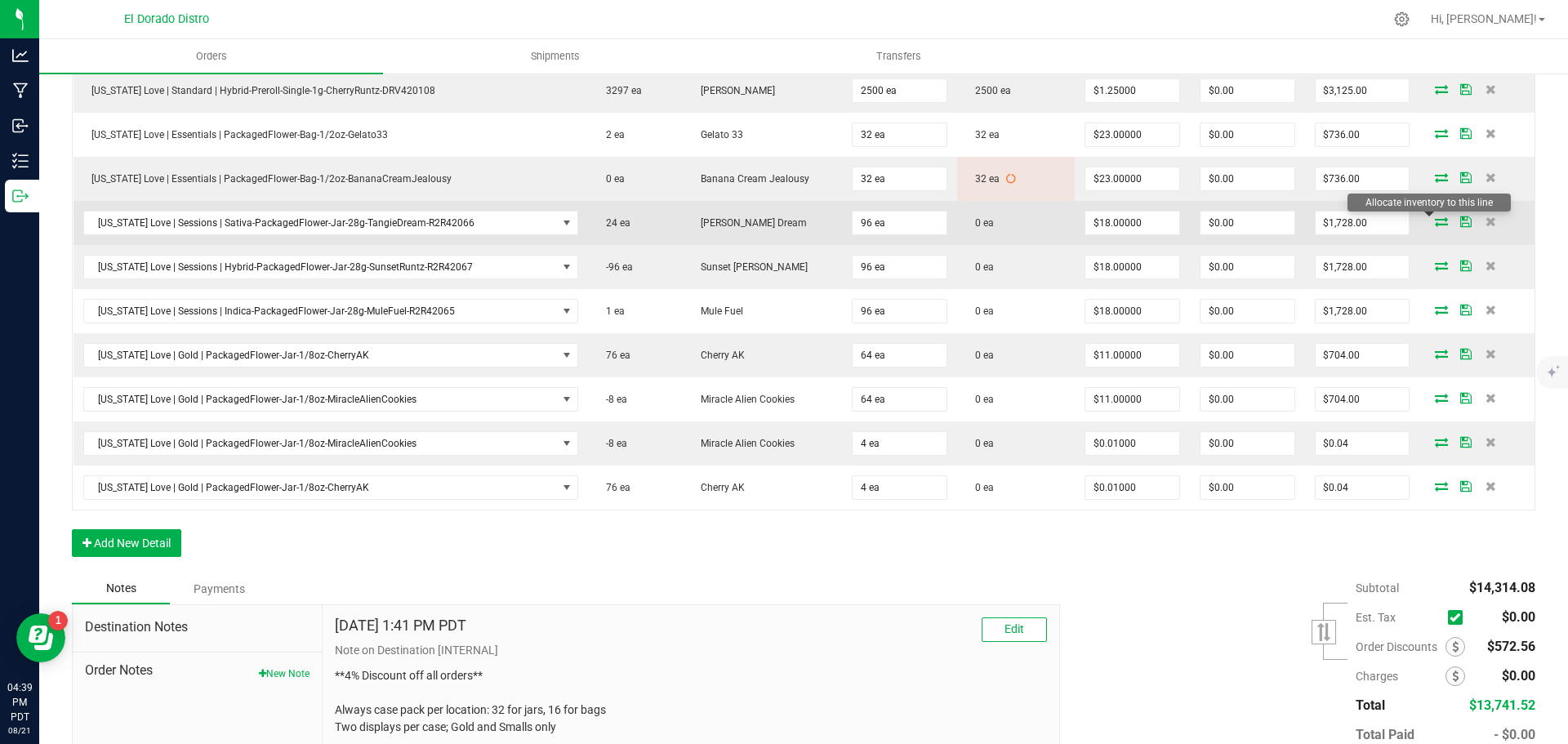
click at [1435, 222] on icon at bounding box center [1441, 221] width 13 height 9
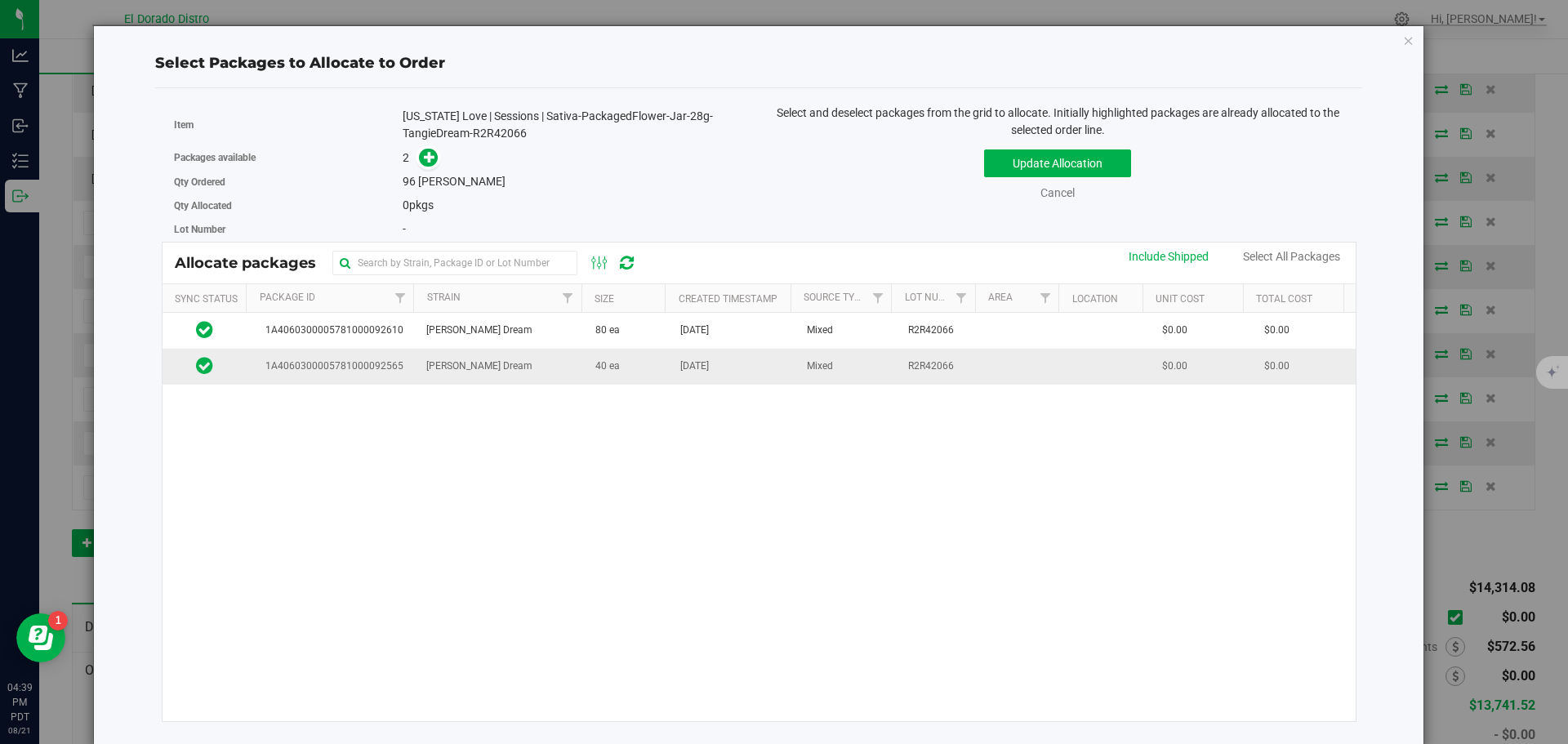
click at [673, 378] on td "[DATE]" at bounding box center [733, 365] width 127 height 35
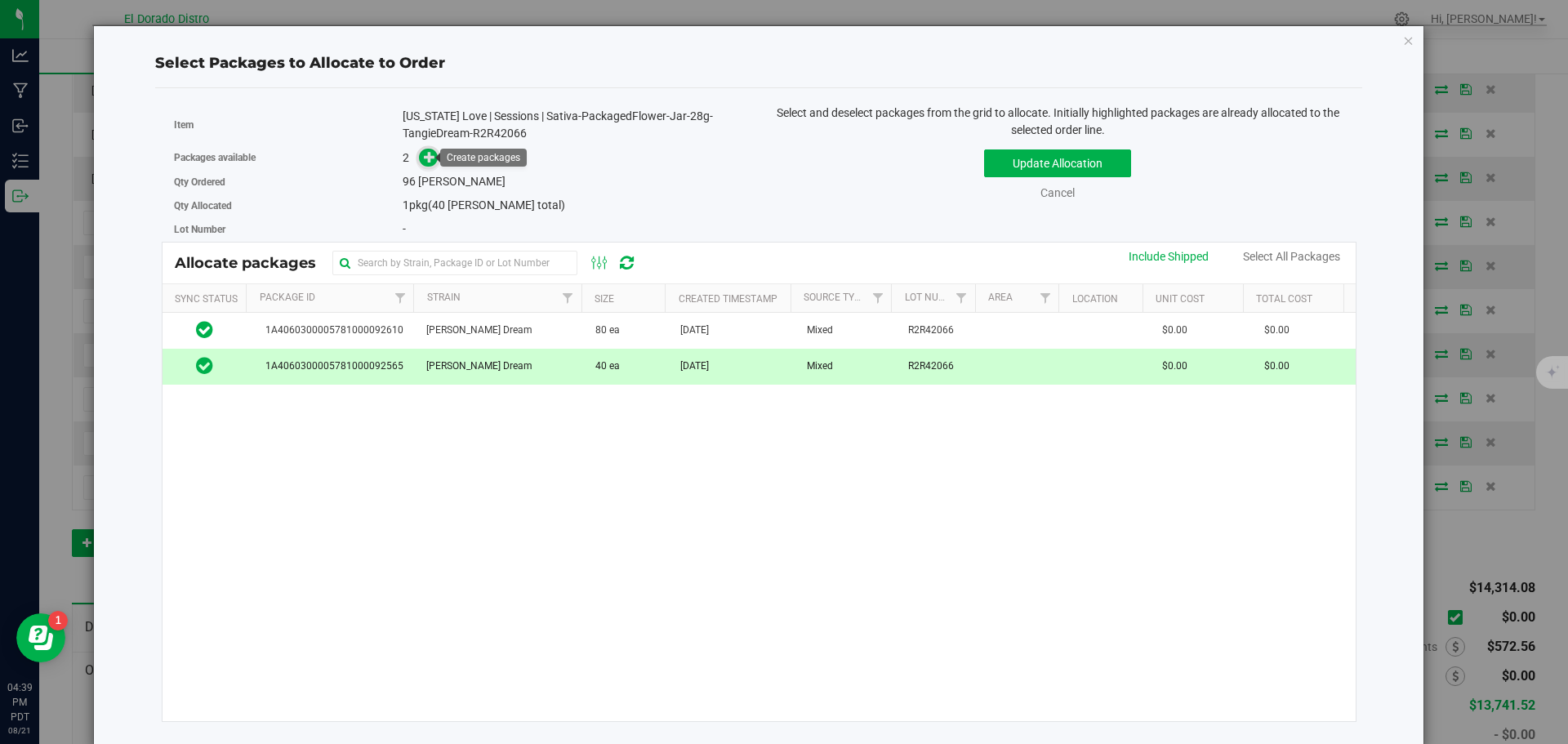
click at [429, 156] on icon at bounding box center [429, 156] width 11 height 11
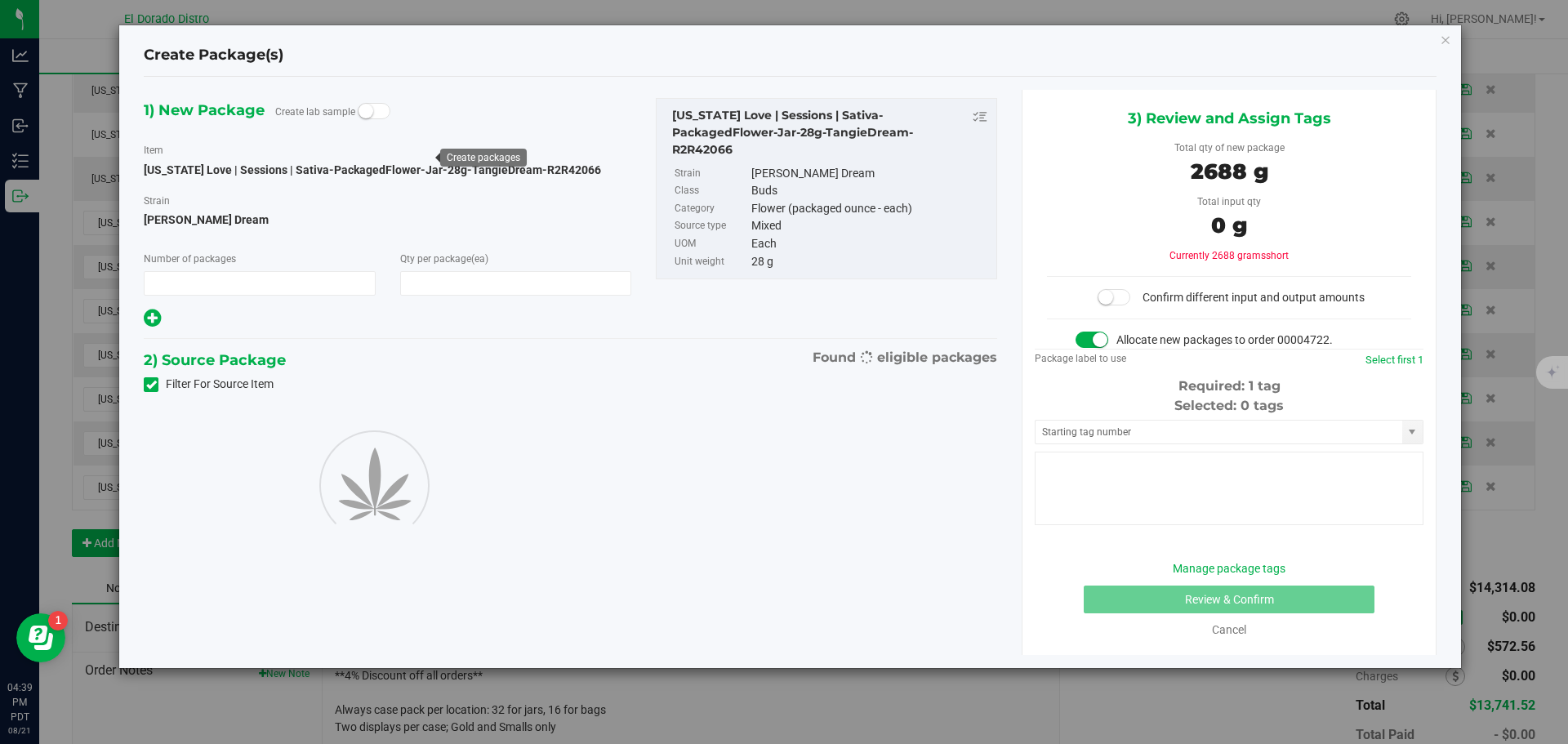
type input "1"
type input "96"
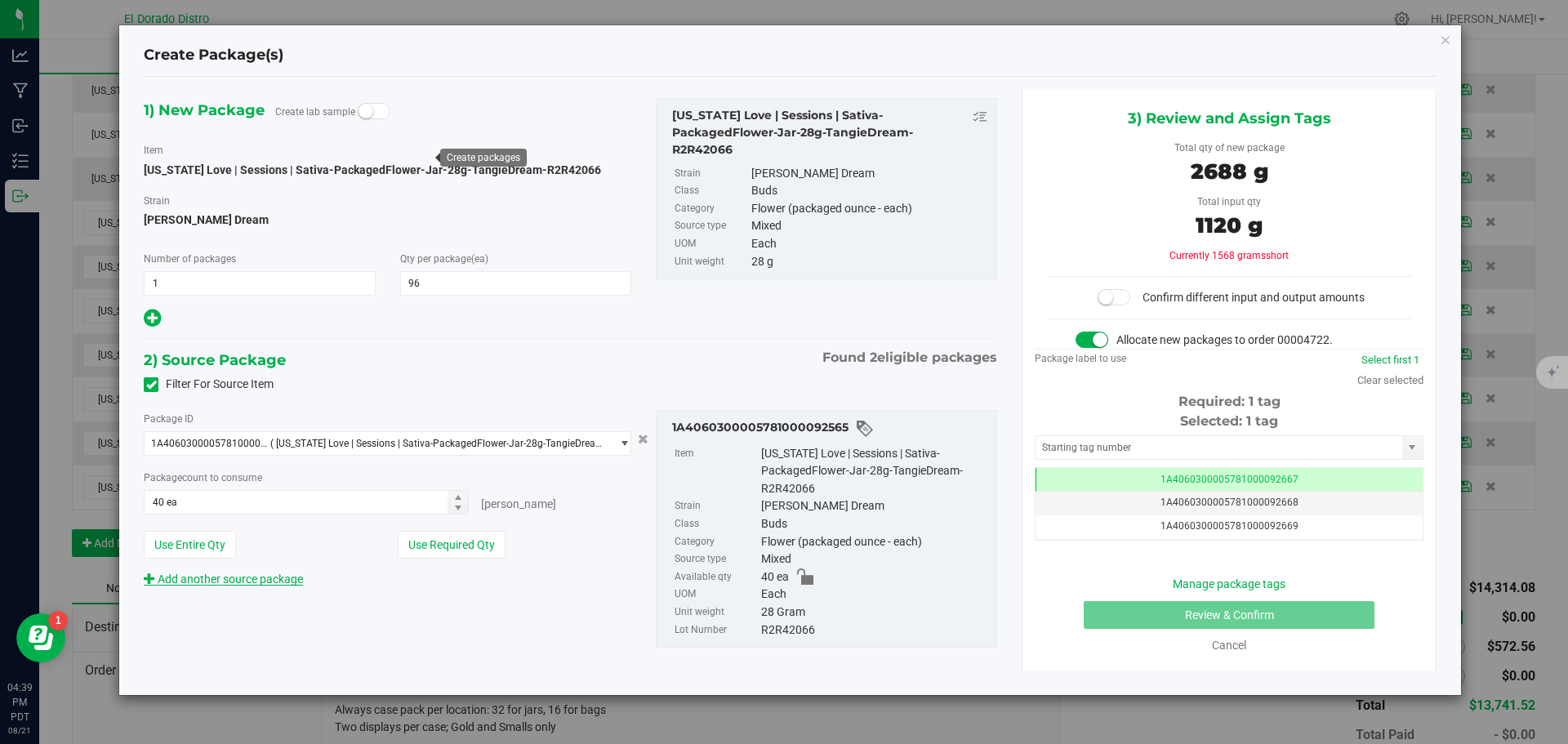
click at [259, 584] on link "Add another source package" at bounding box center [223, 579] width 159 height 13
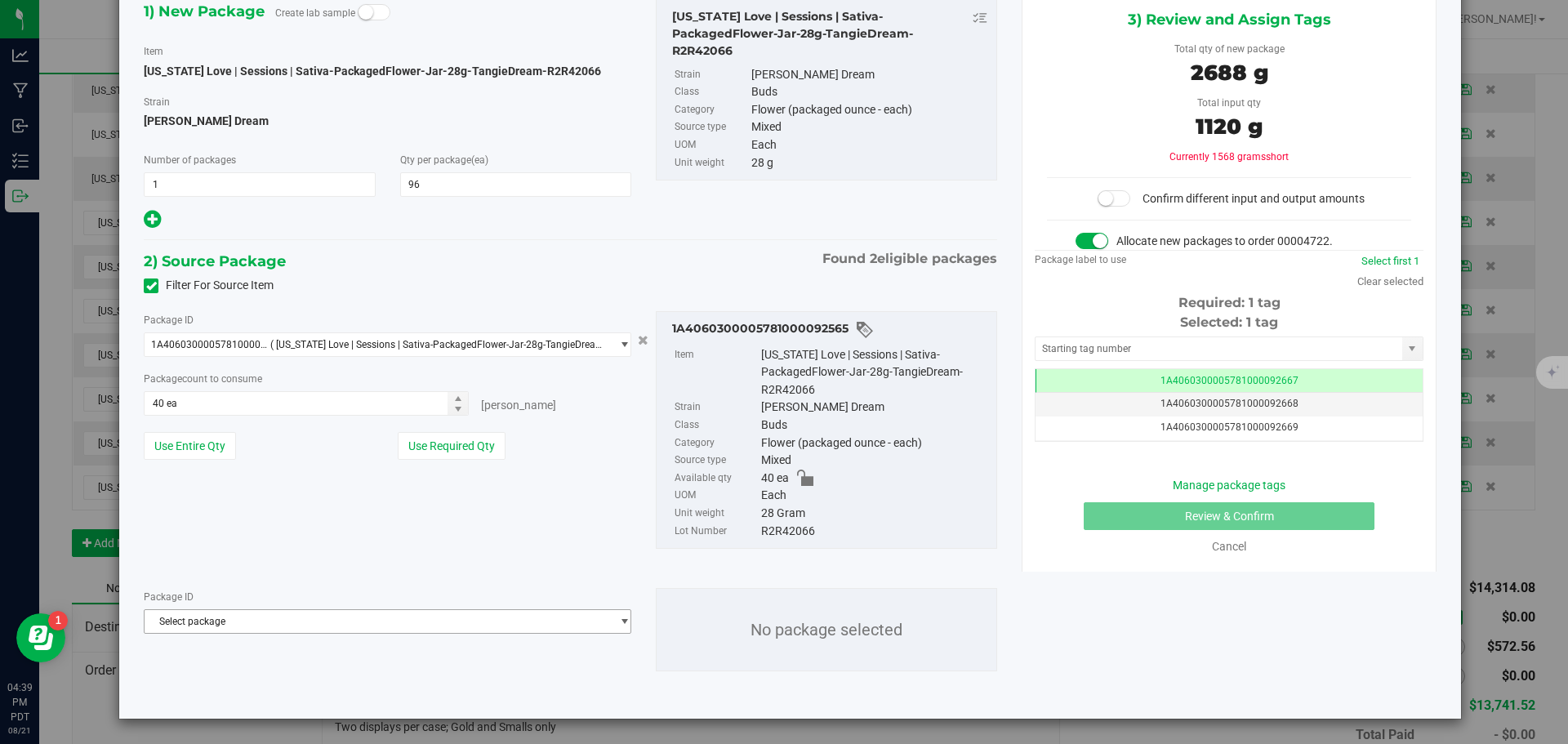
click at [276, 625] on span "Select package" at bounding box center [377, 621] width 466 height 22
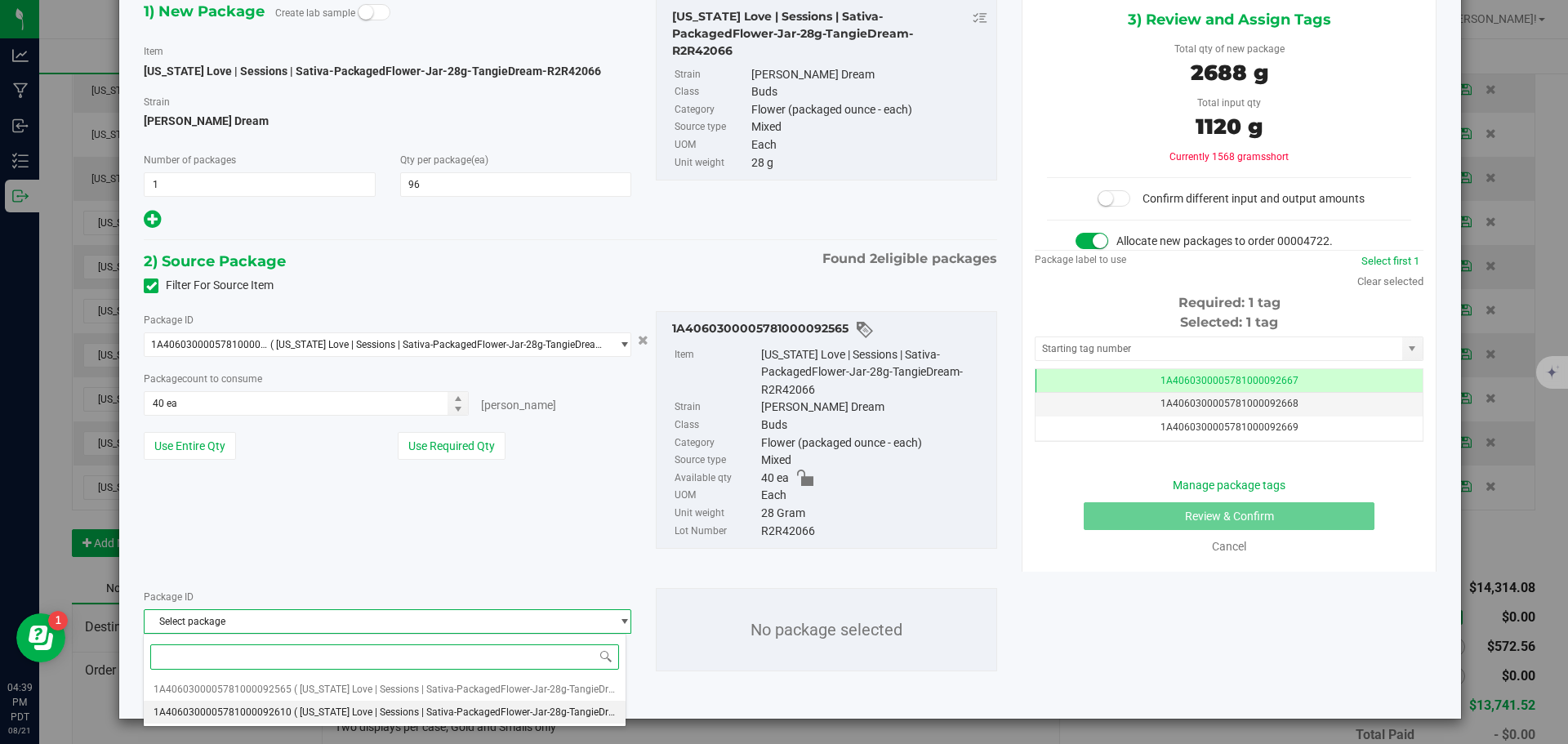
click at [294, 708] on span "( [US_STATE] Love | Sessions | Sativa-PackagedFlower-Jar-28g-TangieDream-R2R420…" at bounding box center [488, 712] width 388 height 11
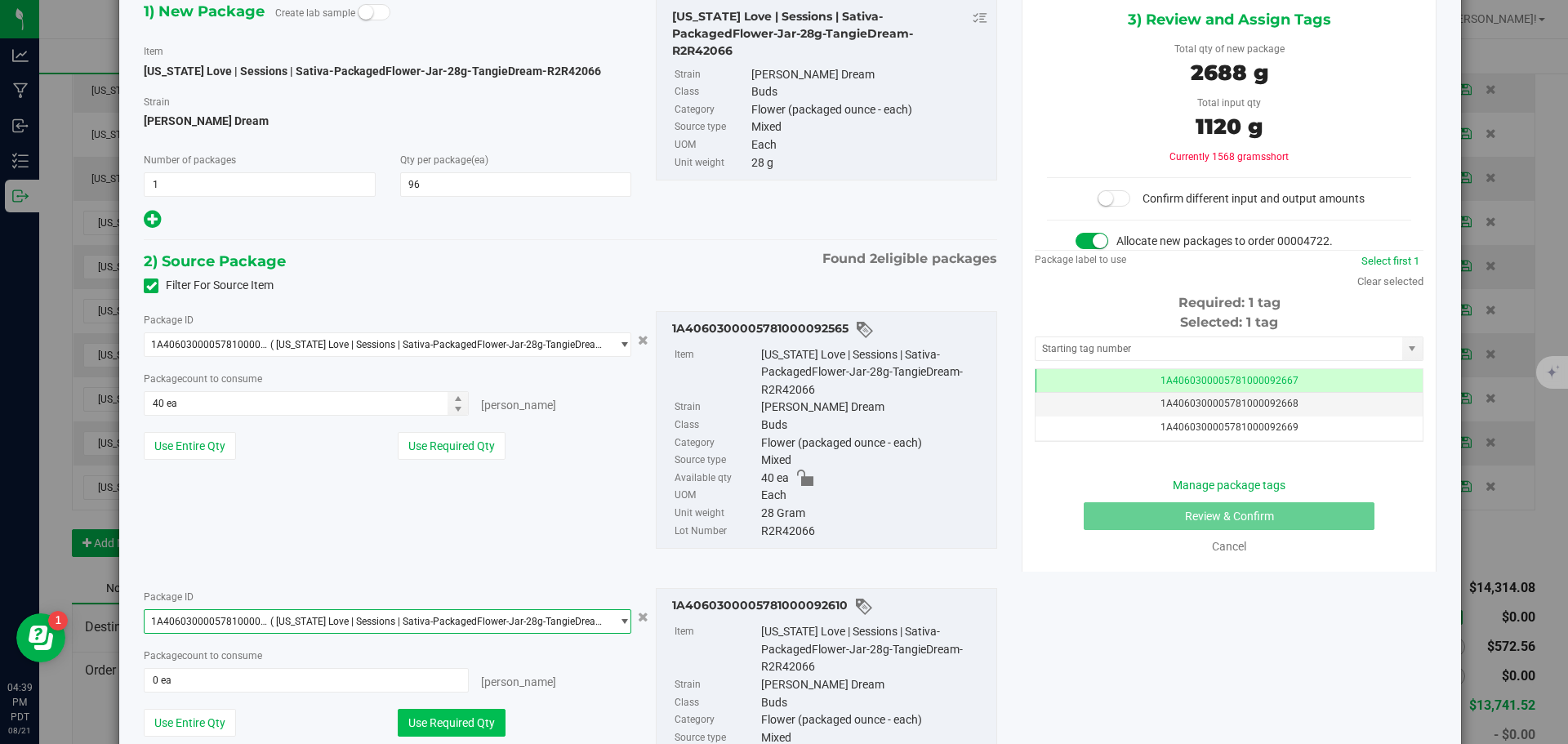
click at [436, 722] on button "Use Required Qty" at bounding box center [451, 722] width 108 height 28
type input "56 ea"
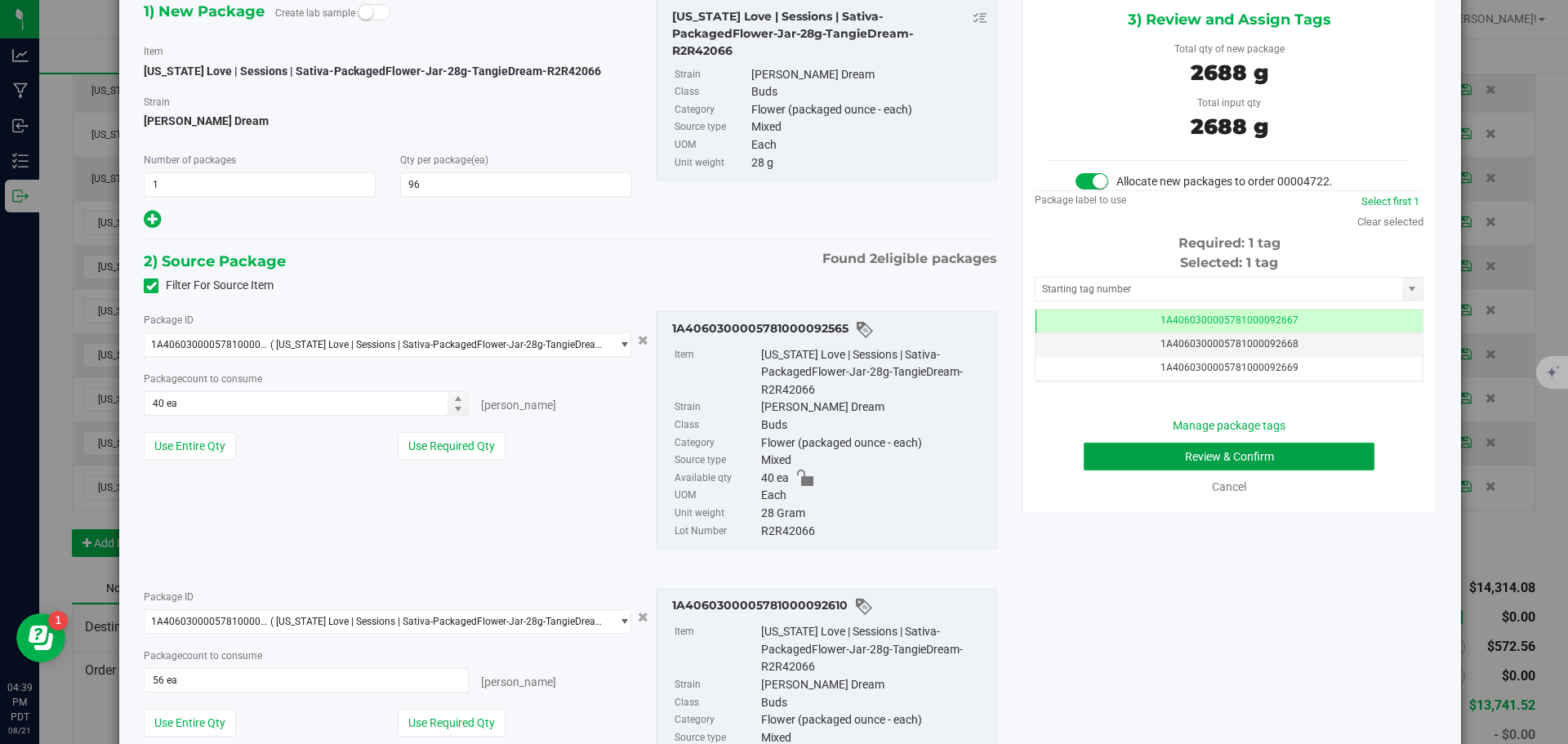
click at [1109, 460] on button "Review & Confirm" at bounding box center [1229, 456] width 291 height 28
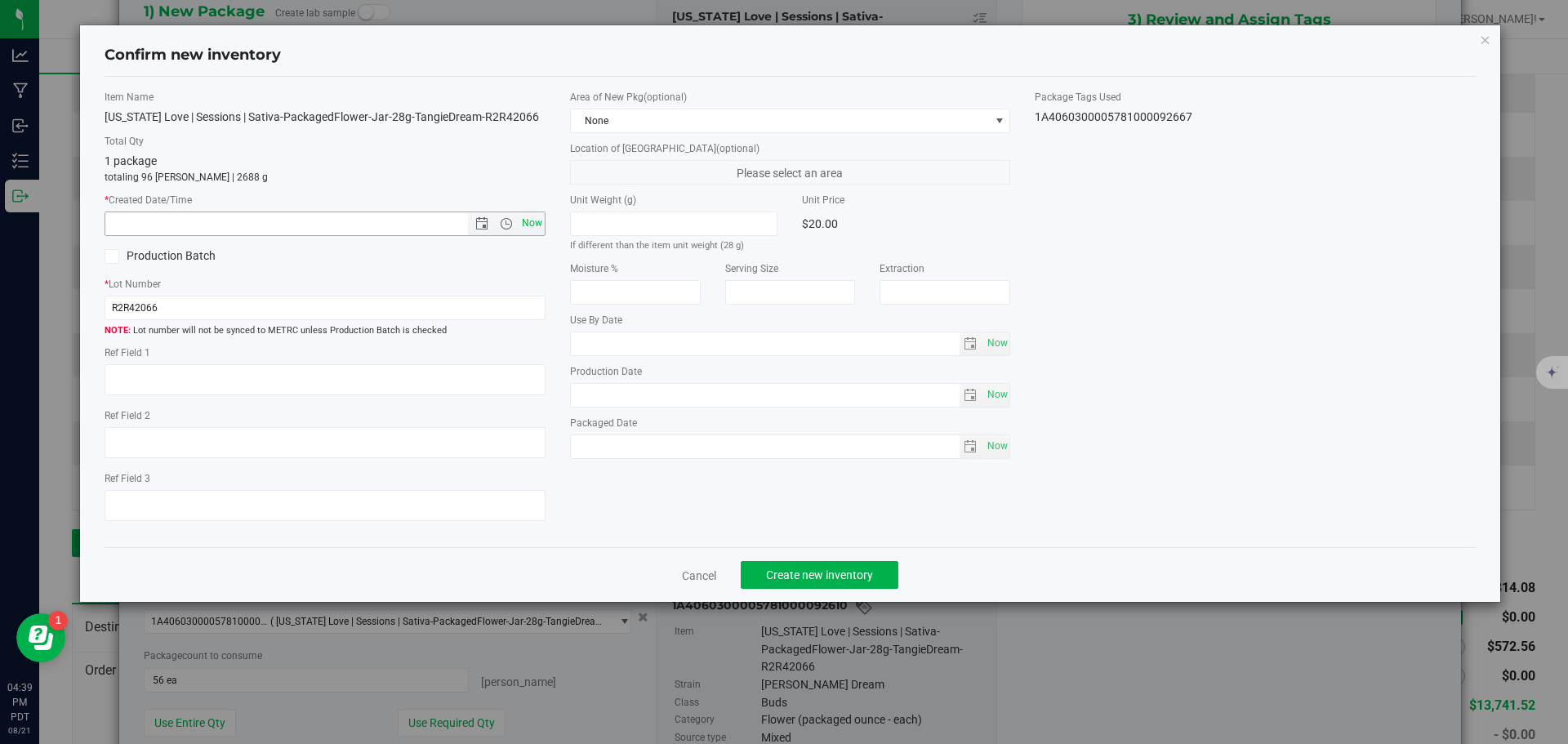
click at [527, 227] on span "Now" at bounding box center [531, 223] width 28 height 23
type input "[DATE] 4:39 PM"
click at [834, 574] on span "Create new inventory" at bounding box center [819, 575] width 107 height 13
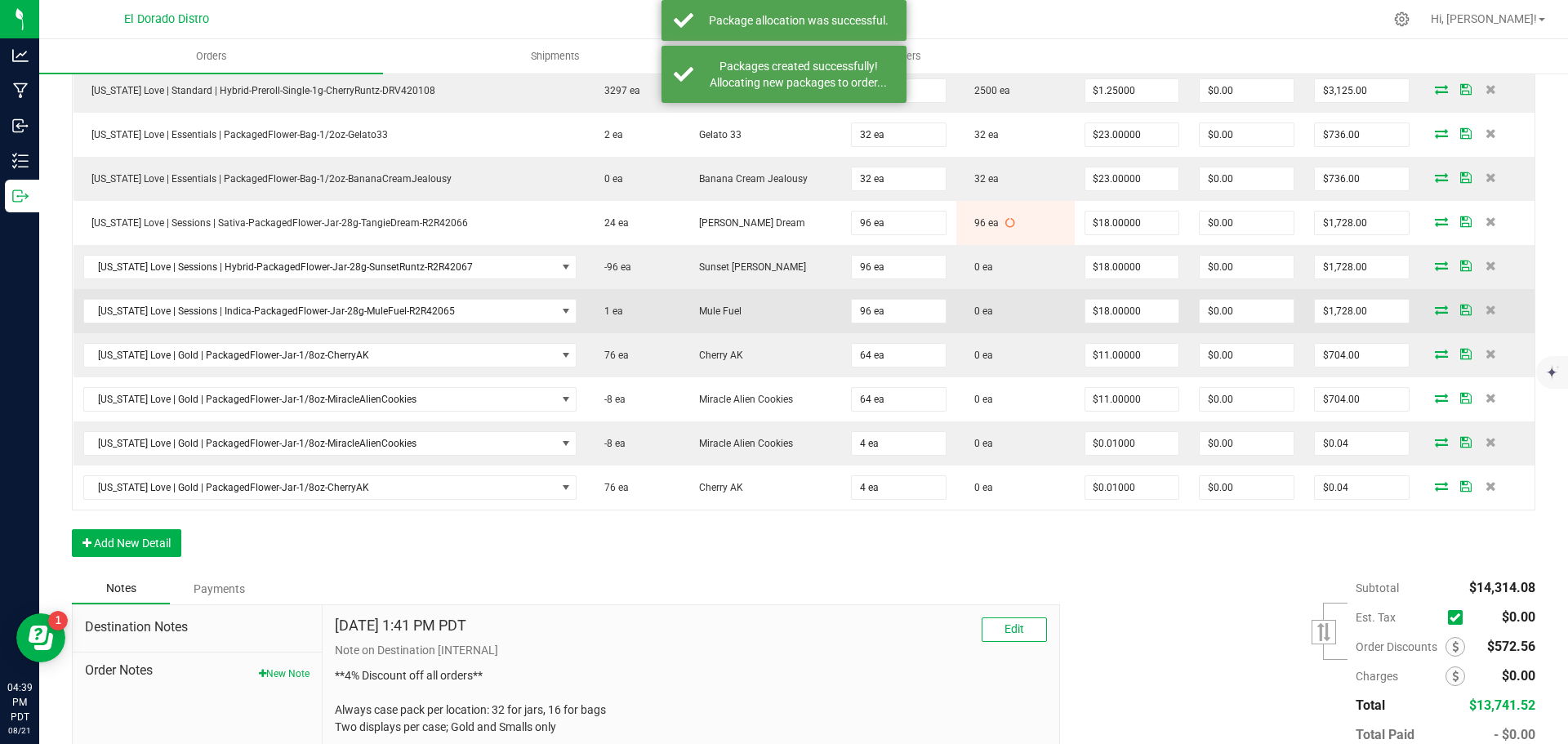
click at [1435, 310] on icon at bounding box center [1441, 309] width 13 height 9
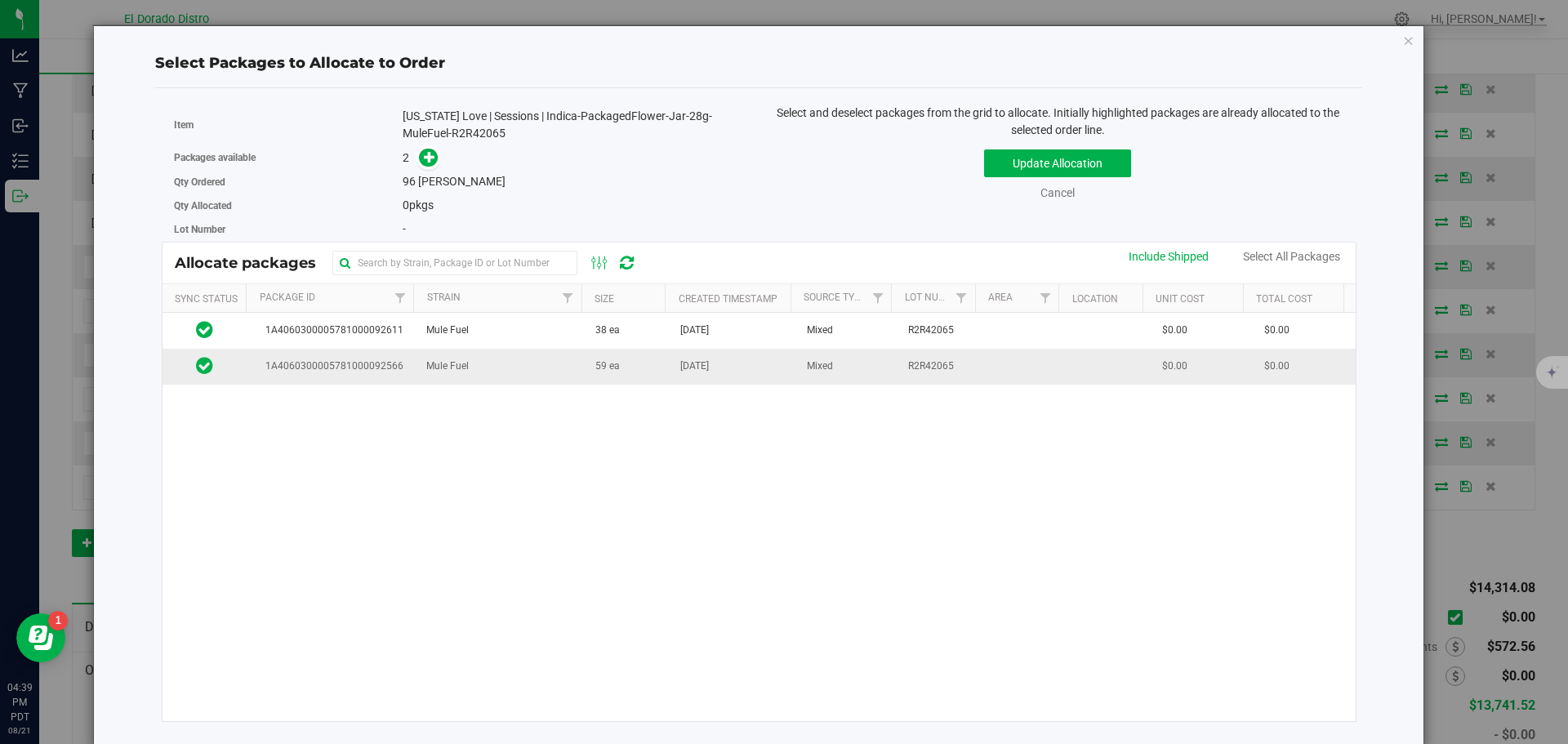
click at [602, 375] on td "59 ea" at bounding box center [628, 365] width 85 height 35
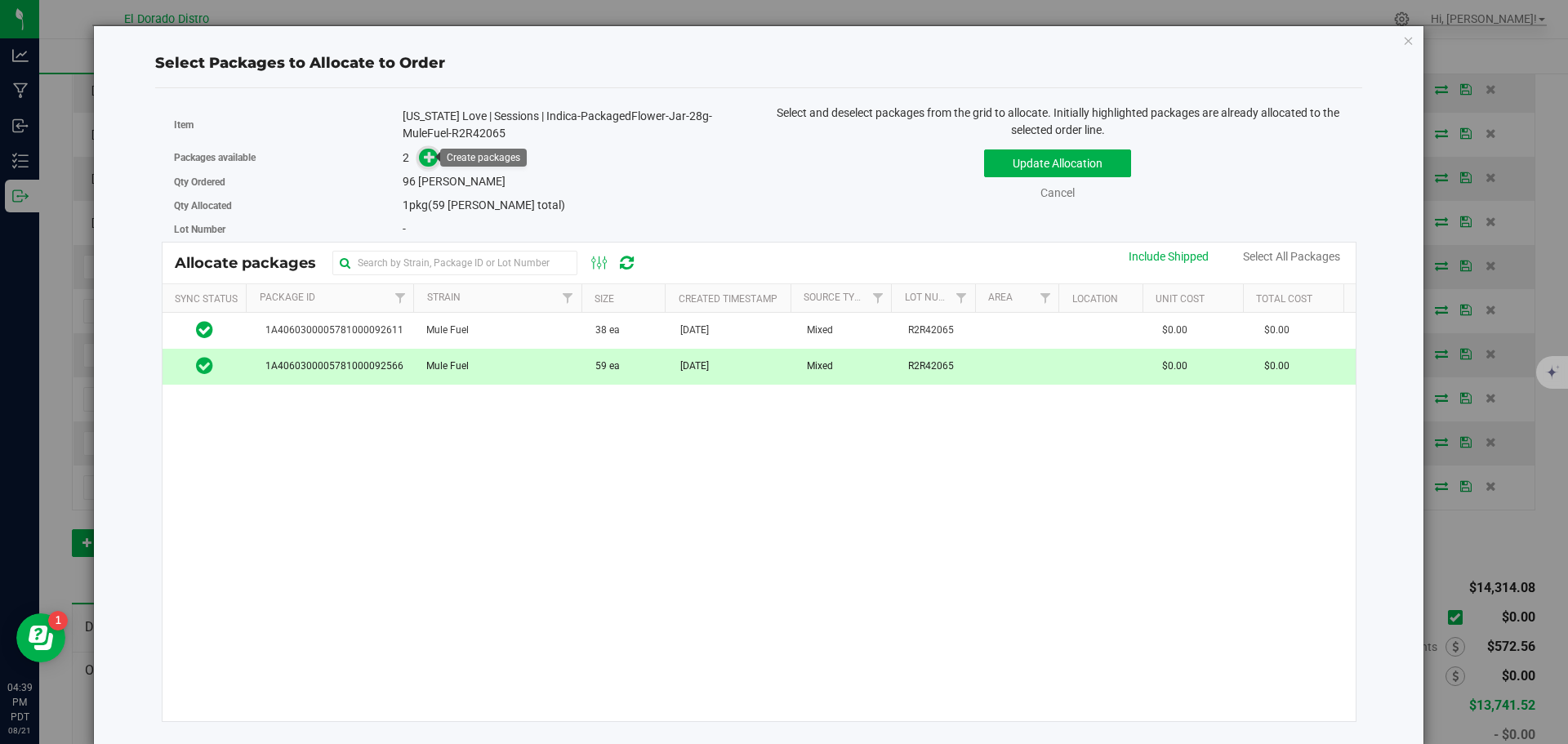
click at [429, 156] on icon at bounding box center [429, 156] width 11 height 11
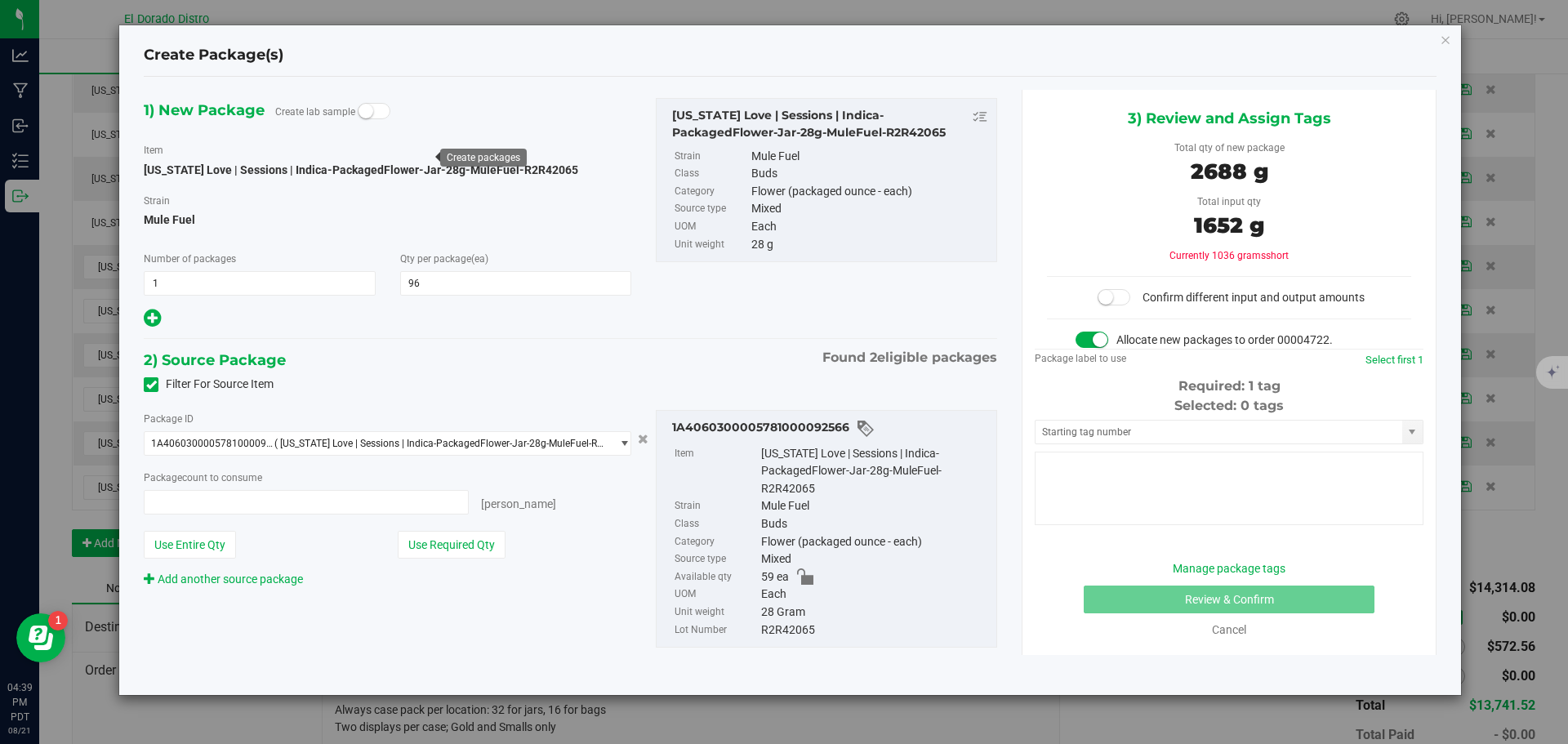
type input "96"
type input "59 ea"
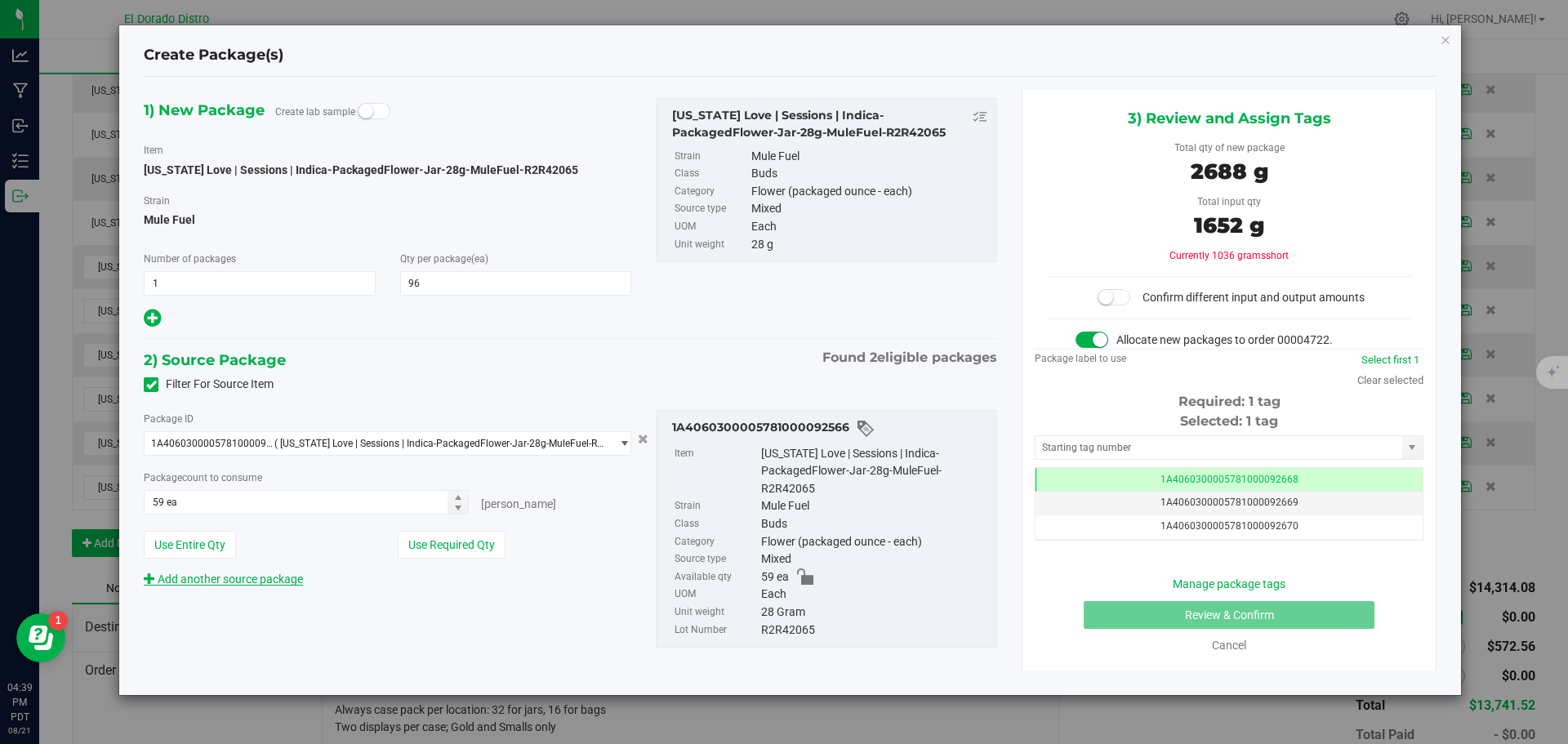
click at [265, 577] on link "Add another source package" at bounding box center [223, 579] width 159 height 13
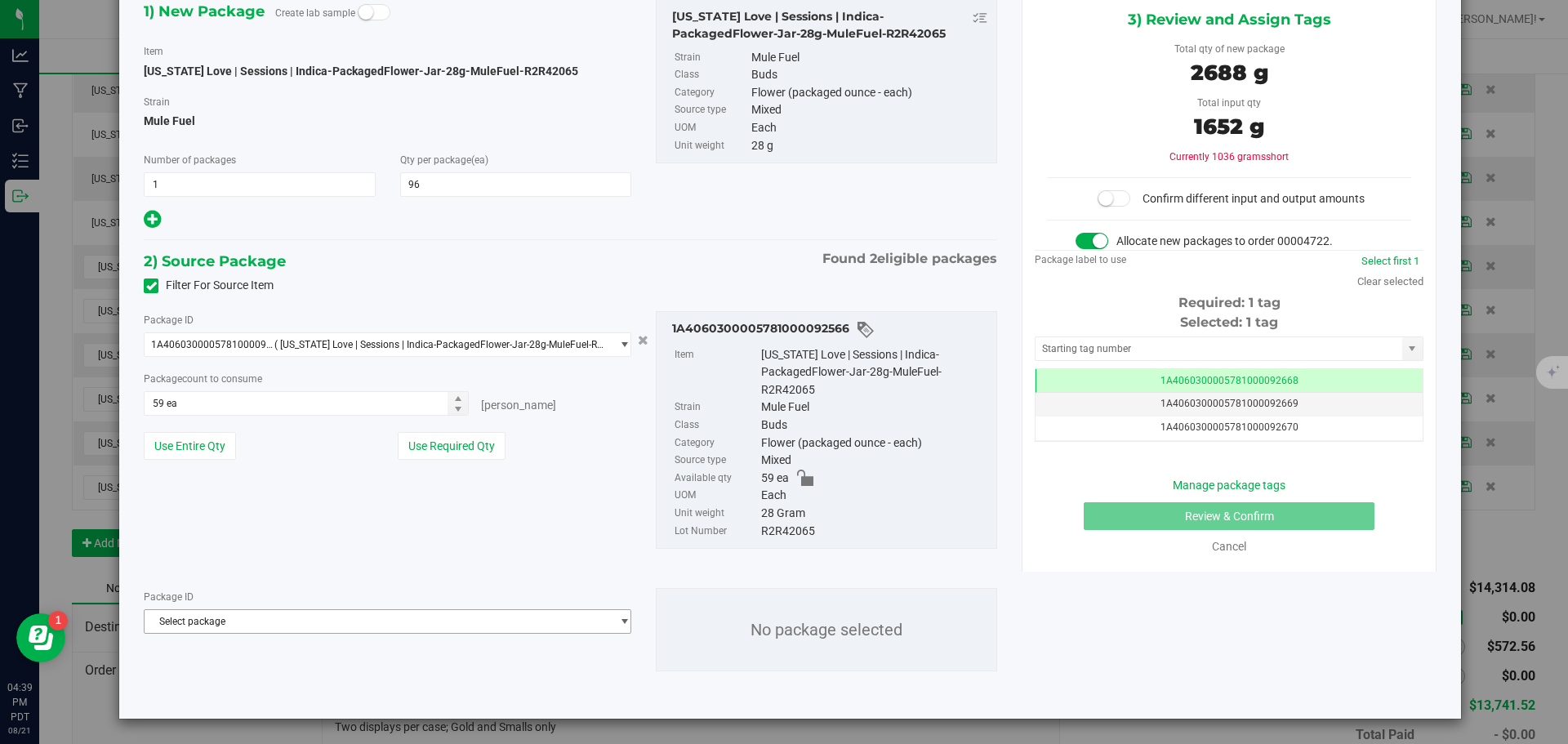
click at [270, 616] on span "Select package" at bounding box center [377, 621] width 466 height 22
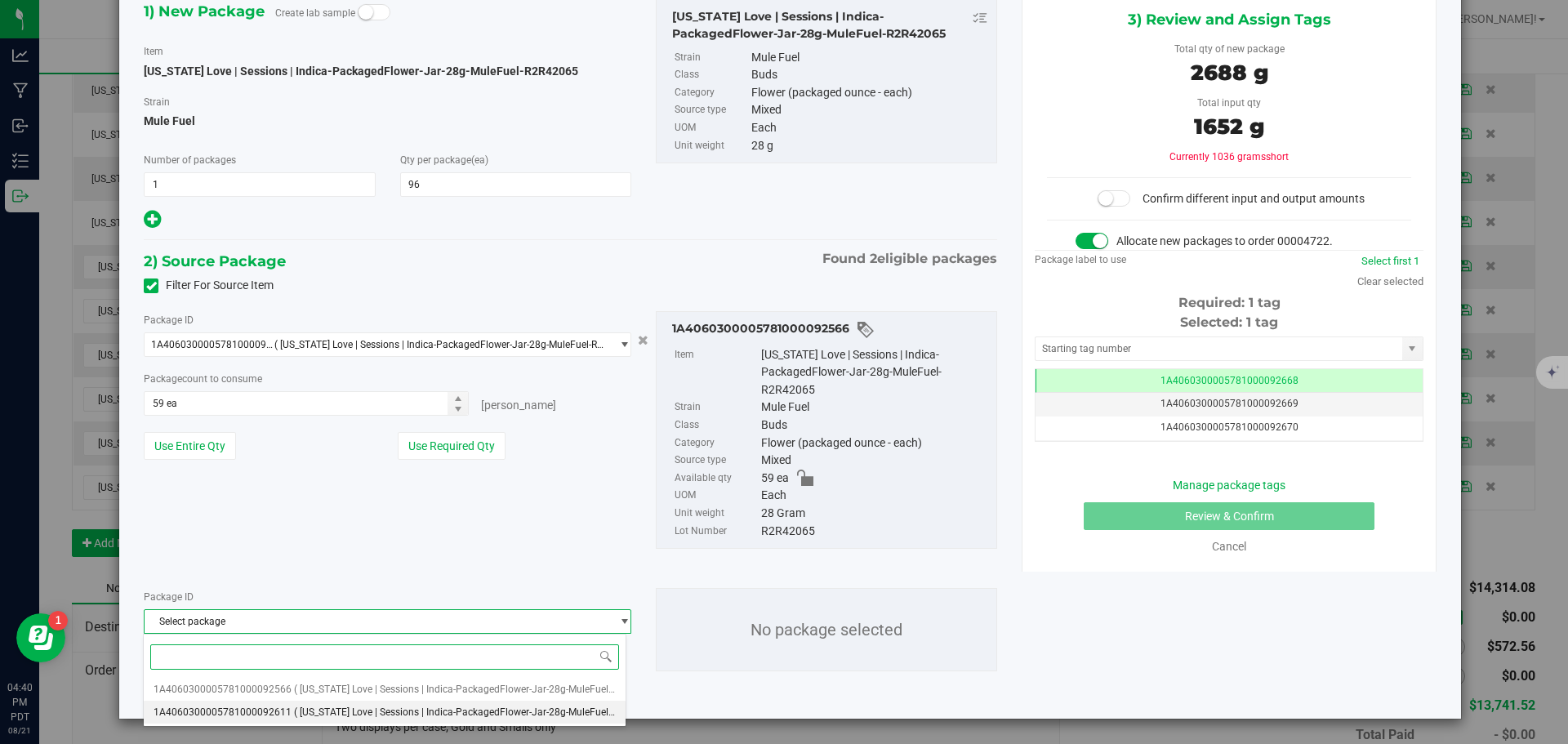
click at [278, 706] on li "1A4060300005781000092611 ( [US_STATE] Love | Sessions | Indica-PackagedFlower-J…" at bounding box center [384, 712] width 482 height 22
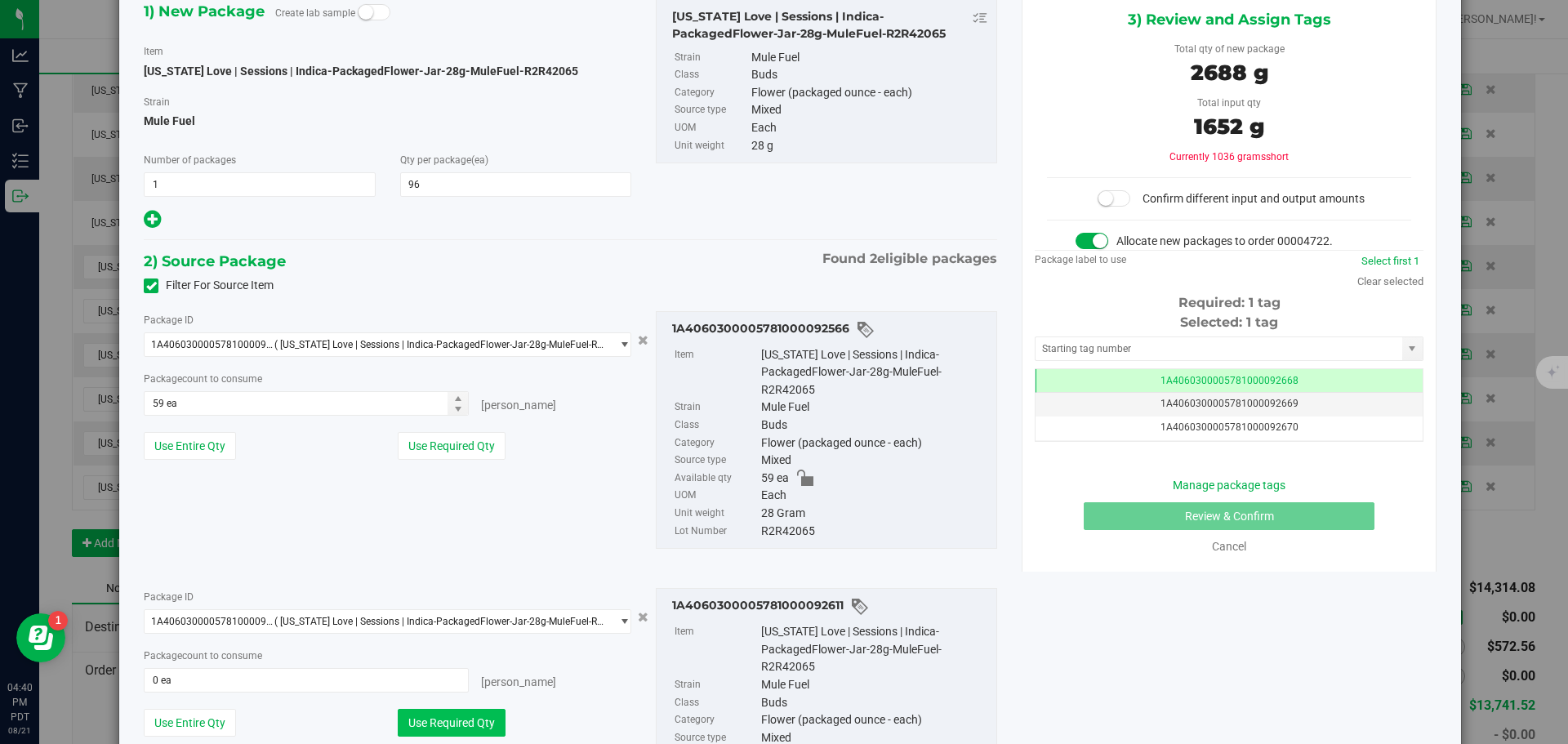
click at [444, 720] on button "Use Required Qty" at bounding box center [451, 722] width 108 height 28
type input "37 ea"
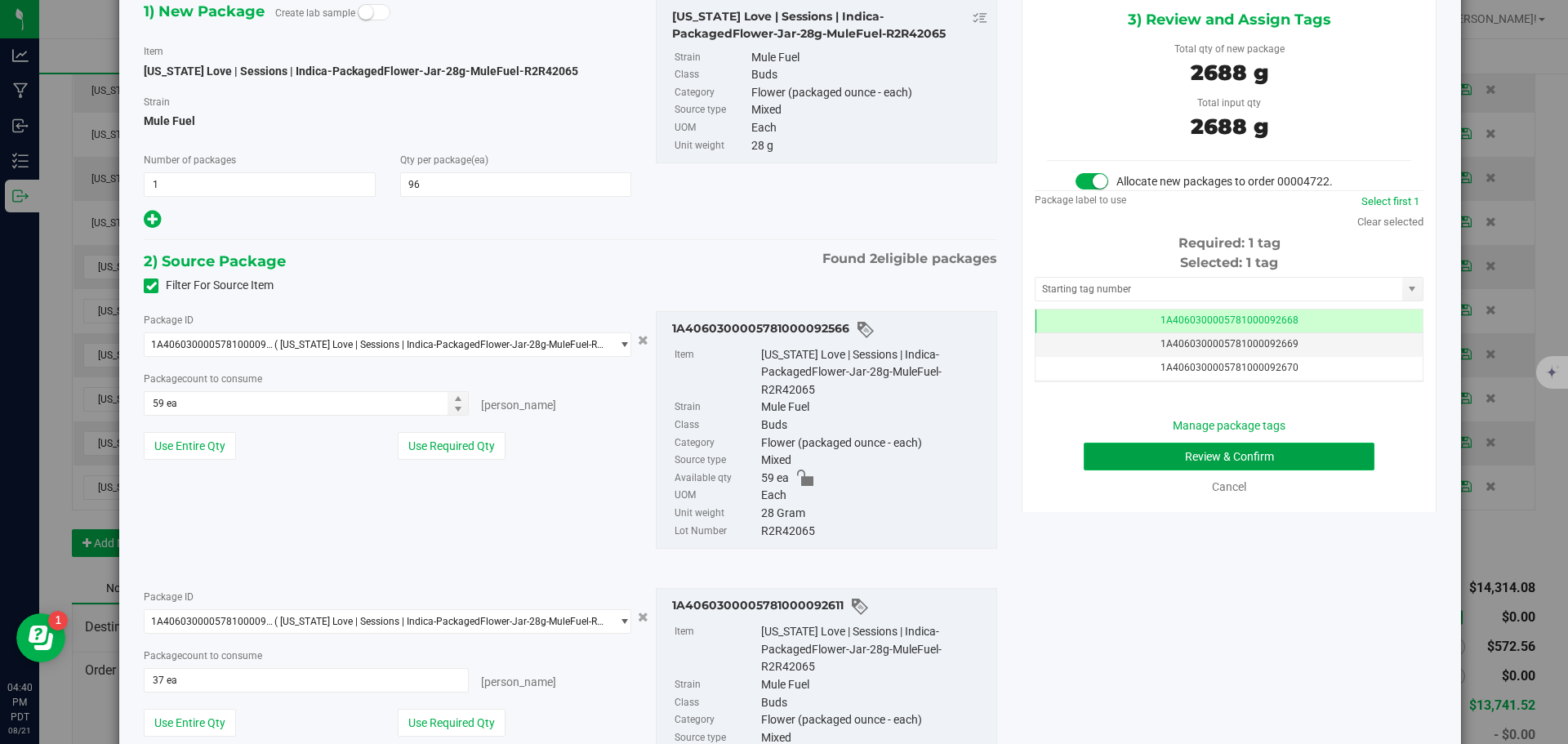
click at [1100, 444] on button "Review & Confirm" at bounding box center [1229, 456] width 291 height 28
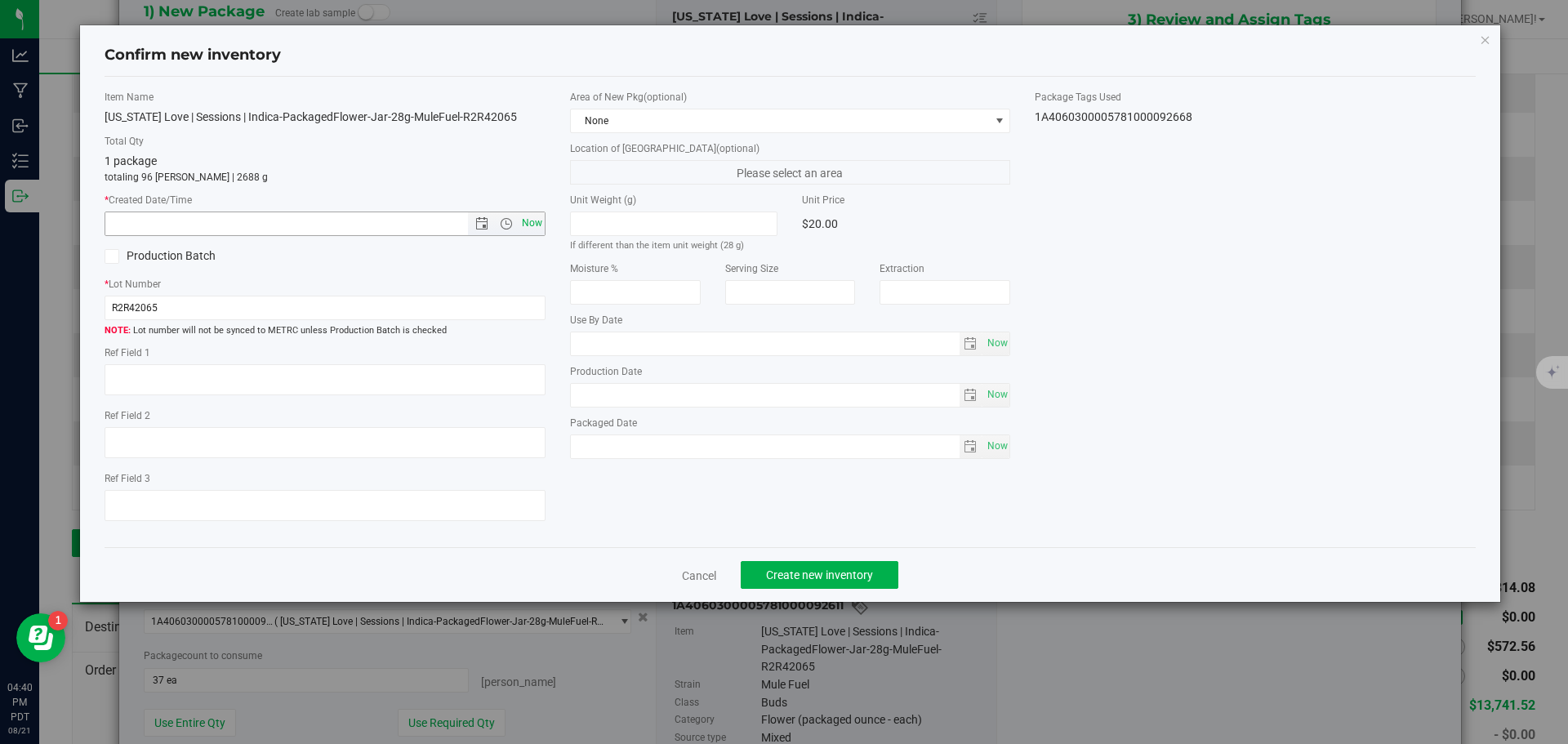
click at [528, 218] on span "Now" at bounding box center [531, 223] width 28 height 23
type input "[DATE] 4:40 PM"
click at [815, 581] on span "Create new inventory" at bounding box center [819, 575] width 107 height 13
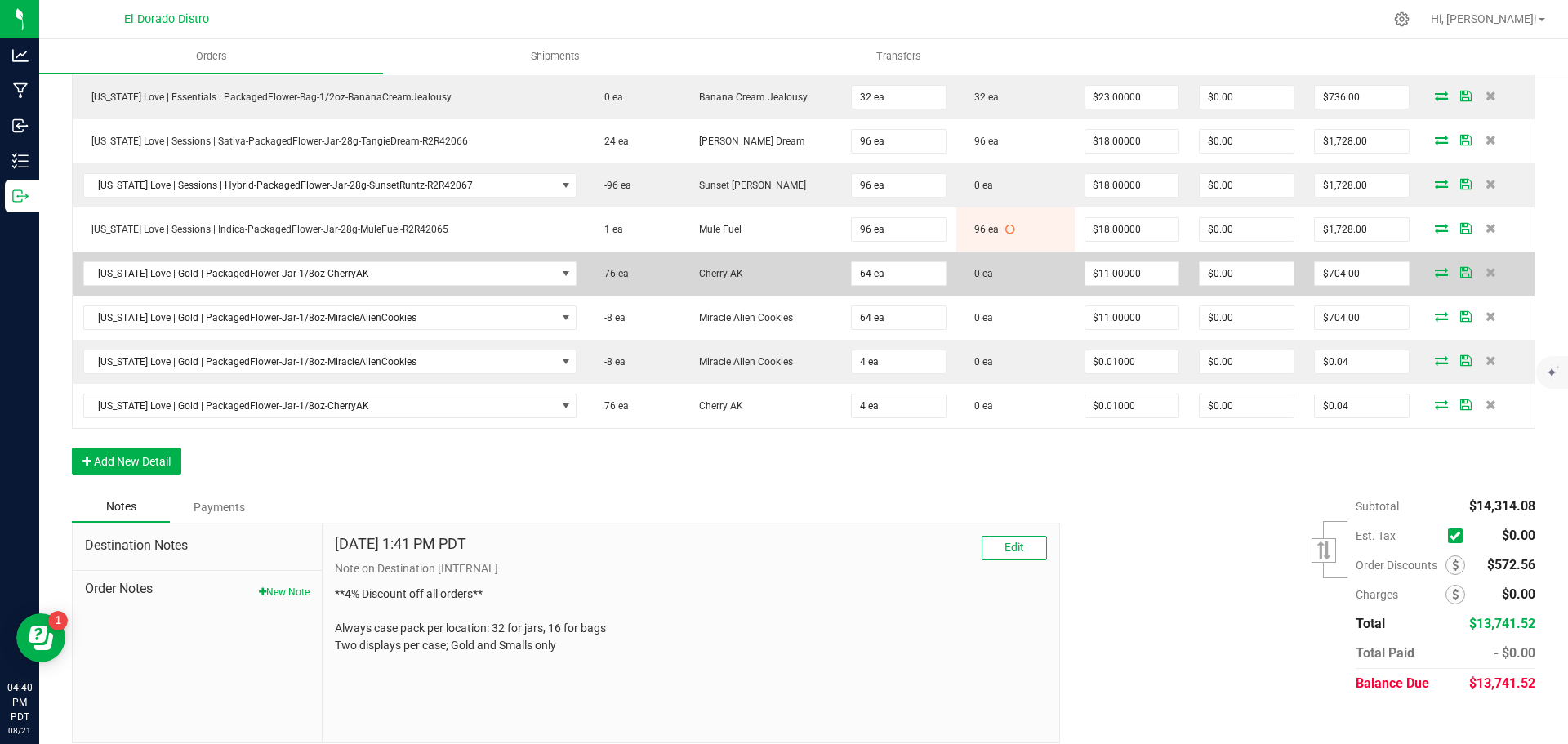
click at [1435, 273] on icon at bounding box center [1441, 272] width 13 height 9
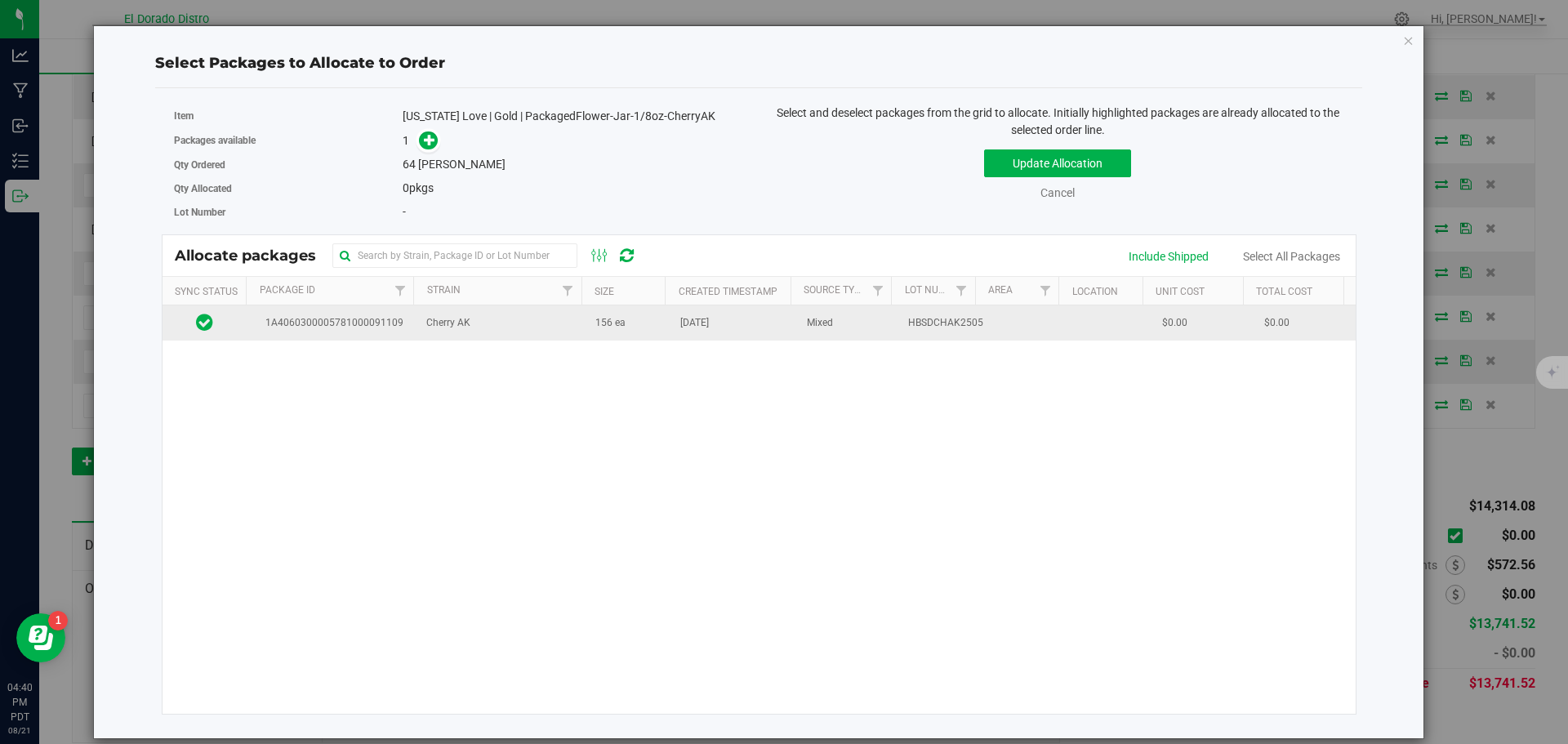
click at [558, 334] on td "Cherry AK" at bounding box center [500, 322] width 169 height 35
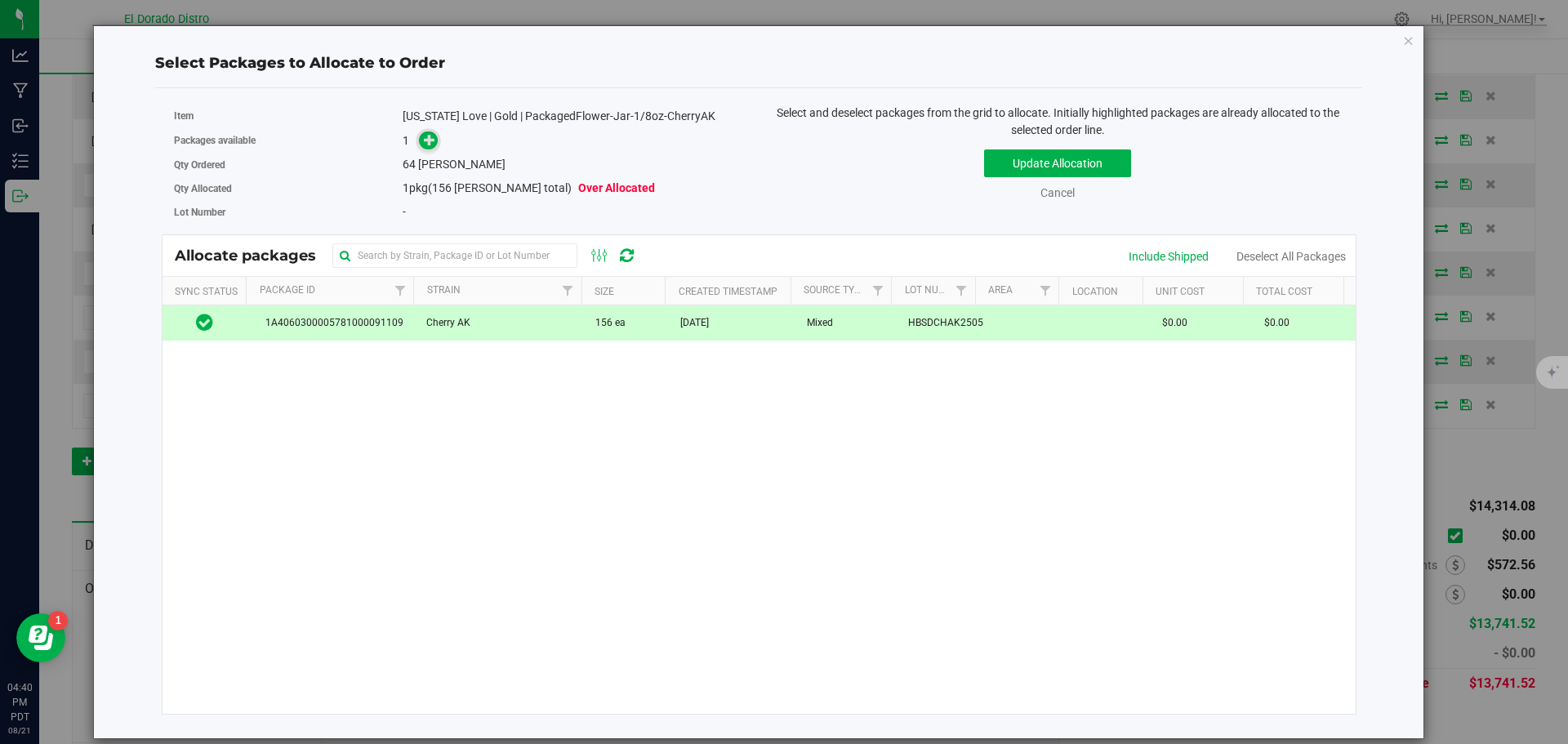
click at [426, 140] on icon at bounding box center [429, 140] width 11 height 11
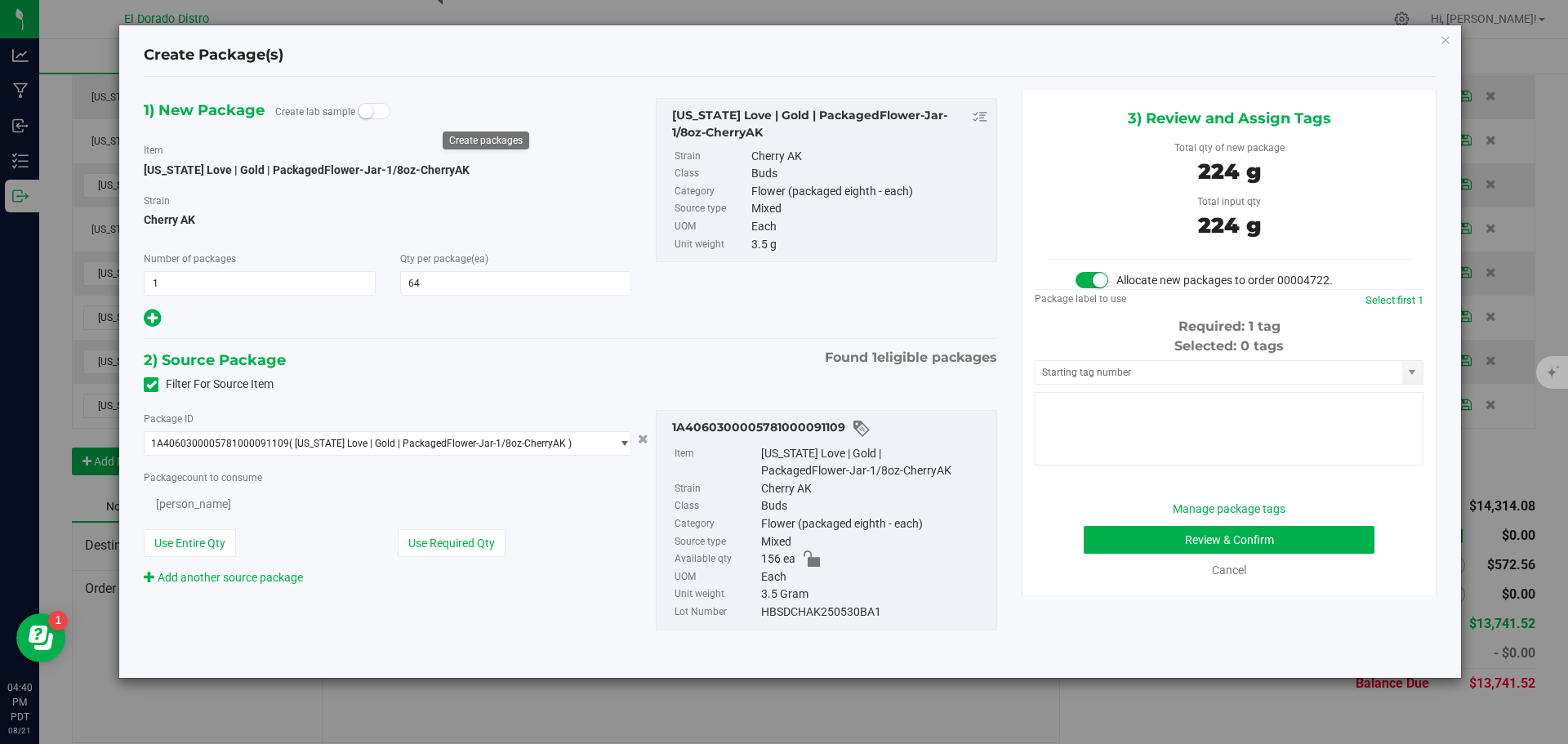
type input "64"
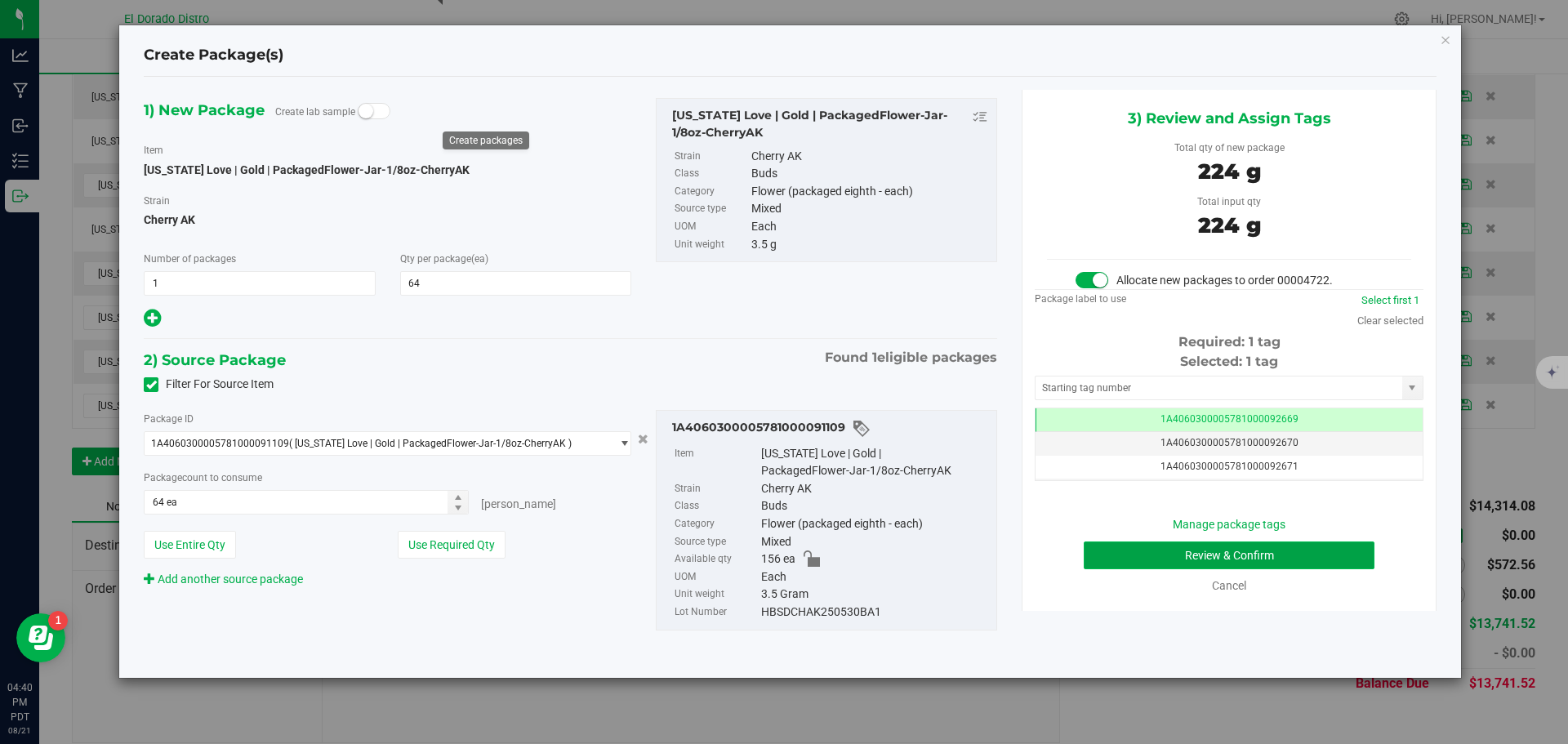
click at [1120, 562] on button "Review & Confirm" at bounding box center [1229, 556] width 291 height 28
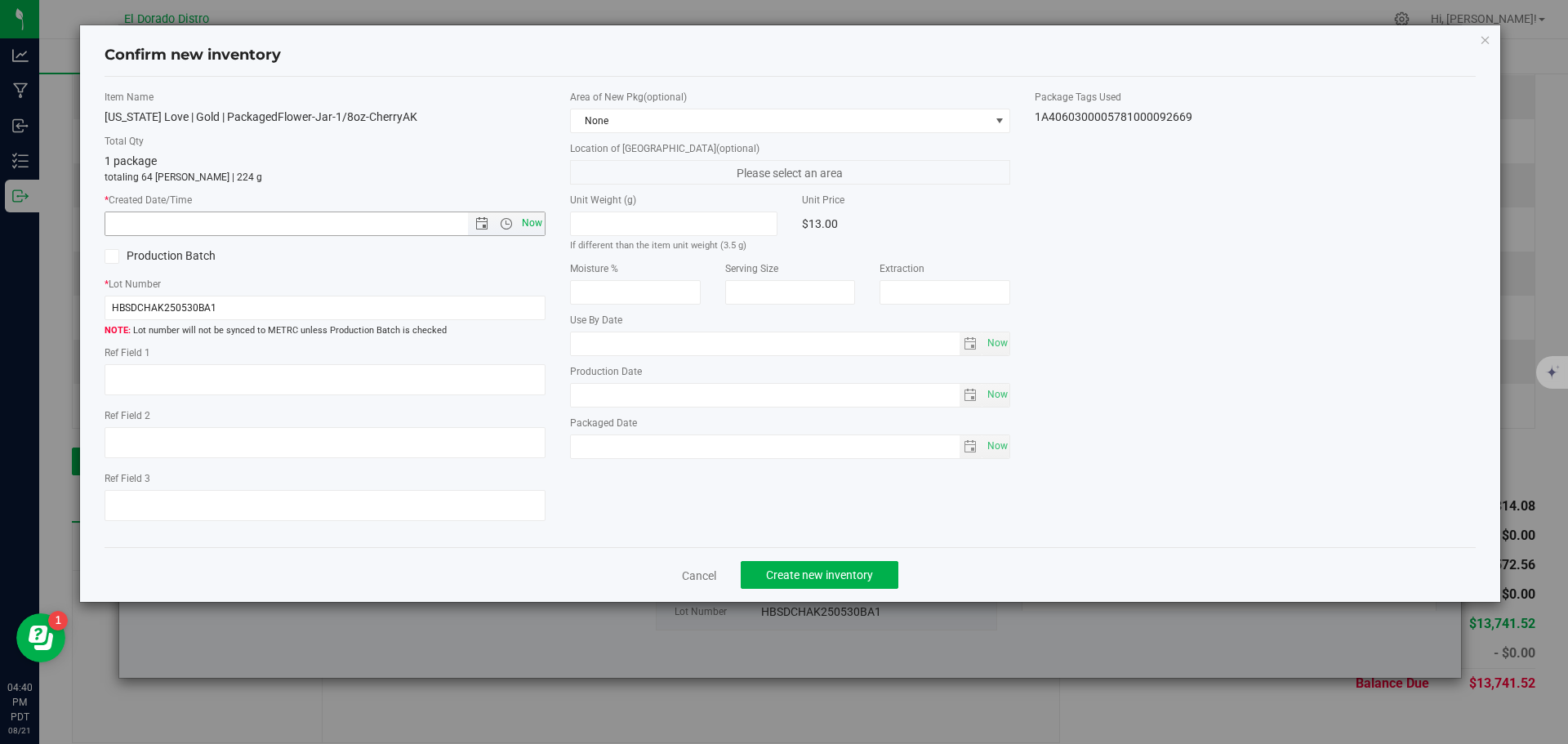
click at [537, 216] on span "Now" at bounding box center [531, 223] width 28 height 23
type input "[DATE] 4:40 PM"
click at [808, 570] on button "Create new inventory" at bounding box center [819, 575] width 157 height 28
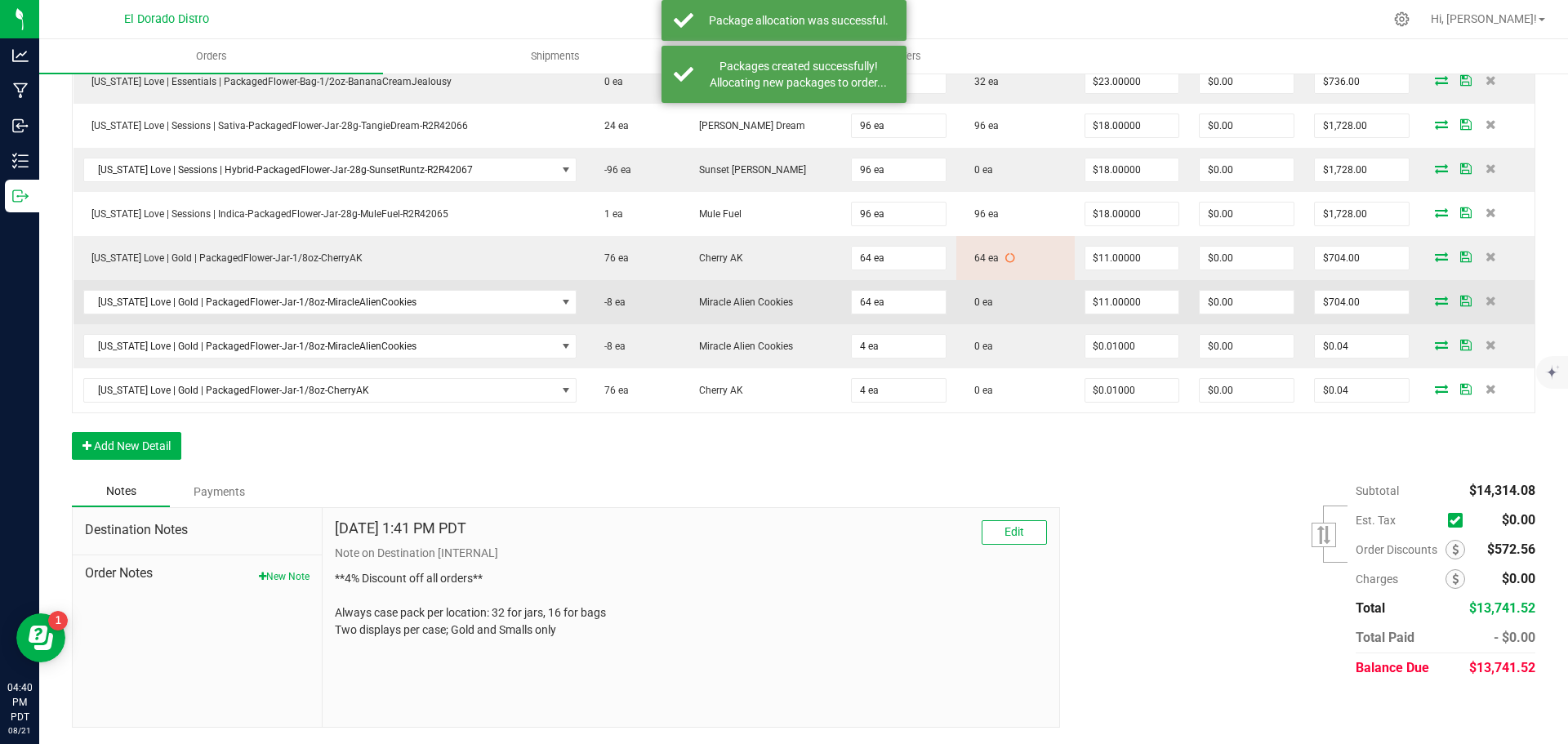
click at [1435, 297] on icon at bounding box center [1441, 300] width 13 height 9
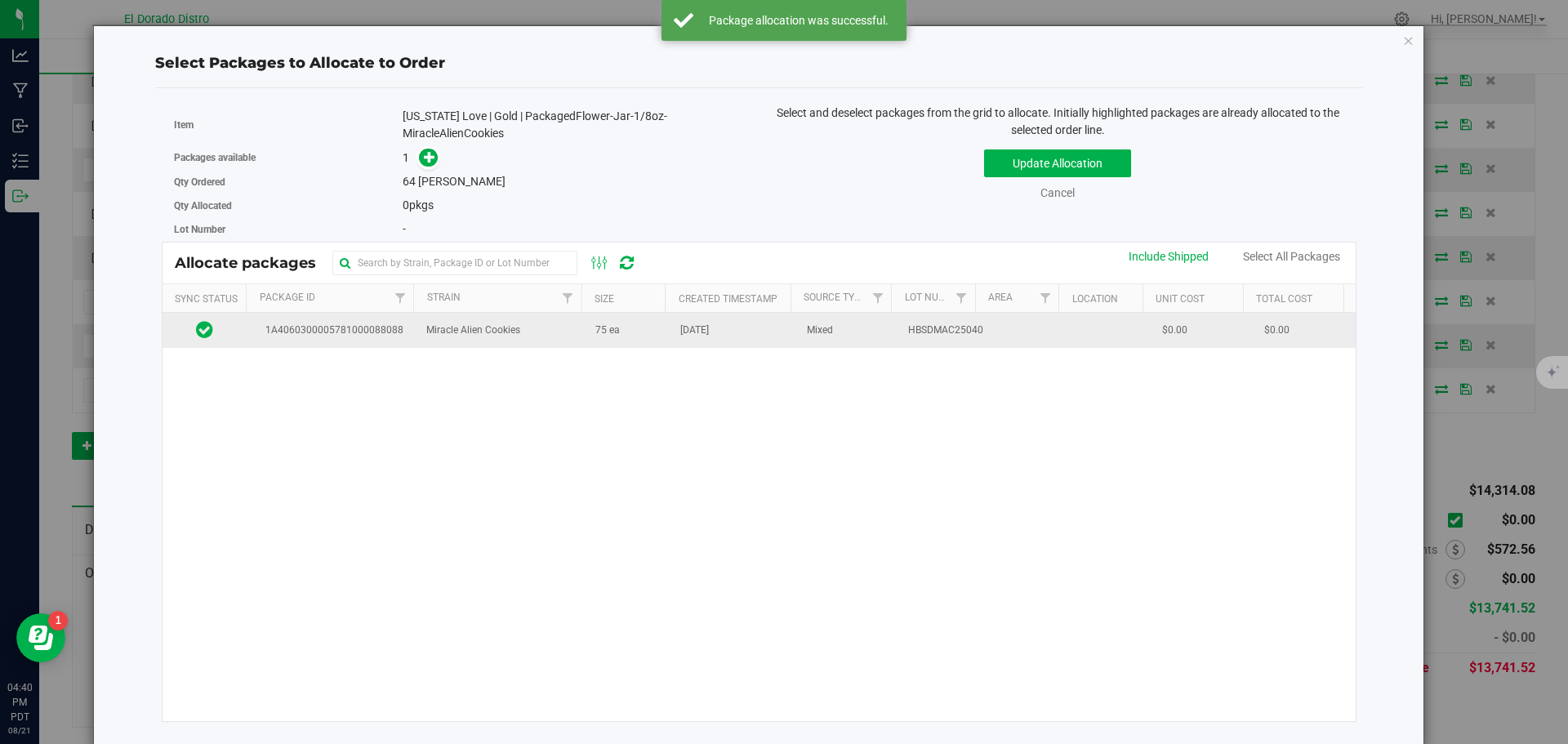
click at [638, 340] on td "75 ea" at bounding box center [628, 330] width 85 height 35
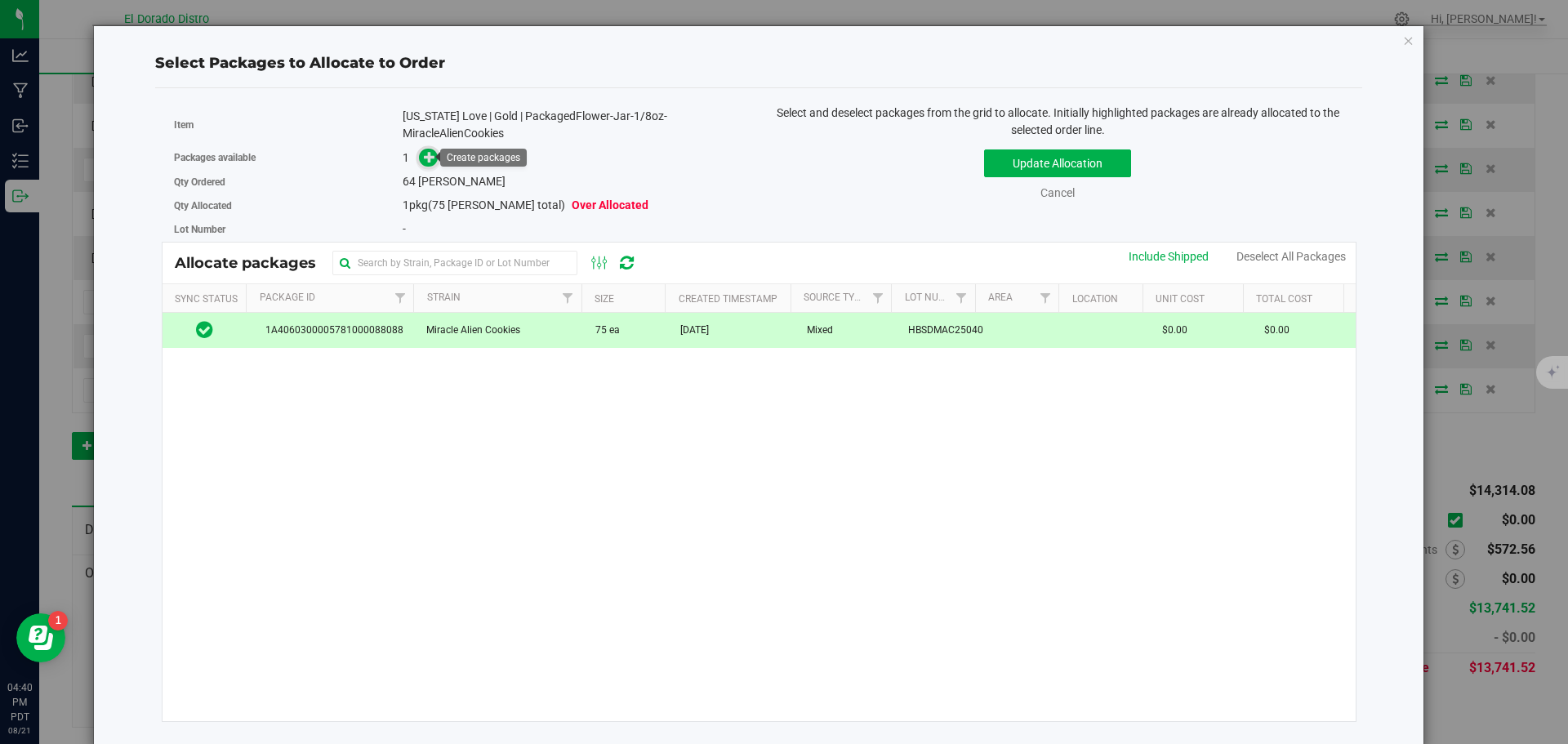
click at [431, 160] on icon at bounding box center [429, 156] width 11 height 11
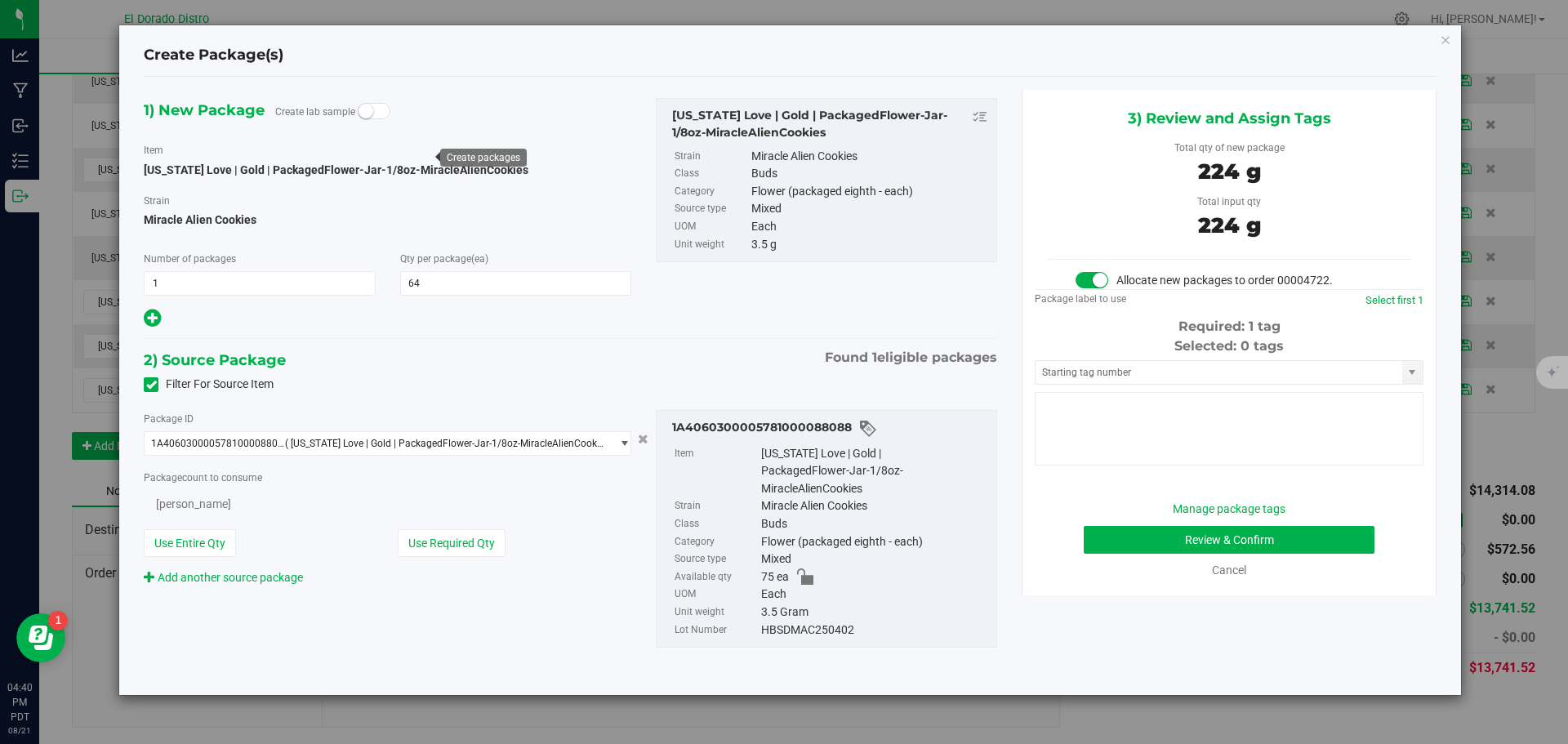
type input "64"
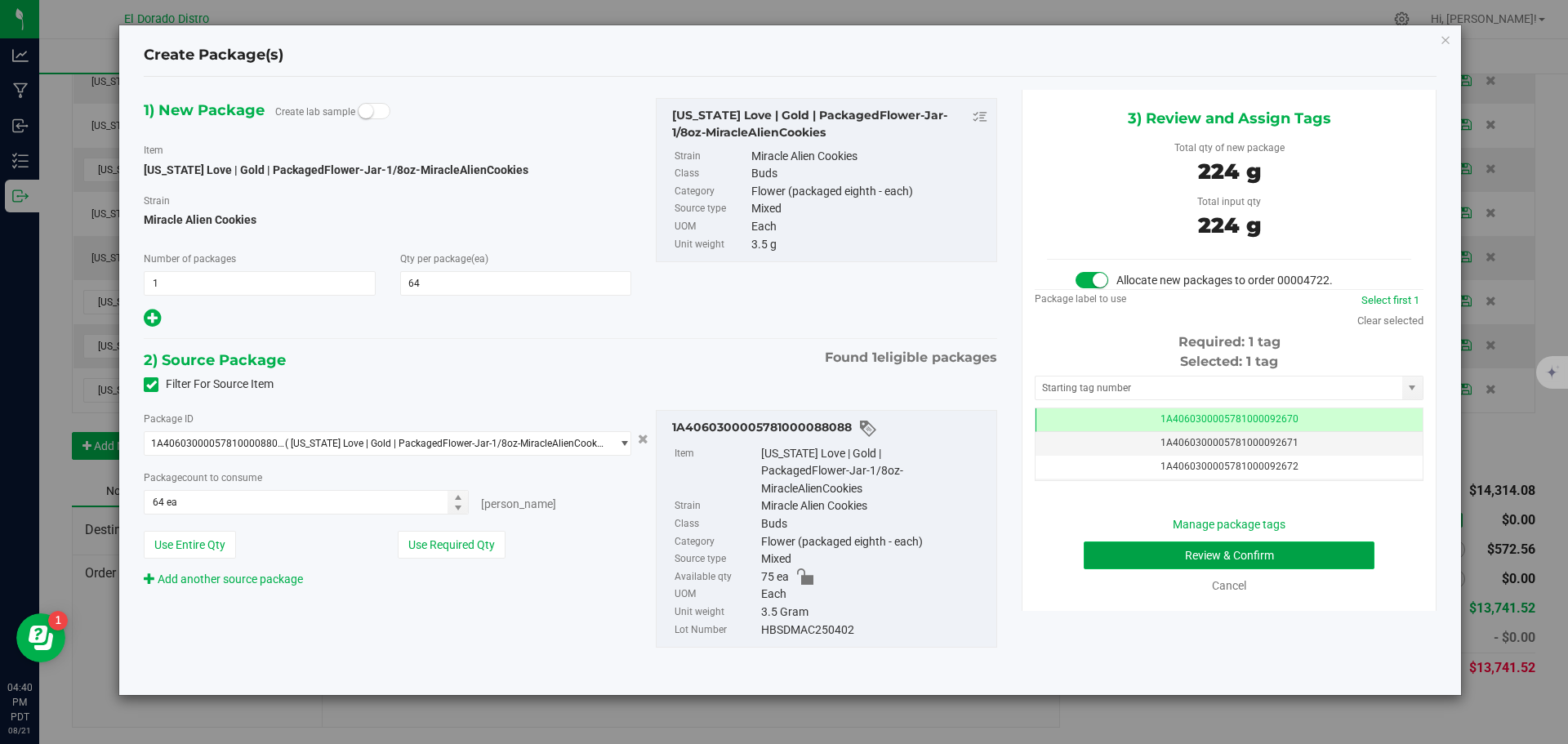
click at [1118, 560] on button "Review & Confirm" at bounding box center [1229, 556] width 291 height 28
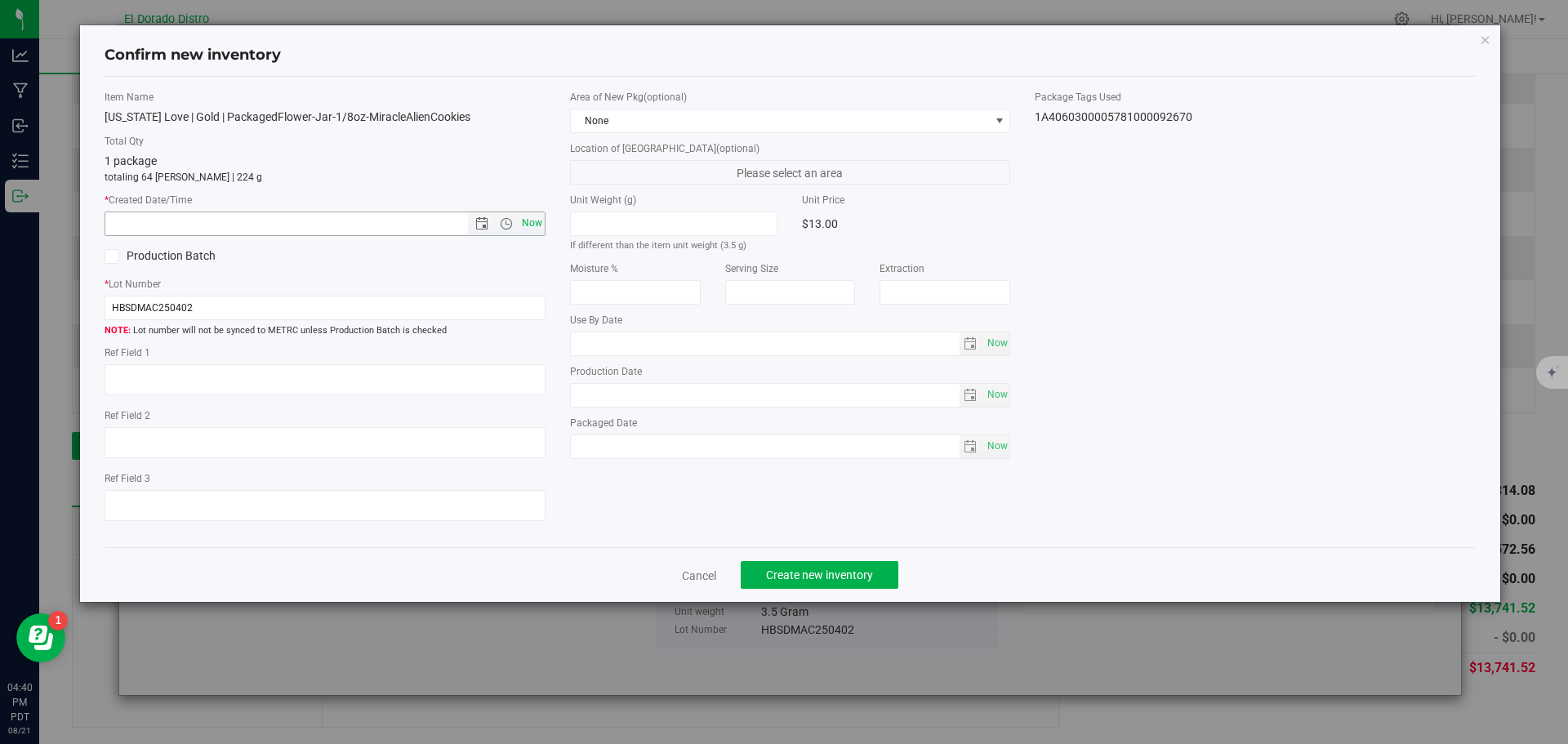
click at [536, 224] on span "Now" at bounding box center [531, 223] width 28 height 23
type input "[DATE] 4:40 PM"
click at [864, 567] on button "Create new inventory" at bounding box center [819, 575] width 157 height 28
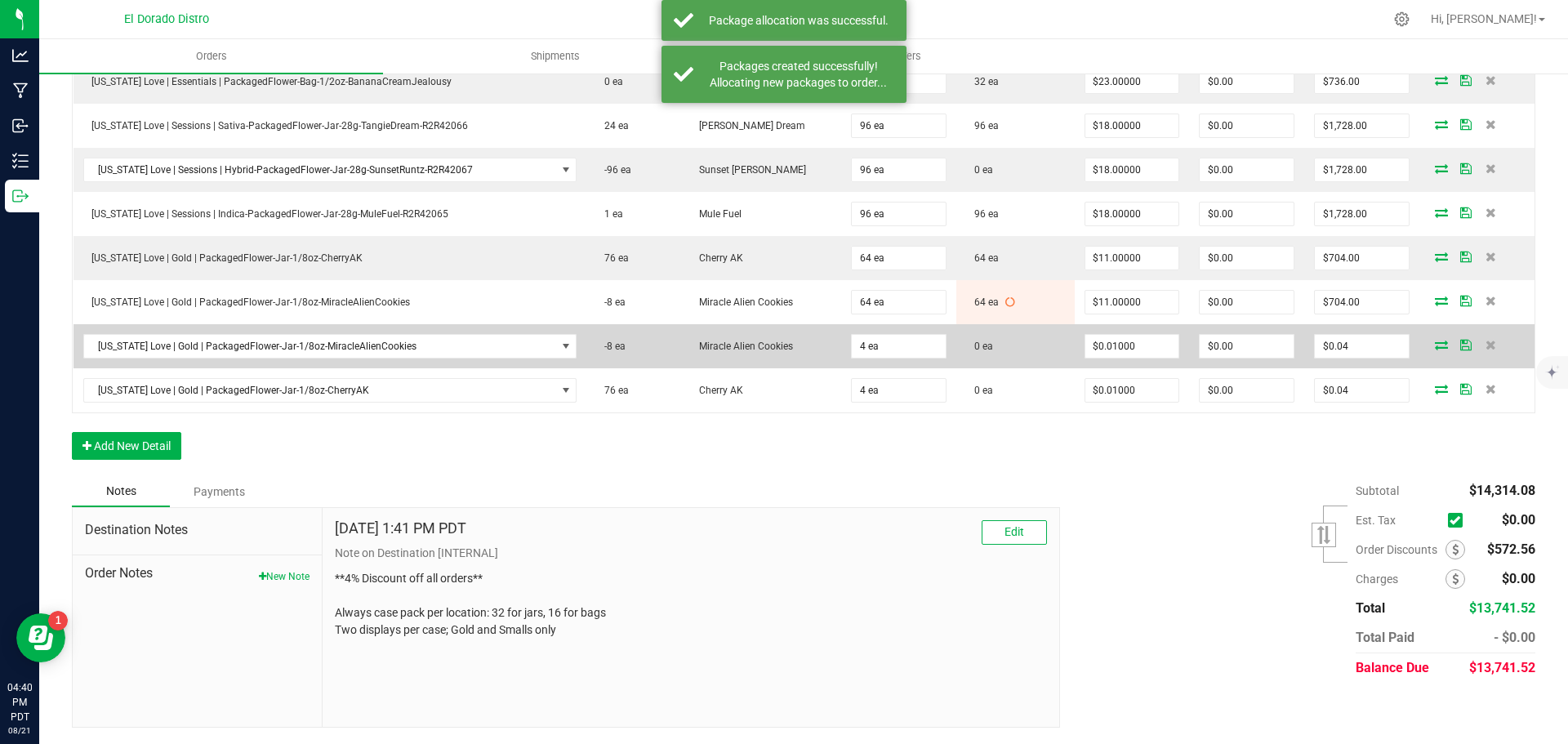
click at [1435, 343] on icon at bounding box center [1441, 345] width 13 height 9
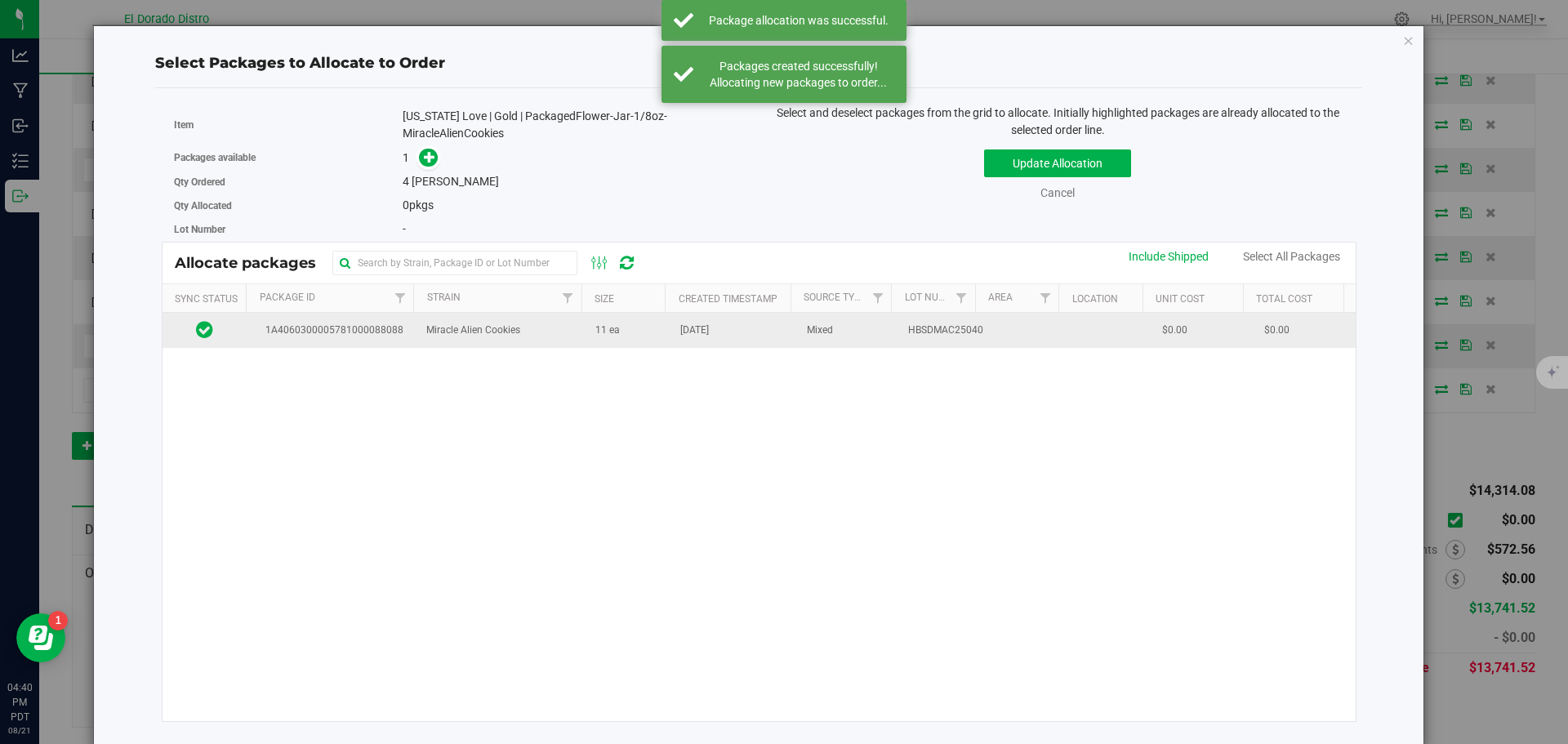
click at [588, 316] on td "11 ea" at bounding box center [628, 330] width 85 height 35
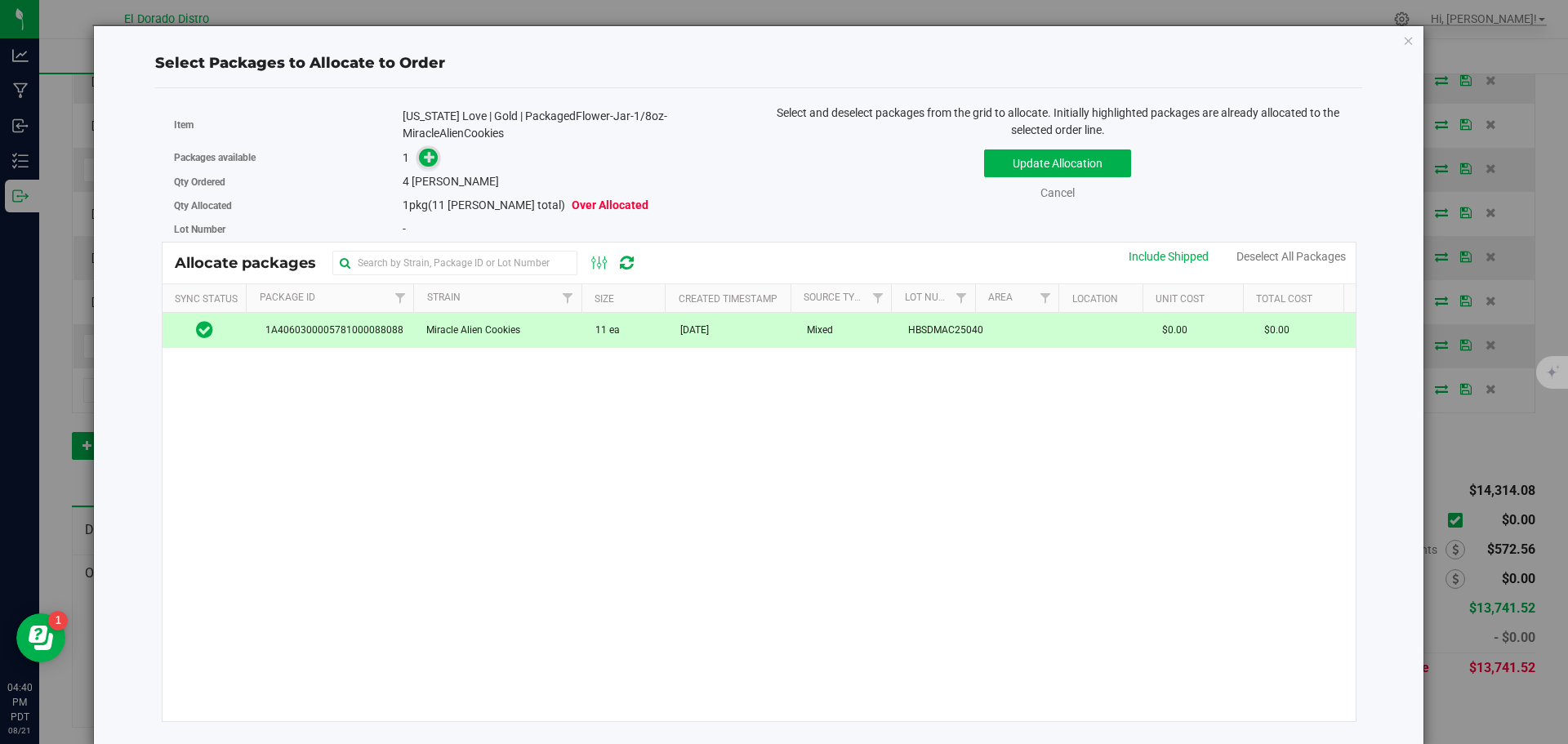
click at [419, 154] on span at bounding box center [428, 158] width 19 height 19
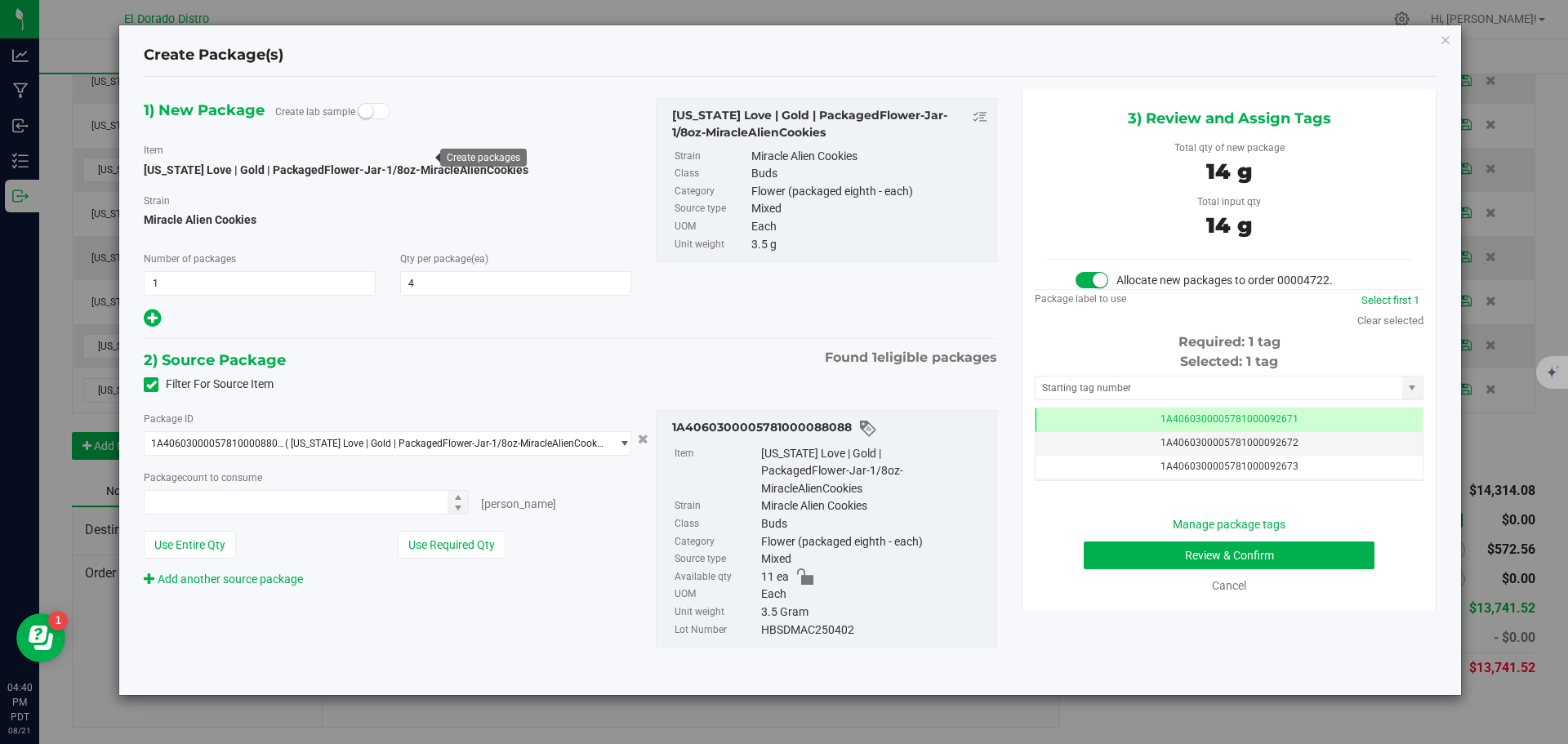
type input "4 ea"
click at [1102, 561] on button "Review & Confirm" at bounding box center [1229, 556] width 291 height 28
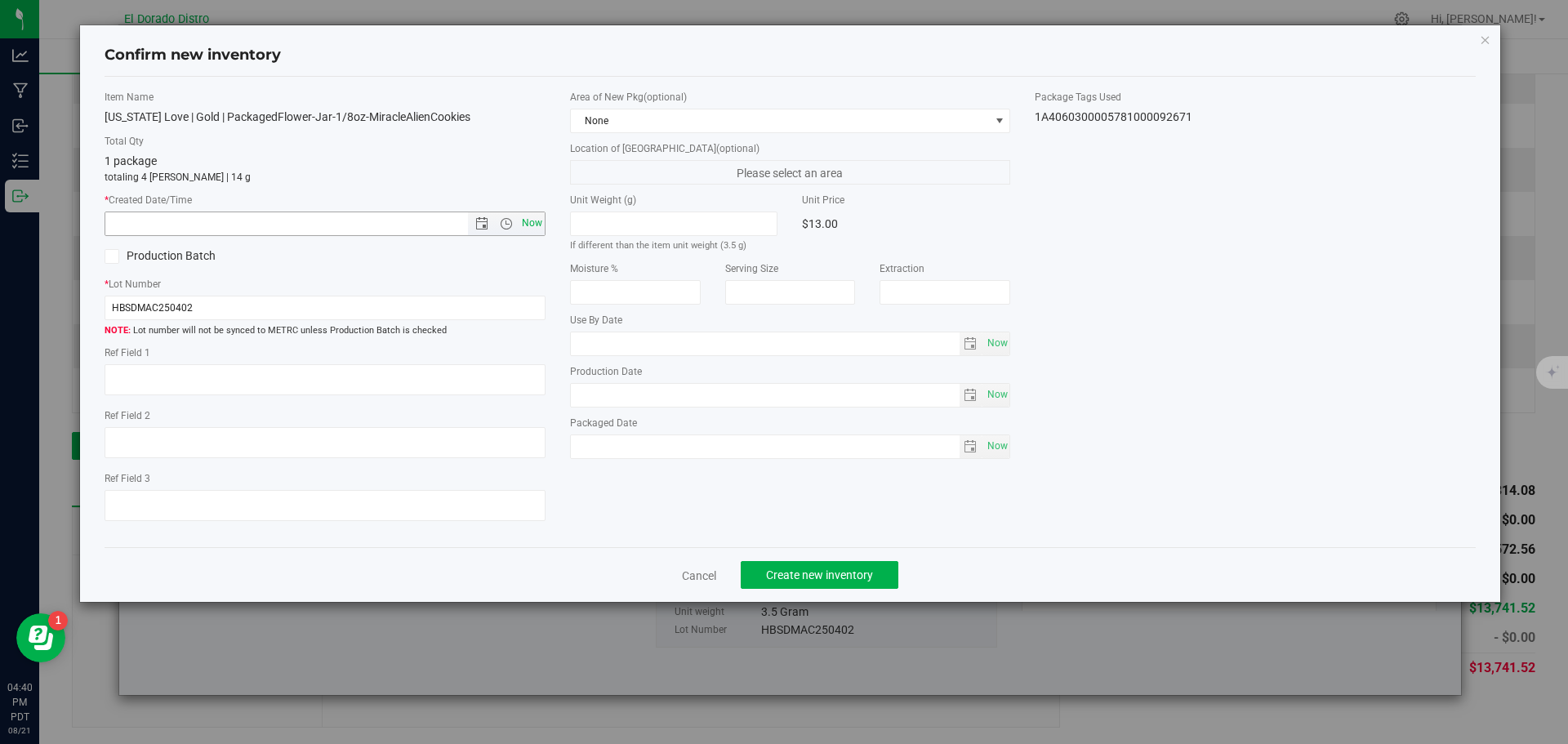
click at [532, 225] on span "Now" at bounding box center [531, 223] width 28 height 23
type input "[DATE] 4:40 PM"
click at [809, 563] on button "Create new inventory" at bounding box center [819, 575] width 157 height 28
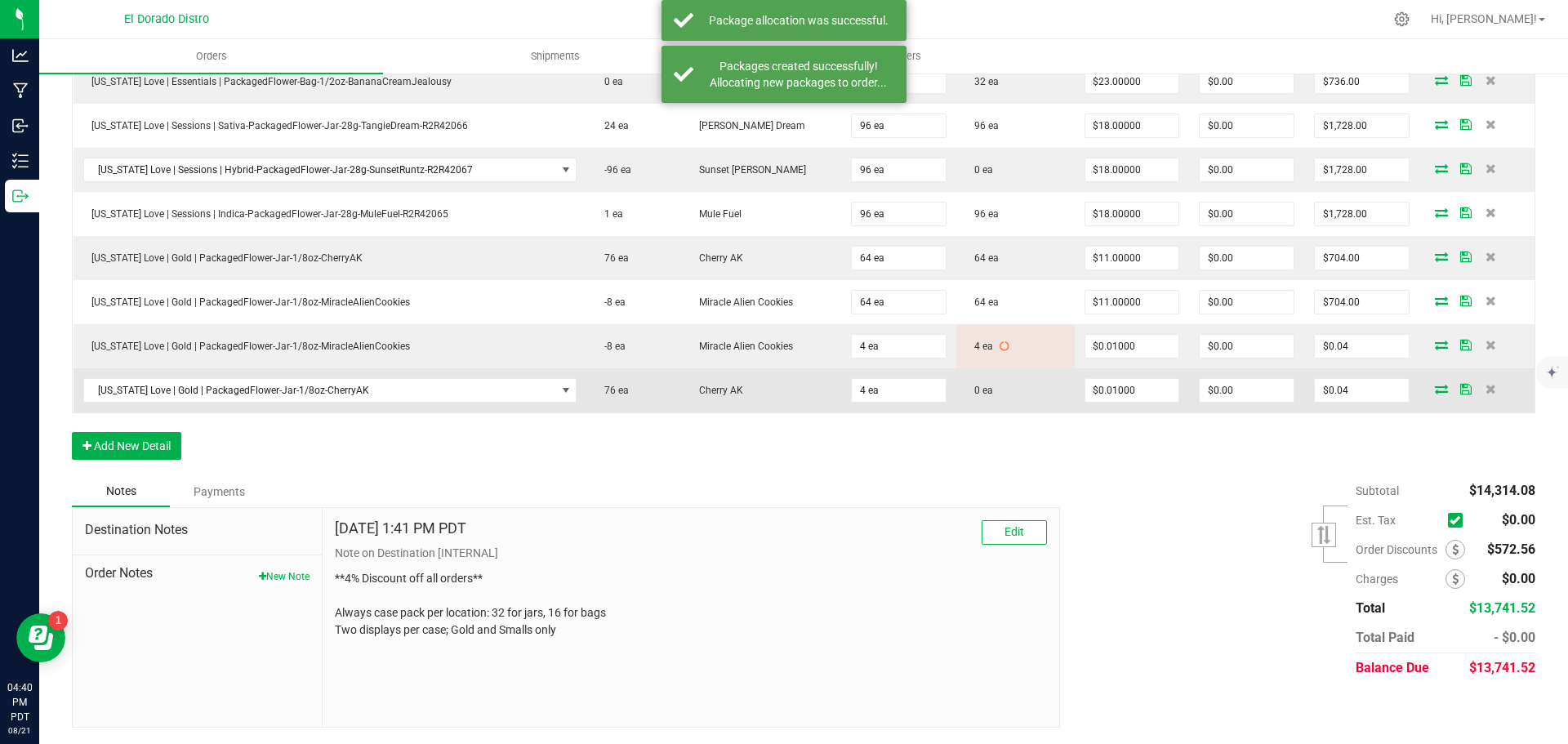
click at [1435, 384] on icon at bounding box center [1441, 389] width 13 height 9
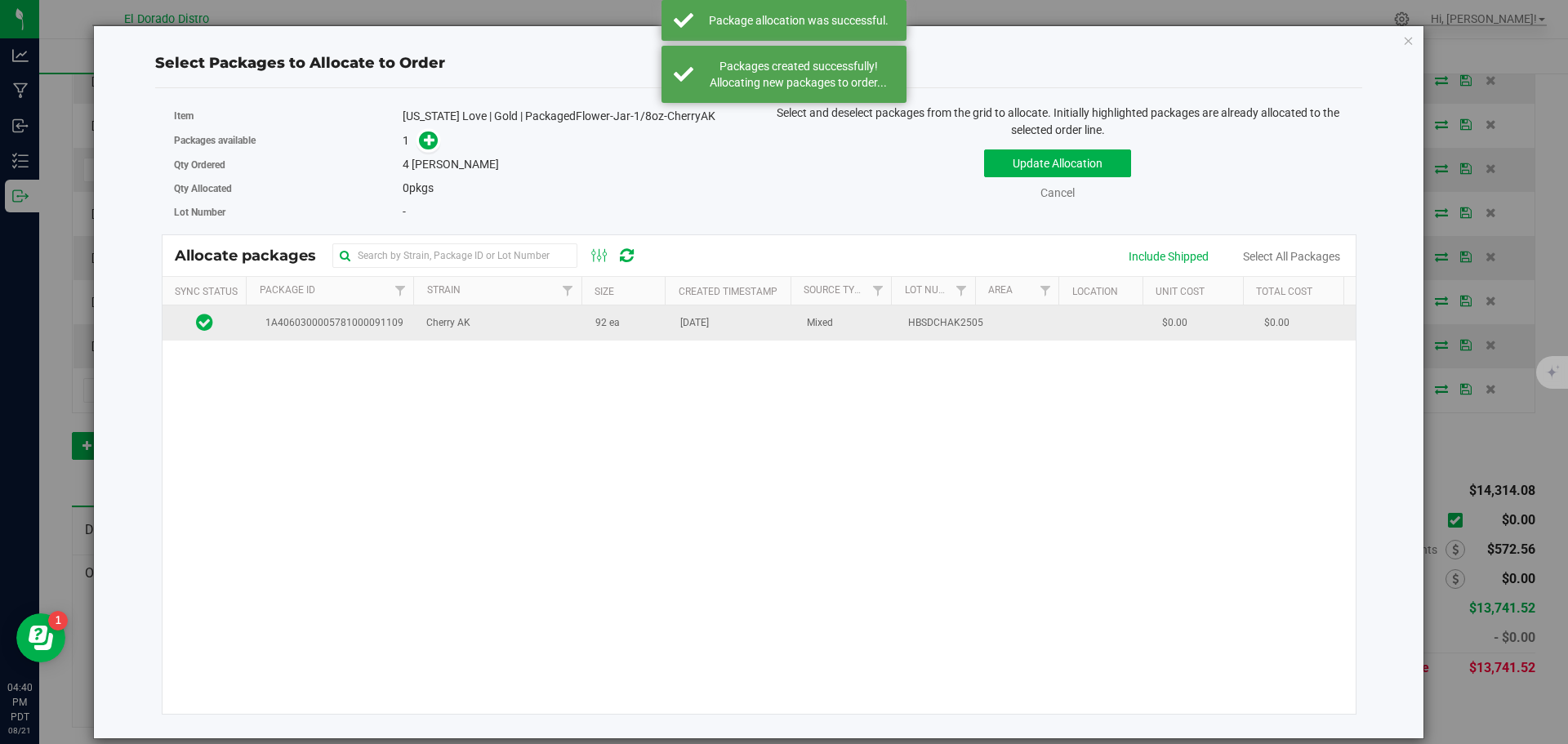
click at [641, 320] on td "92 ea" at bounding box center [628, 322] width 85 height 35
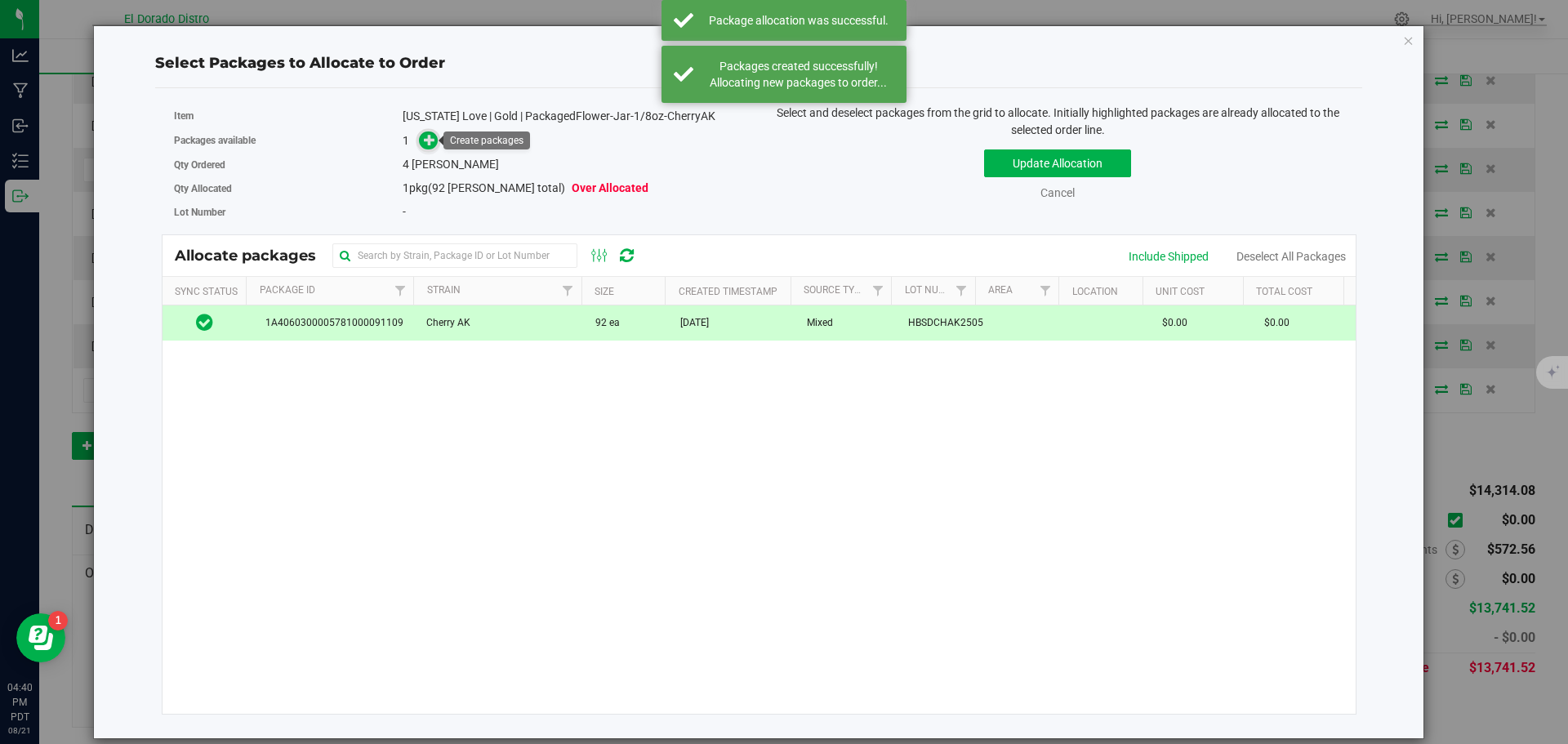
click at [426, 141] on icon at bounding box center [429, 140] width 11 height 11
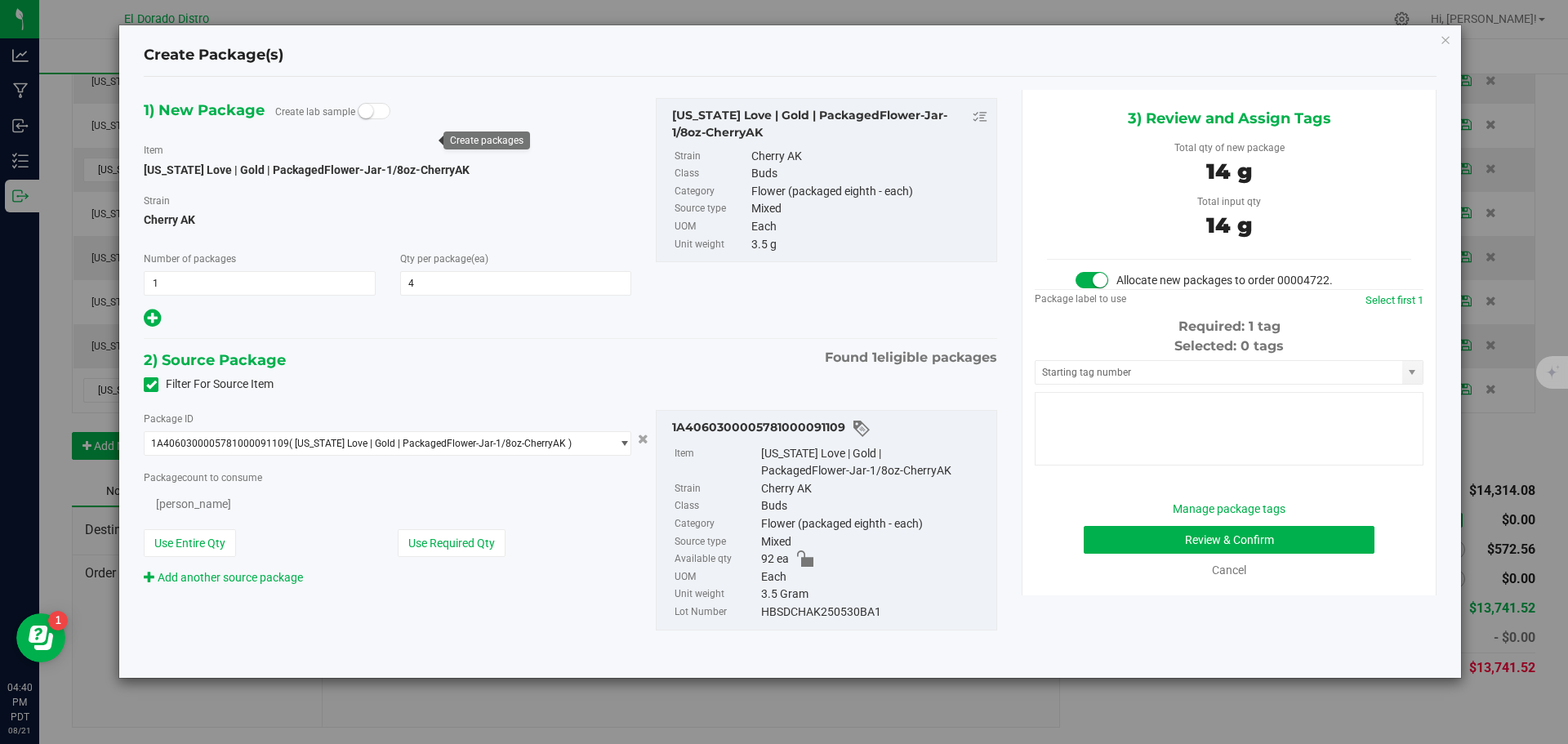
type input "4"
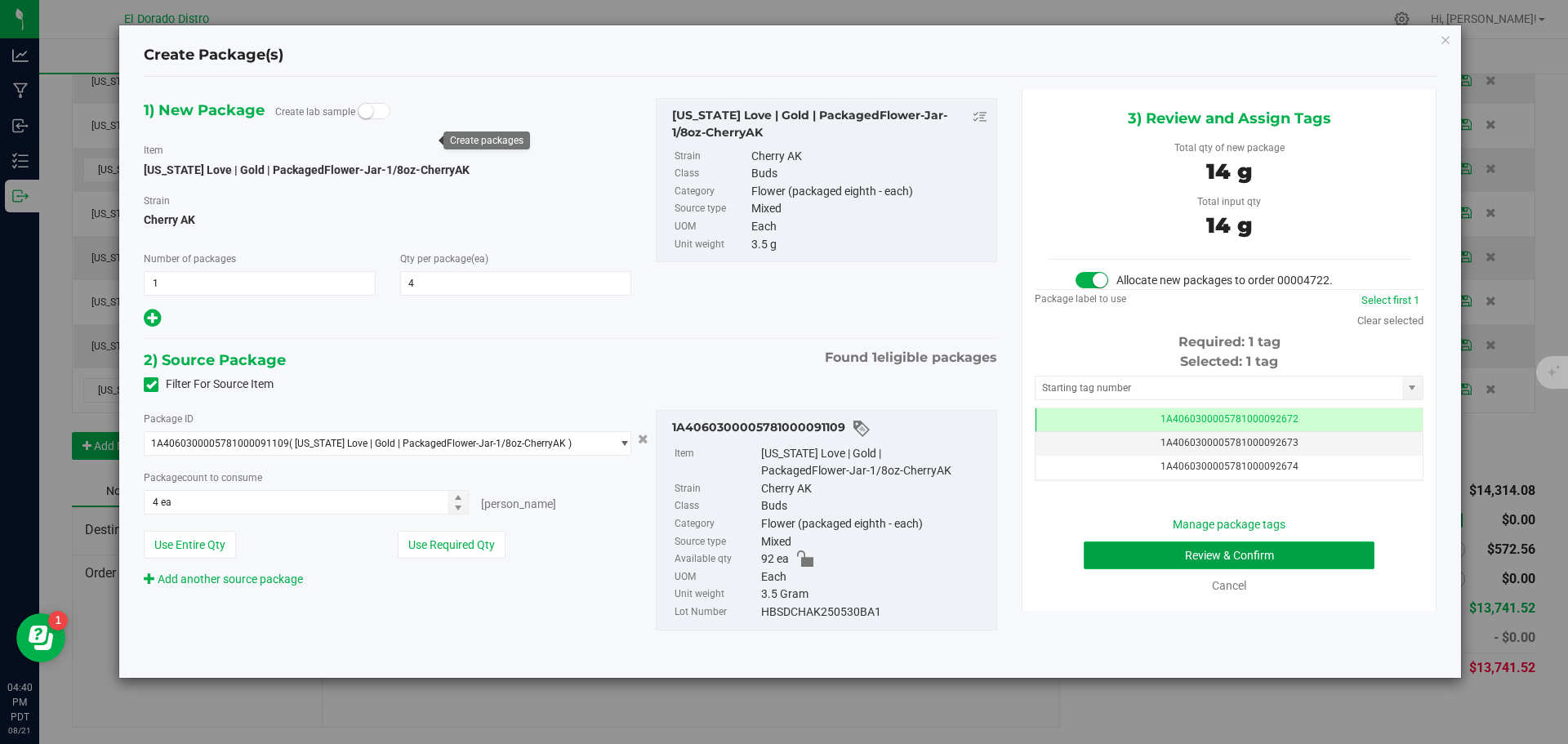
click at [1099, 544] on button "Review & Confirm" at bounding box center [1229, 556] width 291 height 28
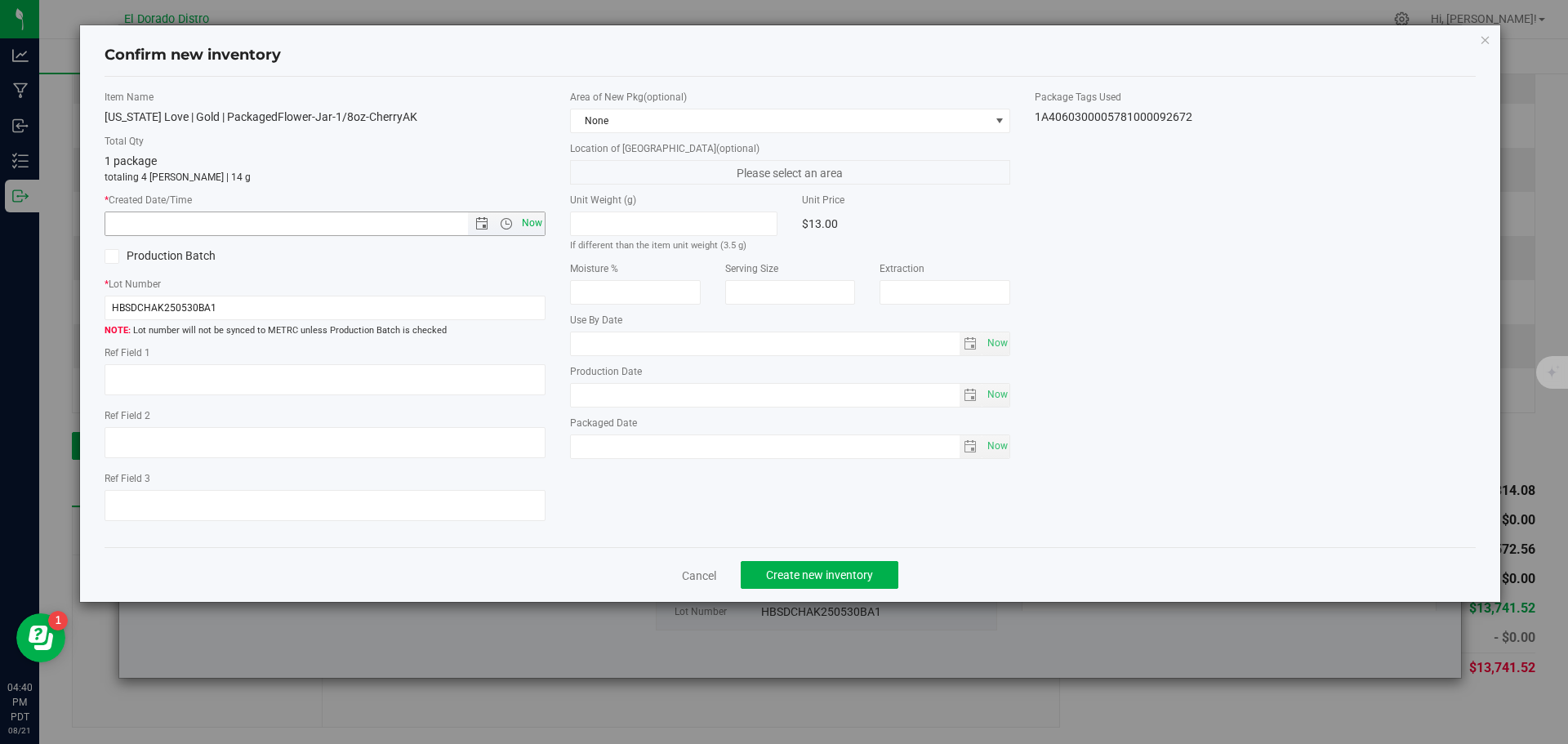
click at [535, 218] on span "Now" at bounding box center [531, 223] width 28 height 23
type input "[DATE] 4:40 PM"
click at [834, 567] on button "Create new inventory" at bounding box center [819, 575] width 157 height 28
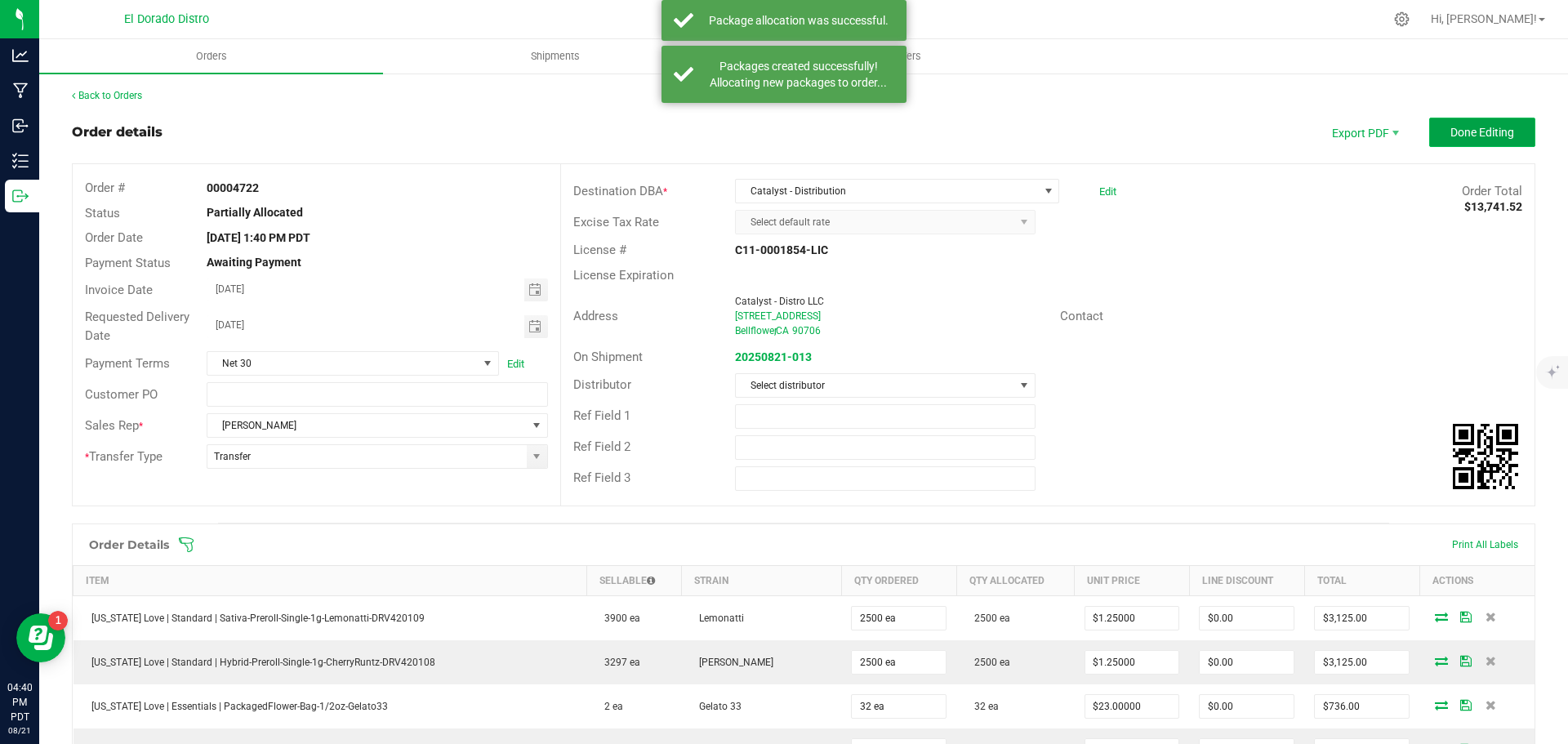
click at [1451, 137] on span "Done Editing" at bounding box center [1483, 132] width 64 height 13
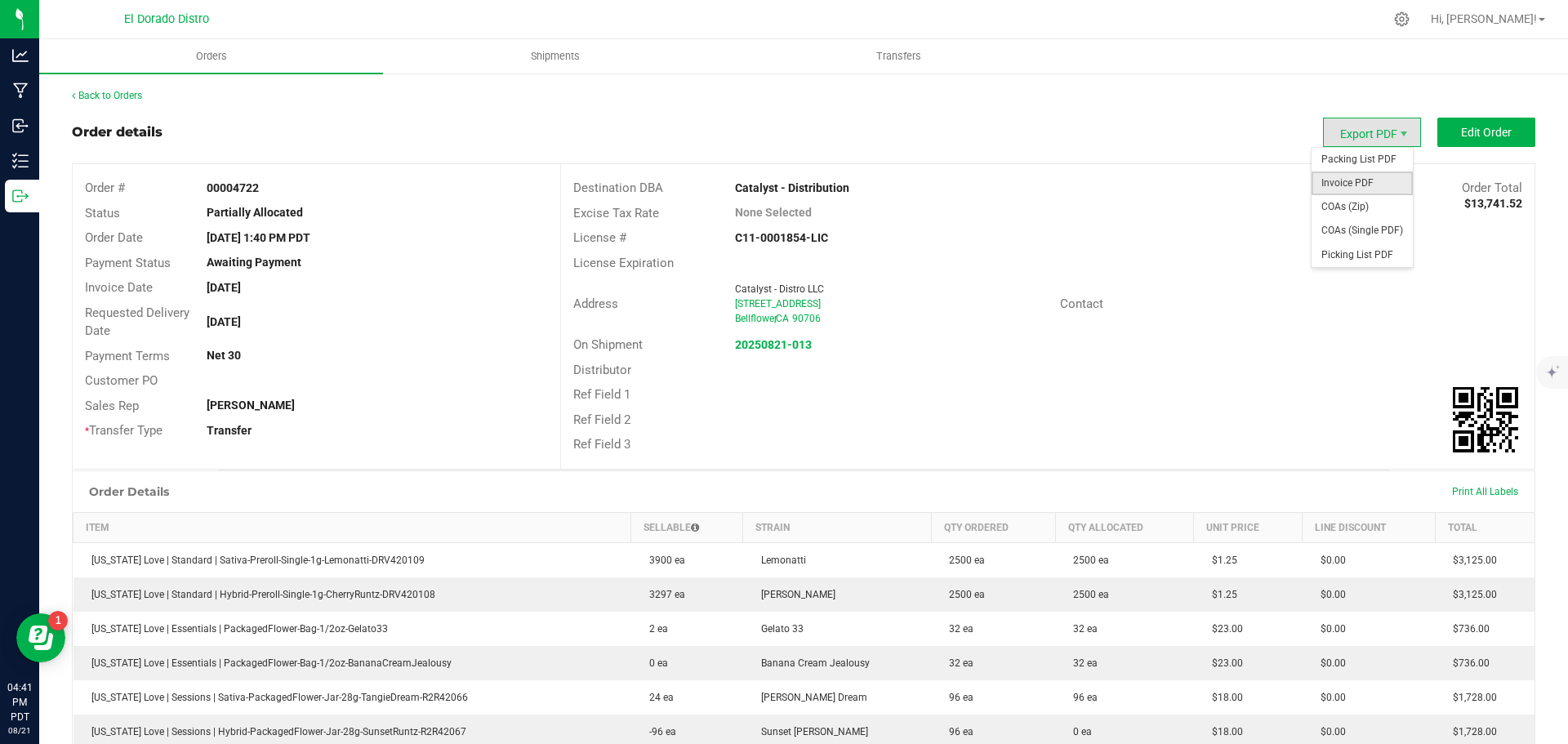
click at [1343, 181] on span "Invoice PDF" at bounding box center [1363, 183] width 101 height 23
click at [1359, 221] on span "COAs (Single PDF)" at bounding box center [1363, 231] width 101 height 23
click at [1343, 156] on span "Packing List PDF" at bounding box center [1363, 159] width 101 height 23
click at [528, 55] on span "Shipments" at bounding box center [555, 56] width 93 height 15
